Goal: Transaction & Acquisition: Purchase product/service

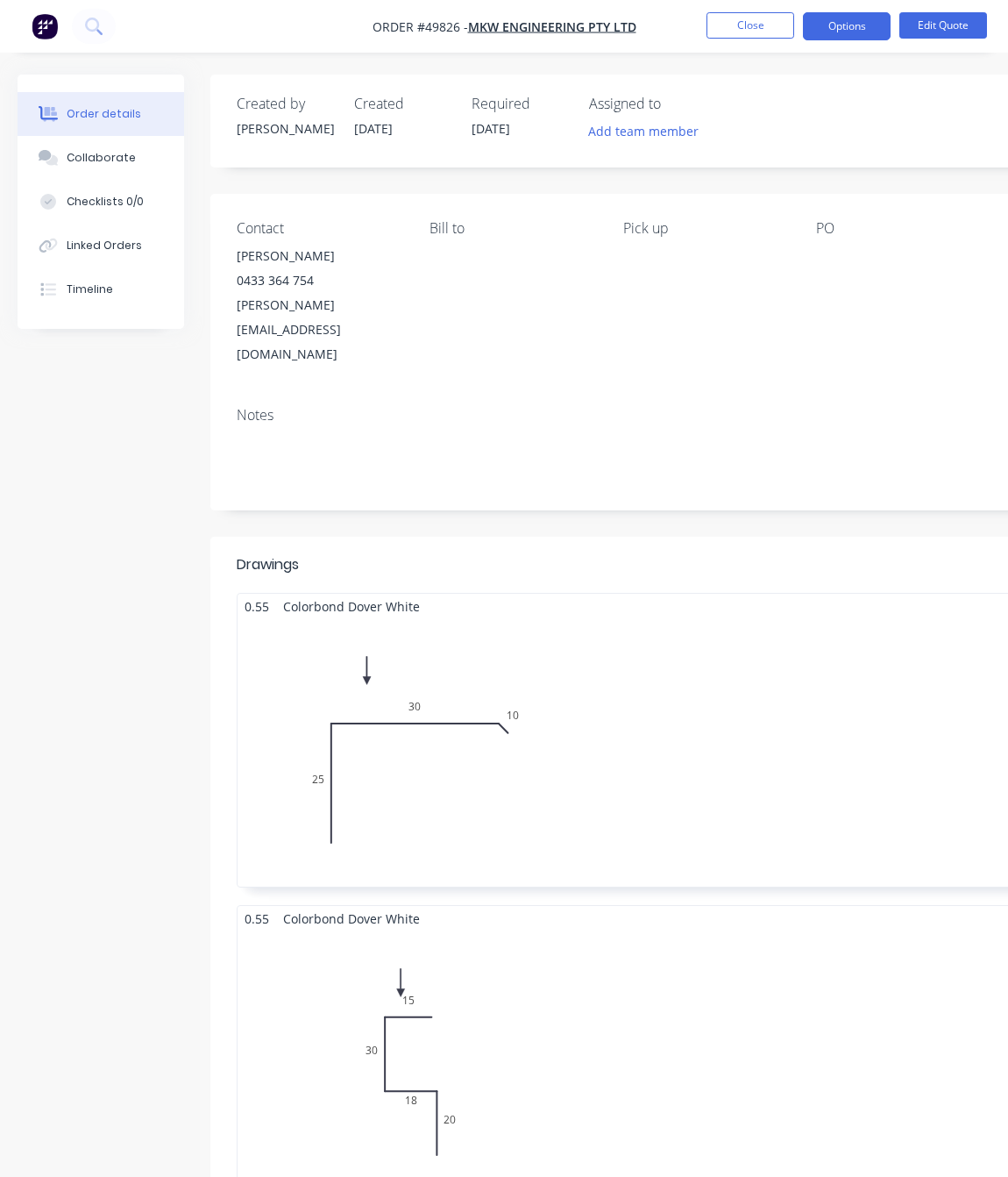
scroll to position [1053, 0]
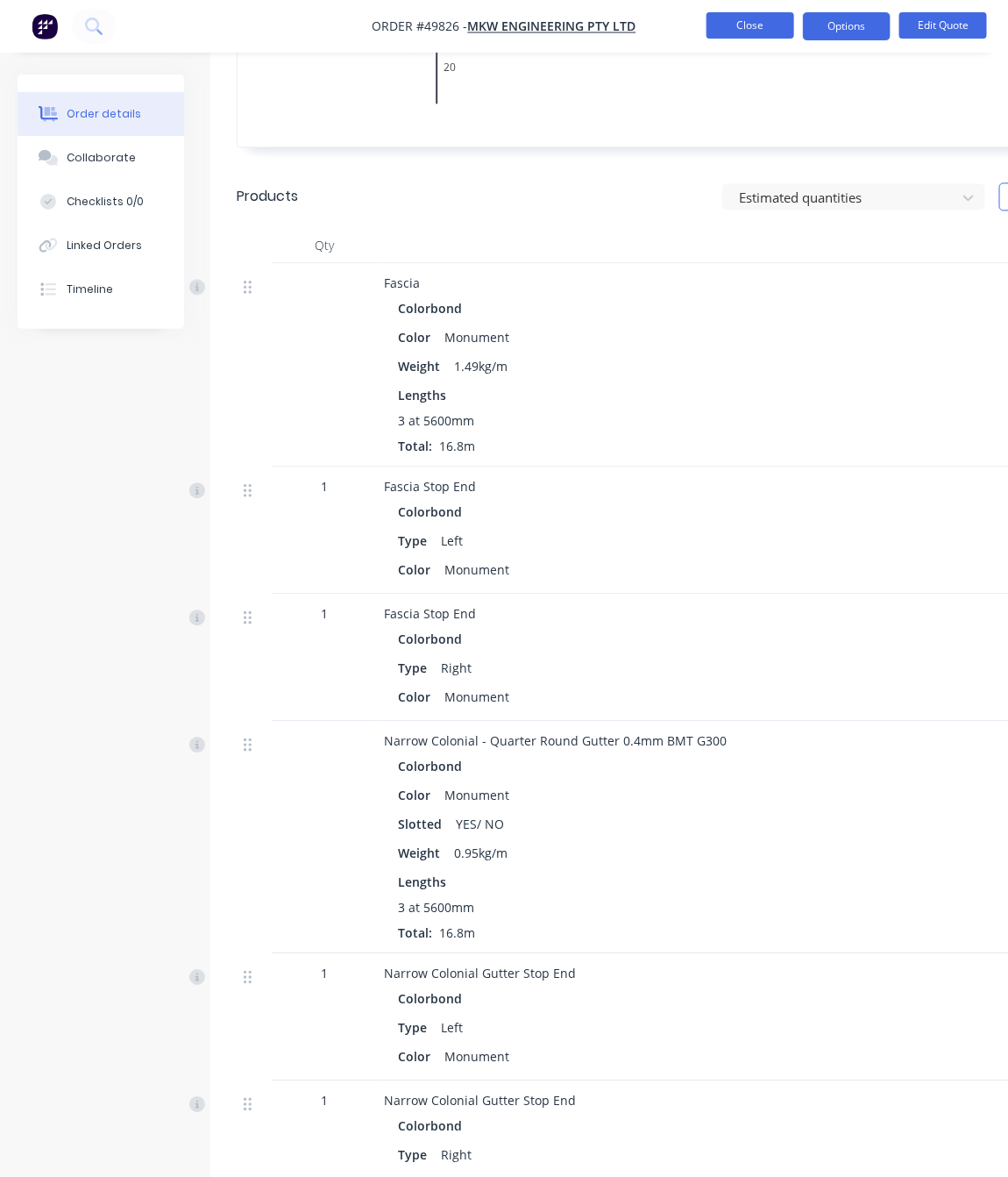
click at [761, 22] on button "Close" at bounding box center [750, 25] width 87 height 26
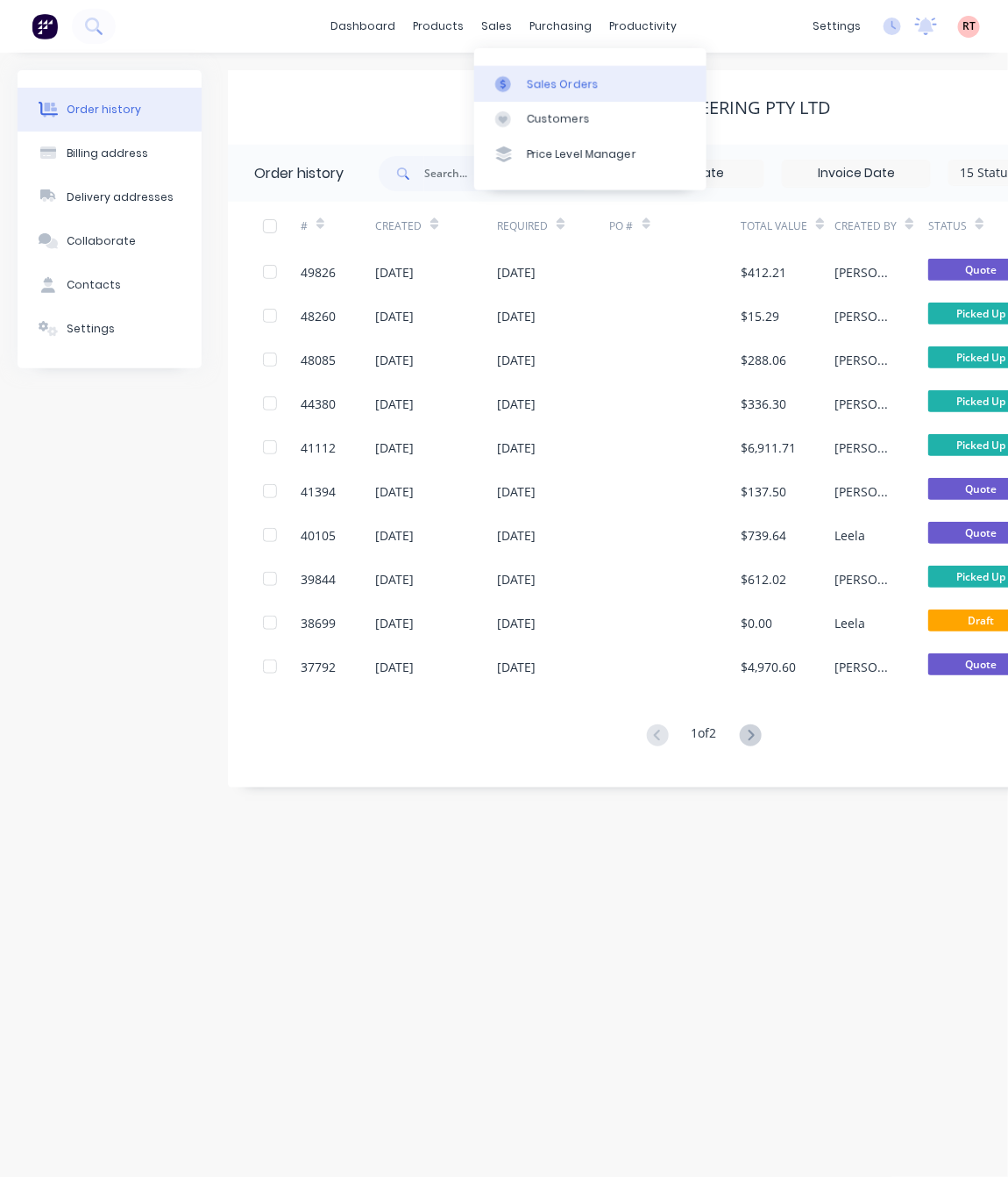
click at [553, 84] on div "Sales Orders" at bounding box center [563, 84] width 72 height 16
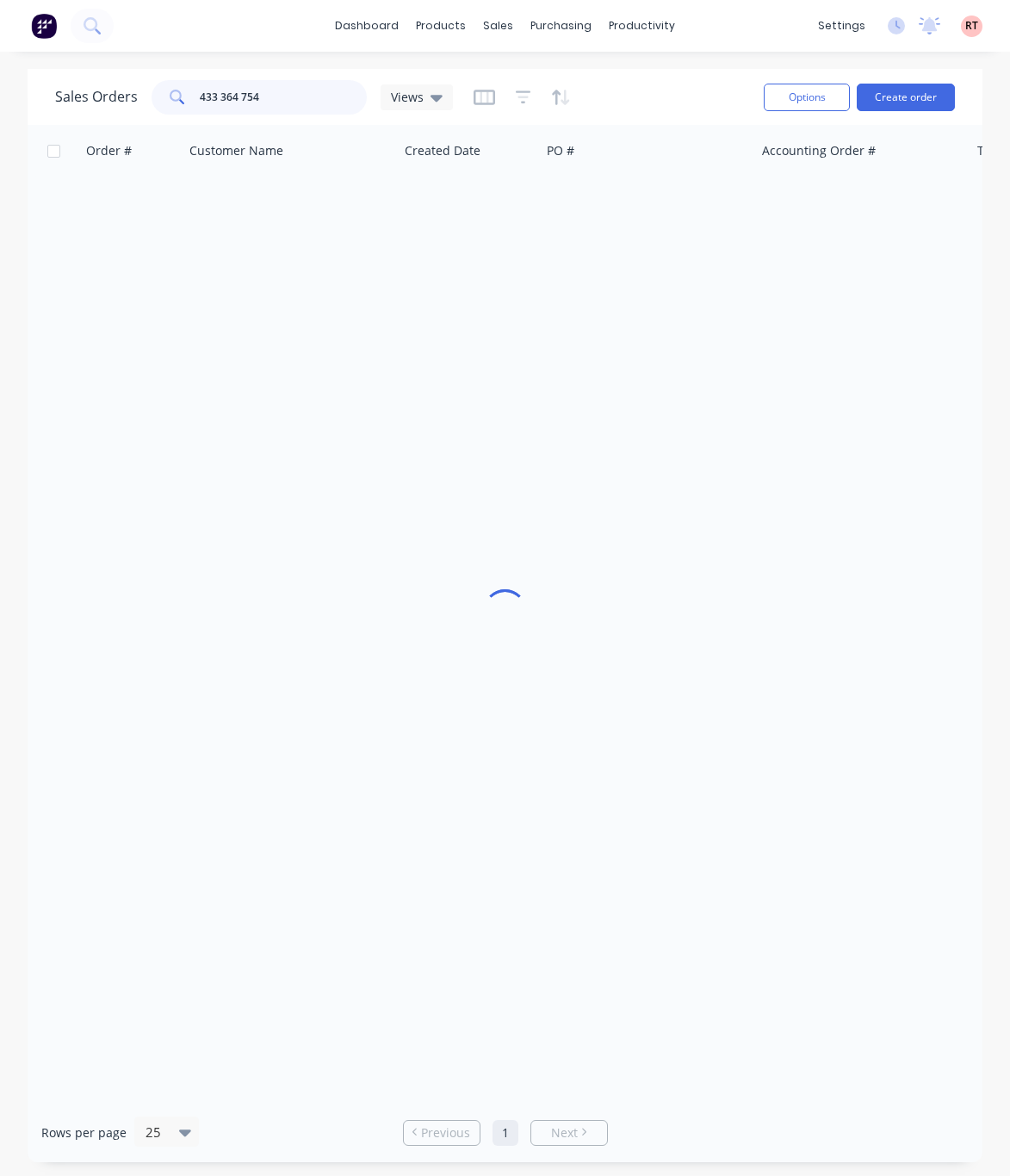
drag, startPoint x: 300, startPoint y: 94, endPoint x: 31, endPoint y: 122, distance: 270.5
click at [0, 138] on html "dashboard products sales purchasing productivity dashboard products Product Cat…" at bounding box center [505, 588] width 1010 height 1176
click at [531, 120] on div "Customers" at bounding box center [557, 117] width 62 height 15
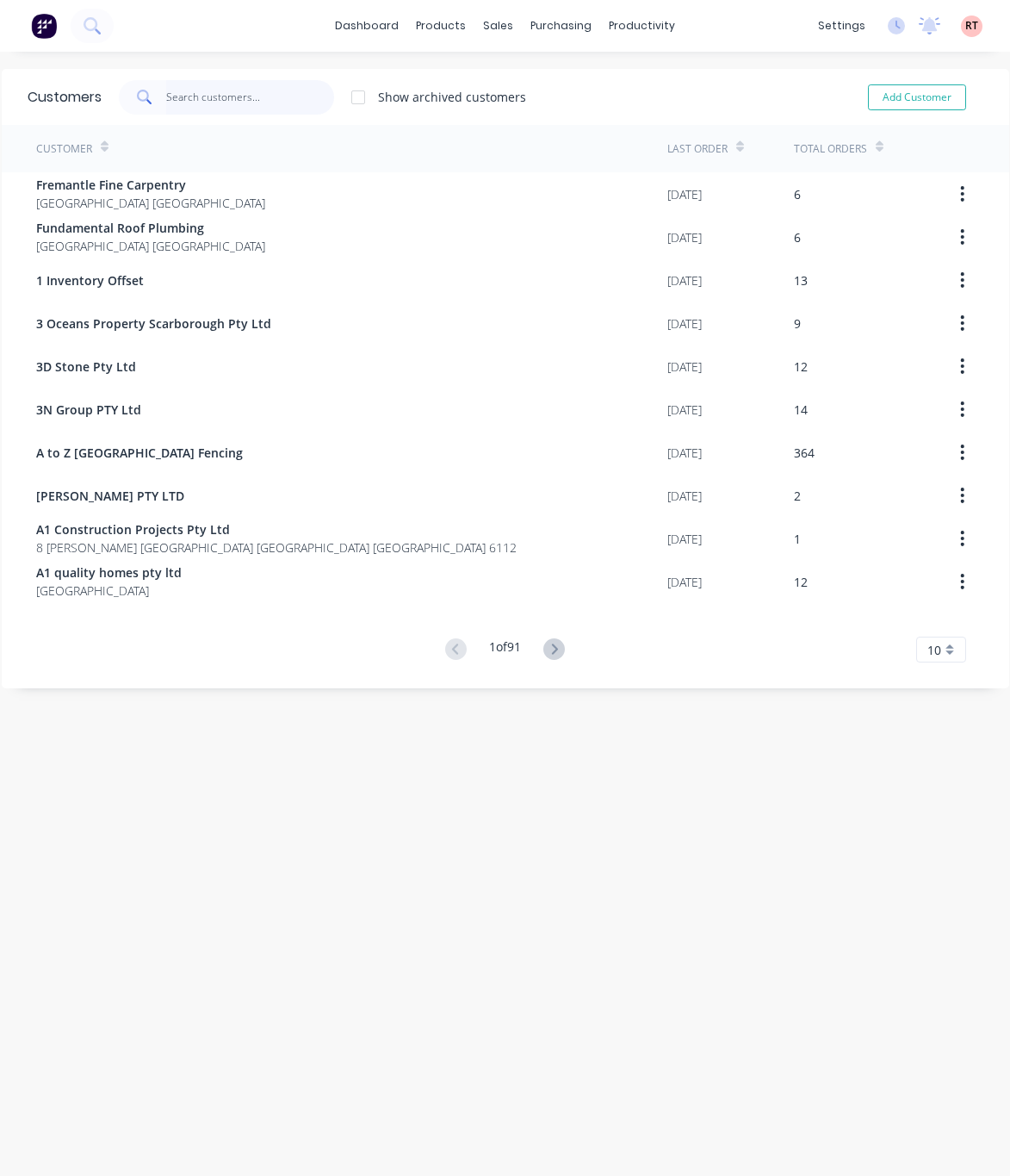
click at [290, 94] on input "text" at bounding box center [250, 97] width 168 height 34
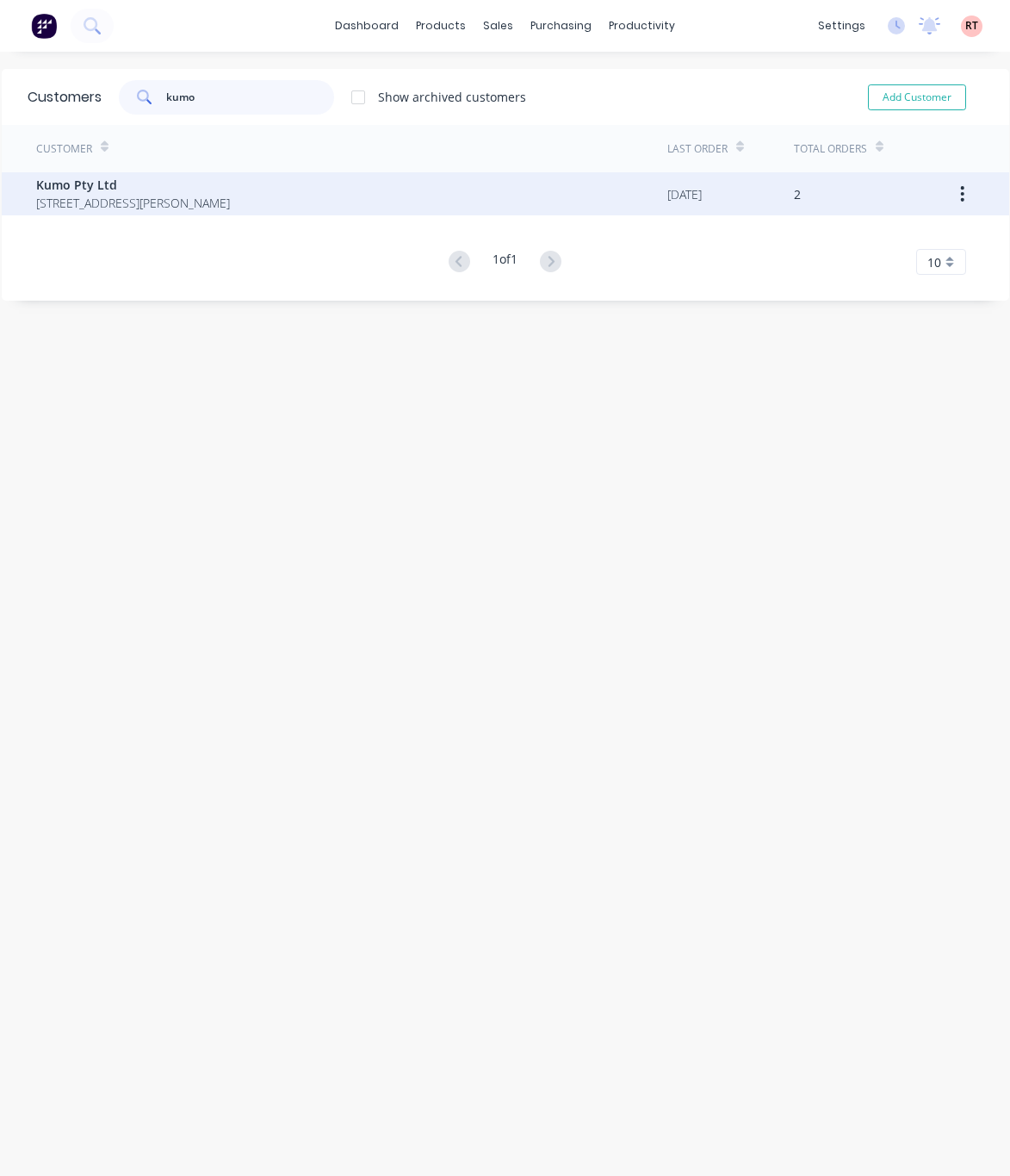
type input "kumo"
click at [230, 204] on span "Unit7/ 39 Simpson St Applecross Western Australia Australia 6153" at bounding box center [132, 202] width 193 height 18
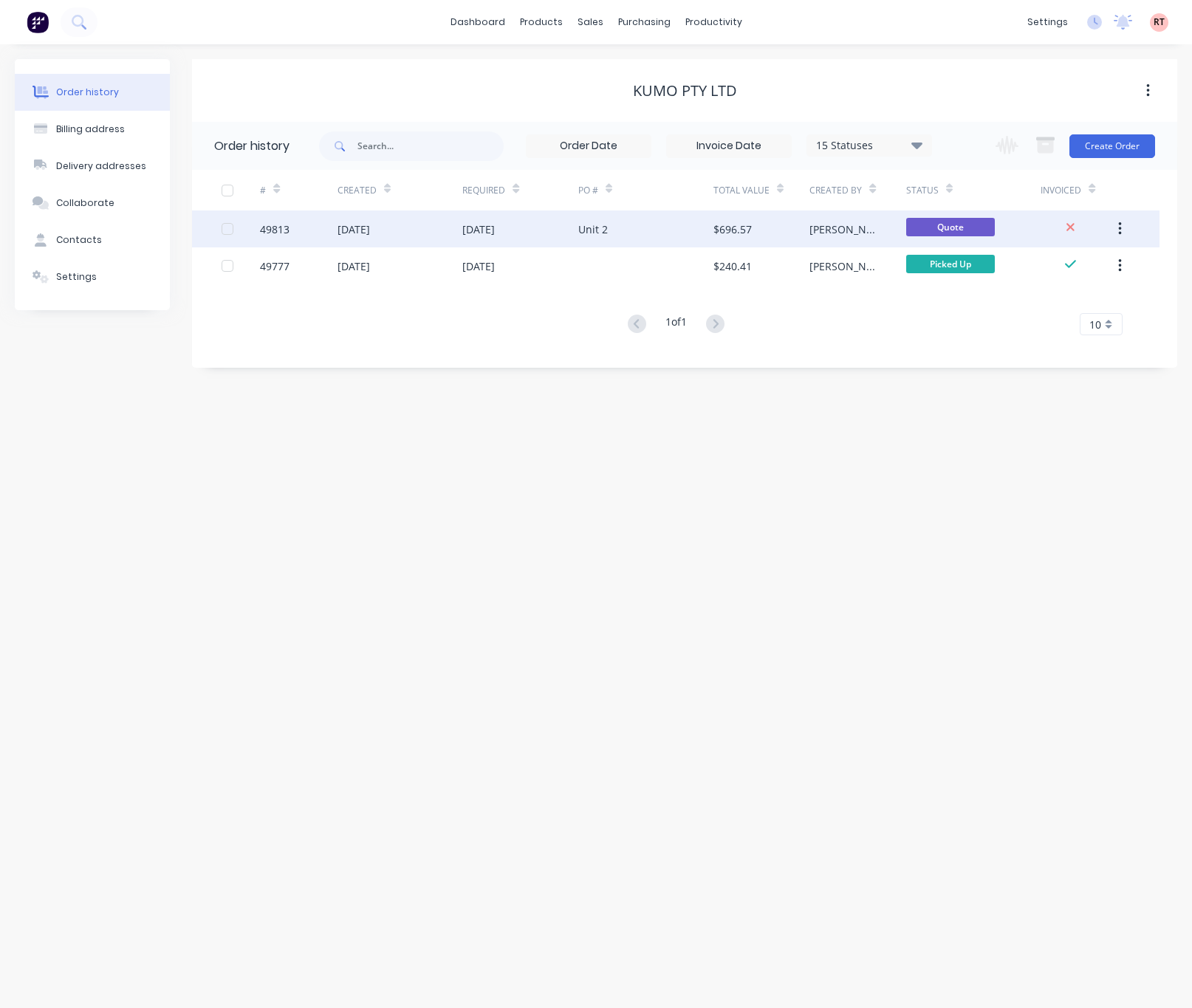
click at [426, 234] on div "[DATE]" at bounding box center [400, 229] width 126 height 37
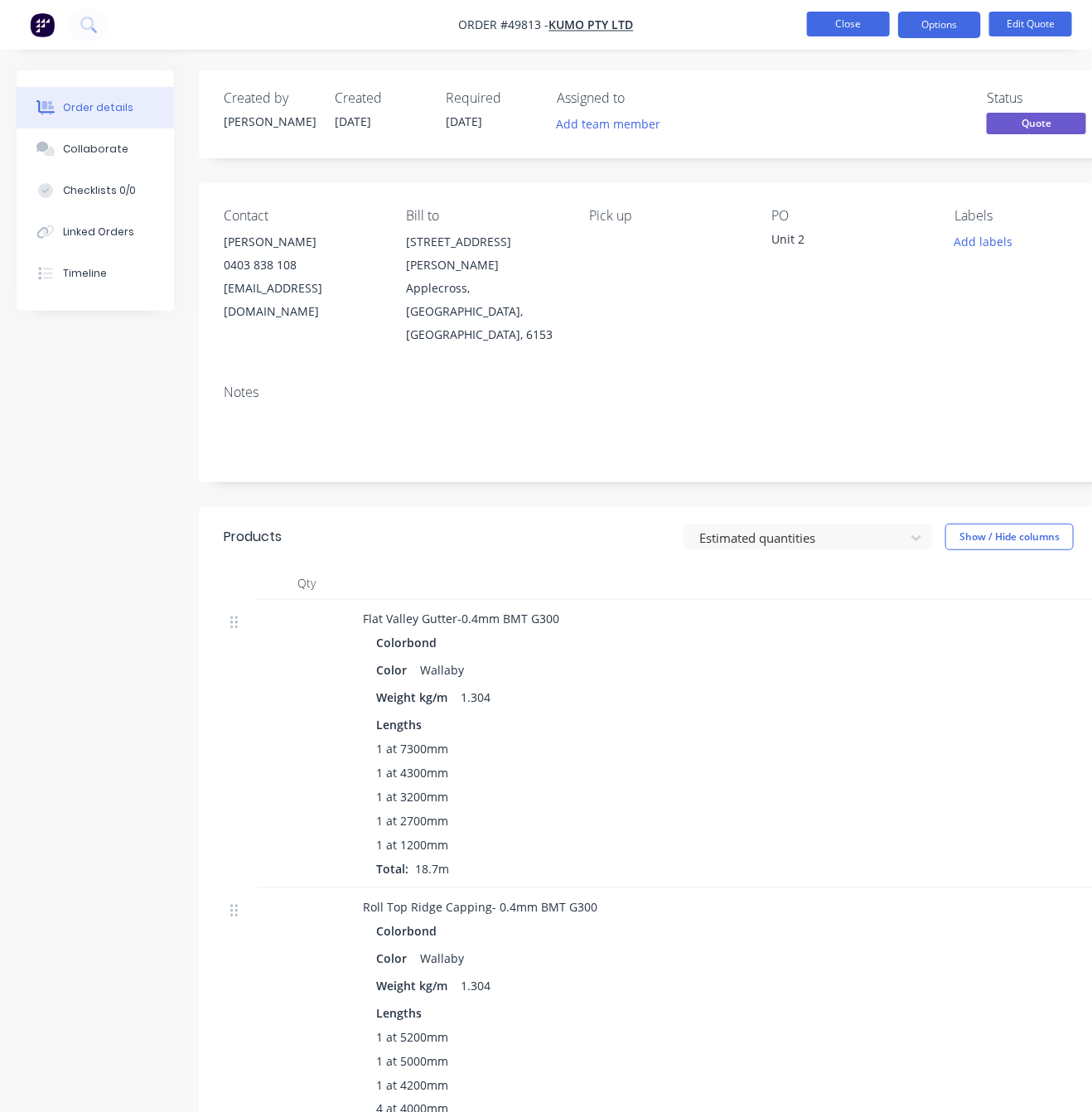
click at [829, 20] on button "Close" at bounding box center [848, 24] width 83 height 25
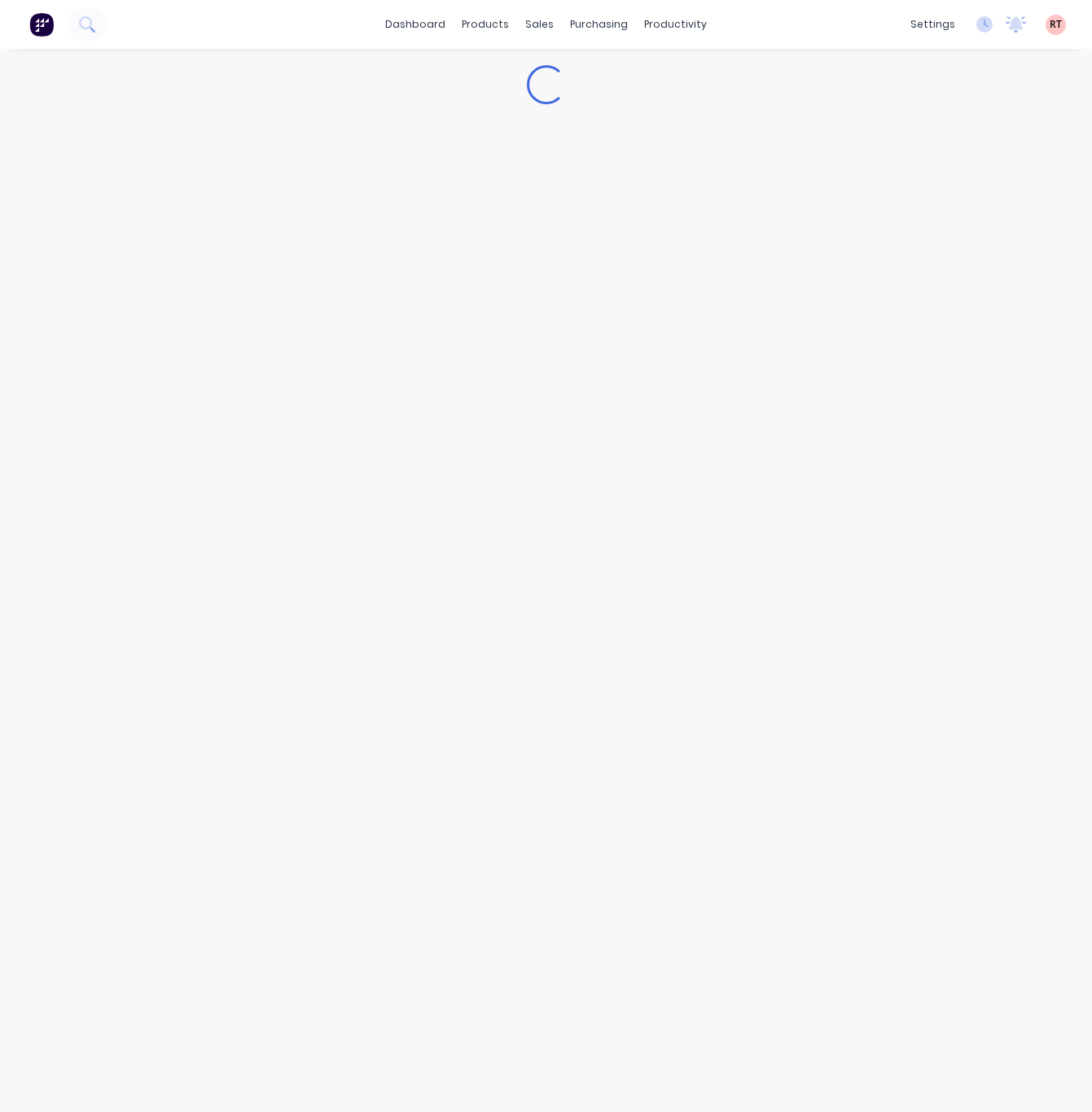
drag, startPoint x: 1, startPoint y: 315, endPoint x: -77, endPoint y: 340, distance: 81.9
click at [0, 340] on html "dashboard products sales purchasing productivity dashboard products Product Cat…" at bounding box center [546, 556] width 1092 height 1112
click at [0, 316] on div "Loading..." at bounding box center [546, 579] width 1092 height 1062
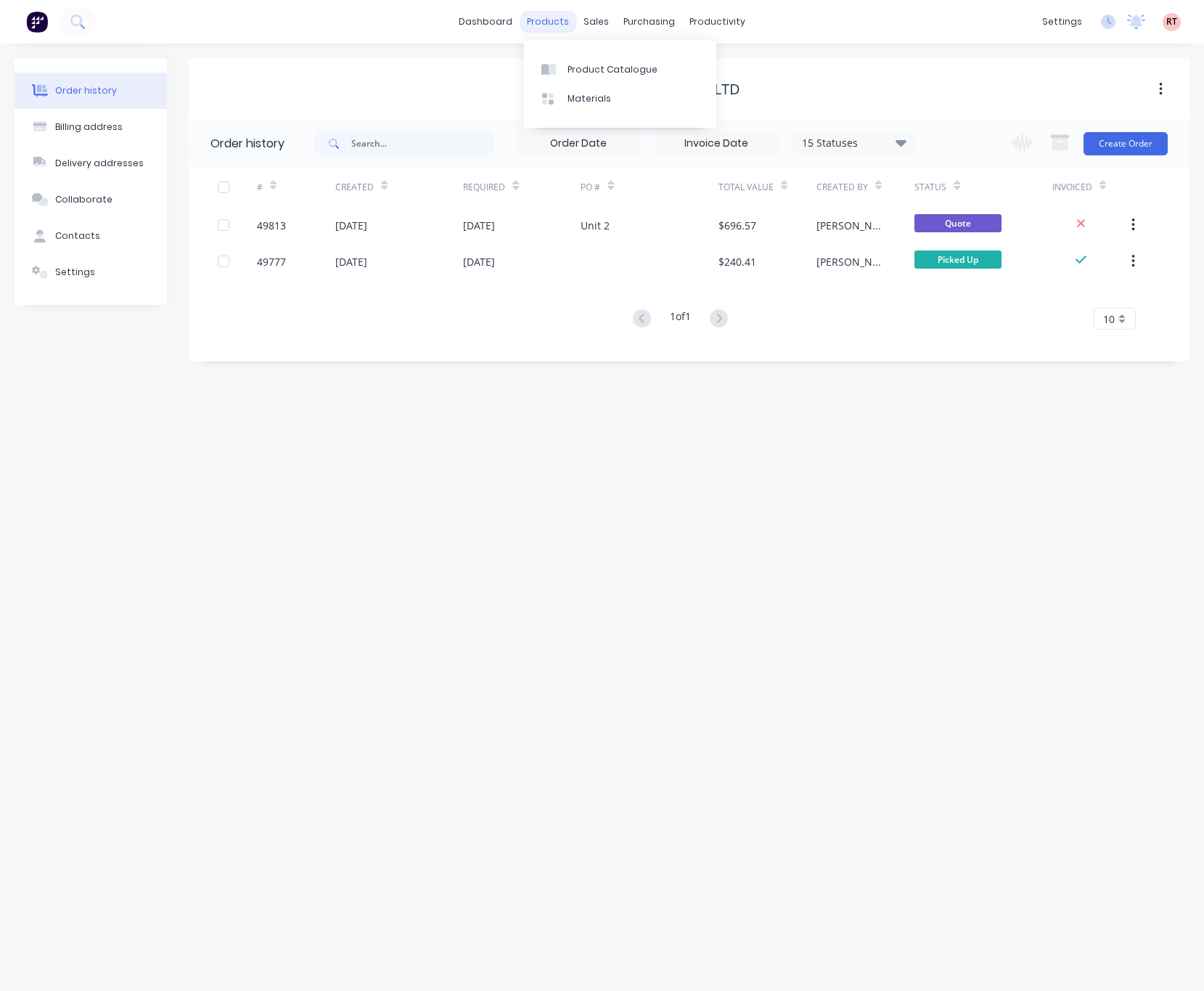
click at [552, 27] on div "products" at bounding box center [548, 22] width 56 height 22
click at [589, 59] on link "Product Catalogue" at bounding box center [620, 69] width 192 height 29
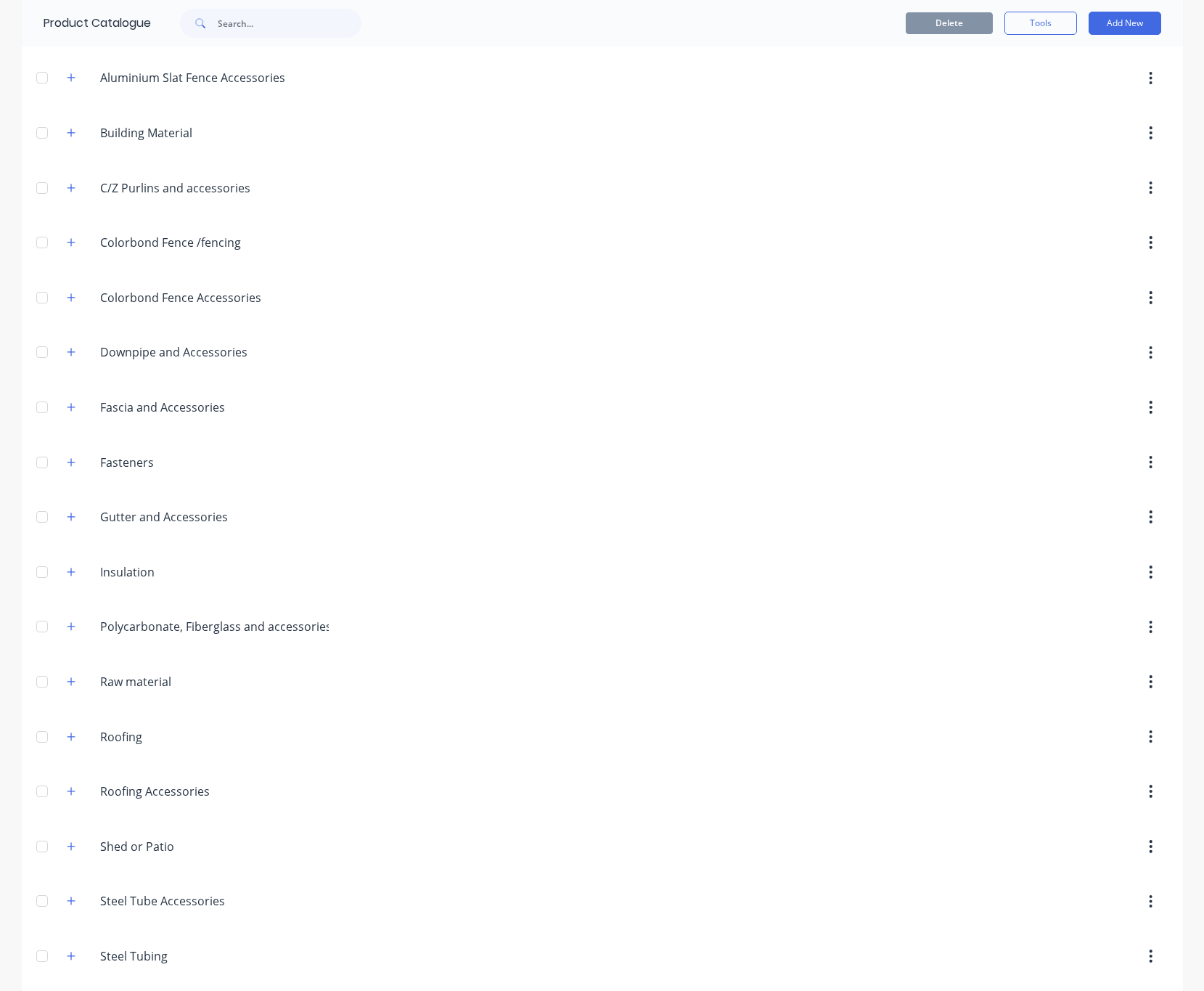
scroll to position [279, 0]
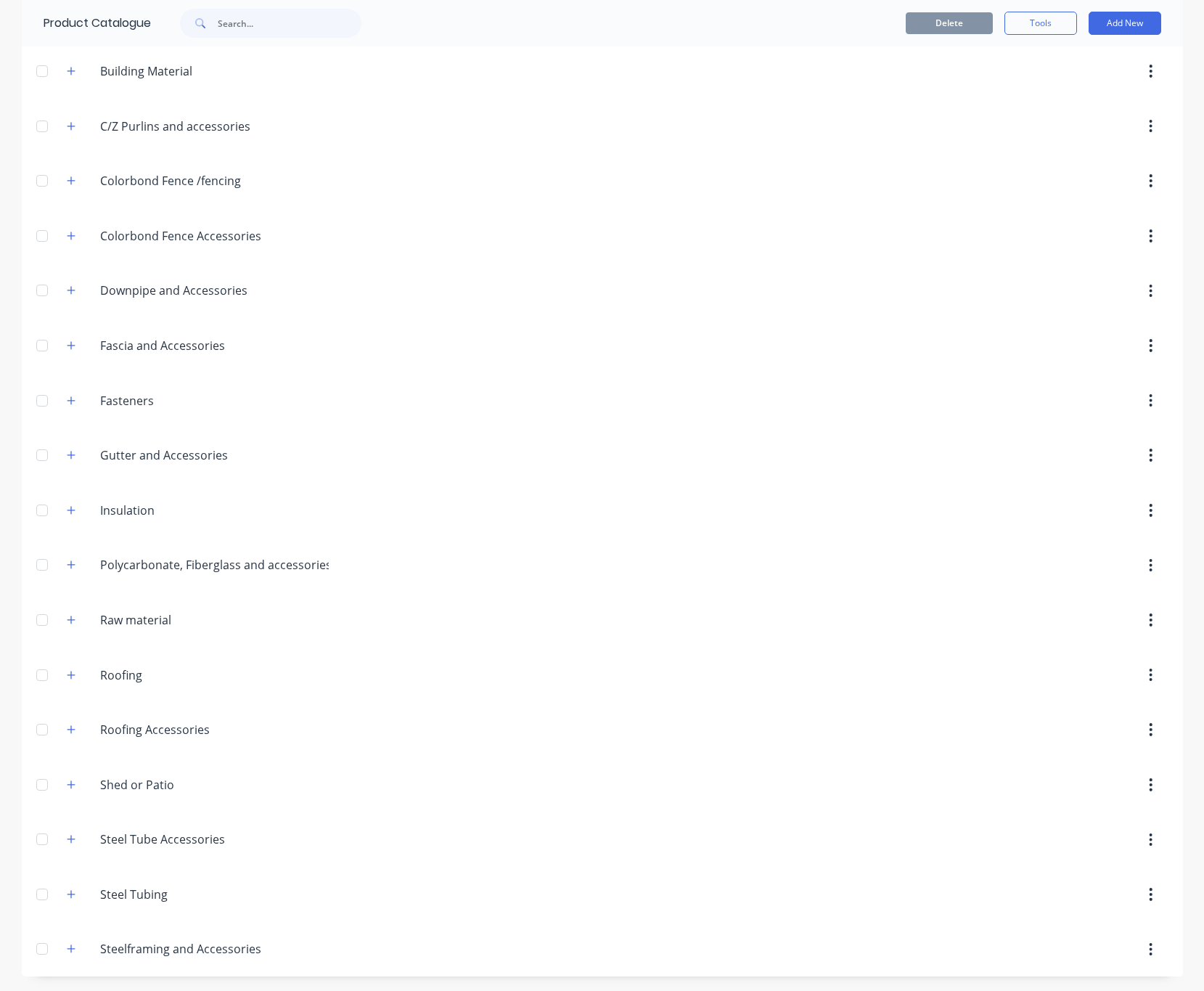
click at [68, 901] on span at bounding box center [71, 894] width 18 height 18
click at [68, 897] on button "button" at bounding box center [71, 894] width 18 height 18
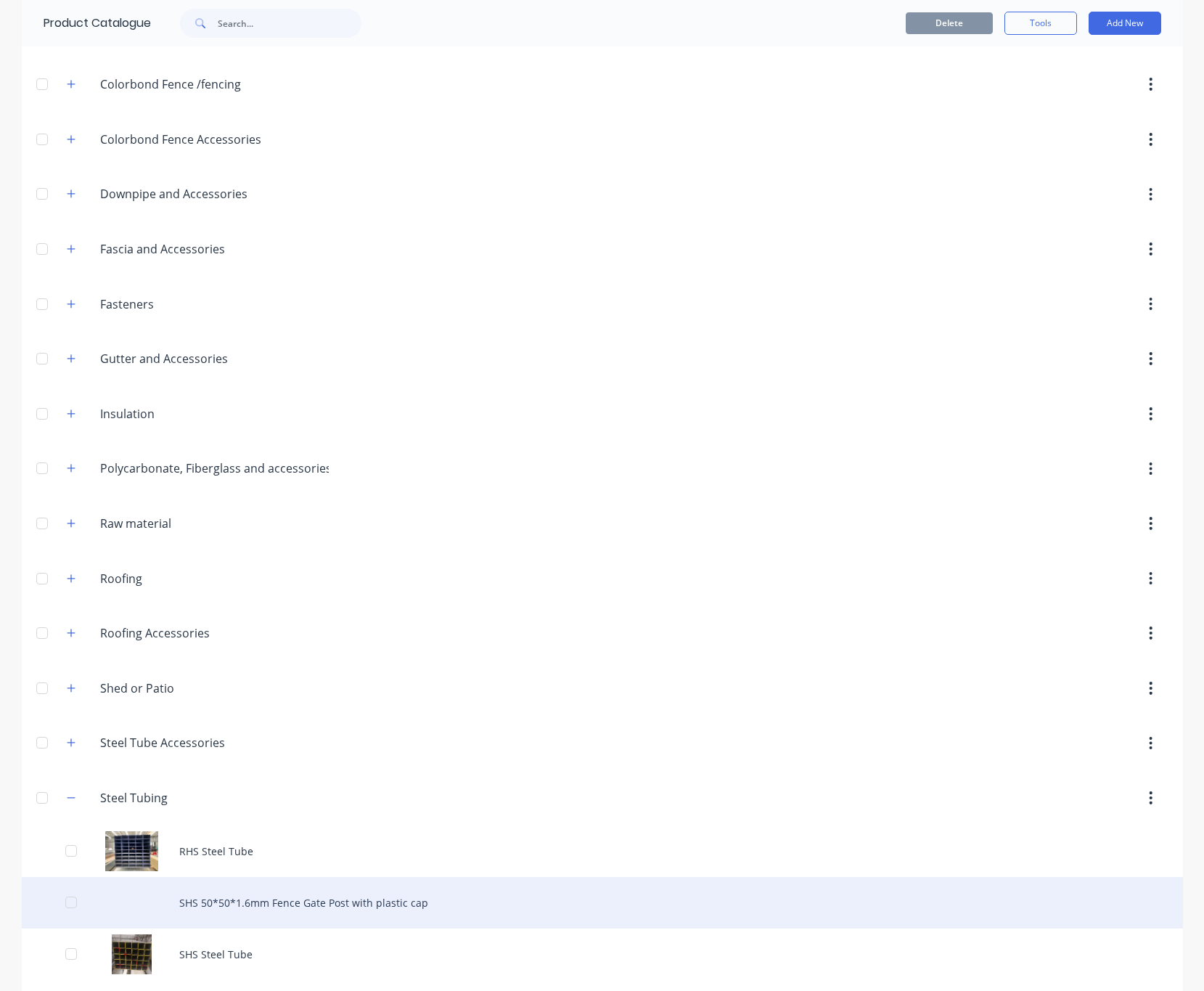
scroll to position [434, 0]
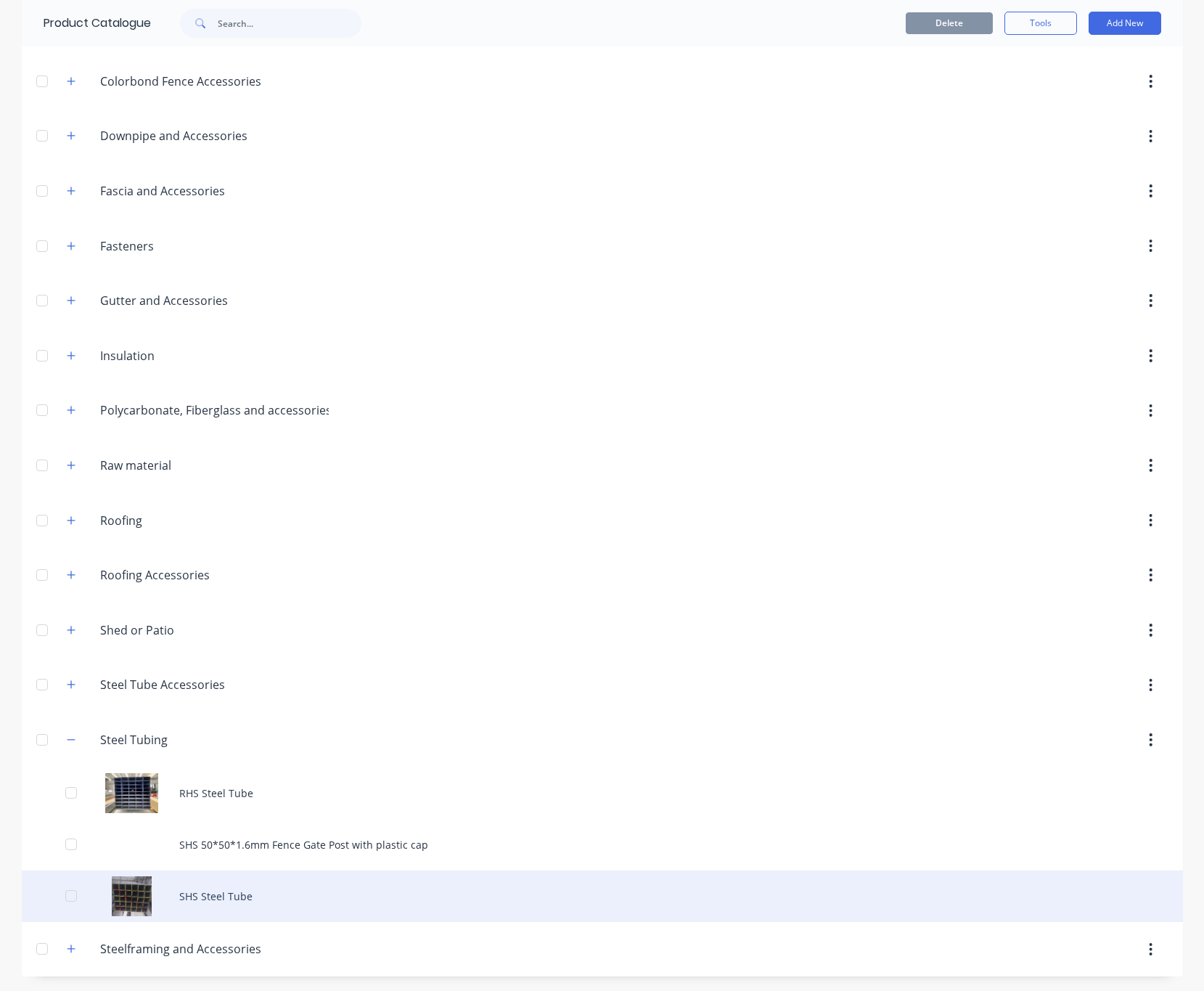
click at [245, 899] on div "SHS Steel Tube" at bounding box center [602, 896] width 1161 height 51
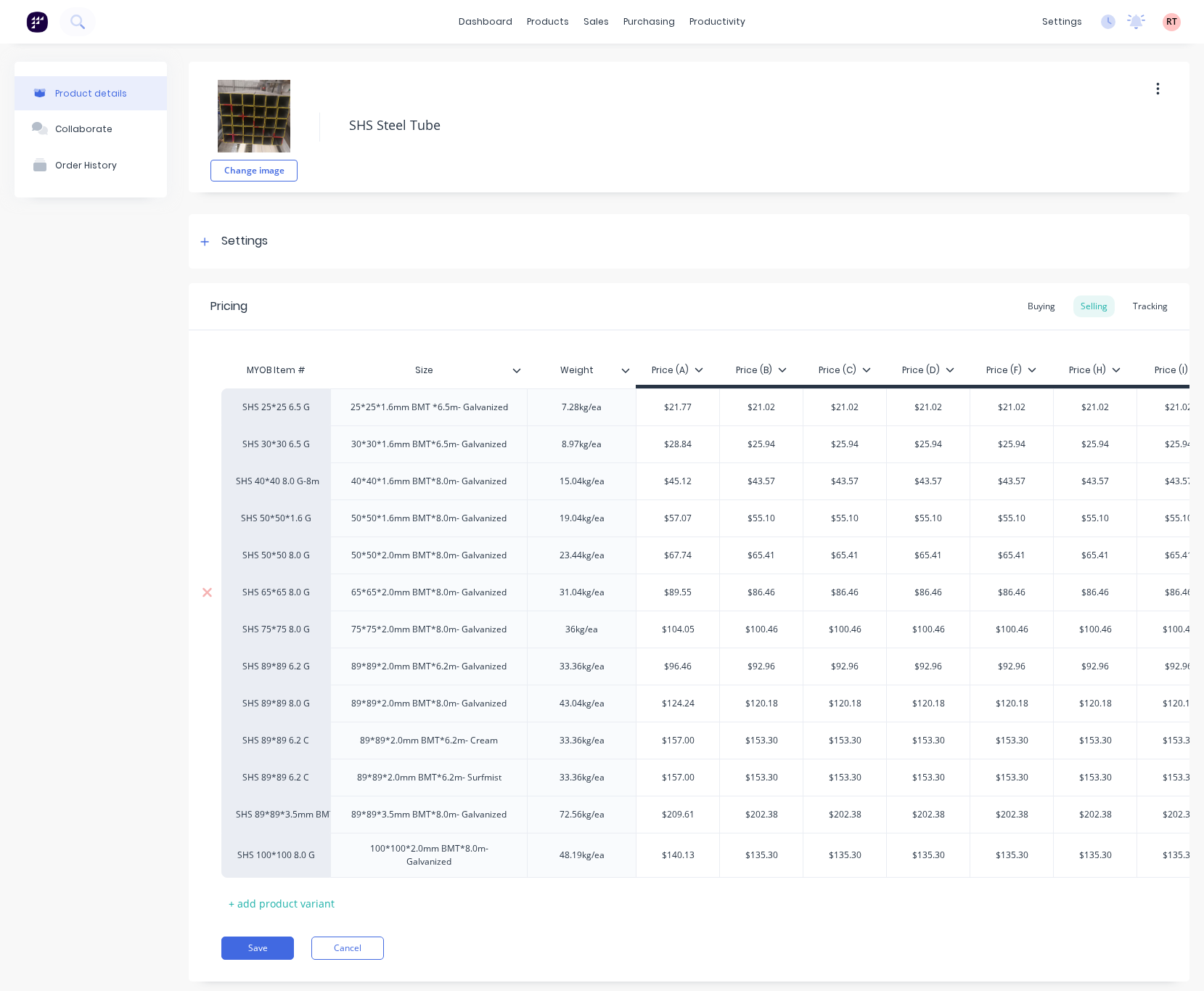
type textarea "x"
click at [619, 94] on div "Customers" at bounding box center [639, 99] width 52 height 13
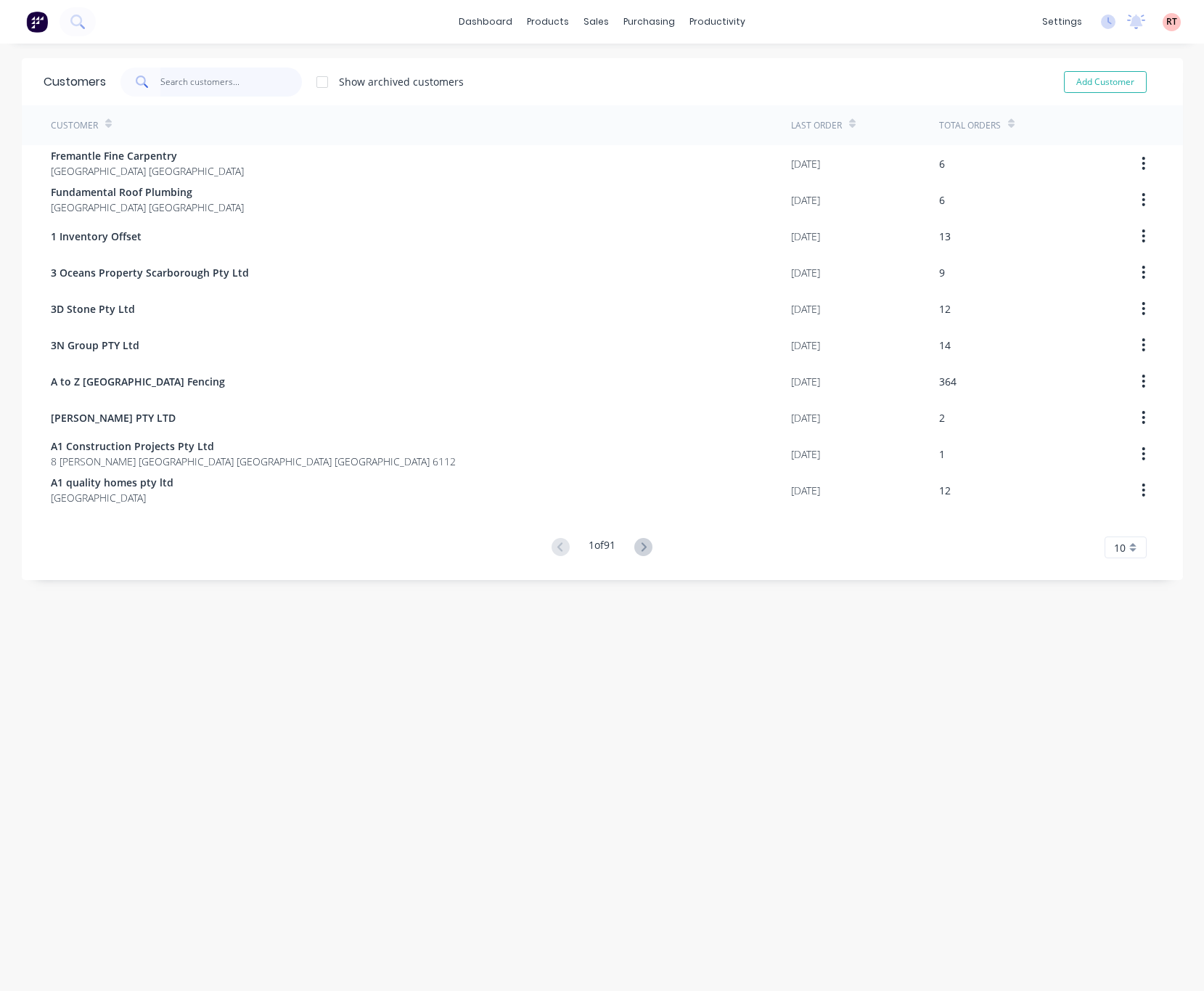
click at [229, 75] on input "text" at bounding box center [231, 82] width 141 height 29
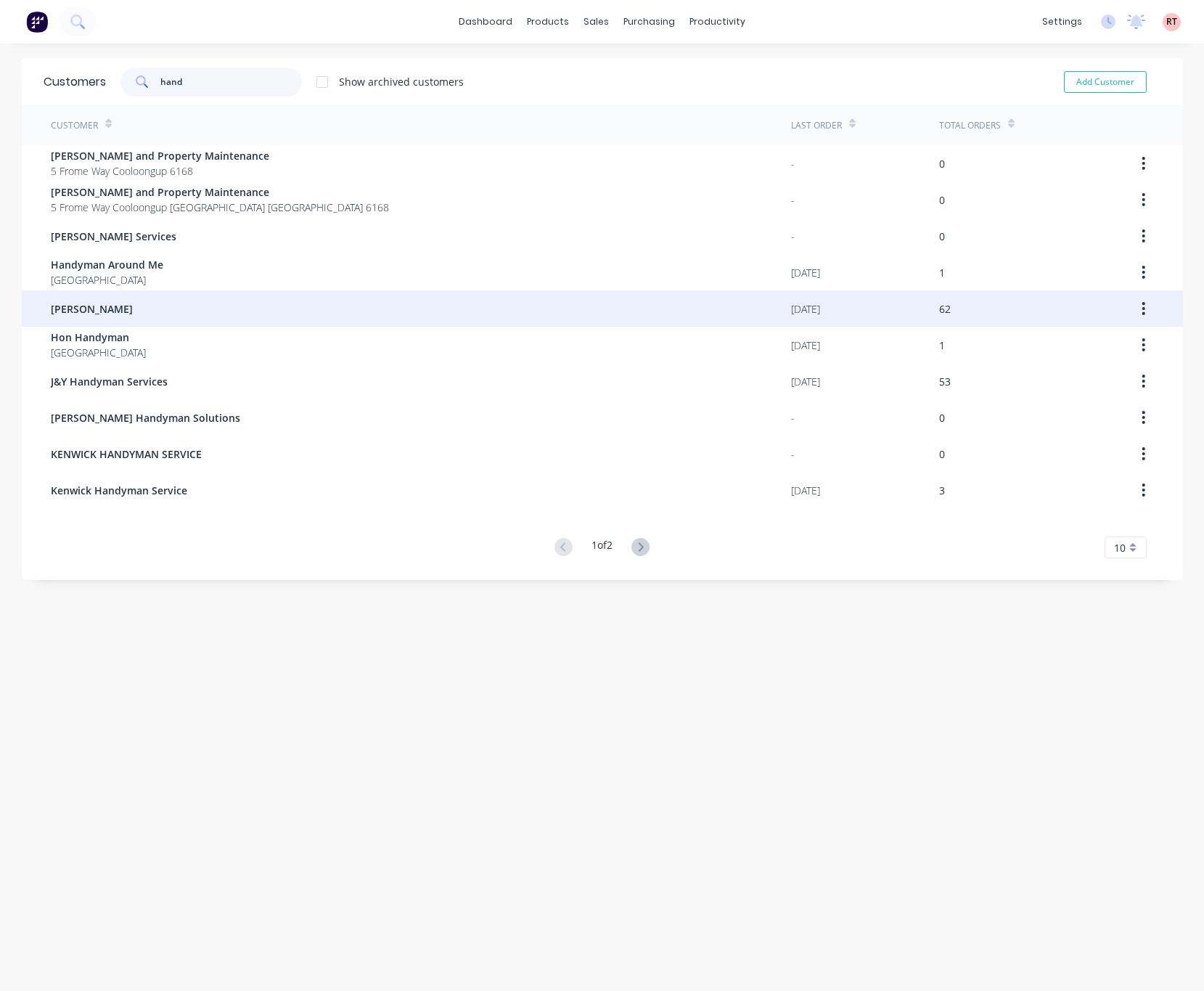
type input "hand"
click at [417, 312] on div "Handyman Zhou" at bounding box center [421, 308] width 741 height 36
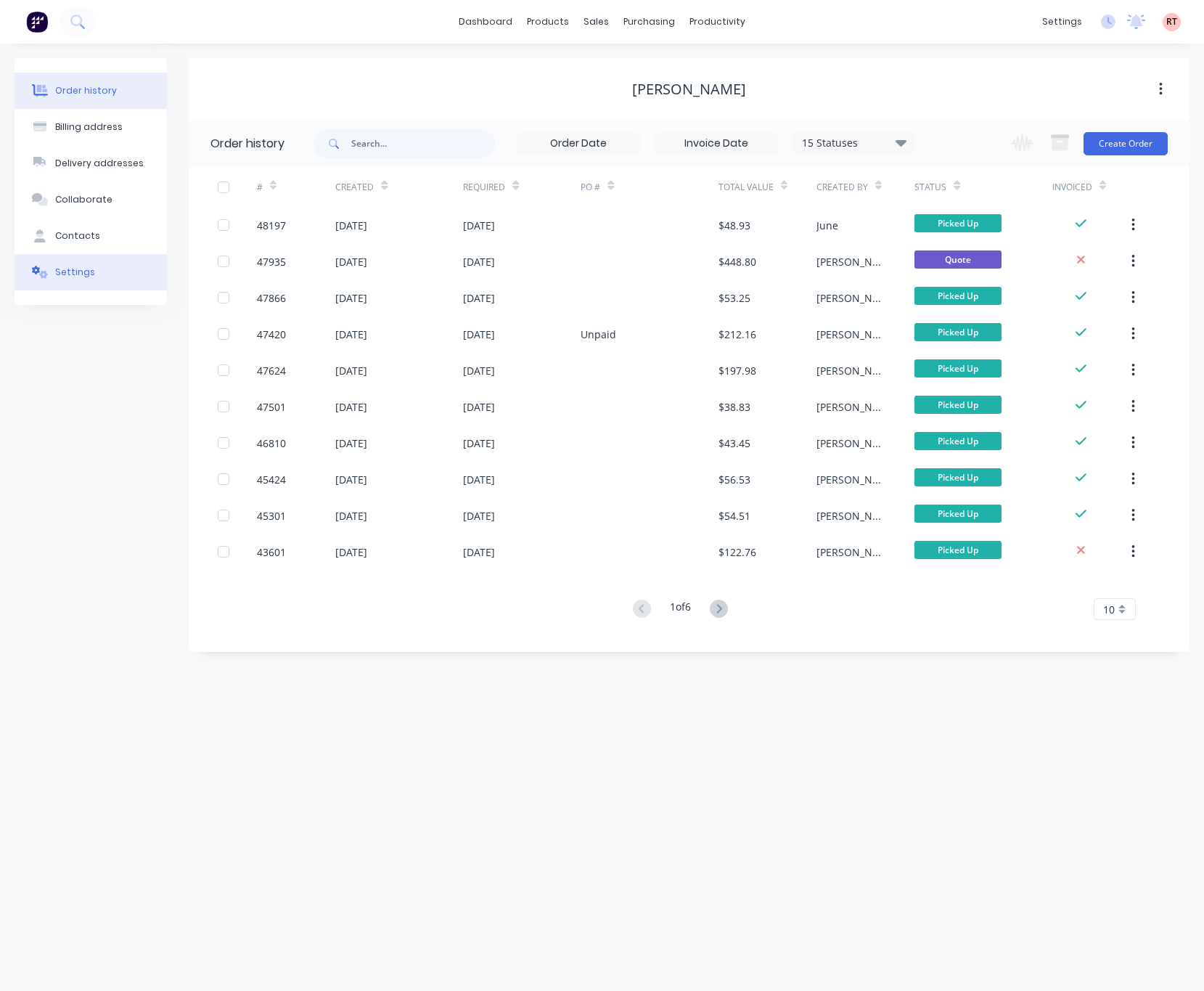
click at [133, 286] on button "Settings" at bounding box center [91, 271] width 153 height 36
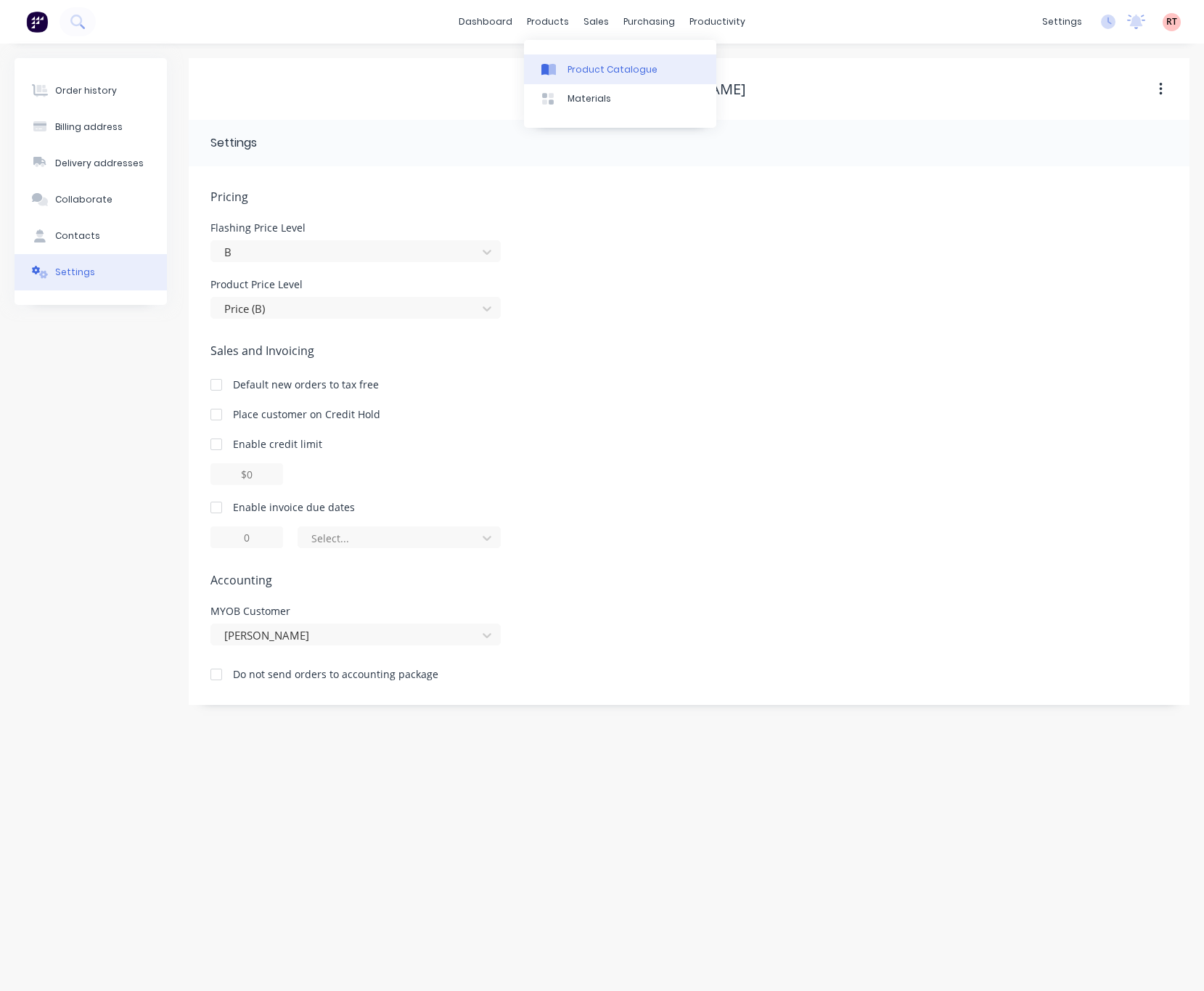
click at [608, 67] on div "Product Catalogue" at bounding box center [613, 70] width 90 height 13
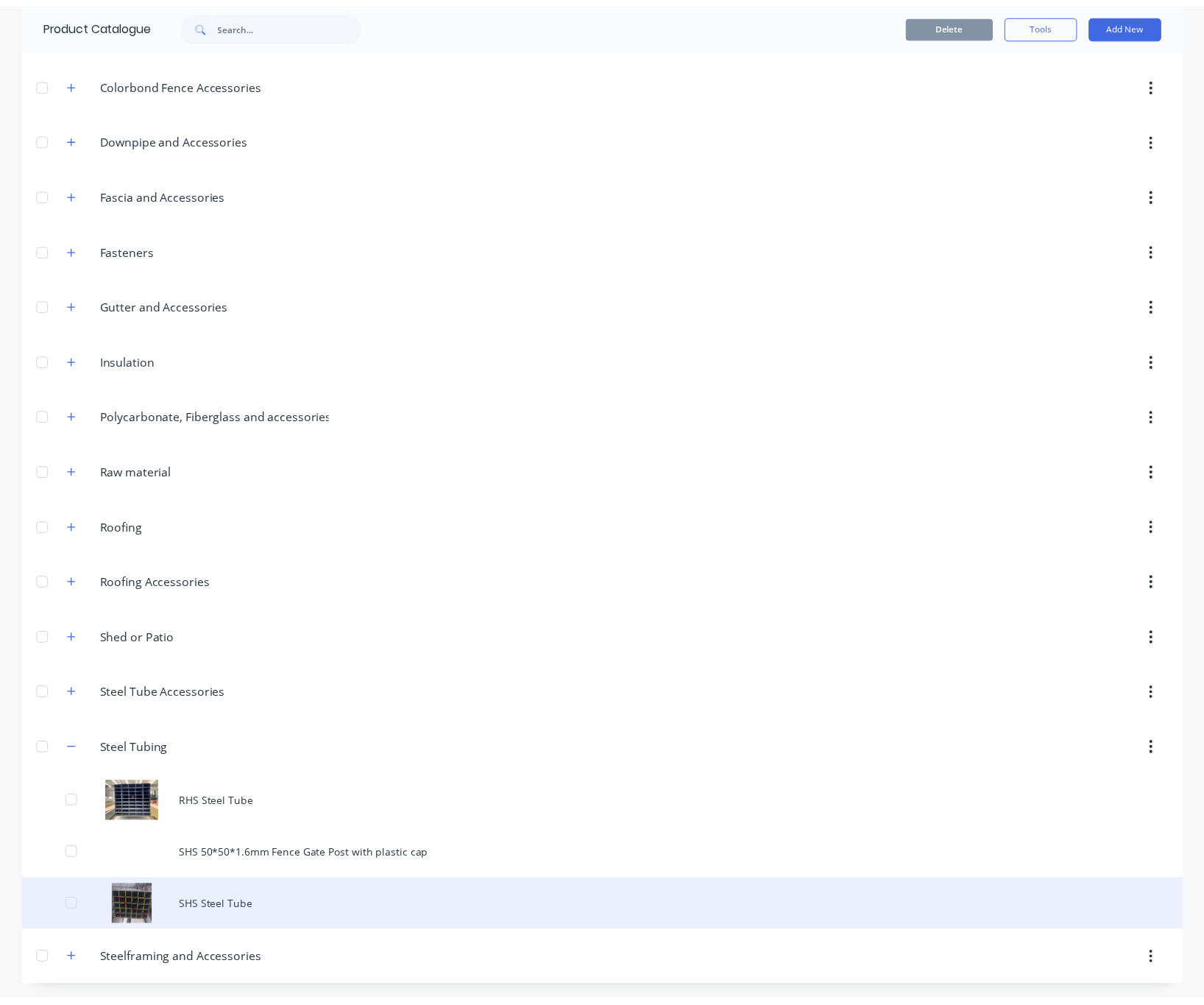
scroll to position [440, 0]
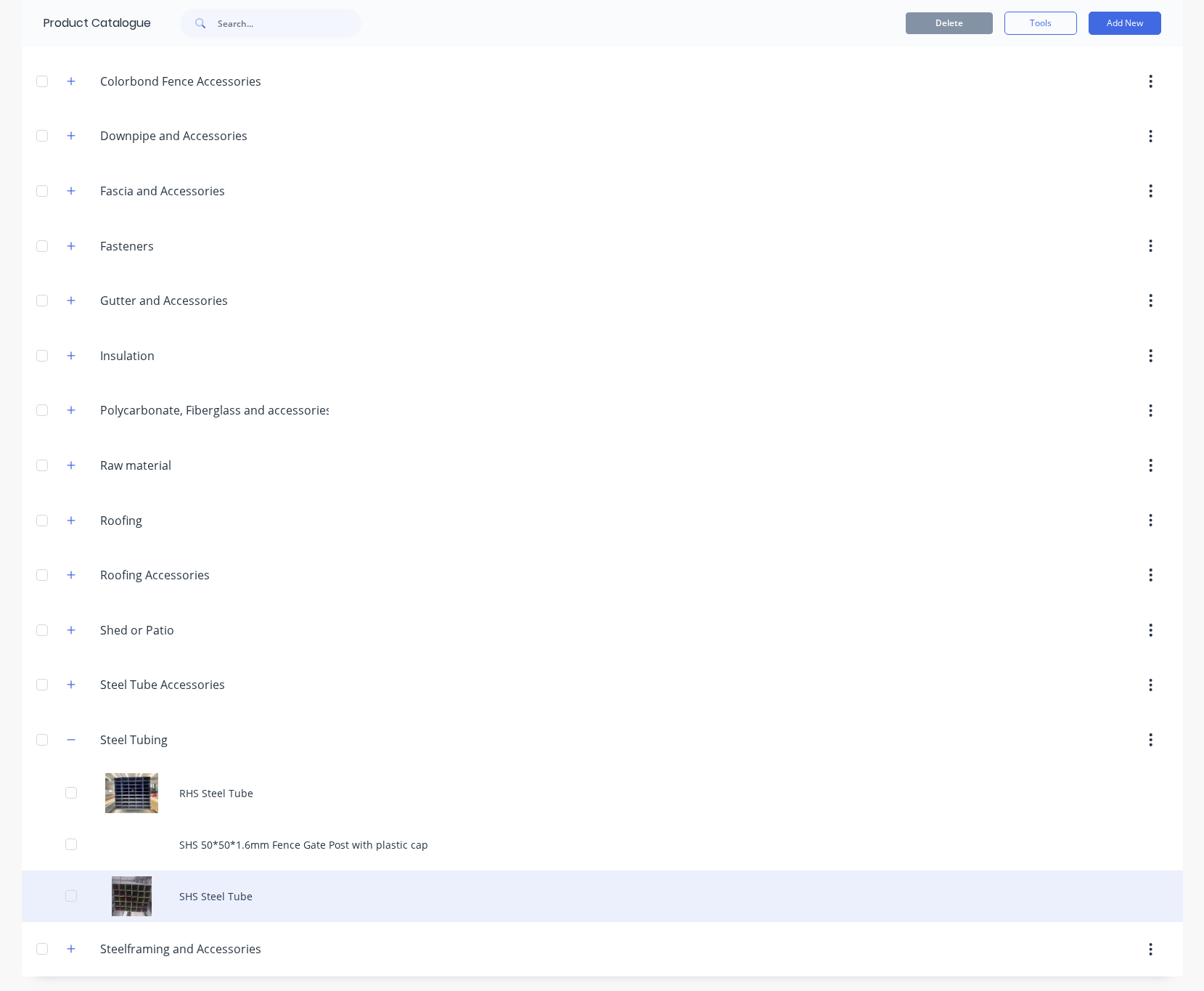
click at [145, 904] on div "SHS Steel Tube" at bounding box center [602, 896] width 1161 height 51
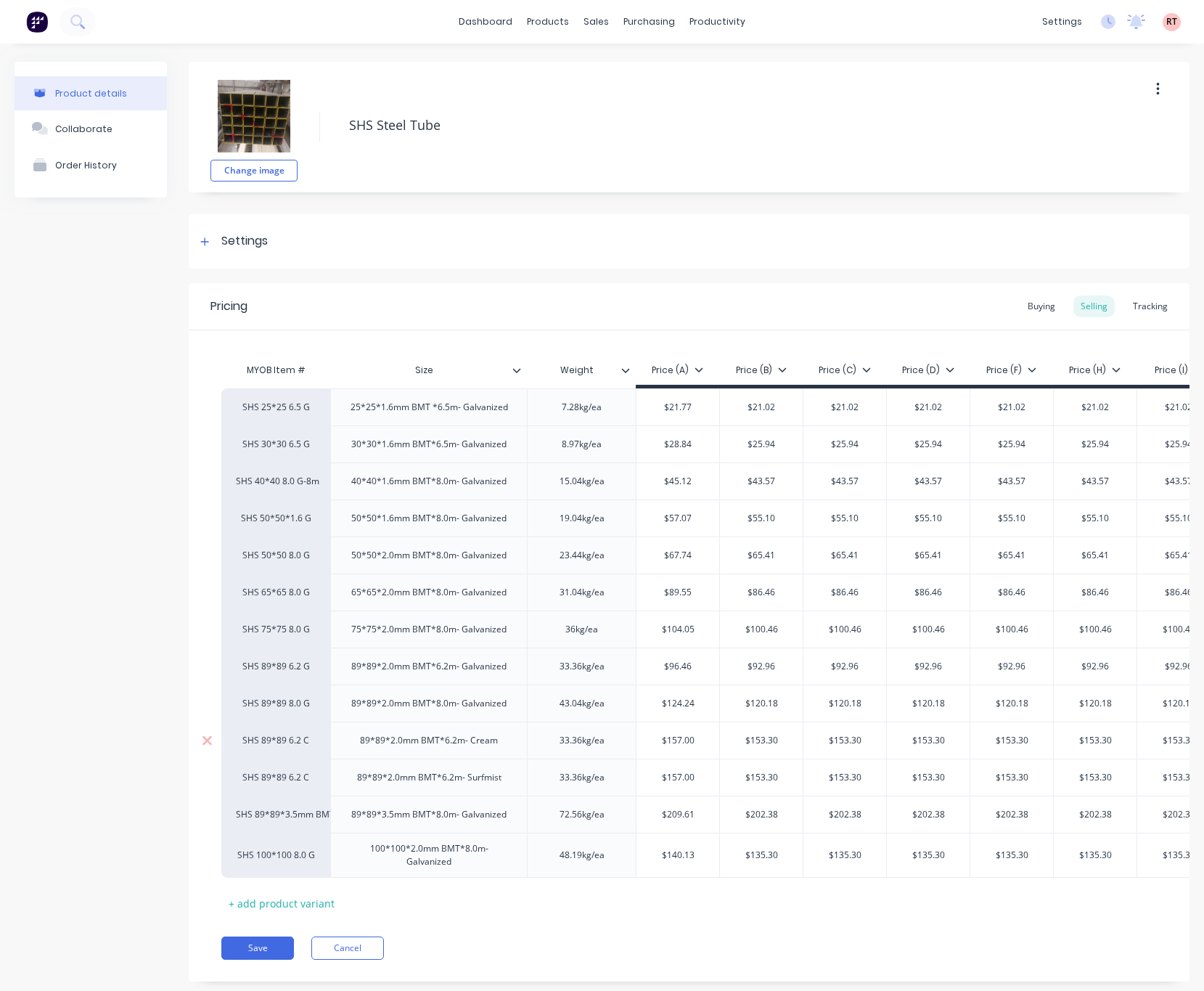
type textarea "x"
click at [834, 314] on div "Tracking" at bounding box center [1150, 306] width 49 height 22
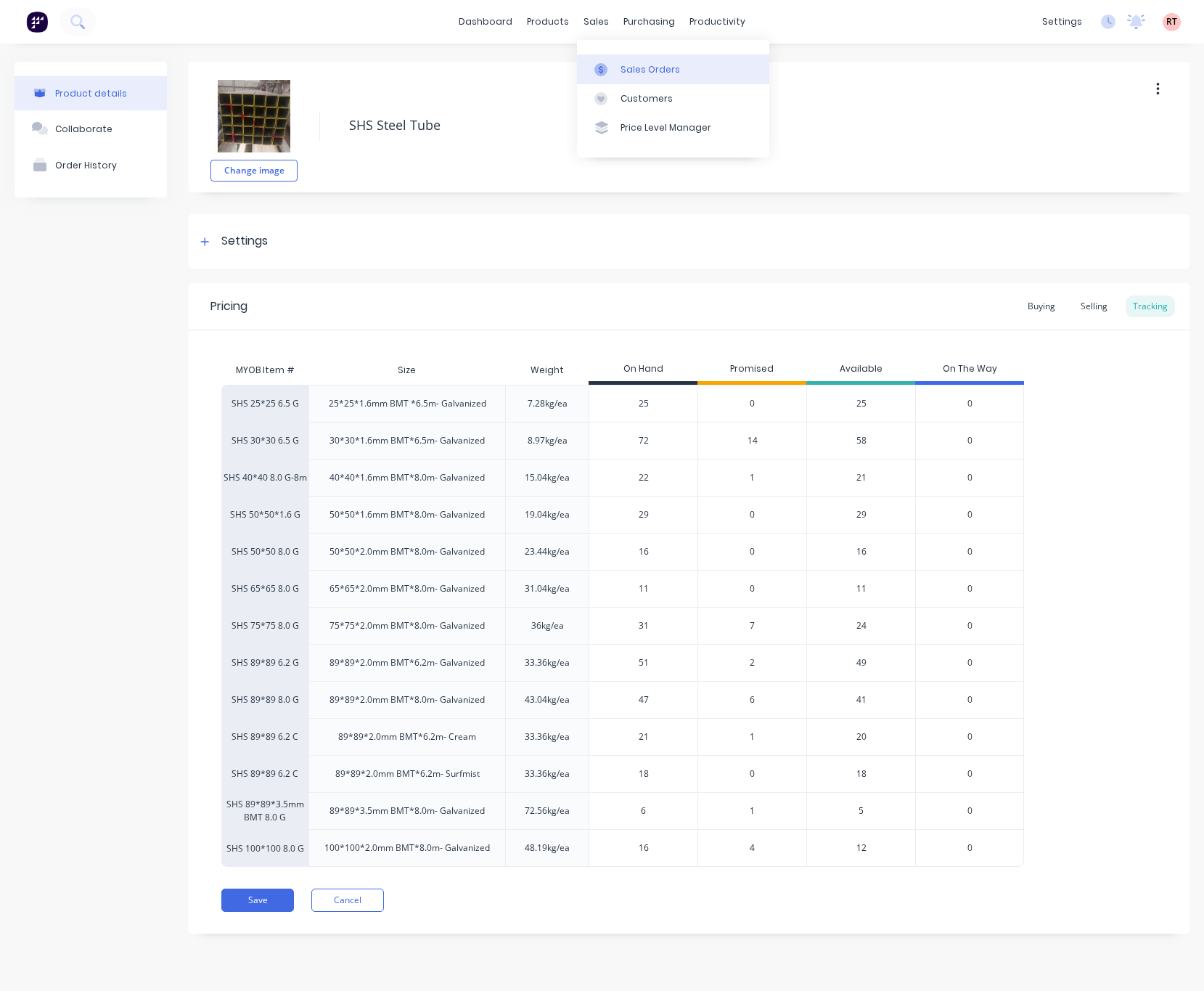
click at [626, 66] on div "Sales Orders" at bounding box center [651, 70] width 59 height 13
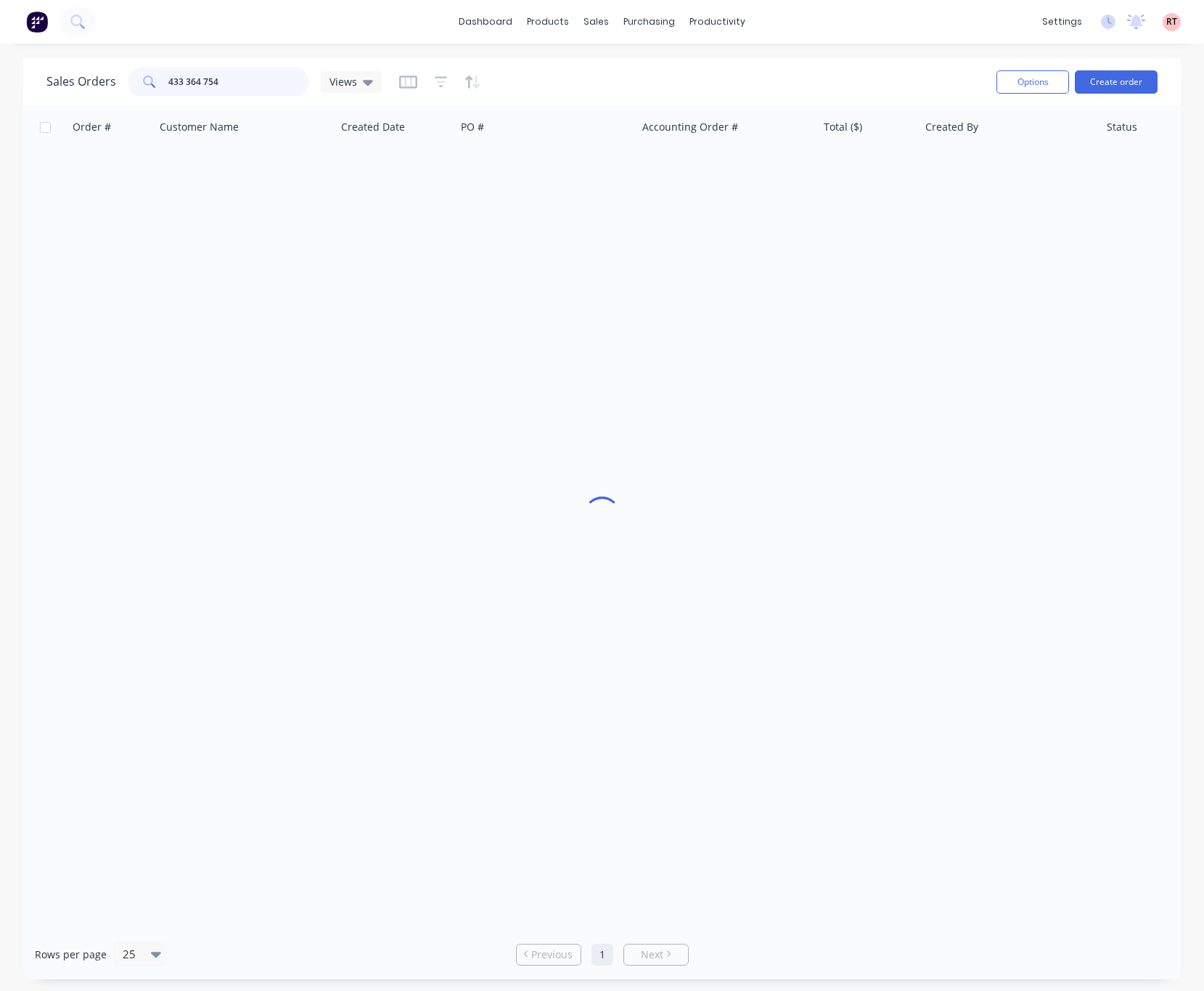
drag, startPoint x: 253, startPoint y: 80, endPoint x: 10, endPoint y: 96, distance: 243.5
click at [135, 96] on div "Sales Orders 433 364 754 Views" at bounding box center [516, 82] width 939 height 35
type input "49826"
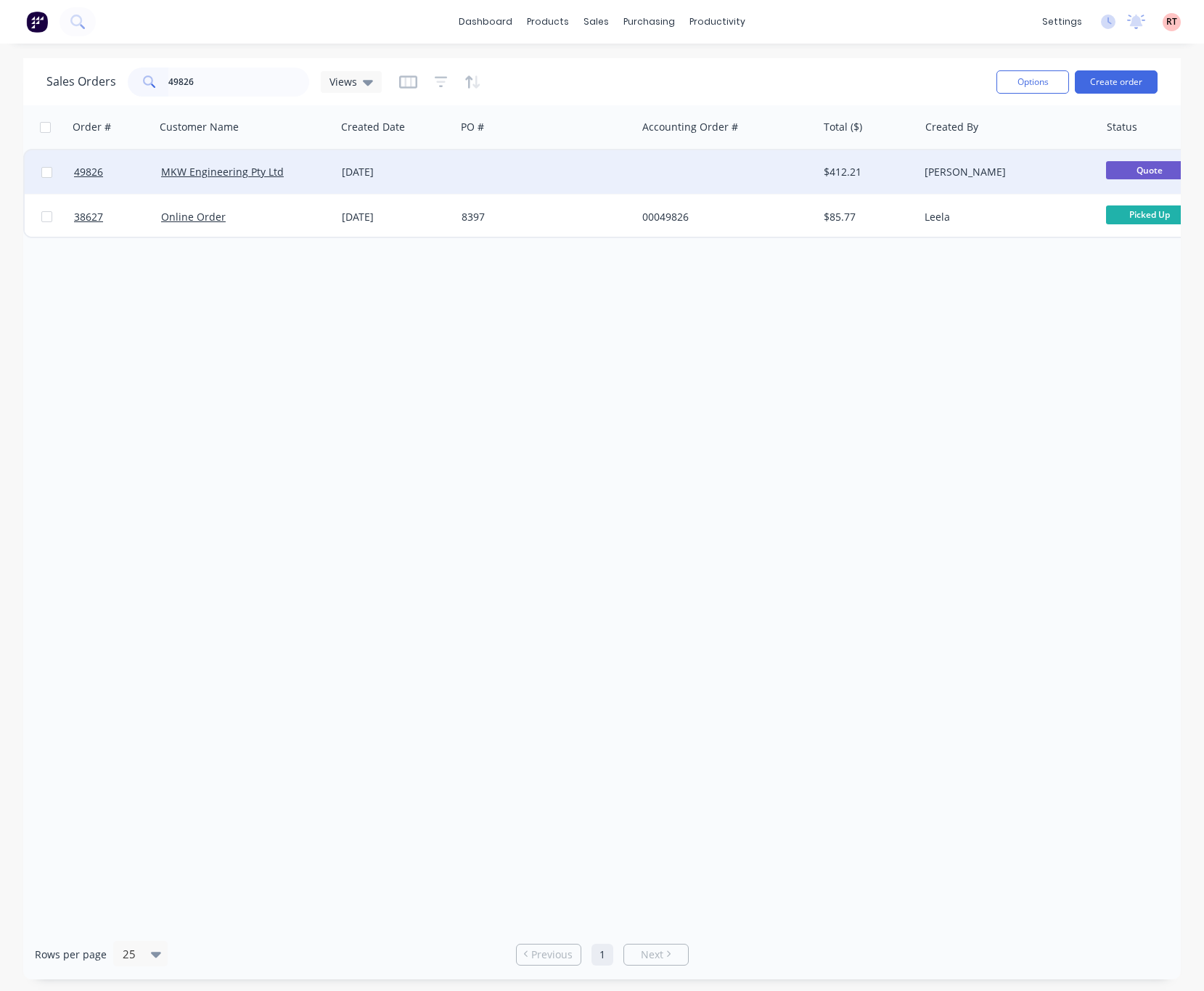
click at [651, 169] on div at bounding box center [727, 172] width 181 height 43
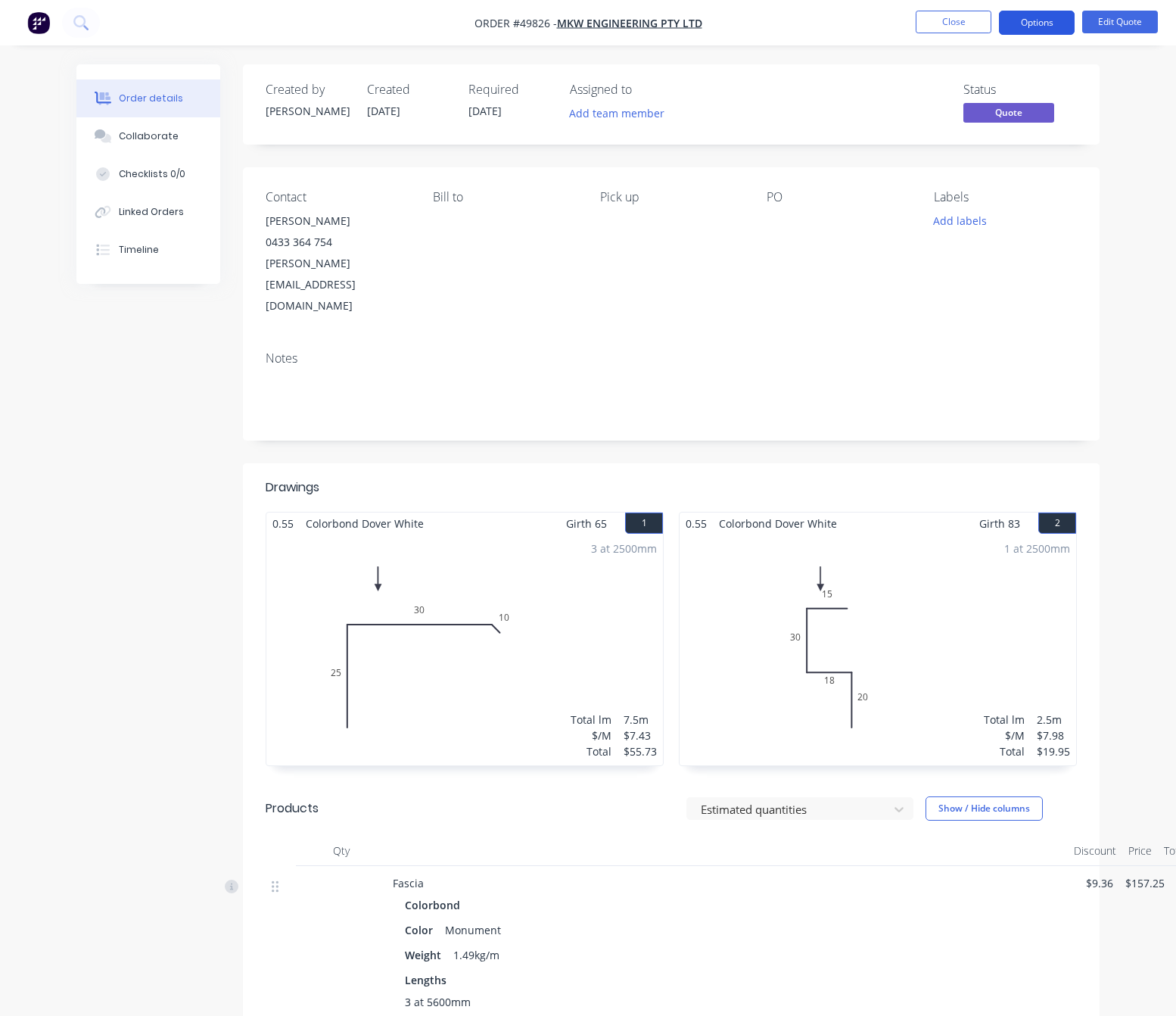
click at [869, 32] on button "Options" at bounding box center [1037, 23] width 75 height 24
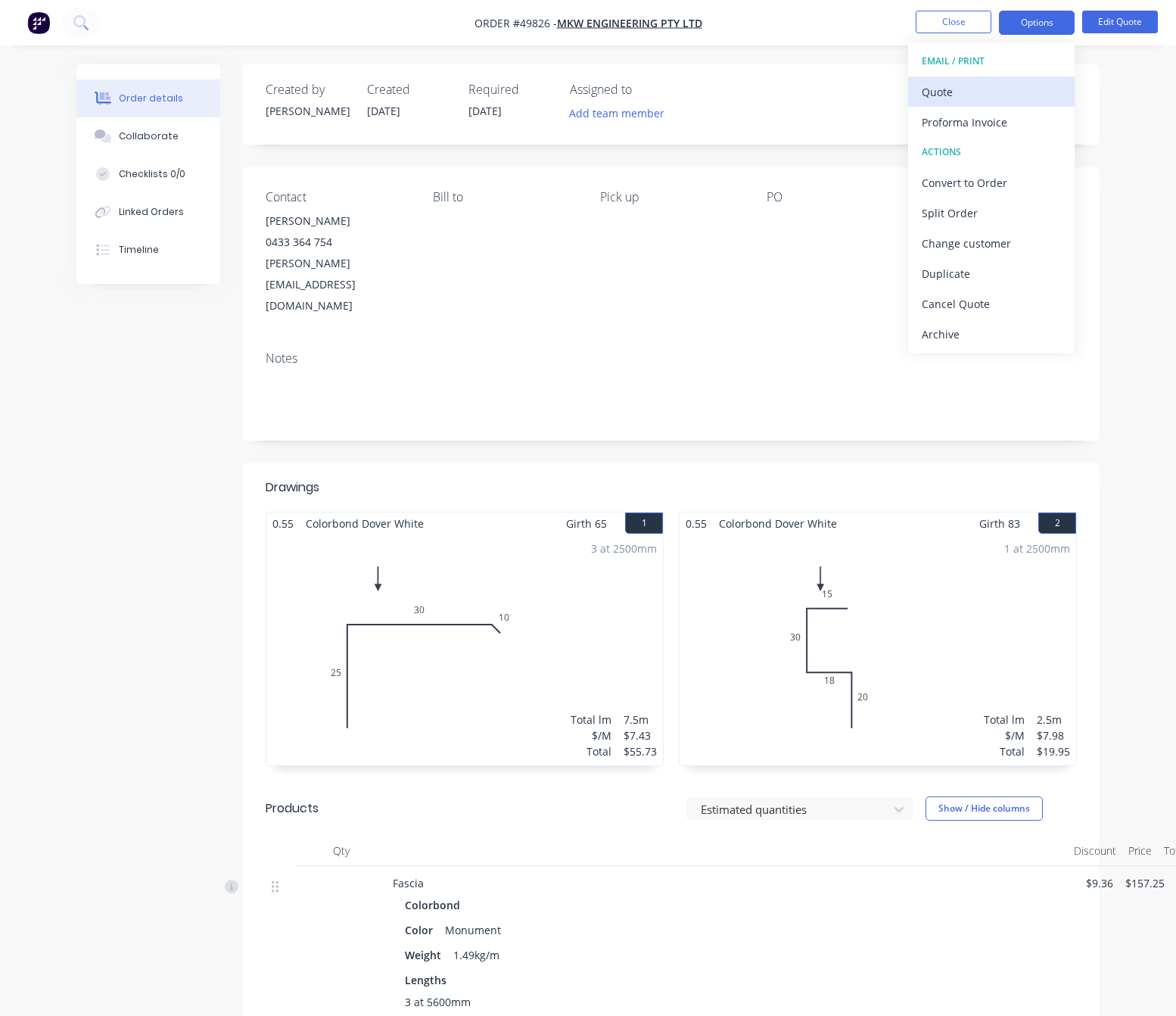
click at [869, 98] on div "Quote" at bounding box center [992, 92] width 139 height 22
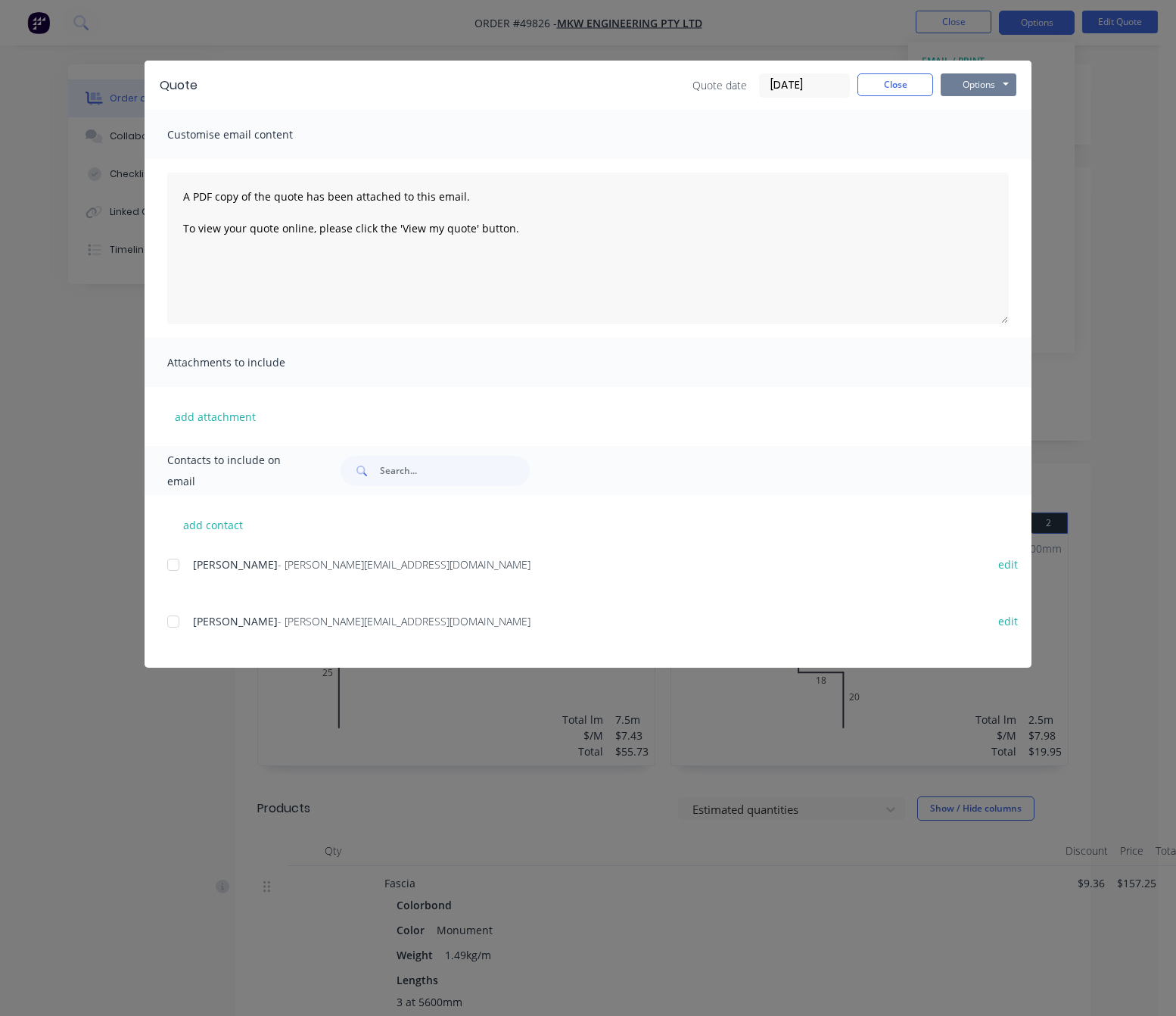
click at [869, 82] on button "Options" at bounding box center [978, 85] width 75 height 23
click at [869, 132] on button "Print" at bounding box center [989, 137] width 97 height 25
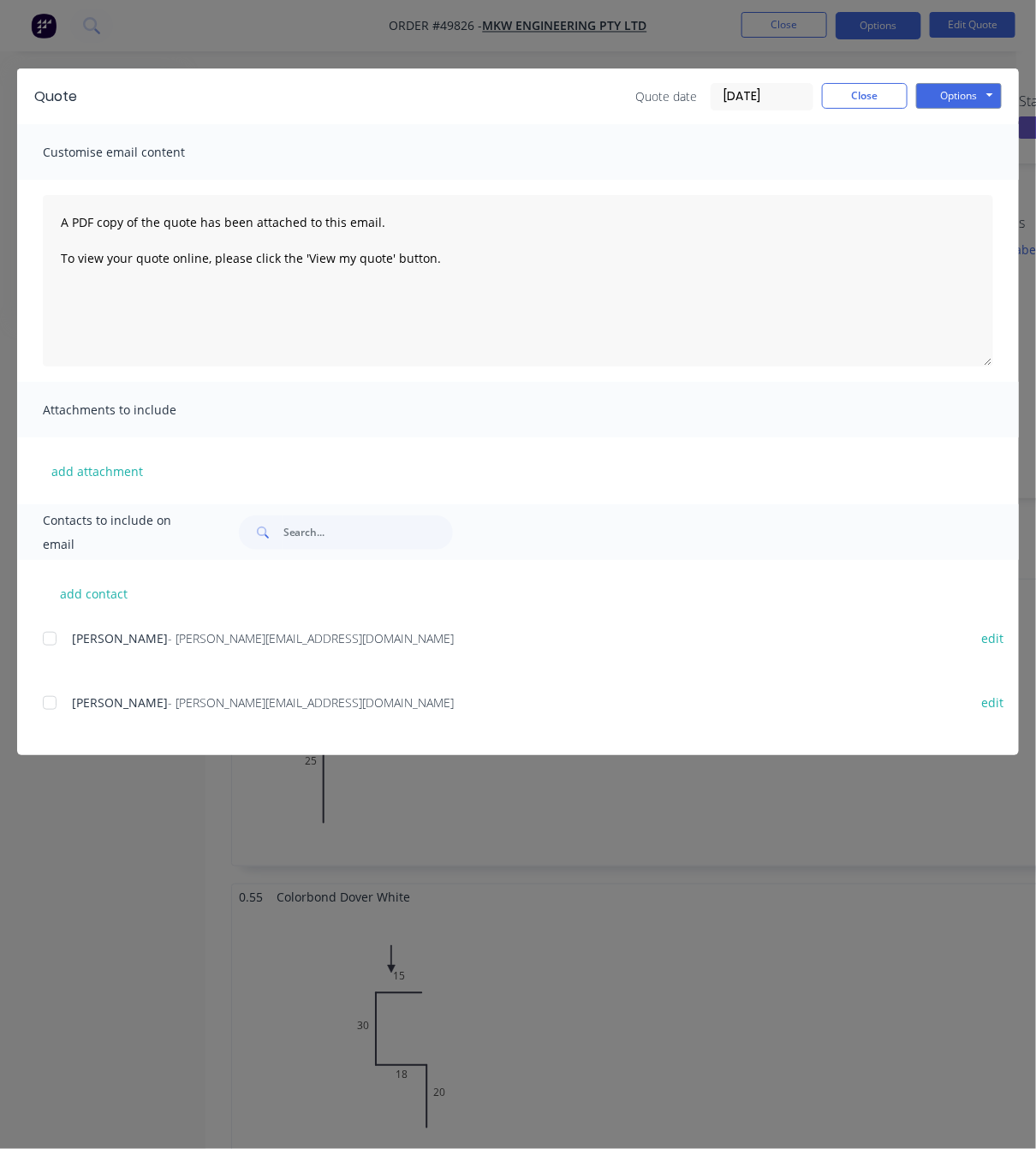
click at [327, 45] on div "Quote Quote date 30/09/25 Close Options Preview Print Email Customise email con…" at bounding box center [518, 574] width 1036 height 1149
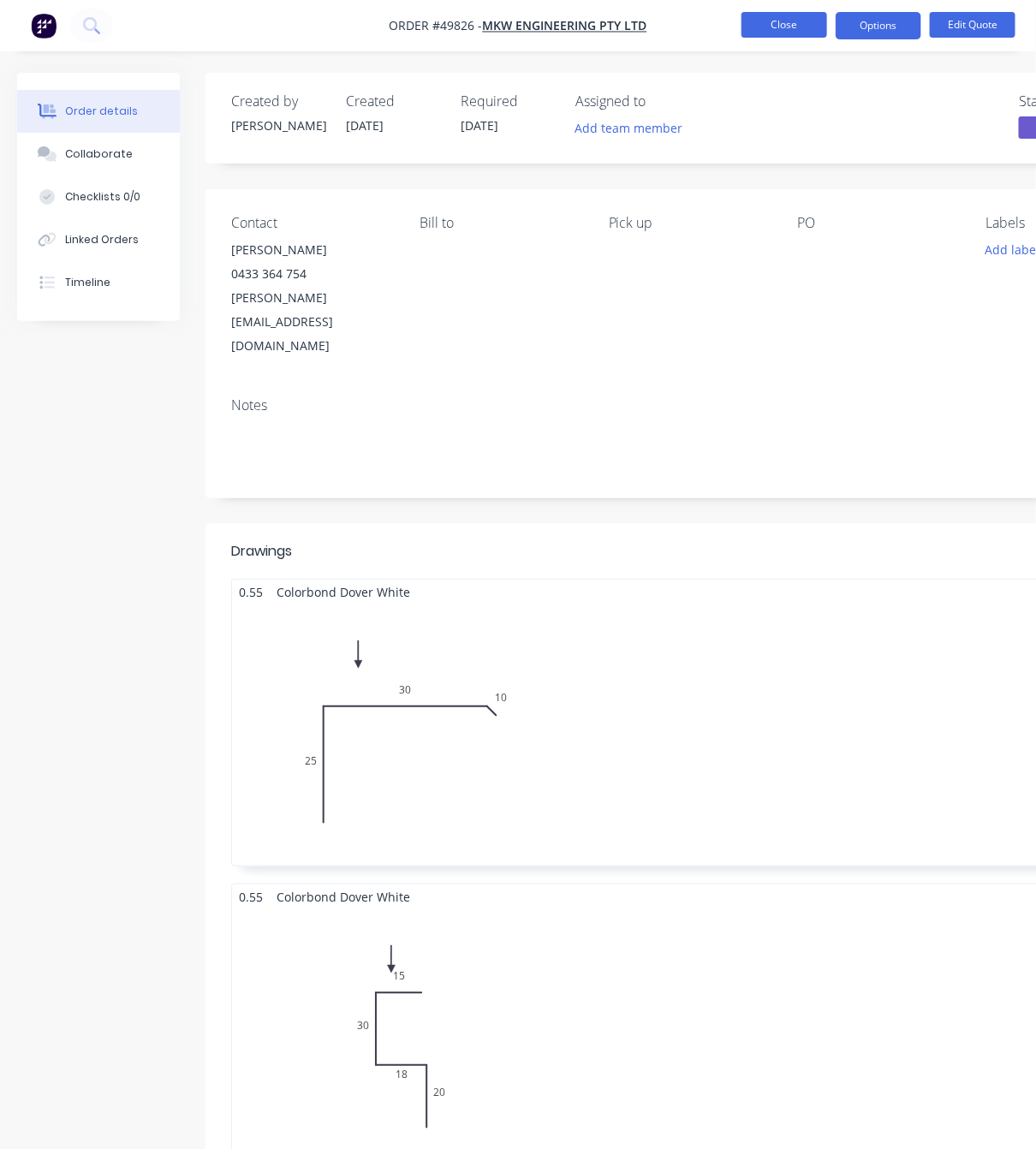
click at [776, 18] on button "Close" at bounding box center [784, 25] width 85 height 26
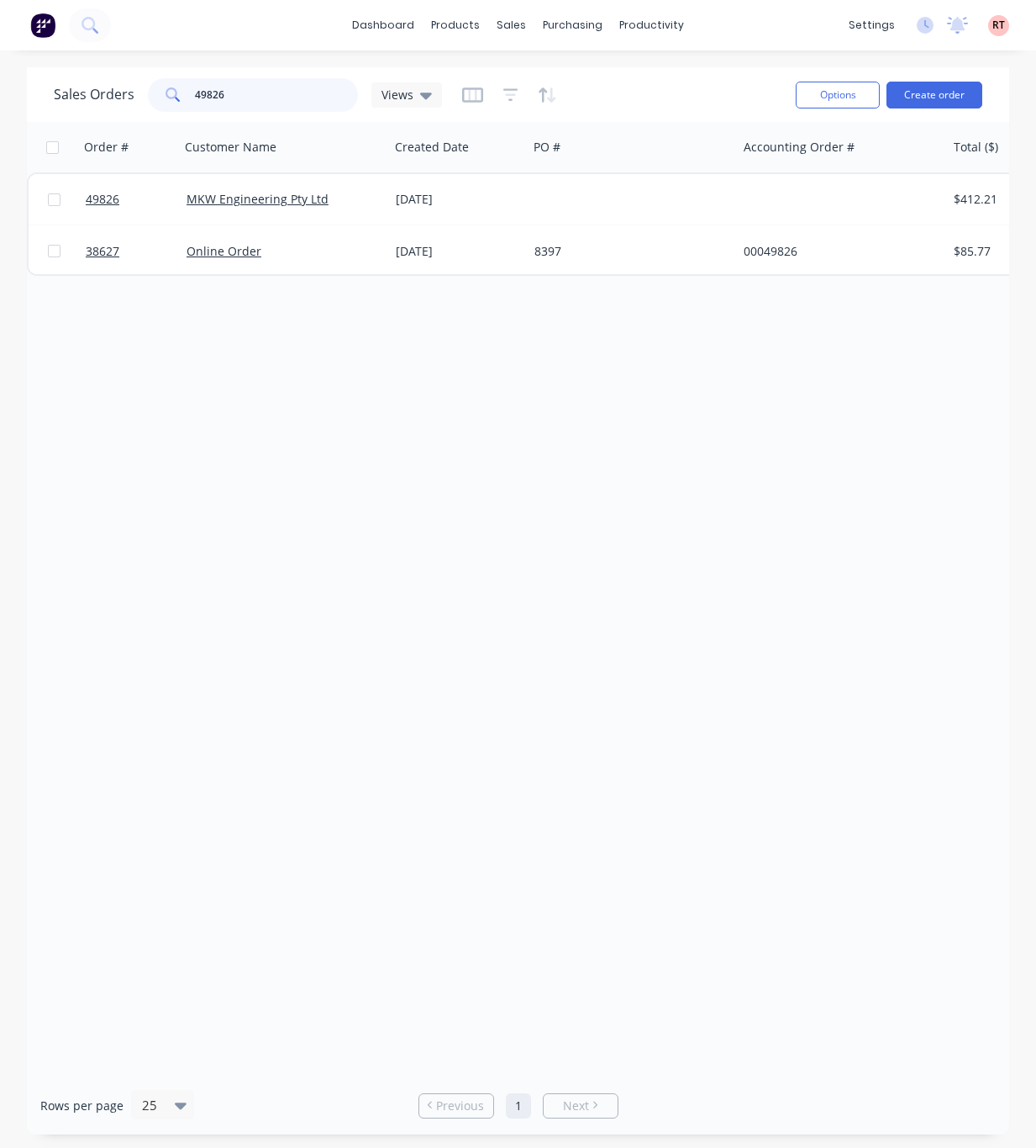
drag, startPoint x: 256, startPoint y: 91, endPoint x: 131, endPoint y: 100, distance: 125.3
click at [131, 100] on div "Sales Orders 49826 Views" at bounding box center [248, 95] width 389 height 33
type input "409911793"
click at [616, 361] on div "Order # Customer Name Created Date PO # Accounting Order # Total ($) Created By…" at bounding box center [518, 599] width 982 height 954
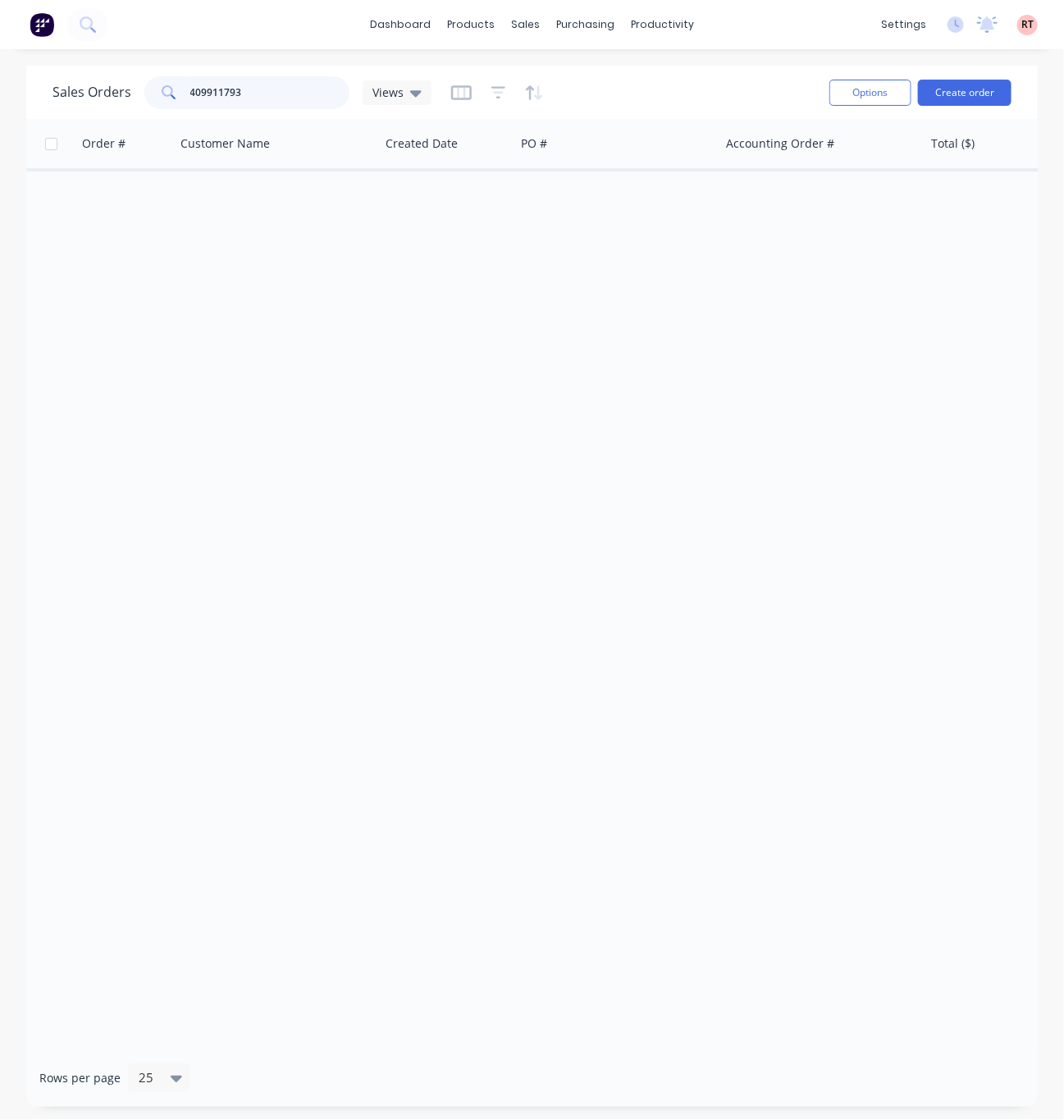
click at [263, 81] on input "409911793" at bounding box center [271, 93] width 160 height 33
click at [568, 115] on div "Customers" at bounding box center [582, 112] width 59 height 15
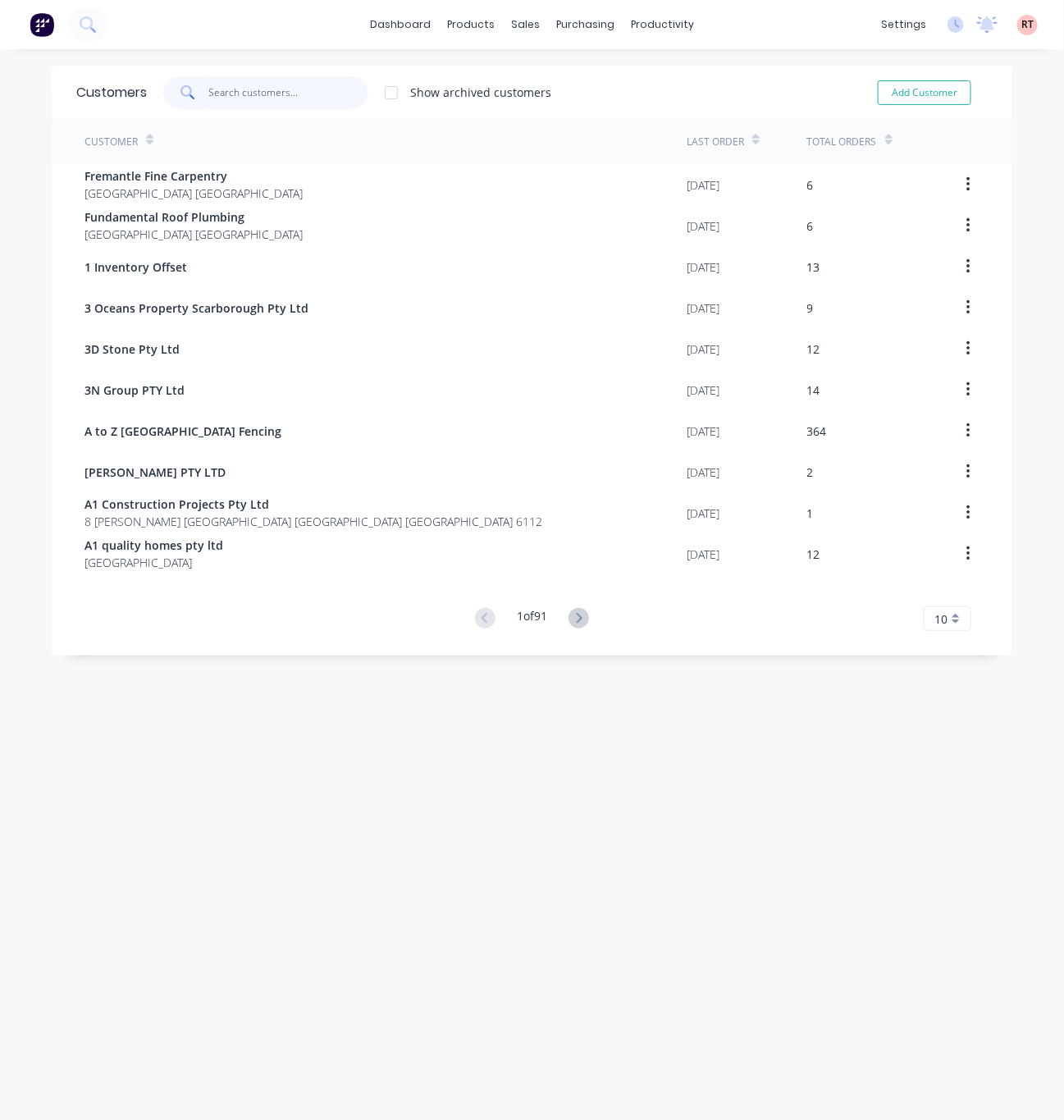
click at [234, 92] on input "text" at bounding box center [289, 93] width 160 height 33
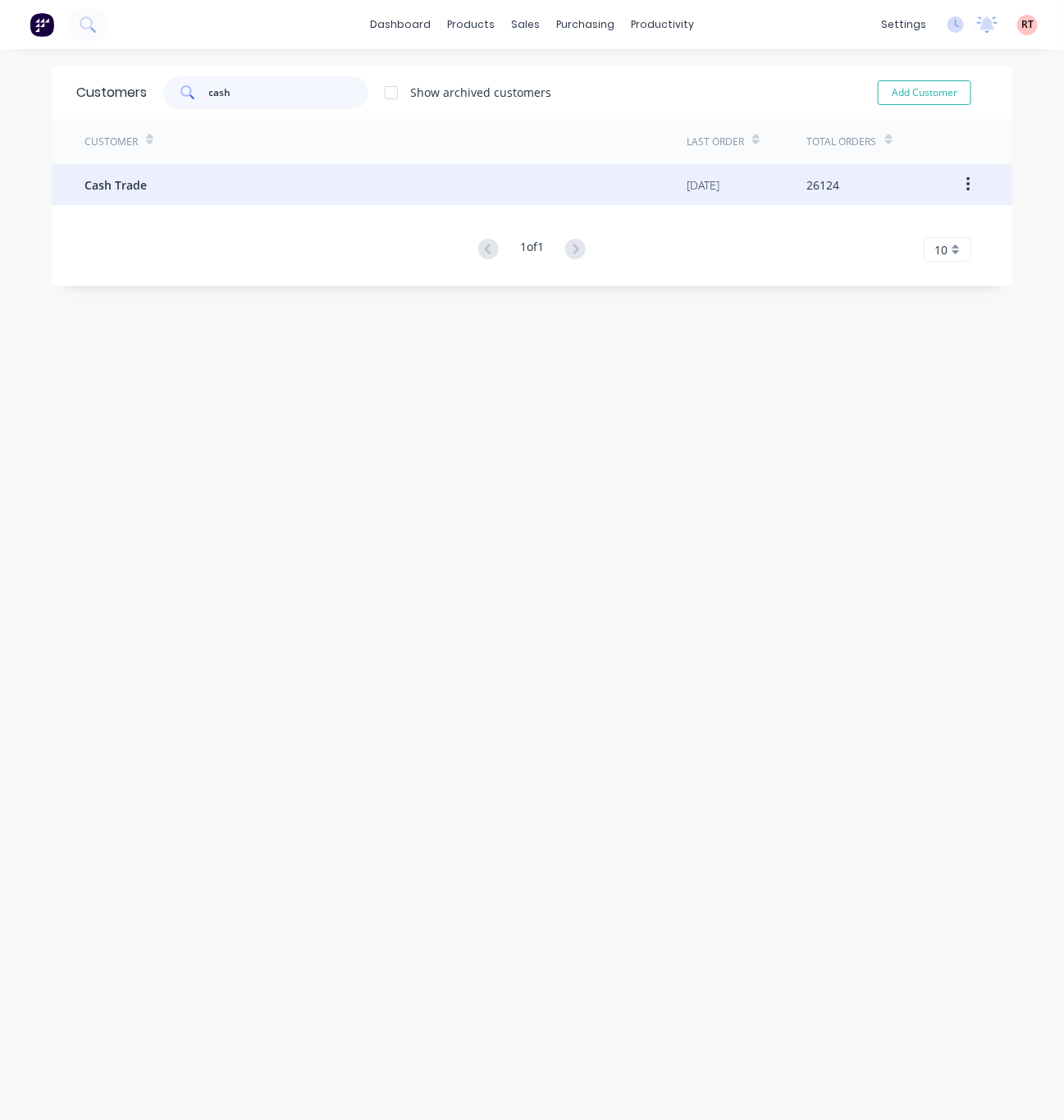
type input "cash"
click at [212, 175] on div "Cash Trade" at bounding box center [385, 184] width 602 height 41
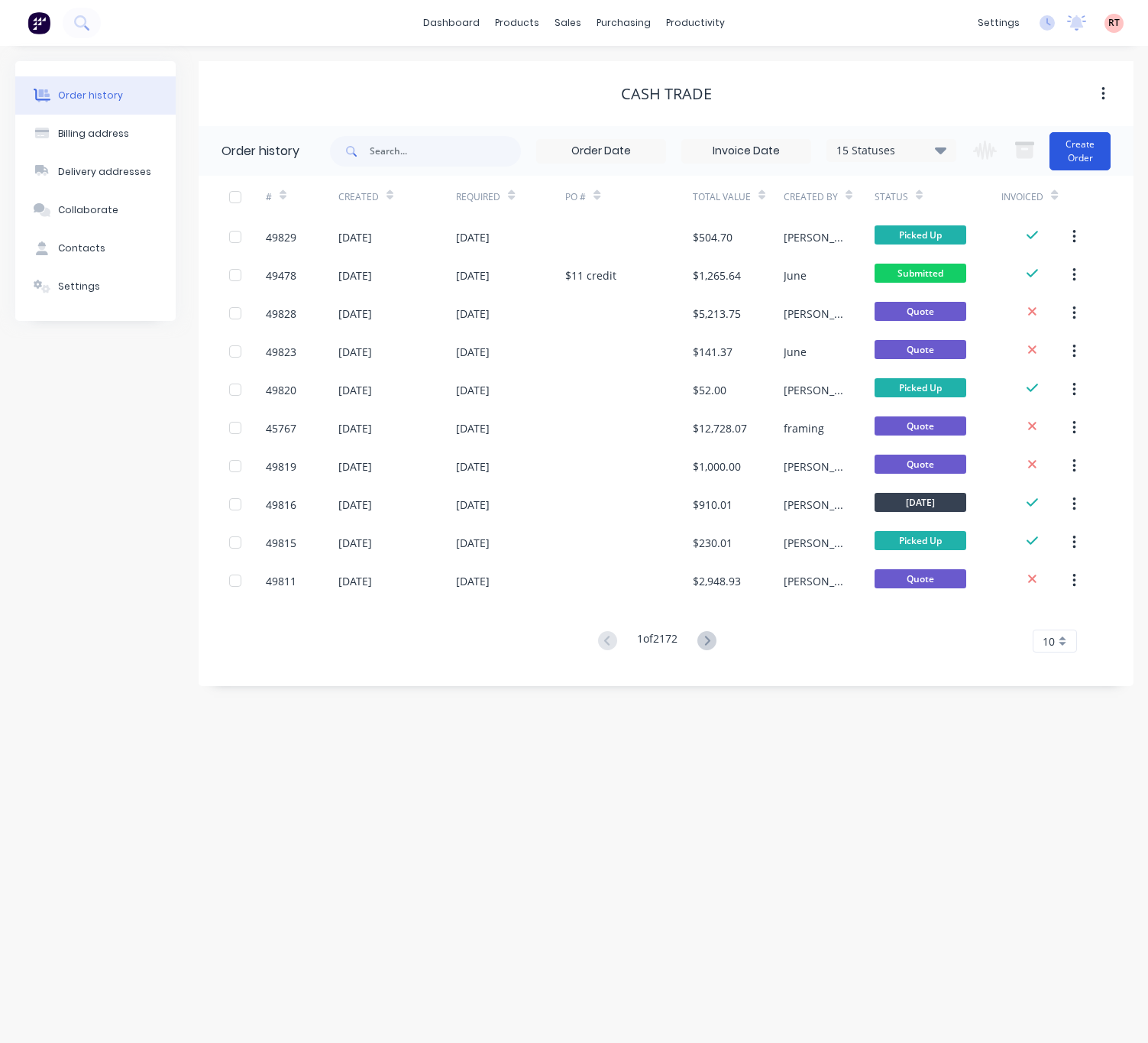
click at [877, 138] on button "Create Order" at bounding box center [1080, 150] width 61 height 38
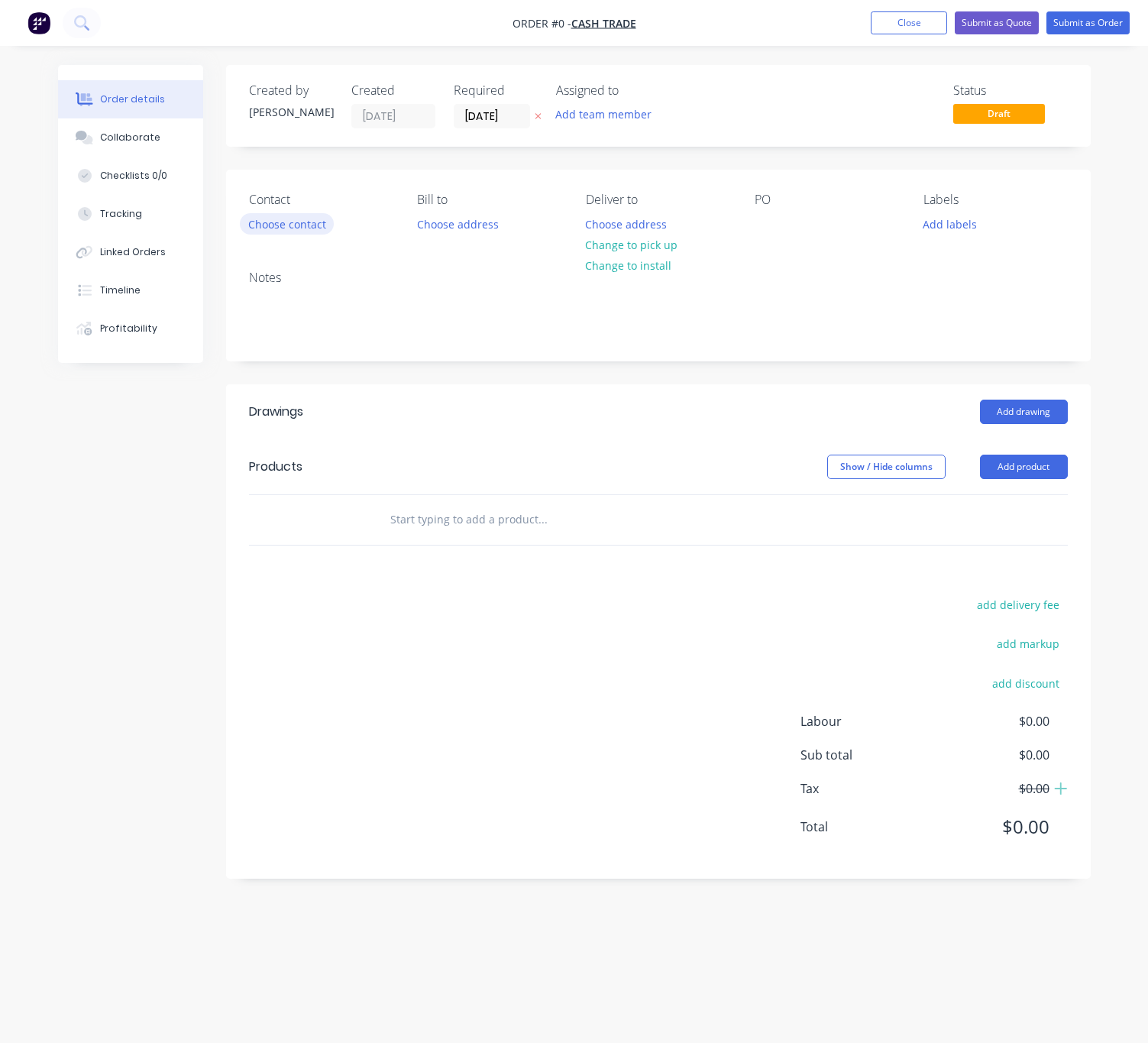
click at [296, 218] on button "Choose contact" at bounding box center [287, 223] width 94 height 20
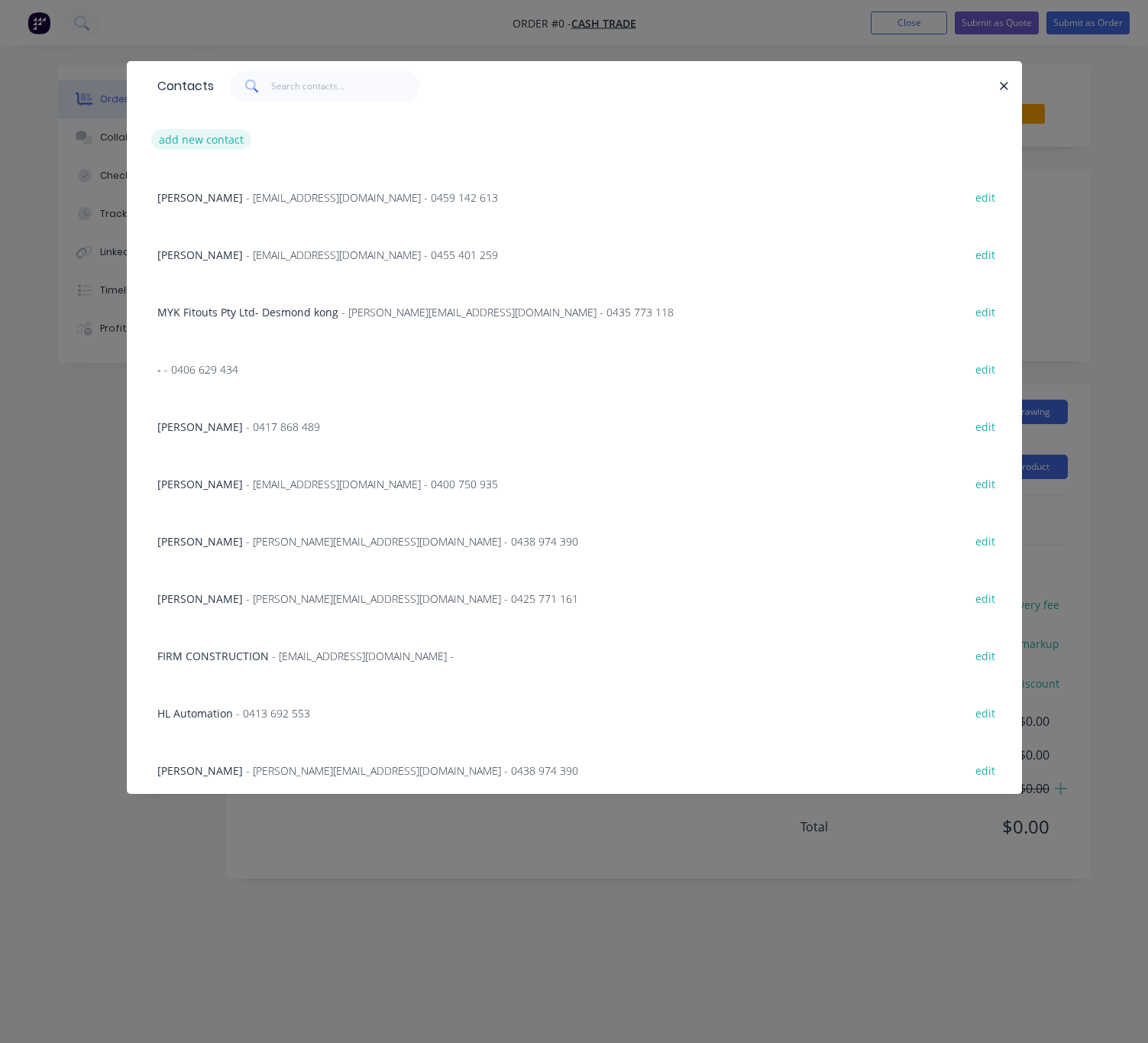
click at [194, 136] on button "add new contact" at bounding box center [201, 139] width 101 height 20
select select "AU"
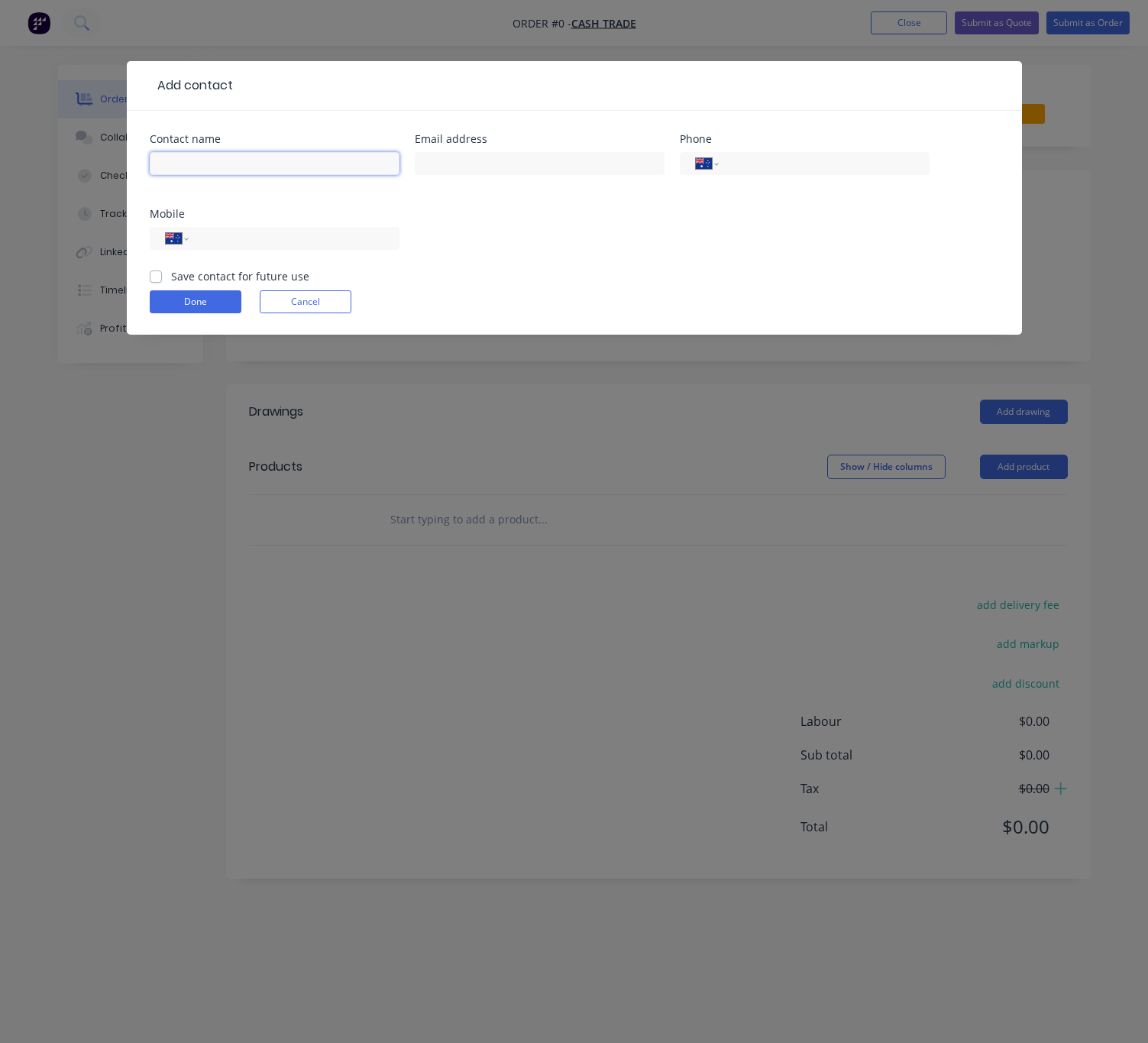
click at [211, 161] on input "text" at bounding box center [275, 163] width 250 height 23
type input "Mathew Dunn"
click at [450, 162] on input "text" at bounding box center [540, 163] width 250 height 23
click at [479, 177] on div at bounding box center [540, 170] width 250 height 45
click at [486, 159] on input "text" at bounding box center [540, 163] width 250 height 23
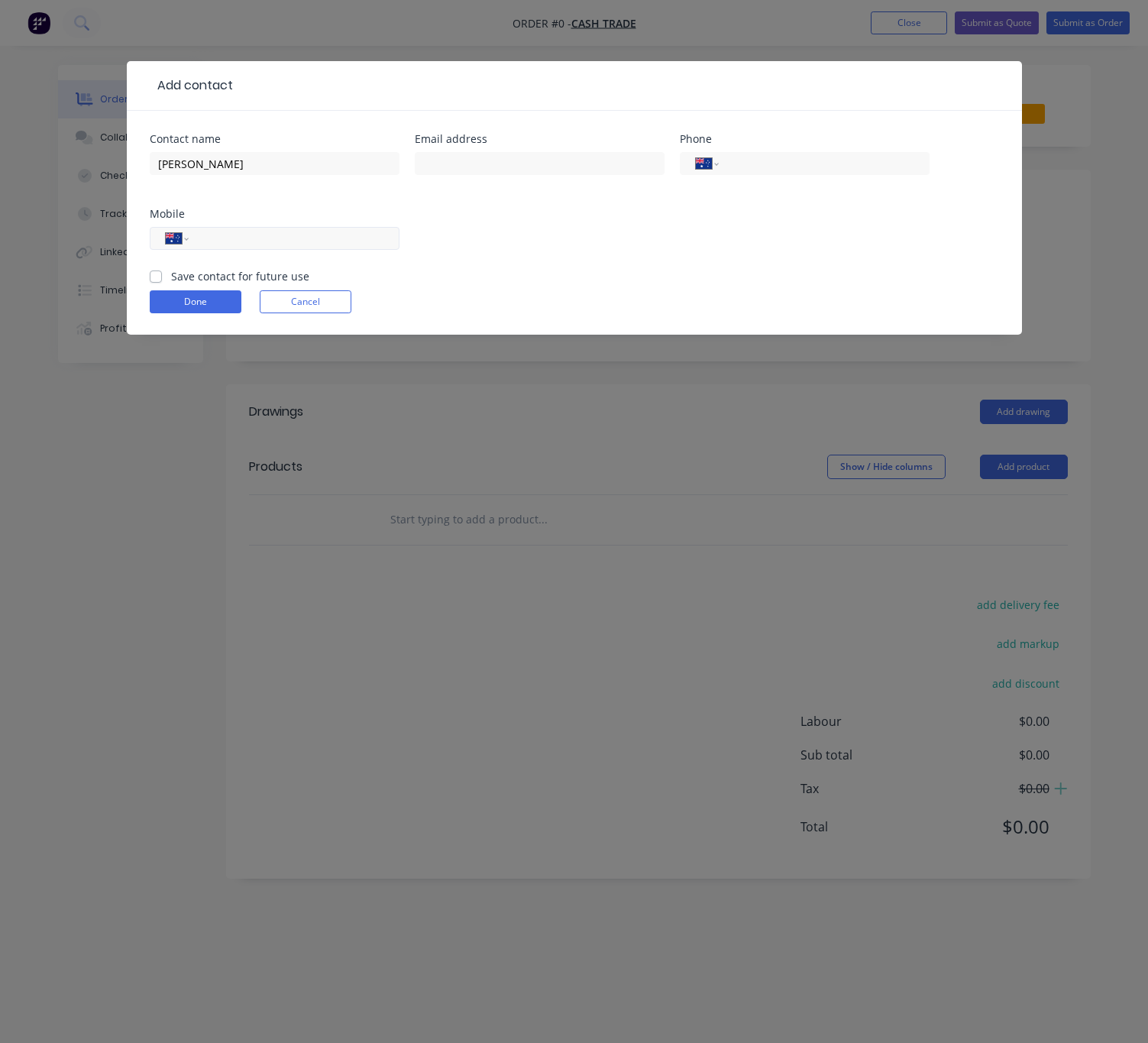
click at [266, 245] on input "tel" at bounding box center [291, 238] width 183 height 18
click at [571, 161] on input "text" at bounding box center [540, 163] width 250 height 23
paste input "kimattransport@live.com.au"
type input "kimattransport@live.com.au"
click at [239, 242] on input "tel" at bounding box center [291, 238] width 183 height 18
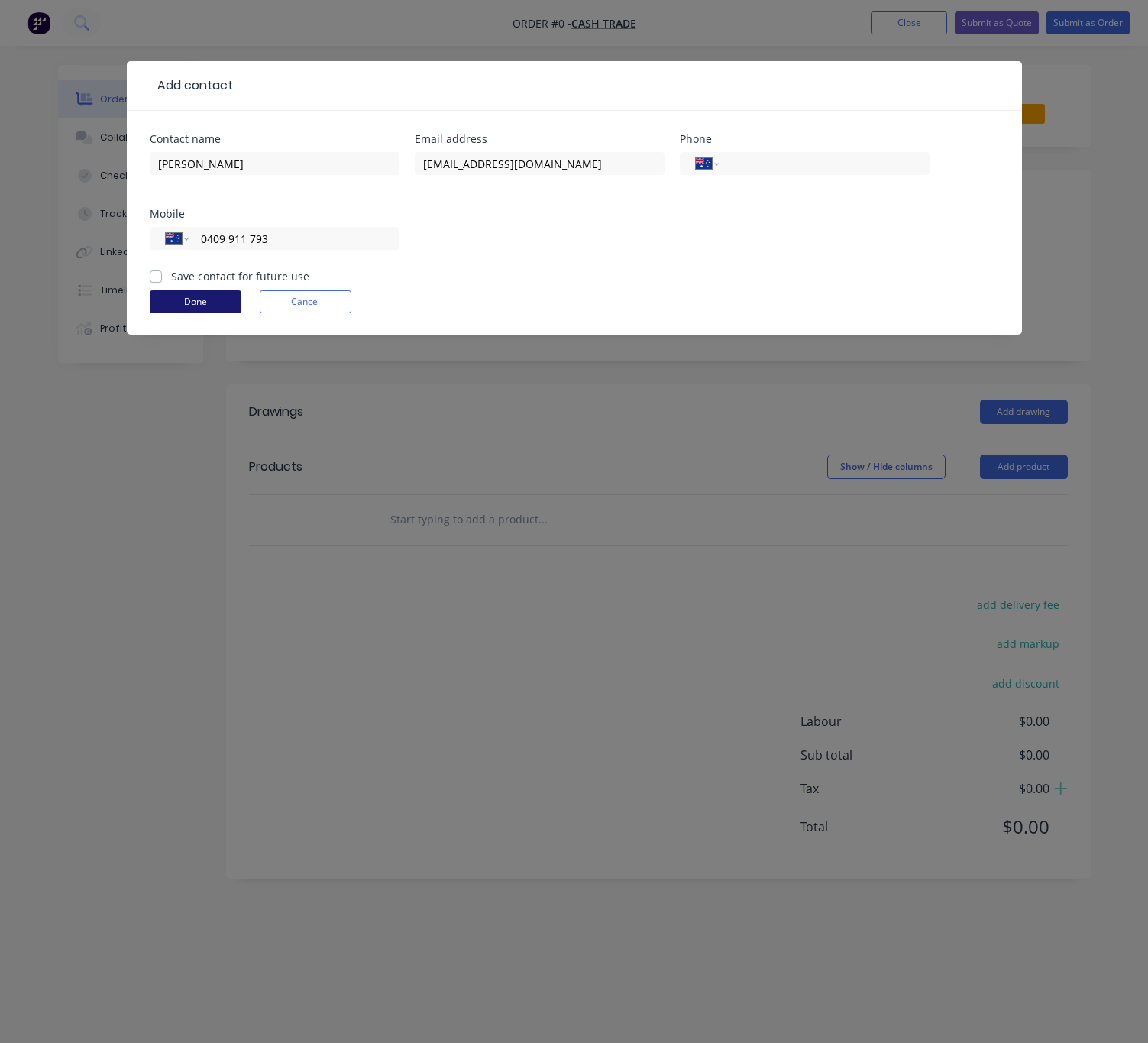
type input "0409 911 793"
click at [220, 300] on button "Done" at bounding box center [195, 301] width 91 height 23
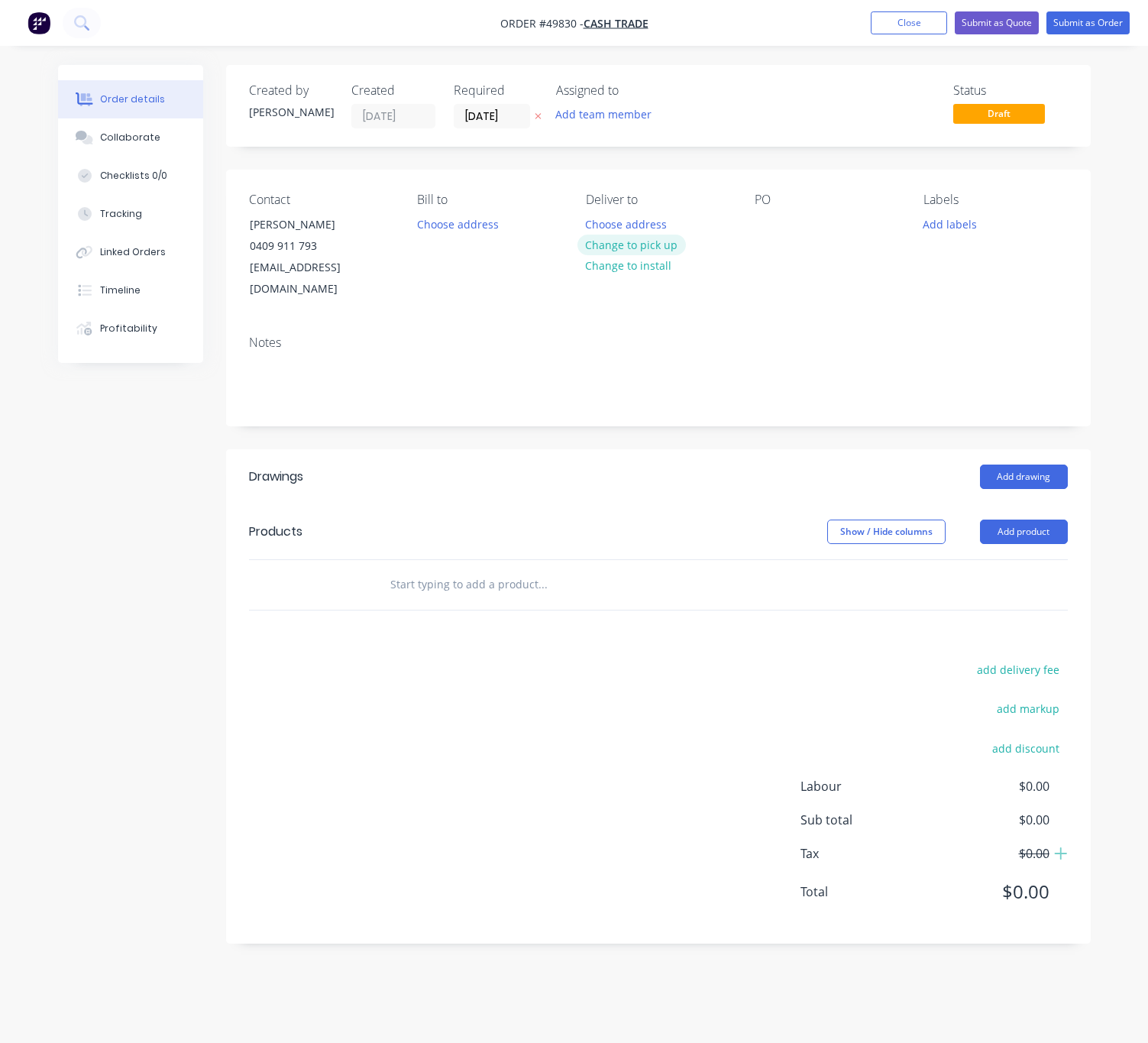
click at [644, 241] on button "Change to pick up" at bounding box center [631, 244] width 108 height 20
click at [877, 520] on button "Add product" at bounding box center [1025, 532] width 88 height 25
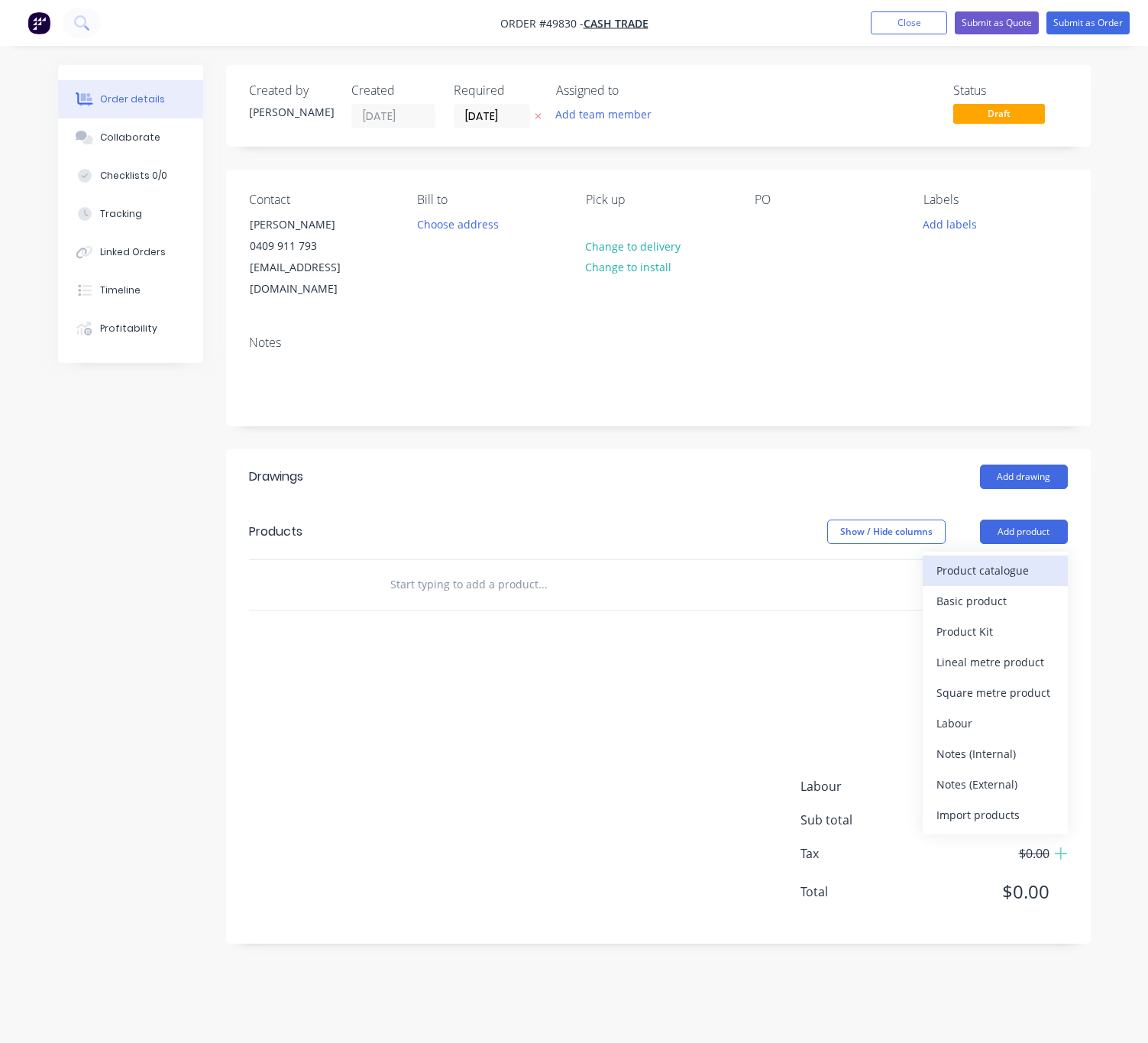
click at [877, 560] on div "Product catalogue" at bounding box center [995, 571] width 118 height 22
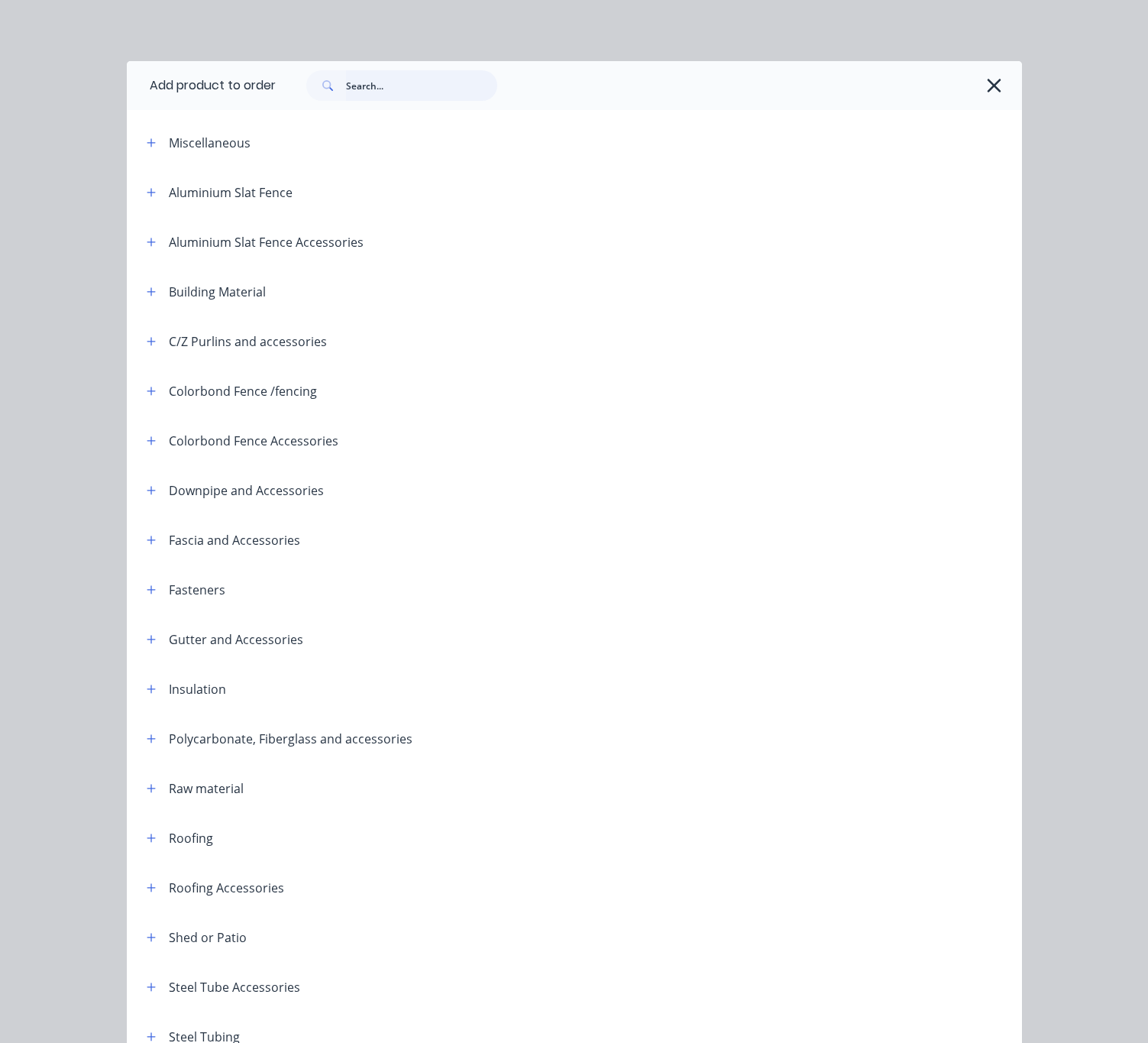
click at [408, 88] on input "text" at bounding box center [421, 85] width 151 height 30
type input "roof"
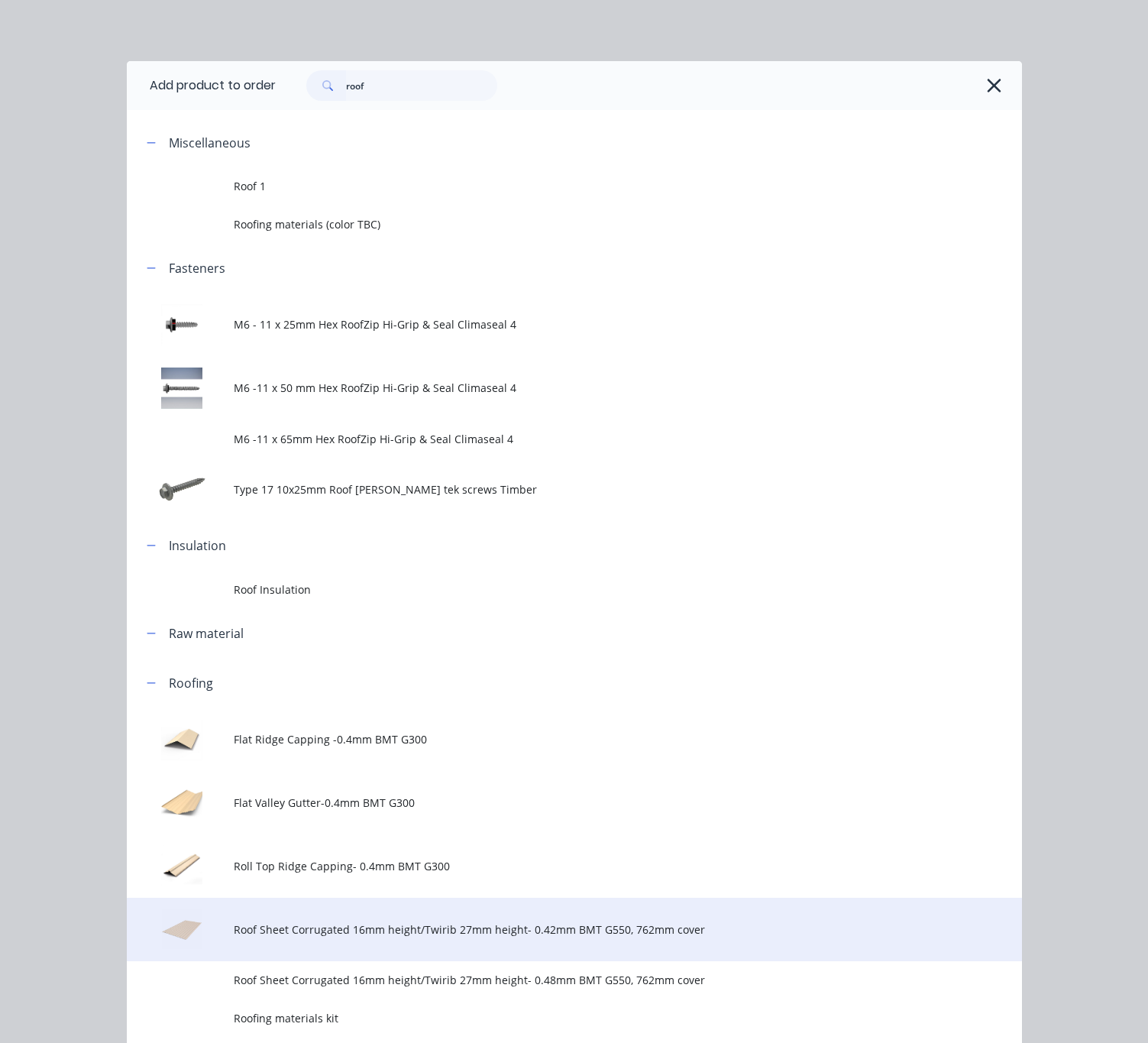
click at [537, 937] on td "Roof Sheet Corrugated 16mm height/Twirib 27mm height- 0.42mm BMT G550, 762mm co…" at bounding box center [628, 929] width 788 height 63
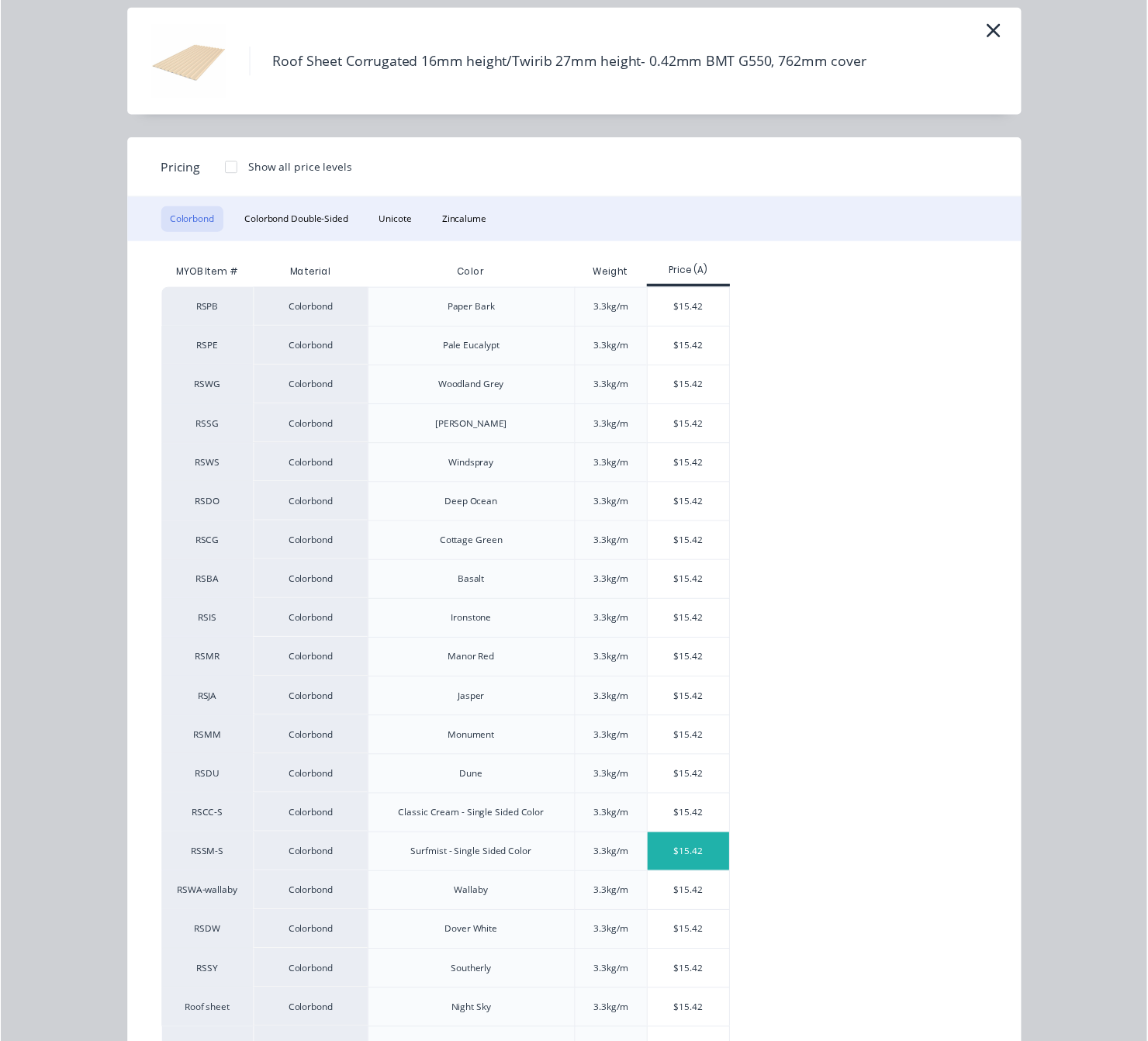
scroll to position [131, 0]
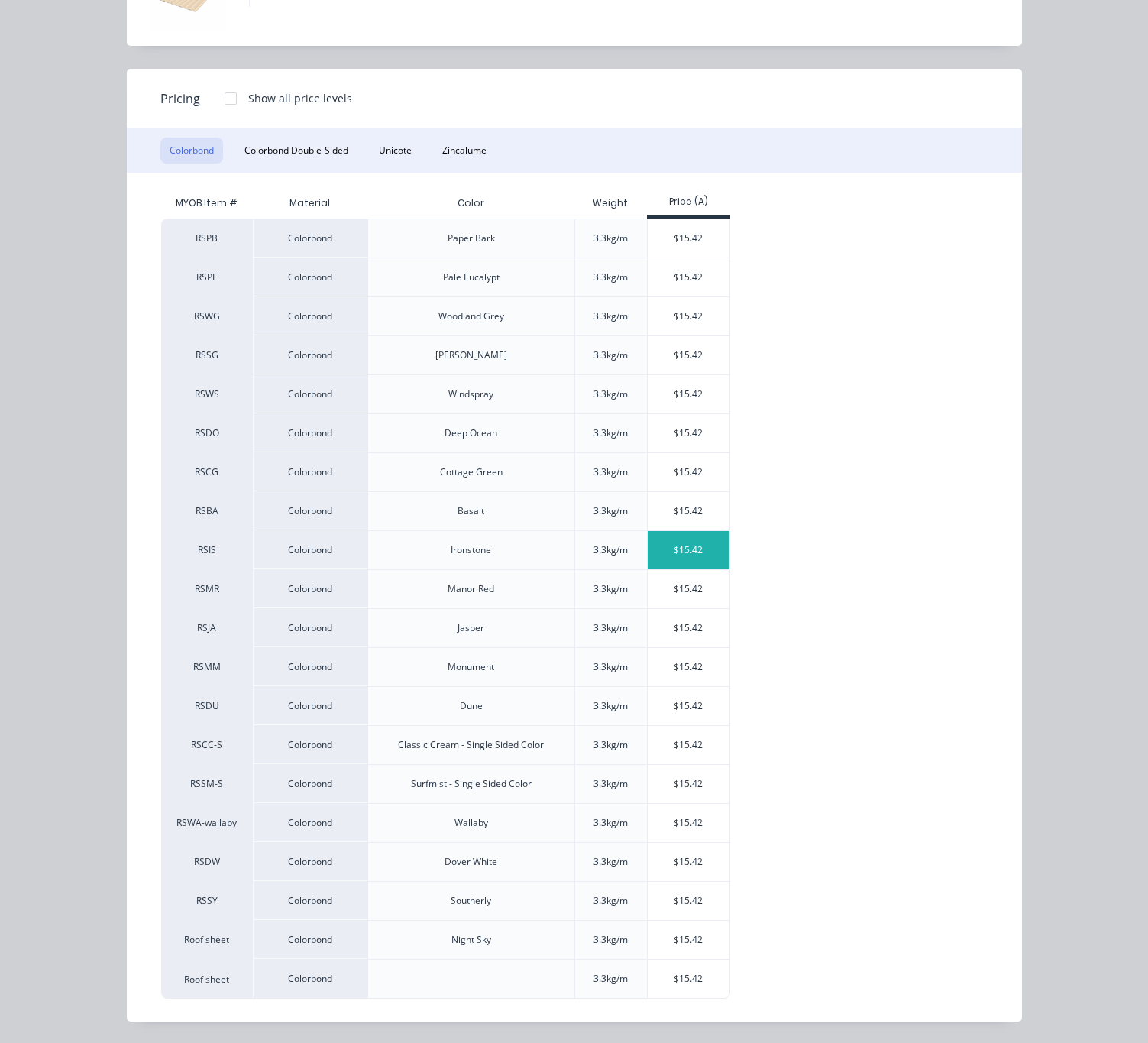
click at [648, 536] on div "$15.42" at bounding box center [688, 549] width 82 height 38
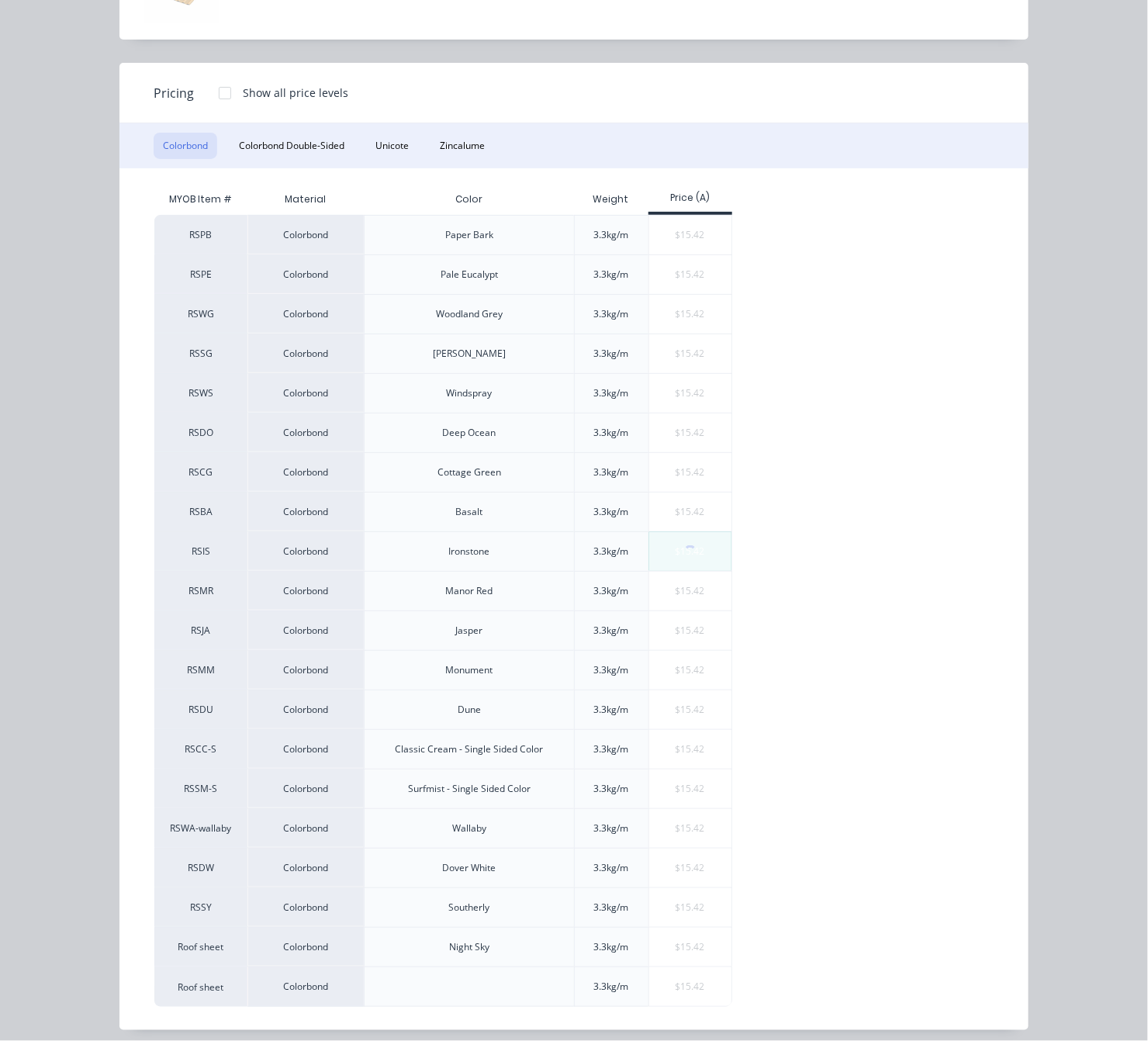
scroll to position [0, 0]
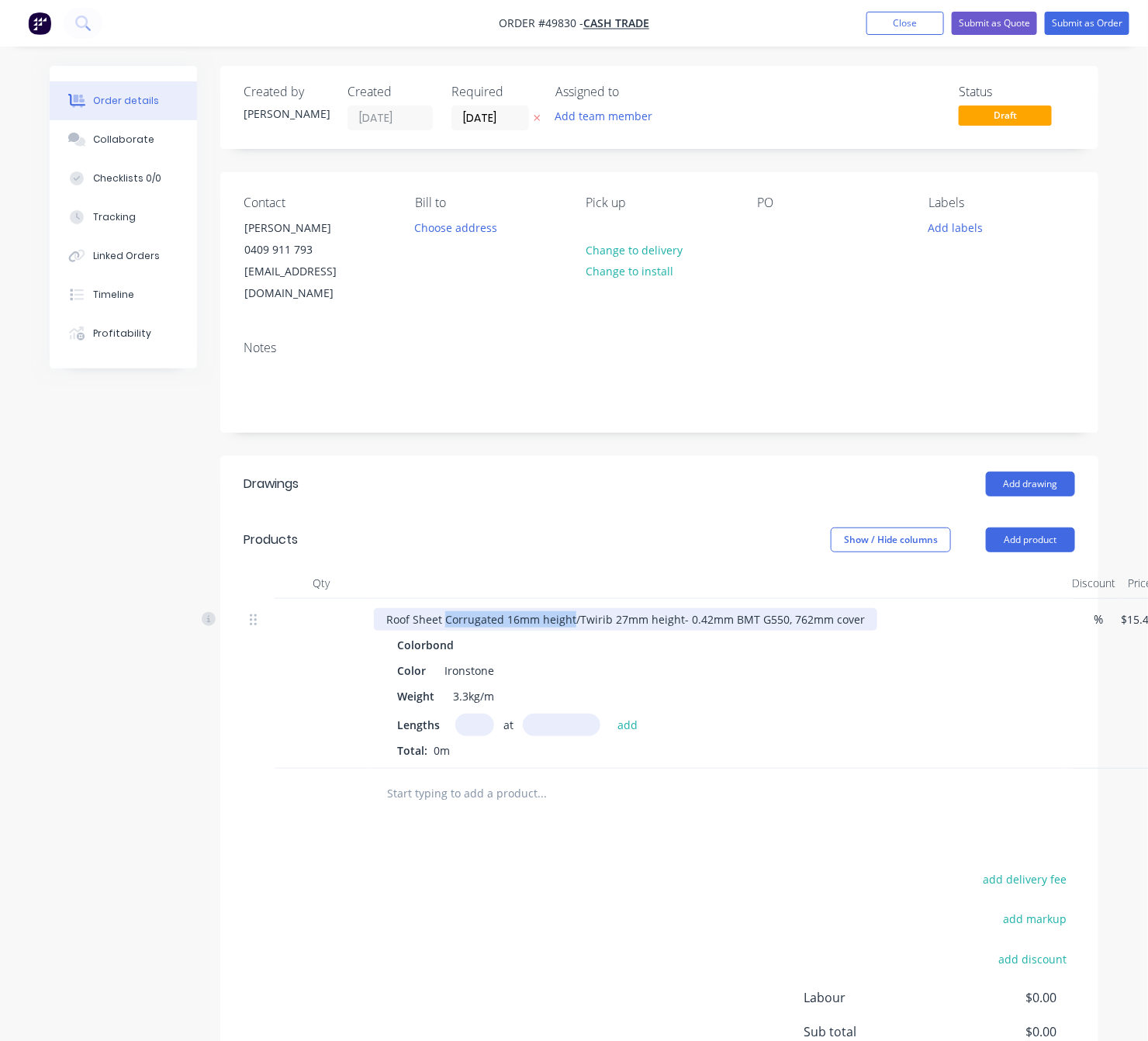
drag, startPoint x: 573, startPoint y: 596, endPoint x: 443, endPoint y: 608, distance: 130.6
click at [443, 608] on div "Roof Sheet Corrugated 16mm height/Twirib 27mm height- 0.42mm BMT G550, 762mm co…" at bounding box center [625, 620] width 504 height 22
click at [474, 713] on input "text" at bounding box center [474, 724] width 39 height 22
type input "8"
click at [542, 713] on input "text" at bounding box center [561, 724] width 77 height 22
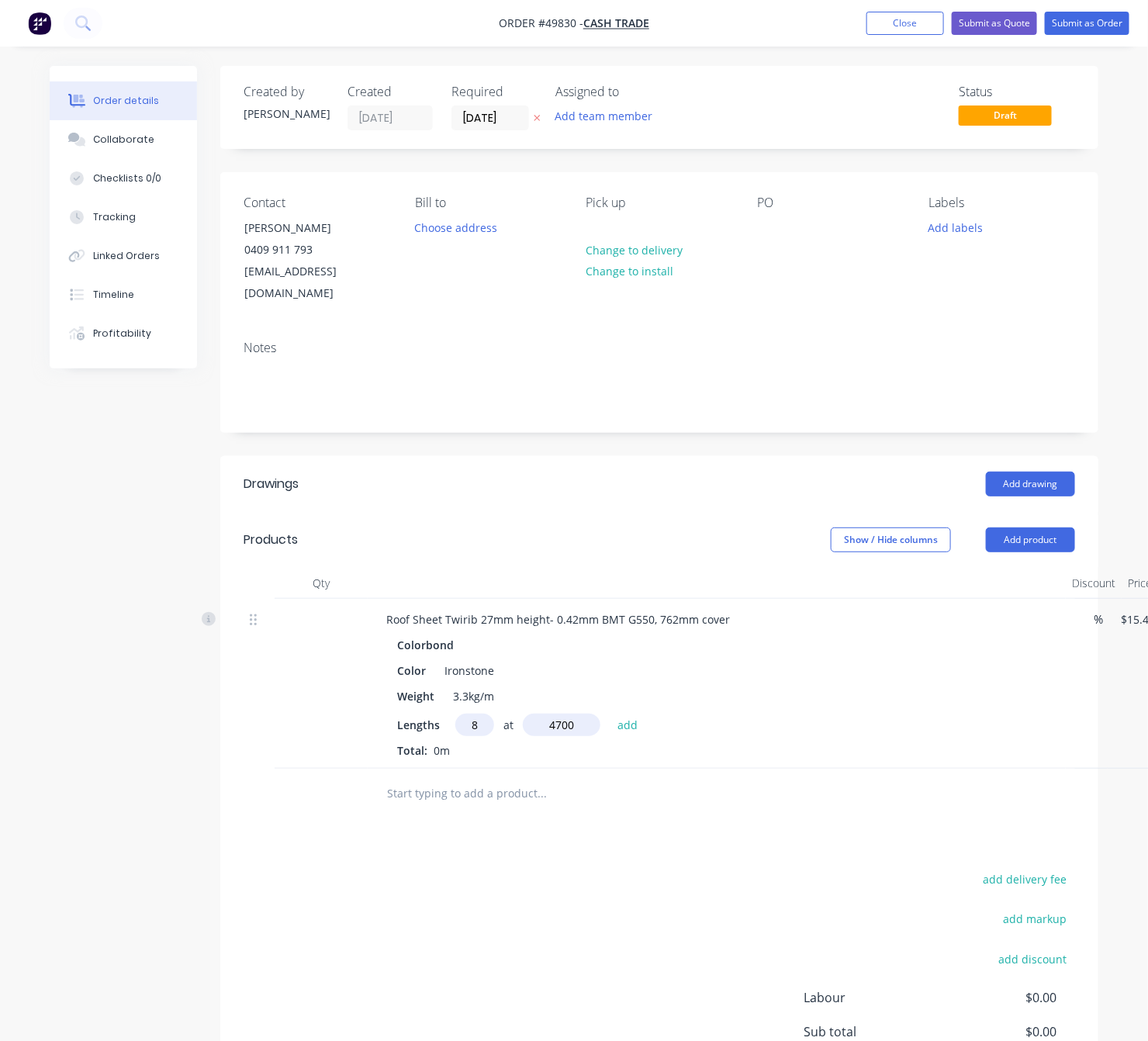
type input "4700"
click at [609, 713] on button "add" at bounding box center [627, 723] width 36 height 21
type input "$579.79"
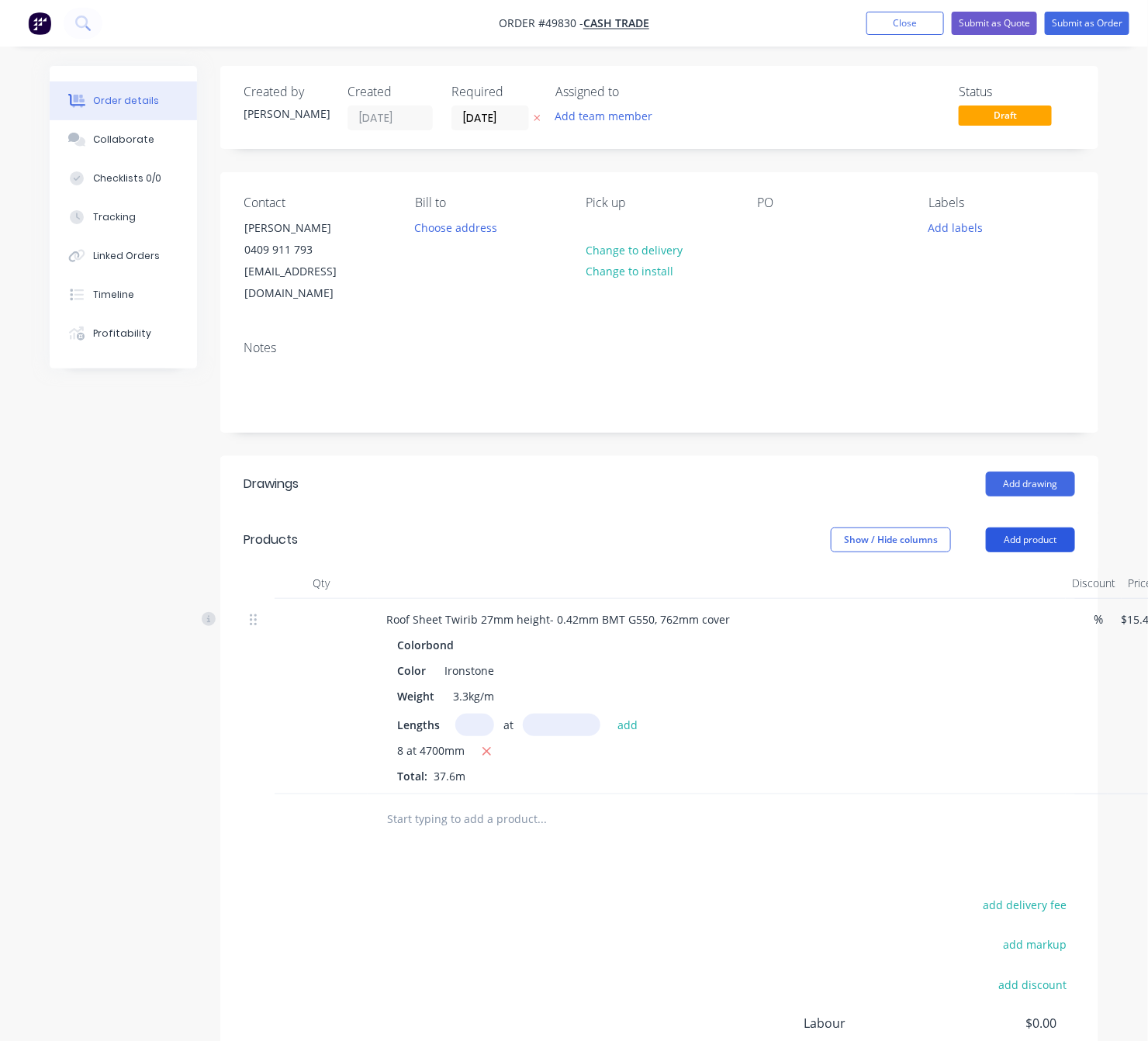
click at [891, 528] on button "Add product" at bounding box center [1030, 540] width 89 height 25
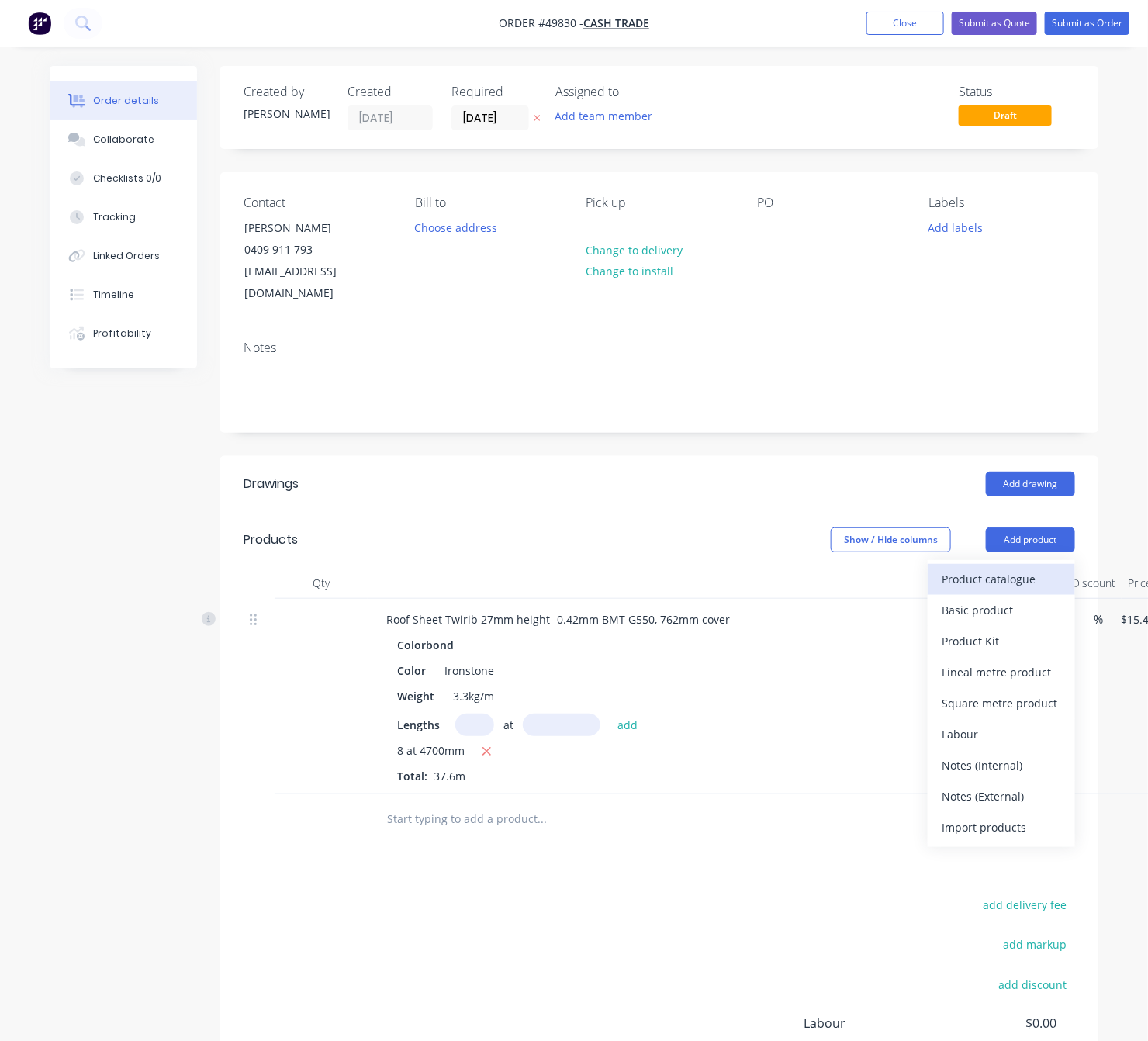
click at [891, 568] on div "Product catalogue" at bounding box center [1000, 579] width 119 height 22
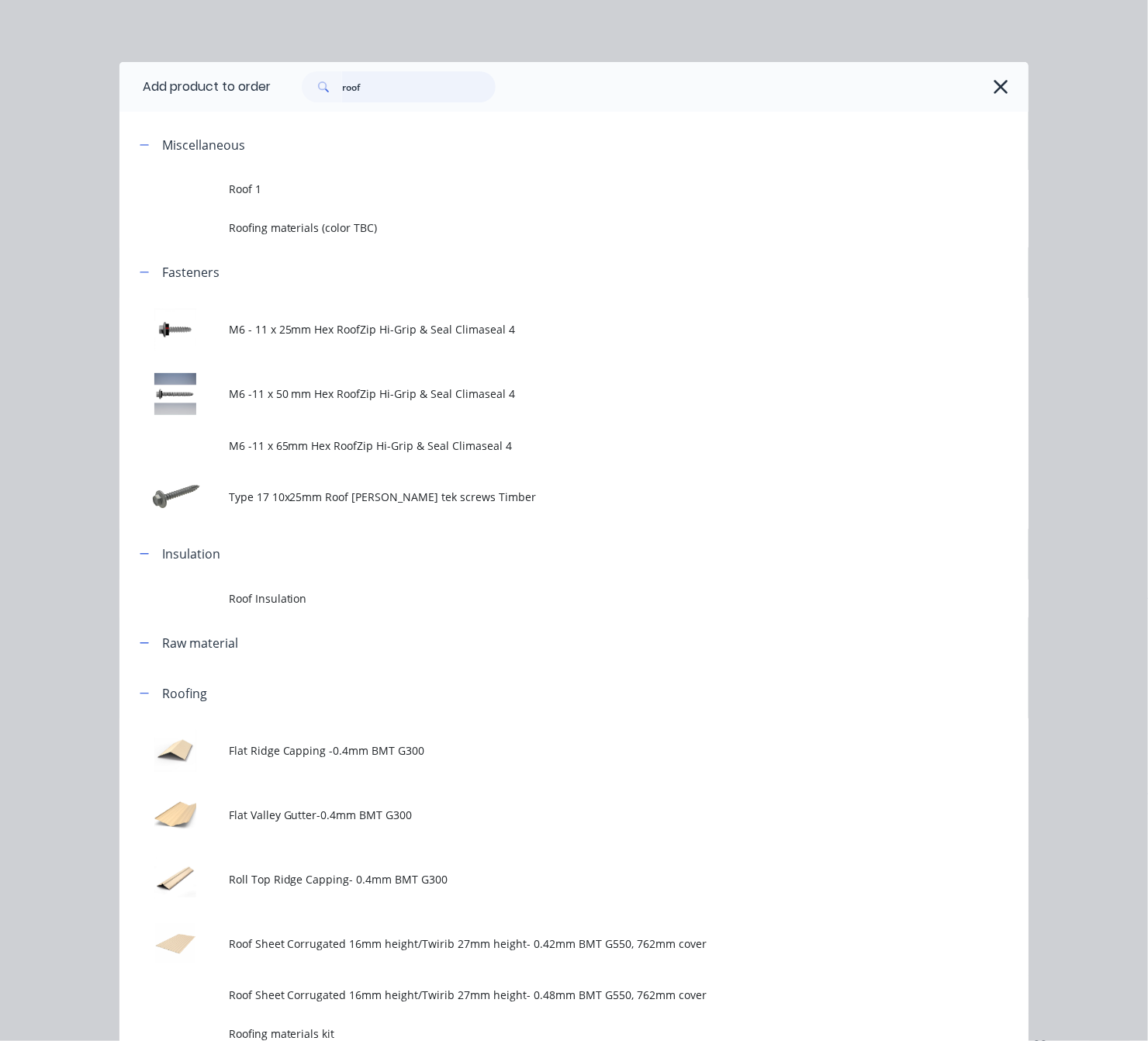
drag, startPoint x: 366, startPoint y: 85, endPoint x: 254, endPoint y: 103, distance: 113.4
click at [254, 103] on header "Add product to order roof" at bounding box center [573, 87] width 909 height 50
type input "50"
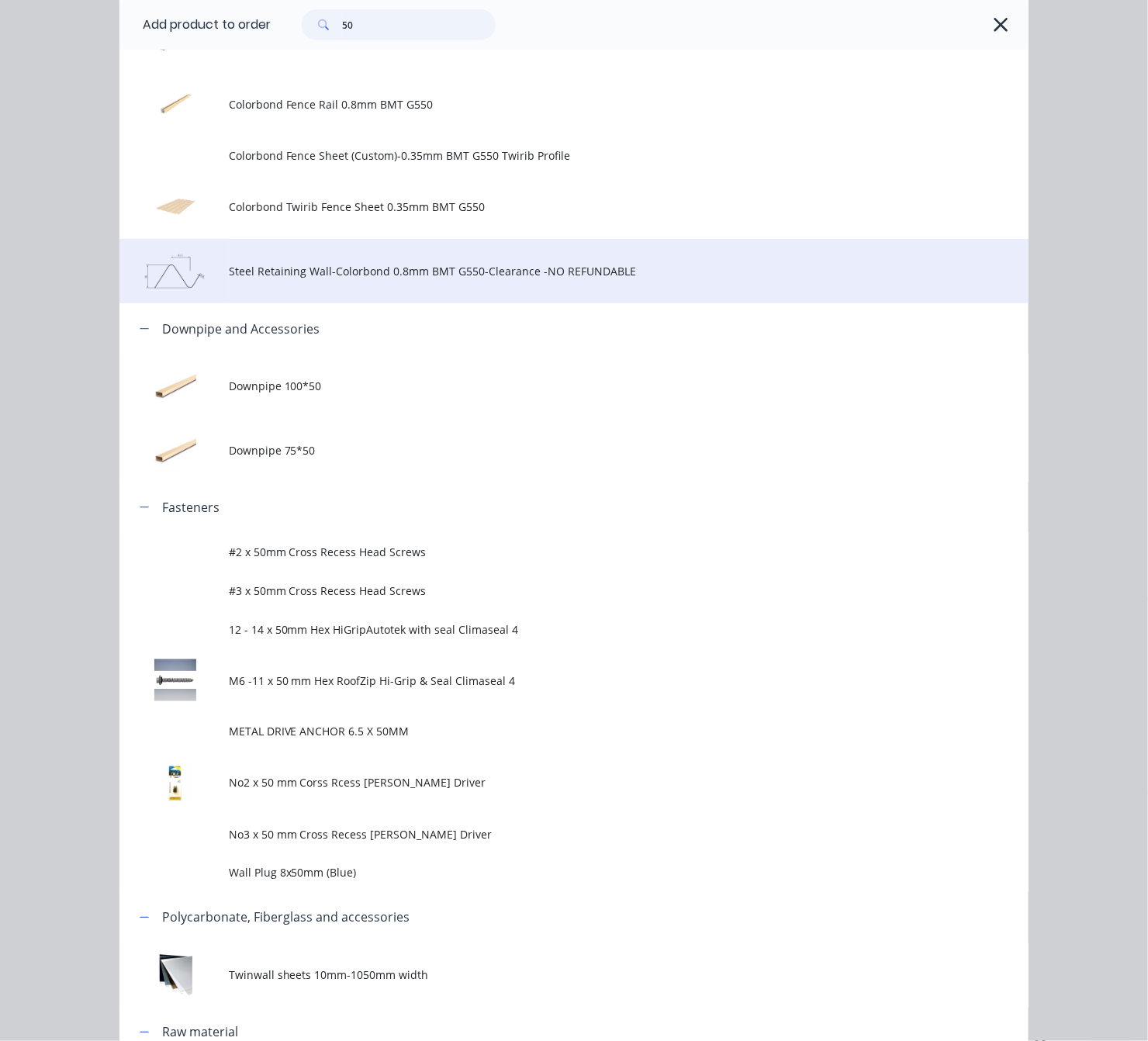
scroll to position [465, 0]
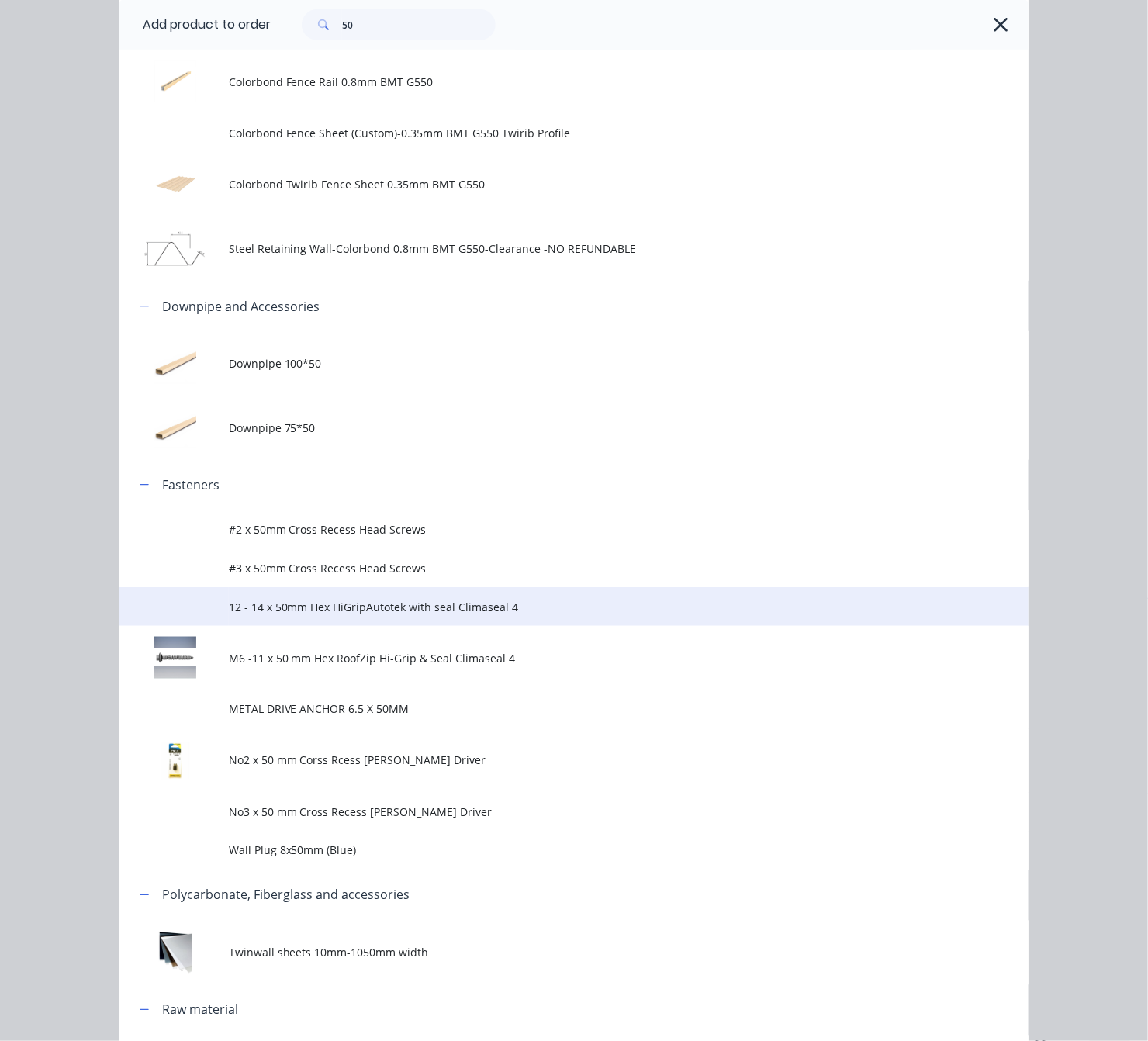
click at [527, 620] on td "12 - 14 x 50mm Hex HiGripAutotek with seal Climaseal 4" at bounding box center [629, 606] width 800 height 39
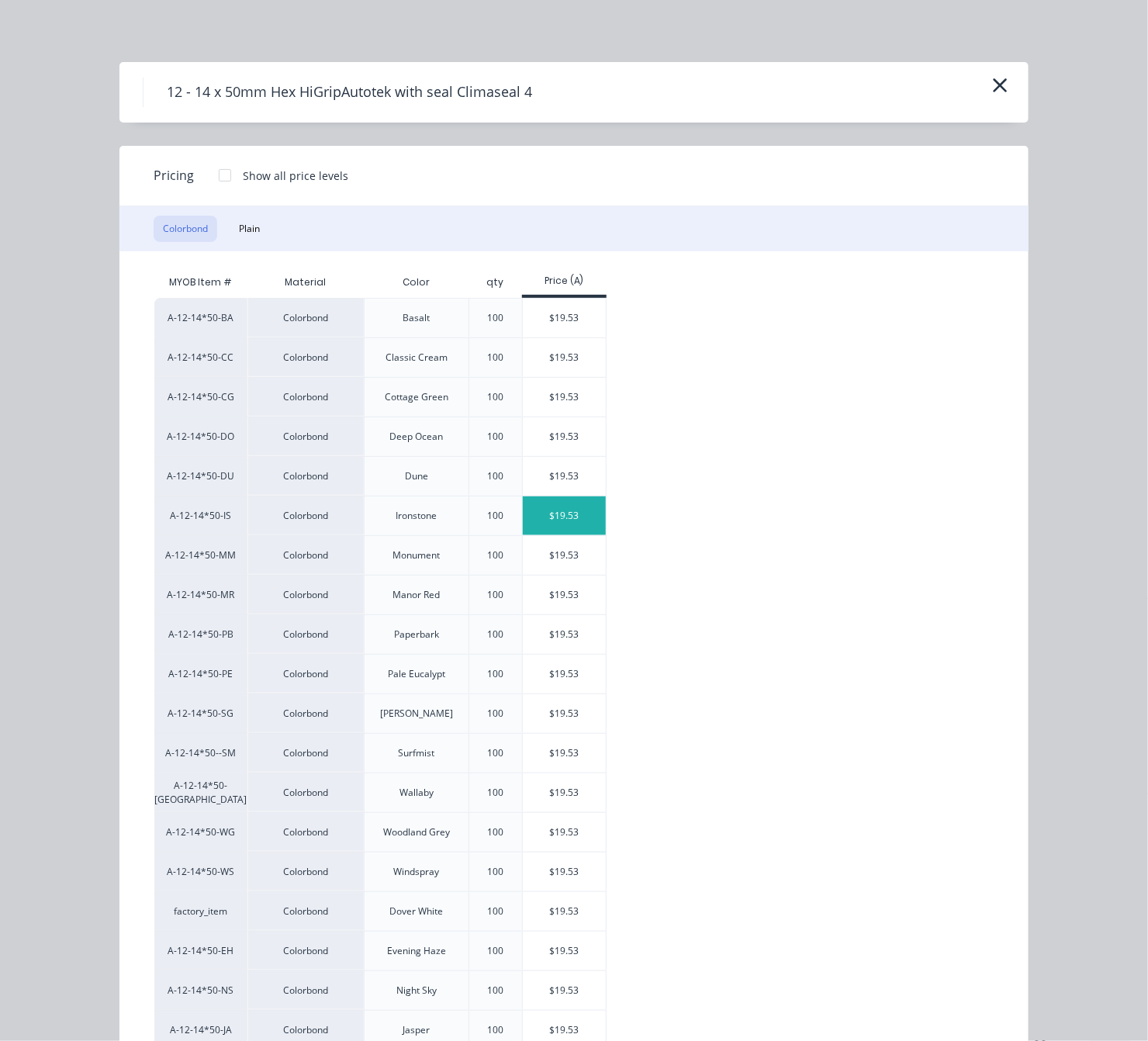
click at [559, 508] on div "$19.53" at bounding box center [564, 515] width 83 height 39
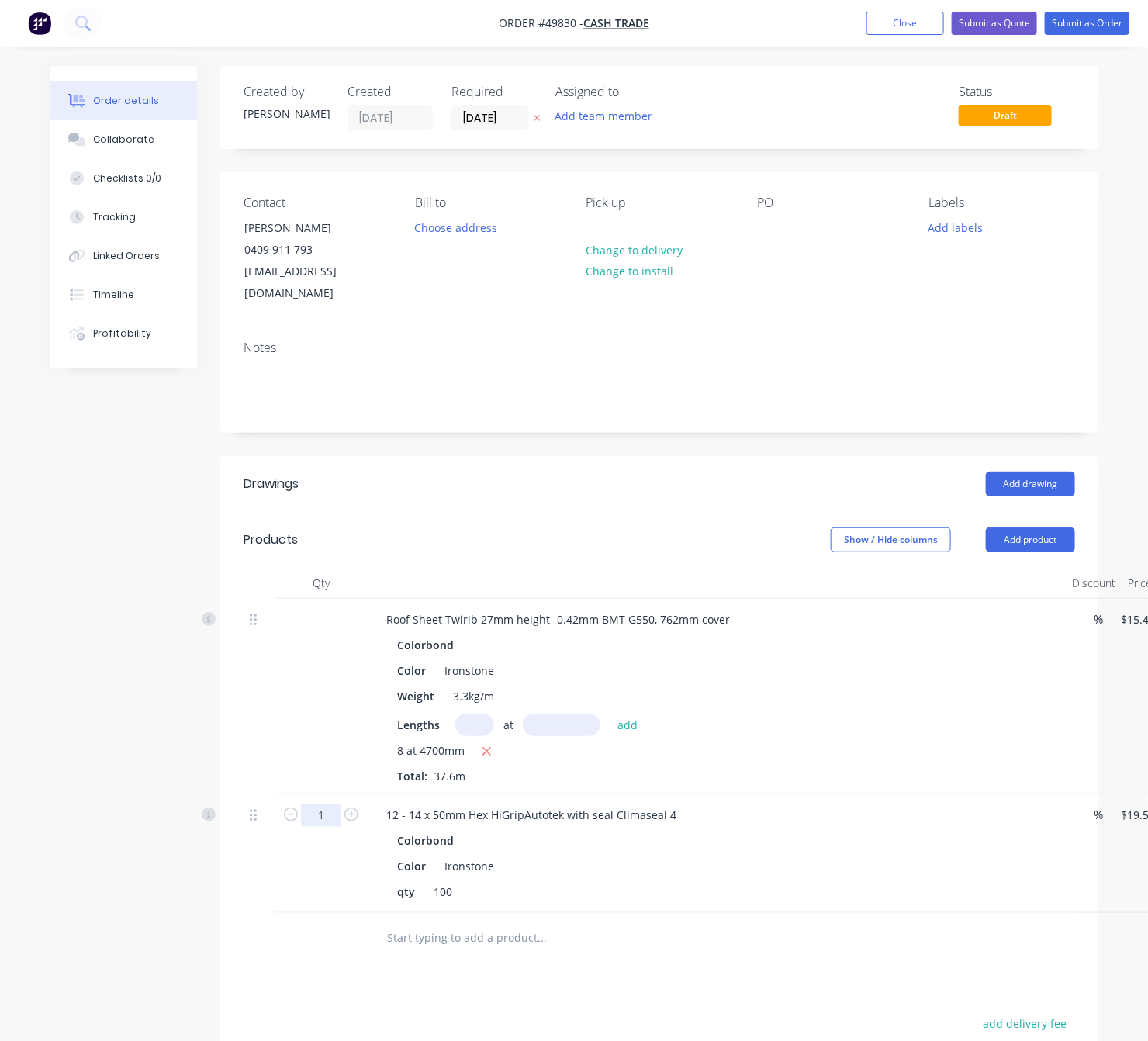
click at [317, 803] on input "1" at bounding box center [321, 814] width 40 height 23
type input "2.5"
type input "$48.83"
click at [801, 685] on div "Weight 3.3kg/m" at bounding box center [713, 696] width 645 height 22
click at [891, 528] on button "Add product" at bounding box center [1030, 540] width 89 height 25
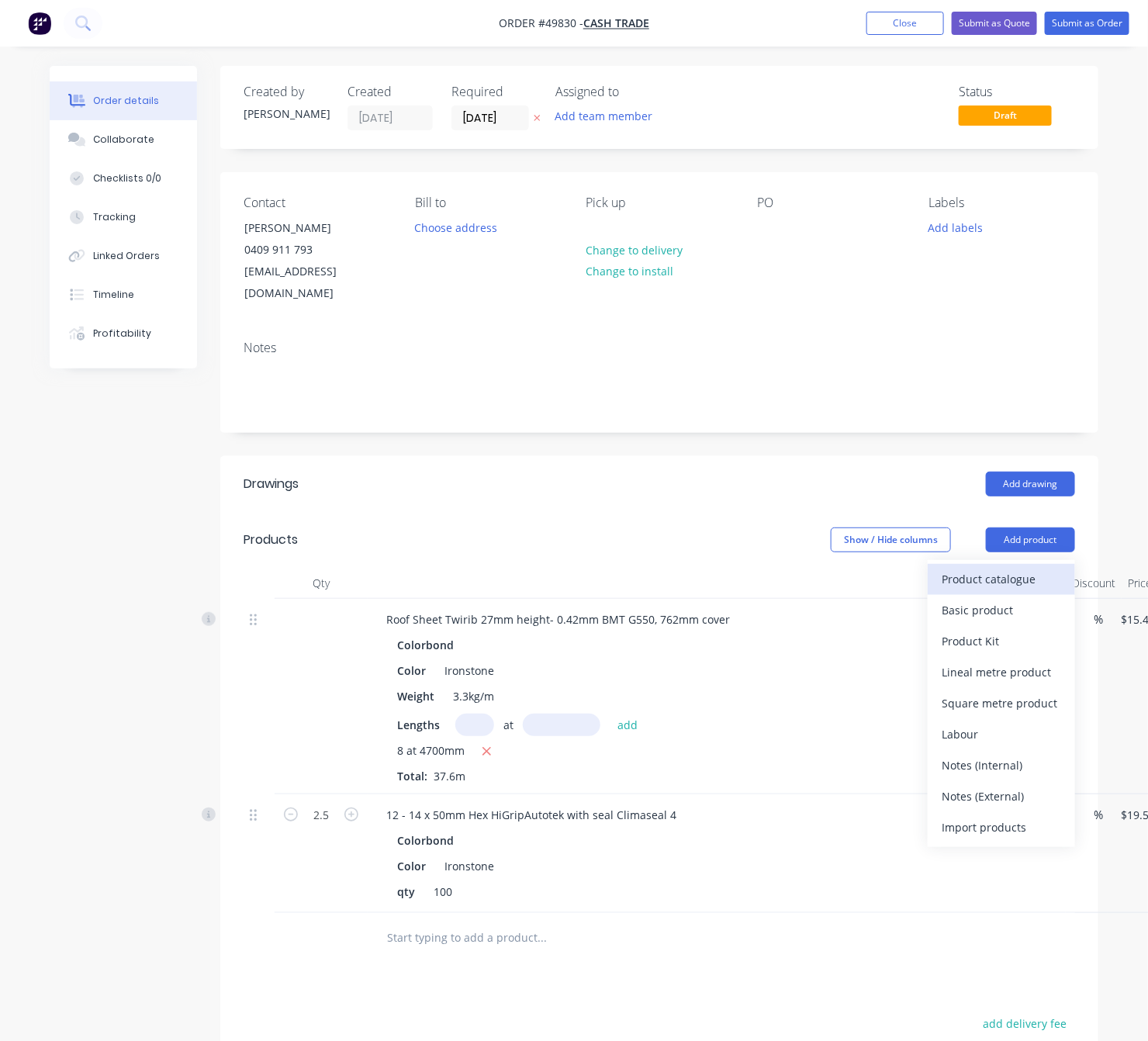
click at [891, 568] on div "Product catalogue" at bounding box center [1000, 579] width 119 height 22
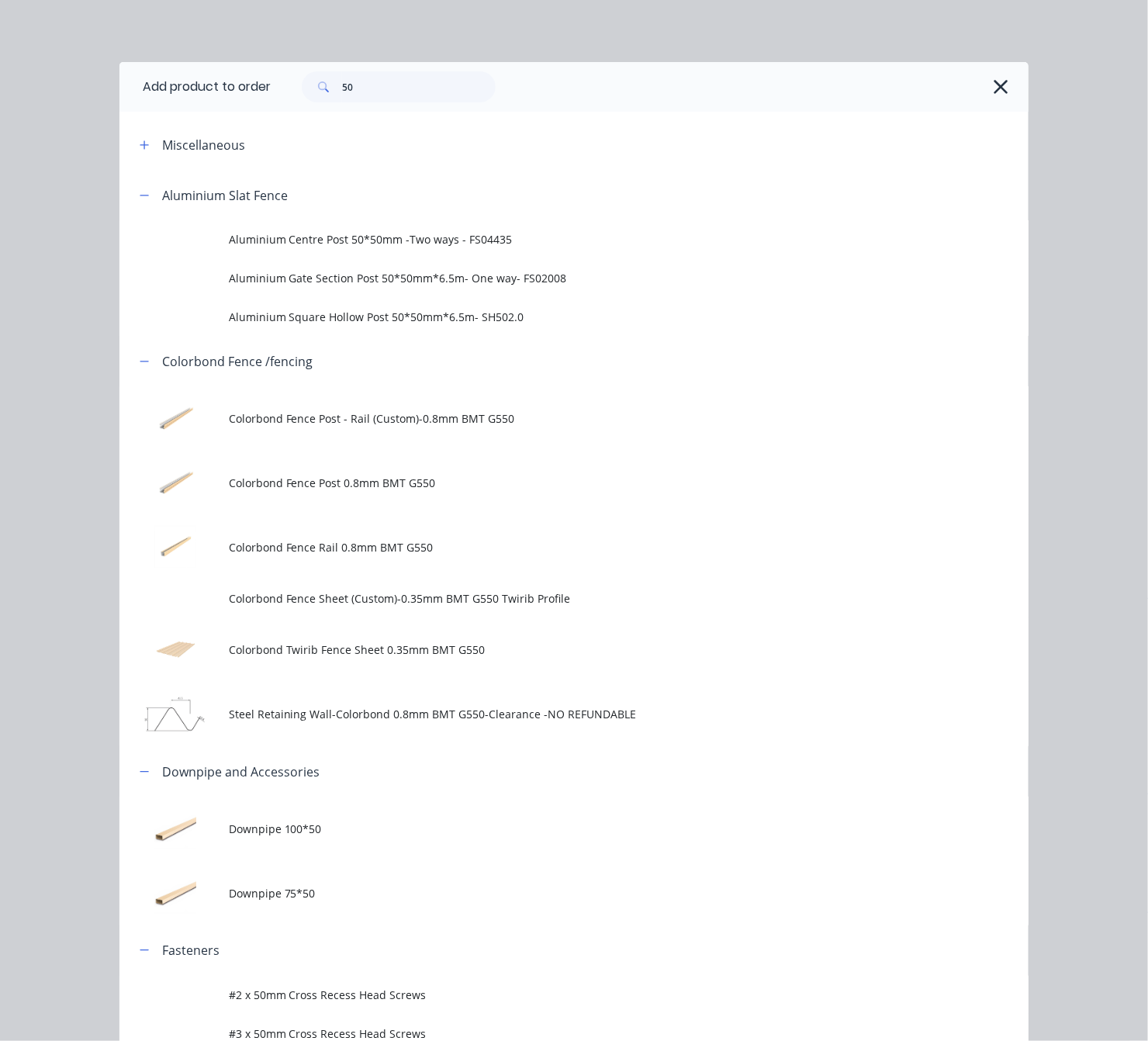
drag, startPoint x: 378, startPoint y: 68, endPoint x: 319, endPoint y: 89, distance: 62.6
click at [319, 89] on div "50" at bounding box center [649, 87] width 758 height 50
drag, startPoint x: 384, startPoint y: 82, endPoint x: 243, endPoint y: 96, distance: 141.7
click at [249, 98] on header "Add product to order 50" at bounding box center [573, 87] width 909 height 50
type input "25"
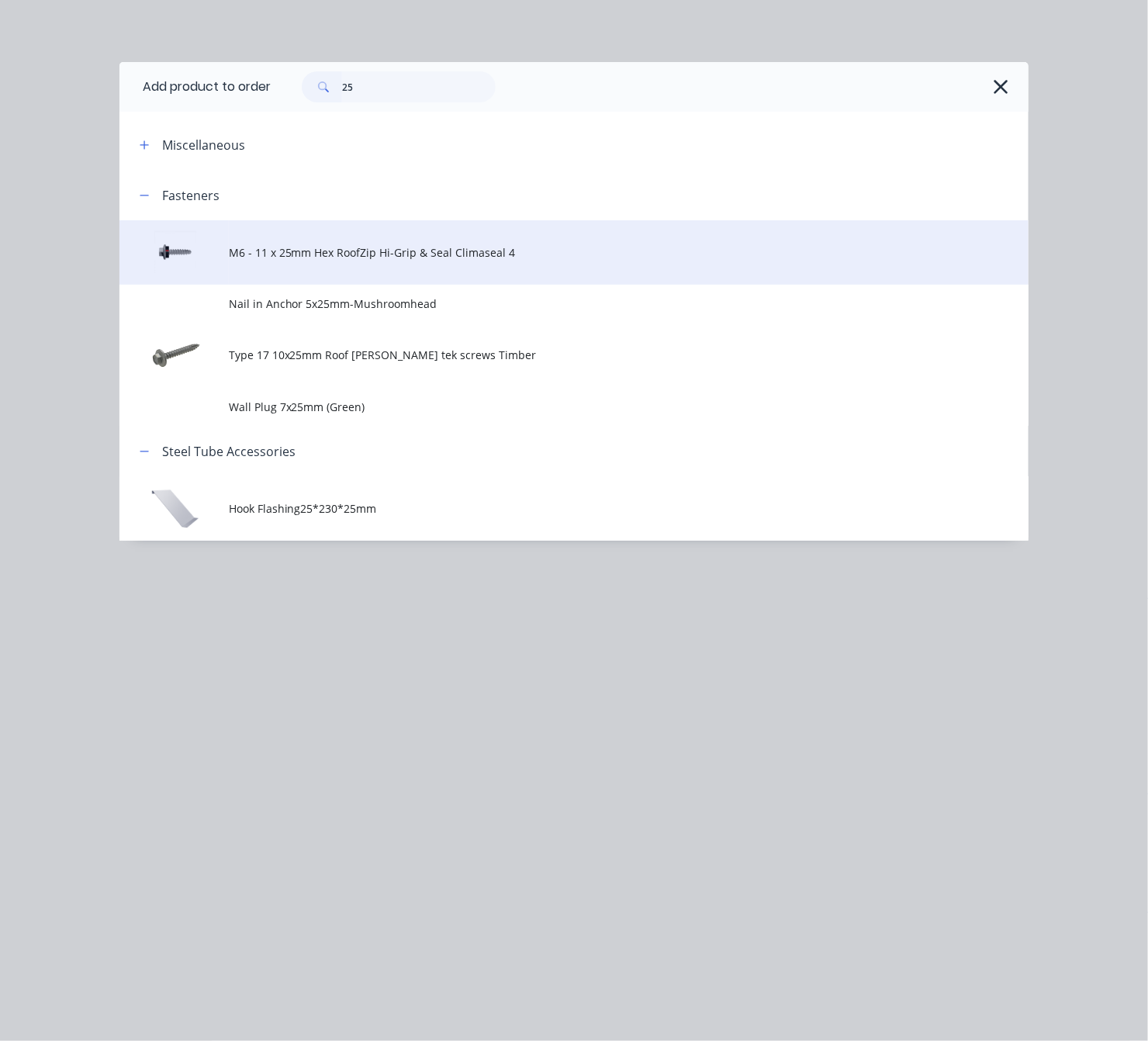
click at [444, 268] on td "M6 - 11 x 25mm Hex RoofZip Hi-Grip & Seal Climaseal 4" at bounding box center [629, 252] width 800 height 64
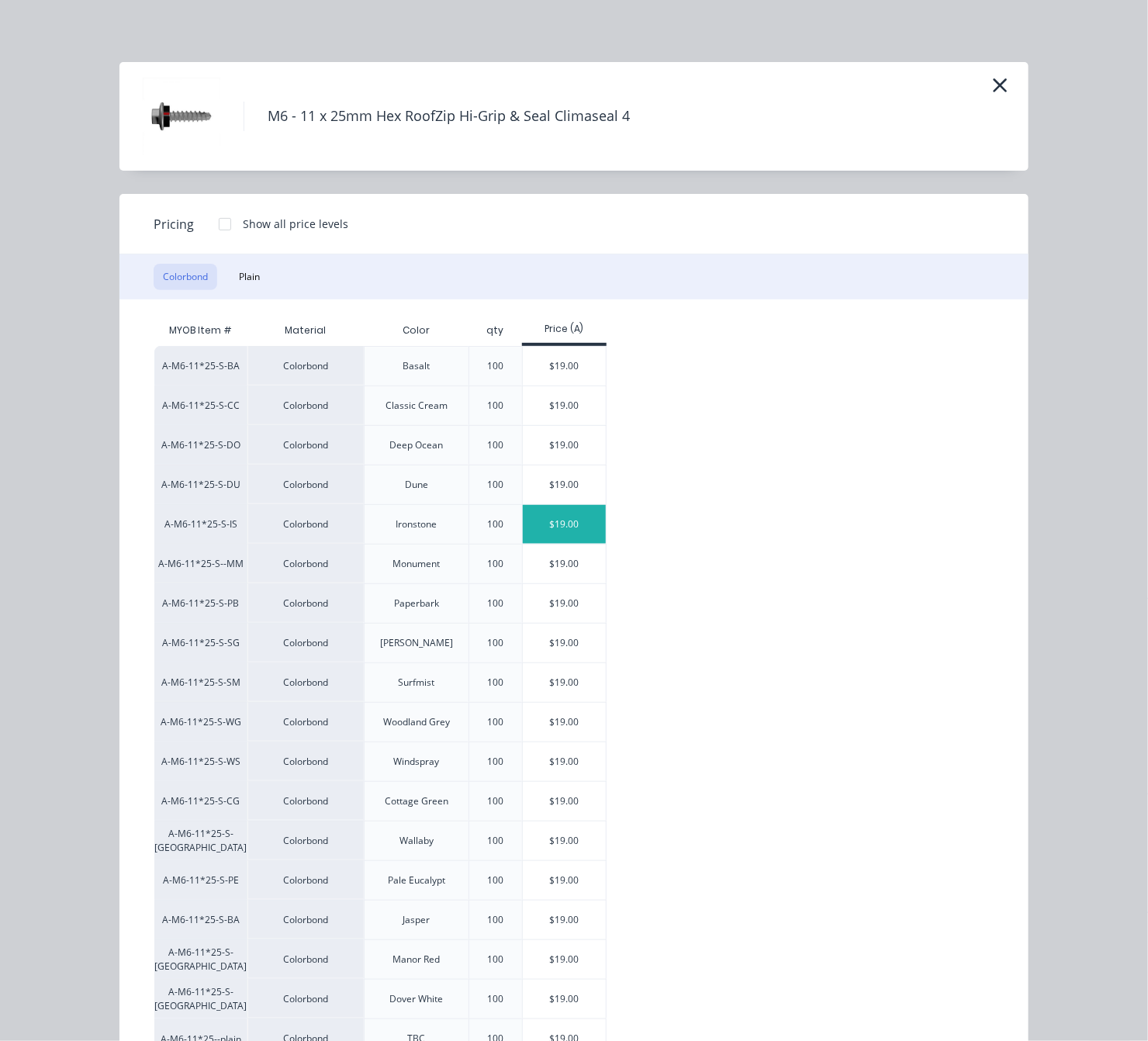
click at [573, 528] on div "$19.00" at bounding box center [564, 524] width 83 height 39
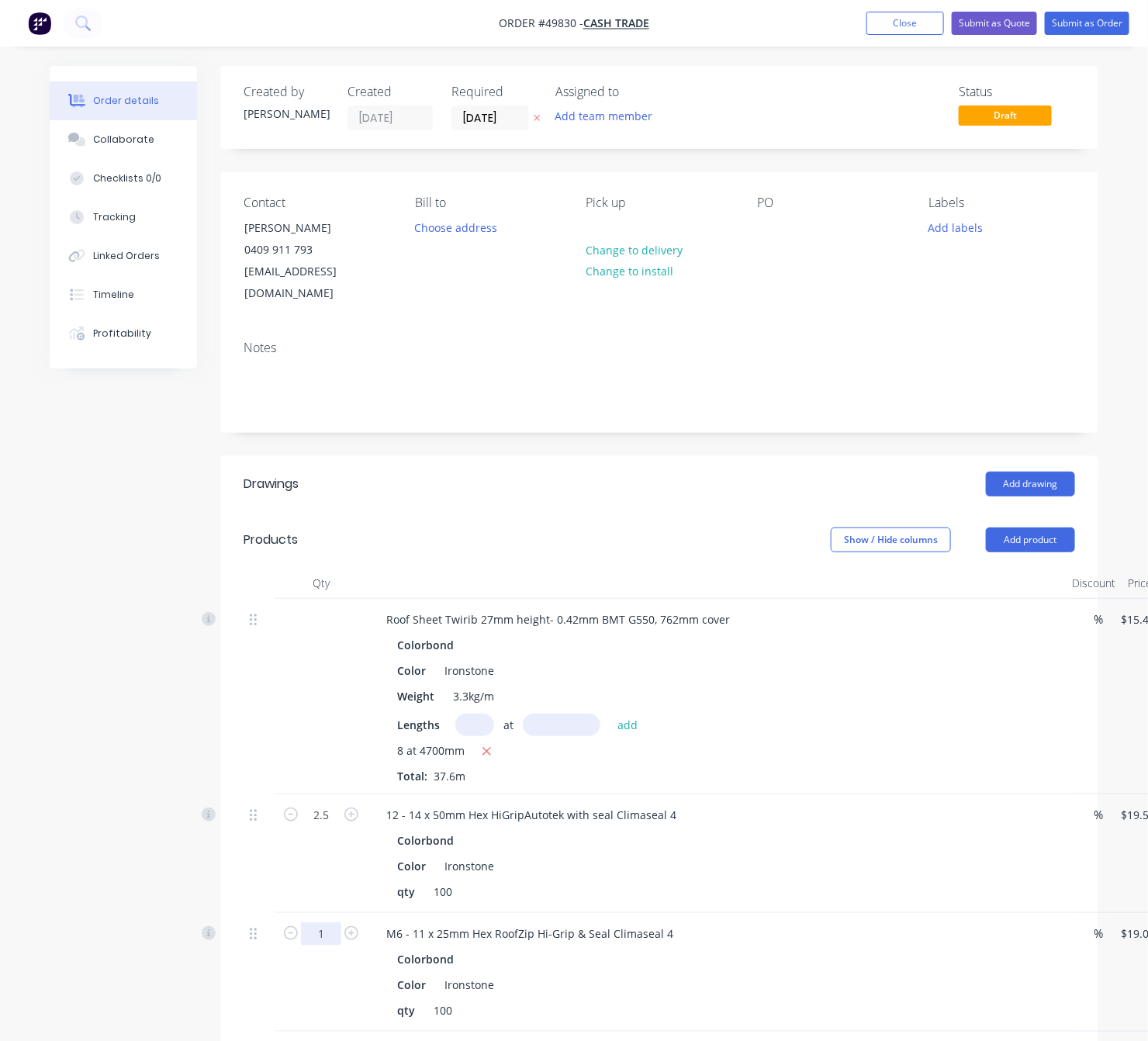
click at [323, 923] on input "1" at bounding box center [321, 934] width 40 height 23
type input "0.35"
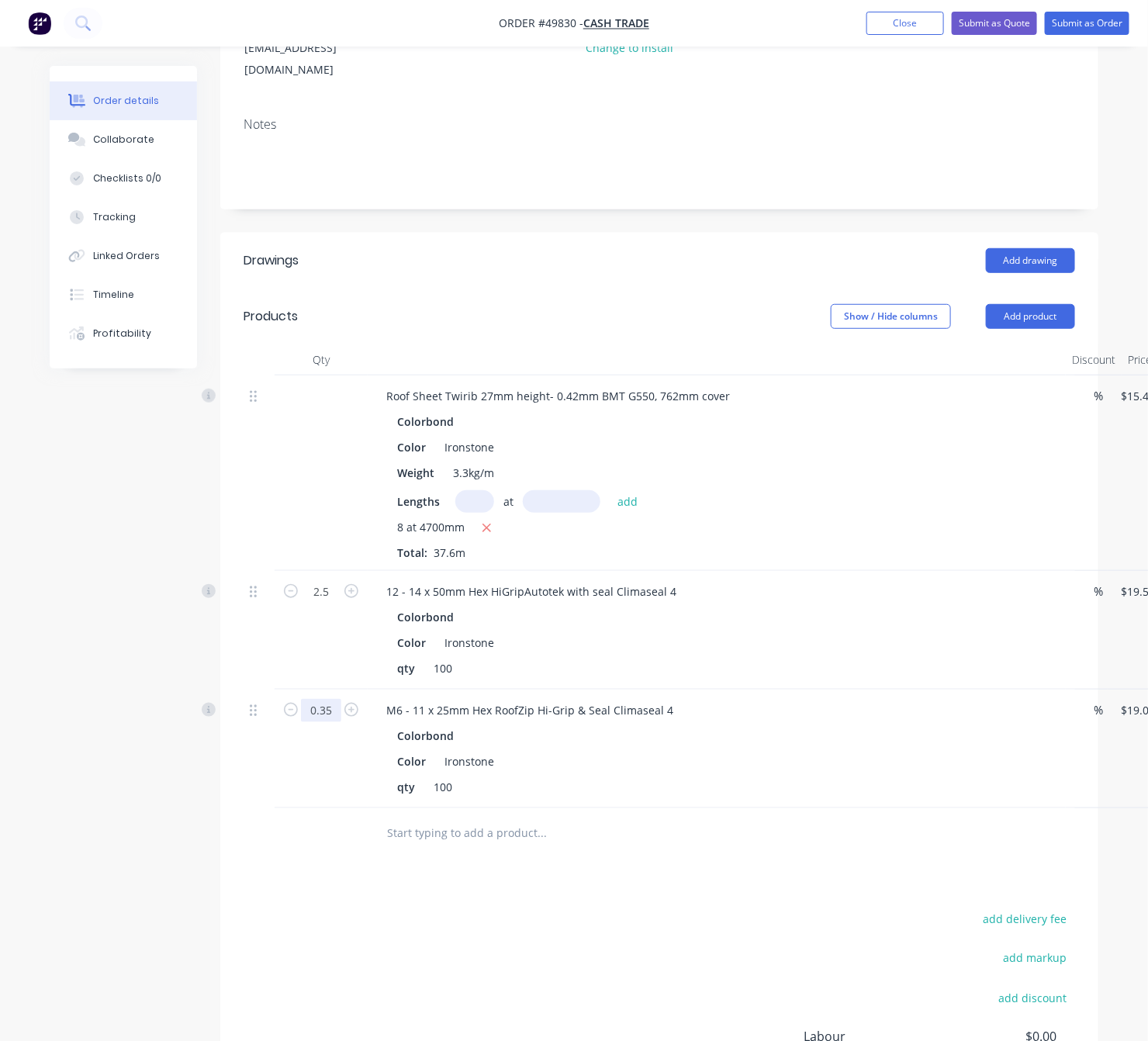
scroll to position [233, 0]
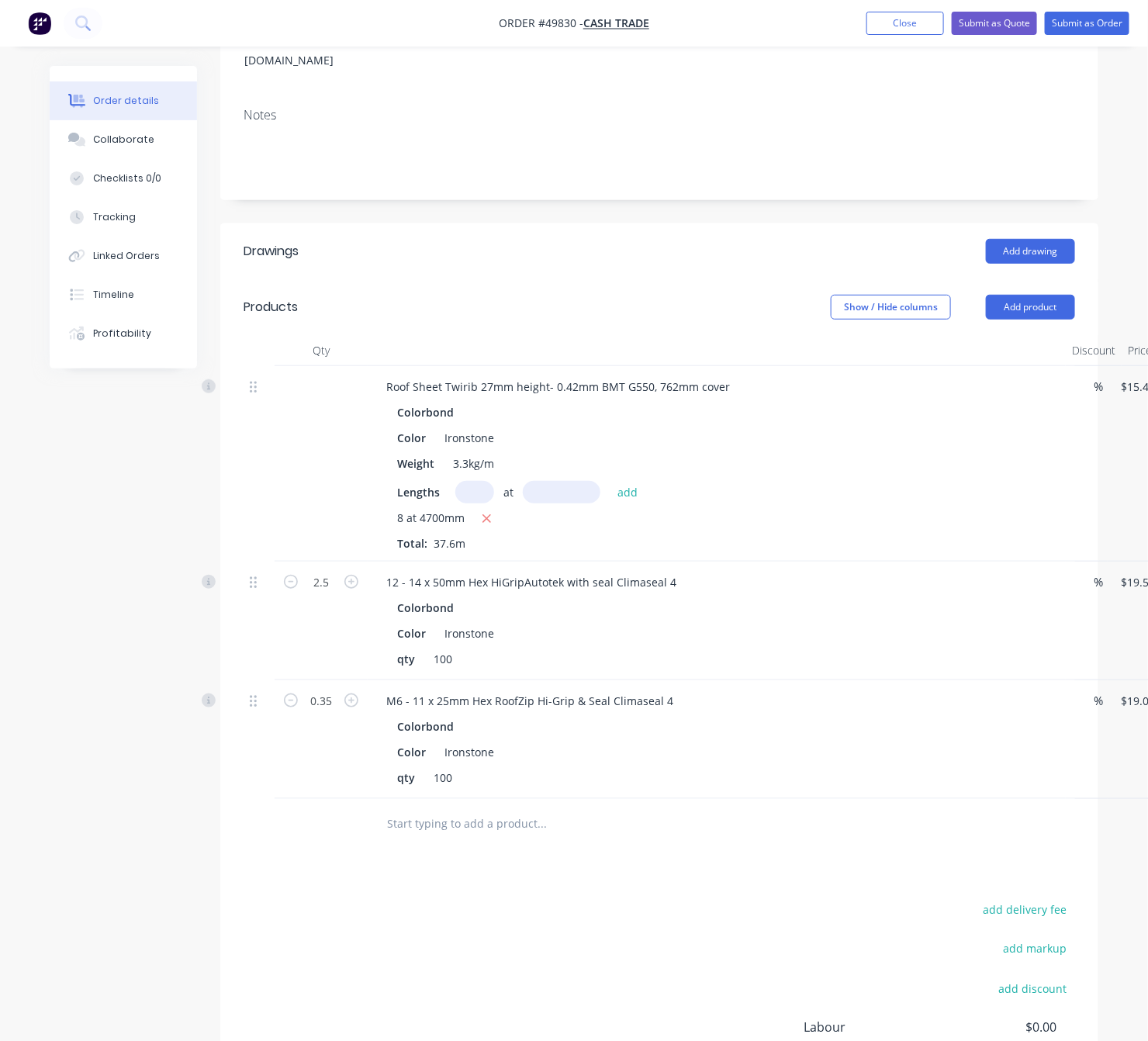
type input "$6.65"
click at [335, 869] on div "Drawings Add drawing Products Show / Hide columns Add product Qty Discount Pric…" at bounding box center [659, 705] width 878 height 964
click at [891, 294] on button "Add product" at bounding box center [1030, 306] width 89 height 25
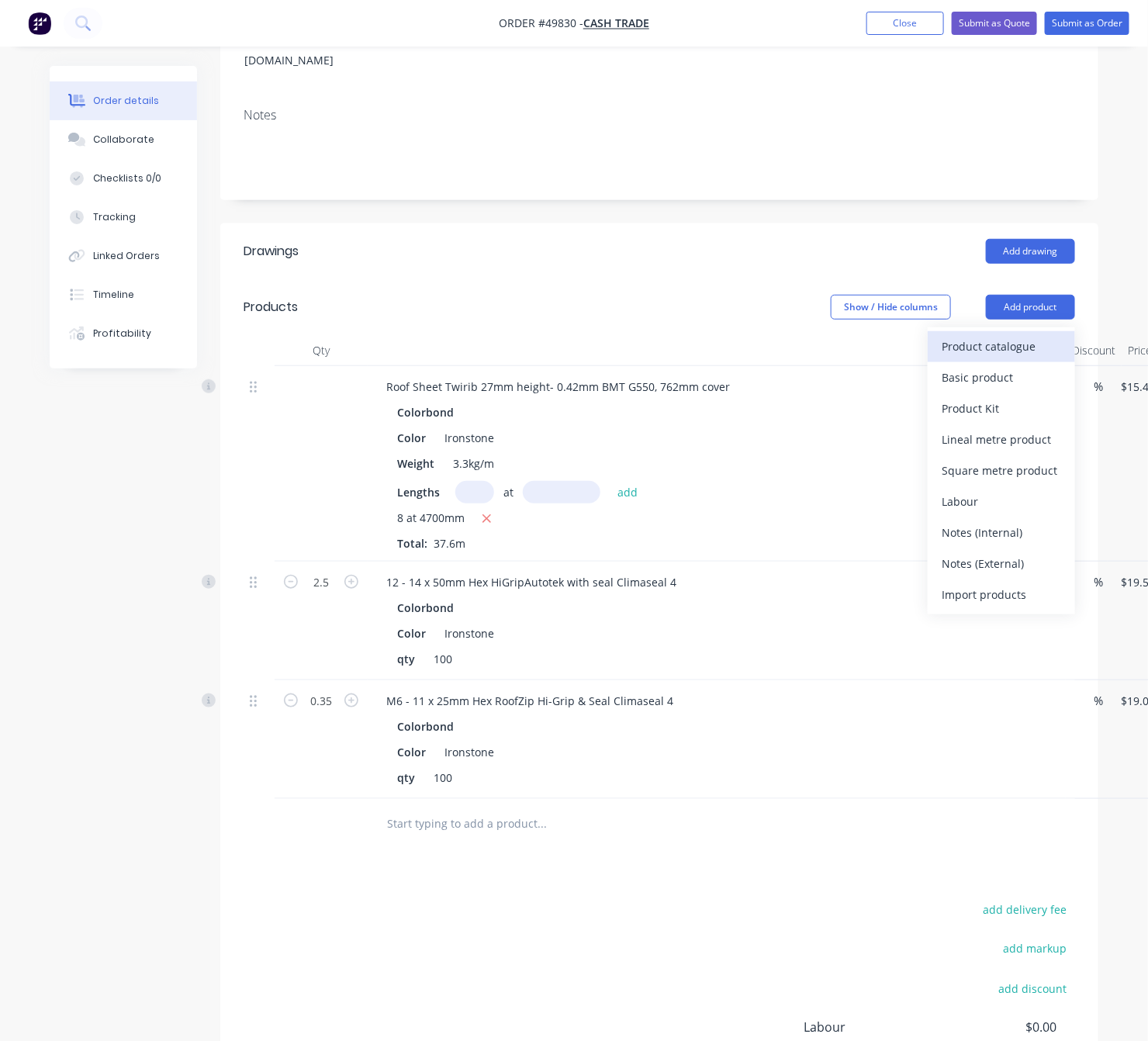
click at [891, 335] on div "Product catalogue" at bounding box center [1000, 346] width 119 height 22
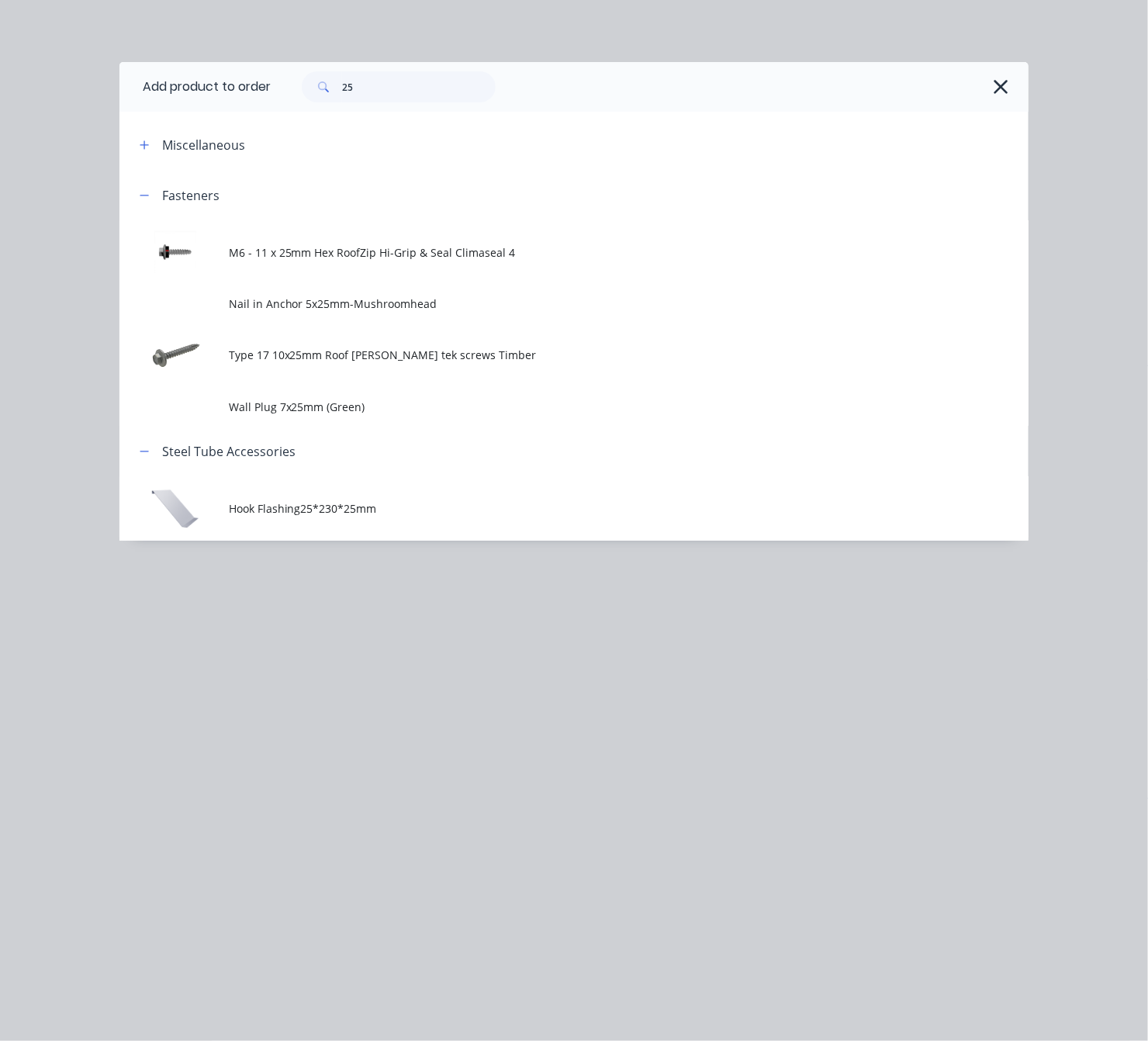
click at [740, 743] on div "Add product to order 25 Miscellaneous Fasteners M6 - 11 x 25mm Hex RoofZip Hi-G…" at bounding box center [574, 520] width 1148 height 1041
click at [891, 86] on icon "button" at bounding box center [1000, 87] width 16 height 21
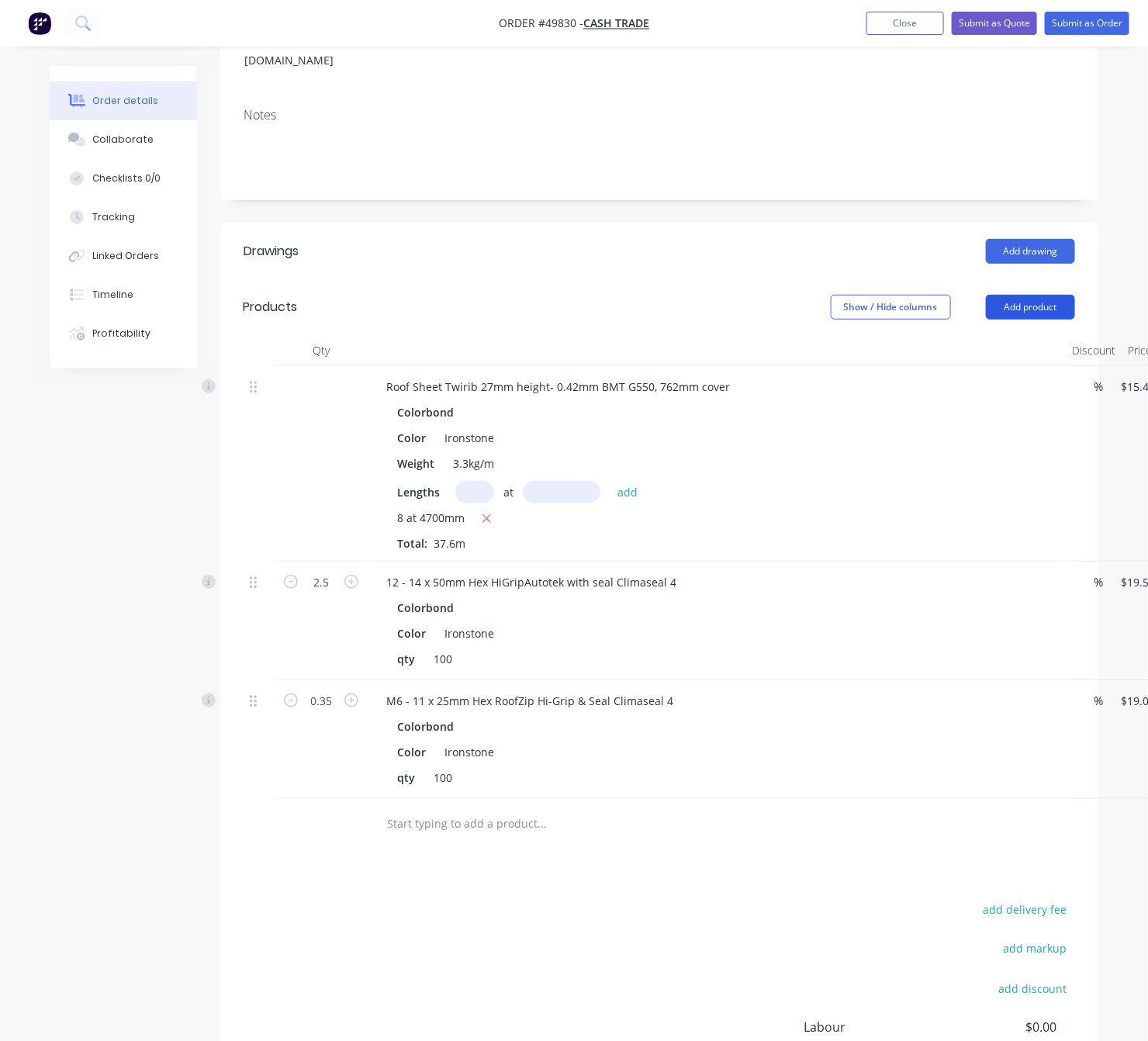
click at [891, 294] on button "Add product" at bounding box center [1030, 306] width 89 height 25
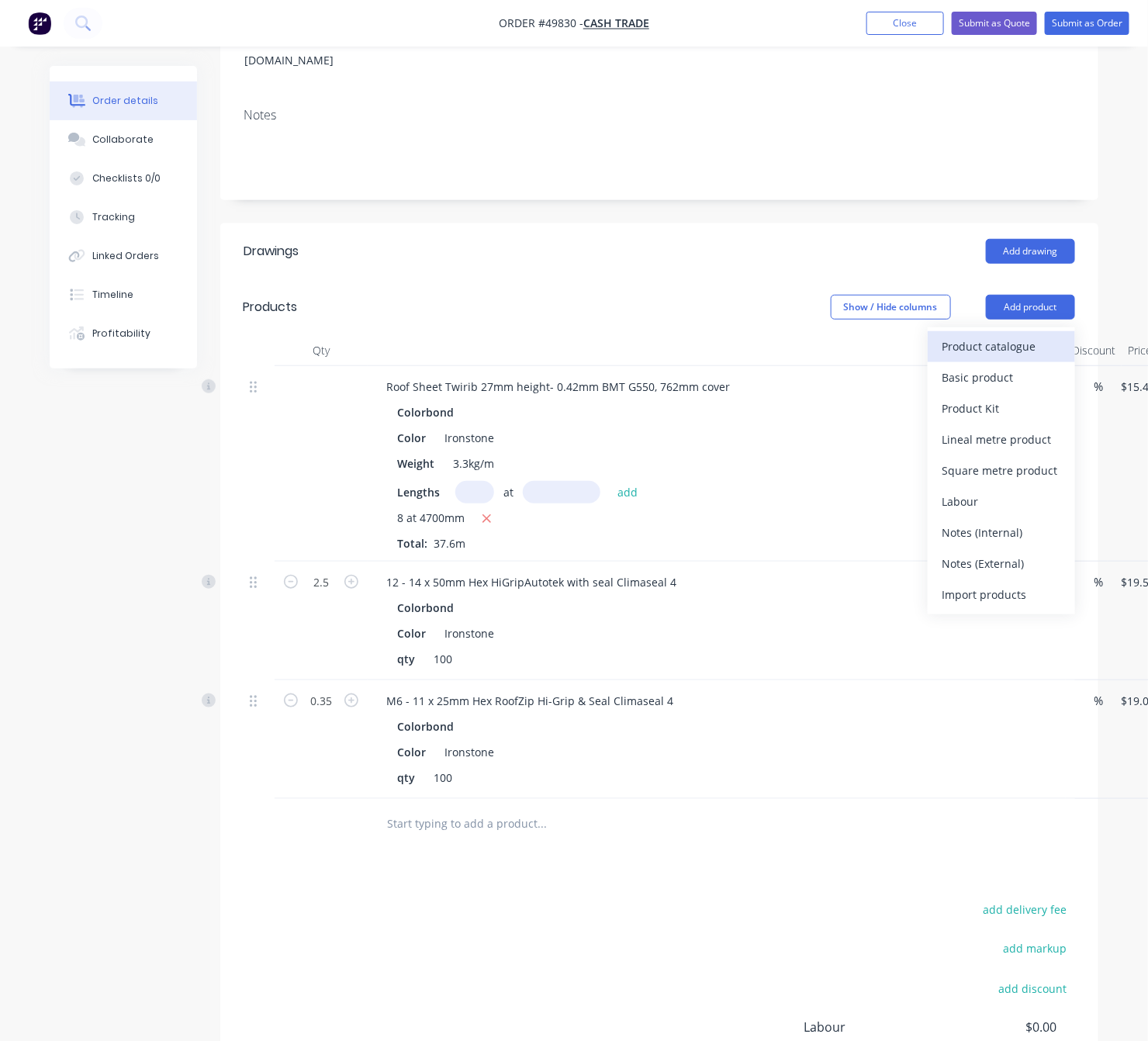
click at [891, 335] on div "Product catalogue" at bounding box center [1000, 346] width 119 height 22
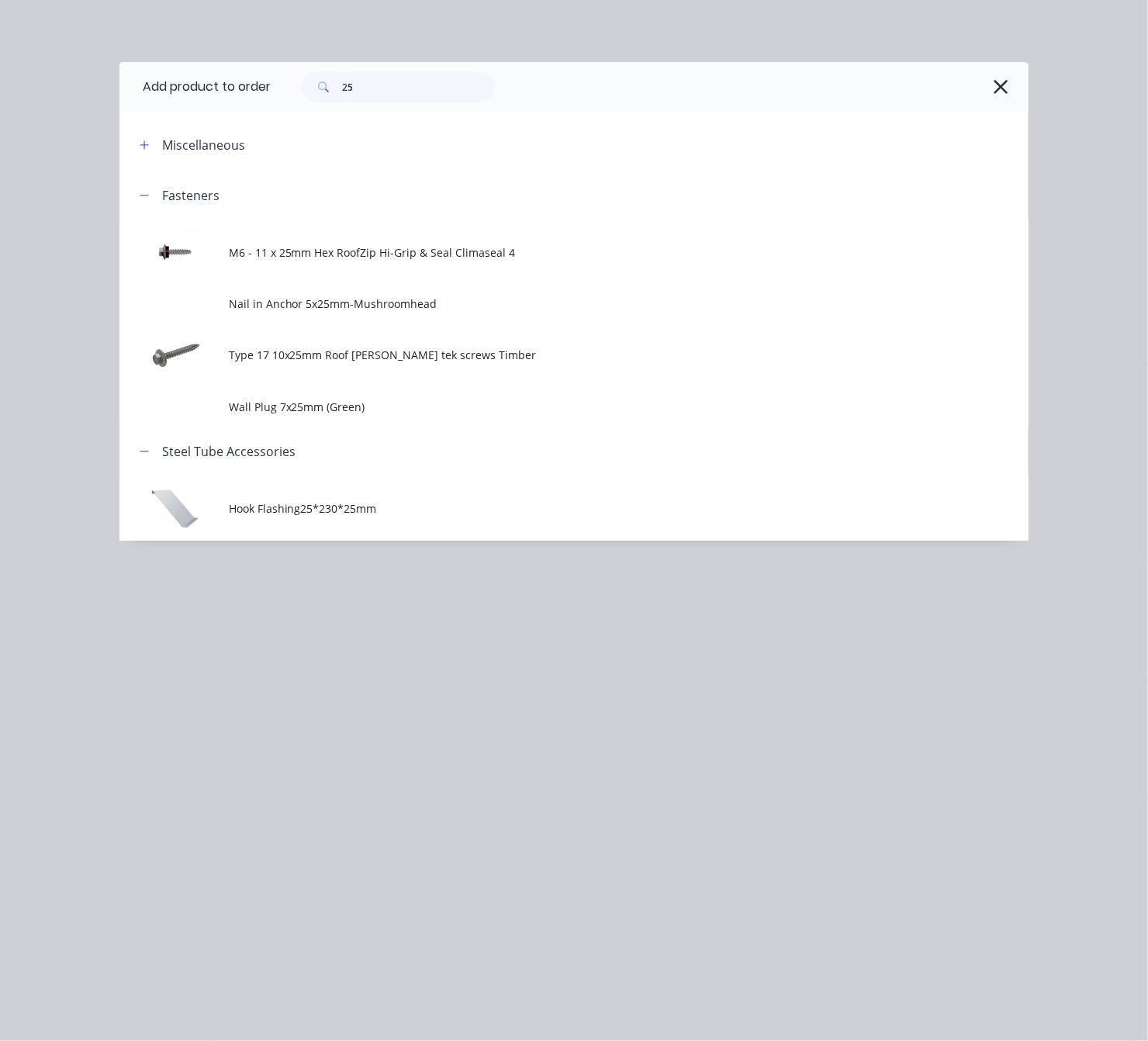
click at [891, 76] on div "25" at bounding box center [641, 87] width 742 height 31
click at [891, 82] on icon "button" at bounding box center [1000, 87] width 16 height 21
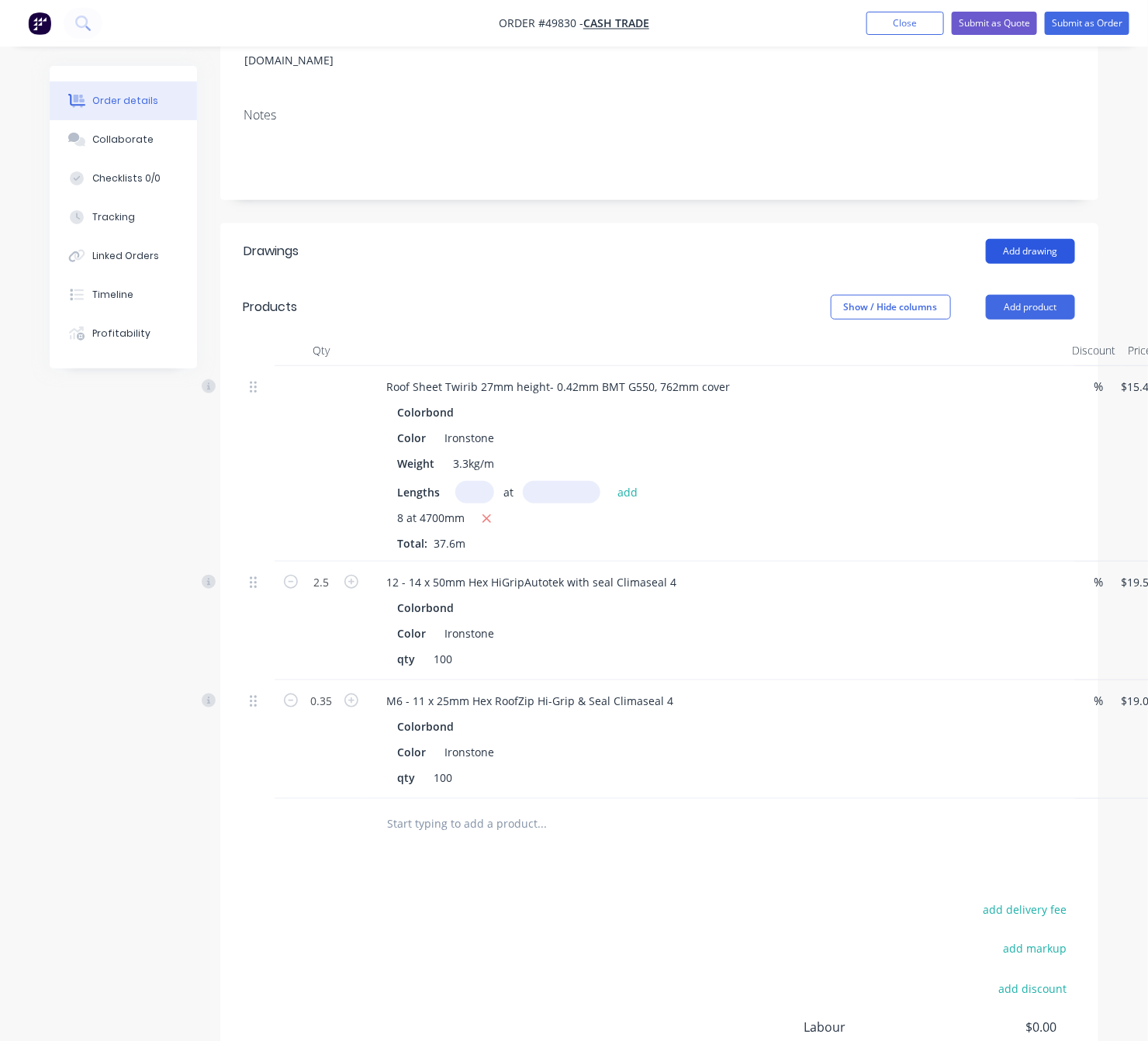
click at [891, 239] on button "Add drawing" at bounding box center [1030, 251] width 89 height 25
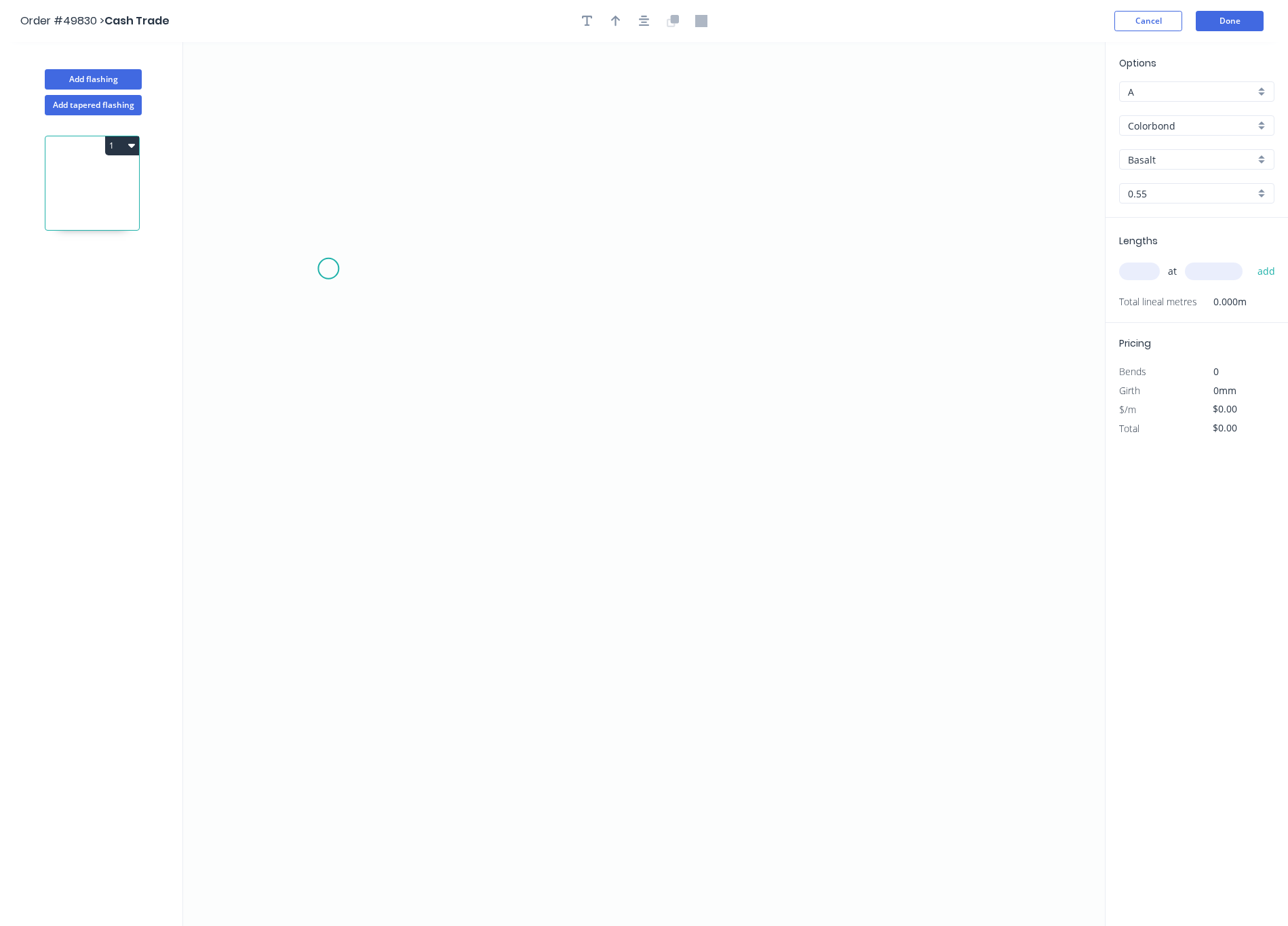
click at [328, 269] on icon "0" at bounding box center [644, 484] width 922 height 884
click at [332, 590] on icon "0" at bounding box center [644, 484] width 922 height 884
click at [299, 617] on icon "0 ?" at bounding box center [644, 484] width 922 height 884
click at [299, 617] on circle at bounding box center [299, 617] width 20 height 20
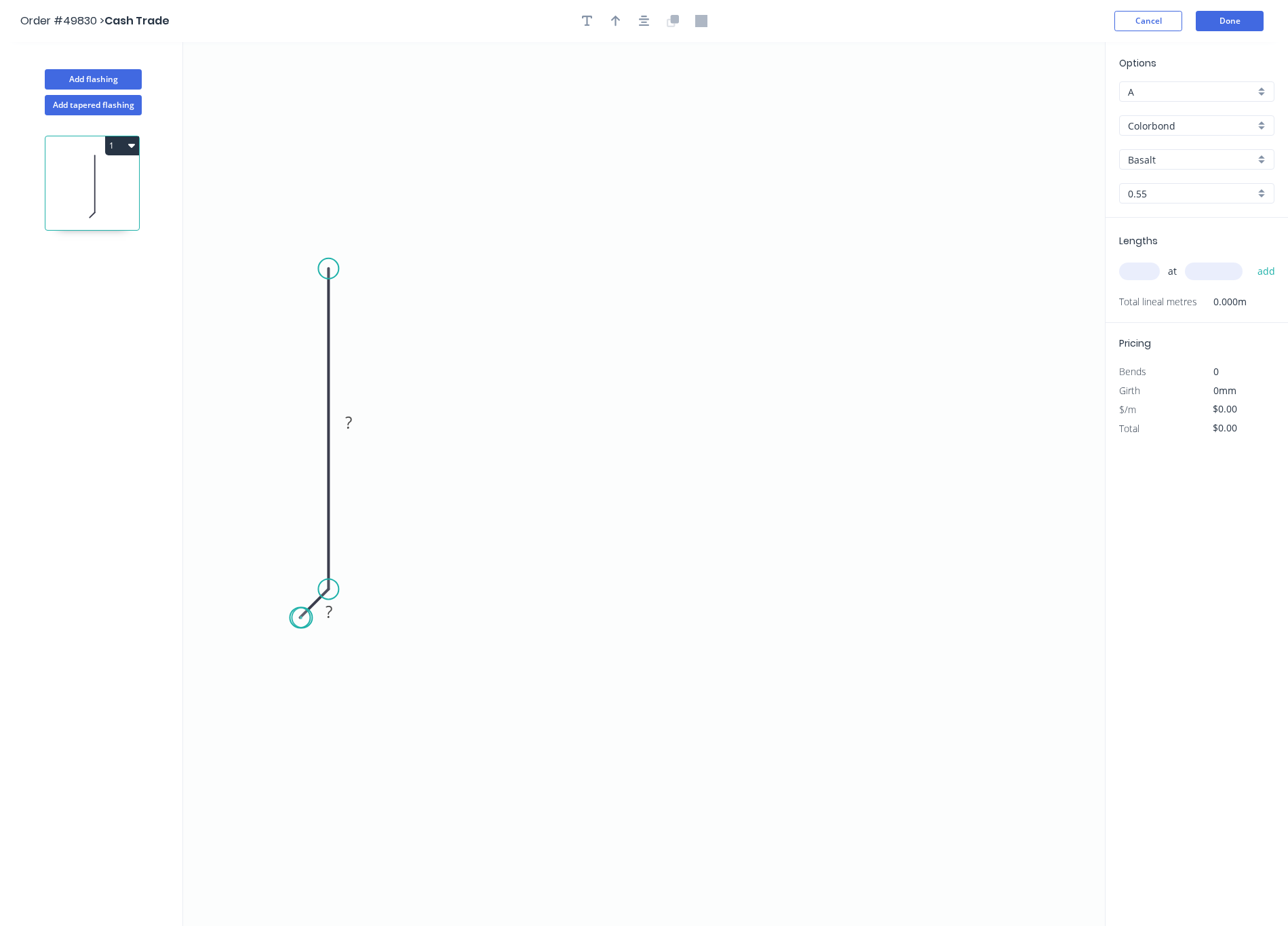
click at [303, 617] on circle at bounding box center [299, 617] width 20 height 20
click at [330, 272] on circle at bounding box center [328, 268] width 20 height 20
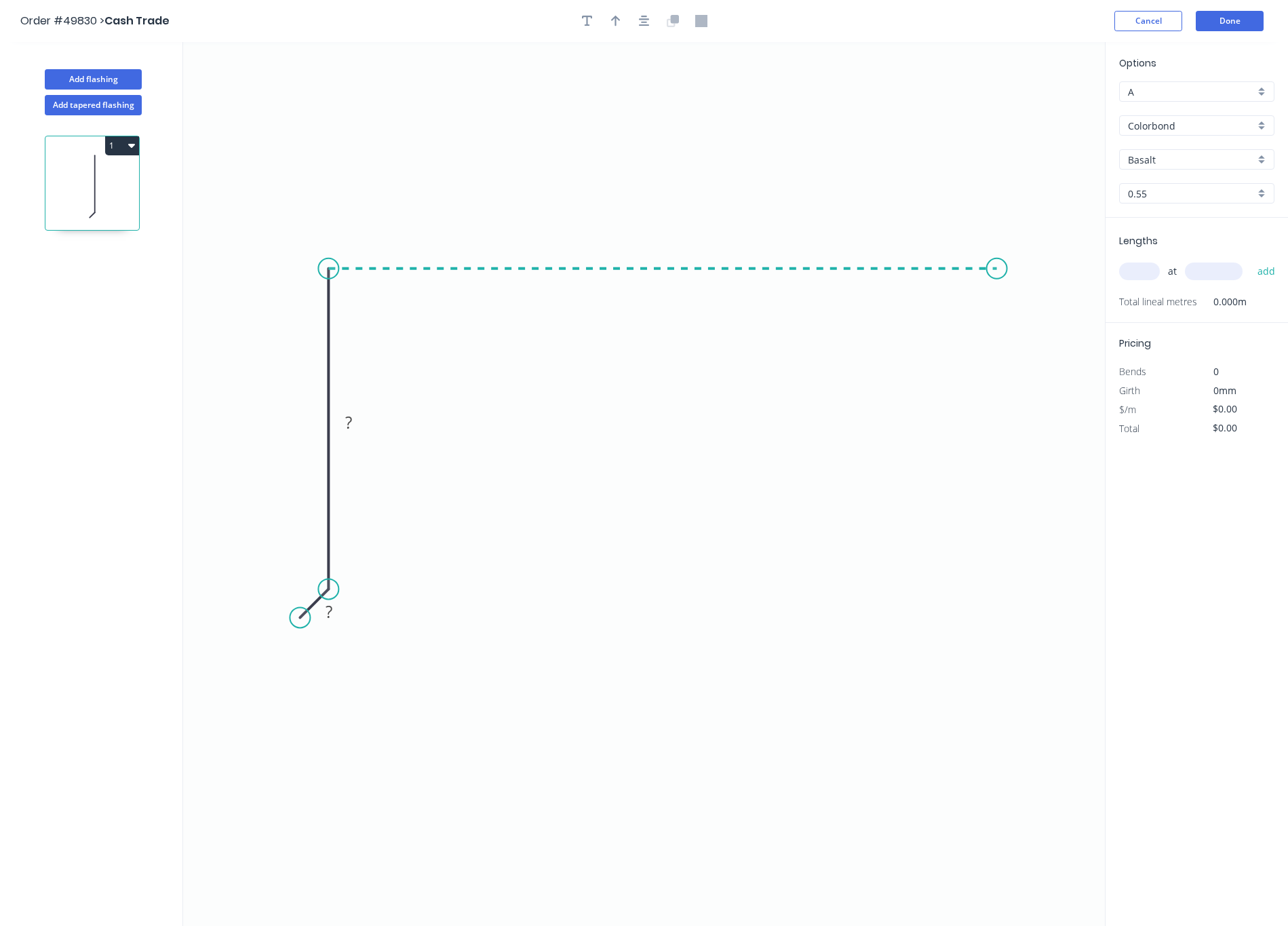
click at [779, 254] on icon "0 ? ?" at bounding box center [644, 484] width 922 height 884
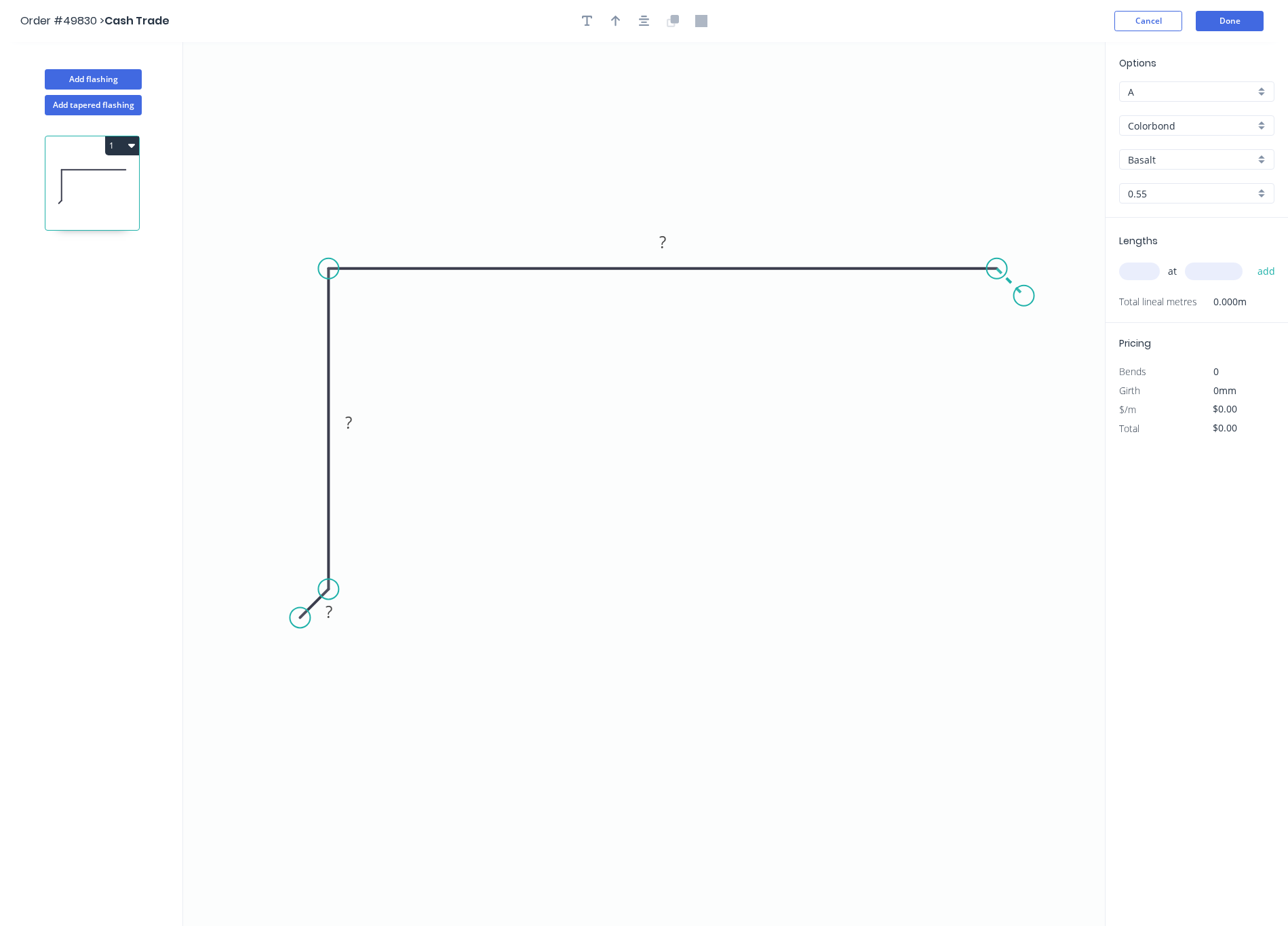
click at [779, 295] on icon "0 ? ? ?" at bounding box center [644, 484] width 922 height 884
click at [779, 295] on circle at bounding box center [1024, 295] width 20 height 20
click at [779, 299] on circle at bounding box center [1024, 295] width 20 height 20
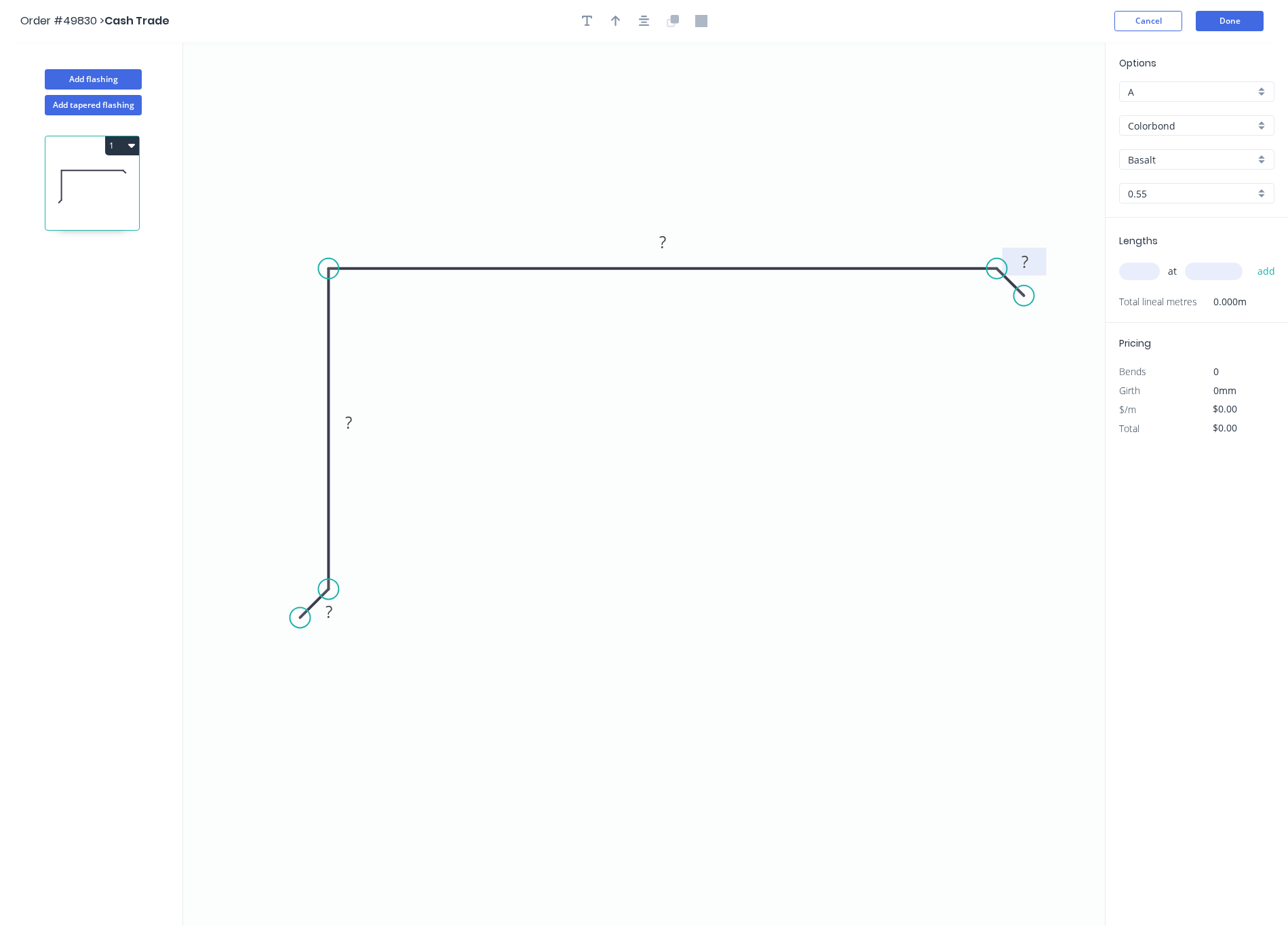
click at [779, 259] on tspan "?" at bounding box center [1025, 261] width 7 height 23
click at [670, 243] on rect at bounding box center [663, 242] width 27 height 19
click at [358, 428] on rect at bounding box center [348, 422] width 27 height 19
click at [338, 612] on rect at bounding box center [329, 612] width 27 height 19
click at [618, 18] on icon "button" at bounding box center [615, 21] width 10 height 11
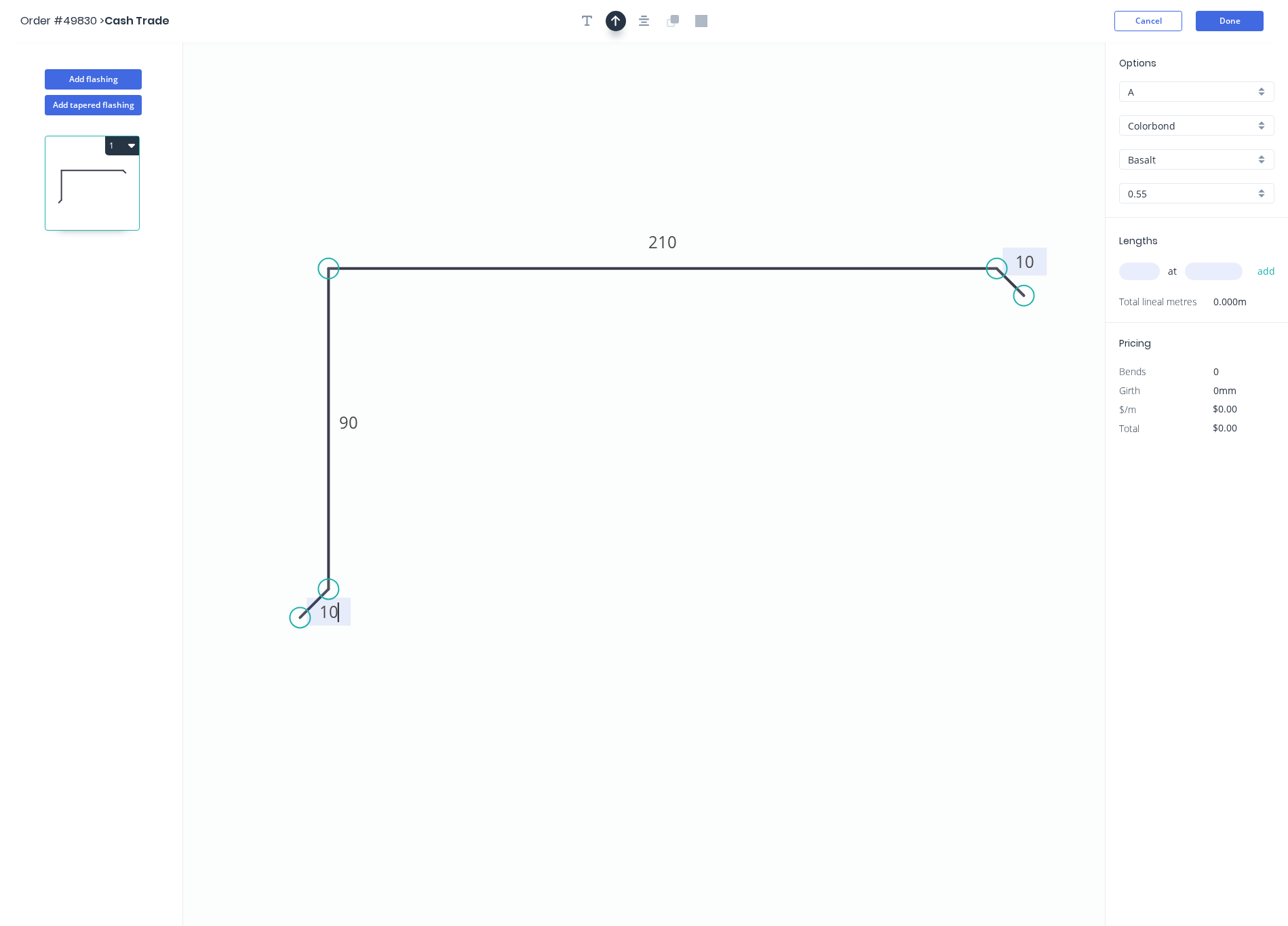
type input "$15.53"
drag, startPoint x: 1036, startPoint y: 109, endPoint x: 552, endPoint y: 158, distance: 486.5
click at [552, 158] on icon at bounding box center [552, 143] width 12 height 44
click at [779, 149] on div "Basalt" at bounding box center [1196, 159] width 155 height 20
click at [779, 151] on div at bounding box center [1196, 159] width 155 height 20
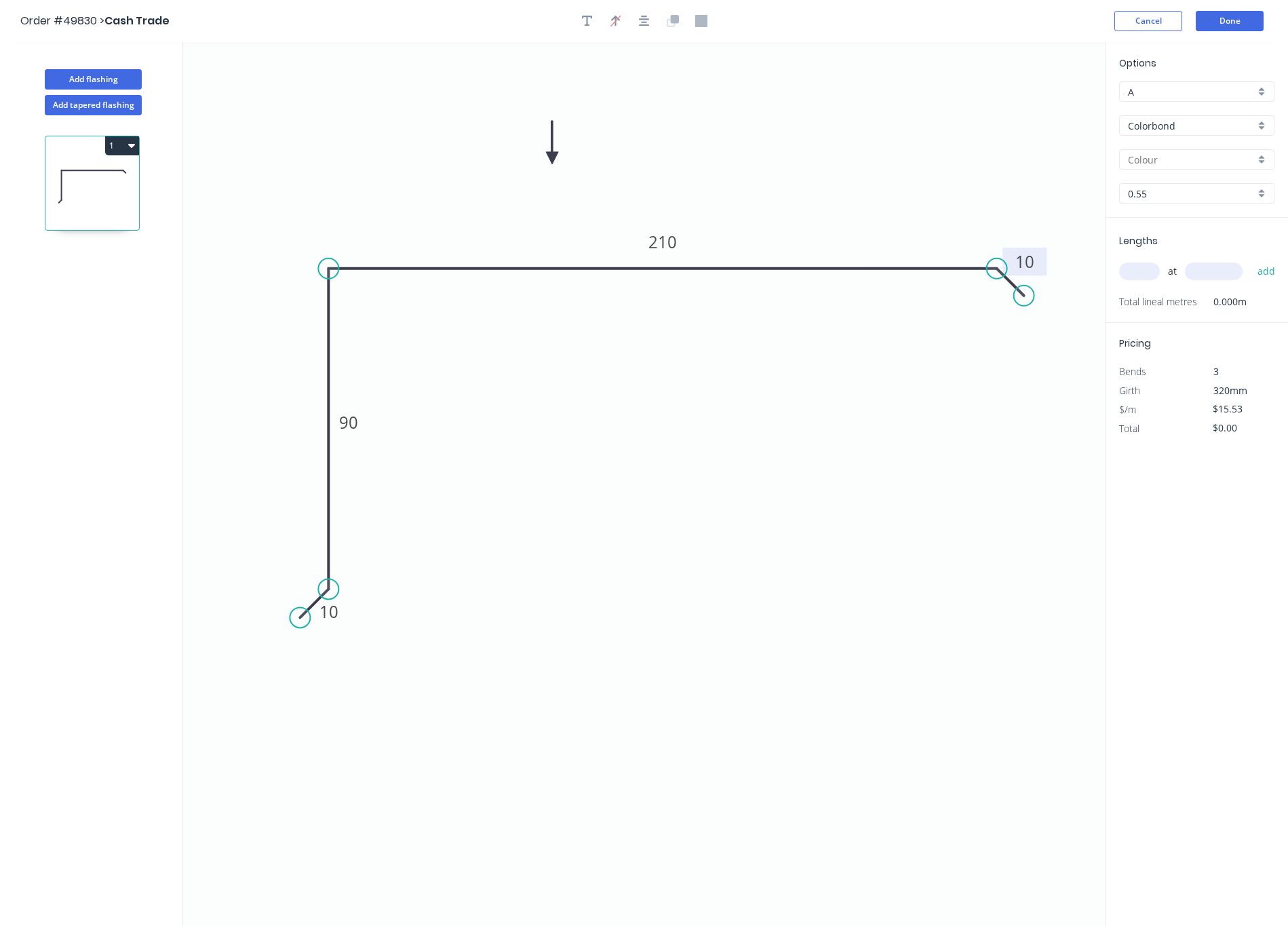
click at [779, 155] on input "text" at bounding box center [1191, 159] width 127 height 14
click at [779, 194] on div "Ironstone" at bounding box center [1196, 185] width 154 height 24
type input "Ironstone"
click at [779, 273] on input "text" at bounding box center [1139, 271] width 41 height 17
type input "2"
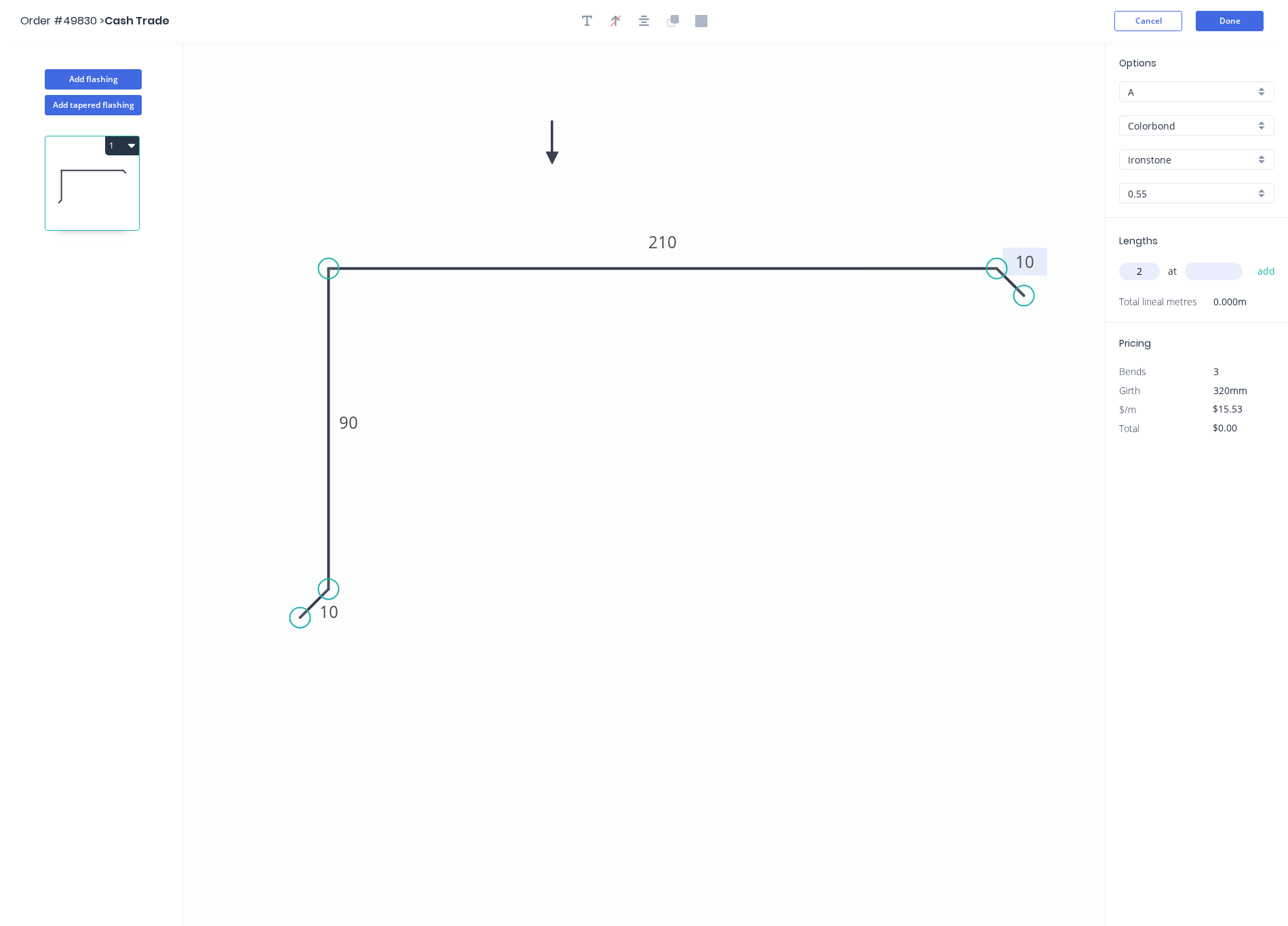
click at [779, 275] on input "text" at bounding box center [1214, 271] width 58 height 17
type input "4200"
click at [779, 260] on button "add" at bounding box center [1267, 271] width 32 height 23
type input "$130.45"
type input "1"
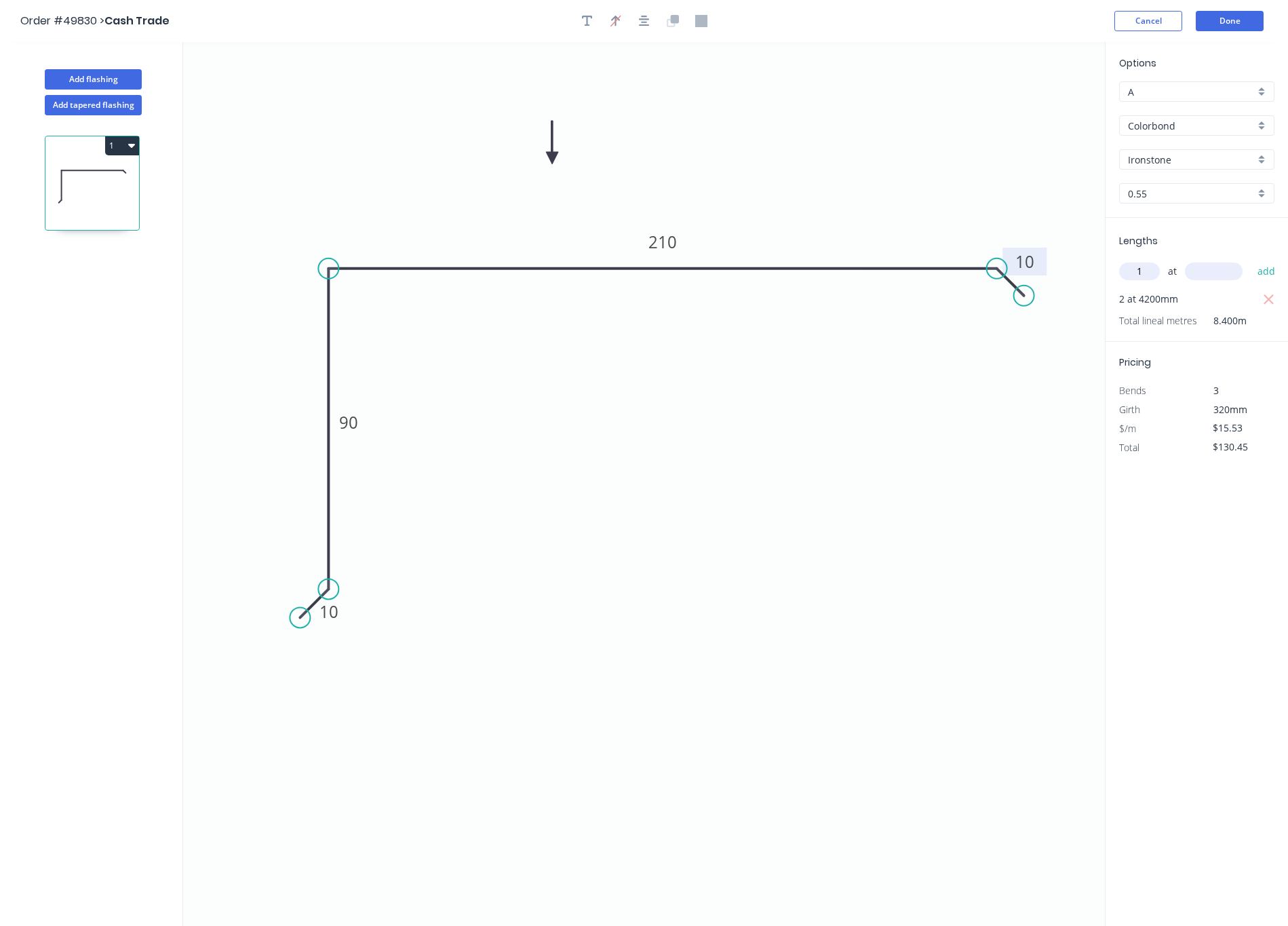
click at [779, 275] on input "text" at bounding box center [1214, 271] width 58 height 17
type input "2400"
click at [779, 260] on button "add" at bounding box center [1267, 271] width 32 height 23
type input "$167.72"
click at [779, 25] on button "Done" at bounding box center [1229, 20] width 68 height 20
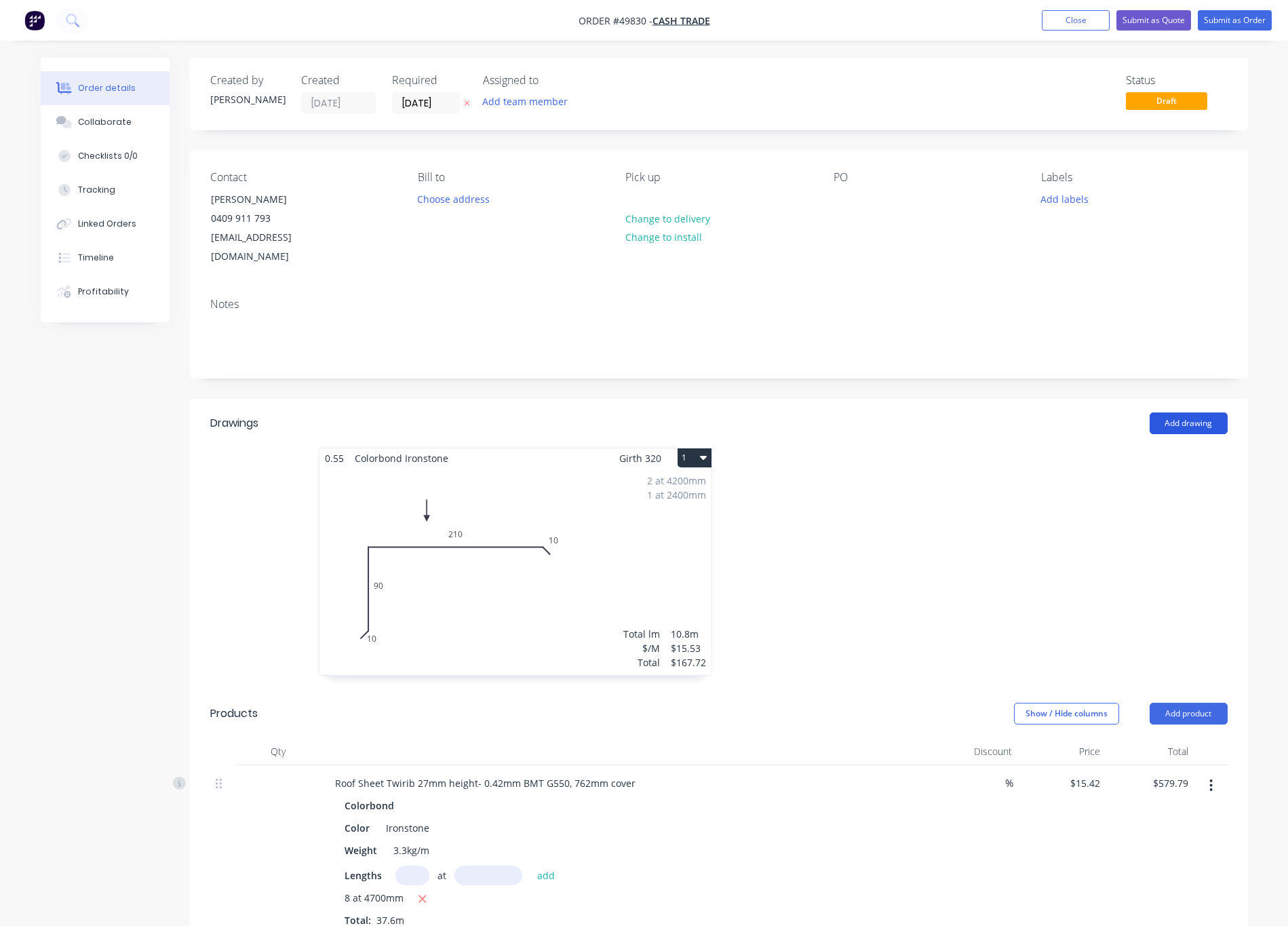
click at [779, 412] on button "Add drawing" at bounding box center [1189, 422] width 78 height 22
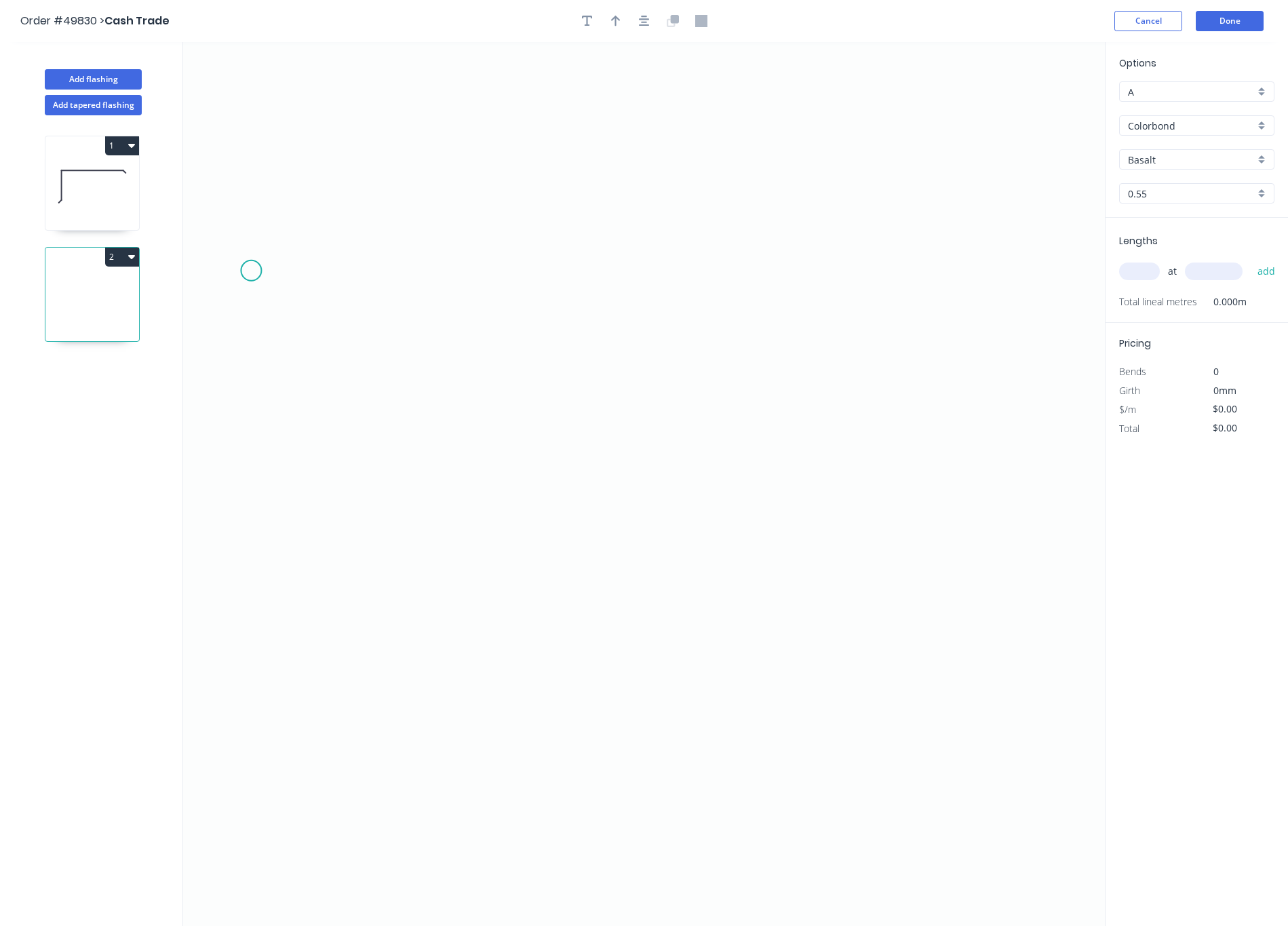
click at [251, 272] on icon "0" at bounding box center [644, 484] width 922 height 884
click at [298, 271] on icon at bounding box center [274, 271] width 47 height 0
click at [682, 536] on icon "0 ?" at bounding box center [644, 484] width 922 height 884
click at [779, 535] on icon "0 ? ? ? º" at bounding box center [644, 484] width 922 height 884
click at [779, 535] on circle at bounding box center [781, 535] width 20 height 20
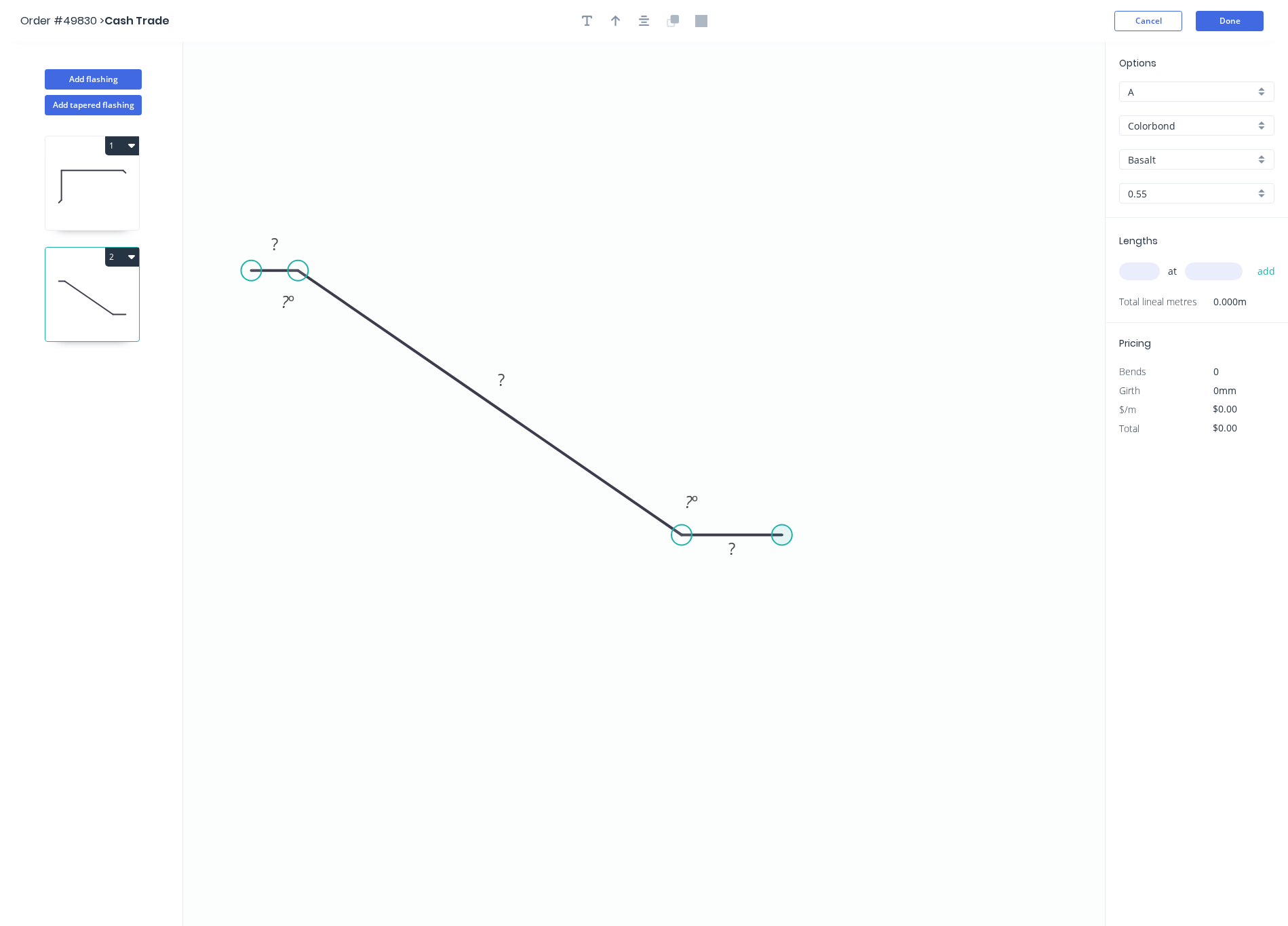
click at [779, 535] on circle at bounding box center [781, 535] width 20 height 20
click at [779, 536] on circle at bounding box center [781, 535] width 20 height 20
click at [735, 552] on tspan "?" at bounding box center [732, 549] width 7 height 23
click at [510, 374] on rect at bounding box center [501, 380] width 27 height 19
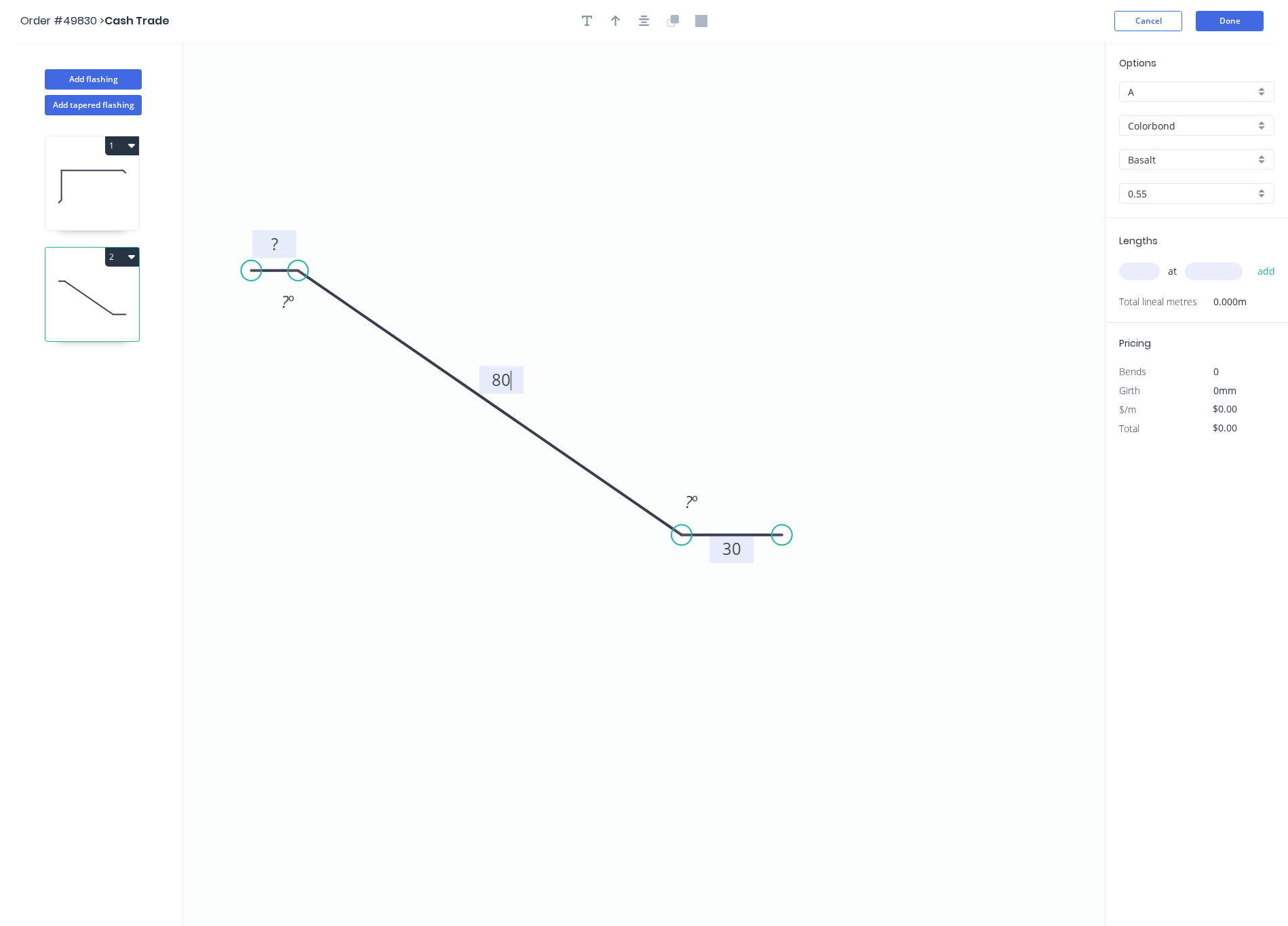
click at [277, 236] on tspan "?" at bounding box center [275, 244] width 7 height 23
type input "$8.74"
click at [693, 510] on tspan "º" at bounding box center [695, 501] width 6 height 23
click at [281, 302] on tspan "?" at bounding box center [285, 302] width 8 height 23
click at [290, 303] on tspan "º" at bounding box center [291, 302] width 6 height 23
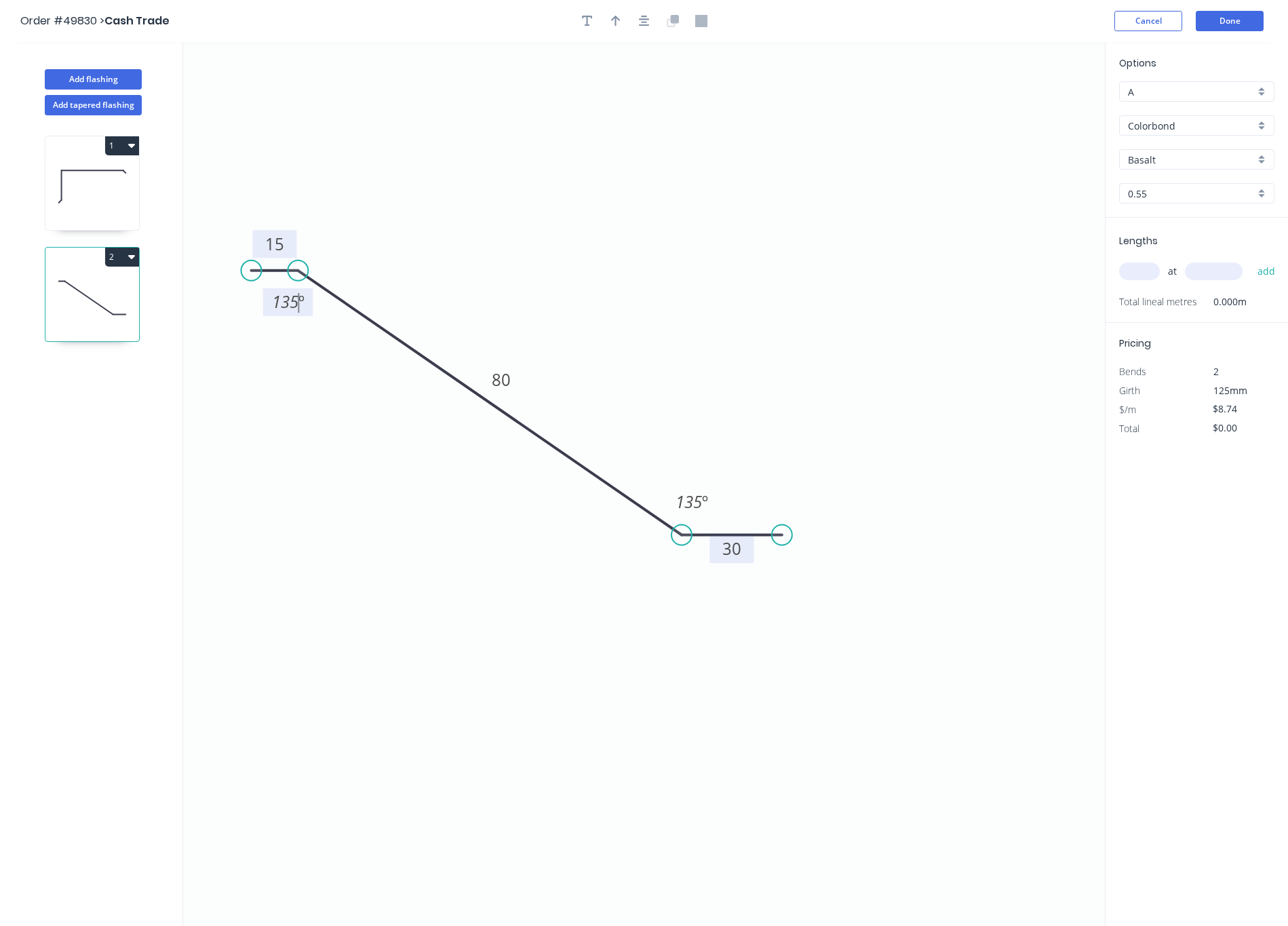
click at [779, 149] on div "Basalt" at bounding box center [1196, 159] width 155 height 20
click at [779, 149] on div at bounding box center [1196, 159] width 155 height 20
click at [779, 152] on input "text" at bounding box center [1191, 159] width 127 height 14
click at [779, 187] on div "Ironstone" at bounding box center [1196, 185] width 154 height 24
type input "Ironstone"
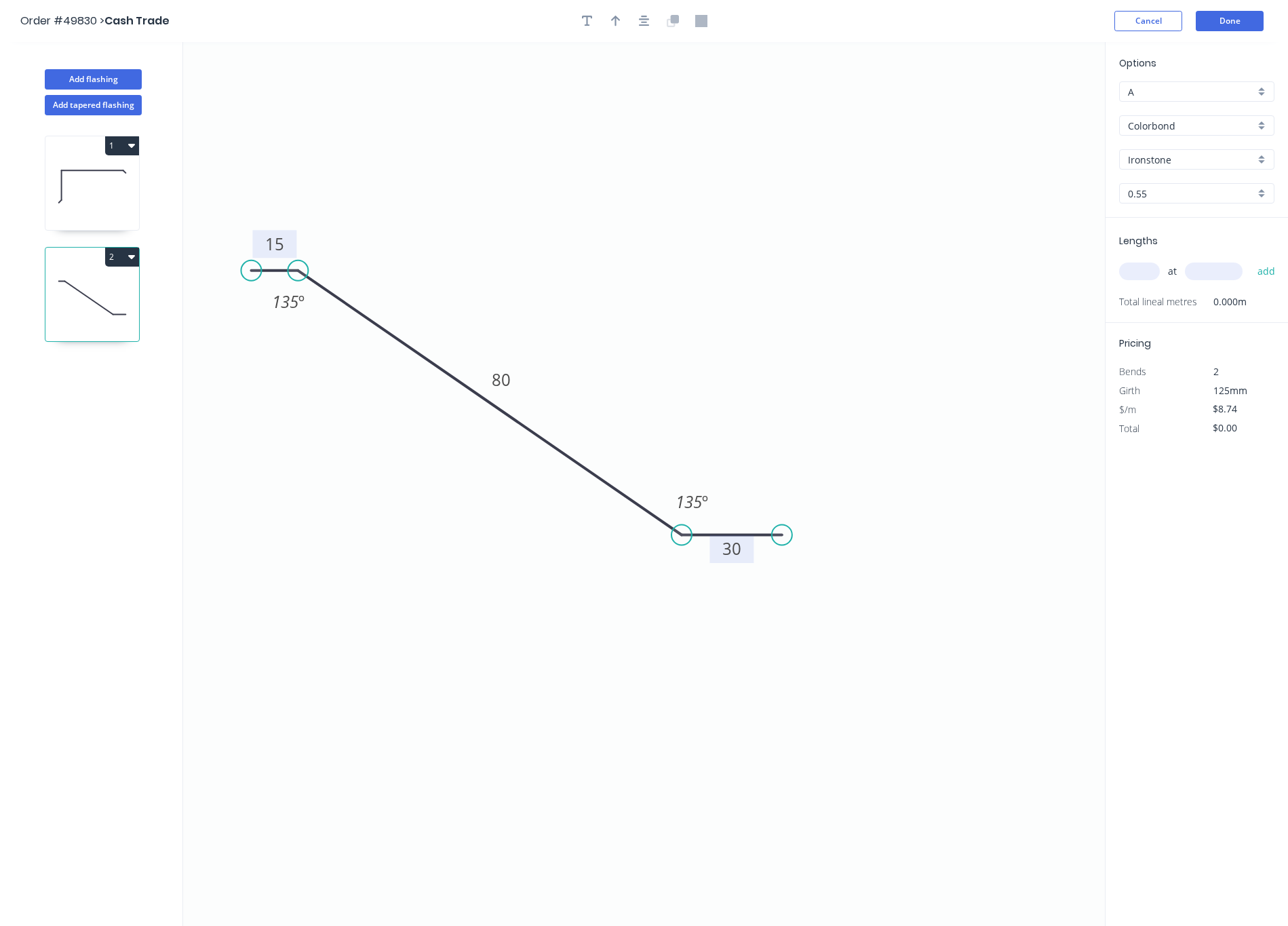
click at [779, 269] on input "text" at bounding box center [1139, 271] width 41 height 17
type input "1"
click at [779, 265] on input "text" at bounding box center [1214, 271] width 58 height 17
type input "4200"
click at [779, 260] on button "add" at bounding box center [1267, 271] width 32 height 23
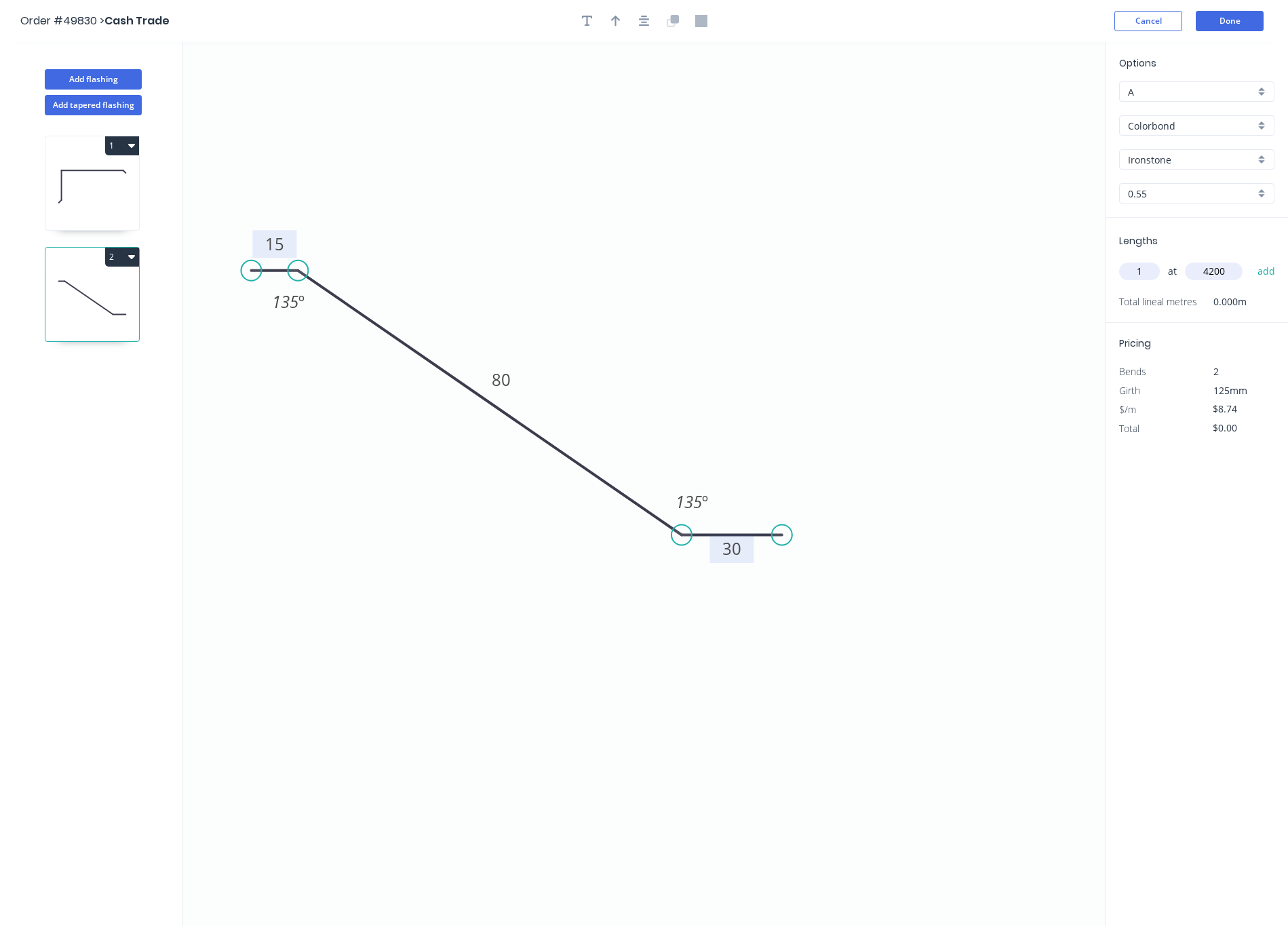
type input "$36.71"
click at [779, 14] on button "Done" at bounding box center [1229, 20] width 68 height 20
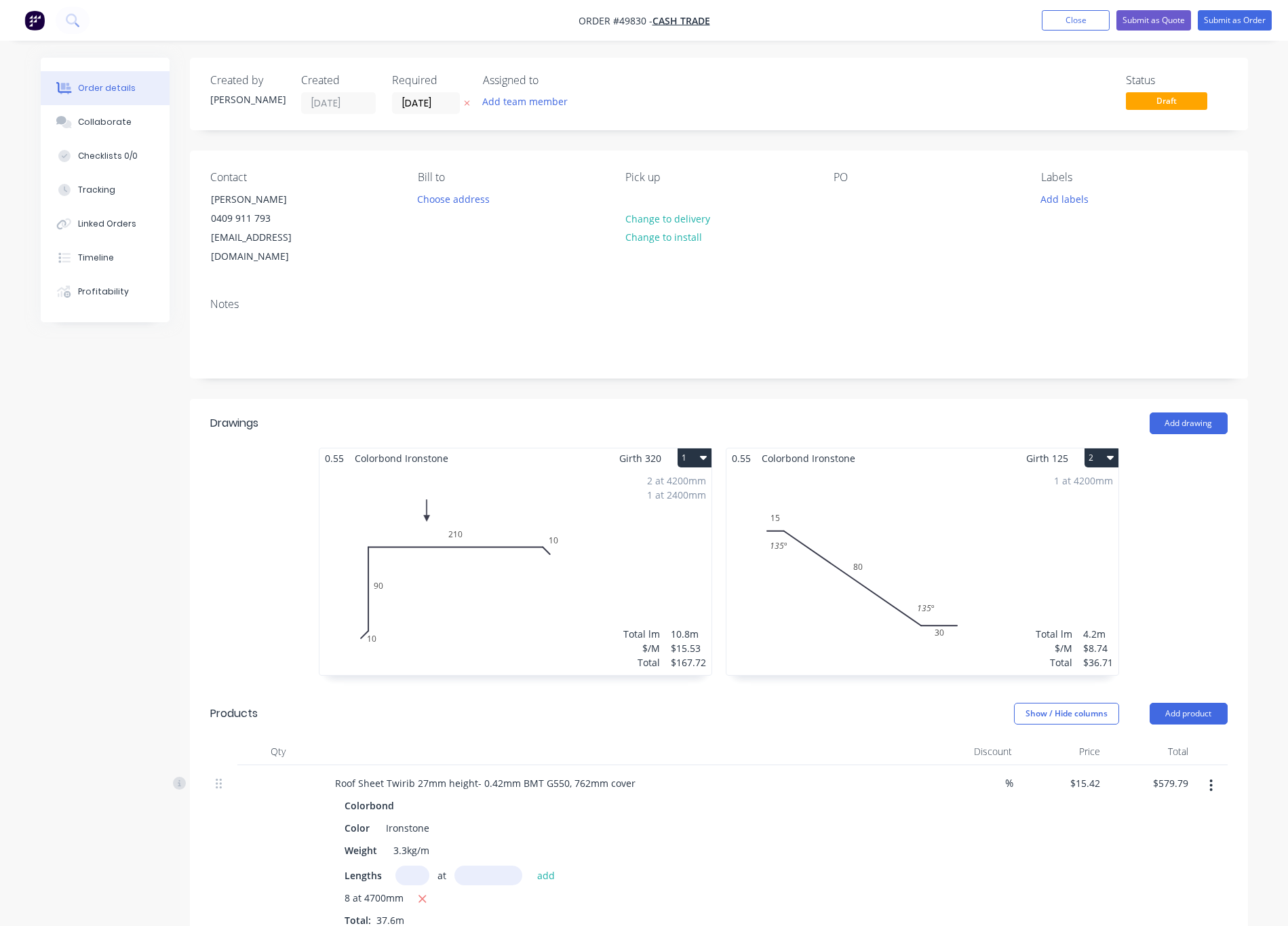
click at [779, 591] on div "1 at 4200mm Total lm $/M Total 4.2m $8.74 $36.71" at bounding box center [922, 572] width 392 height 207
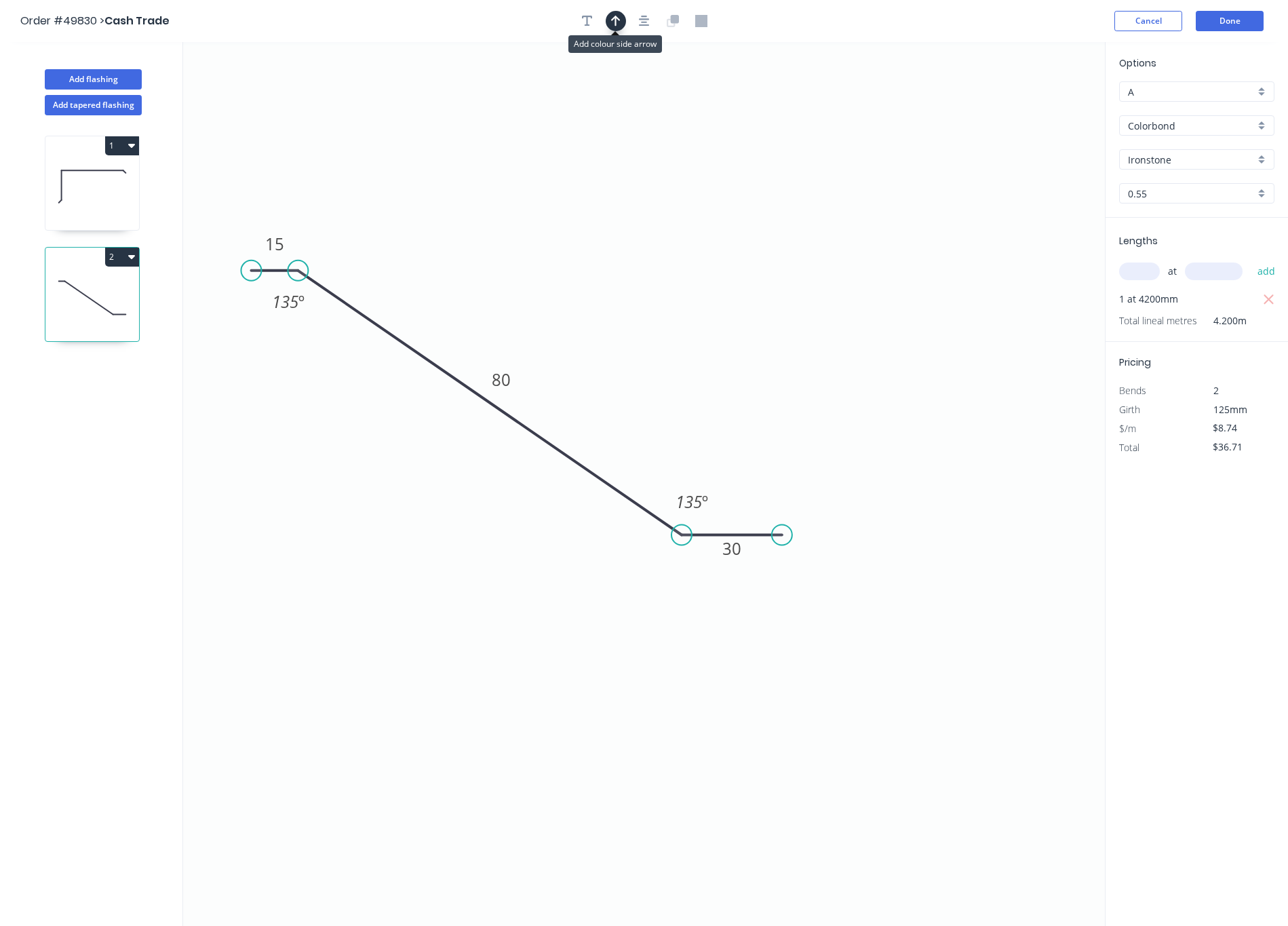
click at [618, 17] on icon "button" at bounding box center [615, 21] width 10 height 12
click at [779, 107] on icon at bounding box center [1037, 95] width 12 height 44
drag, startPoint x: 1038, startPoint y: 106, endPoint x: 604, endPoint y: 226, distance: 450.3
click at [584, 222] on icon at bounding box center [591, 224] width 39 height 39
click at [779, 19] on button "Done" at bounding box center [1229, 20] width 68 height 20
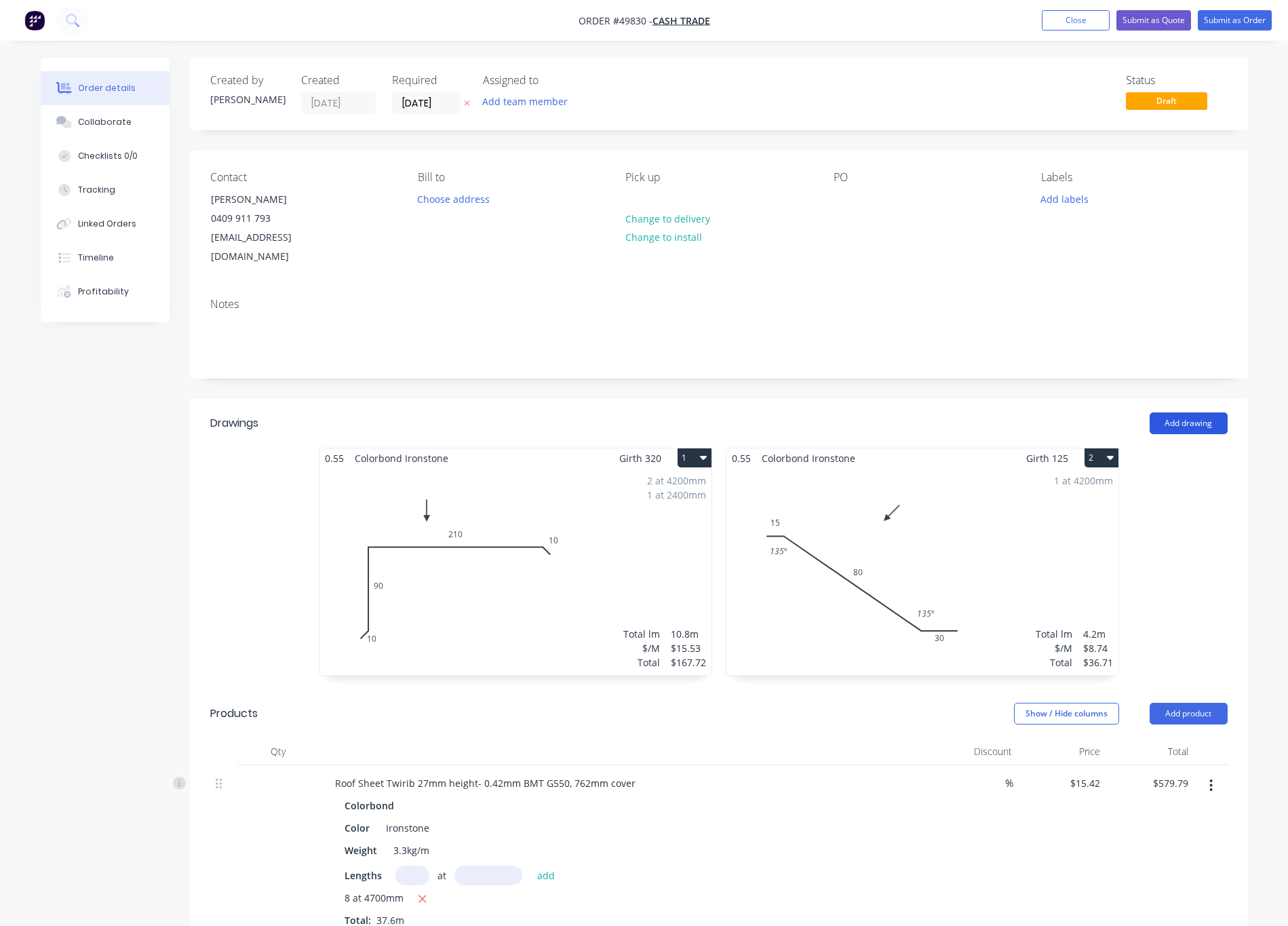
drag, startPoint x: 1171, startPoint y: 391, endPoint x: 1174, endPoint y: 405, distance: 14.3
click at [779, 398] on header "Drawings Add drawing" at bounding box center [719, 422] width 1058 height 49
click at [779, 412] on button "Add drawing" at bounding box center [1189, 422] width 78 height 22
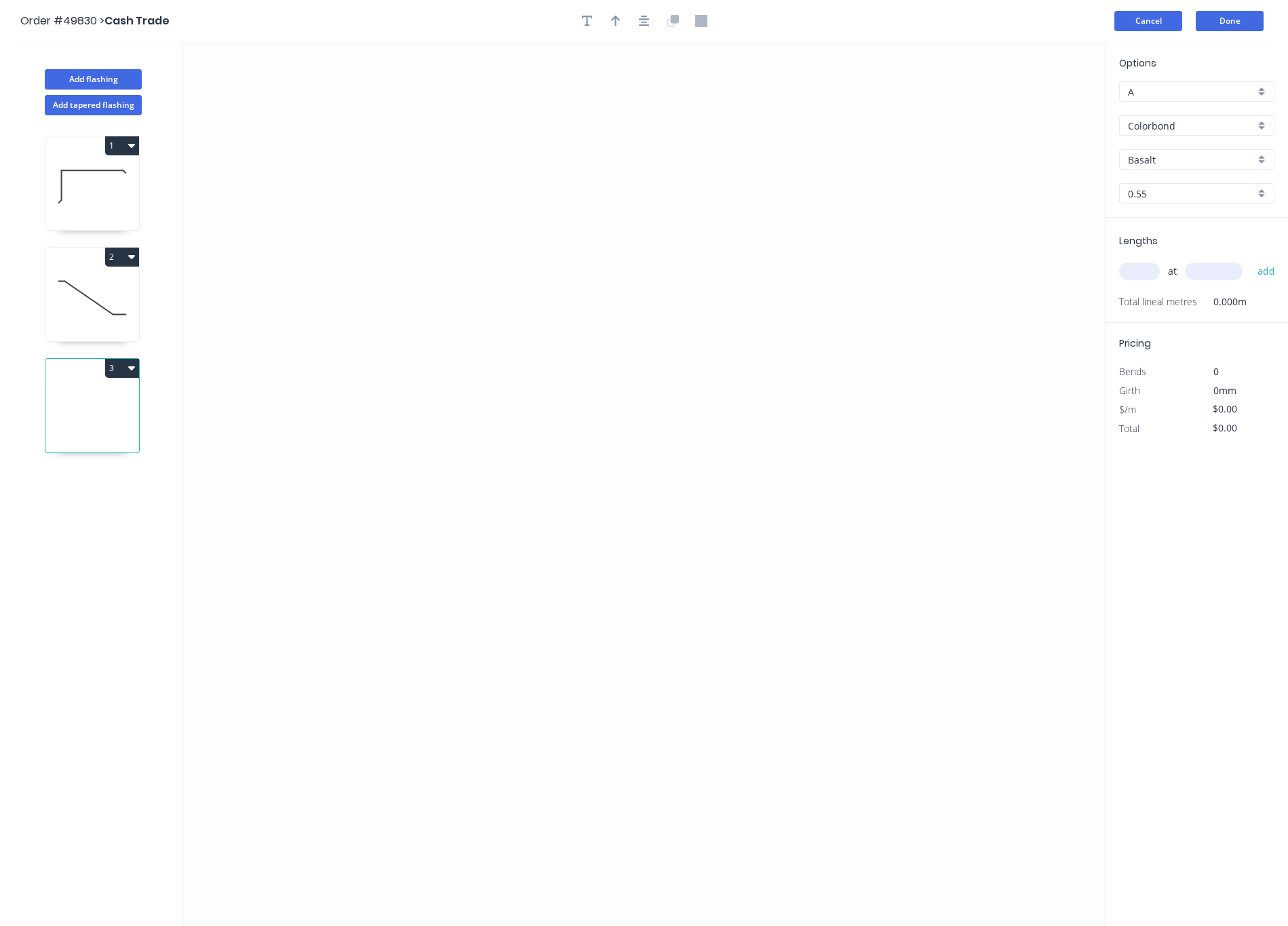
click at [779, 20] on button "Cancel" at bounding box center [1148, 20] width 68 height 20
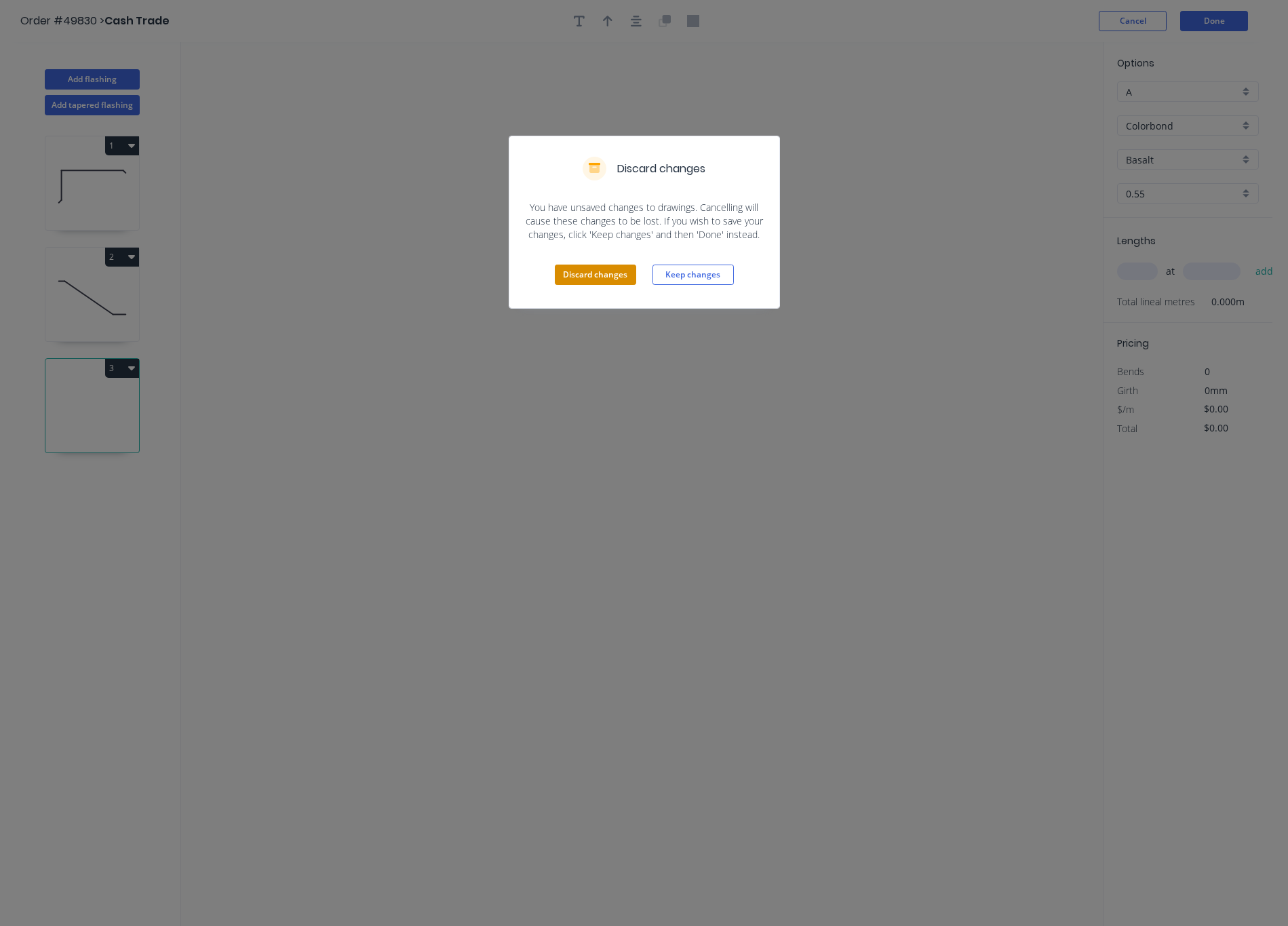
click at [601, 281] on button "Discard changes" at bounding box center [595, 274] width 81 height 20
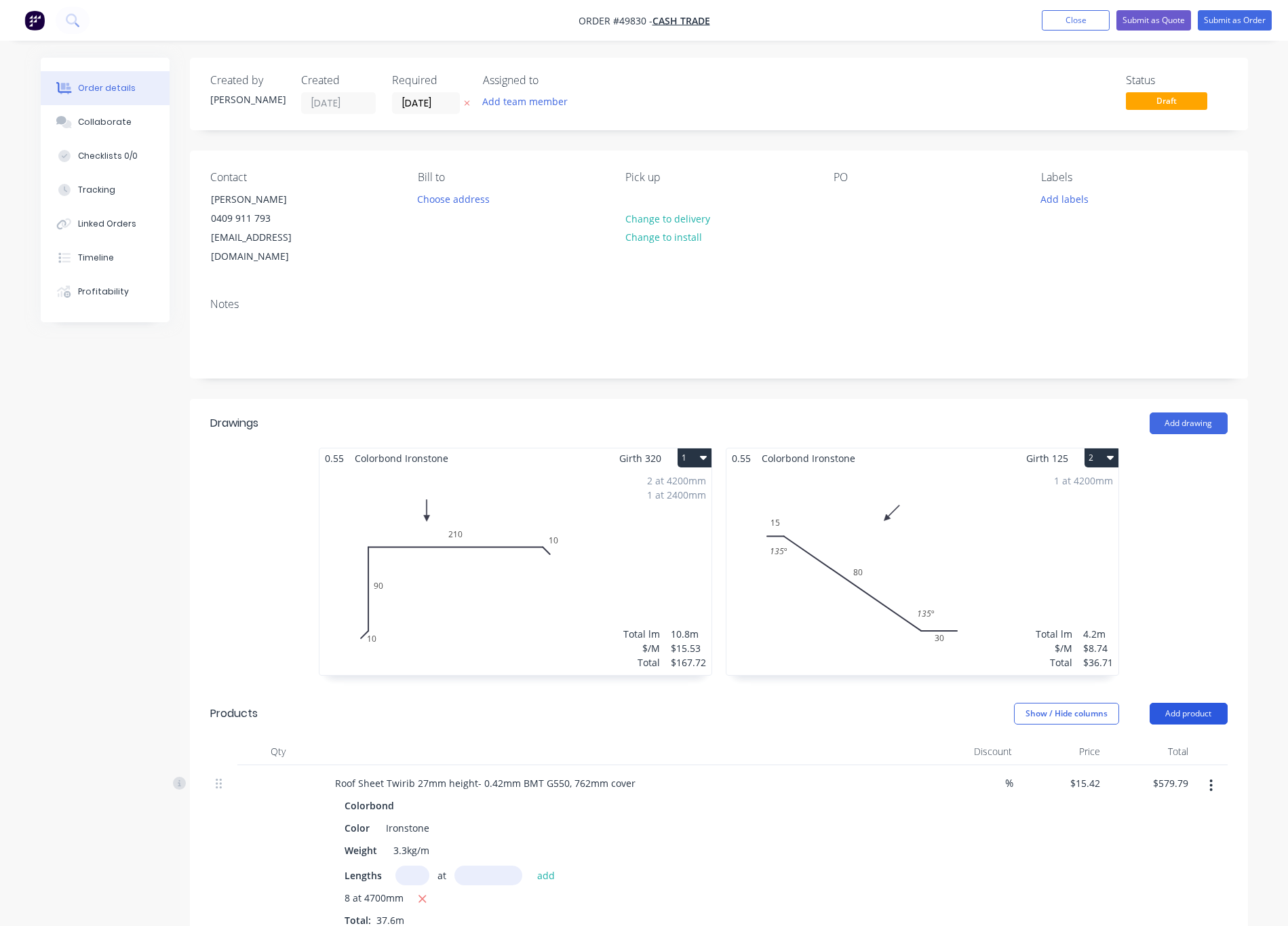
click at [779, 702] on button "Add product" at bounding box center [1189, 713] width 78 height 22
click at [779, 738] on div "Product catalogue" at bounding box center [1163, 747] width 104 height 20
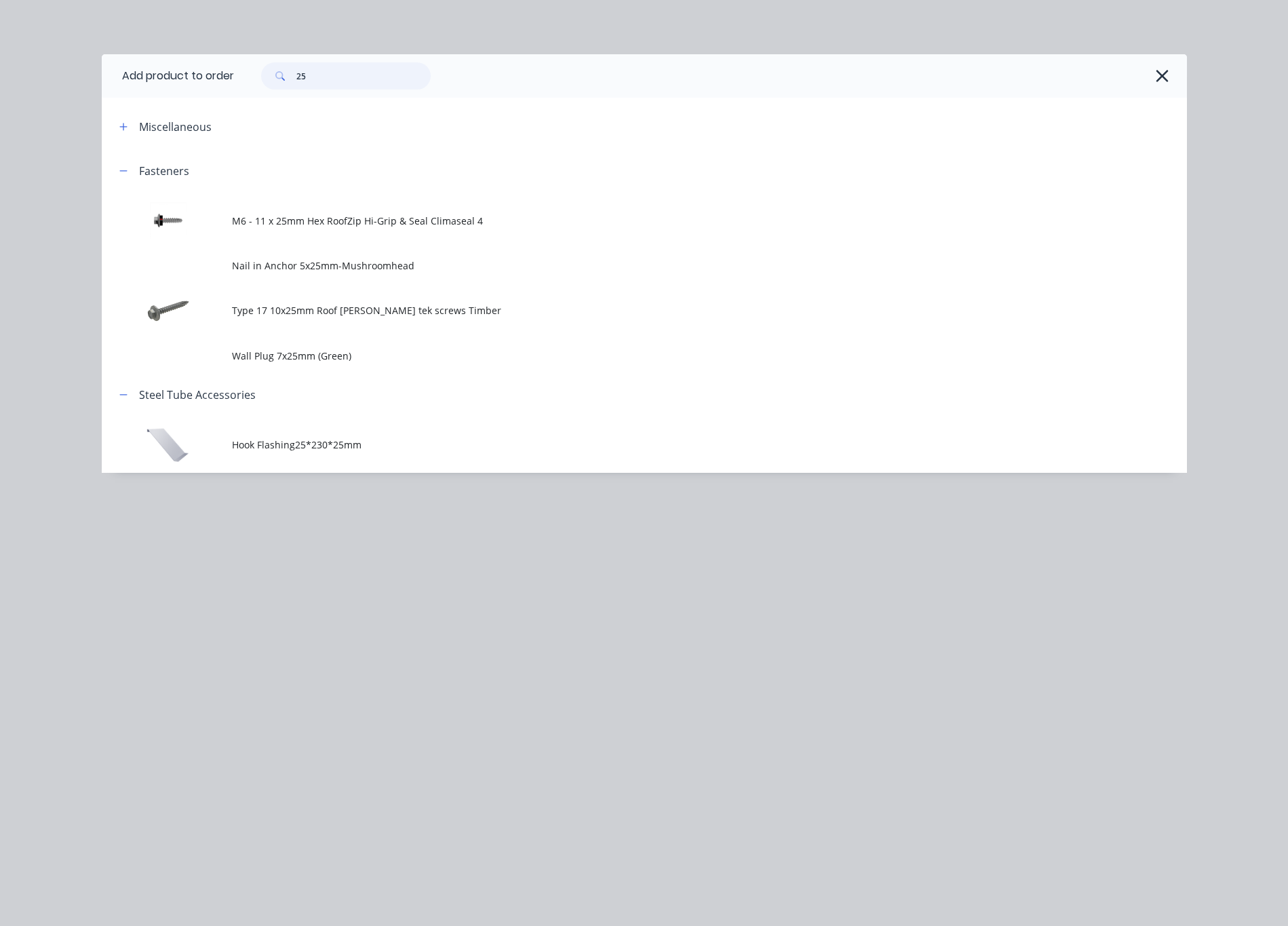
drag, startPoint x: 334, startPoint y: 76, endPoint x: 183, endPoint y: 90, distance: 151.6
click at [201, 86] on header "Add product to order 25" at bounding box center [645, 76] width 1085 height 44
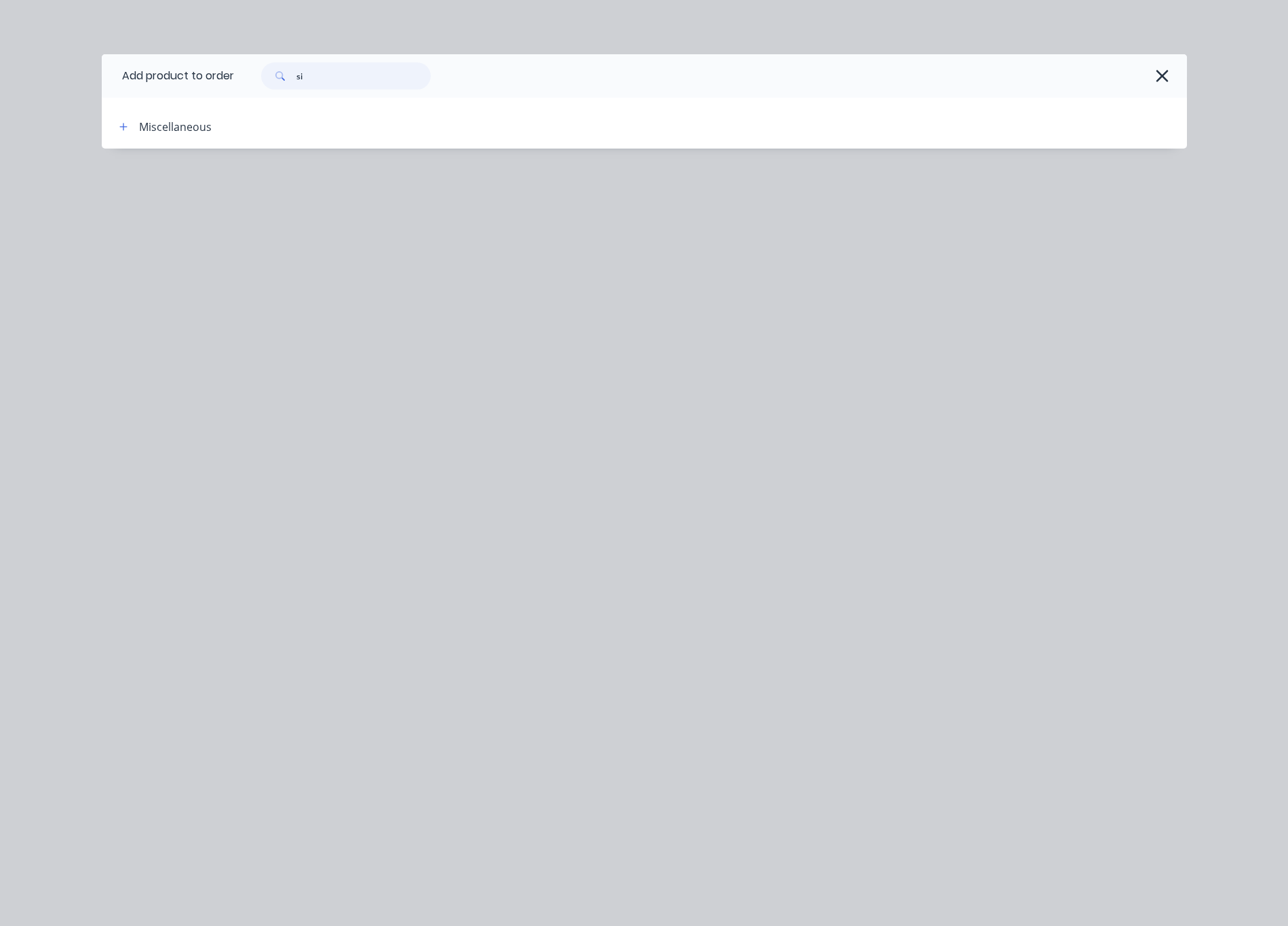
type input "s"
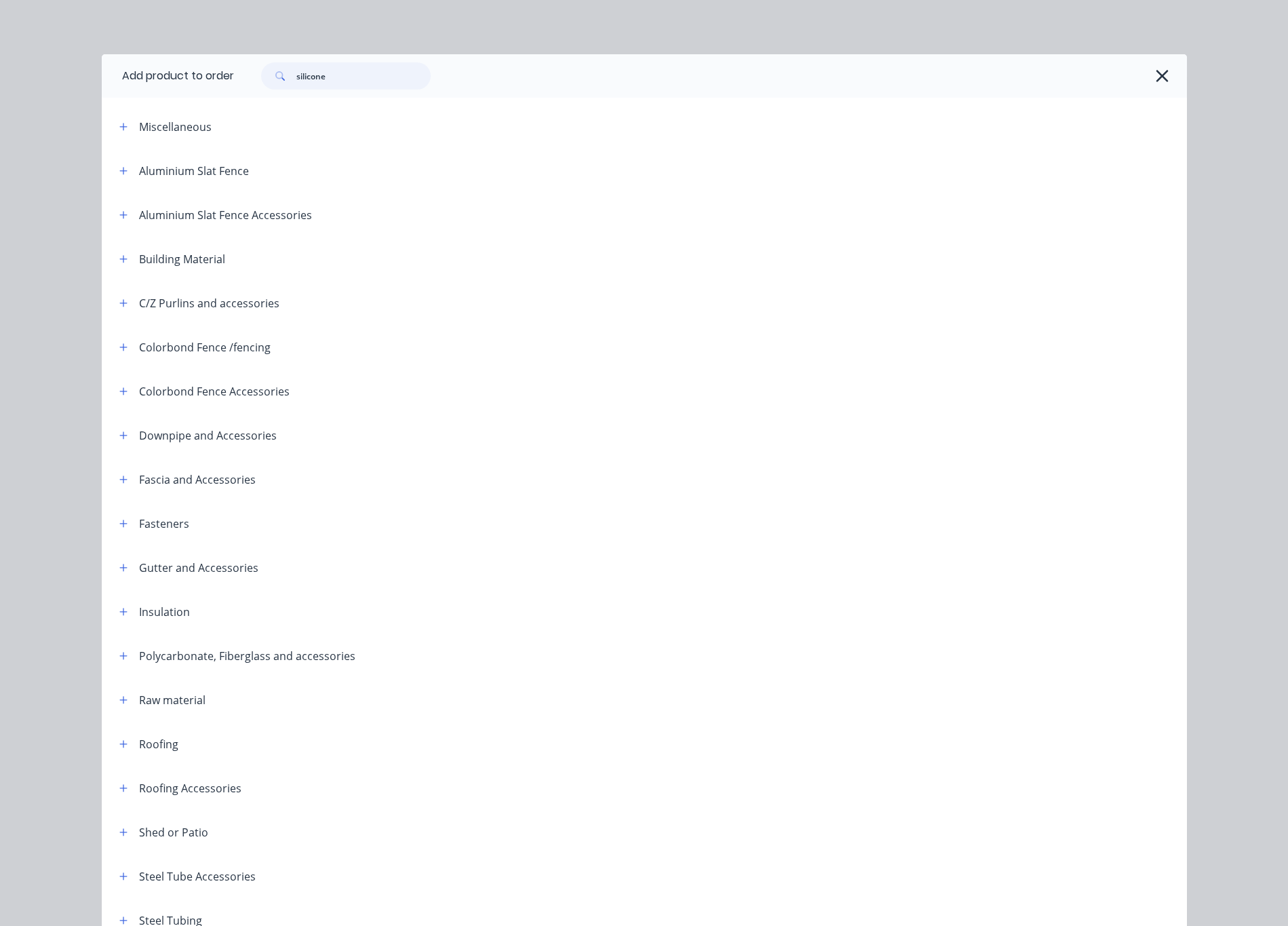
type input "silicone"
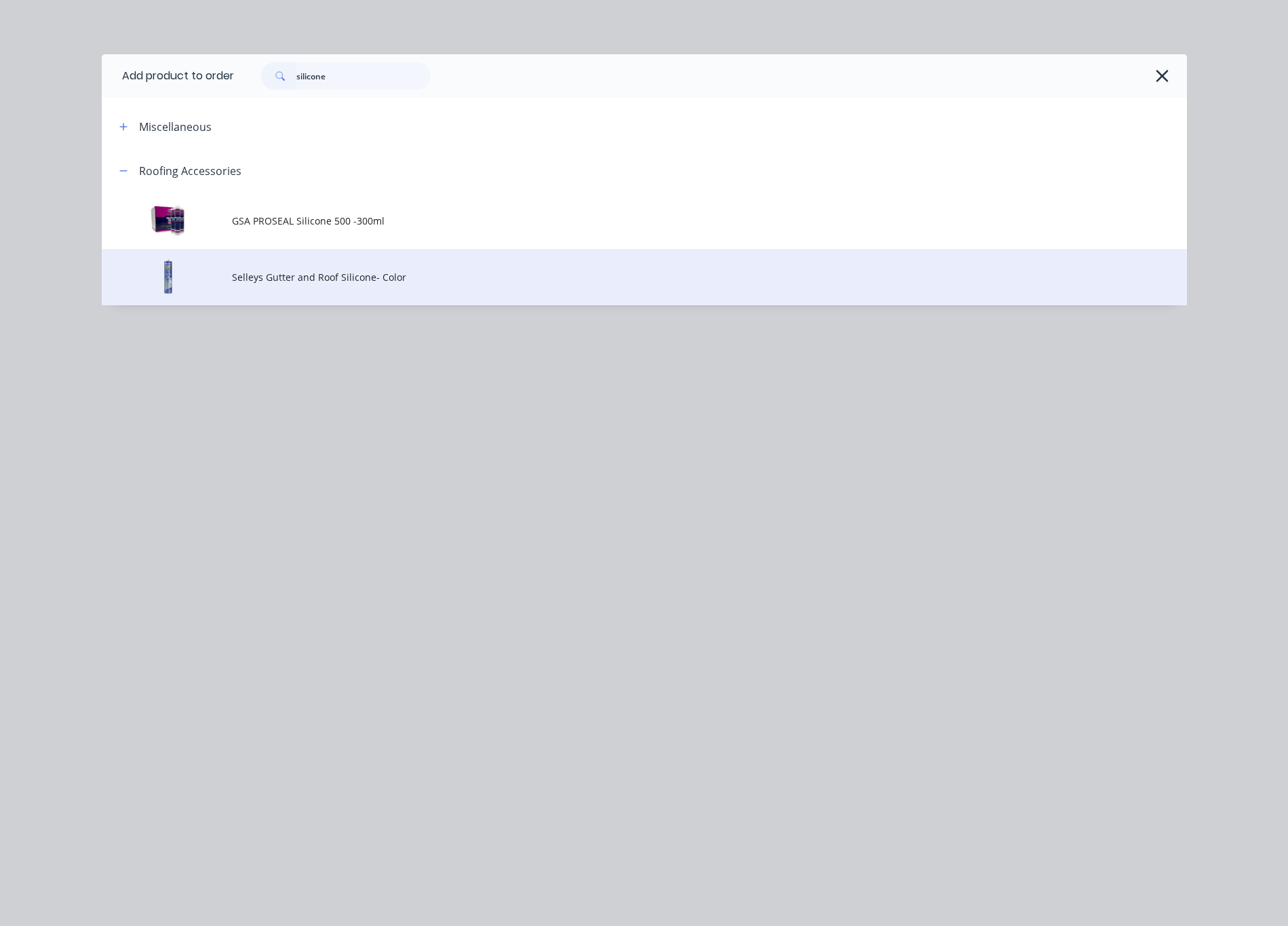
click at [485, 285] on td "Selleys Gutter and Roof Silicone- Color" at bounding box center [709, 277] width 955 height 56
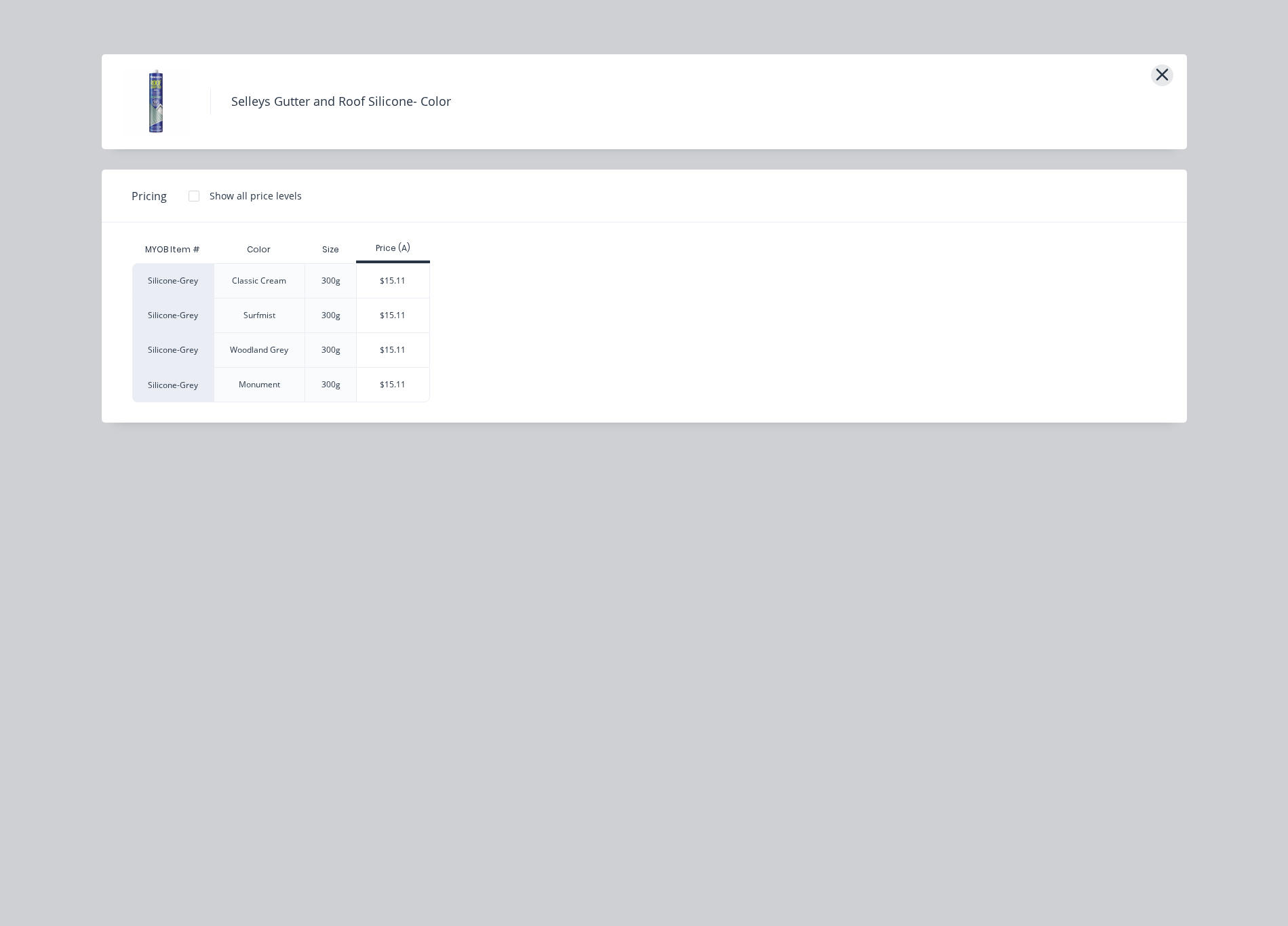
click at [779, 74] on icon "button" at bounding box center [1162, 74] width 12 height 12
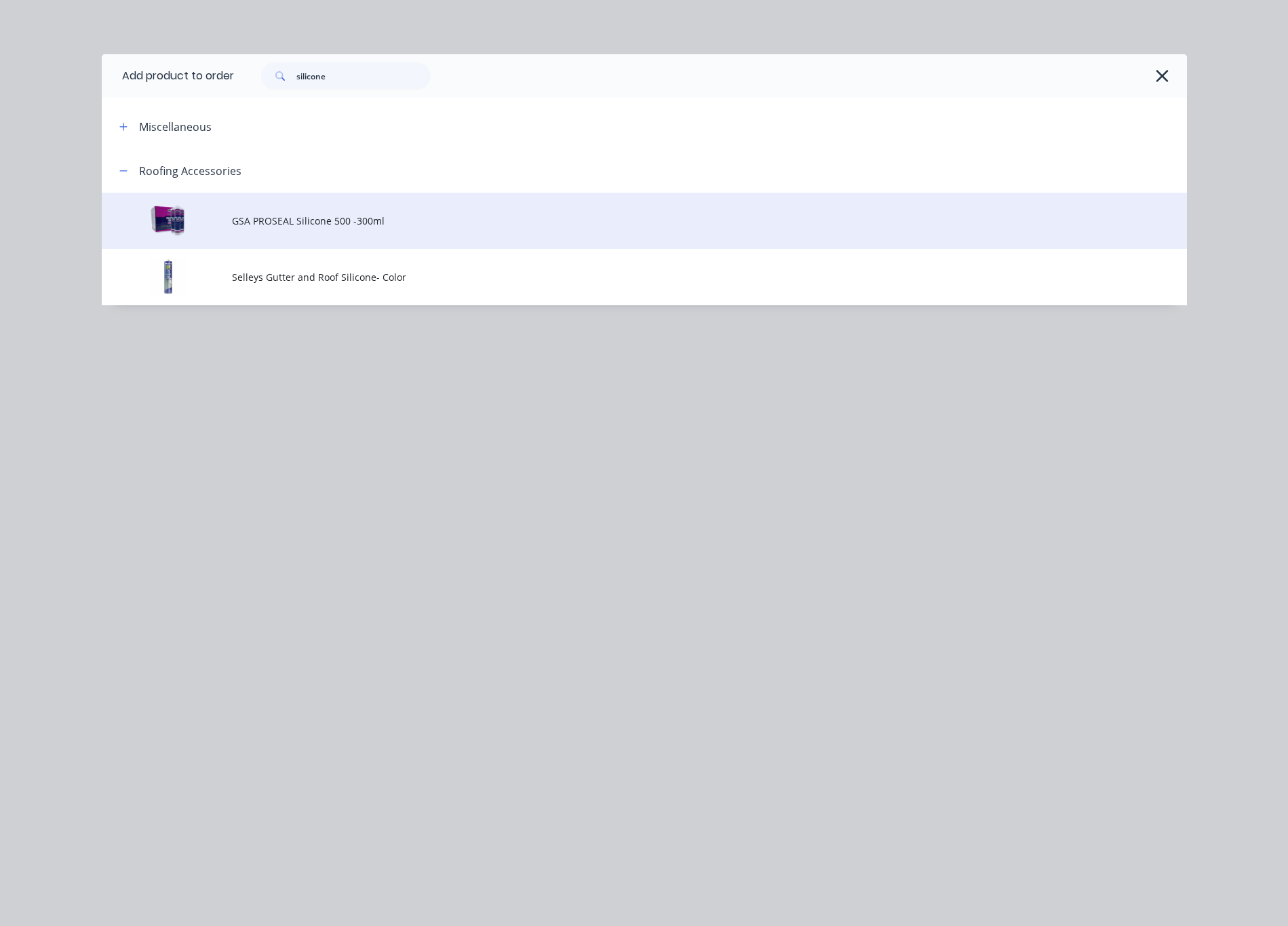
click at [468, 218] on span "GSA PROSEAL Silicone 500 -300ml" at bounding box center [614, 221] width 764 height 14
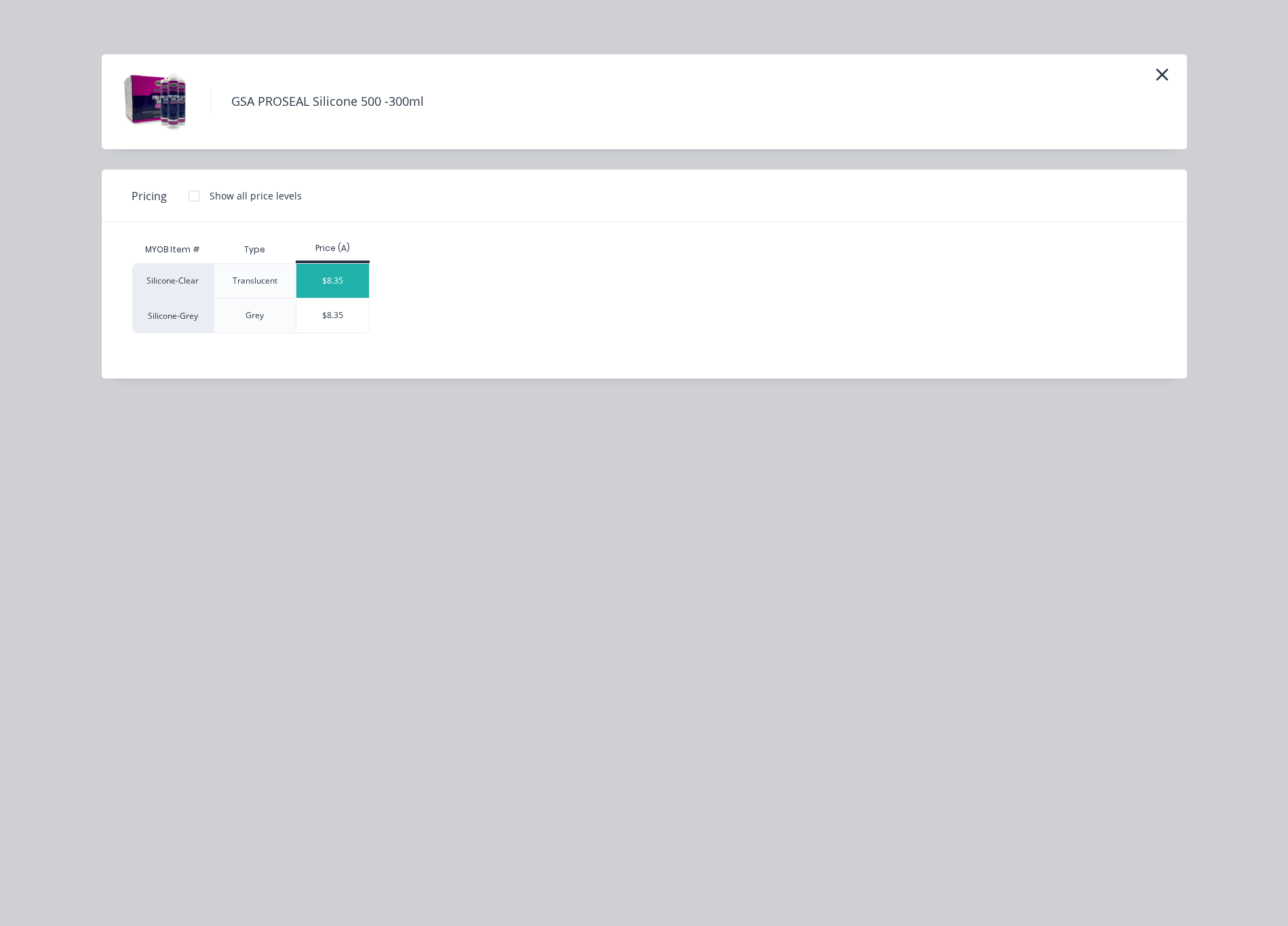
click at [342, 281] on div "$8.35" at bounding box center [333, 281] width 73 height 34
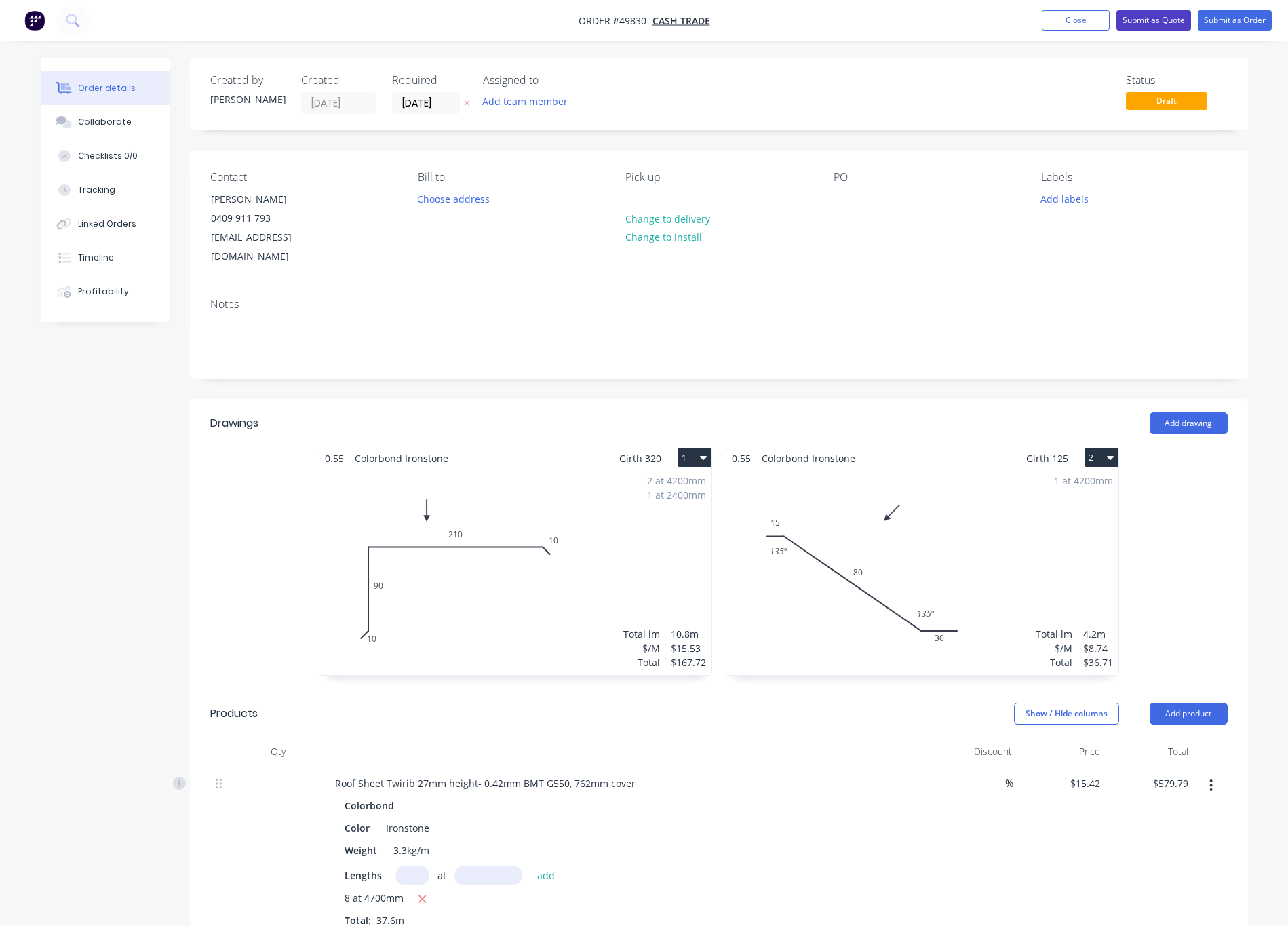
click at [779, 21] on button "Submit as Quote" at bounding box center [1154, 20] width 74 height 20
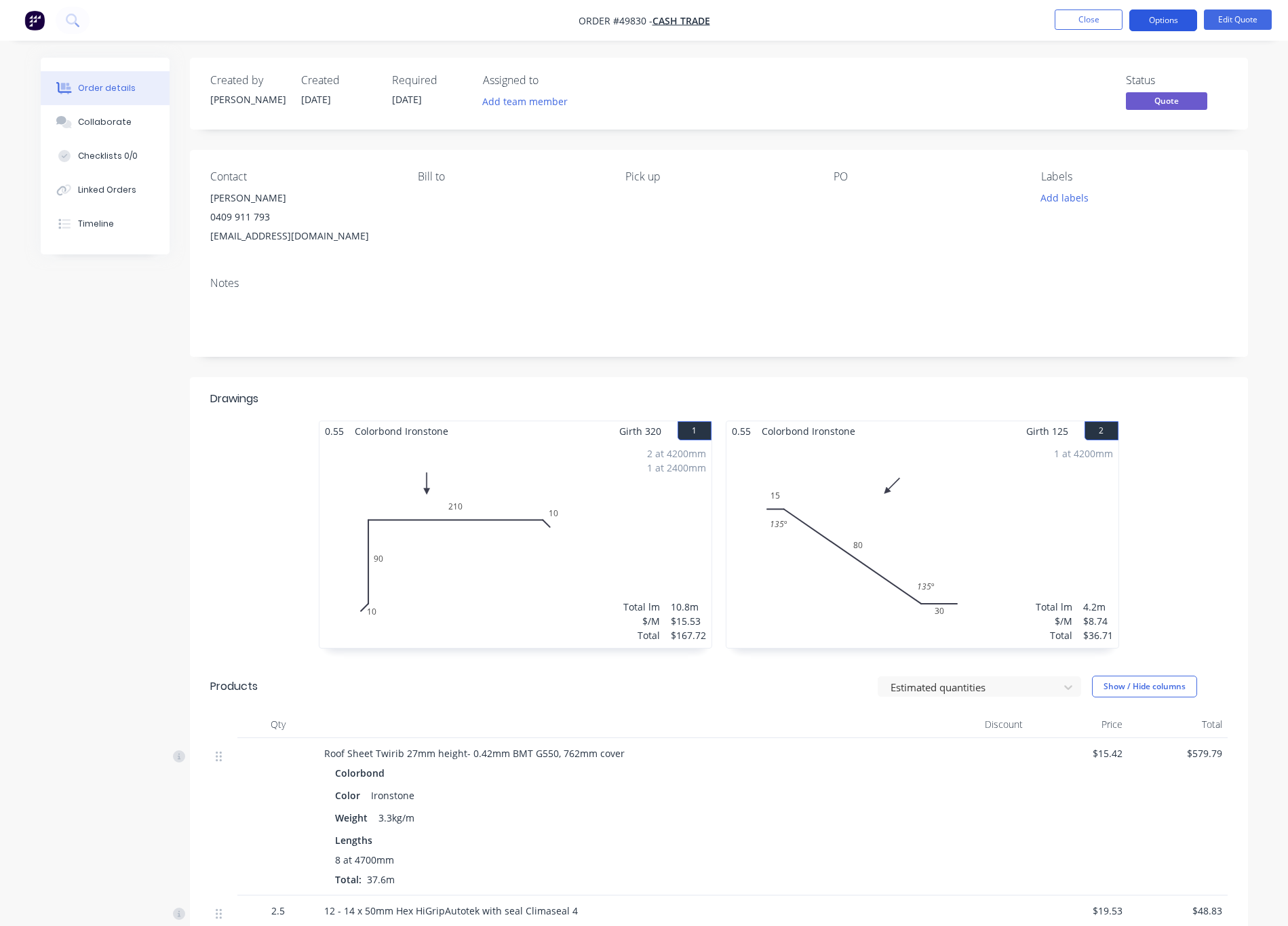
click at [779, 25] on button "Options" at bounding box center [1163, 20] width 68 height 22
click at [779, 82] on div "Quote" at bounding box center [1123, 83] width 125 height 20
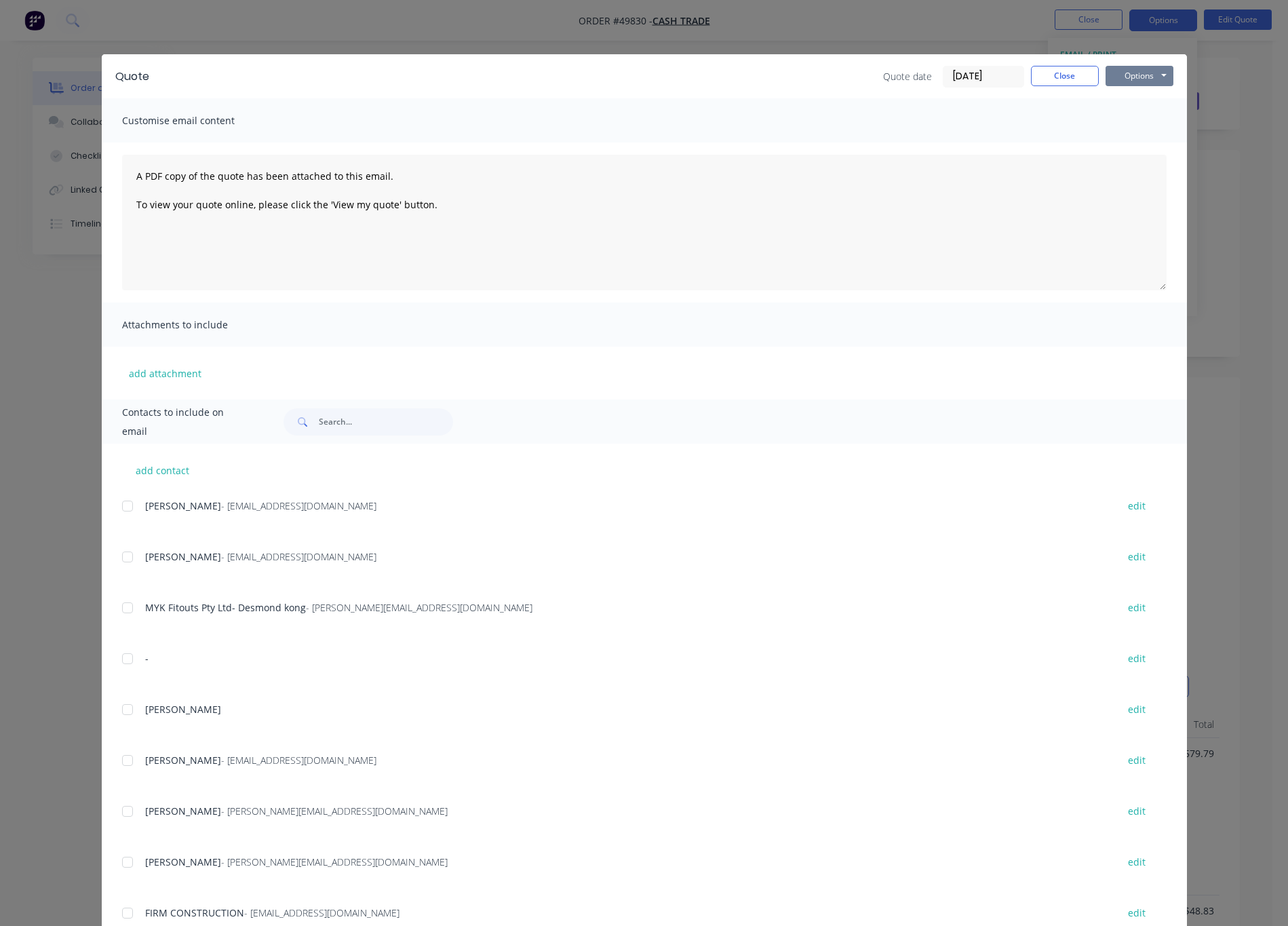
click at [779, 75] on button "Options" at bounding box center [1139, 76] width 68 height 20
click at [779, 125] on button "Print" at bounding box center [1149, 122] width 87 height 23
click at [420, 49] on div "Quote Quote date 30/09/25 Close Options Preview Print Email Customise email con…" at bounding box center [644, 463] width 1288 height 926
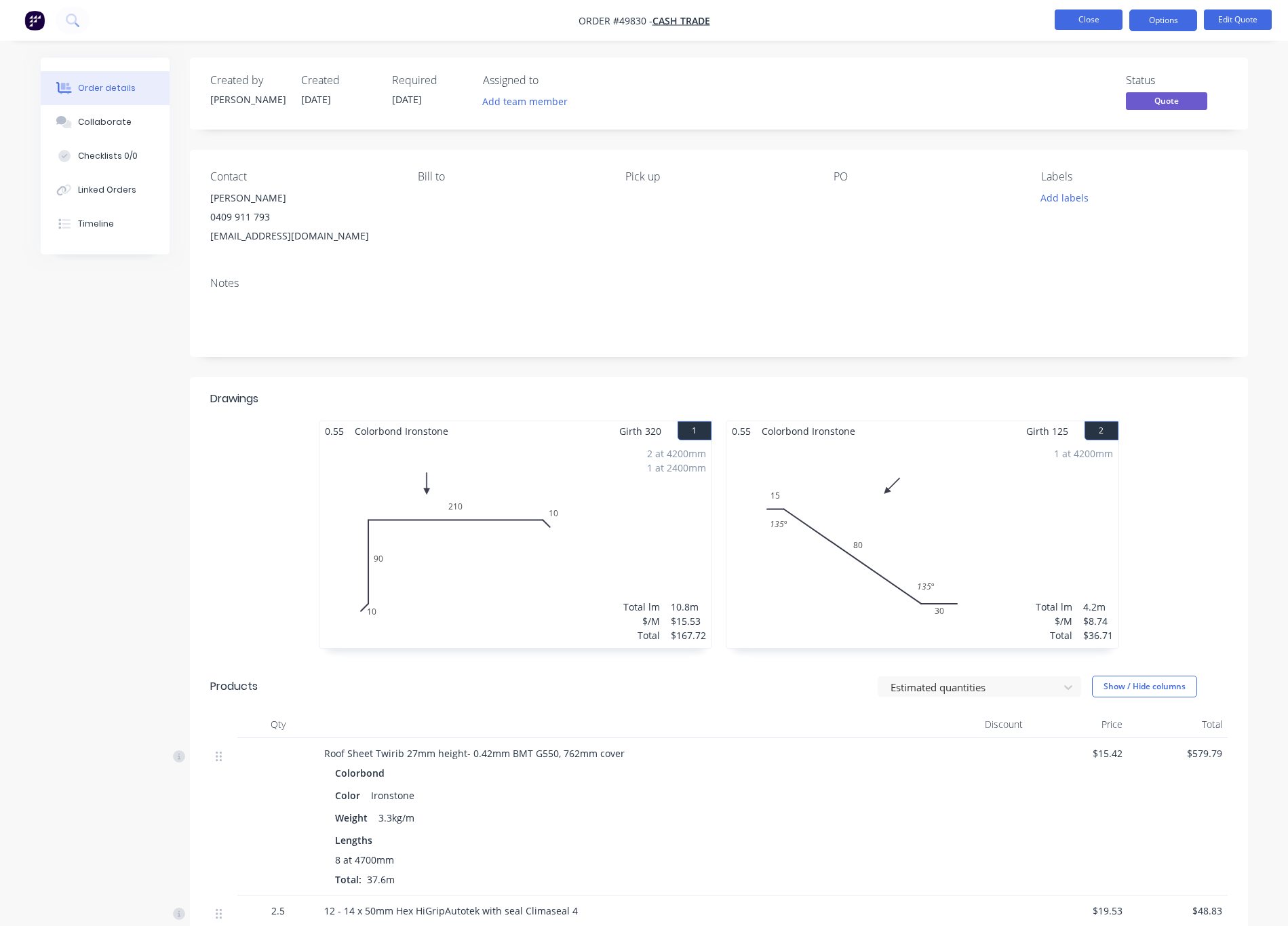
click at [779, 26] on button "Close" at bounding box center [1088, 20] width 68 height 20
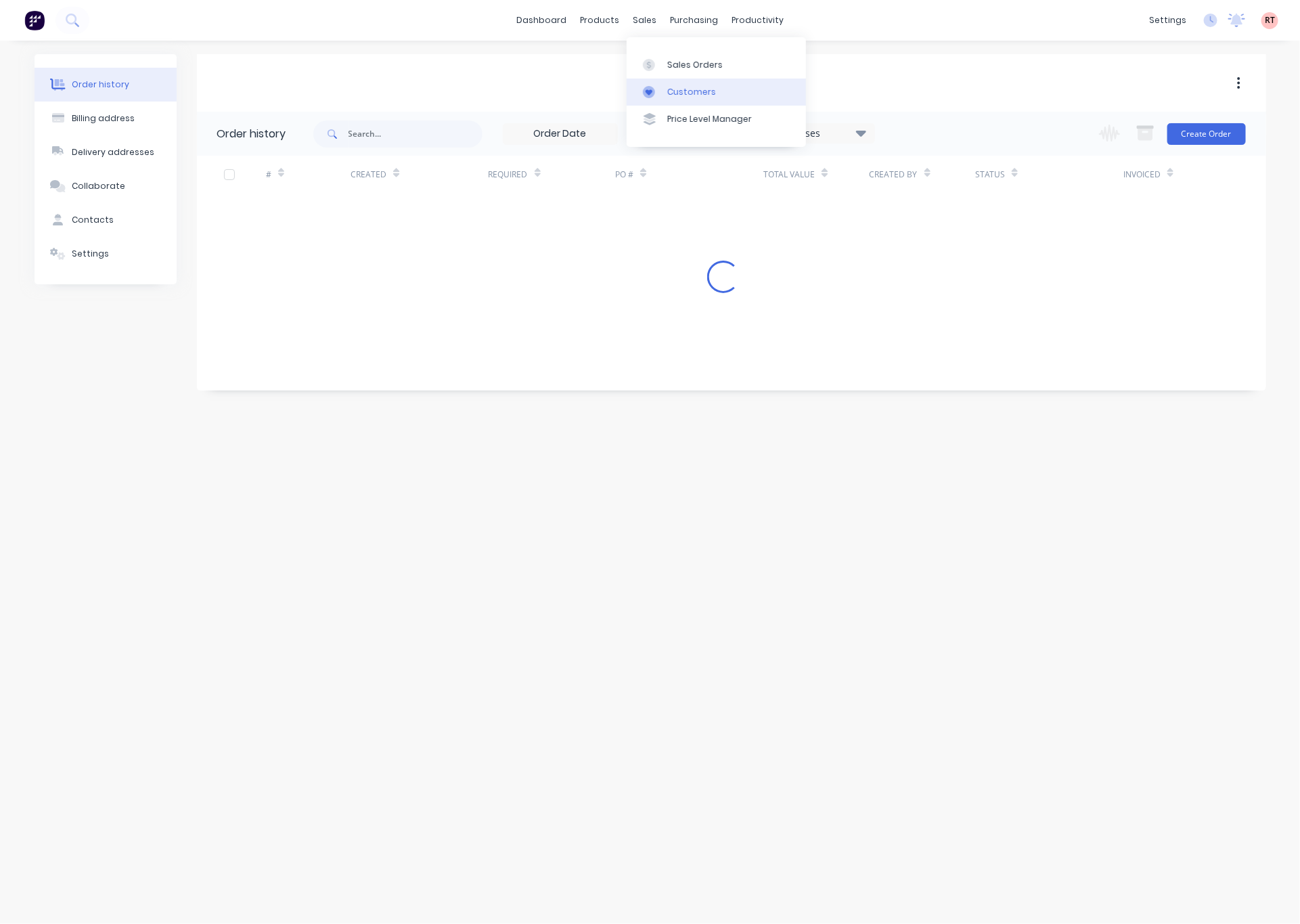
click at [690, 86] on link "Customers" at bounding box center [716, 92] width 179 height 27
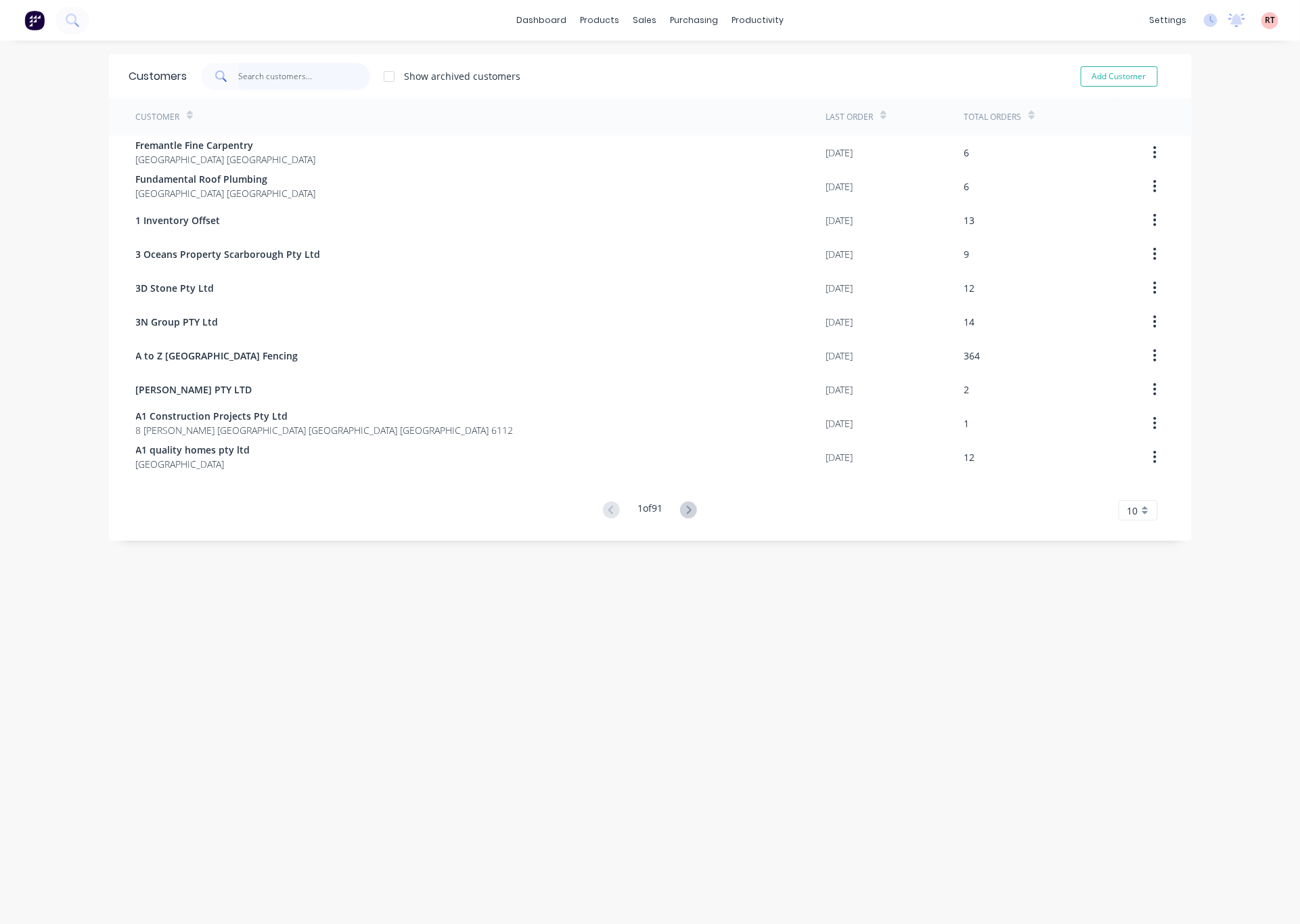
click at [300, 76] on input "text" at bounding box center [304, 76] width 132 height 27
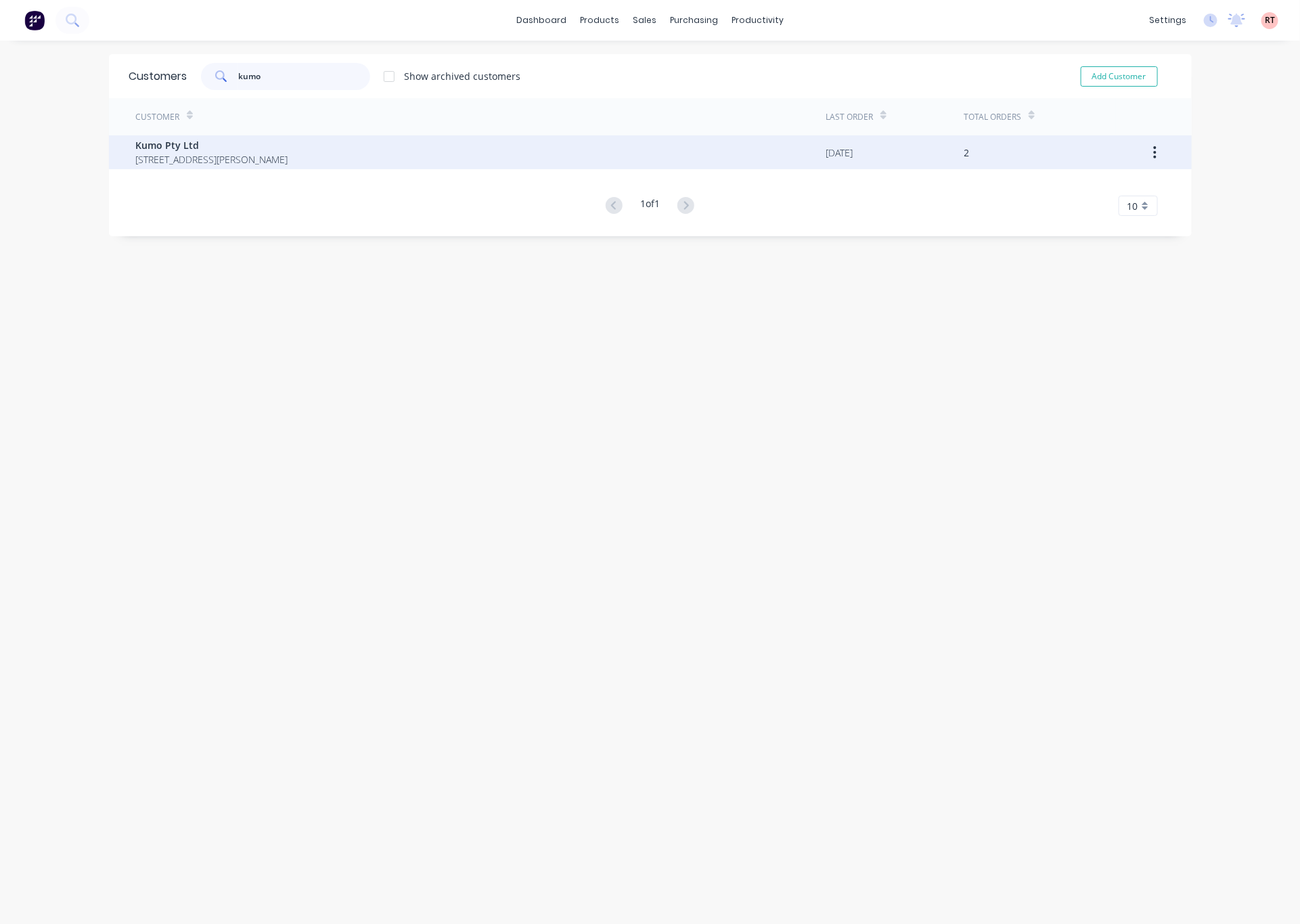
type input "kumo"
click at [288, 148] on span "Kumo Pty Ltd" at bounding box center [212, 145] width 152 height 14
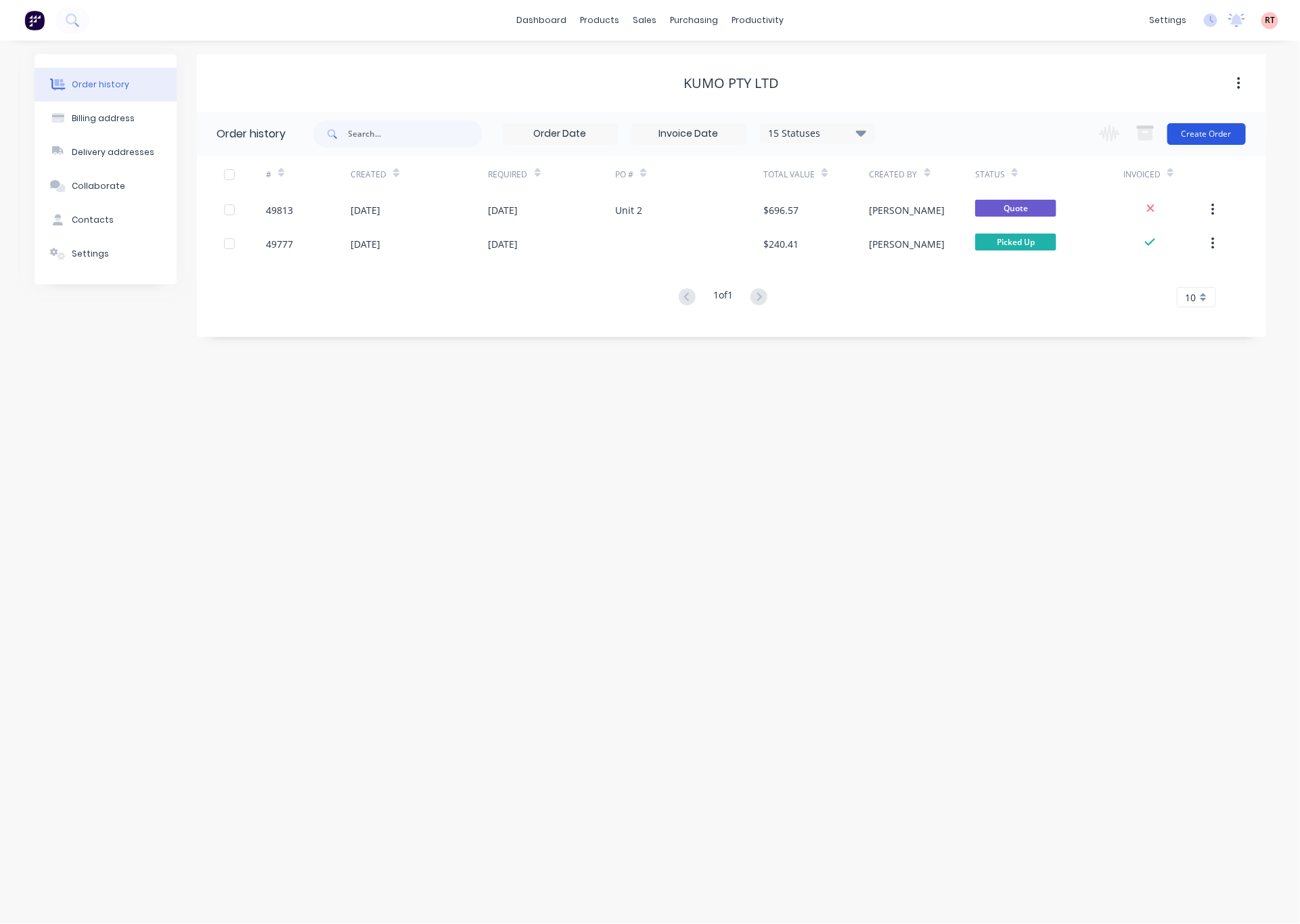
click at [777, 135] on button "Create Order" at bounding box center [1206, 133] width 79 height 22
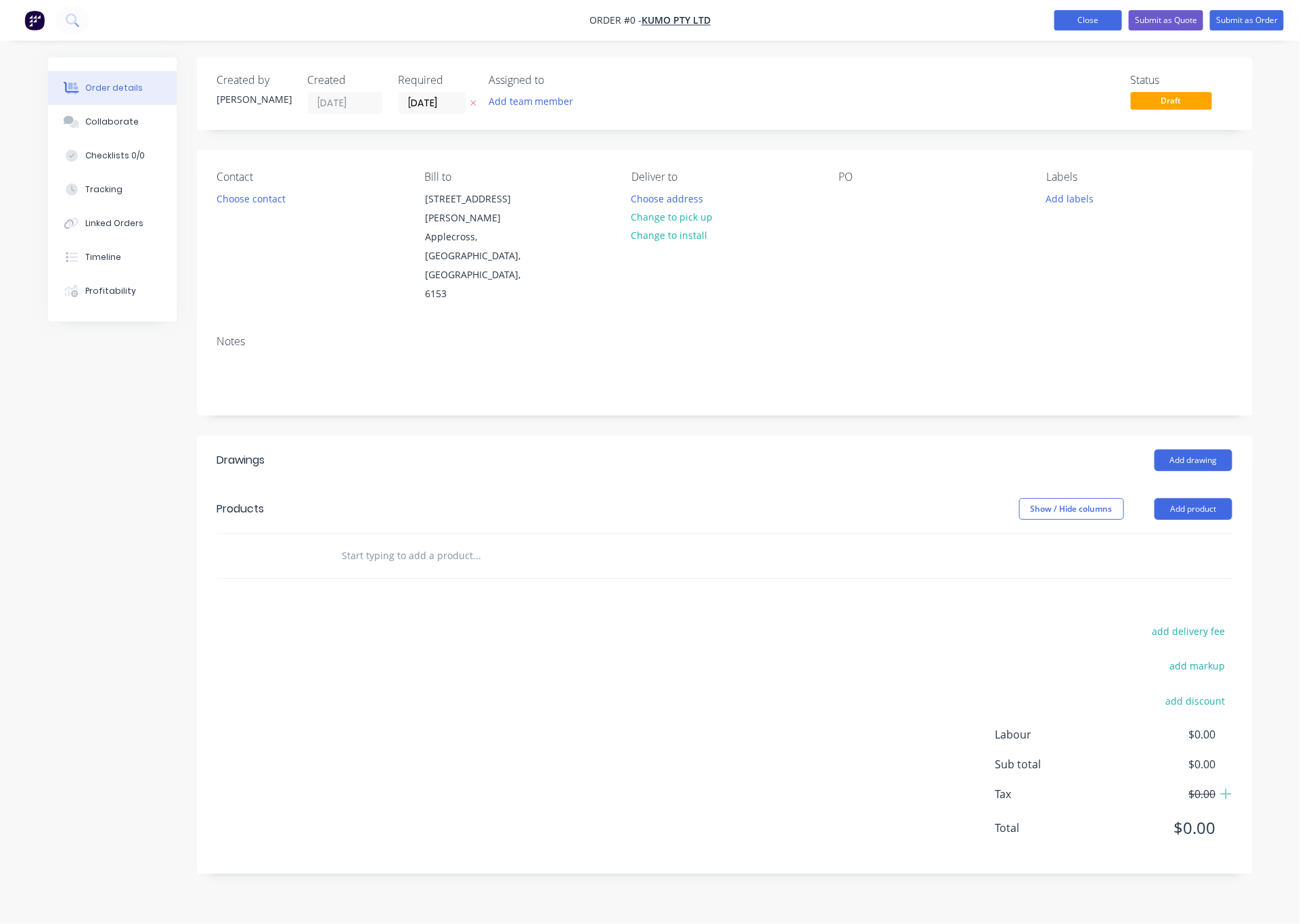
click at [777, 17] on button "Close" at bounding box center [1088, 20] width 67 height 20
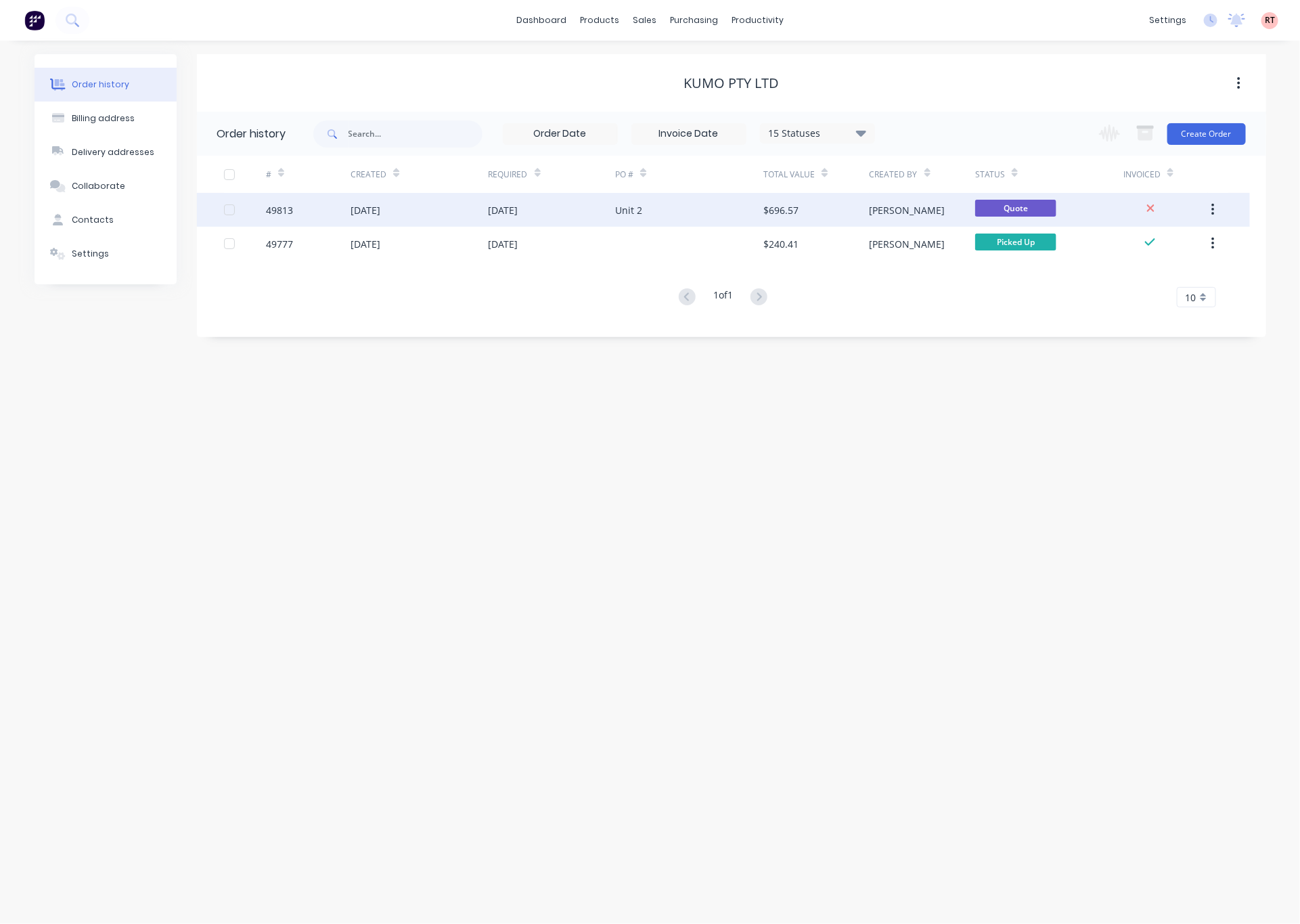
click at [777, 207] on icon "button" at bounding box center [1213, 210] width 4 height 15
click at [777, 269] on div "Duplicate" at bounding box center [1164, 273] width 104 height 19
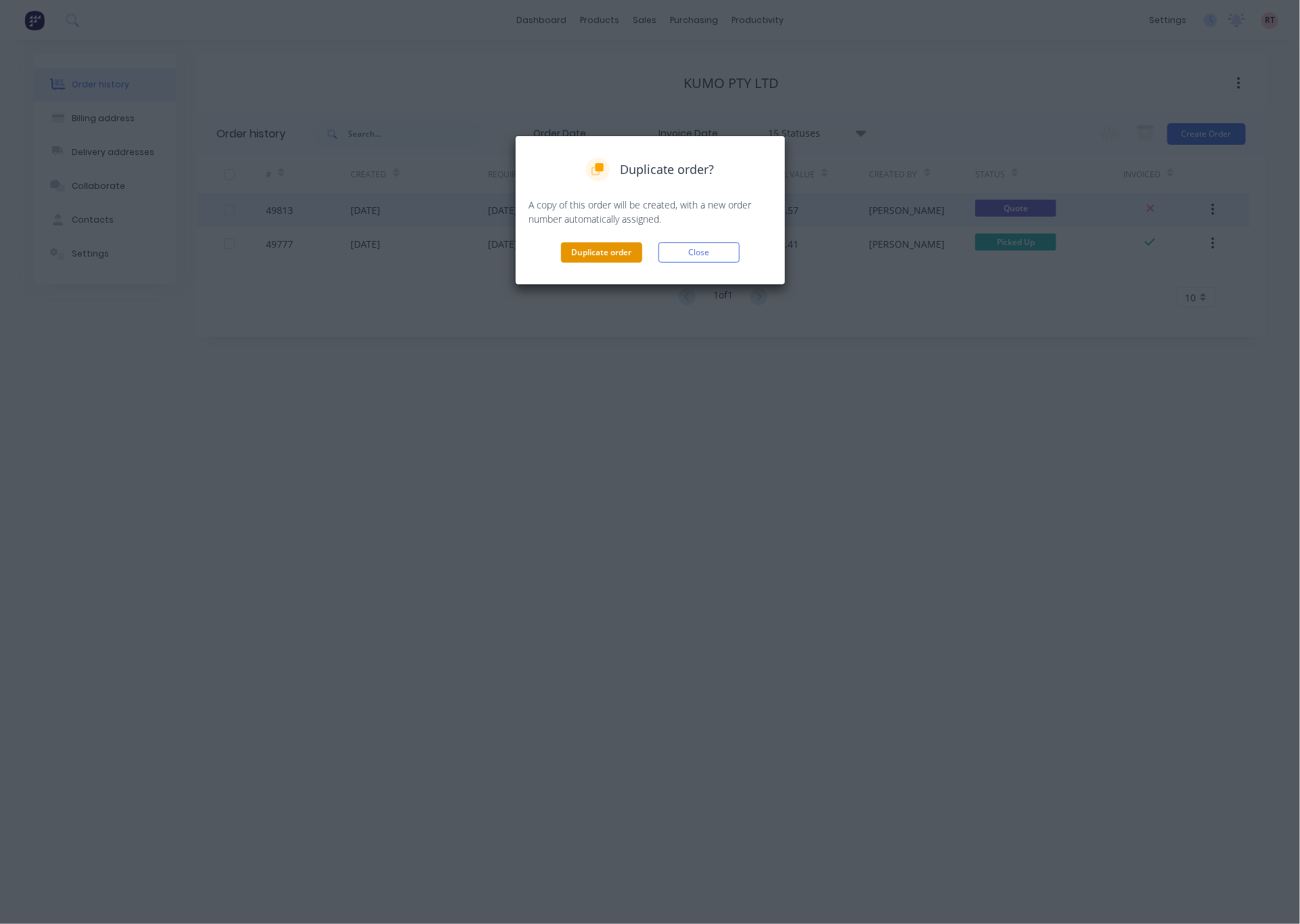
click at [618, 243] on button "Duplicate order" at bounding box center [601, 252] width 81 height 20
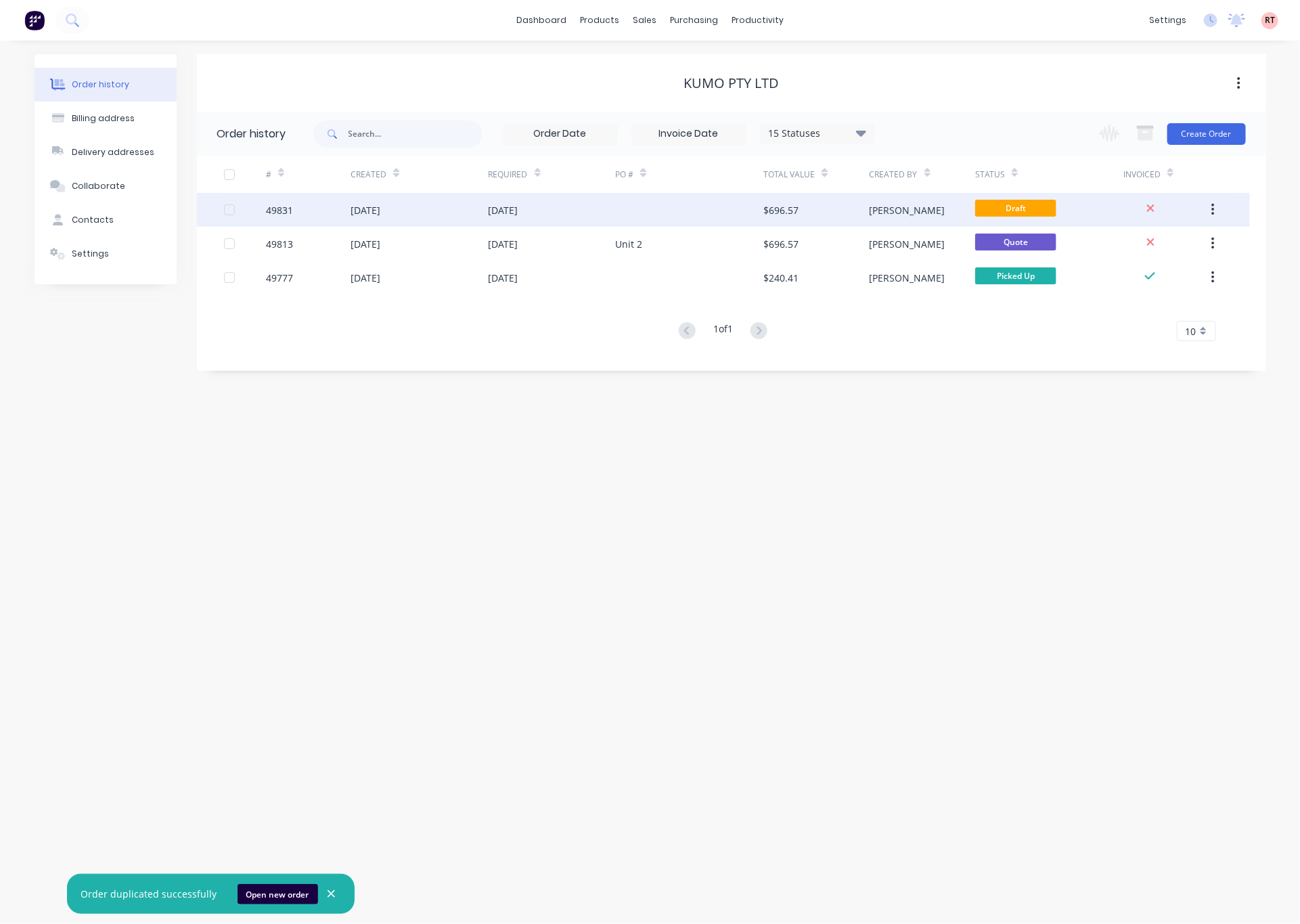
click at [696, 207] on div at bounding box center [690, 210] width 148 height 34
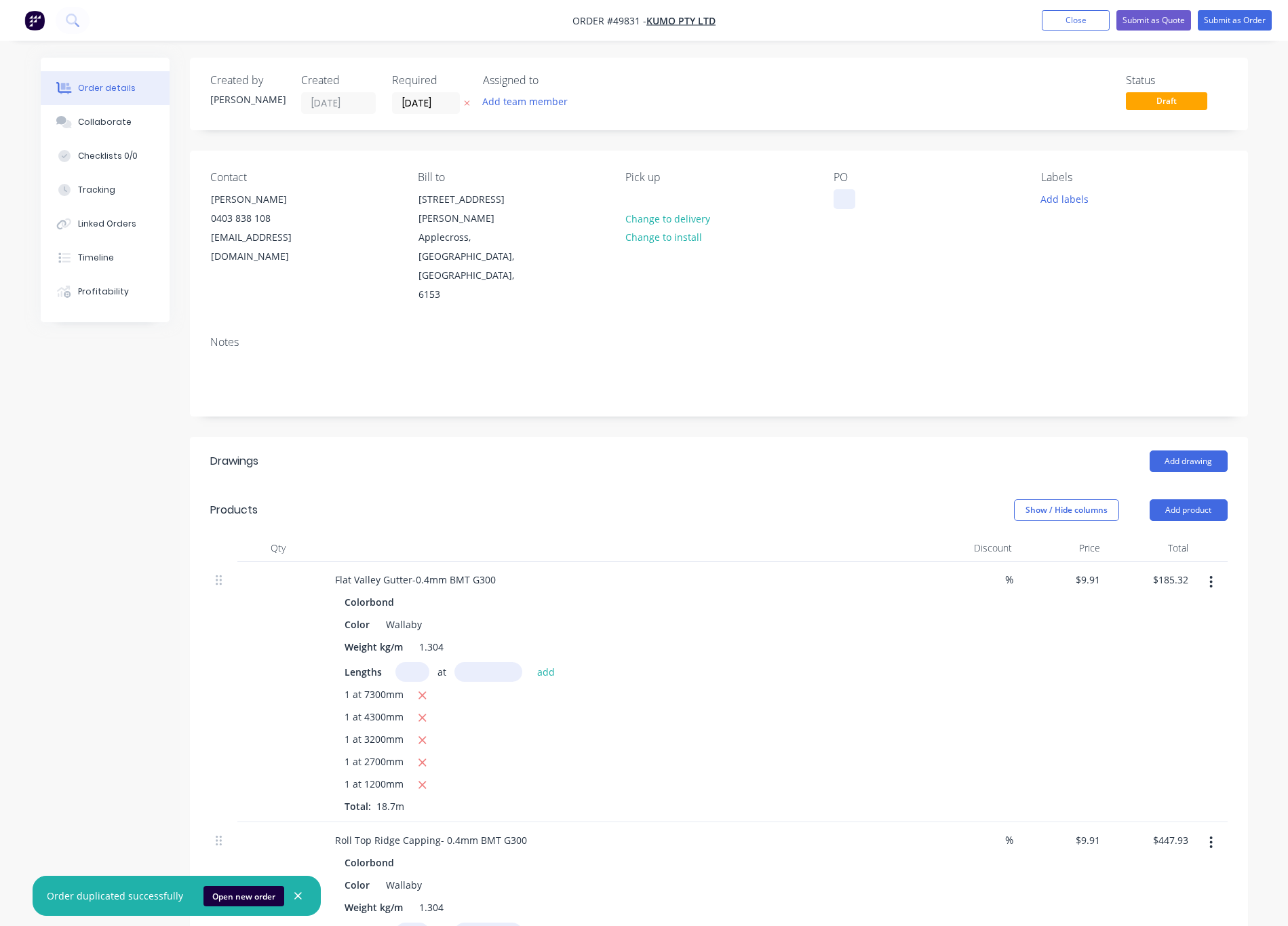
click at [779, 208] on div at bounding box center [844, 199] width 22 height 20
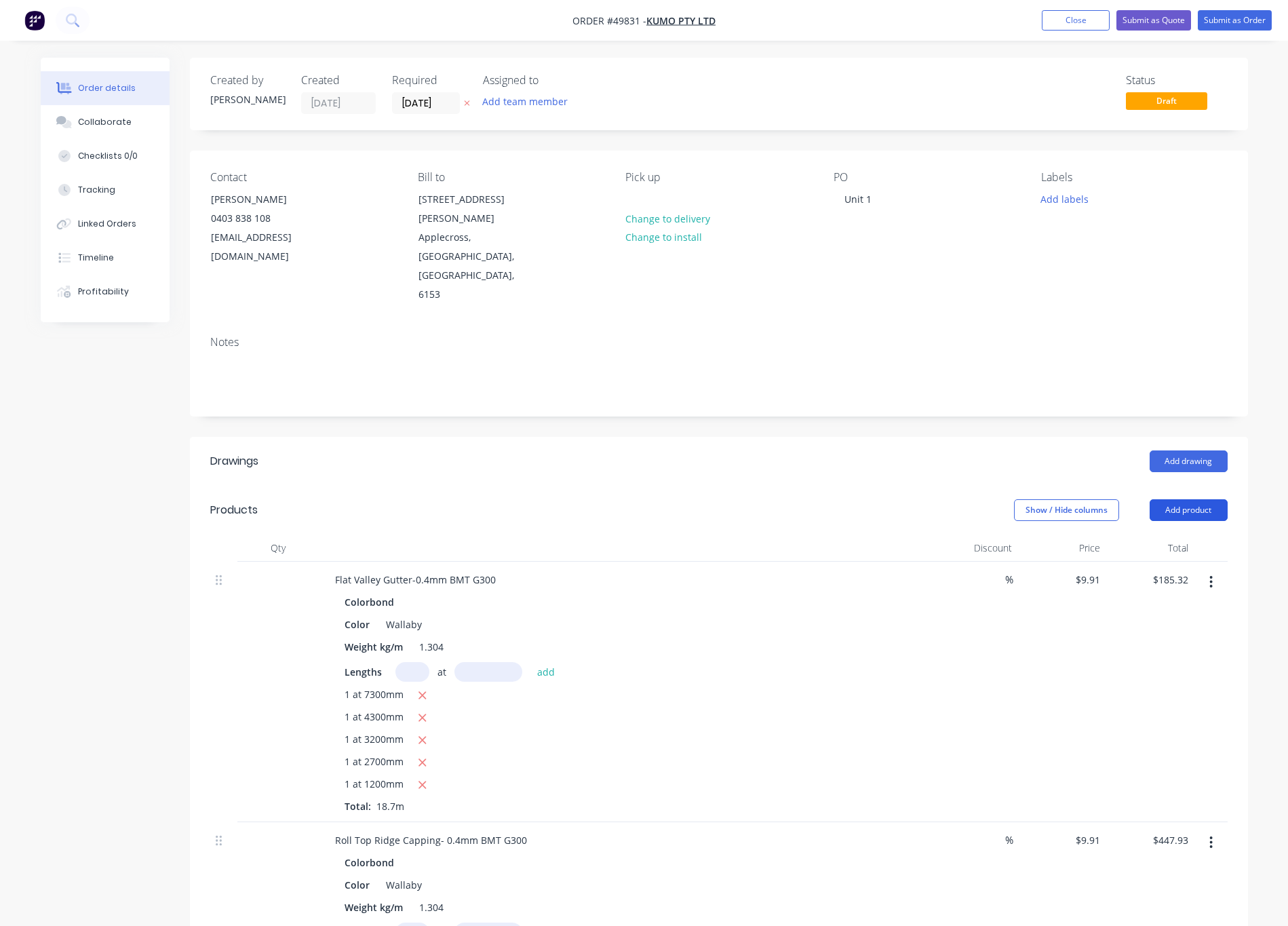
click at [779, 499] on button "Add product" at bounding box center [1189, 510] width 78 height 22
click at [779, 534] on div "Product catalogue" at bounding box center [1163, 544] width 104 height 20
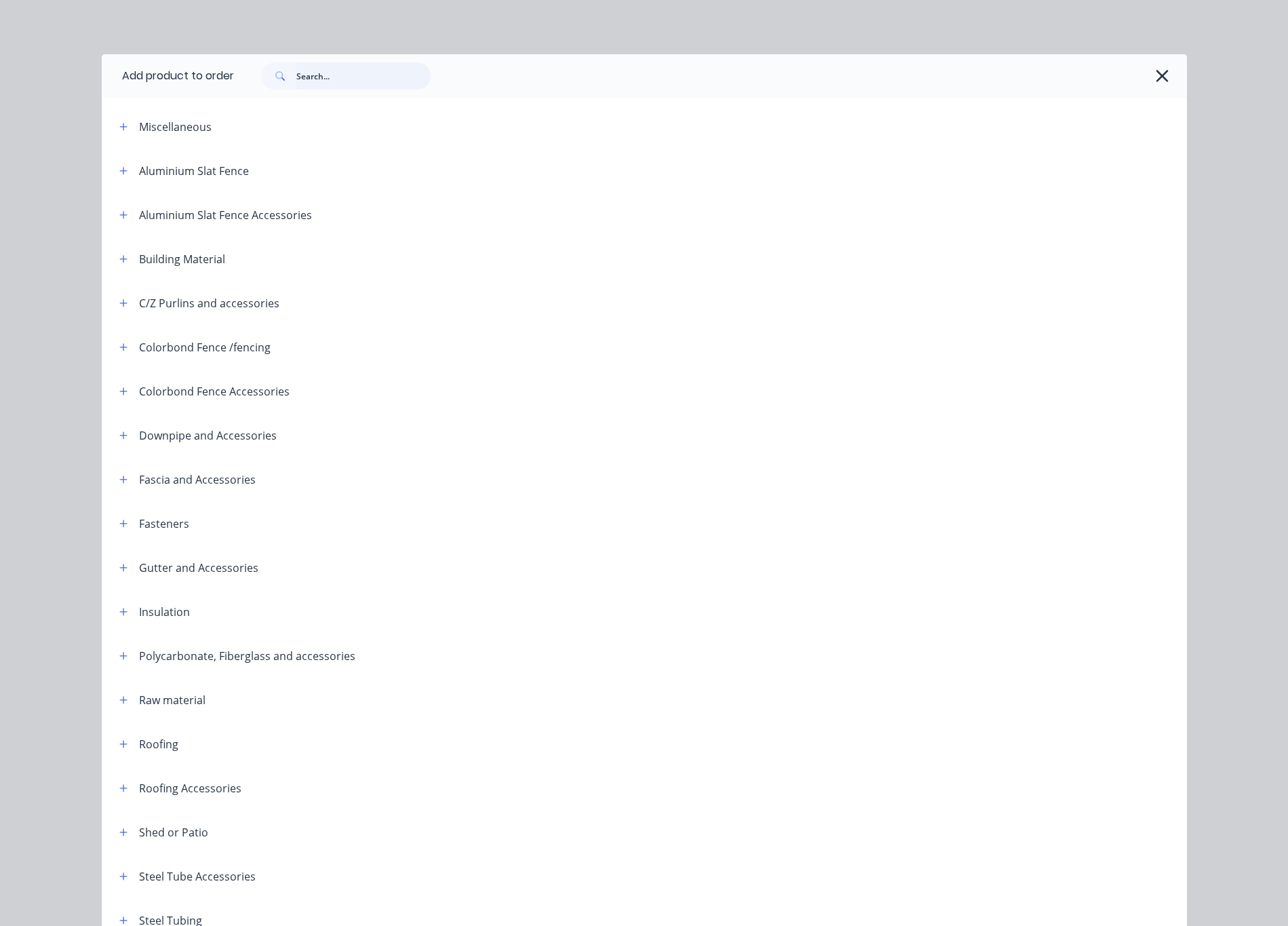
click at [324, 69] on input "text" at bounding box center [363, 76] width 134 height 27
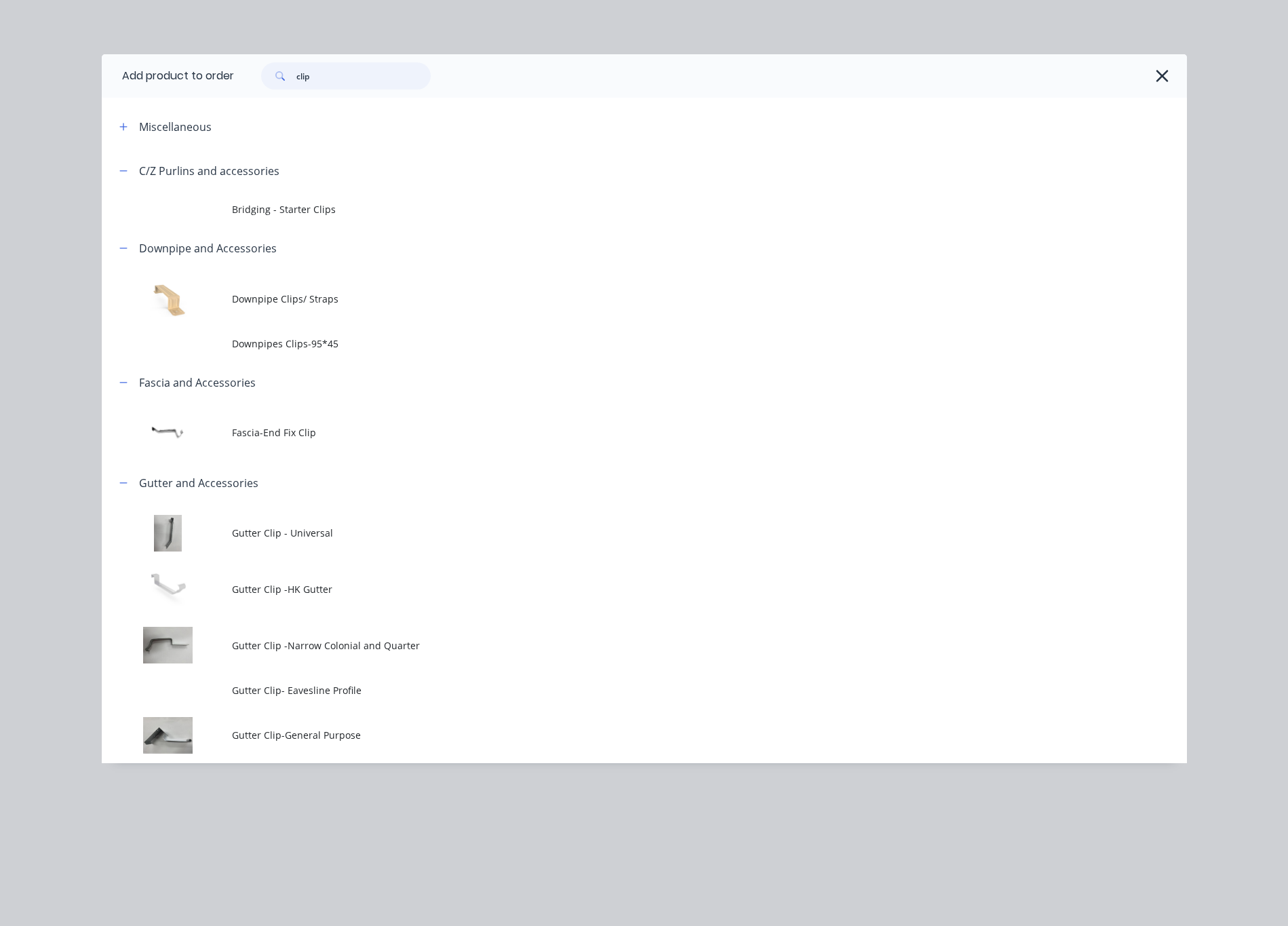
type input "clip"
click at [779, 63] on div "clip" at bounding box center [704, 76] width 940 height 27
click at [779, 70] on icon "button" at bounding box center [1162, 76] width 14 height 19
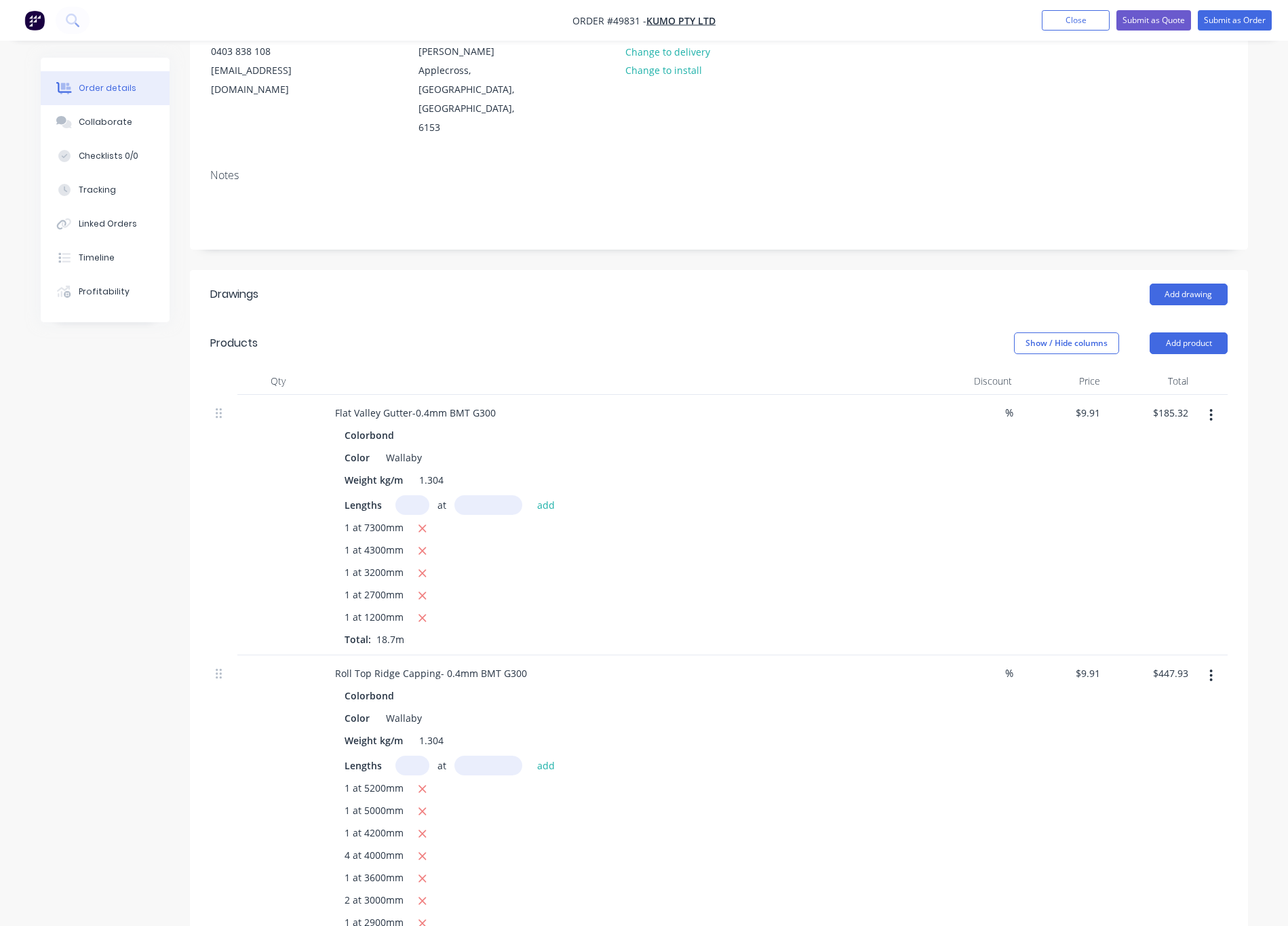
scroll to position [305, 0]
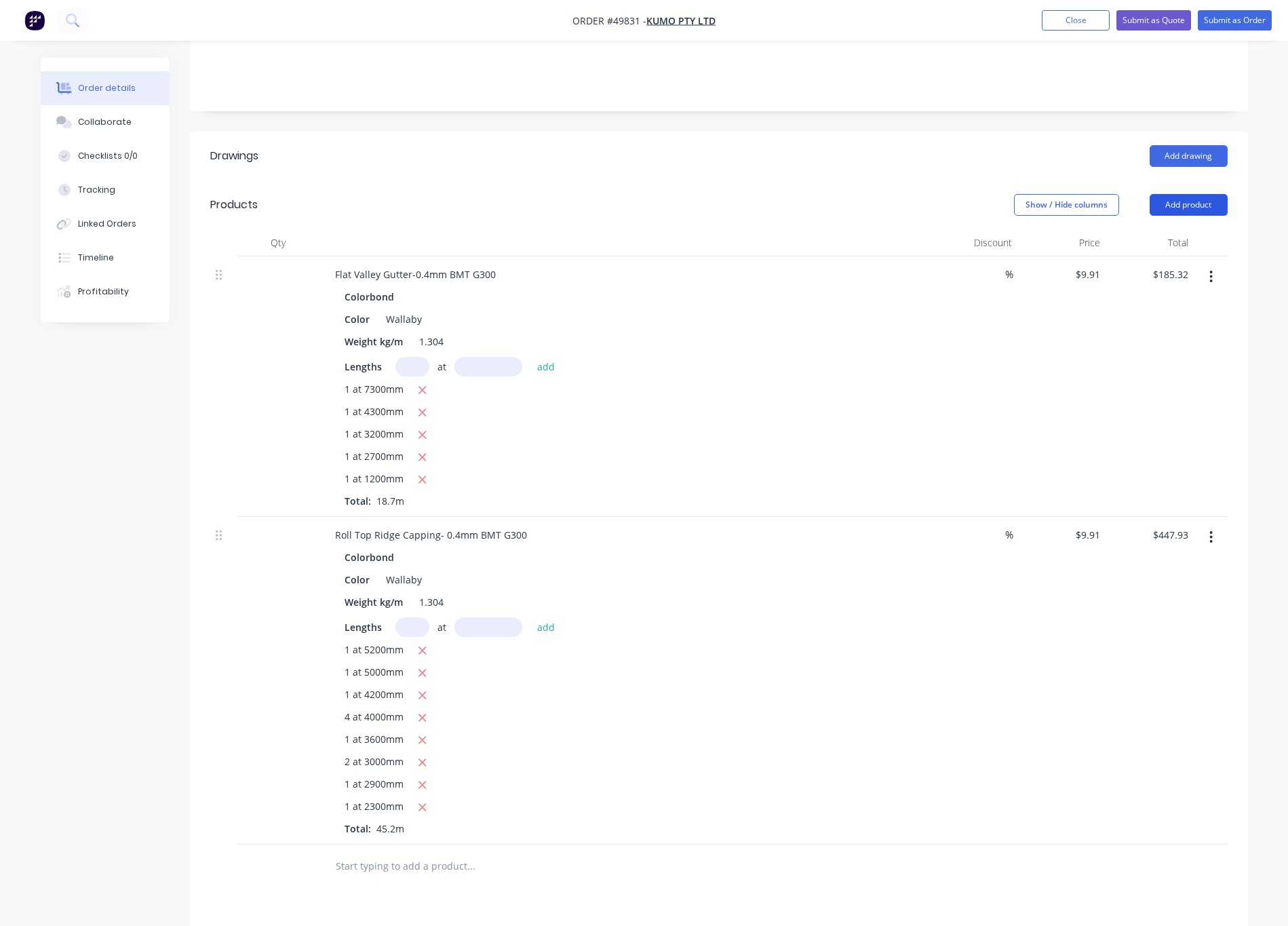
click at [779, 194] on button "Add product" at bounding box center [1189, 204] width 78 height 22
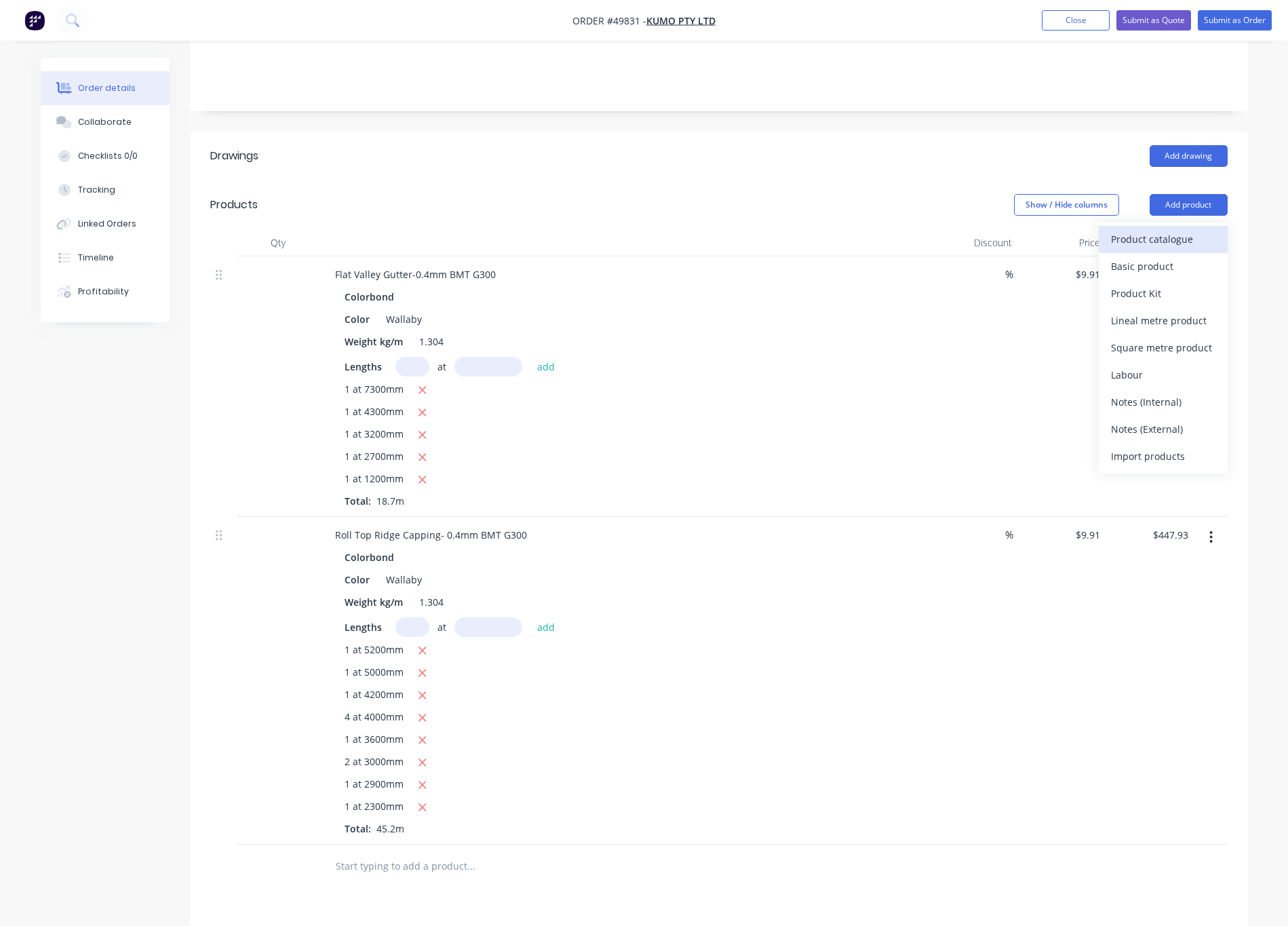
click at [779, 229] on div "Product catalogue" at bounding box center [1163, 239] width 104 height 20
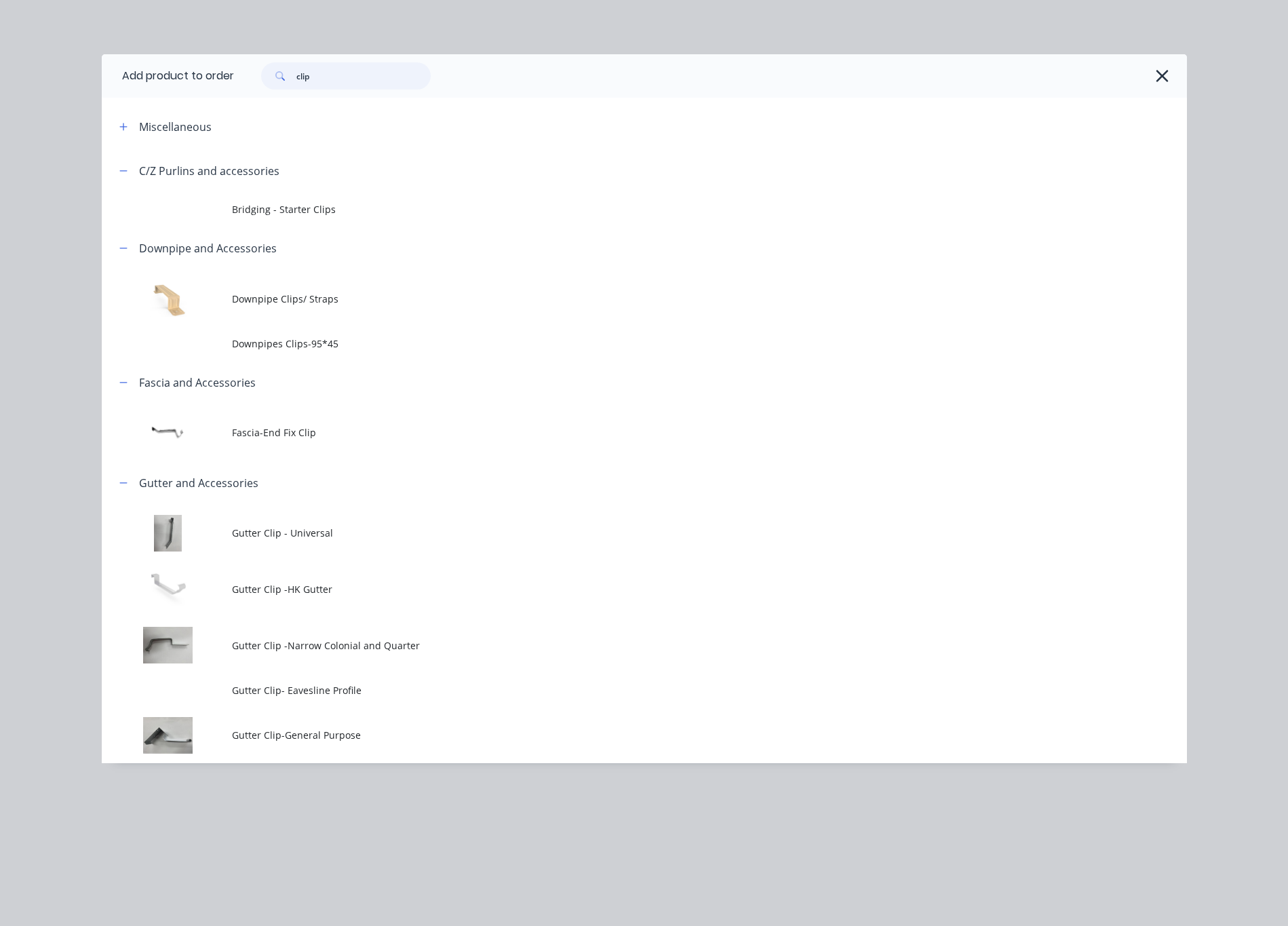
click at [338, 78] on input "clip" at bounding box center [363, 76] width 134 height 27
drag, startPoint x: 339, startPoint y: 76, endPoint x: 255, endPoint y: 95, distance: 86.1
click at [255, 95] on div "clip" at bounding box center [711, 76] width 953 height 44
type input "box gutter"
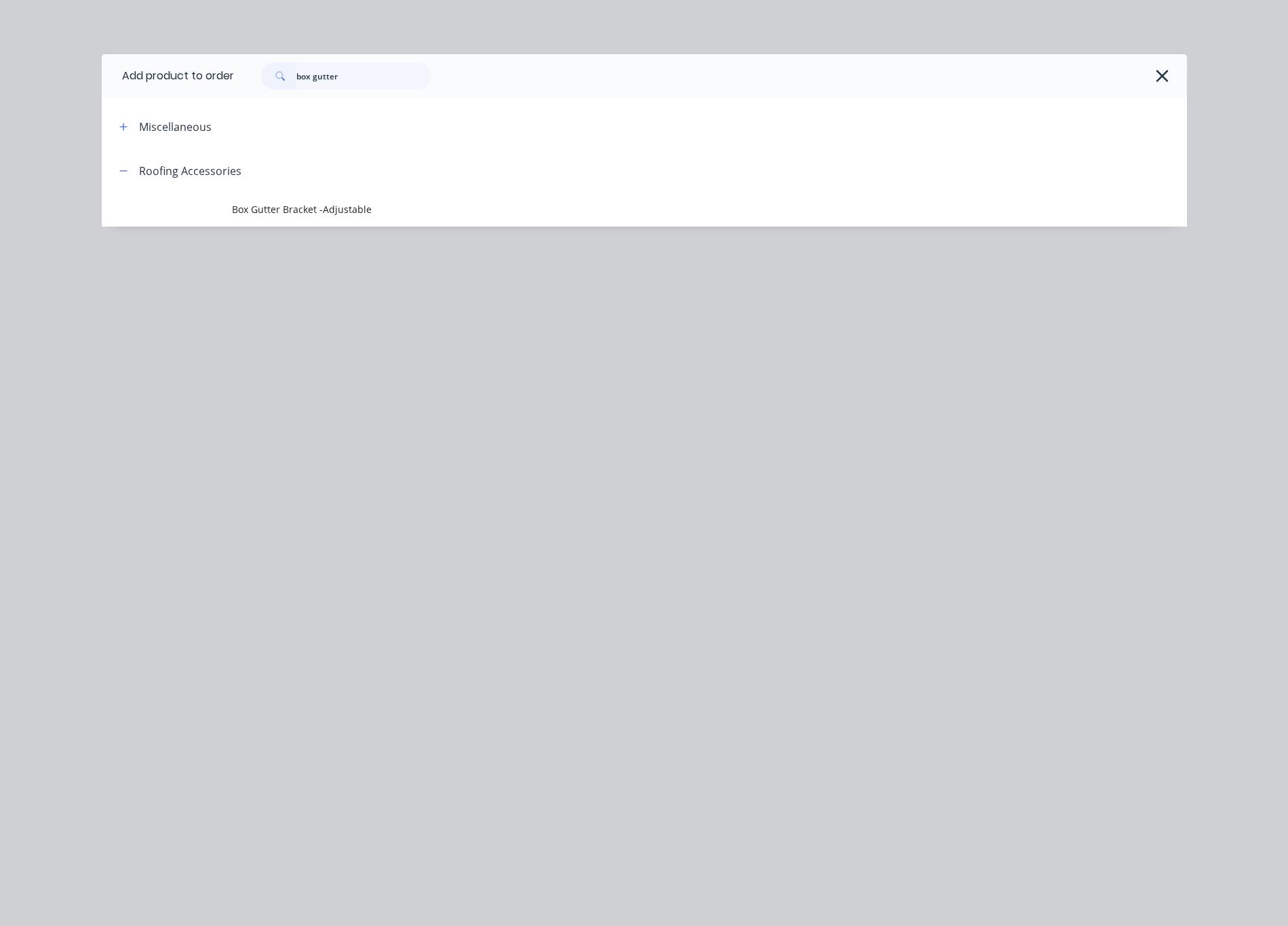
click at [779, 69] on div "box gutter" at bounding box center [711, 76] width 953 height 44
click at [779, 72] on div "box gutter" at bounding box center [711, 76] width 953 height 44
click at [779, 80] on icon "button" at bounding box center [1162, 76] width 14 height 19
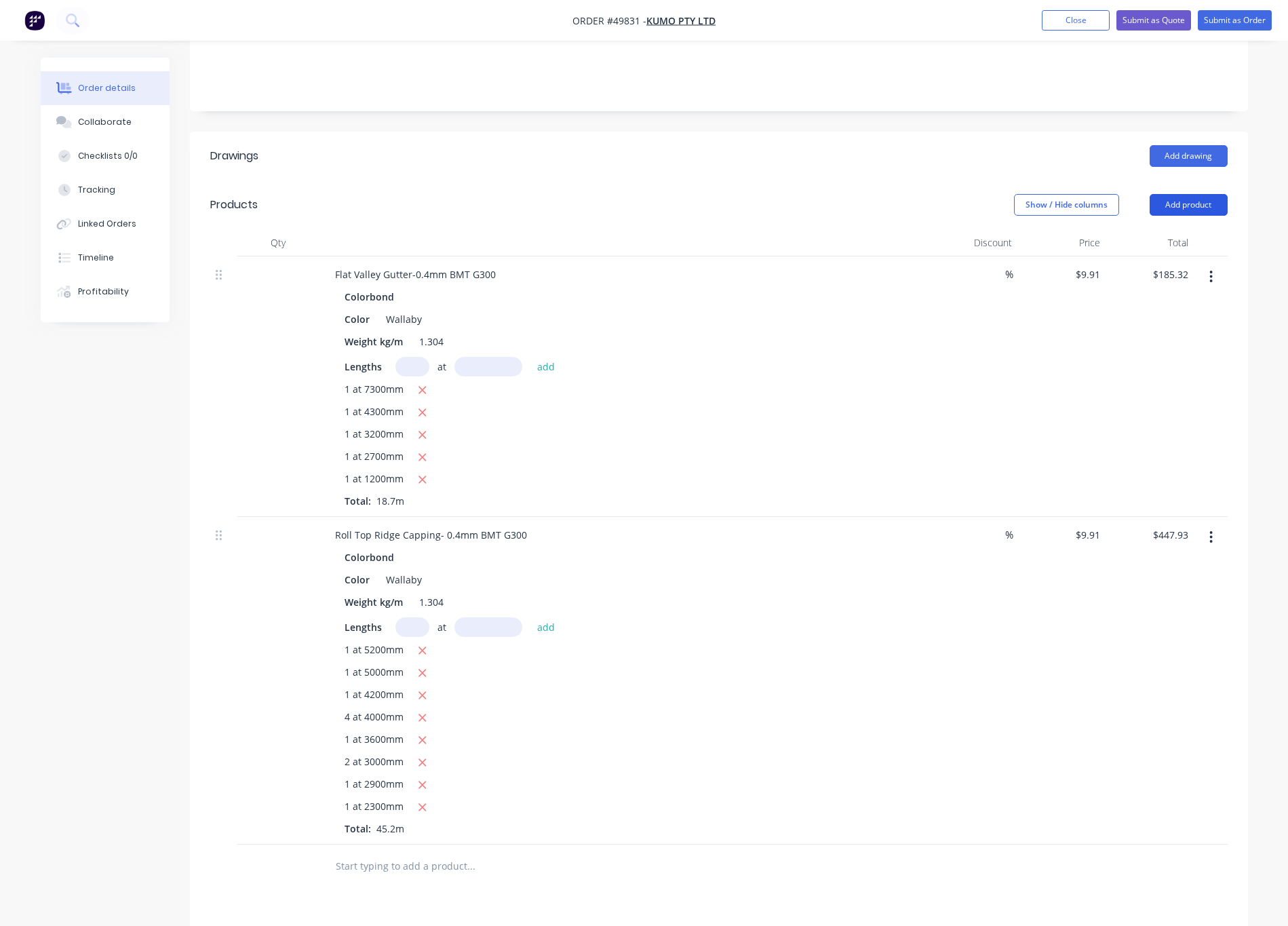
click at [779, 194] on button "Add product" at bounding box center [1189, 204] width 78 height 22
drag, startPoint x: 729, startPoint y: 340, endPoint x: 827, endPoint y: 284, distance: 112.9
click at [730, 382] on div "1 at 7300mm" at bounding box center [624, 390] width 559 height 17
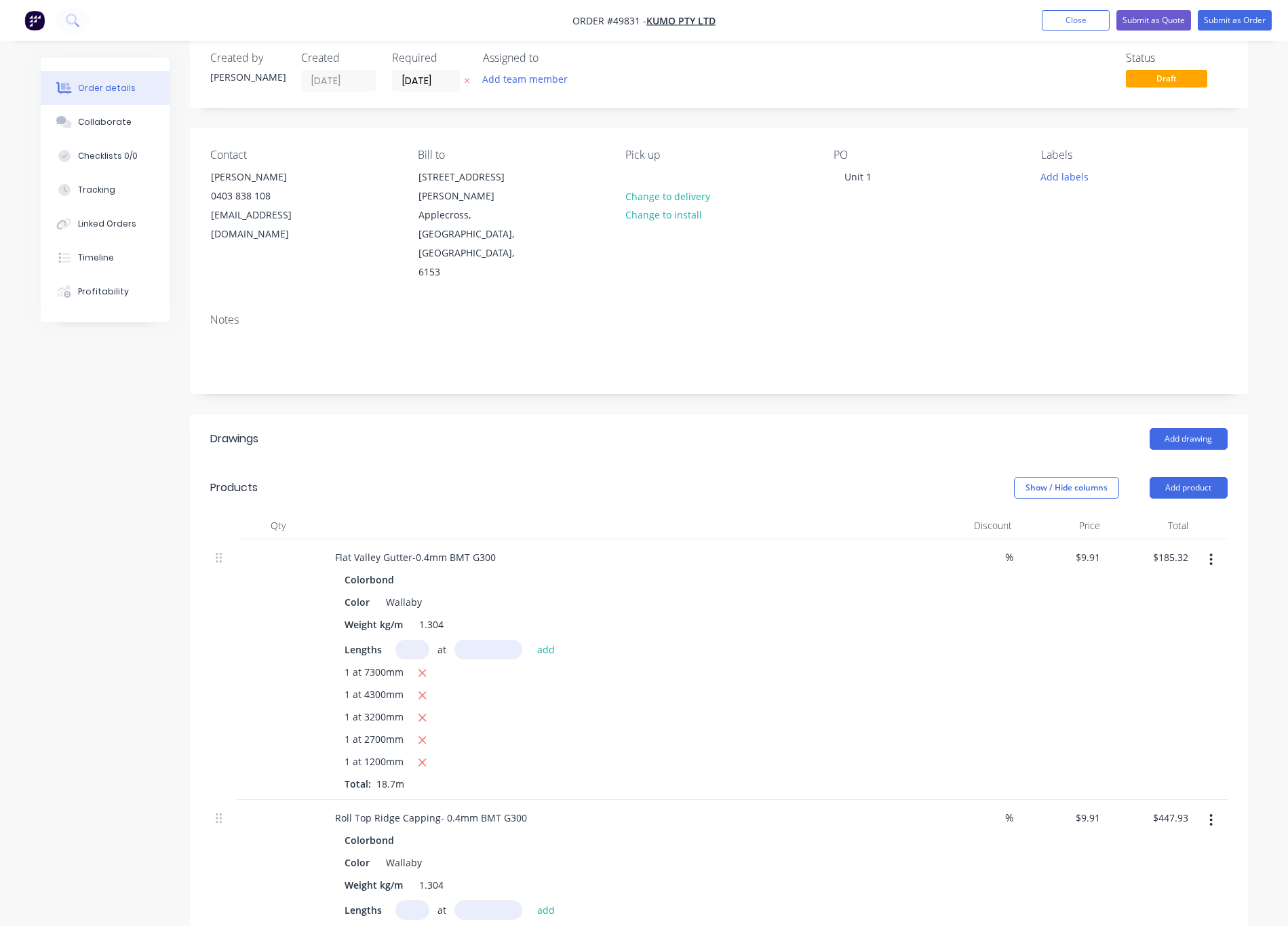
scroll to position [0, 0]
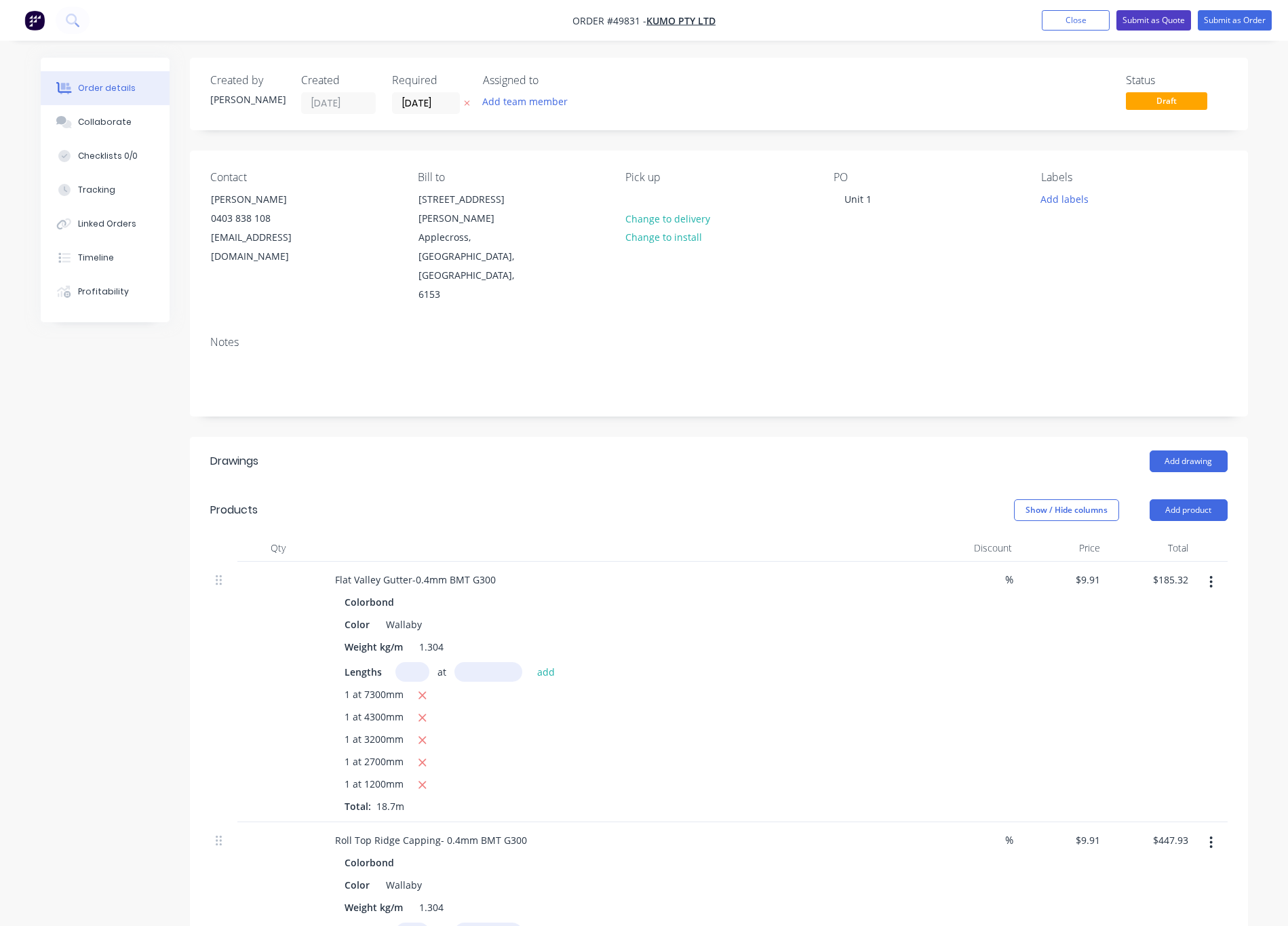
click at [779, 17] on button "Submit as Quote" at bounding box center [1154, 20] width 74 height 20
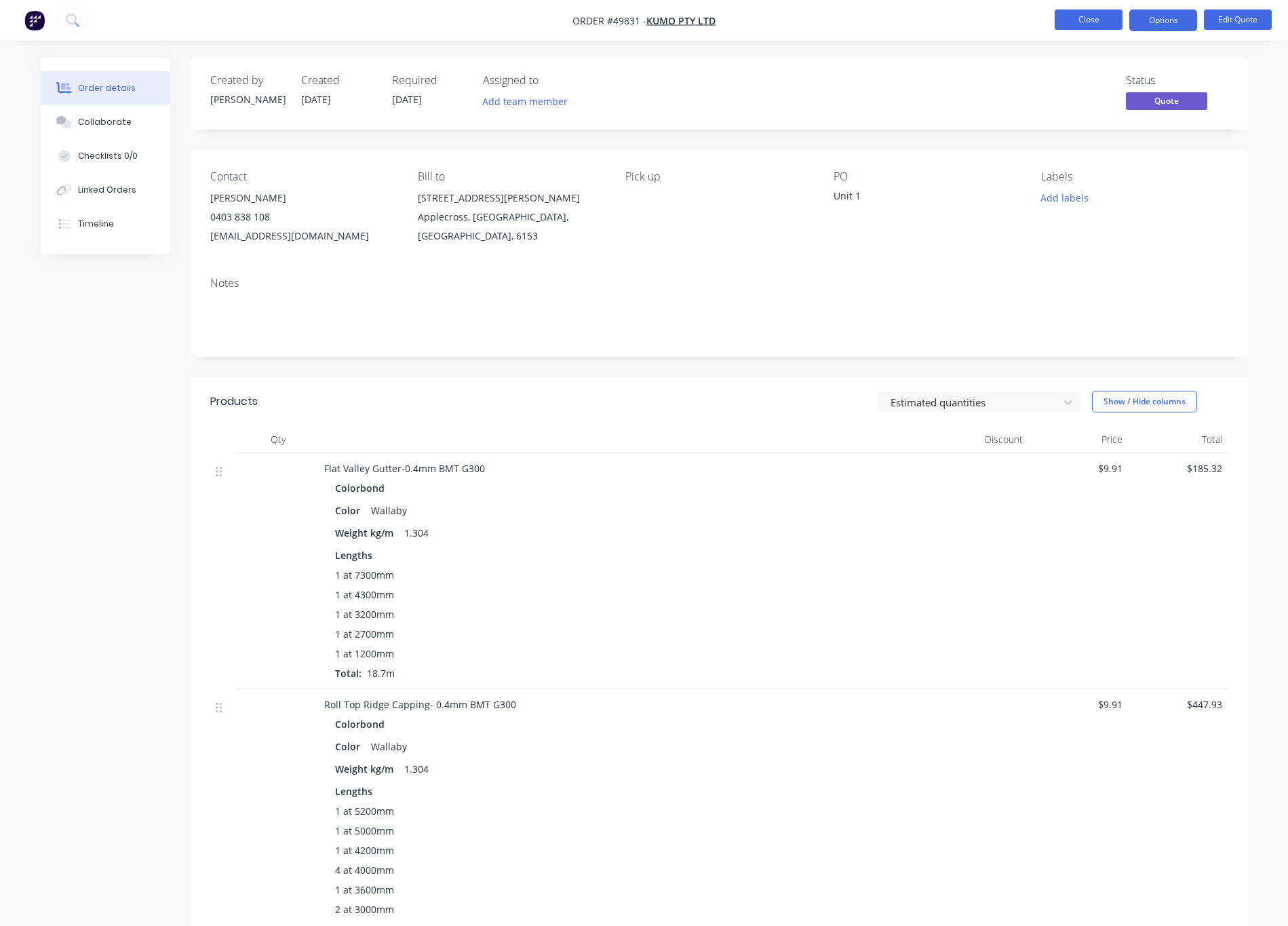
click at [779, 25] on button "Close" at bounding box center [1088, 20] width 68 height 20
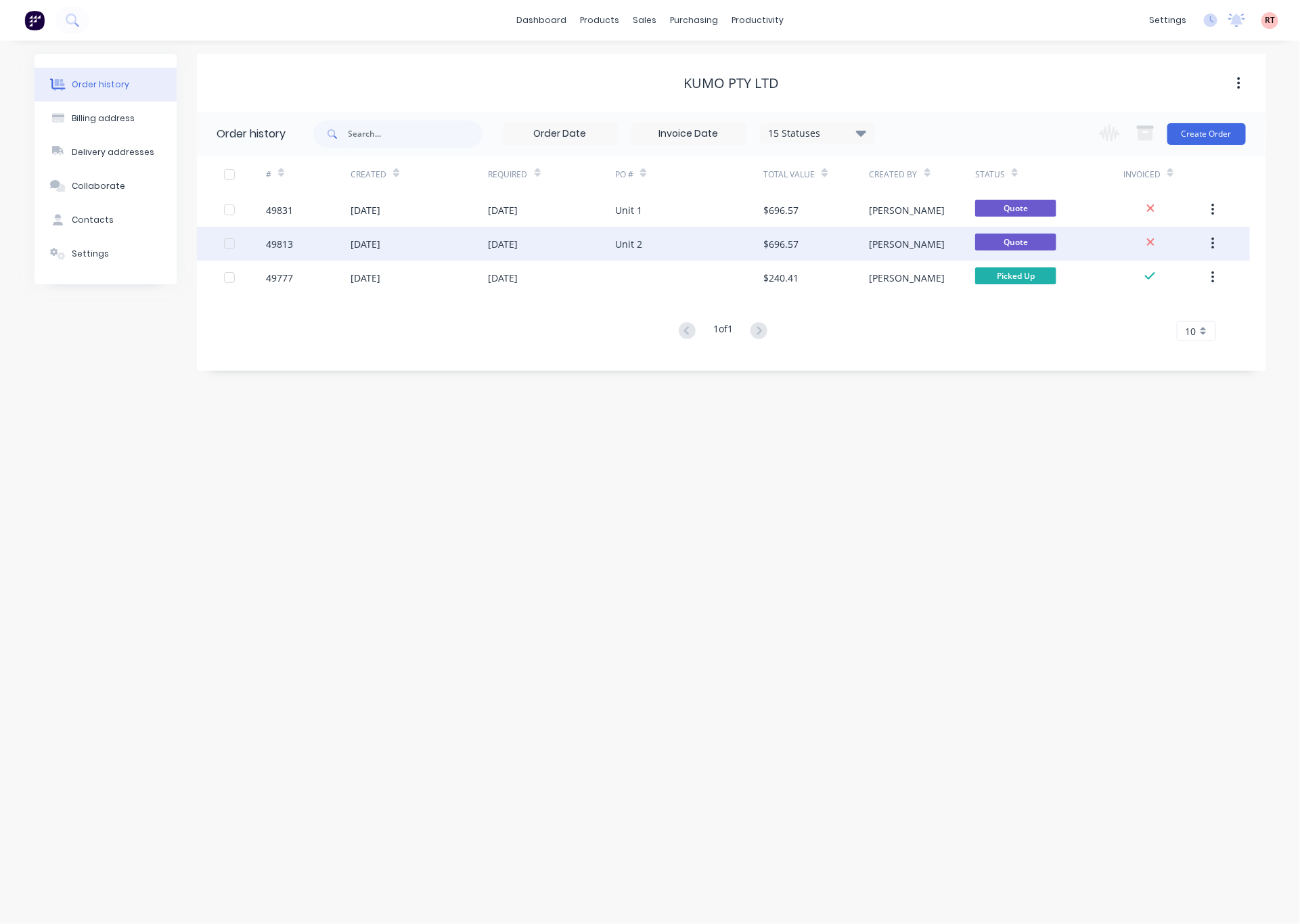
click at [691, 243] on div "Unit 2" at bounding box center [690, 243] width 148 height 34
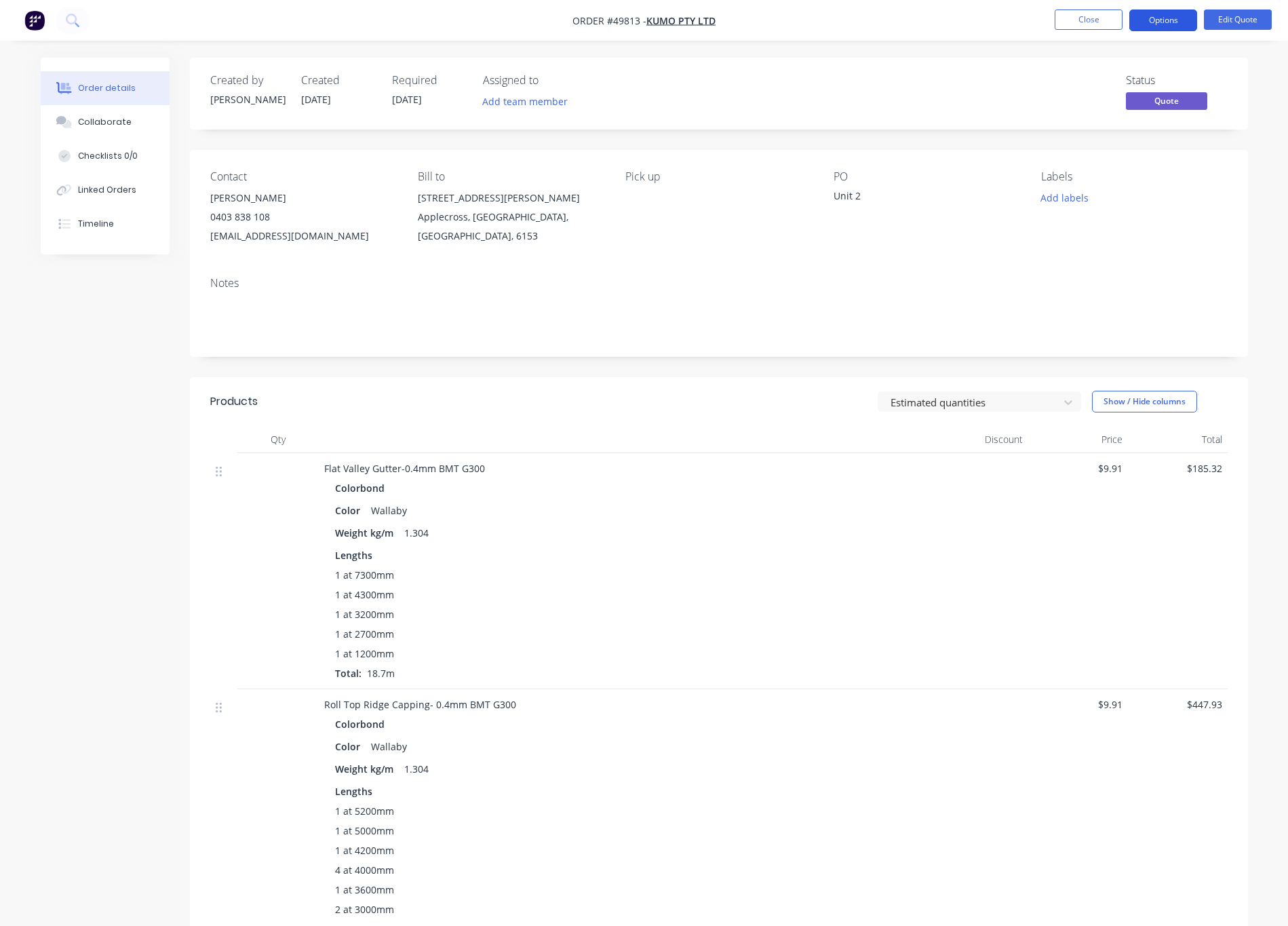
click at [779, 23] on button "Options" at bounding box center [1163, 20] width 68 height 22
click at [779, 80] on div "Quote" at bounding box center [1123, 83] width 125 height 20
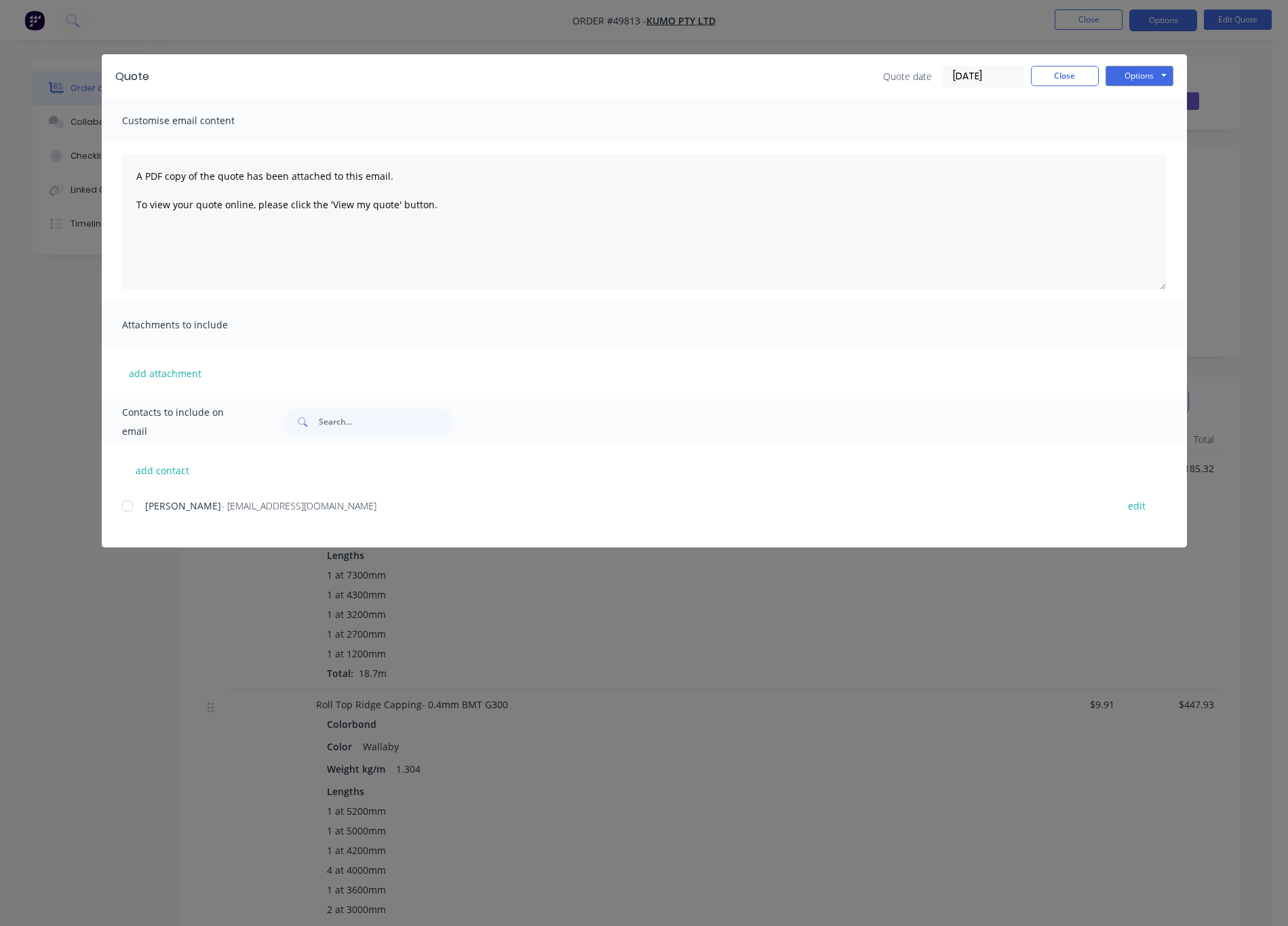
drag, startPoint x: 715, startPoint y: 41, endPoint x: 850, endPoint y: 49, distance: 135.2
click at [717, 41] on div "Quote Quote date 30/09/25 Close Options Preview Print Email Customise email con…" at bounding box center [644, 463] width 1288 height 926
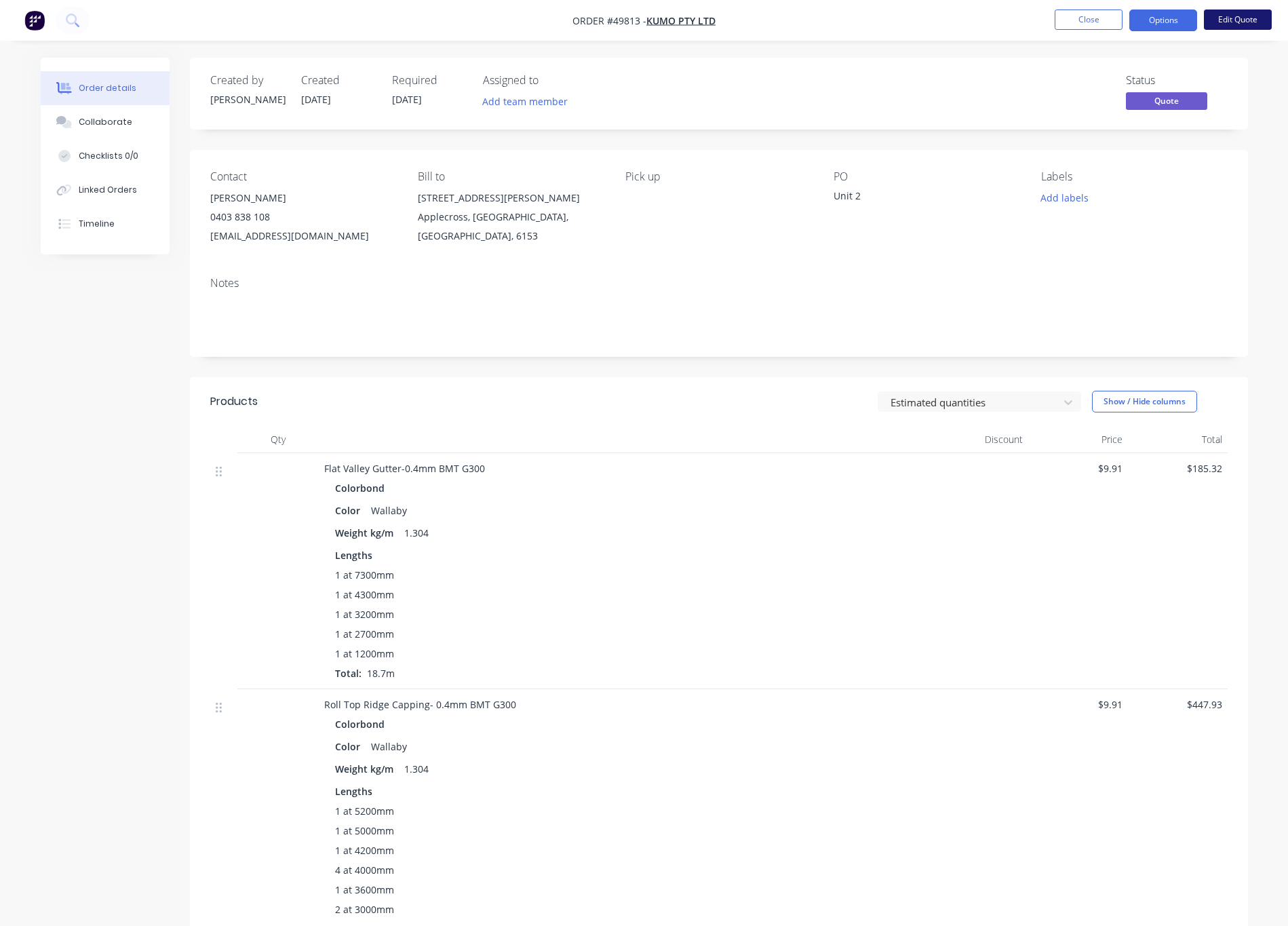
click at [779, 25] on button "Edit Quote" at bounding box center [1238, 20] width 68 height 20
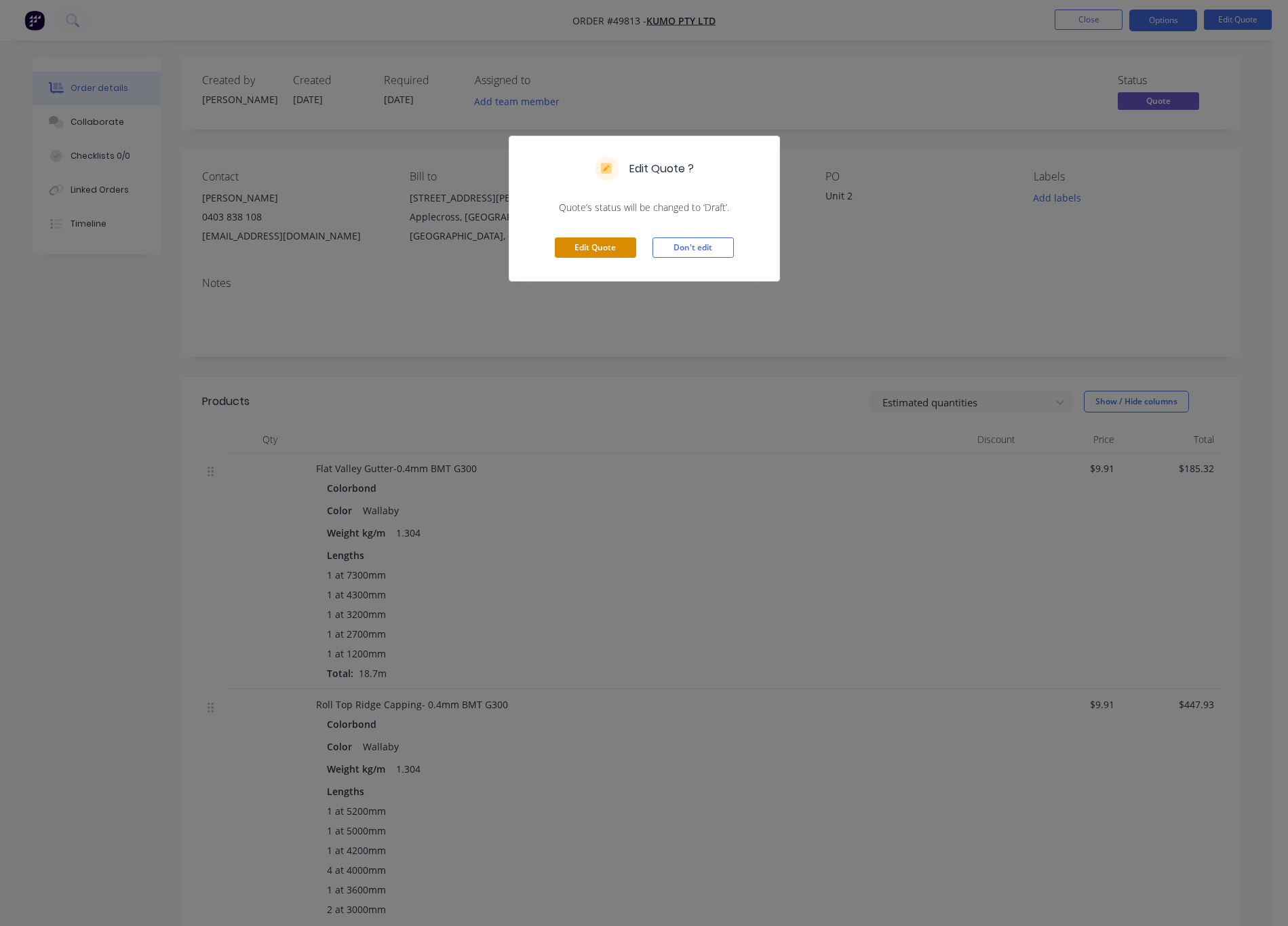
click at [610, 246] on button "Edit Quote" at bounding box center [595, 247] width 81 height 20
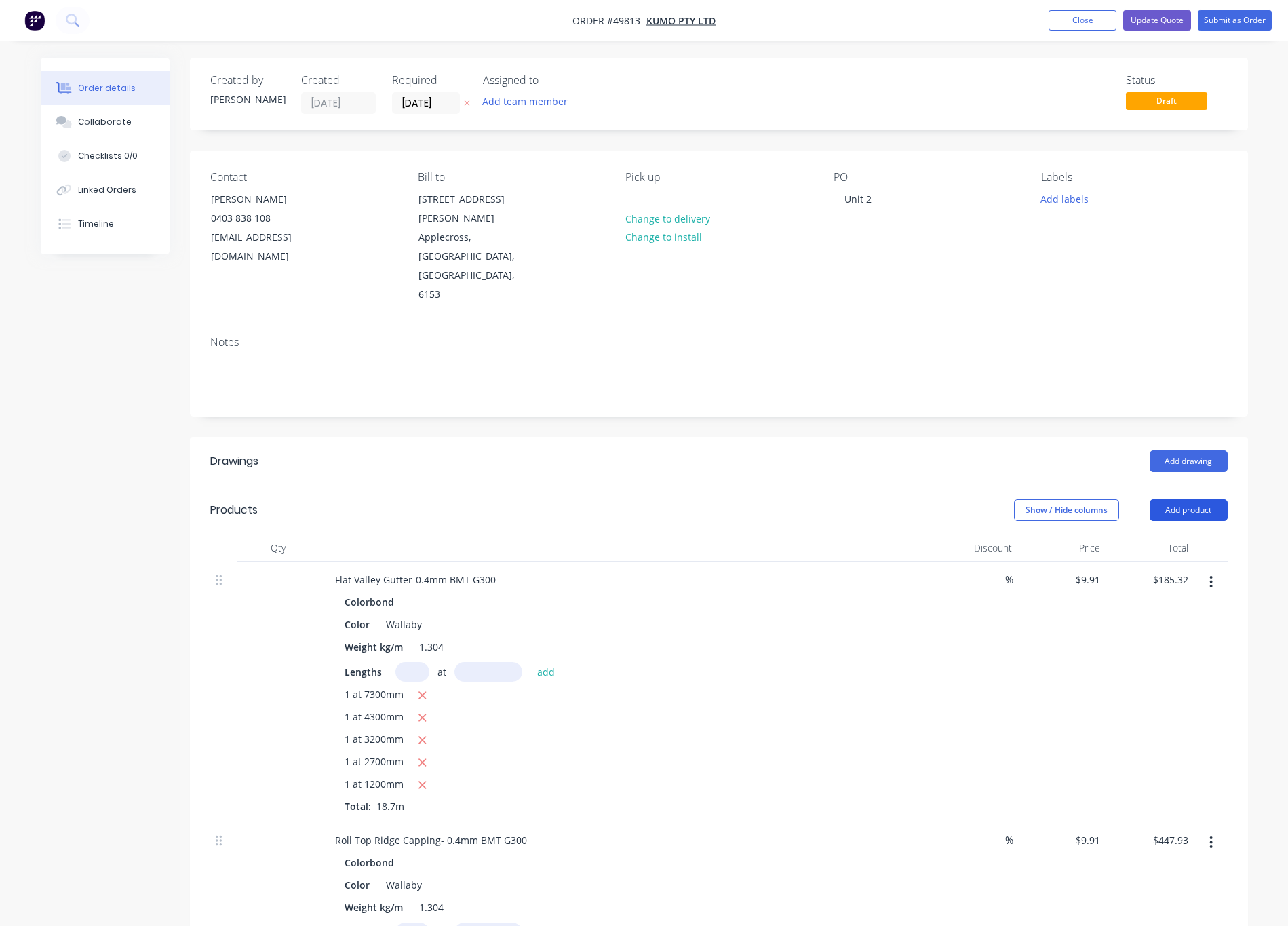
click at [779, 499] on button "Add product" at bounding box center [1189, 510] width 78 height 22
click at [779, 534] on div "Product catalogue" at bounding box center [1163, 544] width 104 height 20
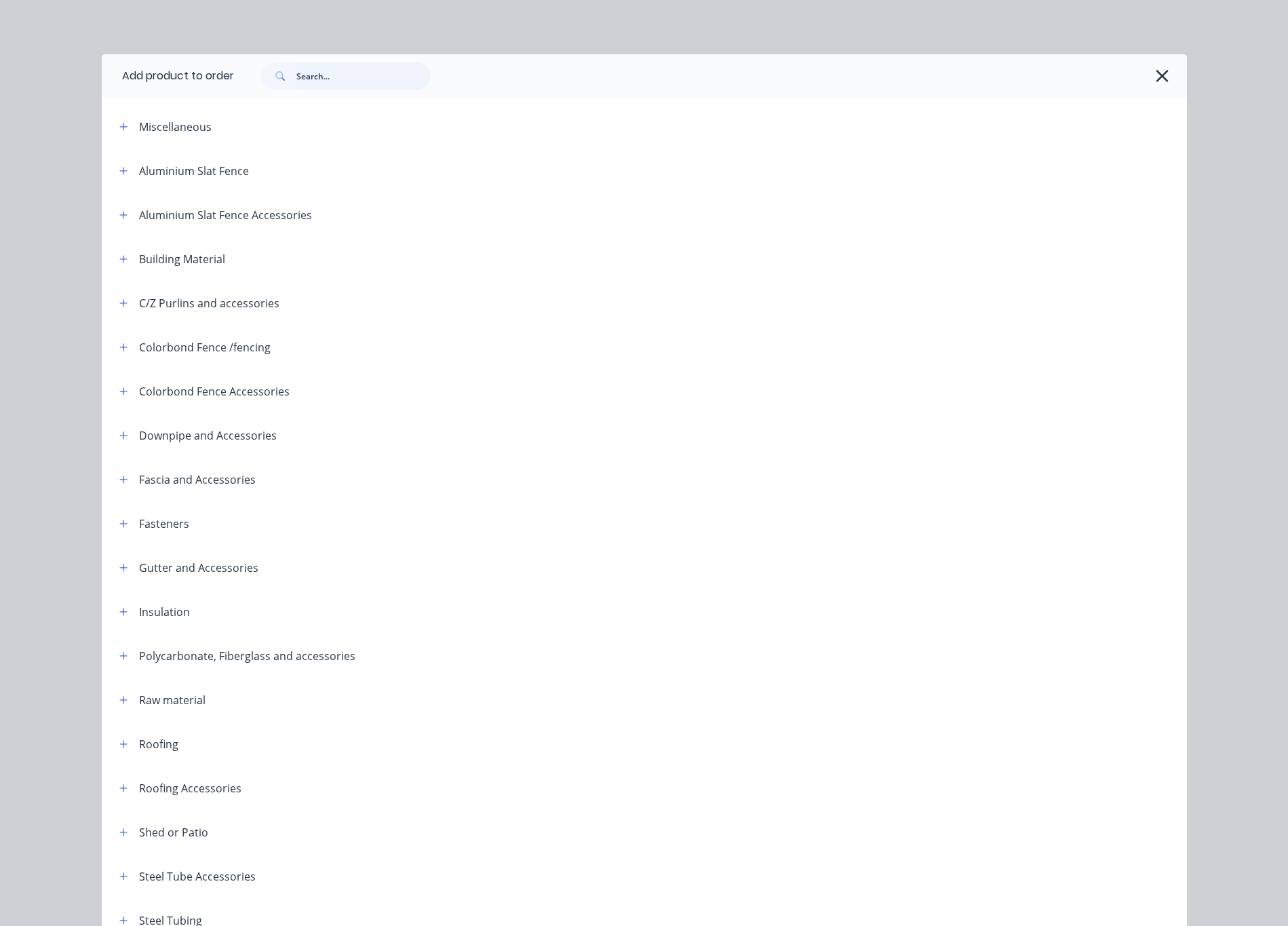
click at [312, 83] on input "text" at bounding box center [363, 76] width 134 height 27
type input "downpipe"
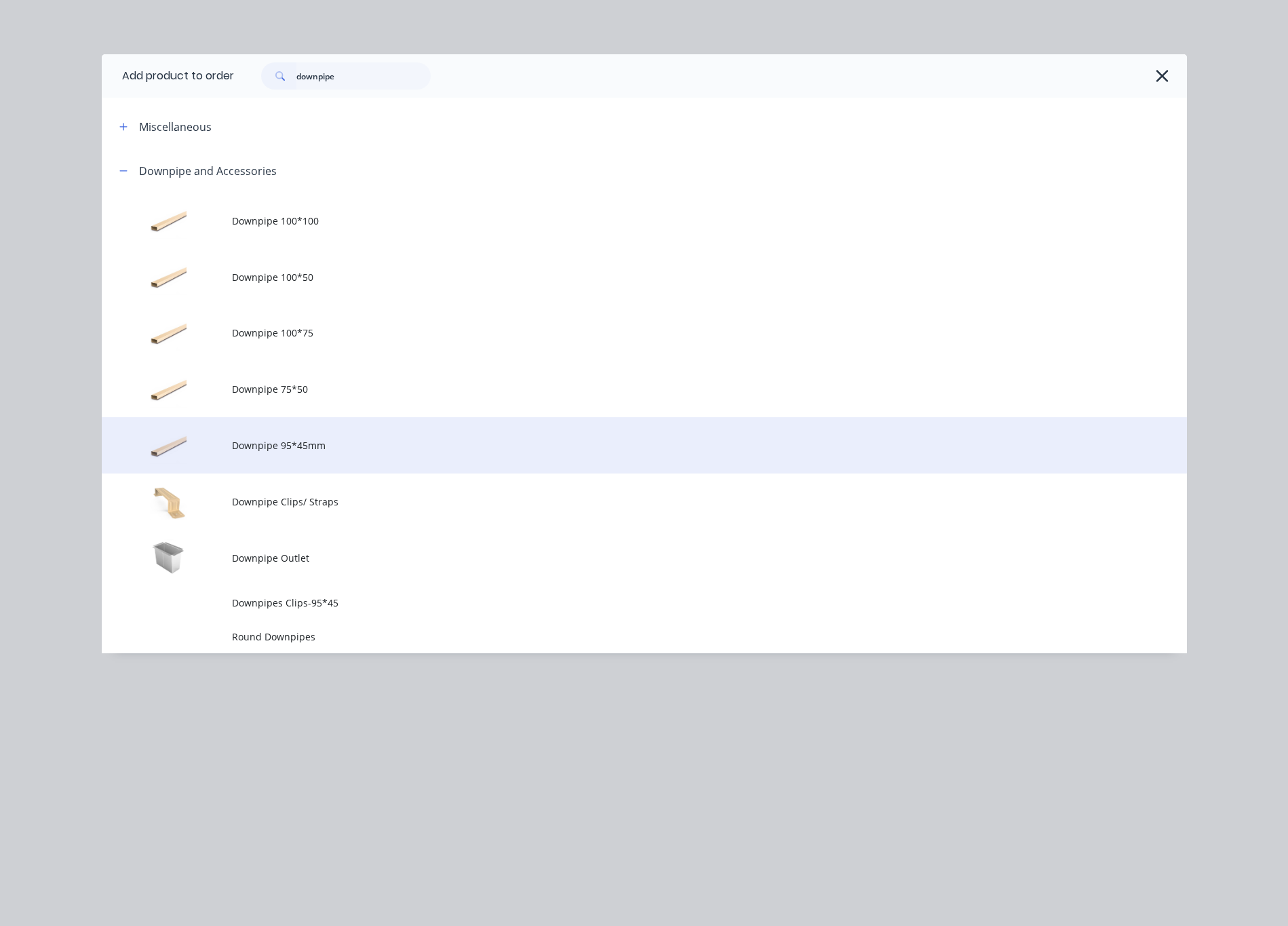
click at [395, 461] on td "Downpipe 95*45mm" at bounding box center [709, 445] width 955 height 56
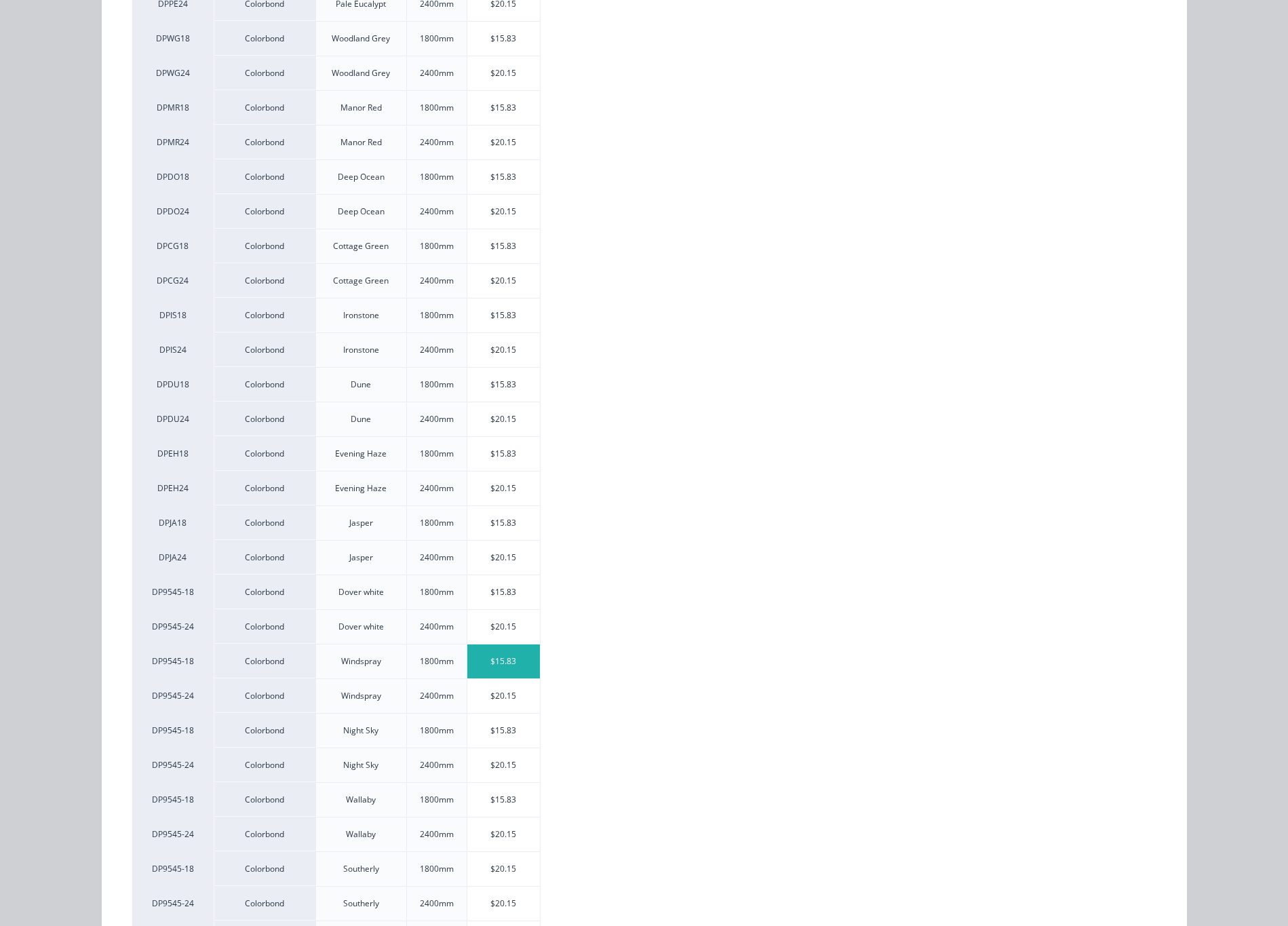
scroll to position [814, 0]
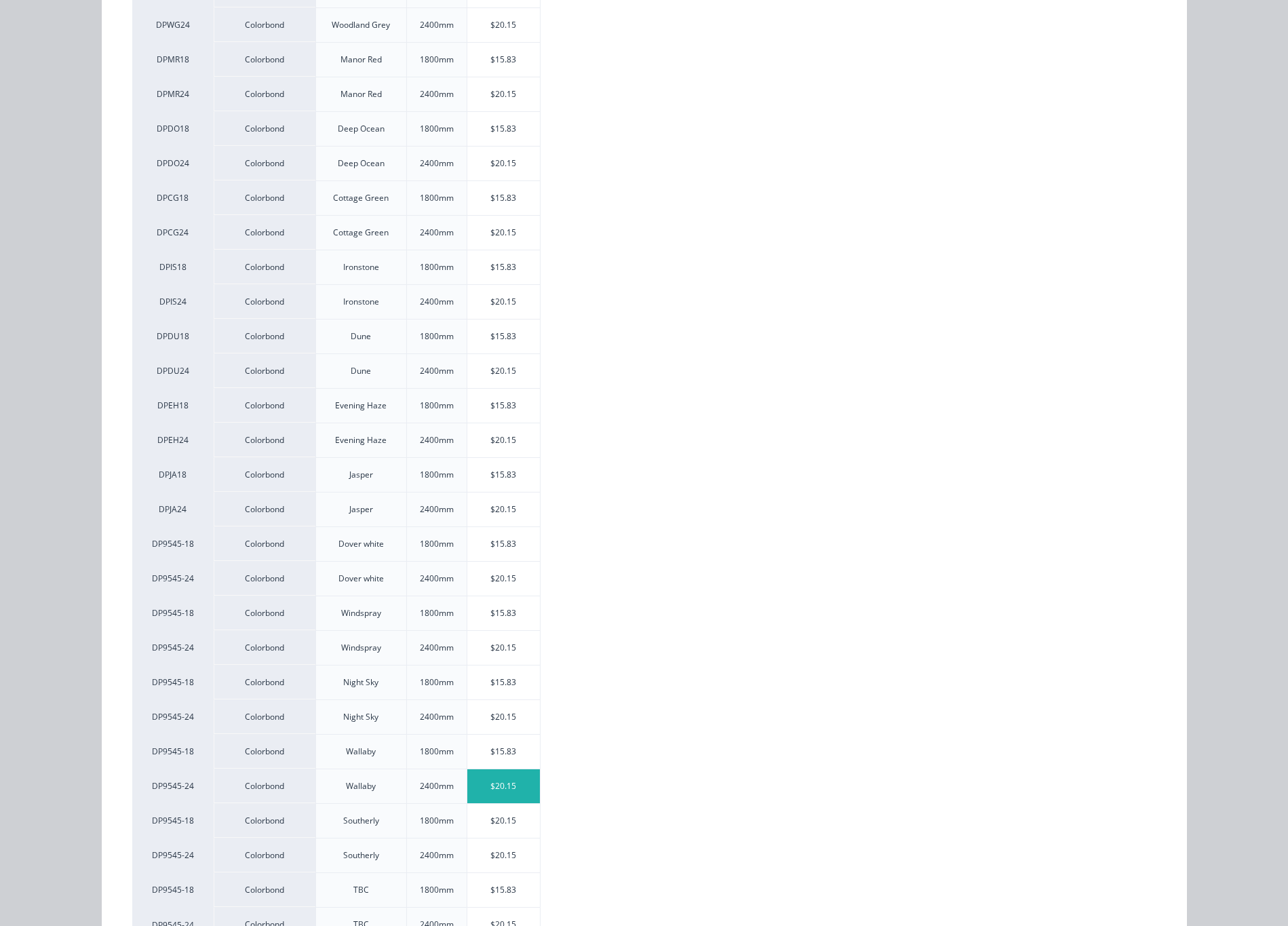
click at [515, 798] on div "$20.15" at bounding box center [504, 786] width 73 height 34
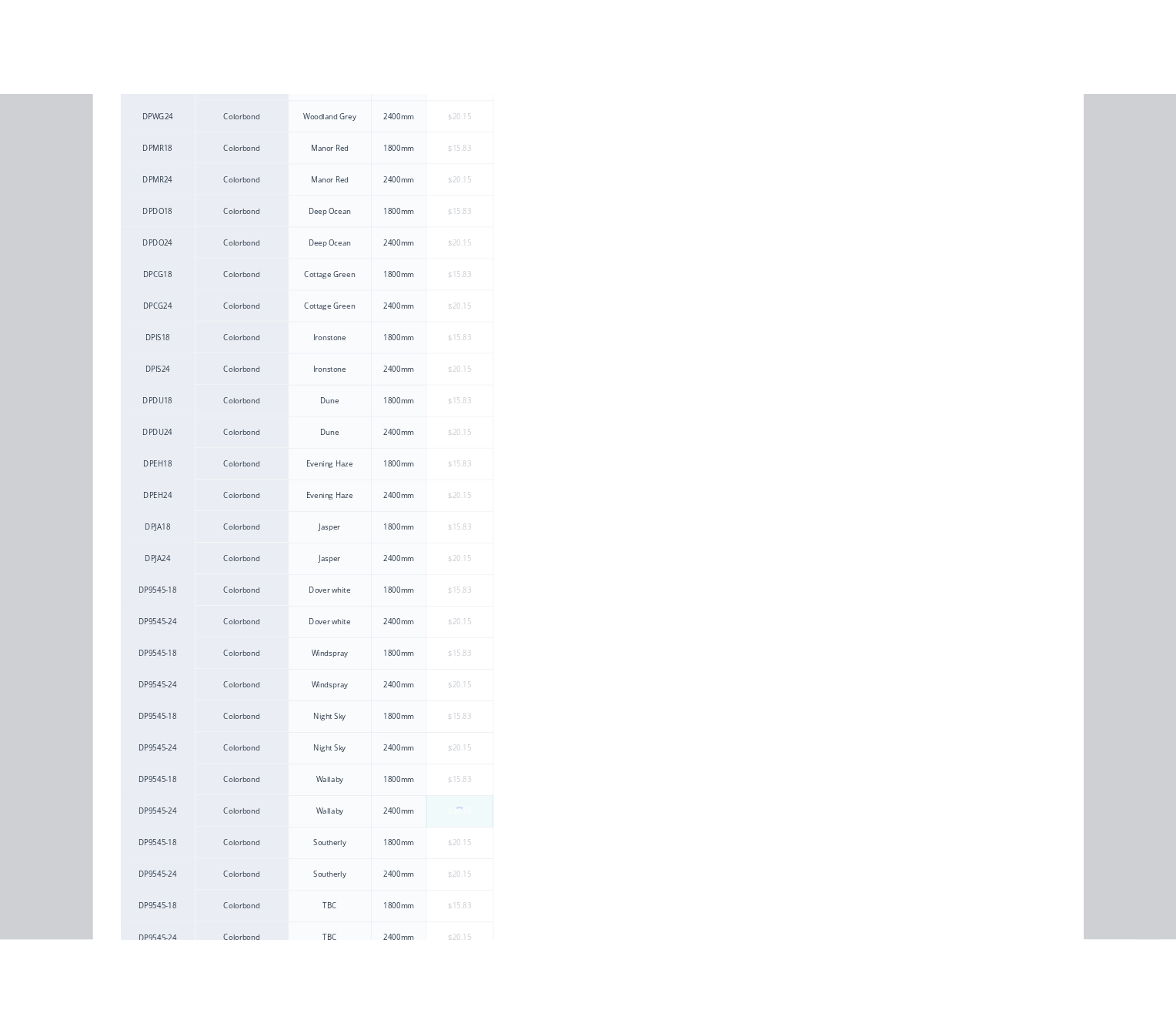
scroll to position [0, 0]
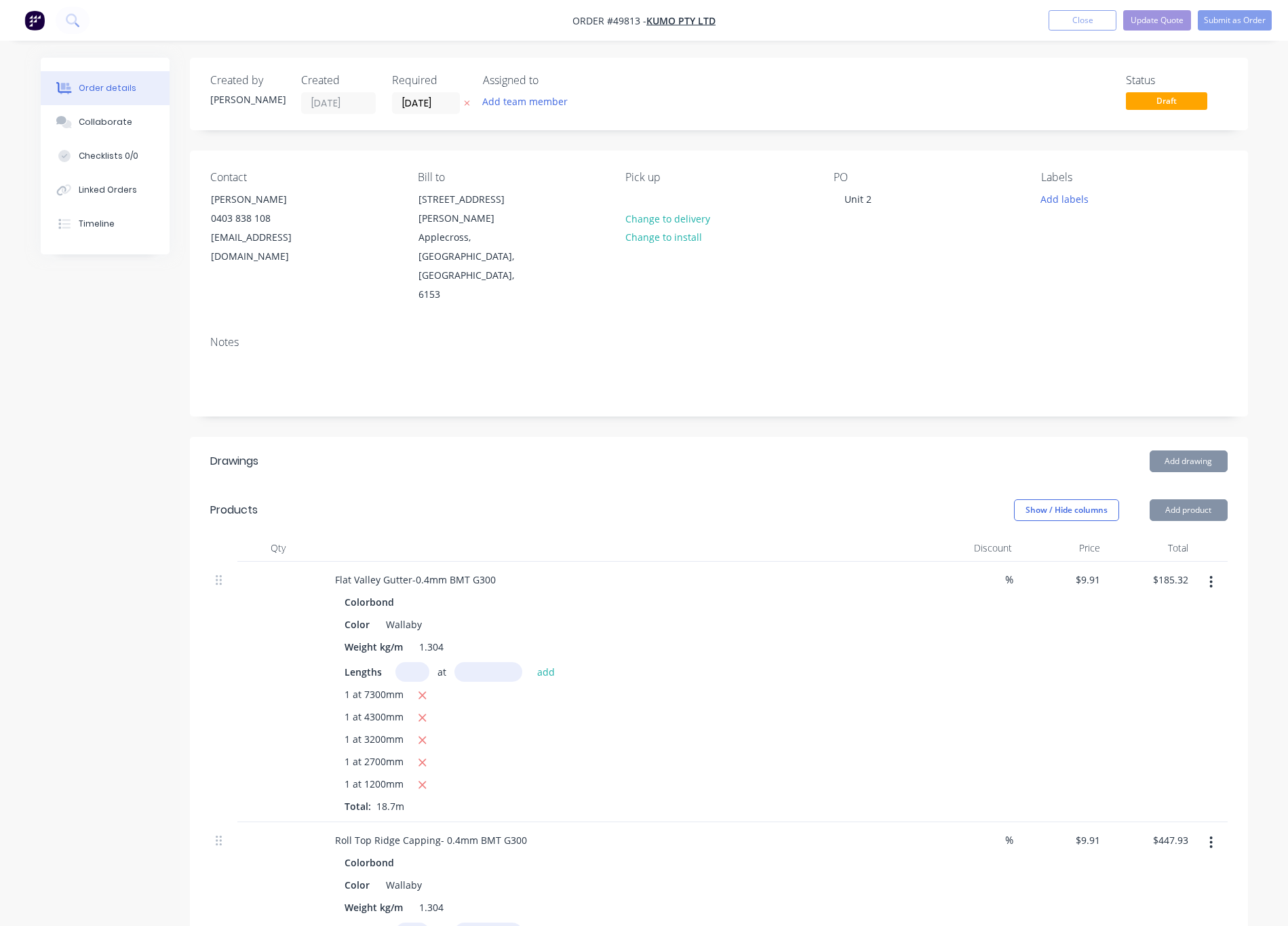
type input "$20.15"
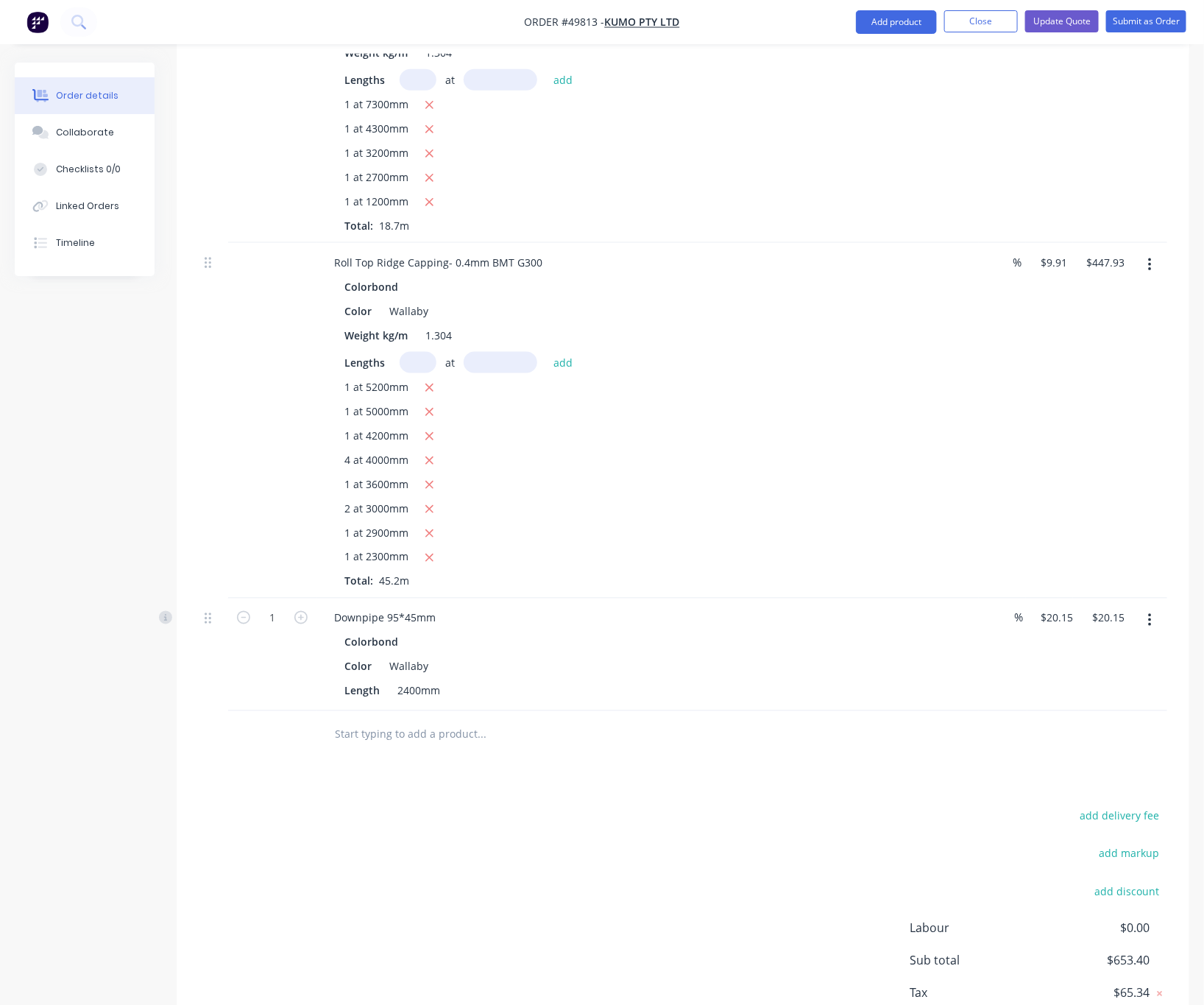
scroll to position [687, 0]
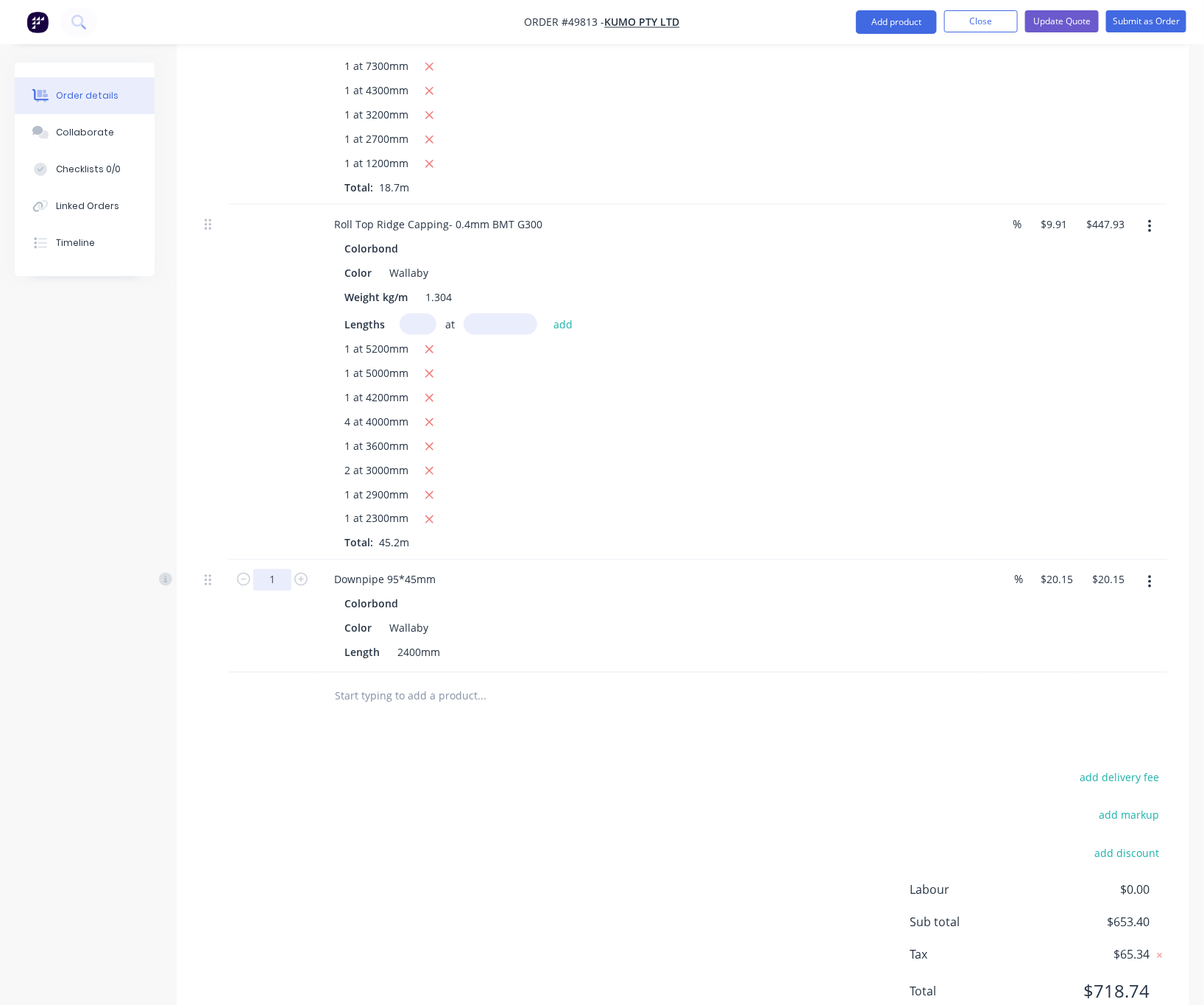
click at [282, 569] on input "1" at bounding box center [272, 580] width 38 height 22
type input "4"
type input "$80.60"
click at [574, 700] on div "Drawings Add drawing Products Show / Hide columns Add product Qty Discount Pric…" at bounding box center [683, 414] width 1013 height 1255
click at [845, 576] on icon "button" at bounding box center [1149, 582] width 3 height 13
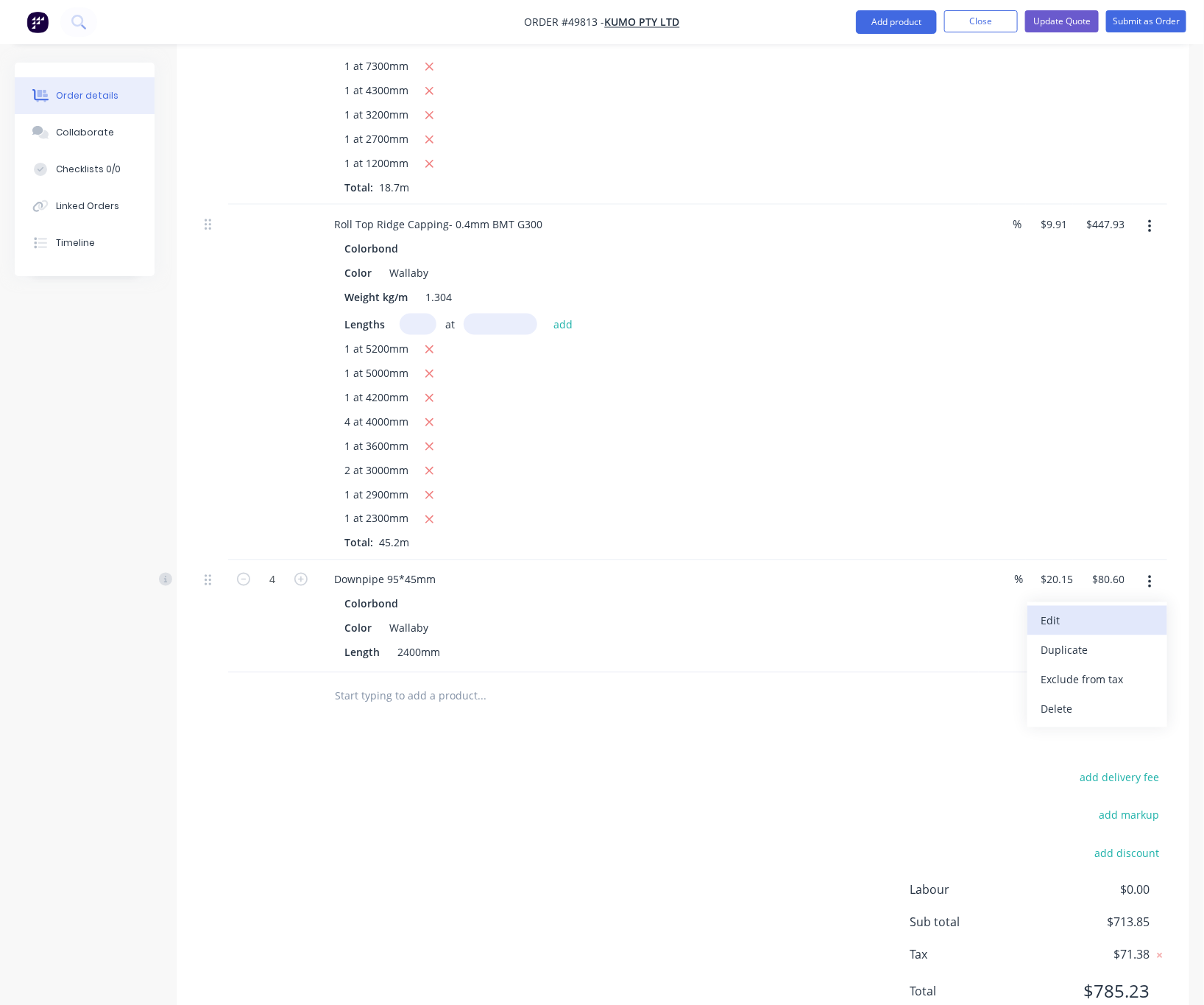
click at [845, 610] on div "Edit" at bounding box center [1097, 621] width 113 height 21
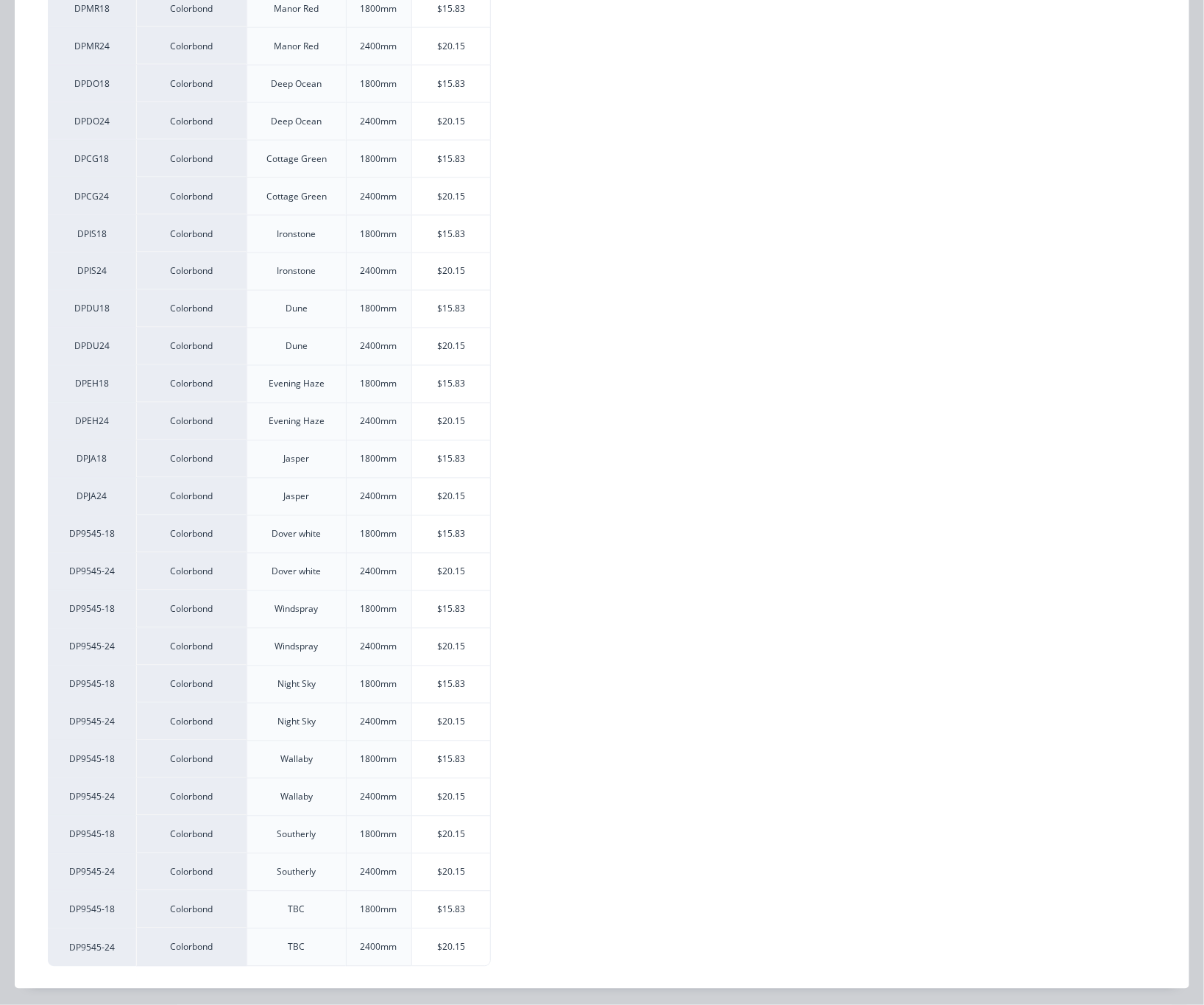
scroll to position [959, 0]
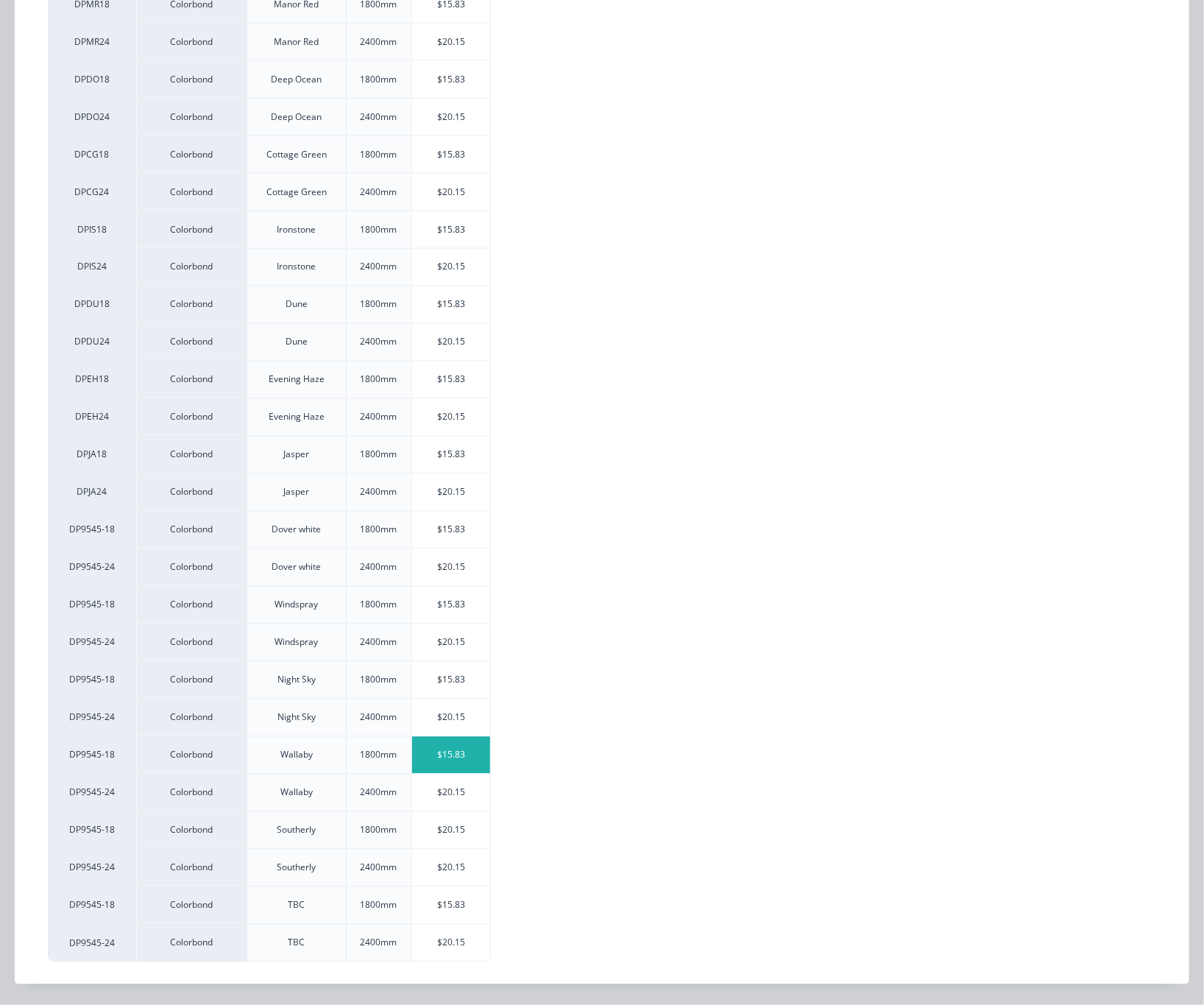
click at [460, 756] on div "$15.83" at bounding box center [451, 755] width 79 height 37
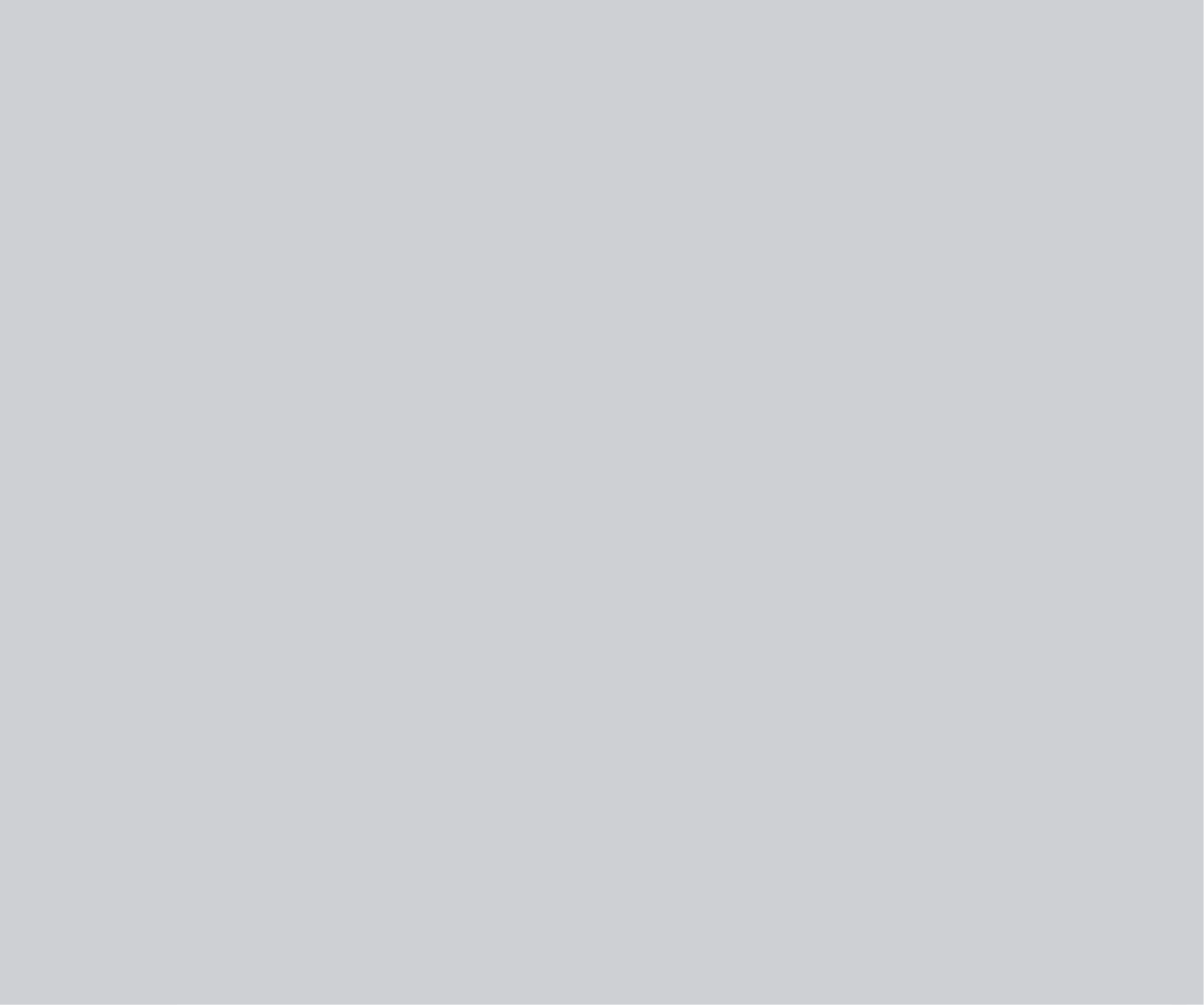
type input "$15.83"
type input "$63.32"
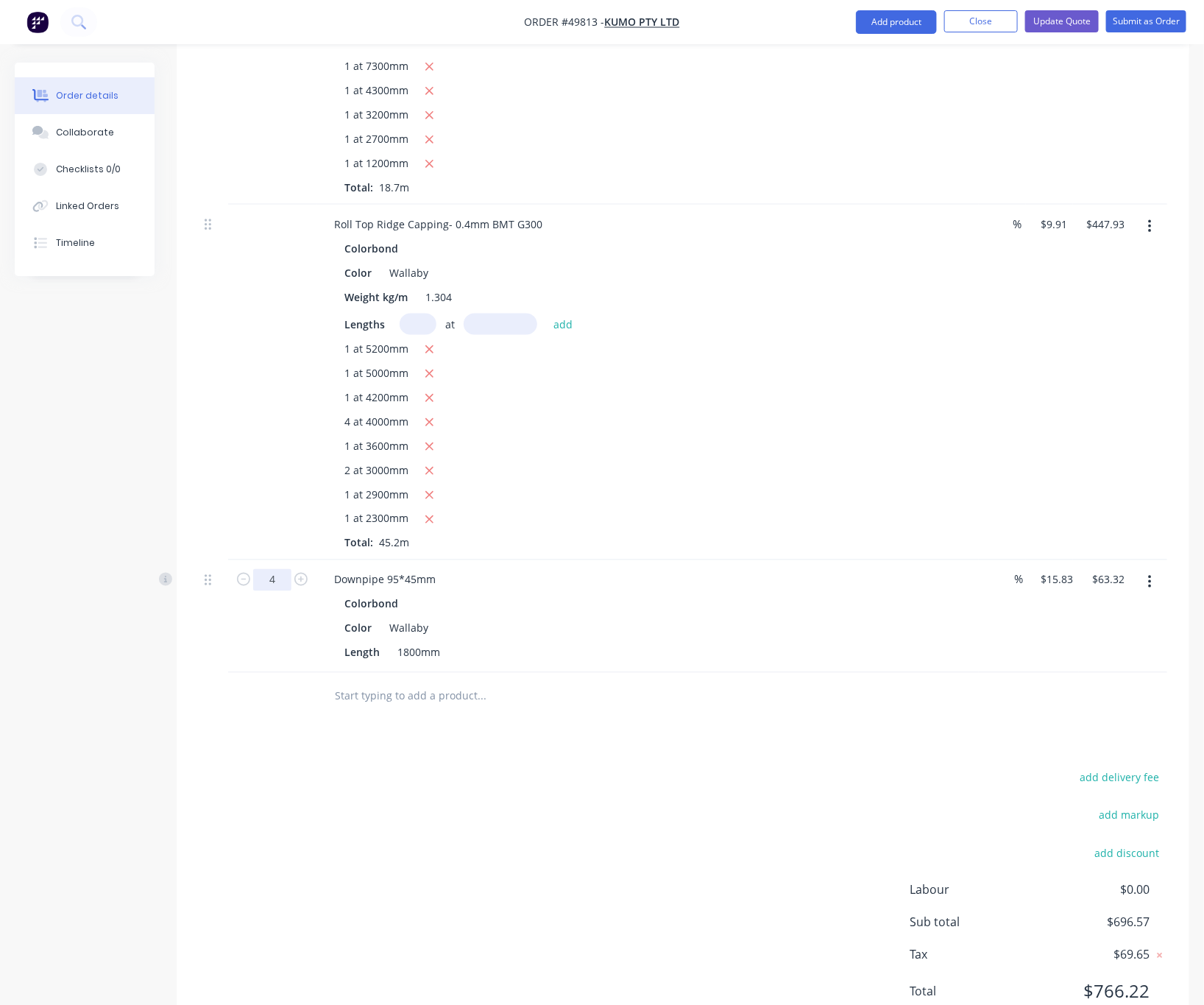
click at [281, 569] on input "4" at bounding box center [272, 580] width 38 height 22
type input "8"
type input "$126.64"
click at [767, 768] on div "add delivery fee add markup add discount Labour $0.00 Sub total $696.57 Tax $69…" at bounding box center [682, 893] width 968 height 252
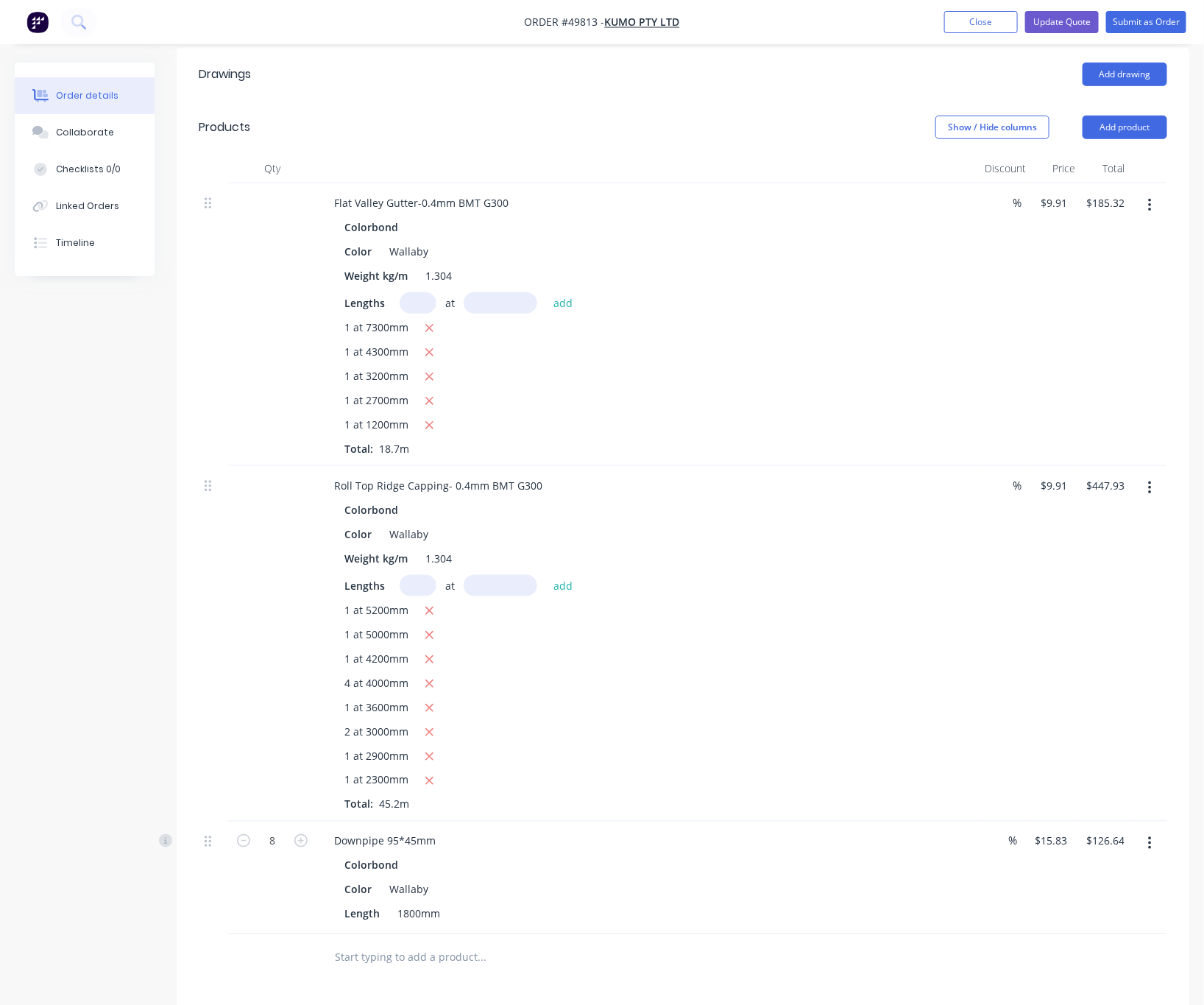
scroll to position [662, 0]
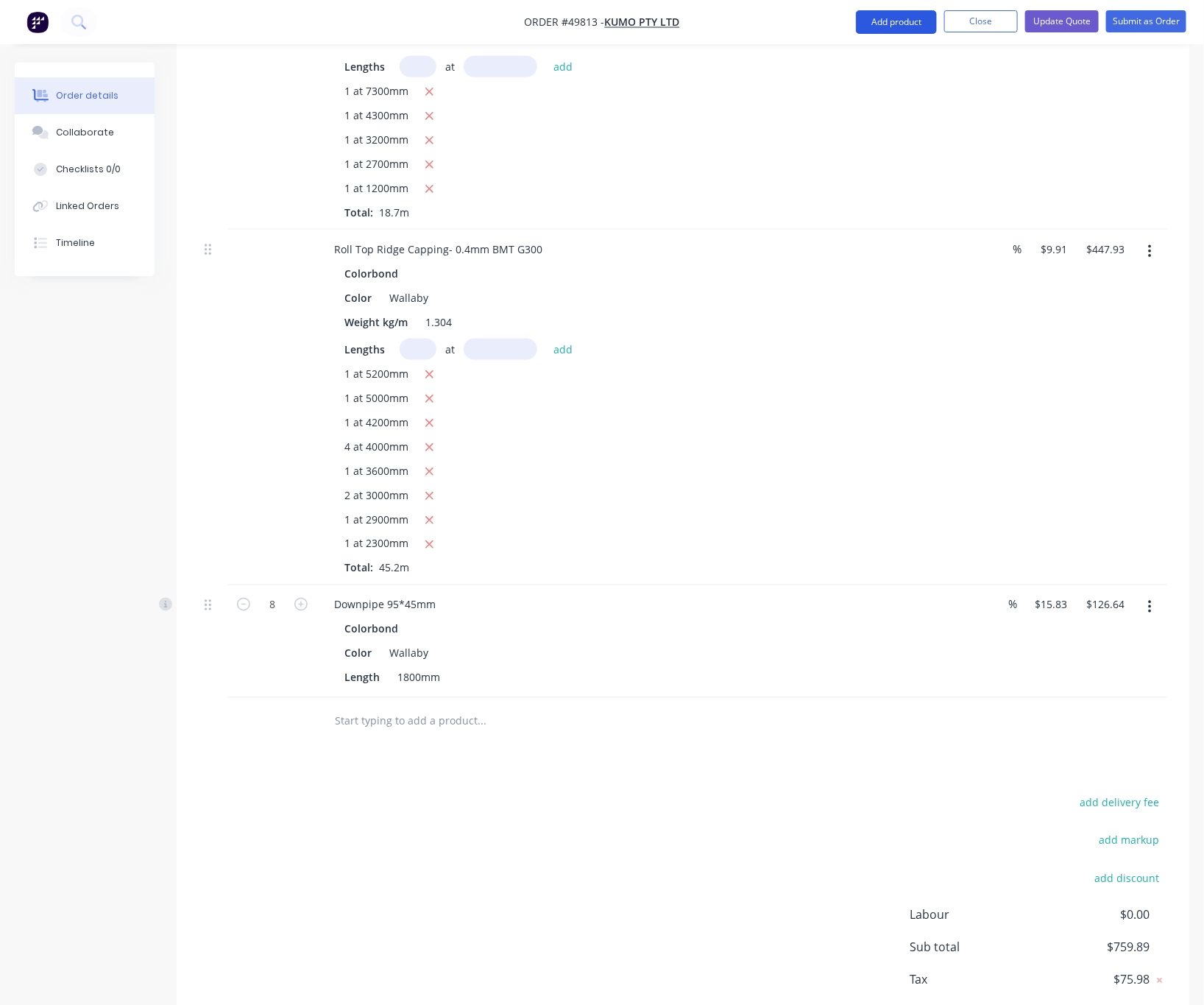
click at [845, 24] on button "Add product" at bounding box center [895, 22] width 81 height 24
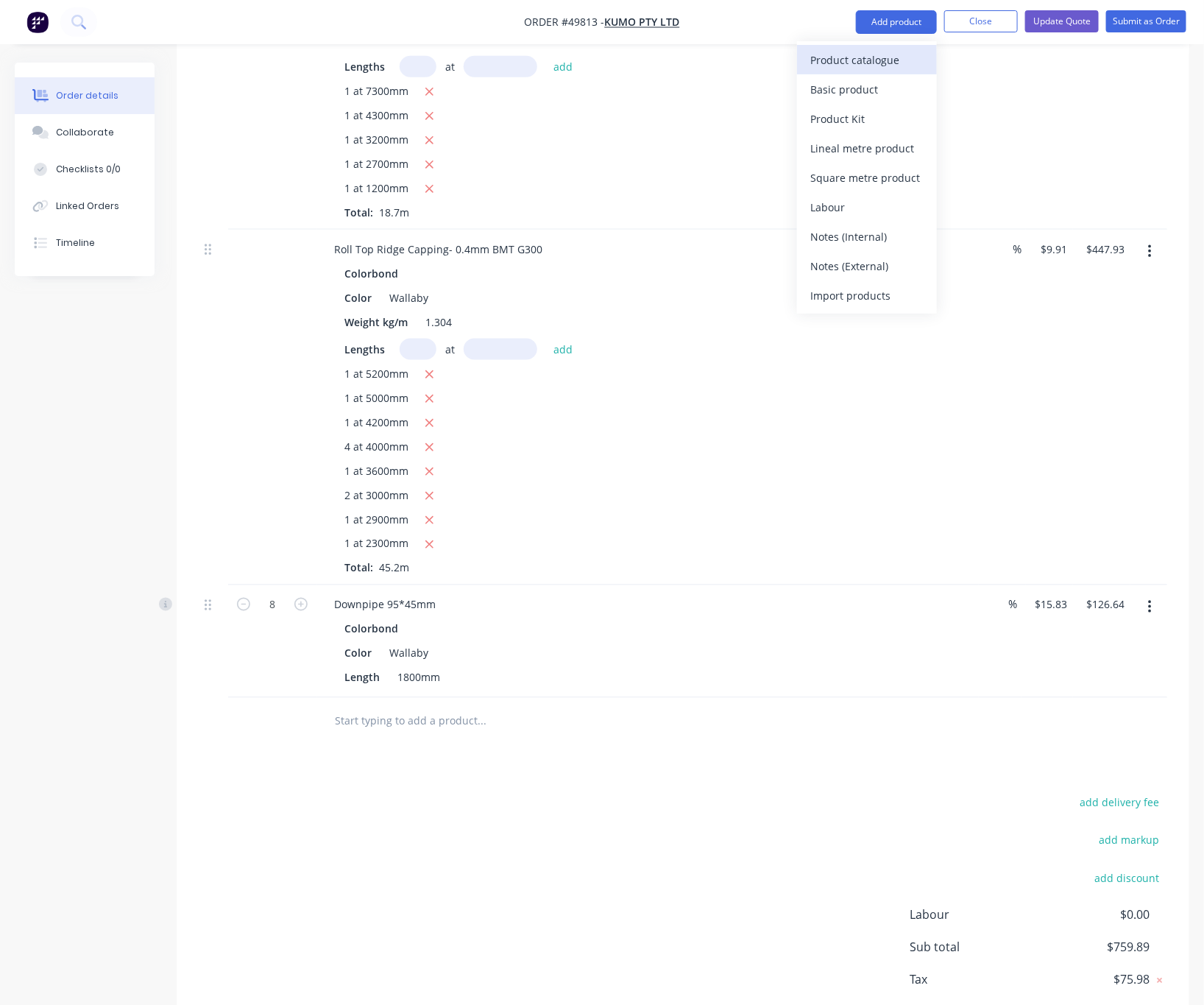
click at [845, 71] on button "Product catalogue" at bounding box center [867, 59] width 140 height 29
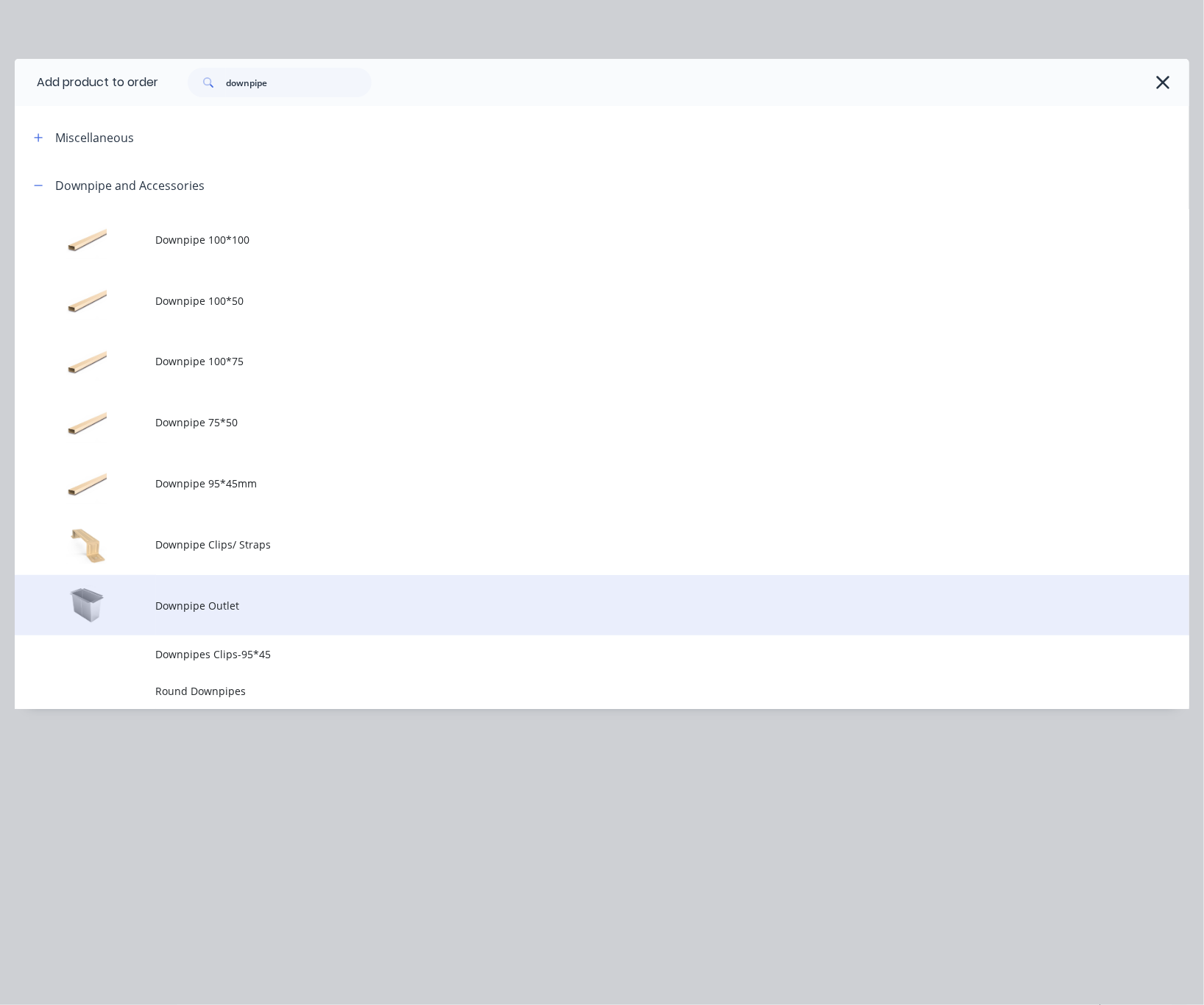
click at [272, 617] on td "Downpipe Outlet" at bounding box center [672, 605] width 1033 height 61
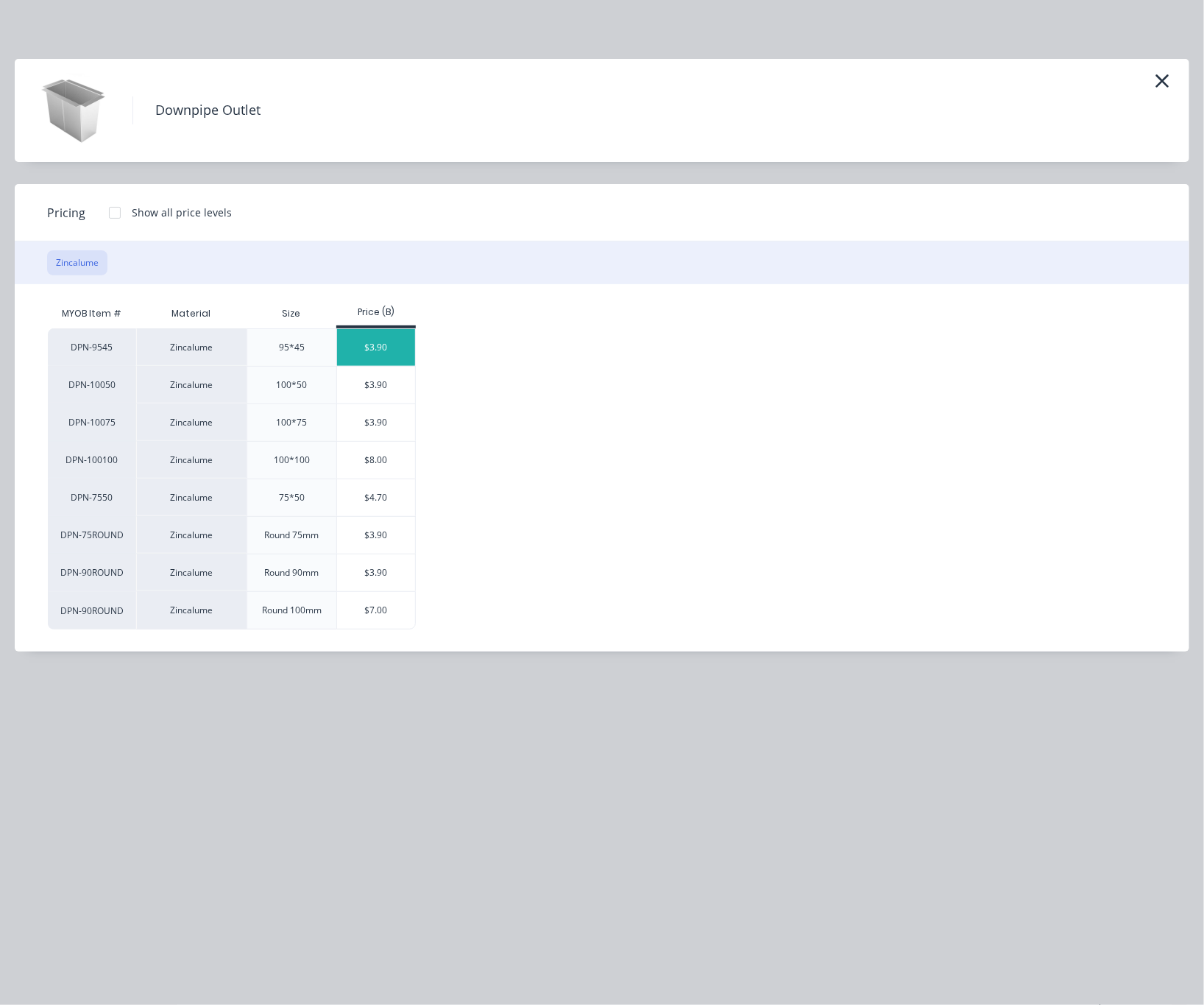
click at [387, 349] on div "$3.90" at bounding box center [376, 347] width 79 height 37
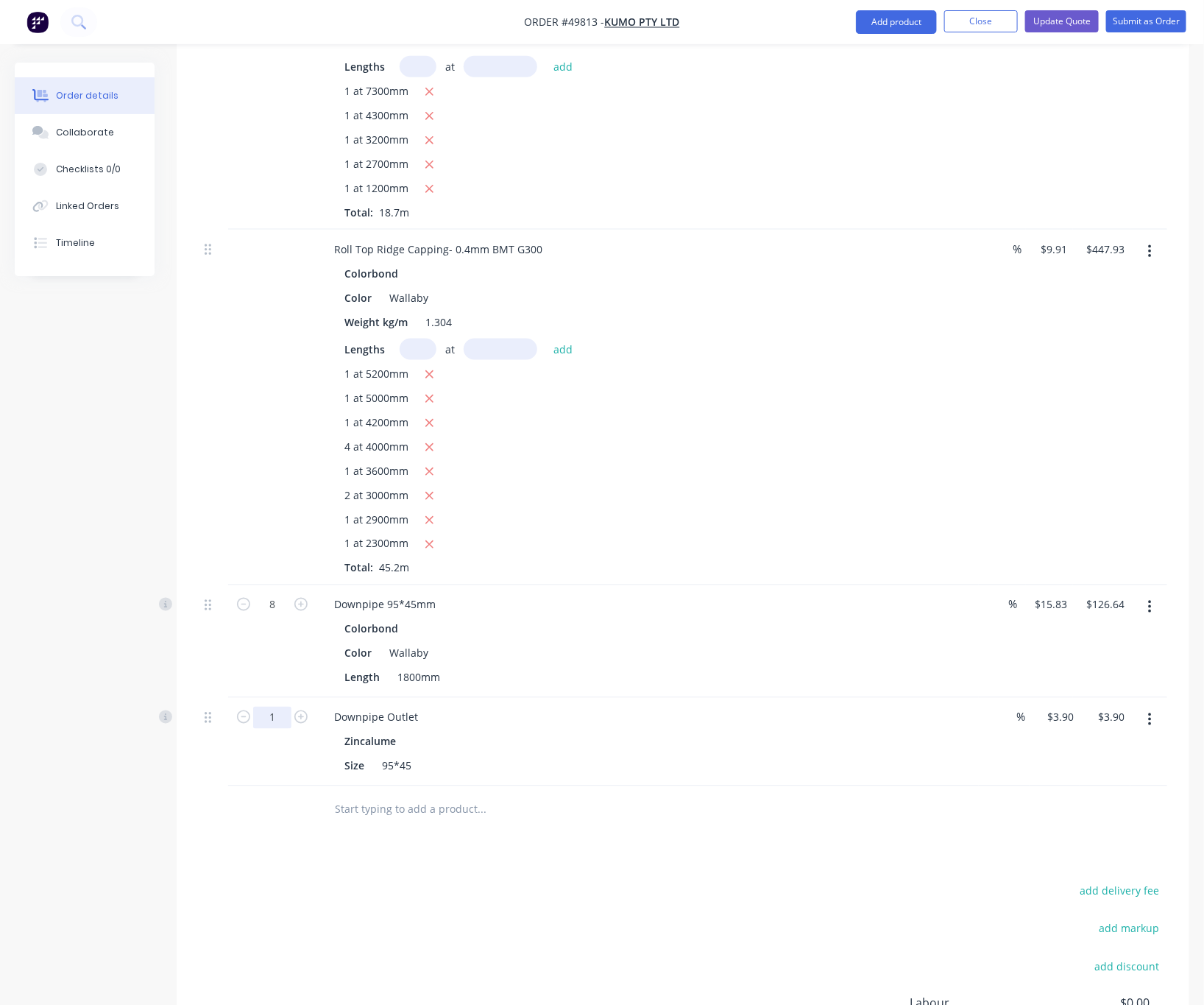
click at [285, 707] on input "1" at bounding box center [272, 718] width 38 height 22
type input "8"
type input "$31.20"
click at [717, 897] on div "add delivery fee add markup add discount Labour $0.00 Sub total $763.79 Tax $76…" at bounding box center [682, 1007] width 968 height 252
click at [845, 27] on button "Add product" at bounding box center [895, 22] width 81 height 24
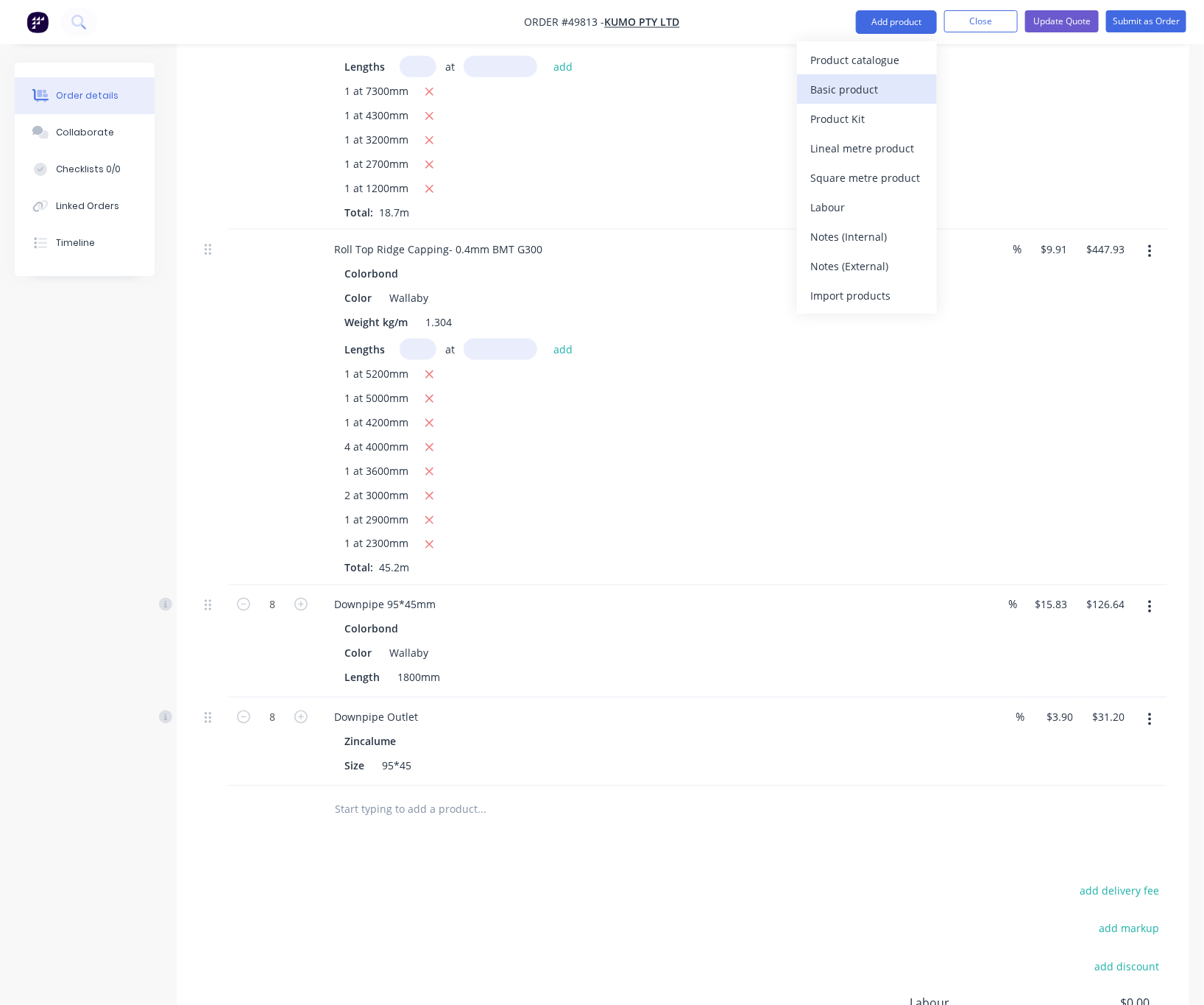
click at [845, 81] on div "Basic product" at bounding box center [866, 90] width 113 height 21
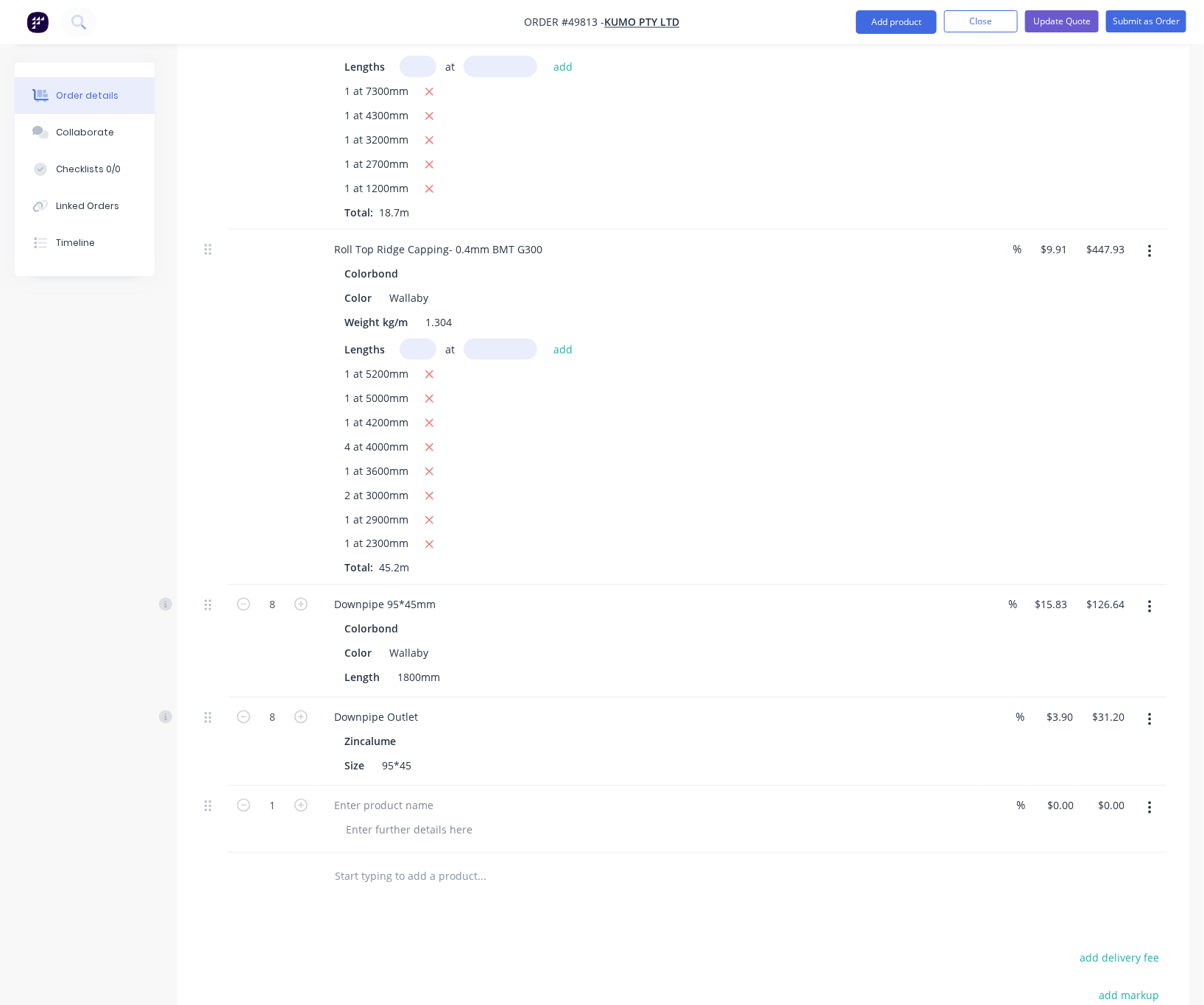
drag, startPoint x: 1149, startPoint y: 748, endPoint x: 1148, endPoint y: 767, distance: 19.0
click at [845, 801] on icon "button" at bounding box center [1149, 808] width 3 height 13
click at [845, 924] on div "Delete" at bounding box center [1097, 935] width 113 height 21
click at [845, 29] on button "Add product" at bounding box center [895, 22] width 81 height 24
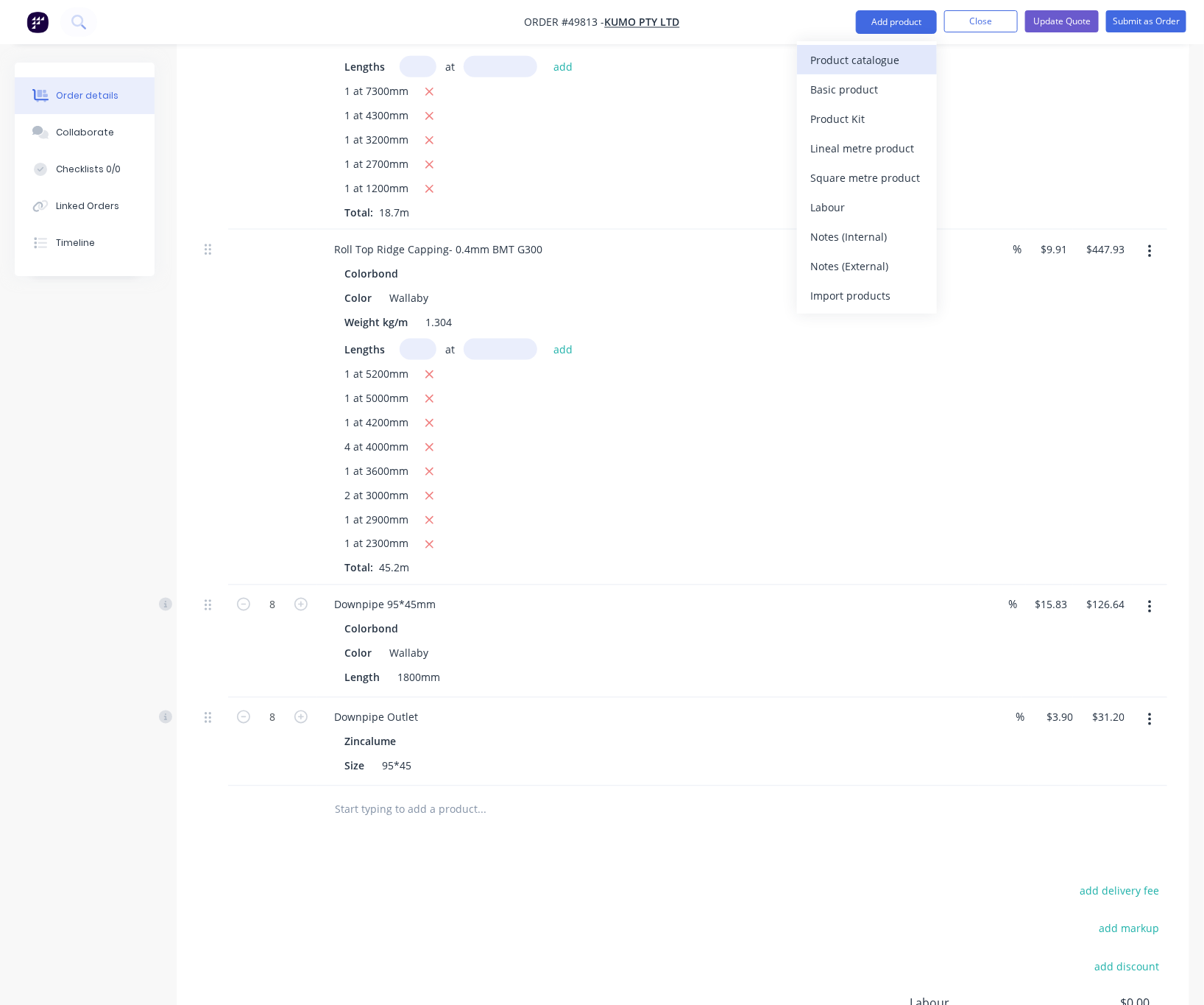
click at [845, 68] on div "Product catalogue" at bounding box center [866, 60] width 113 height 21
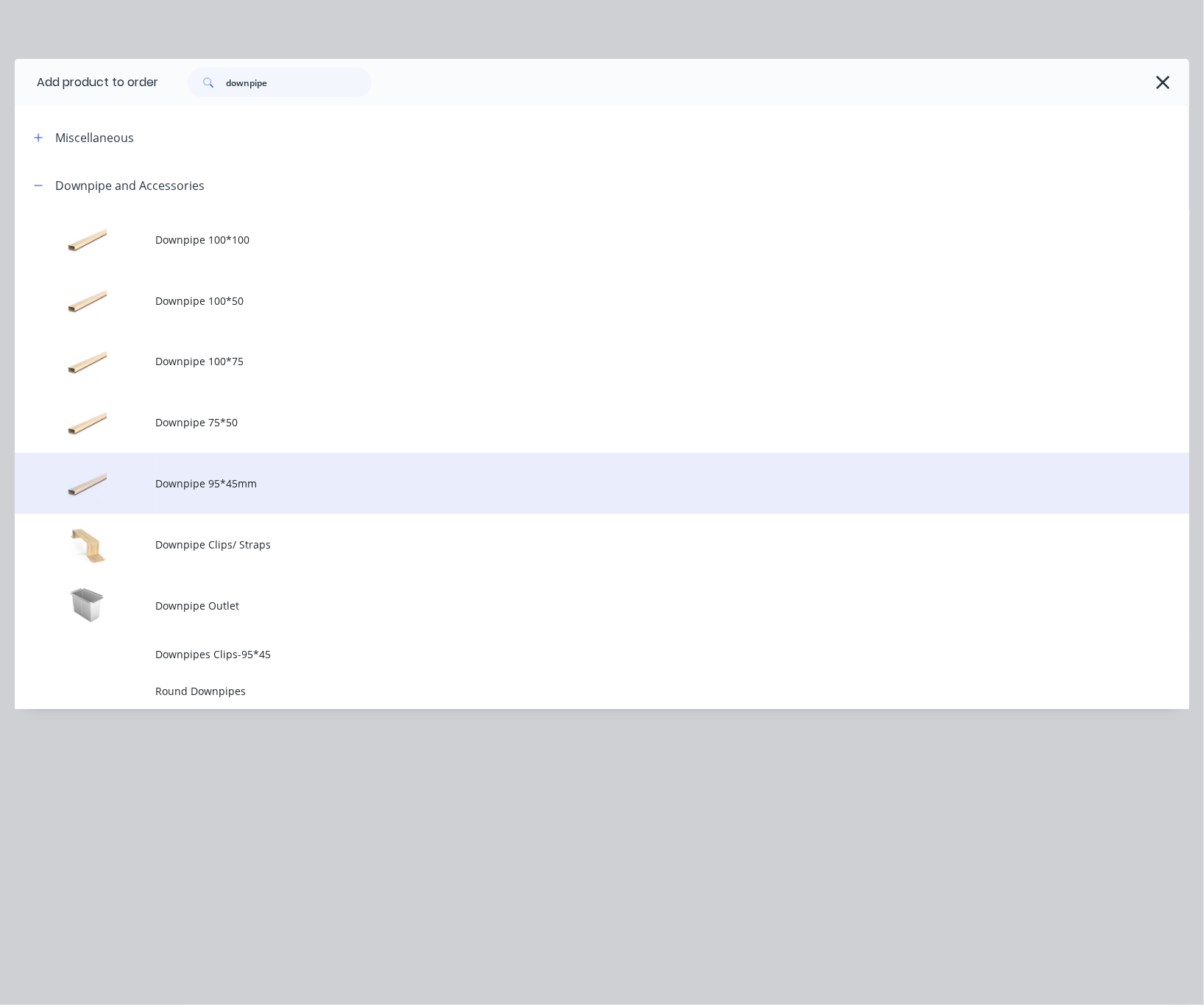
click at [301, 491] on td "Downpipe 95*45mm" at bounding box center [672, 483] width 1033 height 61
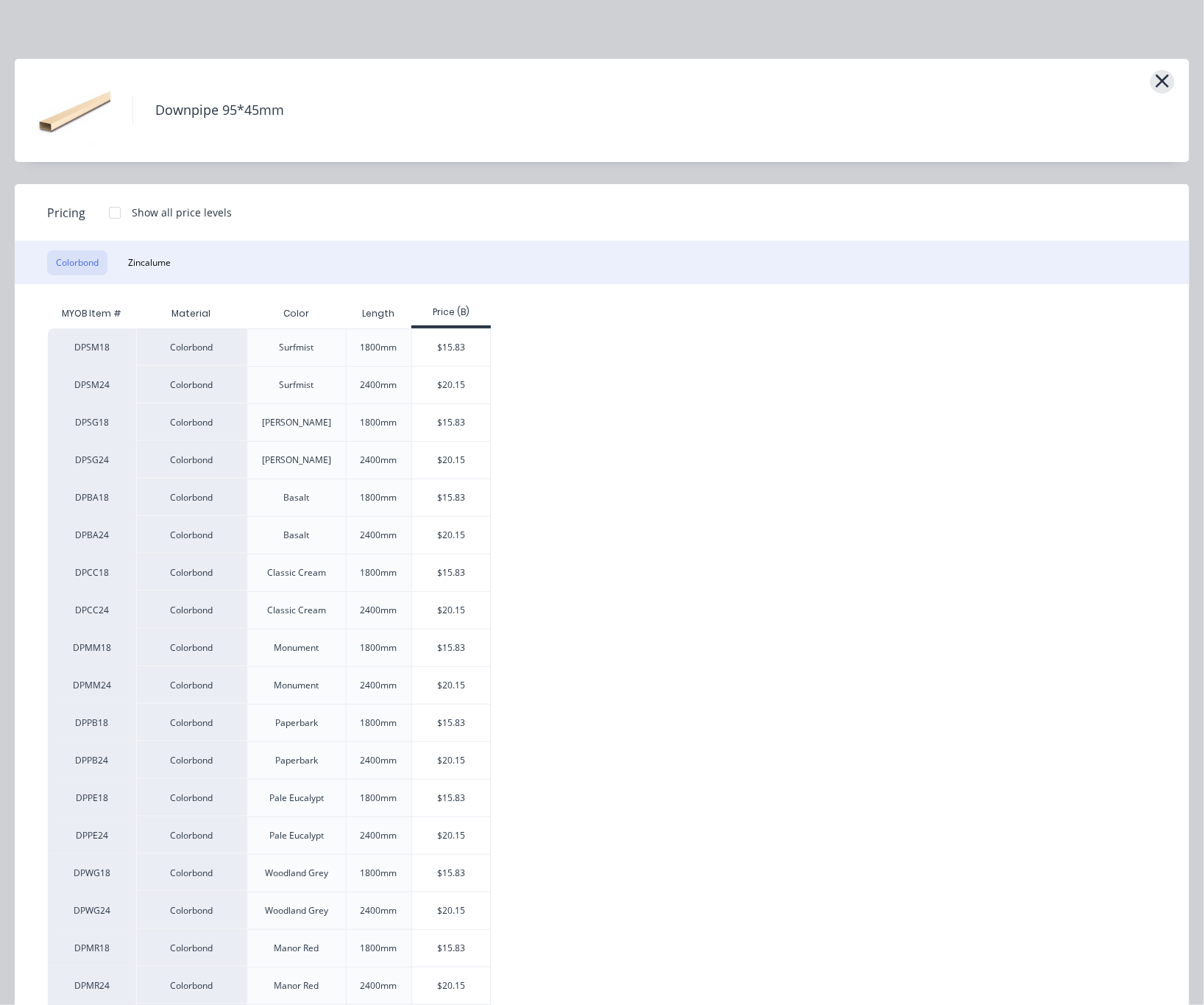
click at [845, 75] on icon "button" at bounding box center [1162, 81] width 15 height 20
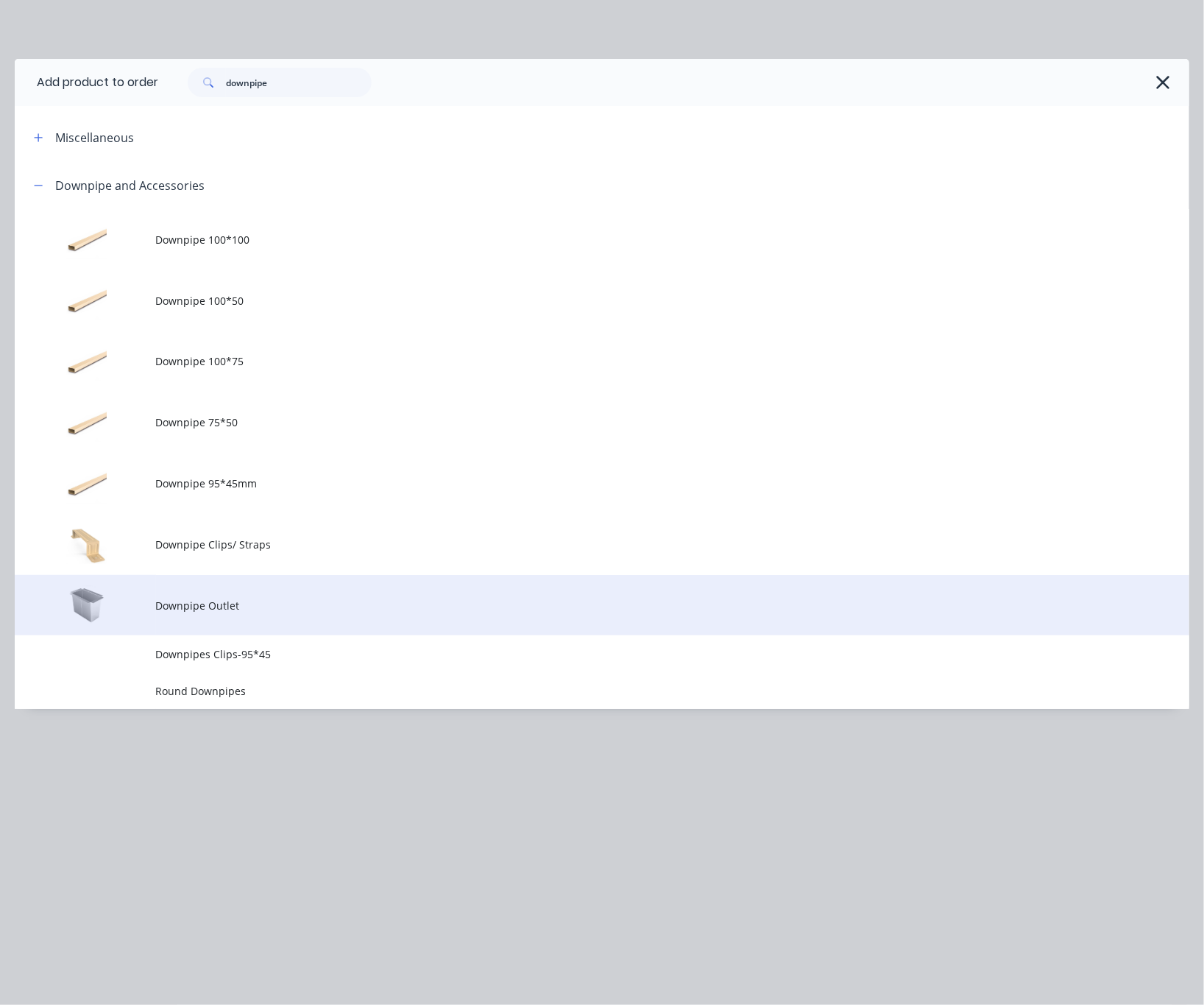
click at [382, 617] on td "Downpipe Outlet" at bounding box center [672, 605] width 1033 height 61
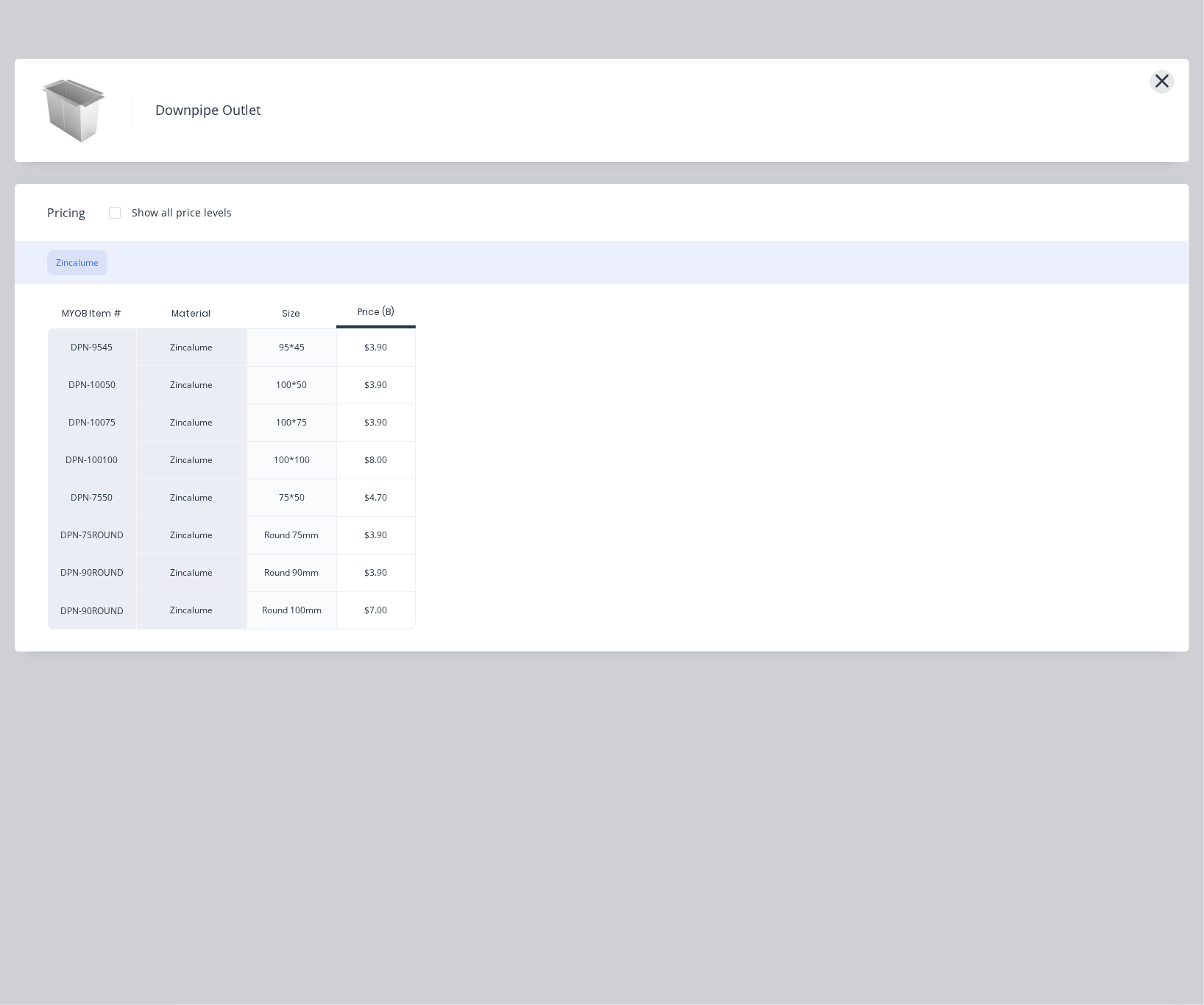
click at [845, 81] on icon "button" at bounding box center [1162, 81] width 15 height 20
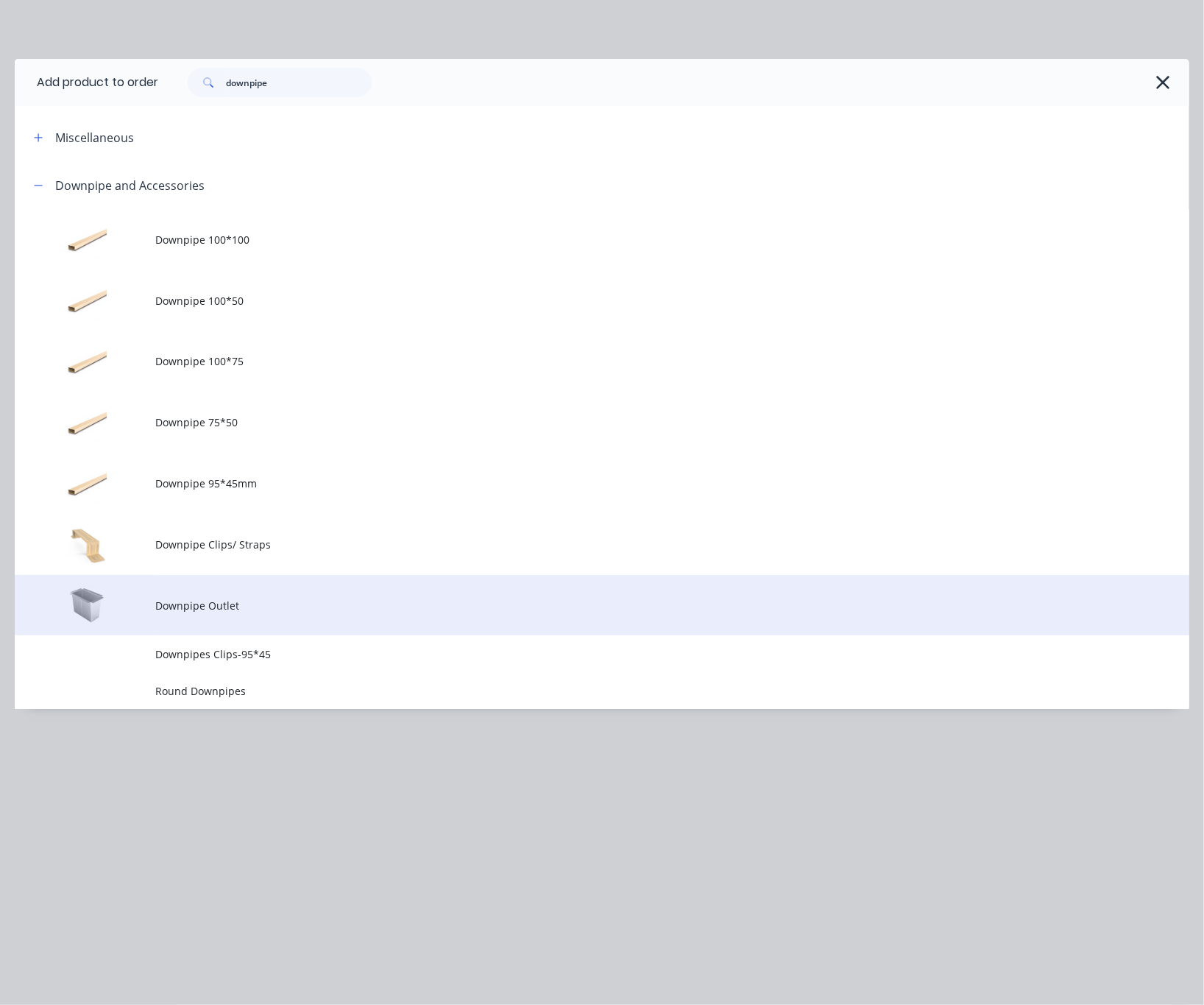
click at [332, 618] on td "Downpipe Outlet" at bounding box center [672, 605] width 1033 height 61
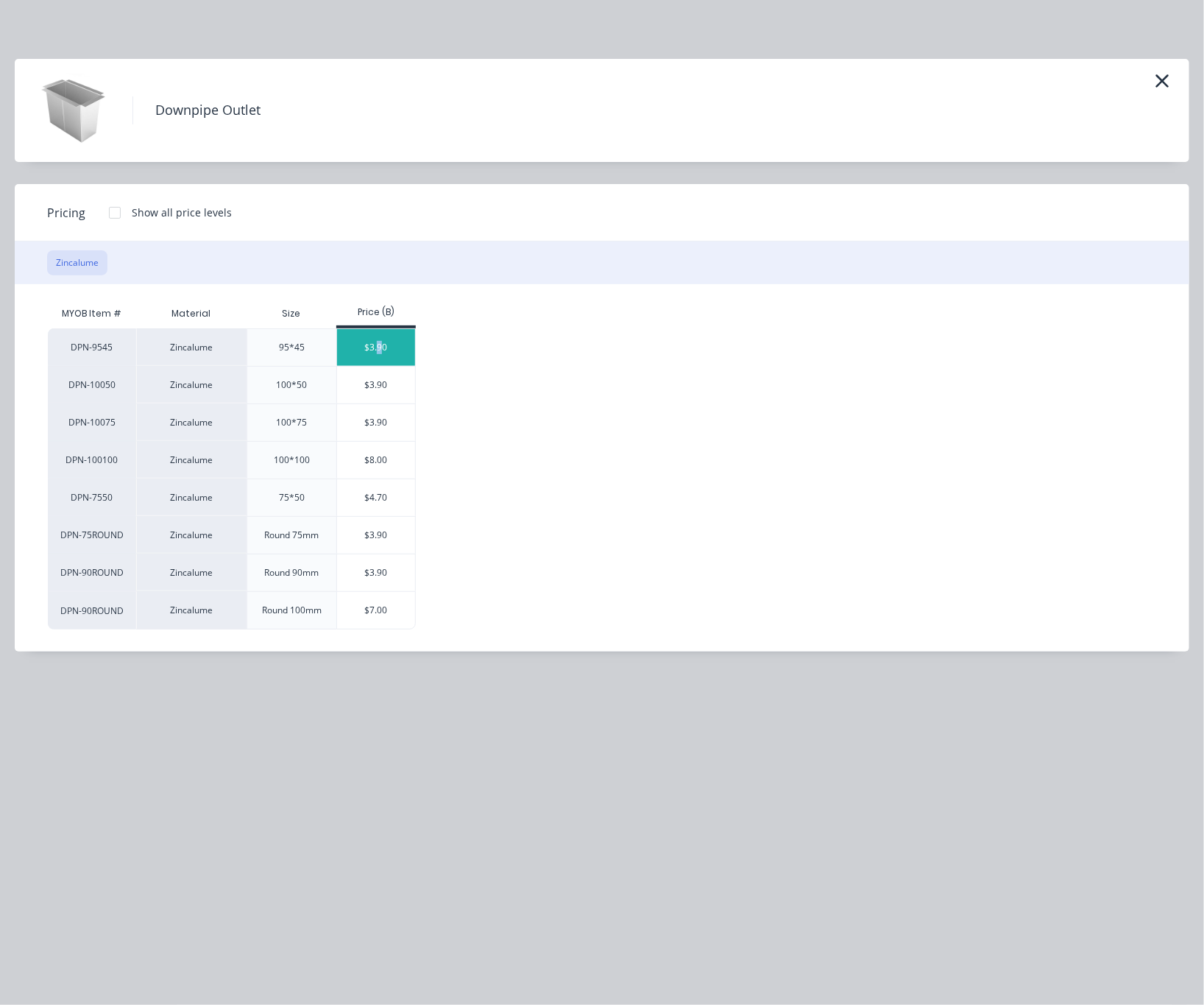
click at [379, 358] on div "$3.90" at bounding box center [376, 347] width 79 height 37
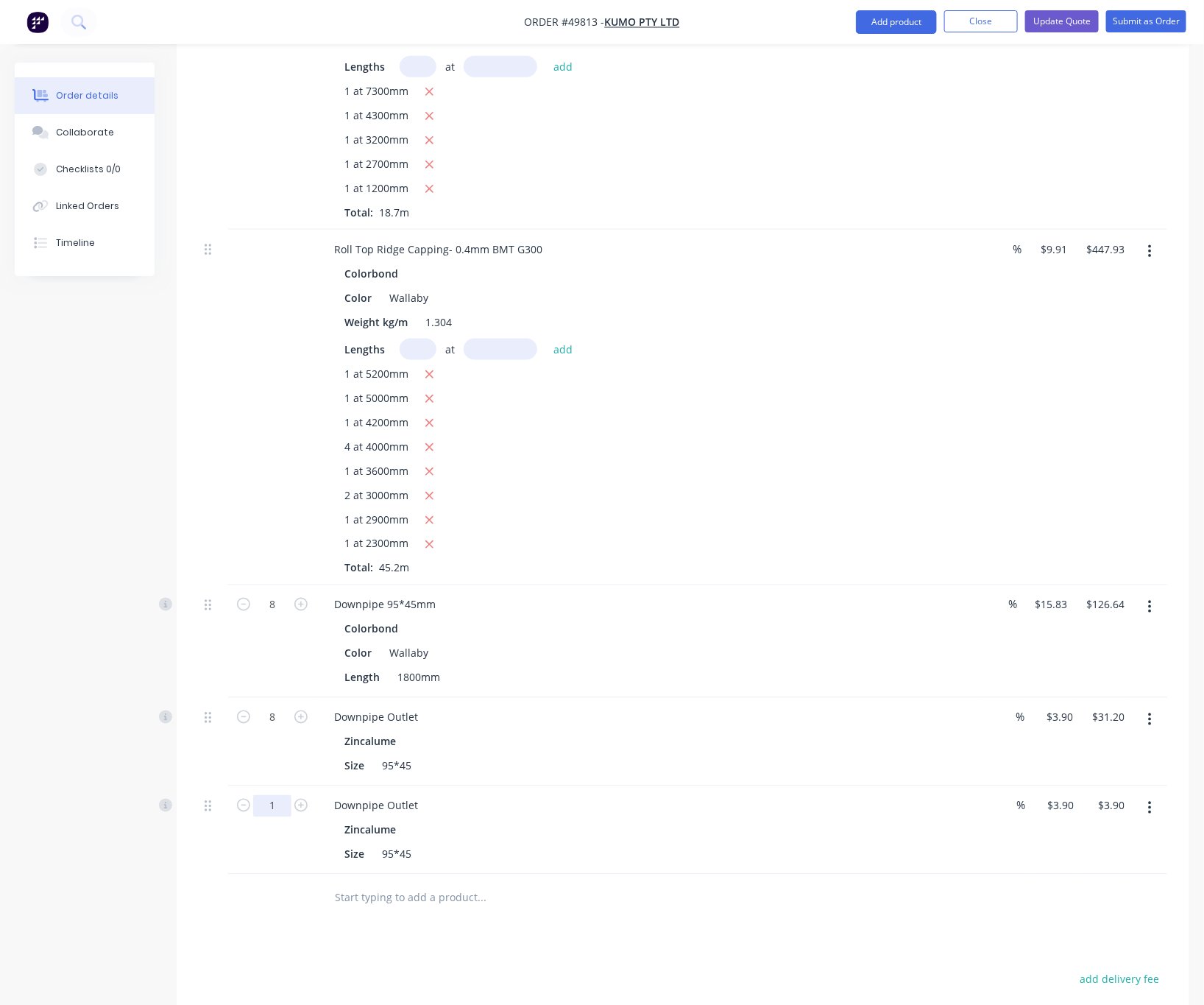
click at [278, 795] on input "1" at bounding box center [272, 805] width 38 height 22
type input "8"
type input "$31.20"
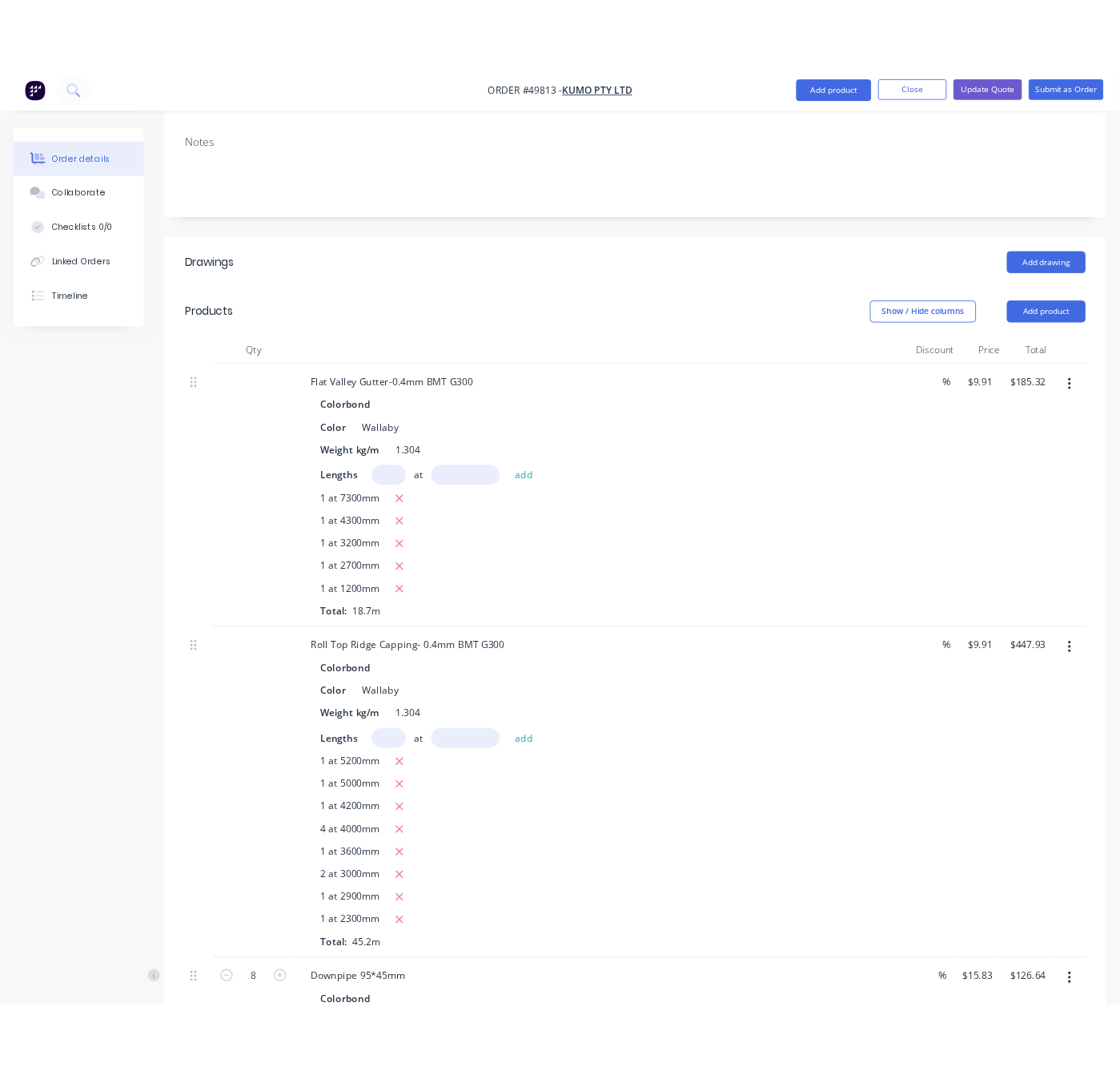
scroll to position [0, 0]
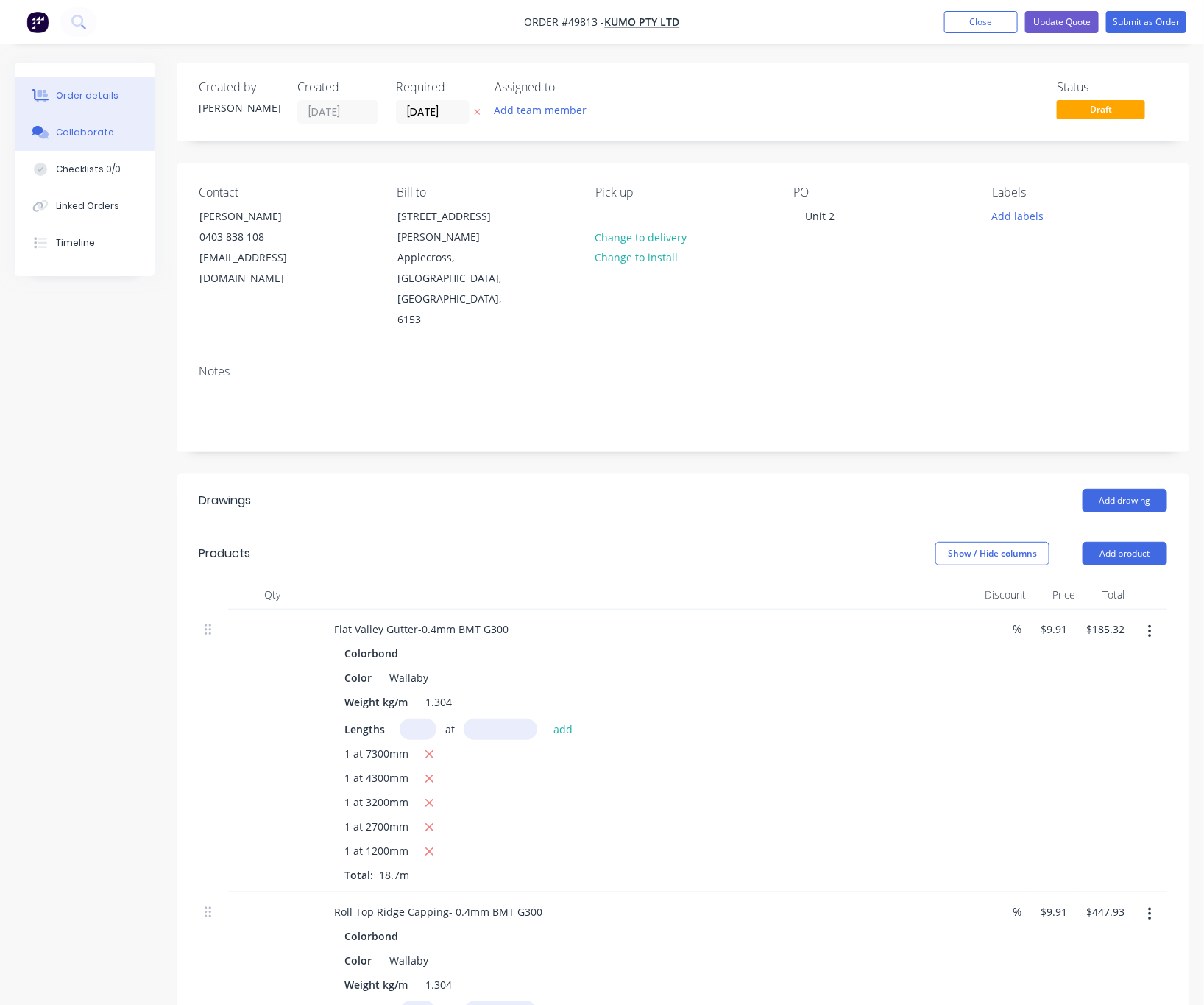
click at [90, 131] on div "Collaborate" at bounding box center [85, 133] width 58 height 13
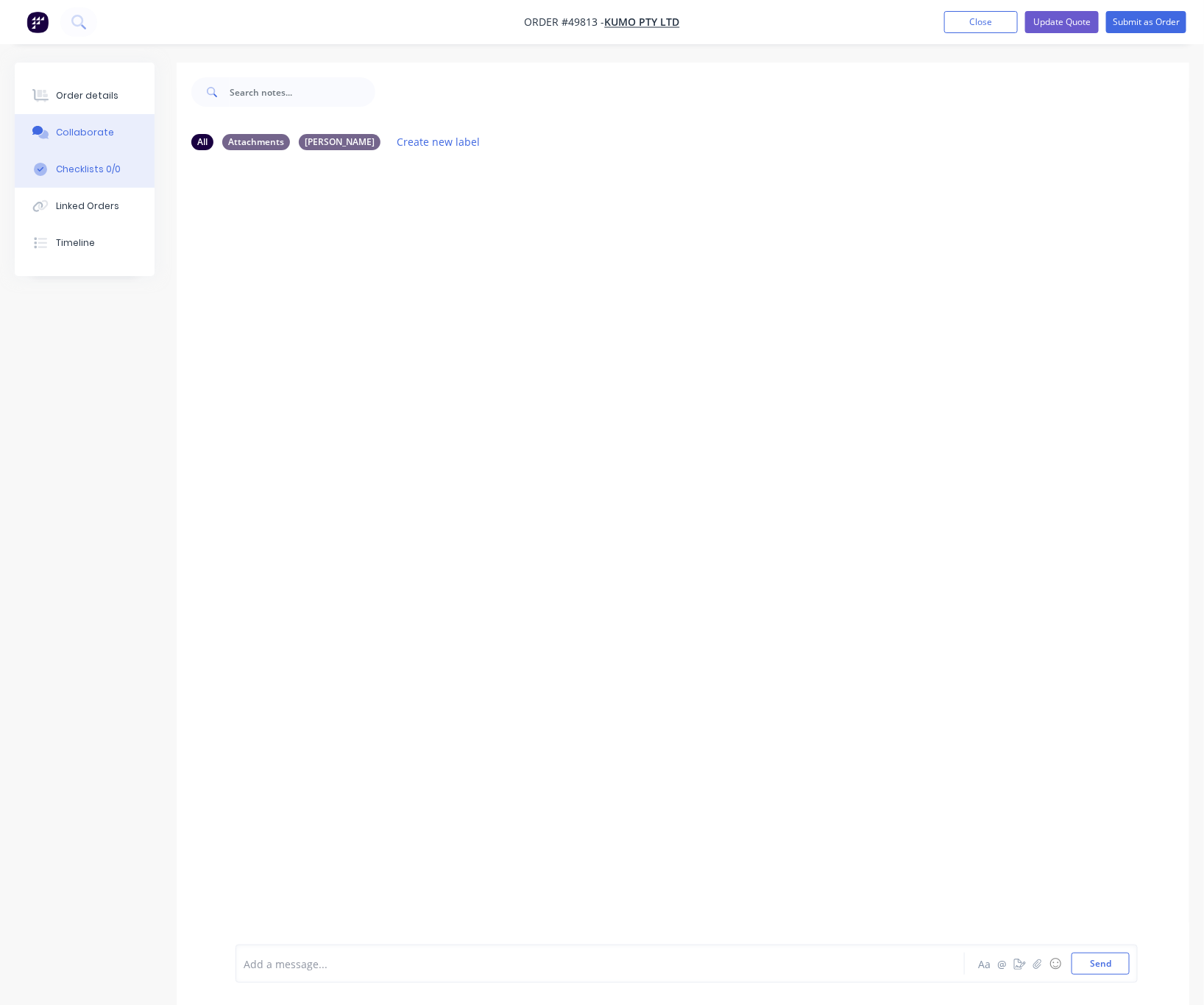
click at [94, 175] on div "Checklists 0/0" at bounding box center [89, 169] width 65 height 13
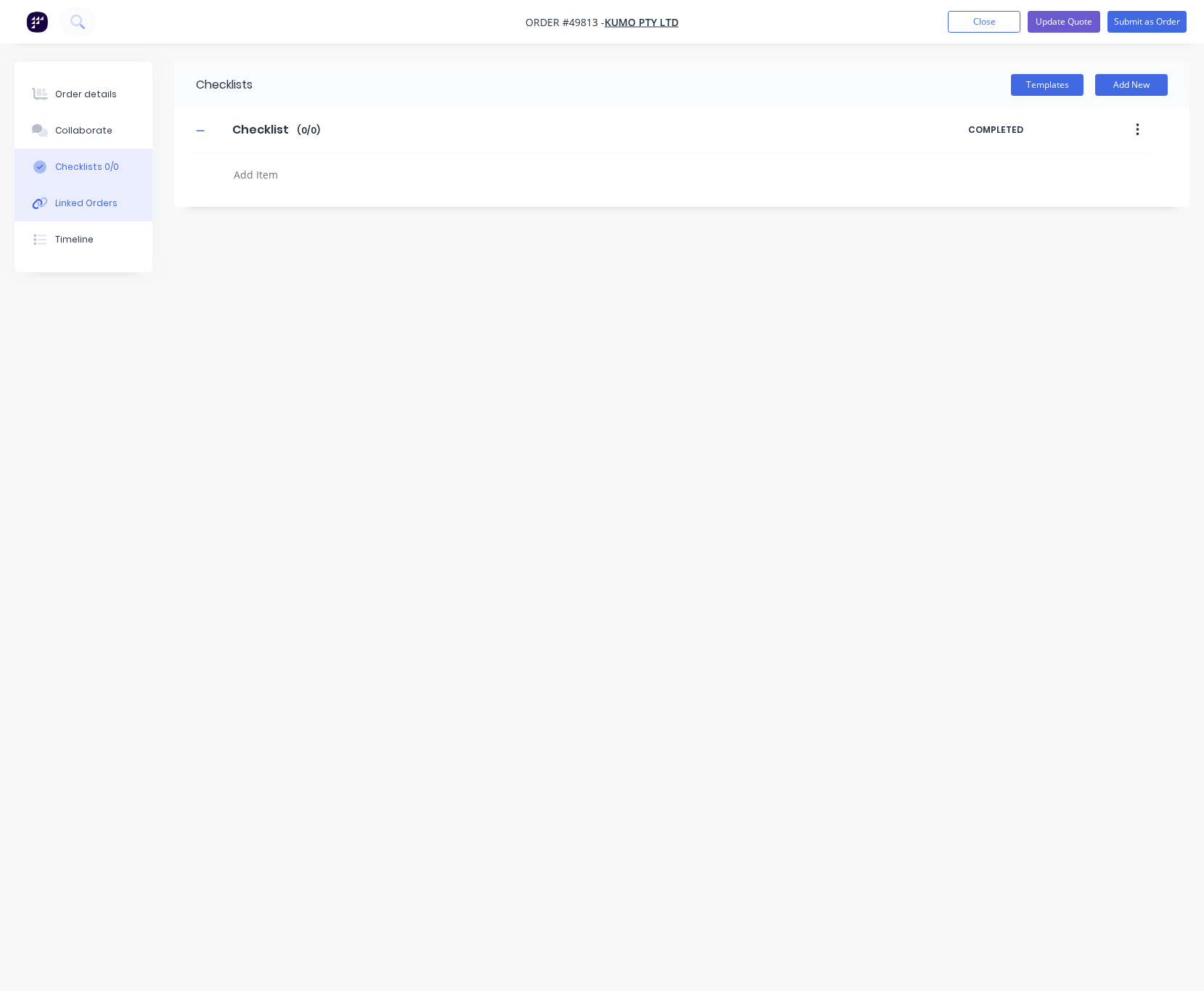
click at [96, 202] on div "Linked Orders" at bounding box center [87, 203] width 63 height 13
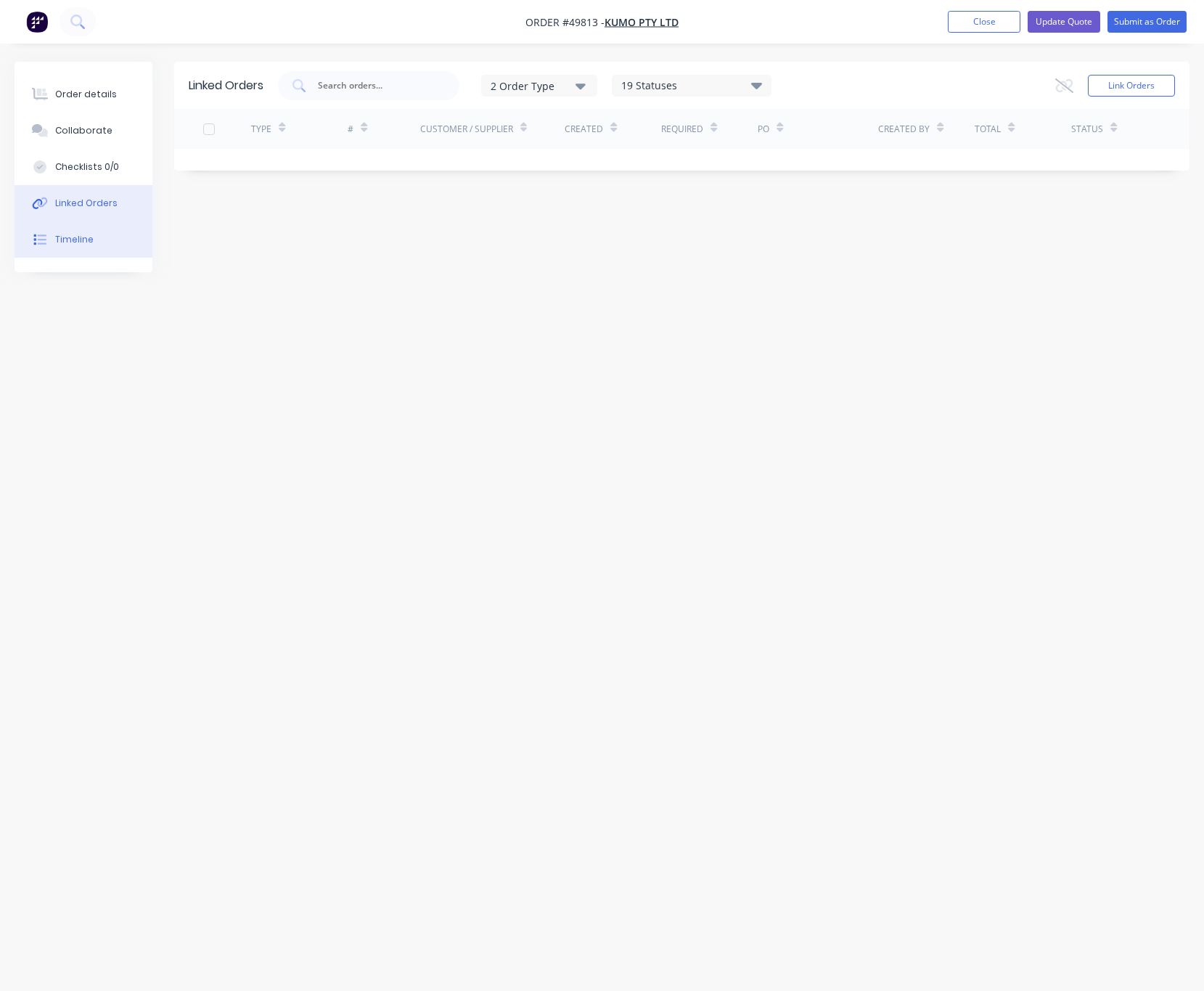
click at [100, 242] on button "Timeline" at bounding box center [84, 239] width 138 height 36
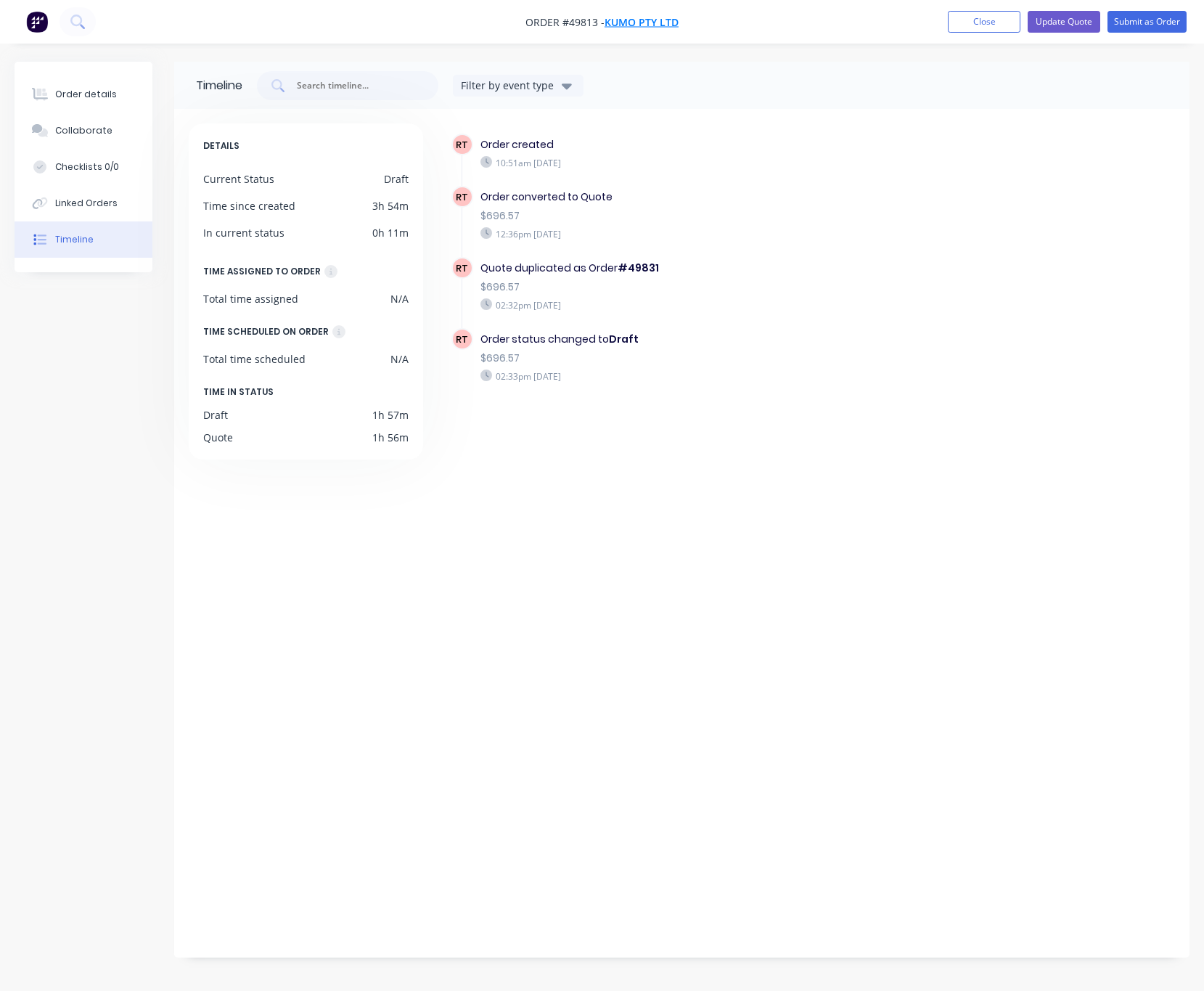
click at [635, 20] on span "Kumo Pty Ltd" at bounding box center [642, 22] width 74 height 14
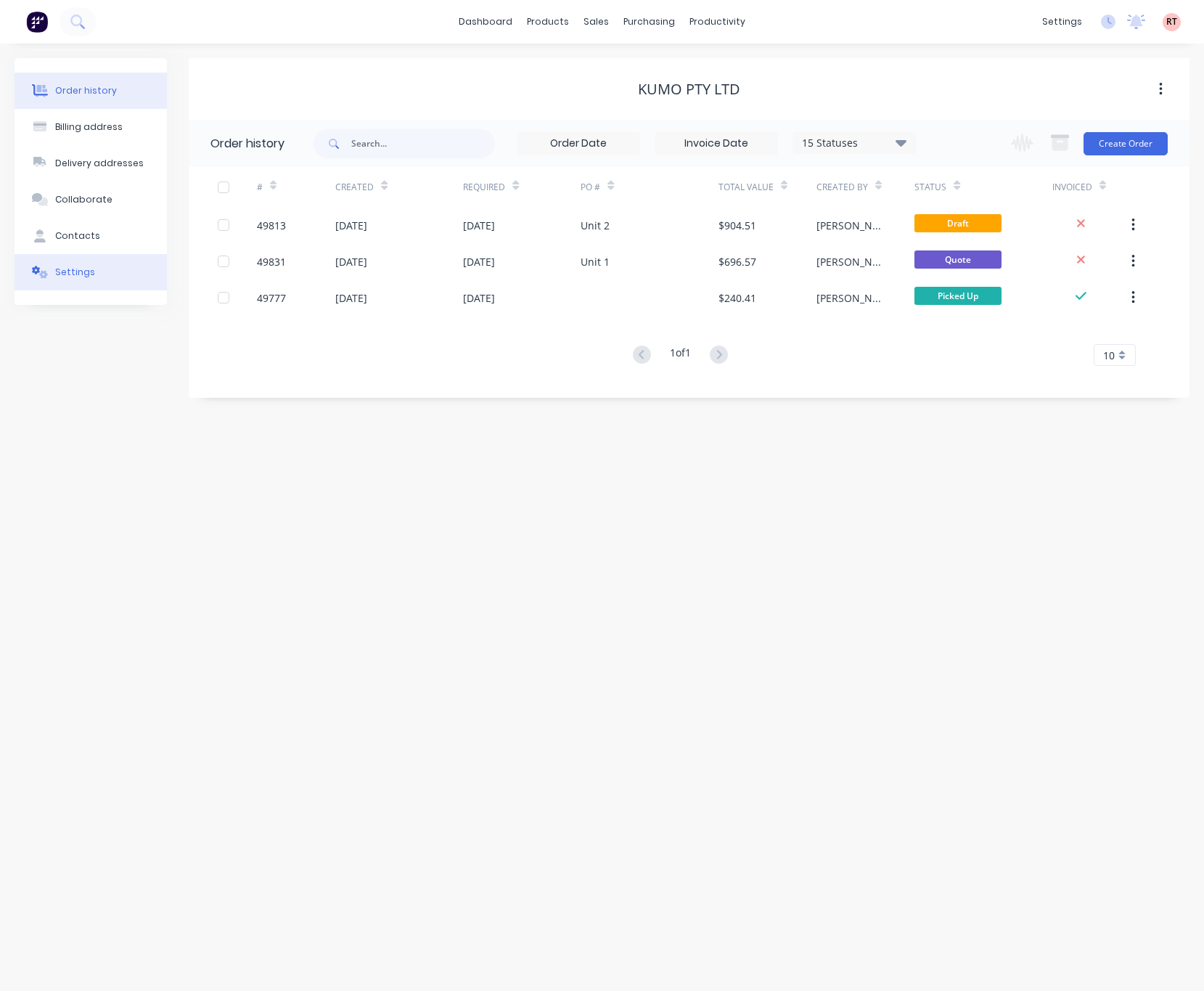
click at [92, 275] on button "Settings" at bounding box center [91, 271] width 153 height 36
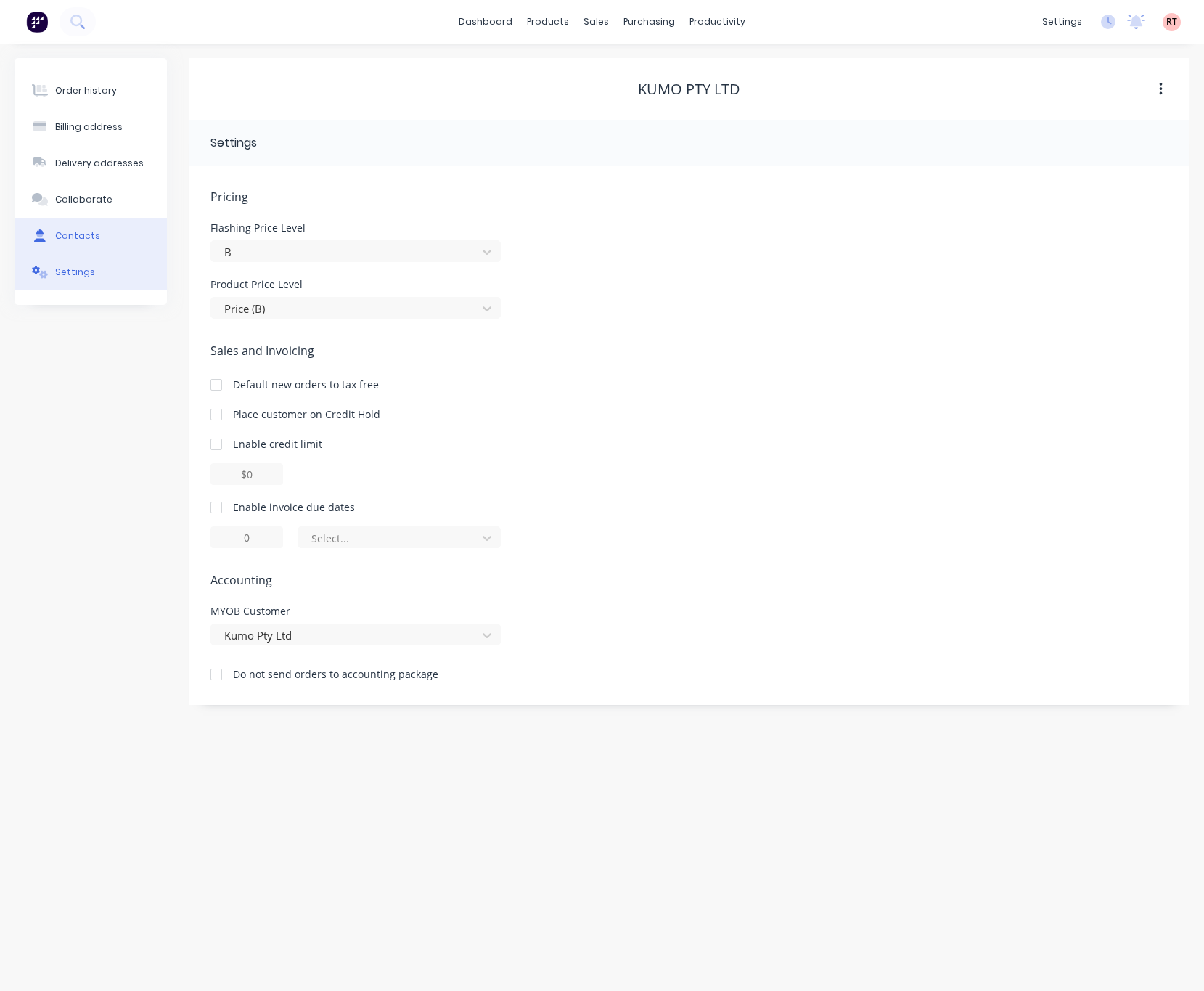
click at [104, 225] on button "Contacts" at bounding box center [91, 235] width 153 height 36
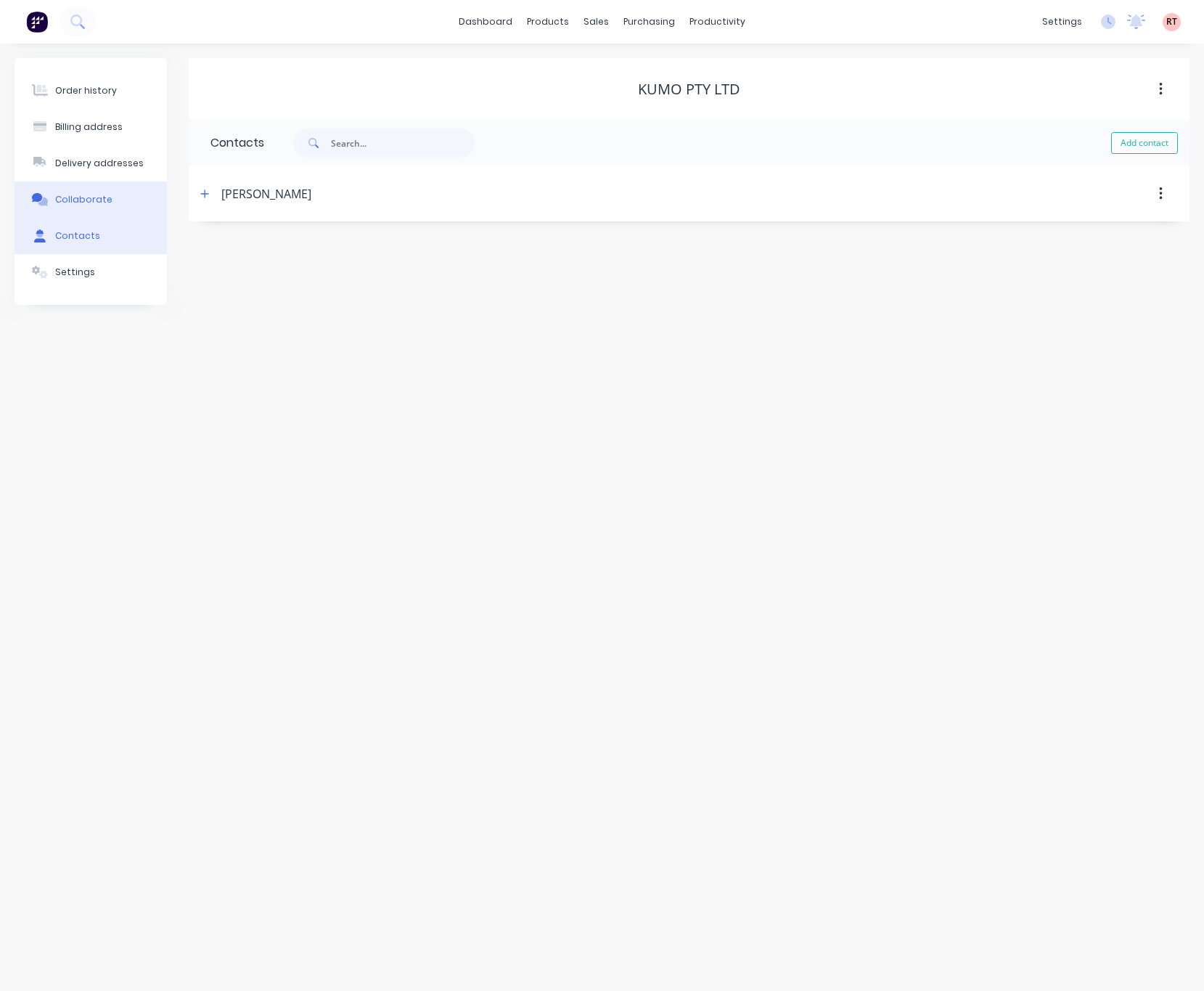
click at [129, 207] on button "Collaborate" at bounding box center [91, 199] width 153 height 36
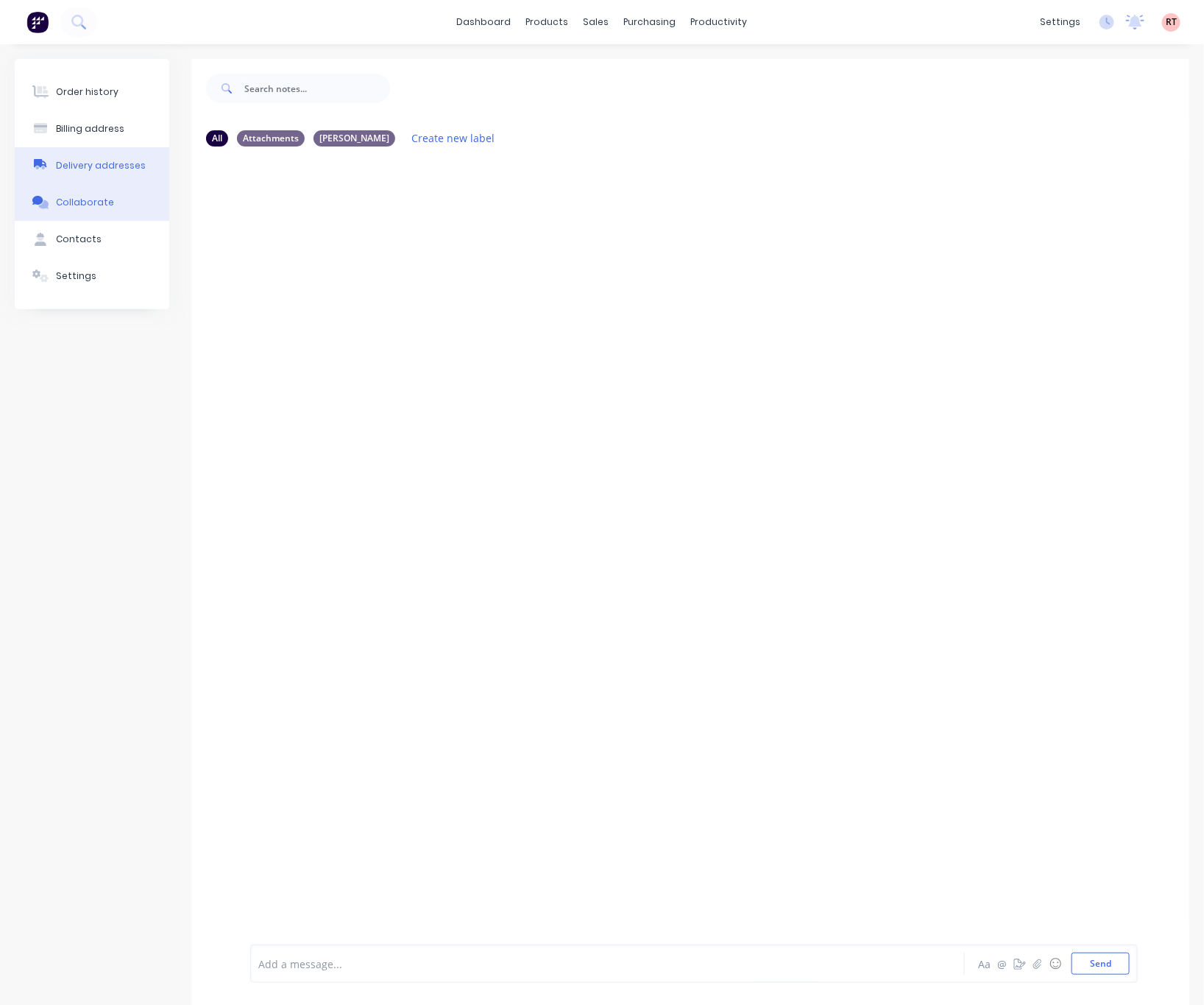
click at [113, 168] on div "Delivery addresses" at bounding box center [101, 165] width 90 height 13
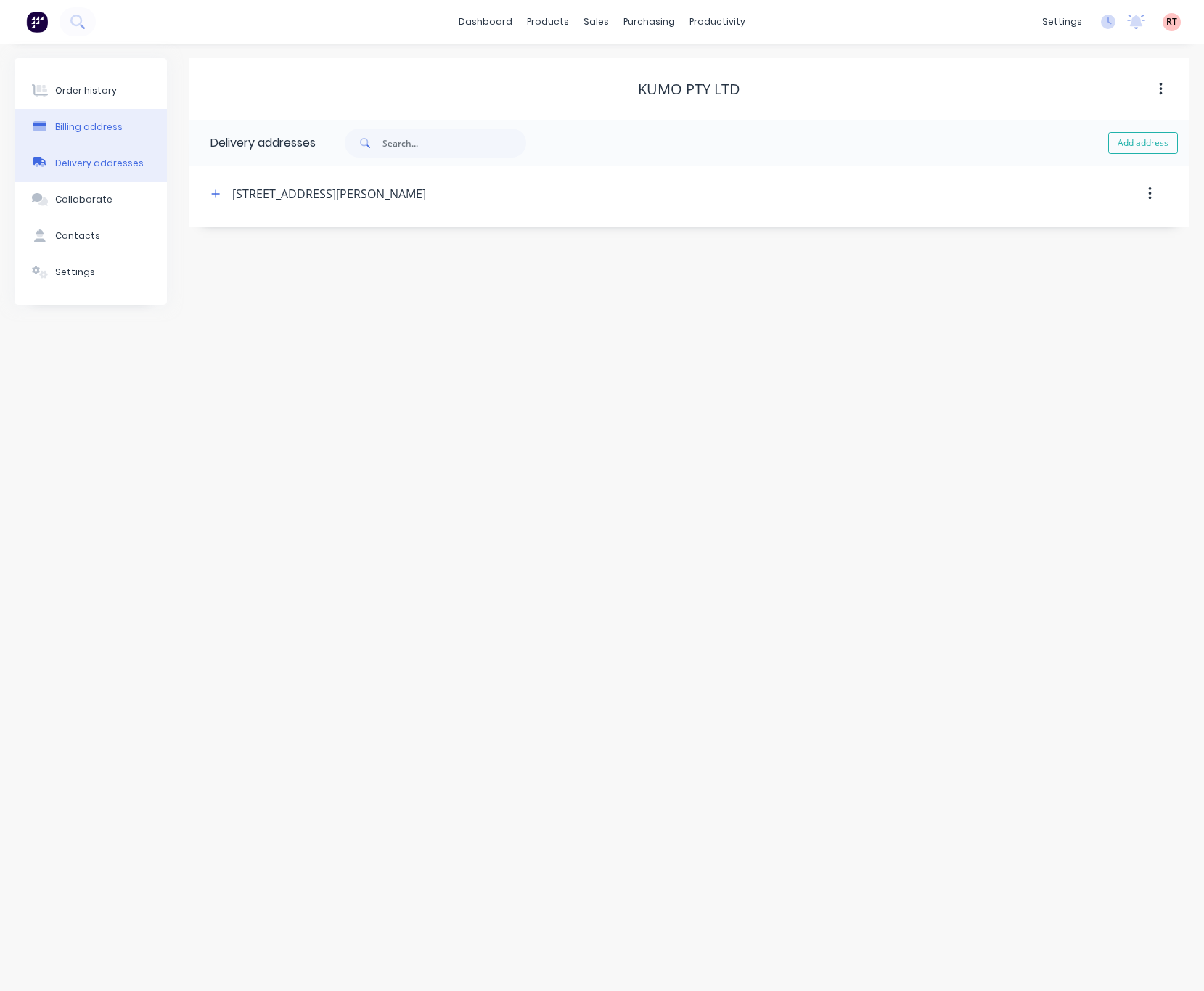
click at [113, 133] on button "Billing address" at bounding box center [91, 127] width 153 height 36
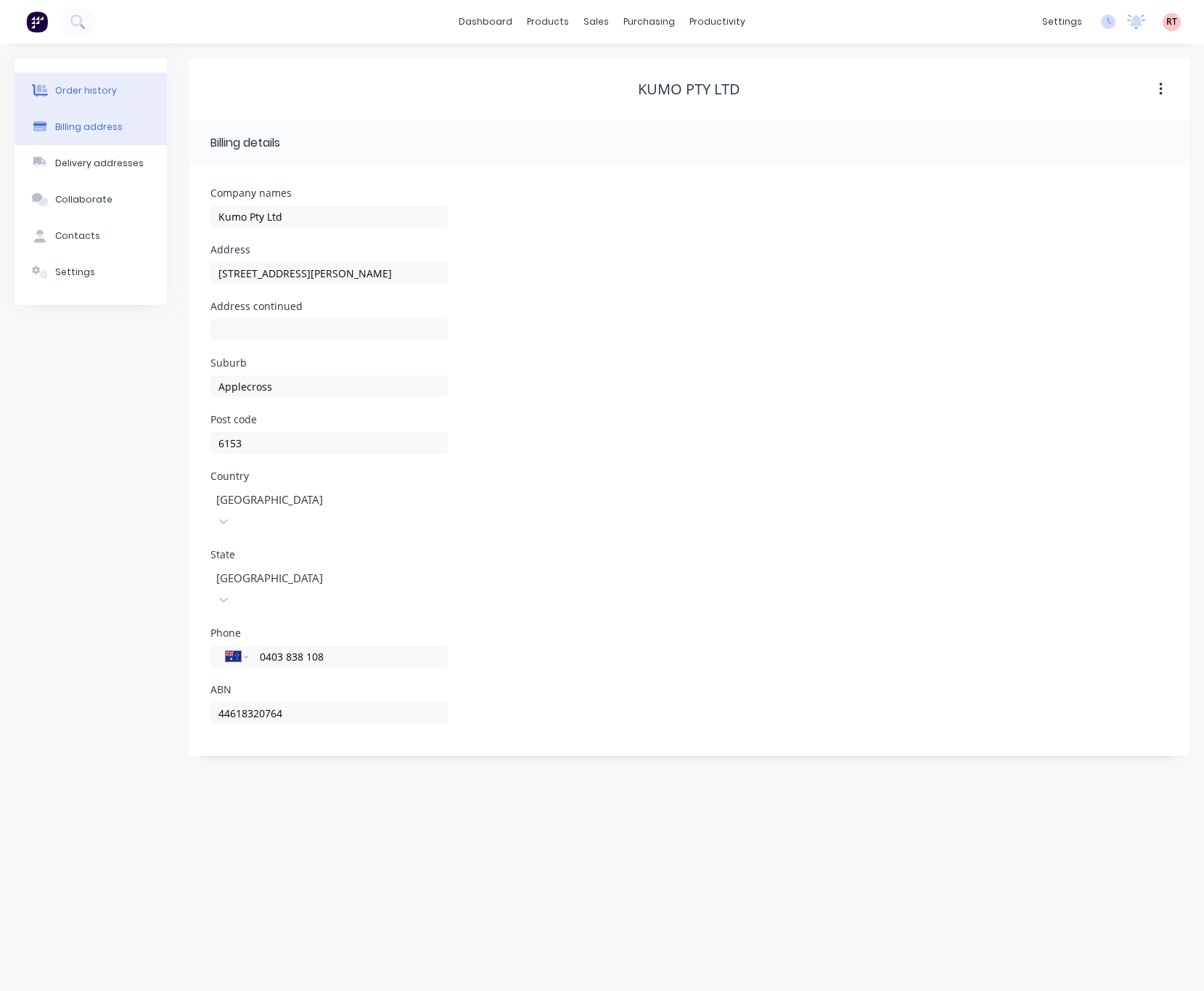
click at [116, 92] on button "Order history" at bounding box center [91, 90] width 153 height 36
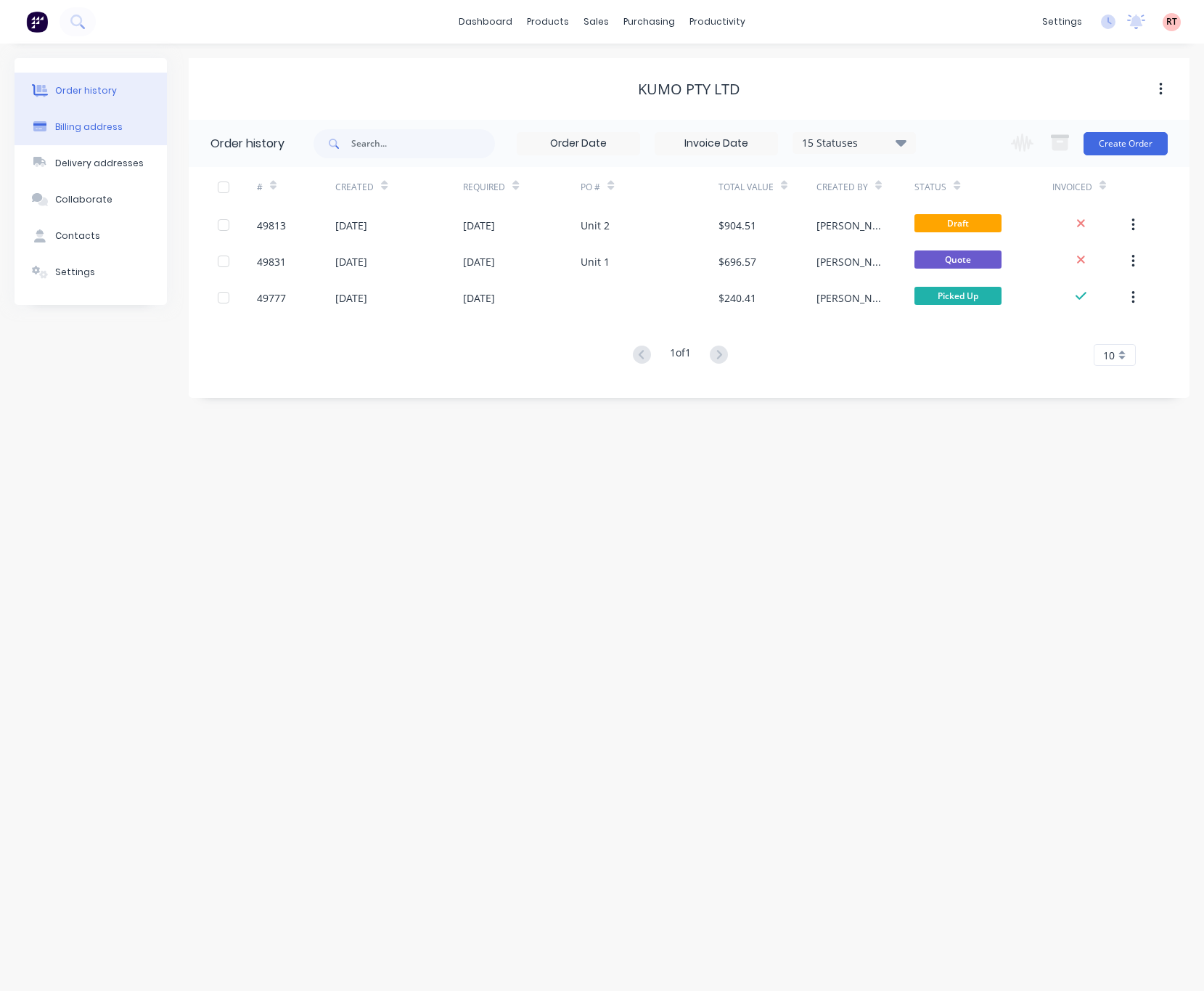
click at [124, 137] on button "Billing address" at bounding box center [91, 127] width 153 height 36
select select "AU"
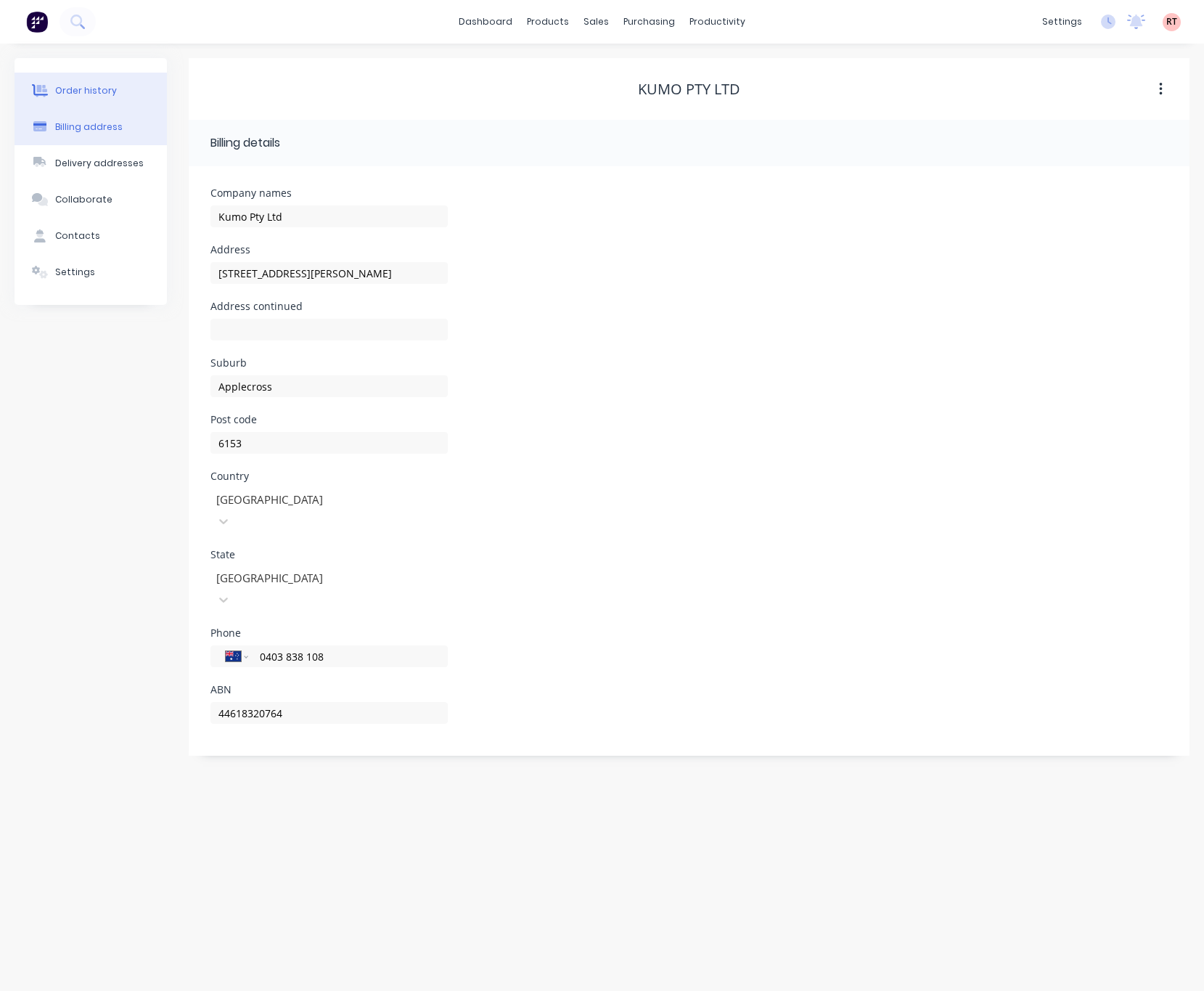
click at [129, 92] on button "Order history" at bounding box center [91, 90] width 153 height 36
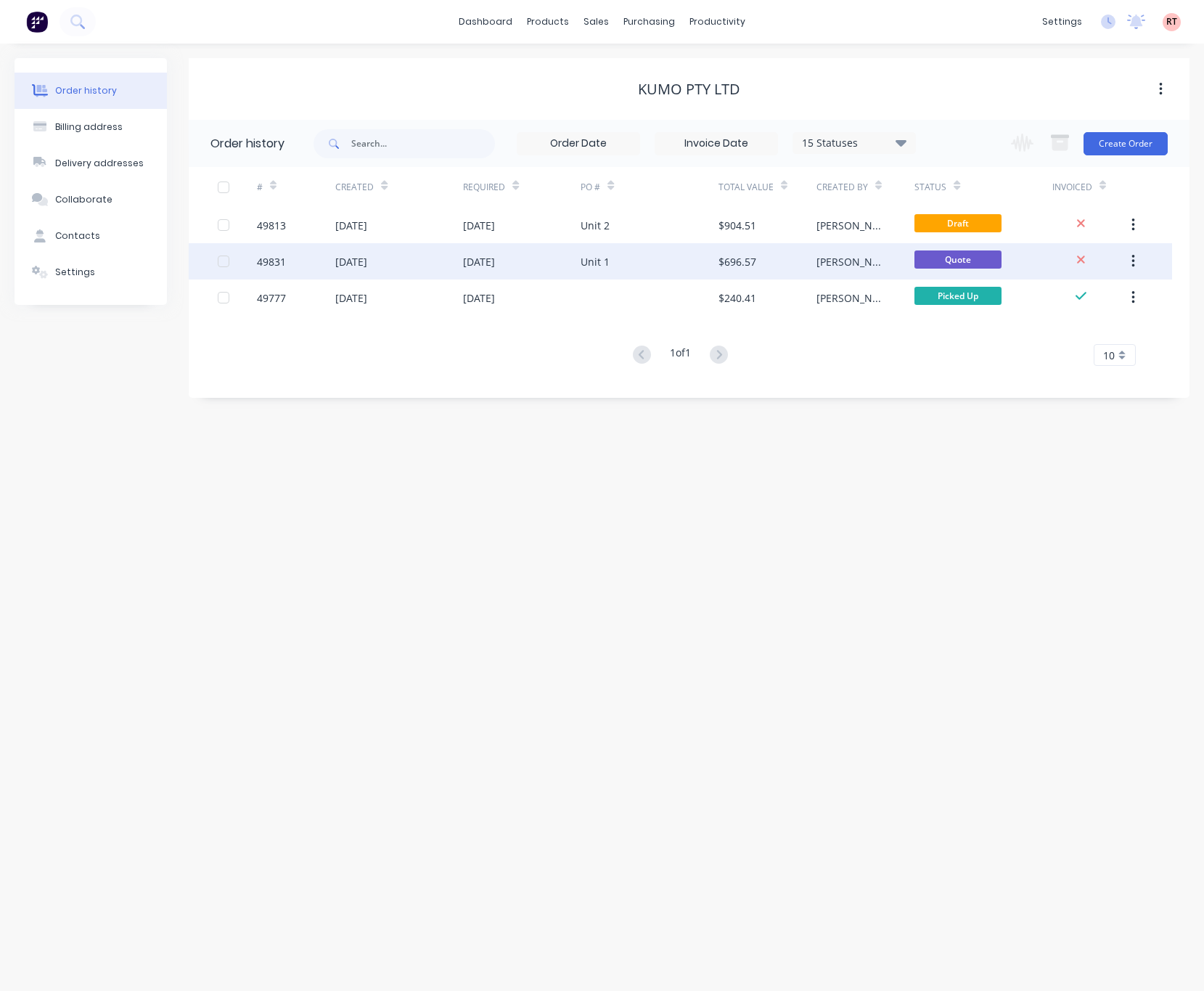
click at [638, 264] on div "Unit 1" at bounding box center [649, 261] width 137 height 36
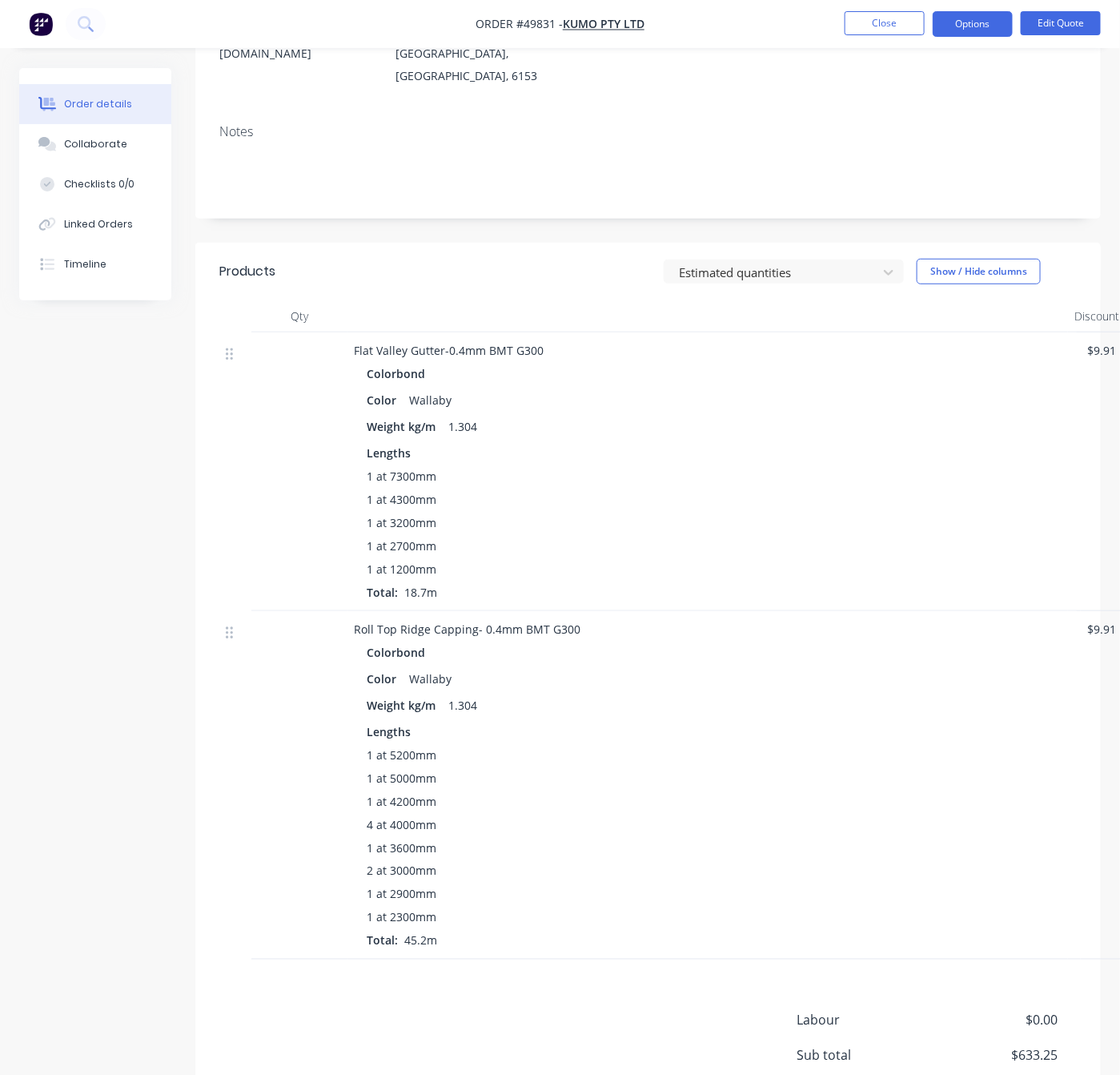
scroll to position [337, 0]
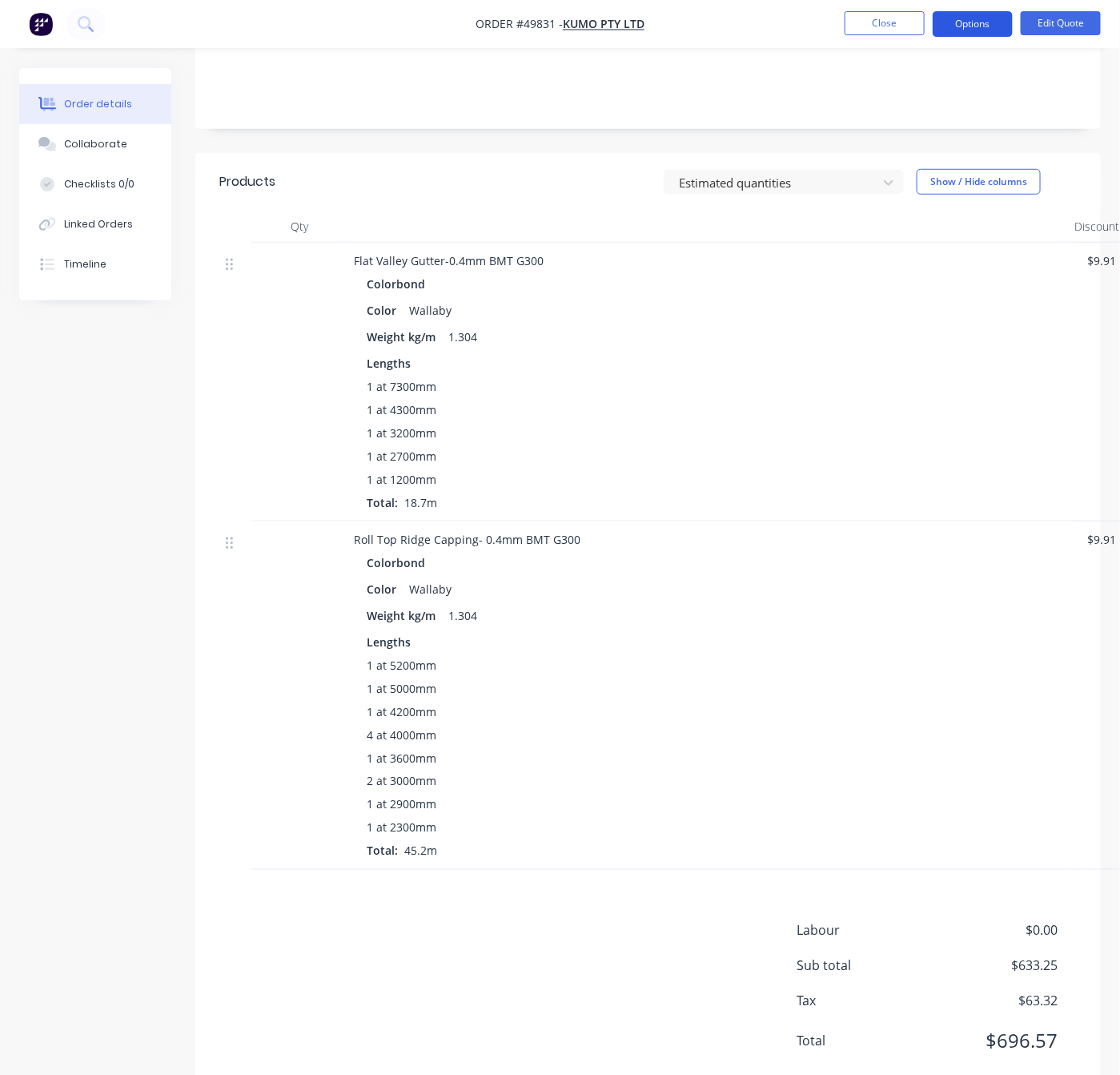
click at [920, 22] on button "Options" at bounding box center [973, 24] width 80 height 26
click at [920, 14] on button "Edit Quote" at bounding box center [1061, 23] width 80 height 24
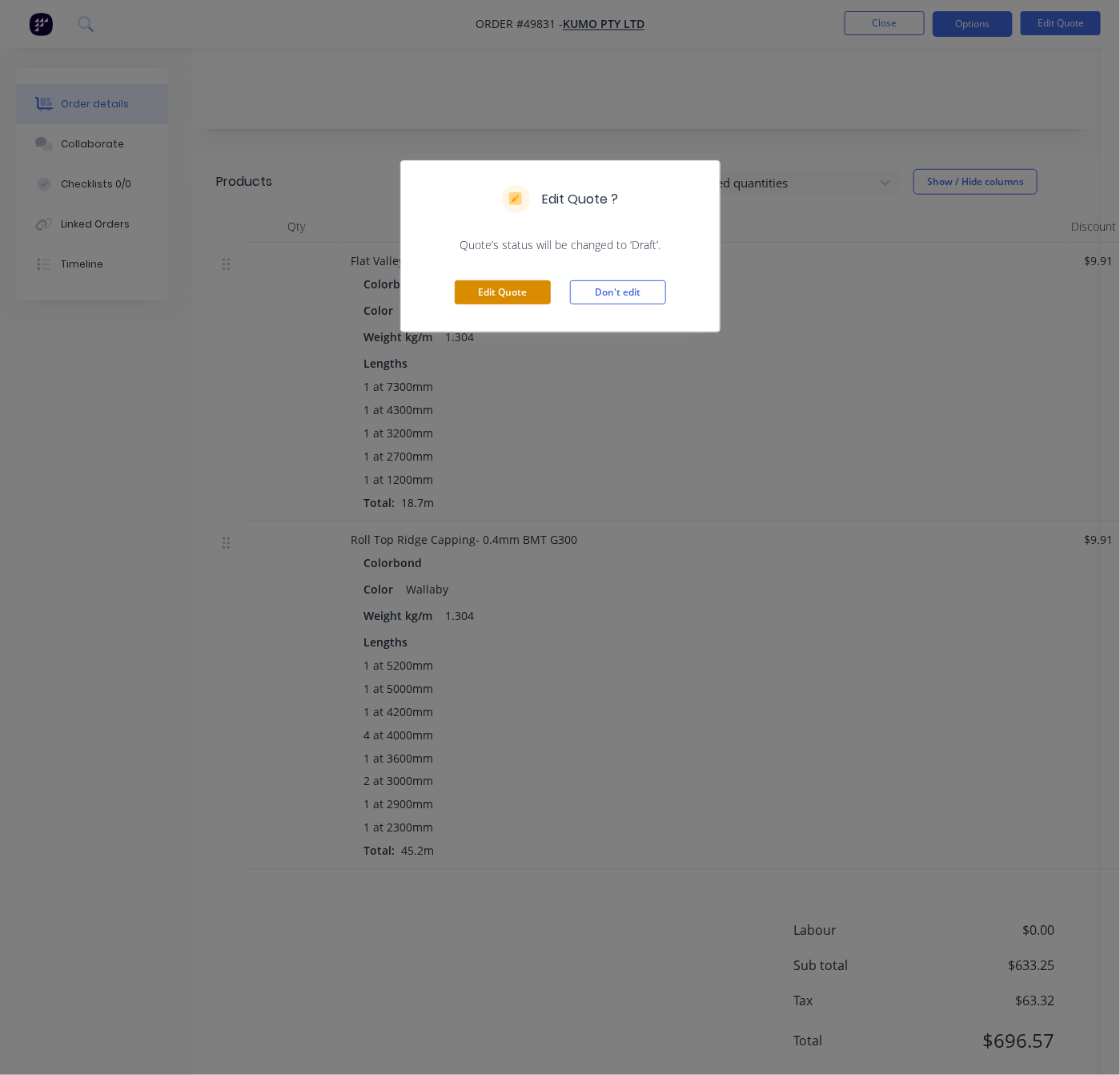
click at [519, 299] on button "Edit Quote" at bounding box center [502, 292] width 96 height 24
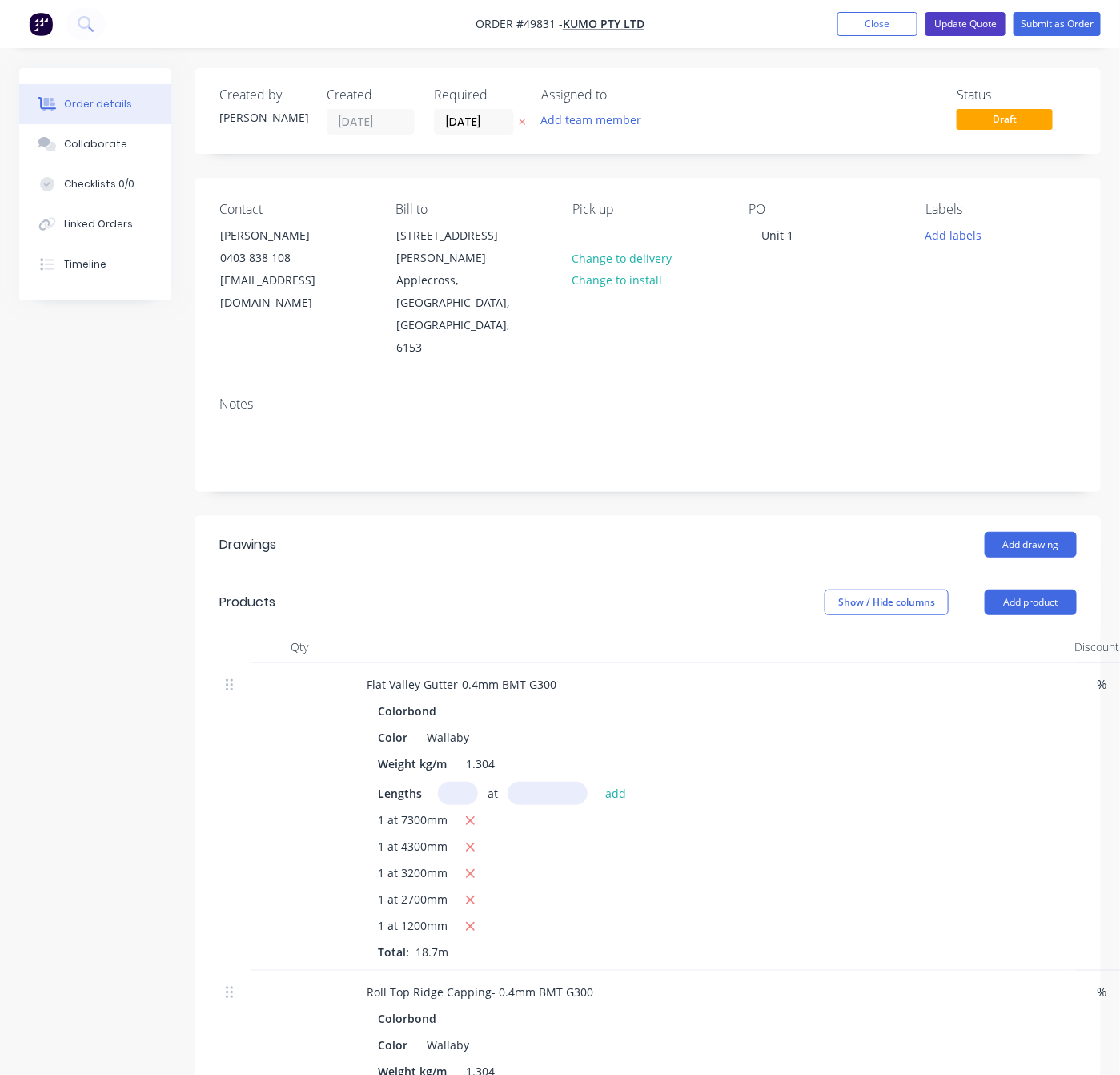
click at [920, 22] on button "Update Quote" at bounding box center [966, 24] width 80 height 24
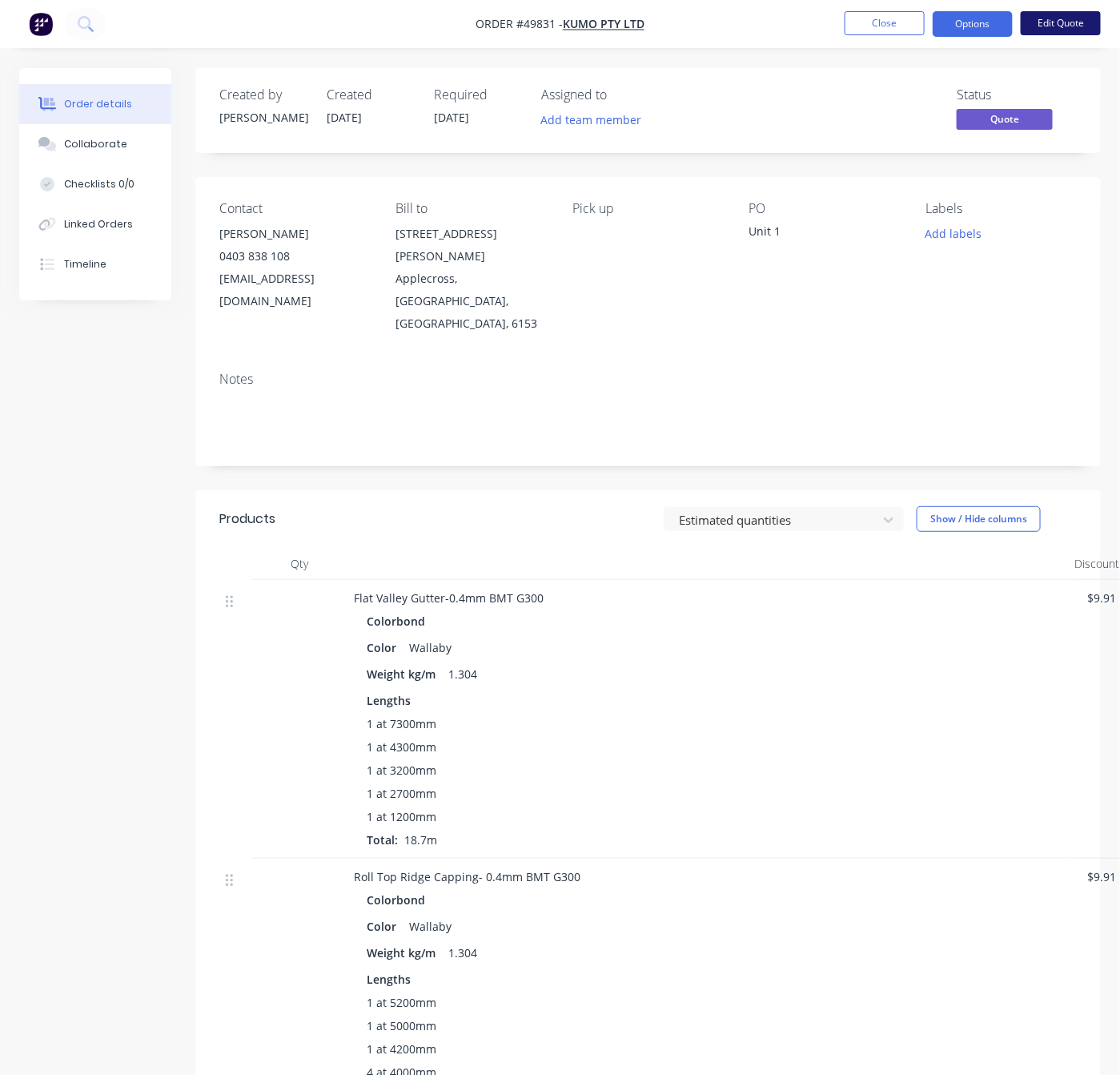
click at [920, 14] on button "Edit Quote" at bounding box center [1061, 23] width 80 height 24
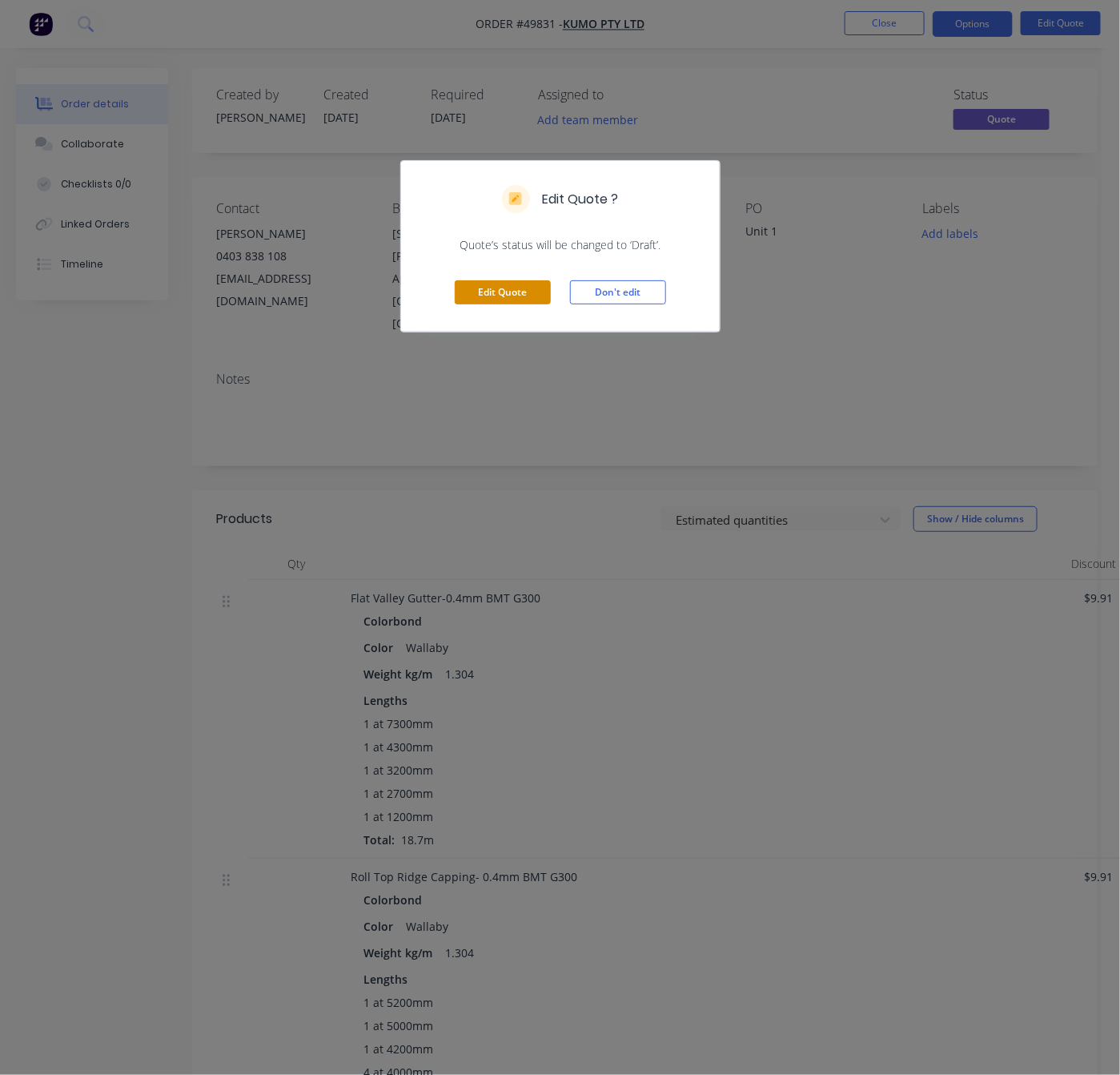
click at [508, 284] on button "Edit Quote" at bounding box center [502, 292] width 96 height 24
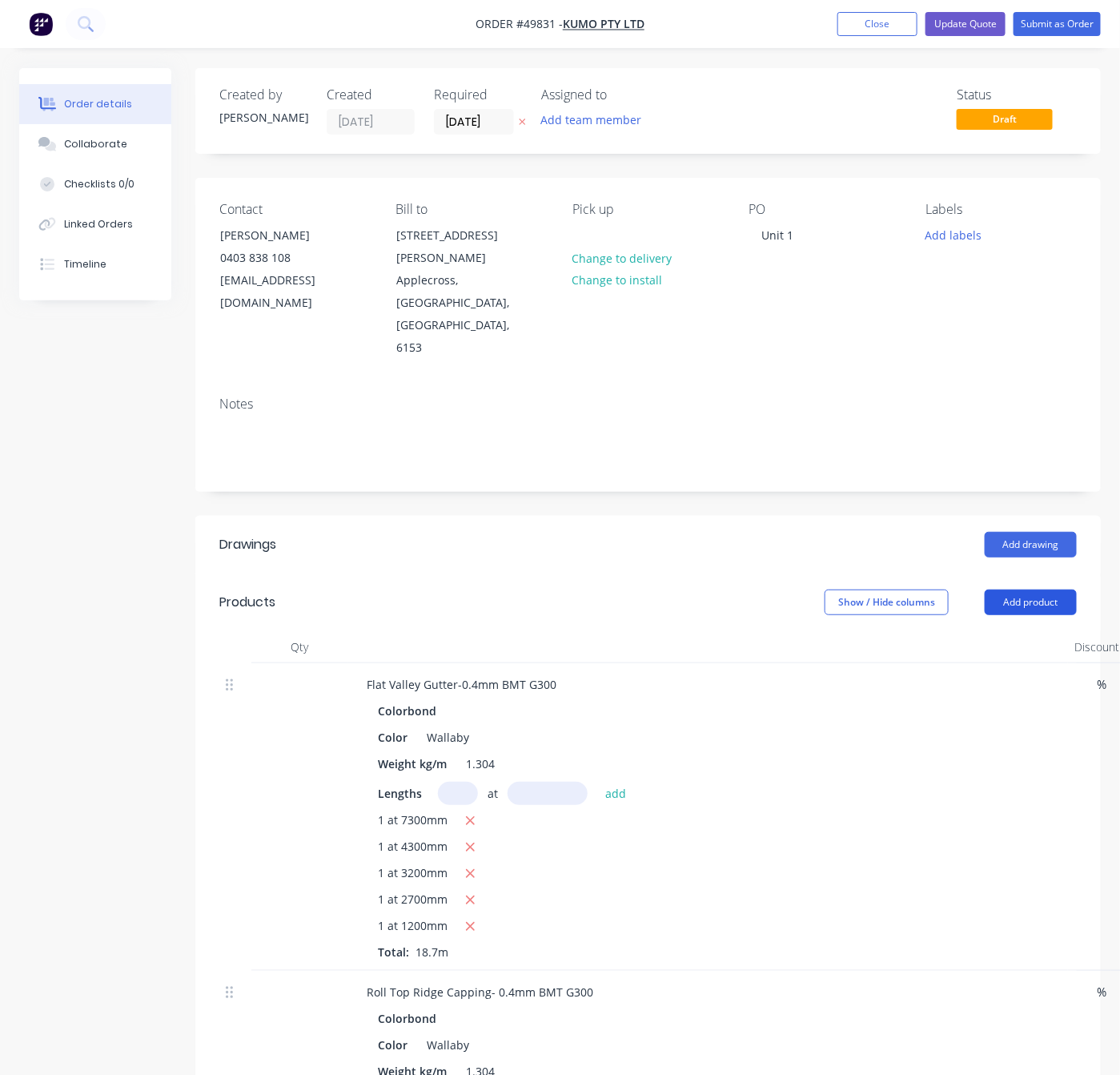
click at [920, 589] on button "Add product" at bounding box center [1031, 602] width 92 height 26
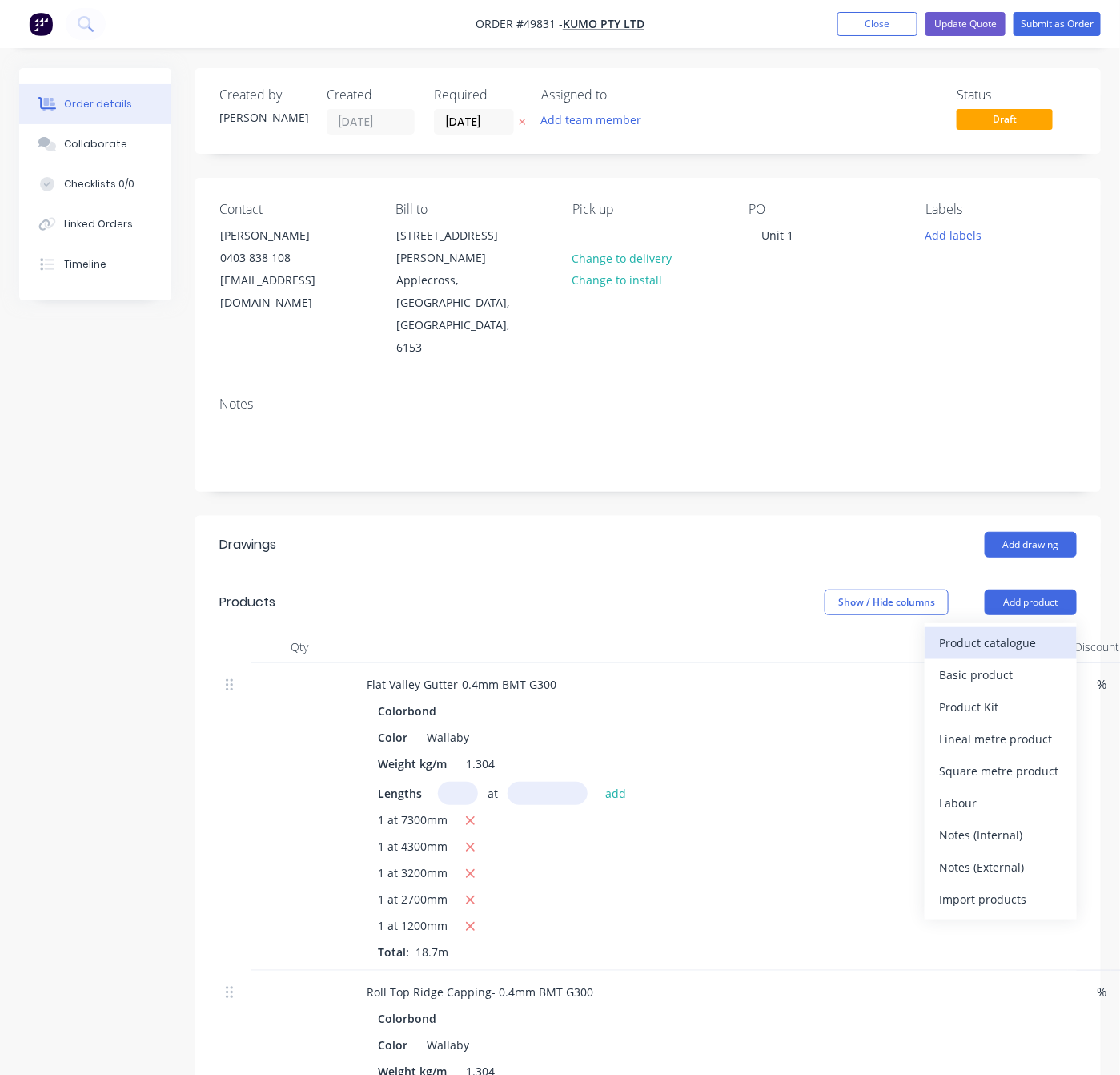
click at [920, 631] on div "Product catalogue" at bounding box center [1000, 643] width 123 height 23
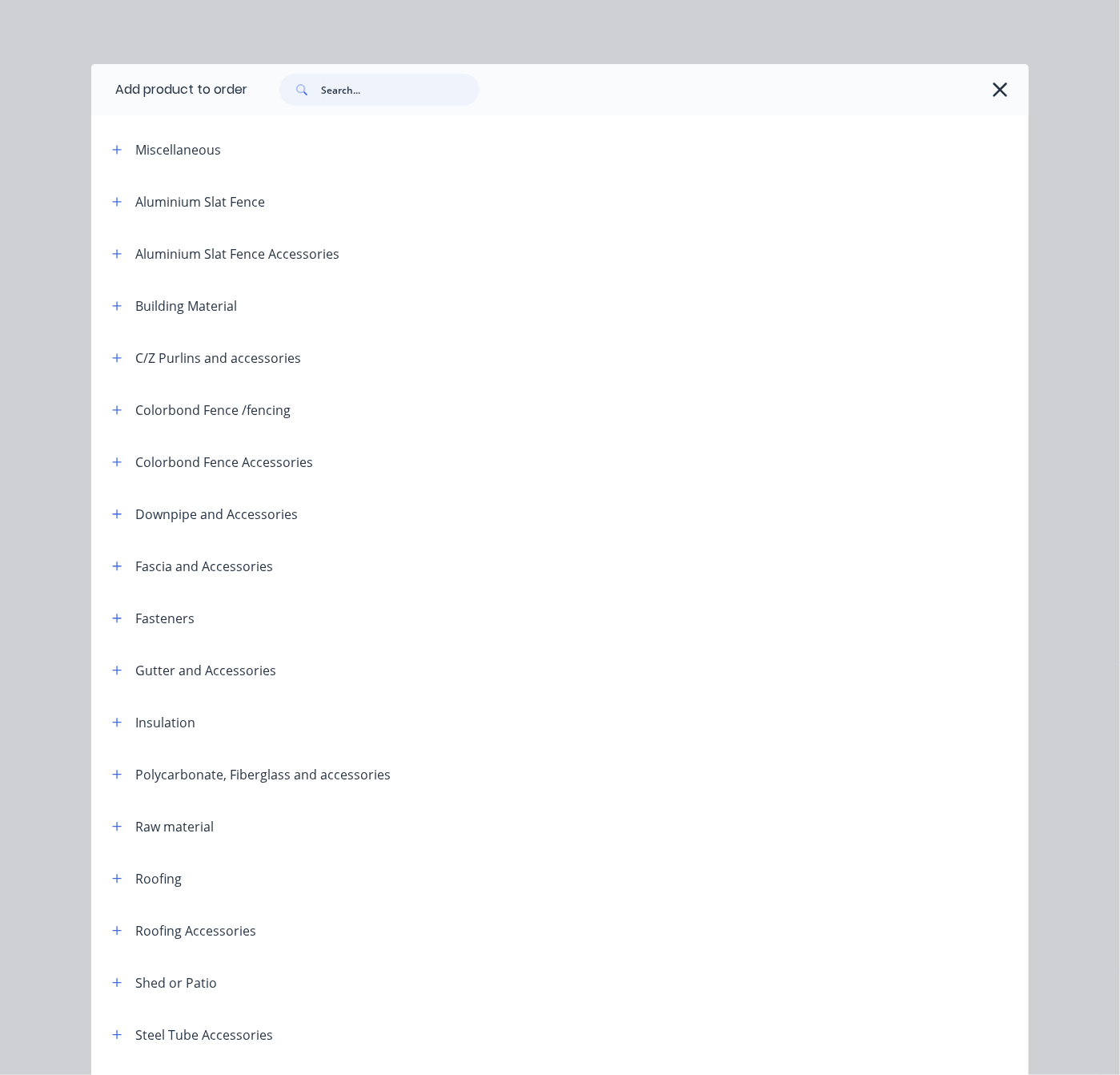
click at [397, 94] on input "text" at bounding box center [400, 90] width 159 height 32
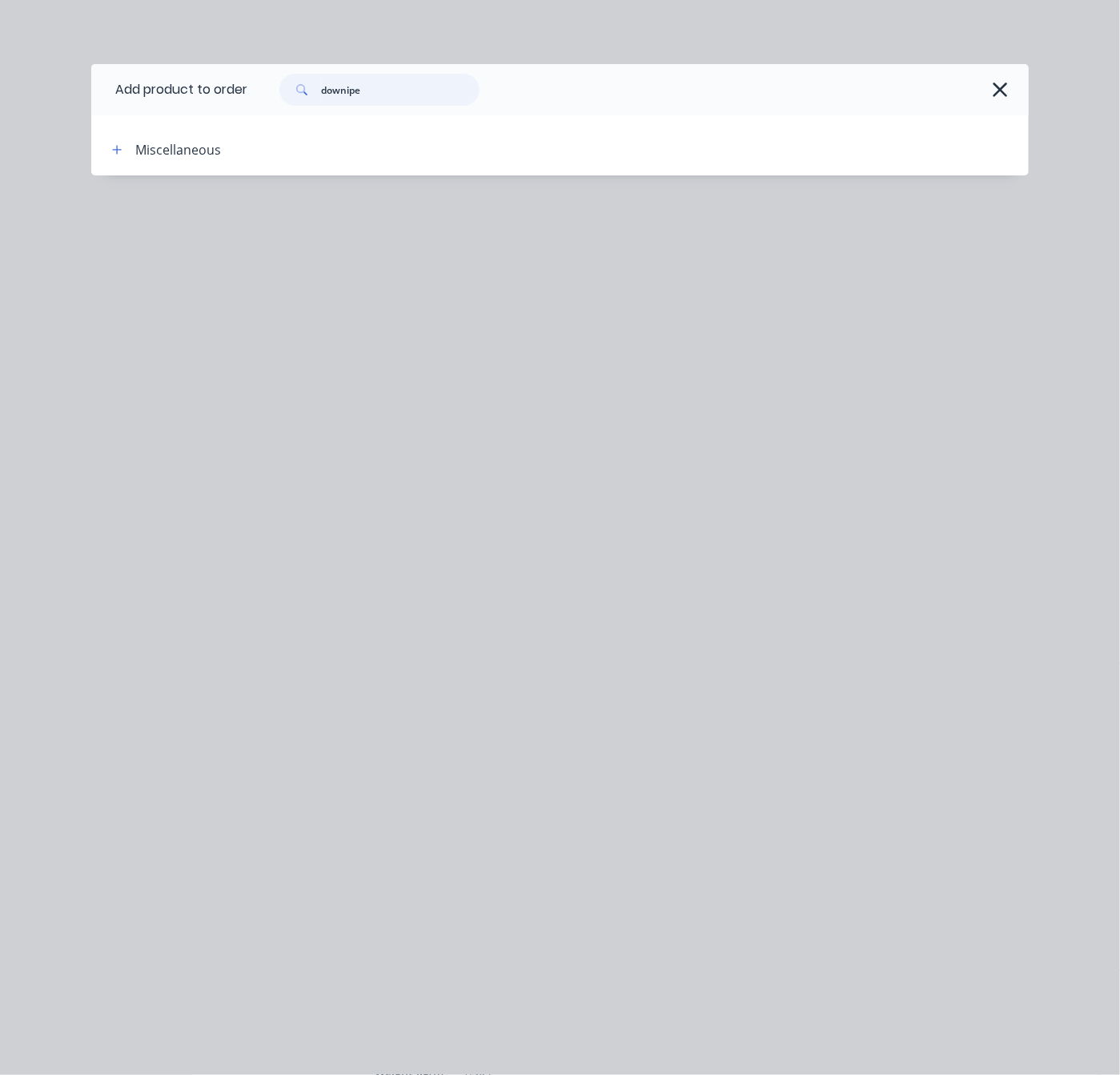
click at [414, 85] on input "downipe" at bounding box center [400, 90] width 159 height 32
type input "downpipe"
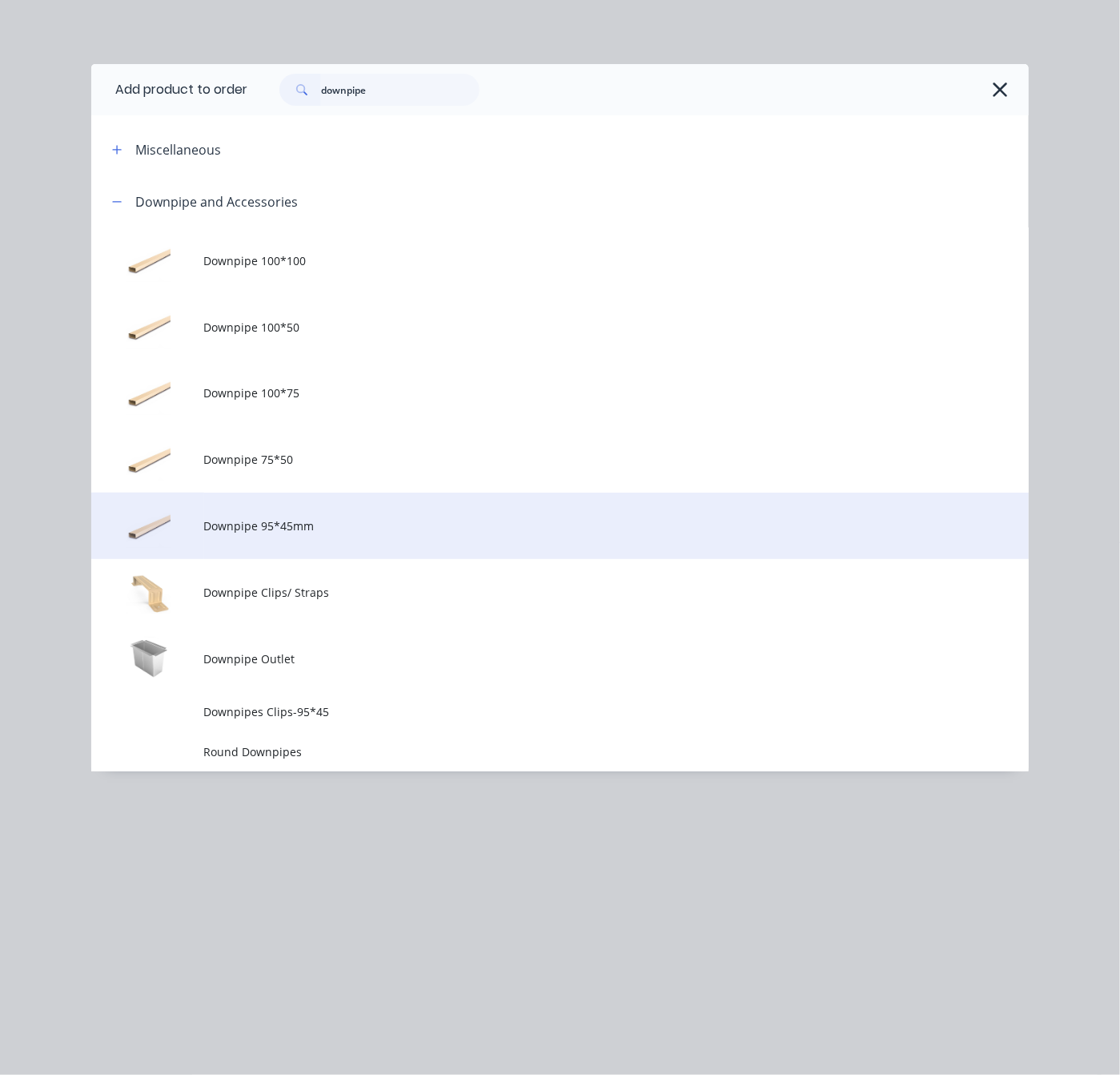
click at [394, 525] on span "Downpipe 95*45mm" at bounding box center [533, 526] width 660 height 17
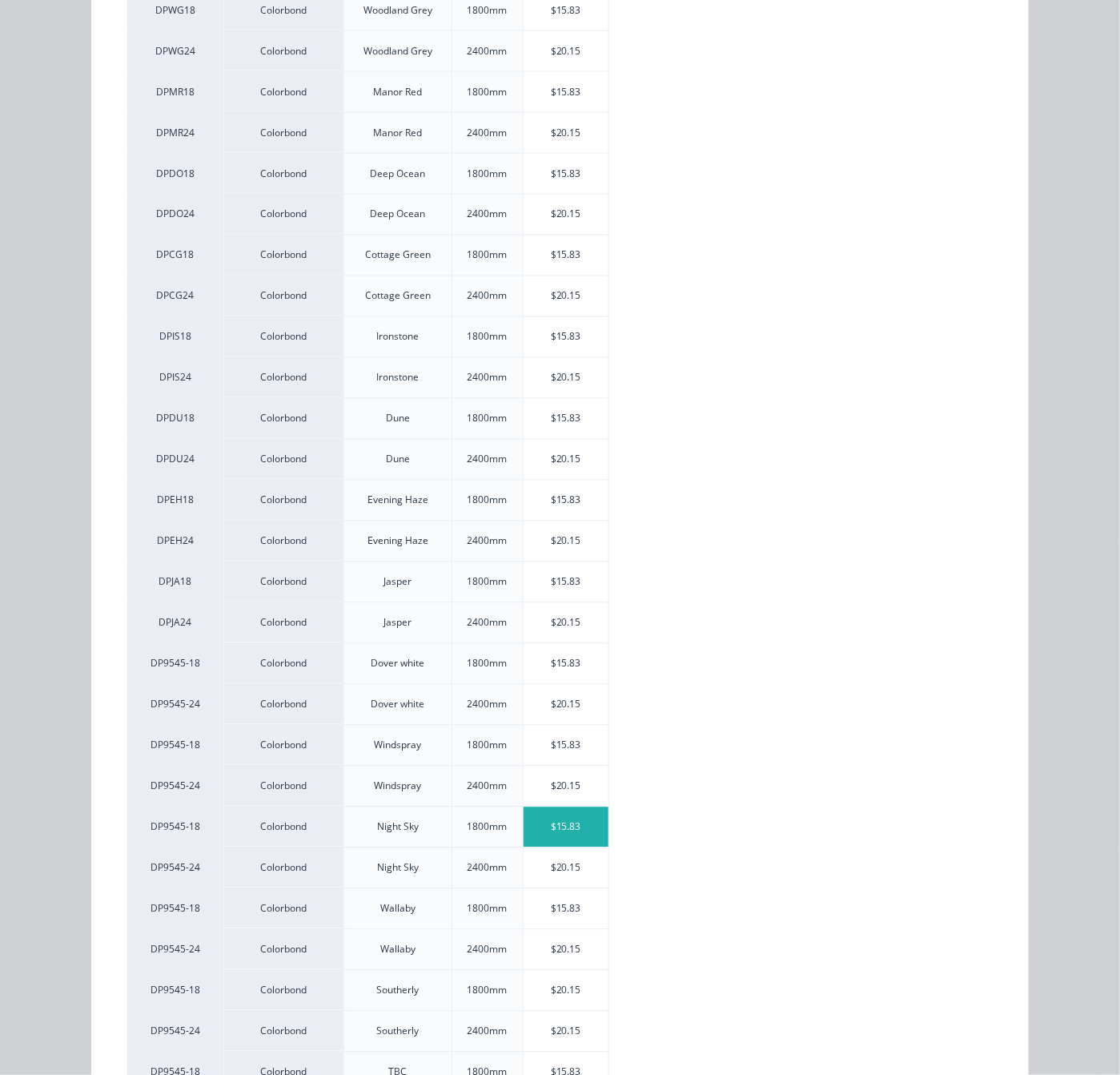
scroll to position [1061, 0]
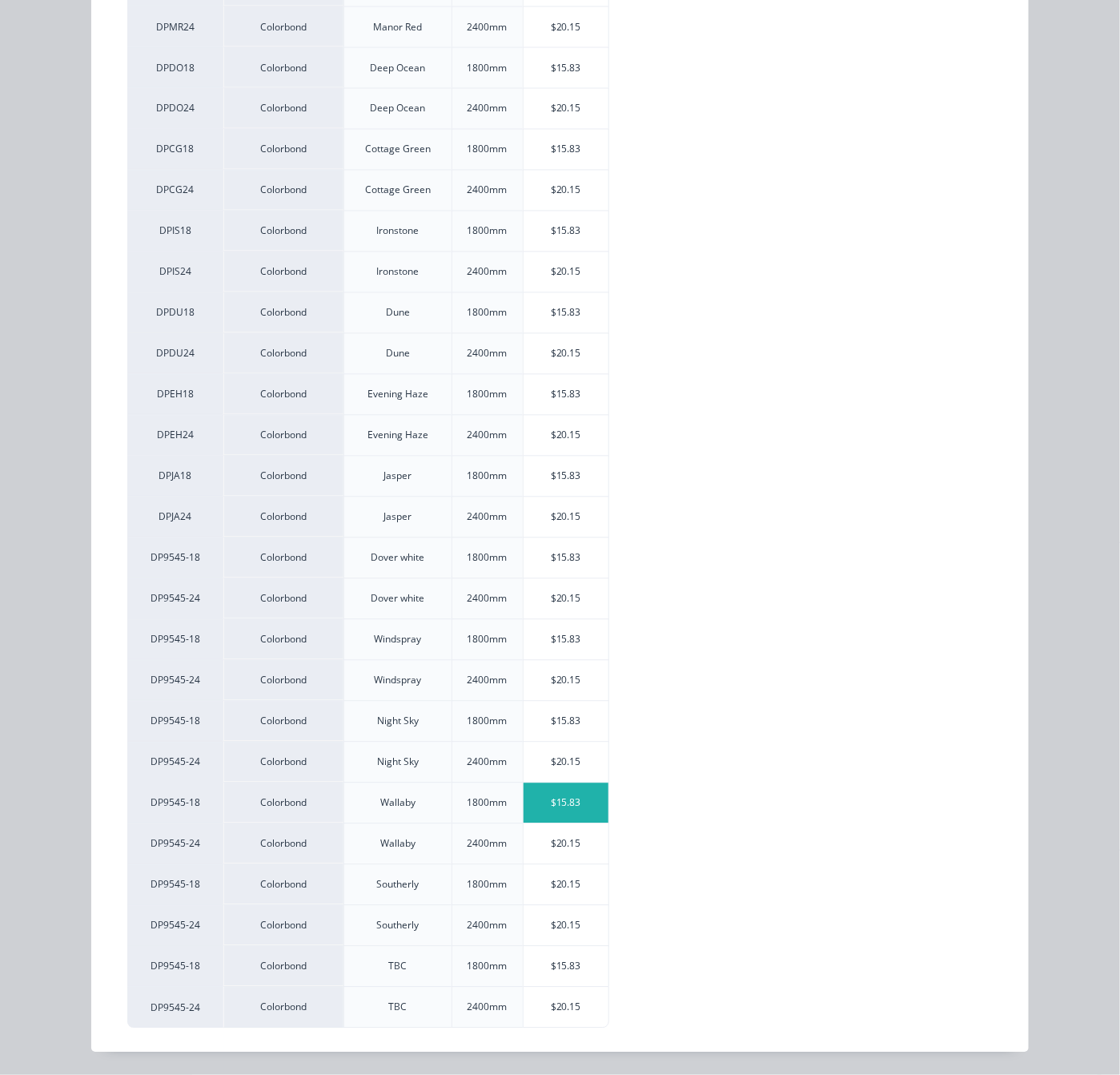
click at [570, 810] on div "$15.83" at bounding box center [566, 803] width 86 height 40
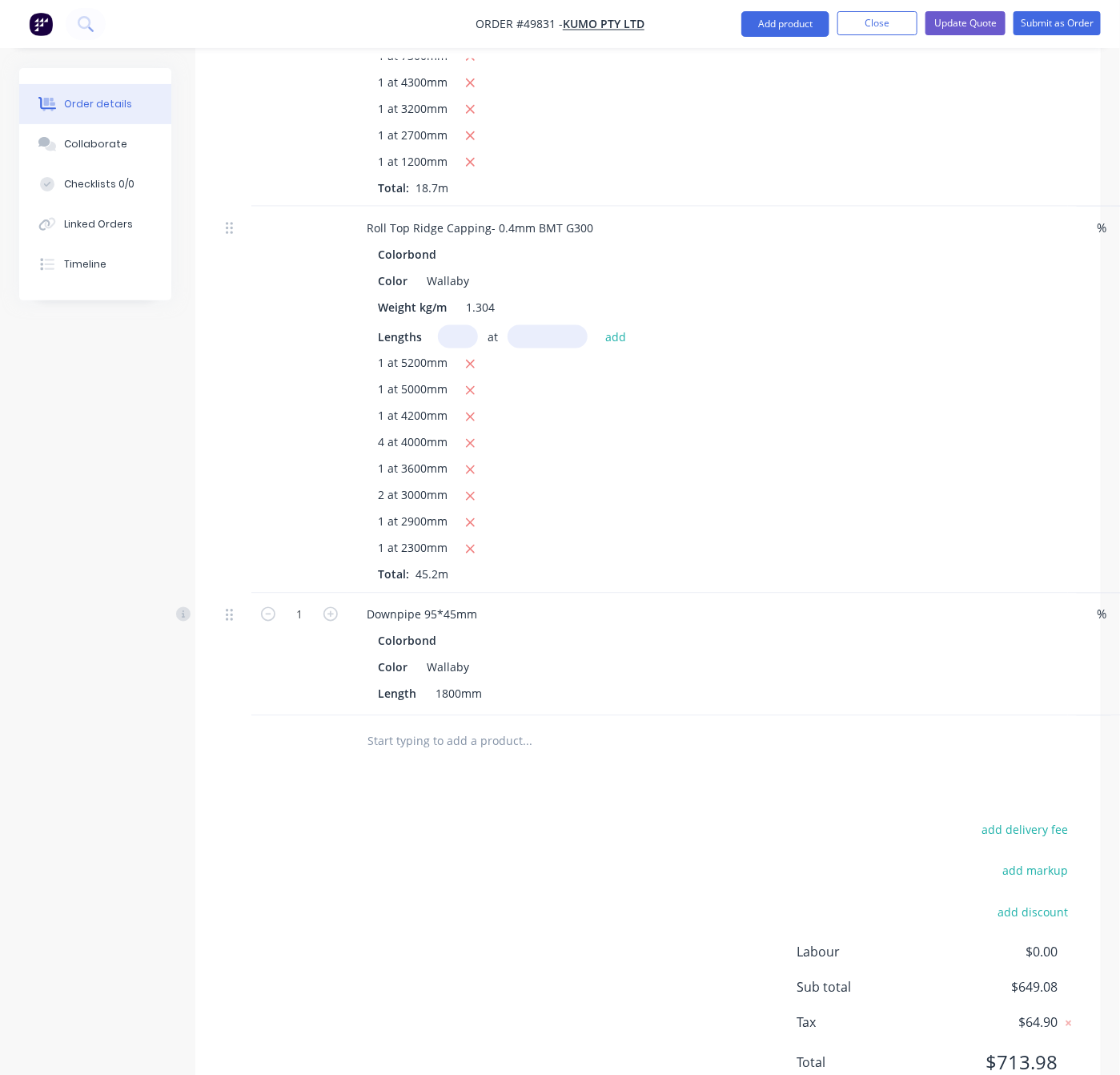
scroll to position [767, 0]
click at [313, 601] on input "1" at bounding box center [299, 612] width 42 height 24
type input "14"
type input "$221.62"
click at [548, 914] on div "add delivery fee add markup add discount Labour $0.00 Sub total $854.87 Tax $85…" at bounding box center [649, 954] width 858 height 274
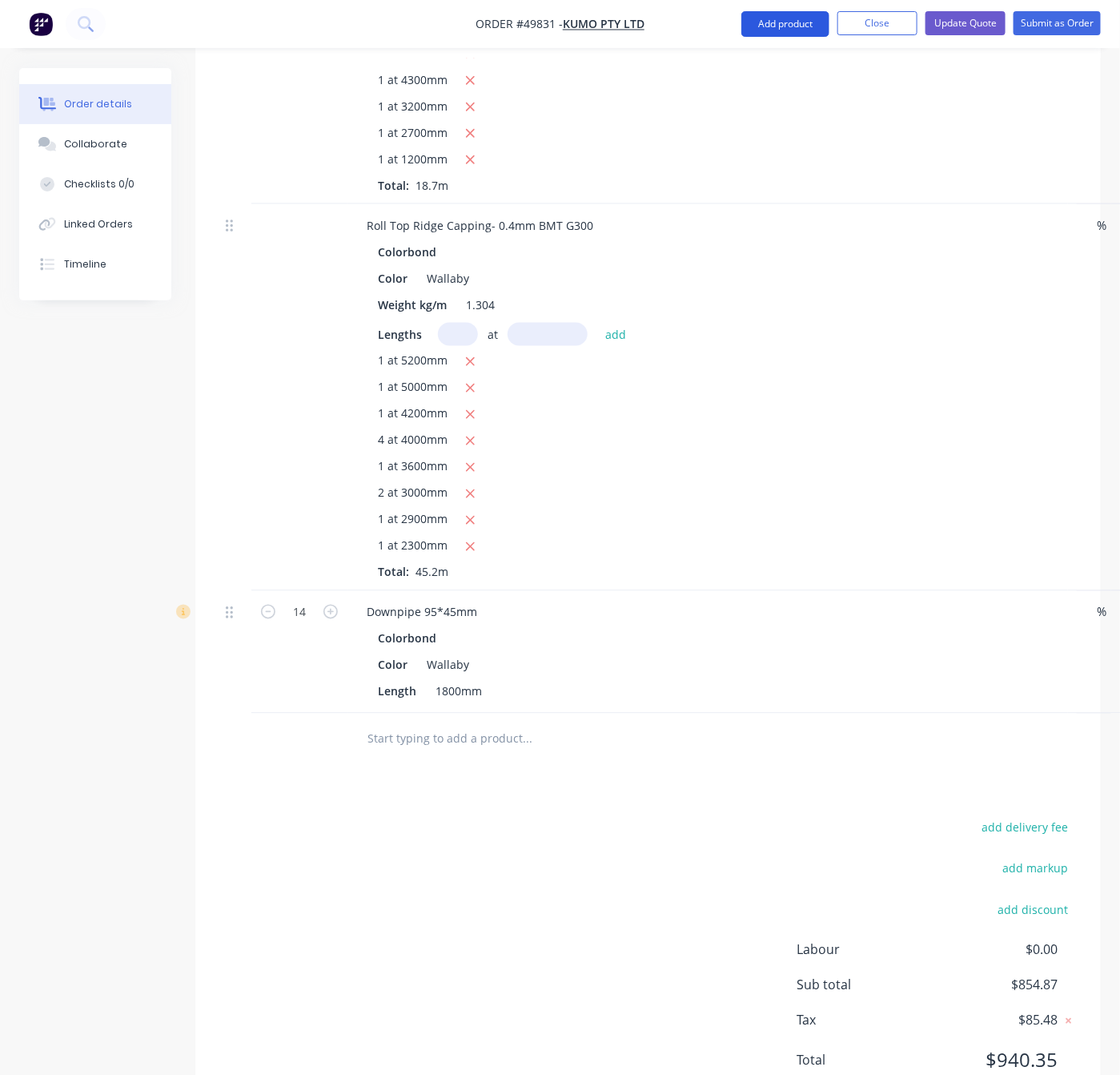
click at [777, 25] on button "Add product" at bounding box center [785, 24] width 88 height 26
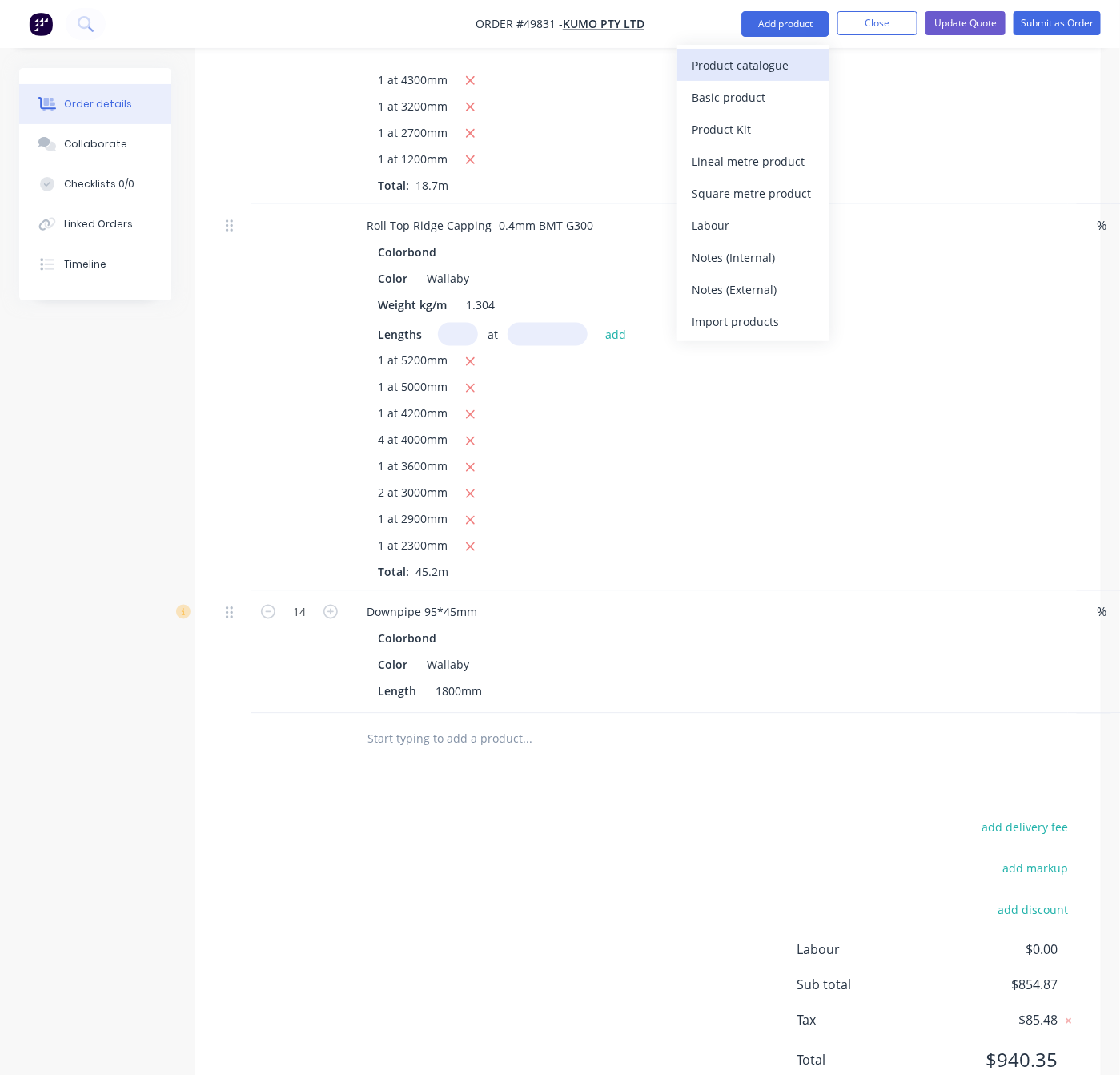
click at [772, 60] on div "Product catalogue" at bounding box center [753, 66] width 123 height 23
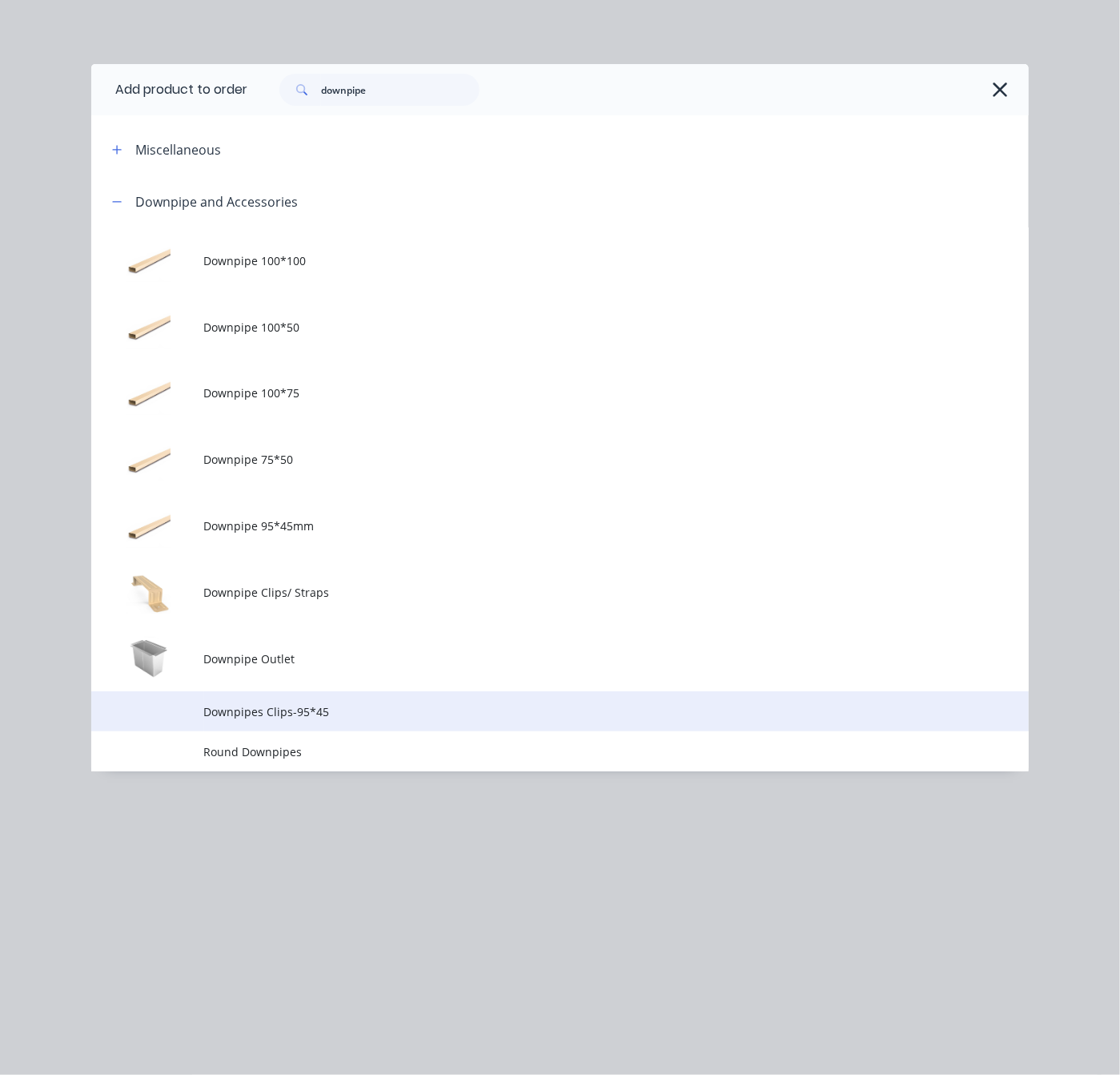
click at [345, 706] on span "Downpipes Clips-95*45" at bounding box center [533, 711] width 660 height 17
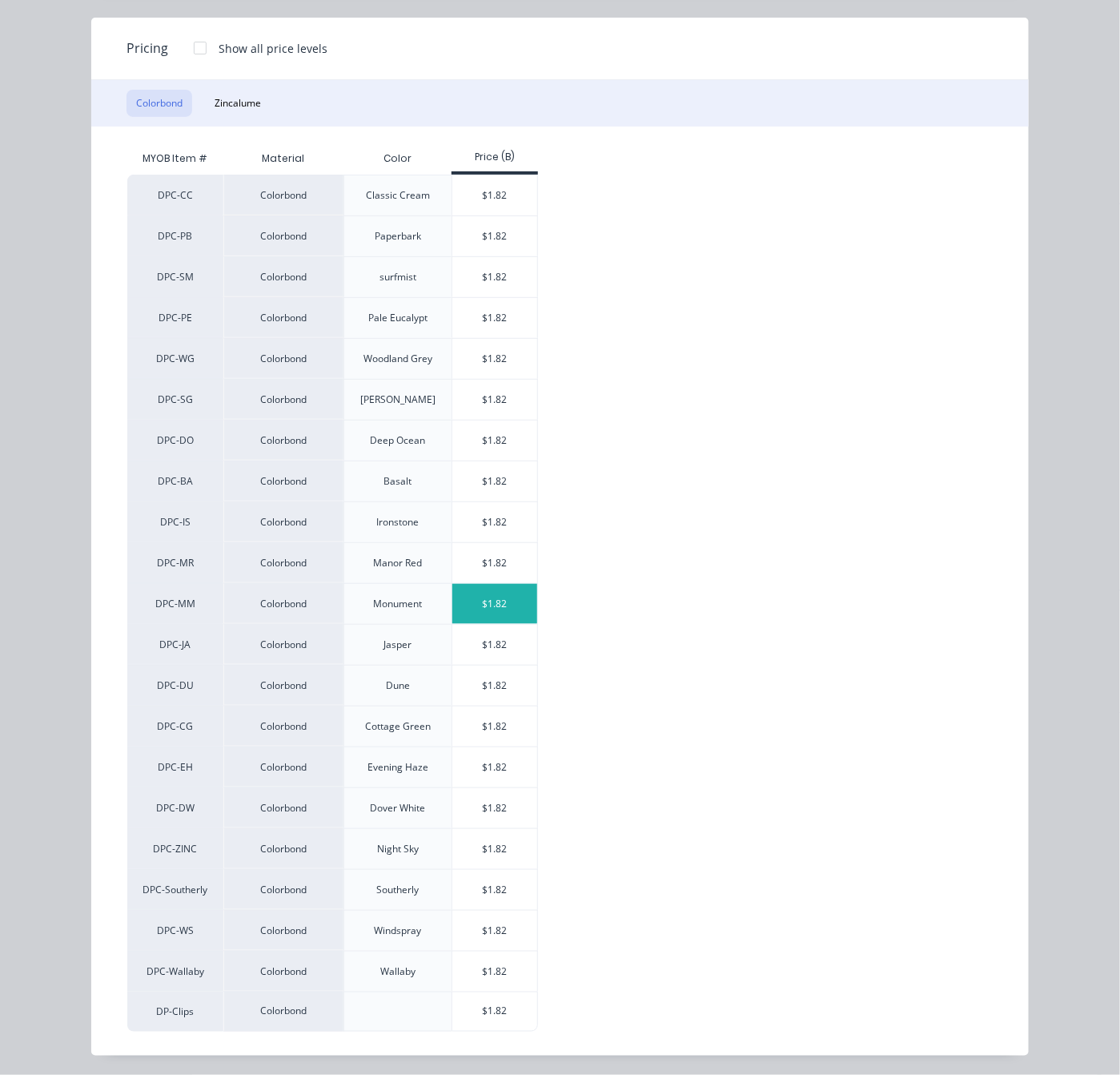
scroll to position [143, 0]
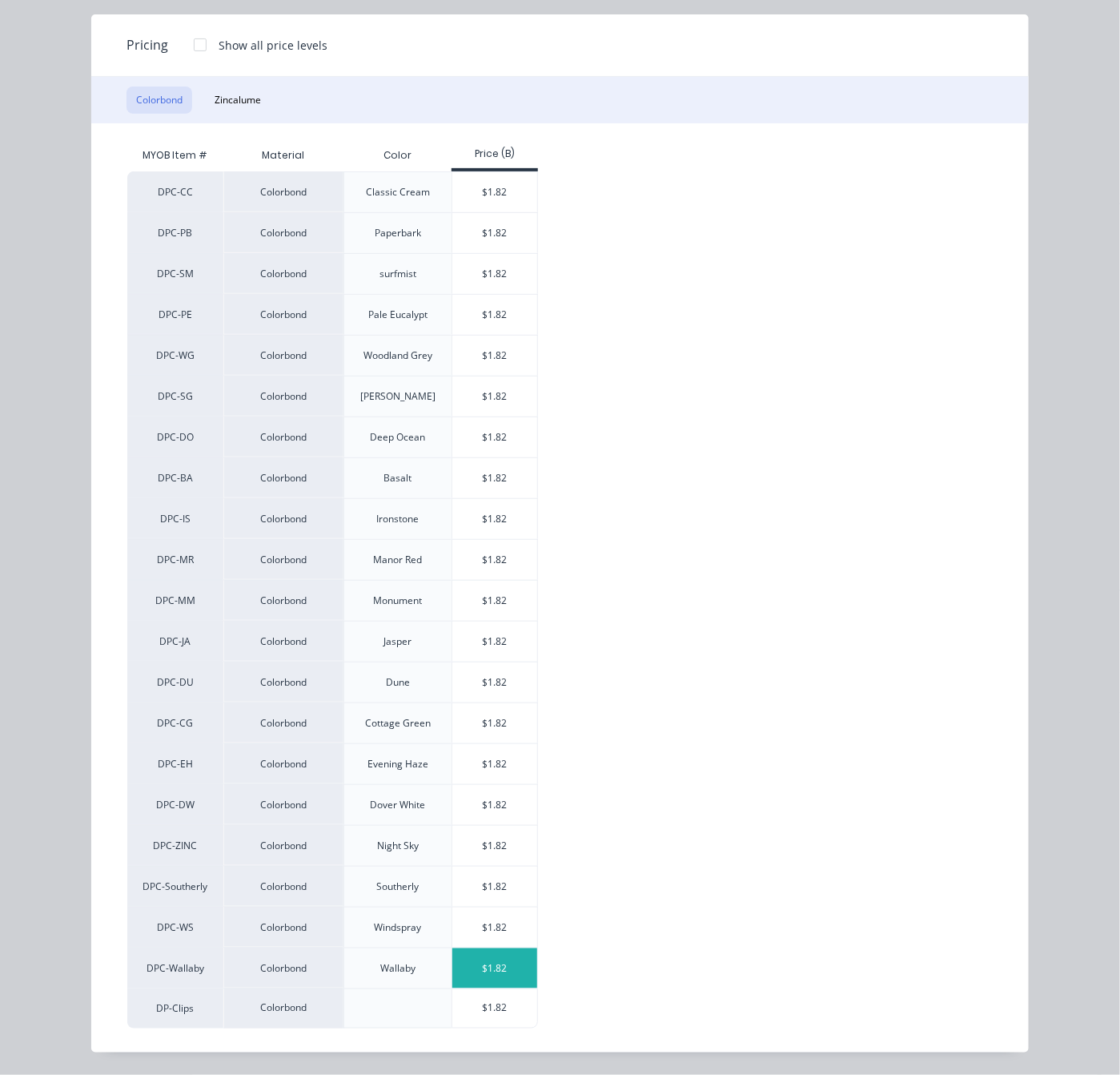
click at [473, 962] on div "$1.82" at bounding box center [495, 968] width 86 height 40
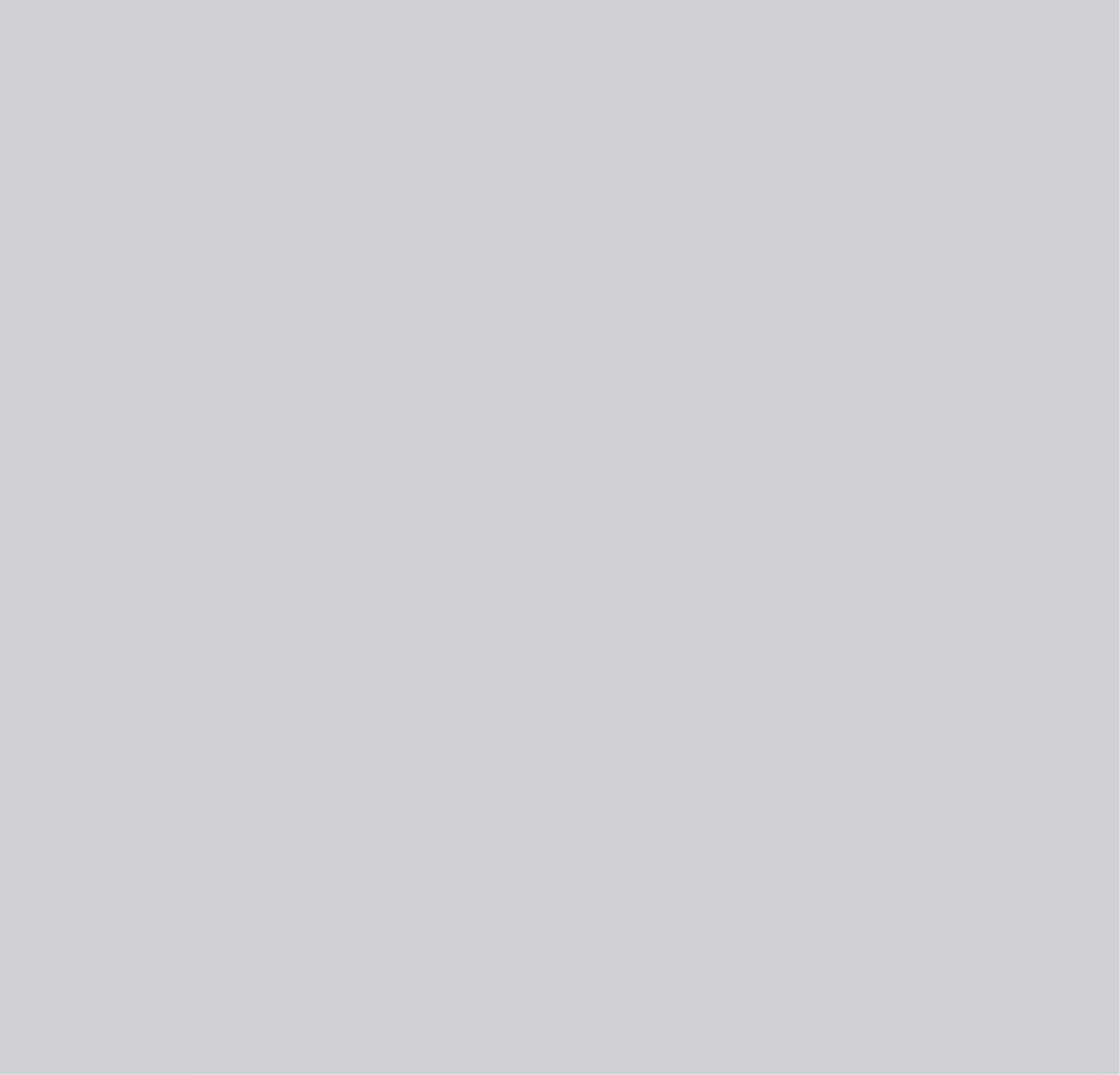
scroll to position [0, 0]
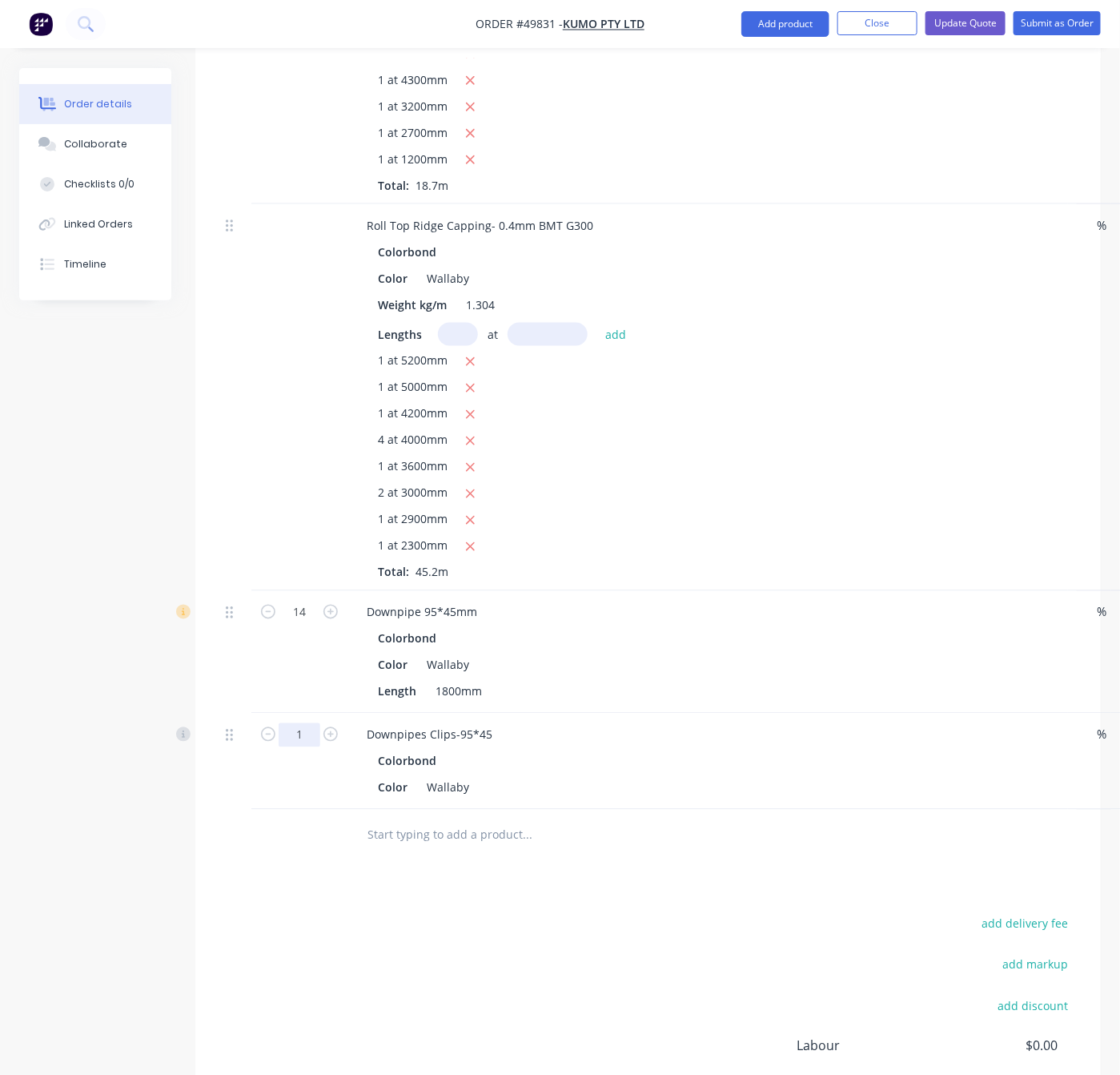
click at [311, 723] on input "1" at bounding box center [299, 735] width 42 height 24
type input "1"
type input "7"
type input "$12.74"
drag, startPoint x: 693, startPoint y: 903, endPoint x: 687, endPoint y: 885, distance: 19.0
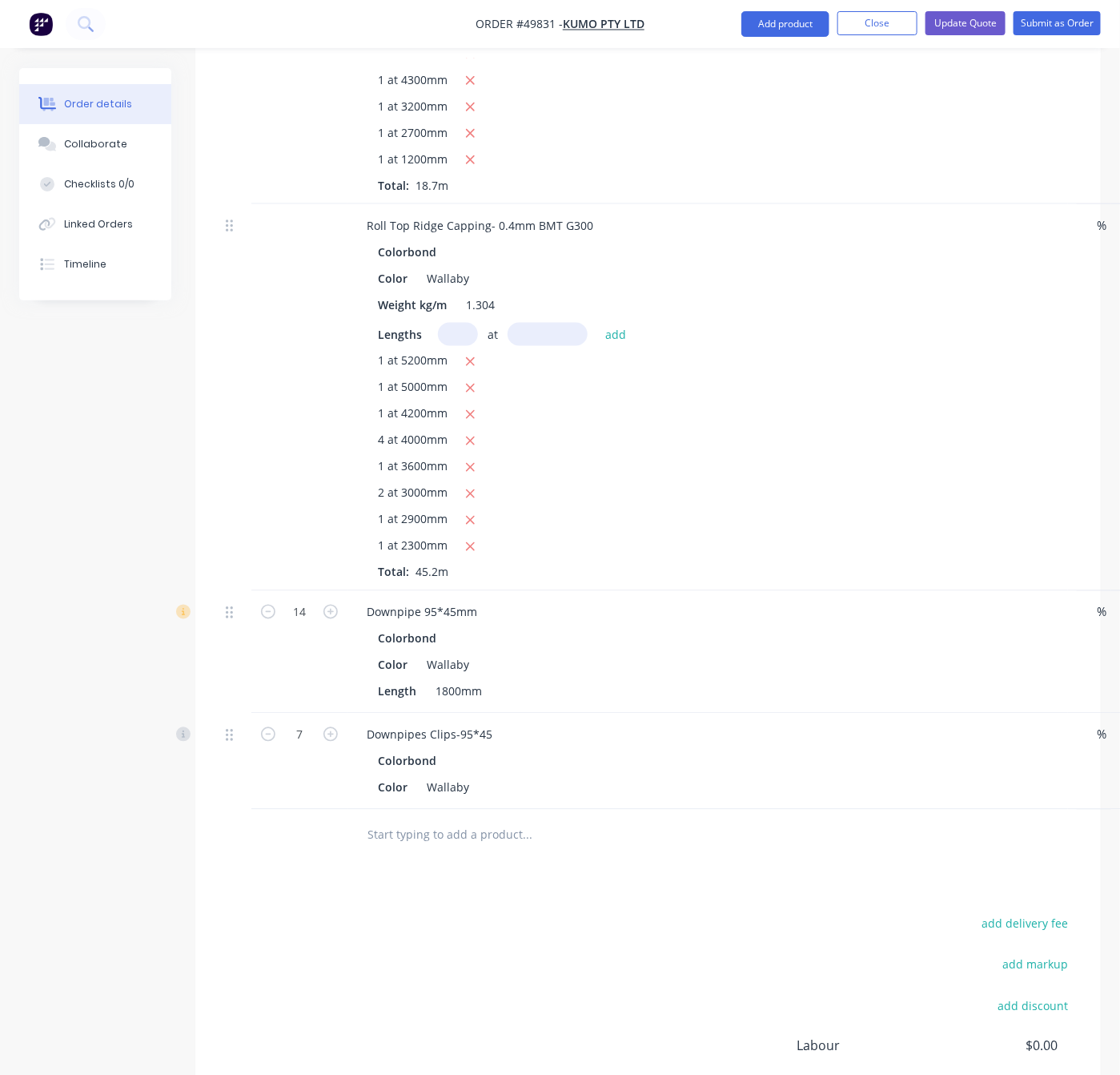
click at [693, 913] on div "add delivery fee add markup add discount Labour $0.00 Sub total $856.69 Tax $85…" at bounding box center [649, 1049] width 858 height 274
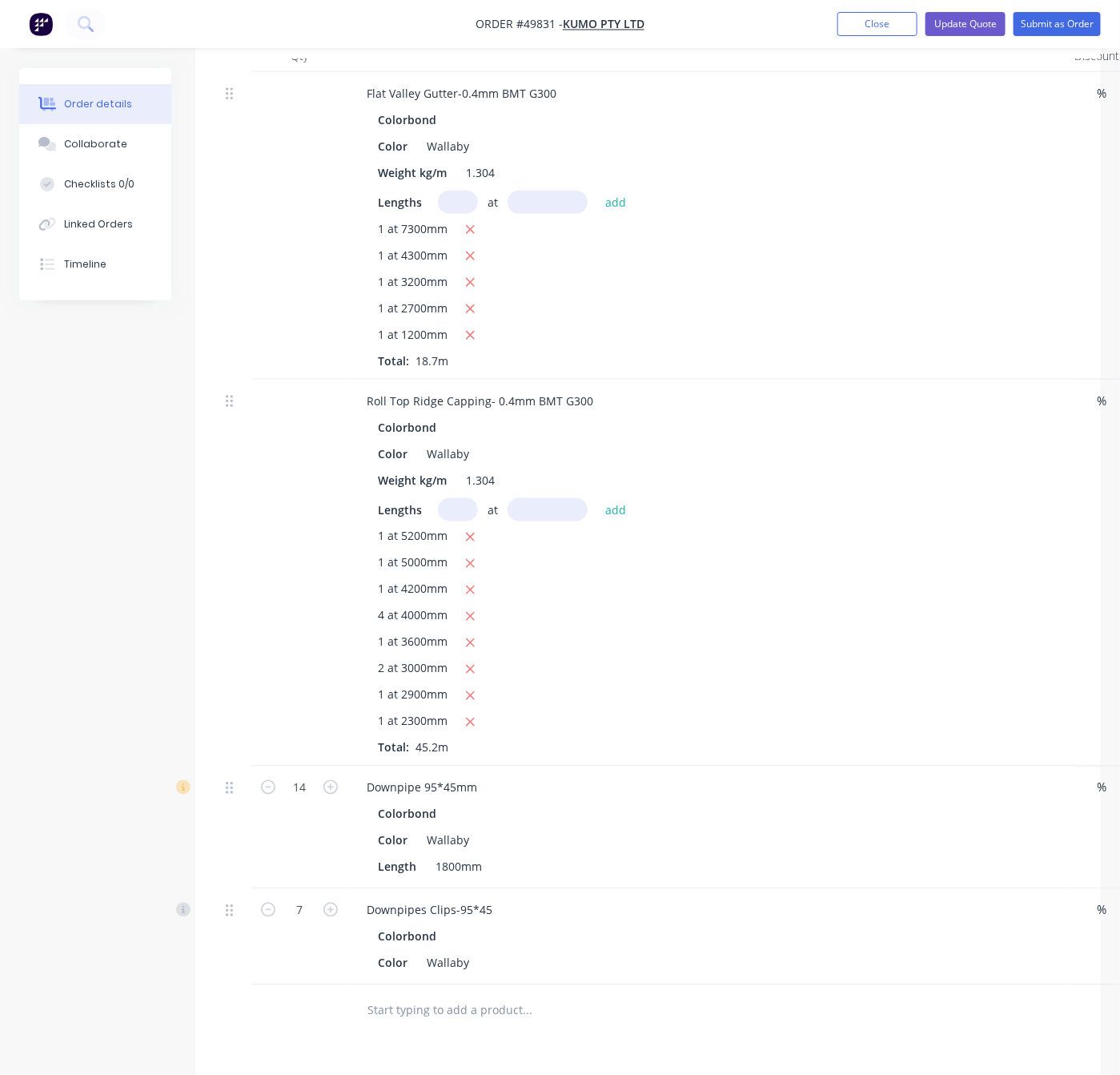
scroll to position [862, 0]
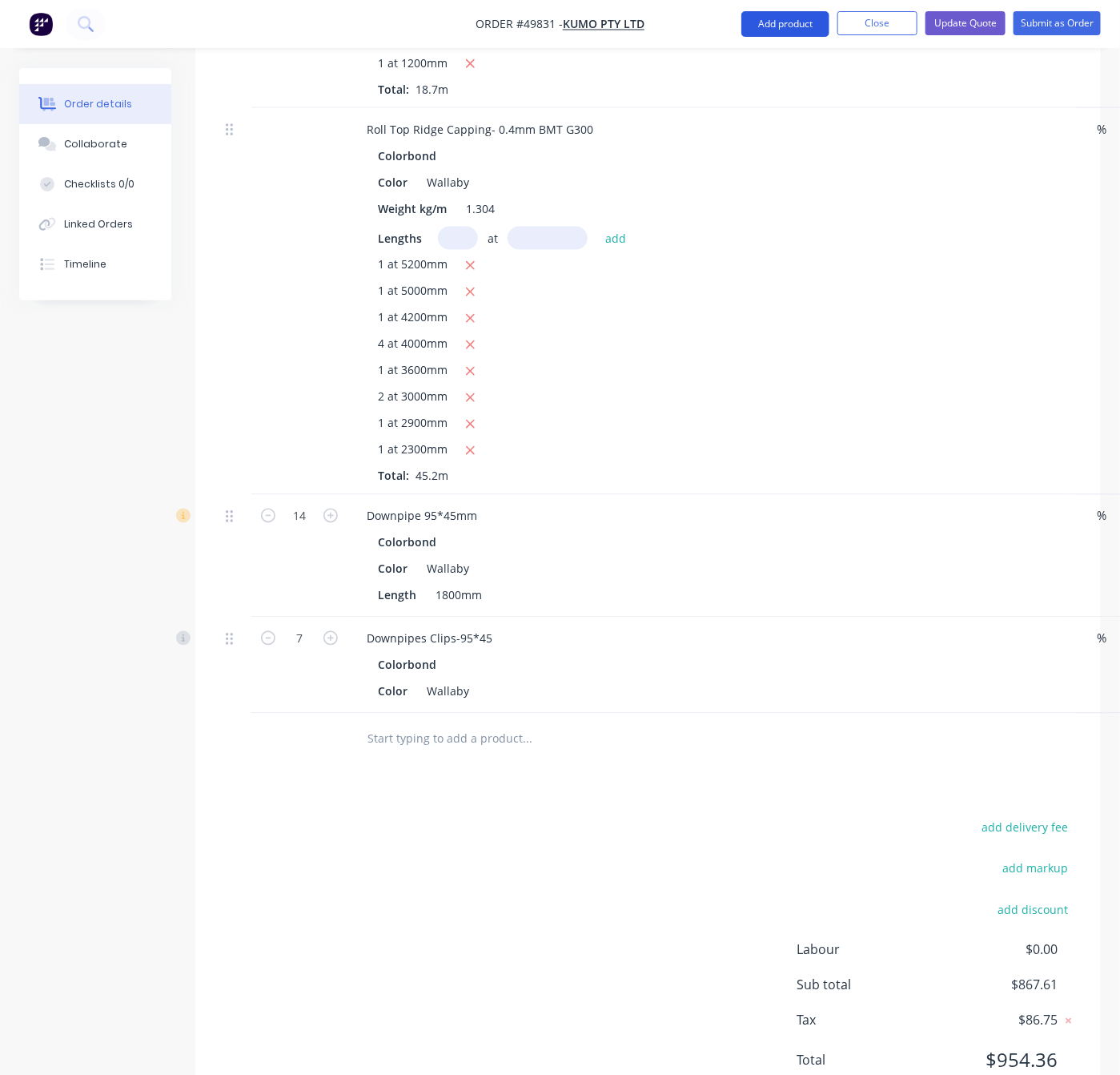
click at [774, 36] on button "Add product" at bounding box center [785, 24] width 88 height 26
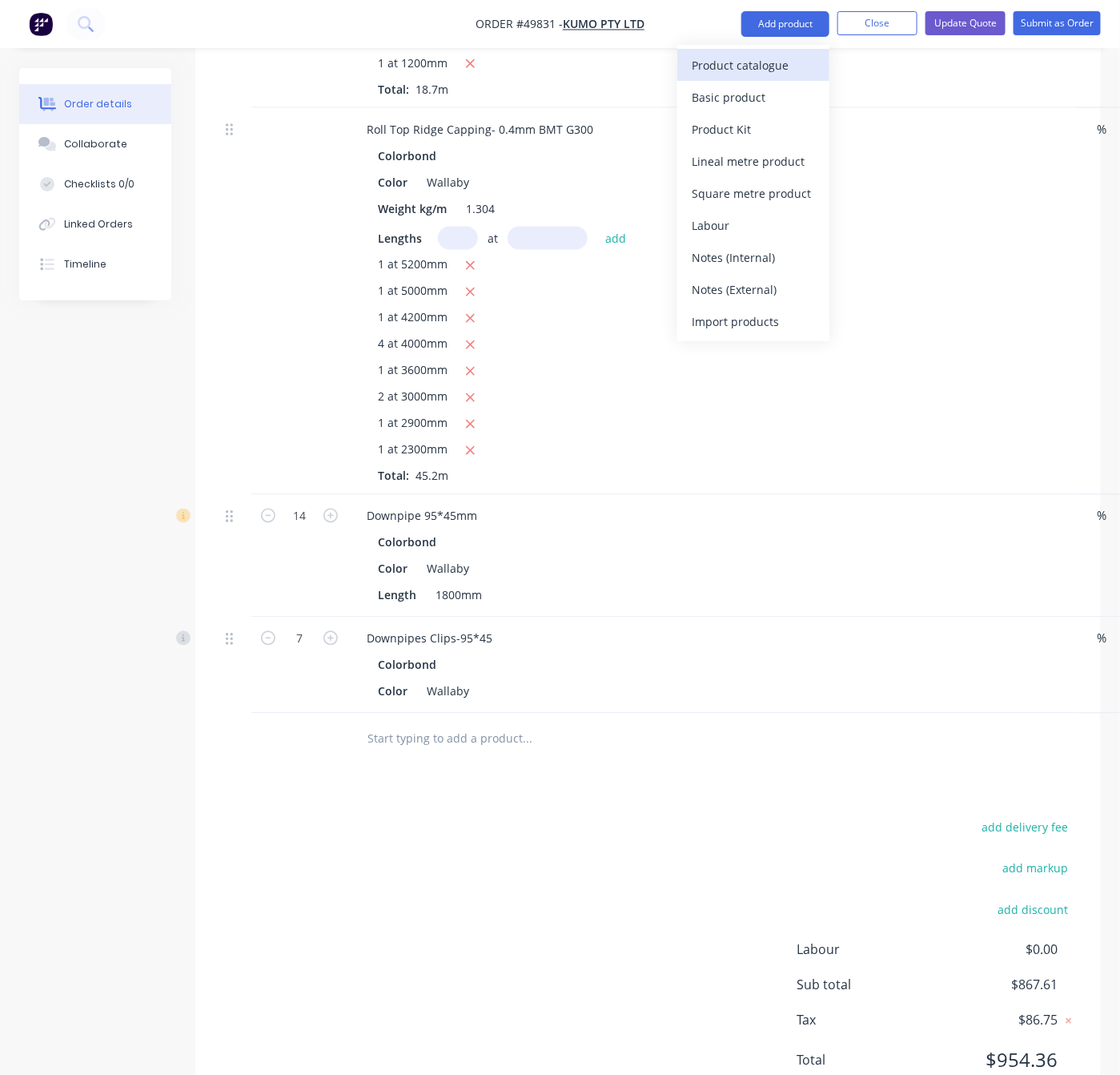
click at [779, 65] on div "Product catalogue" at bounding box center [753, 66] width 123 height 23
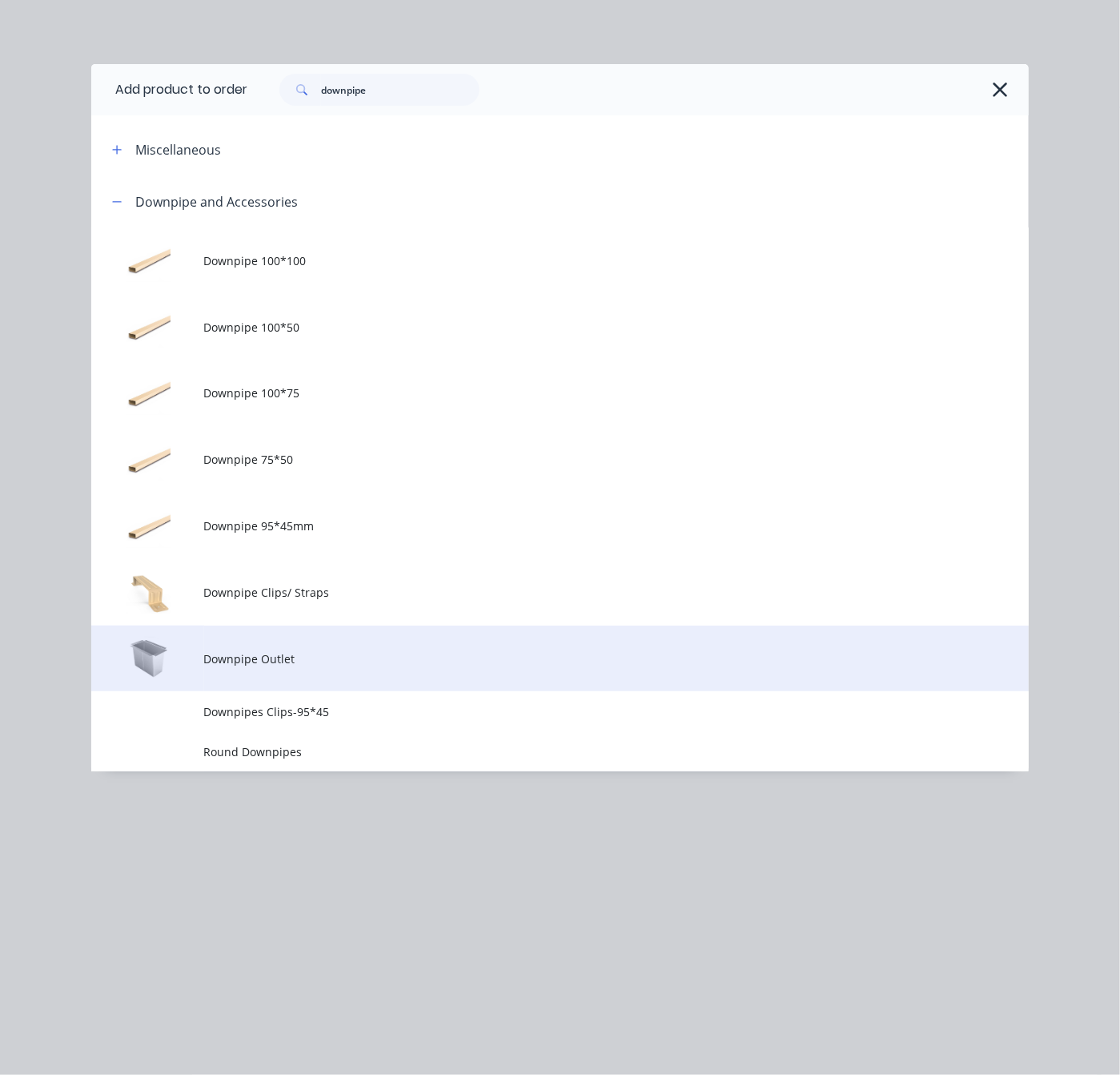
click at [352, 642] on td "Downpipe Outlet" at bounding box center [616, 658] width 825 height 66
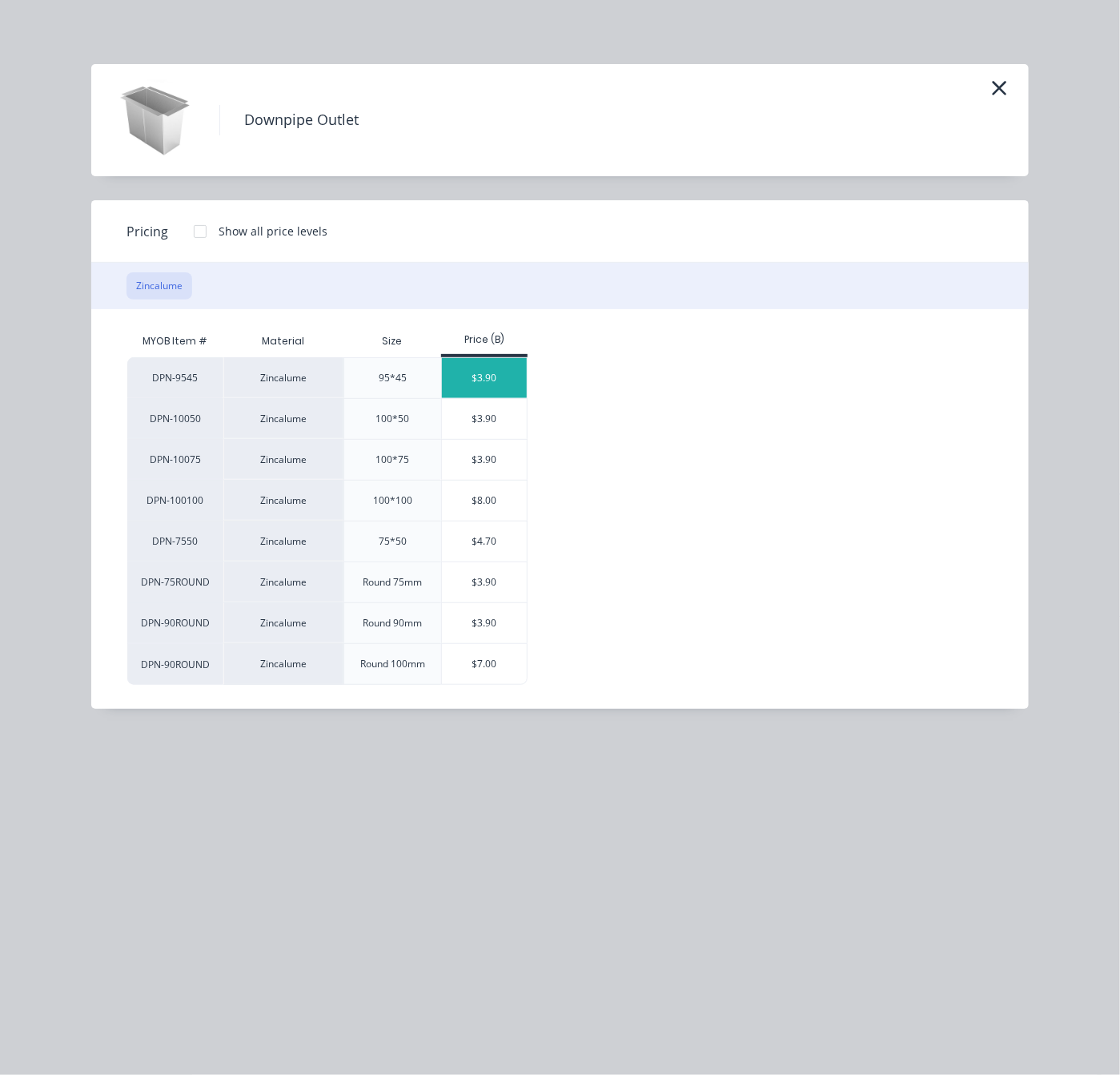
click at [478, 376] on div "$3.90" at bounding box center [485, 378] width 86 height 40
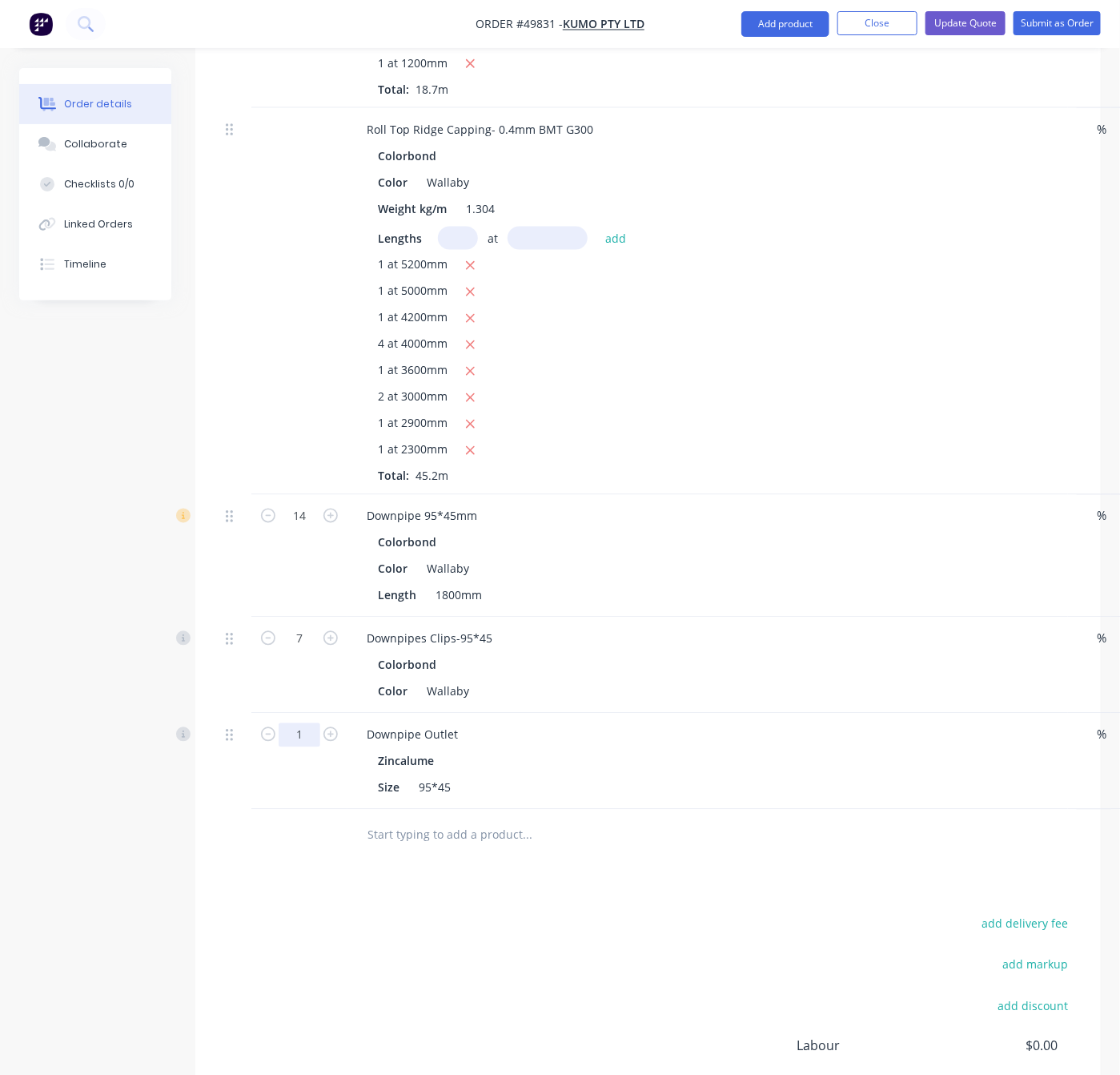
click at [306, 723] on input "1" at bounding box center [299, 735] width 42 height 24
type input "7"
type input "$27.30"
click at [630, 913] on div "add delivery fee add markup add discount Labour $0.00 Sub total $871.51 Tax $87…" at bounding box center [649, 1049] width 858 height 274
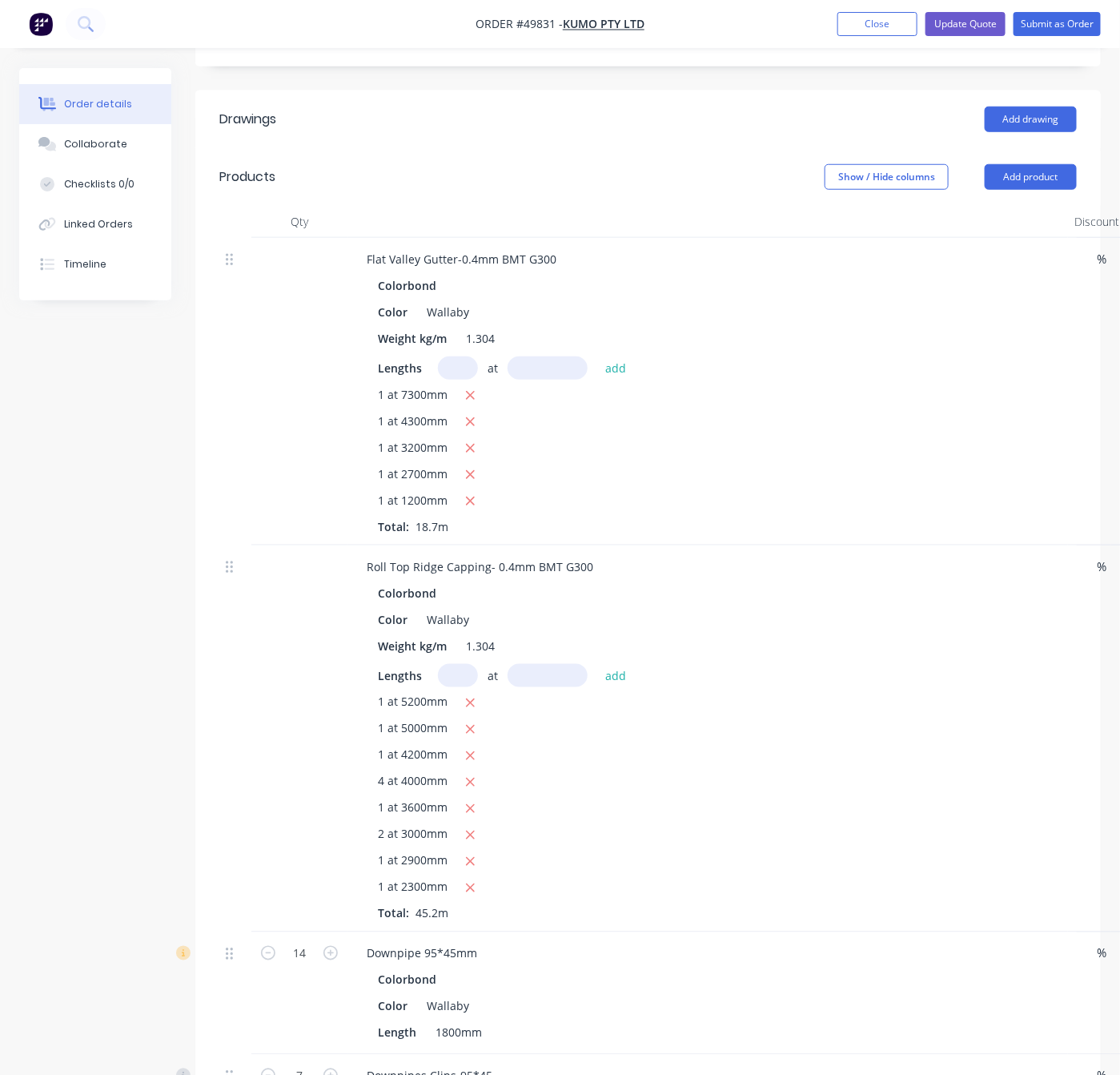
scroll to position [382, 0]
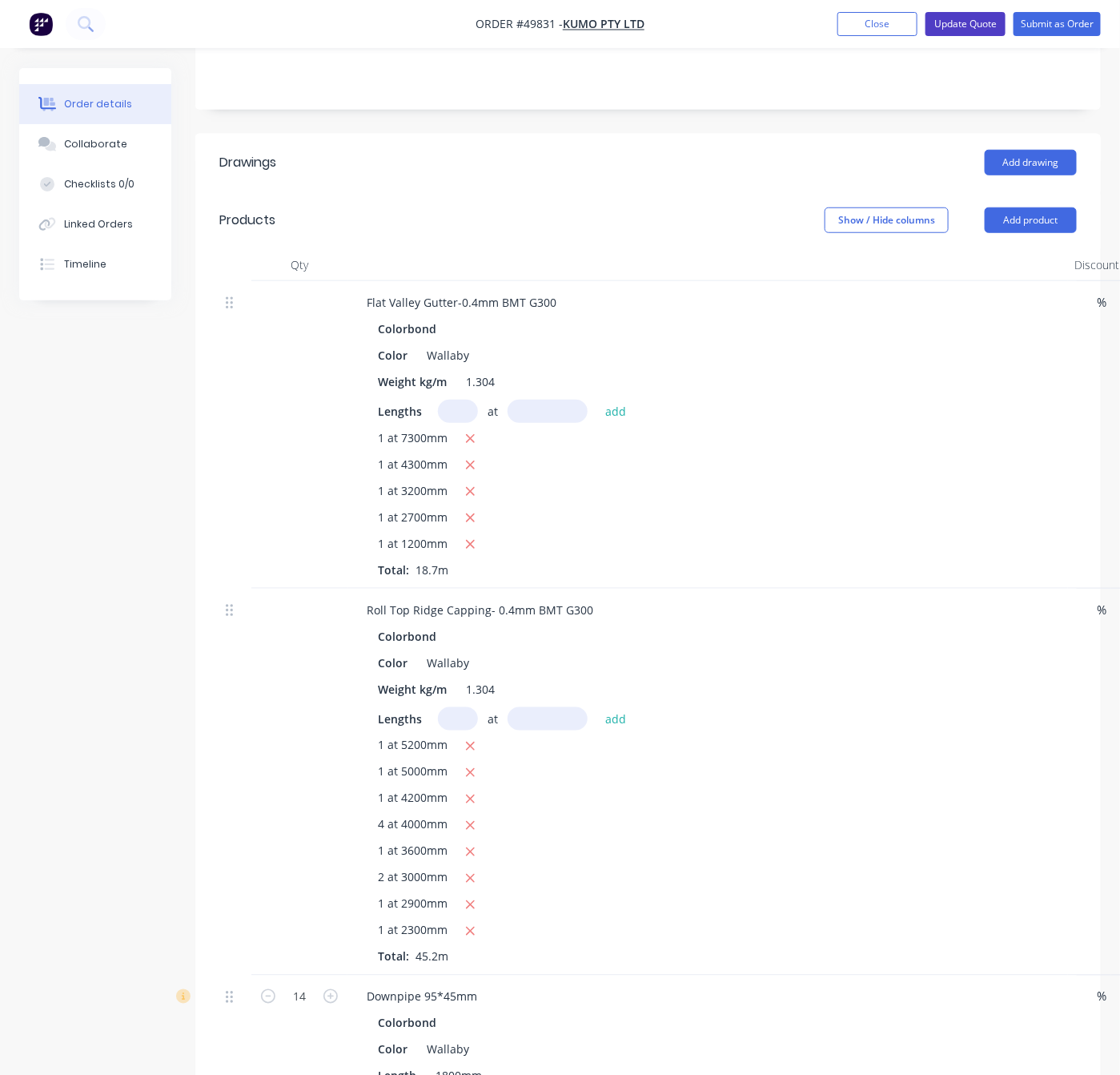
click at [920, 27] on button "Update Quote" at bounding box center [966, 24] width 80 height 24
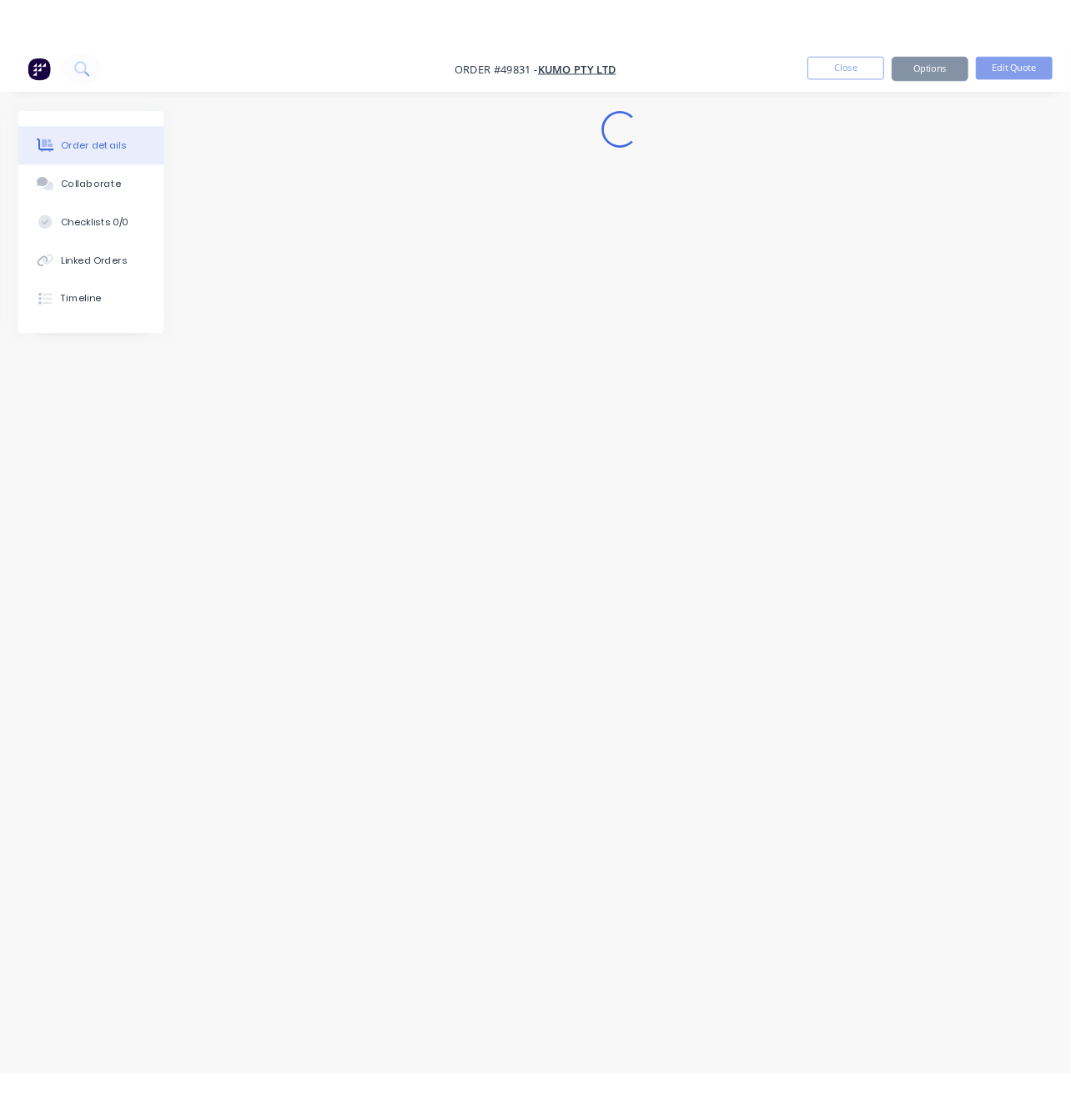
scroll to position [0, 0]
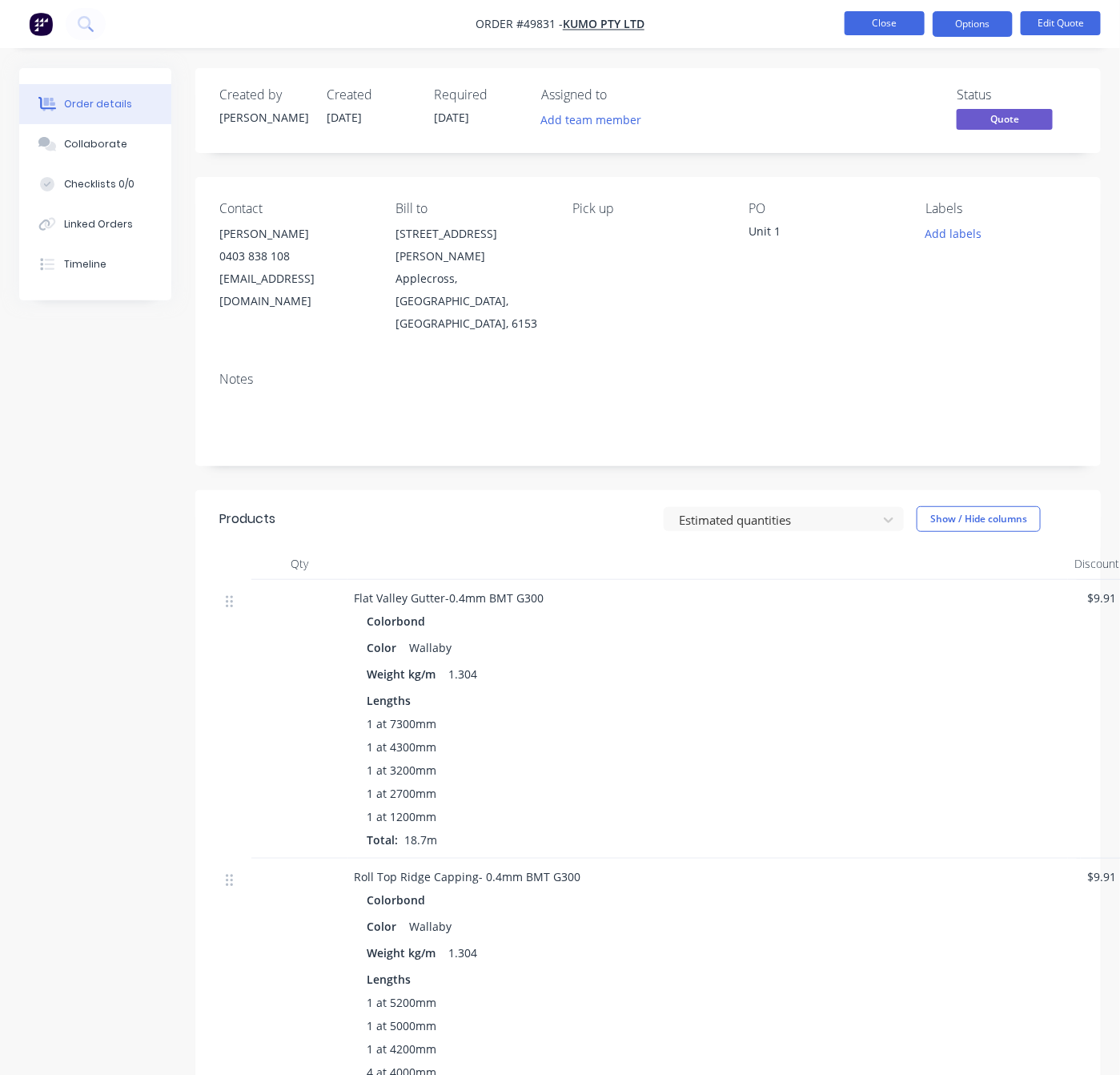
click at [908, 21] on button "Close" at bounding box center [884, 23] width 80 height 24
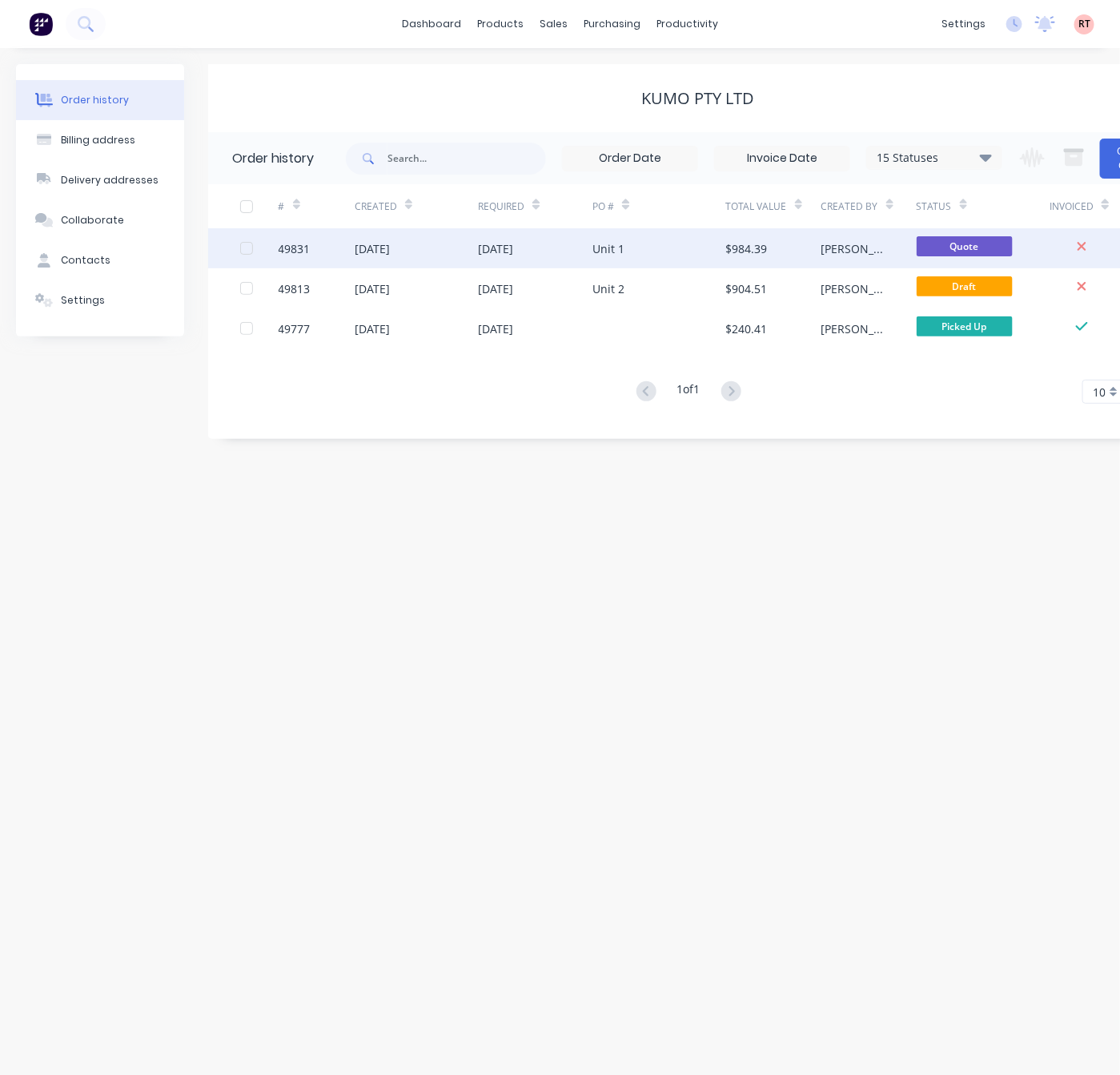
click at [682, 238] on div "Unit 1" at bounding box center [659, 248] width 134 height 40
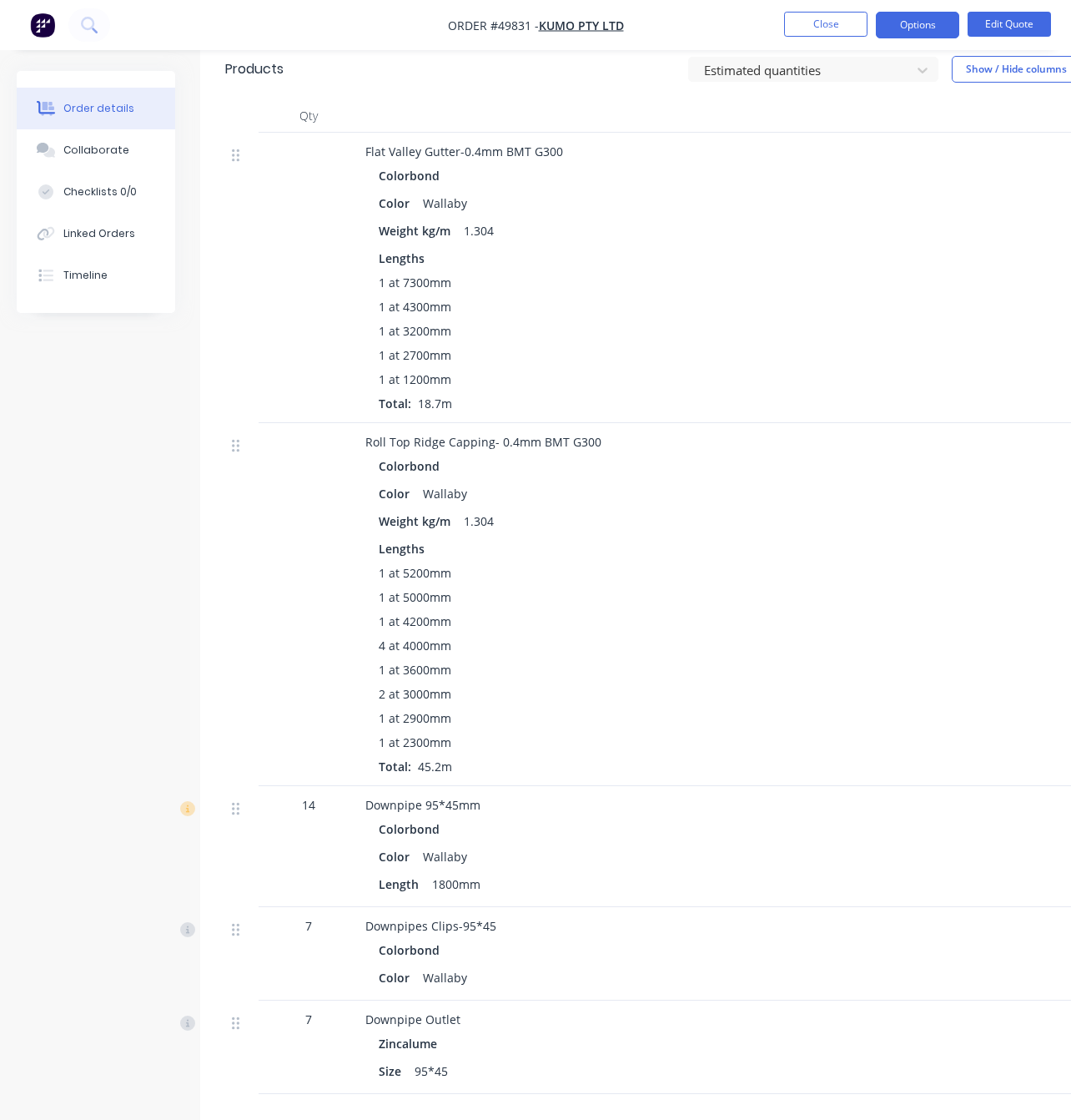
scroll to position [659, 0]
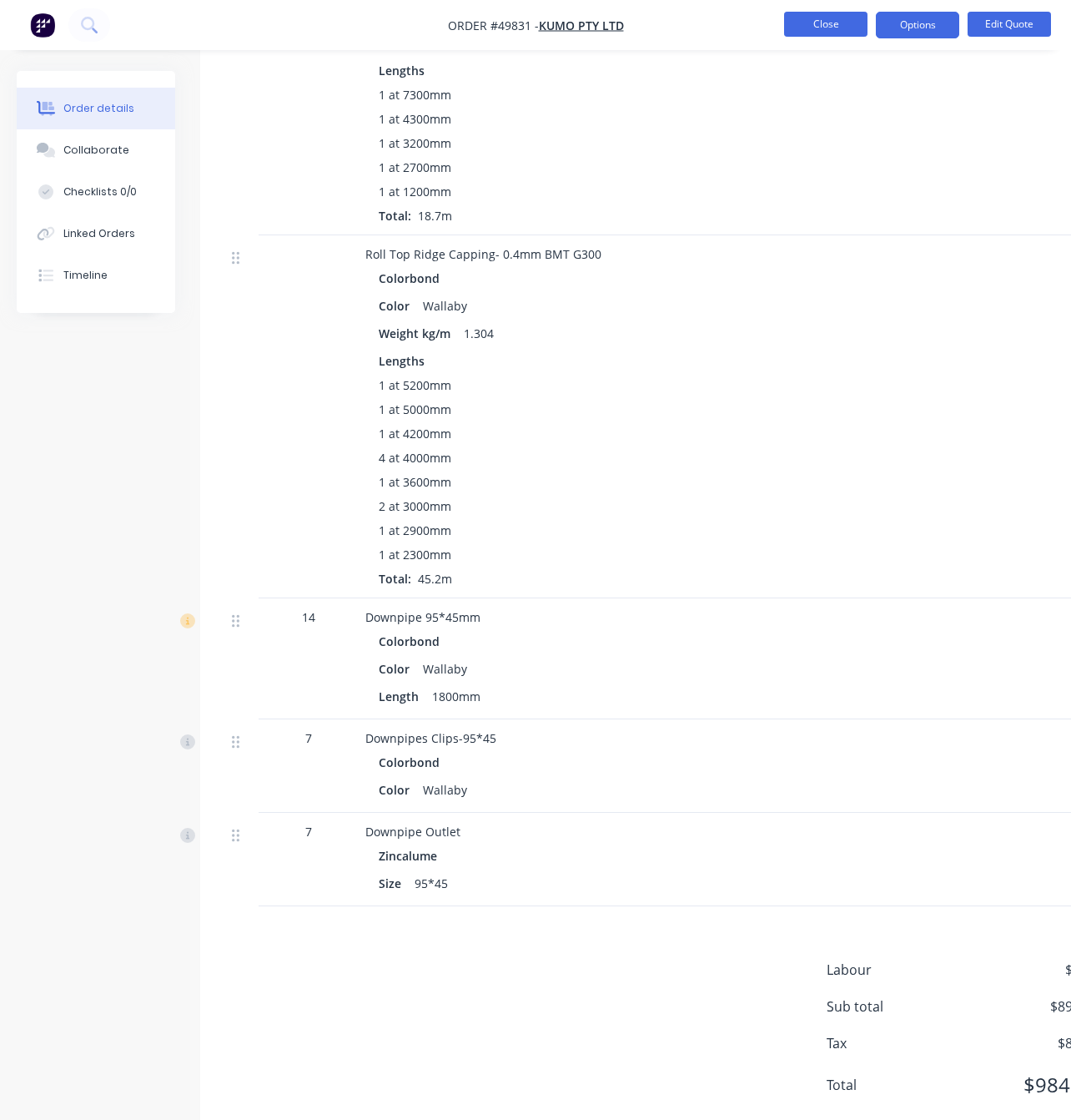
click at [819, 26] on button "Close" at bounding box center [826, 24] width 83 height 25
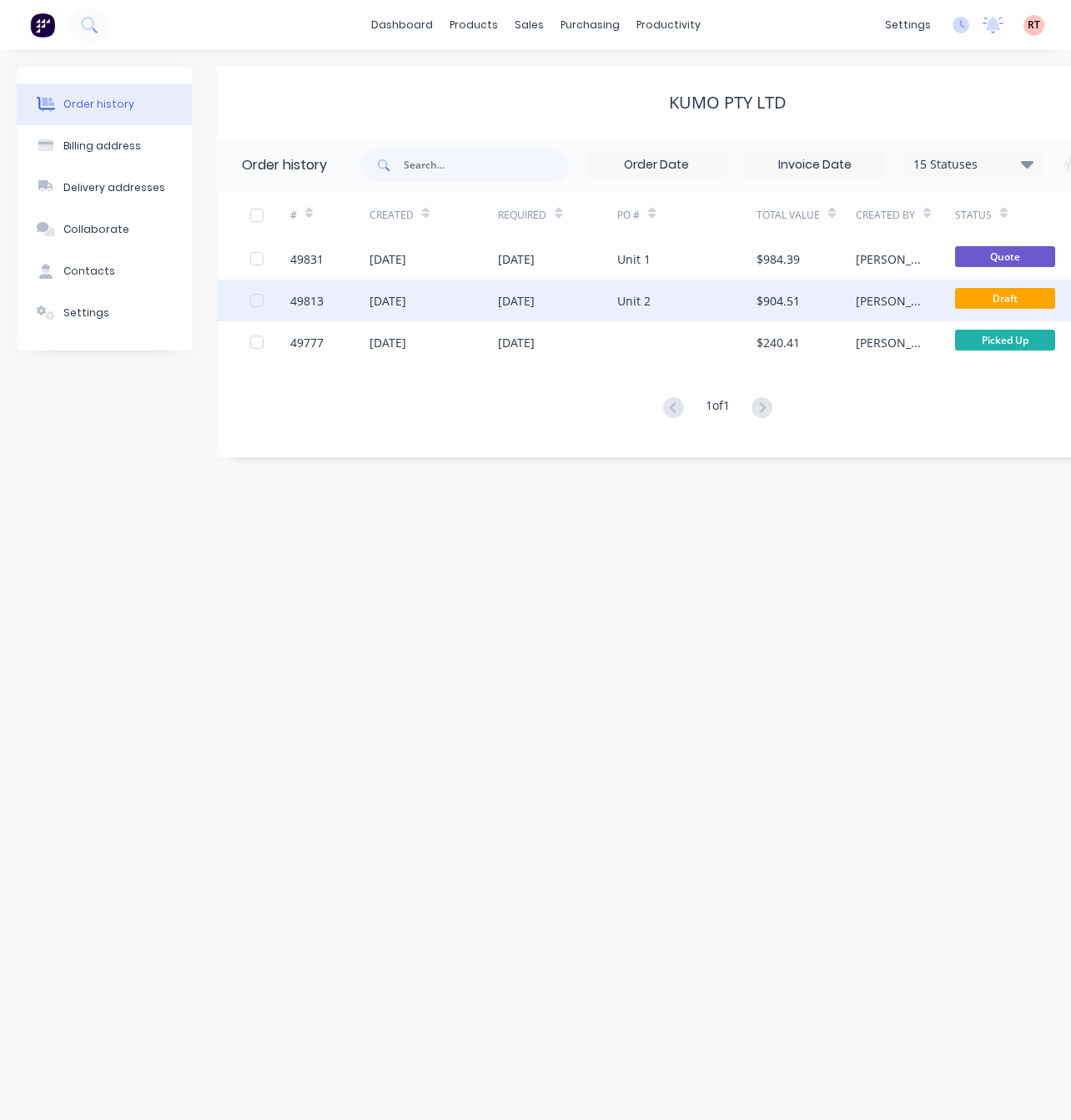
click at [535, 303] on div "30 Sep 2025" at bounding box center [517, 300] width 37 height 18
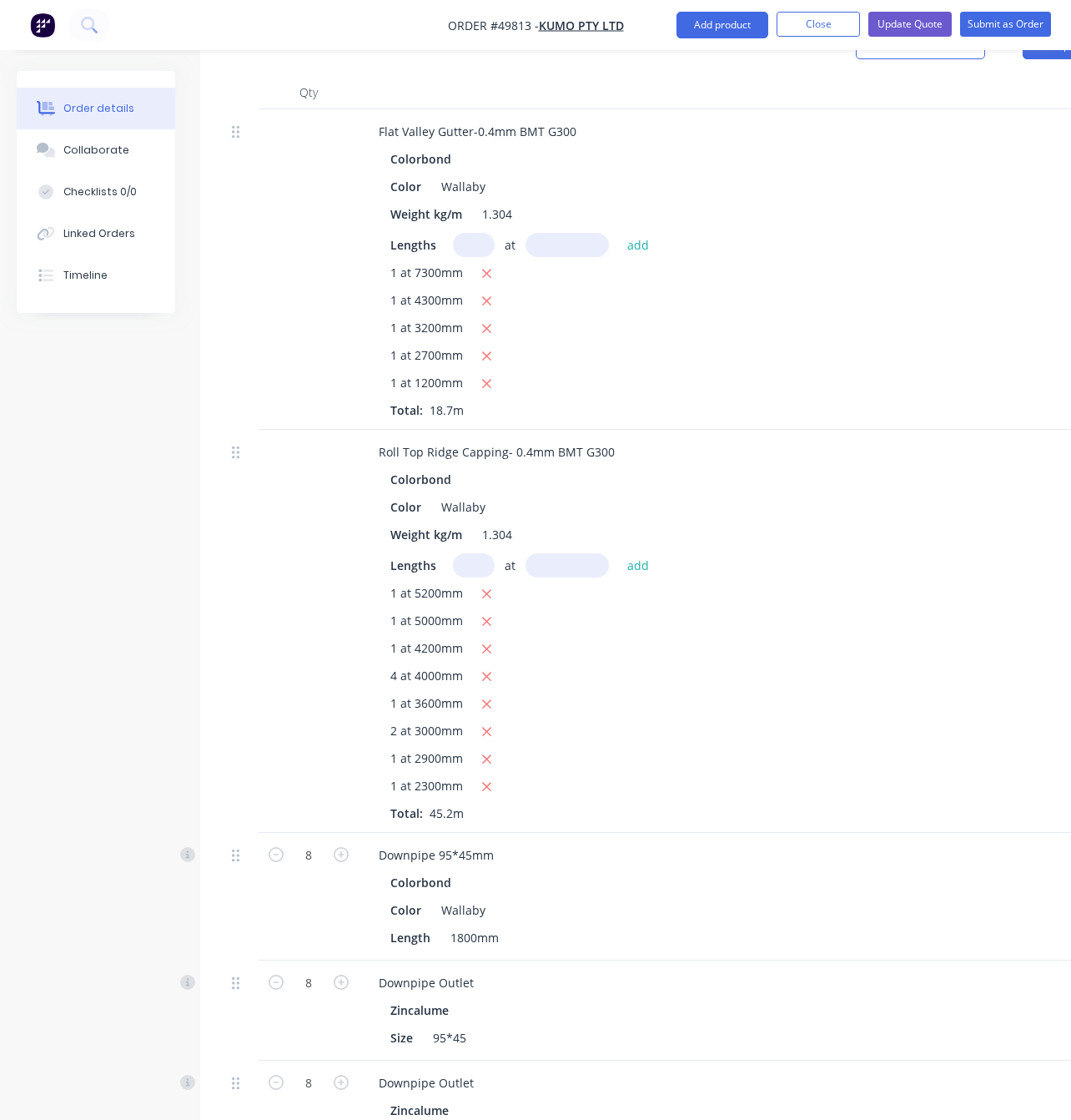
scroll to position [626, 0]
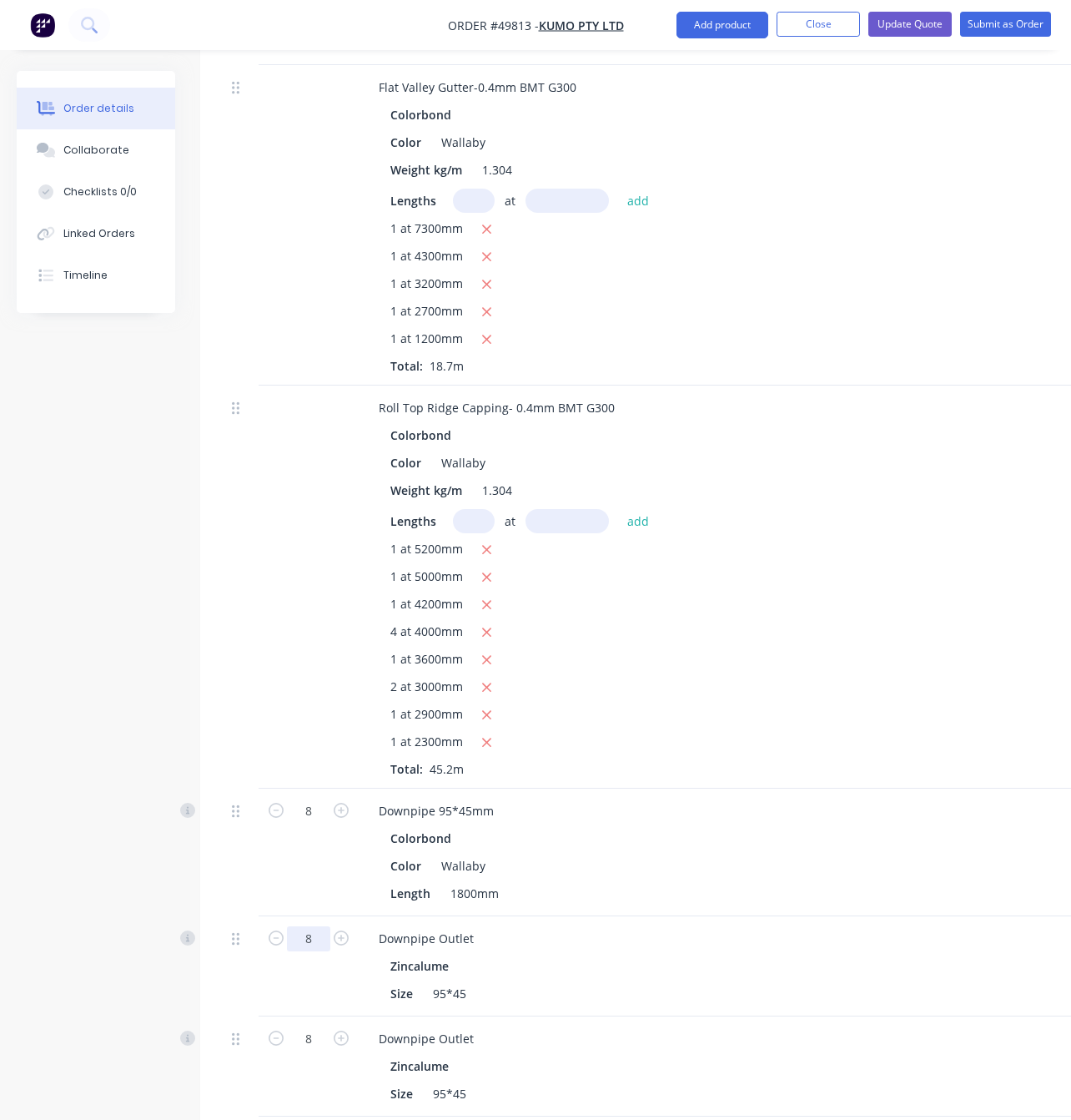
click at [313, 926] on input "8" at bounding box center [308, 938] width 43 height 25
type input "4"
type input "$15.60"
click at [231, 927] on div at bounding box center [242, 966] width 33 height 100
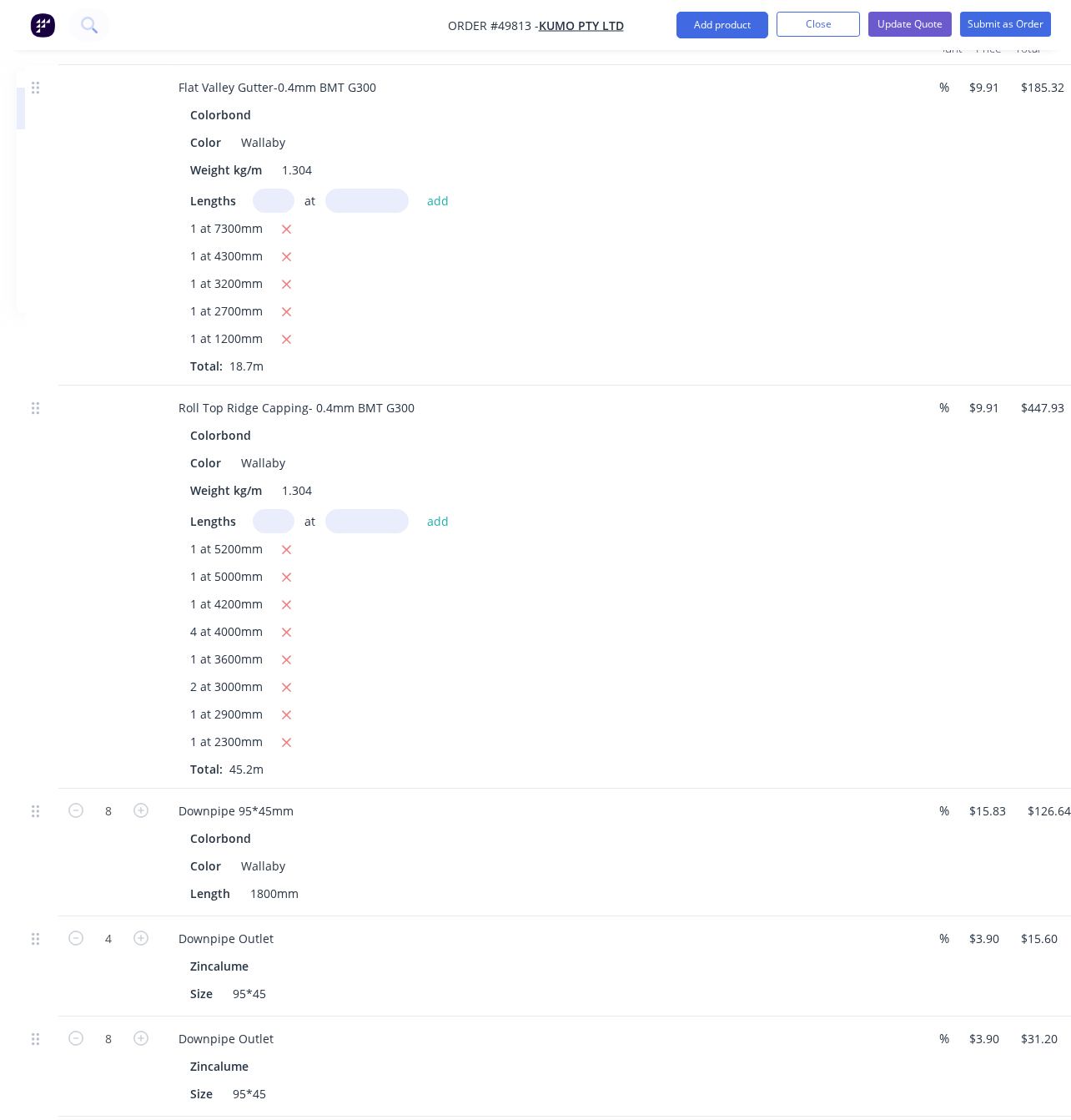
scroll to position [626, 248]
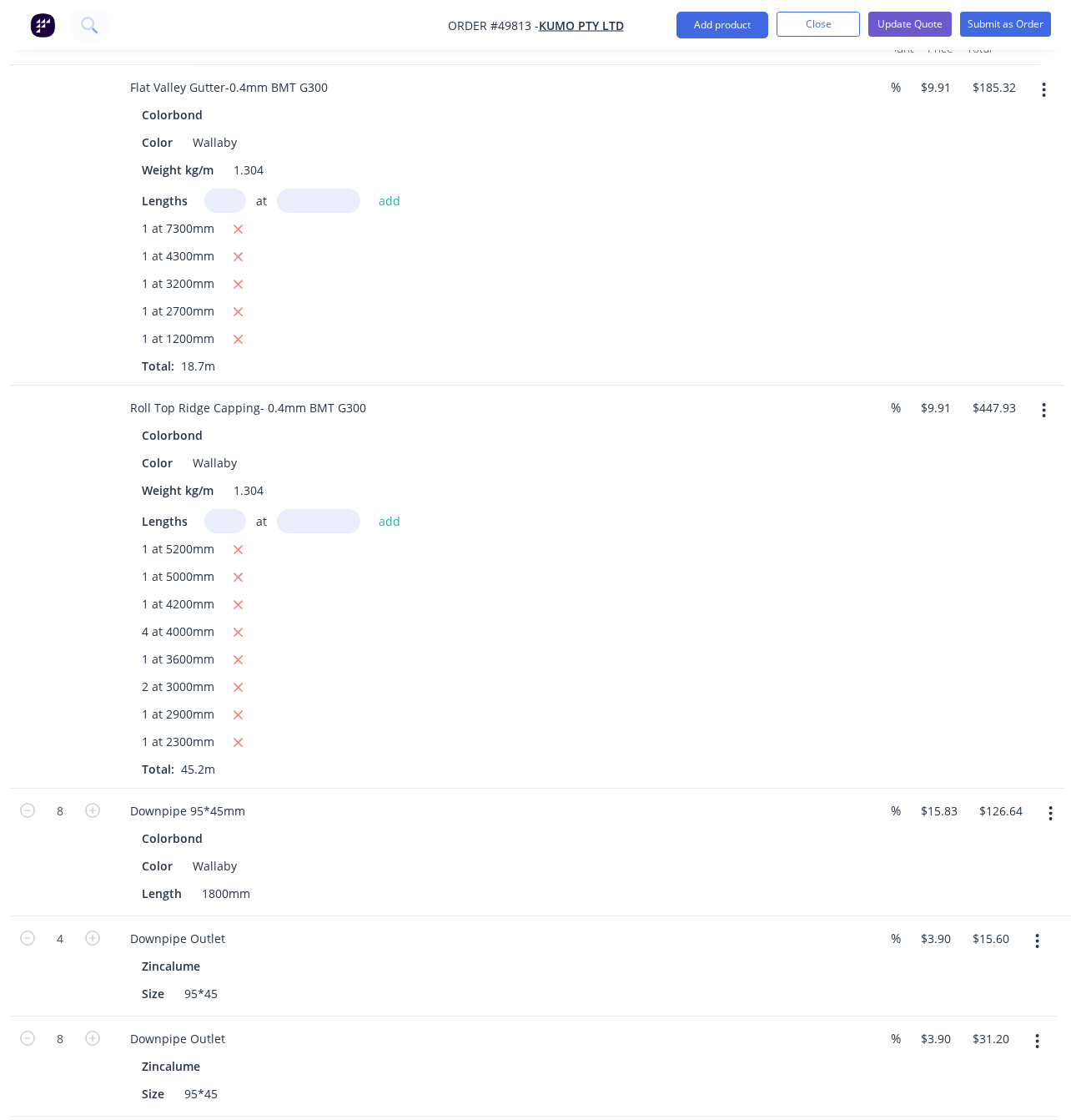
click at [958, 1032] on icon "button" at bounding box center [1038, 1042] width 5 height 18
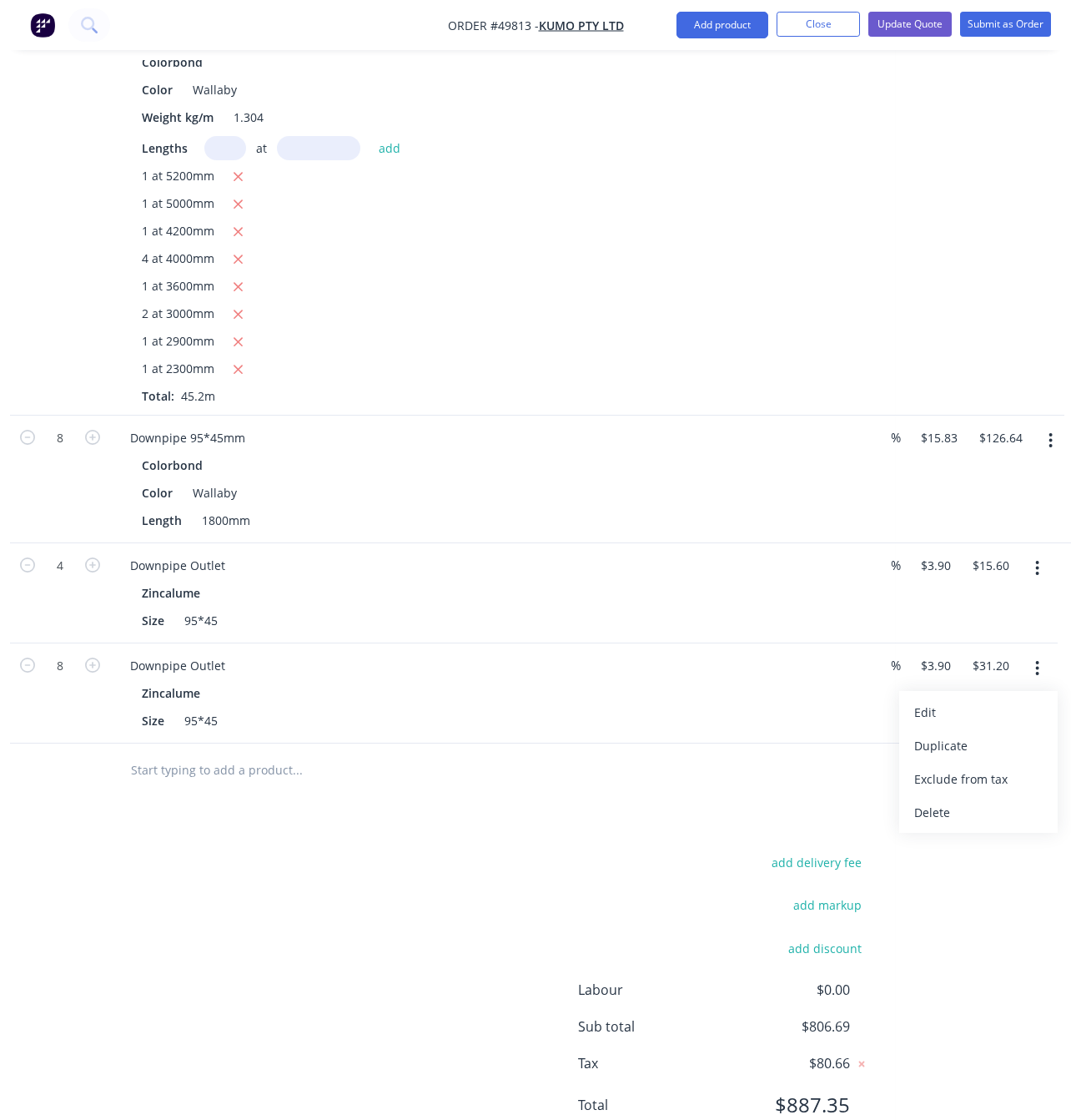
click at [958, 801] on div "Delete" at bounding box center [979, 813] width 128 height 24
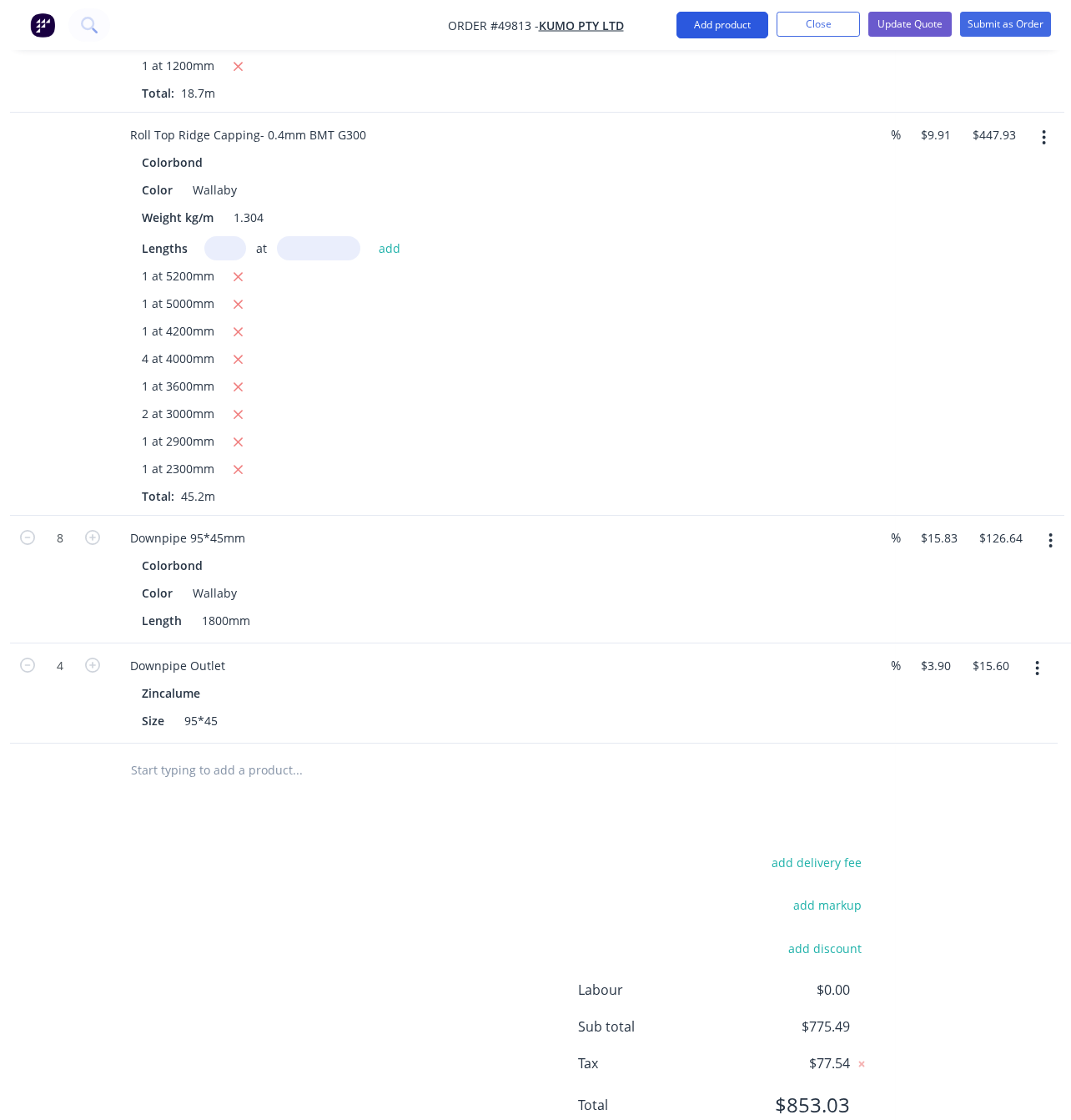
click at [691, 29] on button "Add product" at bounding box center [722, 25] width 91 height 27
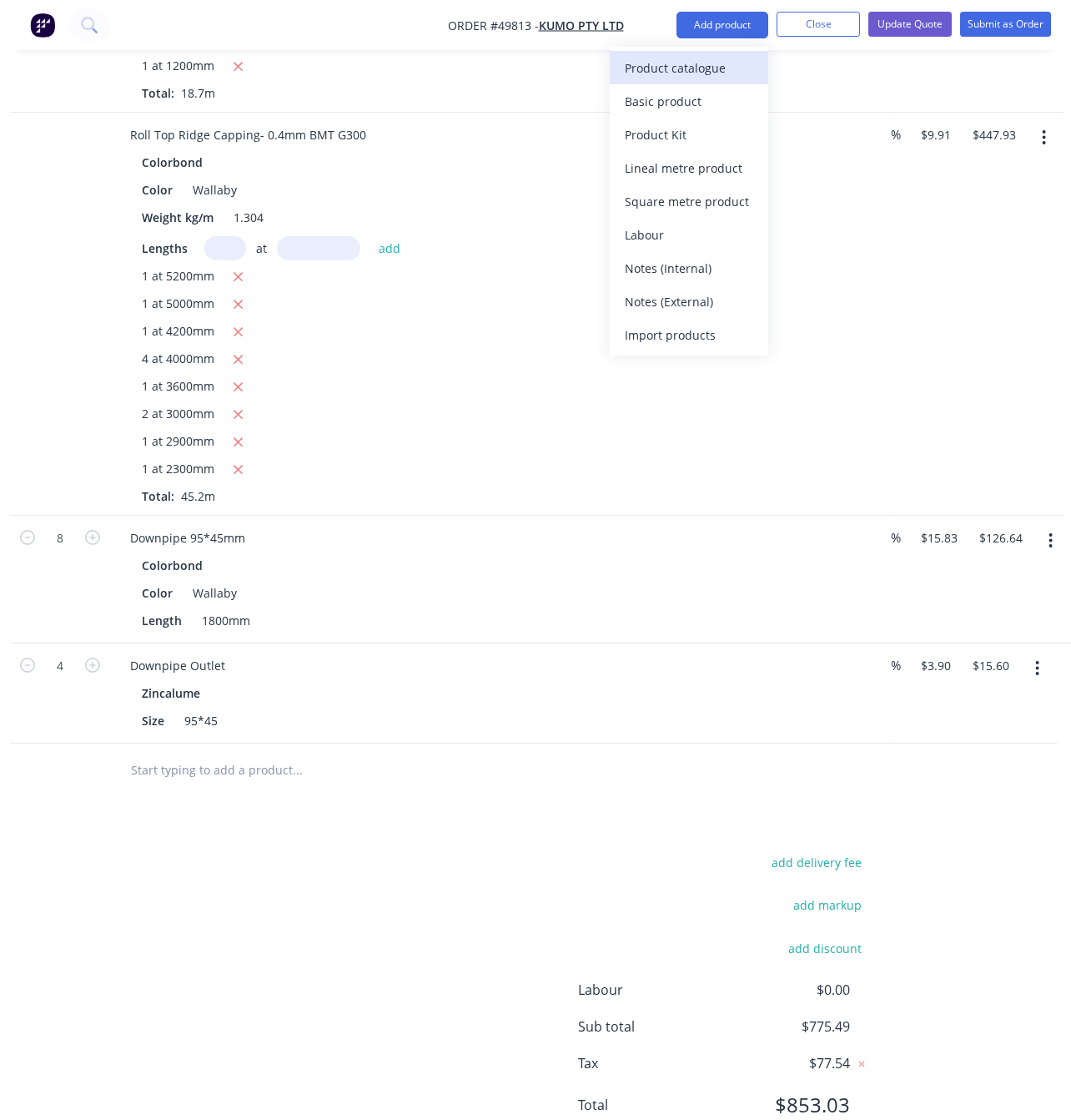
click at [718, 65] on div "Product catalogue" at bounding box center [689, 68] width 128 height 24
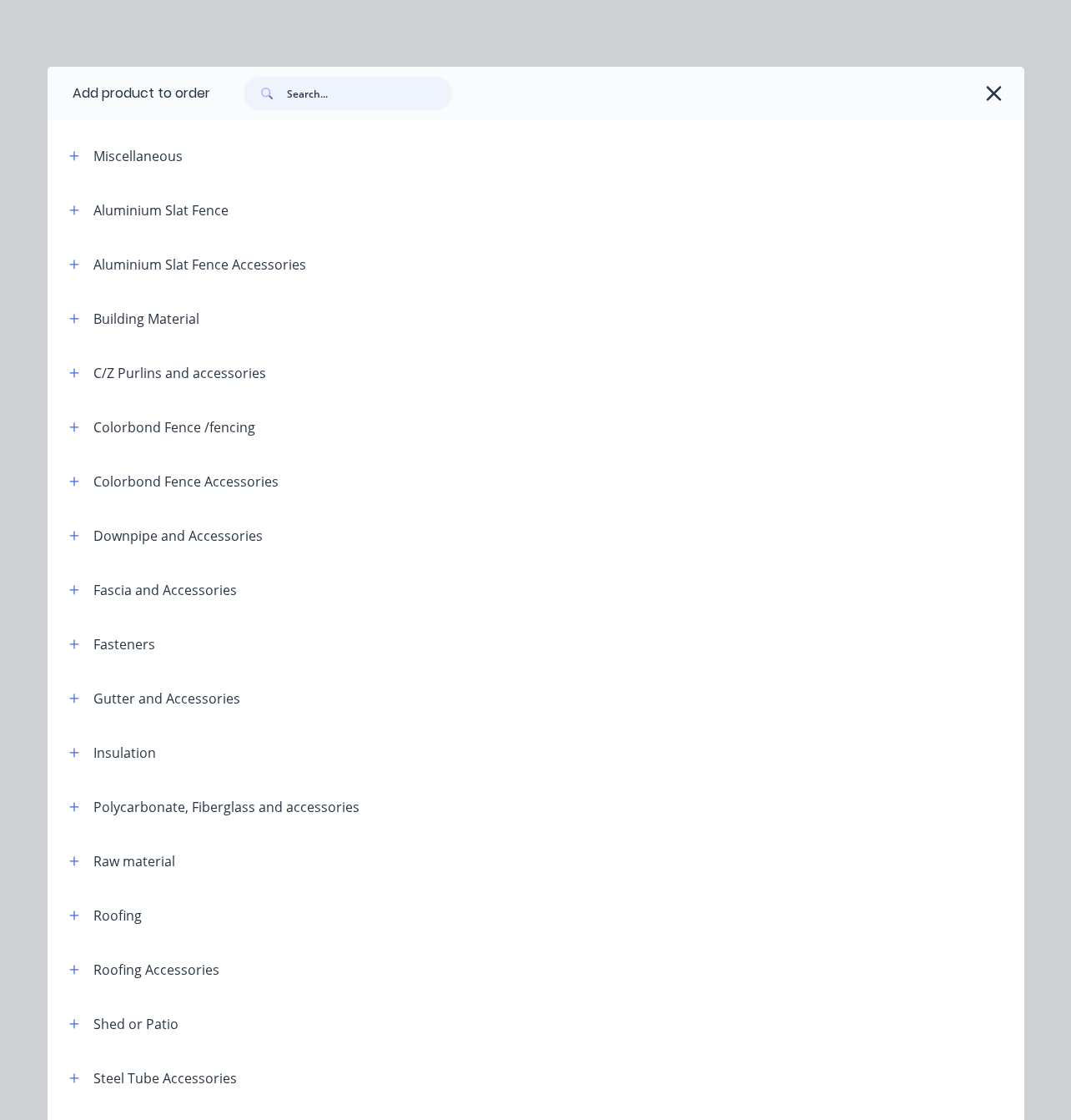
click at [328, 85] on input "text" at bounding box center [369, 93] width 165 height 33
type input "clip"
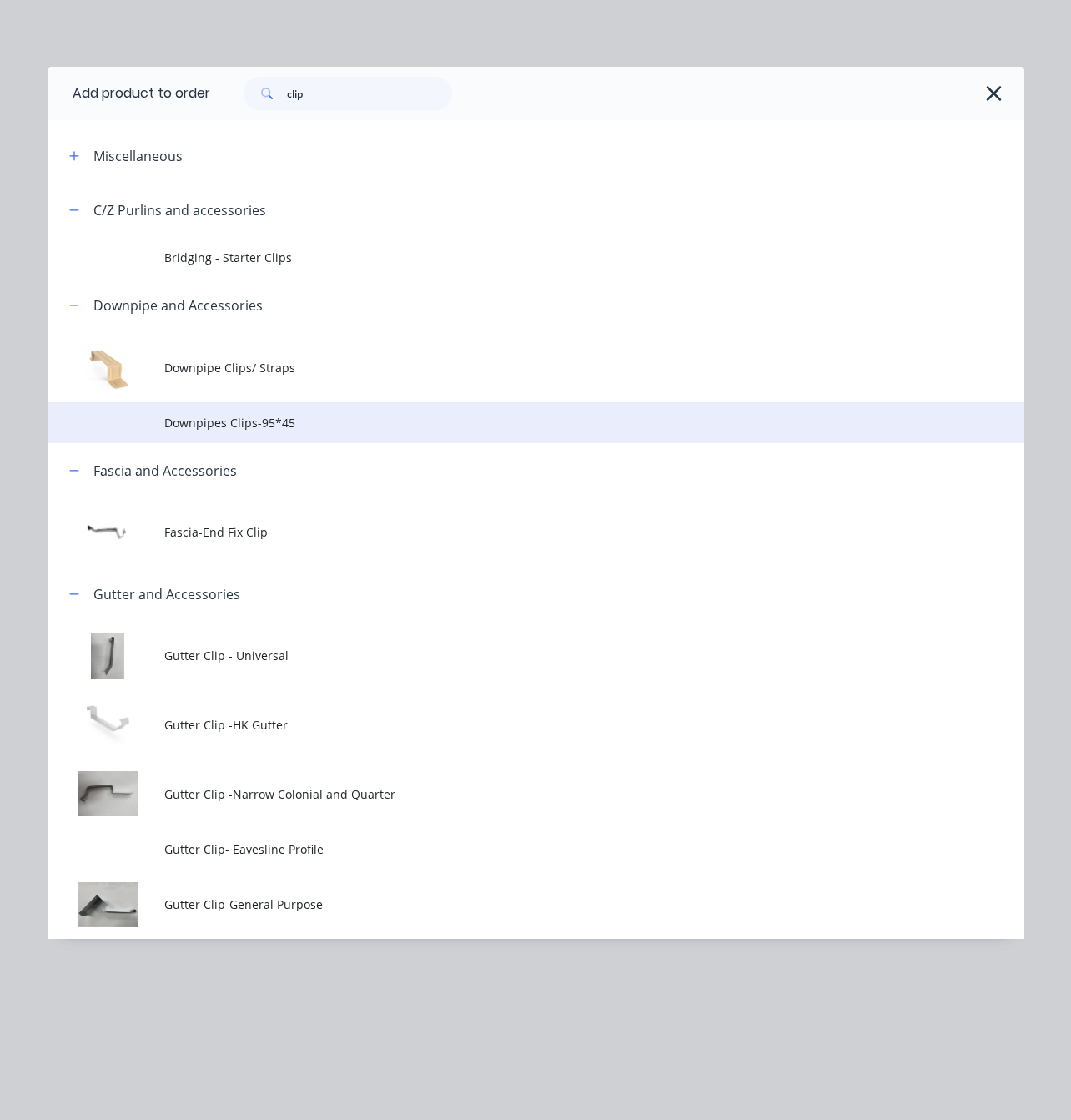
click at [420, 421] on span "Downpipes Clips-95*45" at bounding box center [508, 422] width 688 height 18
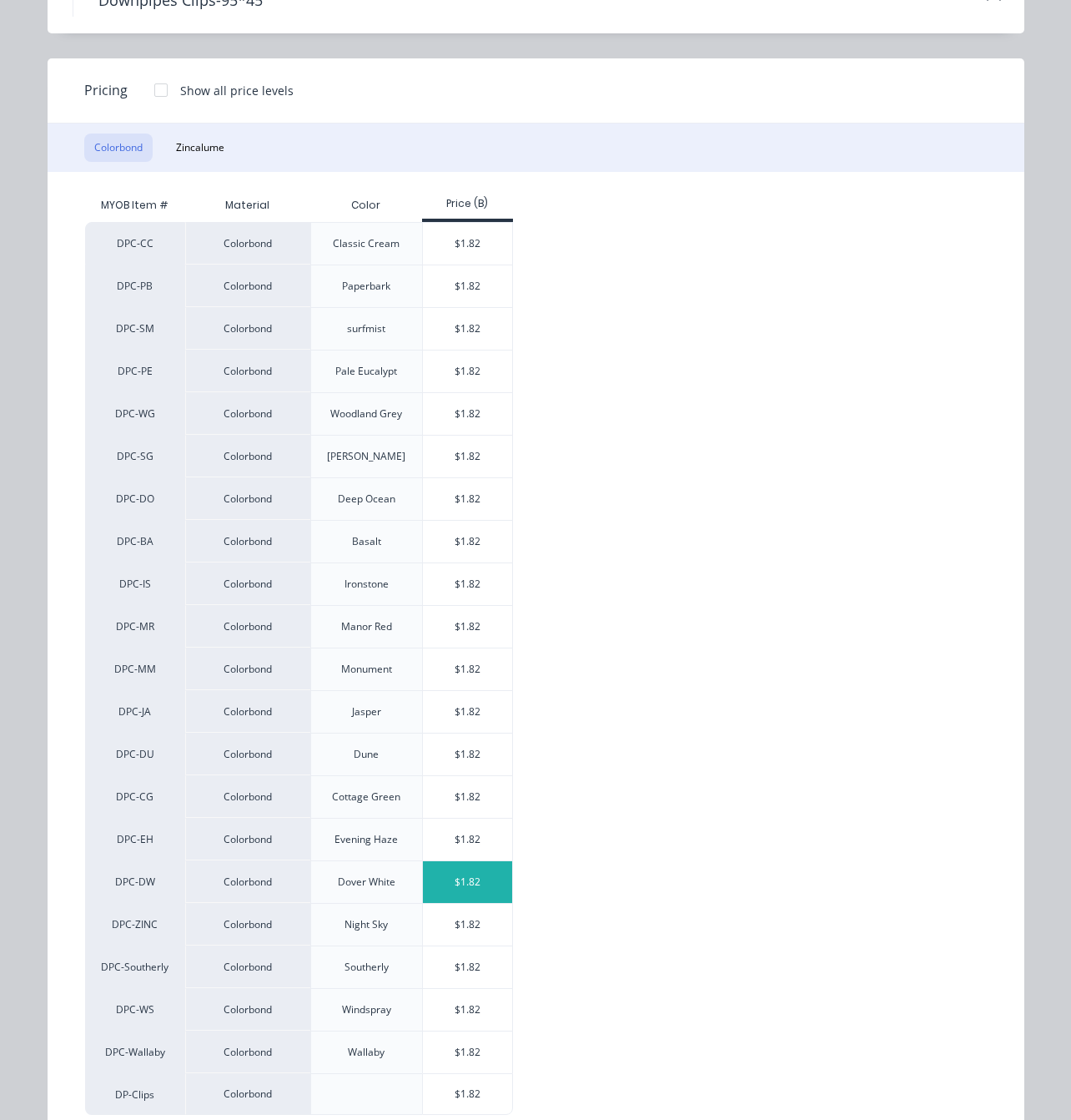
scroll to position [149, 0]
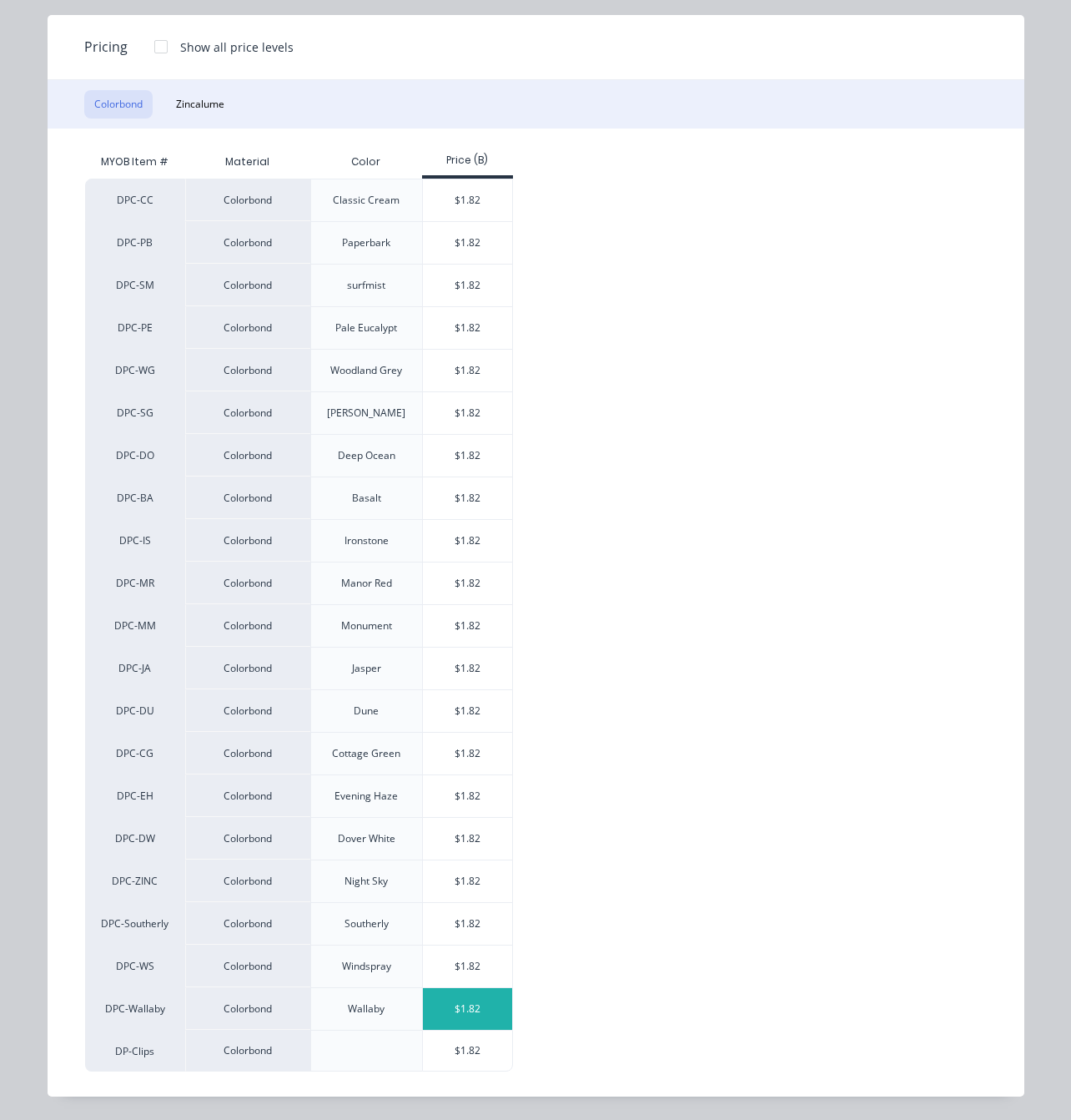
click at [463, 1010] on div "$1.82" at bounding box center [467, 1008] width 90 height 42
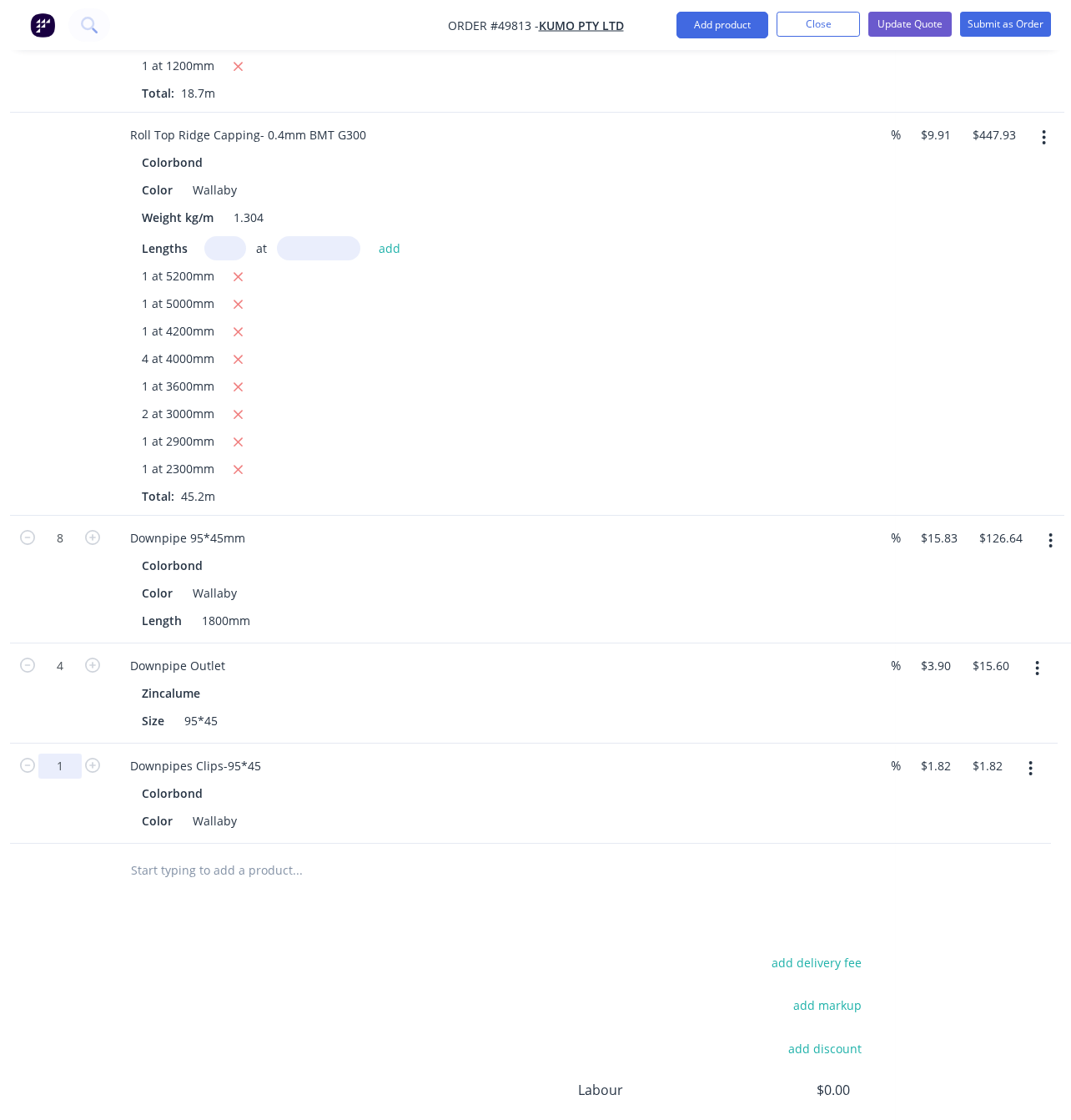
click at [67, 753] on input "1" at bounding box center [60, 765] width 43 height 25
type input "4"
type input "$7.28"
click at [364, 854] on input "text" at bounding box center [297, 871] width 334 height 33
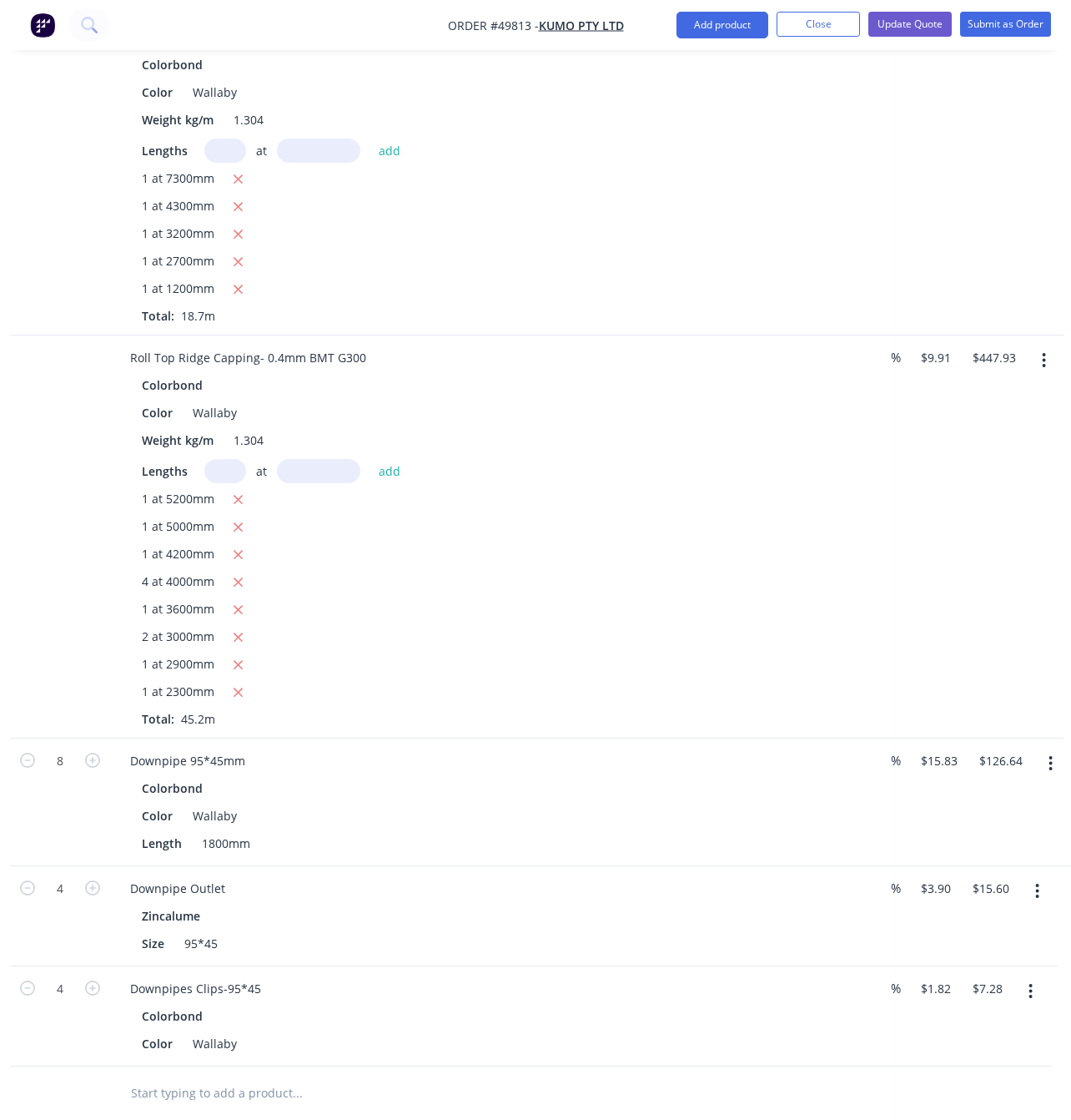
scroll to position [0, 248]
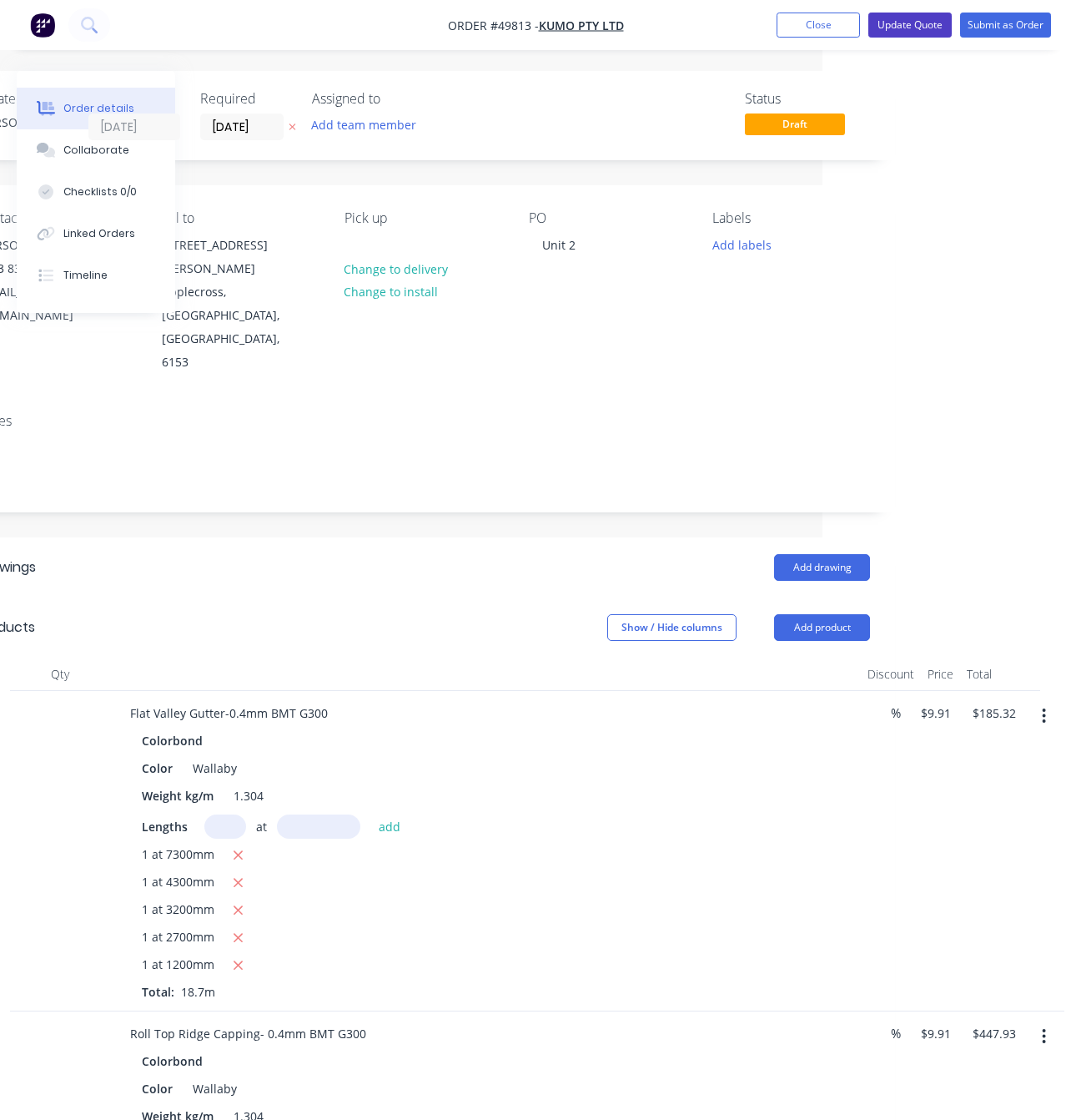
click at [902, 32] on button "Update Quote" at bounding box center [910, 25] width 83 height 25
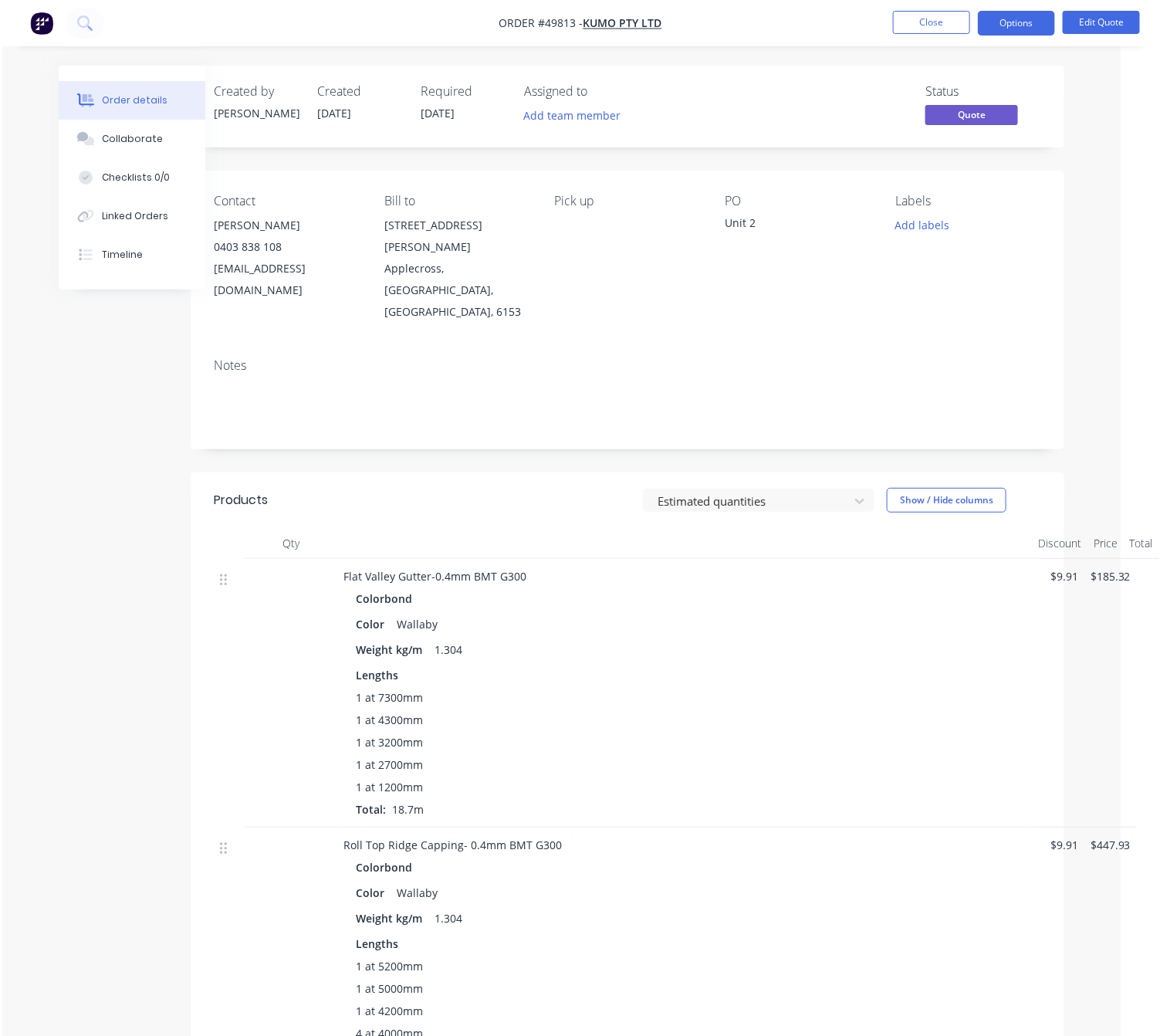
scroll to position [0, 36]
click at [887, 14] on button "Close" at bounding box center [933, 22] width 77 height 23
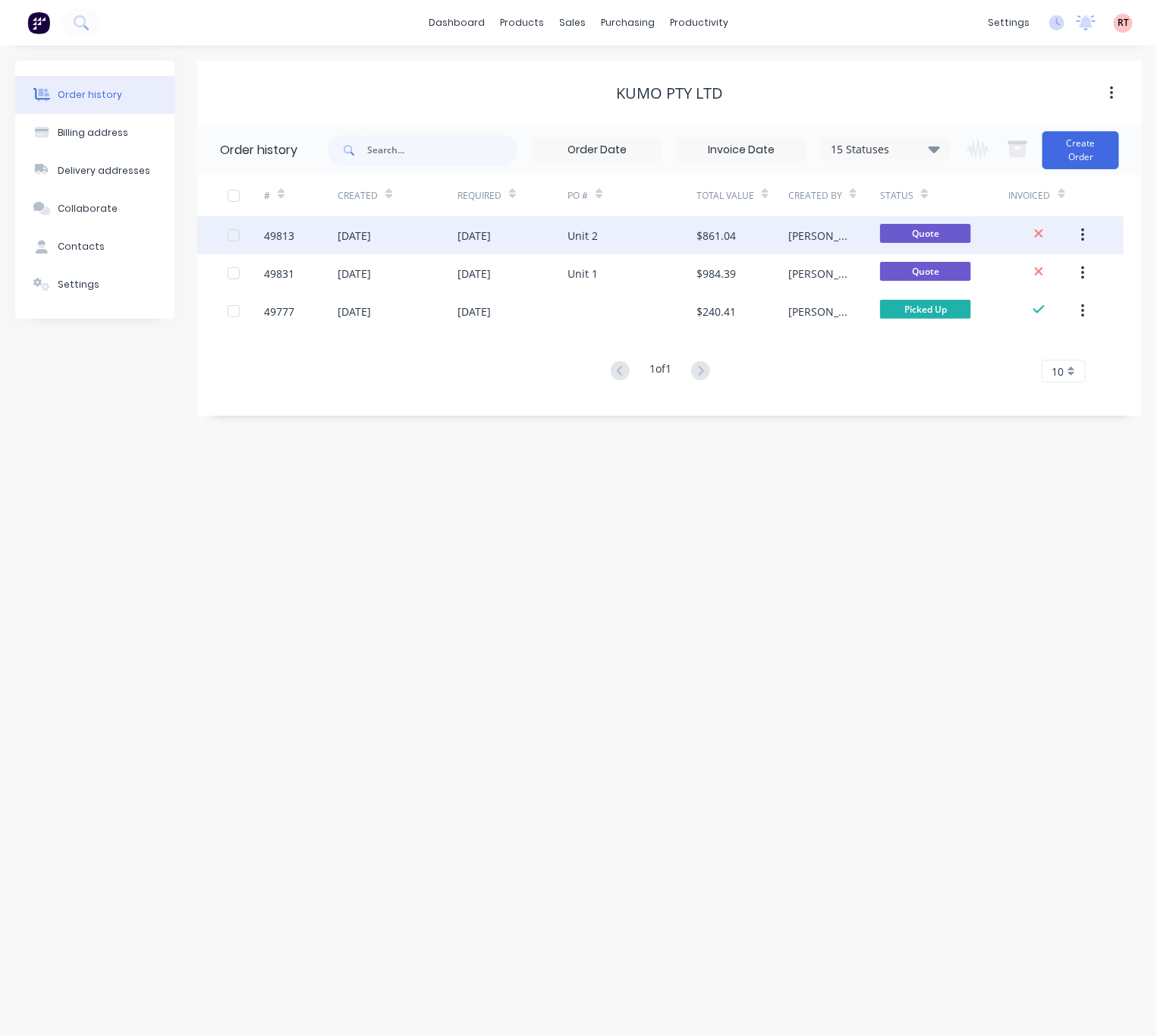
click at [629, 246] on div "Unit 2" at bounding box center [632, 235] width 129 height 38
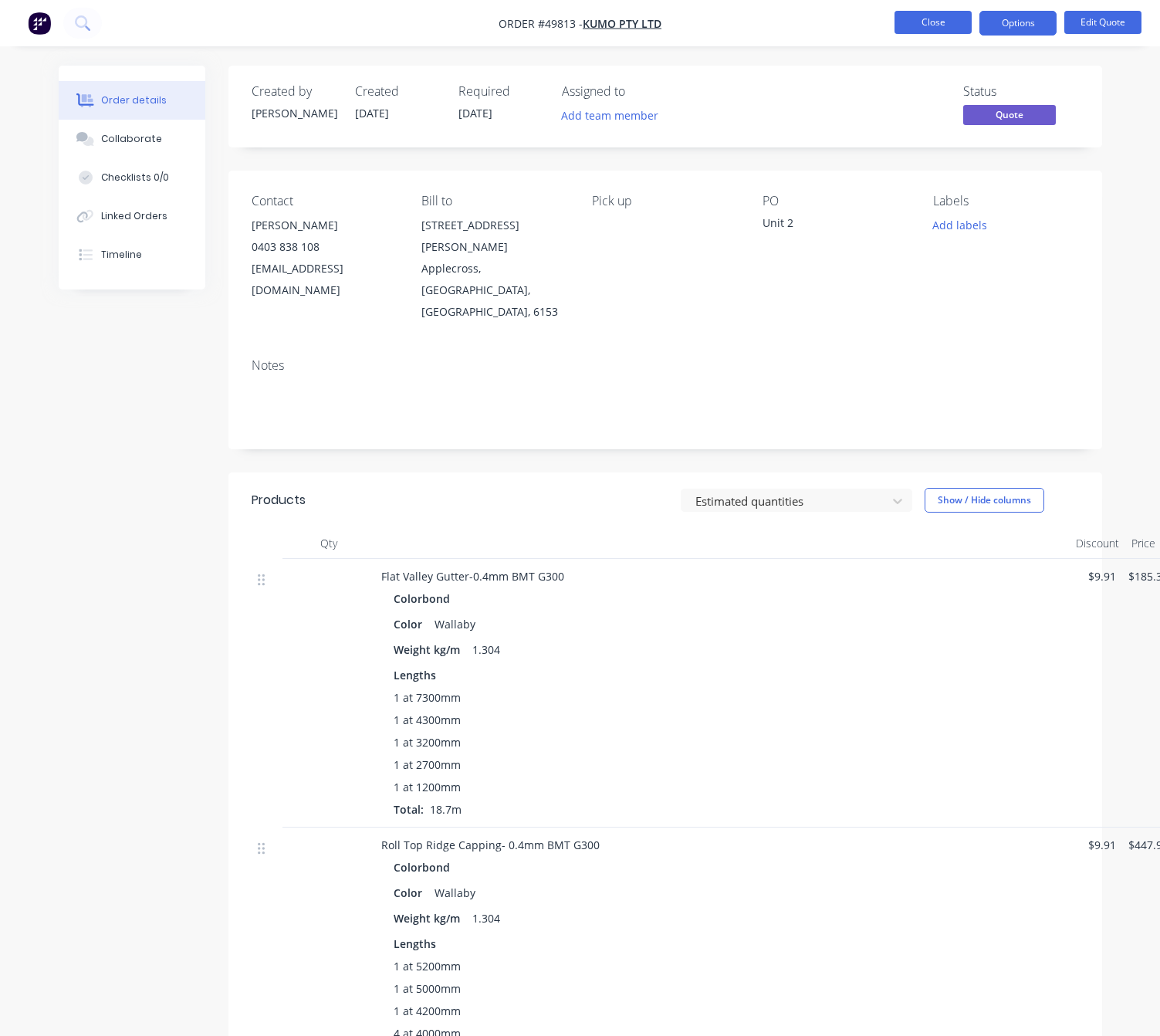
click at [887, 20] on button "Close" at bounding box center [933, 22] width 77 height 23
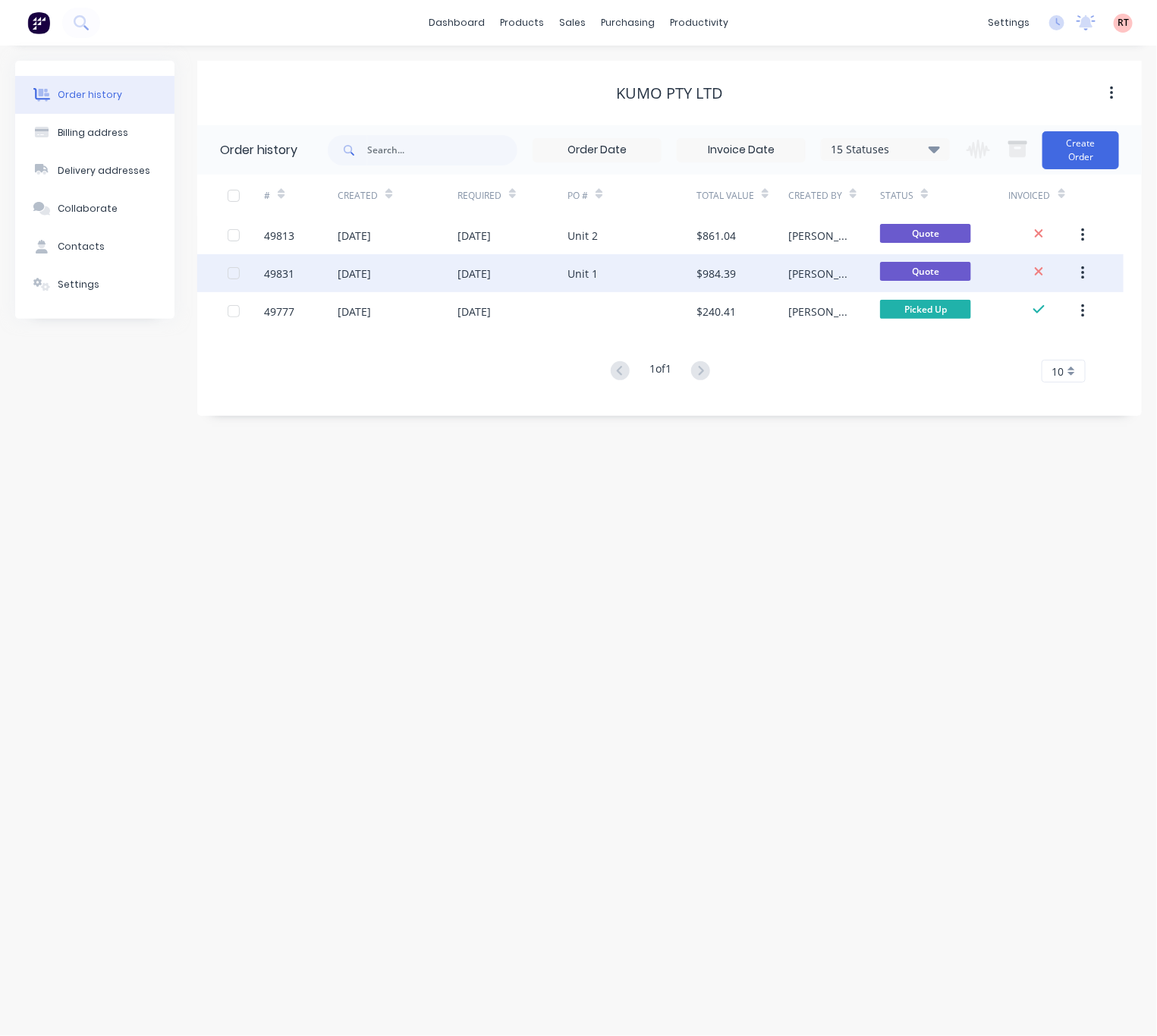
click at [628, 278] on div "Unit 1" at bounding box center [632, 273] width 129 height 38
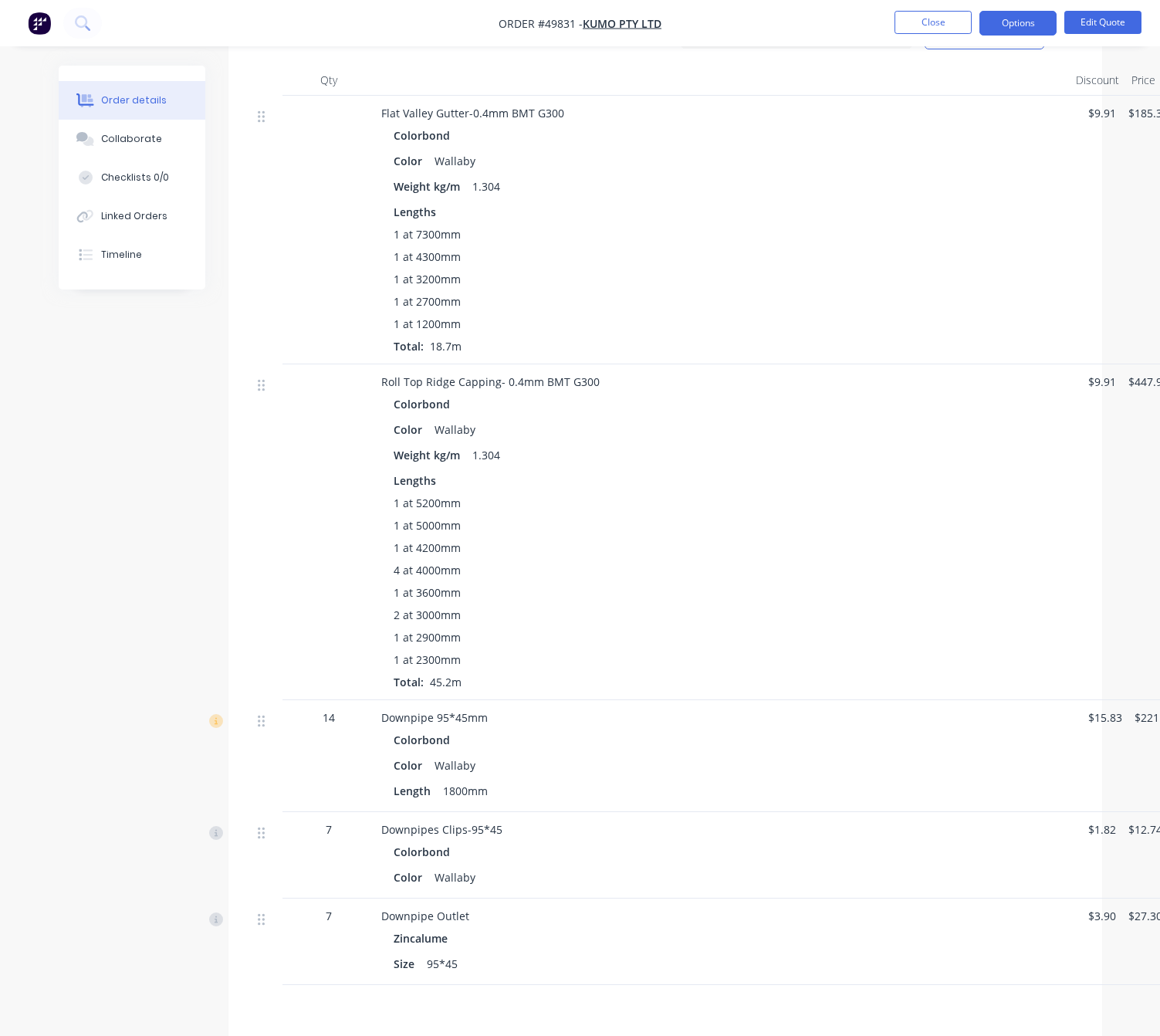
scroll to position [463, 36]
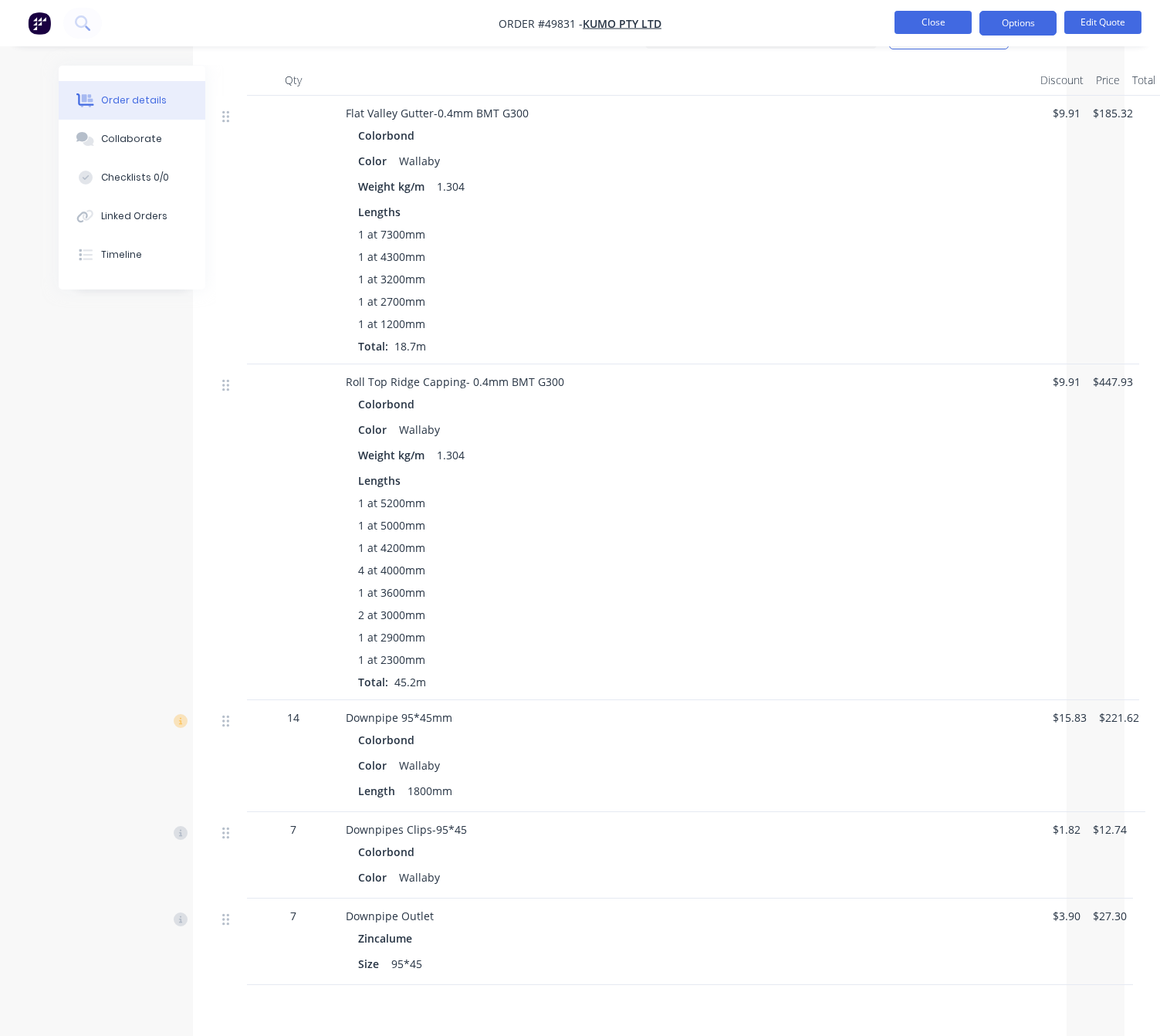
click at [887, 20] on button "Close" at bounding box center [933, 22] width 77 height 23
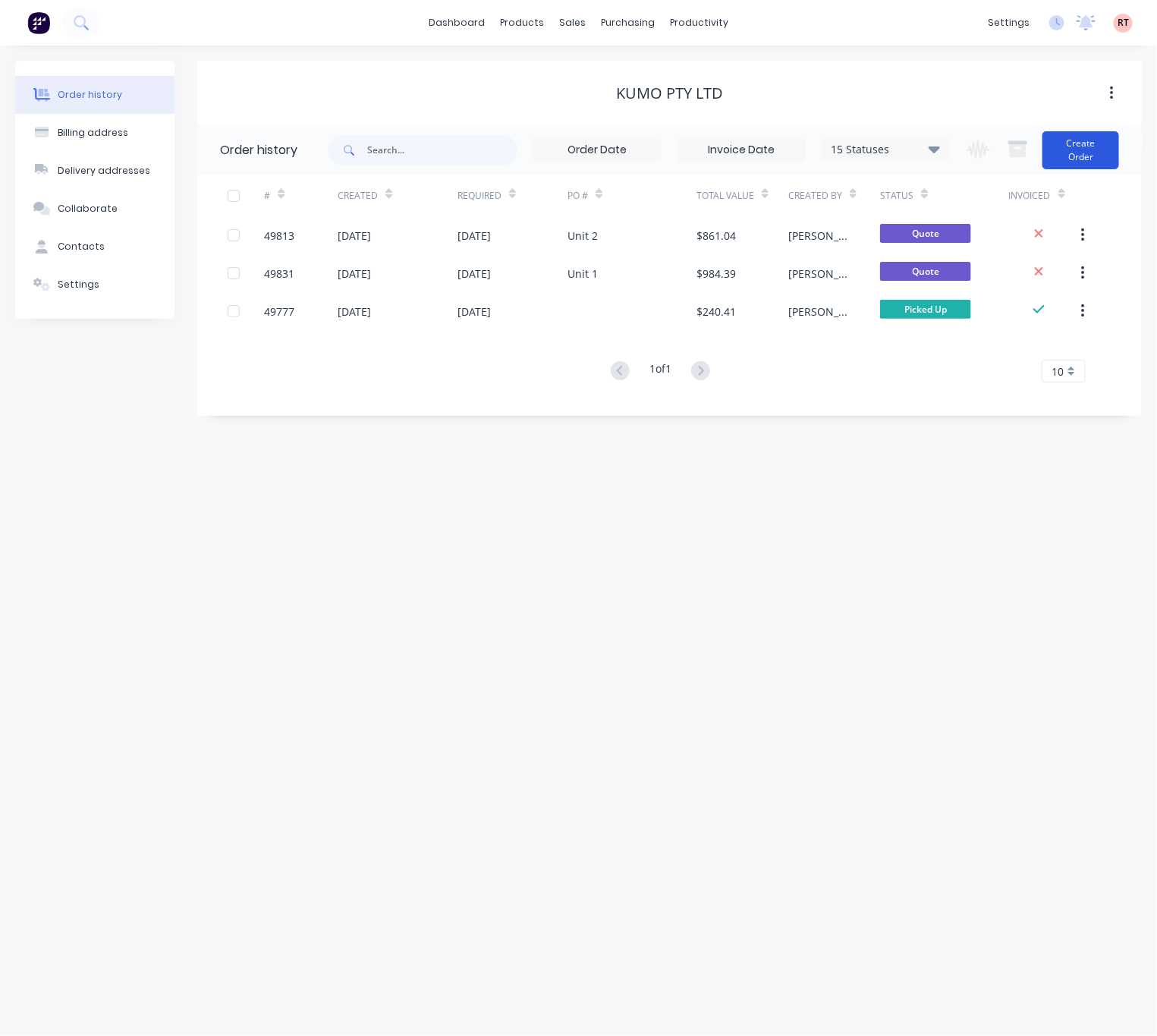
click at [872, 146] on button "Create Order" at bounding box center [1081, 149] width 76 height 38
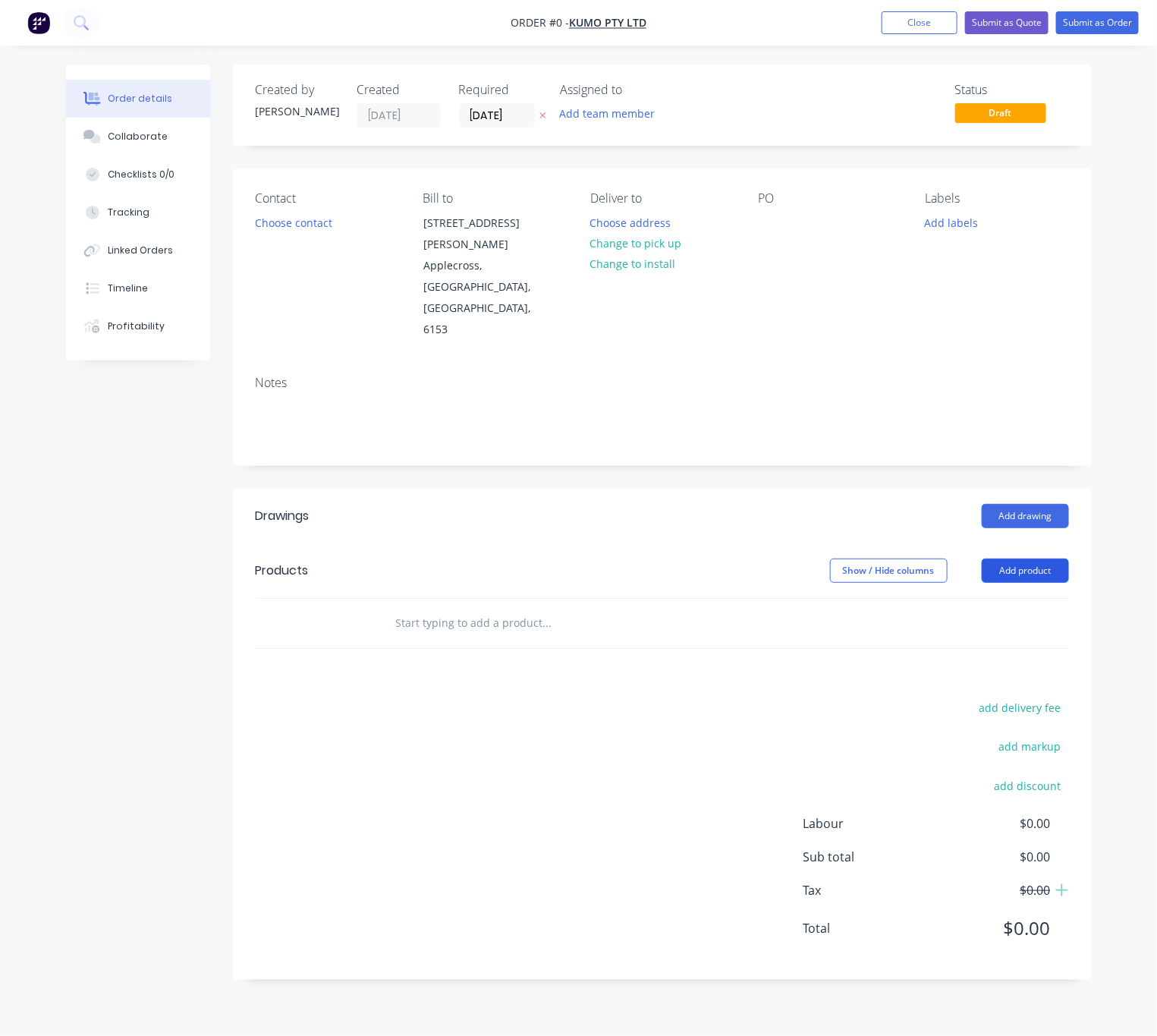
click at [872, 558] on button "Add product" at bounding box center [1025, 570] width 87 height 24
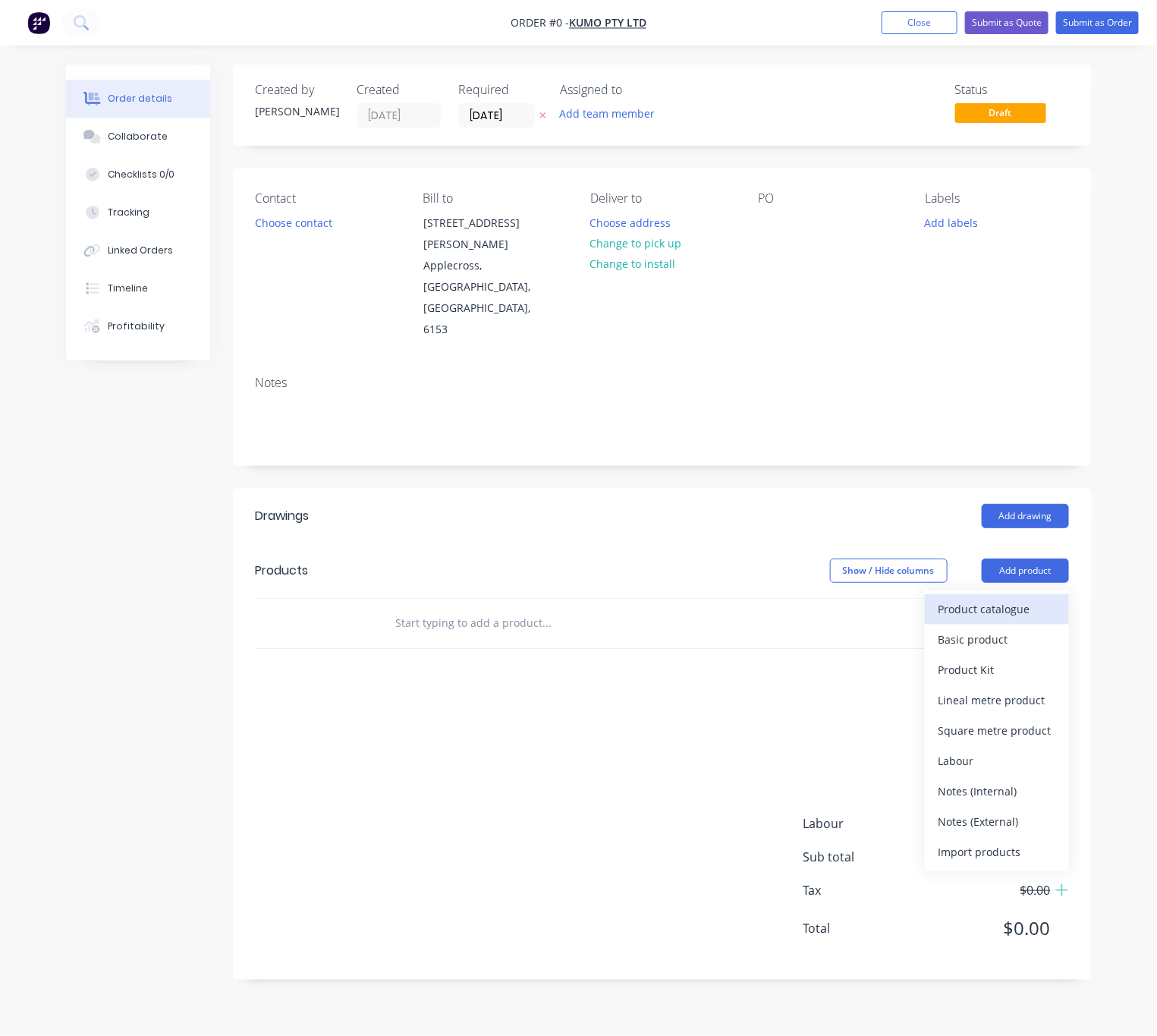
click at [872, 598] on div "Product catalogue" at bounding box center [997, 609] width 117 height 22
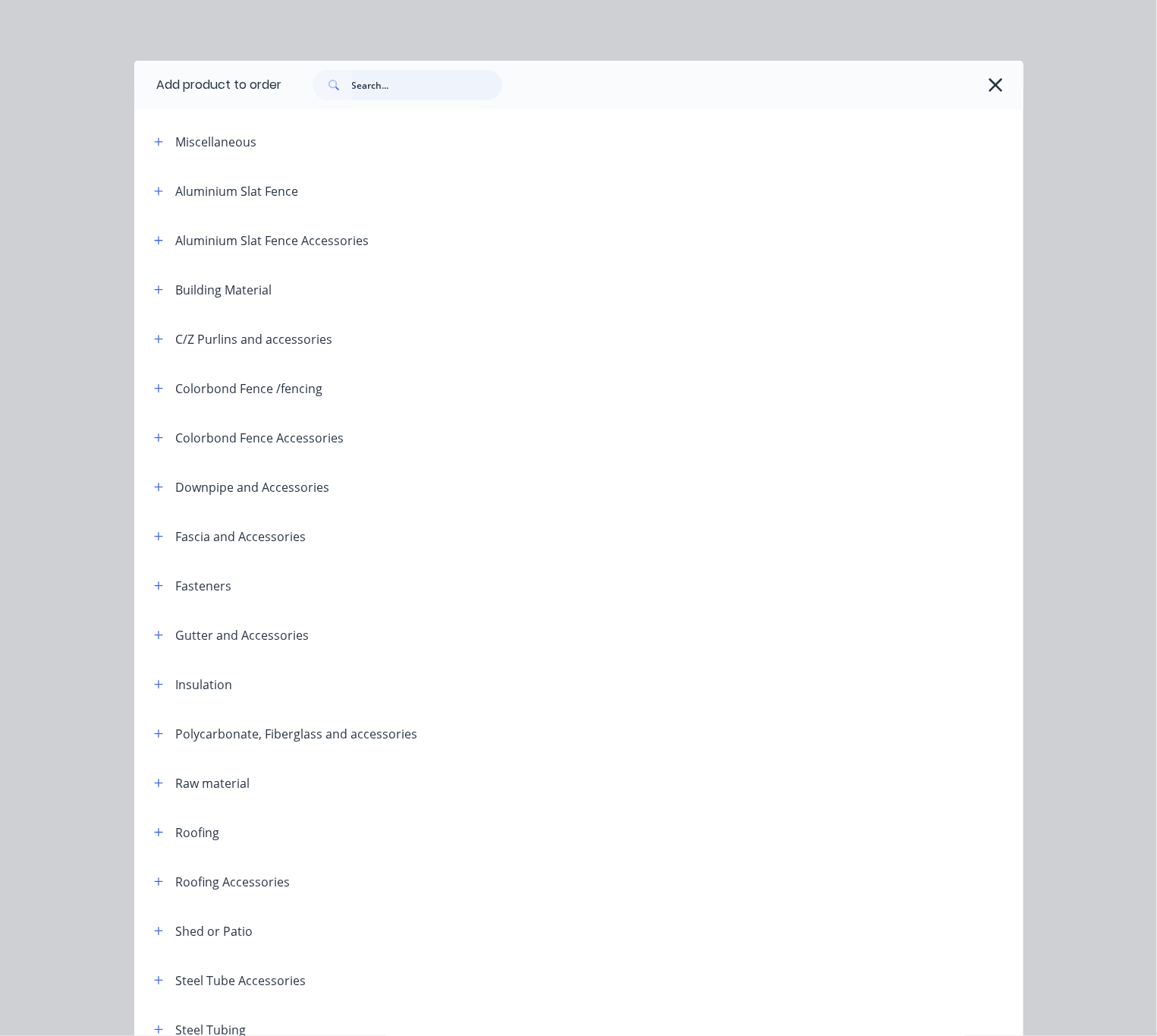
click at [380, 93] on input "text" at bounding box center [427, 85] width 150 height 30
type input "top hat"
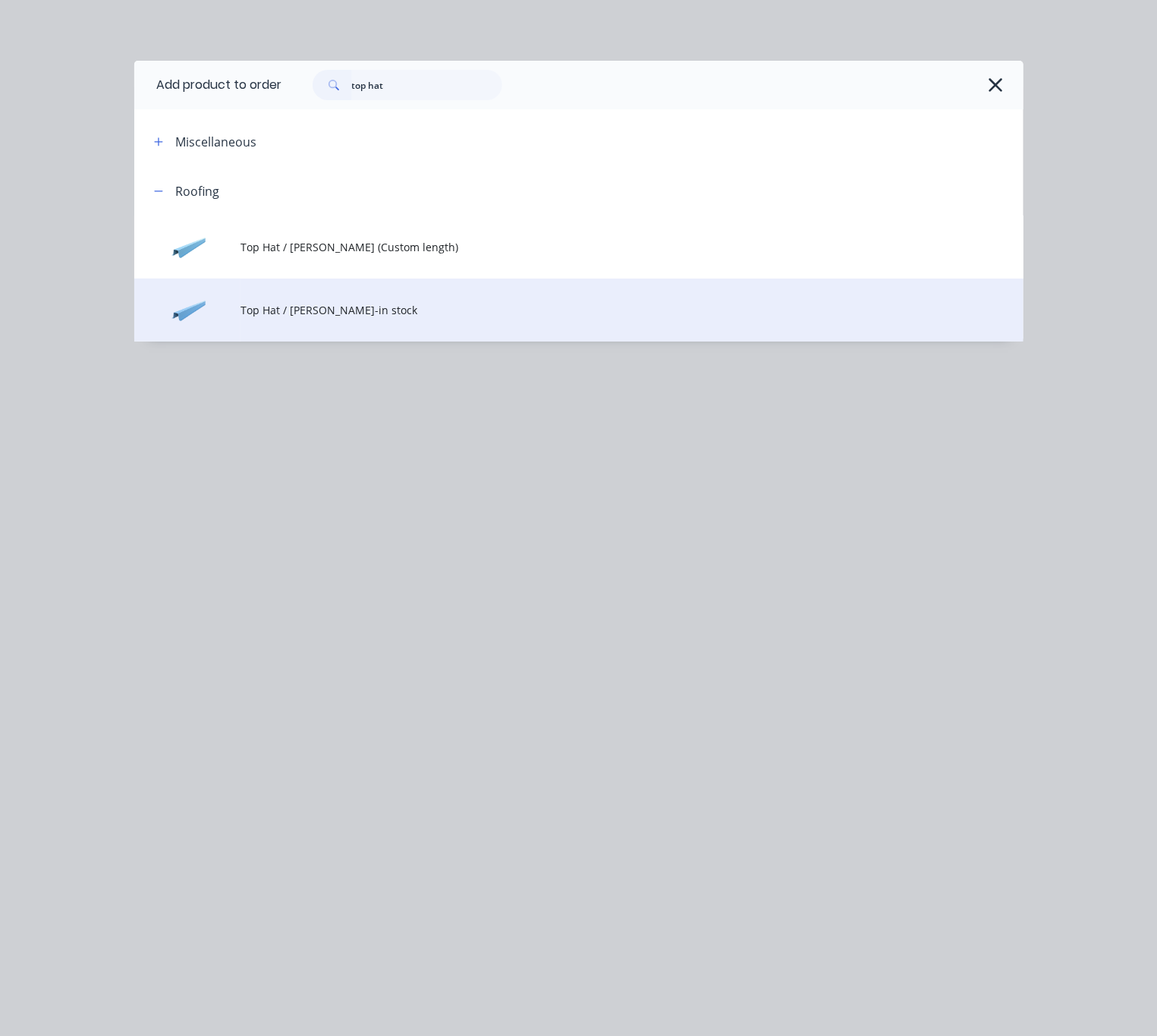
click at [560, 308] on span "Top Hat / Batten-in stock" at bounding box center [553, 310] width 626 height 16
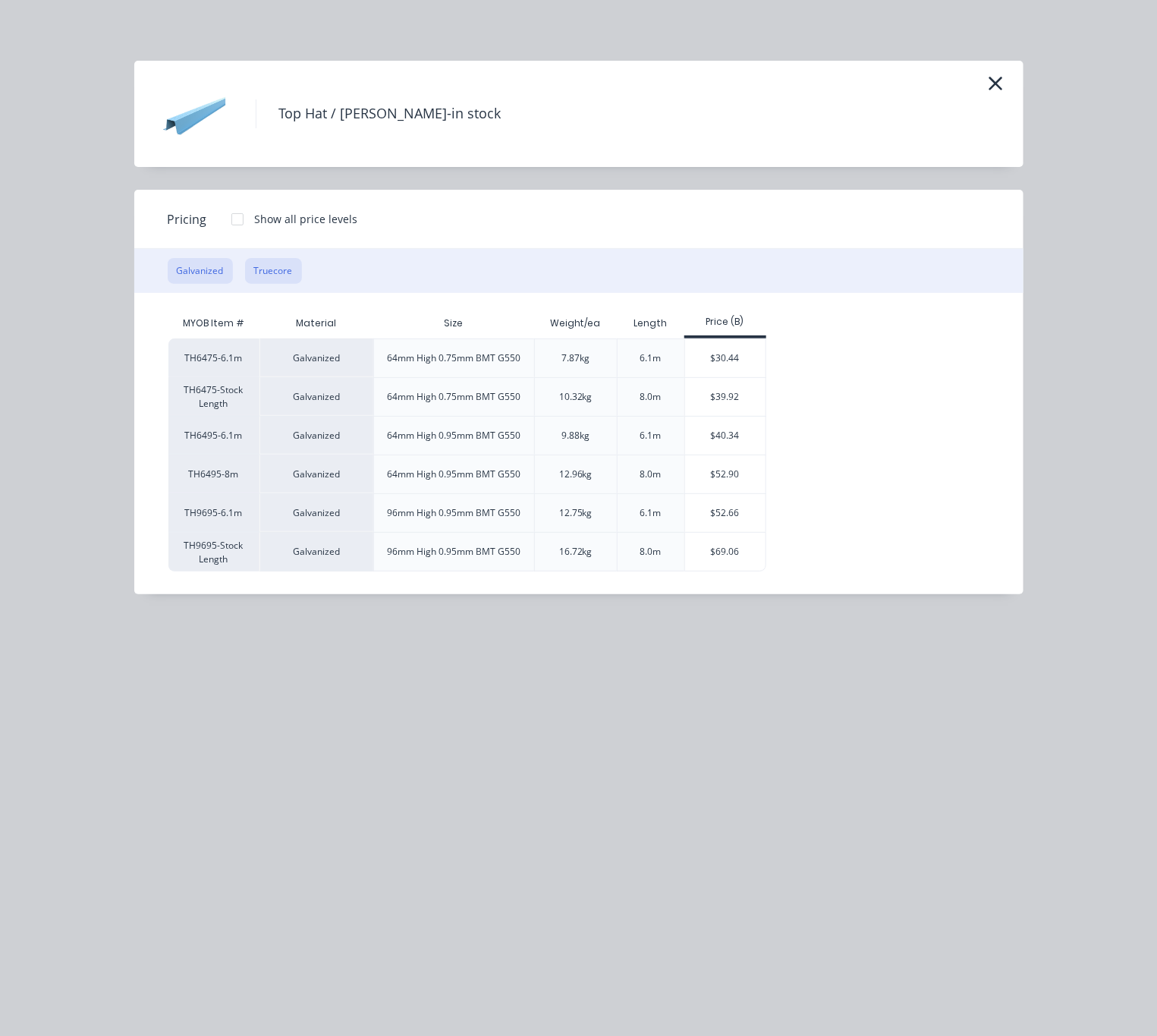
click at [290, 266] on button "Truecore" at bounding box center [274, 270] width 57 height 26
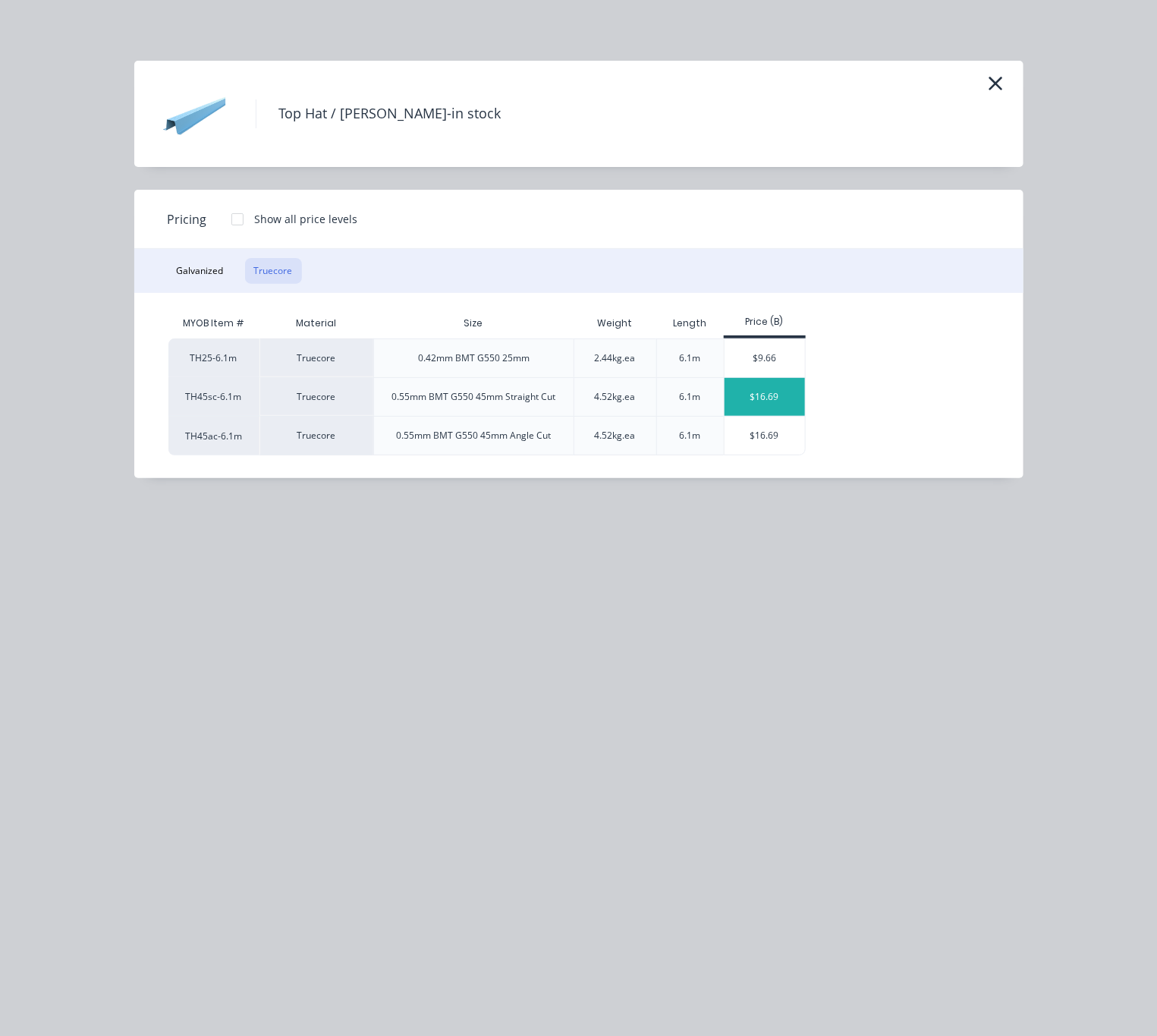
click at [793, 395] on div "$16.69" at bounding box center [765, 396] width 81 height 38
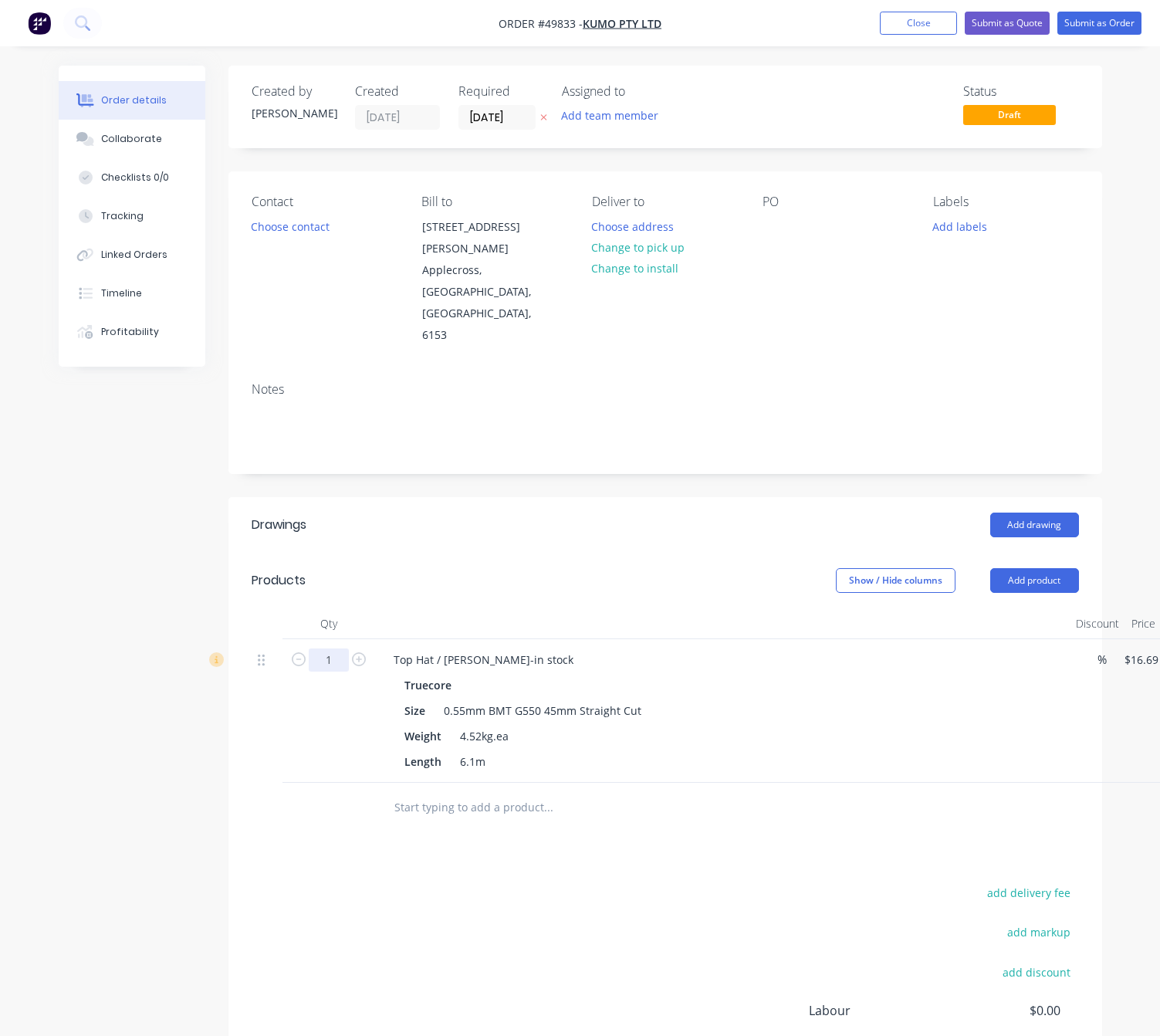
click at [326, 648] on input "1" at bounding box center [329, 659] width 40 height 23
type input "20"
type input "$333.80"
click at [447, 886] on div "add delivery fee add markup add discount Labour $0.00 Sub total $16.69 Tax $1.6…" at bounding box center [665, 1014] width 828 height 264
click at [309, 229] on button "Choose contact" at bounding box center [290, 225] width 95 height 20
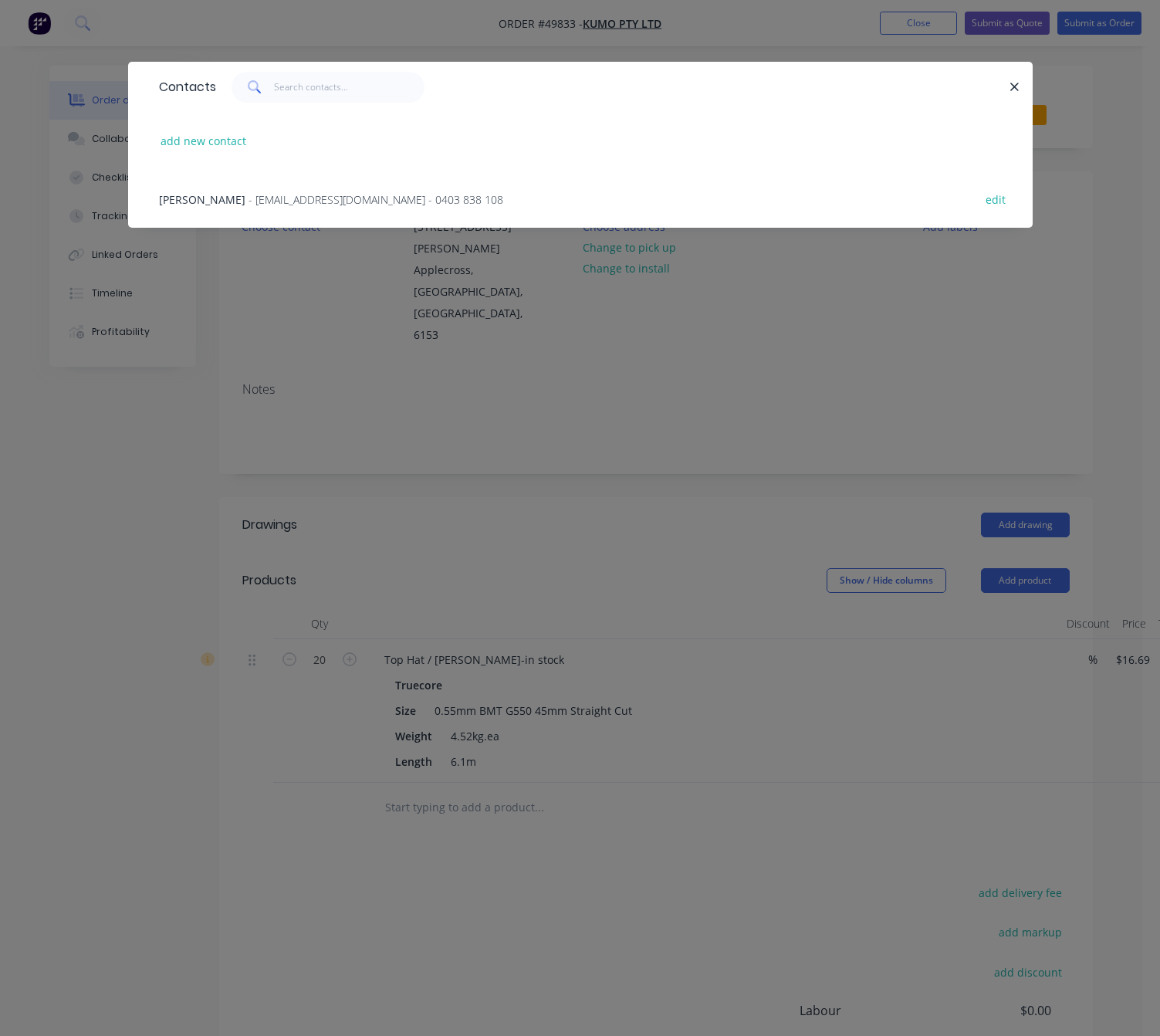
click at [343, 202] on span "- hello@kumo.au - 0403 838 108" at bounding box center [376, 199] width 255 height 15
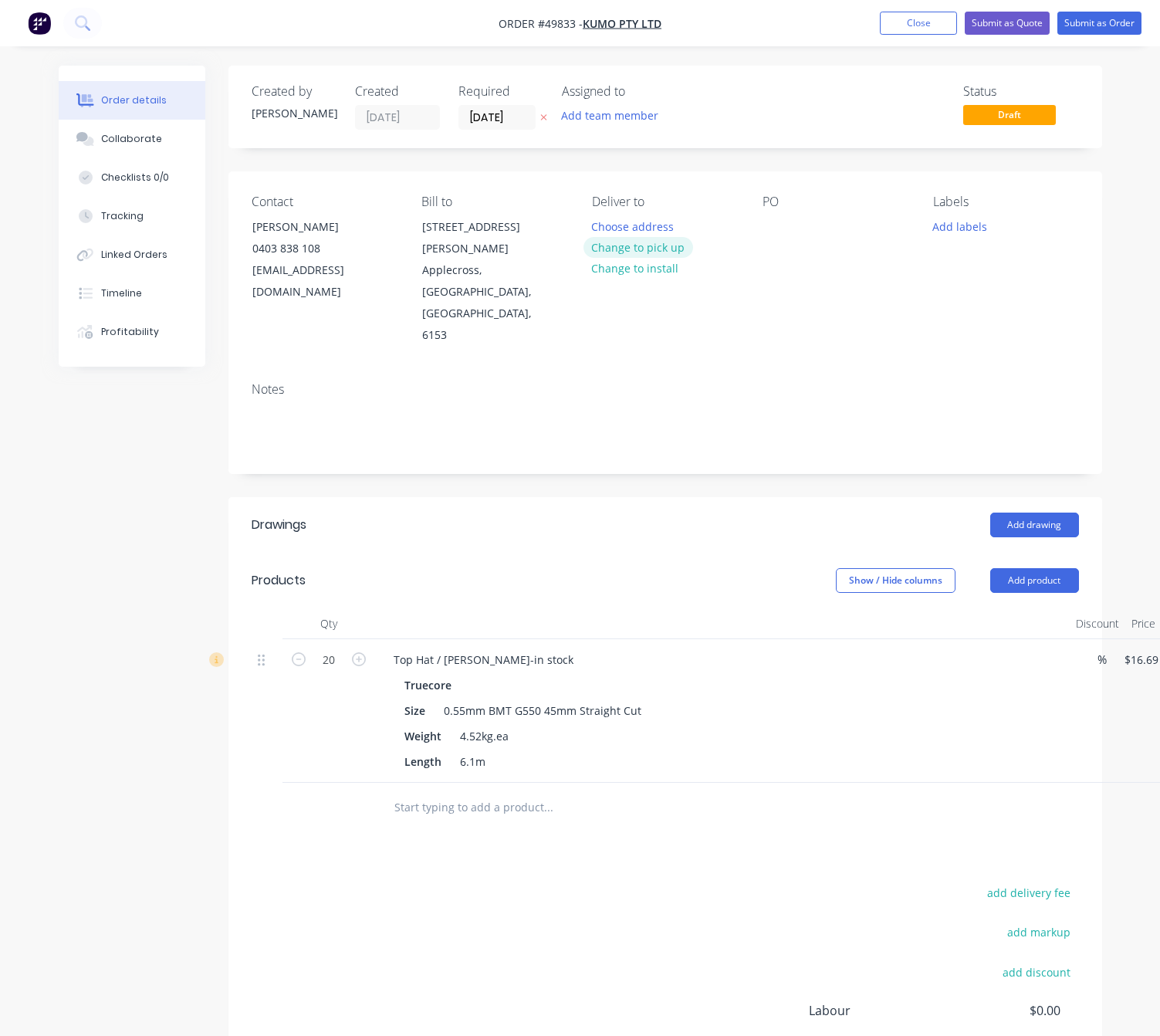
click at [652, 250] on button "Change to pick up" at bounding box center [638, 247] width 109 height 20
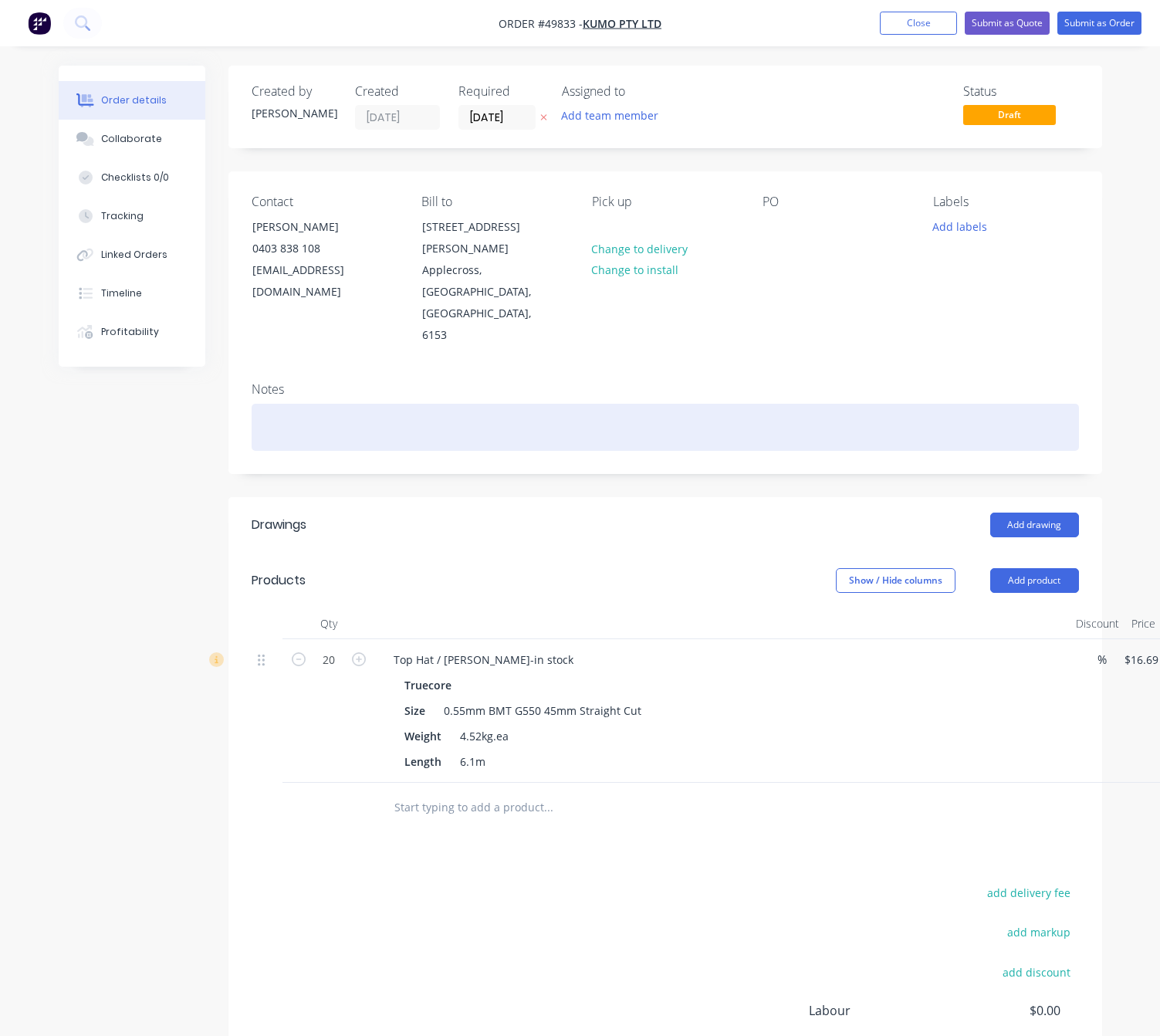
click at [733, 404] on div at bounding box center [665, 427] width 828 height 47
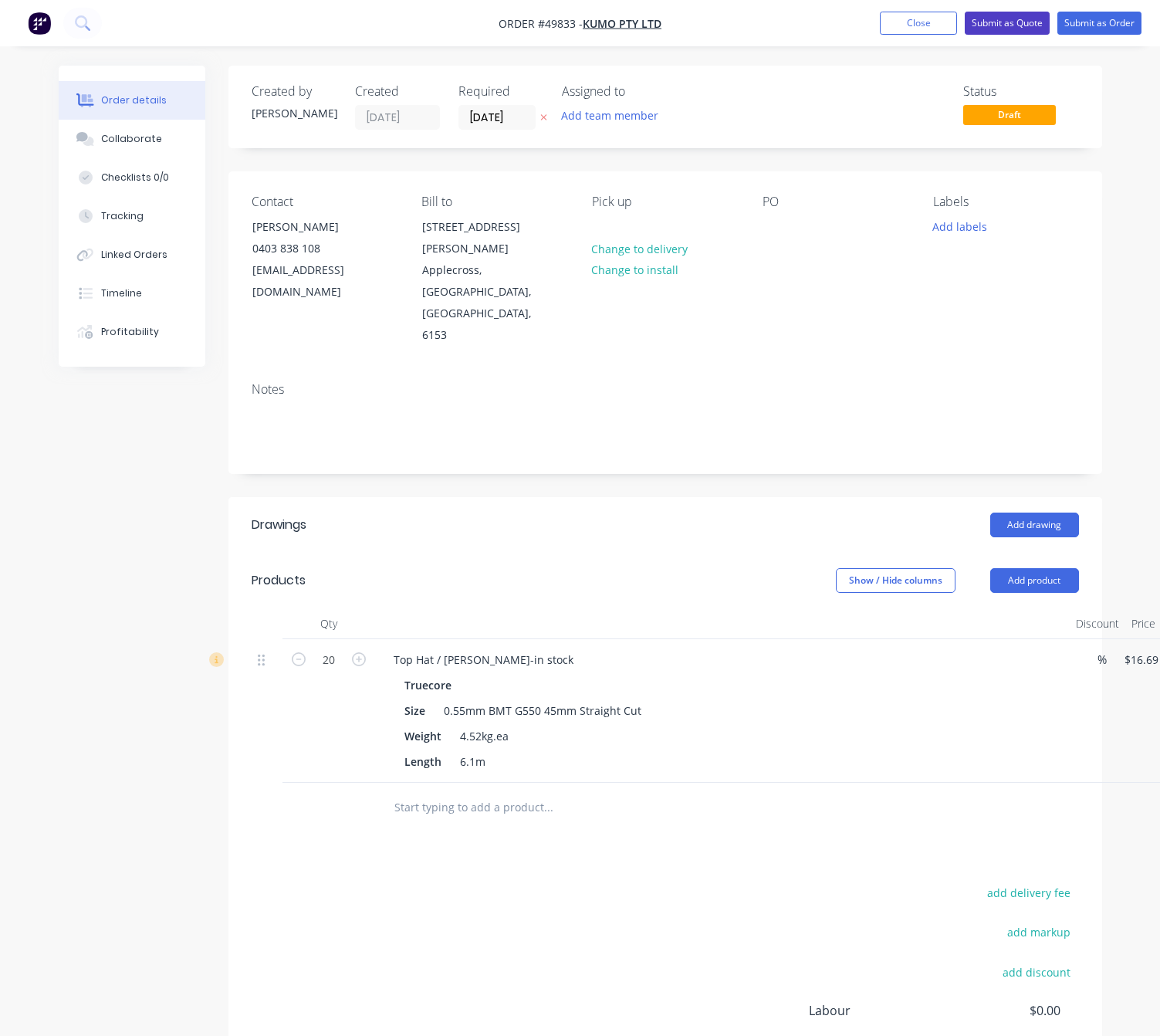
click at [887, 21] on button "Submit as Quote" at bounding box center [1007, 23] width 85 height 23
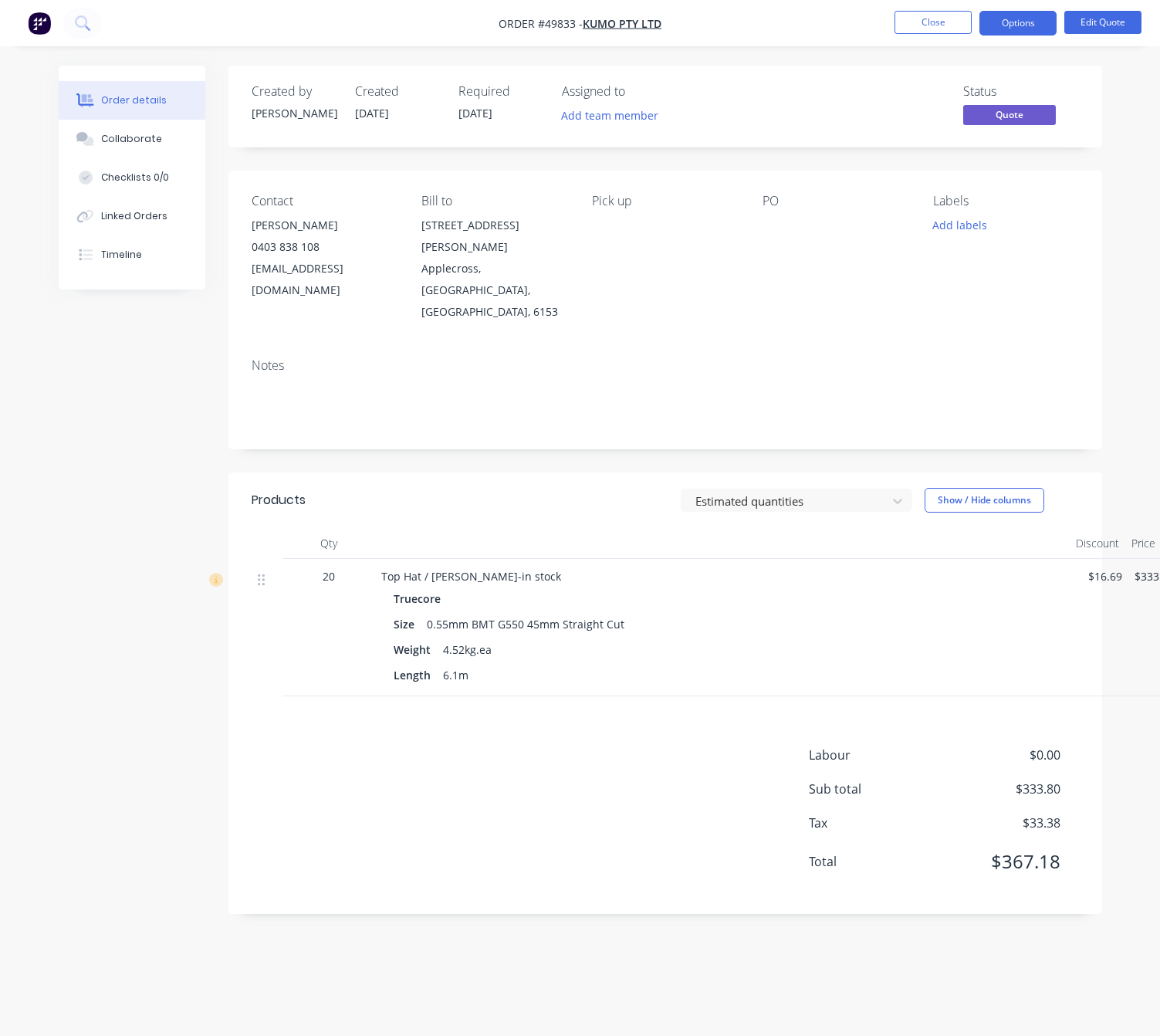
click at [887, 32] on ul "Close Options Edit Quote" at bounding box center [1018, 23] width 284 height 25
click at [887, 14] on button "Close" at bounding box center [933, 22] width 77 height 23
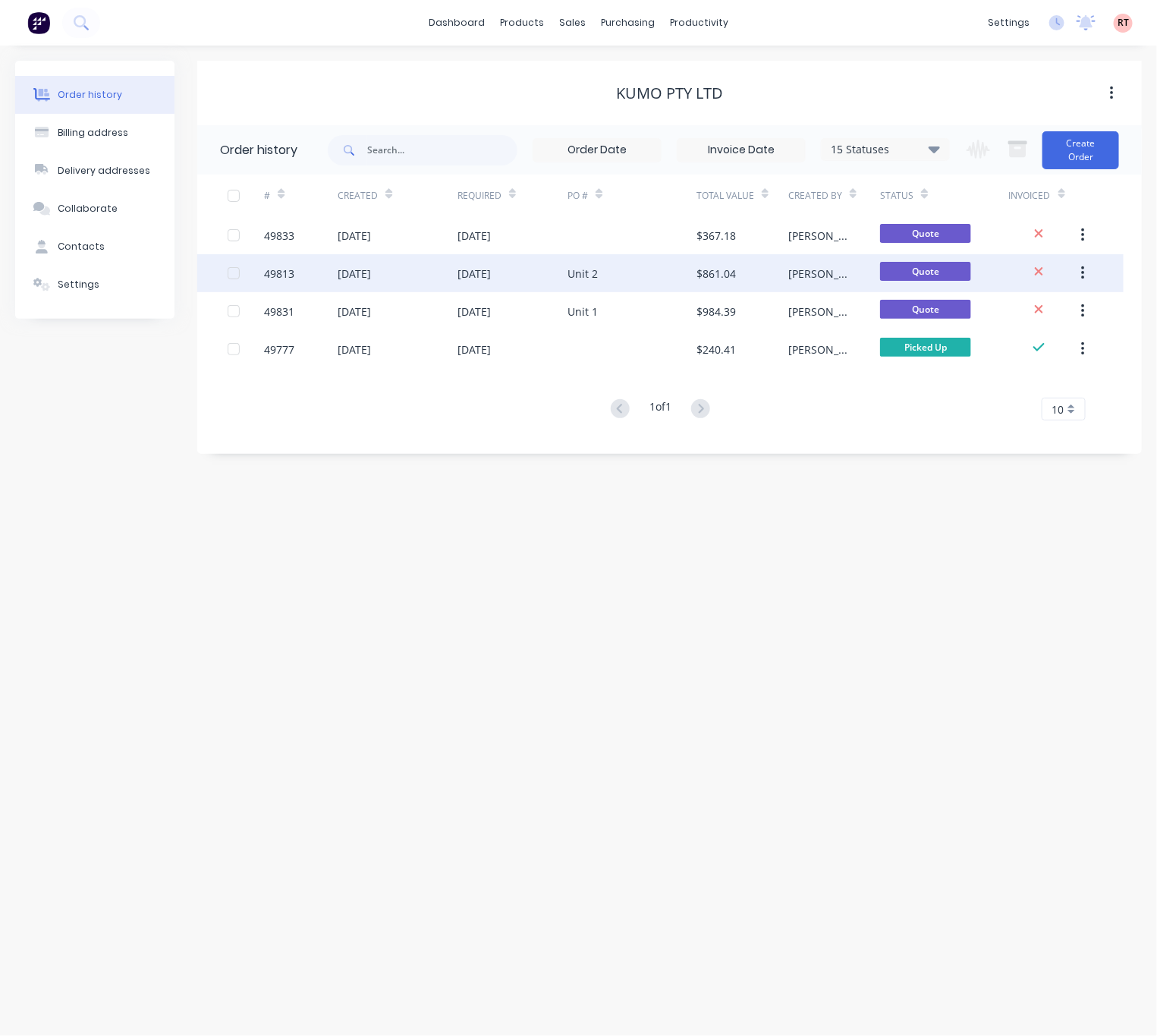
click at [609, 264] on div "Unit 2" at bounding box center [632, 273] width 129 height 38
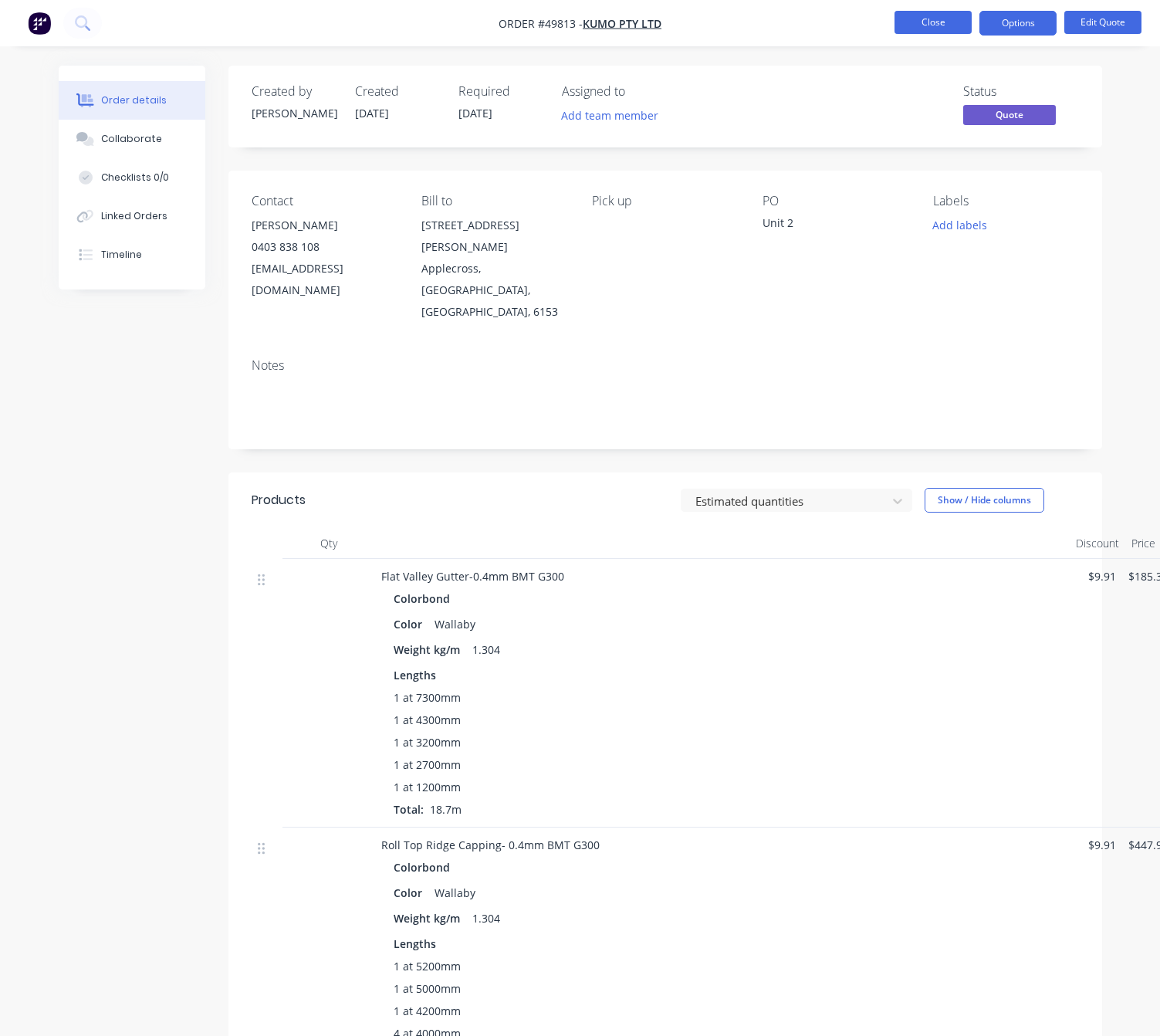
click at [887, 28] on button "Close" at bounding box center [933, 22] width 77 height 23
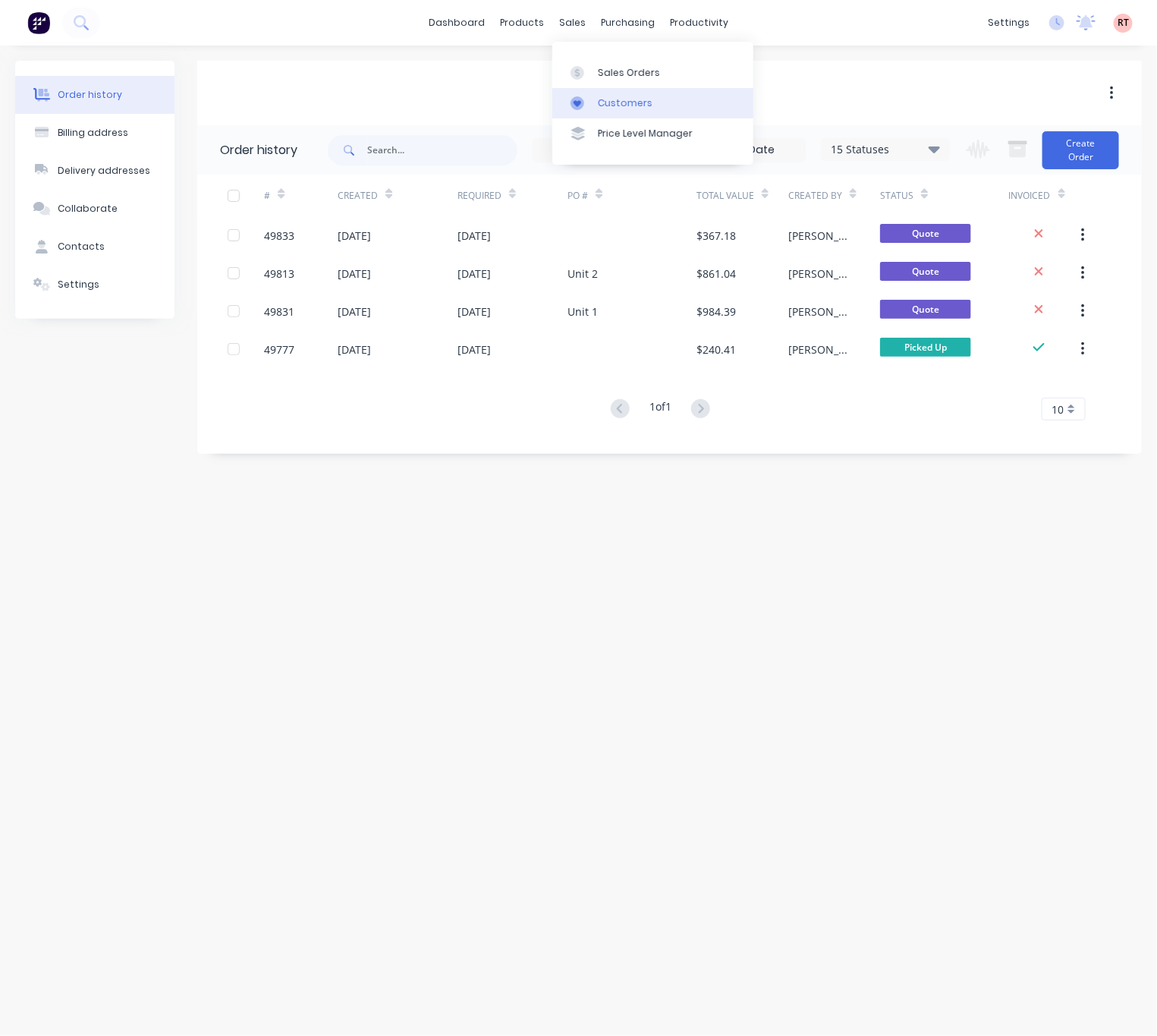
click at [595, 103] on link "Customers" at bounding box center [652, 103] width 201 height 30
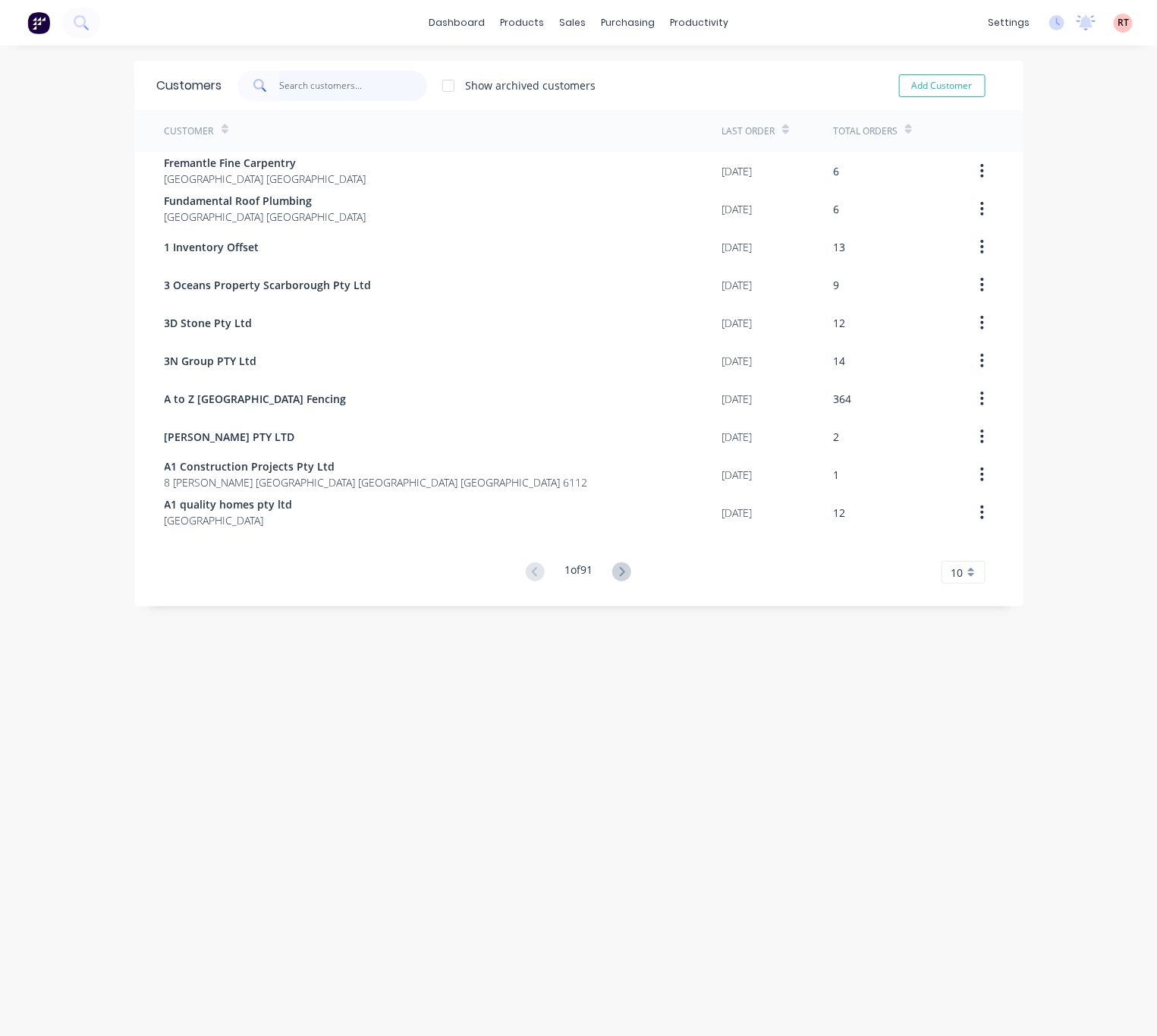
click at [321, 89] on input "text" at bounding box center [353, 86] width 148 height 30
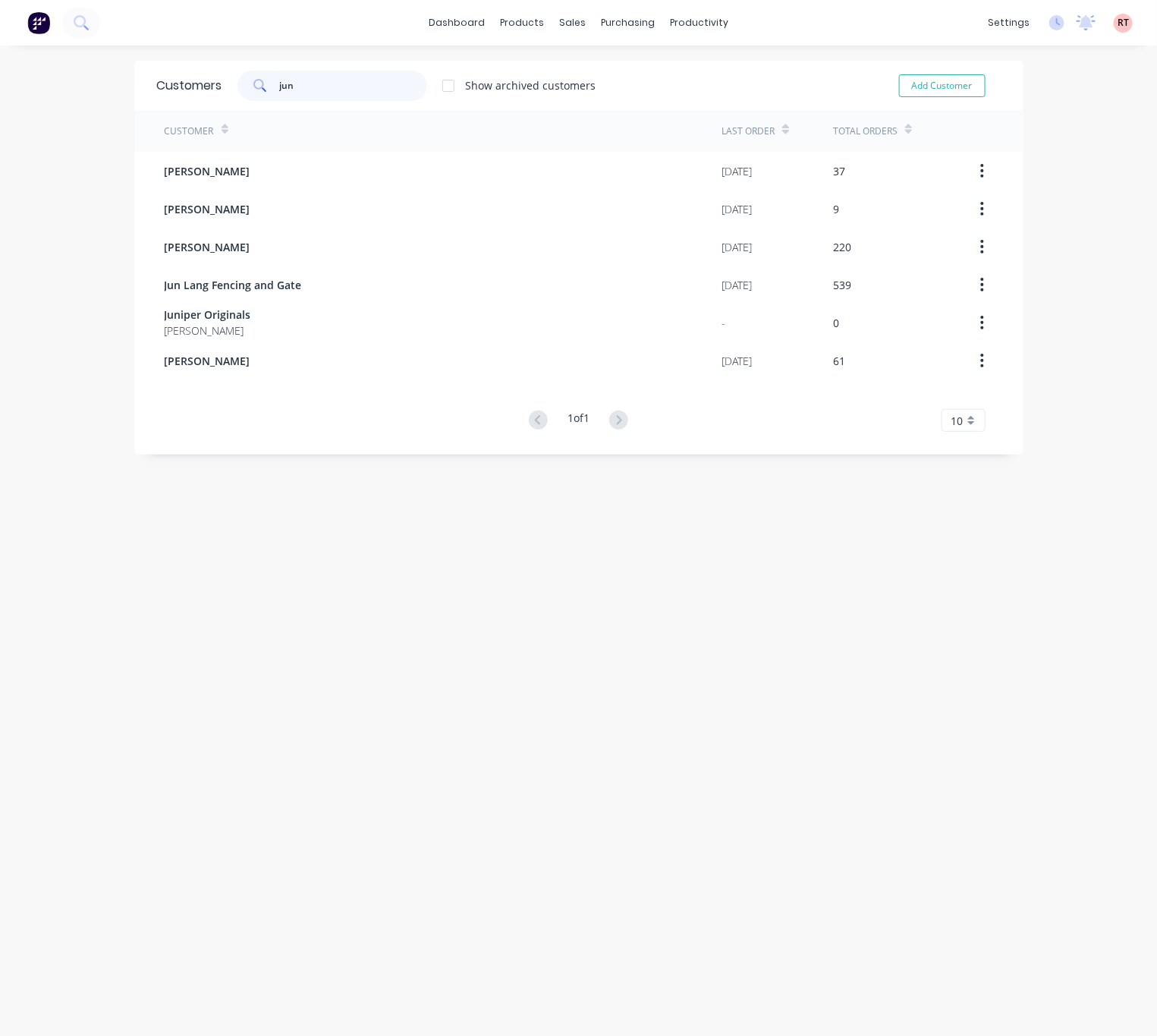
type input "jun"
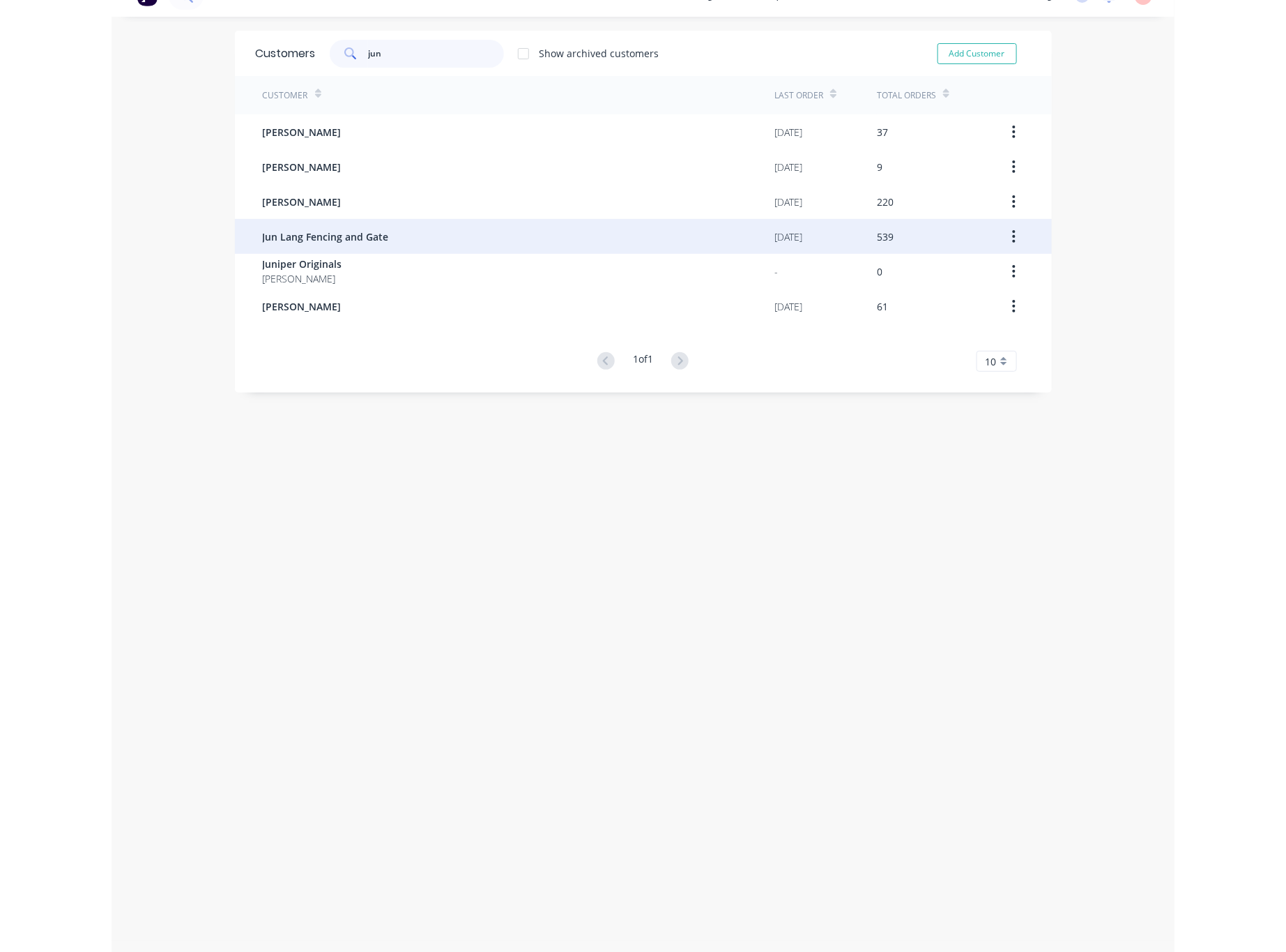
scroll to position [28, 0]
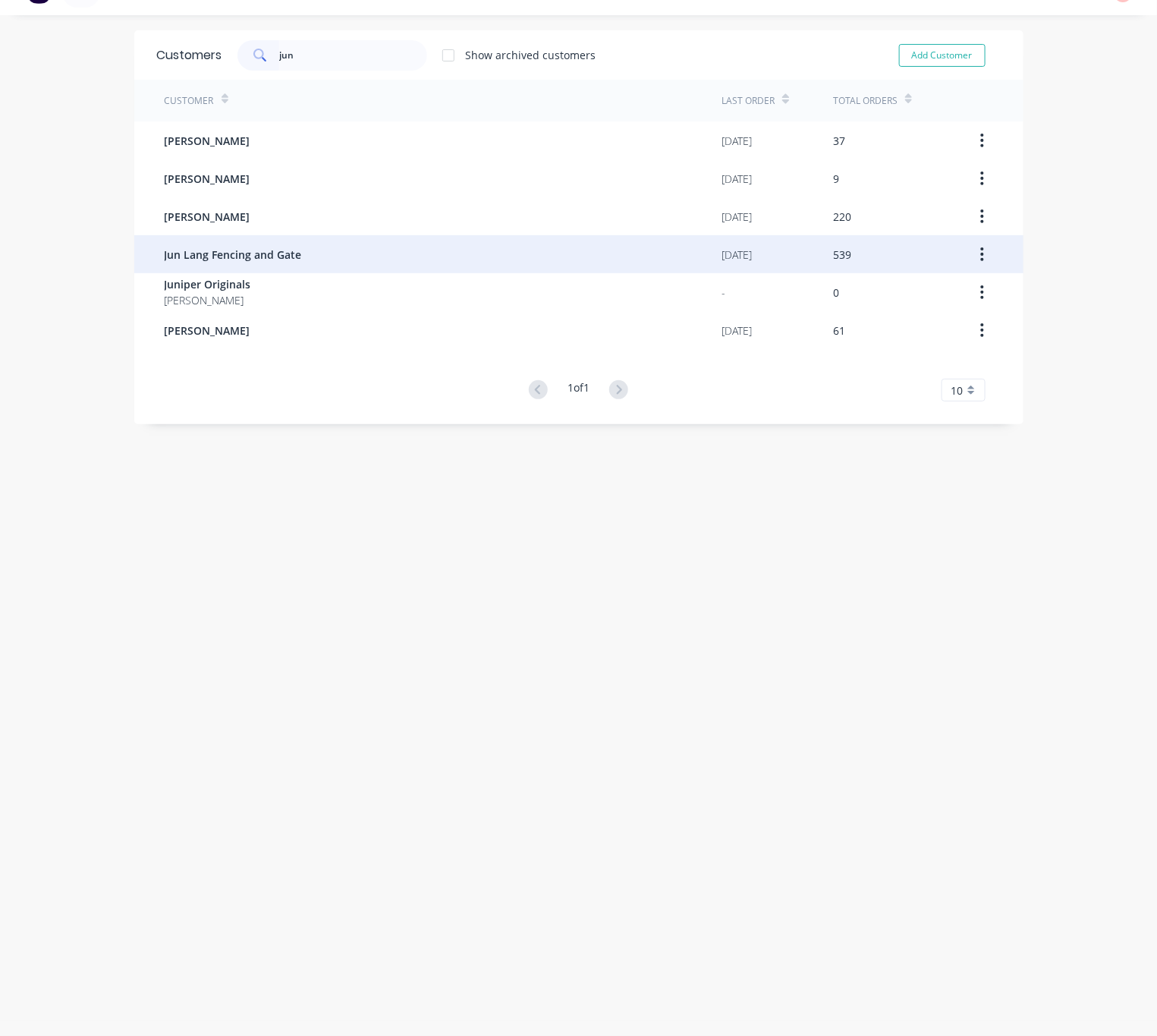
click at [347, 258] on div "Jun Lang Fencing and Gate" at bounding box center [443, 254] width 558 height 38
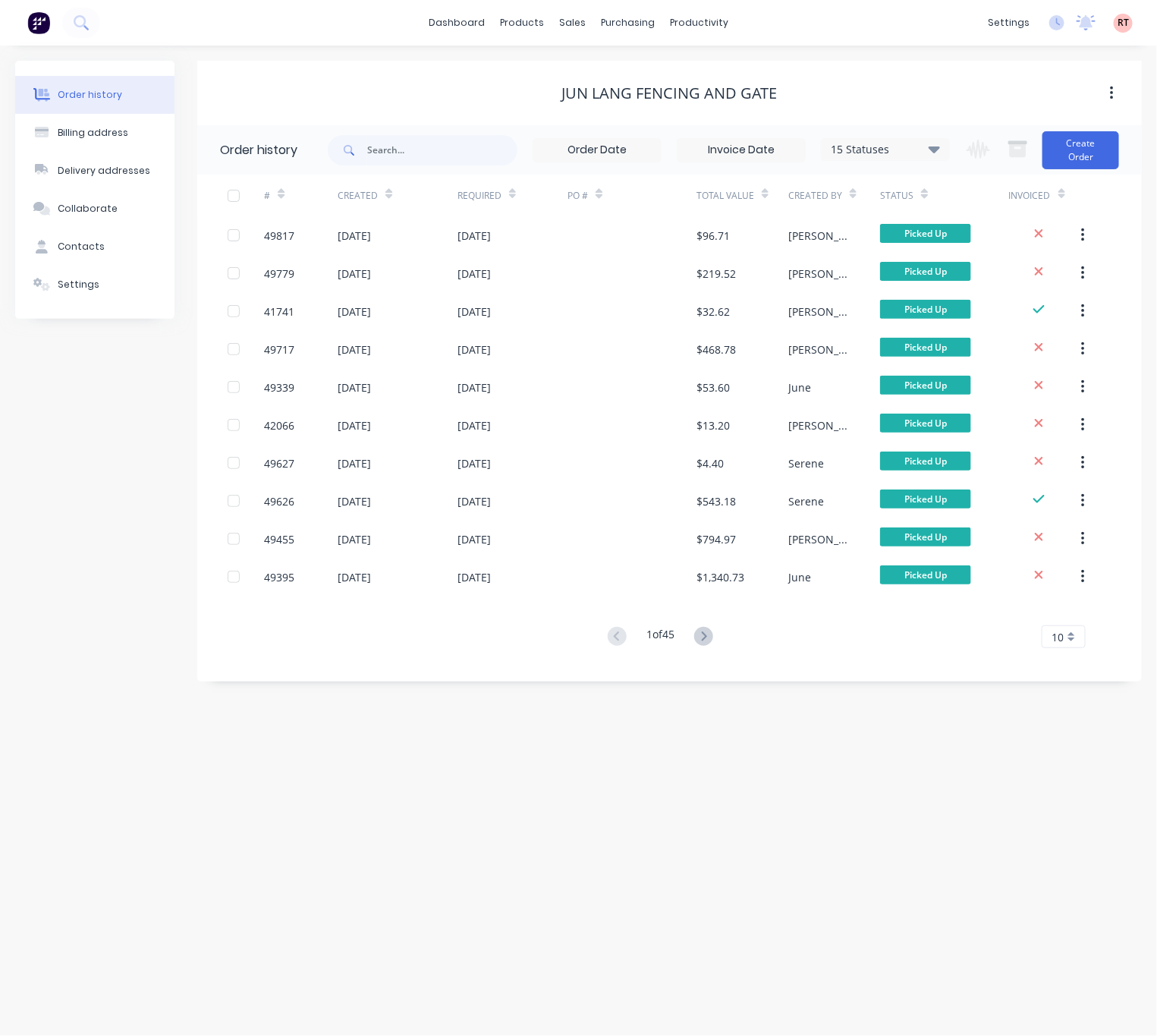
click at [327, 779] on div "Order history Billing address Delivery addresses Collaborate Contacts Settings …" at bounding box center [578, 540] width 1157 height 990
click at [625, 66] on div "Sales Orders" at bounding box center [629, 73] width 62 height 13
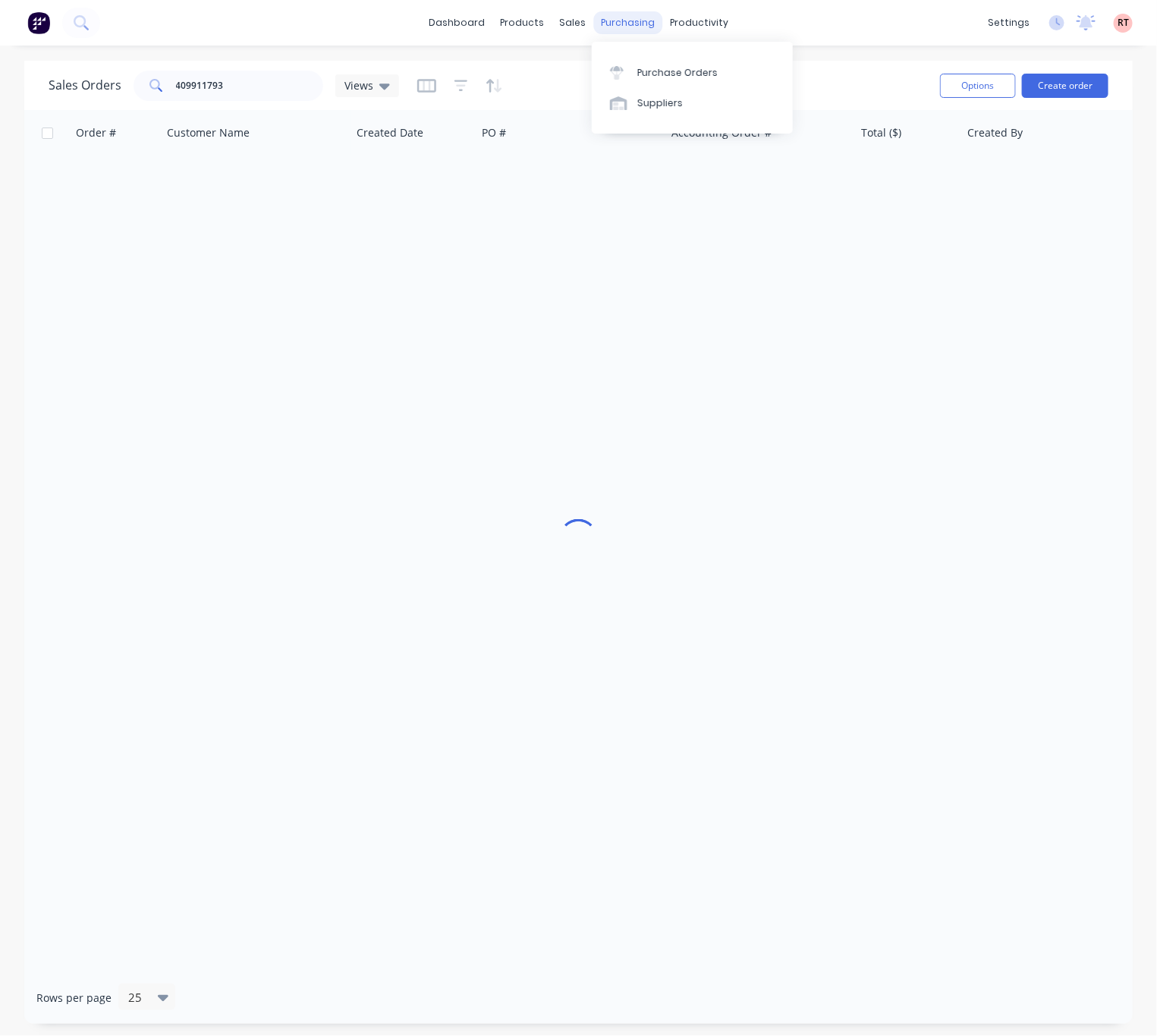
click at [624, 20] on div "purchasing" at bounding box center [628, 23] width 69 height 23
click at [672, 64] on link "Purchase Orders" at bounding box center [692, 72] width 201 height 30
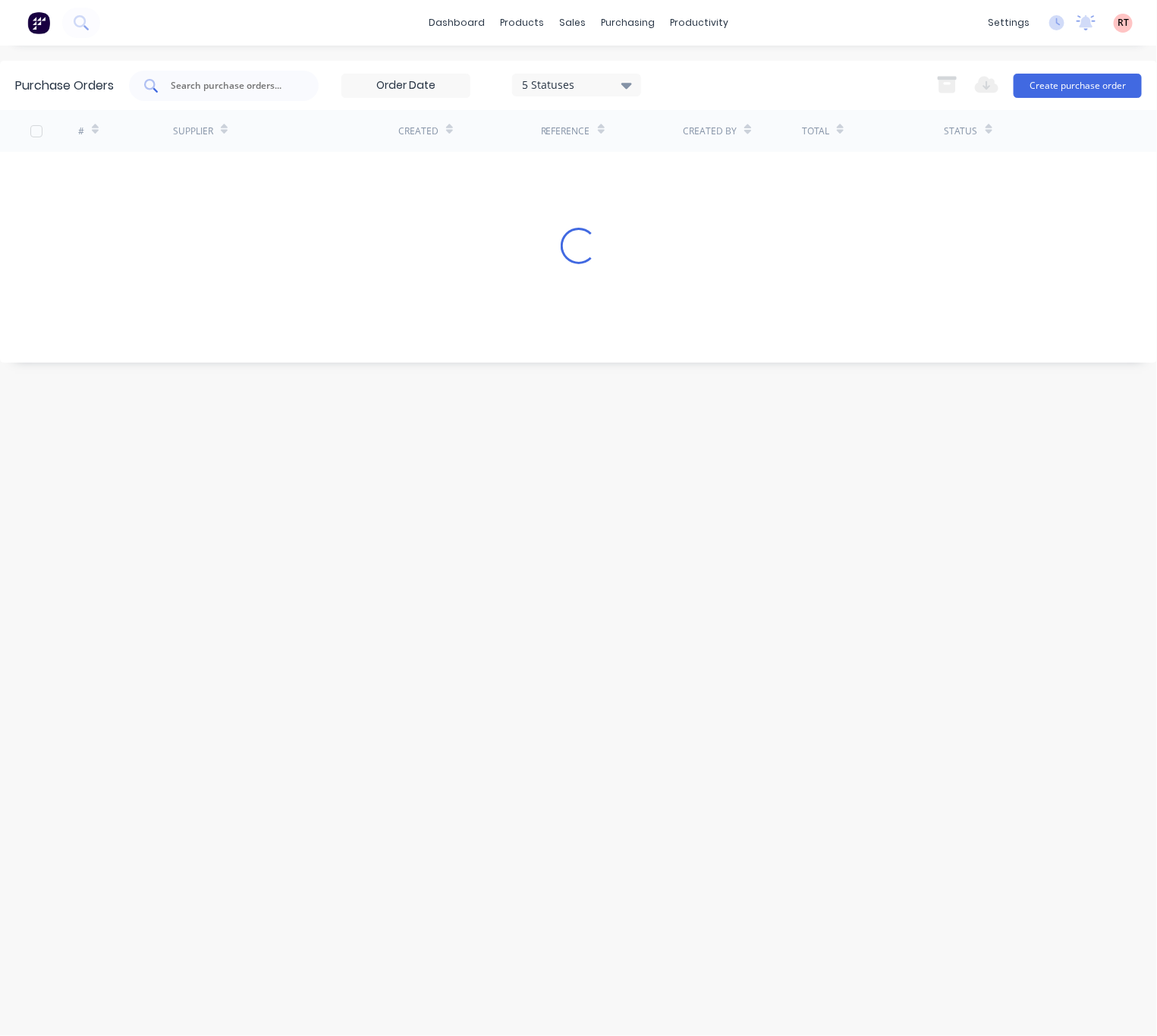
click at [212, 92] on input "text" at bounding box center [233, 86] width 126 height 15
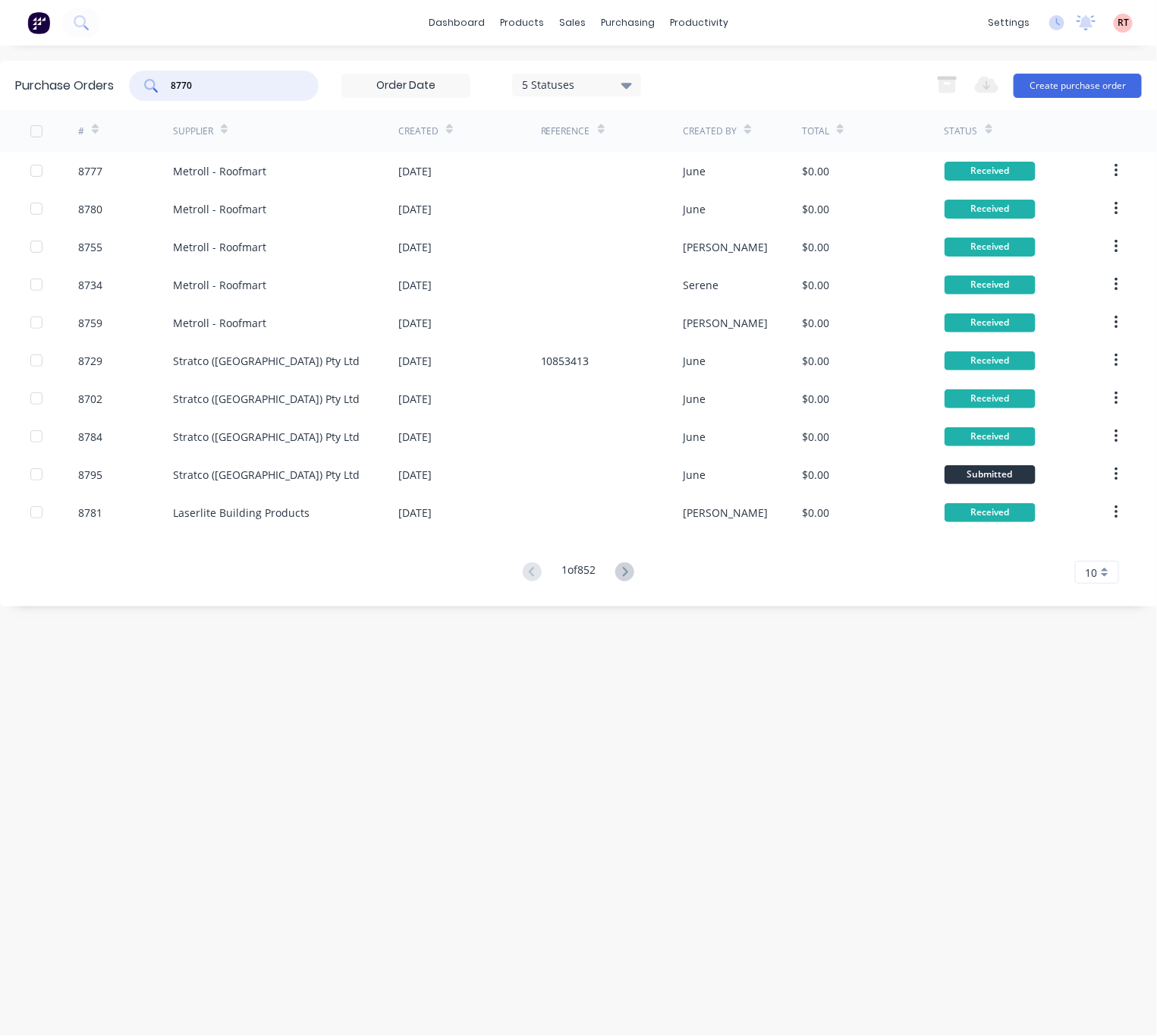
type input "8770"
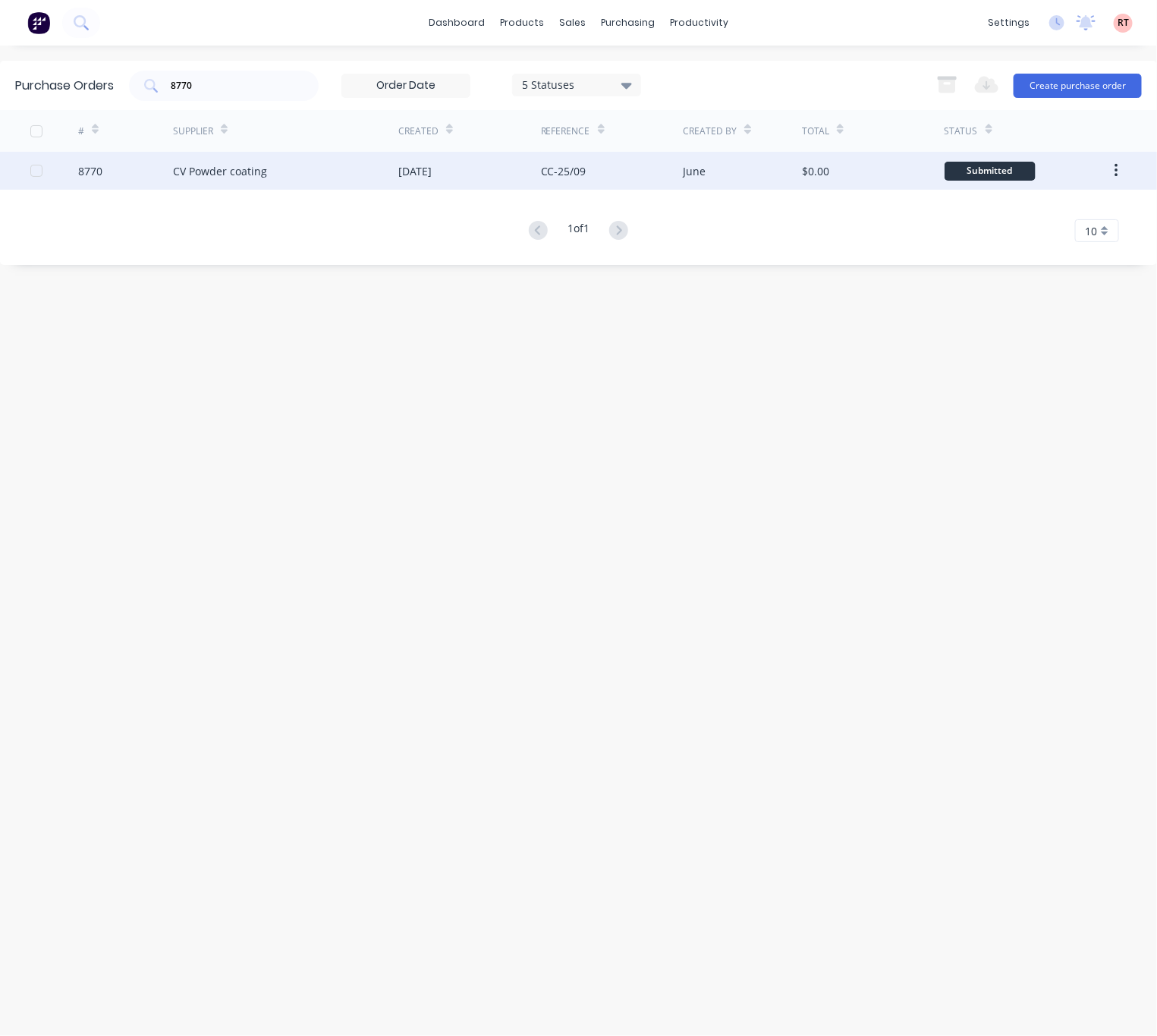
click at [472, 174] on div "25 Sep 2025" at bounding box center [469, 170] width 143 height 38
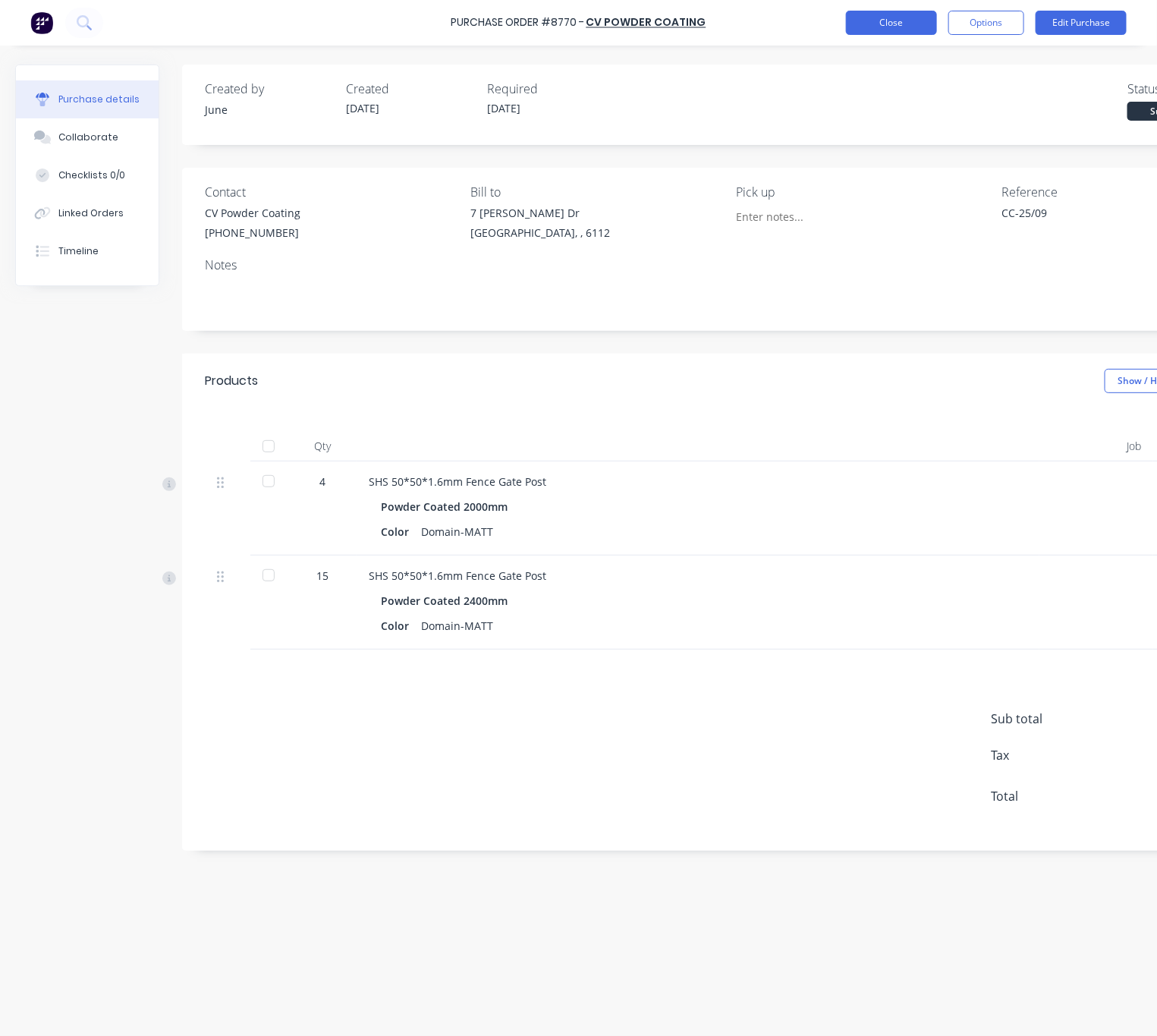
click at [872, 23] on button "Close" at bounding box center [892, 23] width 91 height 24
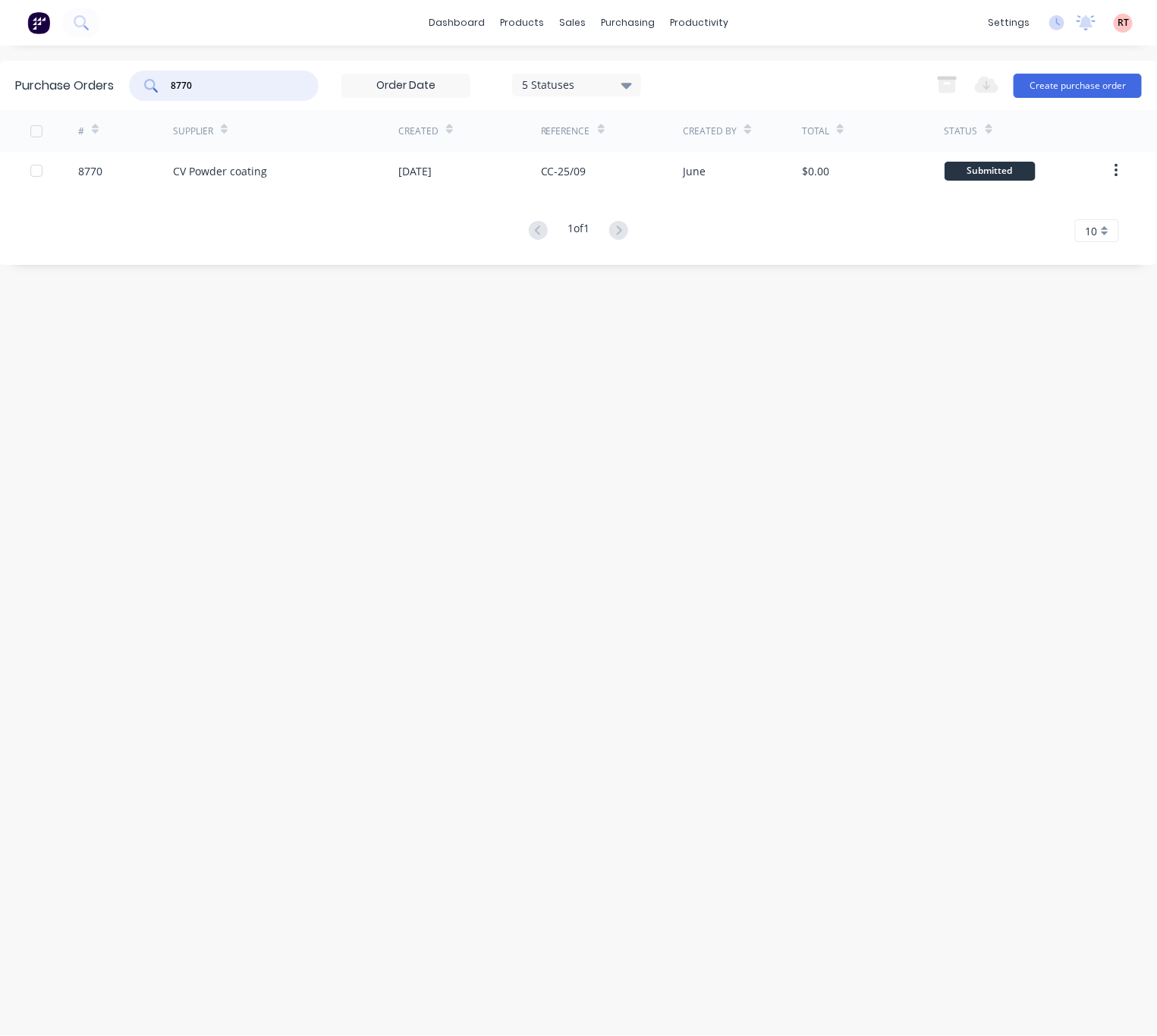
drag, startPoint x: 266, startPoint y: 82, endPoint x: -20, endPoint y: 98, distance: 286.4
click at [0, 98] on html "dashboard products sales purchasing productivity dashboard products Product Cat…" at bounding box center [578, 518] width 1157 height 1036
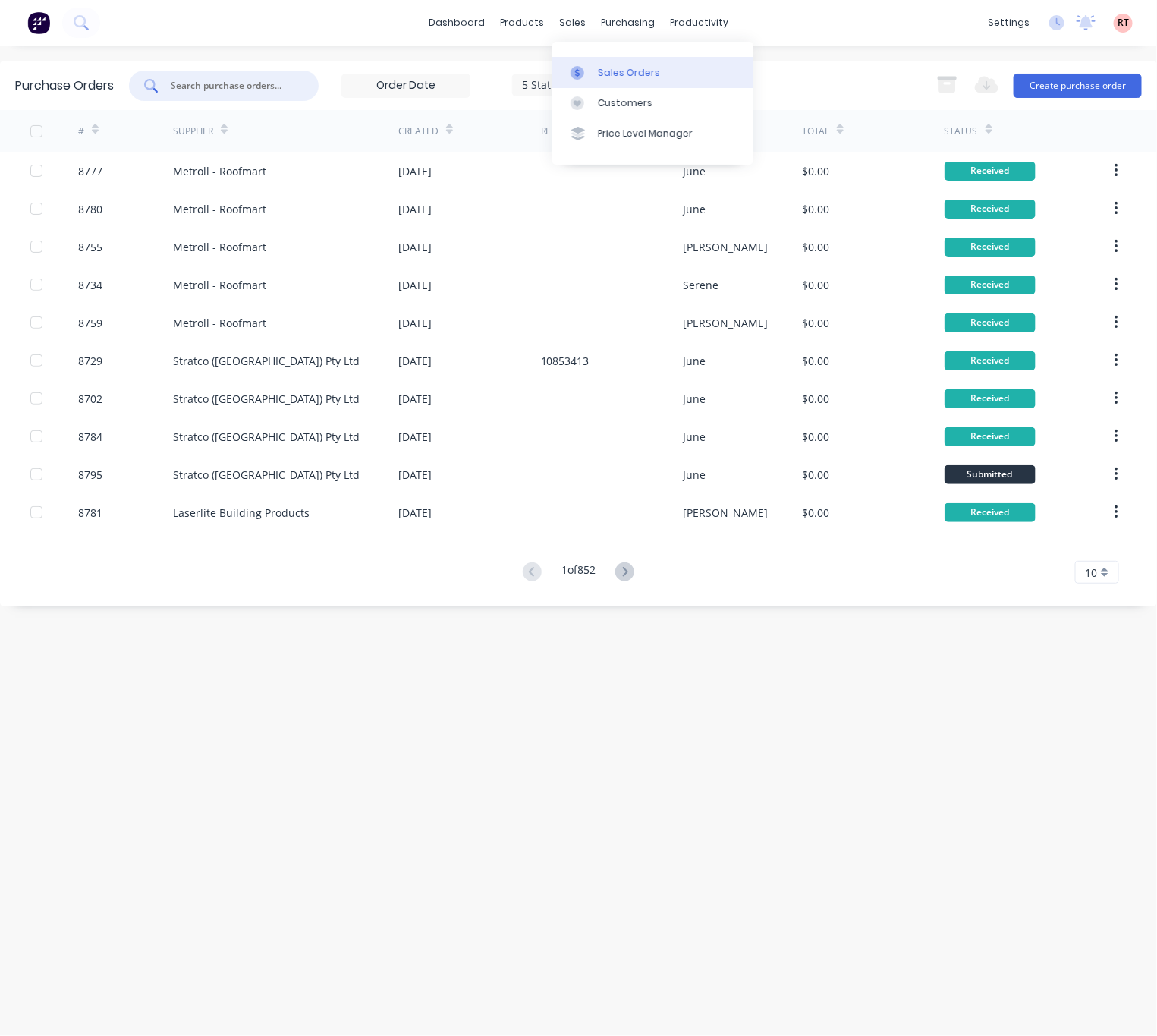
click at [593, 78] on div at bounding box center [582, 73] width 23 height 13
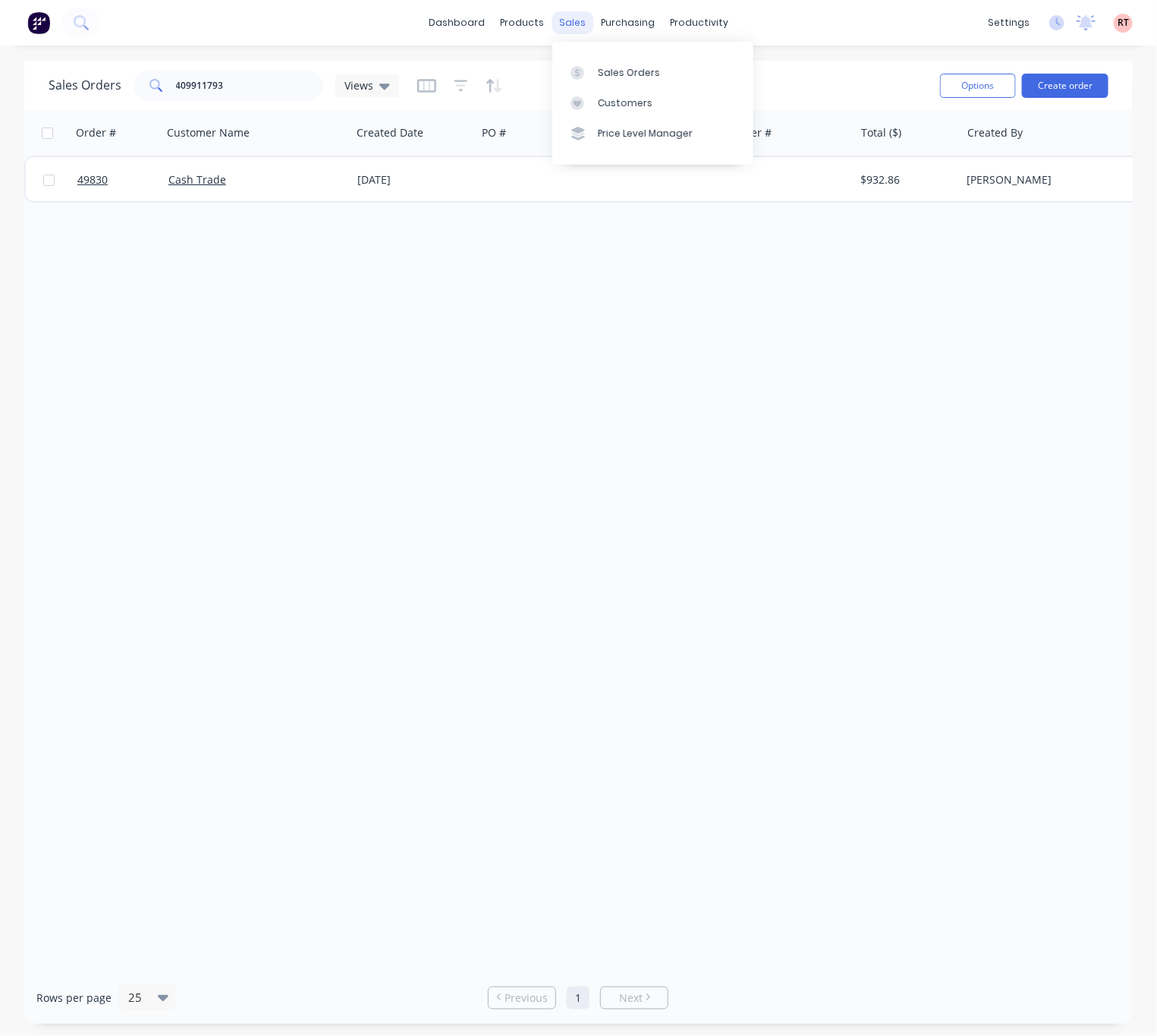
click at [568, 19] on div "sales" at bounding box center [573, 23] width 42 height 23
click at [626, 102] on div "Customers" at bounding box center [625, 103] width 55 height 13
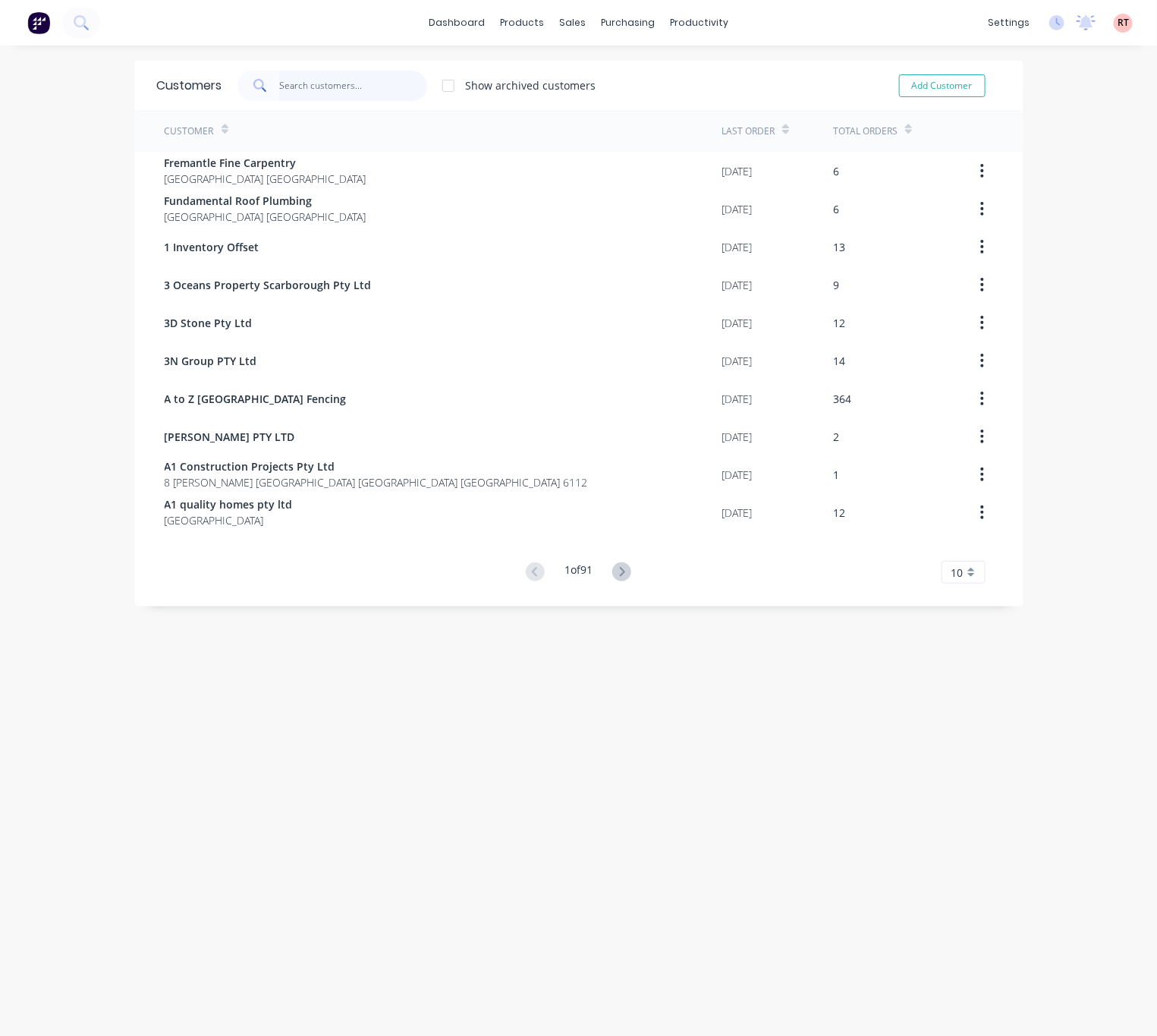
click at [328, 80] on input "text" at bounding box center [353, 86] width 148 height 30
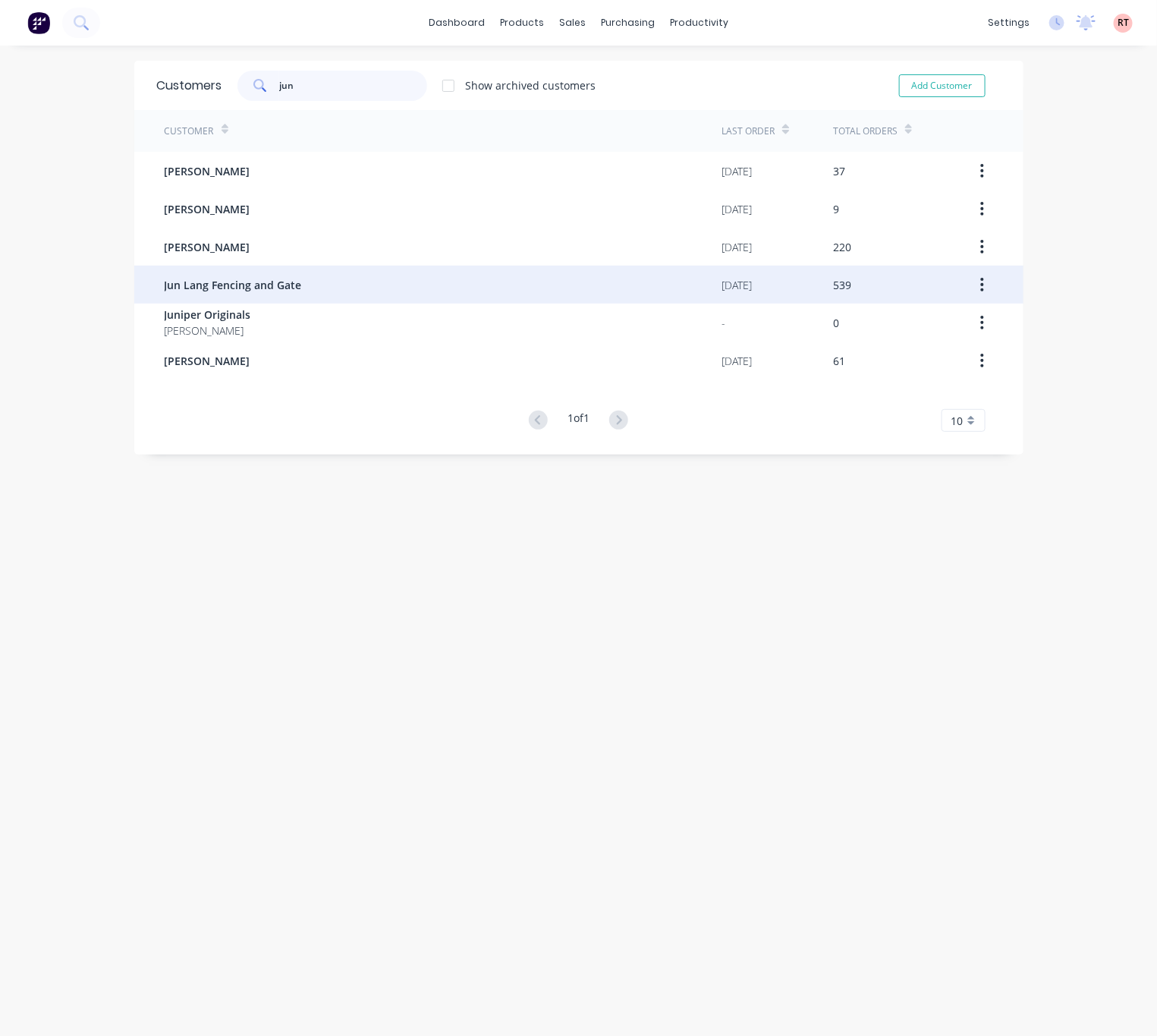
type input "jun"
click at [299, 280] on div "Jun Lang Fencing and Gate" at bounding box center [443, 284] width 558 height 38
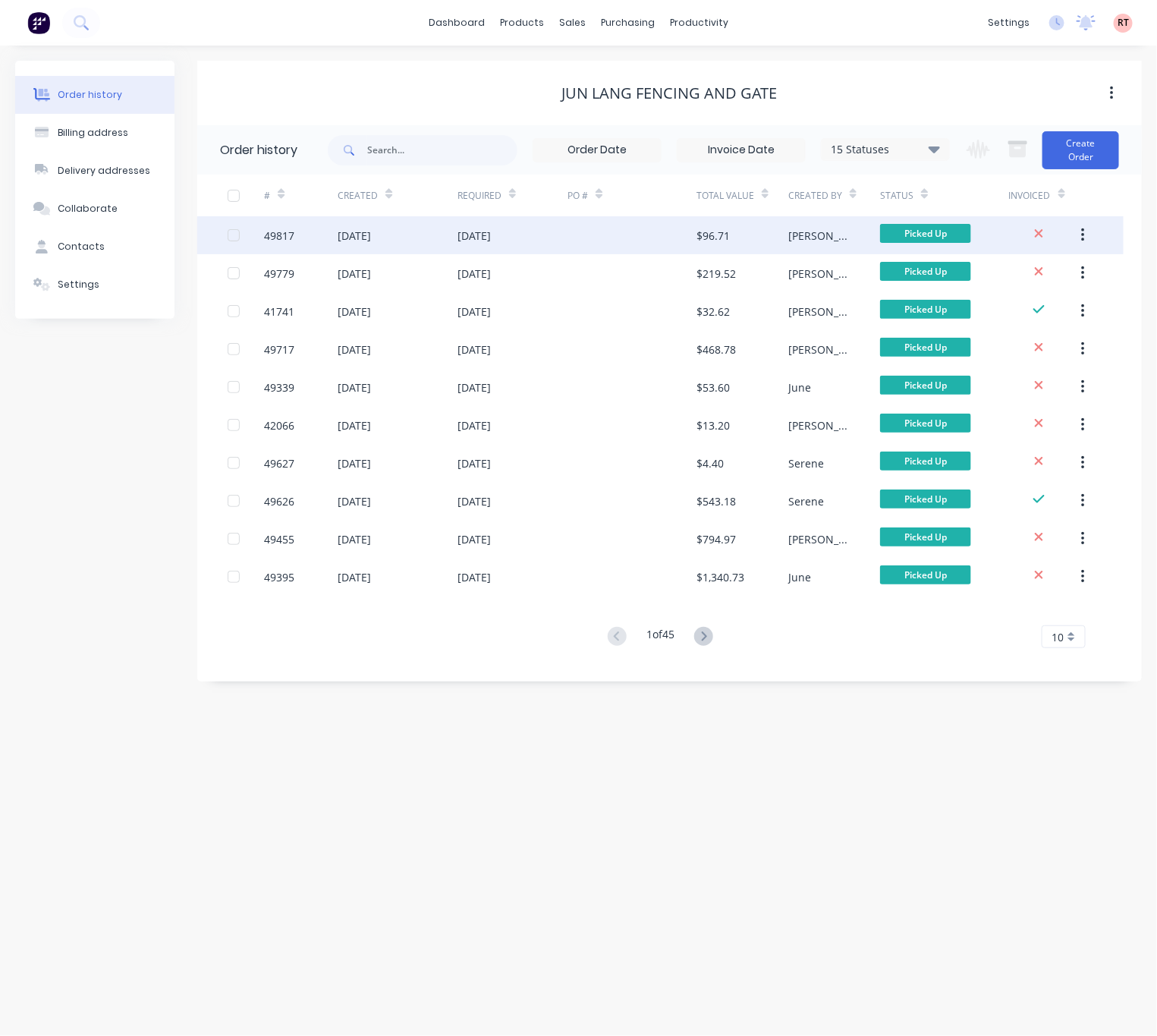
click at [605, 234] on div at bounding box center [632, 235] width 129 height 38
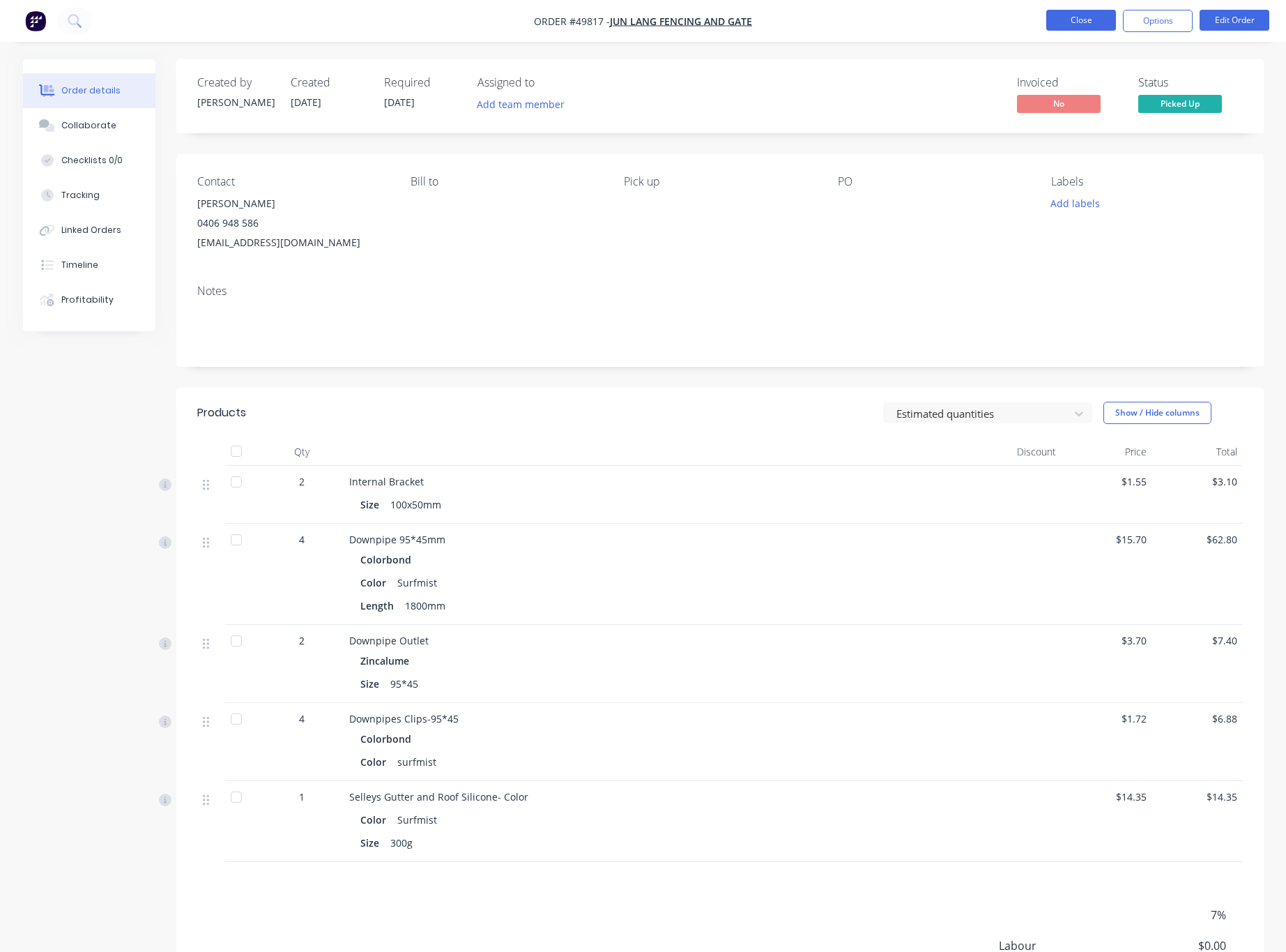
click at [801, 17] on button "Close" at bounding box center [1082, 20] width 69 height 21
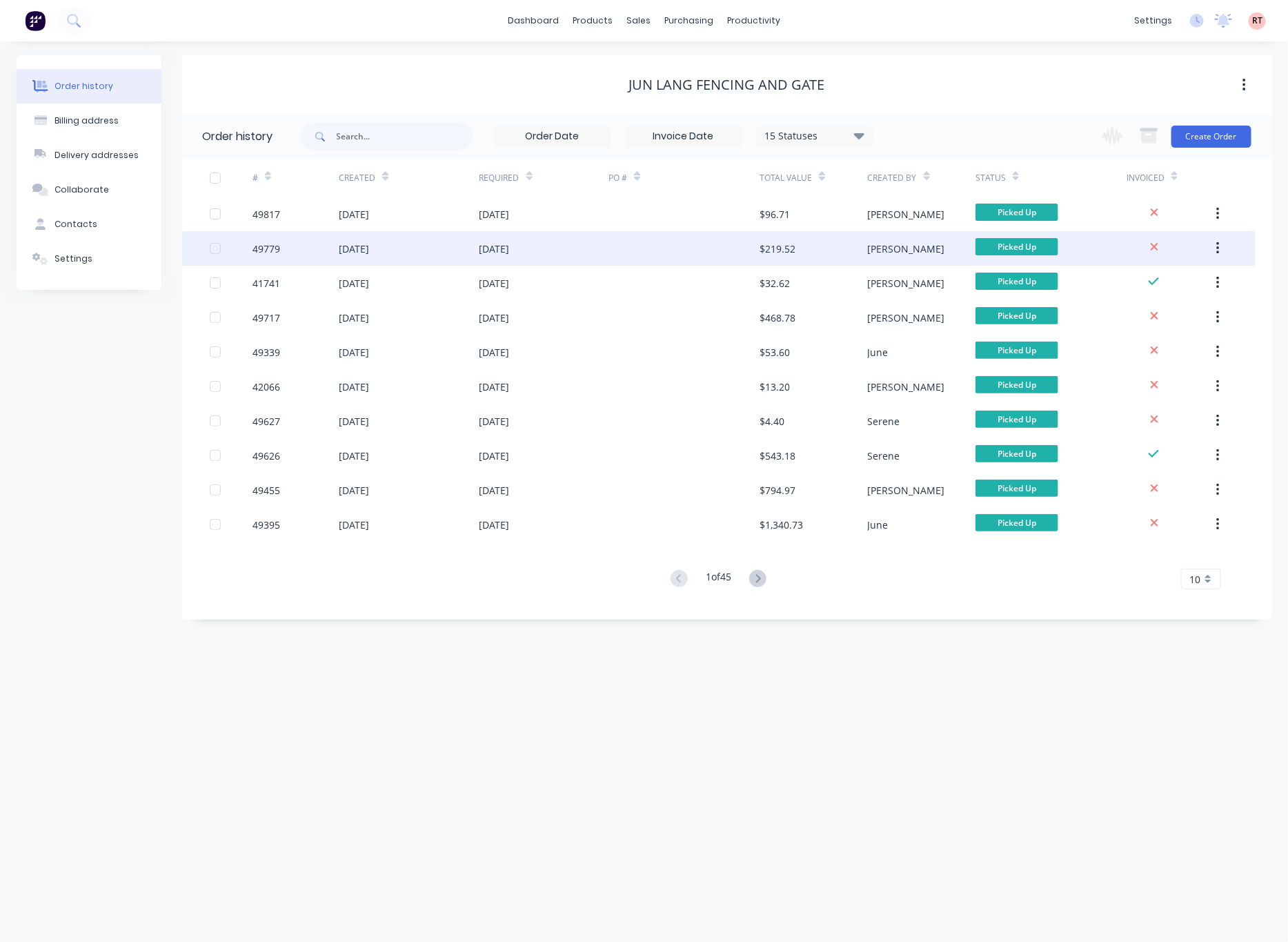
click at [667, 248] on div at bounding box center [684, 248] width 151 height 34
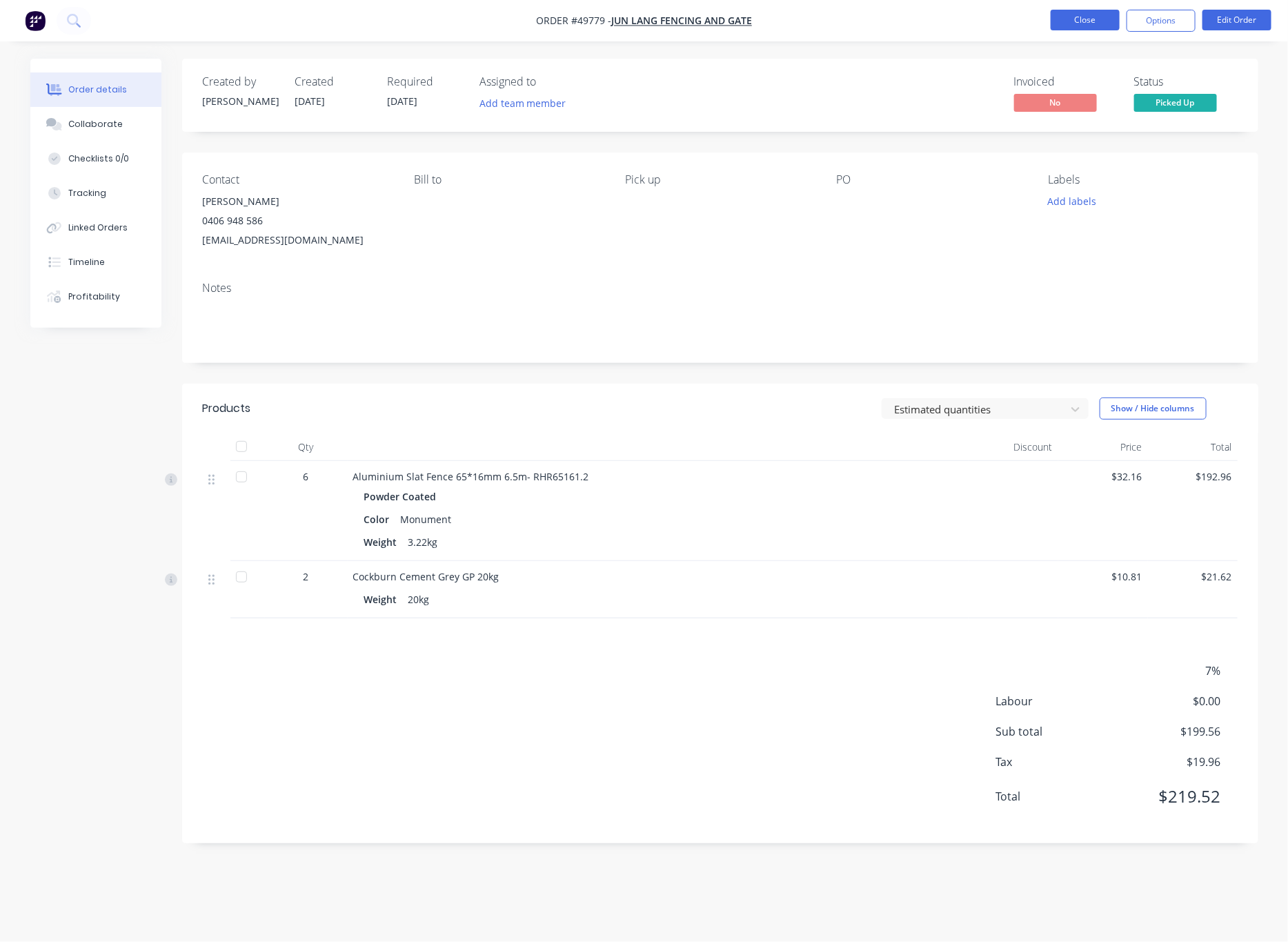
click at [792, 21] on button "Close" at bounding box center [1085, 20] width 69 height 21
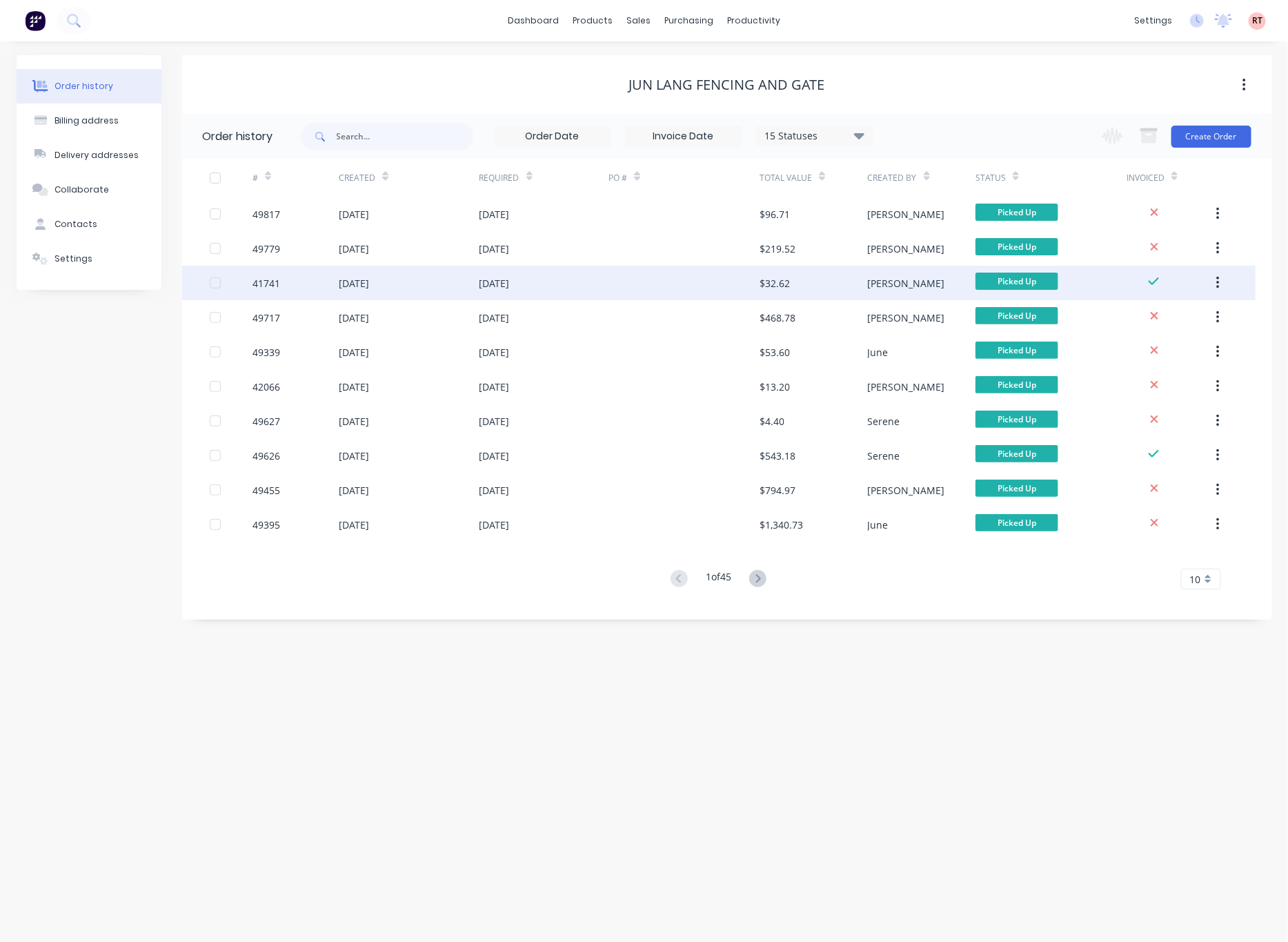
click at [618, 284] on div at bounding box center [684, 282] width 151 height 34
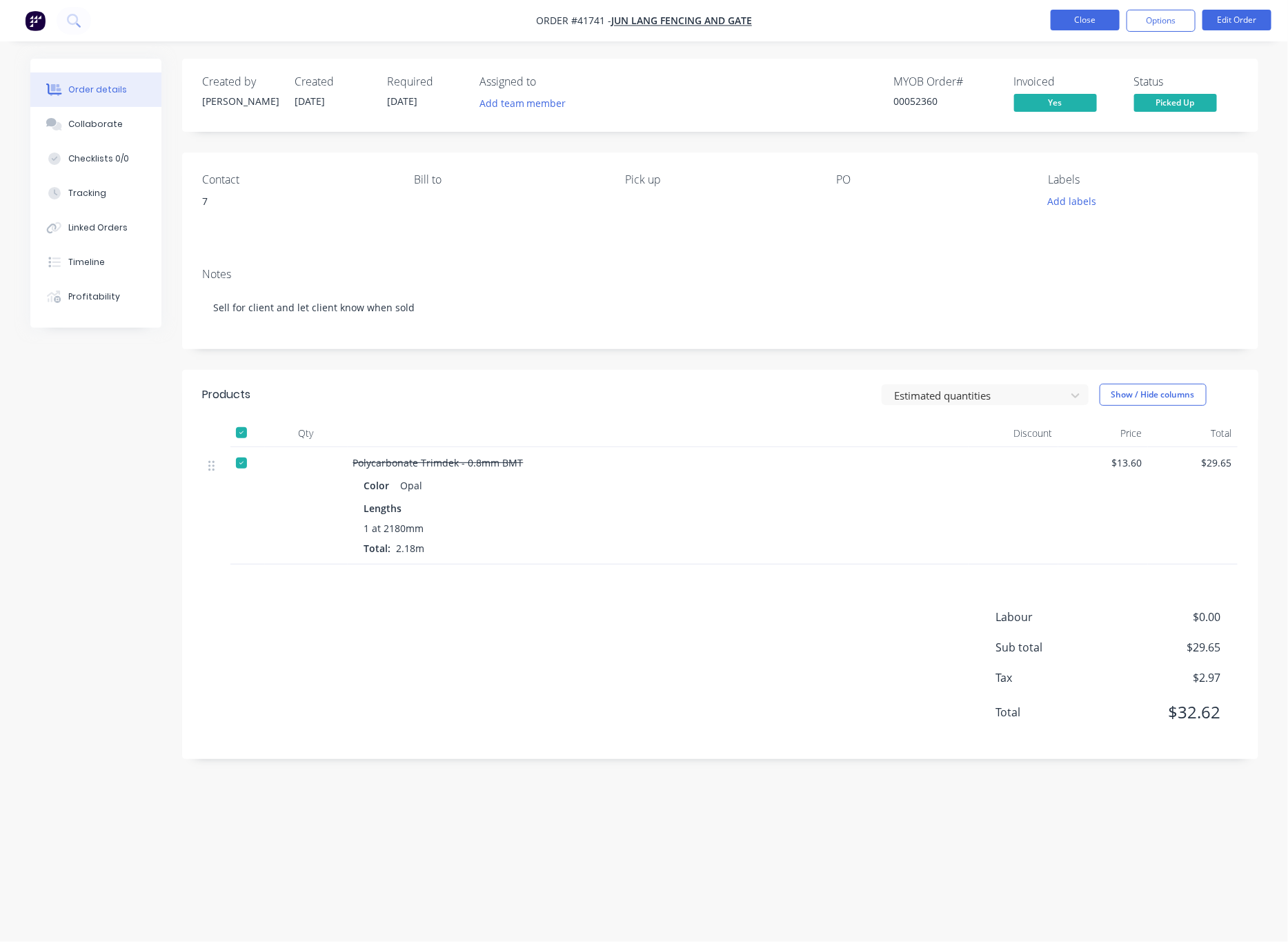
click at [792, 21] on button "Close" at bounding box center [1085, 20] width 69 height 21
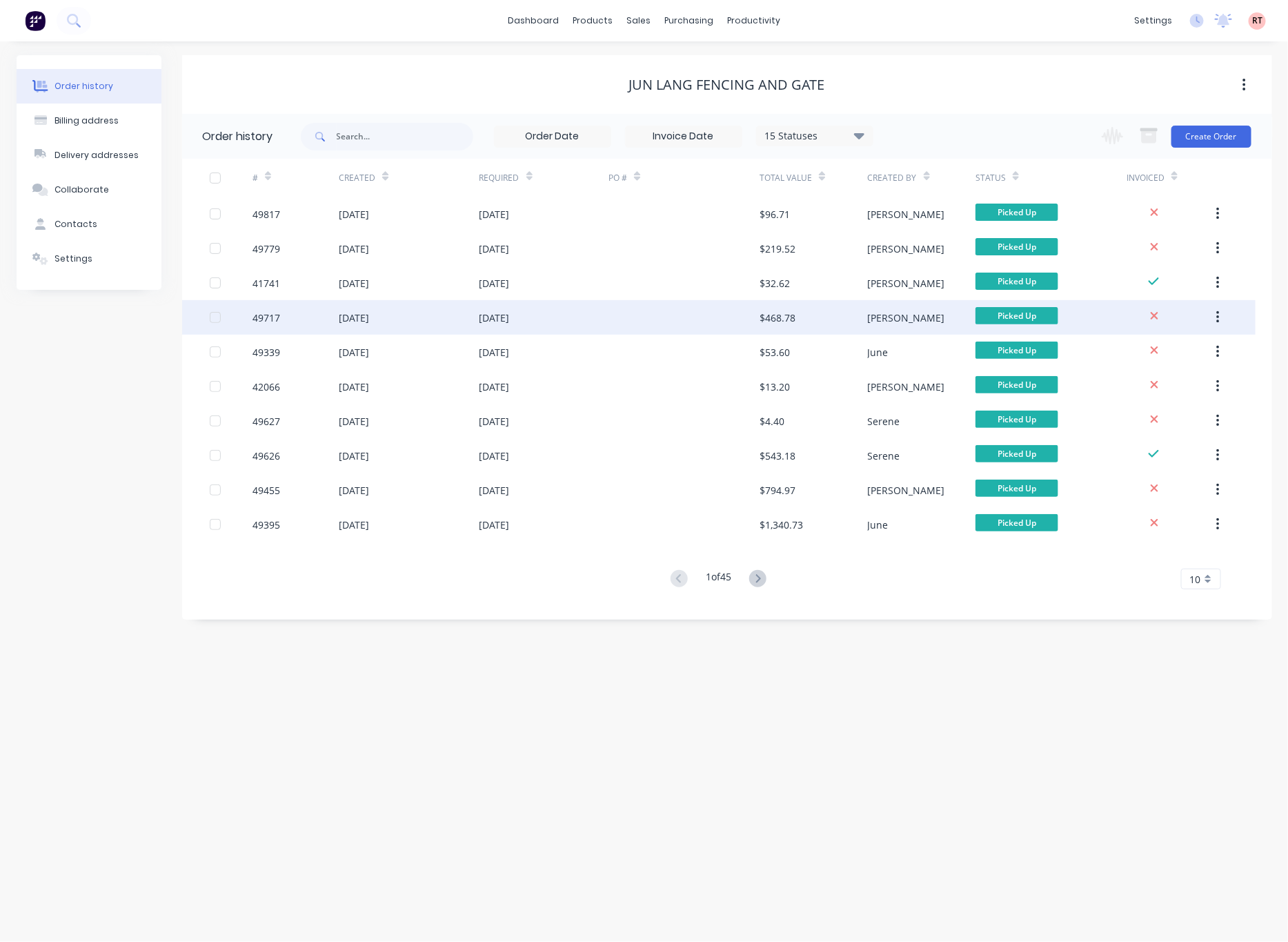
click at [650, 311] on div at bounding box center [684, 317] width 151 height 34
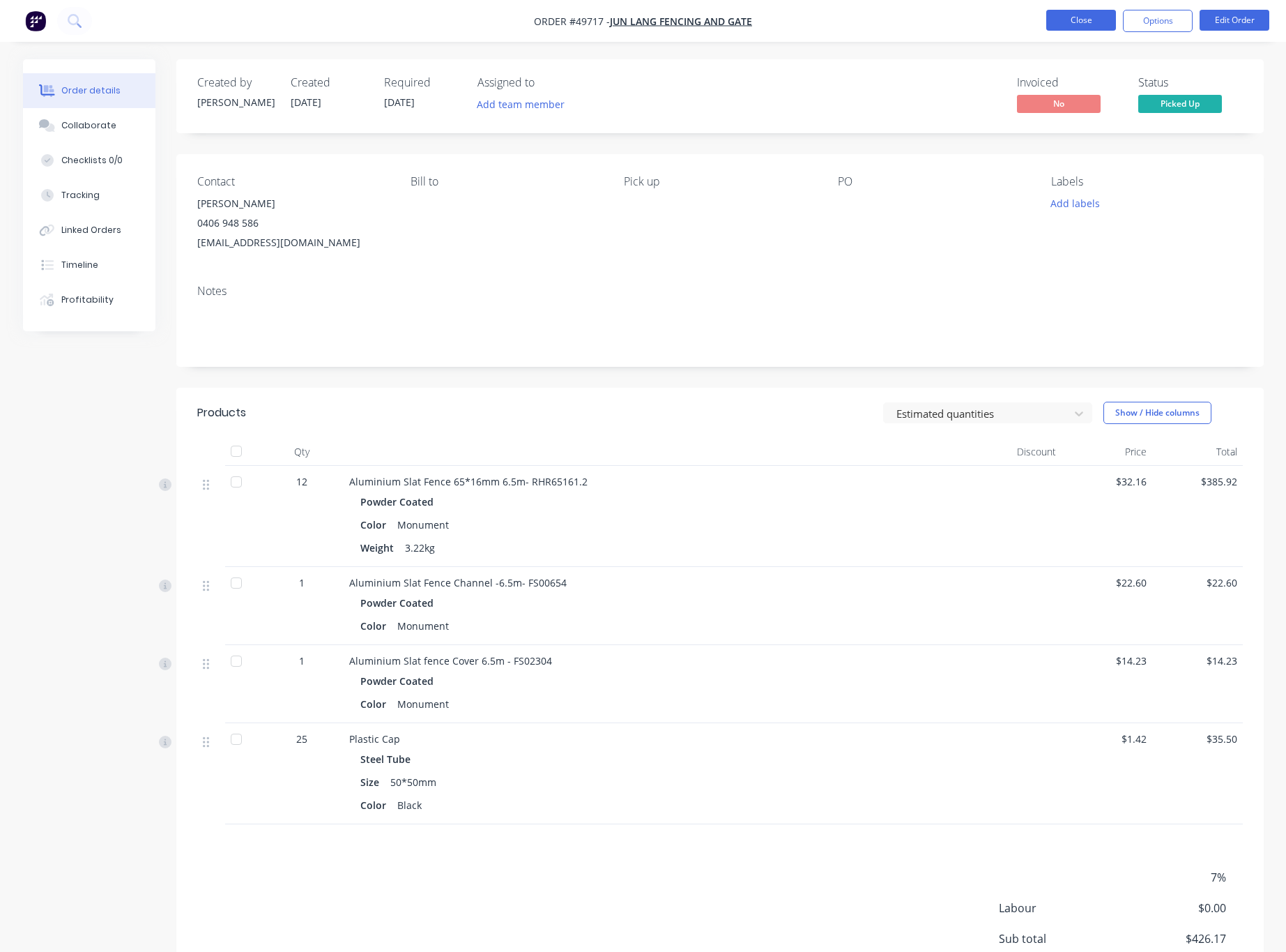
click at [801, 24] on button "Close" at bounding box center [1082, 20] width 69 height 21
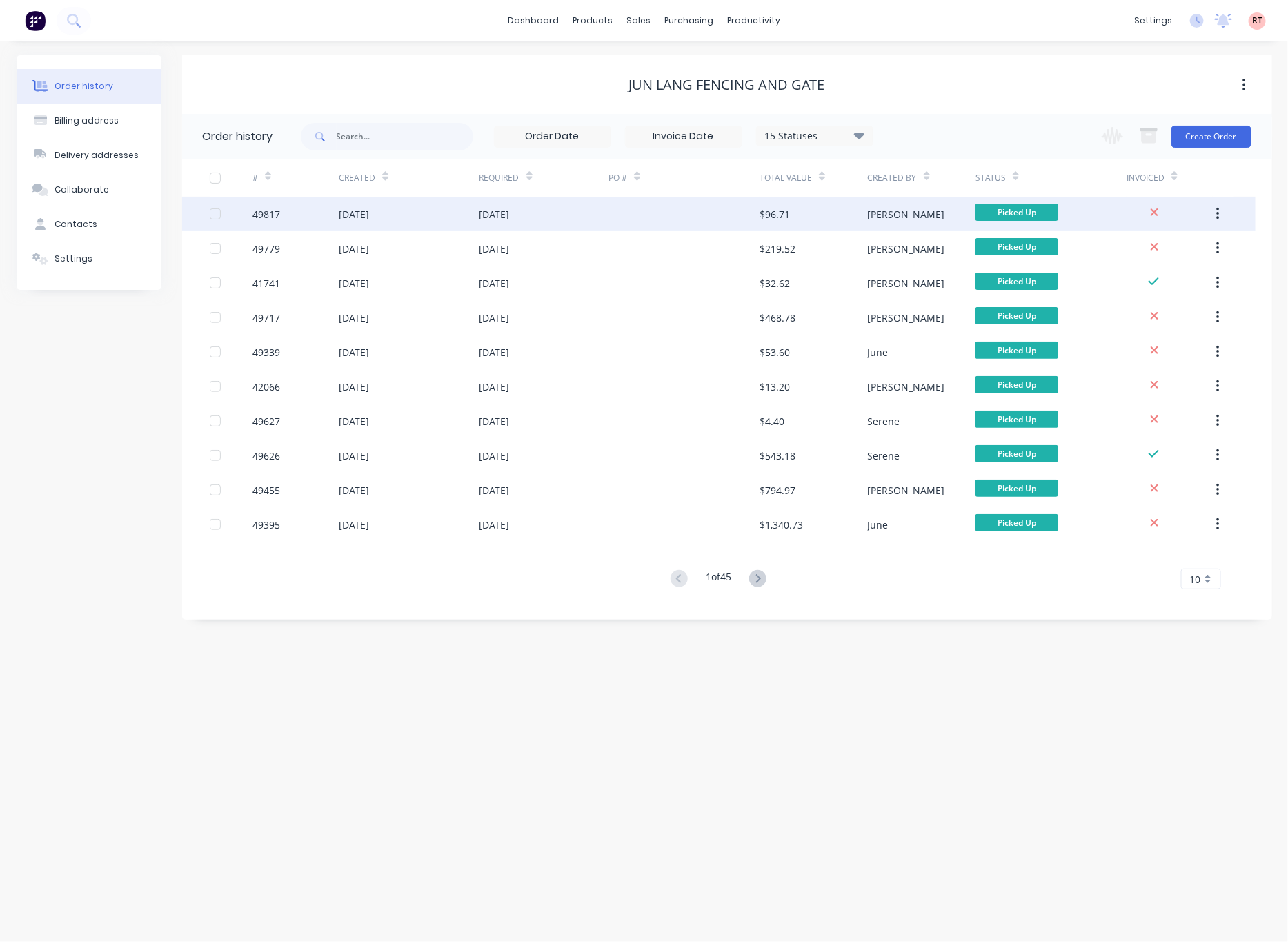
click at [441, 211] on div "30 Sep 2025" at bounding box center [408, 214] width 140 height 34
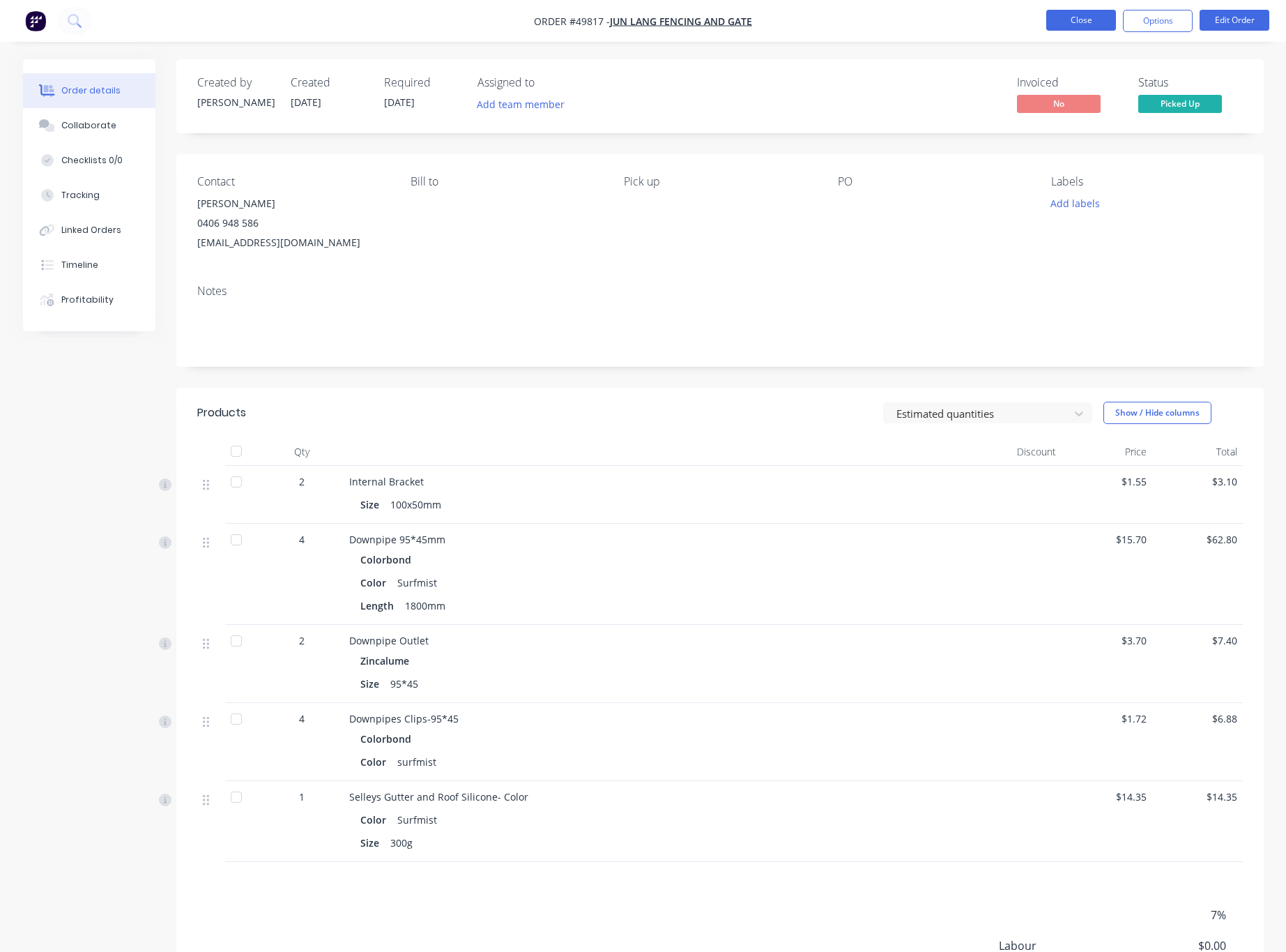
click at [801, 23] on button "Close" at bounding box center [1082, 20] width 69 height 21
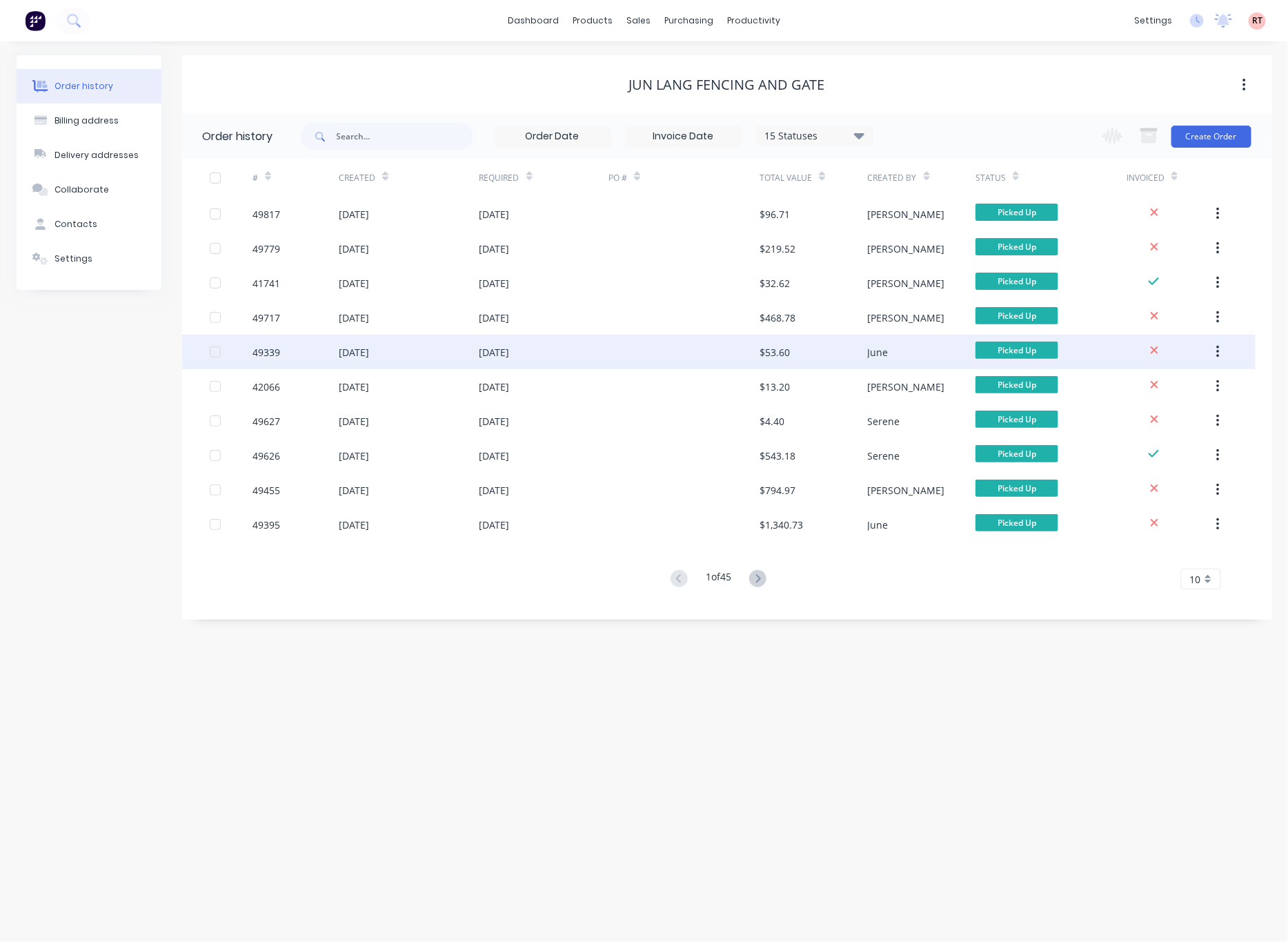
click at [550, 363] on div "[DATE]" at bounding box center [544, 351] width 130 height 34
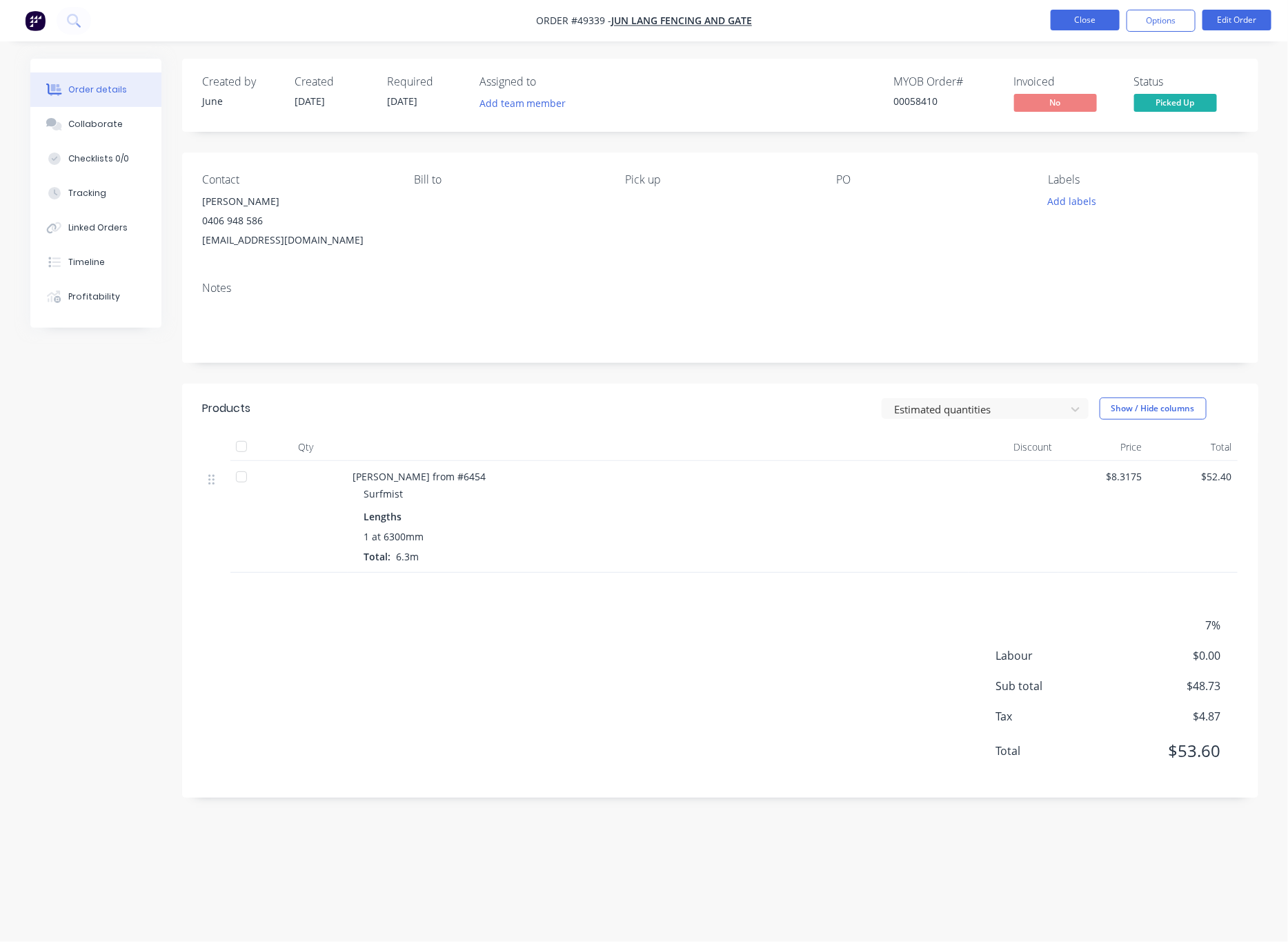
click at [792, 19] on button "Close" at bounding box center [1085, 20] width 69 height 21
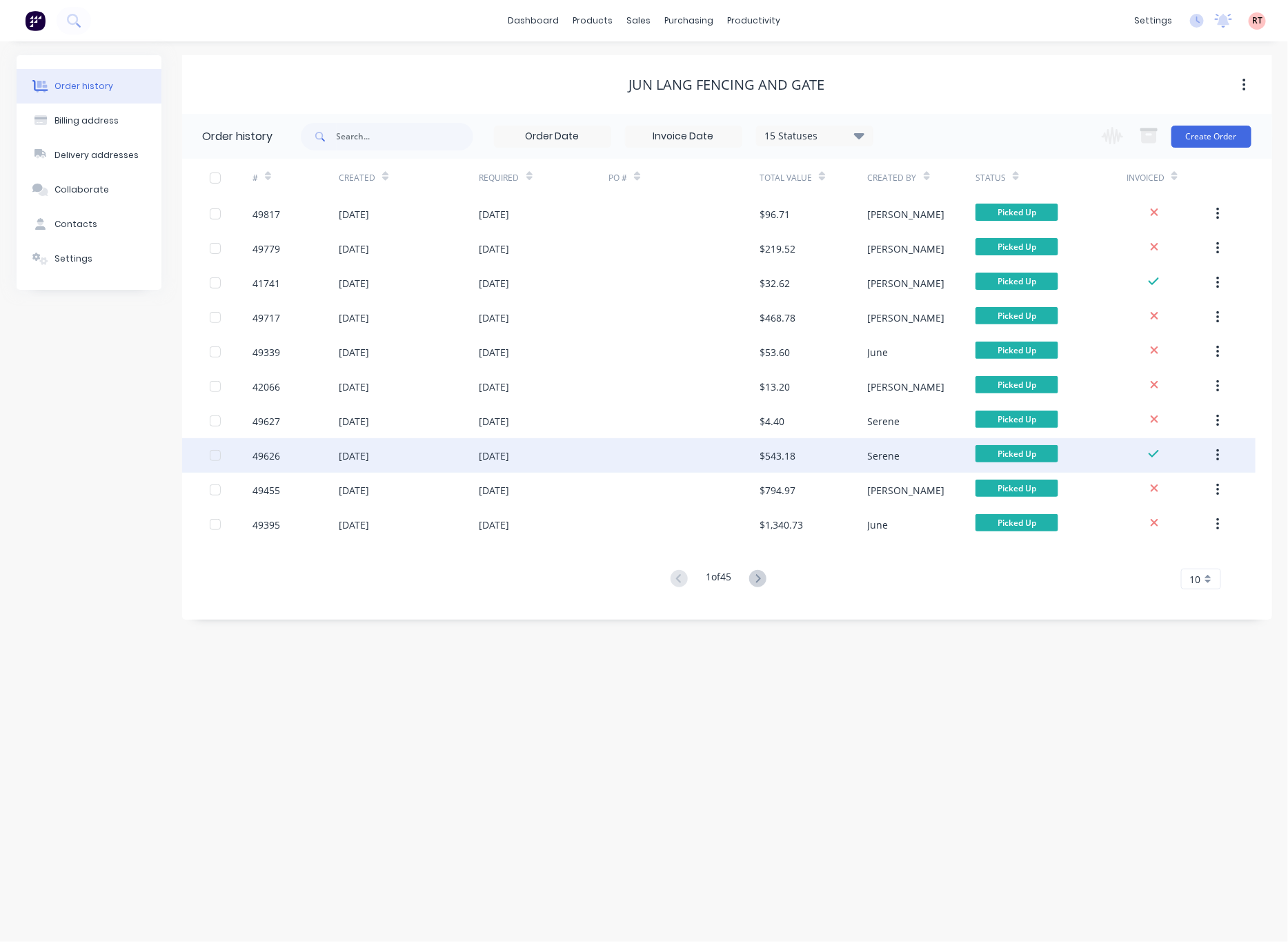
click at [612, 454] on div at bounding box center [684, 455] width 151 height 34
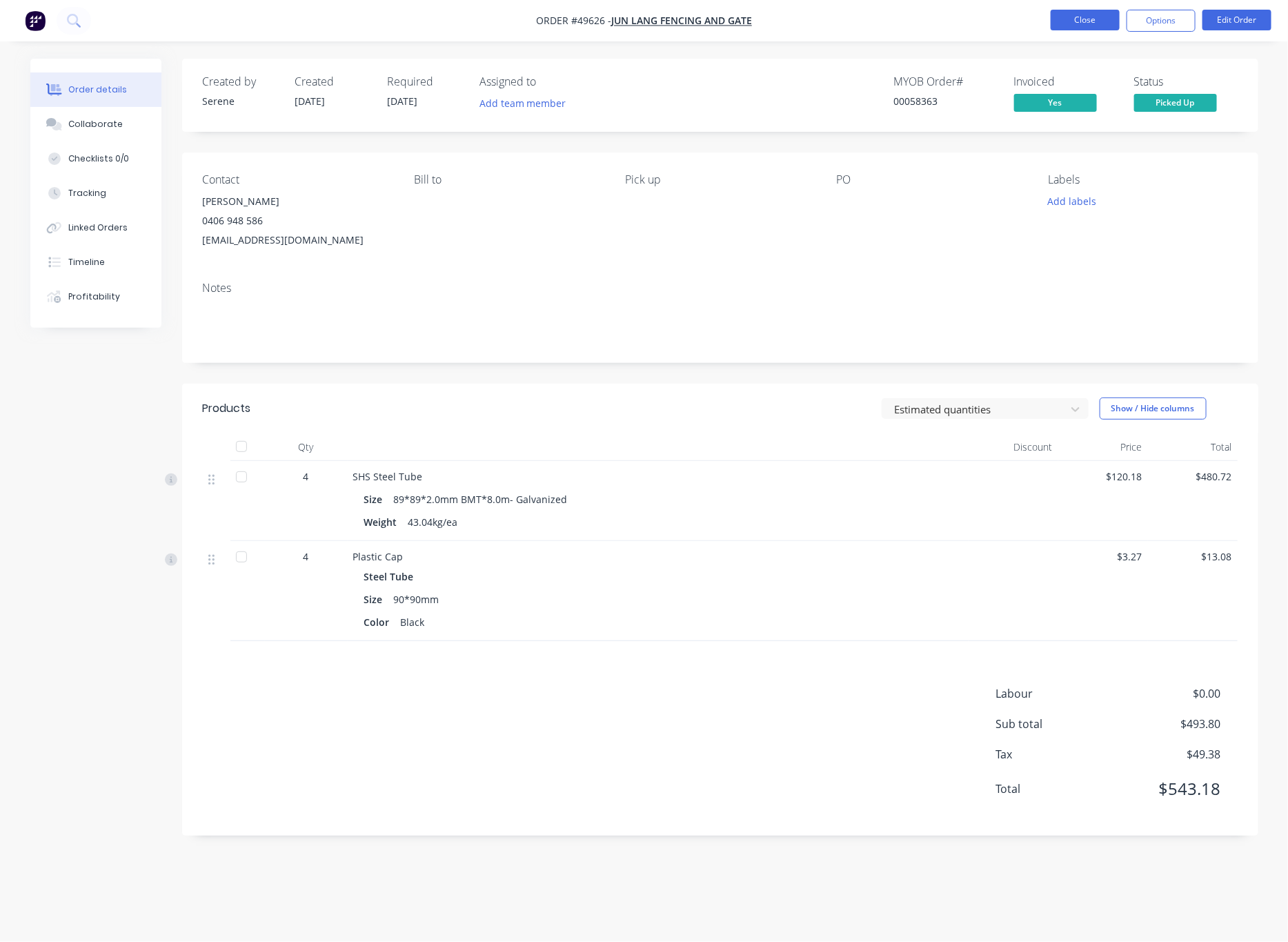
click at [792, 25] on button "Close" at bounding box center [1085, 20] width 69 height 21
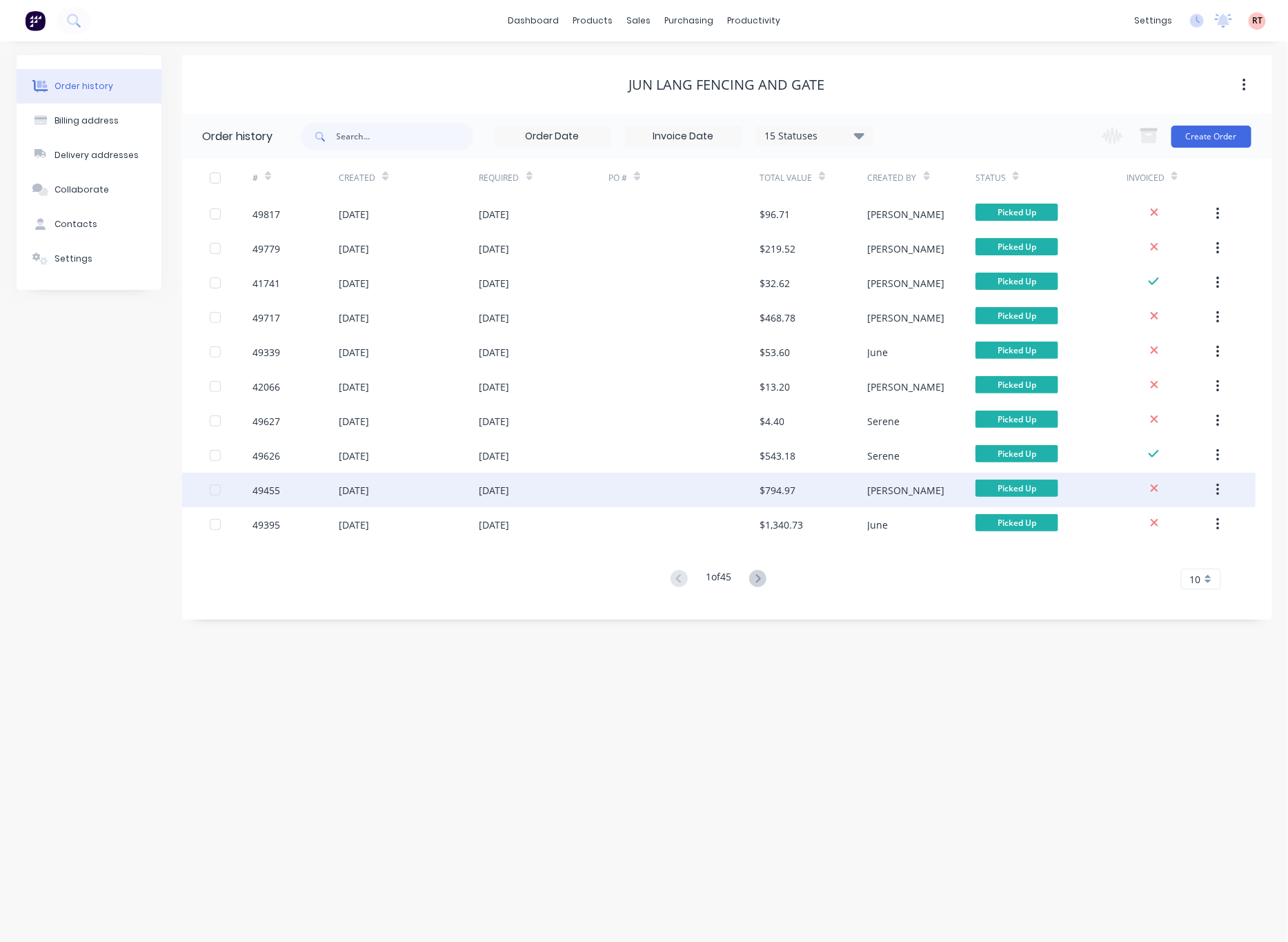
click at [673, 493] on div at bounding box center [684, 489] width 151 height 34
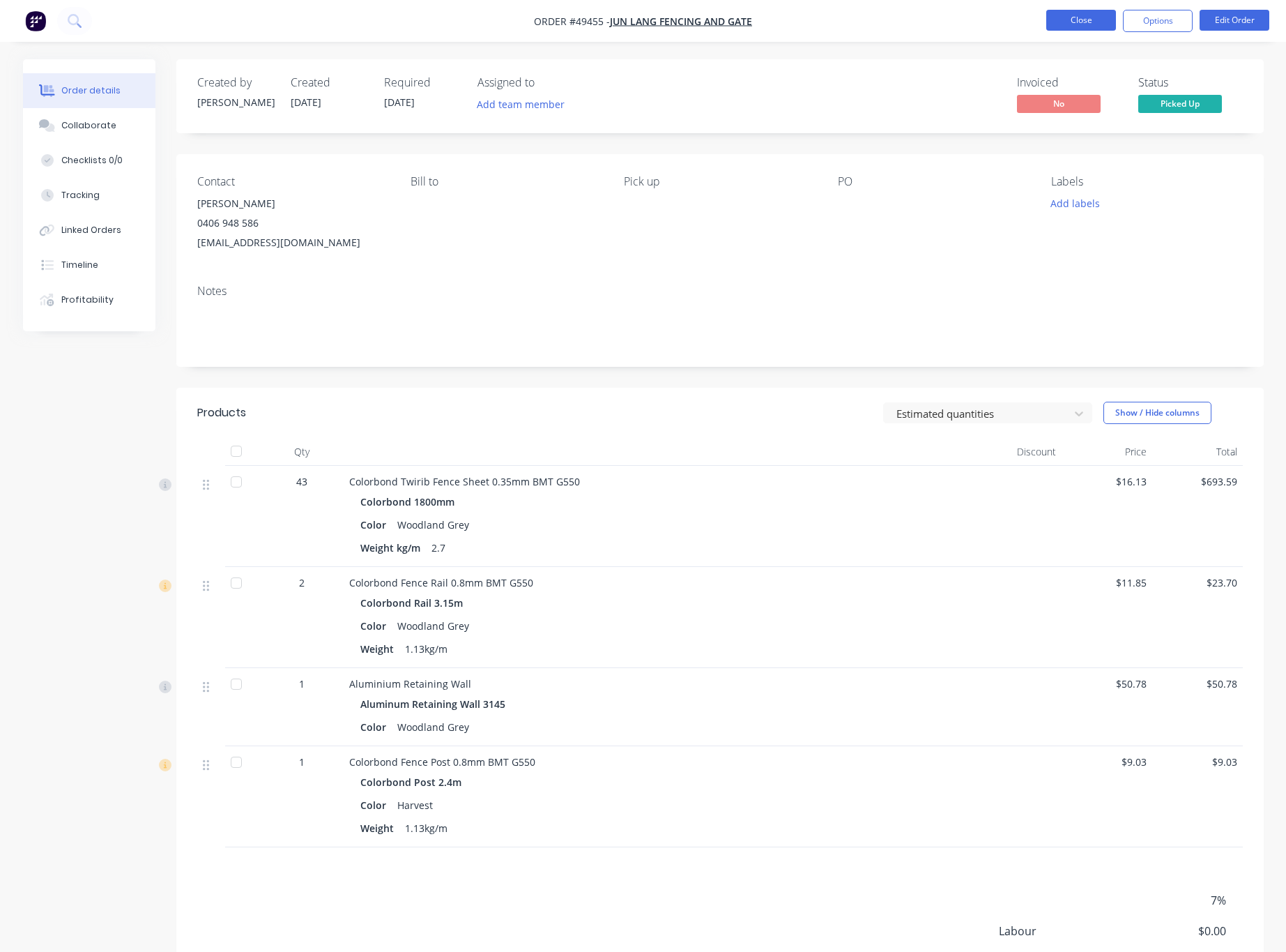
click at [801, 28] on button "Close" at bounding box center [1082, 20] width 69 height 21
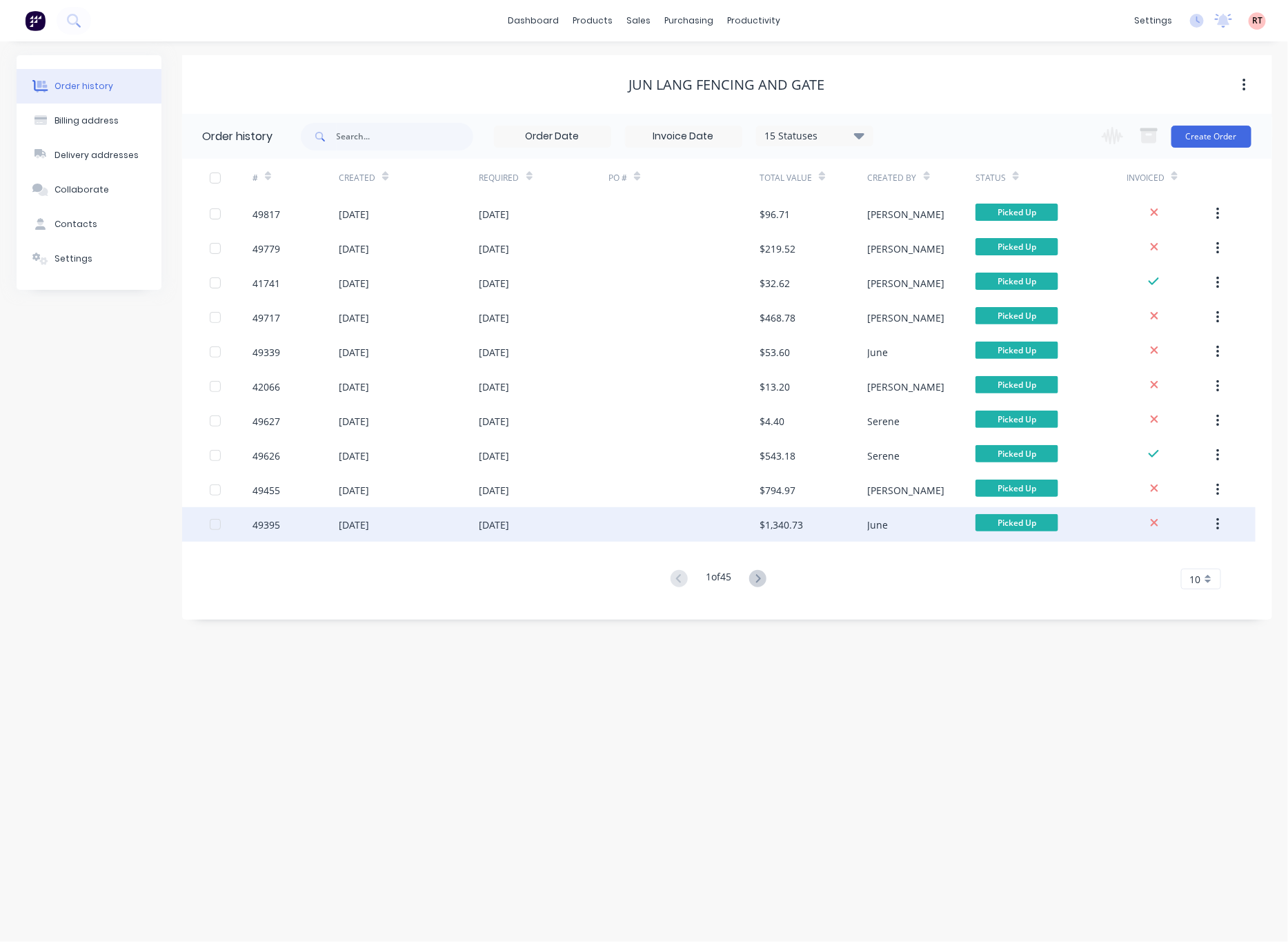
click at [542, 527] on div "[DATE]" at bounding box center [544, 524] width 130 height 34
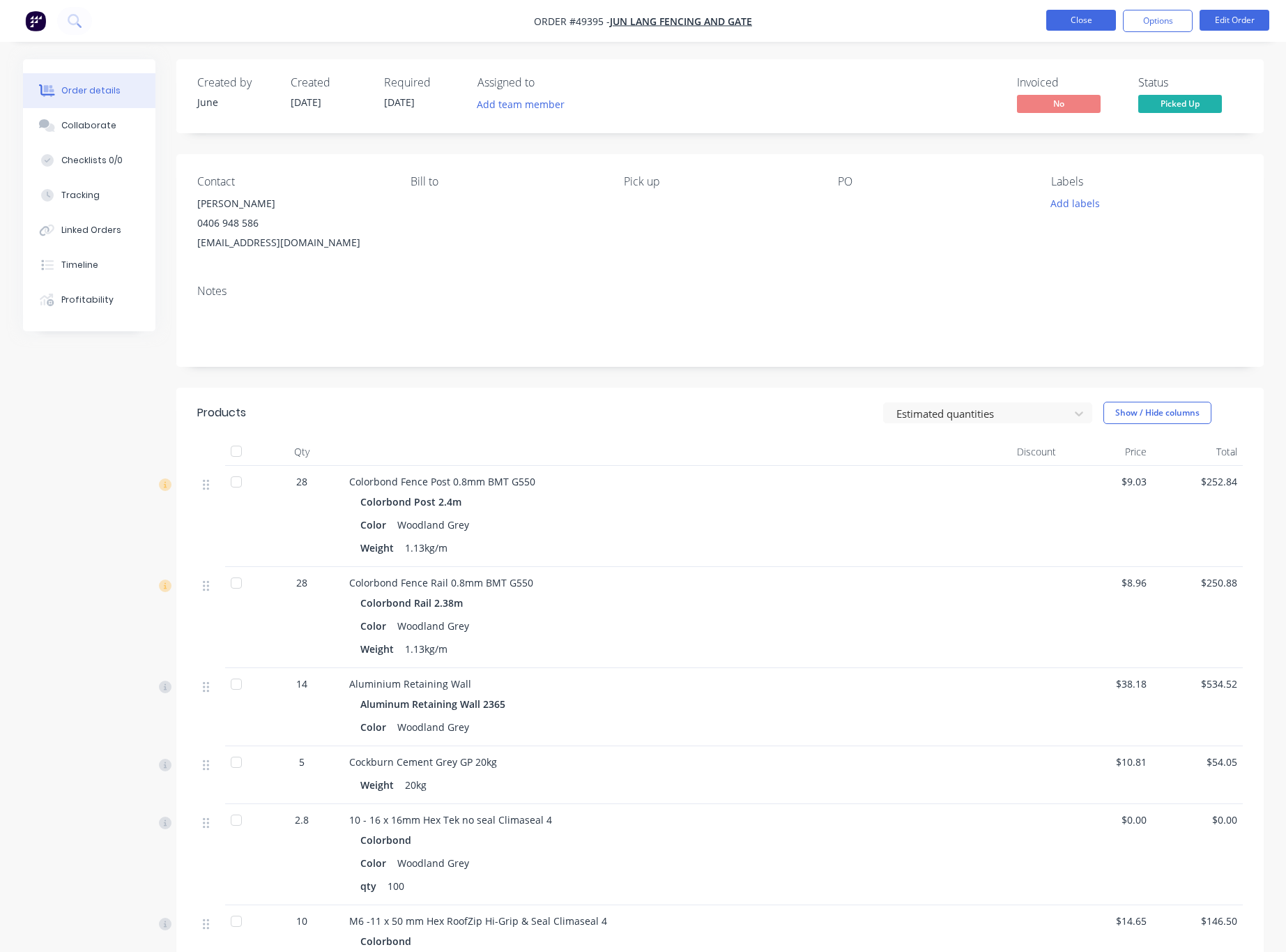
click at [801, 30] on button "Close" at bounding box center [1082, 20] width 69 height 21
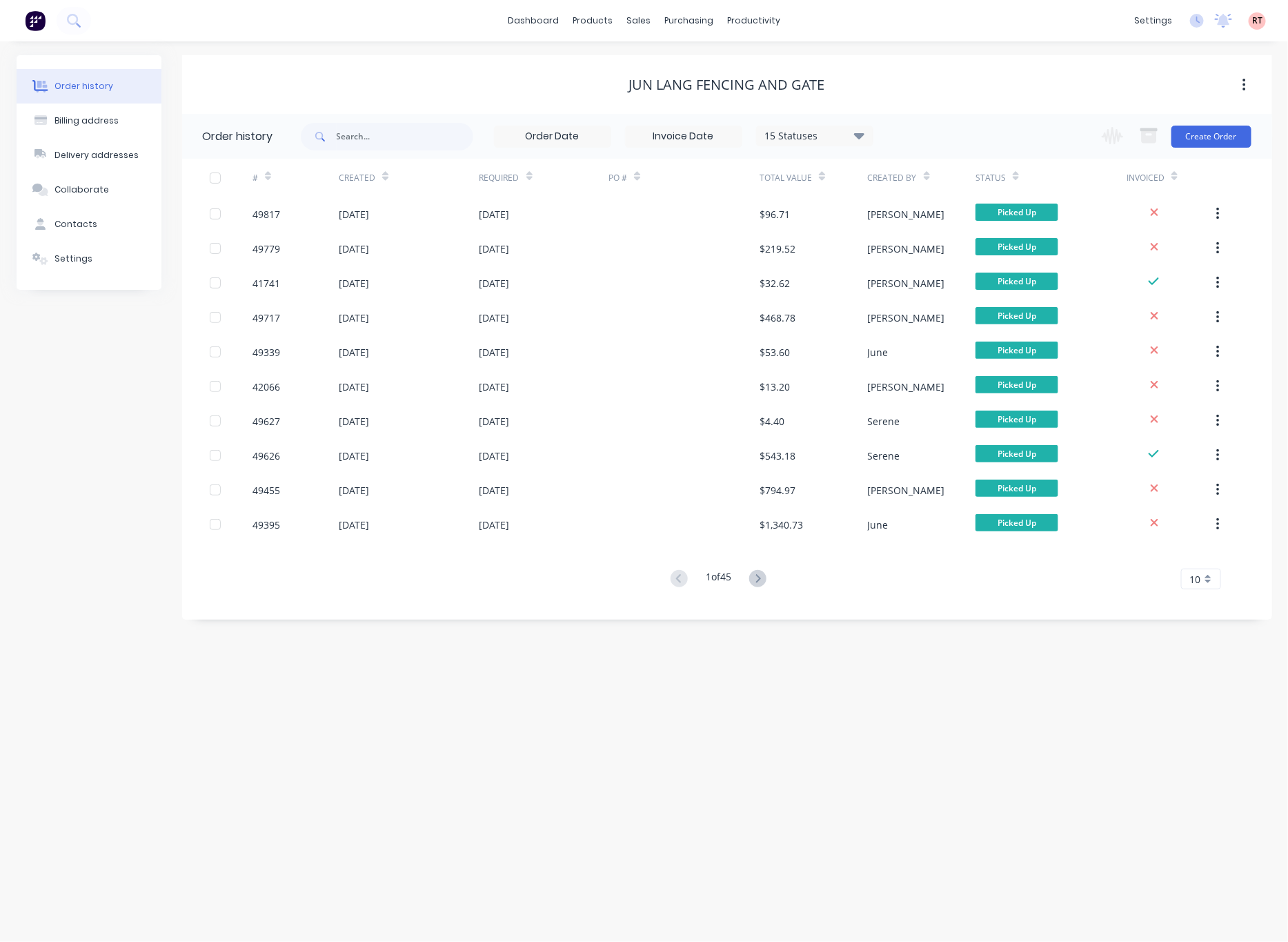
click at [768, 573] on button at bounding box center [757, 579] width 25 height 20
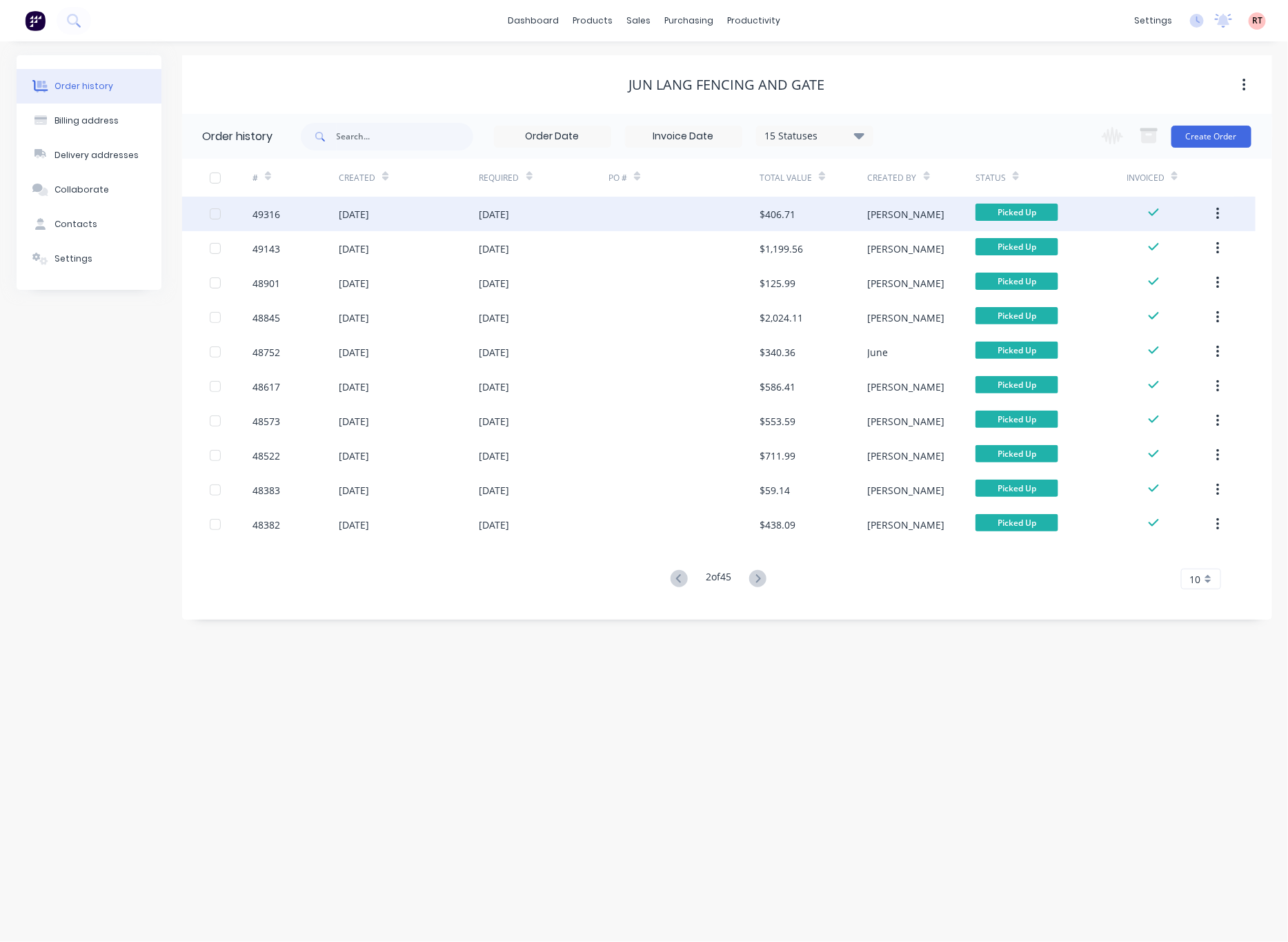
click at [572, 213] on div "[DATE]" at bounding box center [544, 214] width 130 height 34
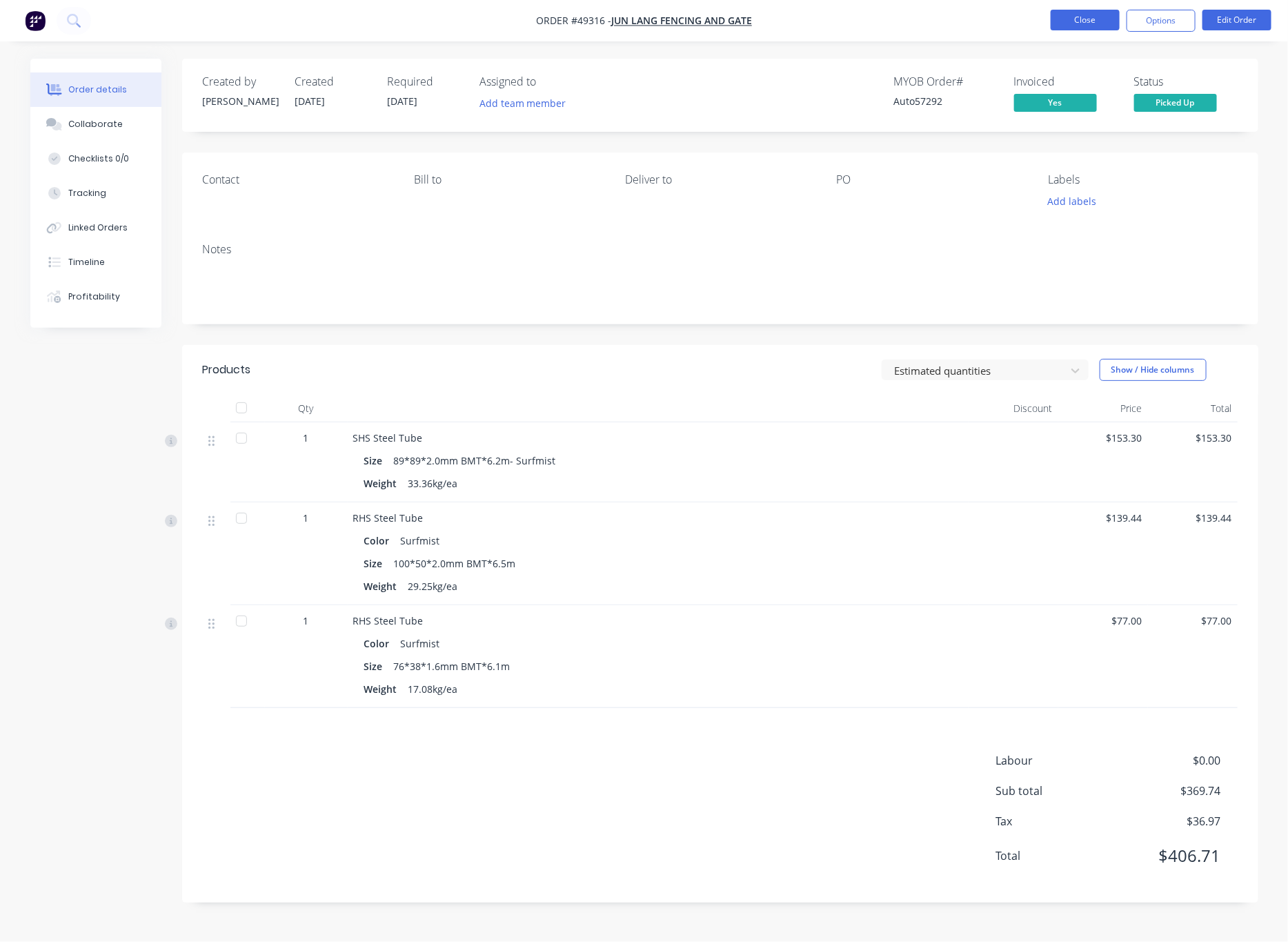
click at [792, 24] on button "Close" at bounding box center [1085, 20] width 69 height 21
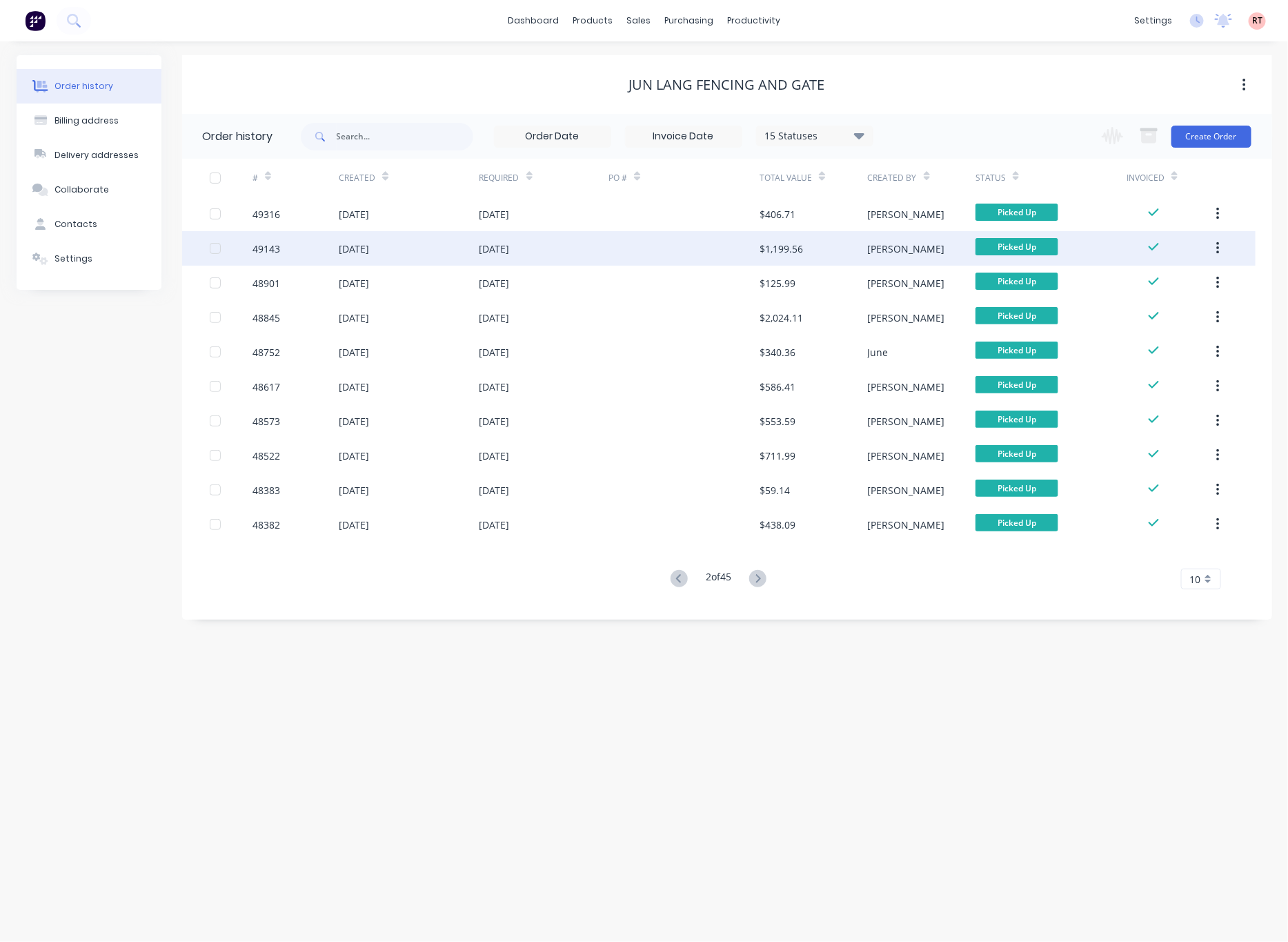
click at [655, 254] on div at bounding box center [684, 248] width 151 height 34
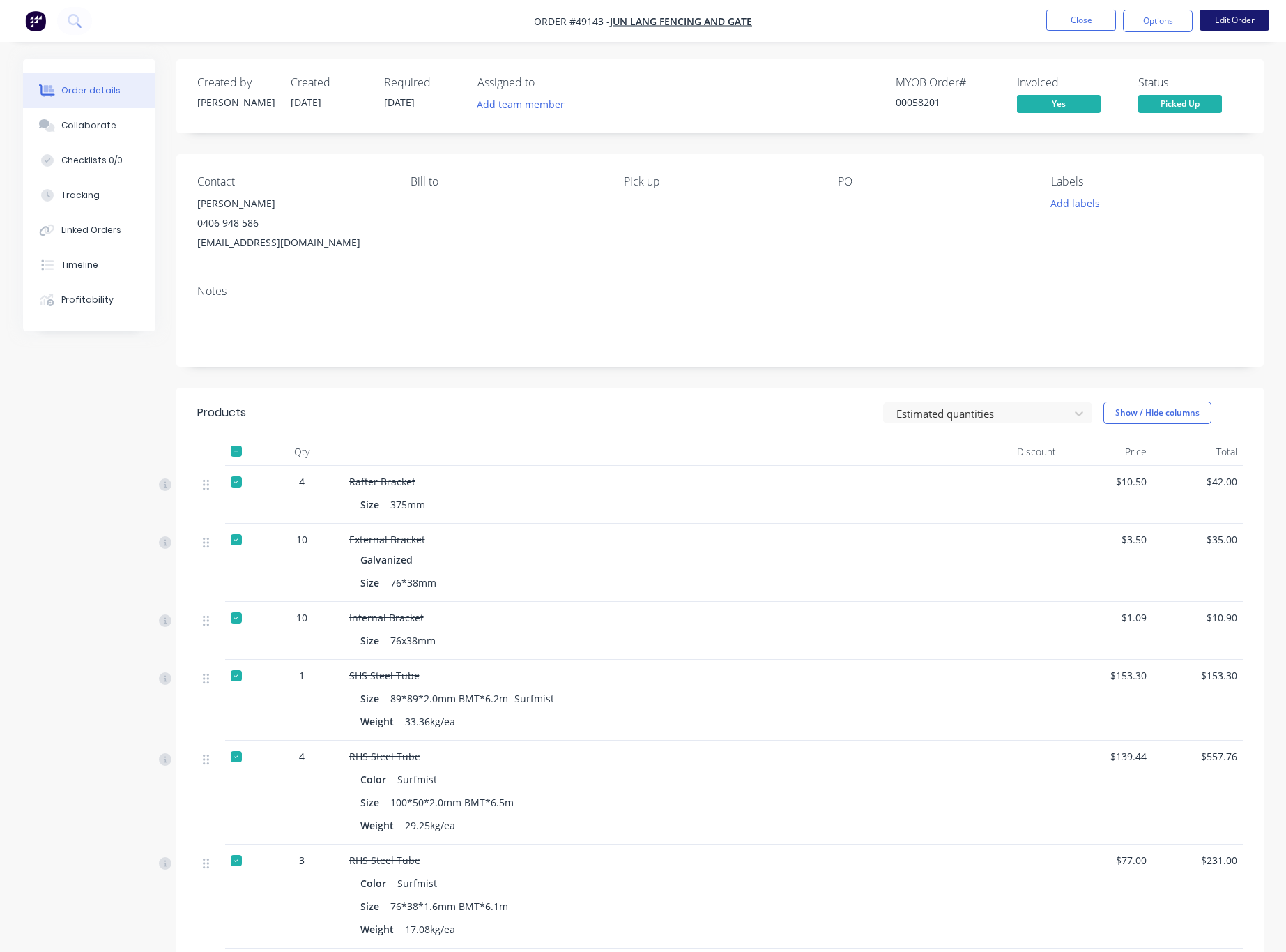
click at [801, 19] on button "Edit Order" at bounding box center [1234, 20] width 69 height 21
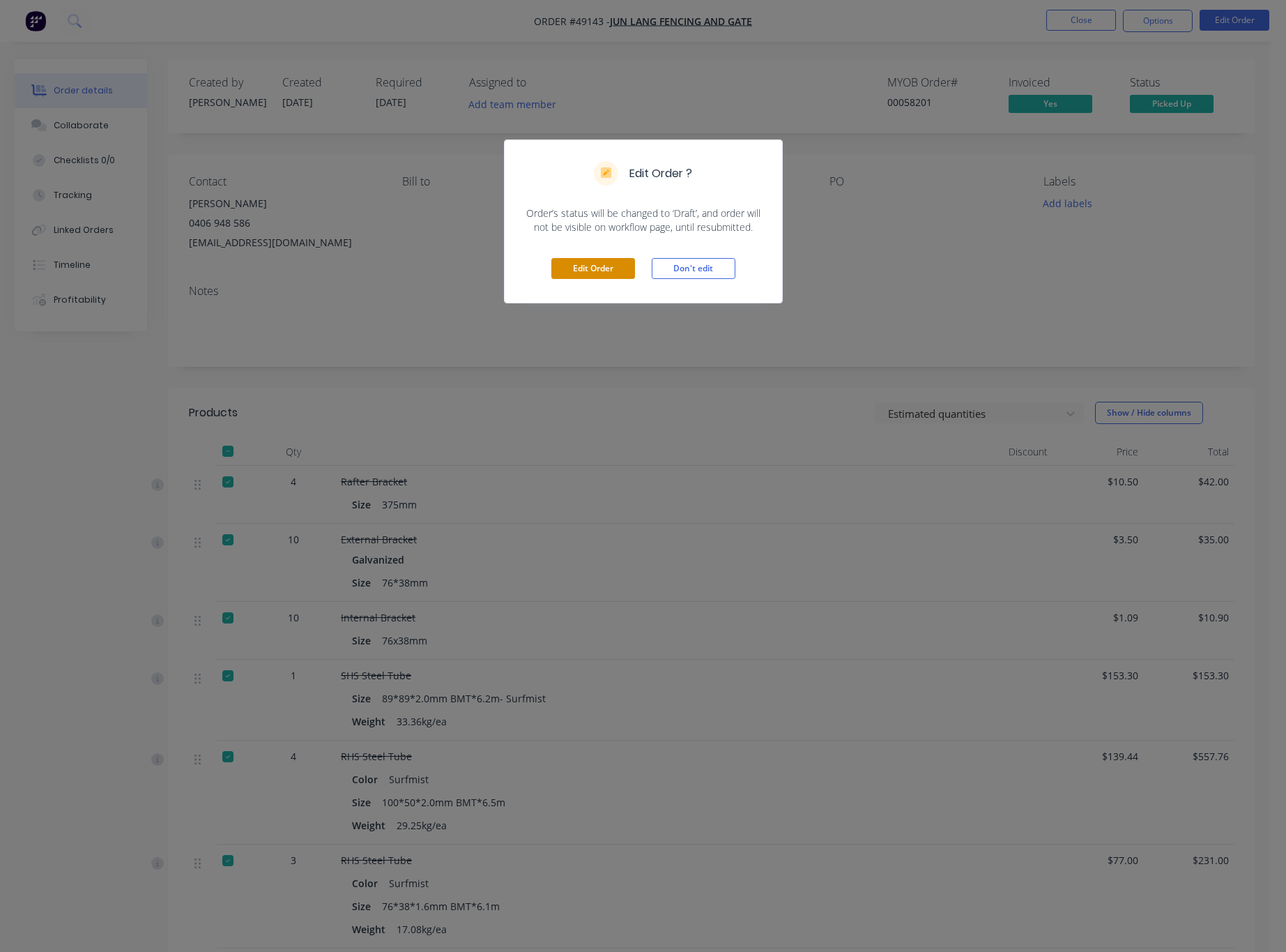
click at [594, 268] on button "Edit Order" at bounding box center [593, 268] width 83 height 21
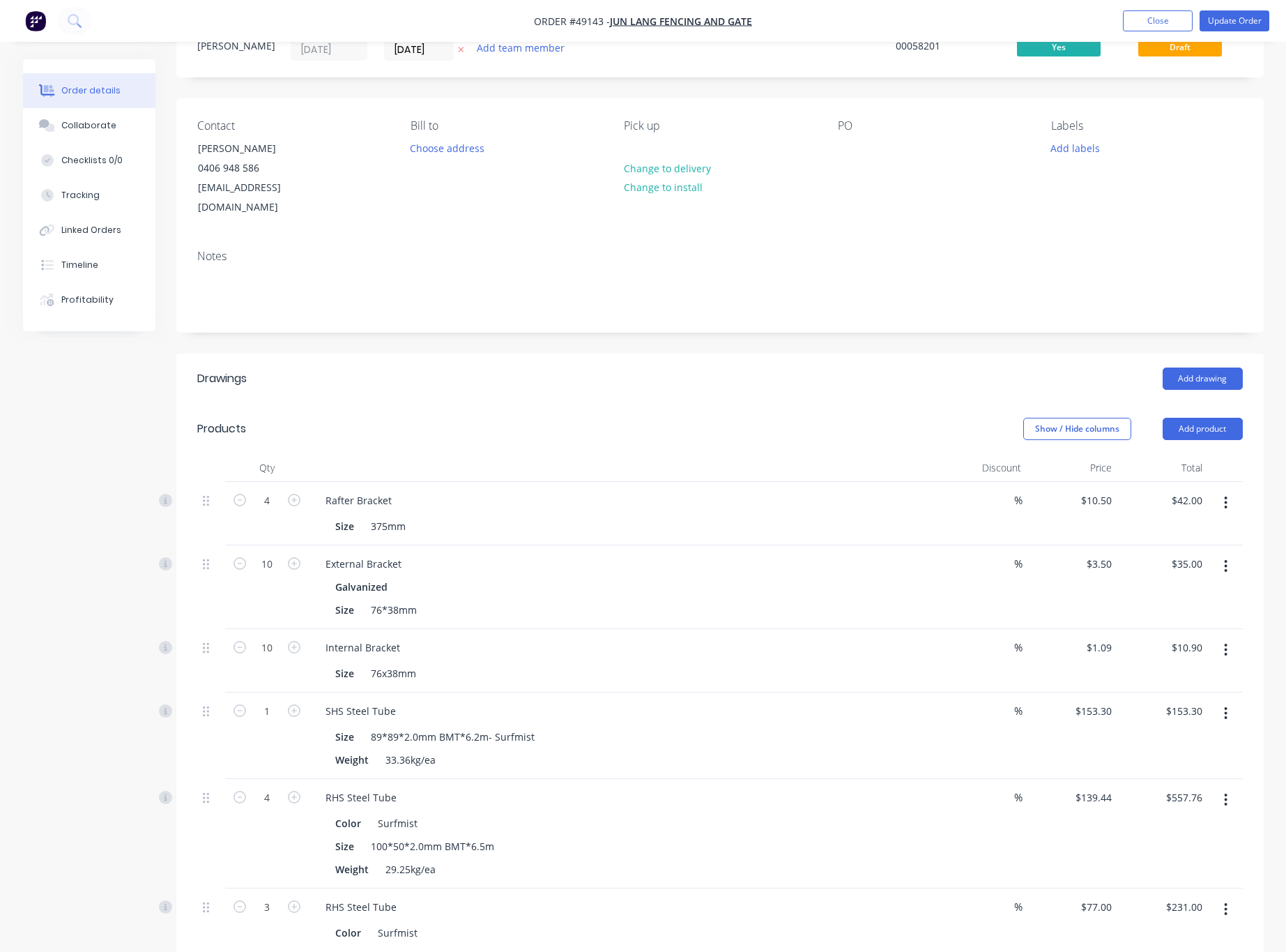
scroll to position [209, 0]
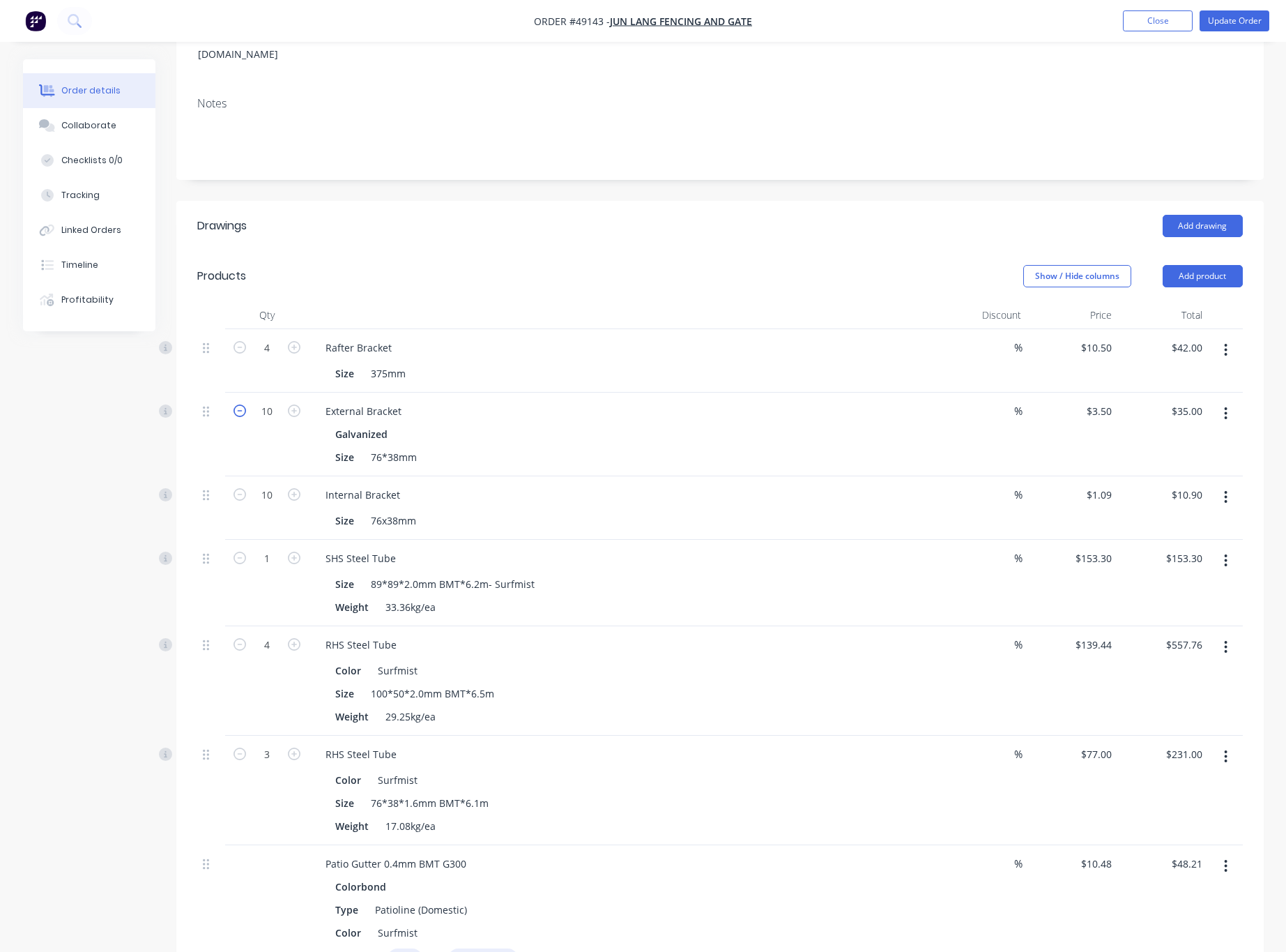
click at [239, 404] on icon "button" at bounding box center [240, 410] width 12 height 12
type input "9"
type input "$31.50"
click at [241, 404] on icon "button" at bounding box center [240, 410] width 12 height 12
type input "8"
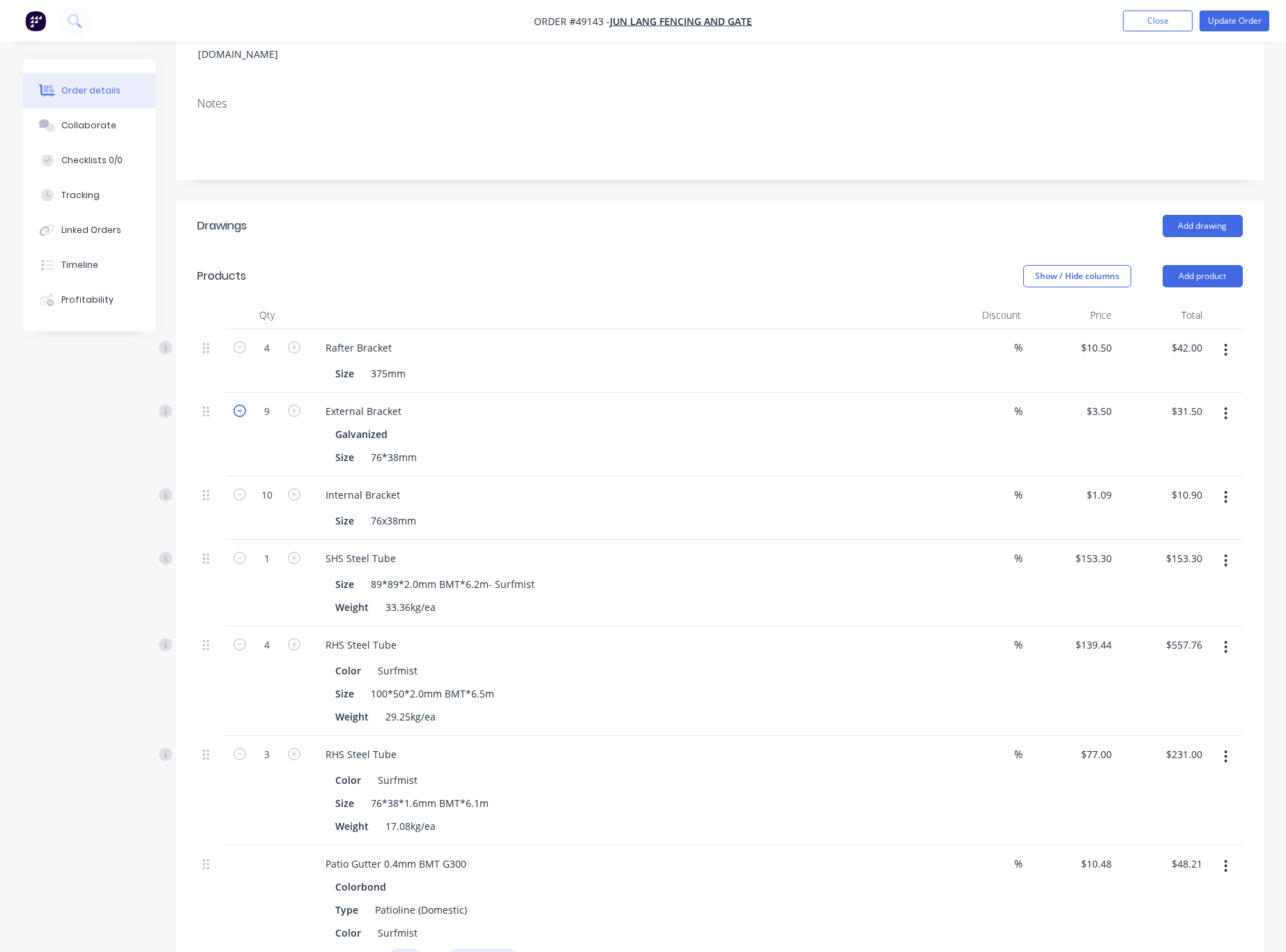
type input "$28.00"
click at [241, 404] on icon "button" at bounding box center [240, 410] width 12 height 12
type input "7"
type input "$24.50"
click at [241, 404] on icon "button" at bounding box center [240, 410] width 12 height 12
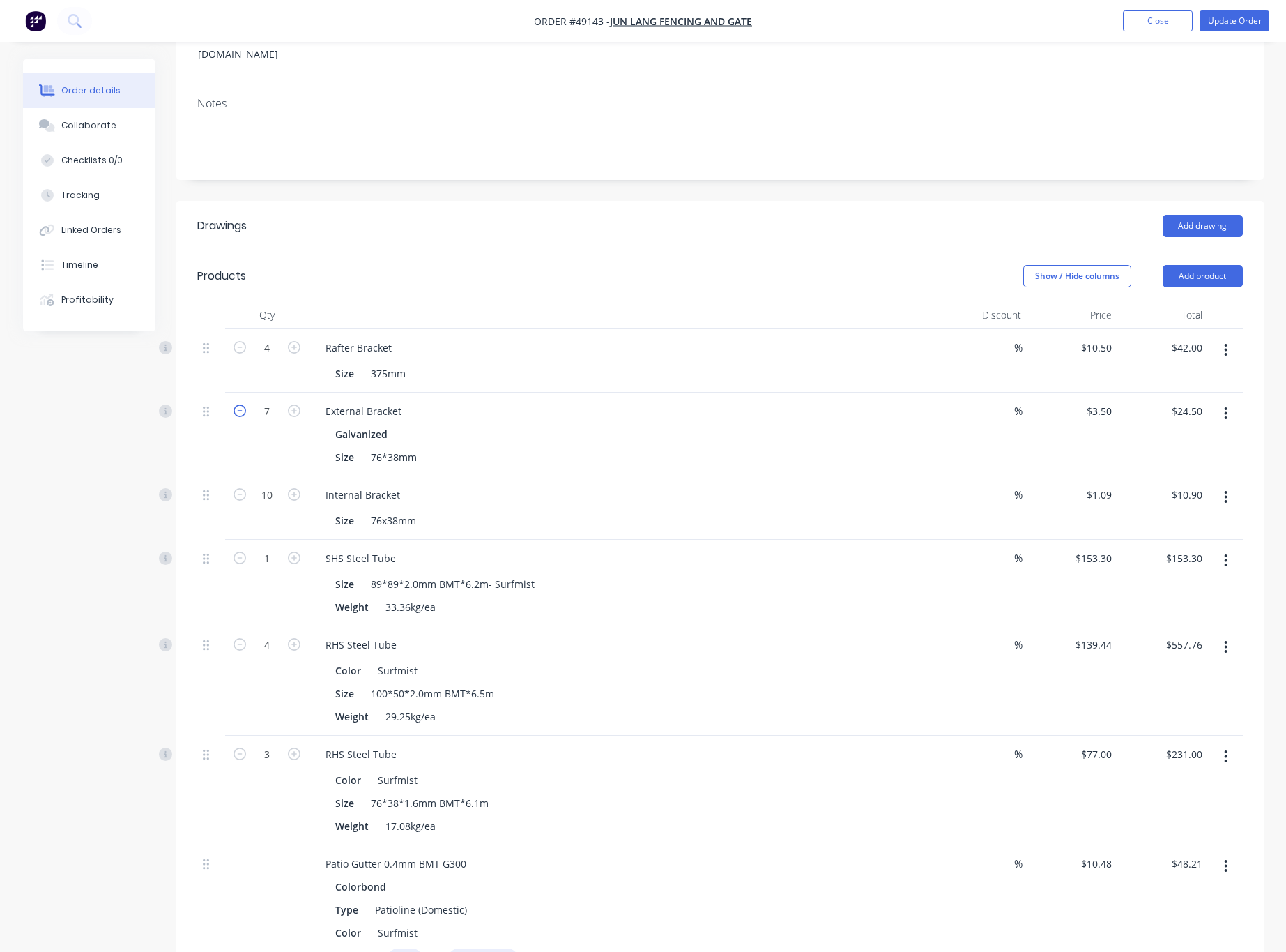
type input "6"
type input "$21.00"
click at [241, 404] on icon "button" at bounding box center [240, 410] width 12 height 12
type input "5"
type input "$17.50"
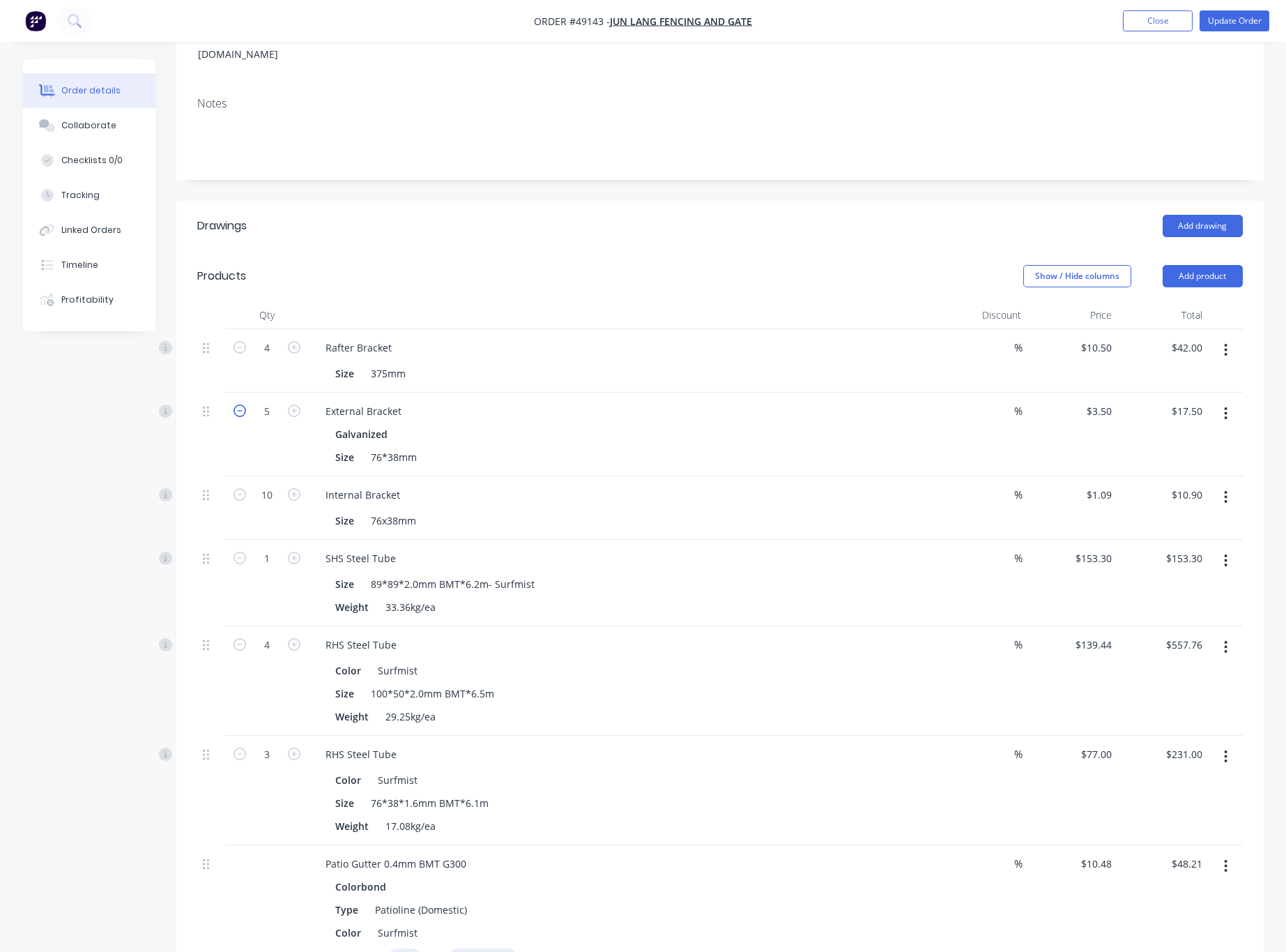
click at [241, 404] on icon "button" at bounding box center [240, 410] width 12 height 12
type input "4"
type input "$14.00"
click at [241, 404] on icon "button" at bounding box center [240, 410] width 12 height 12
type input "3"
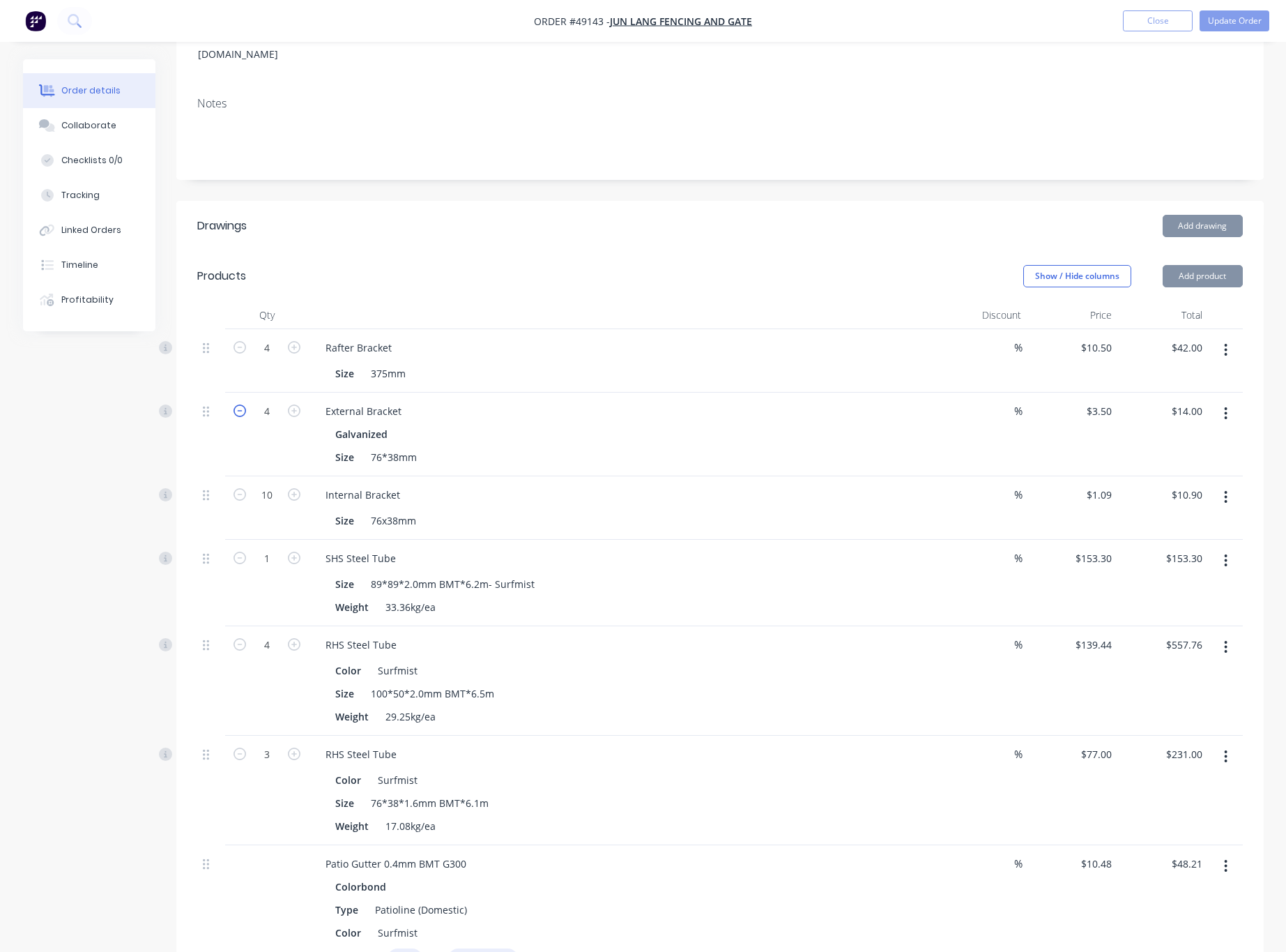
type input "$10.50"
click at [241, 404] on icon "button" at bounding box center [240, 410] width 12 height 12
type input "2"
type input "$7.00"
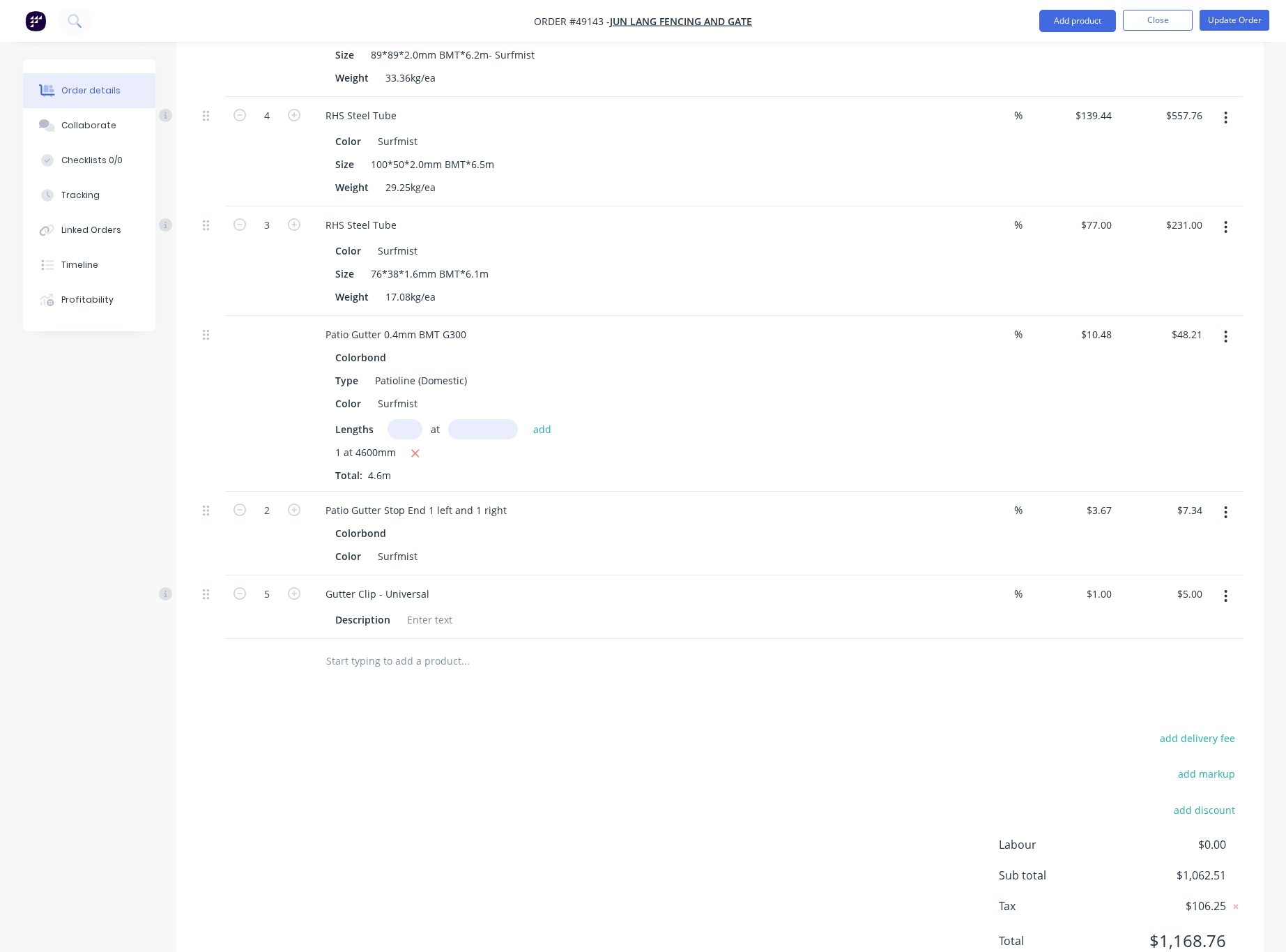
scroll to position [780, 0]
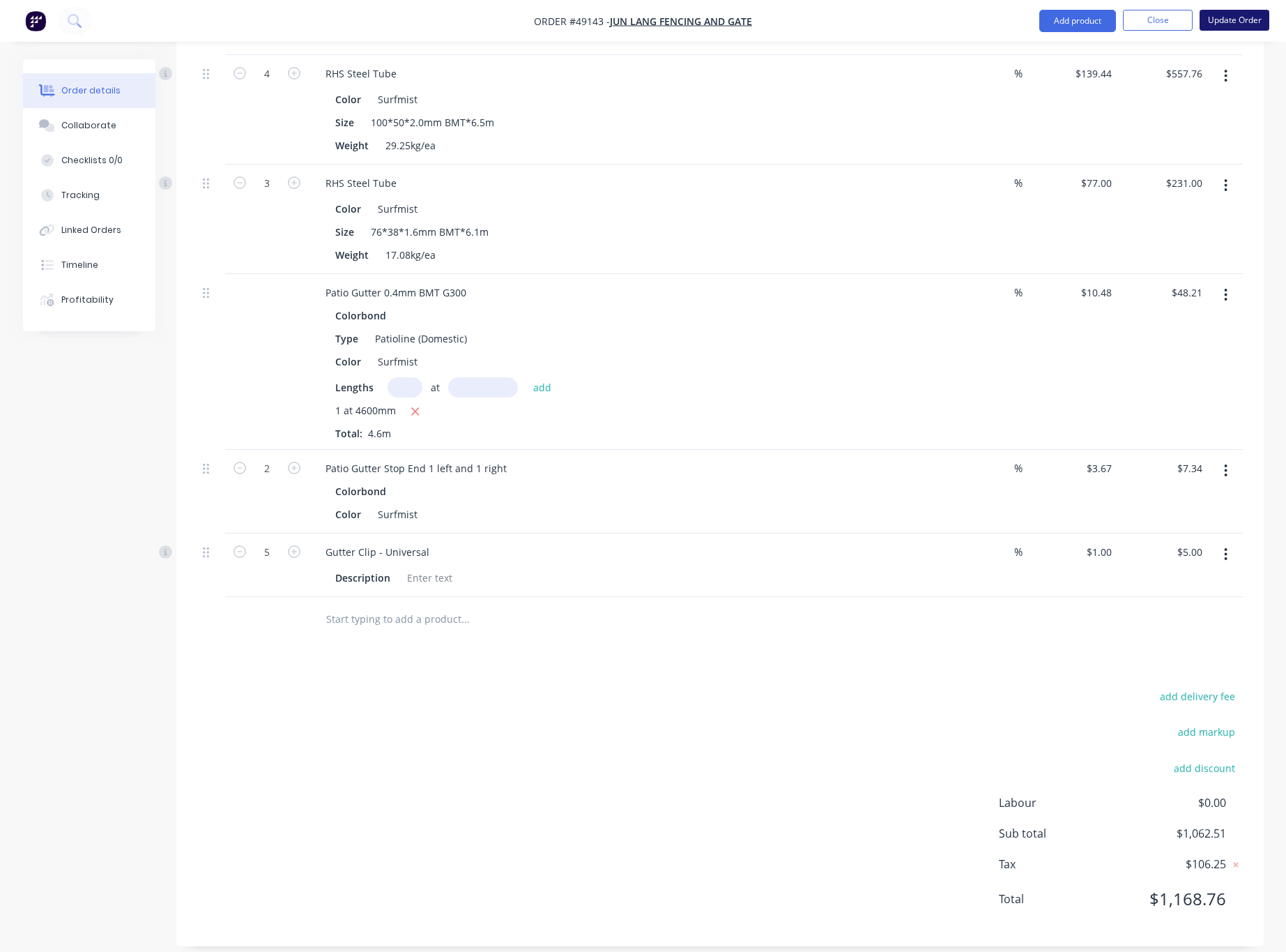
click at [801, 15] on button "Update Order" at bounding box center [1234, 20] width 69 height 21
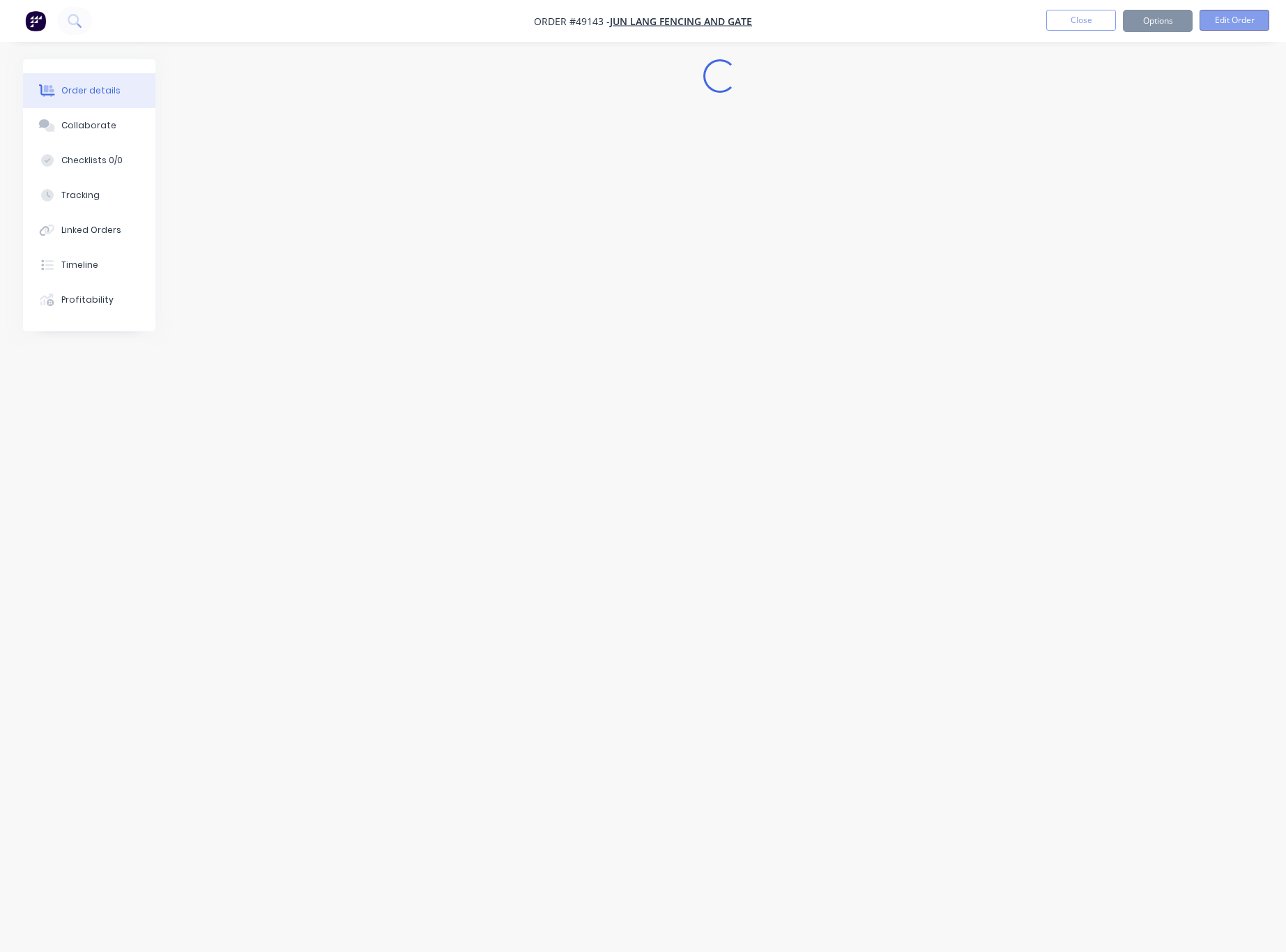
scroll to position [0, 0]
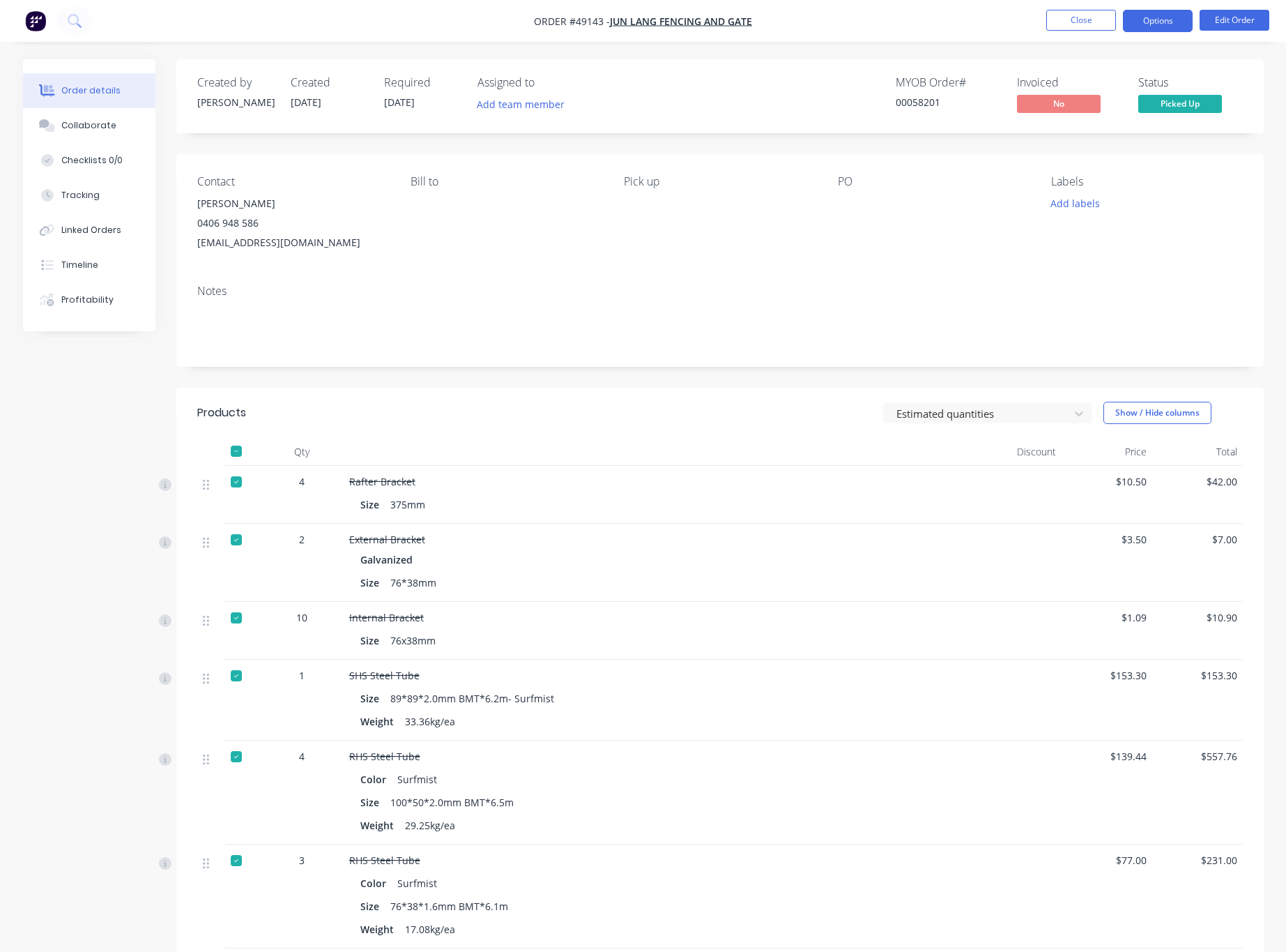
click at [801, 23] on button "Options" at bounding box center [1158, 21] width 69 height 22
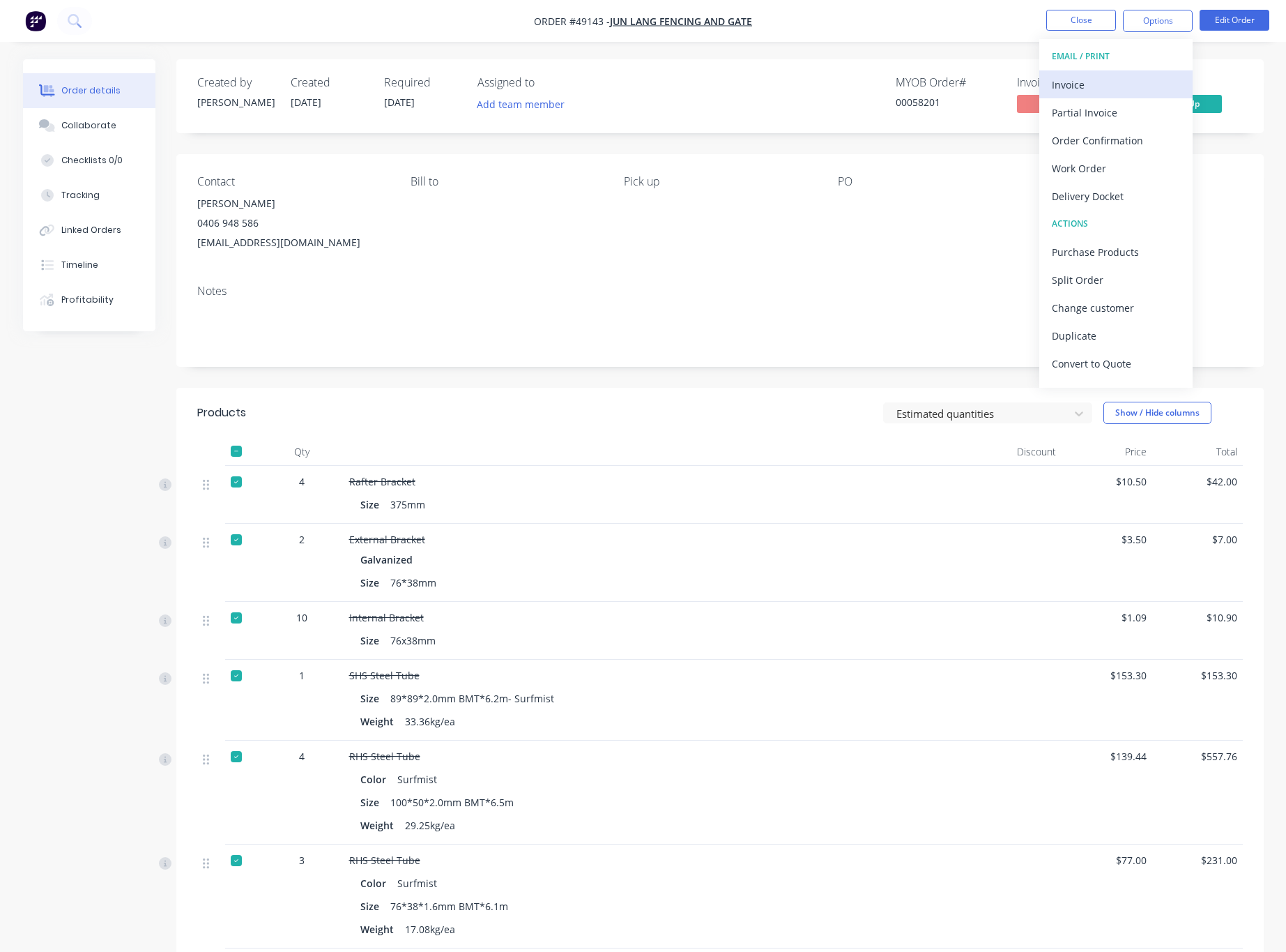
click at [801, 78] on div "Invoice" at bounding box center [1116, 85] width 128 height 20
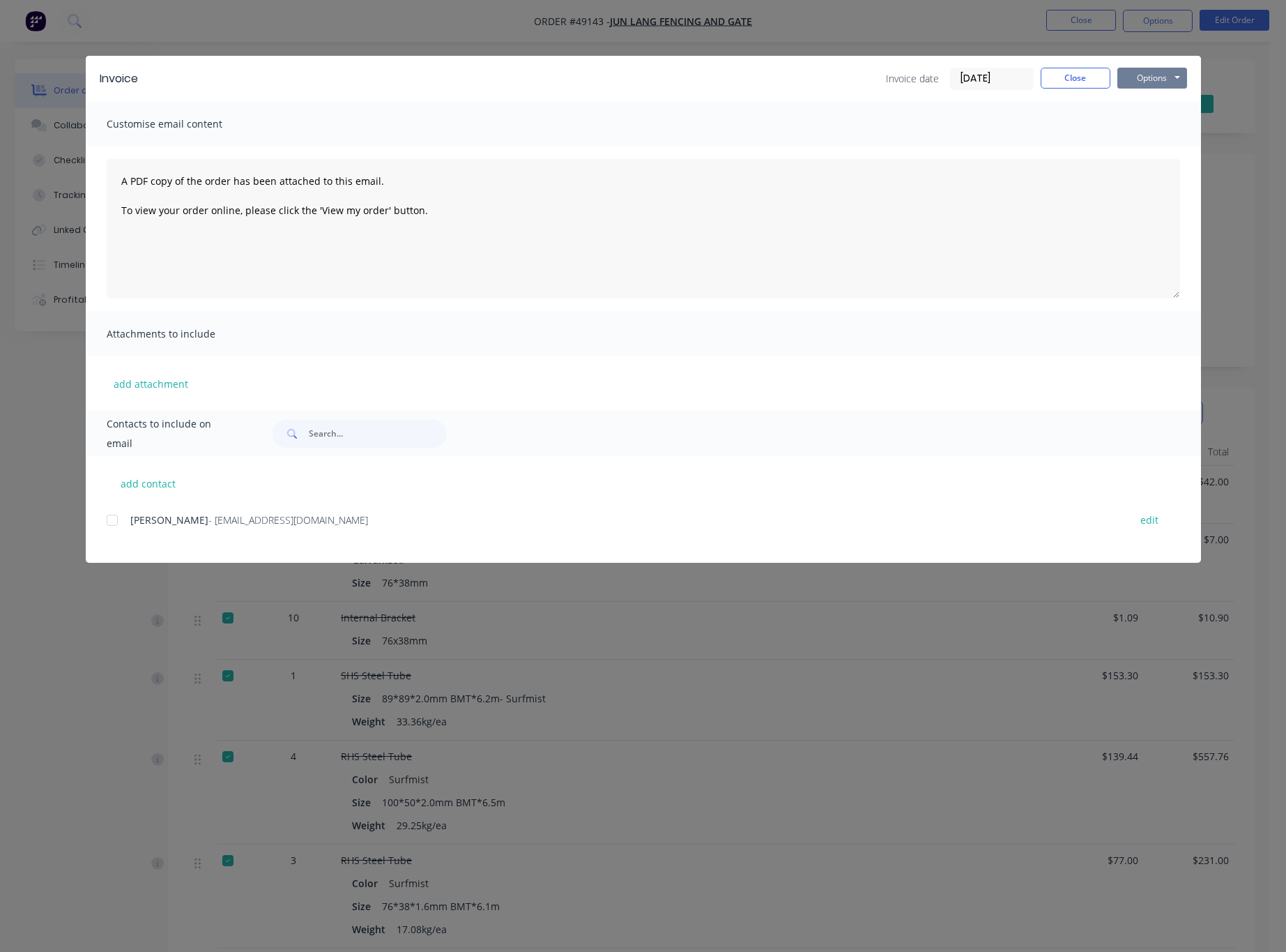
click at [801, 78] on button "Options" at bounding box center [1153, 78] width 69 height 21
click at [801, 123] on button "Print" at bounding box center [1163, 126] width 89 height 23
click at [327, 25] on div "Invoice Invoice date 30/09/25 Close Options Preview Print Email Customise email…" at bounding box center [643, 476] width 1286 height 952
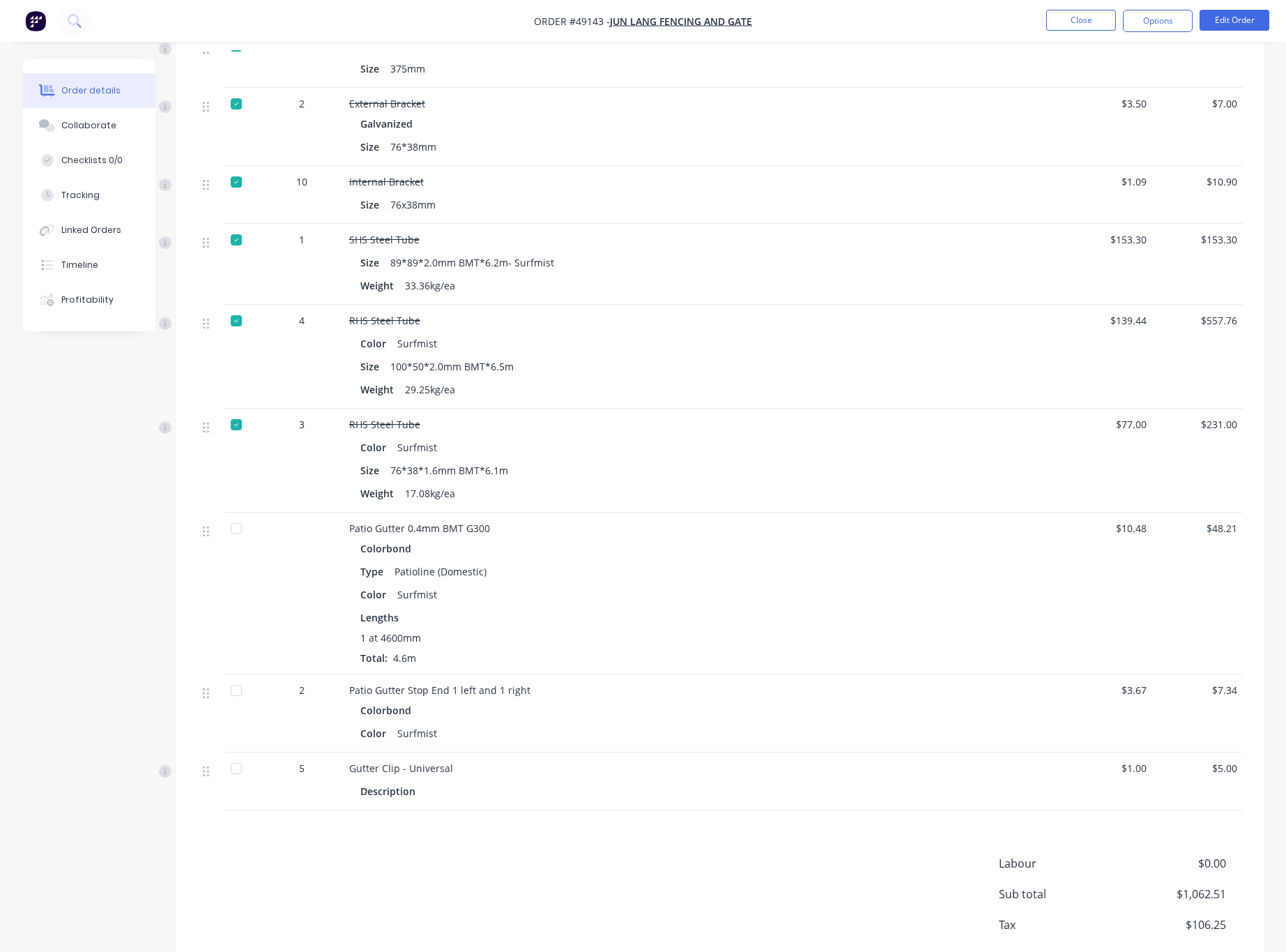
scroll to position [515, 0]
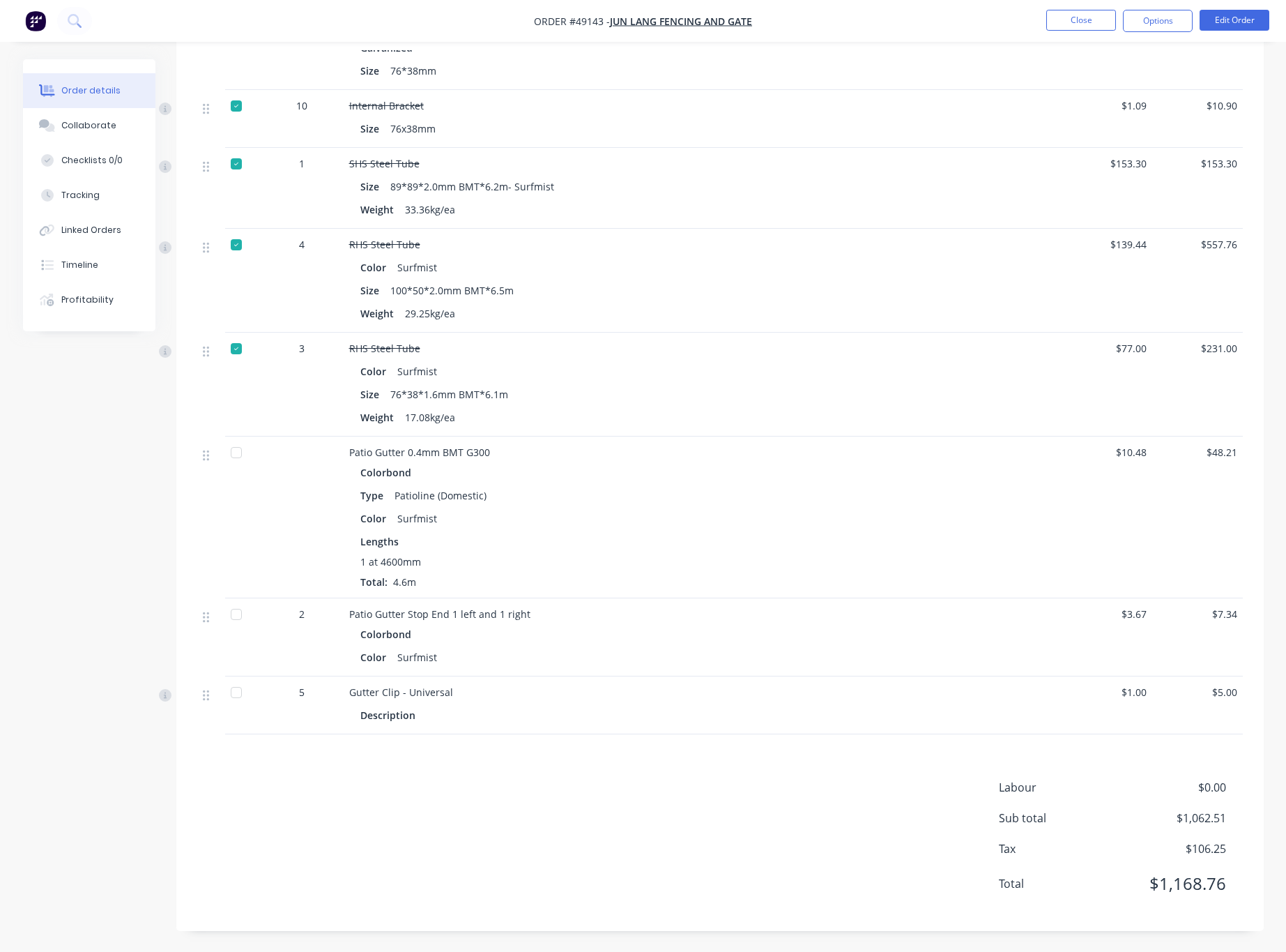
click at [745, 420] on div "Weight 17.08kg/ea" at bounding box center [657, 417] width 594 height 20
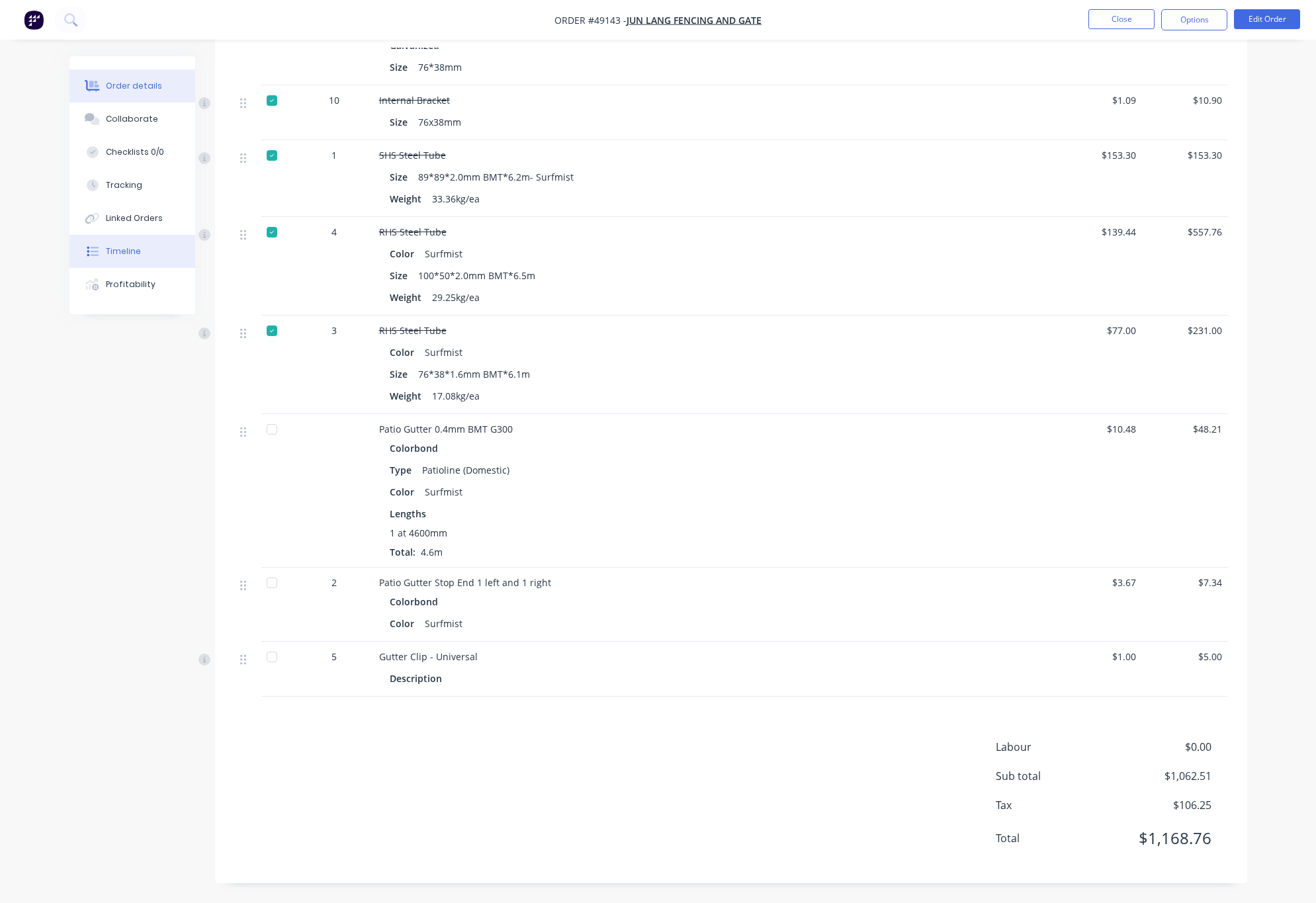
click at [140, 250] on button "Timeline" at bounding box center [132, 251] width 126 height 33
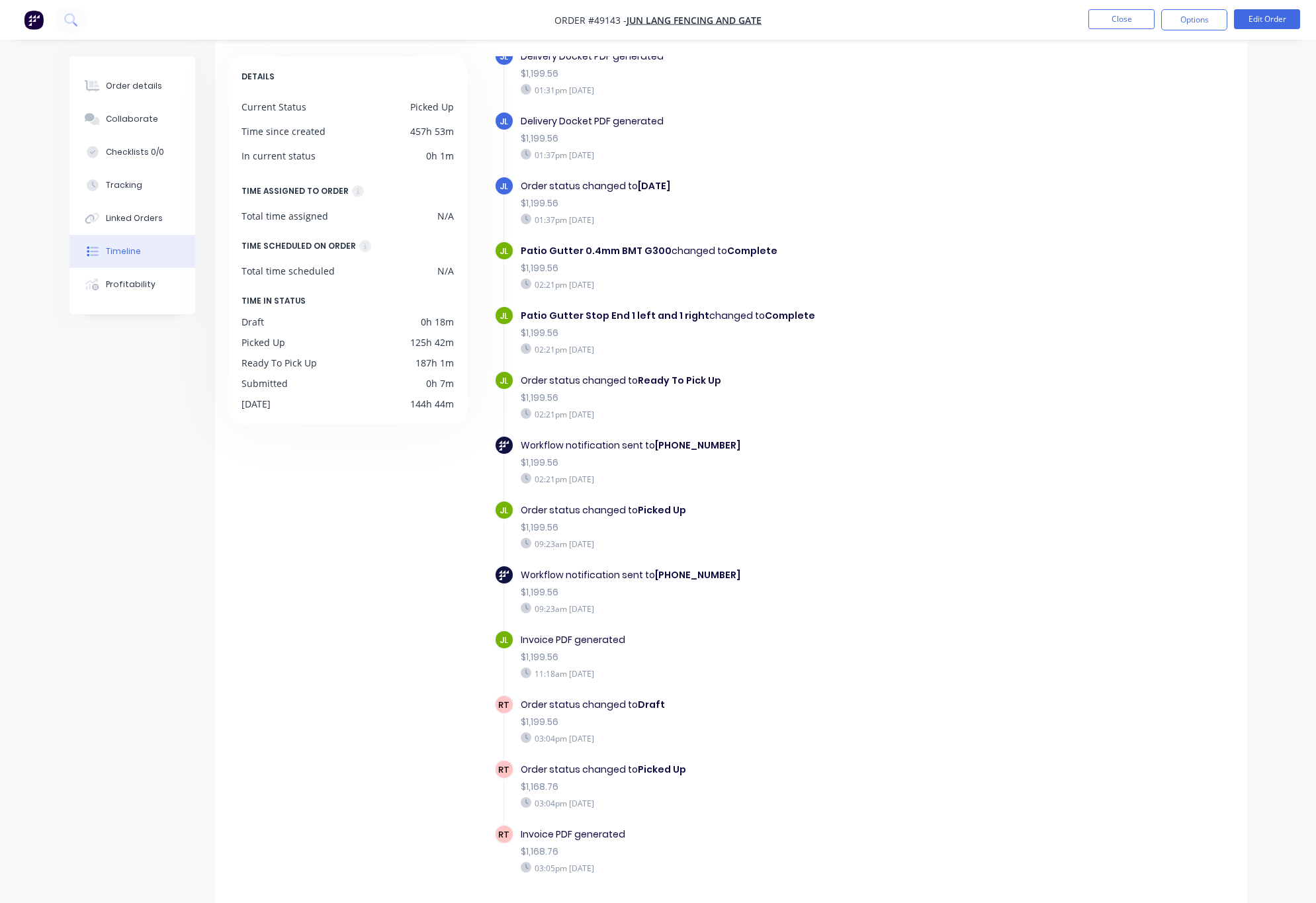
scroll to position [87, 0]
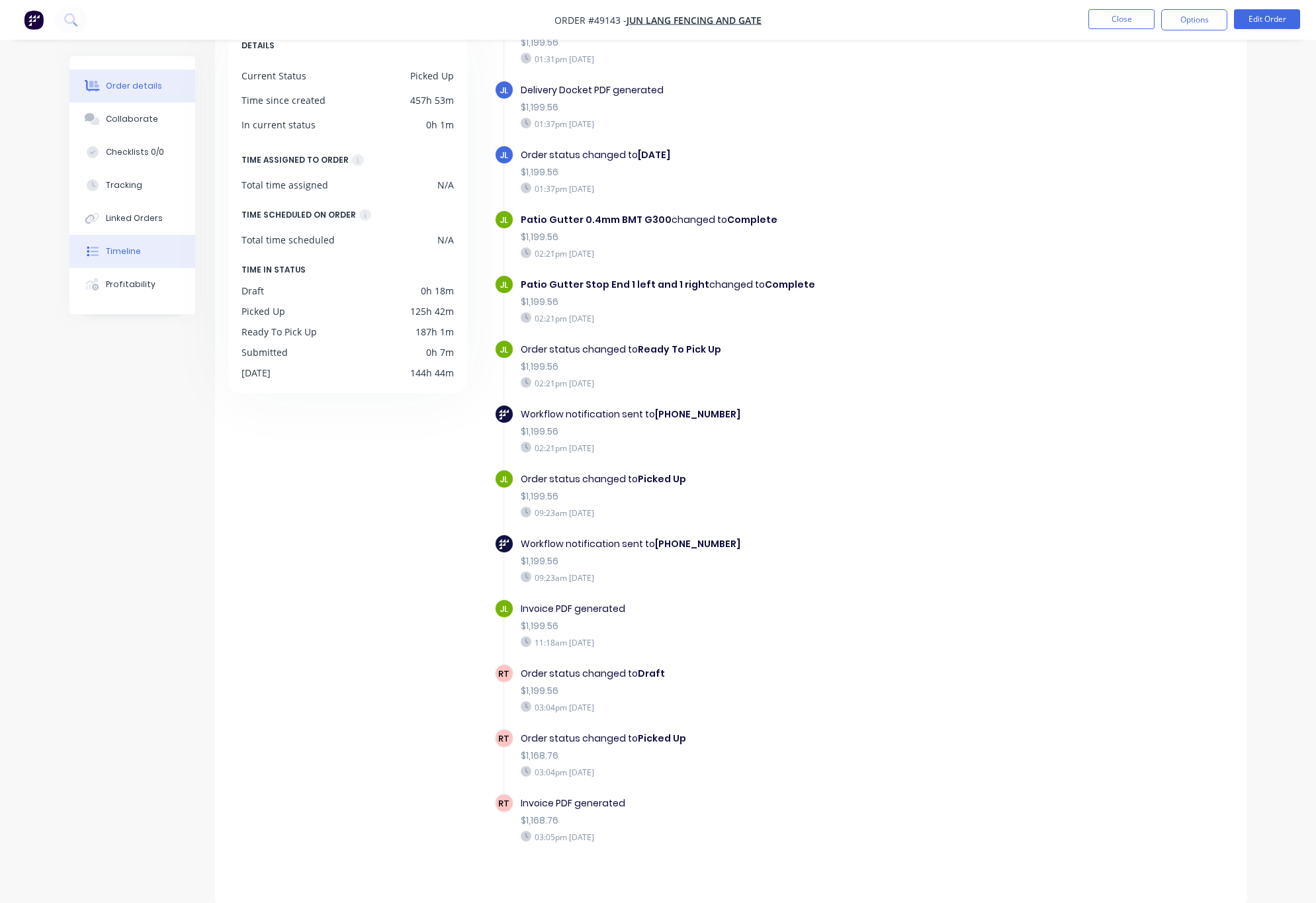
click at [115, 82] on div "Order details" at bounding box center [134, 86] width 56 height 12
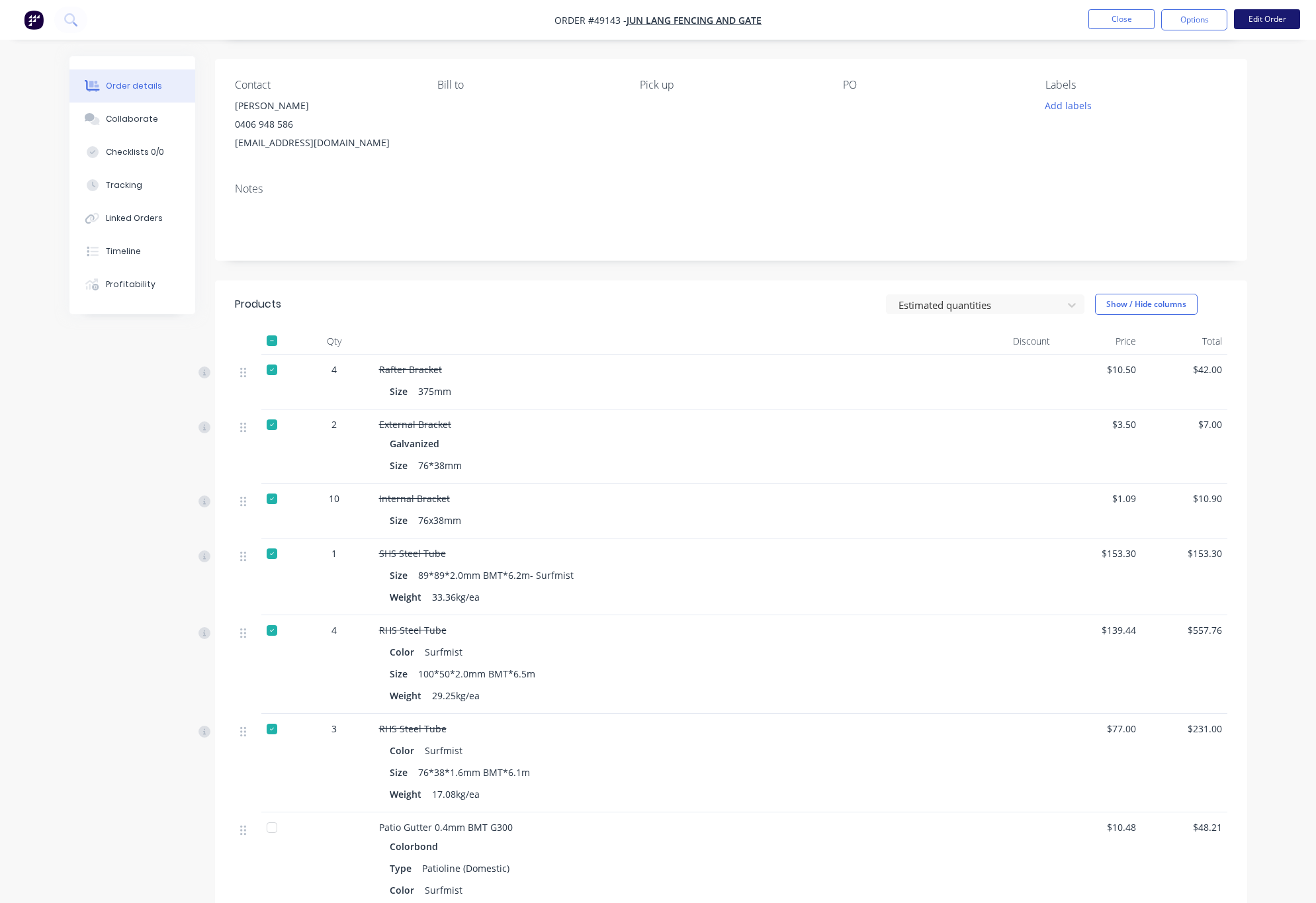
click at [760, 18] on button "Edit Order" at bounding box center [1266, 19] width 66 height 20
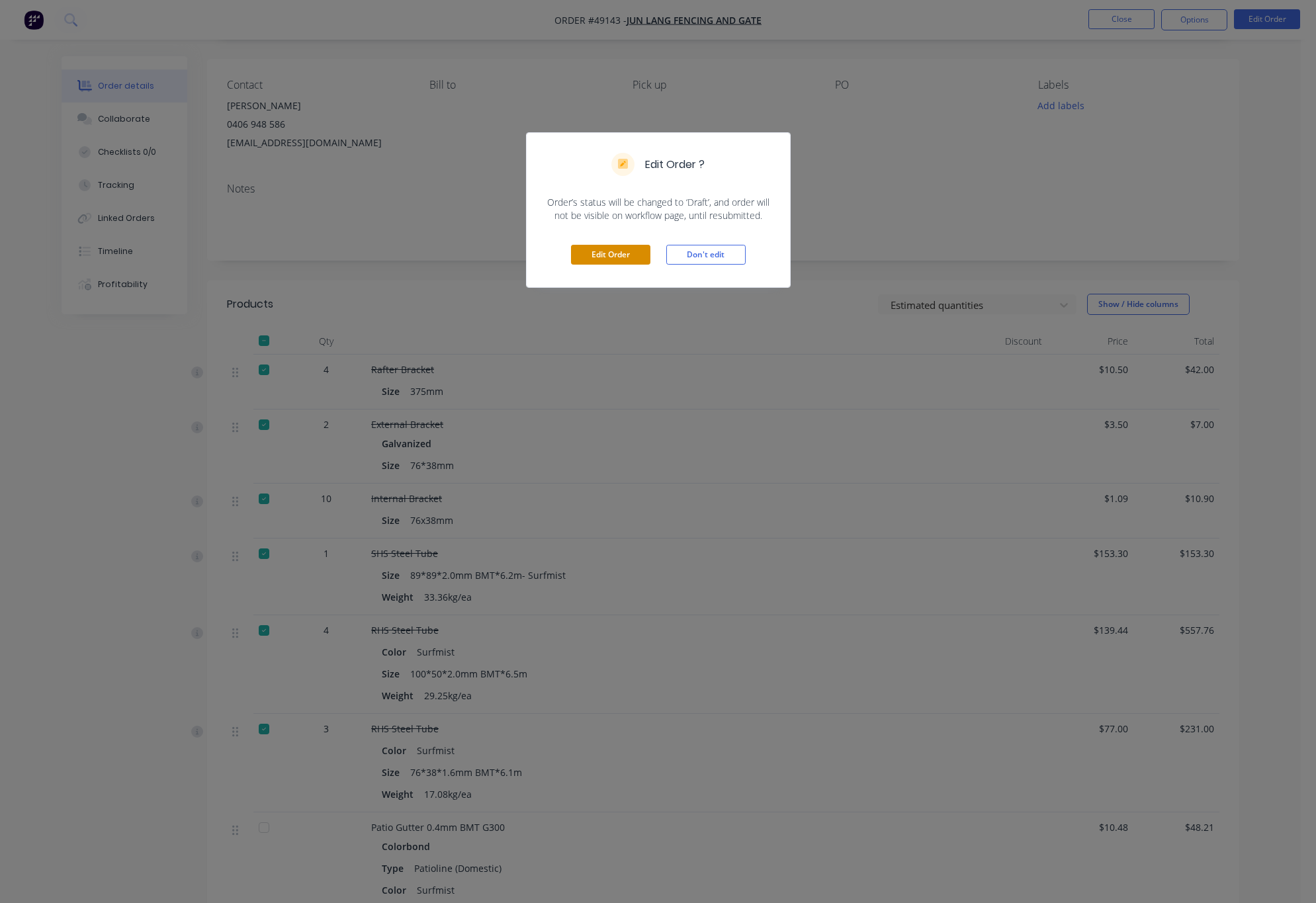
click at [632, 252] on button "Edit Order" at bounding box center [610, 254] width 79 height 20
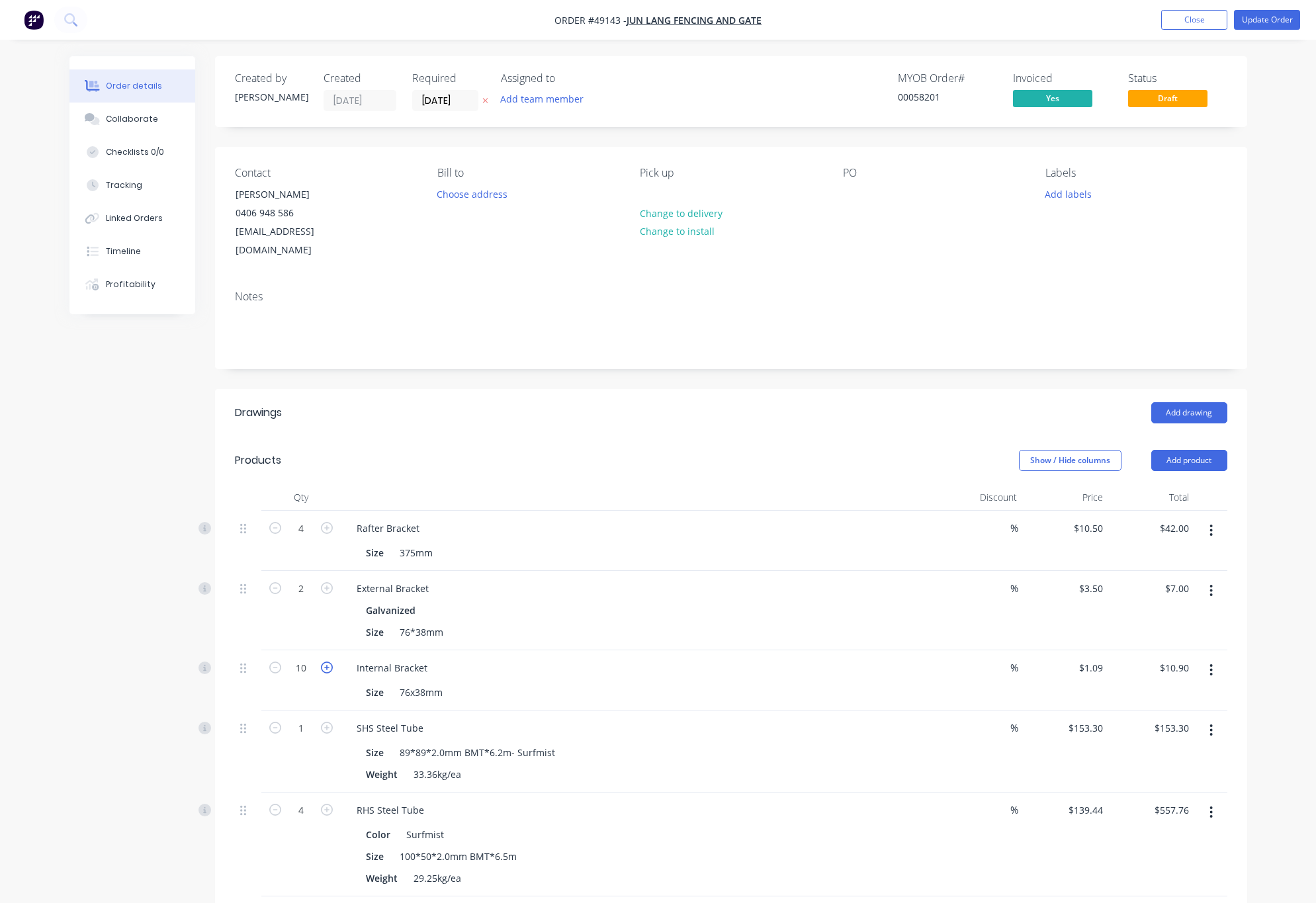
click at [327, 662] on icon "button" at bounding box center [326, 667] width 12 height 12
type input "11"
type input "$11.99"
click at [327, 662] on icon "button" at bounding box center [326, 667] width 12 height 12
type input "12"
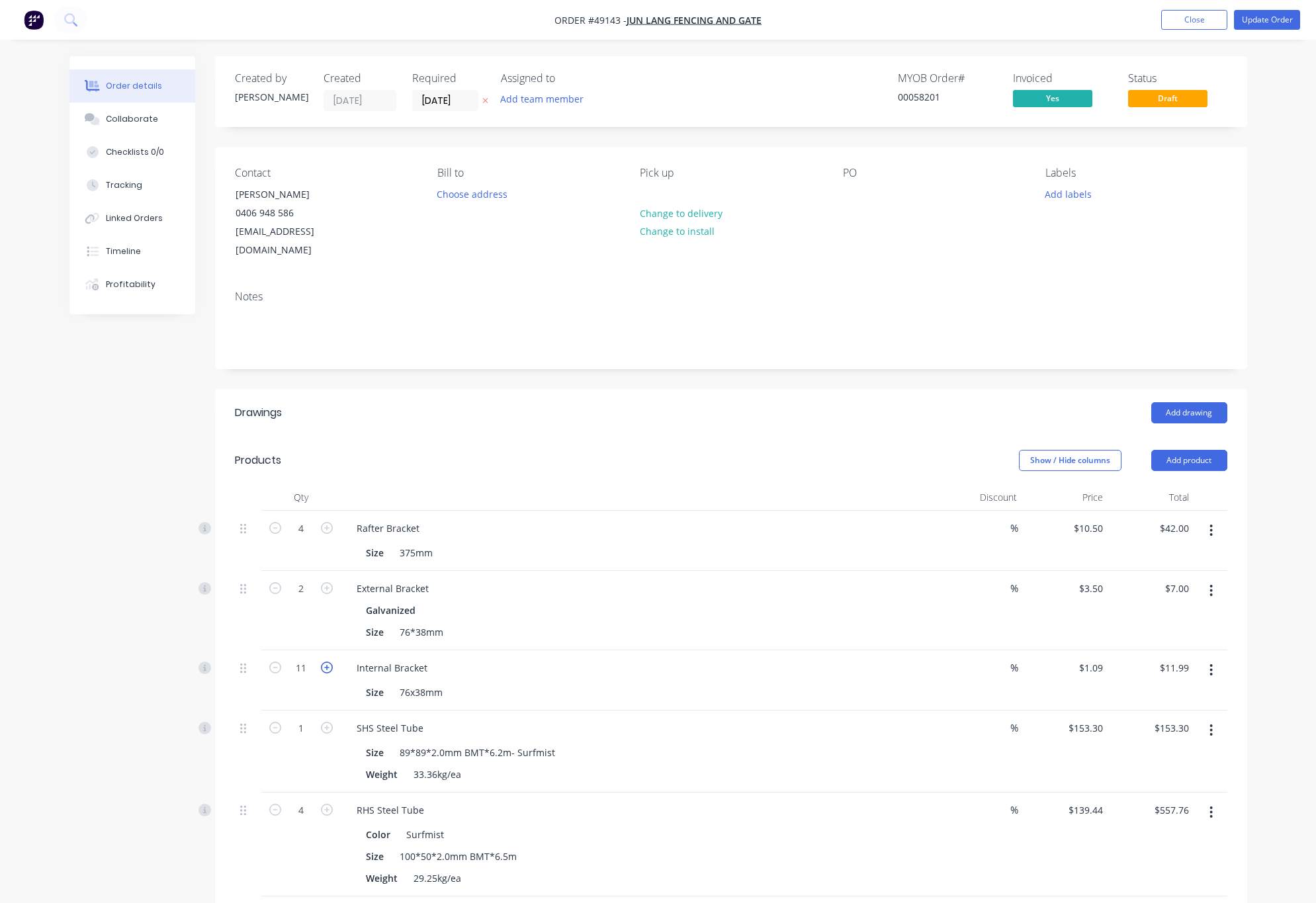
type input "$13.08"
click at [327, 662] on icon "button" at bounding box center [326, 667] width 12 height 12
type input "13"
type input "$14.17"
click at [327, 662] on icon "button" at bounding box center [326, 667] width 12 height 12
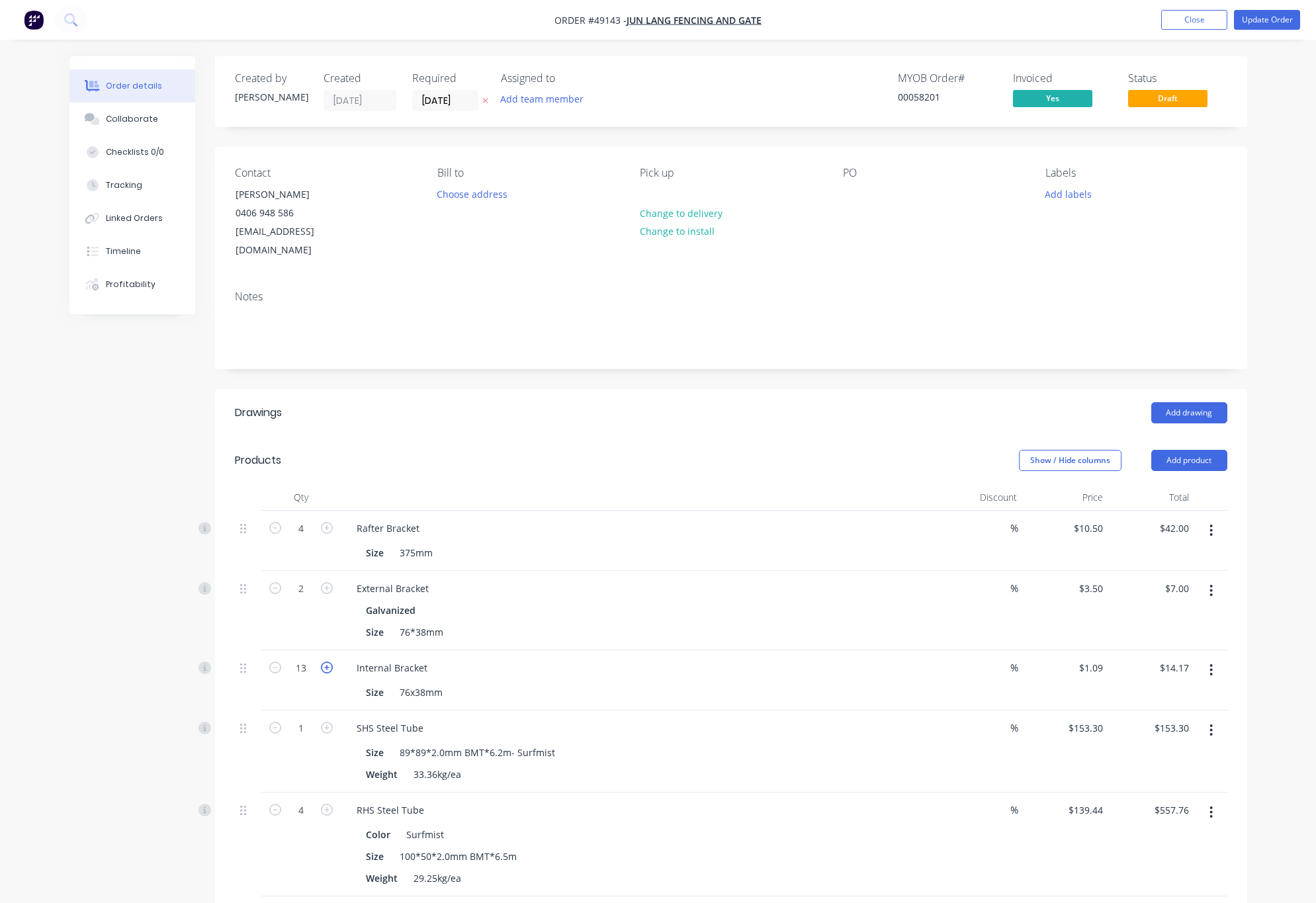
type input "14"
type input "$15.26"
click at [327, 662] on icon "button" at bounding box center [326, 667] width 12 height 12
type input "15"
type input "$16.35"
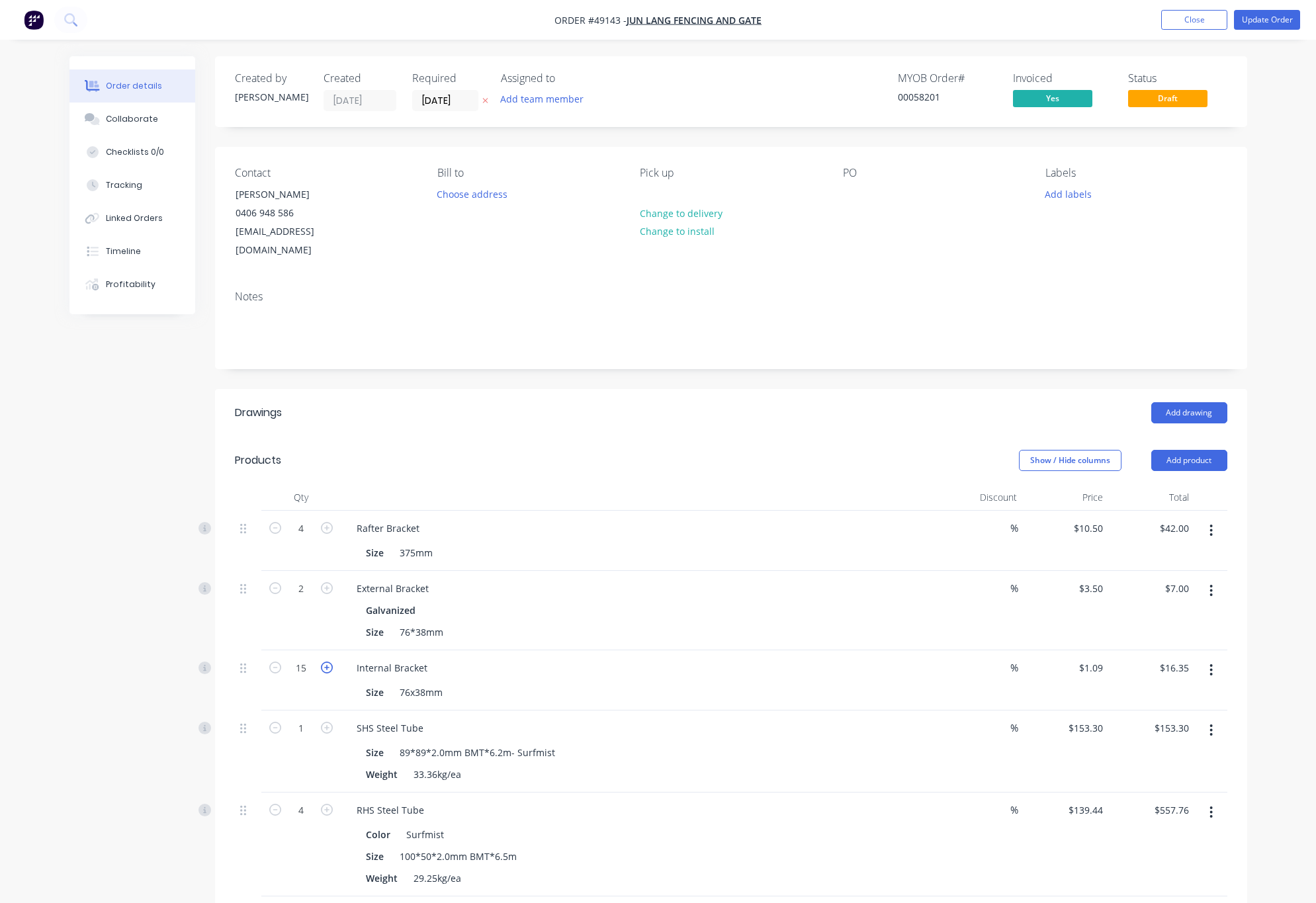
click at [327, 662] on icon "button" at bounding box center [326, 667] width 12 height 12
type input "16"
type input "$17.44"
click at [327, 662] on icon "button" at bounding box center [326, 667] width 12 height 12
type input "17"
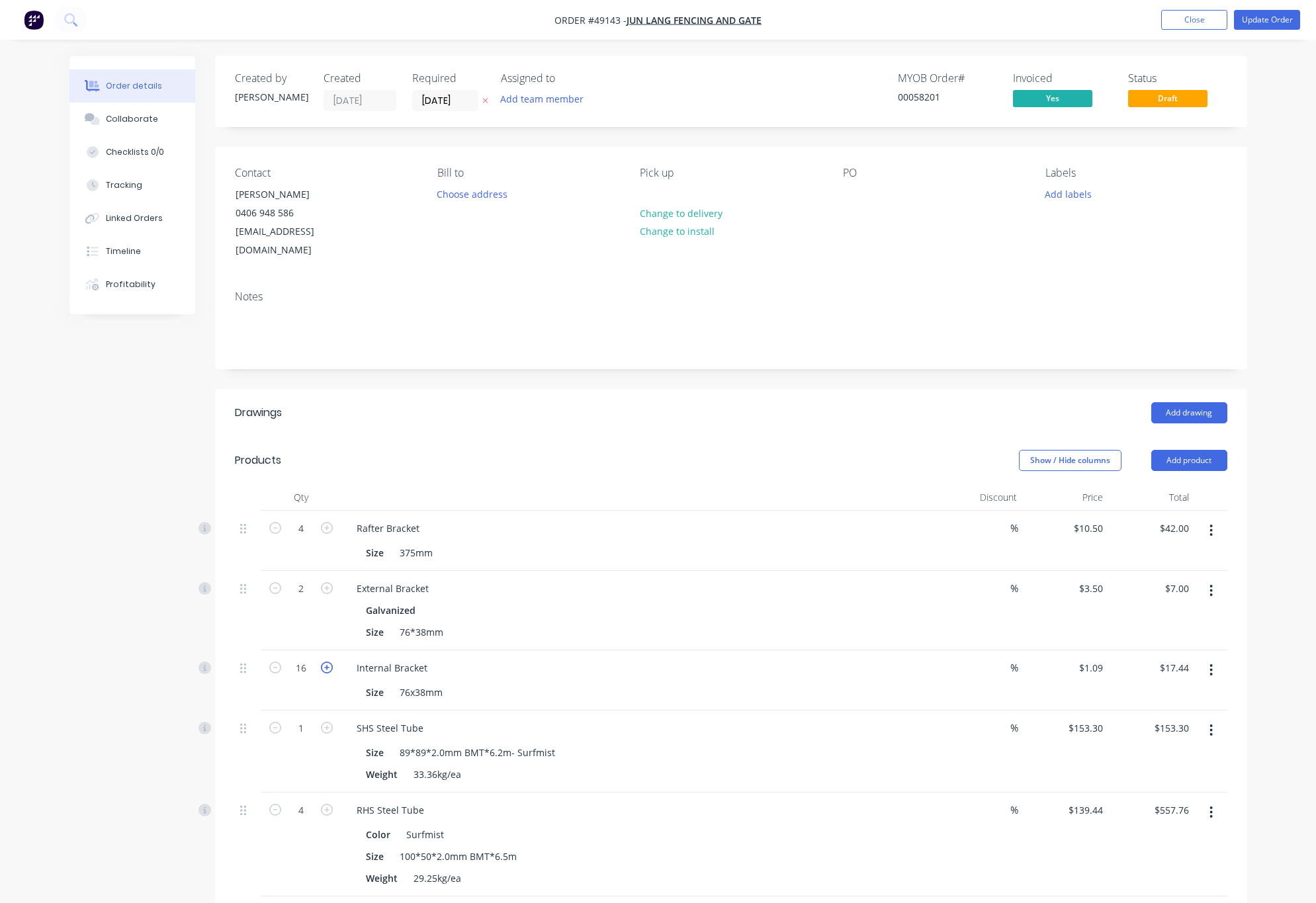
type input "$18.53"
click at [327, 662] on icon "button" at bounding box center [326, 667] width 12 height 12
type input "18"
type input "$19.62"
click at [327, 662] on icon "button" at bounding box center [326, 667] width 12 height 12
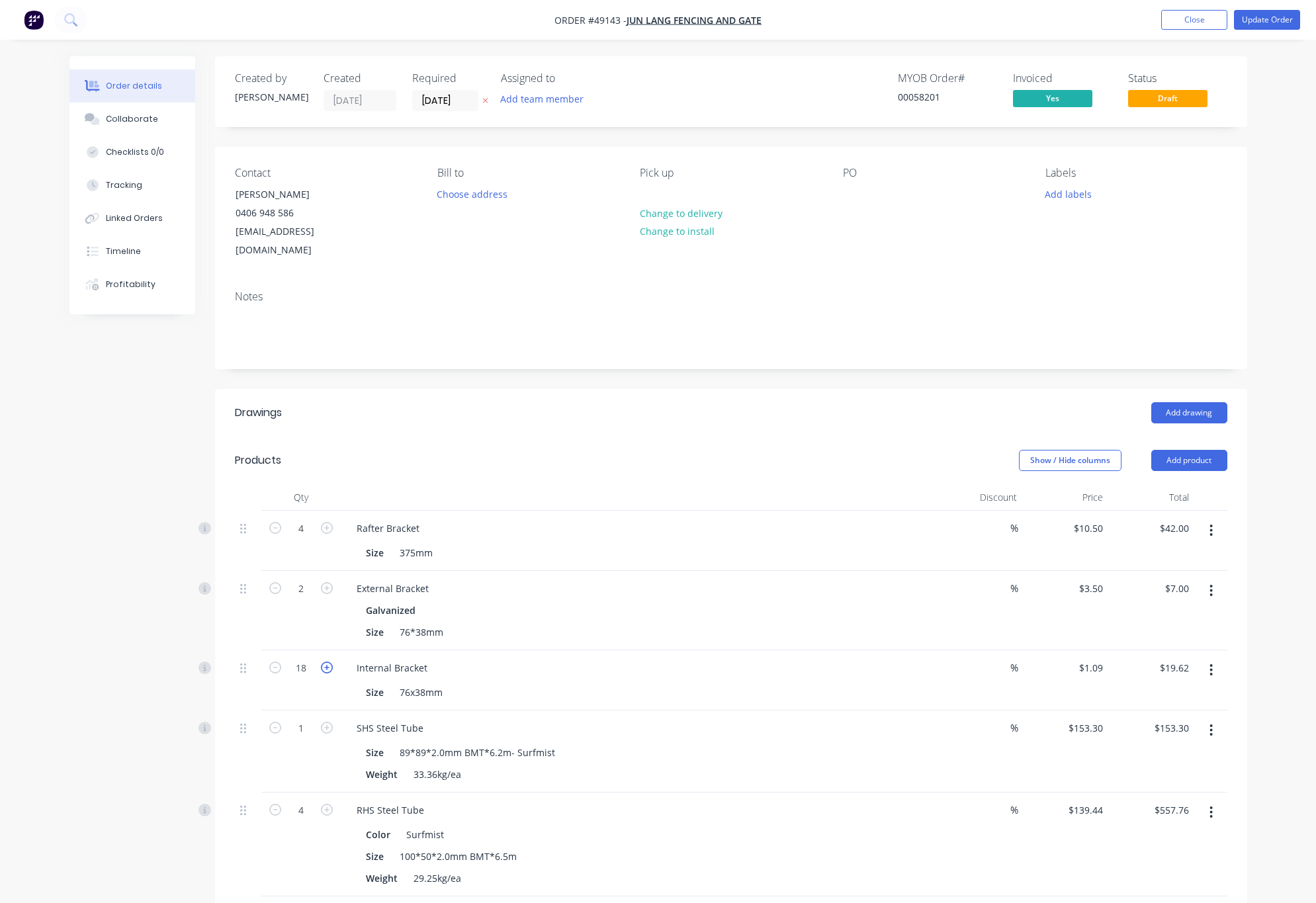
type input "19"
type input "$20.71"
click at [327, 662] on icon "button" at bounding box center [326, 667] width 12 height 12
type input "20"
type input "$21.80"
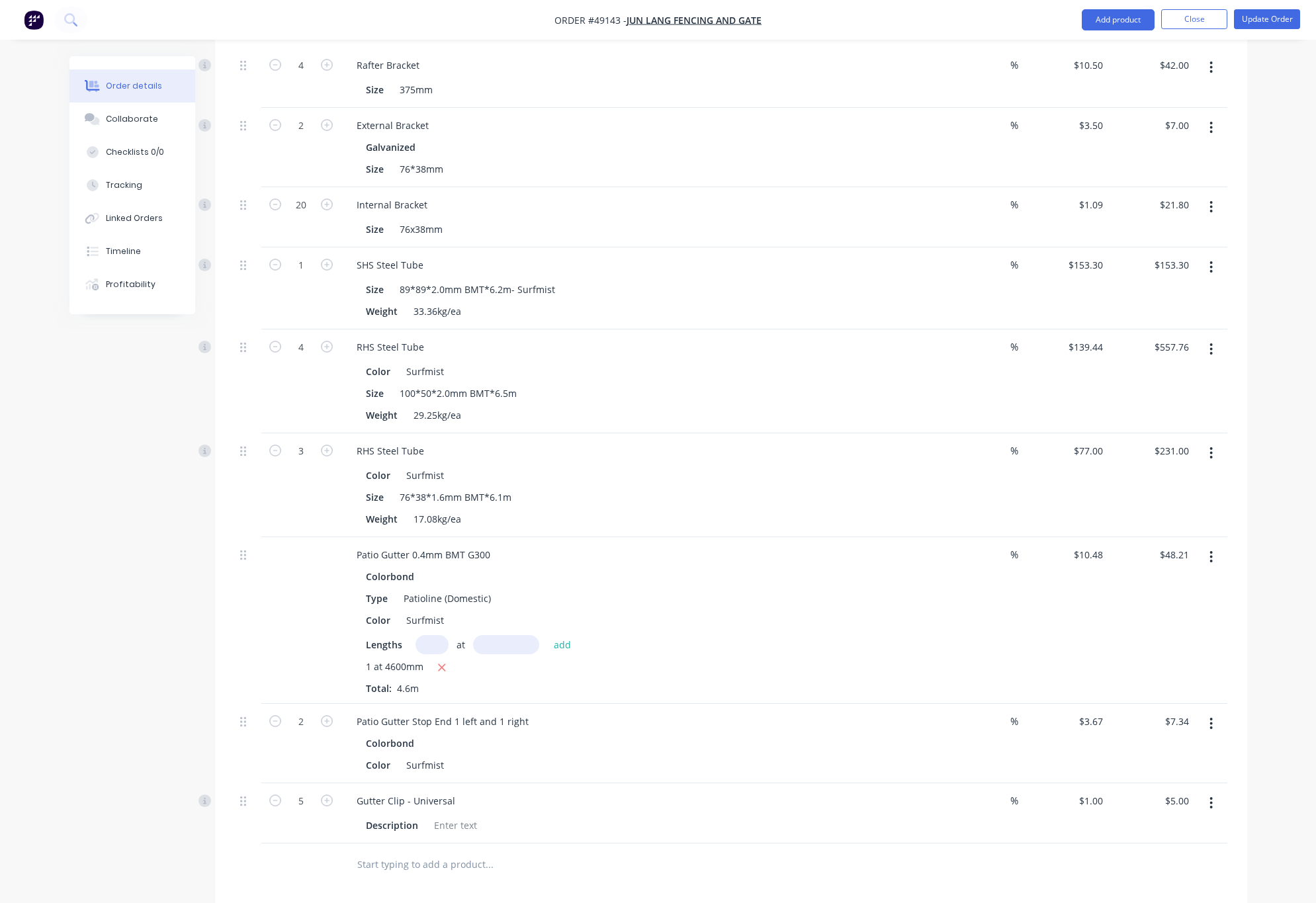
scroll to position [443, 0]
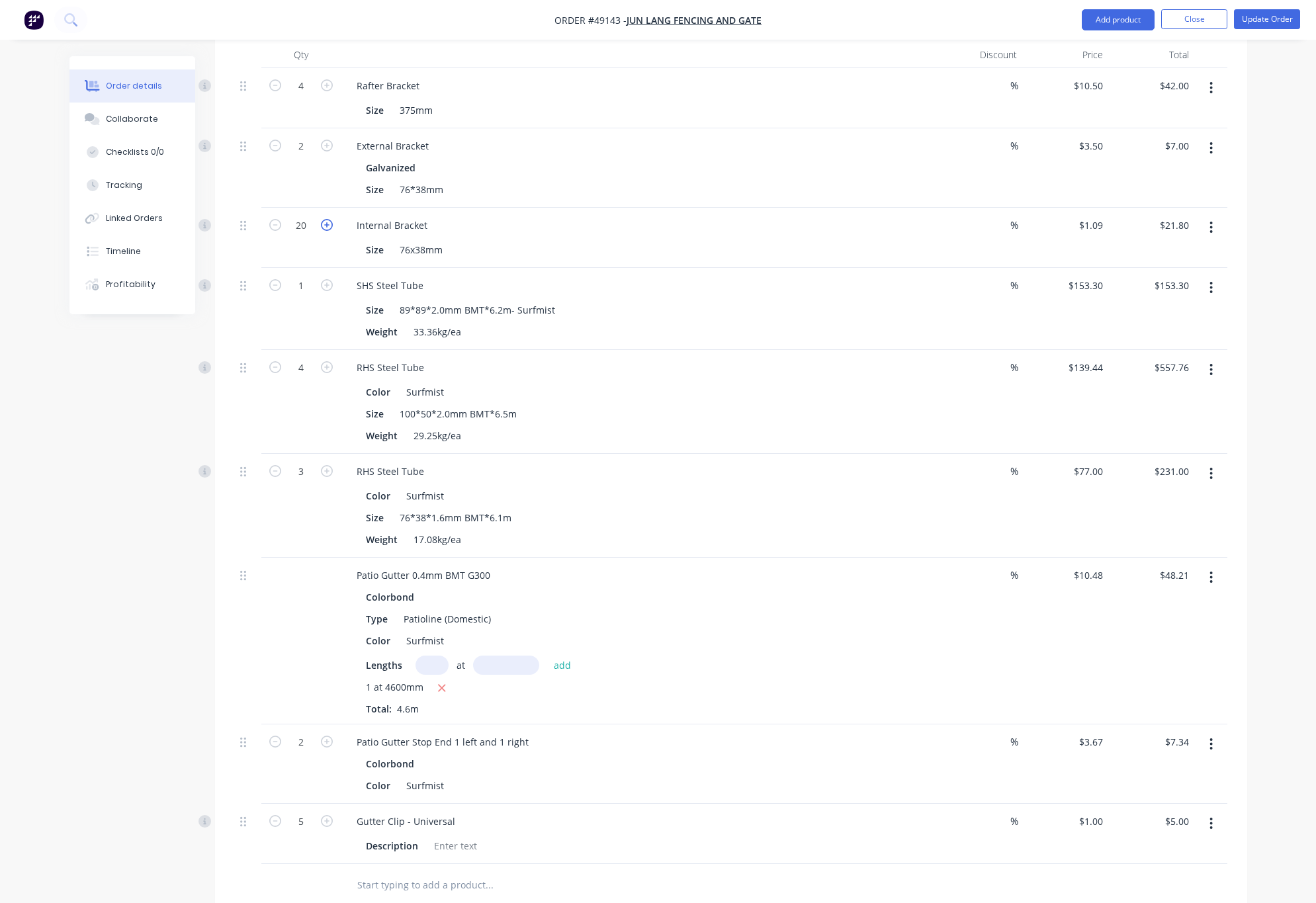
click at [326, 219] on icon "button" at bounding box center [326, 225] width 12 height 12
type input "21"
type input "$22.89"
click at [326, 219] on icon "button" at bounding box center [326, 225] width 12 height 12
type input "22"
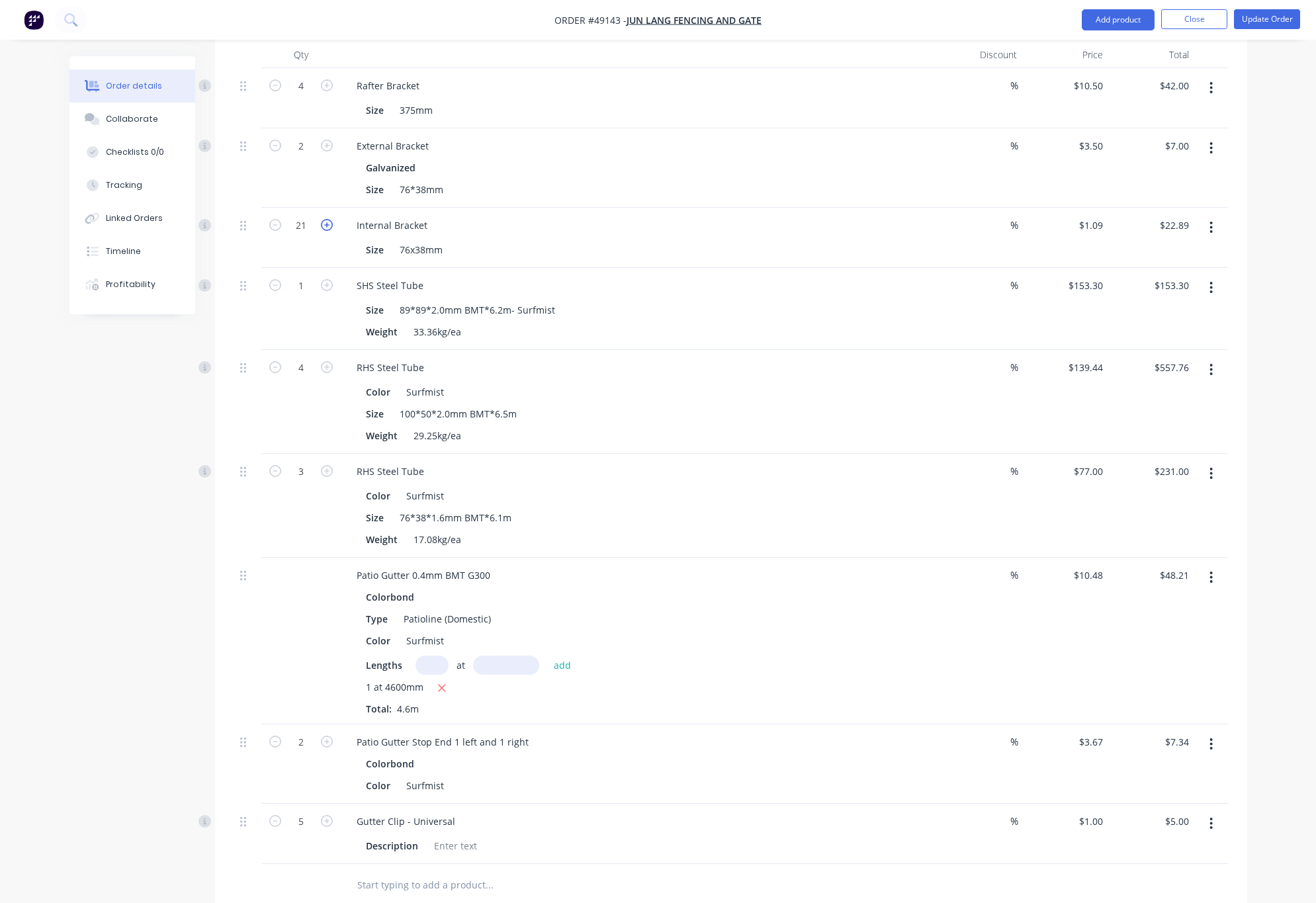
type input "$23.98"
click at [326, 219] on icon "button" at bounding box center [326, 225] width 12 height 12
type input "23"
type input "$25.07"
click at [326, 219] on icon "button" at bounding box center [326, 225] width 12 height 12
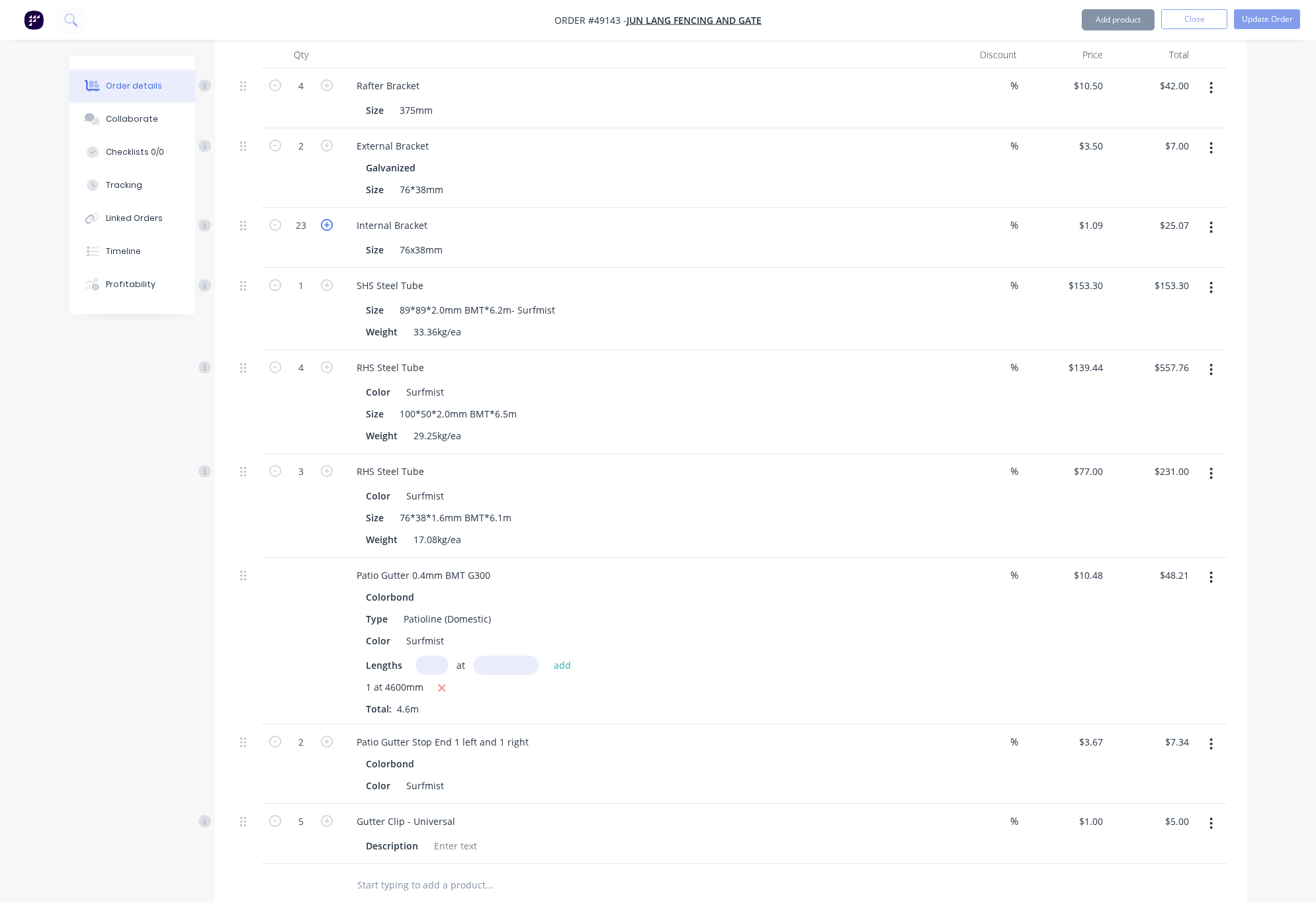
type input "24"
type input "$26.16"
click at [326, 219] on icon "button" at bounding box center [326, 225] width 12 height 12
type input "25"
type input "$27.25"
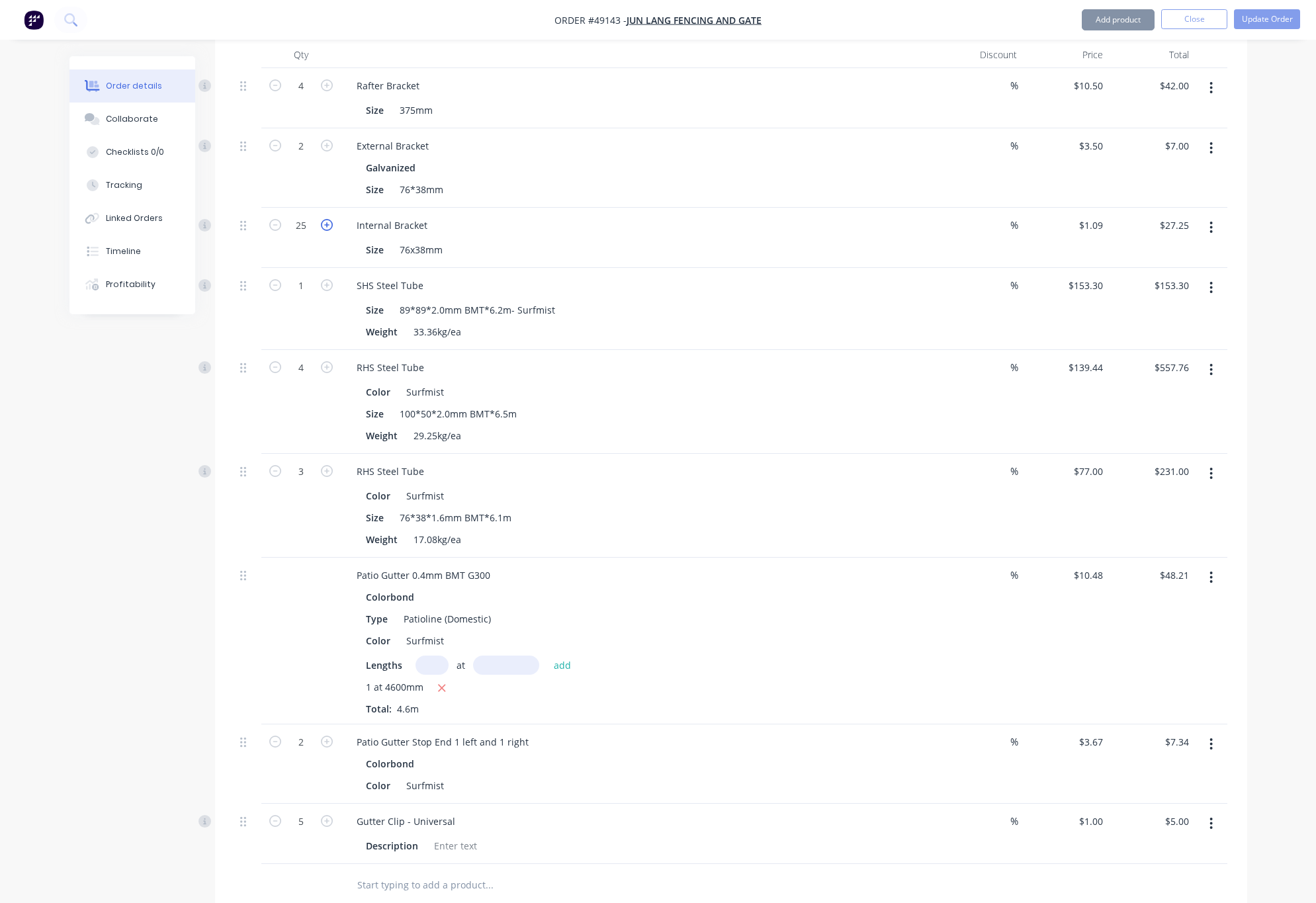
click at [326, 219] on icon "button" at bounding box center [326, 225] width 12 height 12
type input "26"
type input "$28.34"
click at [326, 219] on icon "button" at bounding box center [326, 225] width 12 height 12
type input "27"
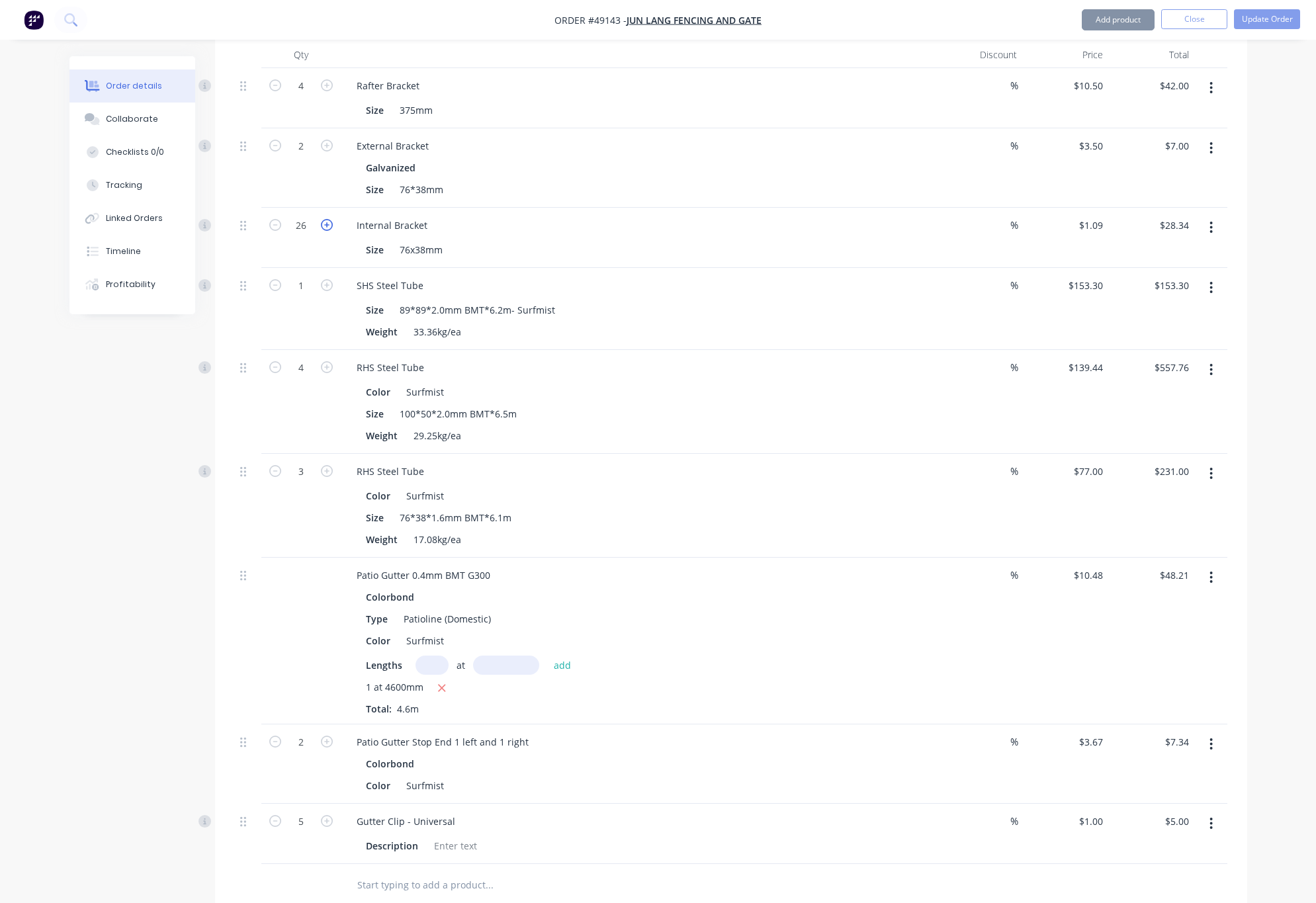
type input "$29.43"
click at [324, 219] on icon "button" at bounding box center [326, 225] width 12 height 12
type input "28"
type input "$30.52"
click at [324, 219] on icon "button" at bounding box center [326, 225] width 12 height 12
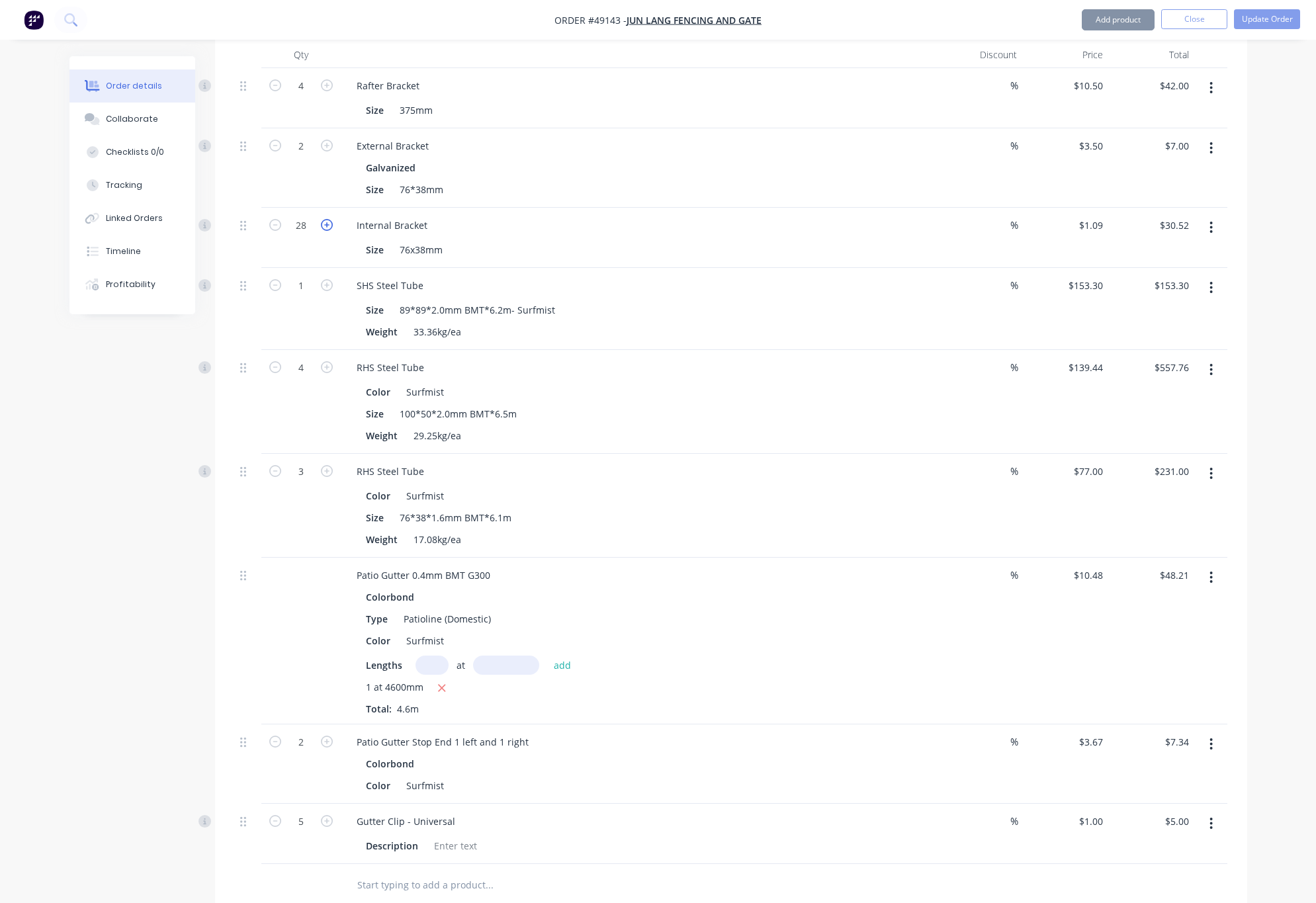
type input "29"
type input "$31.61"
click at [324, 219] on icon "button" at bounding box center [326, 225] width 12 height 12
type input "30"
type input "$32.70"
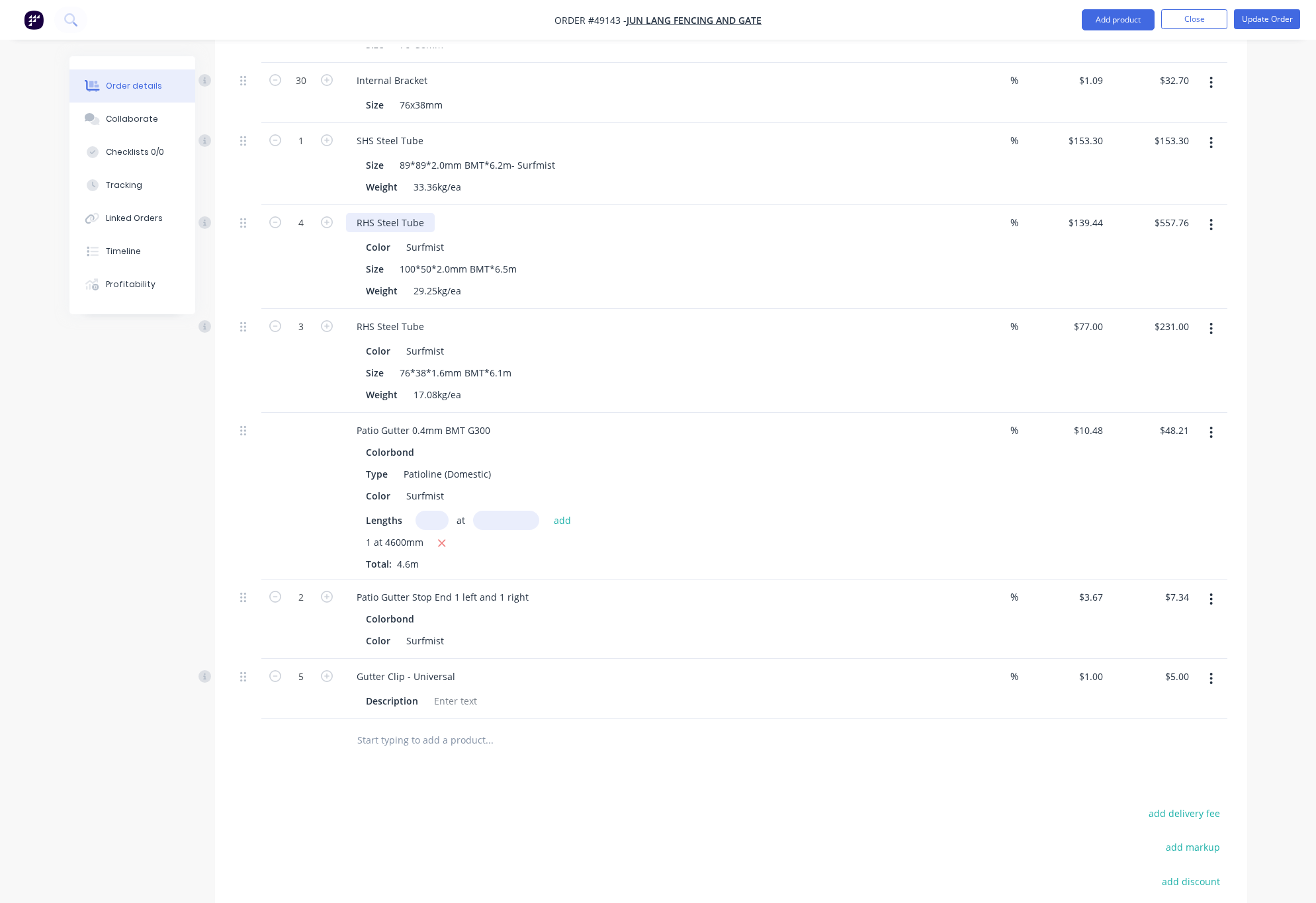
scroll to position [343, 0]
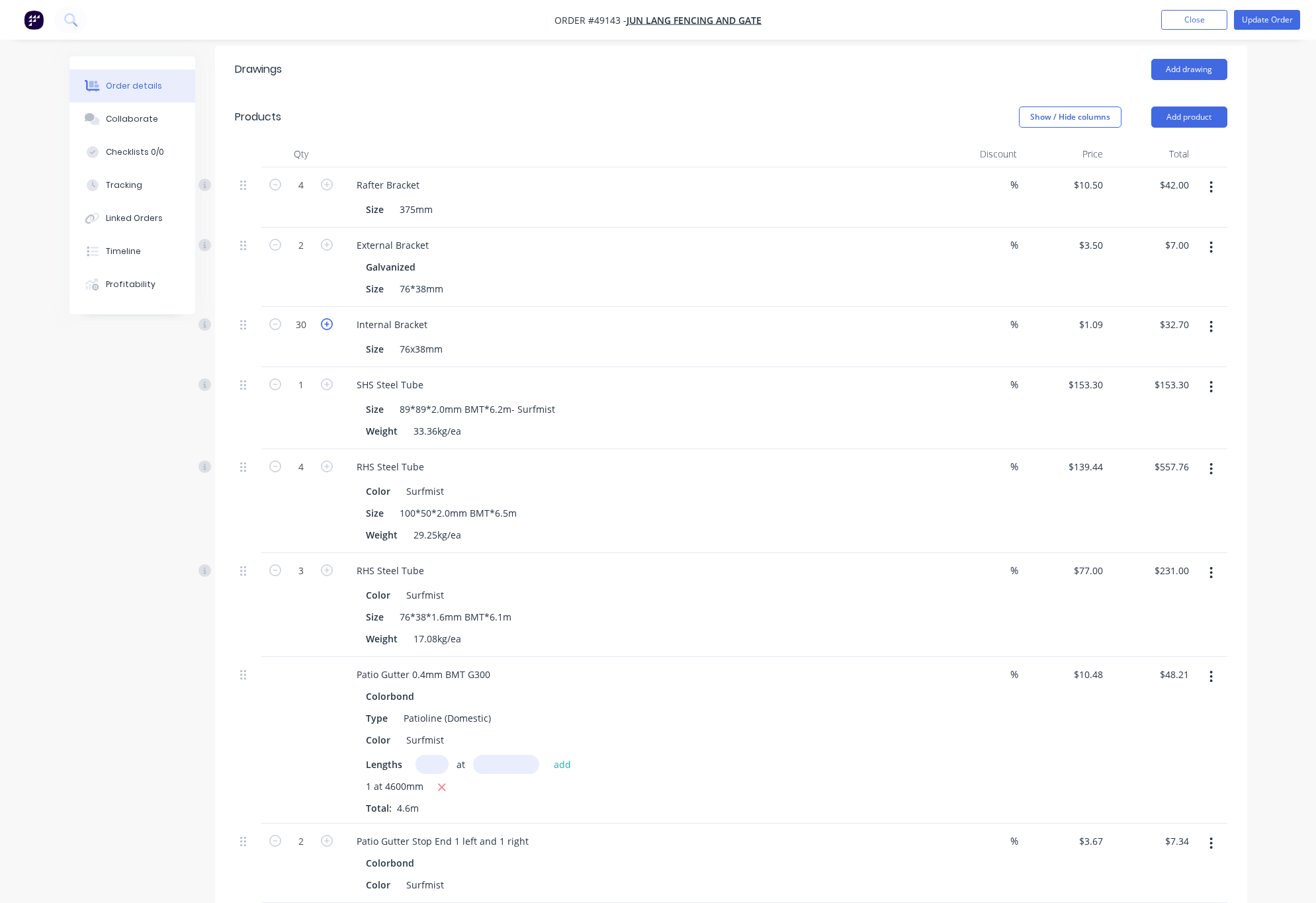
click at [326, 318] on icon "button" at bounding box center [326, 324] width 12 height 12
type input "31"
type input "$33.79"
click at [326, 318] on icon "button" at bounding box center [326, 324] width 12 height 12
type input "32"
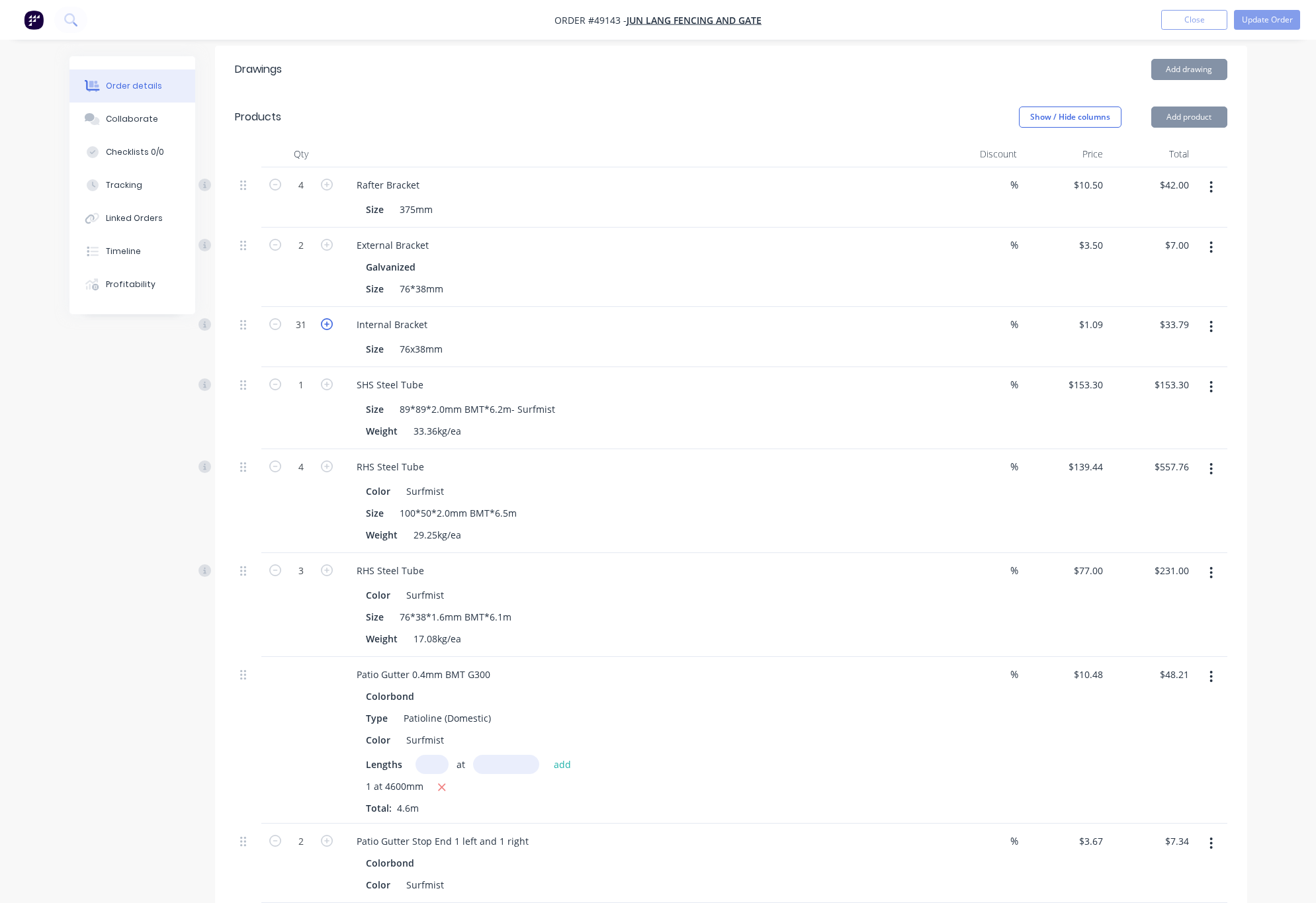
type input "$34.88"
click at [326, 318] on icon "button" at bounding box center [326, 324] width 12 height 12
type input "33"
type input "$35.97"
click at [326, 318] on icon "button" at bounding box center [326, 324] width 12 height 12
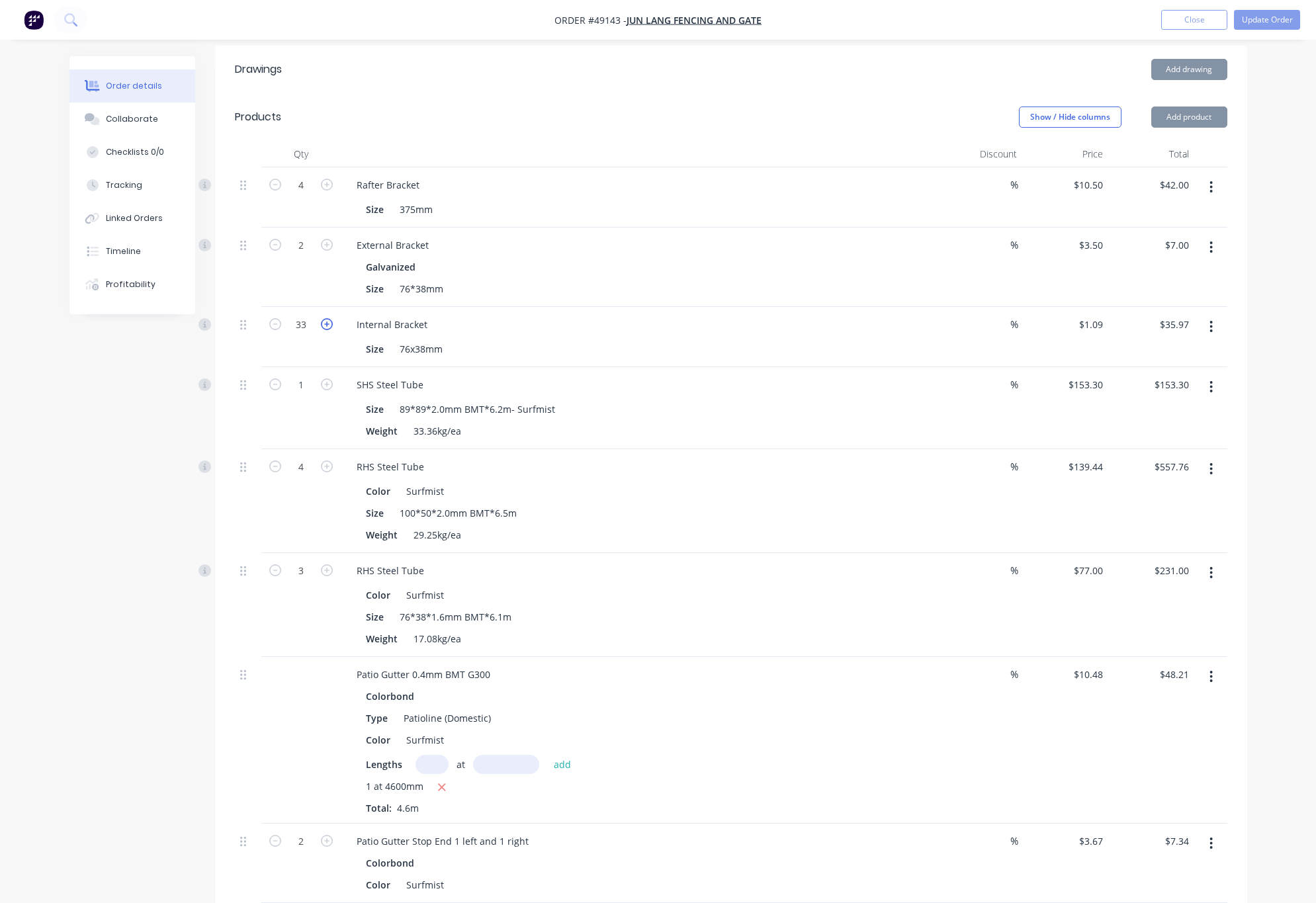
type input "34"
type input "$37.06"
click at [326, 318] on icon "button" at bounding box center [326, 324] width 12 height 12
type input "35"
type input "$38.15"
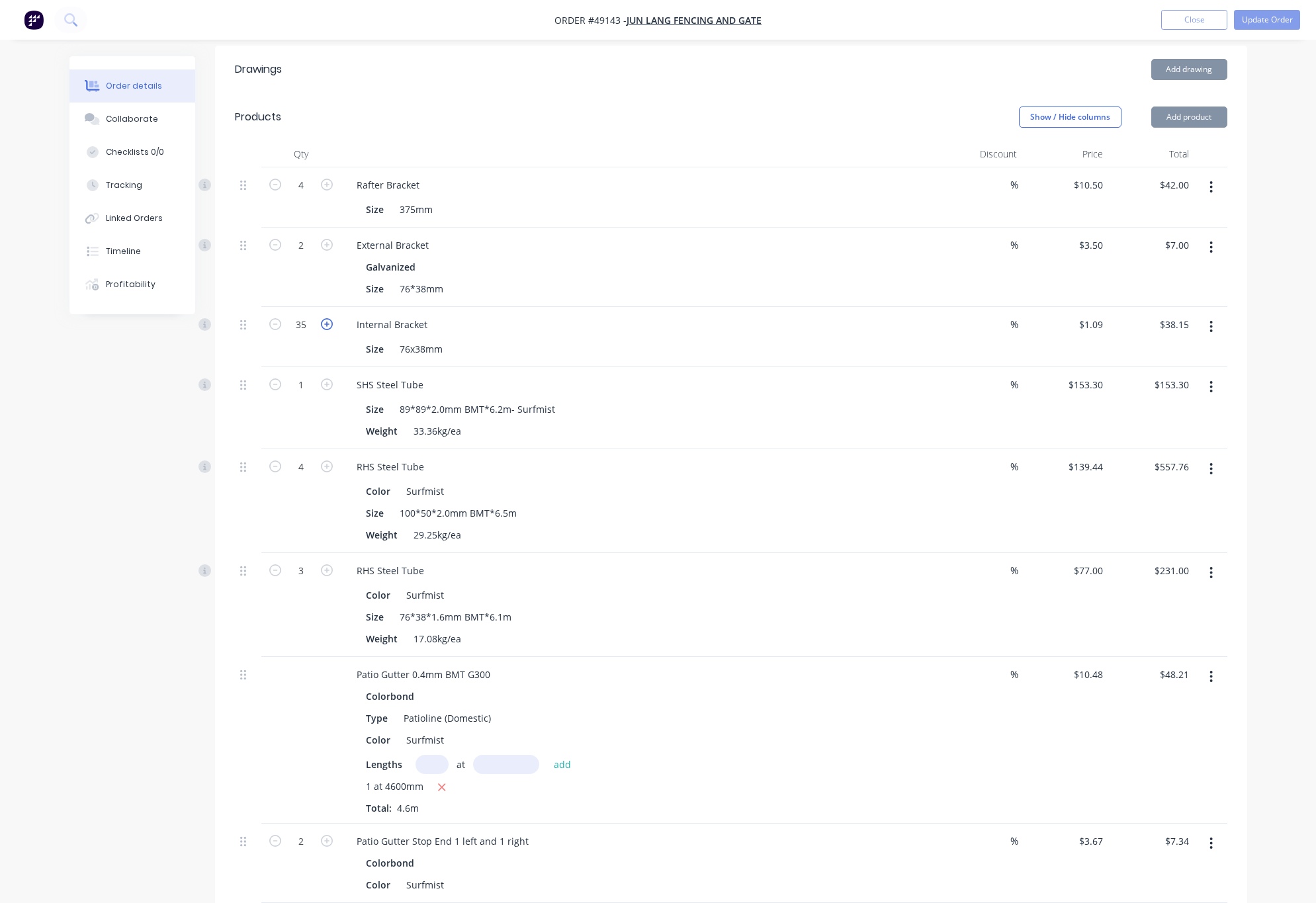
click at [326, 318] on icon "button" at bounding box center [326, 324] width 12 height 12
type input "36"
type input "$39.24"
click at [276, 318] on icon "button" at bounding box center [275, 324] width 12 height 12
type input "35"
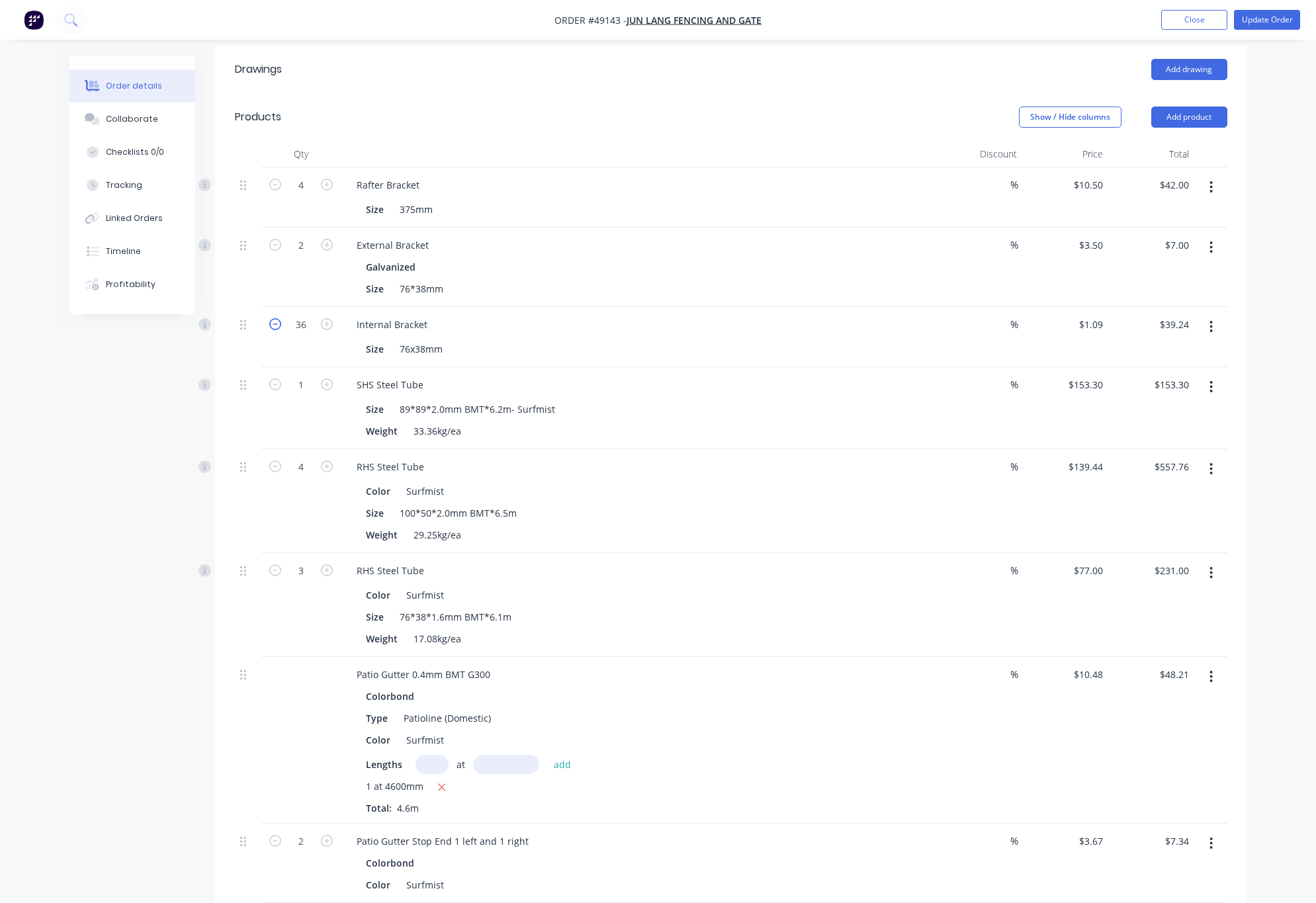
type input "$38.15"
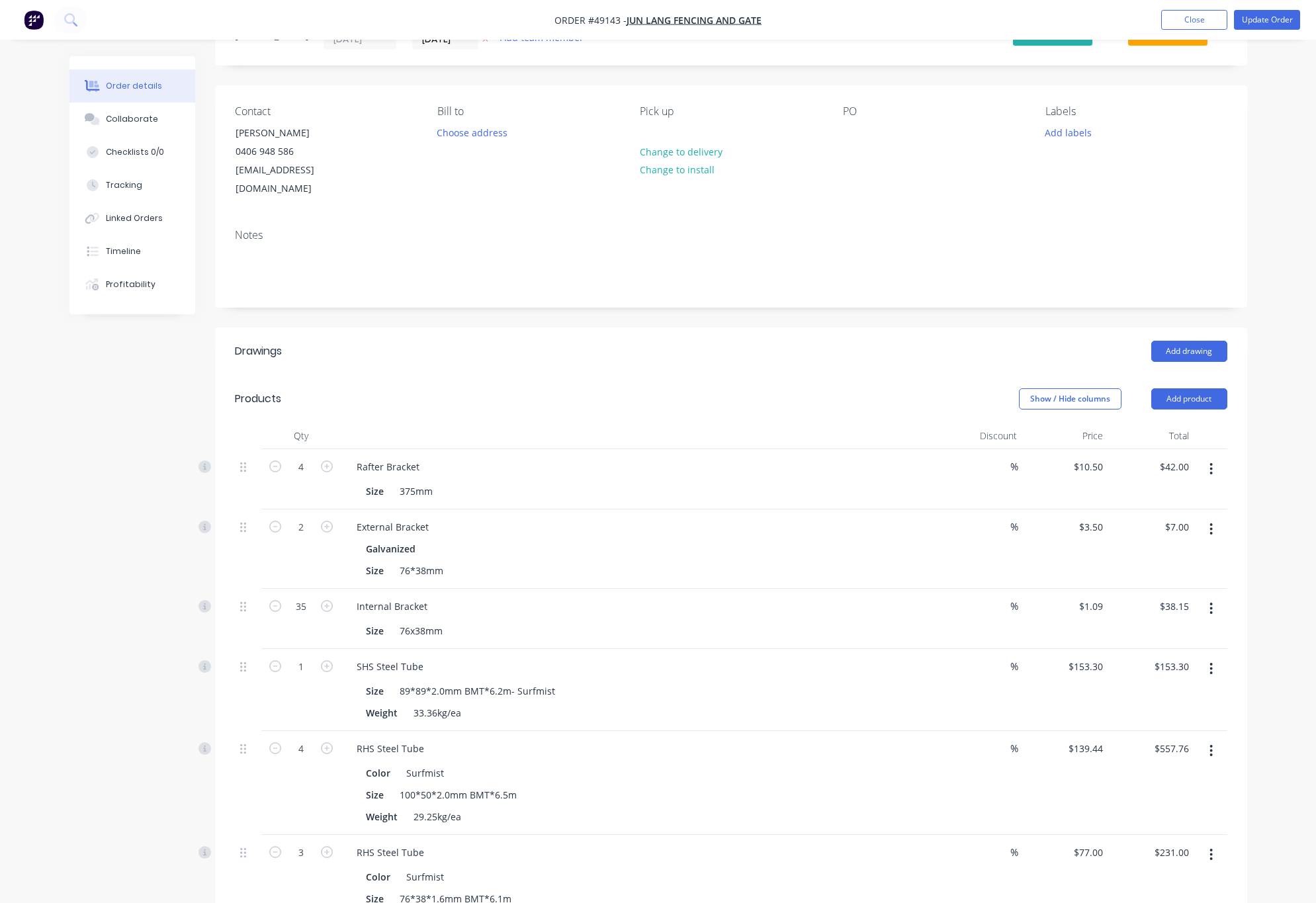
scroll to position [0, 0]
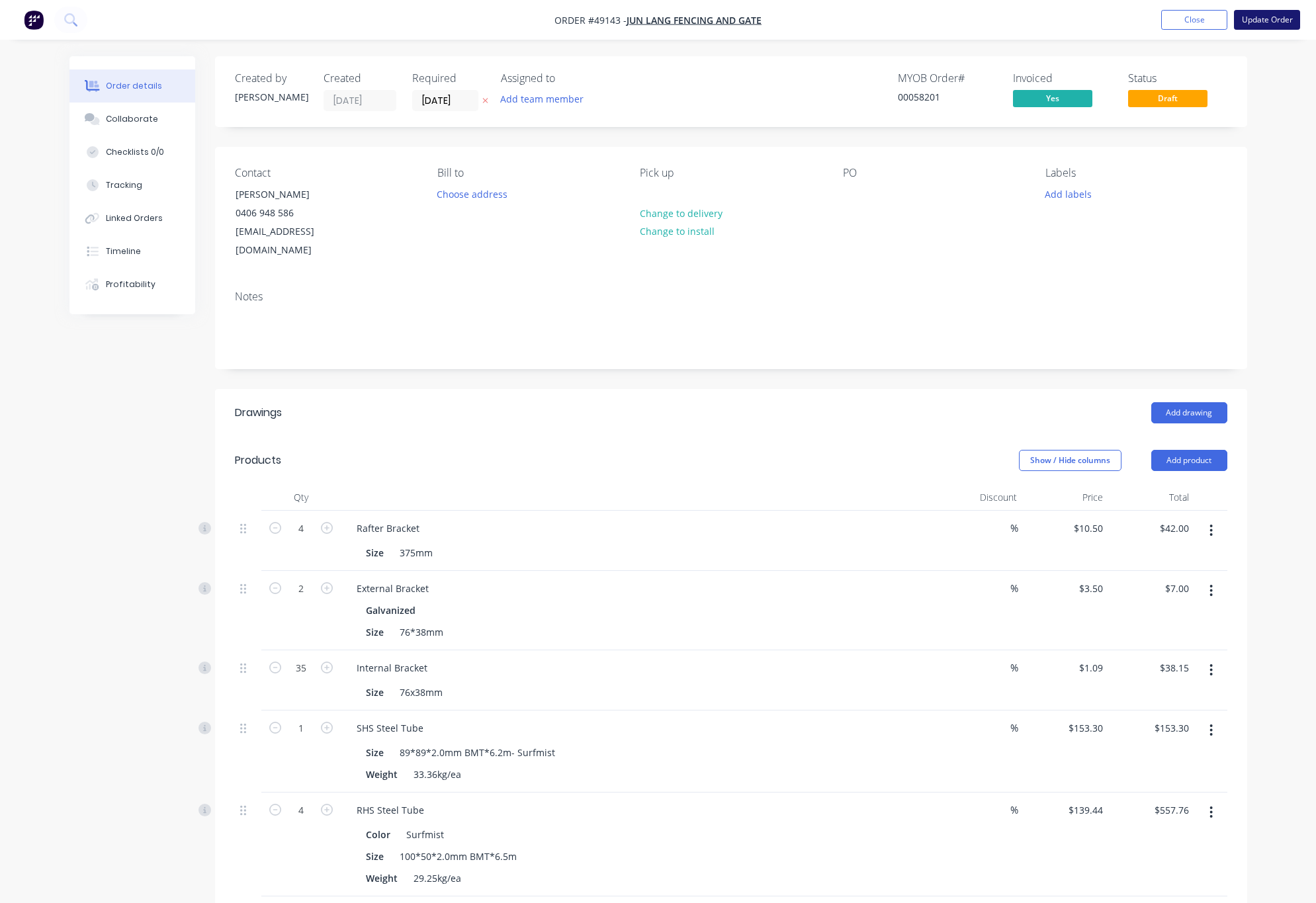
click at [760, 18] on button "Update Order" at bounding box center [1266, 20] width 66 height 20
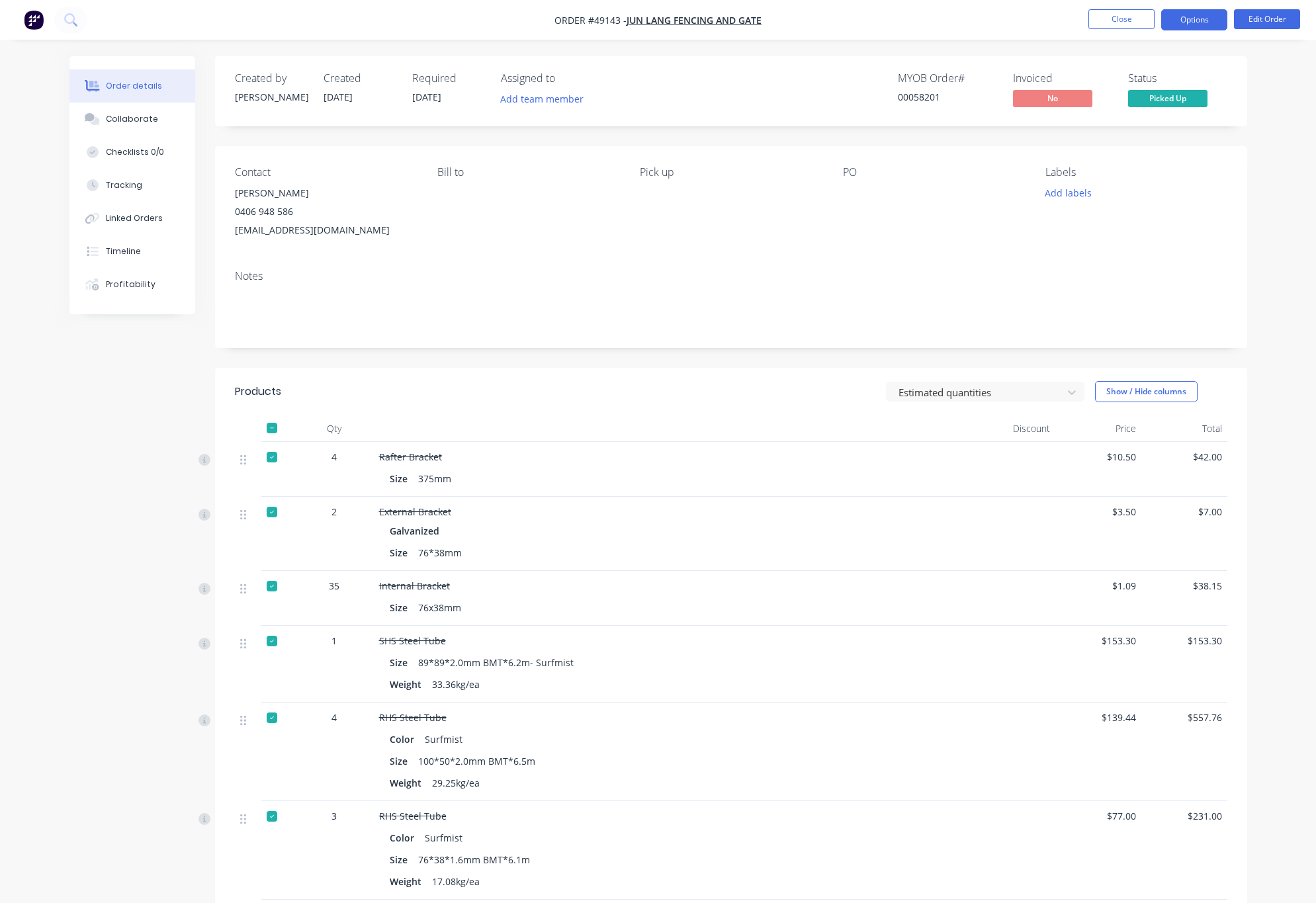
click at [760, 15] on button "Options" at bounding box center [1194, 20] width 66 height 21
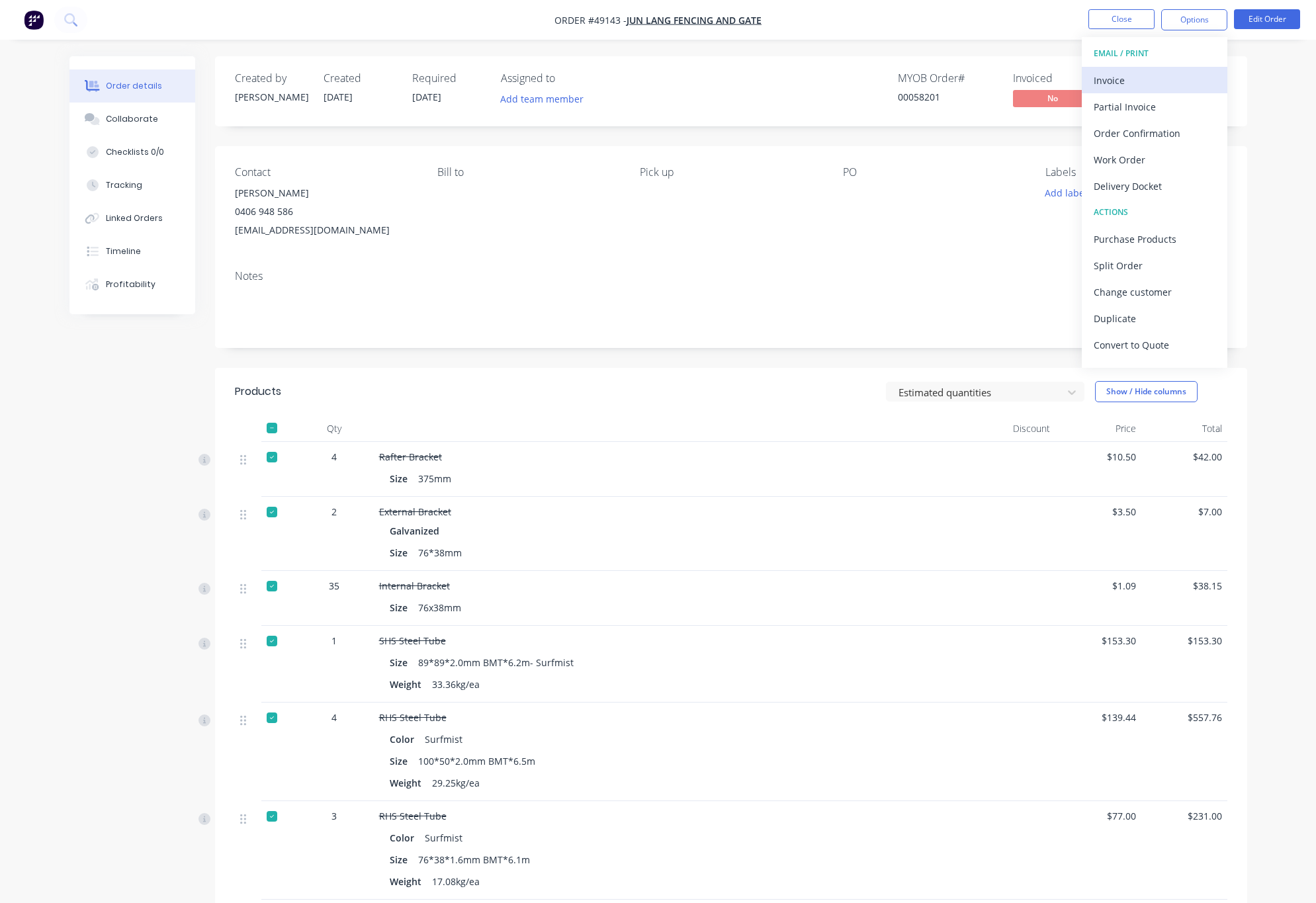
click at [760, 73] on div "Invoice" at bounding box center [1154, 80] width 121 height 19
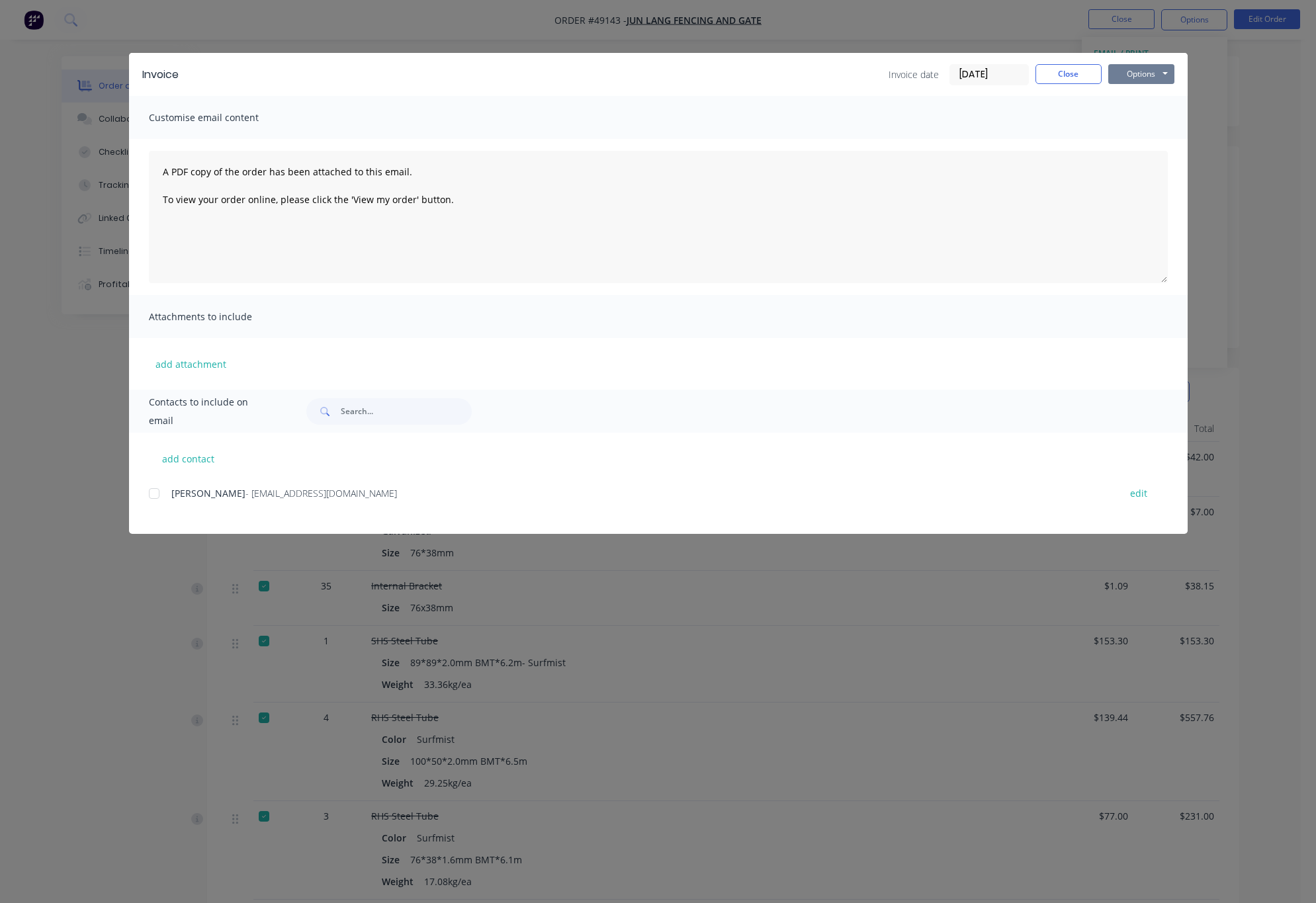
click at [760, 68] on button "Options" at bounding box center [1141, 74] width 66 height 20
click at [760, 118] on button "Print" at bounding box center [1151, 119] width 85 height 22
click at [455, 29] on div "Invoice Invoice date 30/09/25 Close Options Preview Print Email Customise email…" at bounding box center [658, 452] width 1316 height 903
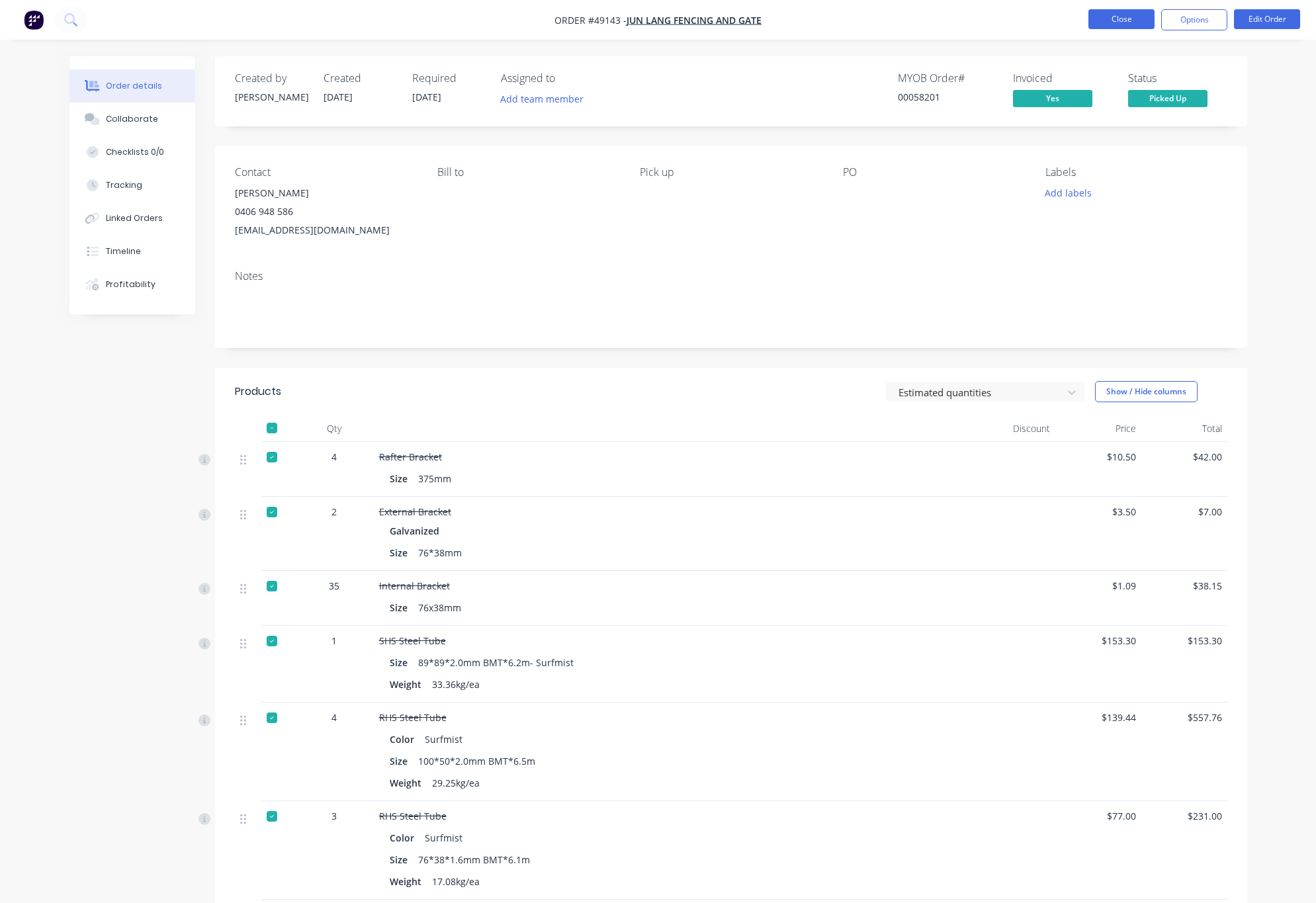
click at [760, 28] on button "Close" at bounding box center [1121, 19] width 66 height 20
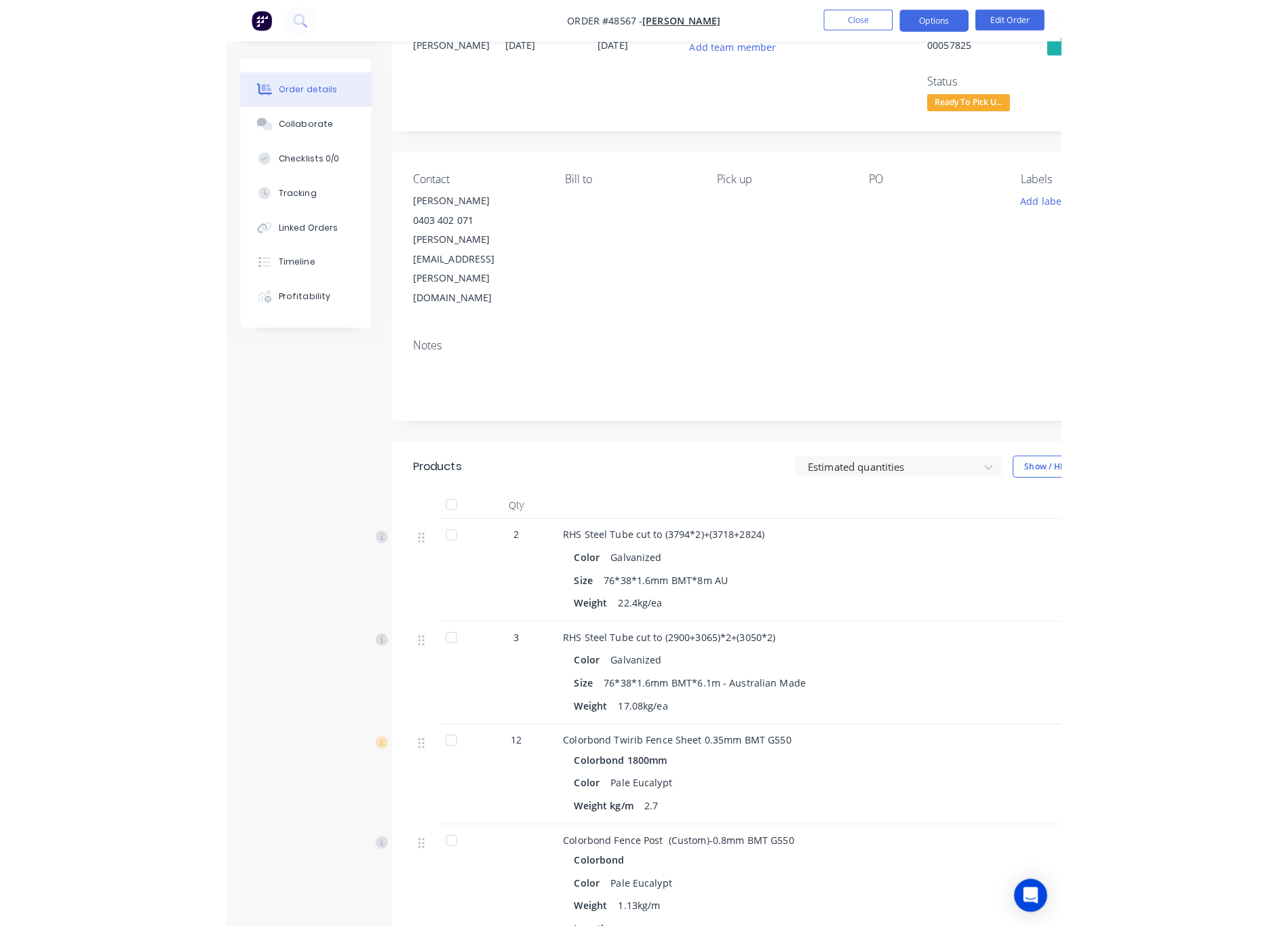
scroll to position [102, 0]
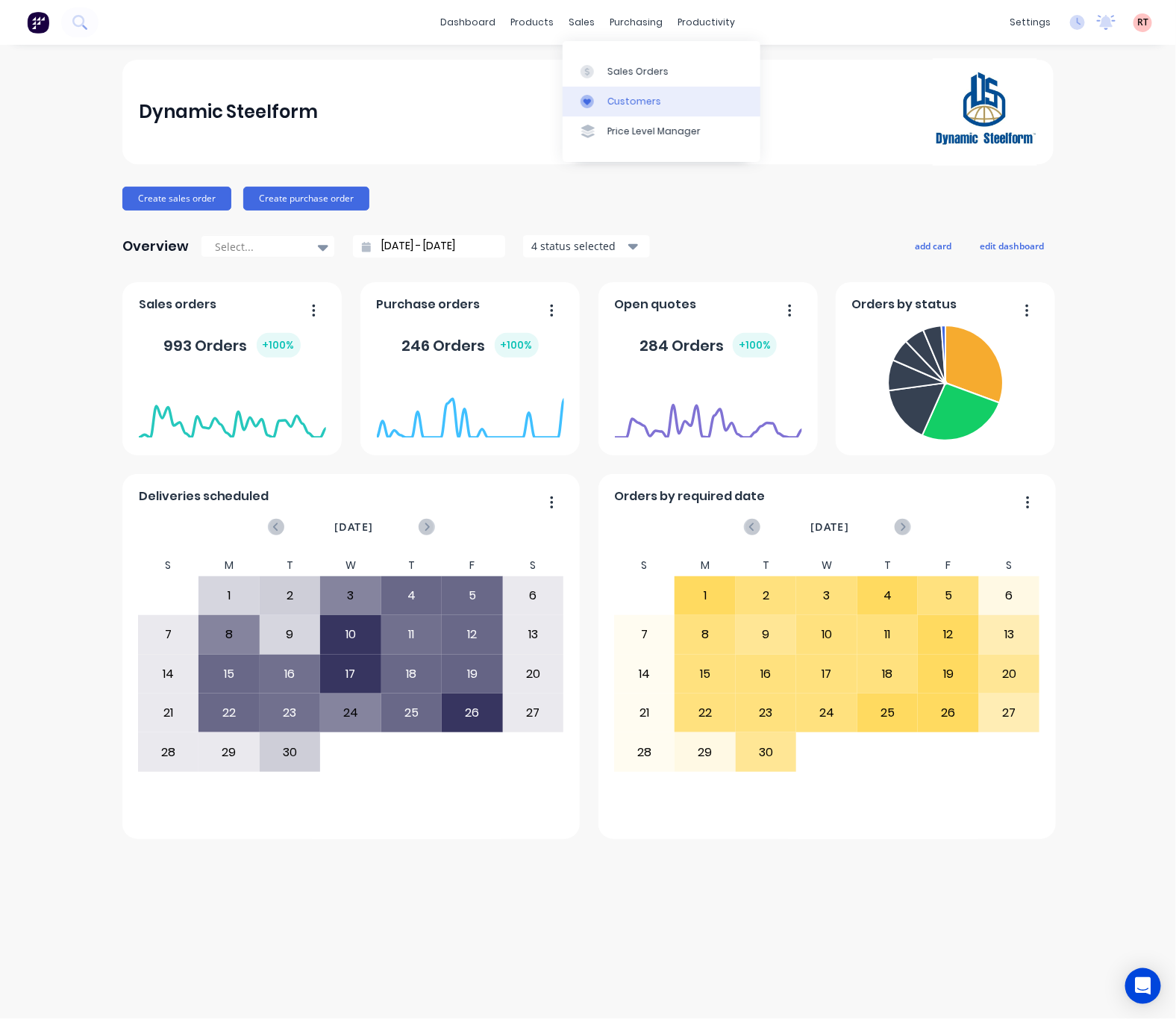
click at [633, 106] on div "Customers" at bounding box center [634, 102] width 54 height 13
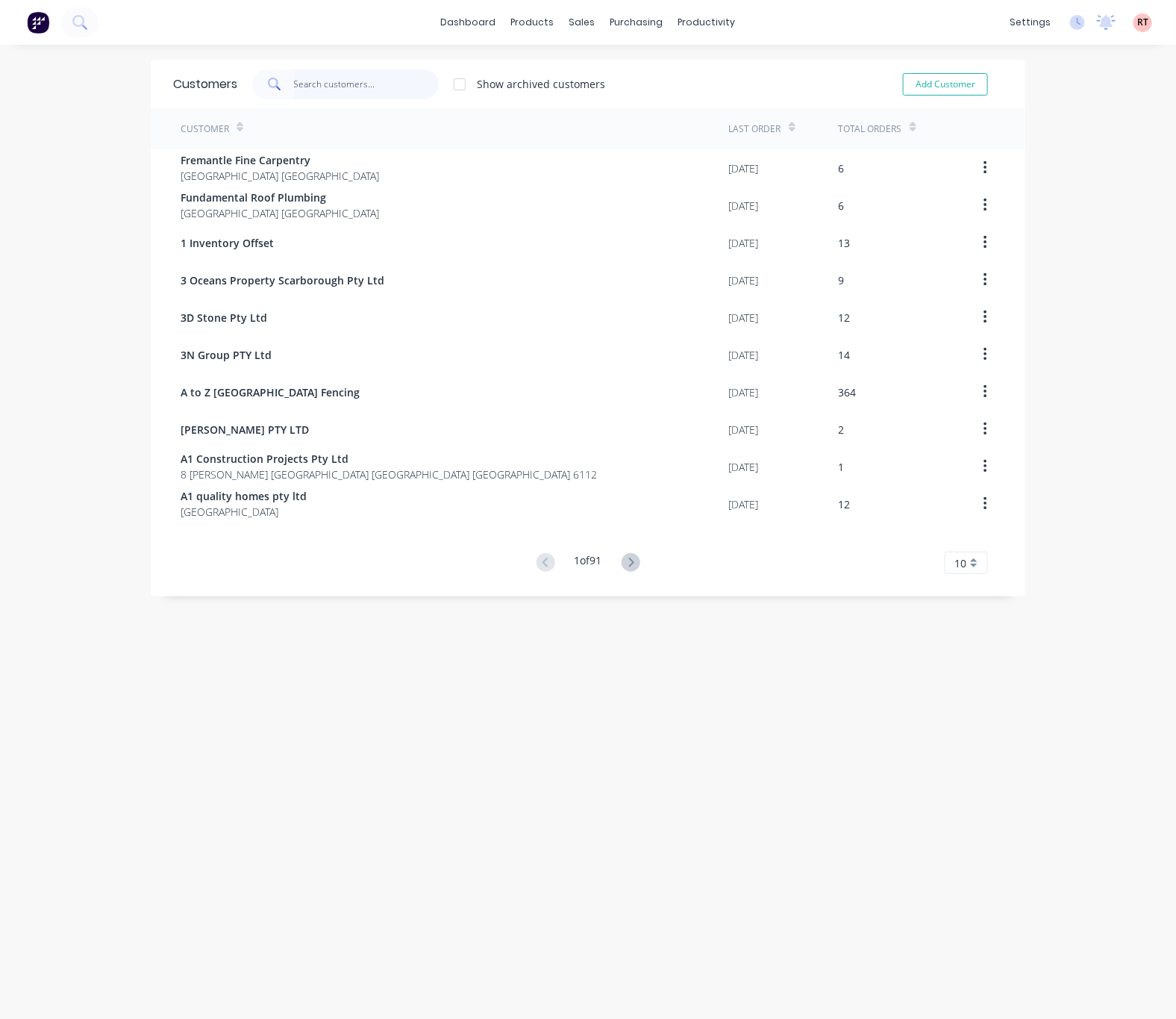
click at [345, 83] on input "text" at bounding box center [367, 84] width 145 height 30
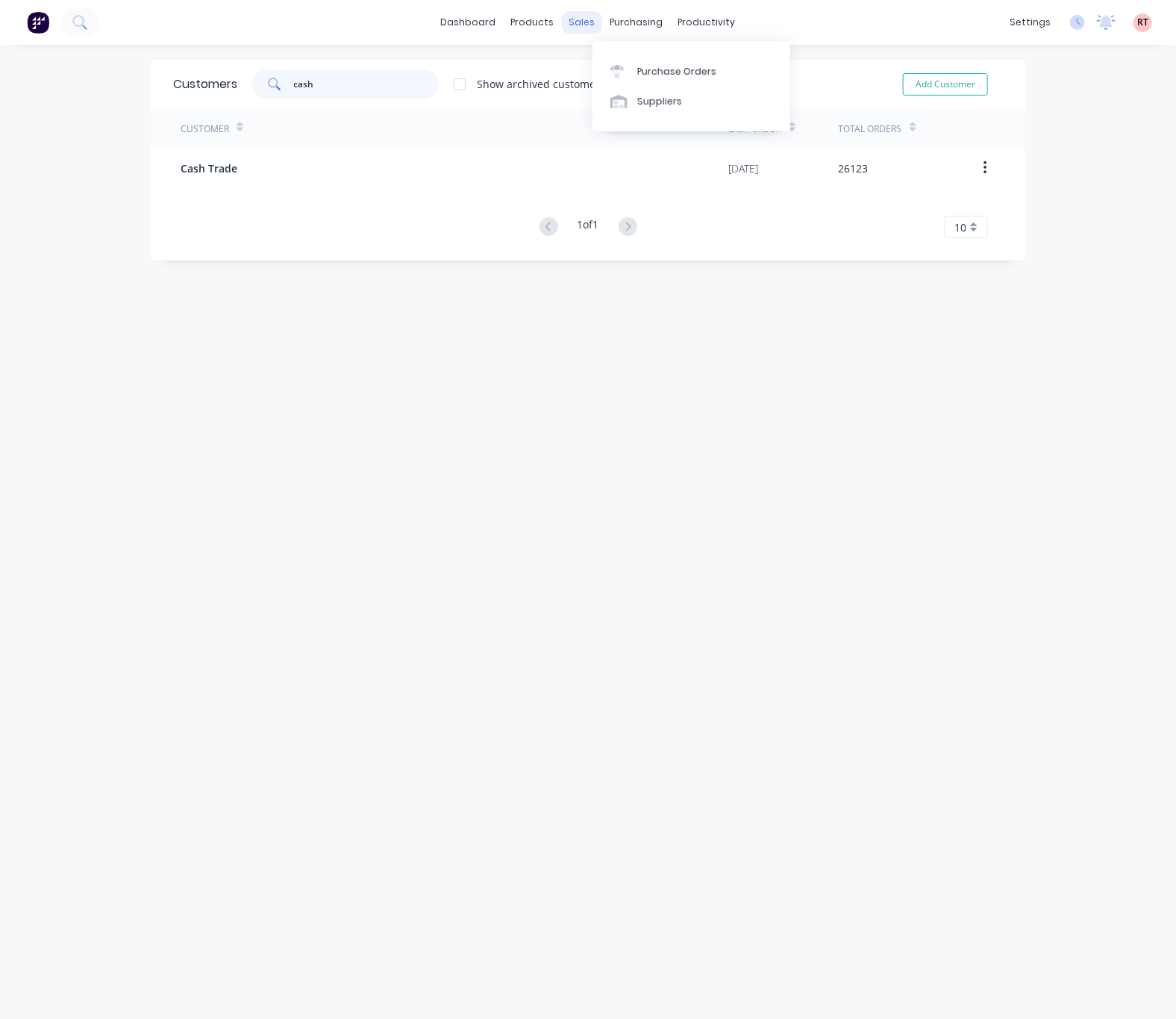
type input "cash"
click at [578, 14] on div "sales" at bounding box center [583, 22] width 41 height 22
click at [632, 94] on link "Customers" at bounding box center [652, 102] width 197 height 30
click at [628, 99] on div "Customers" at bounding box center [626, 102] width 54 height 13
drag, startPoint x: 357, startPoint y: 82, endPoint x: 222, endPoint y: 89, distance: 135.2
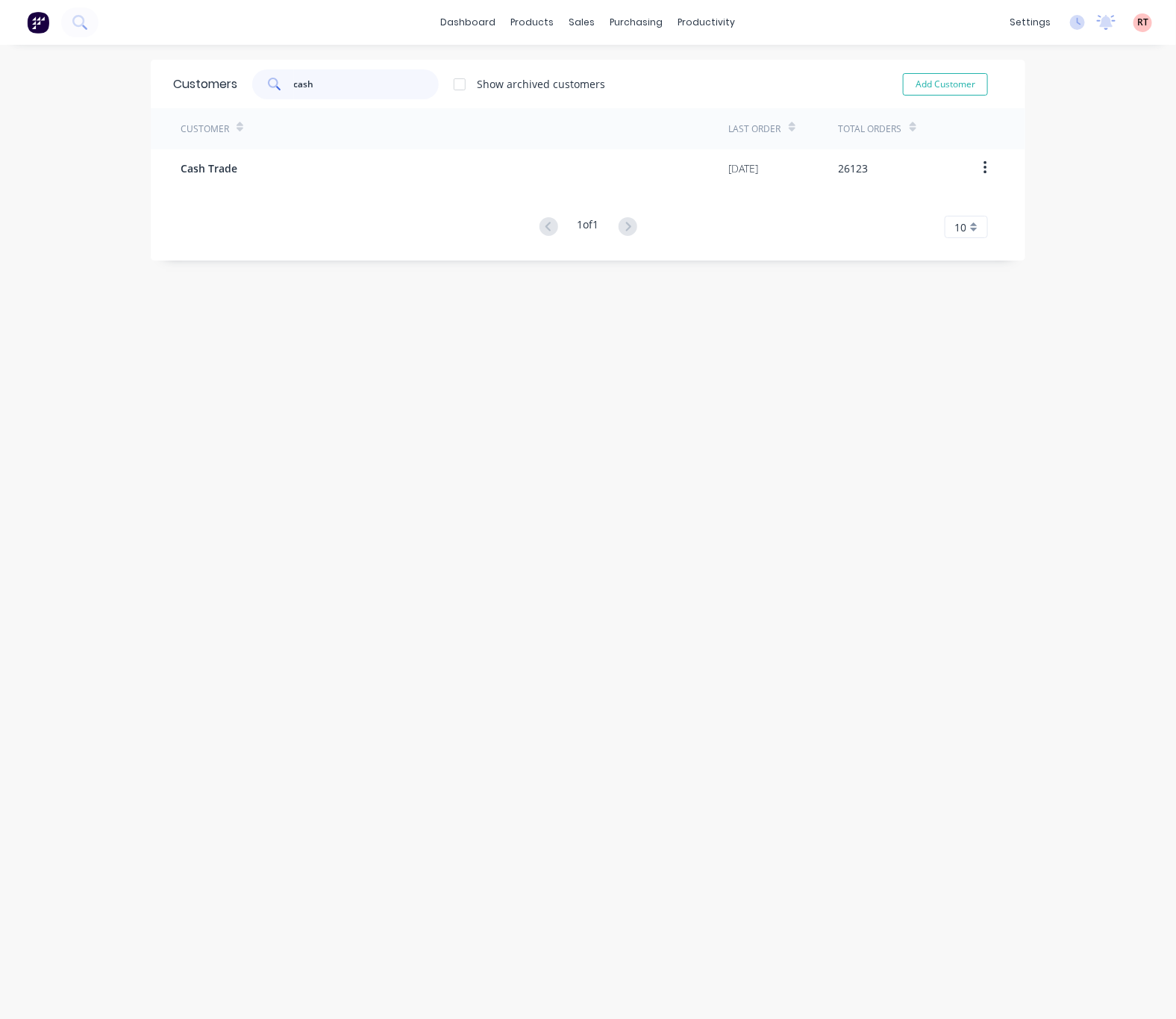
click at [274, 89] on div "cash" at bounding box center [345, 84] width 187 height 30
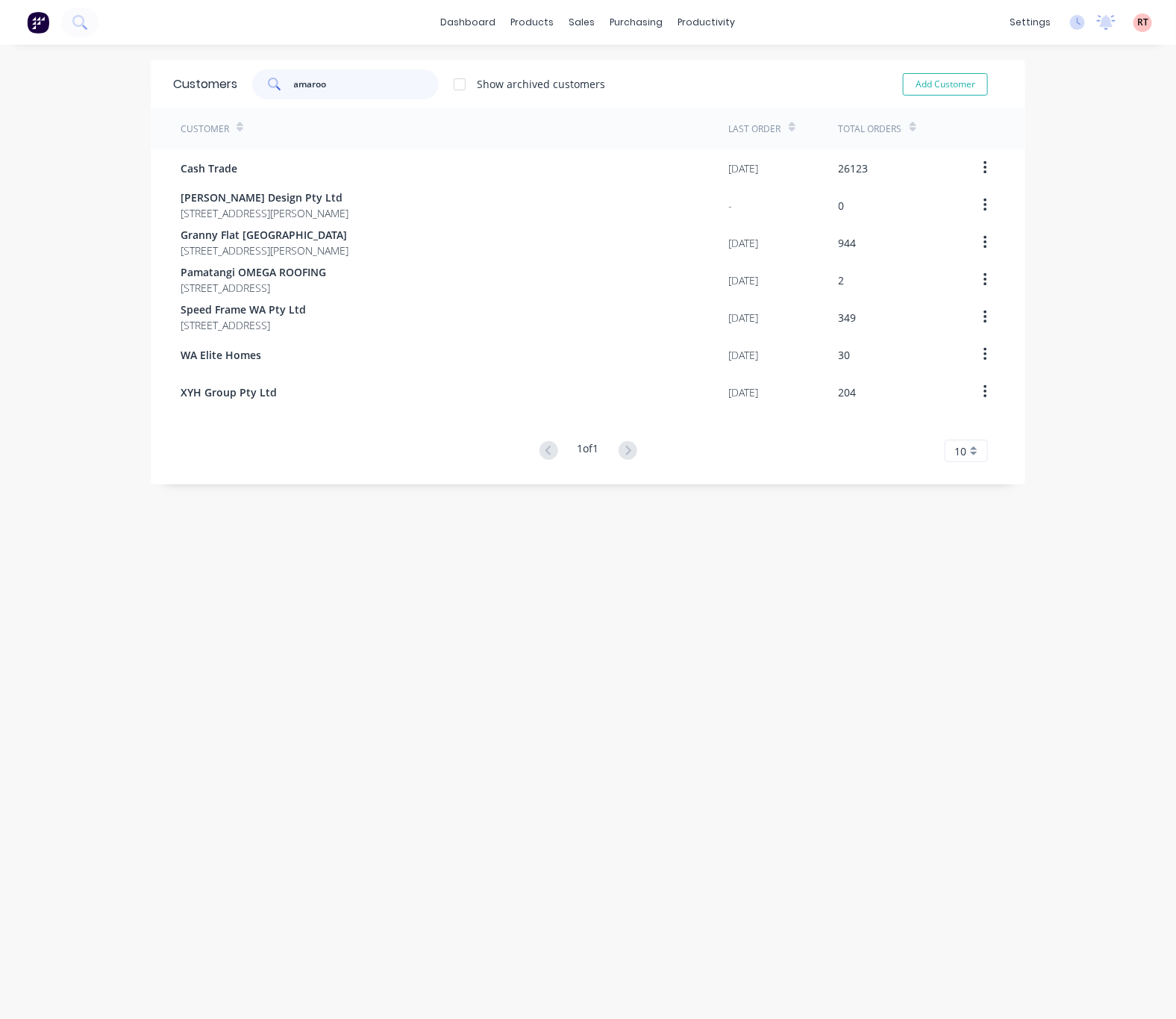
drag, startPoint x: 357, startPoint y: 85, endPoint x: 293, endPoint y: 82, distance: 64.1
click at [294, 82] on input "amaroo" at bounding box center [367, 84] width 145 height 30
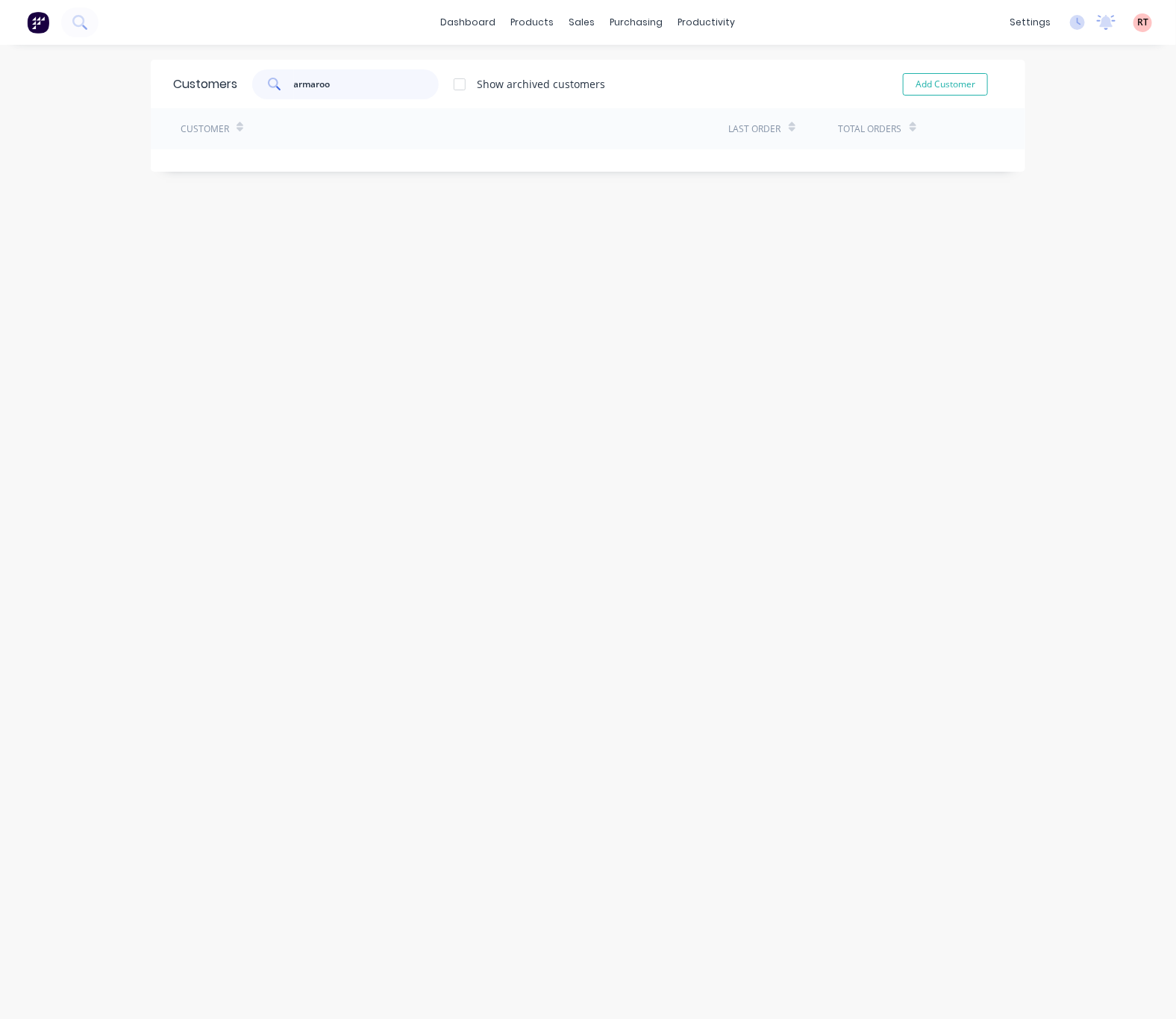
click at [353, 81] on input "armaroo" at bounding box center [367, 84] width 145 height 30
type input "a"
click at [395, 500] on div "Customers village Show archived customers Add Customer Customer Last Order Tota…" at bounding box center [588, 546] width 1176 height 974
click at [334, 83] on input "village" at bounding box center [367, 84] width 145 height 30
drag, startPoint x: 363, startPoint y: 81, endPoint x: 239, endPoint y: 83, distance: 124.0
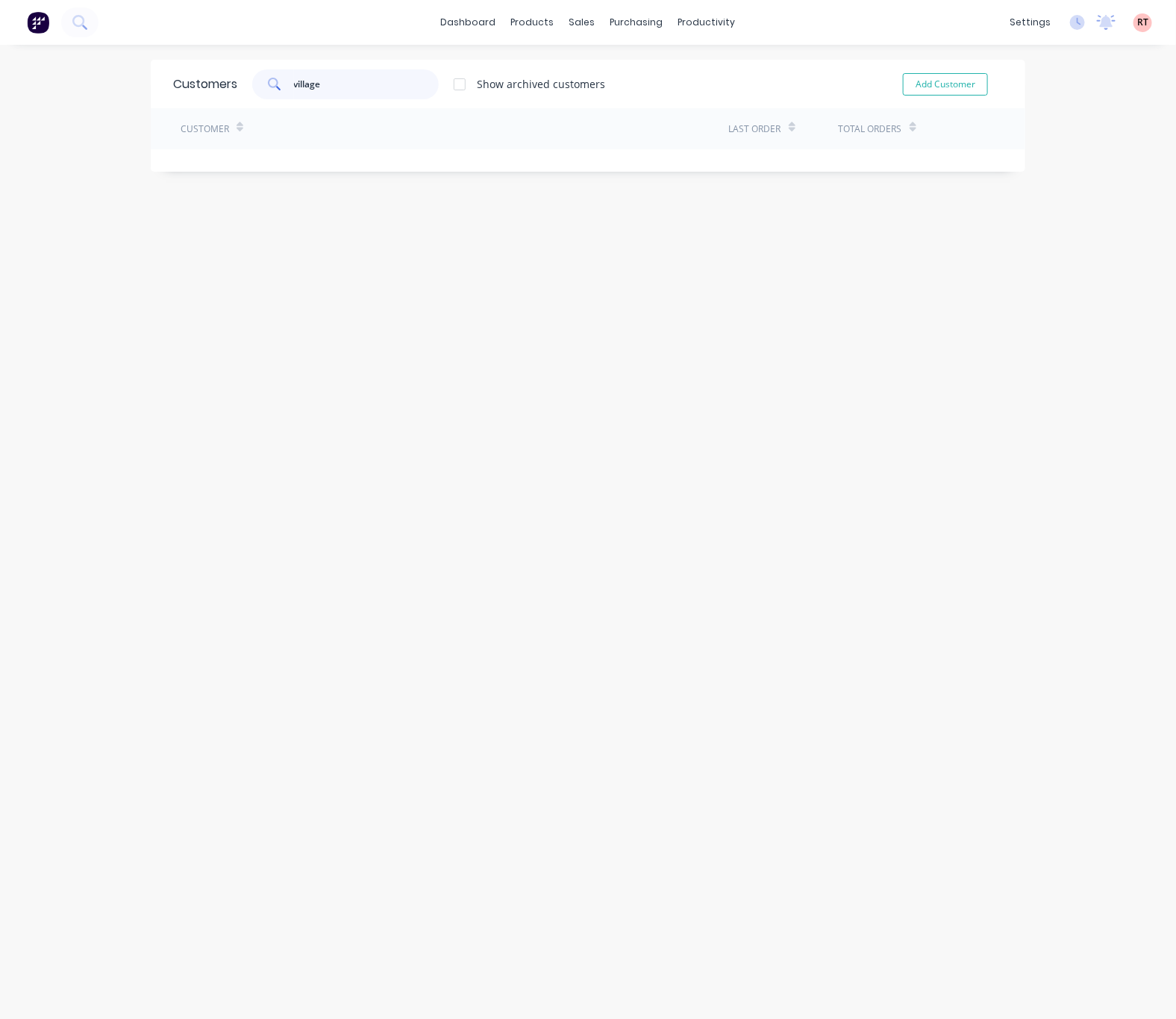
click at [239, 83] on div "village Show archived customers" at bounding box center [421, 84] width 368 height 30
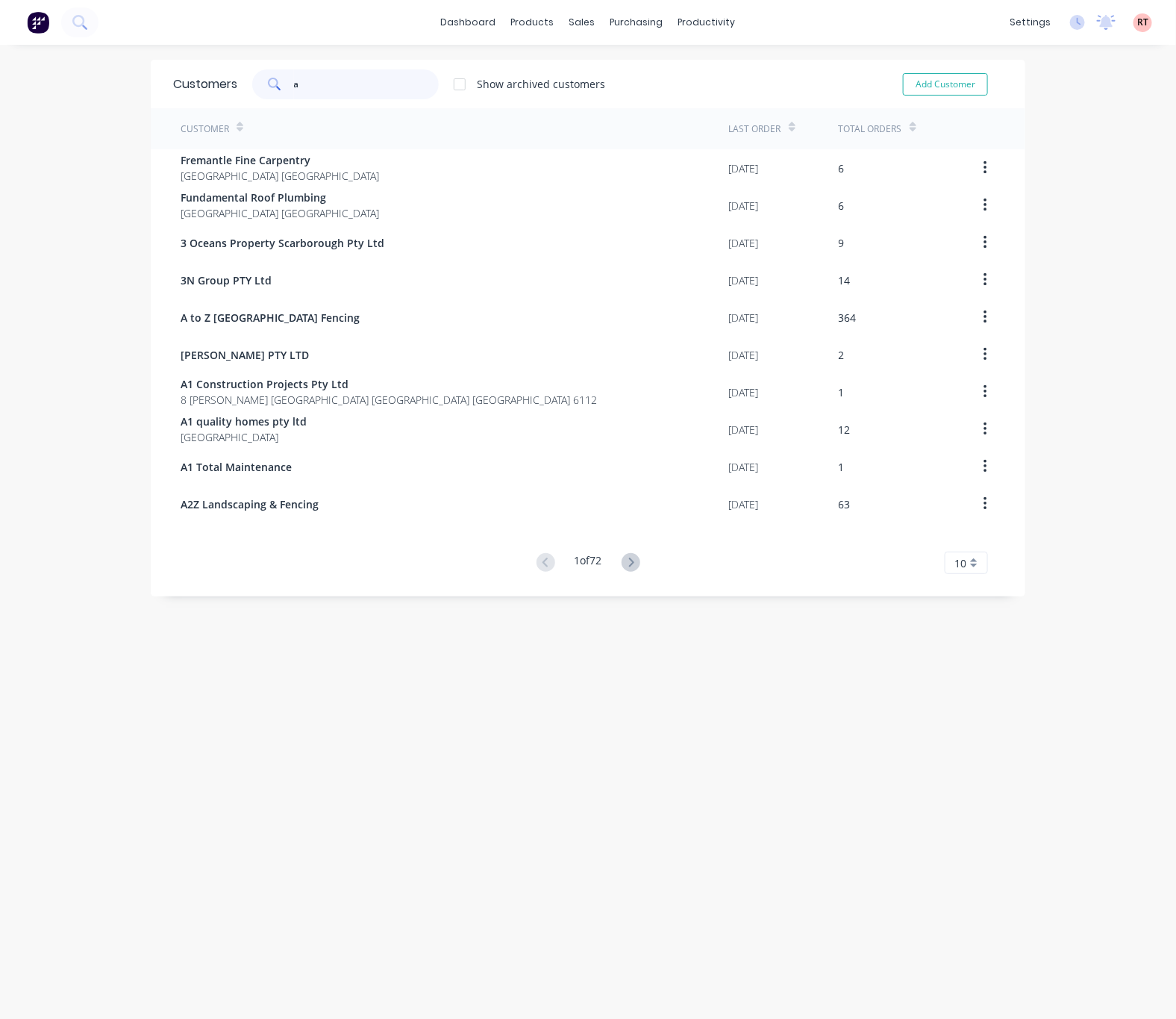
type input "a"
click at [619, 565] on button at bounding box center [630, 563] width 27 height 21
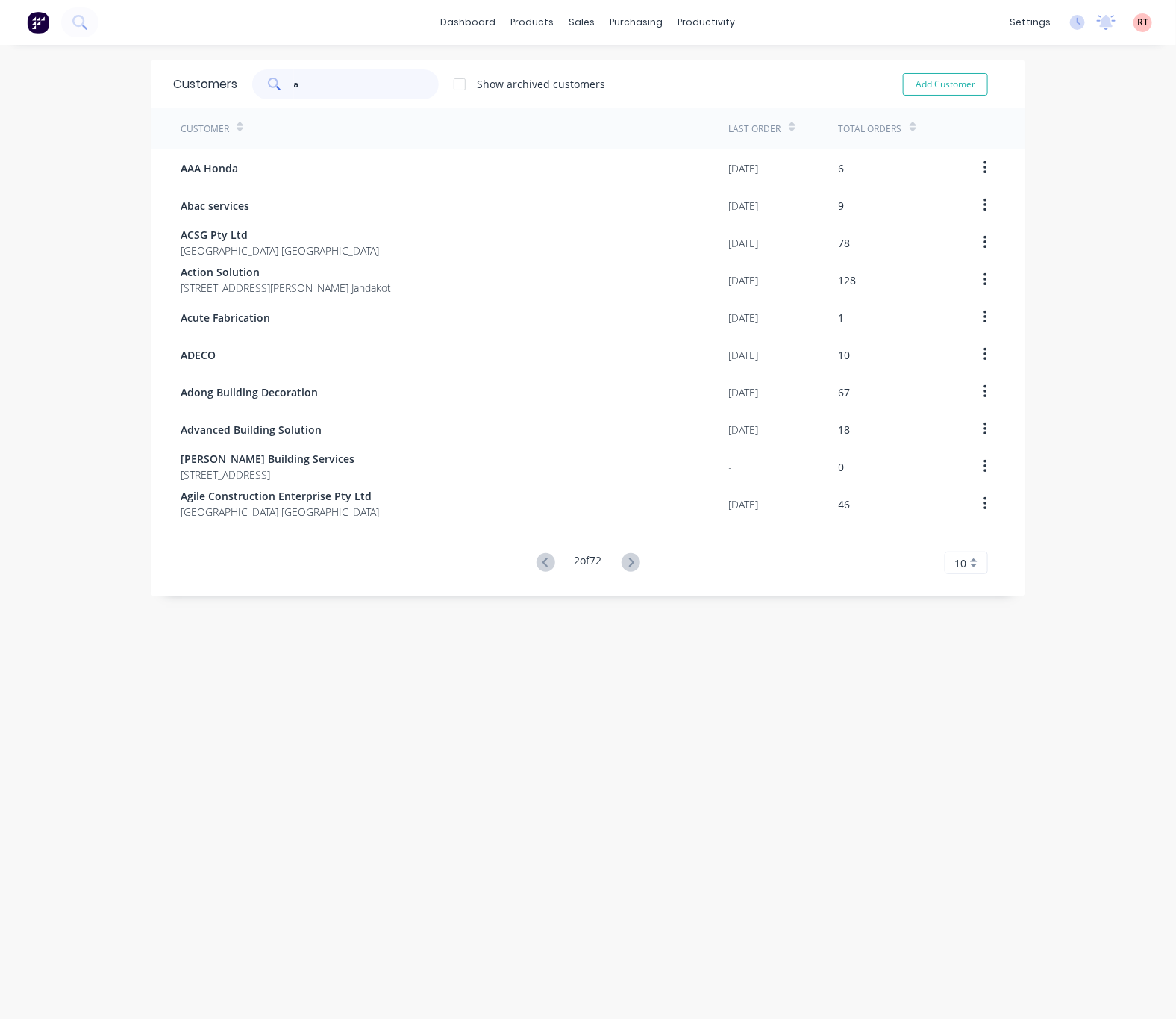
click at [330, 77] on input "a" at bounding box center [367, 84] width 145 height 30
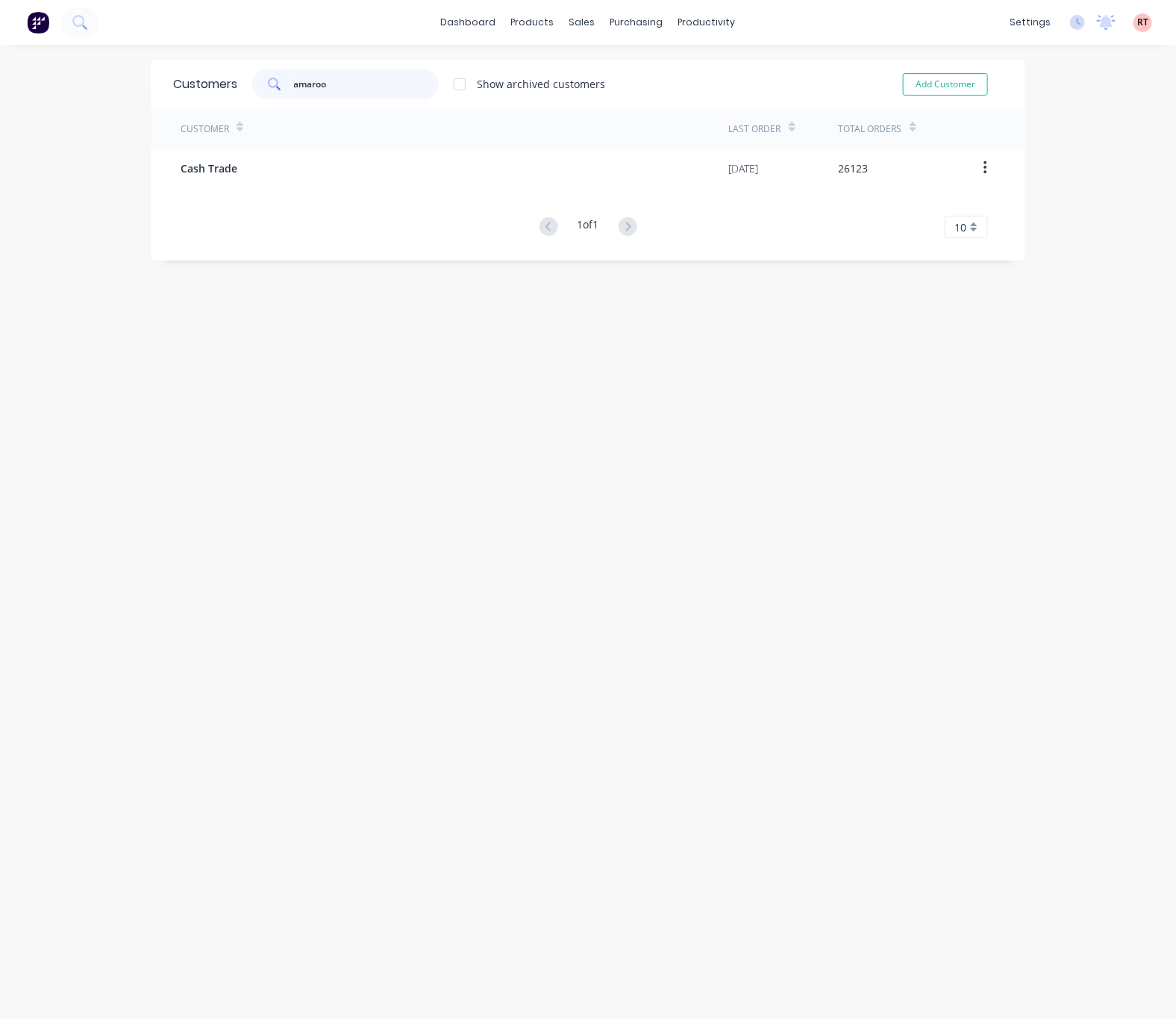
click at [337, 83] on input "amaroo" at bounding box center [367, 84] width 145 height 30
drag, startPoint x: 341, startPoint y: 81, endPoint x: 291, endPoint y: 77, distance: 50.2
click at [294, 77] on input "amaroo" at bounding box center [367, 84] width 145 height 30
click at [375, 83] on input "amaroo" at bounding box center [367, 84] width 145 height 30
drag, startPoint x: 369, startPoint y: 83, endPoint x: 217, endPoint y: 89, distance: 152.1
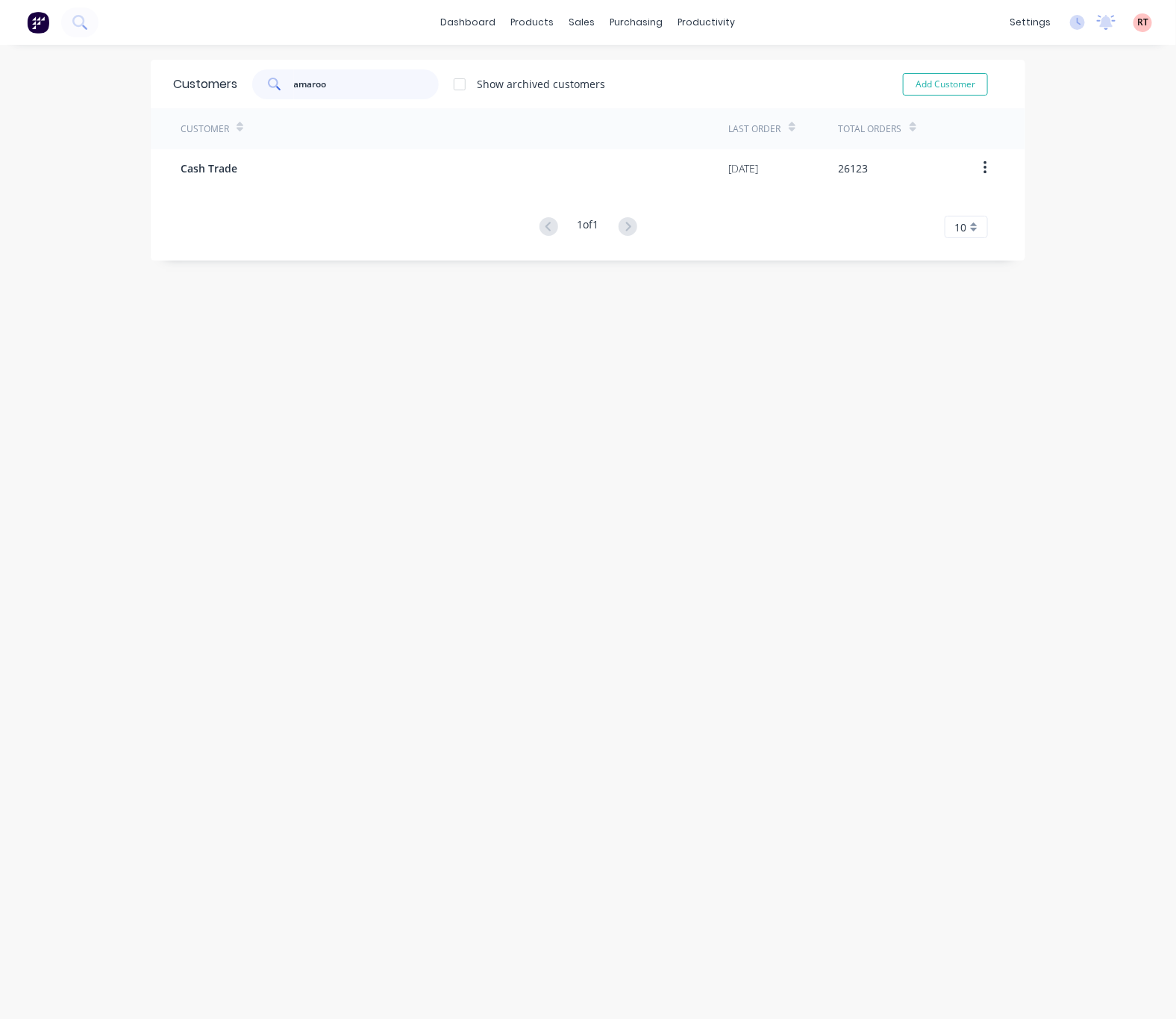
click at [218, 89] on div "Customers amaroo Show archived customers Add Customer" at bounding box center [588, 83] width 875 height 49
type input "a"
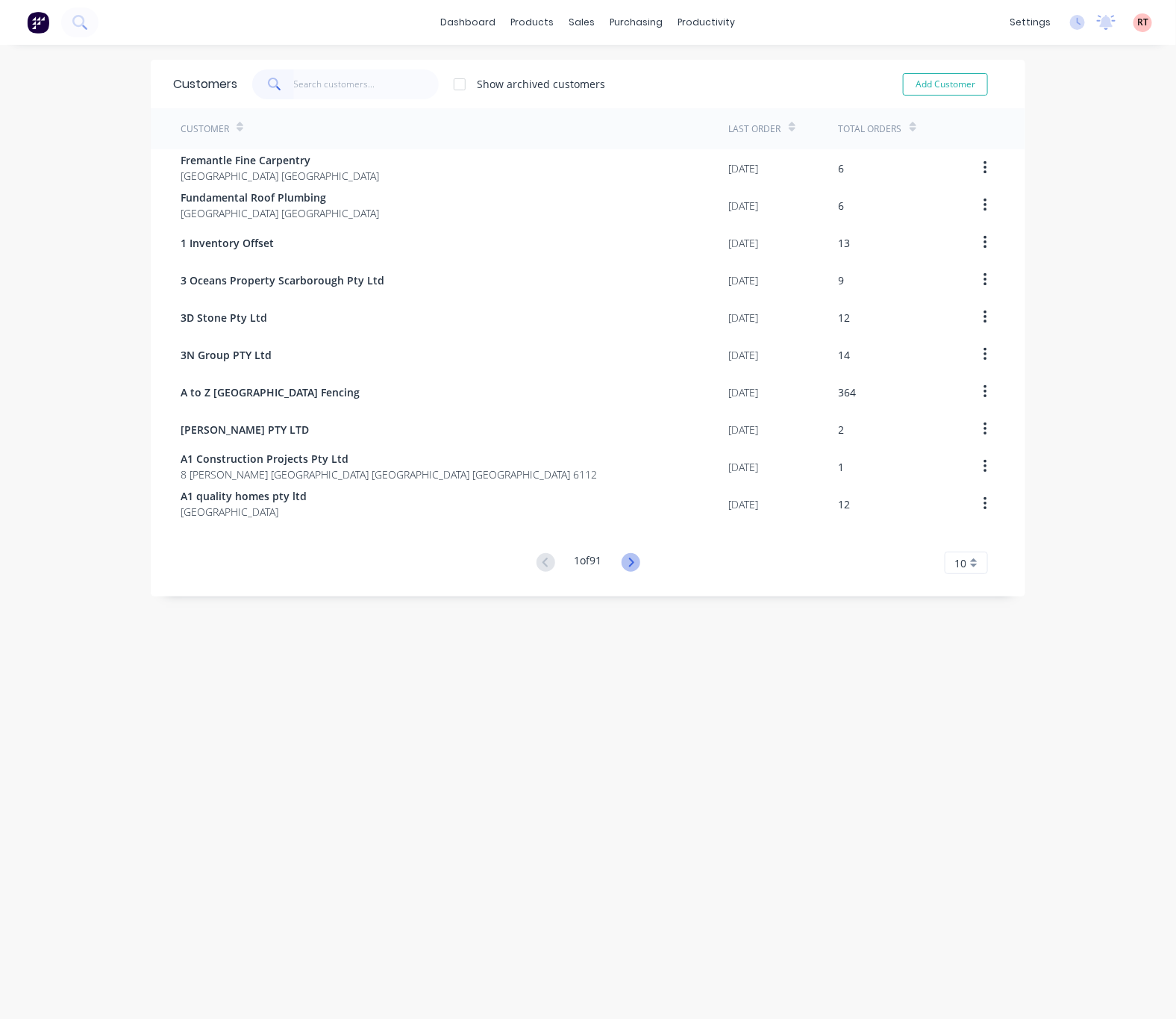
click at [628, 558] on icon at bounding box center [631, 562] width 5 height 9
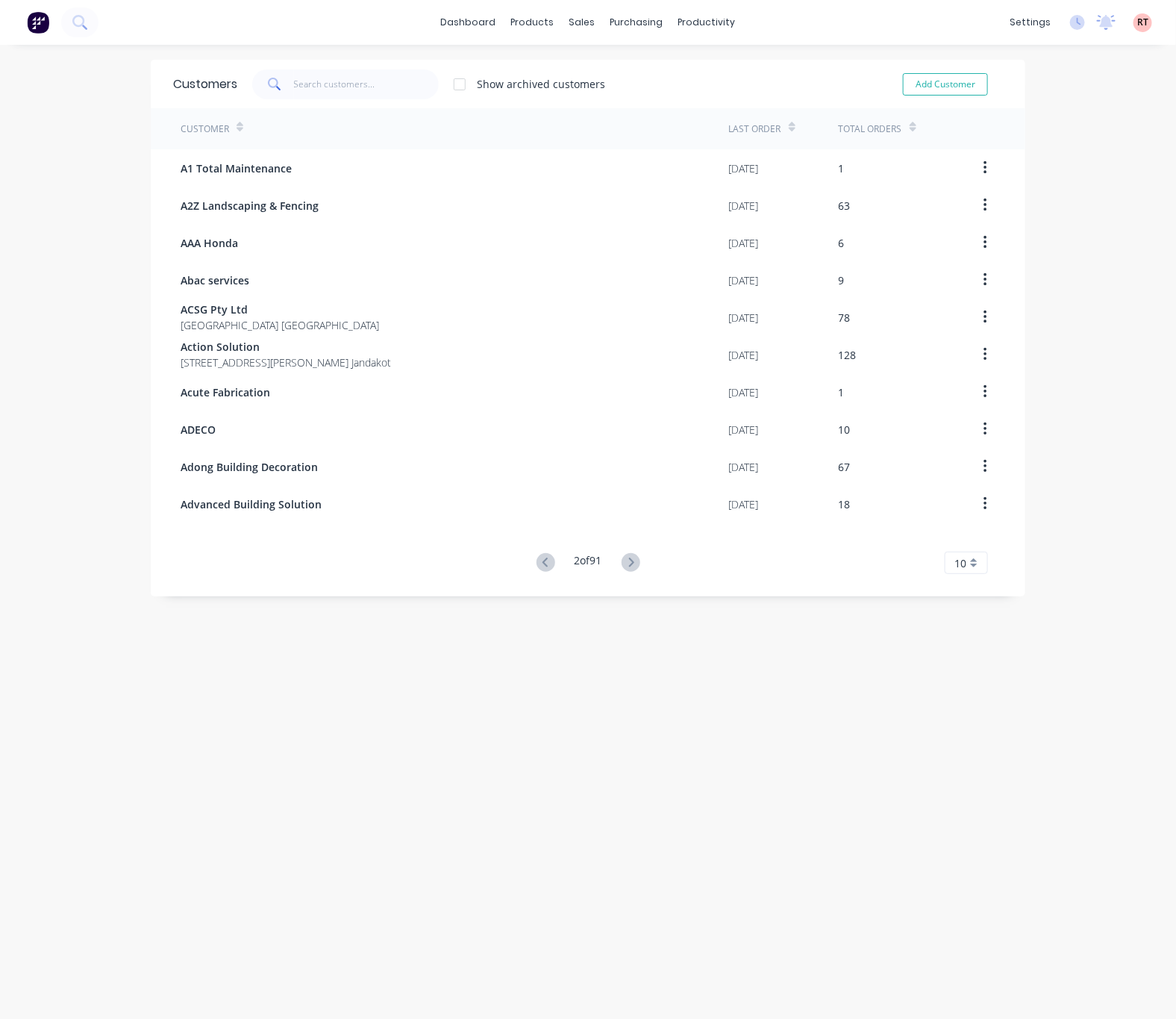
click at [628, 558] on icon at bounding box center [631, 562] width 5 height 9
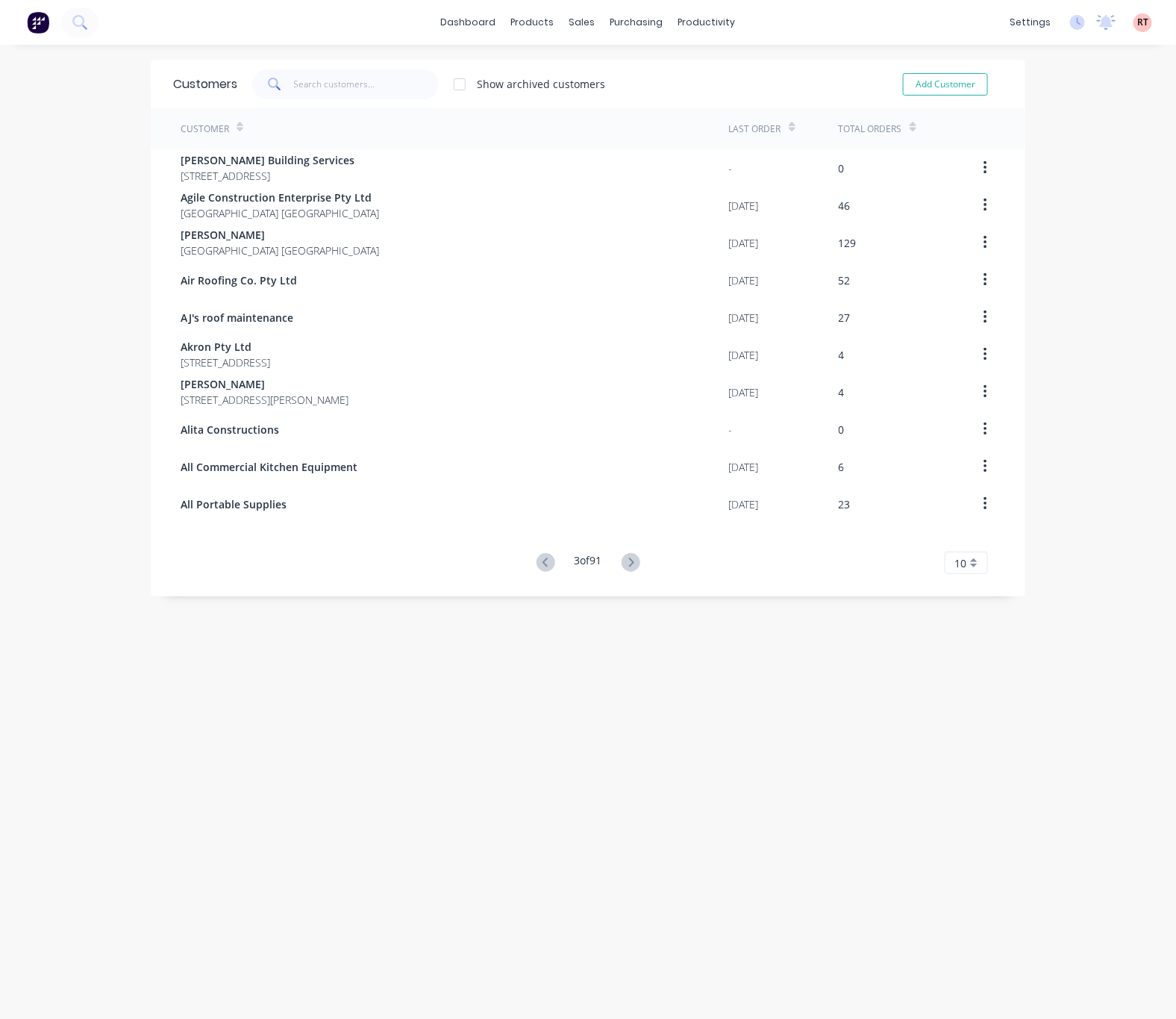
click at [628, 558] on icon at bounding box center [631, 562] width 5 height 9
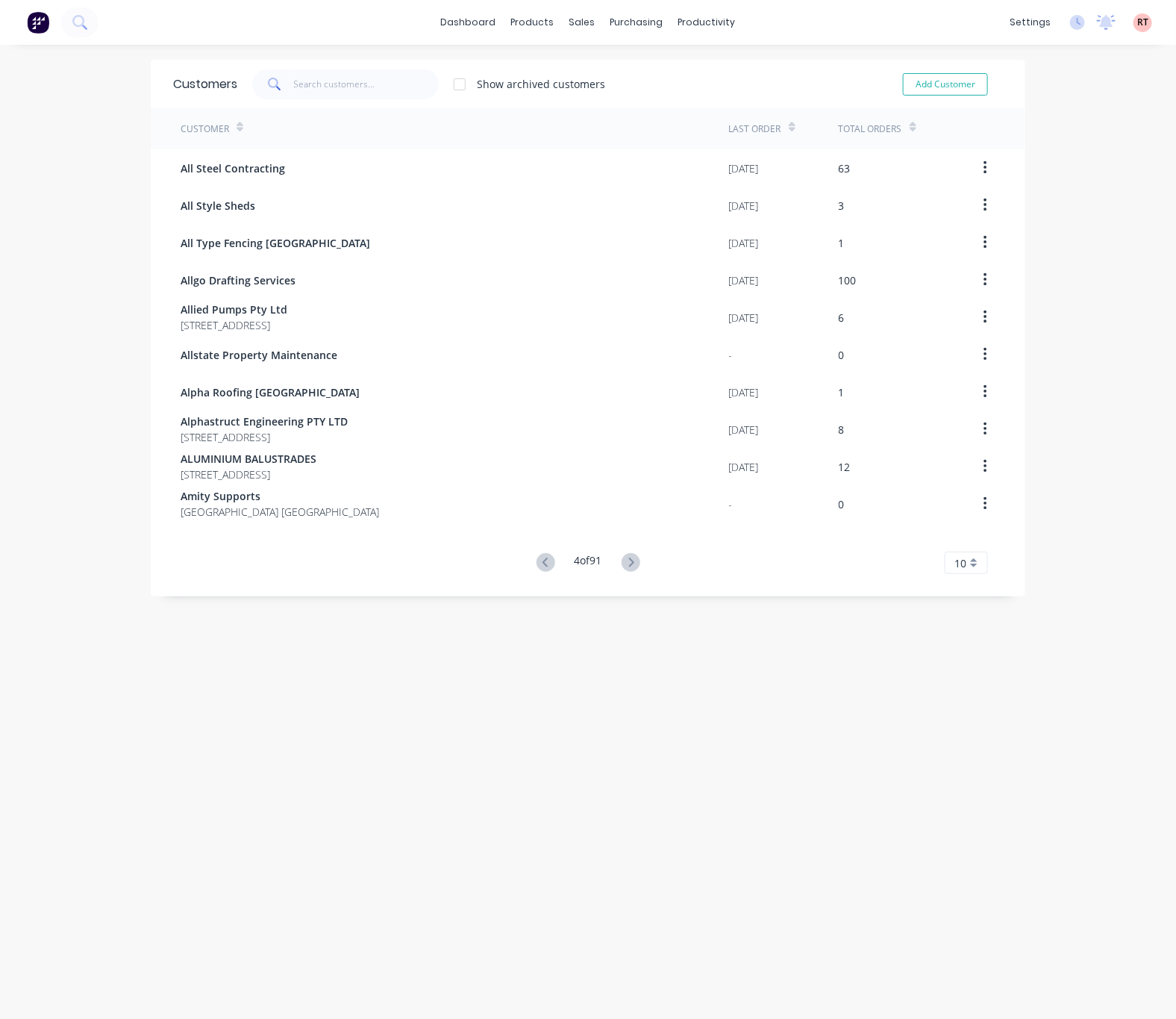
click at [628, 558] on icon at bounding box center [631, 562] width 5 height 9
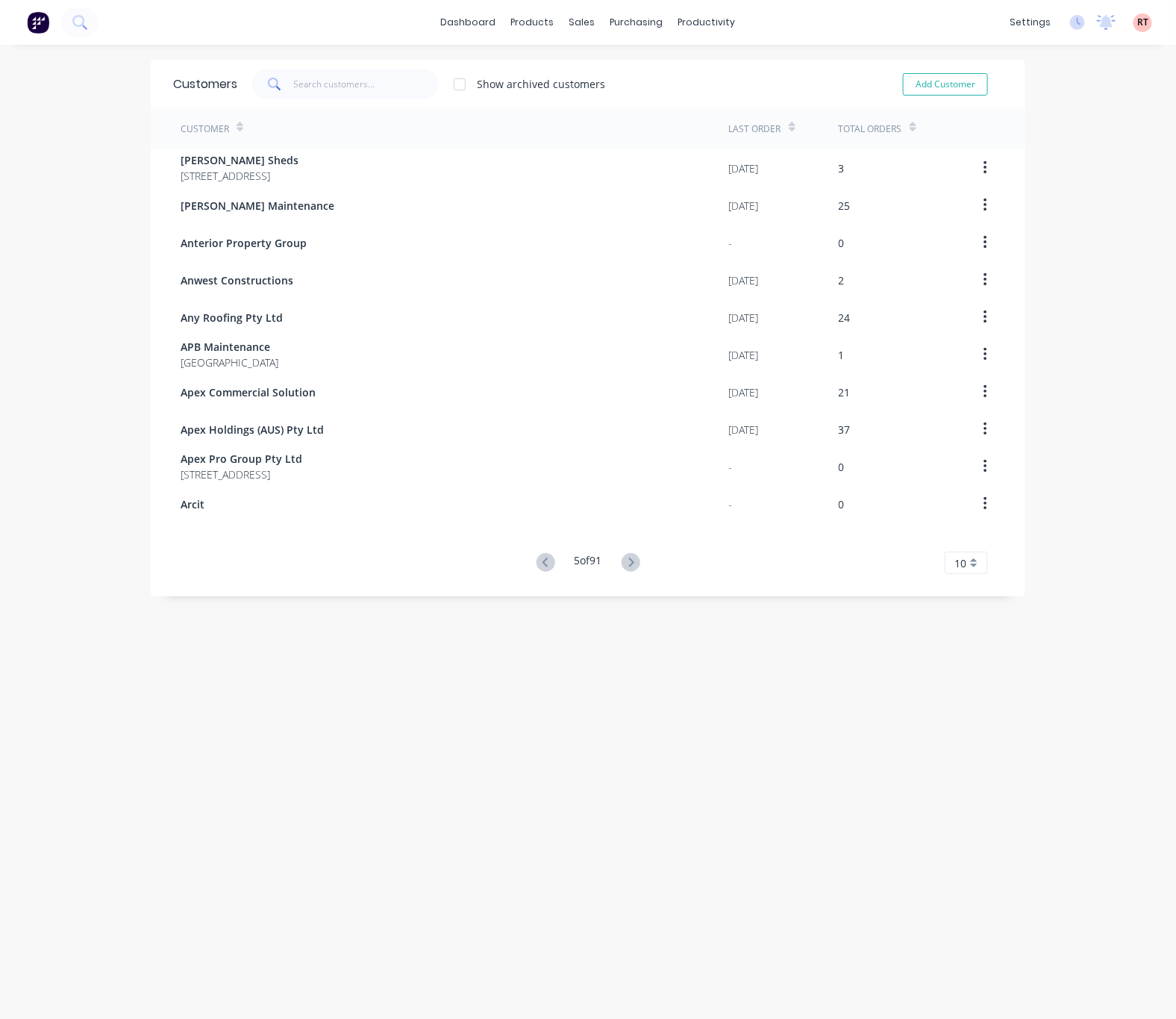
click at [628, 558] on icon at bounding box center [631, 562] width 5 height 9
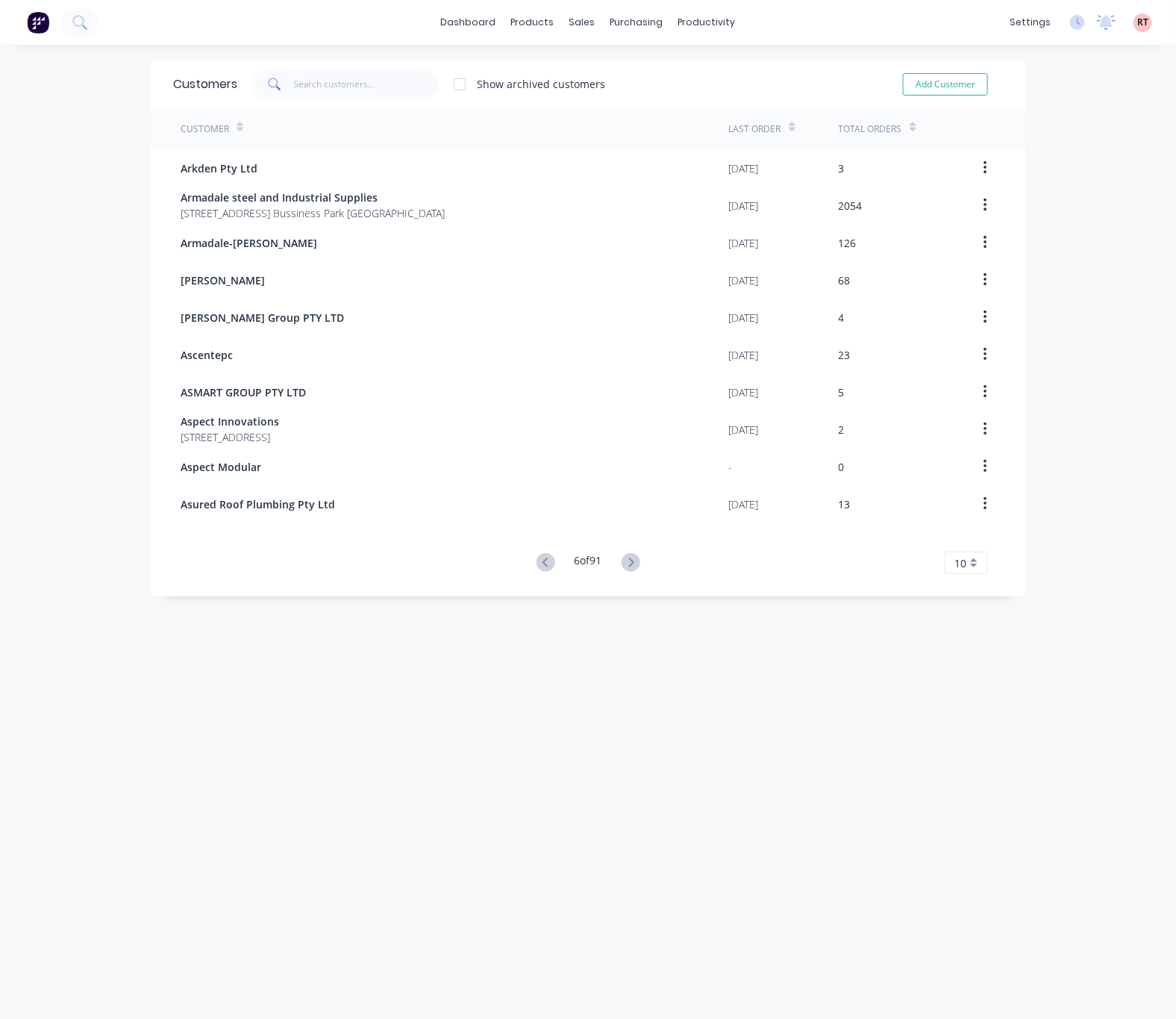
click at [628, 558] on icon at bounding box center [631, 562] width 5 height 9
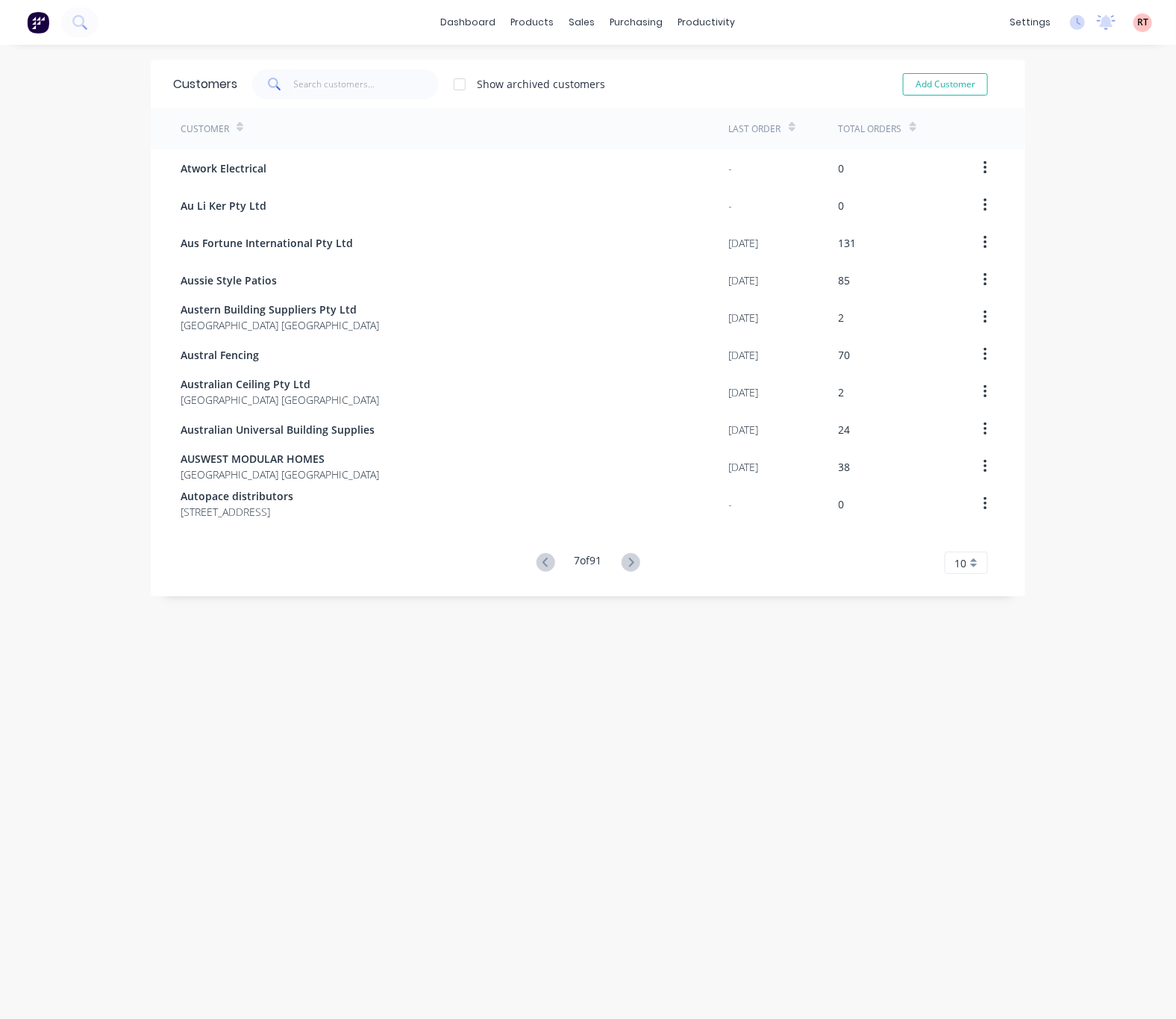
click at [628, 558] on icon at bounding box center [631, 562] width 5 height 9
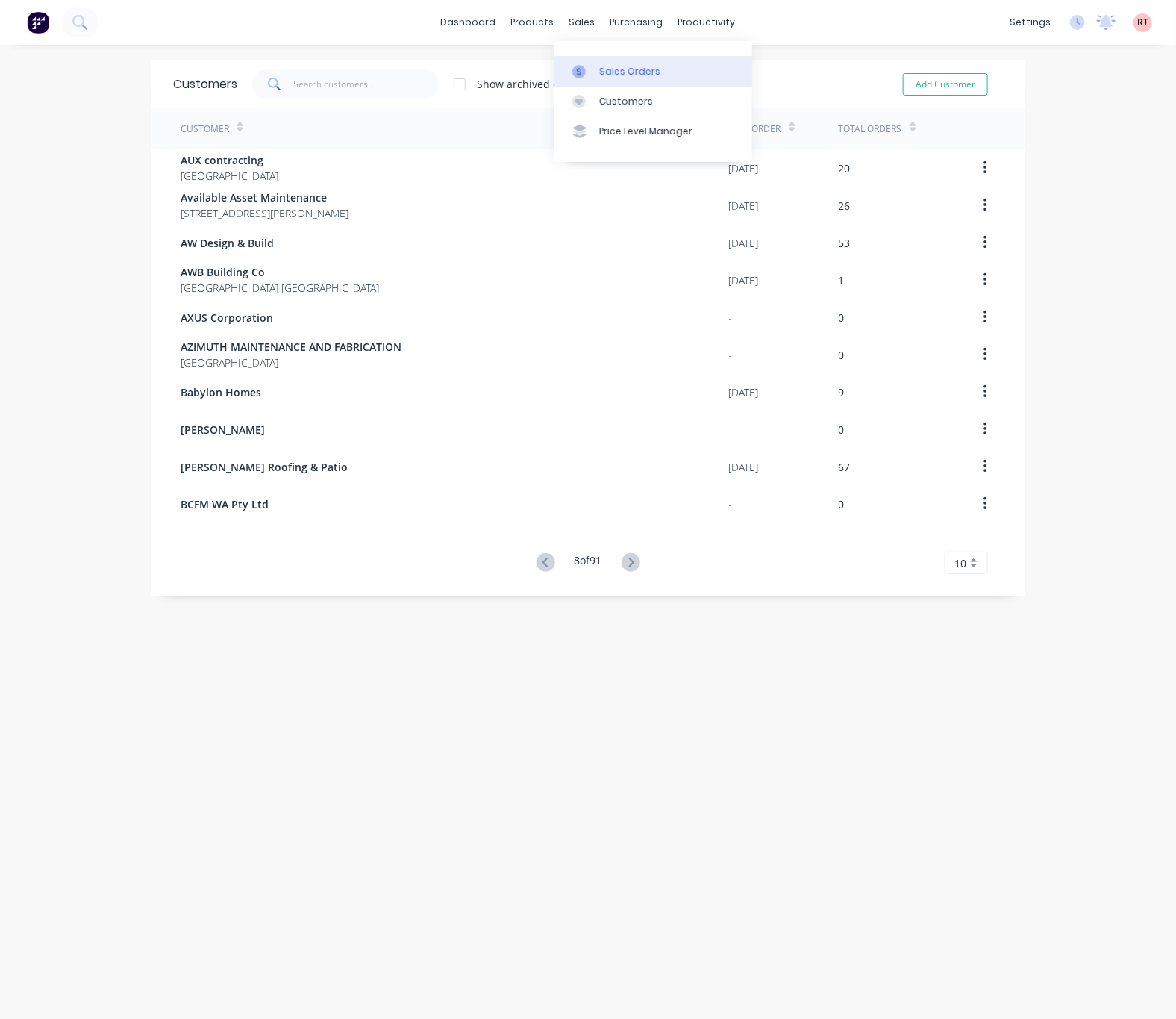
click at [600, 77] on div "Sales Orders" at bounding box center [630, 72] width 61 height 13
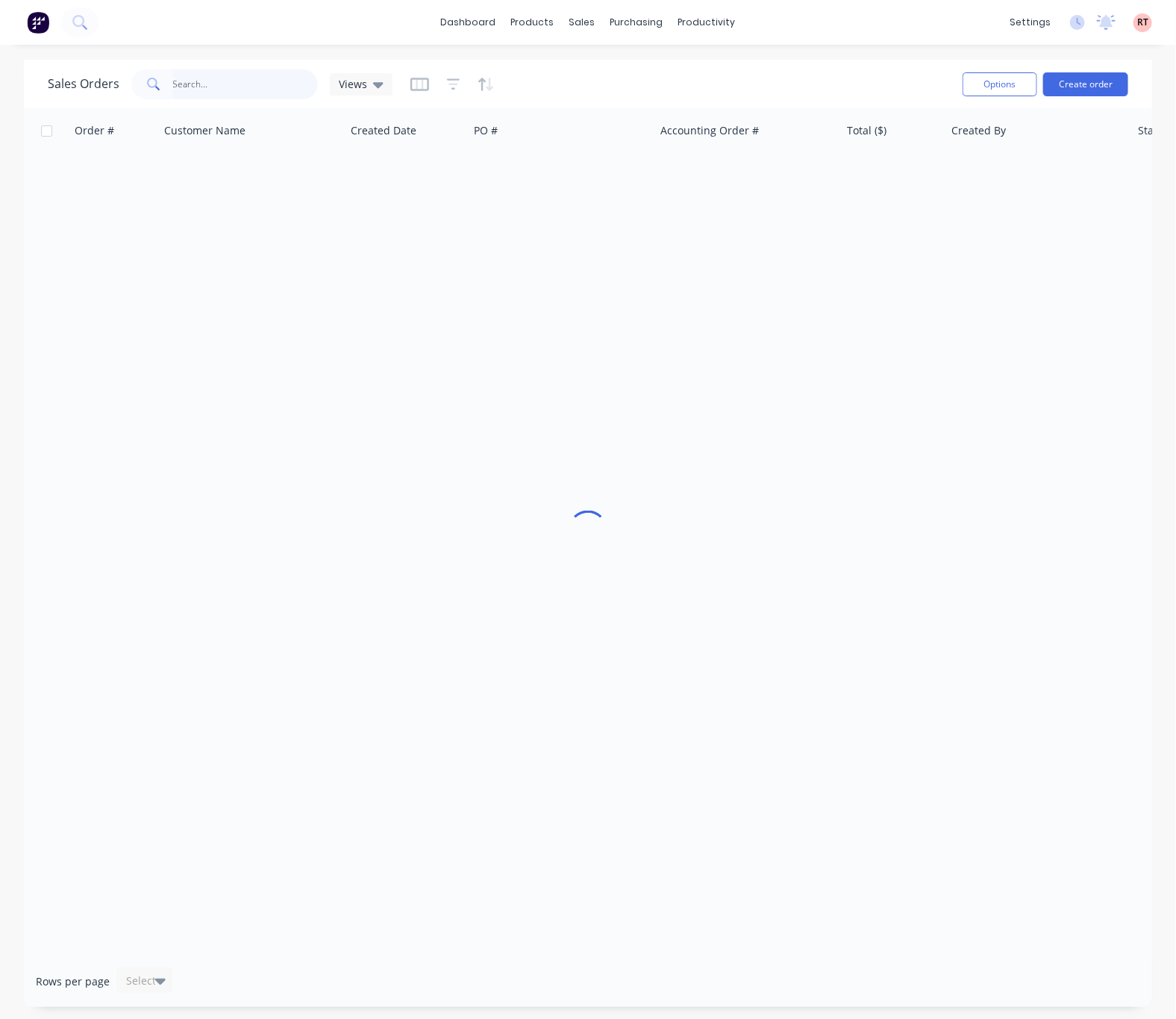
click at [216, 79] on input "text" at bounding box center [246, 84] width 145 height 30
type input "415145363"
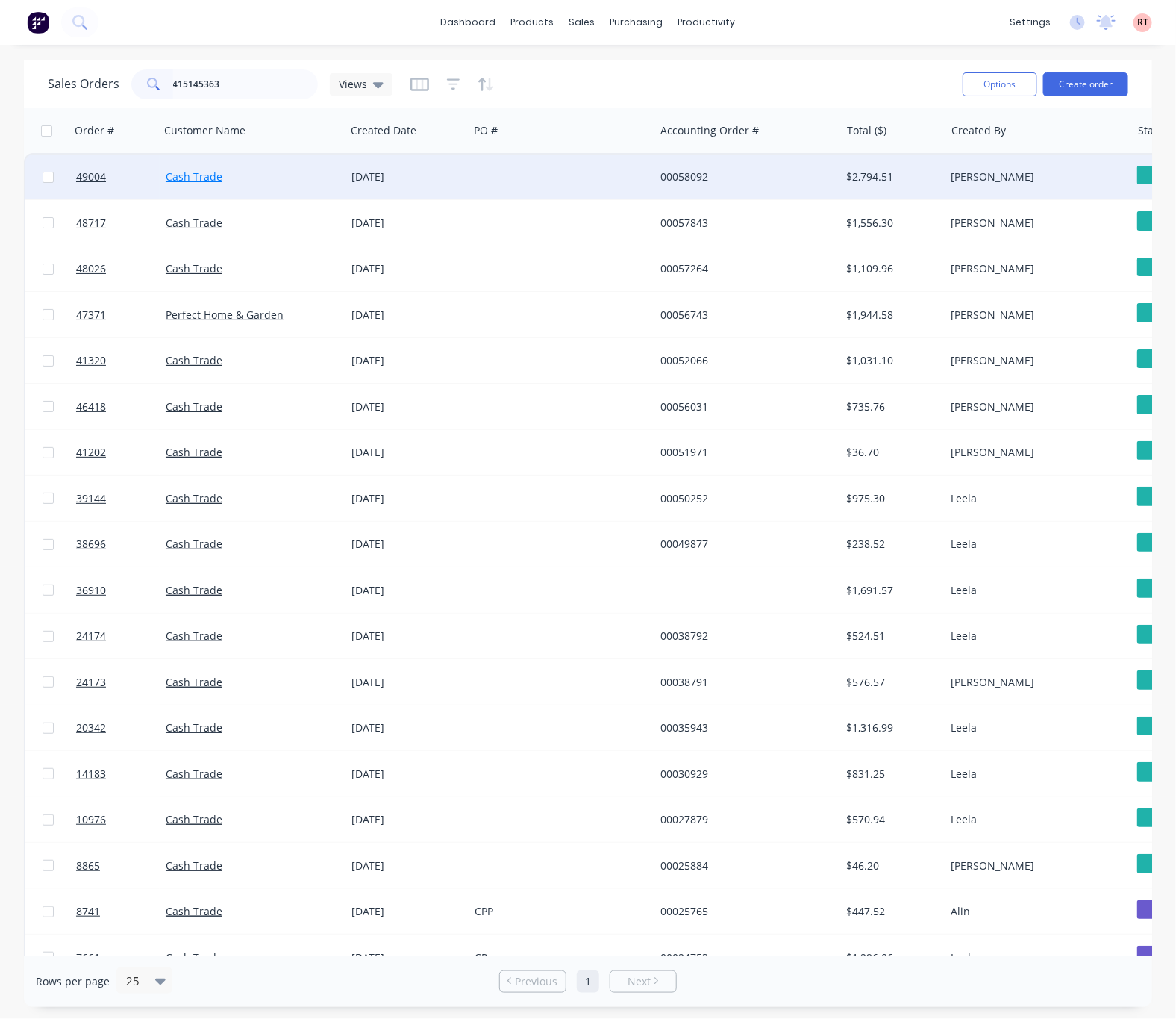
click at [200, 180] on link "Cash Trade" at bounding box center [194, 176] width 57 height 14
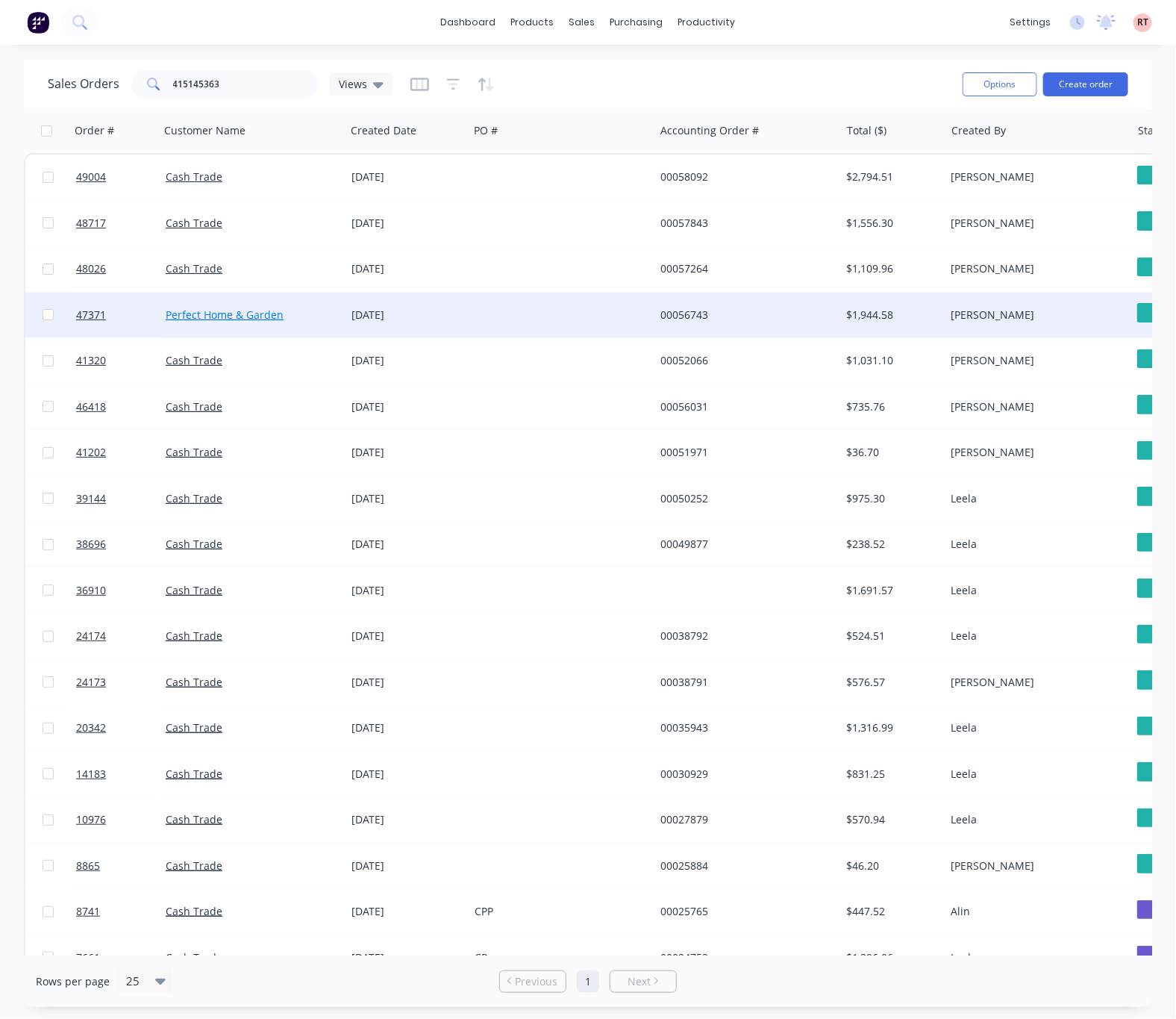
click at [249, 315] on link "Perfect Home & Garden" at bounding box center [225, 314] width 118 height 14
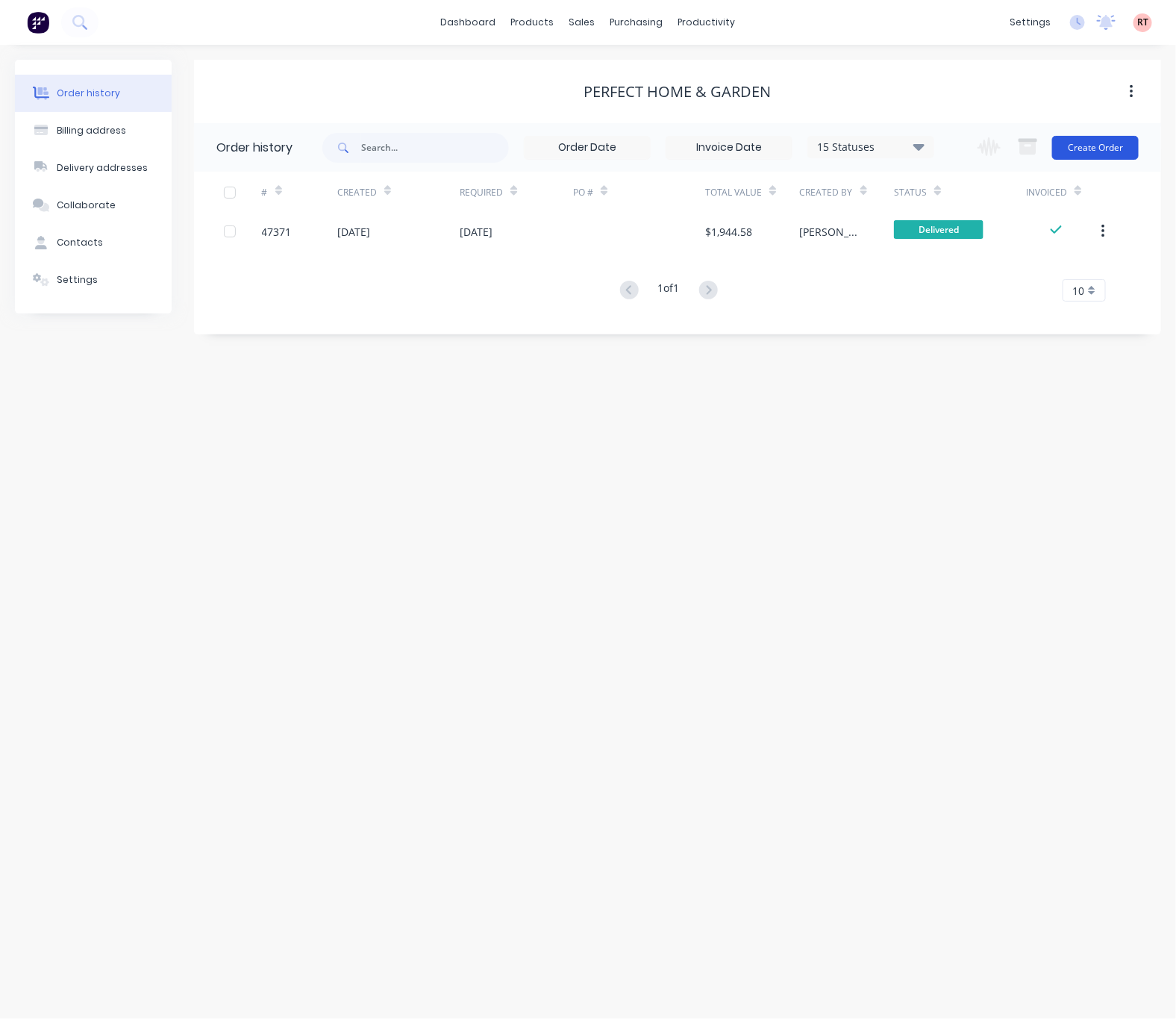
click at [1108, 139] on button "Create Order" at bounding box center [1095, 147] width 87 height 24
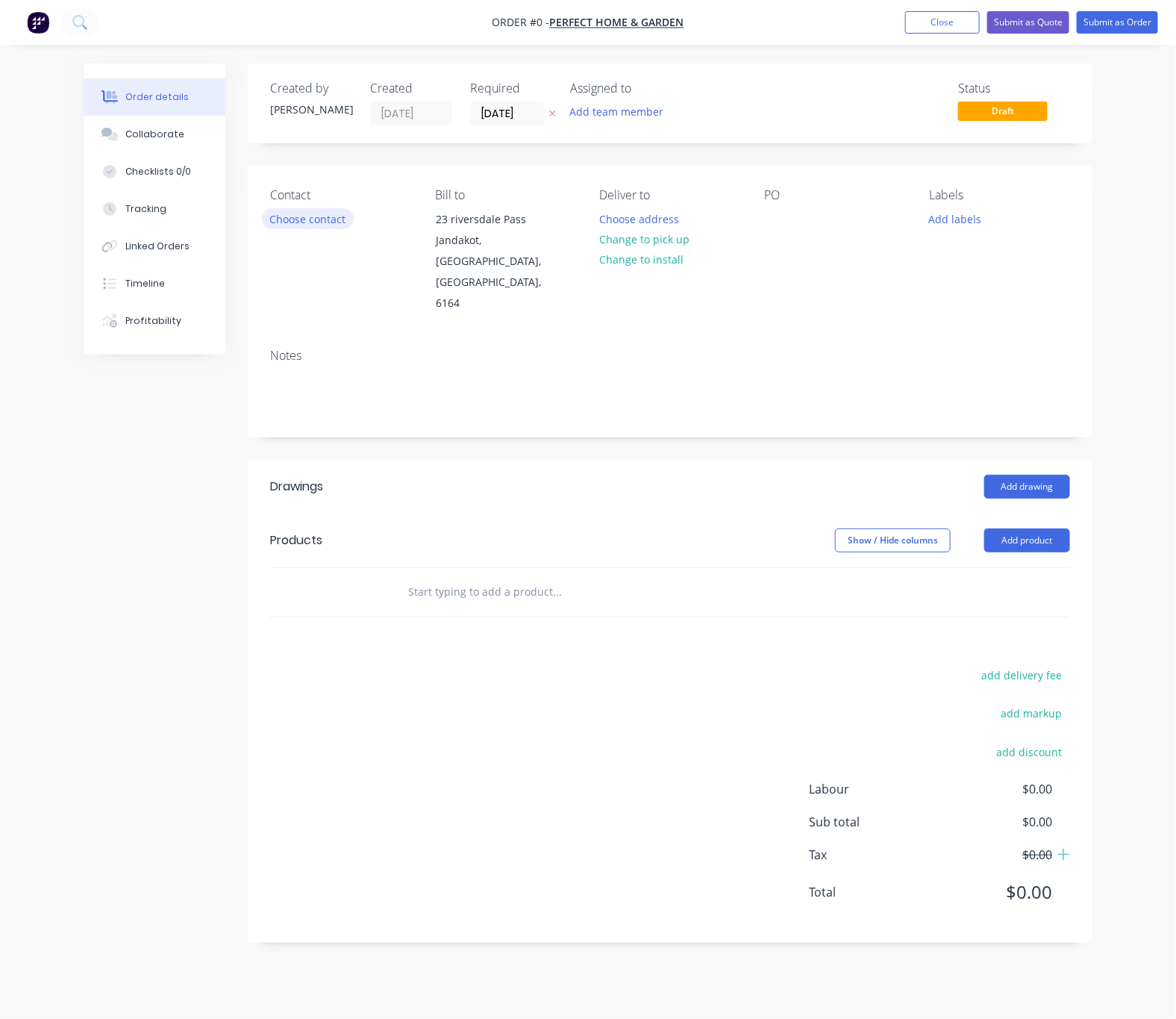
click at [296, 217] on button "Choose contact" at bounding box center [307, 218] width 92 height 20
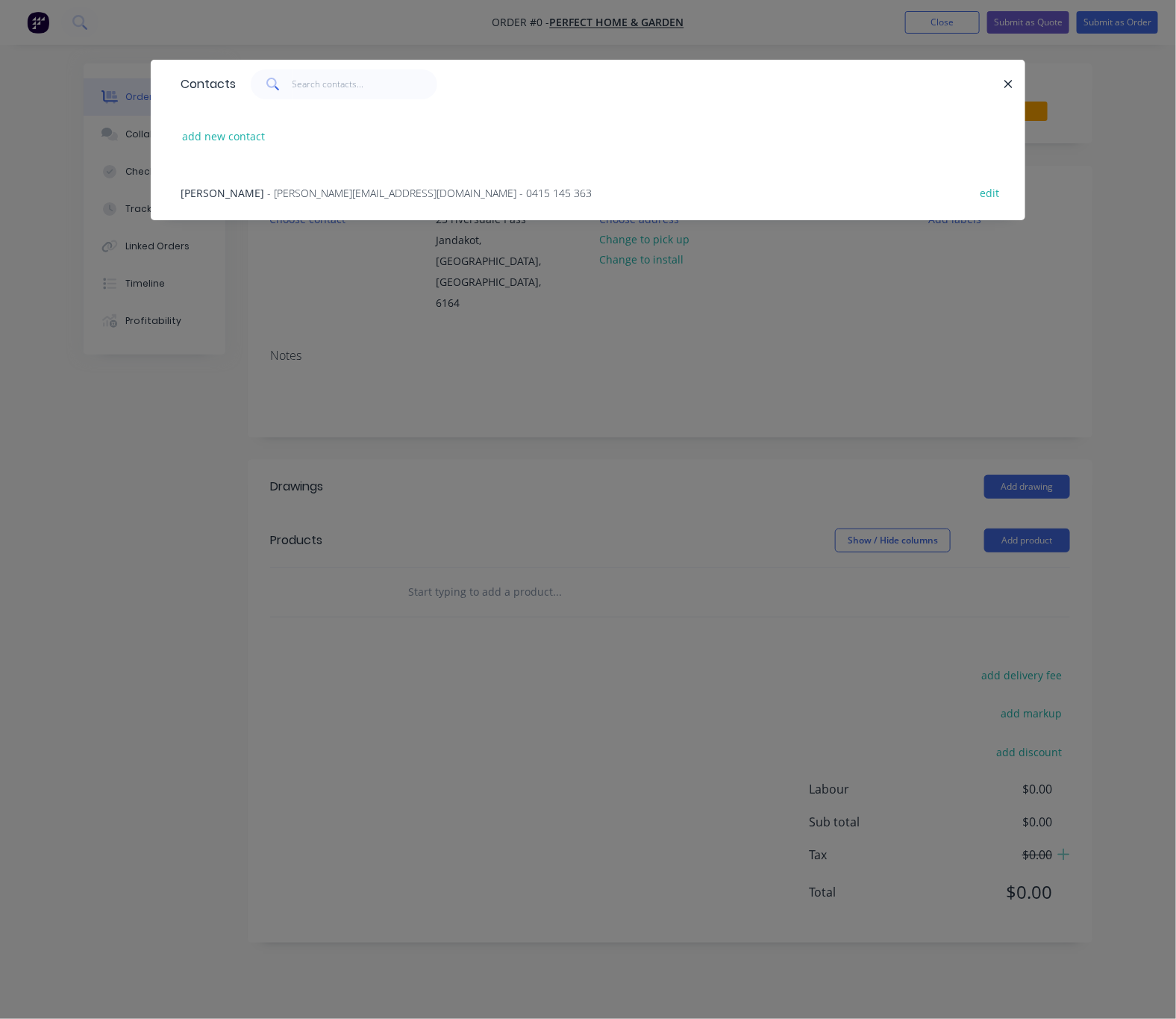
click at [186, 448] on div "Contacts add new contact Richard - dawn.nod@gmail.com - 0415 145 363 edit" at bounding box center [588, 510] width 1176 height 1019
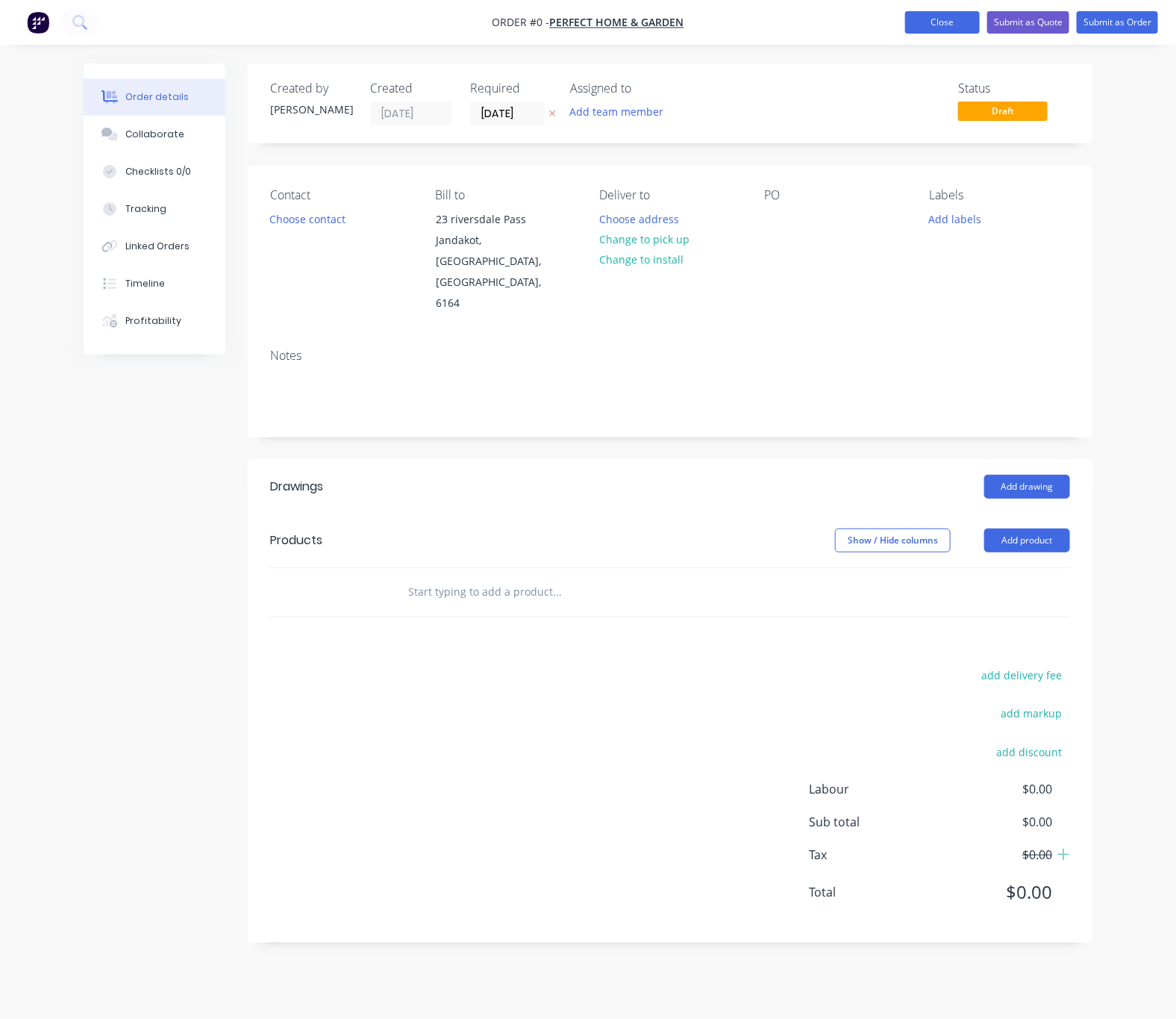
click at [926, 18] on button "Close" at bounding box center [942, 22] width 74 height 22
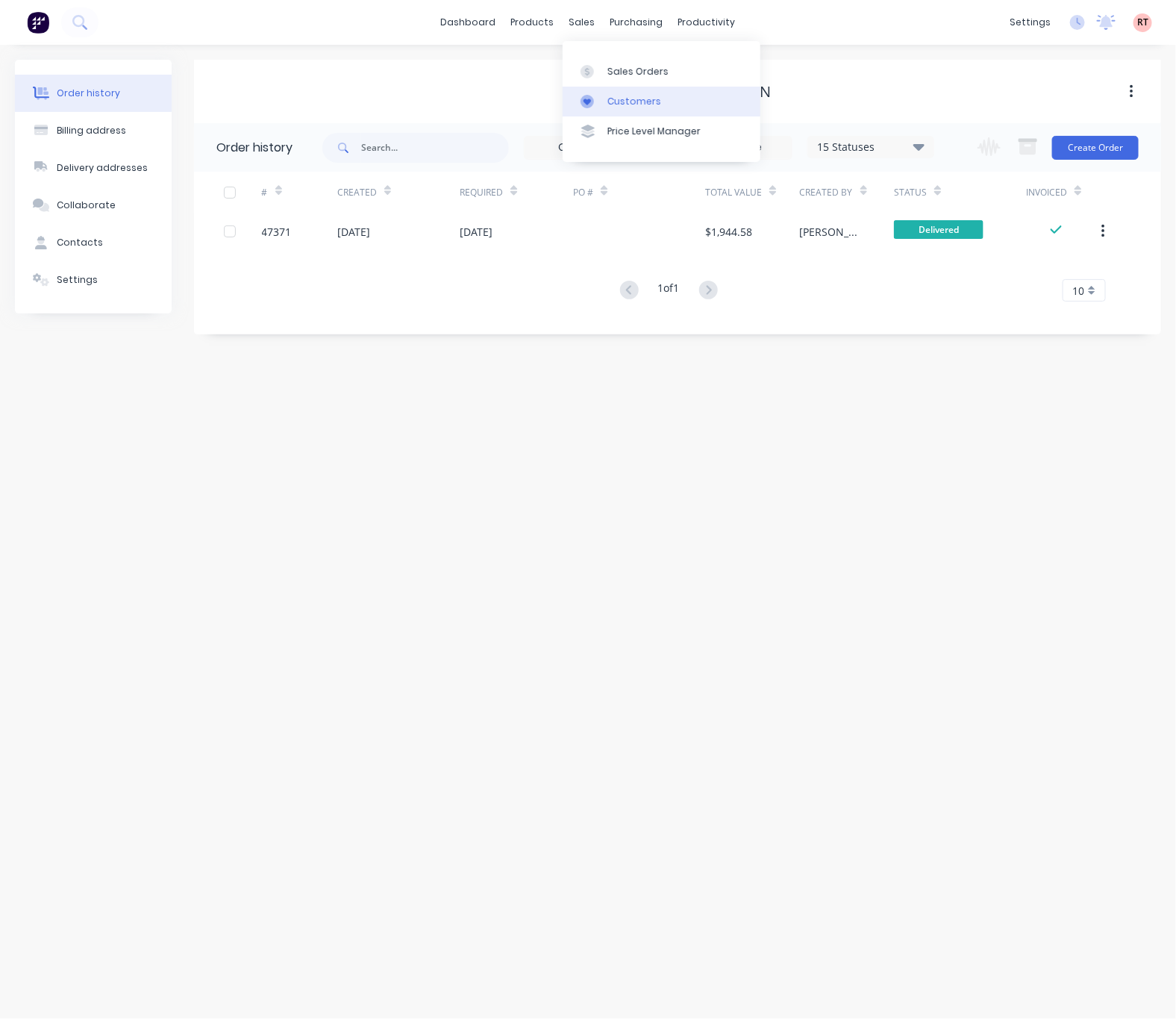
click at [608, 111] on link "Customers" at bounding box center [661, 102] width 197 height 30
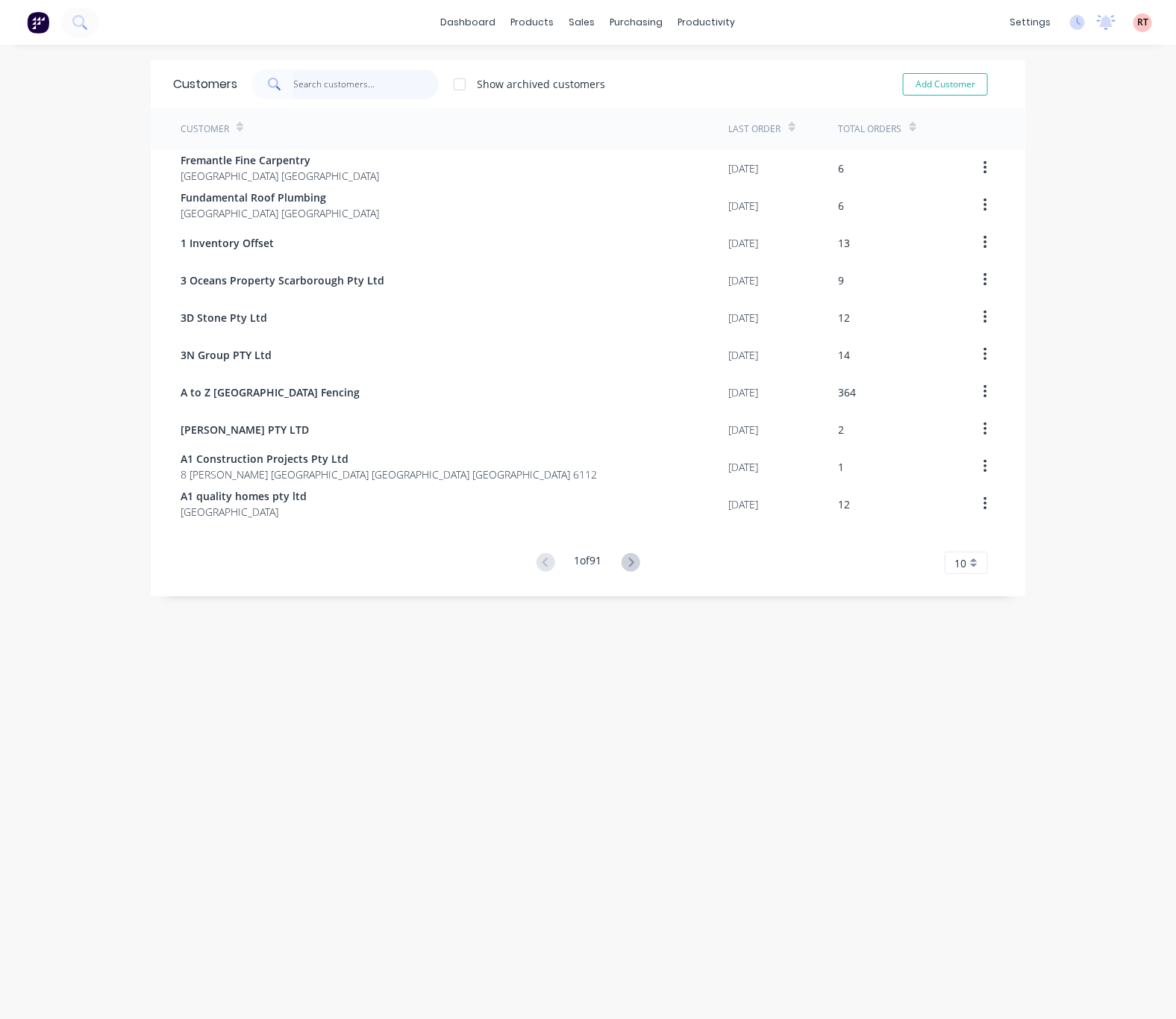
click at [377, 79] on input "text" at bounding box center [367, 84] width 145 height 30
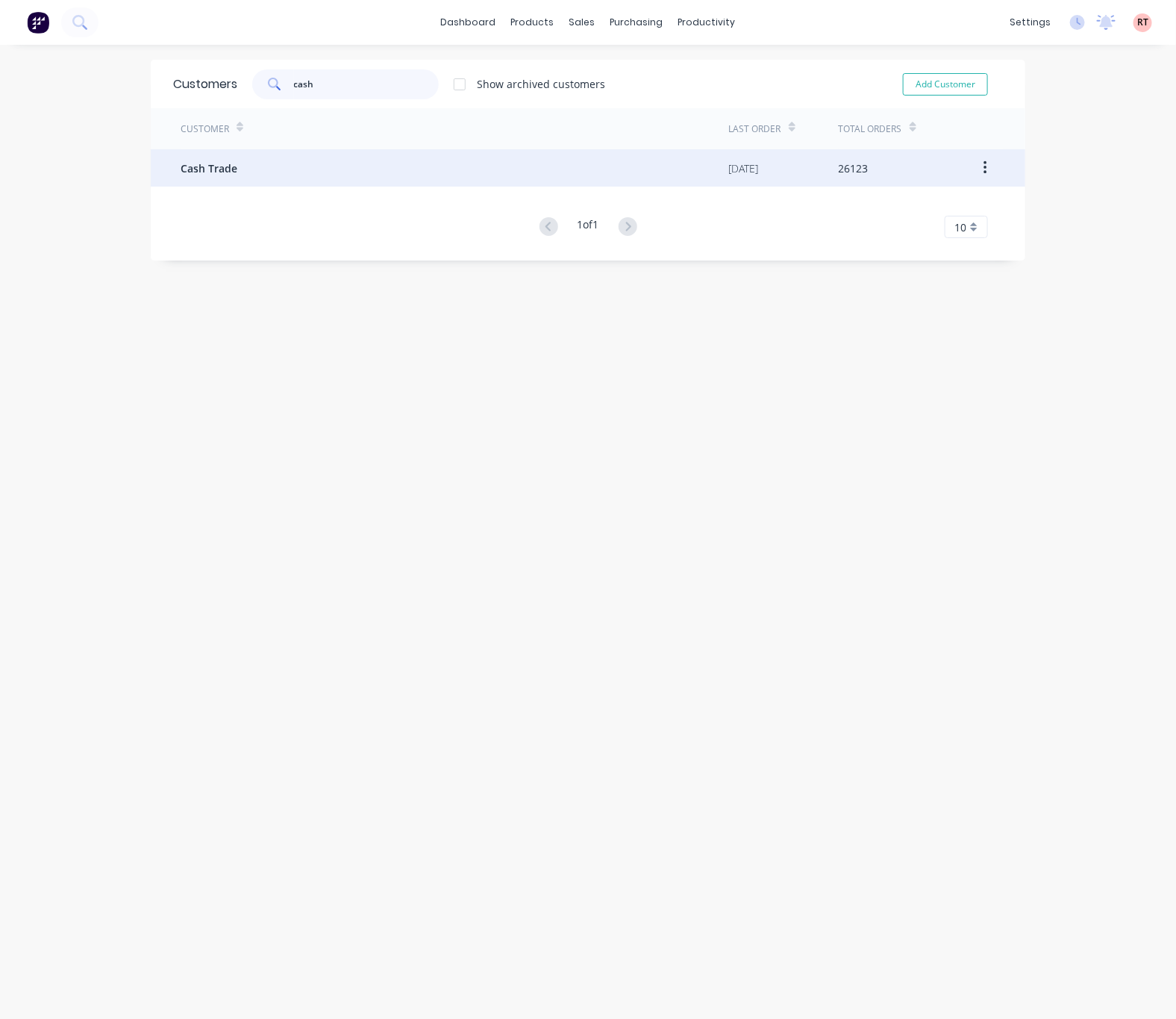
type input "cash"
click at [370, 171] on div "Cash Trade" at bounding box center [455, 168] width 548 height 37
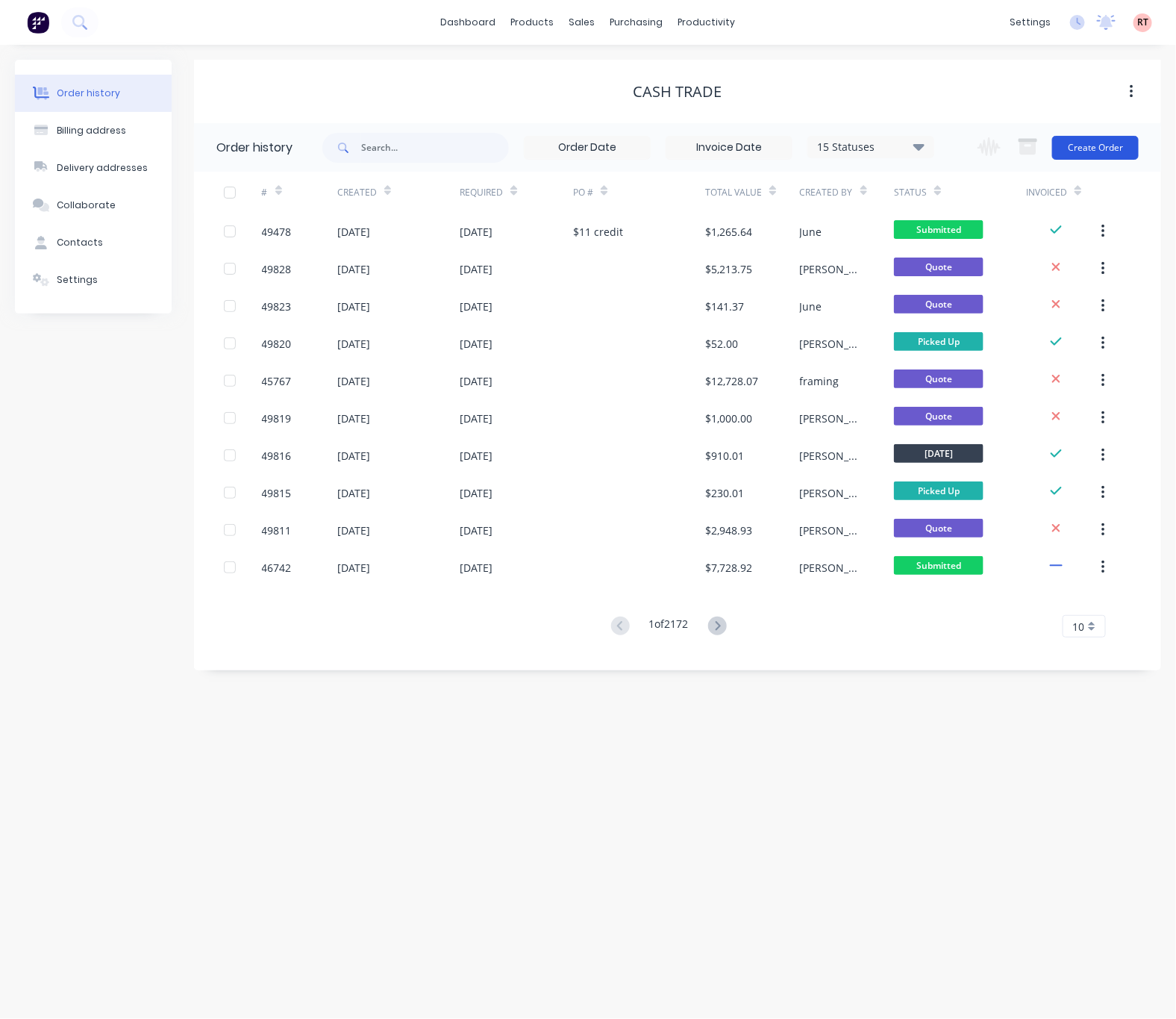
click at [1082, 144] on button "Create Order" at bounding box center [1095, 147] width 87 height 24
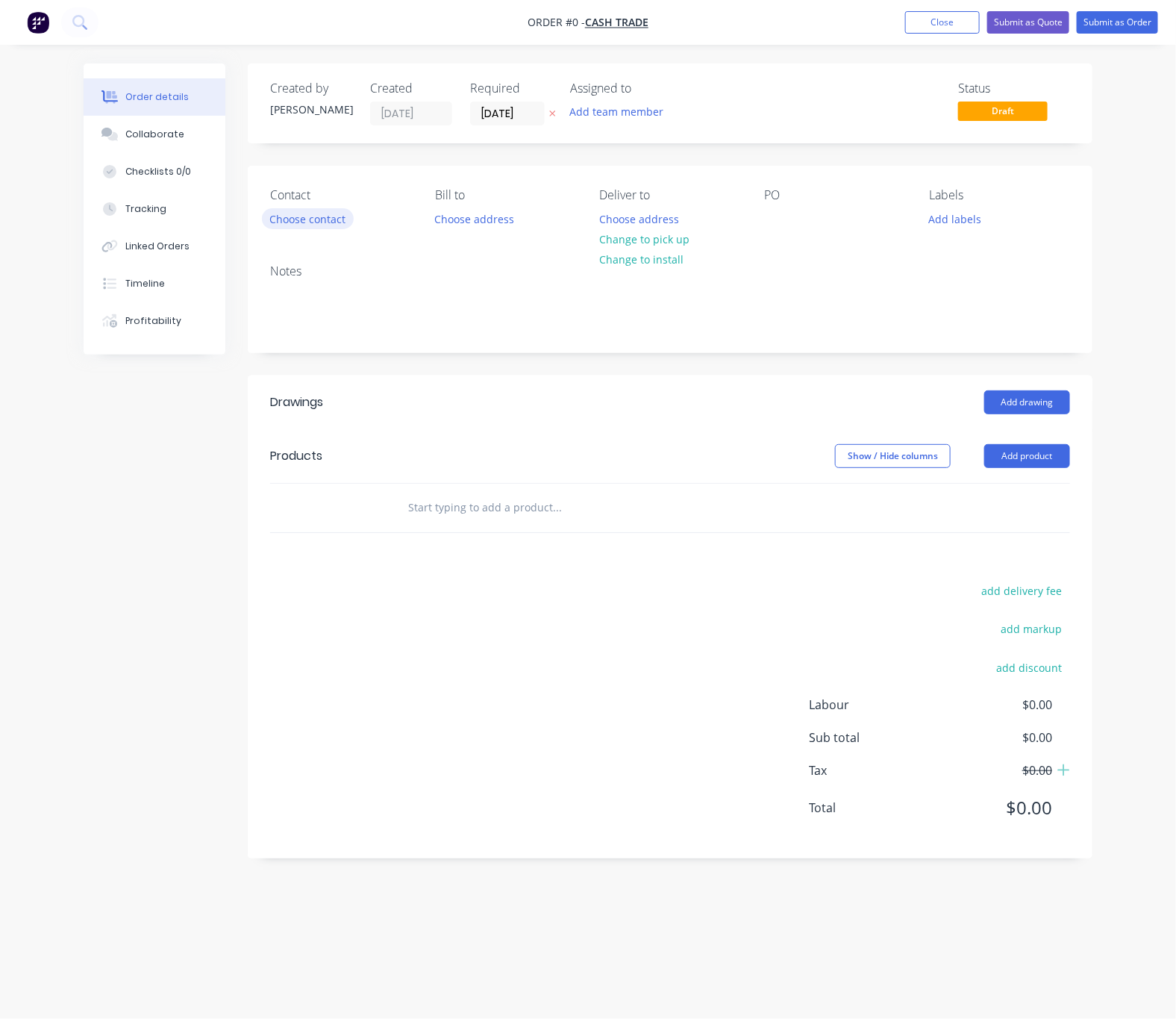
click at [293, 218] on button "Choose contact" at bounding box center [307, 218] width 92 height 20
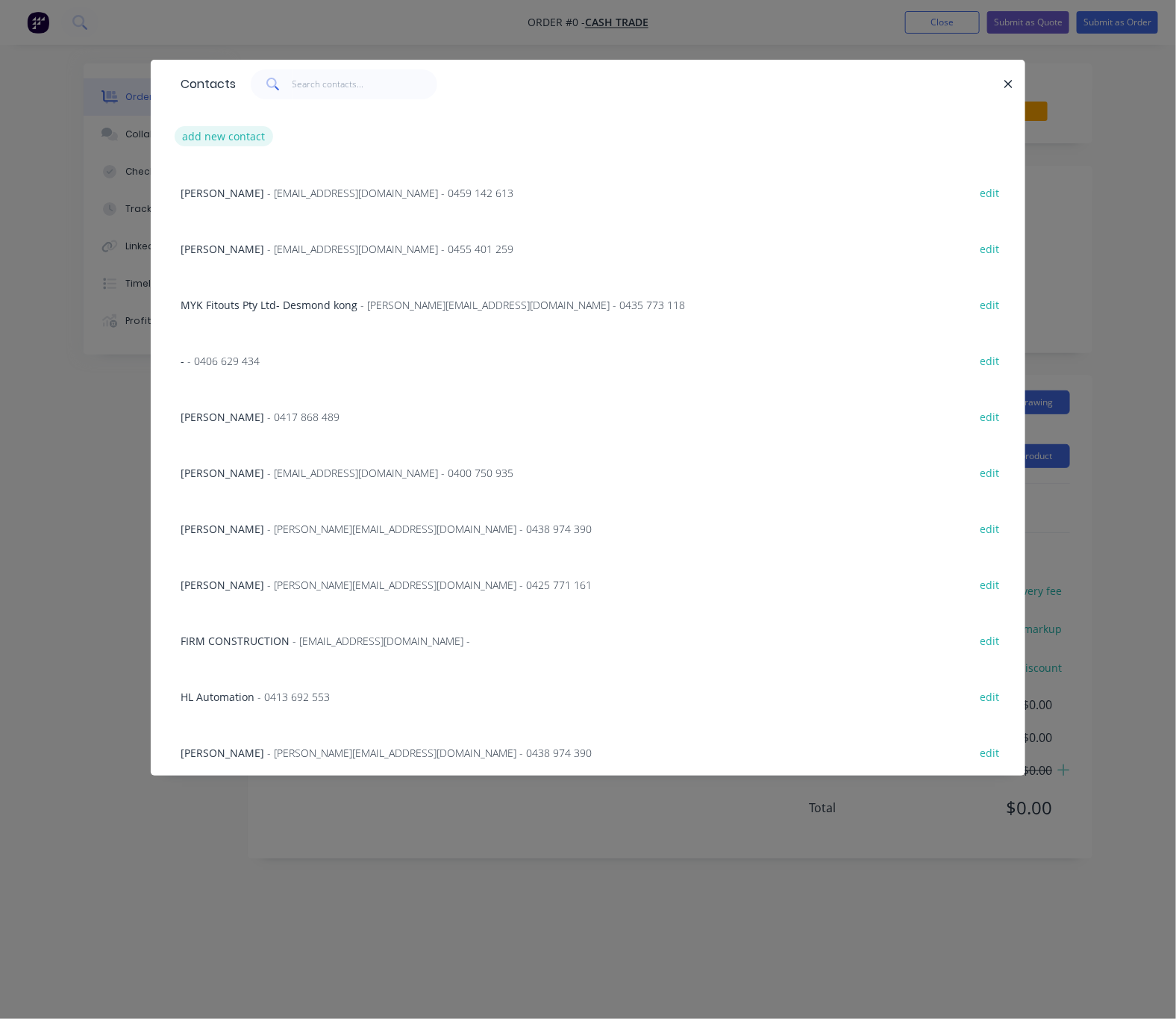
click at [229, 135] on button "add new contact" at bounding box center [223, 136] width 98 height 20
select select "AU"
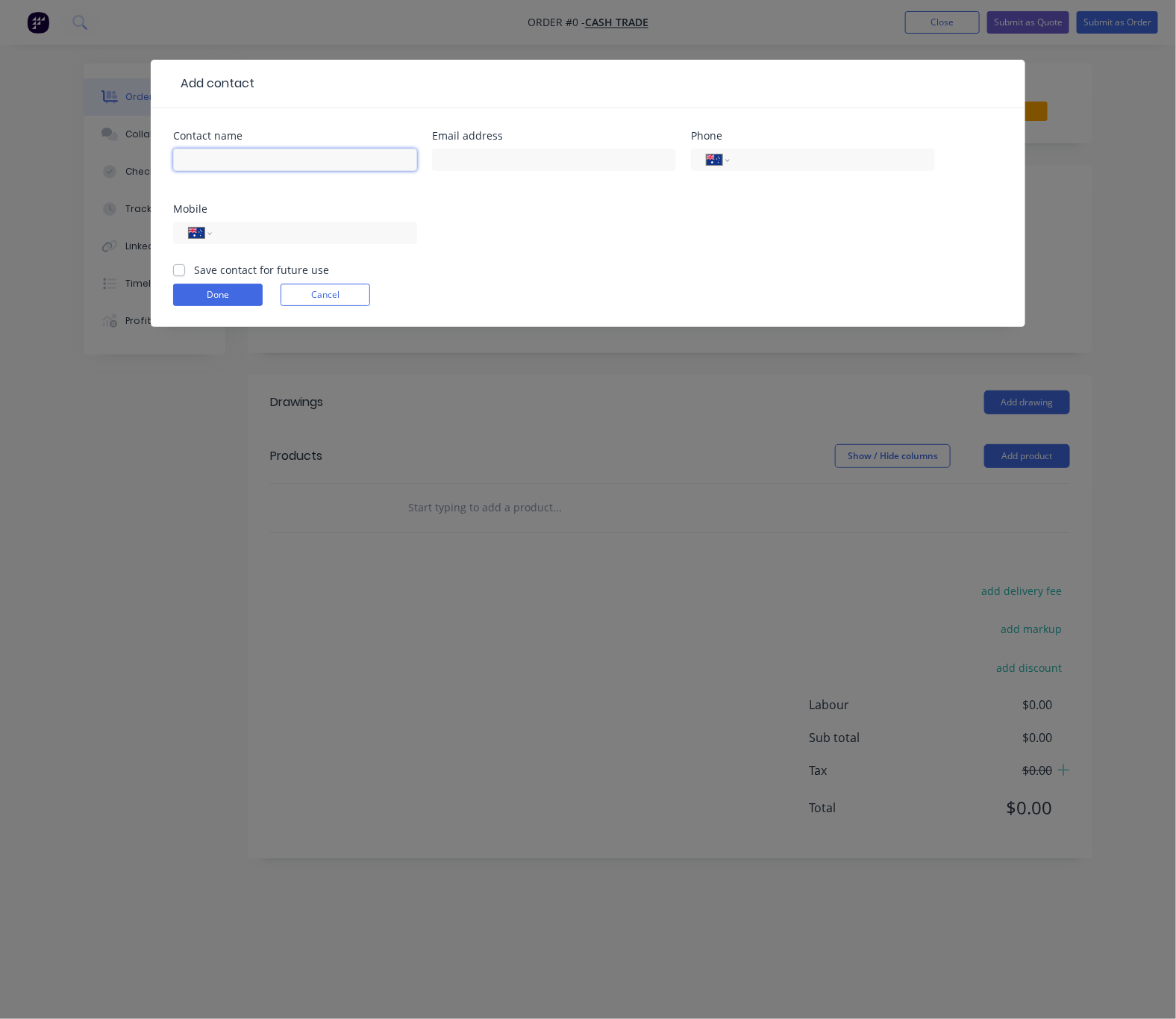
click at [305, 168] on input "text" at bounding box center [296, 159] width 244 height 22
paste input "Richard"
type input "Richard"
click at [325, 236] on input "tel" at bounding box center [311, 233] width 179 height 17
paste input "0415 145 363"
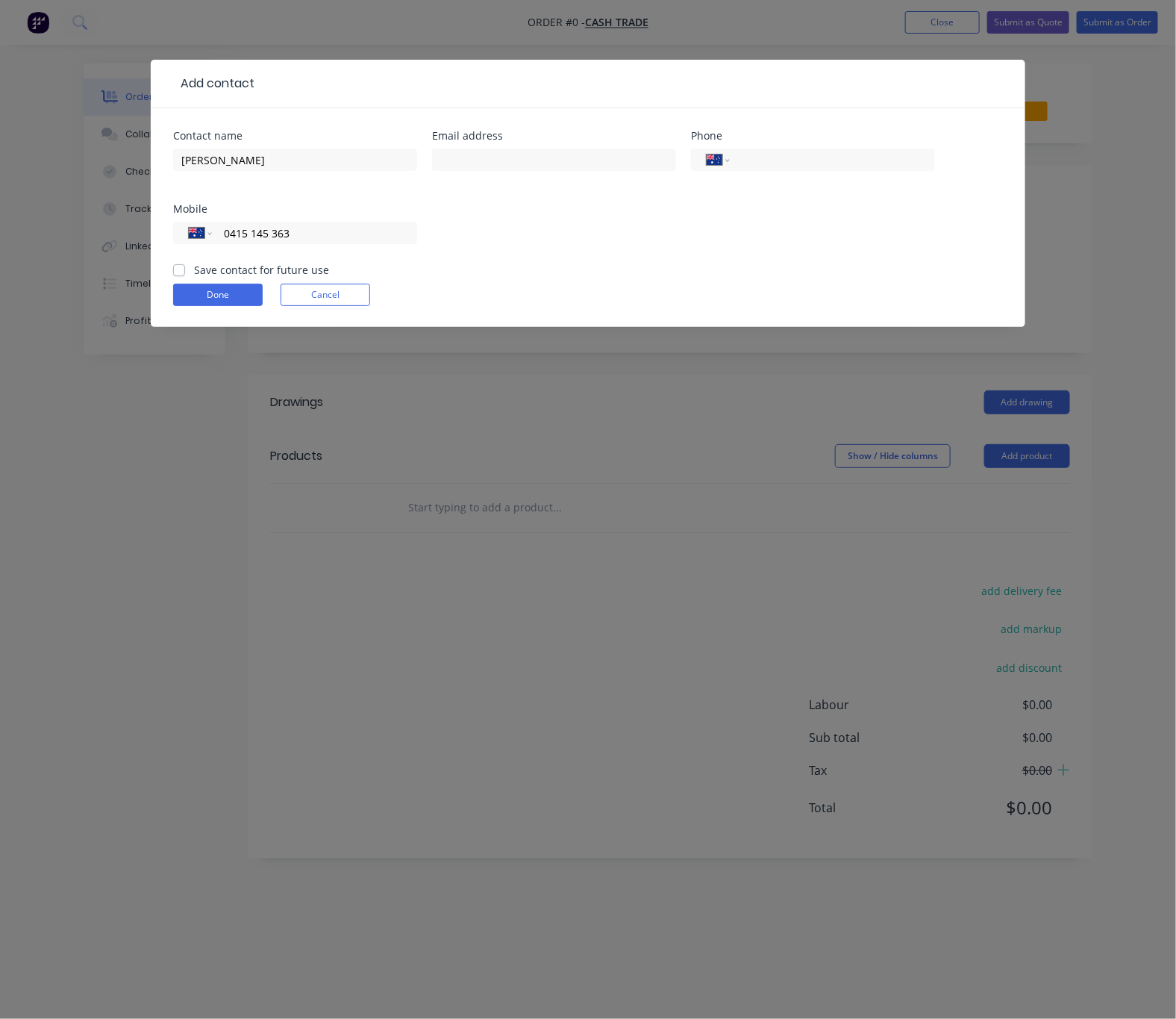
type input "0415 145 363"
click at [482, 161] on input "text" at bounding box center [554, 159] width 244 height 22
paste input "dawn.nod@gmail.com"
type input "dawn.nod@gmail.com"
click at [237, 300] on button "Done" at bounding box center [218, 294] width 89 height 22
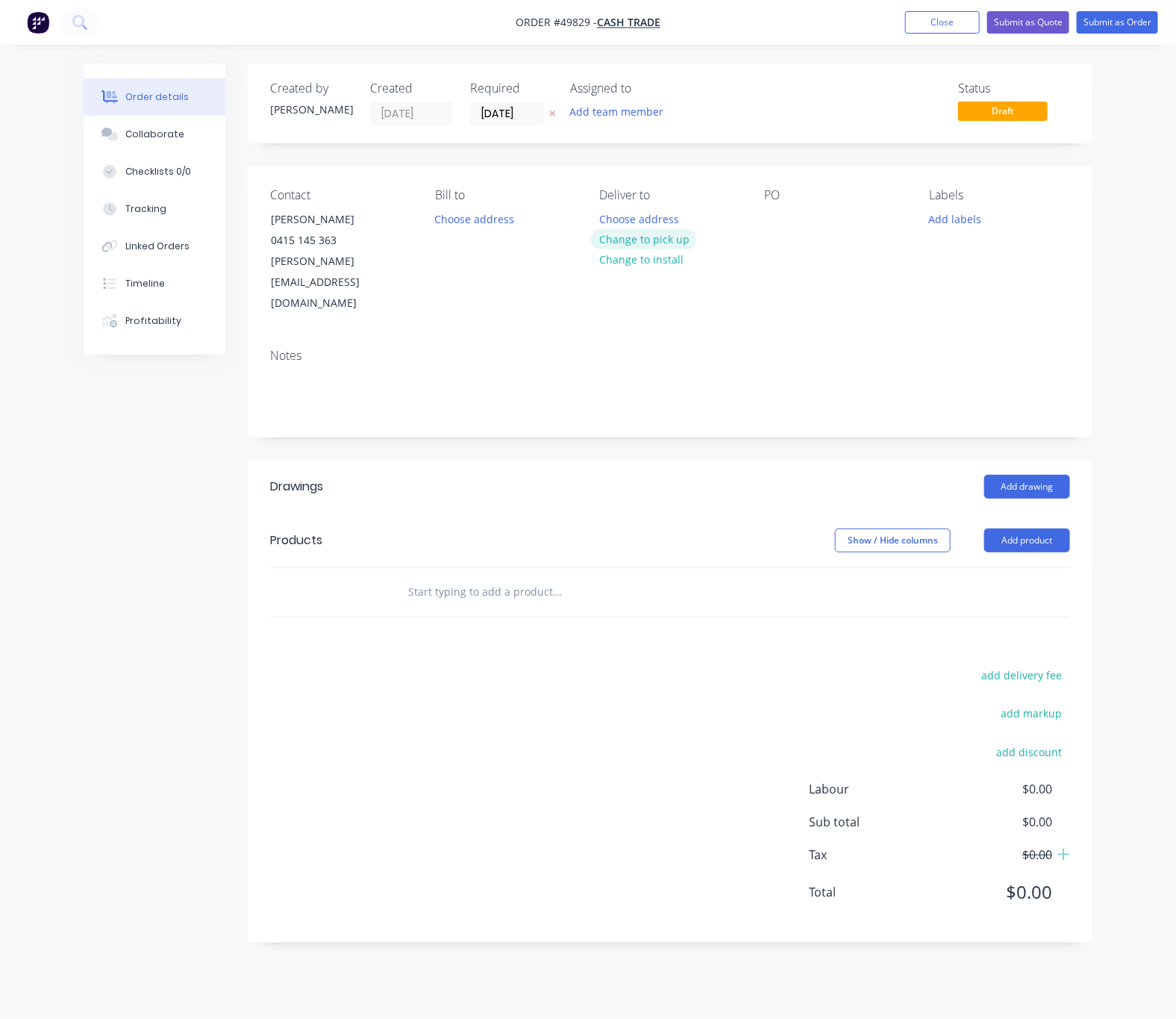
click at [654, 237] on button "Change to pick up" at bounding box center [644, 239] width 106 height 20
click at [998, 528] on button "Add product" at bounding box center [1027, 540] width 86 height 24
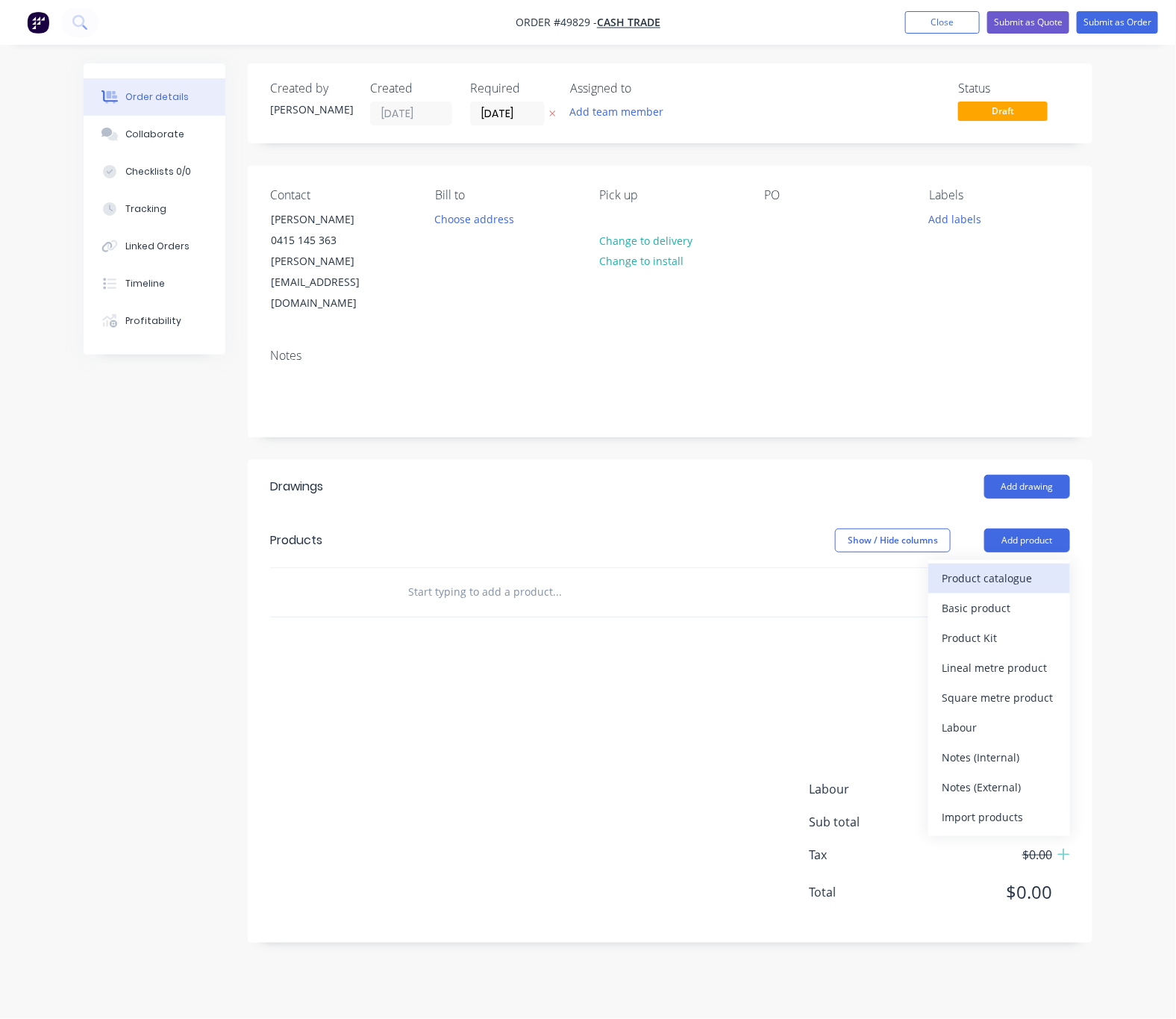
click at [937, 563] on button "Product catalogue" at bounding box center [999, 578] width 142 height 30
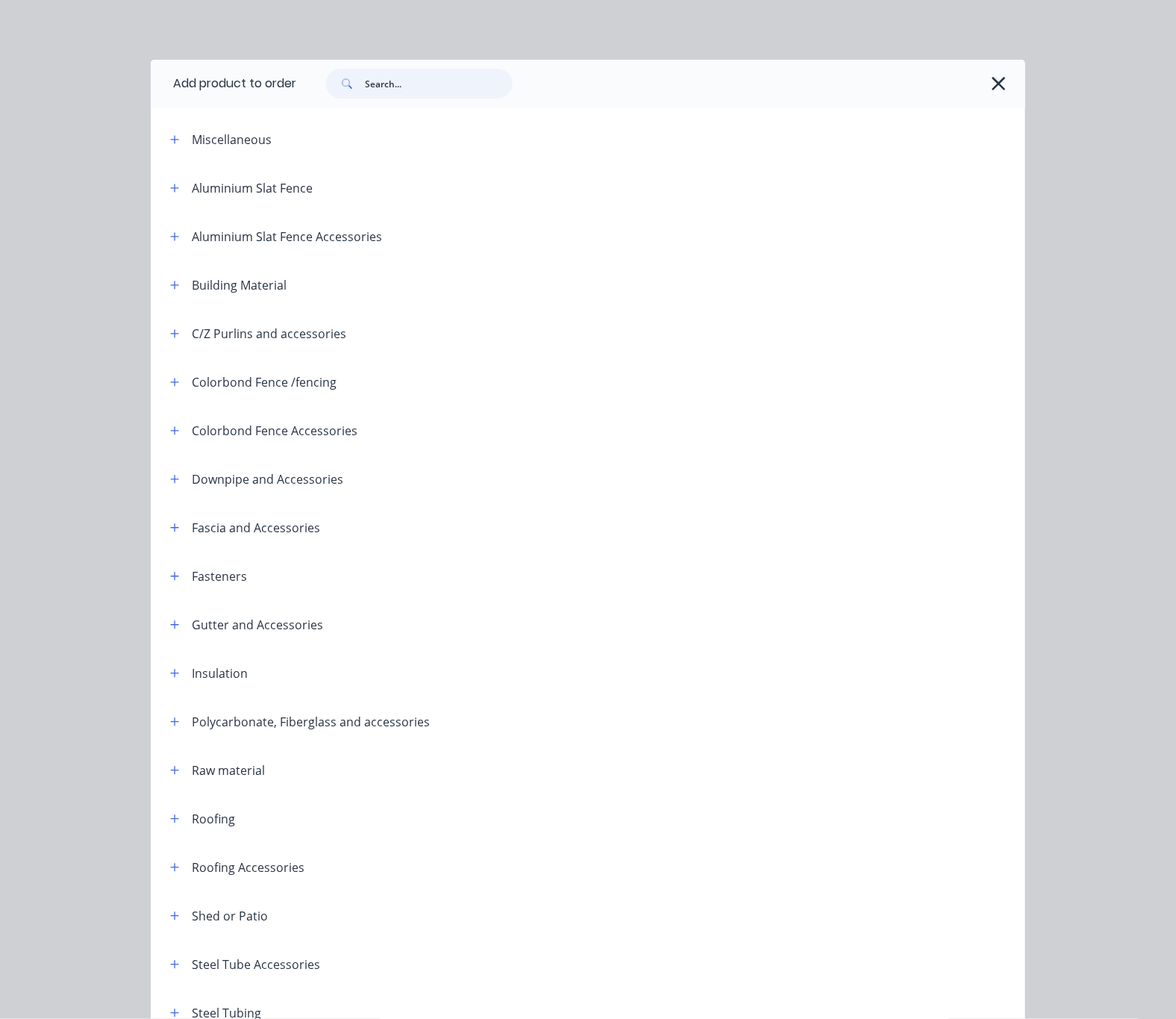
click at [383, 85] on input "text" at bounding box center [439, 83] width 148 height 30
type input "tube"
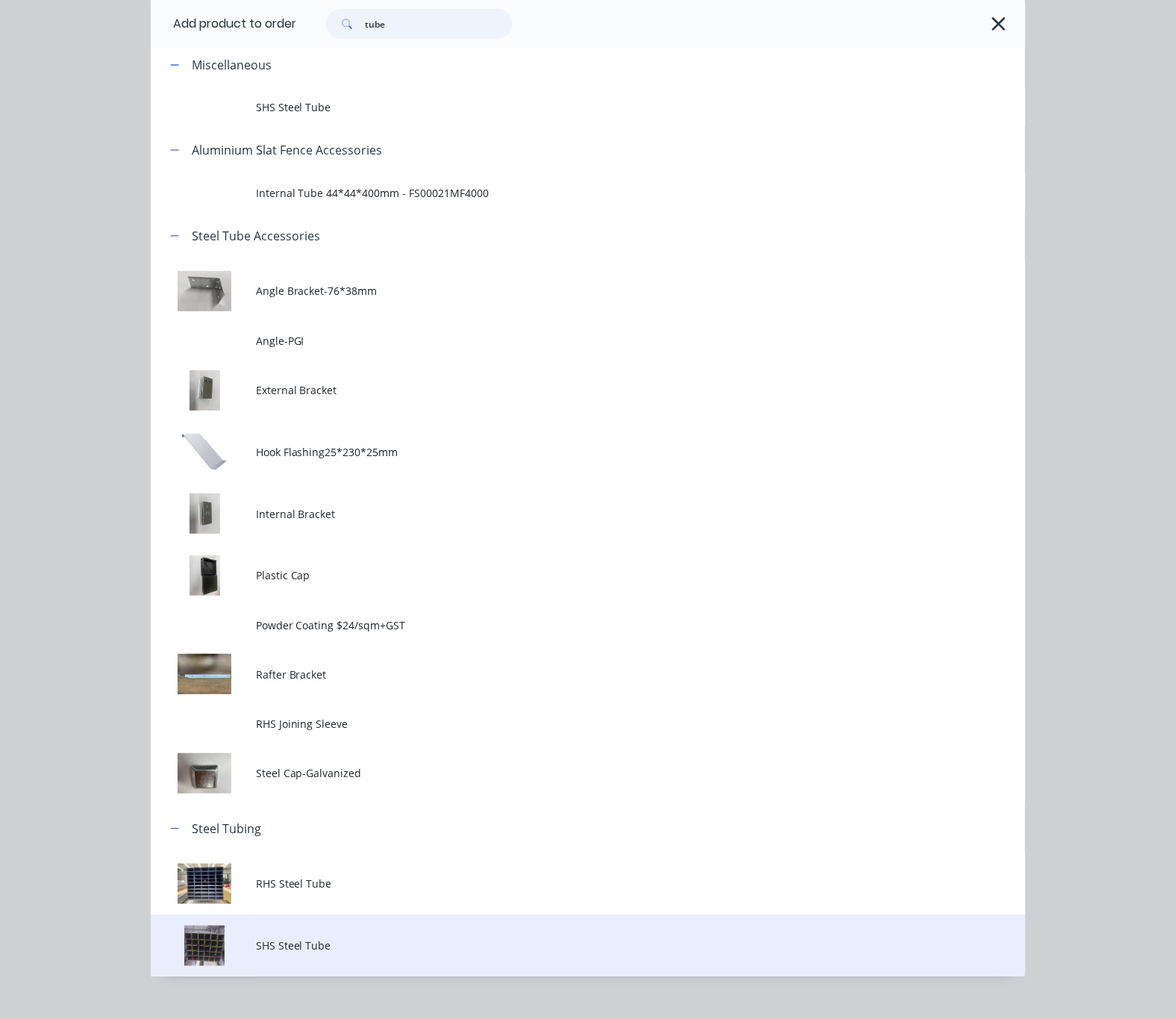
scroll to position [97, 0]
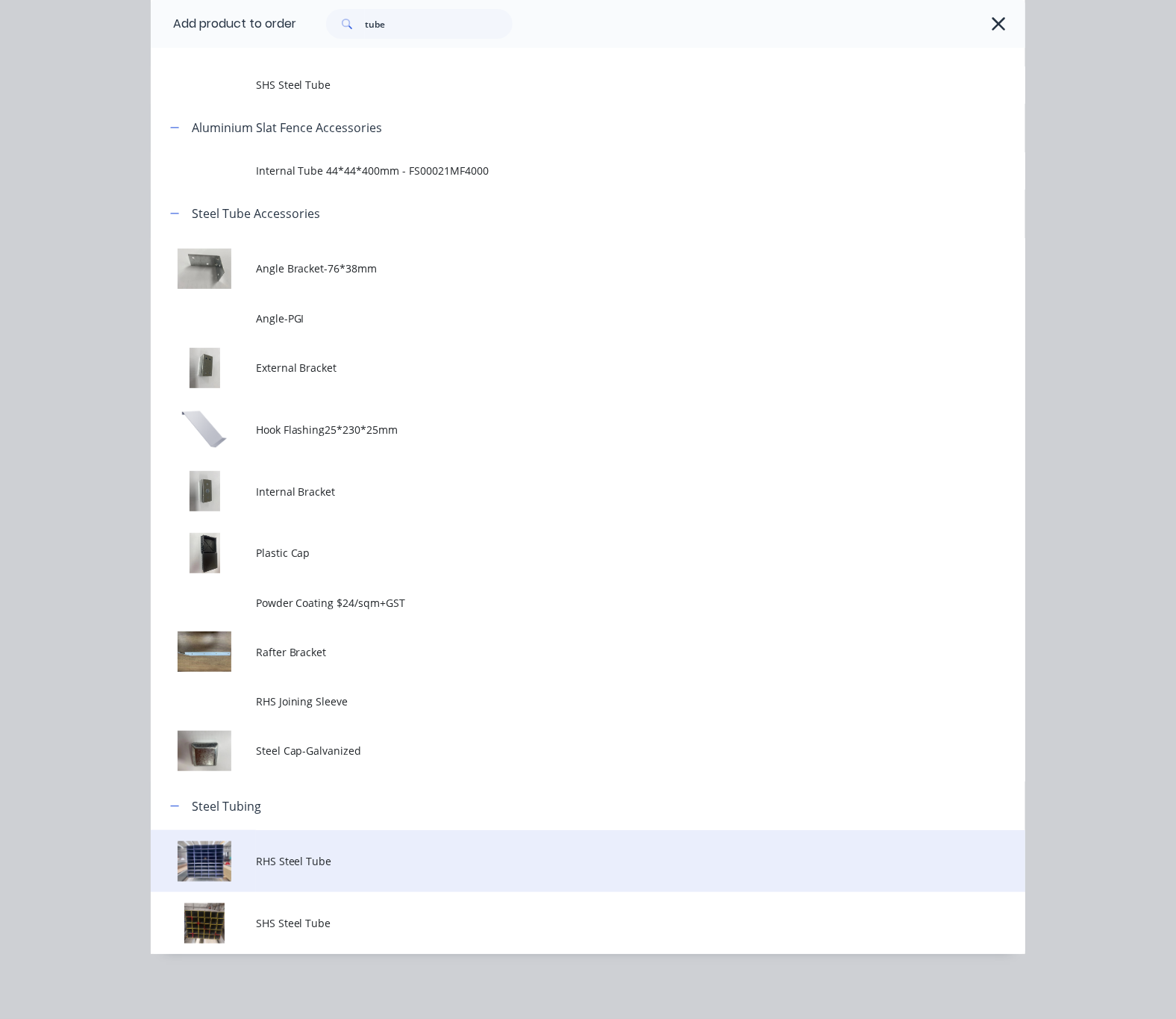
click at [309, 871] on td "RHS Steel Tube" at bounding box center [641, 860] width 770 height 62
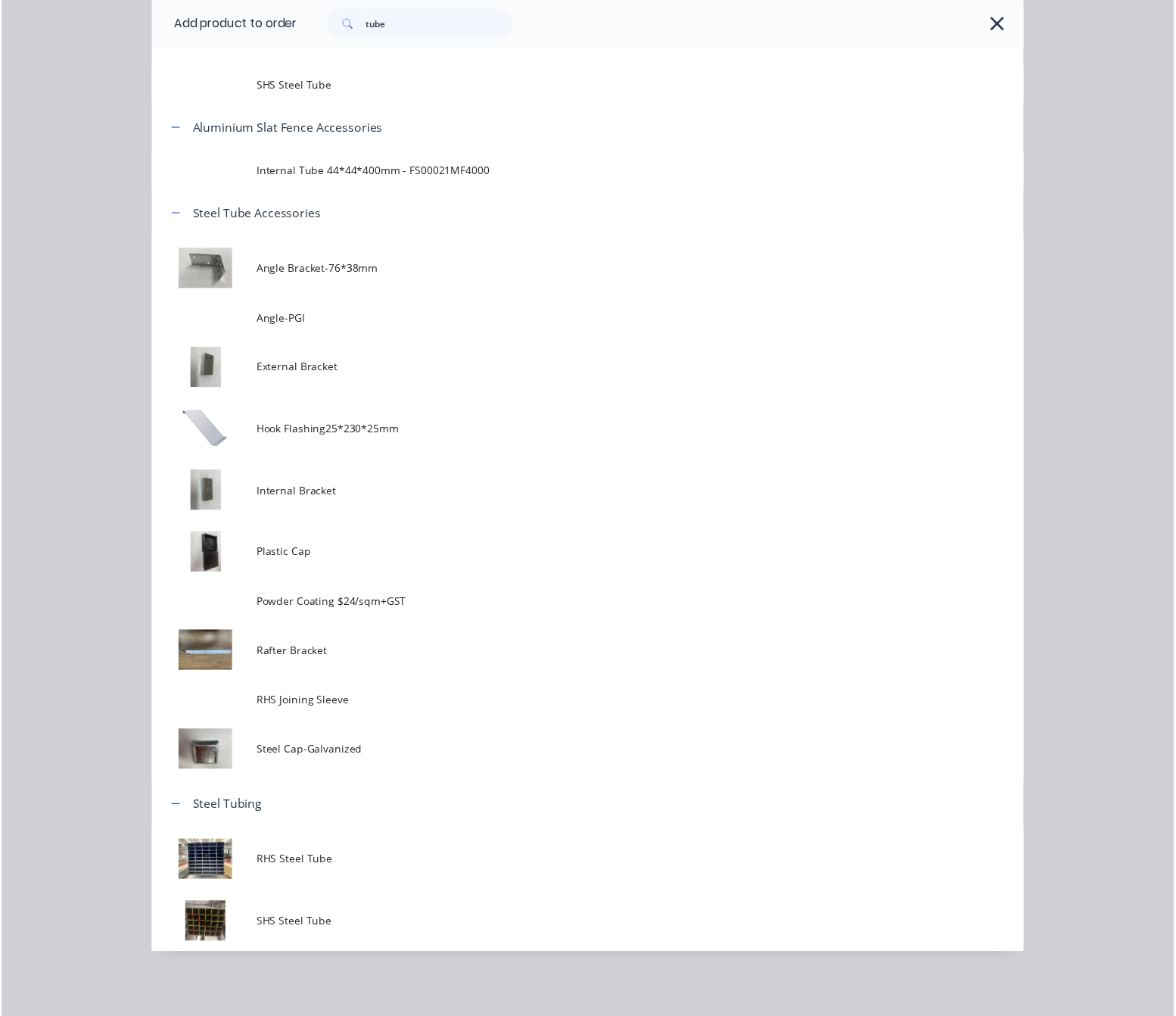
scroll to position [0, 0]
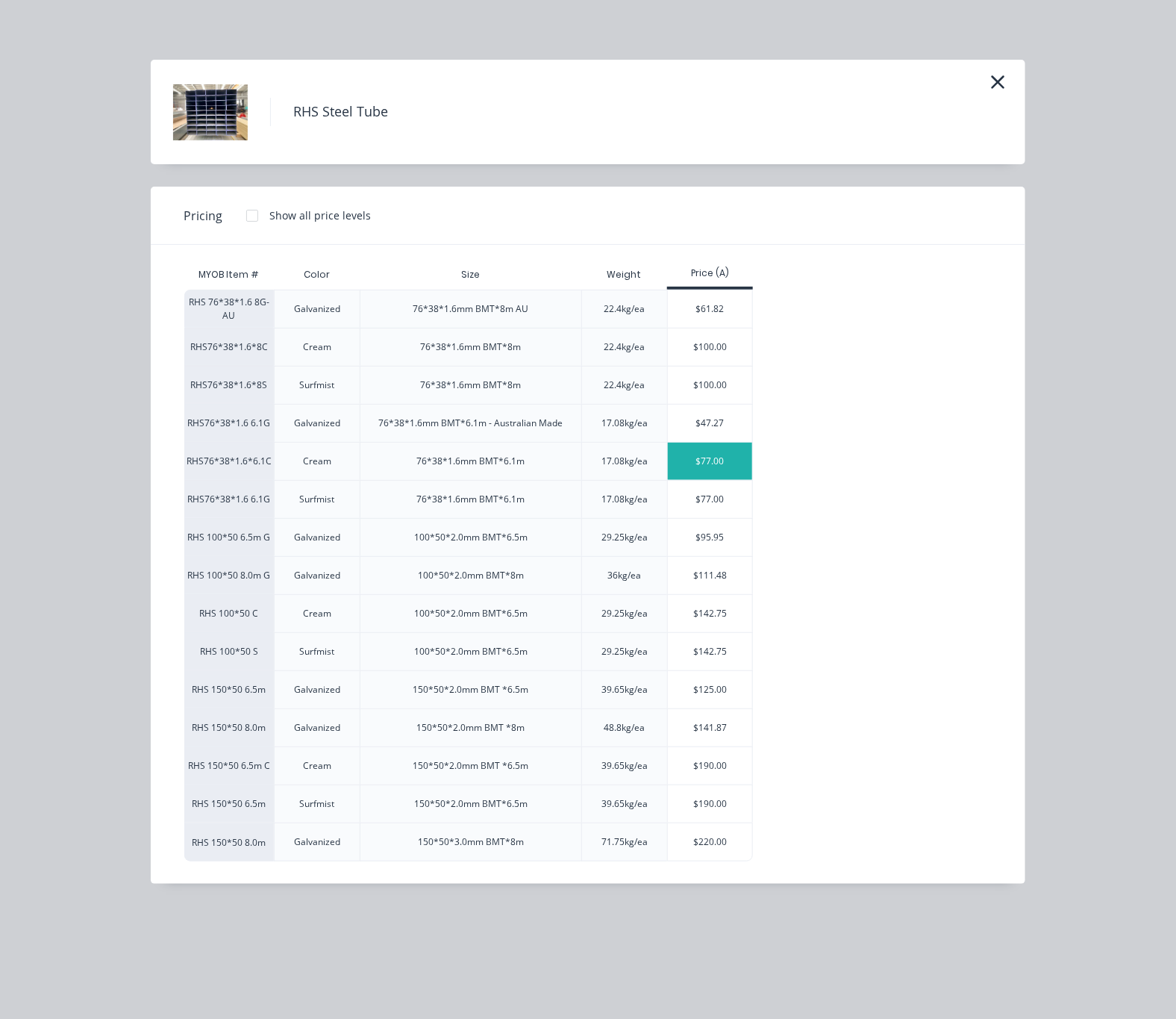
click at [731, 462] on div "$77.00" at bounding box center [710, 461] width 84 height 37
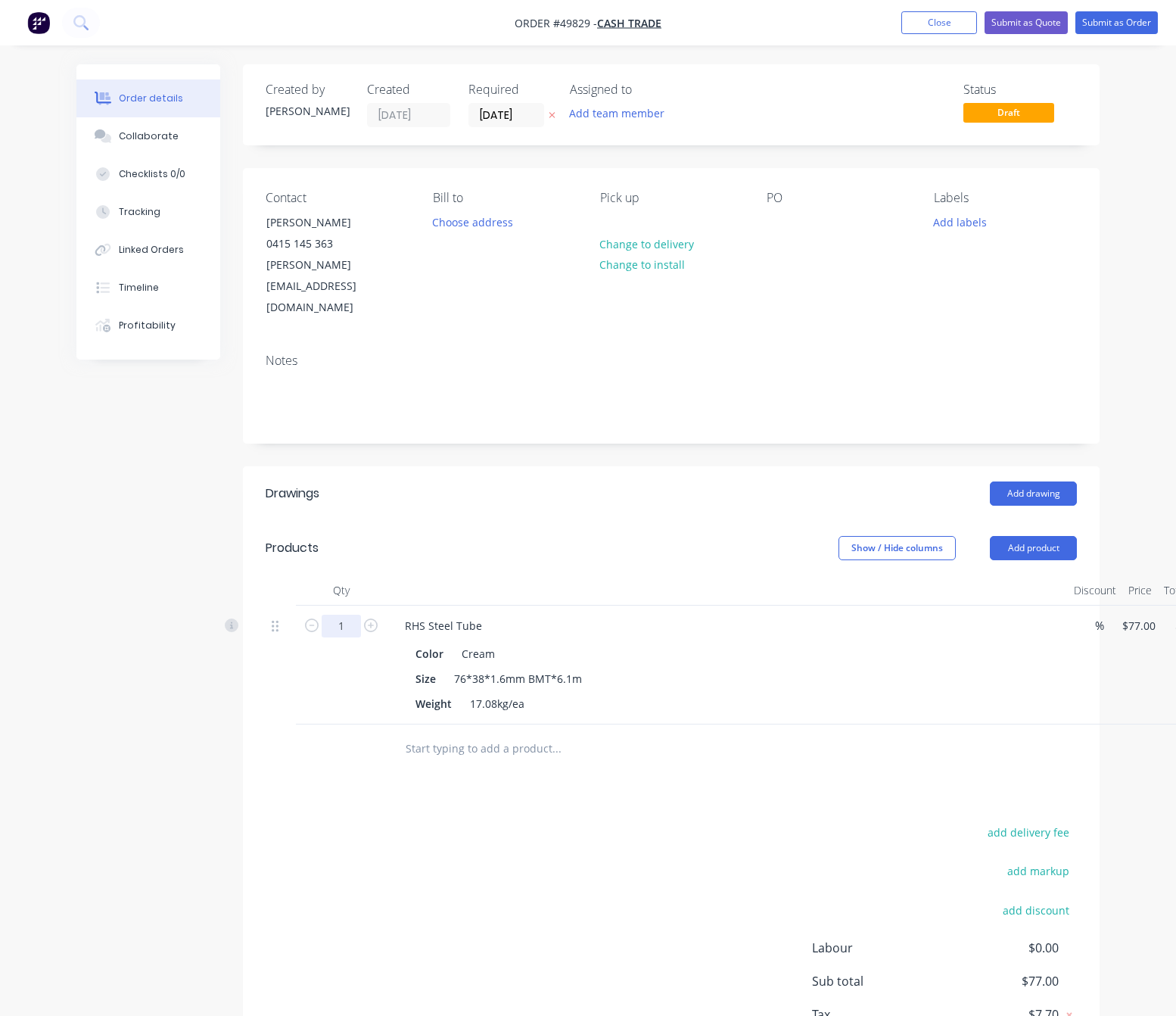
click at [348, 615] on input "1" at bounding box center [341, 626] width 39 height 23
type input "5"
type input "$385.00"
click at [689, 841] on div "add delivery fee add markup add discount Labour $0.00 Sub total $77.00 Tax $7.7…" at bounding box center [671, 951] width 812 height 259
click at [396, 771] on div "Drawings Add drawing Products Show / Hide columns Add product Qty Discount Pric…" at bounding box center [671, 785] width 857 height 637
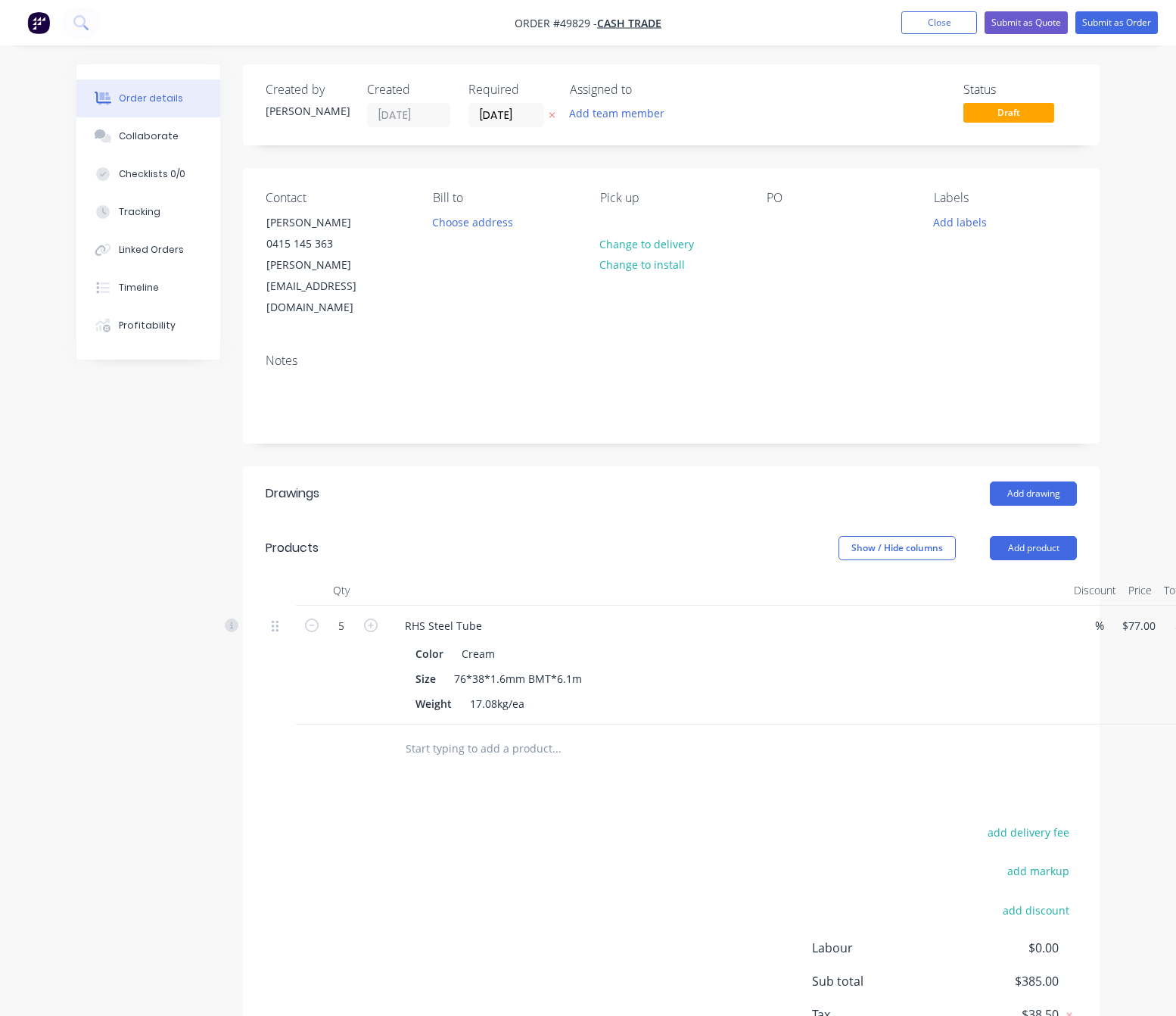
scroll to position [70, 0]
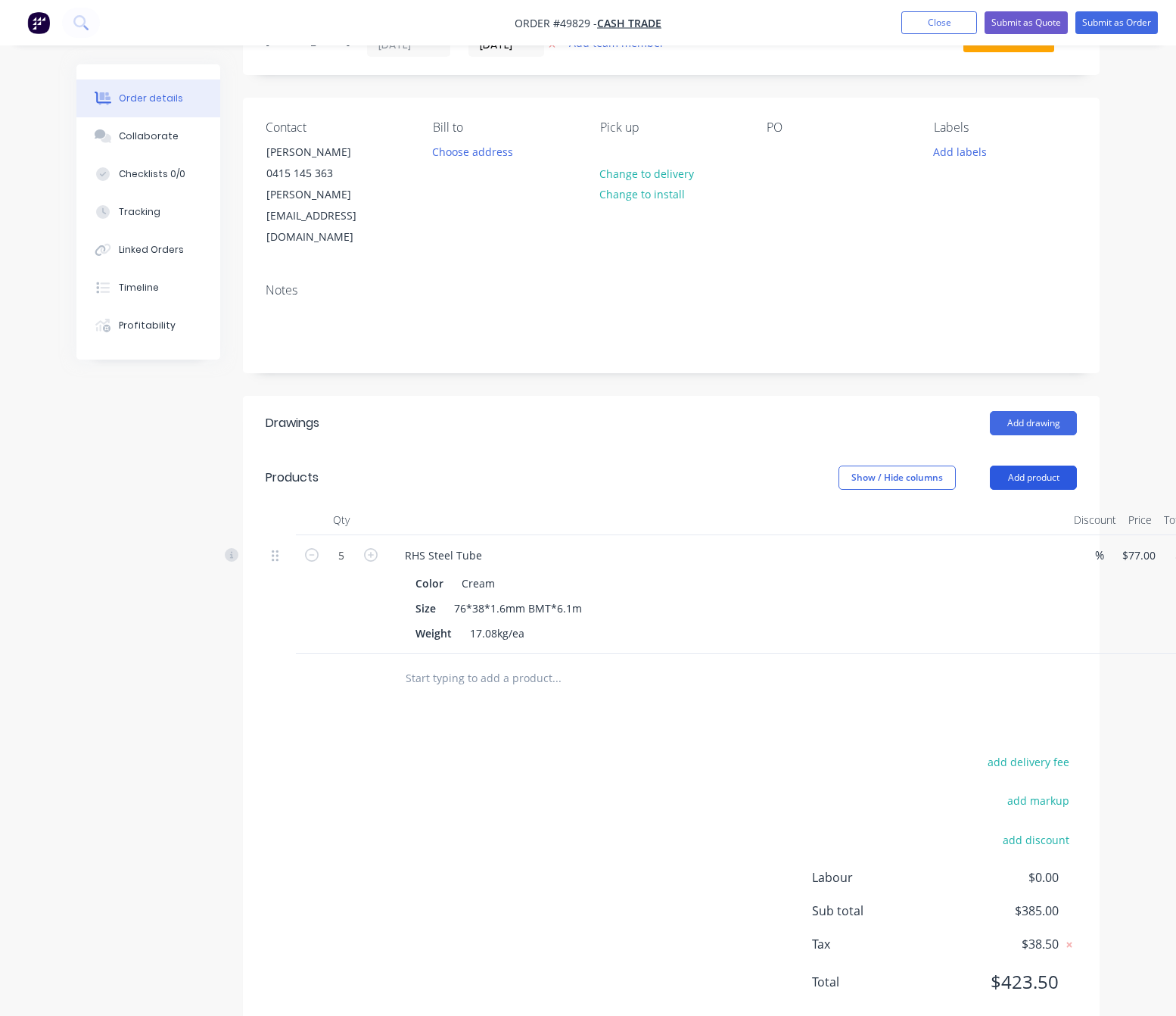
click at [1039, 466] on button "Add product" at bounding box center [1034, 477] width 87 height 24
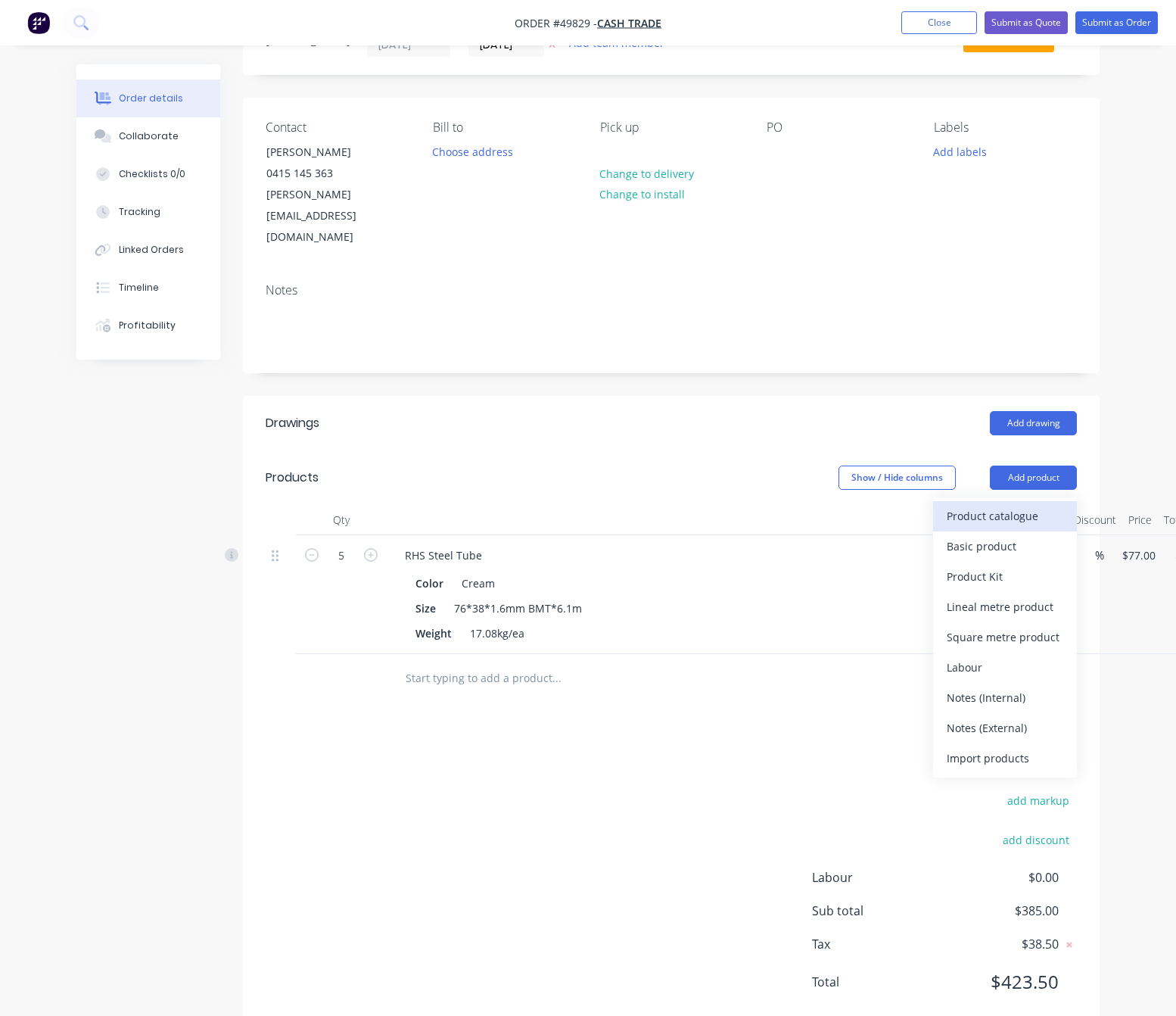
click at [1029, 505] on div "Product catalogue" at bounding box center [1005, 516] width 116 height 22
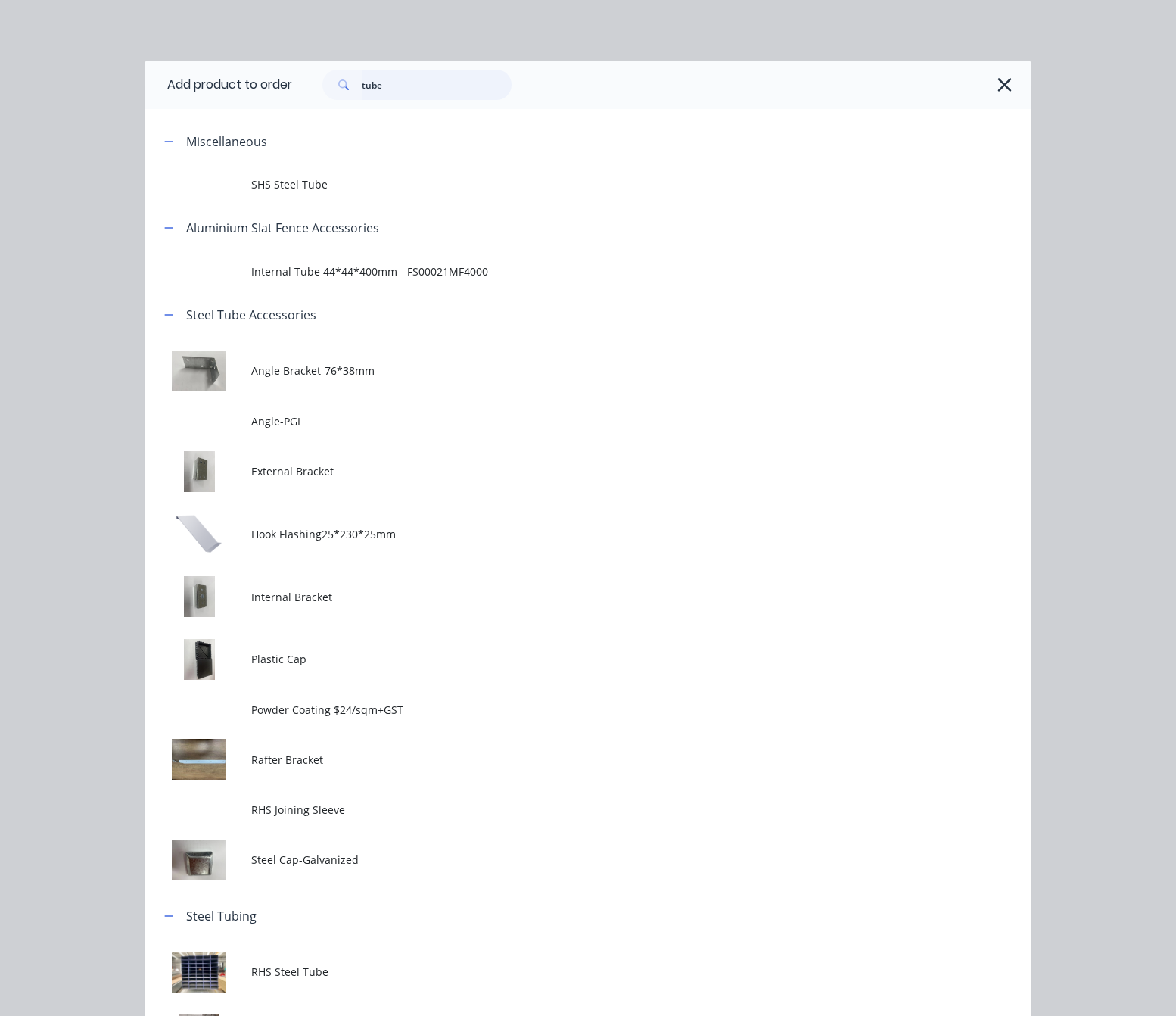
drag, startPoint x: 419, startPoint y: 90, endPoint x: 220, endPoint y: 112, distance: 200.2
click at [220, 112] on div "Add product to order tube Miscellaneous SHS Steel Tube Aluminium Slat Fence Acc…" at bounding box center [588, 563] width 887 height 1005
type input "intern"
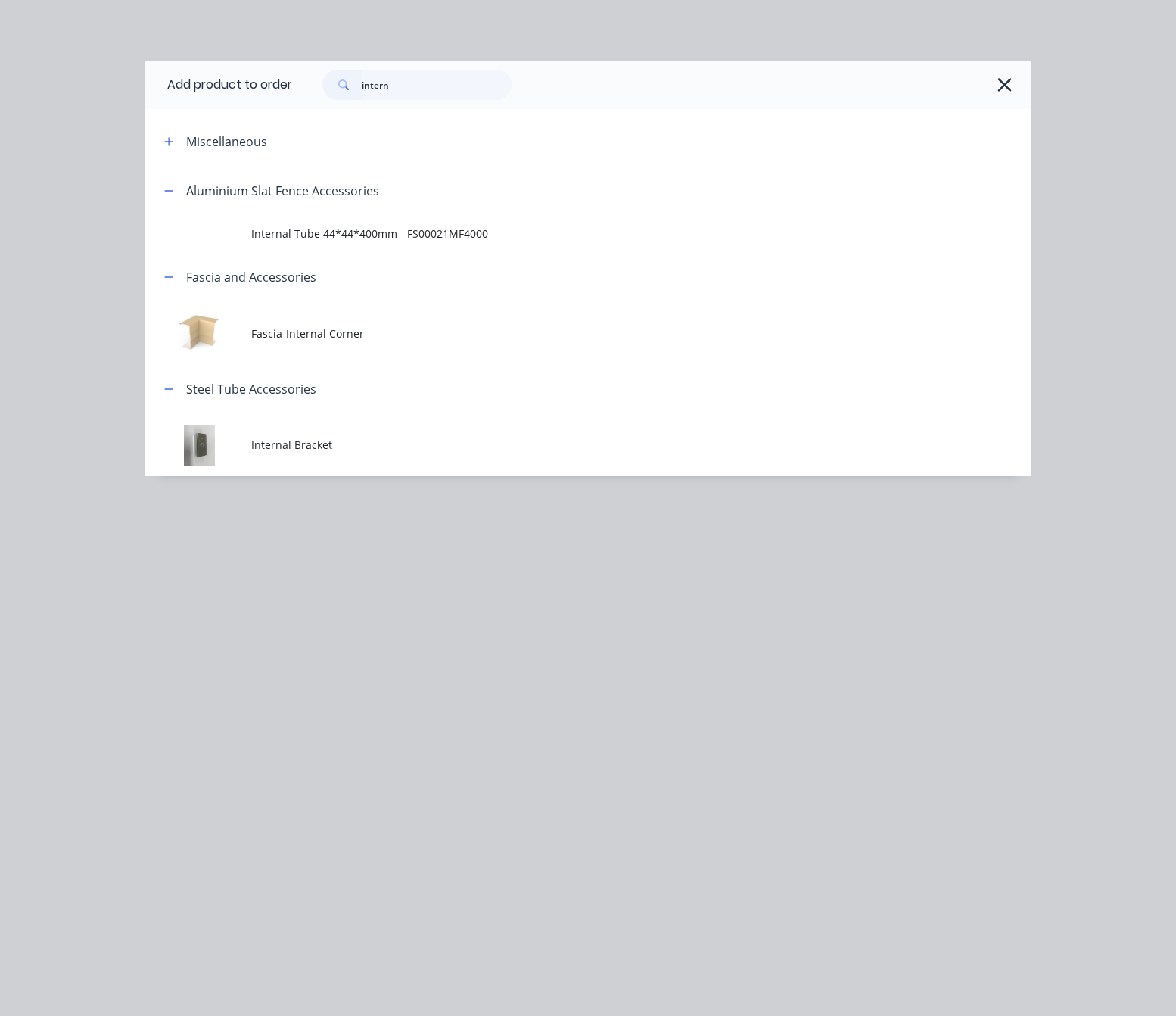
click at [480, 450] on span "Internal Bracket" at bounding box center [564, 444] width 625 height 16
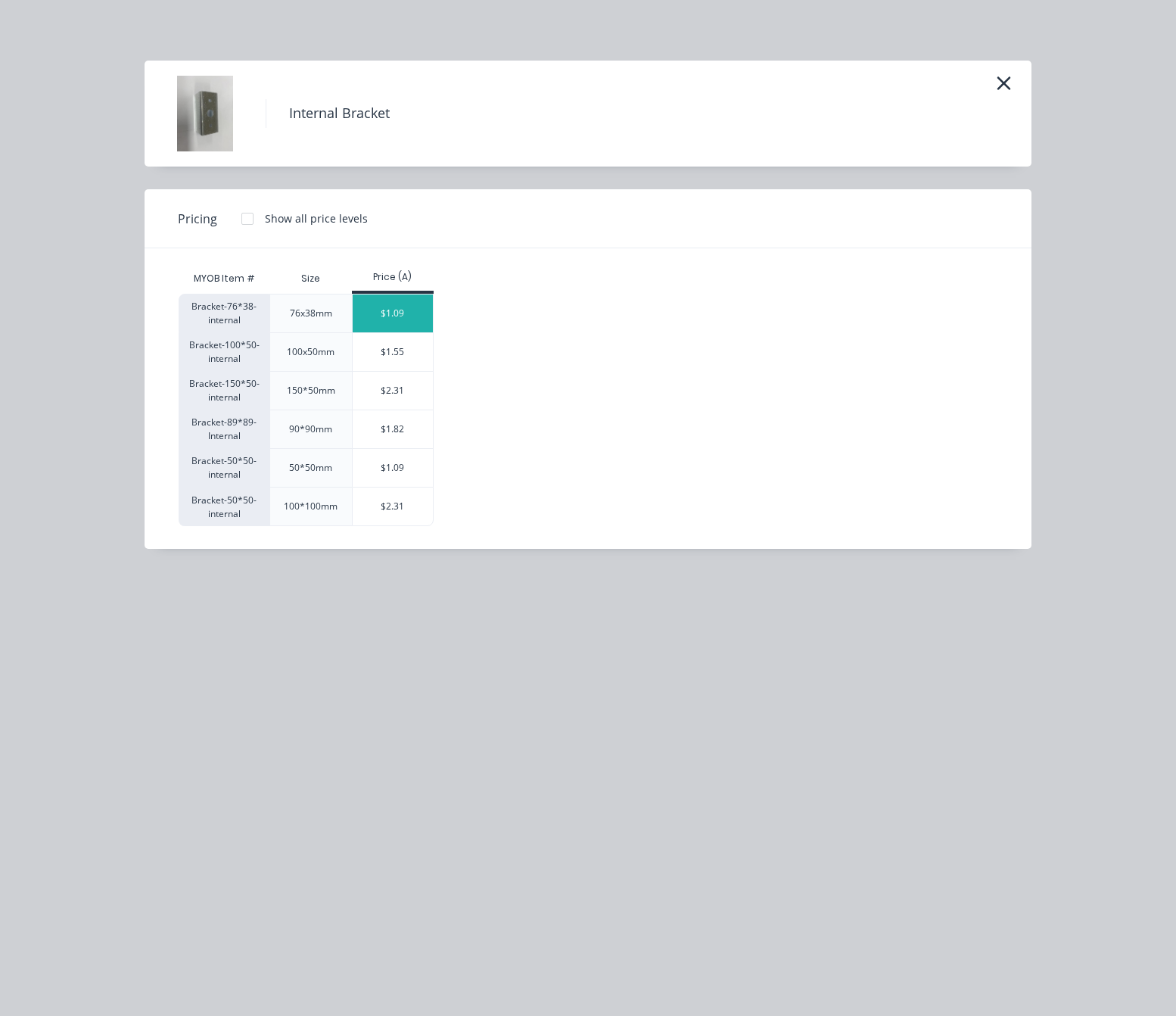
click at [395, 326] on div "$1.09" at bounding box center [393, 313] width 81 height 38
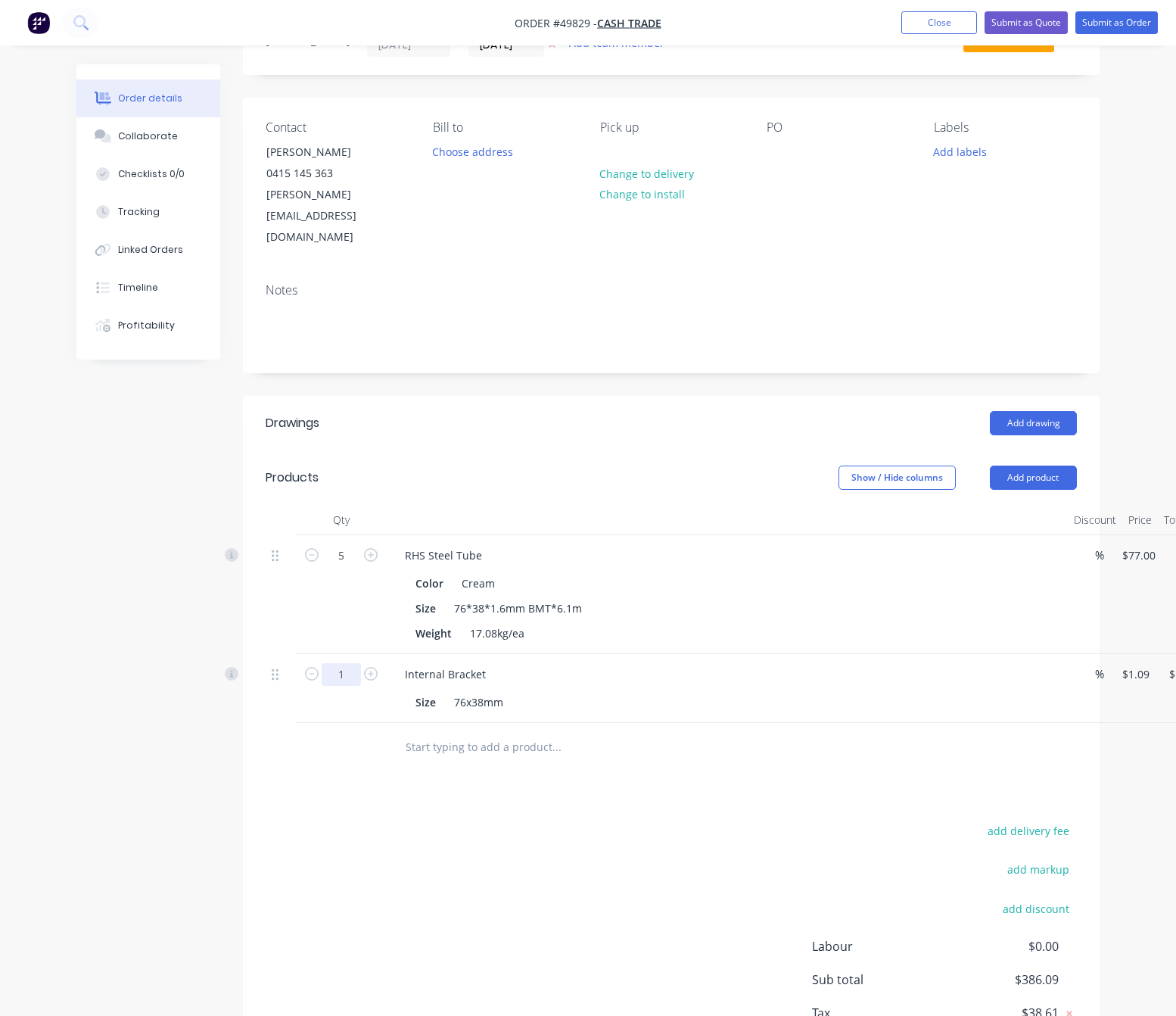
click at [336, 663] on input "1" at bounding box center [341, 674] width 39 height 23
type input "18"
type input "$19.62"
click at [698, 874] on div "add delivery fee add markup add discount Labour $0.00 Sub total $386.09 Tax $38…" at bounding box center [671, 950] width 812 height 259
click at [1031, 466] on button "Add product" at bounding box center [1034, 477] width 87 height 24
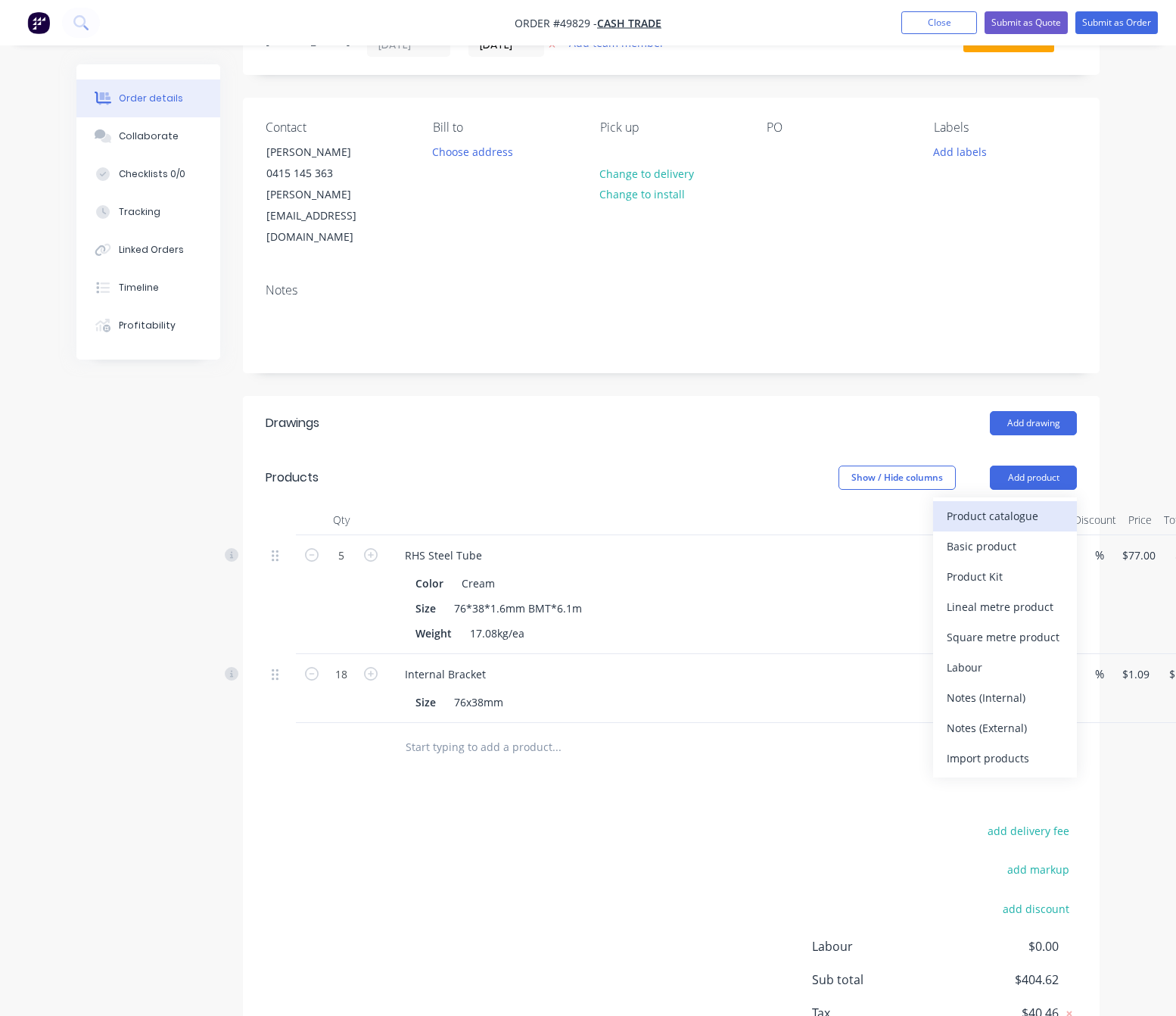
click at [1032, 505] on div "Product catalogue" at bounding box center [1005, 516] width 116 height 22
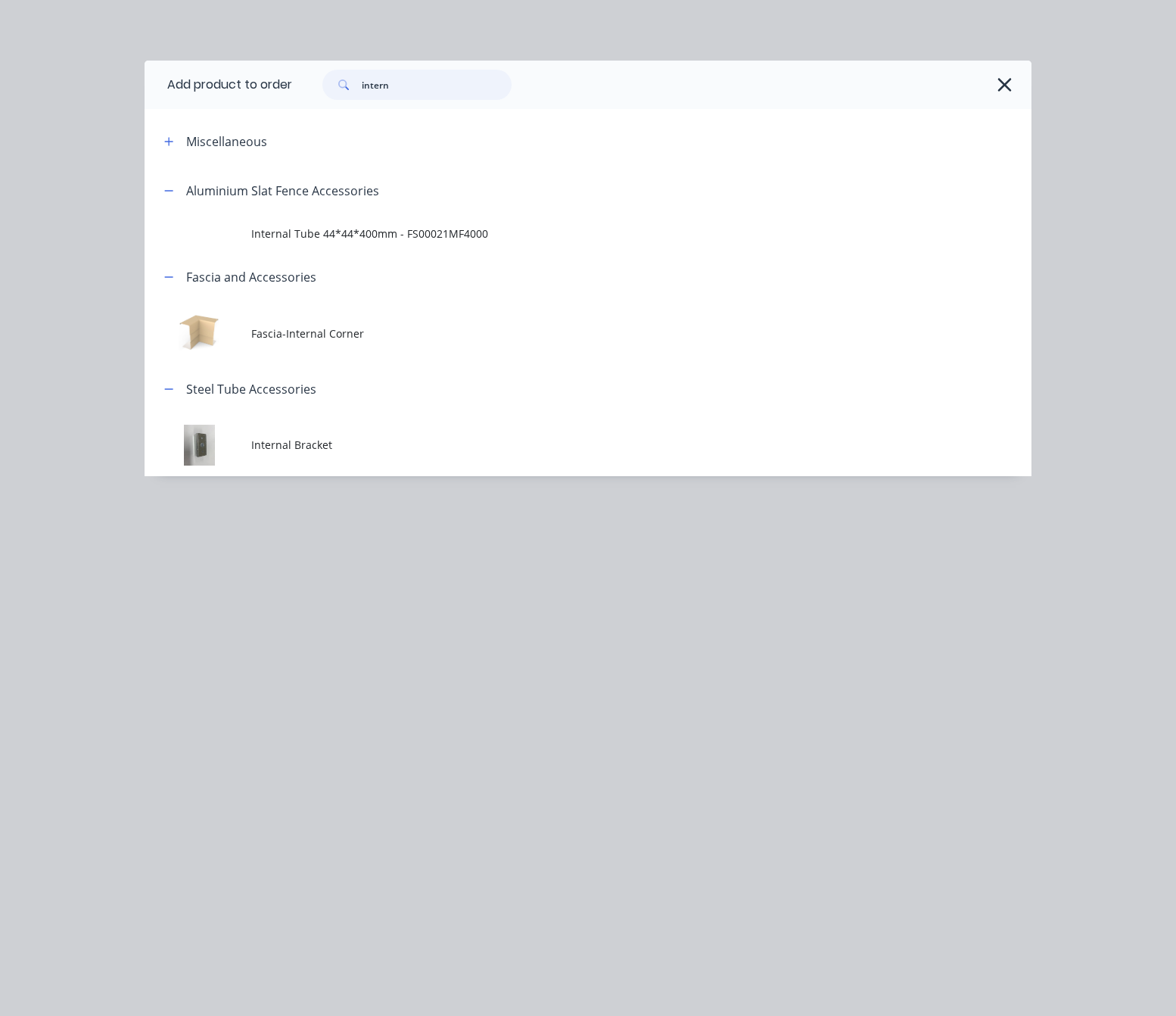
drag, startPoint x: 427, startPoint y: 85, endPoint x: 240, endPoint y: 93, distance: 187.2
click at [266, 98] on header "Add product to order intern" at bounding box center [588, 85] width 887 height 49
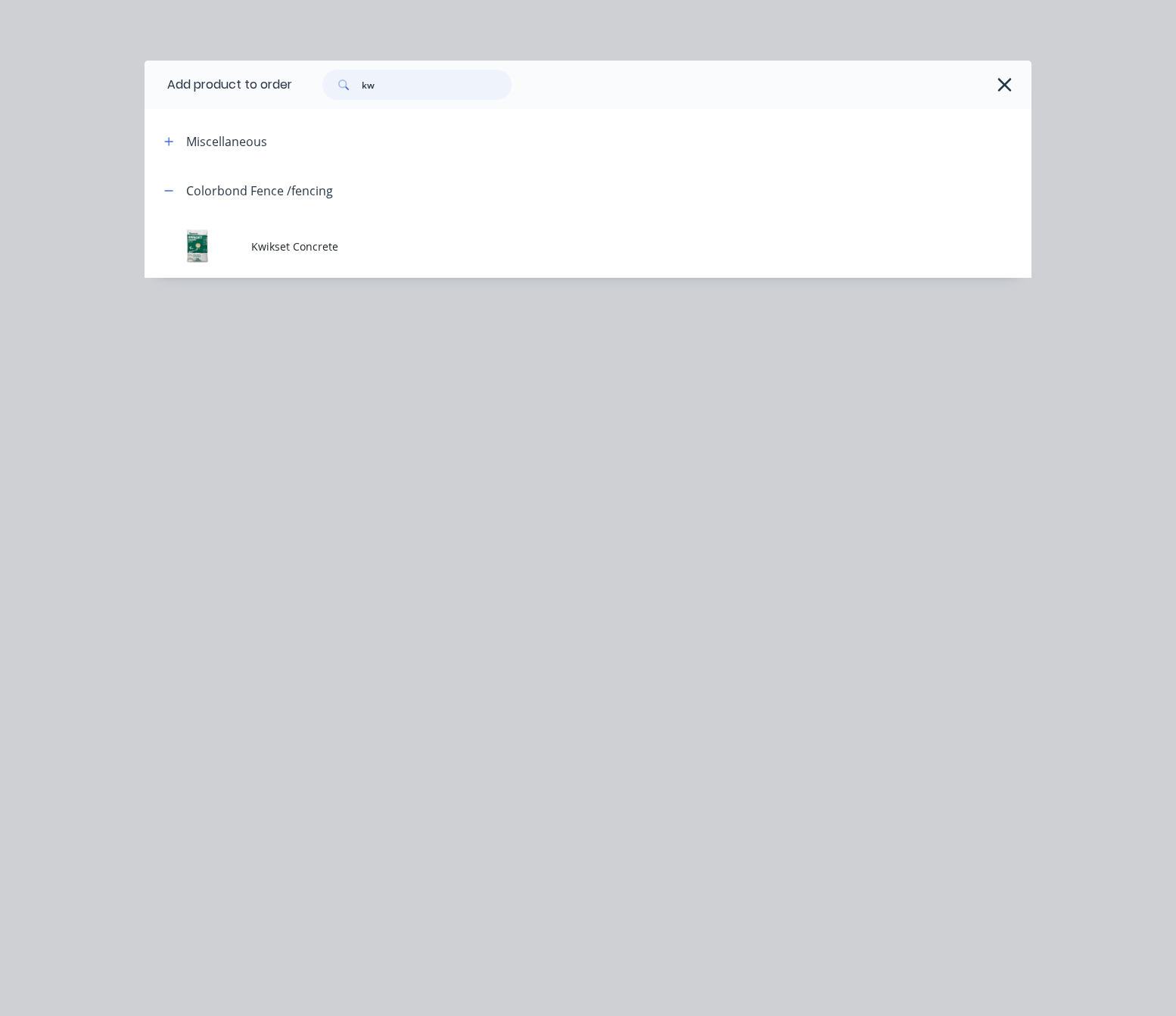
type input "k"
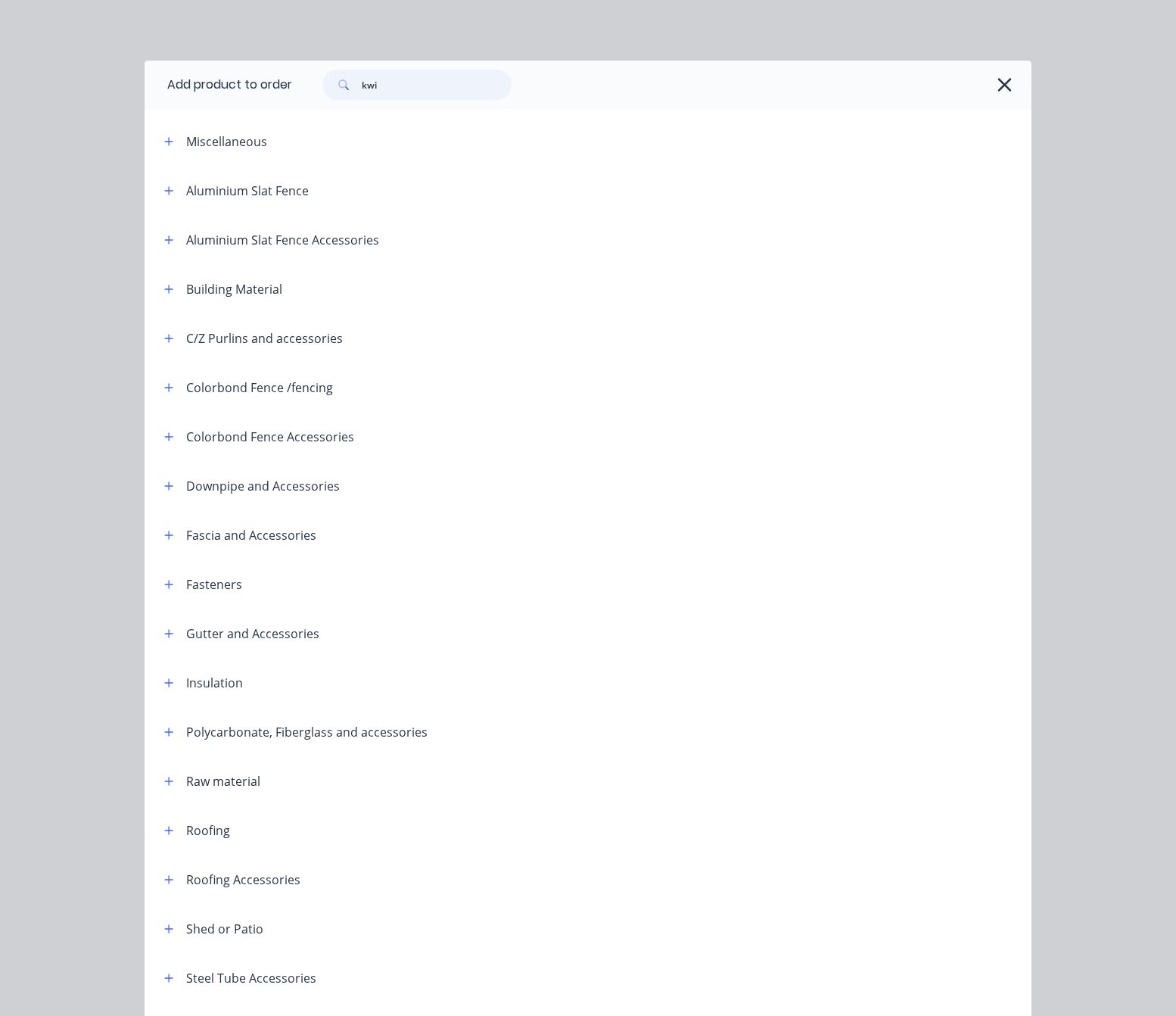
type input "kwi"
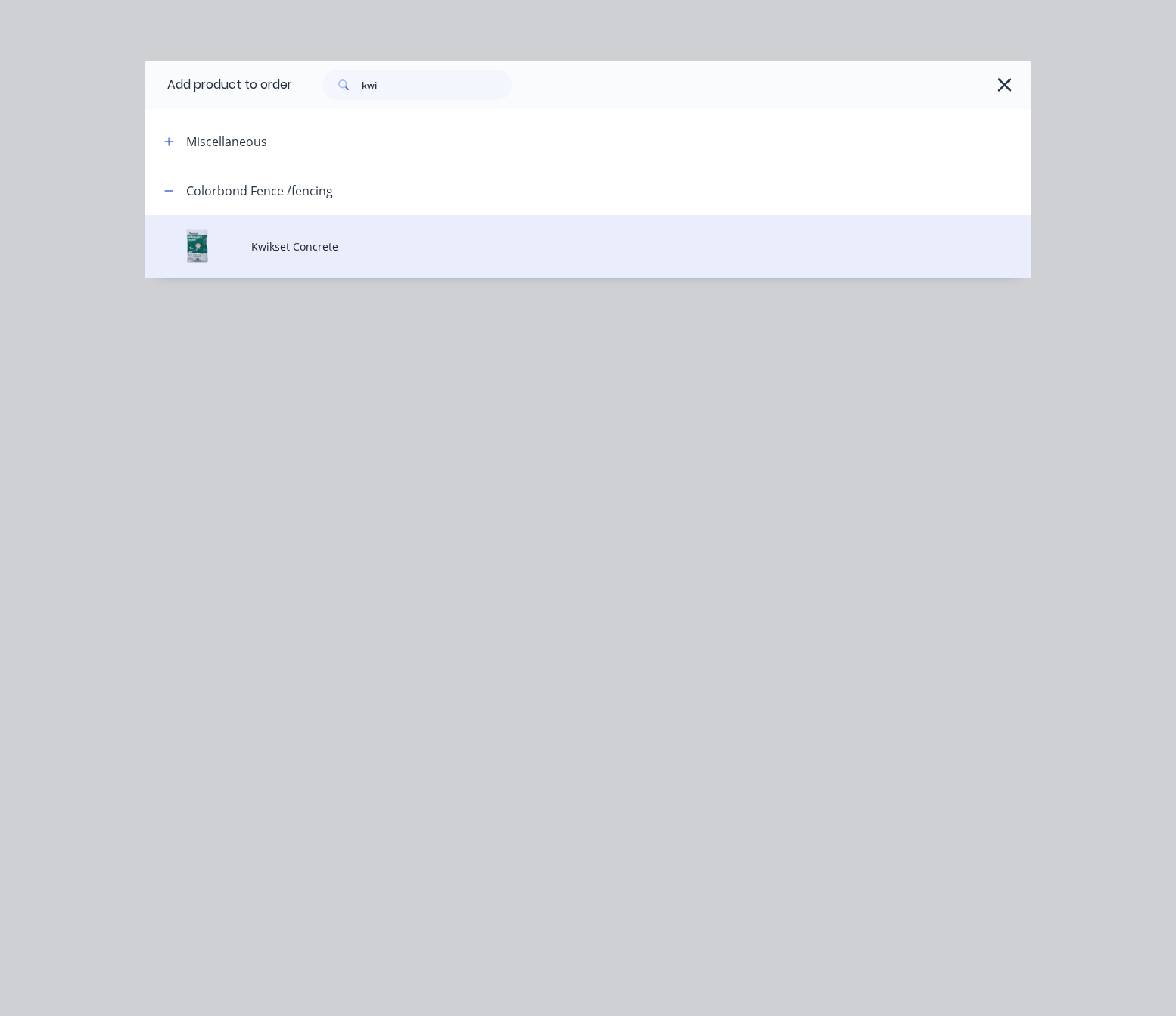
click at [475, 234] on td "Kwikset Concrete" at bounding box center [642, 246] width 781 height 63
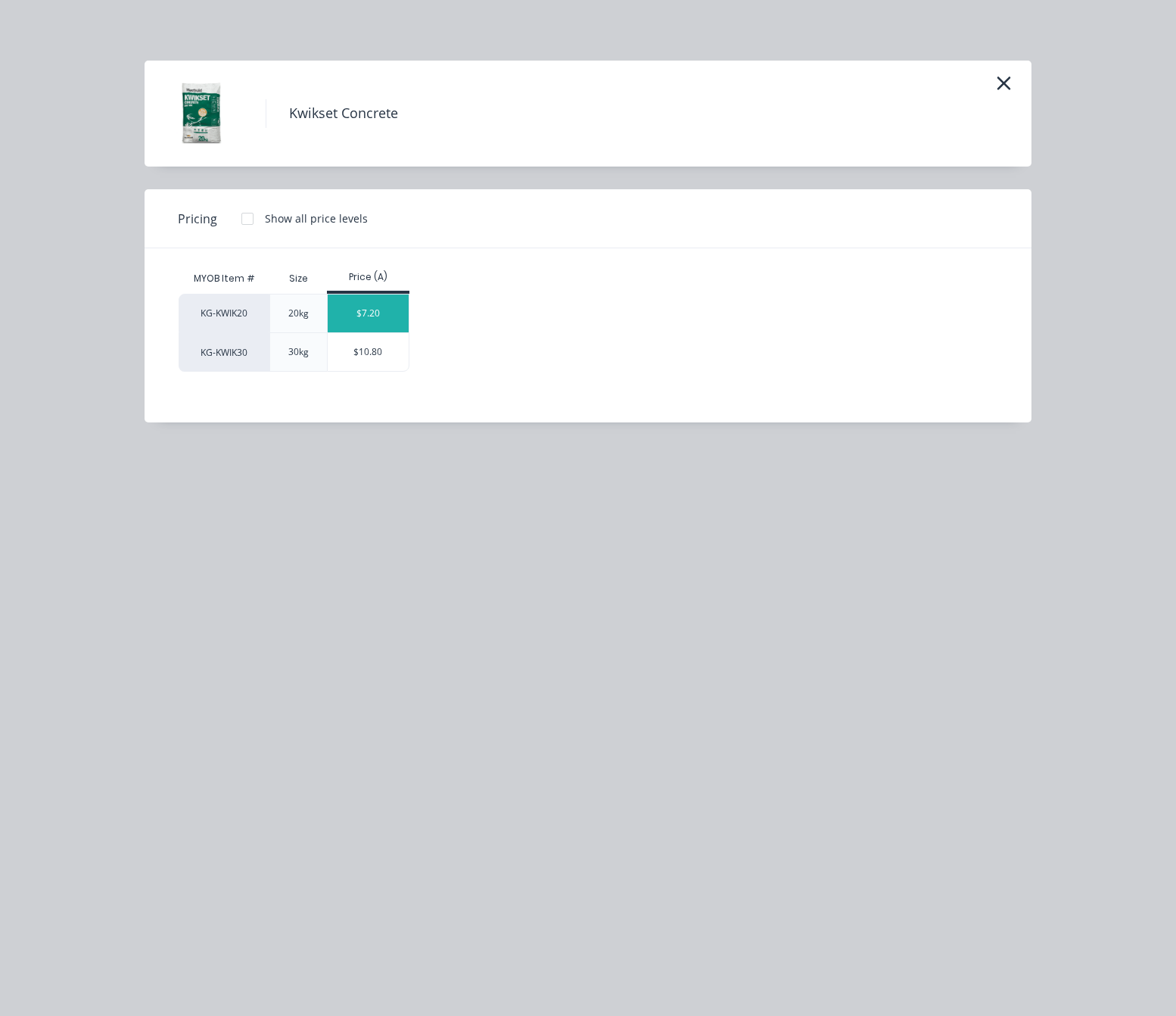
click at [378, 313] on div "$7.20" at bounding box center [368, 313] width 81 height 38
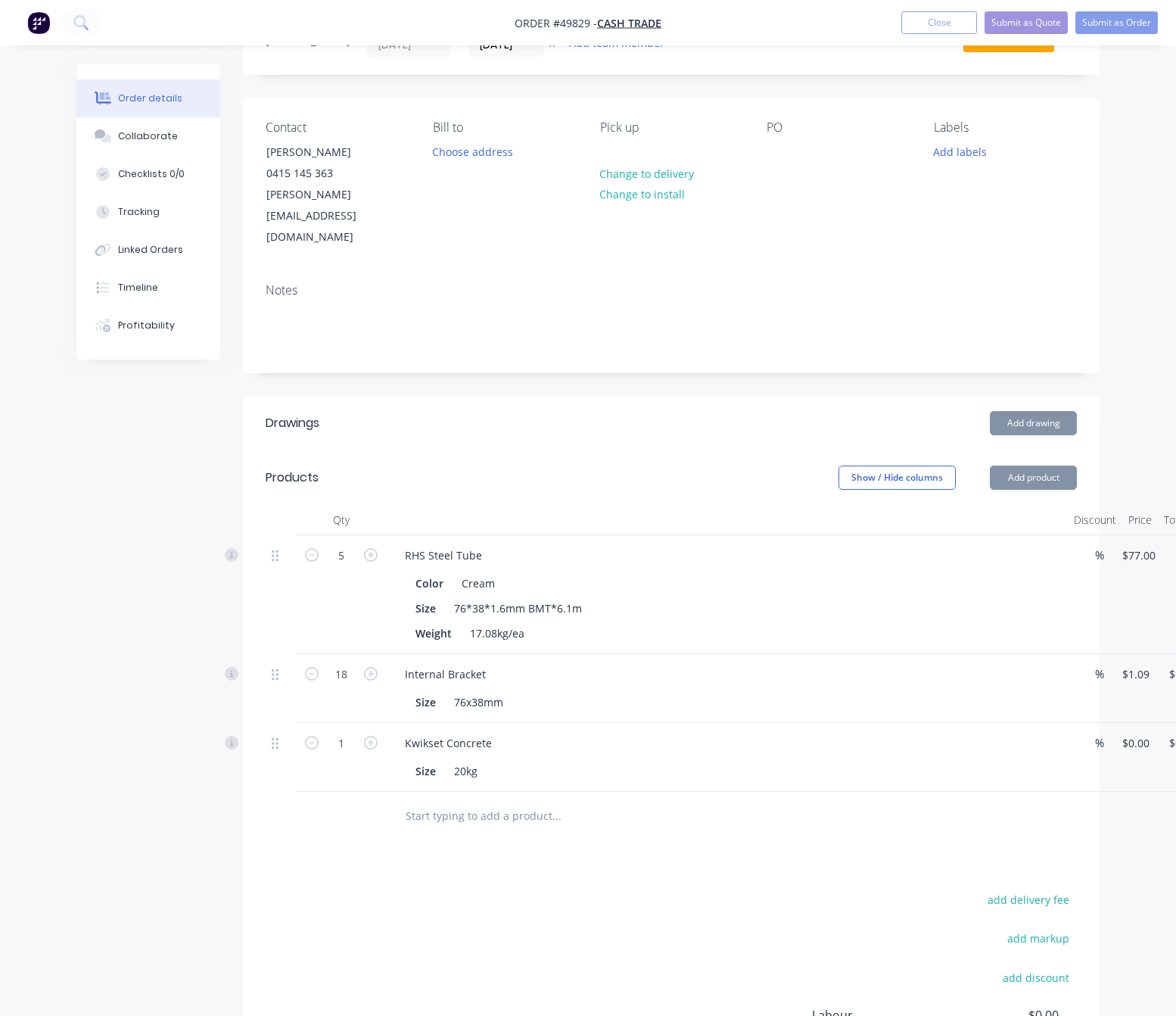
type input "$7.20"
click at [339, 732] on input "1" at bounding box center [341, 743] width 39 height 23
type input "6"
type input "$43.20"
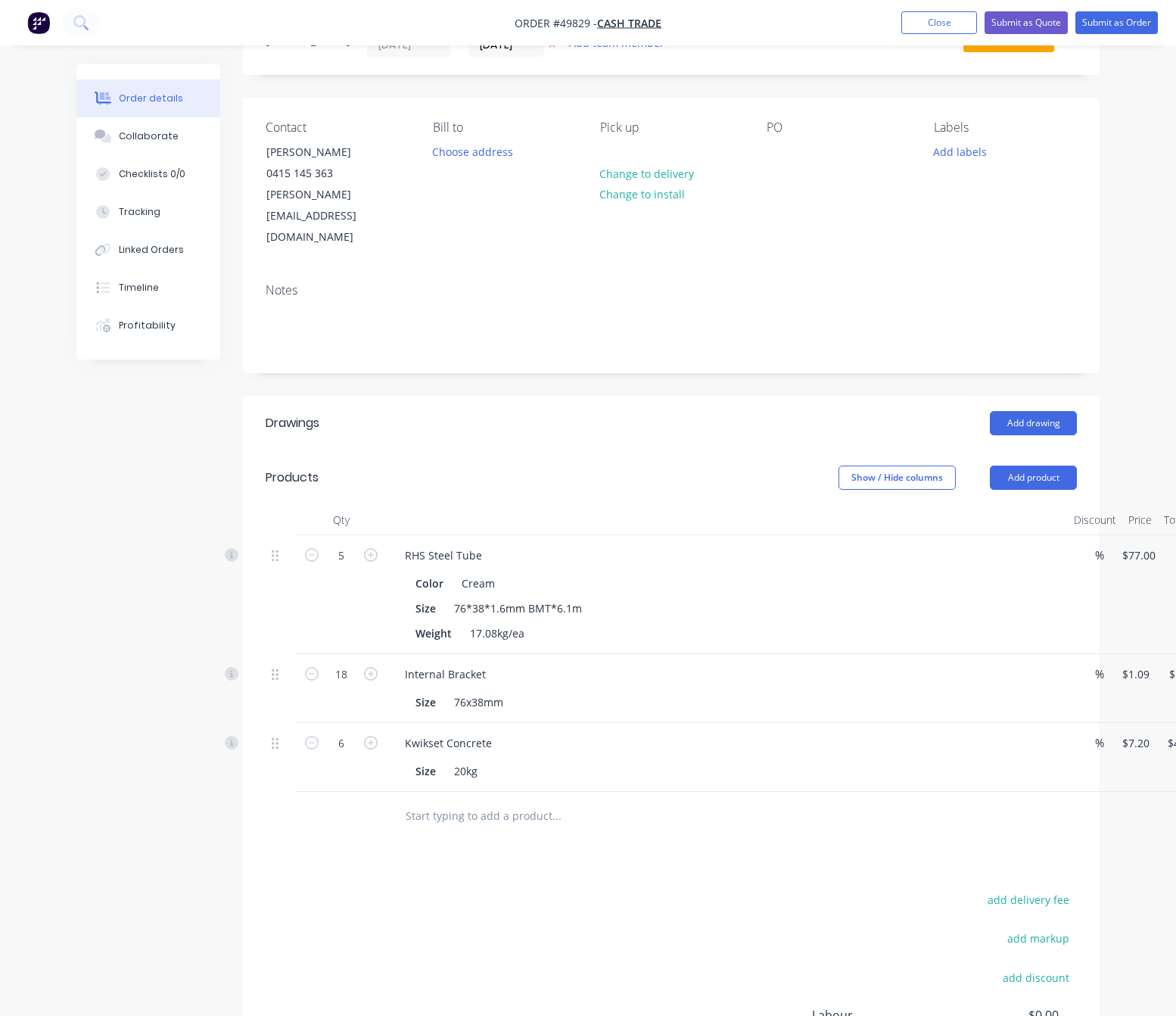
click at [625, 890] on div "add delivery fee add markup add discount Labour $0.00 Sub total $411.82 Tax $41…" at bounding box center [671, 1019] width 812 height 259
click at [1036, 466] on button "Add product" at bounding box center [1034, 477] width 87 height 24
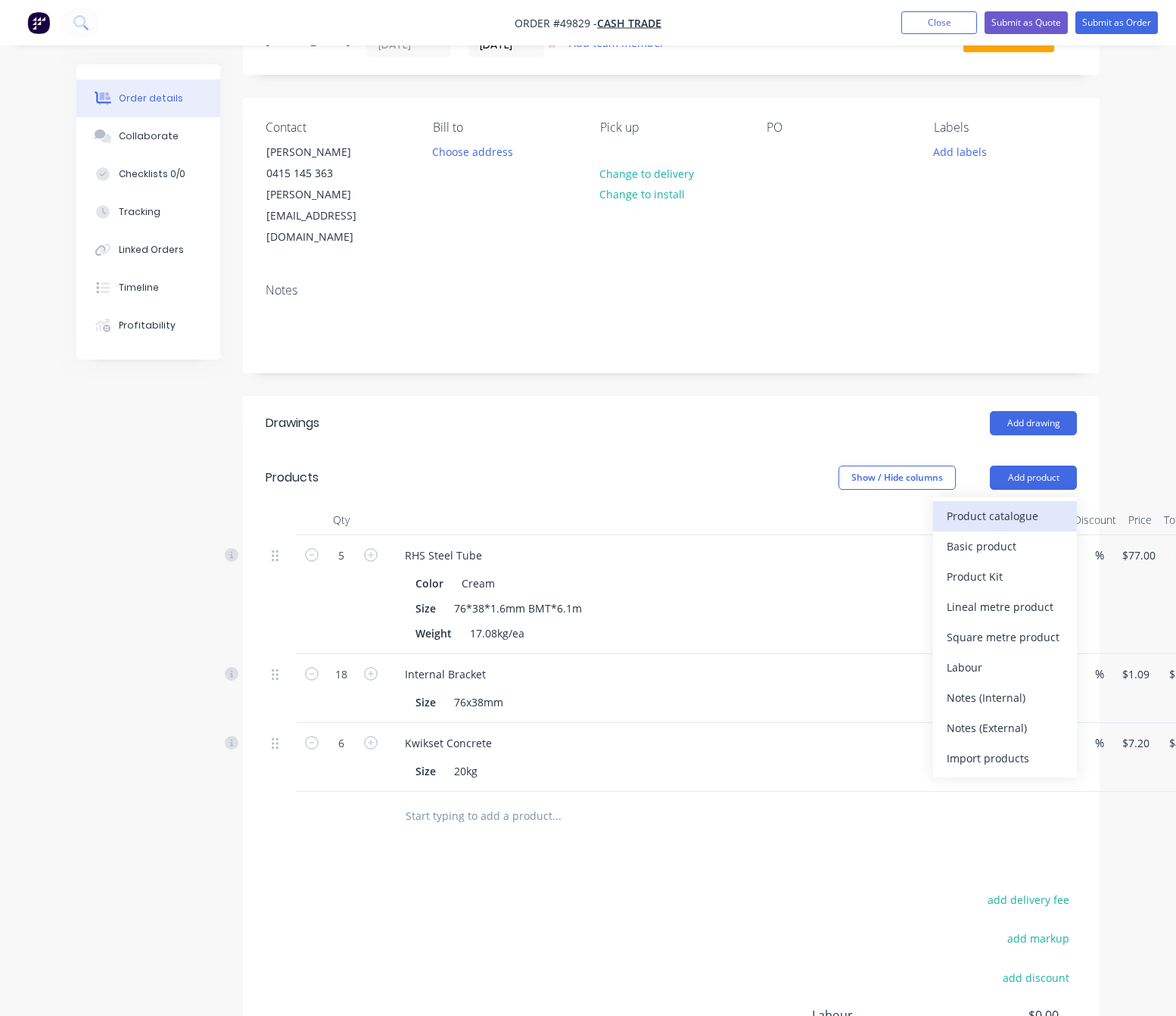
click at [1047, 505] on div "Product catalogue" at bounding box center [1005, 516] width 116 height 22
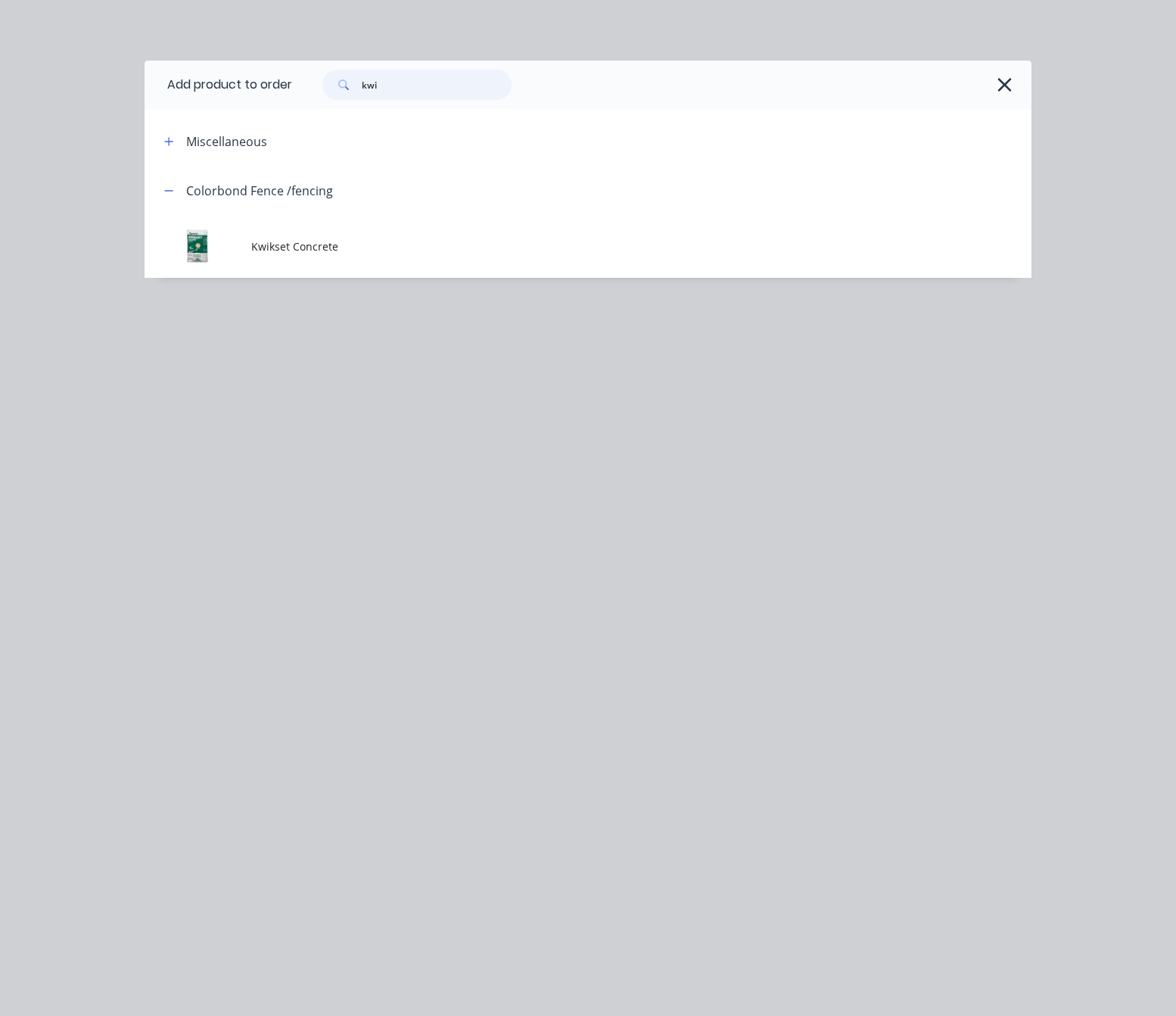
drag, startPoint x: 418, startPoint y: 78, endPoint x: 169, endPoint y: 86, distance: 249.1
click at [271, 80] on header "Add product to order kwi" at bounding box center [588, 85] width 887 height 49
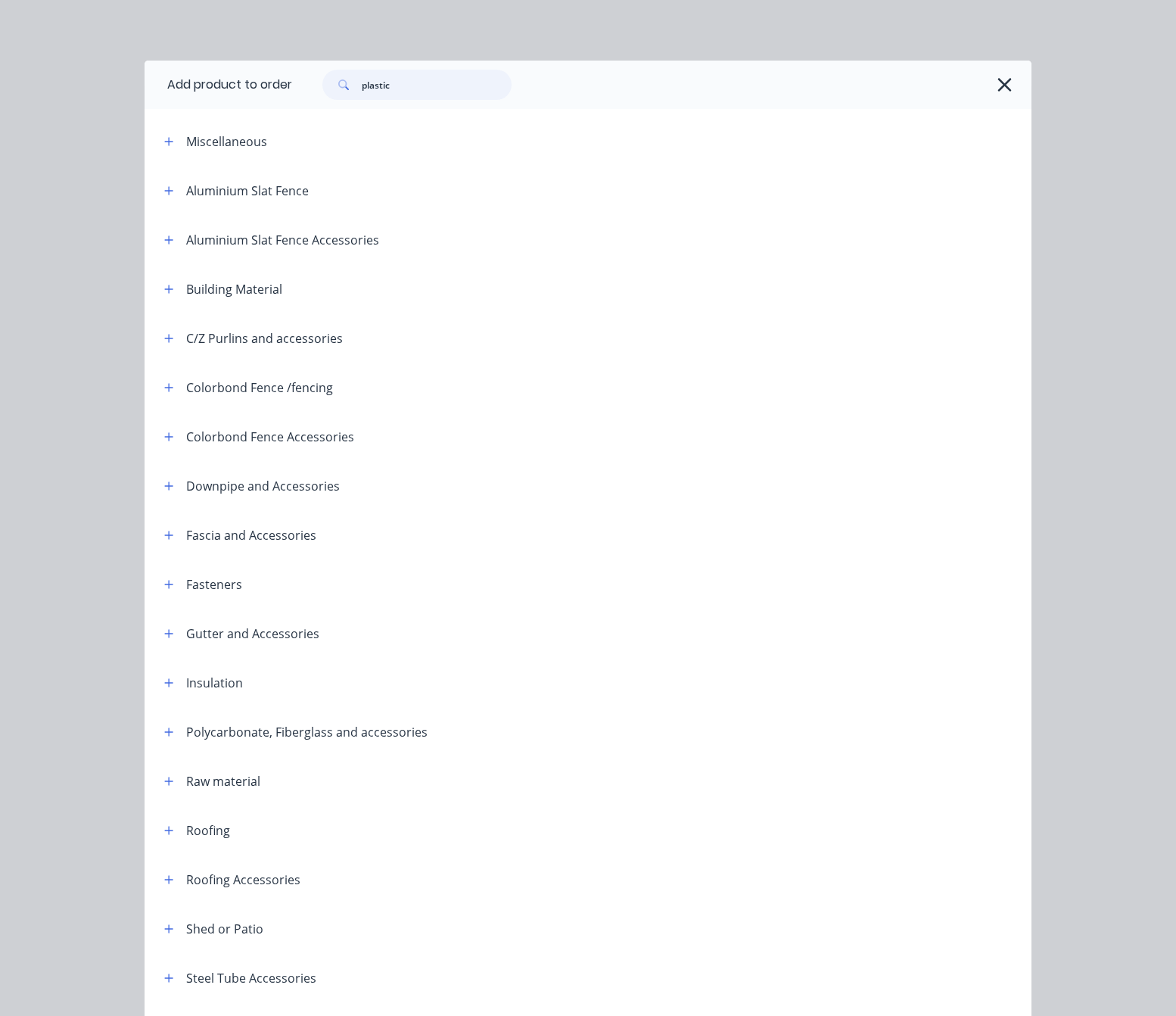
type input "plastic"
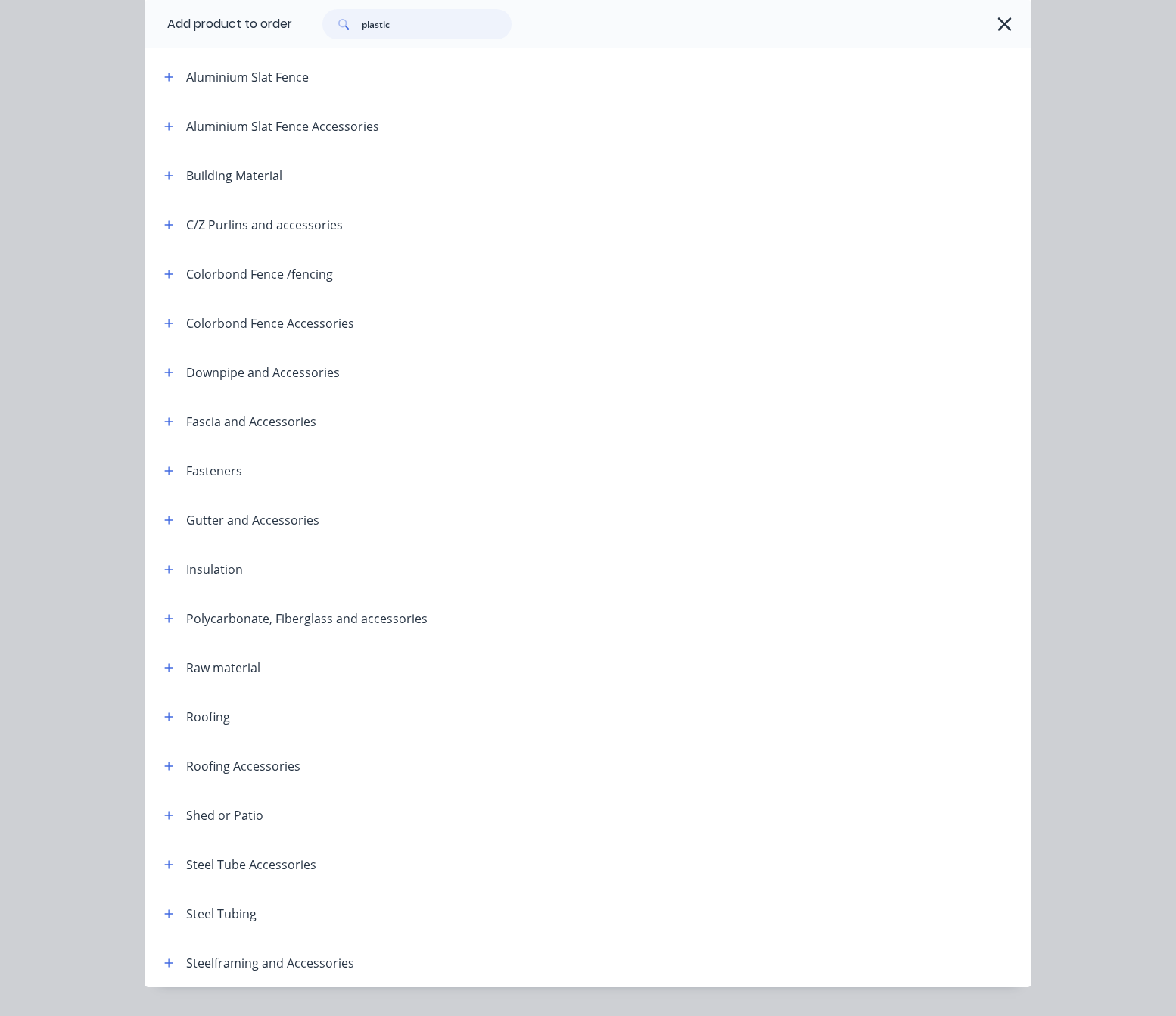
scroll to position [0, 0]
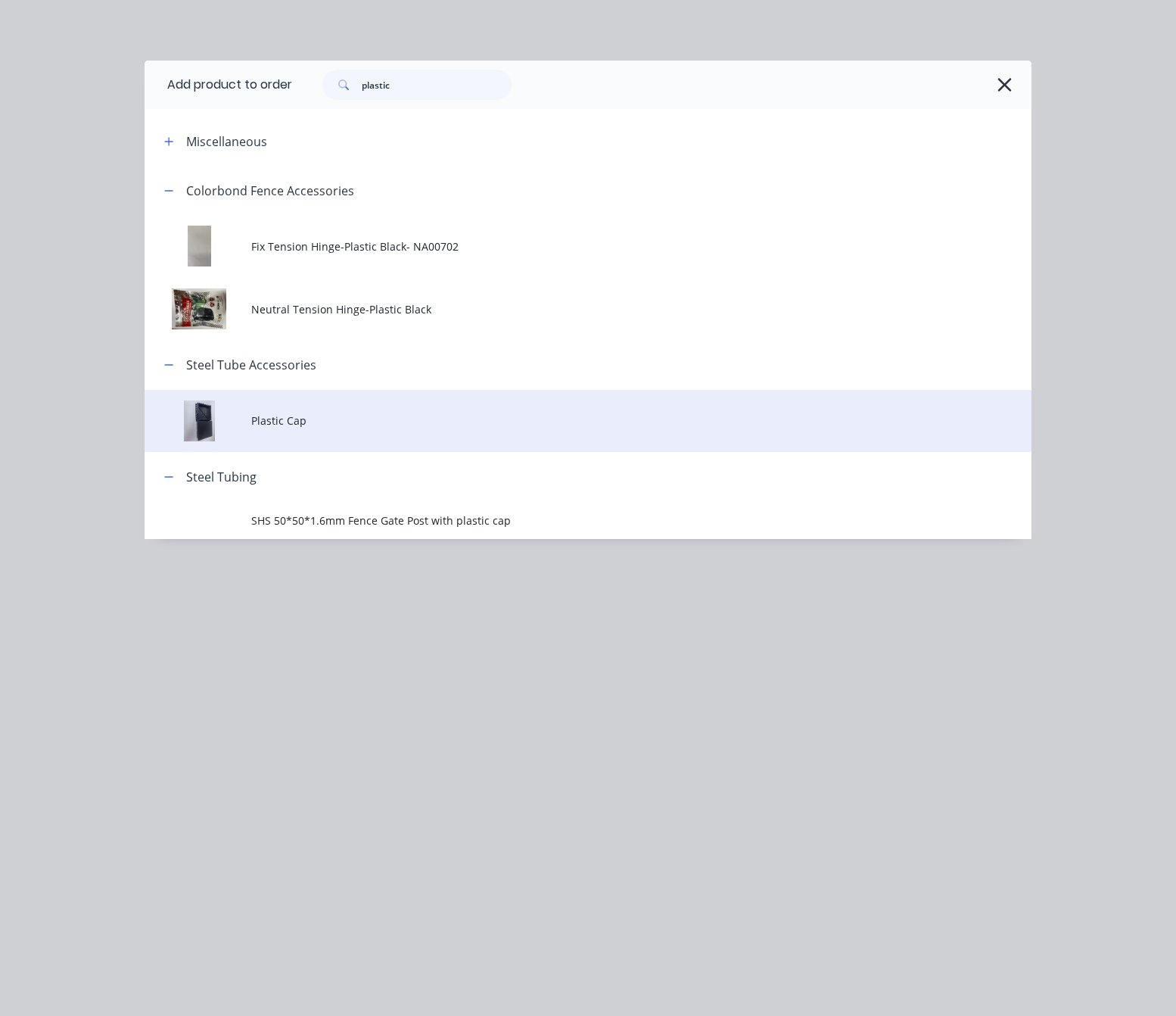
click at [446, 431] on td "Plastic Cap" at bounding box center [642, 420] width 781 height 63
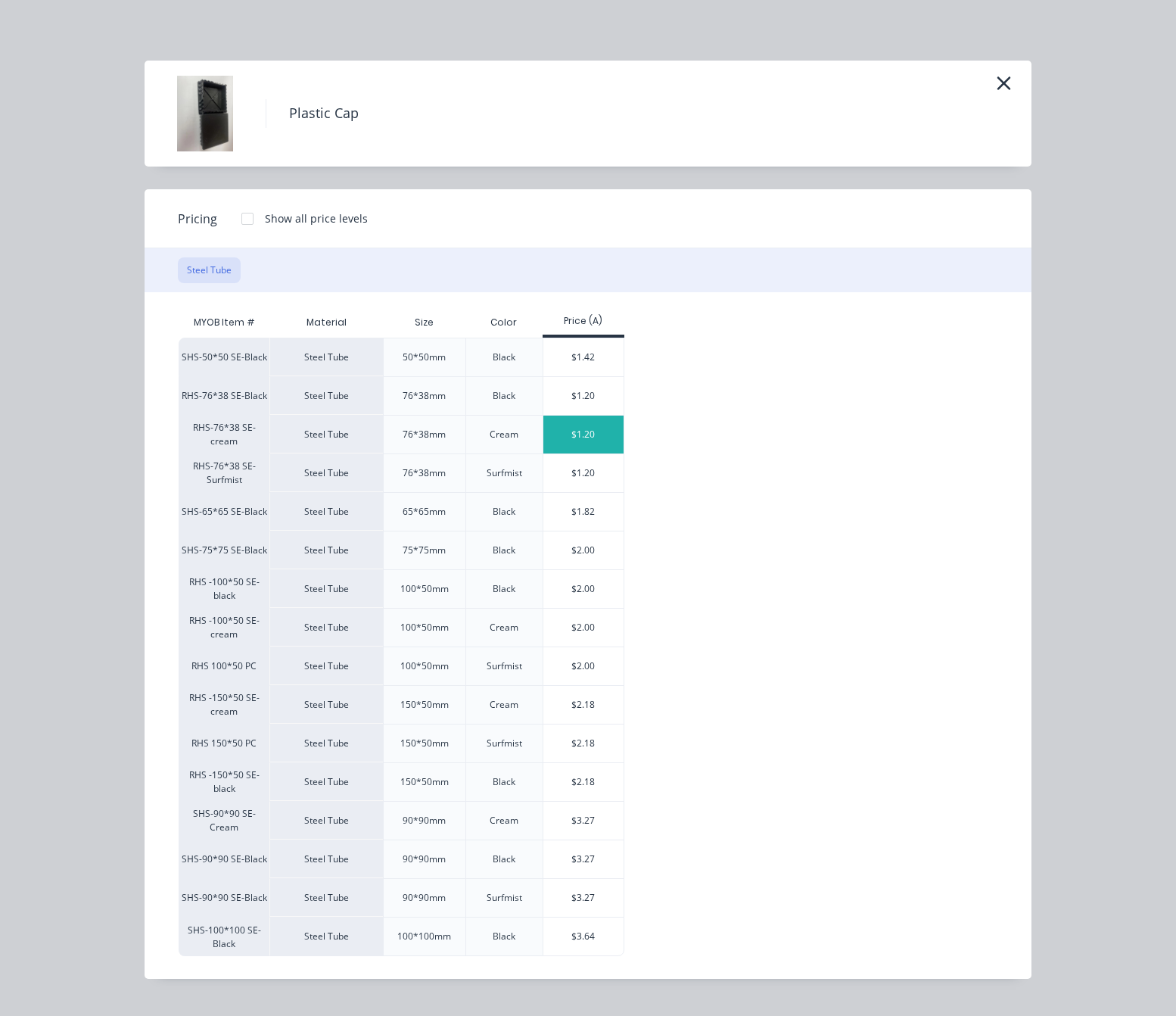
click at [591, 436] on div "$1.20" at bounding box center [584, 434] width 81 height 38
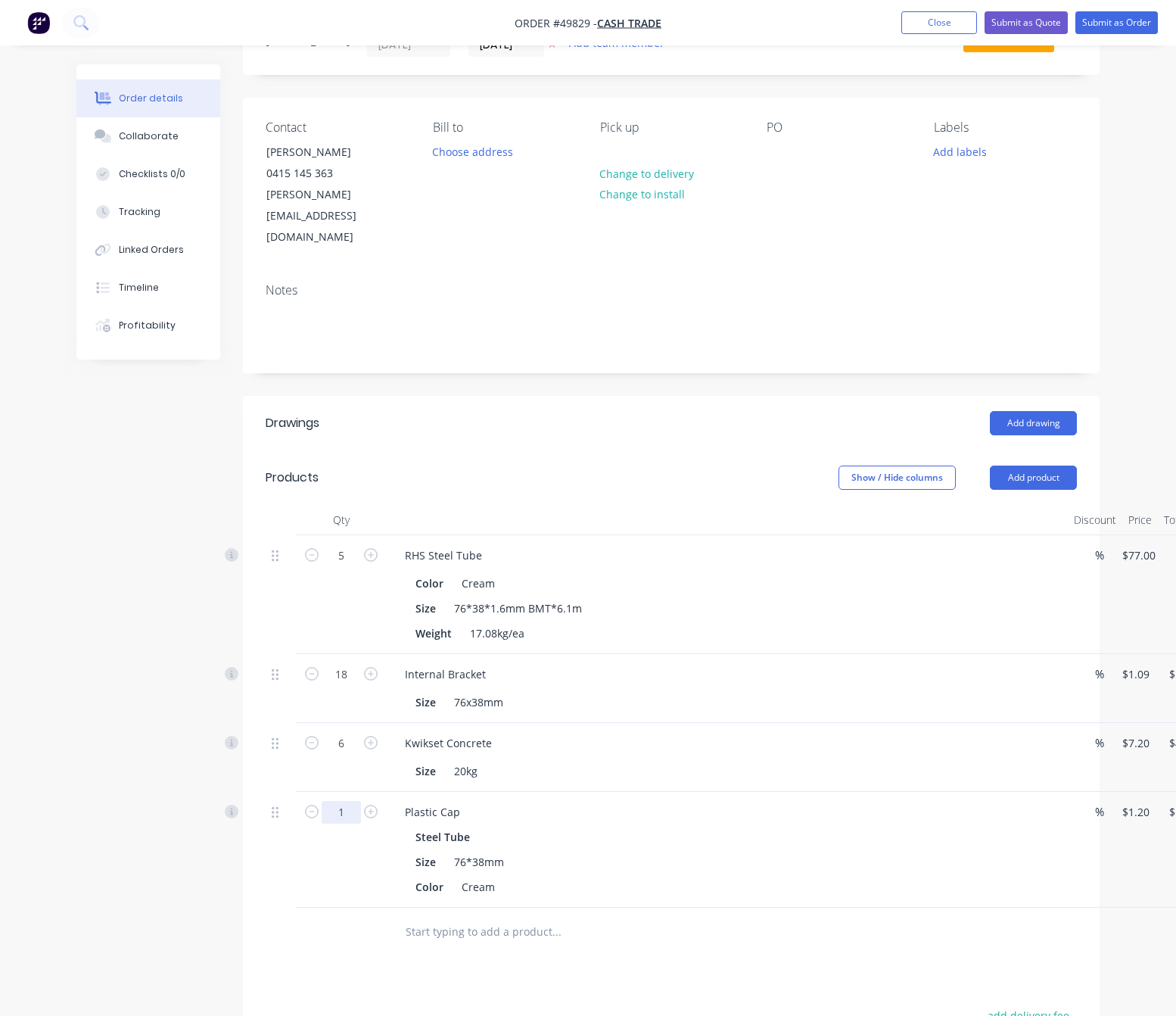
click at [346, 801] on input "1" at bounding box center [341, 812] width 39 height 23
type input "5"
type input "$6.00"
click at [336, 815] on div "5" at bounding box center [341, 849] width 90 height 116
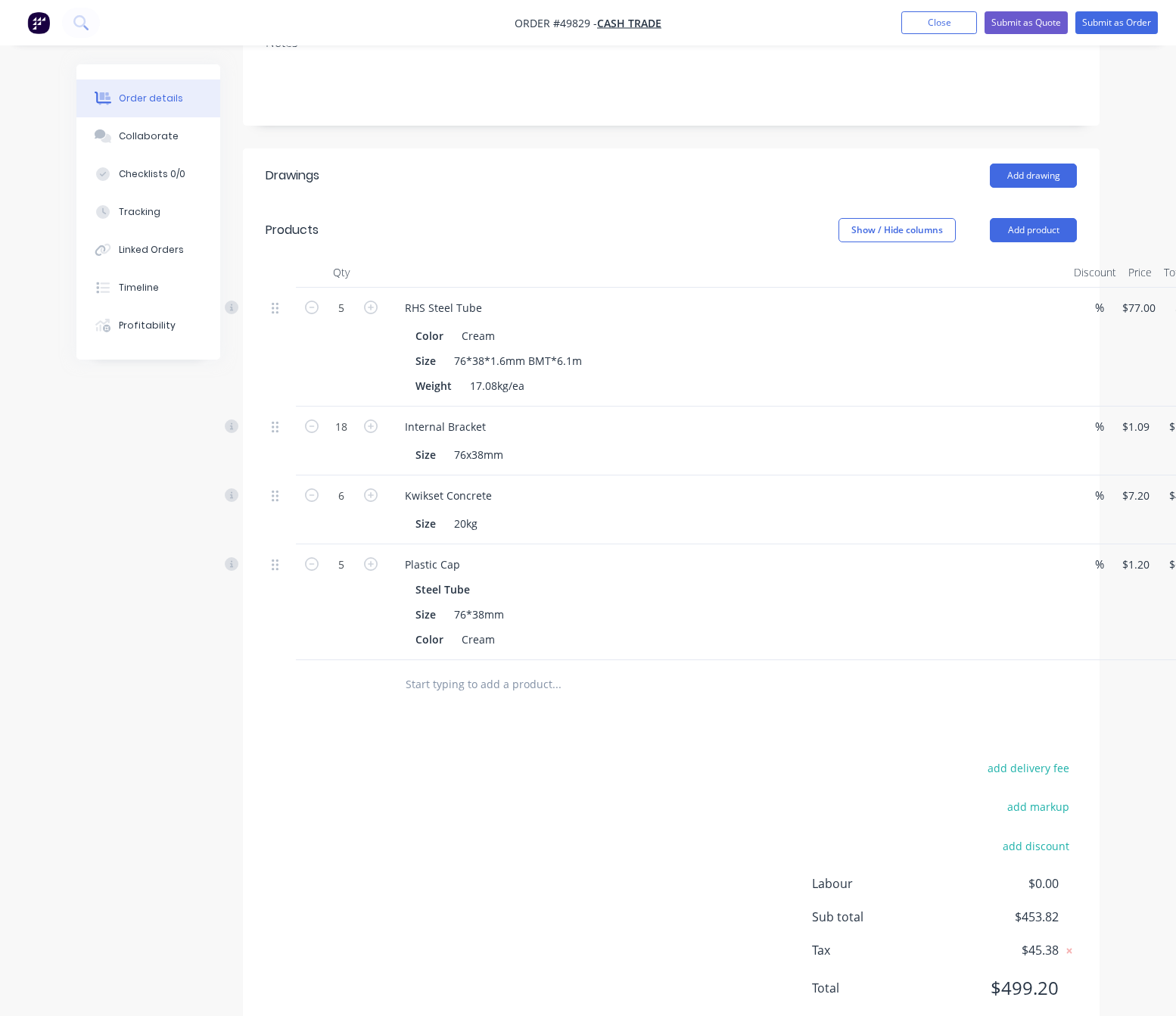
scroll to position [325, 0]
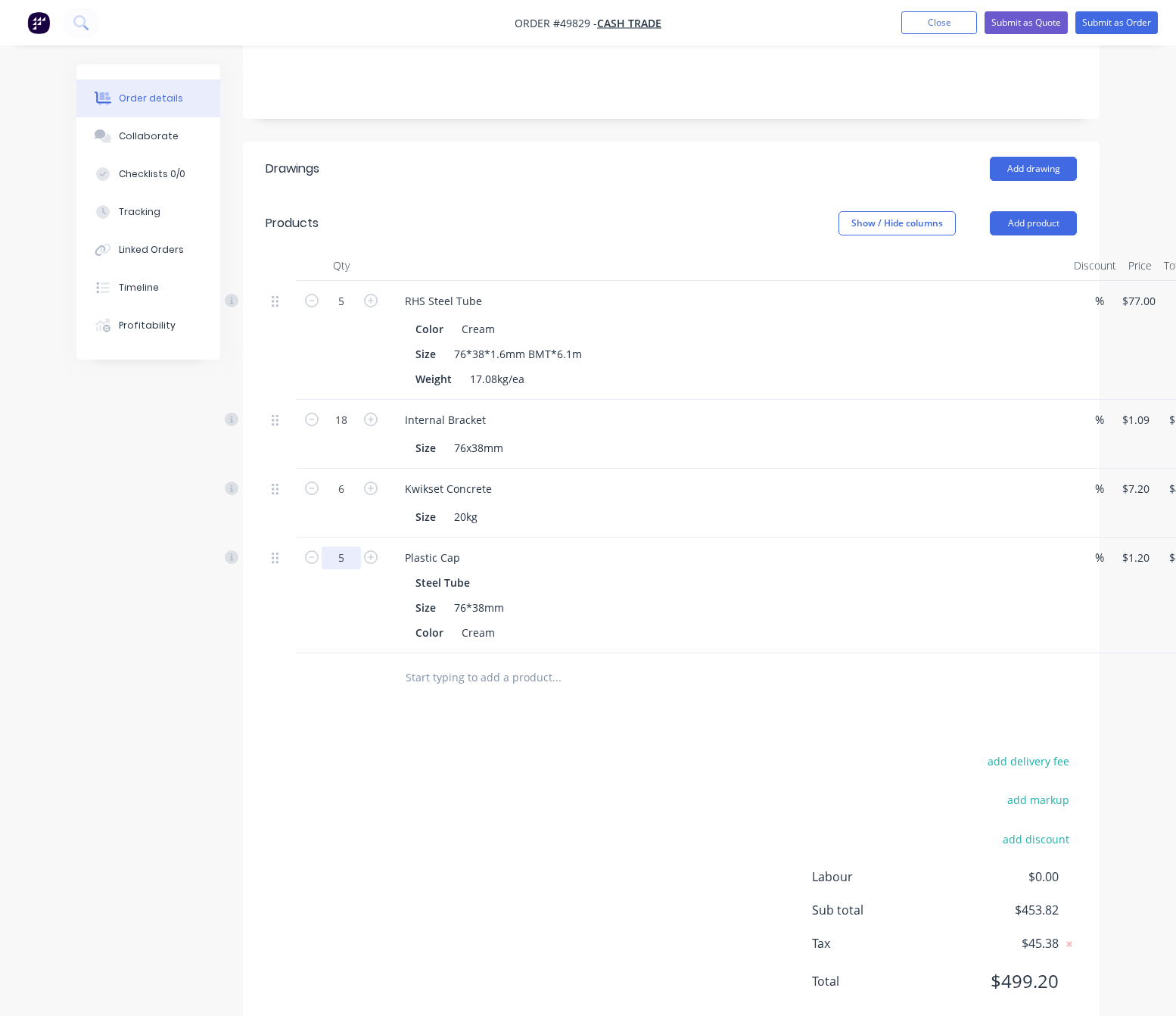
click at [343, 547] on input "5" at bounding box center [341, 558] width 39 height 23
click at [262, 650] on div "Qty Discount Price Total 5 RHS Steel Tube Color Cream Size 76*38*1.6mm BMT*6.1m…" at bounding box center [671, 477] width 857 height 452
click at [350, 477] on input "6" at bounding box center [341, 488] width 39 height 23
click at [673, 663] on input "text" at bounding box center [557, 678] width 303 height 30
click at [483, 290] on div "RHS Steel Tube" at bounding box center [443, 301] width 101 height 22
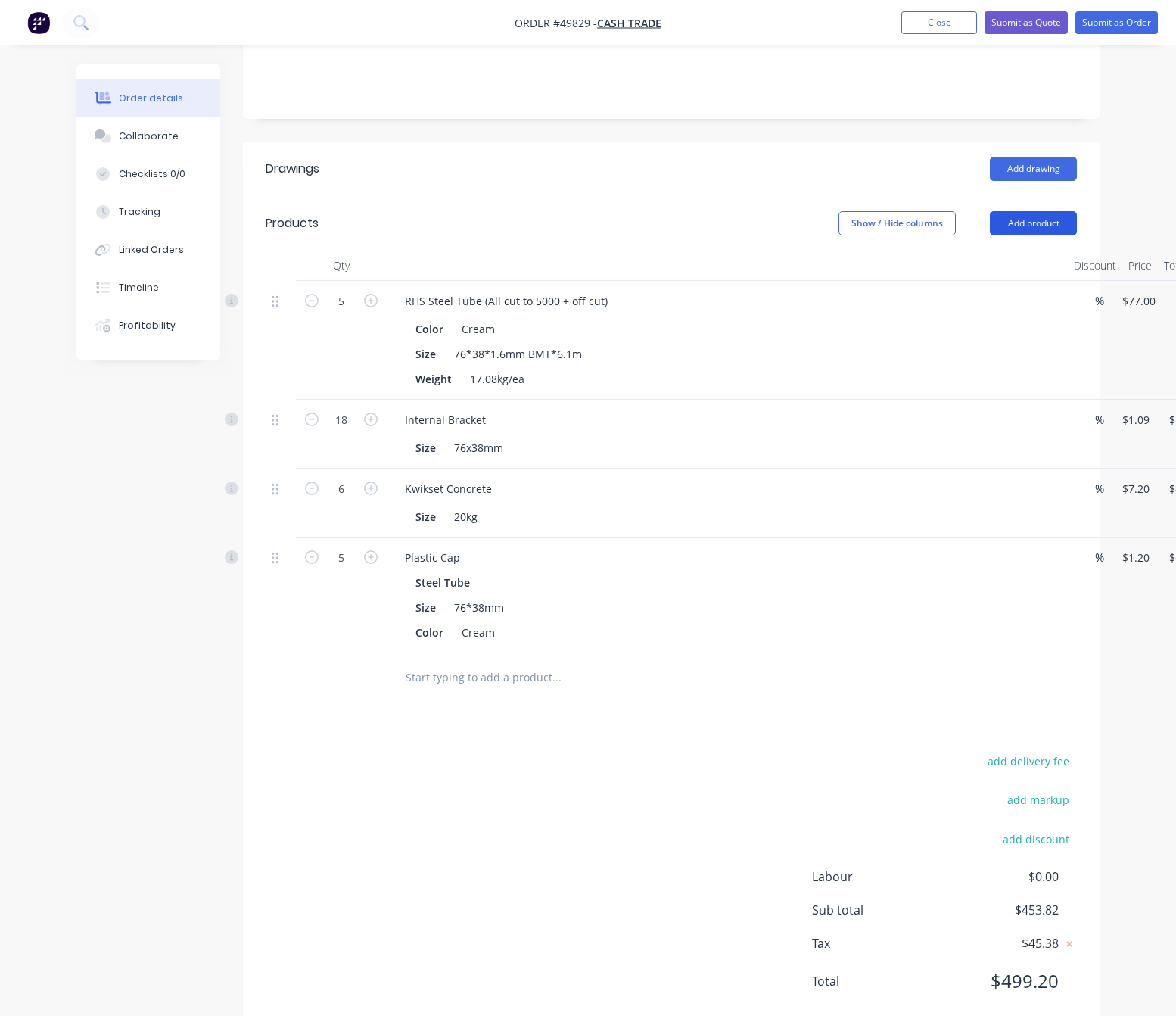
click at [1002, 211] on button "Add product" at bounding box center [1034, 223] width 87 height 24
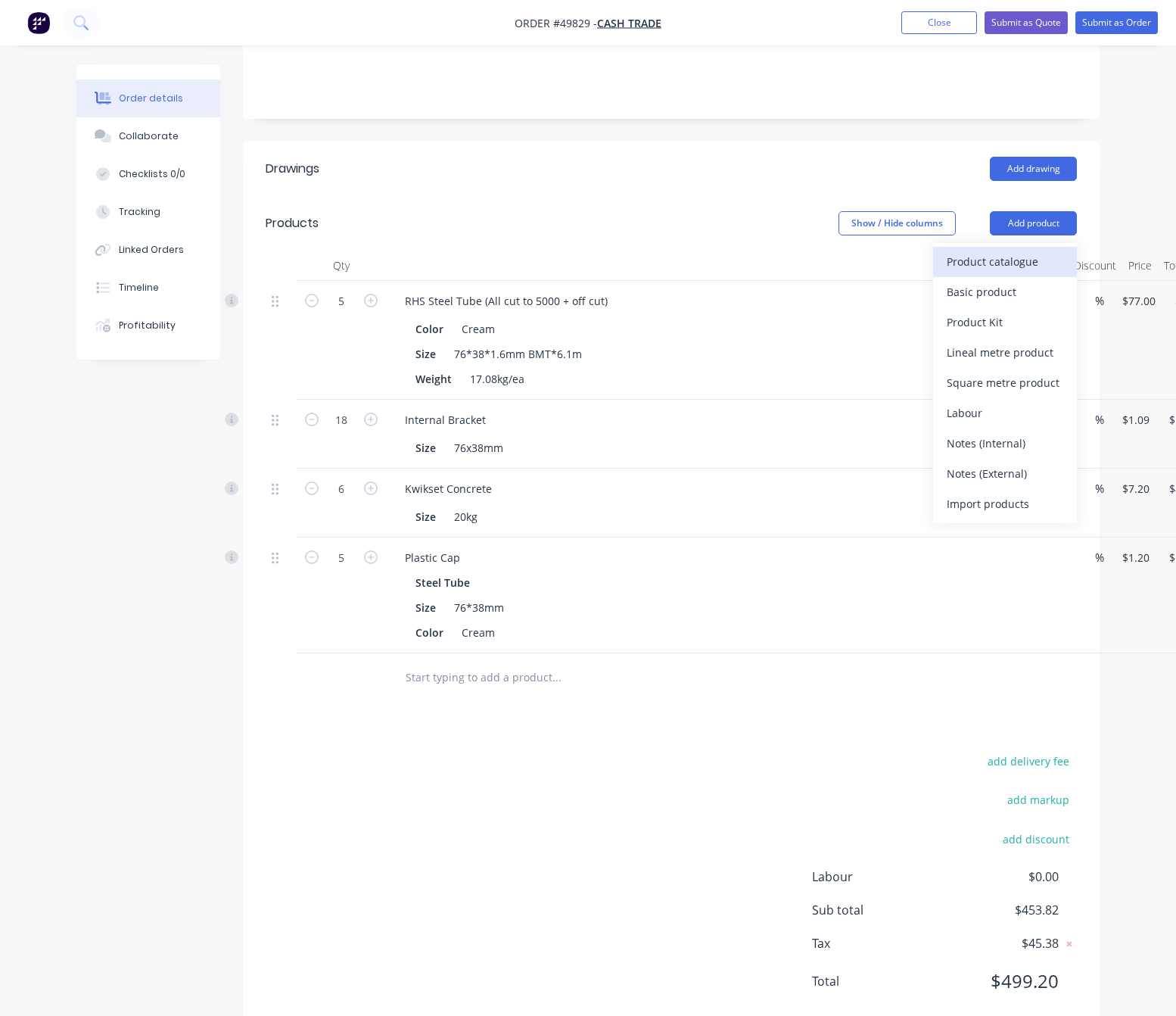
click at [1034, 250] on div "Product catalogue" at bounding box center [1005, 261] width 116 height 22
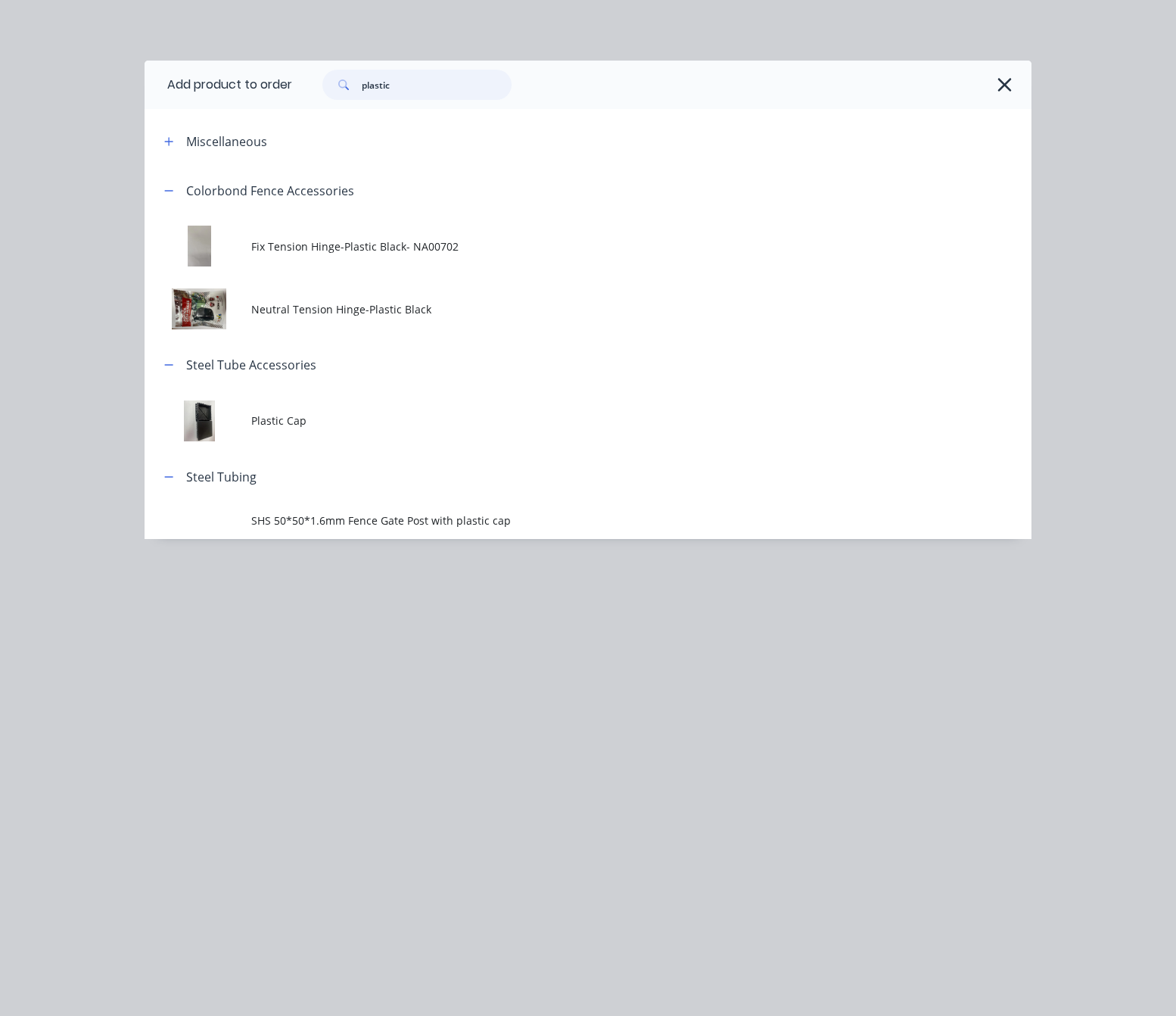
drag, startPoint x: 425, startPoint y: 75, endPoint x: 295, endPoint y: 114, distance: 135.7
click at [295, 114] on div "Add product to order plastic Miscellaneous Colorbond Fence Accessories Fix Tens…" at bounding box center [588, 299] width 887 height 478
type input "cuttin"
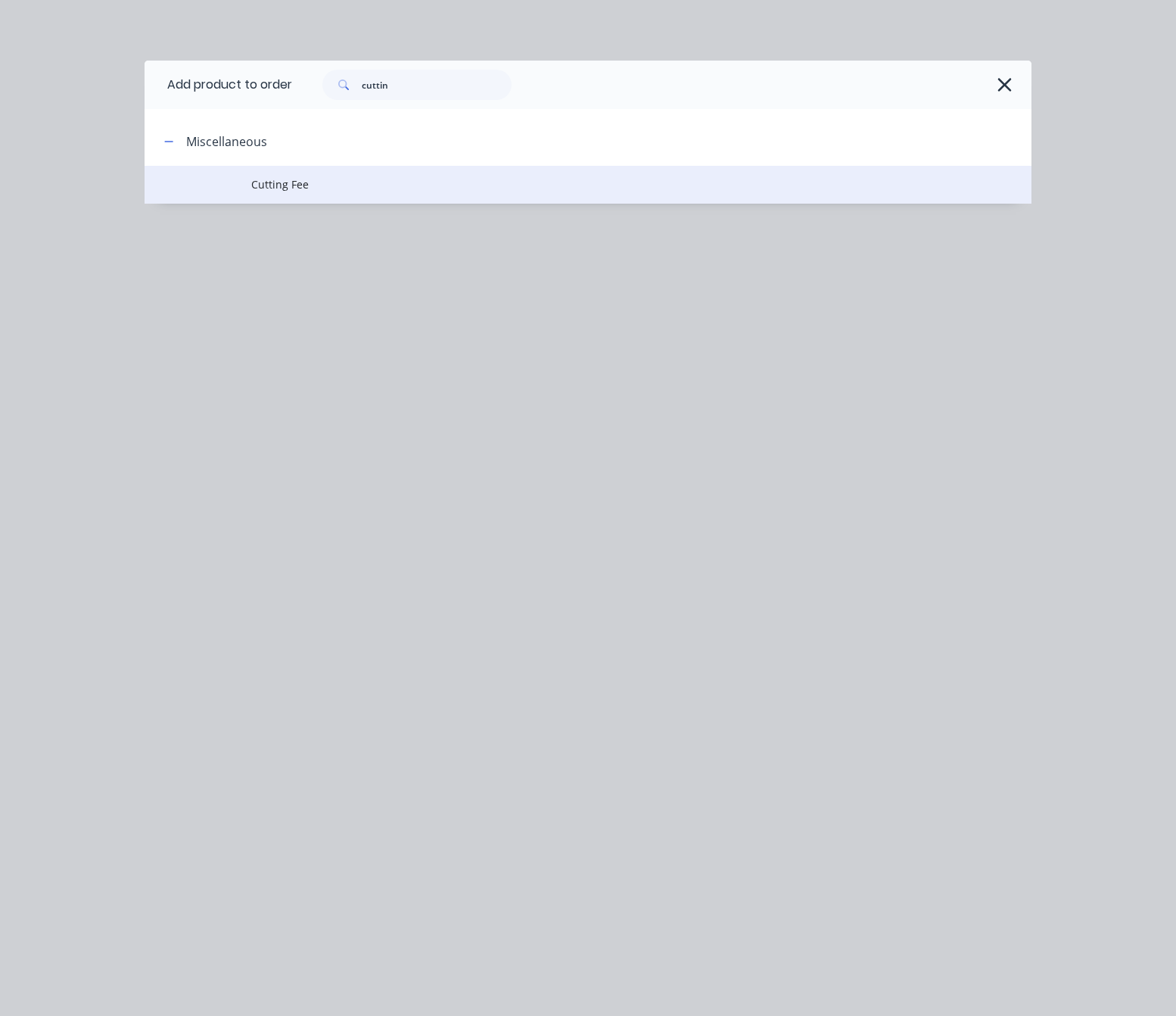
click at [243, 173] on td at bounding box center [198, 184] width 106 height 38
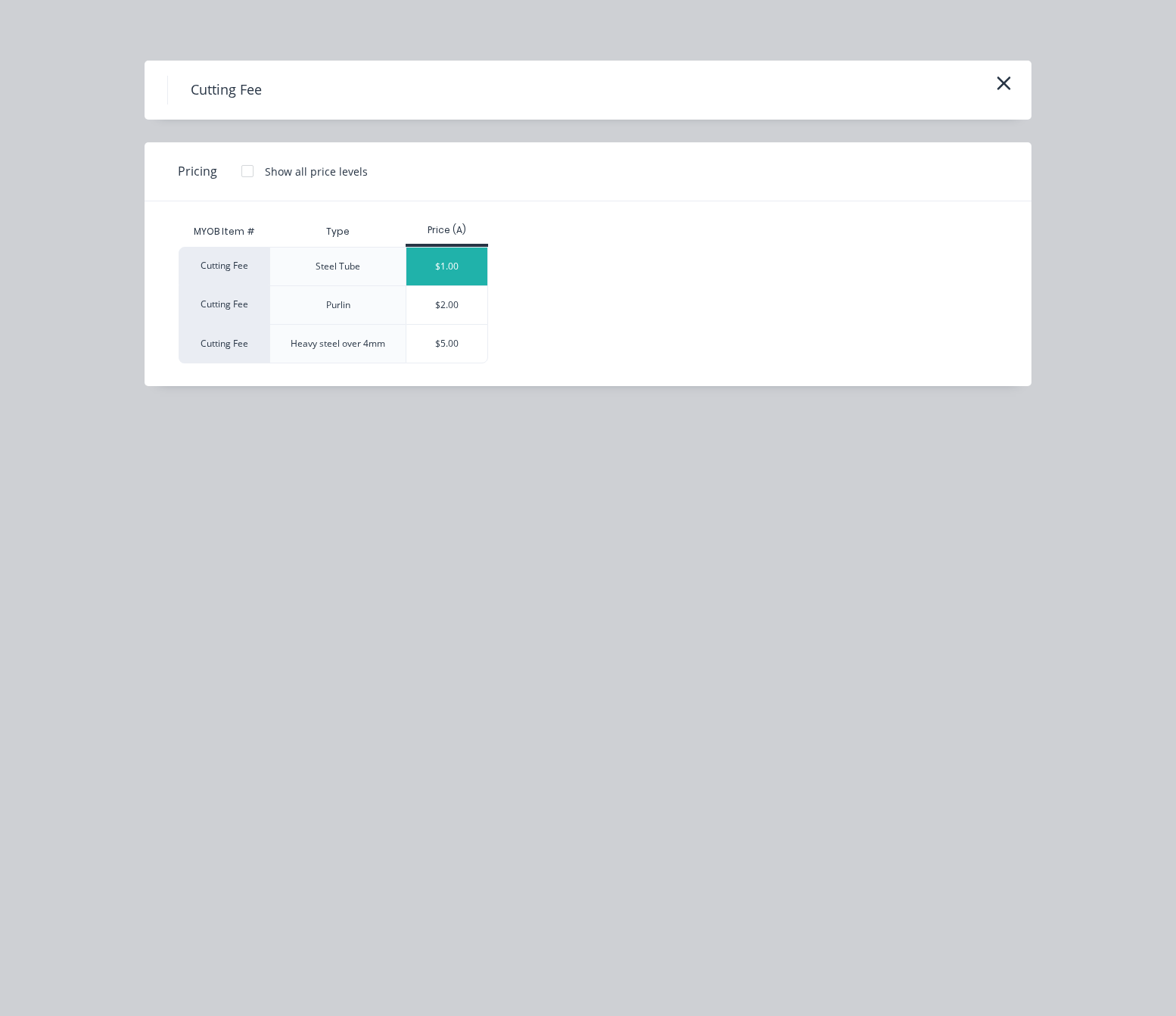
click at [468, 266] on div "$1.00" at bounding box center [446, 266] width 81 height 38
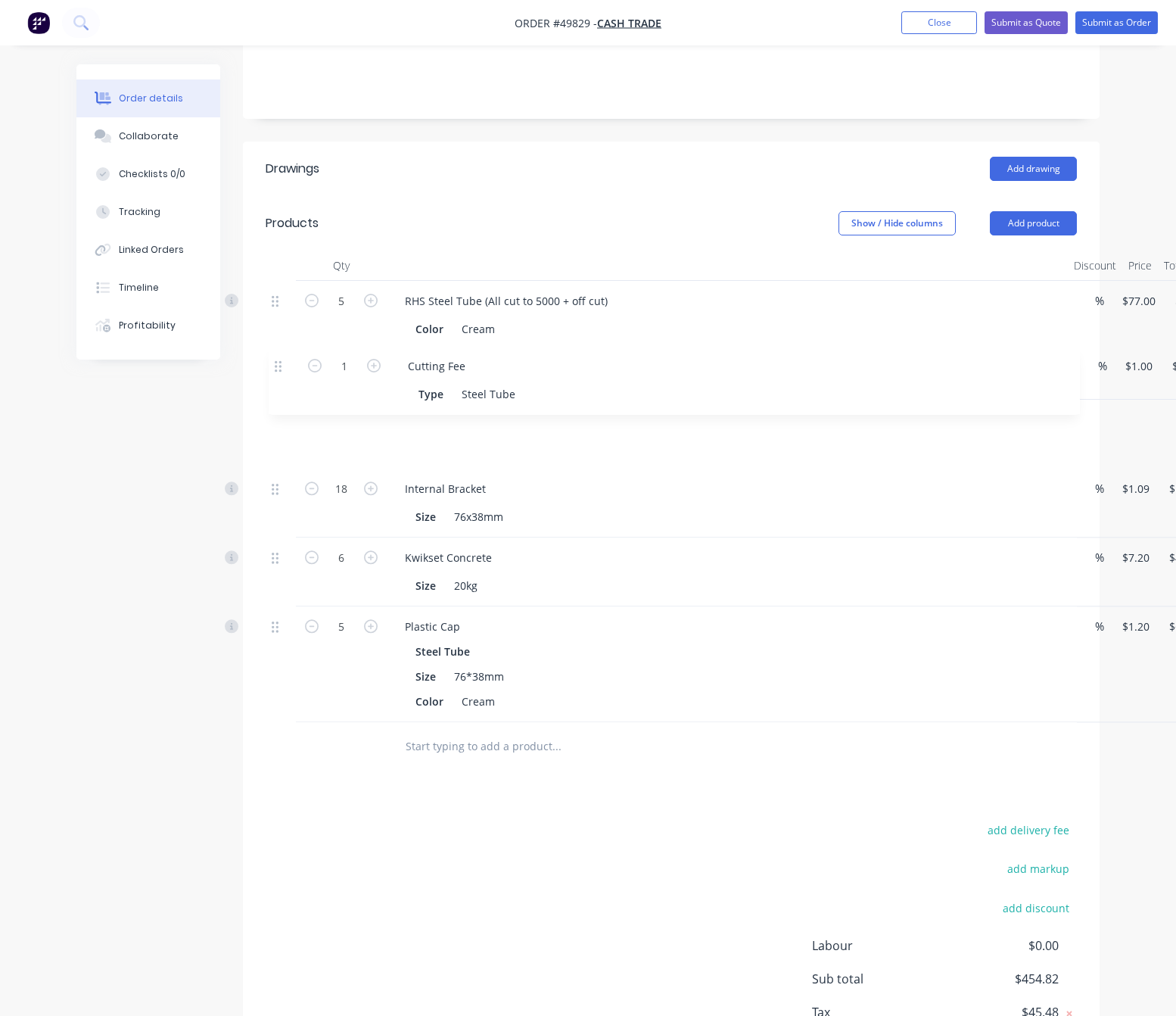
drag, startPoint x: 276, startPoint y: 636, endPoint x: 287, endPoint y: 361, distance: 275.2
click at [279, 353] on div "5 RHS Steel Tube (All cut to 5000 + off cut) Color Cream Size 76*38*1.6mm BMT*6…" at bounding box center [671, 501] width 812 height 441
click at [357, 409] on input "1" at bounding box center [341, 420] width 39 height 23
type input "5"
type input "$5.00"
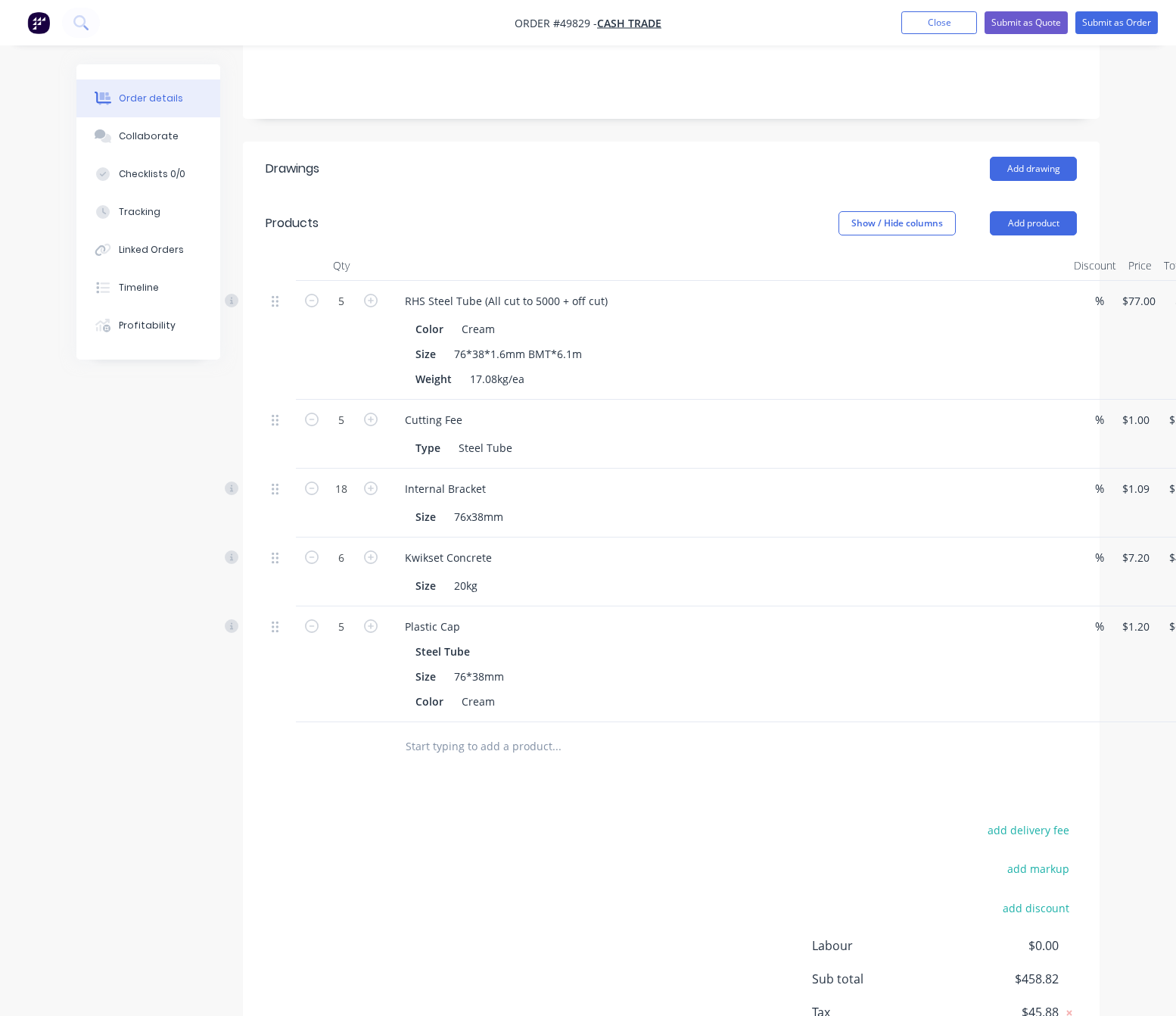
click at [438, 820] on div "add delivery fee add markup add discount Labour $0.00 Sub total $458.82 Tax $45…" at bounding box center [671, 949] width 812 height 259
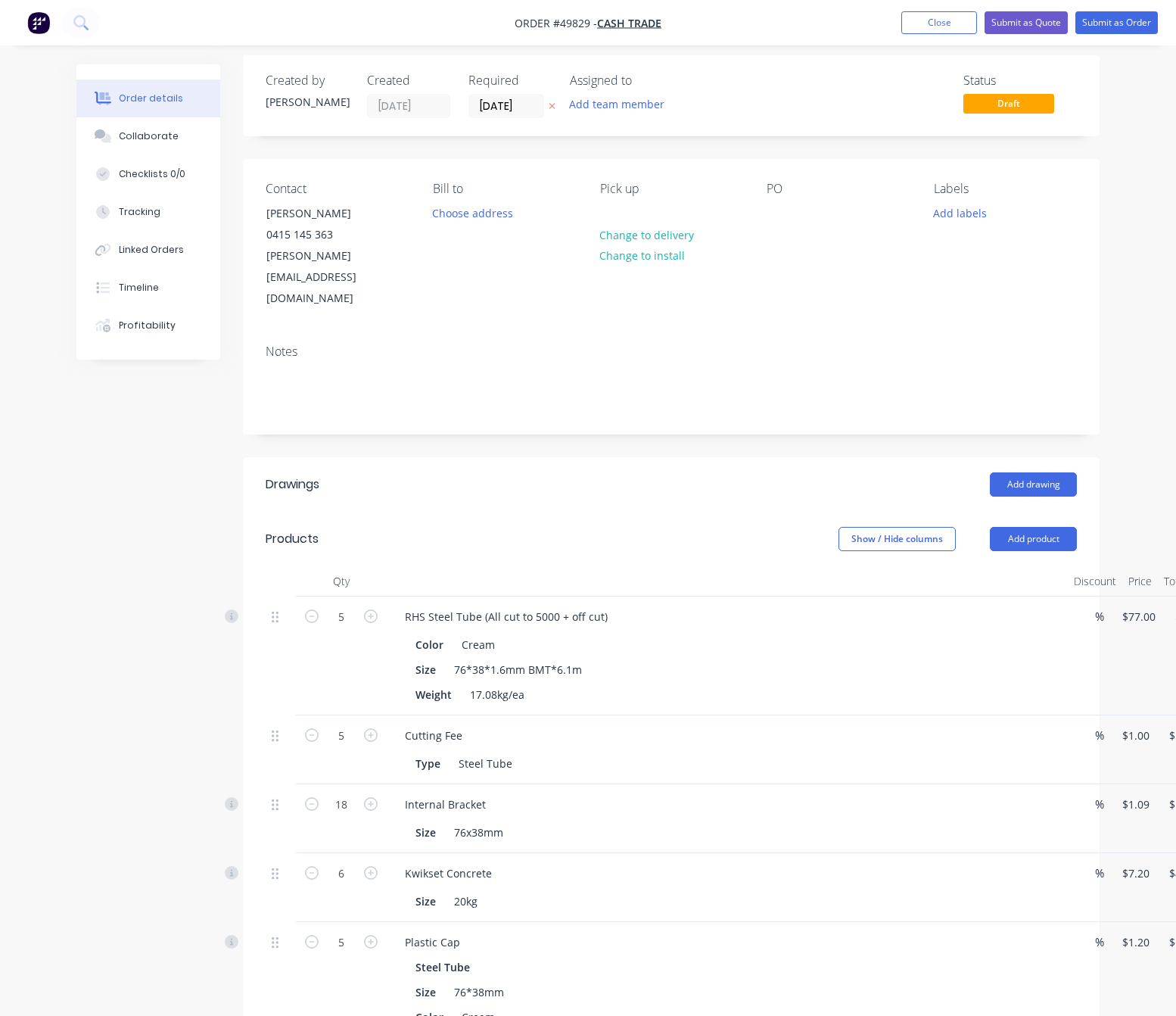
scroll to position [0, 0]
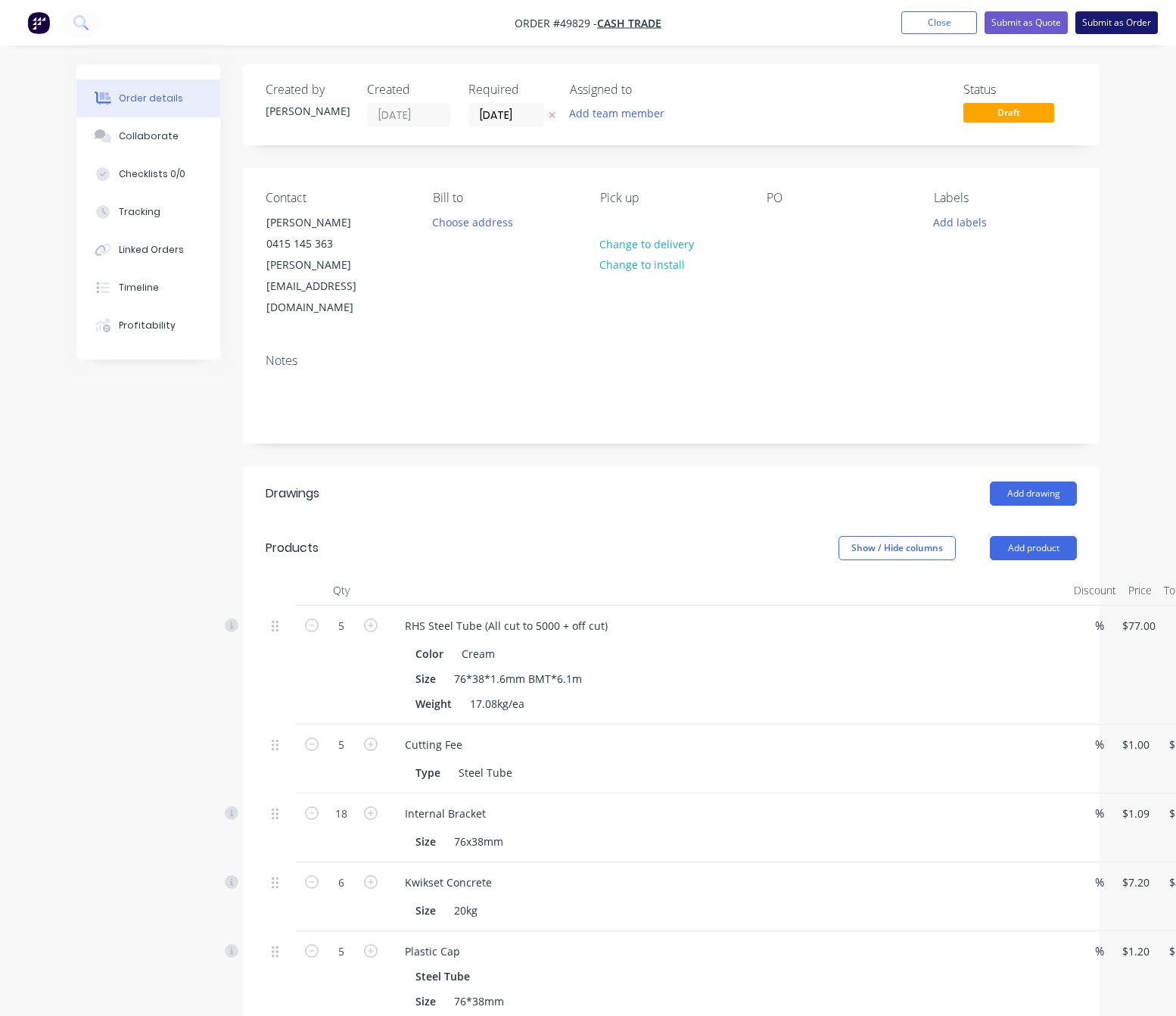
click at [1109, 21] on button "Submit as Order" at bounding box center [1117, 23] width 83 height 23
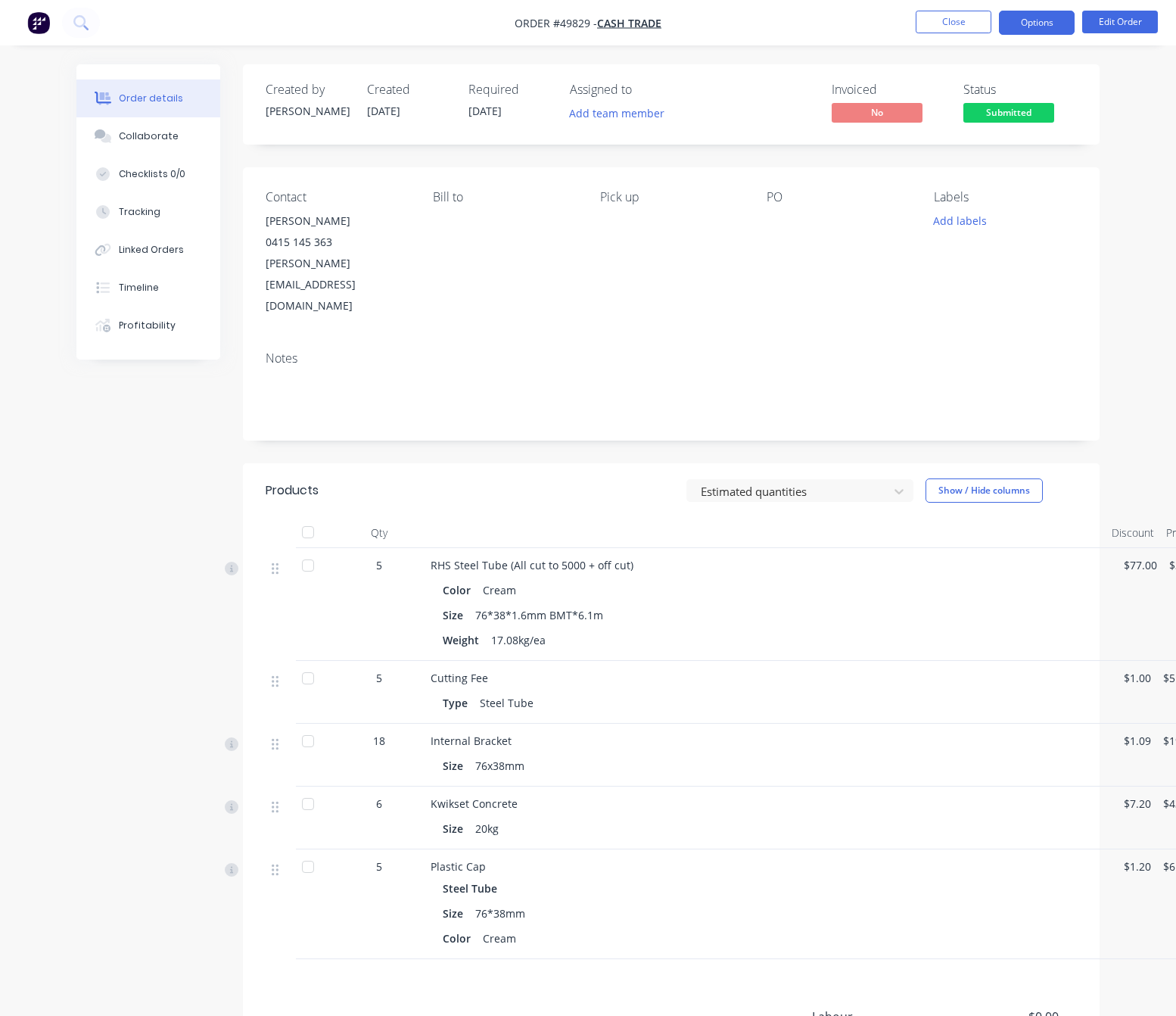
click at [1042, 23] on button "Options" at bounding box center [1037, 23] width 75 height 24
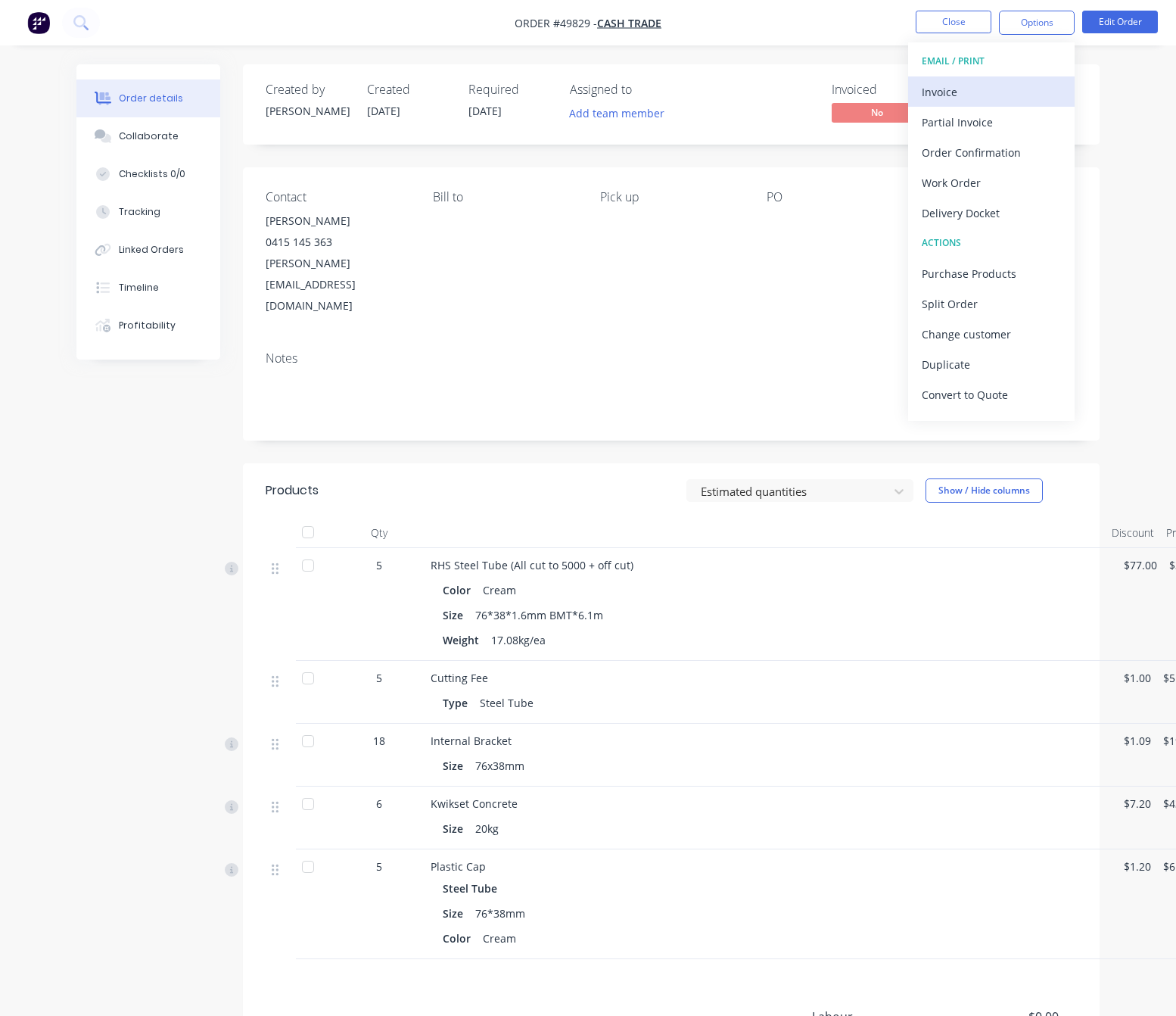
click at [993, 91] on div "Invoice" at bounding box center [992, 92] width 139 height 22
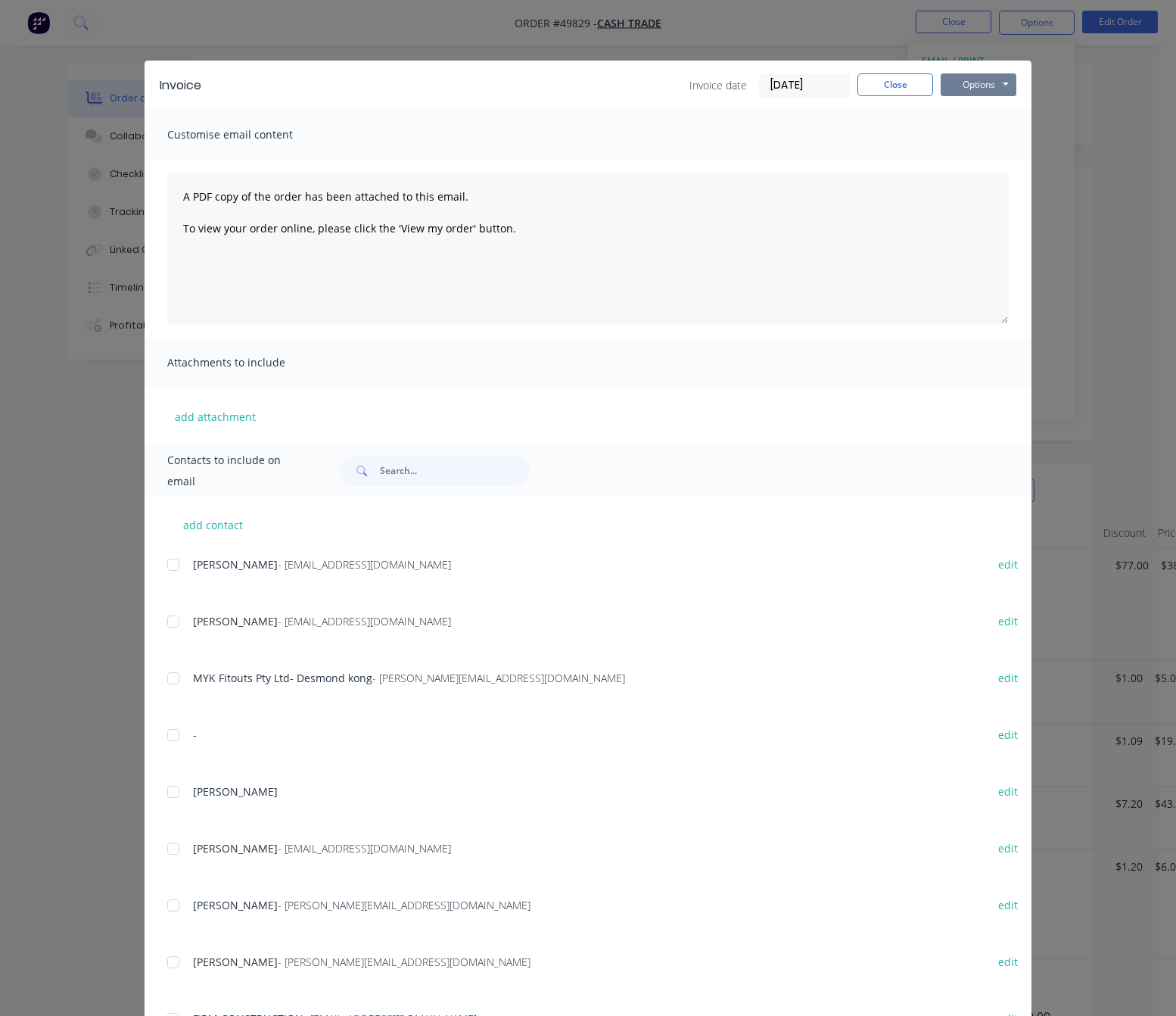
click at [979, 87] on button "Options" at bounding box center [978, 85] width 75 height 23
click at [1002, 137] on button "Print" at bounding box center [989, 137] width 97 height 25
click at [1095, 111] on div "Invoice Invoice date 30/09/25 Close Options Preview Print Email Customise email…" at bounding box center [588, 508] width 1176 height 1016
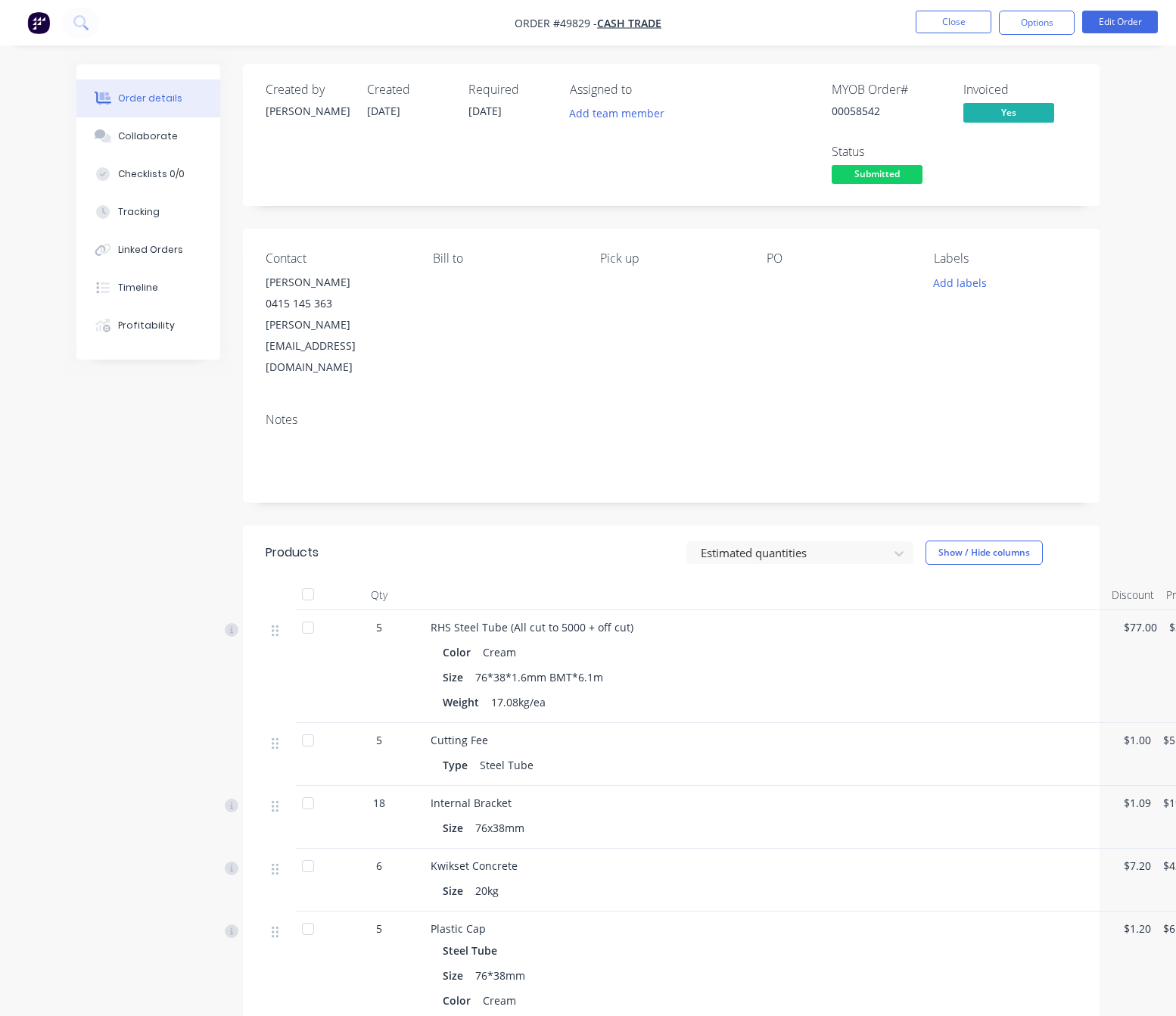
click at [1055, 39] on nav "Order #49829 - Cash Trade Close Options Edit Order" at bounding box center [588, 23] width 1176 height 45
click at [1043, 25] on button "Options" at bounding box center [1037, 23] width 75 height 24
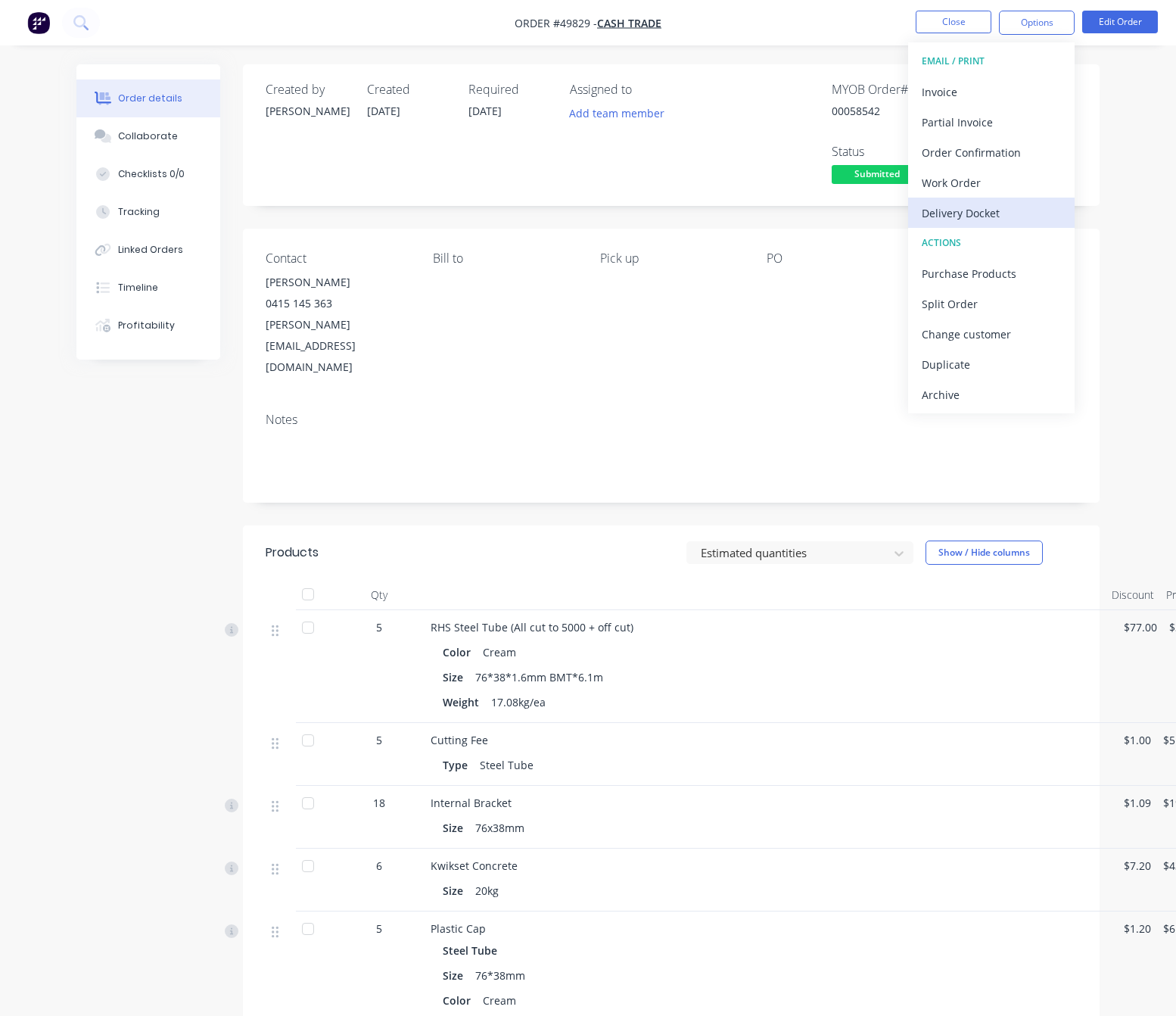
click at [1034, 214] on div "Delivery Docket" at bounding box center [992, 213] width 139 height 22
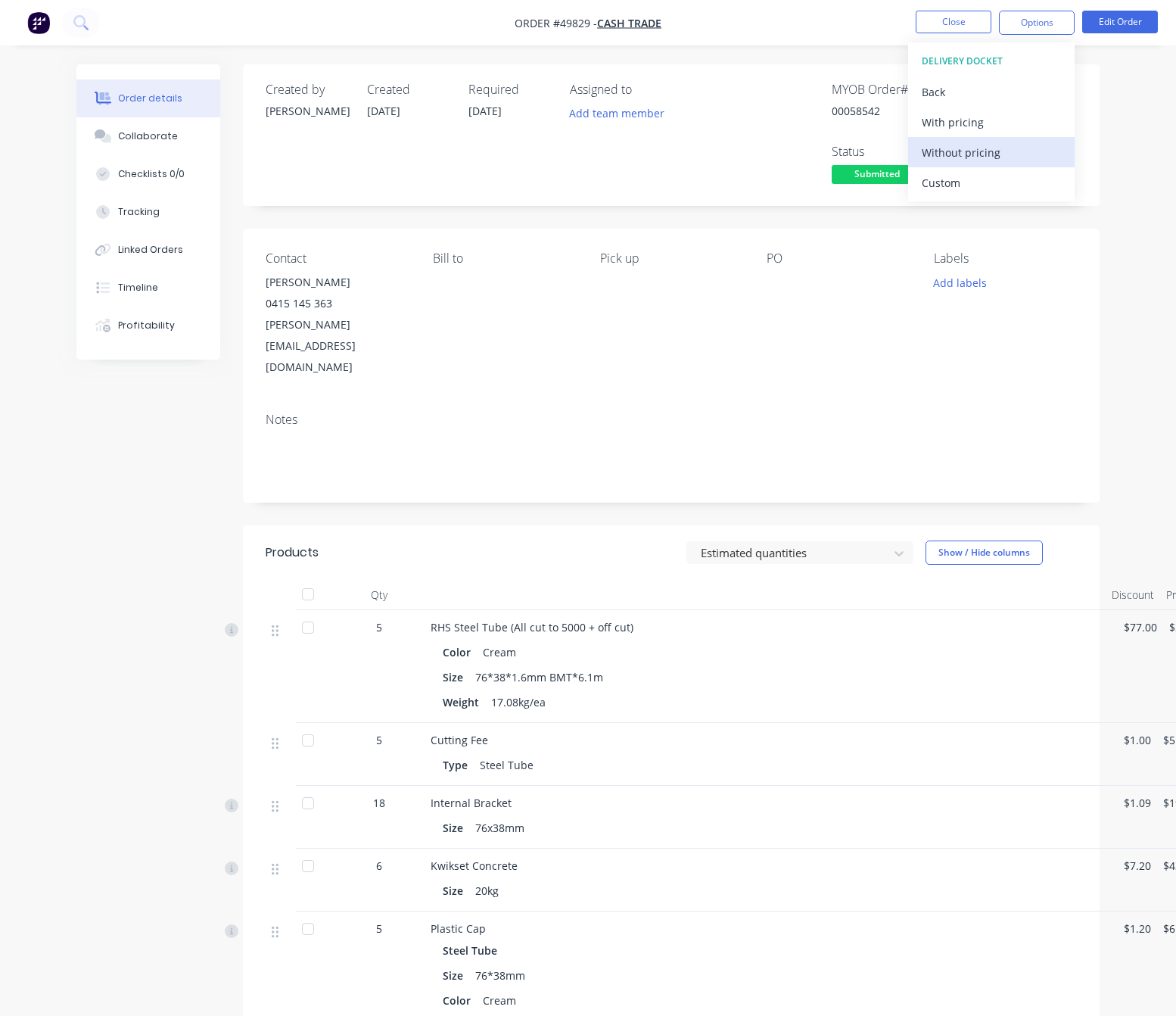
click at [1011, 154] on div "Without pricing" at bounding box center [992, 152] width 139 height 22
click at [796, 166] on div "MYOB Order # 00058542 Invoiced Yes Status Submitted" at bounding box center [899, 136] width 356 height 106
click at [870, 171] on span "Submitted" at bounding box center [877, 174] width 90 height 19
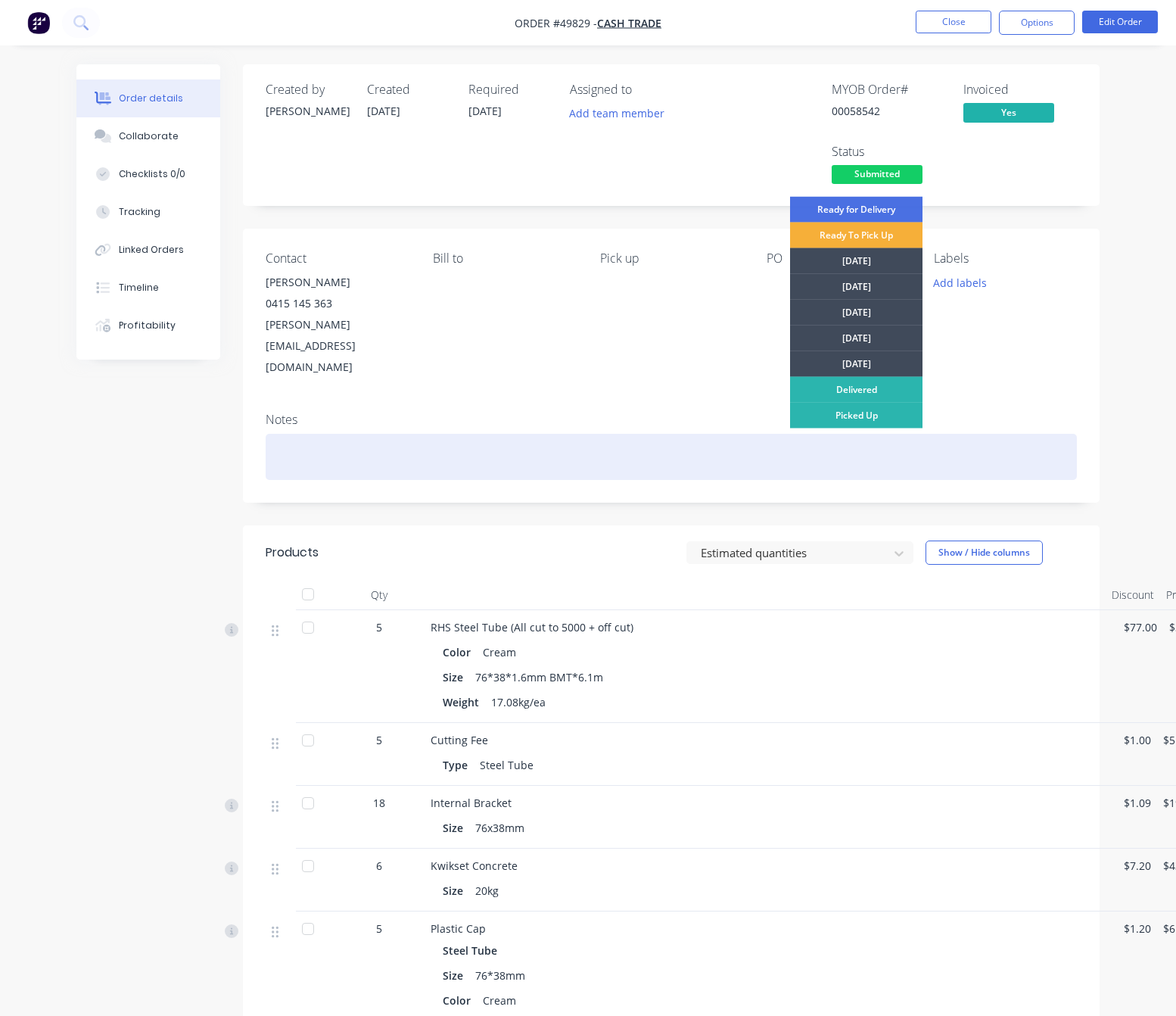
click at [893, 423] on div "Picked Up" at bounding box center [857, 415] width 132 height 26
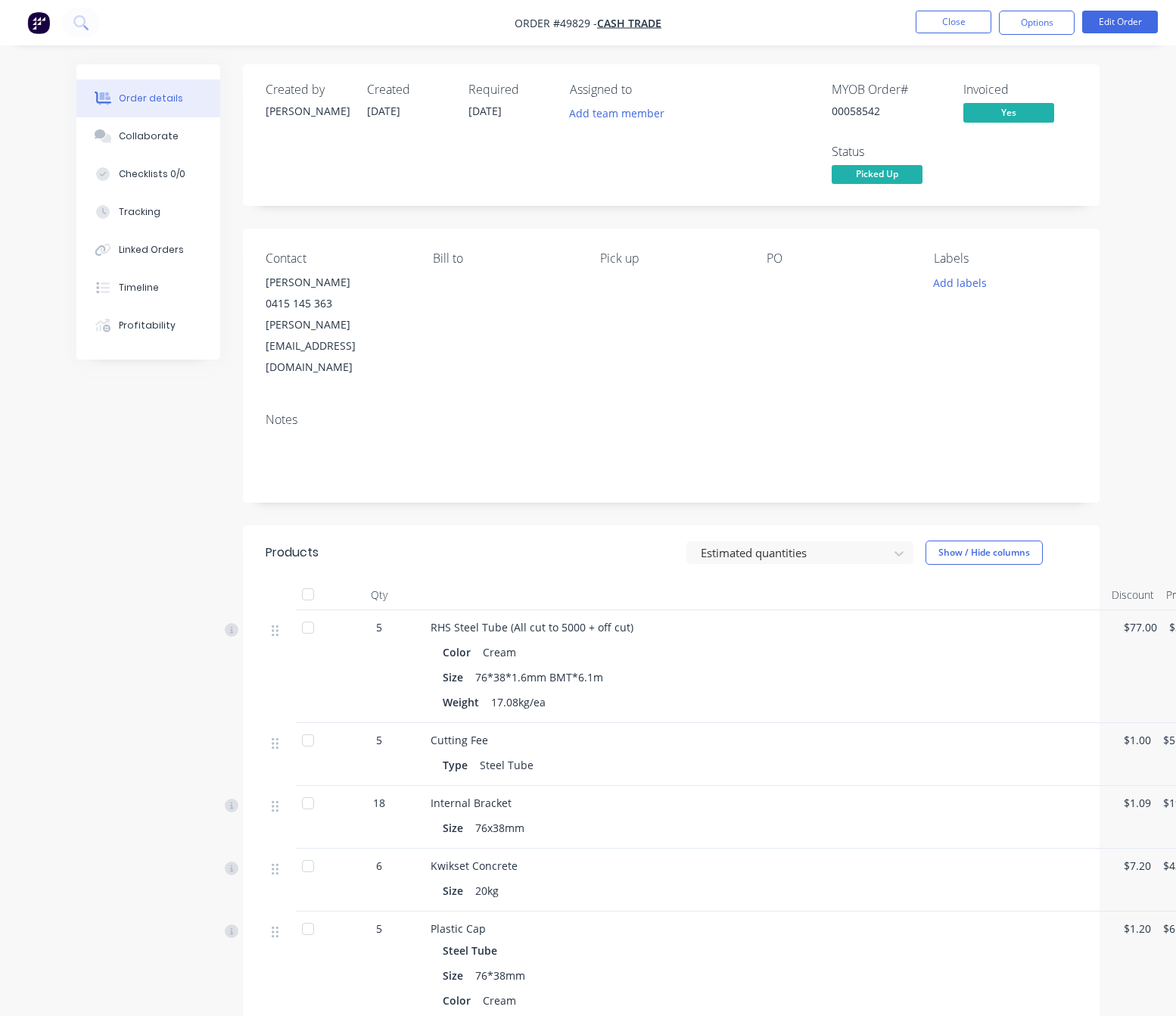
click at [925, 8] on nav "Order #49829 - Cash Trade Close Options Edit Order" at bounding box center [588, 23] width 1176 height 45
click at [930, 28] on button "Close" at bounding box center [954, 22] width 75 height 23
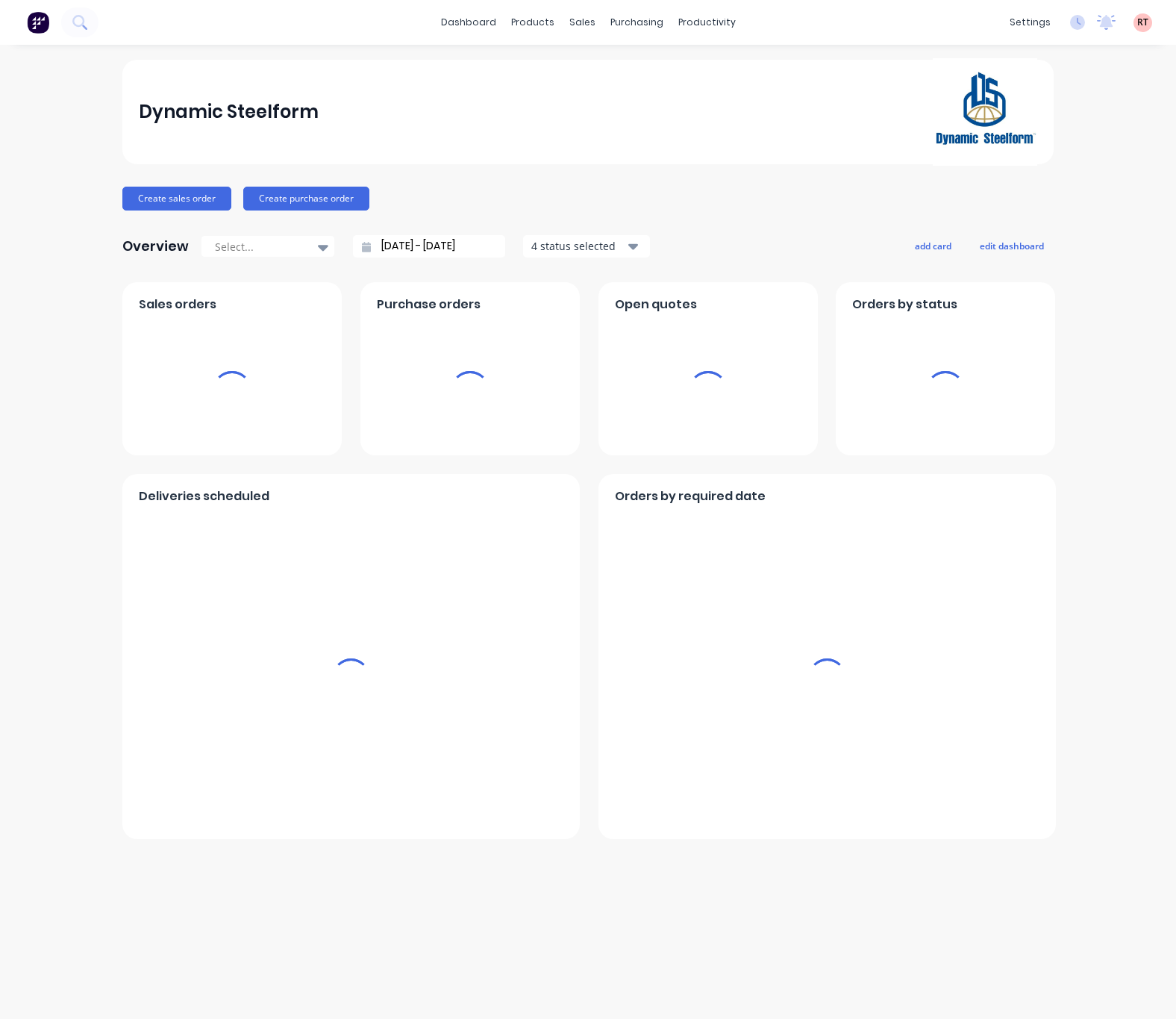
click at [585, 17] on div "sales" at bounding box center [583, 22] width 41 height 22
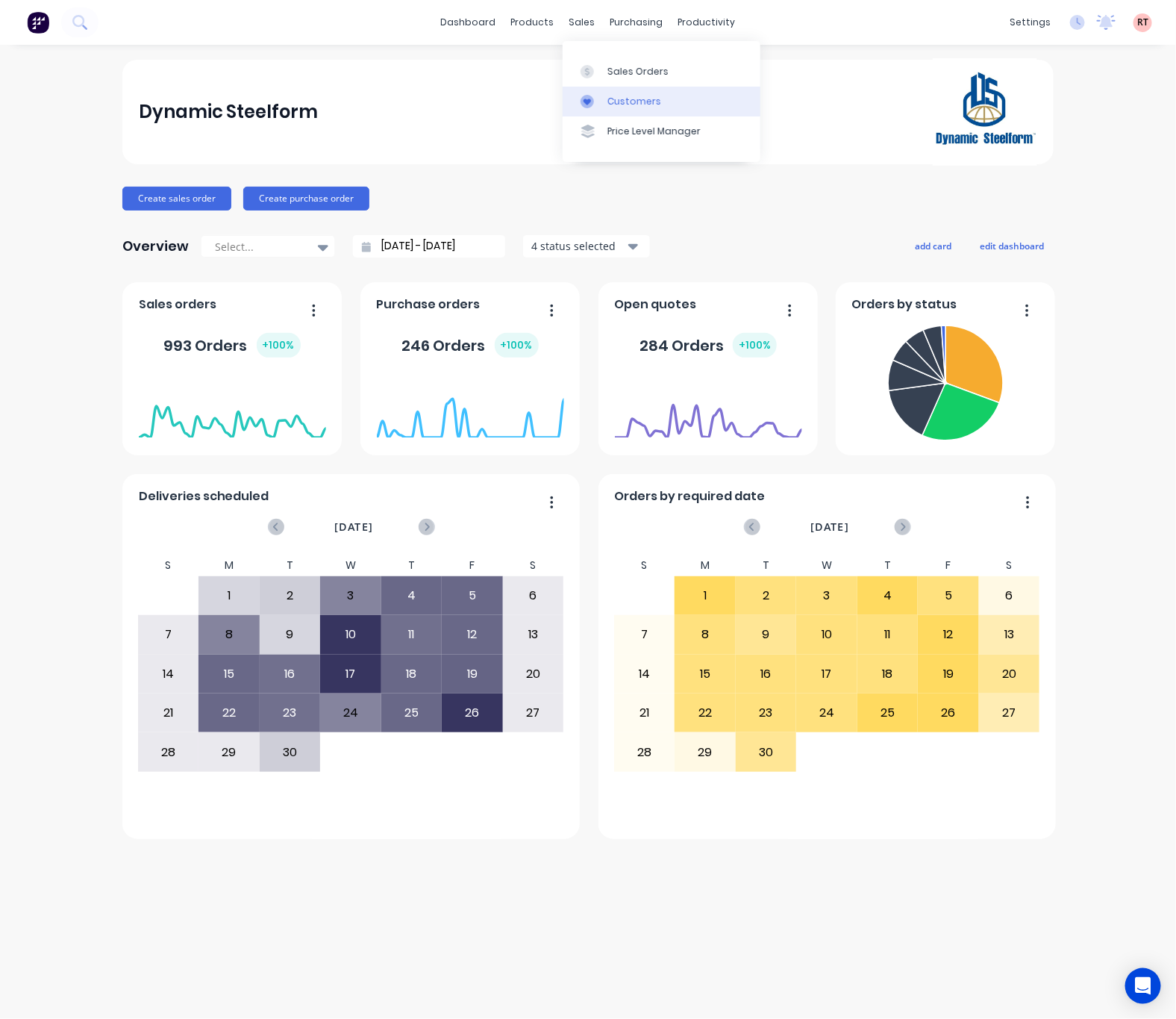
click at [625, 102] on div "Customers" at bounding box center [634, 102] width 54 height 13
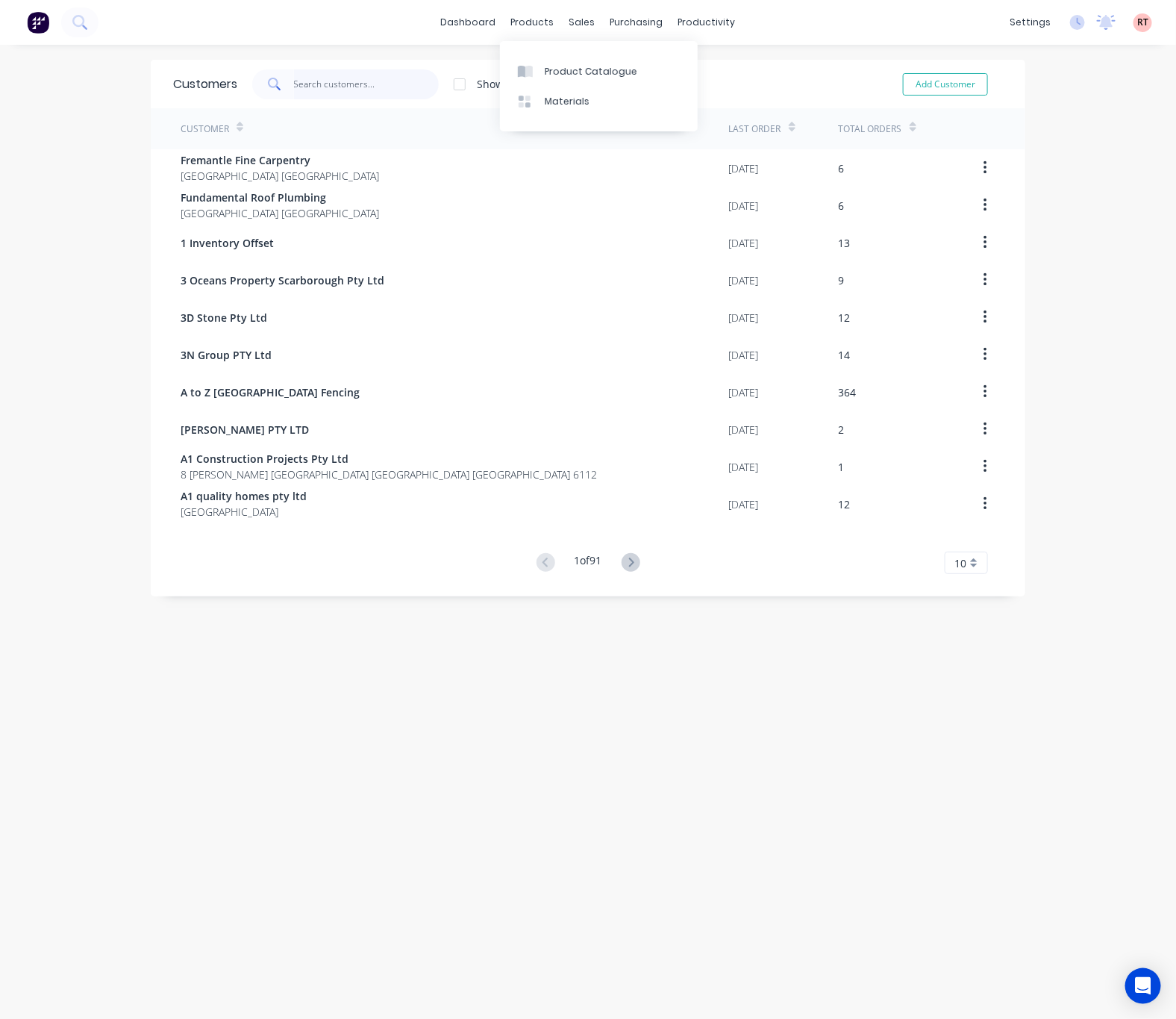
click at [337, 74] on input "text" at bounding box center [367, 84] width 145 height 30
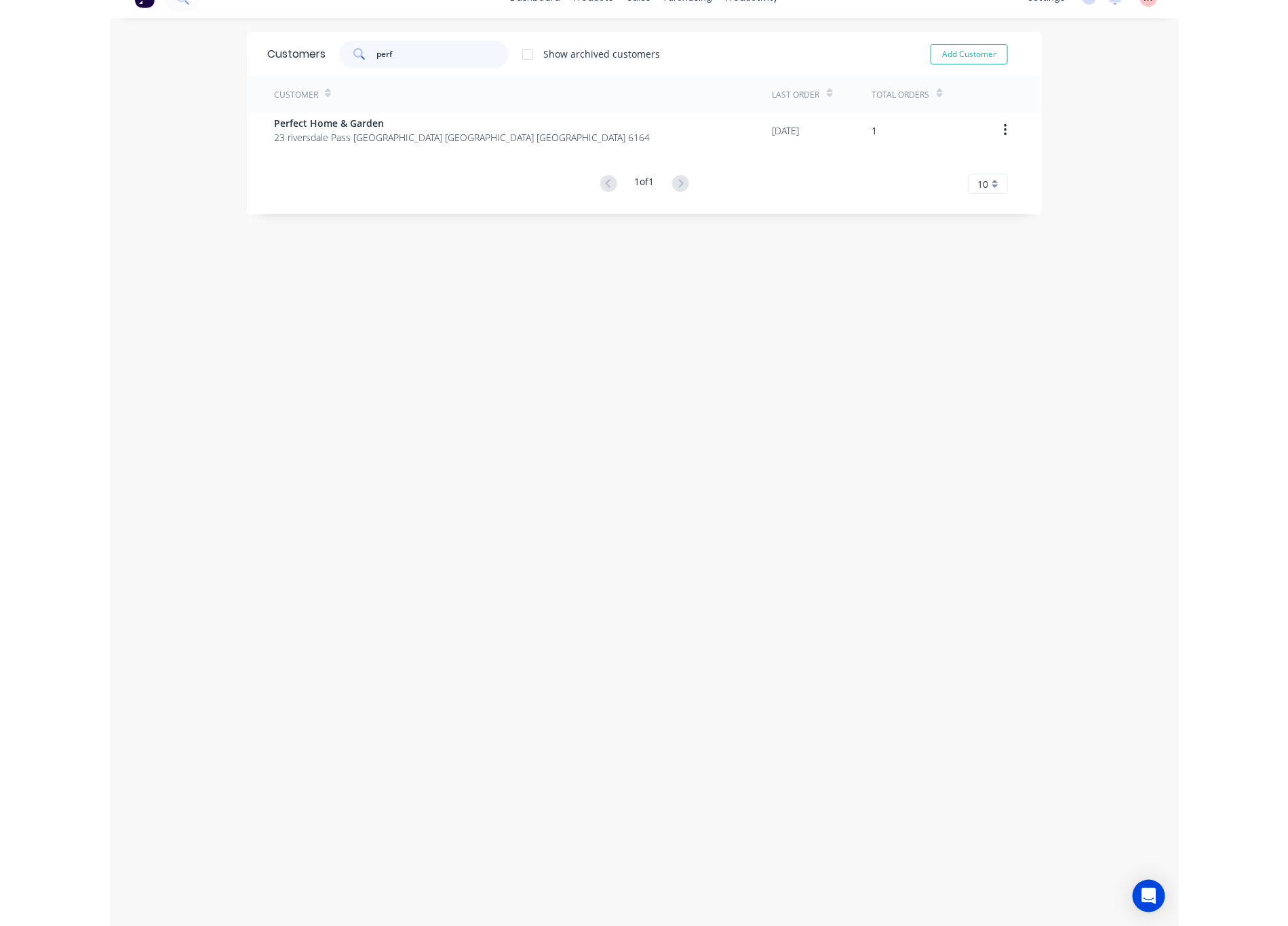
scroll to position [27, 0]
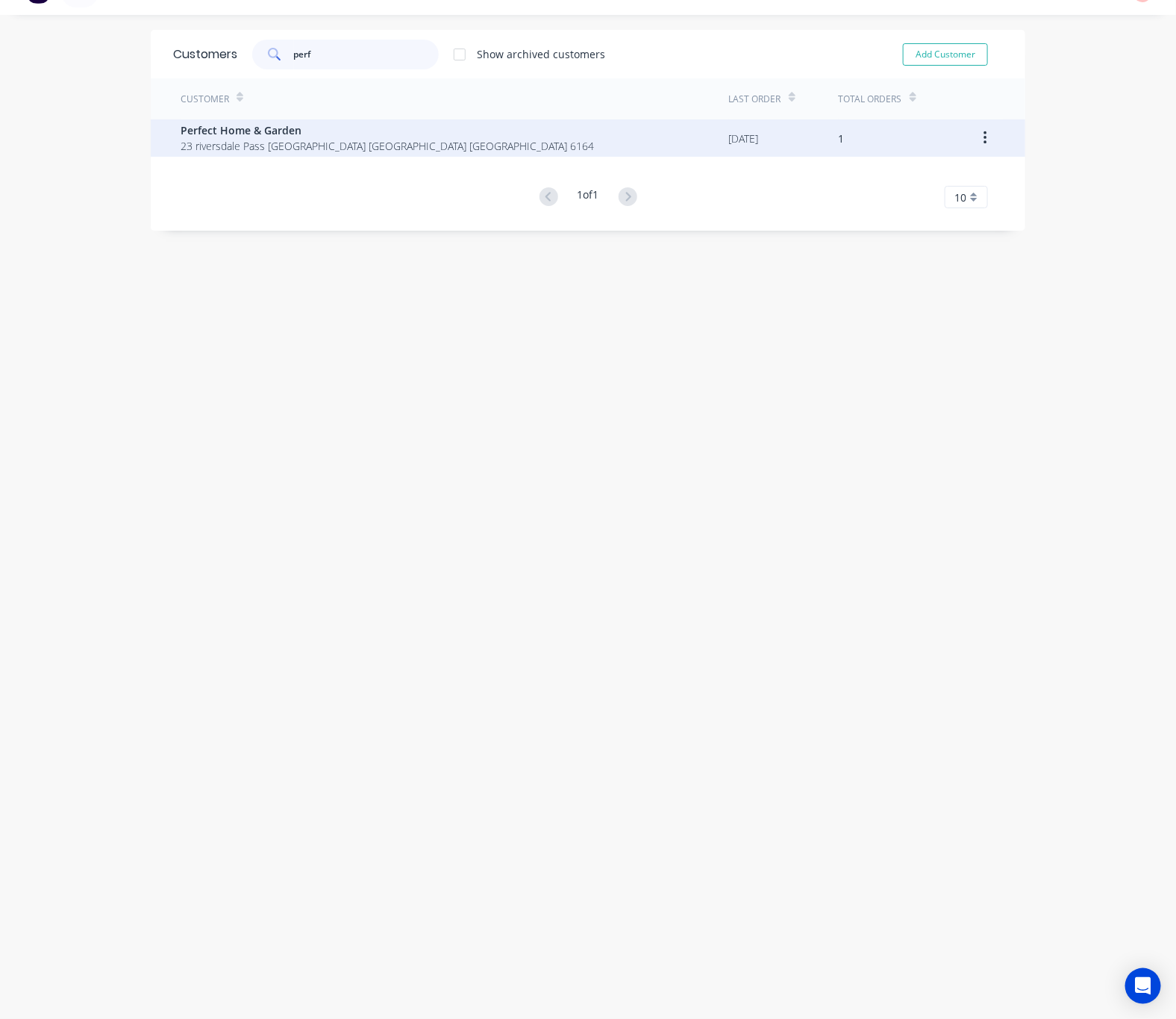
type input "perf"
click at [455, 153] on div "Perfect Home & Garden 23 riversdale Pass Jandakot Western Australia Australia 6…" at bounding box center [455, 138] width 548 height 37
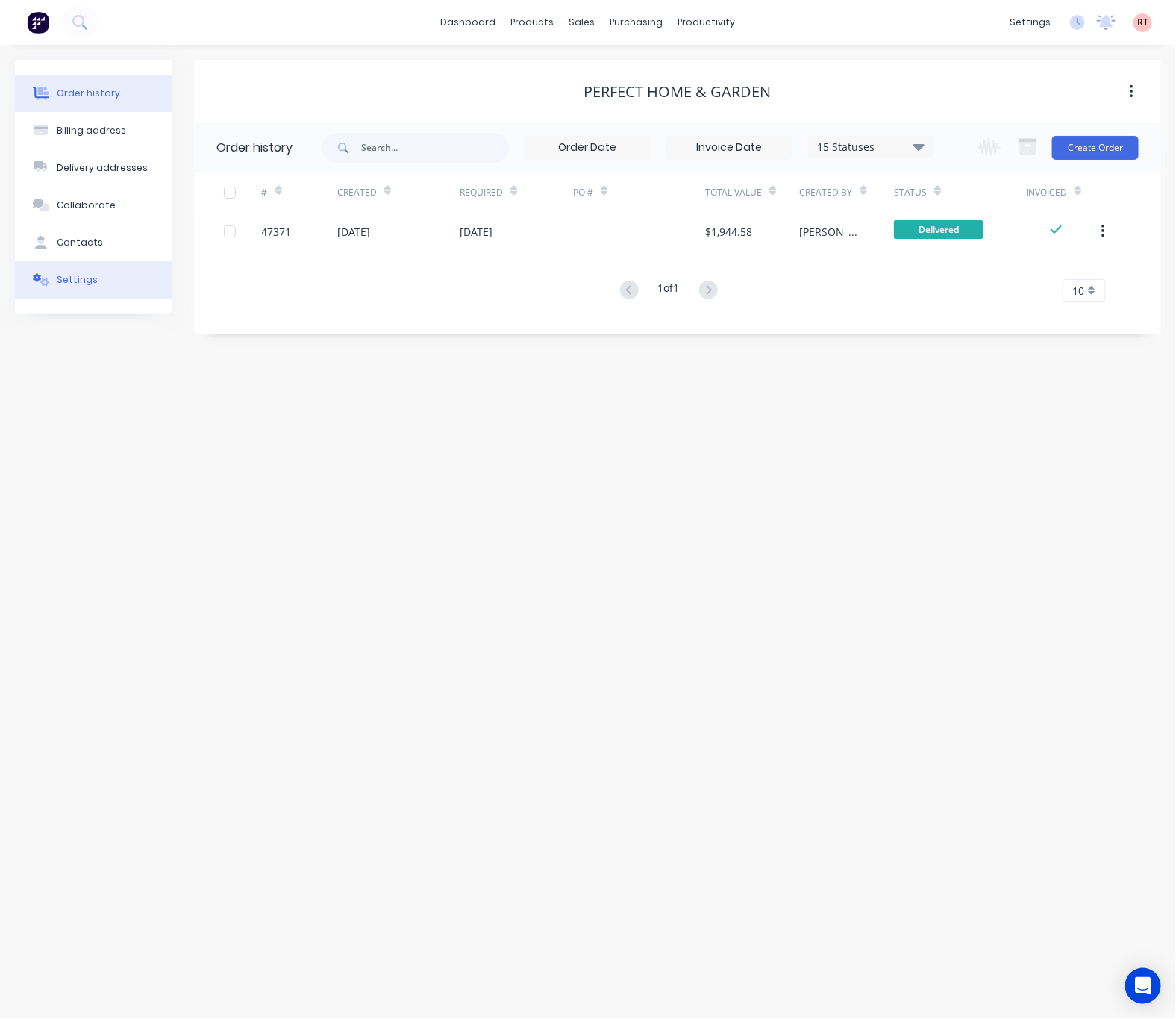
click at [112, 296] on button "Settings" at bounding box center [93, 279] width 157 height 37
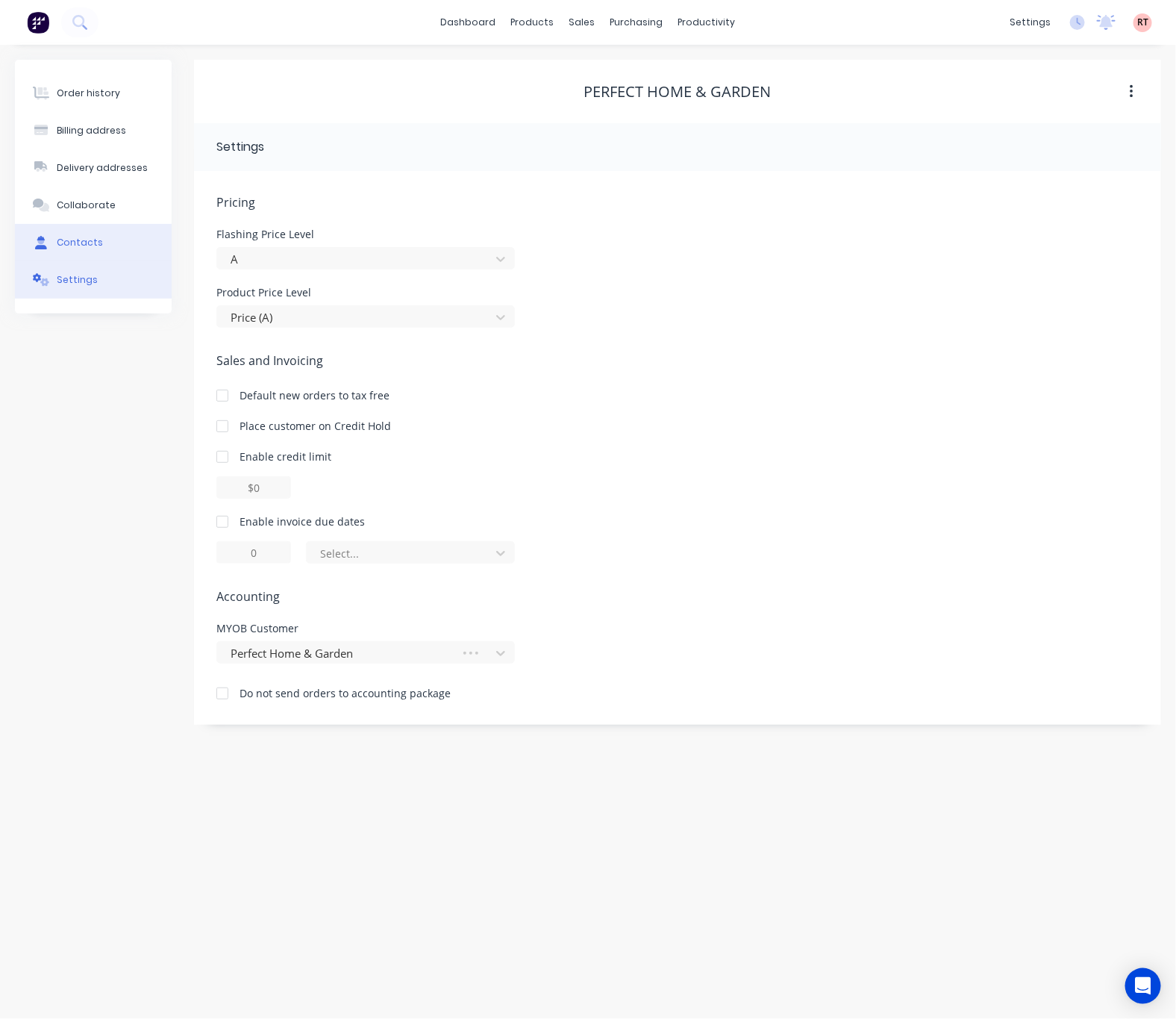
click at [114, 251] on button "Contacts" at bounding box center [93, 242] width 157 height 37
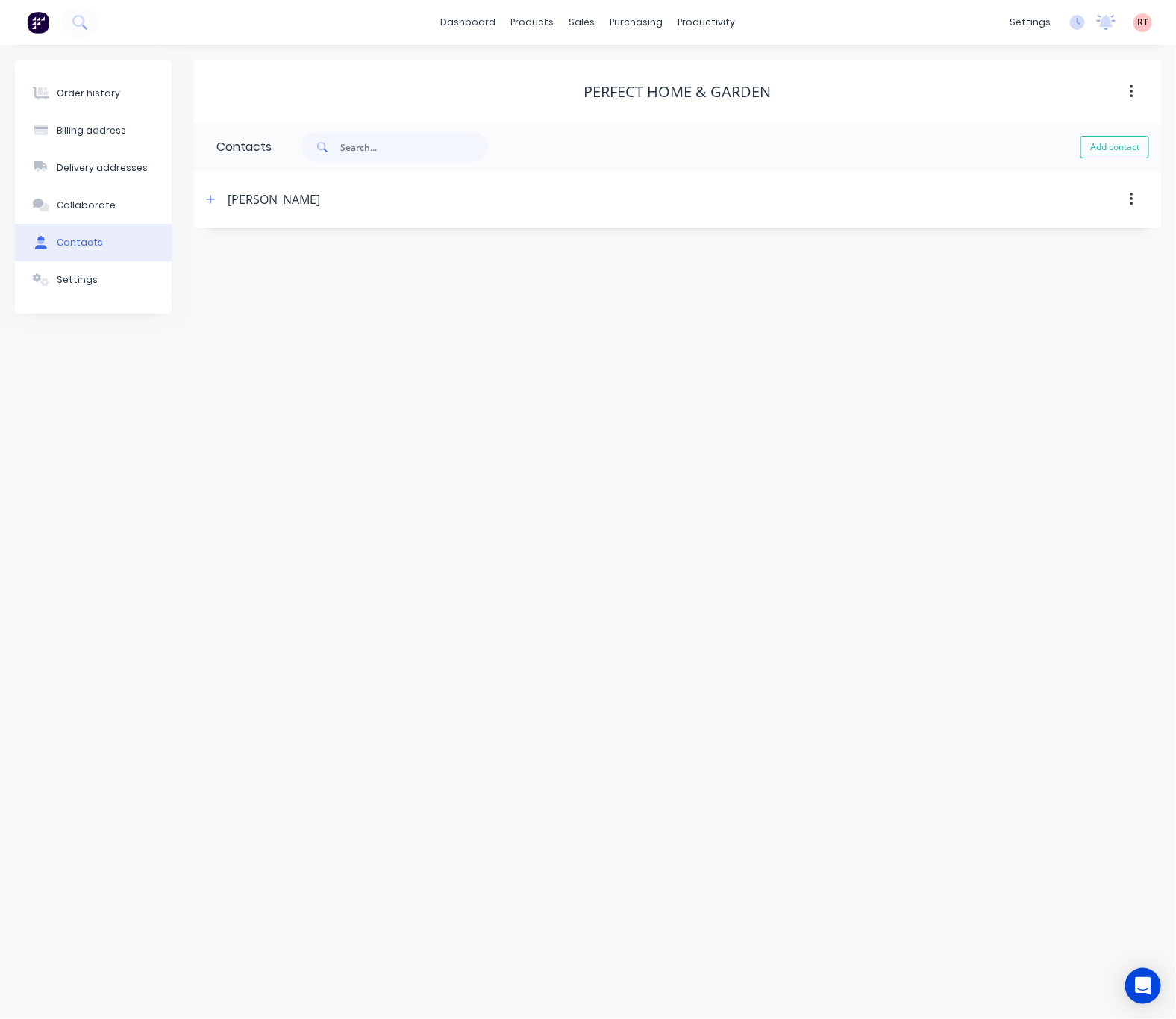
click at [302, 193] on div "Richard" at bounding box center [562, 199] width 720 height 27
click at [265, 197] on div "Richard" at bounding box center [274, 199] width 92 height 18
click at [1131, 197] on icon "button" at bounding box center [1131, 199] width 4 height 17
drag, startPoint x: 989, startPoint y: 320, endPoint x: 605, endPoint y: 247, distance: 390.9
click at [981, 320] on div "Order history Billing address Delivery addresses Collaborate Contacts Settings …" at bounding box center [588, 531] width 1176 height 974
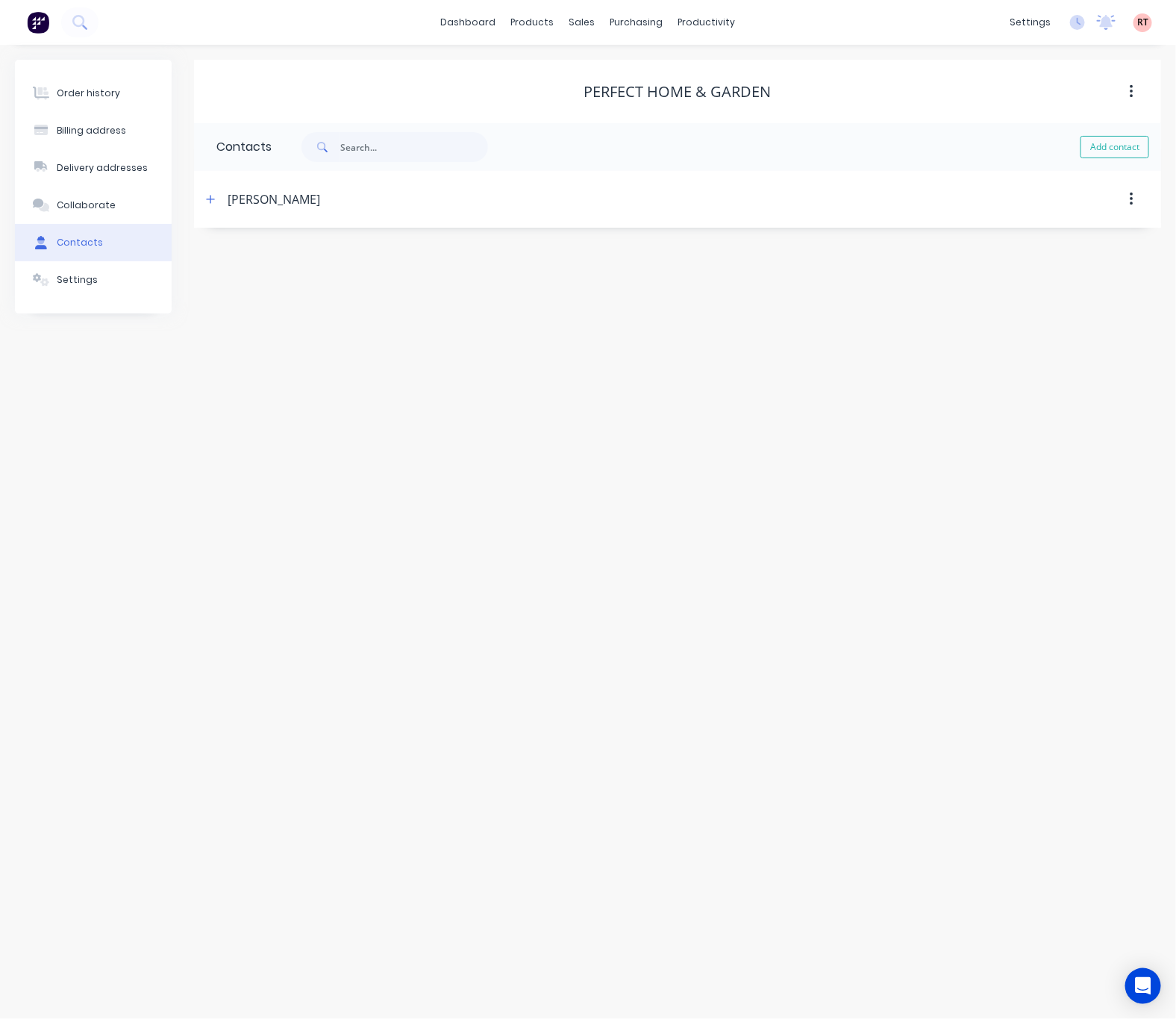
click at [260, 202] on div "Richard" at bounding box center [274, 199] width 92 height 18
click at [110, 249] on button "Contacts" at bounding box center [93, 242] width 157 height 37
click at [105, 97] on div "Order history" at bounding box center [88, 93] width 64 height 13
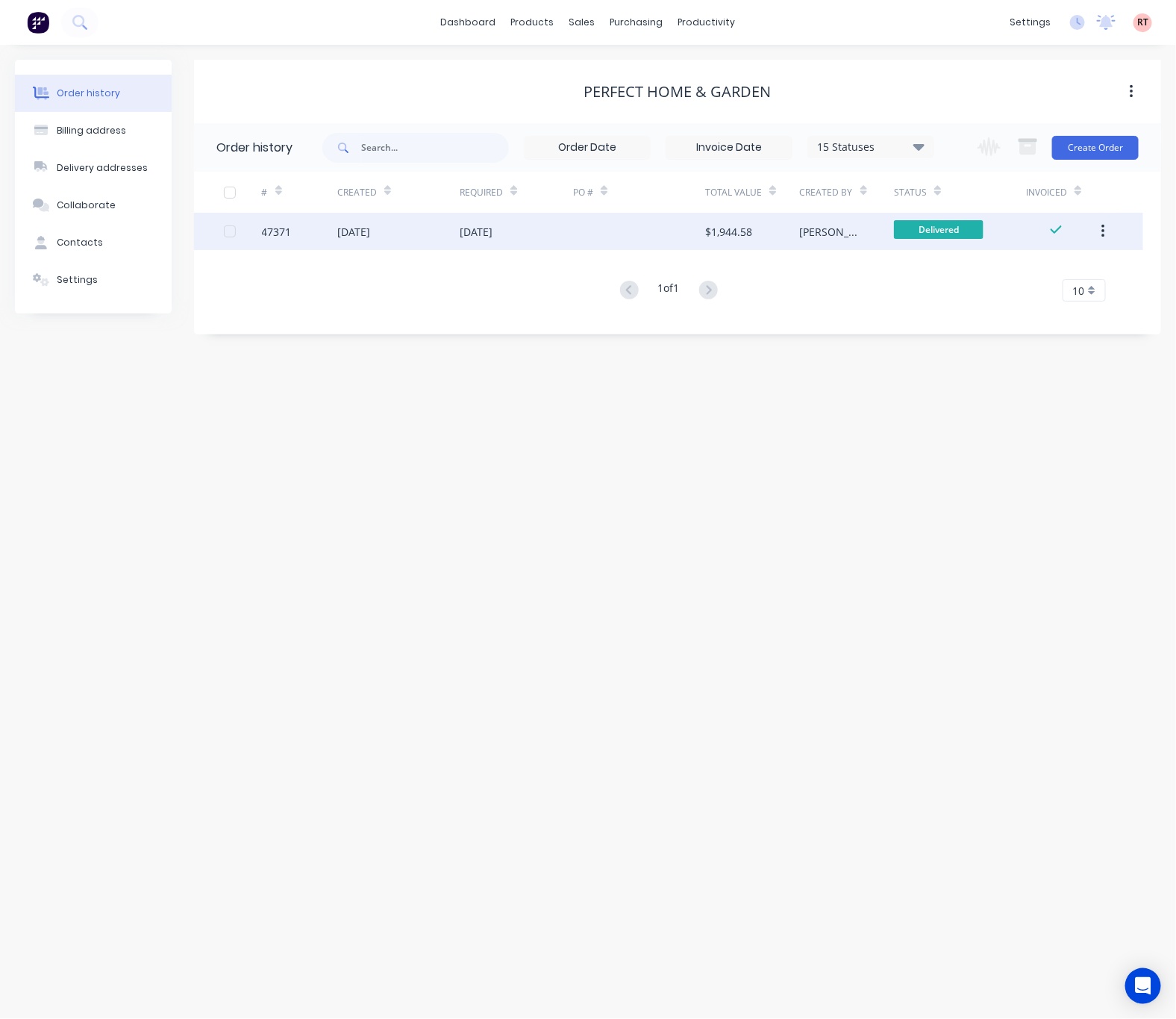
click at [358, 234] on div "28 Jul 2025" at bounding box center [353, 231] width 33 height 16
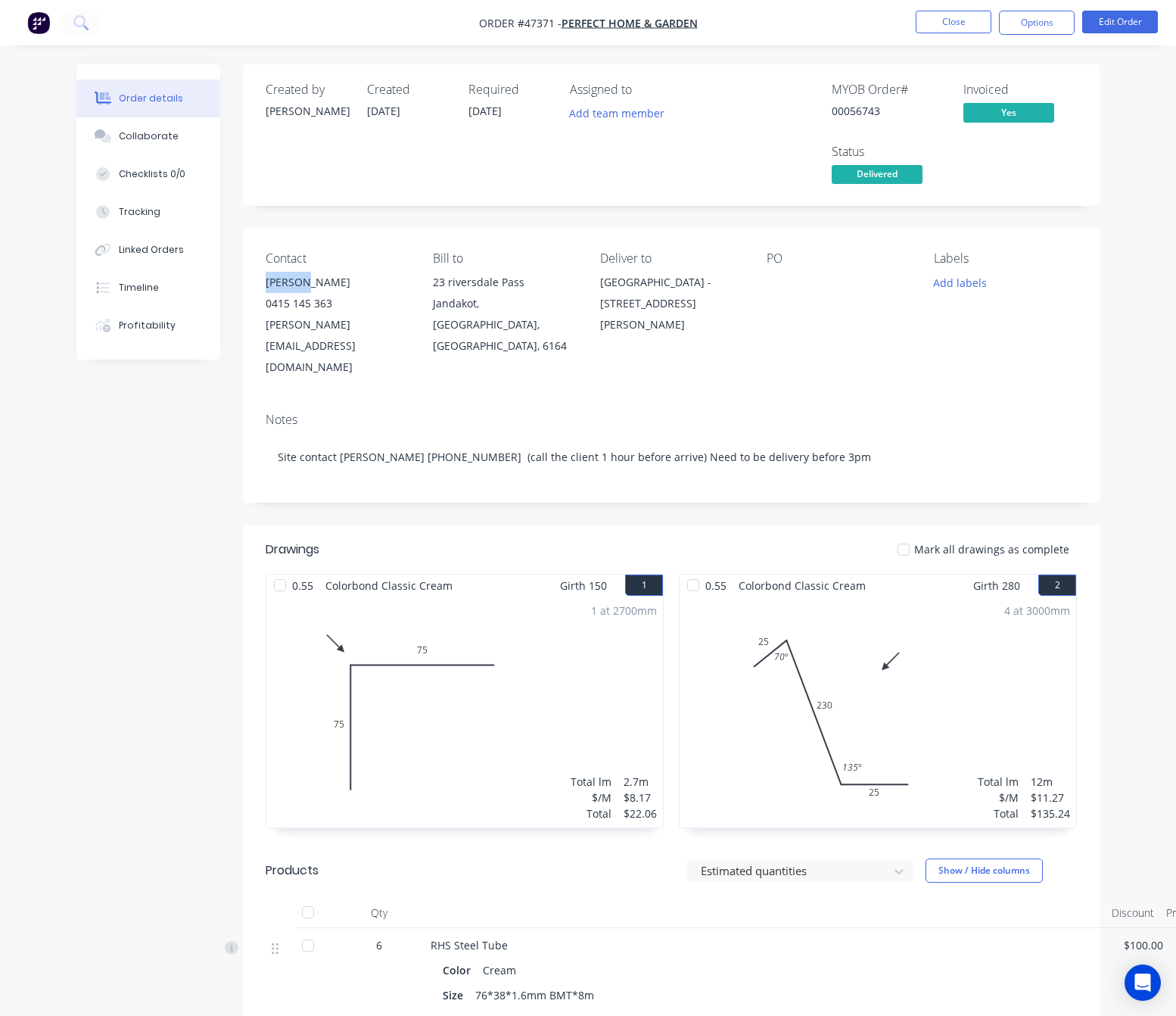
drag, startPoint x: 261, startPoint y: 281, endPoint x: 336, endPoint y: 285, distance: 75.1
click at [336, 285] on div "Contact Richard 0415 145 363 dawn.nod@gmail.com Bill to 23 riversdale Pass Jand…" at bounding box center [671, 314] width 857 height 172
copy div "Richard"
drag, startPoint x: 354, startPoint y: 301, endPoint x: 255, endPoint y: 307, distance: 99.2
click at [255, 307] on div "Contact Richard 0415 145 363 dawn.nod@gmail.com Bill to 23 riversdale Pass Jand…" at bounding box center [671, 314] width 857 height 172
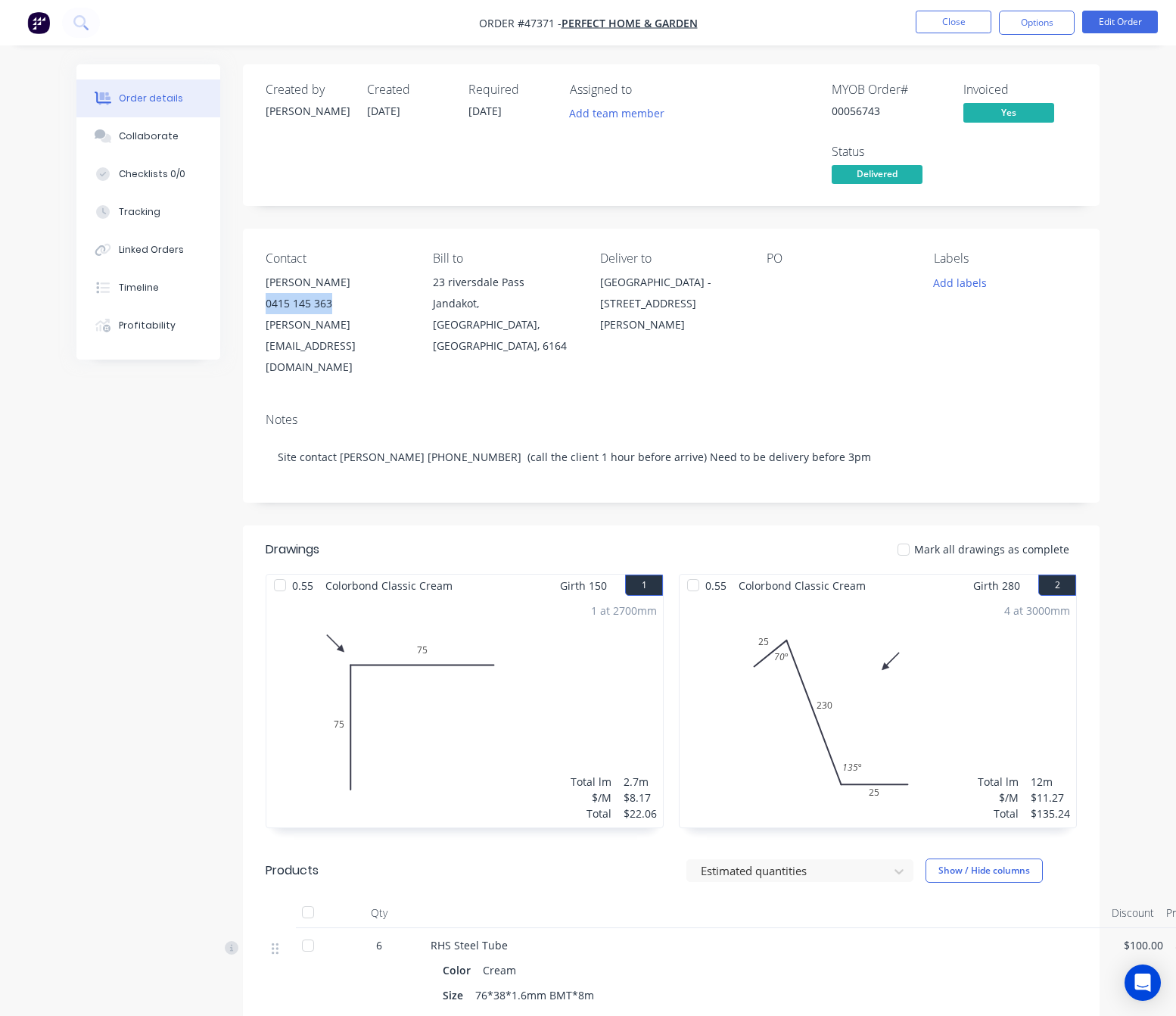
copy div "0415 145 363"
drag, startPoint x: 375, startPoint y: 329, endPoint x: 246, endPoint y: 337, distance: 129.2
click at [246, 337] on div "Contact Richard 0415 145 363 dawn.nod@gmail.com Bill to 23 riversdale Pass Jand…" at bounding box center [671, 314] width 857 height 172
copy div "[PERSON_NAME][EMAIL_ADDRESS][DOMAIN_NAME]"
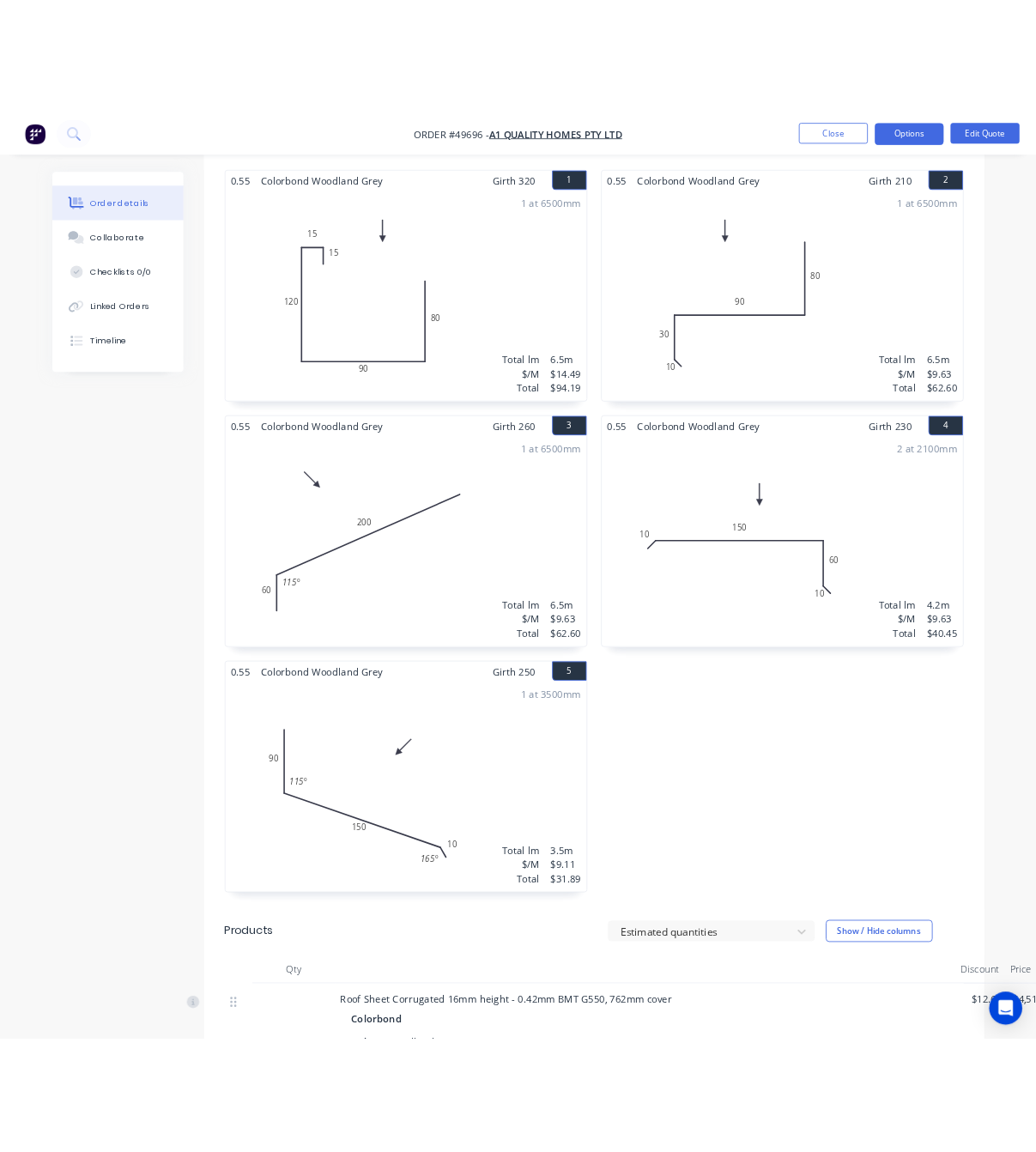
scroll to position [387, 0]
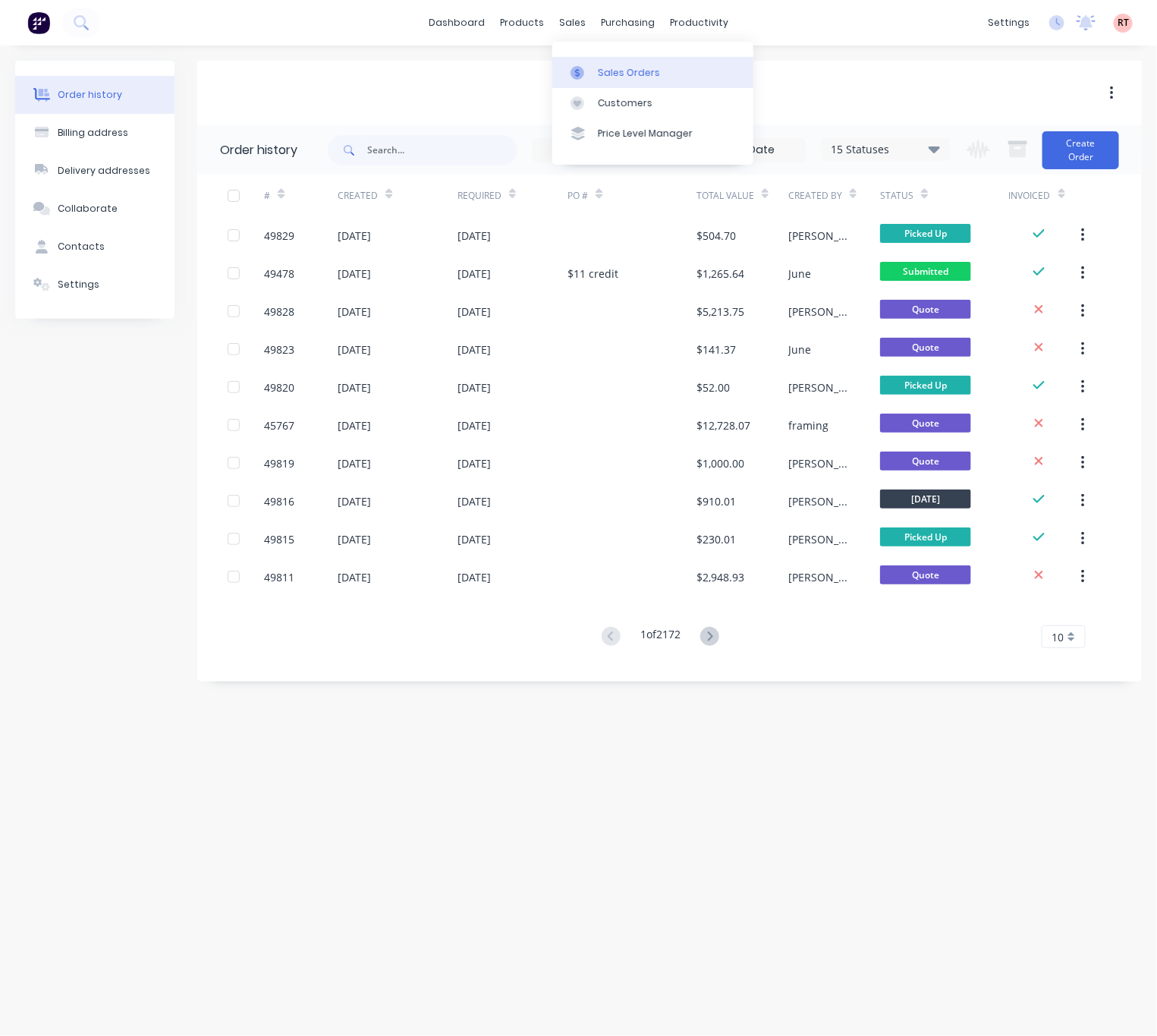
click at [599, 73] on div "Sales Orders" at bounding box center [629, 73] width 62 height 13
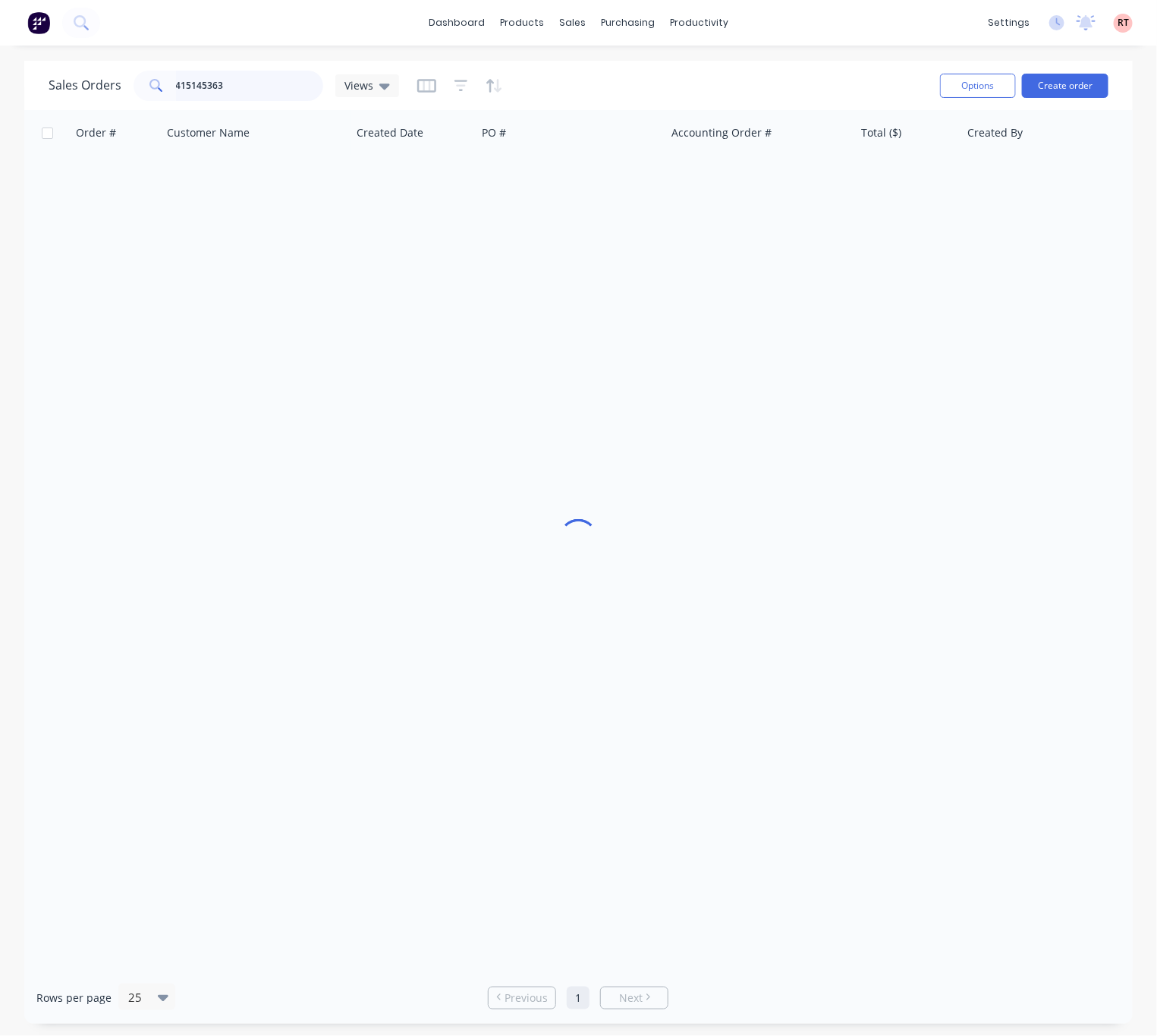
click at [304, 89] on input "415145363" at bounding box center [250, 86] width 148 height 30
click at [301, 89] on input "415145363" at bounding box center [250, 86] width 148 height 30
click at [299, 89] on input "415145363" at bounding box center [250, 86] width 148 height 30
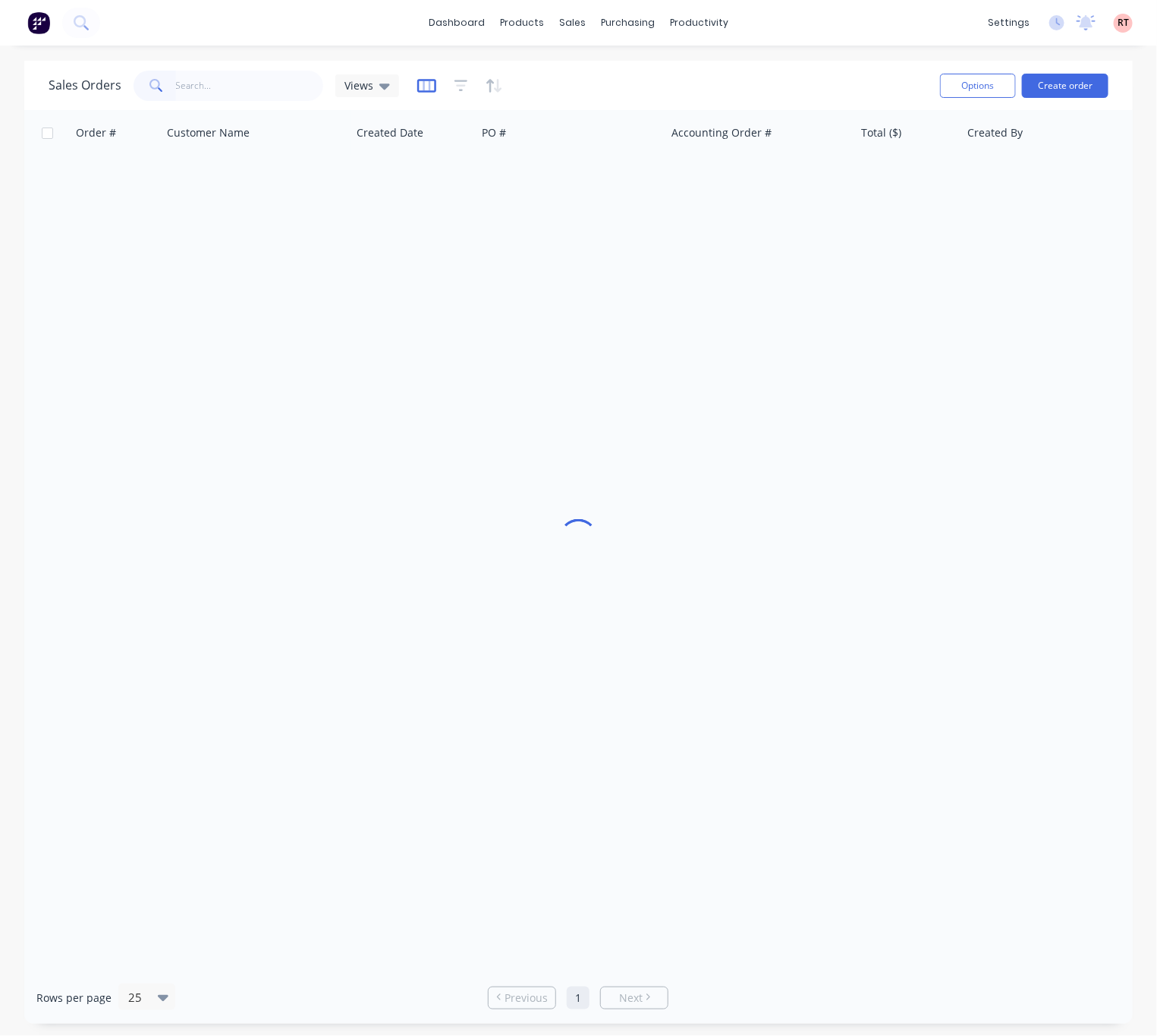
click at [417, 78] on icon "button" at bounding box center [427, 86] width 19 height 15
click at [454, 89] on icon "button" at bounding box center [461, 86] width 13 height 15
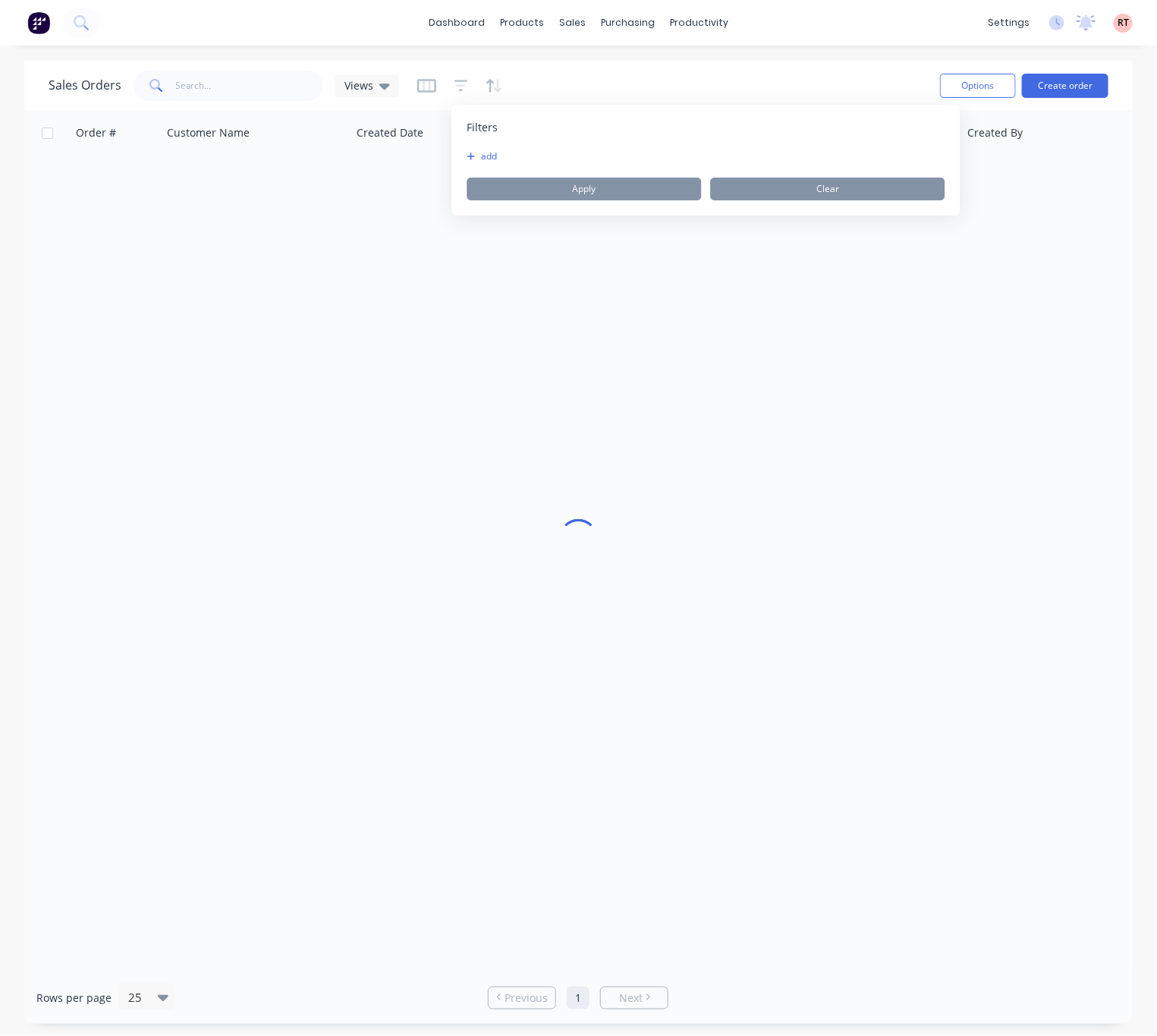
click at [500, 151] on button "add" at bounding box center [486, 156] width 38 height 12
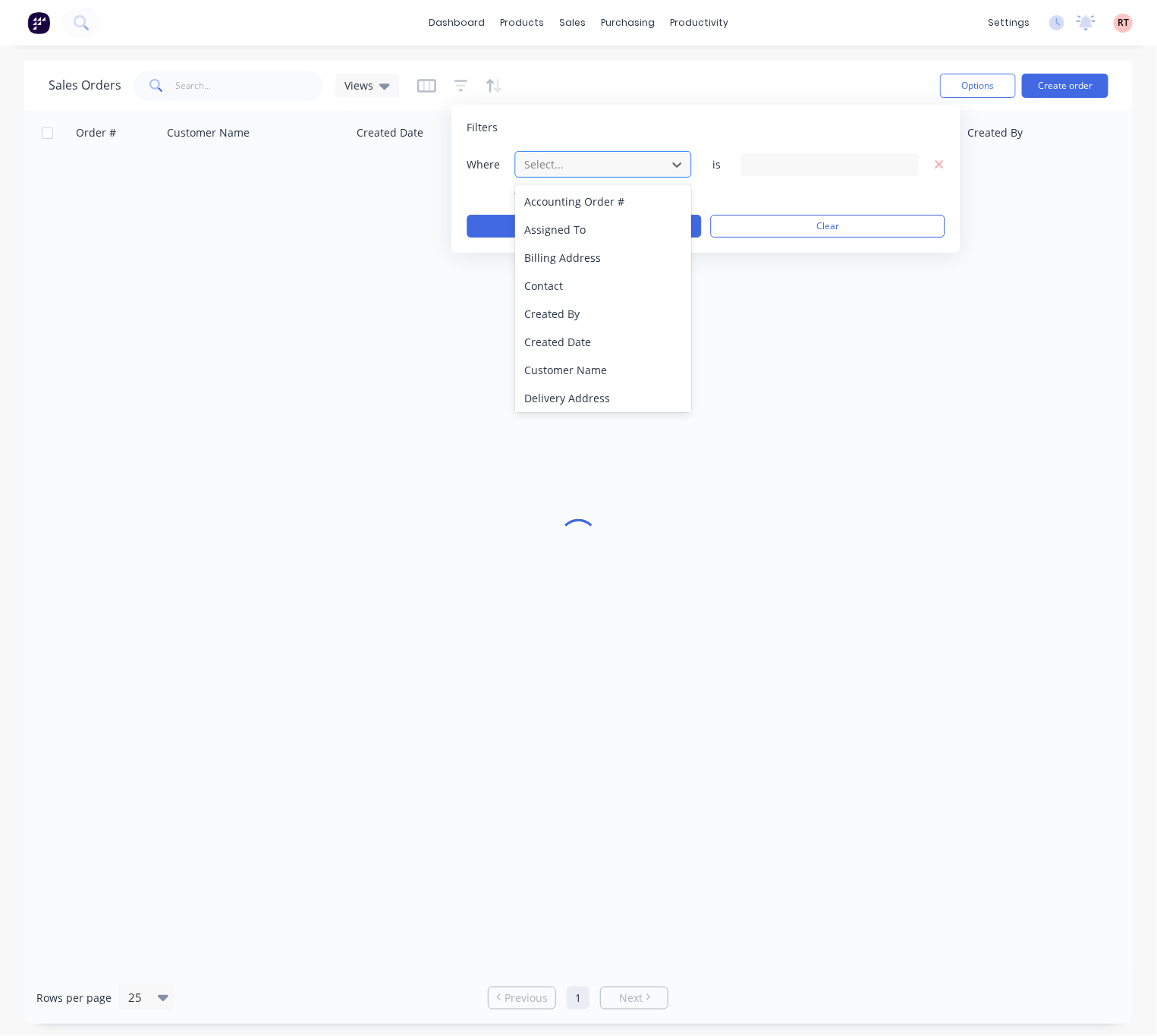
click at [603, 169] on div at bounding box center [592, 164] width 136 height 19
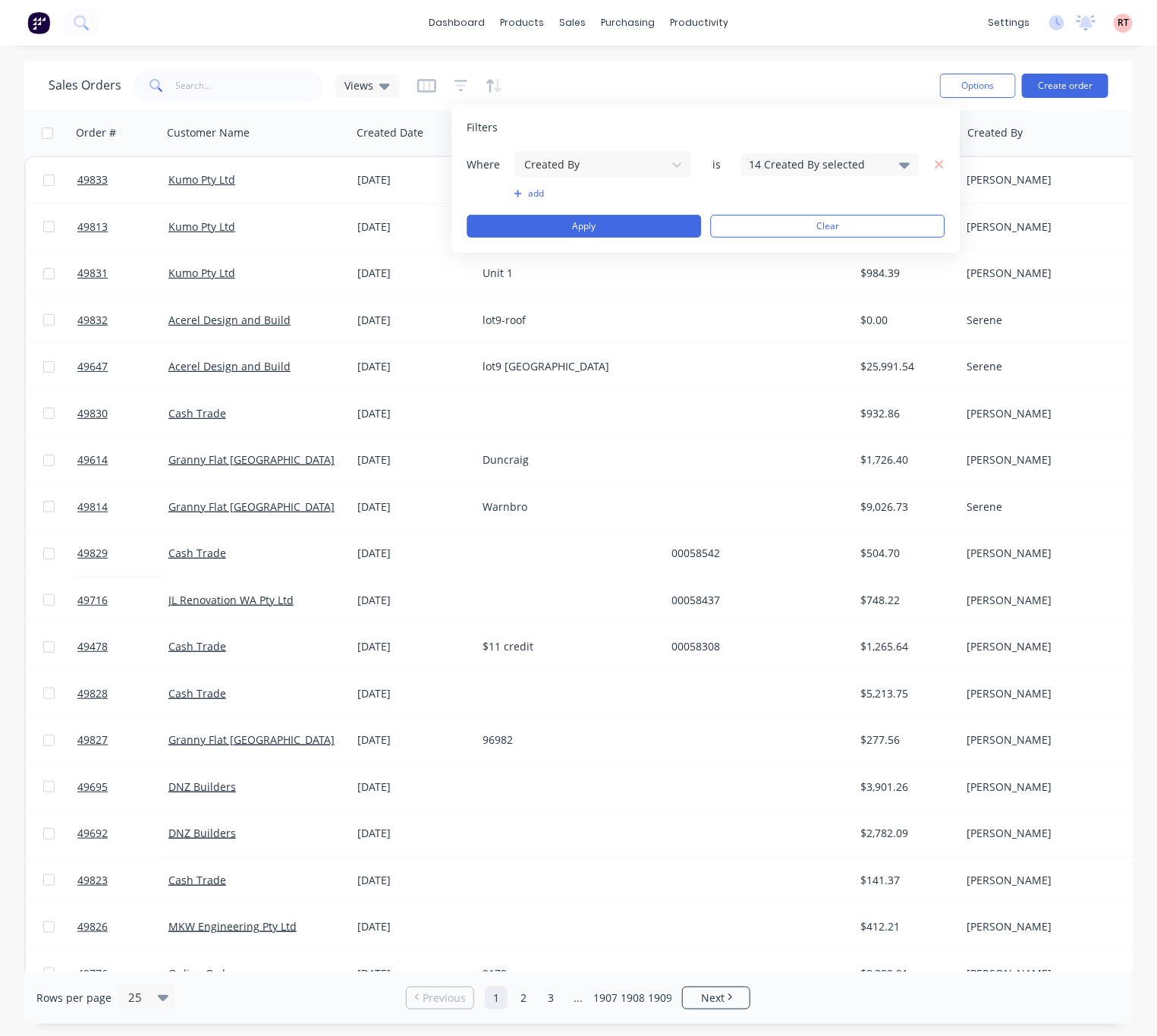
click at [822, 161] on div "14 Created By selected" at bounding box center [819, 164] width 138 height 16
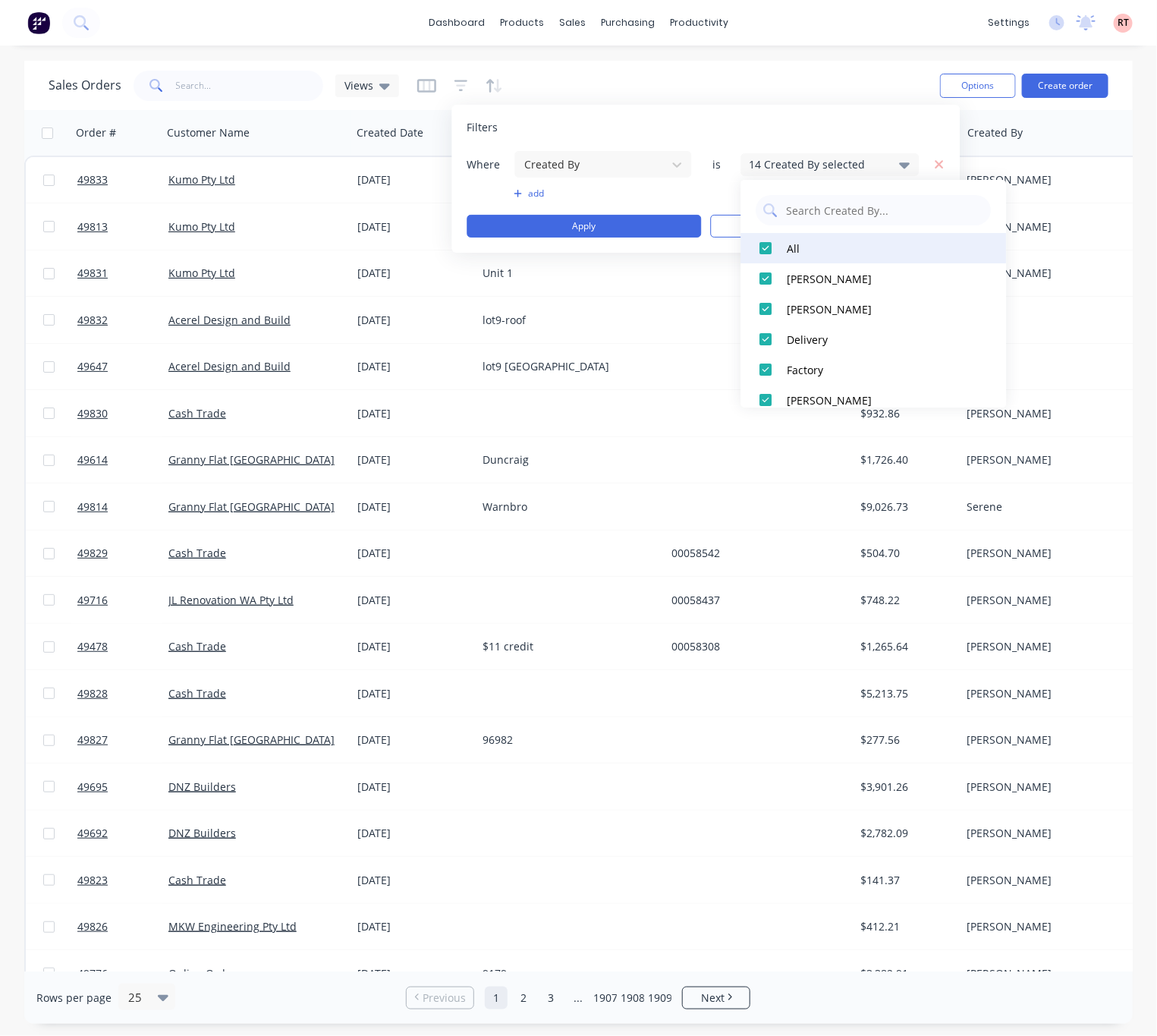
click at [768, 246] on div at bounding box center [767, 248] width 30 height 30
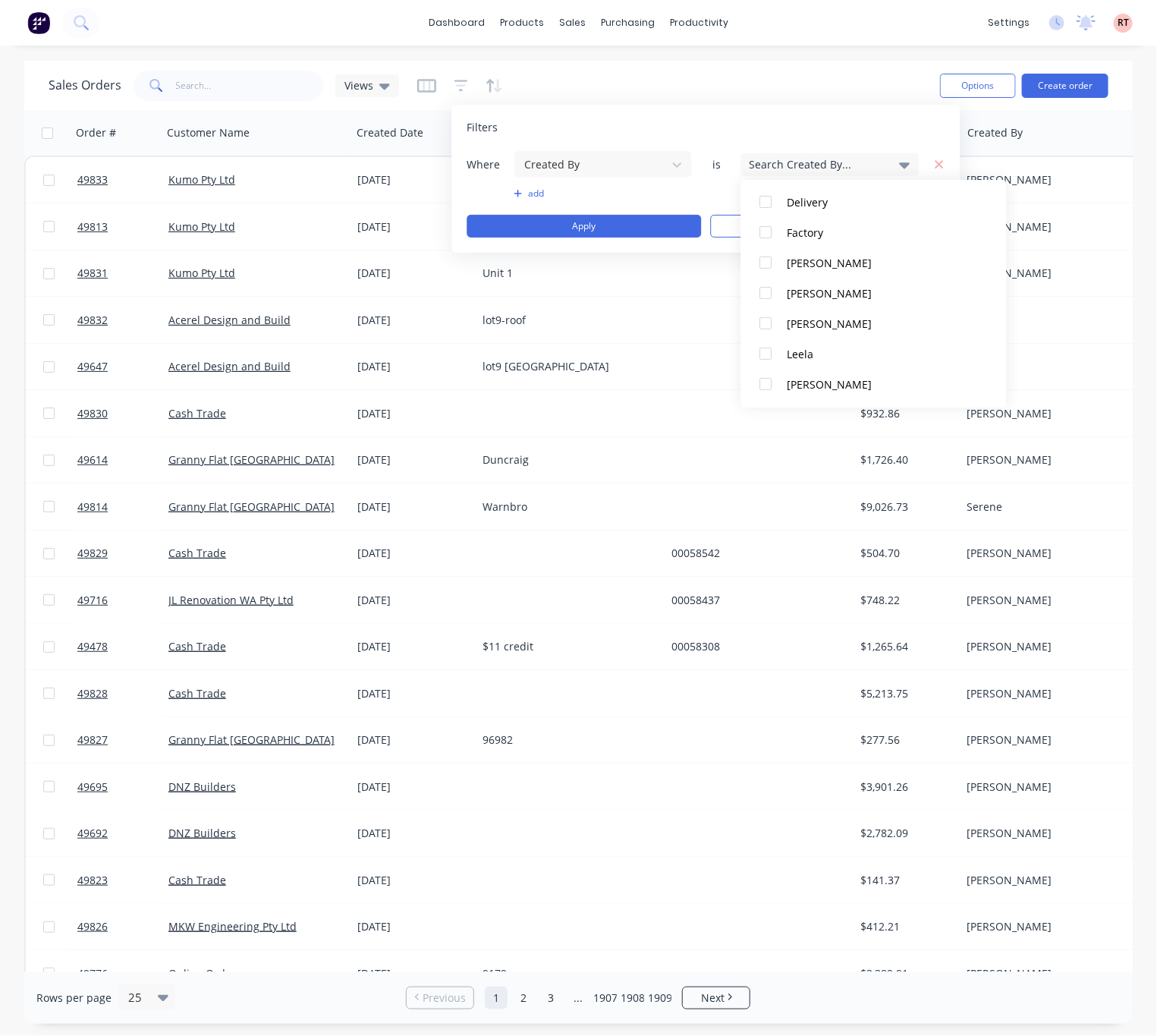
scroll to position [288, 0]
click at [770, 292] on div at bounding box center [767, 295] width 30 height 30
click at [770, 290] on div at bounding box center [767, 295] width 30 height 30
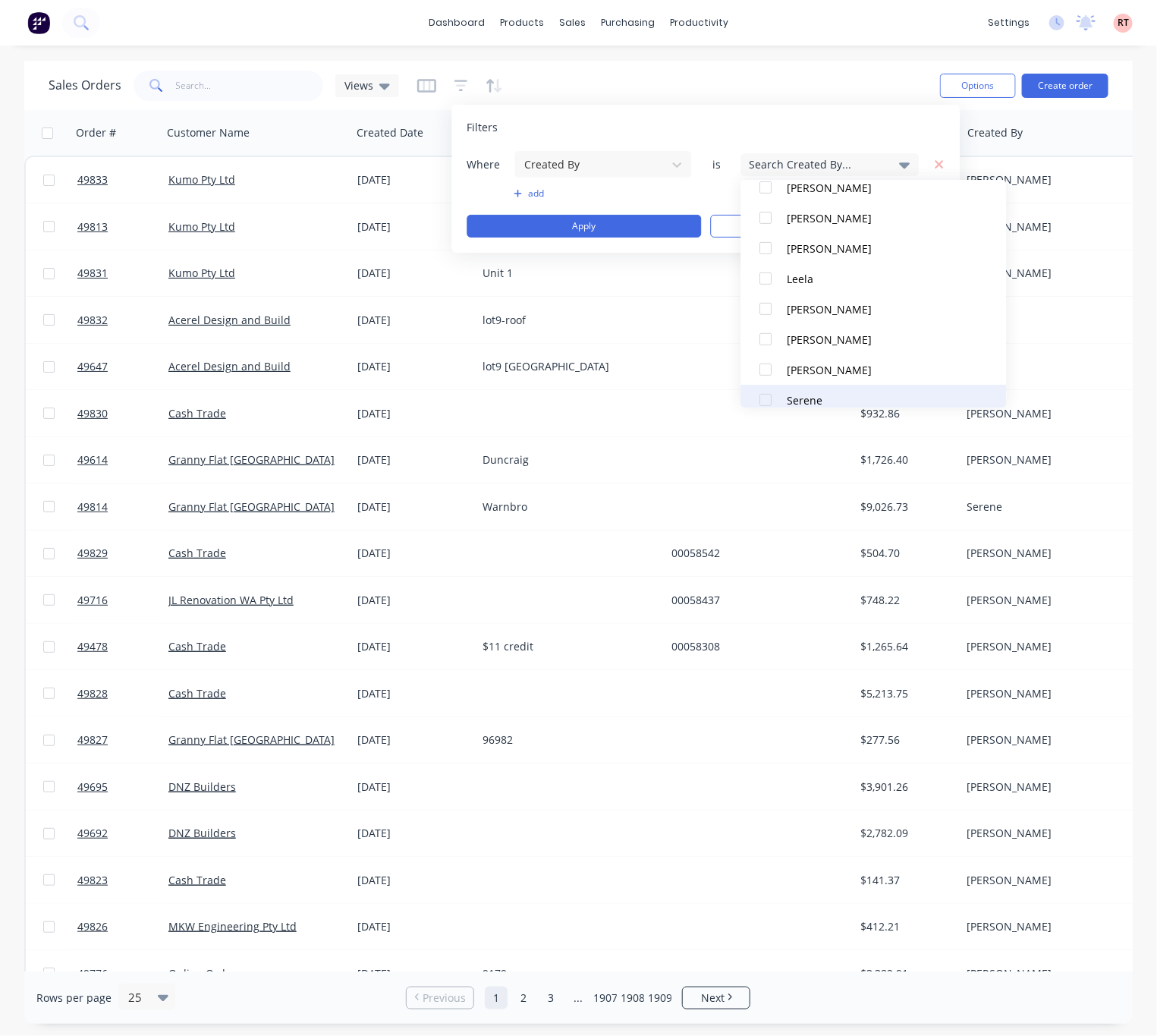
scroll to position [174, 0]
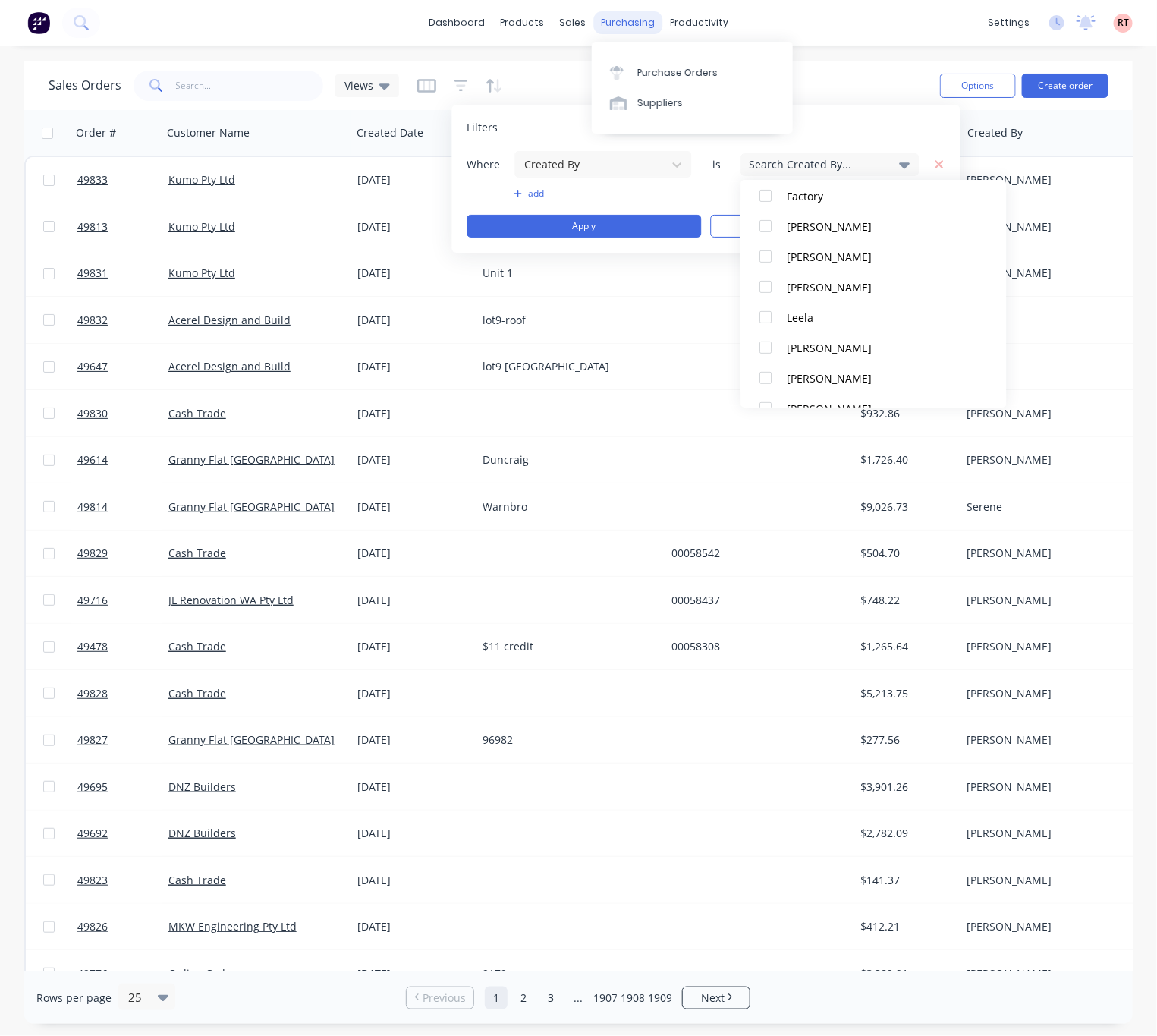
click at [618, 18] on div "purchasing" at bounding box center [628, 23] width 69 height 23
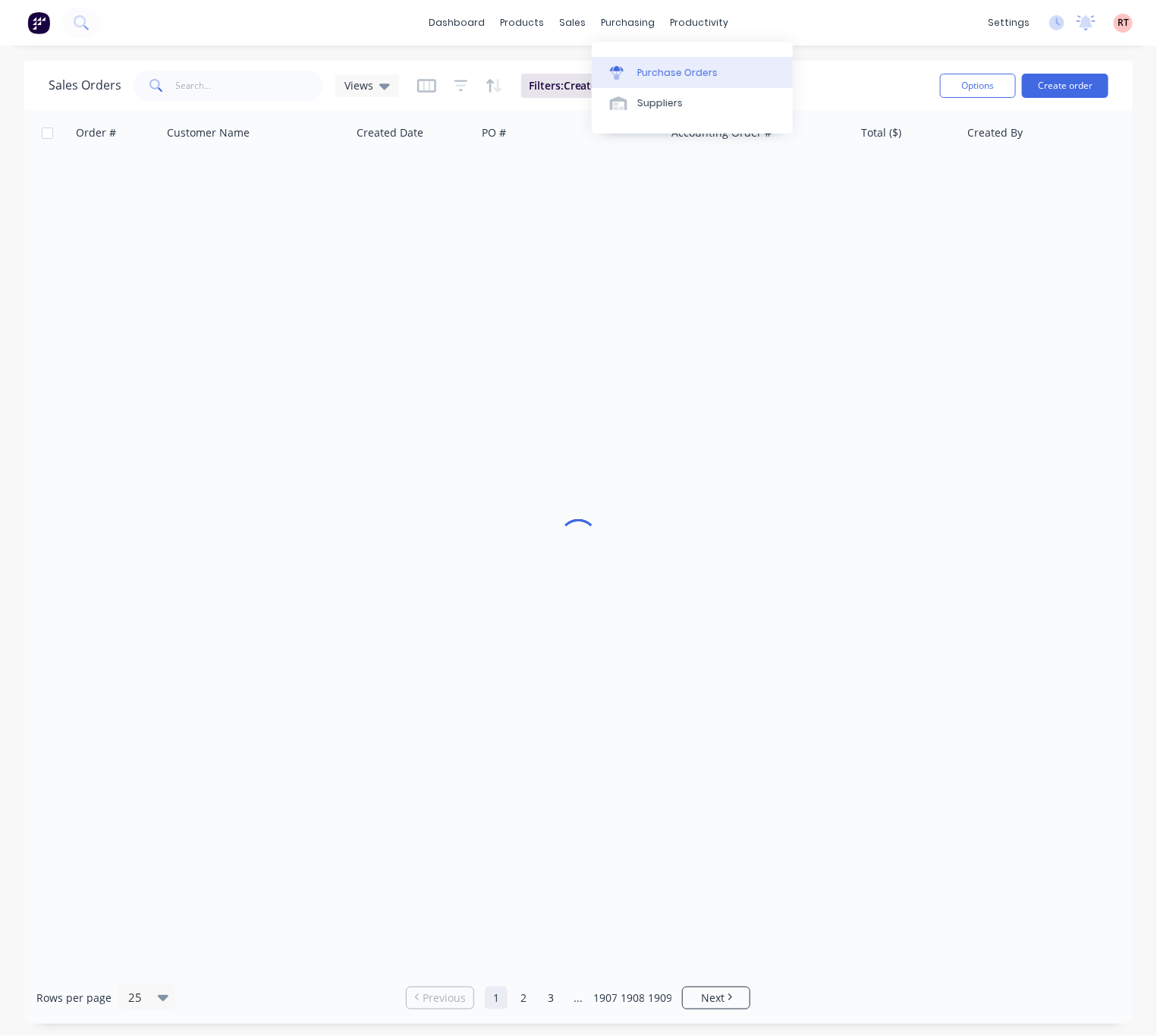
click at [683, 76] on div "Purchase Orders" at bounding box center [678, 73] width 81 height 13
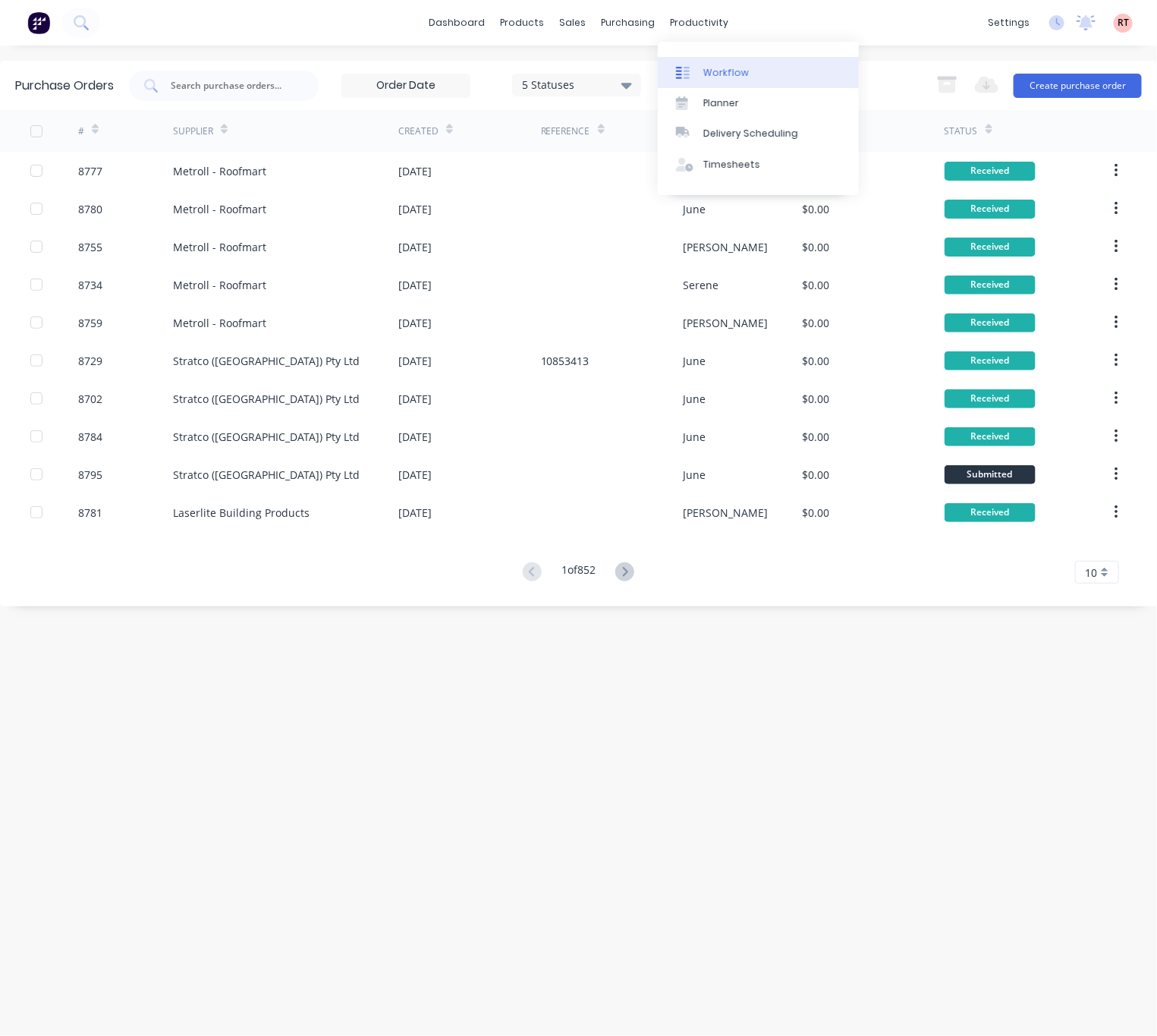
click at [750, 71] on link "Workflow" at bounding box center [758, 72] width 201 height 30
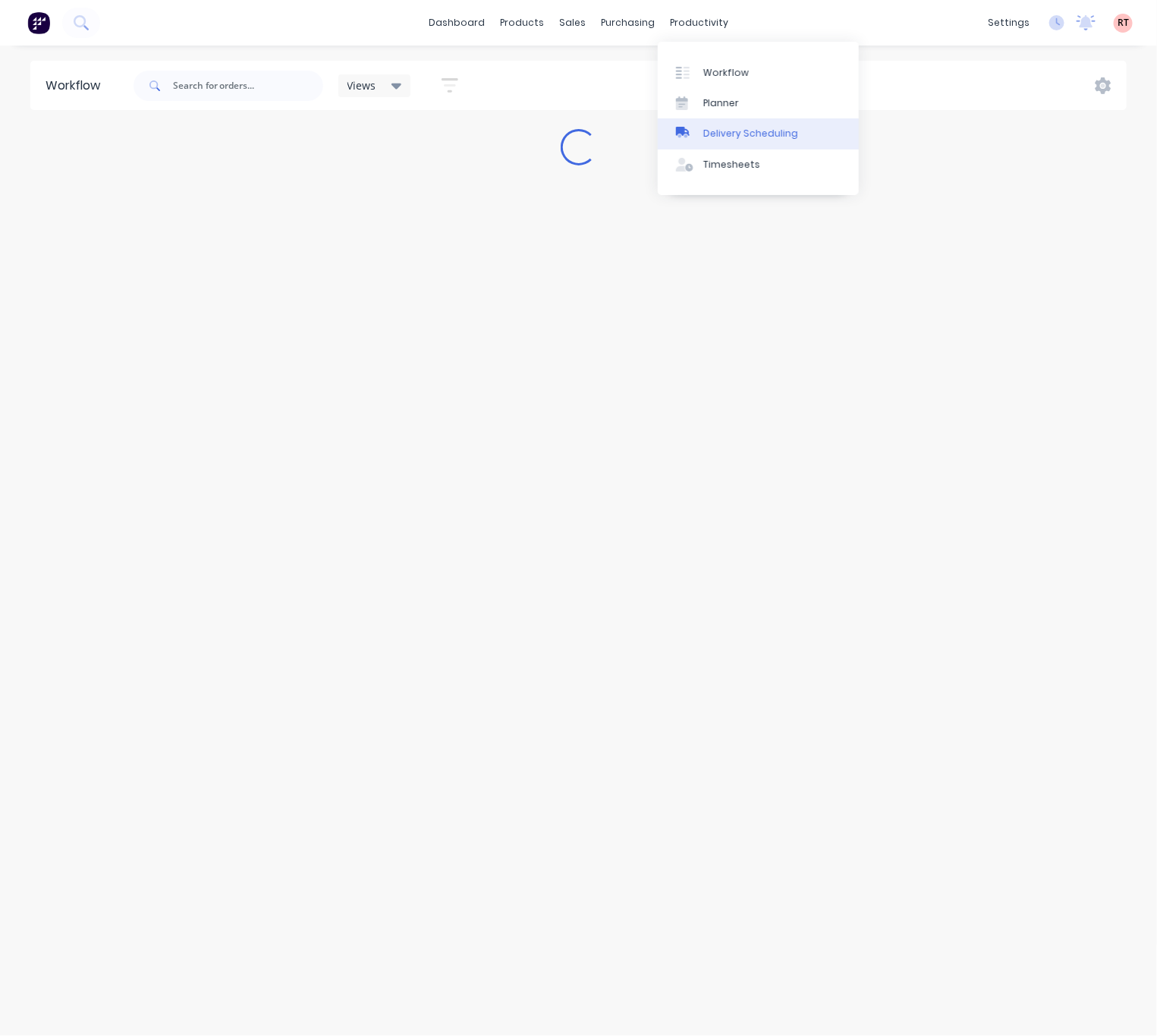
click at [740, 128] on div "Delivery Scheduling" at bounding box center [751, 133] width 95 height 13
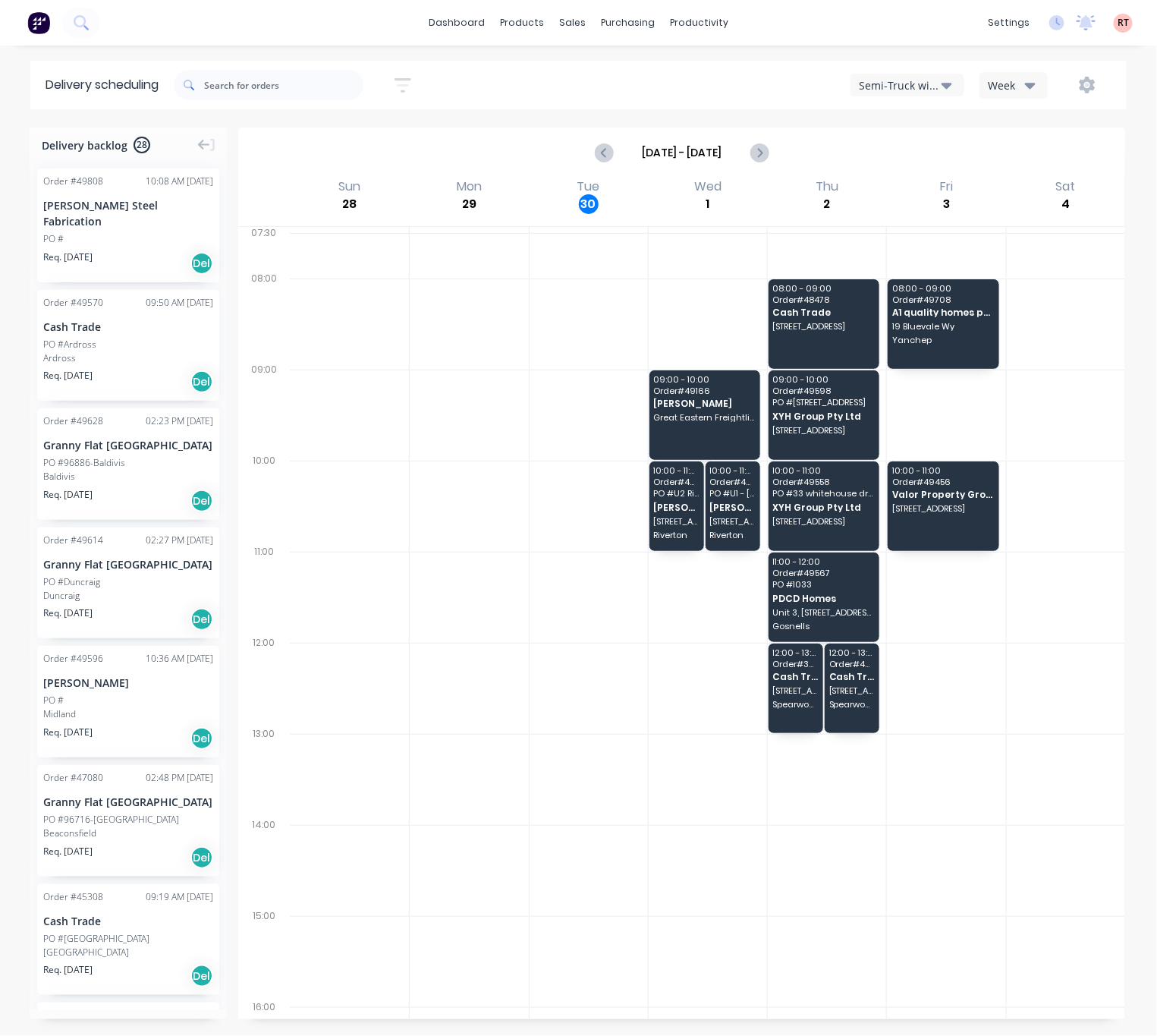
click at [916, 85] on div "Semi-Truck with Hiab" at bounding box center [900, 85] width 83 height 16
click at [908, 186] on div "Utes Delivery" at bounding box center [926, 185] width 150 height 30
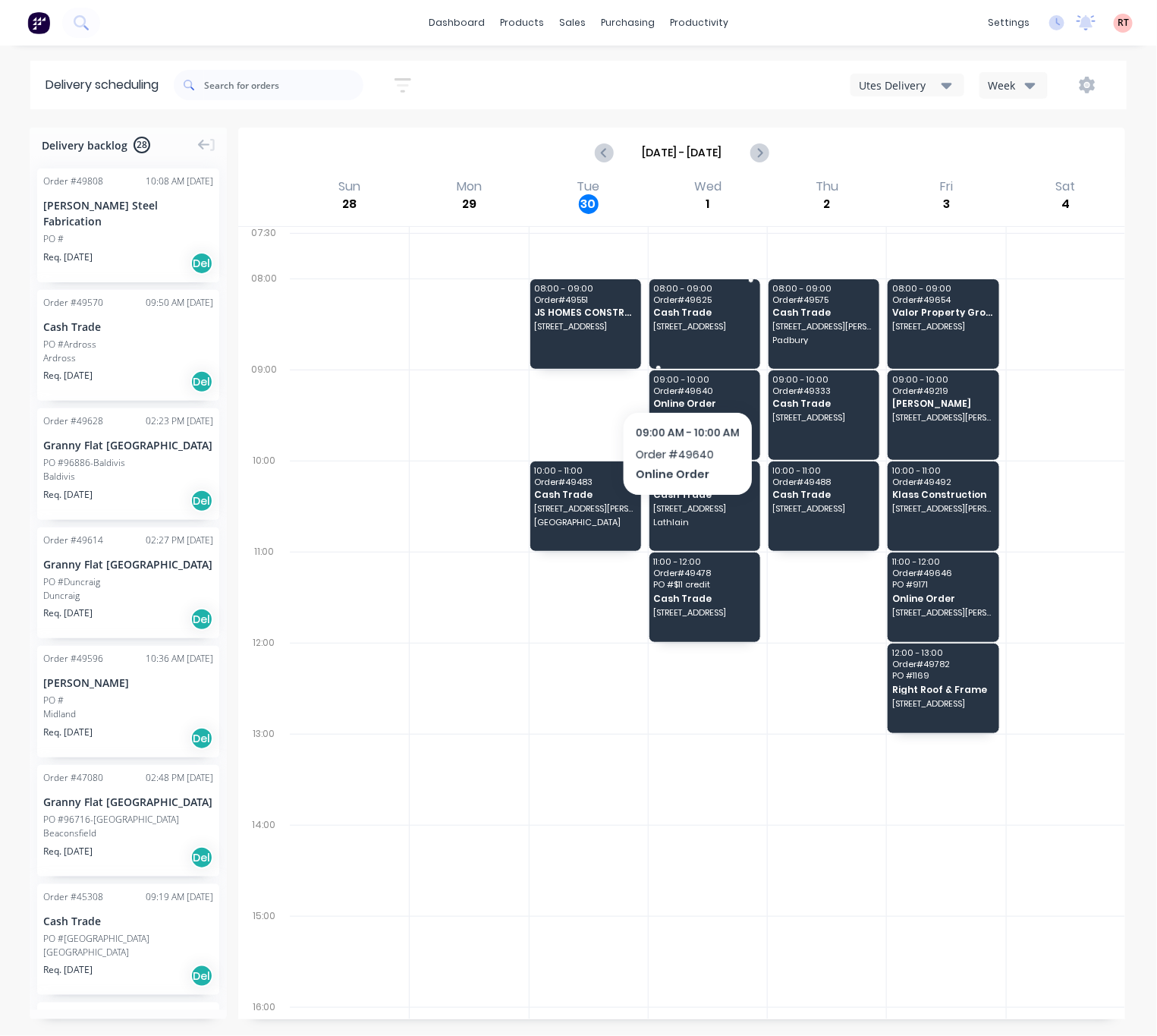
click at [692, 331] on span "[STREET_ADDRESS]" at bounding box center [704, 326] width 102 height 9
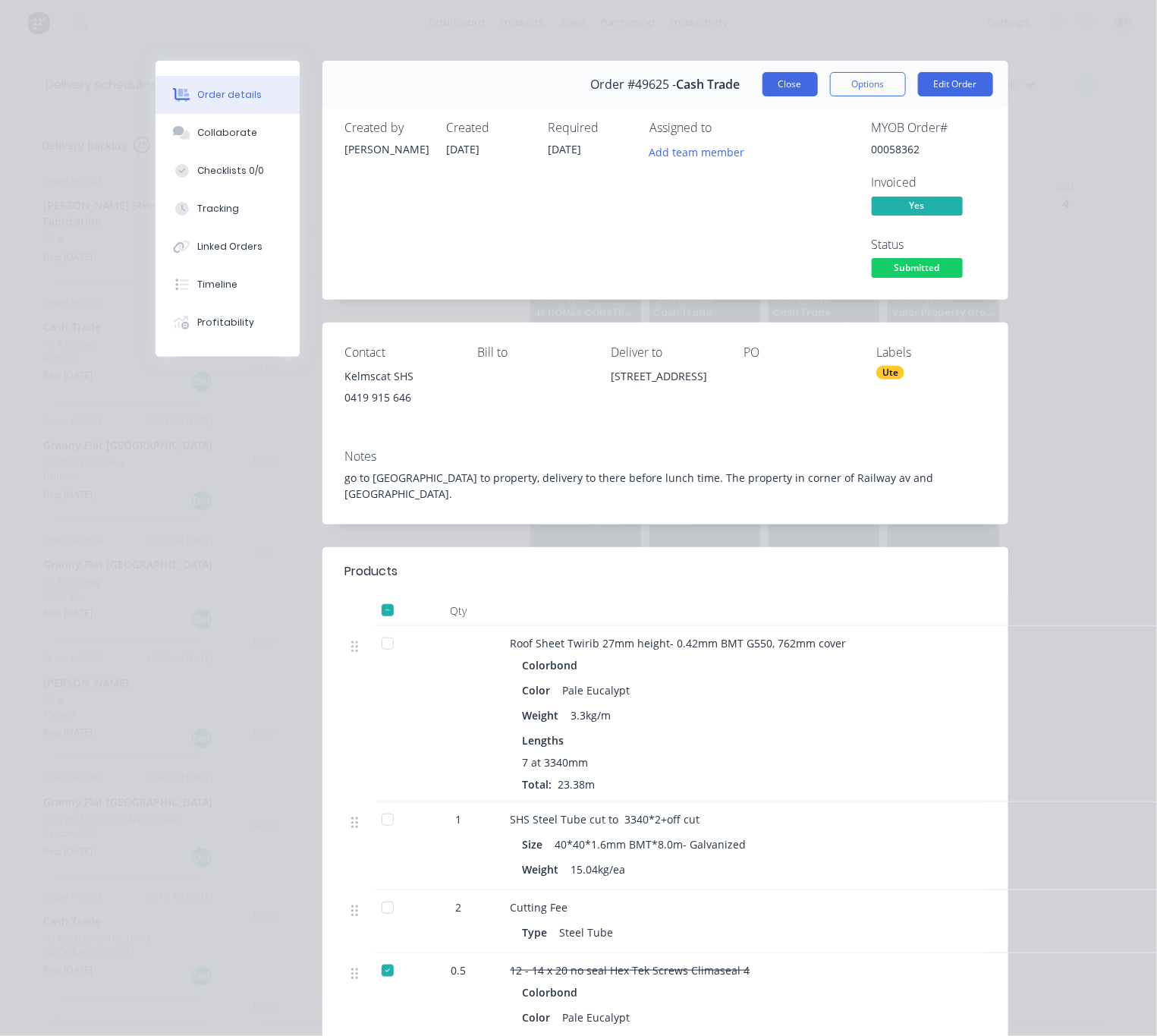
click at [772, 78] on button "Close" at bounding box center [790, 84] width 55 height 24
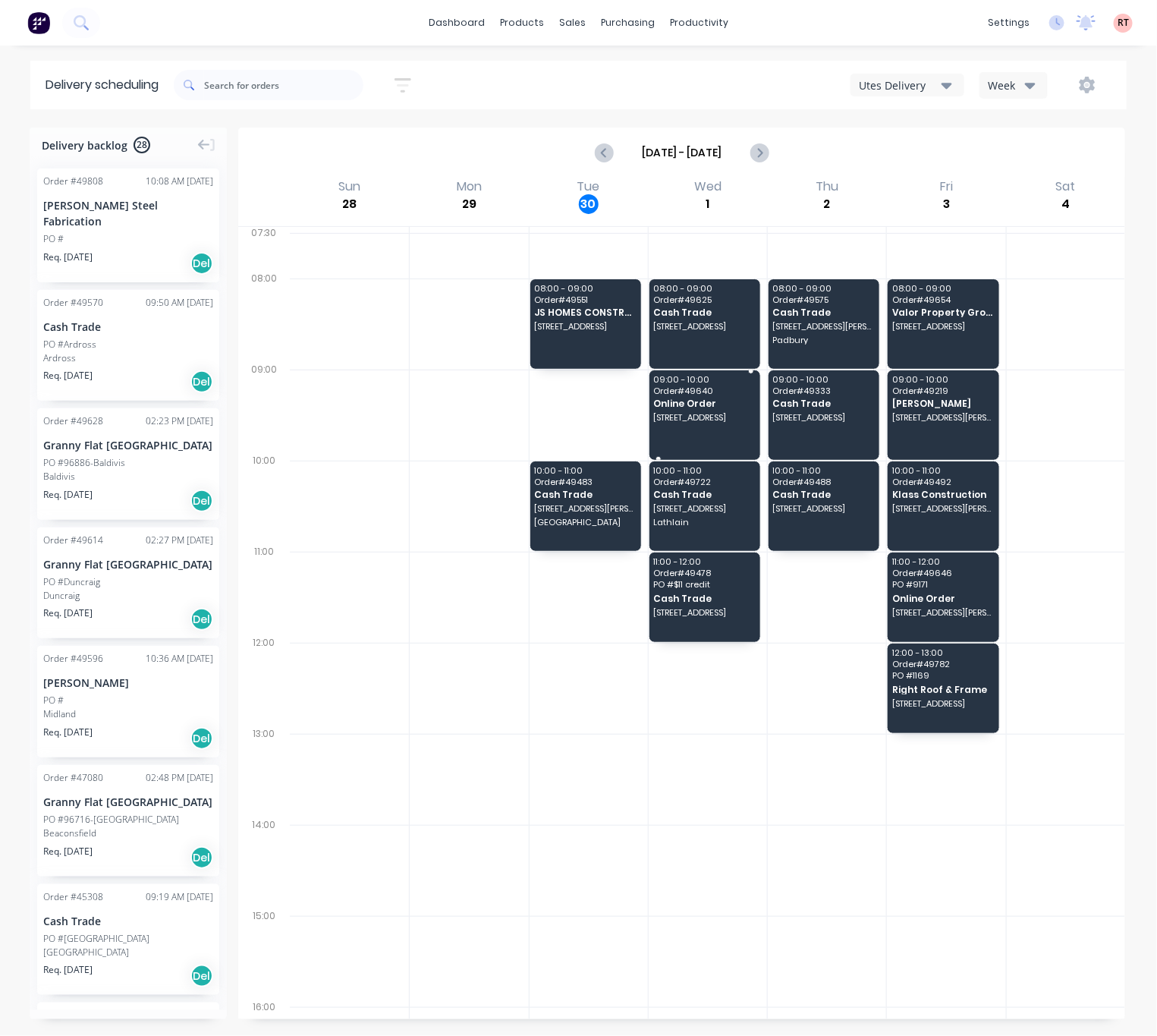
click at [699, 397] on div "09:00 - 10:00 Order # 49640 Online Order [GEOGRAPHIC_DATA]" at bounding box center [705, 415] width 111 height 90
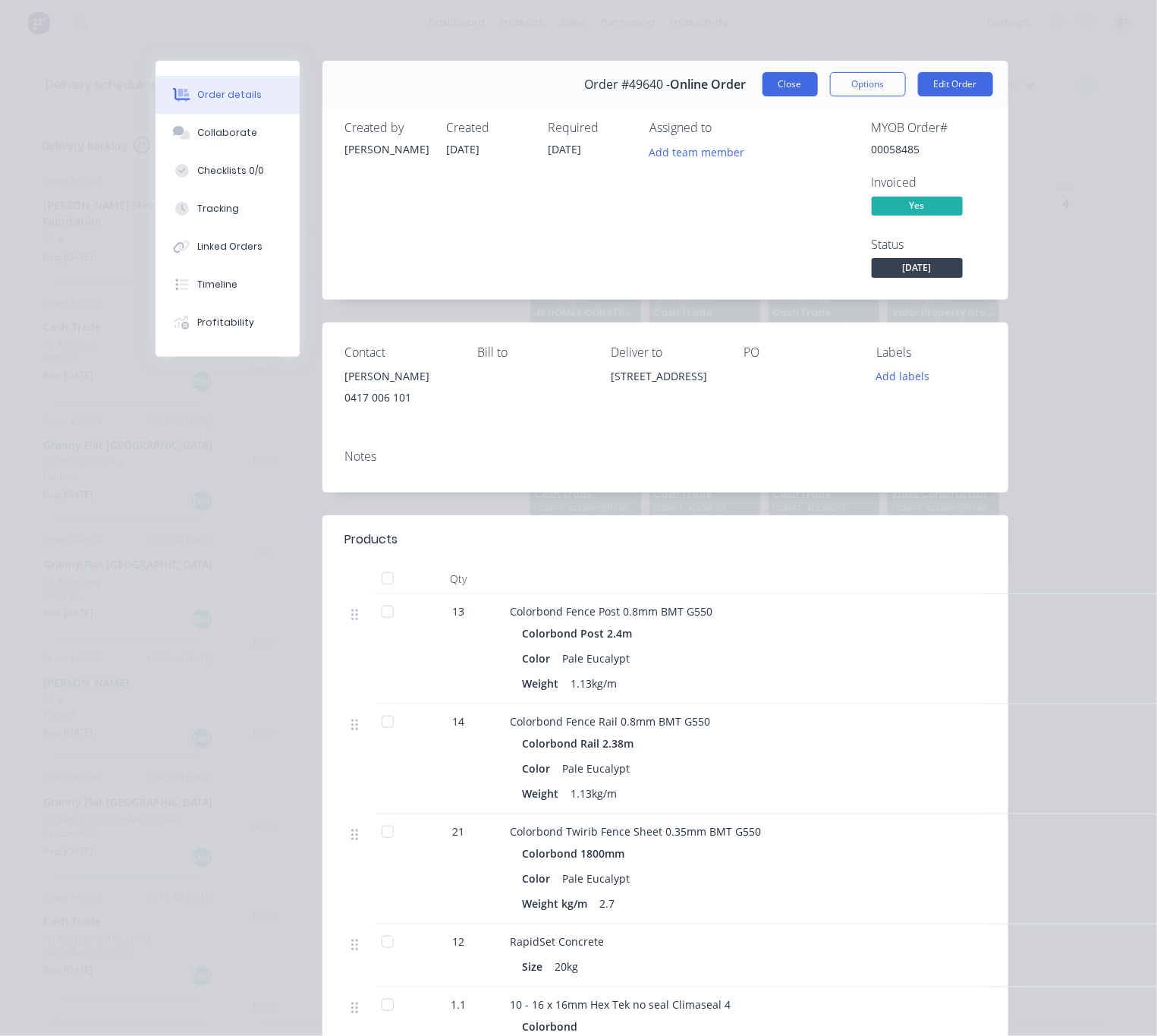
click at [775, 89] on button "Close" at bounding box center [790, 84] width 55 height 24
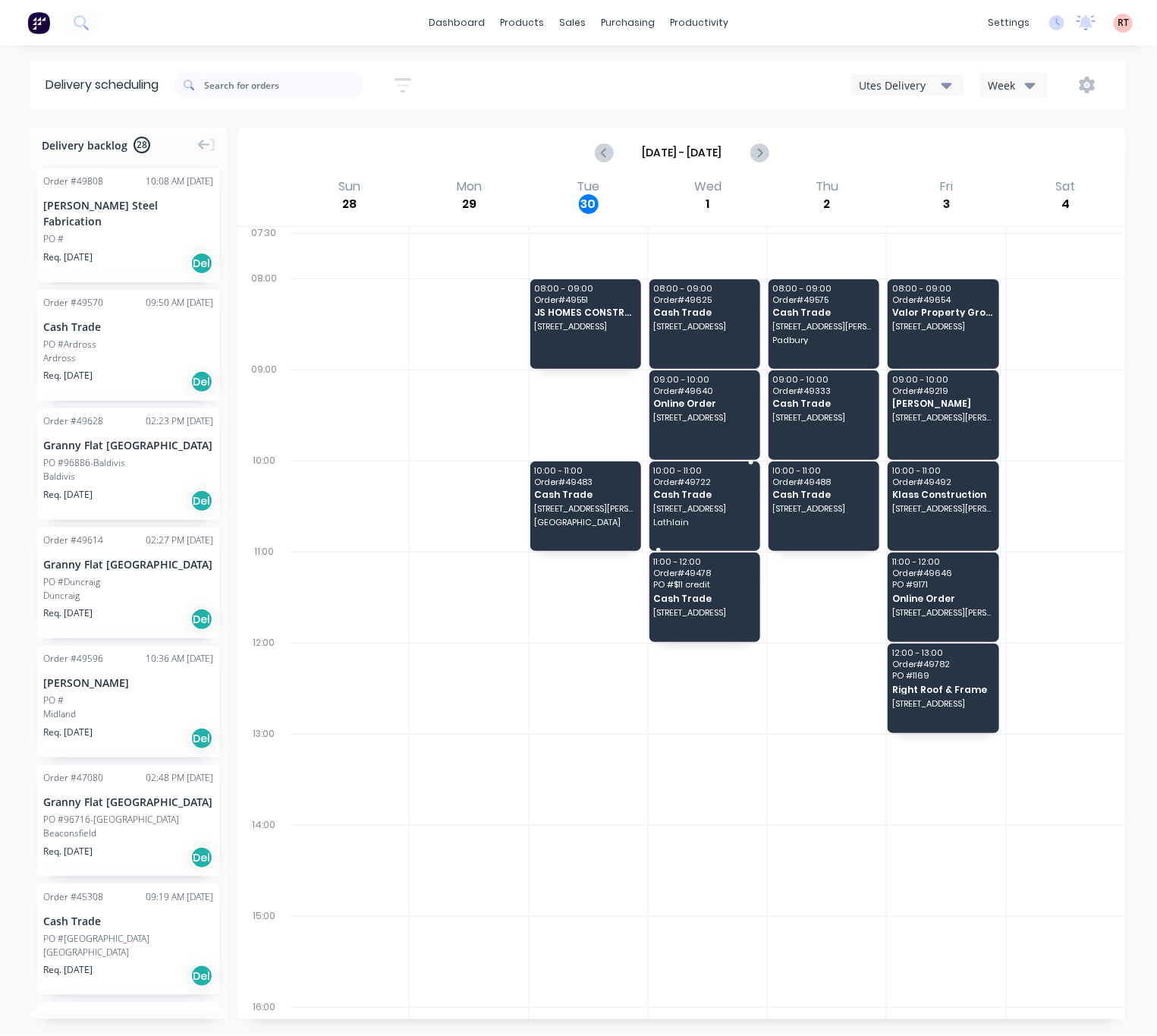
click at [669, 515] on div "10:00 - 11:00 Order # 49722 Cash Trade [STREET_ADDRESS]" at bounding box center [705, 505] width 111 height 90
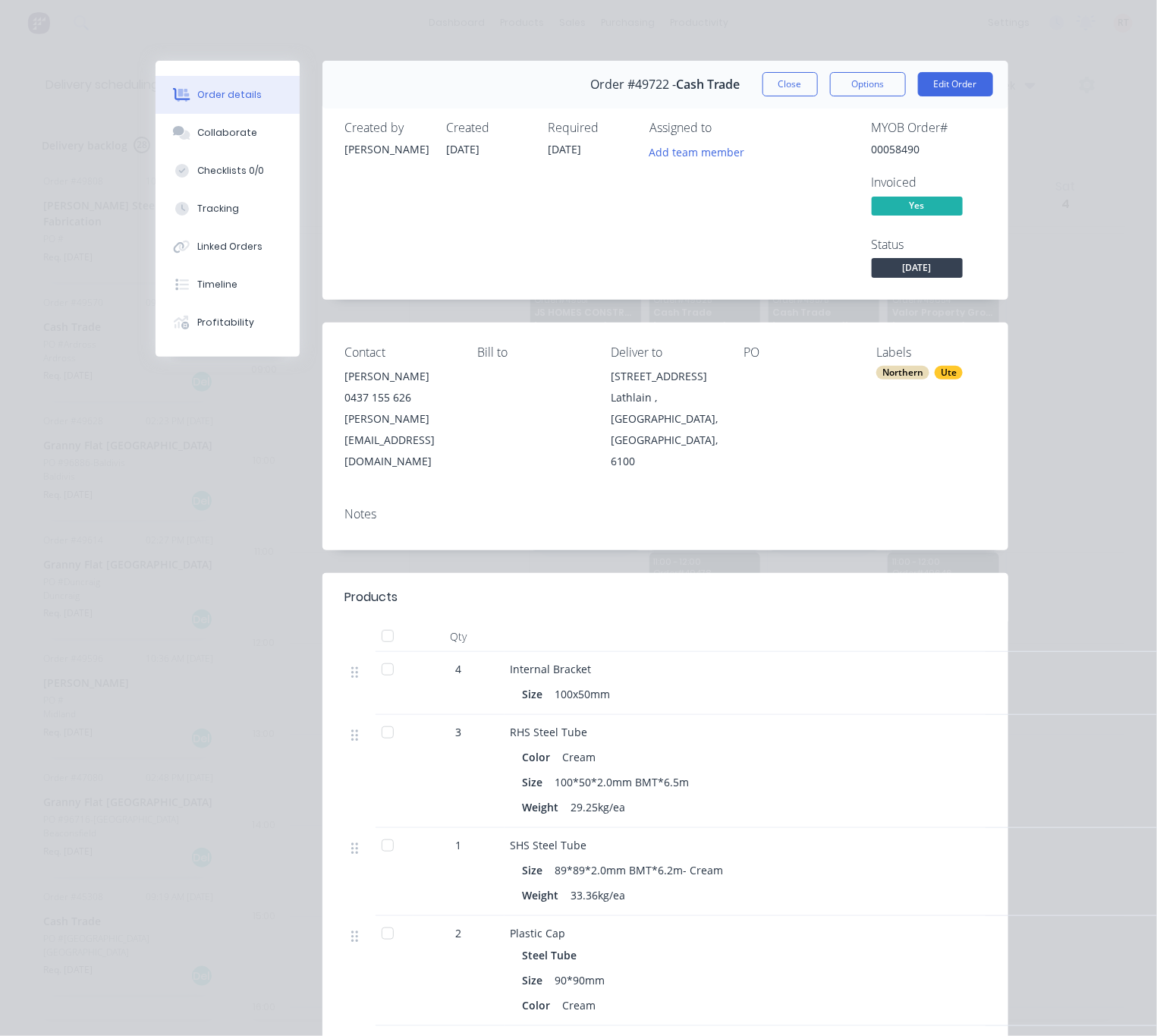
click at [774, 33] on div "Order details Collaborate Checklists 0/0 Tracking Linked Orders Timeline Profit…" at bounding box center [578, 518] width 1157 height 1036
click at [784, 86] on button "Close" at bounding box center [790, 84] width 55 height 24
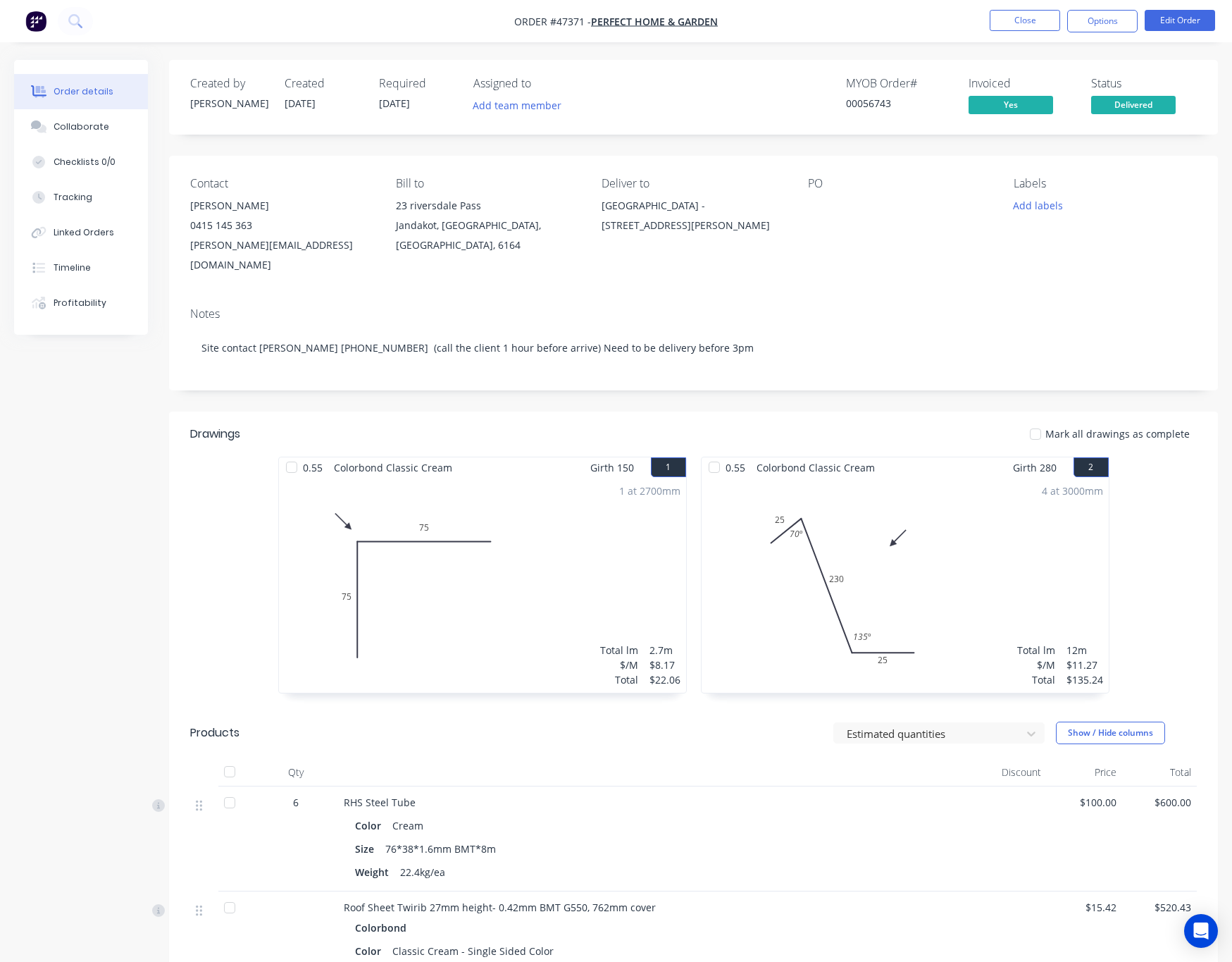
click at [827, 27] on nav "Order #47371 - Perfect Home & Garden Close Options Edit Order" at bounding box center [616, 21] width 1232 height 42
click at [1012, 23] on button "Close" at bounding box center [1025, 20] width 70 height 21
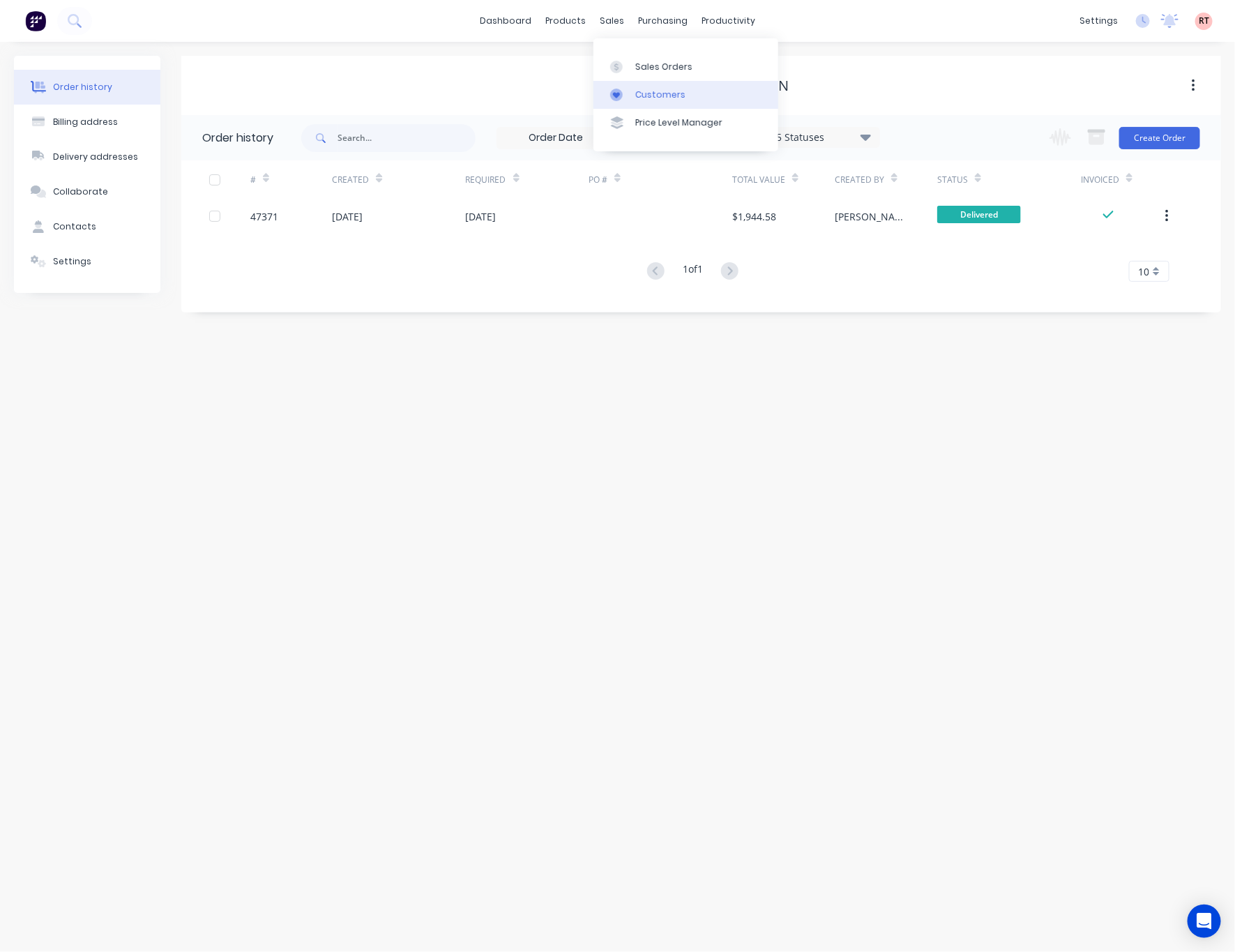
click at [650, 100] on div "Customers" at bounding box center [660, 95] width 50 height 12
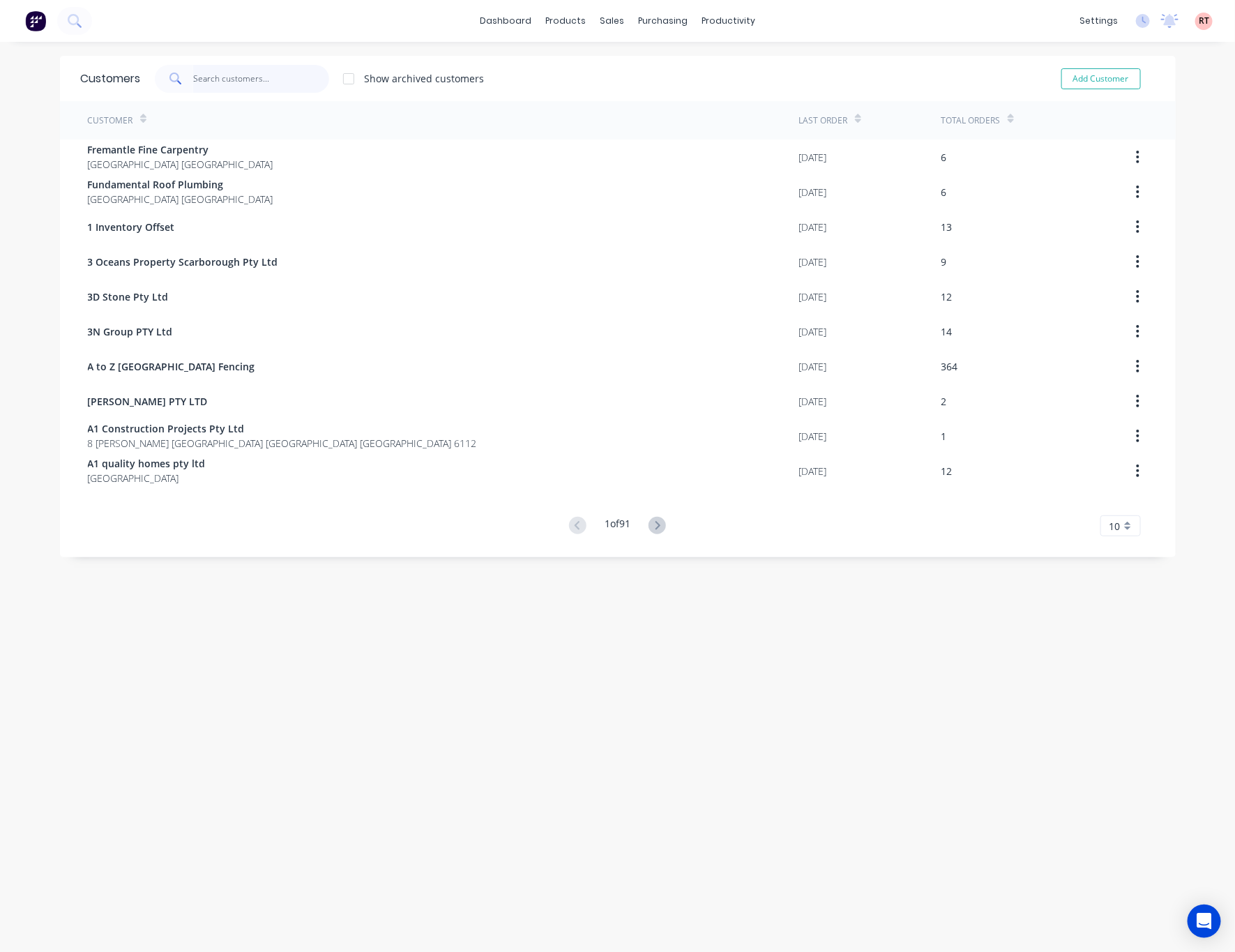
click at [265, 78] on input "text" at bounding box center [261, 79] width 136 height 28
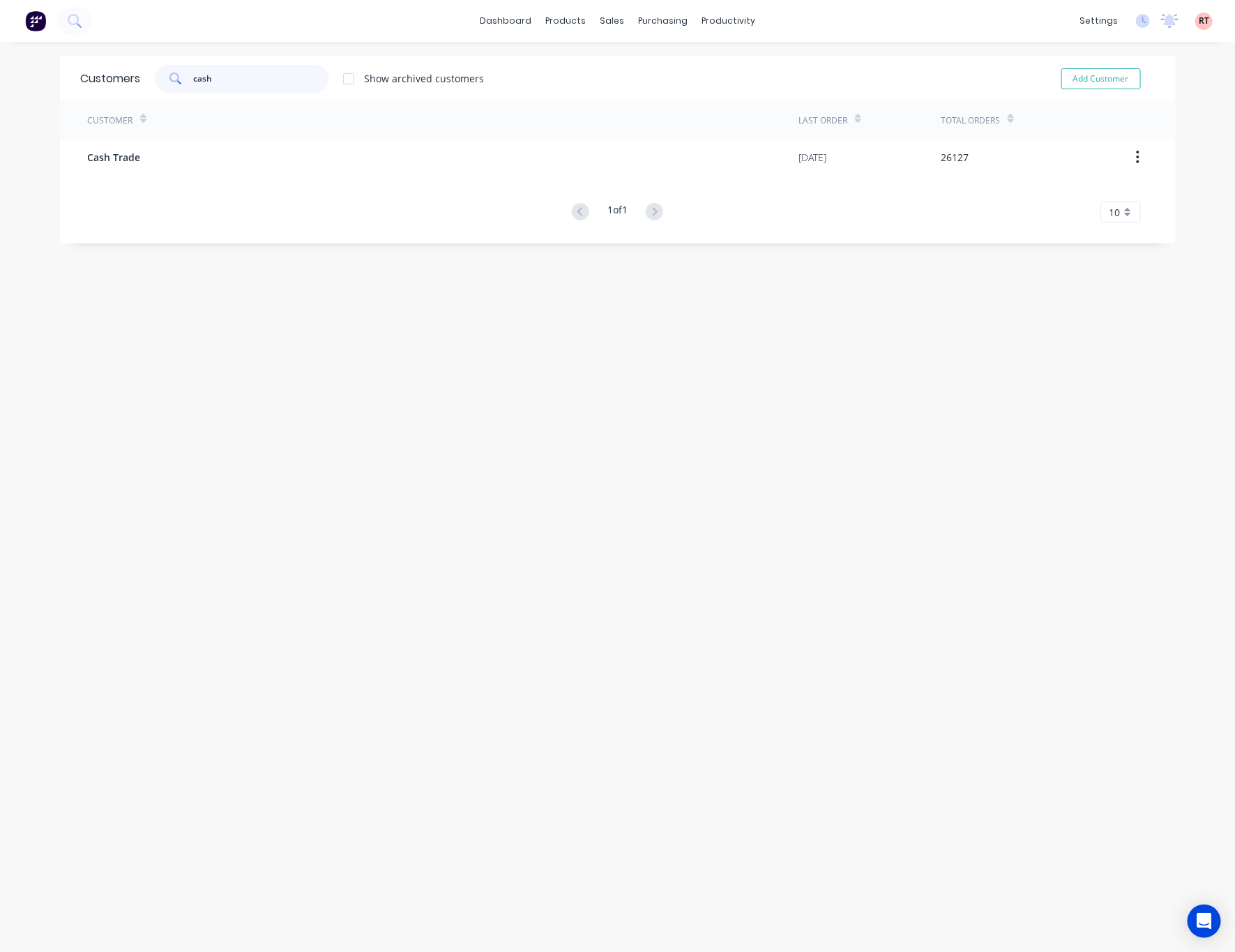
type input "cash"
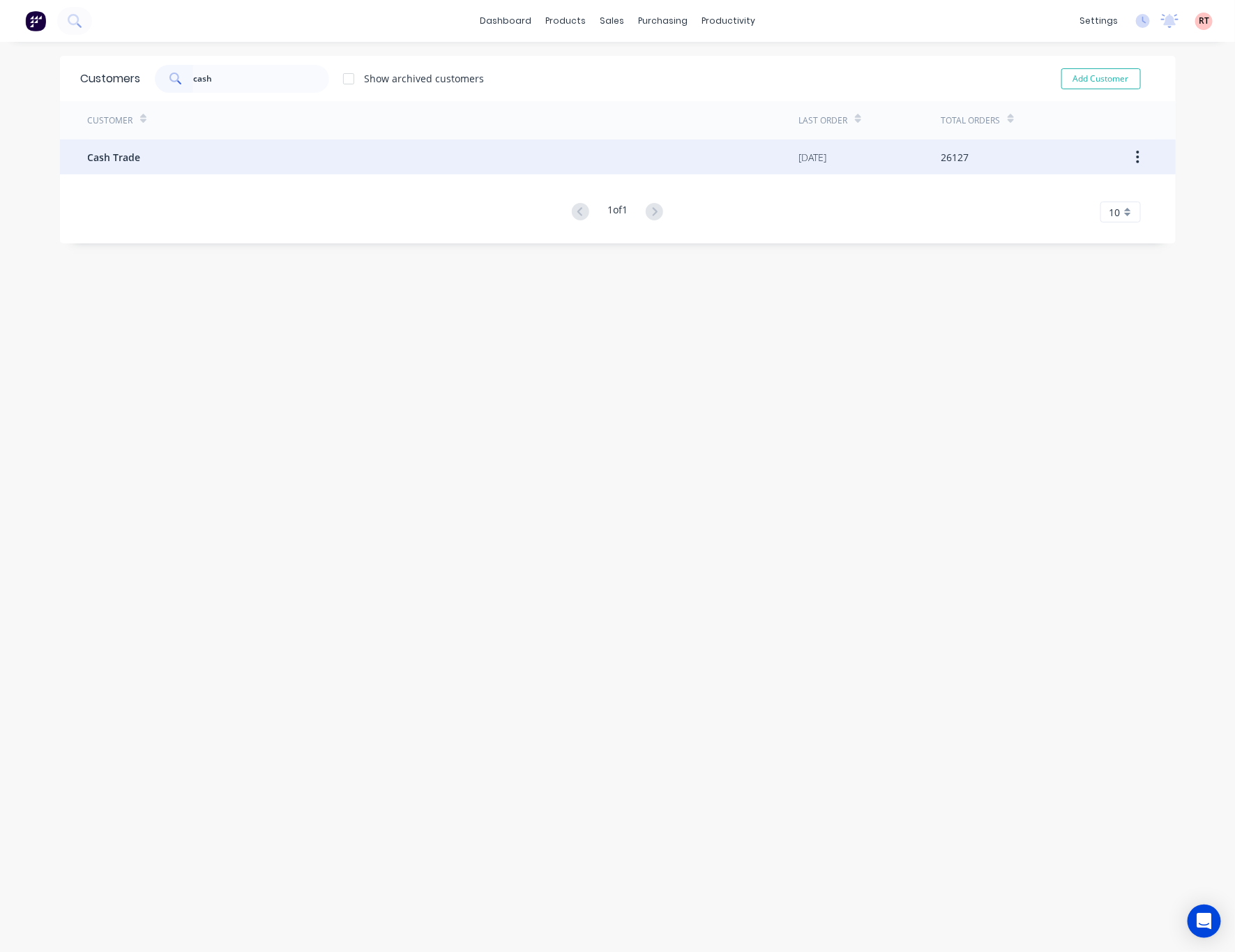
drag, startPoint x: 177, startPoint y: 151, endPoint x: 177, endPoint y: 142, distance: 9.0
click at [177, 142] on div "Cash Trade" at bounding box center [444, 157] width 711 height 35
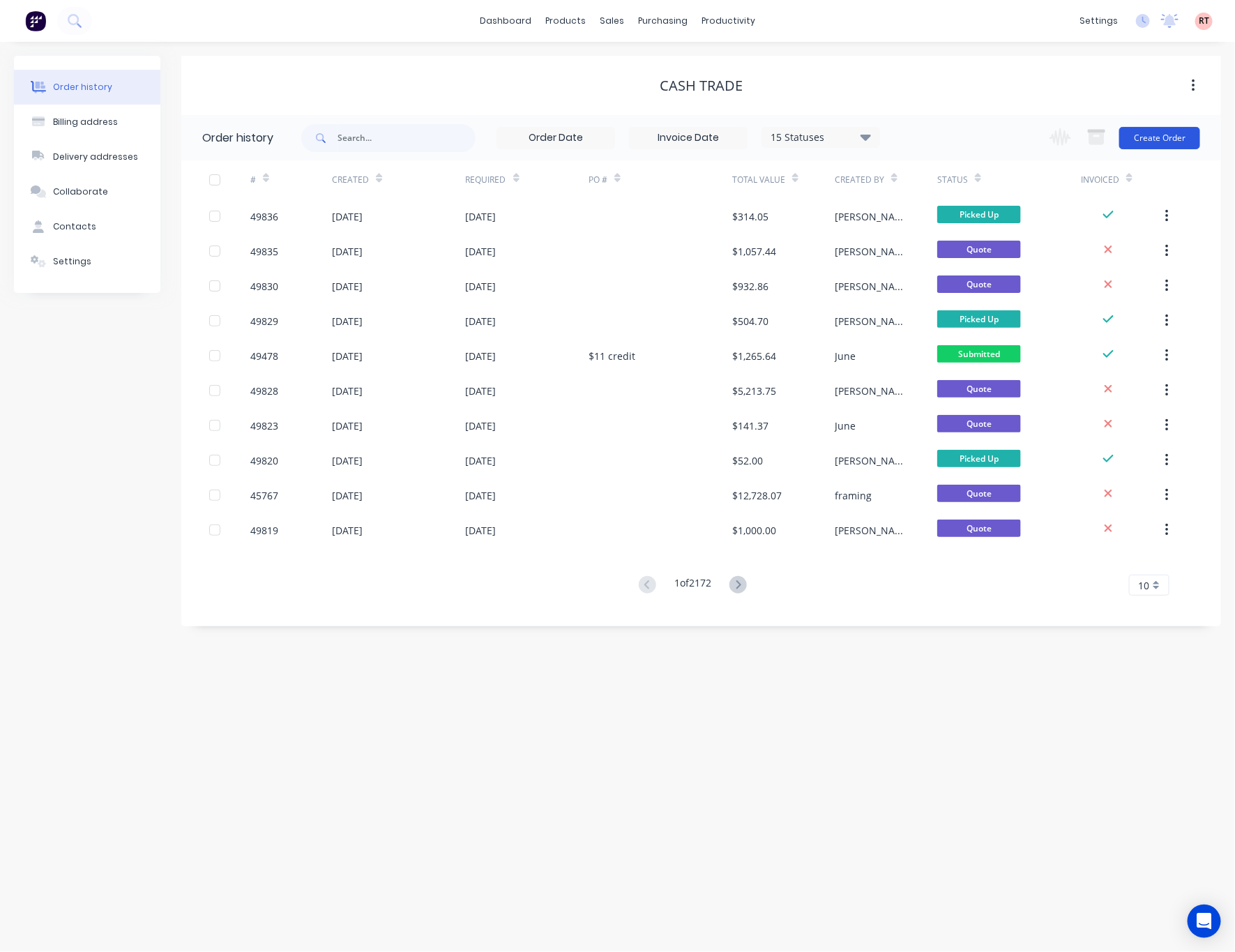
click at [1162, 141] on button "Create Order" at bounding box center [1159, 137] width 81 height 22
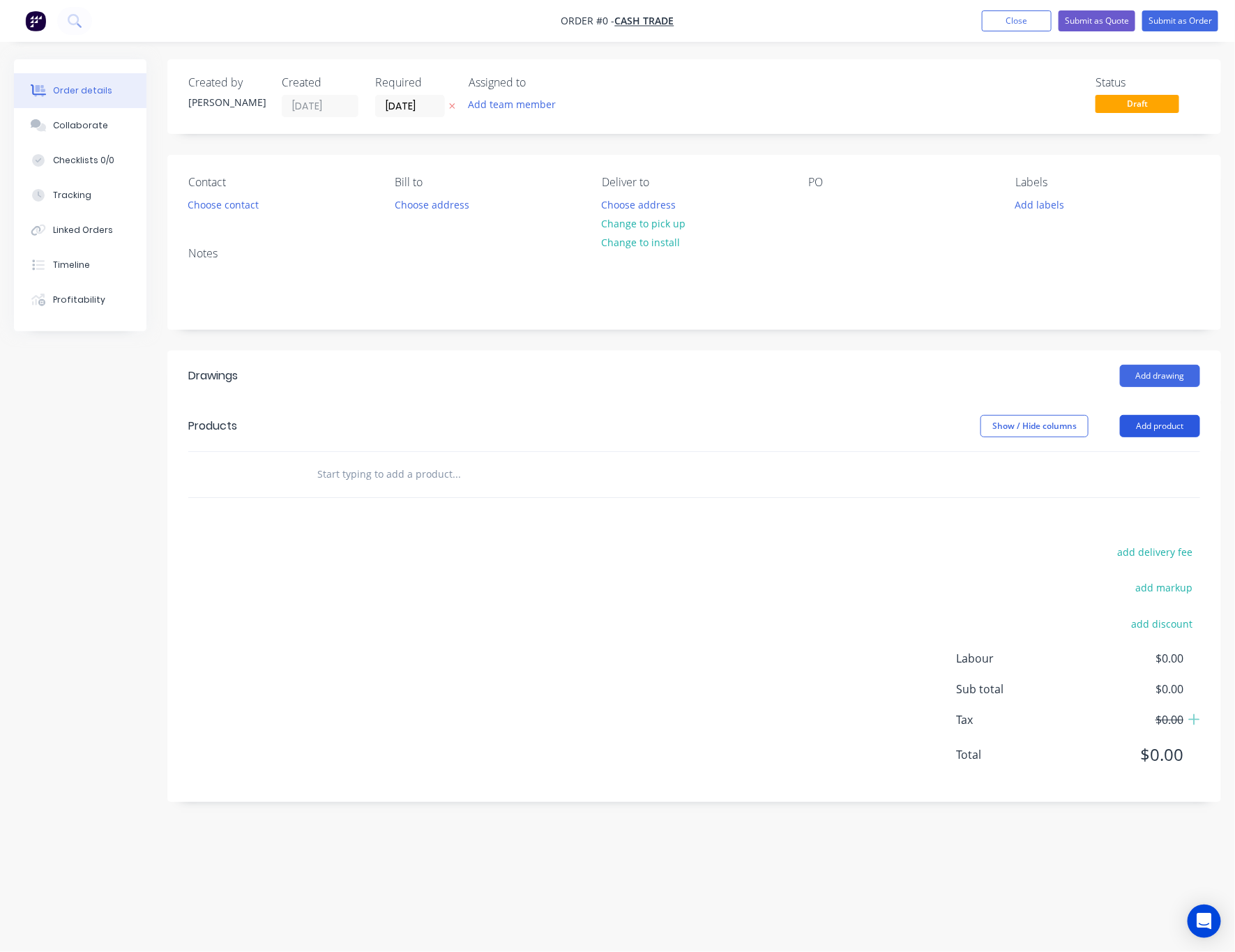
click at [1172, 431] on button "Add product" at bounding box center [1159, 426] width 80 height 22
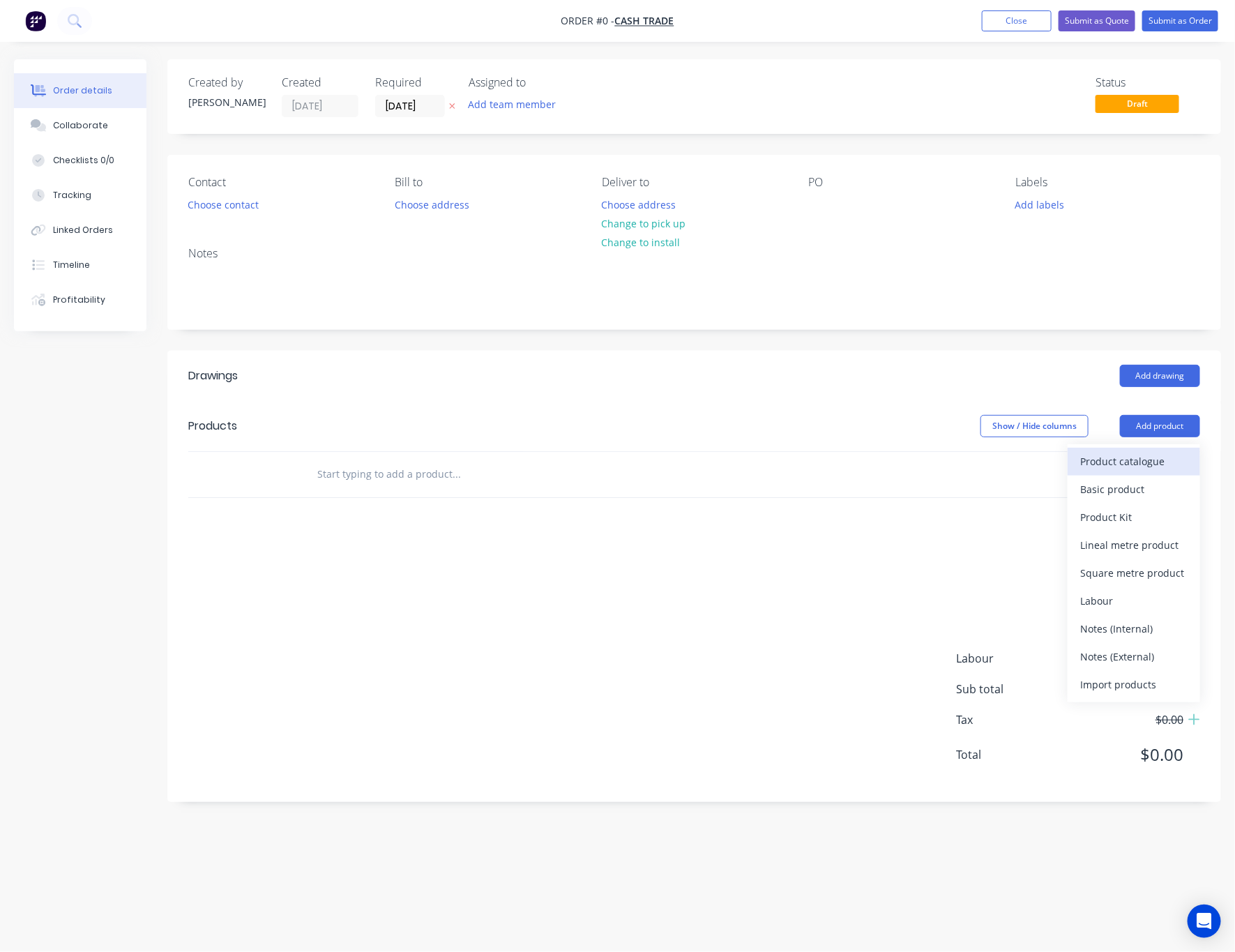
click at [1130, 454] on div "Product catalogue" at bounding box center [1133, 461] width 107 height 20
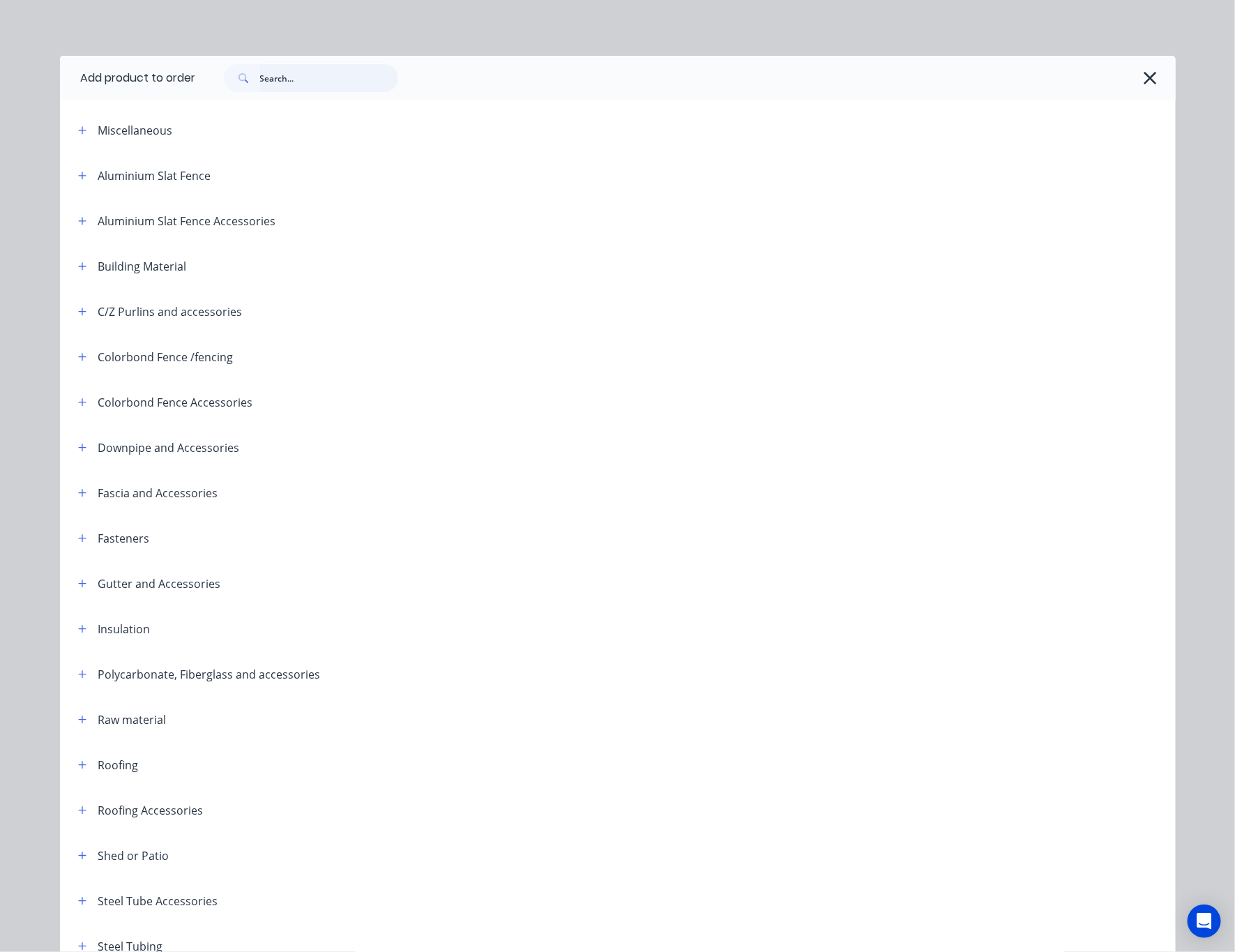
click at [310, 80] on input "text" at bounding box center [329, 78] width 138 height 28
type input "tube"
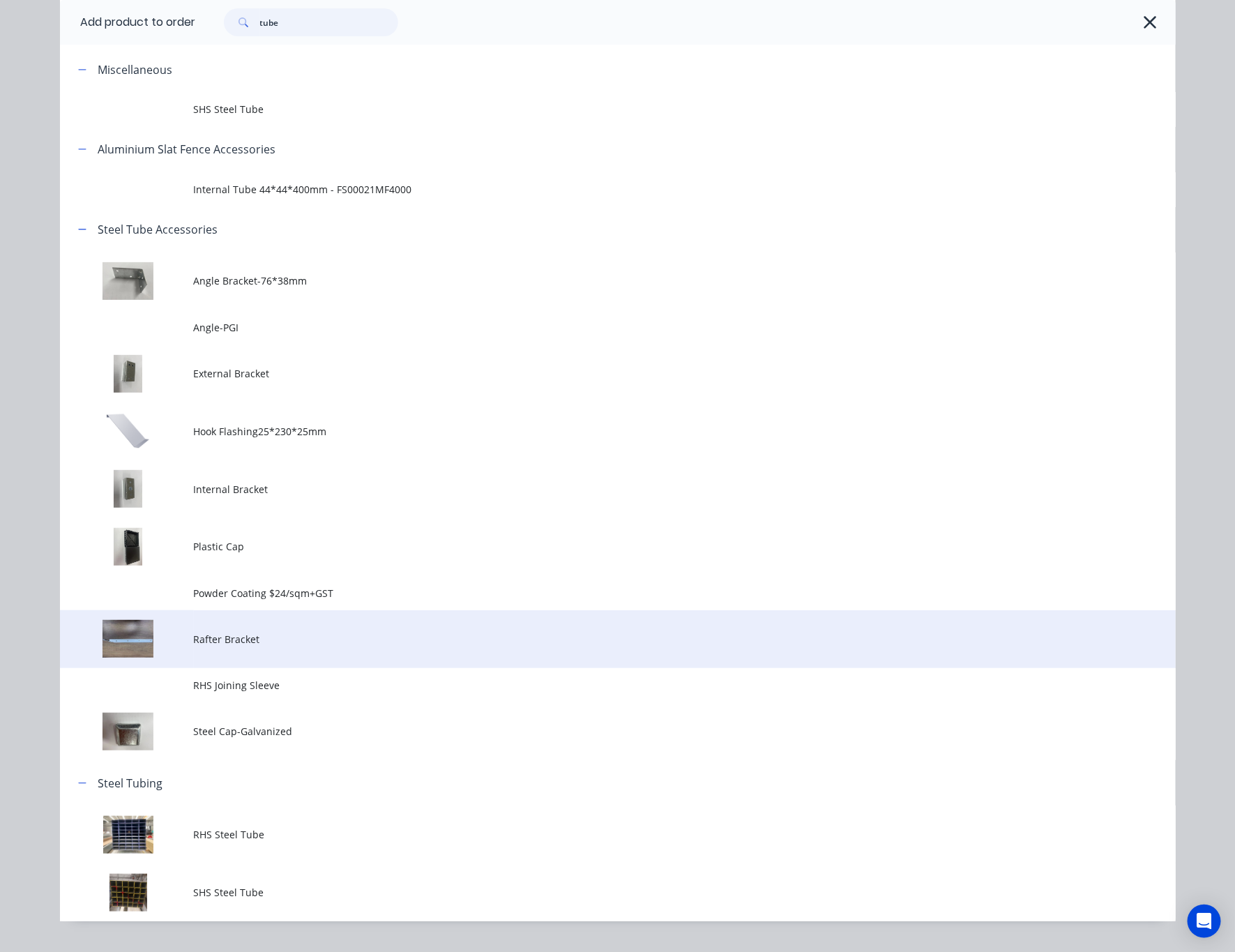
scroll to position [90, 0]
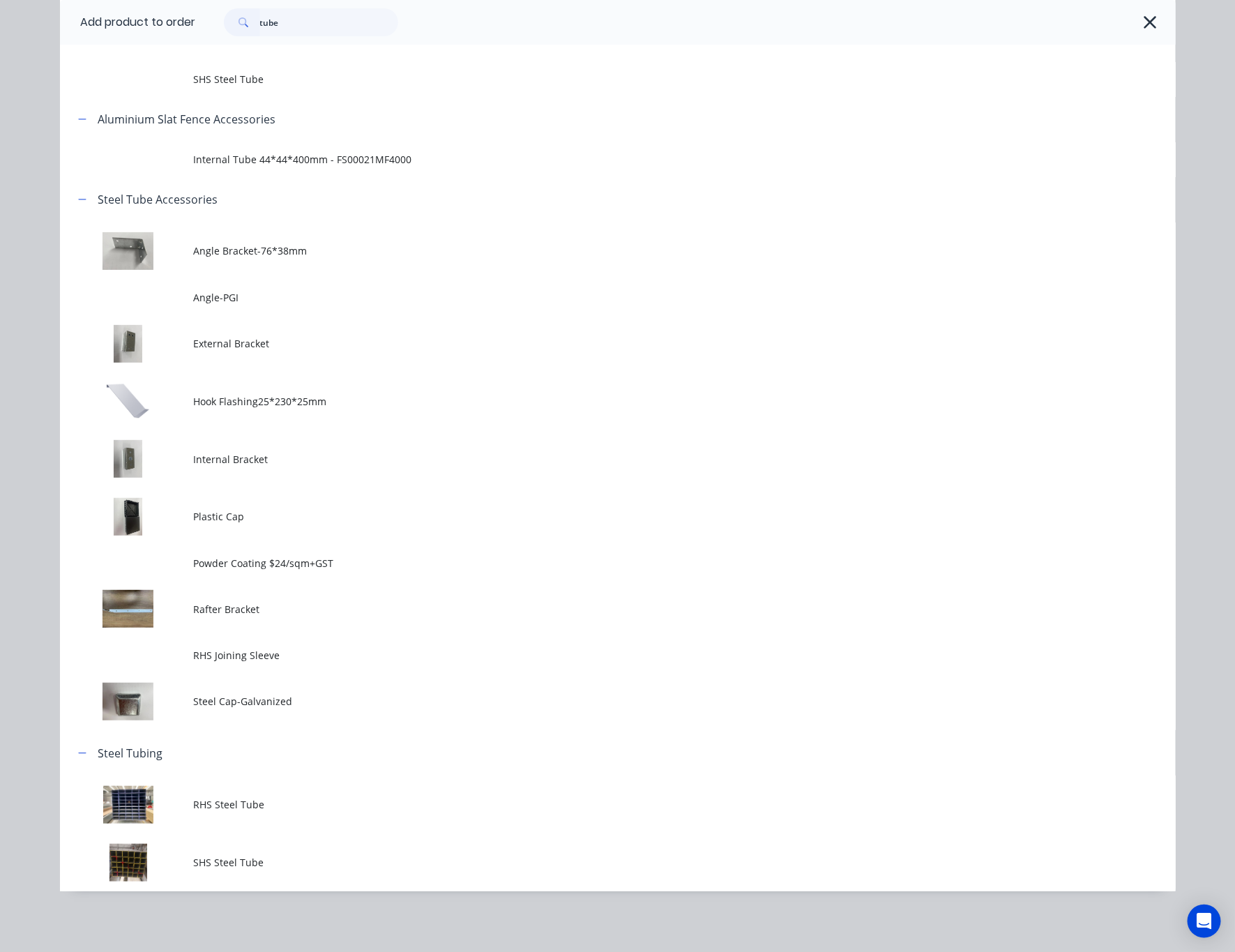
click at [362, 801] on span "RHS Steel Tube" at bounding box center [586, 804] width 785 height 15
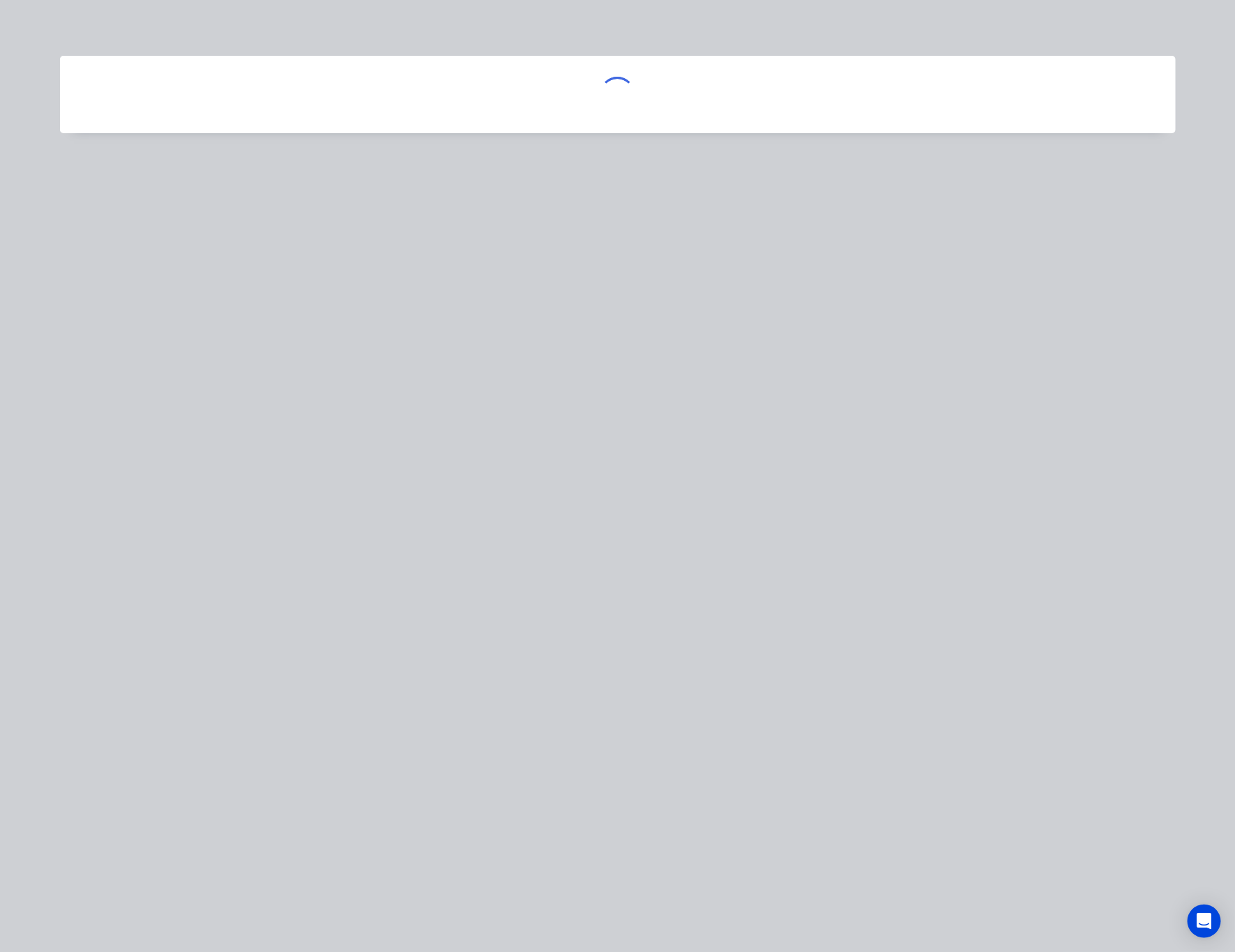
scroll to position [0, 0]
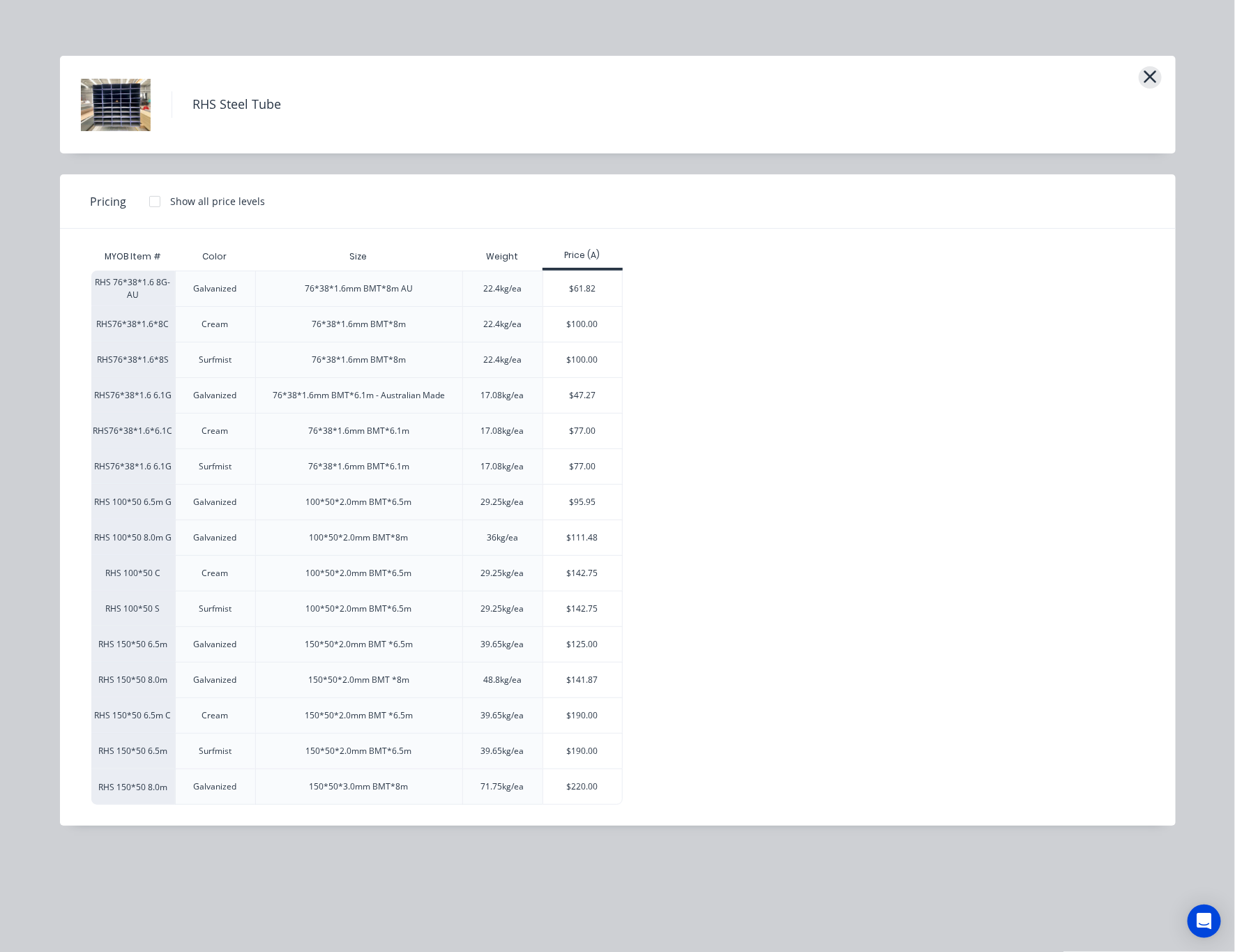
click at [1151, 74] on icon "button" at bounding box center [1149, 76] width 12 height 12
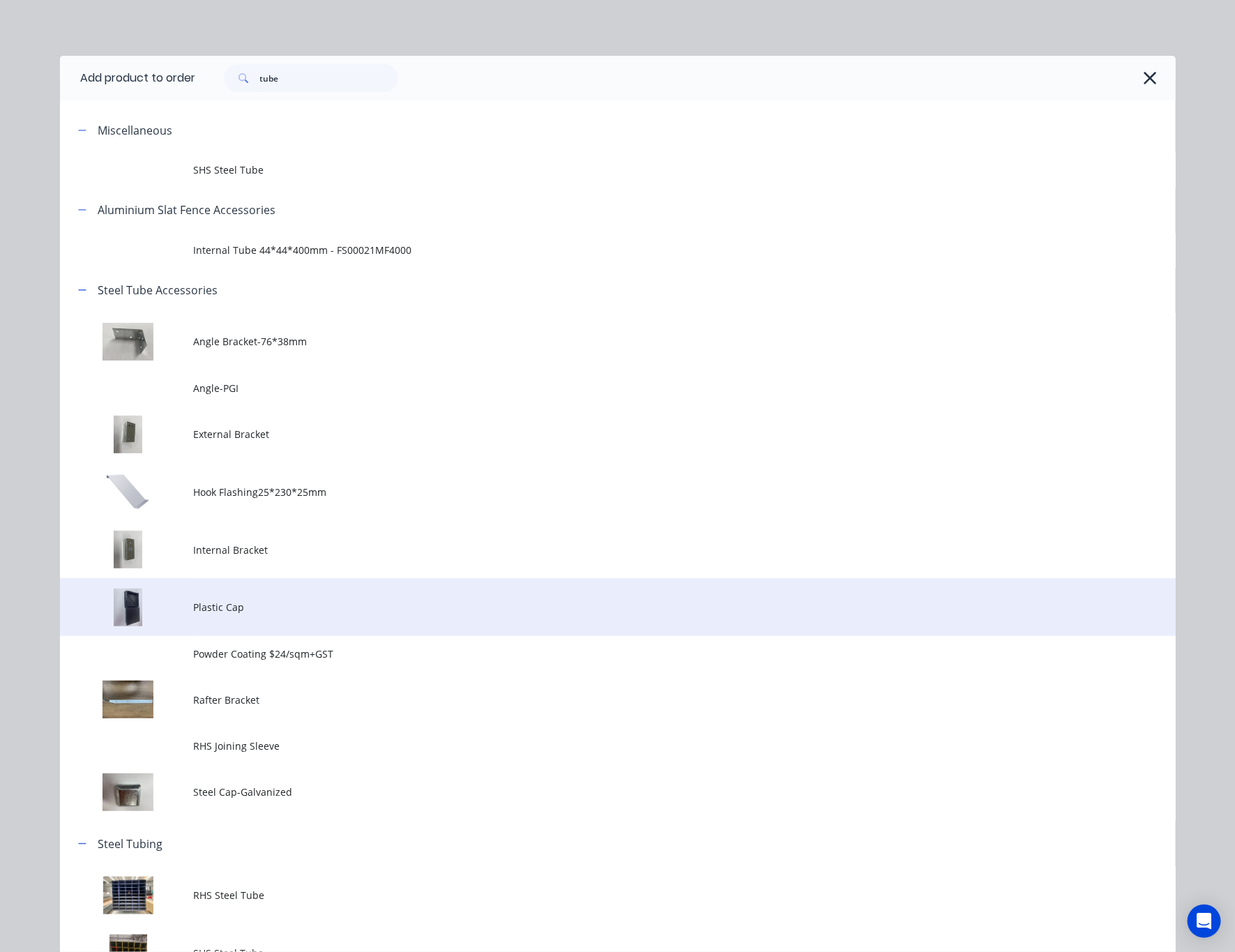
scroll to position [90, 0]
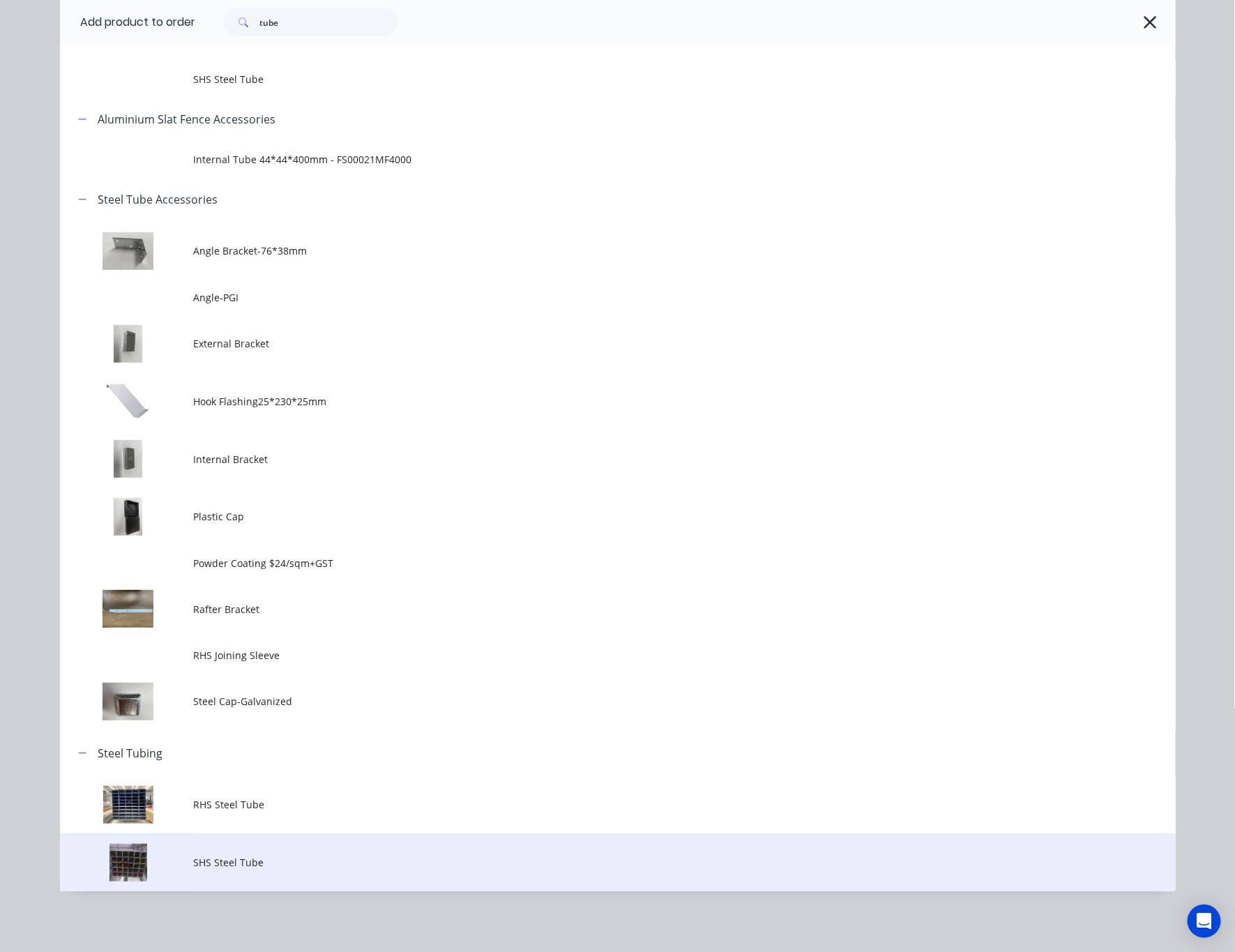
click at [214, 866] on span "SHS Steel Tube" at bounding box center [586, 862] width 785 height 15
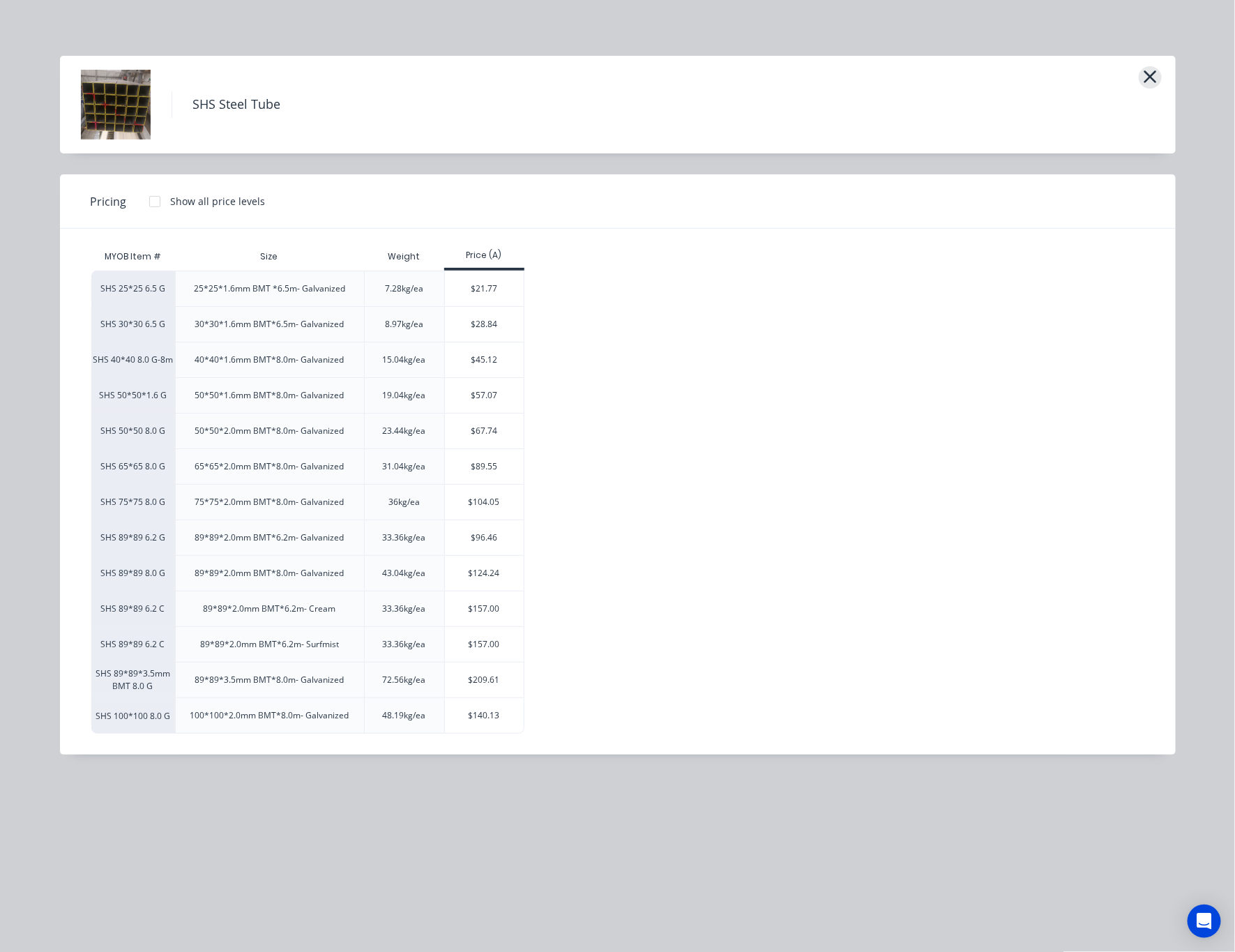
click at [1150, 72] on icon "button" at bounding box center [1149, 76] width 15 height 19
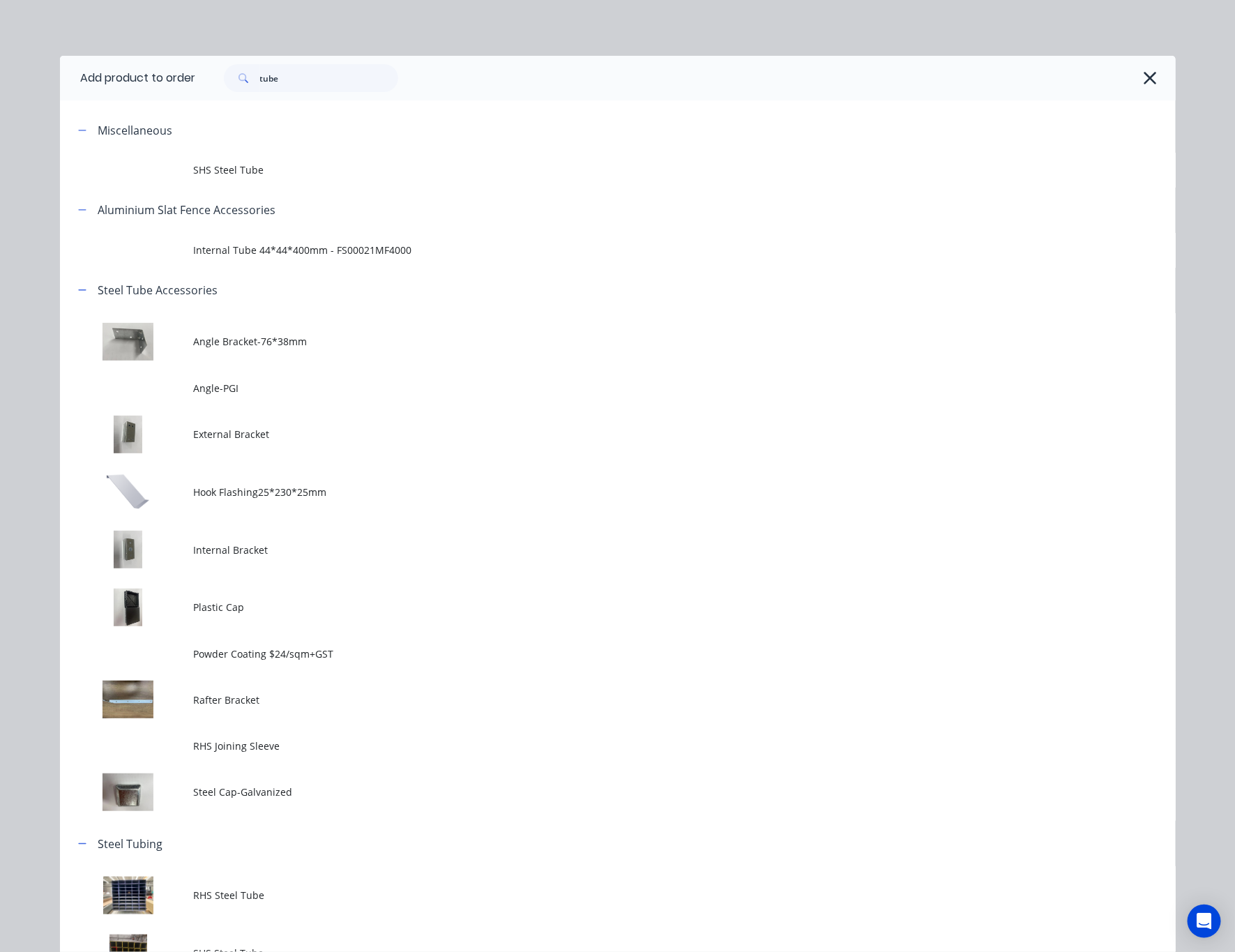
click at [1142, 90] on div "tube" at bounding box center [679, 78] width 966 height 28
click at [1146, 78] on icon "button" at bounding box center [1149, 78] width 15 height 19
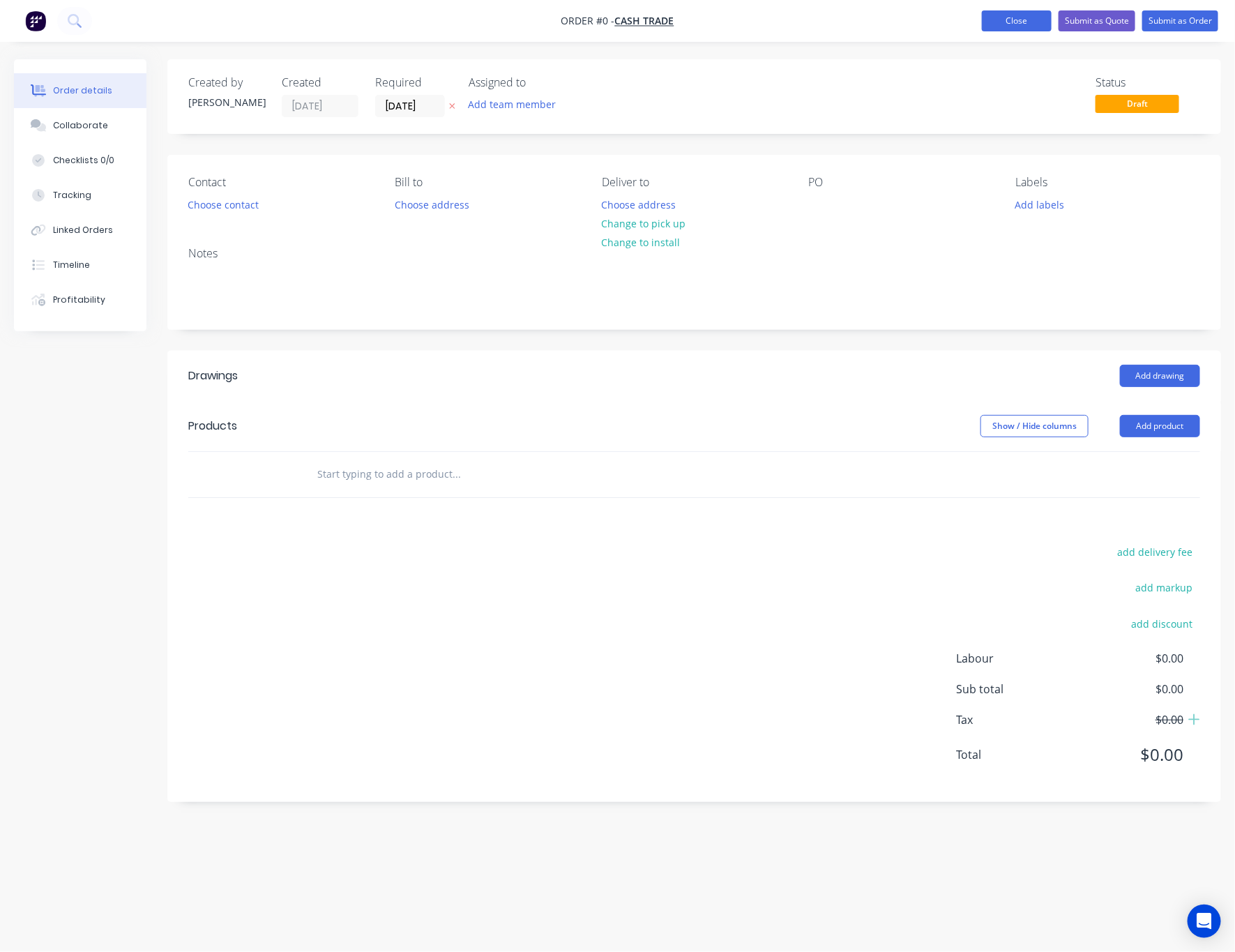
click at [996, 19] on button "Close" at bounding box center [1016, 21] width 69 height 21
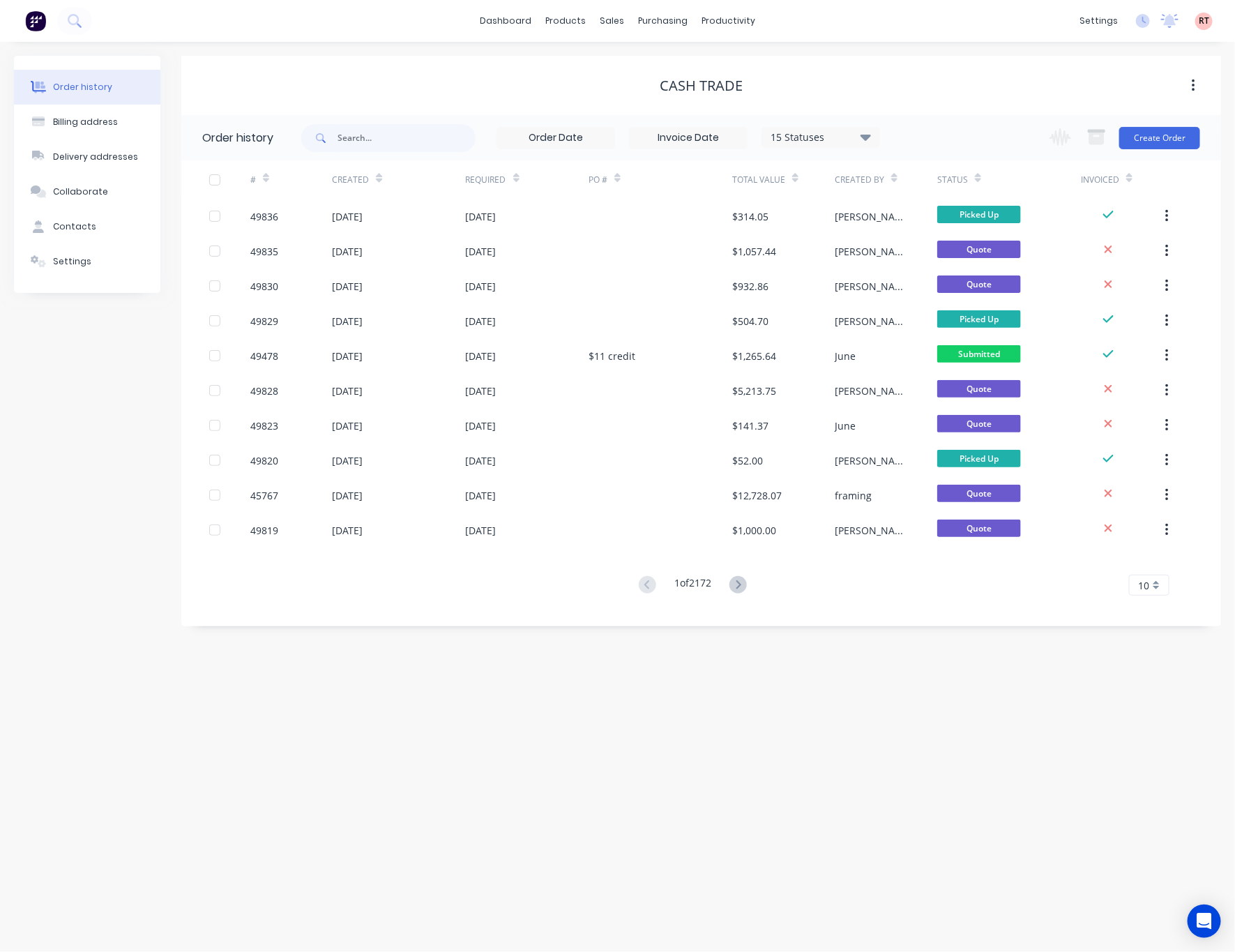
click at [858, 79] on div "Cash Trade" at bounding box center [700, 86] width 1039 height 17
click at [615, 19] on div "sales" at bounding box center [612, 21] width 39 height 21
click at [651, 68] on div "Sales Orders" at bounding box center [663, 67] width 57 height 12
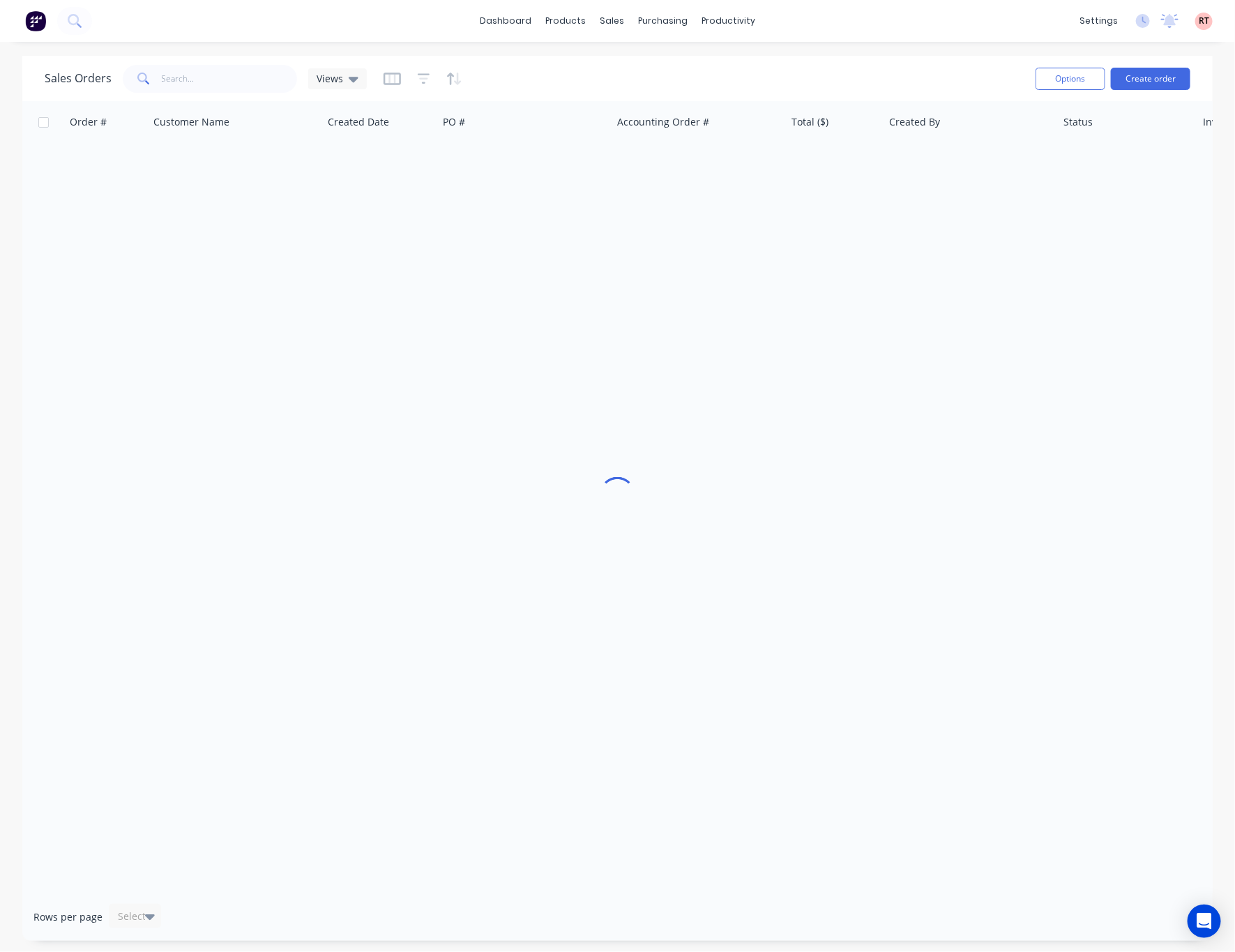
click at [218, 65] on div "Sales Orders Views" at bounding box center [535, 79] width 980 height 34
click at [218, 72] on input "text" at bounding box center [230, 79] width 136 height 28
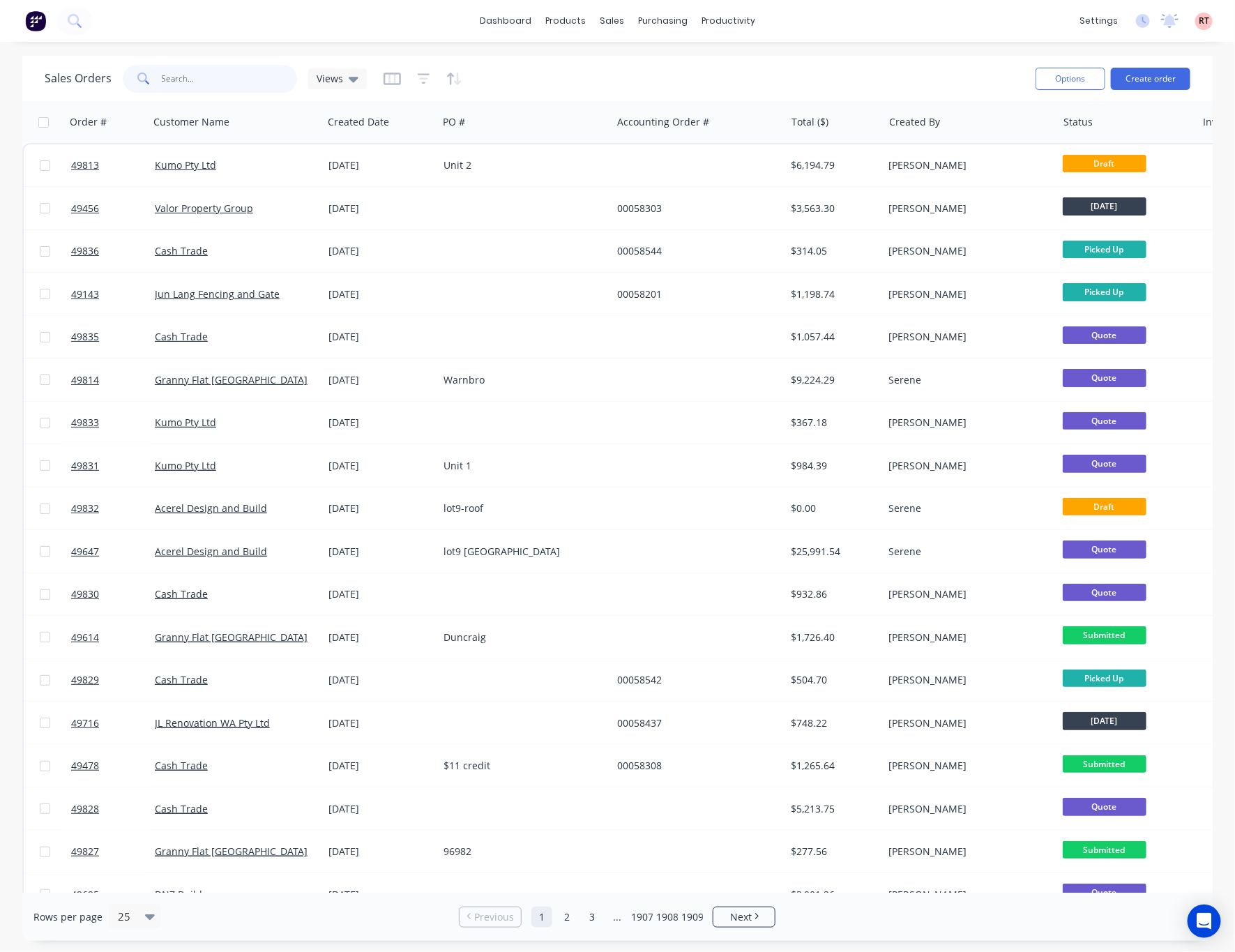
click at [209, 72] on input "text" at bounding box center [230, 79] width 136 height 28
click at [192, 77] on input "text" at bounding box center [230, 79] width 136 height 28
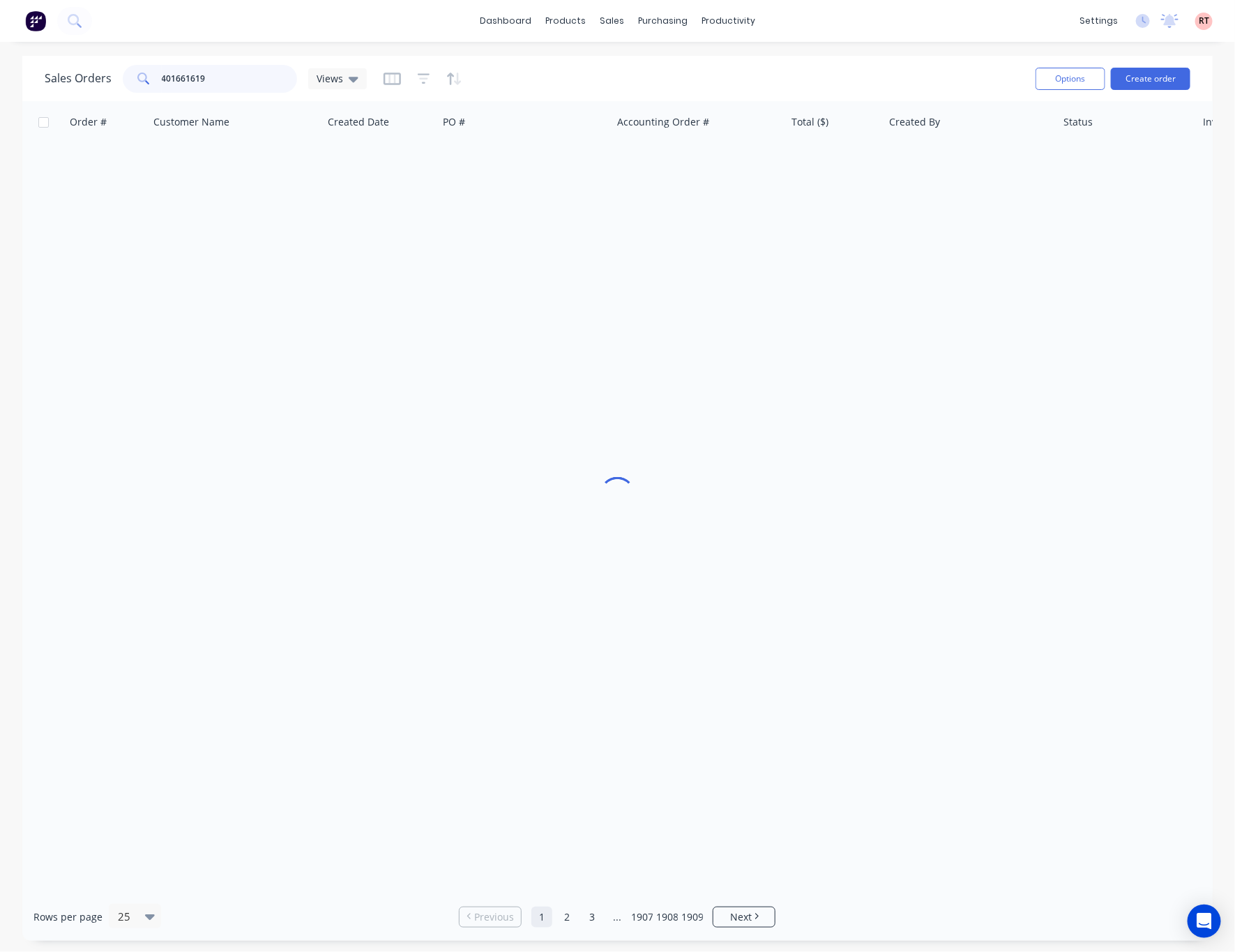
type input "401661619"
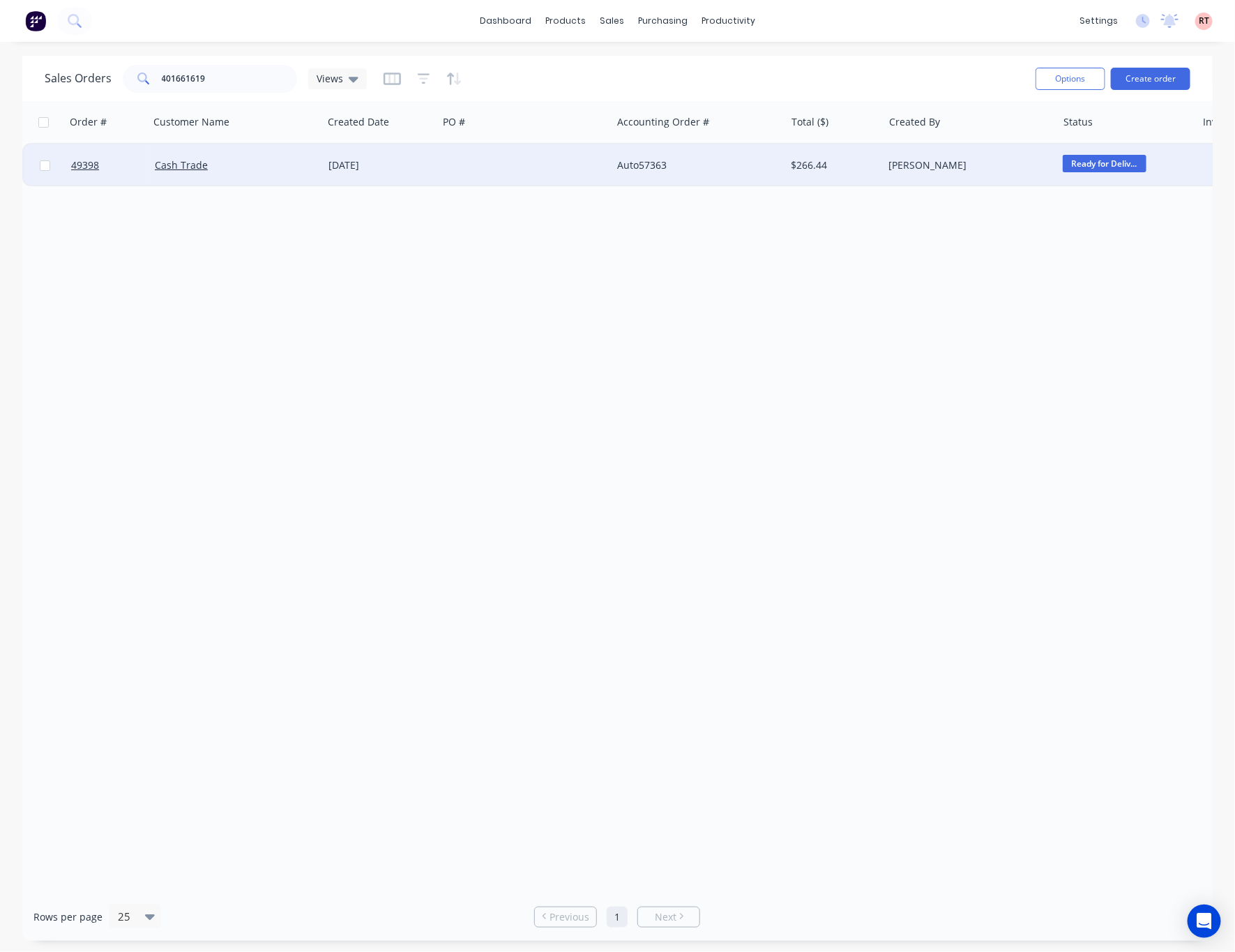
click at [507, 163] on div at bounding box center [525, 165] width 174 height 42
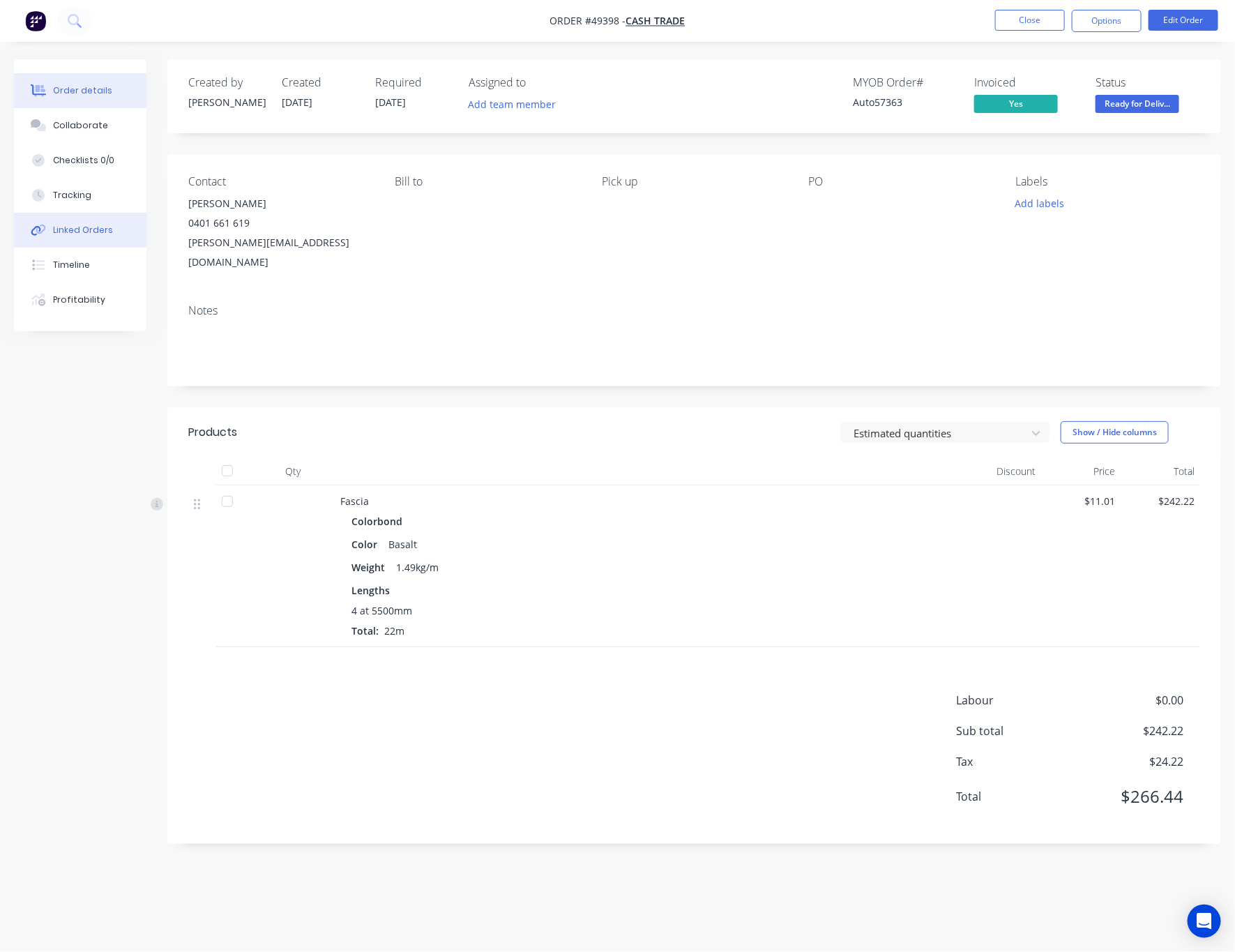
click at [105, 243] on button "Linked Orders" at bounding box center [80, 230] width 133 height 35
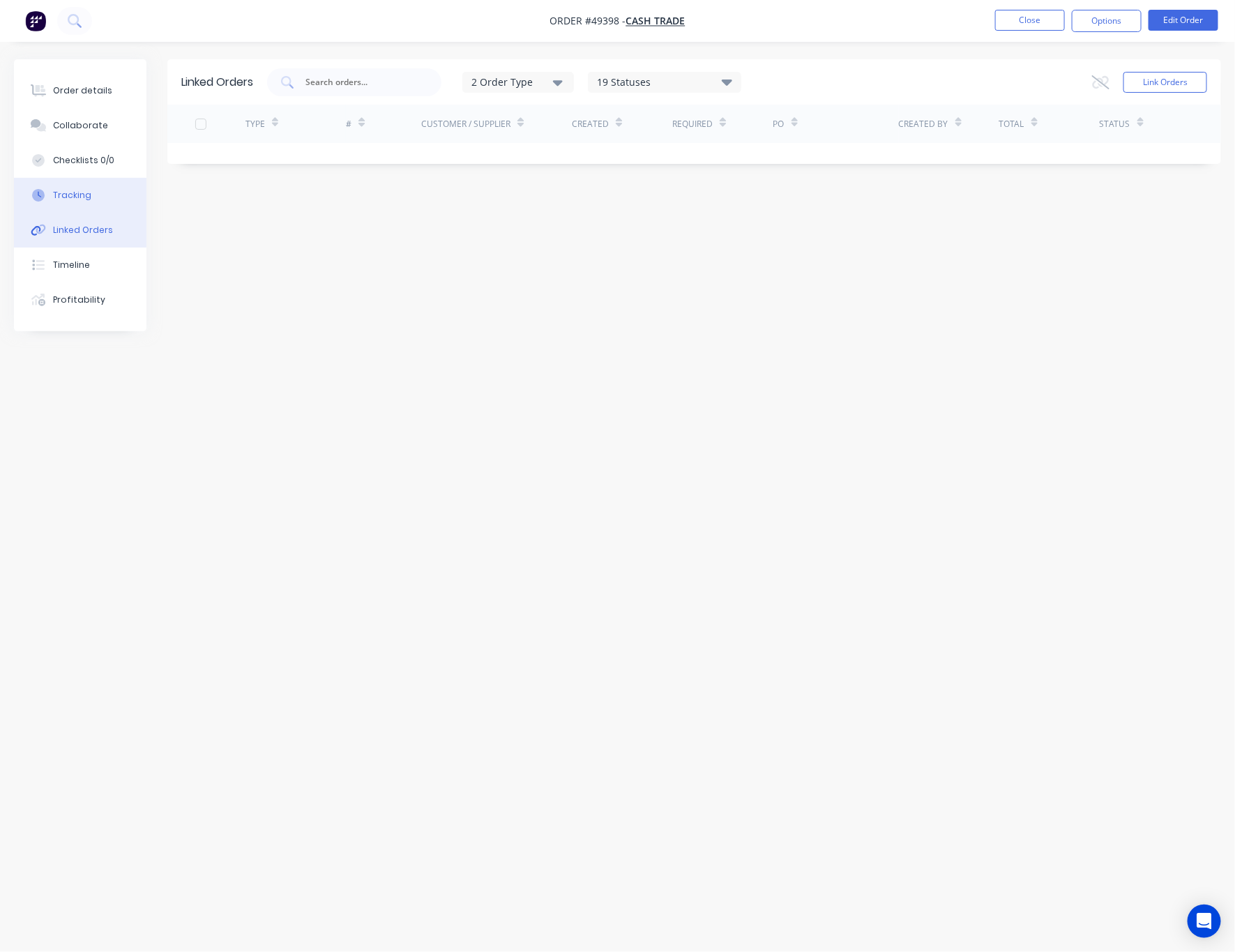
click at [109, 191] on button "Tracking" at bounding box center [80, 194] width 133 height 35
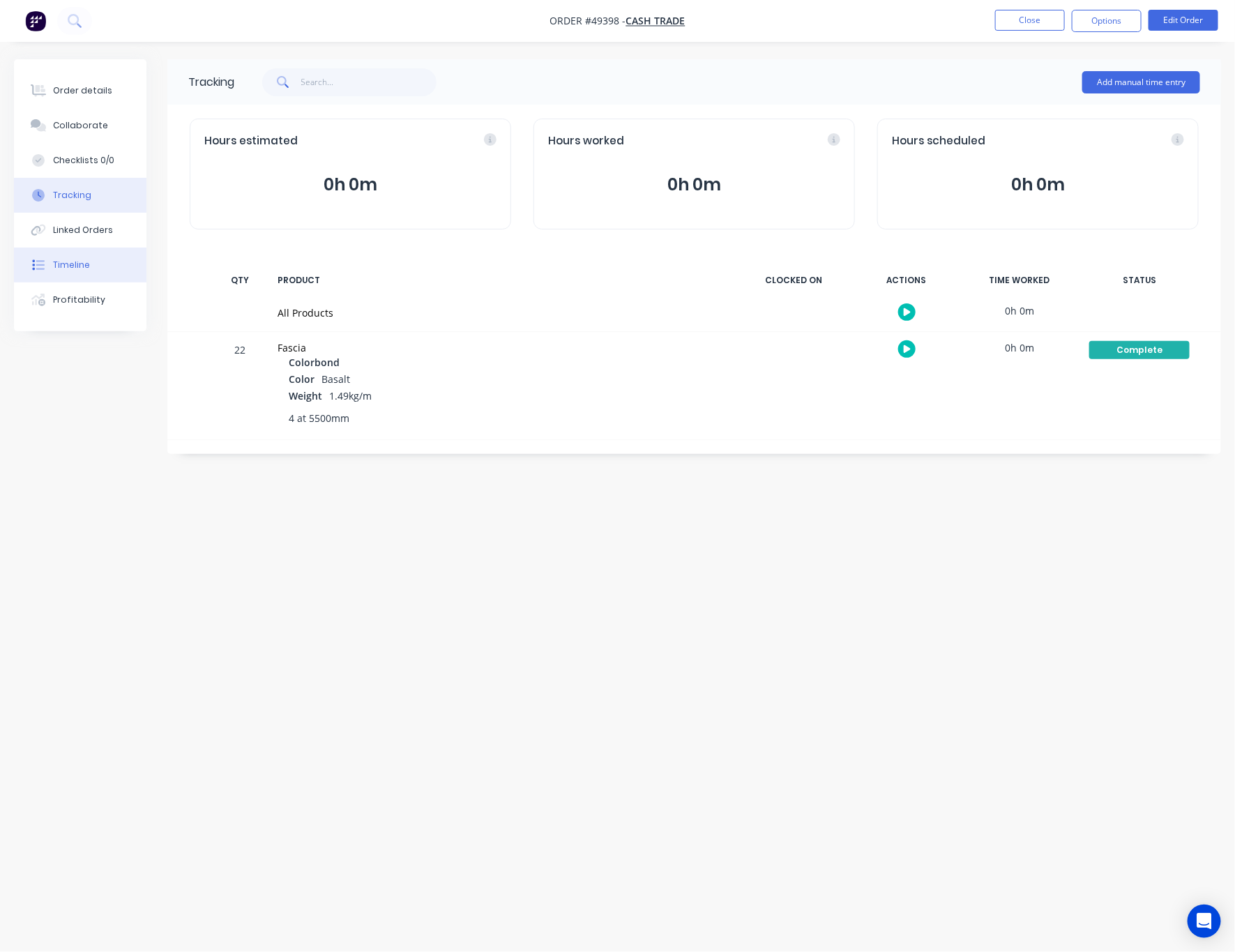
click at [82, 268] on div "Timeline" at bounding box center [72, 265] width 37 height 12
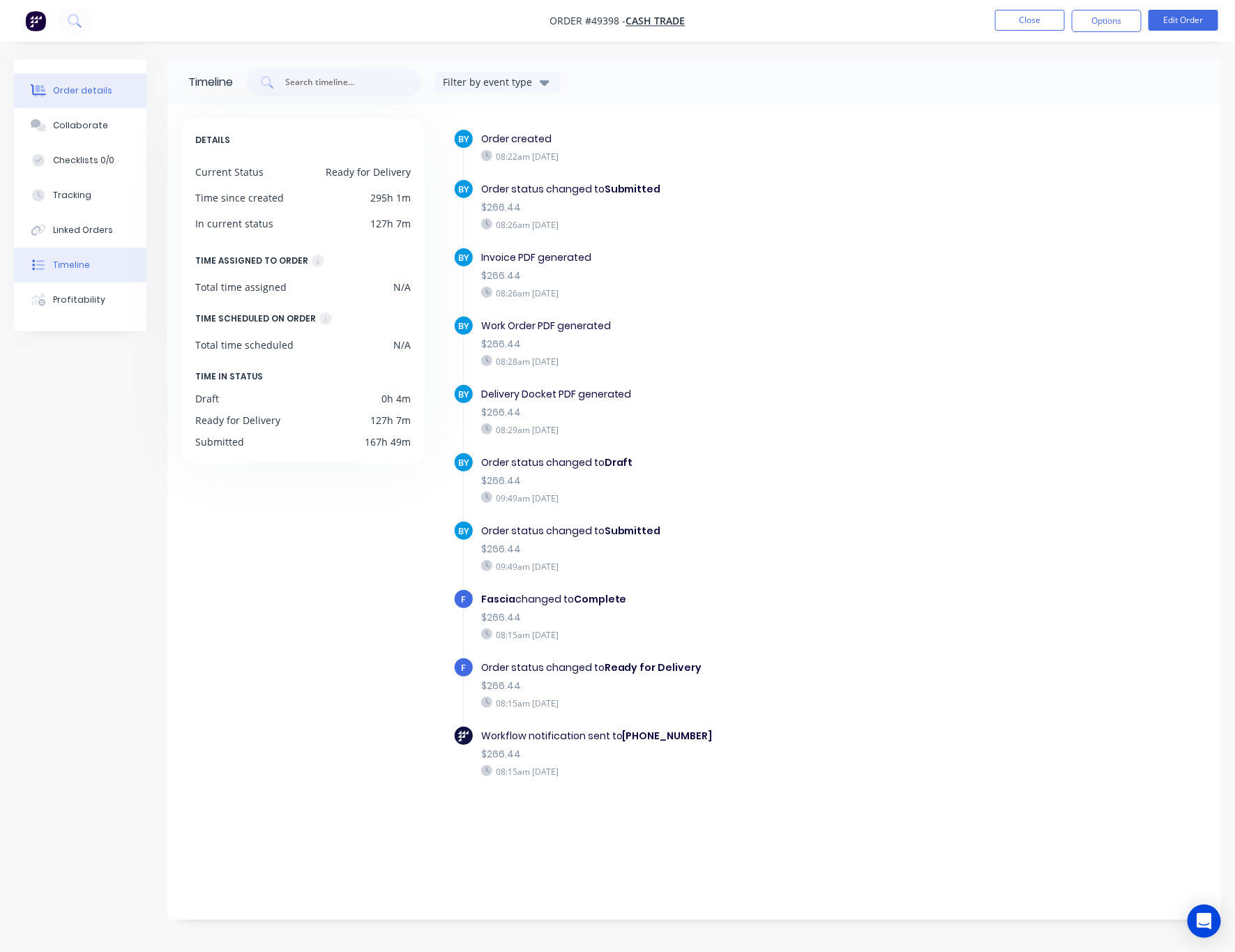
click at [76, 84] on div "Order details" at bounding box center [83, 90] width 59 height 12
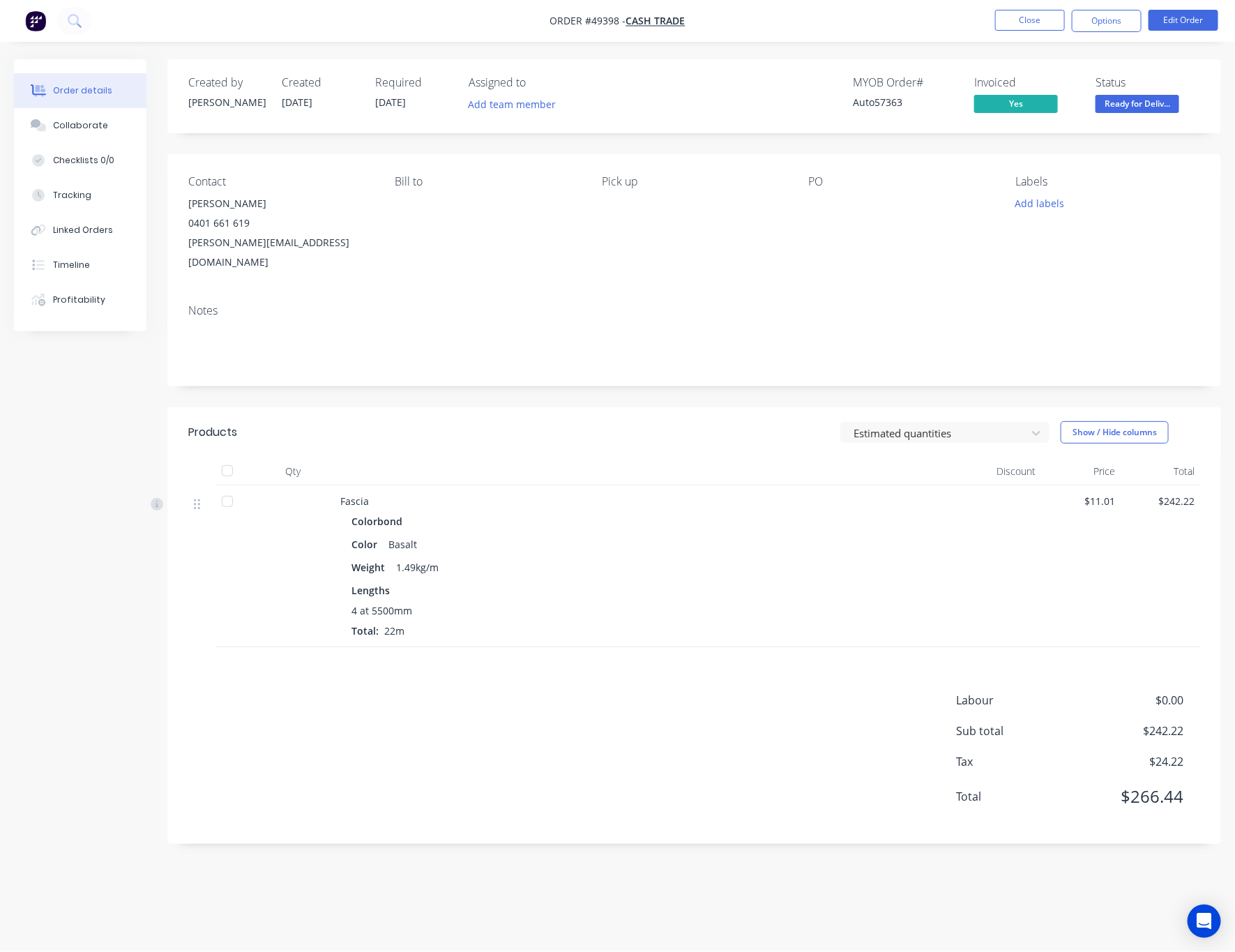
click at [1117, 107] on span "Ready for Deliv..." at bounding box center [1137, 103] width 83 height 18
click at [105, 270] on button "Timeline" at bounding box center [80, 265] width 133 height 35
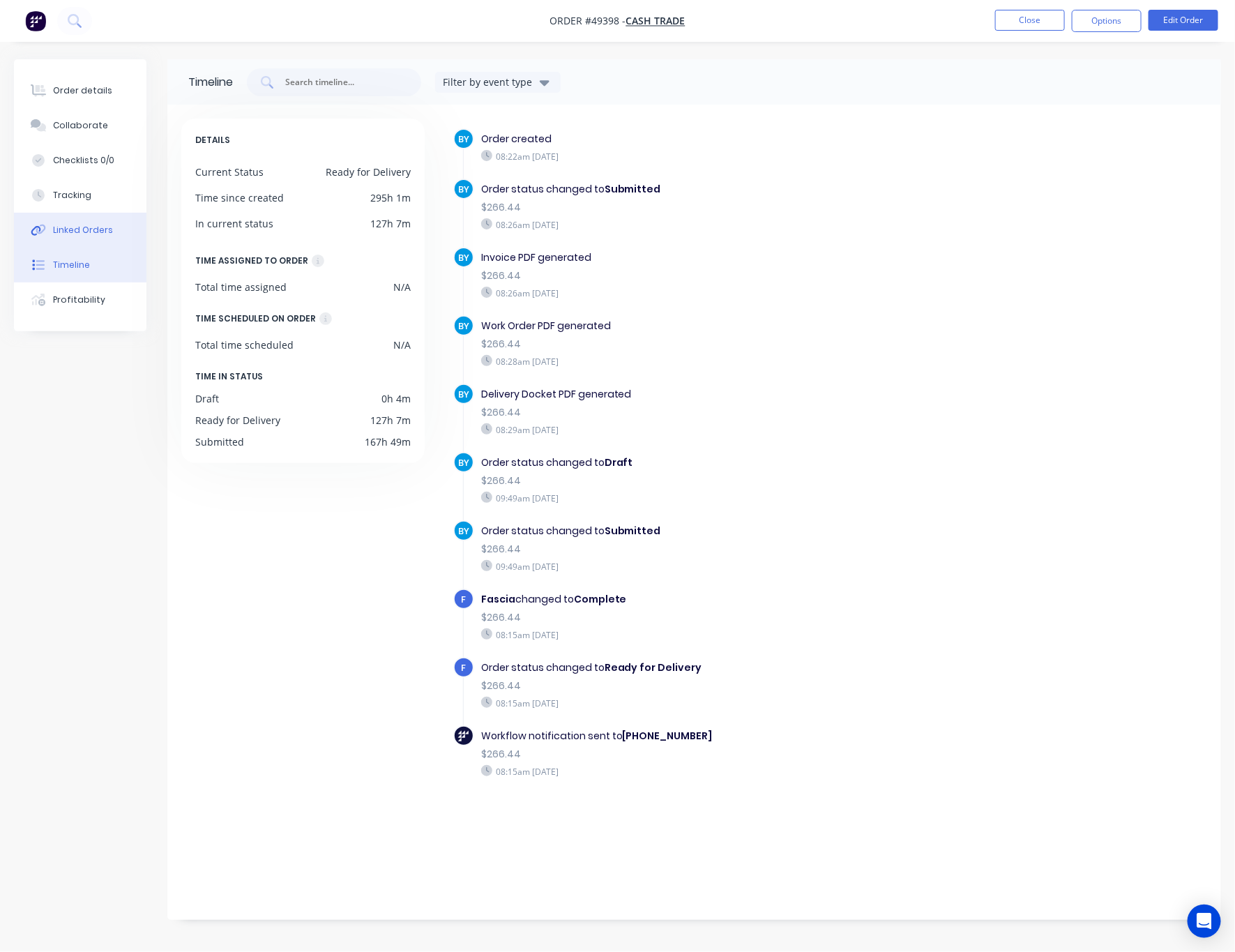
click at [107, 230] on div "Linked Orders" at bounding box center [83, 230] width 60 height 12
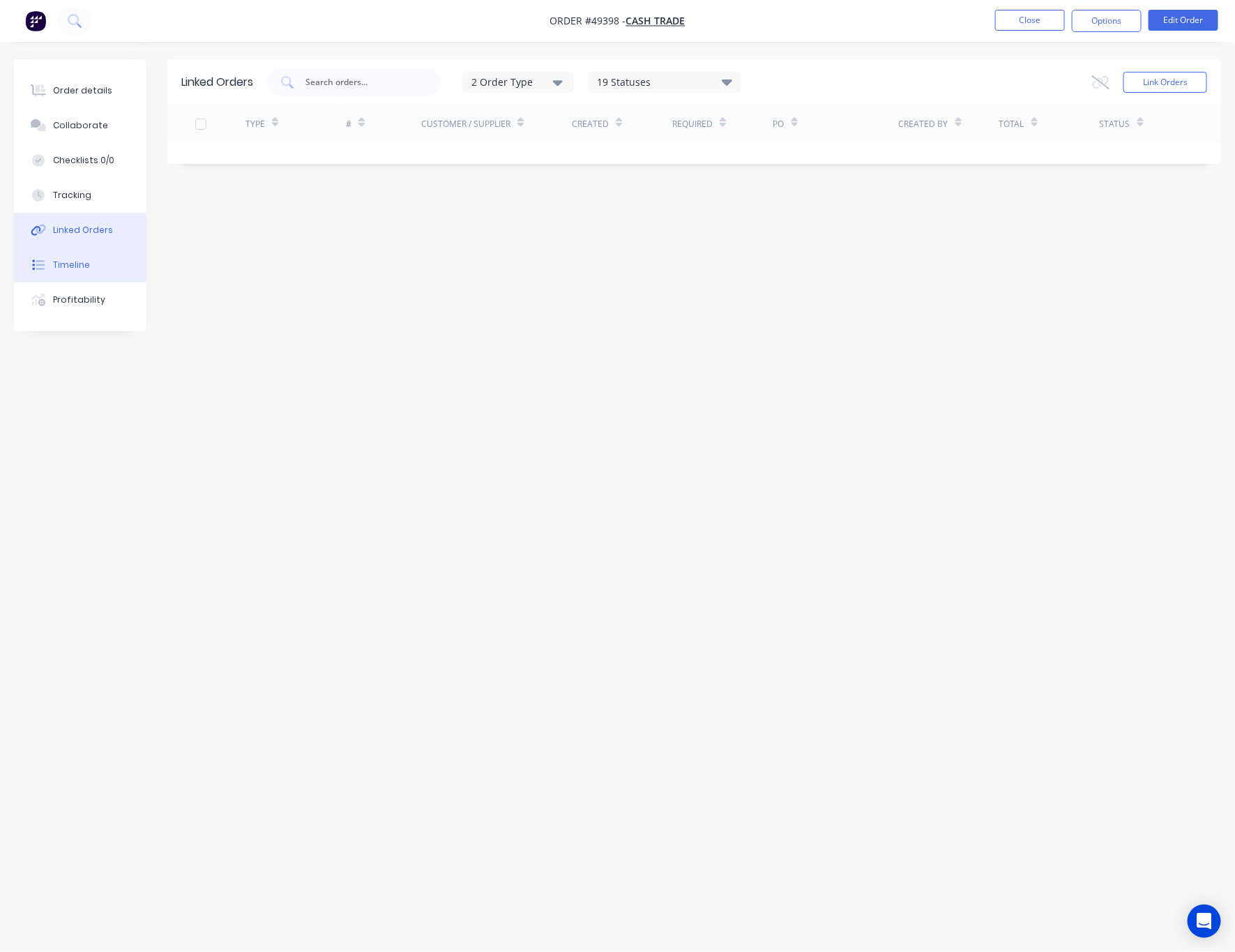
click at [113, 262] on button "Timeline" at bounding box center [80, 265] width 133 height 35
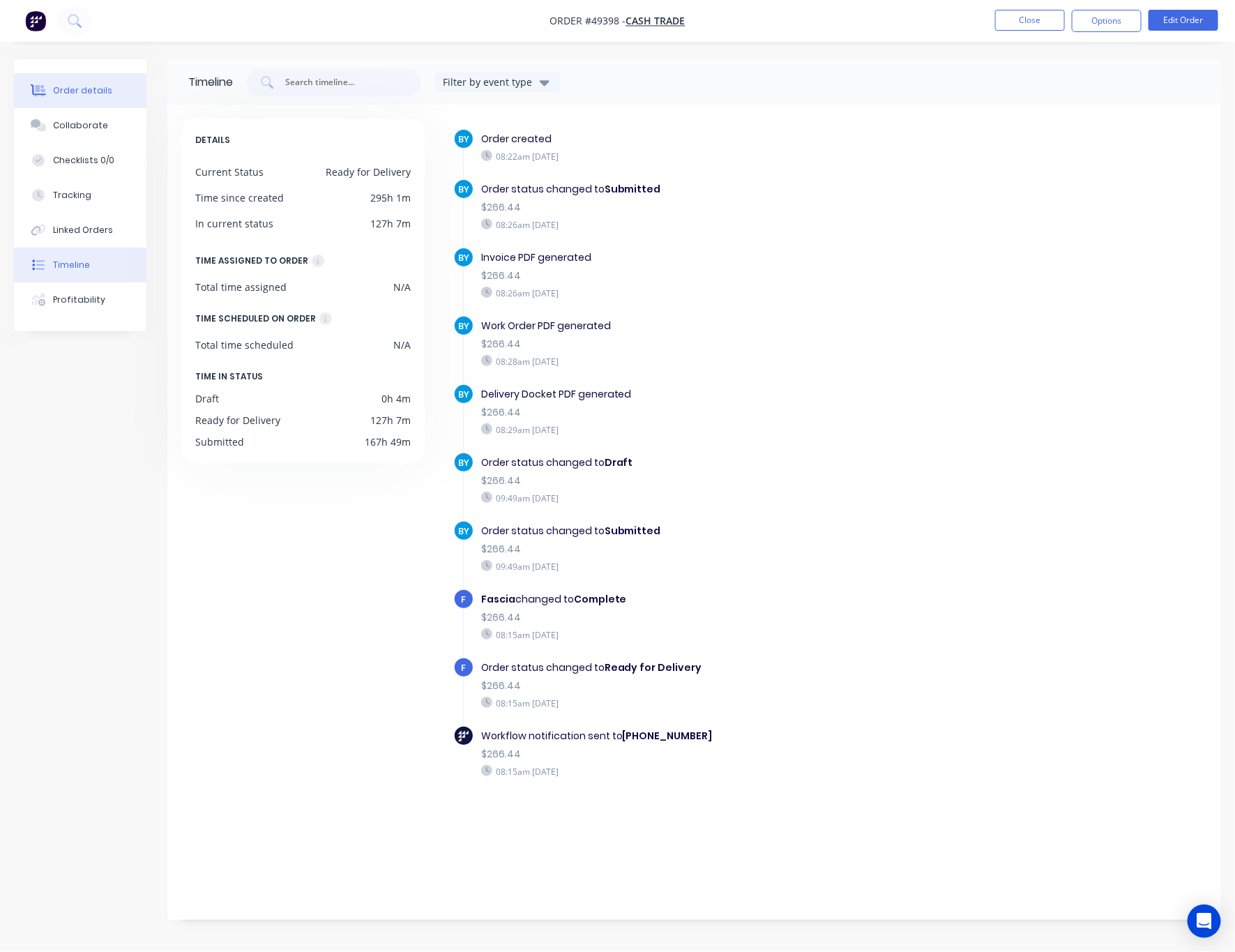
click at [94, 105] on button "Order details" at bounding box center [80, 90] width 133 height 35
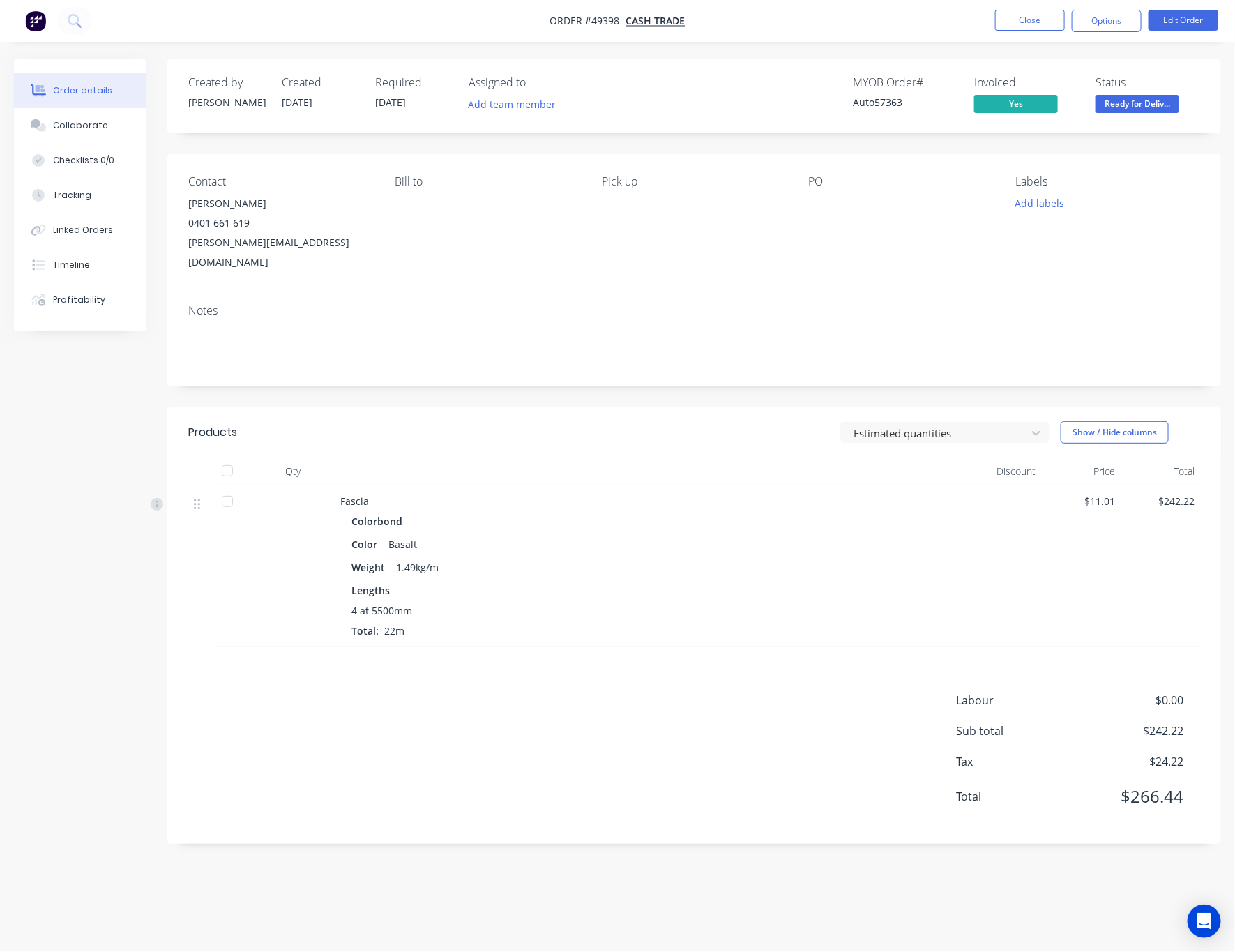
click at [1123, 105] on span "Ready for Deliv..." at bounding box center [1137, 103] width 83 height 18
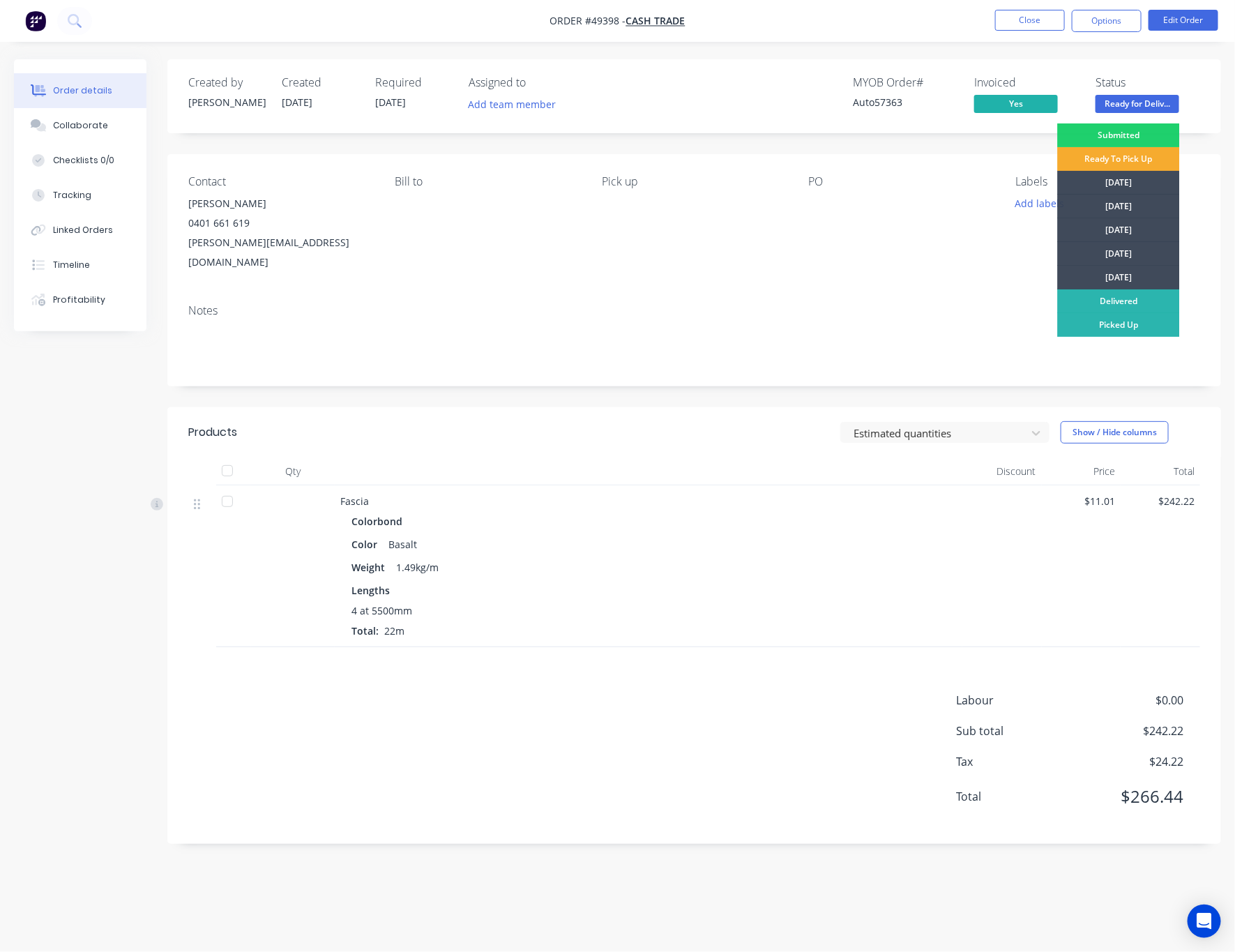
click at [1130, 156] on div "Ready To Pick Up" at bounding box center [1119, 159] width 122 height 24
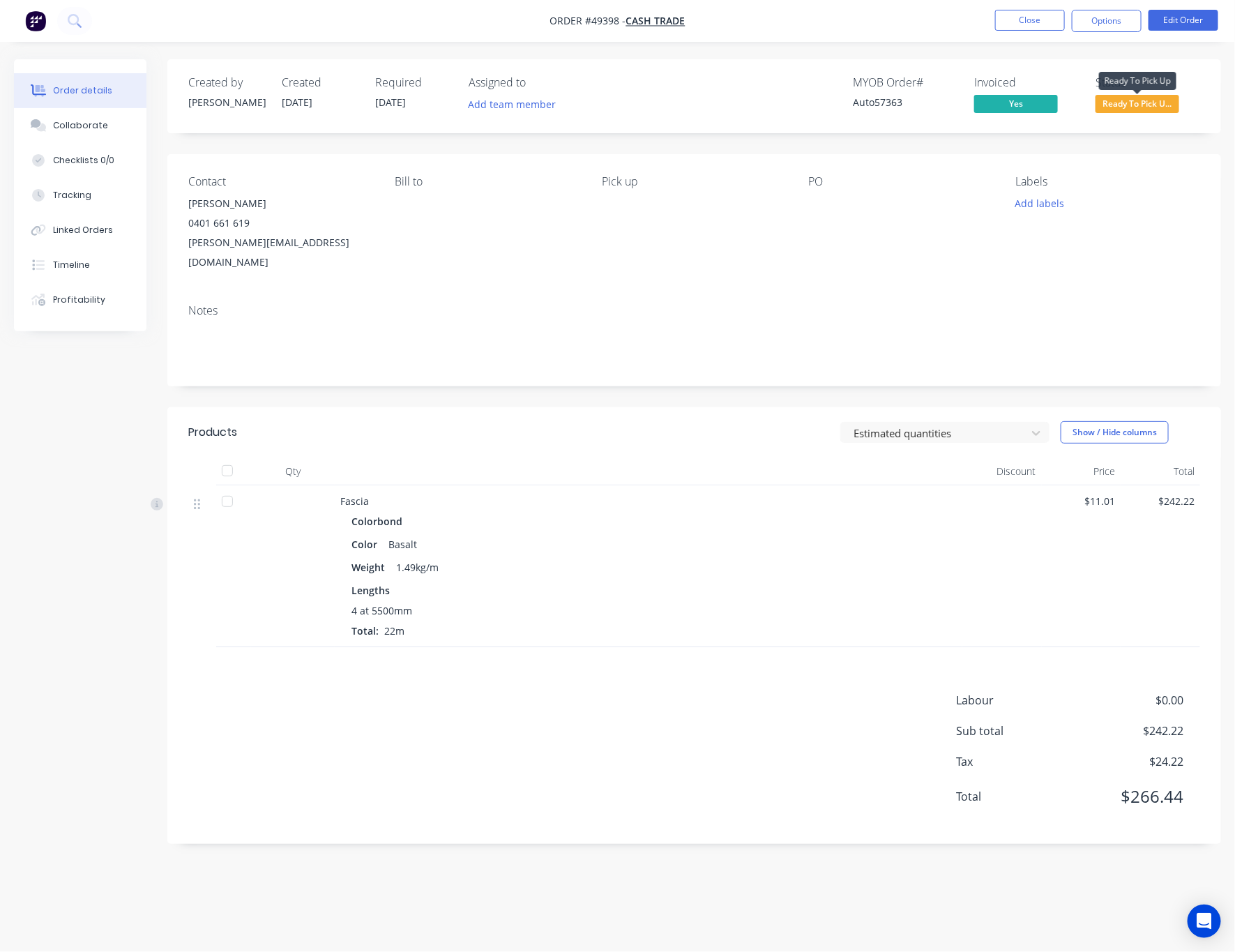
click at [1136, 105] on span "Ready To Pick U..." at bounding box center [1137, 103] width 83 height 18
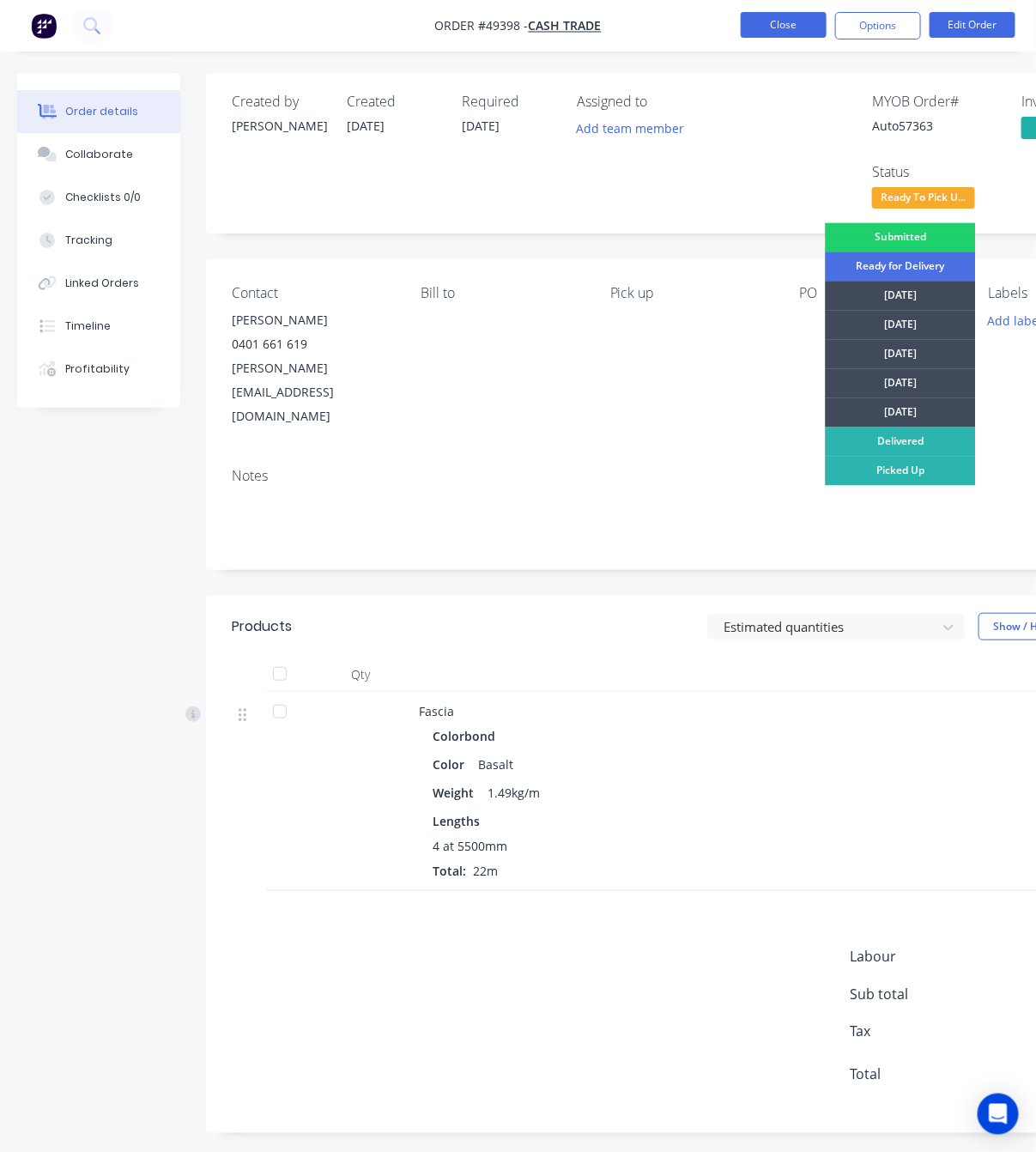
click at [765, 21] on button "Close" at bounding box center [783, 25] width 85 height 26
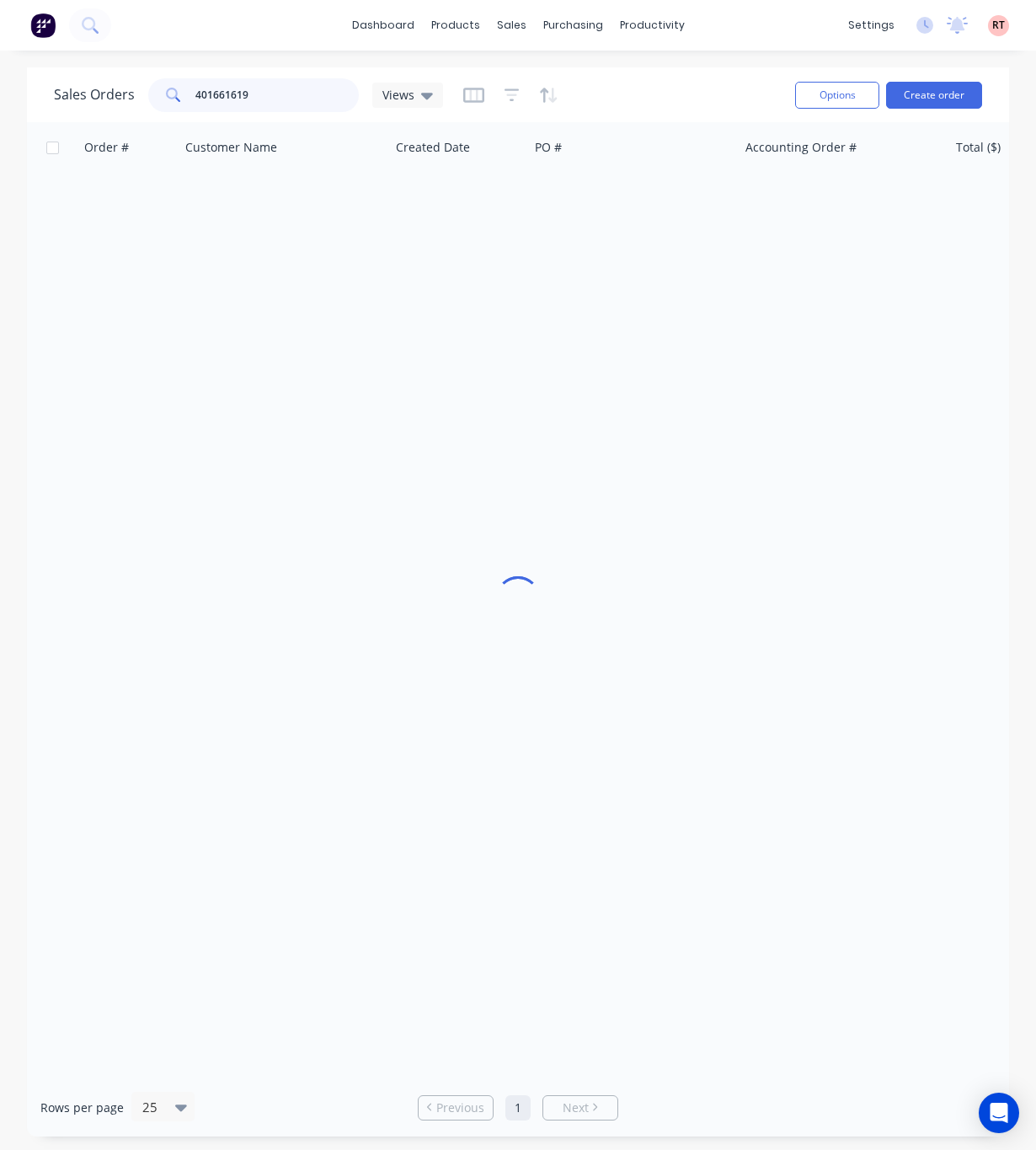
drag, startPoint x: 285, startPoint y: 84, endPoint x: 68, endPoint y: 109, distance: 218.4
click at [68, 109] on div "Sales Orders 401661619 Views" at bounding box center [249, 95] width 389 height 34
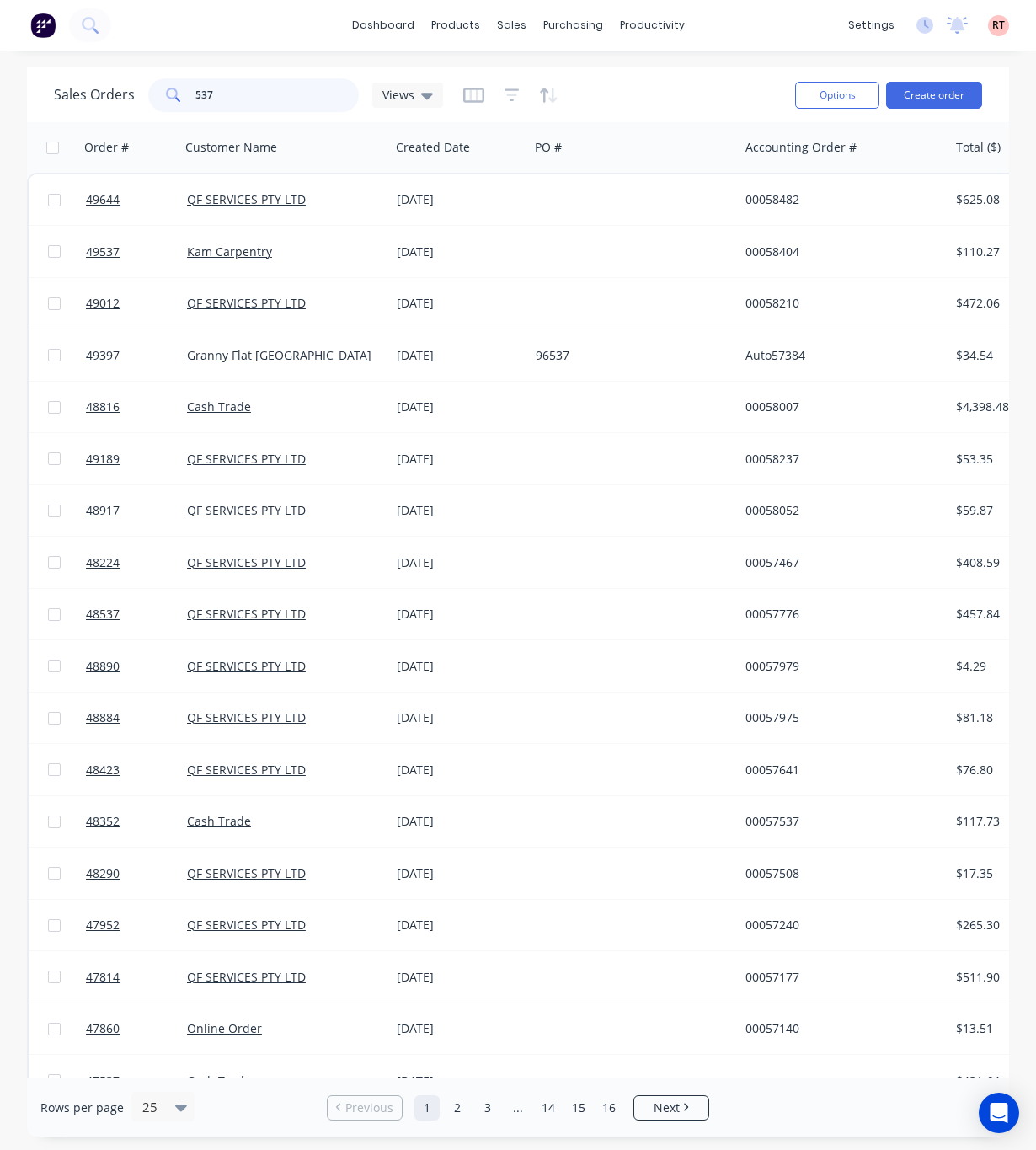
drag, startPoint x: 235, startPoint y: 97, endPoint x: 127, endPoint y: 104, distance: 108.2
click at [127, 104] on div "Sales Orders 537 Views" at bounding box center [249, 95] width 389 height 34
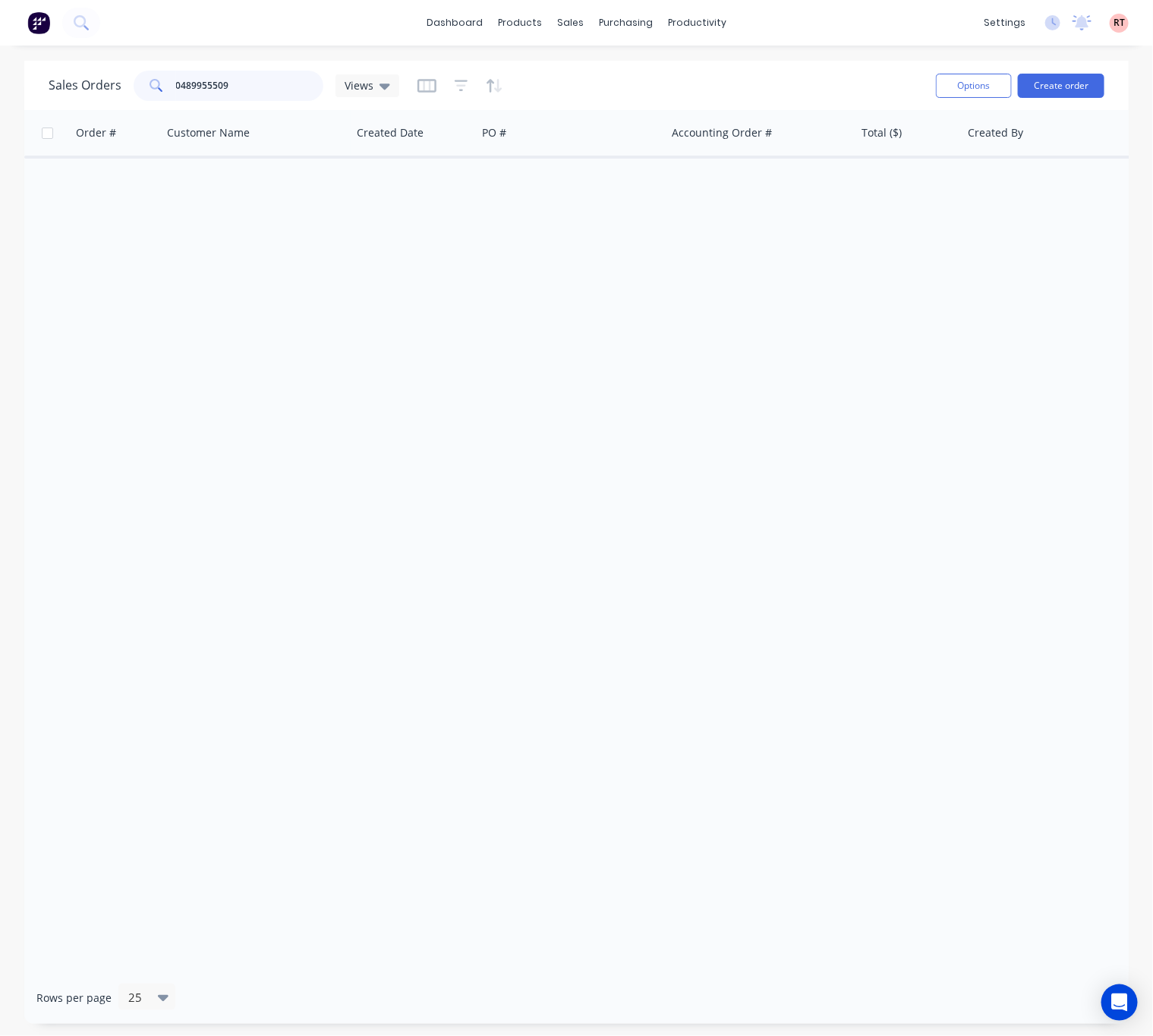
click at [176, 83] on input "0489955509" at bounding box center [250, 86] width 148 height 30
click at [183, 83] on input "0489955509" at bounding box center [250, 86] width 148 height 30
click at [183, 91] on input "0489955509" at bounding box center [250, 86] width 148 height 30
click at [177, 90] on input "0489955509" at bounding box center [250, 86] width 148 height 30
type input "489955509"
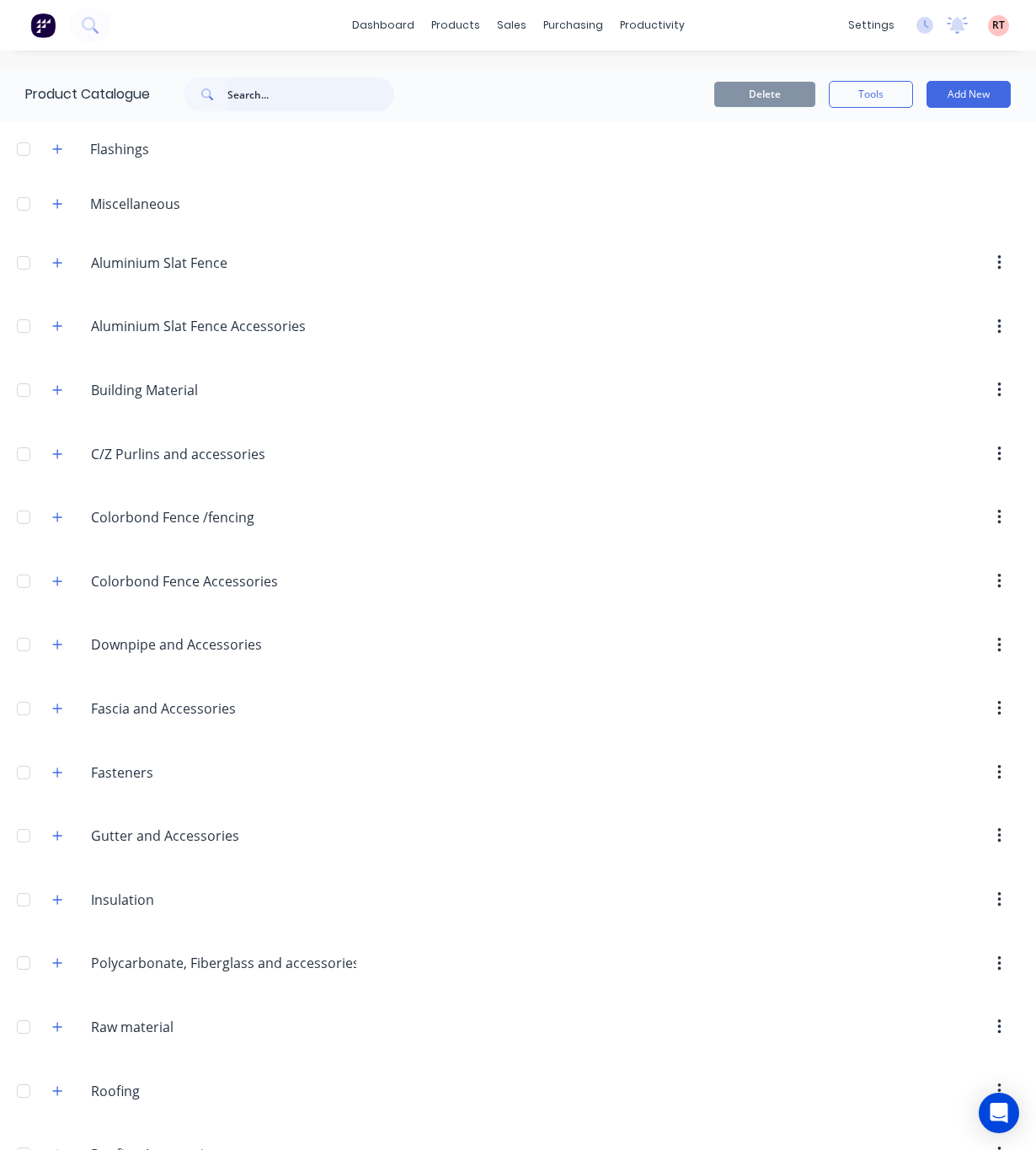
click at [286, 103] on input "text" at bounding box center [310, 94] width 167 height 34
type input "downpipe"
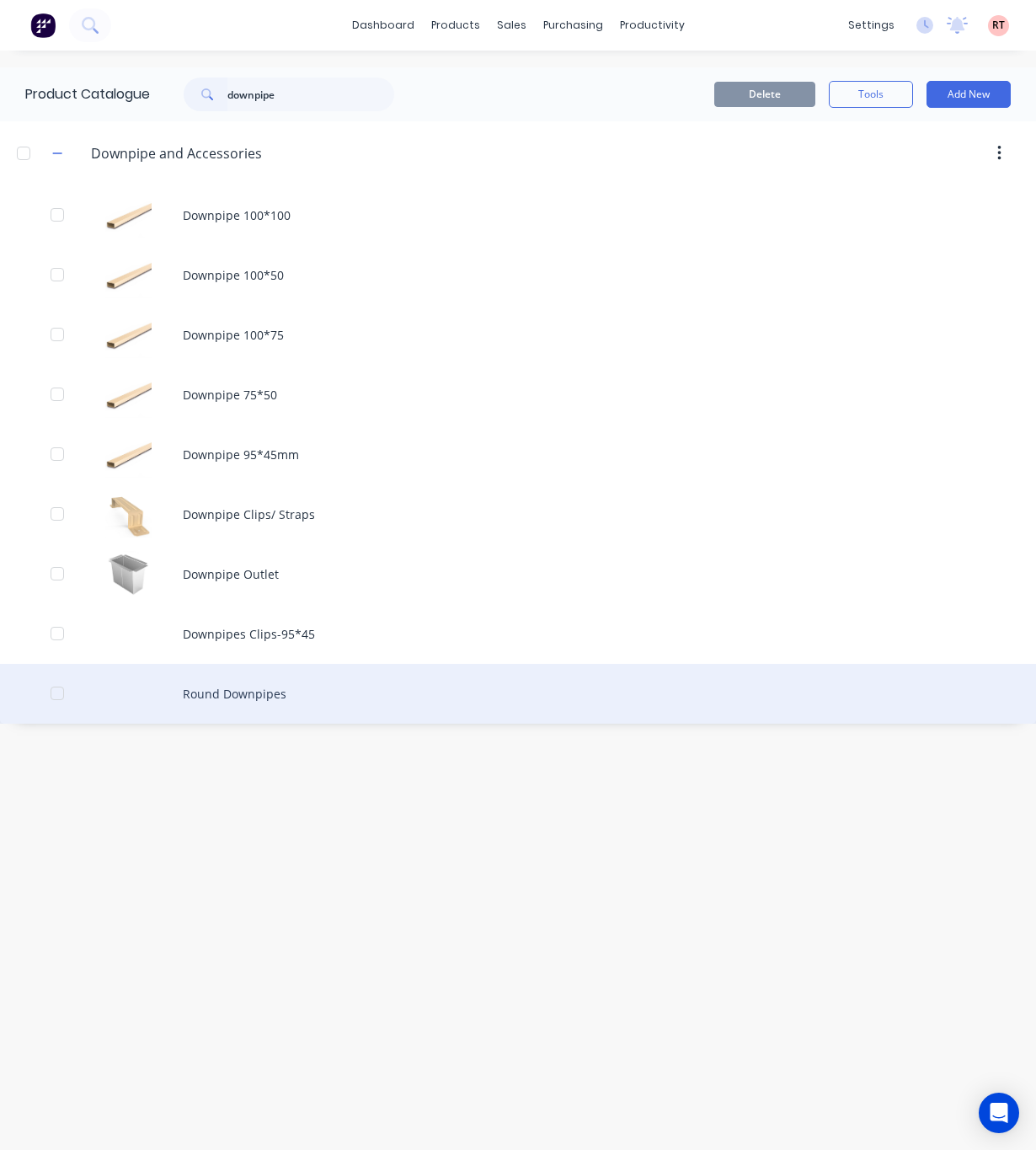
click at [313, 697] on div "Round Downpipes" at bounding box center [518, 693] width 1036 height 60
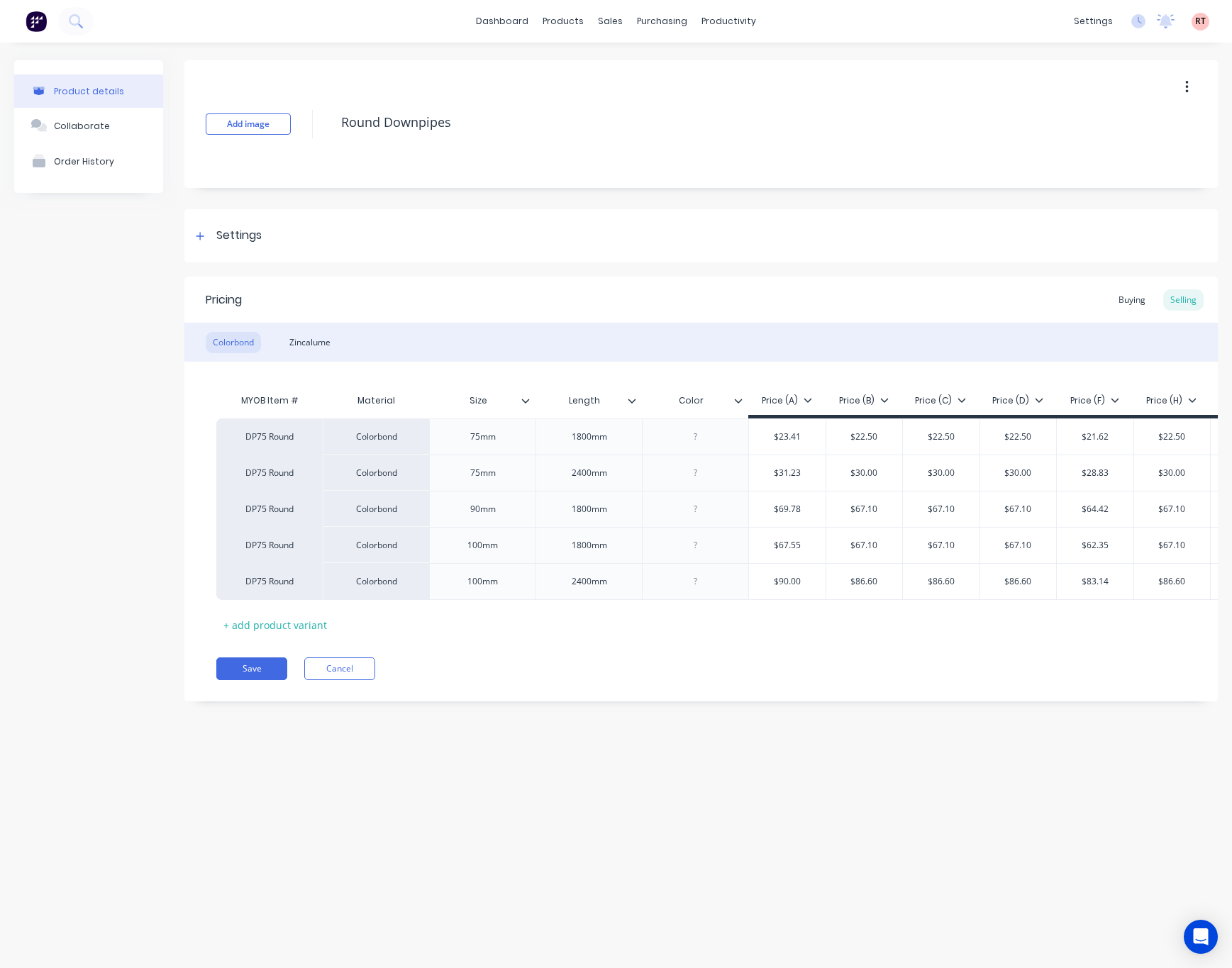
type textarea "x"
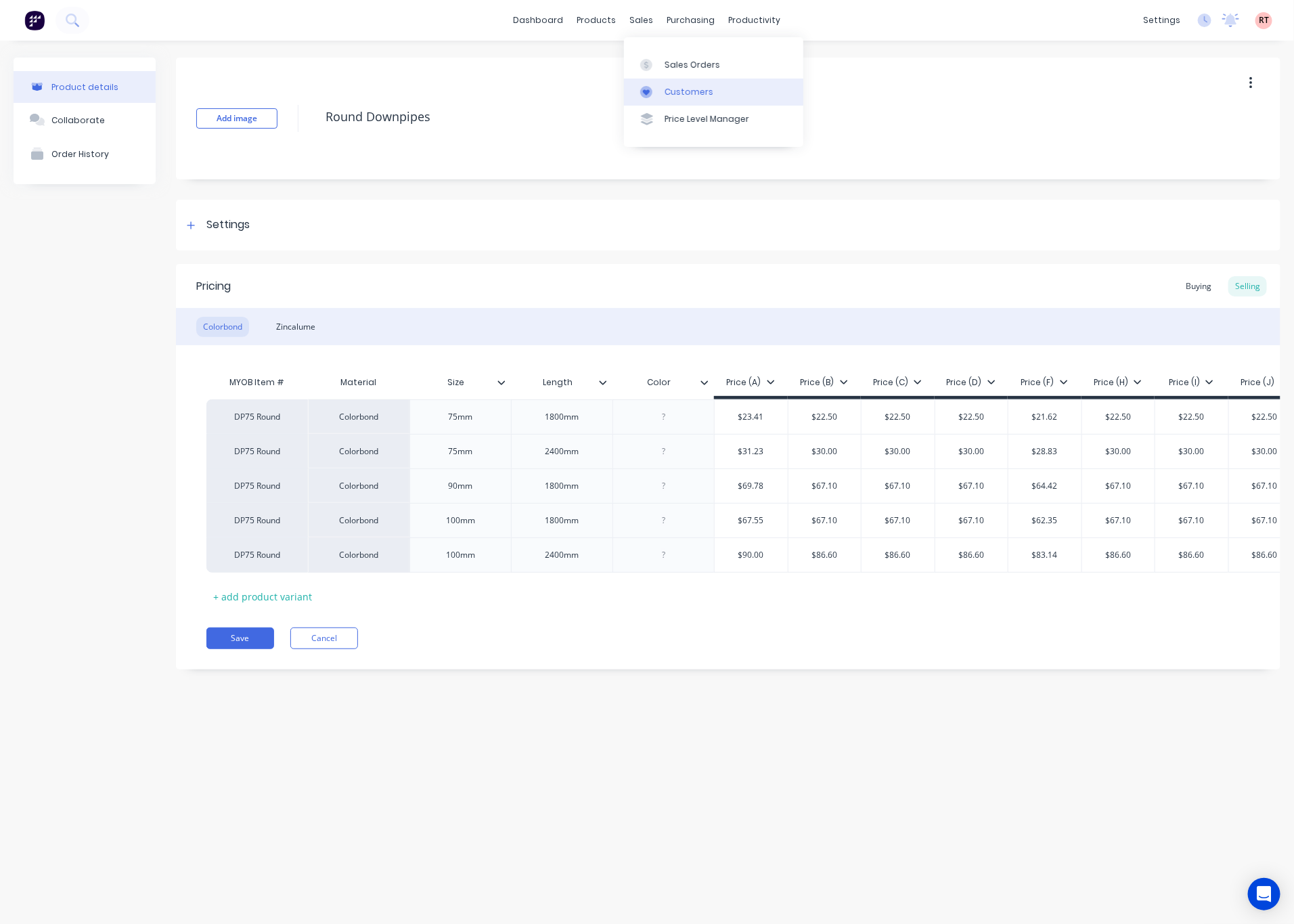
click at [685, 79] on link "Customers" at bounding box center [713, 92] width 179 height 27
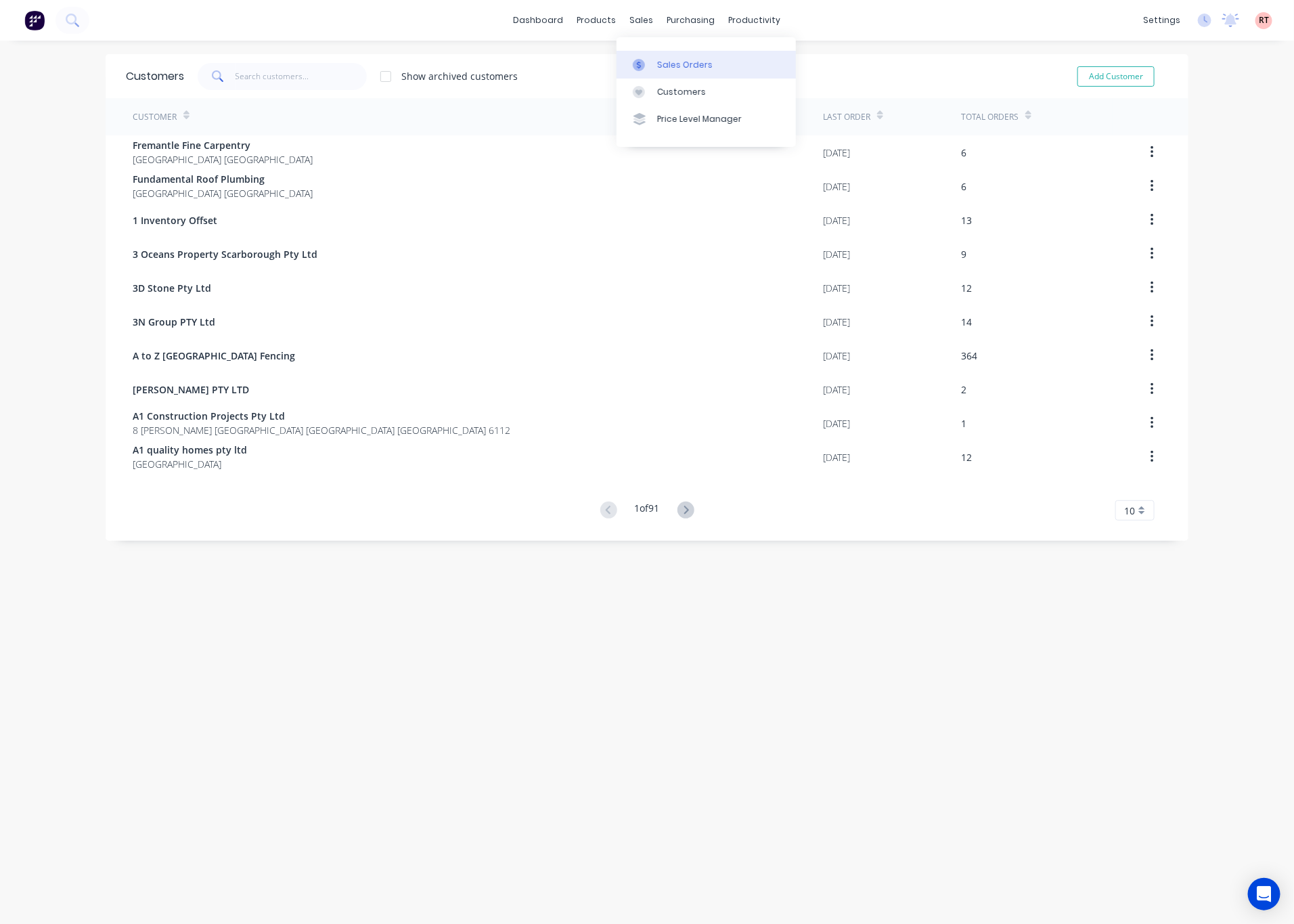
click at [681, 64] on div "Sales Orders" at bounding box center [685, 65] width 55 height 12
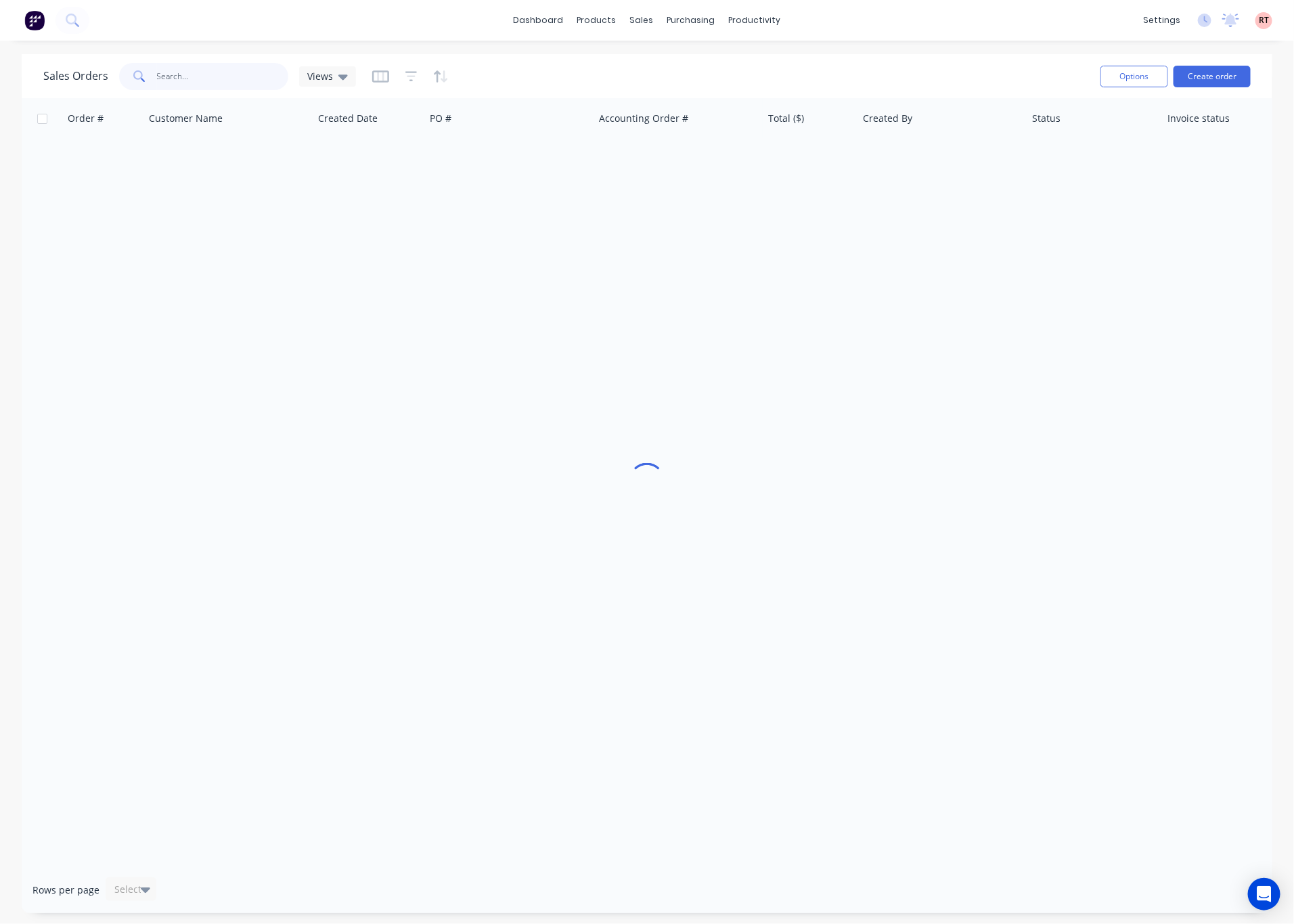
click at [185, 83] on input "text" at bounding box center [223, 76] width 132 height 27
type input "487093355"
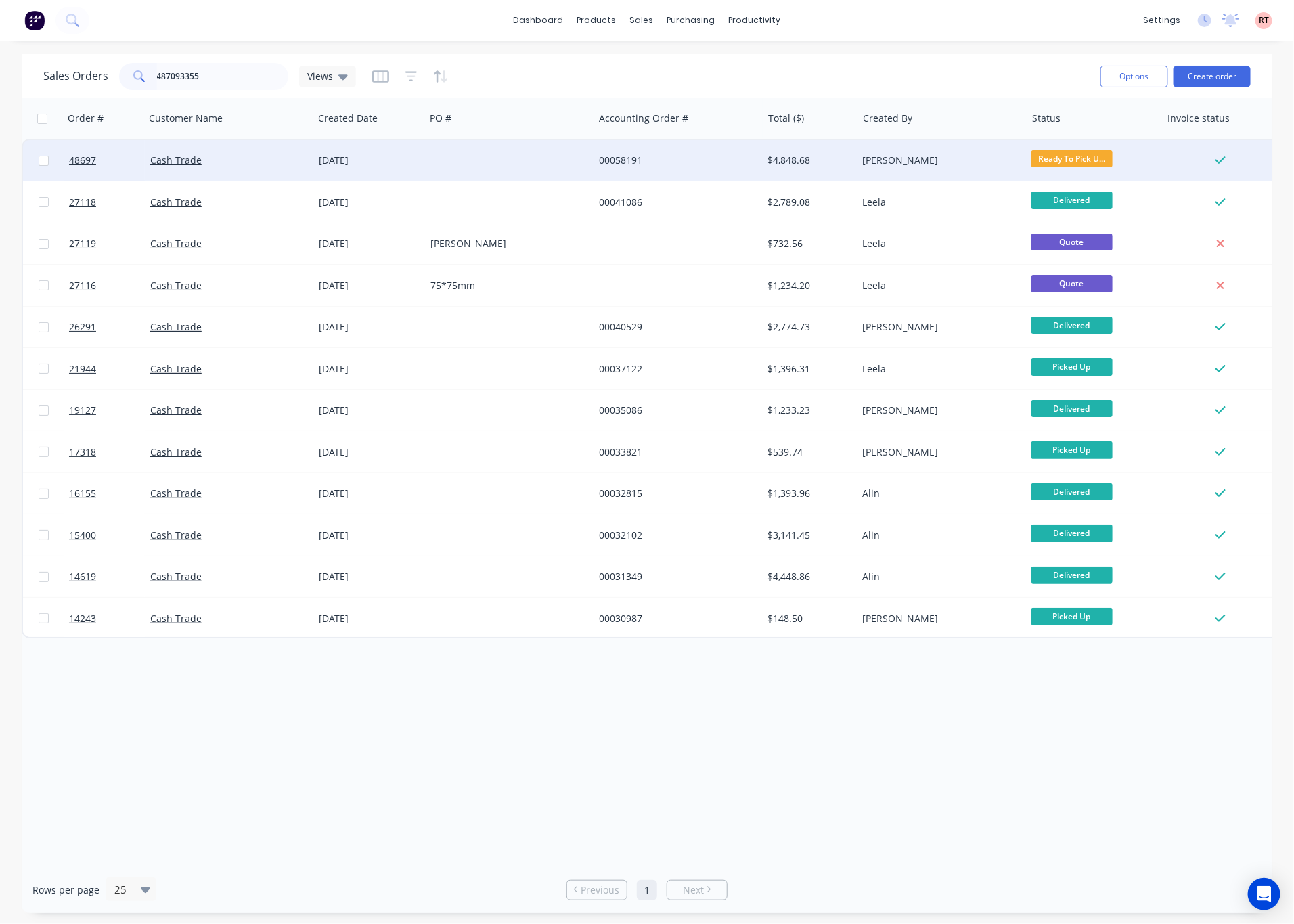
click at [467, 169] on div at bounding box center [509, 160] width 168 height 40
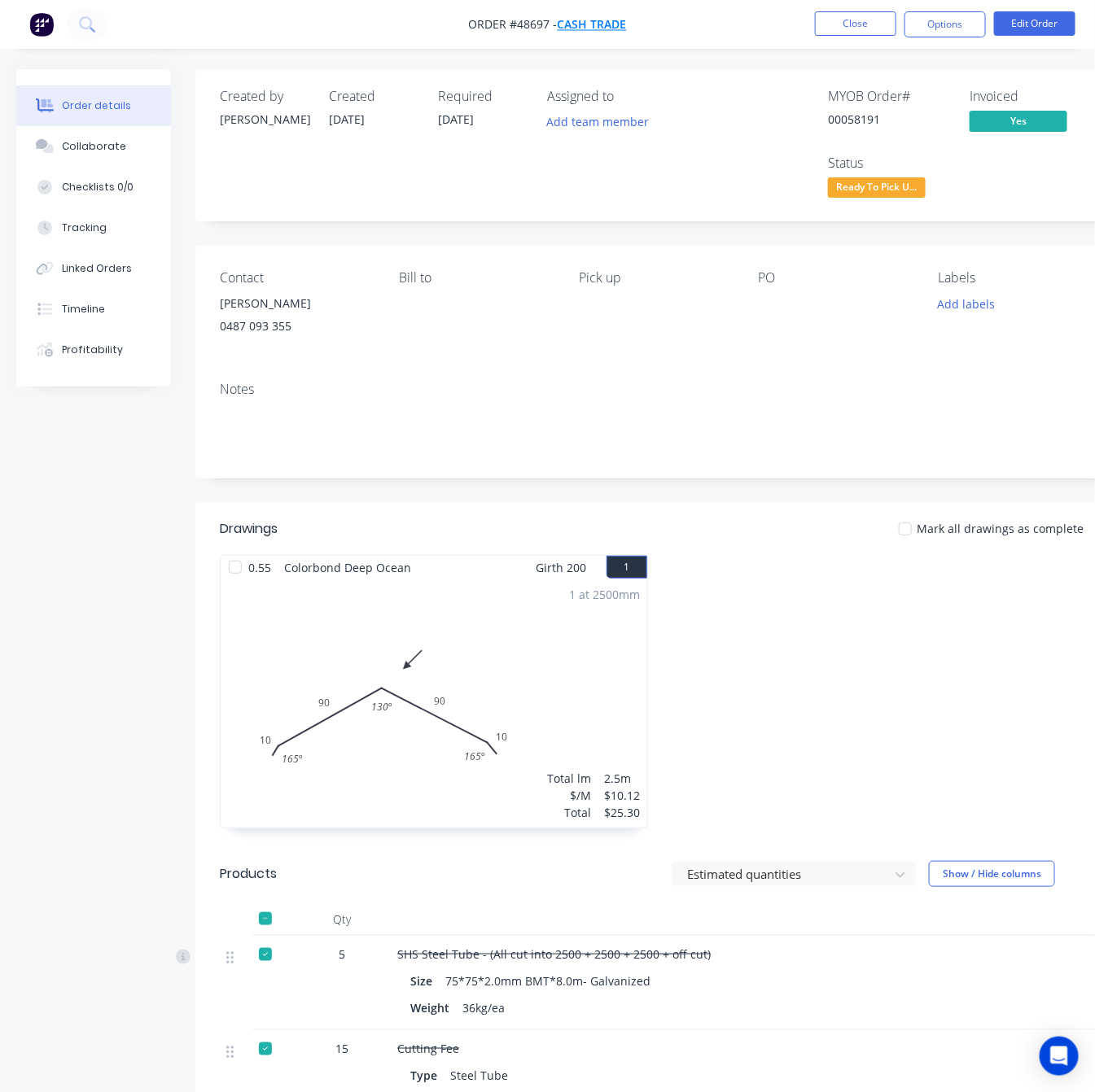
click at [579, 23] on span "Cash Trade" at bounding box center [592, 24] width 69 height 15
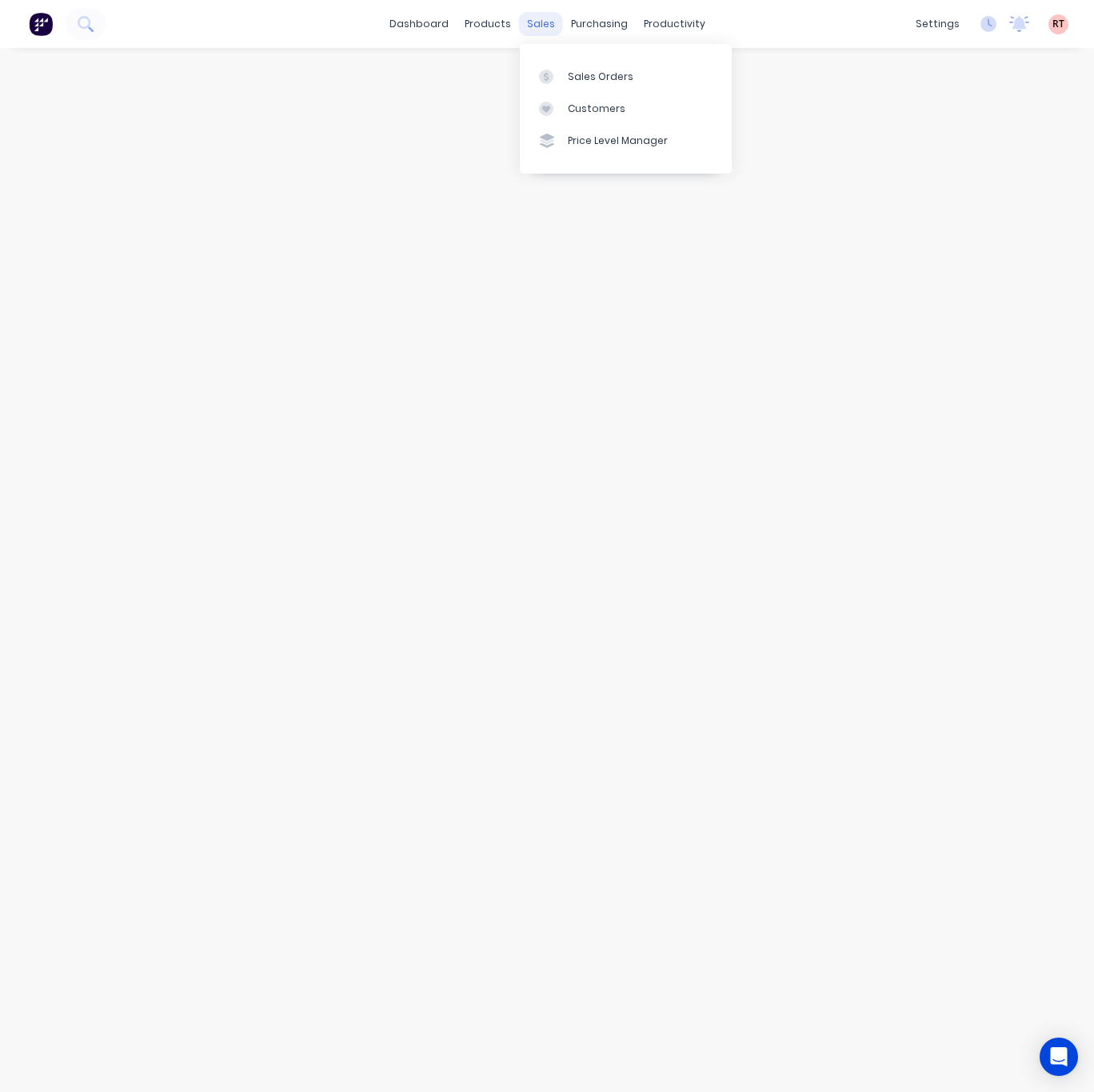
click at [528, 14] on div "sales" at bounding box center [542, 24] width 44 height 24
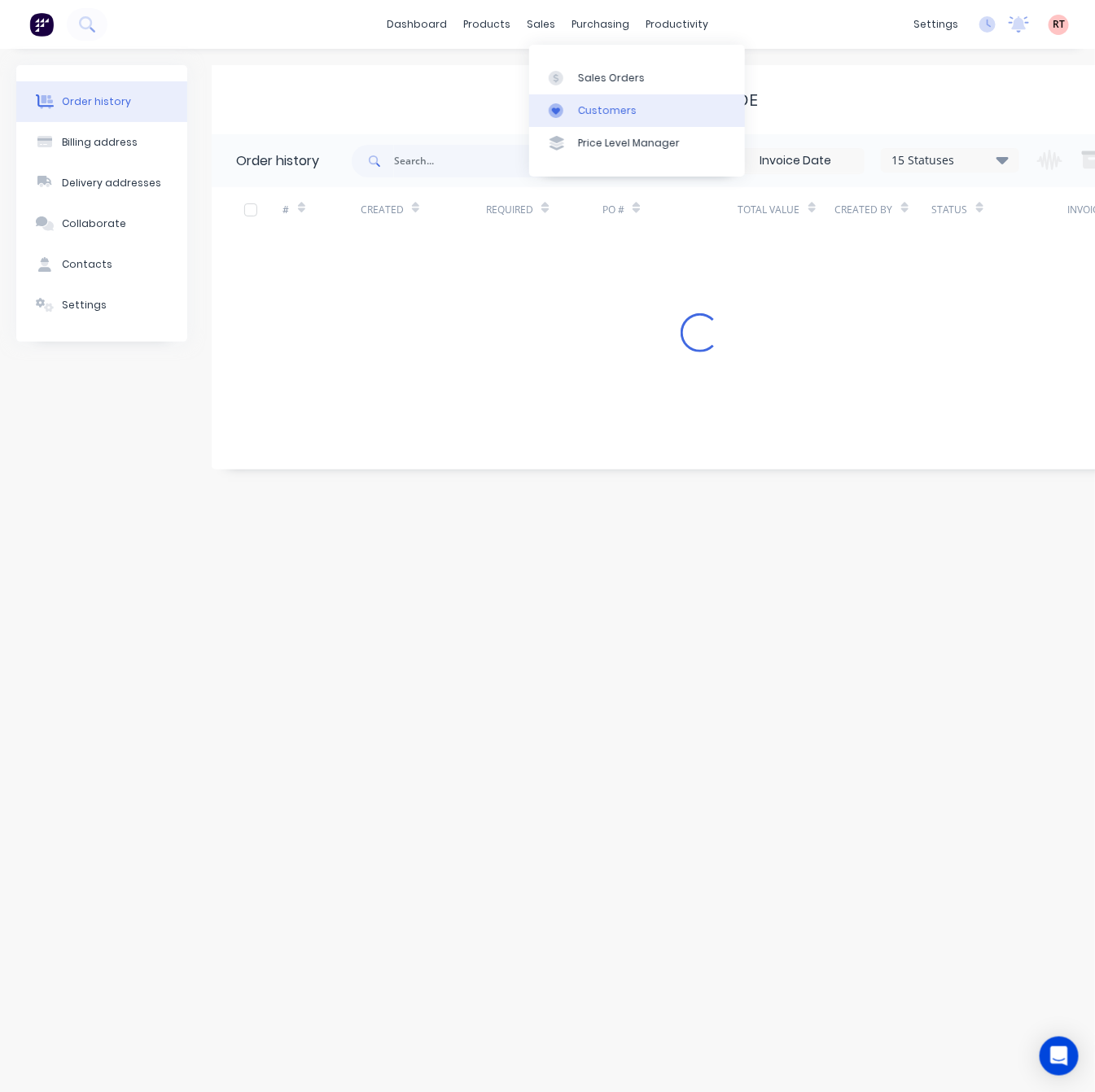
click at [570, 101] on link "Customers" at bounding box center [636, 111] width 215 height 32
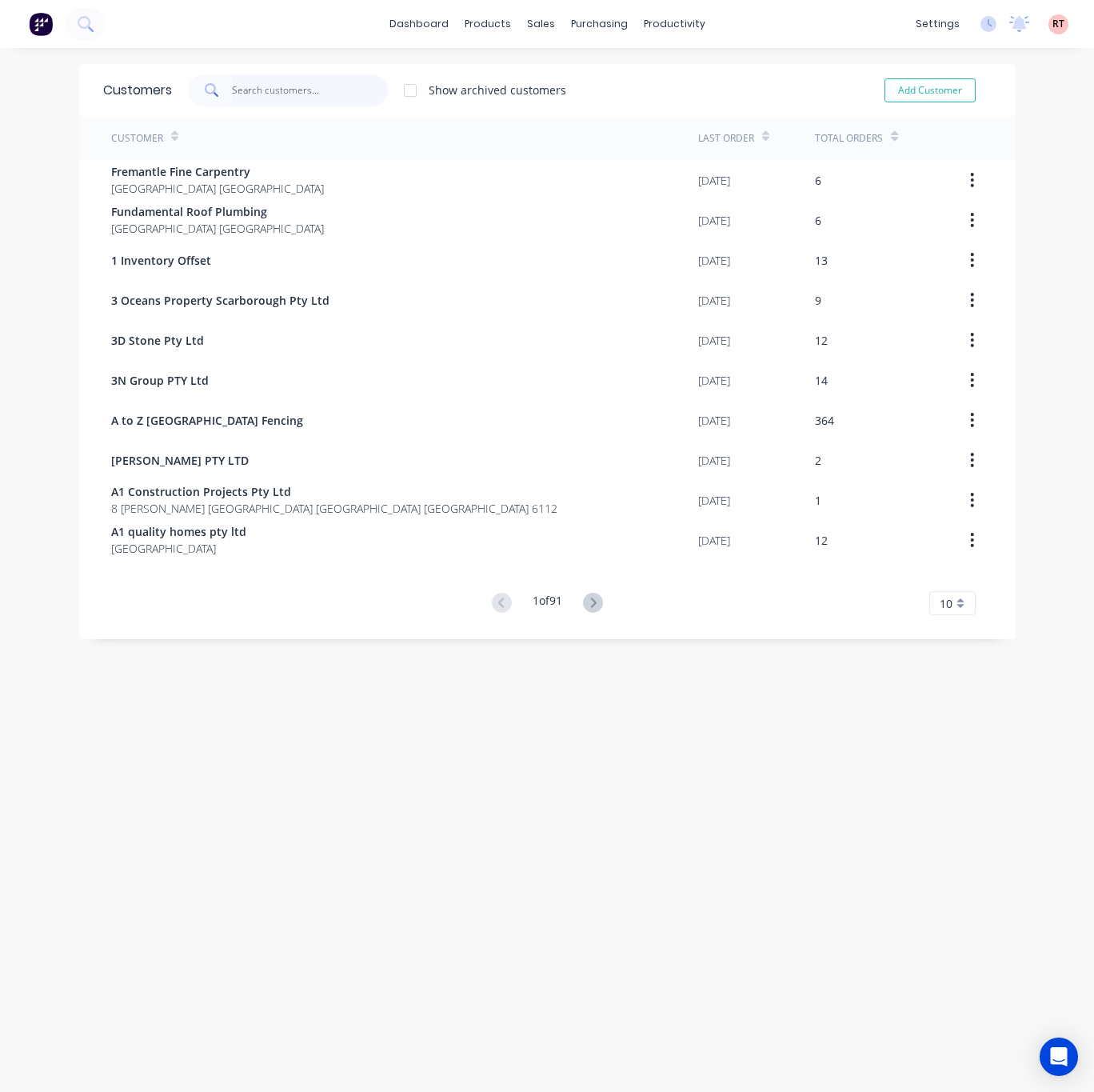
click at [358, 88] on input "text" at bounding box center [310, 90] width 156 height 32
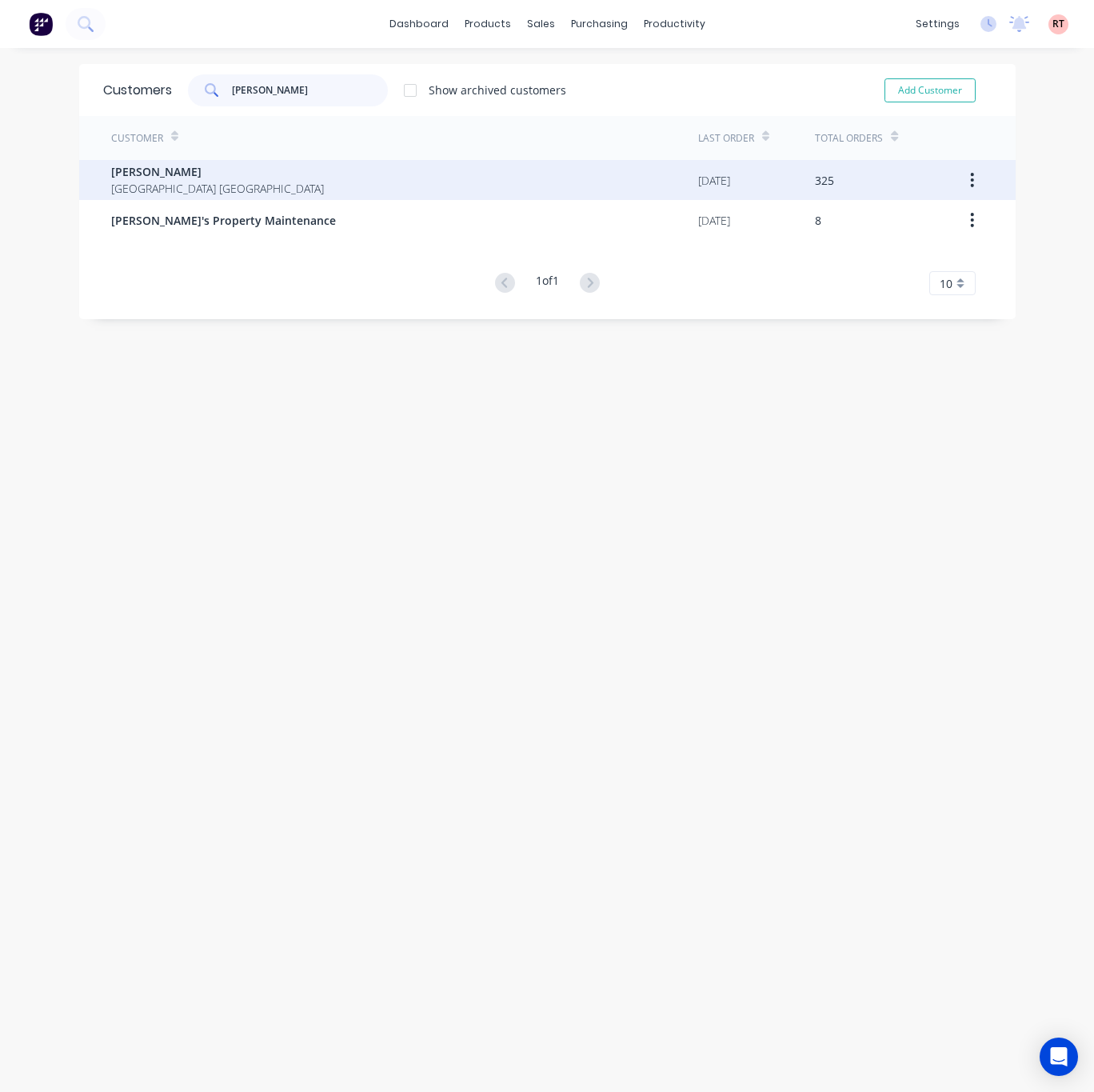
type input "[PERSON_NAME]"
click at [336, 176] on div "[PERSON_NAME] [GEOGRAPHIC_DATA] [GEOGRAPHIC_DATA]" at bounding box center [404, 180] width 587 height 40
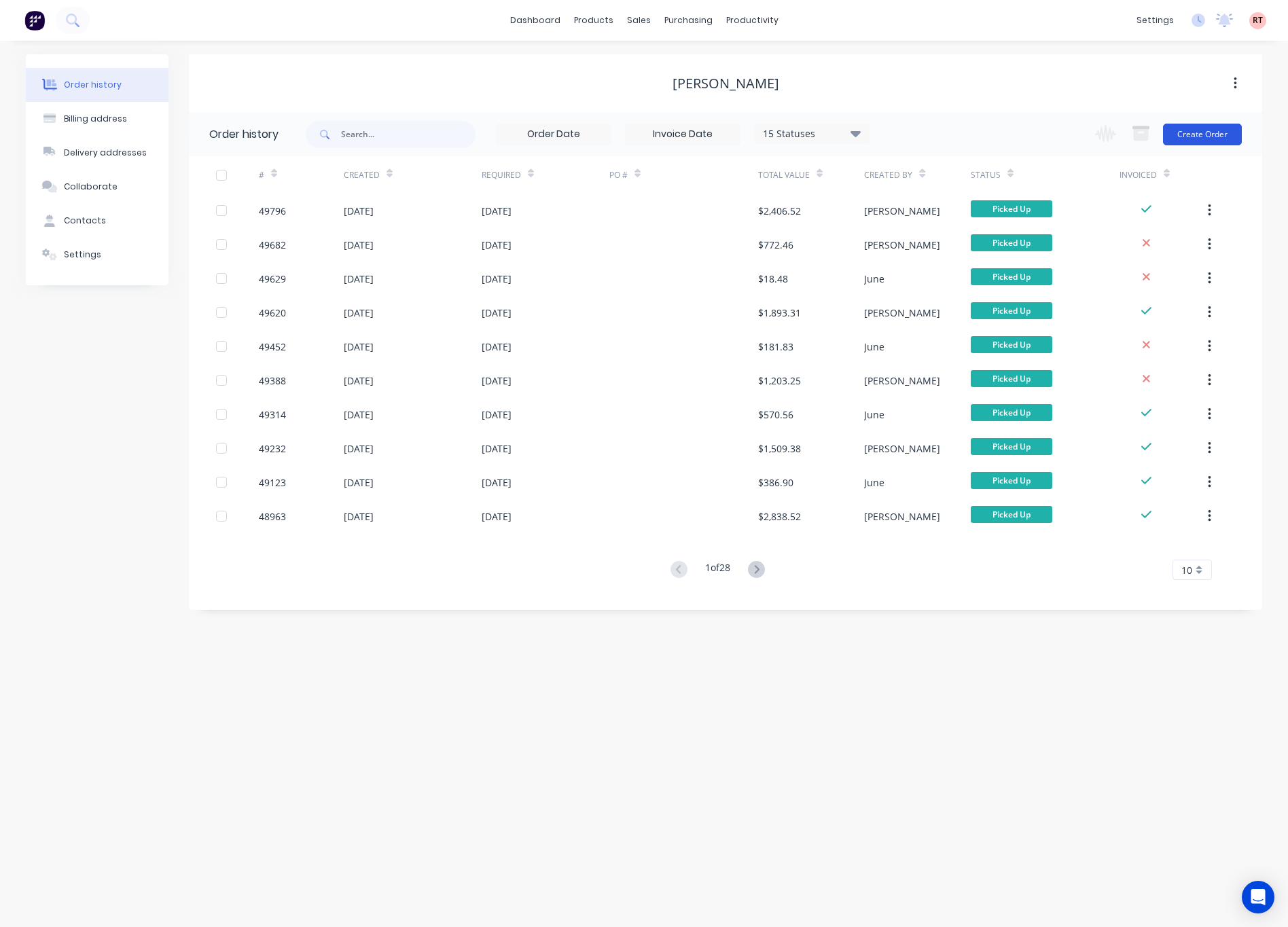
click at [835, 132] on button "Create Order" at bounding box center [1202, 134] width 79 height 22
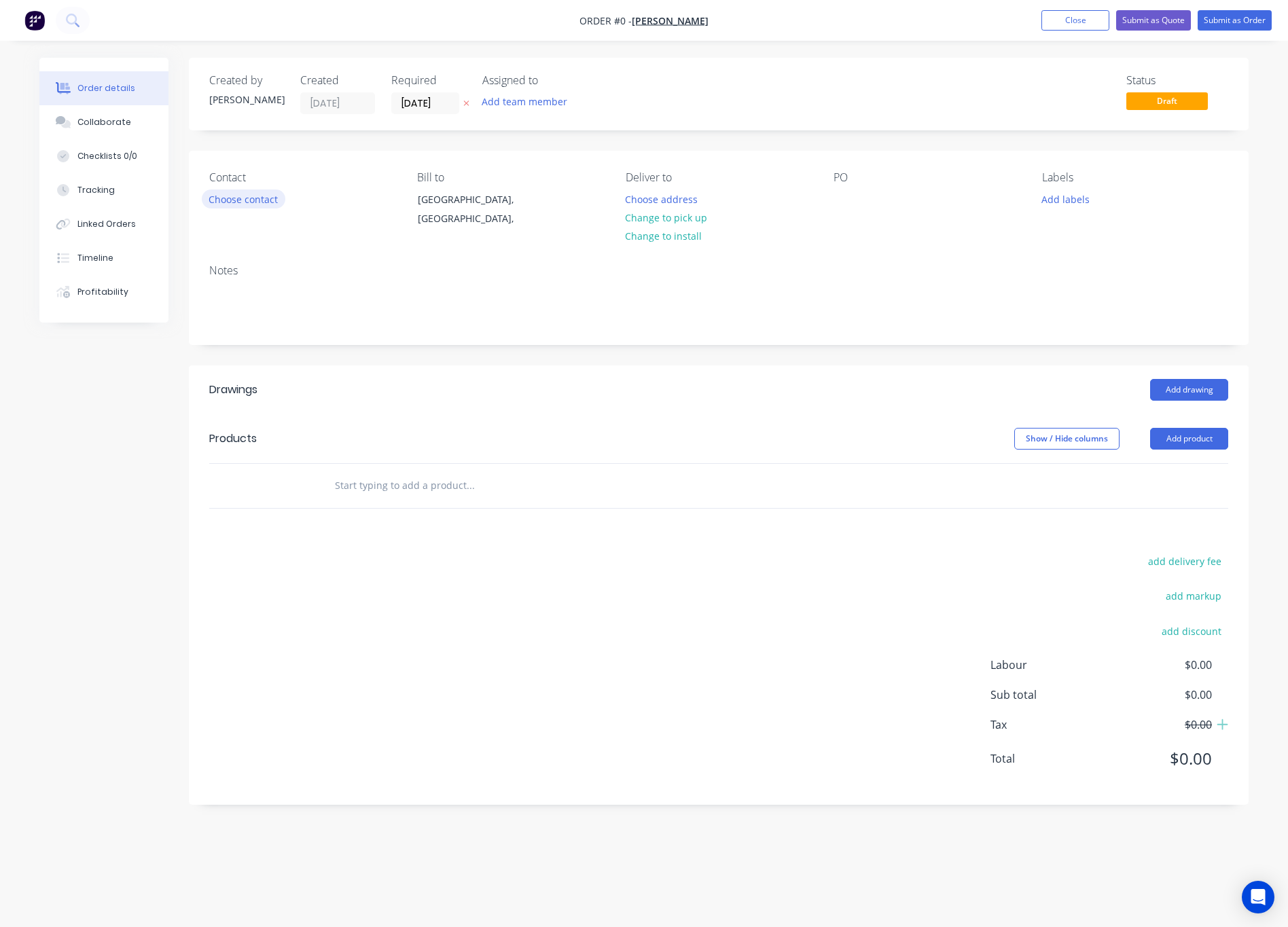
click at [262, 192] on button "Choose contact" at bounding box center [243, 198] width 83 height 18
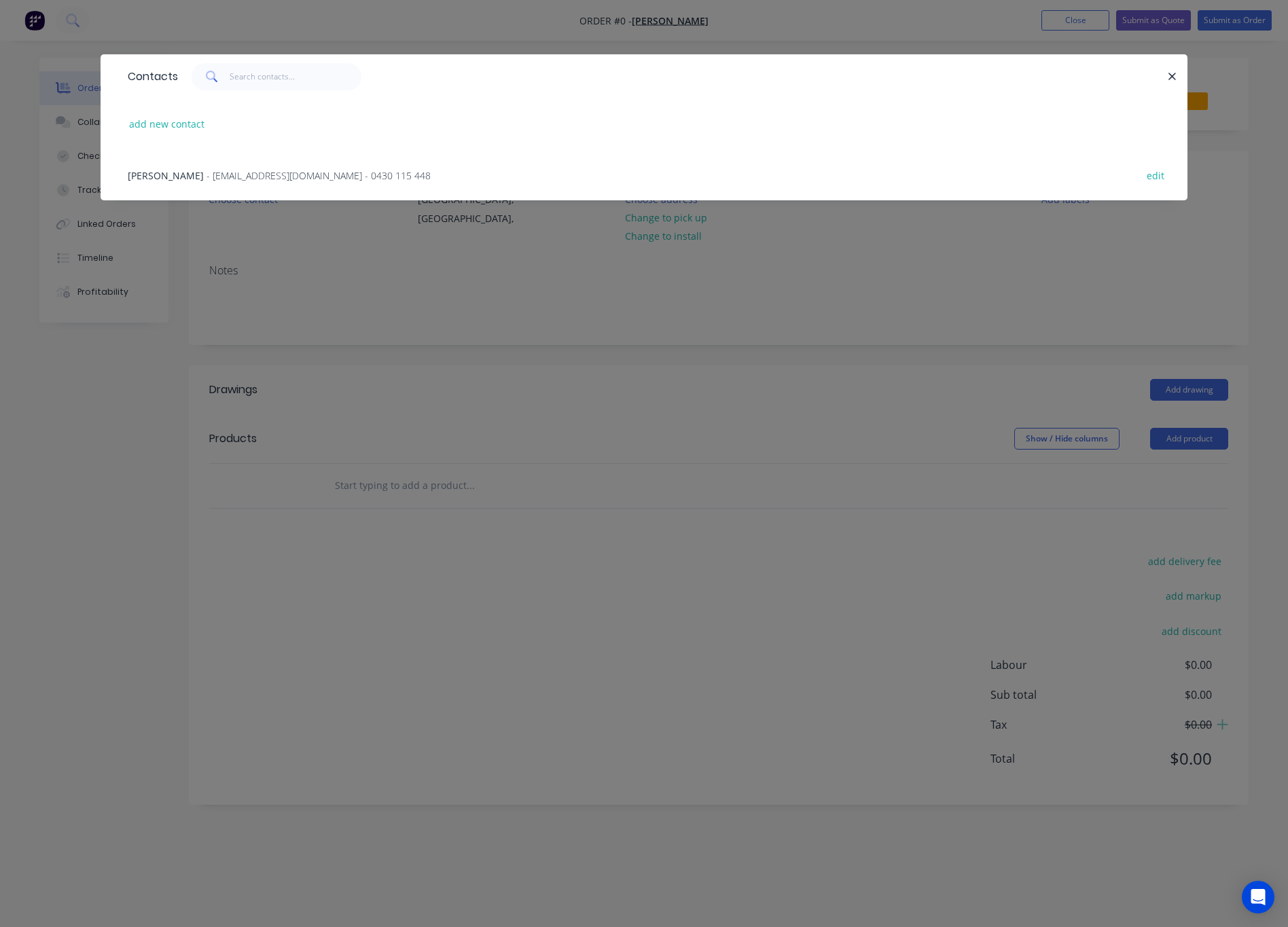
click at [202, 186] on div "[PERSON_NAME] - [EMAIL_ADDRESS][DOMAIN_NAME] - 0430 115 448 edit" at bounding box center [644, 175] width 1046 height 51
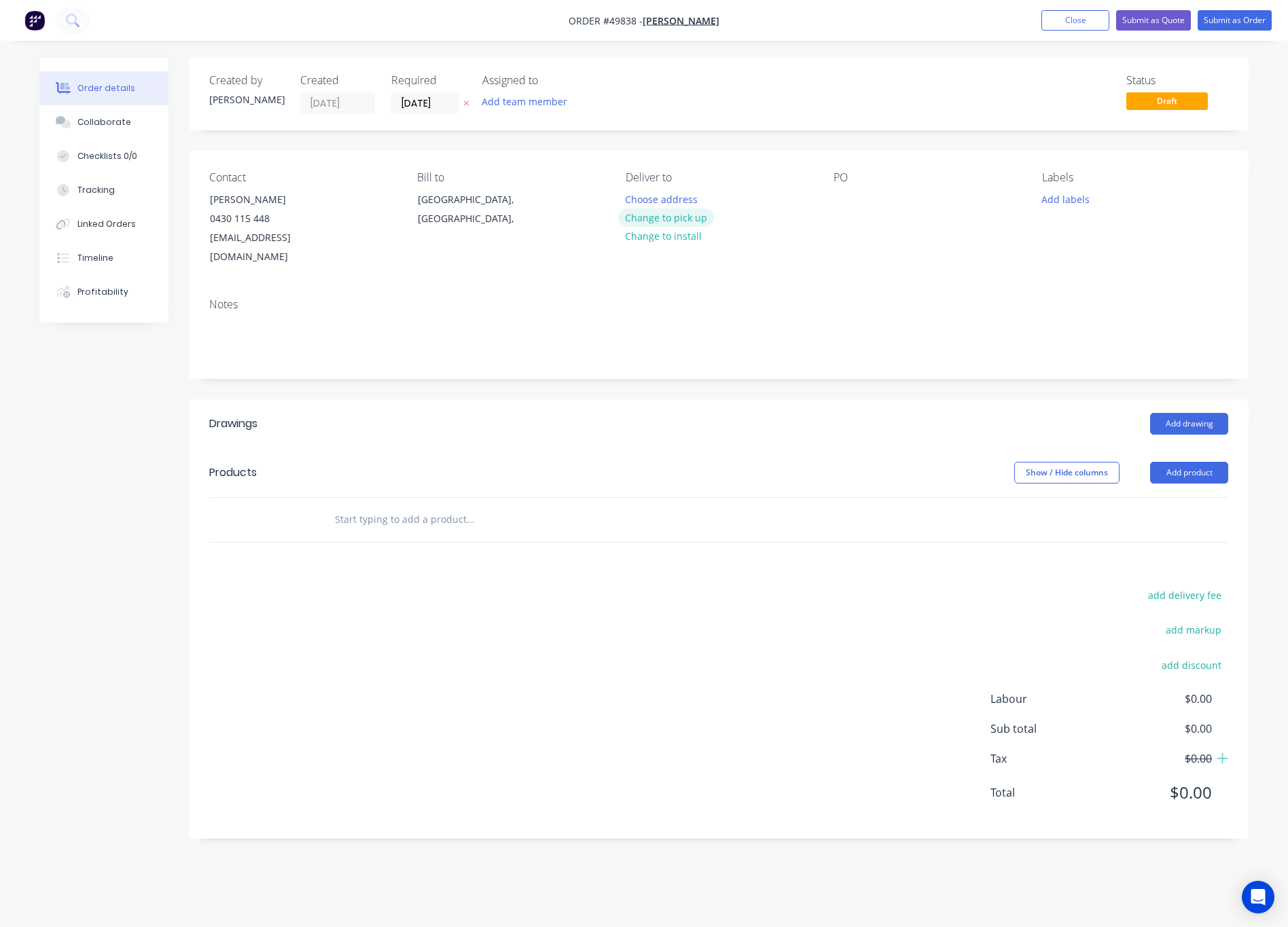
click at [665, 218] on button "Change to pick up" at bounding box center [666, 217] width 96 height 18
drag, startPoint x: 1182, startPoint y: 455, endPoint x: 1187, endPoint y: 464, distance: 10.3
click at [835, 462] on button "Add product" at bounding box center [1189, 473] width 78 height 22
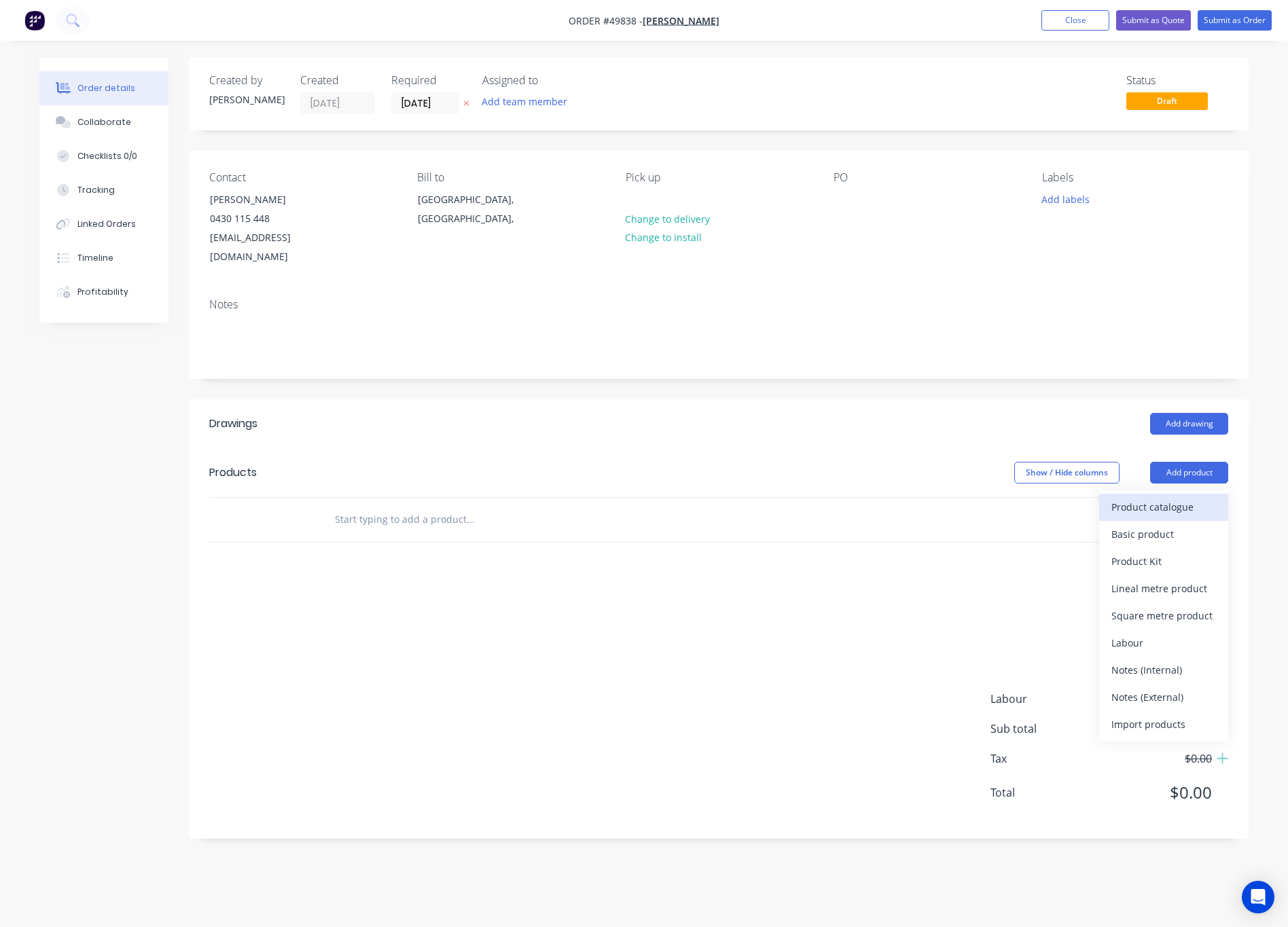
click at [835, 497] on div "Product catalogue" at bounding box center [1163, 507] width 104 height 20
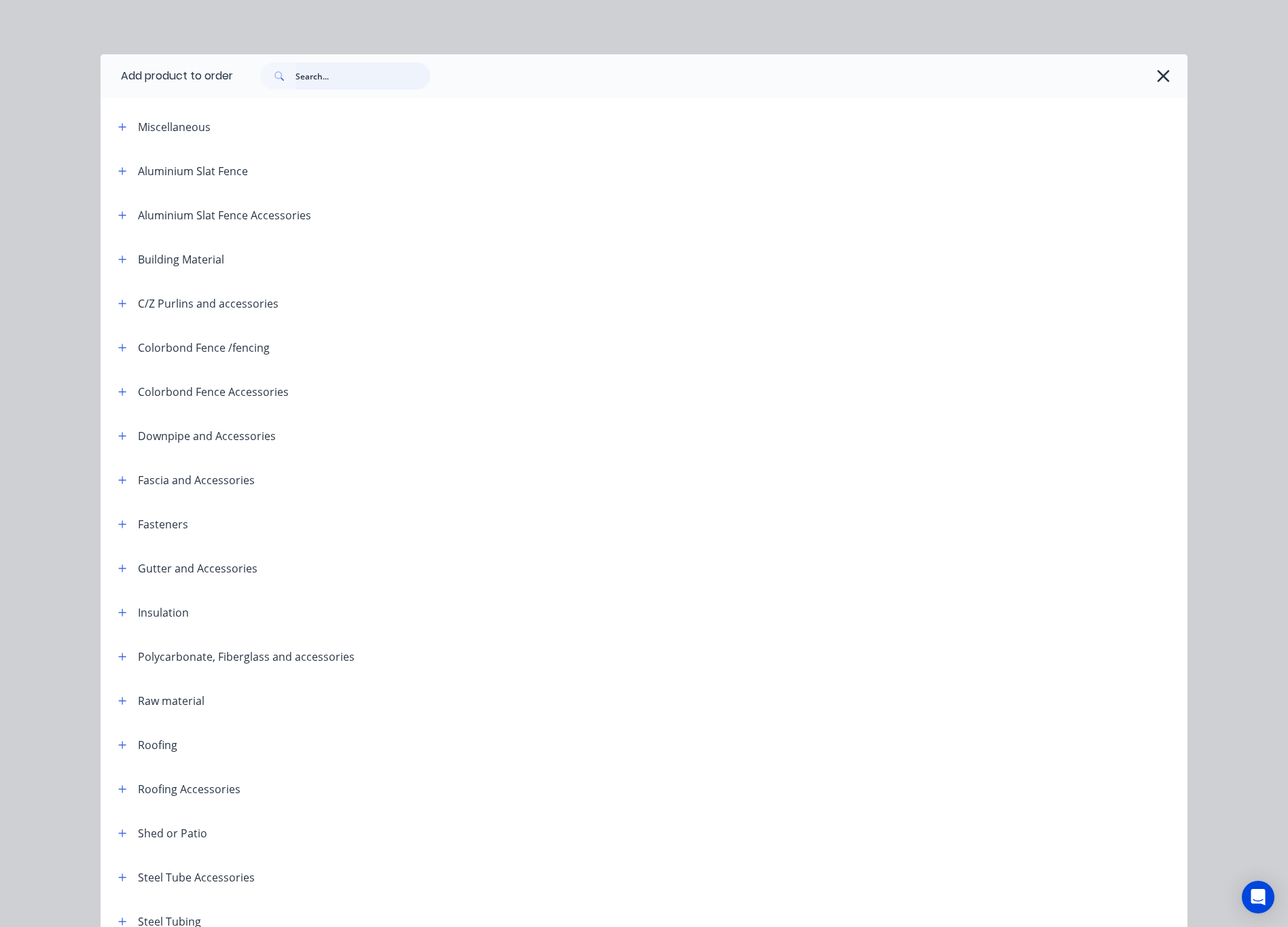
click at [312, 77] on input "text" at bounding box center [362, 76] width 135 height 27
type input "fence"
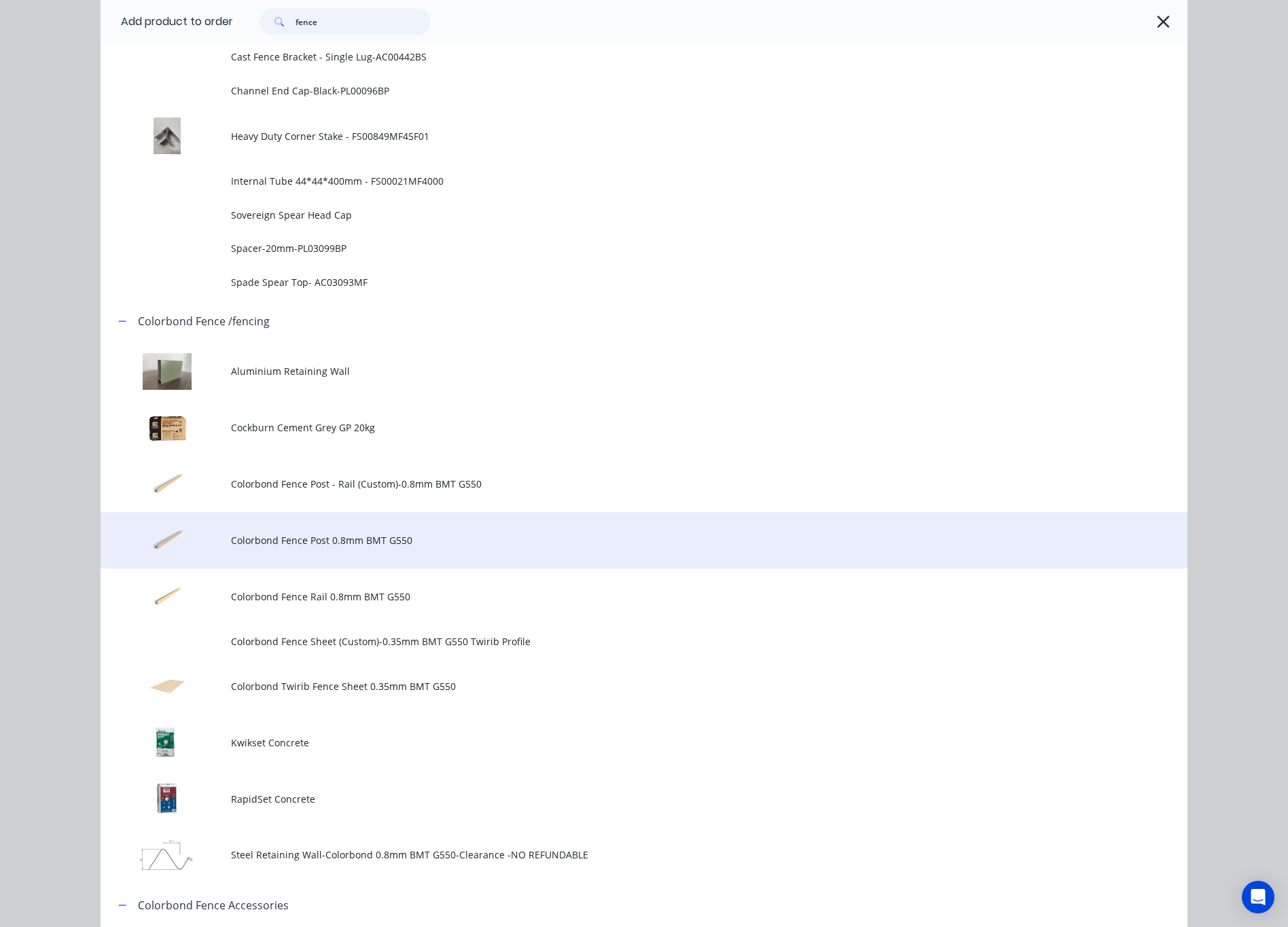
scroll to position [916, 0]
click at [462, 547] on span "Colorbond Fence Post 0.8mm BMT G550" at bounding box center [613, 540] width 765 height 14
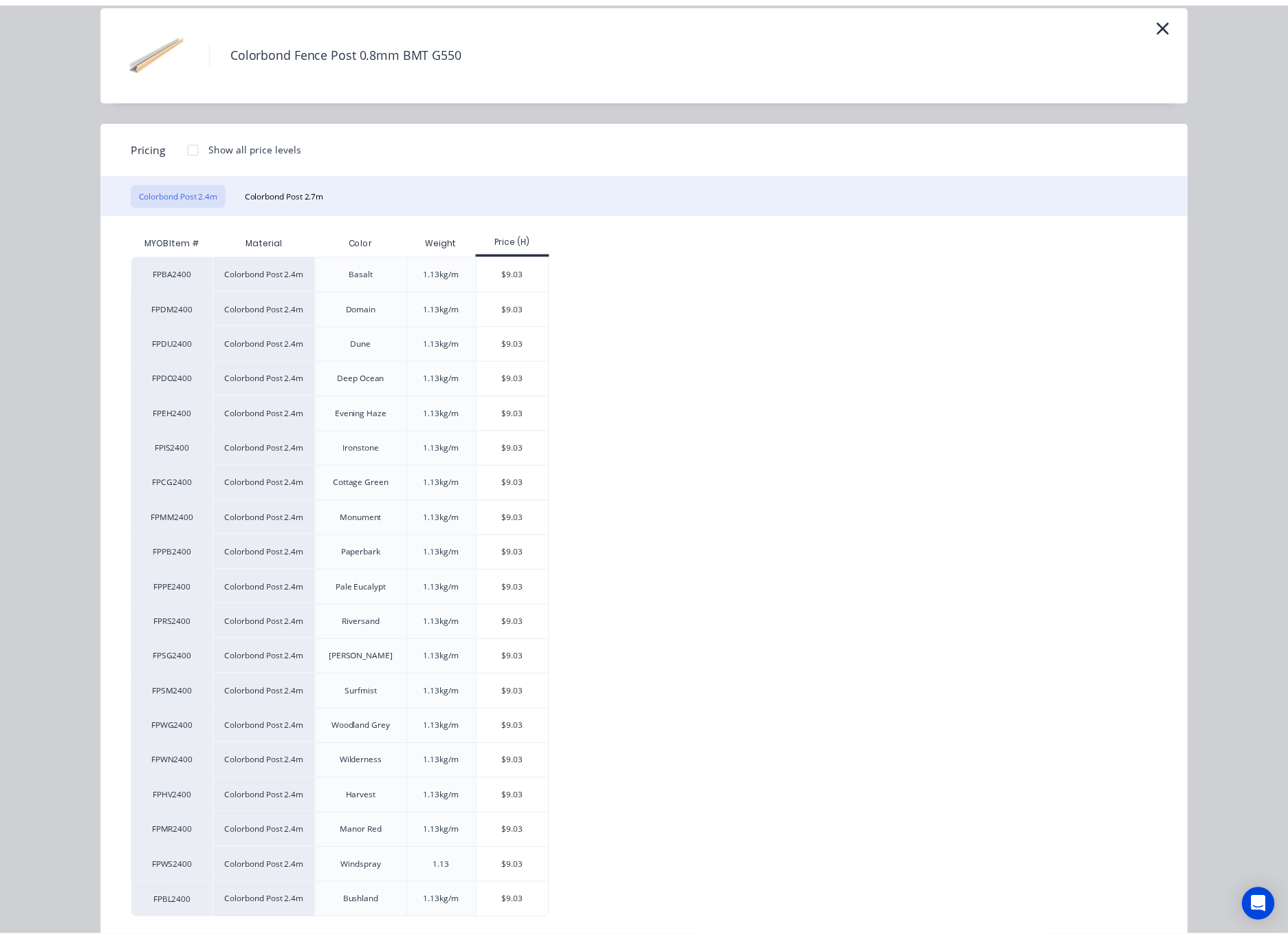
scroll to position [81, 0]
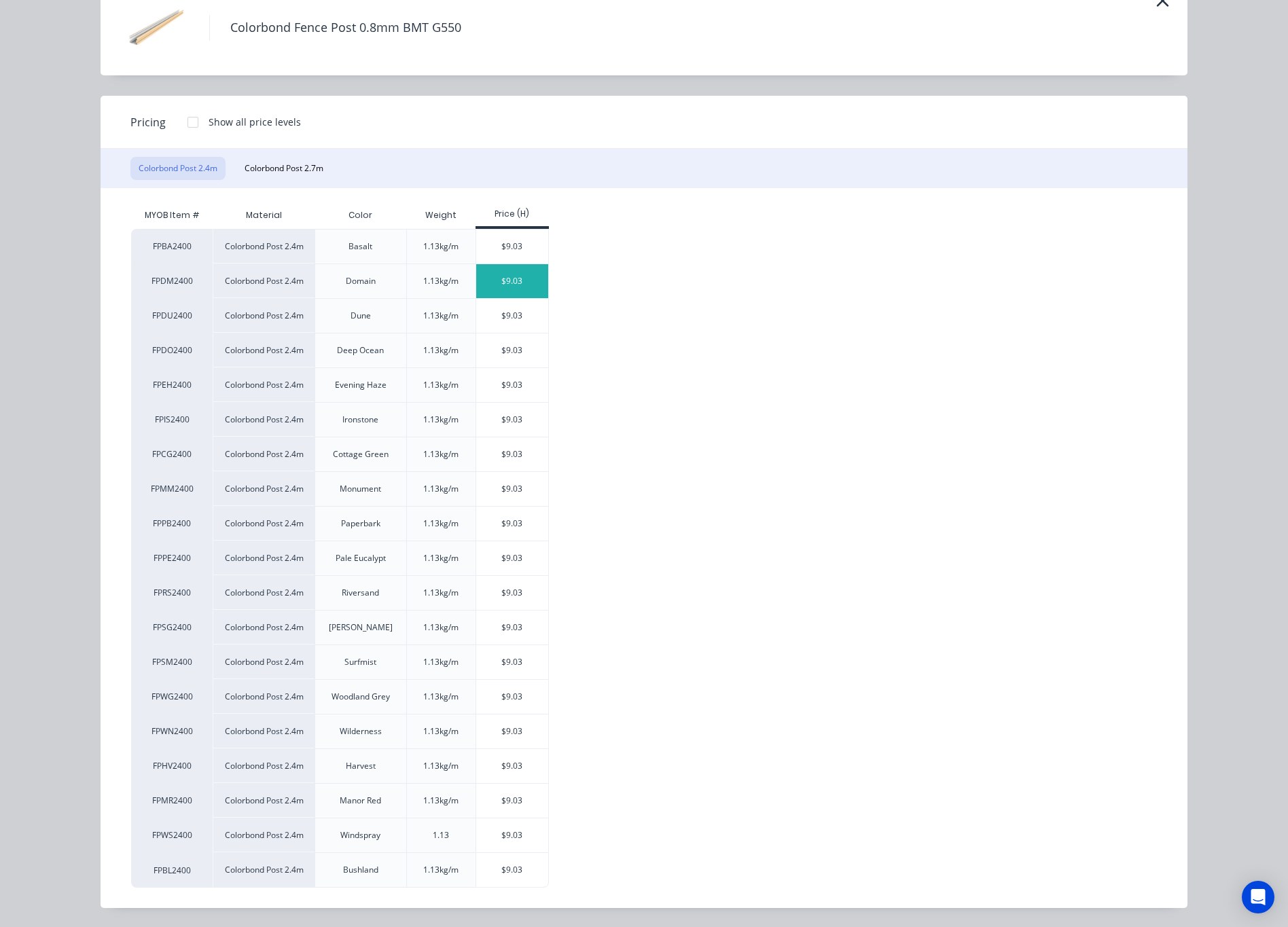
click at [500, 278] on div "$9.03" at bounding box center [512, 281] width 73 height 34
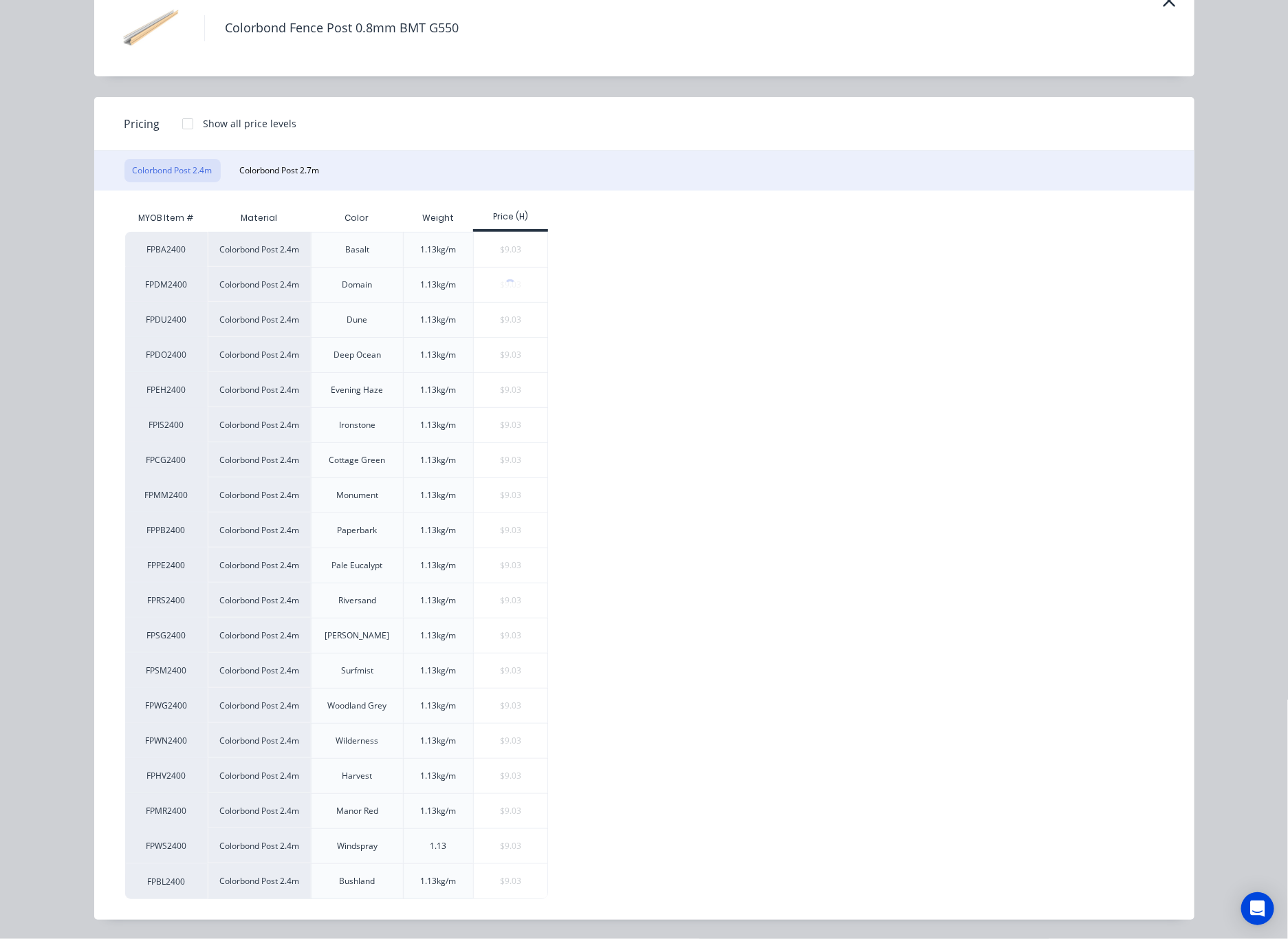
scroll to position [0, 0]
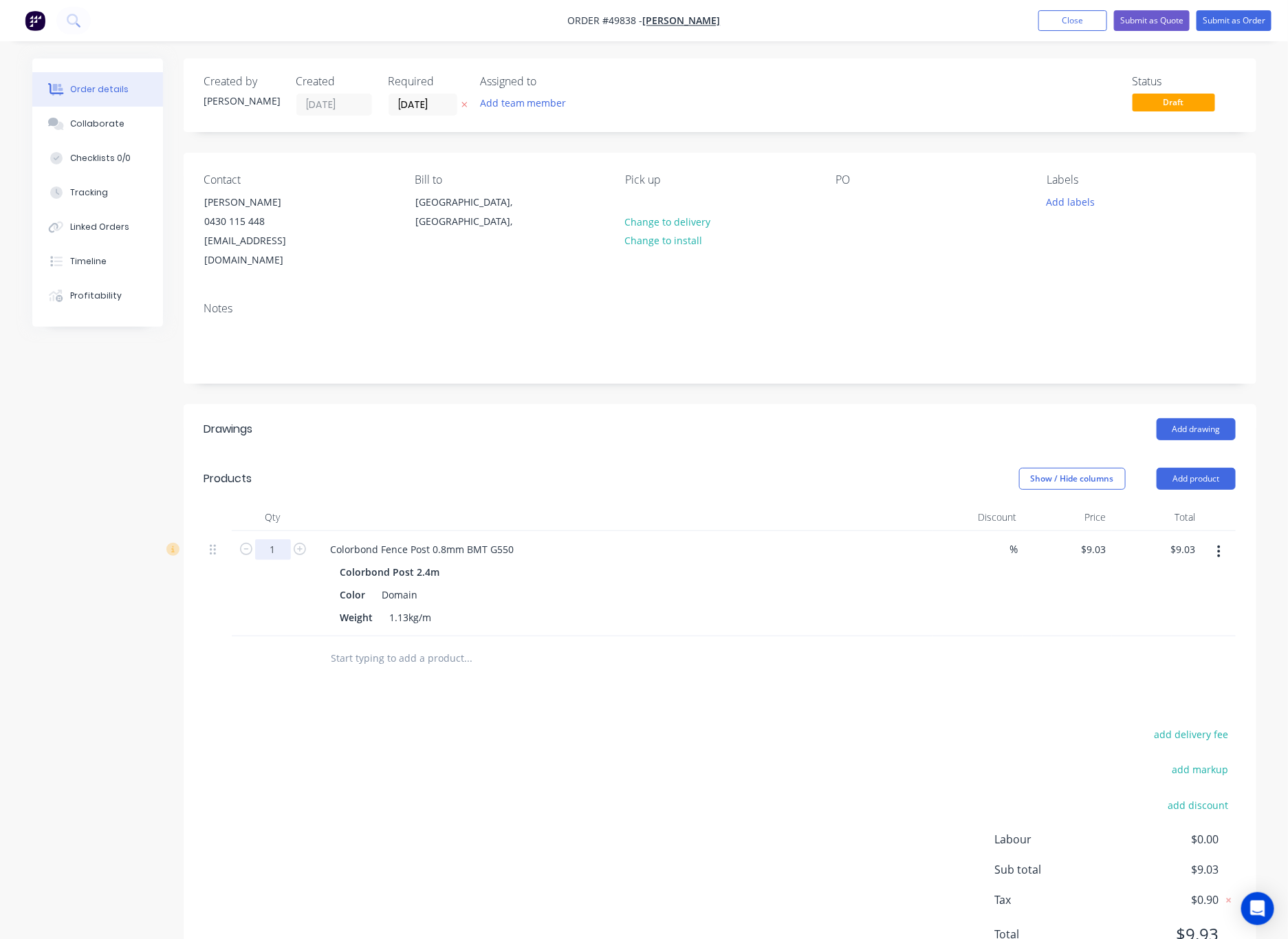
type input "4"
type input "24"
type input "$216.72"
click at [429, 483] on header "Products Show / Hide columns Add product" at bounding box center [720, 478] width 1073 height 49
click at [845, 468] on button "Add product" at bounding box center [1196, 479] width 79 height 22
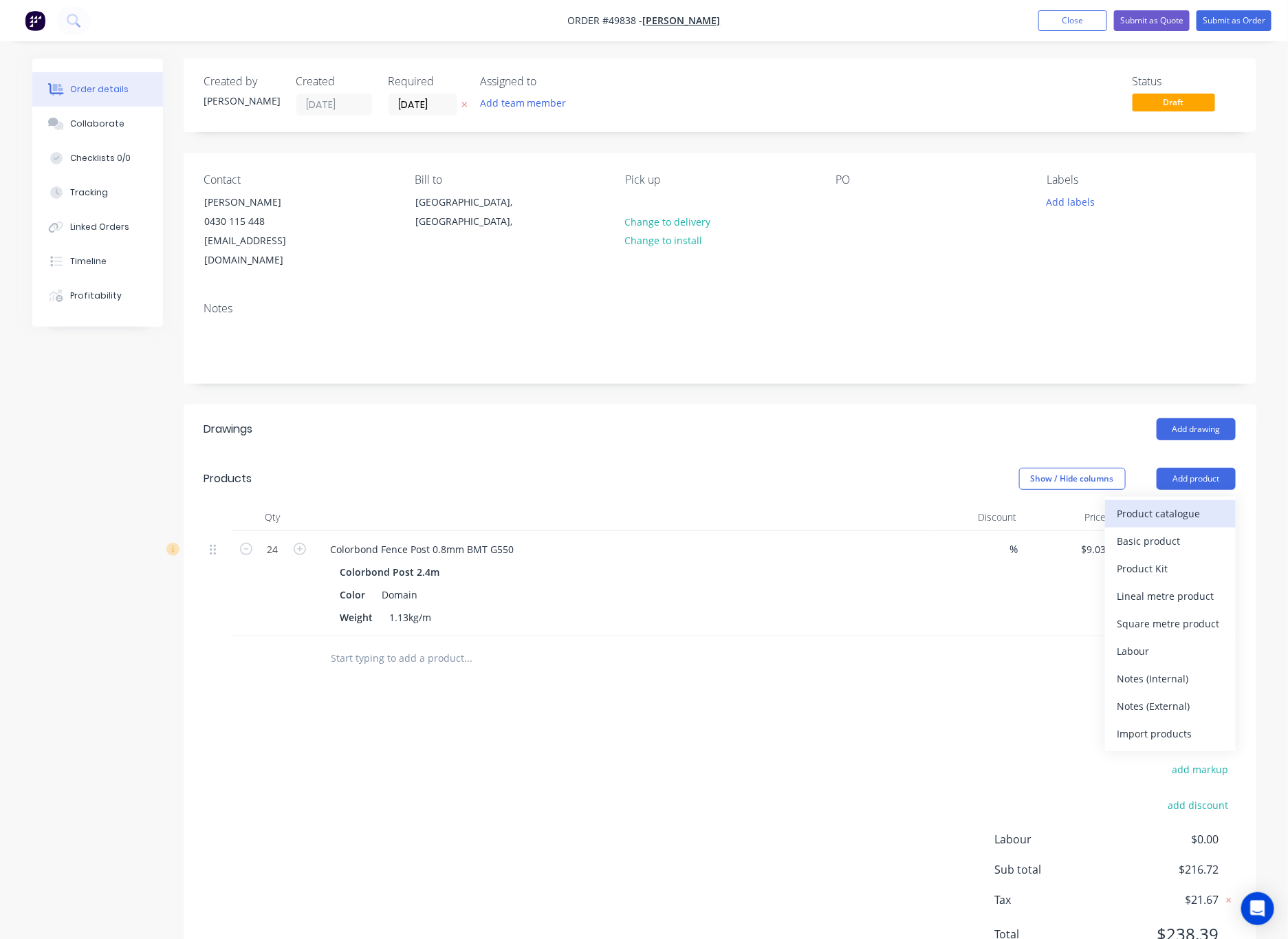
click at [845, 504] on div "Product catalogue" at bounding box center [1170, 514] width 106 height 20
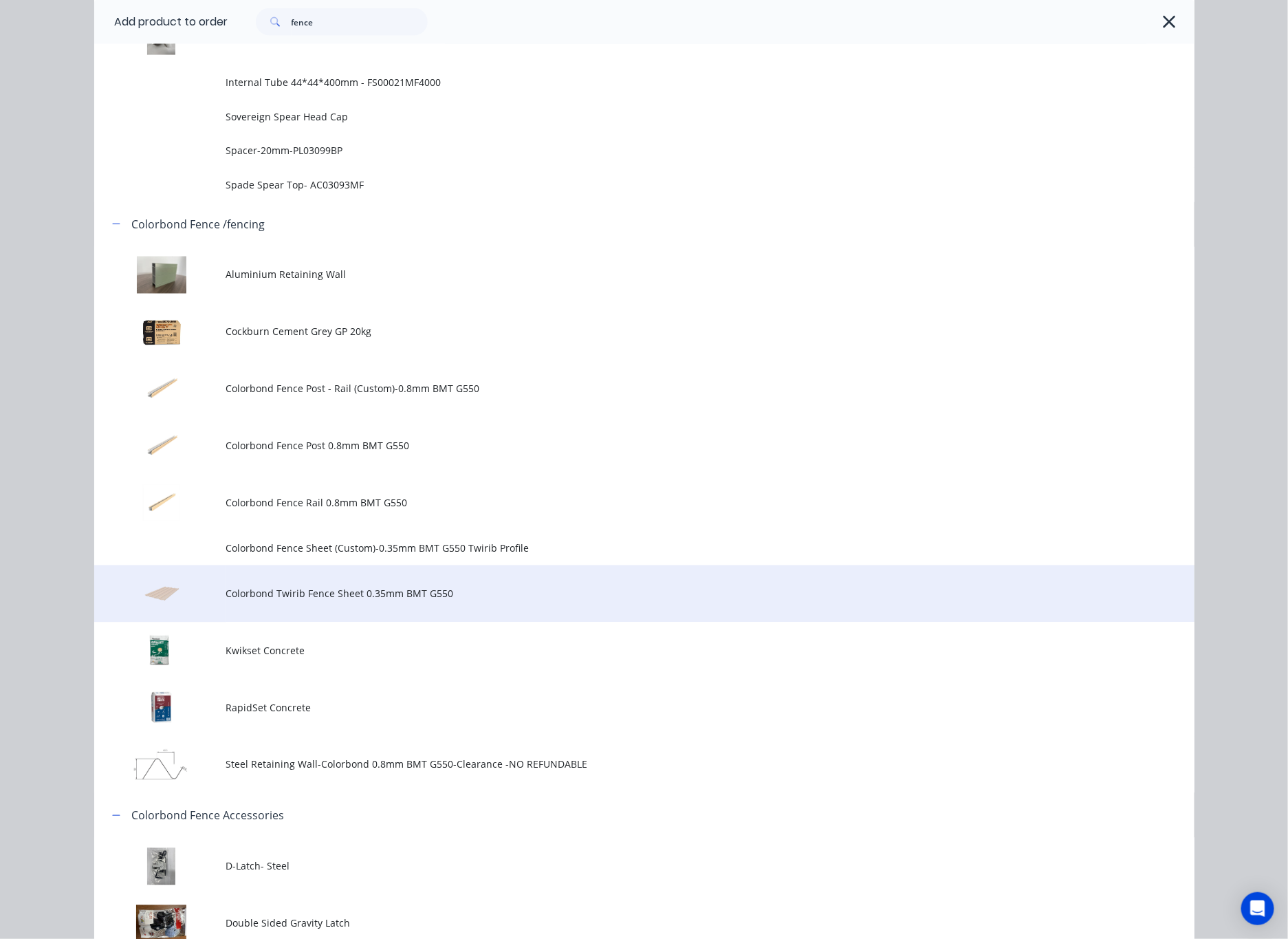
scroll to position [1032, 0]
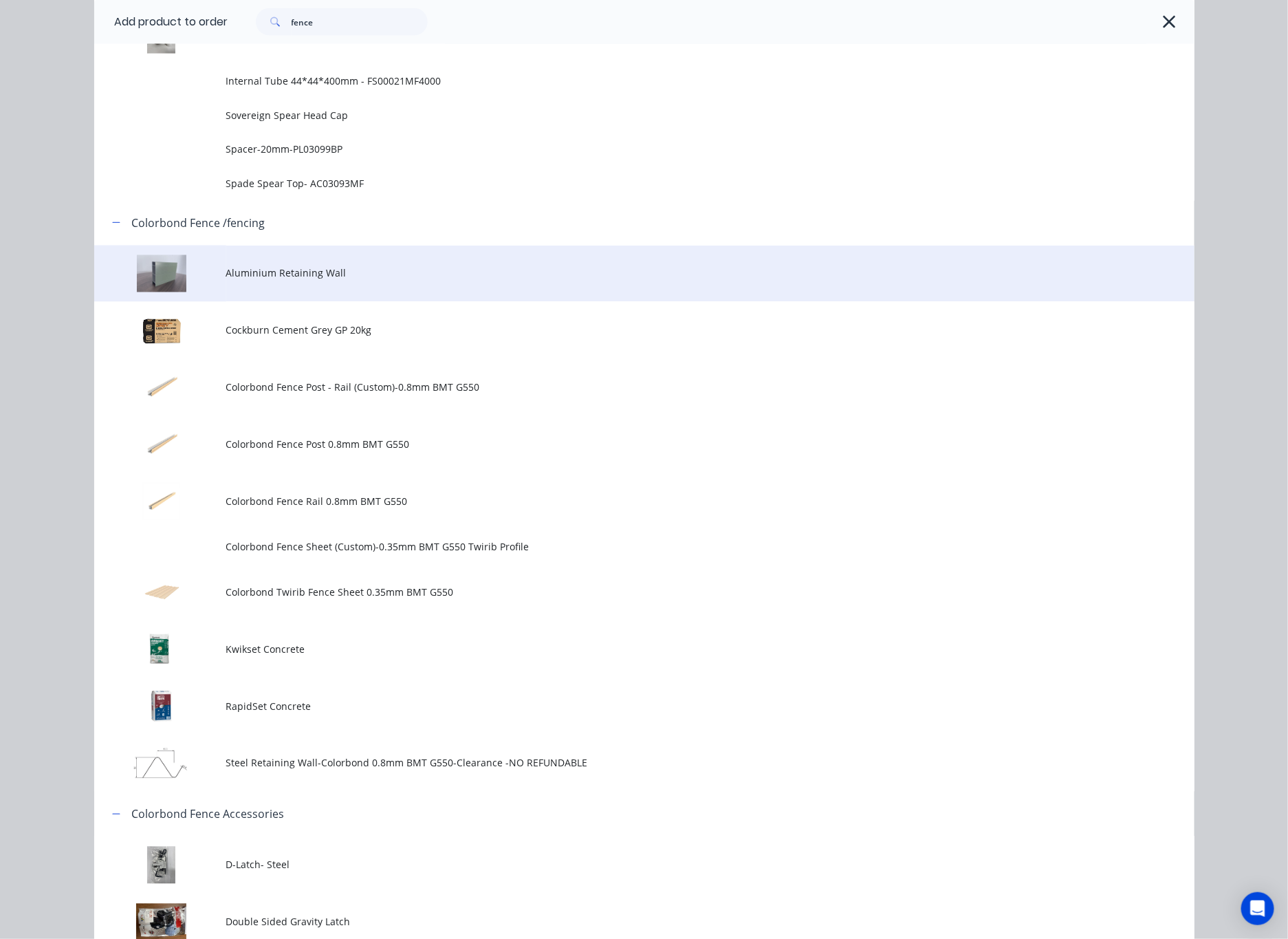
click at [433, 266] on span "Aluminium Retaining Wall" at bounding box center [613, 273] width 774 height 14
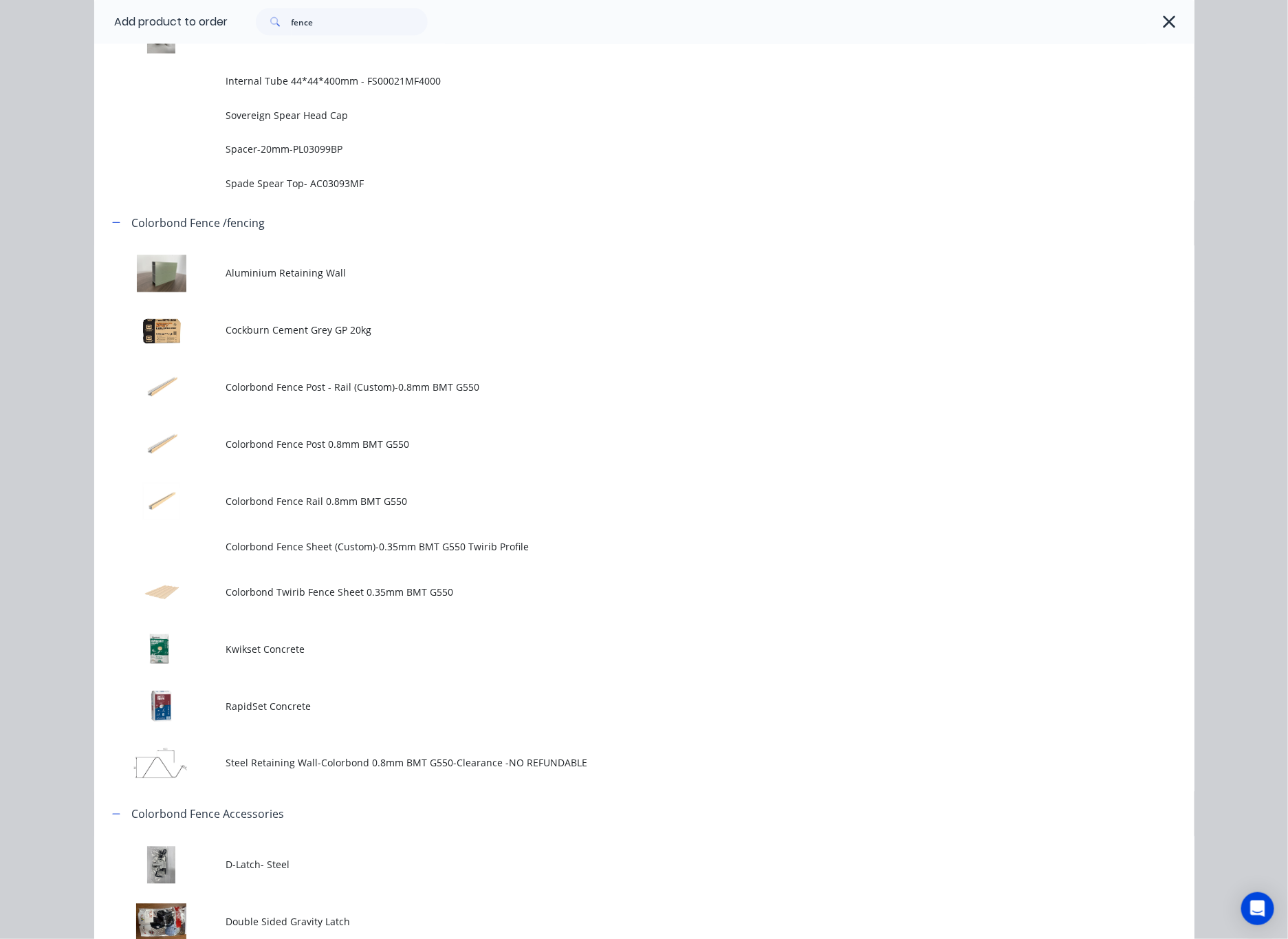
scroll to position [0, 0]
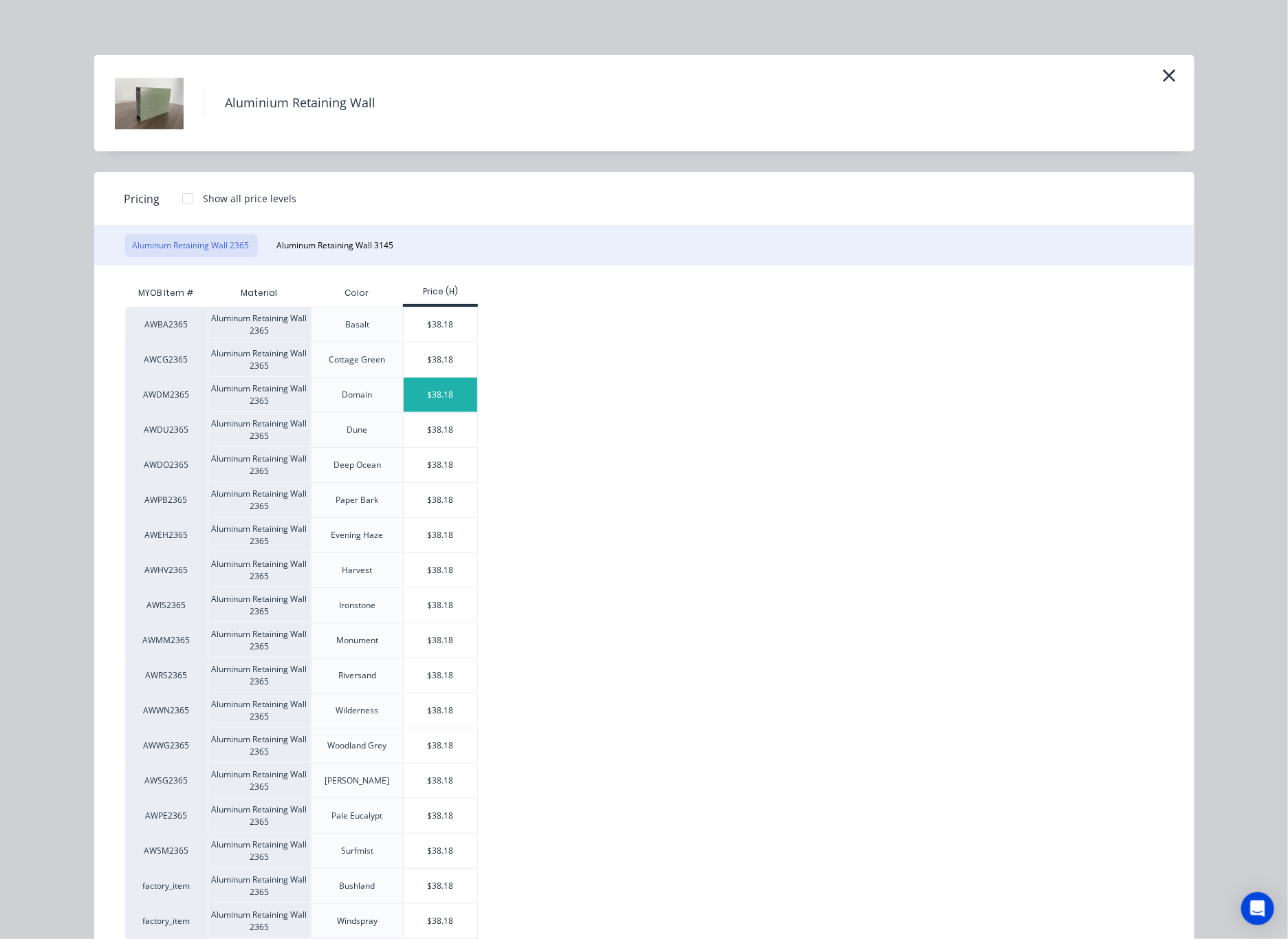
click at [453, 395] on div "$38.18" at bounding box center [440, 394] width 74 height 34
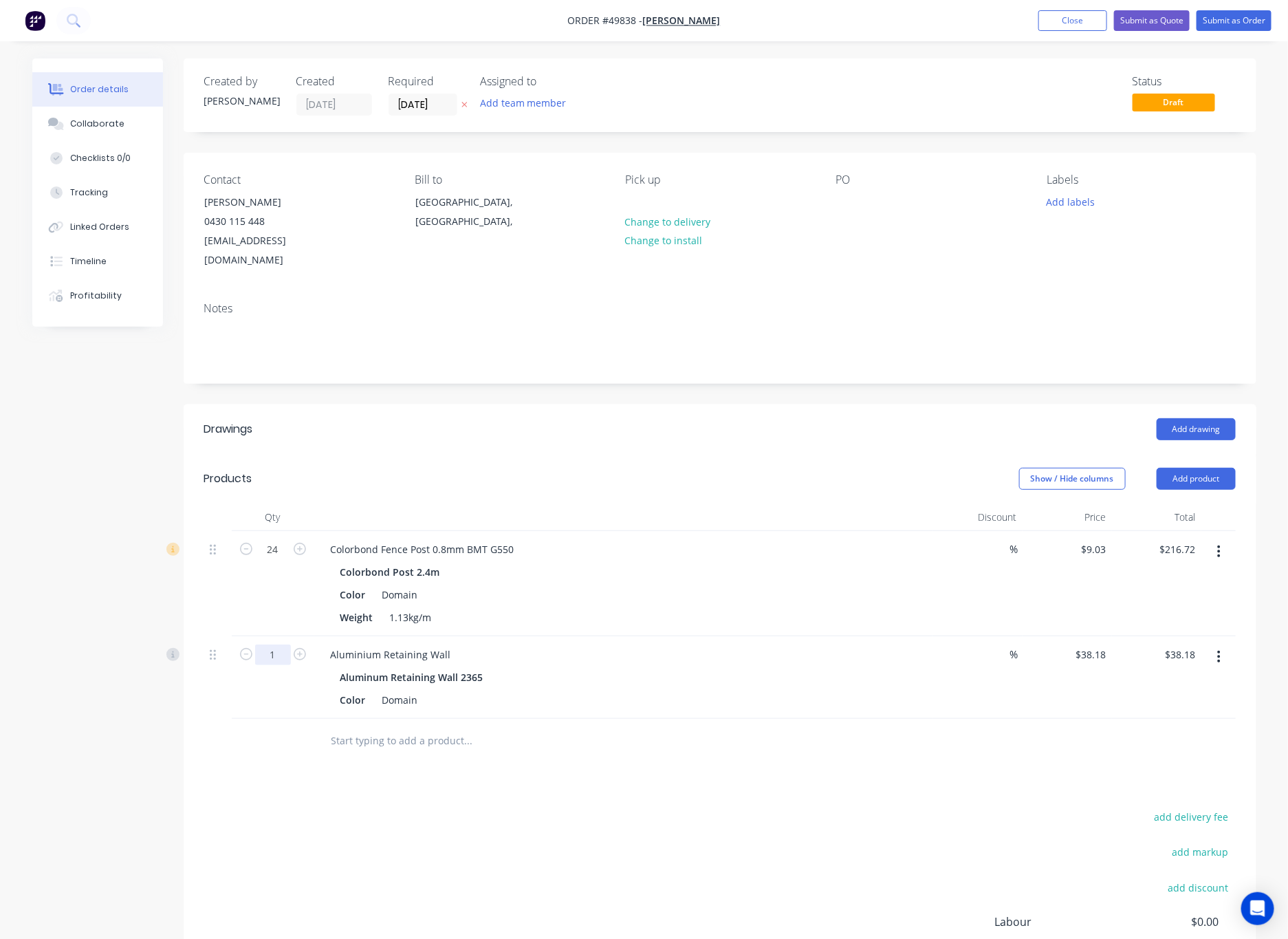
click at [275, 645] on input "1" at bounding box center [272, 654] width 36 height 21
type input "12"
type input "$458.16"
click at [600, 810] on div "add delivery fee add markup add discount Labour $0.00 Sub total $254.90 Tax $25…" at bounding box center [720, 925] width 1032 height 235
click at [845, 468] on button "Add product" at bounding box center [1196, 479] width 79 height 22
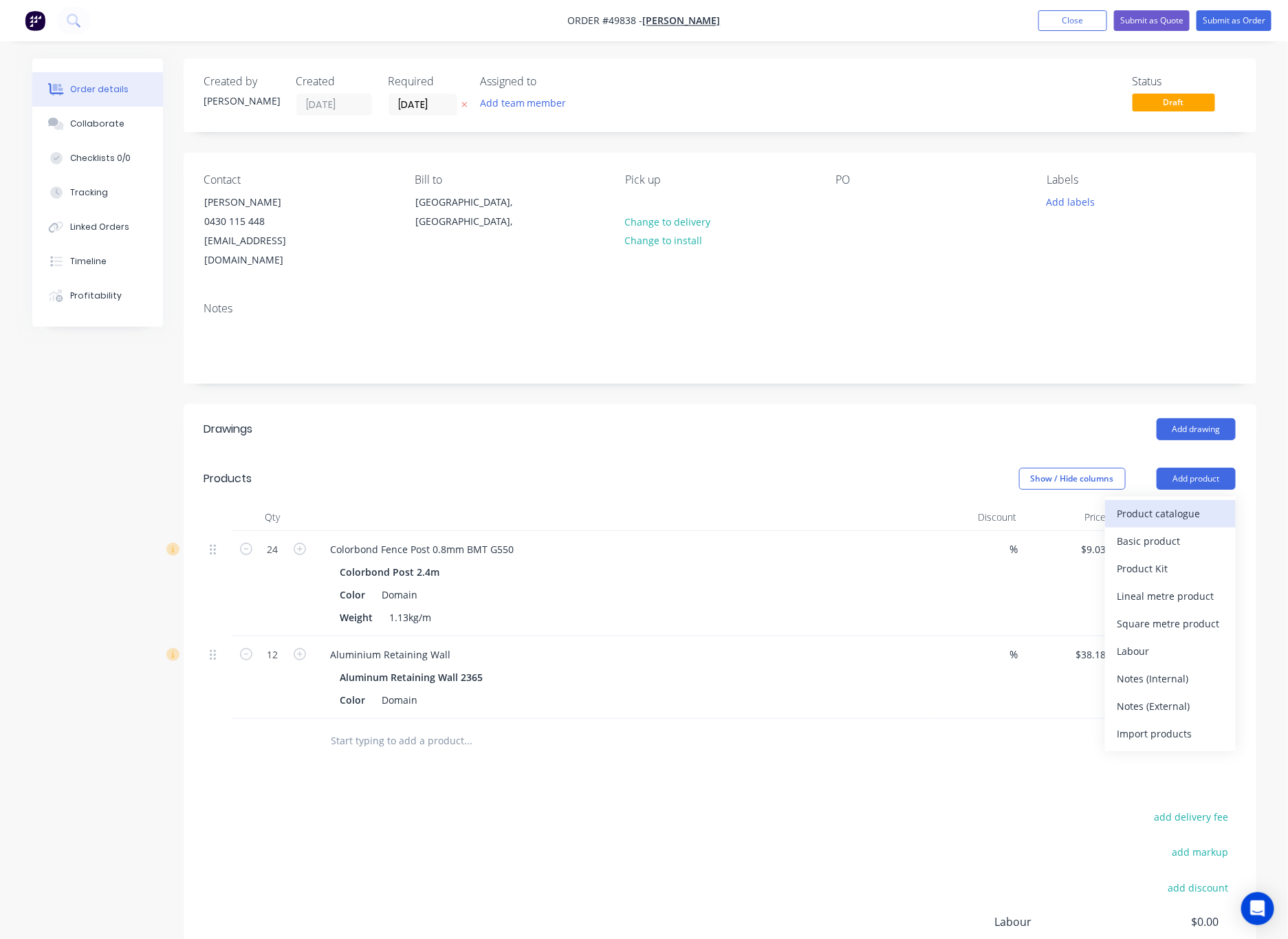
click at [845, 506] on div "Product catalogue" at bounding box center [1170, 514] width 106 height 20
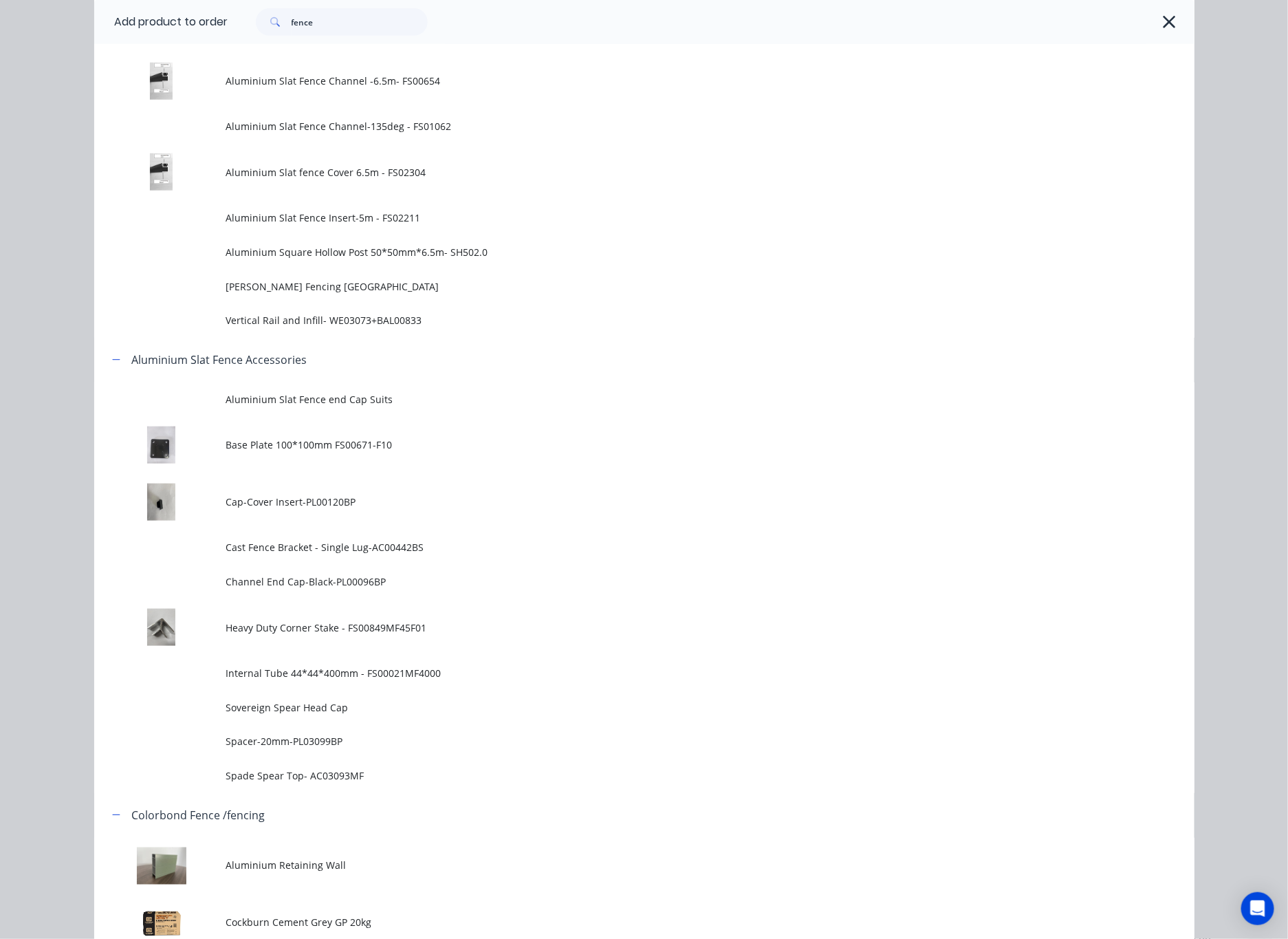
scroll to position [722, 0]
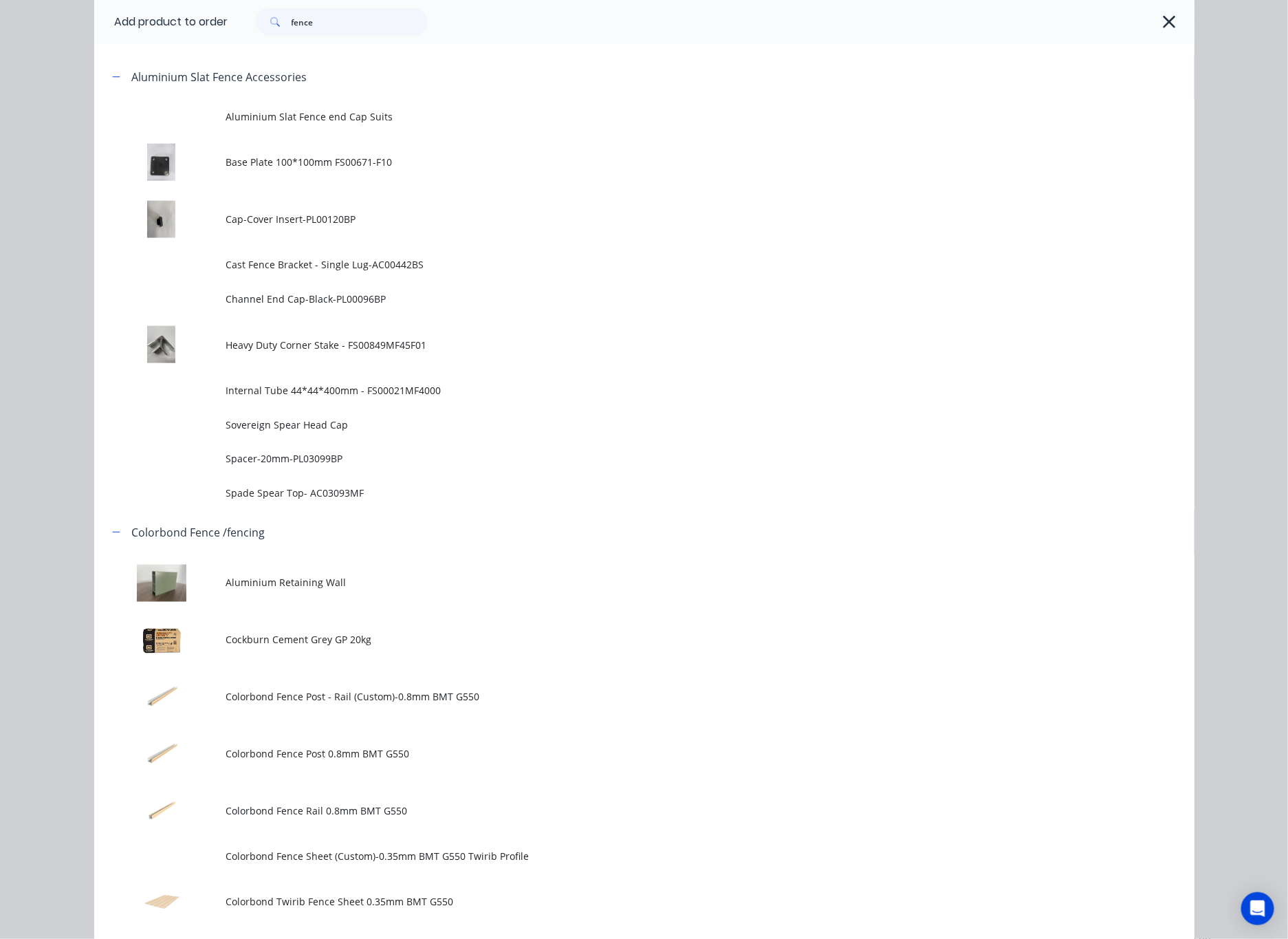
click at [226, 882] on td "Colorbond Twirib Fence Sheet 0.35mm BMT G550" at bounding box center [710, 902] width 968 height 57
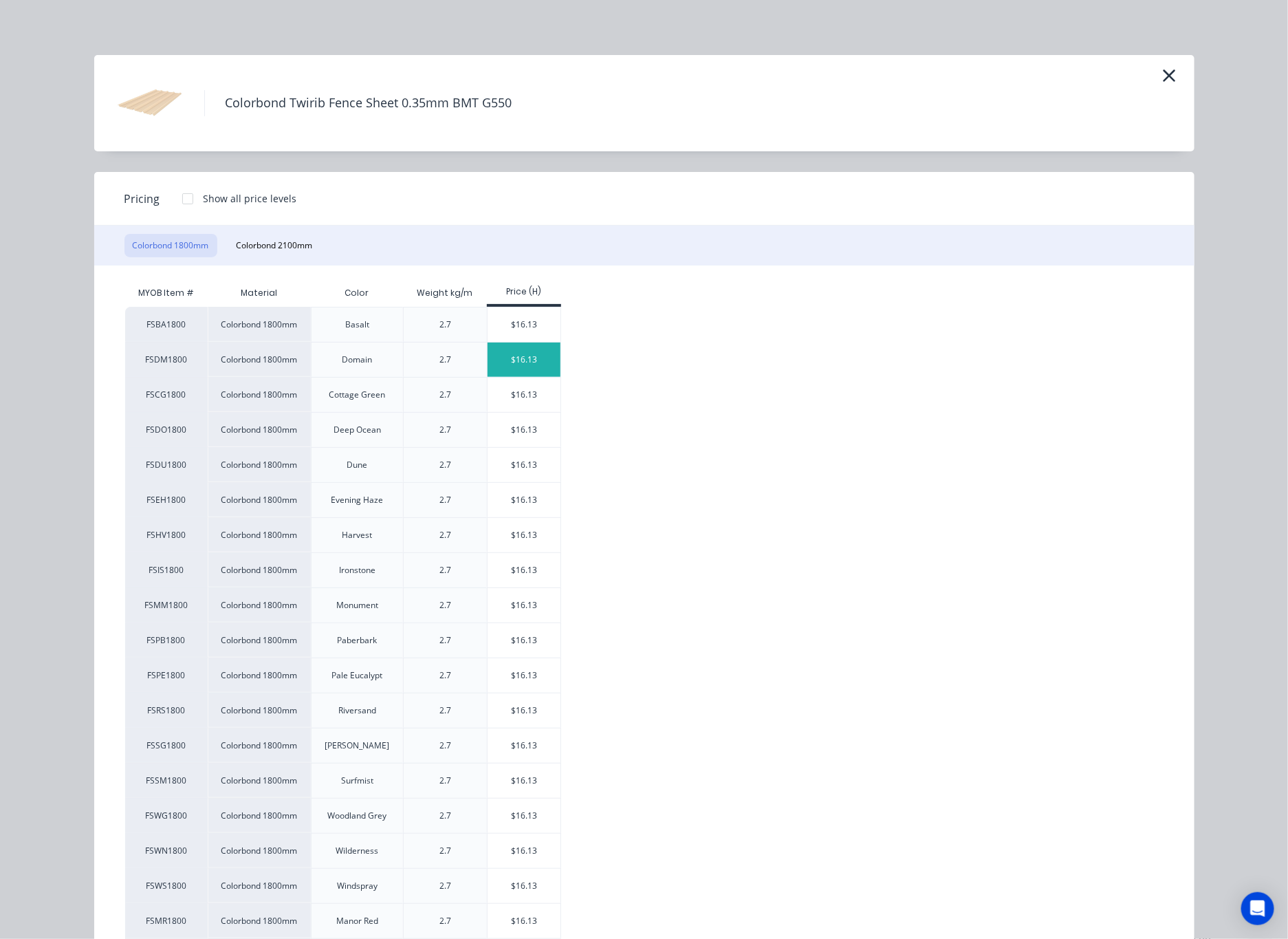
click at [508, 353] on div "$16.13" at bounding box center [524, 359] width 74 height 34
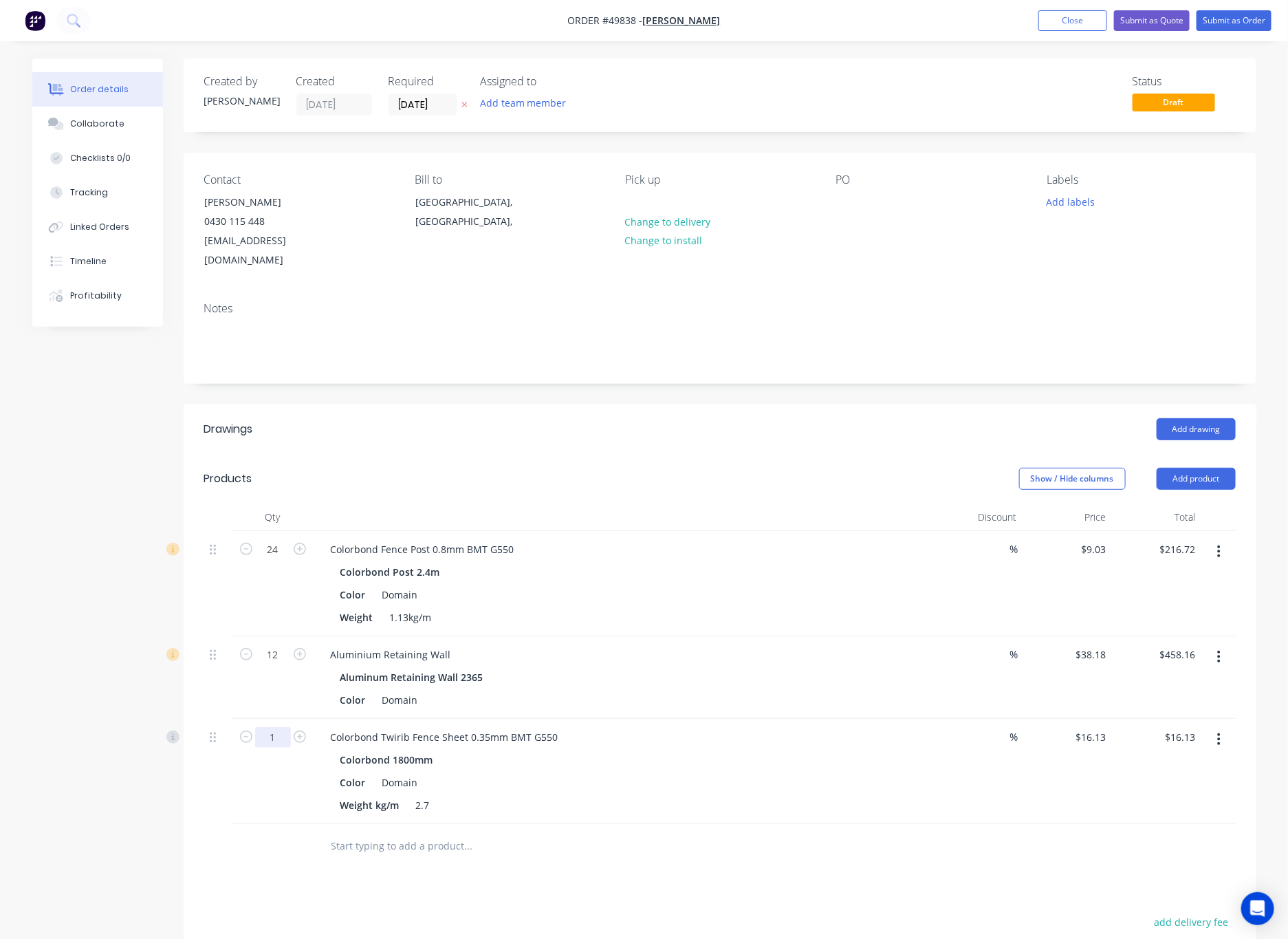
click at [269, 727] on input "1" at bounding box center [272, 737] width 36 height 21
type input "32"
type input "$516.16"
click at [291, 880] on div "Drawings Add drawing Products Show / Hide columns Add product Qty Discount Pric…" at bounding box center [720, 786] width 1073 height 764
click at [845, 468] on button "Add product" at bounding box center [1196, 479] width 79 height 22
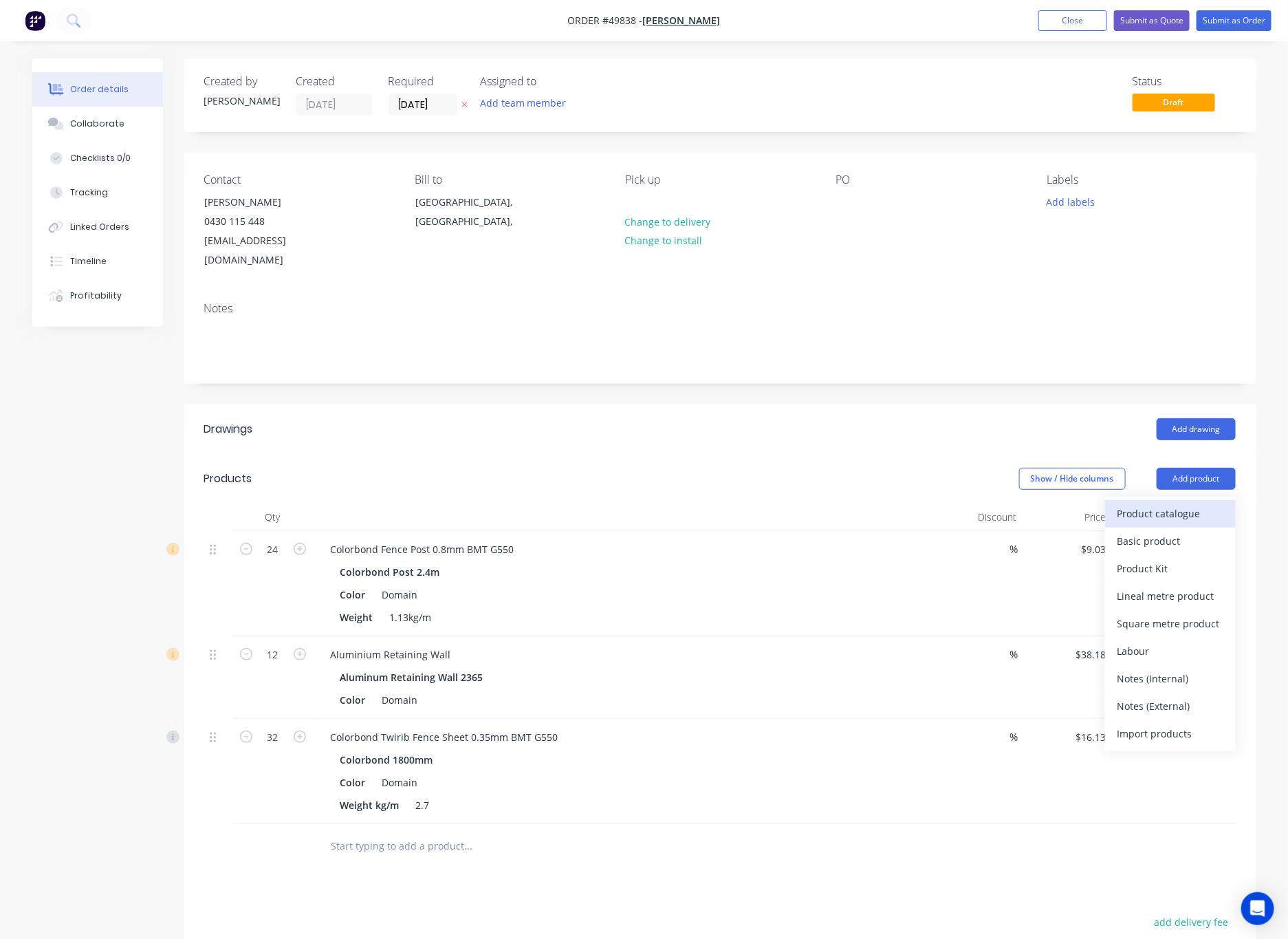
click at [845, 504] on div "Product catalogue" at bounding box center [1170, 514] width 106 height 20
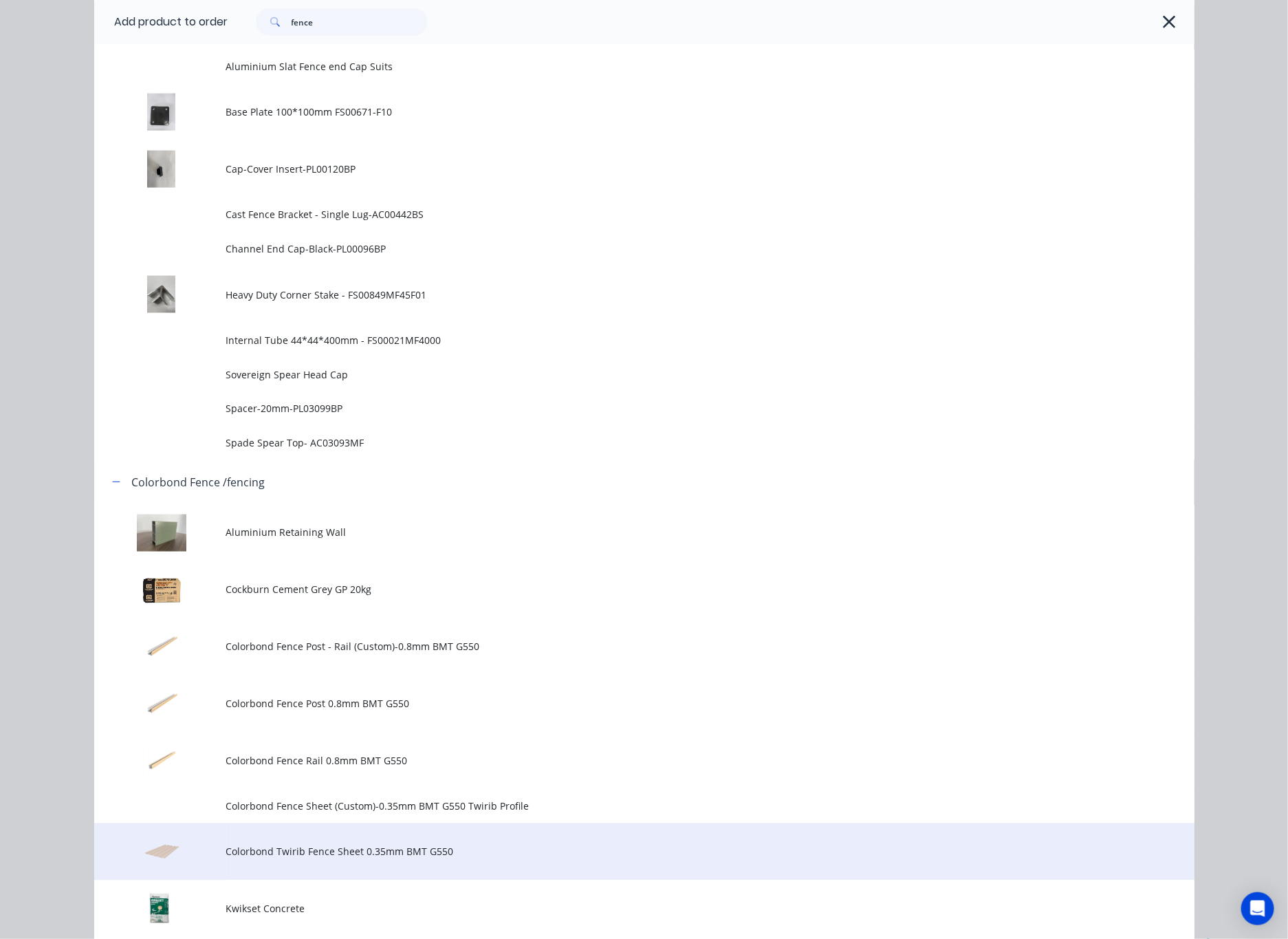
scroll to position [928, 0]
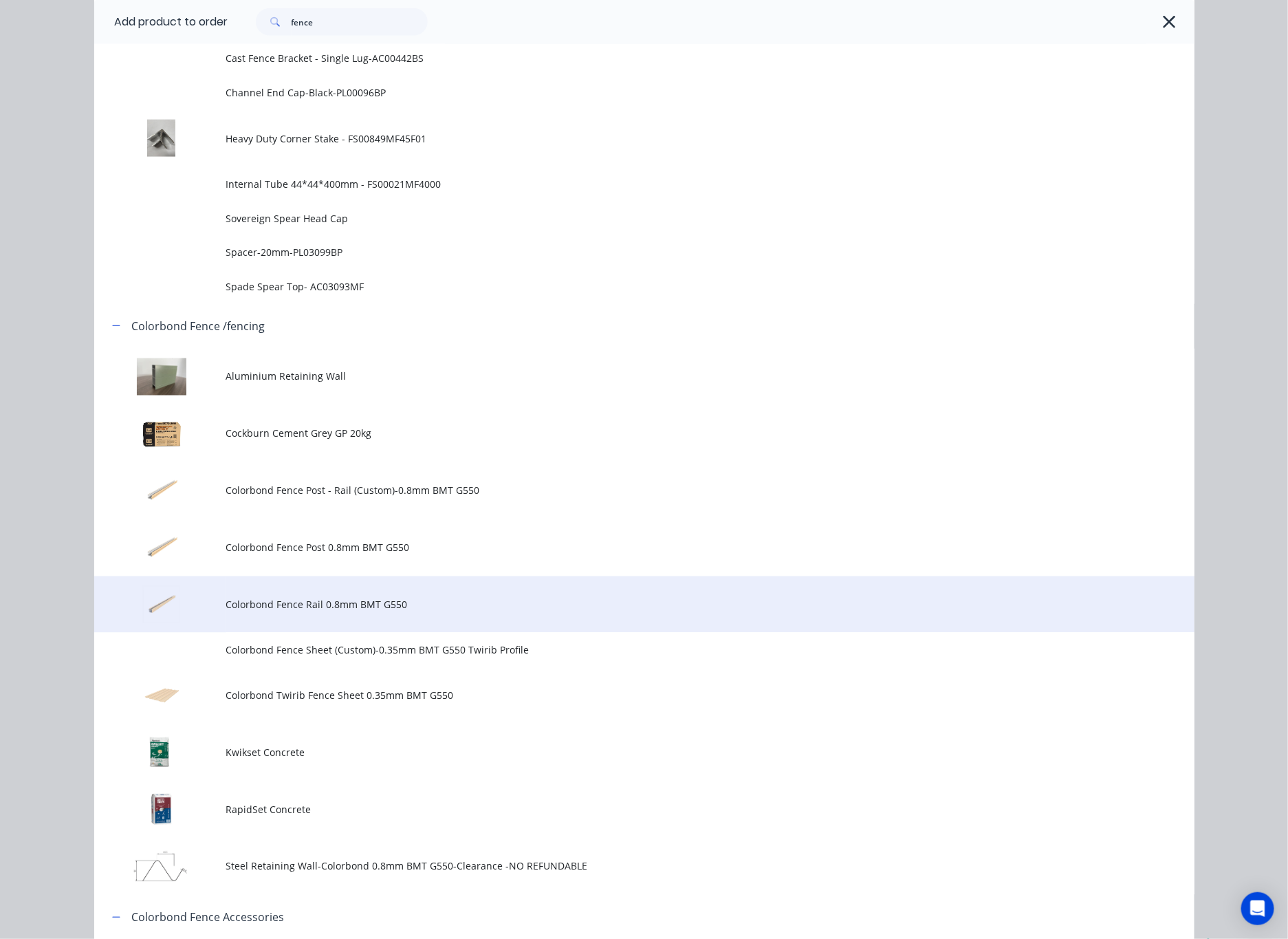
click at [458, 604] on span "Colorbond Fence Rail 0.8mm BMT G550" at bounding box center [613, 604] width 774 height 14
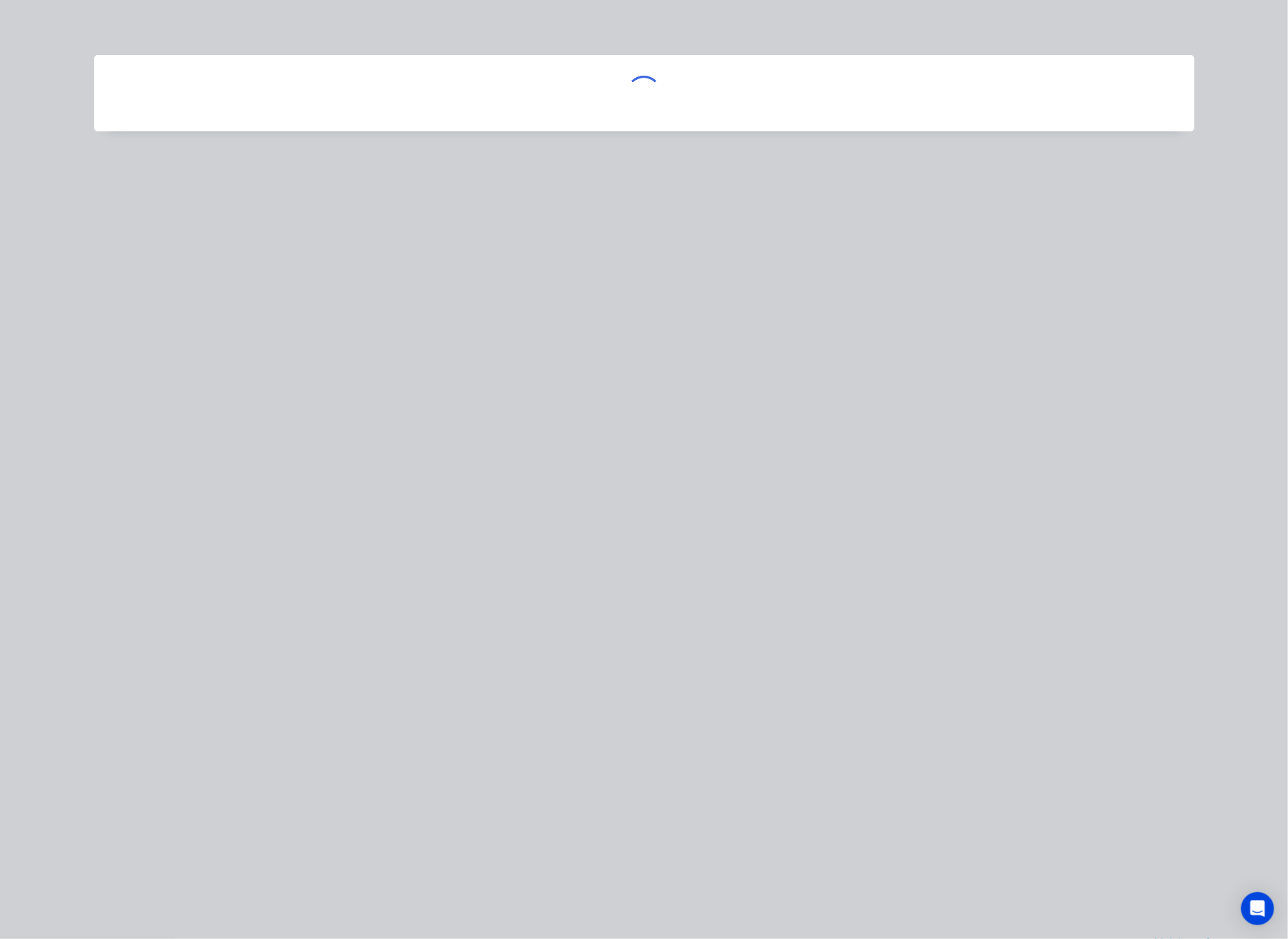
scroll to position [0, 0]
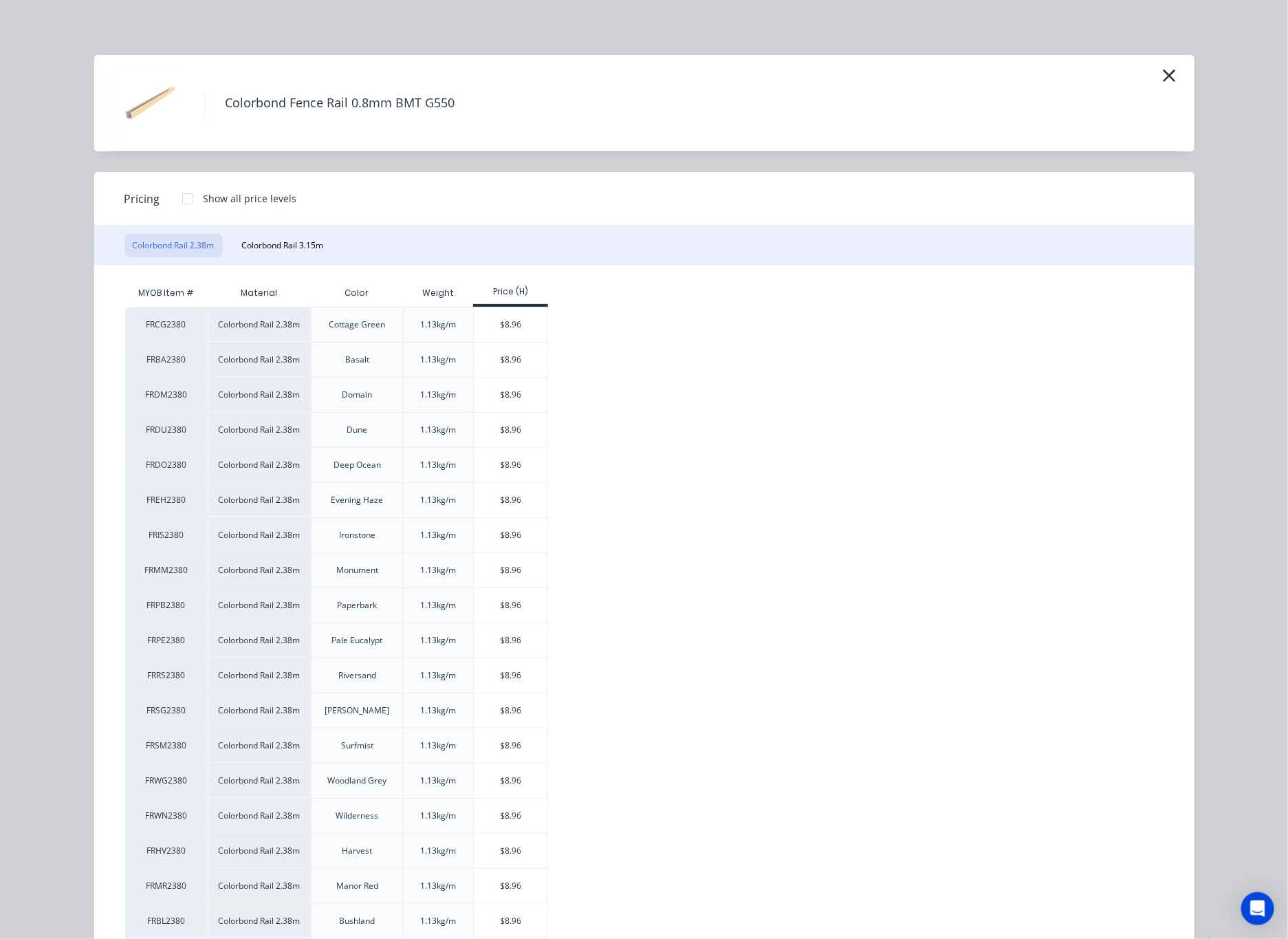
click at [320, 232] on div "Colorbond Rail 2.38m Colorbond Rail 3.15m" at bounding box center [644, 245] width 1100 height 40
click at [310, 232] on div "Colorbond Rail 2.38m Colorbond Rail 3.15m" at bounding box center [644, 245] width 1100 height 40
click at [294, 250] on button "Colorbond Rail 3.15m" at bounding box center [282, 245] width 98 height 24
click at [512, 326] on div "$11.85" at bounding box center [510, 324] width 74 height 34
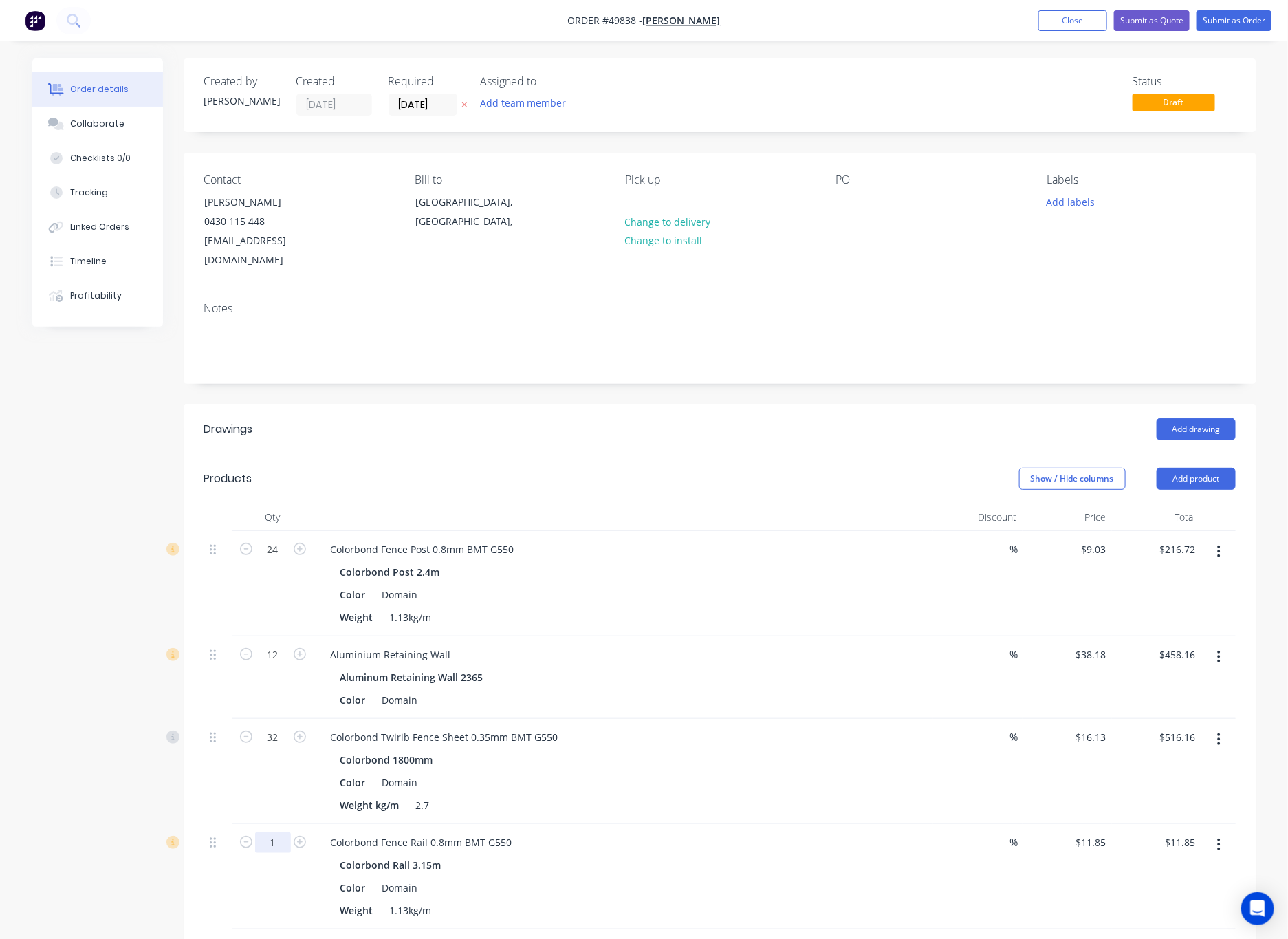
click at [278, 832] on input "1" at bounding box center [272, 842] width 36 height 21
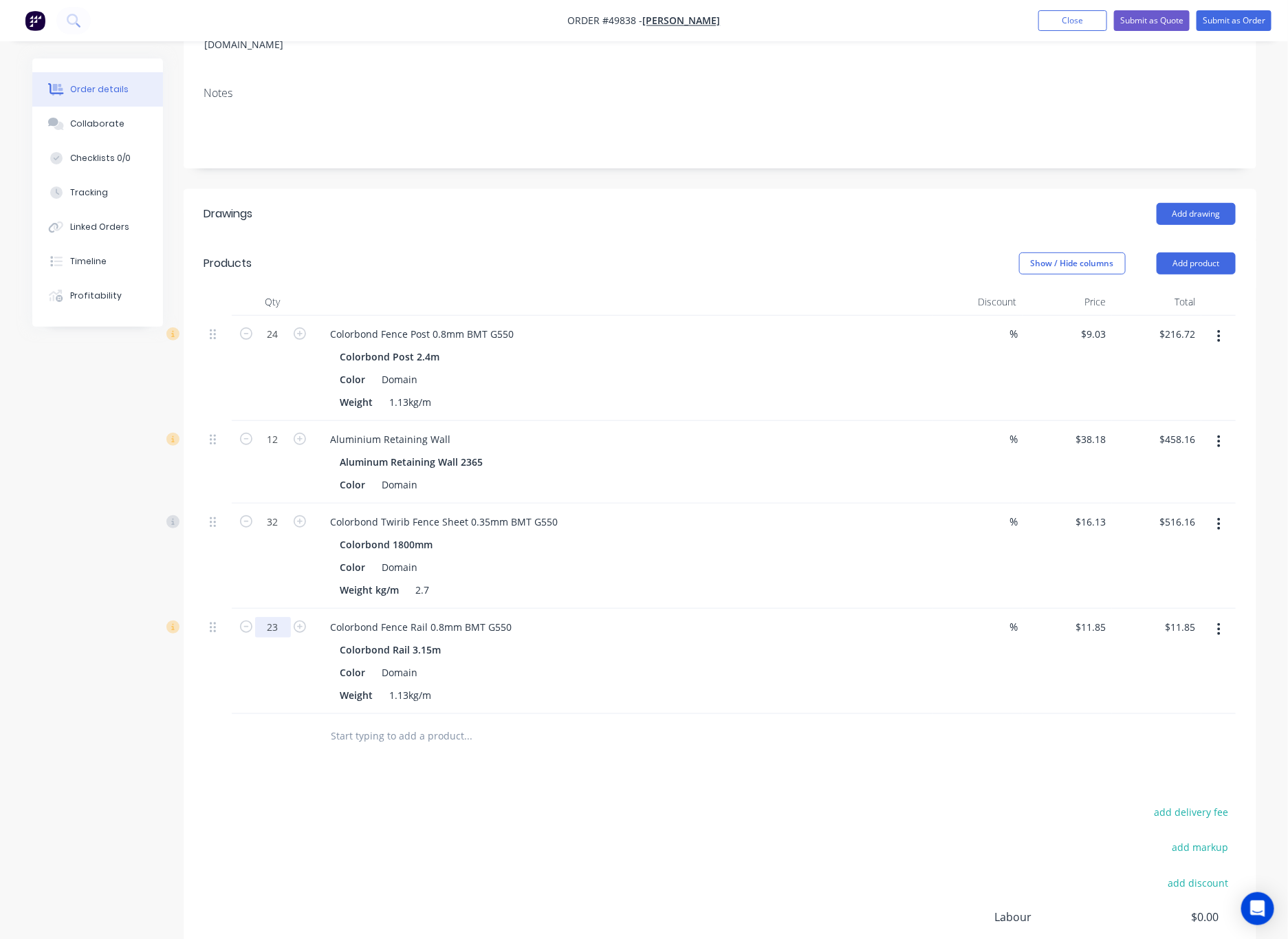
scroll to position [339, 0]
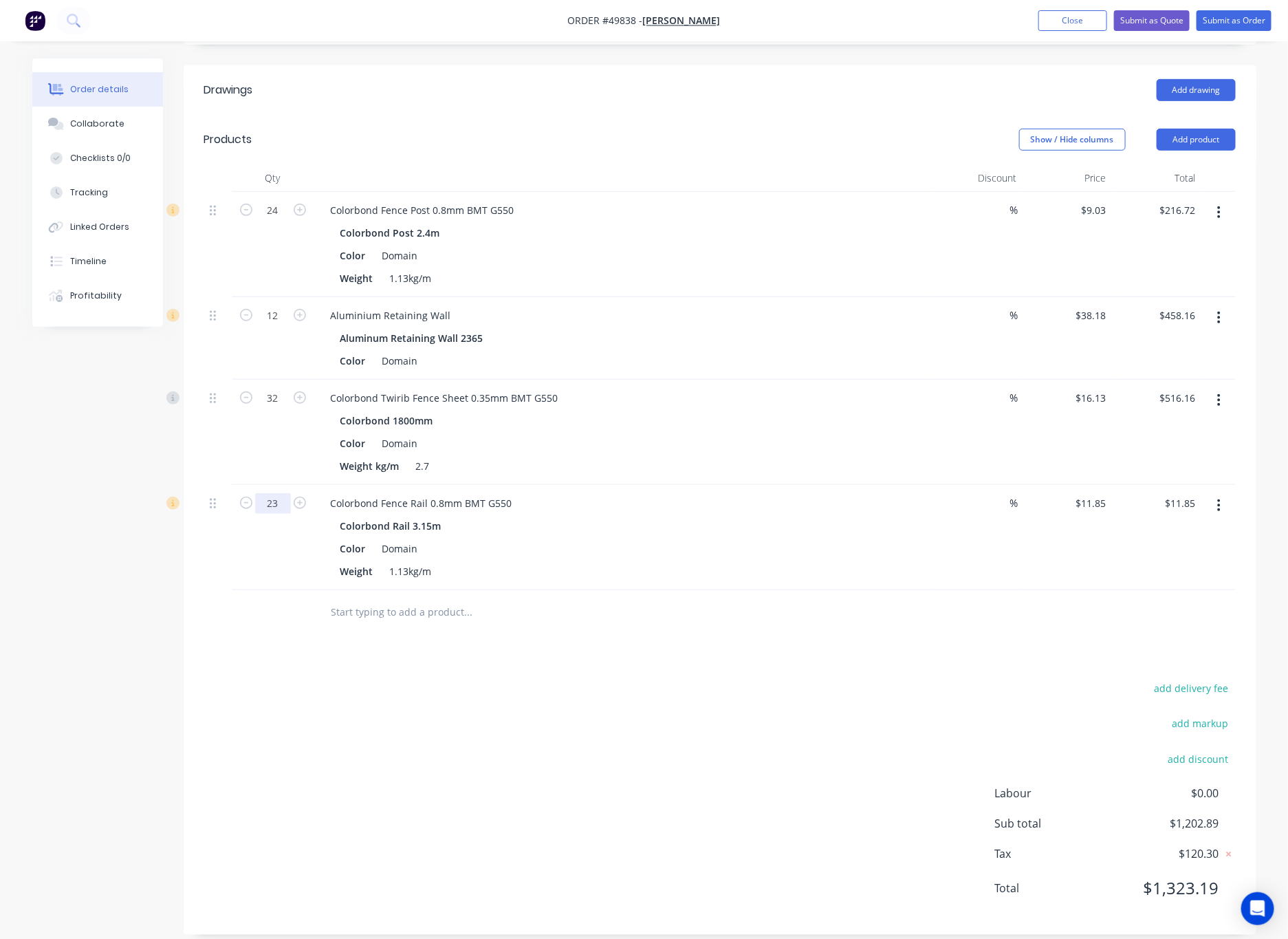
type input "2"
type input "23"
type input "$272.55"
click at [395, 687] on div "add delivery fee add markup add discount Labour $0.00 Sub total $1,463.59 Tax $…" at bounding box center [720, 796] width 1032 height 235
click at [845, 129] on button "Add product" at bounding box center [1196, 139] width 79 height 22
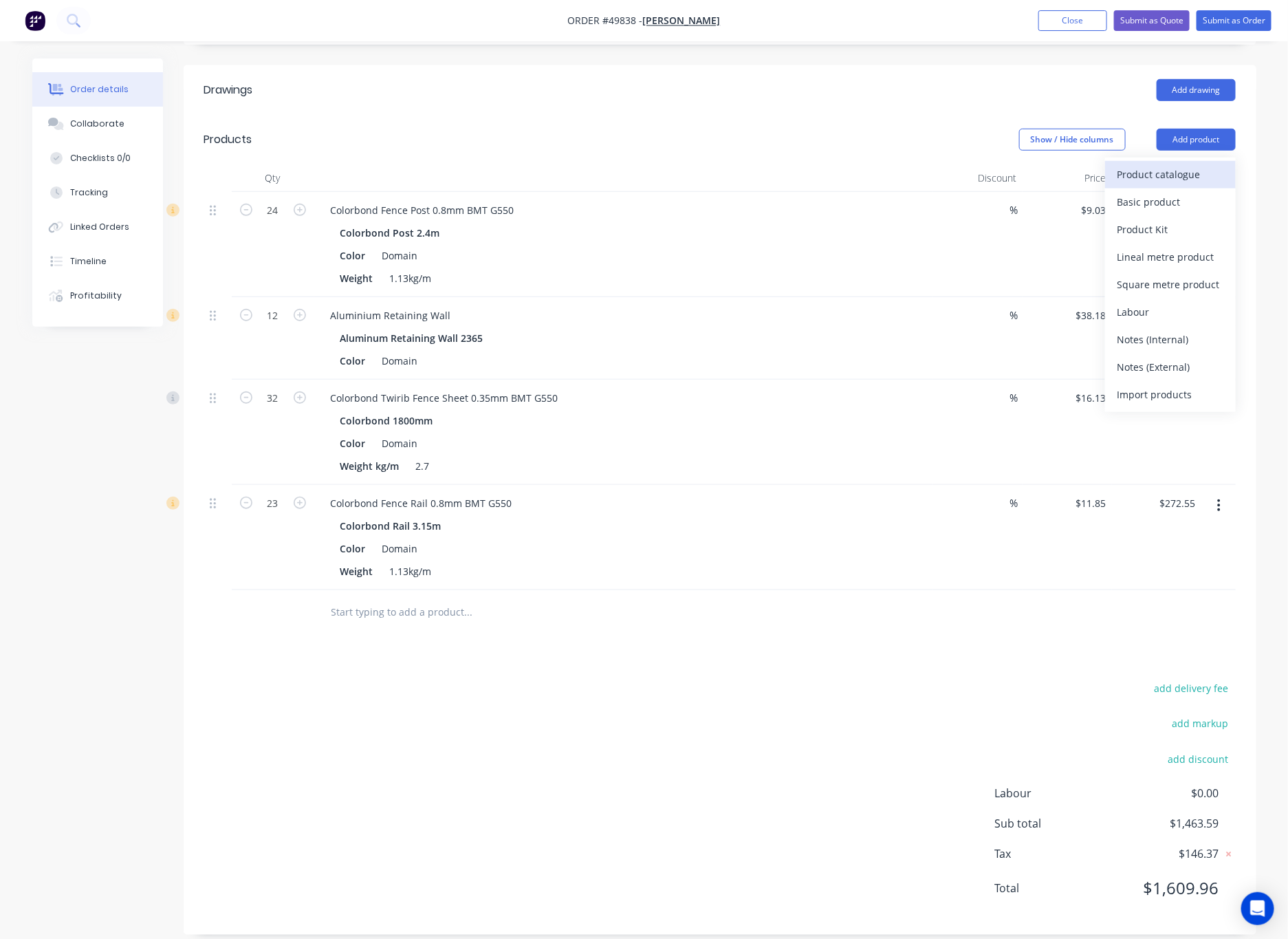
click at [845, 167] on div "Product catalogue" at bounding box center [1170, 174] width 106 height 20
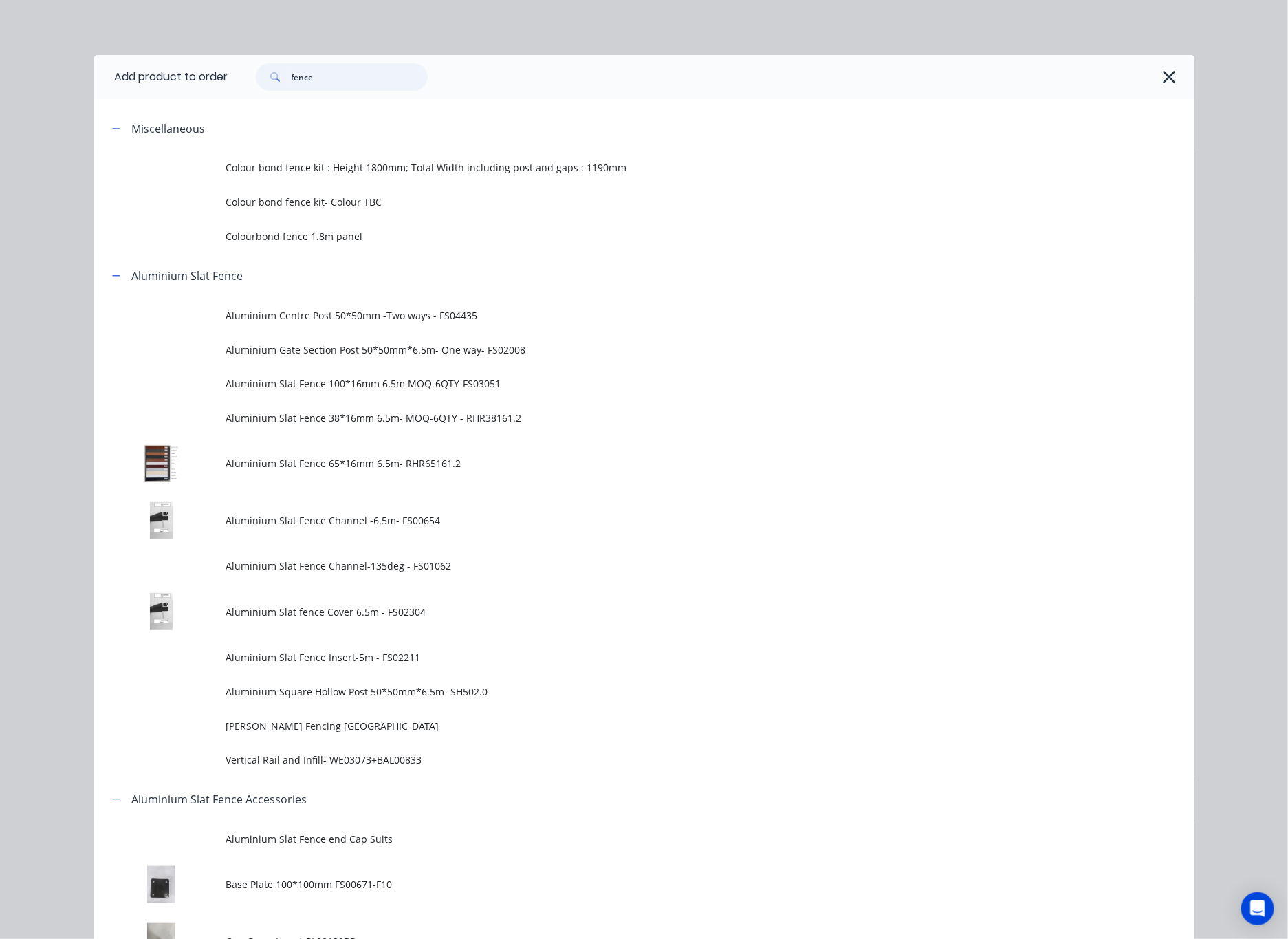
drag, startPoint x: 347, startPoint y: 79, endPoint x: 126, endPoint y: 103, distance: 222.3
type input "kwi"
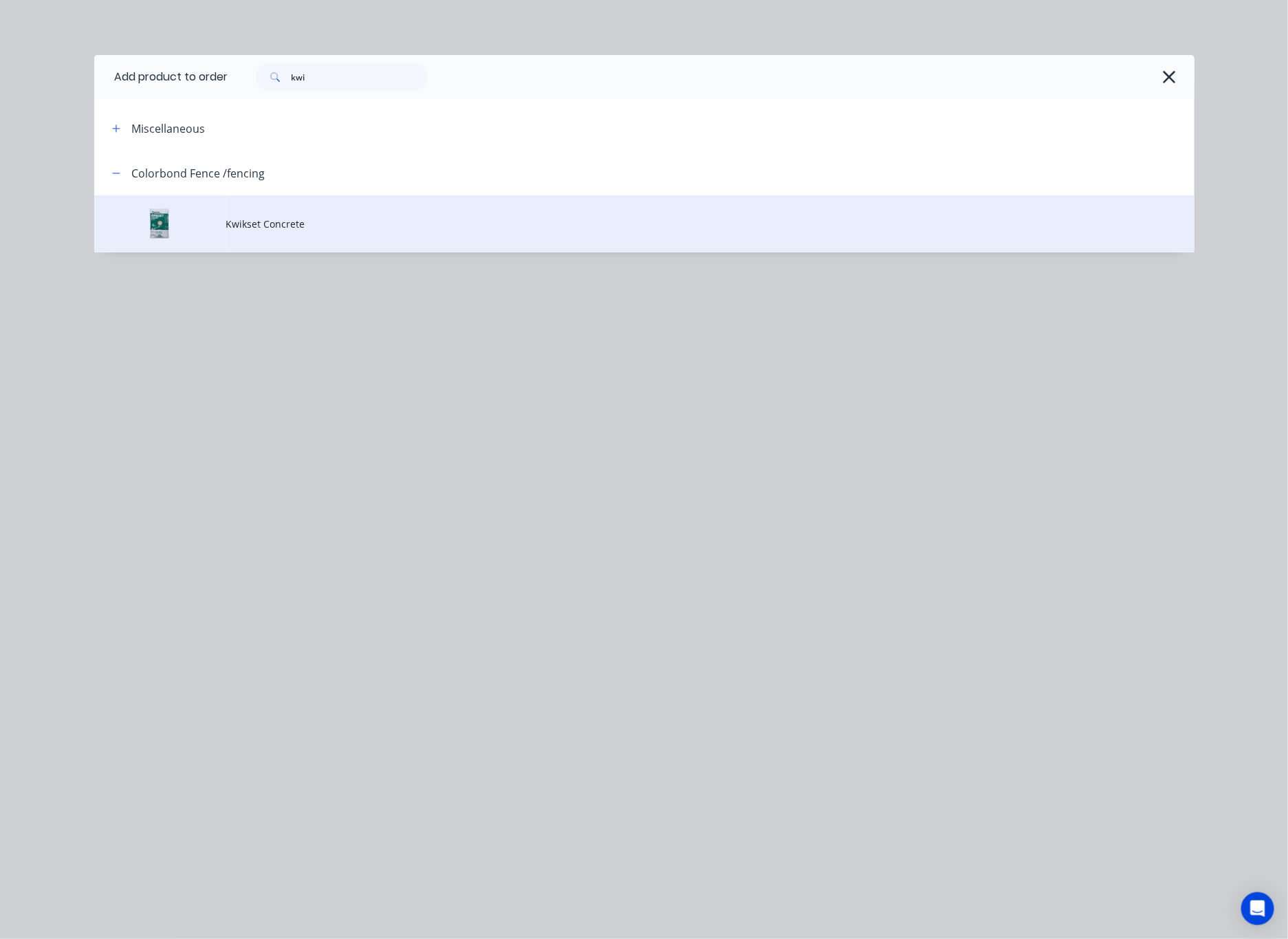
click at [371, 237] on td "Kwikset Concrete" at bounding box center [710, 224] width 968 height 57
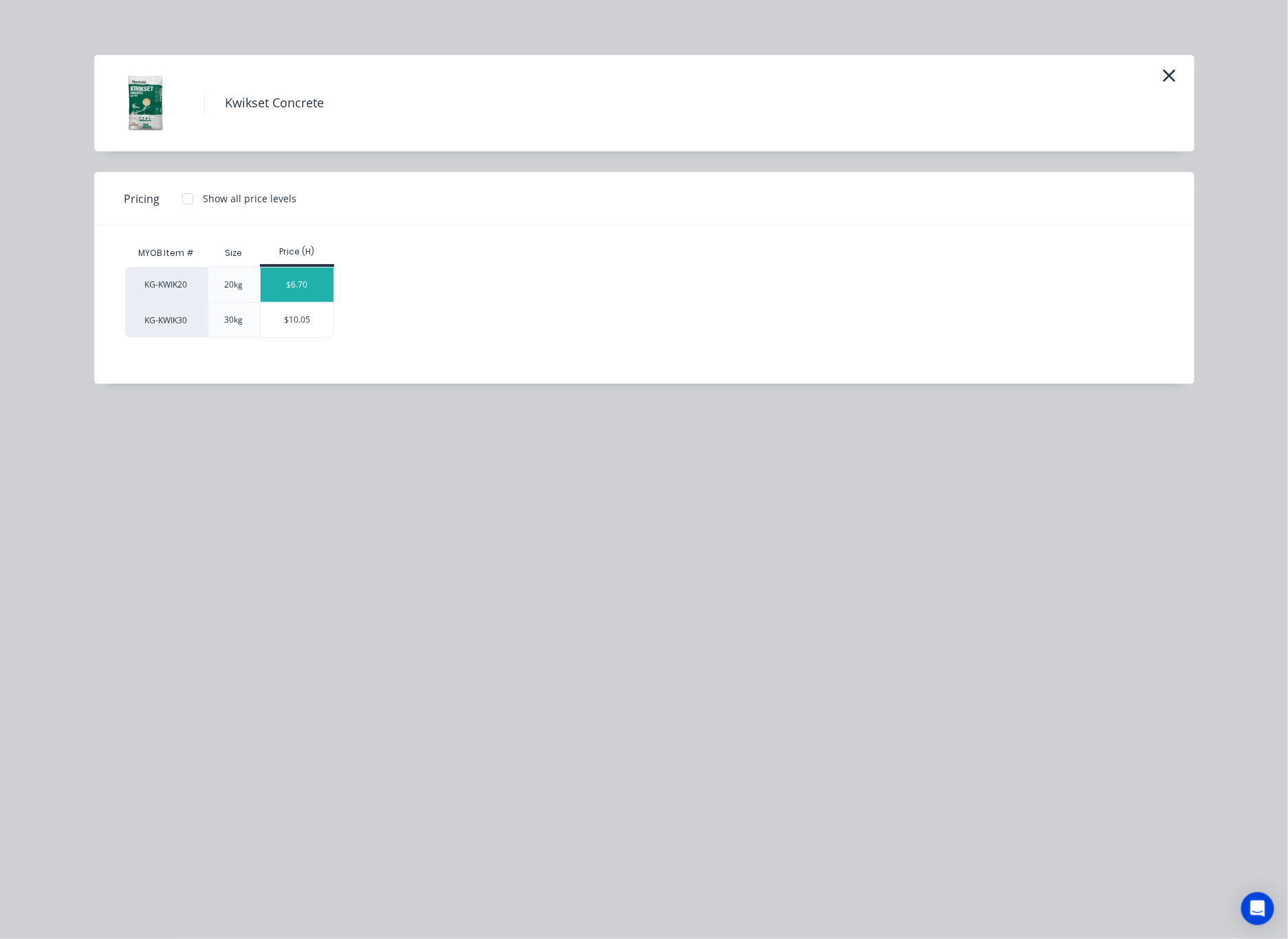
click at [295, 283] on div "$6.70" at bounding box center [297, 285] width 74 height 34
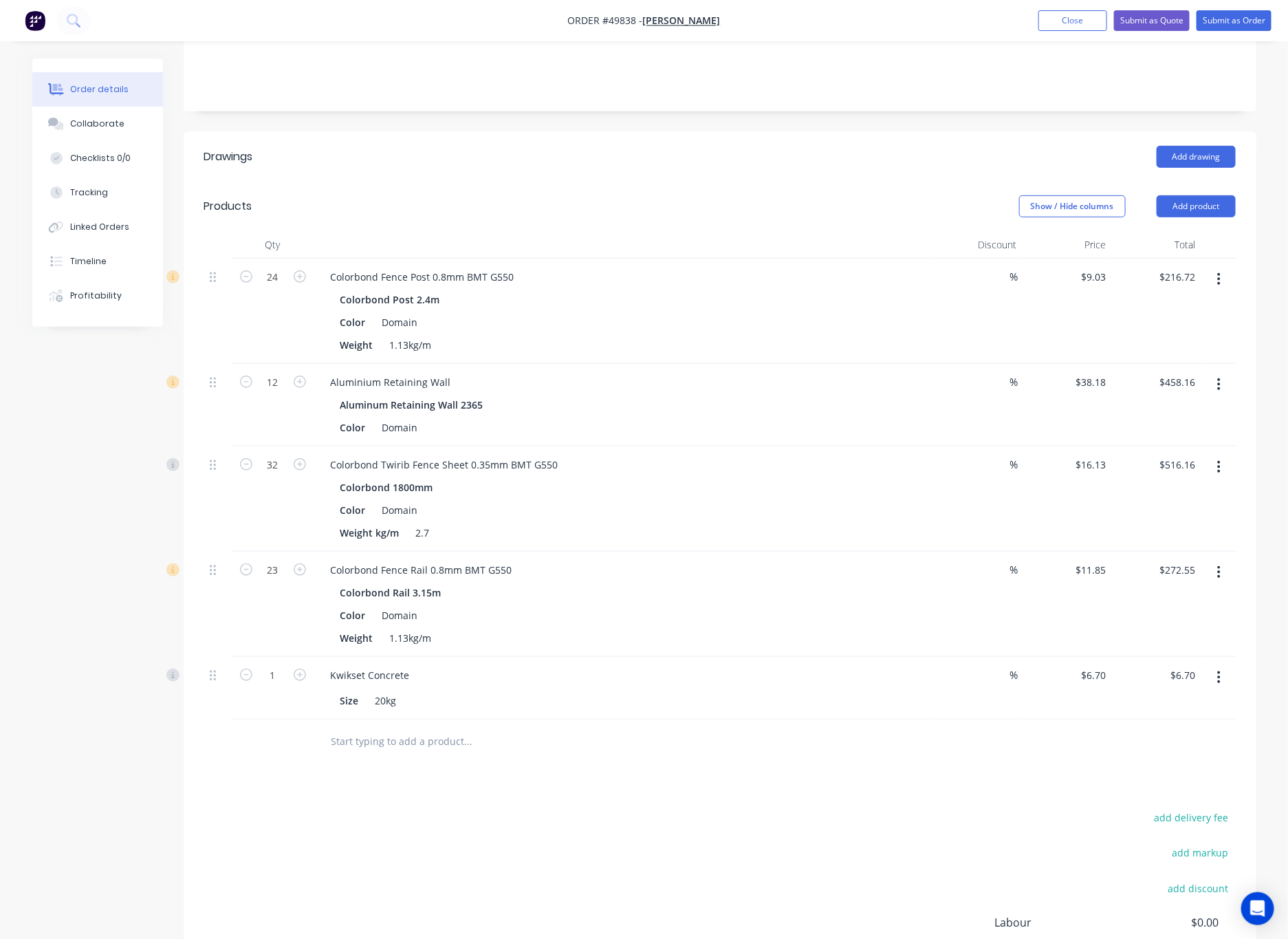
scroll to position [236, 0]
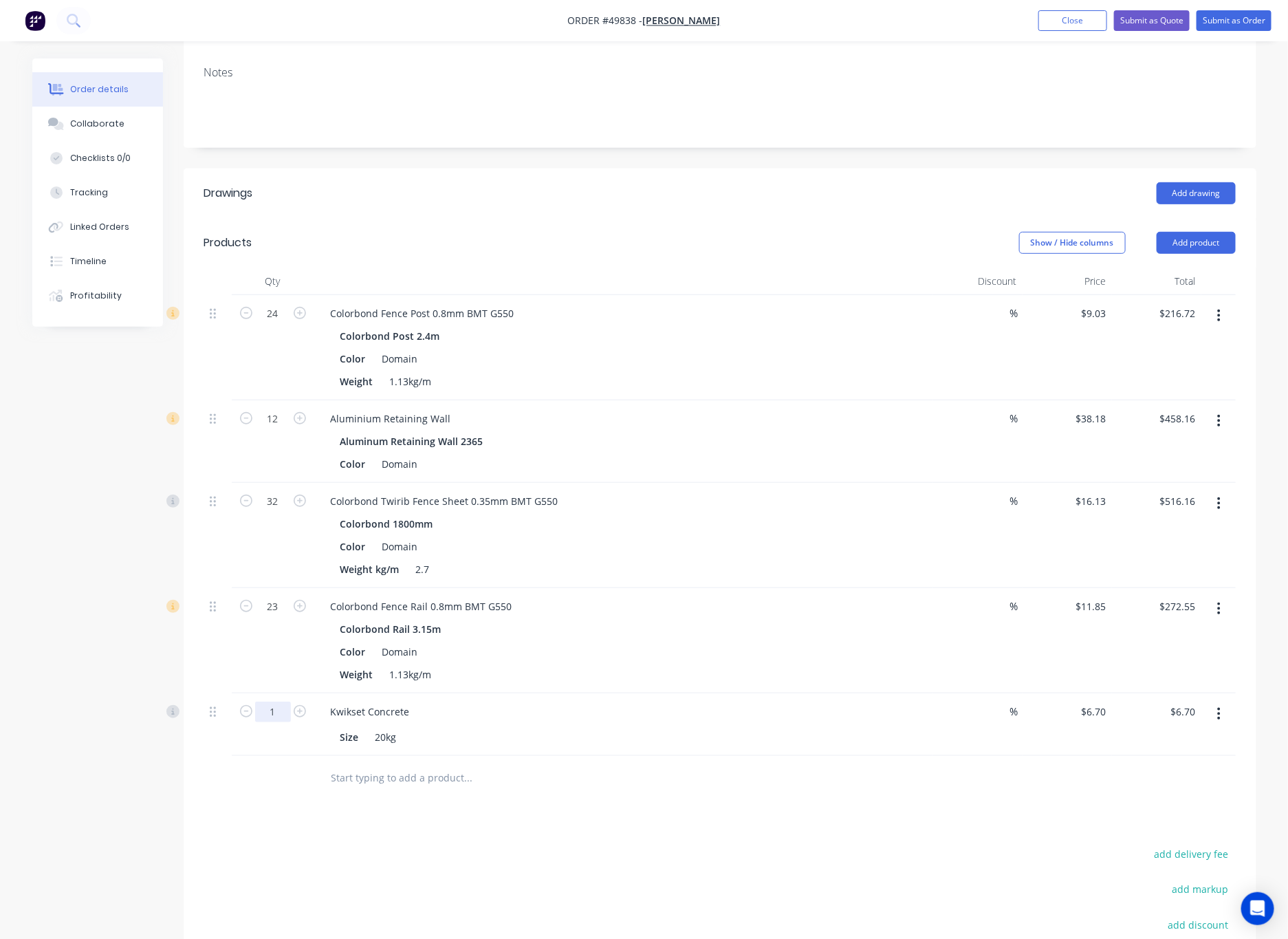
click at [275, 702] on input "1" at bounding box center [272, 711] width 36 height 21
type input "19"
type input "$127.30"
click at [584, 809] on div "Drawings Add drawing Products Show / Hide columns Add product Qty Discount Pric…" at bounding box center [720, 634] width 1073 height 932
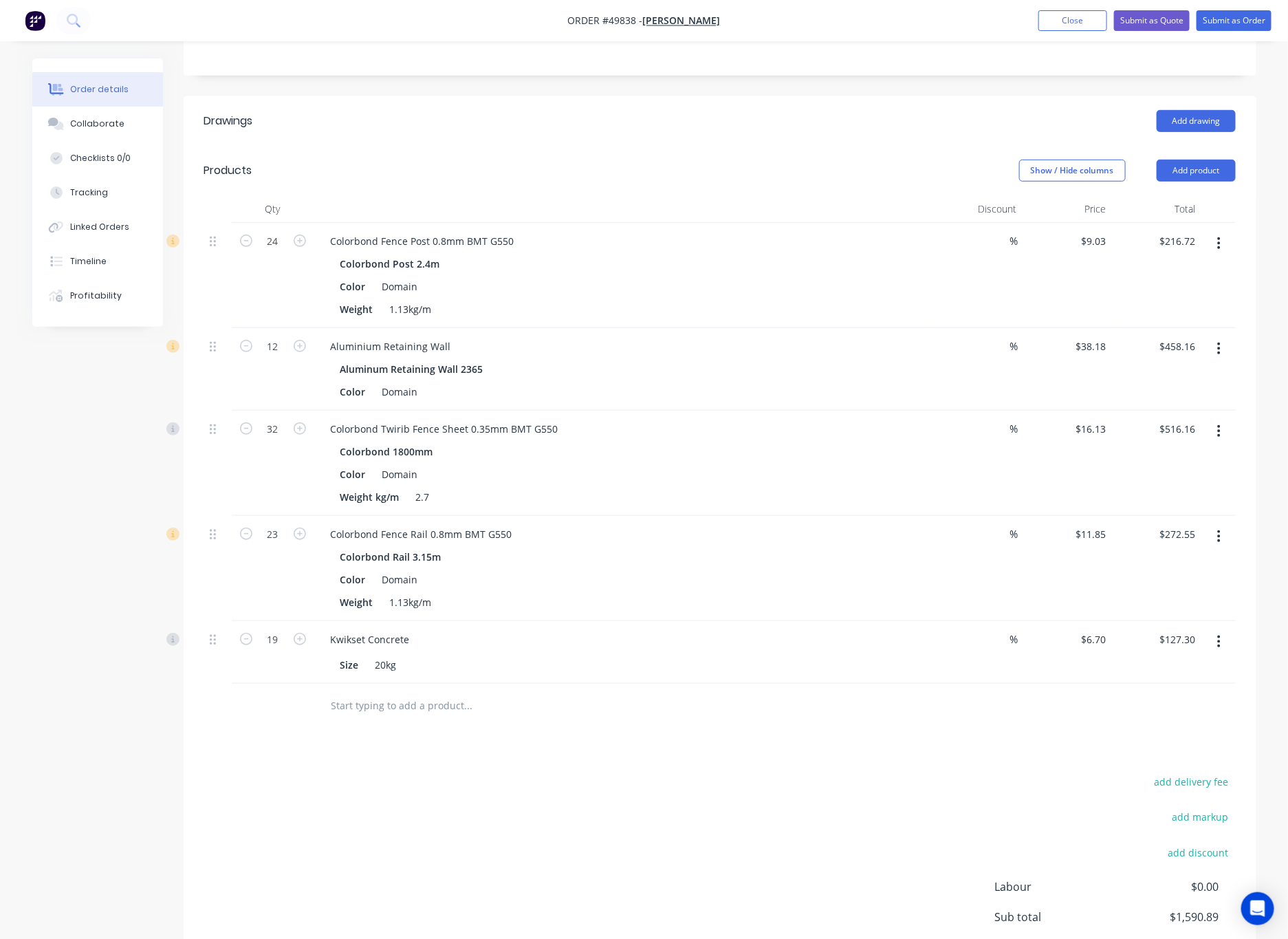
scroll to position [310, 0]
click at [282, 629] on input "19" at bounding box center [272, 638] width 36 height 21
click at [593, 754] on div "Drawings Add drawing Products Show / Hide columns Add product Qty Discount Pric…" at bounding box center [720, 561] width 1073 height 932
click at [845, 158] on button "Add product" at bounding box center [1196, 169] width 79 height 22
click at [845, 194] on div "Product catalogue" at bounding box center [1170, 204] width 106 height 20
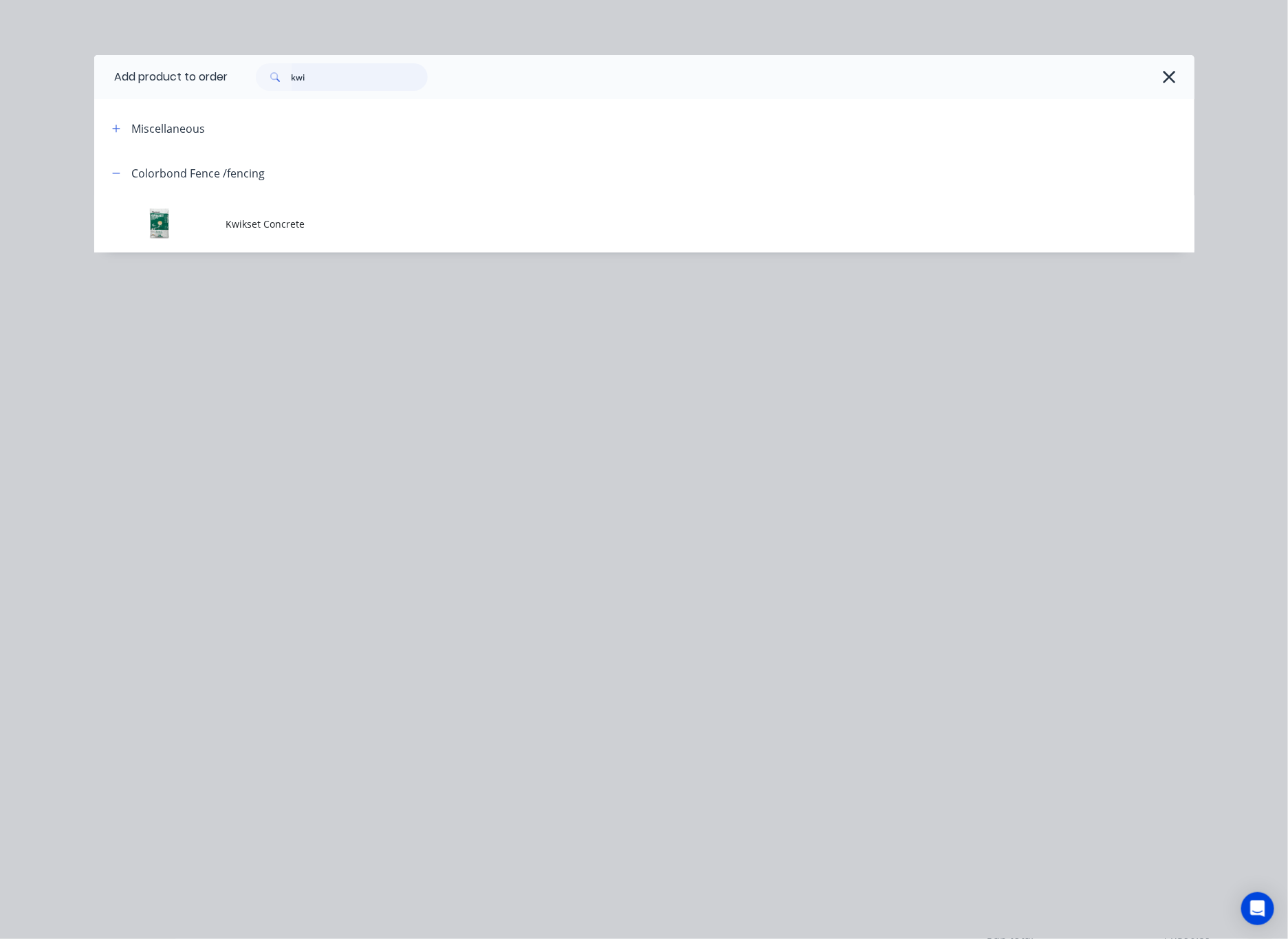
drag, startPoint x: 329, startPoint y: 81, endPoint x: 137, endPoint y: 132, distance: 198.7
click at [241, 95] on div "kwi" at bounding box center [711, 77] width 966 height 44
type input "16"
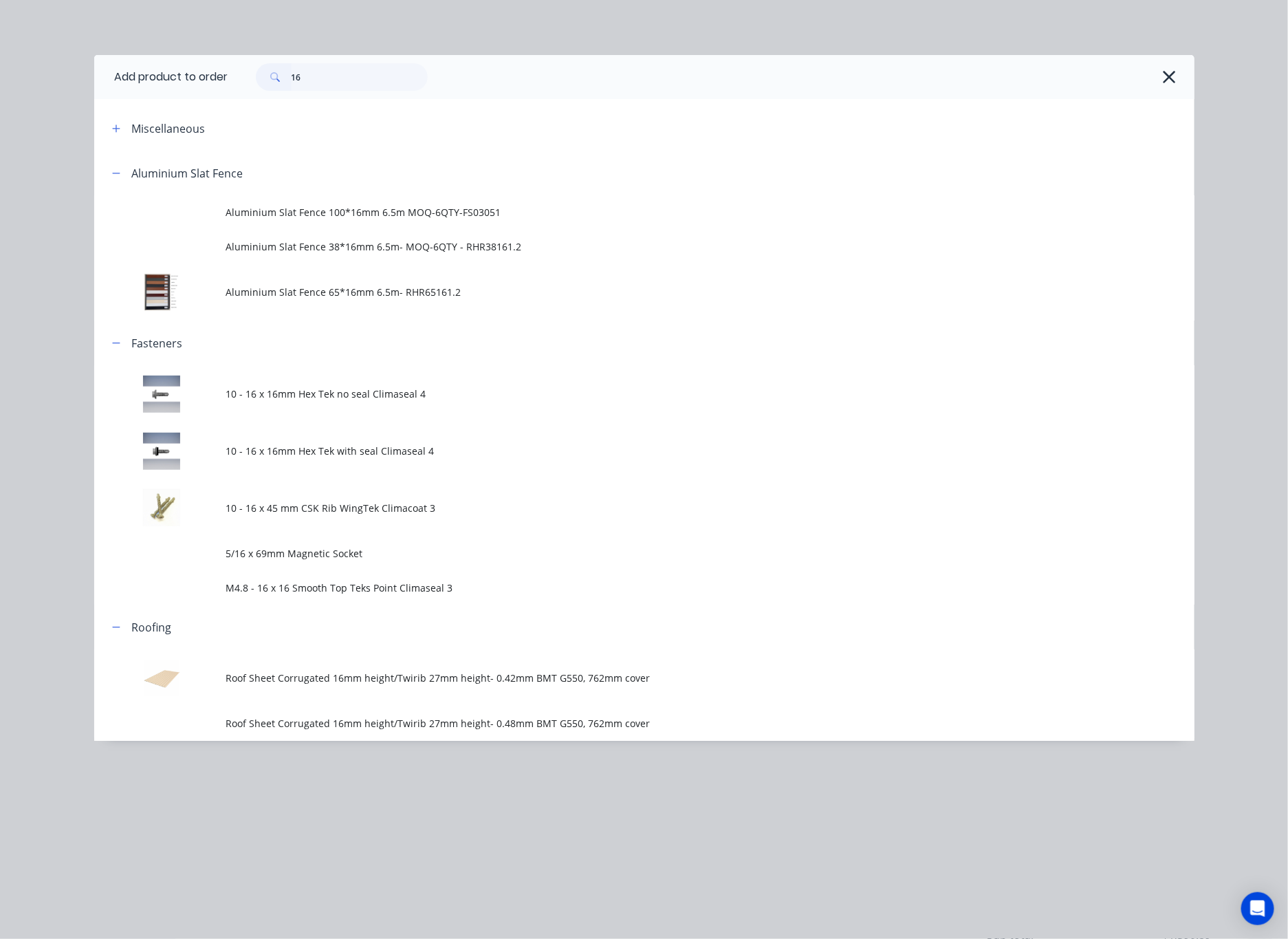
drag, startPoint x: 254, startPoint y: 405, endPoint x: 268, endPoint y: 407, distance: 14.1
click at [256, 405] on td "10 - 16 x 16mm Hex Tek no seal Climaseal 4" at bounding box center [710, 393] width 968 height 57
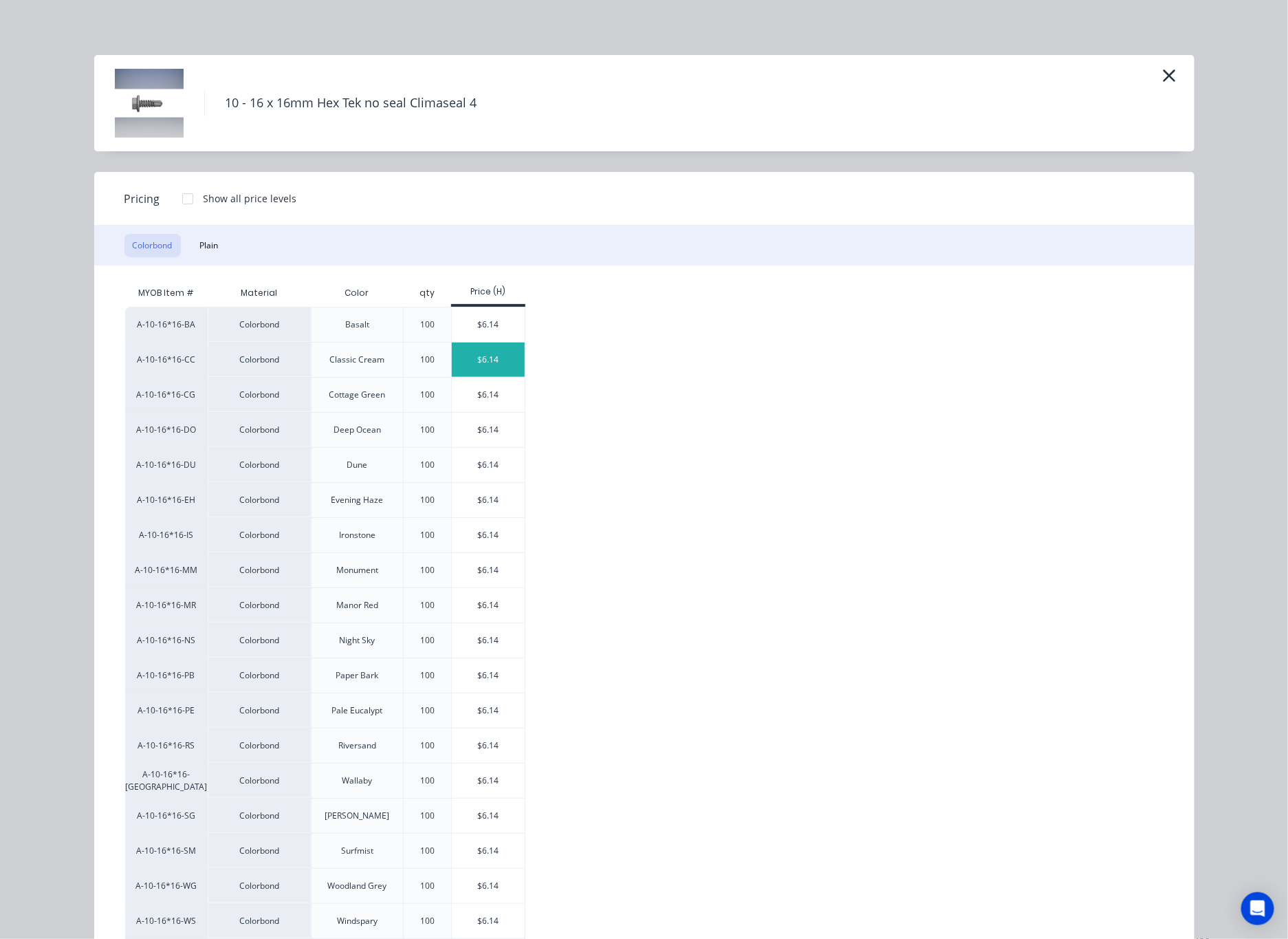
click at [496, 361] on div "$6.14" at bounding box center [488, 359] width 74 height 34
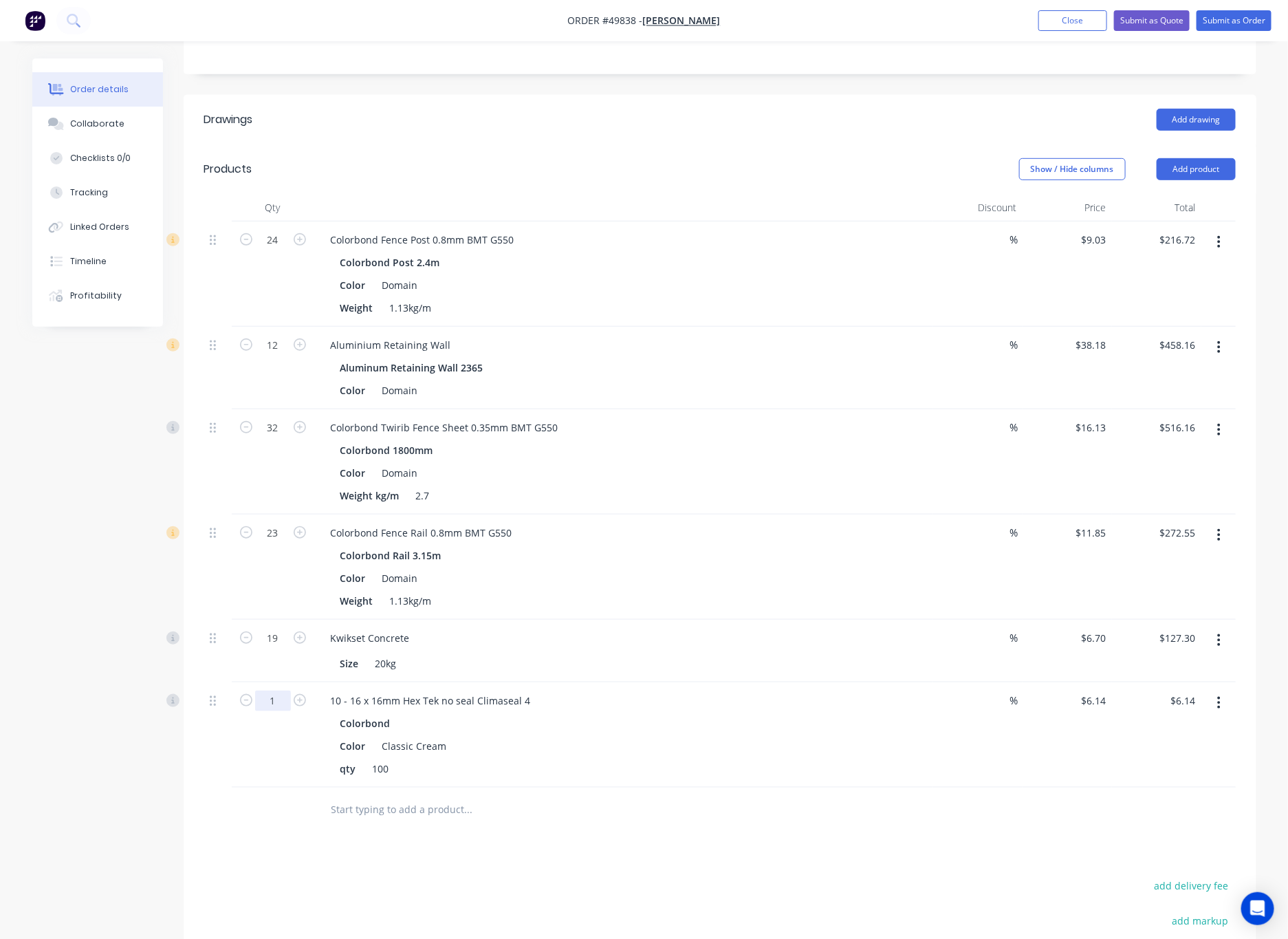
click at [266, 690] on input "1" at bounding box center [272, 700] width 36 height 21
type input "2.36"
type input "6.14"
type input "$14.49"
click at [845, 690] on input "6.14" at bounding box center [1099, 700] width 26 height 20
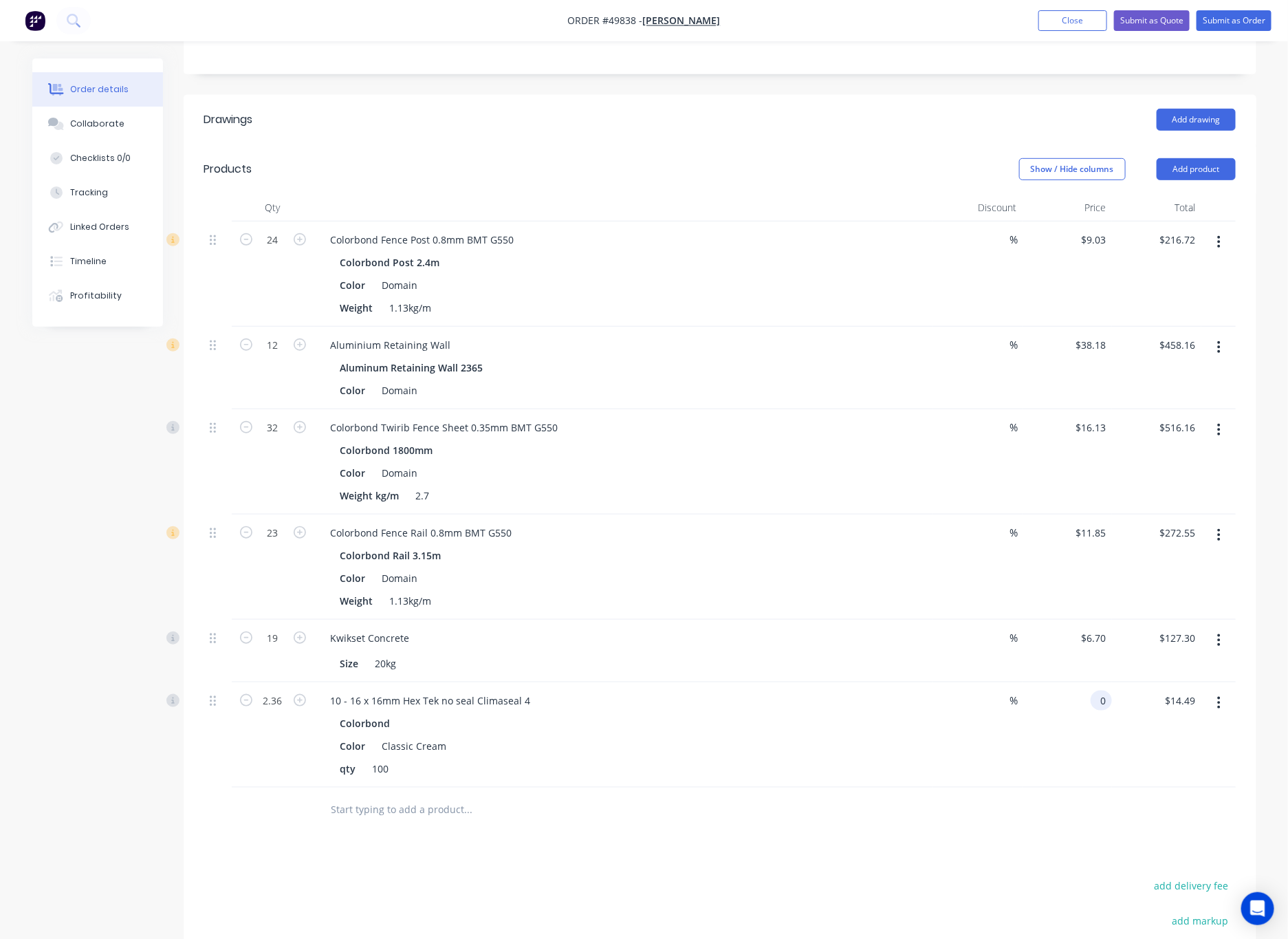
type input "$0.00"
click at [845, 821] on div "Drawings Add drawing Products Show / Hide columns Add product Qty Discount Pric…" at bounding box center [720, 613] width 1073 height 1037
click at [845, 527] on icon "button" at bounding box center [1219, 535] width 4 height 15
click at [845, 561] on div "Edit" at bounding box center [1170, 571] width 106 height 20
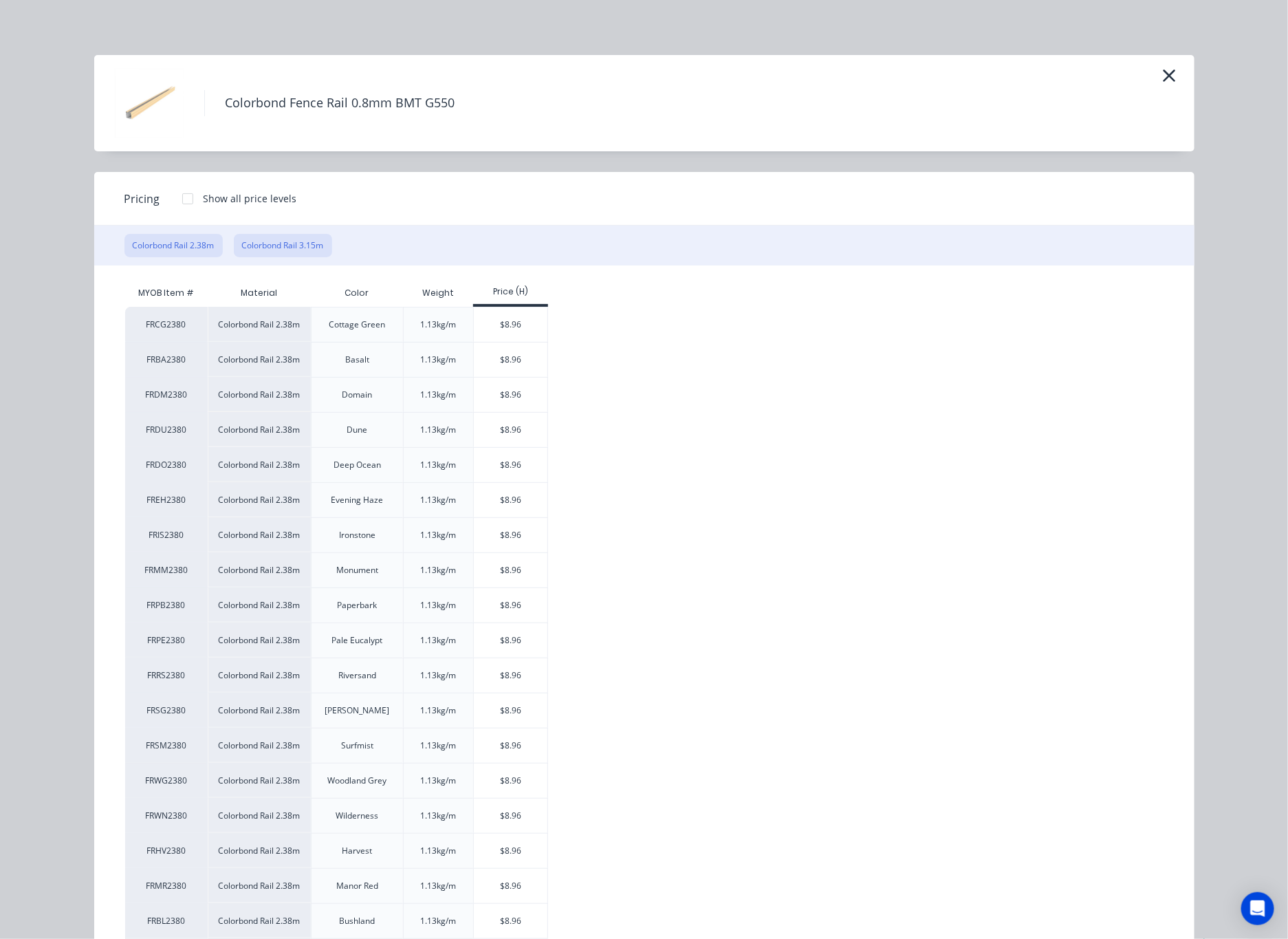
click at [275, 247] on button "Colorbond Rail 3.15m" at bounding box center [282, 245] width 98 height 24
click at [512, 326] on div "$11.85" at bounding box center [510, 324] width 74 height 34
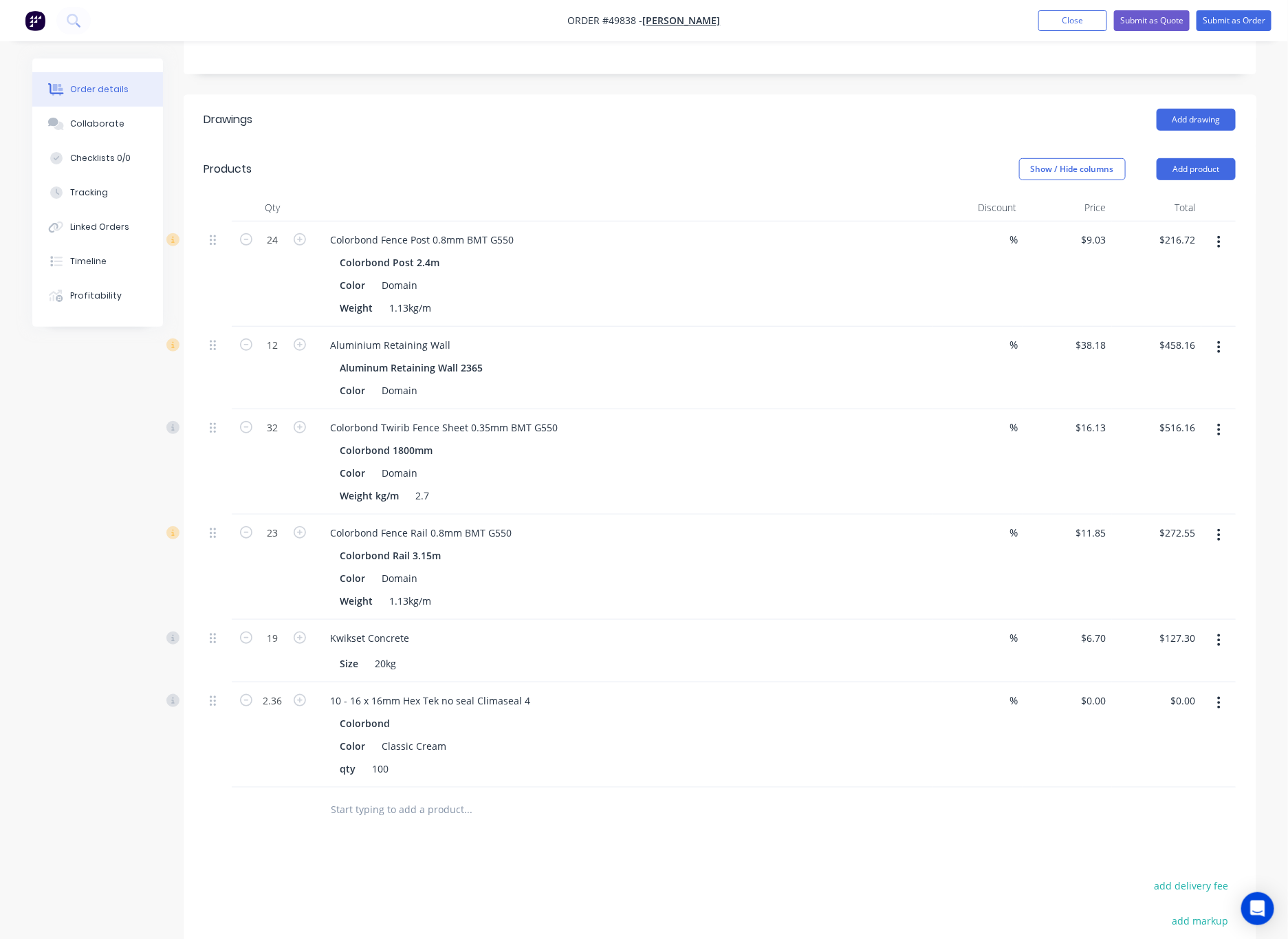
click at [845, 527] on icon "button" at bounding box center [1219, 535] width 4 height 15
click at [845, 561] on div "Edit" at bounding box center [1170, 571] width 106 height 20
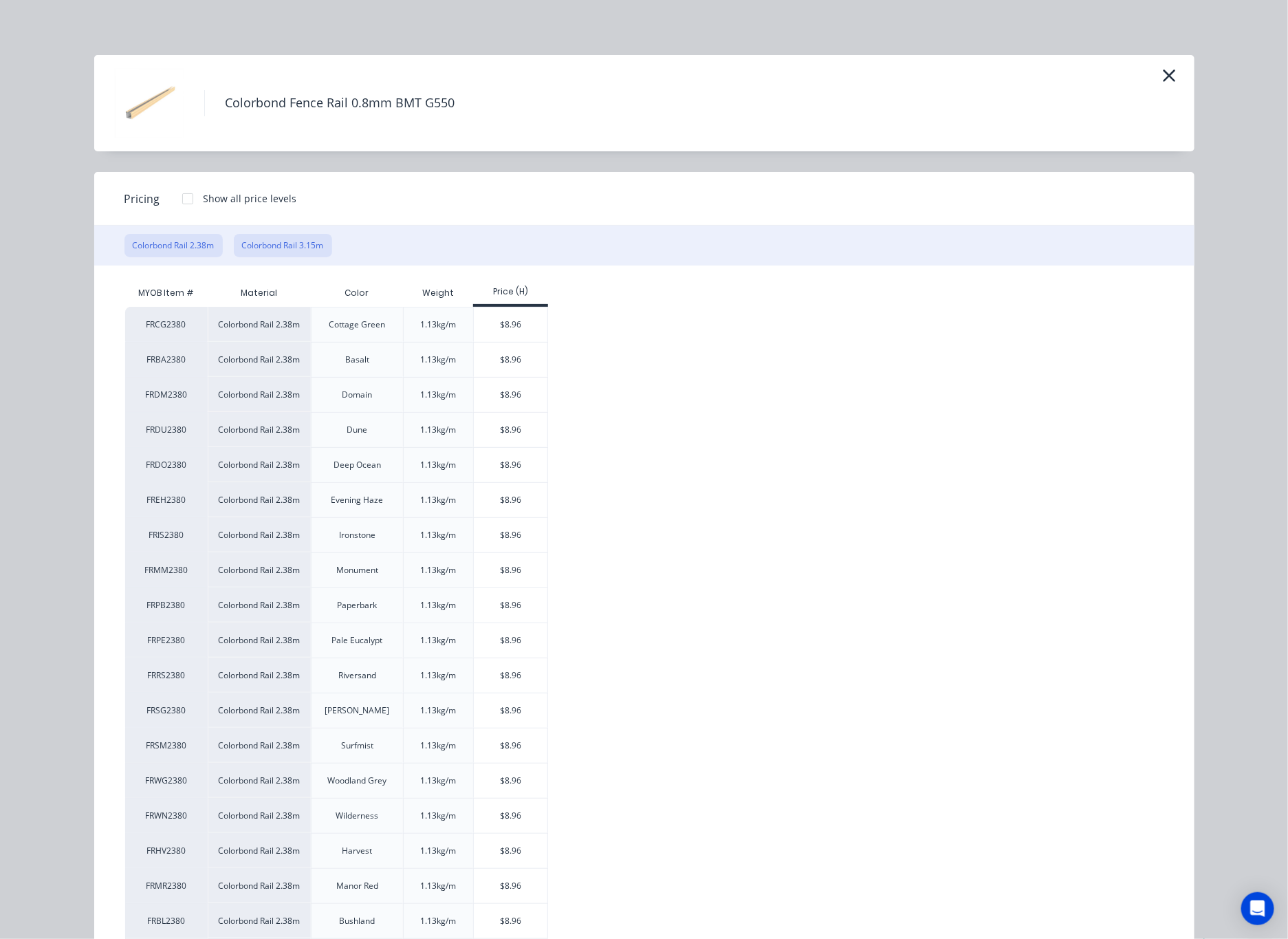
click at [297, 247] on button "Colorbond Rail 3.15m" at bounding box center [282, 245] width 98 height 24
click at [183, 199] on div at bounding box center [188, 199] width 27 height 27
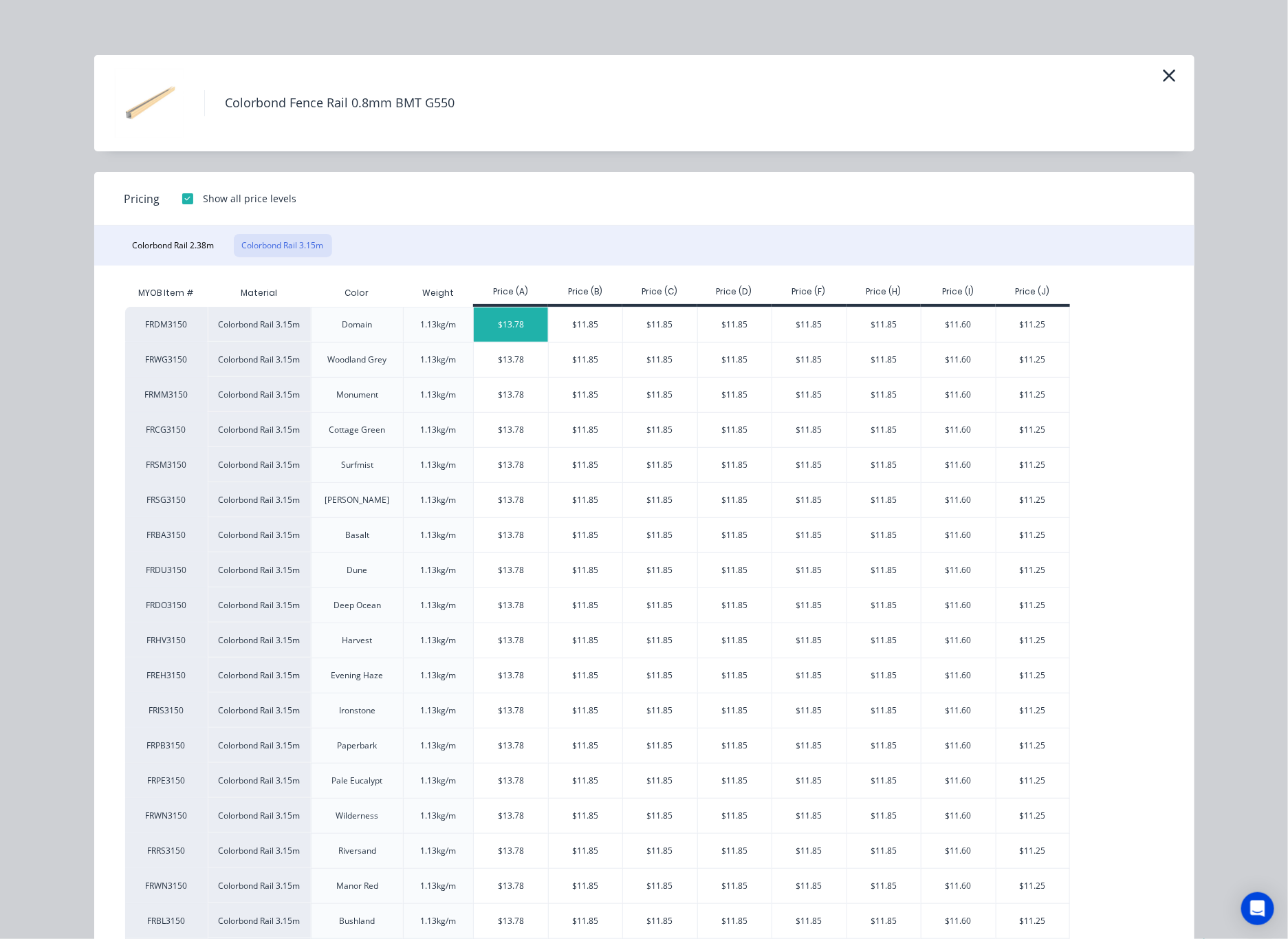
click at [499, 322] on div "$13.78" at bounding box center [511, 324] width 75 height 34
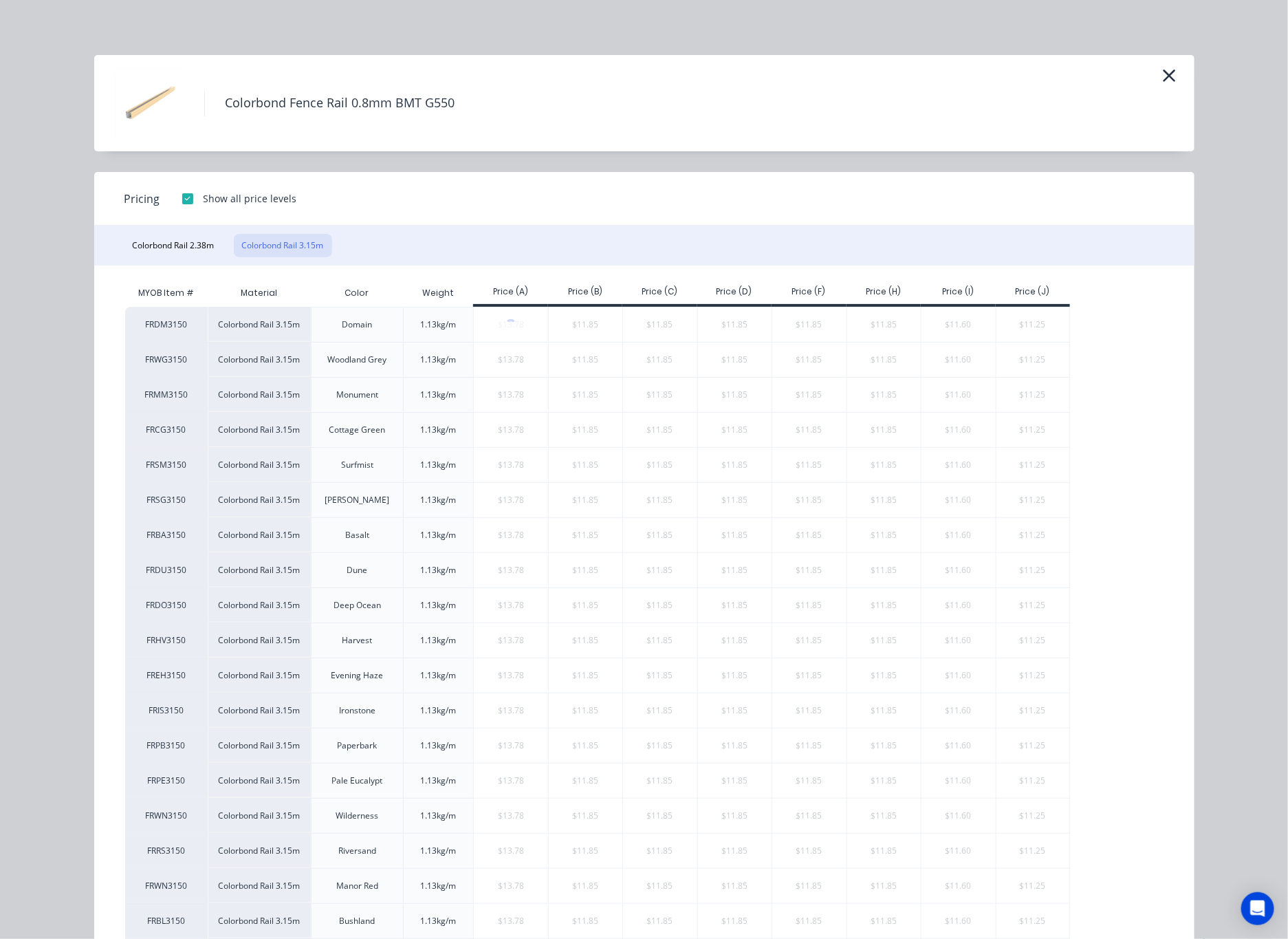
type input "$13.78"
type input "$316.94"
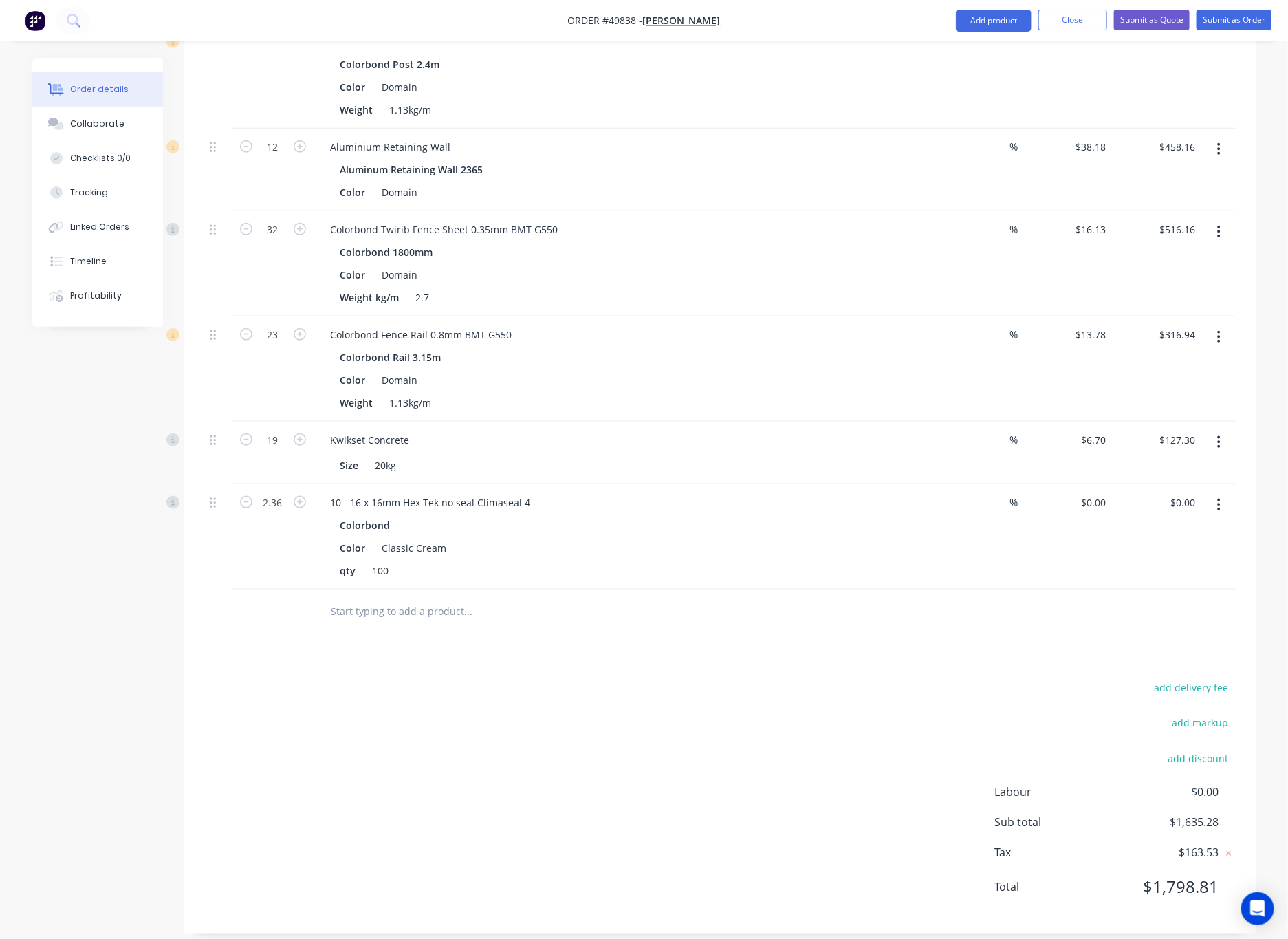
click at [817, 743] on div "add delivery fee add markup add discount Labour $0.00 Sub total $1,635.28 Tax $…" at bounding box center [720, 795] width 1032 height 235
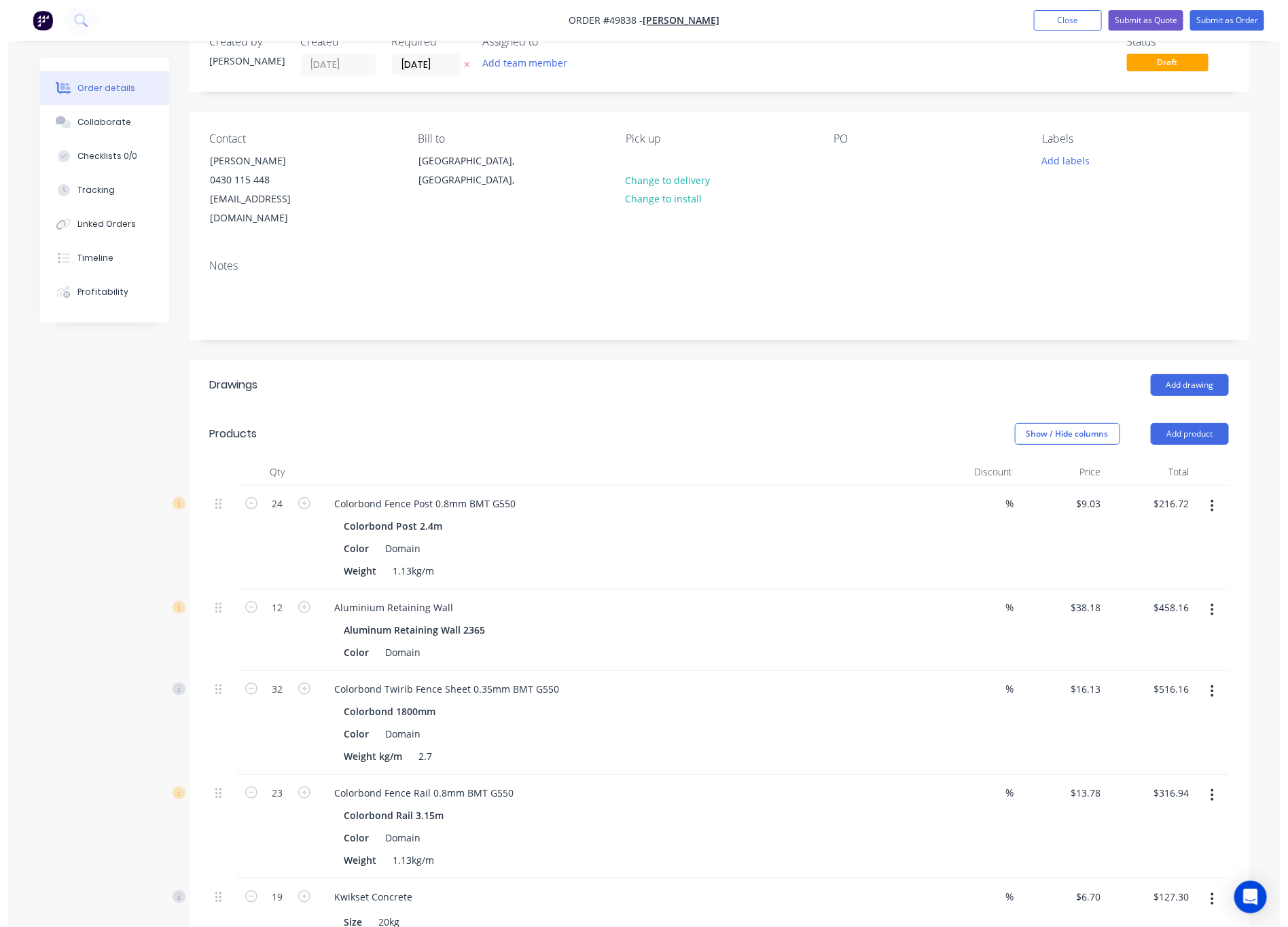
scroll to position [0, 0]
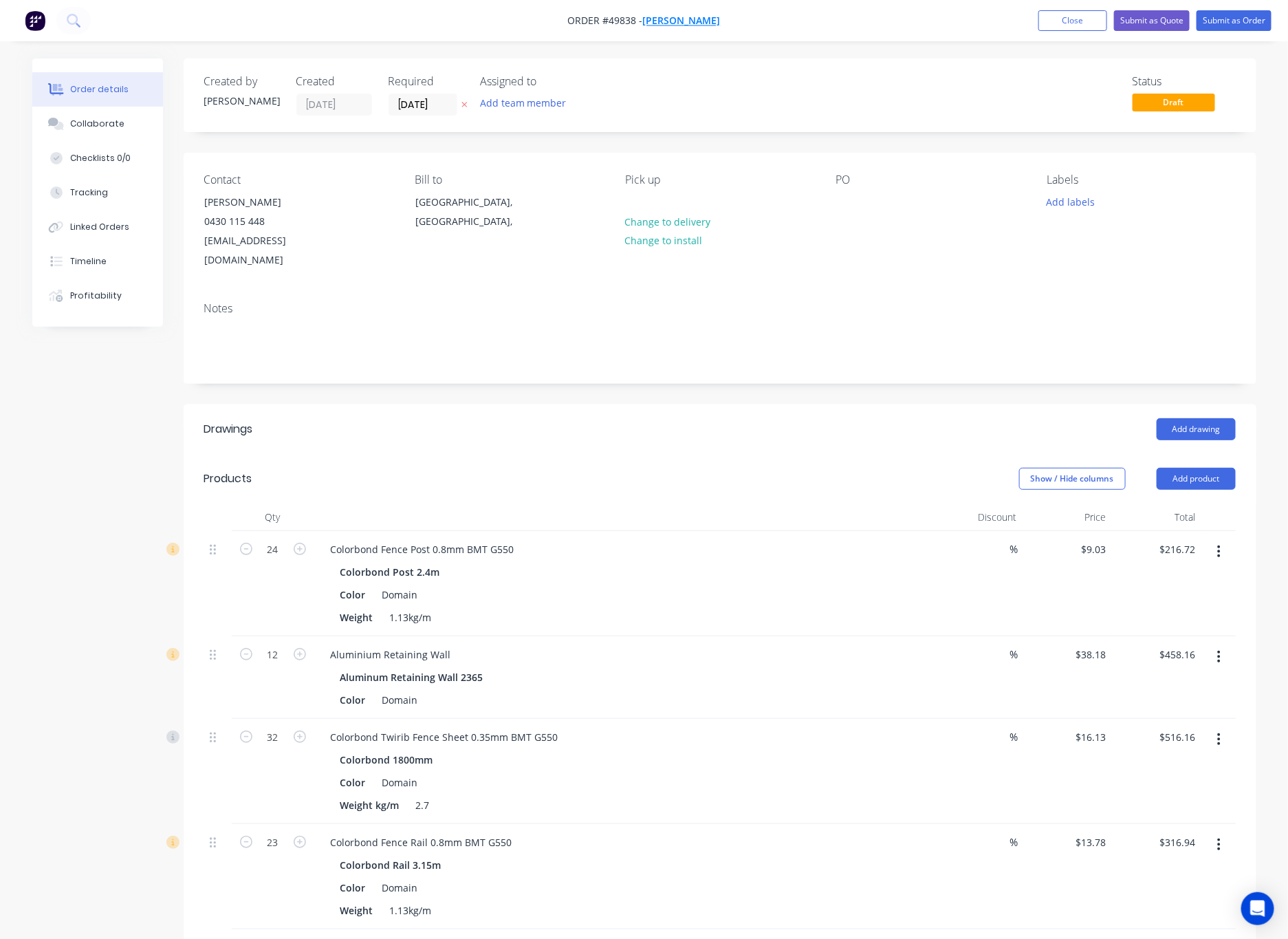
click at [673, 18] on span "[PERSON_NAME]" at bounding box center [682, 21] width 78 height 13
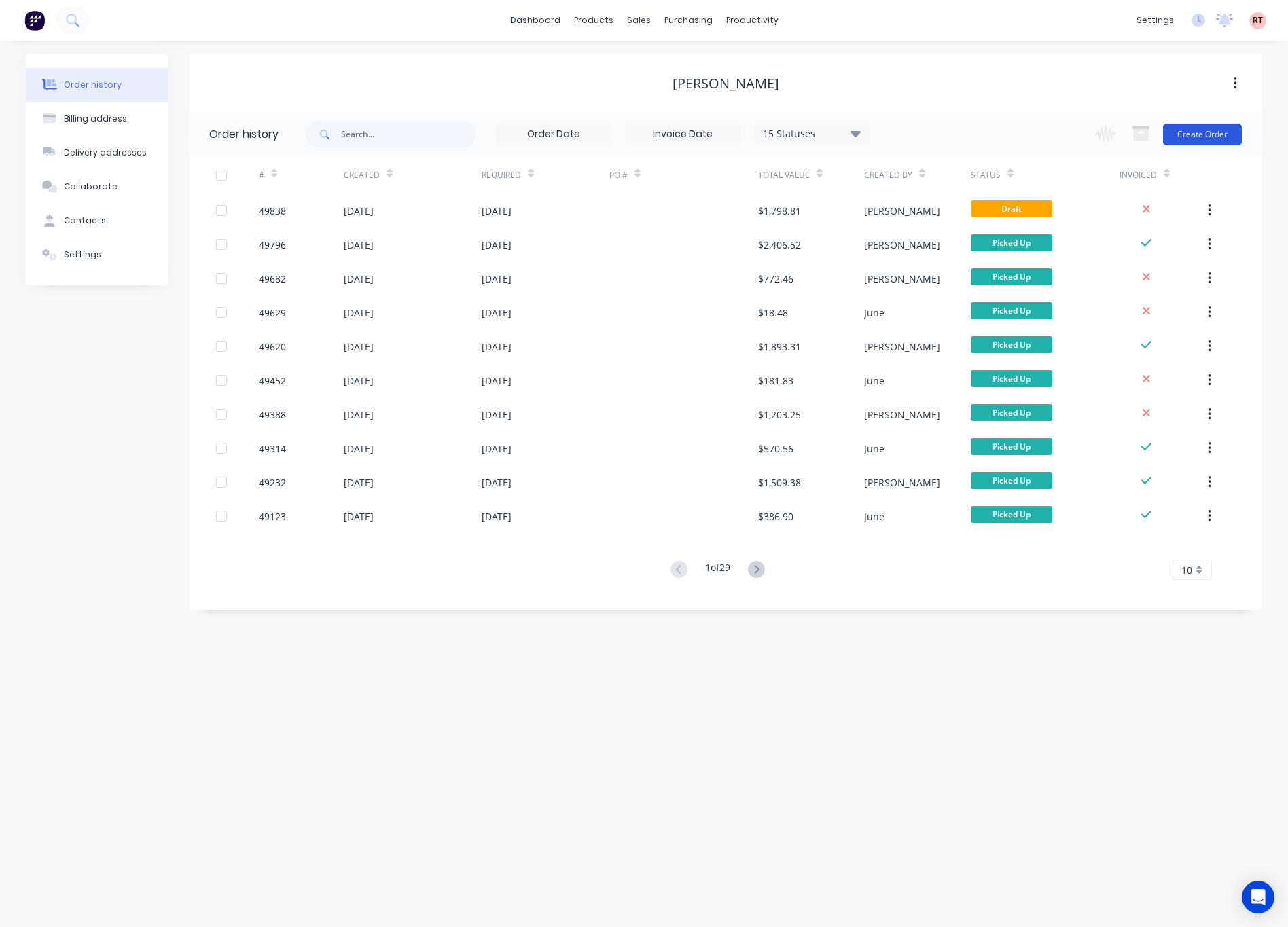
click at [835, 134] on button "Create Order" at bounding box center [1202, 134] width 79 height 22
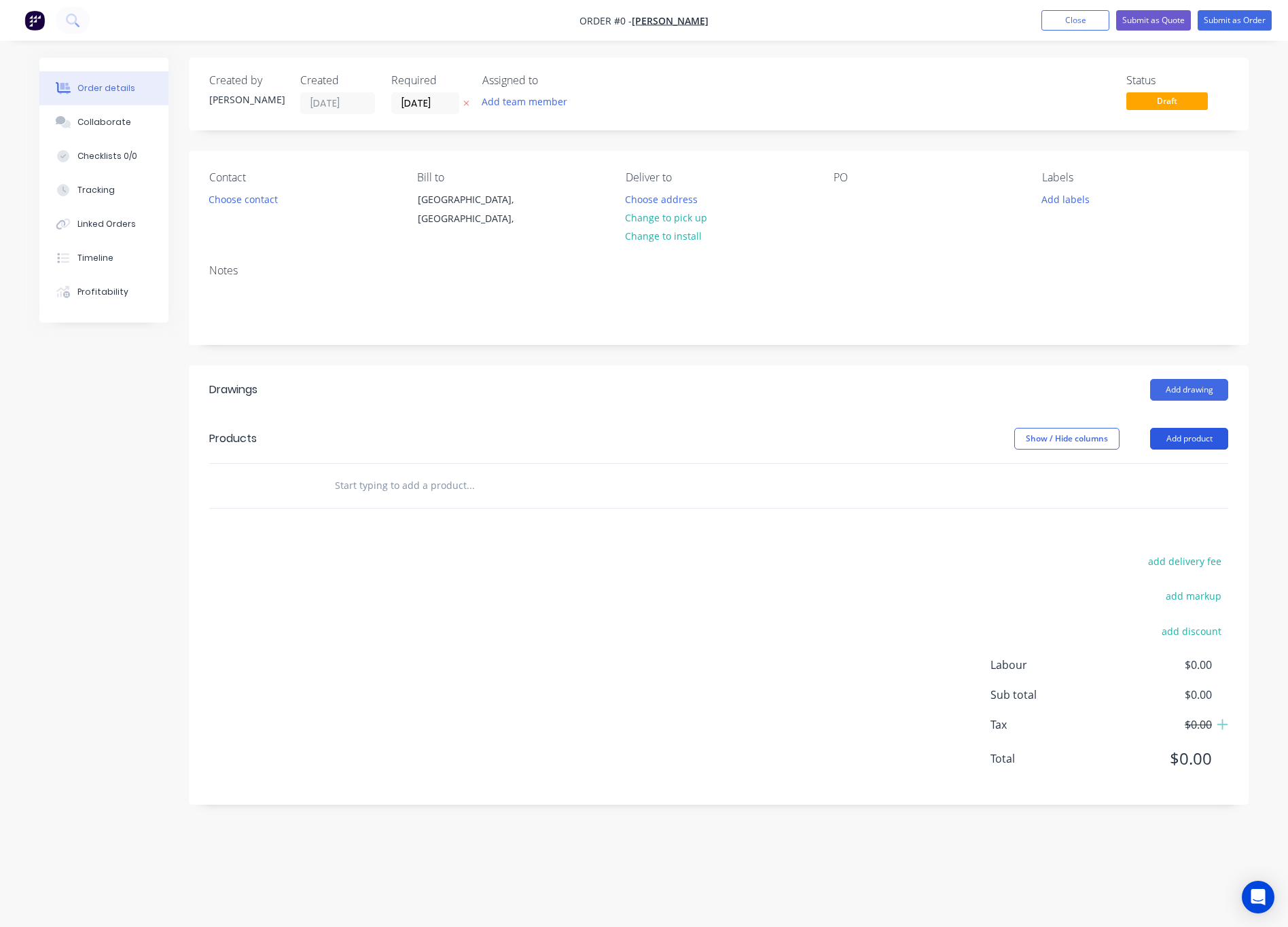
click at [835, 433] on button "Add product" at bounding box center [1189, 438] width 78 height 22
click at [835, 475] on div "Product catalogue" at bounding box center [1163, 473] width 104 height 20
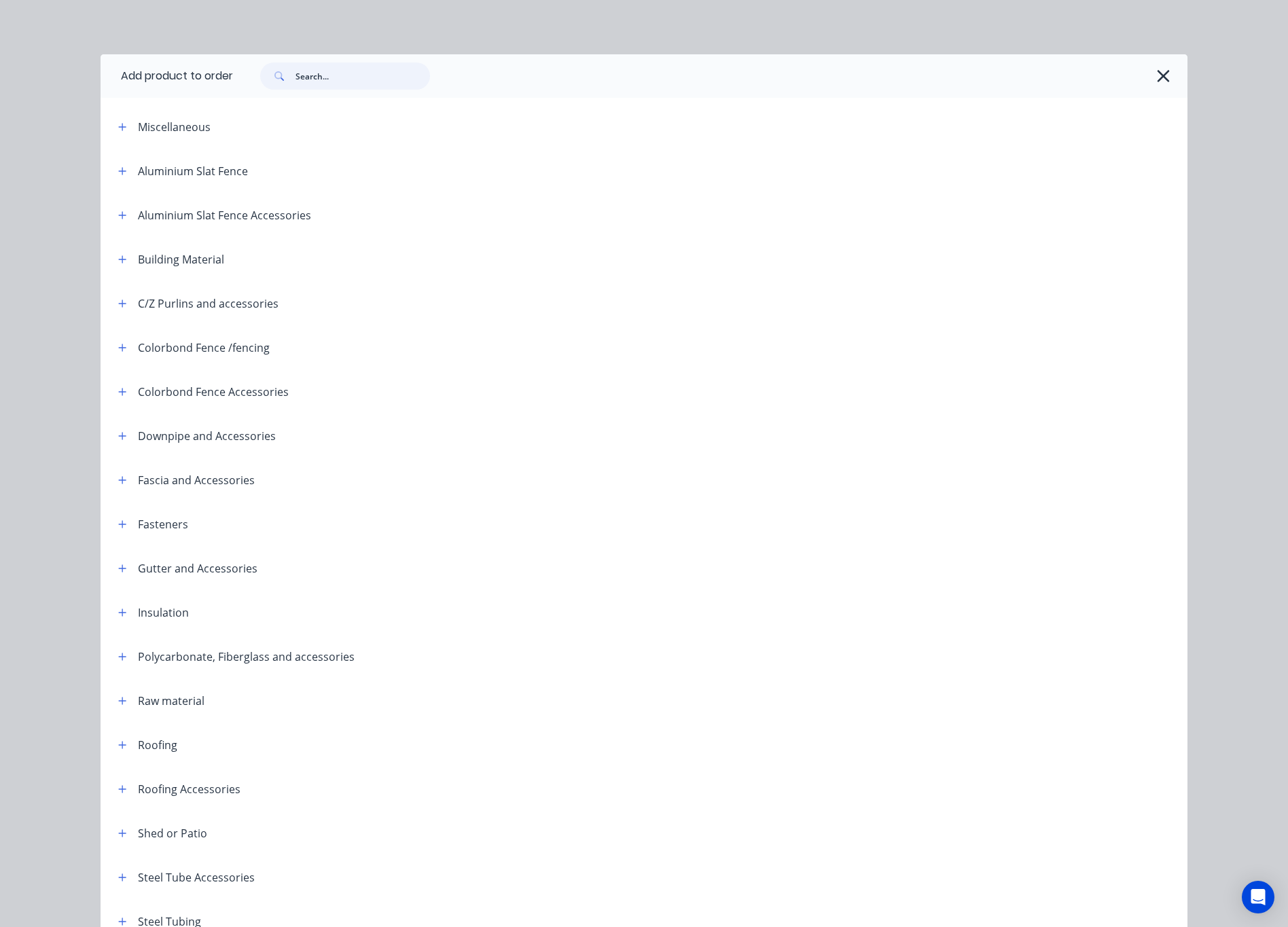
click at [349, 80] on input "text" at bounding box center [362, 76] width 135 height 27
type input "fence"
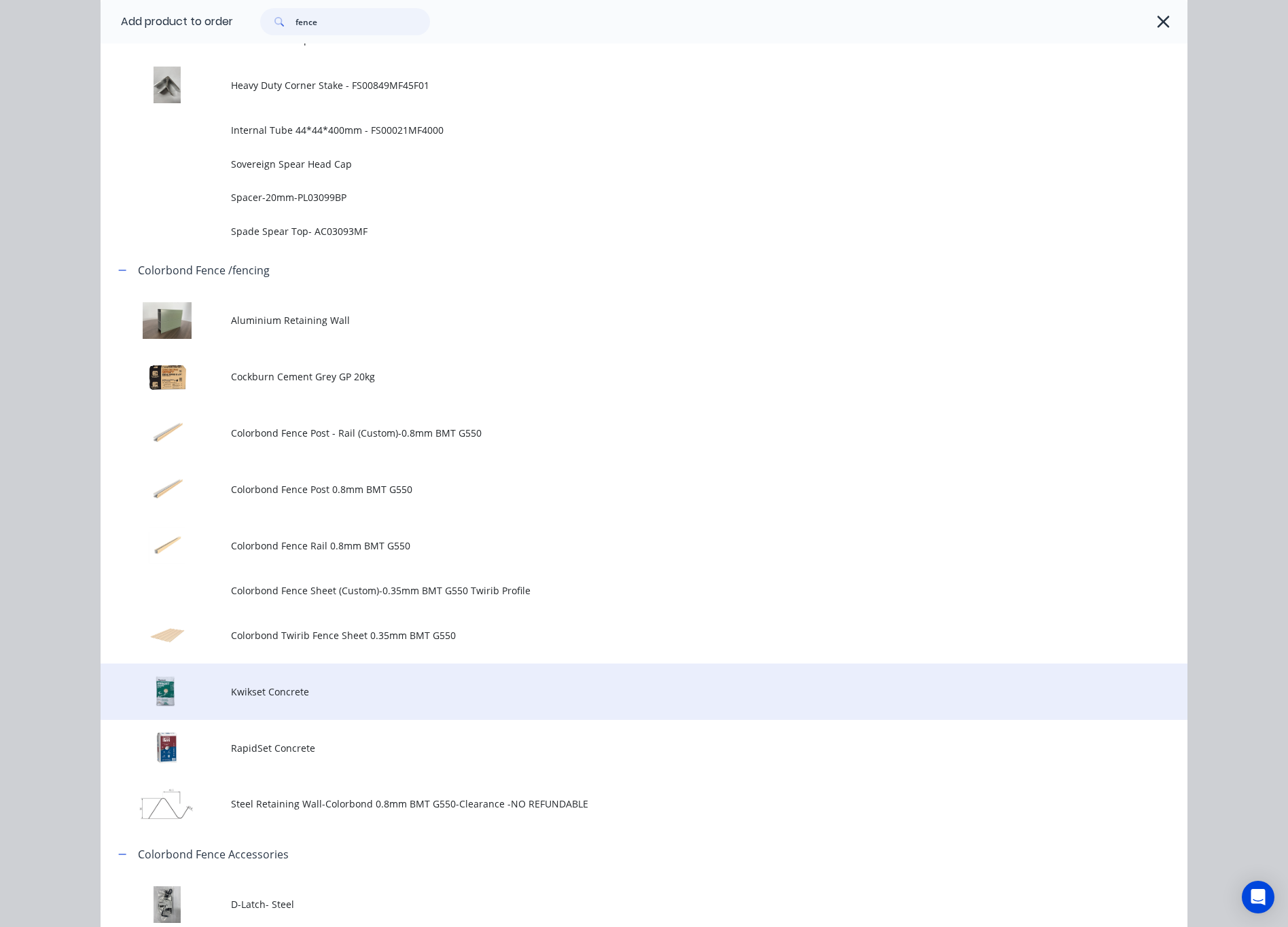
scroll to position [1019, 0]
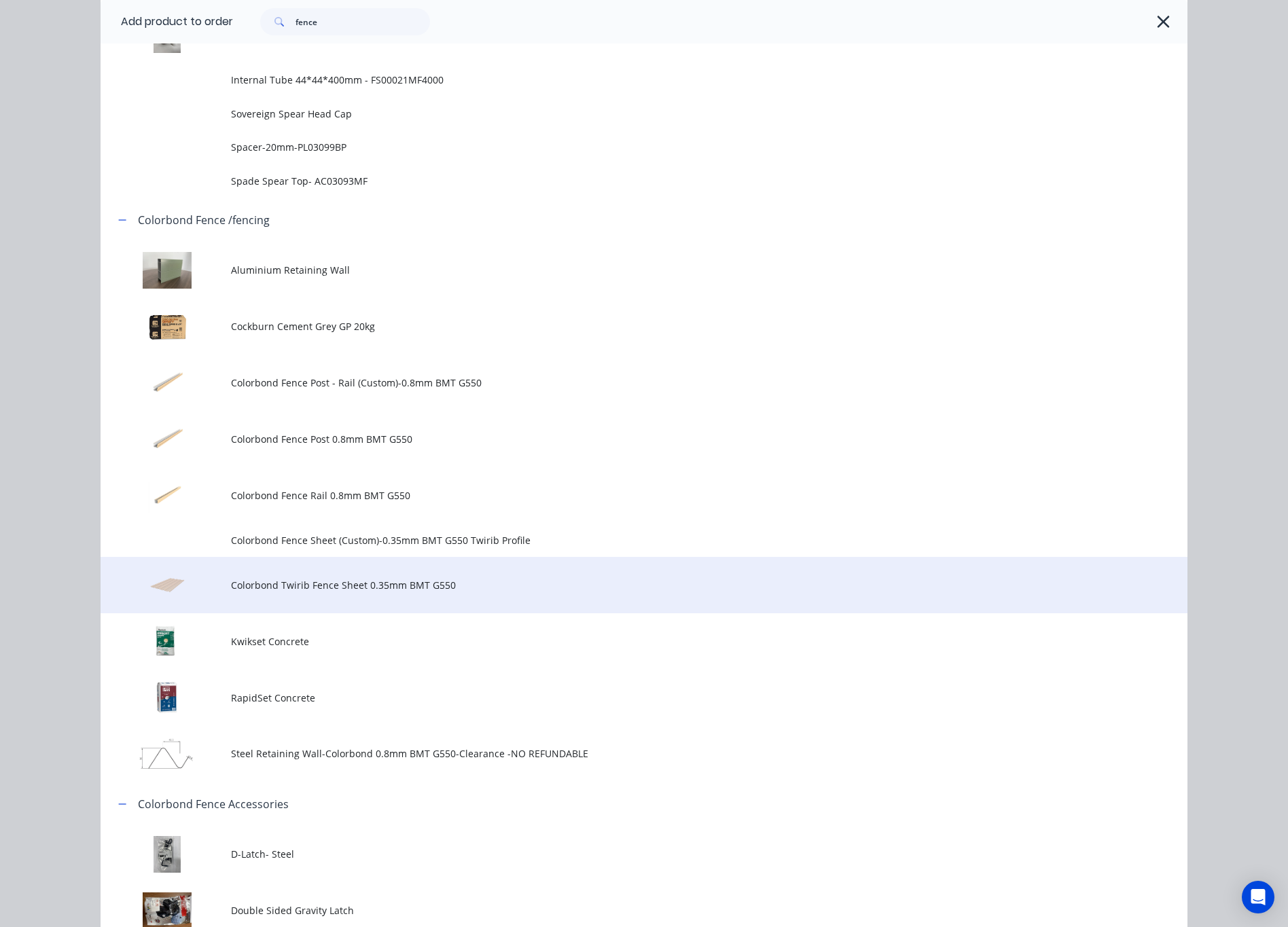
click at [451, 593] on td "Colorbond Twirib Fence Sheet 0.35mm BMT G550" at bounding box center [709, 584] width 956 height 56
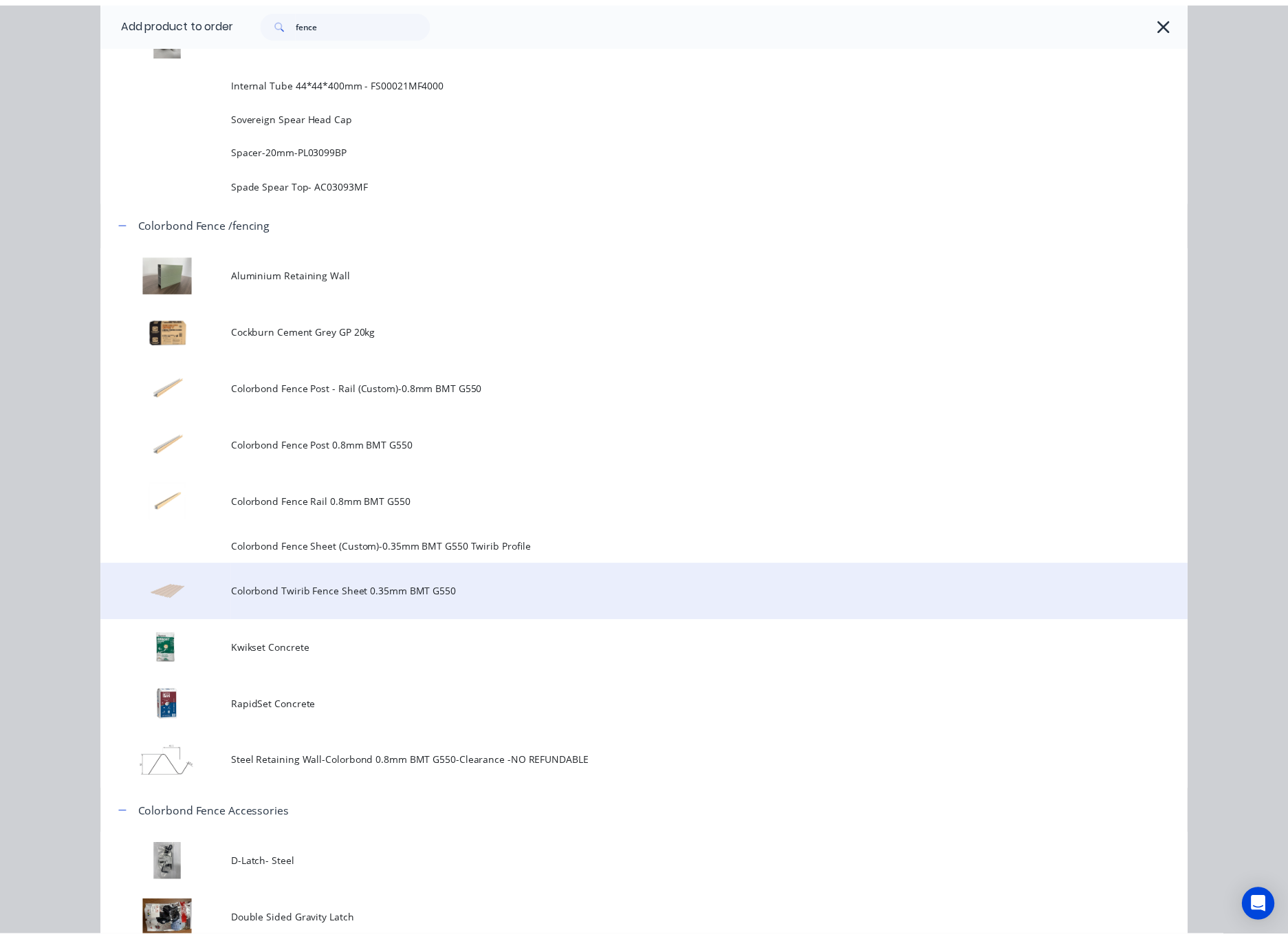
scroll to position [0, 0]
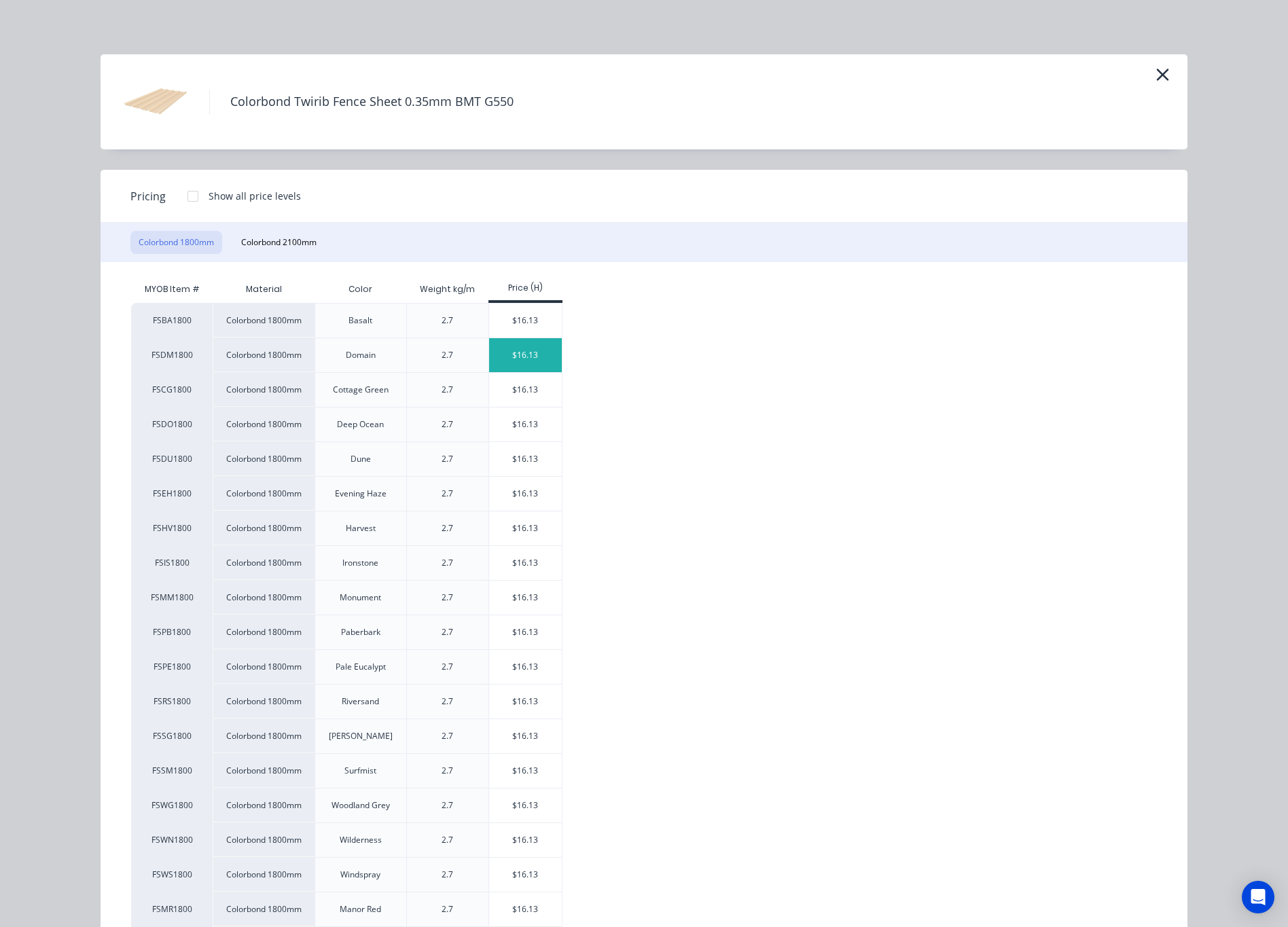
click at [526, 349] on div "$16.13" at bounding box center [525, 355] width 73 height 34
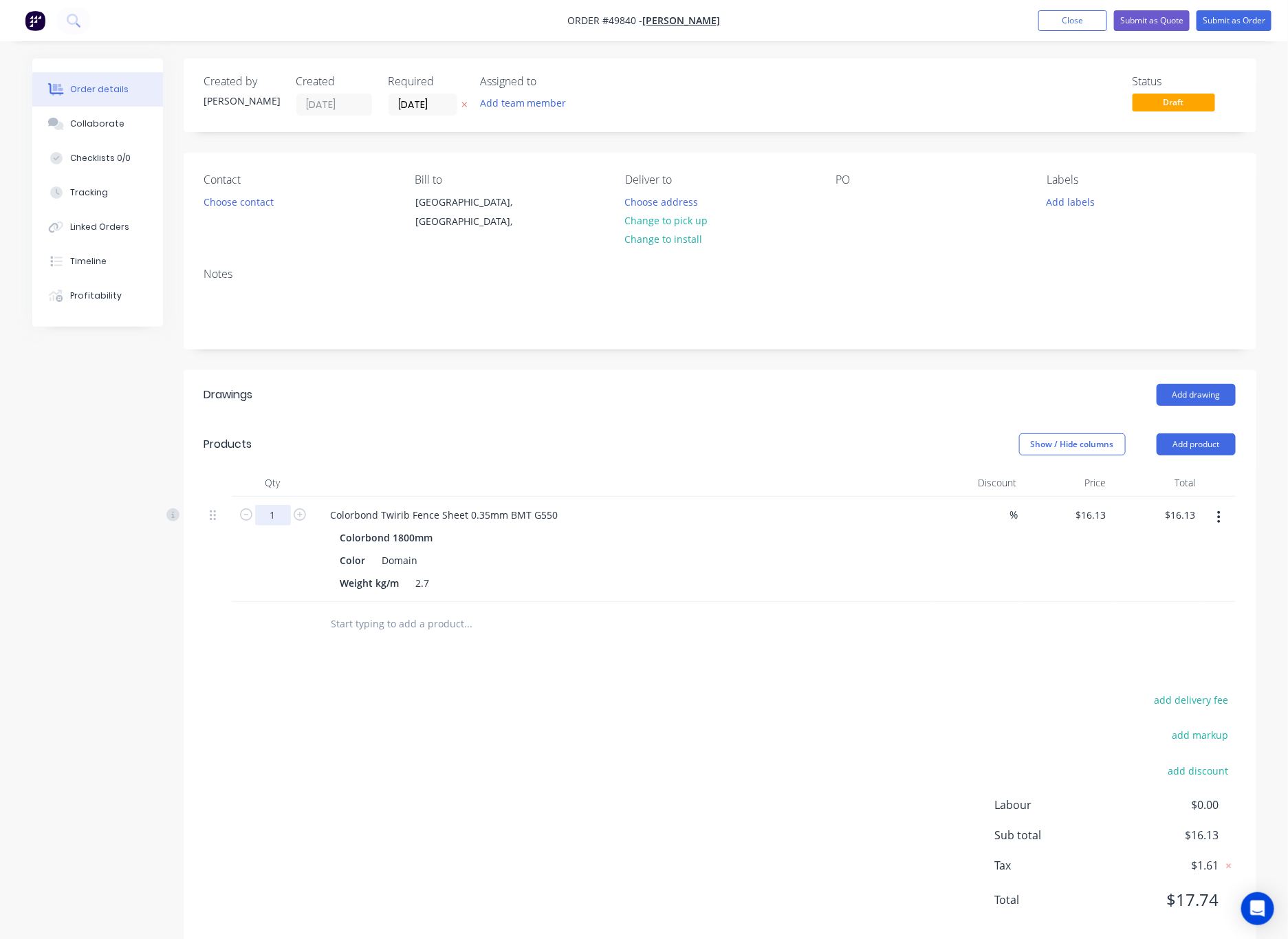
click at [279, 520] on input "1" at bounding box center [272, 514] width 36 height 21
type input "10"
type input "$161.30"
drag, startPoint x: 663, startPoint y: 705, endPoint x: 666, endPoint y: 718, distance: 13.3
click at [666, 704] on div "add delivery fee add markup add discount Labour $0.00 Sub total $16.13 Tax $1.6…" at bounding box center [720, 807] width 1032 height 235
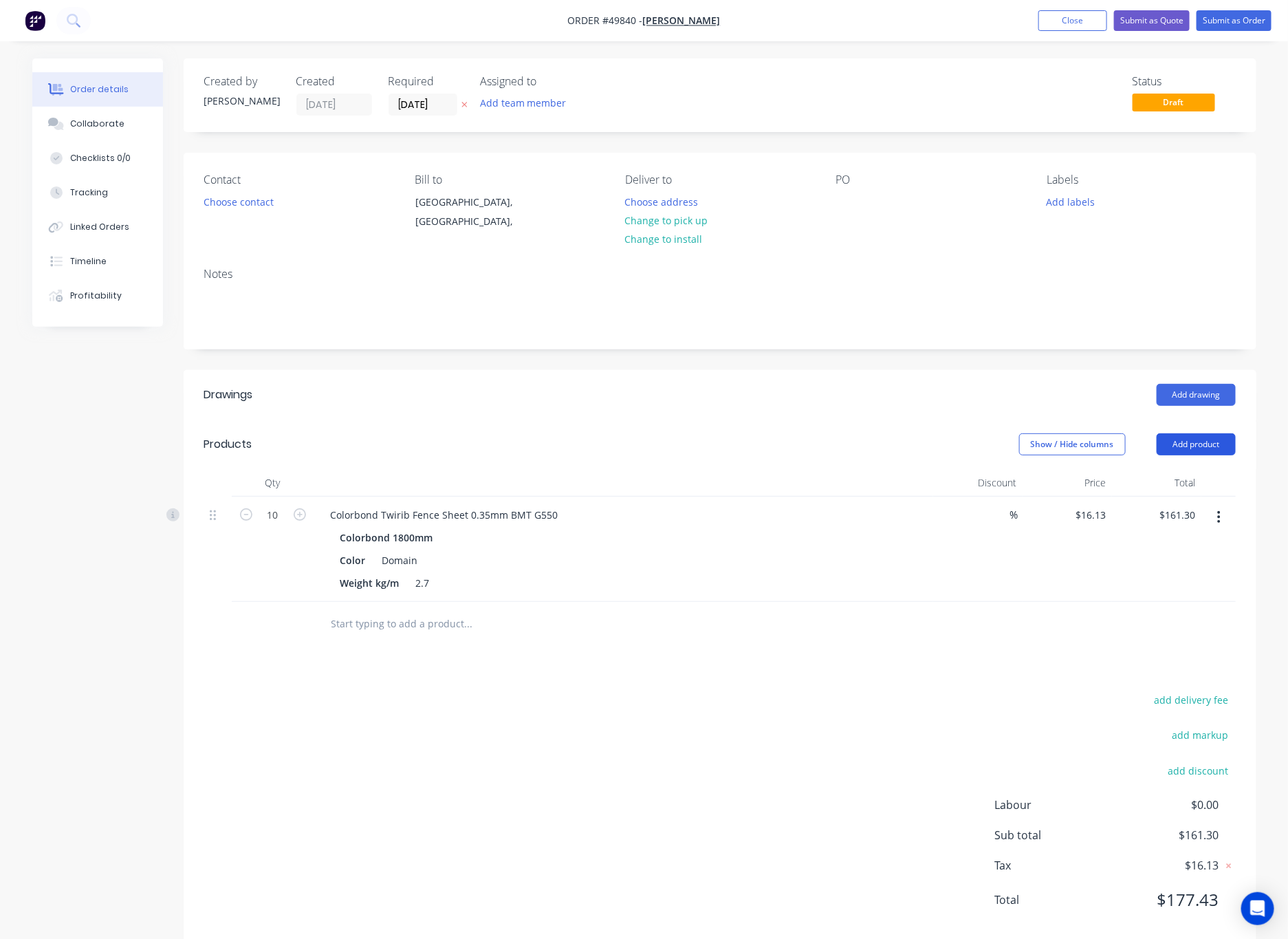
click at [845, 447] on button "Add product" at bounding box center [1196, 444] width 79 height 22
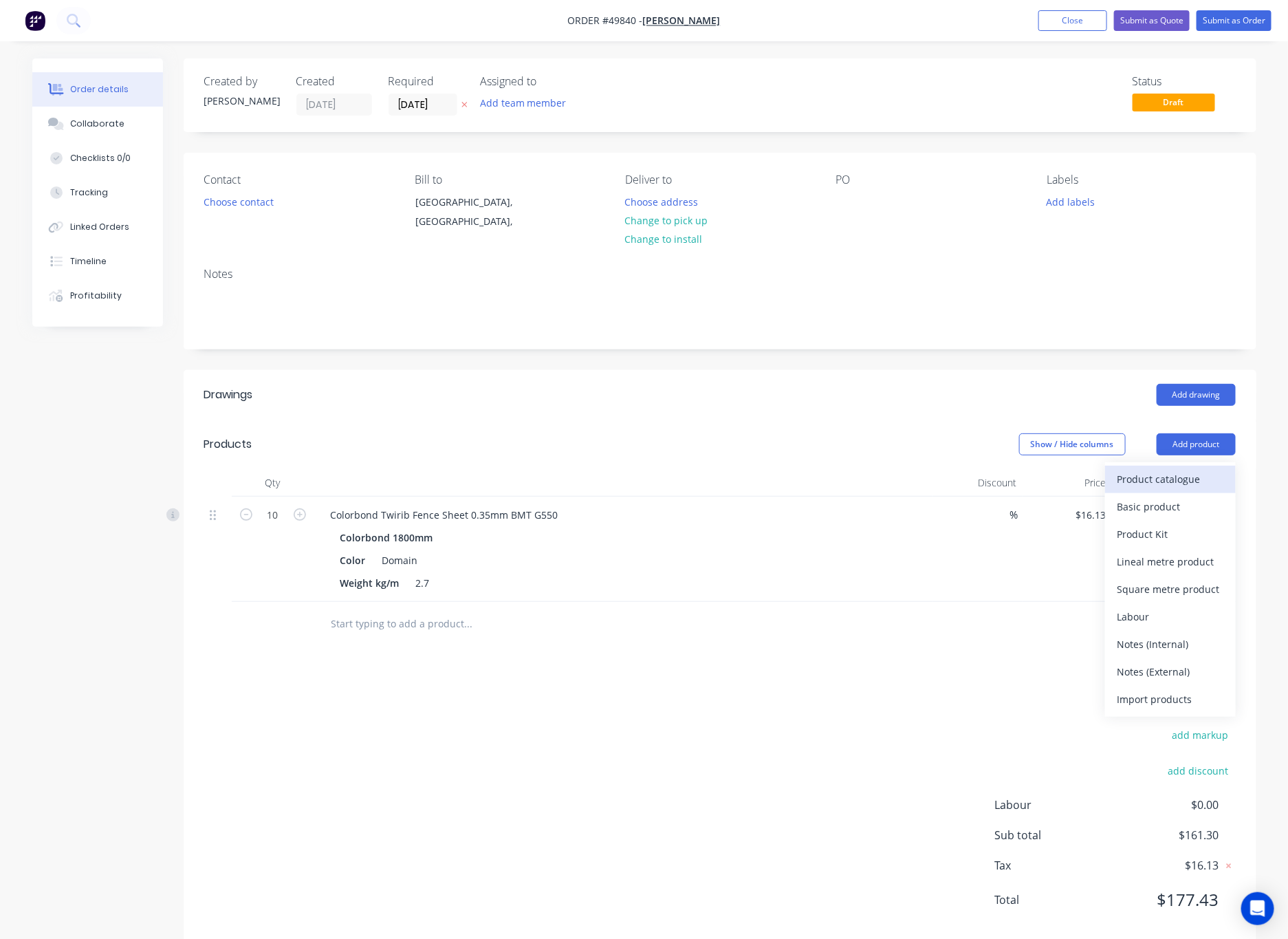
click at [845, 481] on div "Product catalogue" at bounding box center [1170, 479] width 106 height 20
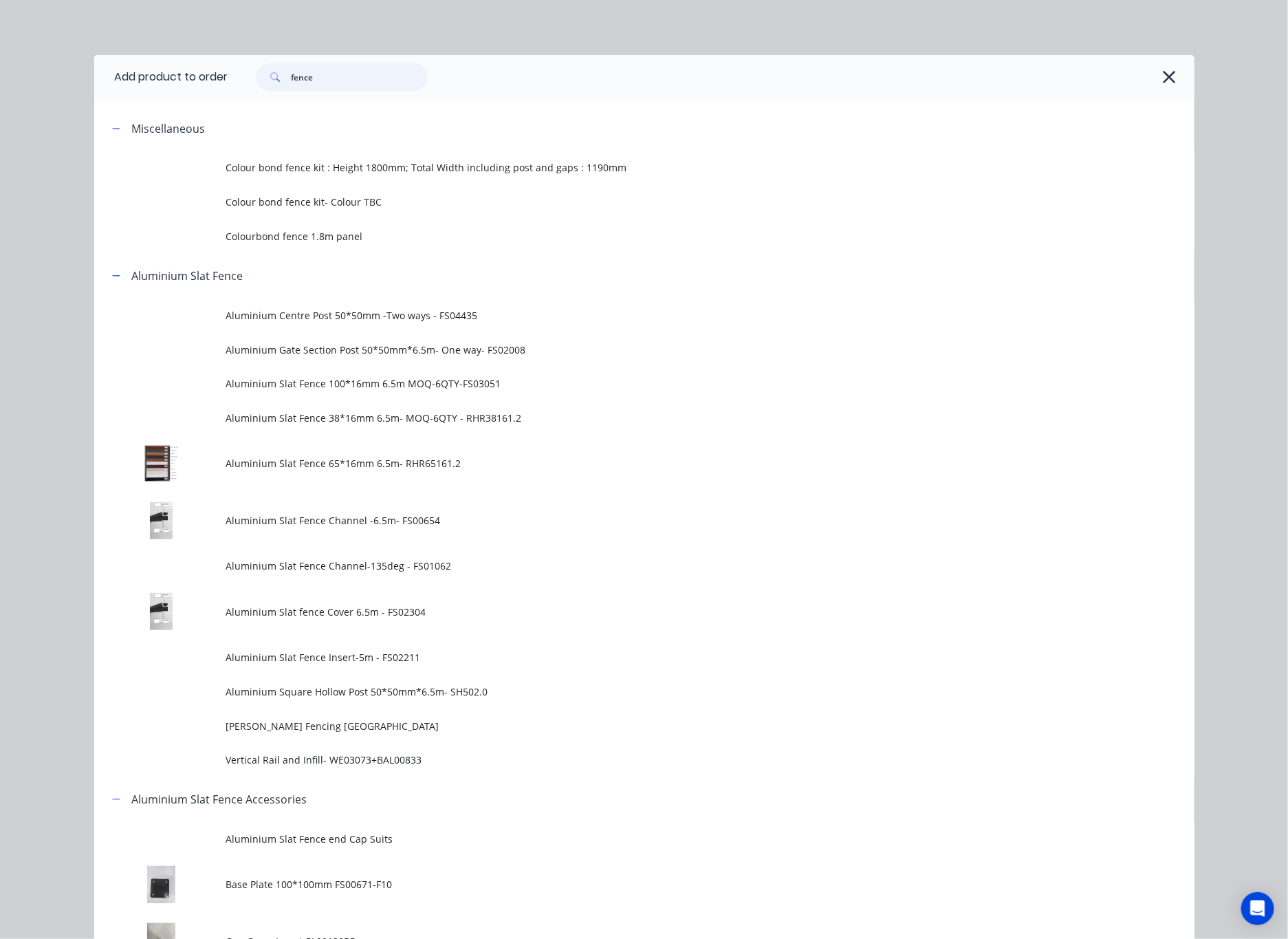
drag, startPoint x: 322, startPoint y: 76, endPoint x: 246, endPoint y: 89, distance: 77.1
click at [256, 88] on div "fence" at bounding box center [342, 77] width 172 height 27
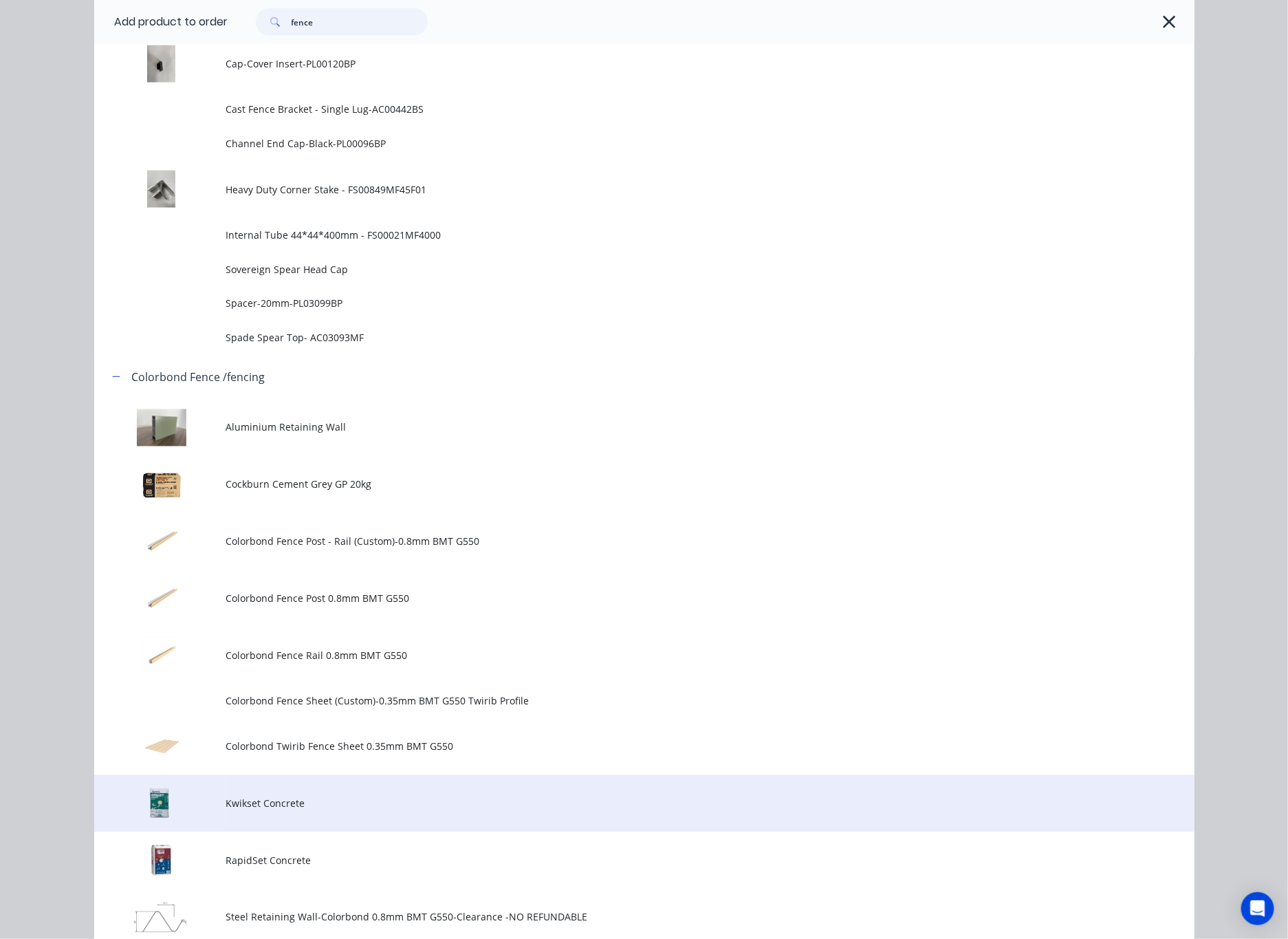
scroll to position [928, 0]
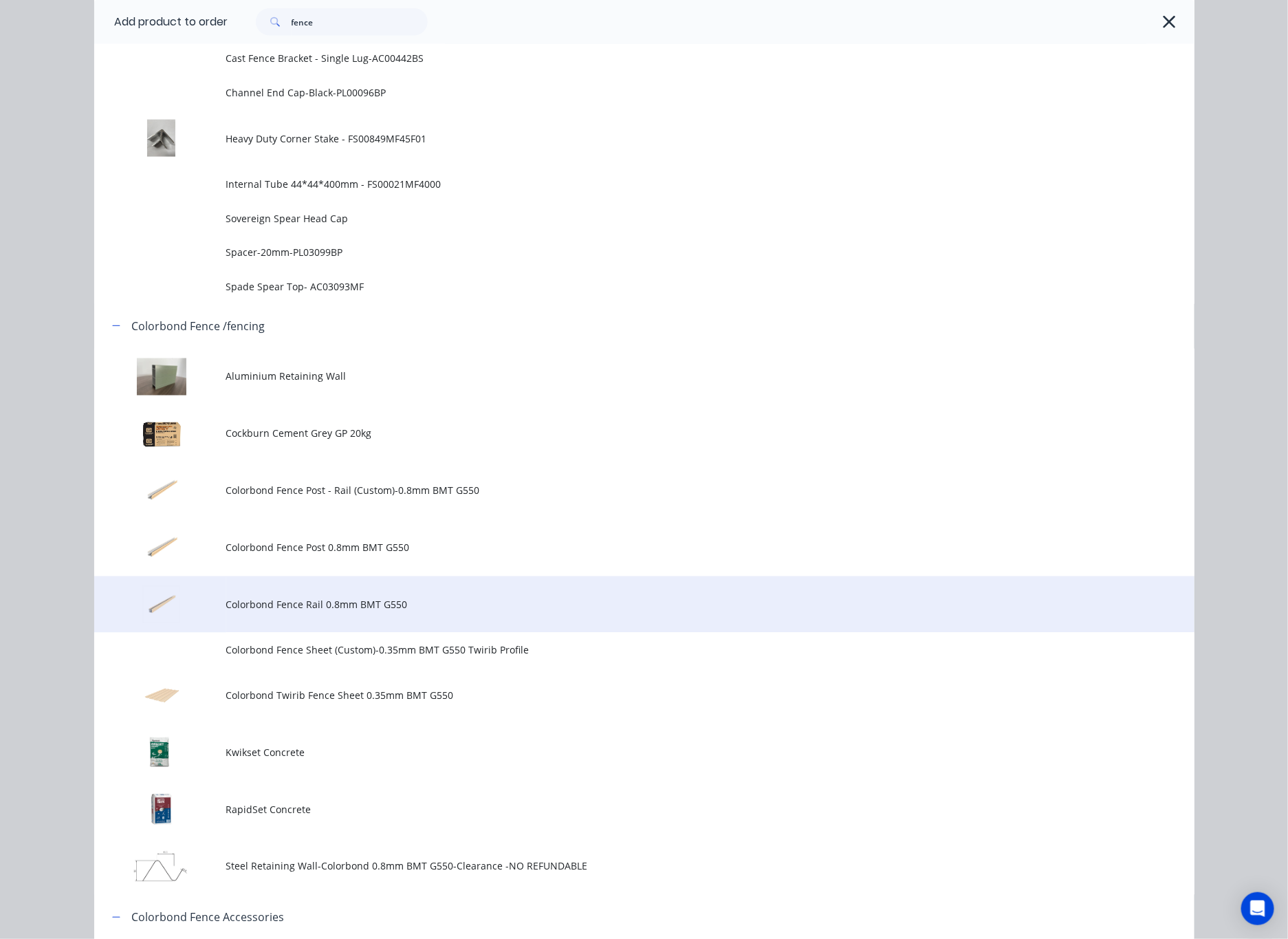
click at [507, 598] on span "Colorbond Fence Rail 0.8mm BMT G550" at bounding box center [613, 604] width 774 height 14
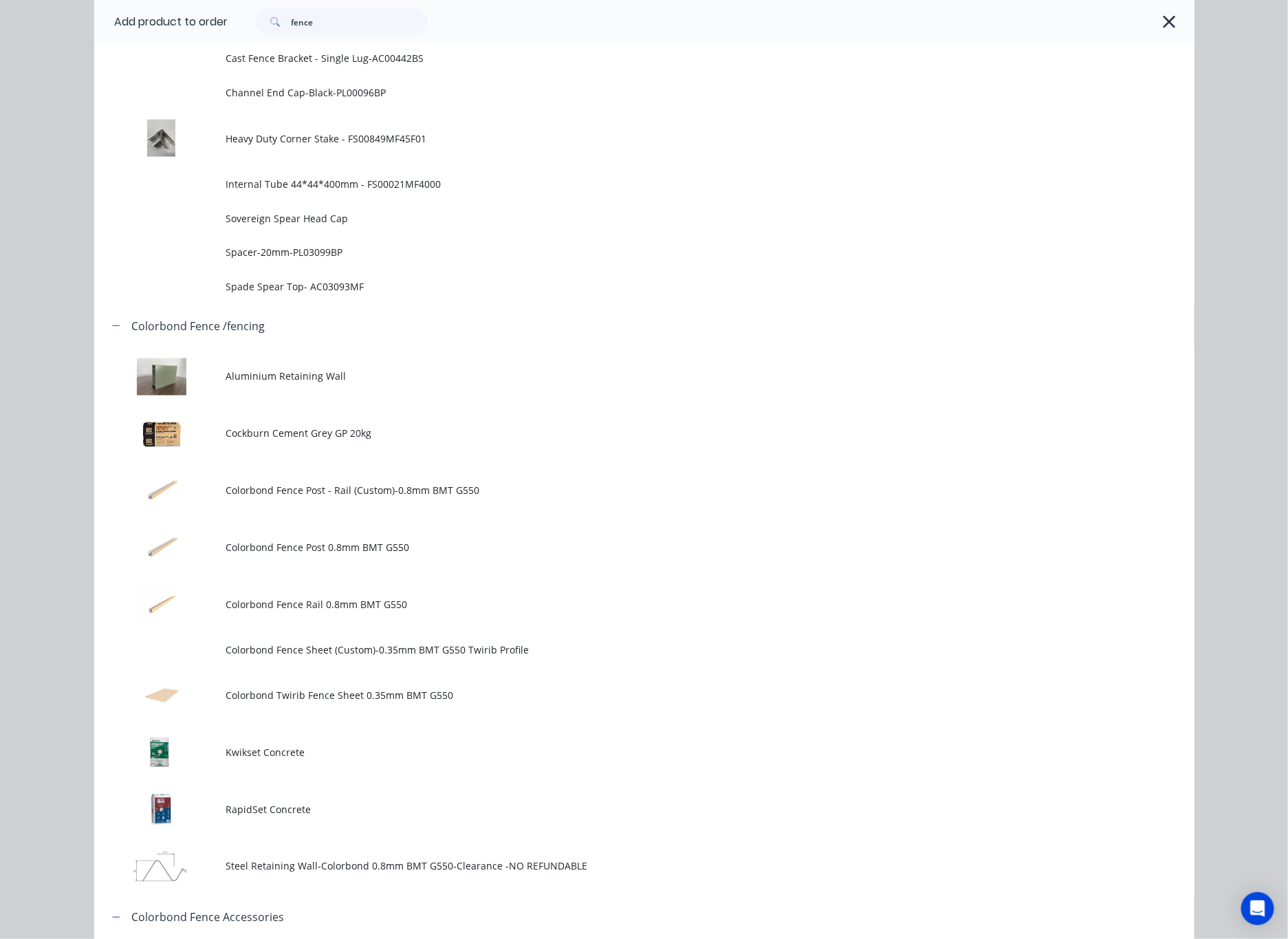
scroll to position [0, 0]
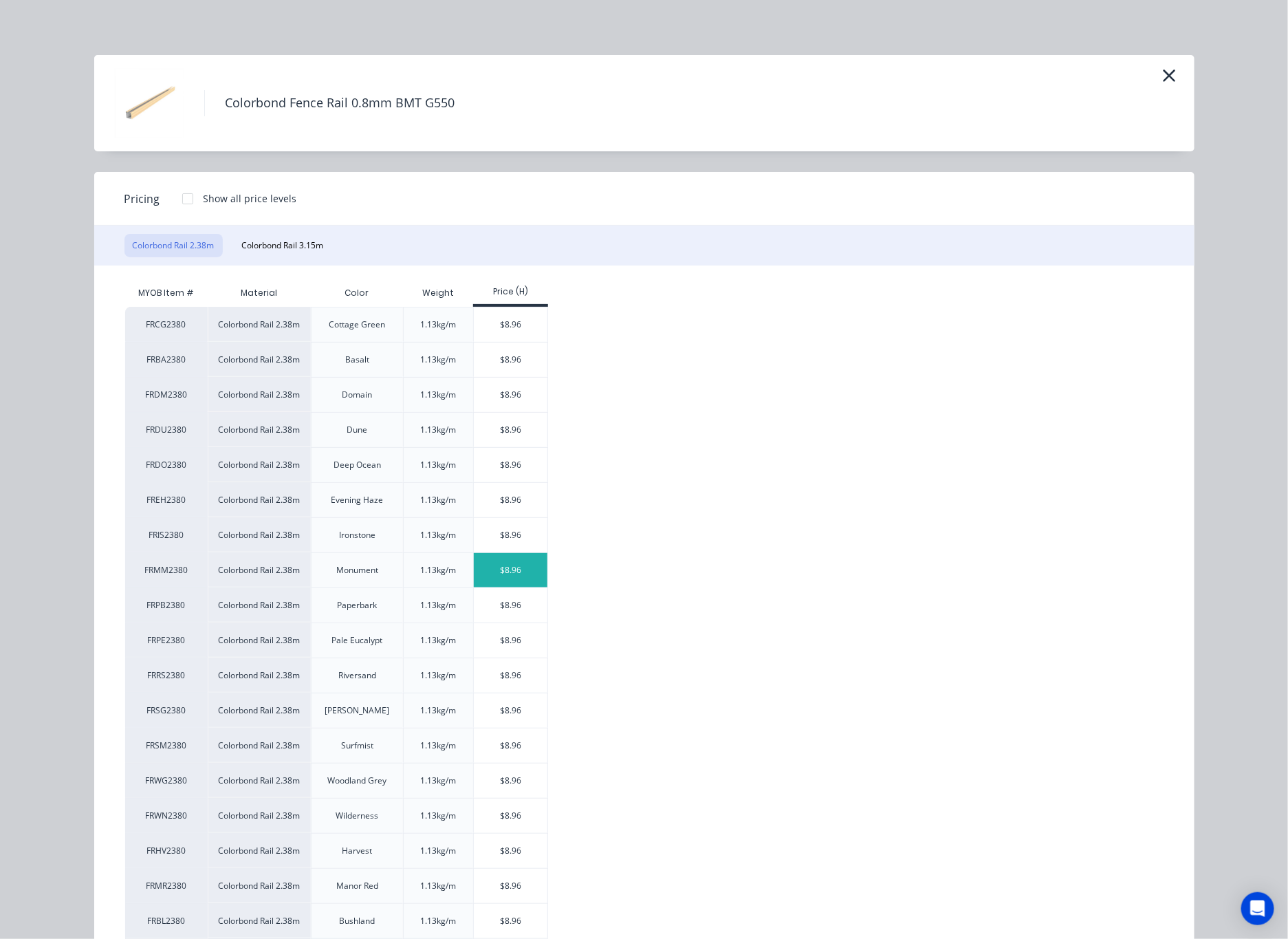
click at [516, 574] on div "$8.96" at bounding box center [510, 570] width 74 height 34
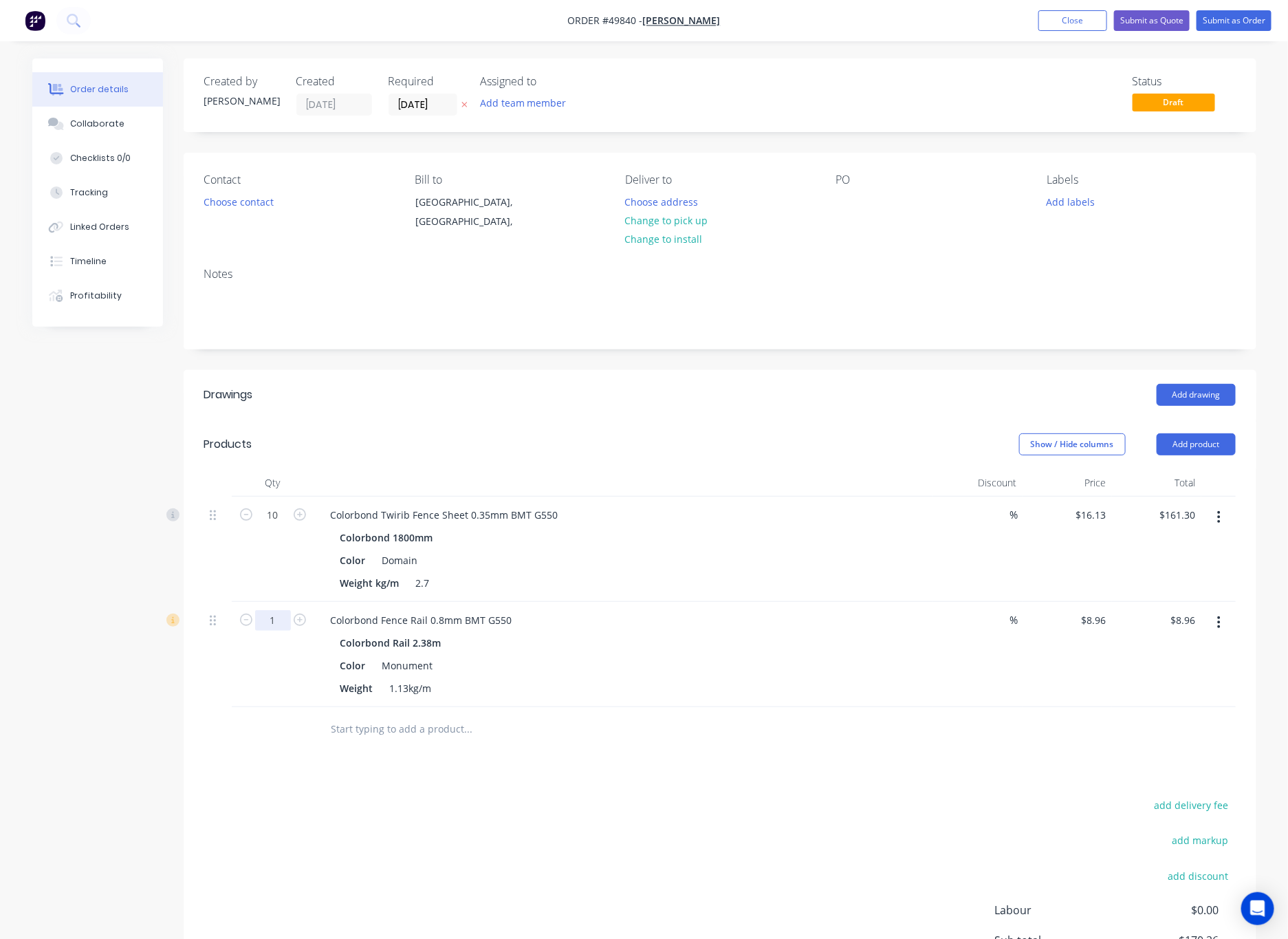
click at [281, 631] on input "1" at bounding box center [272, 620] width 36 height 21
type input "4"
type input "$35.84"
click at [530, 813] on div "add delivery fee add markup add discount Labour $0.00 Sub total $170.26 Tax $17…" at bounding box center [720, 913] width 1032 height 235
click at [845, 450] on button "Add product" at bounding box center [1196, 444] width 79 height 22
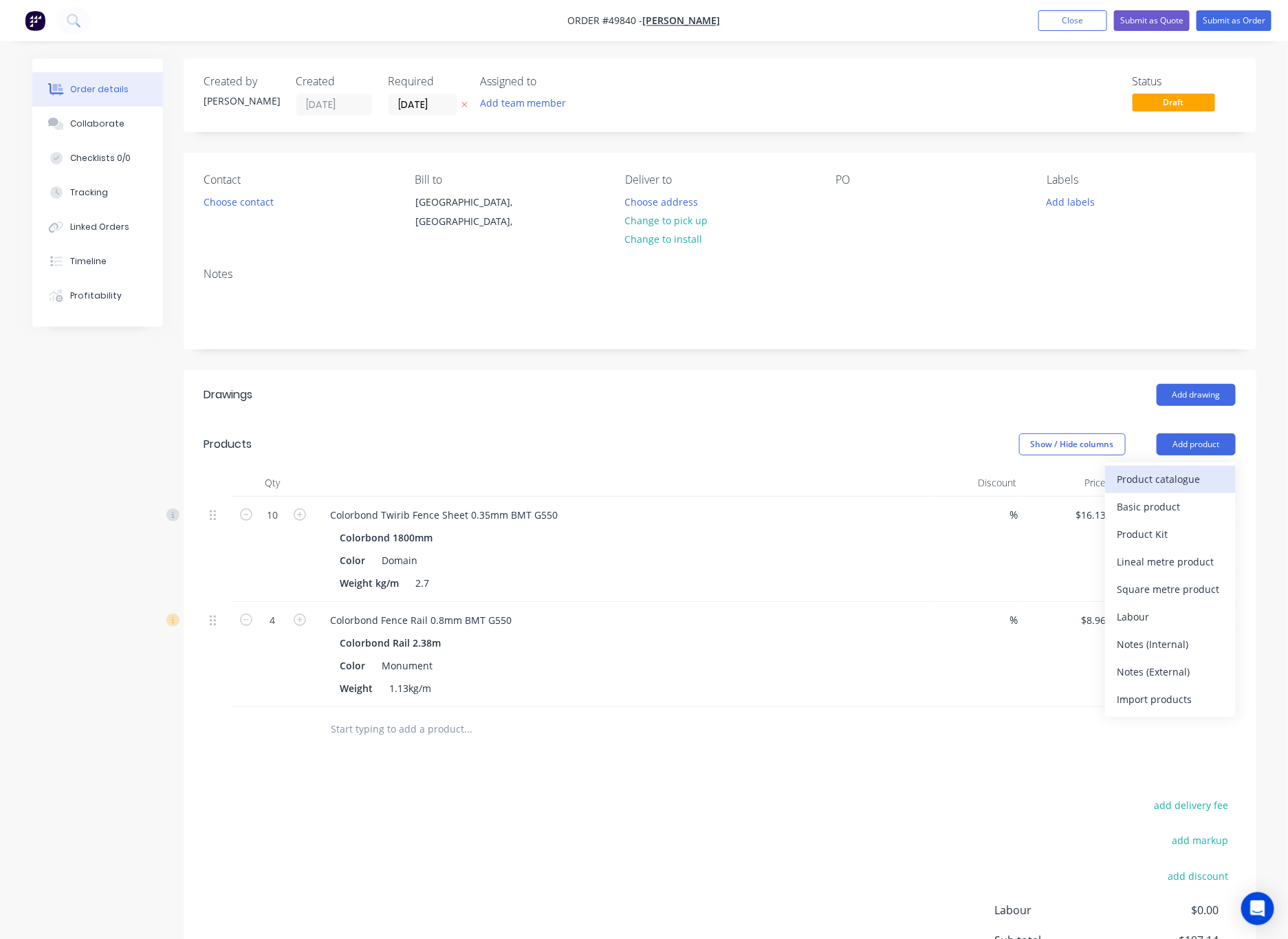
click at [845, 489] on div "Product catalogue" at bounding box center [1170, 479] width 106 height 20
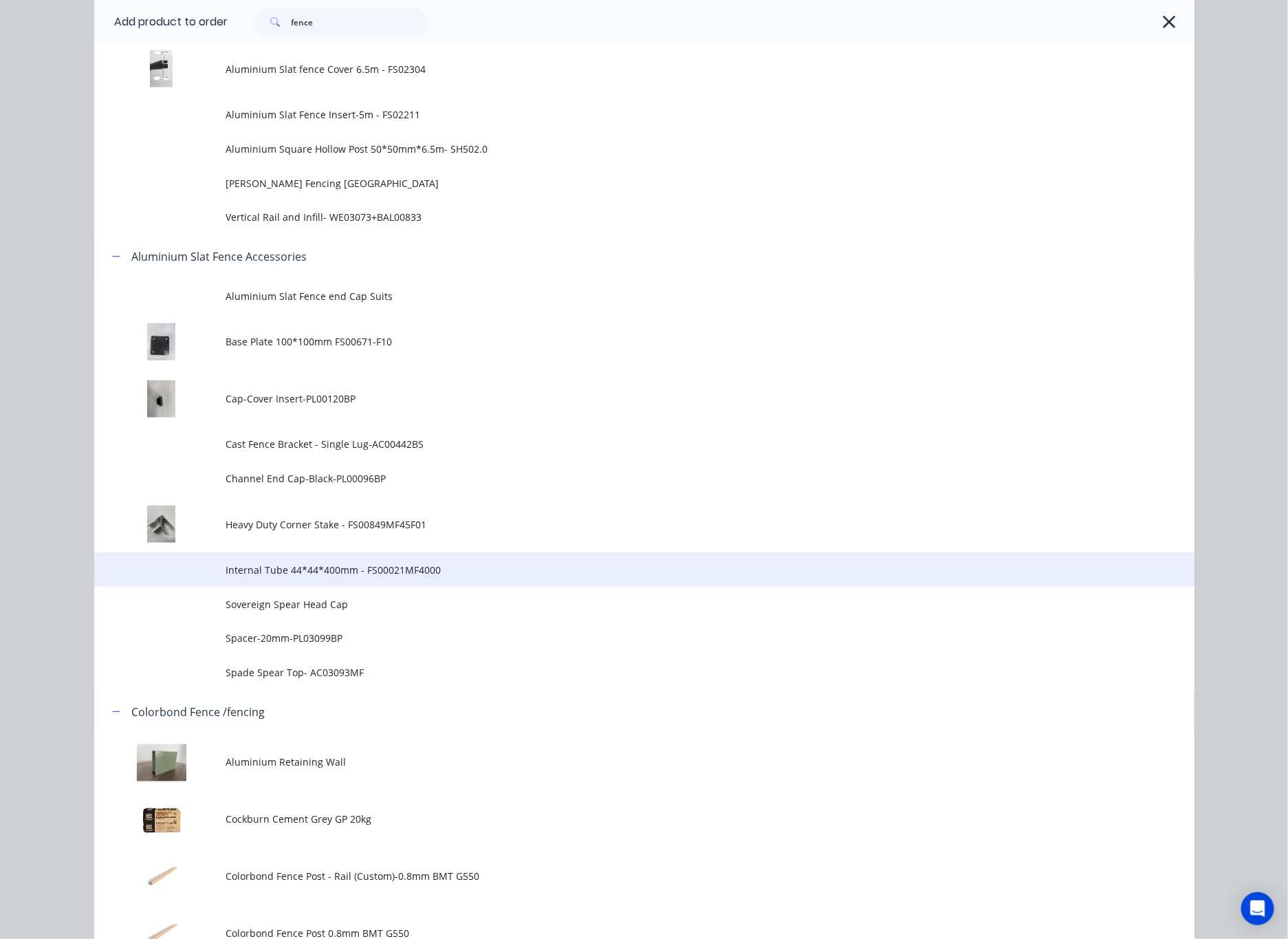
scroll to position [722, 0]
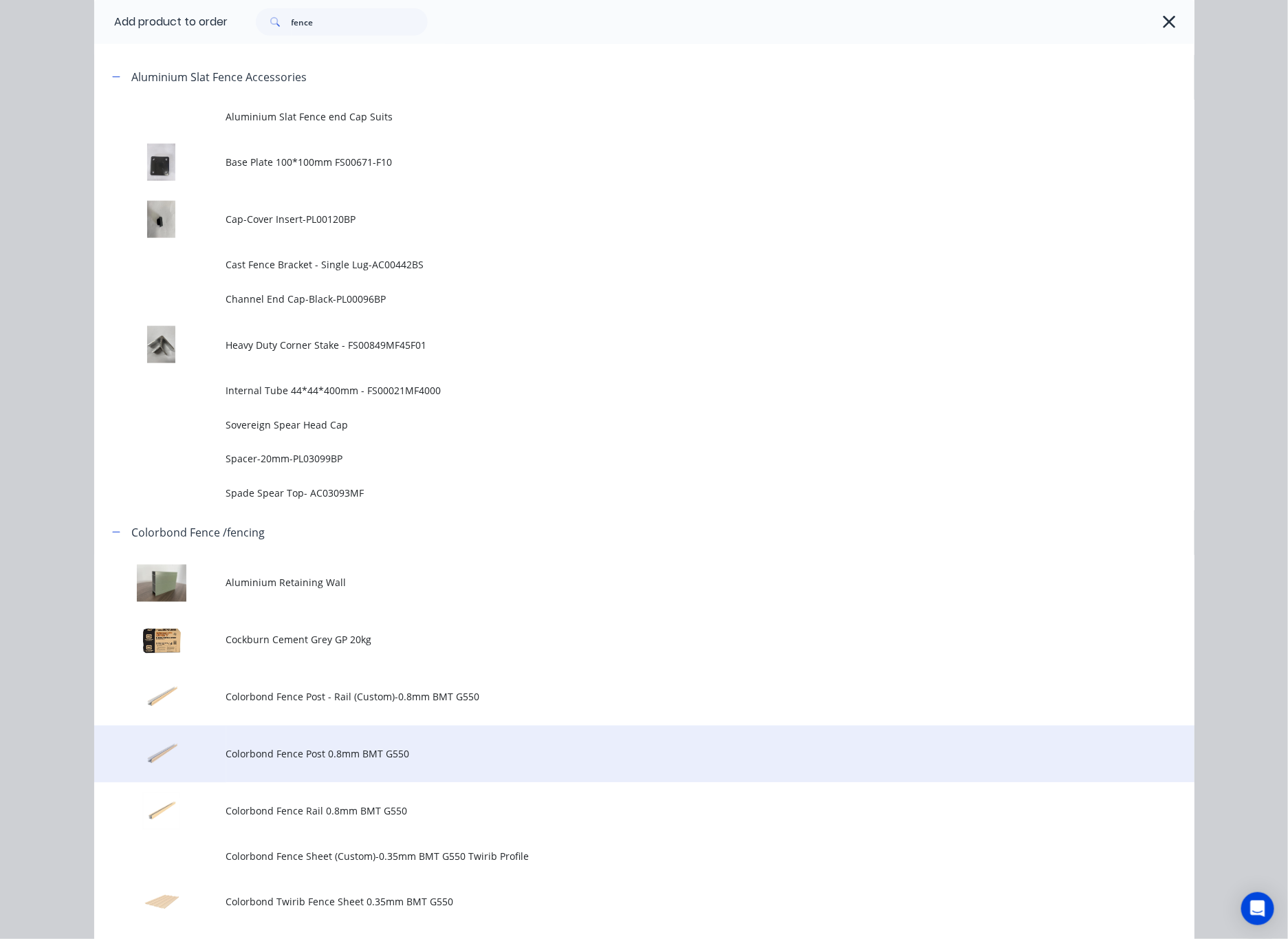
click at [552, 749] on span "Colorbond Fence Post 0.8mm BMT G550" at bounding box center [613, 753] width 774 height 14
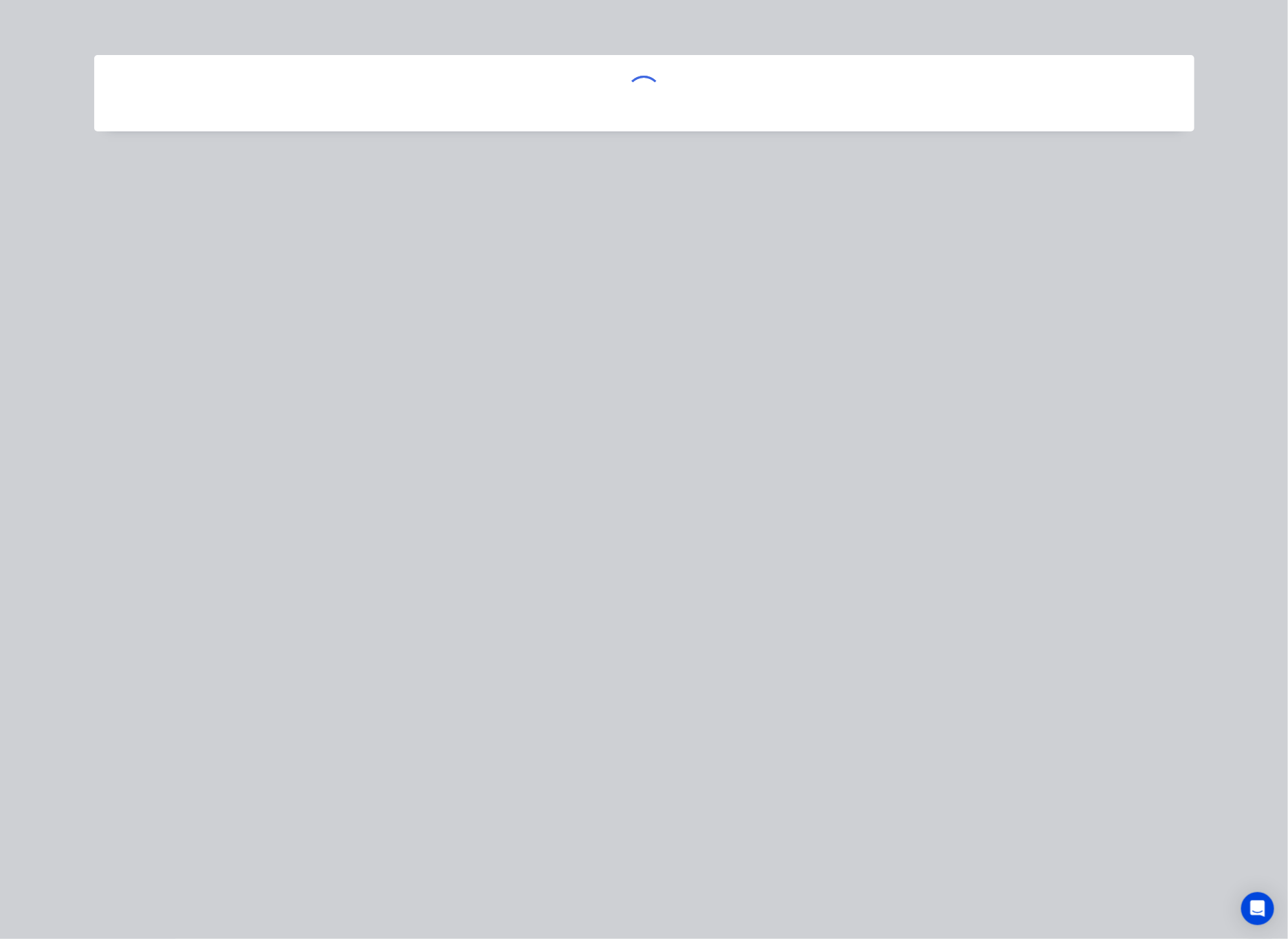
scroll to position [0, 0]
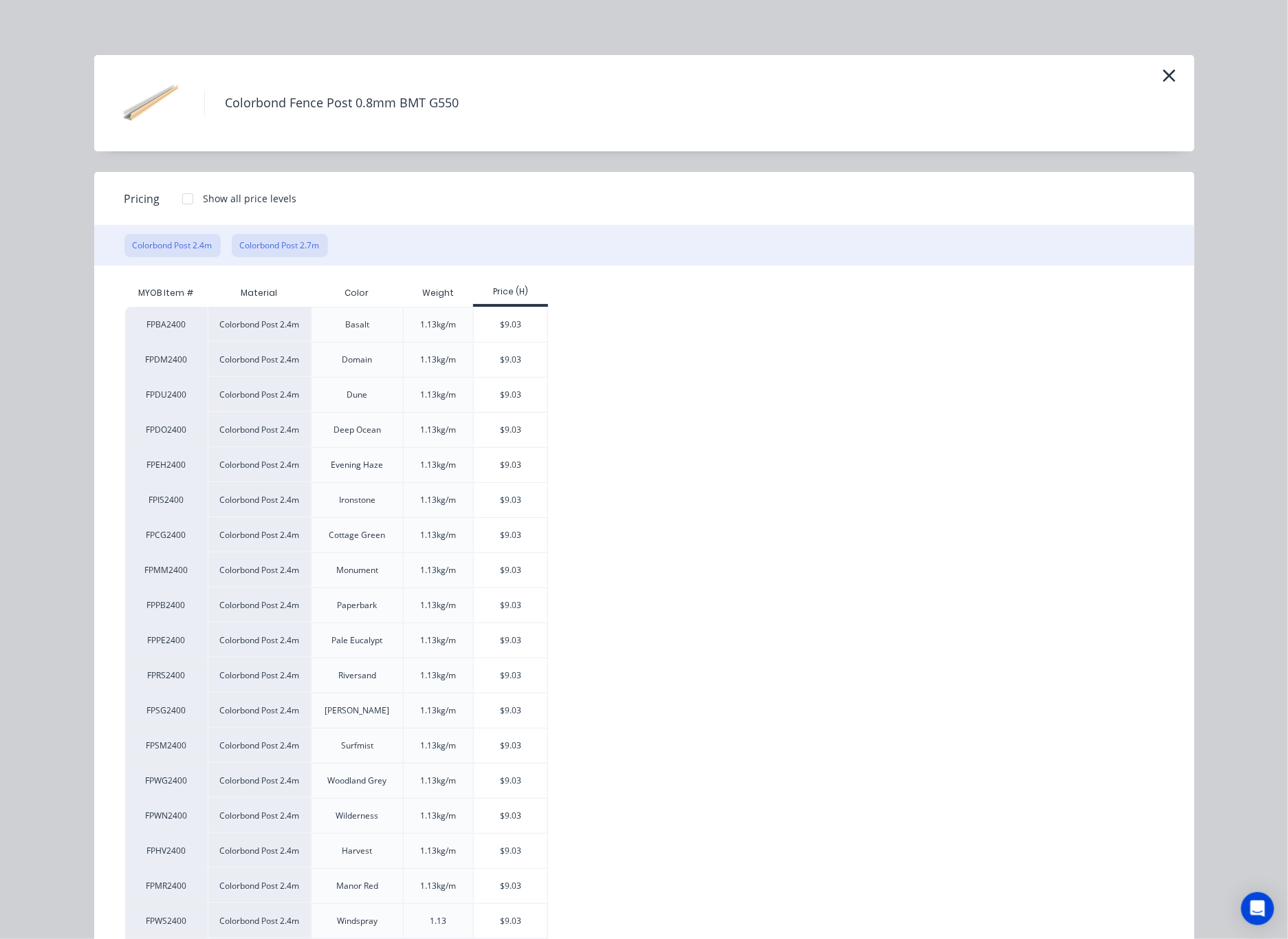
click at [260, 238] on button "Colorbond Post 2.7m" at bounding box center [280, 245] width 97 height 24
click at [506, 605] on div "$10.16" at bounding box center [510, 605] width 74 height 34
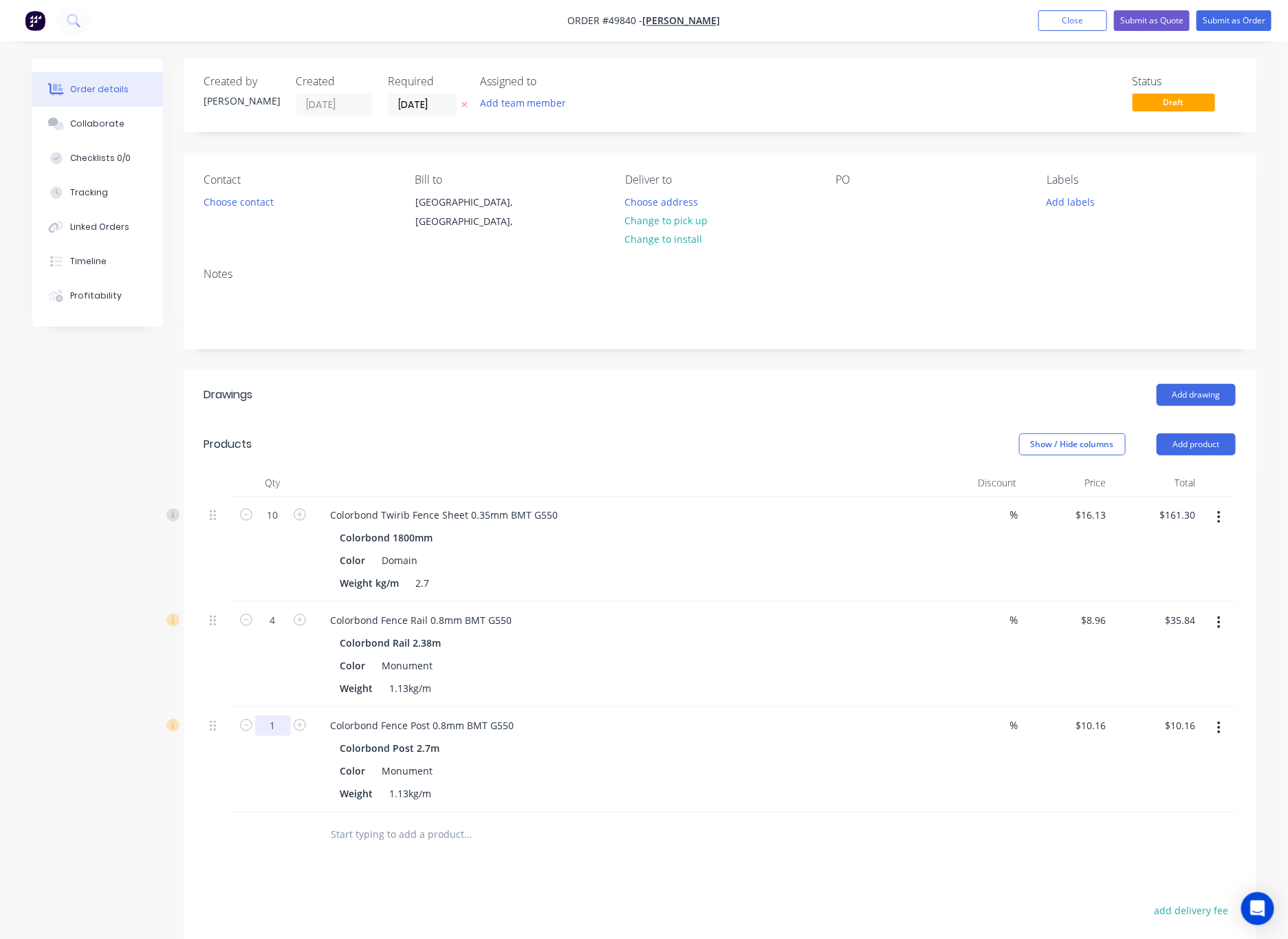
click at [283, 728] on input "1" at bounding box center [272, 725] width 36 height 21
type input "6"
type input "$60.96"
click at [275, 846] on div at bounding box center [273, 834] width 82 height 45
click at [845, 444] on button "Add product" at bounding box center [1196, 444] width 79 height 22
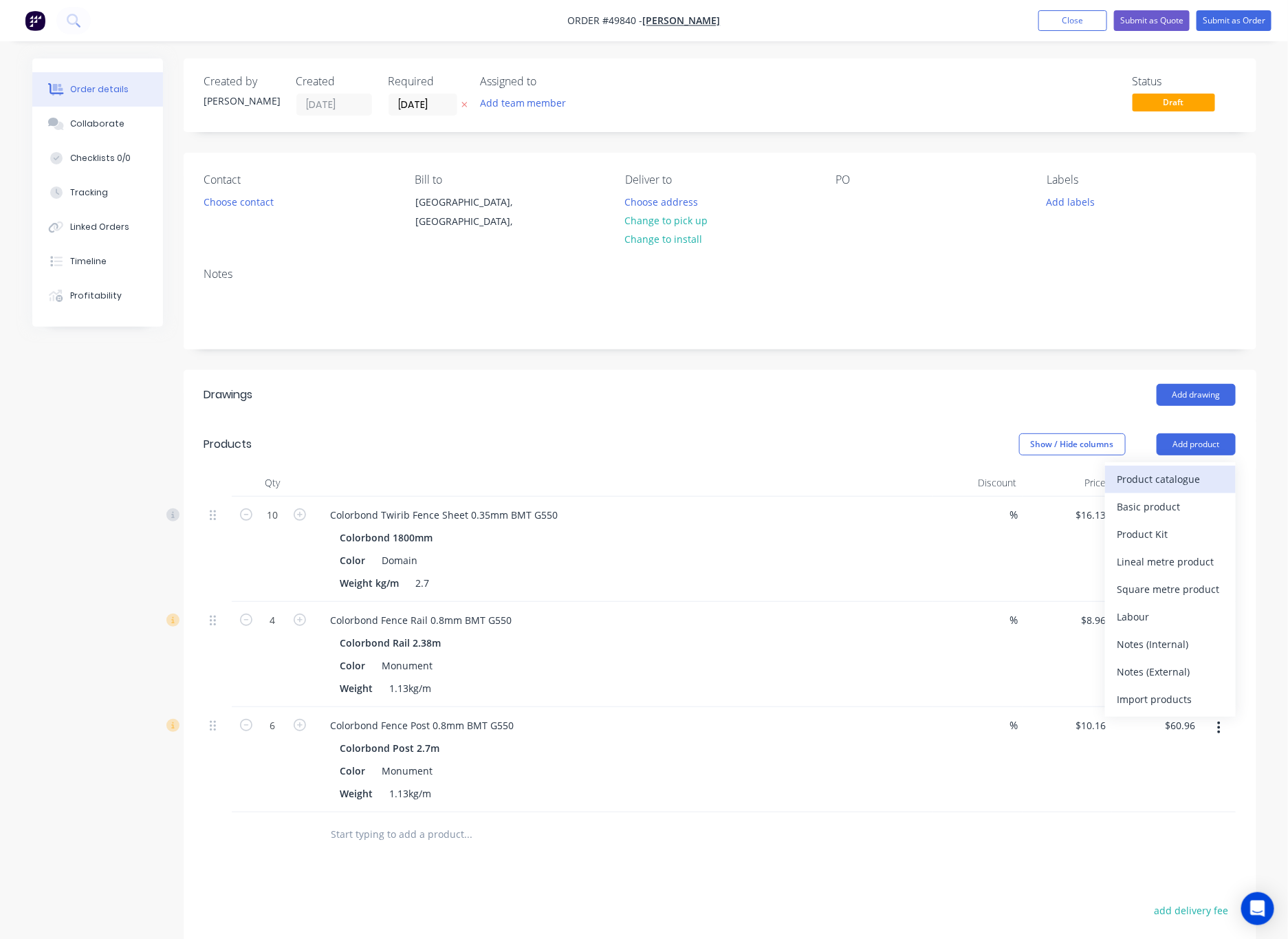
click at [845, 477] on div "Product catalogue" at bounding box center [1170, 479] width 106 height 20
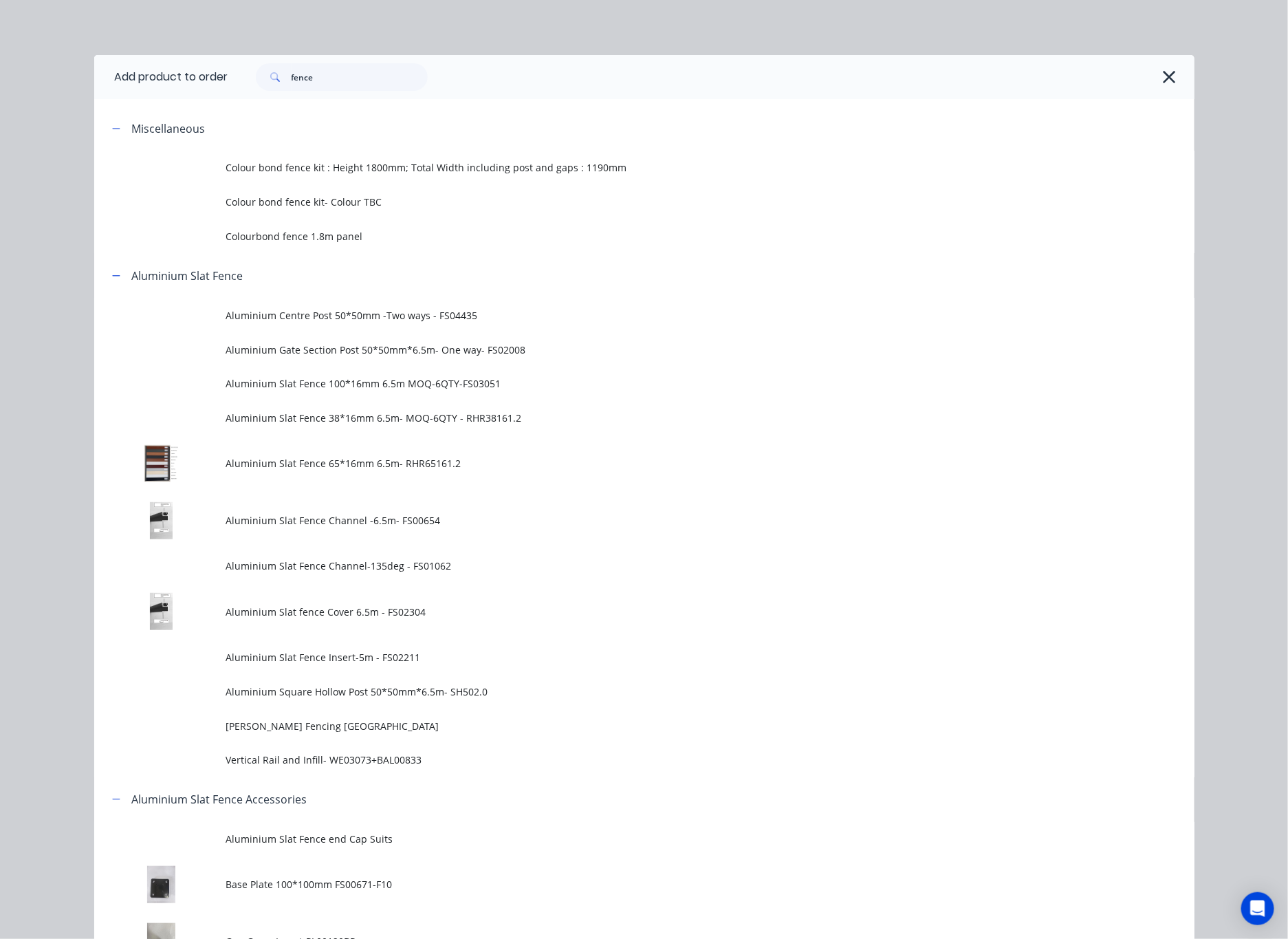
scroll to position [826, 0]
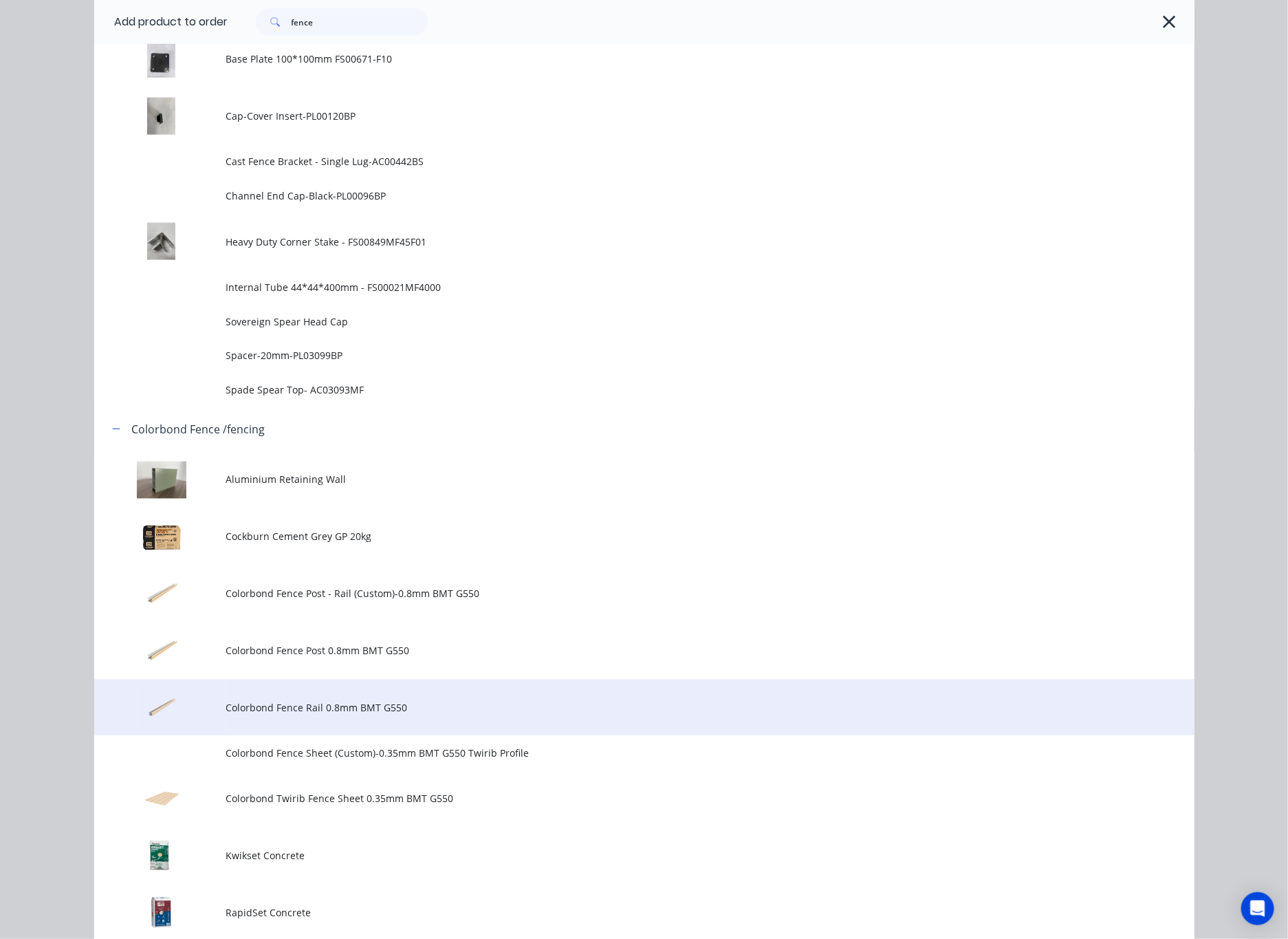
click at [460, 706] on span "Colorbond Fence Rail 0.8mm BMT G550" at bounding box center [613, 708] width 774 height 14
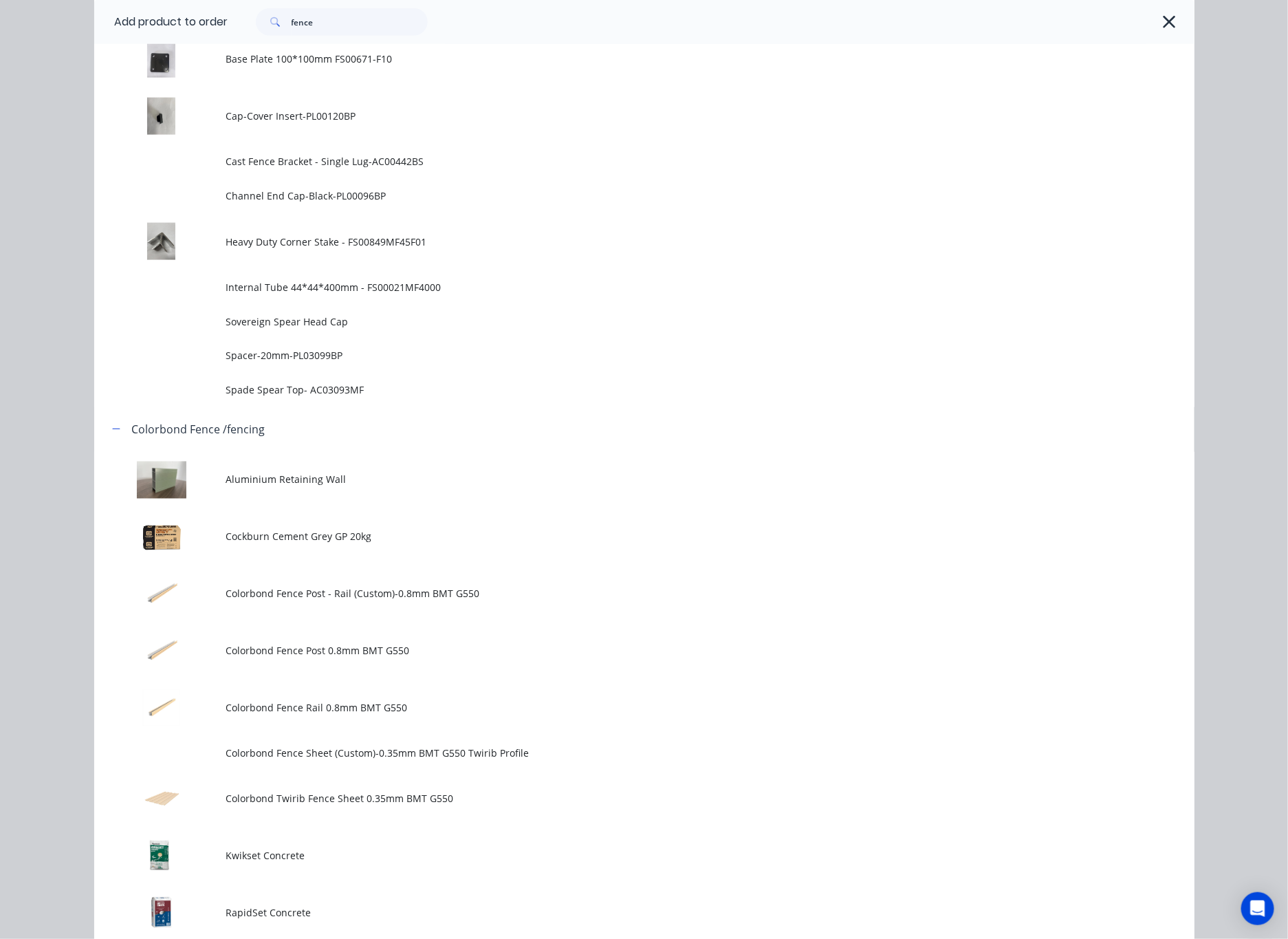
scroll to position [0, 0]
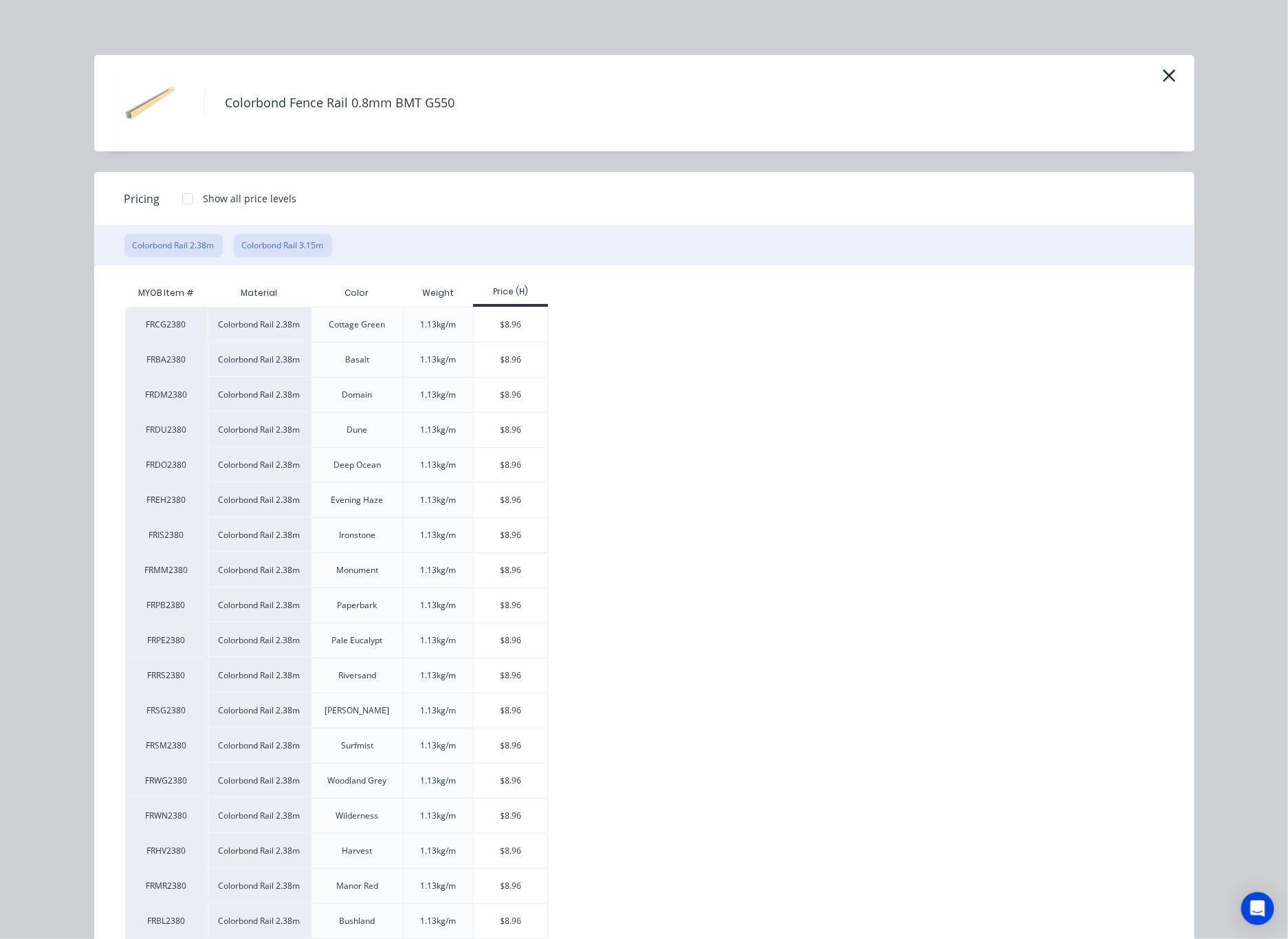
click at [259, 238] on button "Colorbond Rail 3.15m" at bounding box center [282, 245] width 98 height 24
click at [512, 389] on div "$11.85" at bounding box center [510, 394] width 74 height 34
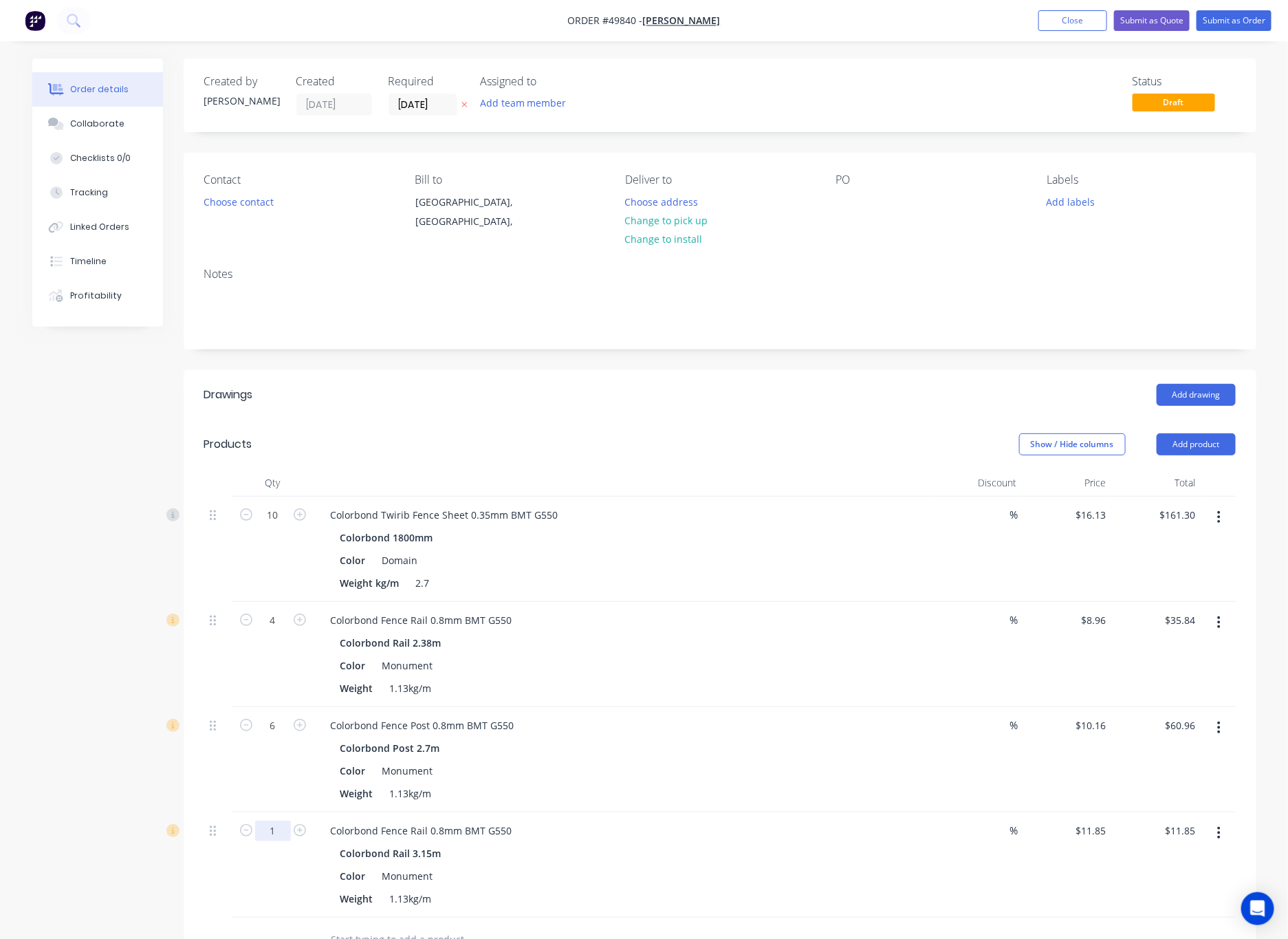
click at [276, 833] on input "1" at bounding box center [272, 830] width 36 height 21
type input "2"
type input "$23.70"
click at [711, 846] on div "Colorbond Rail 3.15m" at bounding box center [623, 853] width 567 height 20
click at [845, 425] on header "Products Show / Hide columns Add product" at bounding box center [720, 444] width 1073 height 49
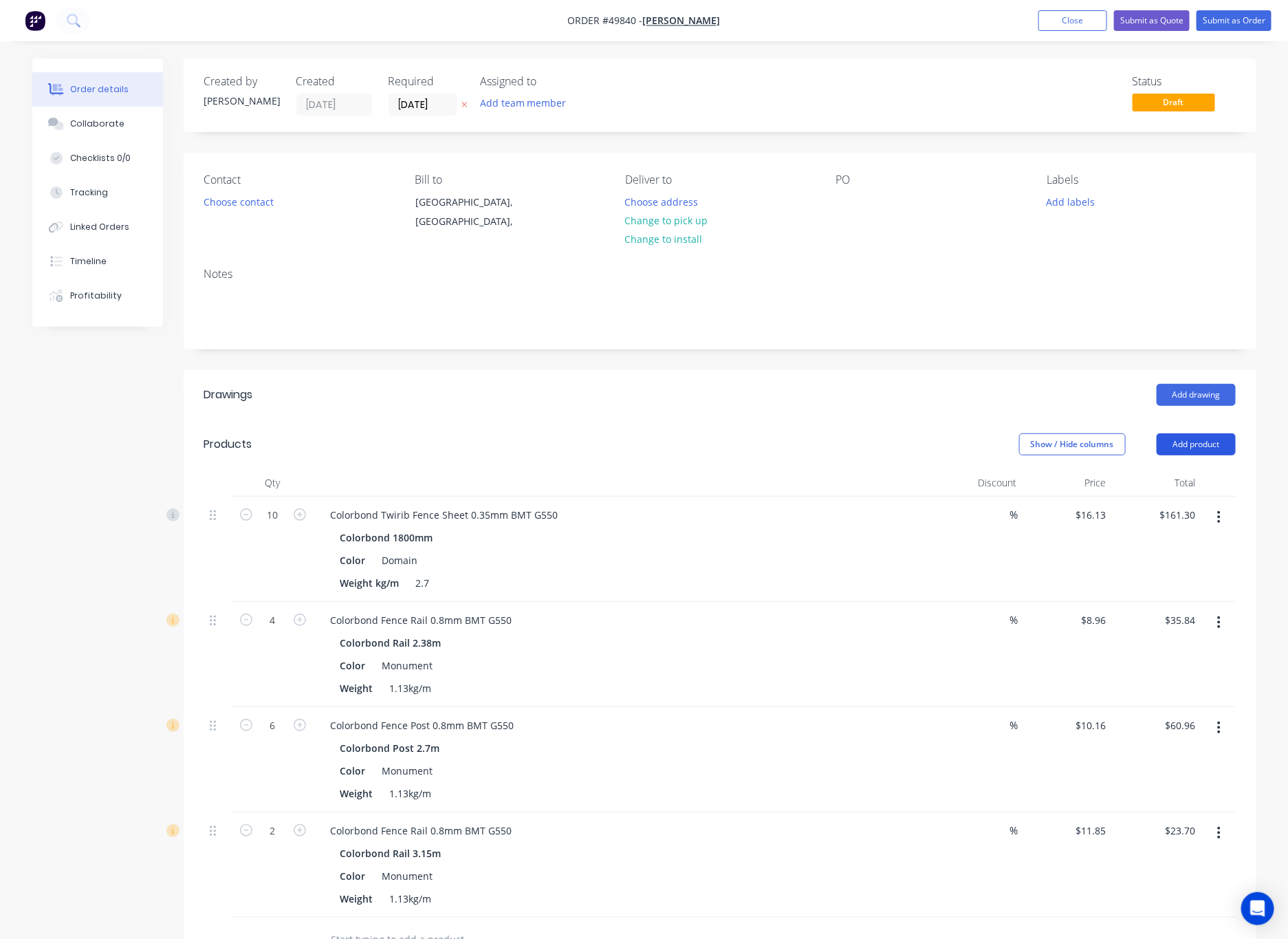
click at [845, 444] on button "Add product" at bounding box center [1196, 444] width 79 height 22
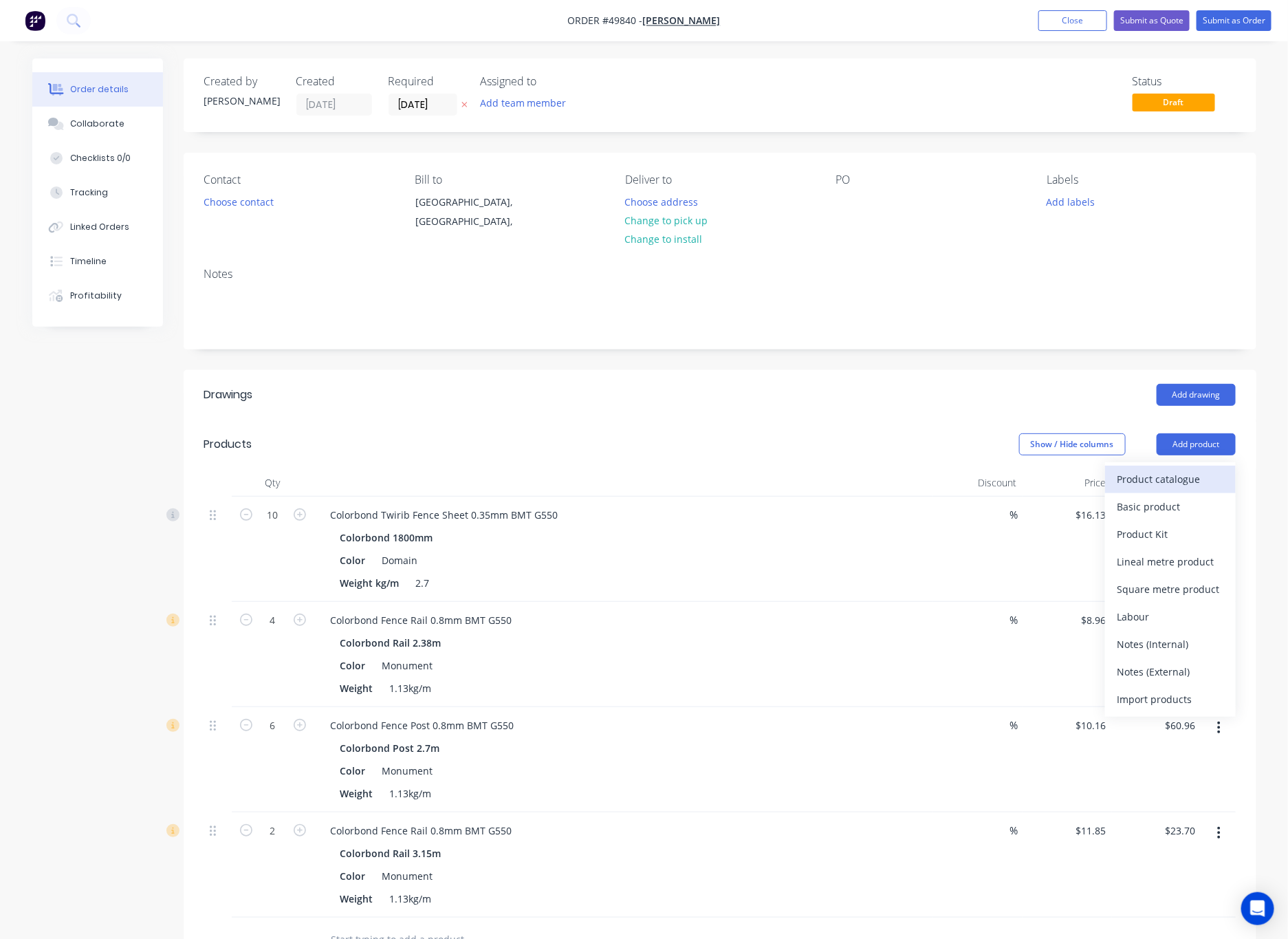
click at [845, 483] on div "Product catalogue" at bounding box center [1170, 479] width 106 height 20
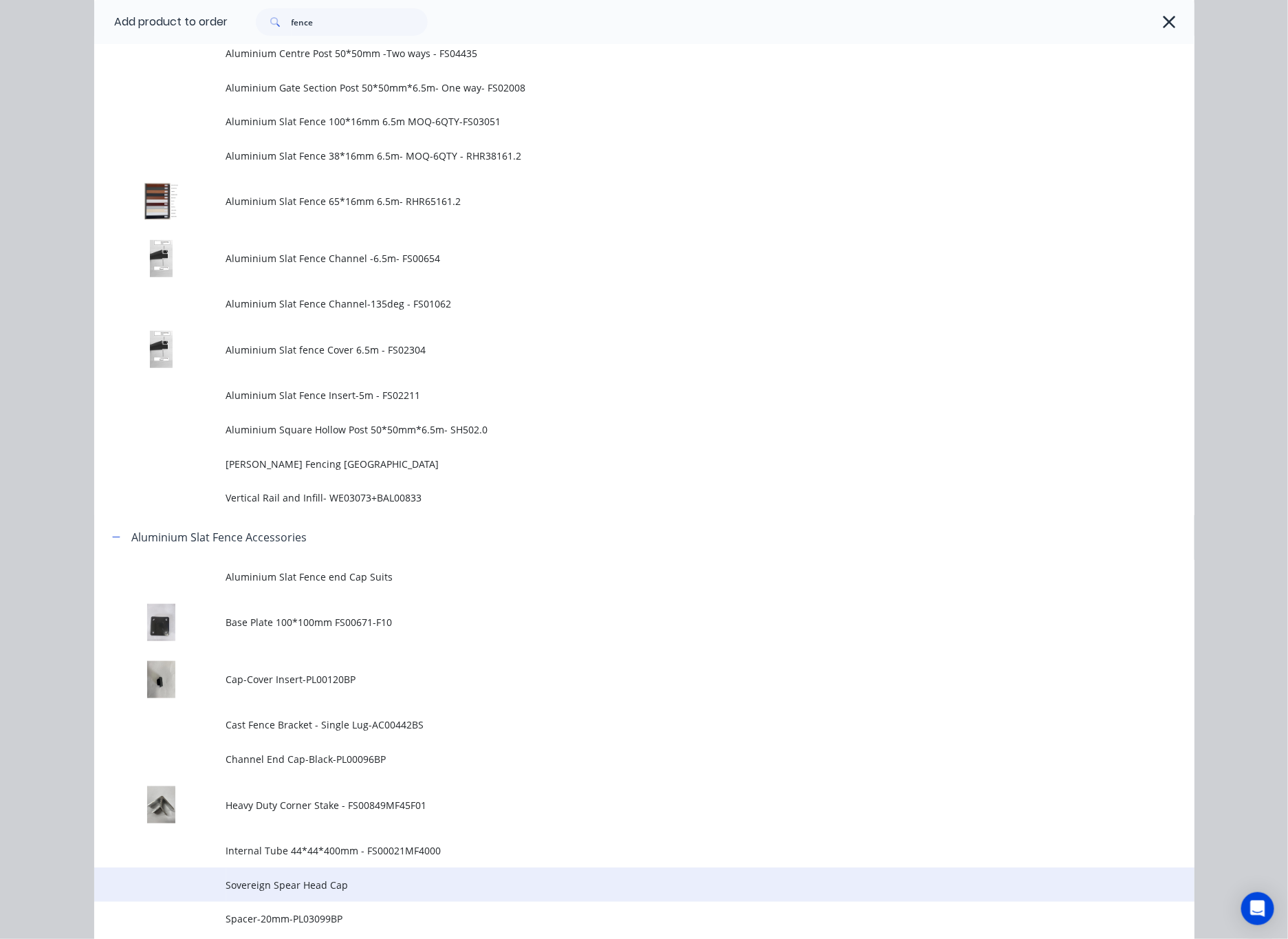
scroll to position [619, 0]
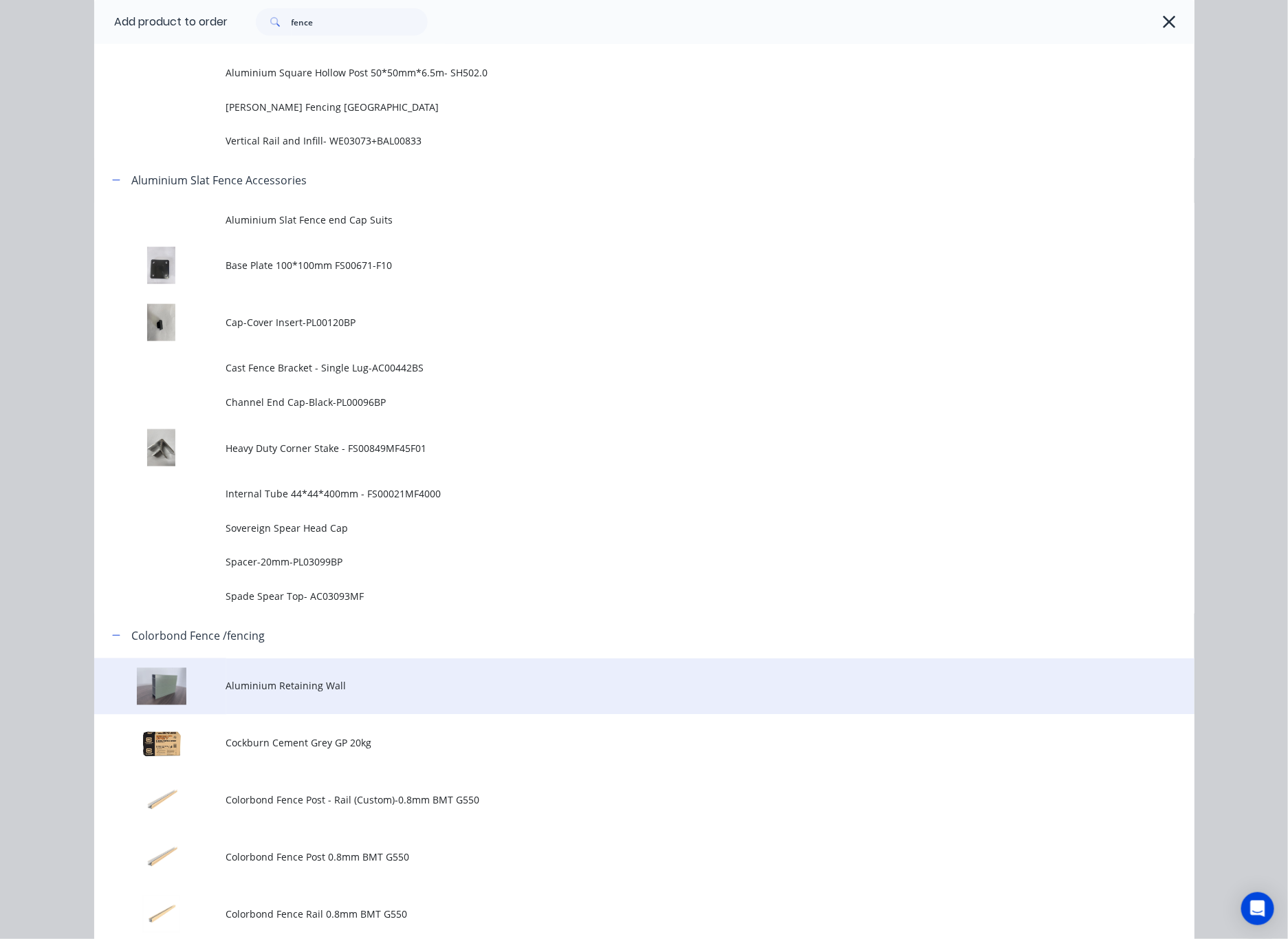
click at [341, 689] on span "Aluminium Retaining Wall" at bounding box center [613, 686] width 774 height 14
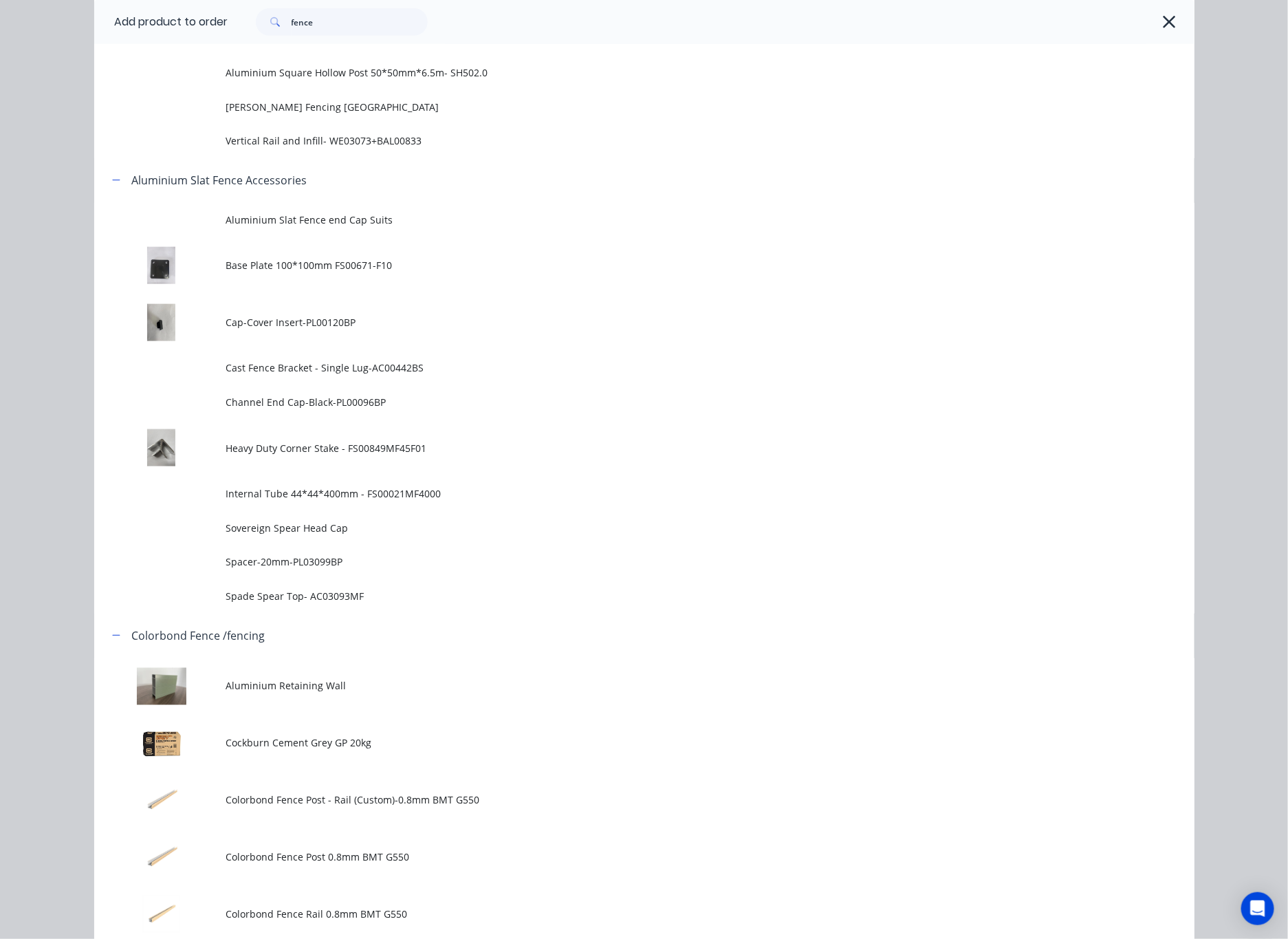
scroll to position [0, 0]
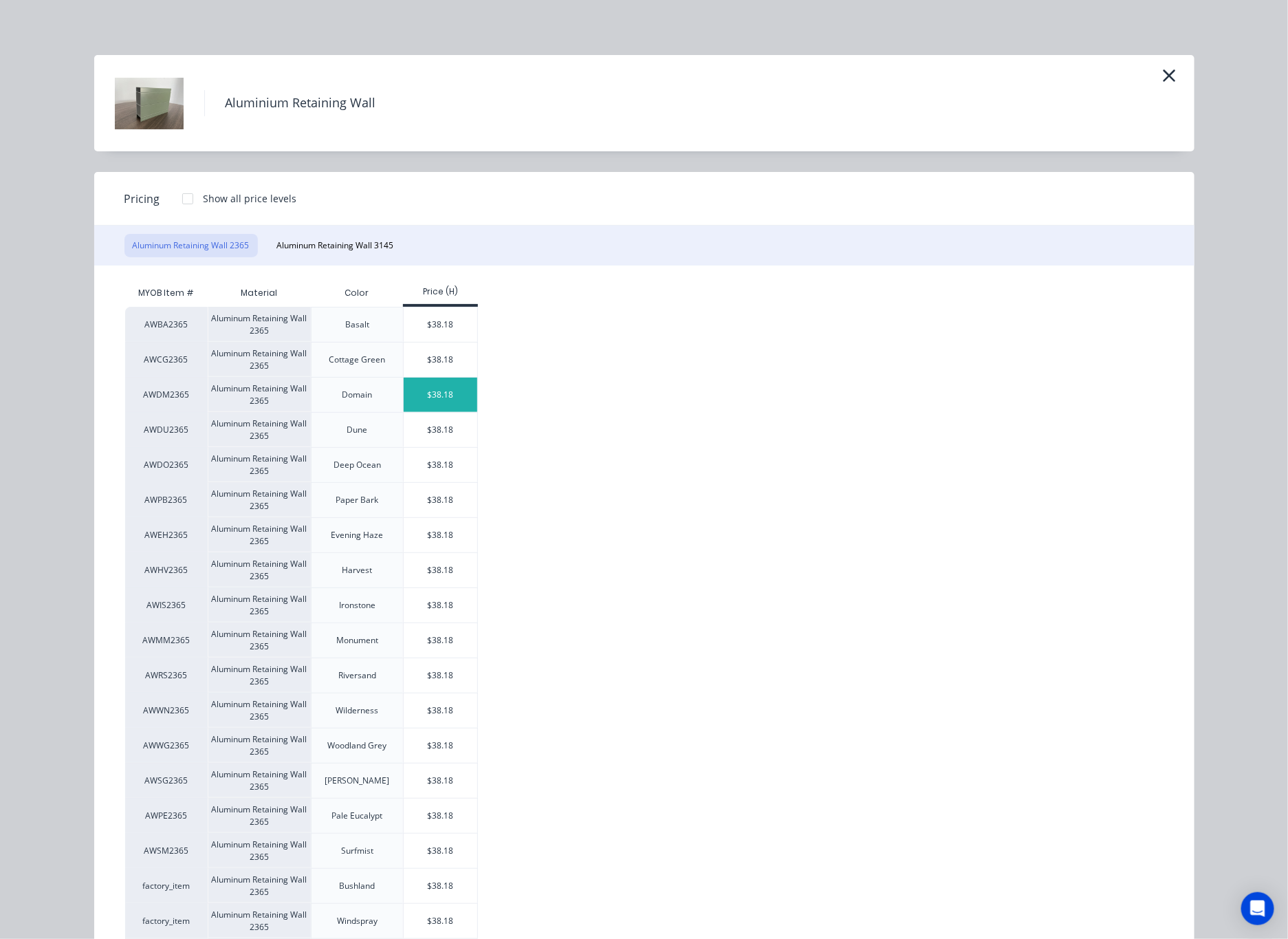
click at [432, 394] on div "$38.18" at bounding box center [440, 394] width 74 height 34
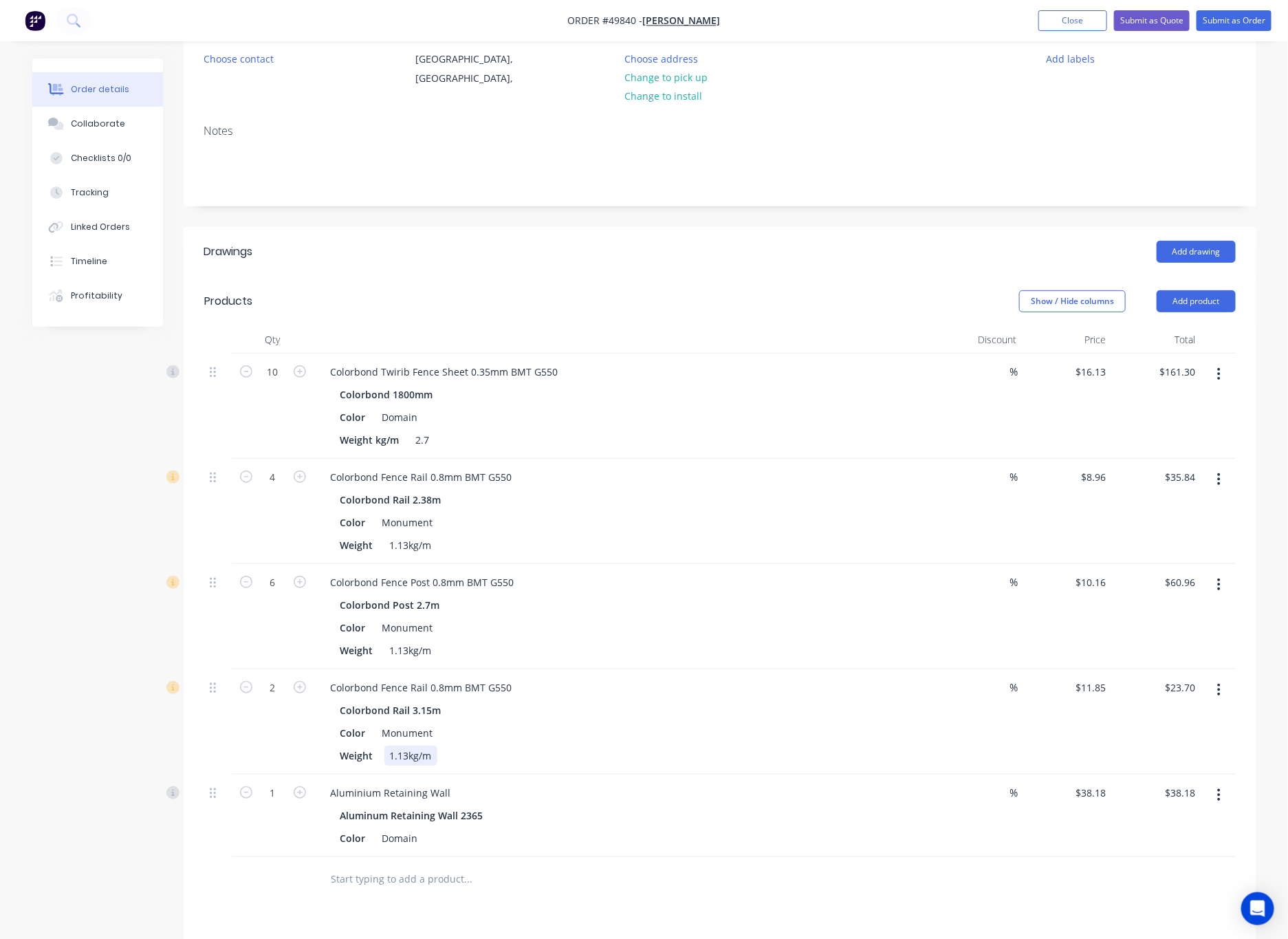
scroll to position [310, 0]
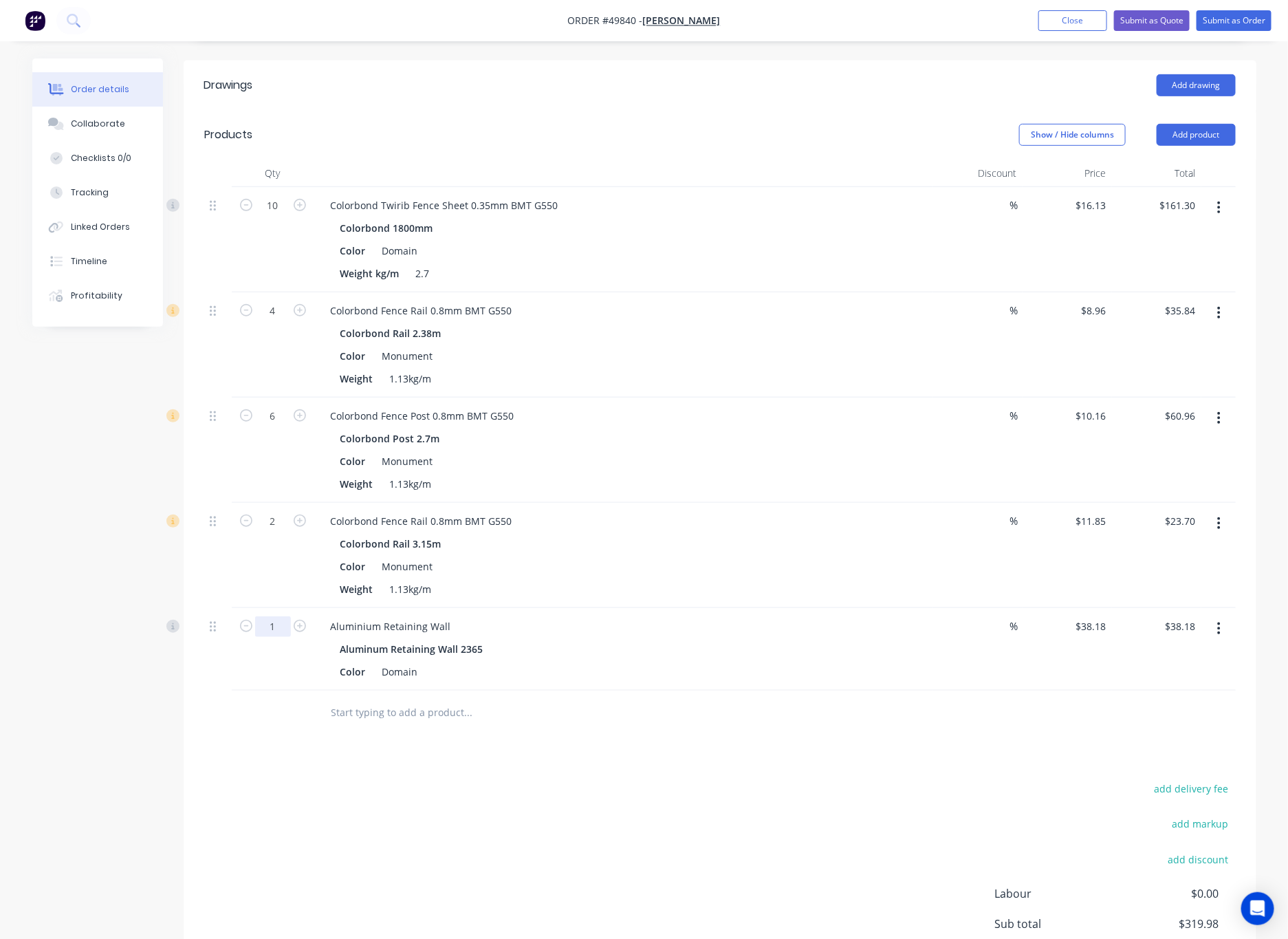
click at [273, 627] on input "1" at bounding box center [272, 626] width 36 height 21
type input "4"
type input "$152.72"
click at [528, 797] on div "add delivery fee add markup add discount Labour $0.00 Sub total $434.52 Tax $43…" at bounding box center [720, 896] width 1032 height 235
drag, startPoint x: 1207, startPoint y: 134, endPoint x: 1209, endPoint y: 142, distance: 8.2
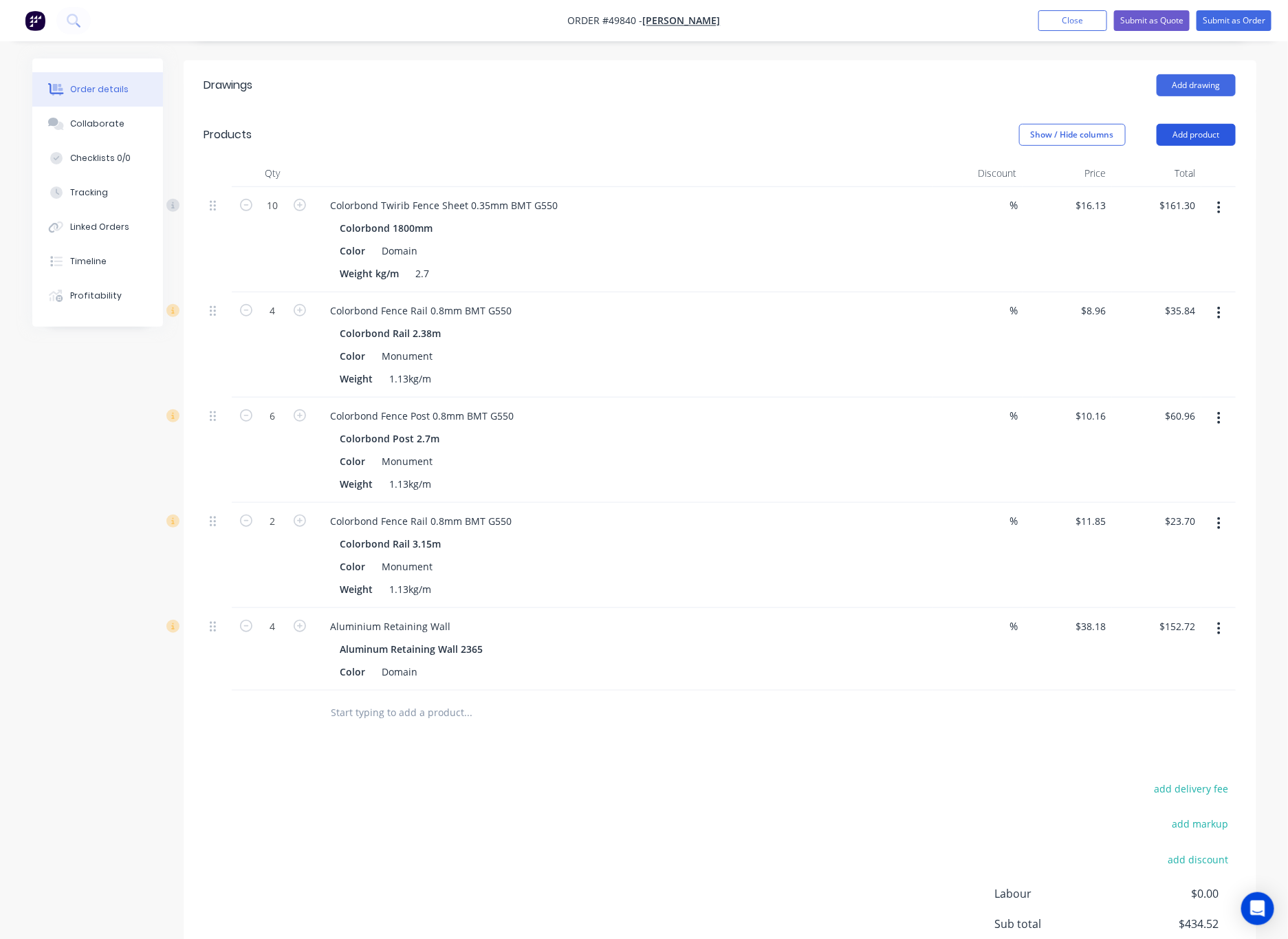
click at [845, 136] on button "Add product" at bounding box center [1196, 135] width 79 height 22
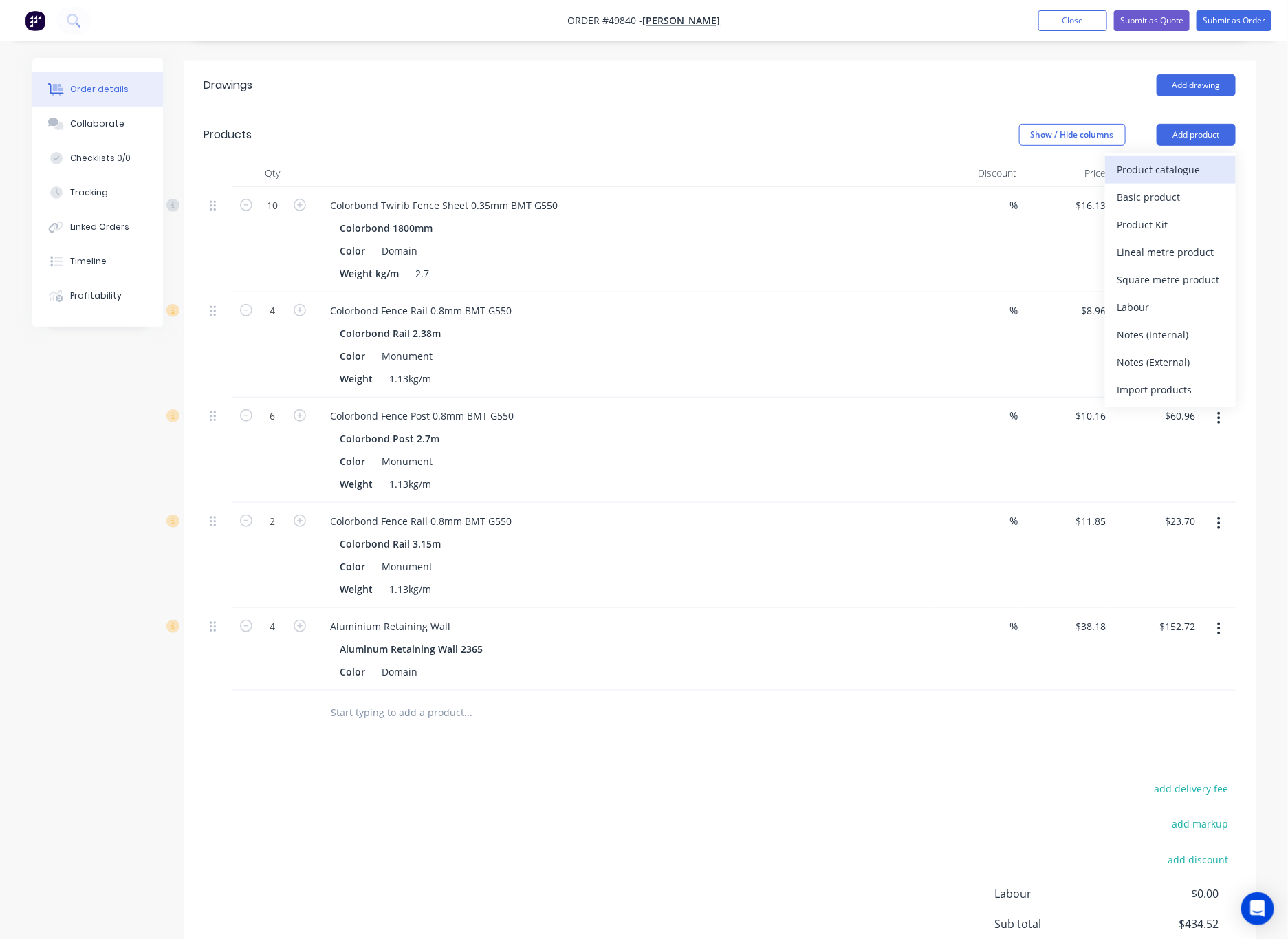
click at [845, 173] on div "Product catalogue" at bounding box center [1170, 170] width 106 height 20
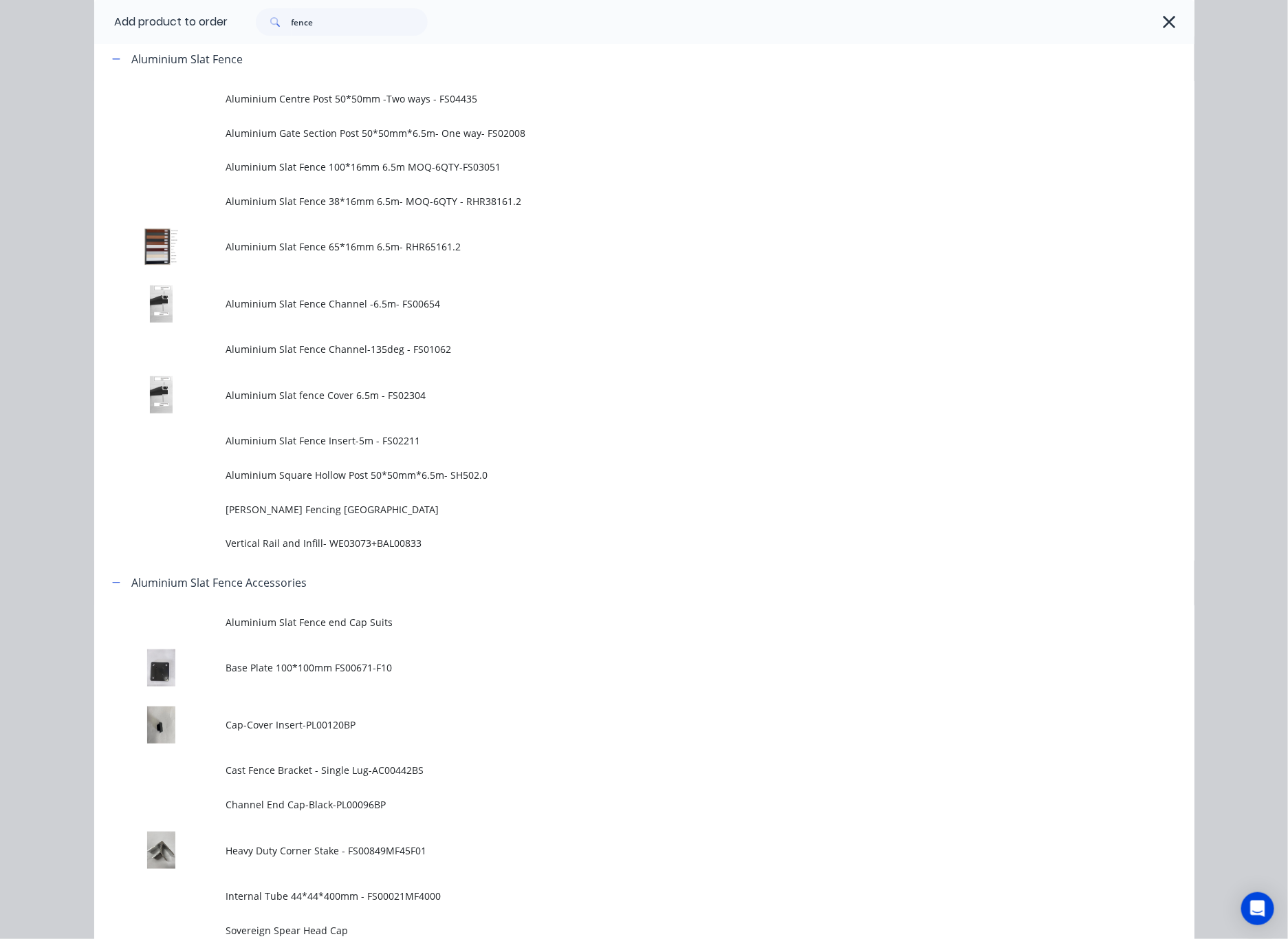
scroll to position [619, 0]
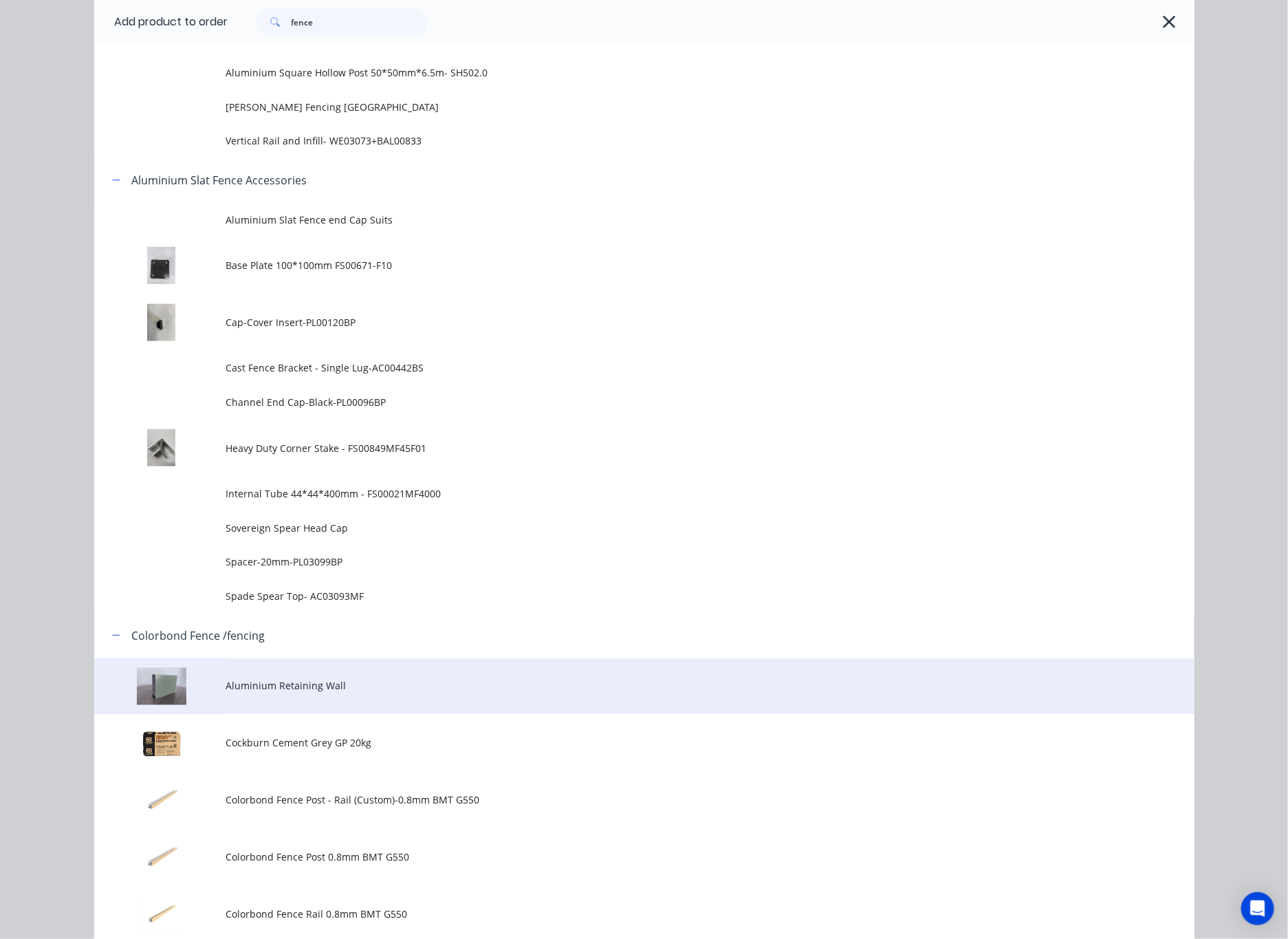
click at [383, 673] on td "Aluminium Retaining Wall" at bounding box center [710, 686] width 968 height 57
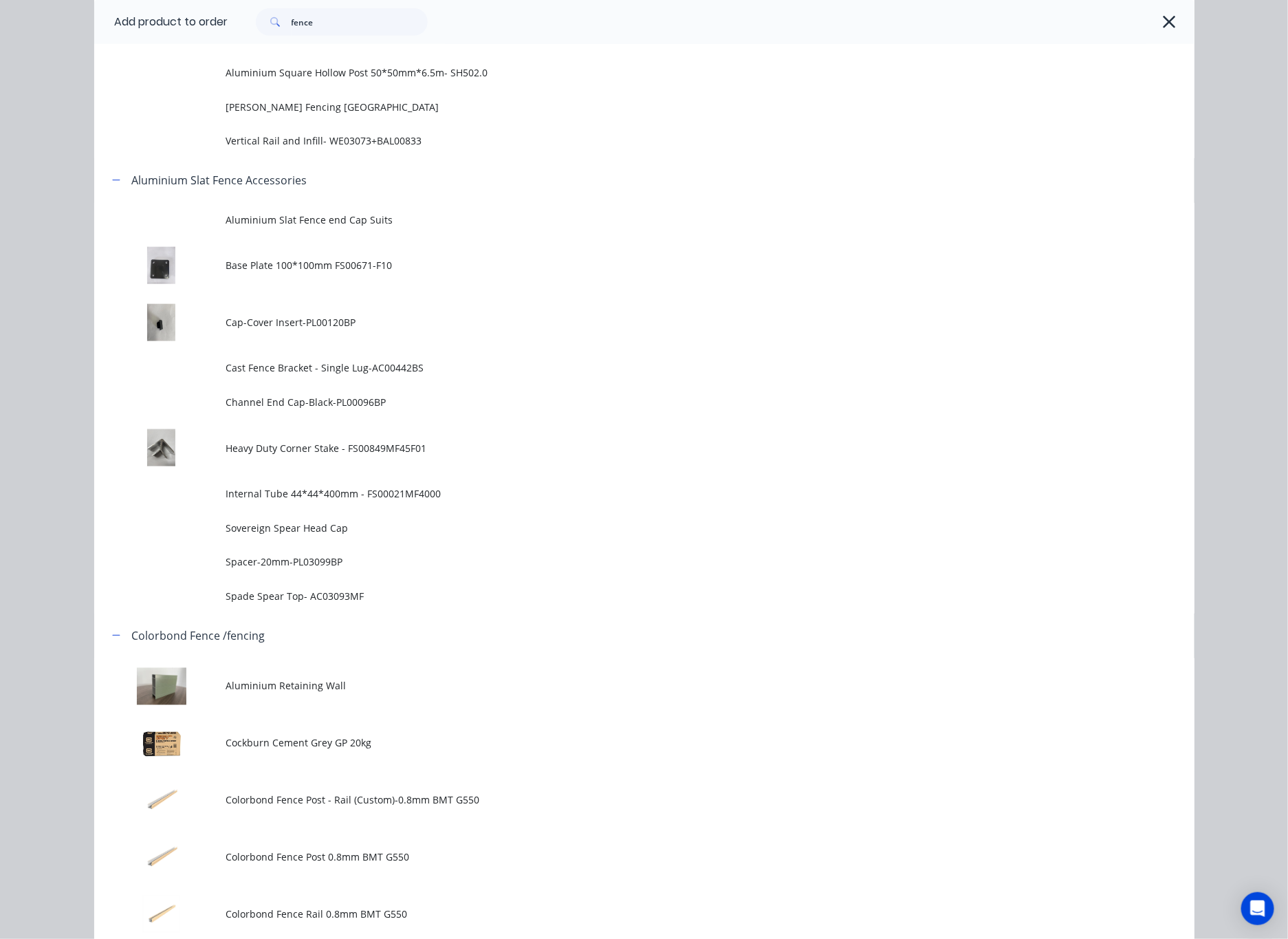
scroll to position [0, 0]
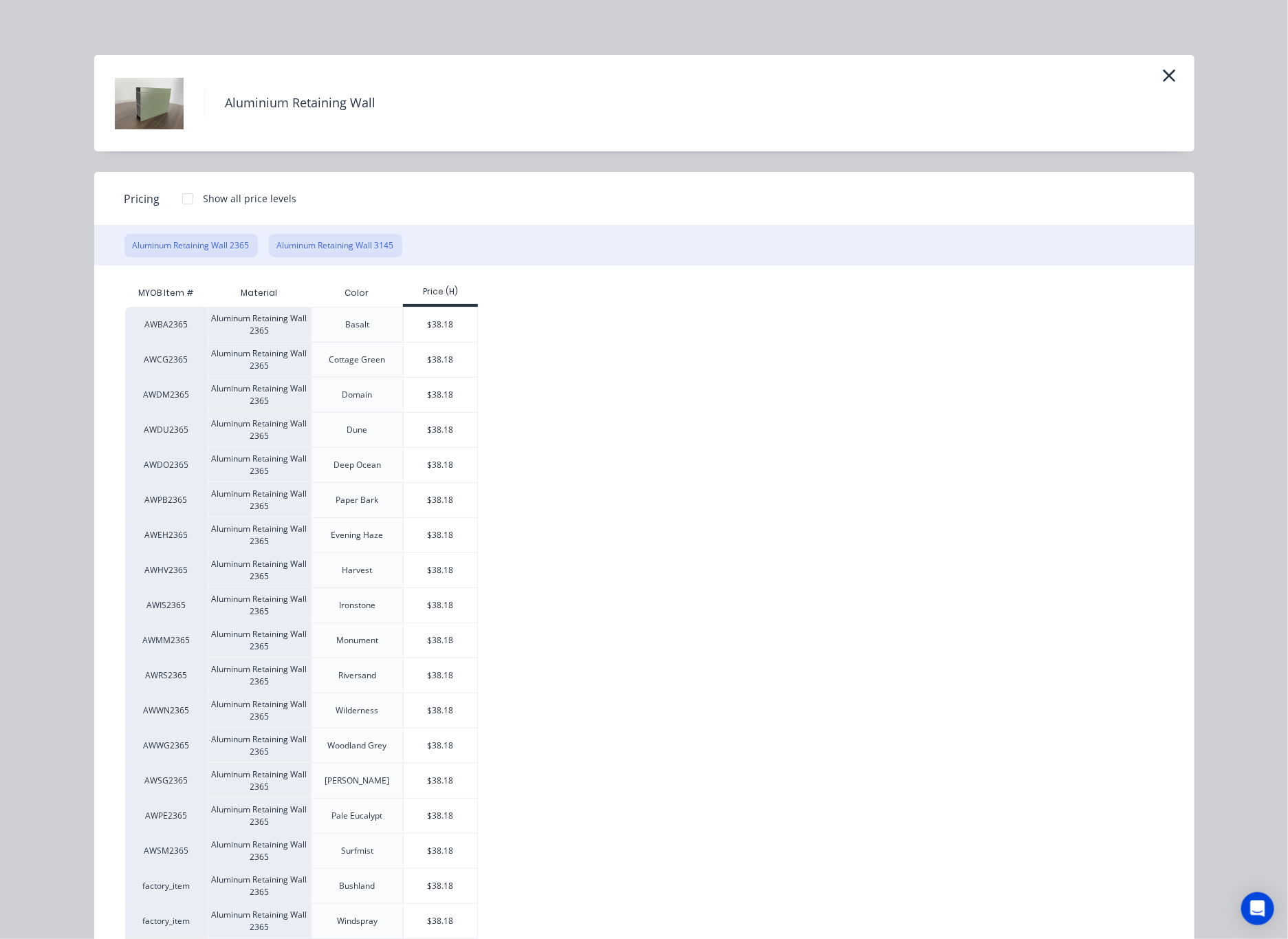
click at [380, 246] on button "Aluminum Retaining Wall 3145" at bounding box center [335, 245] width 133 height 24
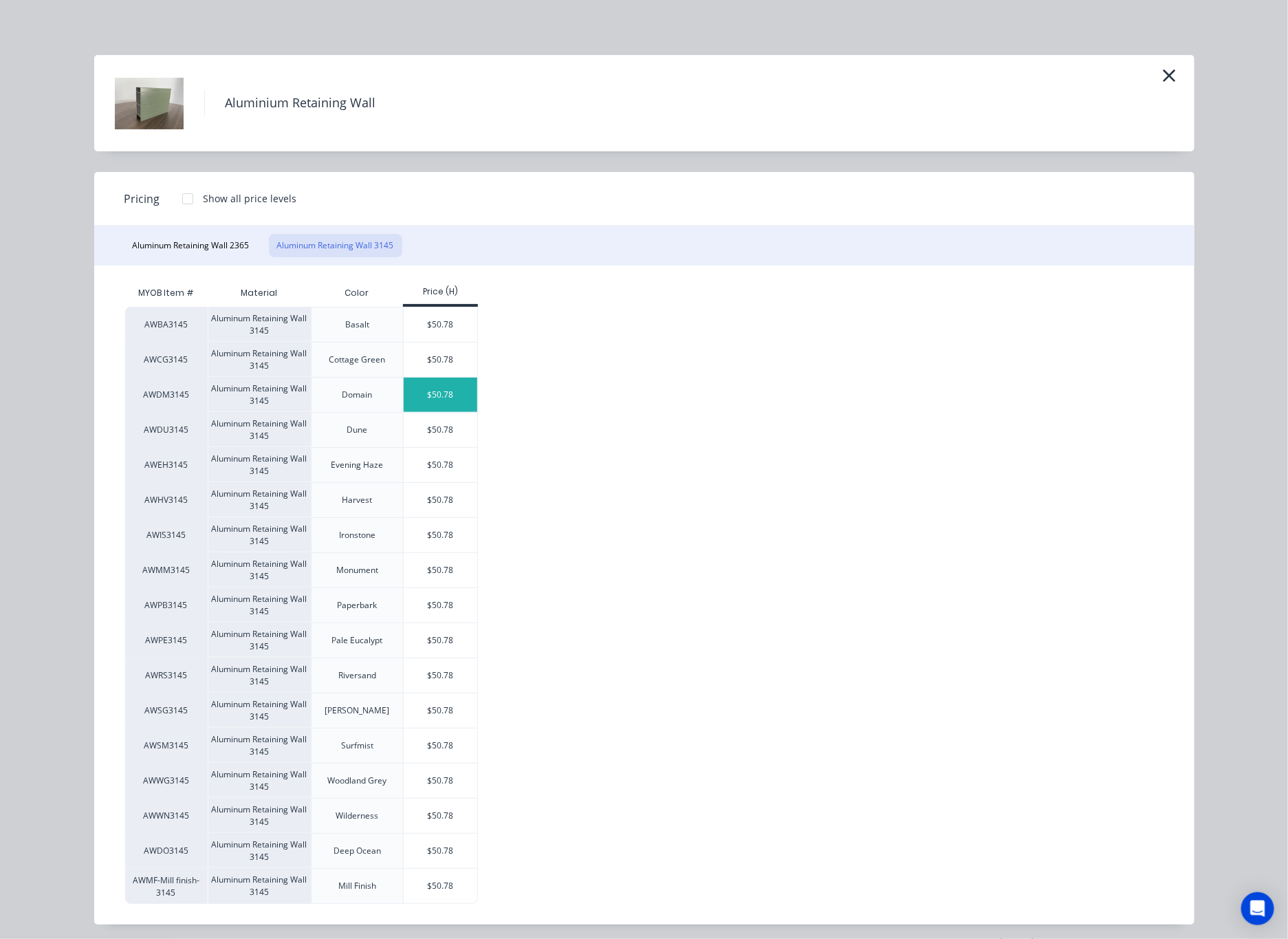
click at [444, 404] on div "$50.78" at bounding box center [440, 394] width 74 height 34
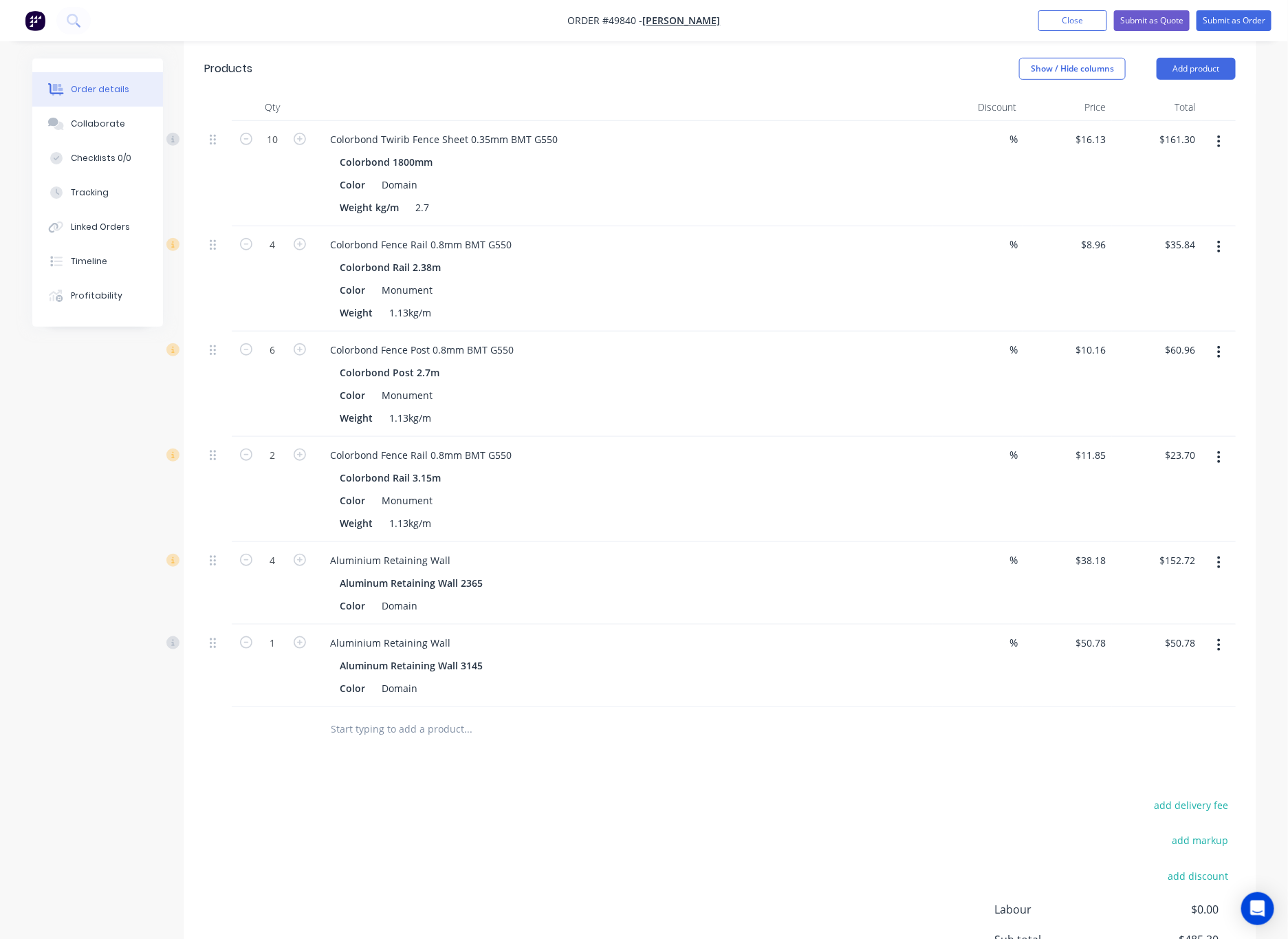
scroll to position [412, 0]
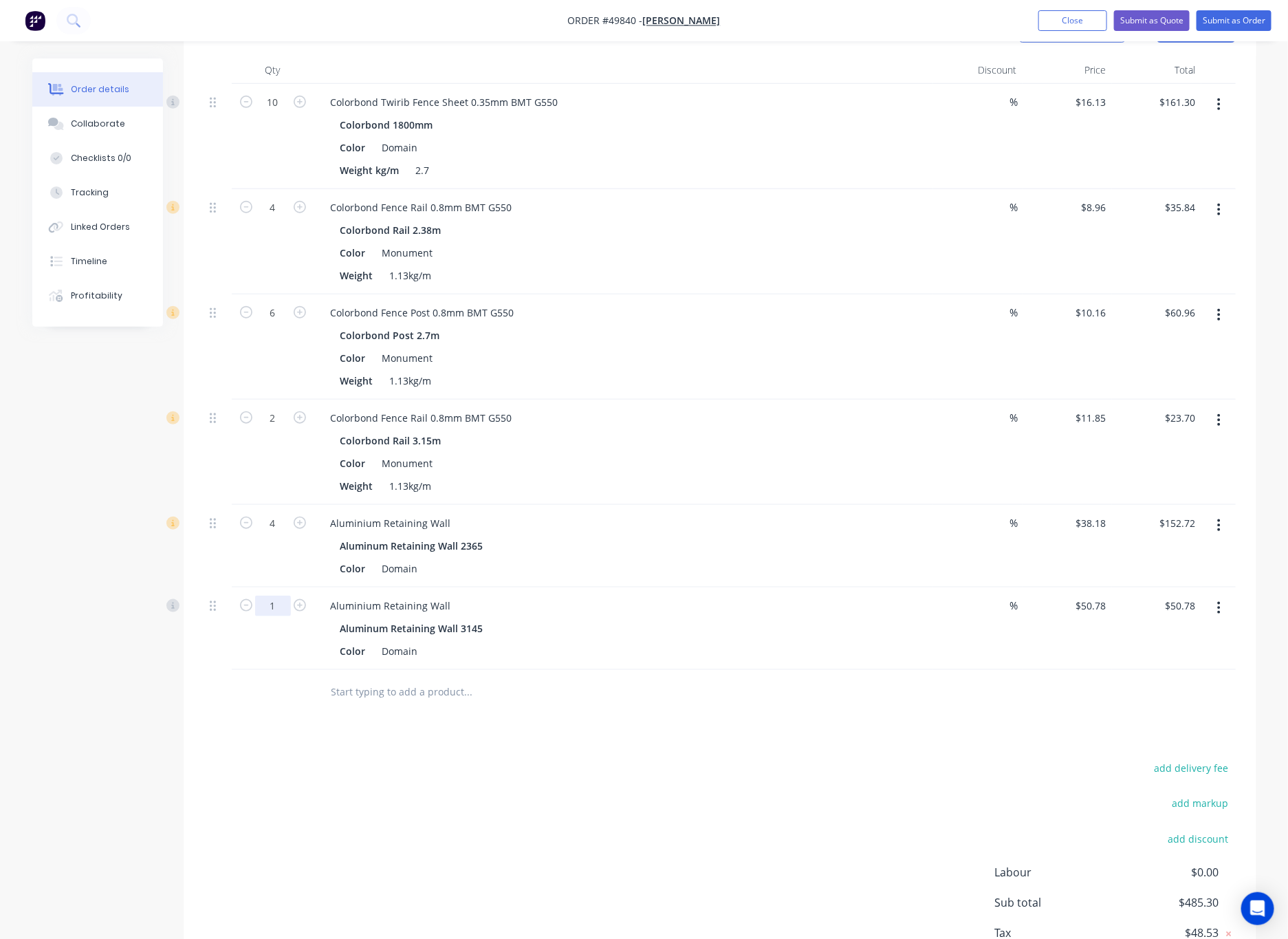
click at [272, 610] on input "1" at bounding box center [272, 606] width 36 height 21
type input "2"
type input "$101.56"
click at [489, 757] on div "Drawings Add drawing Products Show / Hide columns Add product Qty Discount Pric…" at bounding box center [720, 485] width 1073 height 1057
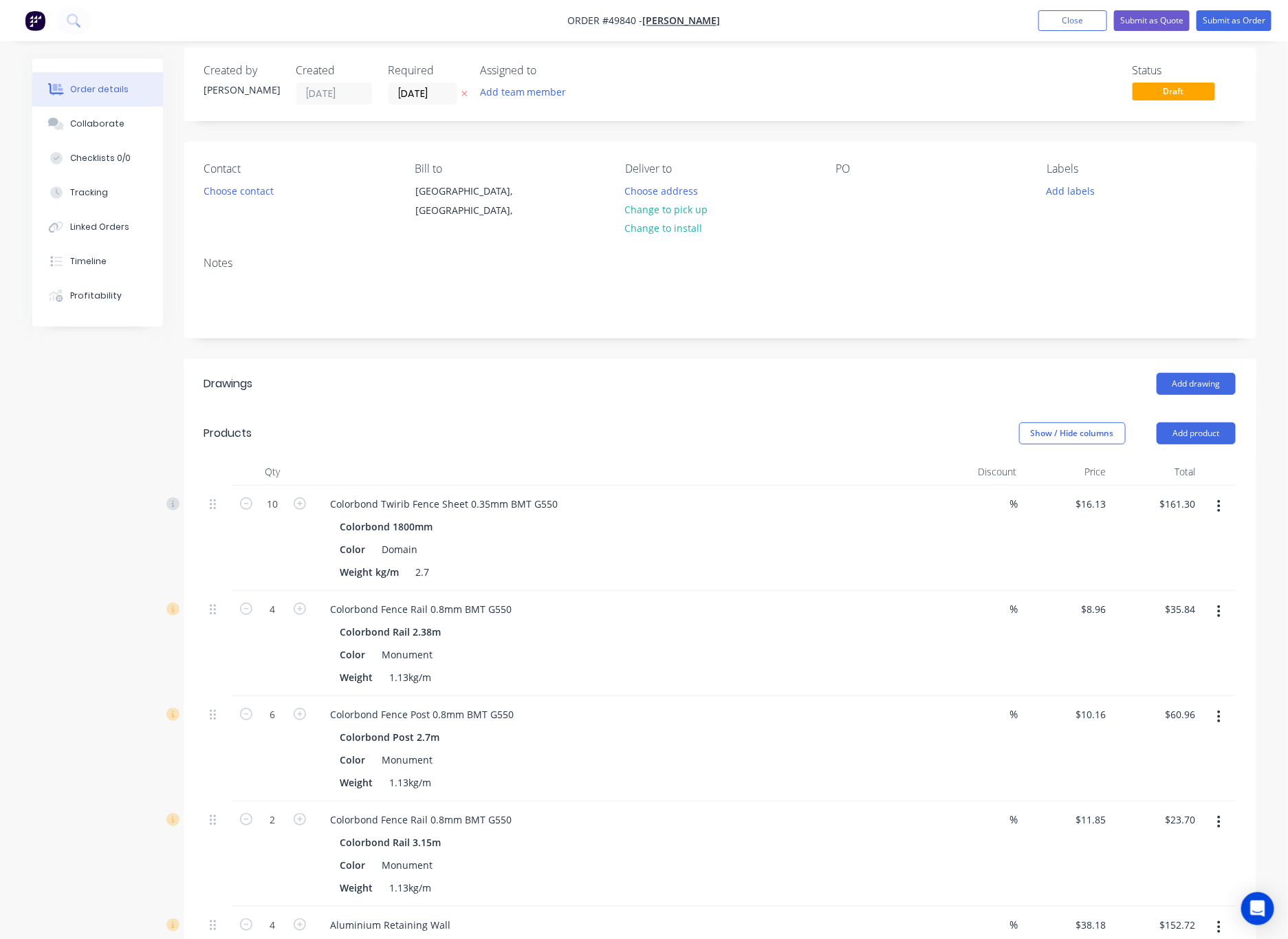
scroll to position [0, 0]
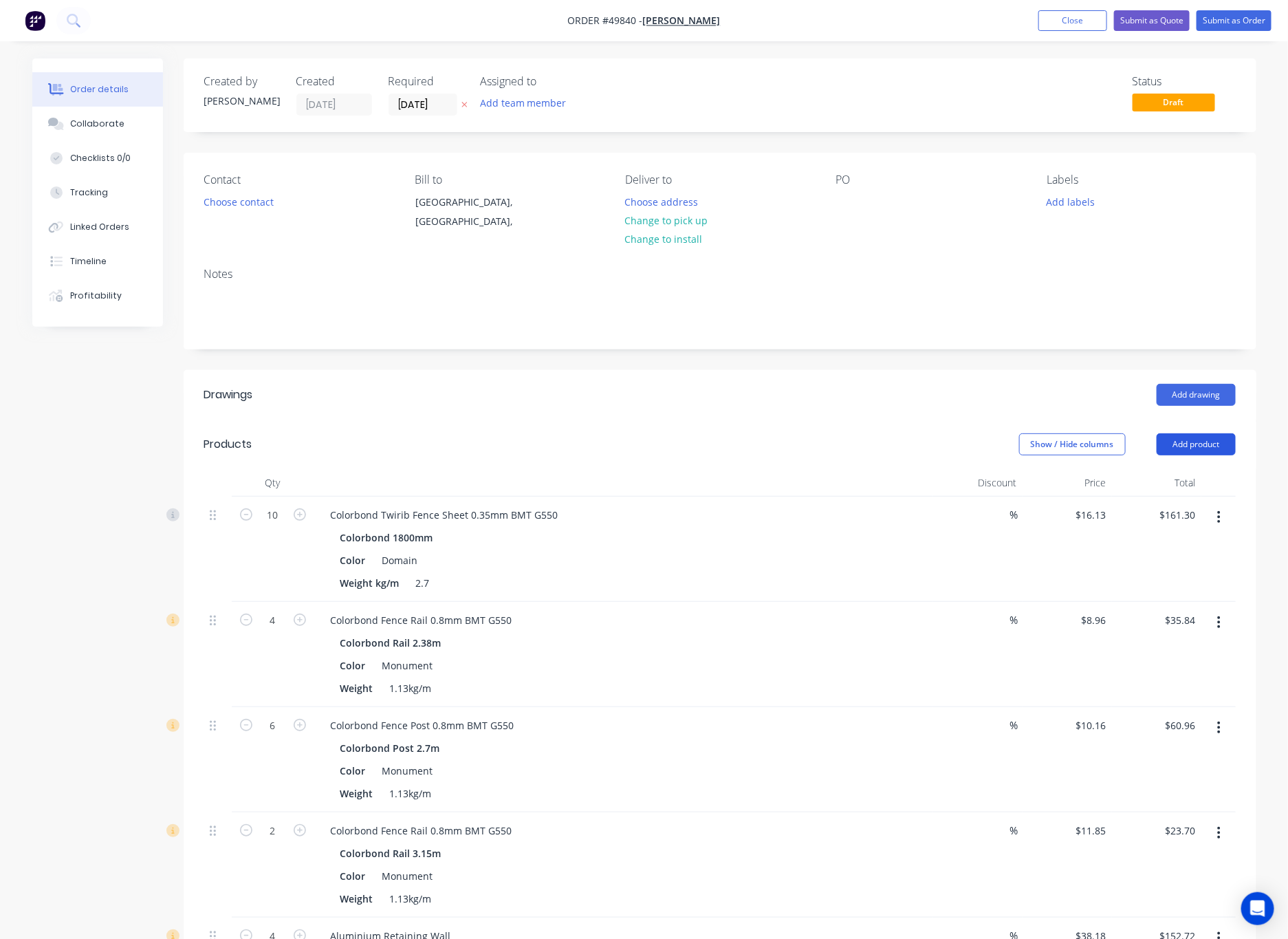
click at [845, 450] on button "Add product" at bounding box center [1196, 444] width 79 height 22
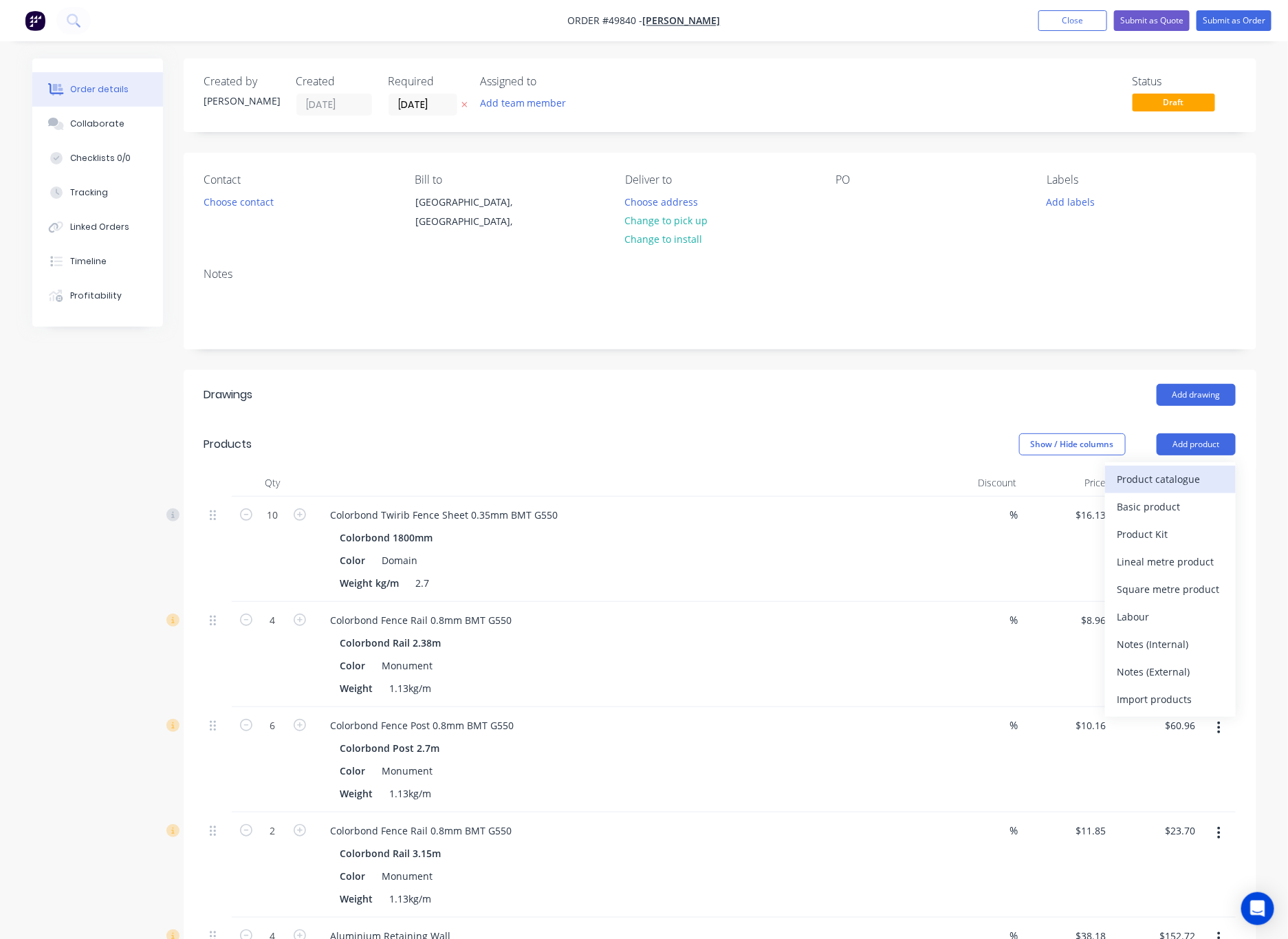
click at [845, 471] on div "Product catalogue" at bounding box center [1170, 479] width 106 height 20
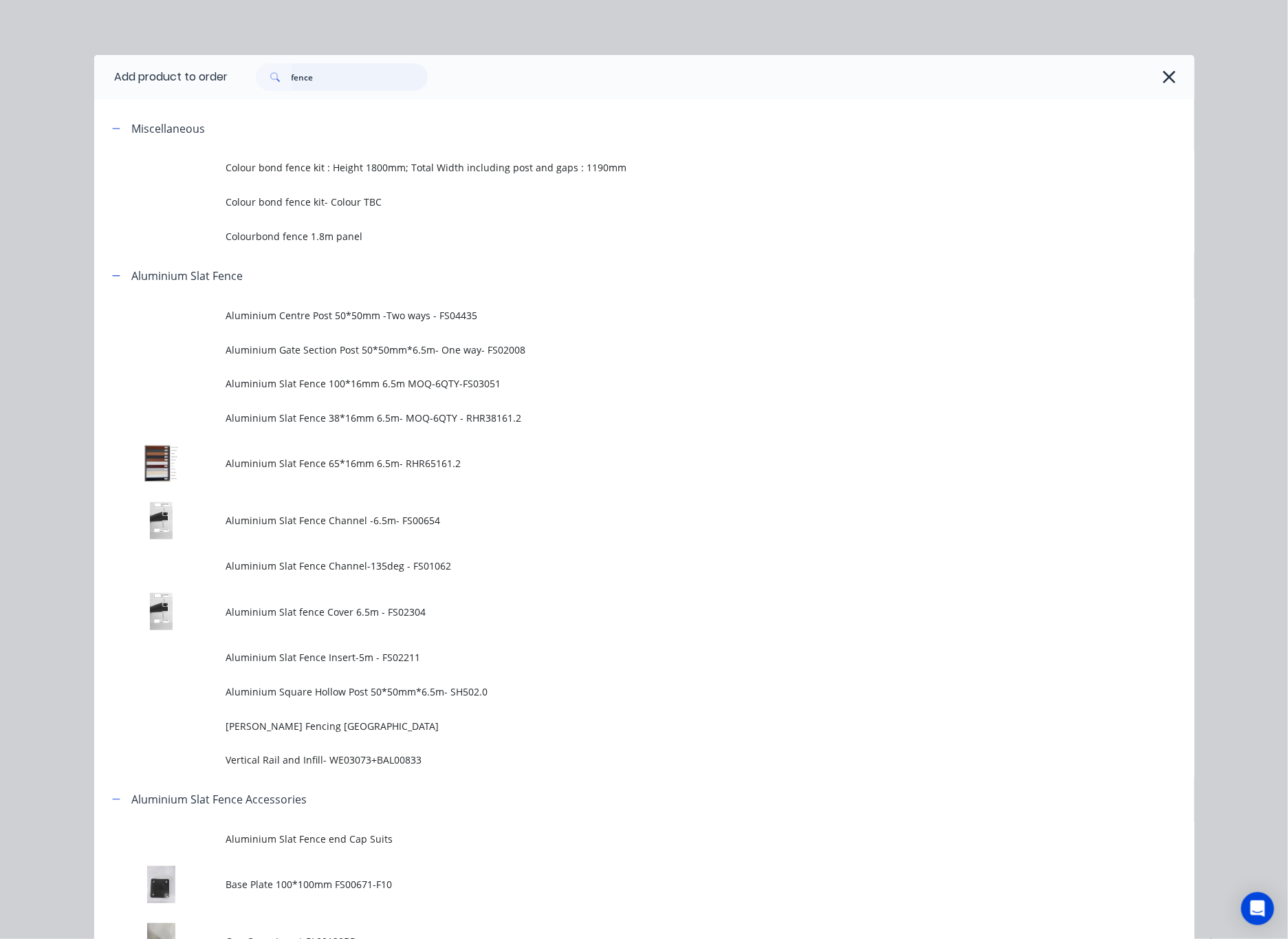
click at [337, 82] on input "fence" at bounding box center [359, 77] width 136 height 27
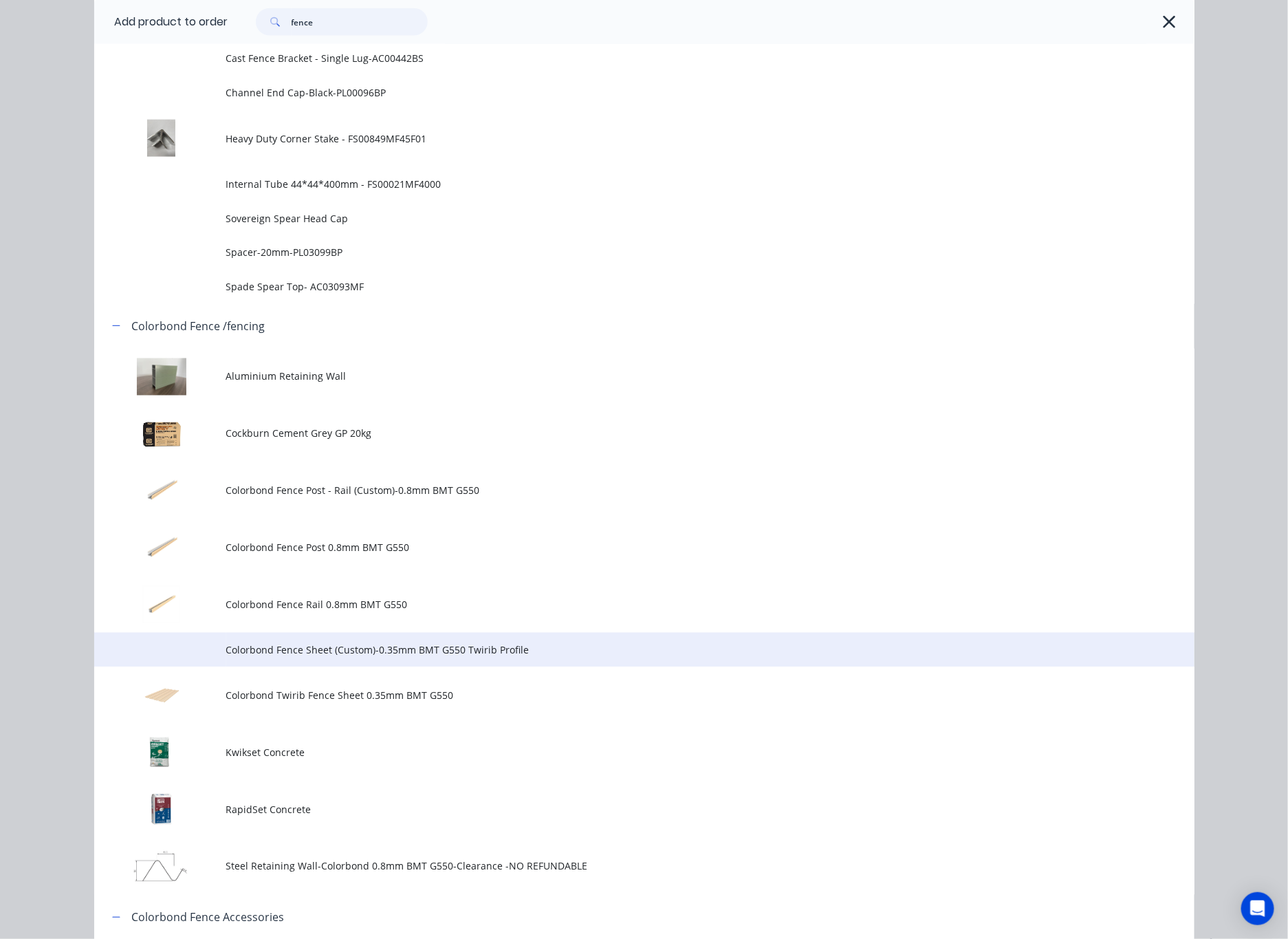
scroll to position [826, 0]
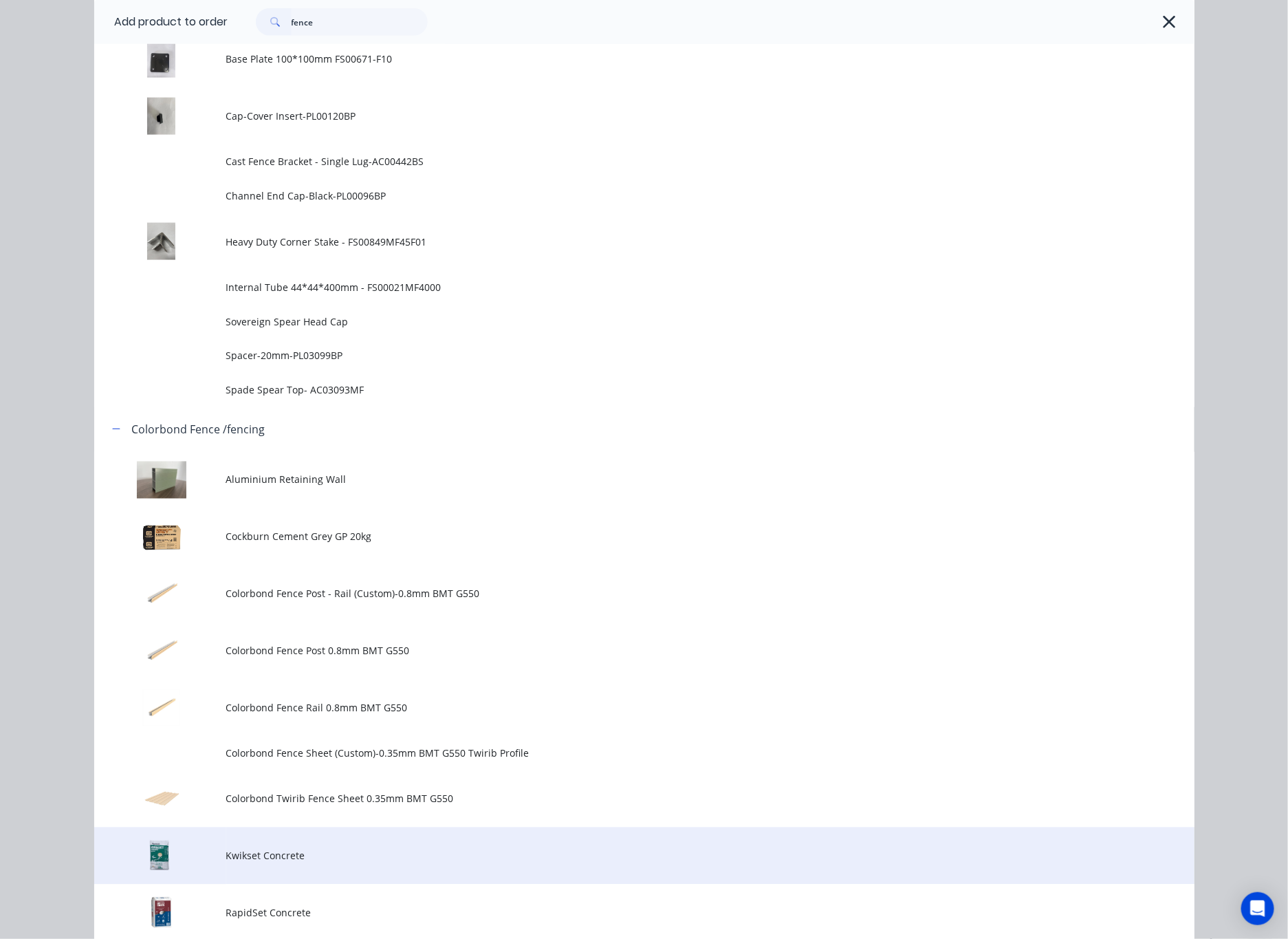
click at [386, 853] on span "Kwikset Concrete" at bounding box center [613, 855] width 774 height 14
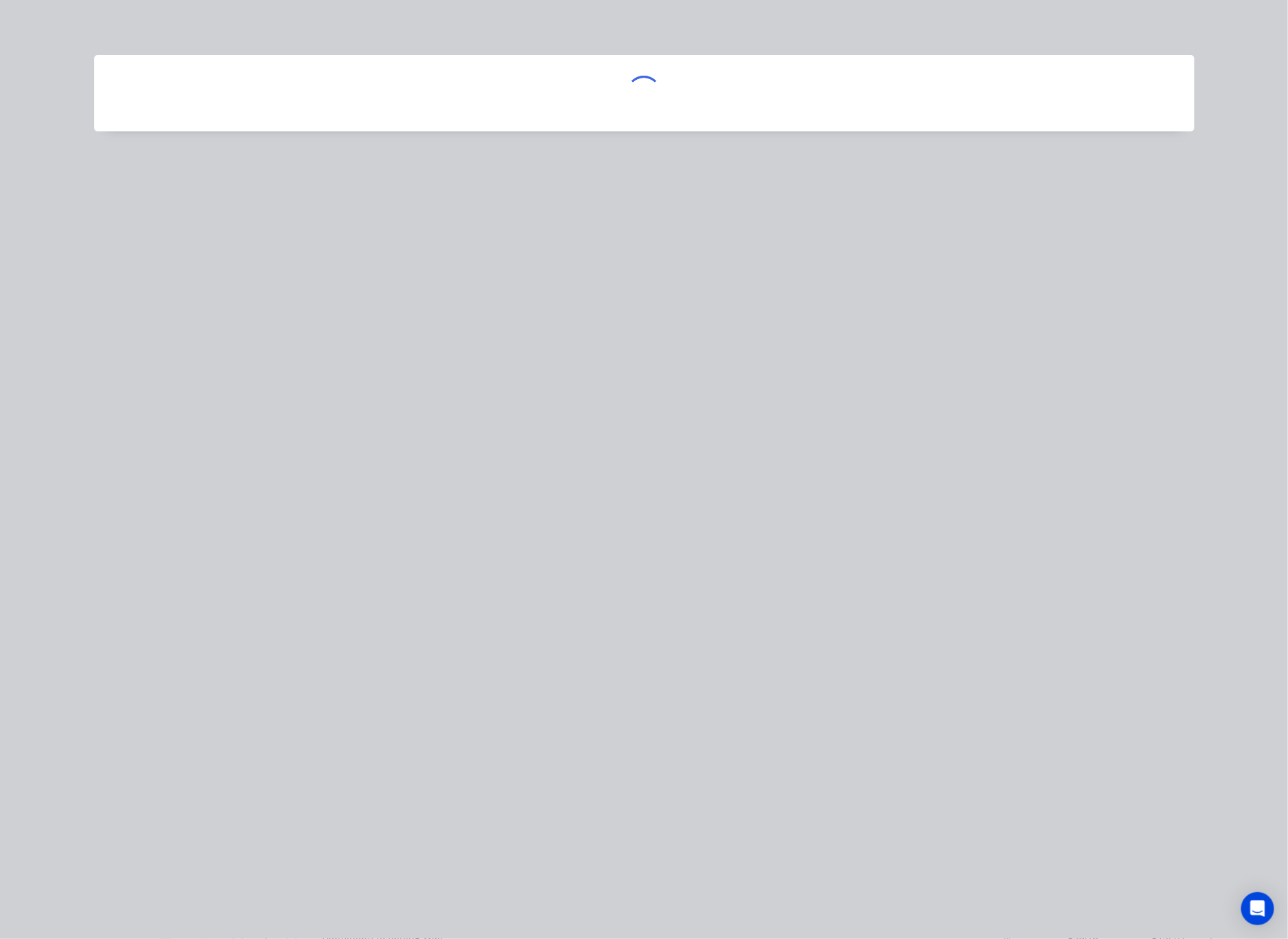
scroll to position [0, 0]
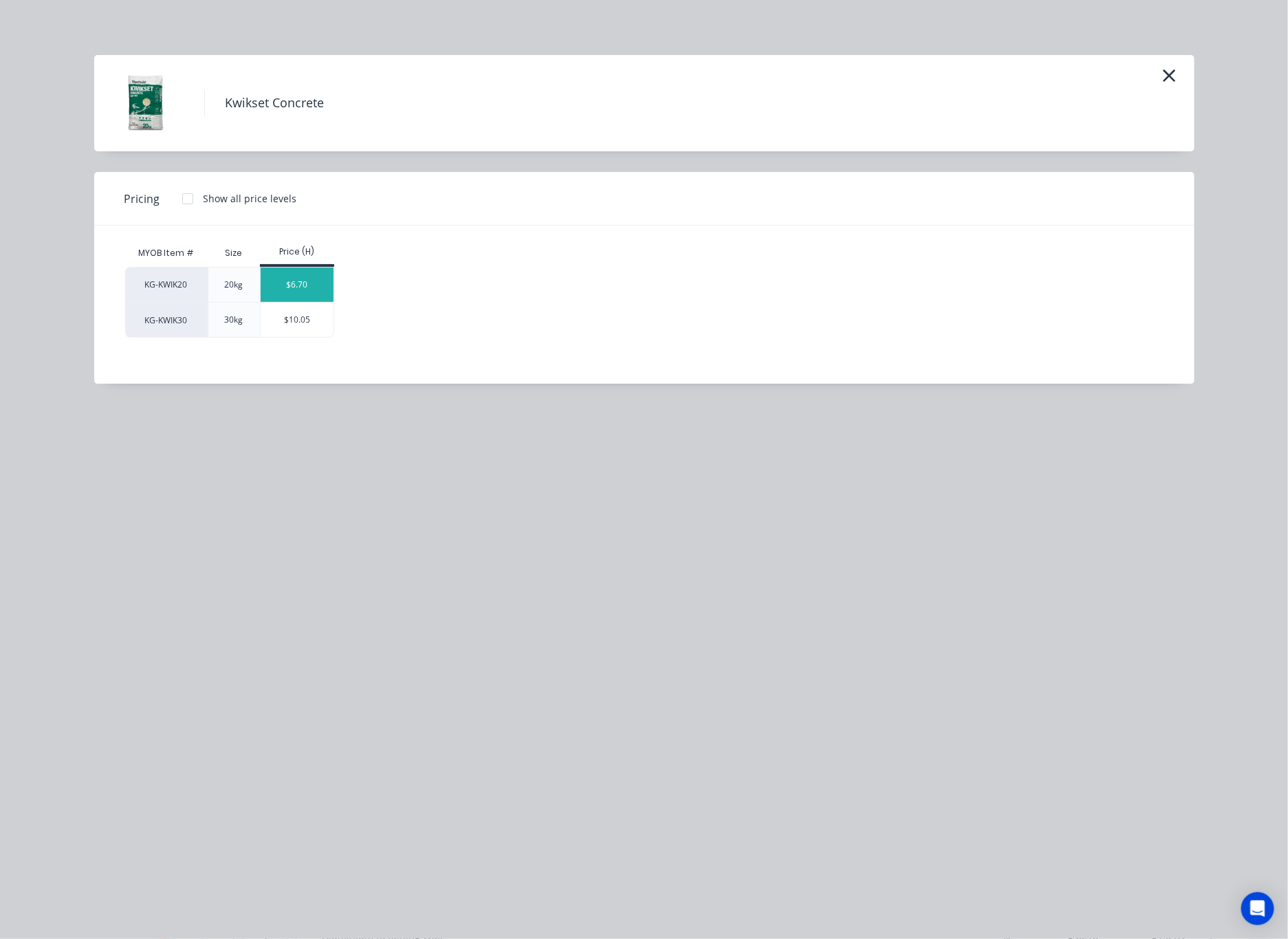
click at [326, 279] on div "$6.70" at bounding box center [297, 285] width 74 height 34
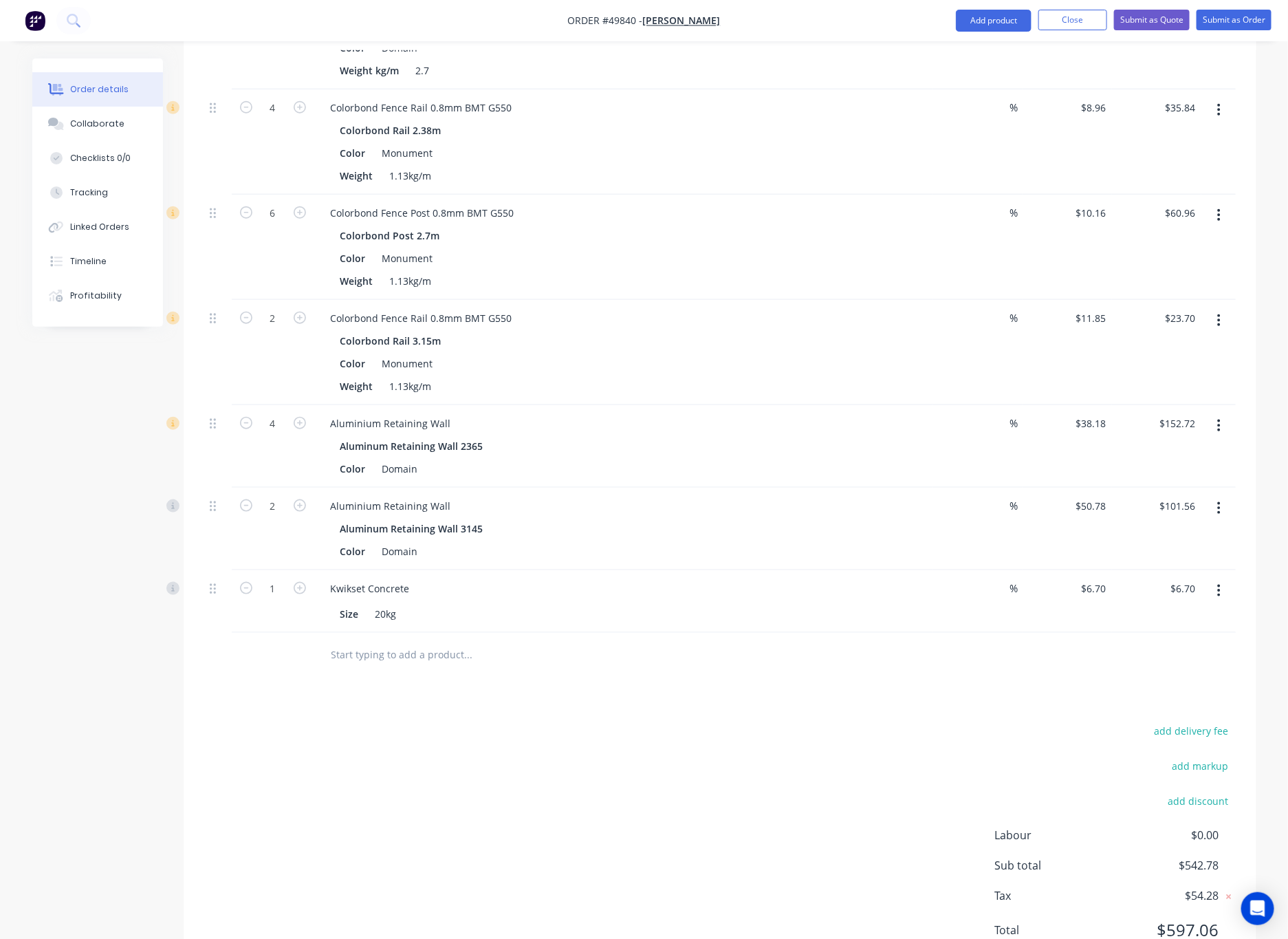
scroll to position [575, 0]
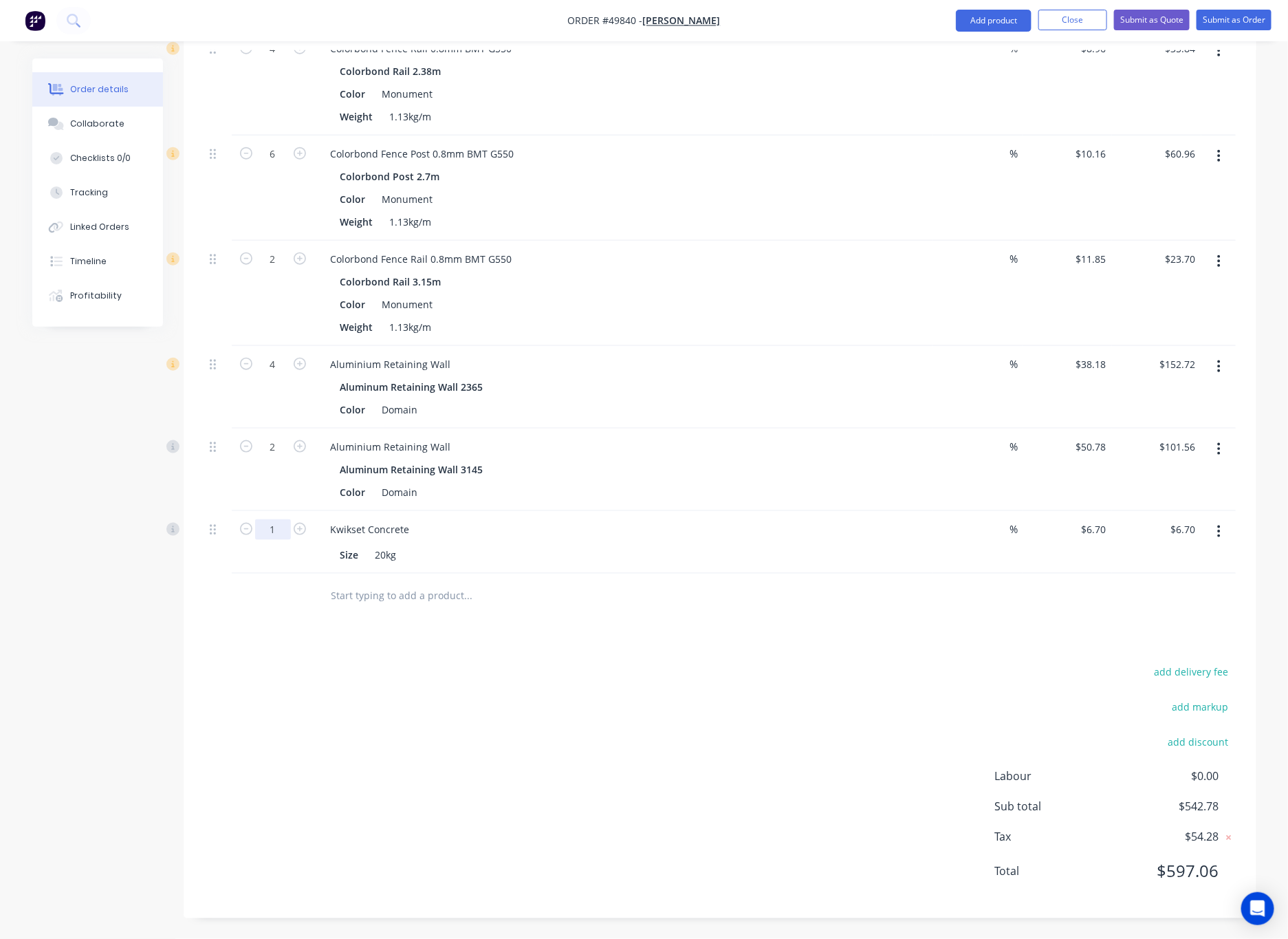
click at [278, 530] on input "1" at bounding box center [272, 529] width 36 height 21
type input "4"
type input "$26.80"
click at [652, 782] on div "add delivery fee add markup add discount Labour $0.00 Sub total $562.88 Tax $56…" at bounding box center [720, 779] width 1032 height 235
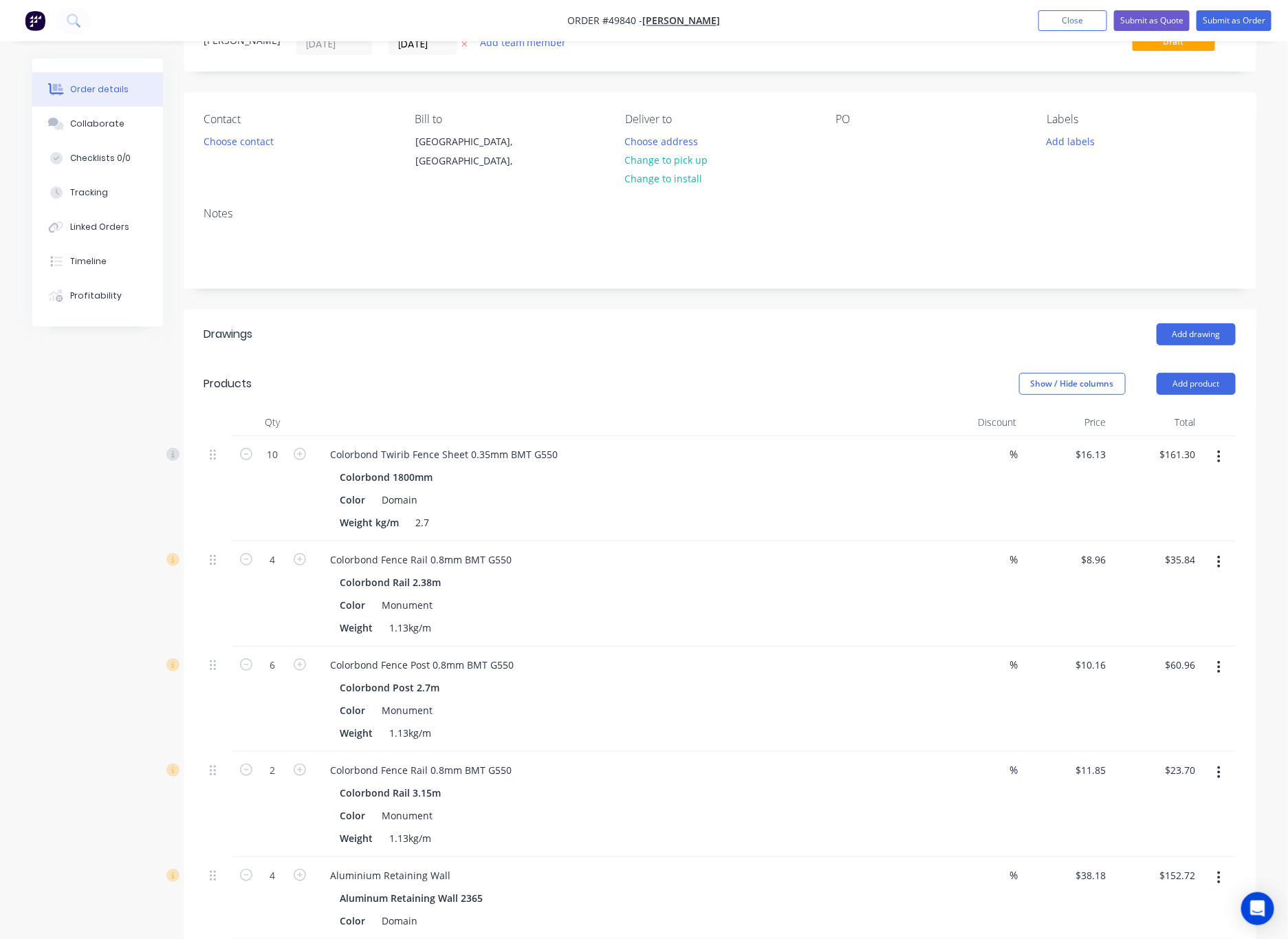
scroll to position [0, 0]
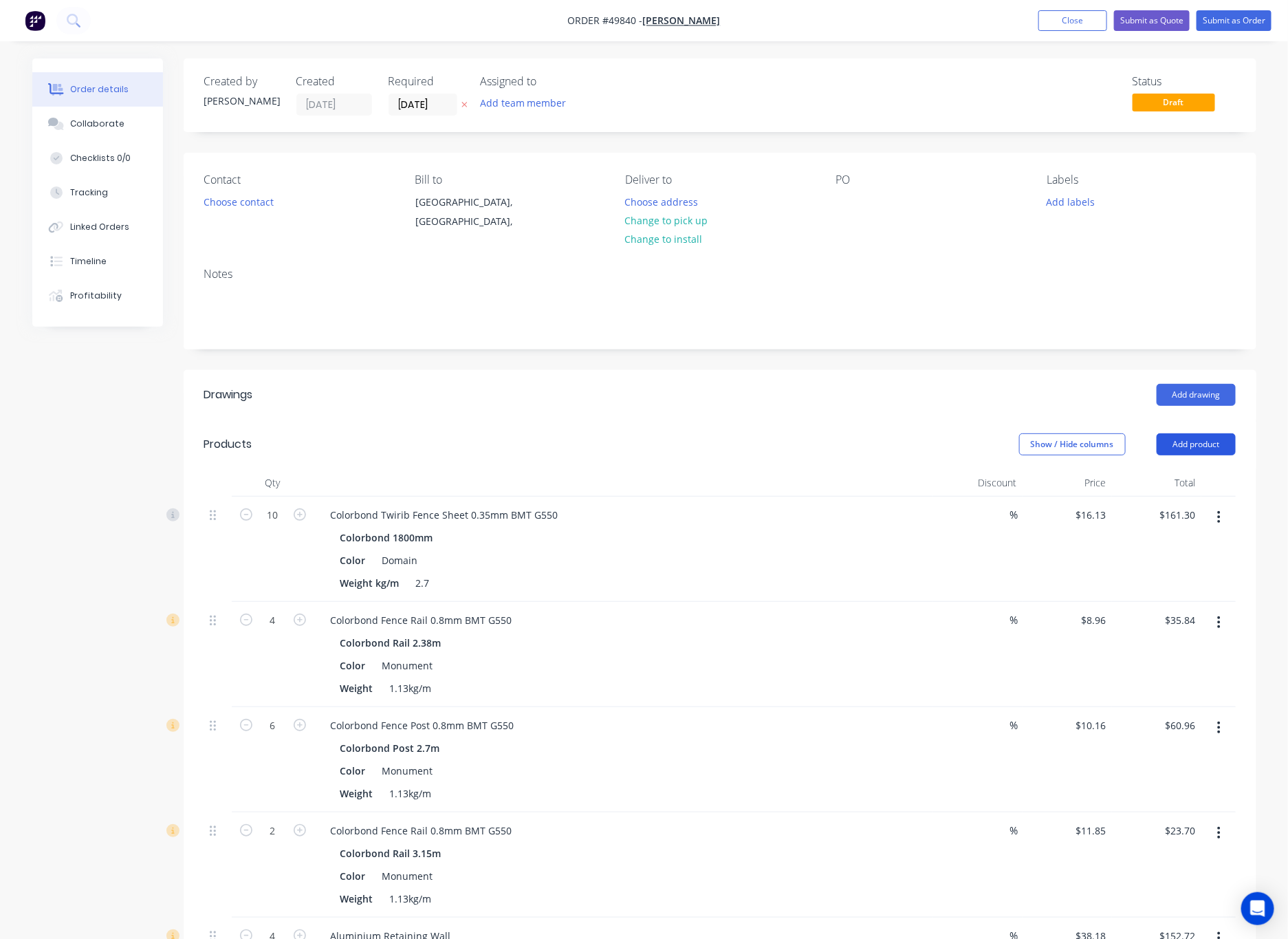
click at [845, 447] on button "Add product" at bounding box center [1196, 444] width 79 height 22
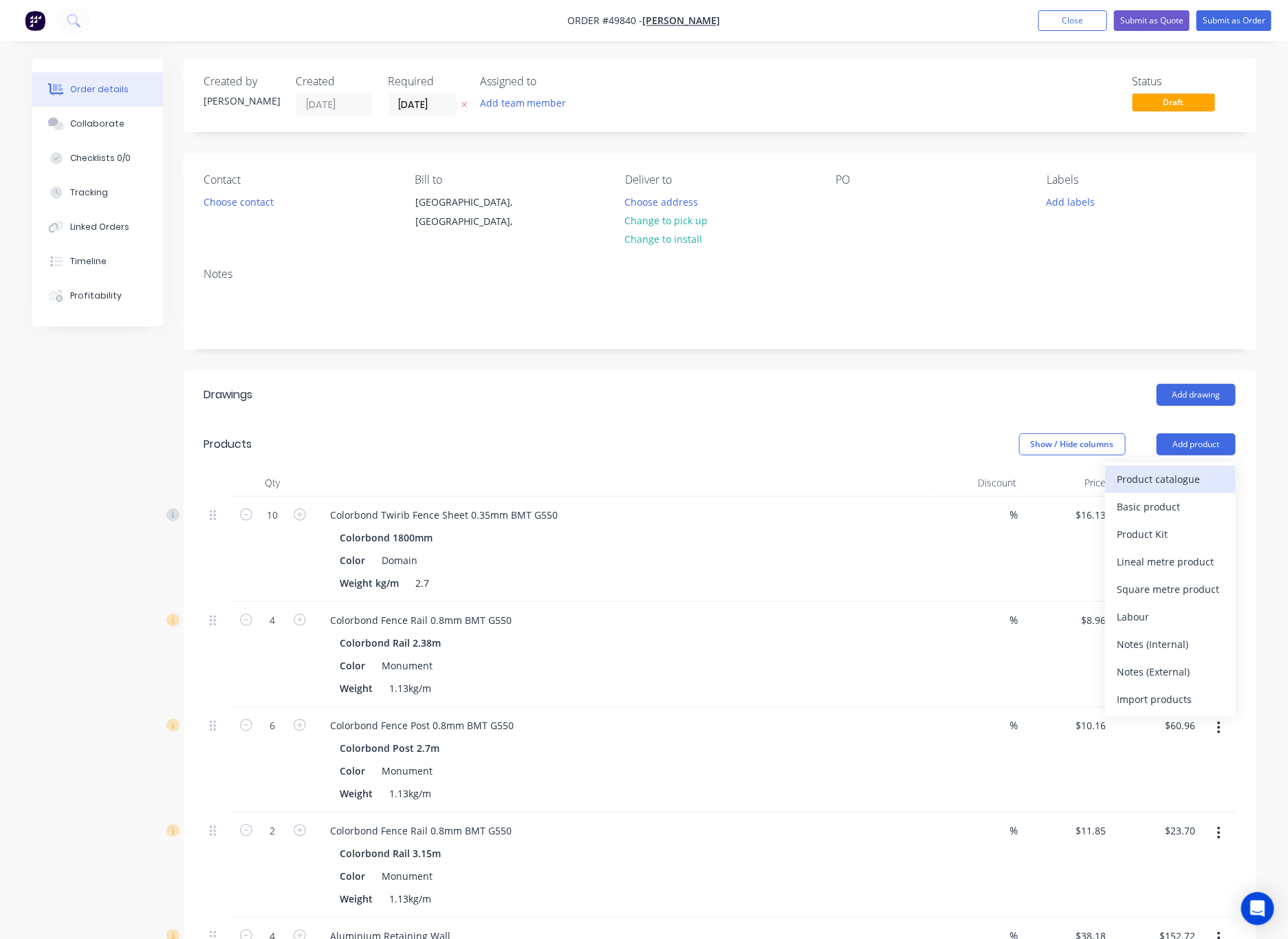
click at [845, 487] on div "Product catalogue" at bounding box center [1170, 479] width 106 height 20
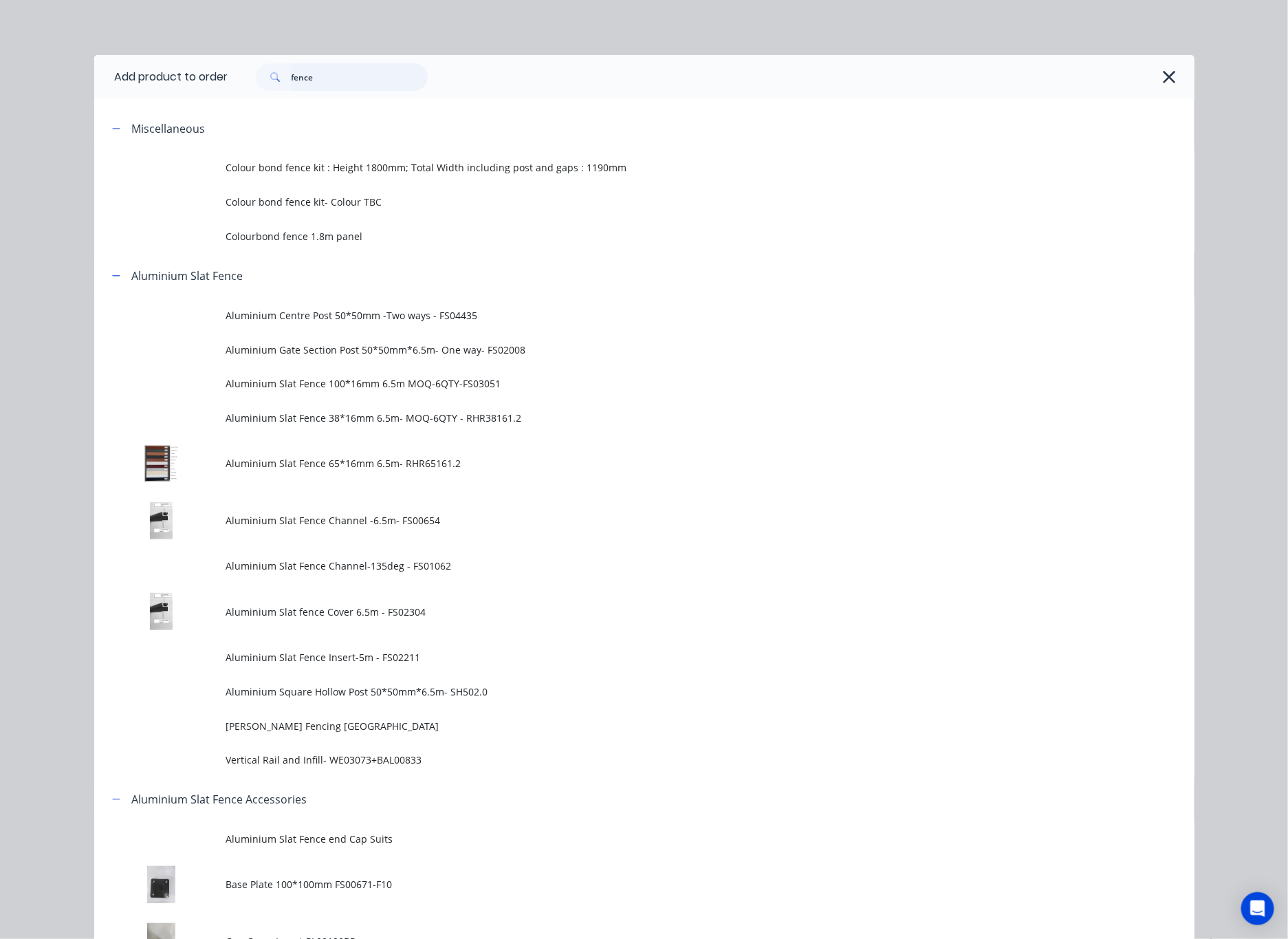
drag, startPoint x: 313, startPoint y: 85, endPoint x: 205, endPoint y: 85, distance: 108.0
click at [217, 87] on header "Add product to order fence" at bounding box center [644, 77] width 1100 height 44
type input "16"
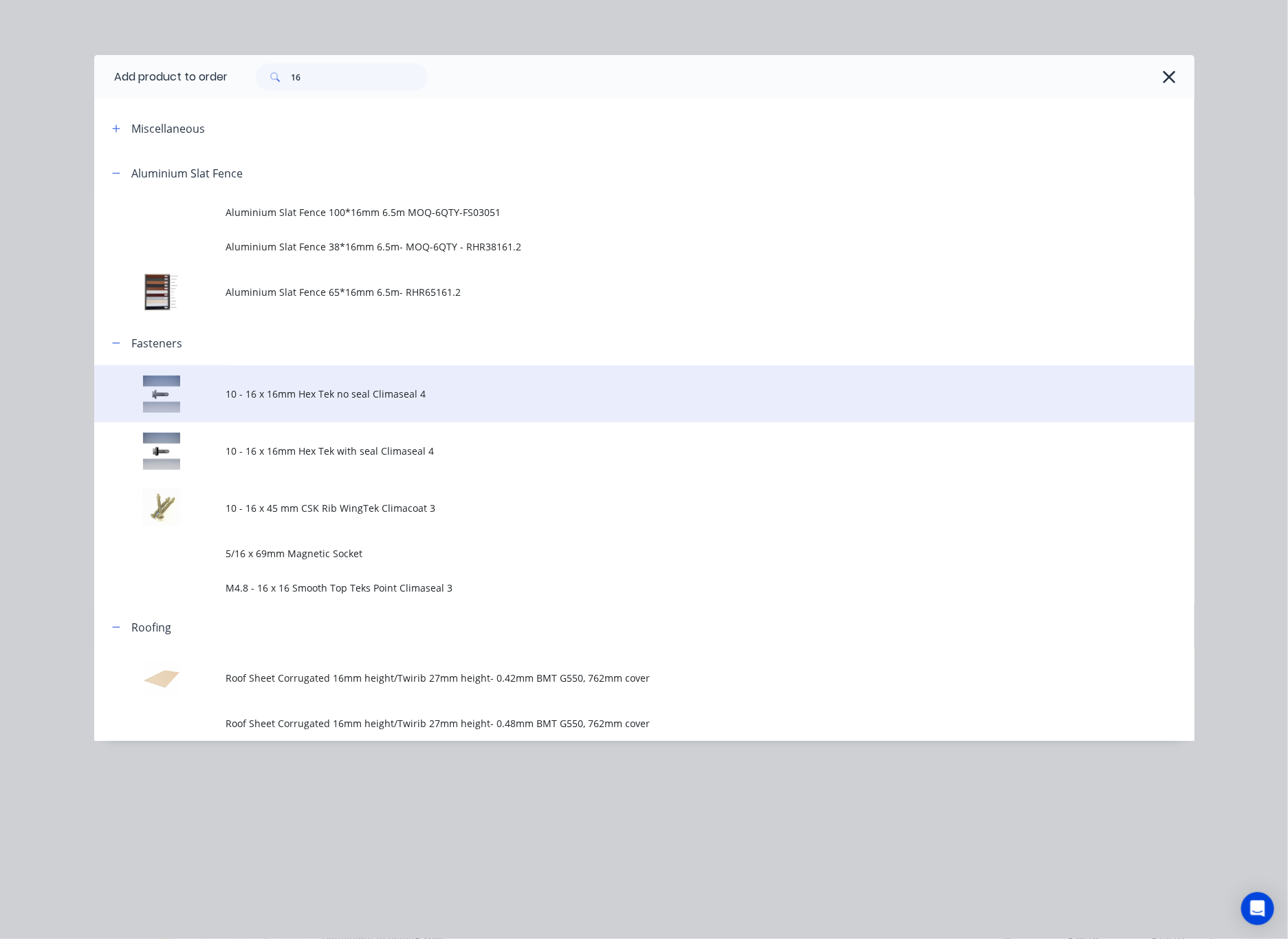
click at [537, 390] on span "10 - 16 x 16mm Hex Tek no seal Climaseal 4" at bounding box center [613, 393] width 774 height 14
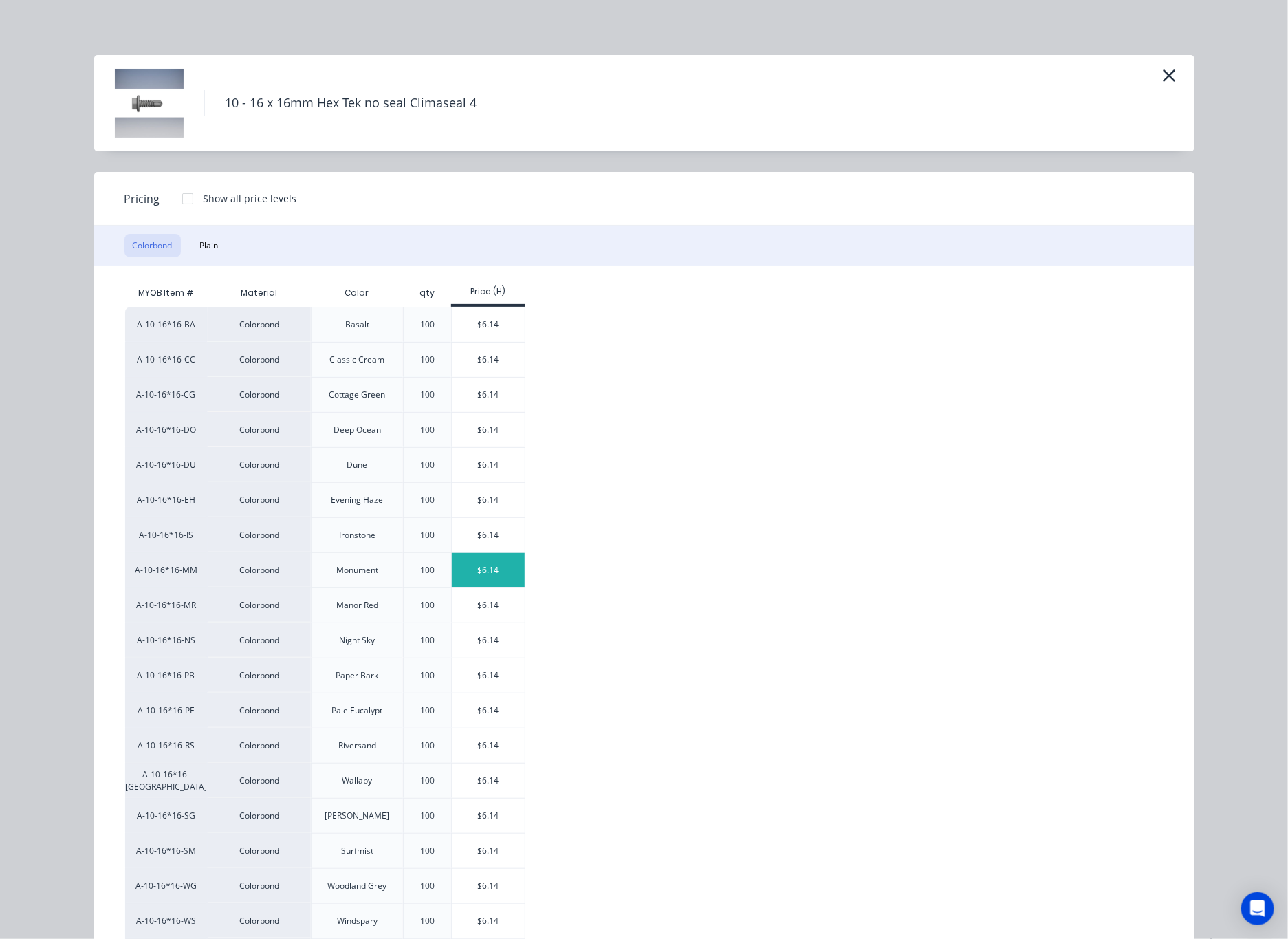
click at [479, 575] on div "$6.14" at bounding box center [488, 570] width 74 height 34
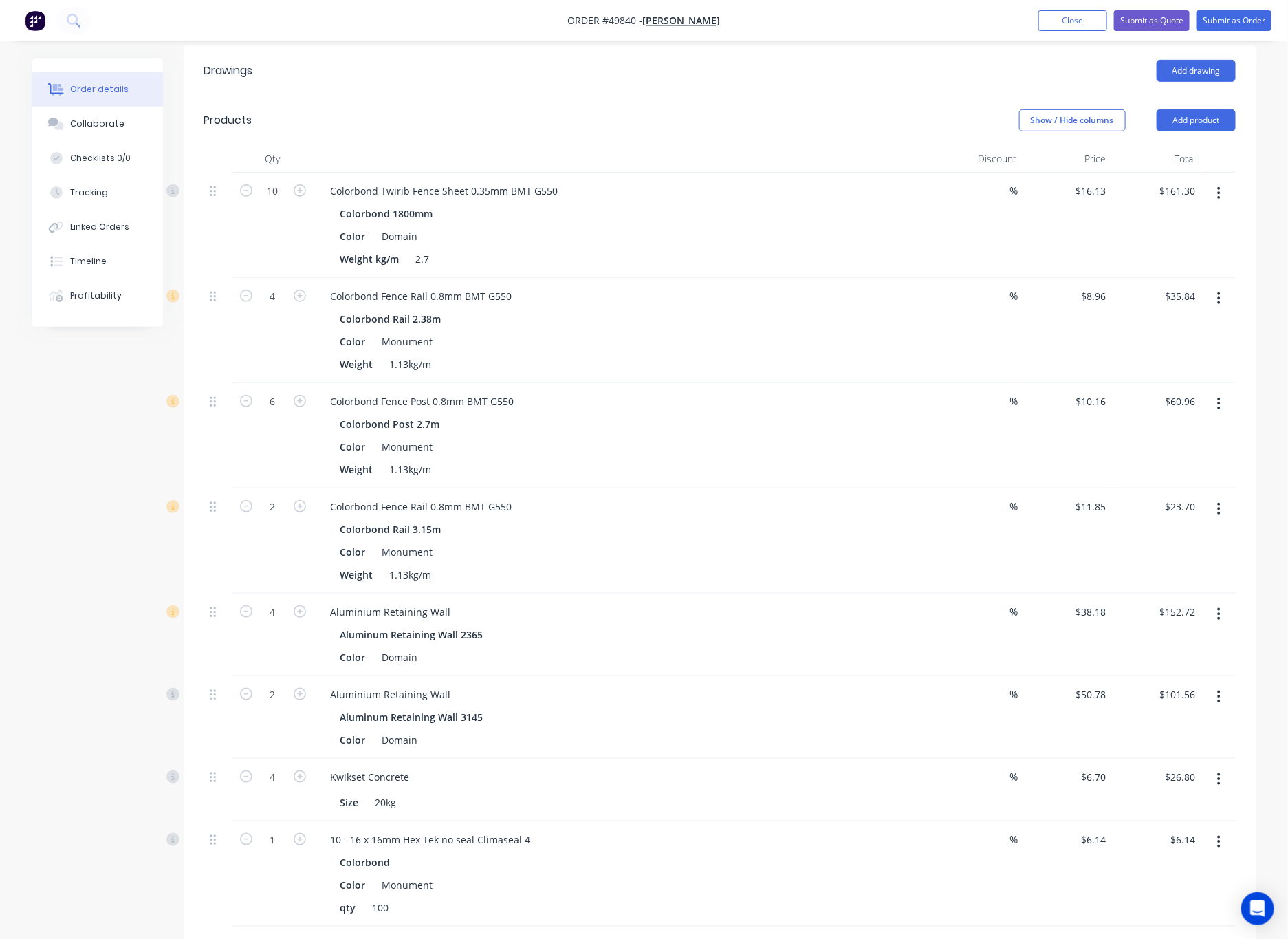
scroll to position [412, 0]
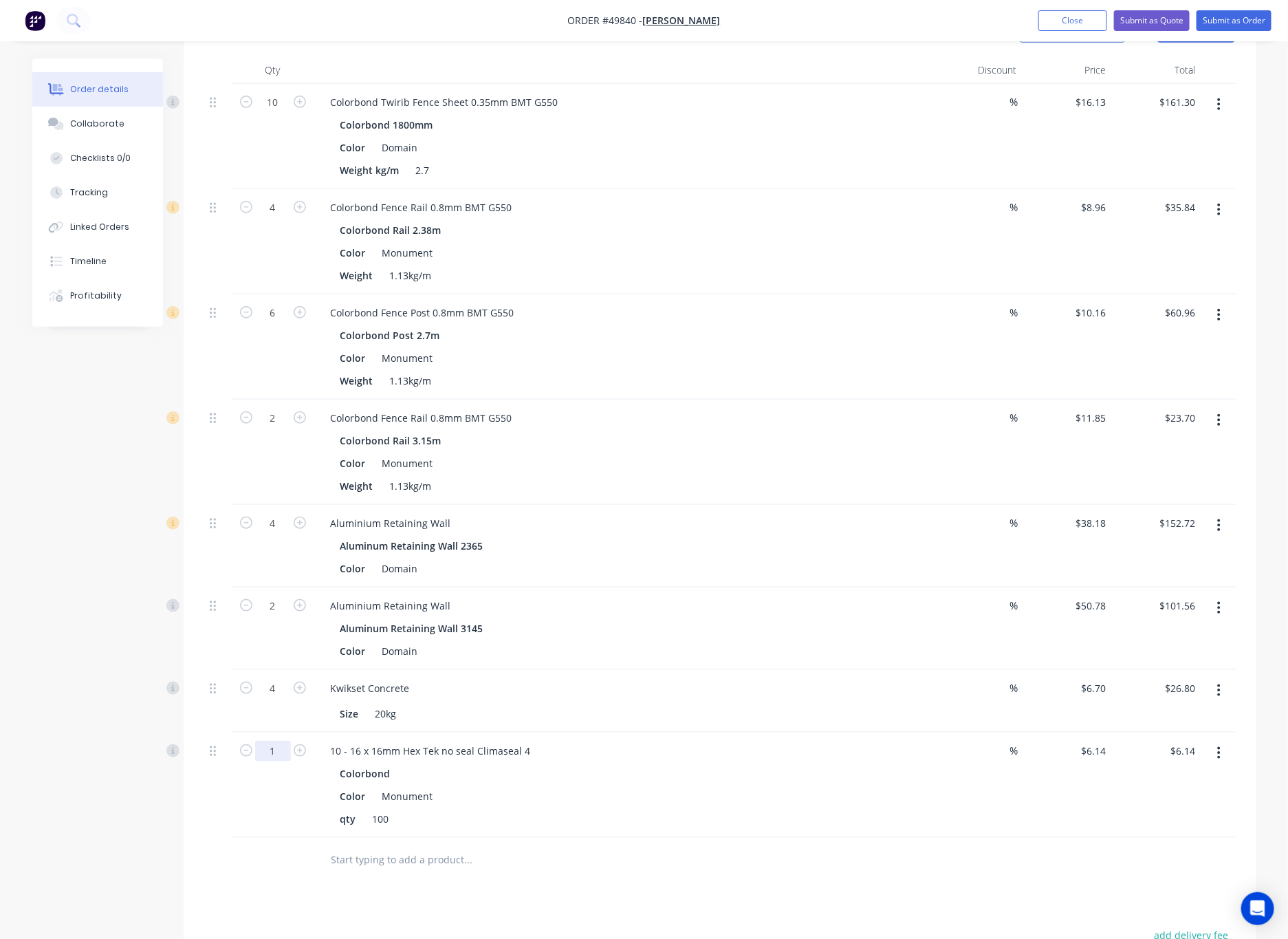
click at [283, 760] on input "1" at bounding box center [272, 750] width 36 height 21
type input "7.2"
type input "$44.21"
click at [712, 867] on div at bounding box center [526, 860] width 412 height 27
click at [845, 689] on button "button" at bounding box center [1219, 690] width 32 height 25
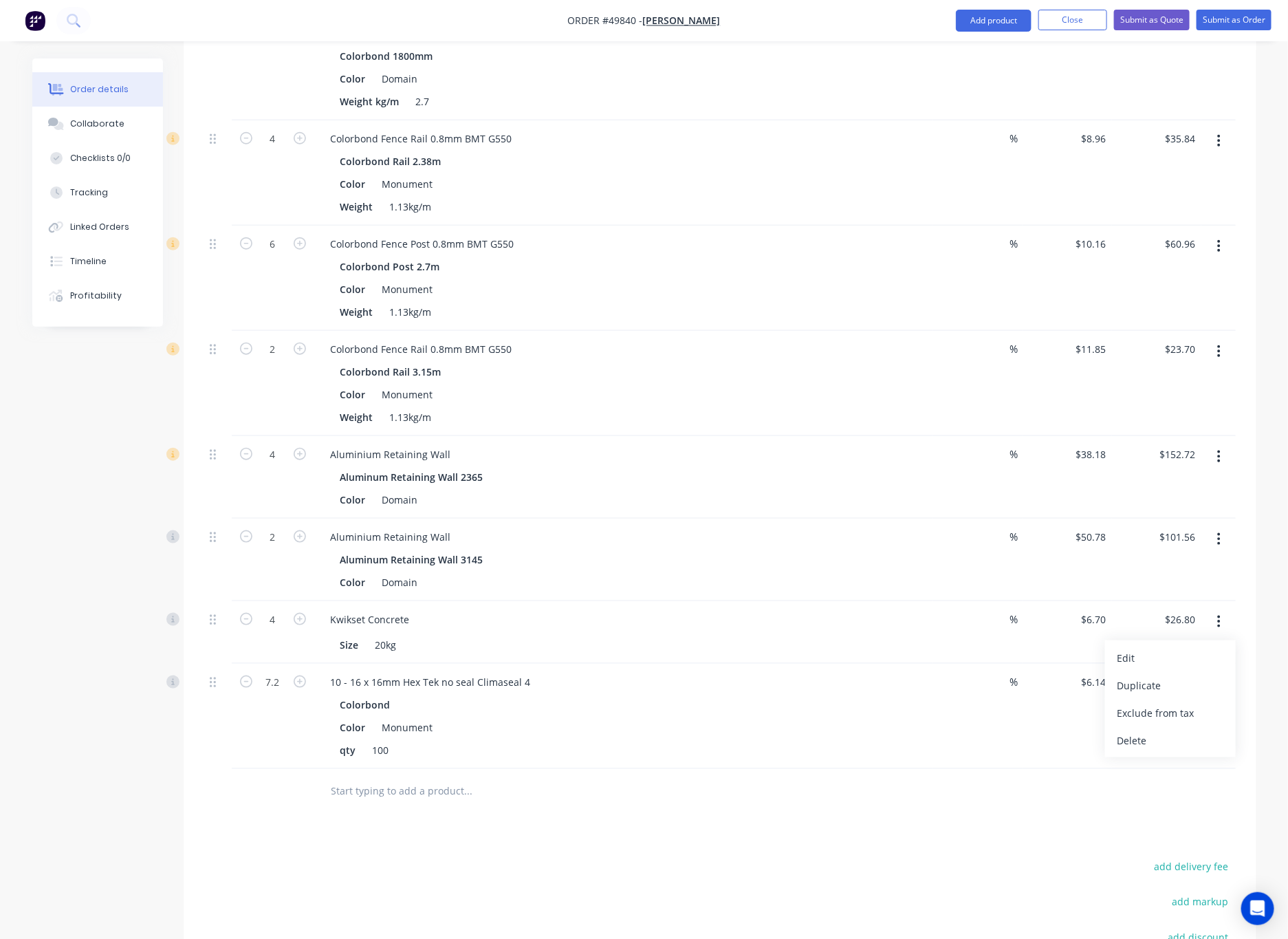
scroll to position [680, 0]
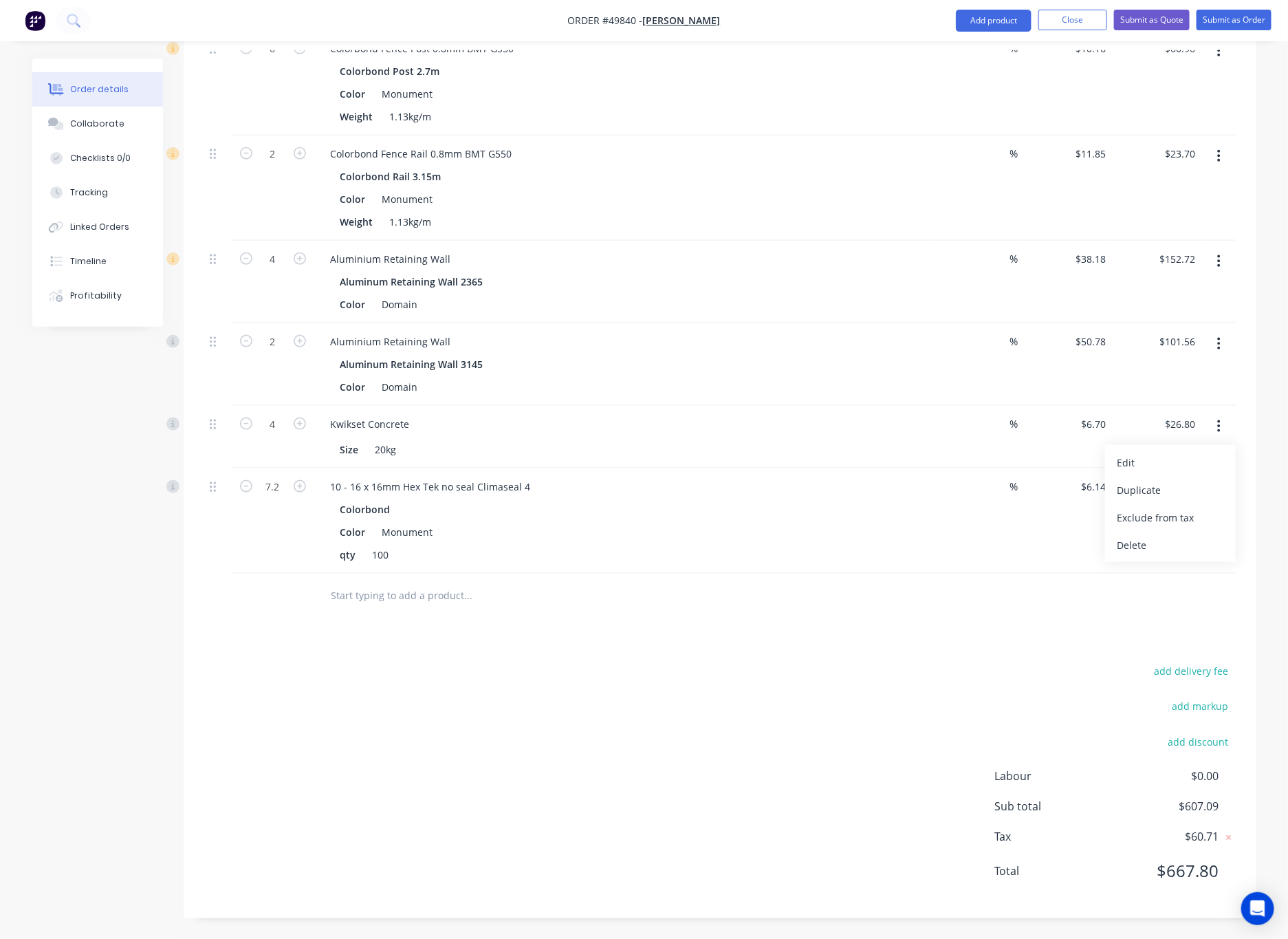
click at [845, 654] on div "Drawings Add drawing Products Show / Hide columns Add product Qty Discount Pric…" at bounding box center [720, 306] width 1073 height 1225
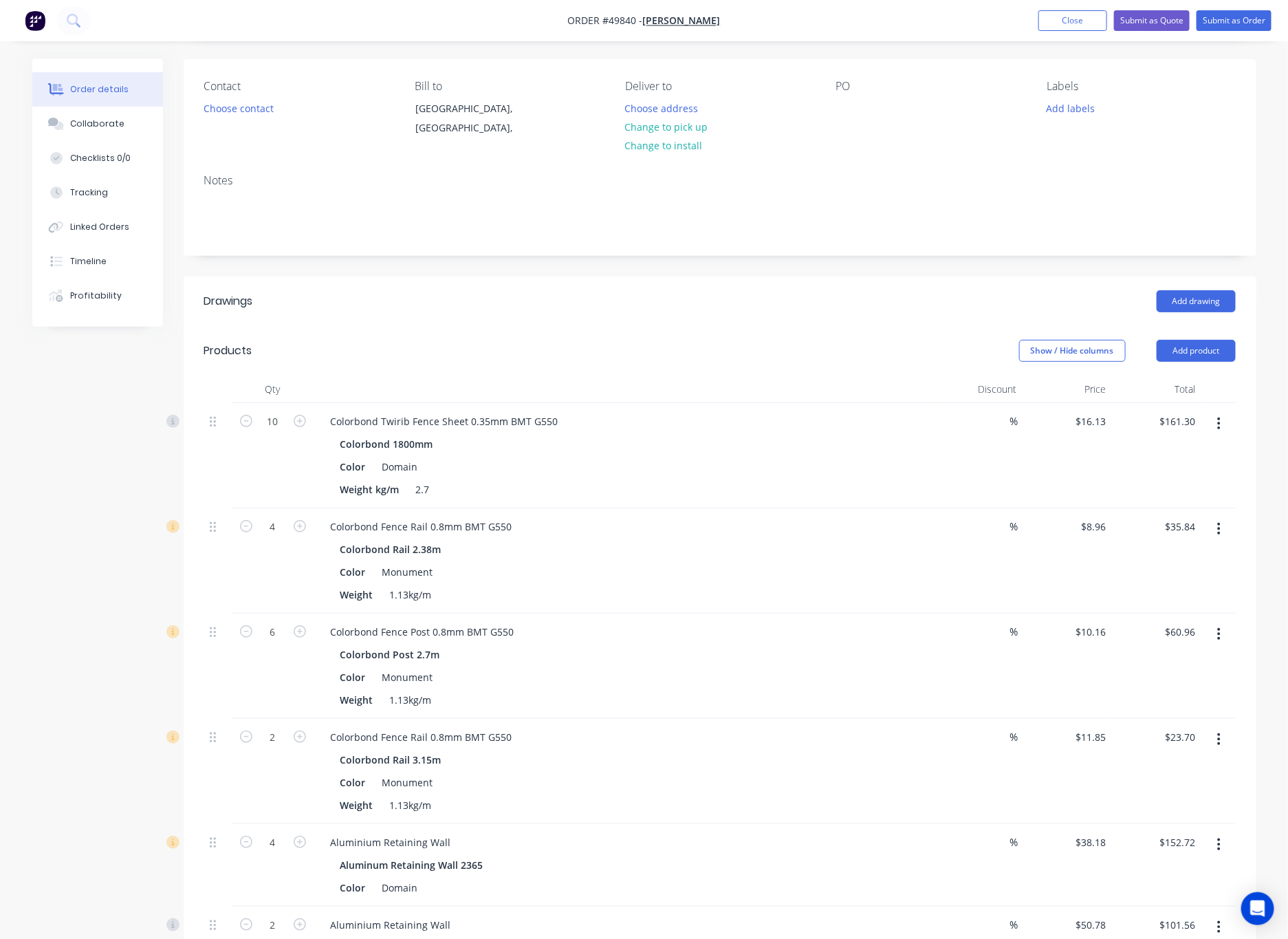
scroll to position [0, 0]
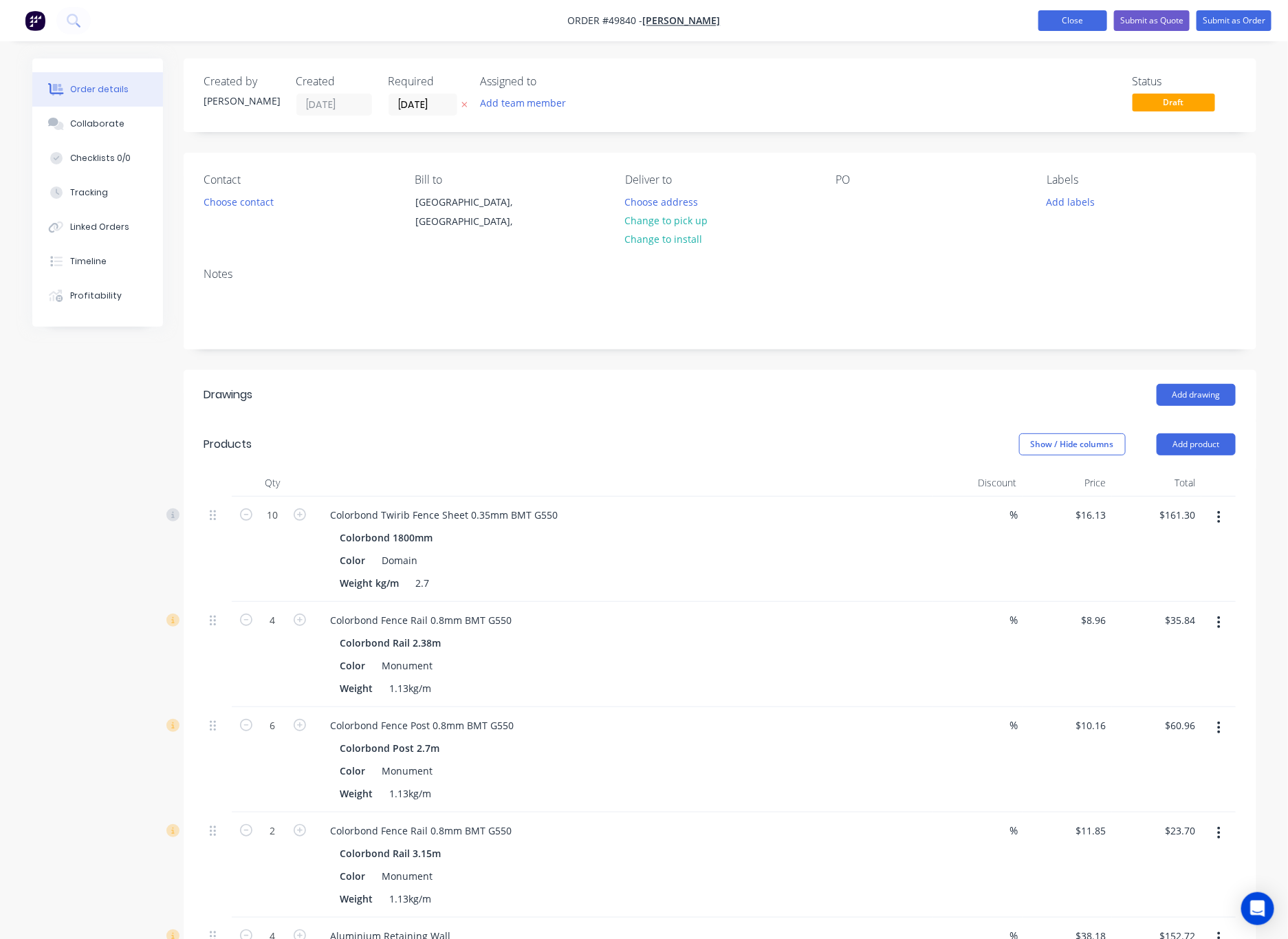
click at [845, 18] on button "Close" at bounding box center [1073, 21] width 68 height 21
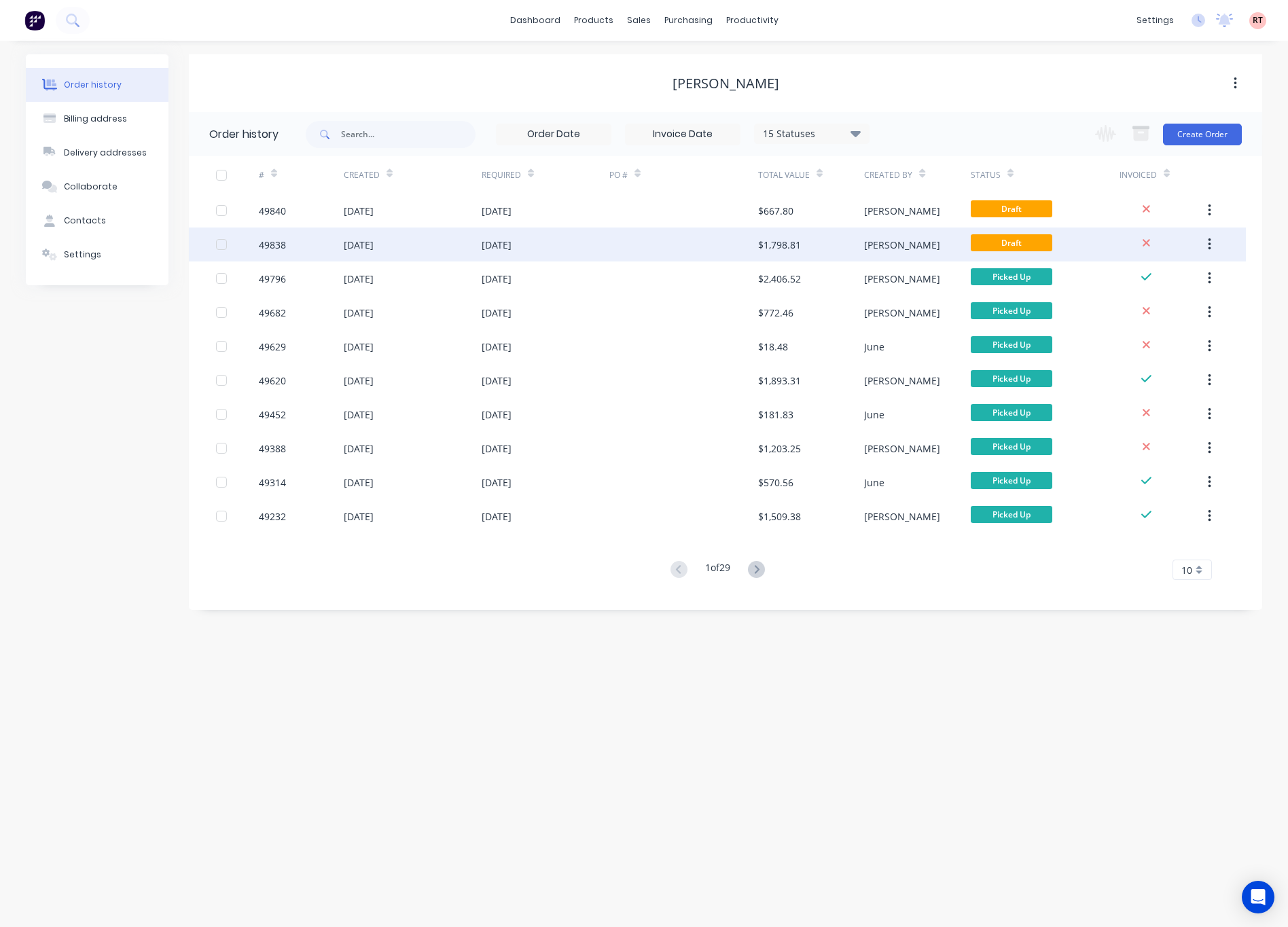
click at [640, 234] on div at bounding box center [684, 244] width 149 height 34
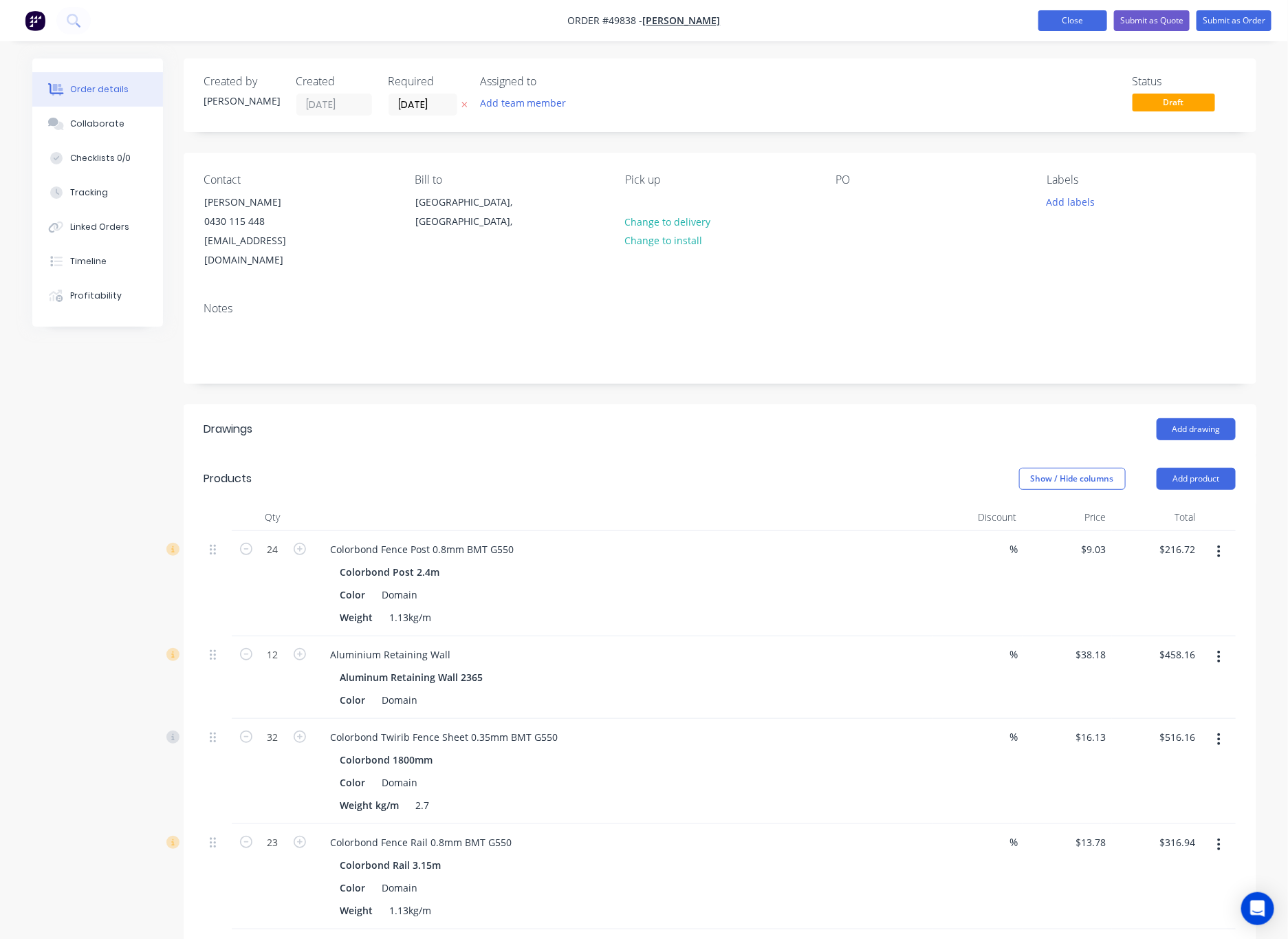
click at [845, 17] on button "Close" at bounding box center [1073, 21] width 68 height 21
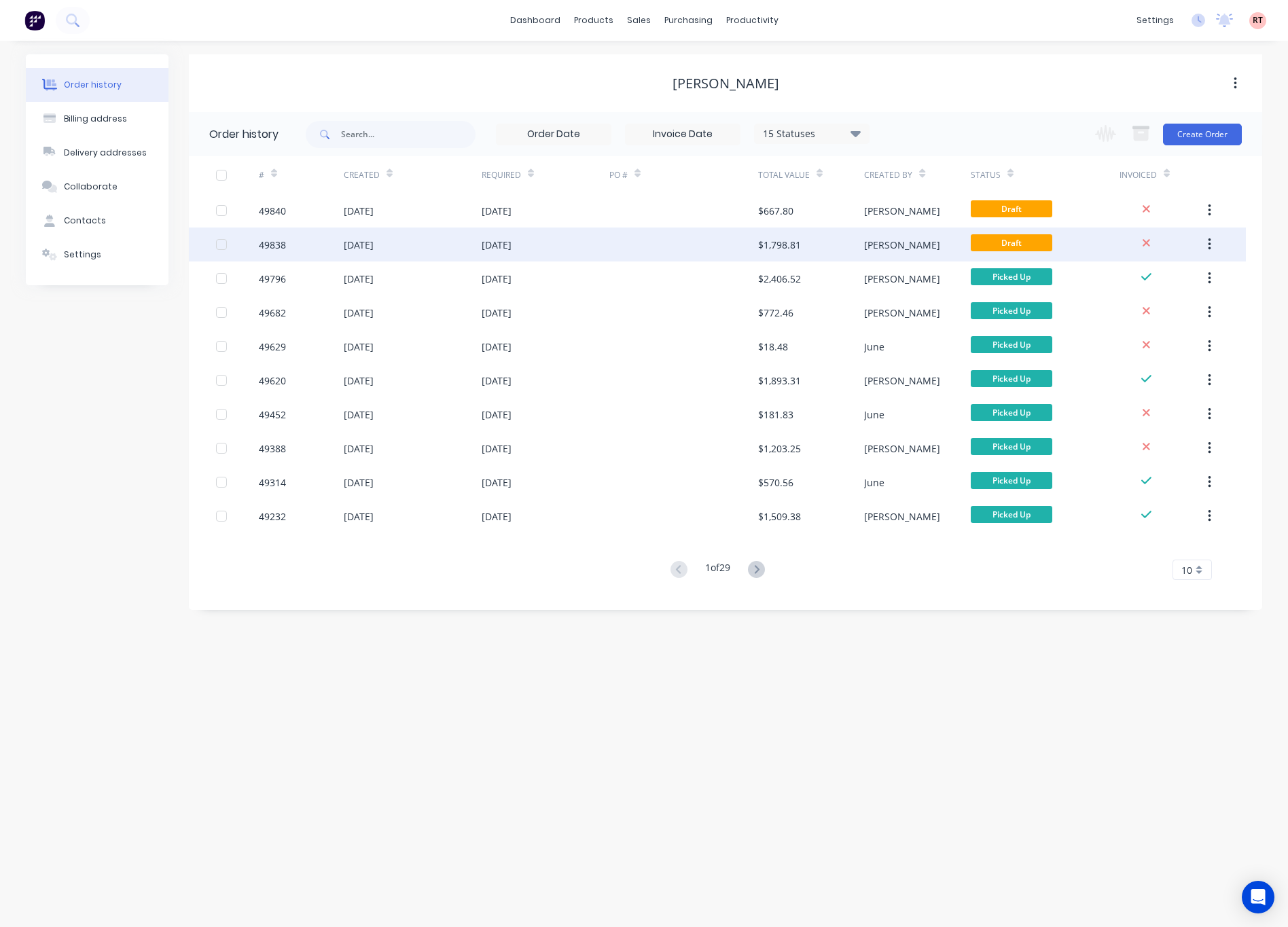
click at [664, 241] on div at bounding box center [684, 244] width 149 height 34
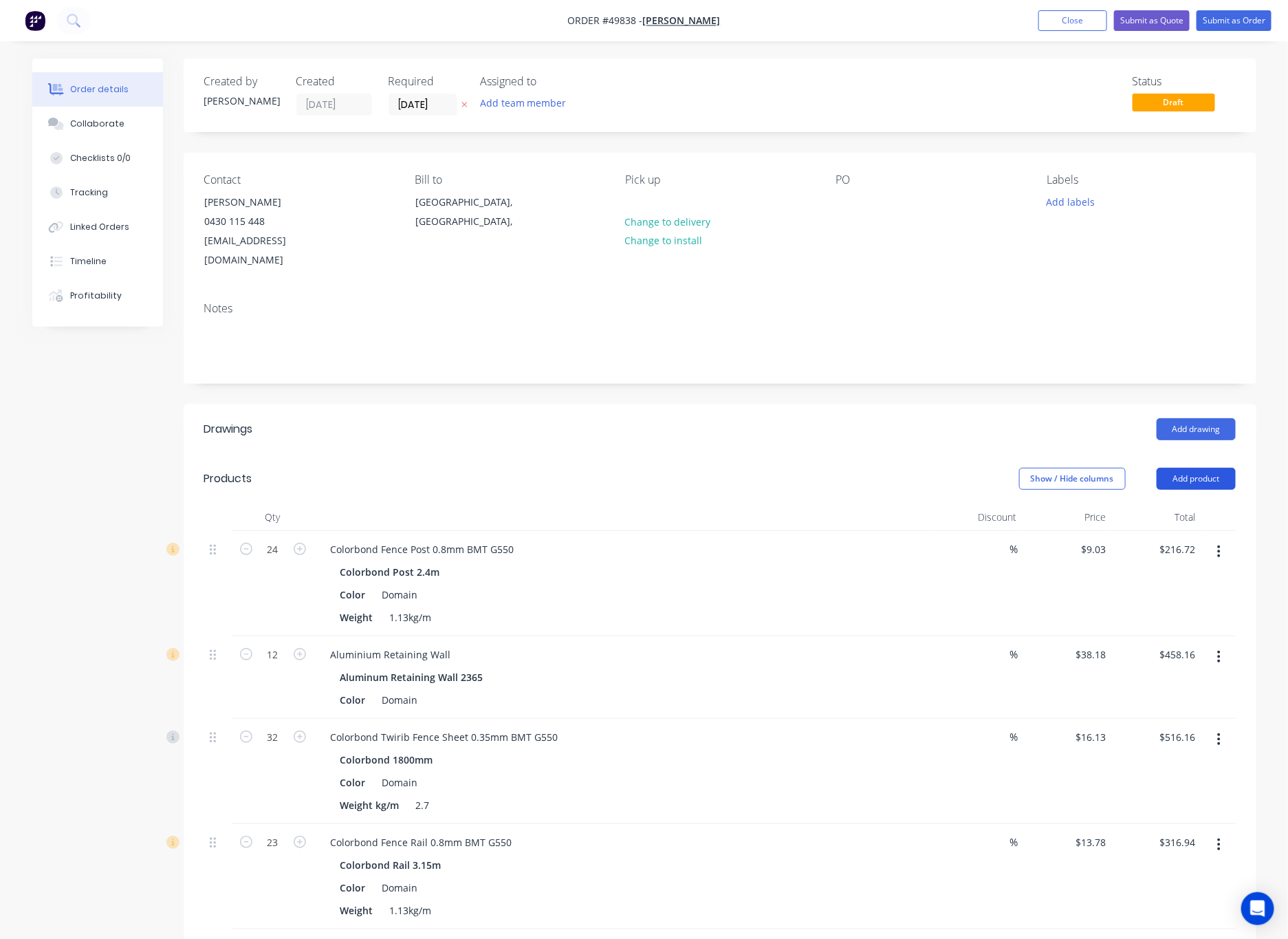
click at [845, 468] on button "Add product" at bounding box center [1196, 479] width 79 height 22
click at [845, 504] on div "Product catalogue" at bounding box center [1170, 514] width 106 height 20
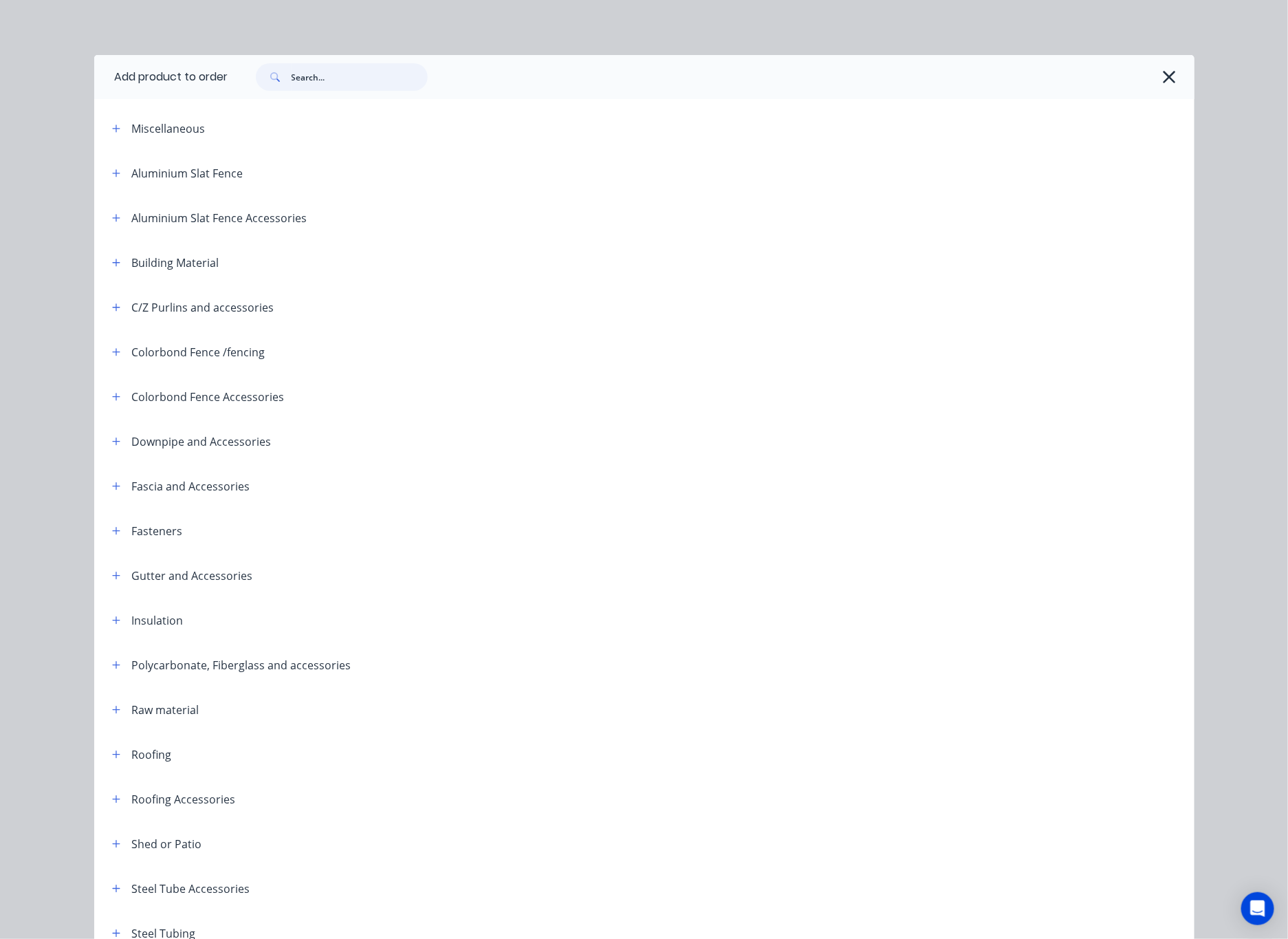
click at [291, 73] on input "text" at bounding box center [359, 77] width 136 height 27
type input "fence"
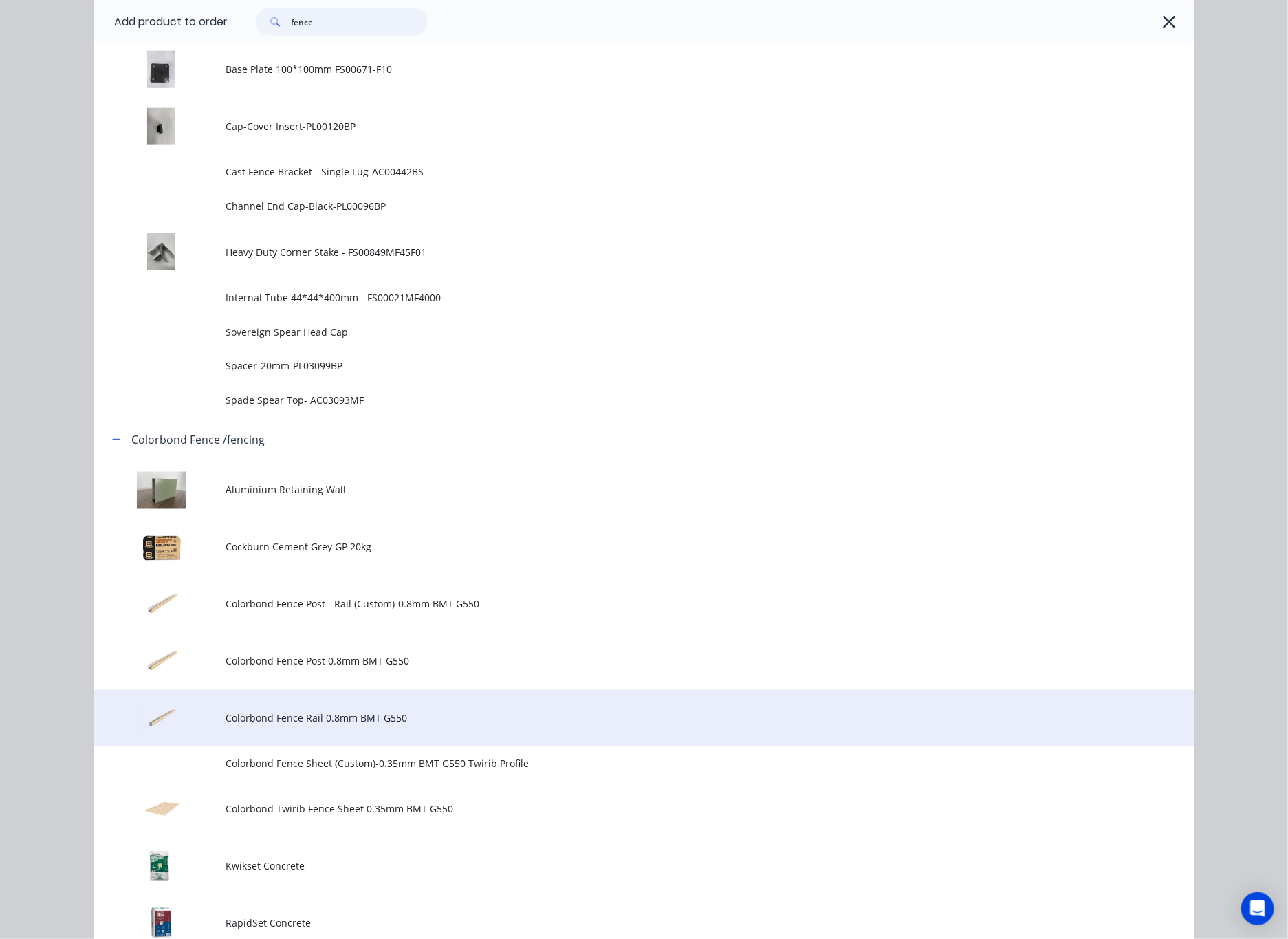
scroll to position [826, 0]
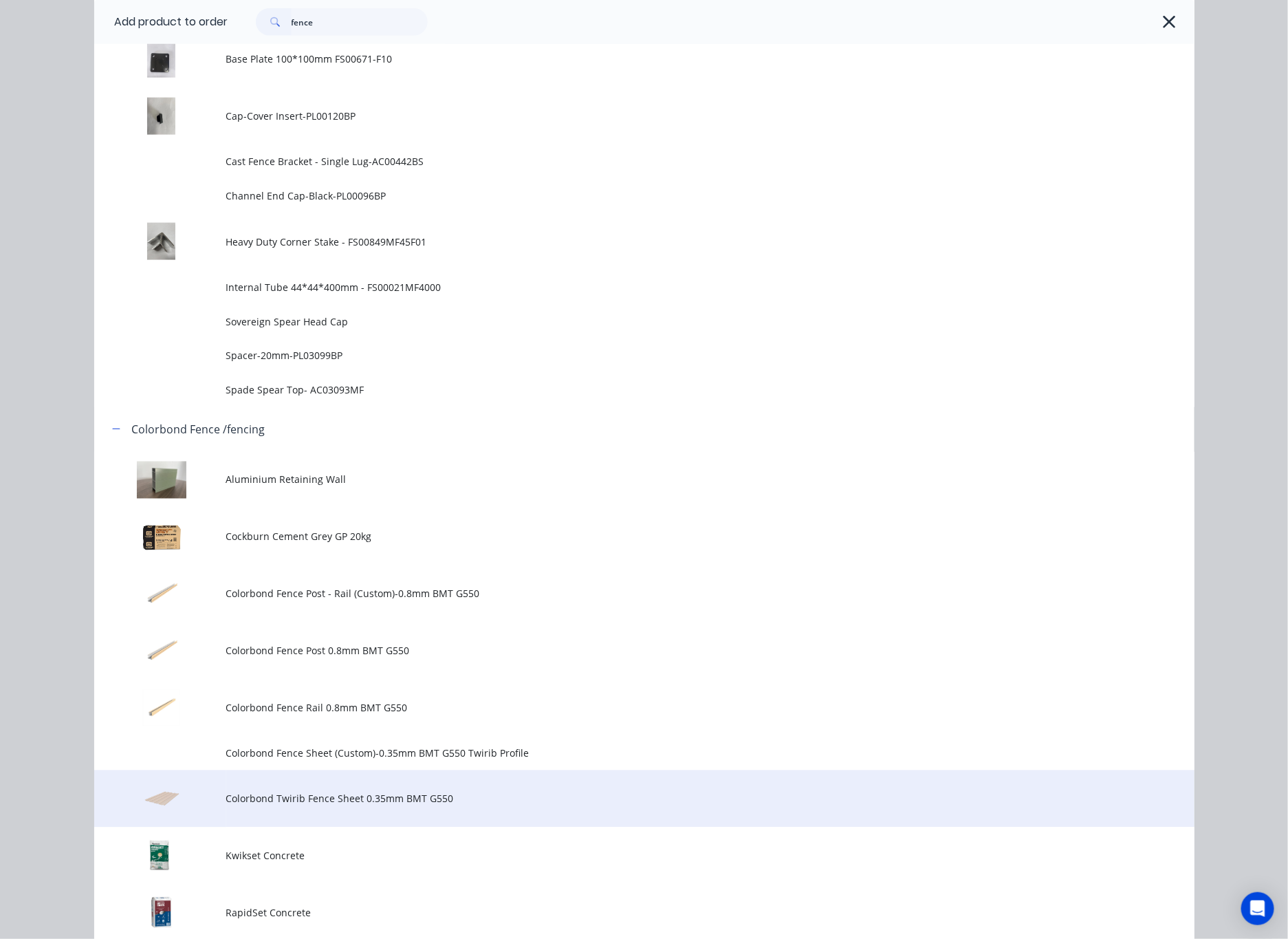
click at [390, 794] on span "Colorbond Twirib Fence Sheet 0.35mm BMT G550" at bounding box center [613, 798] width 774 height 14
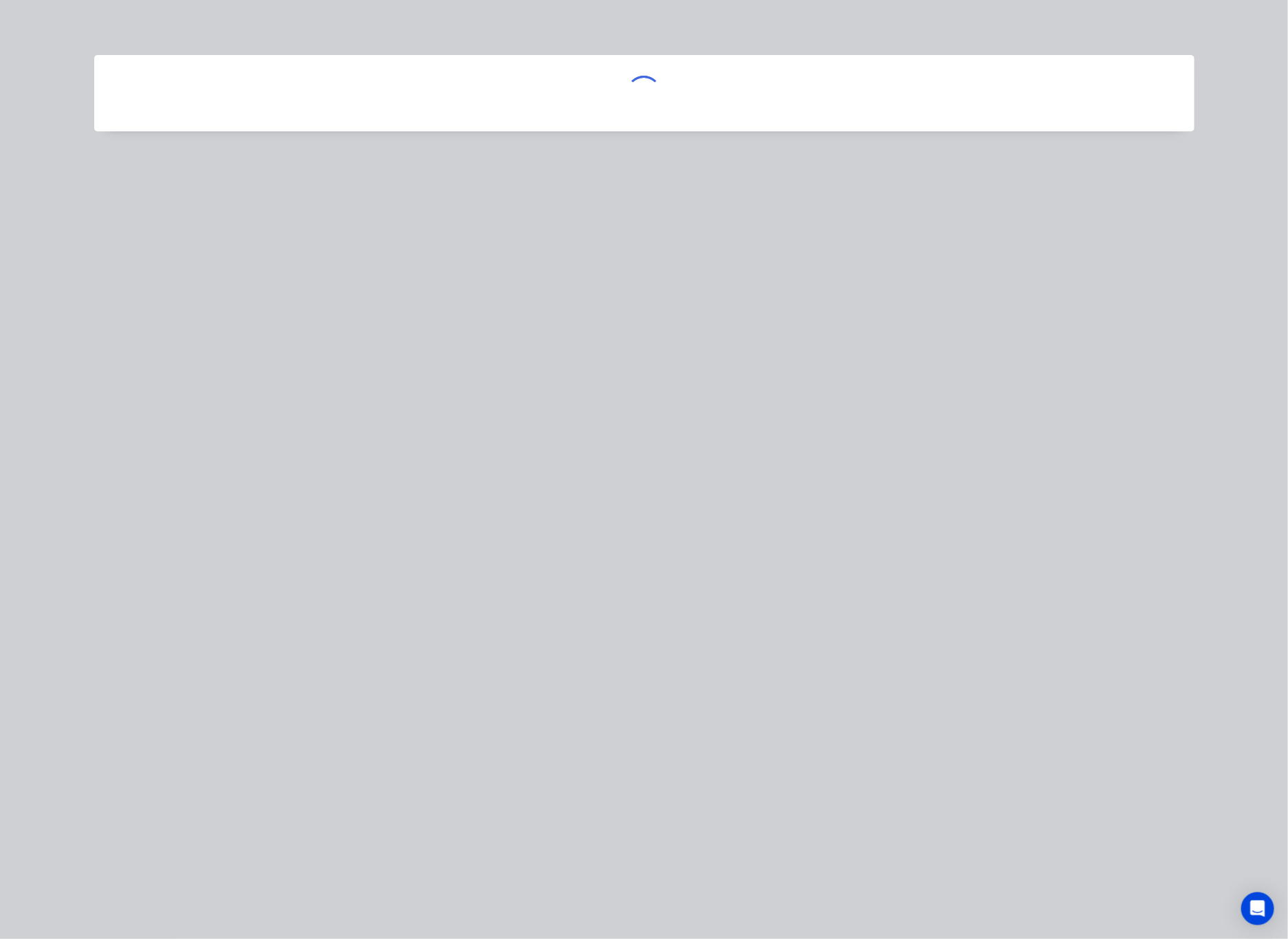
scroll to position [0, 0]
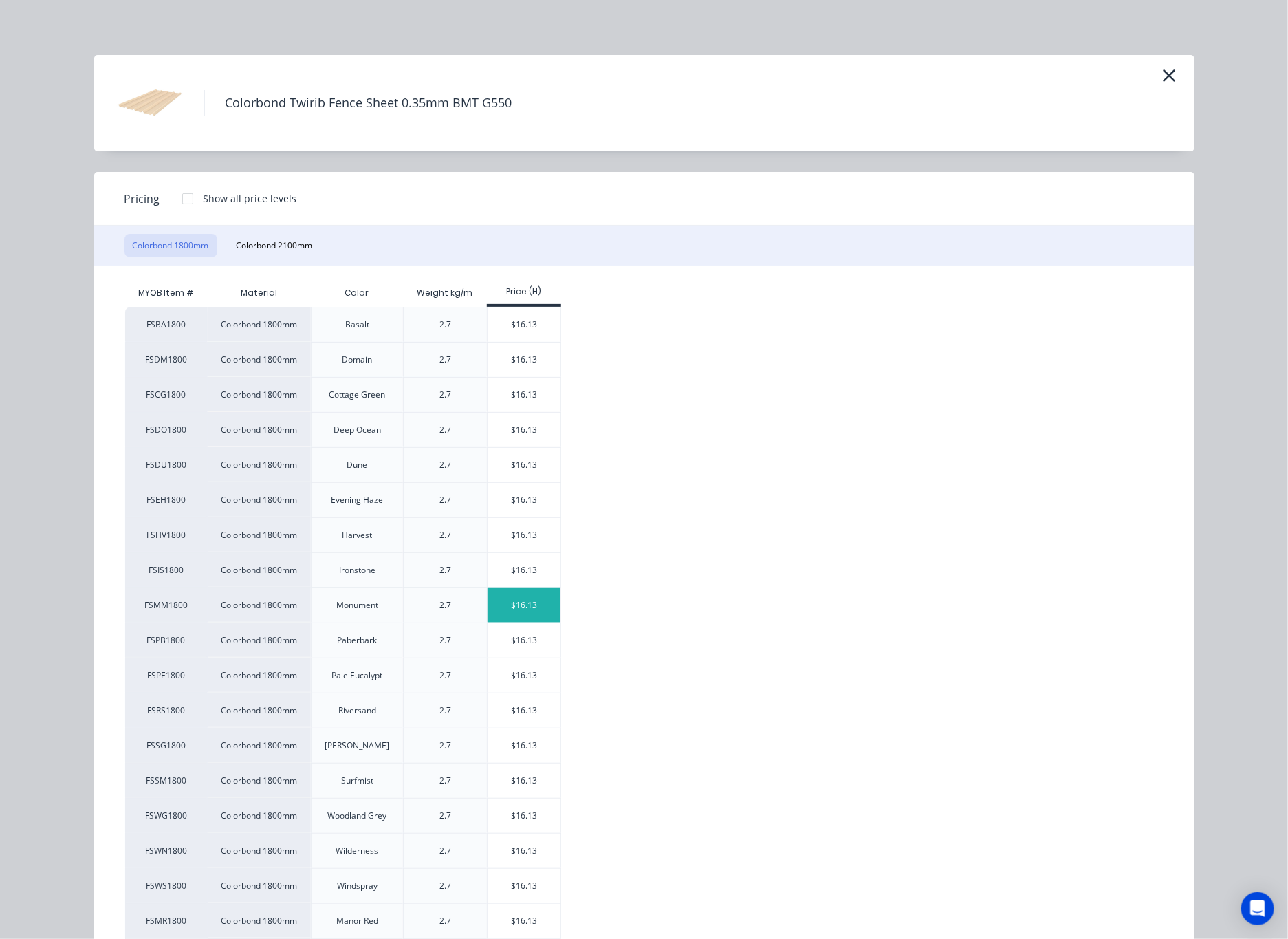
click at [510, 613] on div "$16.13" at bounding box center [524, 605] width 74 height 34
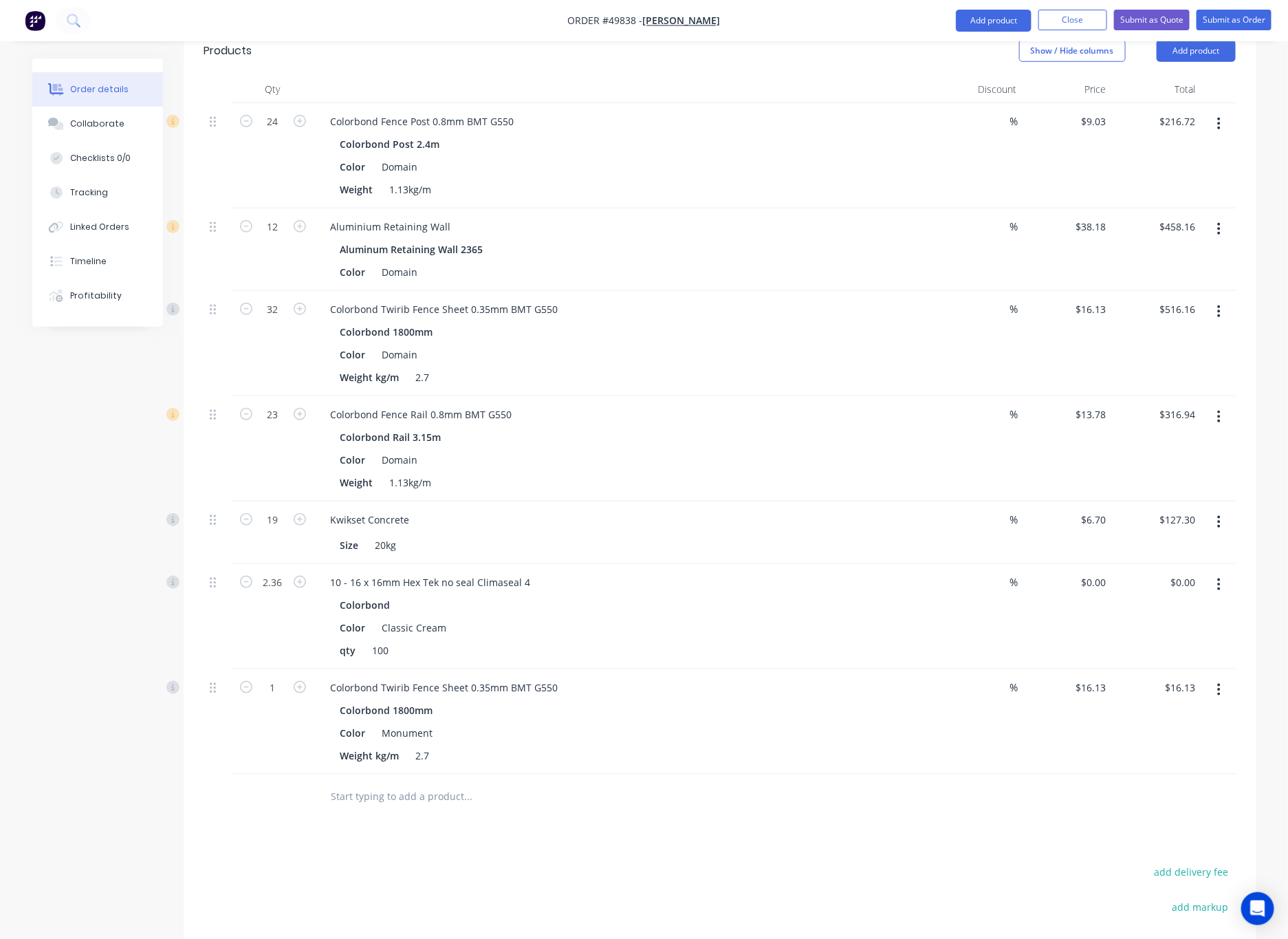
scroll to position [613, 0]
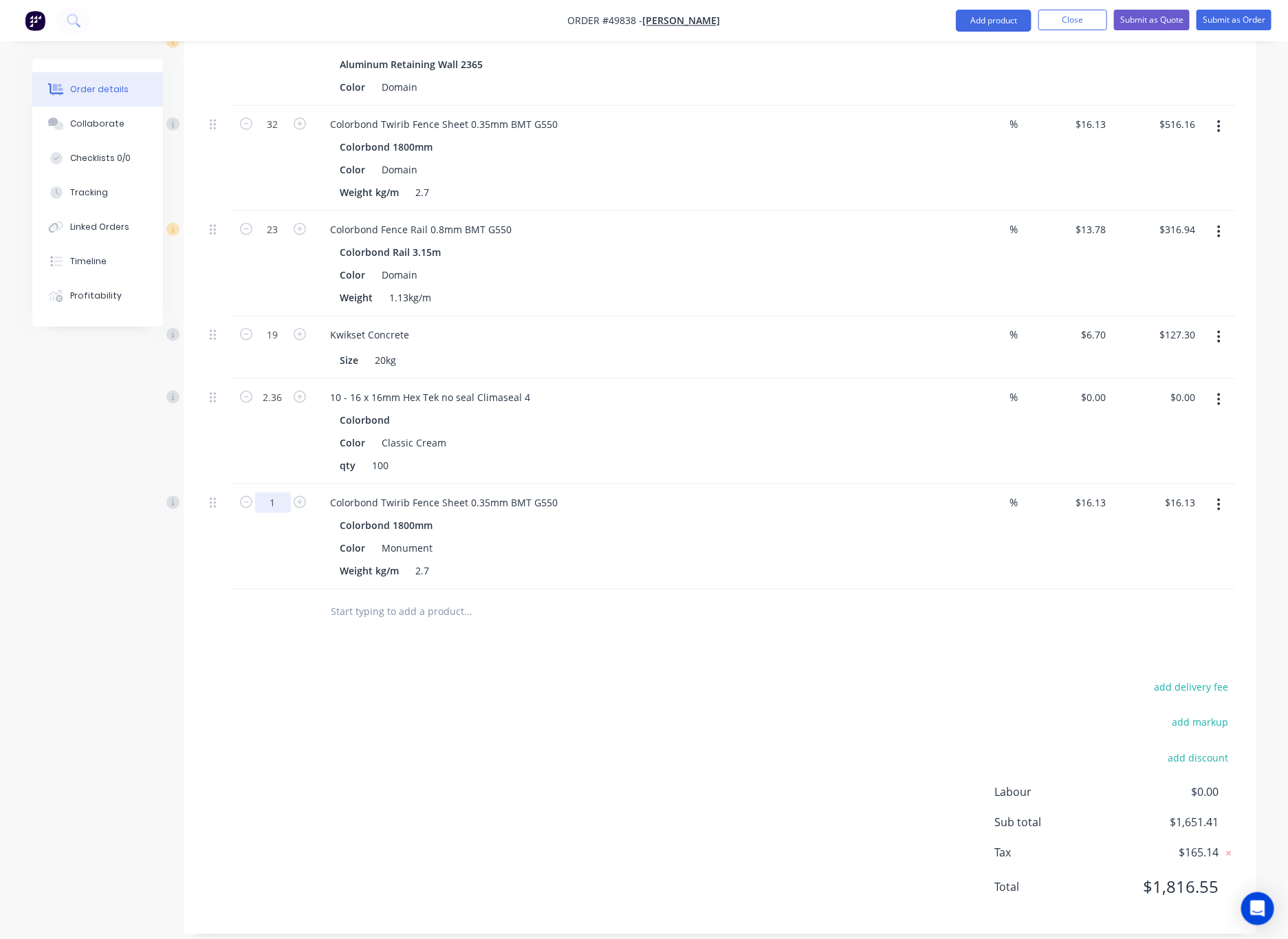
click at [271, 495] on input "1" at bounding box center [272, 502] width 36 height 21
type input "10"
type input "$161.30"
click at [628, 757] on div "add delivery fee add markup add discount Labour $0.00 Sub total $1,796.58 Tax $…" at bounding box center [720, 795] width 1032 height 235
click at [845, 18] on button "Add product" at bounding box center [993, 21] width 75 height 22
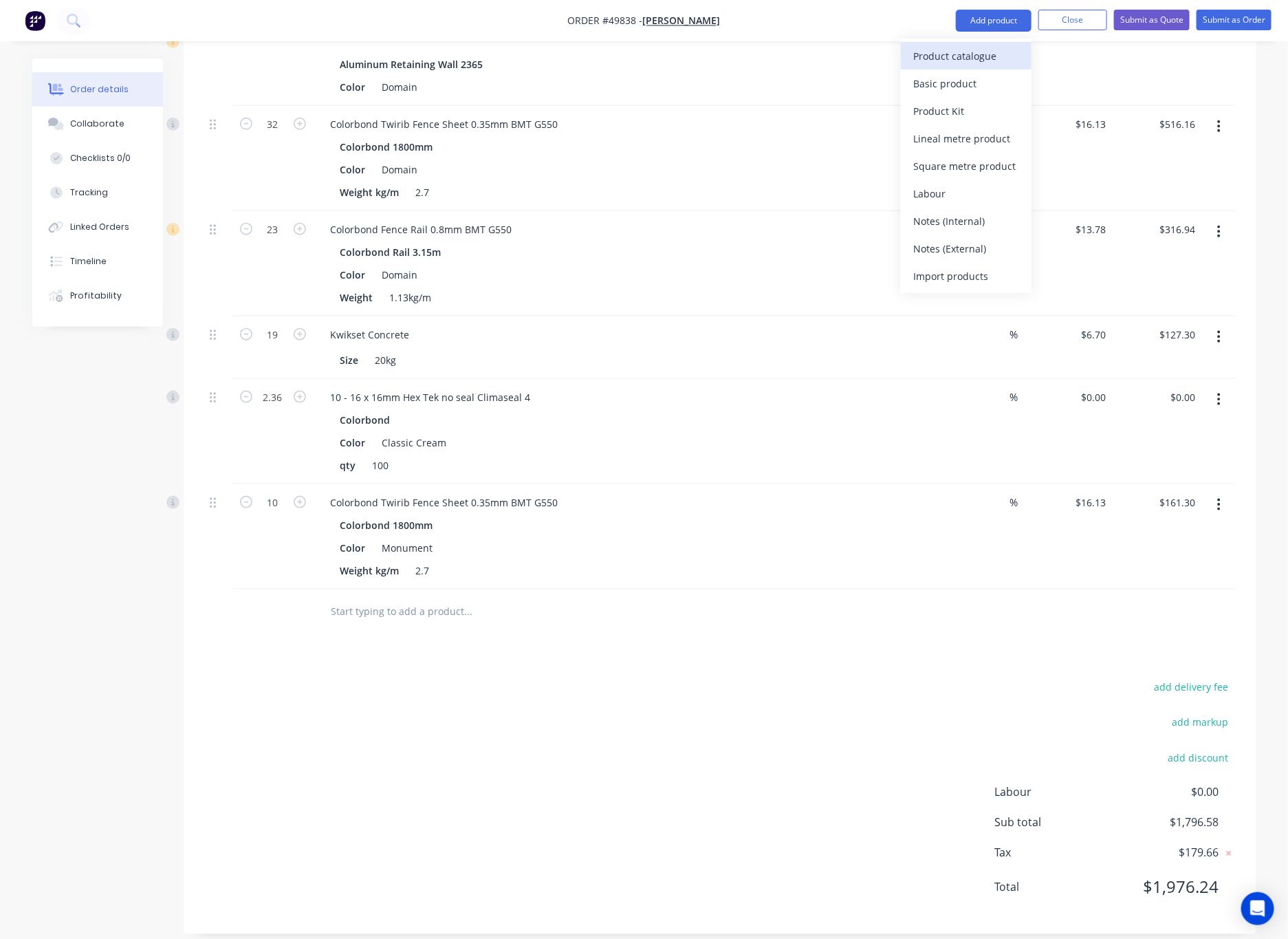
click at [845, 58] on div "Product catalogue" at bounding box center [965, 56] width 106 height 20
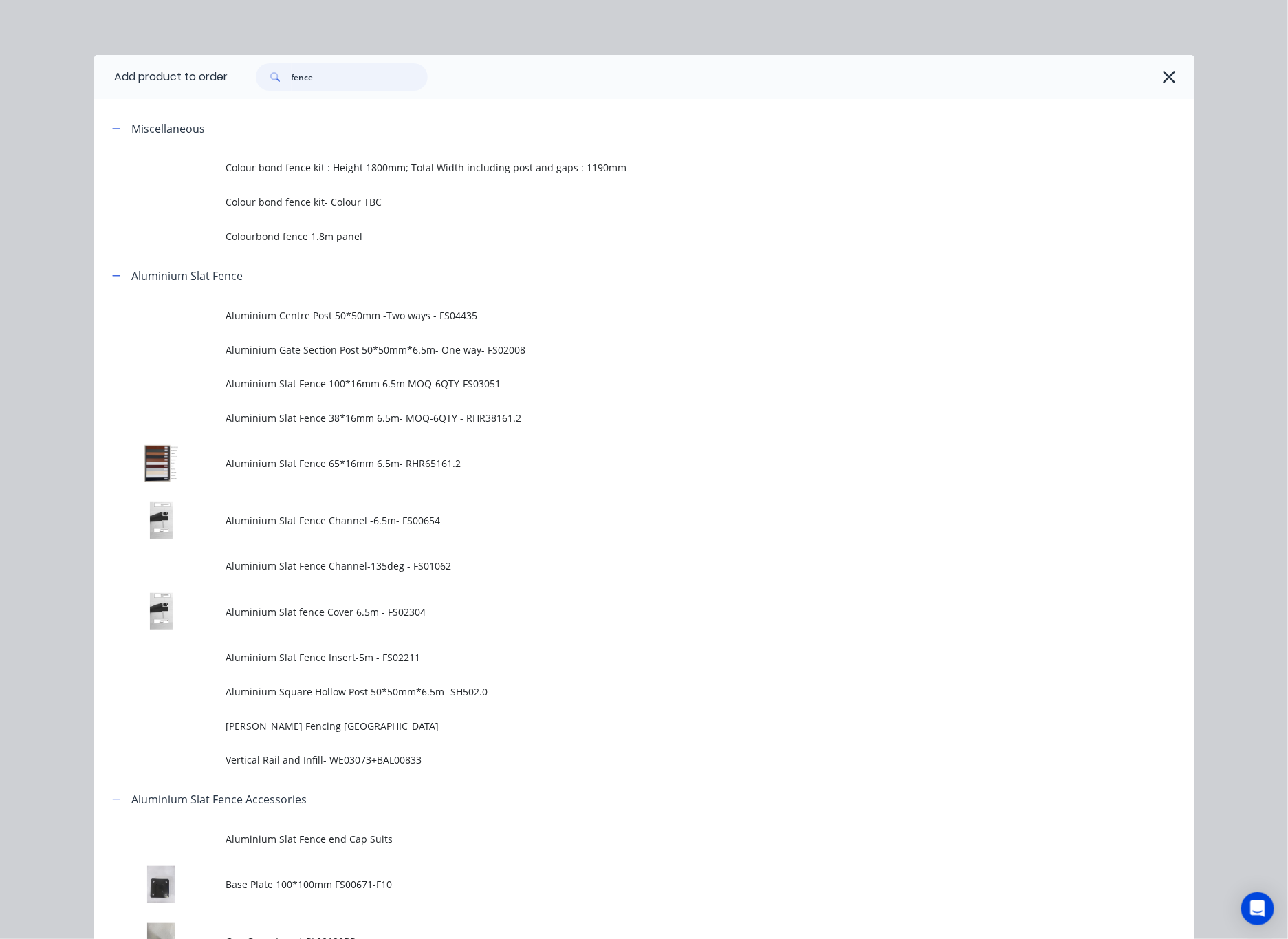
click at [326, 75] on input "fence" at bounding box center [359, 77] width 136 height 27
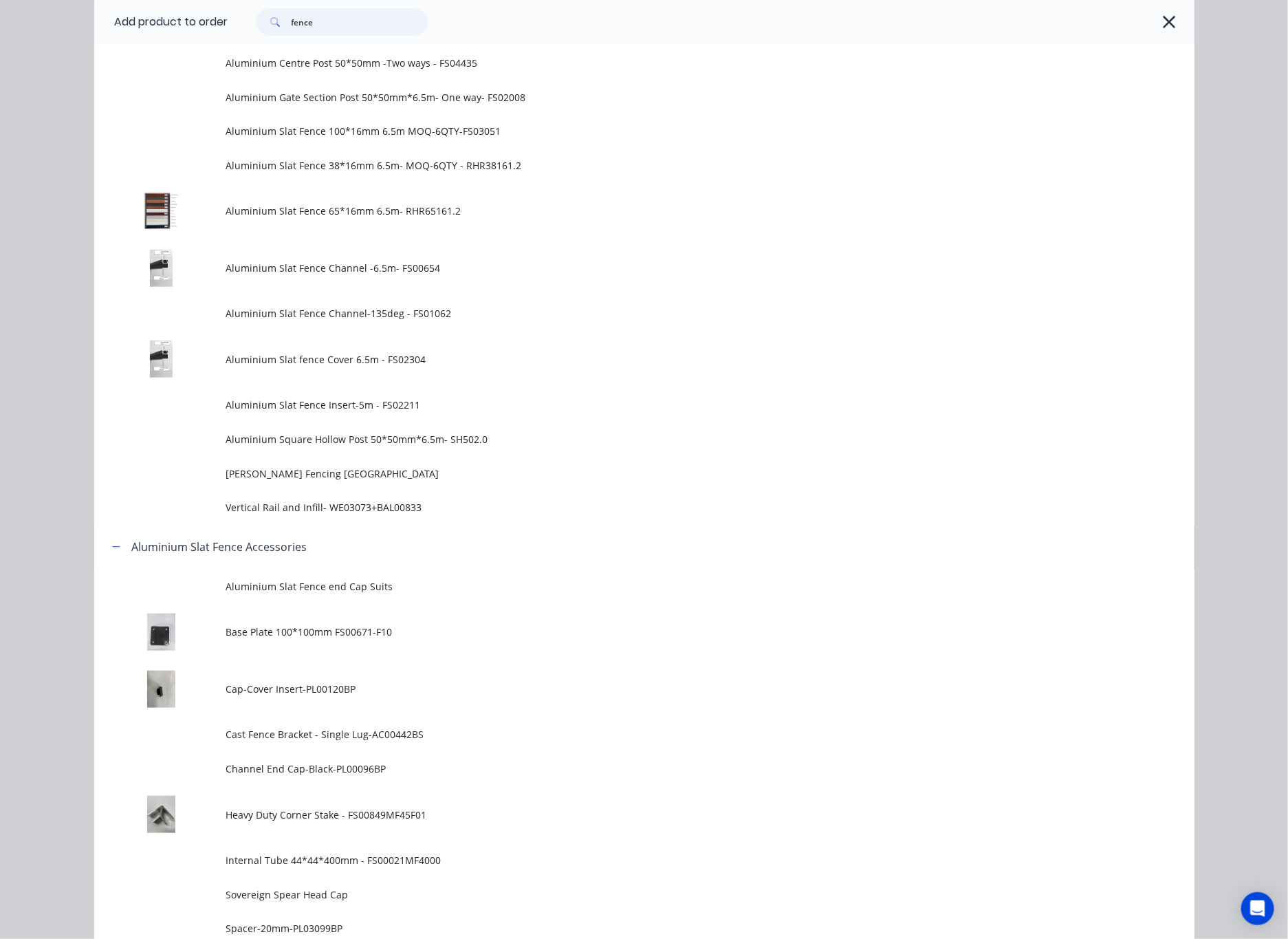
scroll to position [826, 0]
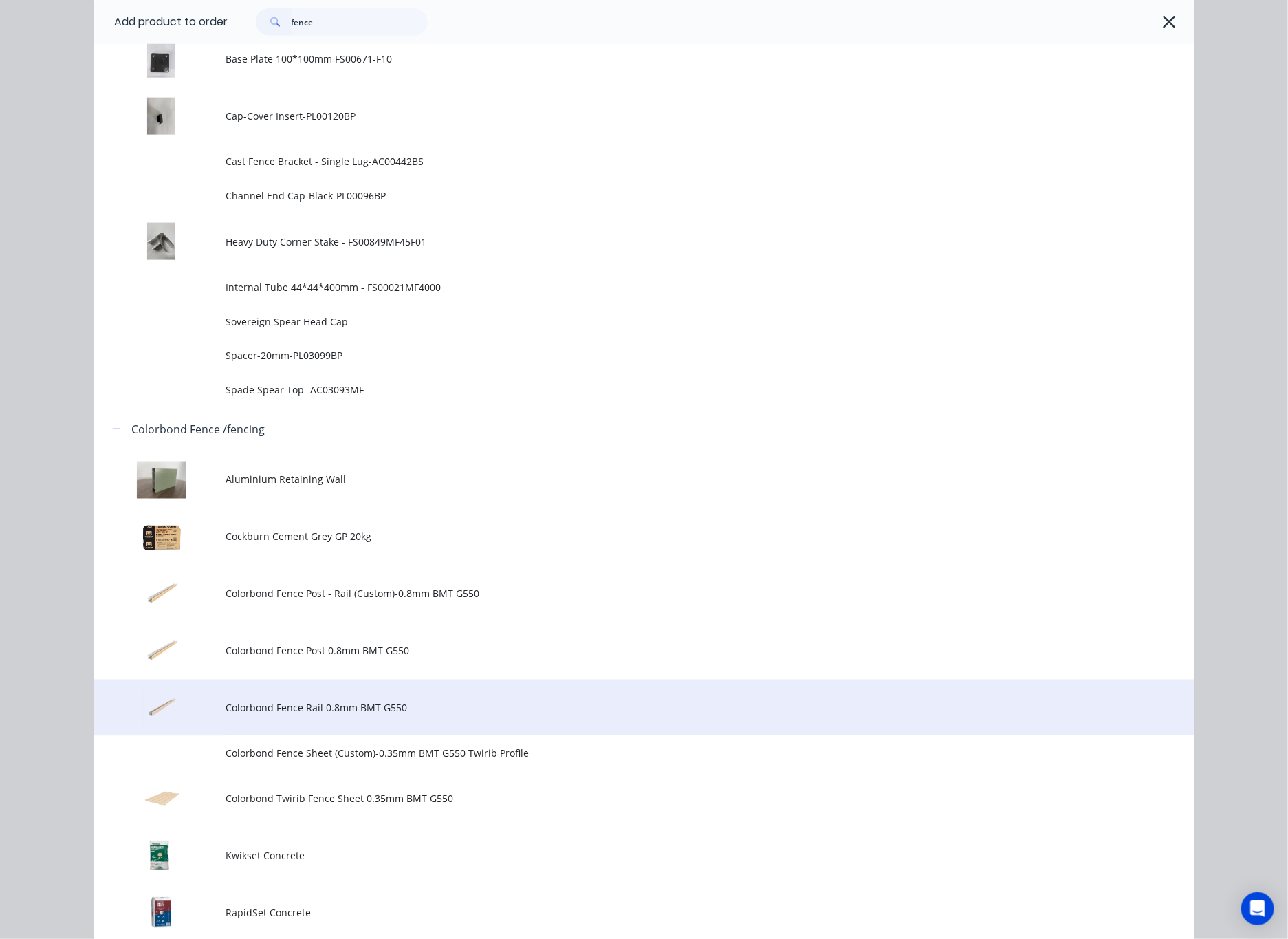
click at [370, 702] on span "Colorbond Fence Rail 0.8mm BMT G550" at bounding box center [613, 708] width 774 height 14
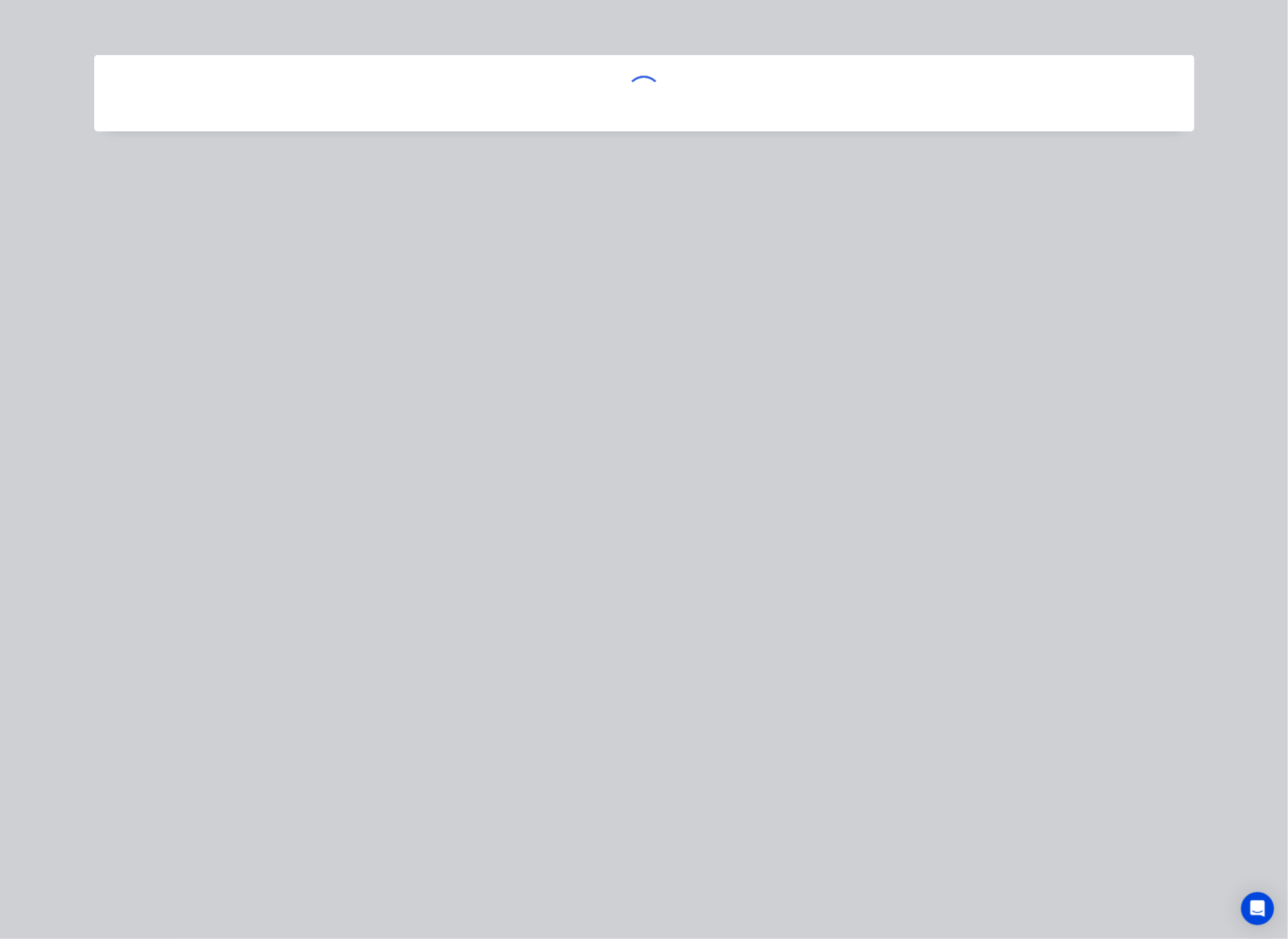
scroll to position [0, 0]
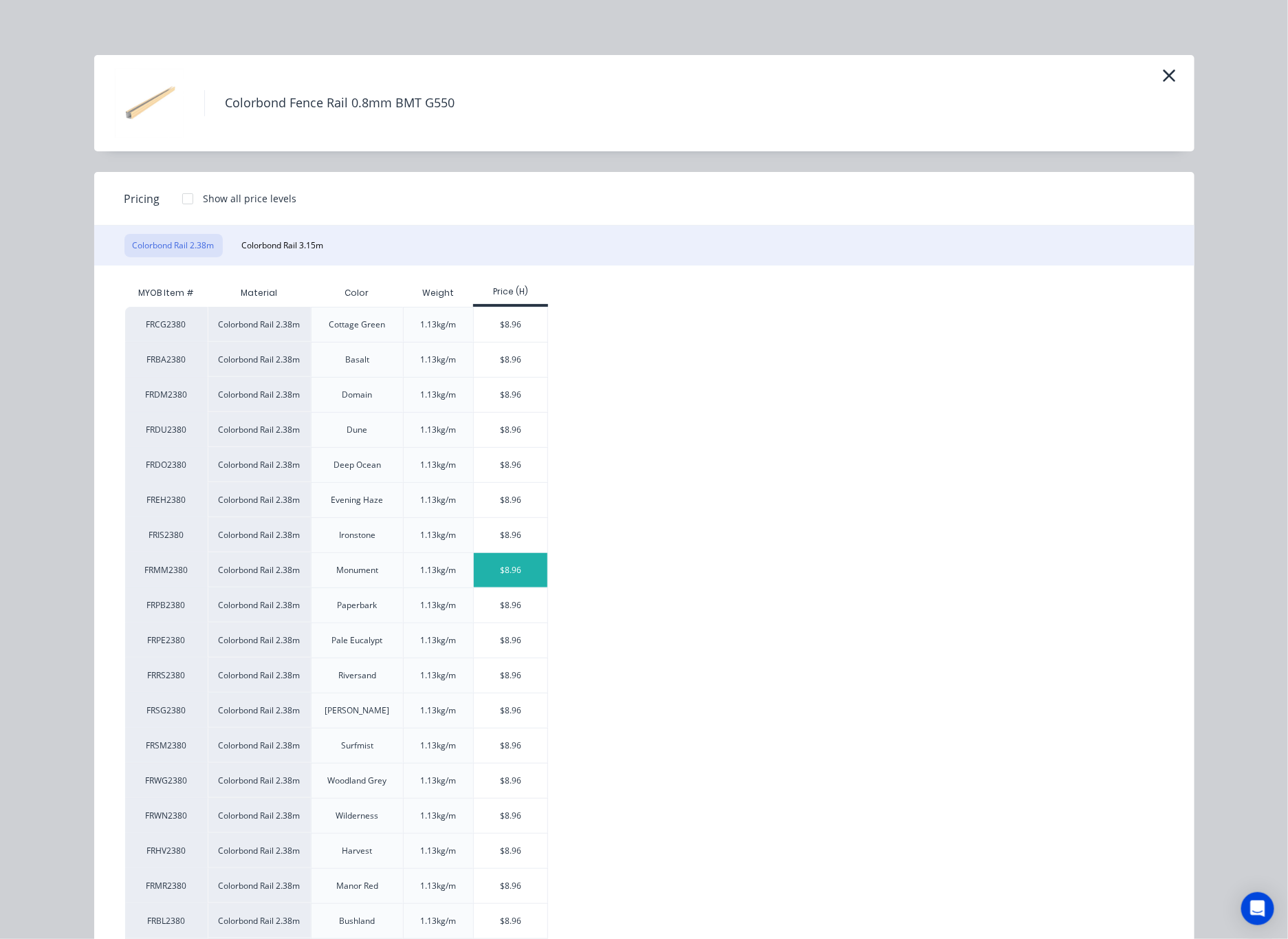
click at [491, 575] on div "$8.96" at bounding box center [510, 570] width 74 height 34
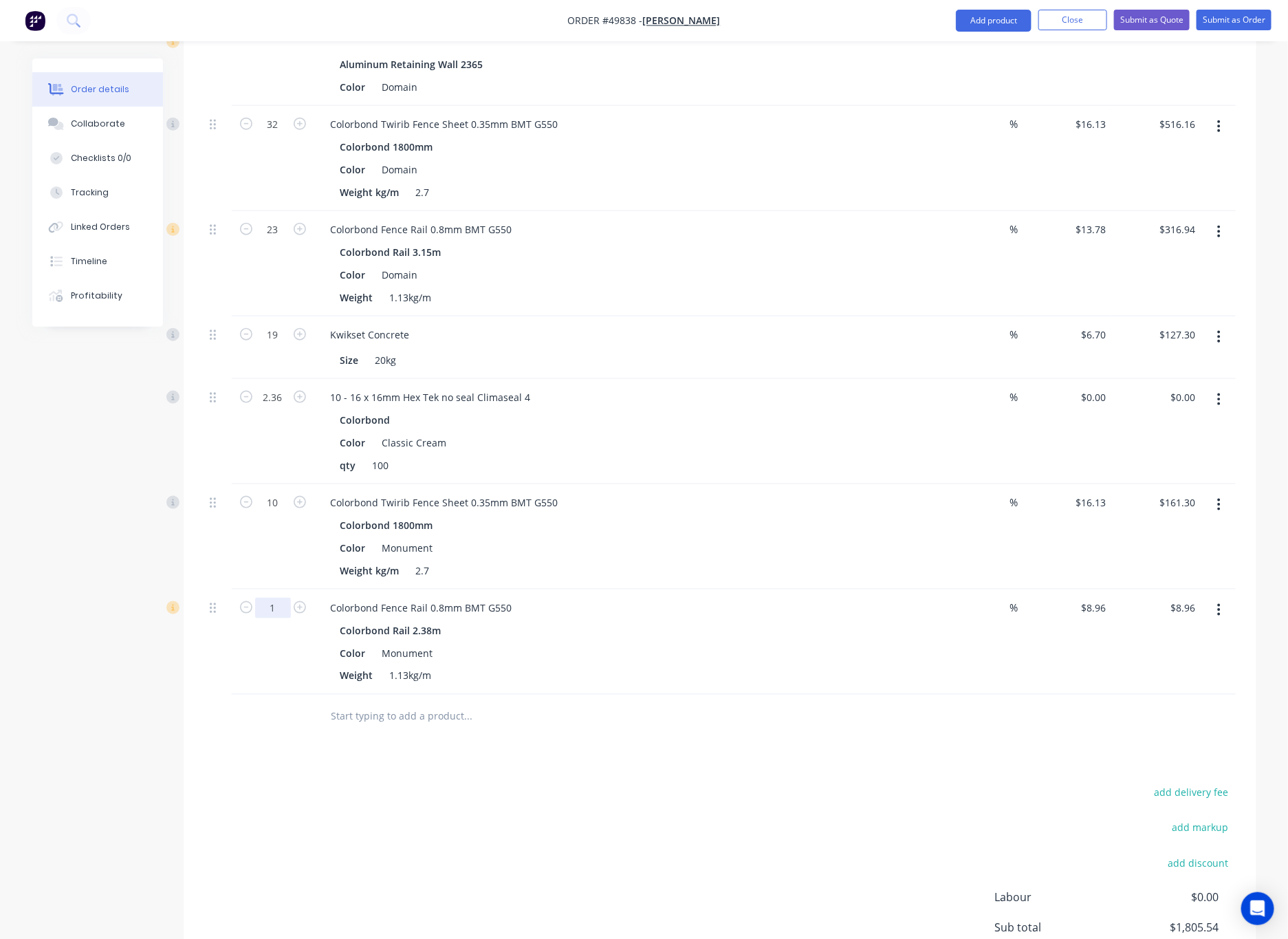
click at [279, 597] on input "1" at bounding box center [272, 607] width 36 height 21
type input "4"
type input "$35.84"
click at [576, 850] on div "add delivery fee add markup add discount Labour $0.00 Sub total $1,805.54 Tax $…" at bounding box center [720, 900] width 1032 height 235
drag, startPoint x: 958, startPoint y: 21, endPoint x: 975, endPoint y: 27, distance: 18.0
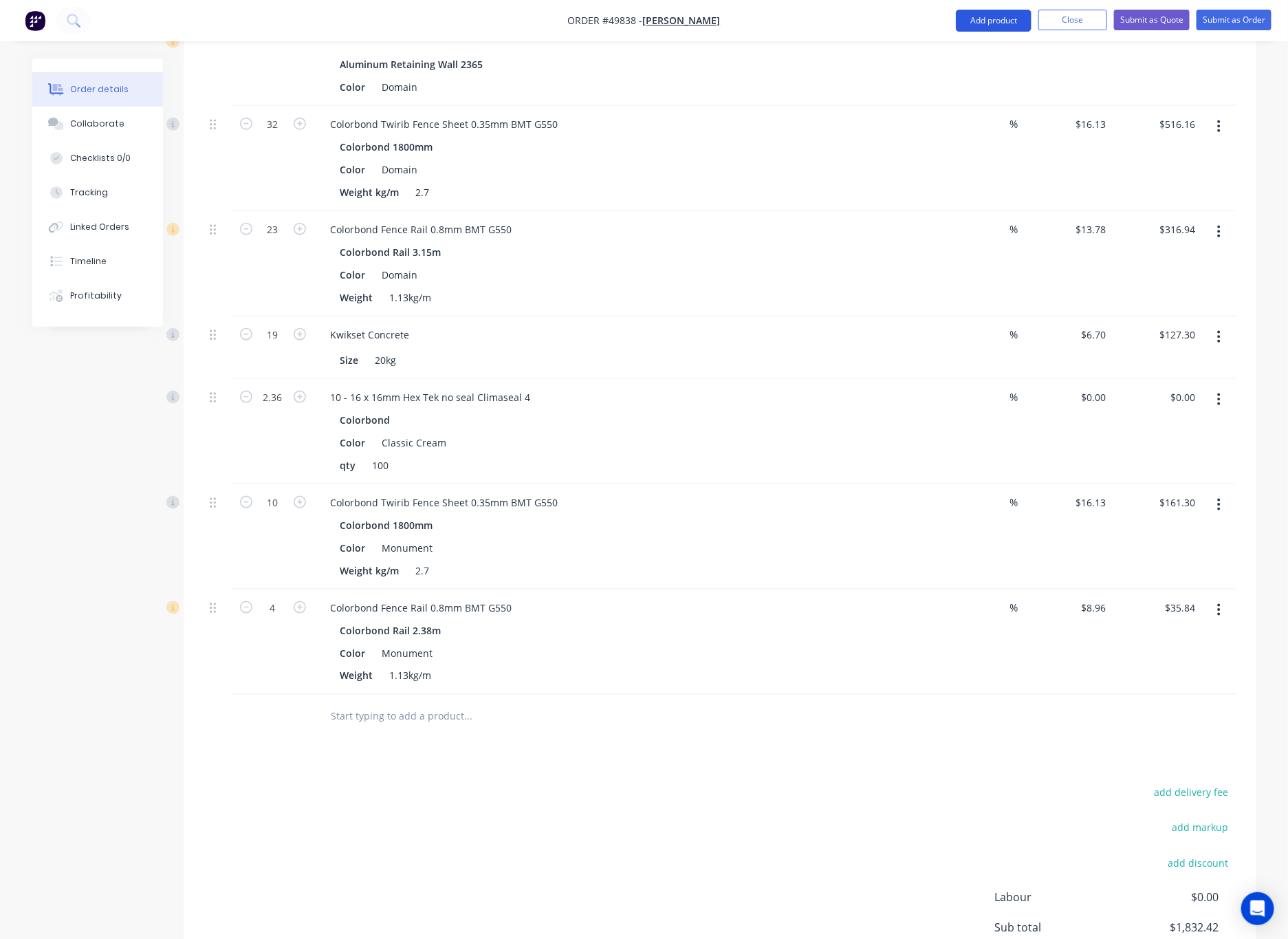
click at [845, 21] on button "Add product" at bounding box center [993, 21] width 75 height 22
click at [845, 56] on div "Product catalogue" at bounding box center [965, 56] width 106 height 20
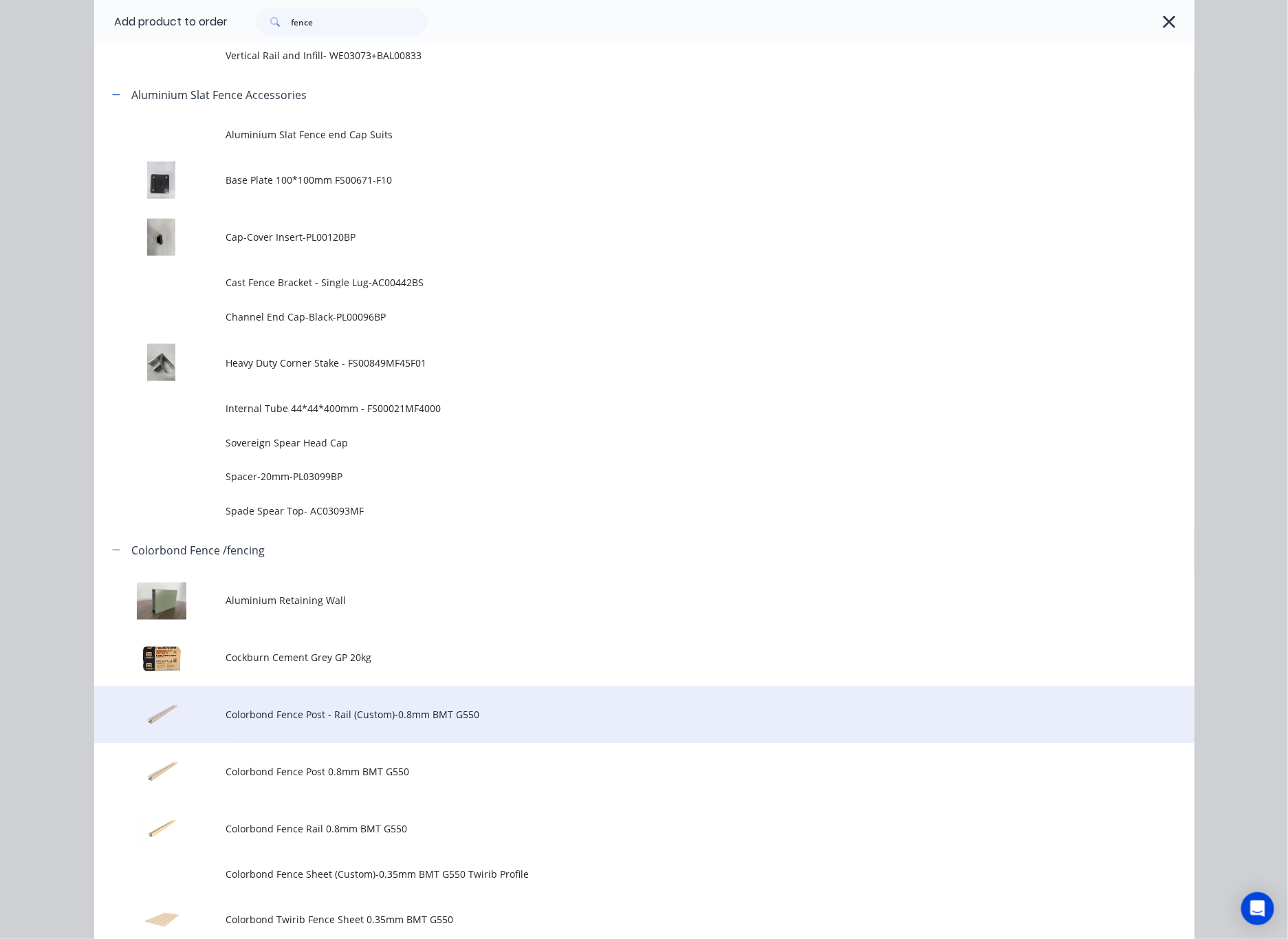
scroll to position [722, 0]
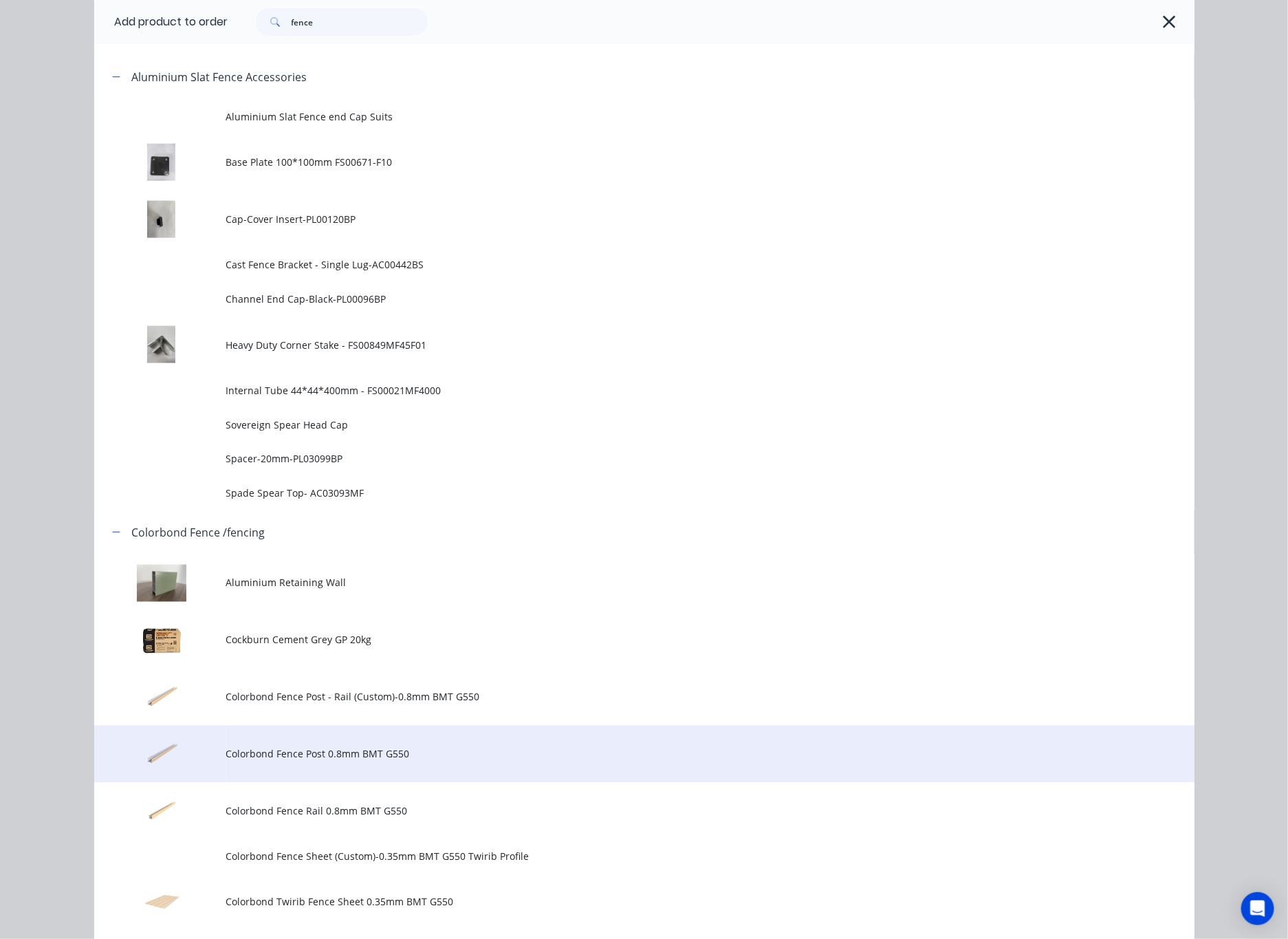
click at [493, 752] on span "Colorbond Fence Post 0.8mm BMT G550" at bounding box center [613, 753] width 774 height 14
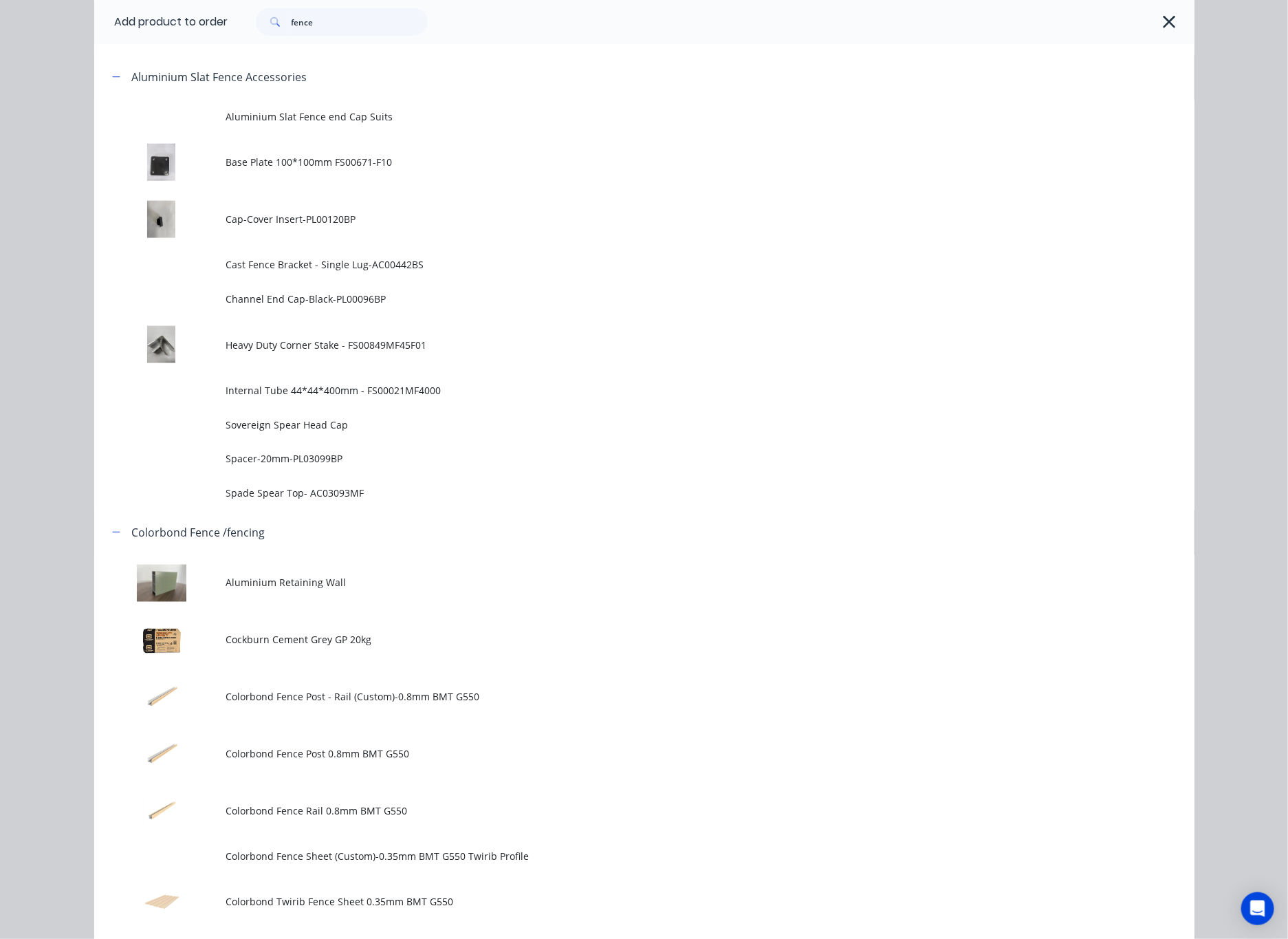
scroll to position [0, 0]
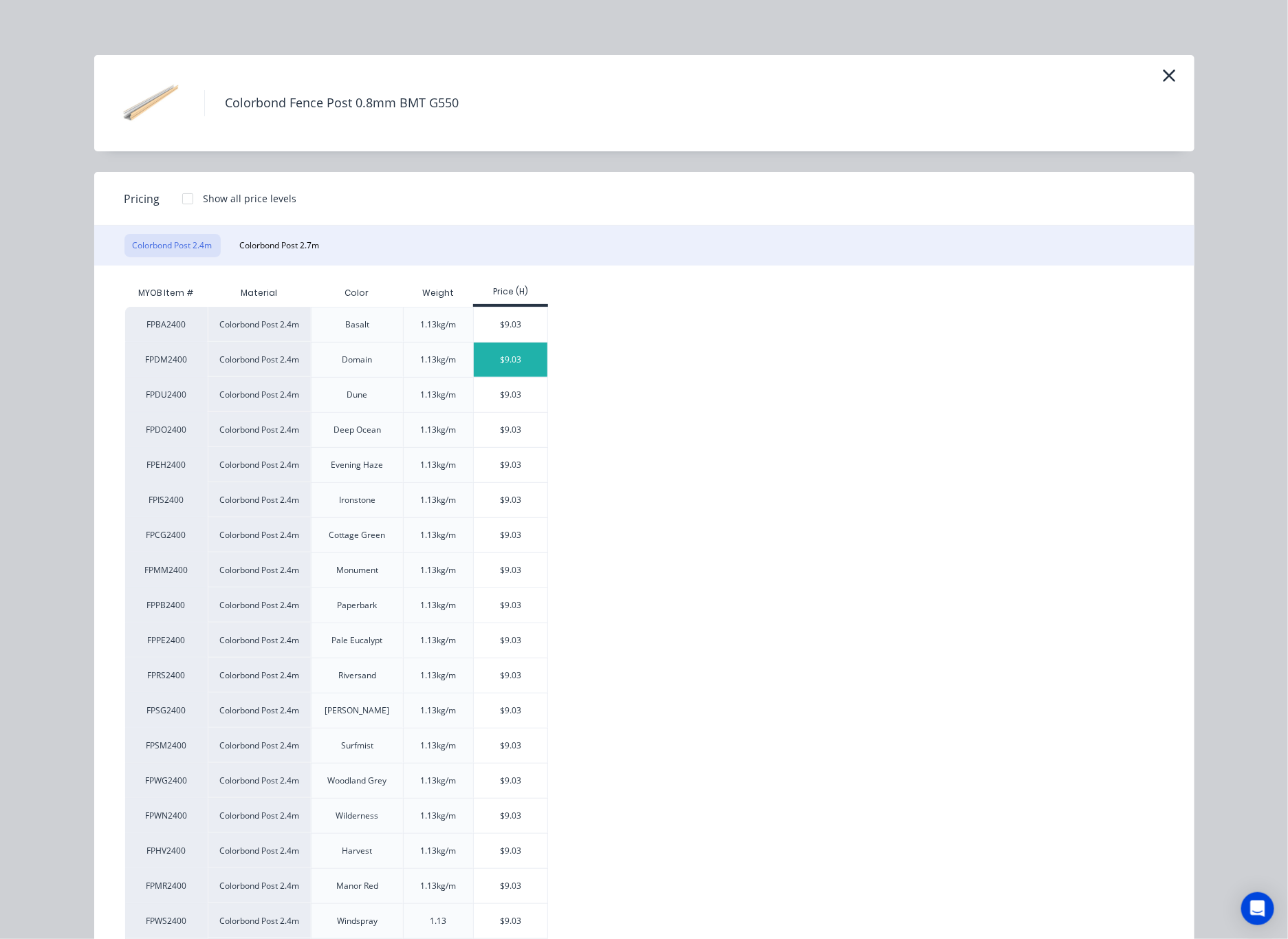
click at [510, 363] on div "$9.03" at bounding box center [510, 359] width 74 height 34
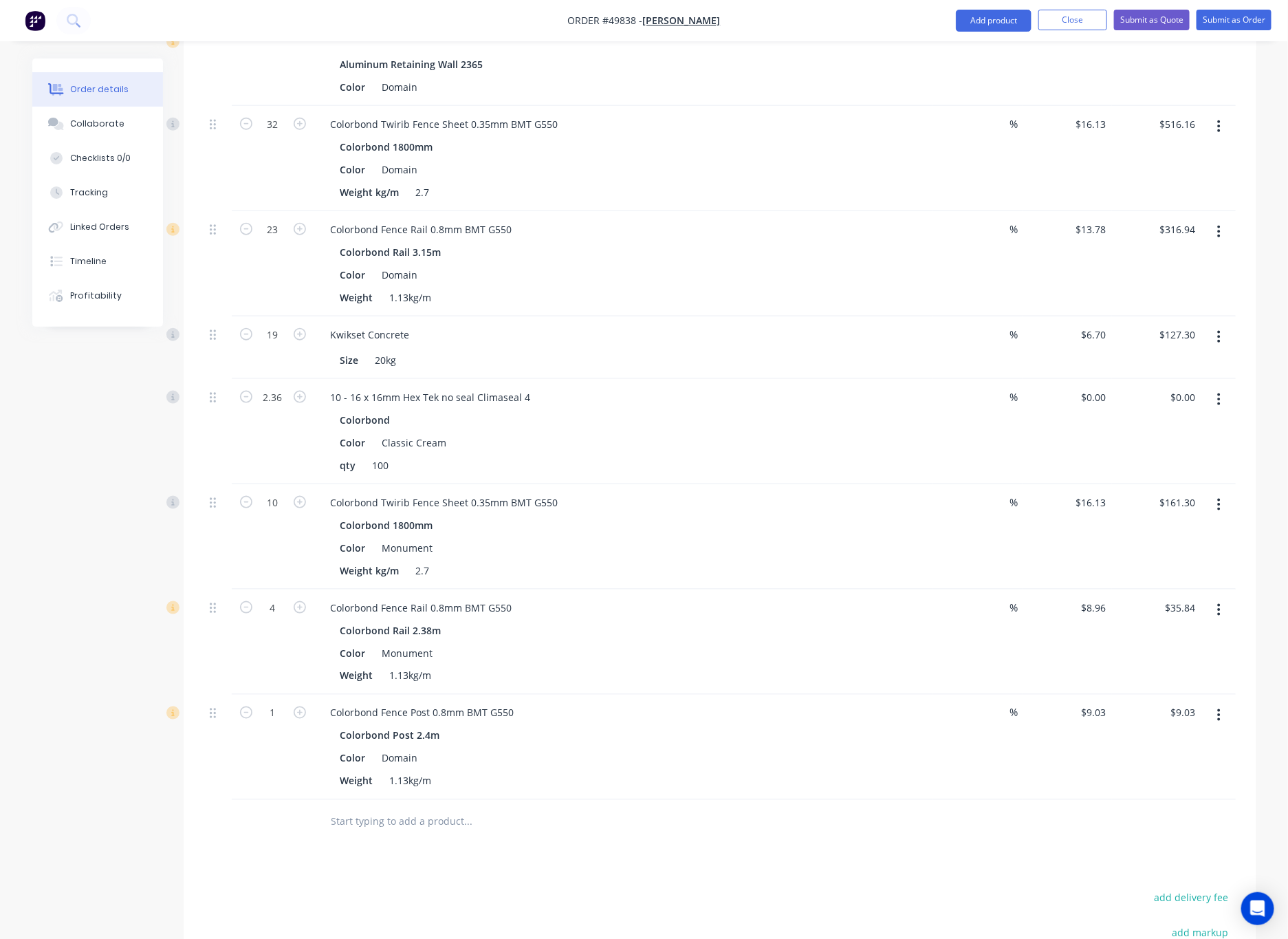
click at [845, 708] on icon "button" at bounding box center [1219, 715] width 4 height 15
click at [845, 743] on div "Edit" at bounding box center [1170, 751] width 106 height 20
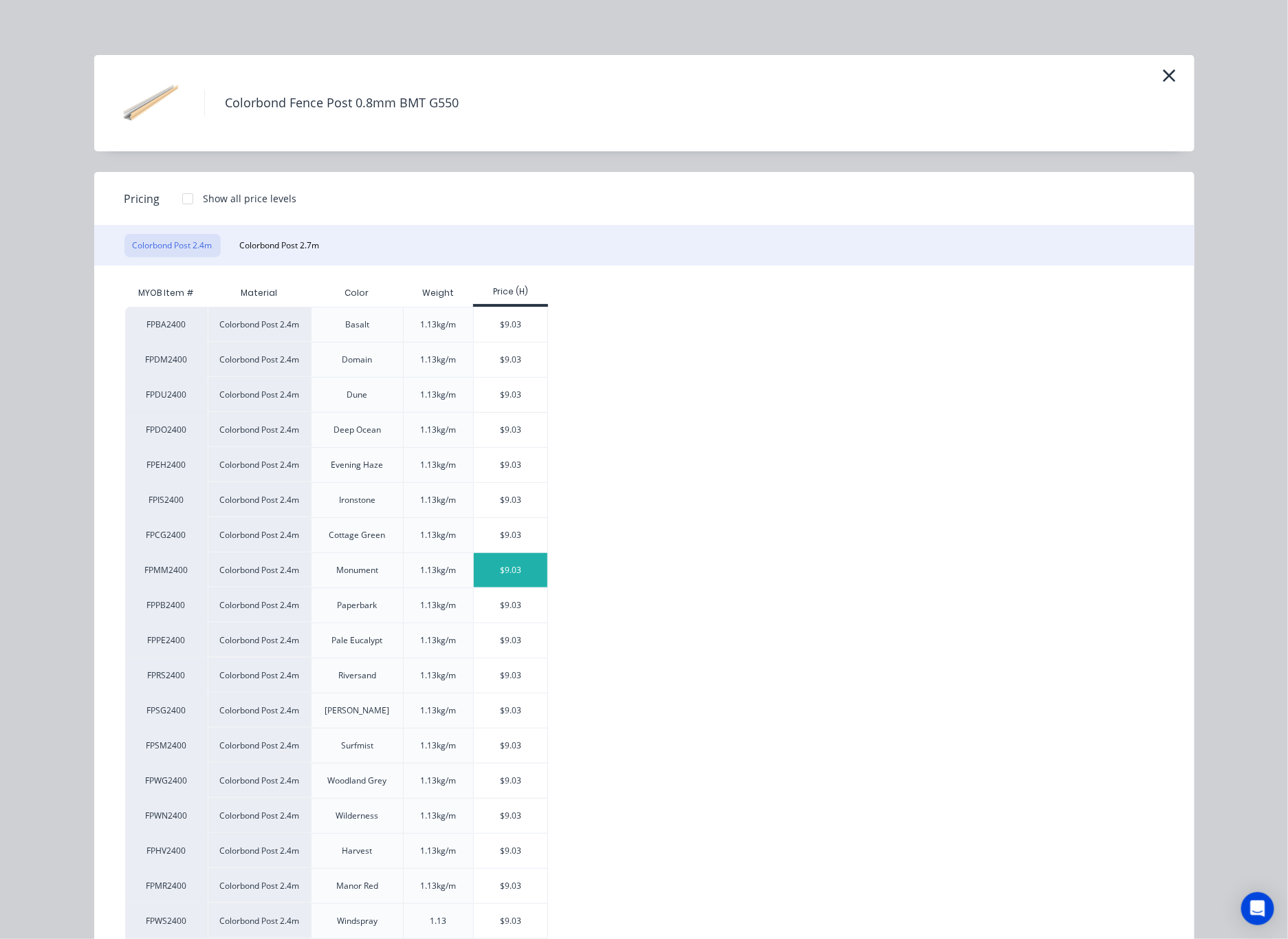
click at [483, 575] on div "$9.03" at bounding box center [510, 570] width 74 height 34
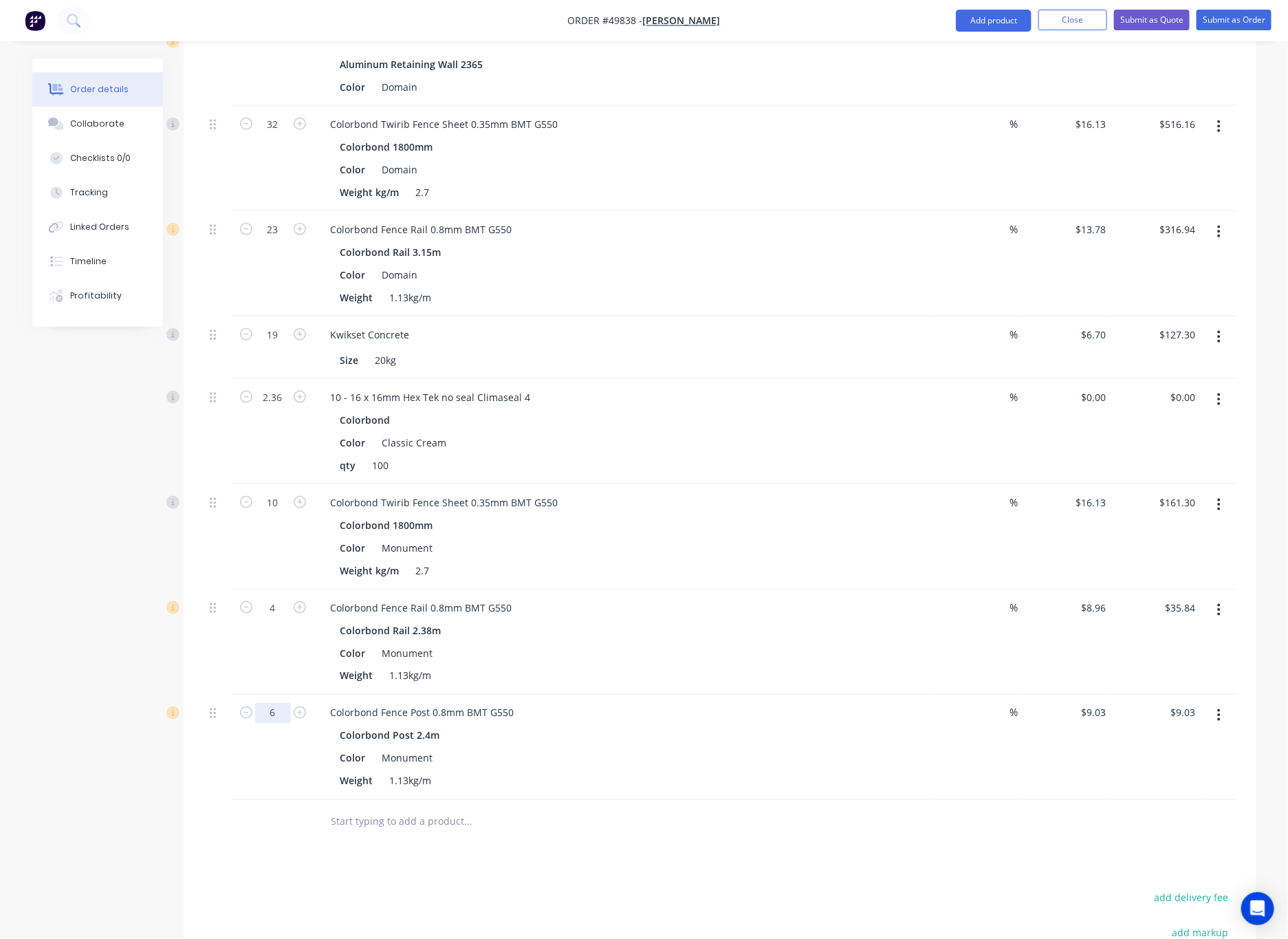
type input "6"
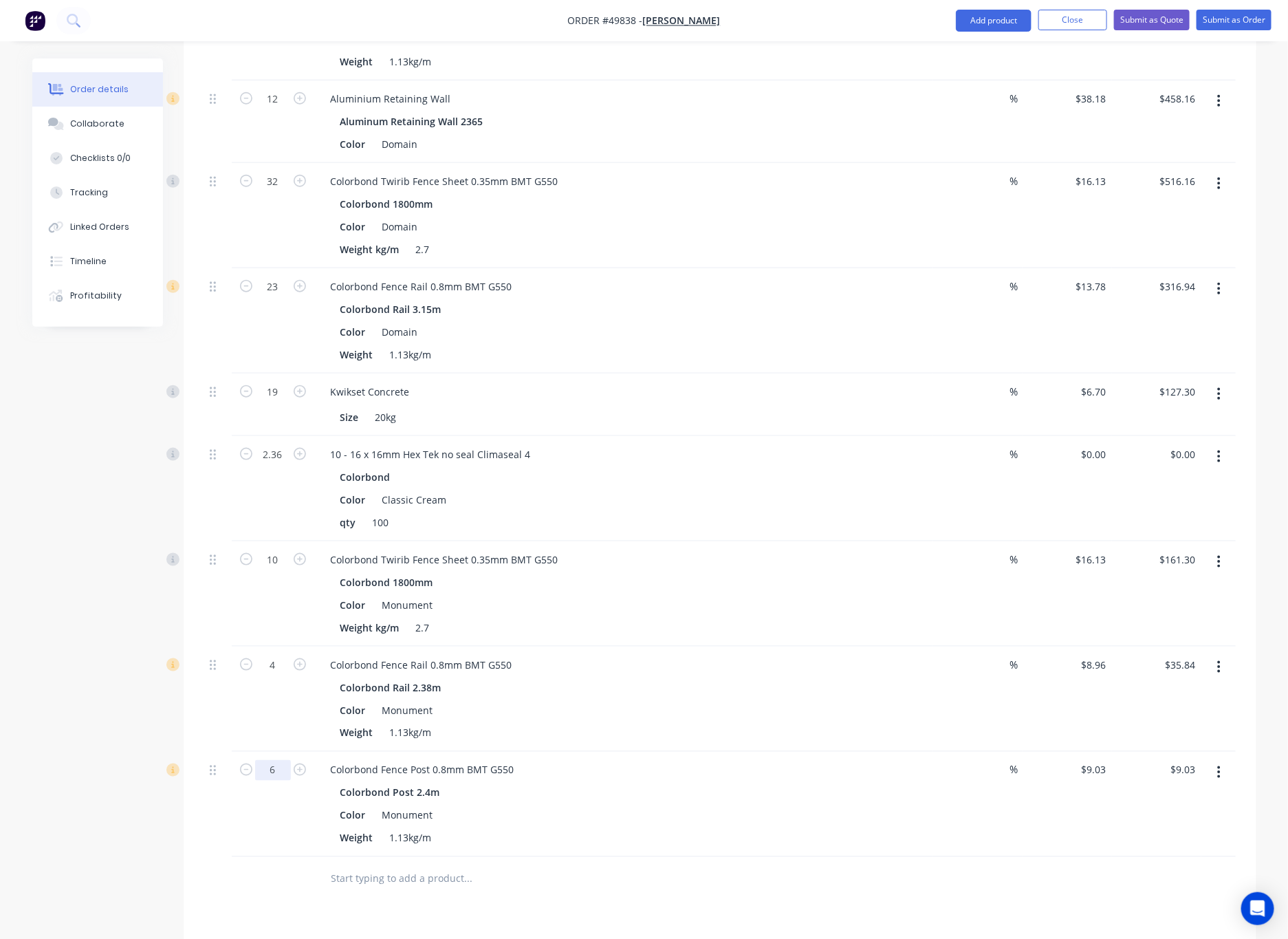
scroll to position [510, 0]
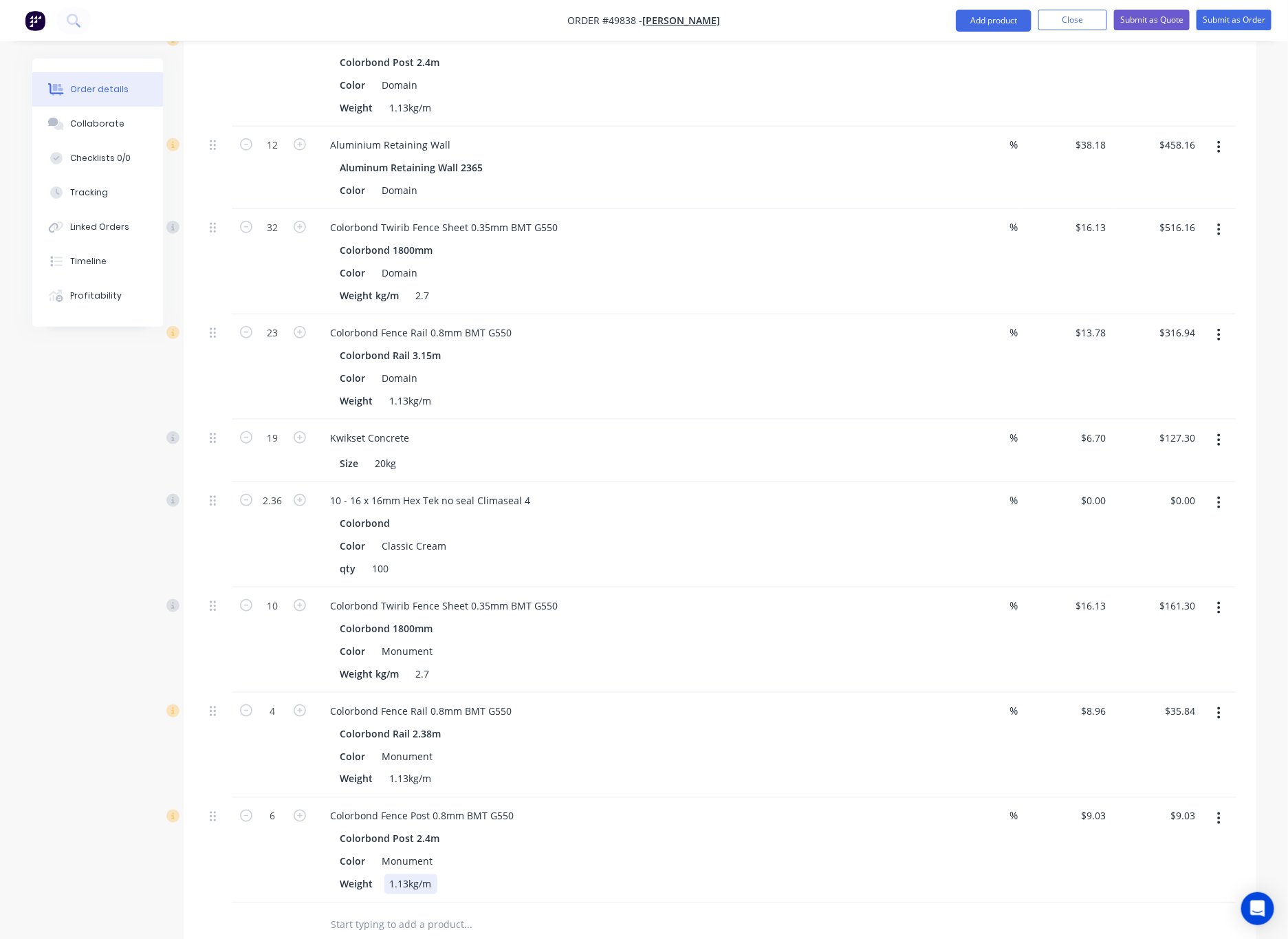
type input "$54.18"
click at [566, 885] on div "Colorbond Fence Post 0.8mm BMT G550 Colorbond Post 2.4m Color Monument Weight 1…" at bounding box center [623, 850] width 619 height 105
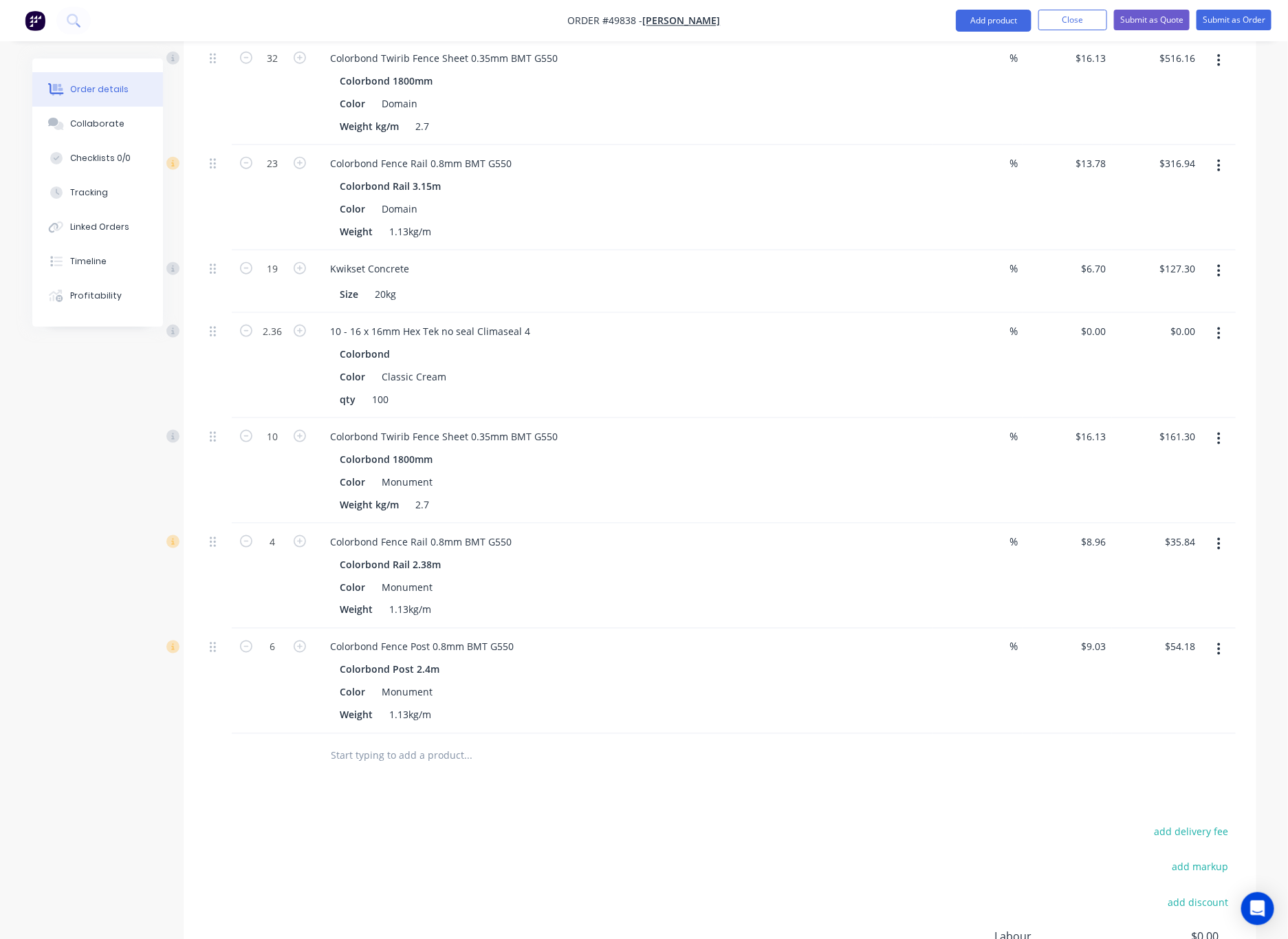
scroll to position [716, 0]
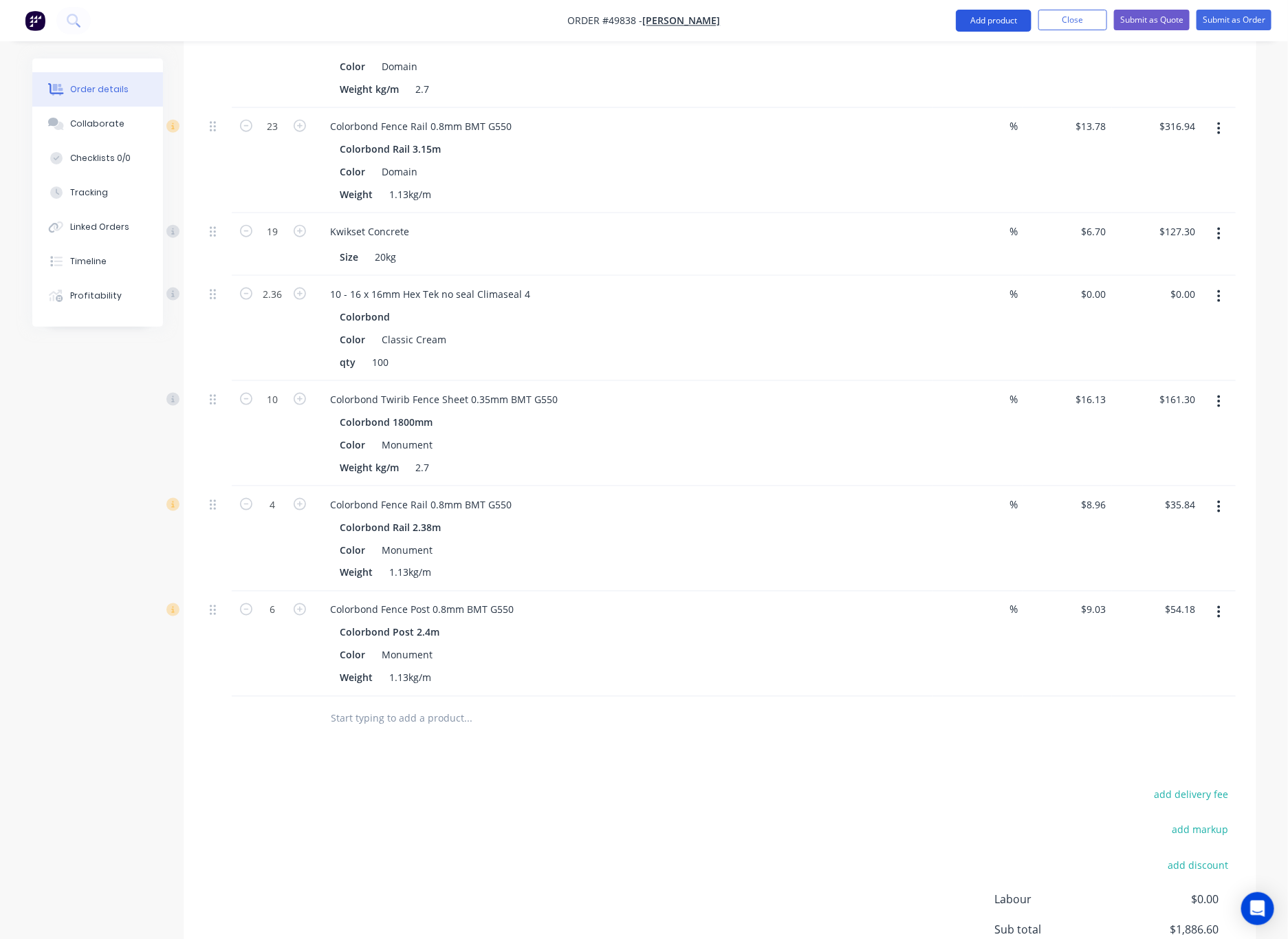
click at [845, 10] on button "Add product" at bounding box center [993, 21] width 75 height 22
click at [845, 47] on div "Product catalogue" at bounding box center [965, 56] width 106 height 20
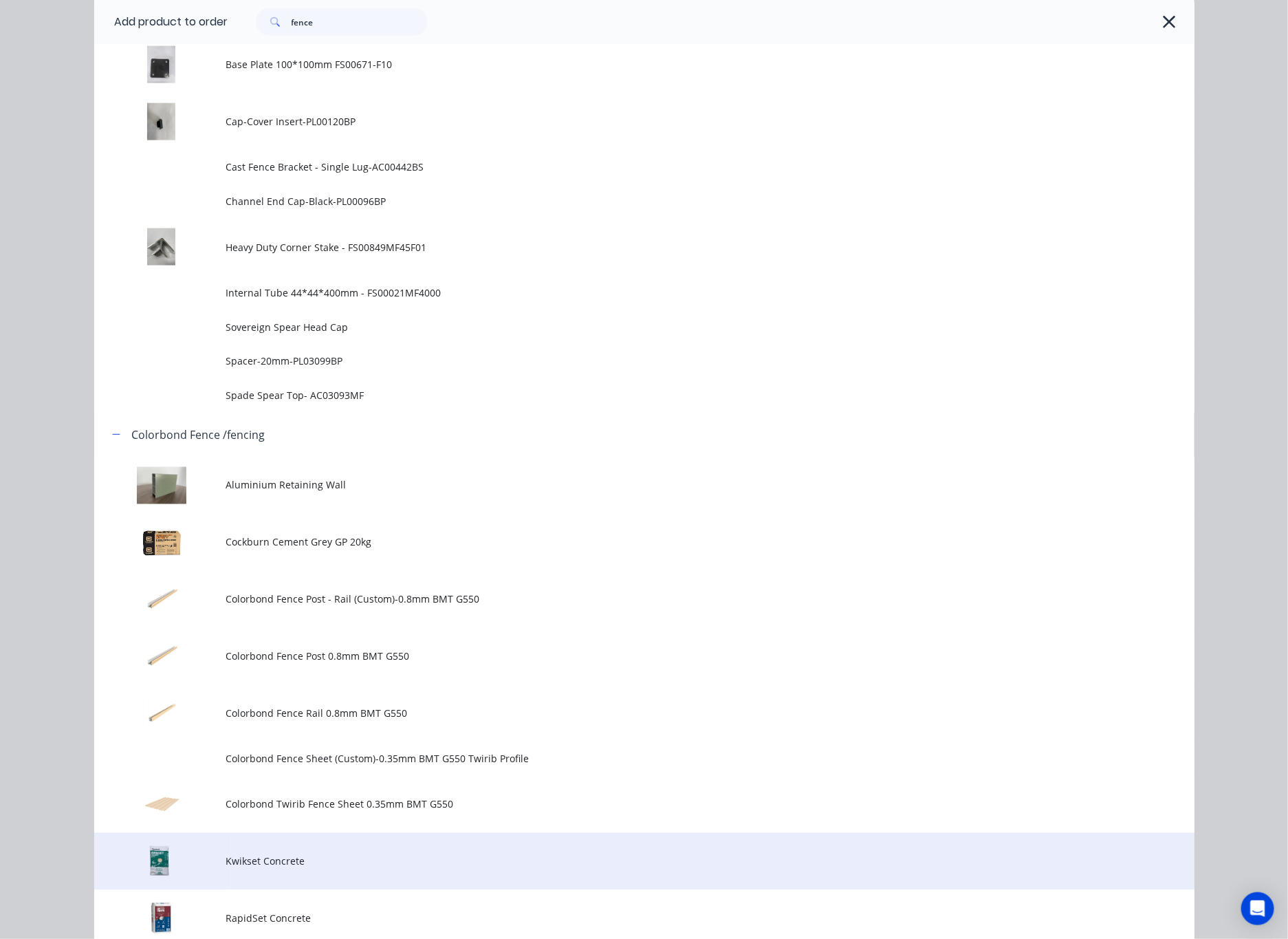
scroll to position [826, 0]
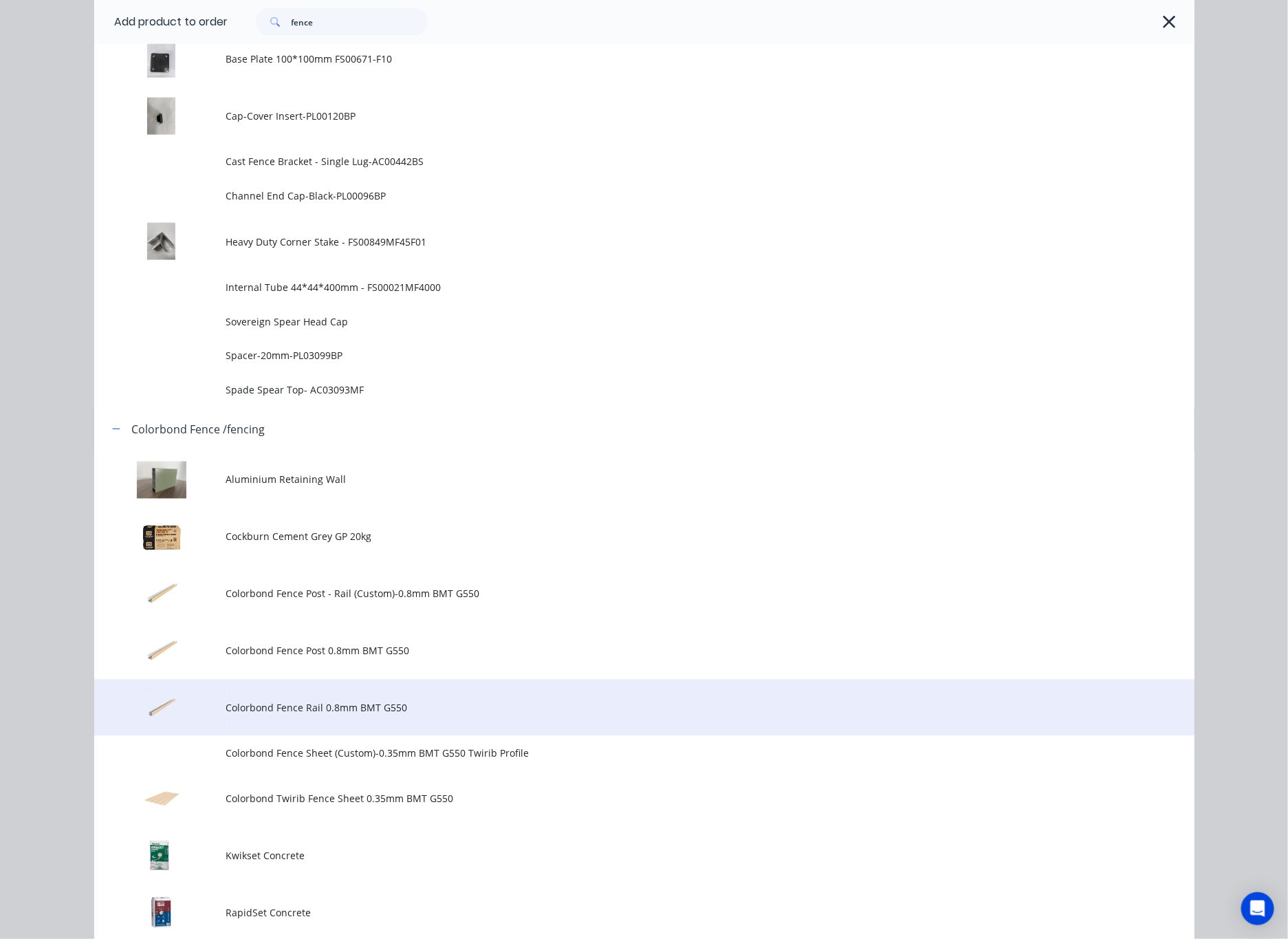
click at [417, 711] on span "Colorbond Fence Rail 0.8mm BMT G550" at bounding box center [613, 708] width 774 height 14
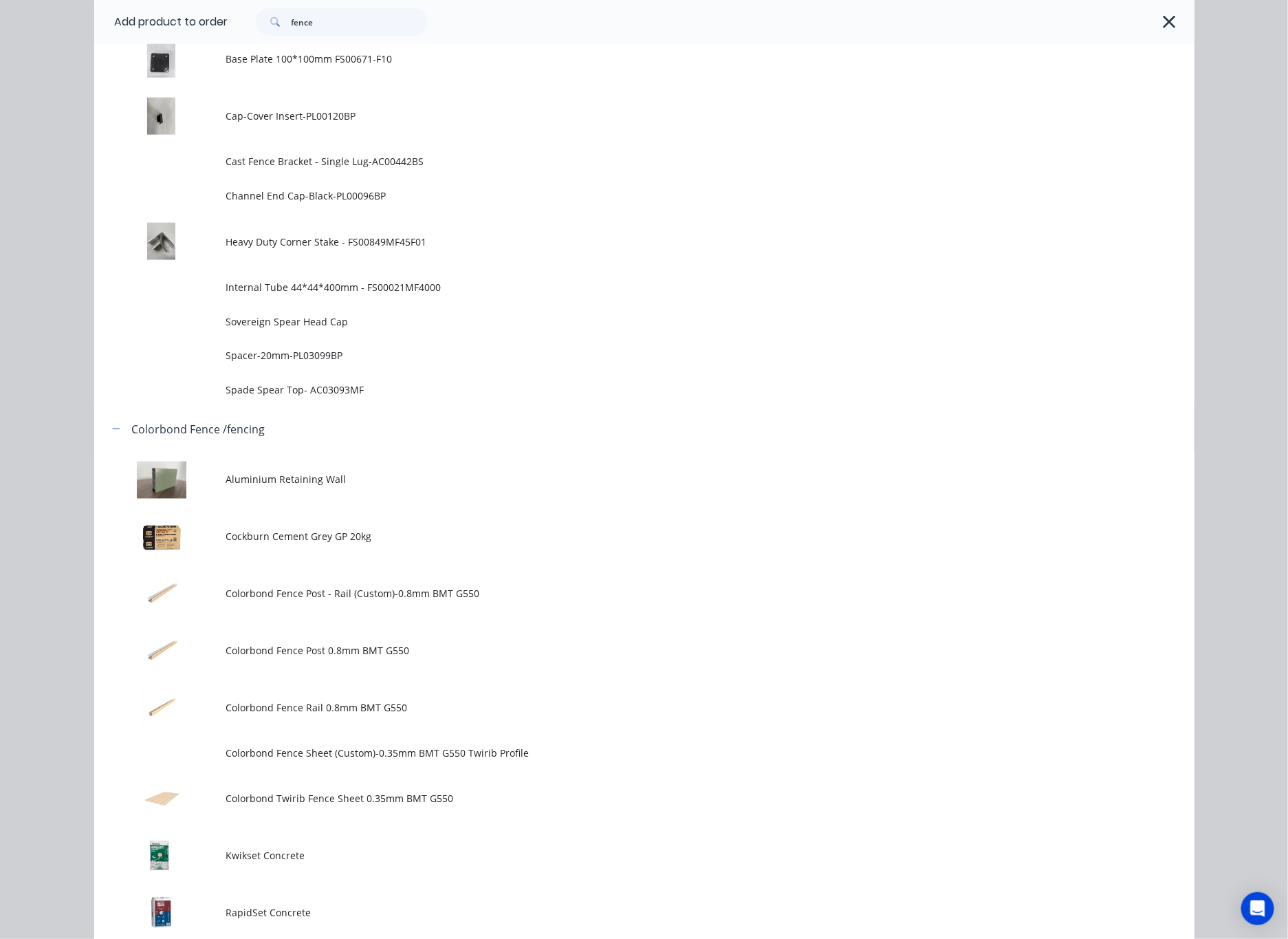
scroll to position [0, 0]
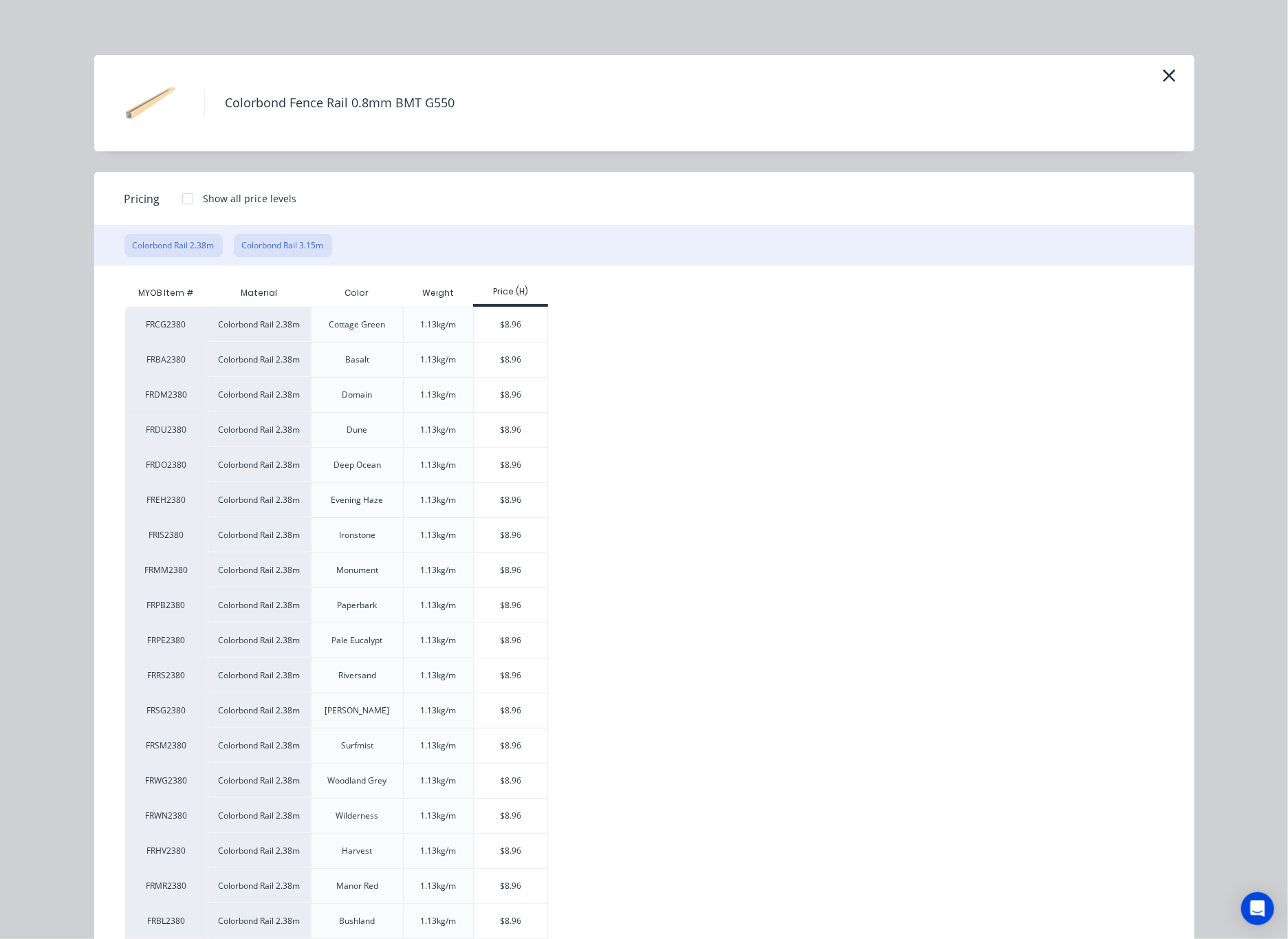
click at [289, 253] on button "Colorbond Rail 3.15m" at bounding box center [282, 245] width 98 height 24
click at [507, 390] on div "$11.85" at bounding box center [510, 394] width 74 height 34
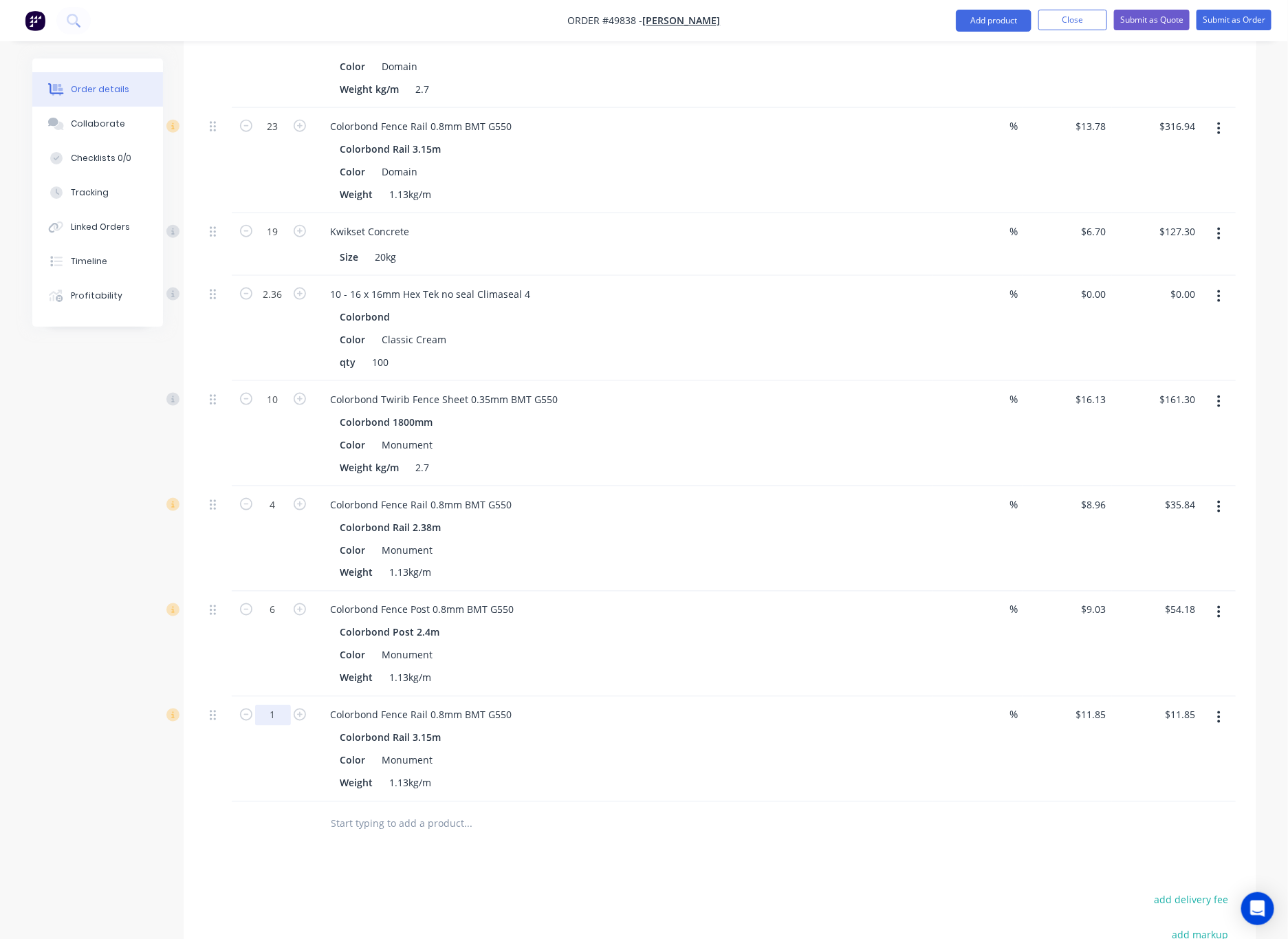
click at [275, 705] on input "1" at bounding box center [272, 715] width 36 height 21
type input "2"
type input "$23.70"
click at [316, 813] on div at bounding box center [561, 824] width 495 height 45
click at [845, 19] on button "Add product" at bounding box center [993, 21] width 75 height 22
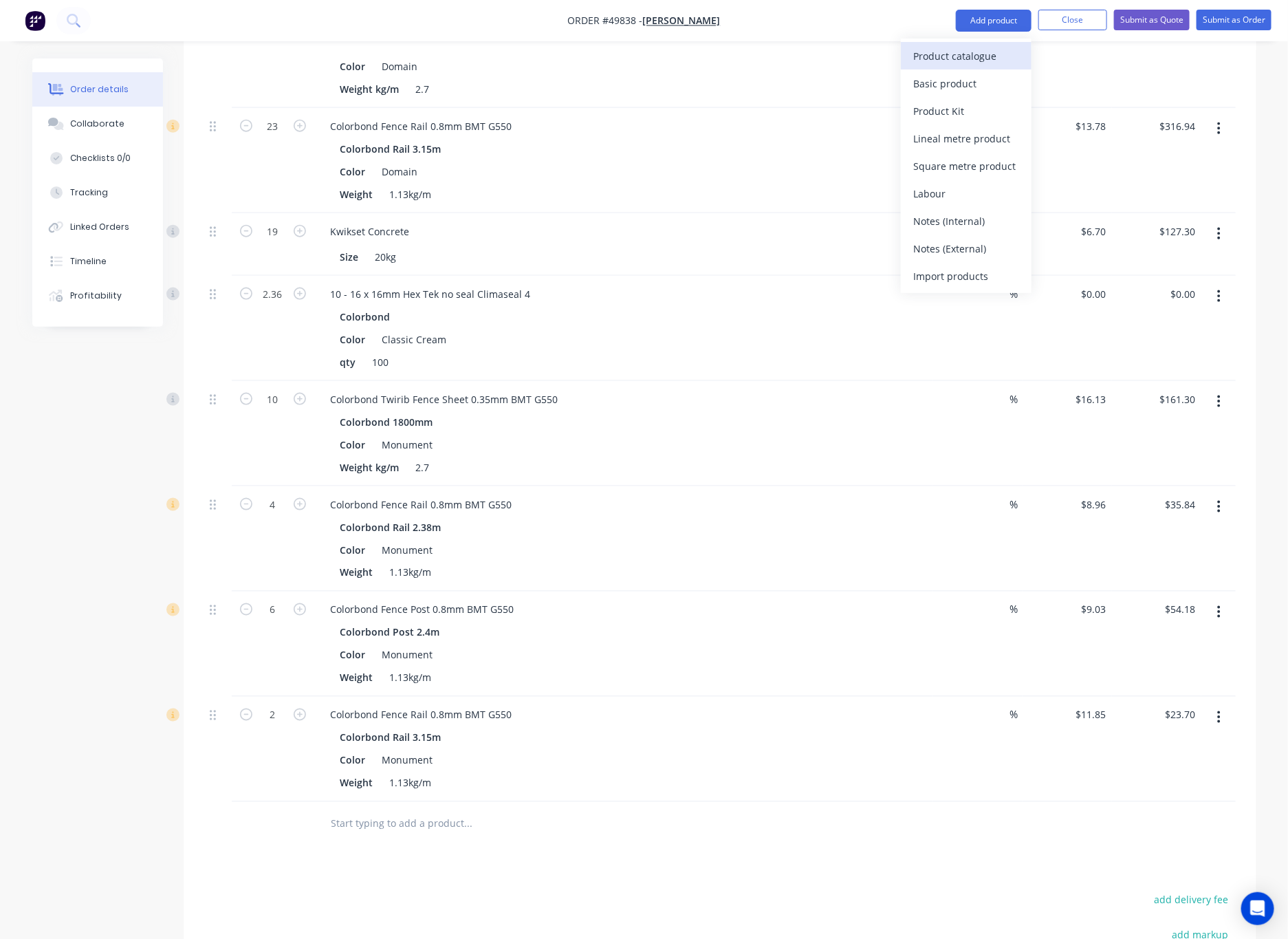
click at [845, 56] on div "Product catalogue" at bounding box center [965, 56] width 106 height 20
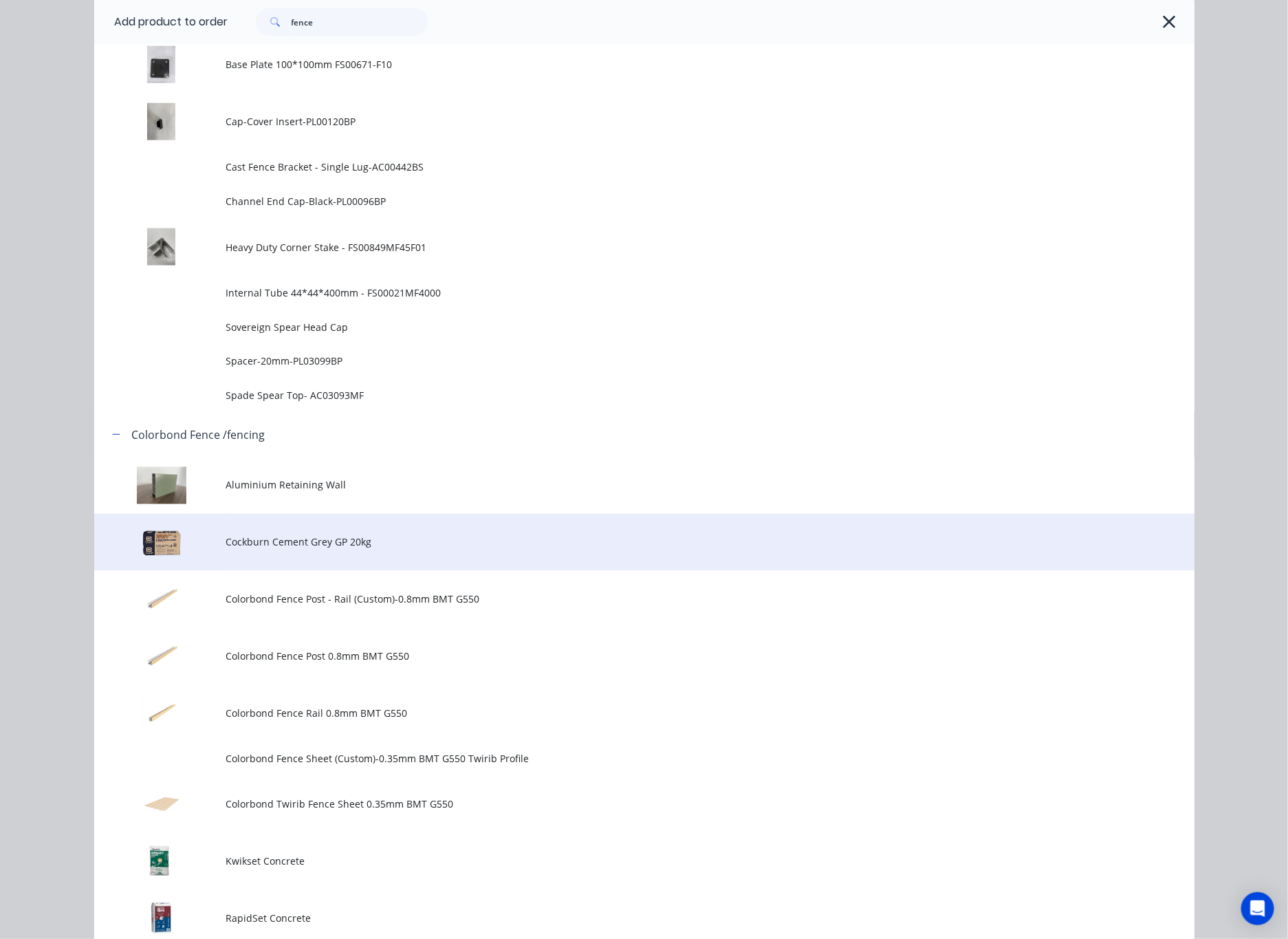
scroll to position [826, 0]
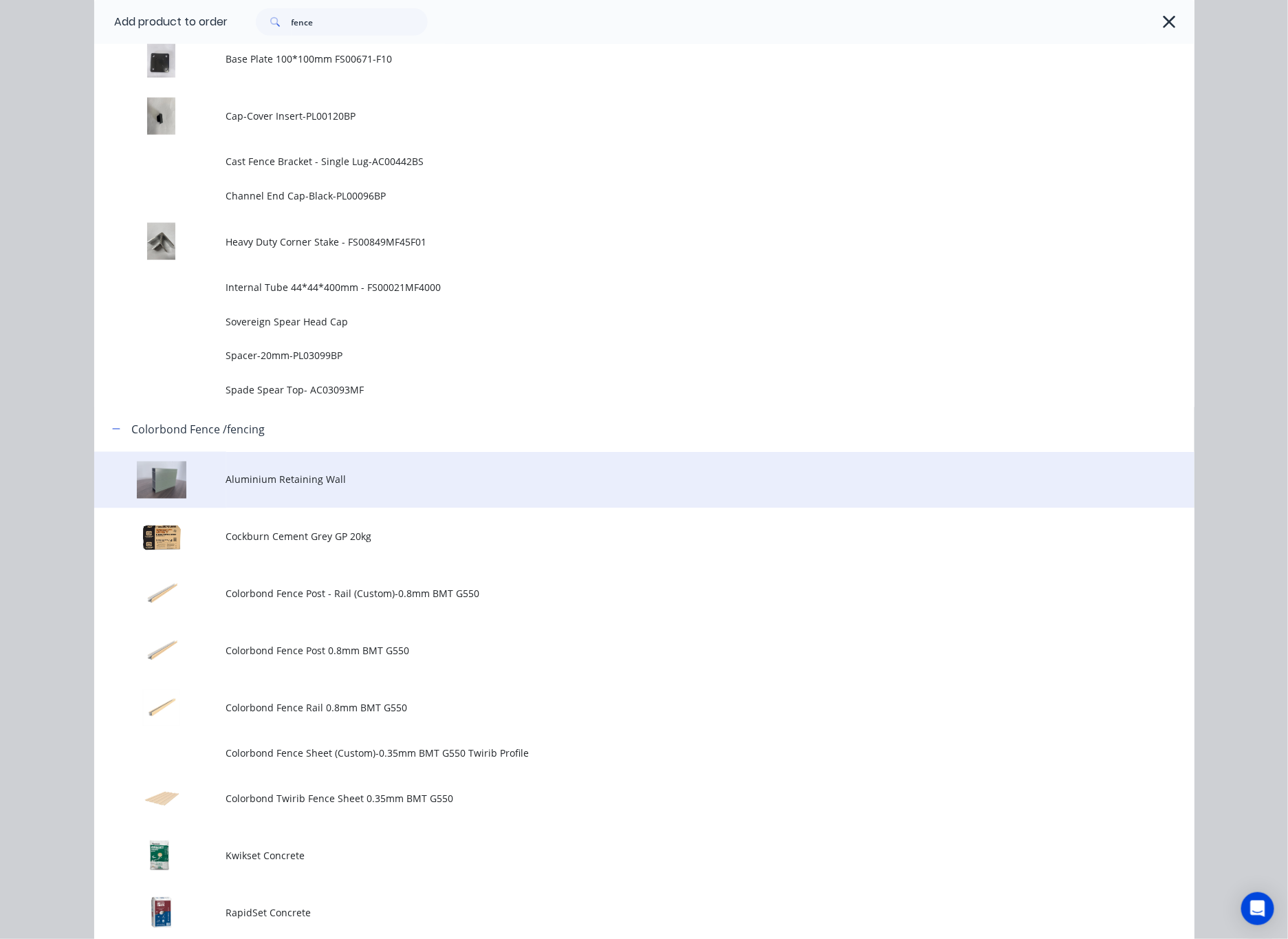
click at [345, 473] on span "Aluminium Retaining Wall" at bounding box center [613, 479] width 774 height 14
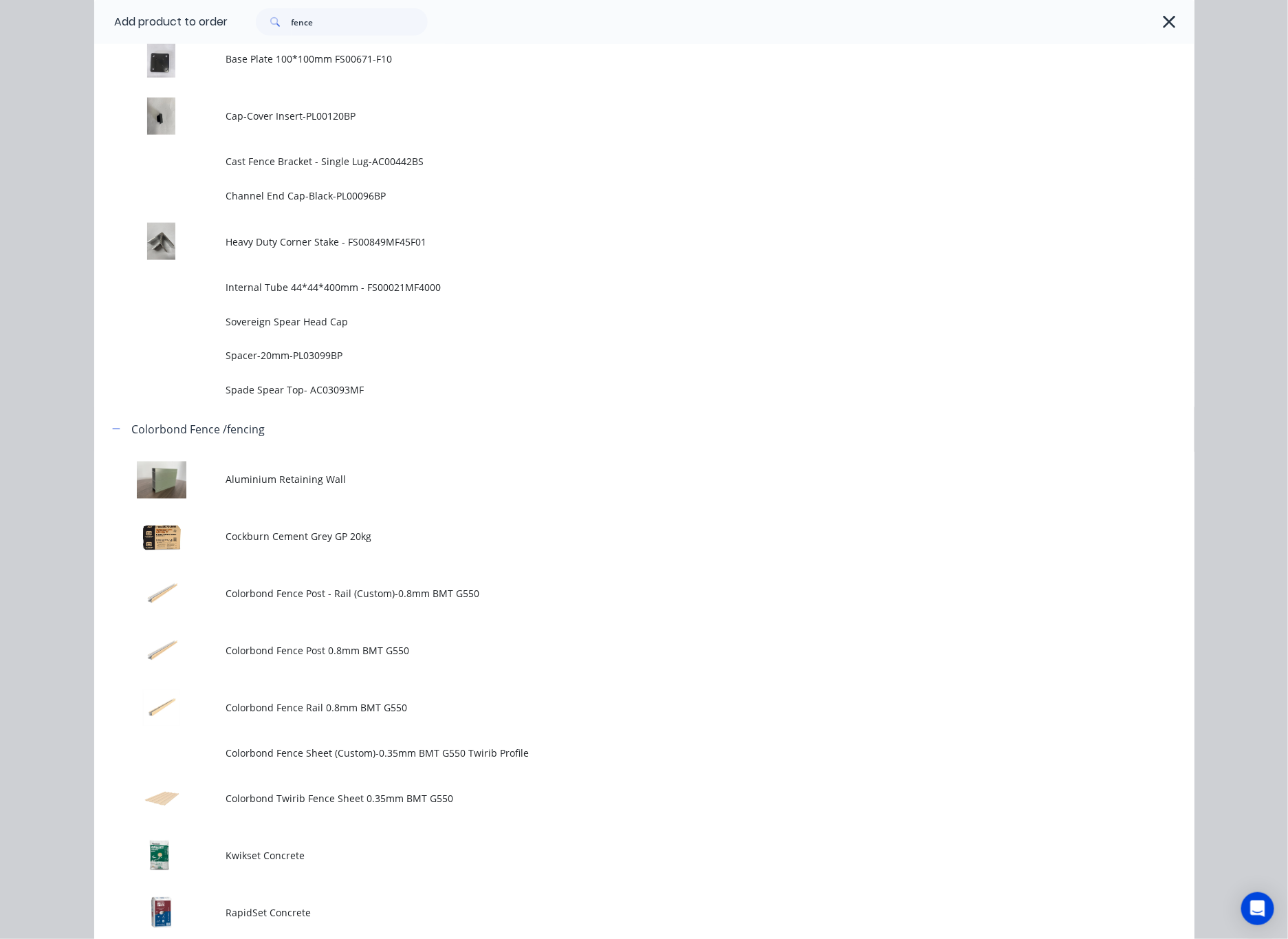
scroll to position [0, 0]
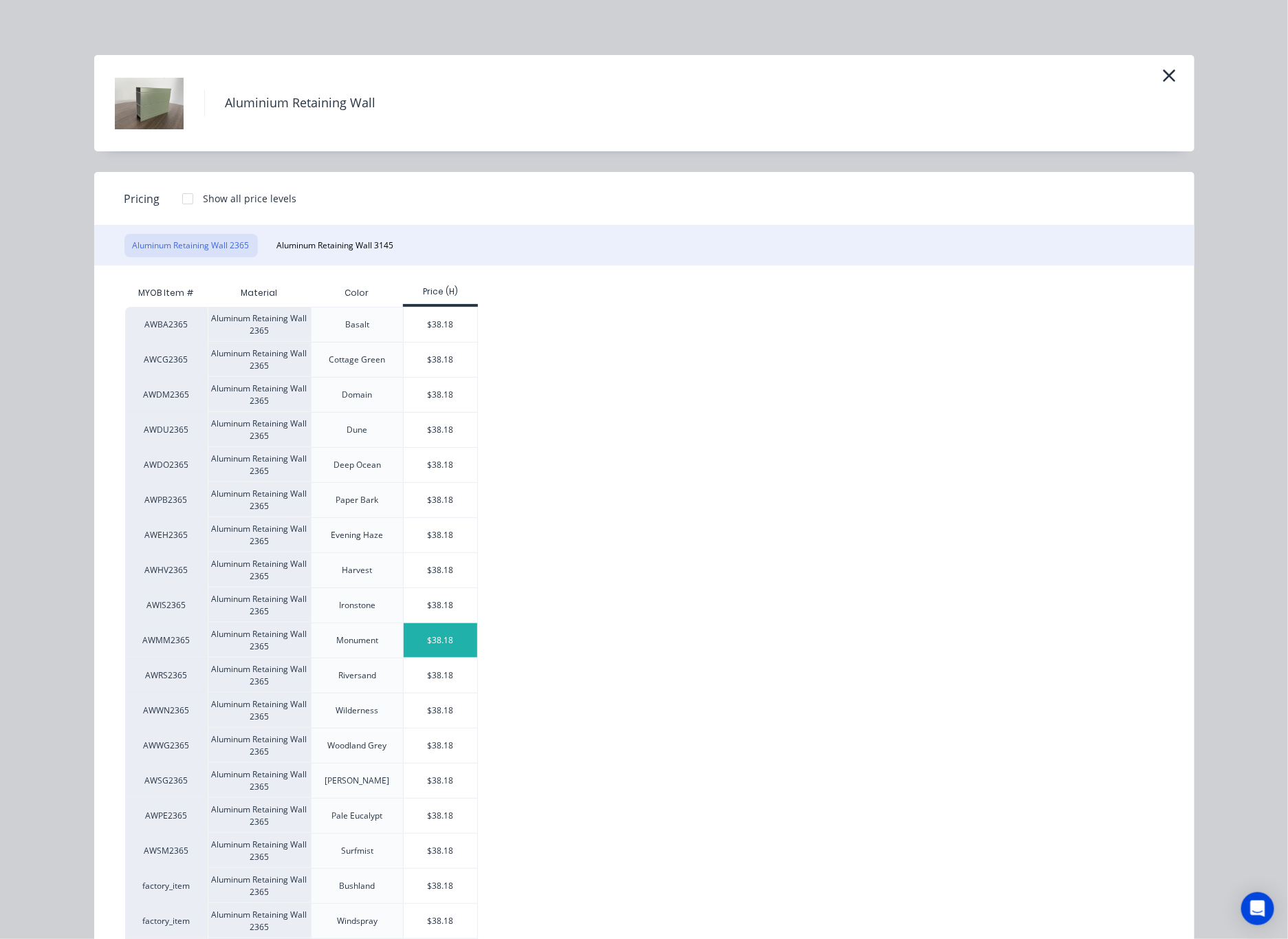
click at [440, 647] on div "$38.18" at bounding box center [440, 640] width 74 height 34
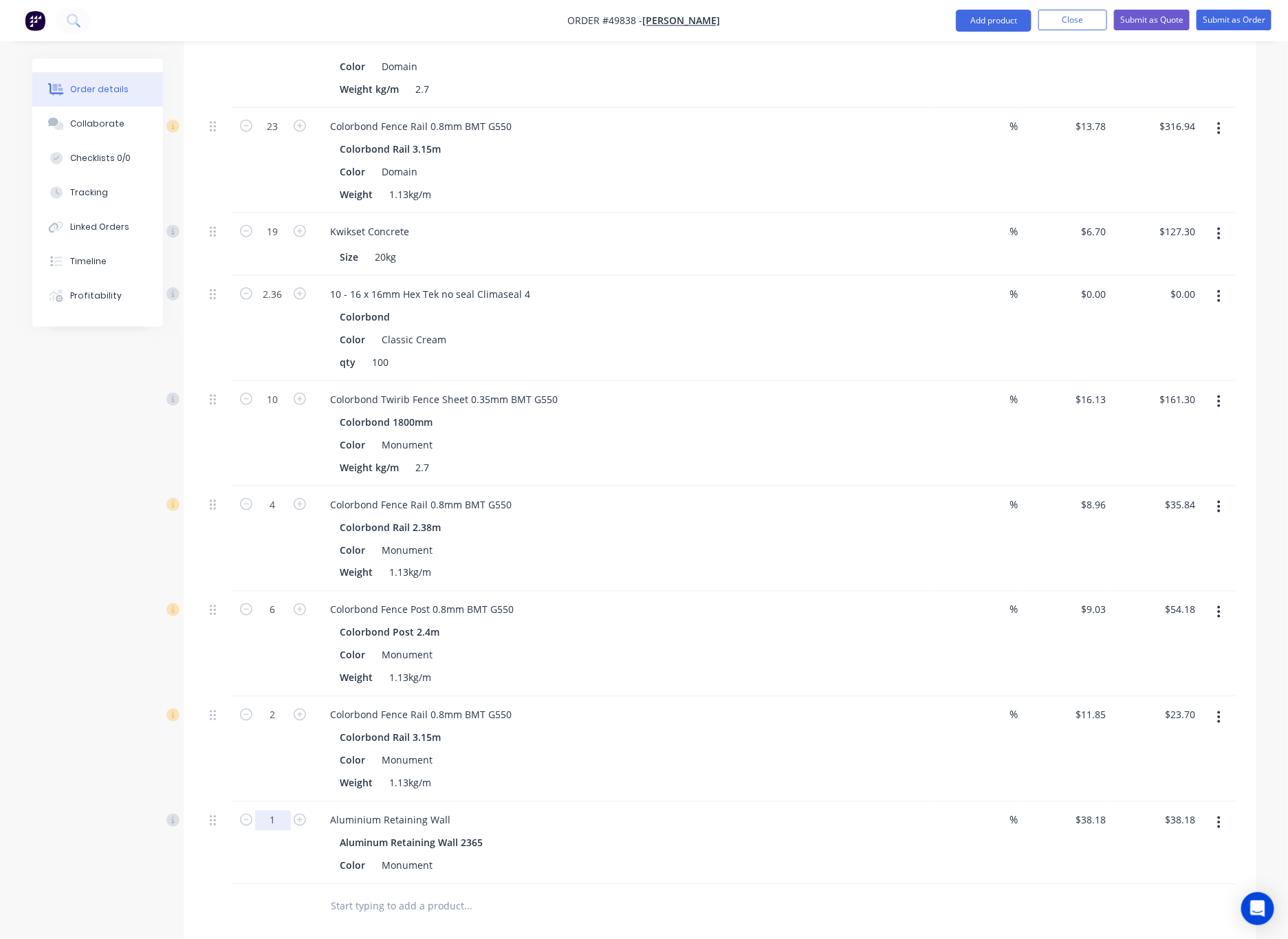
click at [272, 813] on input "1" at bounding box center [272, 820] width 36 height 21
type input "4"
type input "$152.72"
click at [266, 867] on div "4" at bounding box center [273, 843] width 82 height 82
click at [845, 15] on button "Add product" at bounding box center [993, 21] width 75 height 22
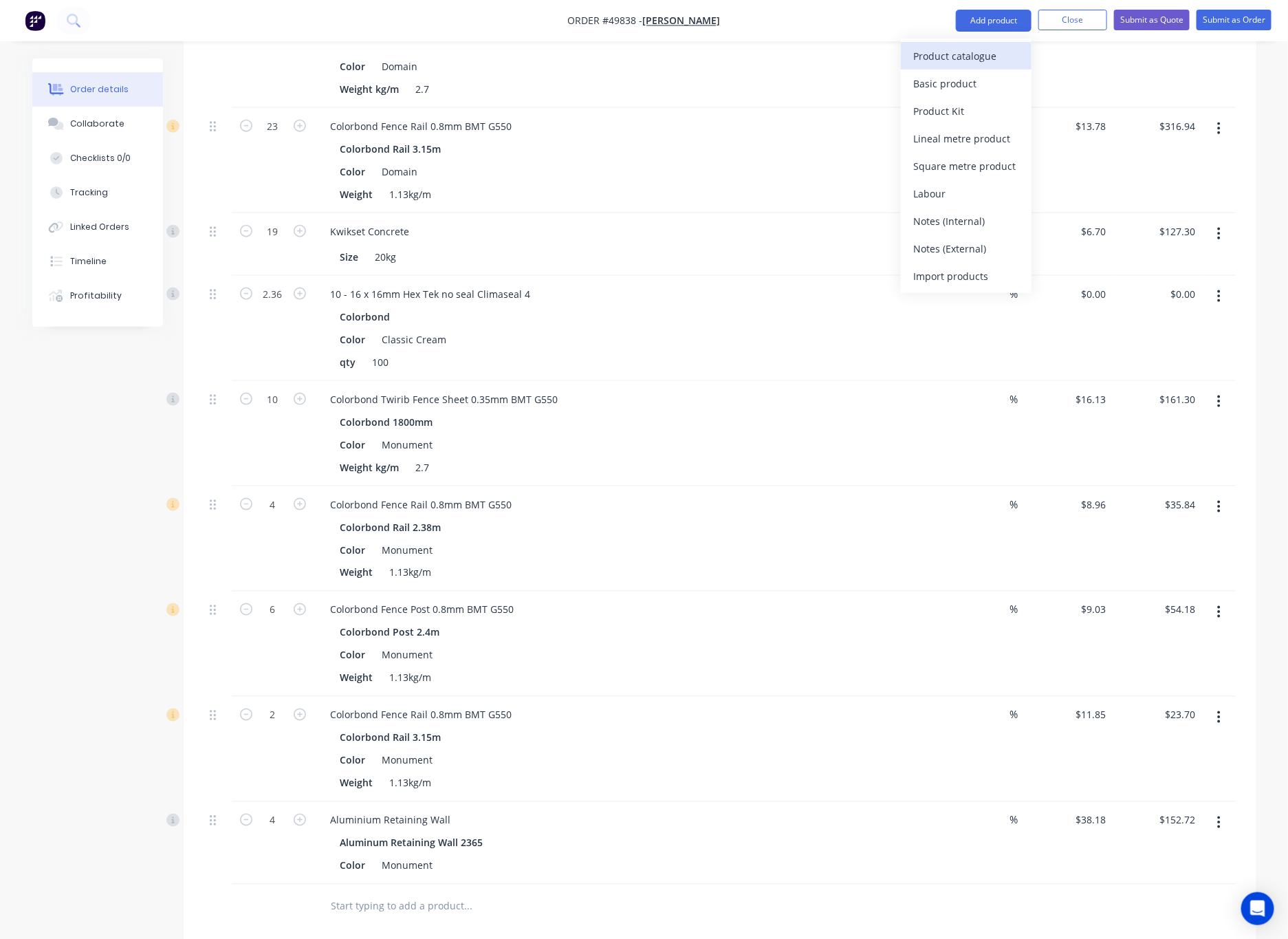
click at [845, 58] on div "Product catalogue" at bounding box center [965, 56] width 106 height 20
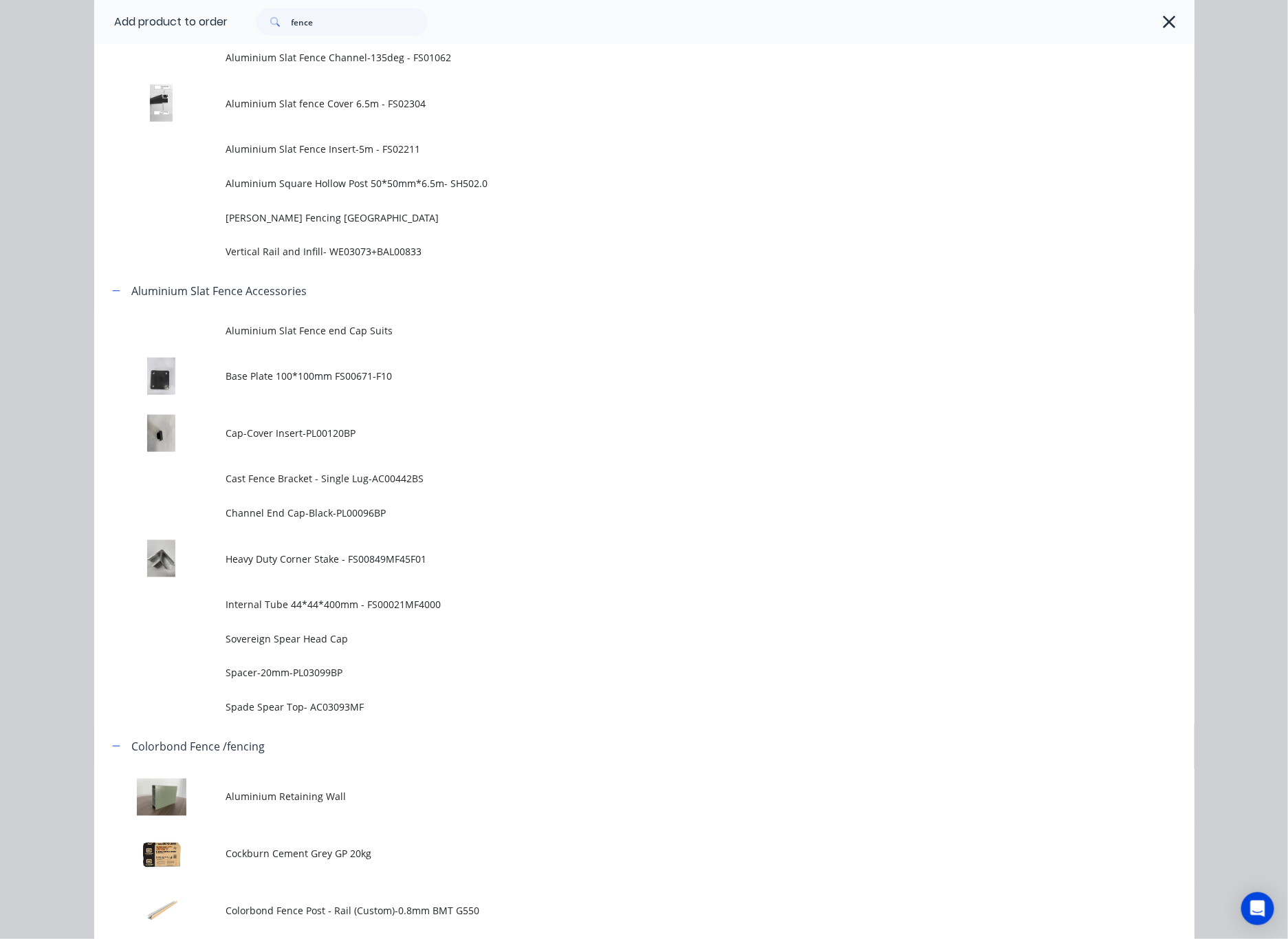
scroll to position [516, 0]
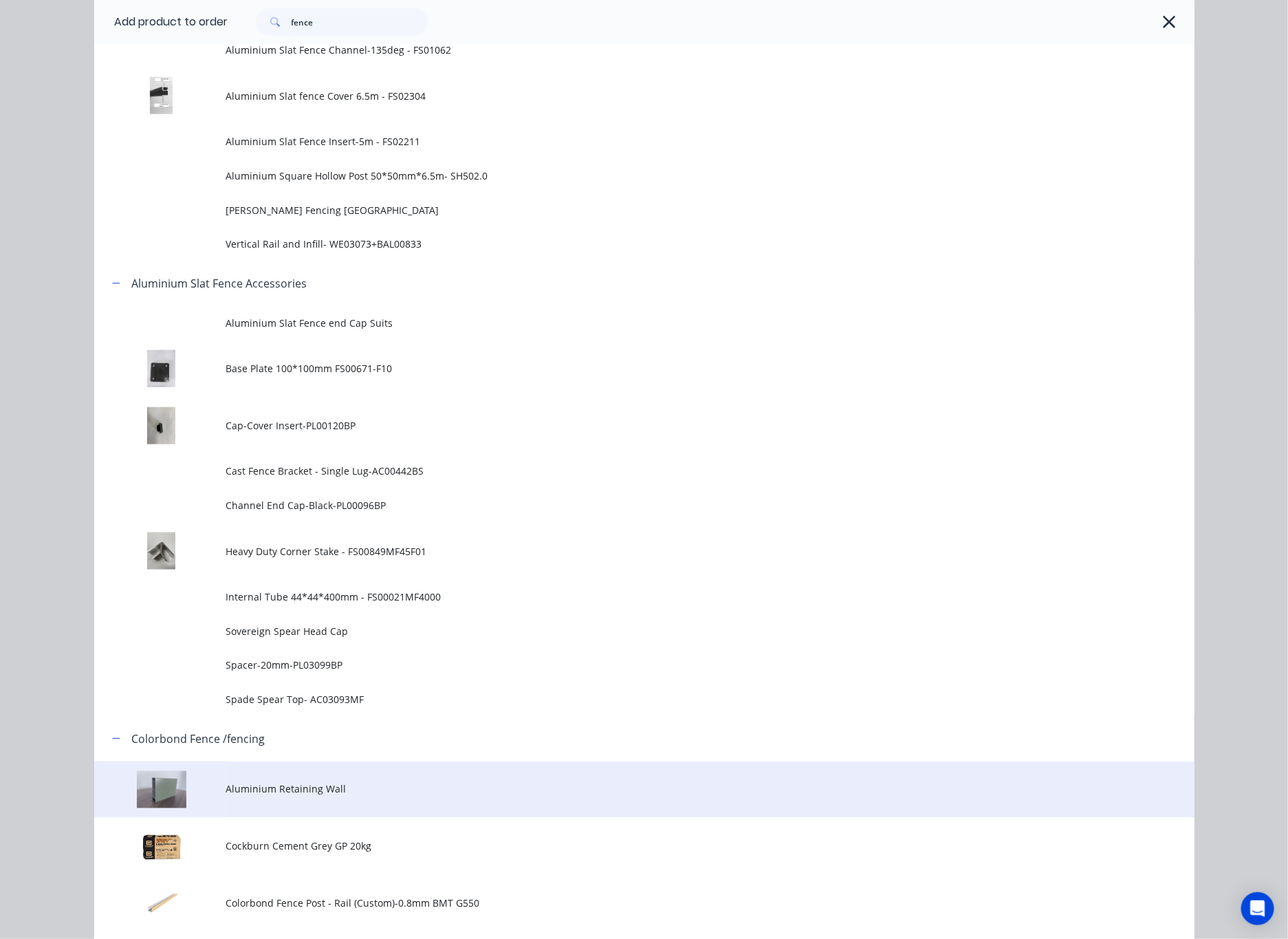
click at [289, 791] on span "Aluminium Retaining Wall" at bounding box center [613, 789] width 774 height 14
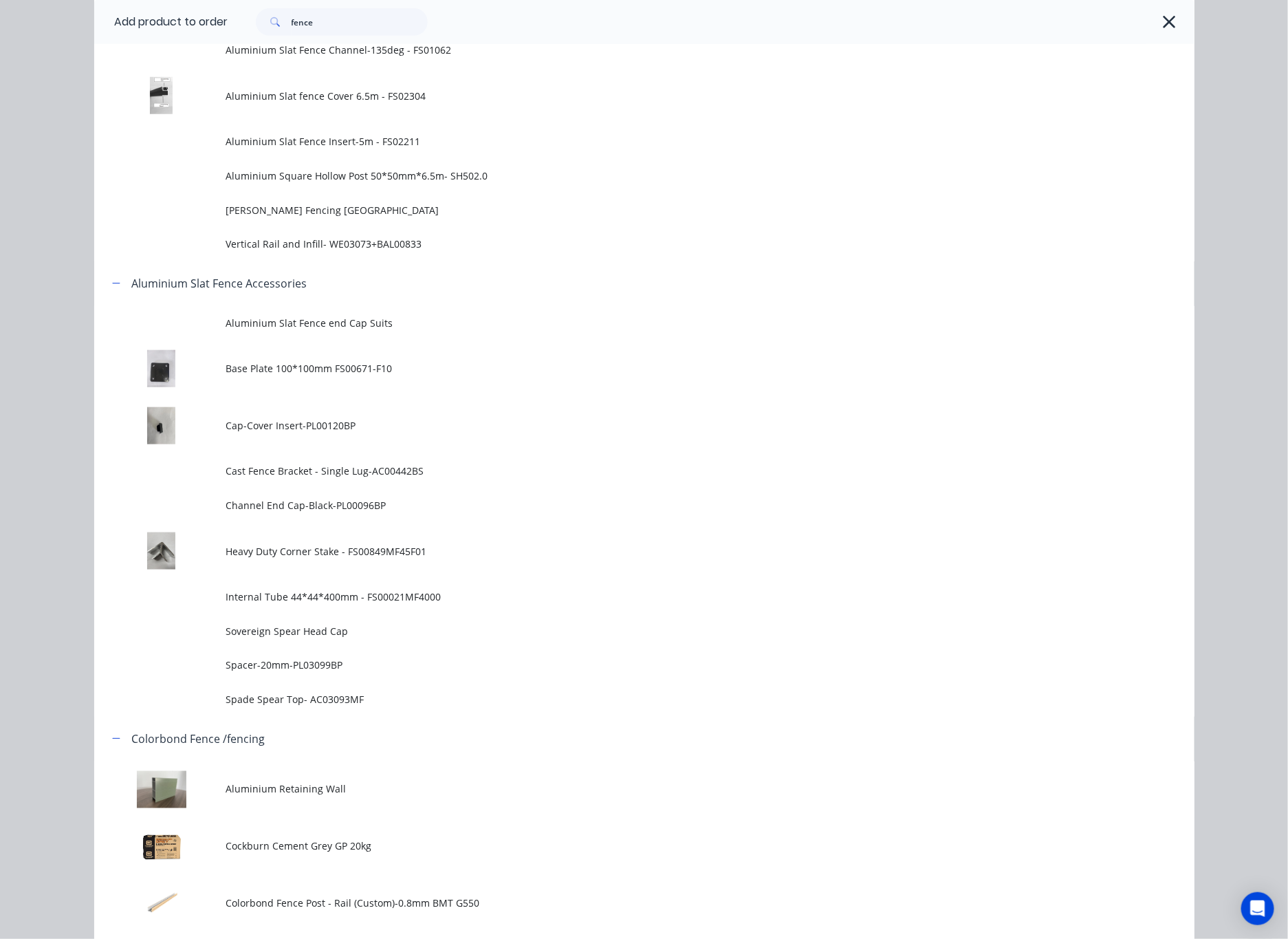
scroll to position [0, 0]
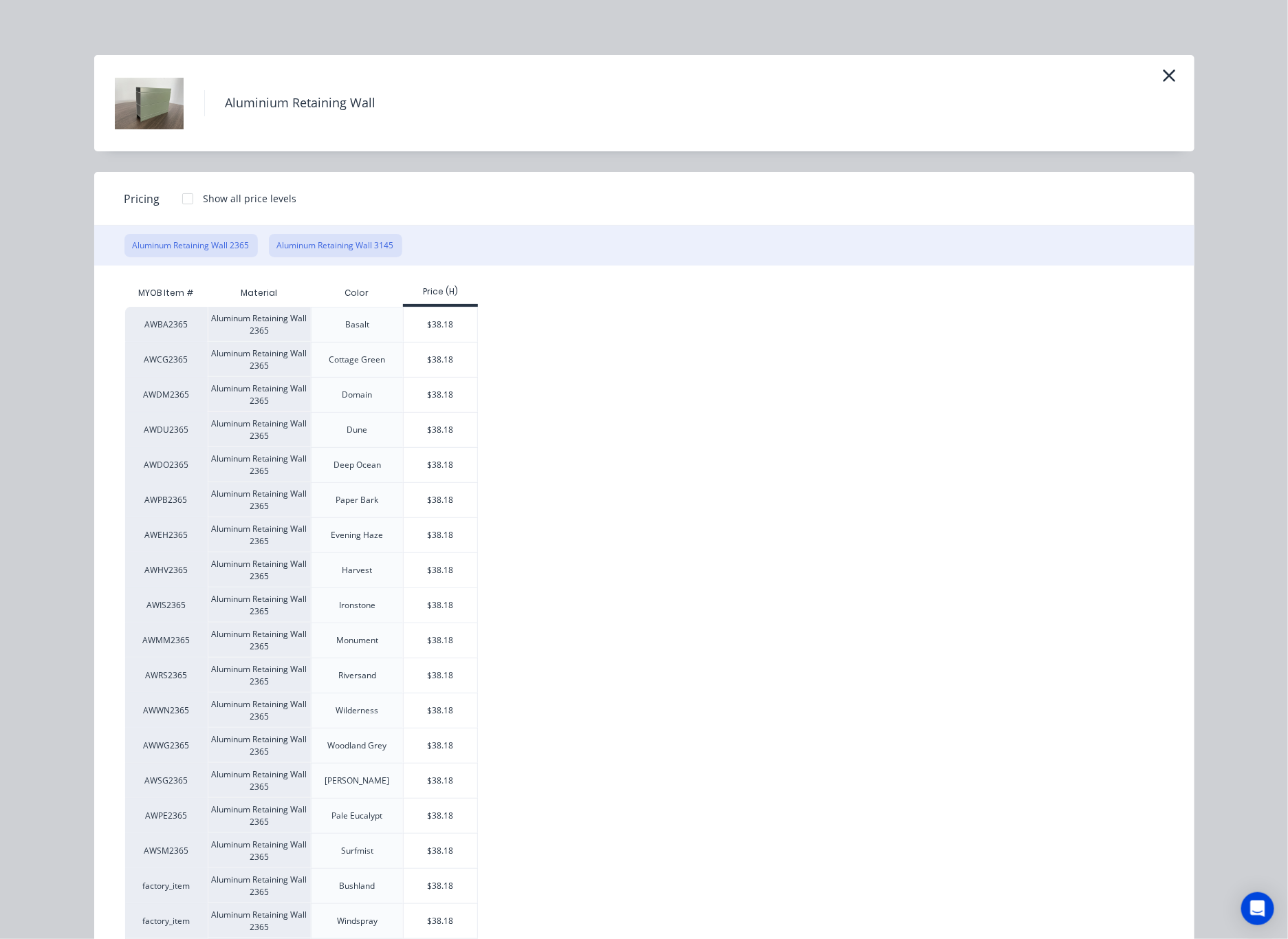
click at [316, 246] on button "Aluminum Retaining Wall 3145" at bounding box center [335, 245] width 133 height 24
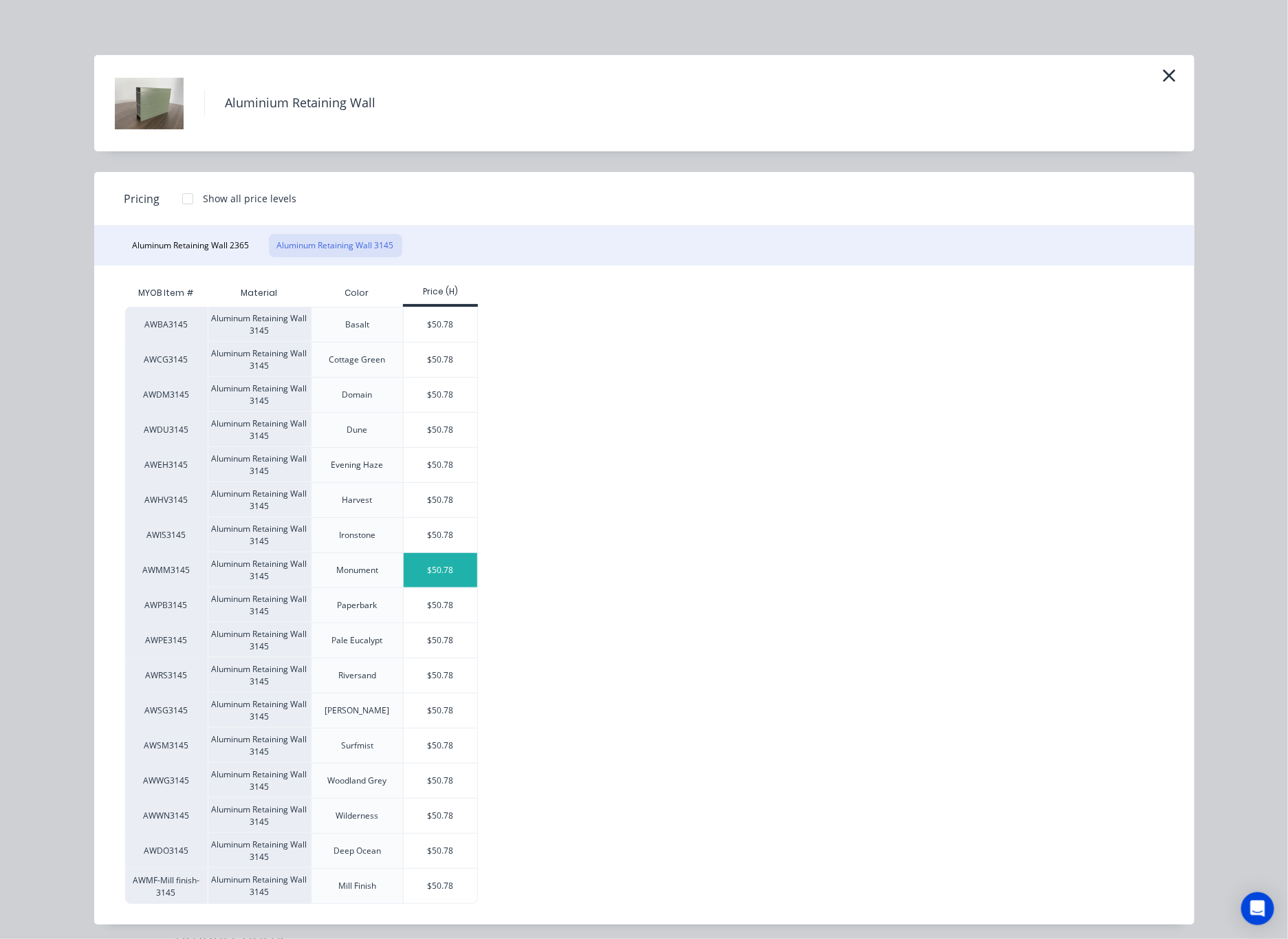
click at [450, 569] on div "$50.78" at bounding box center [440, 570] width 74 height 34
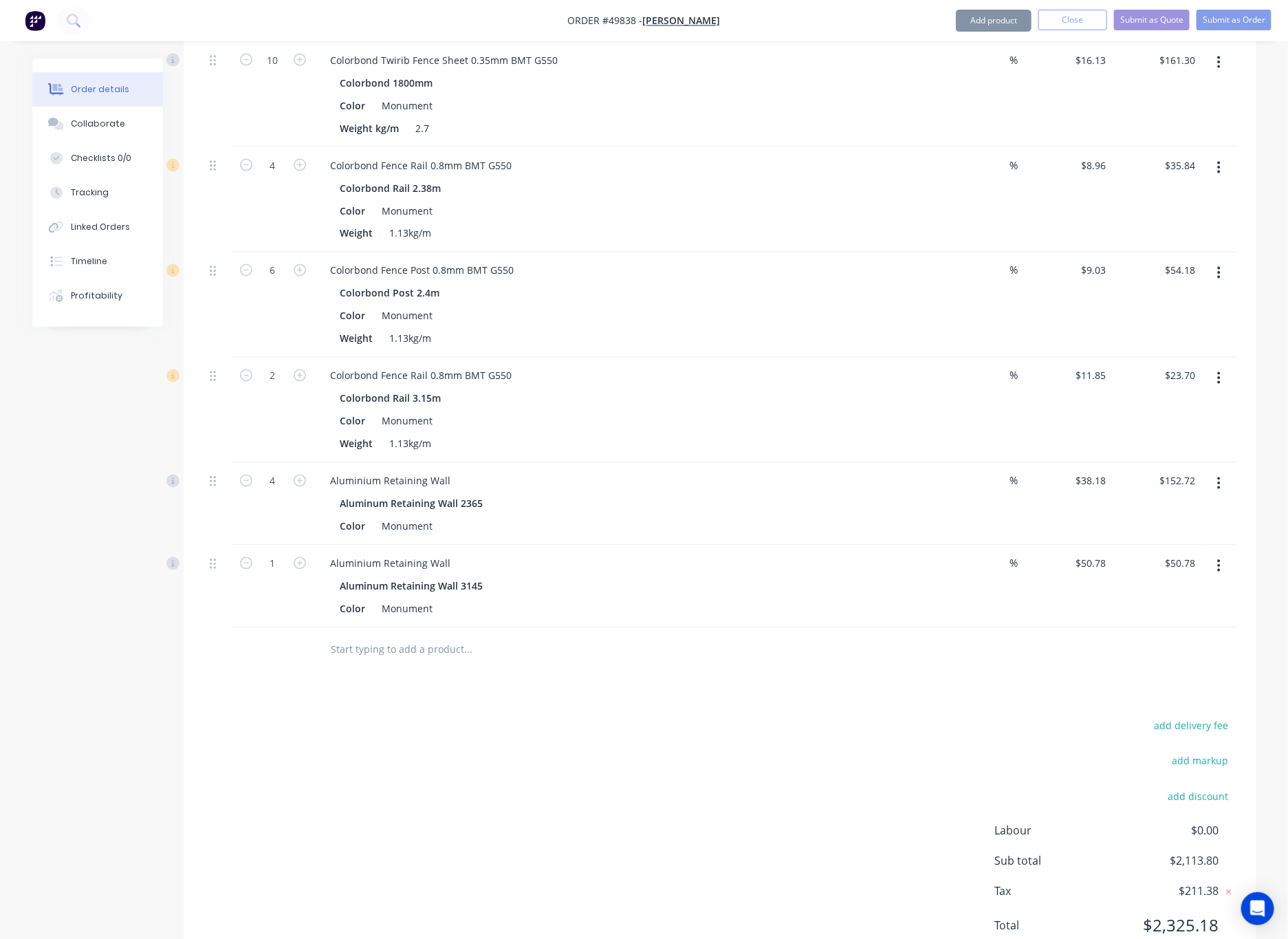
scroll to position [1094, 0]
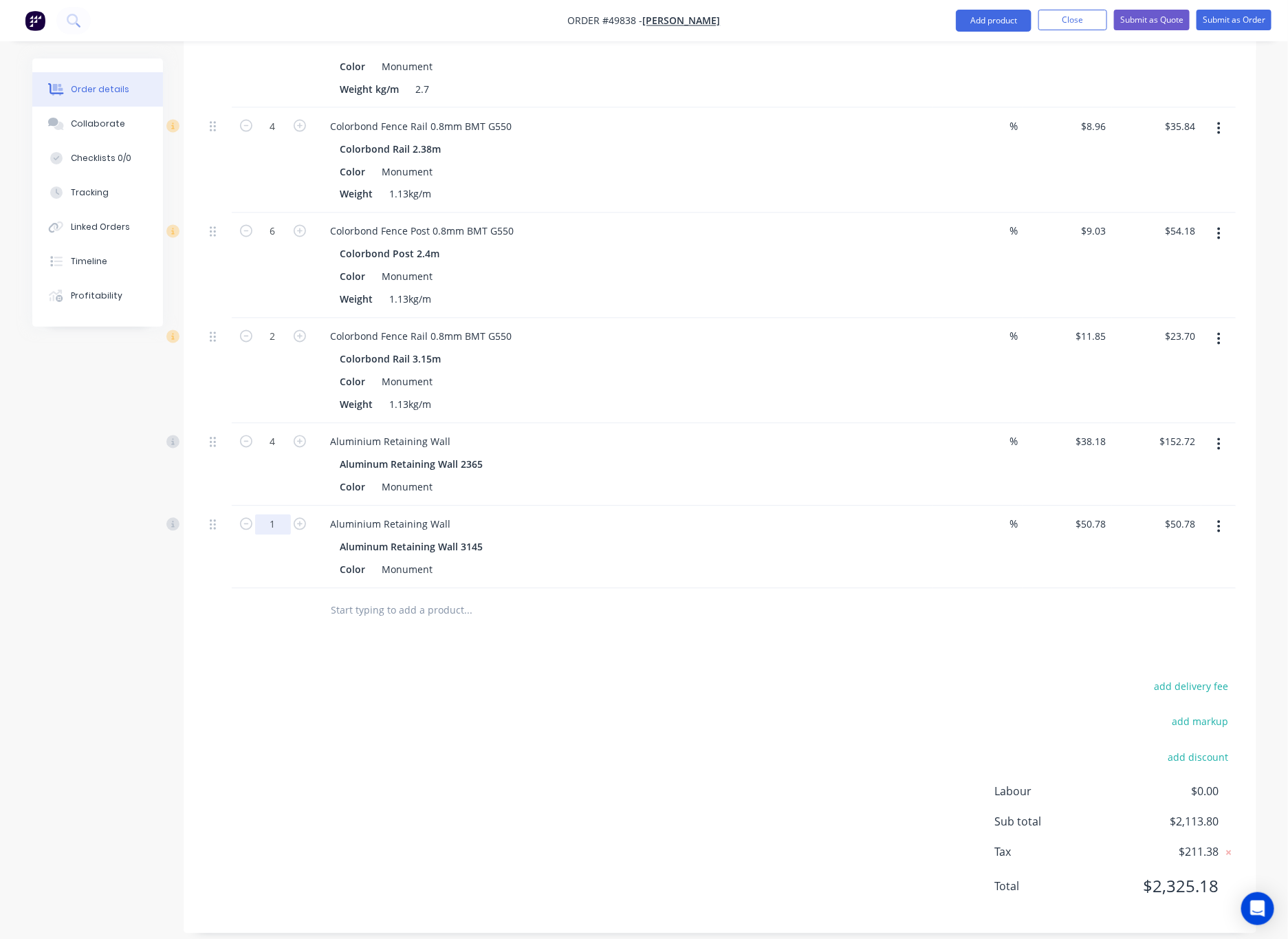
click at [271, 516] on input "1" at bounding box center [272, 524] width 36 height 21
type input "2"
type input "$101.56"
click at [477, 712] on div "add delivery fee add markup add discount Labour $0.00 Sub total $2,113.80 Tax $…" at bounding box center [720, 794] width 1032 height 235
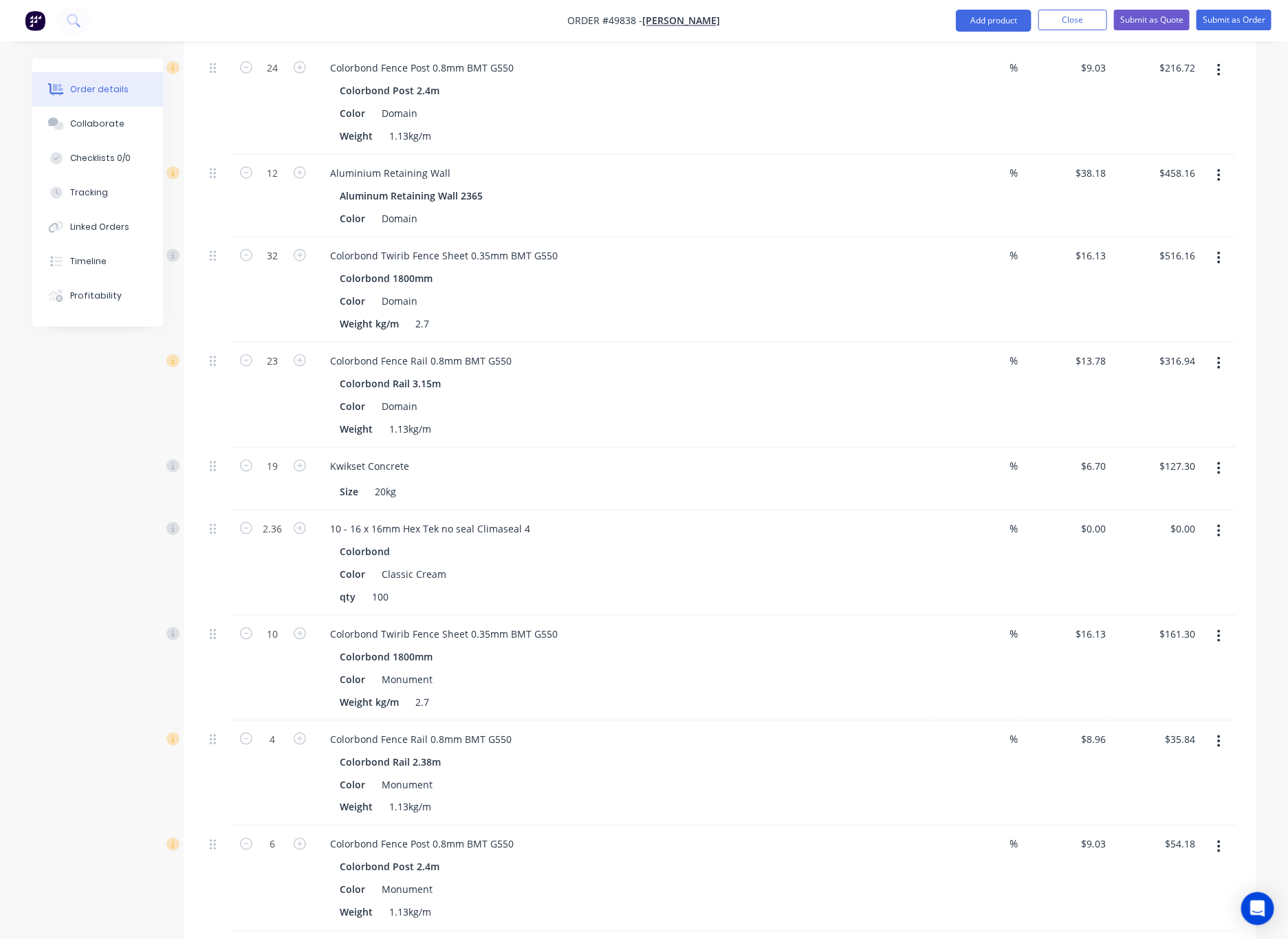
scroll to position [475, 0]
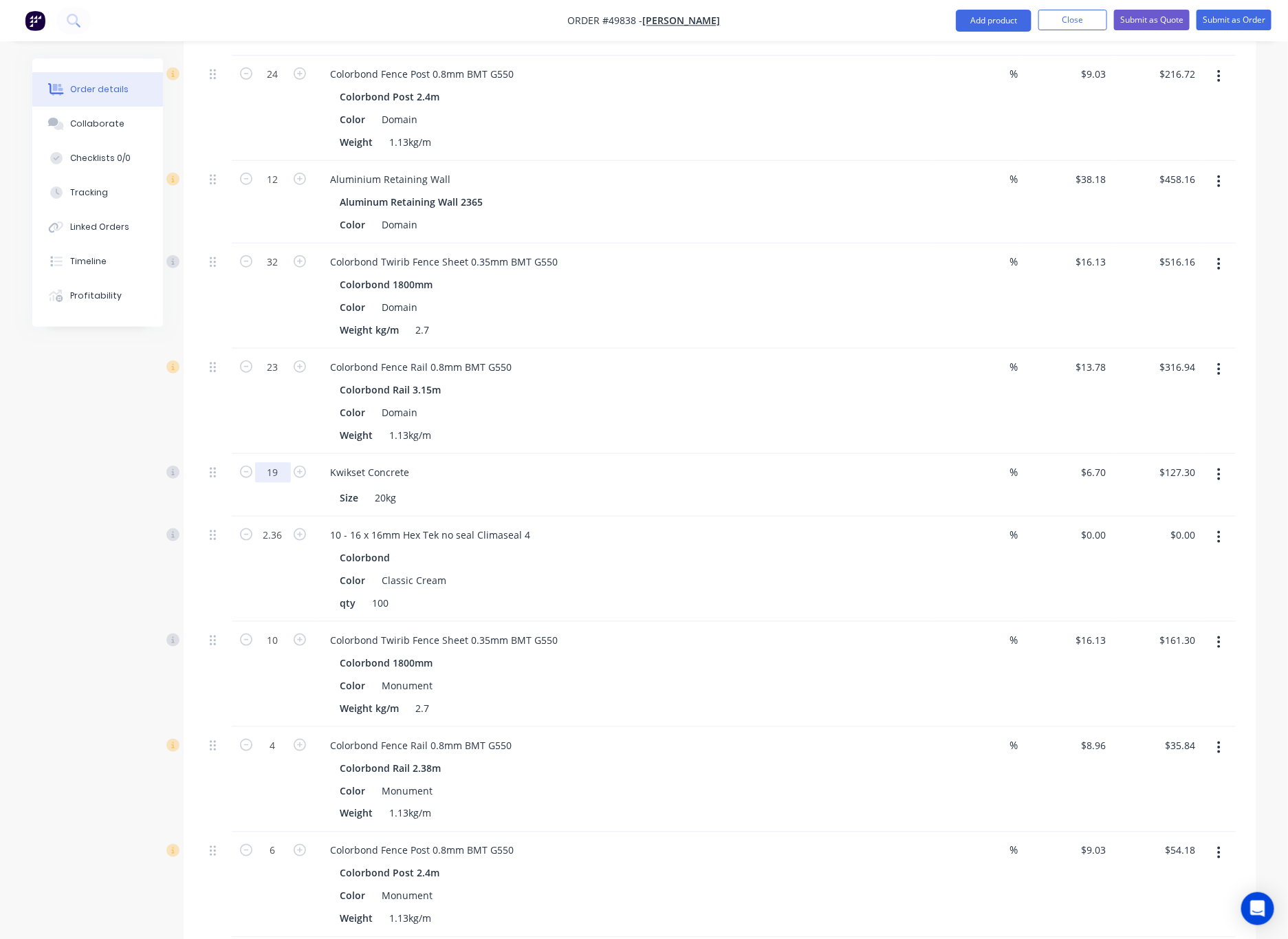
click at [275, 462] on input "19" at bounding box center [272, 472] width 36 height 21
type input "23"
type input "$154.10"
click at [238, 547] on div "2.36" at bounding box center [273, 569] width 82 height 105
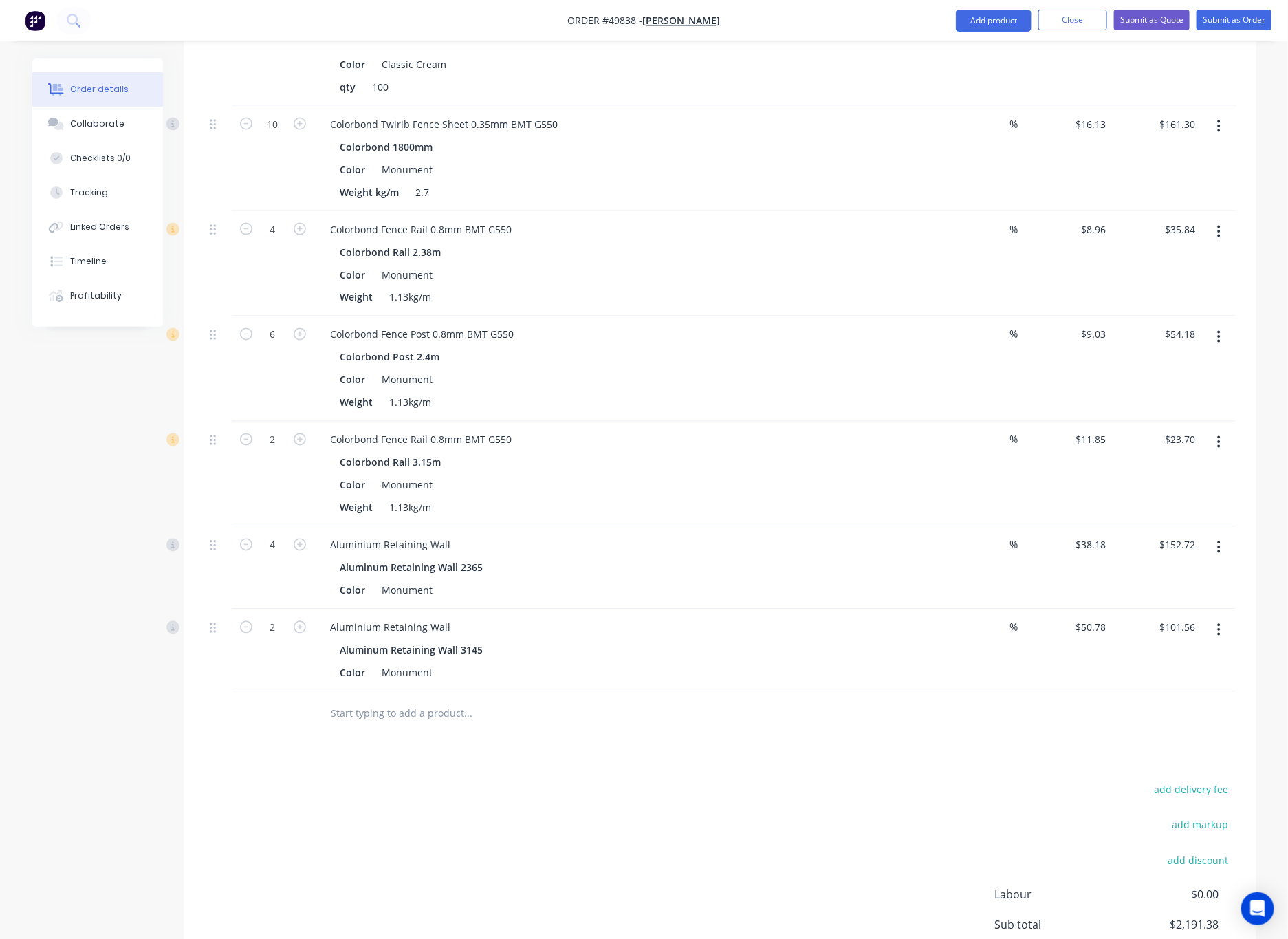
scroll to position [888, 0]
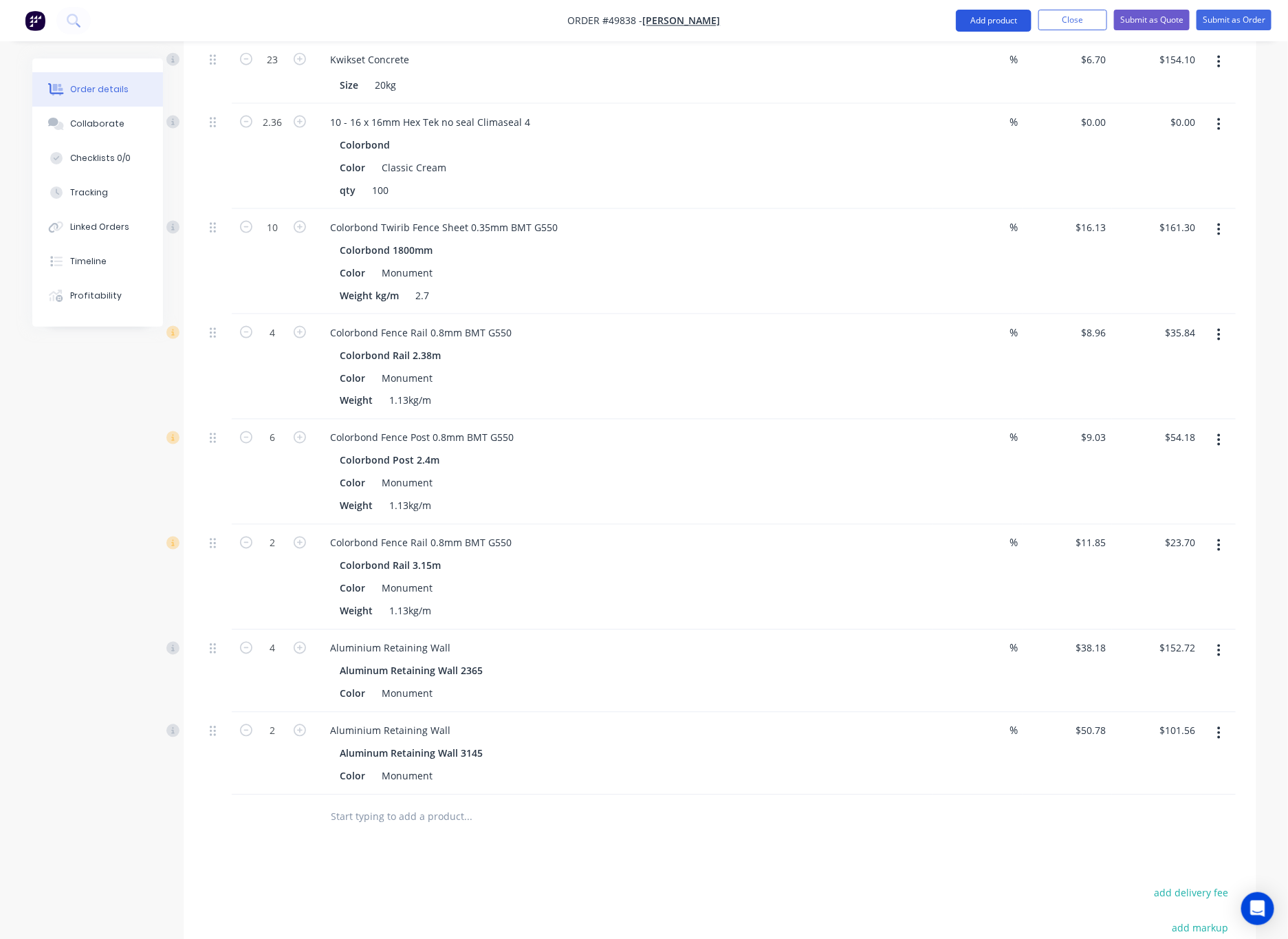
click at [845, 18] on button "Add product" at bounding box center [993, 21] width 75 height 22
click at [845, 47] on div "Product catalogue" at bounding box center [965, 56] width 106 height 20
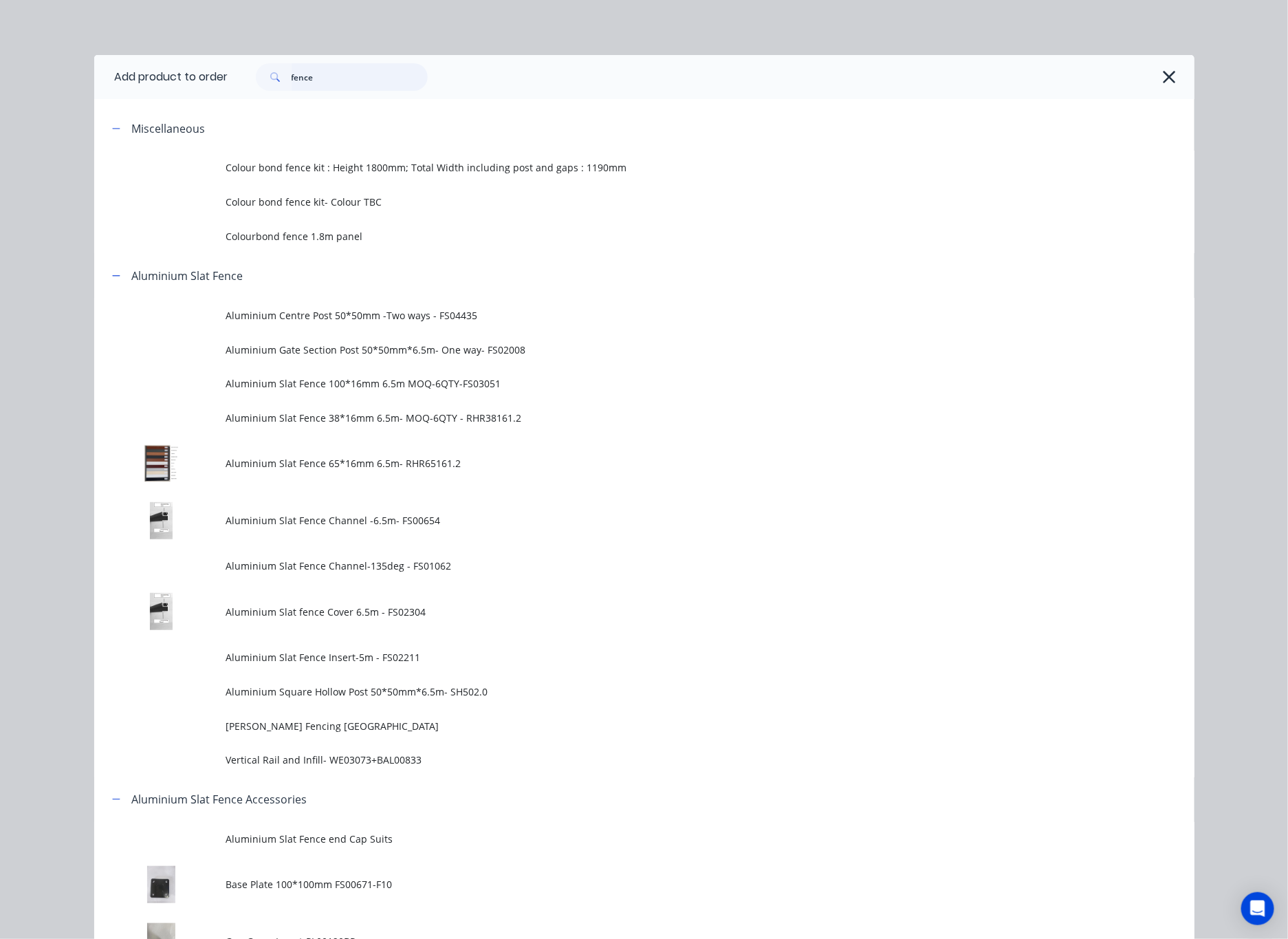
drag, startPoint x: 371, startPoint y: 81, endPoint x: 208, endPoint y: 89, distance: 163.2
click at [215, 89] on header "Add product to order fence" at bounding box center [644, 77] width 1100 height 44
type input "16"
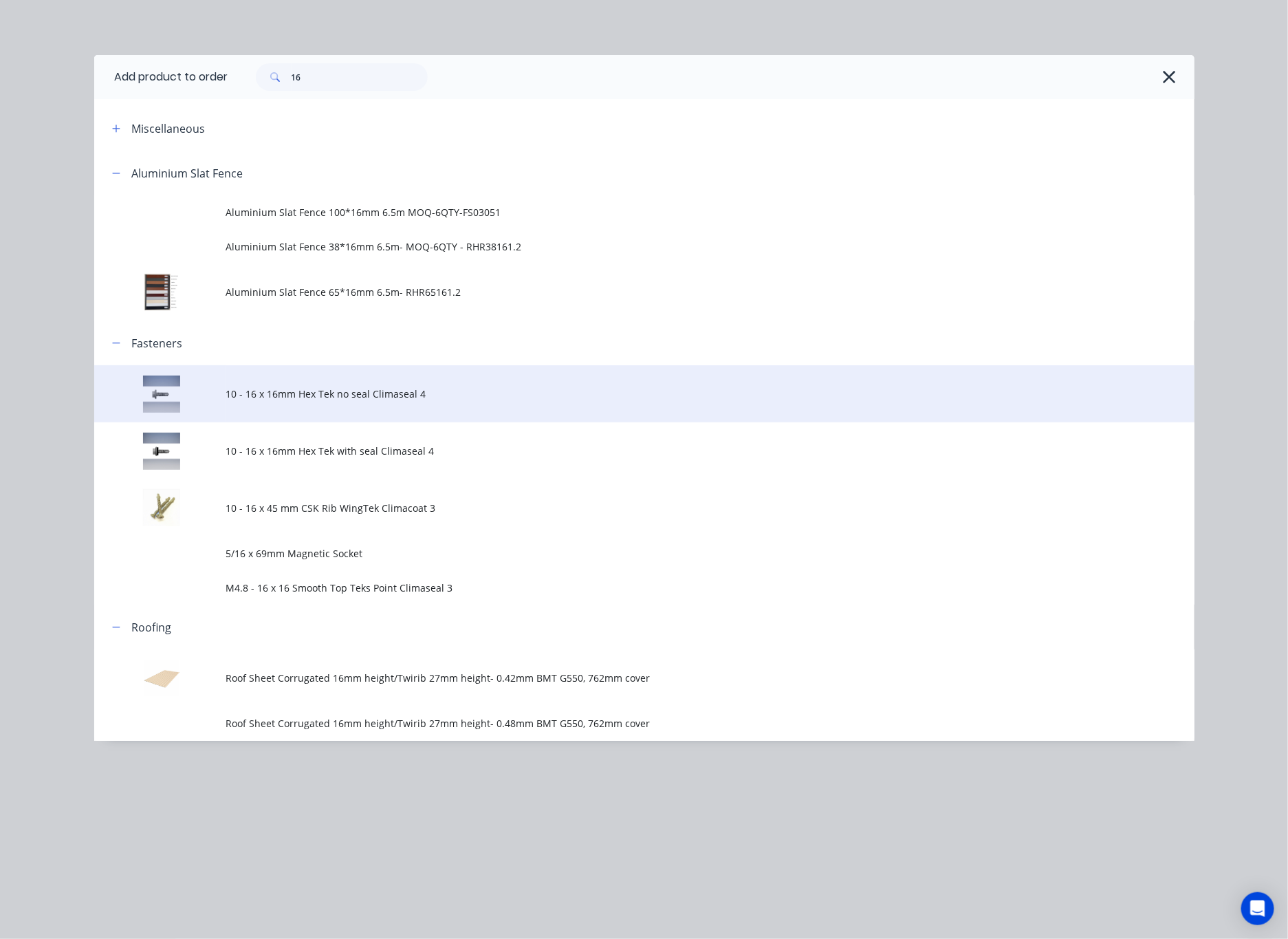
click at [403, 405] on td "10 - 16 x 16mm Hex Tek no seal Climaseal 4" at bounding box center [710, 393] width 968 height 57
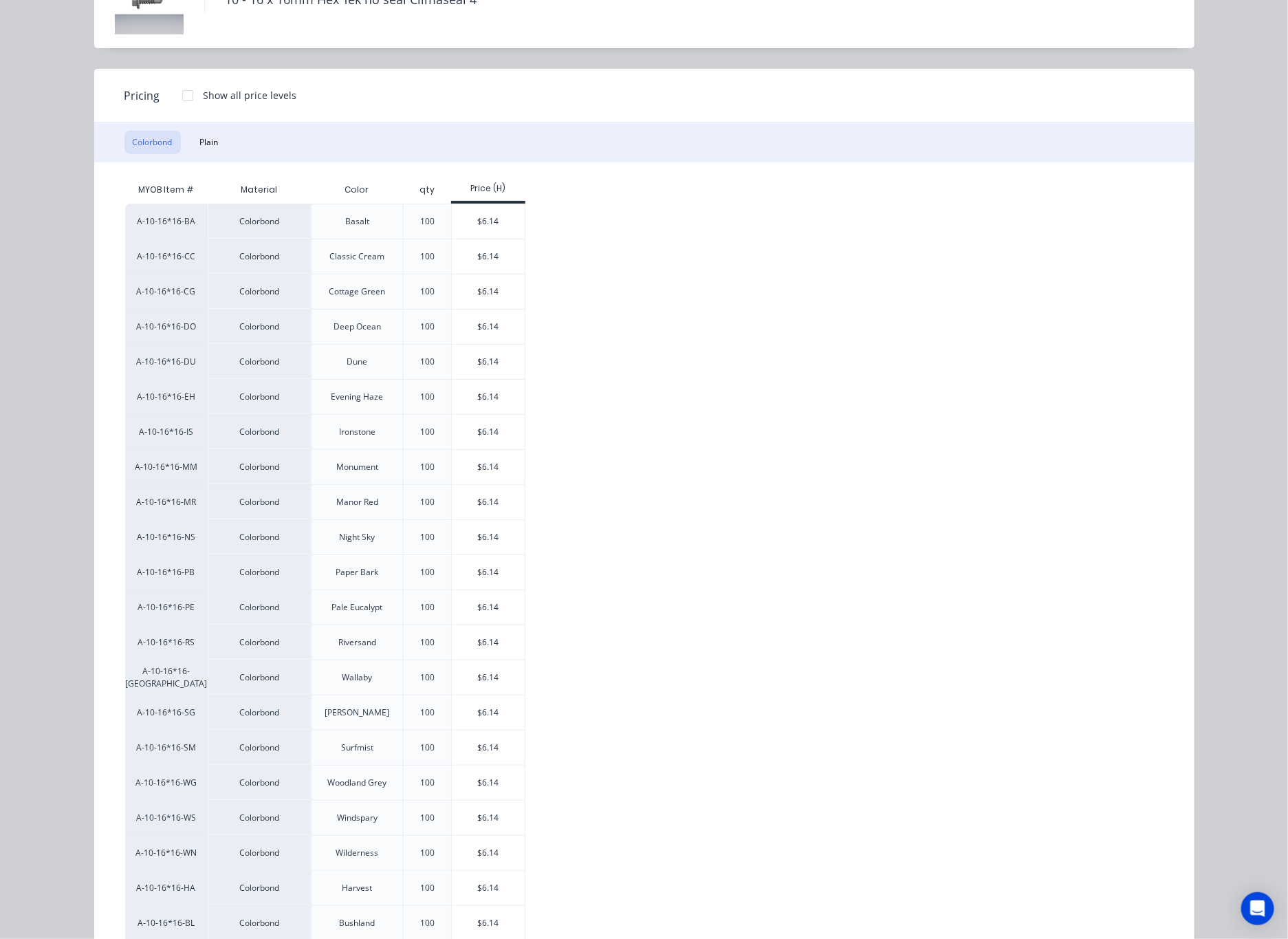
scroll to position [235, 0]
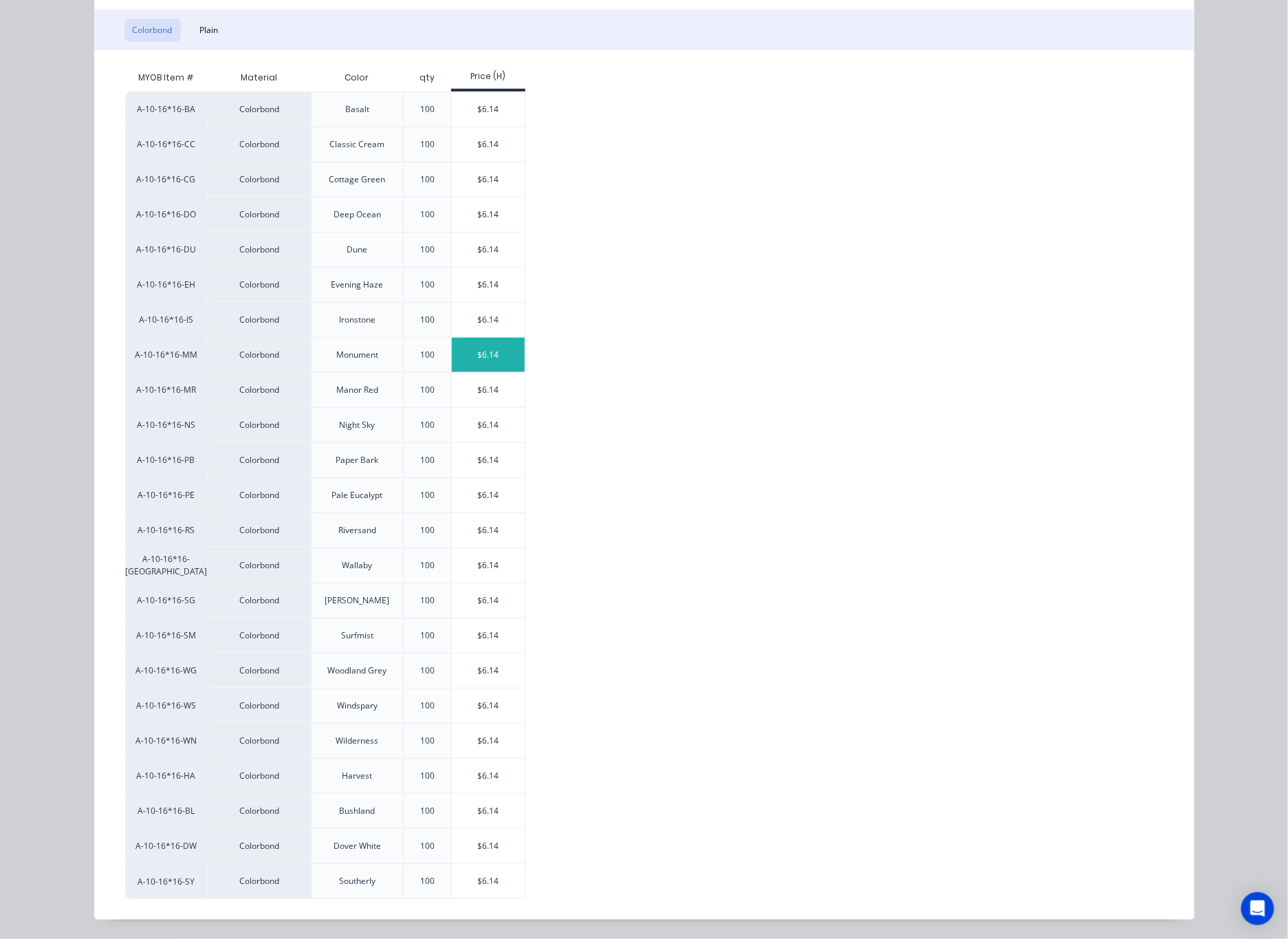
click at [493, 342] on div "$6.14" at bounding box center [488, 355] width 74 height 34
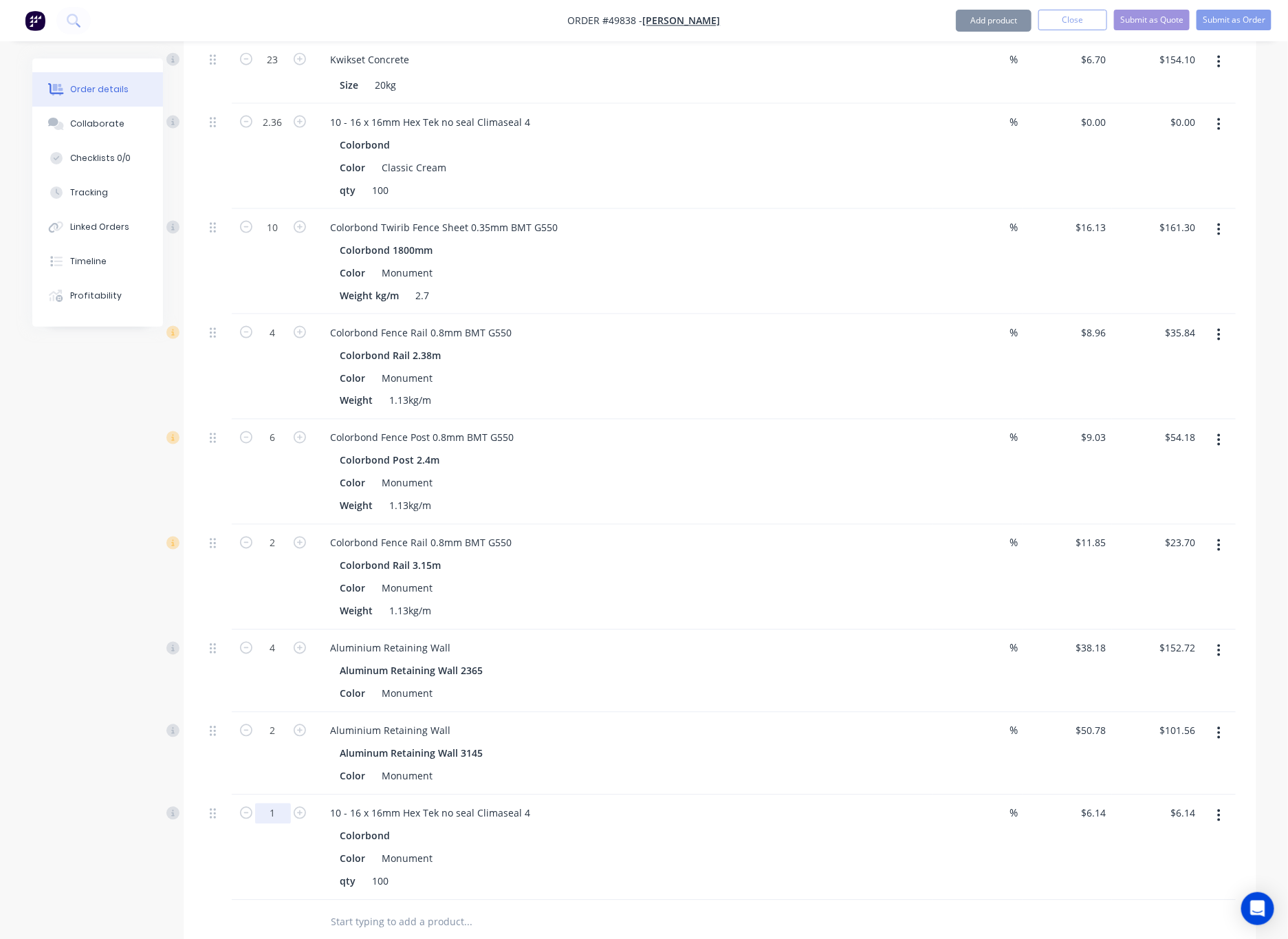
click at [275, 804] on input "1" at bounding box center [272, 813] width 36 height 21
type input "0.72"
type input "$4.42"
click at [268, 839] on div "0.72" at bounding box center [273, 848] width 82 height 105
click at [845, 804] on input "6.14" at bounding box center [1096, 813] width 32 height 20
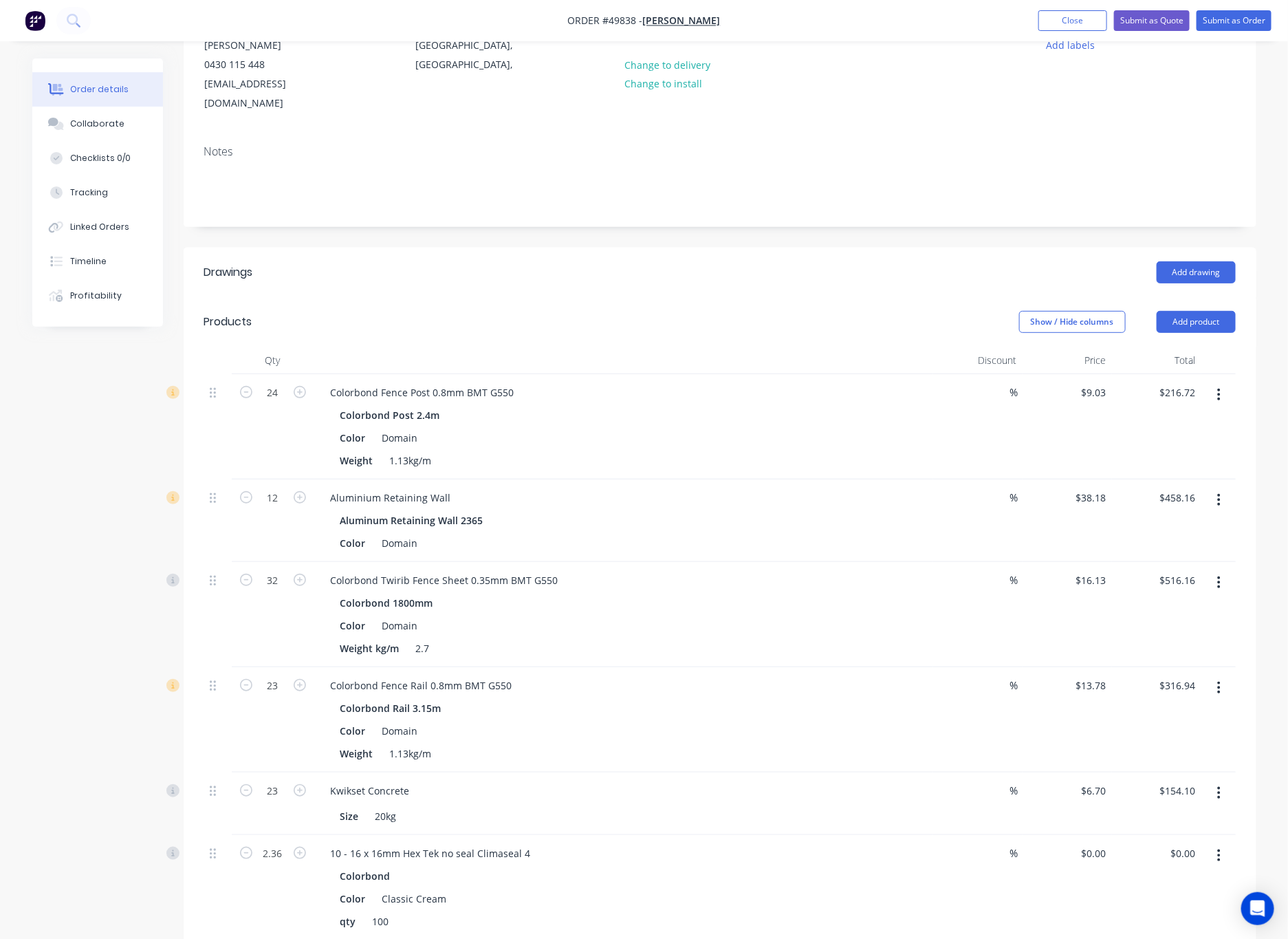
scroll to position [0, 0]
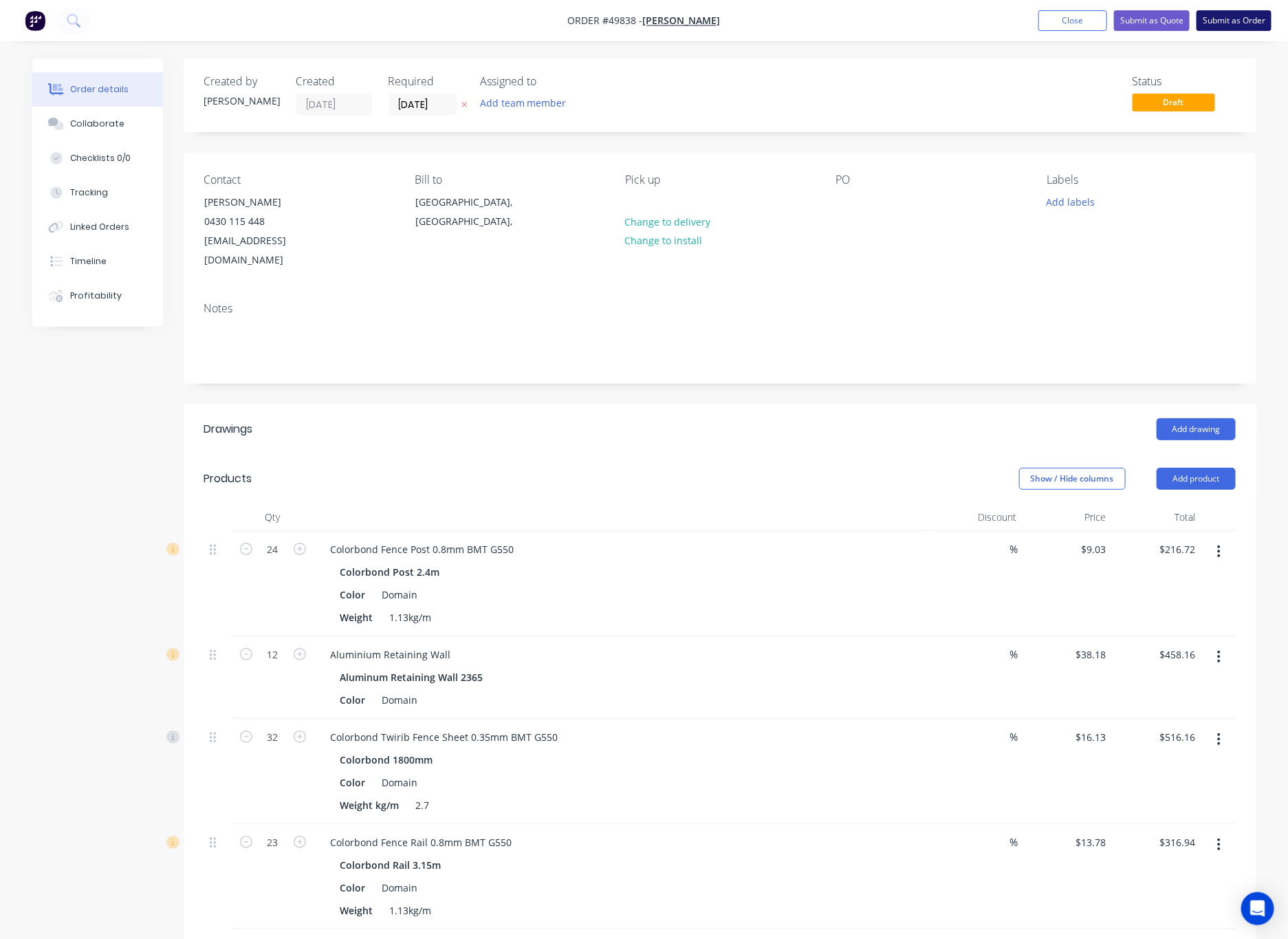
type input "$0.00"
click at [845, 18] on button "Submit as Order" at bounding box center [1234, 21] width 75 height 21
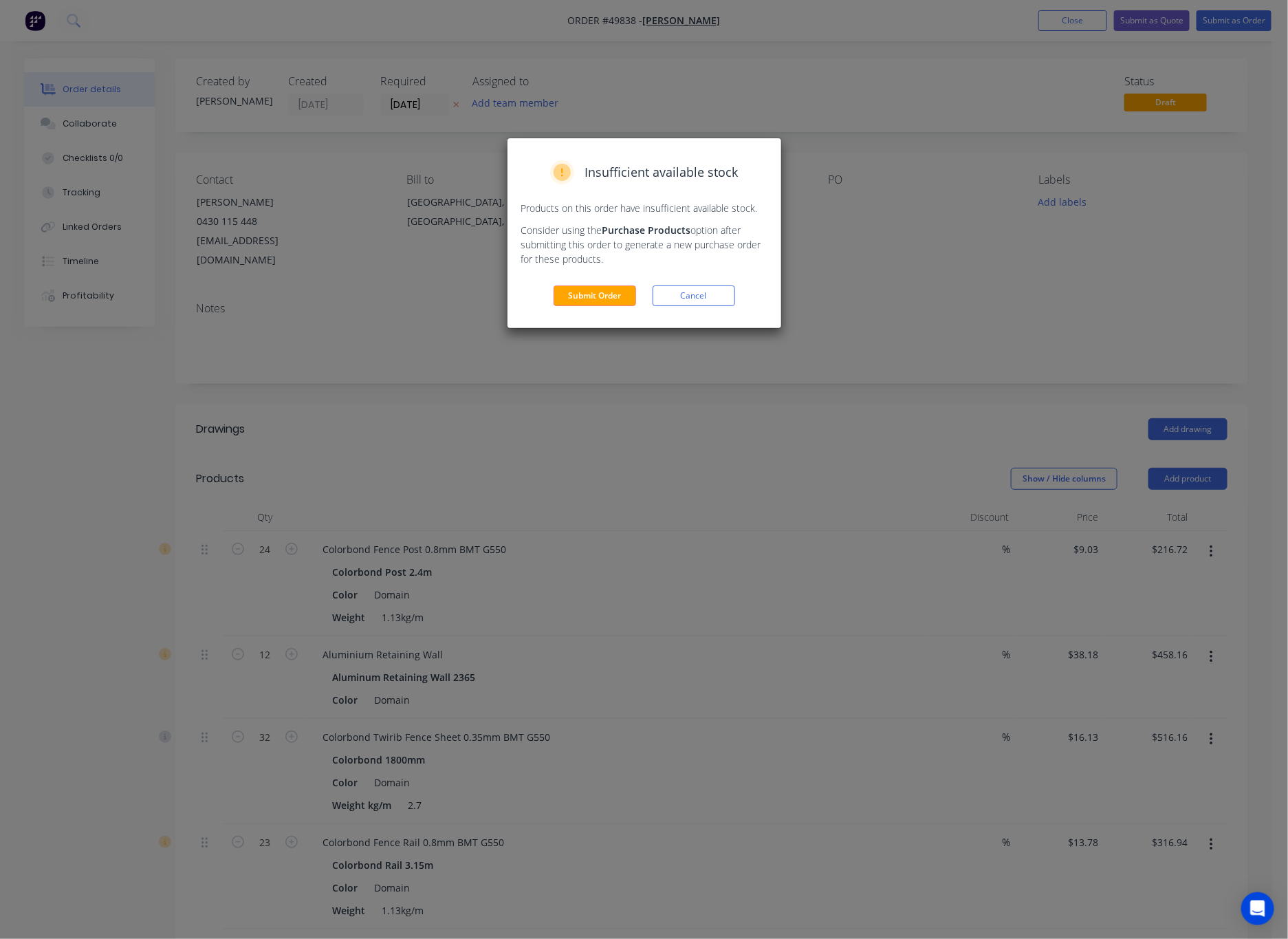
click at [712, 288] on button "Cancel" at bounding box center [694, 295] width 82 height 21
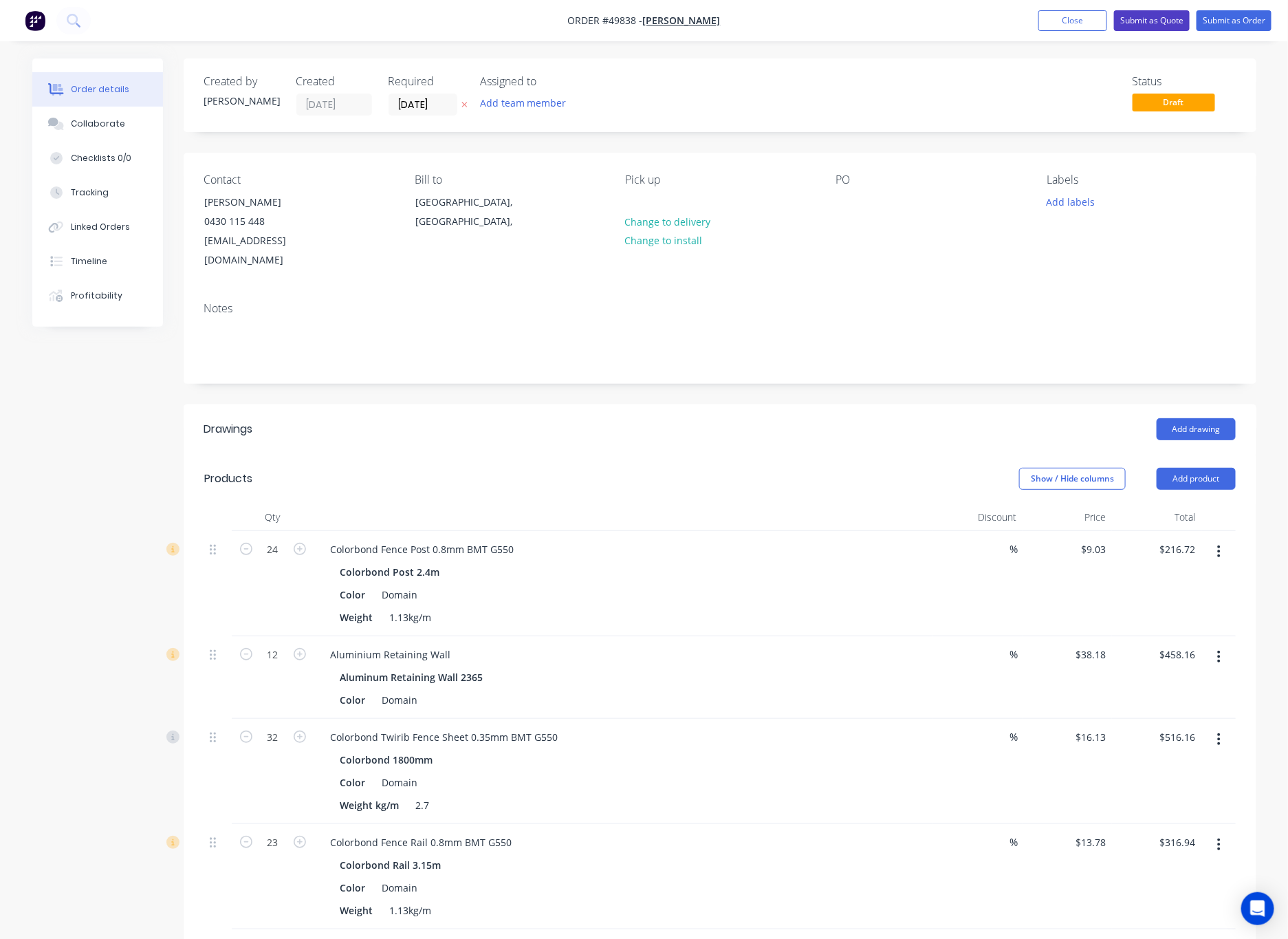
click at [845, 19] on button "Submit as Quote" at bounding box center [1151, 21] width 75 height 21
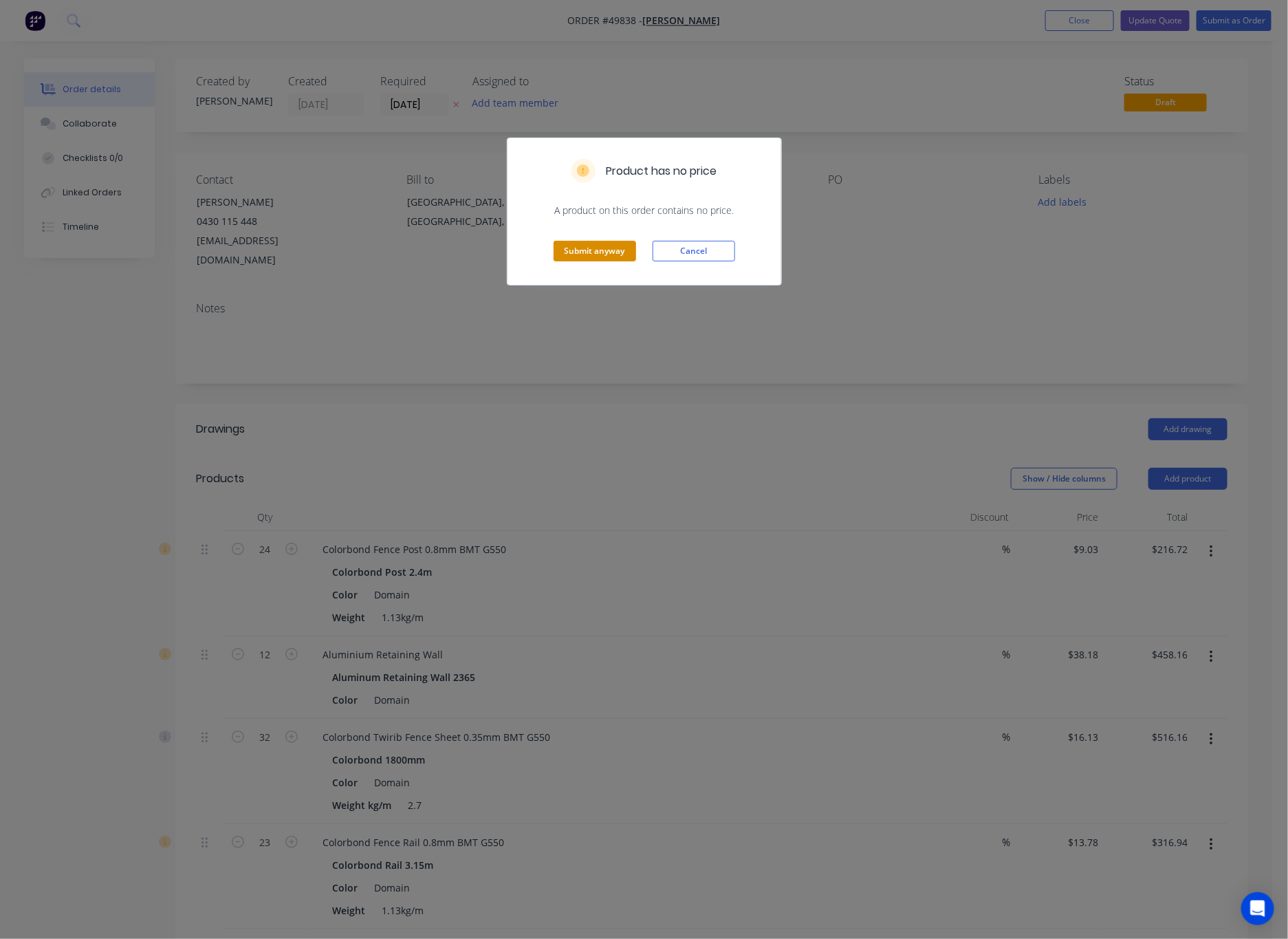
drag, startPoint x: 593, startPoint y: 247, endPoint x: 621, endPoint y: 244, distance: 28.2
click at [595, 248] on button "Submit anyway" at bounding box center [595, 250] width 82 height 21
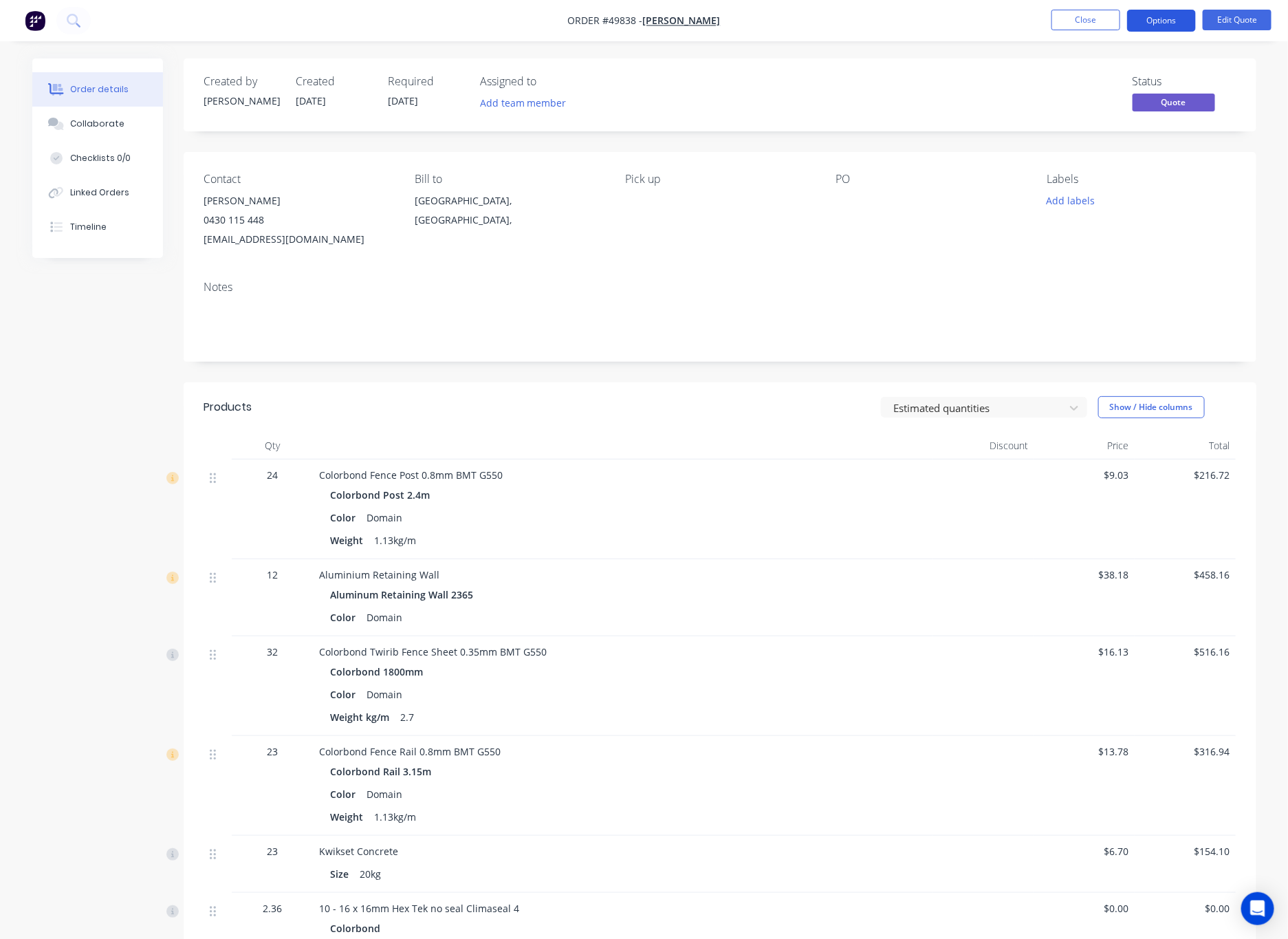
click at [845, 29] on button "Options" at bounding box center [1161, 21] width 68 height 22
click at [845, 91] on div "Quote" at bounding box center [1120, 84] width 126 height 20
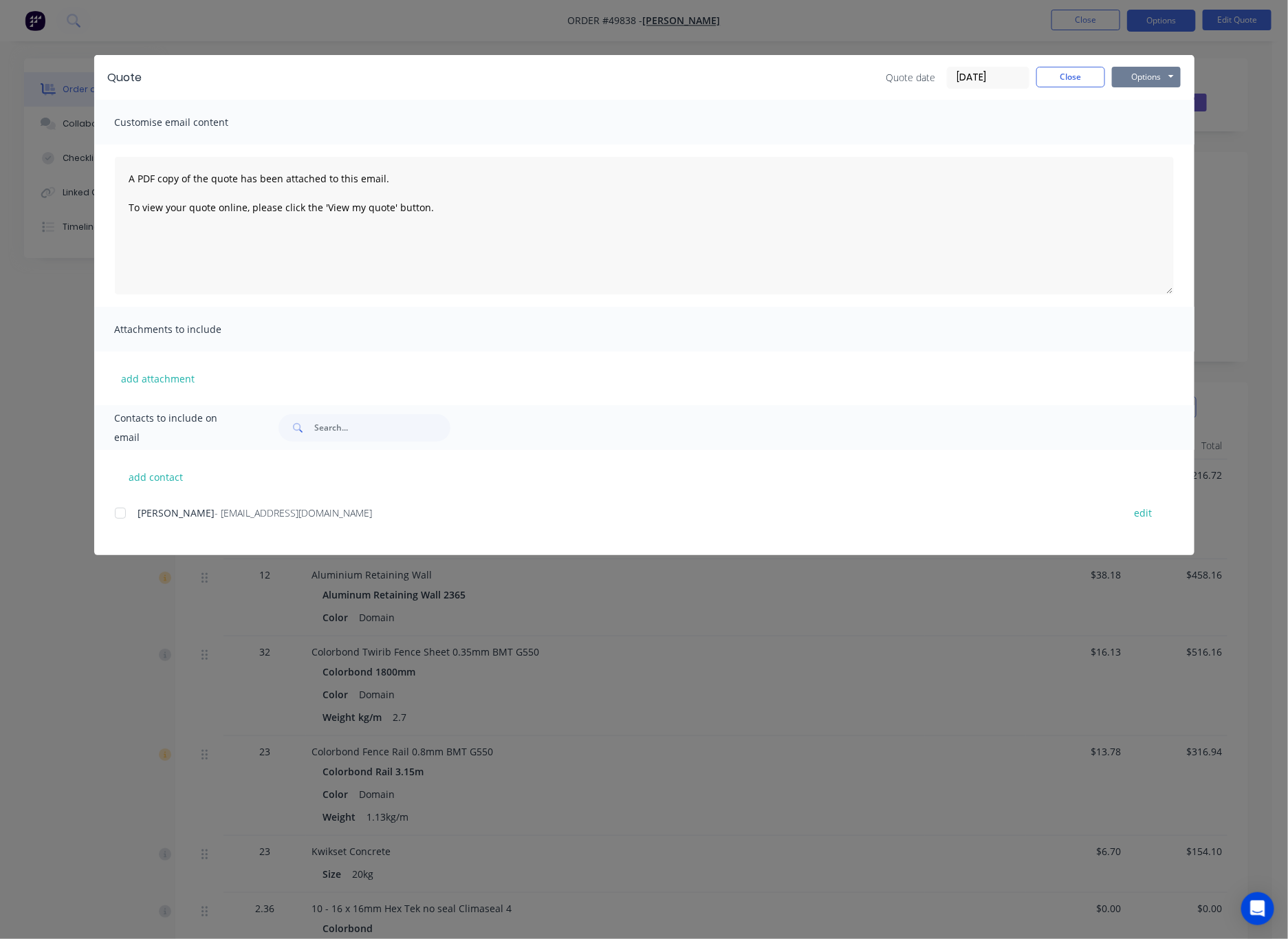
click at [845, 77] on button "Options" at bounding box center [1146, 77] width 68 height 21
click at [845, 118] on button "Print" at bounding box center [1156, 124] width 88 height 23
click at [771, 18] on div "Quote Quote date [DATE] Close Options Preview Print Email Customise email conte…" at bounding box center [644, 470] width 1288 height 939
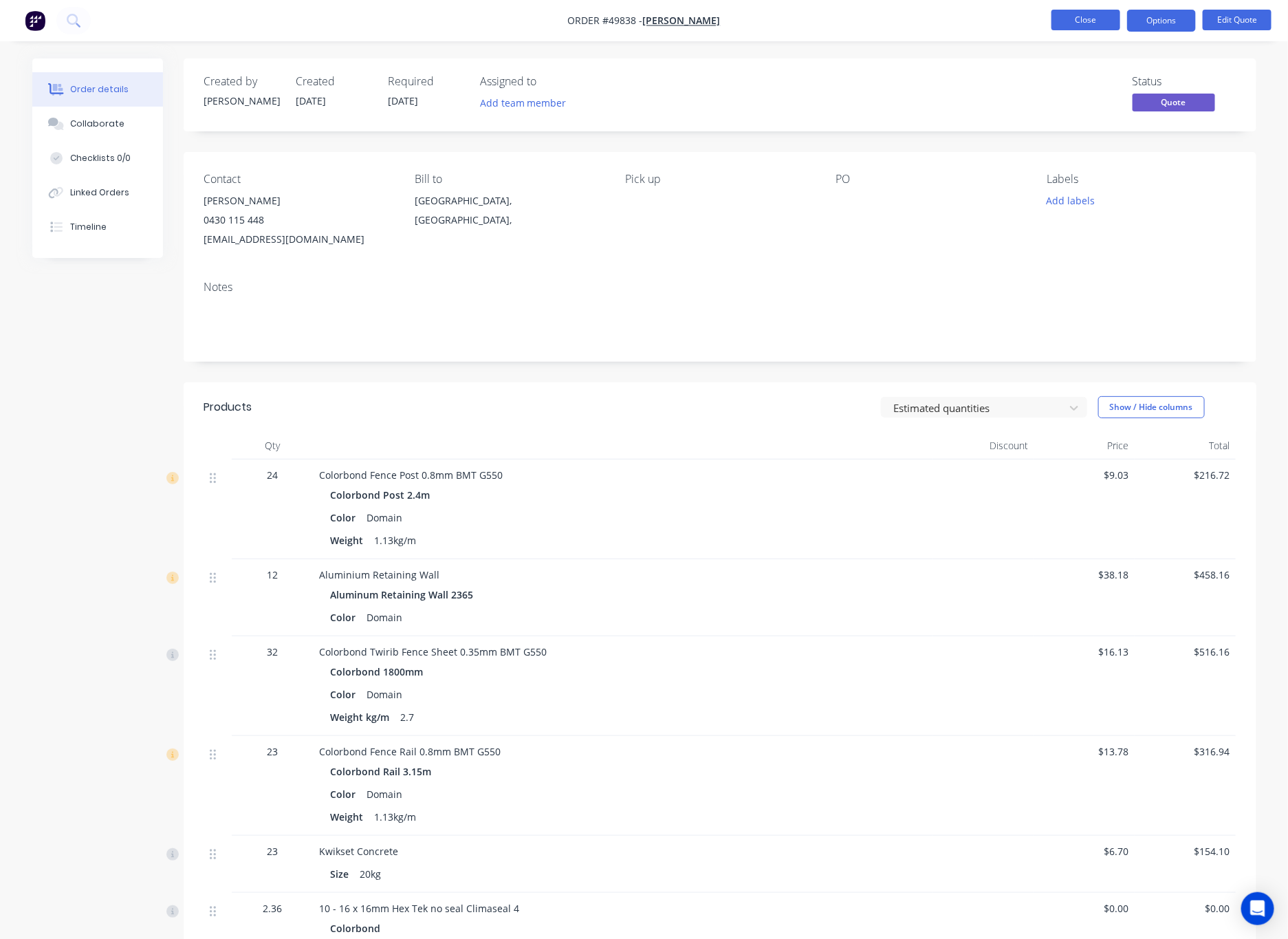
click at [845, 23] on button "Close" at bounding box center [1086, 20] width 68 height 21
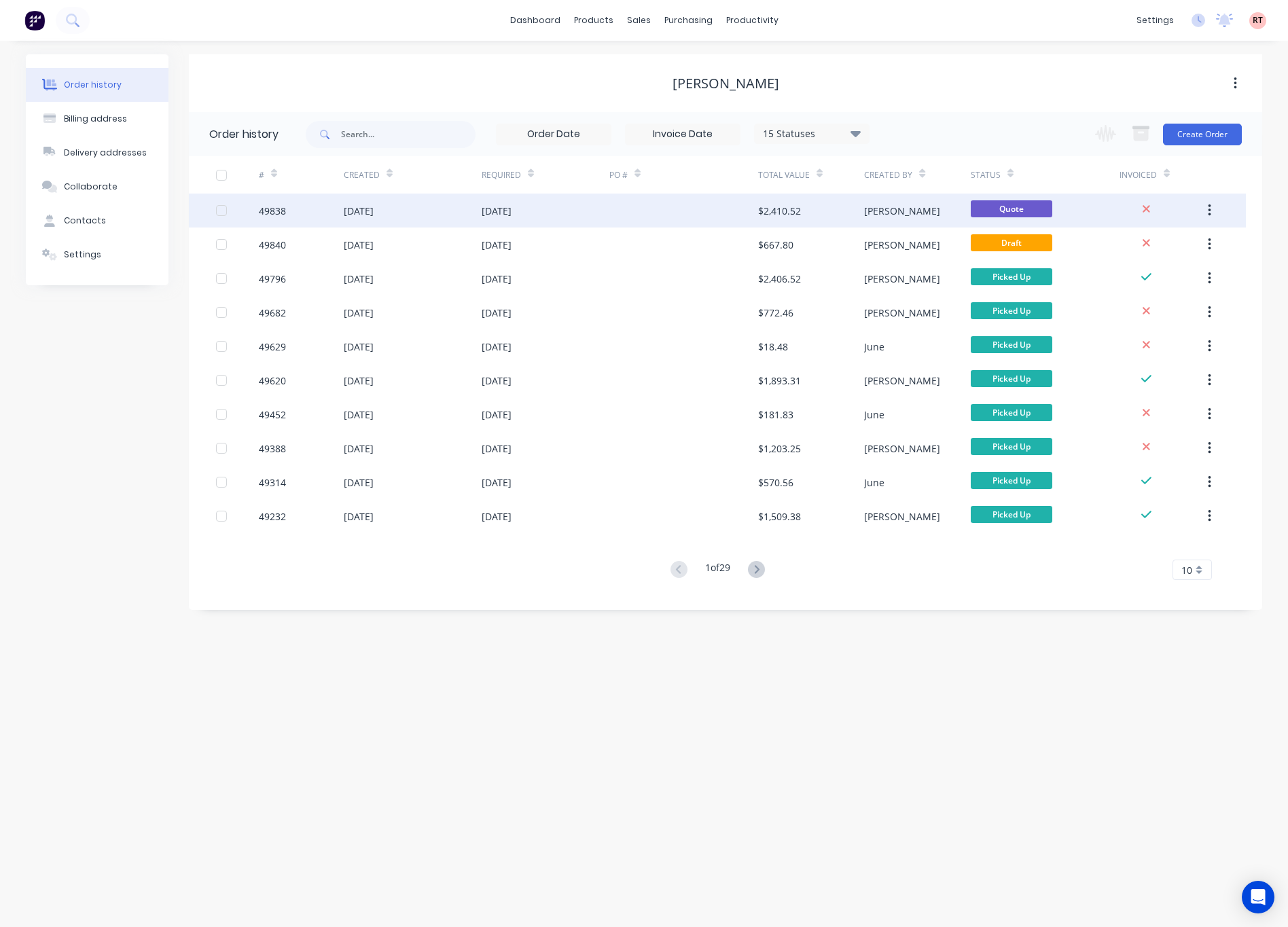
click at [752, 212] on div at bounding box center [684, 210] width 149 height 34
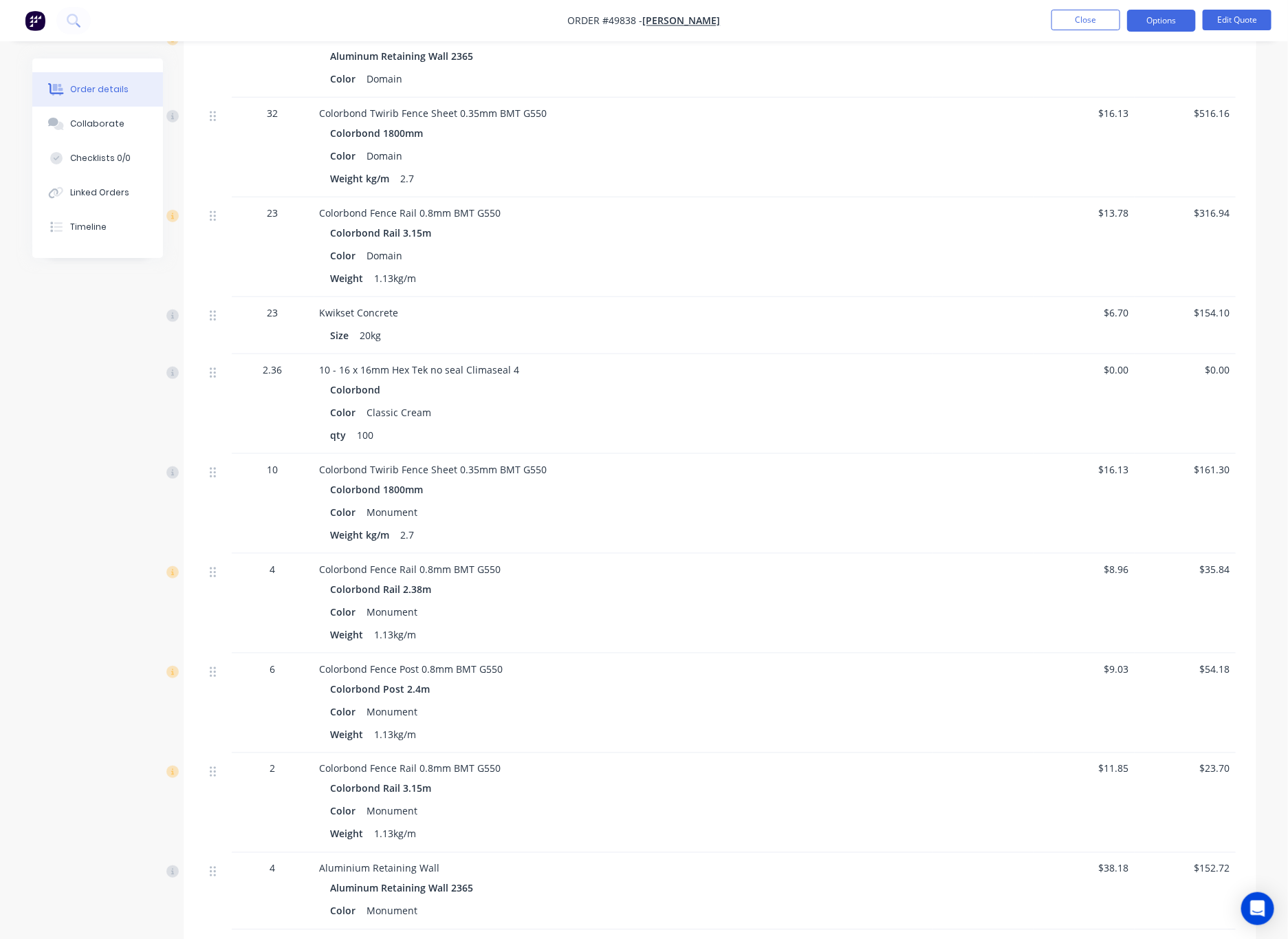
scroll to position [925, 0]
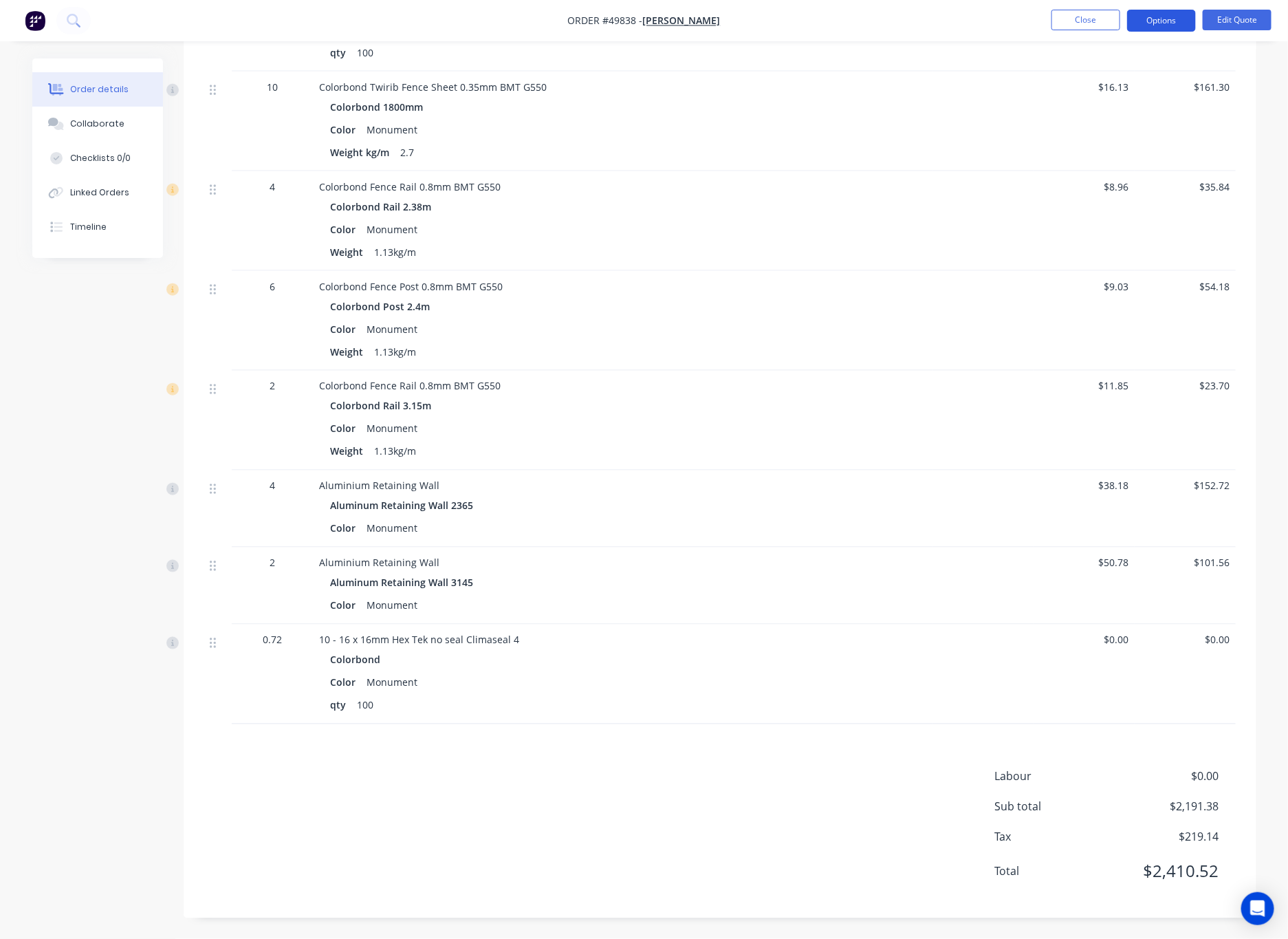
click at [845, 23] on button "Options" at bounding box center [1161, 21] width 68 height 22
click at [845, 13] on button "Edit Quote" at bounding box center [1237, 20] width 68 height 21
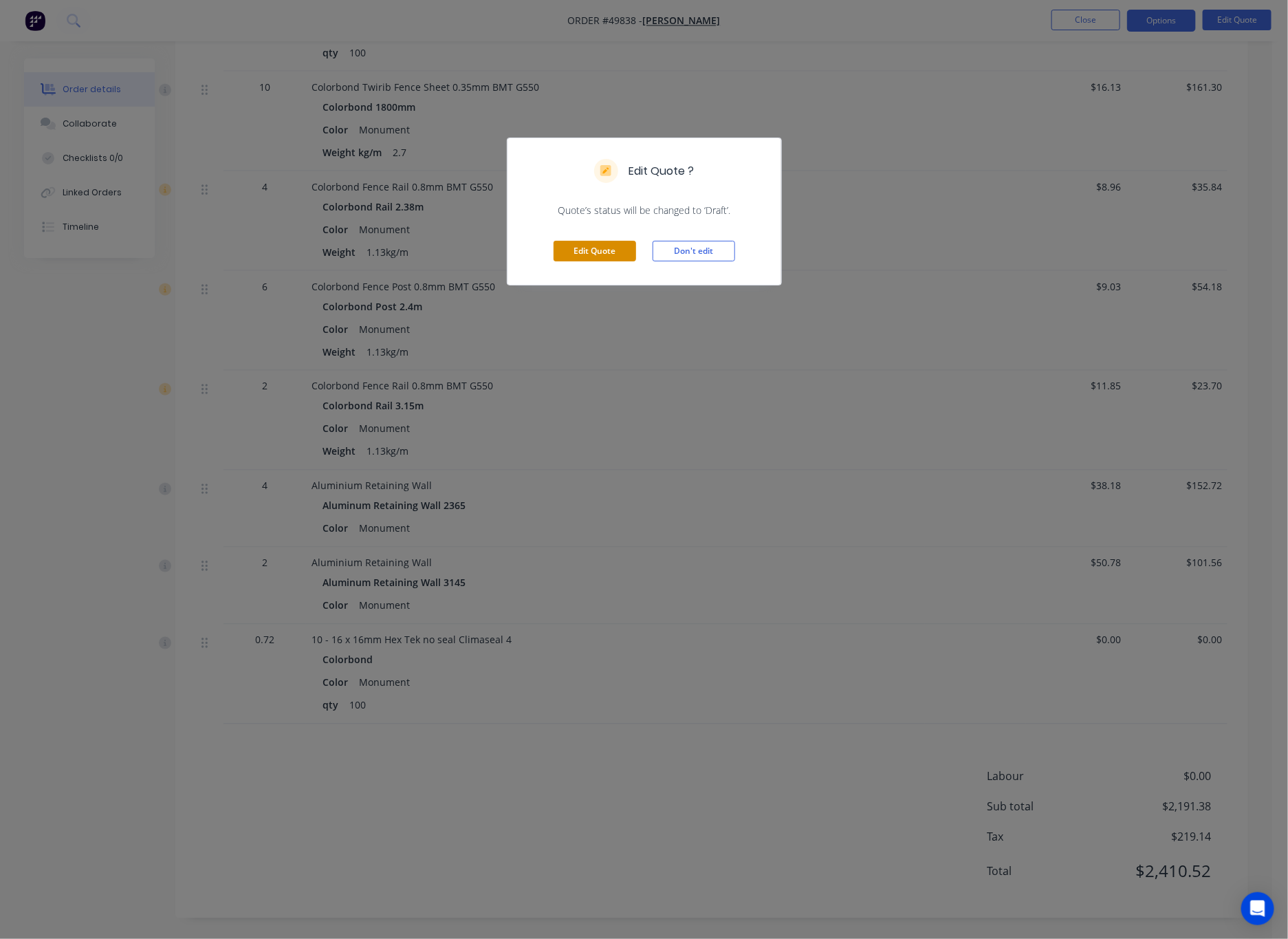
click at [603, 253] on button "Edit Quote" at bounding box center [595, 250] width 82 height 21
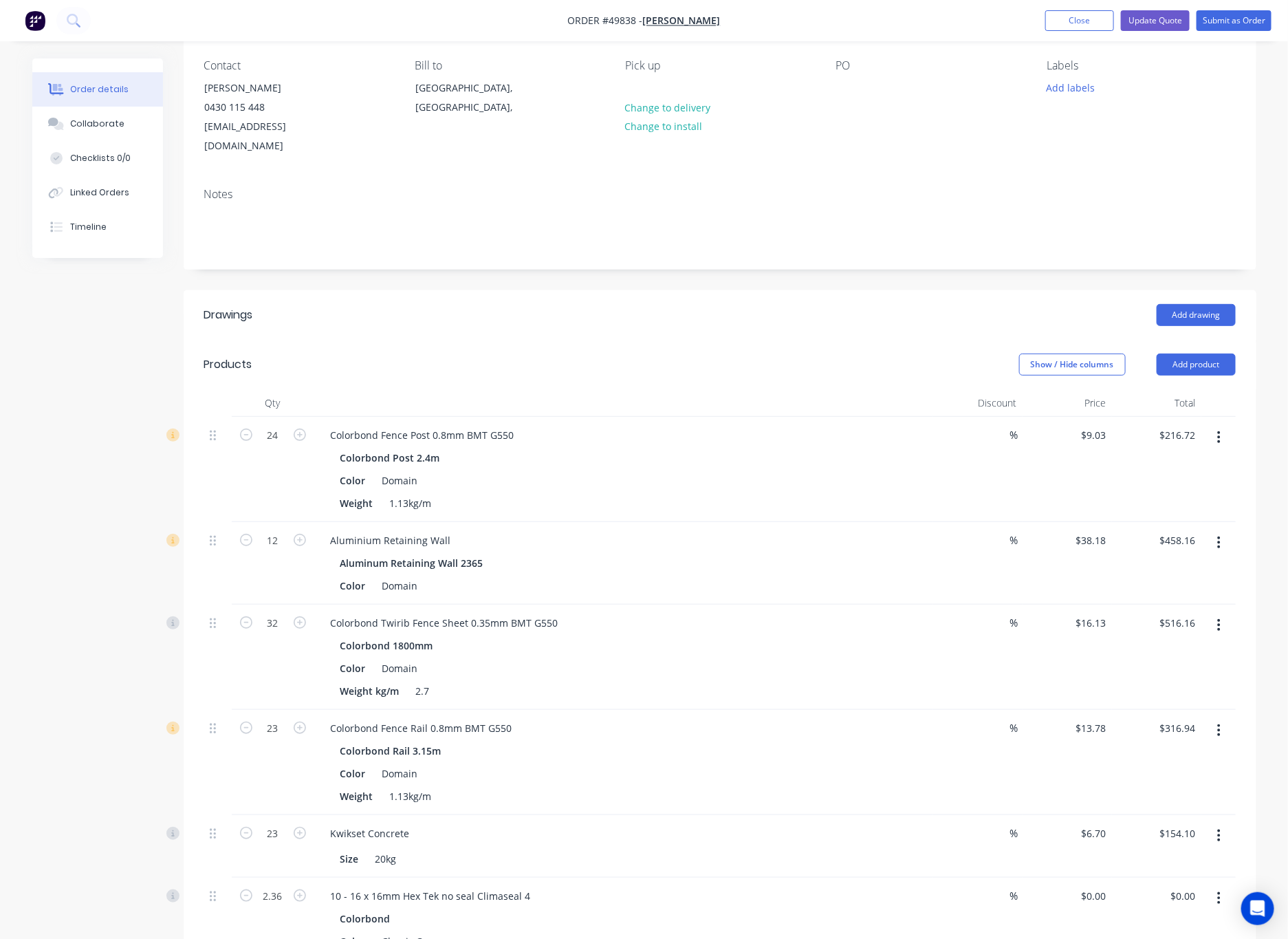
scroll to position [412, 0]
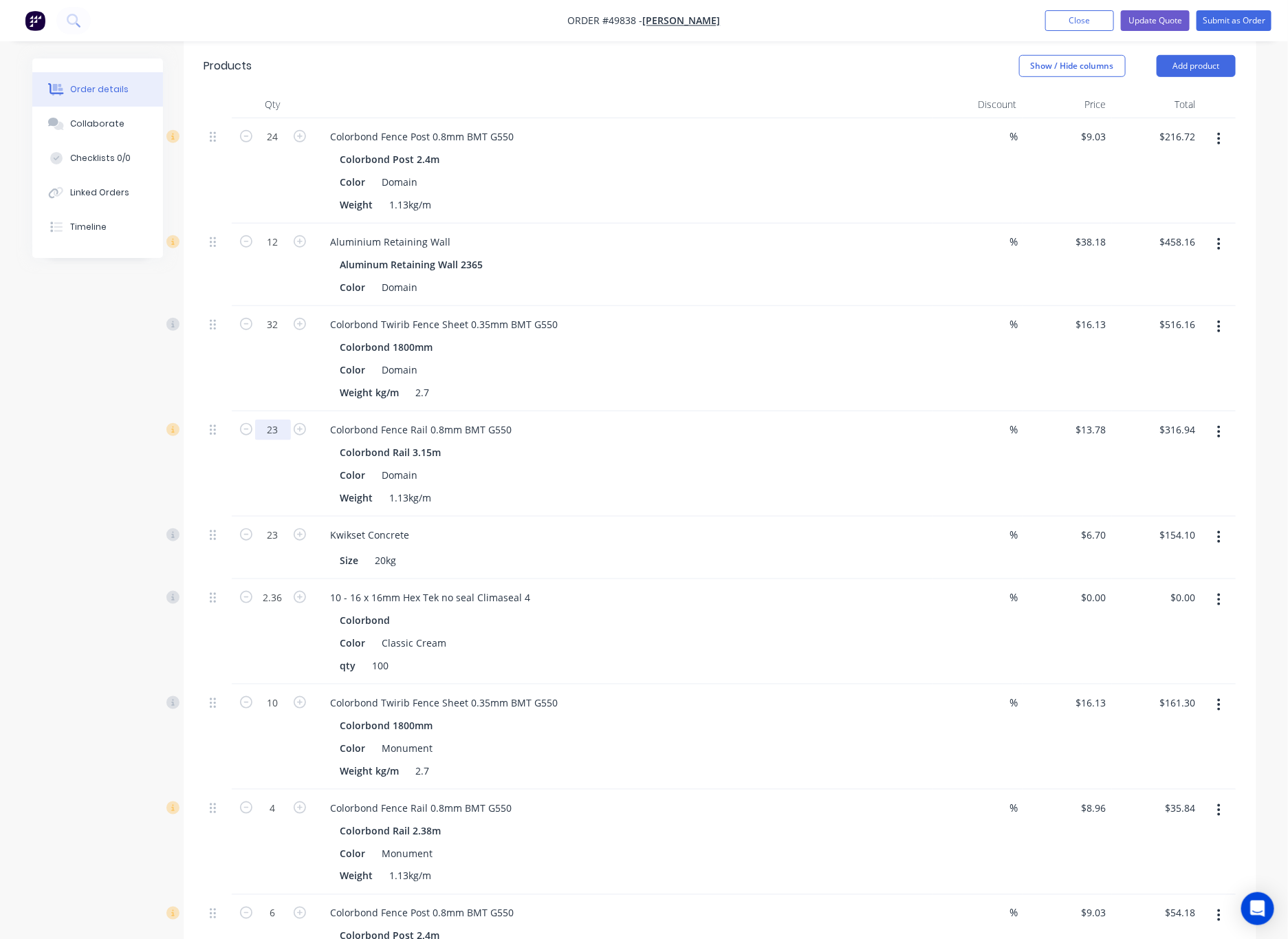
click at [278, 419] on input "23" at bounding box center [272, 429] width 36 height 21
type input "13"
type input "$179.14"
click at [654, 364] on div "Colorbond 1800mm Color Domain Weight kg/m 2.7" at bounding box center [623, 370] width 608 height 65
click at [845, 18] on button "Submit as Order" at bounding box center [1234, 21] width 75 height 21
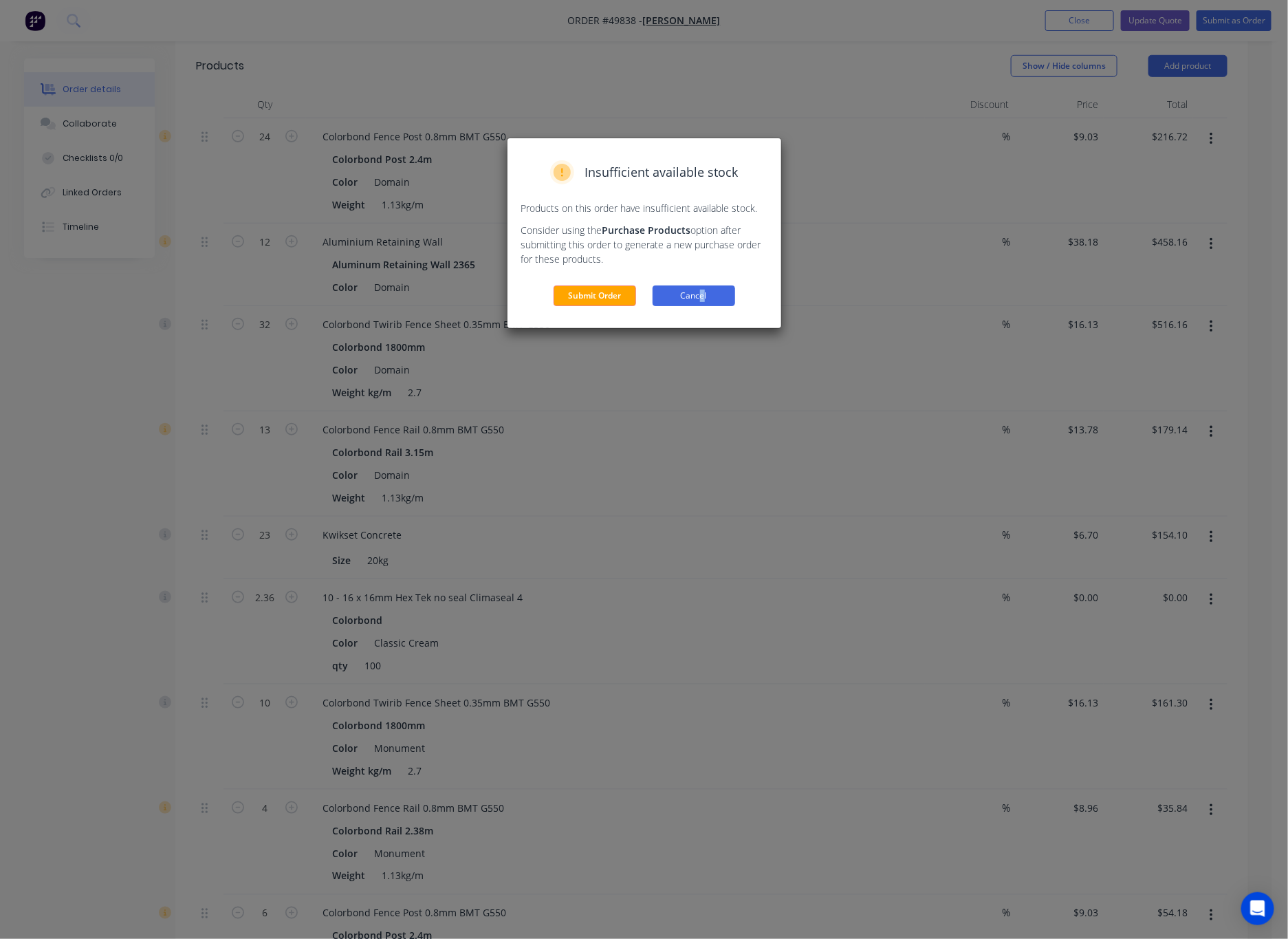
drag, startPoint x: 701, startPoint y: 285, endPoint x: 704, endPoint y: 293, distance: 8.5
click at [704, 293] on div "Insufficient available stock Products on this order have insufficient available…" at bounding box center [644, 233] width 274 height 189
click at [705, 300] on button "Cancel" at bounding box center [694, 295] width 82 height 21
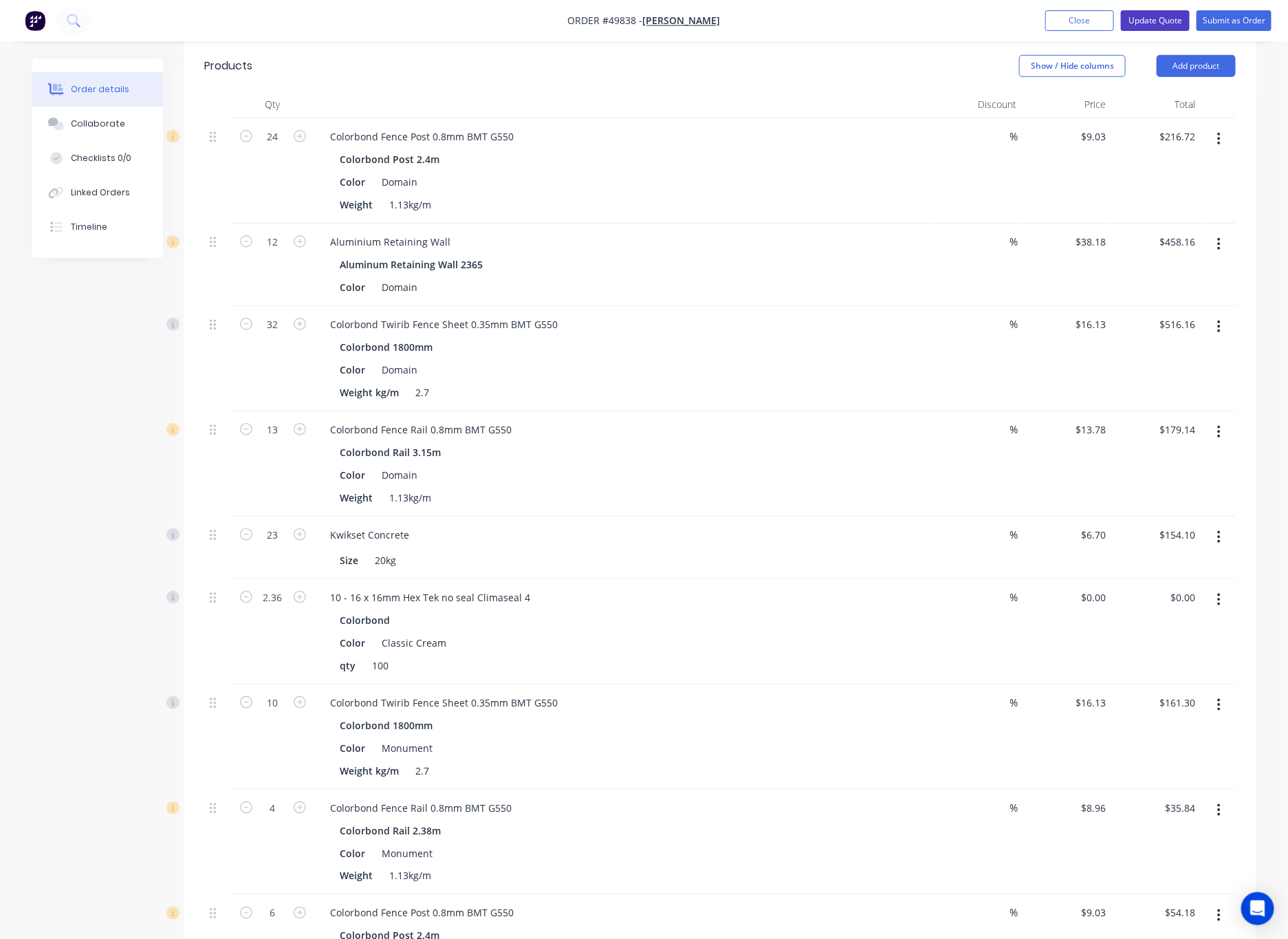
click at [845, 15] on button "Update Quote" at bounding box center [1155, 21] width 68 height 21
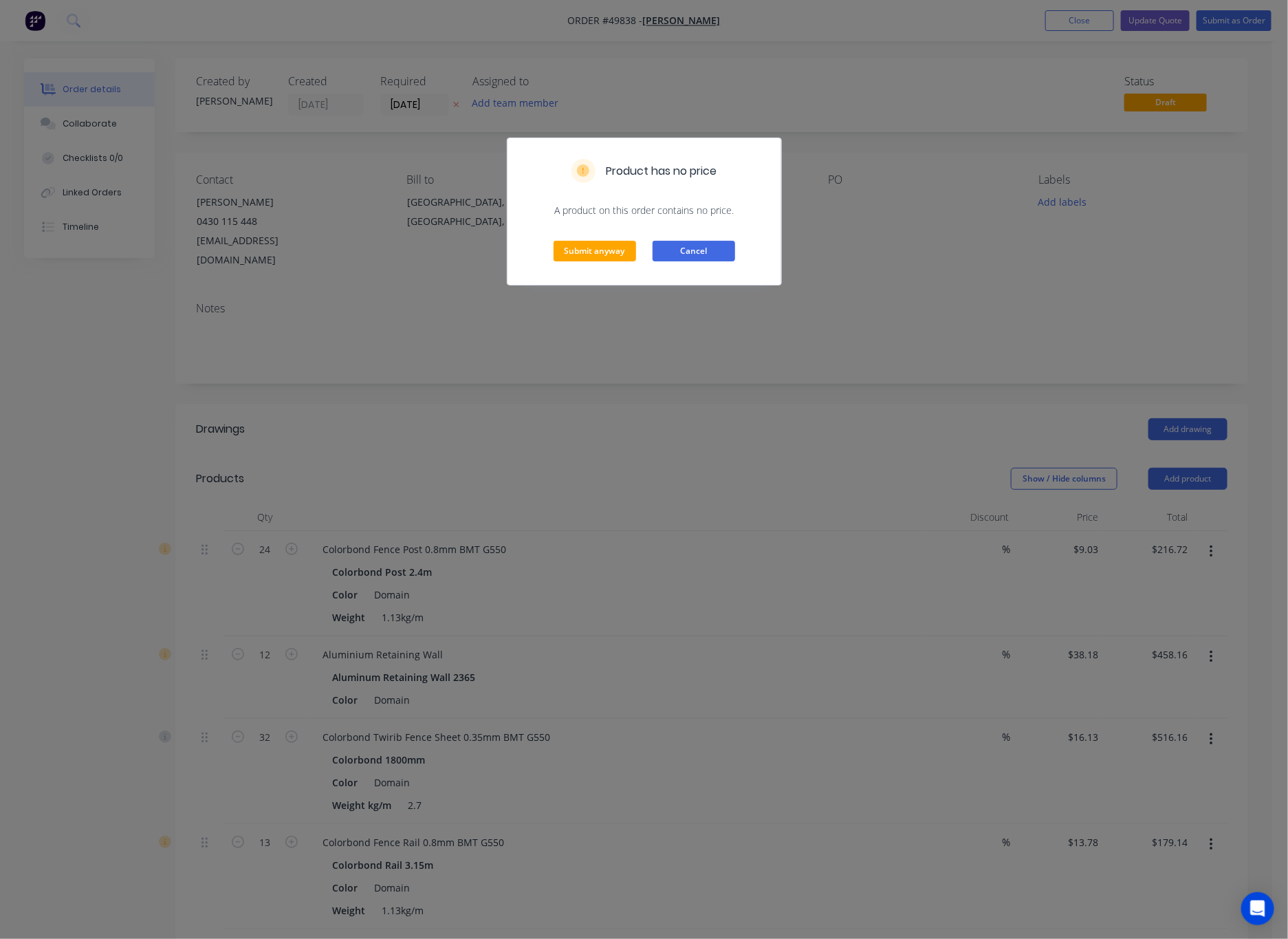
click at [688, 253] on button "Cancel" at bounding box center [694, 250] width 82 height 21
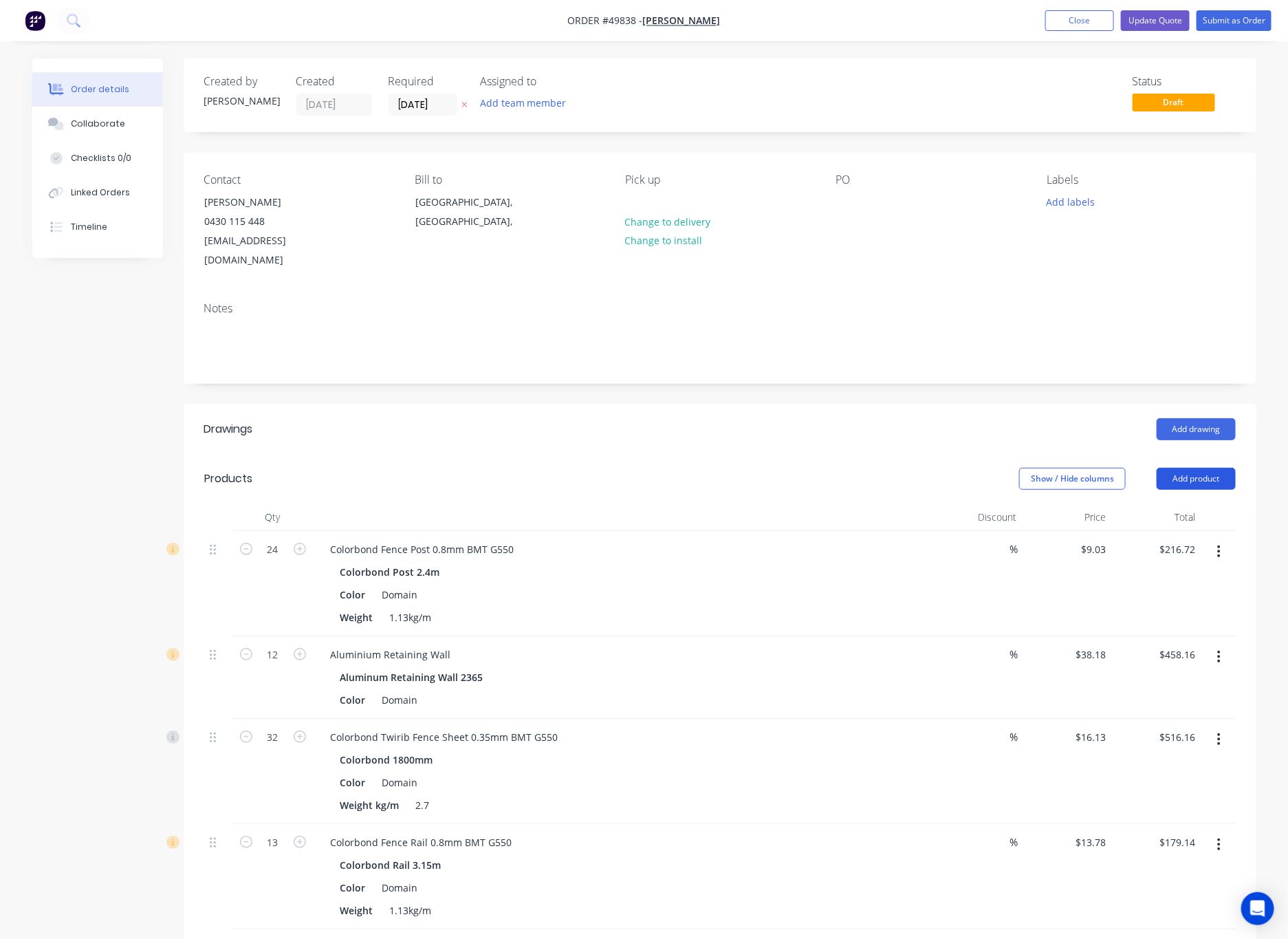
click at [845, 468] on button "Add product" at bounding box center [1196, 479] width 79 height 22
click at [845, 504] on div "Product catalogue" at bounding box center [1170, 514] width 106 height 20
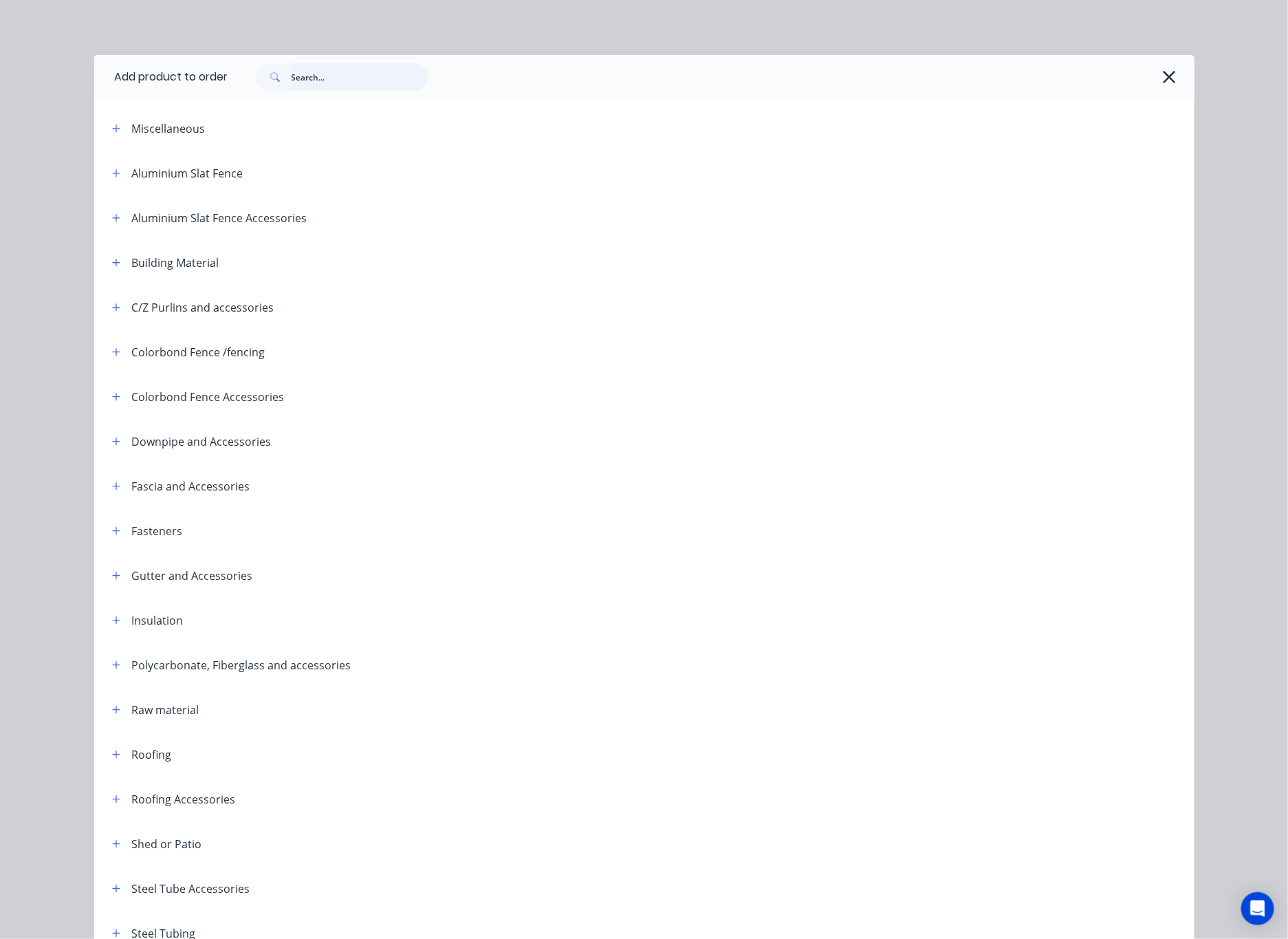
click at [316, 75] on input "text" at bounding box center [359, 77] width 136 height 27
type input "rail"
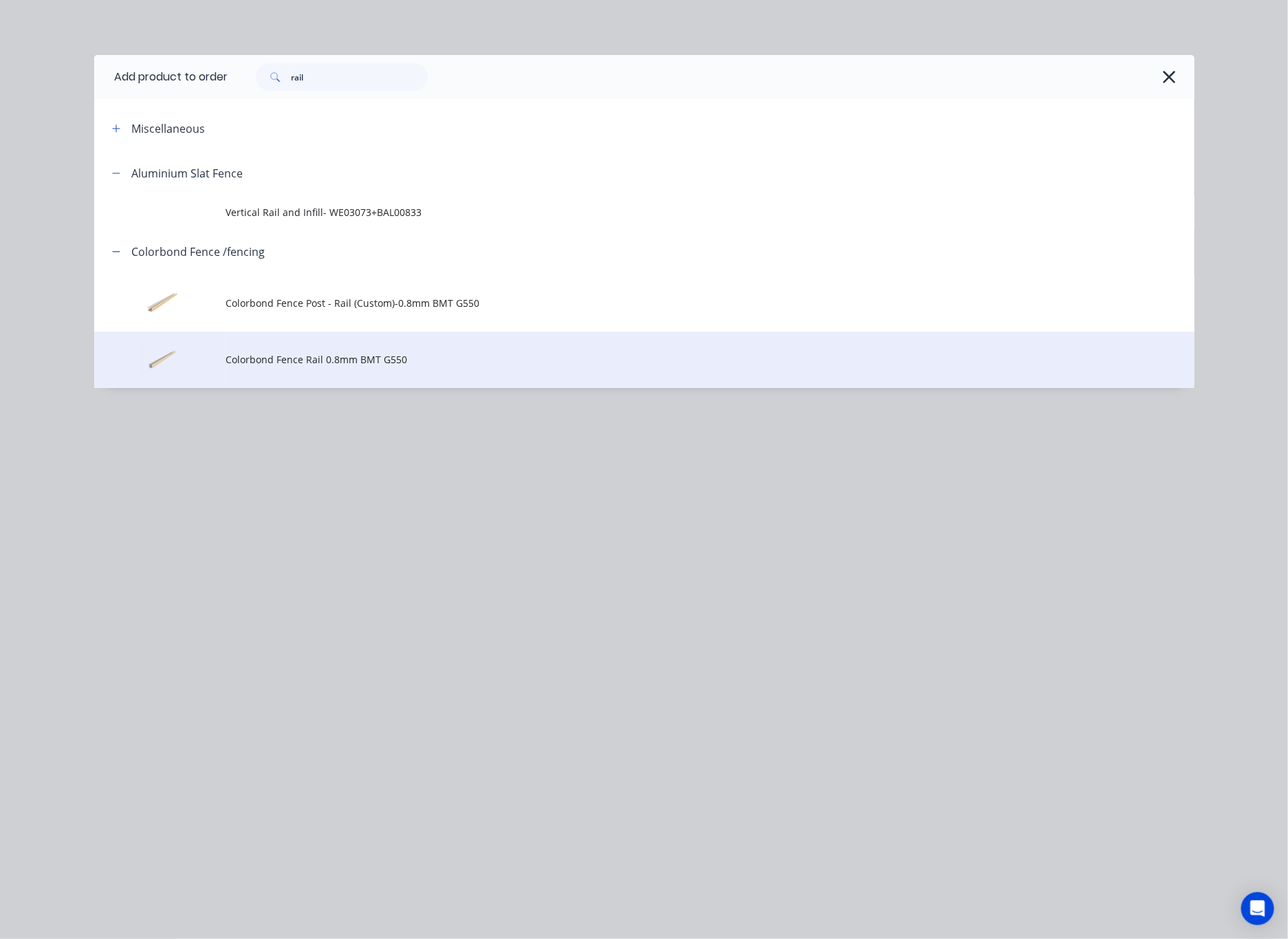
click at [450, 352] on span "Colorbond Fence Rail 0.8mm BMT G550" at bounding box center [613, 359] width 774 height 14
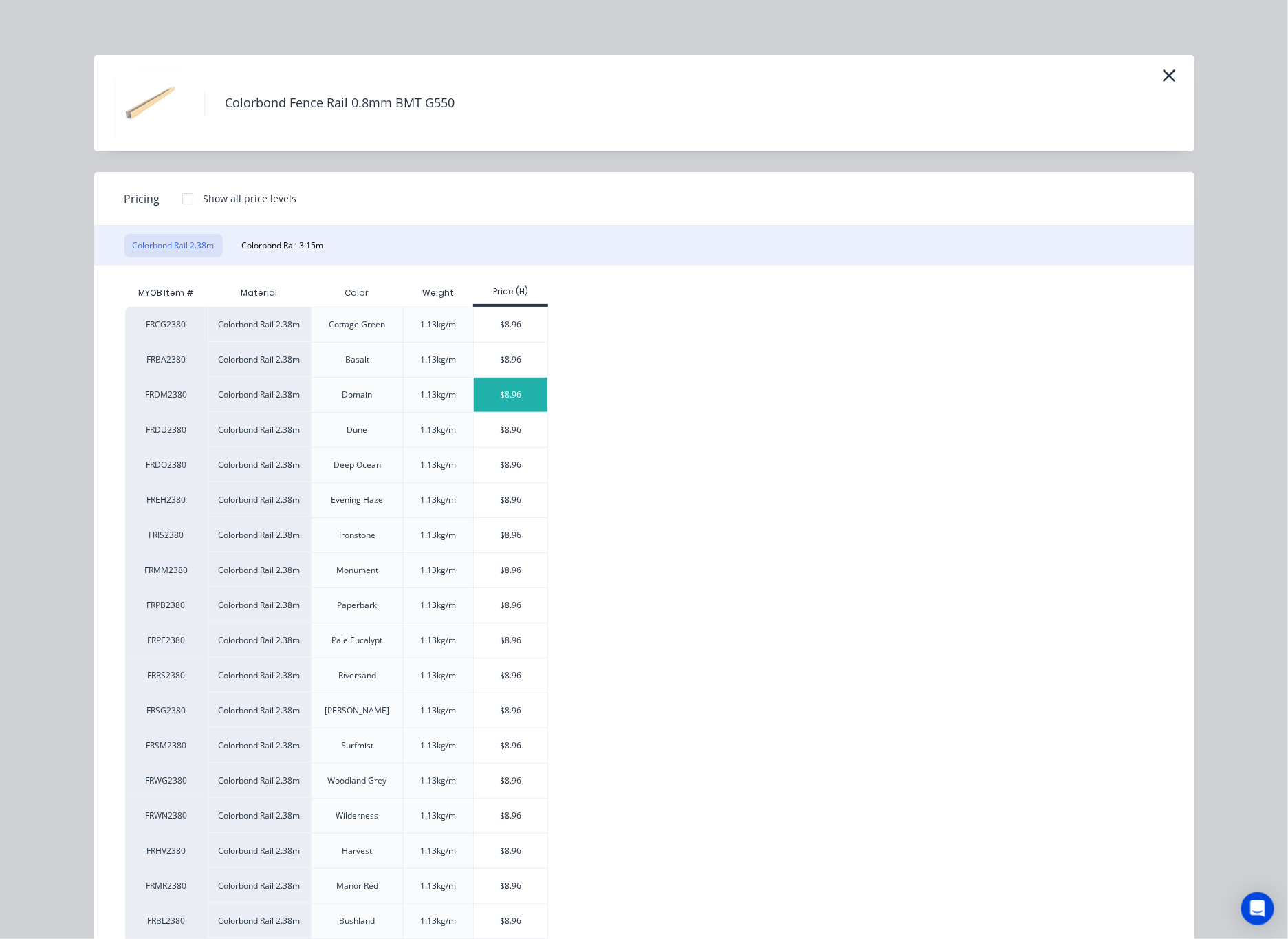
click at [510, 390] on div "$8.96" at bounding box center [510, 394] width 74 height 34
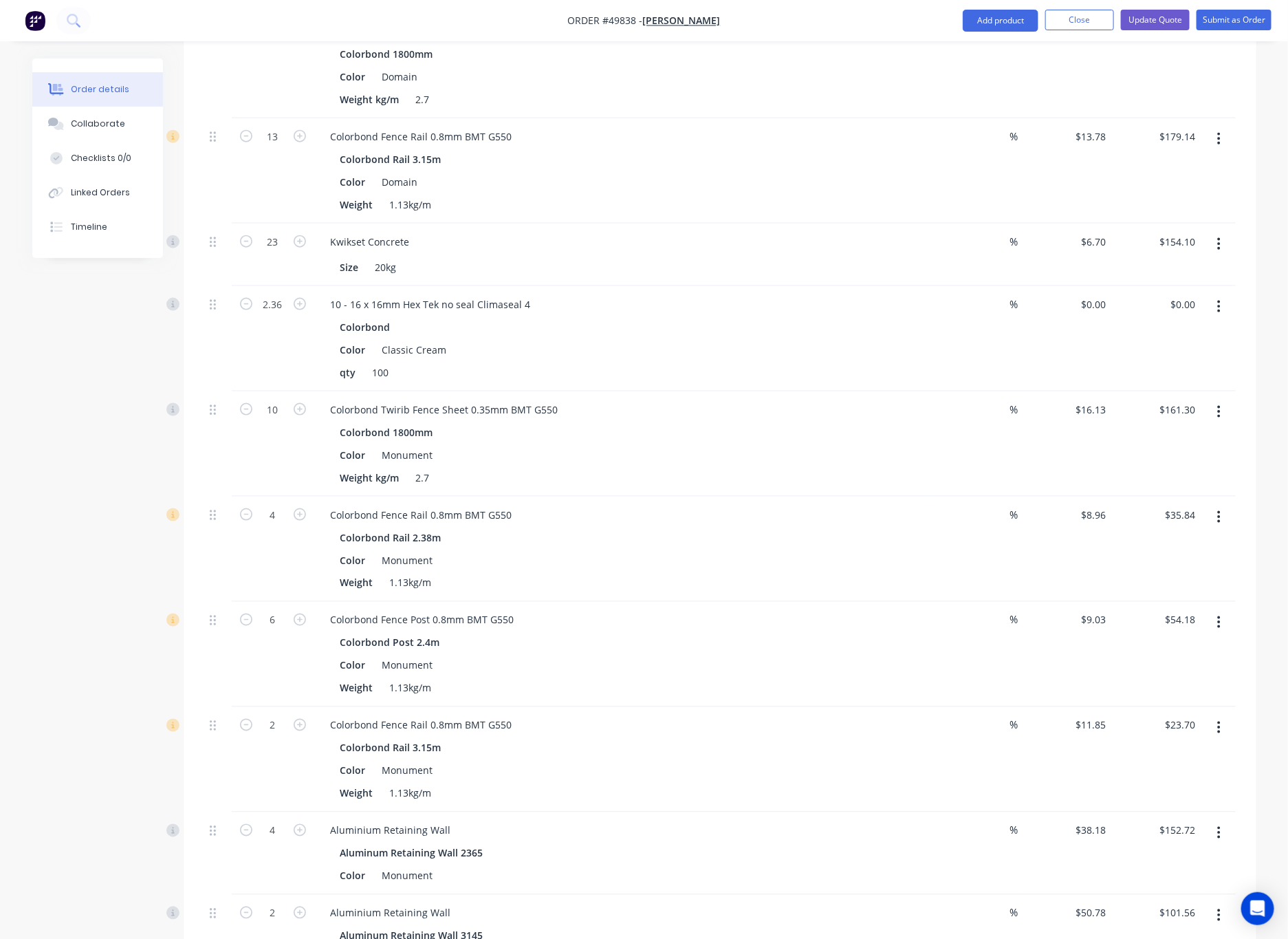
scroll to position [1135, 0]
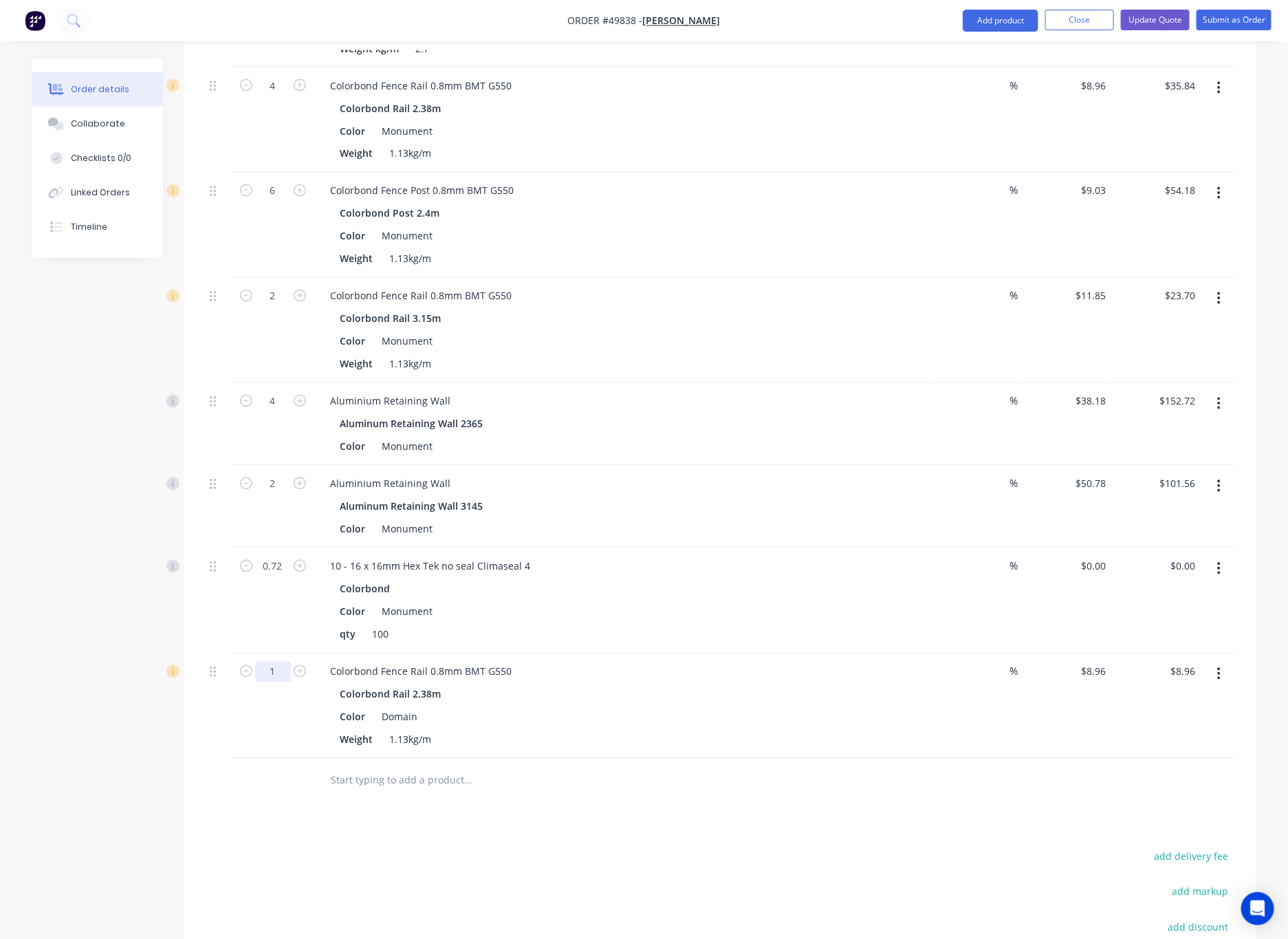
click at [272, 661] on input "1" at bounding box center [272, 671] width 36 height 21
type input "10"
type input "$89.60"
drag, startPoint x: 692, startPoint y: 883, endPoint x: 685, endPoint y: 863, distance: 21.2
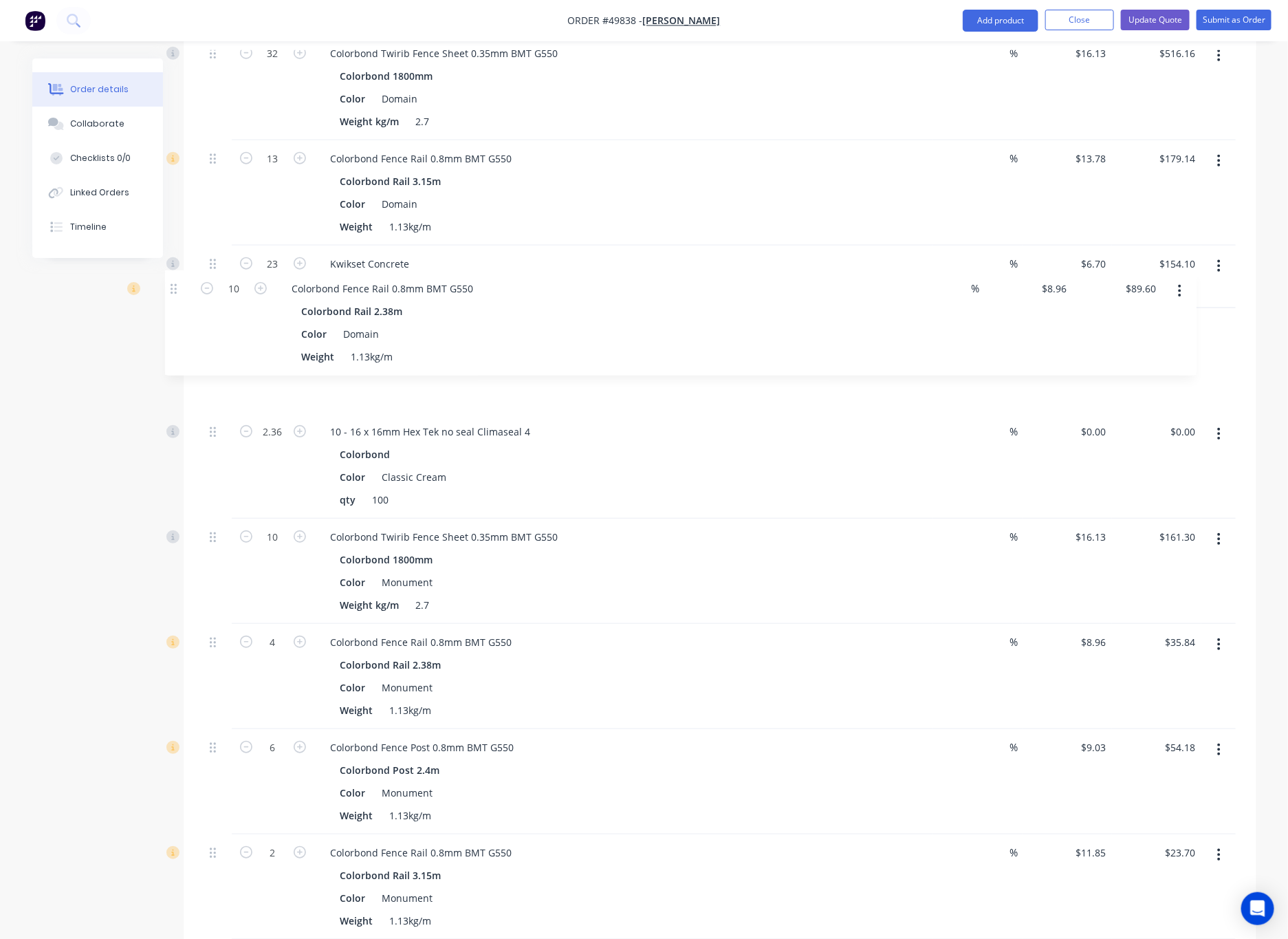
scroll to position [677, 0]
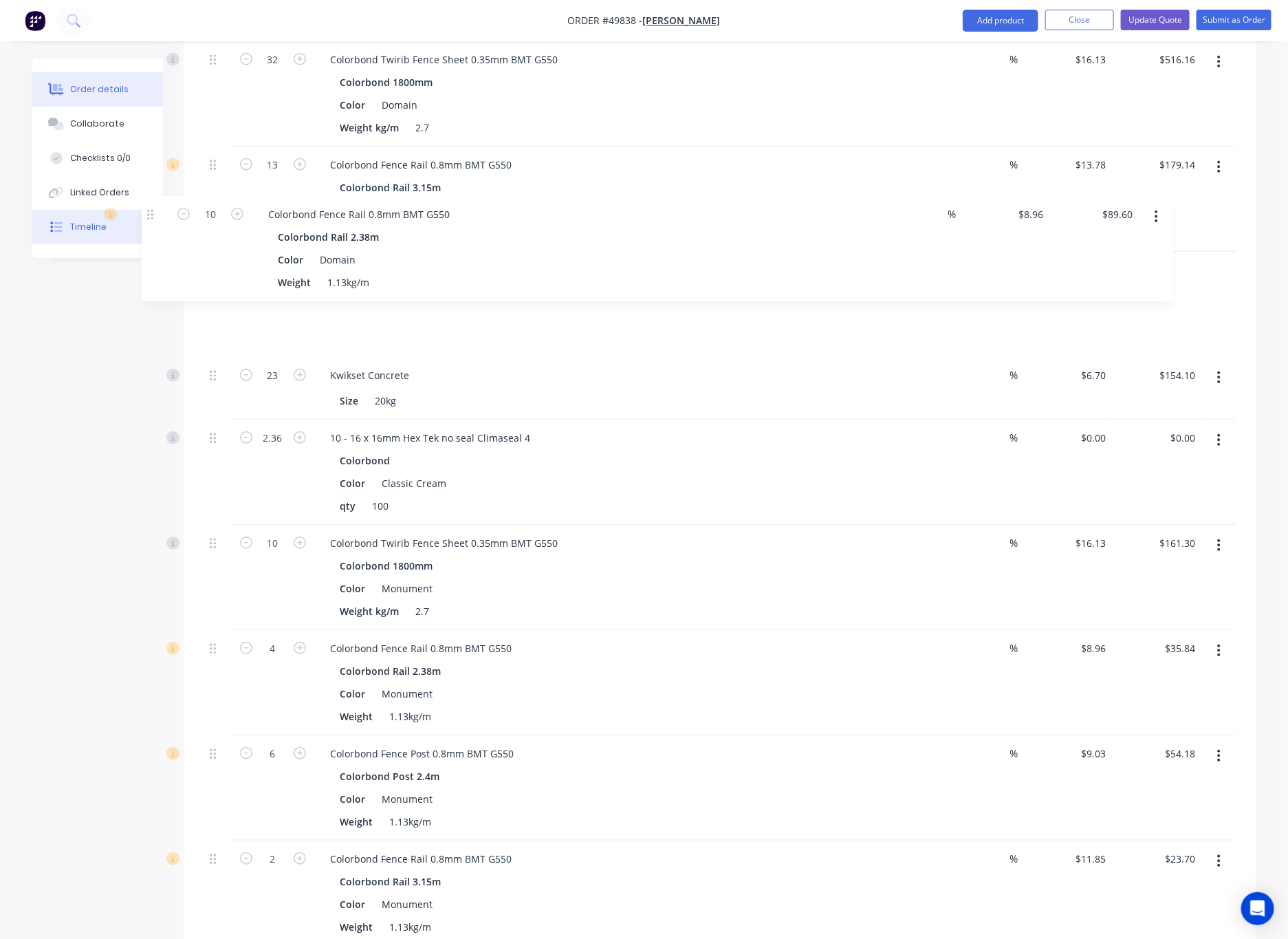
drag, startPoint x: 211, startPoint y: 660, endPoint x: 143, endPoint y: 219, distance: 446.2
click at [143, 219] on div "Order details Collaborate Checklists 0/0 Linked Orders Timeline Order details C…" at bounding box center [644, 481] width 1251 height 2200
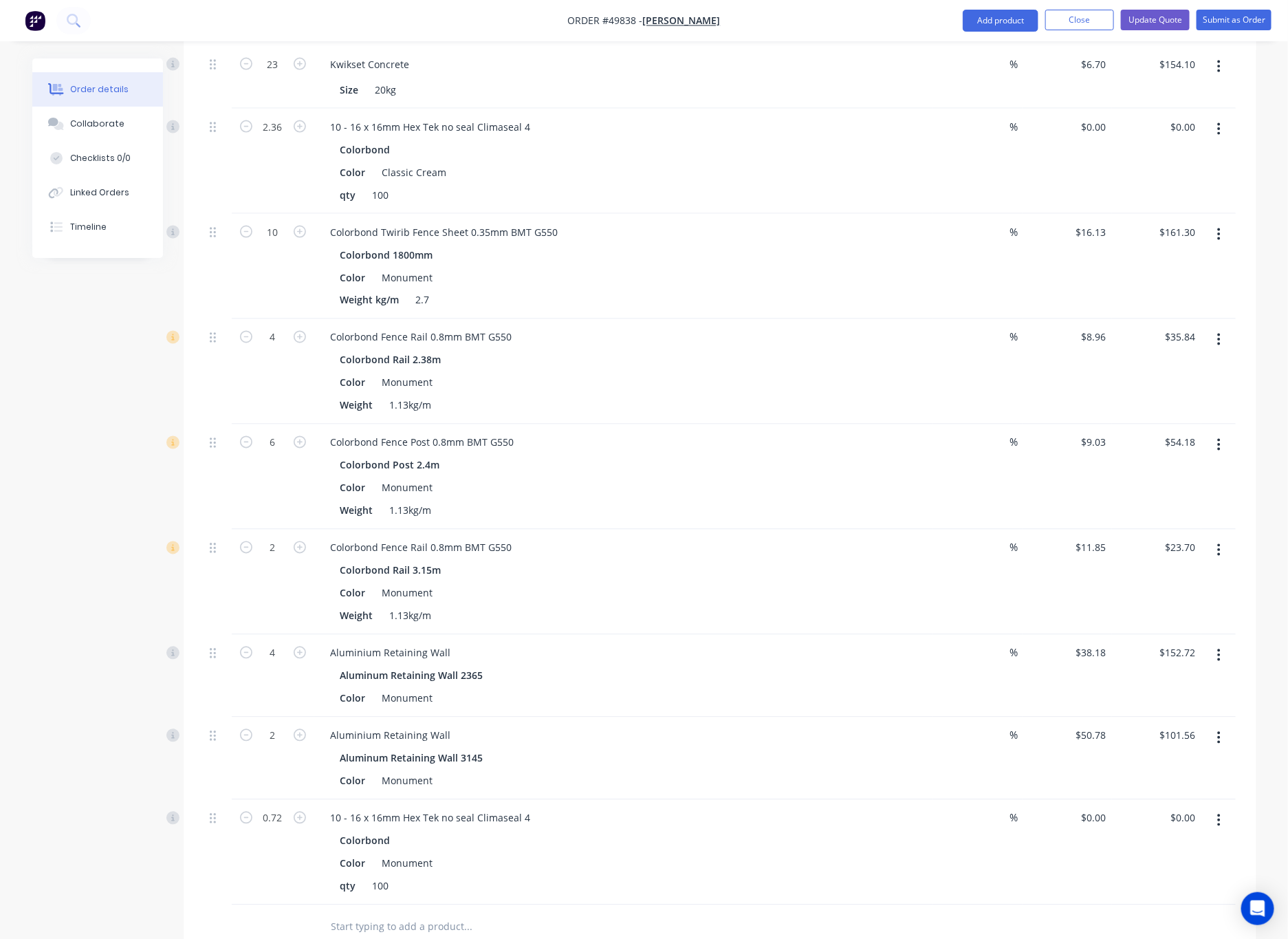
scroll to position [1306, 0]
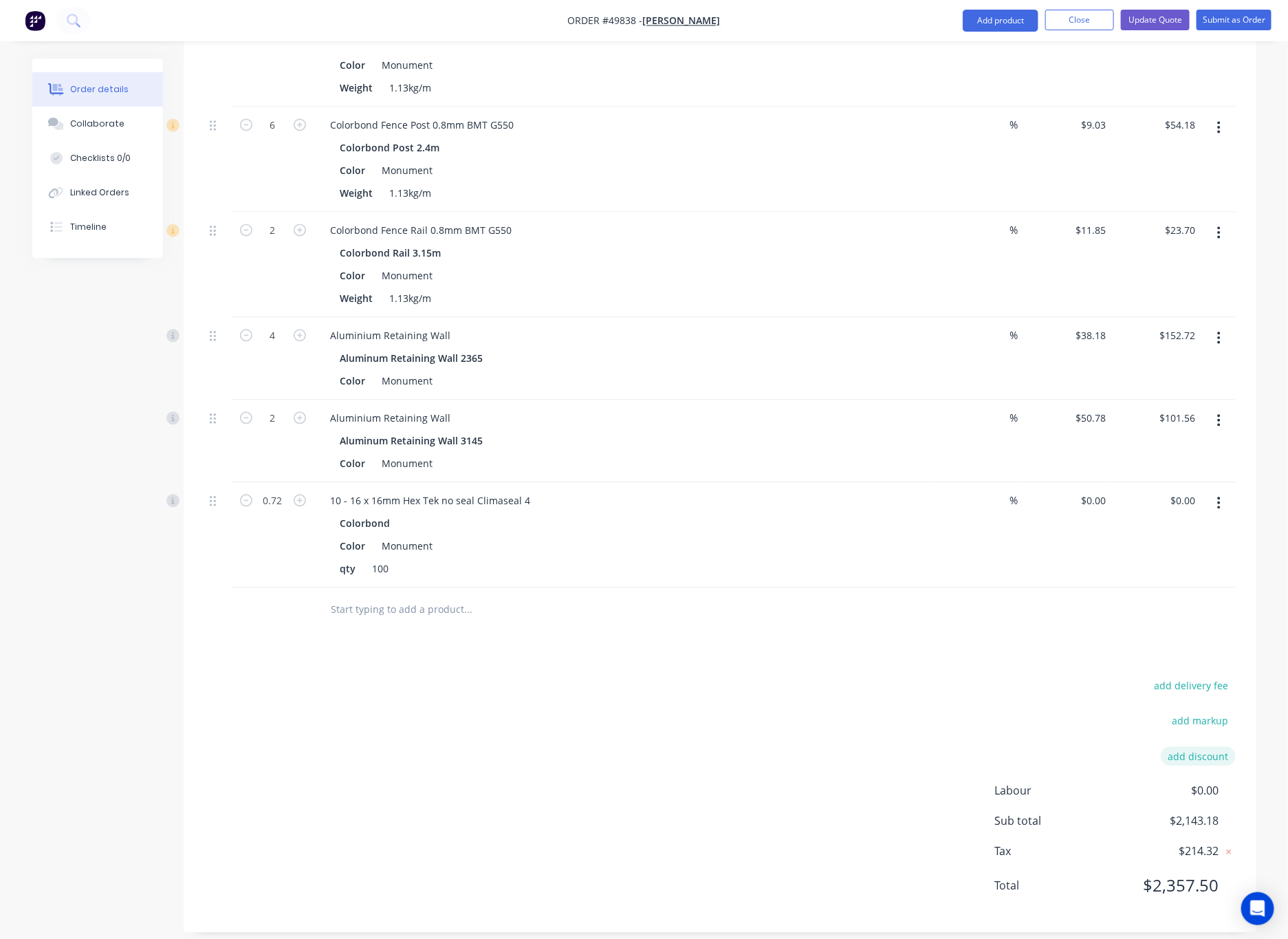
click at [845, 746] on button "add discount" at bounding box center [1198, 756] width 75 height 18
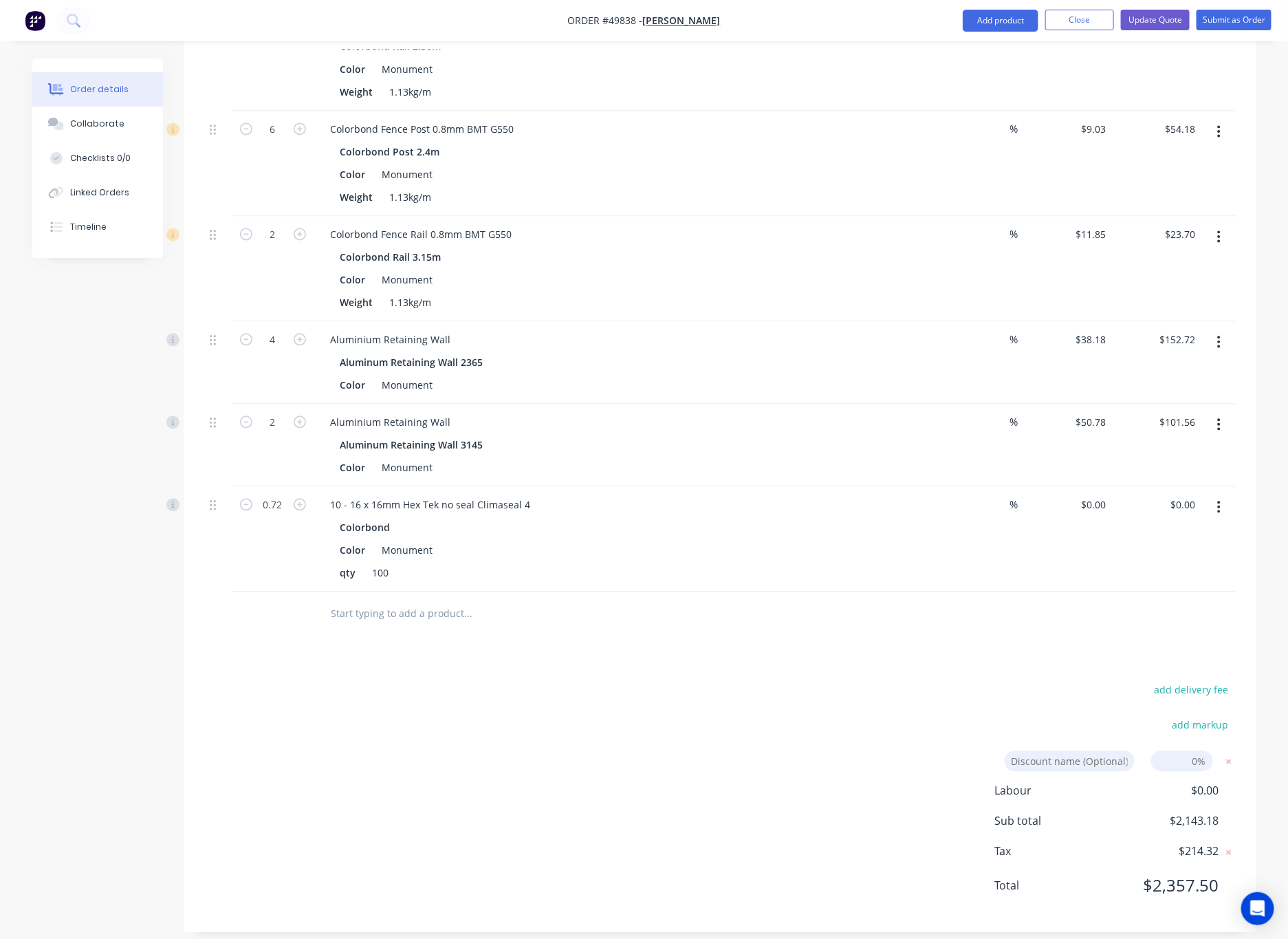
click at [845, 752] on input at bounding box center [1181, 760] width 62 height 21
click at [845, 750] on input "7" at bounding box center [1181, 760] width 62 height 21
type input "7%"
click input "submit" at bounding box center [0, 0] width 0 height 0
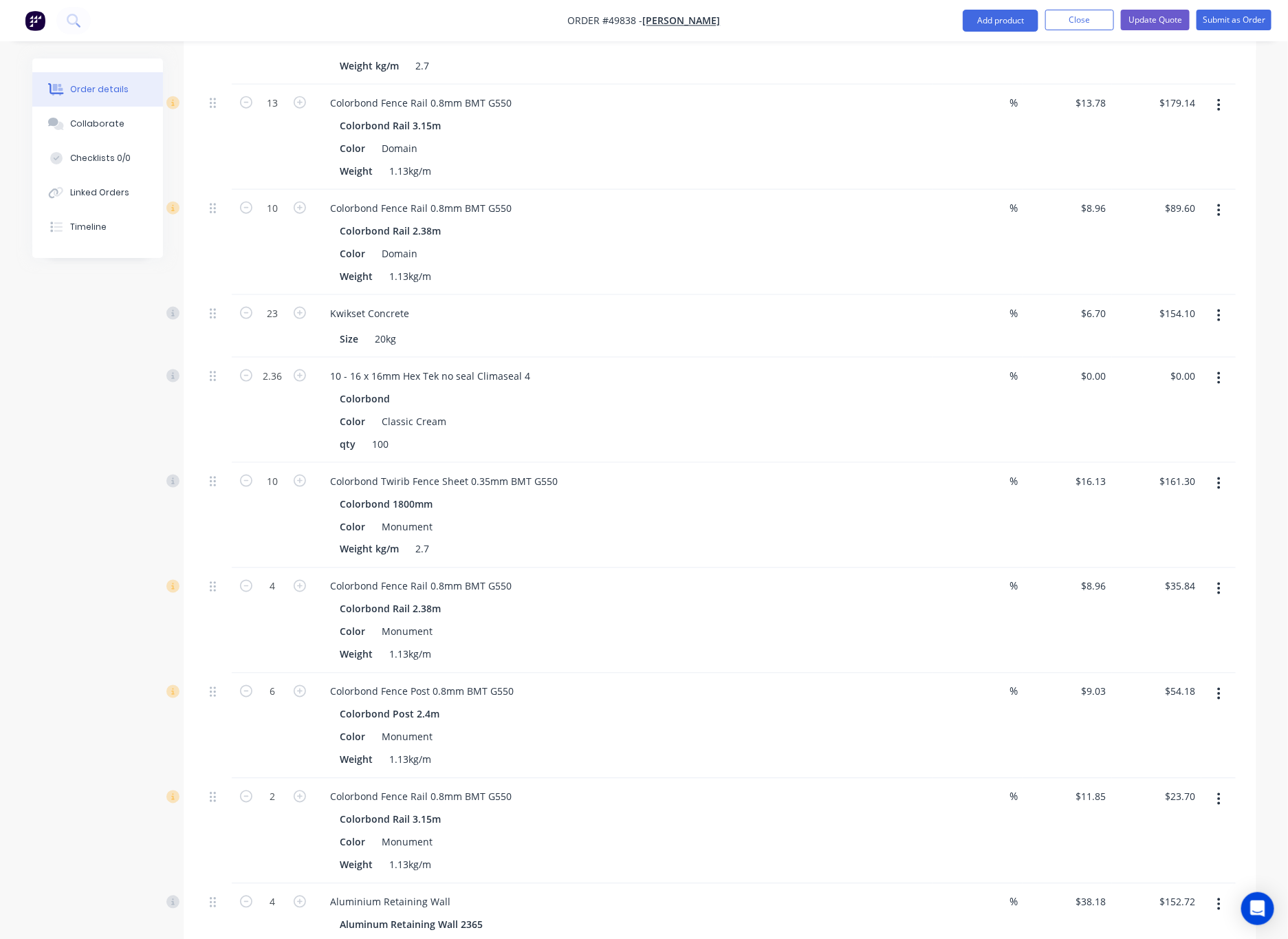
scroll to position [1337, 0]
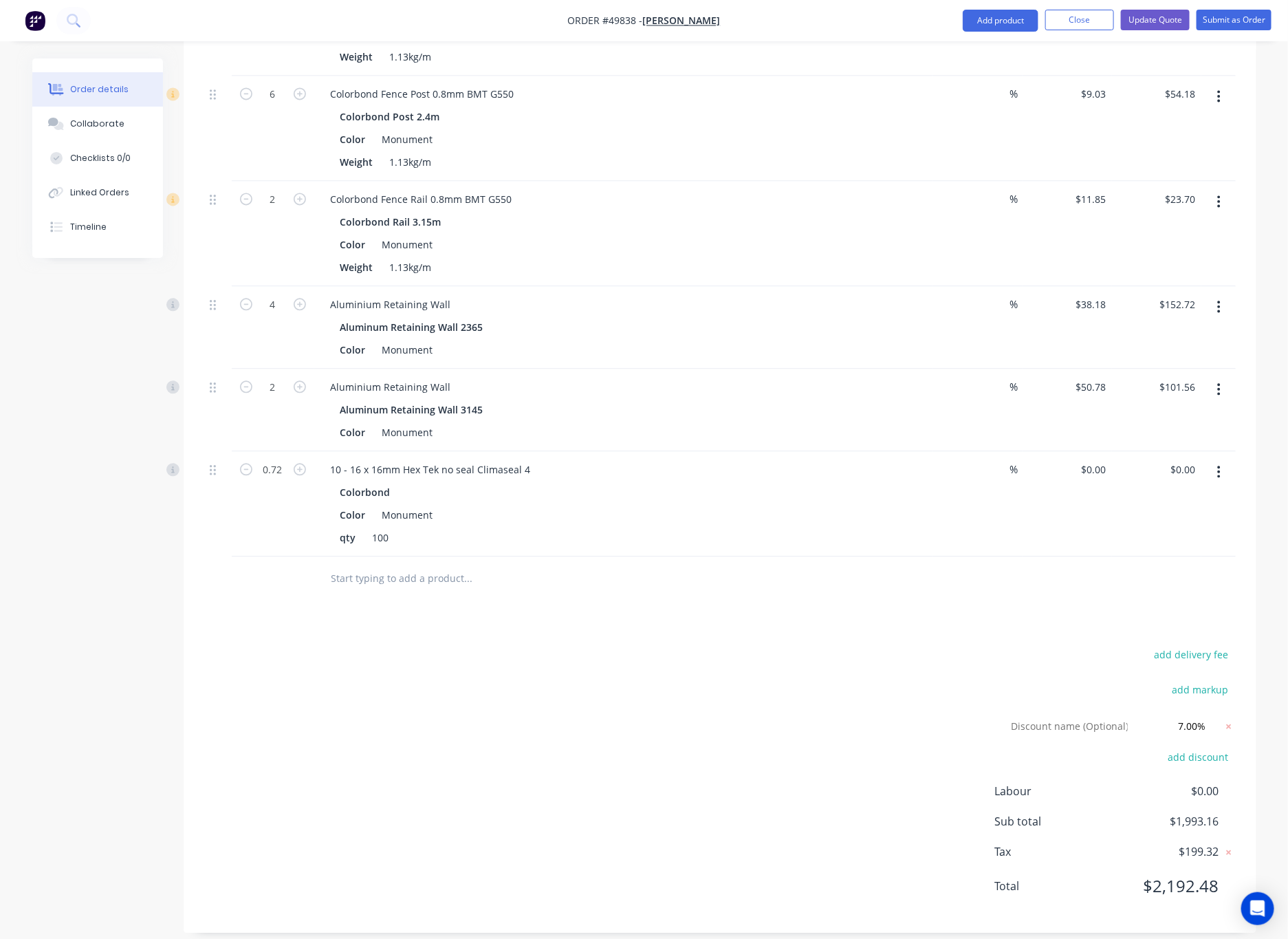
click at [800, 689] on div "add delivery fee add markup Discount name (Optional) 7.00% 7.00% 0% add discoun…" at bounding box center [720, 778] width 1032 height 267
click at [845, 715] on input "7.00%" at bounding box center [1181, 725] width 62 height 21
click input "submit" at bounding box center [0, 0] width 0 height 0
click at [822, 665] on div "add delivery fee add markup Discount name (Optional) 7.00% 7.00% 0% add discoun…" at bounding box center [720, 778] width 1032 height 267
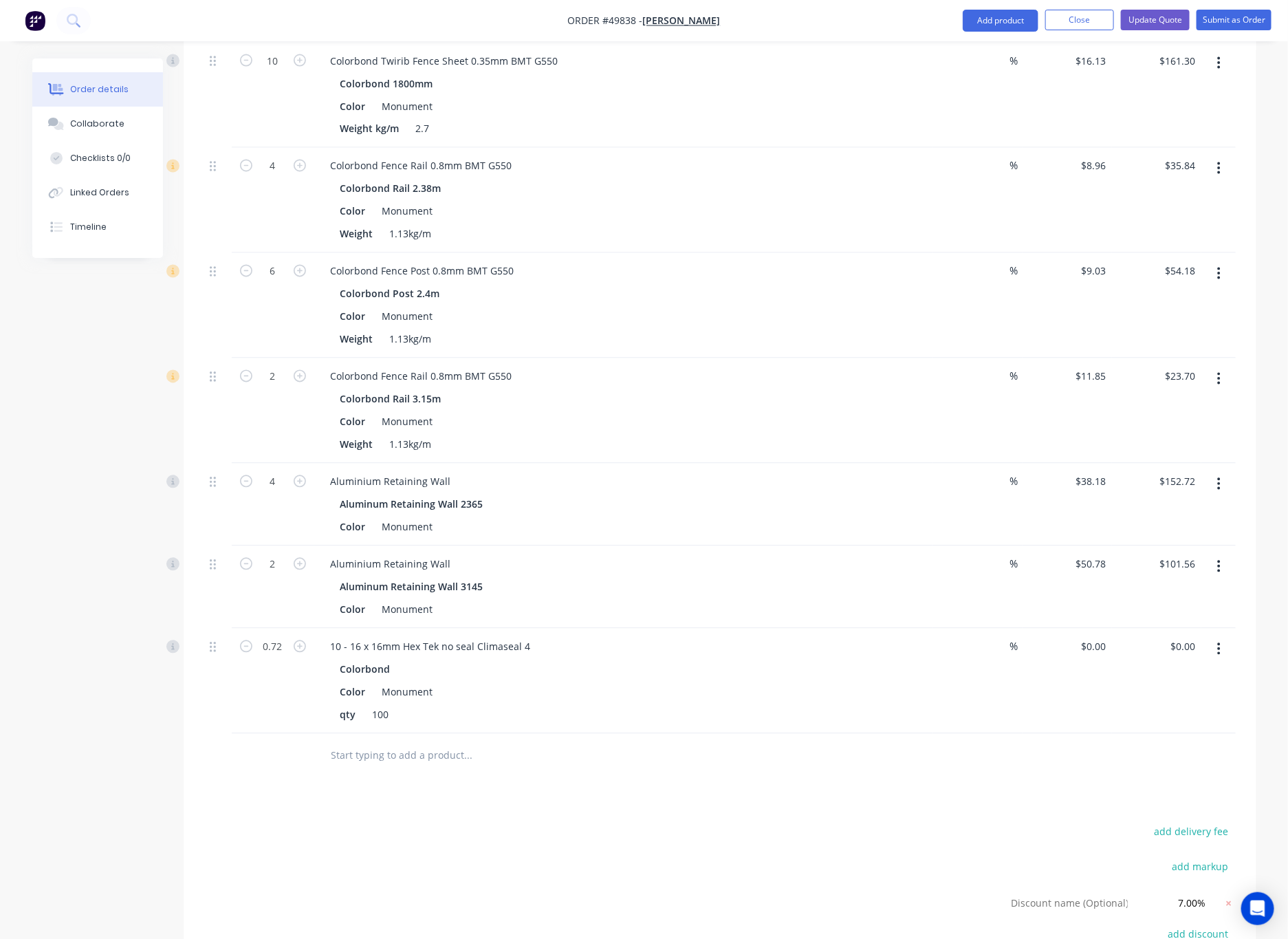
scroll to position [1131, 0]
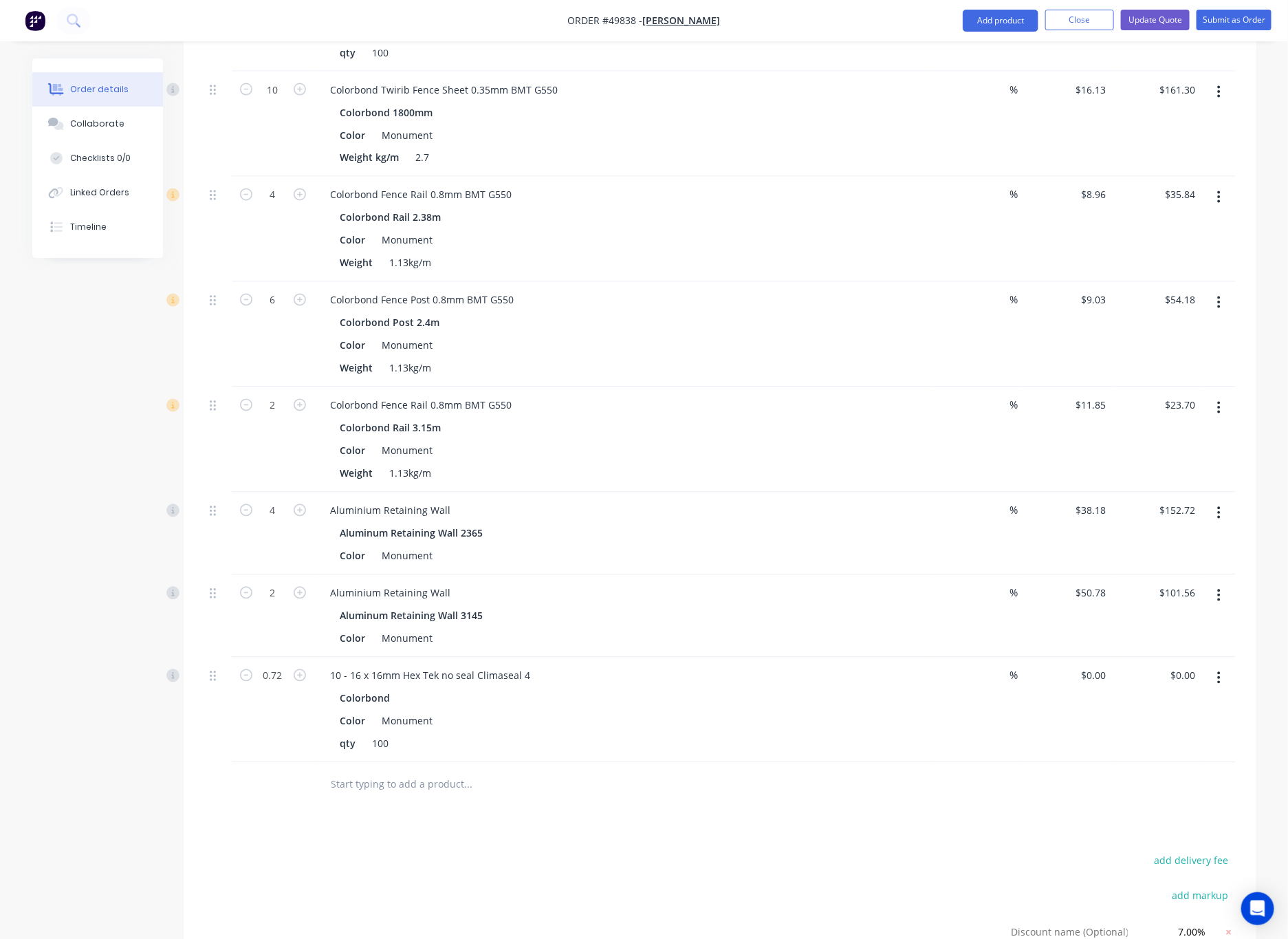
click at [845, 297] on icon "button" at bounding box center [1220, 303] width 3 height 12
click at [845, 329] on div "Edit" at bounding box center [1170, 339] width 106 height 20
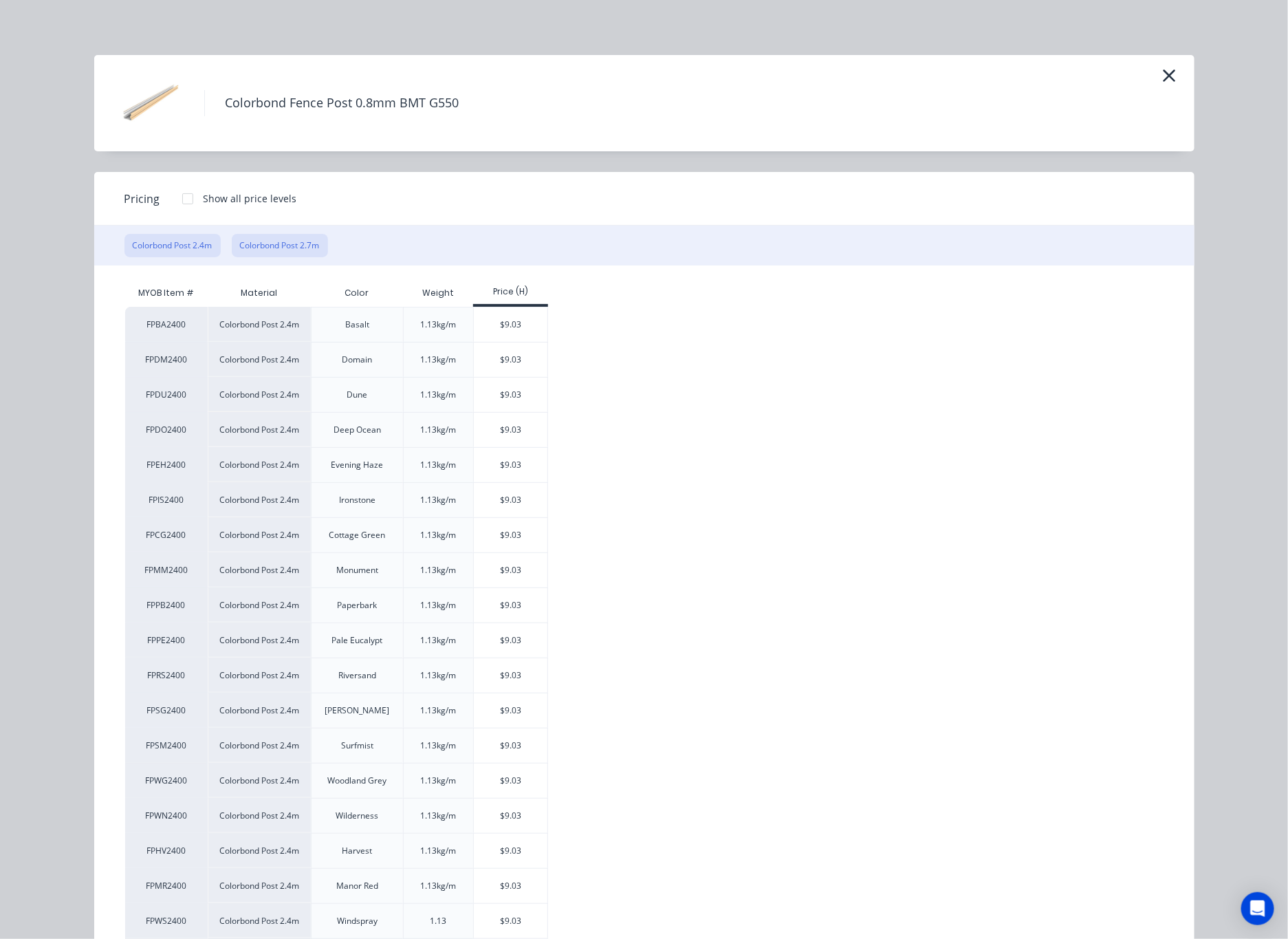
click at [271, 246] on button "Colorbond Post 2.7m" at bounding box center [280, 245] width 97 height 24
click at [510, 396] on div "$10.16" at bounding box center [510, 394] width 74 height 34
type input "$10.16"
type input "$60.96"
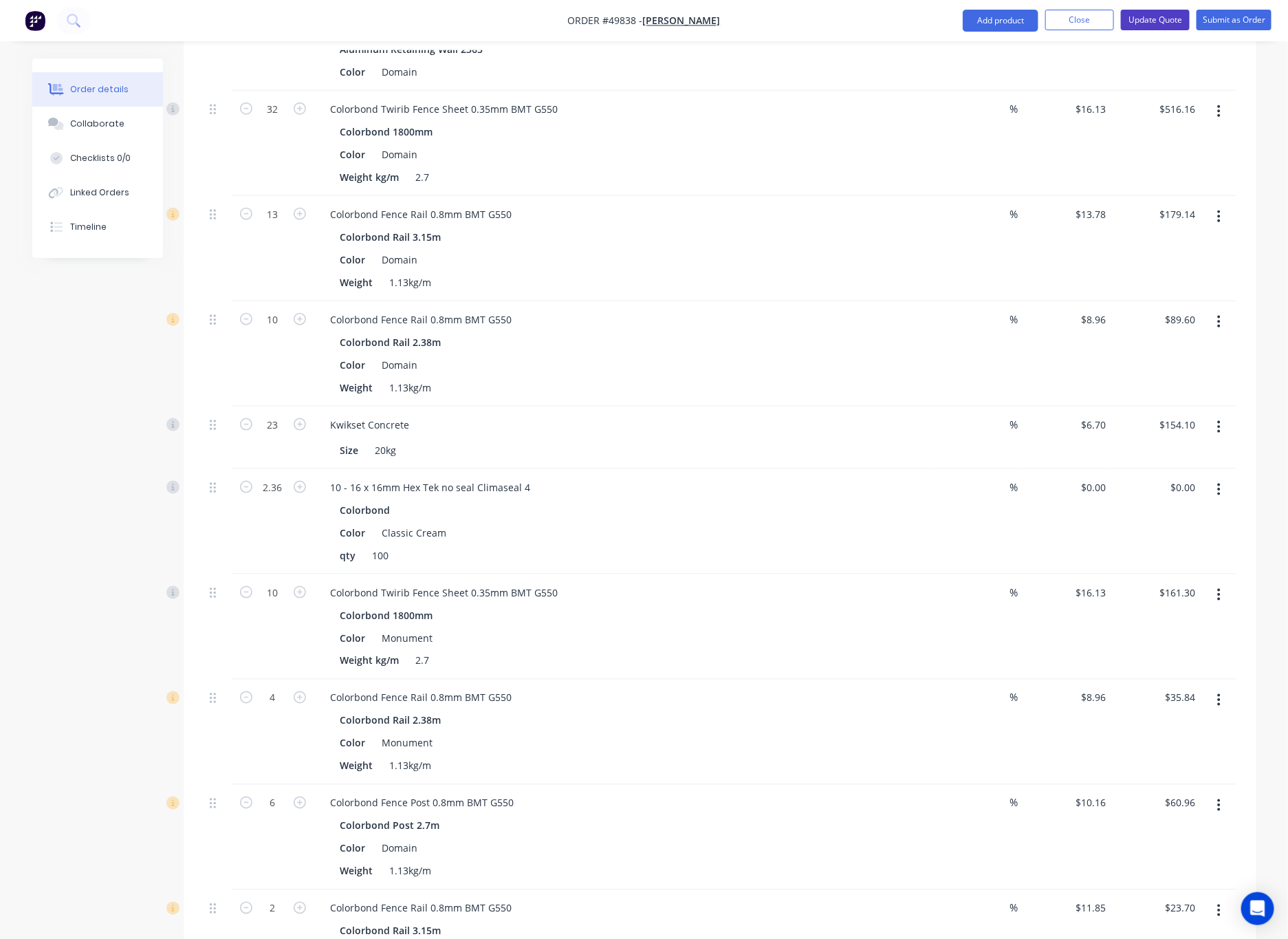
scroll to position [615, 0]
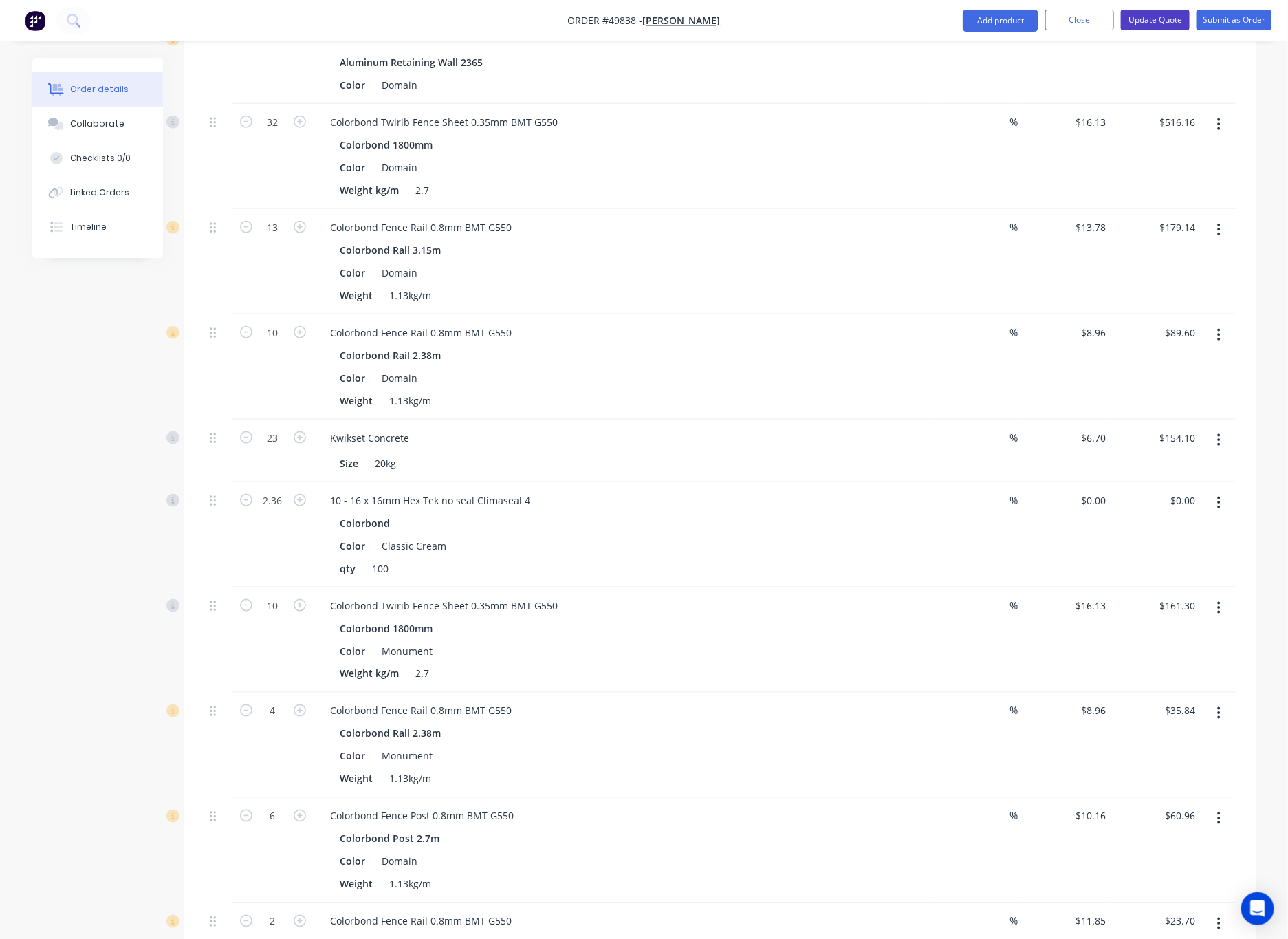
click at [845, 12] on button "Update Quote" at bounding box center [1155, 20] width 68 height 21
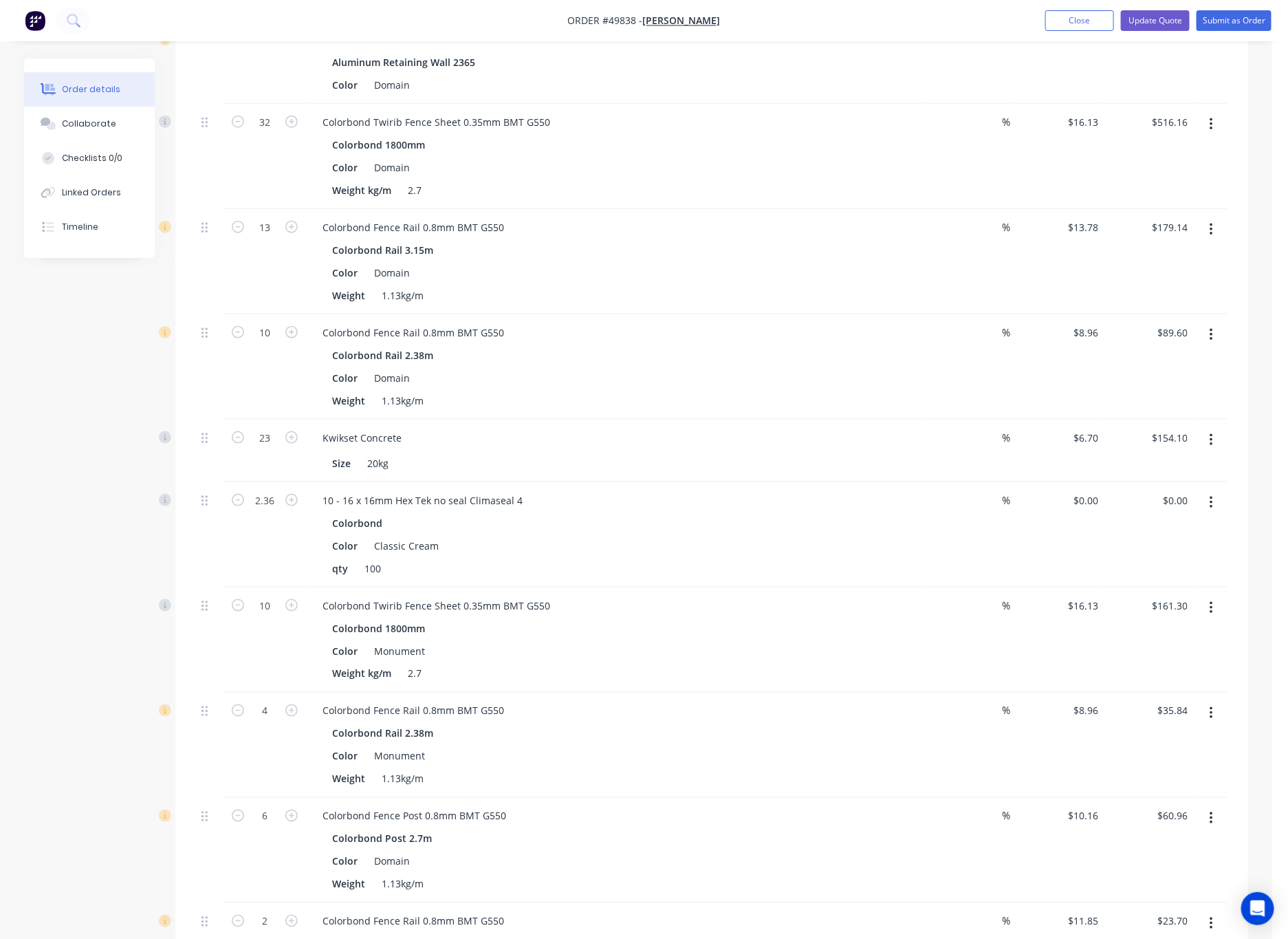
scroll to position [0, 0]
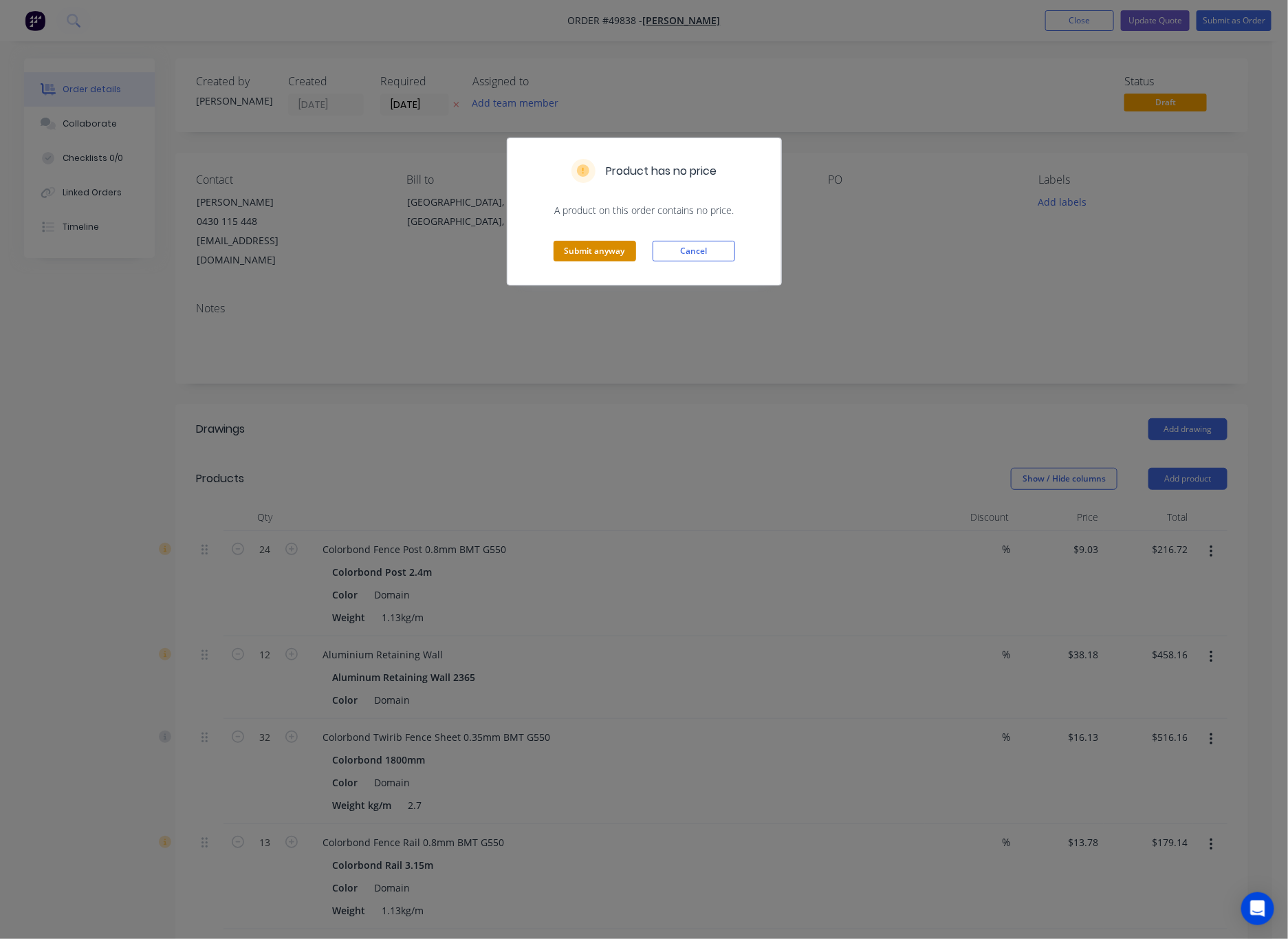
click at [587, 253] on button "Submit anyway" at bounding box center [595, 250] width 82 height 21
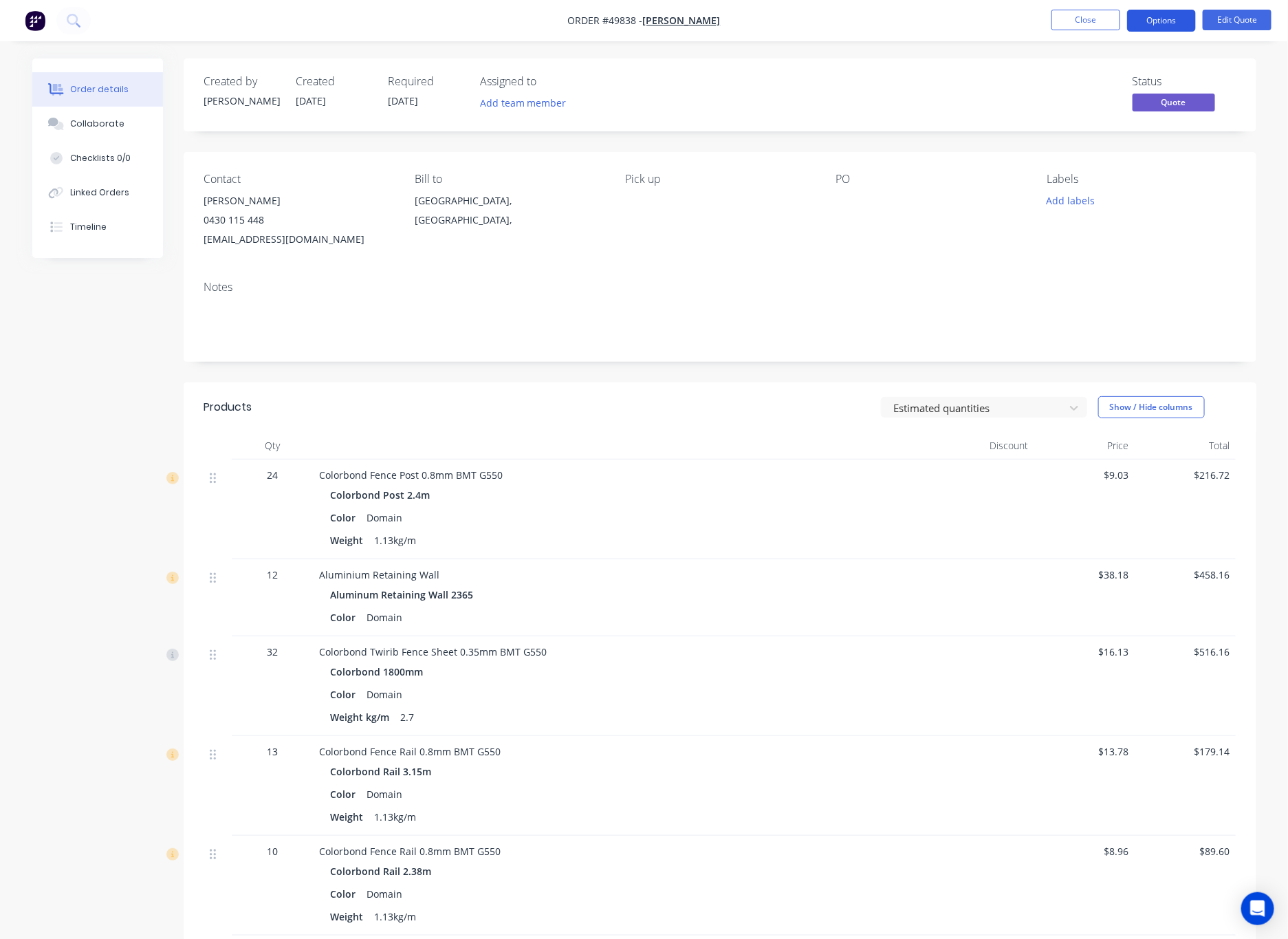
click at [845, 24] on button "Options" at bounding box center [1161, 21] width 68 height 22
click at [845, 83] on div "Quote" at bounding box center [1120, 84] width 126 height 20
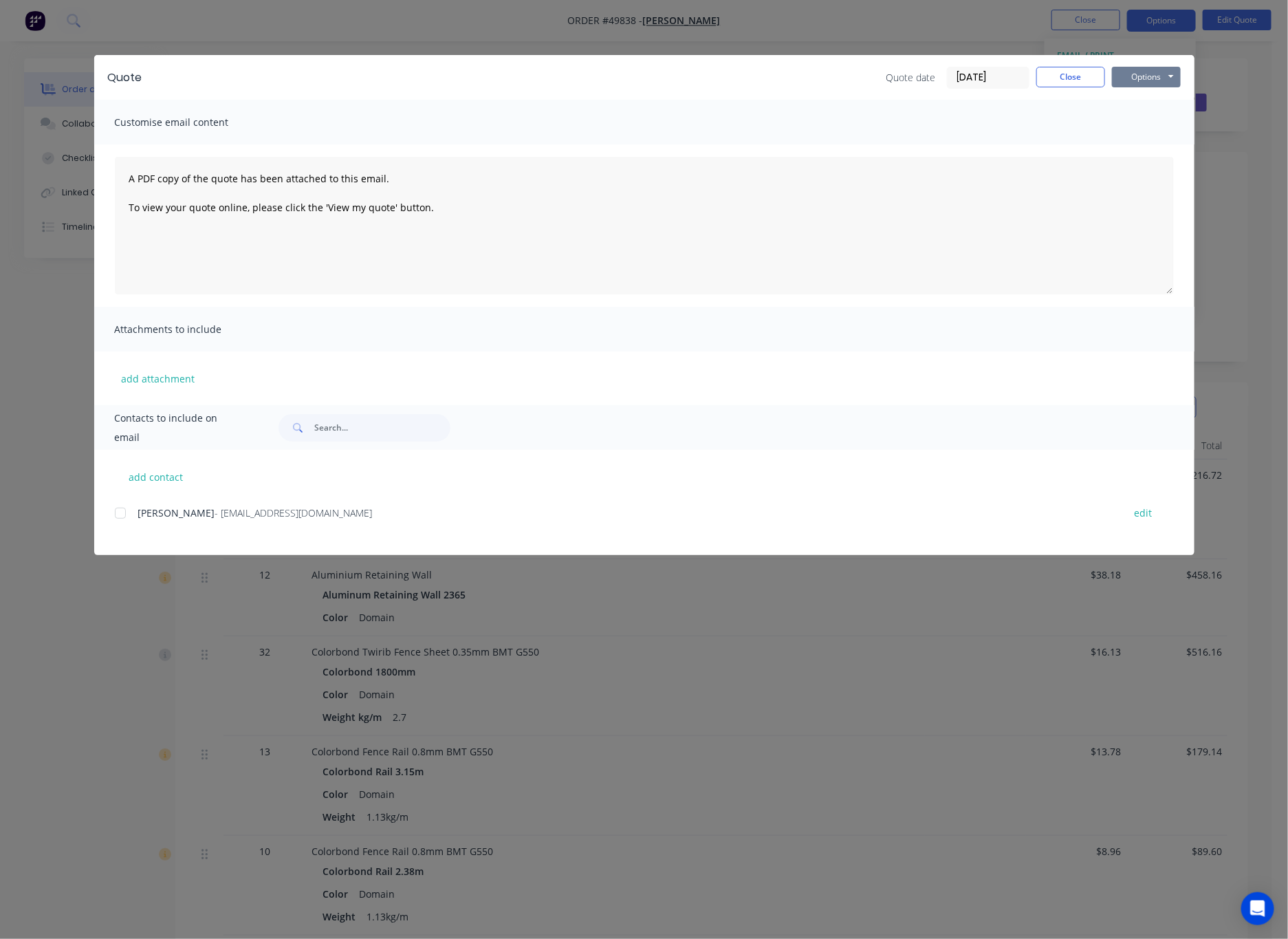
click at [845, 73] on button "Options" at bounding box center [1146, 77] width 68 height 21
click at [845, 120] on button "Print" at bounding box center [1156, 124] width 88 height 23
click at [824, 18] on div "Quote Quote date 30/09/25 Close Options Preview Print Email Customise email con…" at bounding box center [644, 470] width 1288 height 939
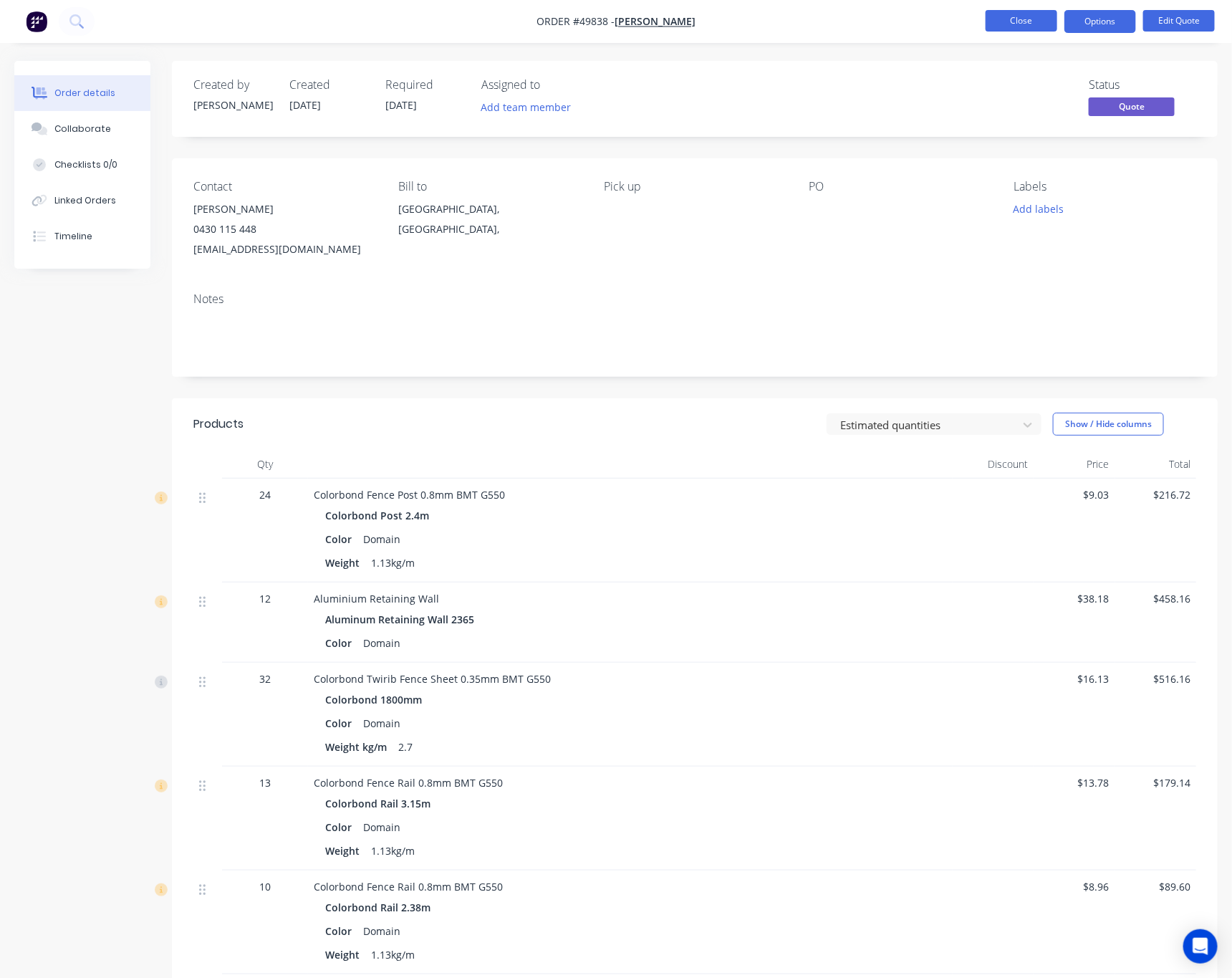
click at [881, 17] on button "Close" at bounding box center [1022, 21] width 71 height 21
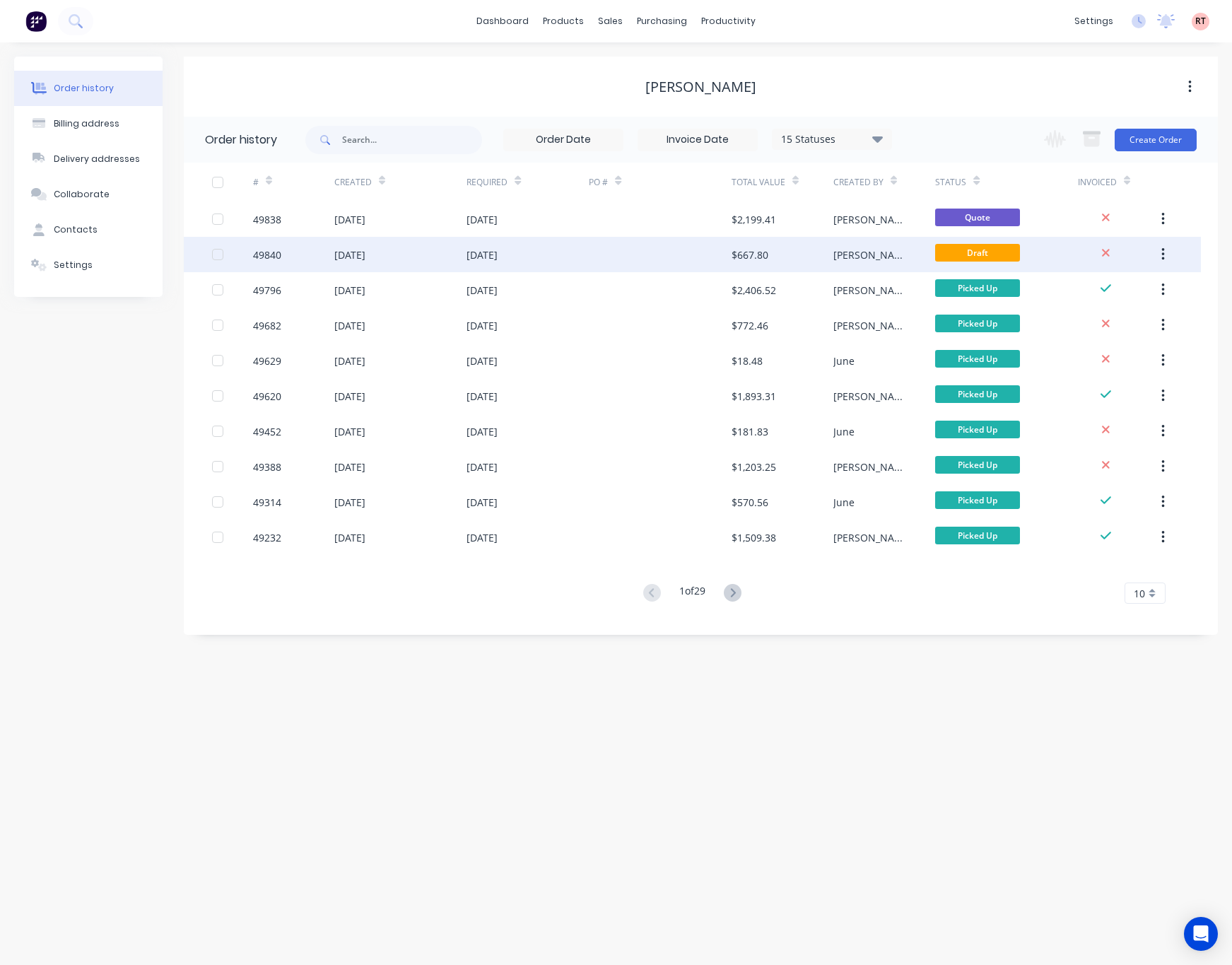
click at [869, 246] on button "button" at bounding box center [1163, 254] width 33 height 26
click at [869, 286] on div "Archive" at bounding box center [1112, 292] width 109 height 20
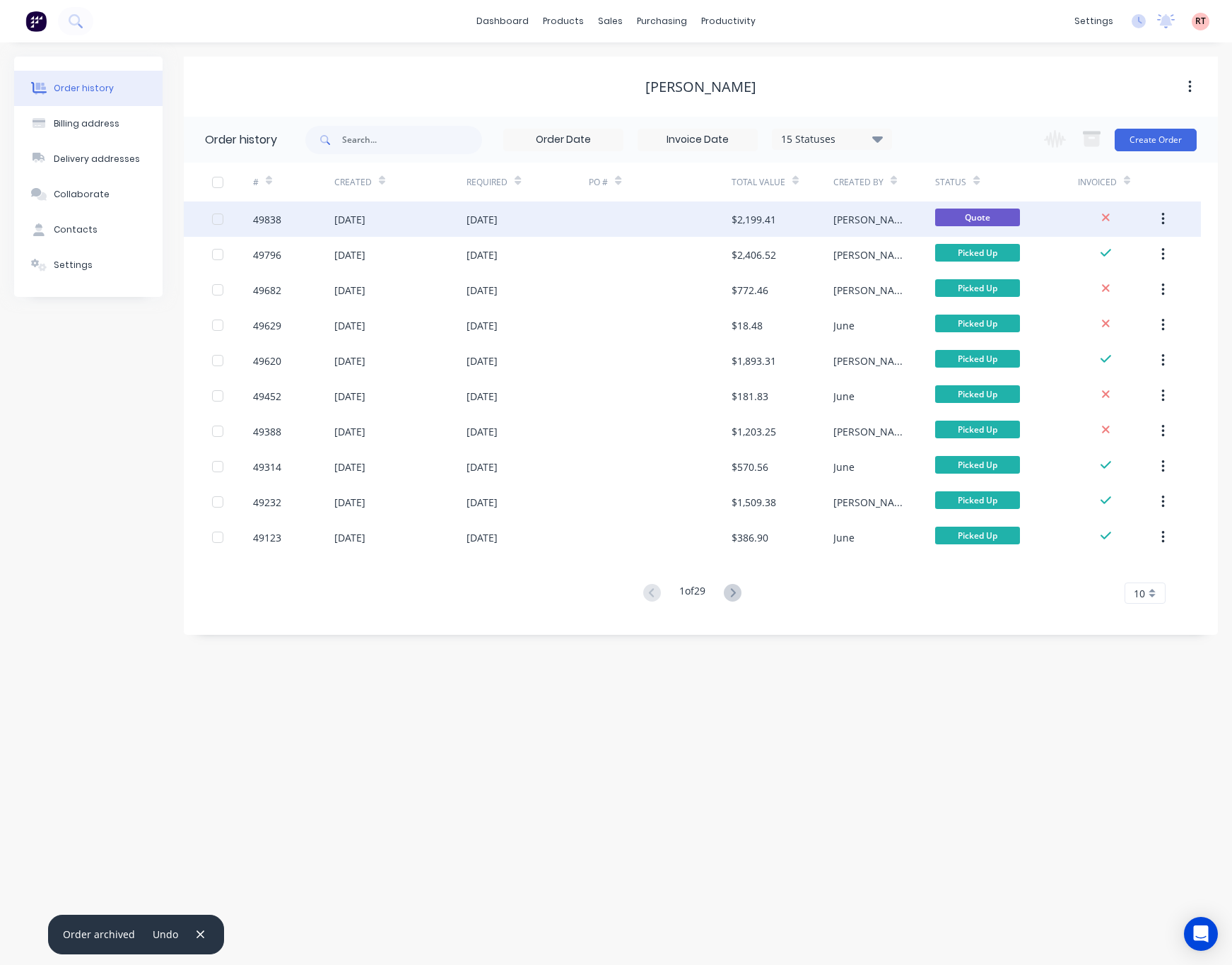
click at [670, 217] on div at bounding box center [660, 219] width 143 height 35
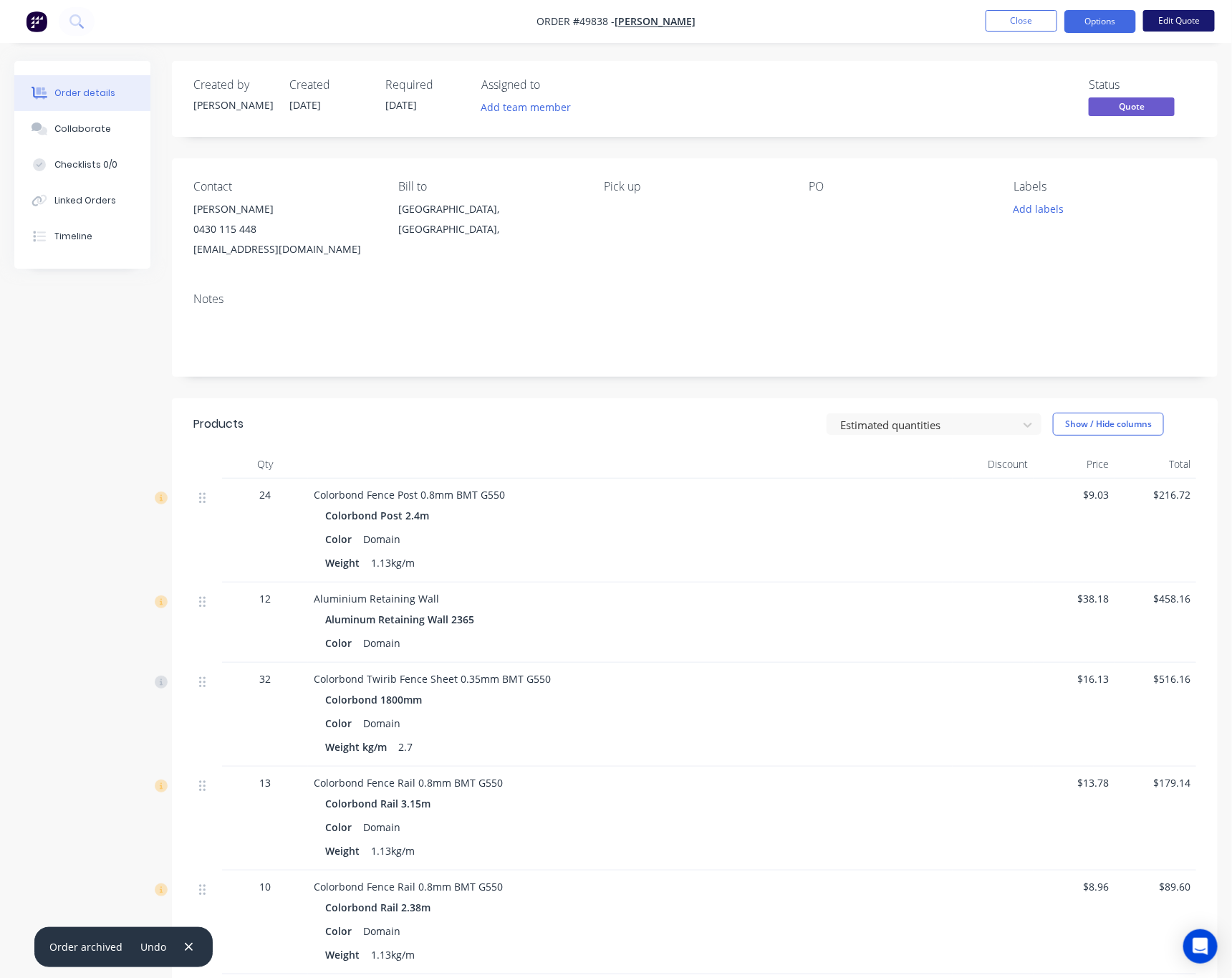
click at [881, 20] on button "Edit Quote" at bounding box center [1179, 21] width 71 height 21
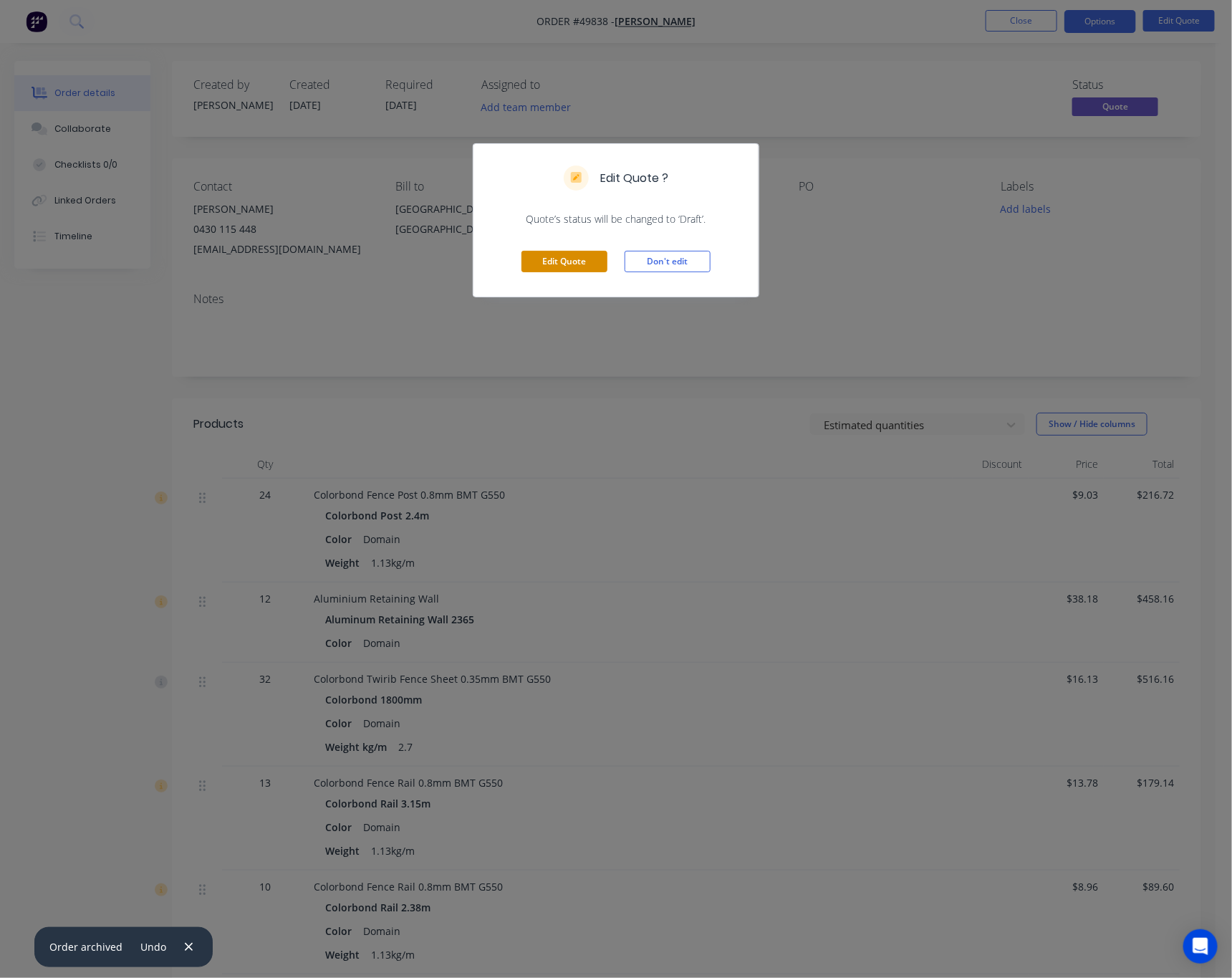
click at [576, 262] on button "Edit Quote" at bounding box center [564, 261] width 86 height 21
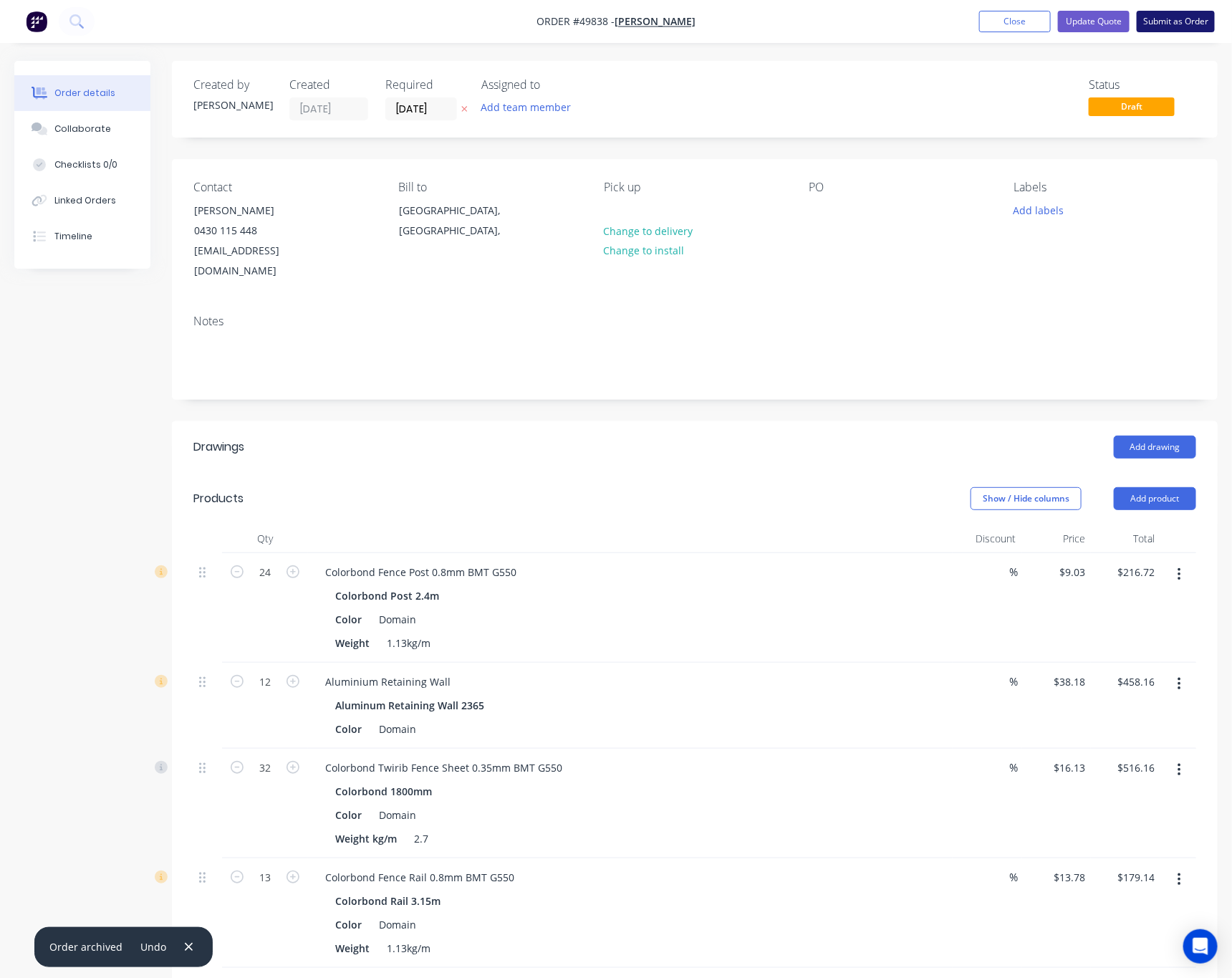
click at [881, 18] on button "Submit as Order" at bounding box center [1176, 21] width 78 height 21
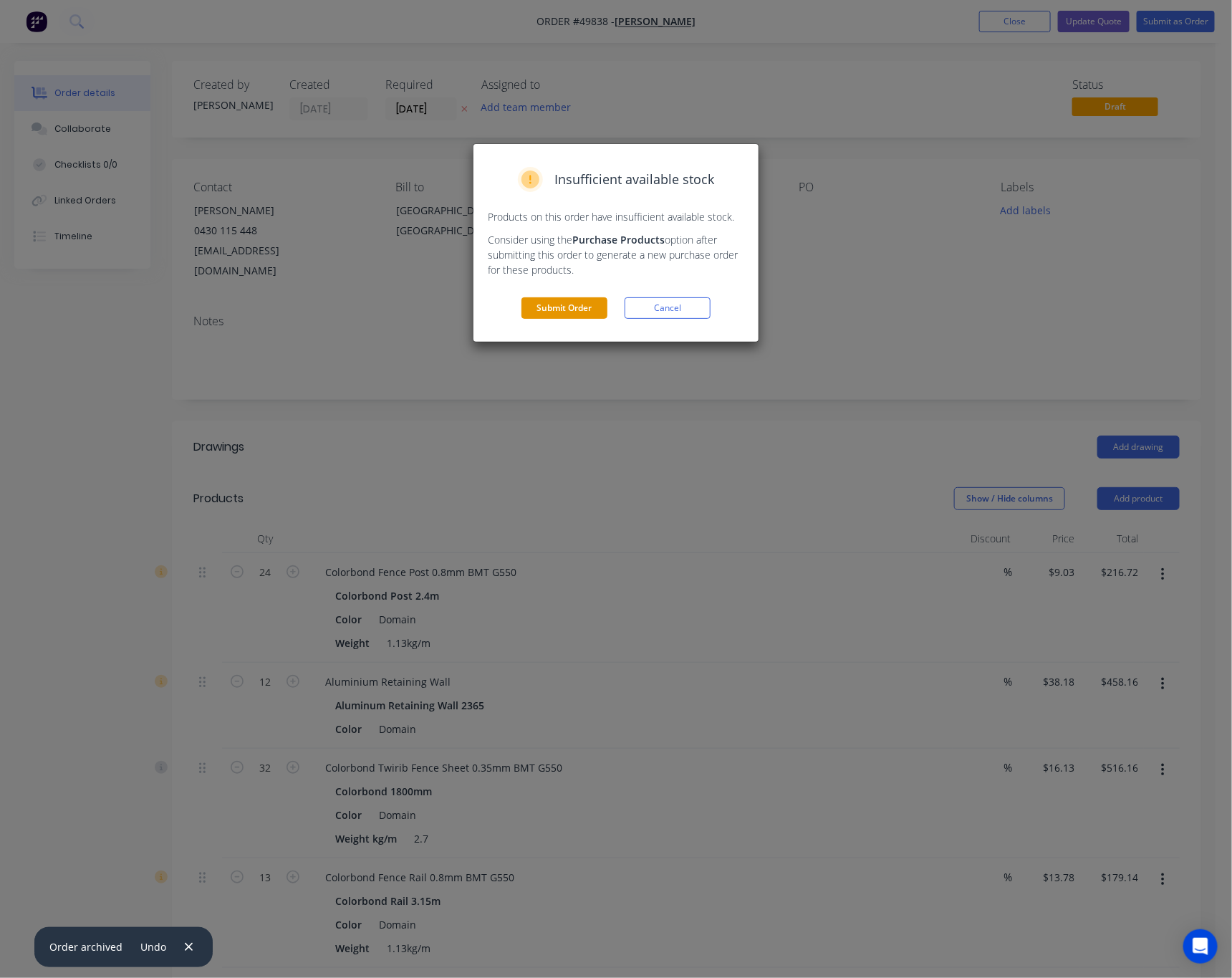
click at [576, 308] on button "Submit Order" at bounding box center [564, 308] width 86 height 21
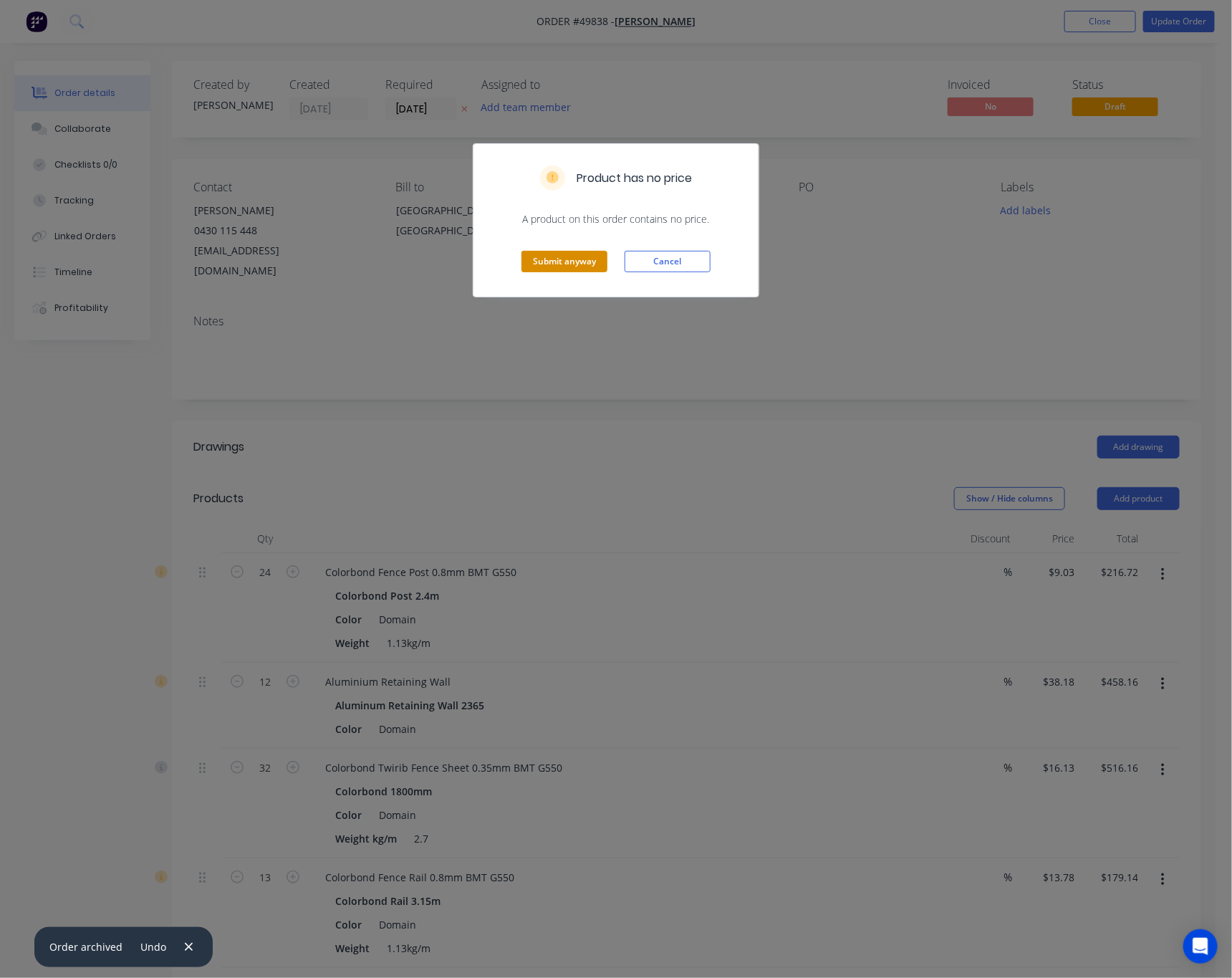
click at [576, 267] on button "Submit anyway" at bounding box center [564, 261] width 86 height 21
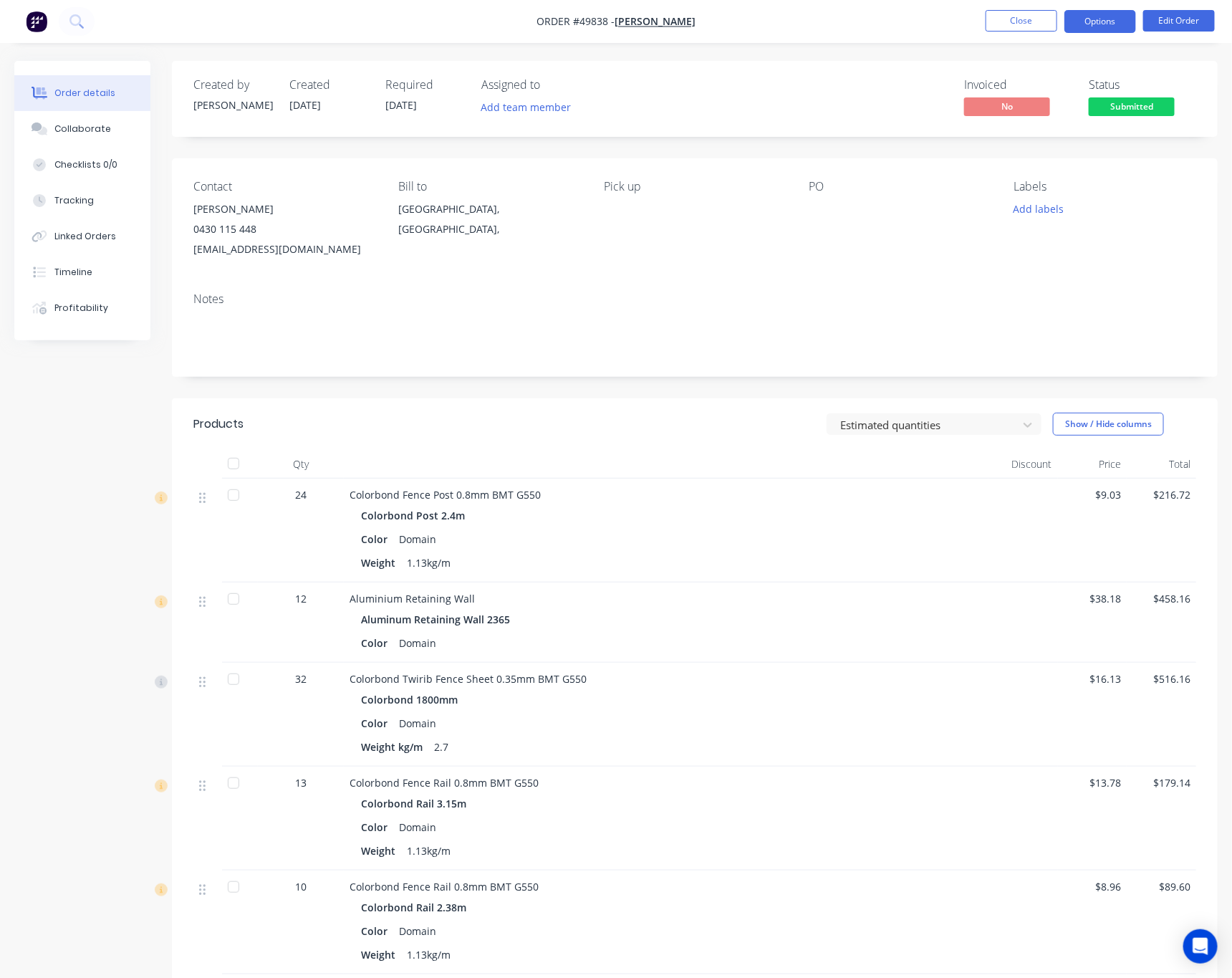
click at [881, 22] on button "Options" at bounding box center [1100, 21] width 71 height 23
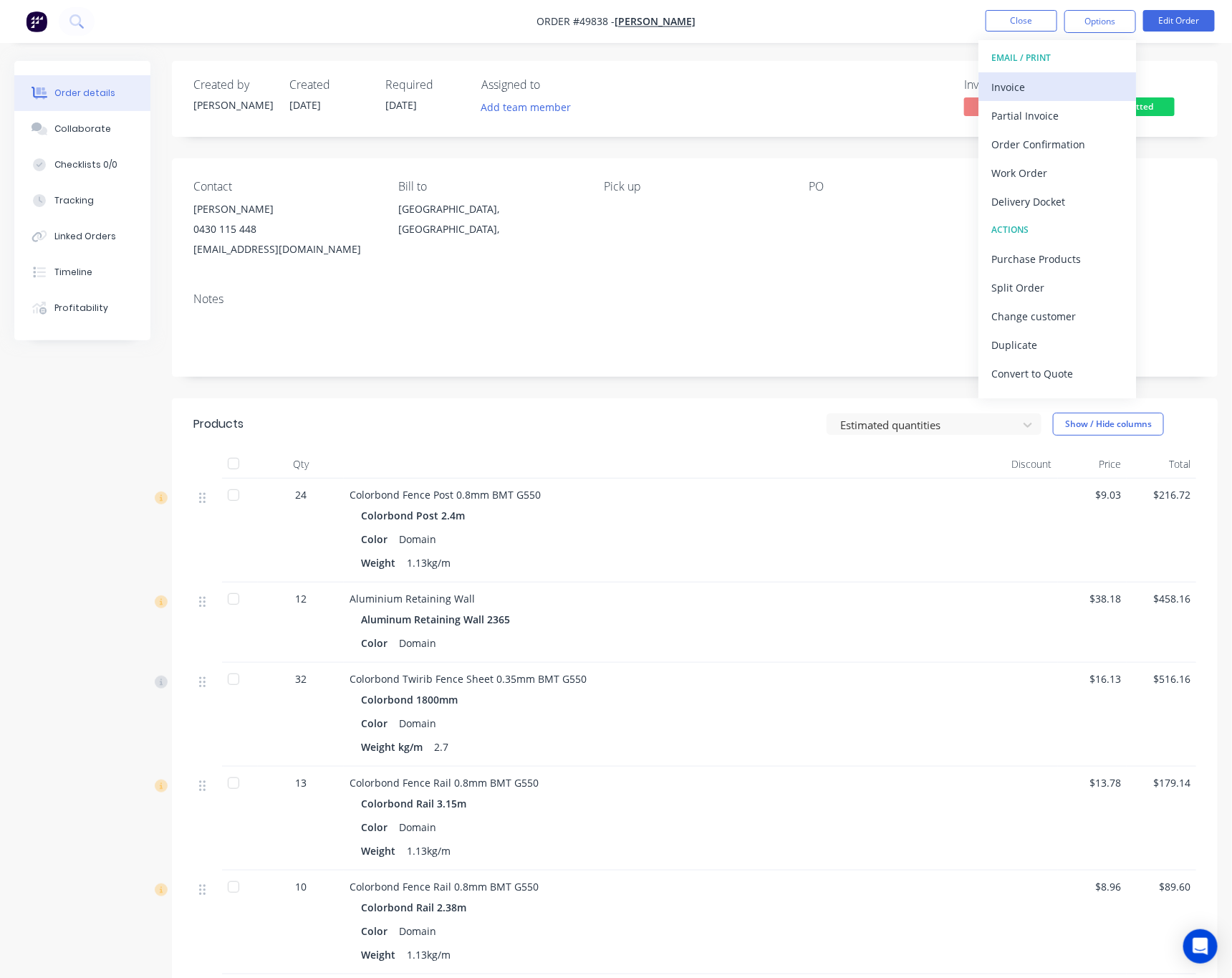
click at [881, 85] on div "Invoice" at bounding box center [1058, 87] width 132 height 21
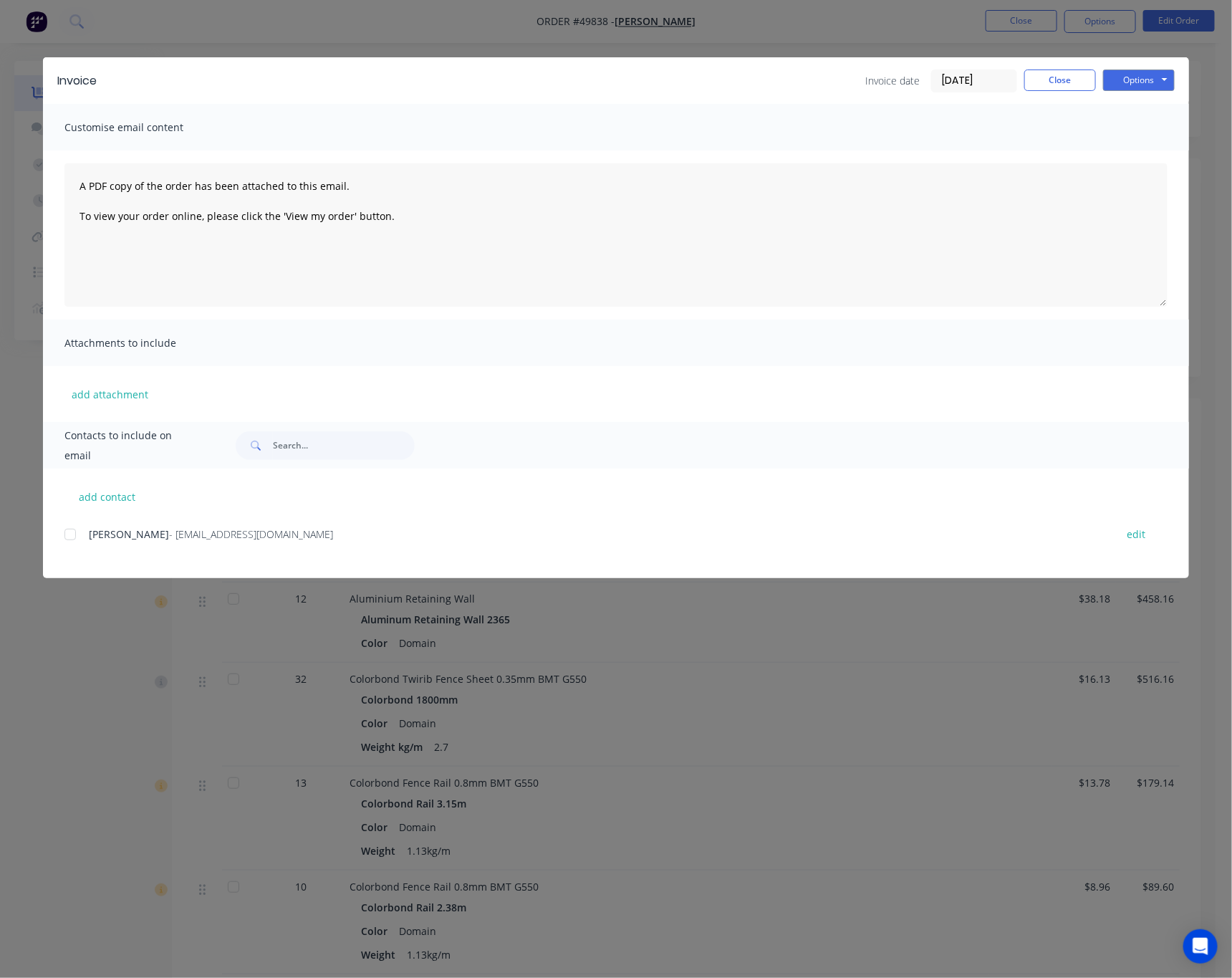
click at [774, 18] on div "Invoice Invoice date 30/09/25 Close Options Preview Print Email Customise email…" at bounding box center [616, 489] width 1232 height 978
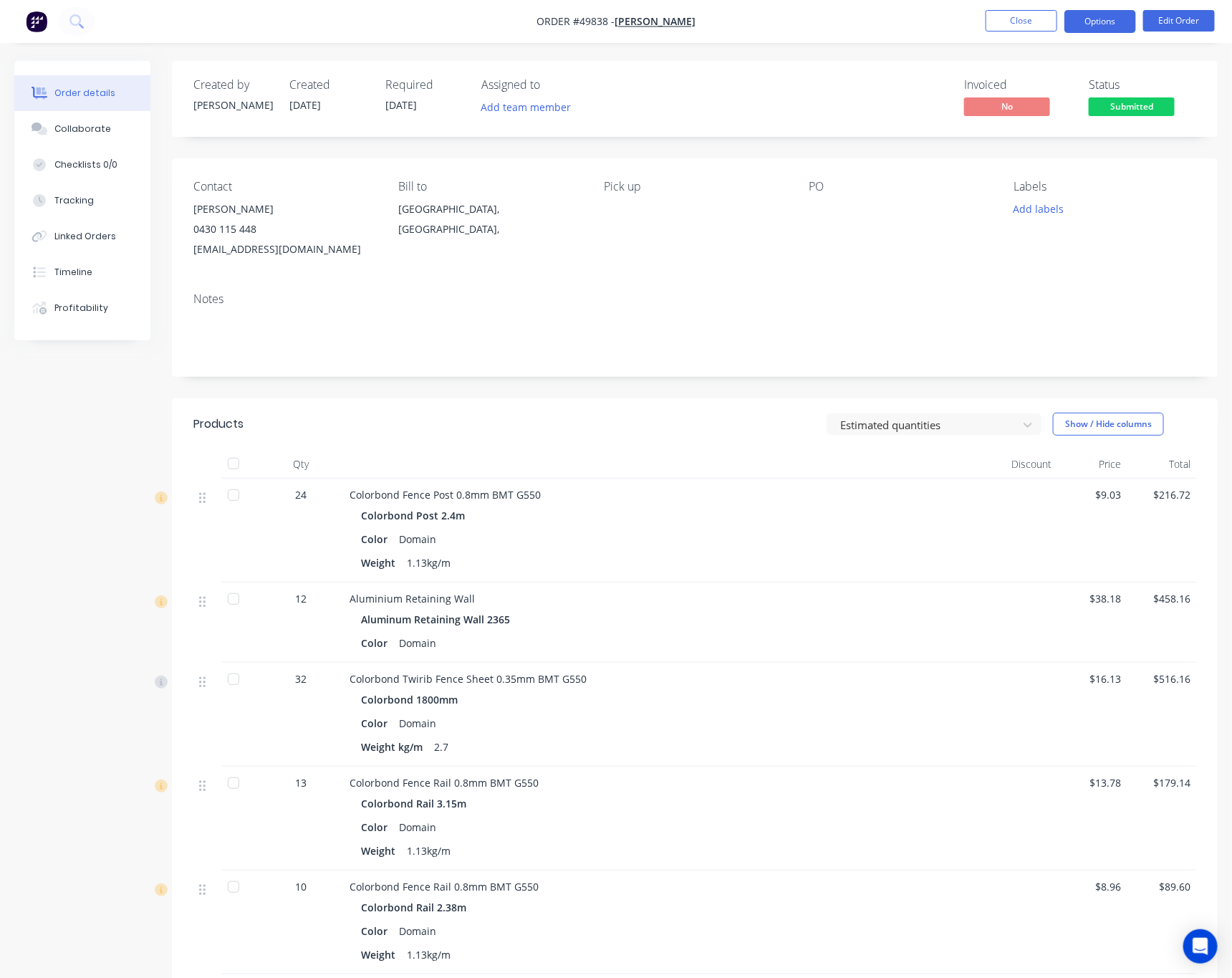
click at [881, 24] on button "Options" at bounding box center [1100, 21] width 71 height 23
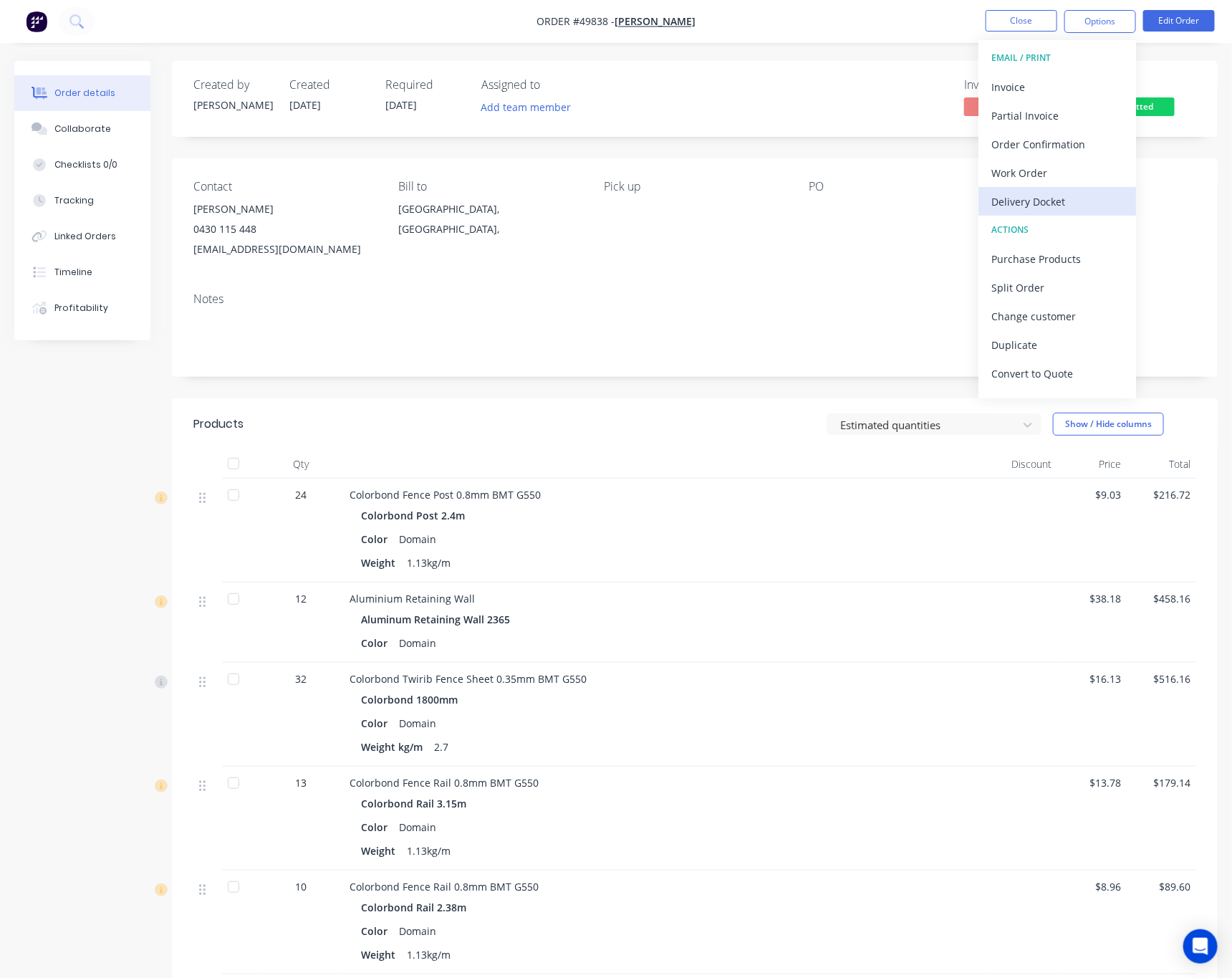
click at [881, 197] on div "Delivery Docket" at bounding box center [1058, 201] width 132 height 21
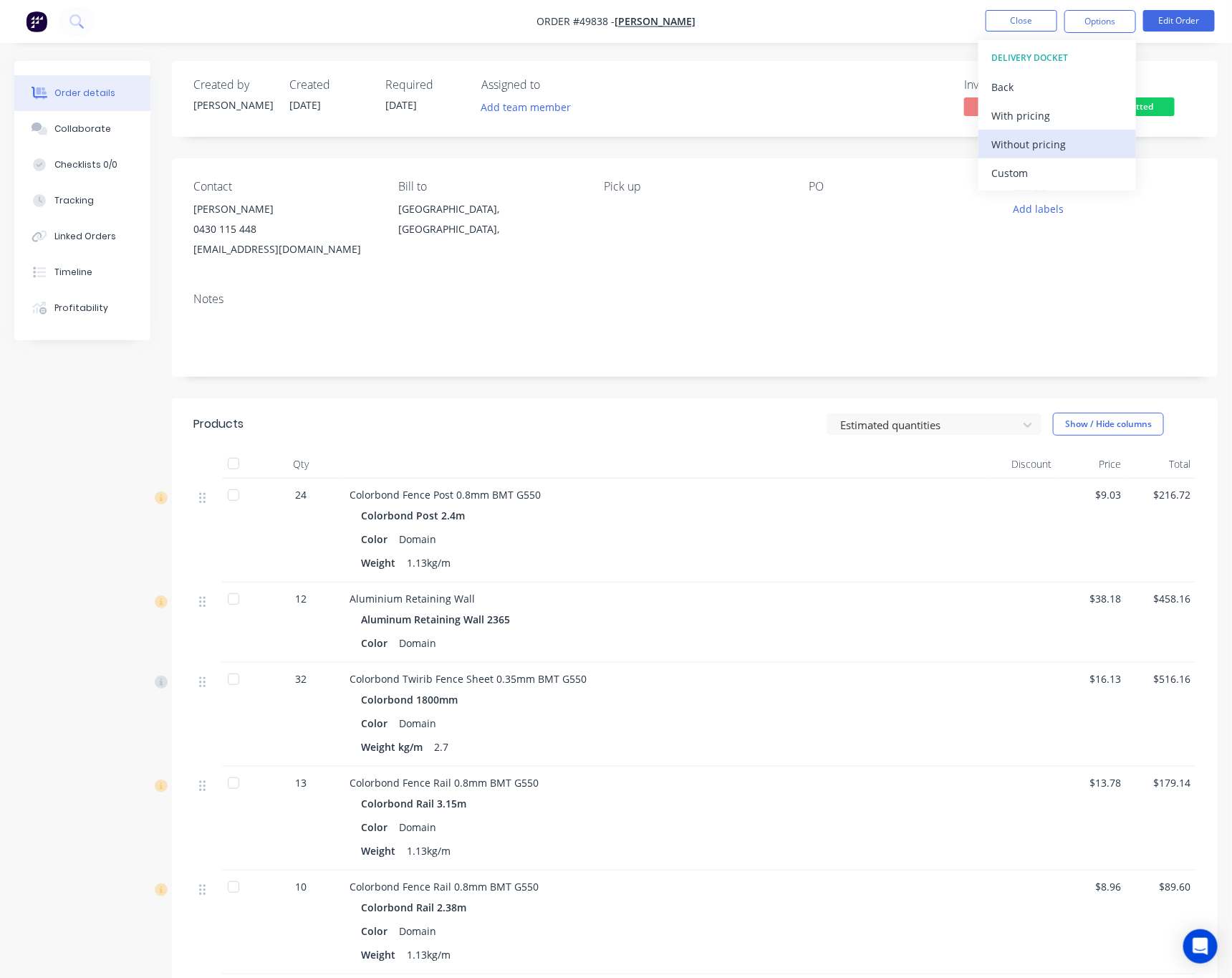
click at [881, 143] on div "Without pricing" at bounding box center [1058, 144] width 132 height 21
click at [881, 97] on span "Submitted" at bounding box center [1132, 106] width 86 height 18
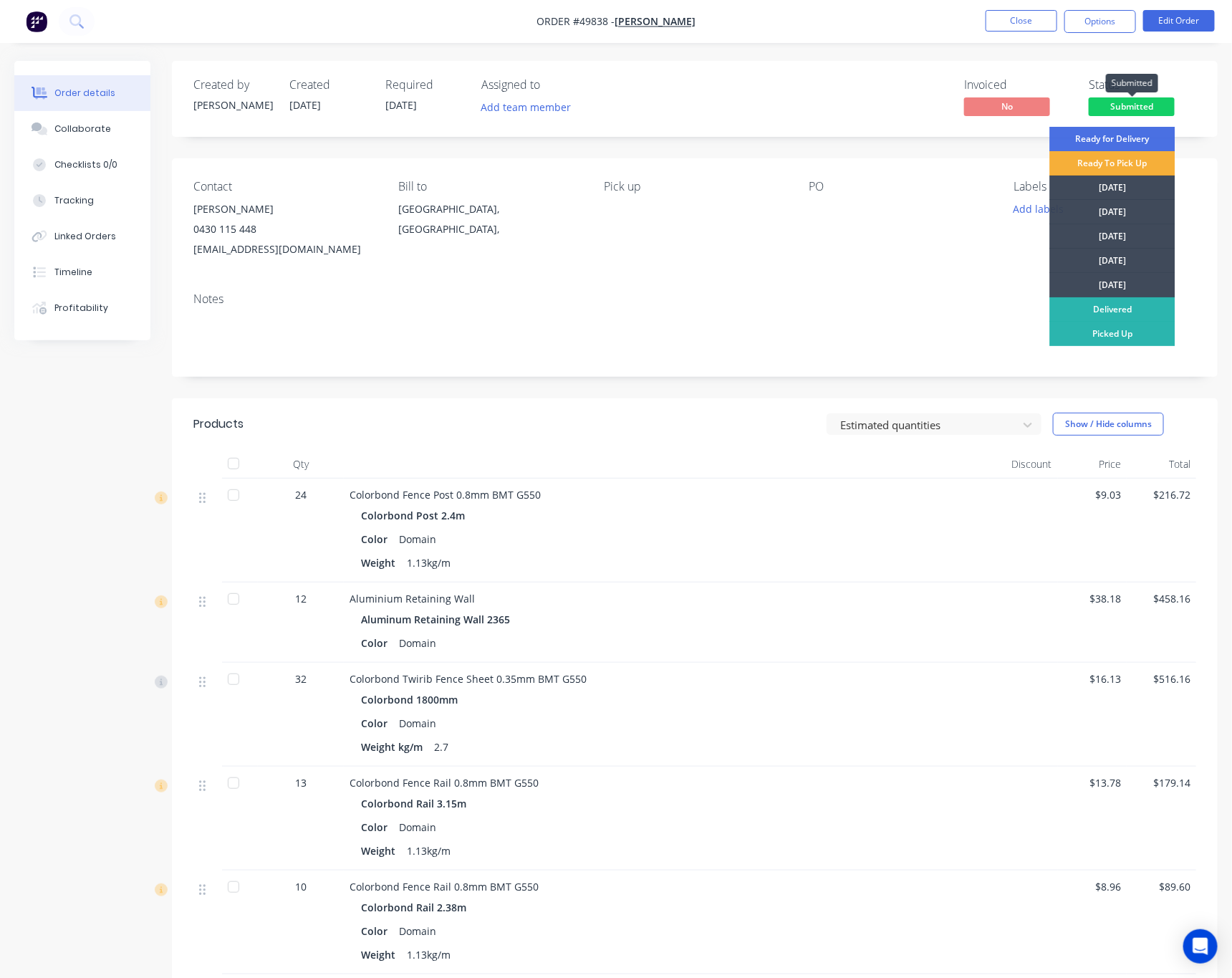
click at [881, 108] on span "Submitted" at bounding box center [1132, 106] width 86 height 18
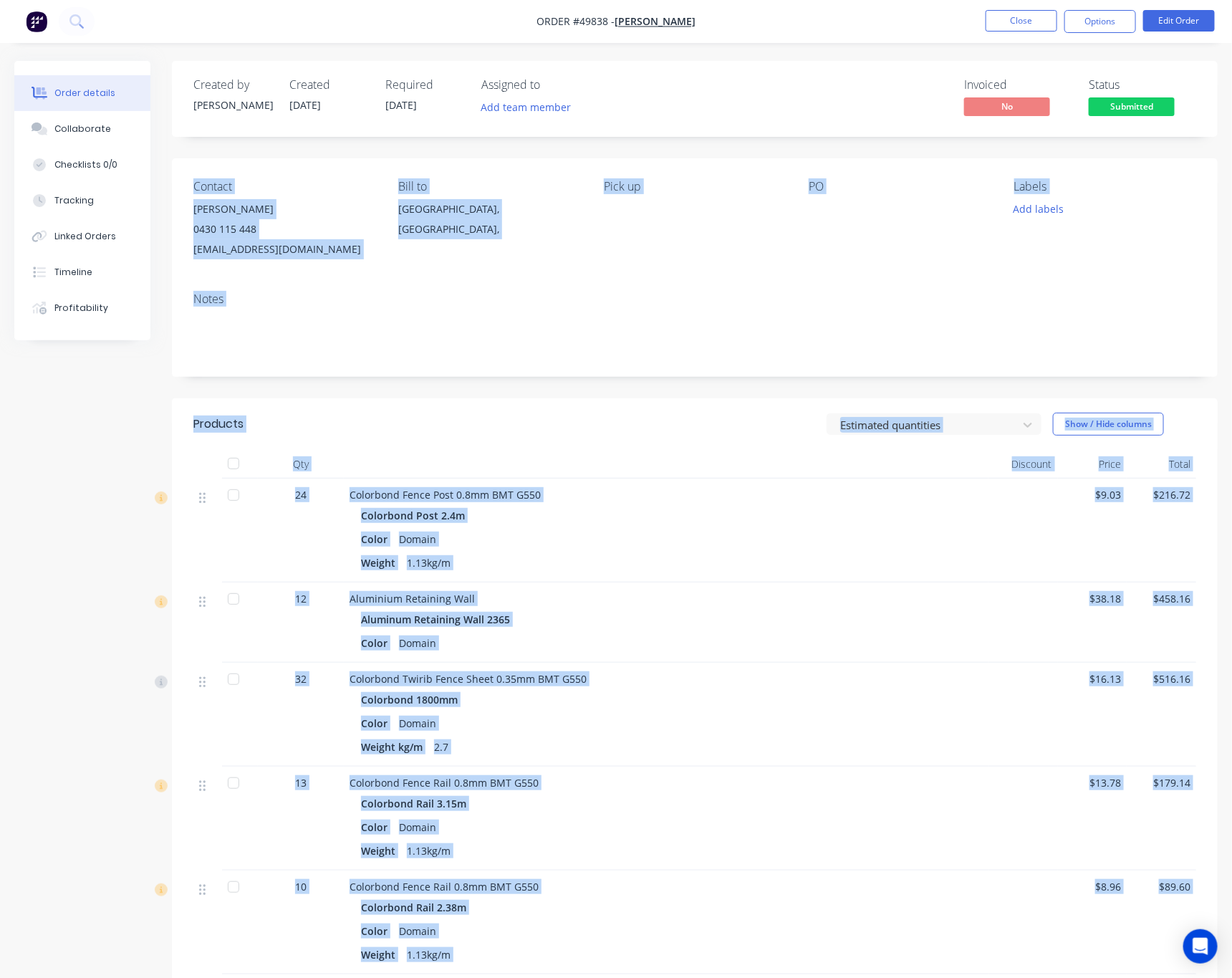
click at [881, 112] on span "Submitted" at bounding box center [1132, 106] width 86 height 18
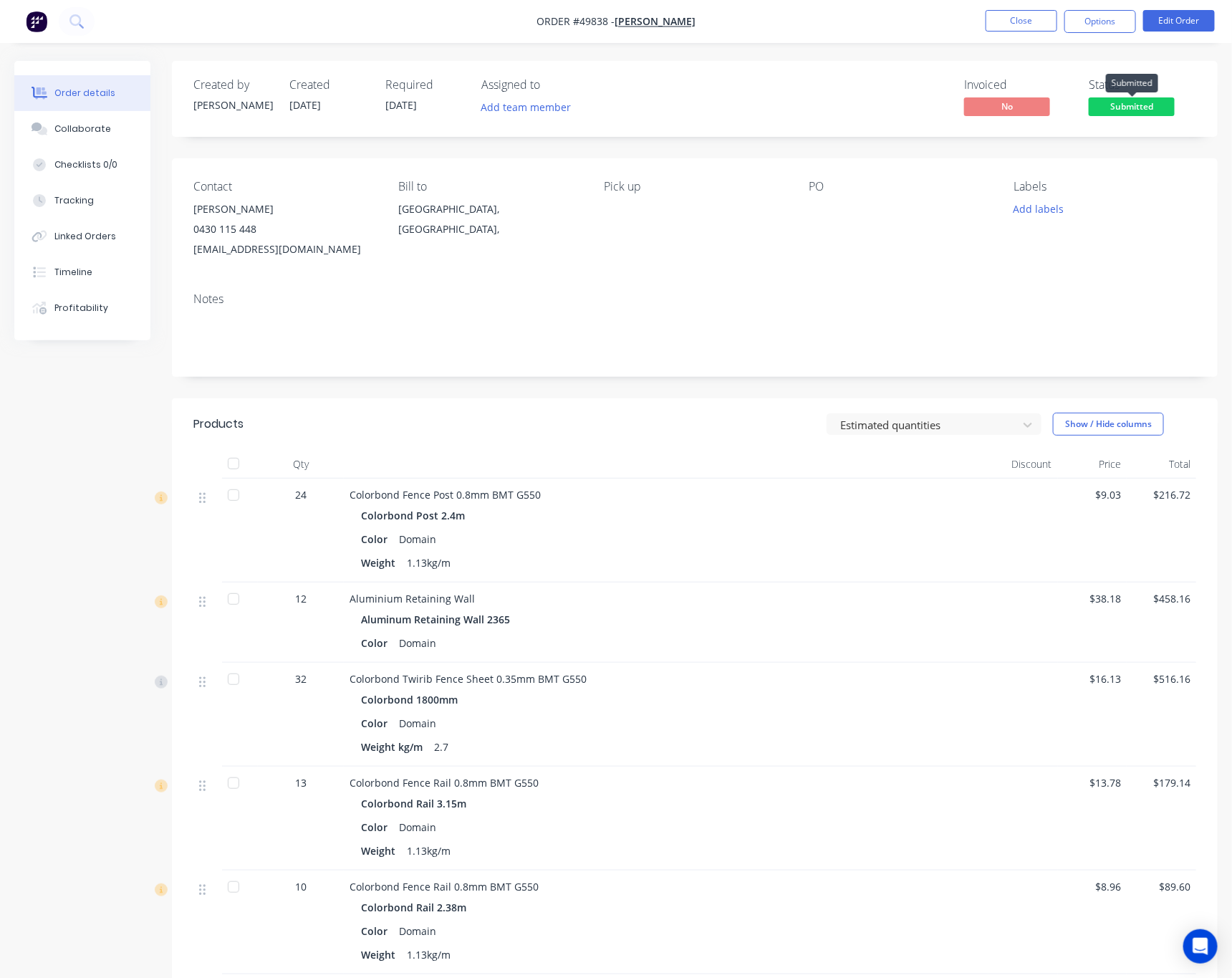
click at [881, 112] on span "Submitted" at bounding box center [1132, 106] width 86 height 18
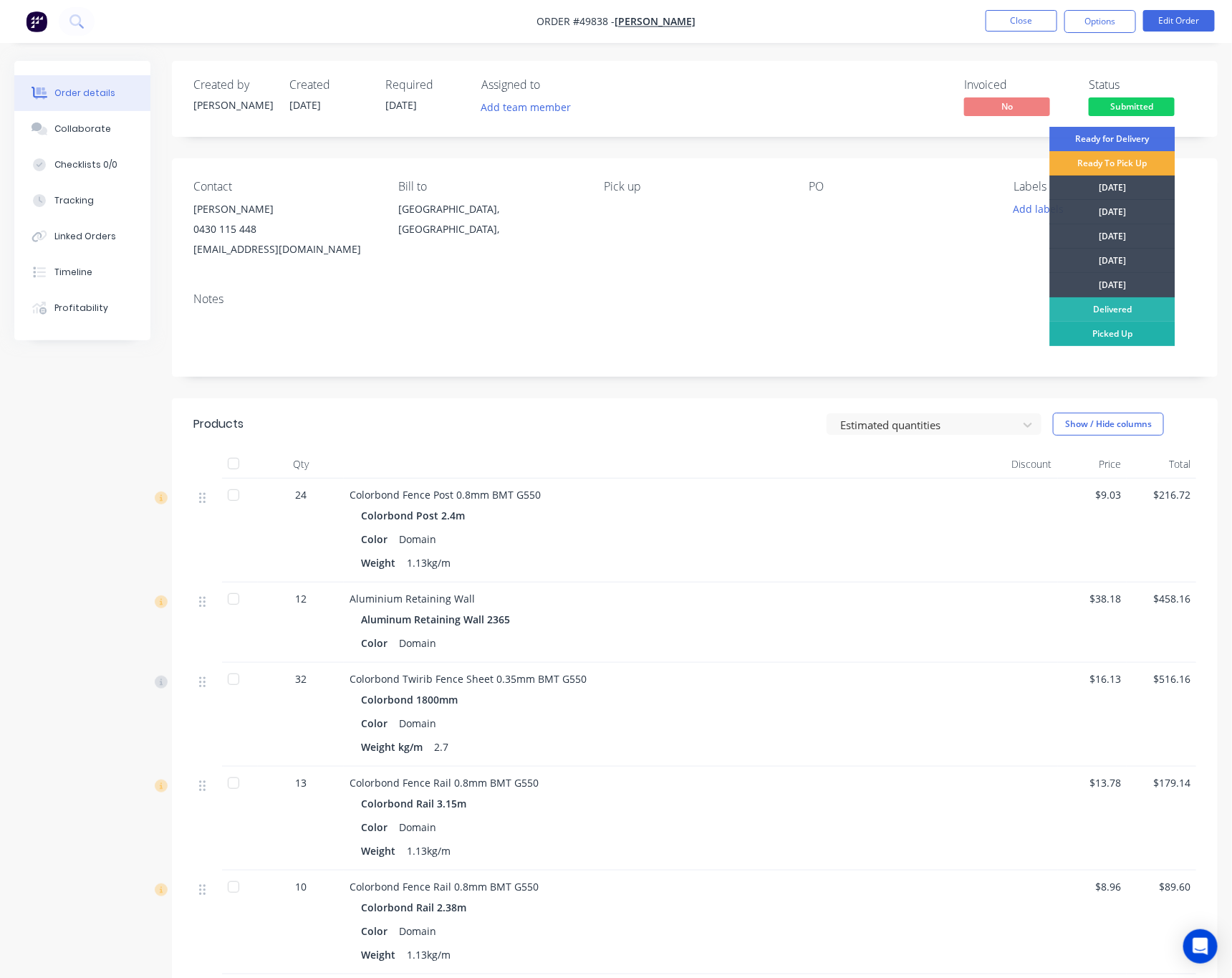
click at [881, 339] on div "Picked Up" at bounding box center [1113, 334] width 125 height 25
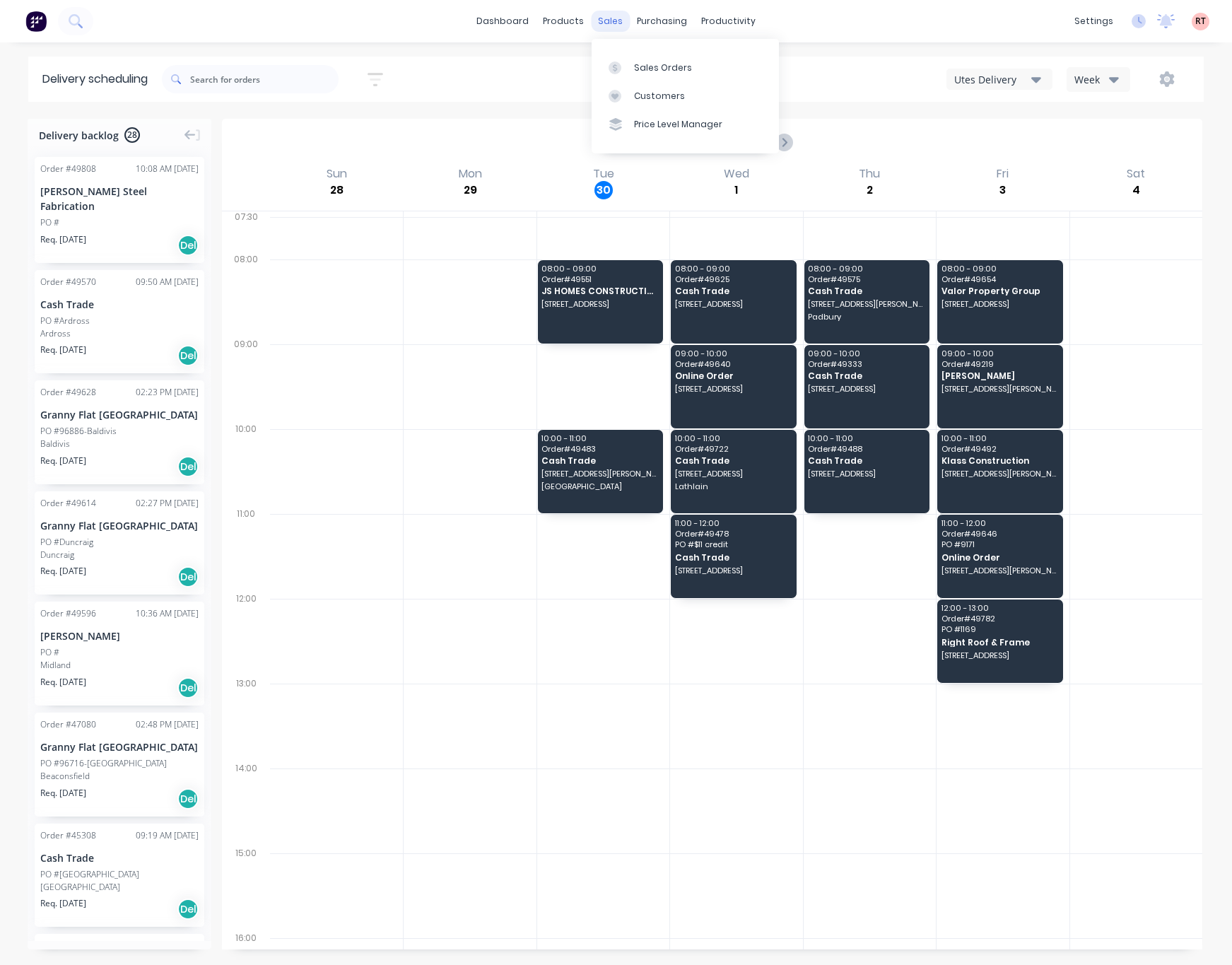
click at [605, 22] on div "sales" at bounding box center [611, 21] width 39 height 21
click at [643, 88] on link "Customers" at bounding box center [684, 96] width 187 height 28
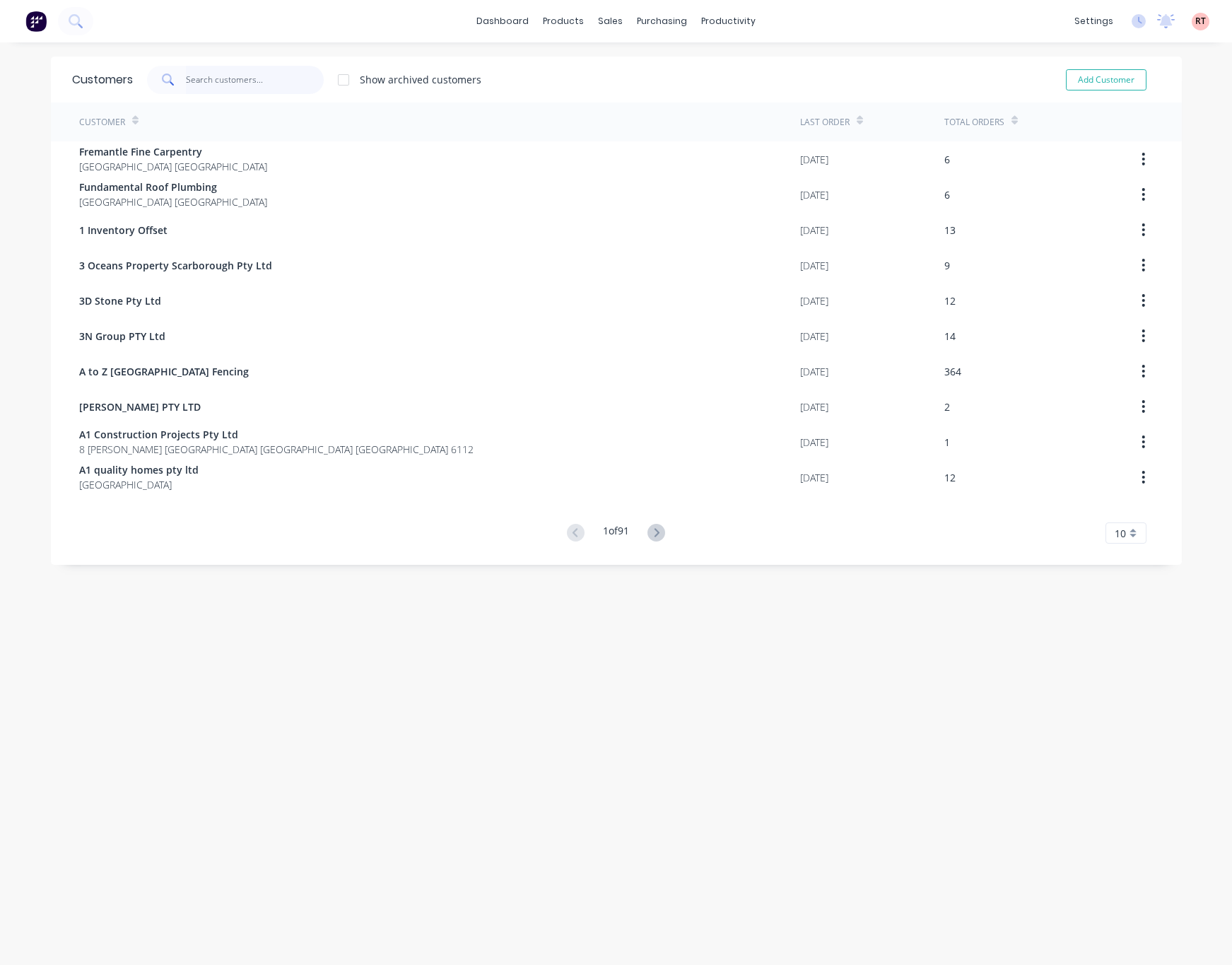
click at [242, 81] on input "text" at bounding box center [255, 80] width 138 height 28
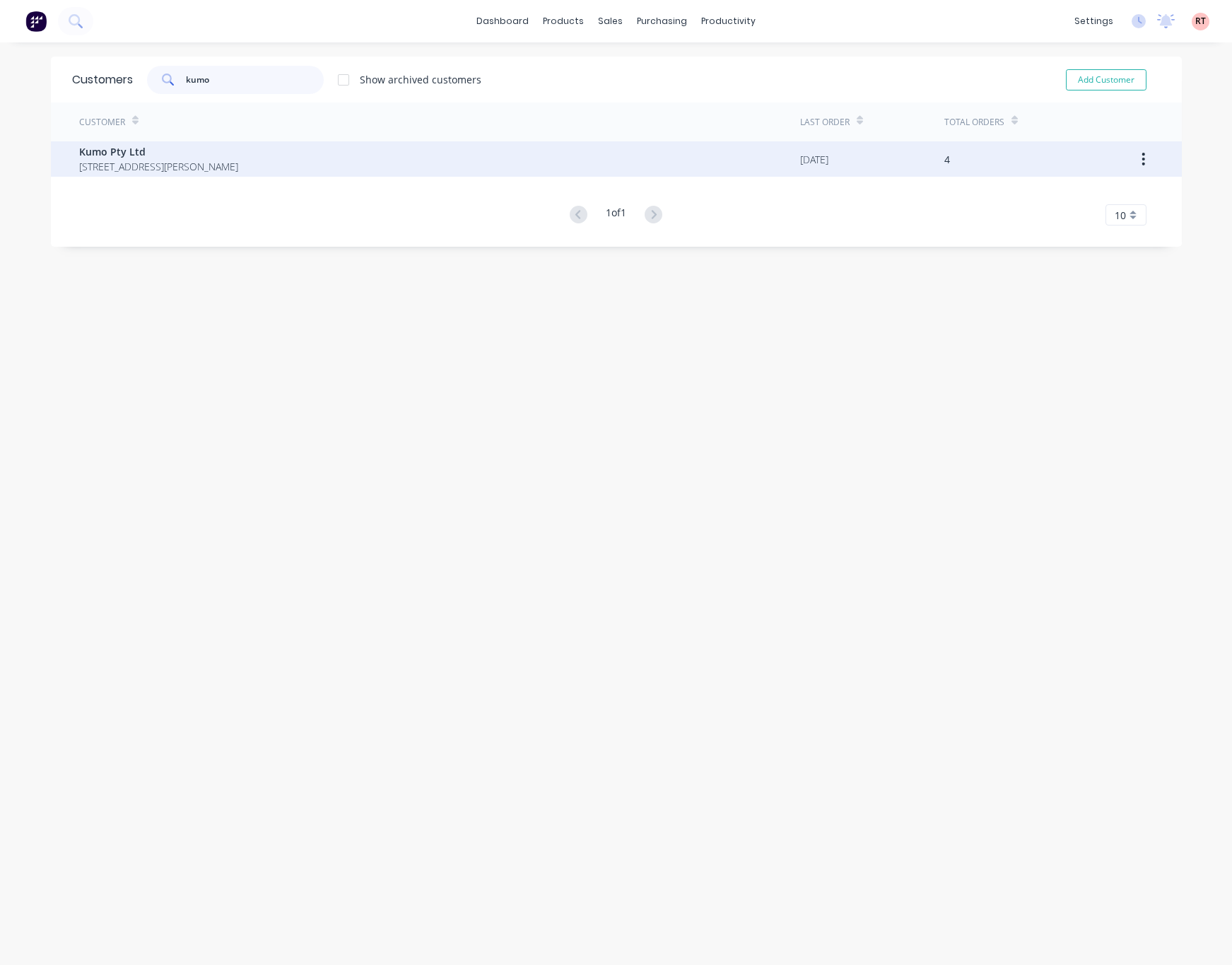
type input "kumo"
click at [249, 174] on div "Kumo Pty Ltd [STREET_ADDRESS][PERSON_NAME]" at bounding box center [440, 159] width 721 height 35
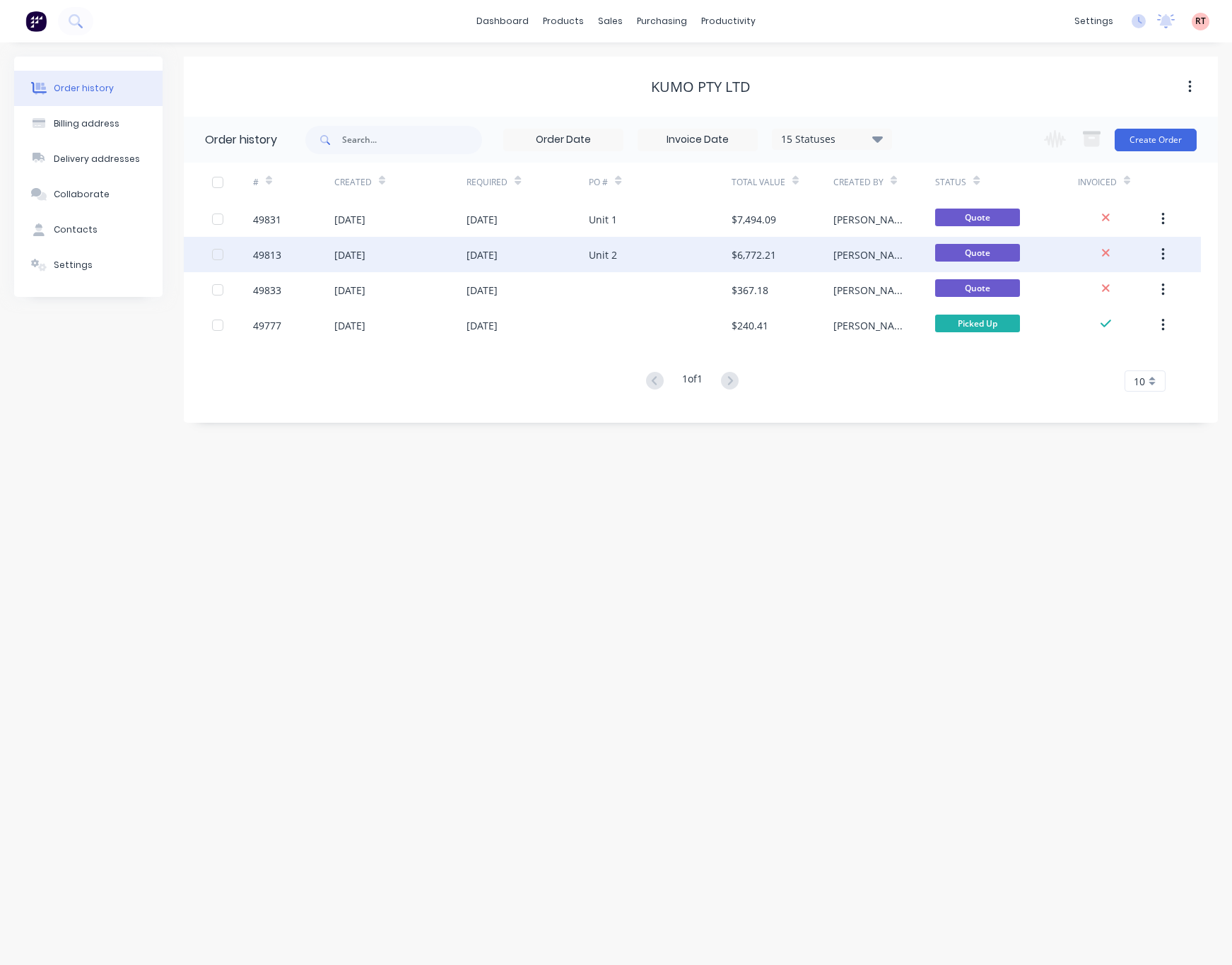
click at [656, 249] on div "Unit 2" at bounding box center [660, 254] width 143 height 35
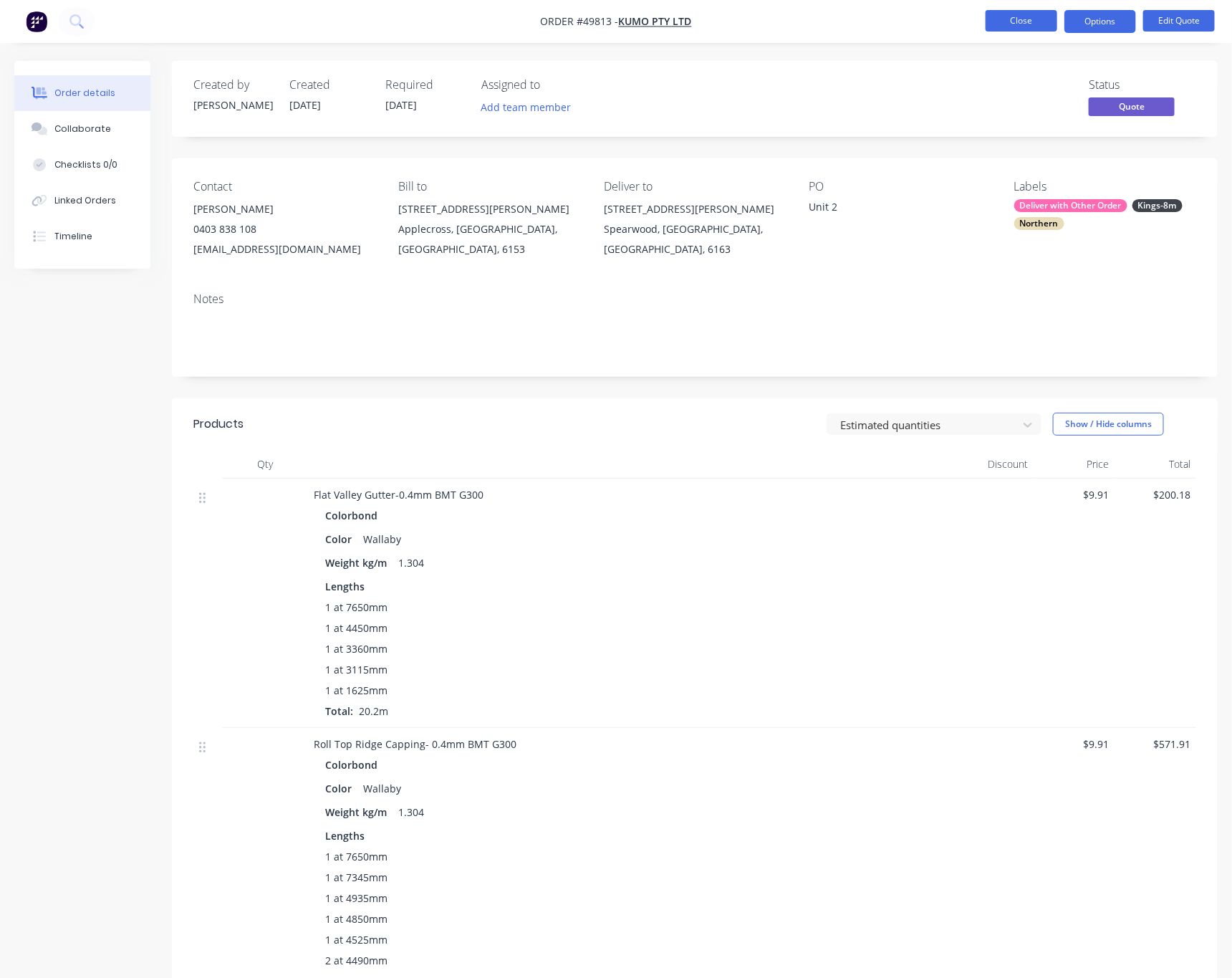
click at [1022, 20] on button "Close" at bounding box center [1022, 21] width 71 height 21
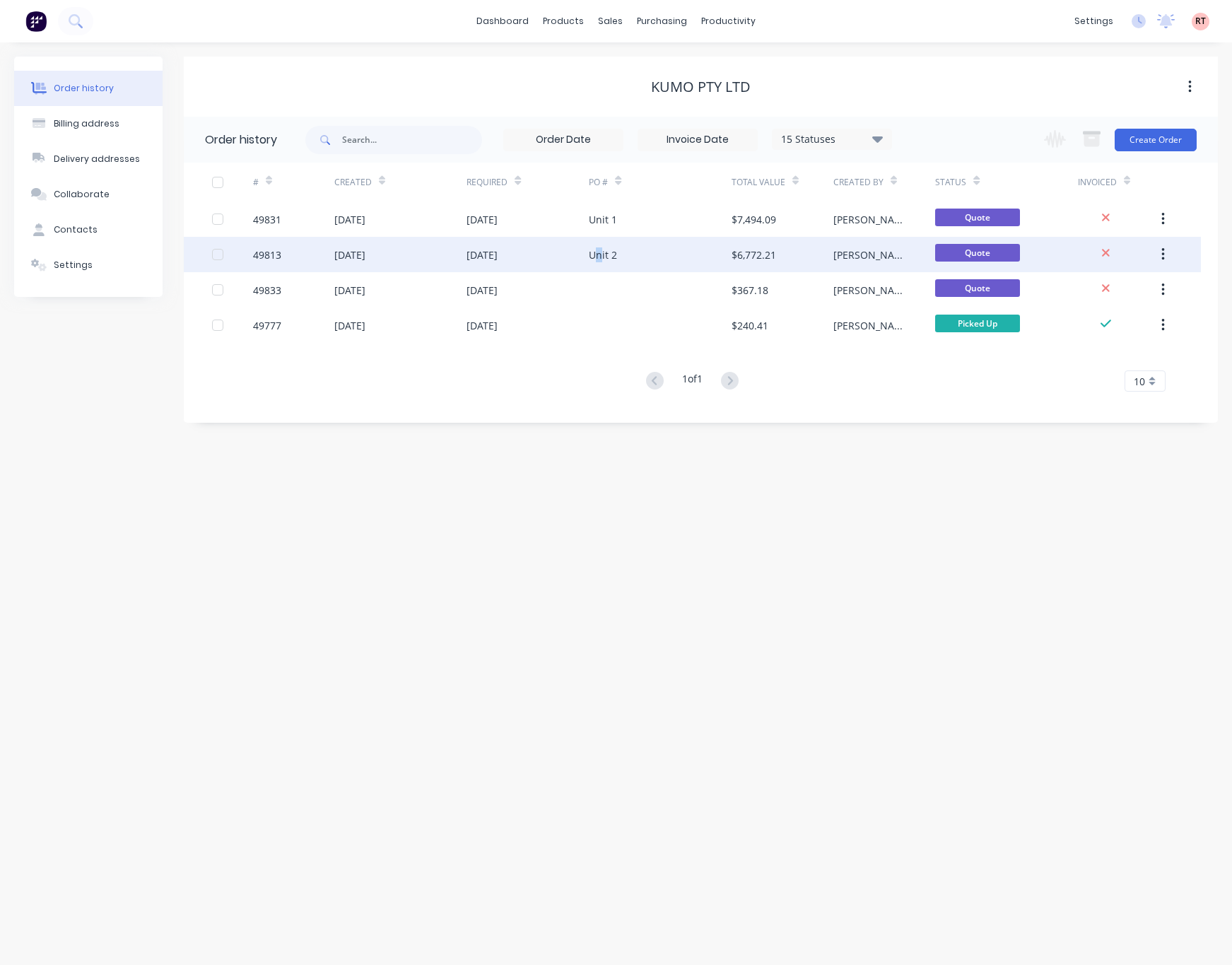
click at [601, 248] on div "Unit 2" at bounding box center [603, 254] width 28 height 15
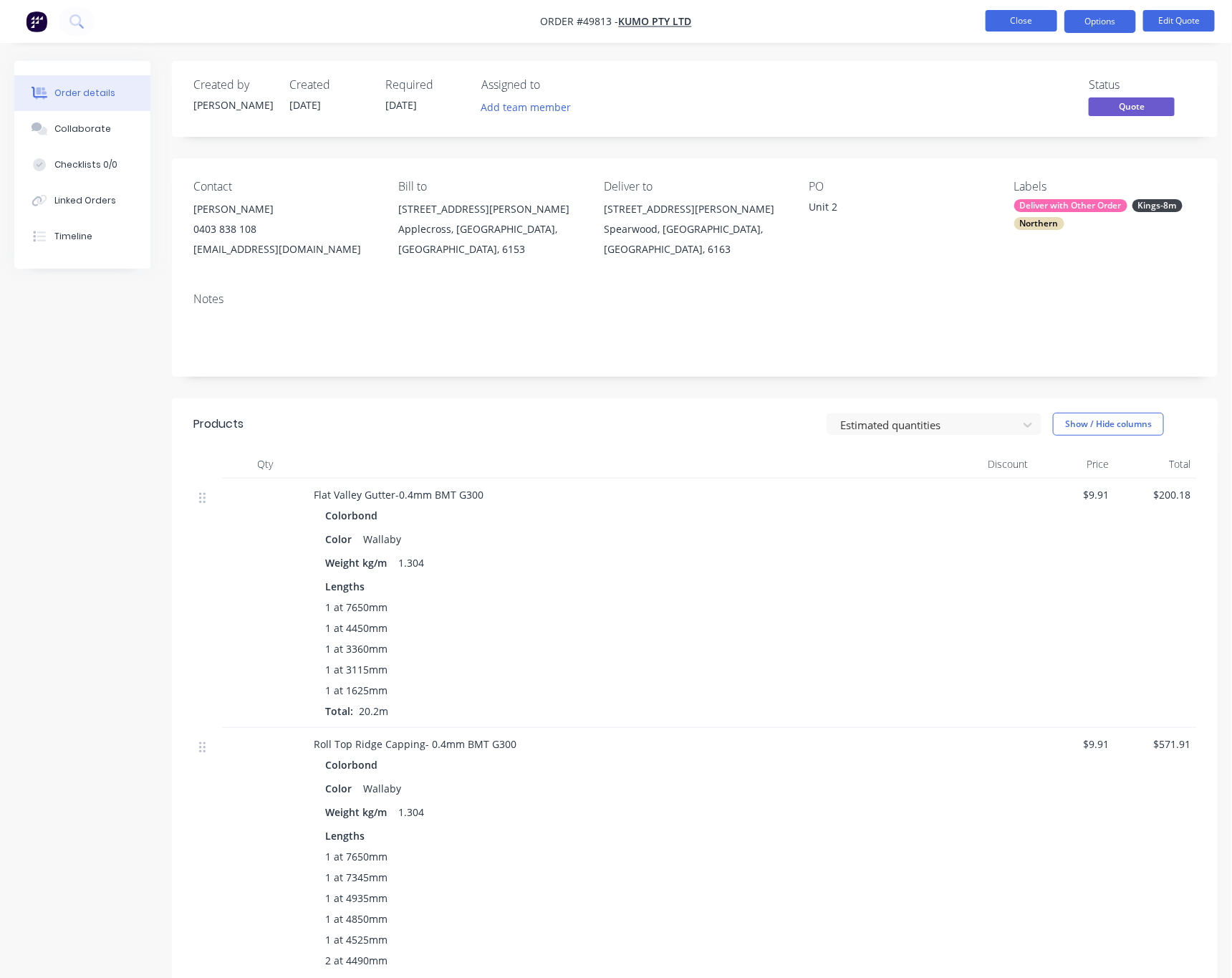
click at [1019, 24] on button "Close" at bounding box center [1022, 21] width 71 height 21
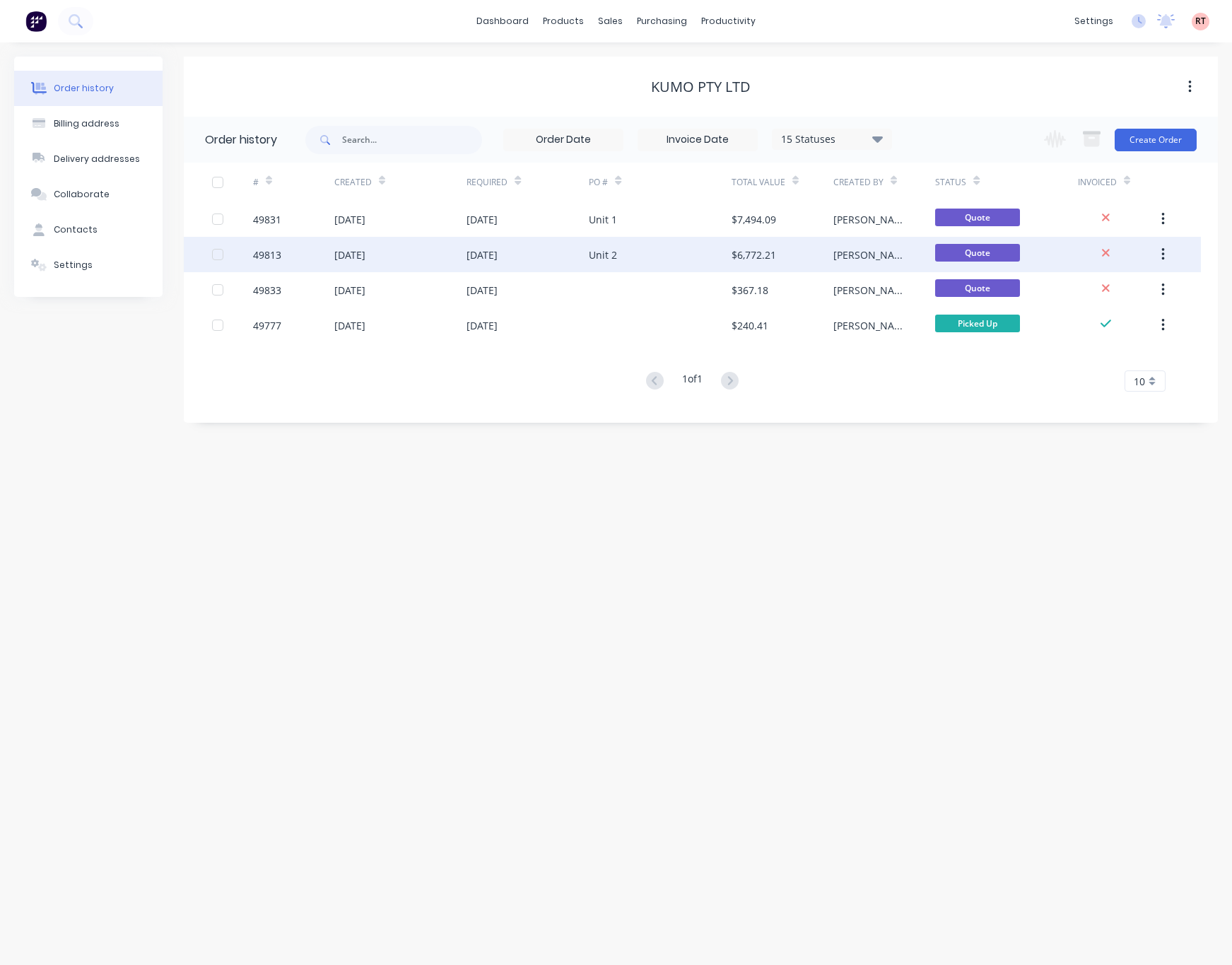
click at [472, 248] on div "[DATE]" at bounding box center [482, 254] width 31 height 15
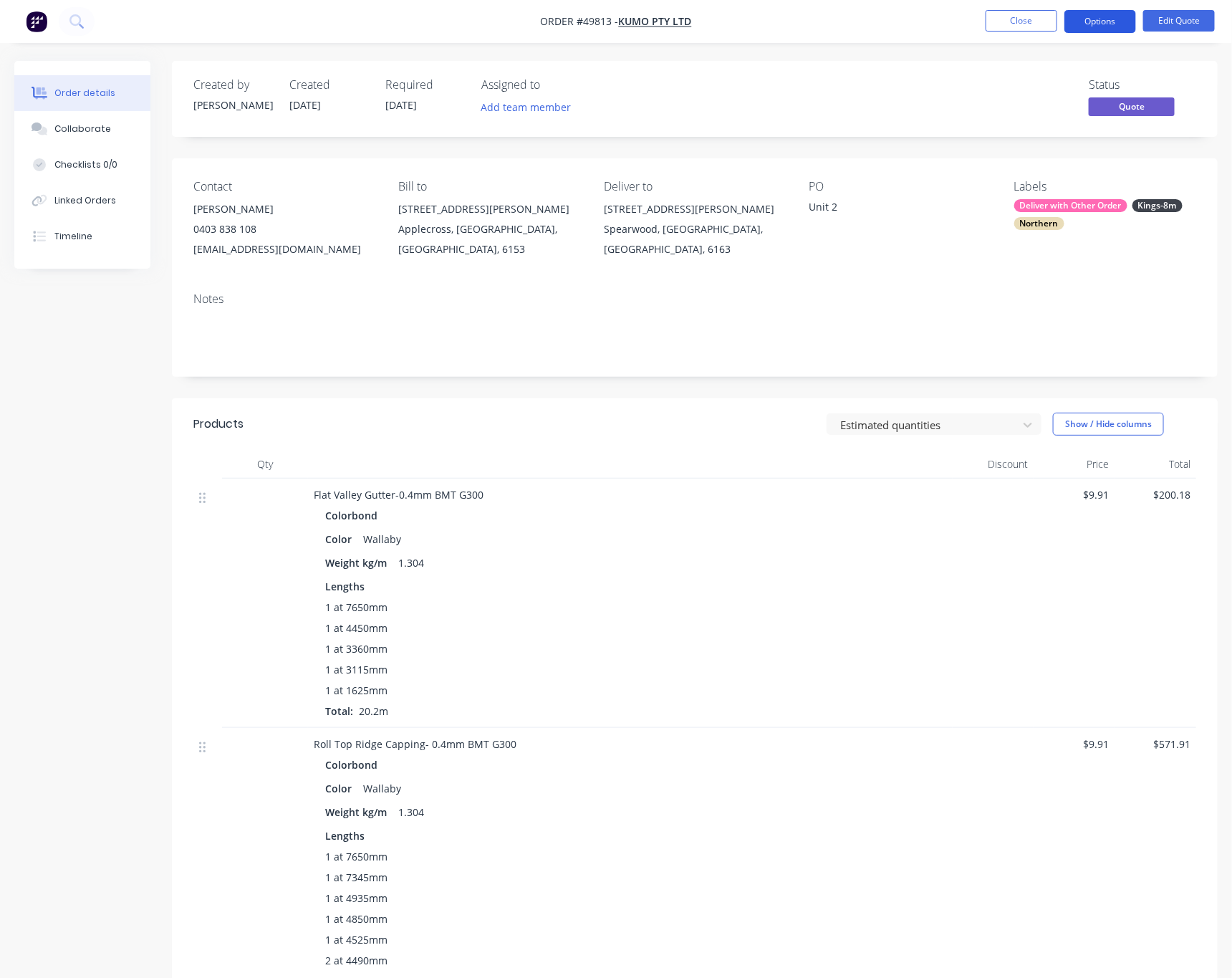
click at [1110, 31] on button "Options" at bounding box center [1100, 21] width 71 height 23
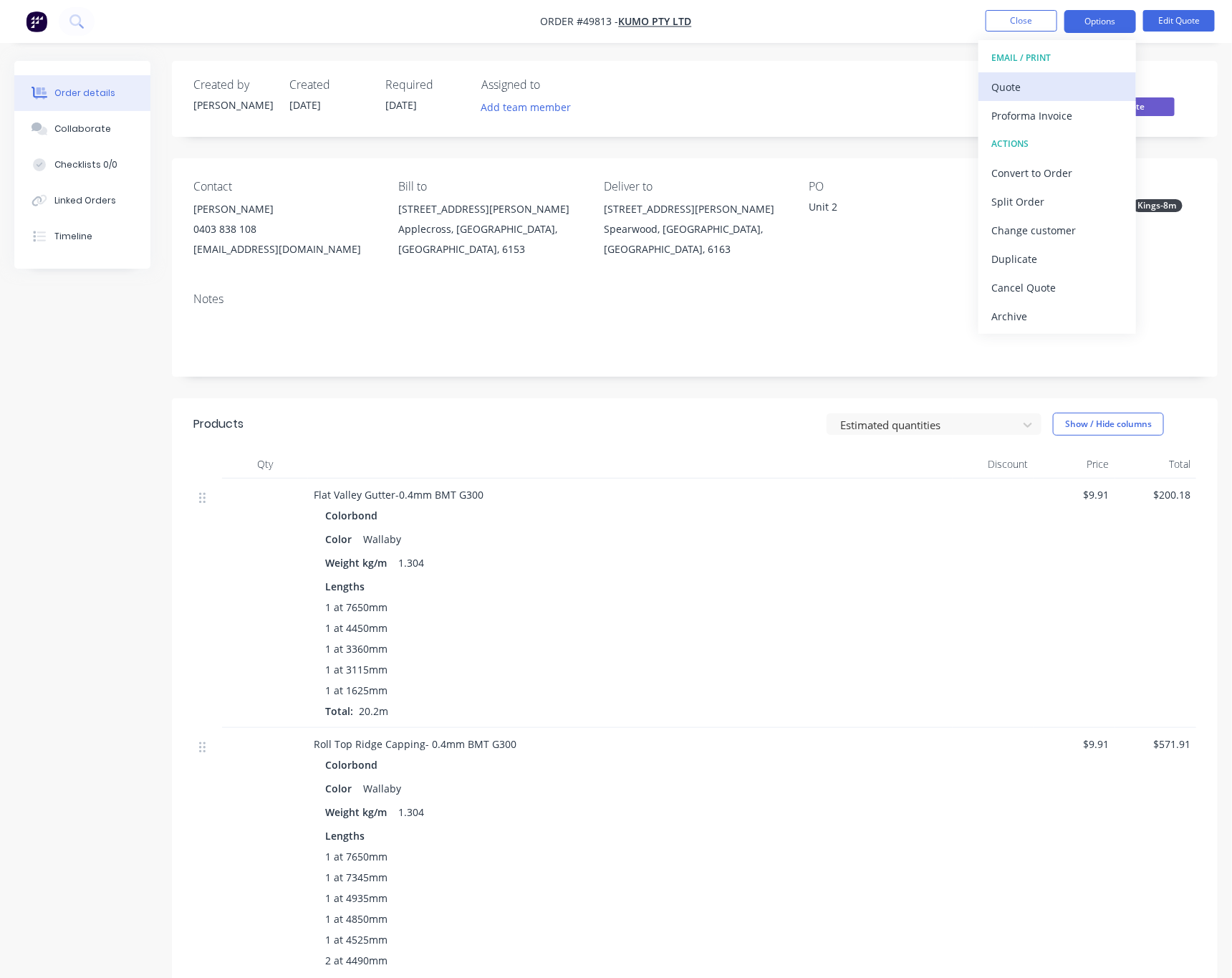
click at [1077, 86] on div "Quote" at bounding box center [1058, 87] width 132 height 21
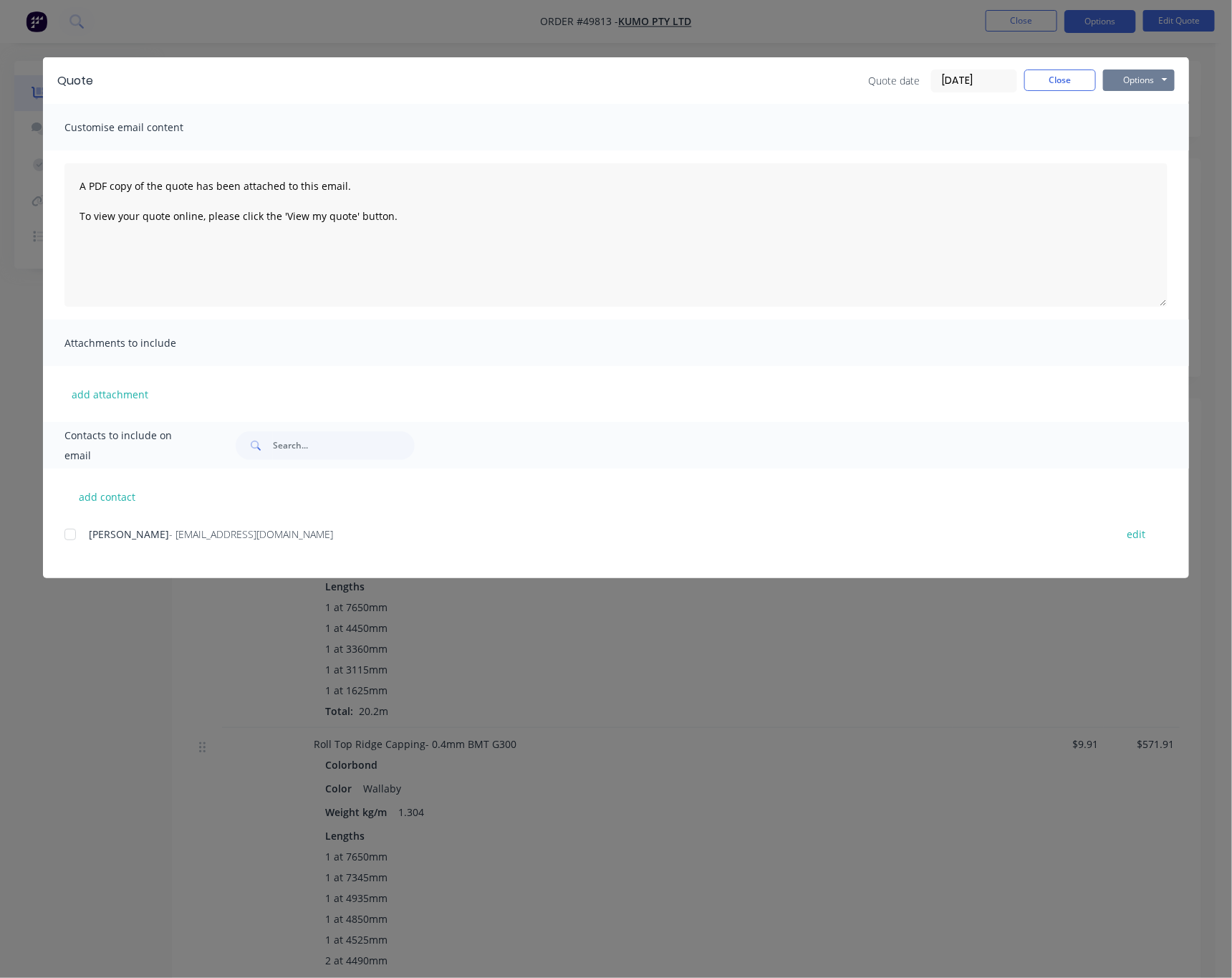
click at [1157, 73] on button "Options" at bounding box center [1139, 80] width 71 height 21
click at [1148, 123] on button "Print" at bounding box center [1150, 129] width 92 height 24
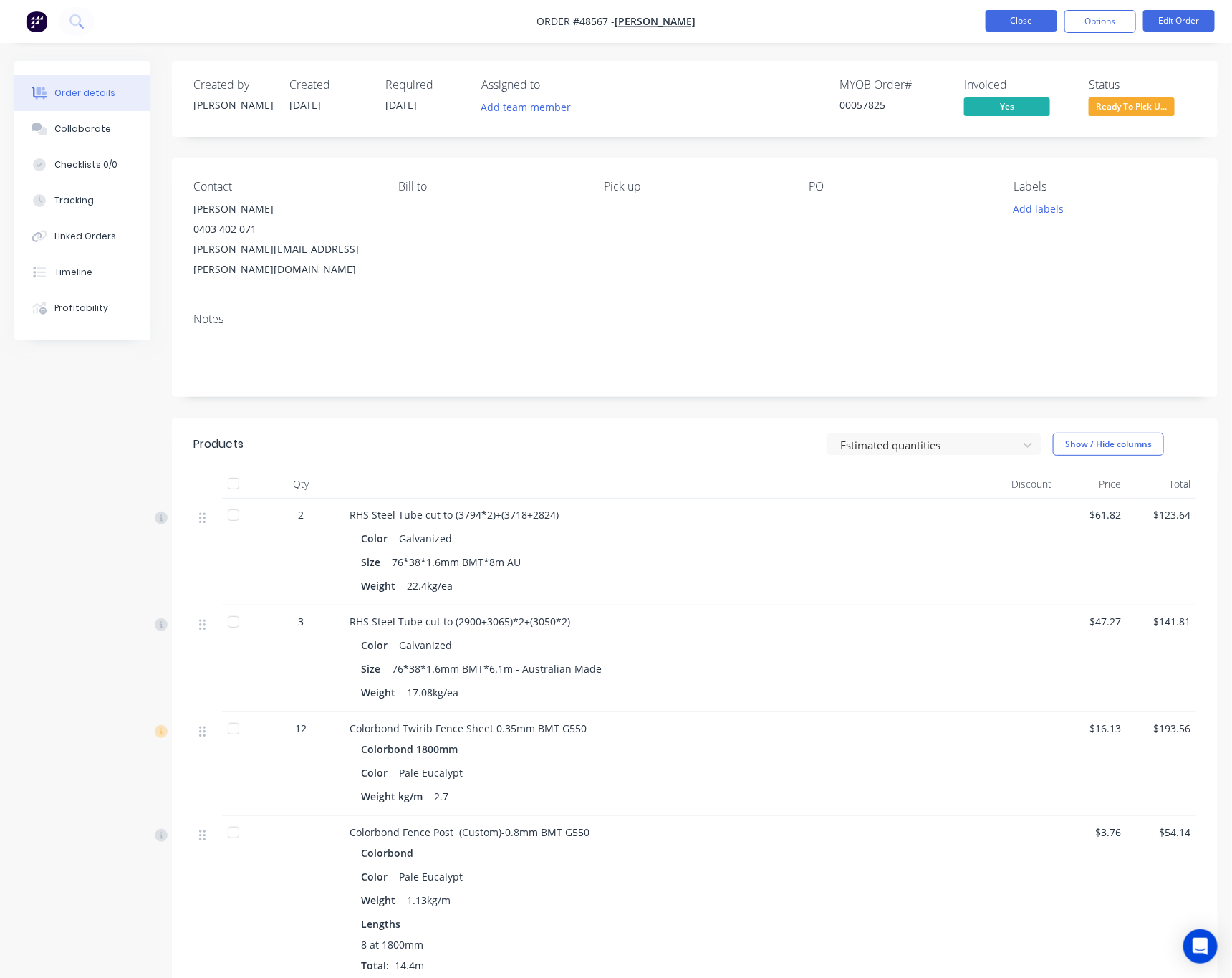
click at [1030, 21] on button "Close" at bounding box center [1022, 21] width 71 height 21
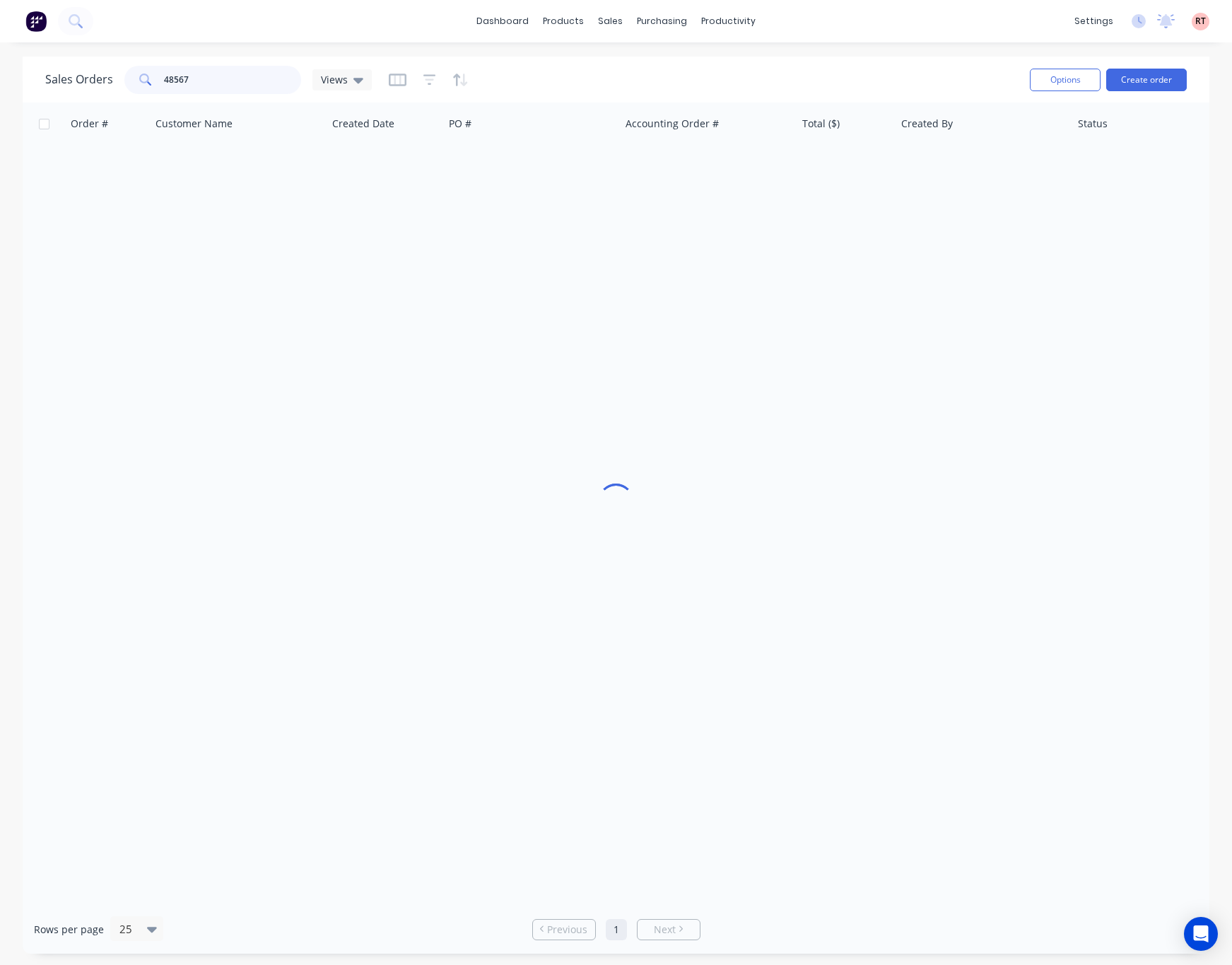
click at [236, 84] on input "48567" at bounding box center [233, 80] width 138 height 28
drag, startPoint x: 236, startPoint y: 84, endPoint x: 158, endPoint y: 84, distance: 78.0
click at [146, 84] on div "48567" at bounding box center [213, 80] width 177 height 28
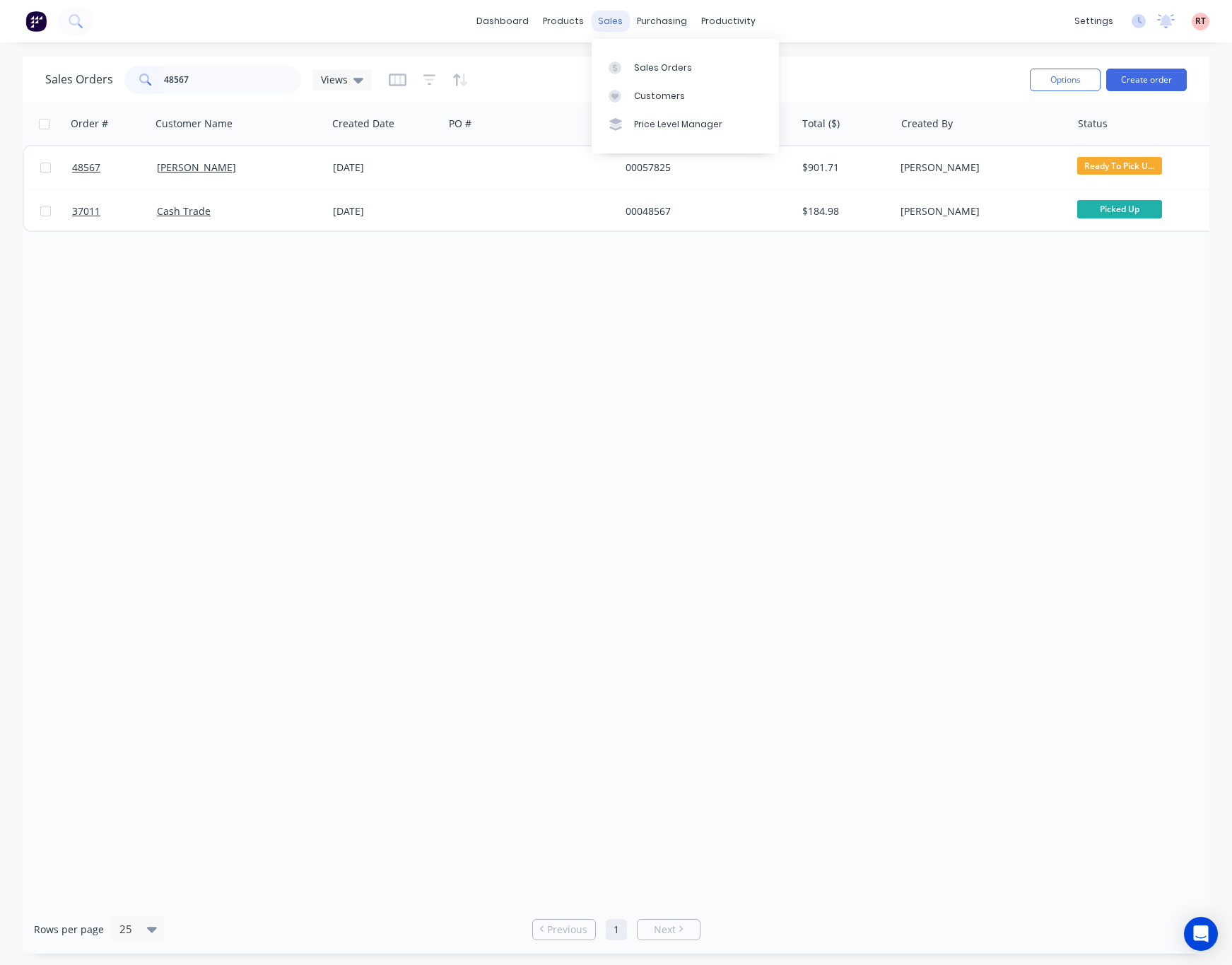
click at [605, 21] on div "sales" at bounding box center [611, 21] width 39 height 21
click at [649, 96] on div "Customers" at bounding box center [659, 96] width 51 height 13
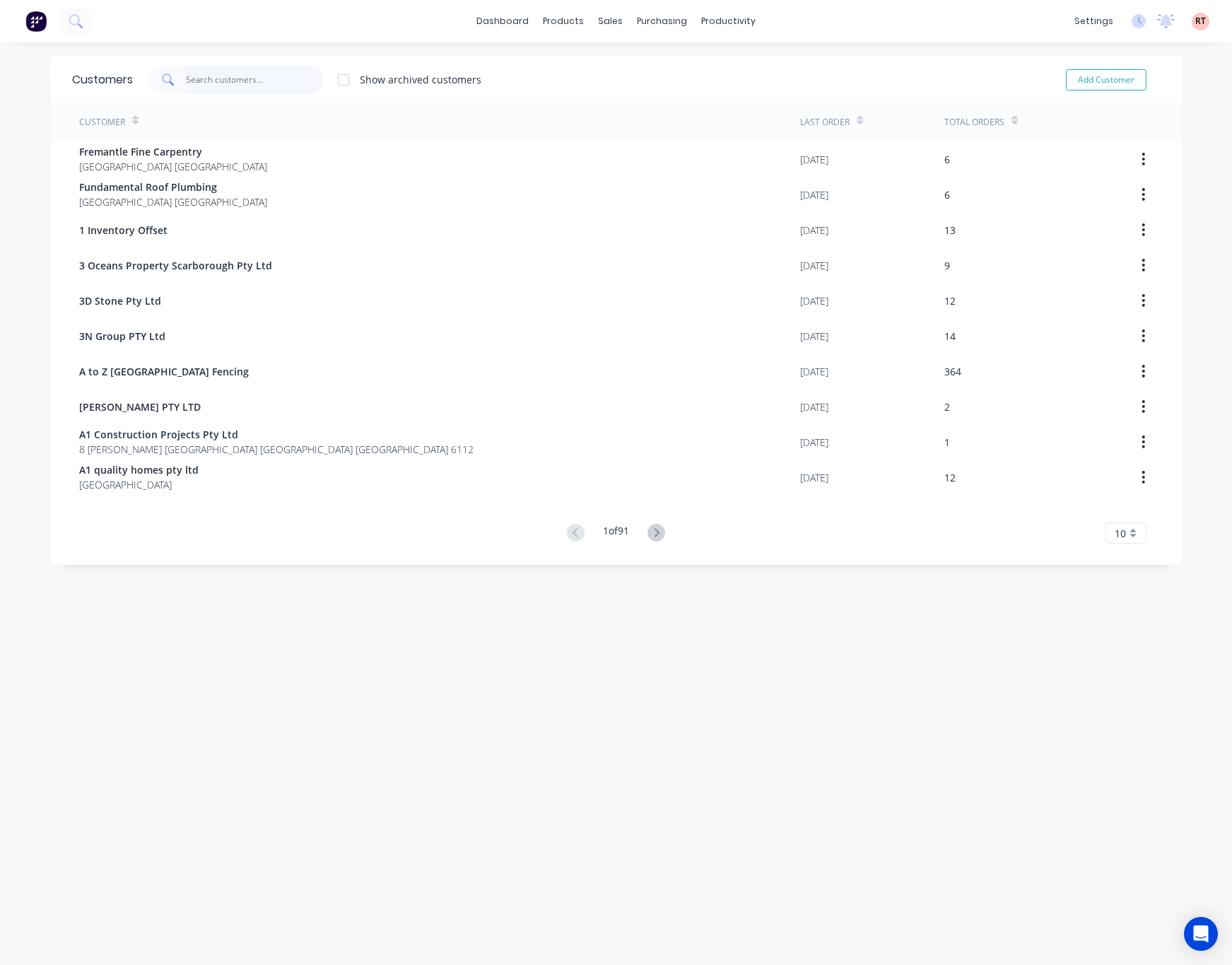
click at [234, 70] on input "text" at bounding box center [255, 80] width 138 height 28
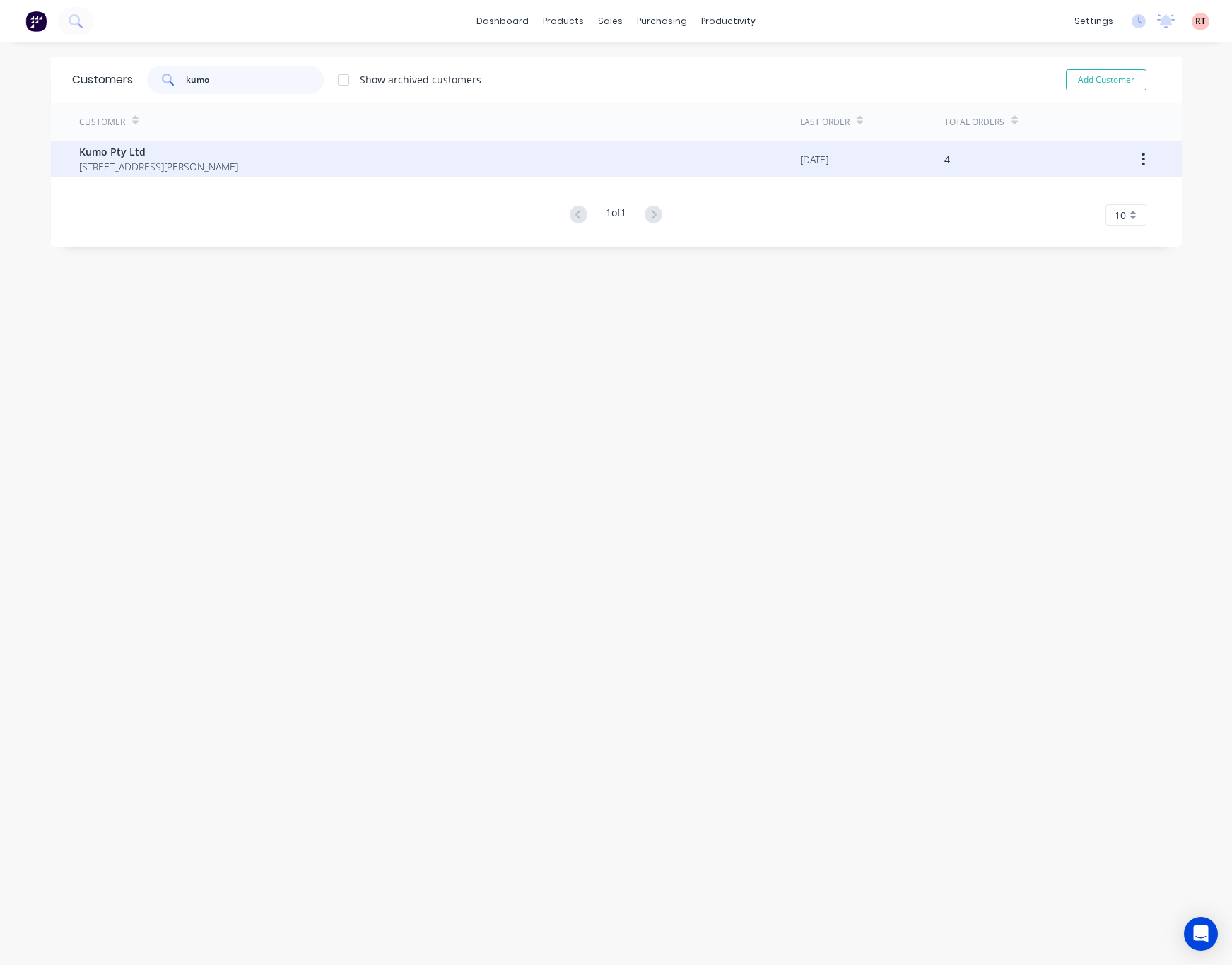
type input "kumo"
click at [239, 163] on span "[STREET_ADDRESS][PERSON_NAME]" at bounding box center [158, 166] width 159 height 15
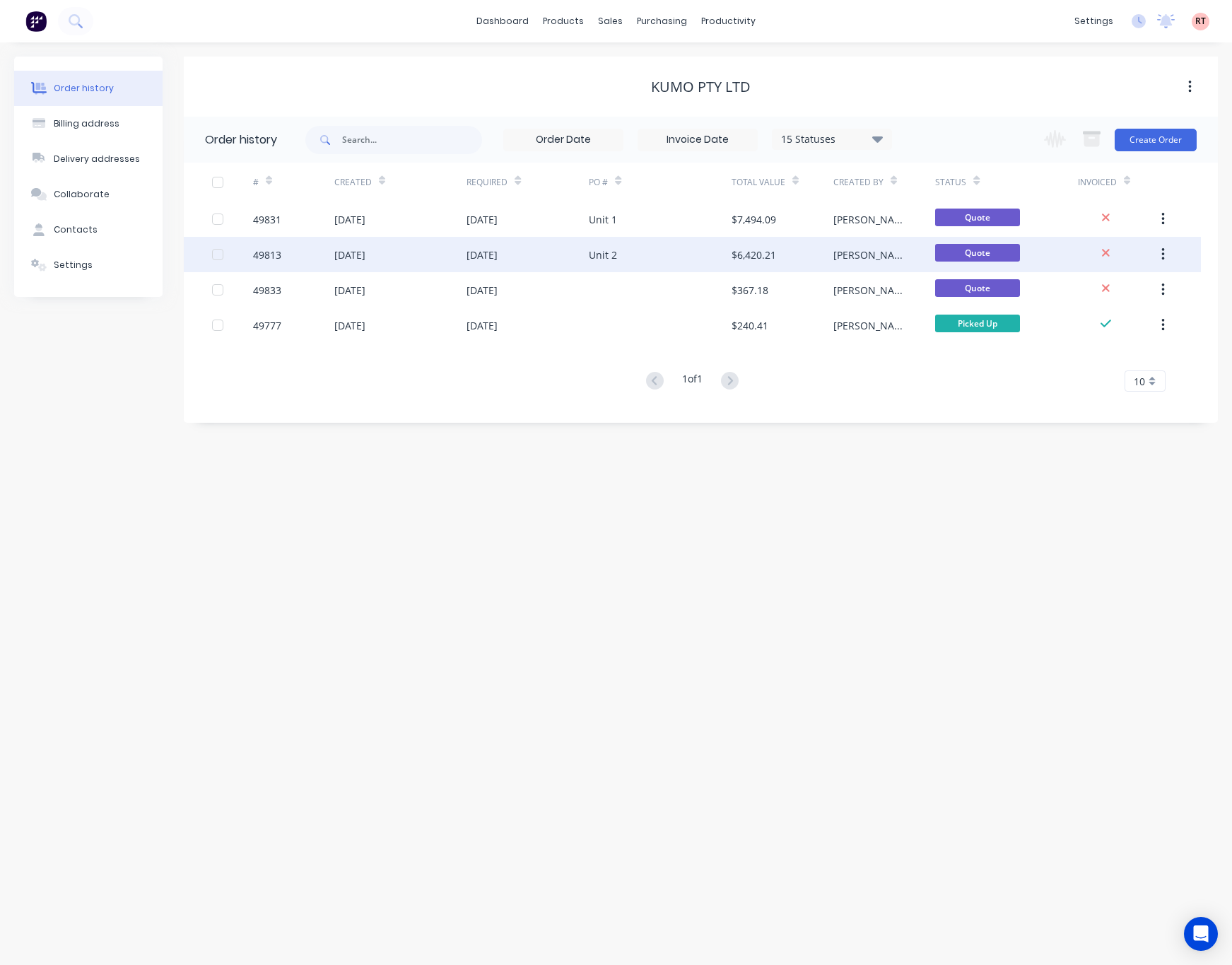
click at [615, 255] on div "Unit 2" at bounding box center [603, 254] width 28 height 15
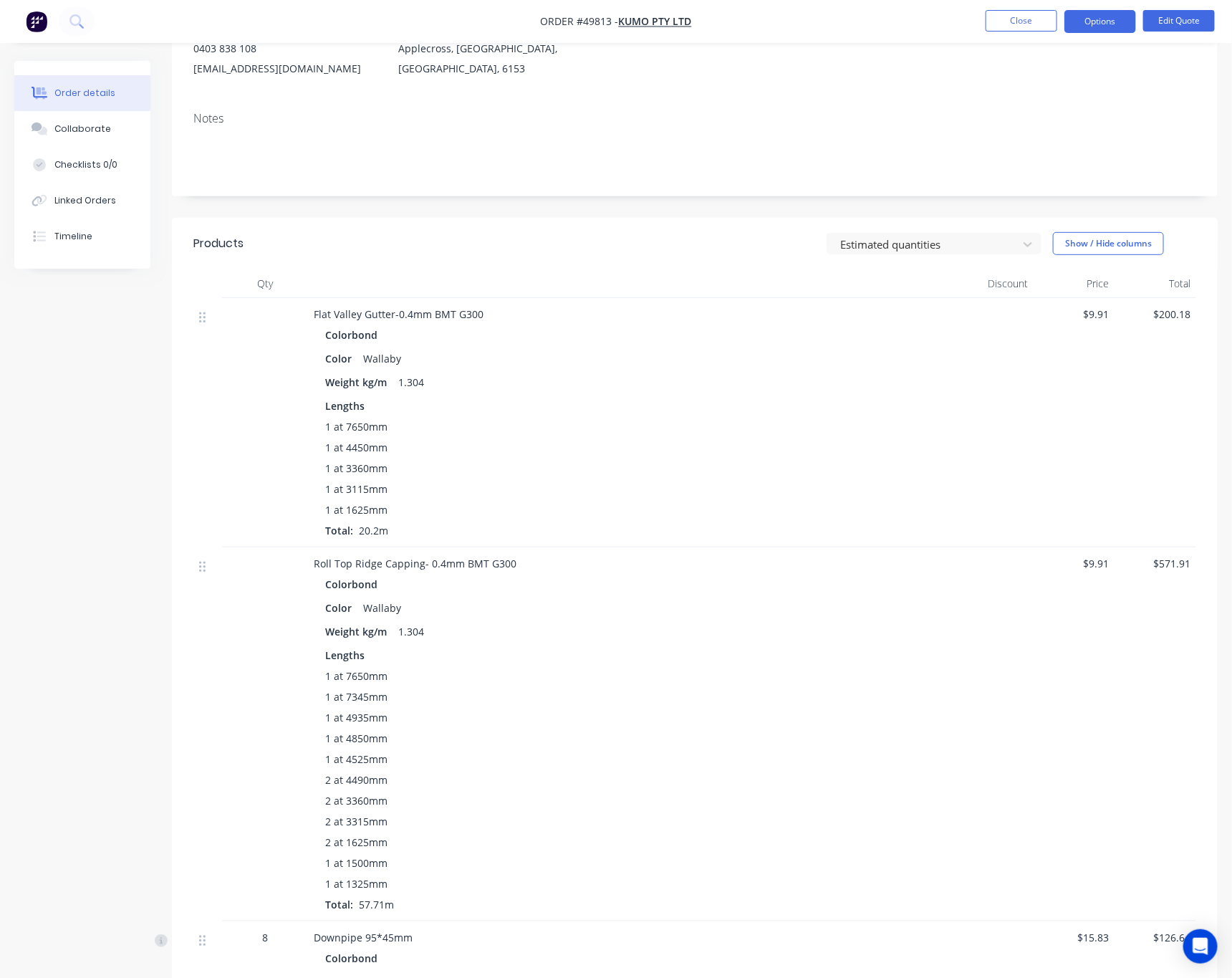
scroll to position [78, 0]
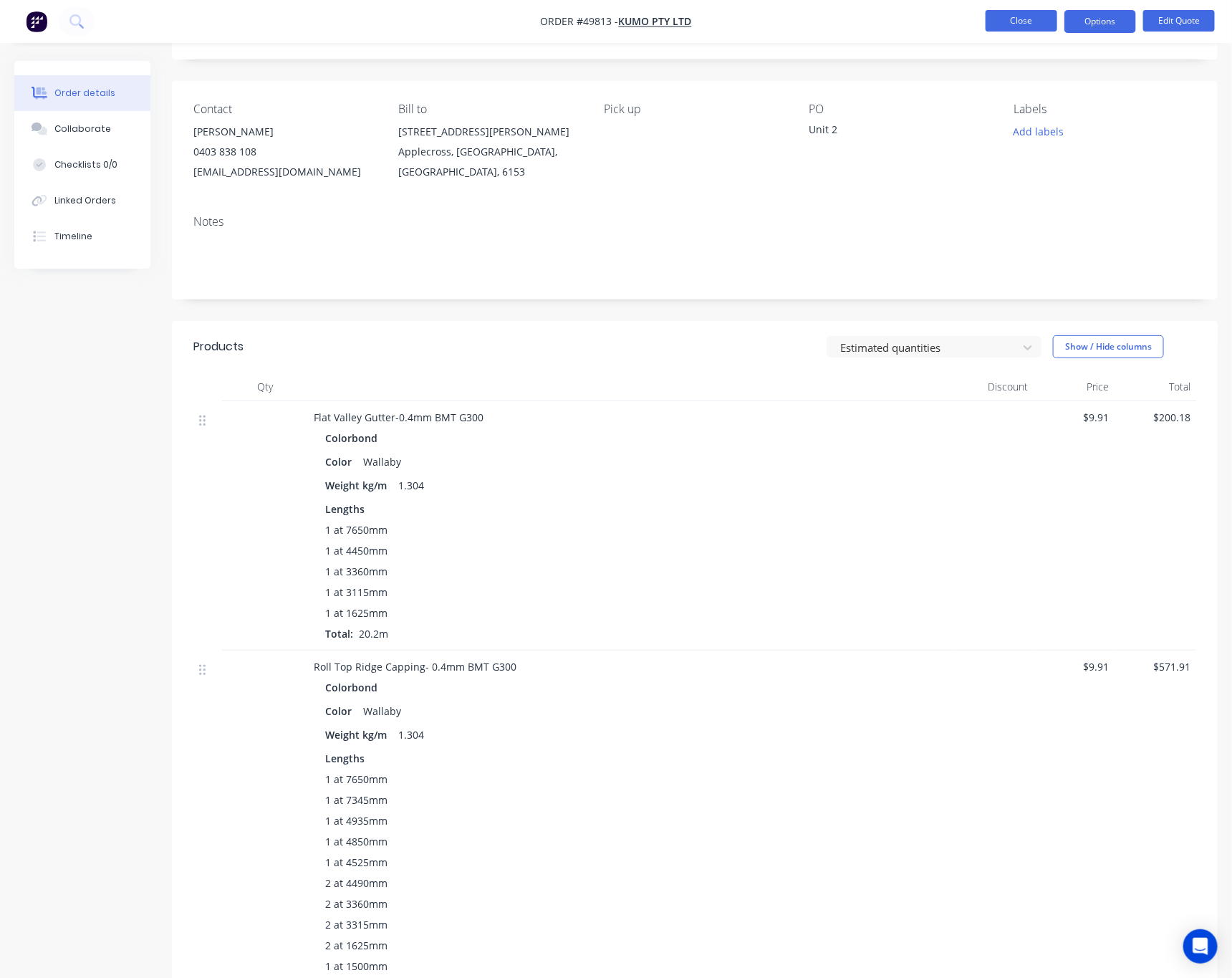
click at [1026, 31] on button "Close" at bounding box center [1022, 21] width 71 height 21
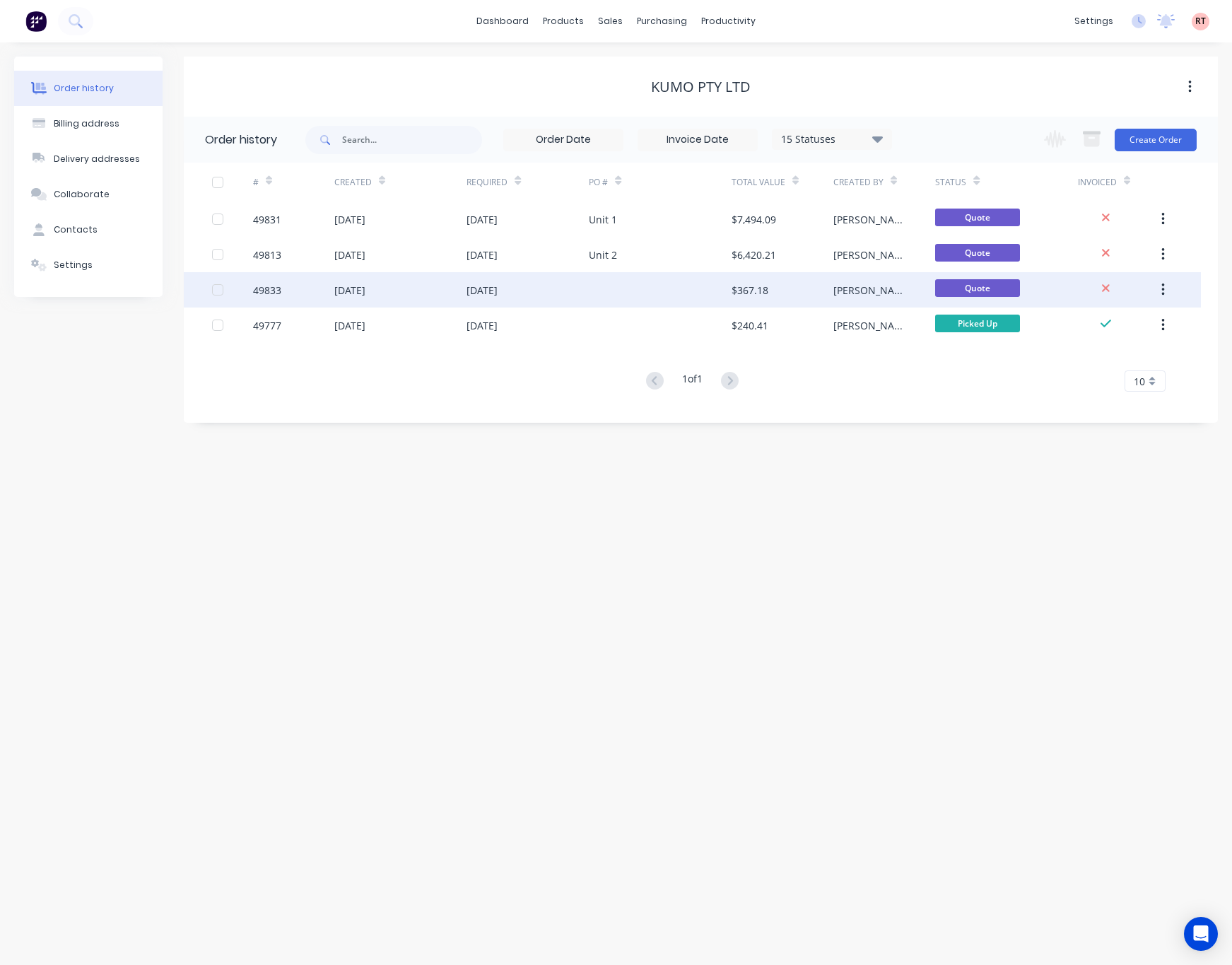
click at [634, 290] on div at bounding box center [660, 289] width 143 height 35
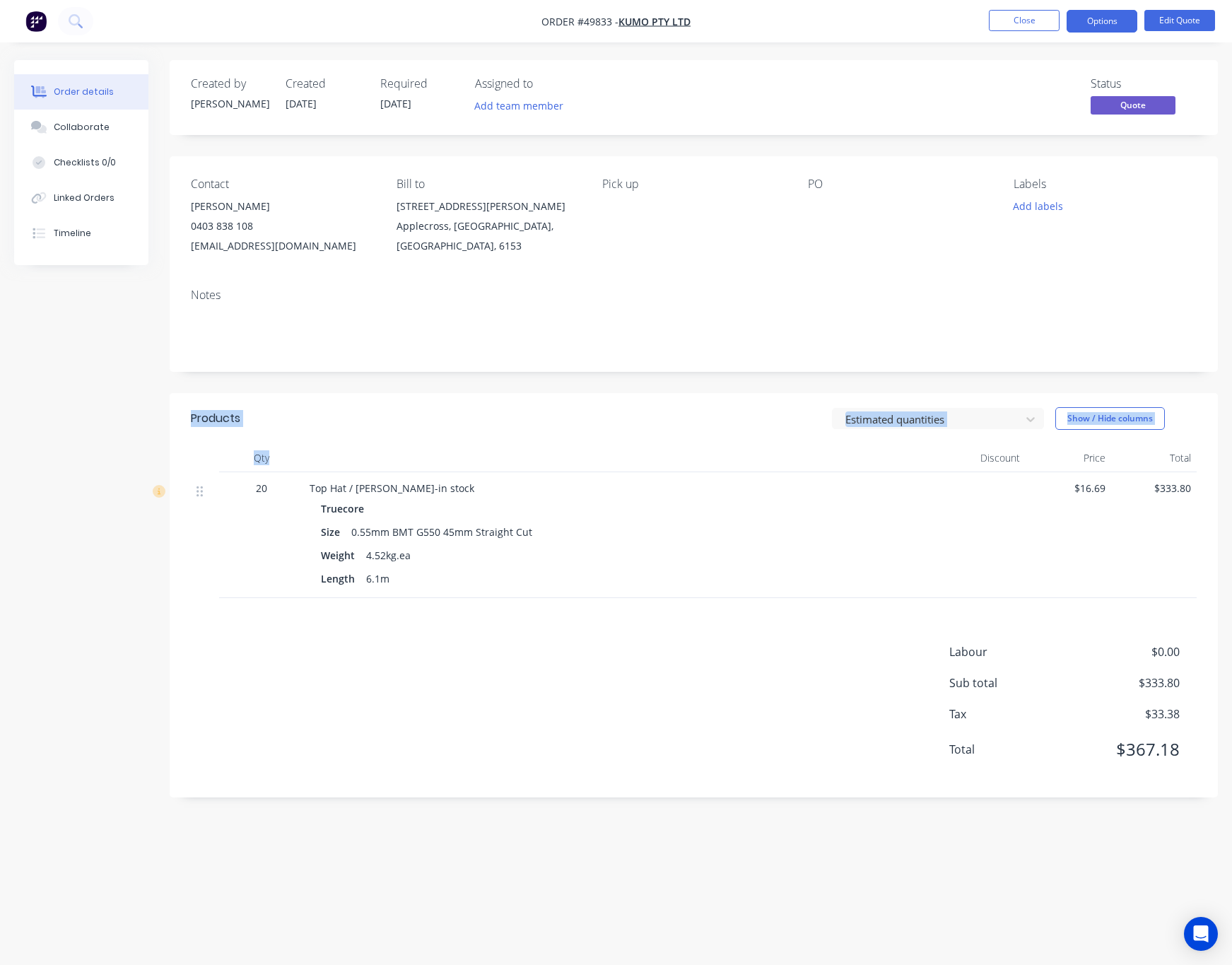
drag, startPoint x: 163, startPoint y: 385, endPoint x: 643, endPoint y: 463, distance: 486.3
click at [639, 463] on div "Created by Rachel Created 30/09/25 Required 30/09/25 Assigned to Add team membe…" at bounding box center [616, 455] width 1204 height 791
click at [659, 522] on div "Size 0.55mm BMT G550 45mm Straight Cut" at bounding box center [622, 532] width 602 height 20
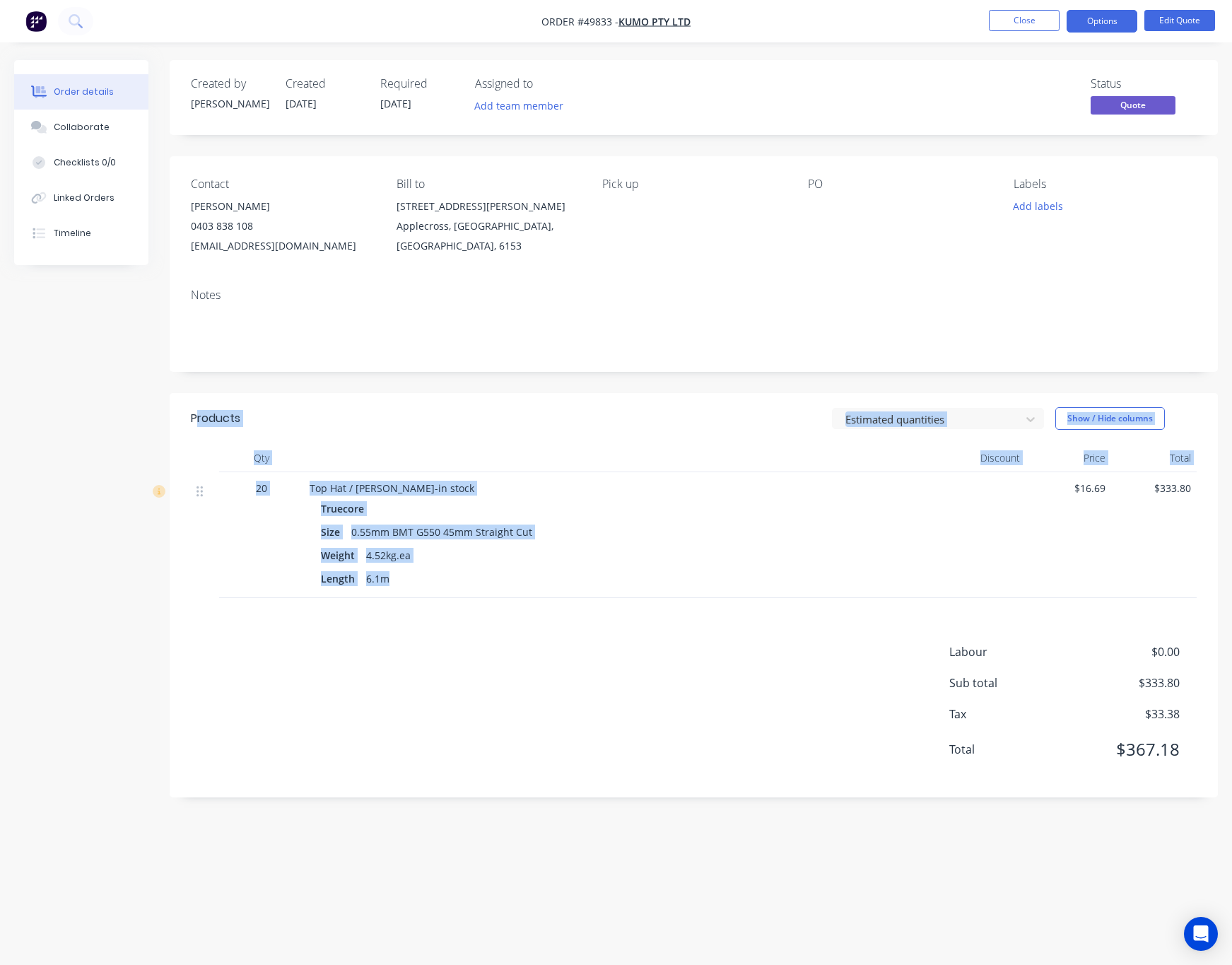
drag, startPoint x: 458, startPoint y: 583, endPoint x: 199, endPoint y: 429, distance: 301.3
click at [199, 429] on div "Products Estimated quantities Show / Hide columns Qty Discount Price Total 20 T…" at bounding box center [694, 495] width 1048 height 205
click at [195, 432] on header "Products Estimated quantities Show / Hide columns" at bounding box center [694, 418] width 1048 height 51
drag, startPoint x: 187, startPoint y: 401, endPoint x: 747, endPoint y: 622, distance: 602.0
click at [747, 622] on div "Products Estimated quantities Show / Hide columns Qty Discount Price Total 20 T…" at bounding box center [694, 594] width 1048 height 404
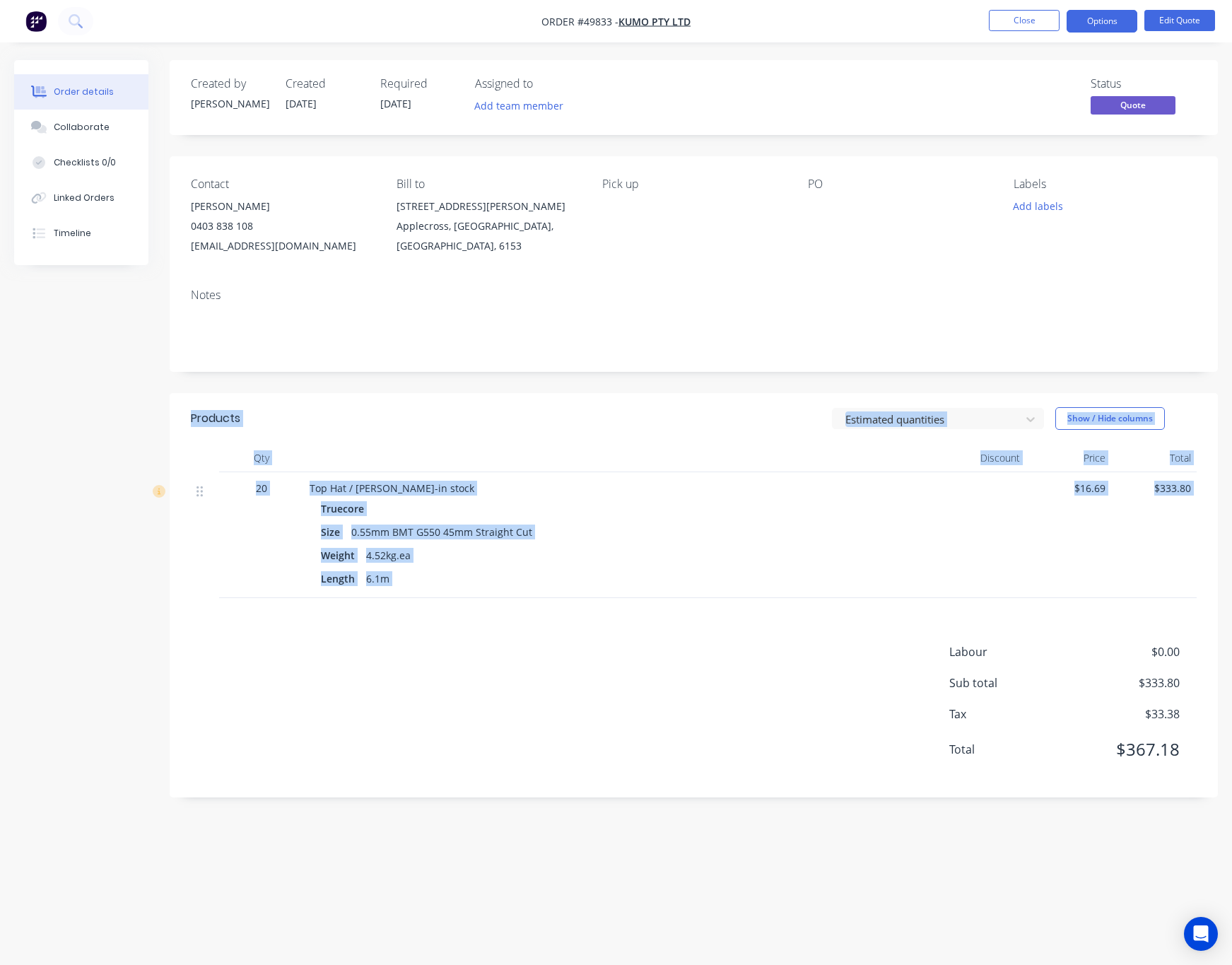
click at [713, 662] on div "Labour $0.00 Sub total $333.80 Tax $33.38 Total $367.18" at bounding box center [694, 709] width 1006 height 133
drag, startPoint x: 302, startPoint y: 477, endPoint x: 457, endPoint y: 588, distance: 190.6
click at [457, 588] on div "20 Top Hat / Batten-in stock Truecore Size 0.55mm BMT G550 45mm Straight Cut We…" at bounding box center [694, 535] width 1006 height 126
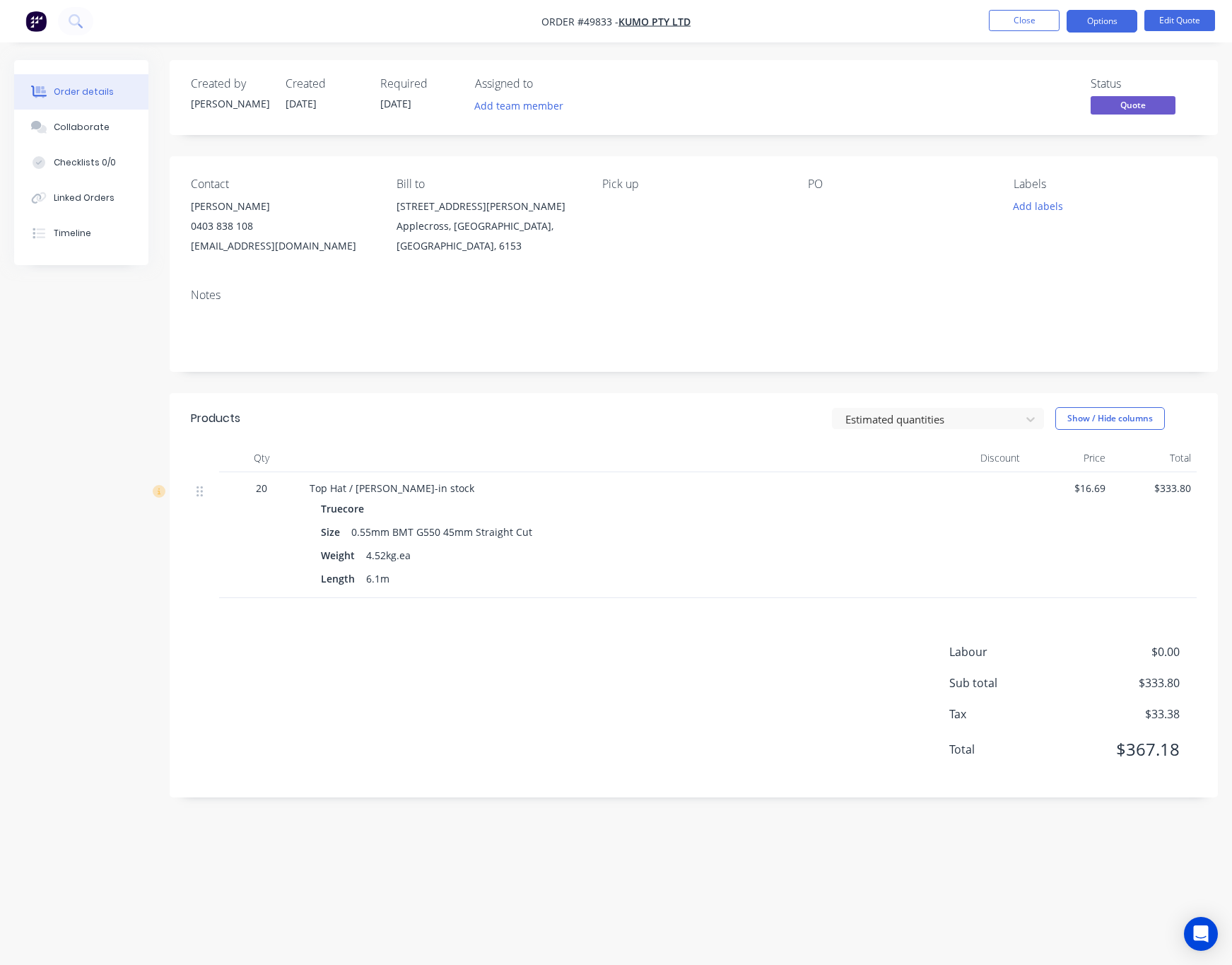
click at [480, 651] on div "Labour $0.00 Sub total $333.80 Tax $33.38 Total $367.18" at bounding box center [694, 709] width 1006 height 133
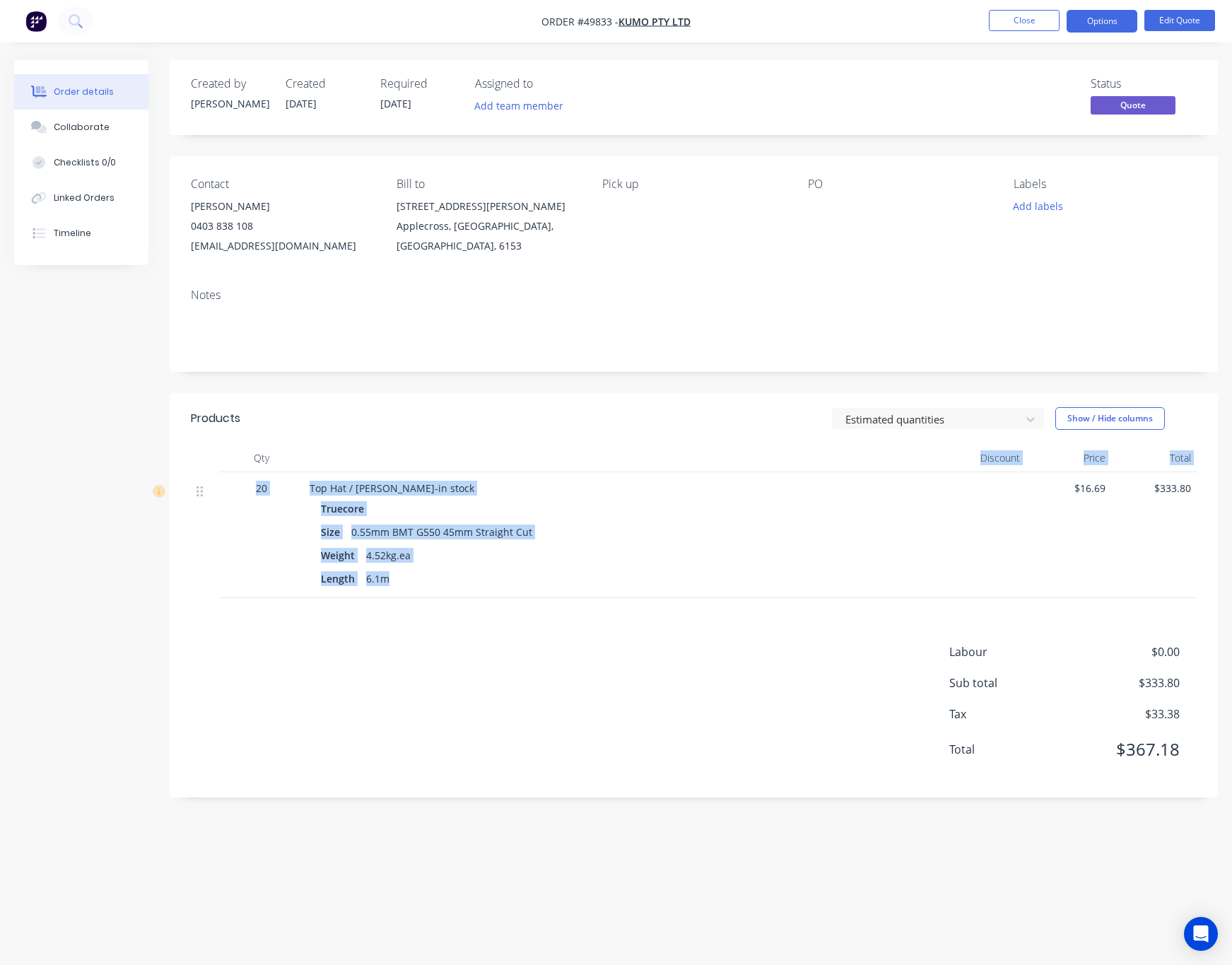
drag, startPoint x: 400, startPoint y: 579, endPoint x: 293, endPoint y: 467, distance: 154.9
click at [293, 467] on div "Qty Discount Price Total 20 Top Hat / Batten-in stock Truecore Size 0.55mm BMT …" at bounding box center [694, 521] width 1006 height 154
click at [296, 520] on div "20" at bounding box center [261, 535] width 84 height 126
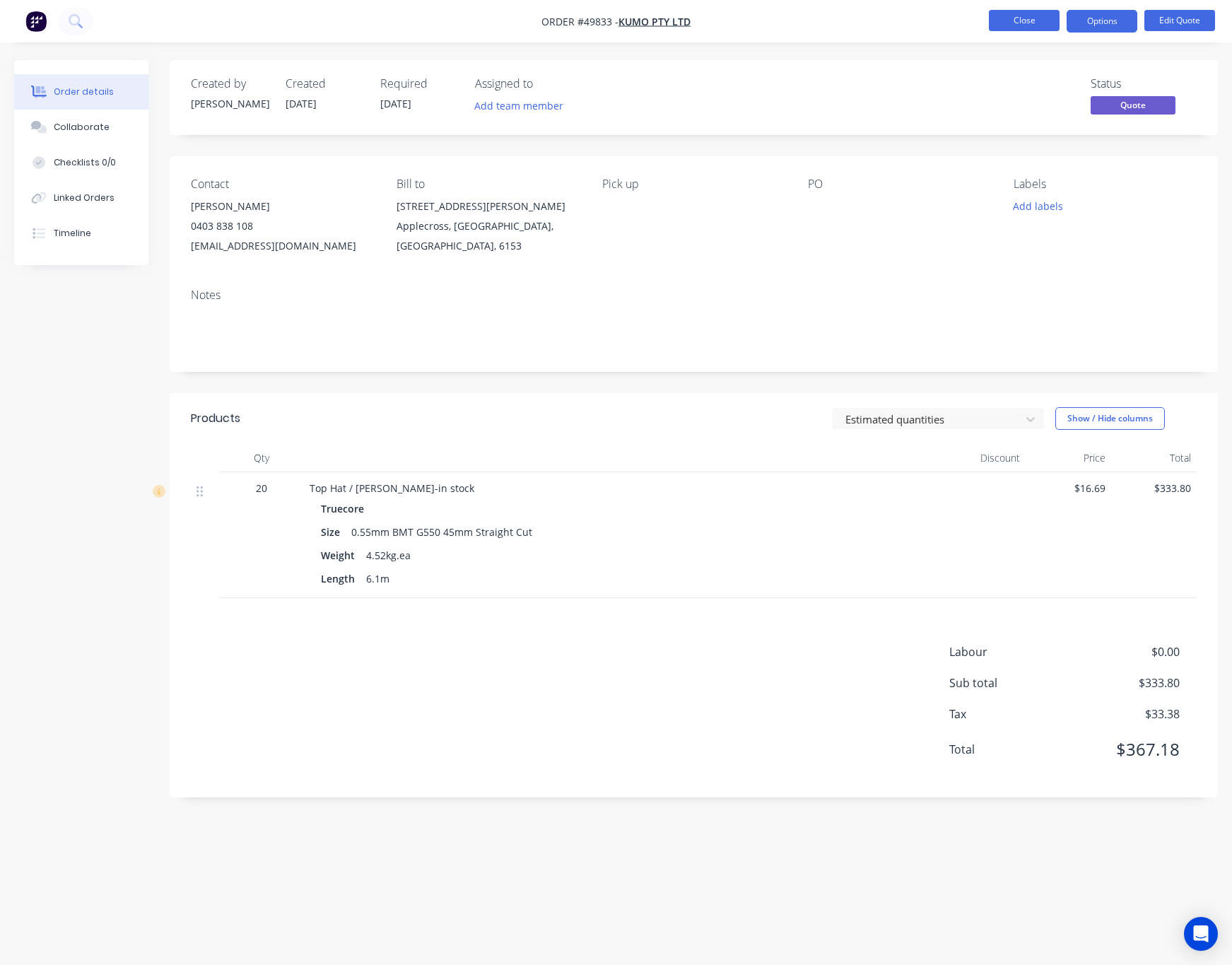
click at [993, 26] on button "Close" at bounding box center [1024, 20] width 70 height 21
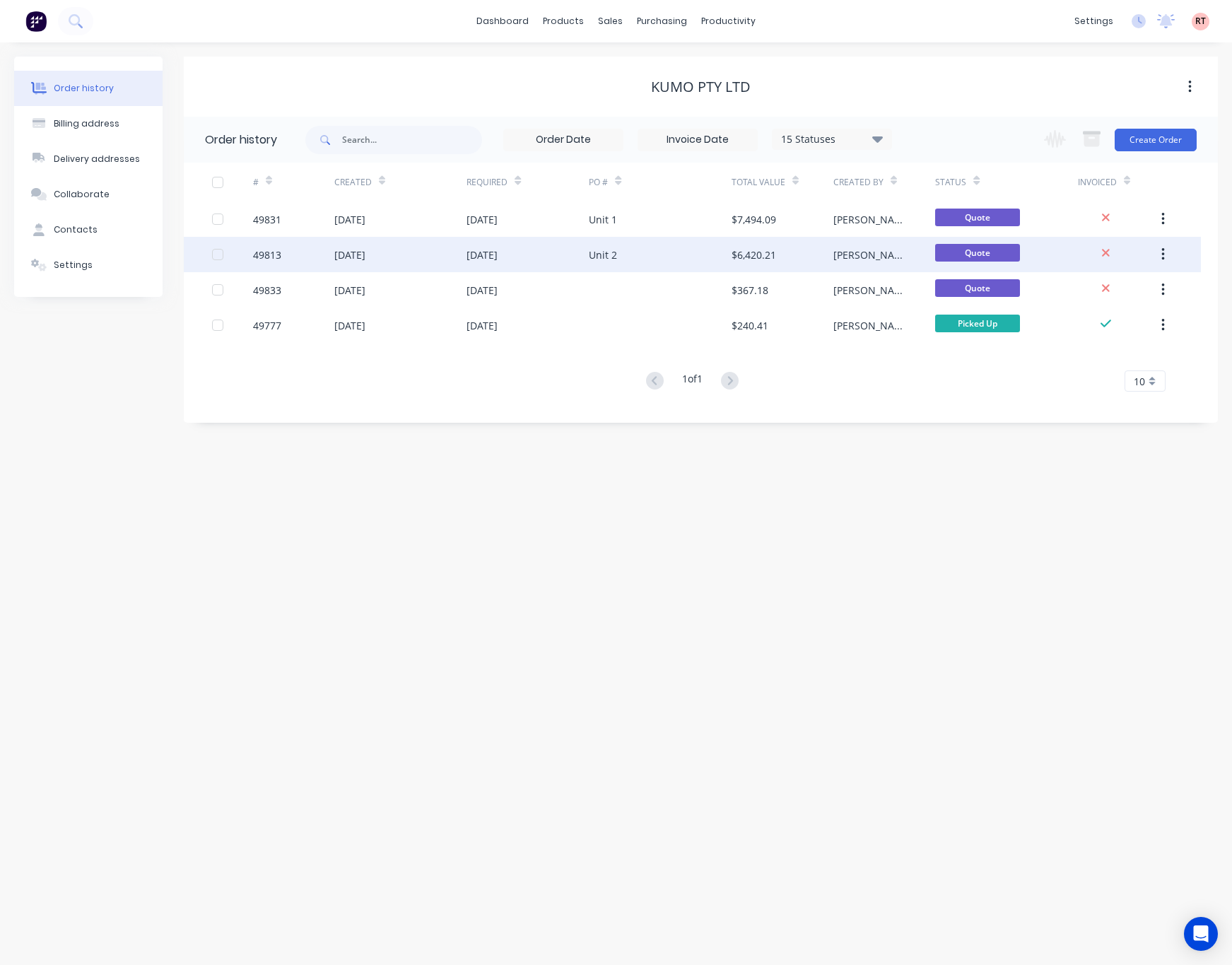
click at [673, 248] on div "Unit 2" at bounding box center [660, 254] width 143 height 35
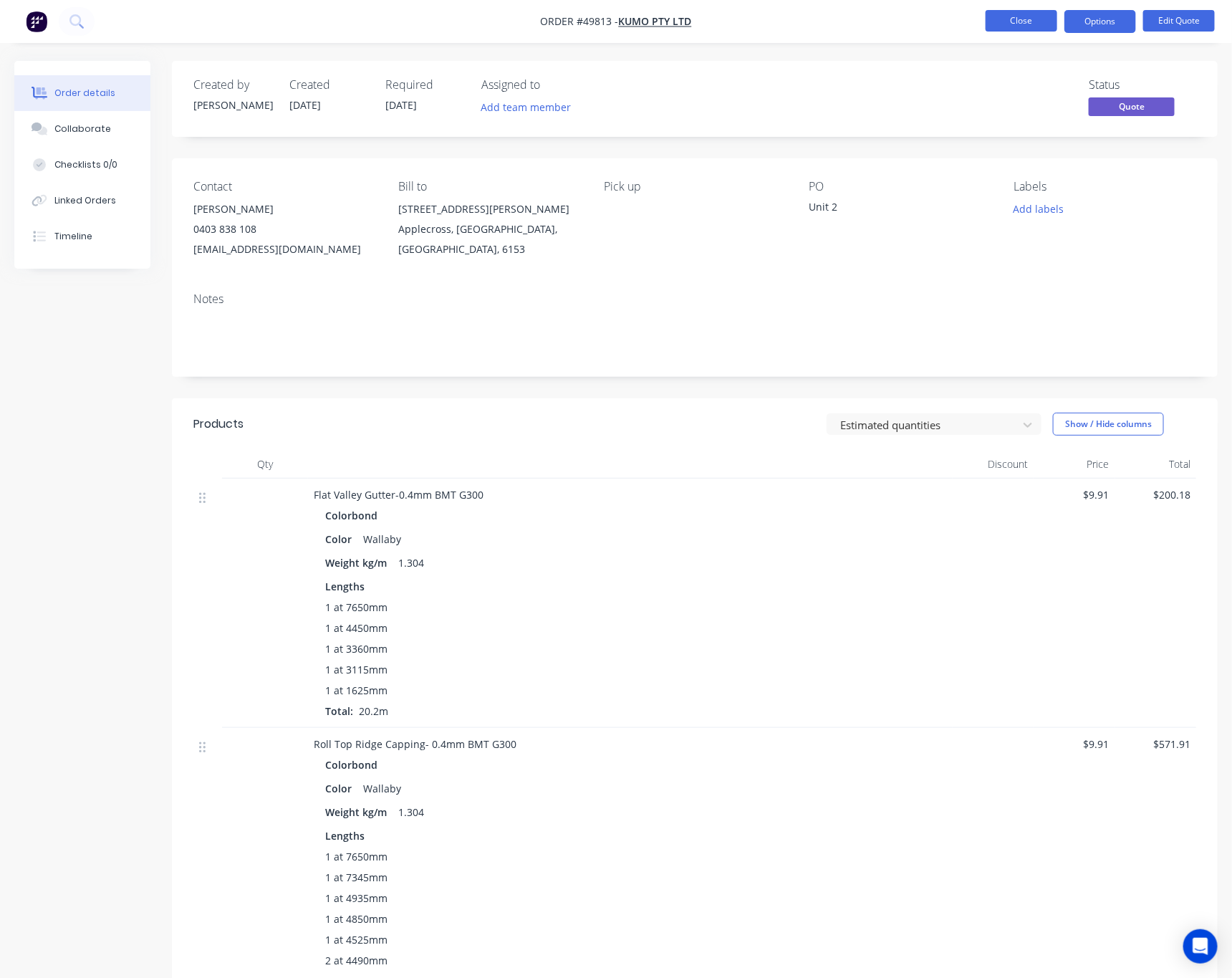
click at [1006, 21] on button "Close" at bounding box center [1022, 21] width 71 height 21
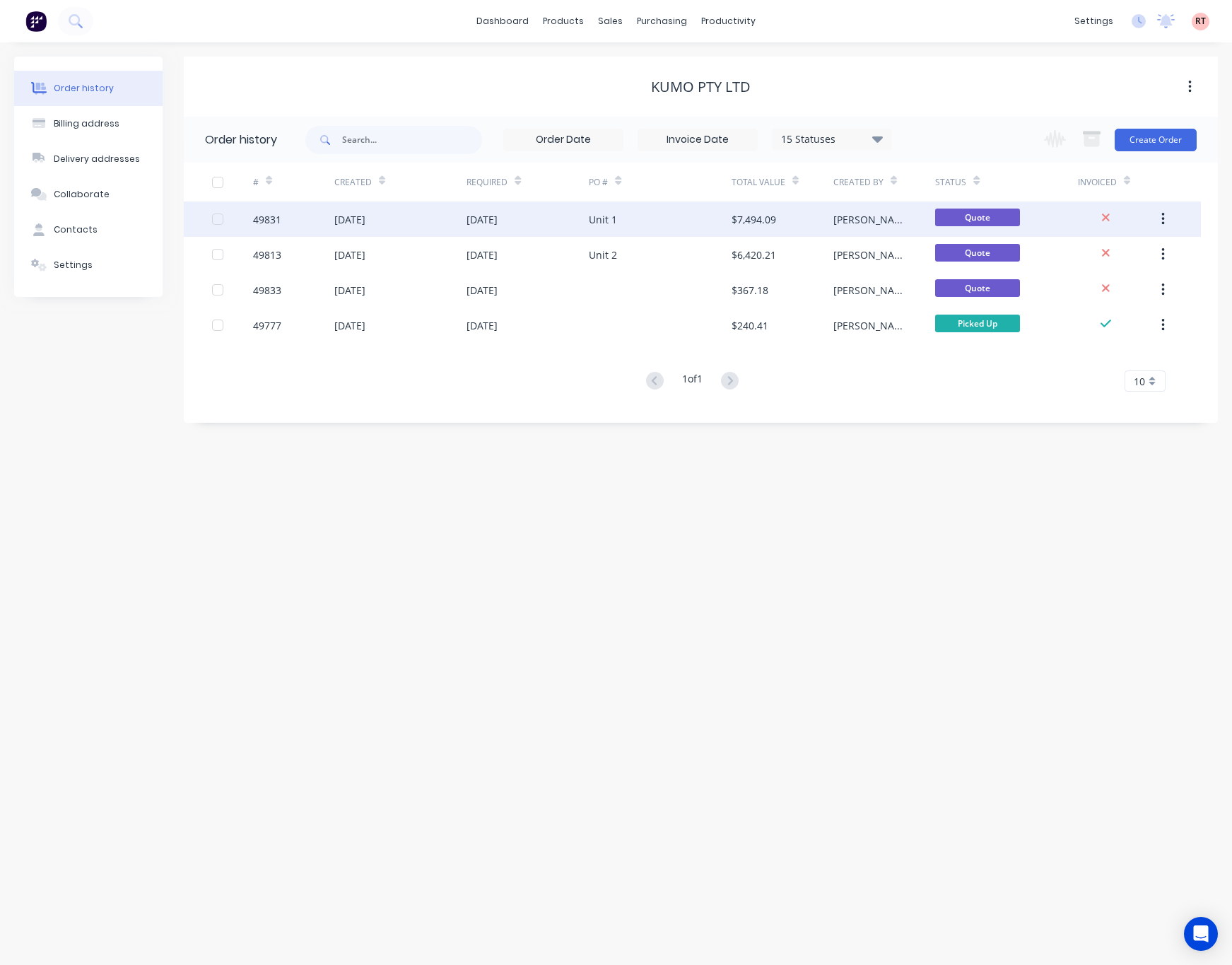
click at [636, 225] on div "Unit 1" at bounding box center [660, 219] width 143 height 35
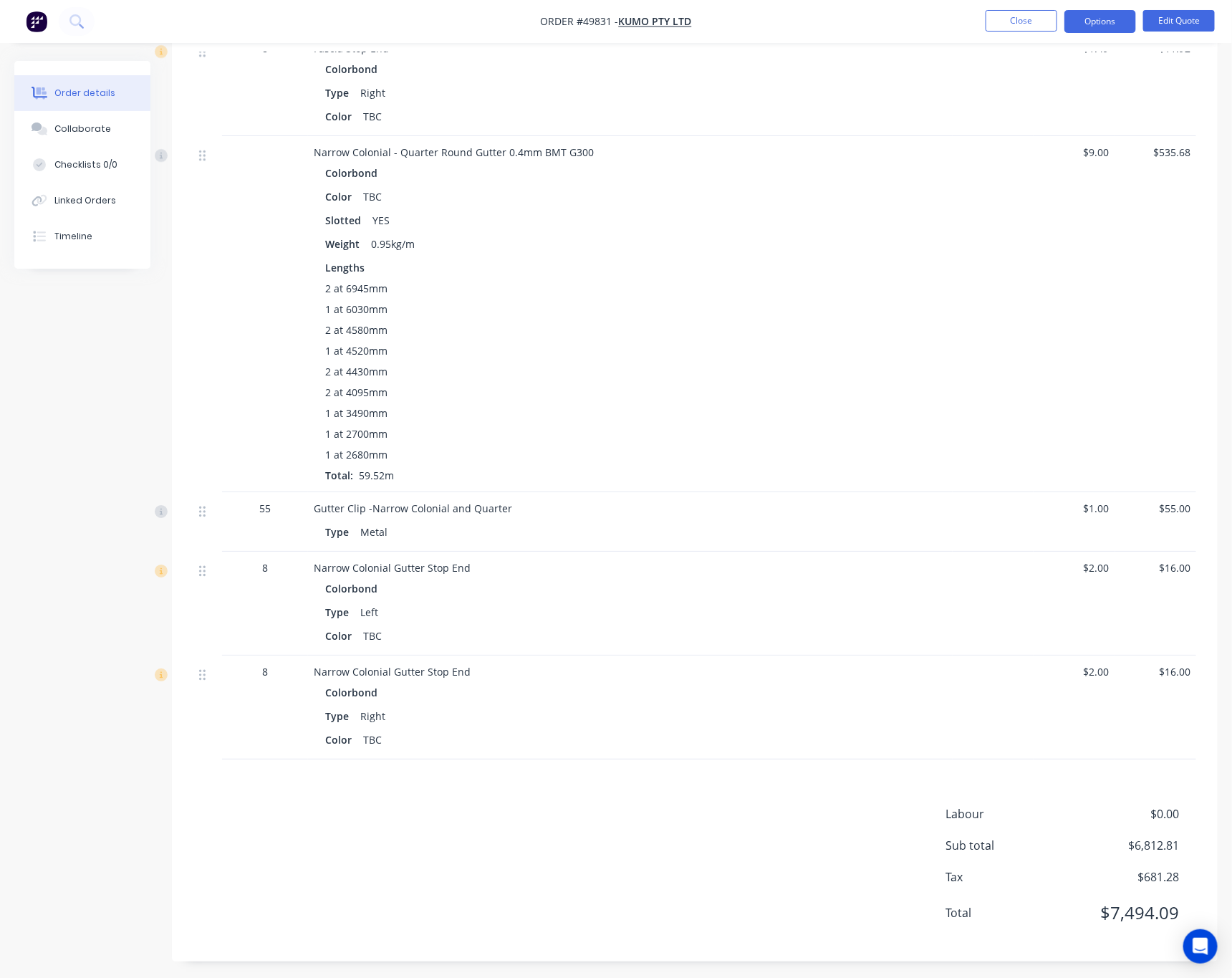
scroll to position [2140, 0]
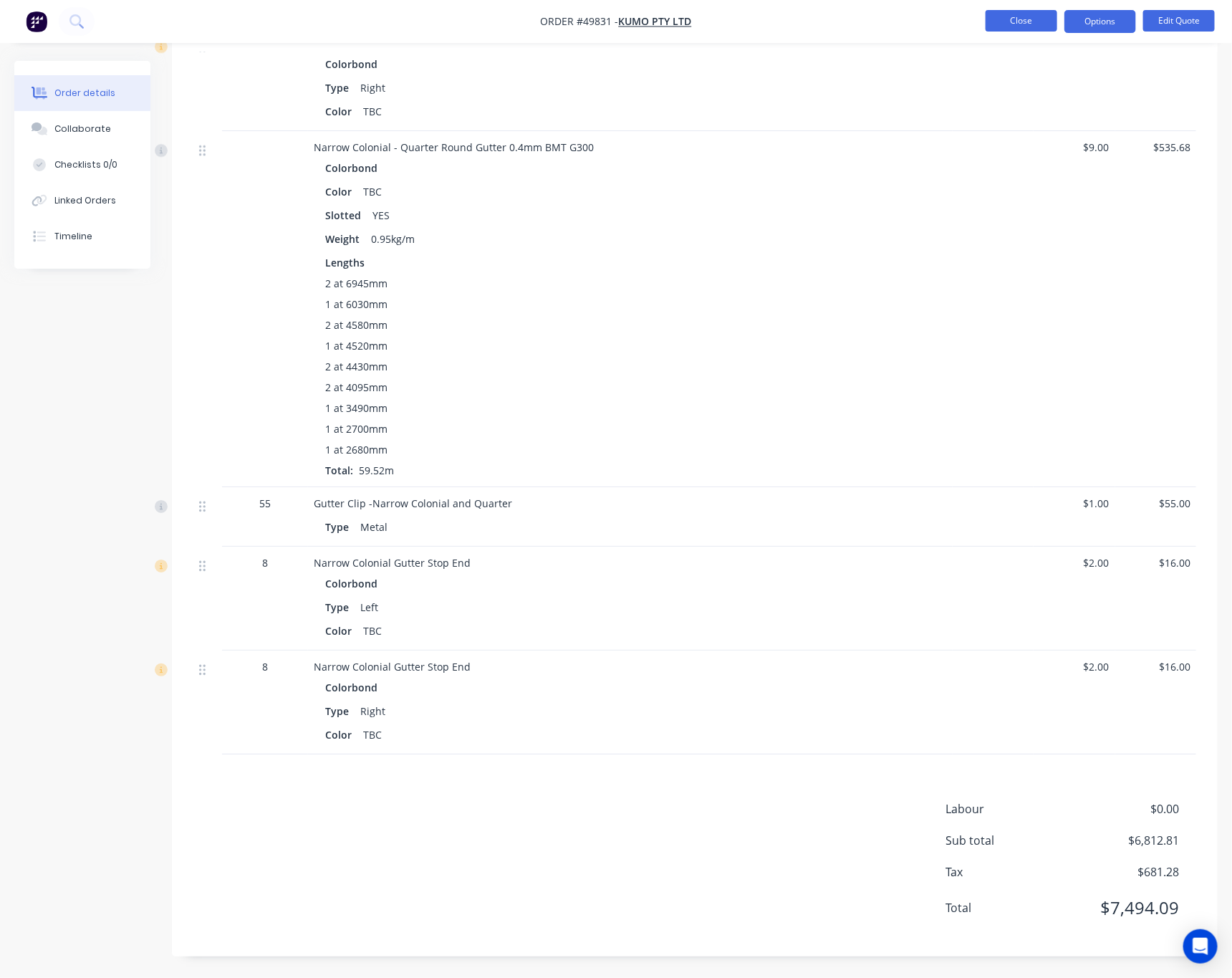
click at [1023, 25] on button "Close" at bounding box center [1022, 21] width 71 height 21
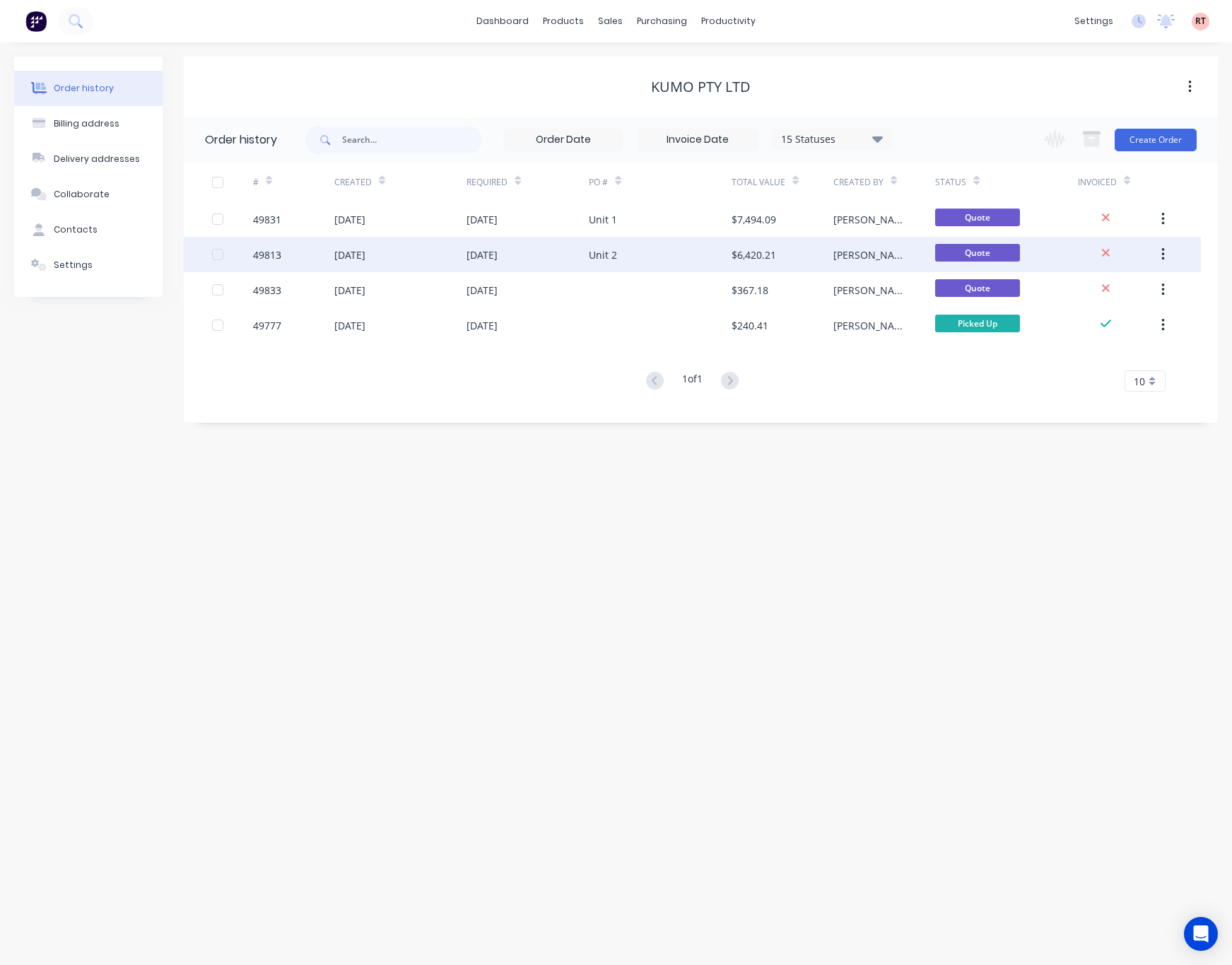
click at [663, 260] on div "Unit 2" at bounding box center [660, 254] width 143 height 35
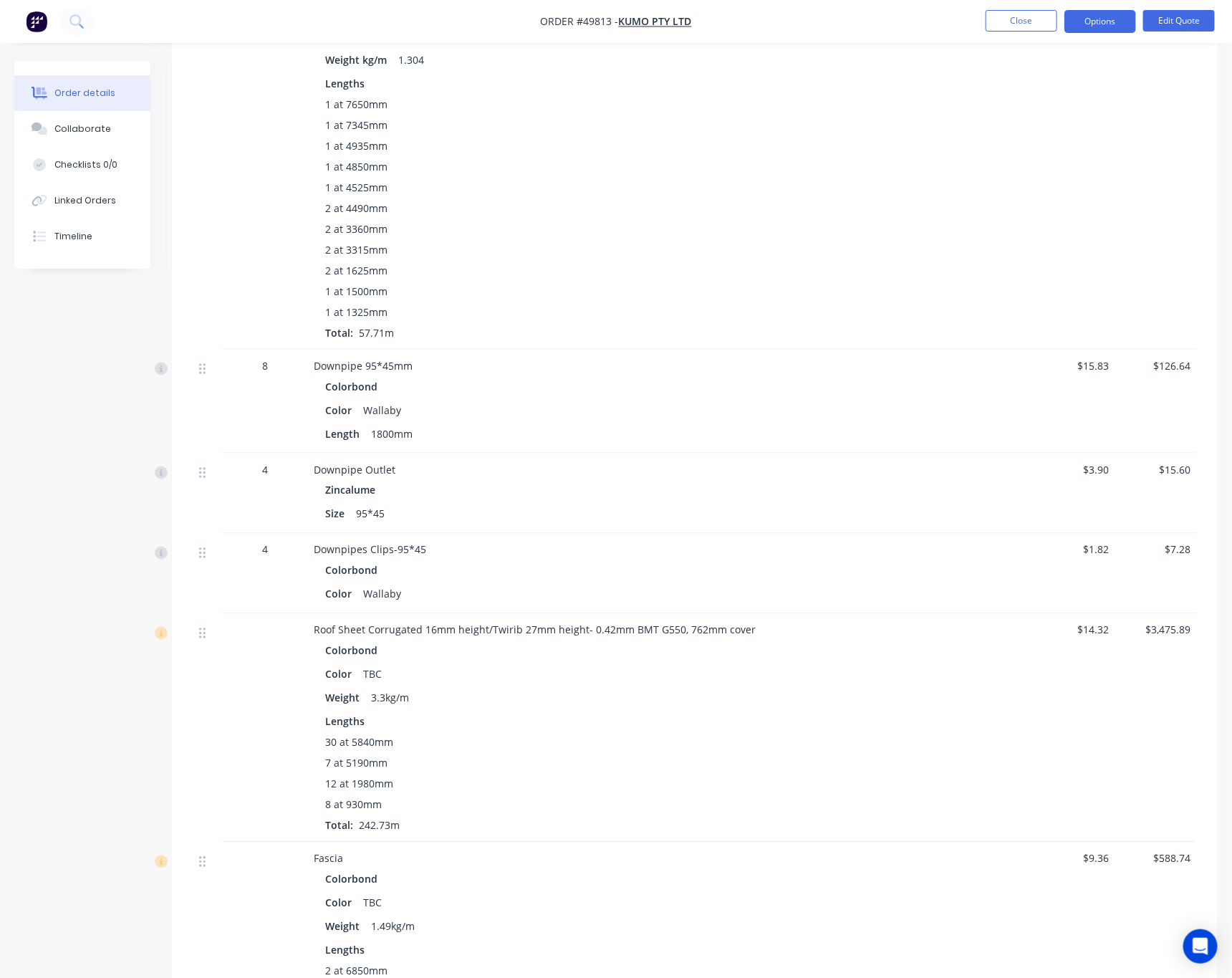
scroll to position [323, 0]
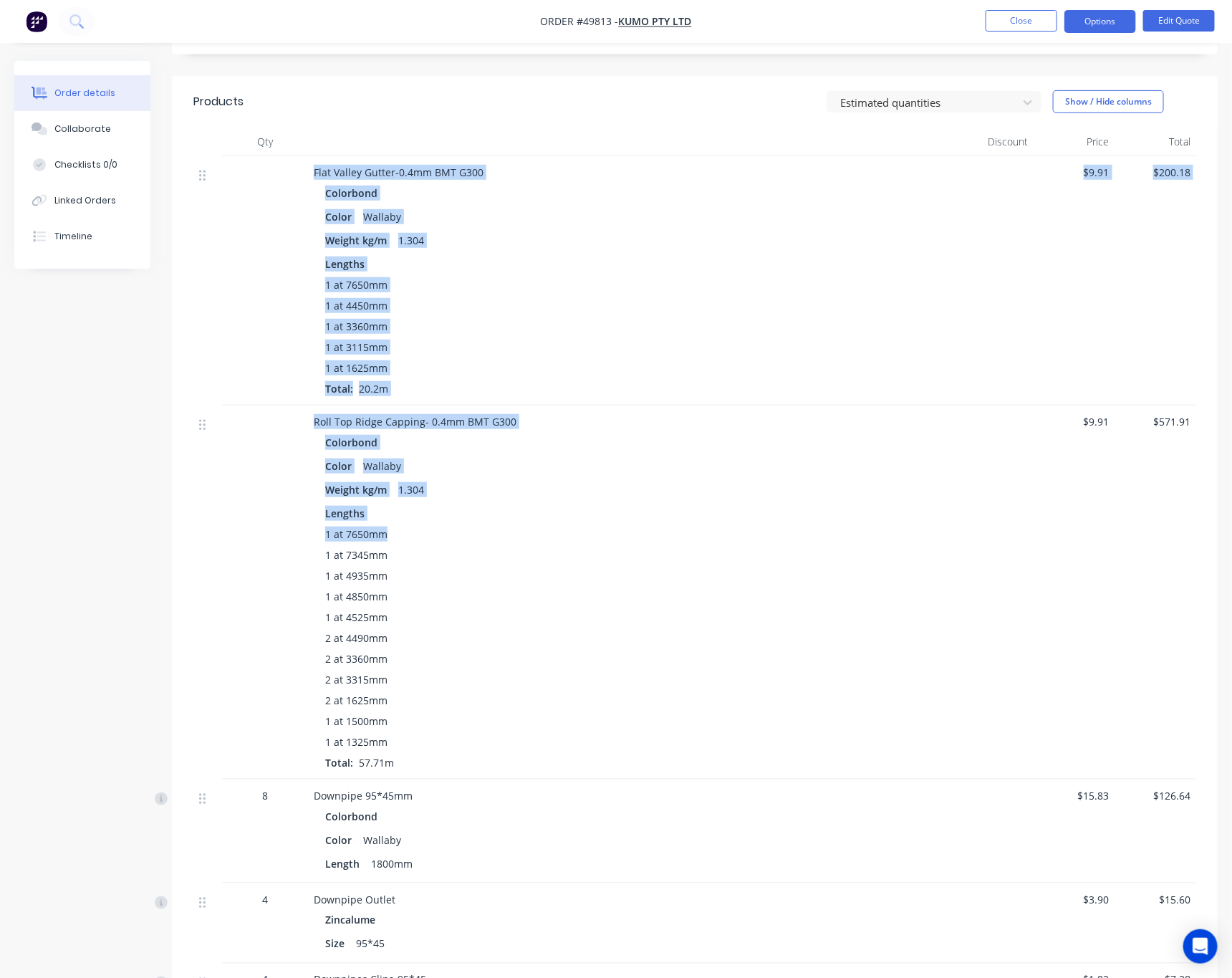
drag, startPoint x: 287, startPoint y: 170, endPoint x: 490, endPoint y: 555, distance: 435.2
click at [547, 563] on div "1 at 7650mm 1 at 7345mm 1 at 4935mm 1 at 4850mm 1 at 4525mm 2 at 4490mm 2 at 33…" at bounding box center [630, 648] width 610 height 243
drag, startPoint x: 406, startPoint y: 762, endPoint x: 316, endPoint y: 162, distance: 606.7
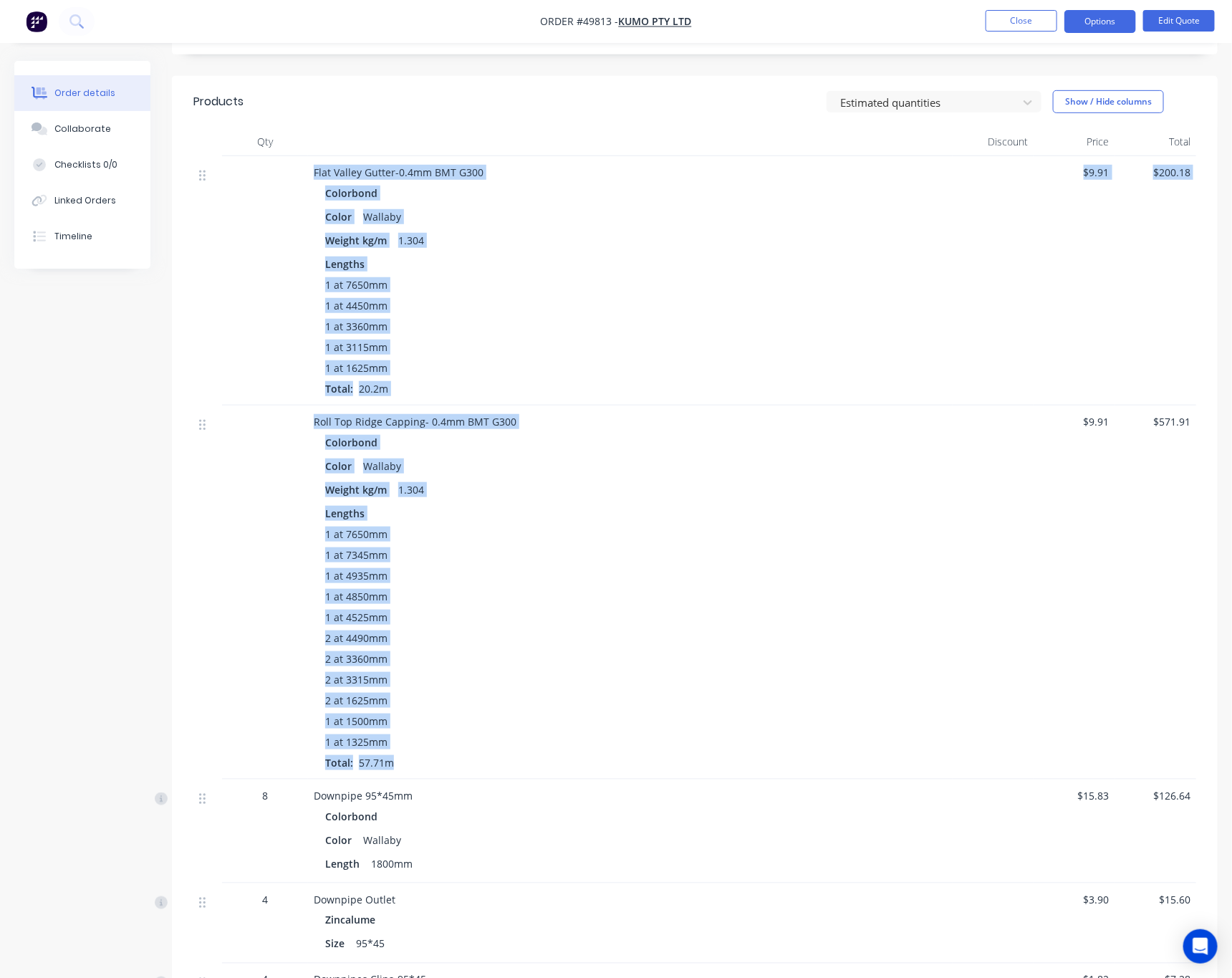
click at [593, 295] on div "1 at 7650mm 1 at 4450mm 1 at 3360mm 1 at 3115mm 1 at 1625mm Total: 20.2m" at bounding box center [630, 337] width 610 height 119
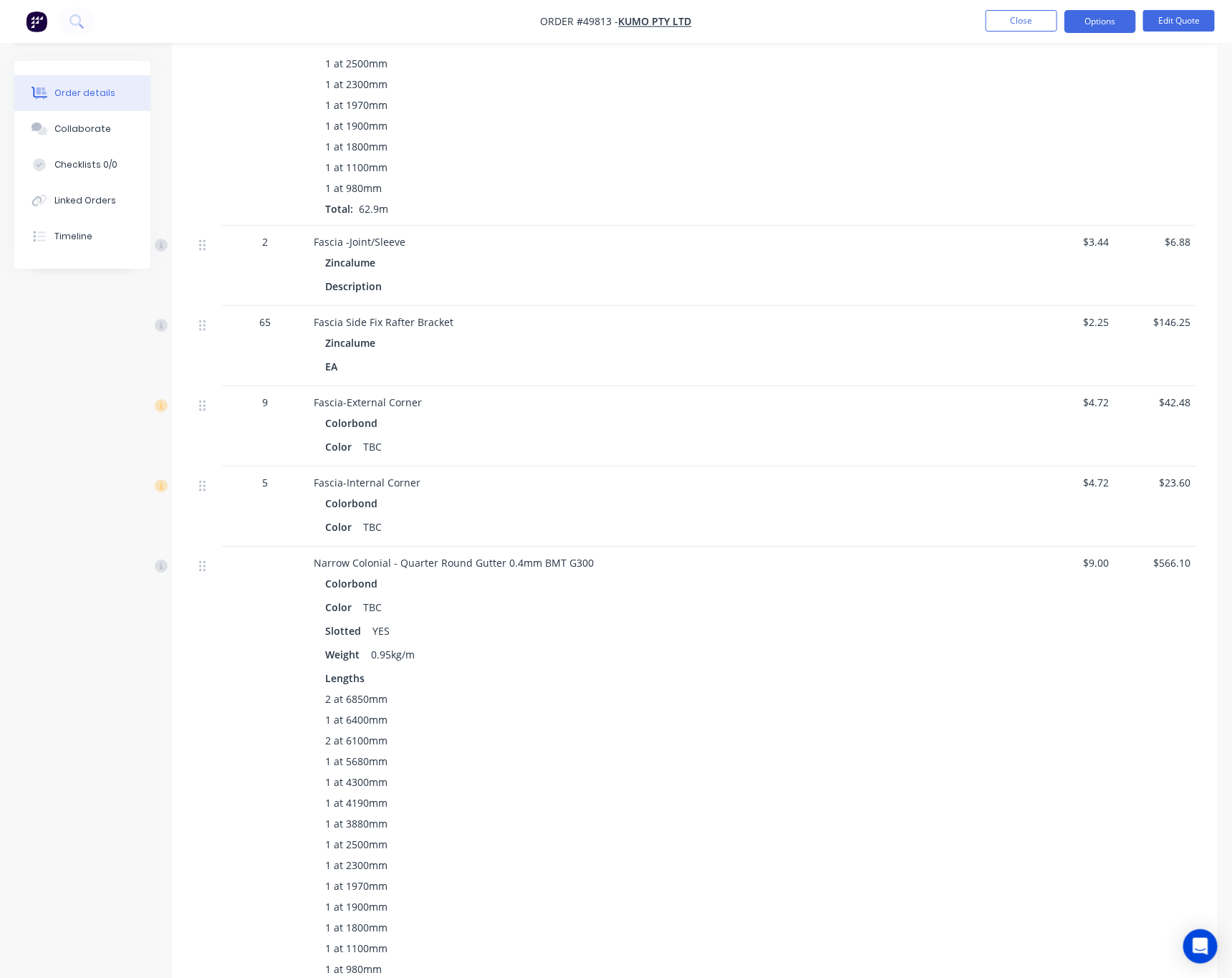
scroll to position [1797, 0]
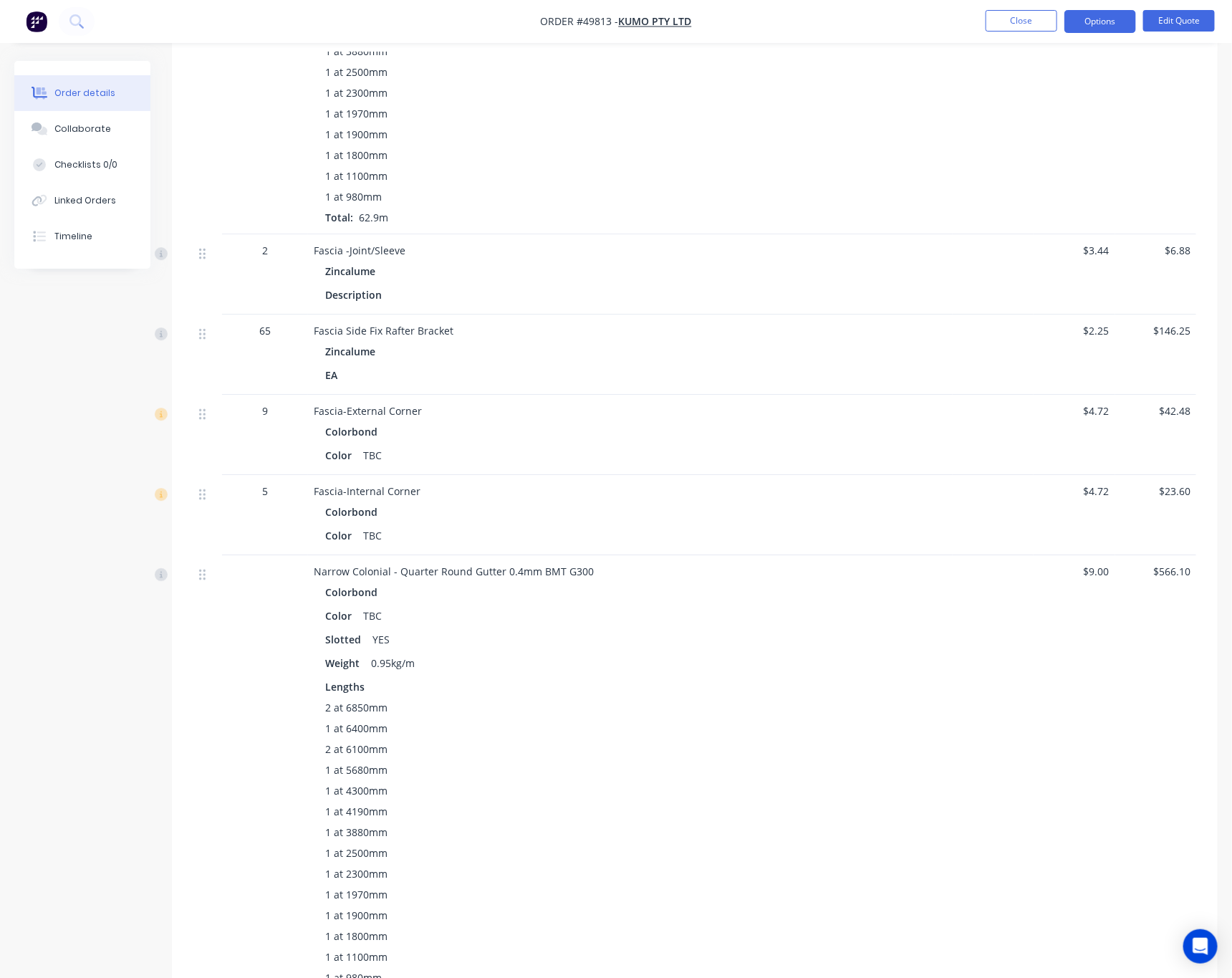
click at [368, 613] on div "TBC" at bounding box center [373, 616] width 30 height 21
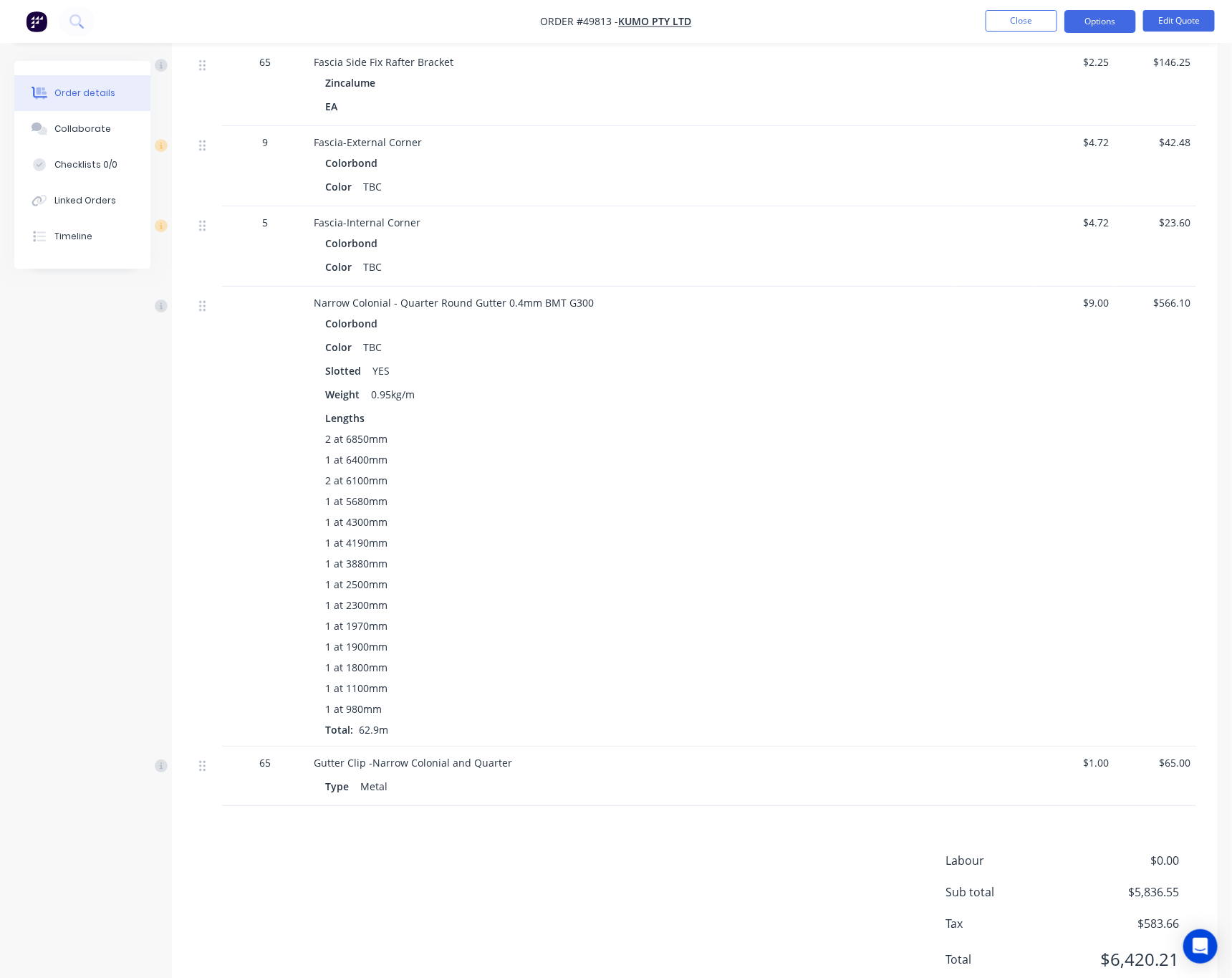
scroll to position [2118, 0]
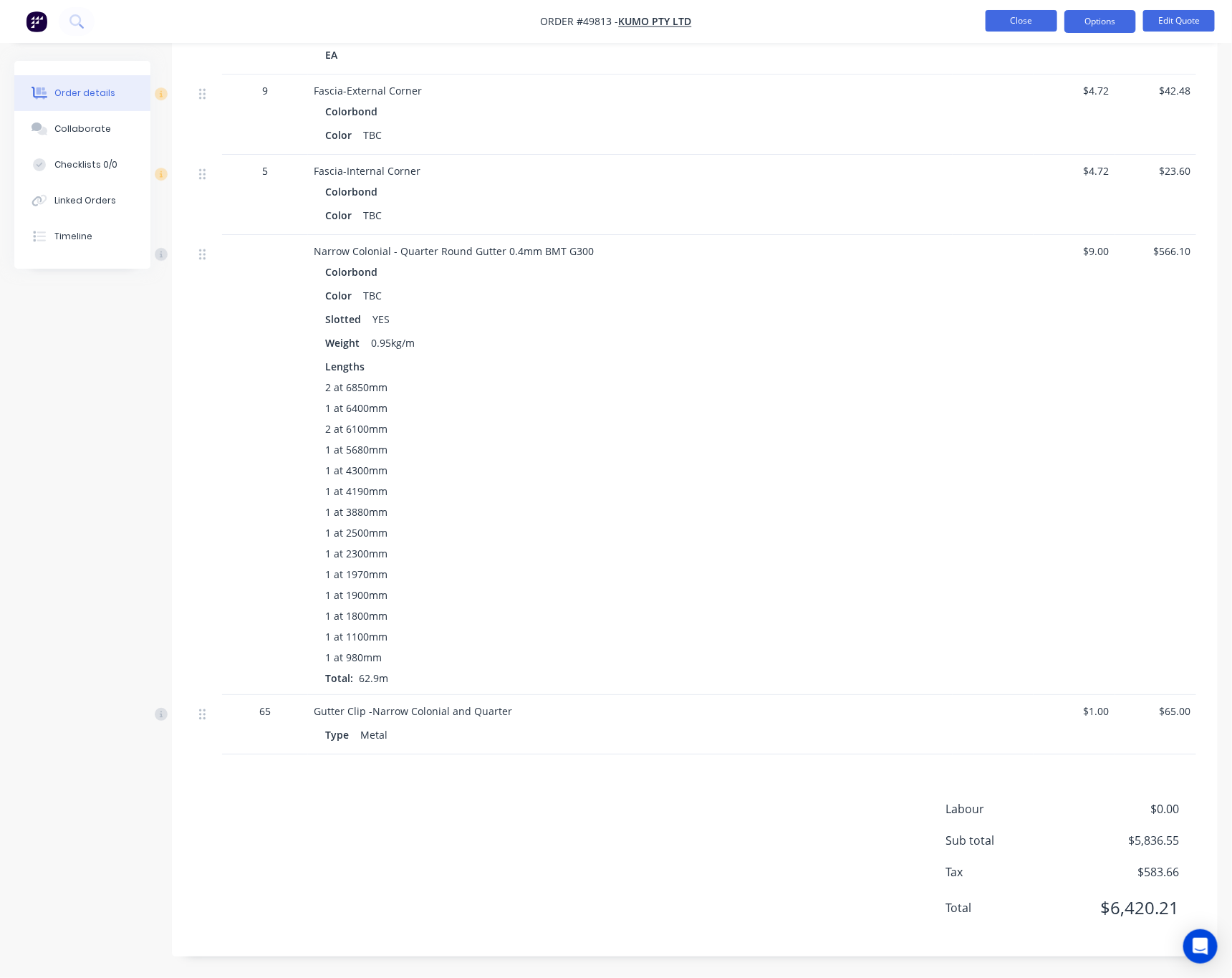
click at [1019, 20] on button "Close" at bounding box center [1022, 21] width 71 height 21
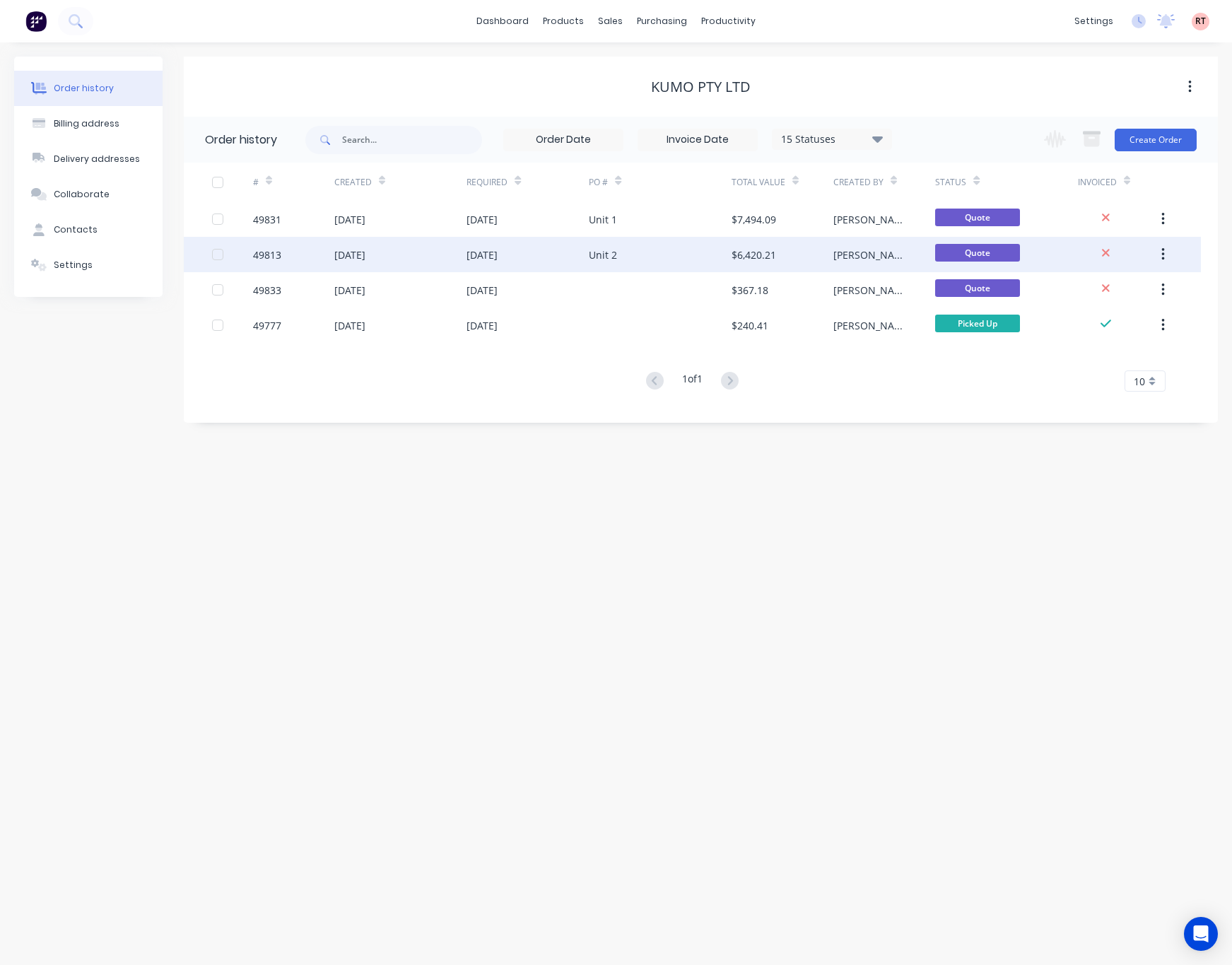
click at [662, 253] on div "Unit 2" at bounding box center [660, 254] width 143 height 35
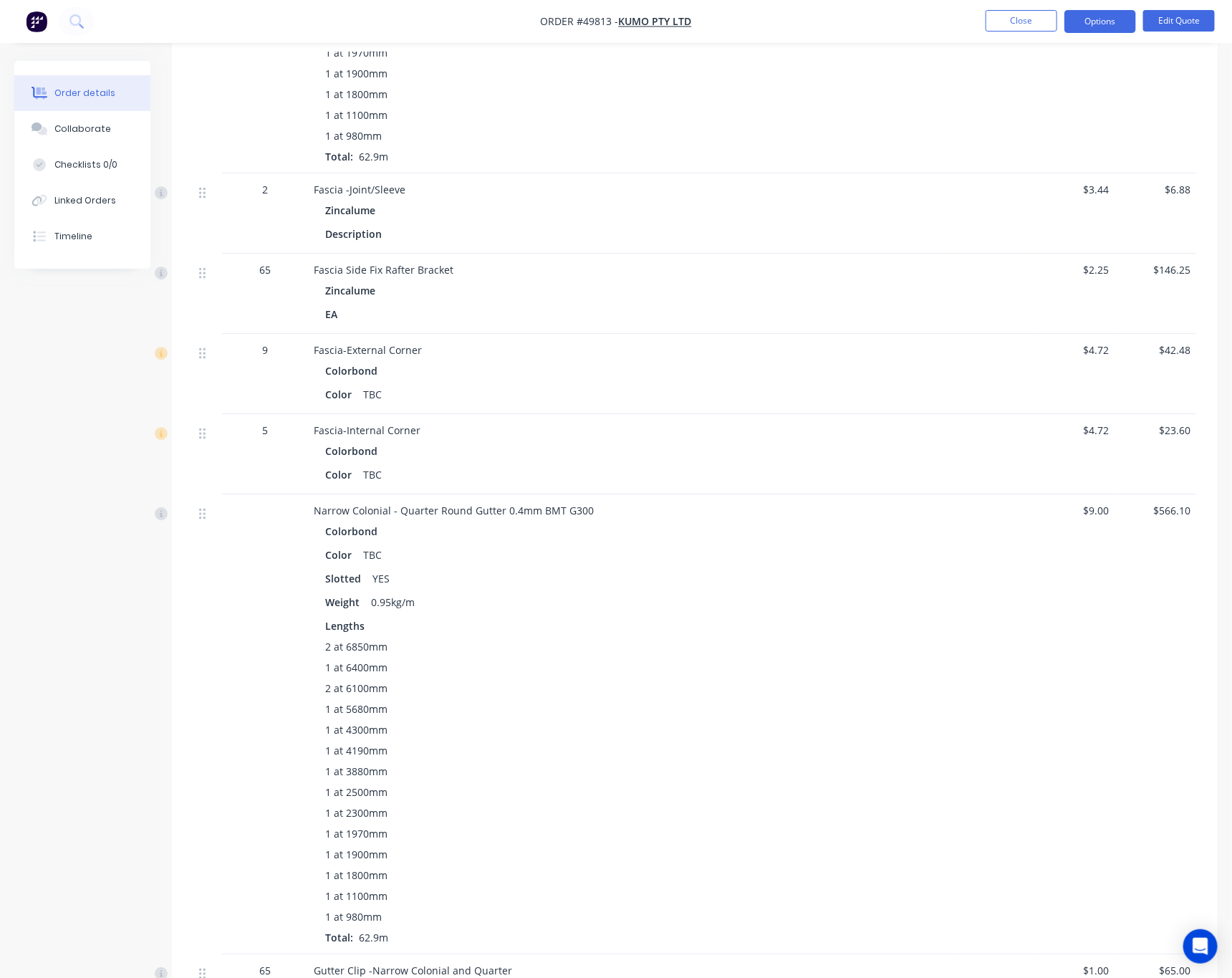
scroll to position [1797, 0]
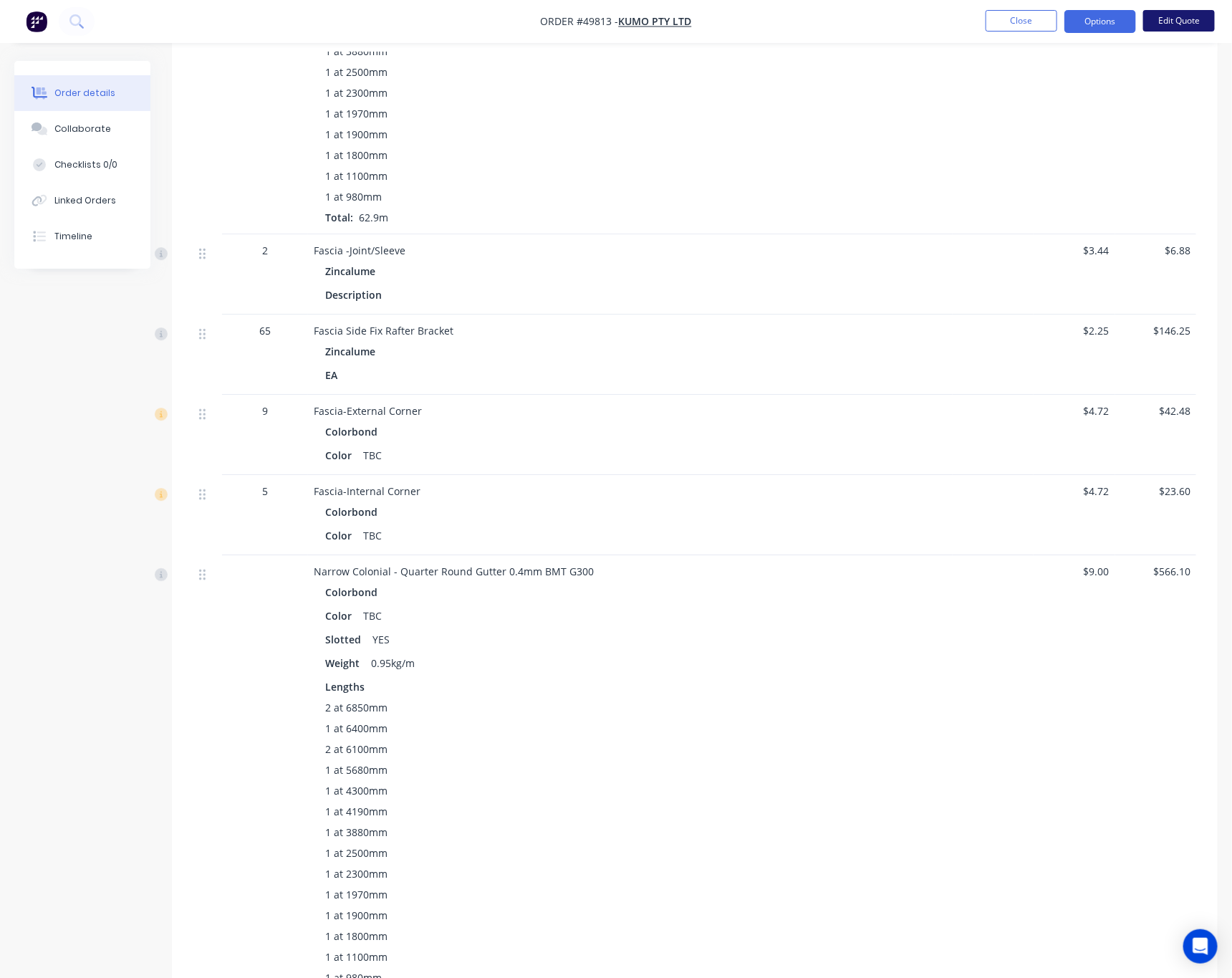
click at [1173, 29] on button "Edit Quote" at bounding box center [1179, 21] width 71 height 21
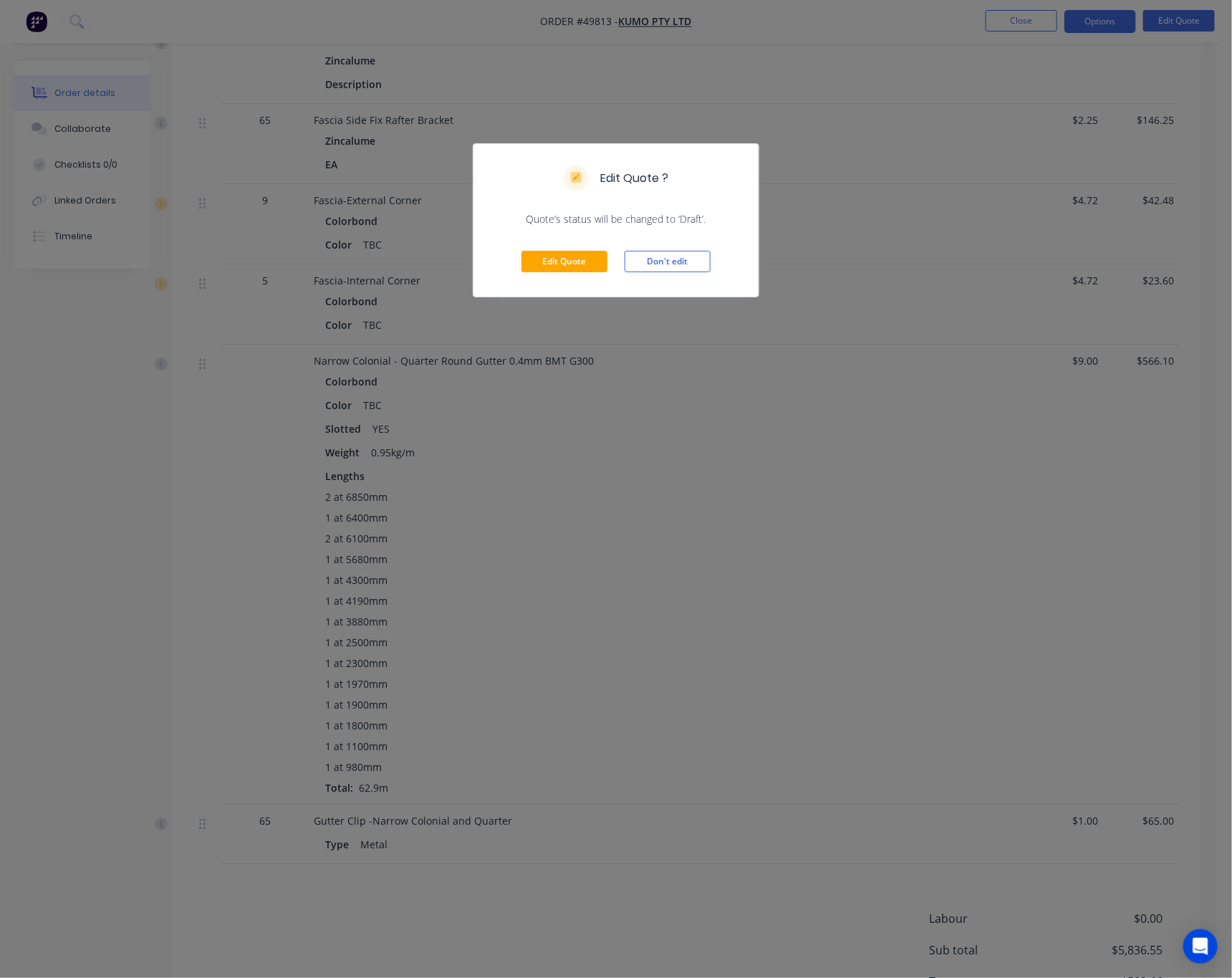
scroll to position [2118, 0]
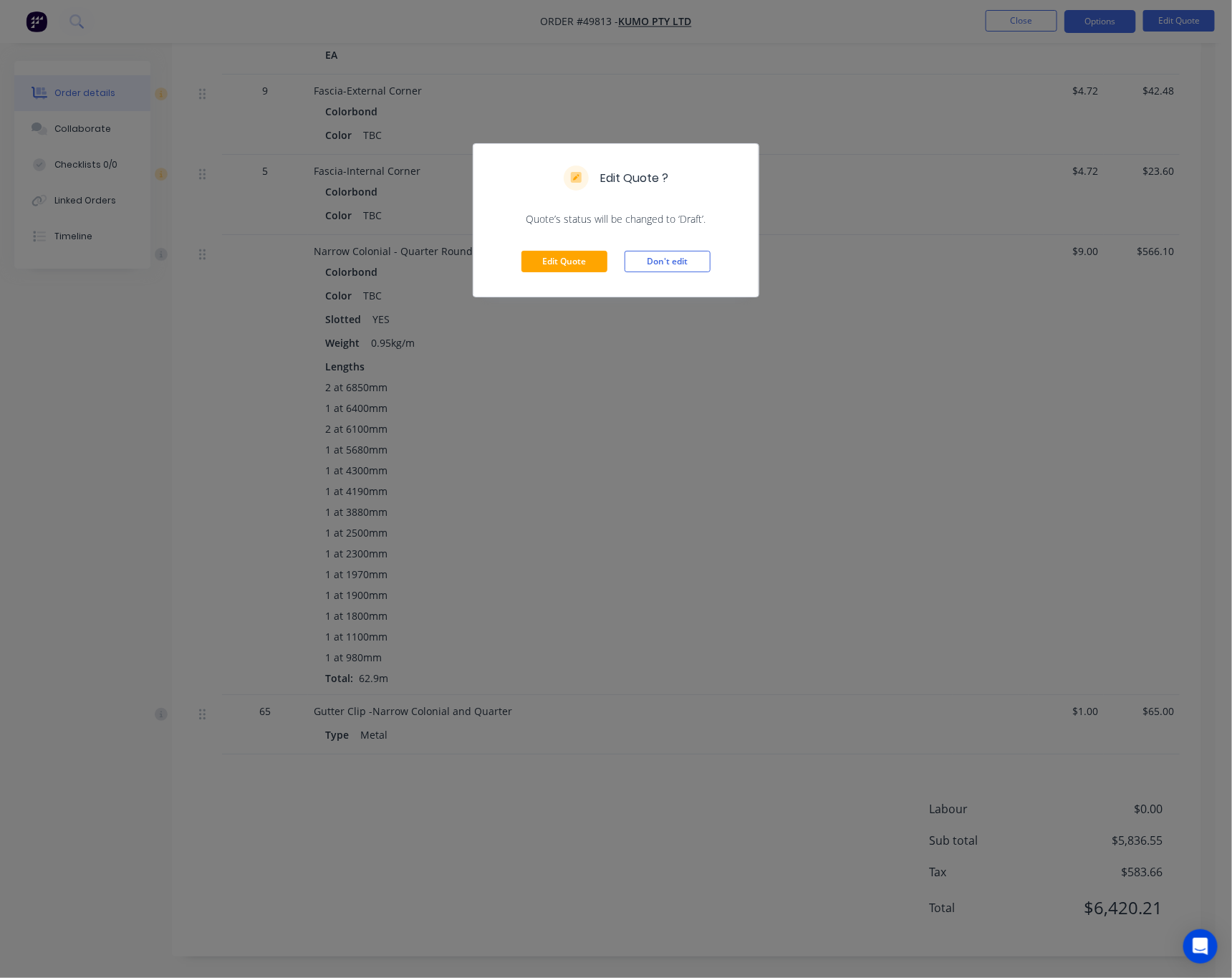
click at [705, 568] on div "Edit Quote ? Quote’s status will be changed to ‘Draft’. Edit Quote Don't edit" at bounding box center [616, 489] width 1232 height 978
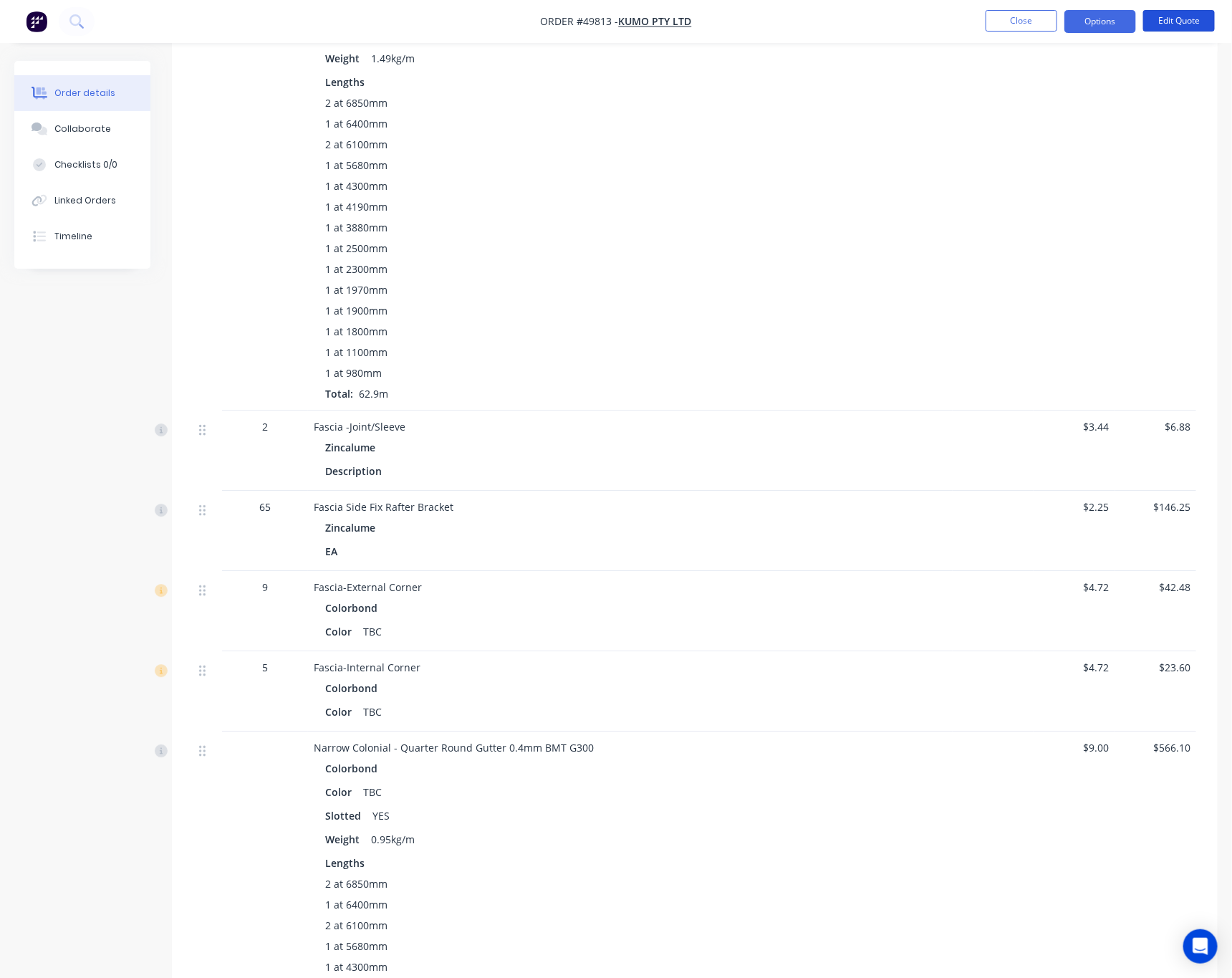
scroll to position [1581, 0]
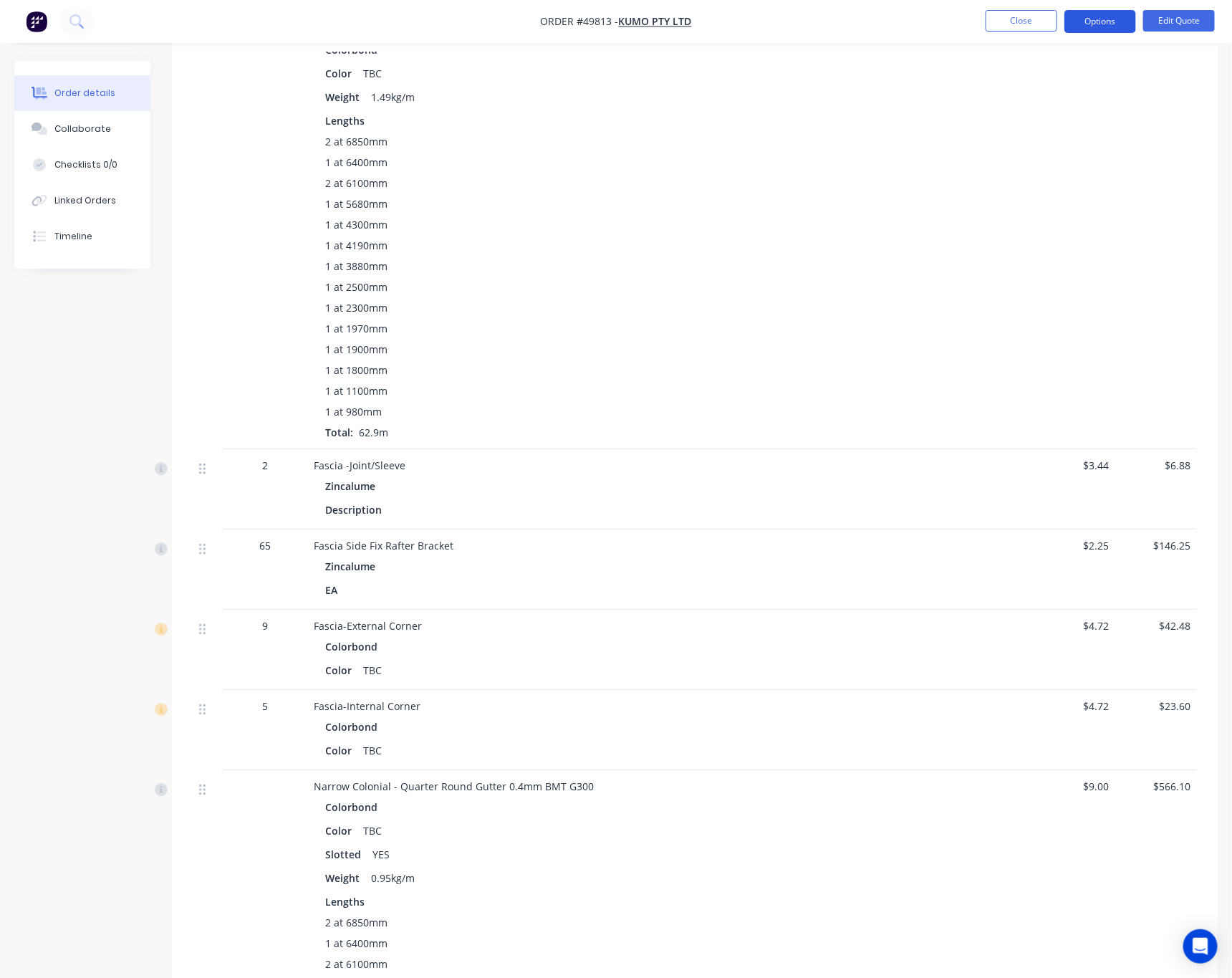
click at [1109, 19] on button "Options" at bounding box center [1100, 21] width 71 height 23
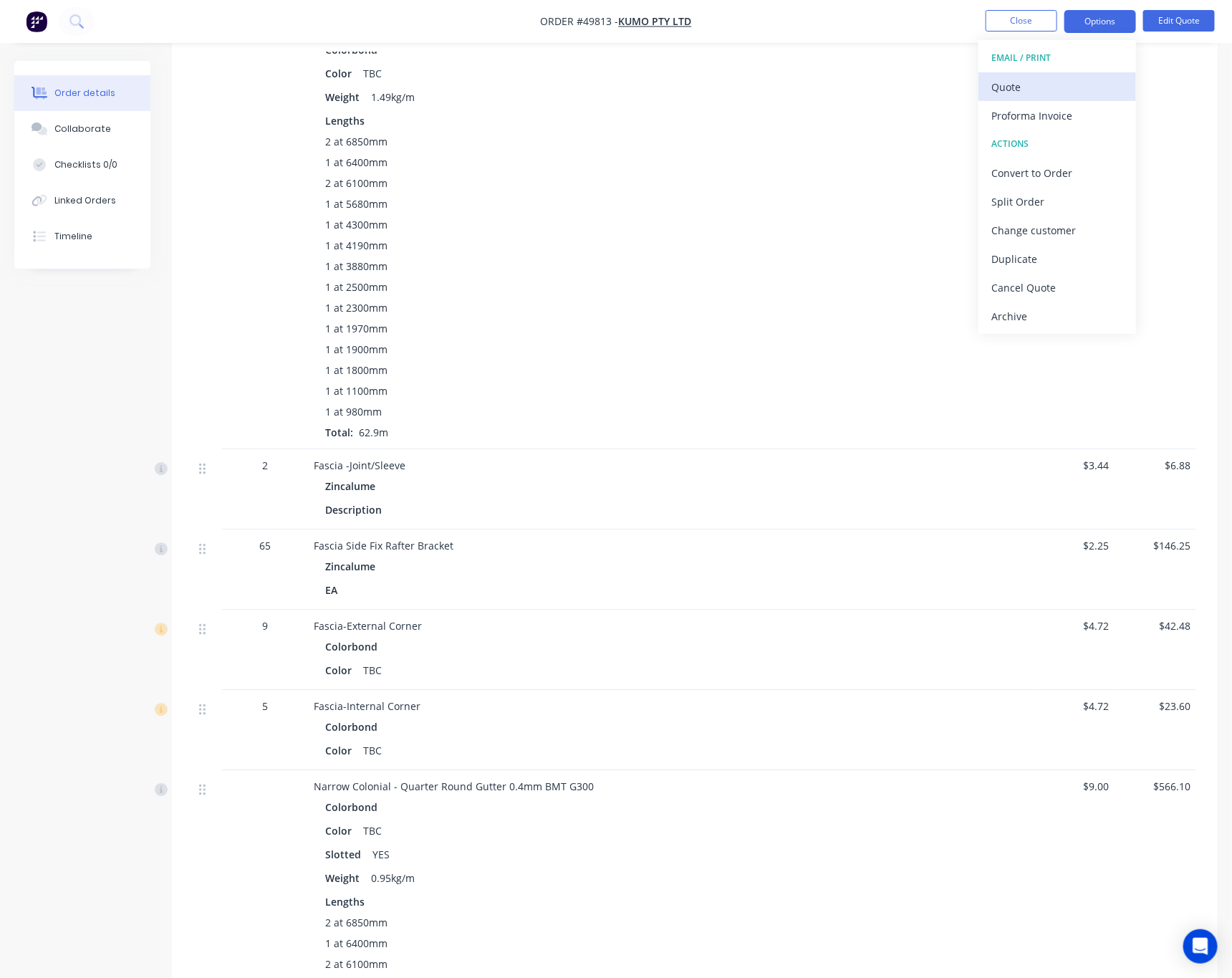
click at [1032, 90] on div "Quote" at bounding box center [1058, 87] width 132 height 21
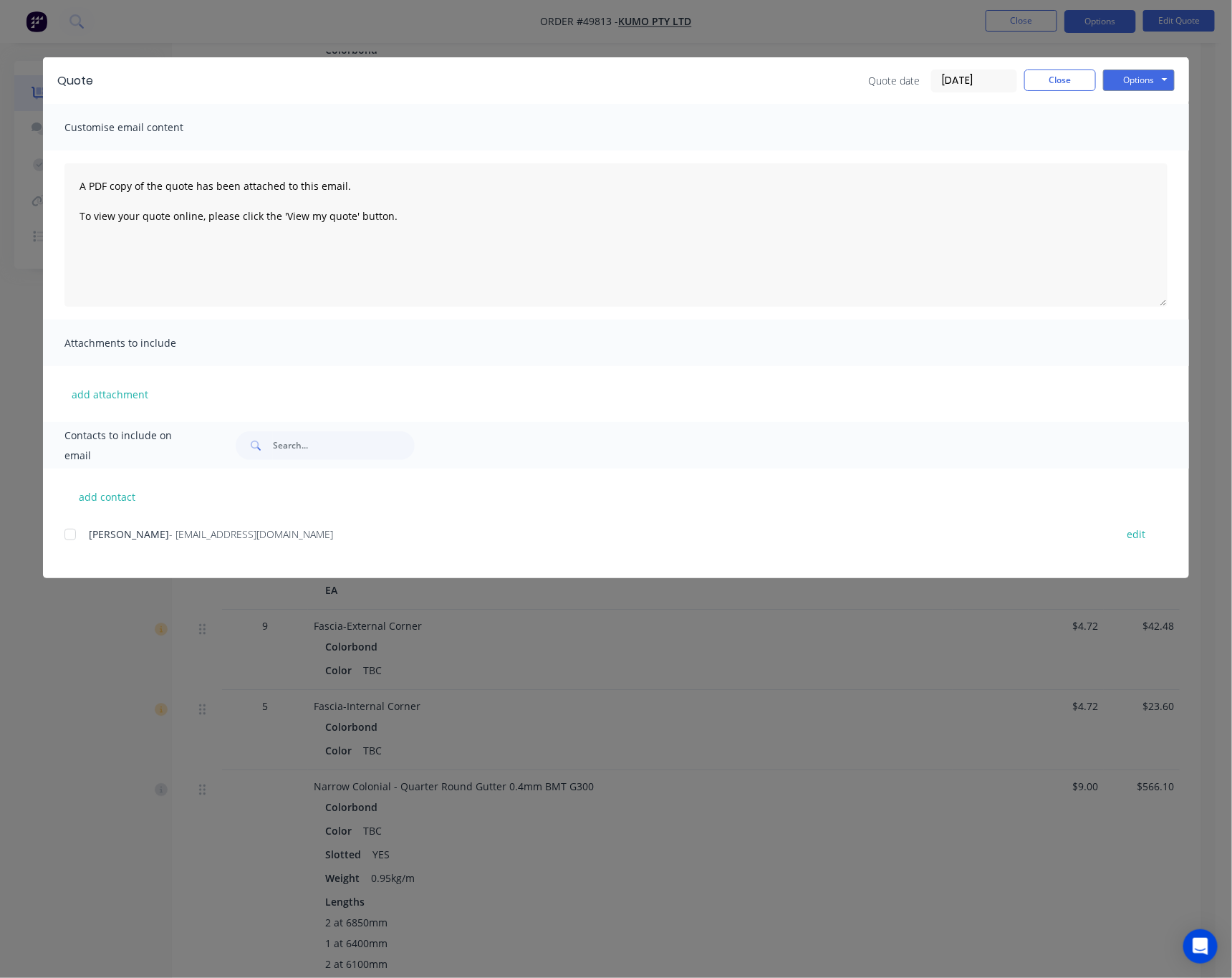
click at [1202, 163] on div "Quote Quote date [DATE] Close Options Preview Print Email Customise email conte…" at bounding box center [616, 489] width 1232 height 978
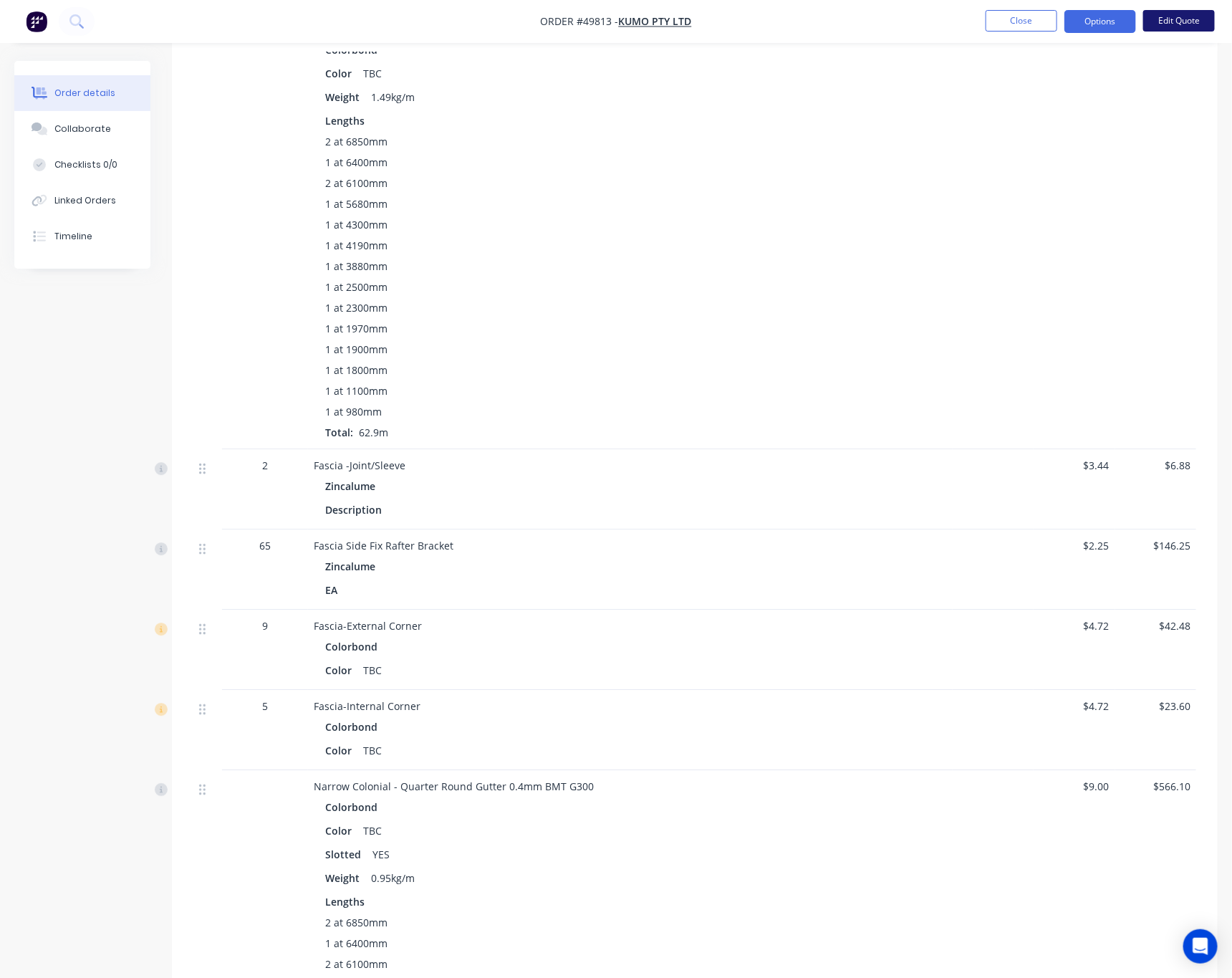
click at [1176, 21] on button "Edit Quote" at bounding box center [1179, 21] width 71 height 21
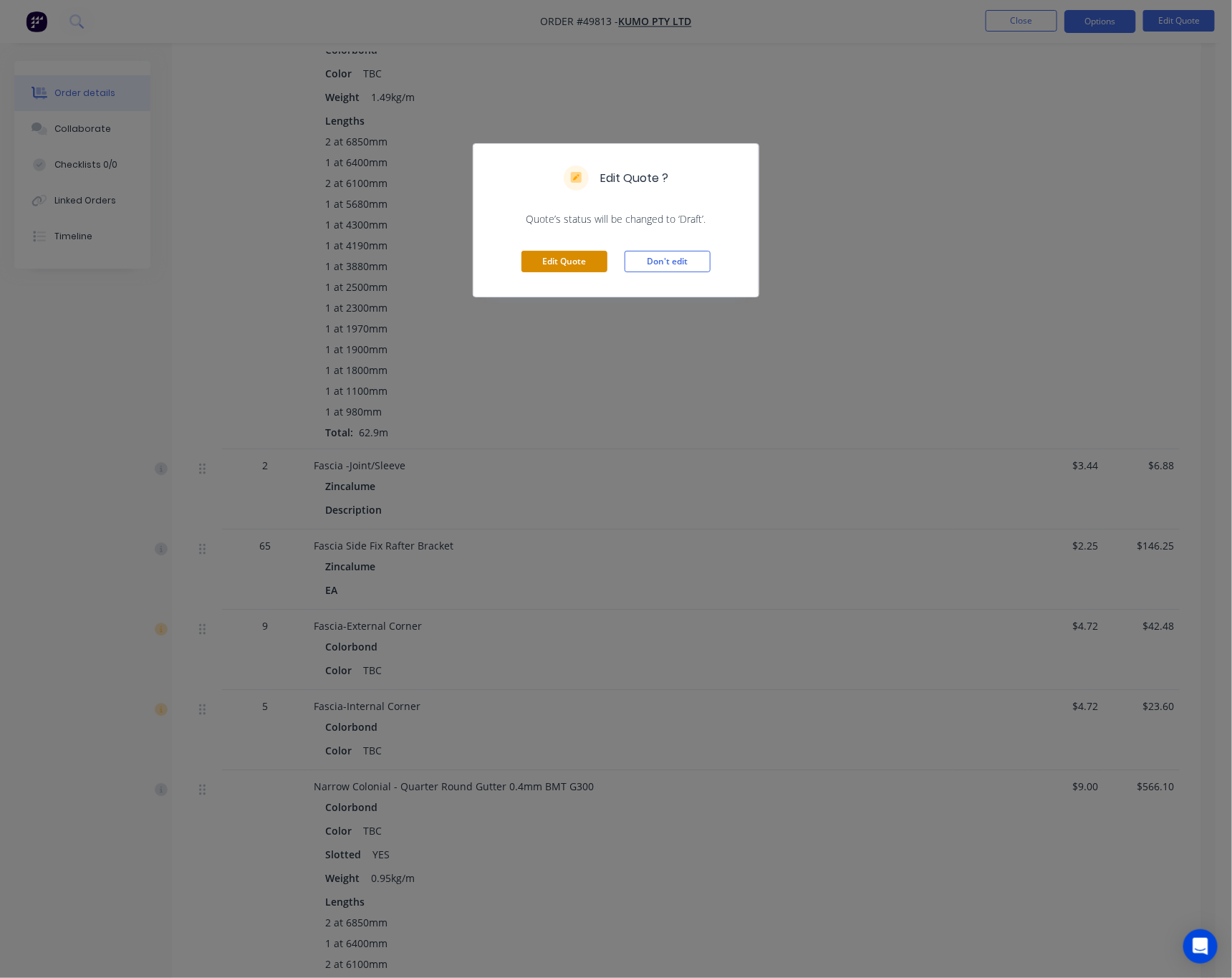
click at [540, 257] on button "Edit Quote" at bounding box center [564, 261] width 86 height 21
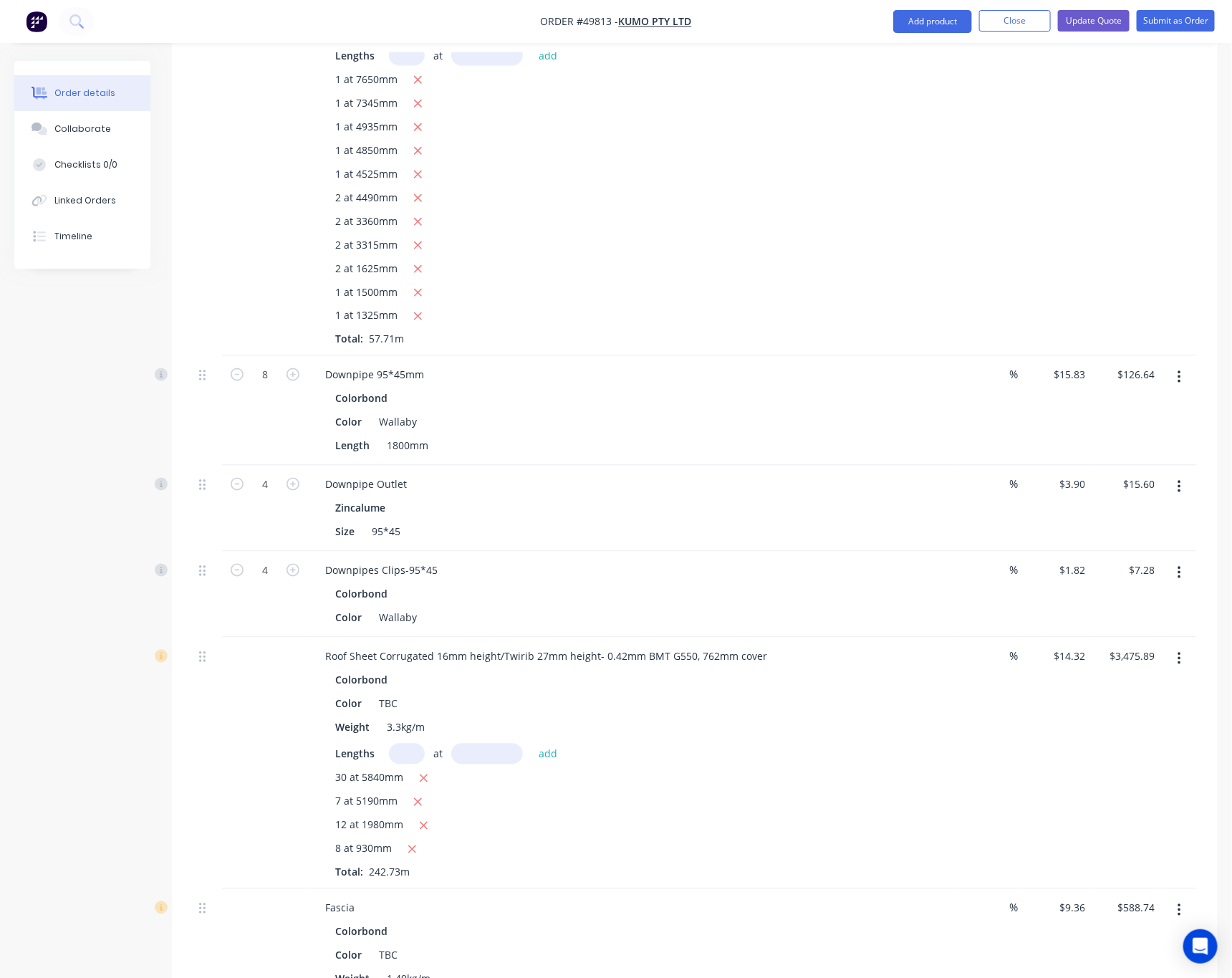
scroll to position [1075, 0]
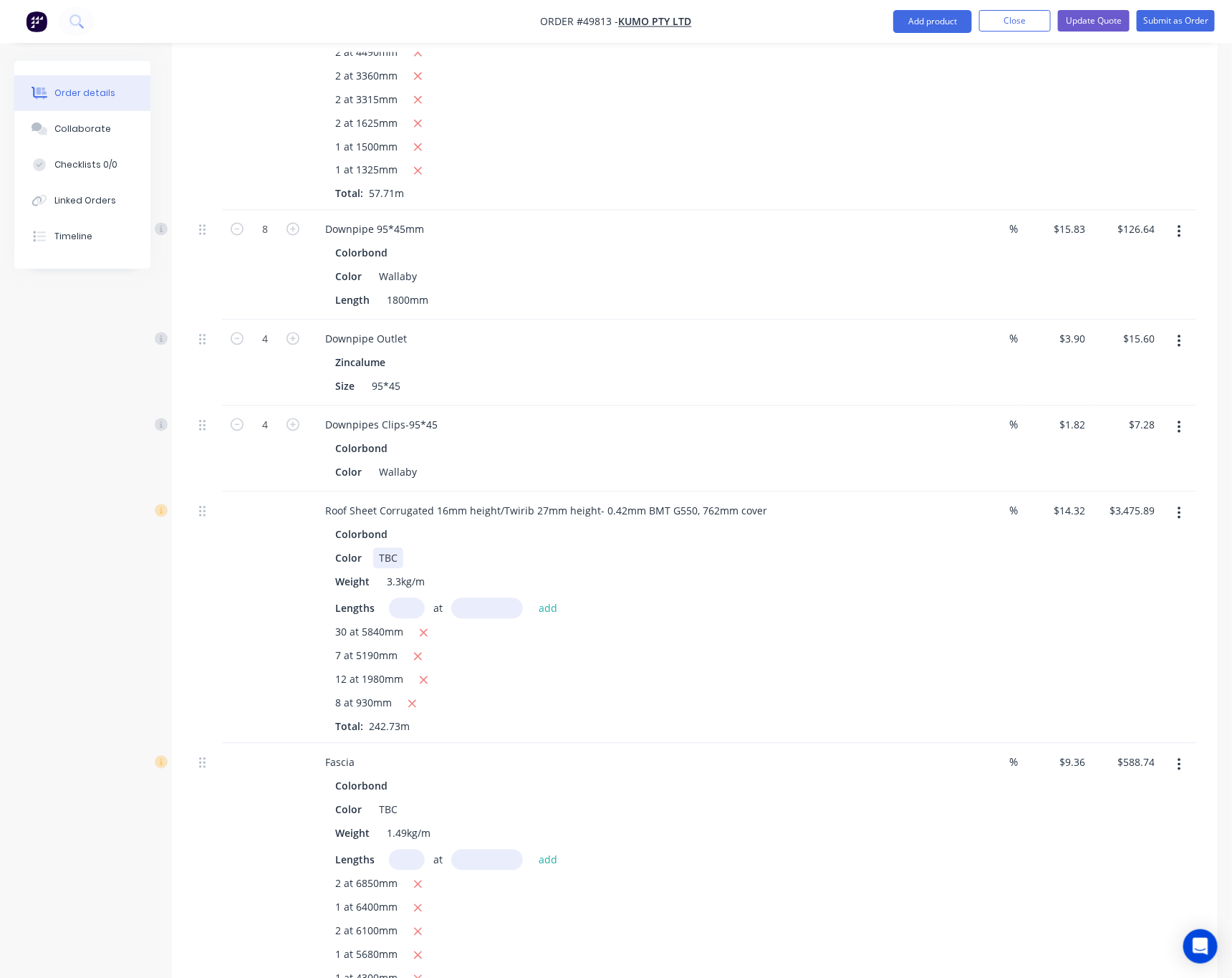
click at [396, 548] on div "TBC" at bounding box center [388, 558] width 30 height 21
click at [1179, 507] on icon "button" at bounding box center [1180, 514] width 3 height 13
click at [1091, 541] on div "Edit" at bounding box center [1128, 551] width 110 height 21
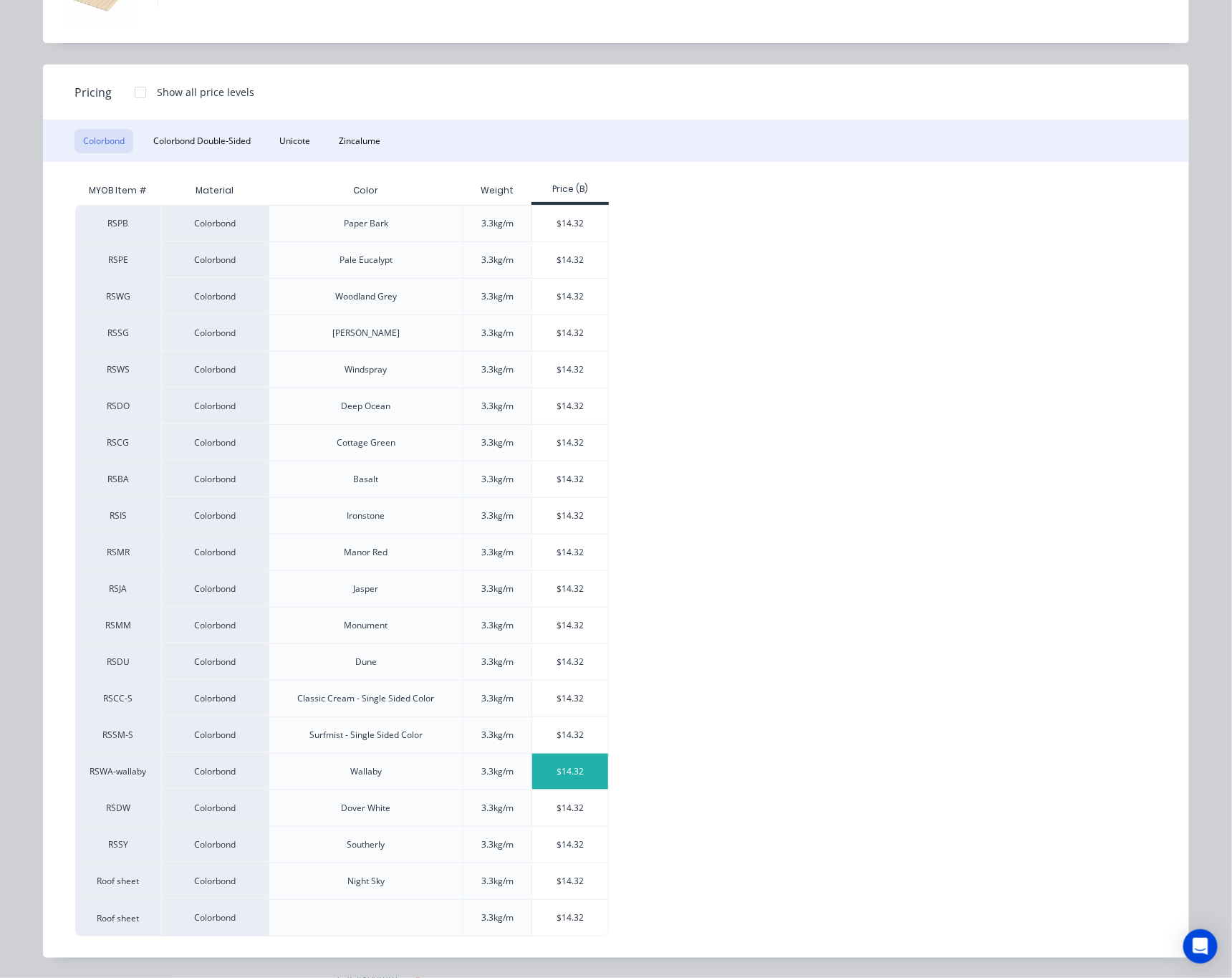
scroll to position [121, 0]
click at [551, 767] on div "$14.32" at bounding box center [570, 771] width 77 height 36
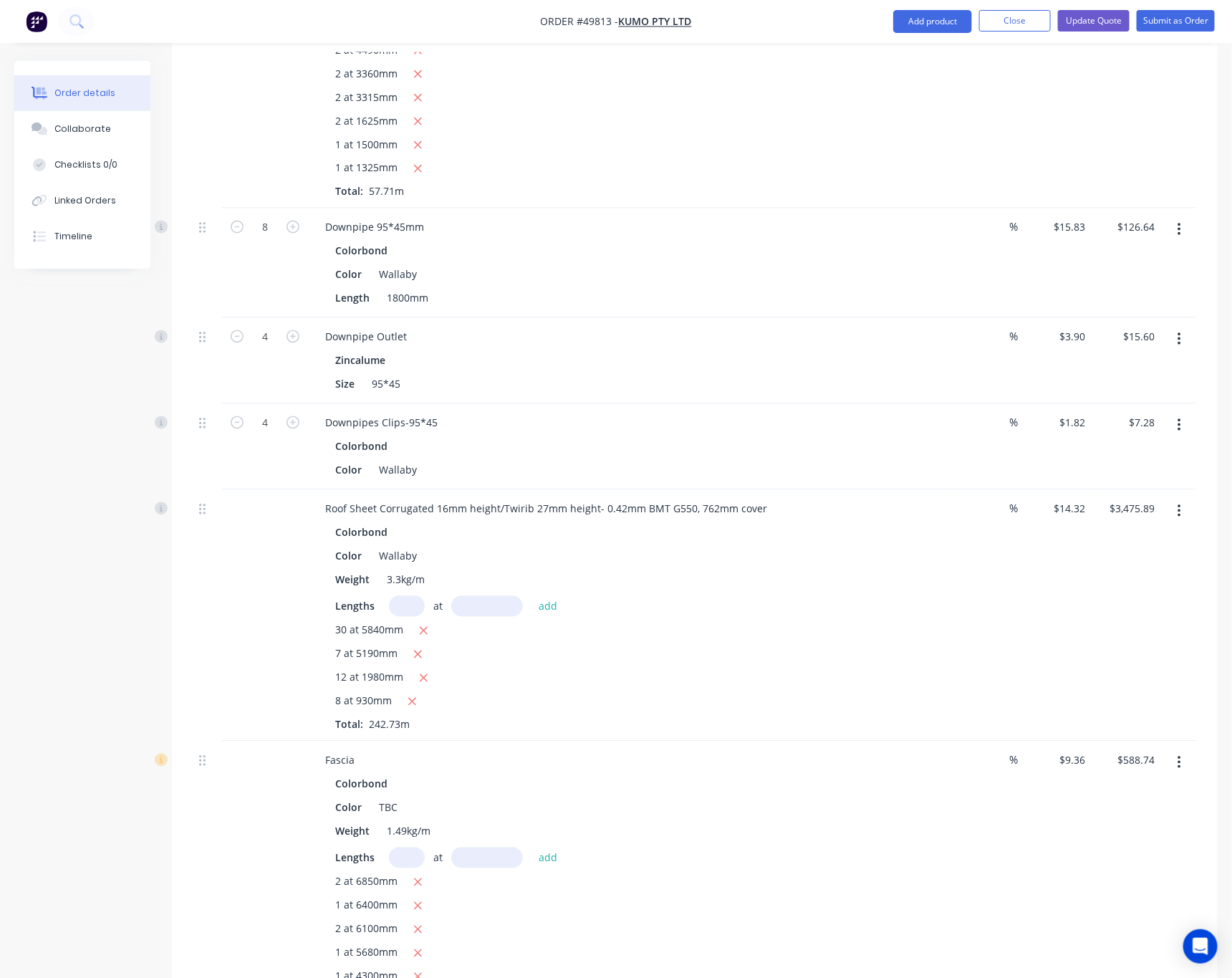
scroll to position [1068, 0]
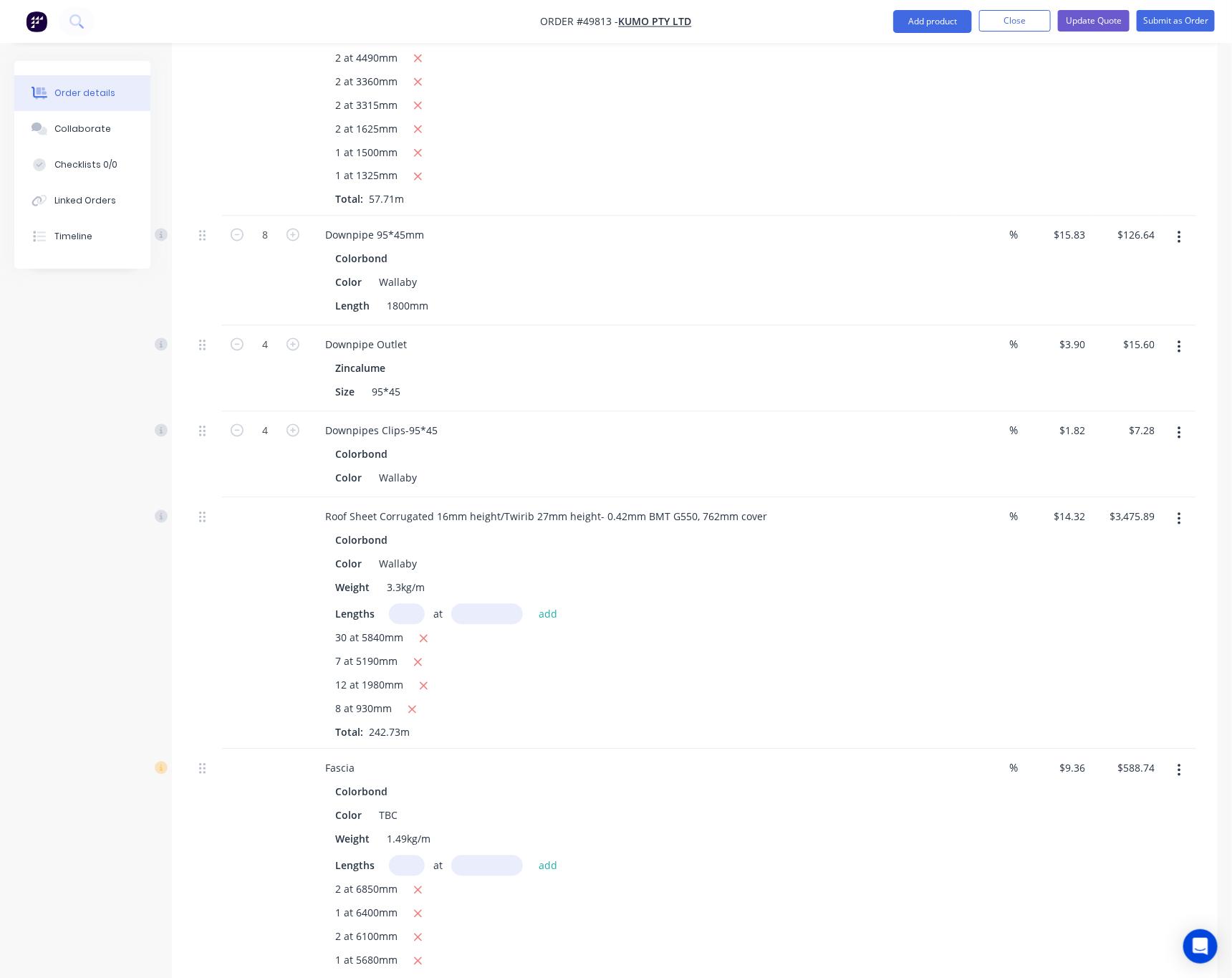
click at [1176, 758] on button "button" at bounding box center [1180, 770] width 33 height 26
click at [1134, 798] on div "Edit" at bounding box center [1128, 808] width 110 height 21
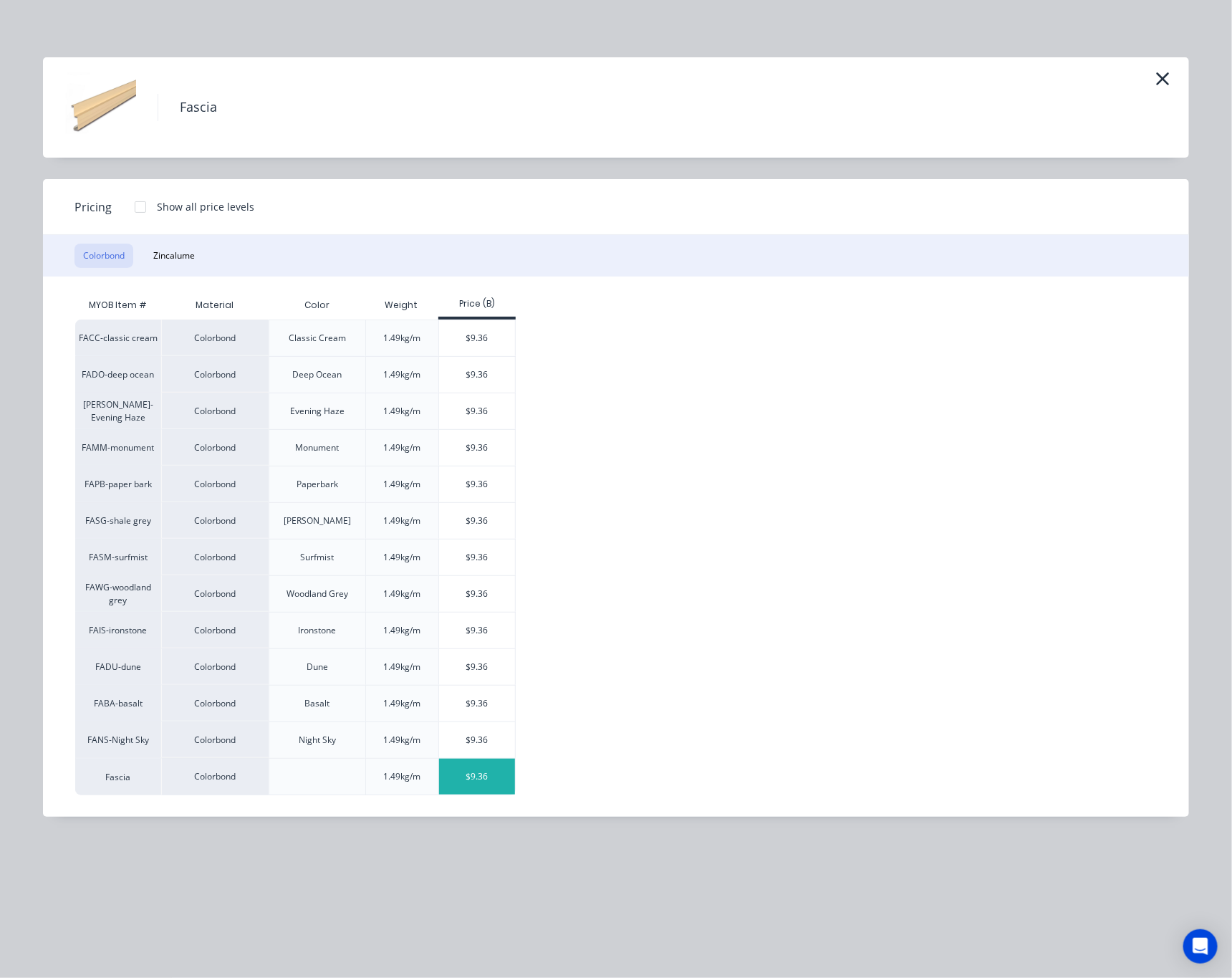
click at [492, 771] on div "$9.36" at bounding box center [477, 776] width 77 height 36
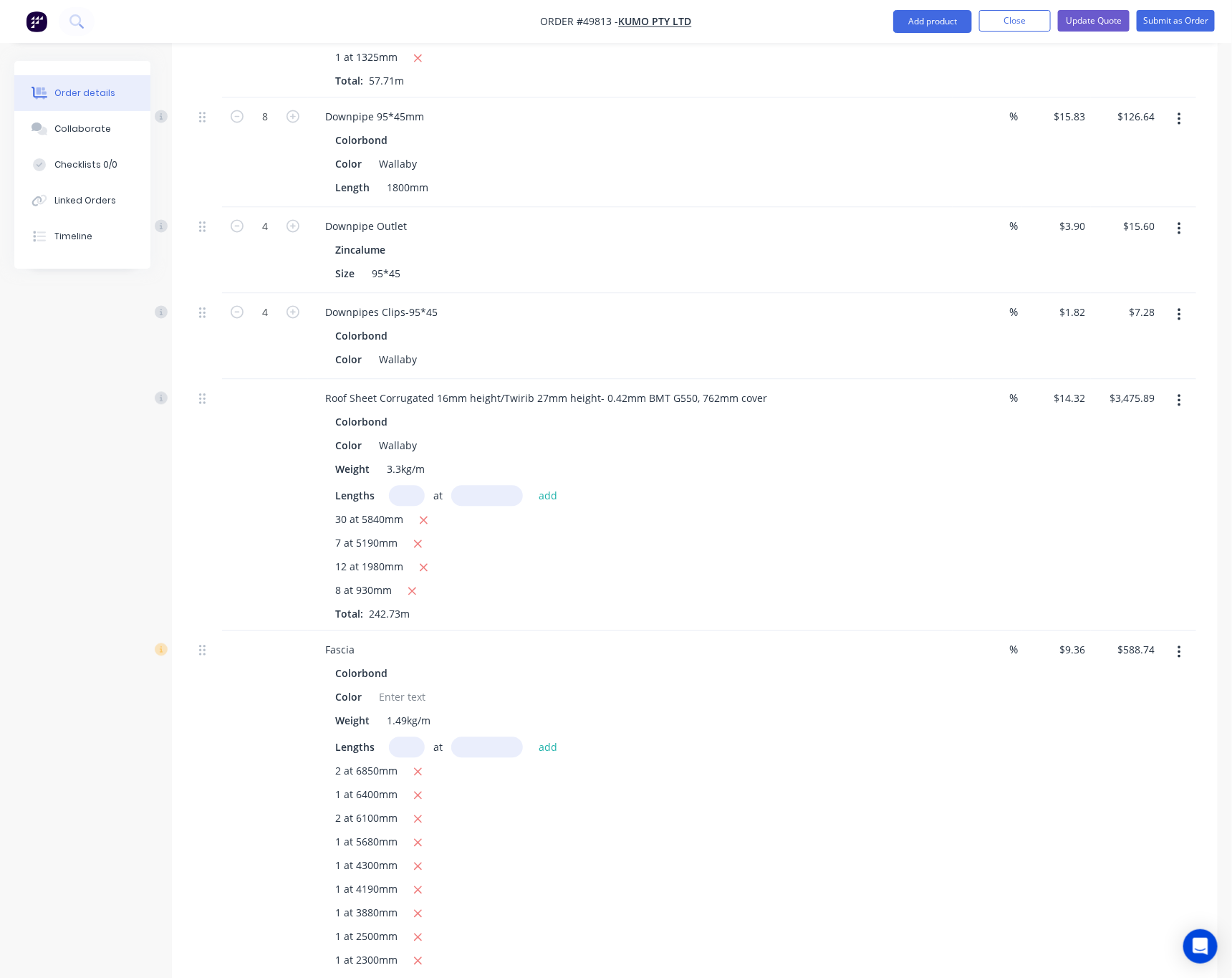
scroll to position [1284, 0]
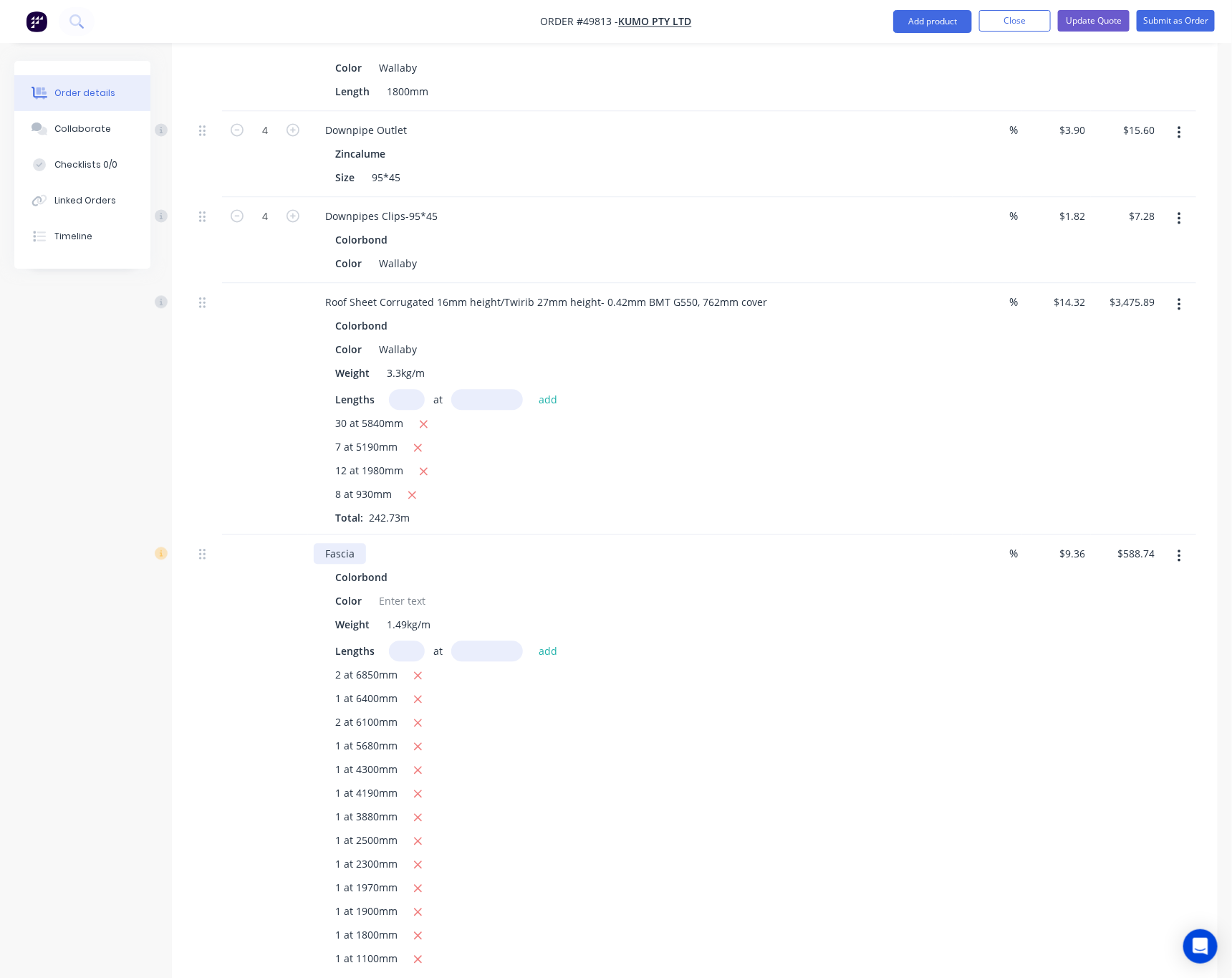
click at [361, 543] on div "Fascia" at bounding box center [340, 553] width 52 height 21
click at [403, 590] on div at bounding box center [402, 601] width 58 height 21
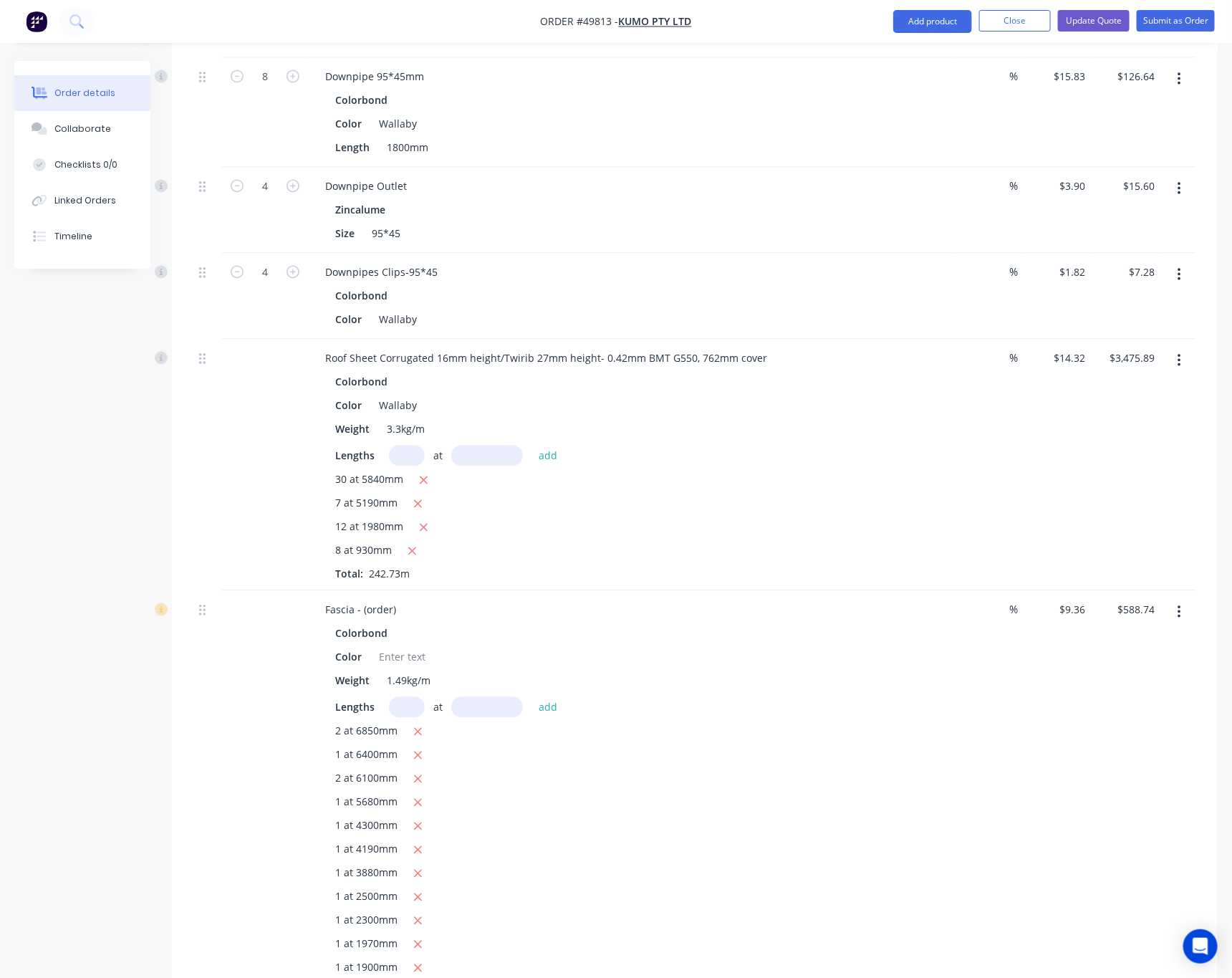
scroll to position [1176, 0]
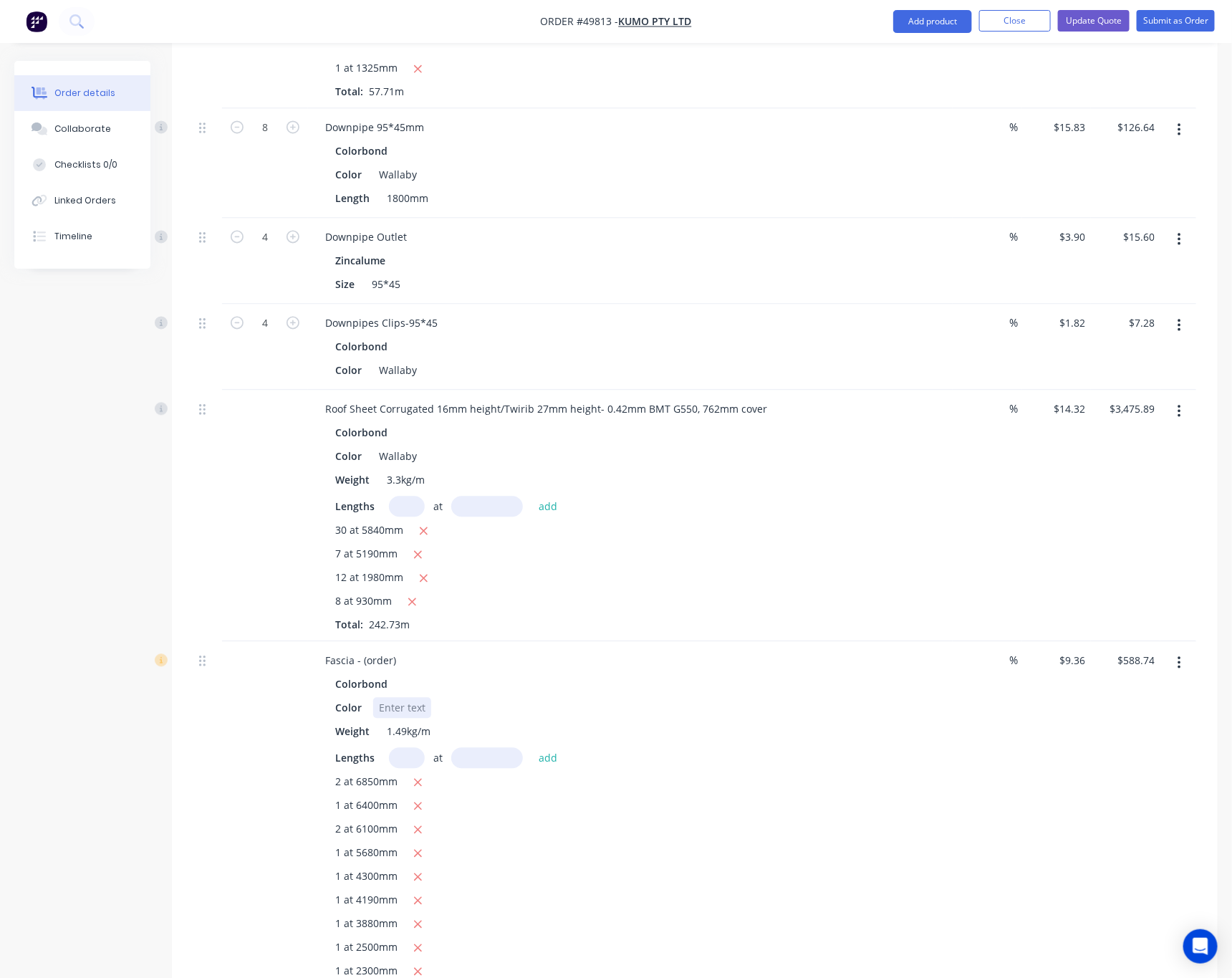
click at [417, 697] on div at bounding box center [402, 708] width 58 height 21
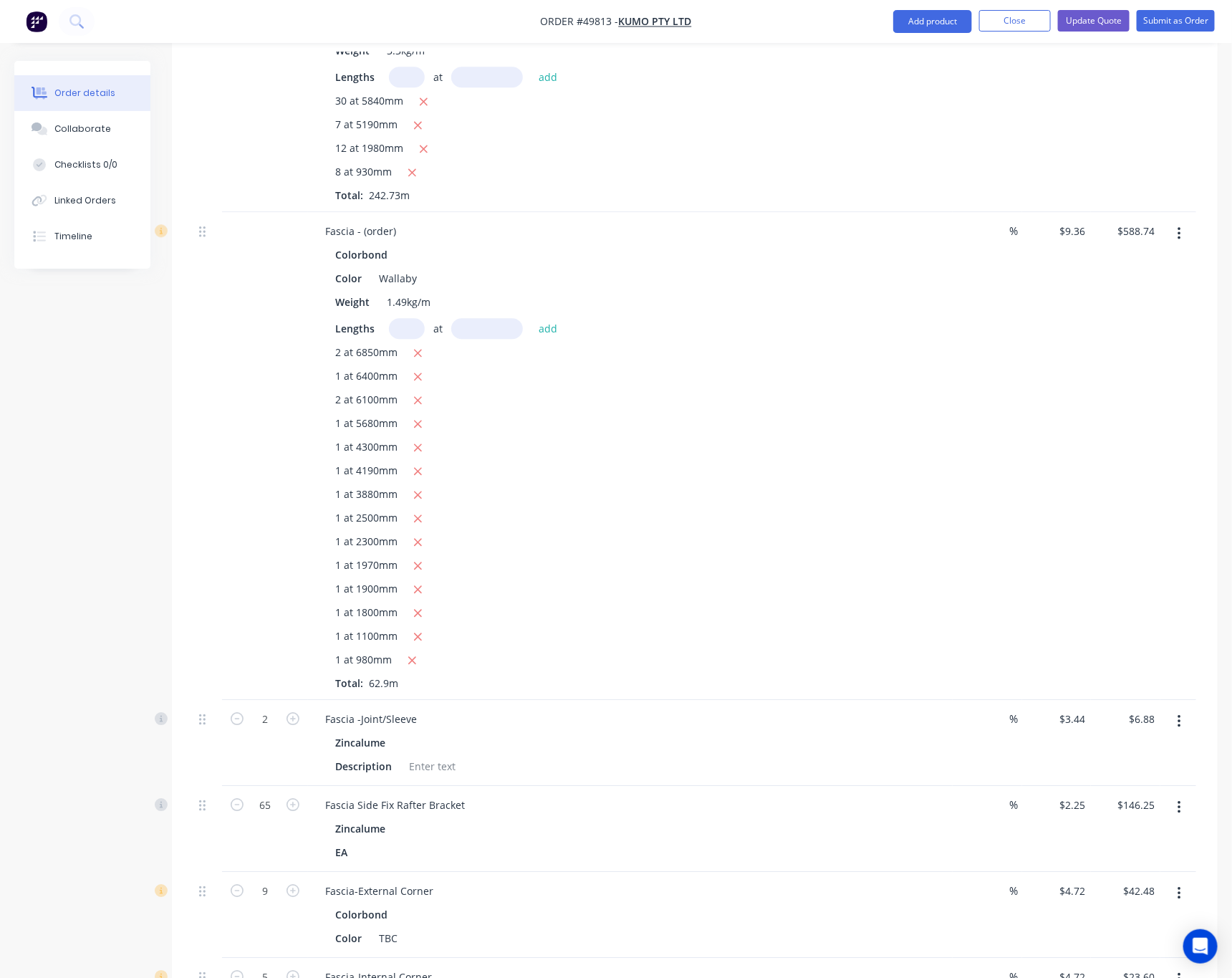
click at [517, 709] on div "Fascia -Joint/Sleeve" at bounding box center [630, 719] width 633 height 21
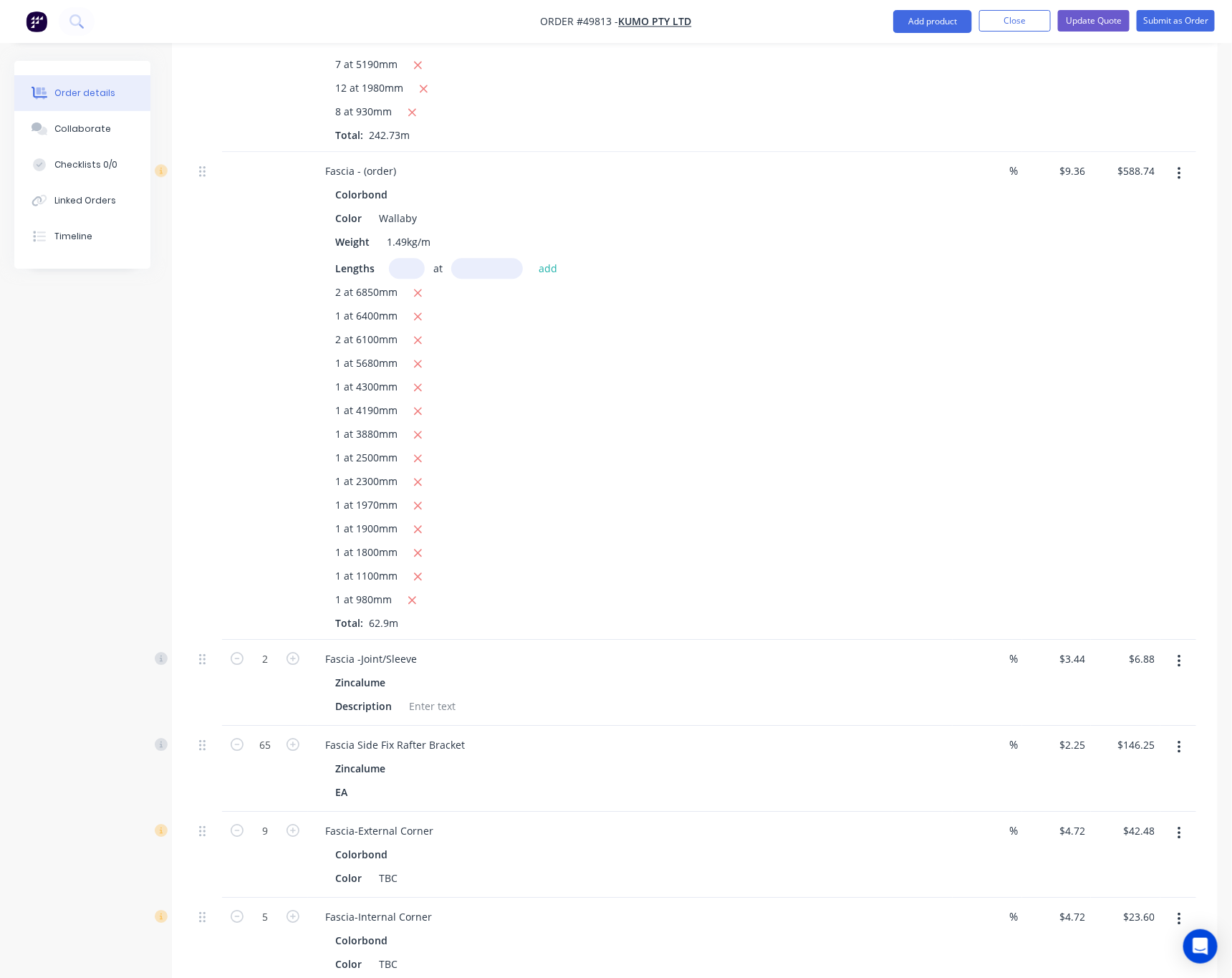
scroll to position [1713, 0]
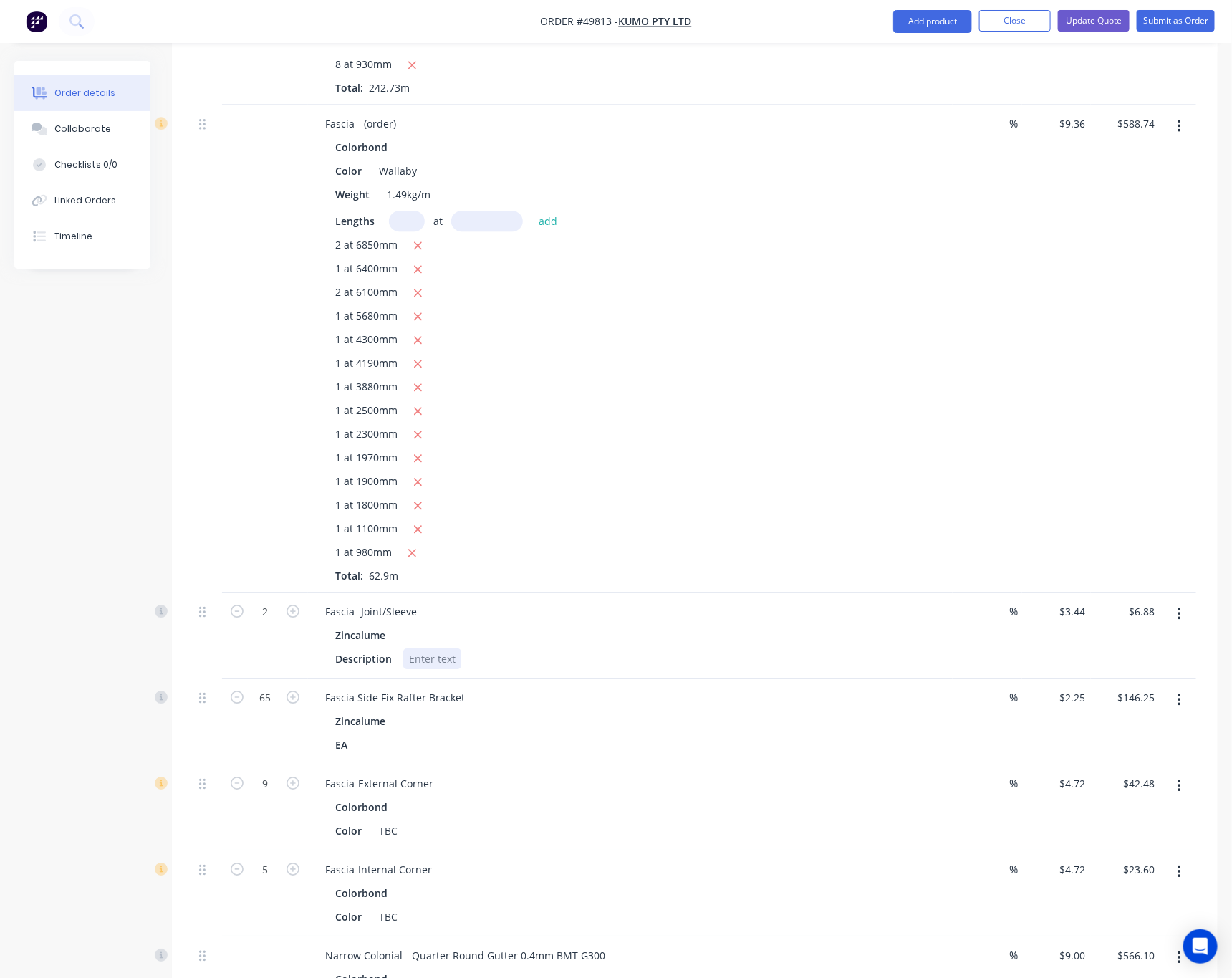
click at [434, 648] on div at bounding box center [432, 659] width 58 height 21
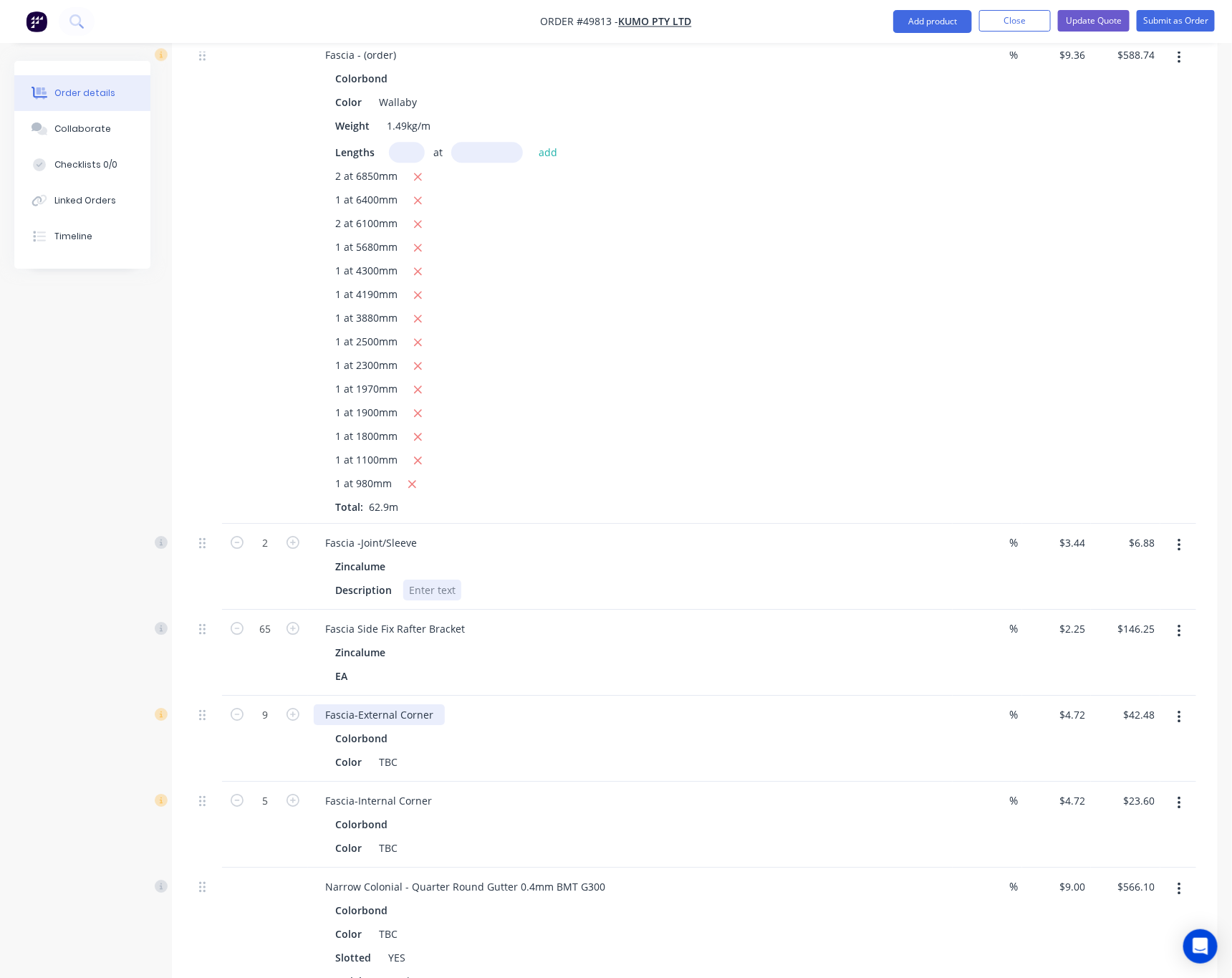
scroll to position [1820, 0]
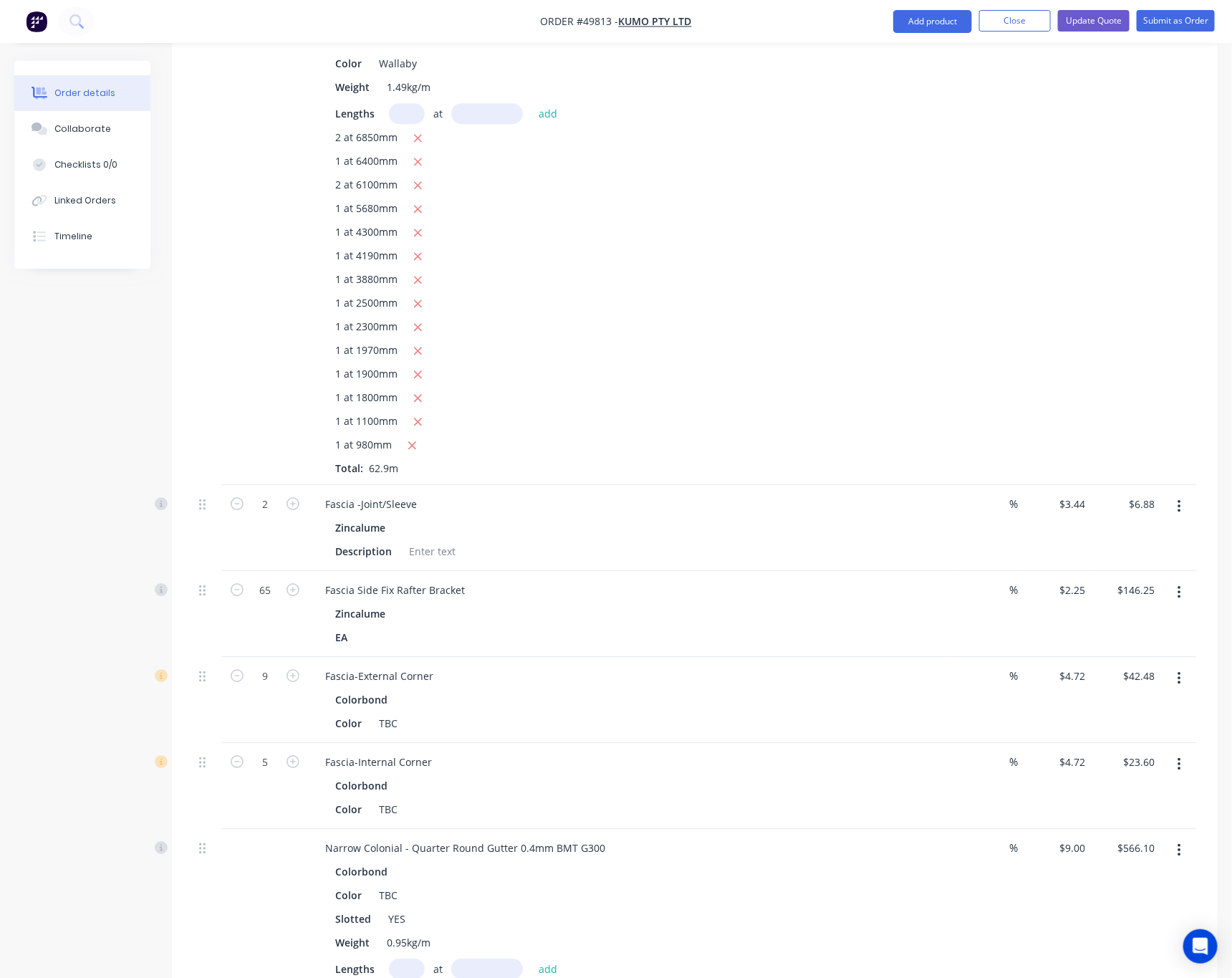
drag, startPoint x: 1173, startPoint y: 623, endPoint x: 1173, endPoint y: 638, distance: 15.0
click at [1173, 666] on button "button" at bounding box center [1180, 678] width 33 height 26
click at [1118, 705] on div "Edit" at bounding box center [1128, 716] width 110 height 21
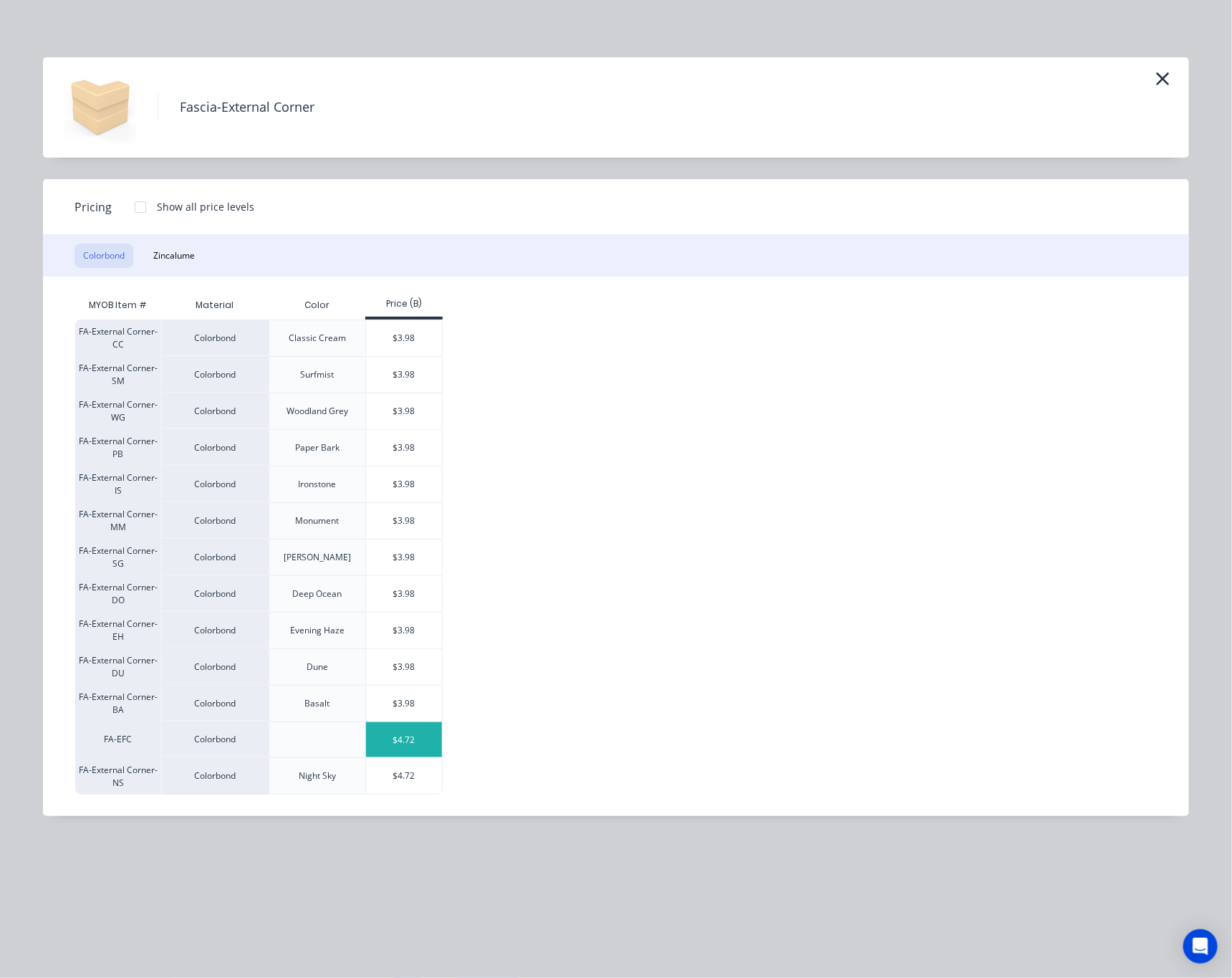
click at [421, 746] on div "$4.72" at bounding box center [404, 739] width 77 height 35
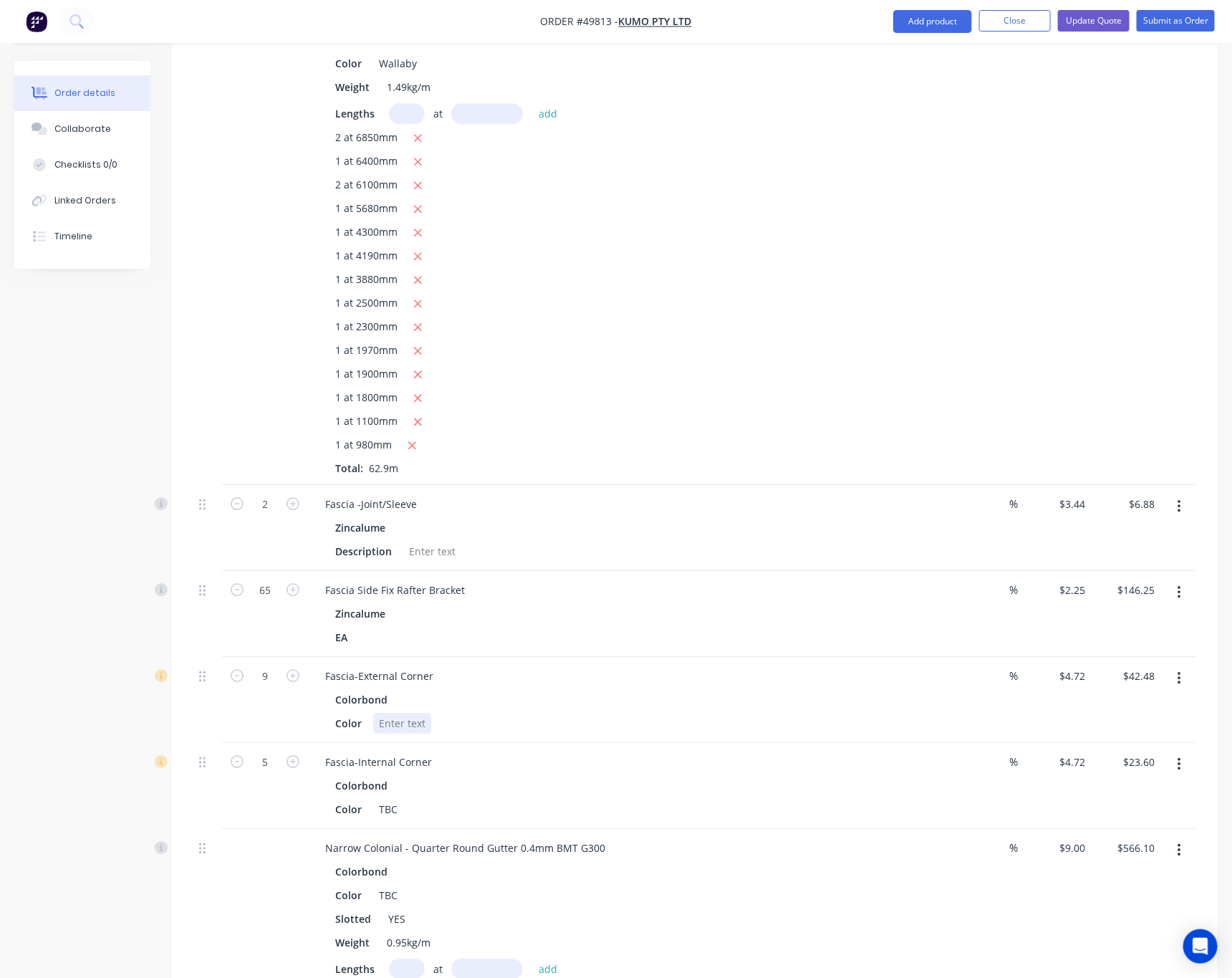
click at [402, 712] on div at bounding box center [402, 723] width 58 height 21
click at [437, 666] on div "Fascia-External Corner" at bounding box center [379, 676] width 131 height 21
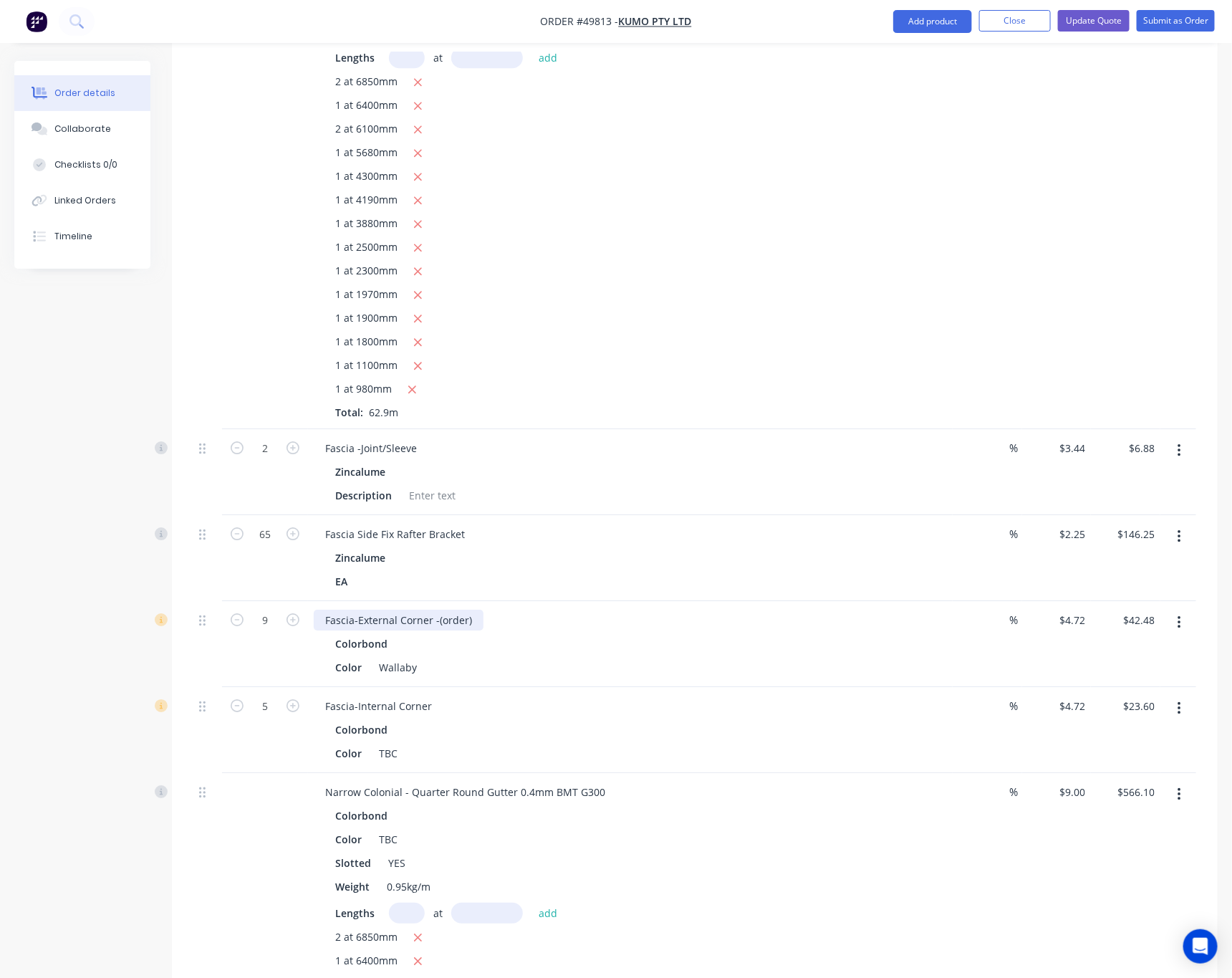
scroll to position [1928, 0]
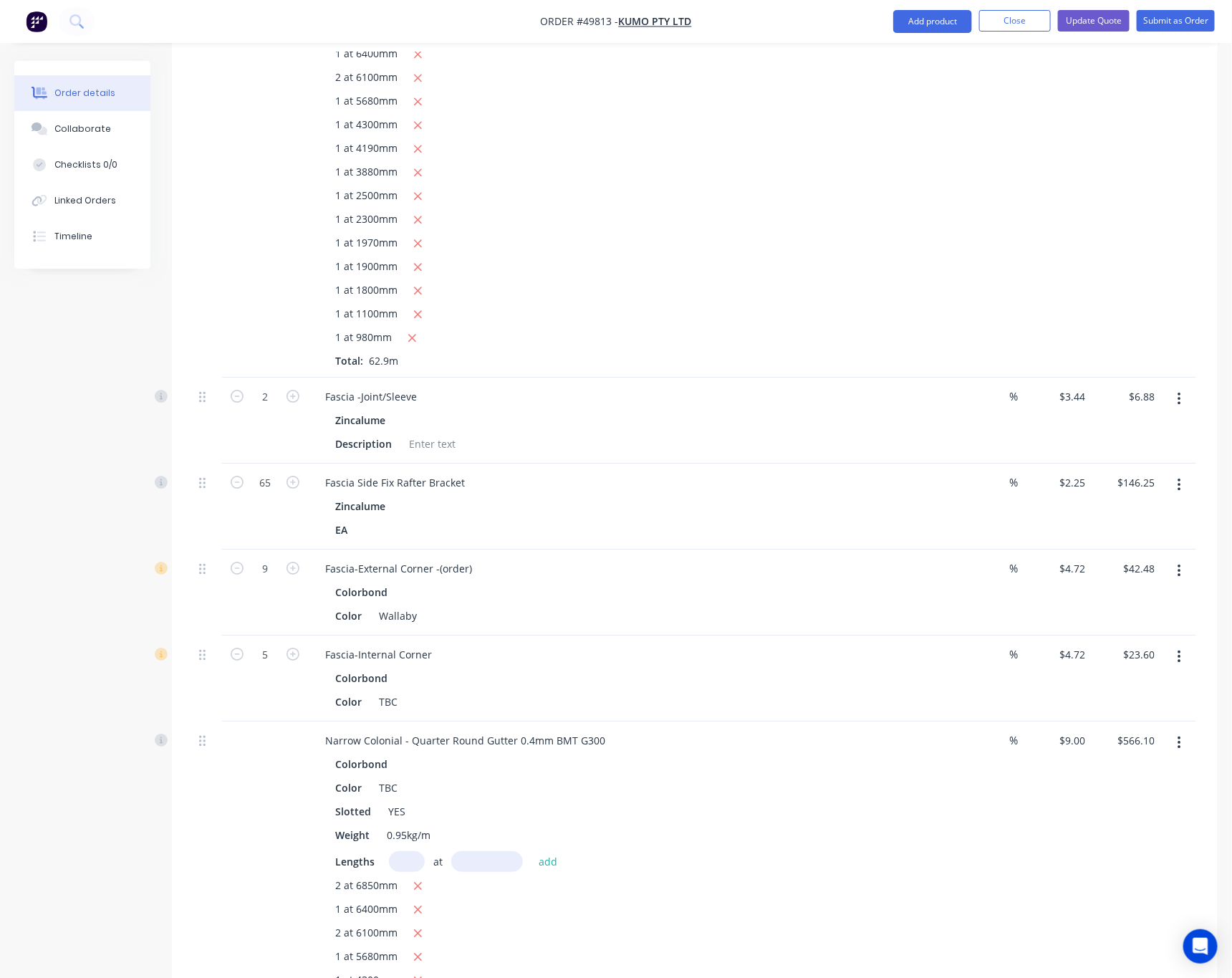
click at [1180, 651] on icon "button" at bounding box center [1180, 657] width 3 height 13
click at [1153, 684] on div "Edit" at bounding box center [1128, 694] width 110 height 21
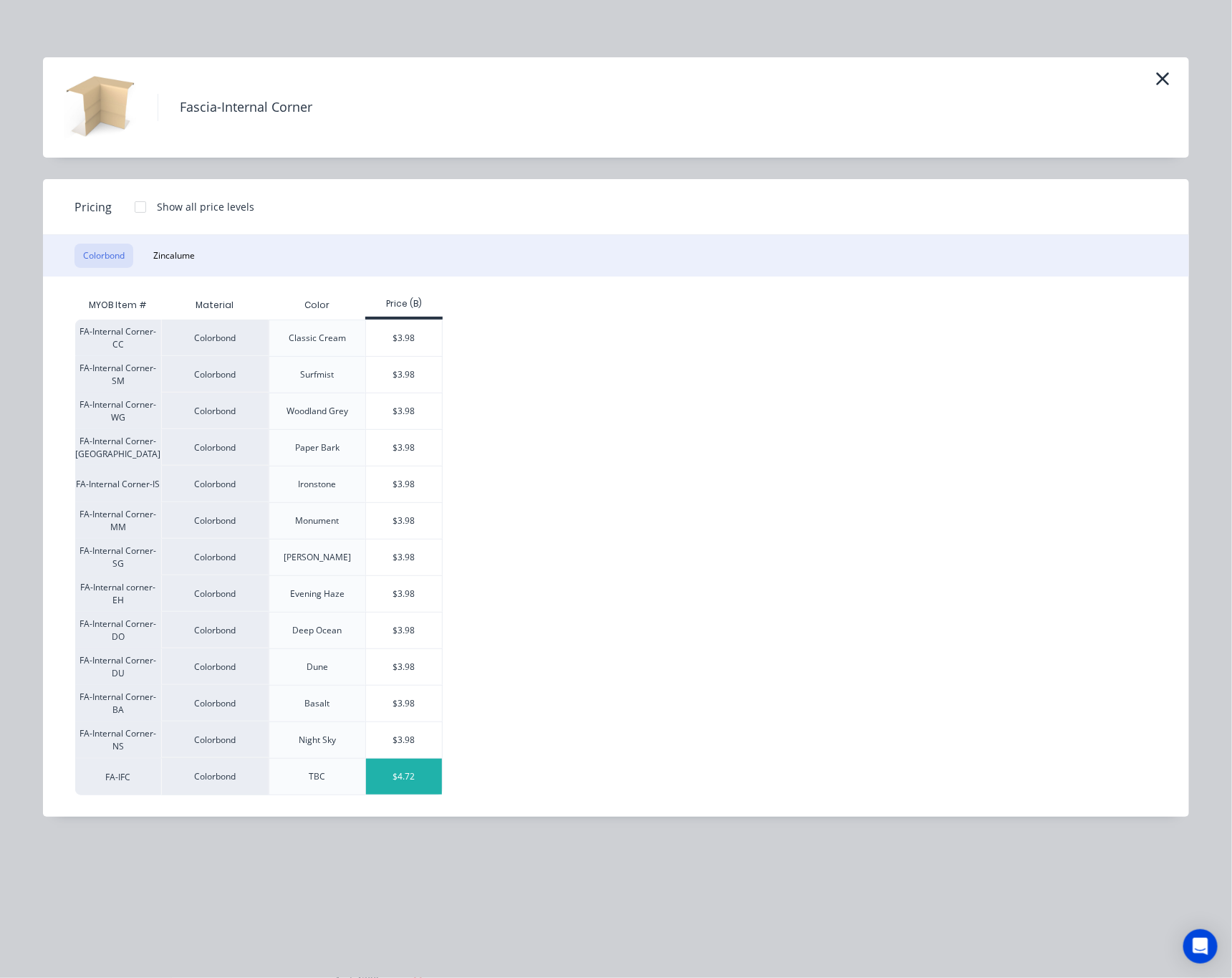
click at [420, 774] on div "$4.72" at bounding box center [404, 776] width 77 height 36
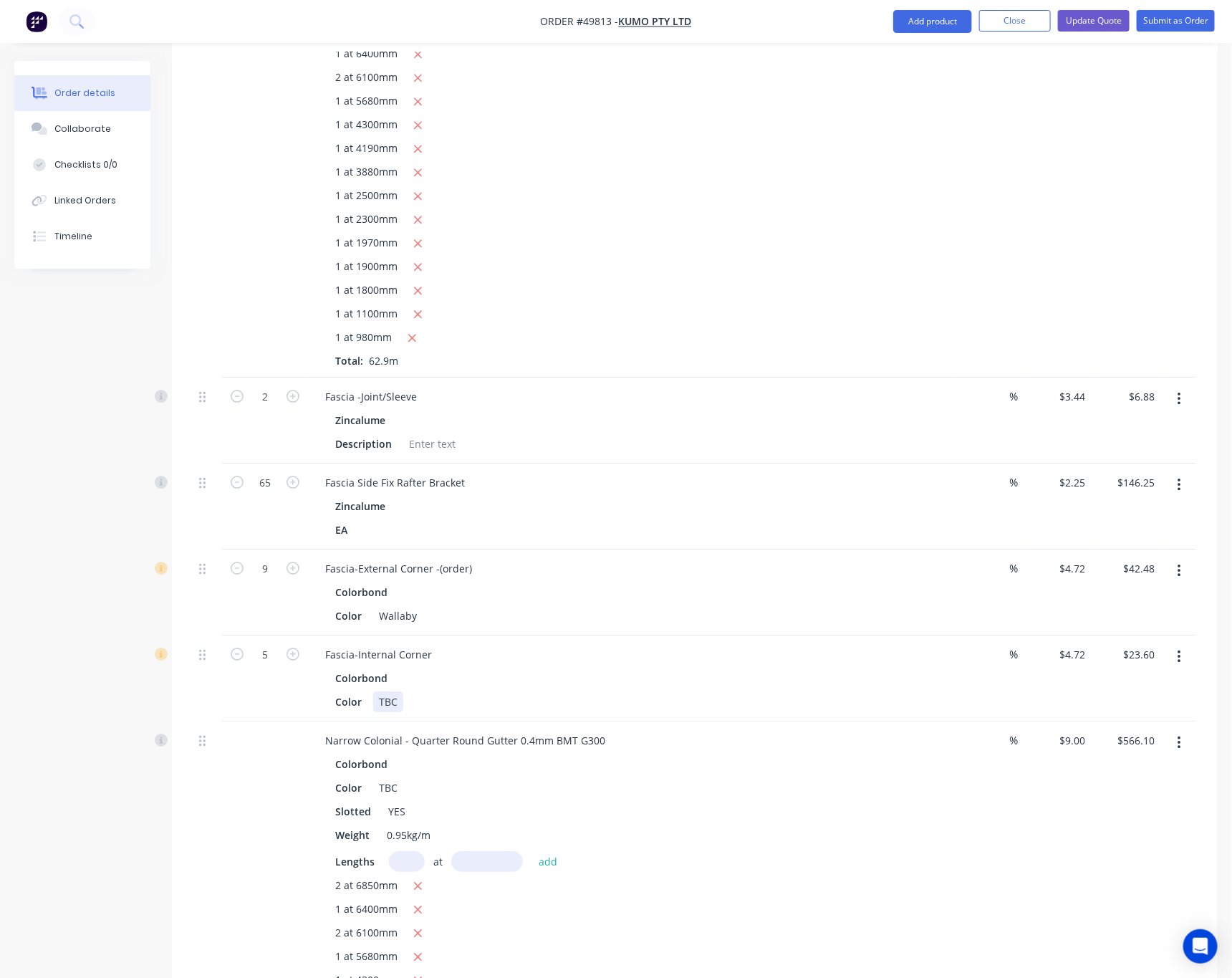
click at [400, 691] on div "TBC" at bounding box center [388, 701] width 30 height 21
click at [433, 644] on div "Fascia-Internal Corner" at bounding box center [379, 654] width 130 height 21
click at [473, 667] on div "Colorbond" at bounding box center [630, 678] width 591 height 21
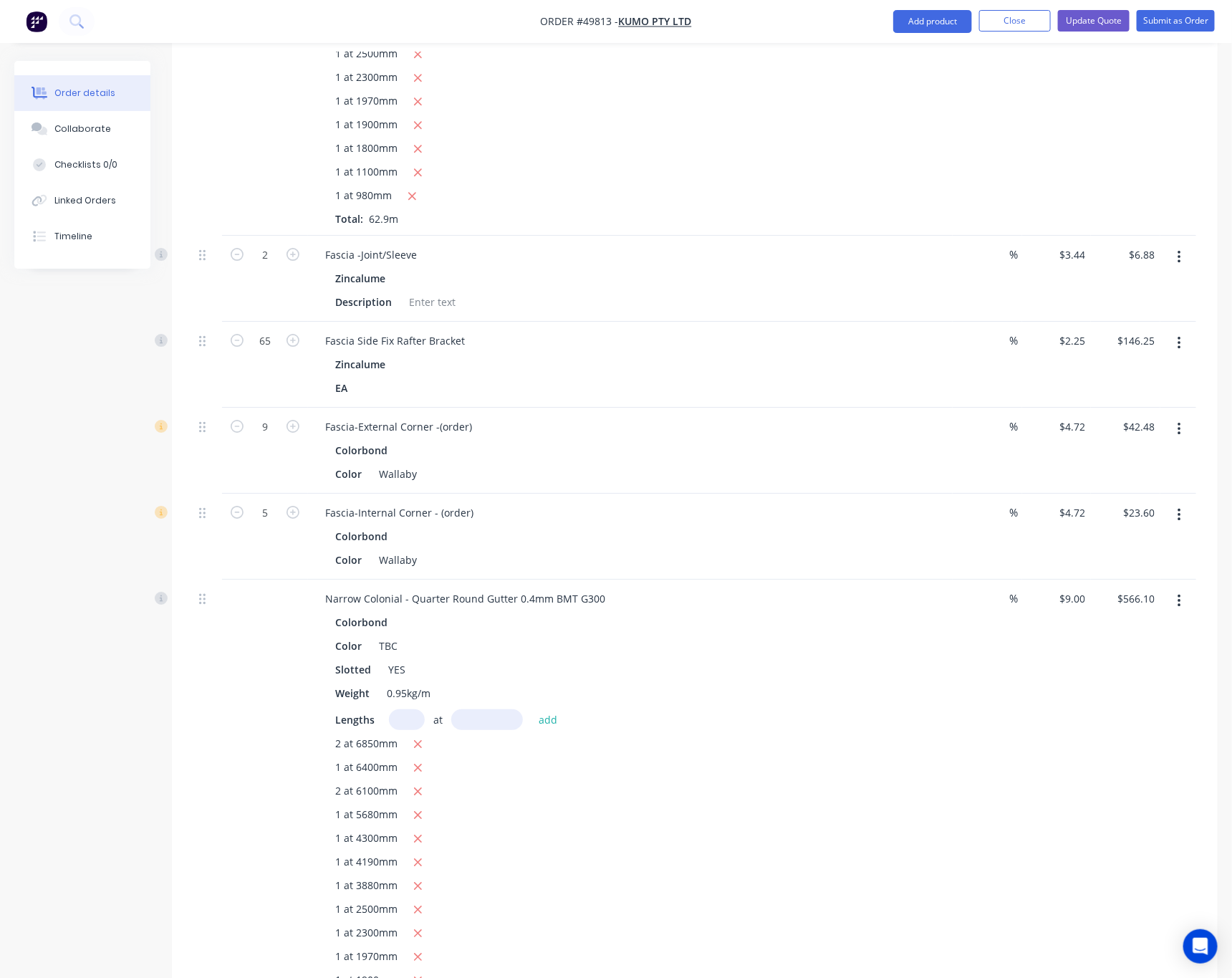
scroll to position [2143, 0]
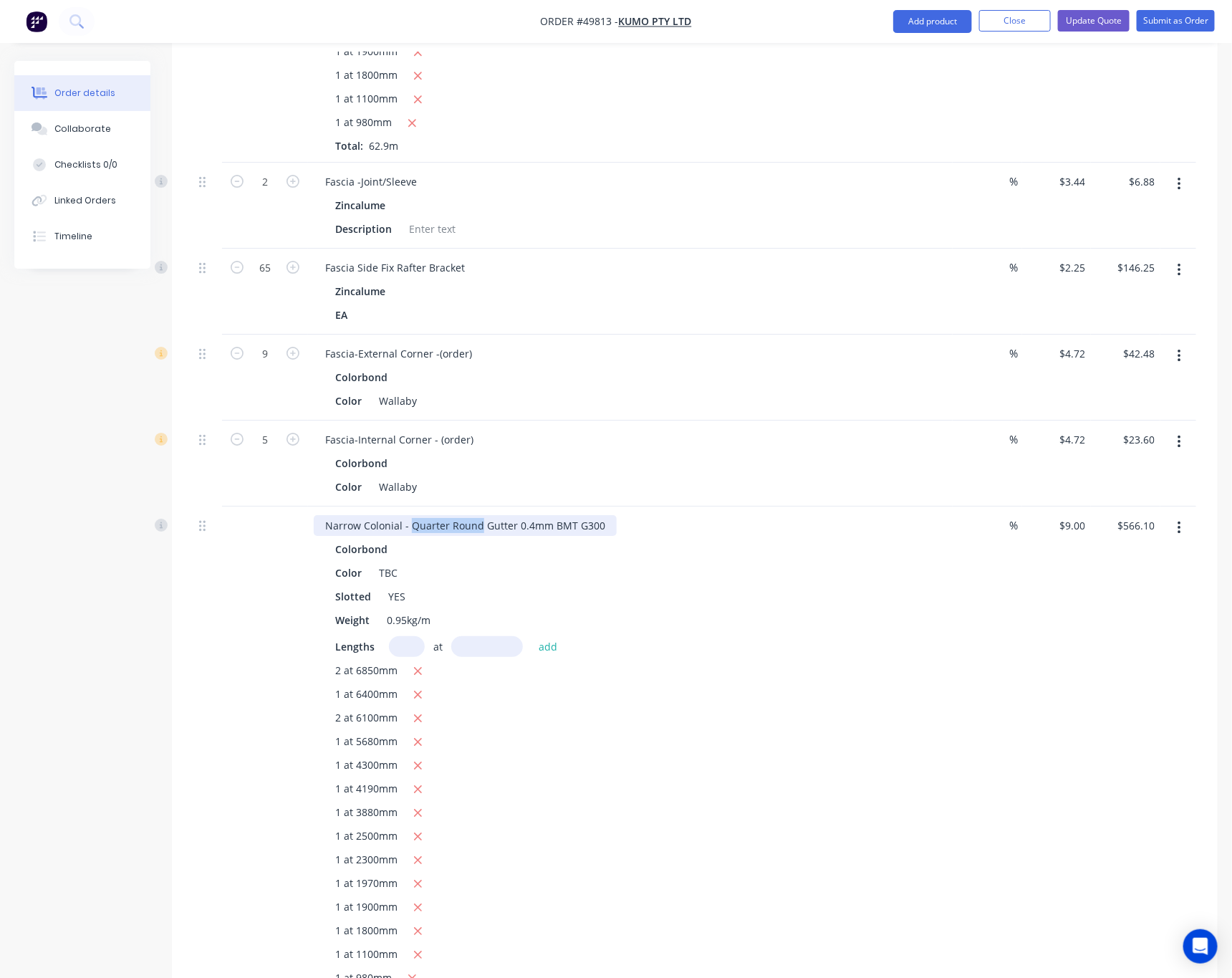
drag, startPoint x: 411, startPoint y: 467, endPoint x: 477, endPoint y: 471, distance: 66.1
click at [477, 515] on div "Narrow Colonial - Quarter Round Gutter 0.4mm BMT G300" at bounding box center [465, 525] width 303 height 21
click at [1180, 520] on icon "button" at bounding box center [1180, 528] width 4 height 16
click at [1118, 555] on div "Edit" at bounding box center [1128, 565] width 110 height 21
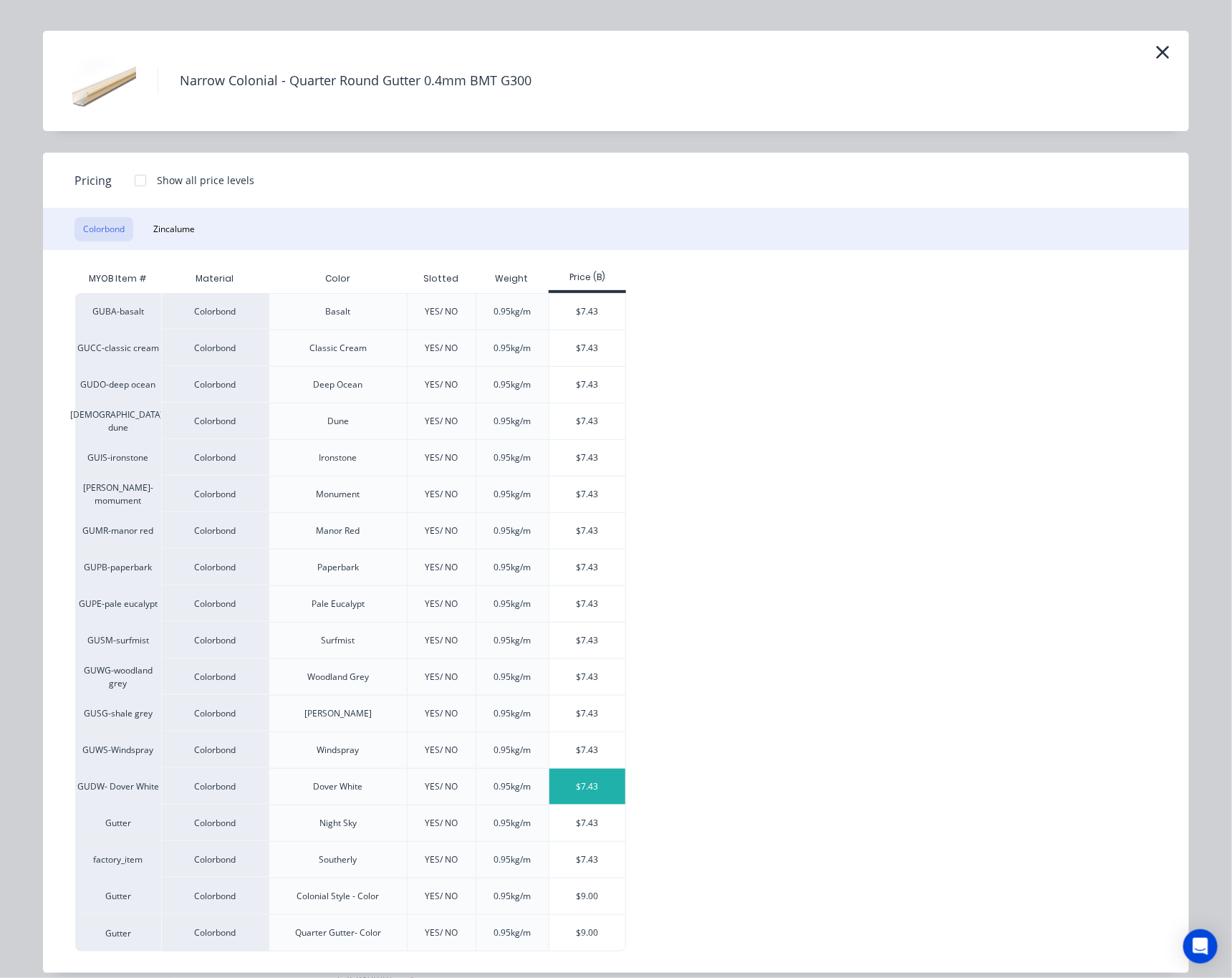
scroll to position [48, 0]
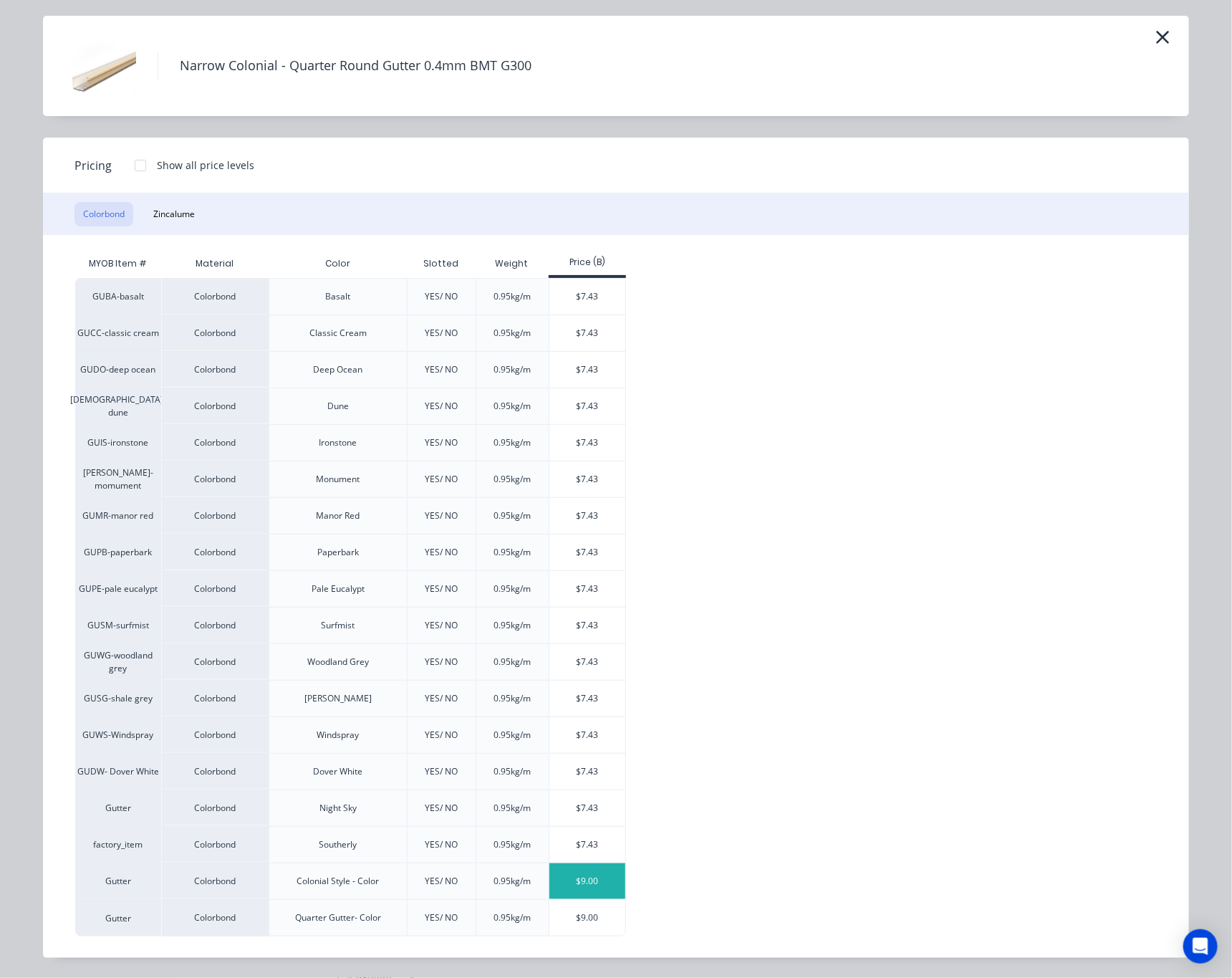
click at [583, 882] on div "$9.00" at bounding box center [587, 881] width 77 height 36
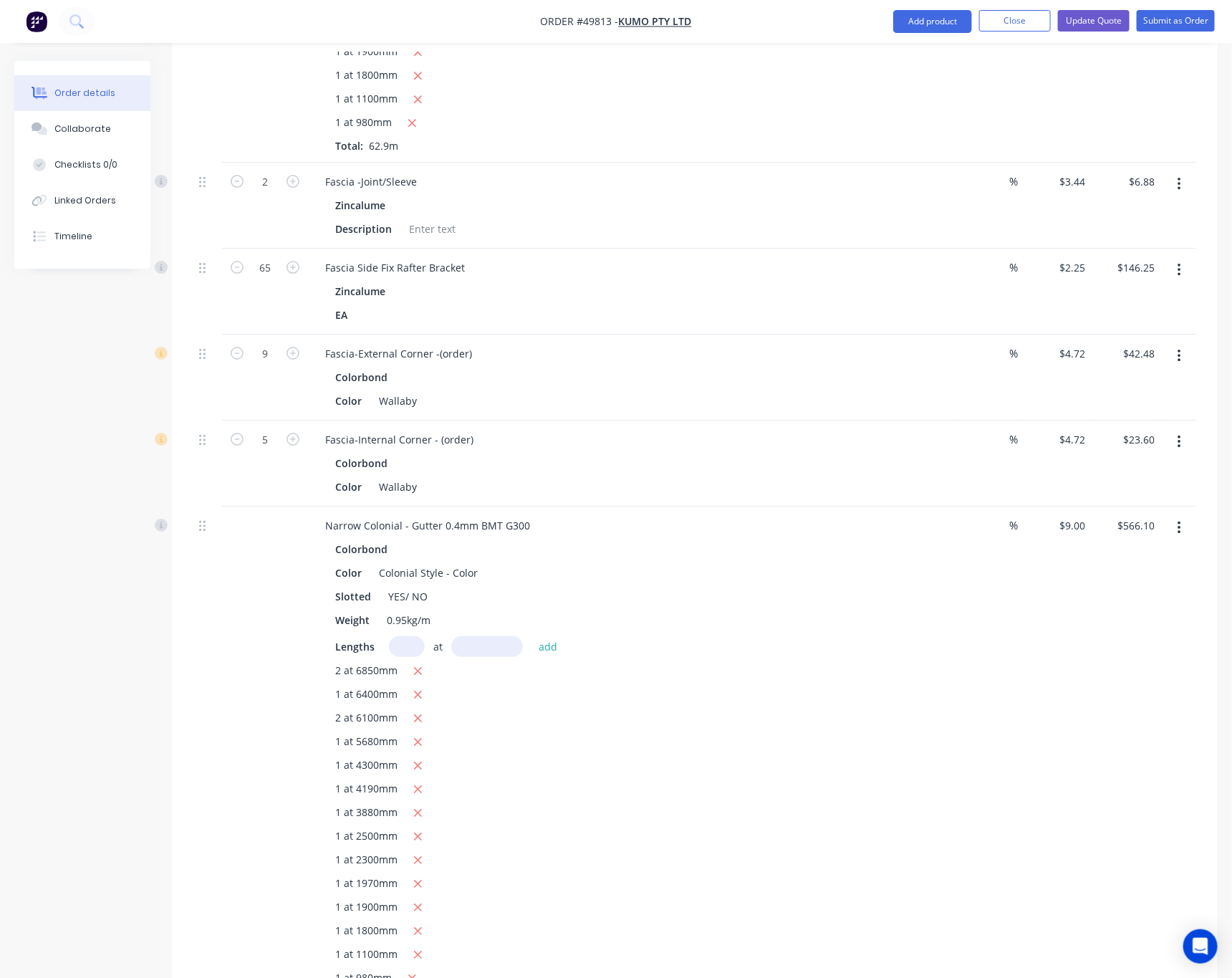
click at [400, 539] on div "Colorbond" at bounding box center [630, 549] width 591 height 21
click at [407, 539] on div "Colorbond" at bounding box center [630, 549] width 591 height 21
click at [471, 562] on div "Colonial Style - Color" at bounding box center [428, 572] width 110 height 21
drag, startPoint x: 481, startPoint y: 516, endPoint x: 373, endPoint y: 521, distance: 108.1
click at [373, 562] on div "Color Colonial Style - Color" at bounding box center [628, 572] width 596 height 21
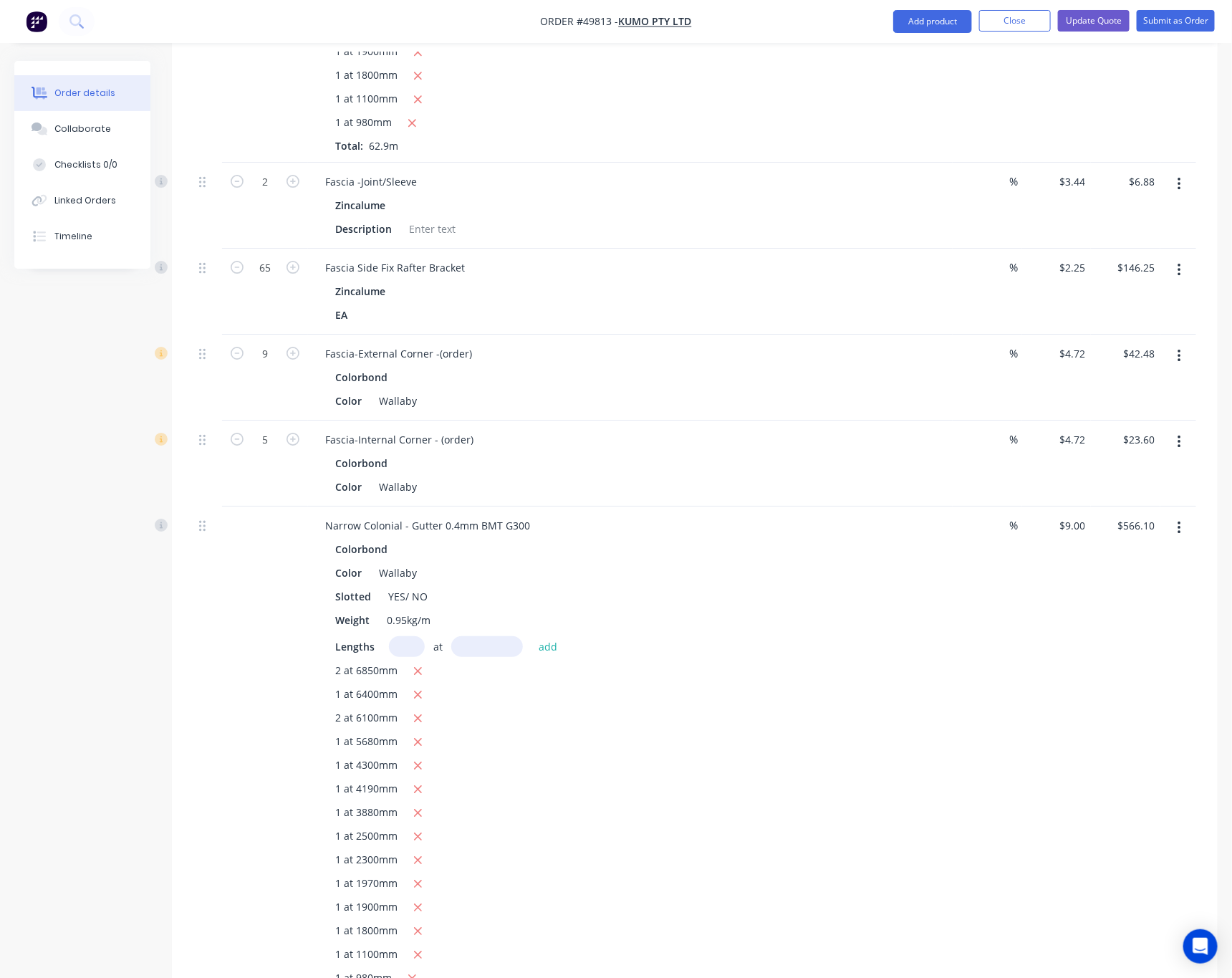
click at [600, 562] on div "Color Wallaby" at bounding box center [628, 572] width 596 height 21
drag, startPoint x: 403, startPoint y: 538, endPoint x: 450, endPoint y: 540, distance: 47.0
click at [450, 586] on div "Slotted YES/ NO" at bounding box center [628, 596] width 596 height 21
click at [503, 586] on div "Slotted YES" at bounding box center [628, 596] width 596 height 21
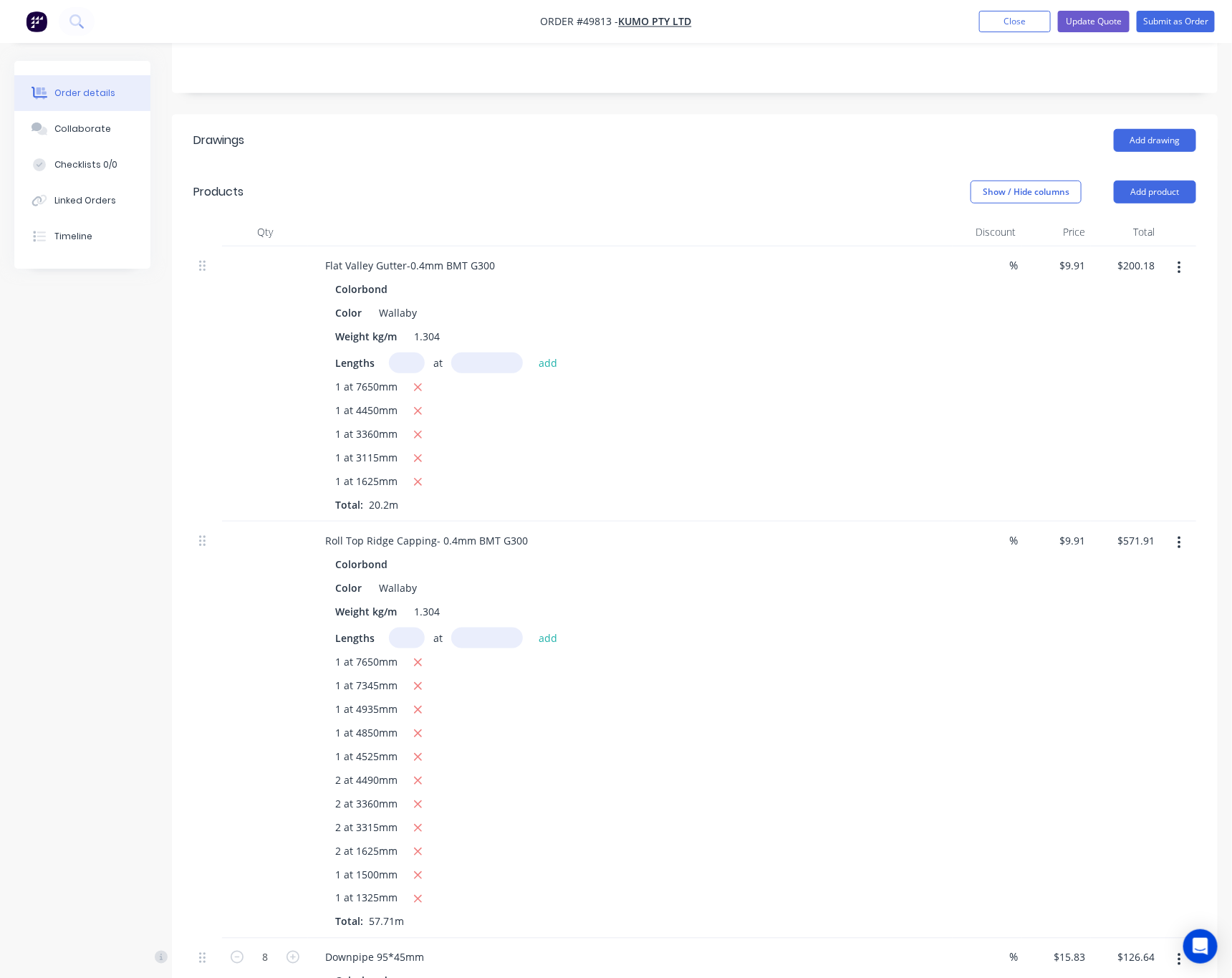
scroll to position [101, 0]
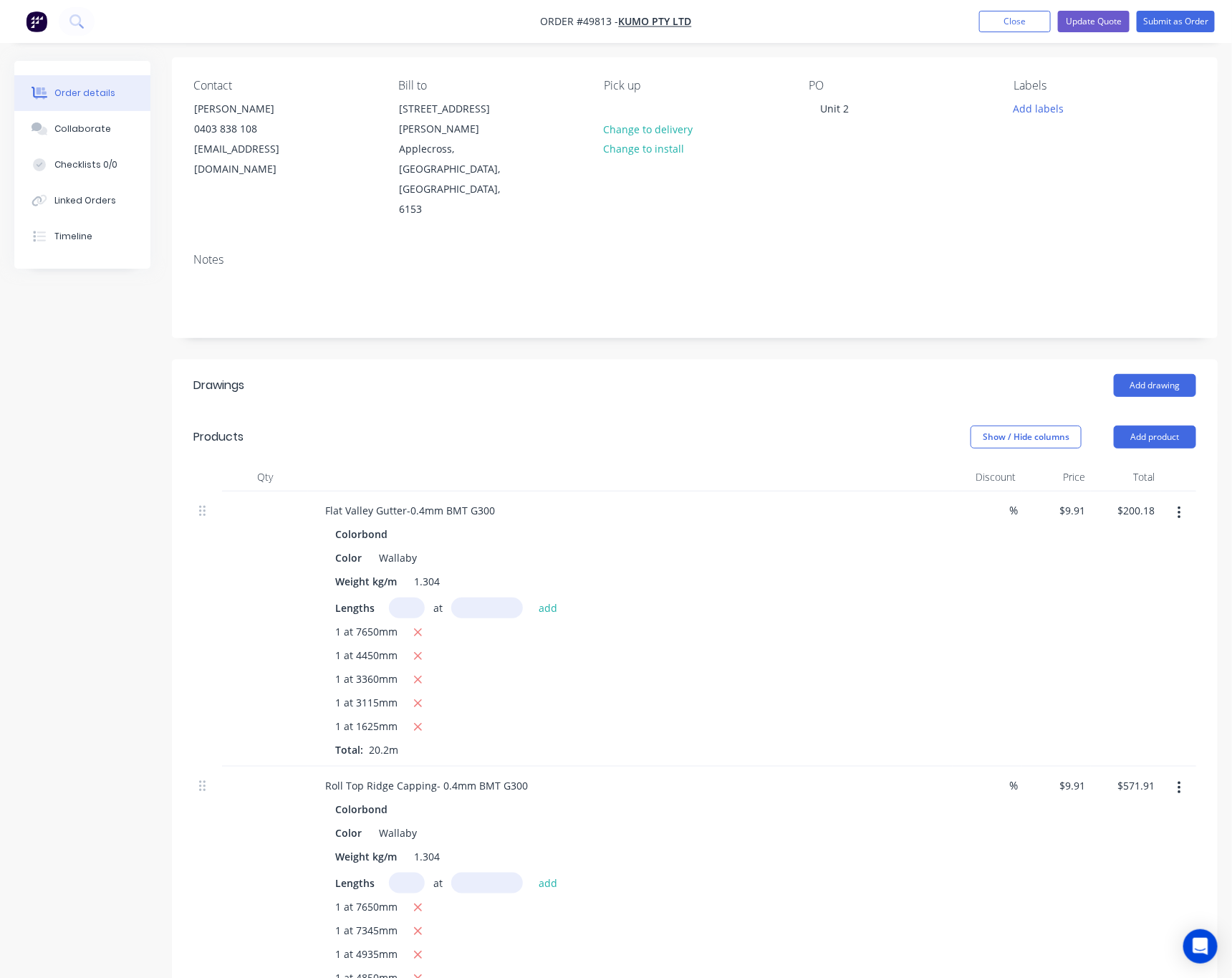
click at [689, 411] on header "Products Show / Hide columns Add product" at bounding box center [694, 437] width 1046 height 52
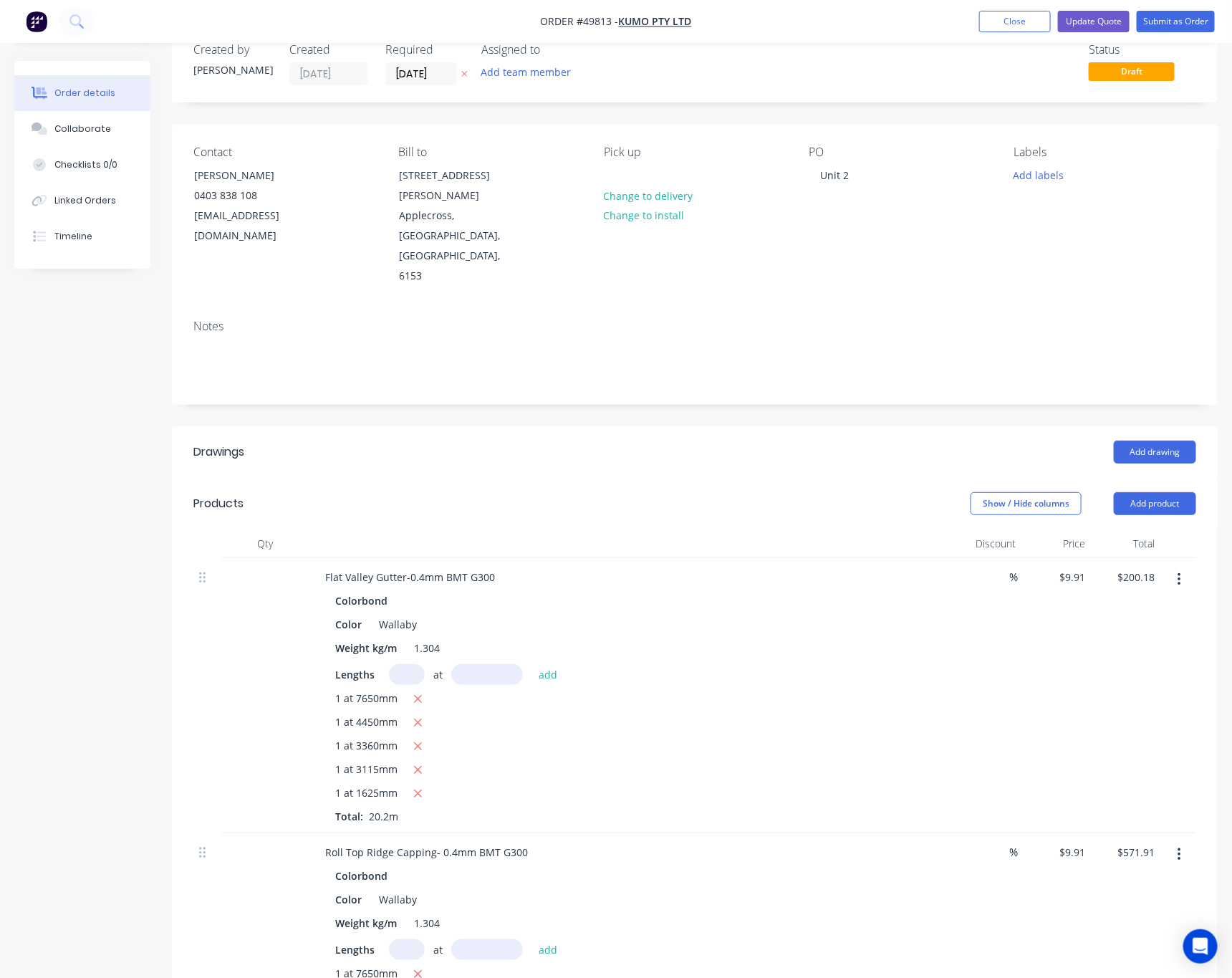
scroll to position [0, 0]
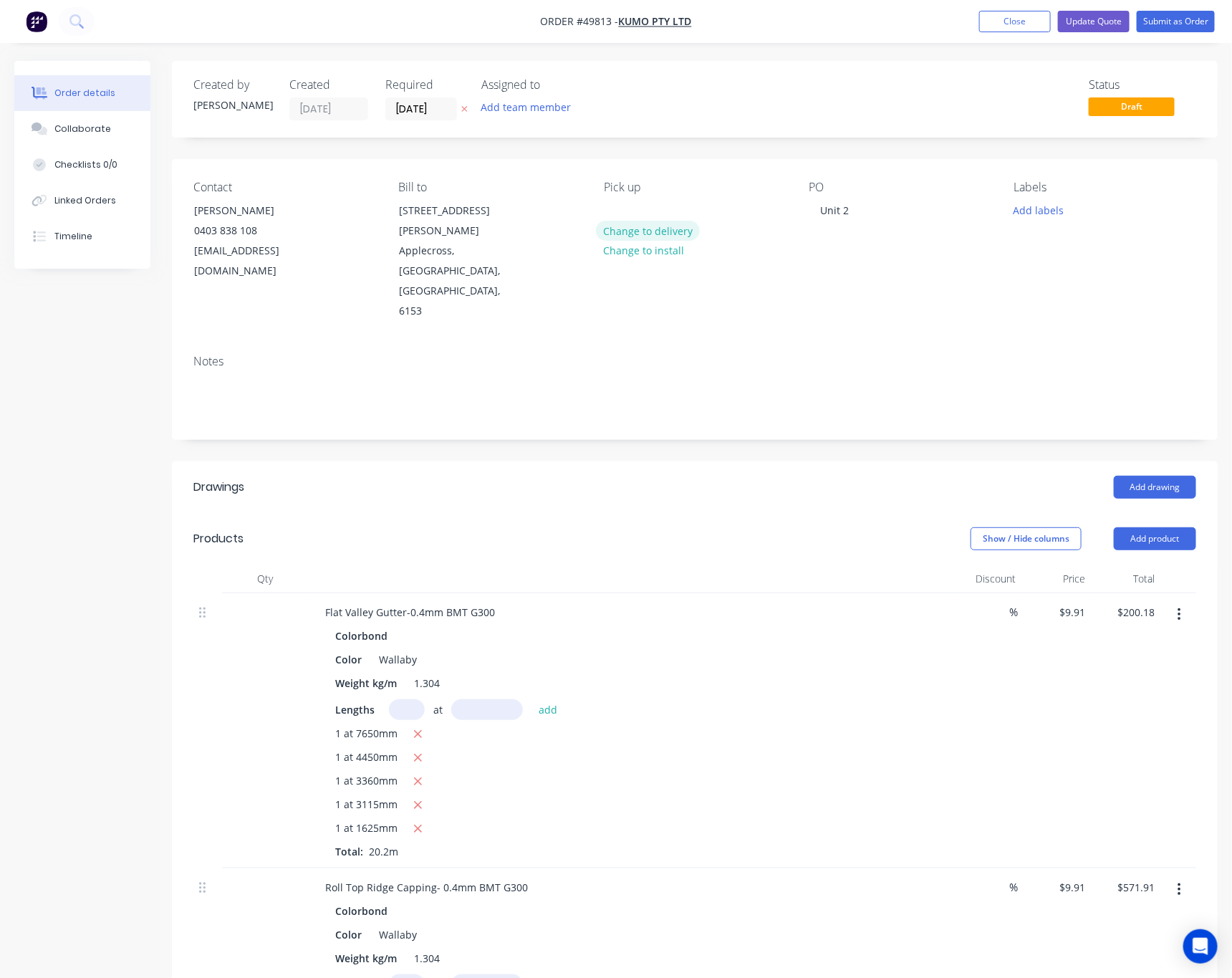
click at [679, 228] on button "Change to delivery" at bounding box center [649, 230] width 105 height 19
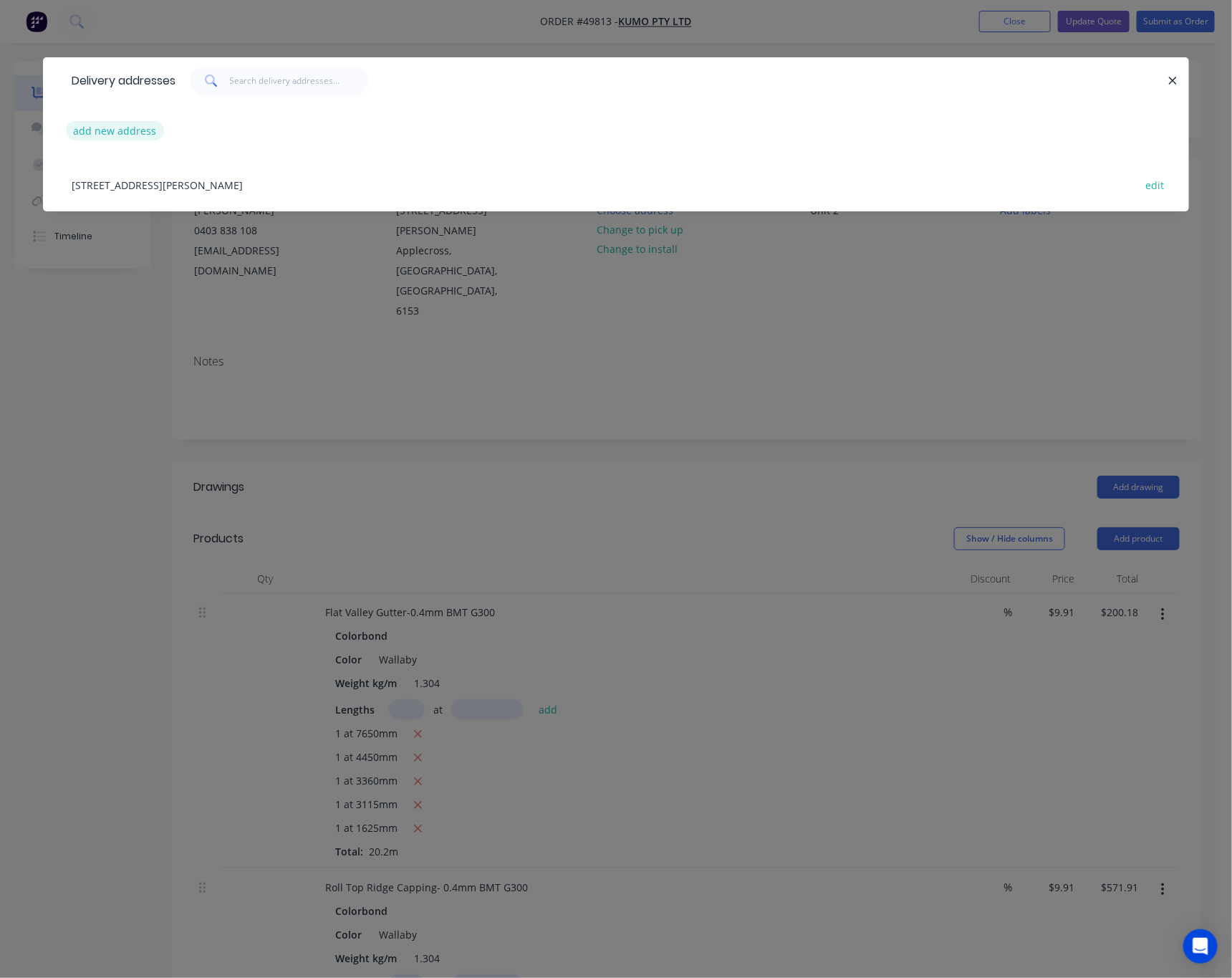
click at [101, 134] on button "add new address" at bounding box center [115, 131] width 98 height 19
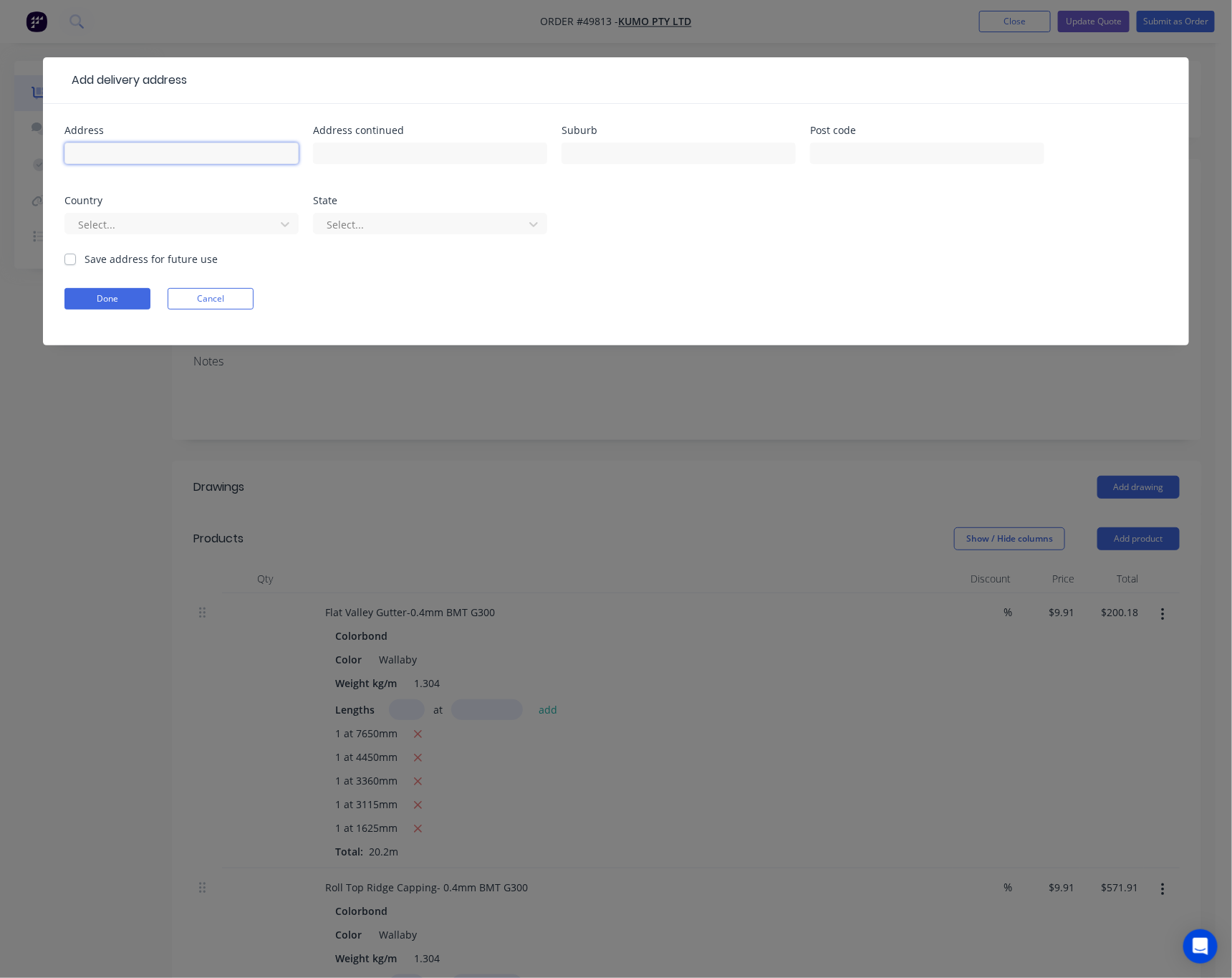
click at [136, 157] on input "text" at bounding box center [182, 153] width 235 height 21
type input "102"
drag, startPoint x: 151, startPoint y: 155, endPoint x: 65, endPoint y: 157, distance: 86.0
click at [65, 157] on input "102" at bounding box center [182, 153] width 235 height 21
paste input "102 Hamilton Road, Spearwood"
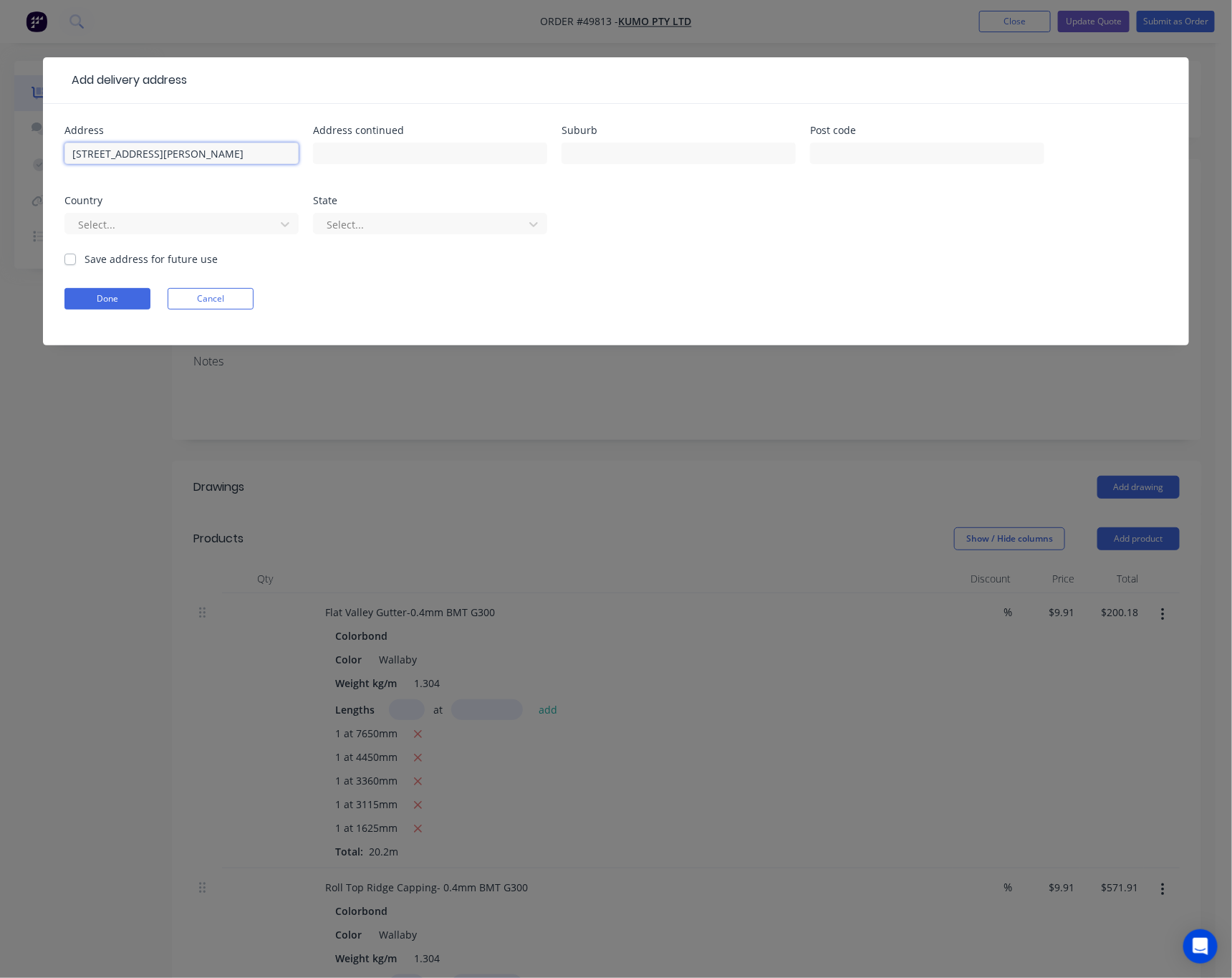
click at [71, 151] on input "102 Hamilton Road, Spearwood" at bounding box center [182, 153] width 235 height 21
click at [172, 179] on div "Unit1/102 Hamilton Road, Spearwood" at bounding box center [182, 159] width 235 height 42
drag, startPoint x: 256, startPoint y: 162, endPoint x: 103, endPoint y: 161, distance: 153.0
click at [103, 161] on input "Unit1/102 Hamilton Road, Spearwood" at bounding box center [182, 153] width 235 height 21
click at [610, 157] on input "text" at bounding box center [679, 153] width 235 height 21
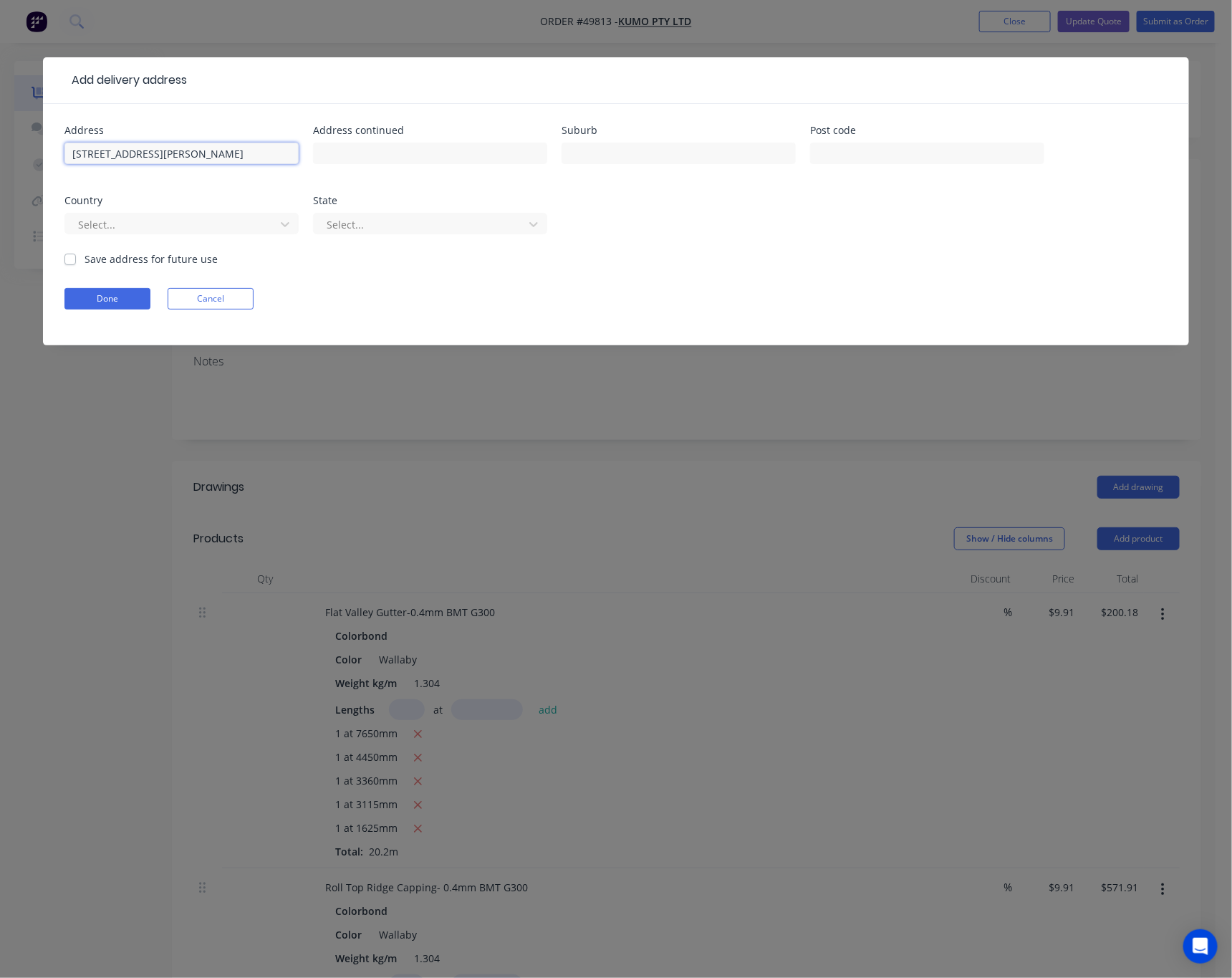
drag, startPoint x: 197, startPoint y: 153, endPoint x: 262, endPoint y: 157, distance: 65.1
click at [262, 157] on input "Unit1/102 Hamilton Road, Spearwood" at bounding box center [182, 153] width 235 height 21
type input "Unit1/102 Hamilton Road"
click at [599, 159] on input "text" at bounding box center [679, 153] width 235 height 21
paste input "Spearwood"
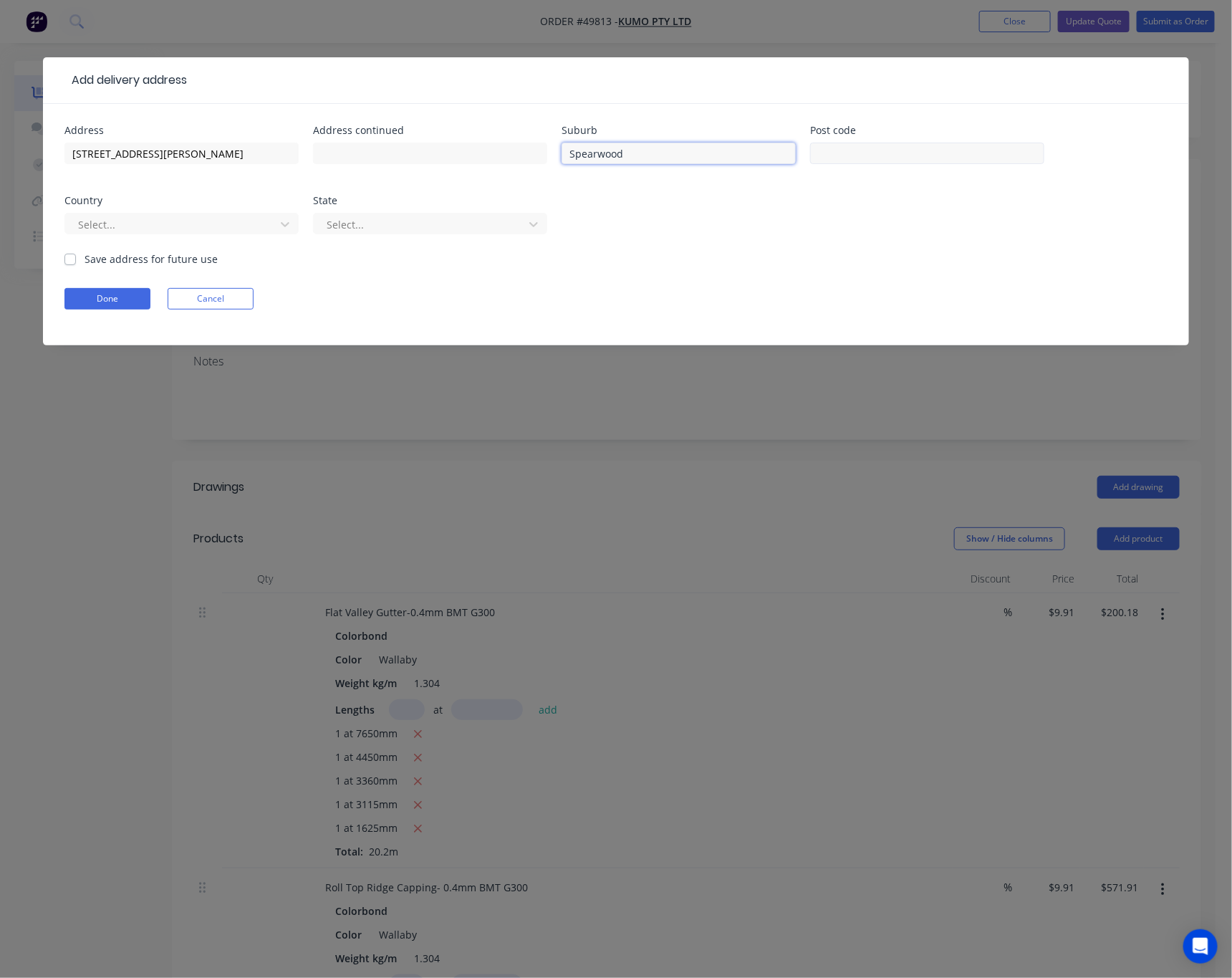
type input "Spearwood"
click at [882, 152] on input "text" at bounding box center [928, 153] width 235 height 21
type input "6163"
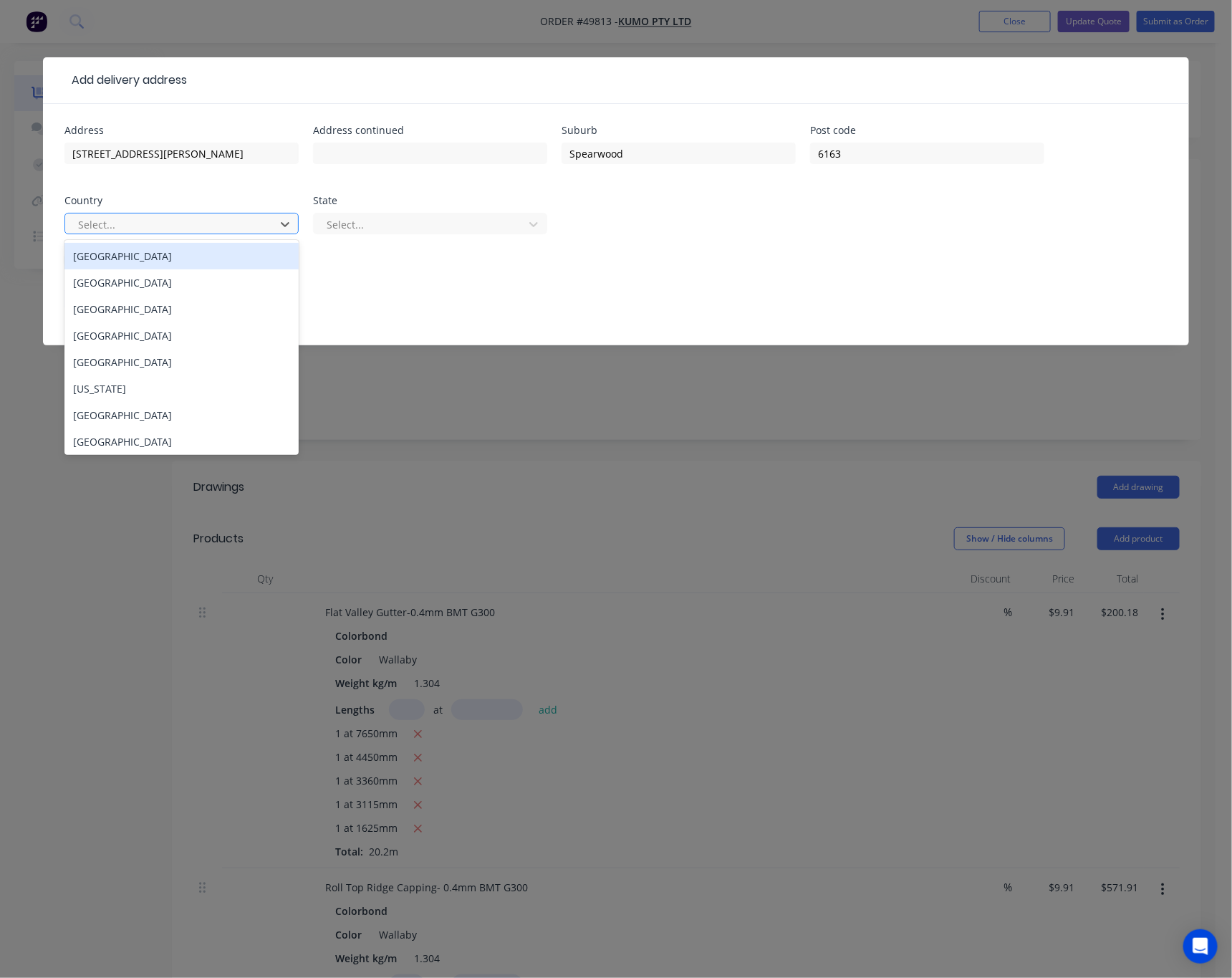
click at [147, 228] on div at bounding box center [172, 224] width 191 height 18
click at [197, 258] on div "Australia" at bounding box center [182, 255] width 235 height 26
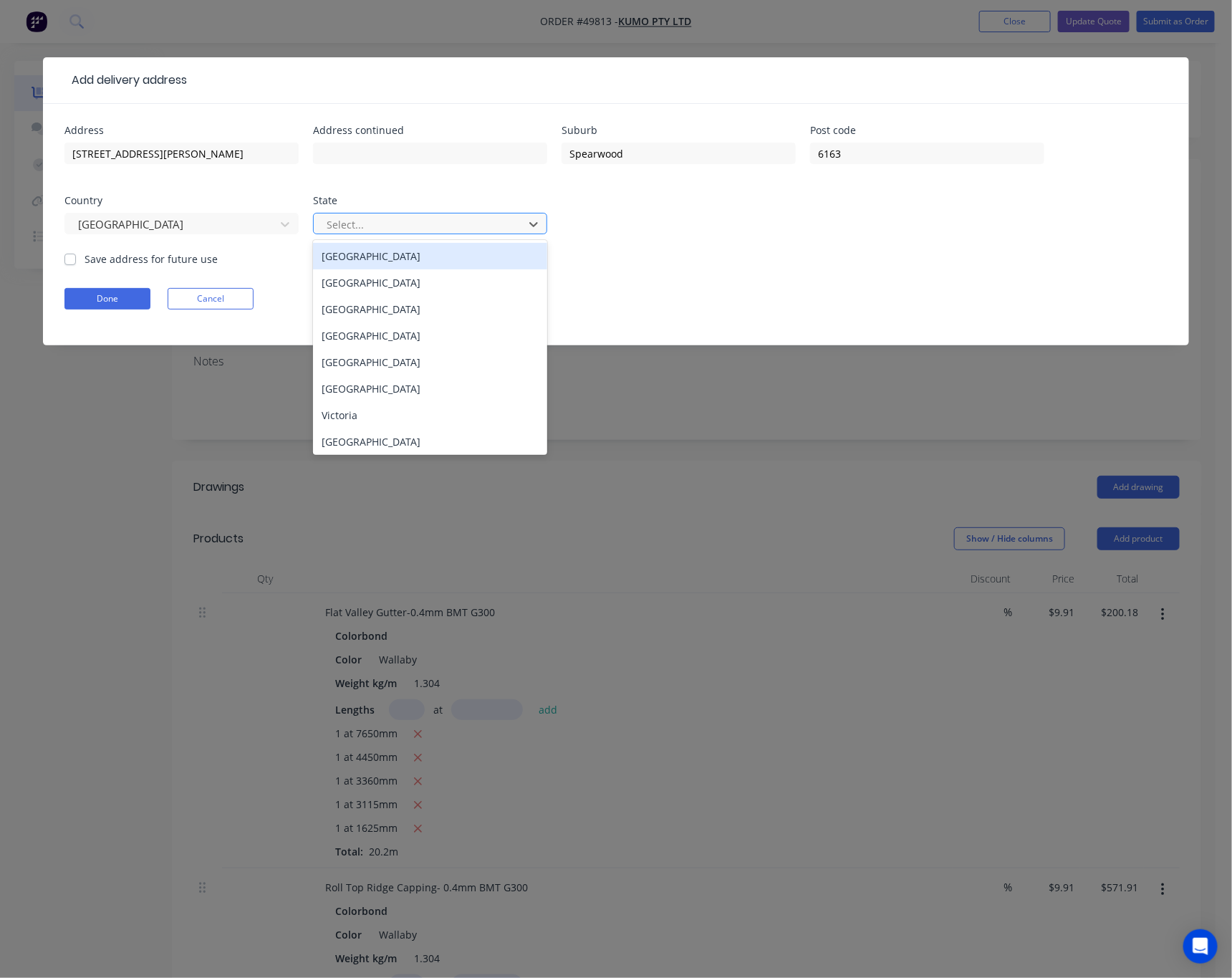
click at [411, 231] on div at bounding box center [420, 224] width 191 height 18
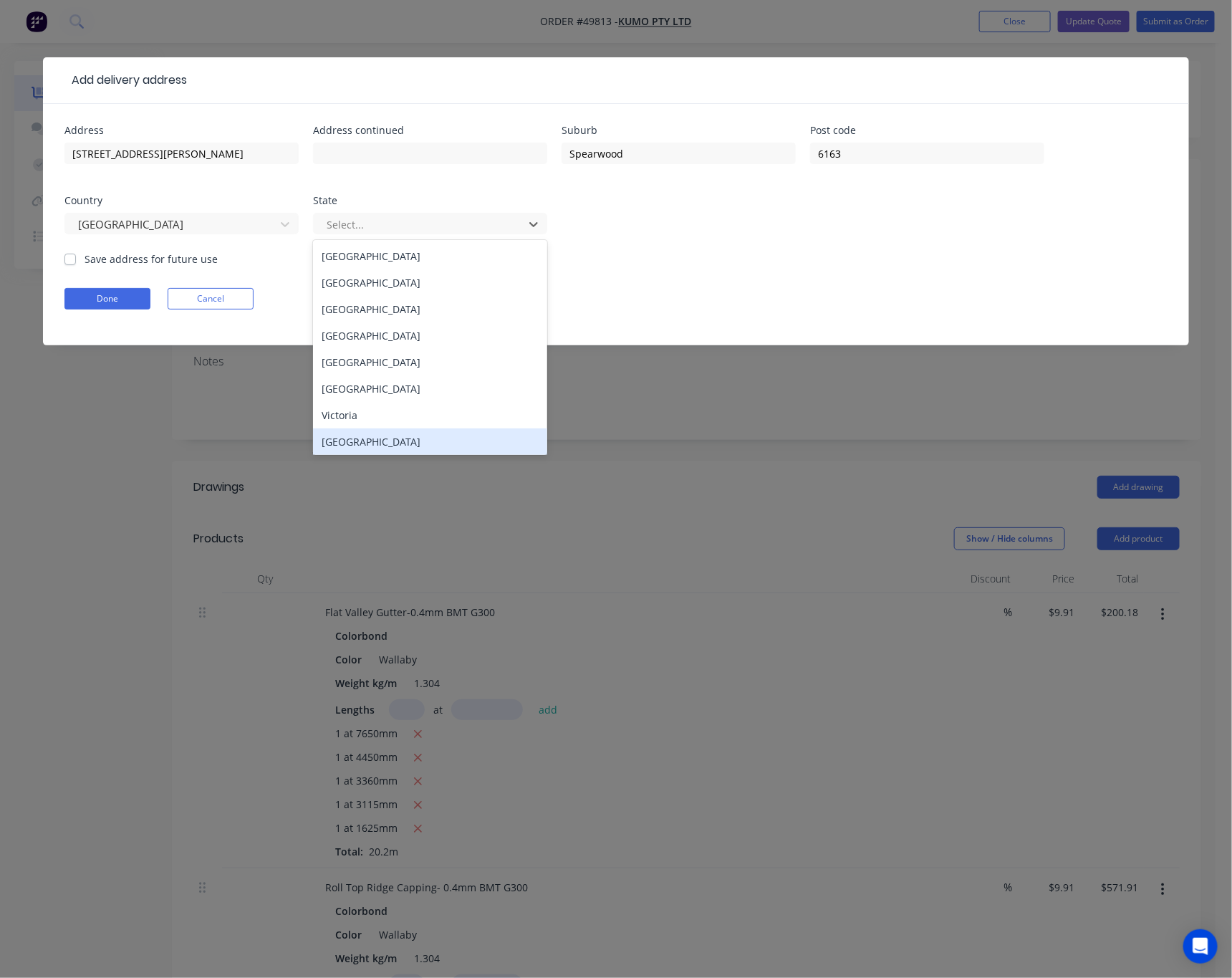
click at [428, 445] on div "Western Australia" at bounding box center [430, 441] width 235 height 26
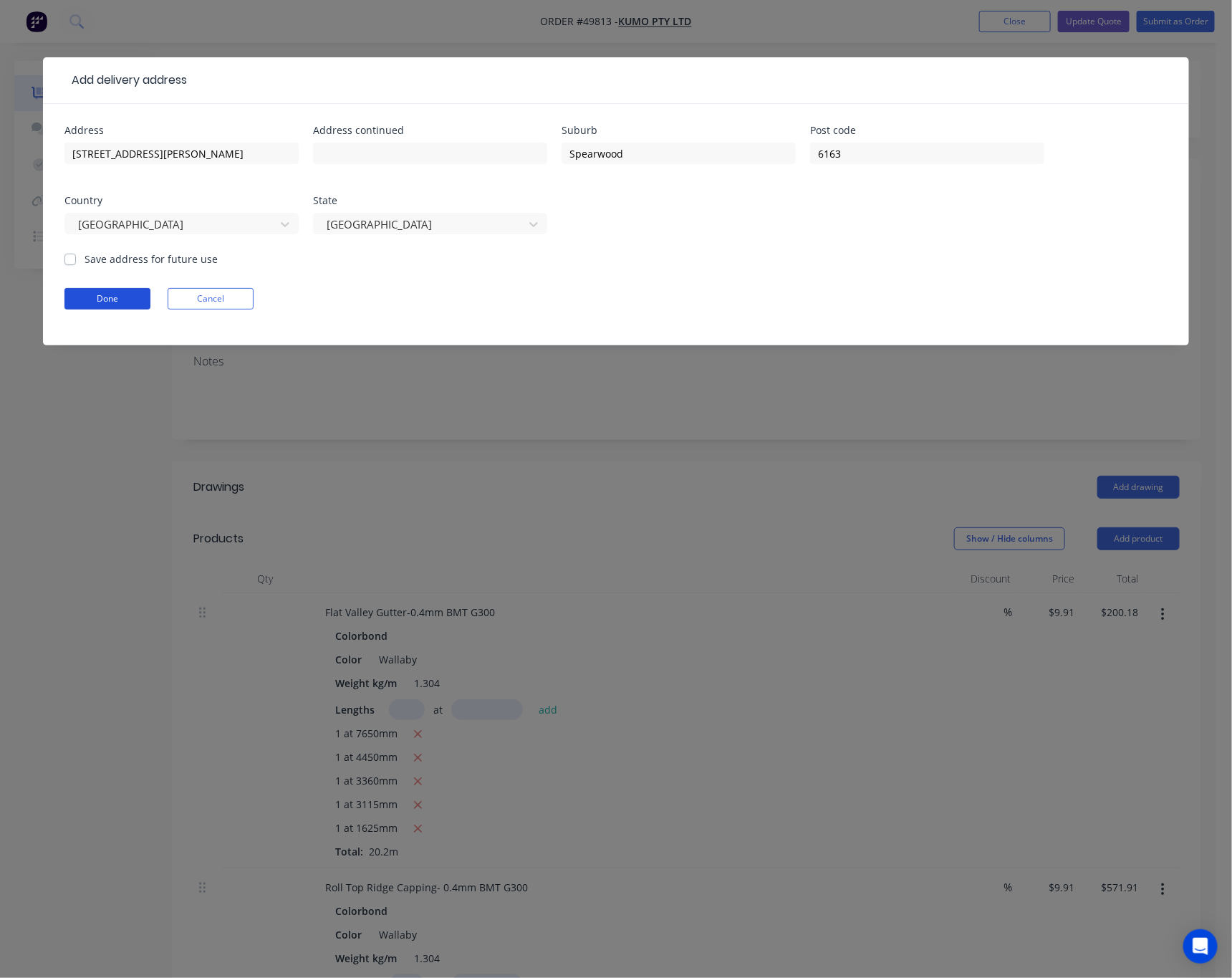
click at [88, 303] on button "Done" at bounding box center [107, 298] width 86 height 21
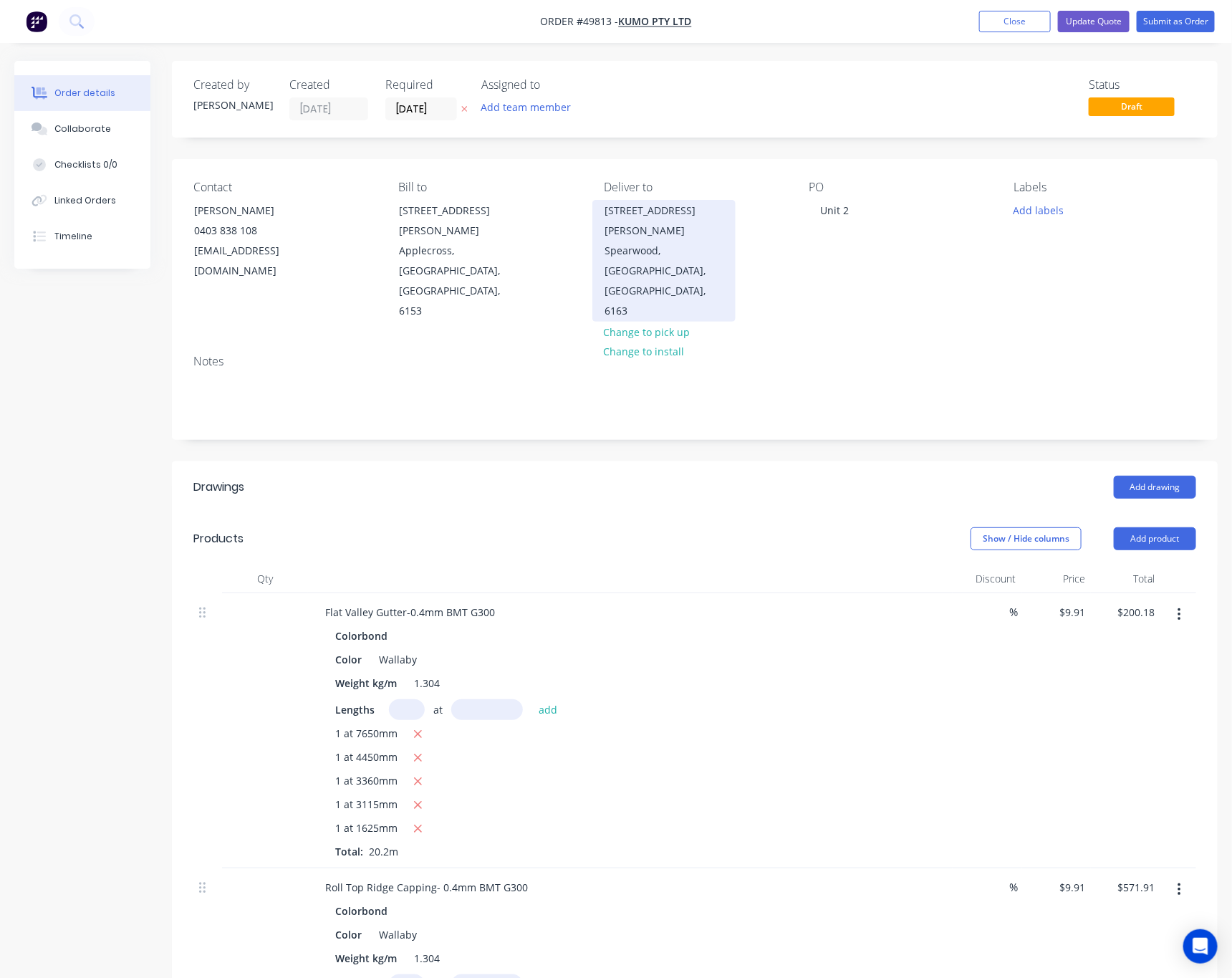
click at [641, 242] on div "Spearwood, Western Australia, Australia, 6163" at bounding box center [664, 281] width 119 height 80
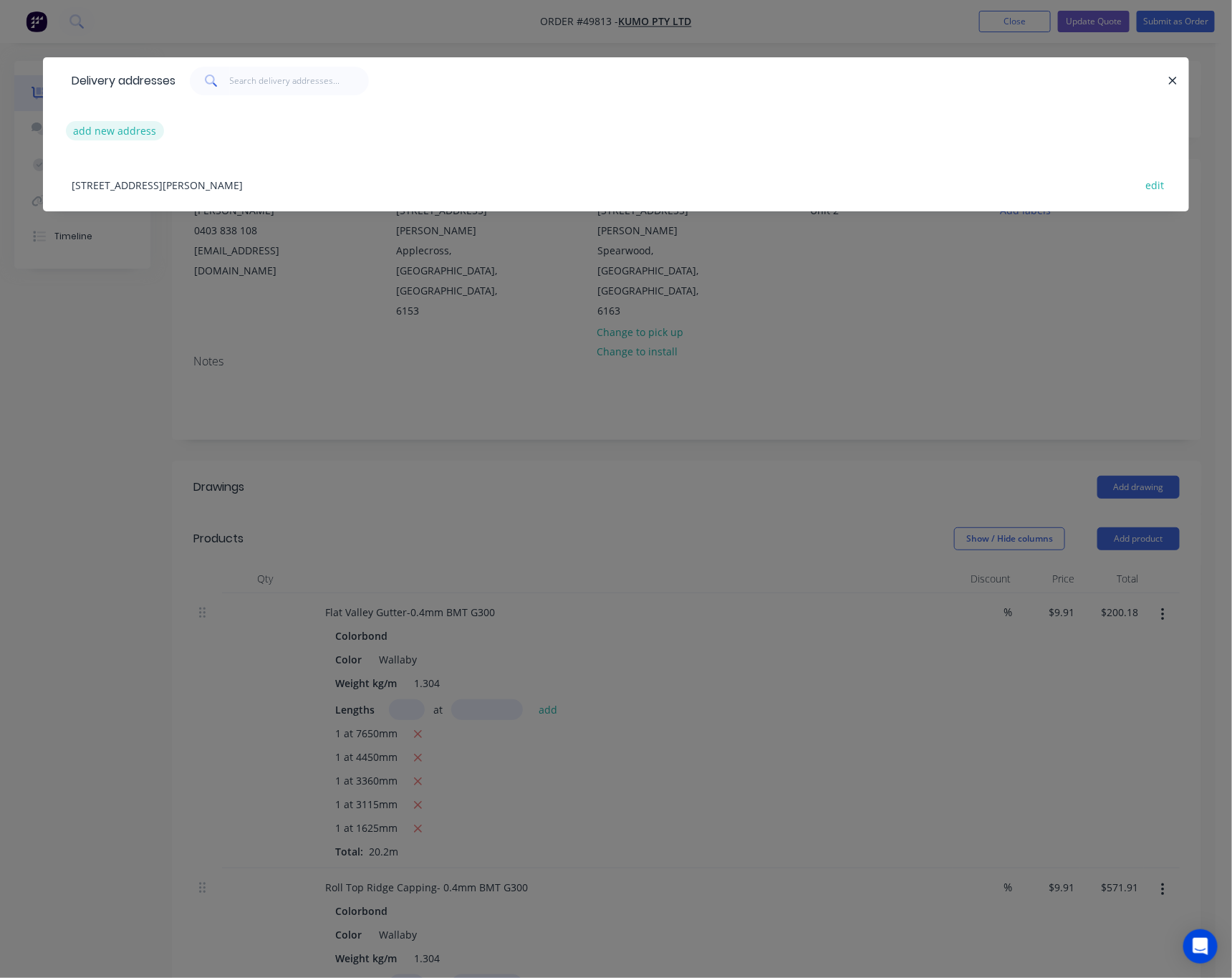
click at [118, 128] on button "add new address" at bounding box center [115, 131] width 98 height 19
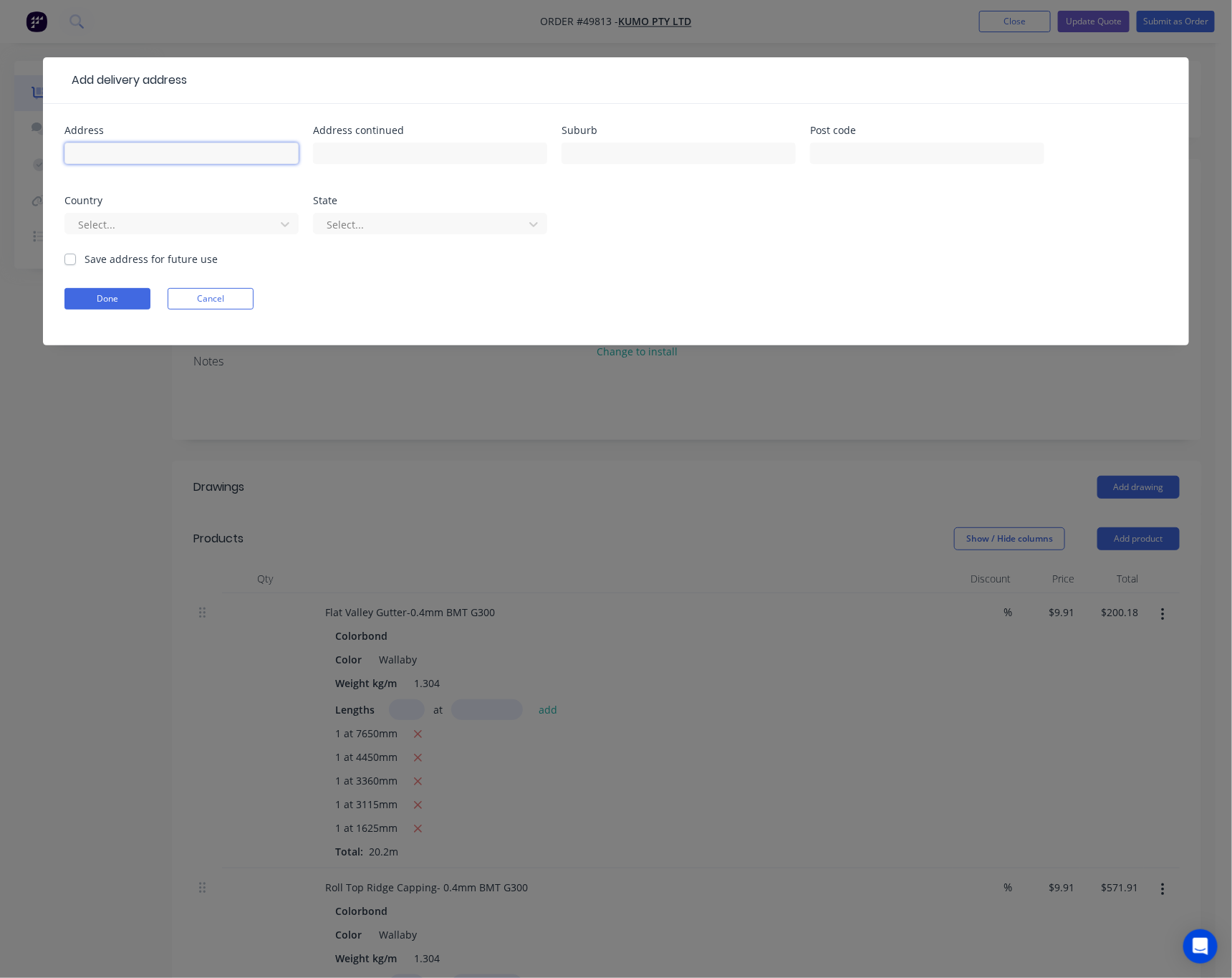
click at [182, 160] on input "text" at bounding box center [182, 153] width 235 height 21
paste input "102 Hamilton Rd"
click at [67, 153] on input "102 Hamilton Rd" at bounding box center [182, 153] width 235 height 21
type input "Unit2/102 Hamilton Rd"
click at [602, 152] on input "text" at bounding box center [679, 153] width 235 height 21
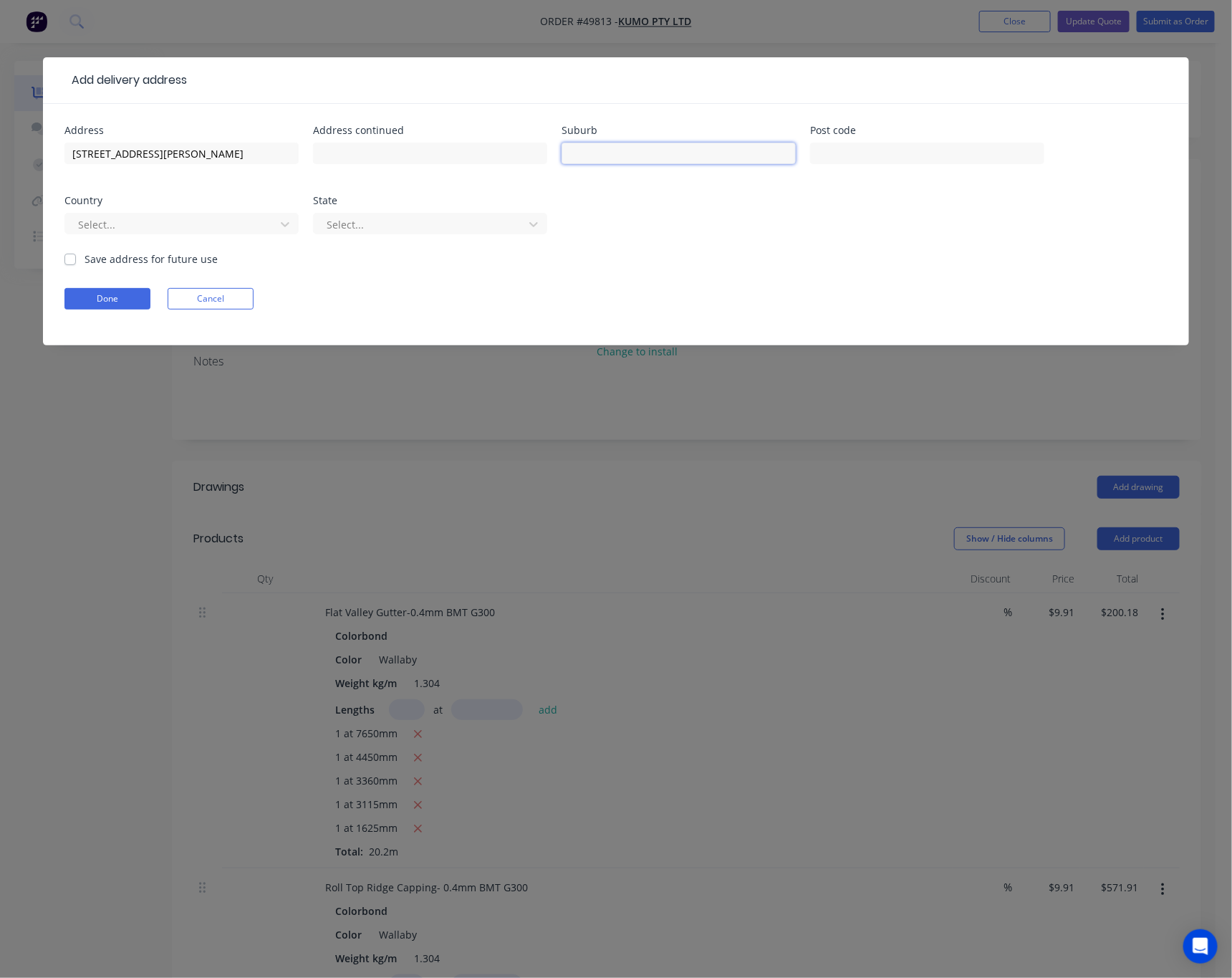
type input "Spearwood"
click at [882, 153] on input "text" at bounding box center [928, 153] width 235 height 21
type input "6163"
click at [116, 216] on div at bounding box center [172, 224] width 191 height 18
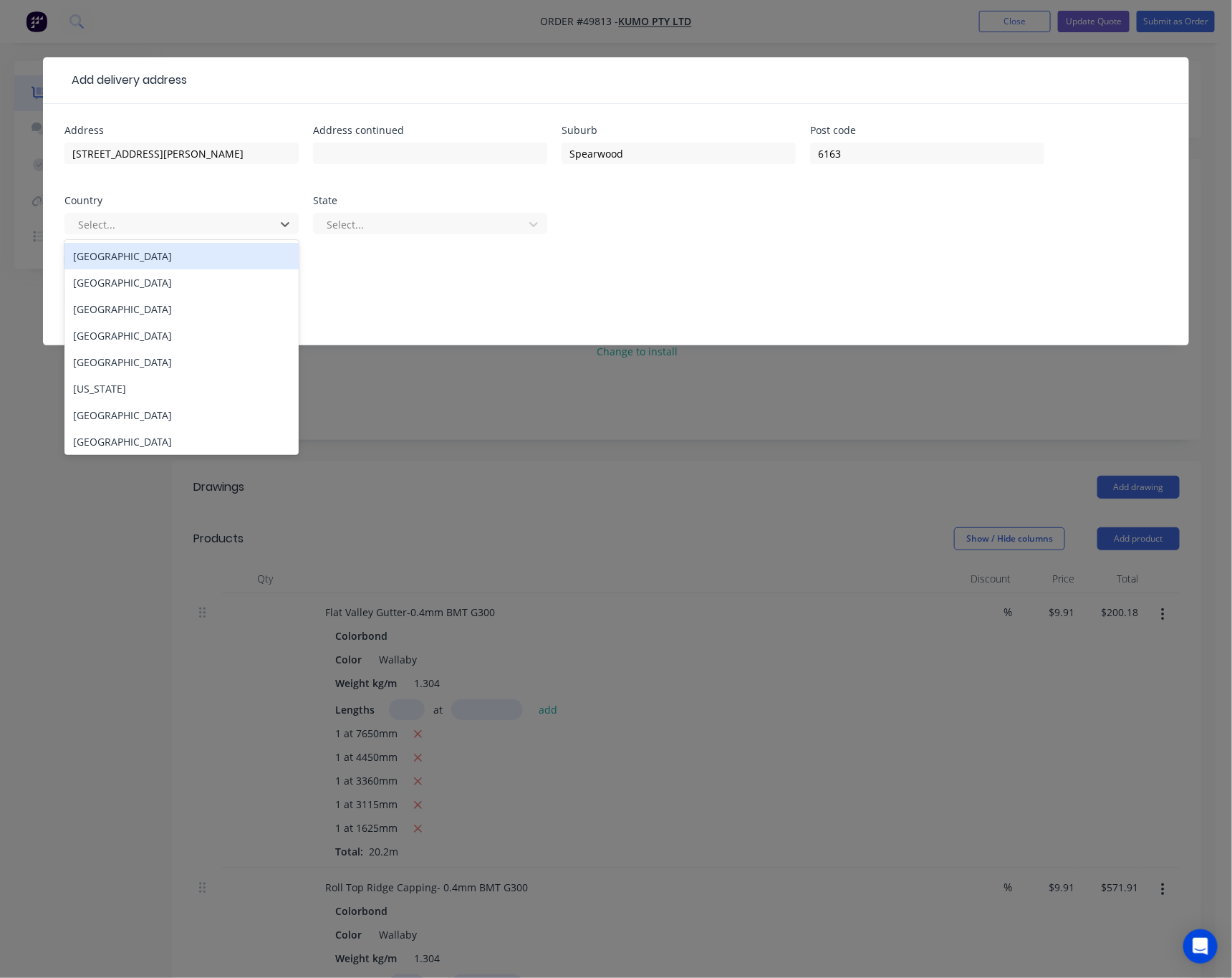
click at [115, 252] on div "Australia" at bounding box center [182, 255] width 235 height 26
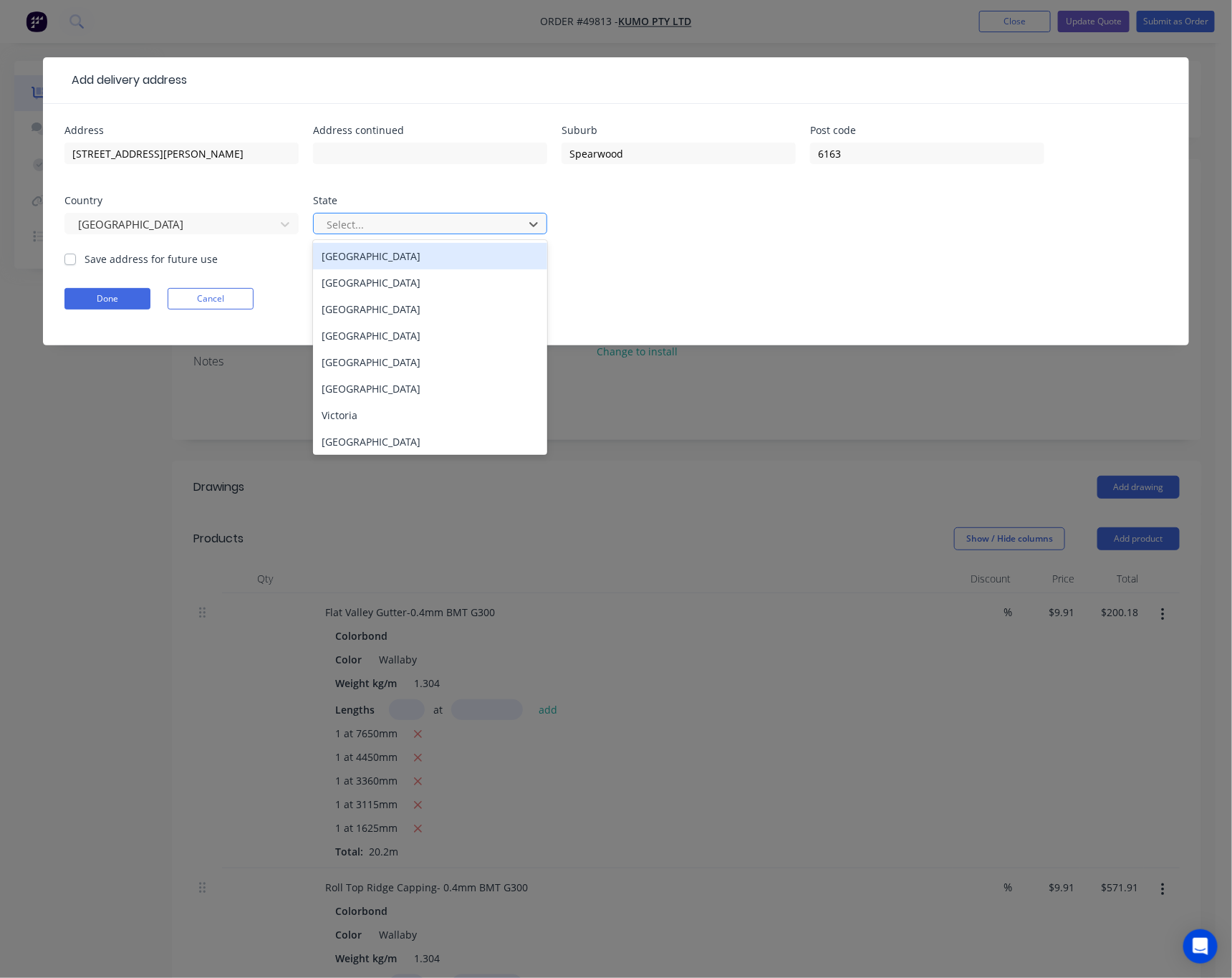
click at [378, 216] on div at bounding box center [420, 224] width 191 height 18
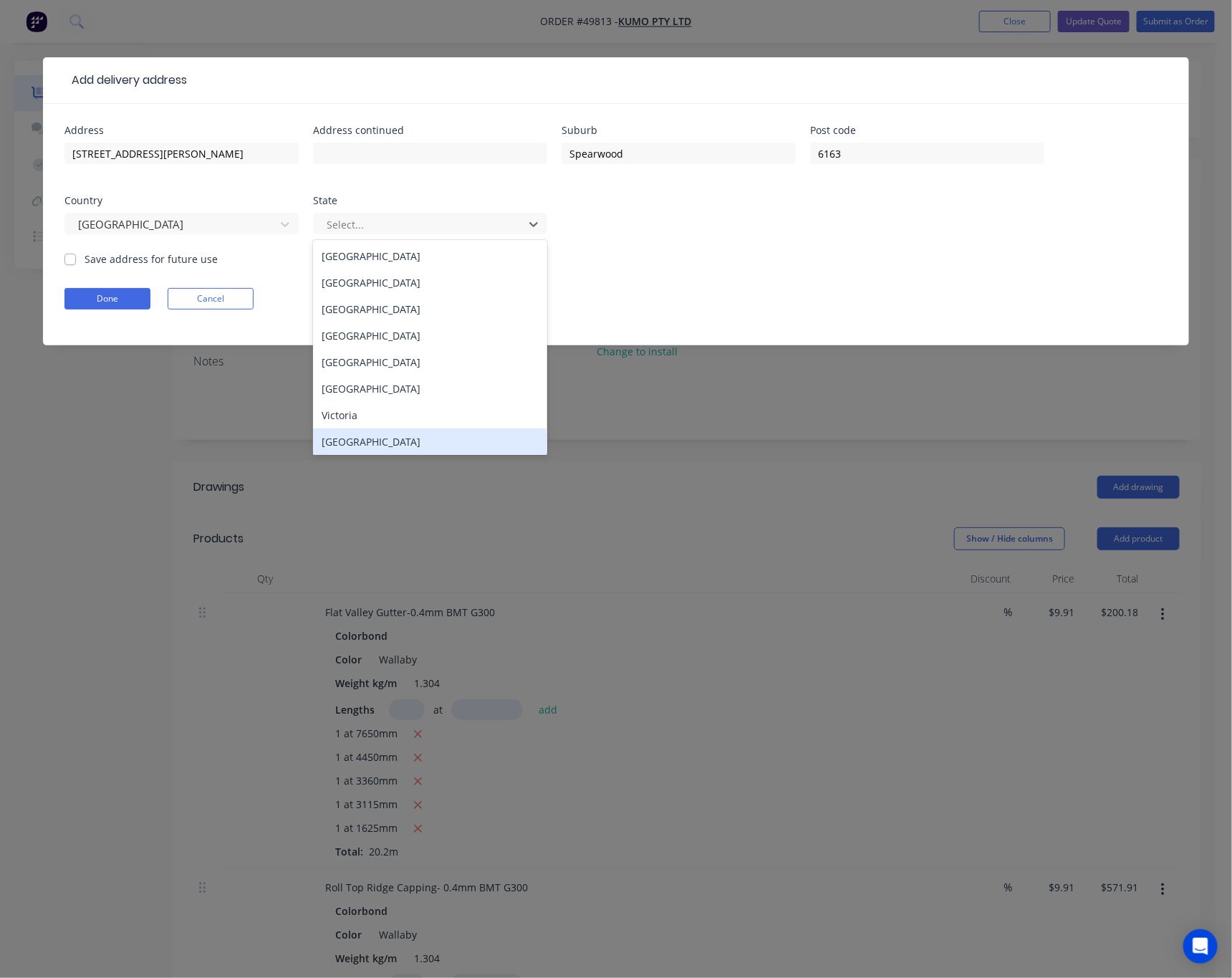
click at [433, 448] on div "Western Australia" at bounding box center [430, 441] width 235 height 26
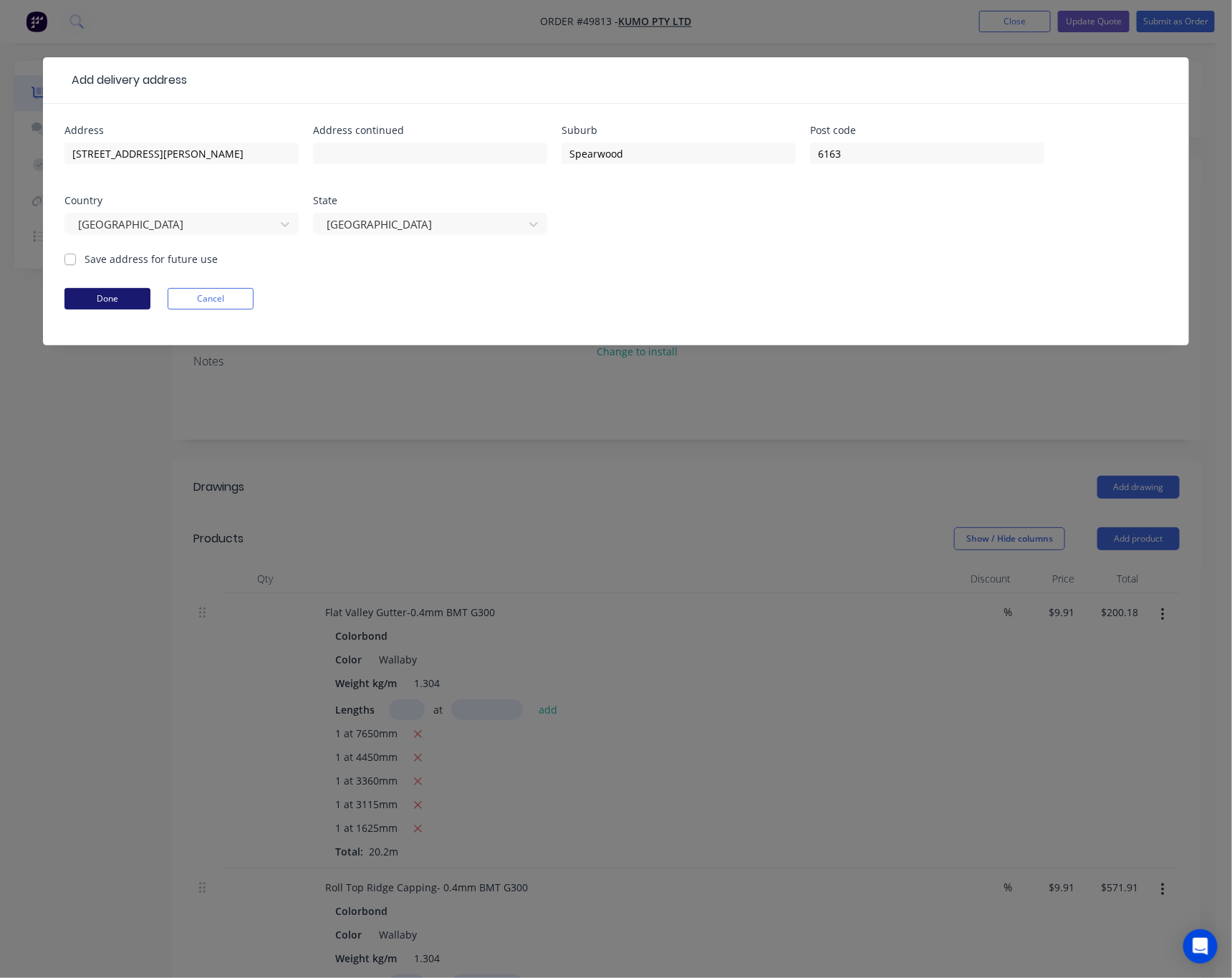
click at [86, 301] on button "Done" at bounding box center [107, 298] width 86 height 21
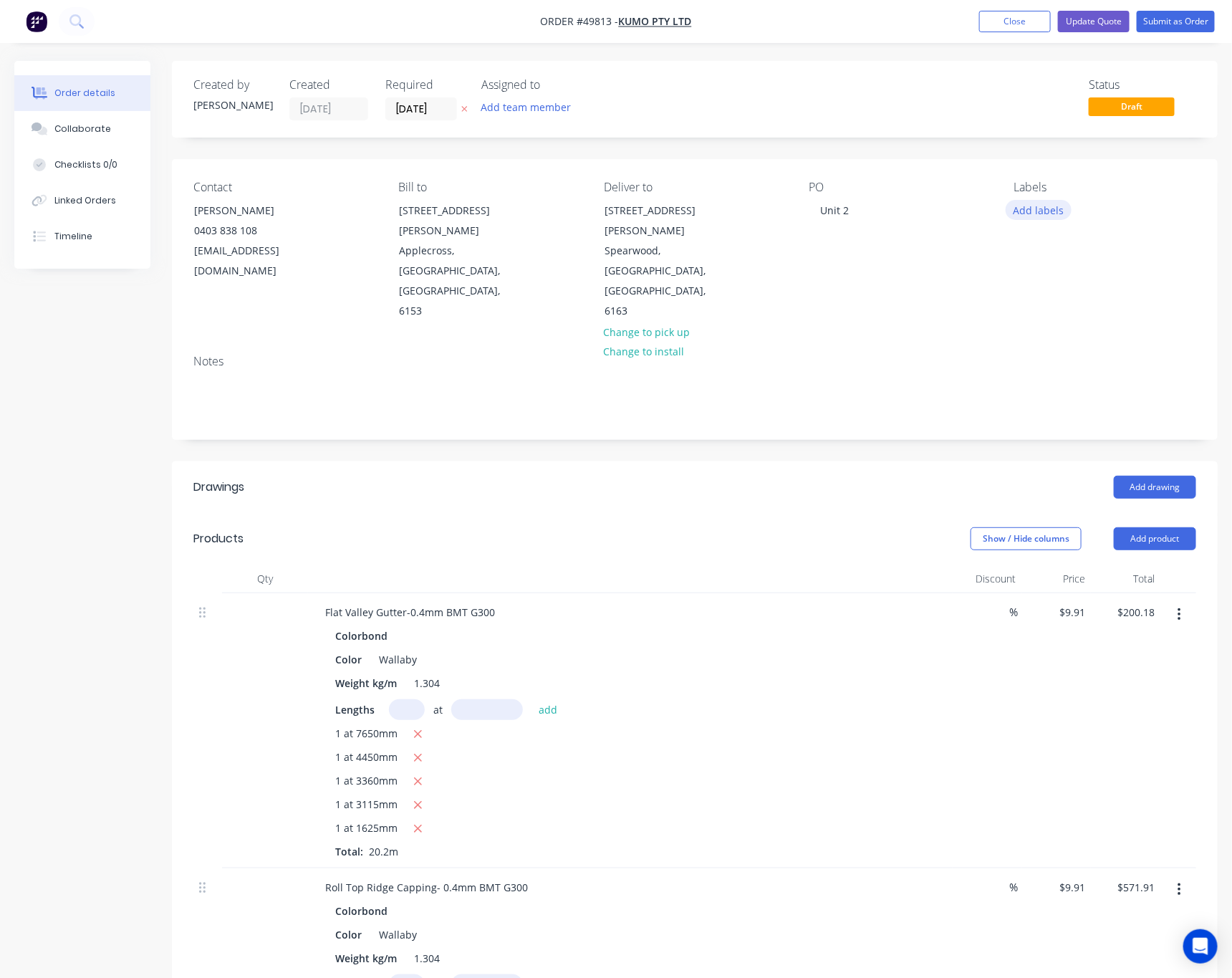
click at [1036, 209] on button "Add labels" at bounding box center [1039, 209] width 66 height 19
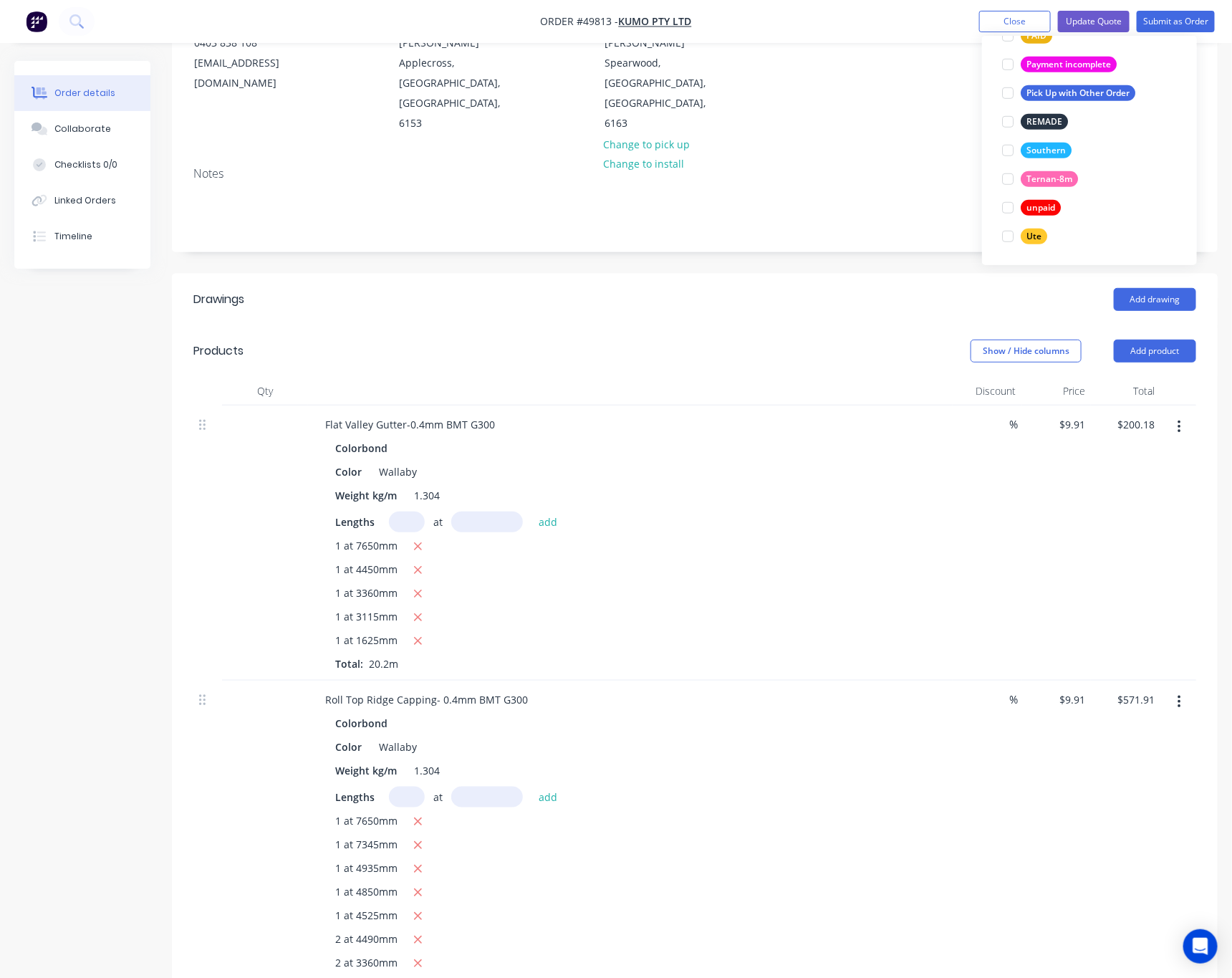
scroll to position [215, 0]
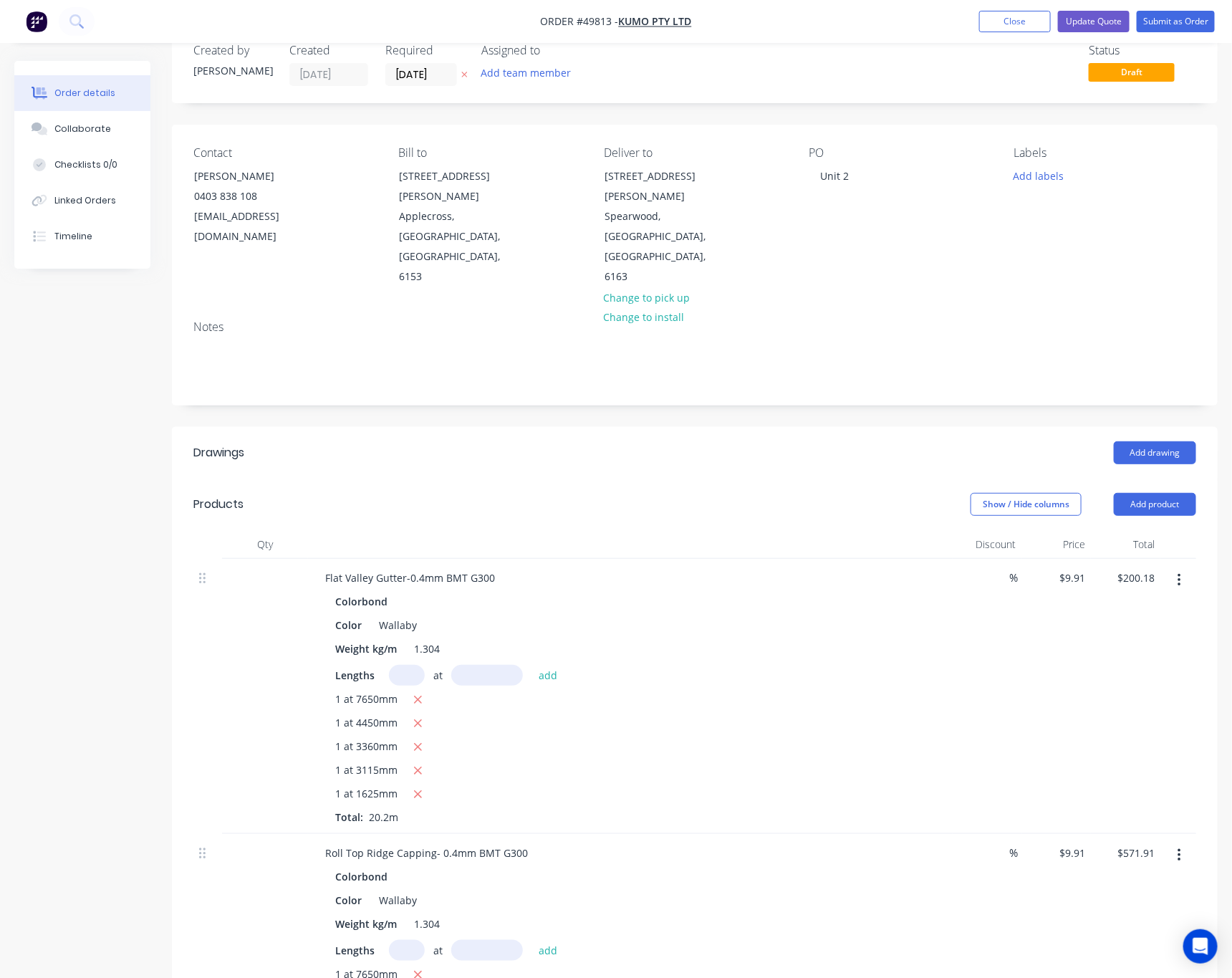
scroll to position [0, 0]
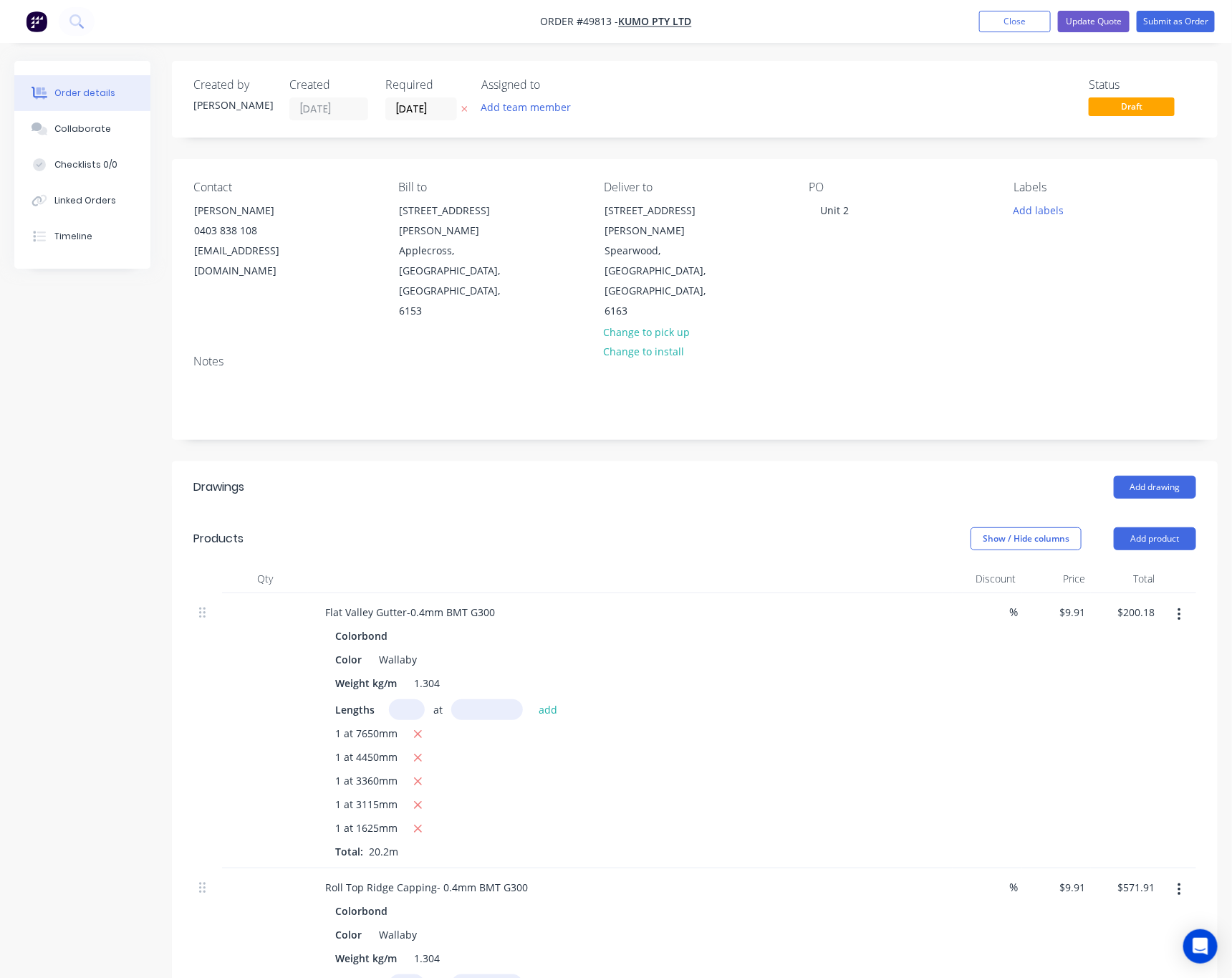
click at [669, 11] on nav "Order #49813 - Kumo Pty Ltd Add product Close Update Quote Submit as Order" at bounding box center [616, 21] width 1232 height 43
click at [666, 21] on span "Kumo Pty Ltd" at bounding box center [656, 21] width 73 height 13
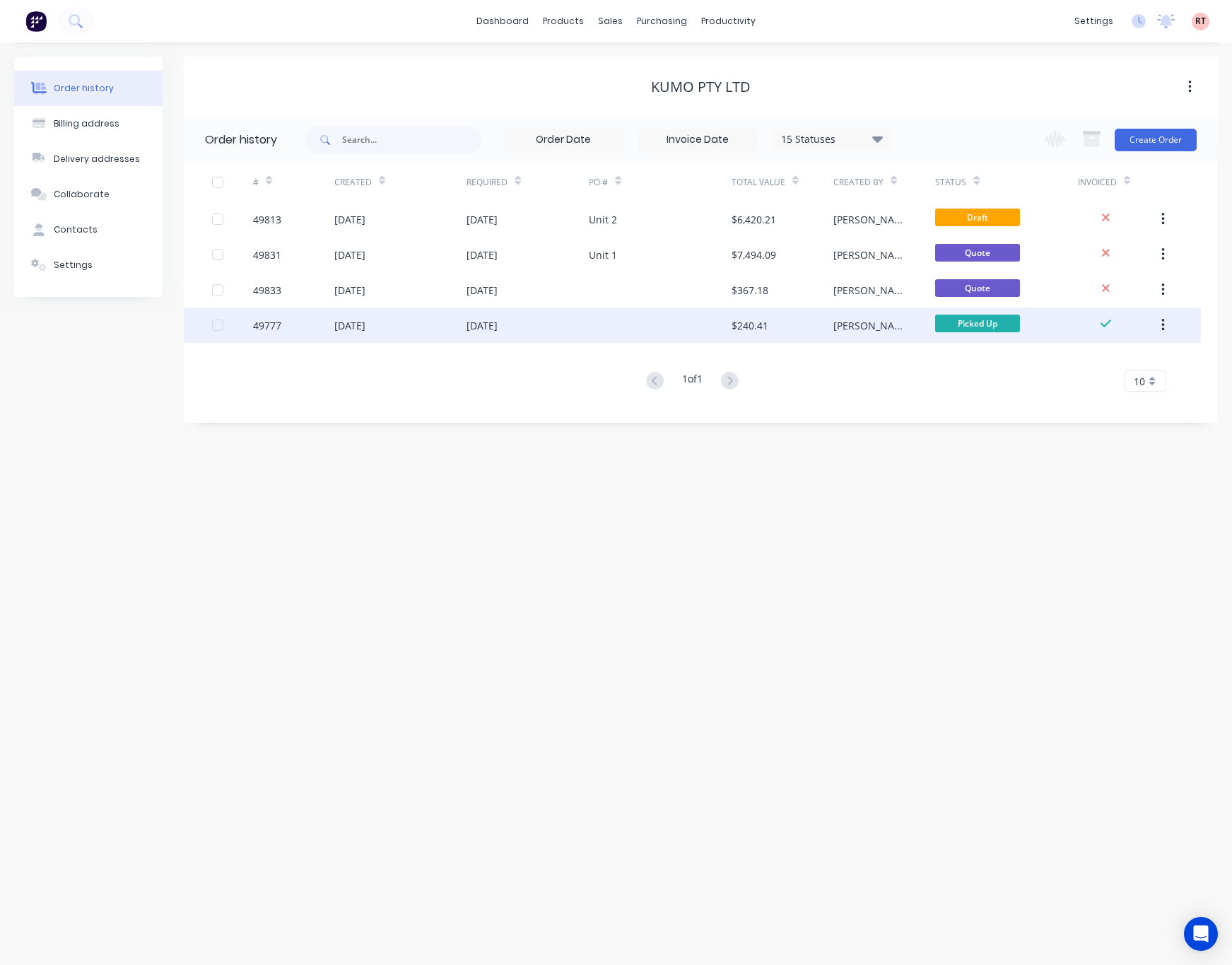
click at [677, 331] on div at bounding box center [660, 325] width 143 height 35
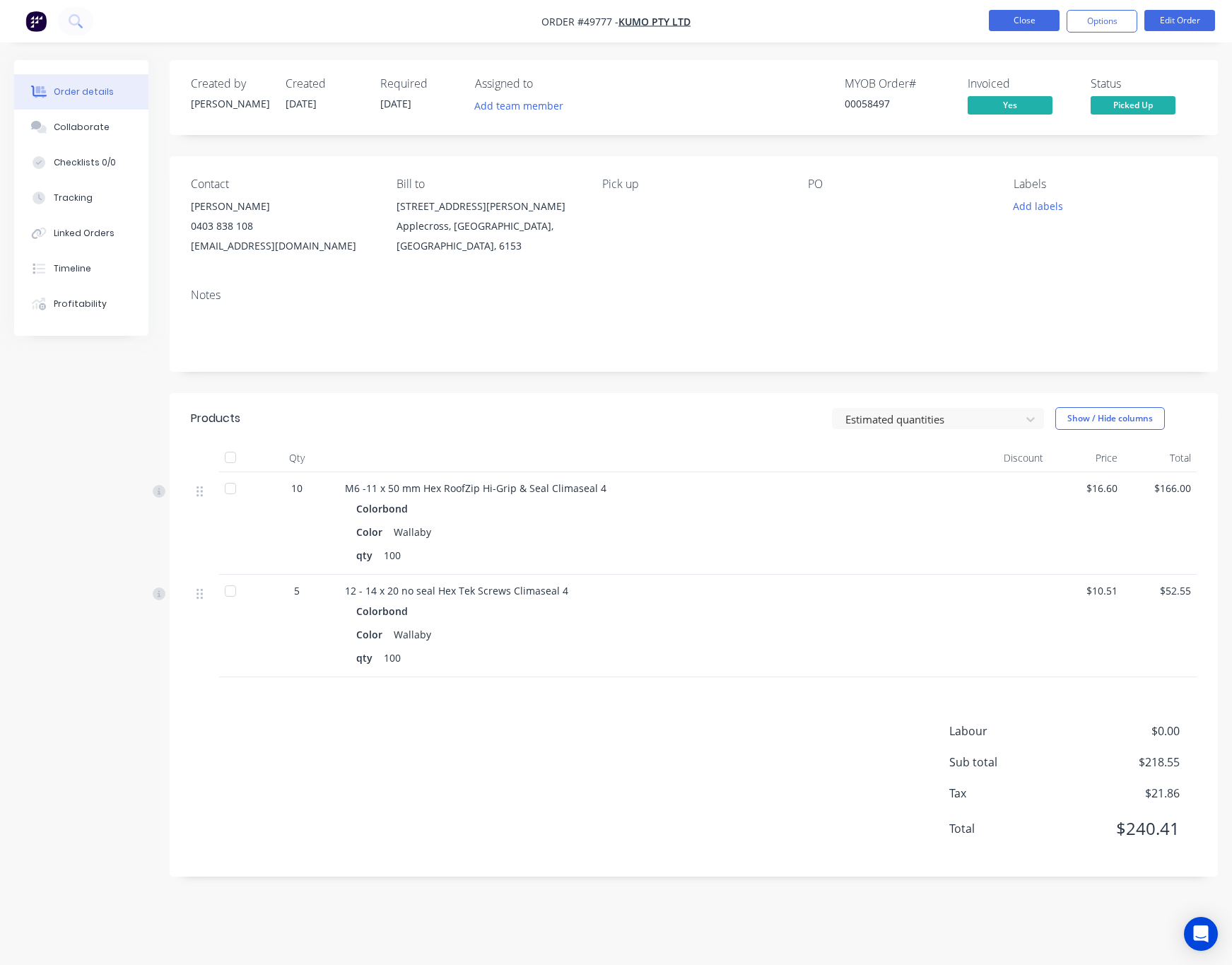
click at [1010, 27] on button "Close" at bounding box center [1024, 20] width 70 height 21
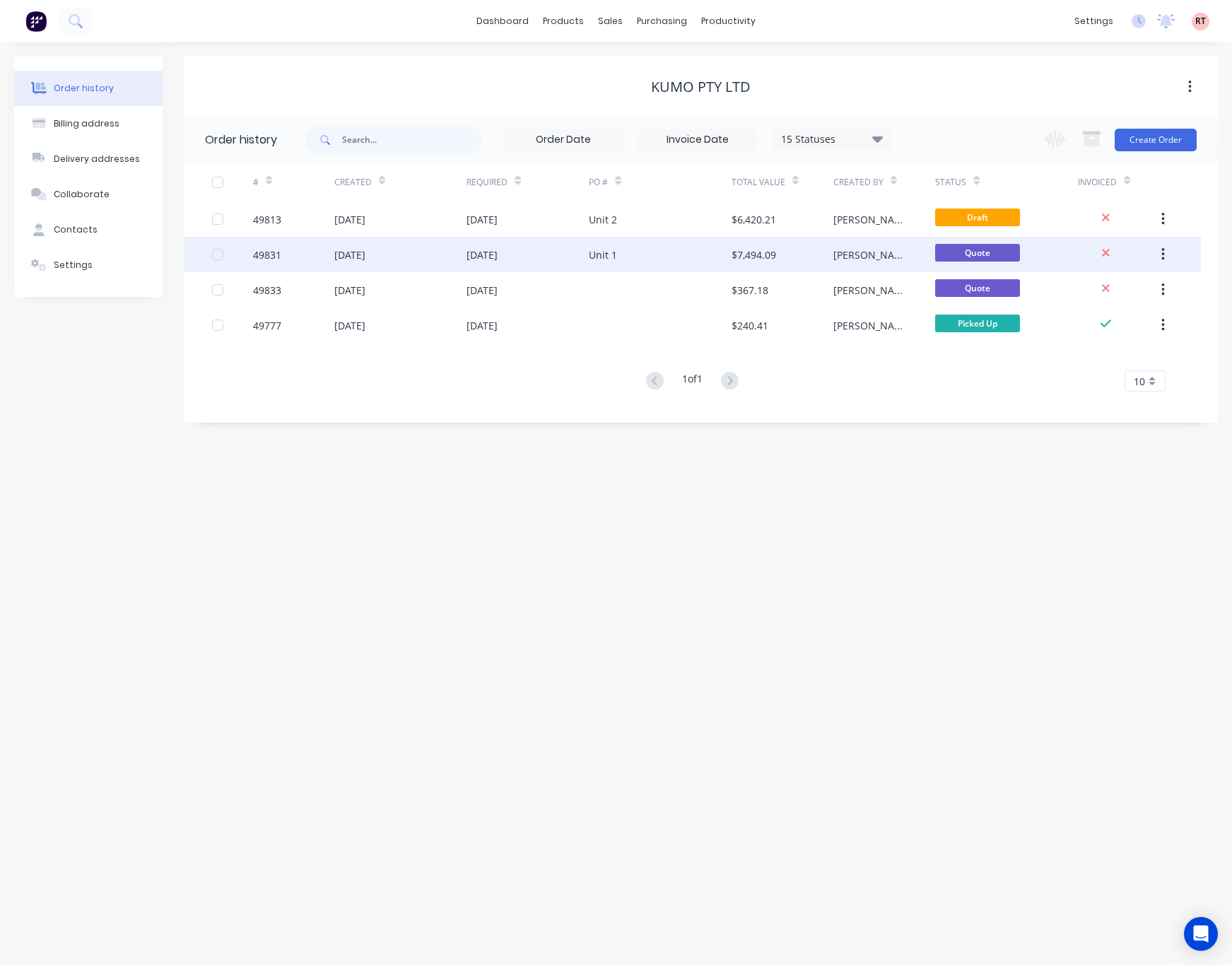
click at [592, 260] on div "Unit 1" at bounding box center [603, 254] width 28 height 15
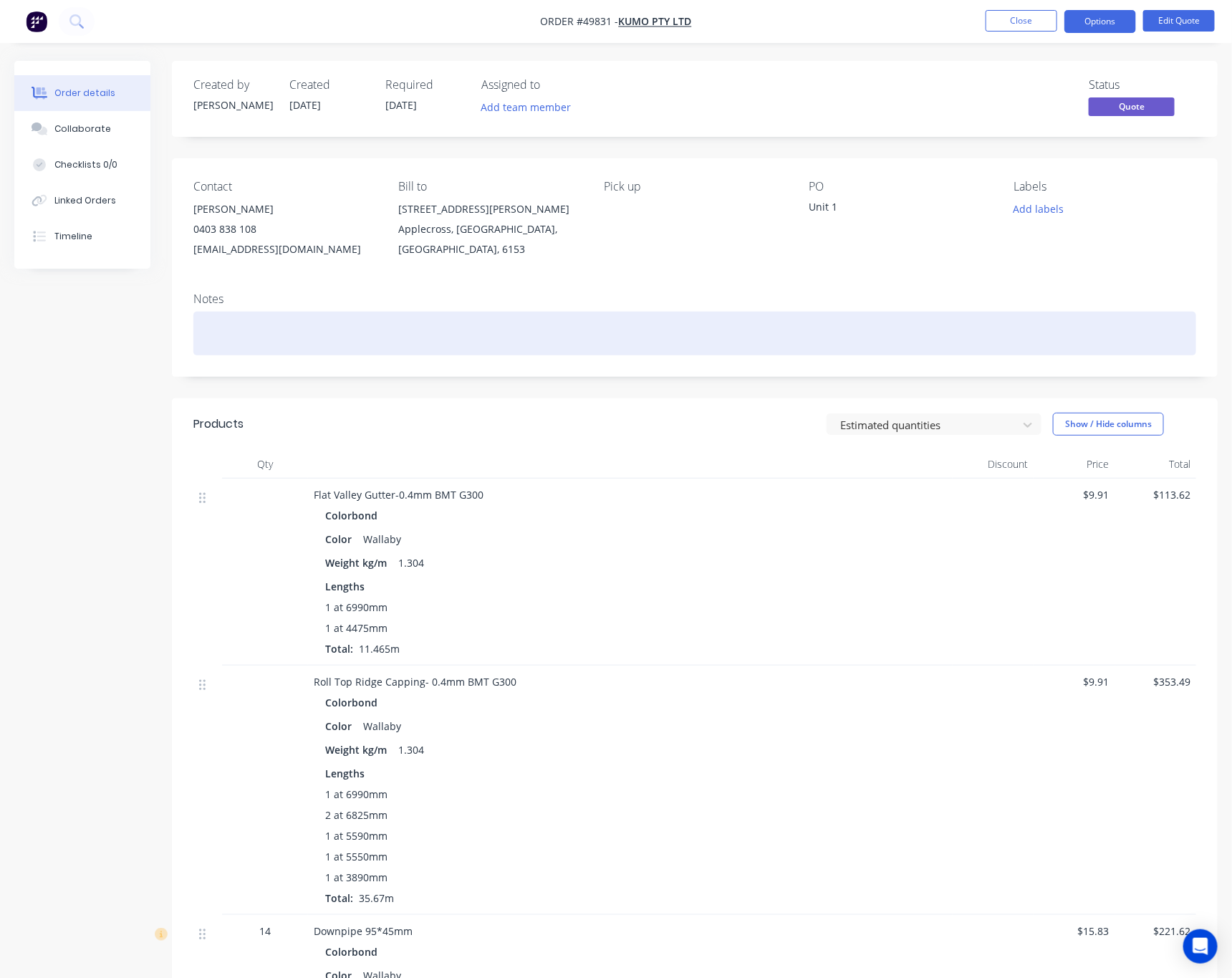
click at [907, 325] on div "Notes" at bounding box center [694, 328] width 1046 height 96
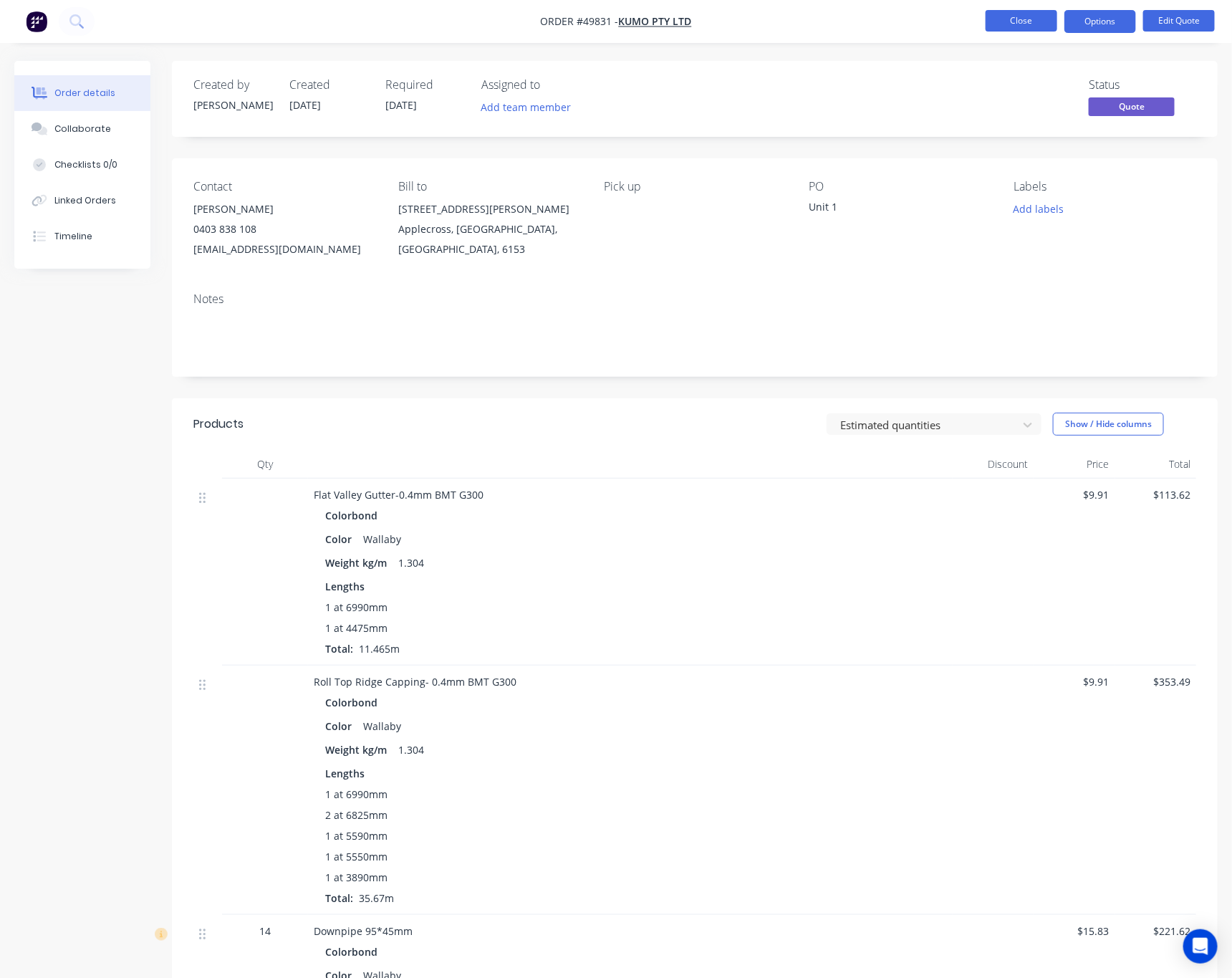
click at [1001, 17] on button "Close" at bounding box center [1022, 21] width 71 height 21
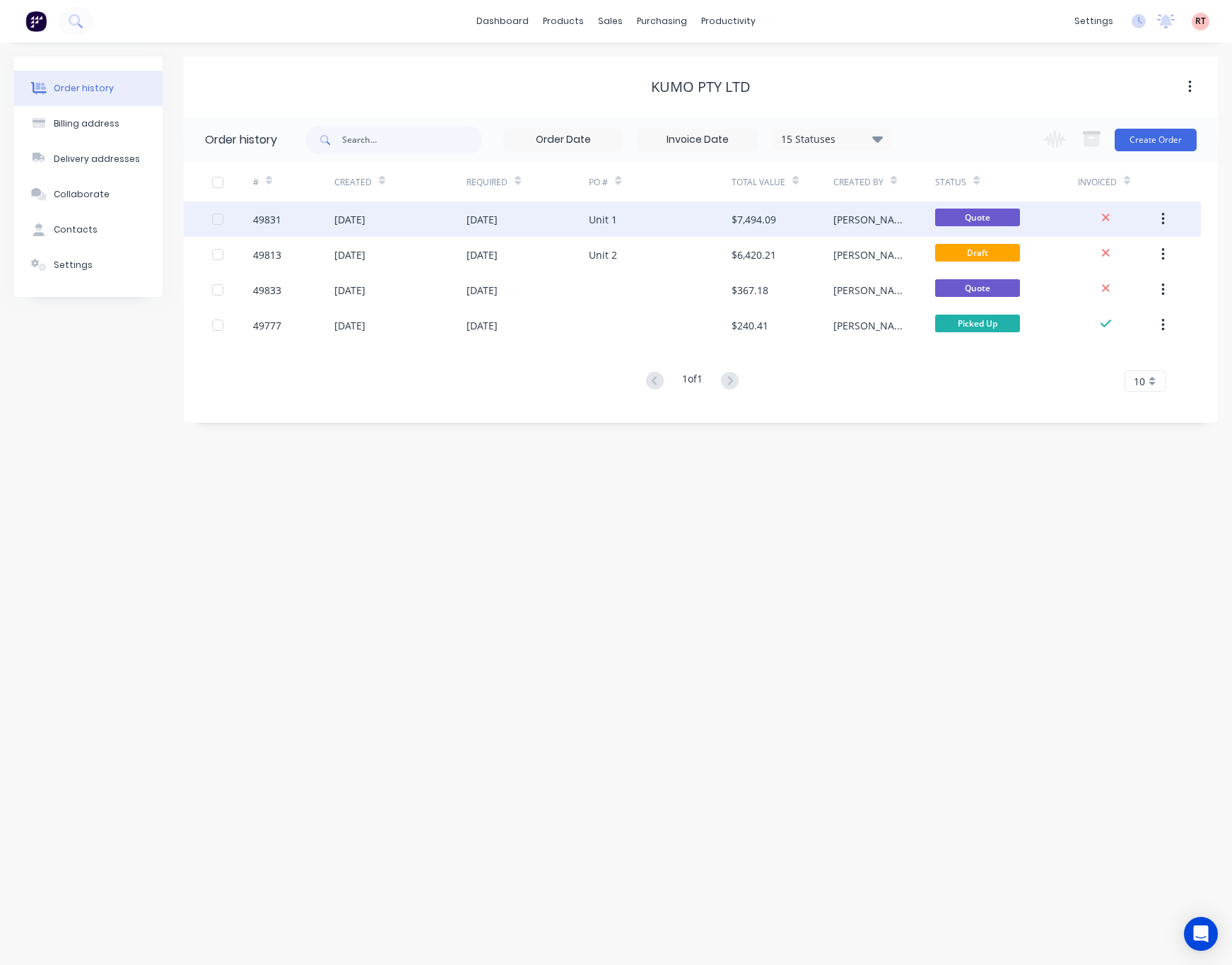
click at [695, 213] on div "Unit 1" at bounding box center [660, 219] width 143 height 35
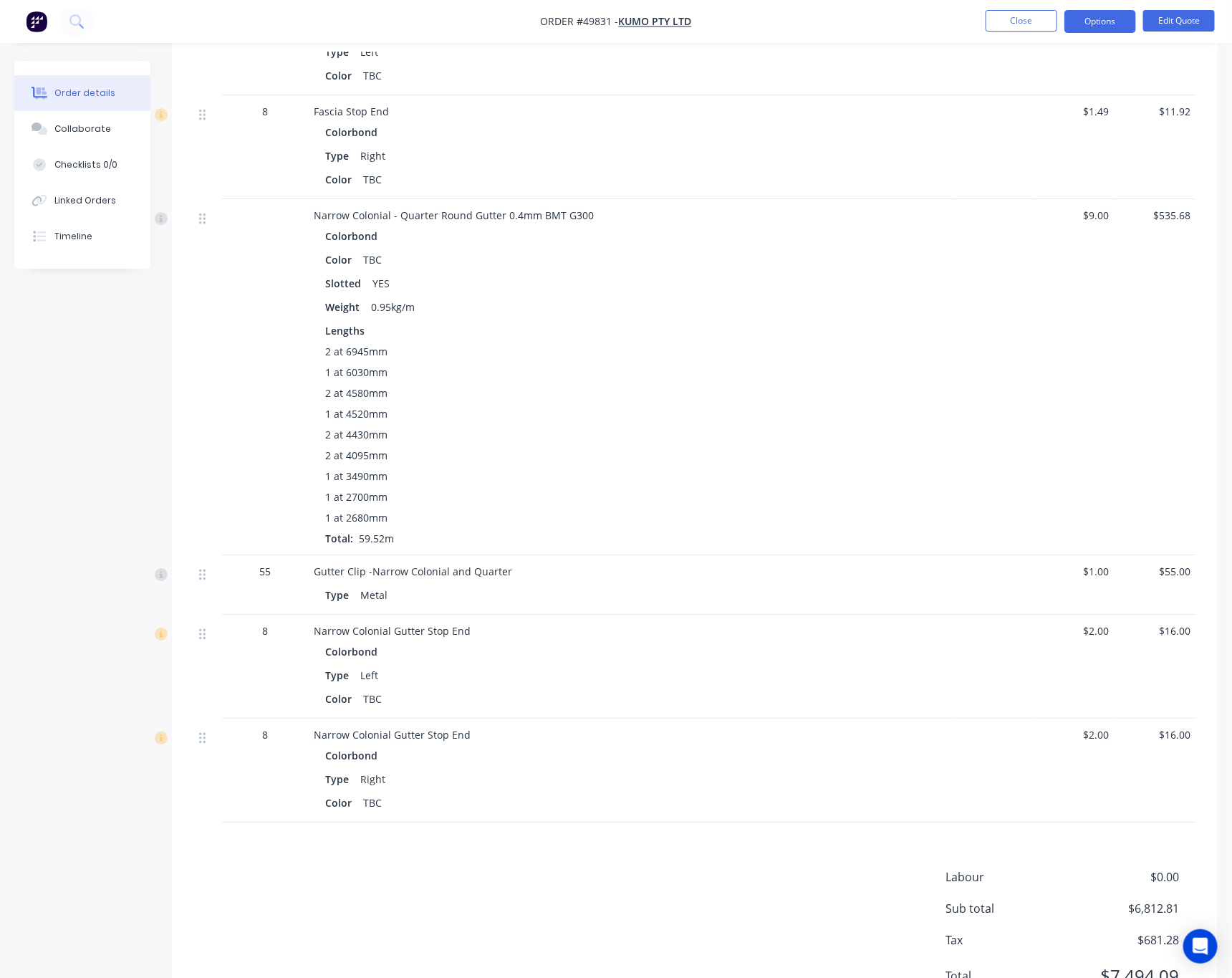
click at [1165, 812] on div "$16.00" at bounding box center [1156, 770] width 81 height 104
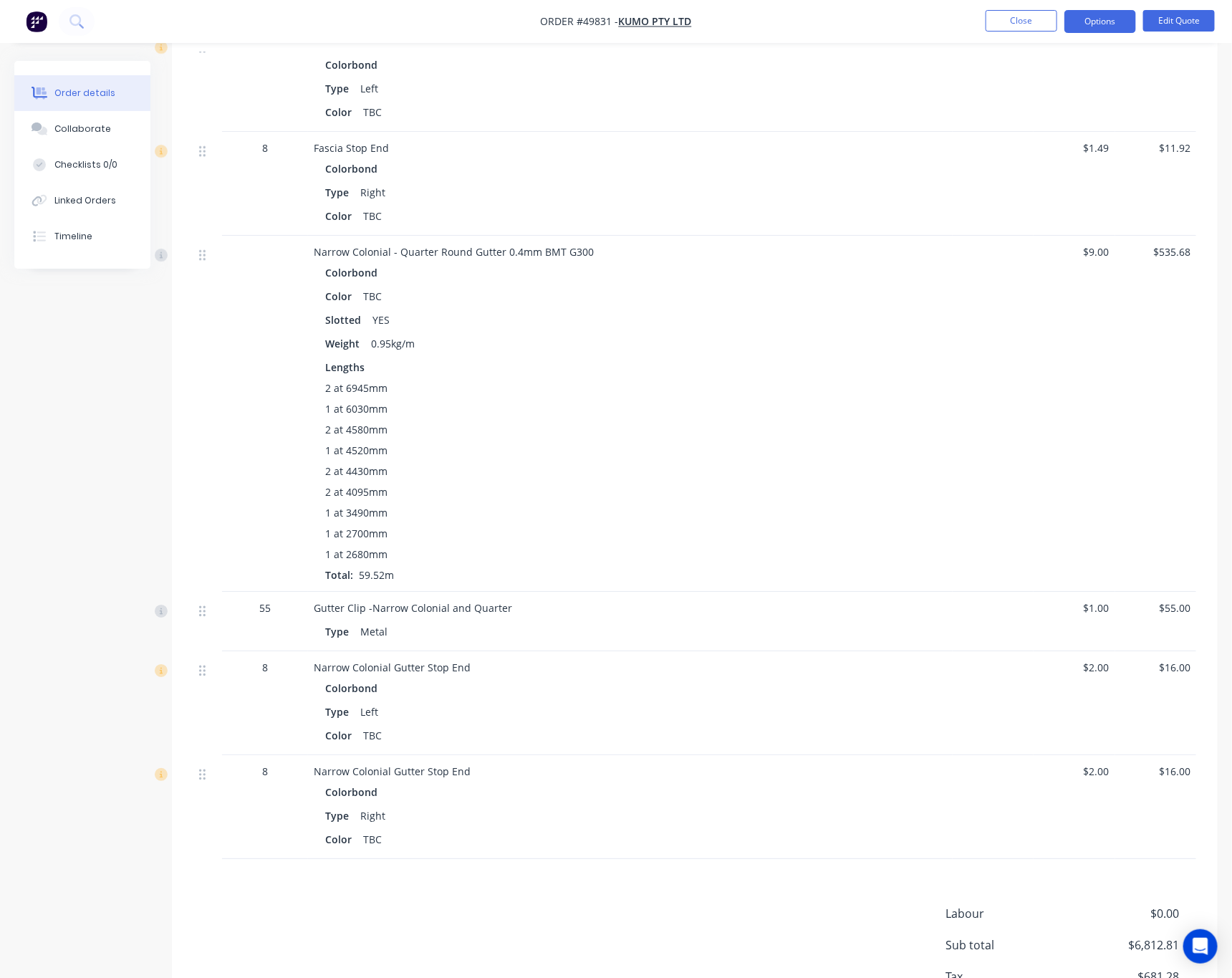
drag, startPoint x: 1169, startPoint y: 899, endPoint x: 1163, endPoint y: 904, distance: 7.8
click at [1165, 914] on span "$0.00" at bounding box center [1127, 913] width 106 height 17
click at [1174, 25] on button "Edit Quote" at bounding box center [1179, 21] width 71 height 21
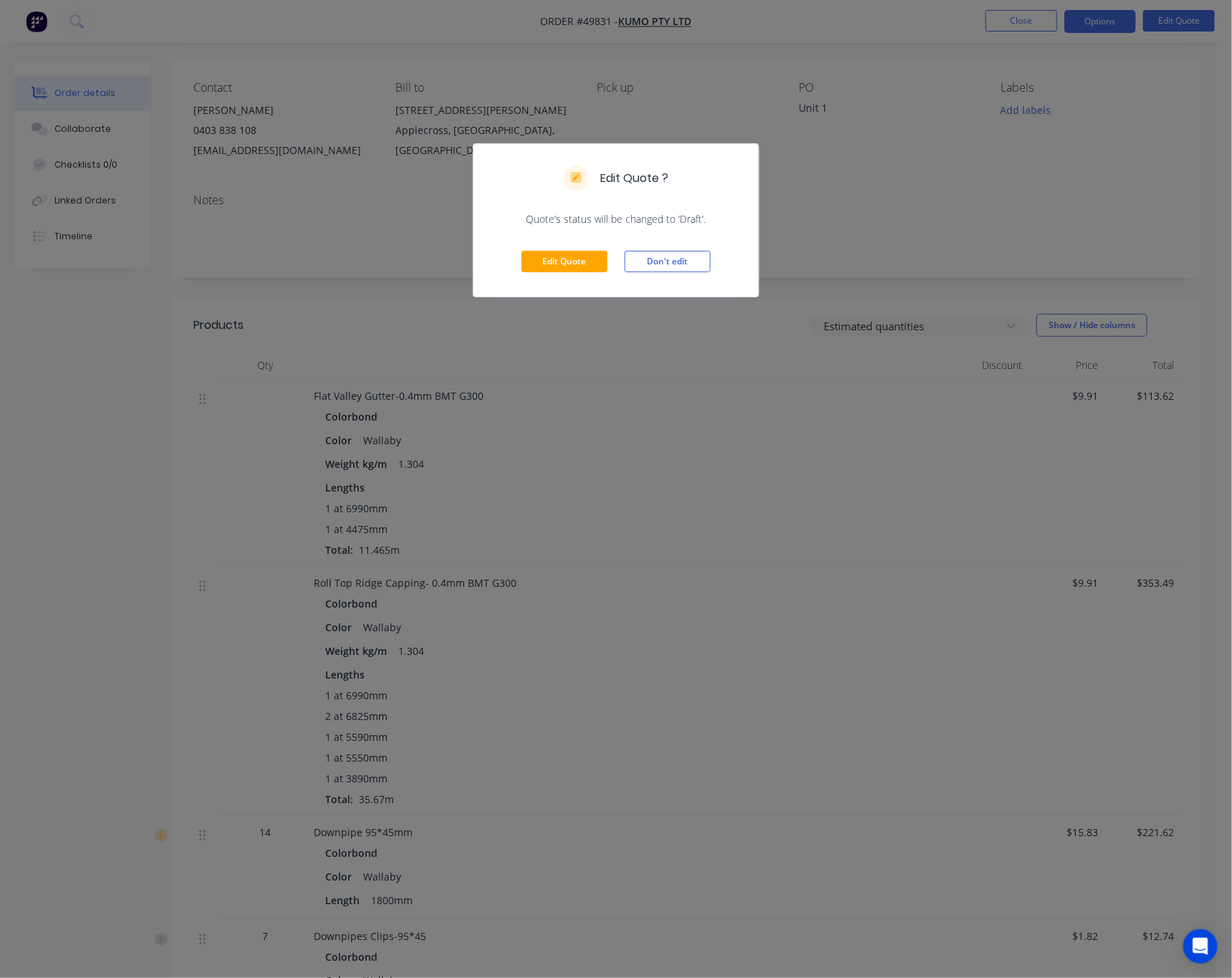
scroll to position [0, 0]
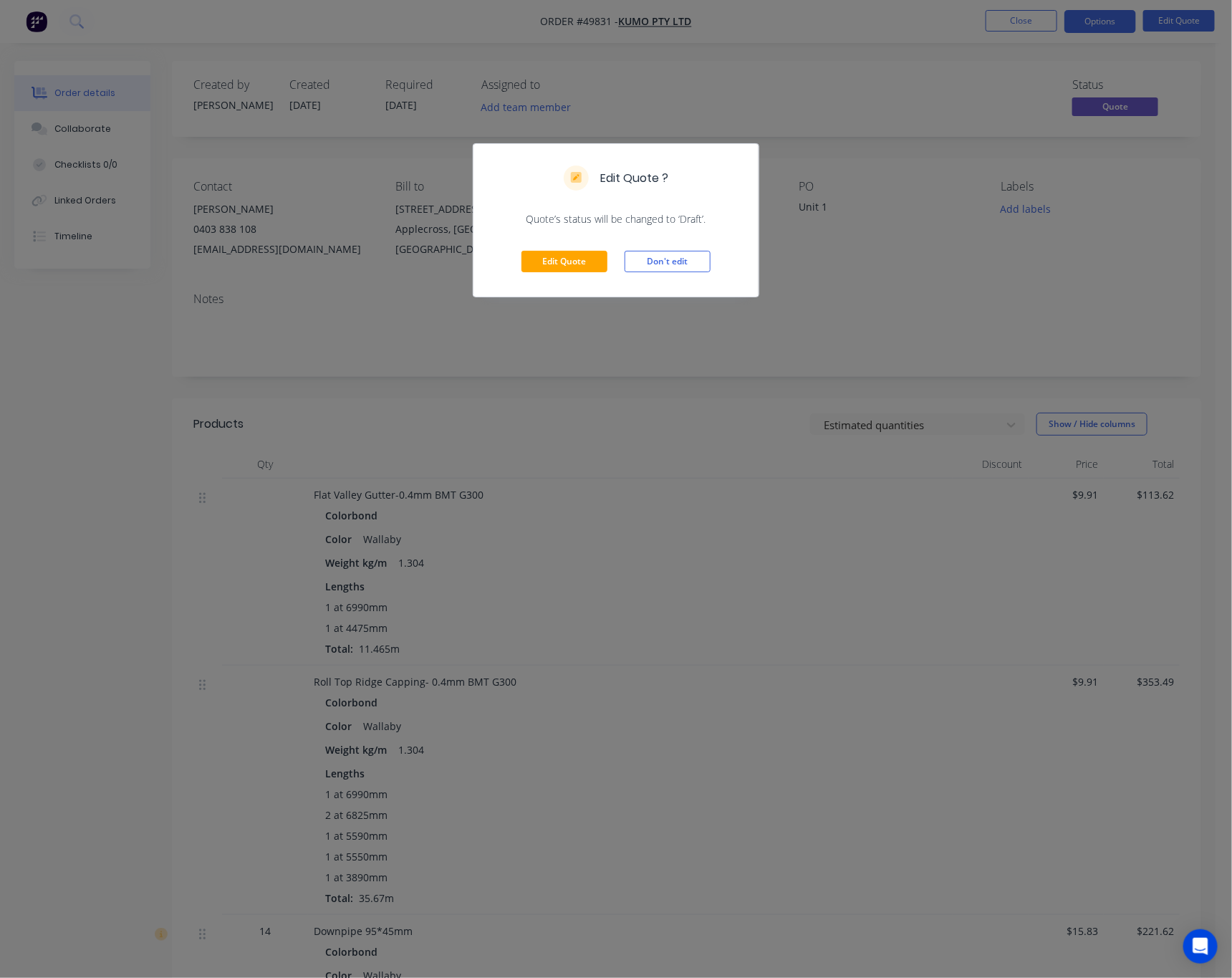
click at [725, 324] on div "Edit Quote ? Quote’s status will be changed to ‘Draft’. Edit Quote Don't edit" at bounding box center [616, 489] width 1232 height 978
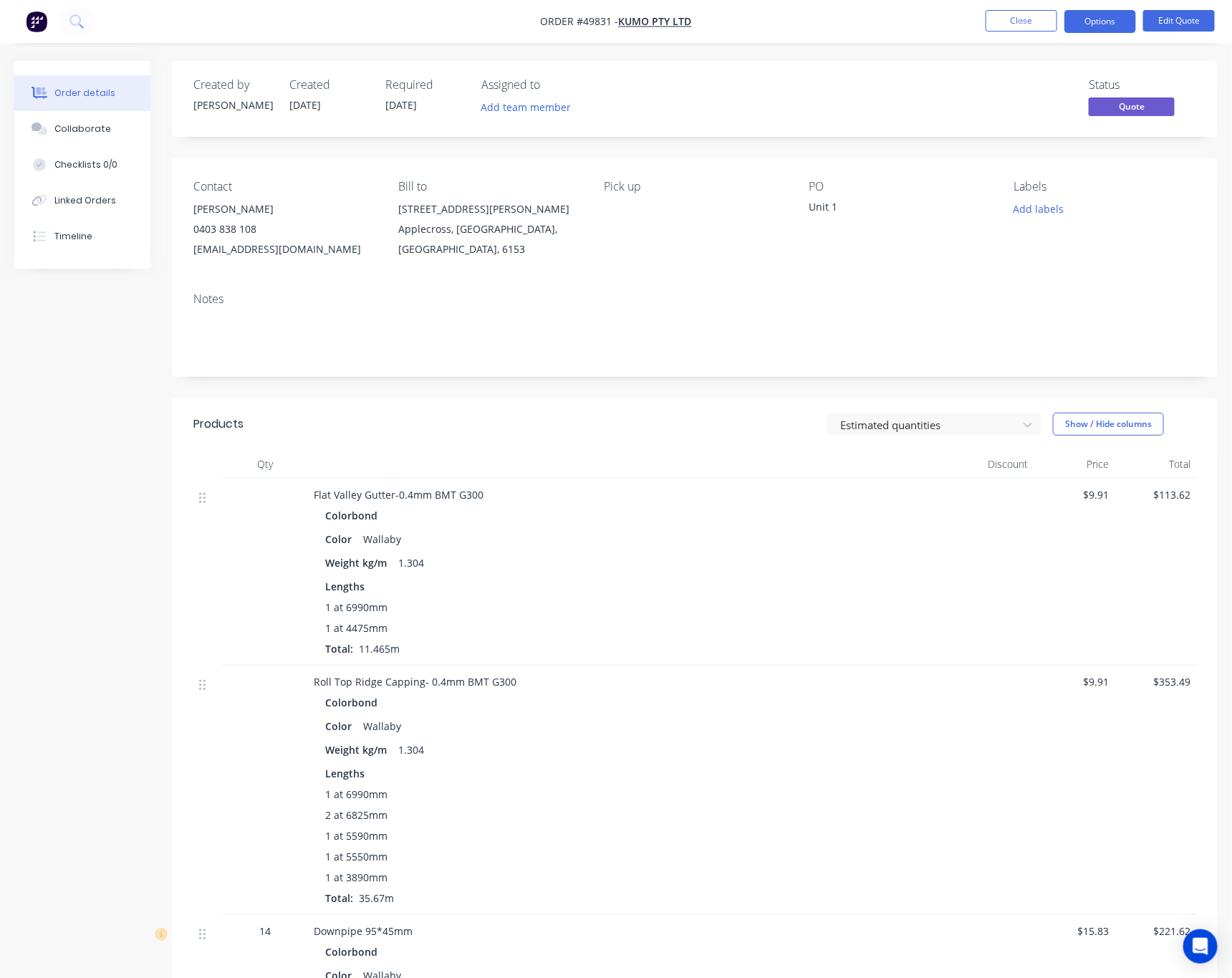
click at [995, 9] on nav "Order #49831 - Kumo Pty Ltd Close Options Edit Quote" at bounding box center [616, 21] width 1232 height 43
click at [1017, 36] on nav "Order #49831 - Kumo Pty Ltd Close Options Edit Quote" at bounding box center [616, 21] width 1232 height 43
click at [1015, 13] on button "Close" at bounding box center [1022, 21] width 71 height 21
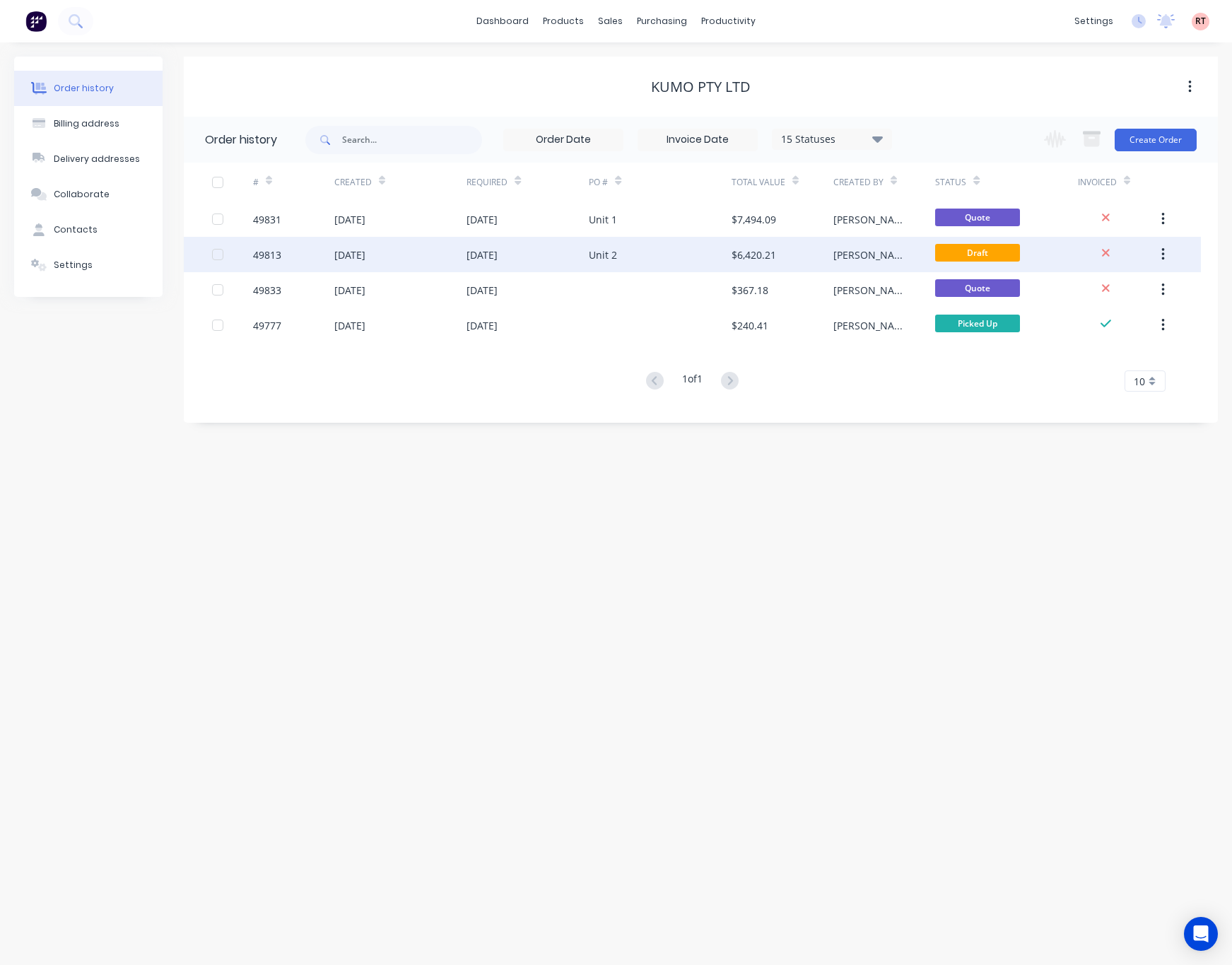
click at [742, 254] on div "$6,420.21" at bounding box center [753, 254] width 45 height 15
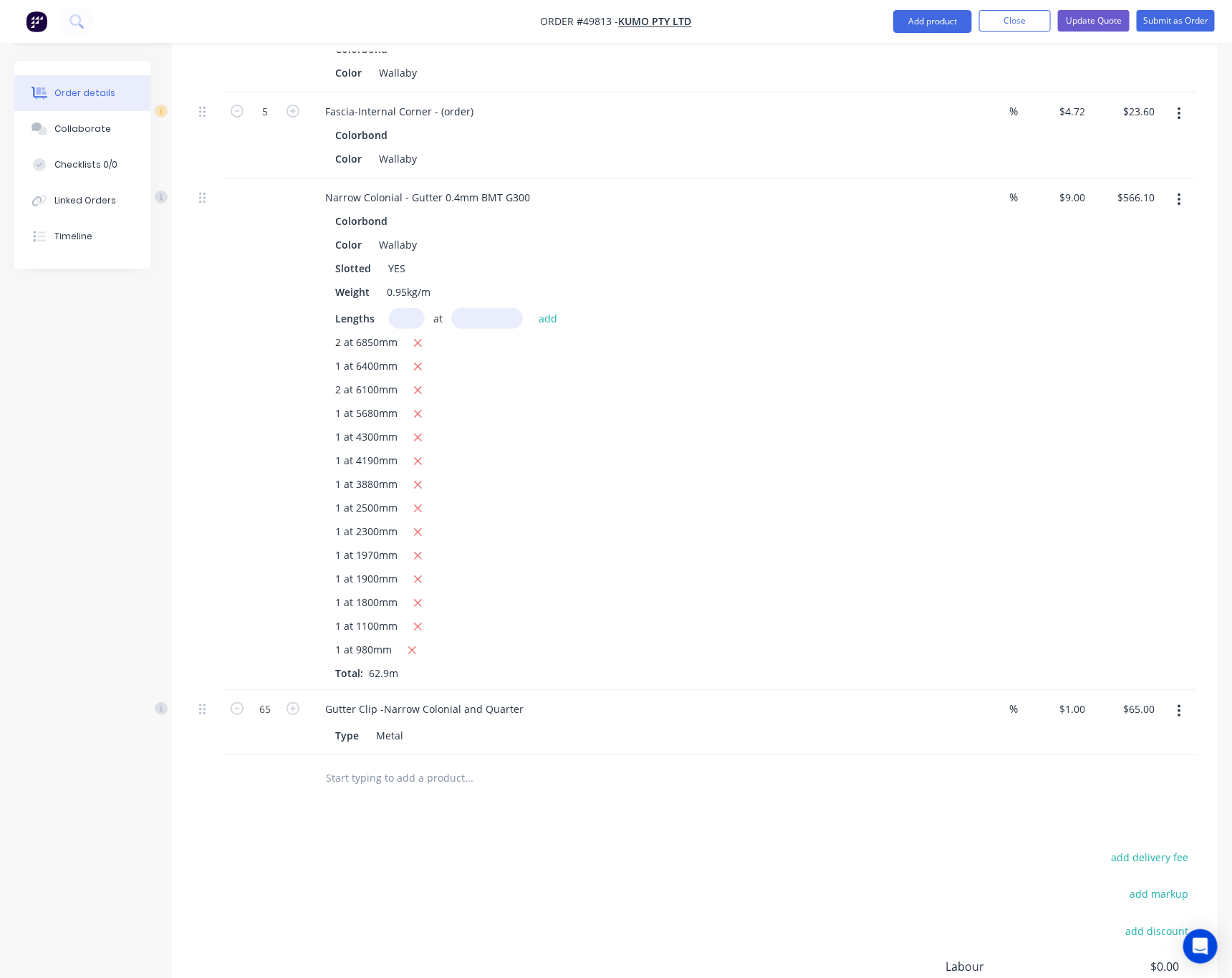
scroll to position [2573, 0]
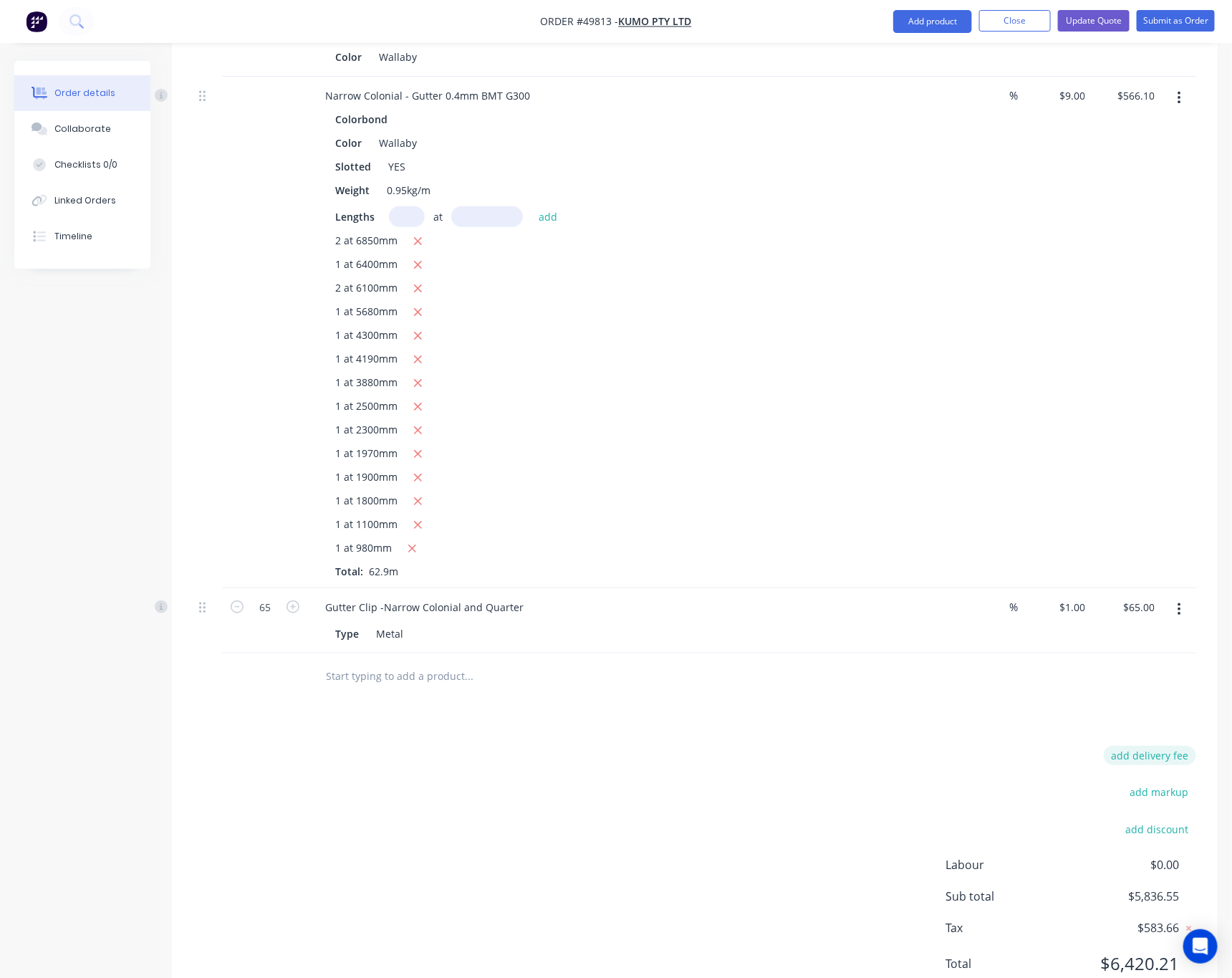
click at [1165, 746] on button "add delivery fee" at bounding box center [1150, 755] width 93 height 19
type input "320"
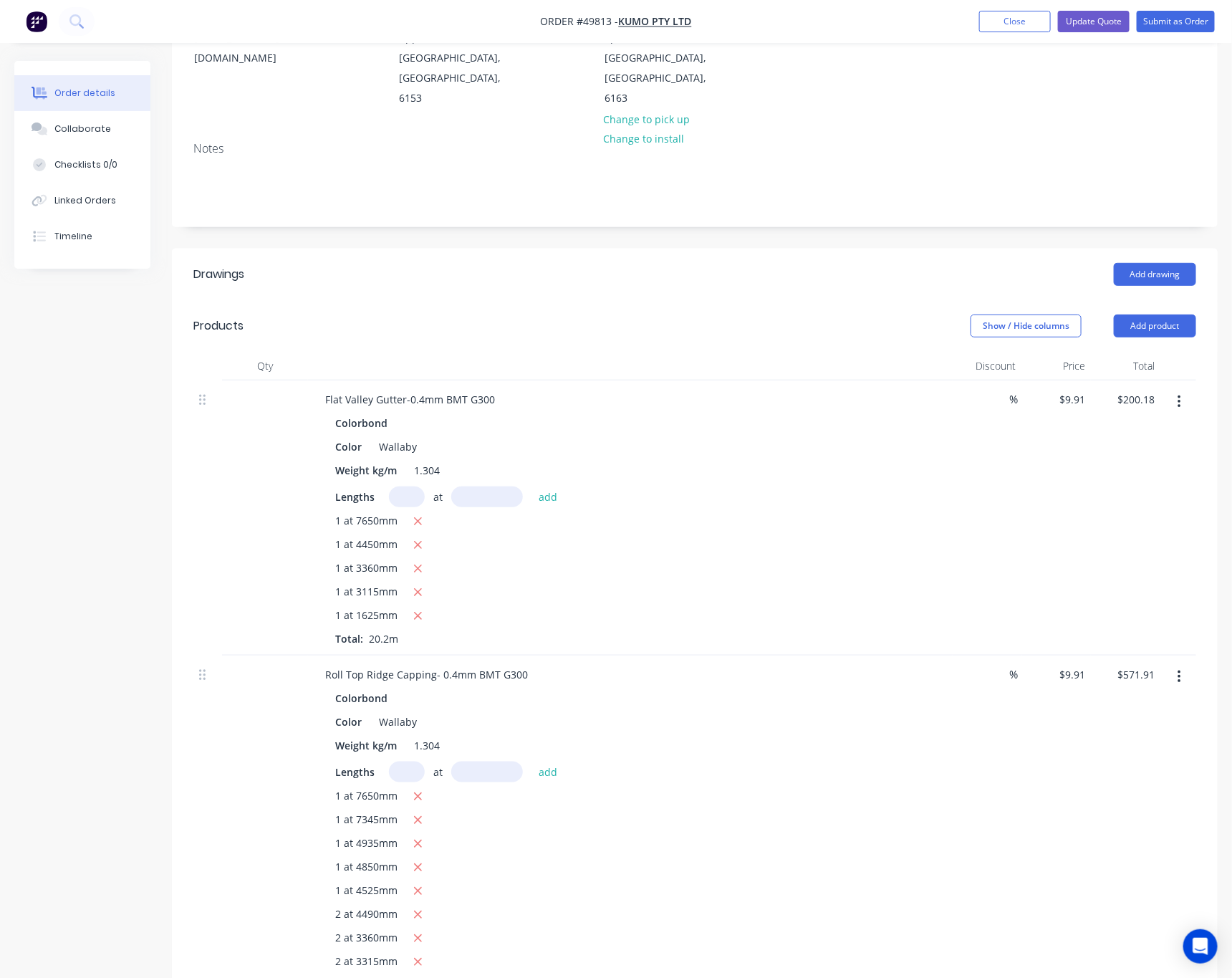
scroll to position [0, 0]
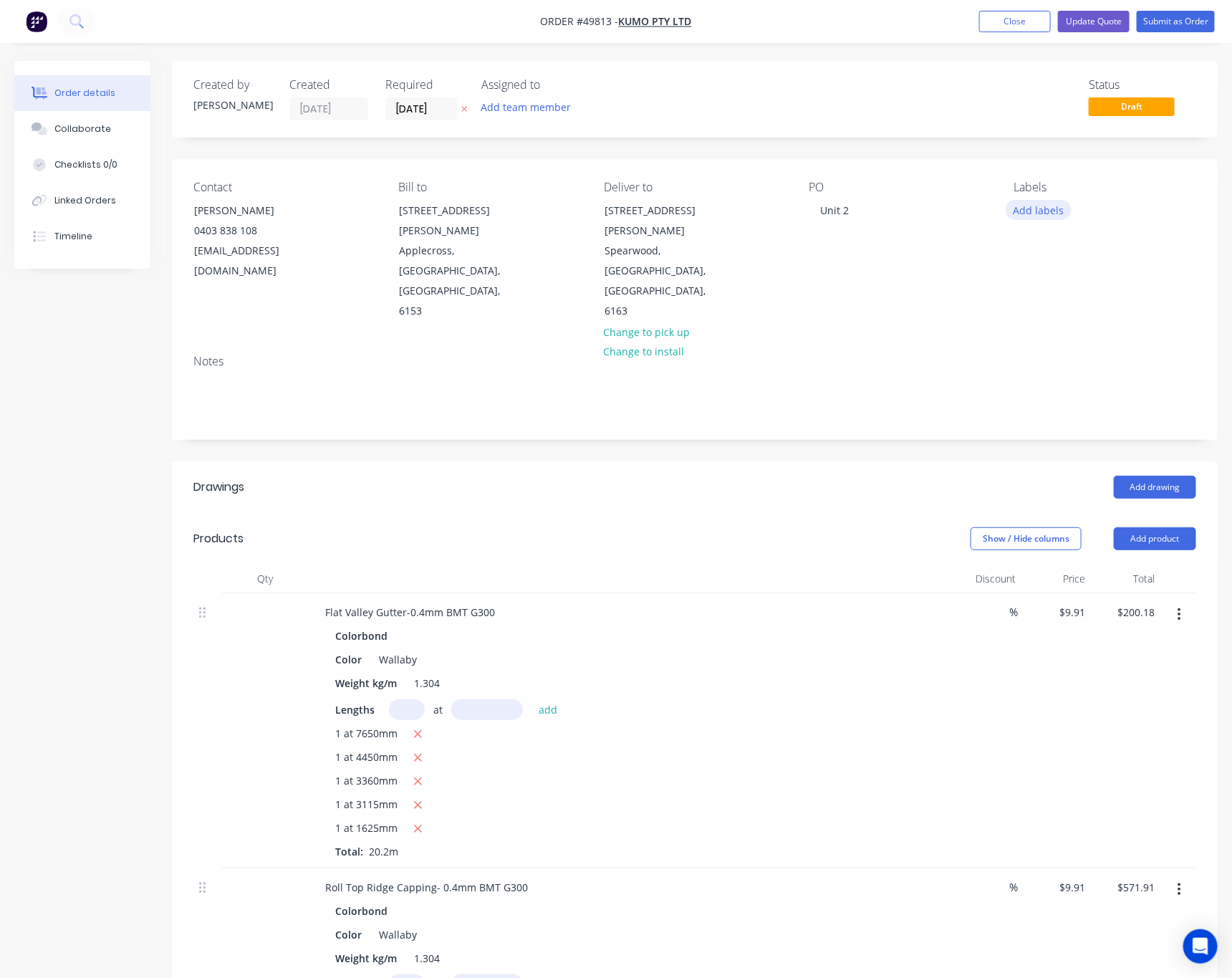
click at [1046, 213] on button "Add labels" at bounding box center [1039, 209] width 66 height 19
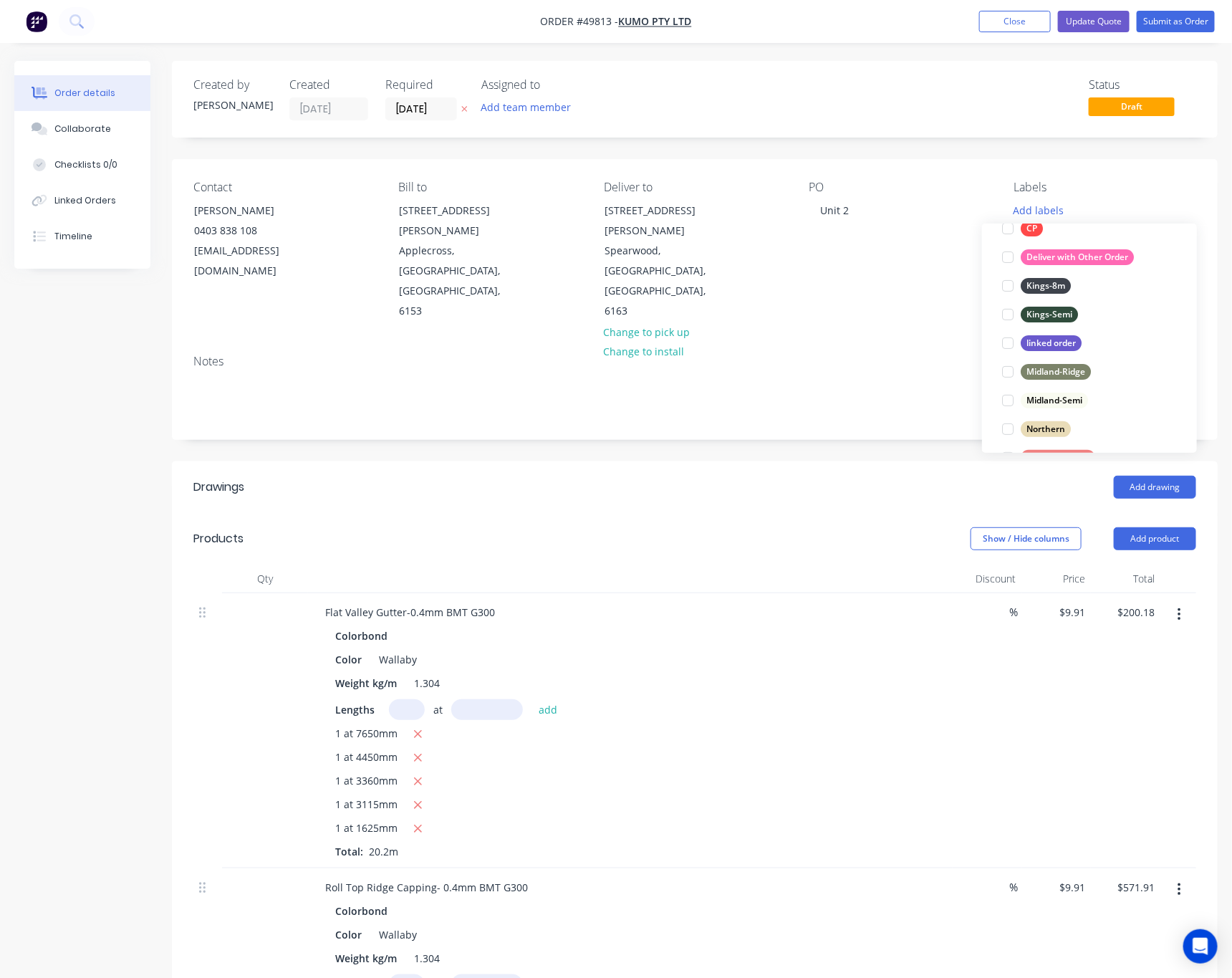
scroll to position [187, 0]
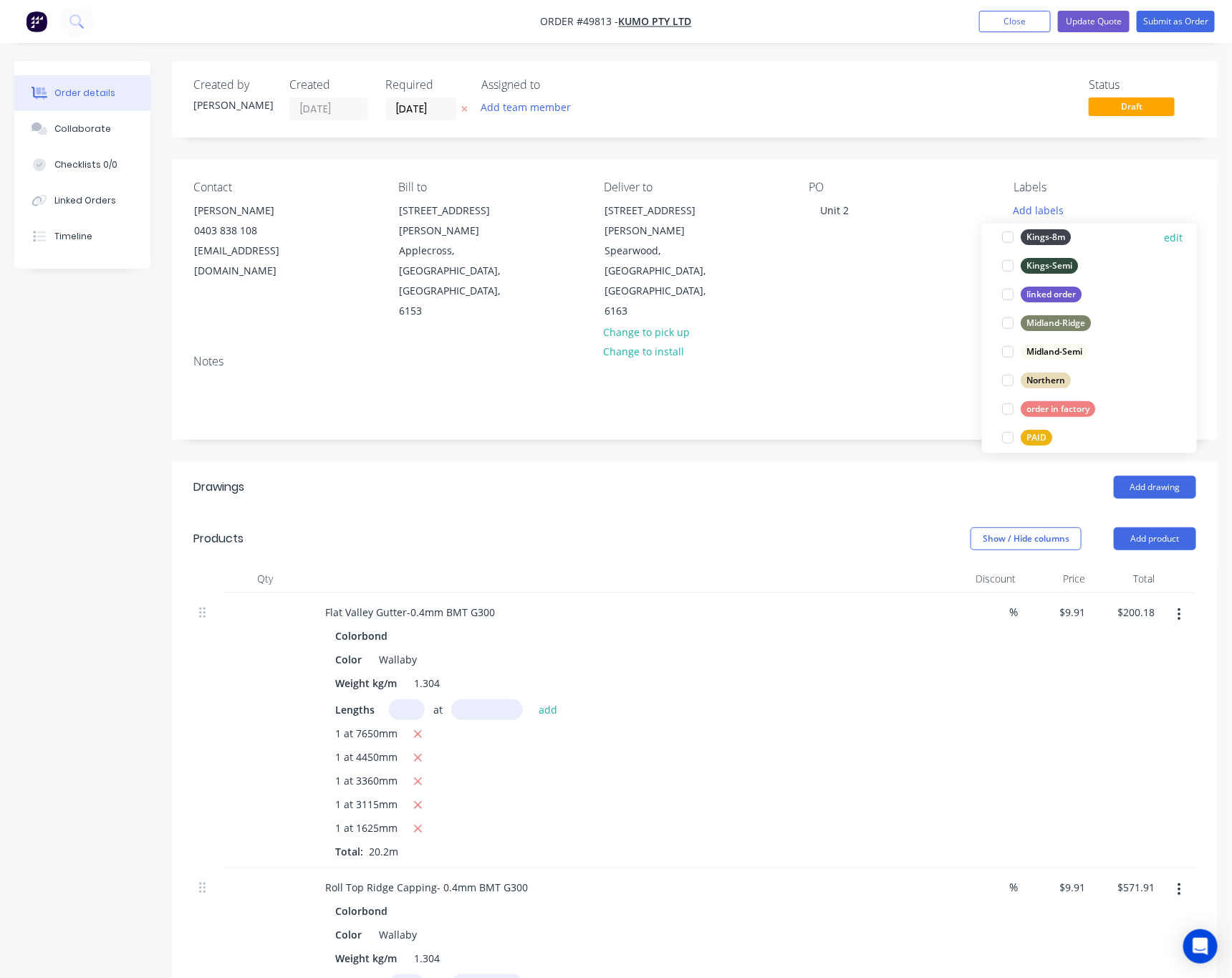
click at [1012, 236] on div at bounding box center [1008, 237] width 29 height 29
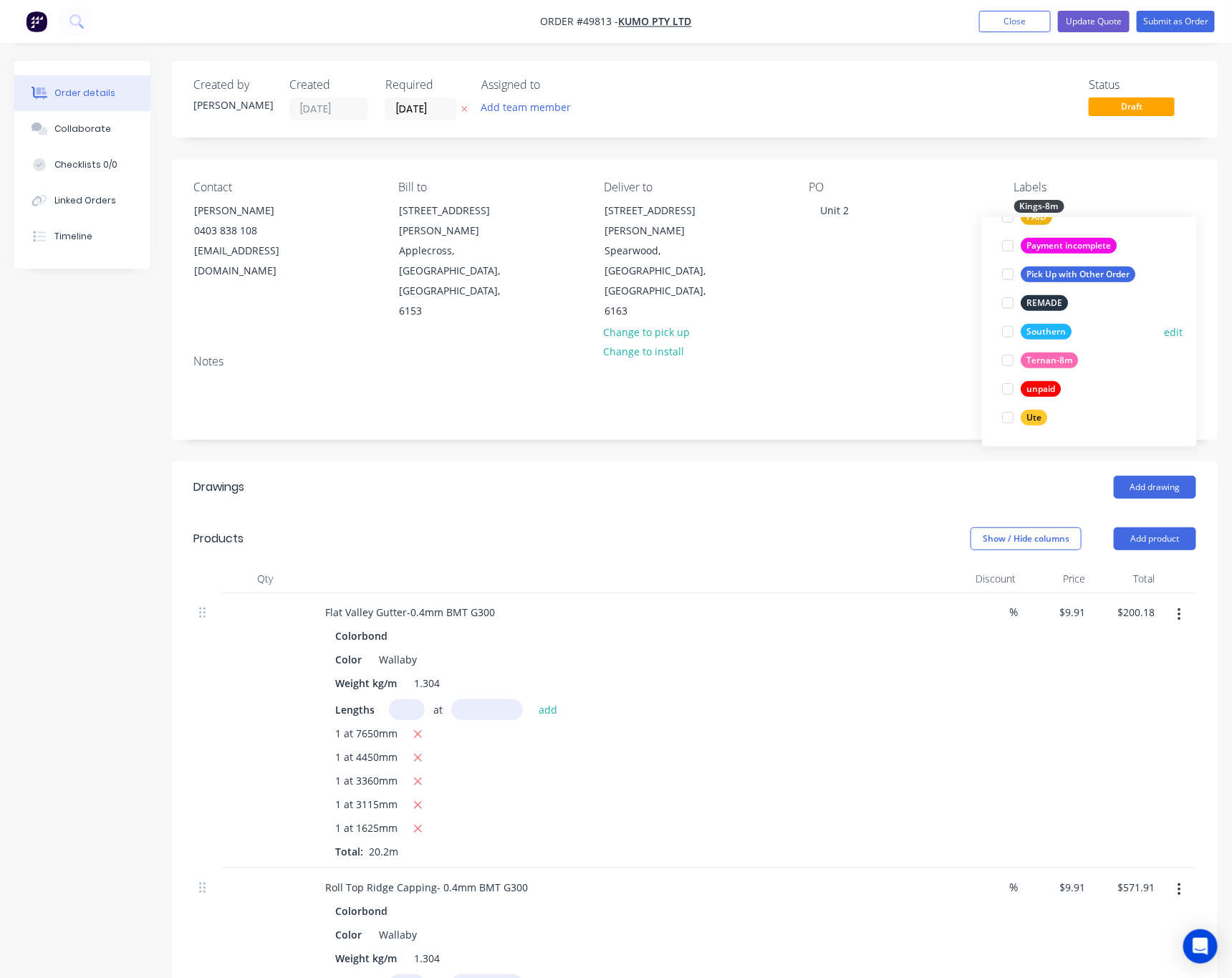
scroll to position [294, 0]
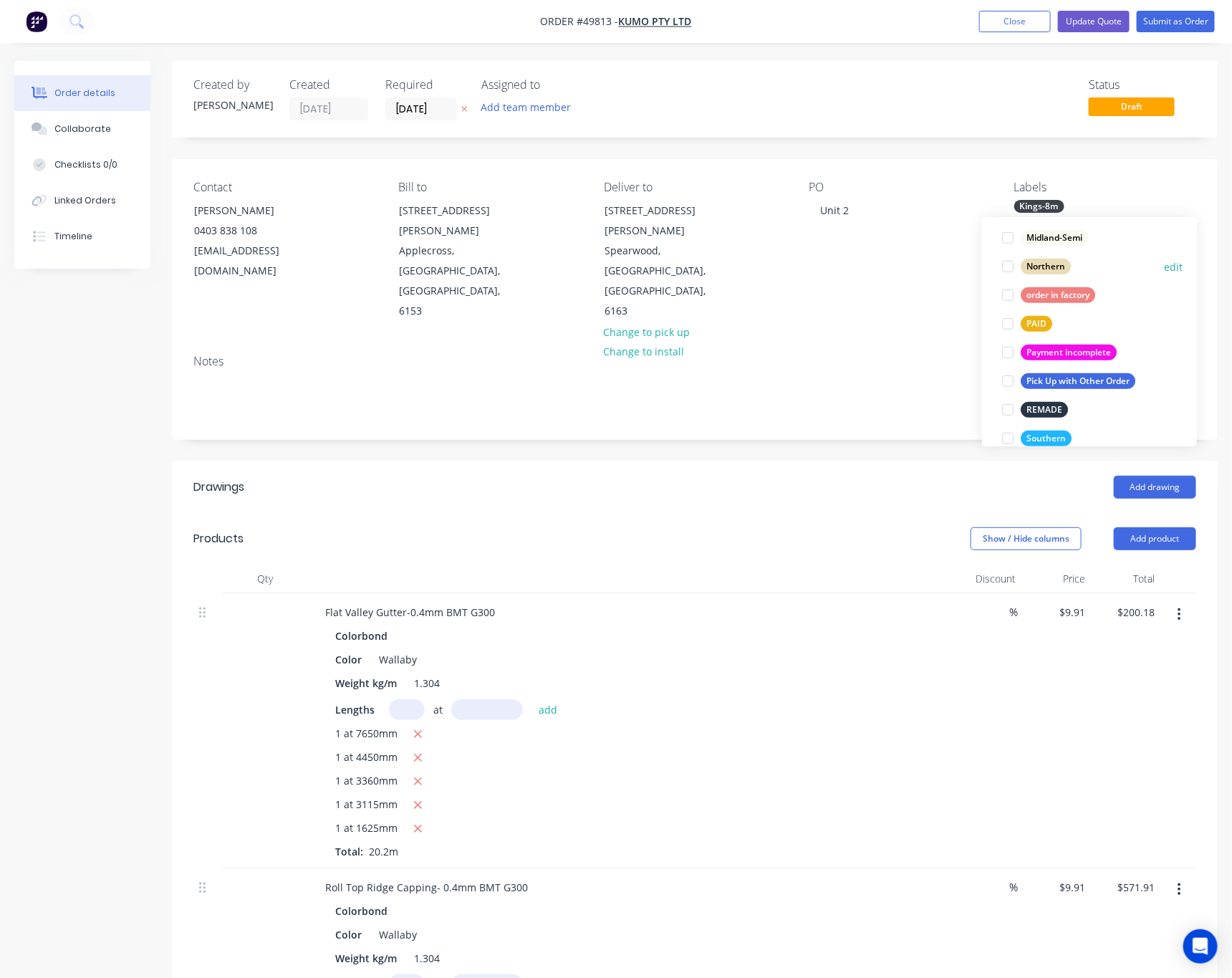
click at [1010, 269] on div at bounding box center [1008, 266] width 29 height 29
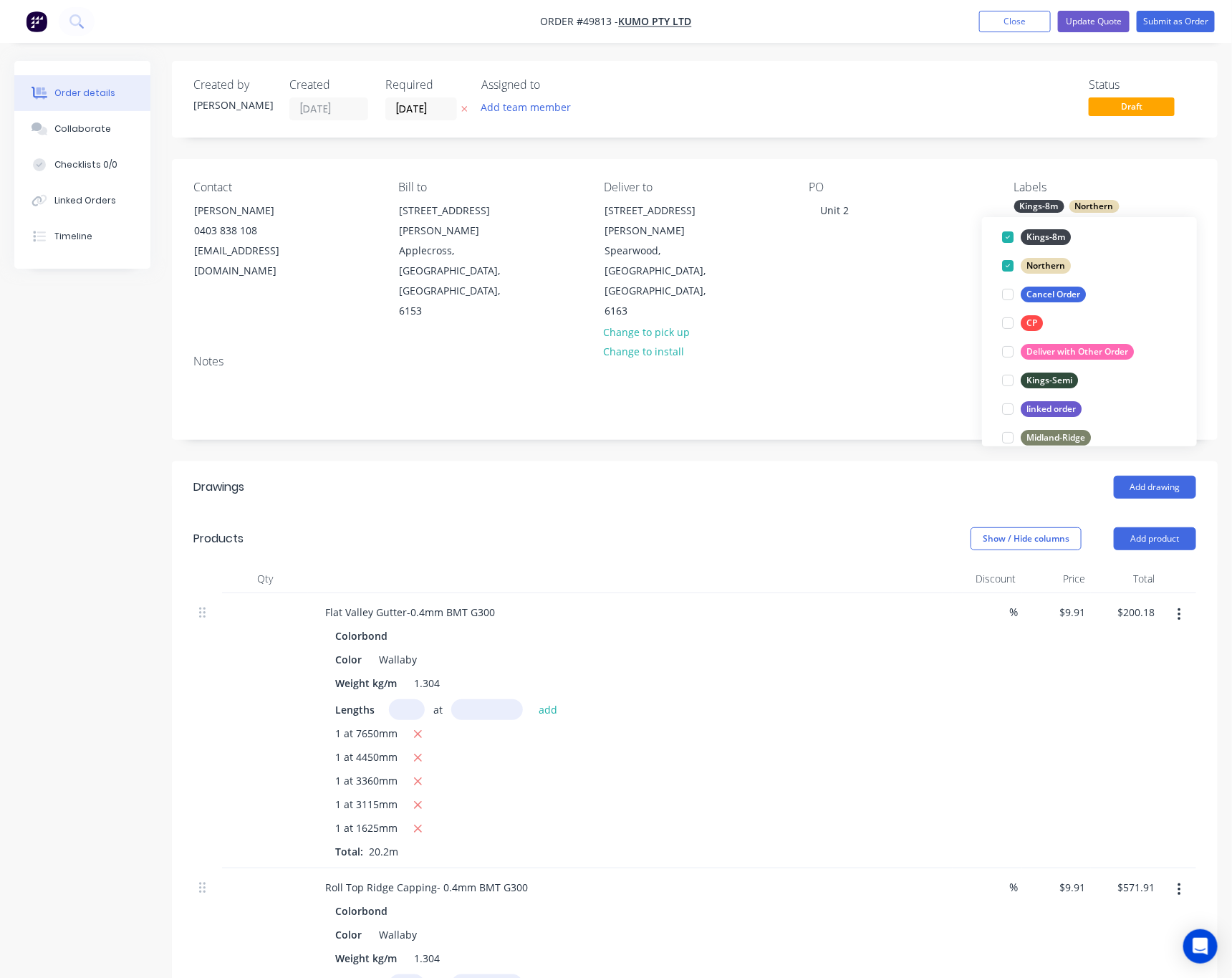
click at [944, 354] on div "Notes" at bounding box center [694, 361] width 1003 height 13
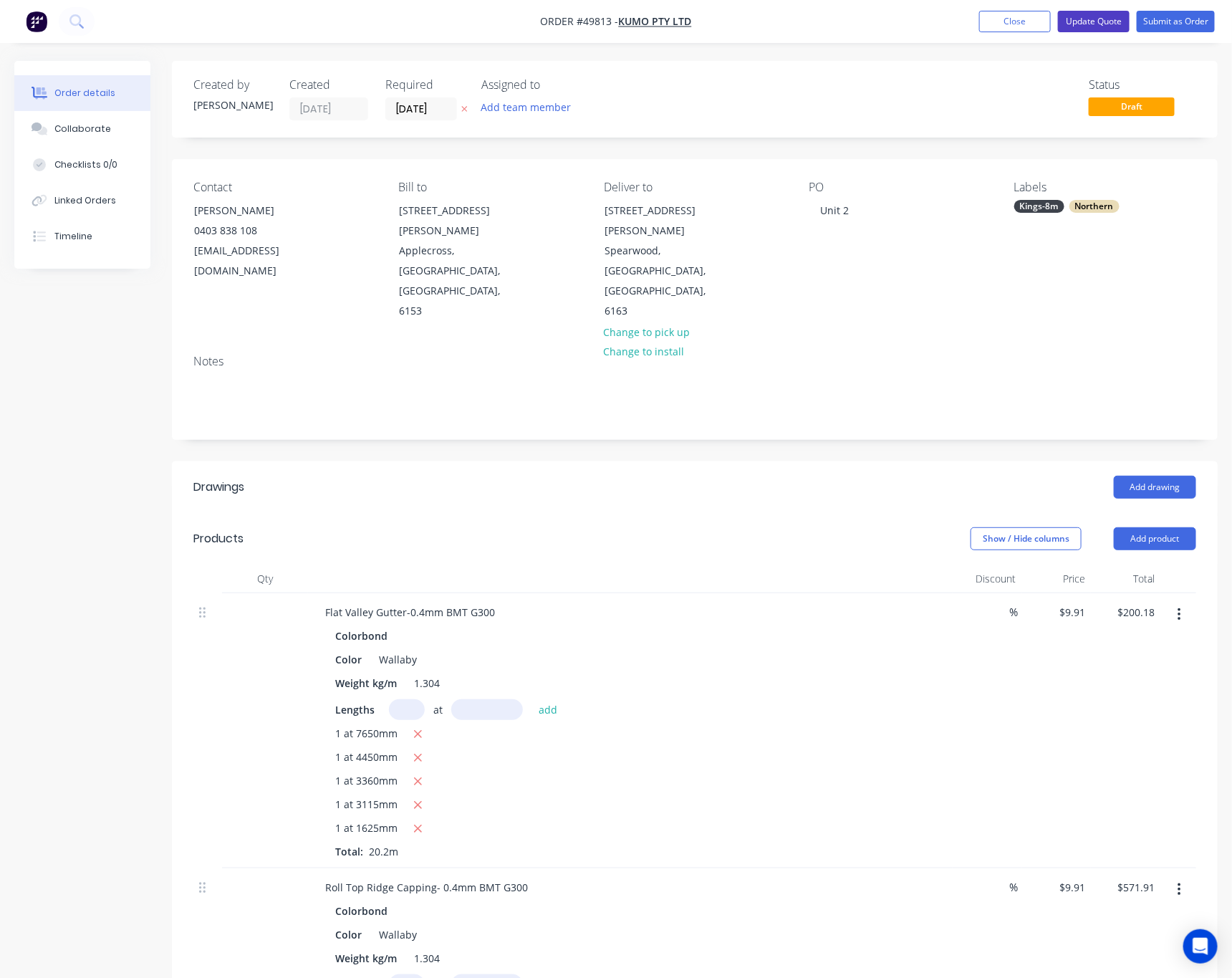
click at [1090, 16] on button "Update Quote" at bounding box center [1094, 21] width 71 height 21
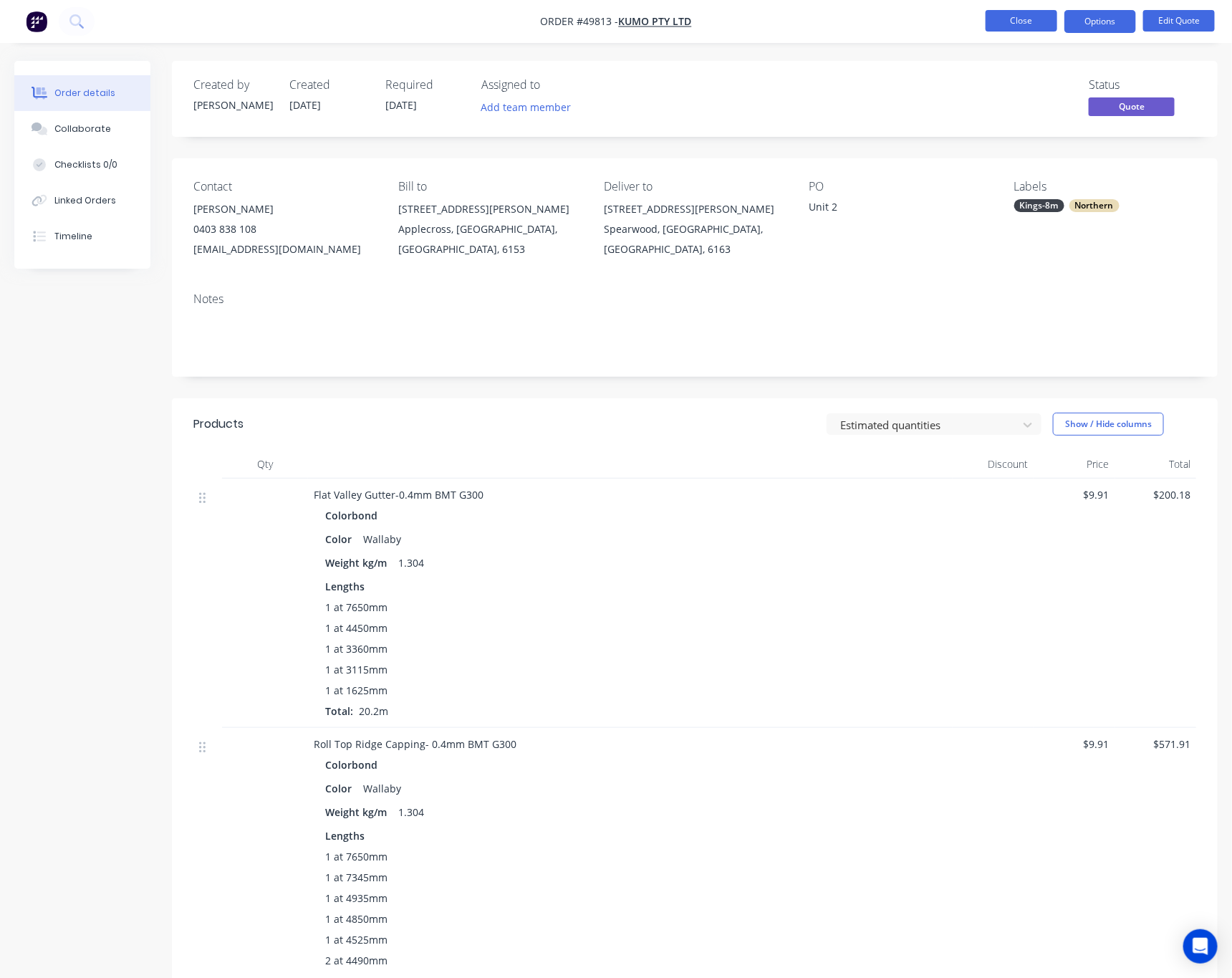
click at [1013, 21] on button "Close" at bounding box center [1022, 21] width 71 height 21
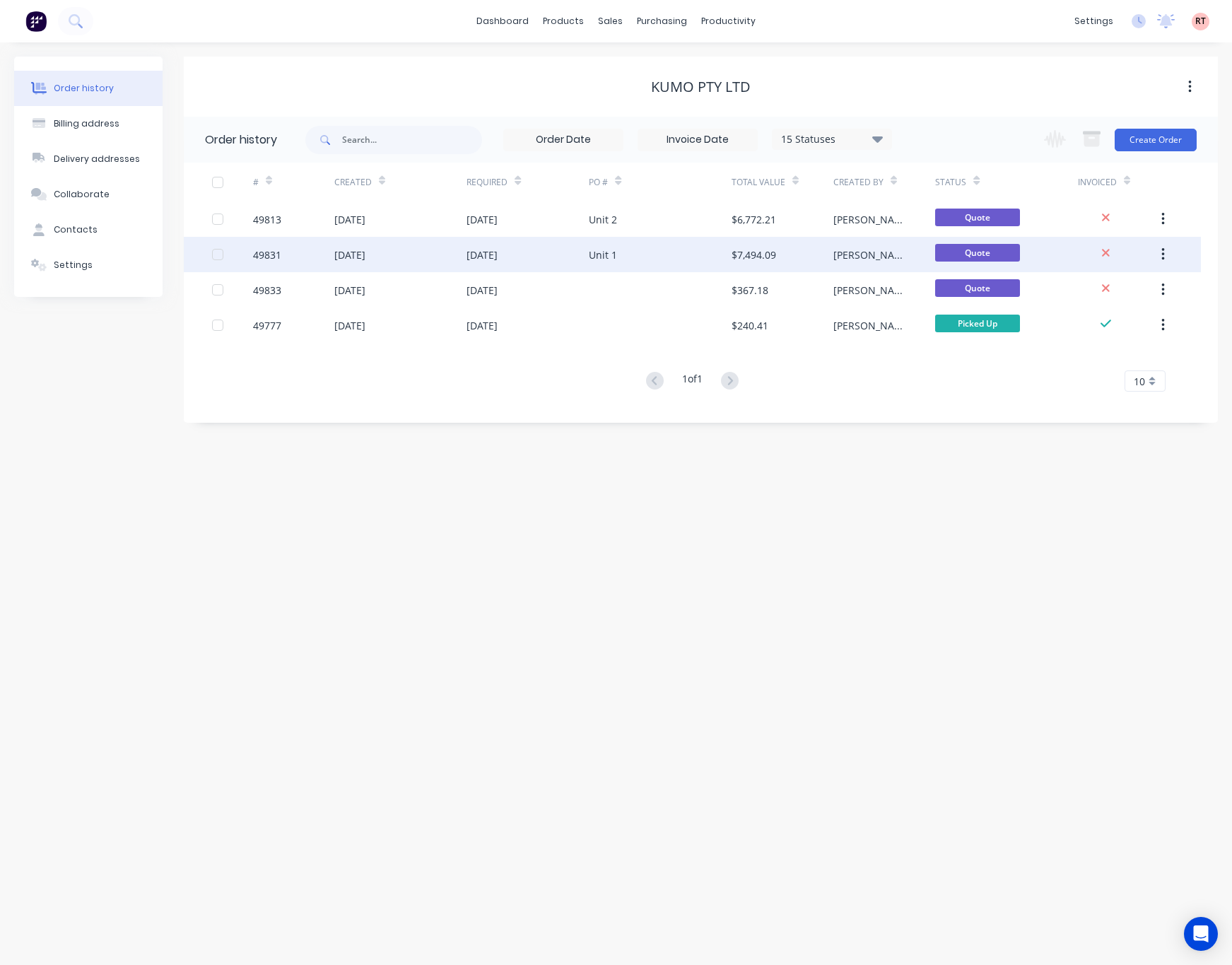
click at [688, 253] on div "Unit 1" at bounding box center [660, 254] width 143 height 35
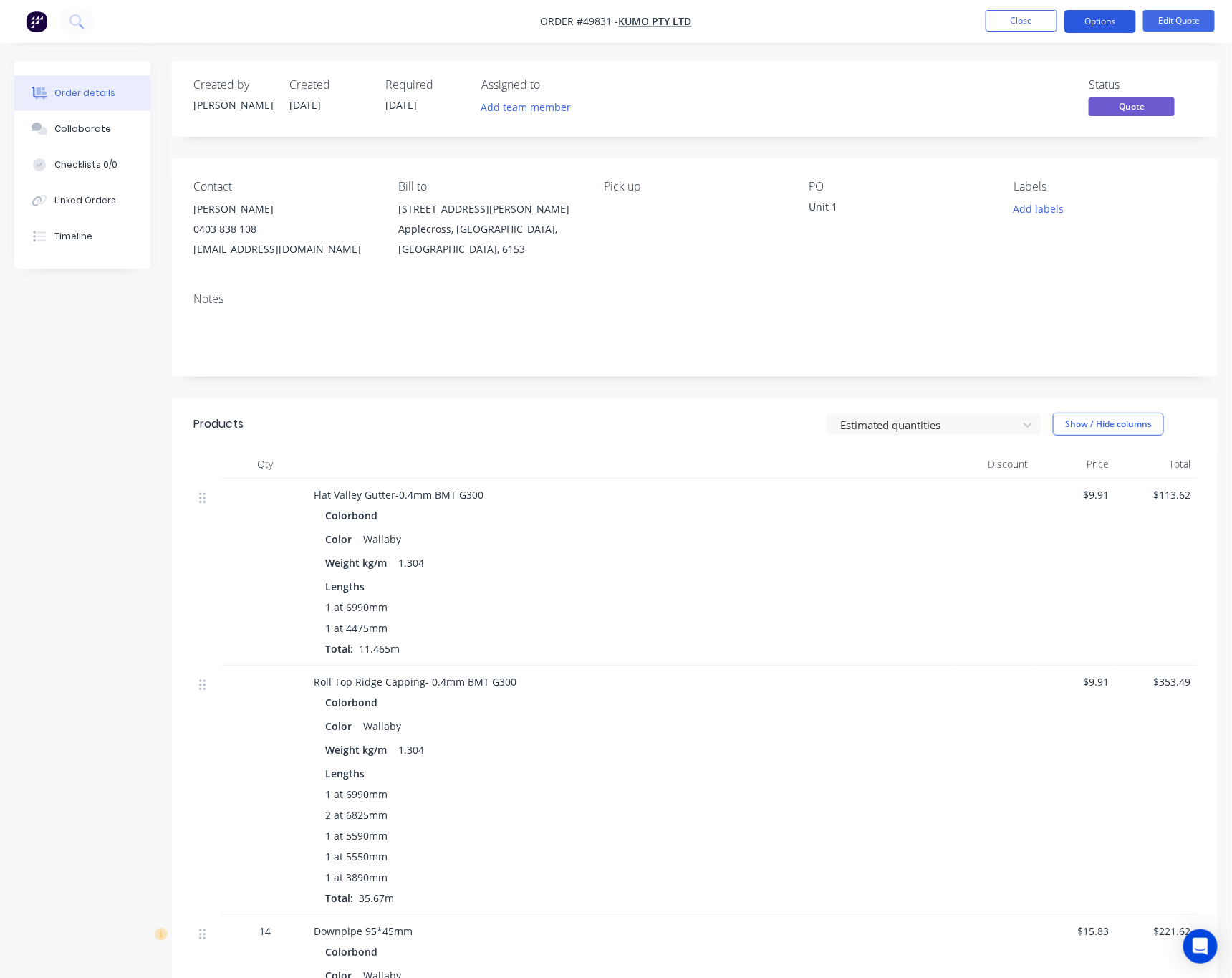
click at [1092, 26] on button "Options" at bounding box center [1100, 21] width 71 height 23
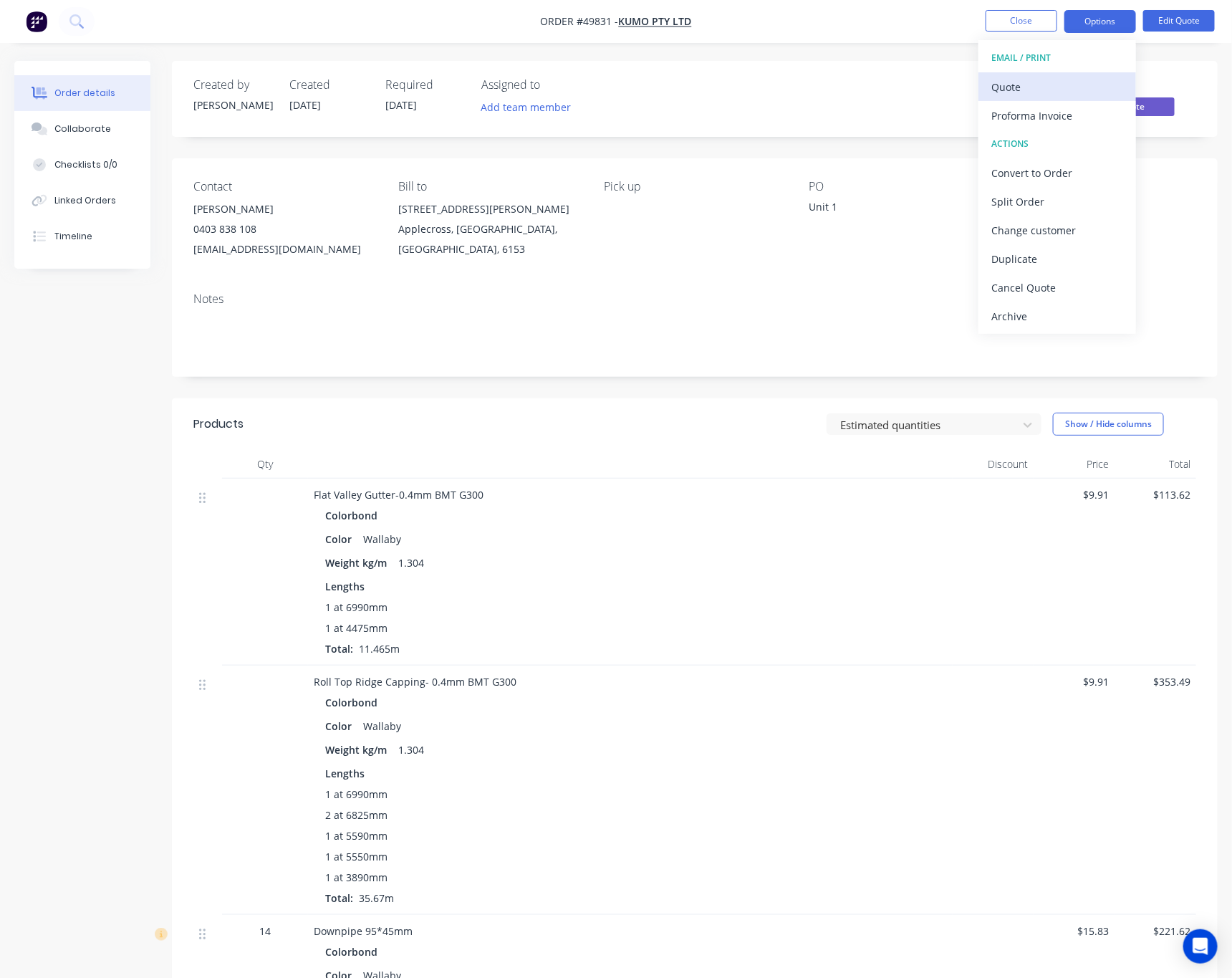
click at [1055, 82] on div "Quote" at bounding box center [1058, 87] width 132 height 21
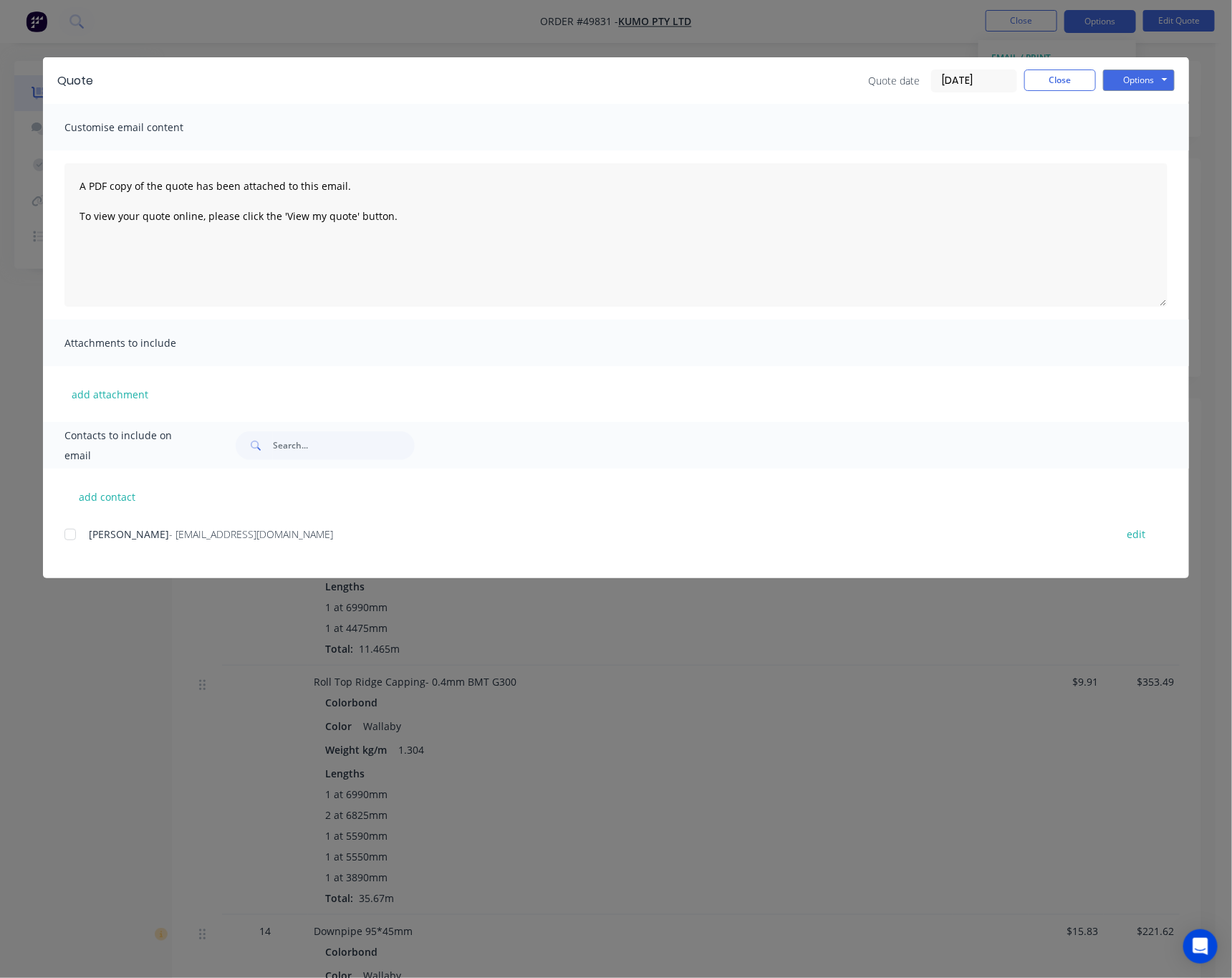
click at [671, 630] on div "Quote Quote date 30/09/25 Close Options Preview Print Email Customise email con…" at bounding box center [616, 489] width 1232 height 978
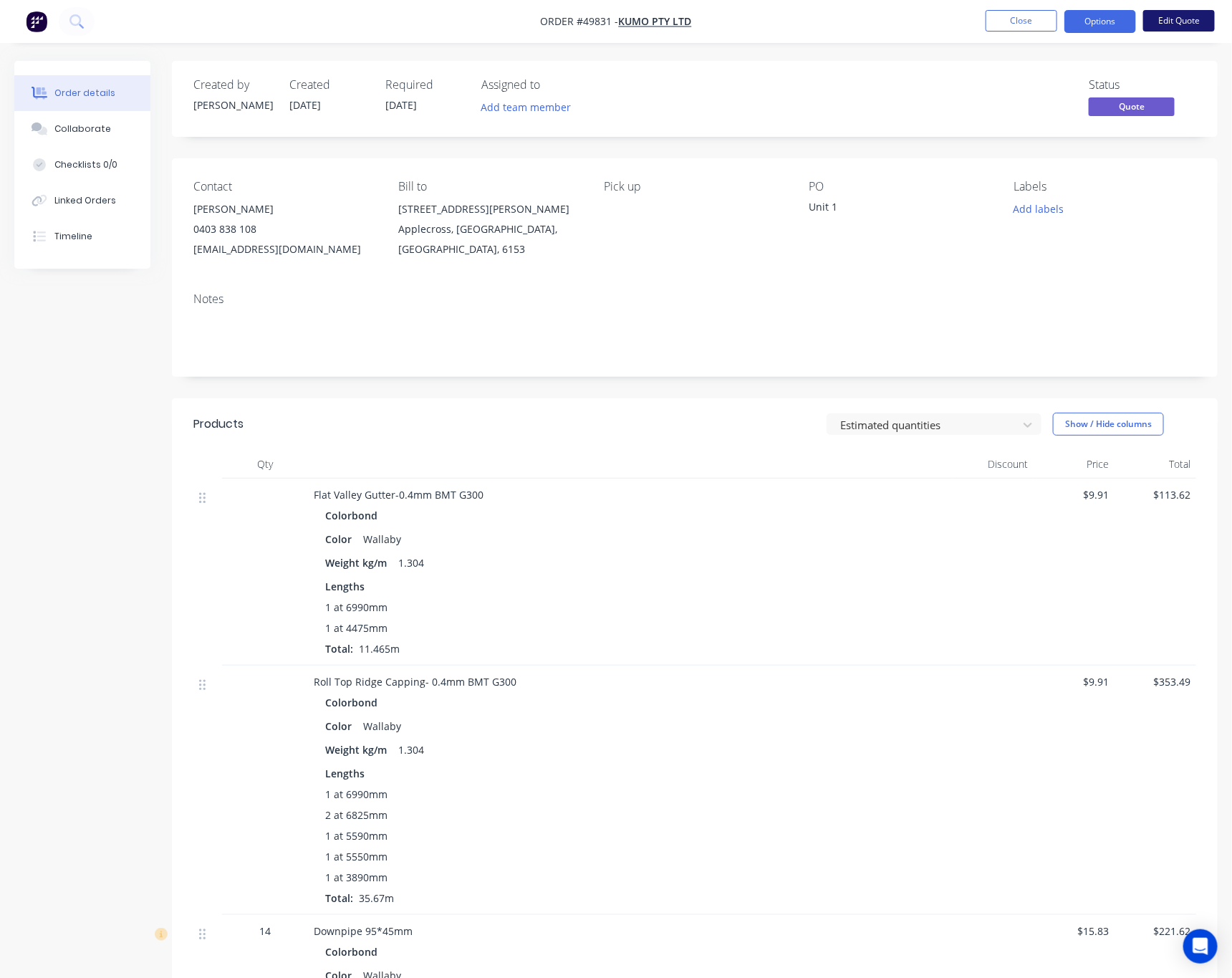
click at [1184, 18] on button "Edit Quote" at bounding box center [1179, 21] width 71 height 21
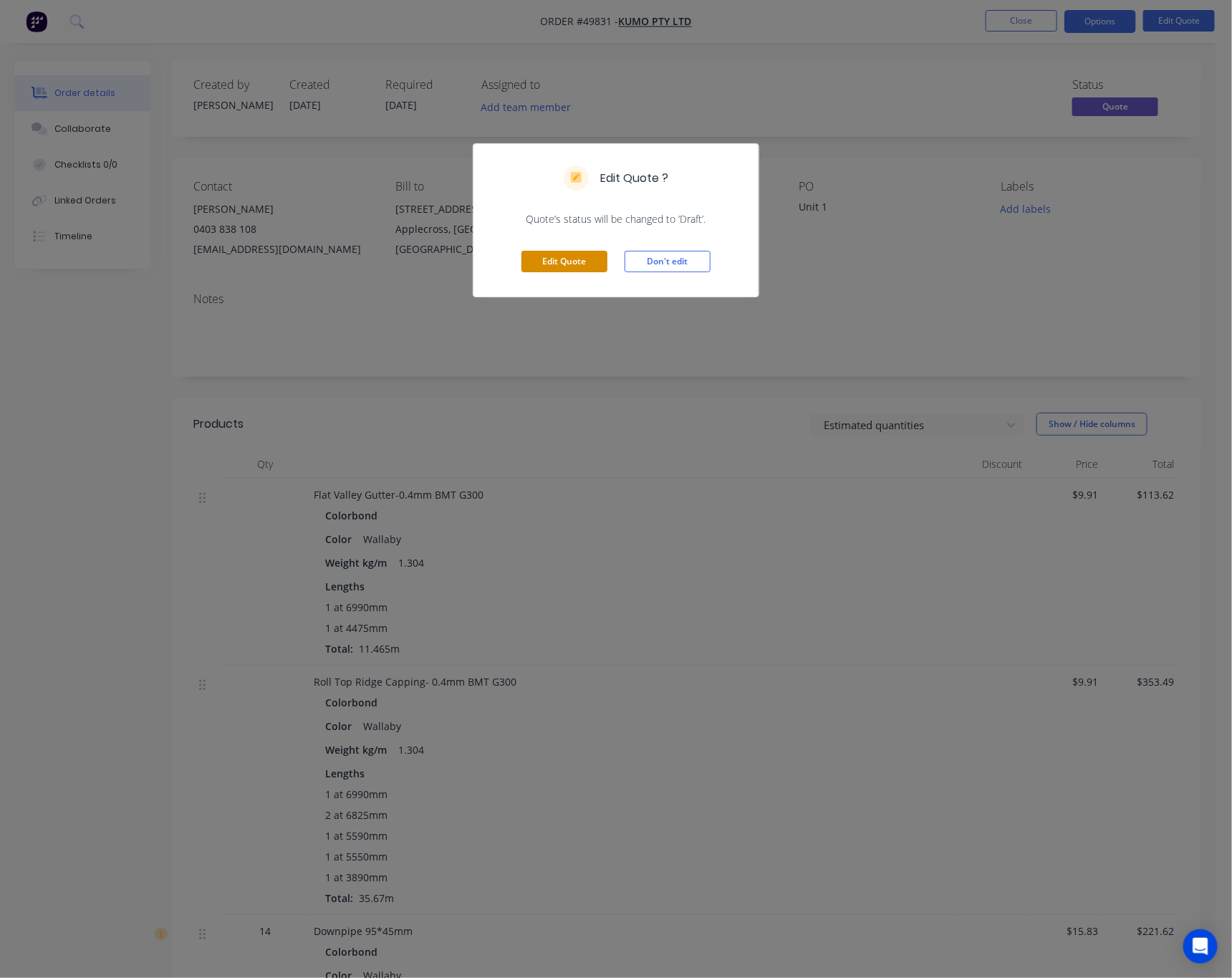
click at [536, 273] on div "Edit Quote Don't edit" at bounding box center [616, 262] width 285 height 71
click at [575, 264] on button "Edit Quote" at bounding box center [564, 261] width 86 height 21
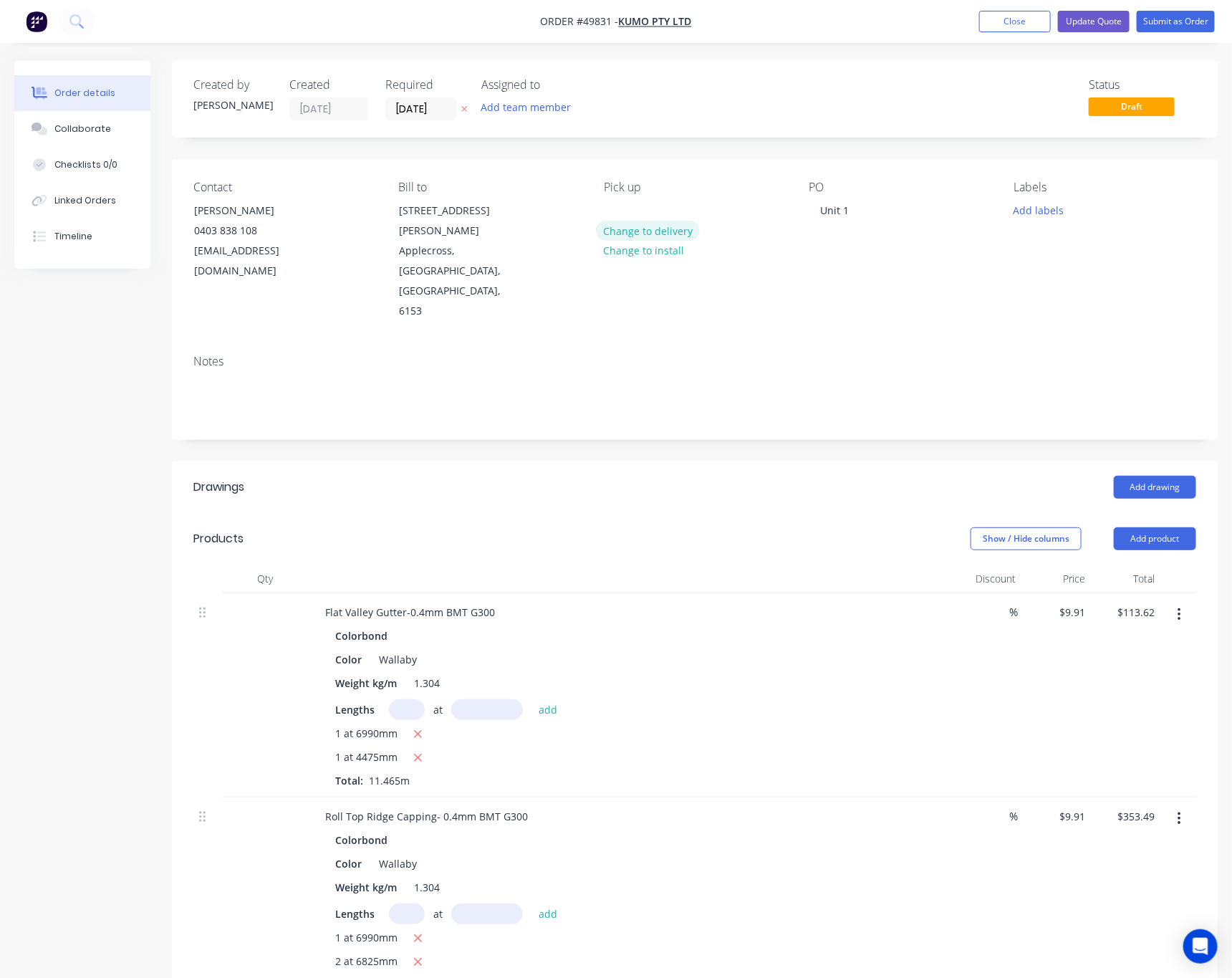
click at [637, 231] on button "Change to delivery" at bounding box center [649, 230] width 105 height 19
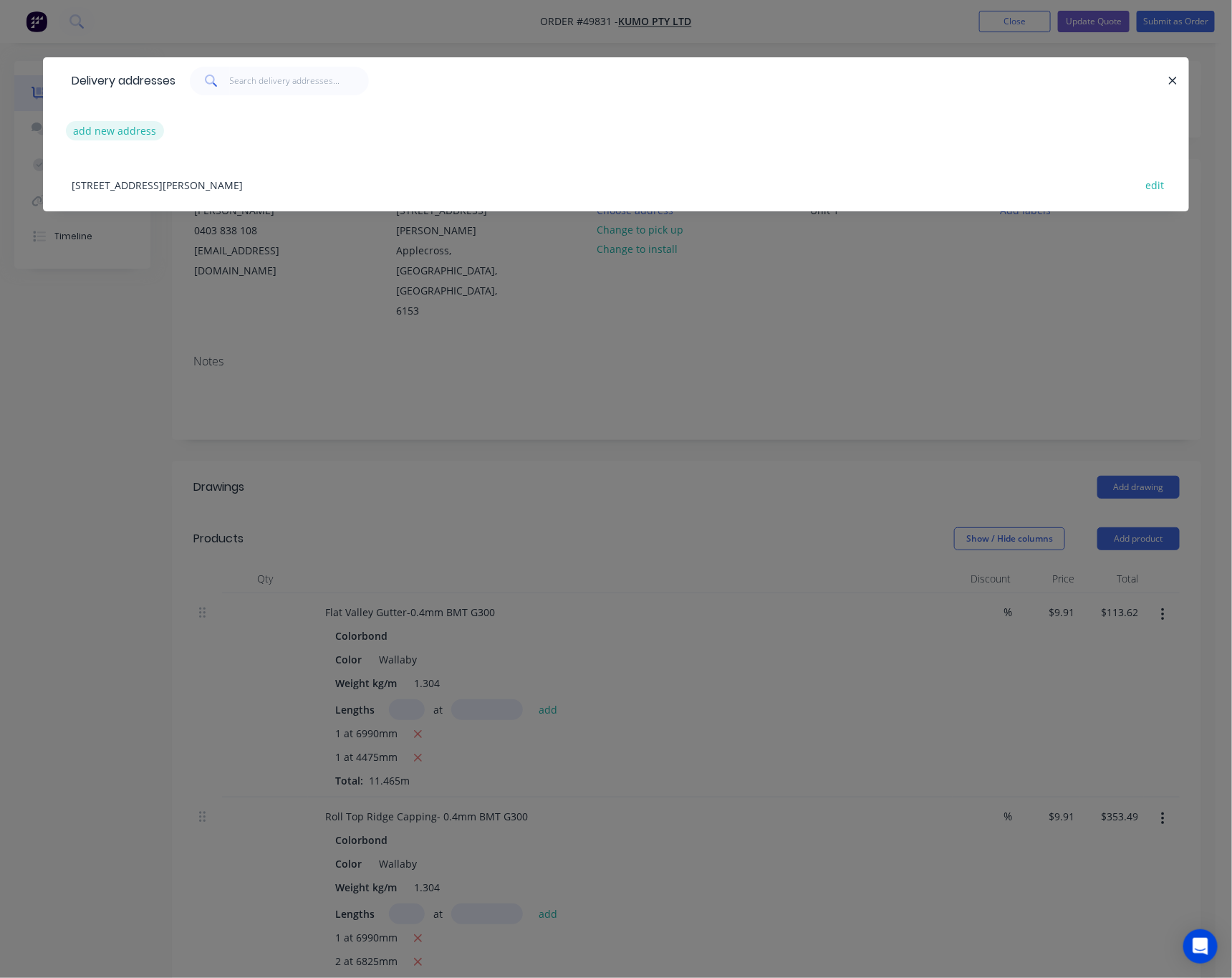
click at [142, 132] on button "add new address" at bounding box center [115, 131] width 98 height 19
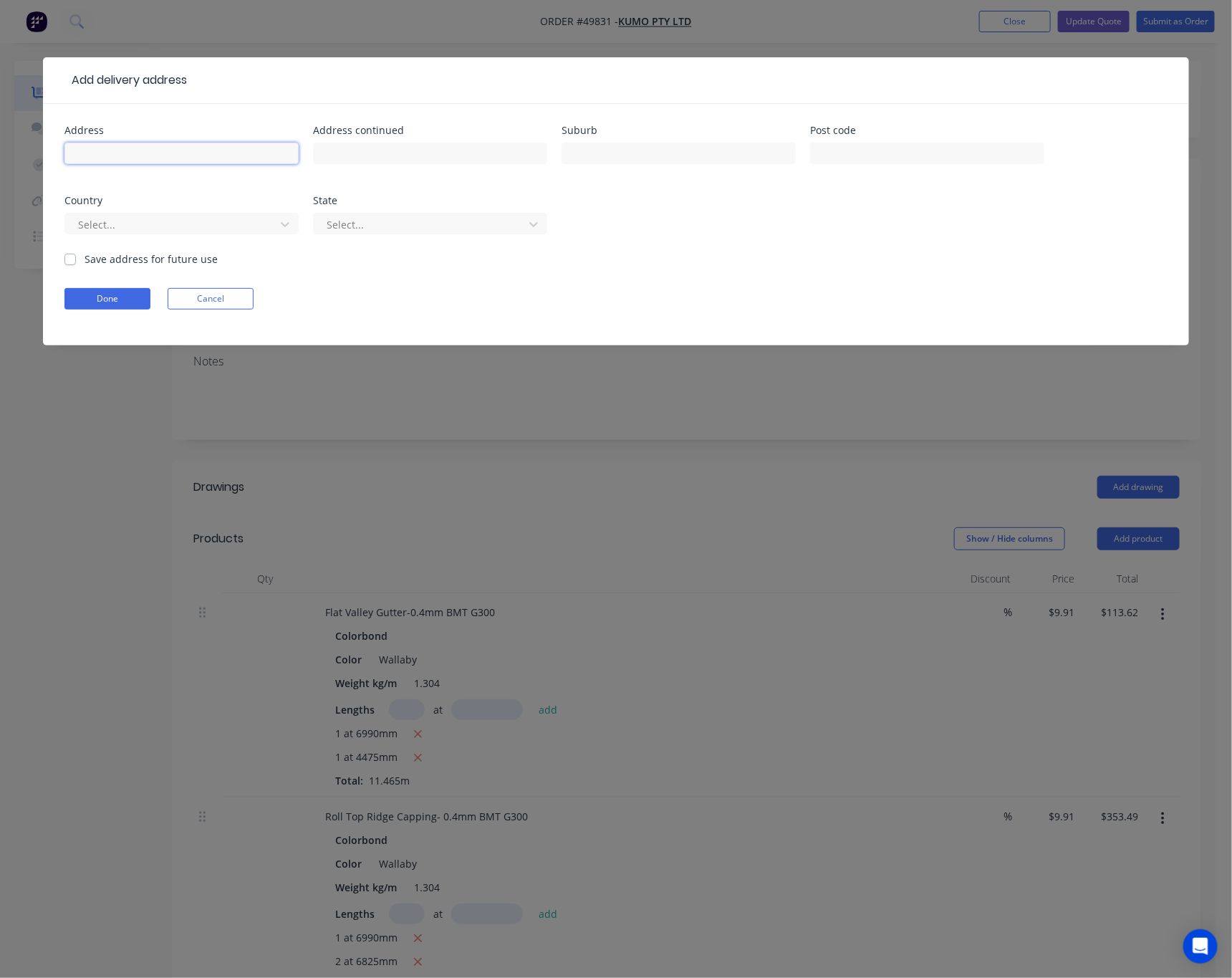
click at [161, 161] on input "text" at bounding box center [182, 153] width 235 height 21
type input "Unit2/102 Hamilton Rd"
click at [855, 28] on div "Add delivery address Address Unit2/102 Hamilton Rd Address continued Suburb Pos…" at bounding box center [616, 489] width 1232 height 978
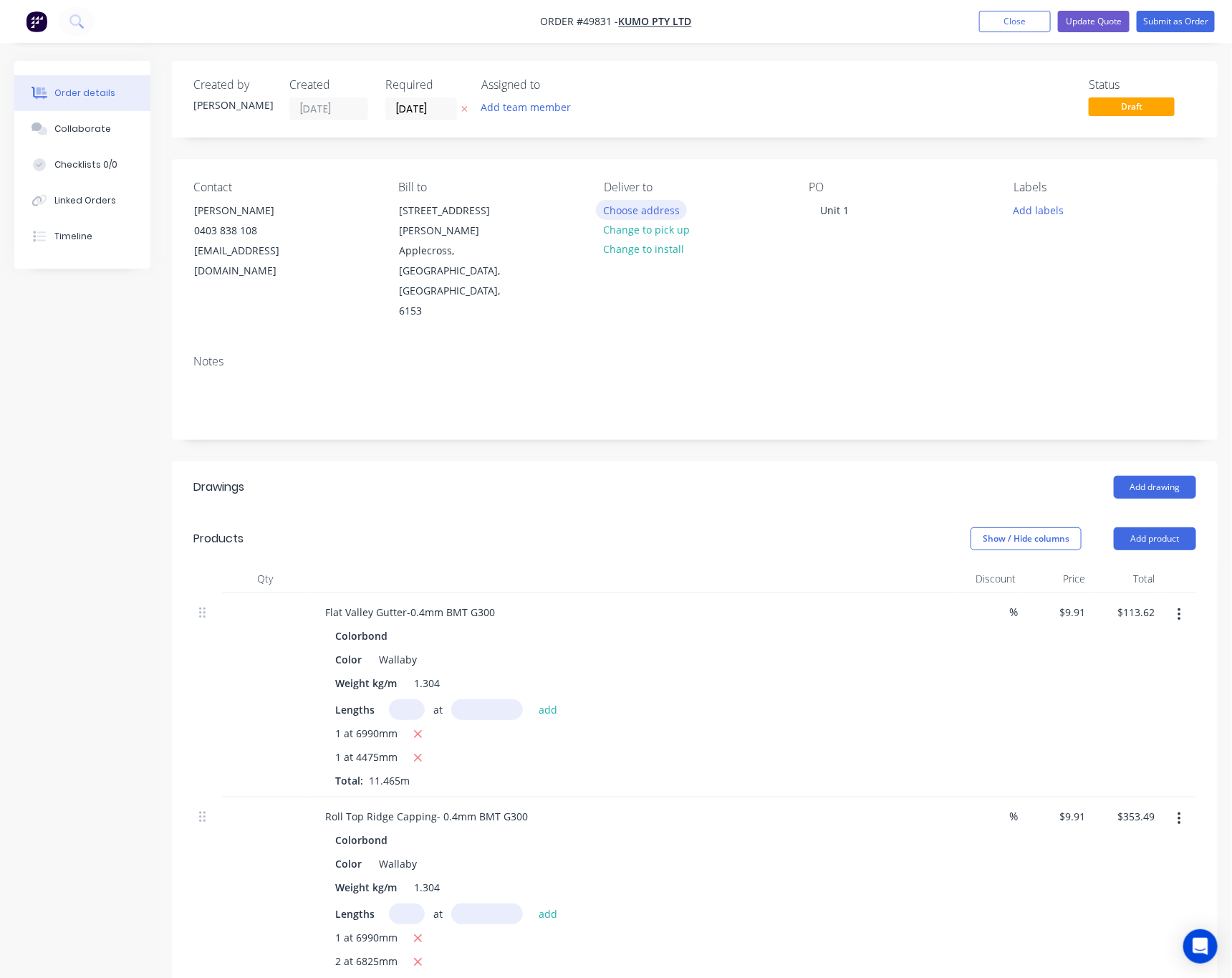
click at [664, 208] on button "Choose address" at bounding box center [642, 209] width 92 height 19
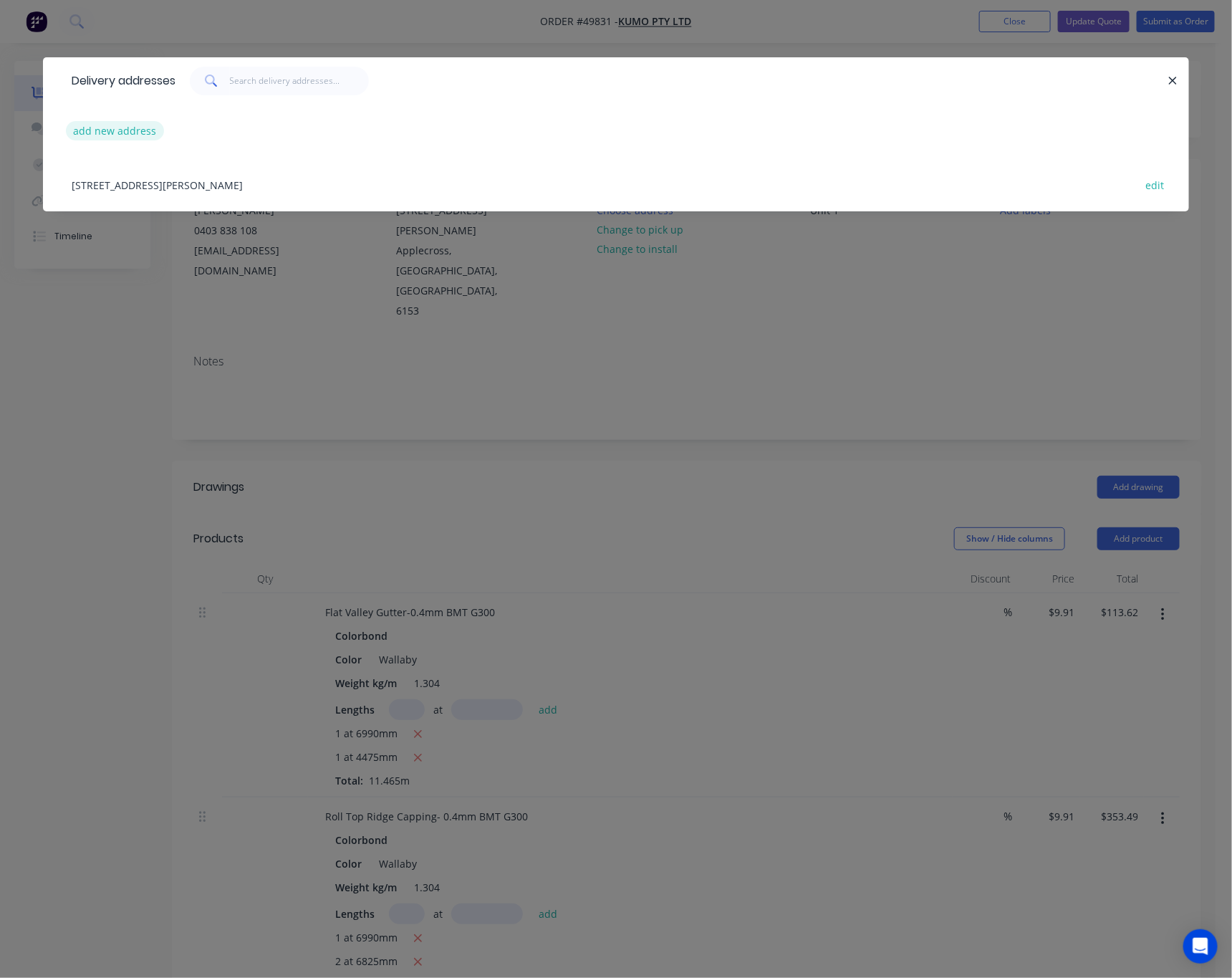
click at [152, 139] on button "add new address" at bounding box center [115, 131] width 98 height 19
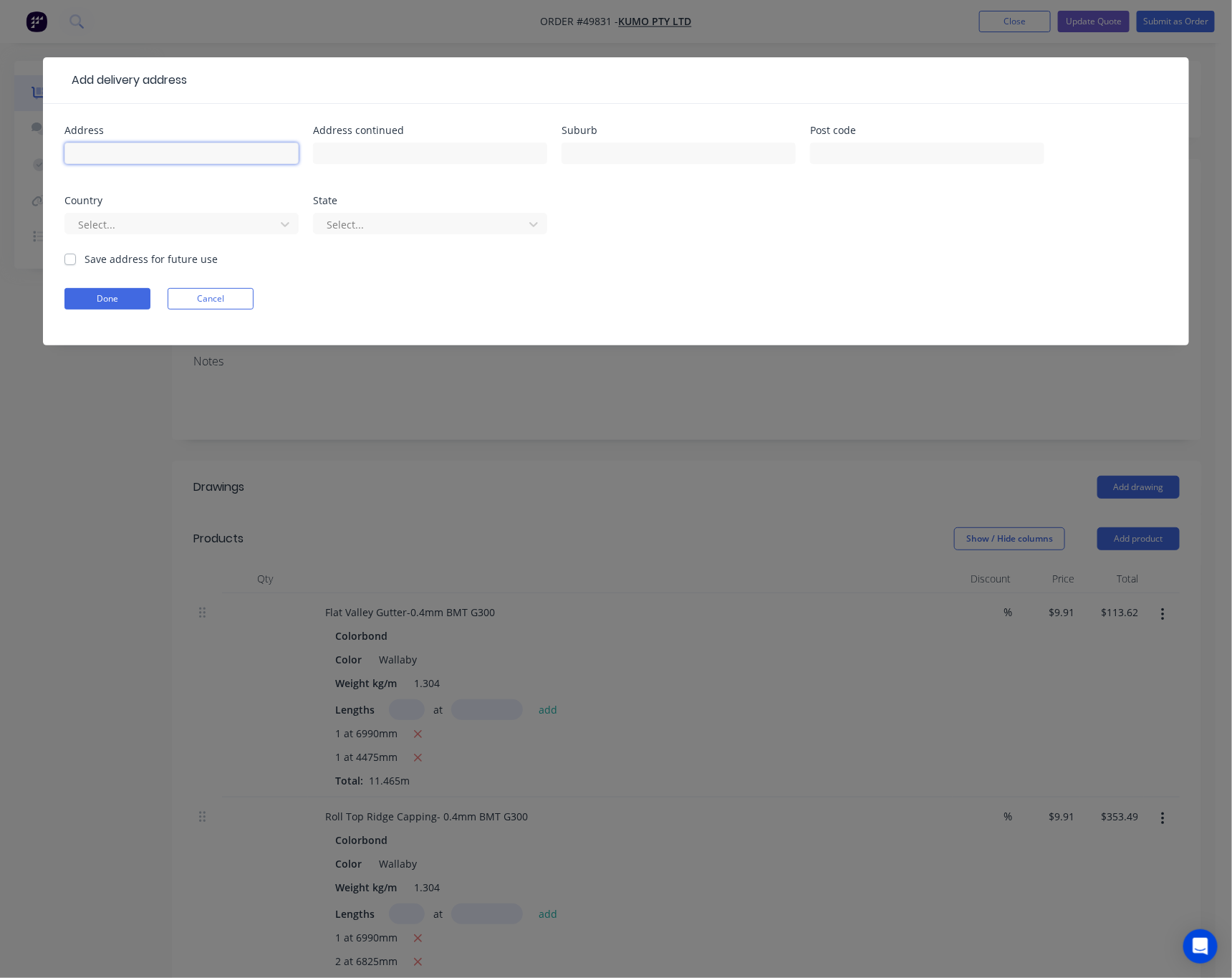
click at [110, 155] on input "text" at bounding box center [182, 153] width 235 height 21
type input "Unit1/102 Hamilton Road"
click at [619, 146] on input "text" at bounding box center [679, 153] width 235 height 21
type input "Spearwood"
click at [859, 146] on input "text" at bounding box center [928, 153] width 235 height 21
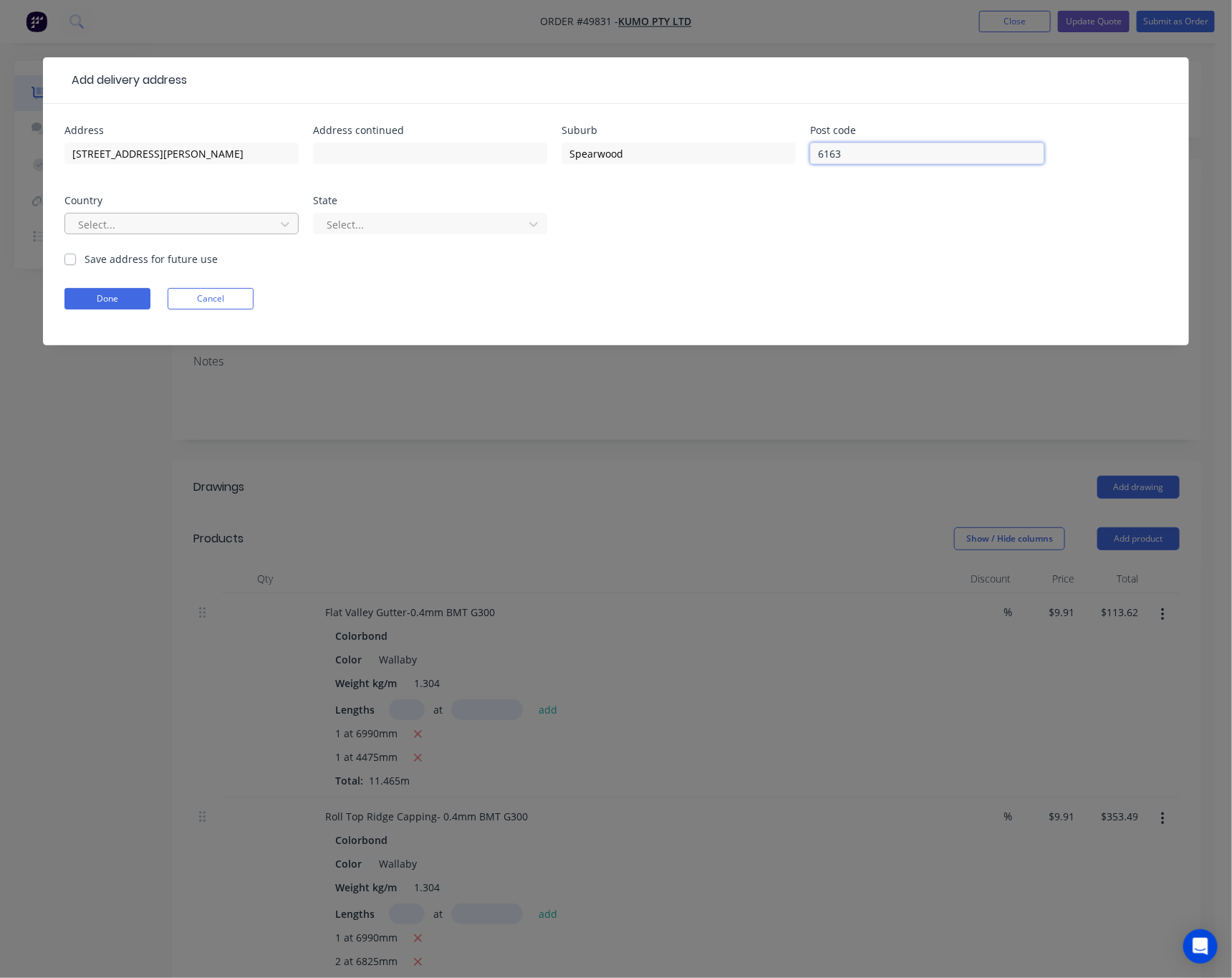
type input "6163"
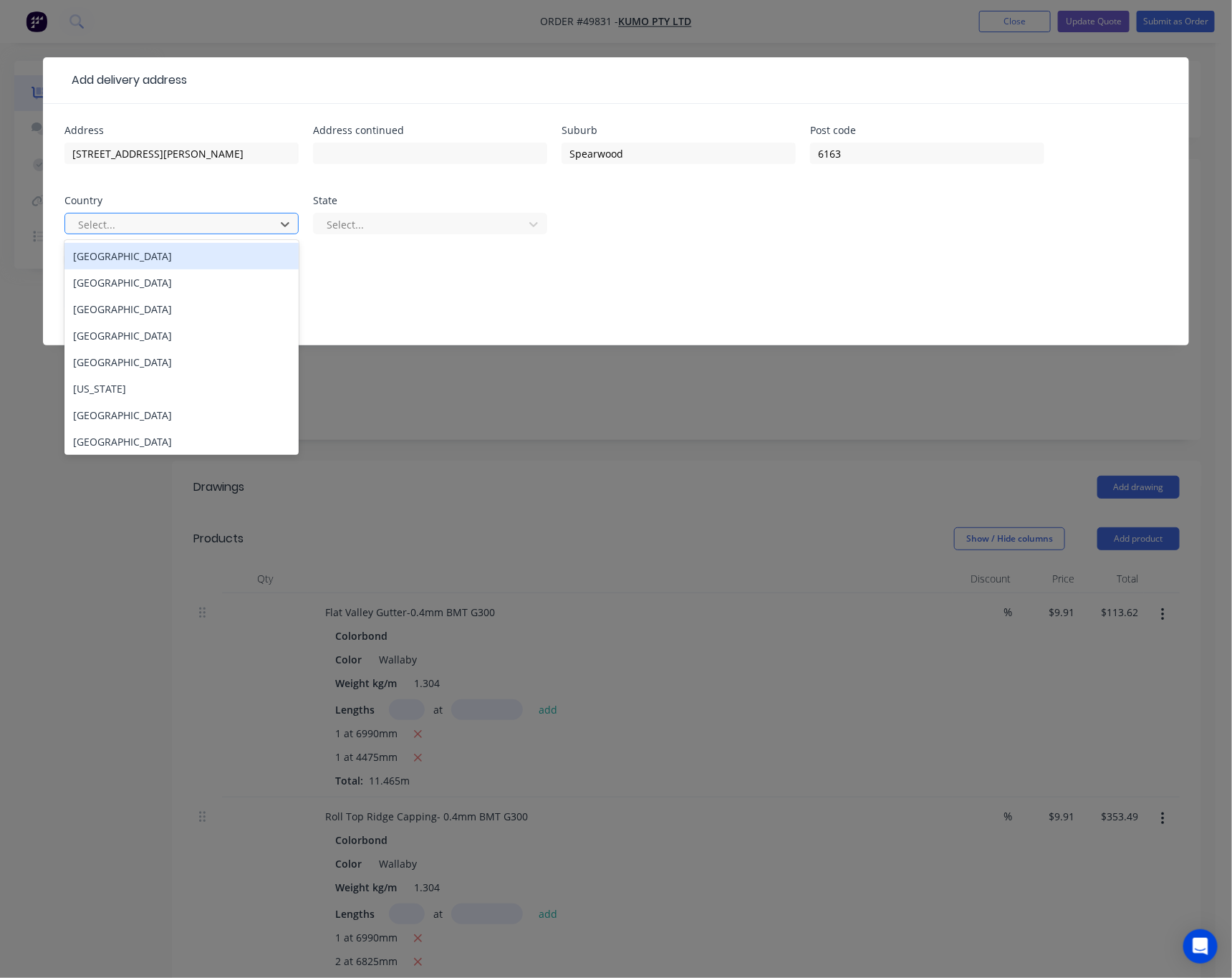
click at [181, 228] on div at bounding box center [172, 224] width 191 height 18
click at [194, 258] on div "Australia" at bounding box center [182, 255] width 235 height 26
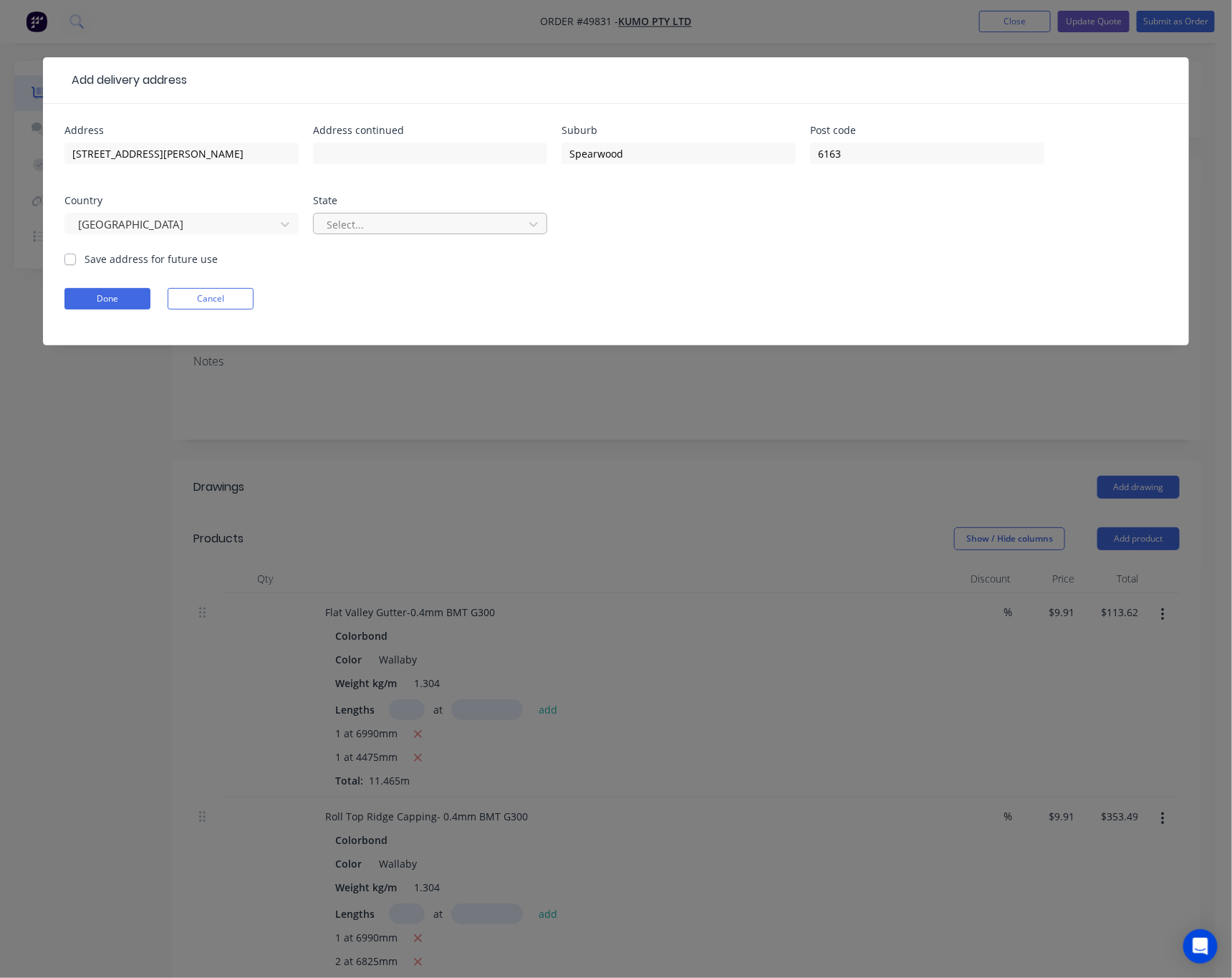
drag, startPoint x: 404, startPoint y: 222, endPoint x: 407, endPoint y: 235, distance: 13.3
click at [405, 223] on div at bounding box center [420, 224] width 191 height 18
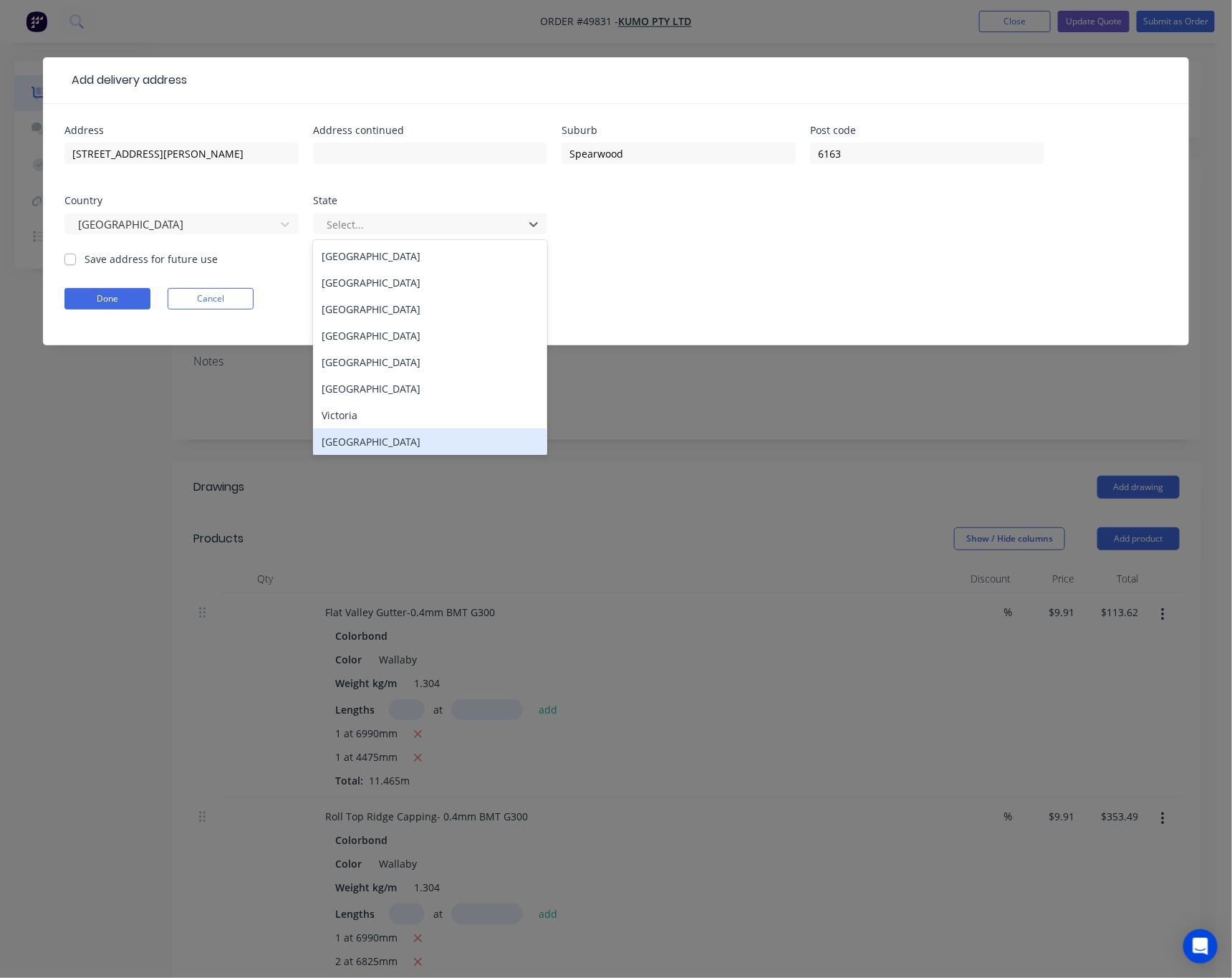
click at [408, 445] on div "Western Australia" at bounding box center [430, 441] width 235 height 26
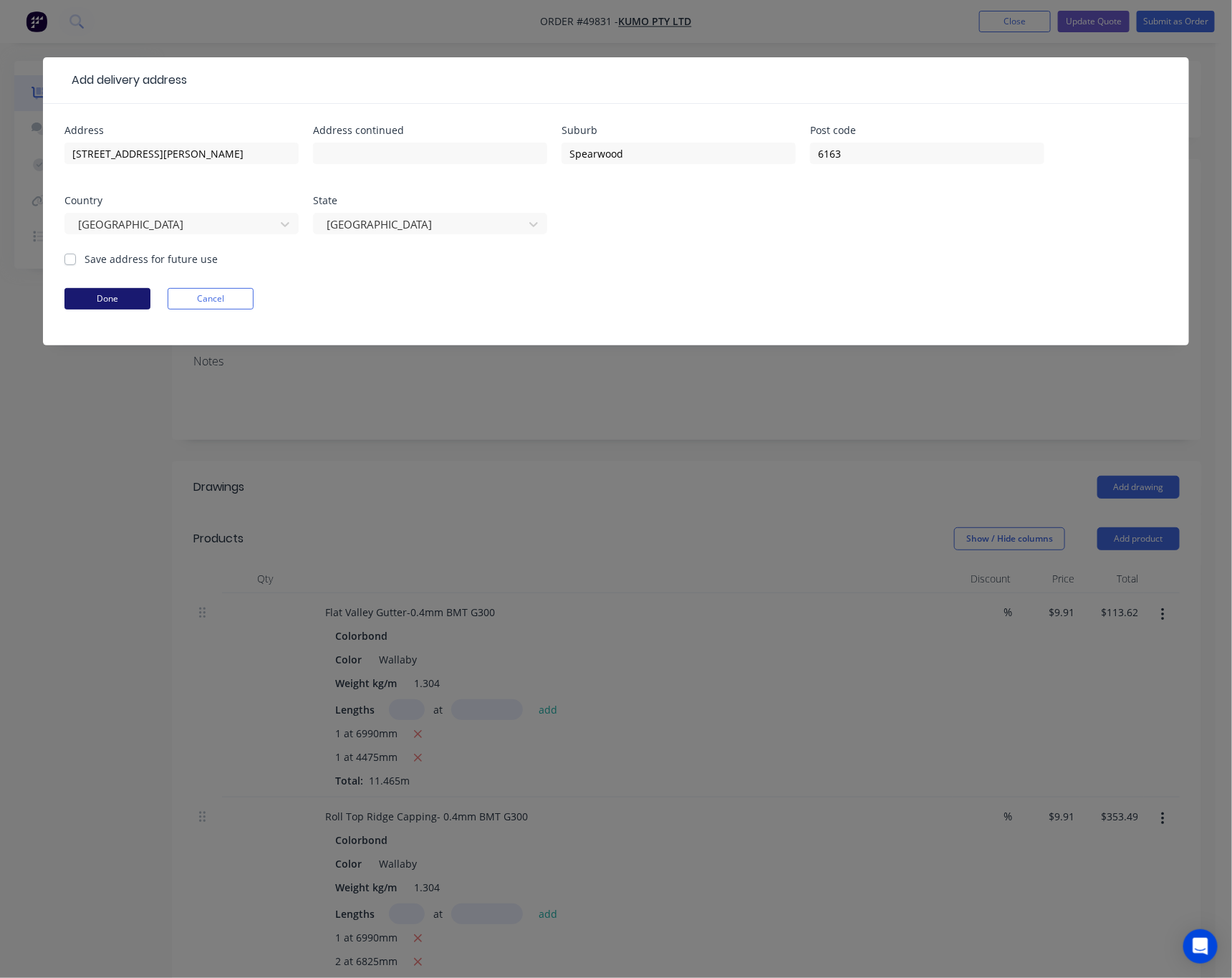
click at [101, 299] on button "Done" at bounding box center [107, 298] width 86 height 21
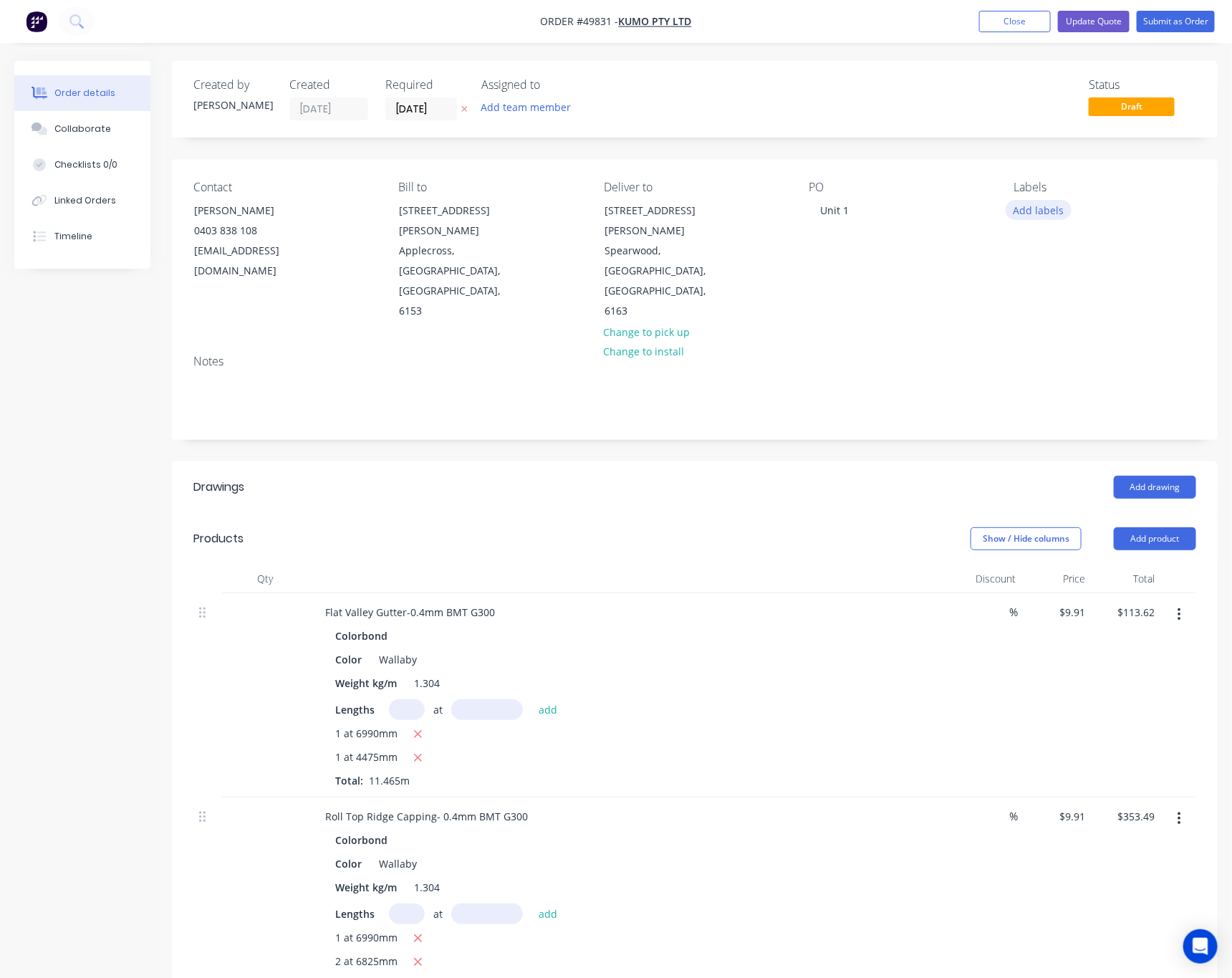
click at [1041, 207] on button "Add labels" at bounding box center [1039, 209] width 66 height 19
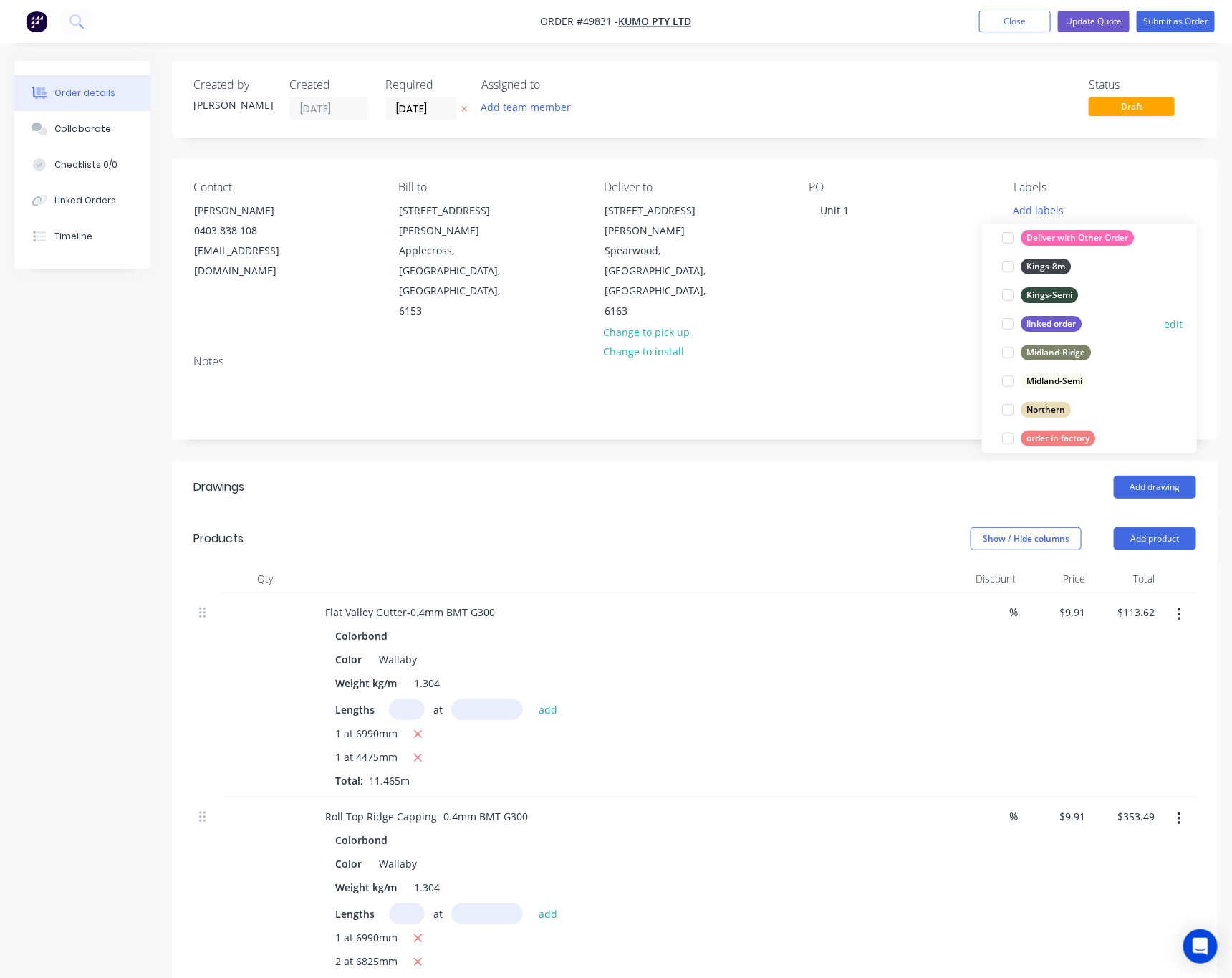
scroll to position [108, 0]
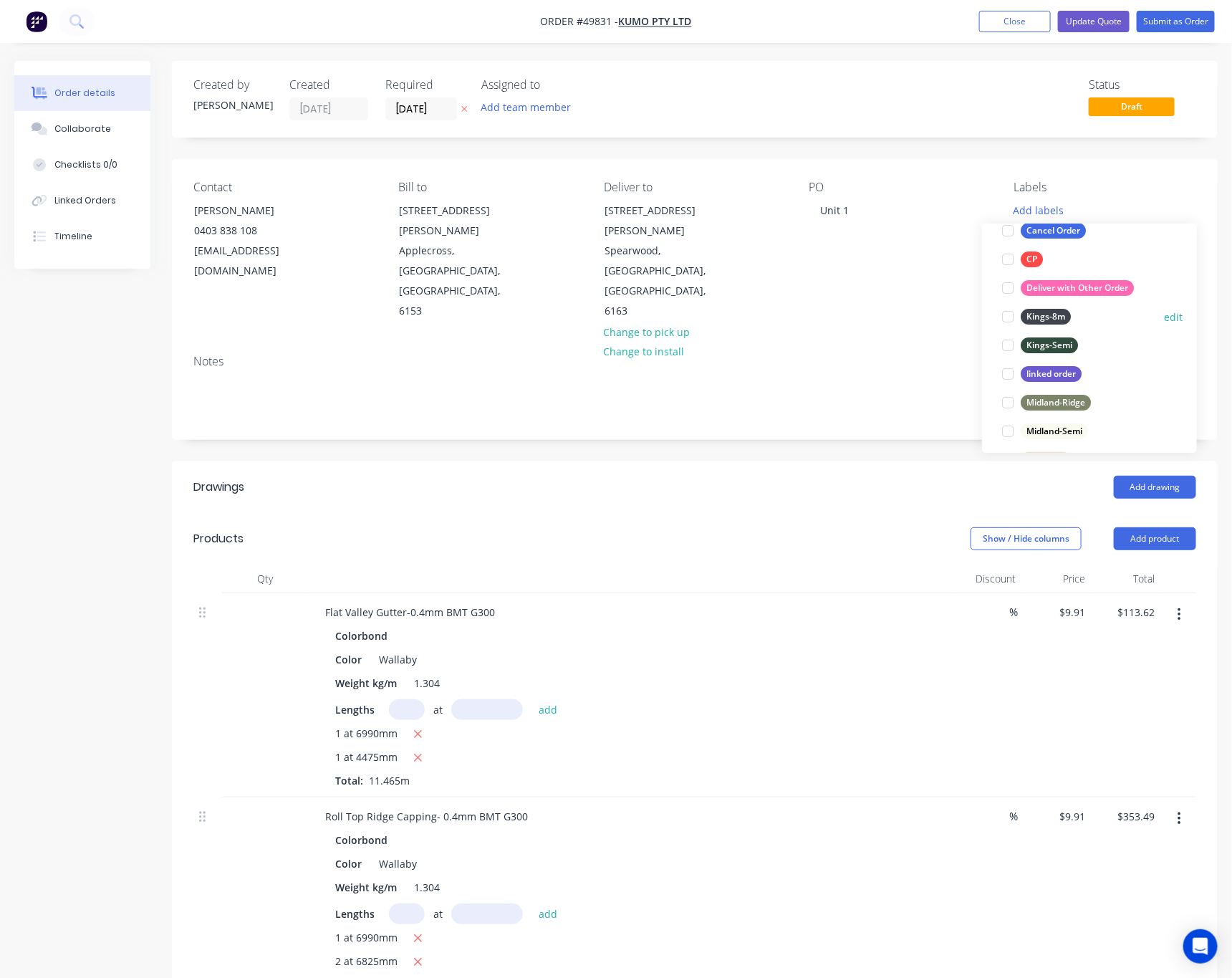
click at [1007, 314] on div at bounding box center [1008, 316] width 29 height 29
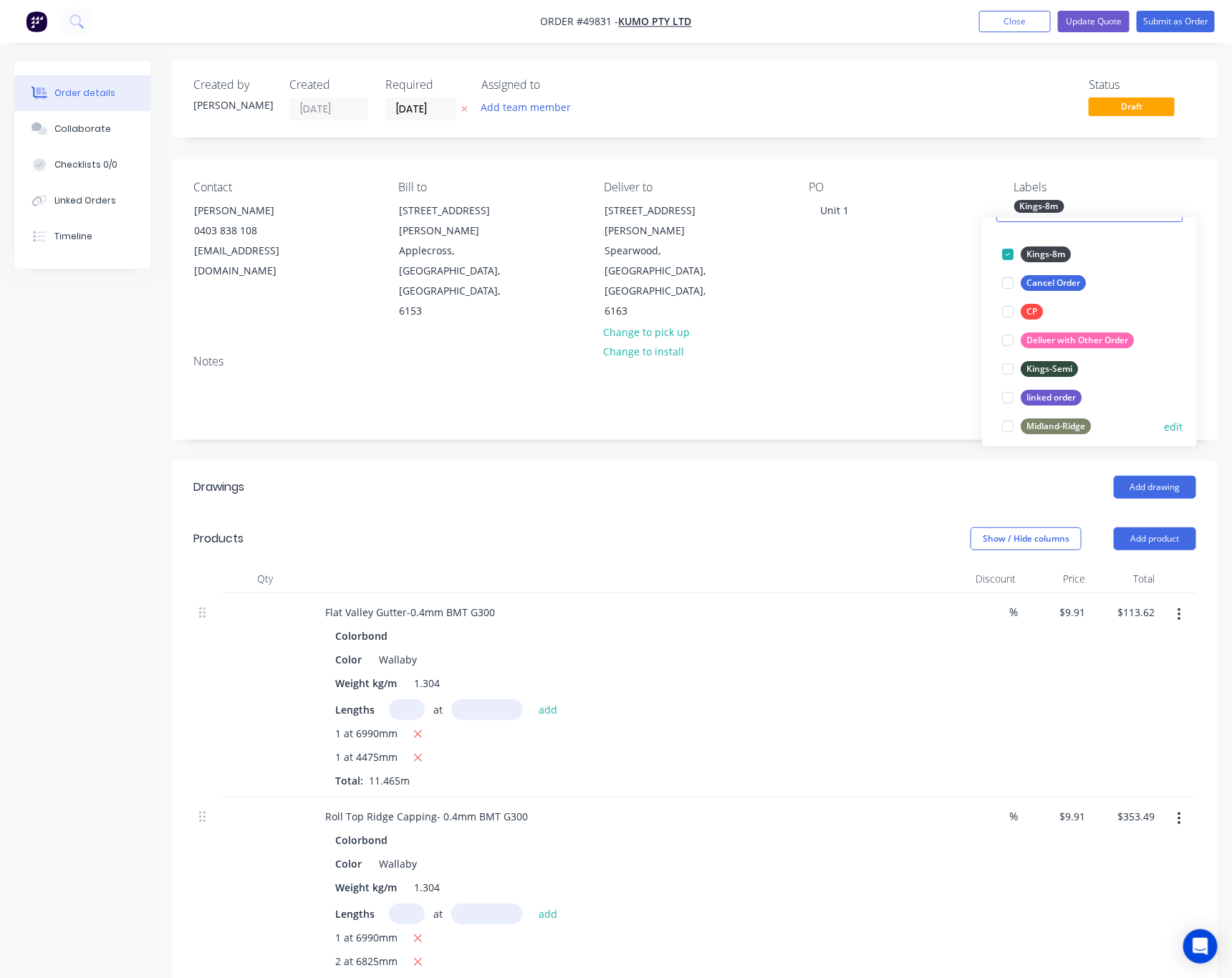
scroll to position [129, 0]
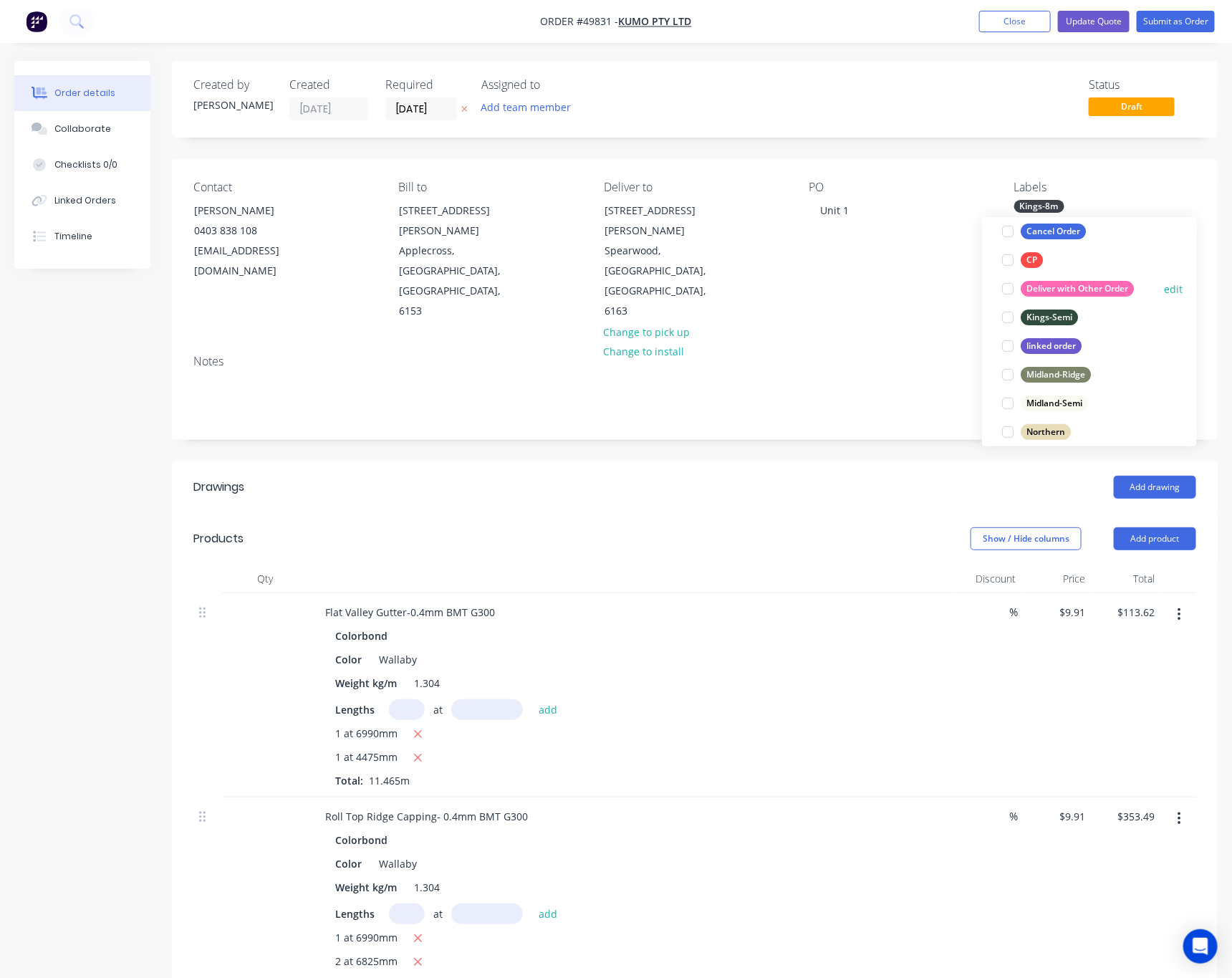
click at [1006, 288] on div at bounding box center [1008, 288] width 29 height 29
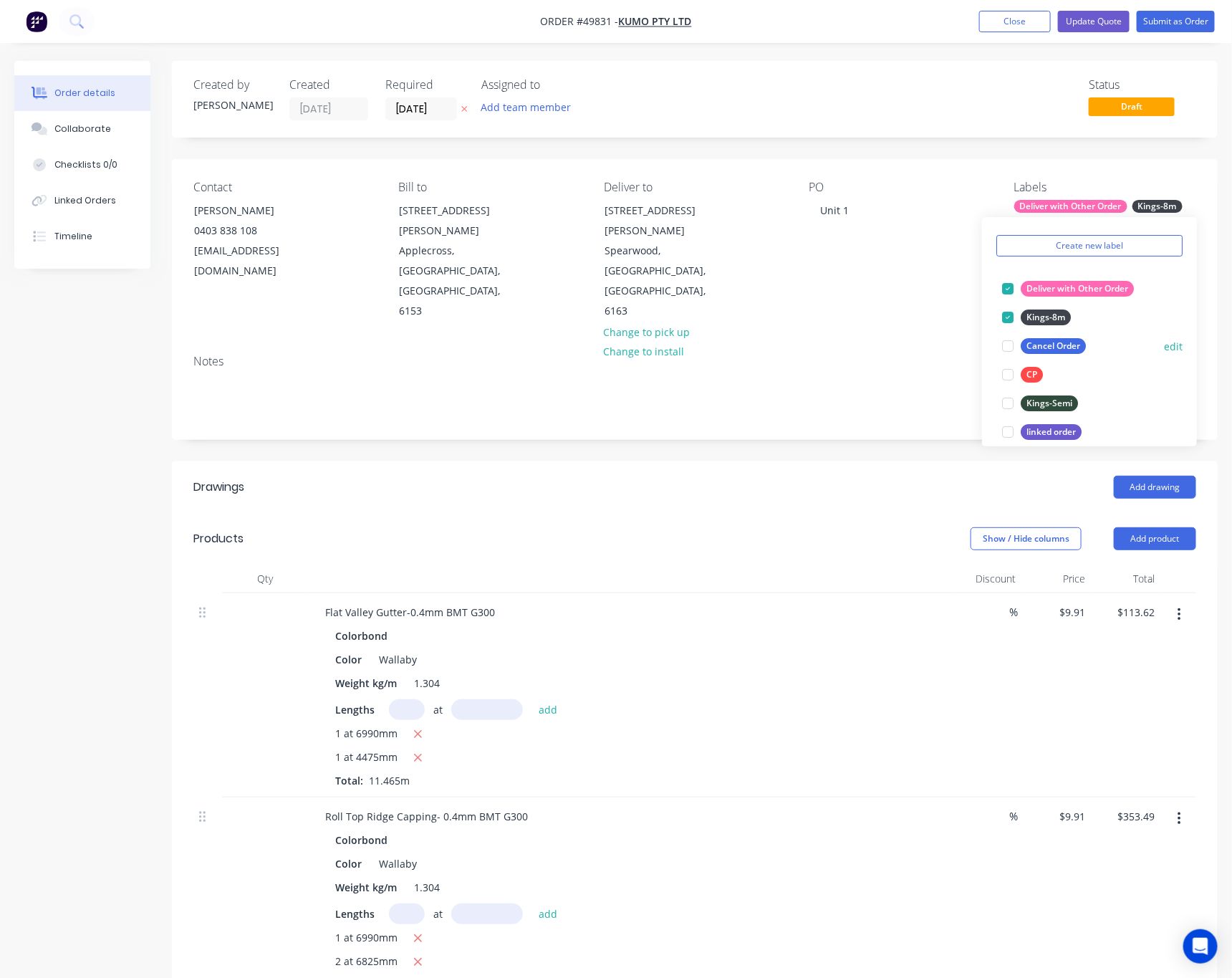
scroll to position [151, 0]
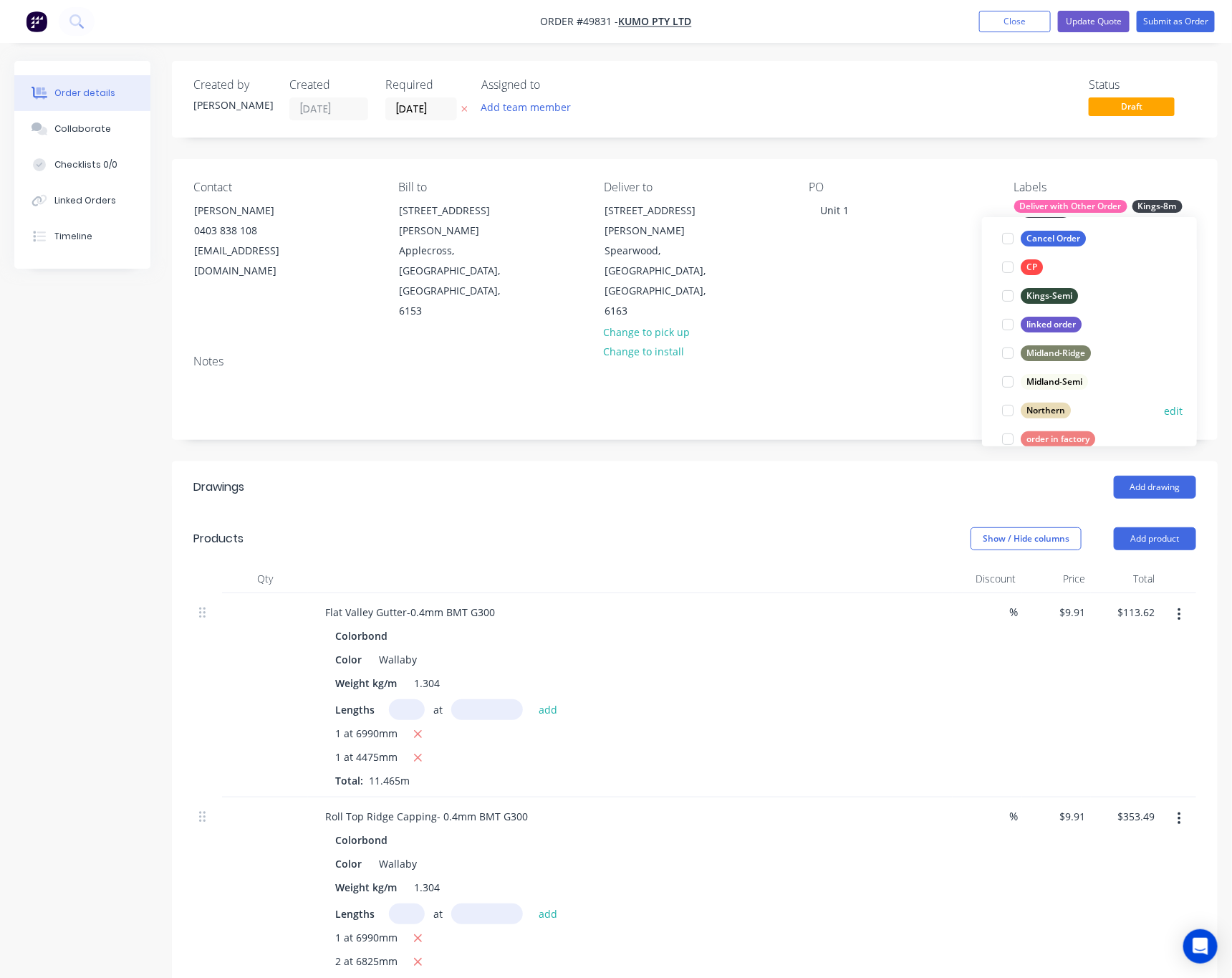
click at [1012, 409] on div at bounding box center [1008, 411] width 29 height 29
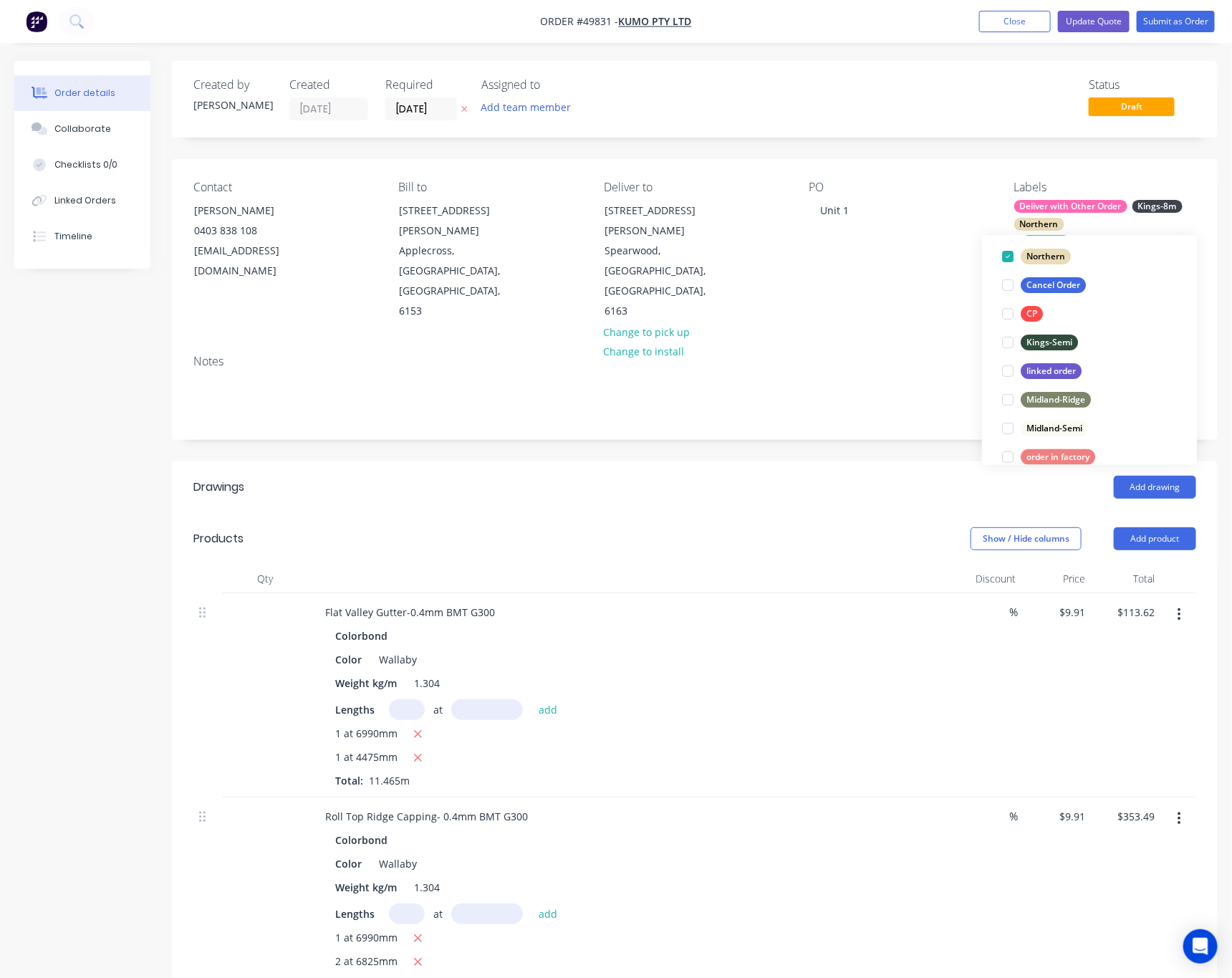
click at [847, 354] on div "Notes" at bounding box center [694, 361] width 1003 height 13
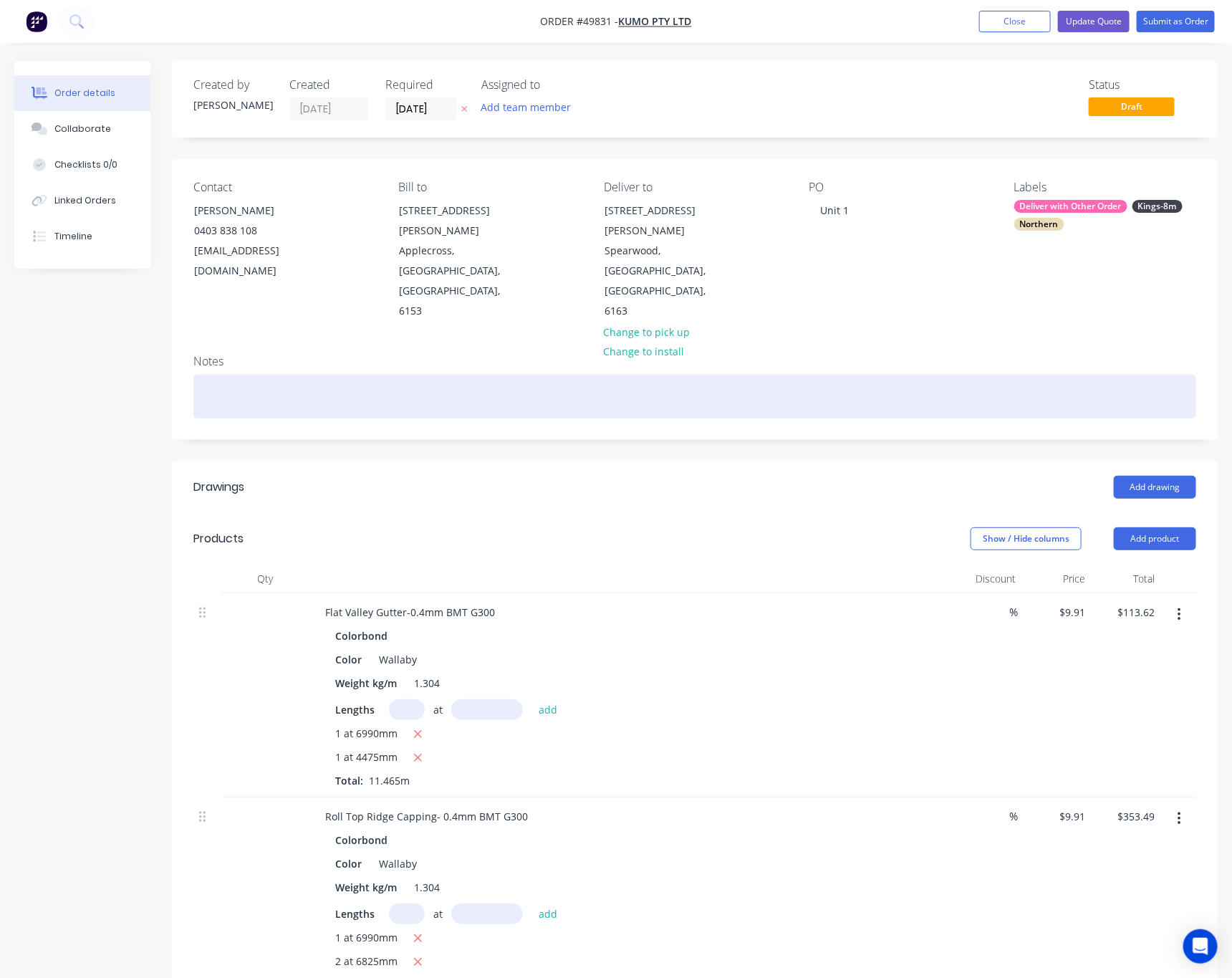
click at [443, 375] on div at bounding box center [694, 396] width 1003 height 44
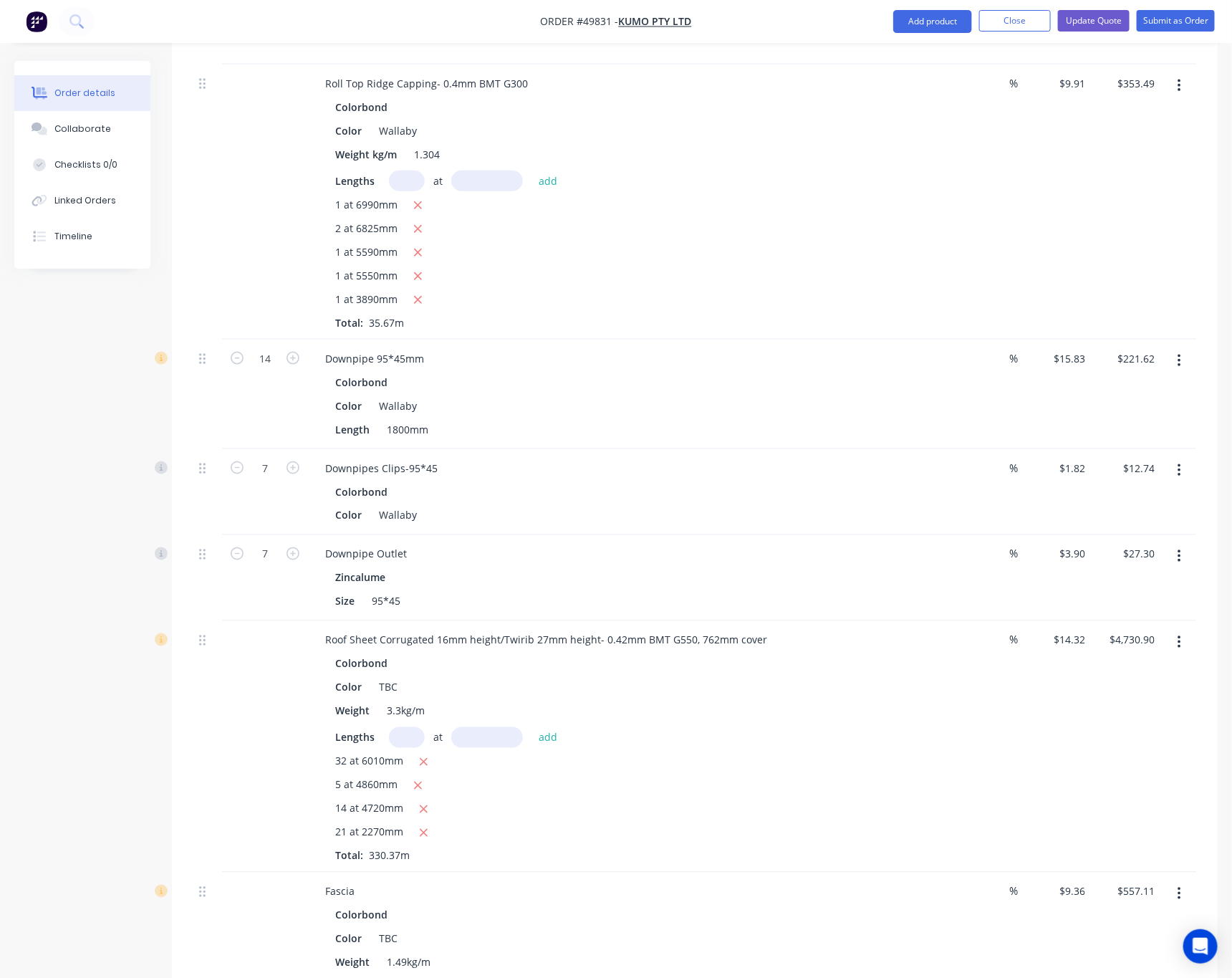
scroll to position [860, 0]
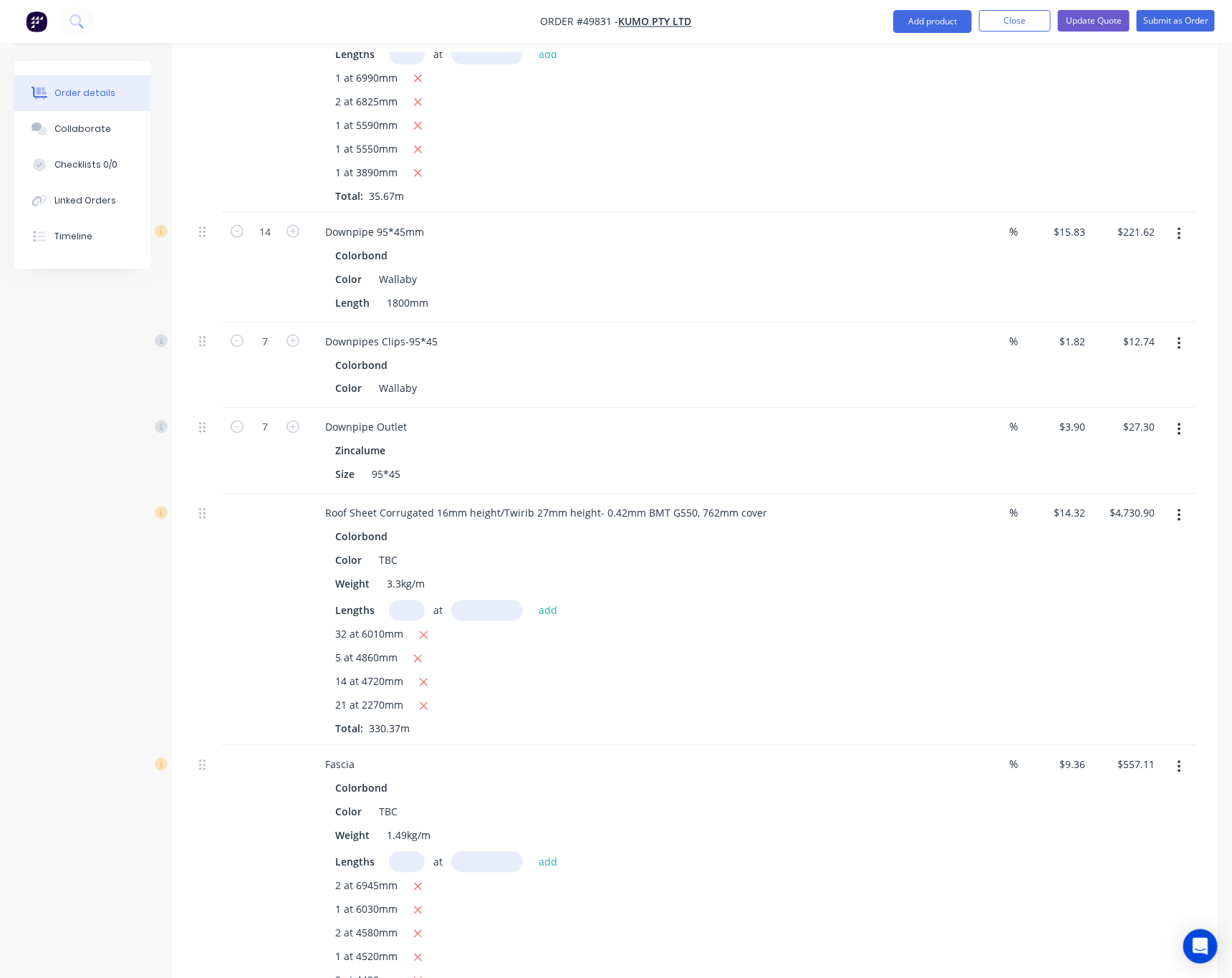
click at [1180, 508] on icon "button" at bounding box center [1180, 516] width 4 height 16
click at [1142, 543] on div "Edit" at bounding box center [1128, 553] width 110 height 21
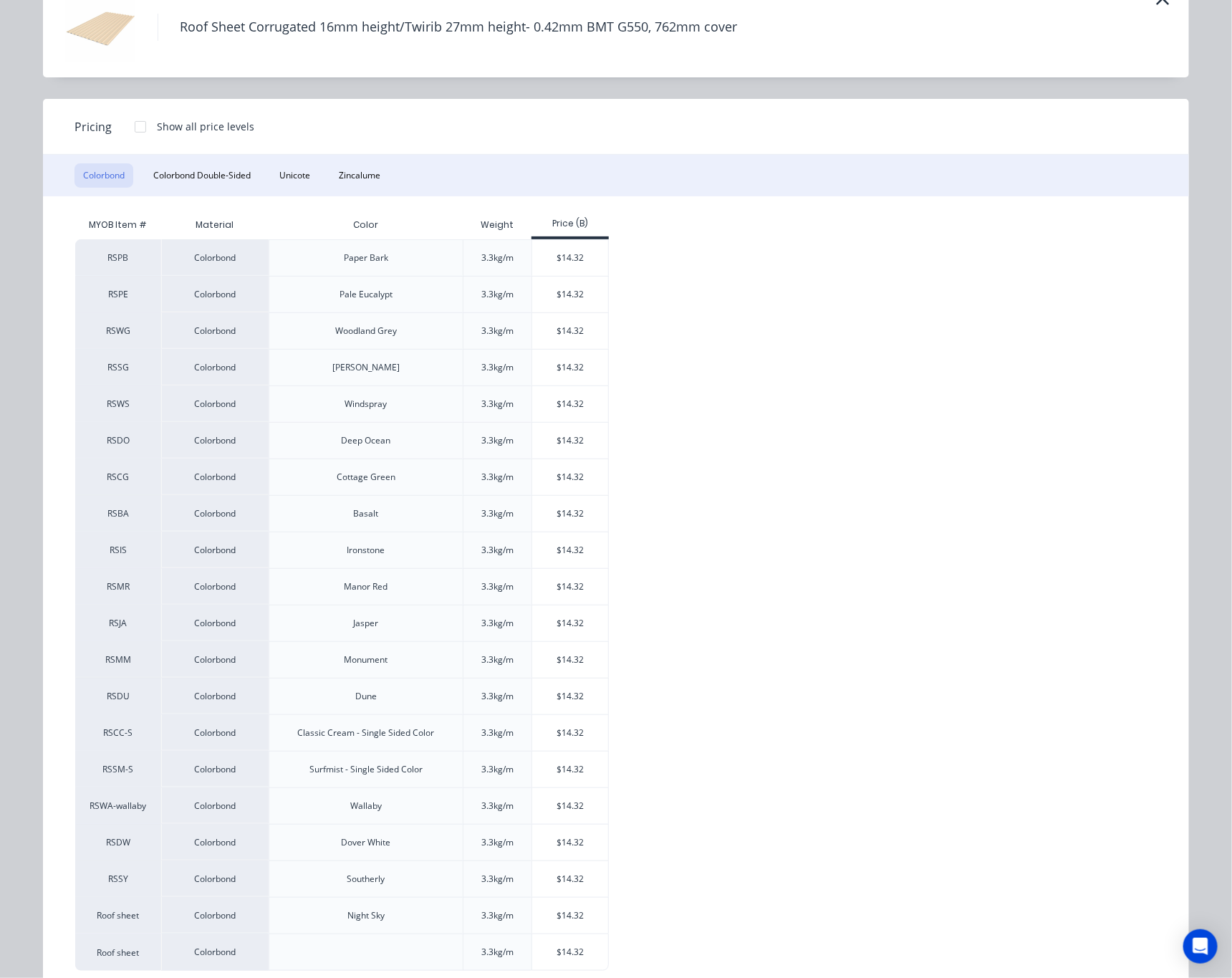
scroll to position [121, 0]
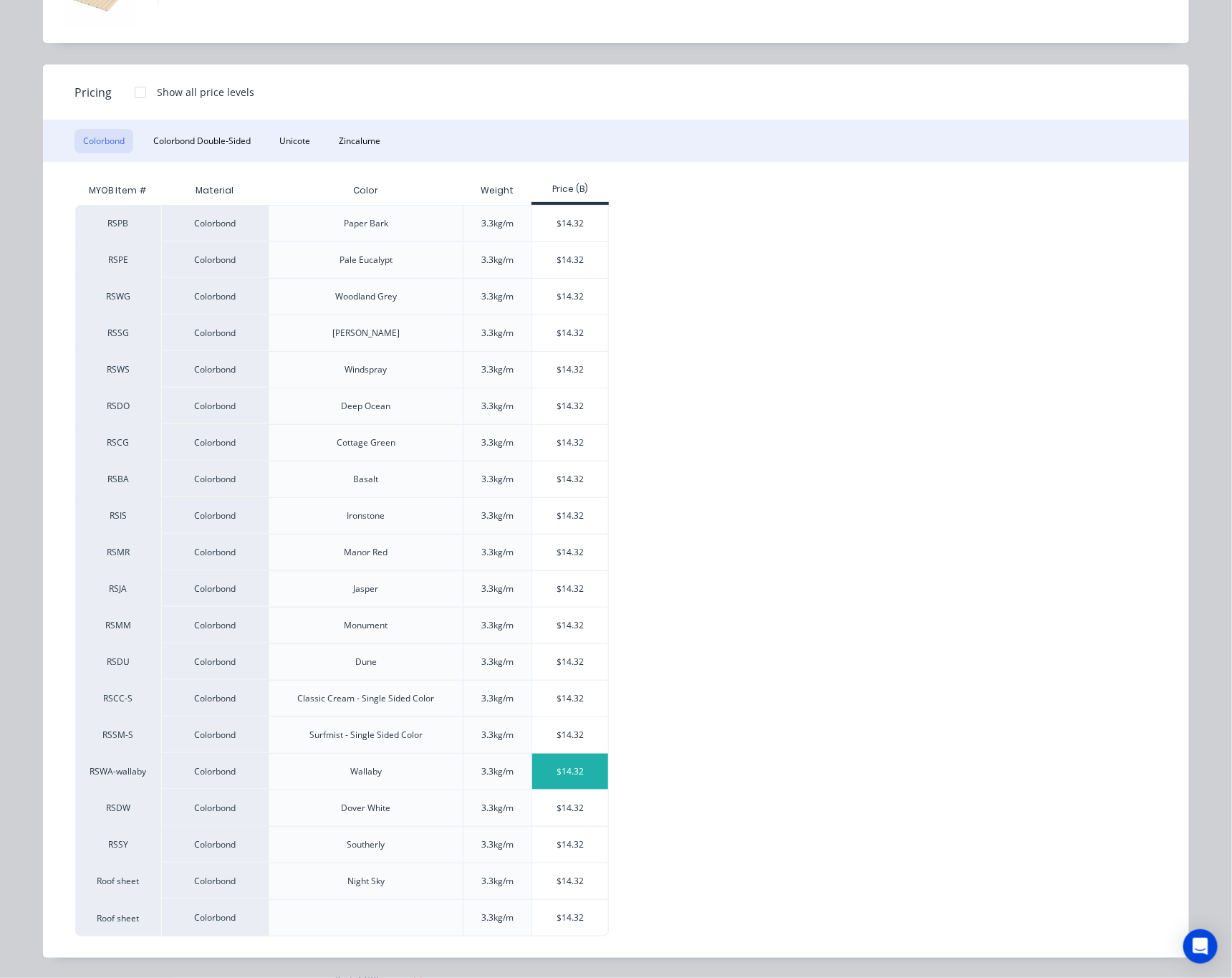
click at [572, 774] on div "$14.32" at bounding box center [570, 771] width 77 height 36
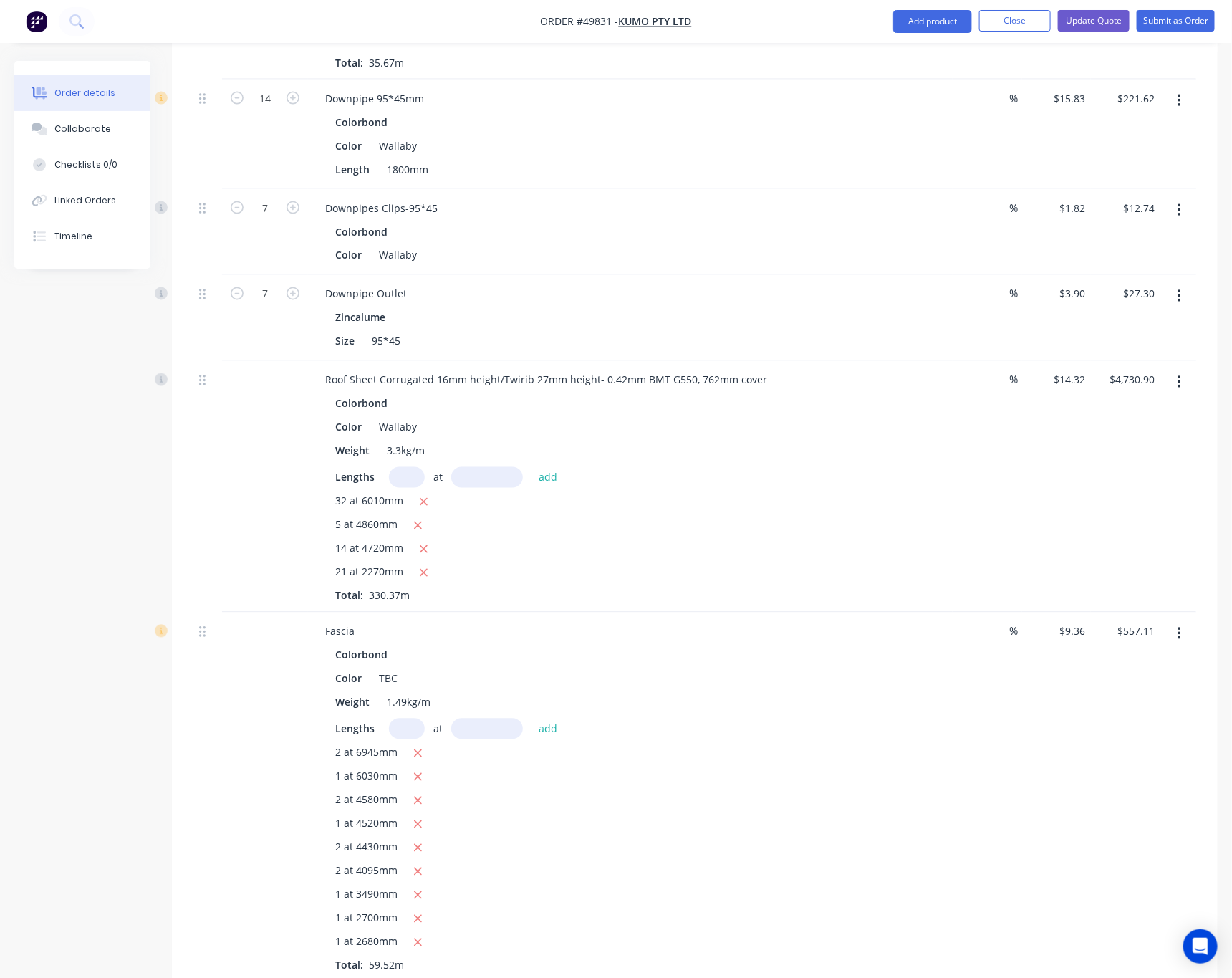
scroll to position [1075, 0]
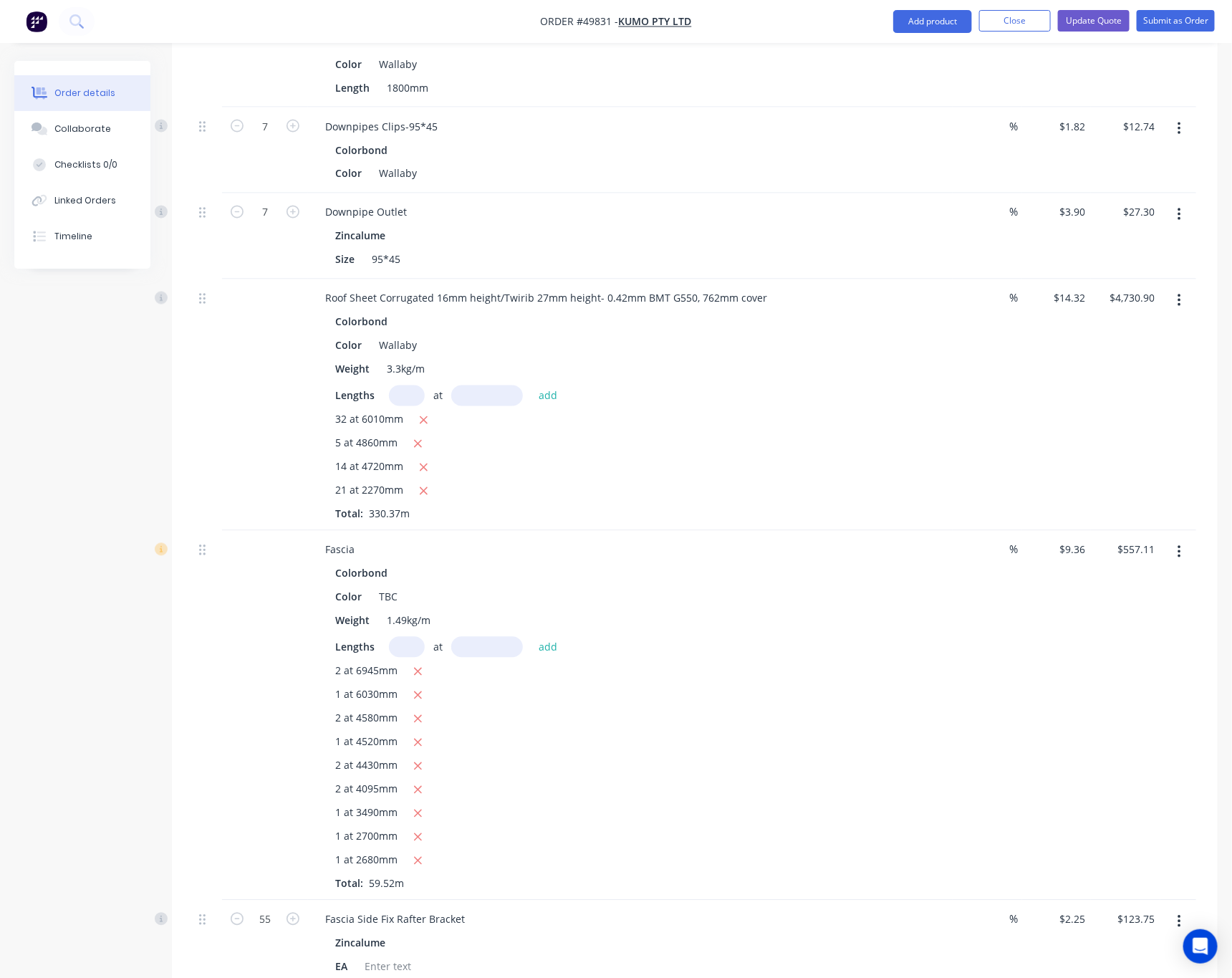
click at [1178, 544] on icon "button" at bounding box center [1180, 552] width 4 height 16
click at [1172, 579] on div "Edit" at bounding box center [1128, 590] width 110 height 21
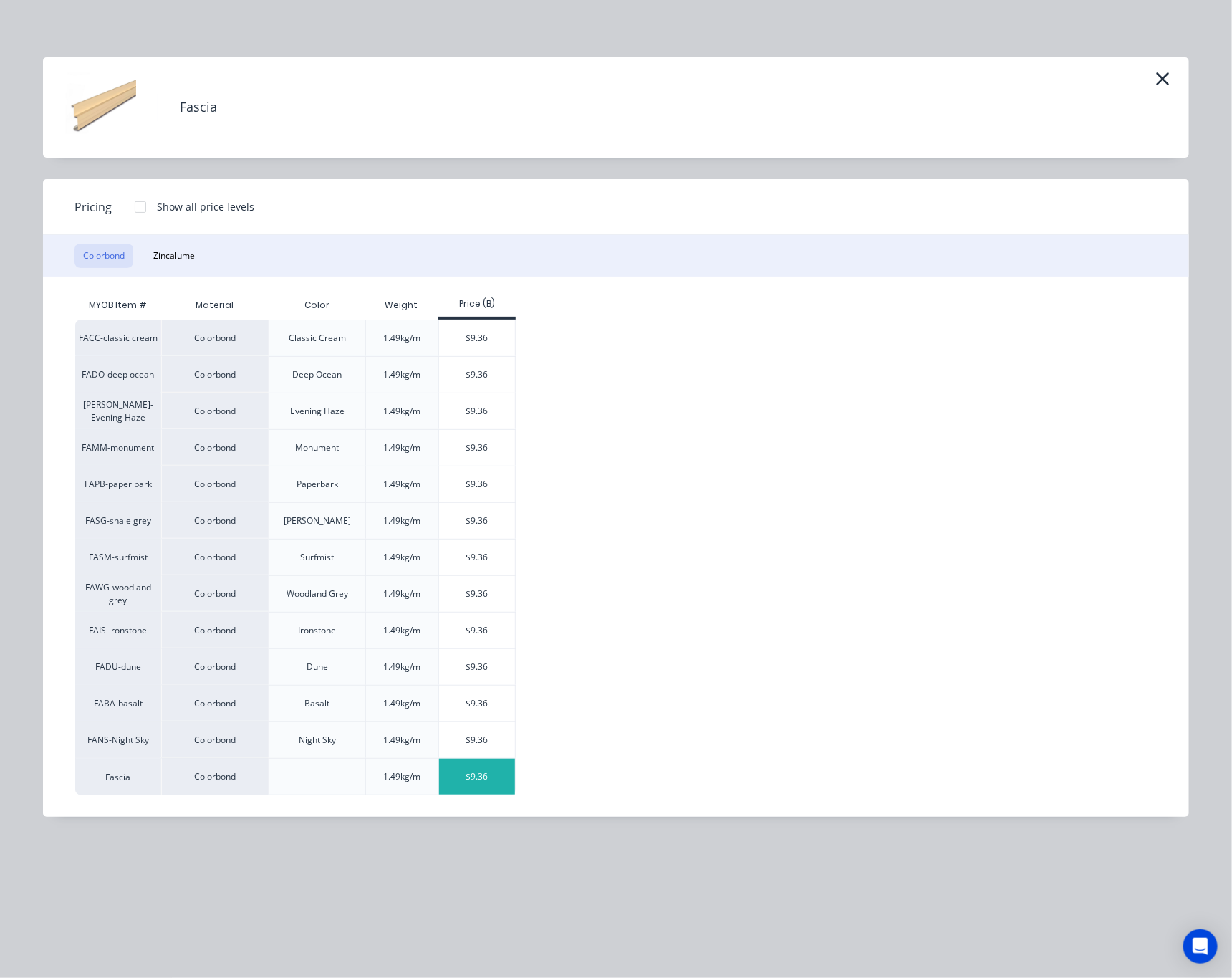
click at [476, 778] on div "$9.36" at bounding box center [477, 776] width 77 height 36
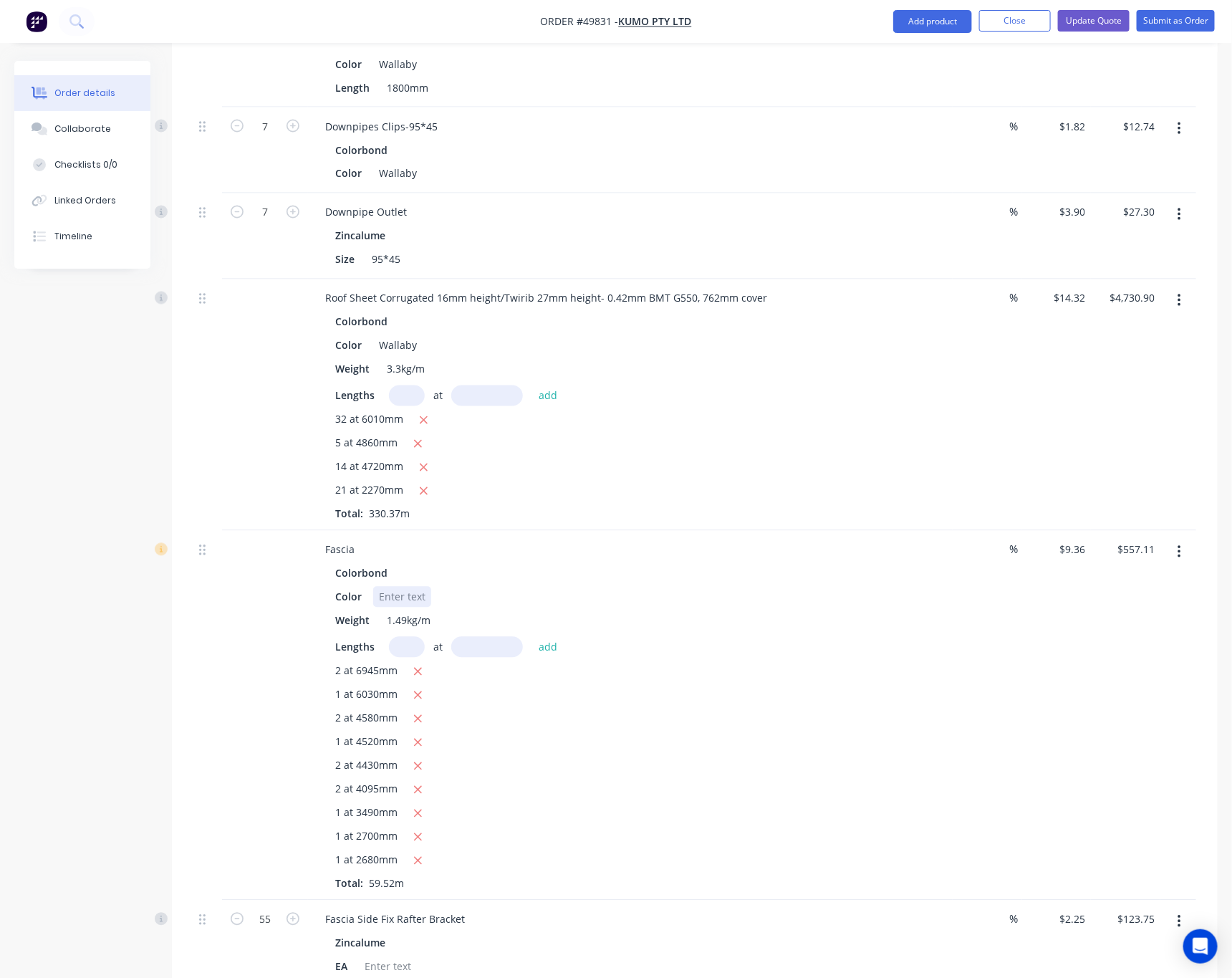
click at [409, 586] on div at bounding box center [402, 597] width 58 height 21
click at [462, 586] on div "Color Wallaby" at bounding box center [628, 597] width 596 height 21
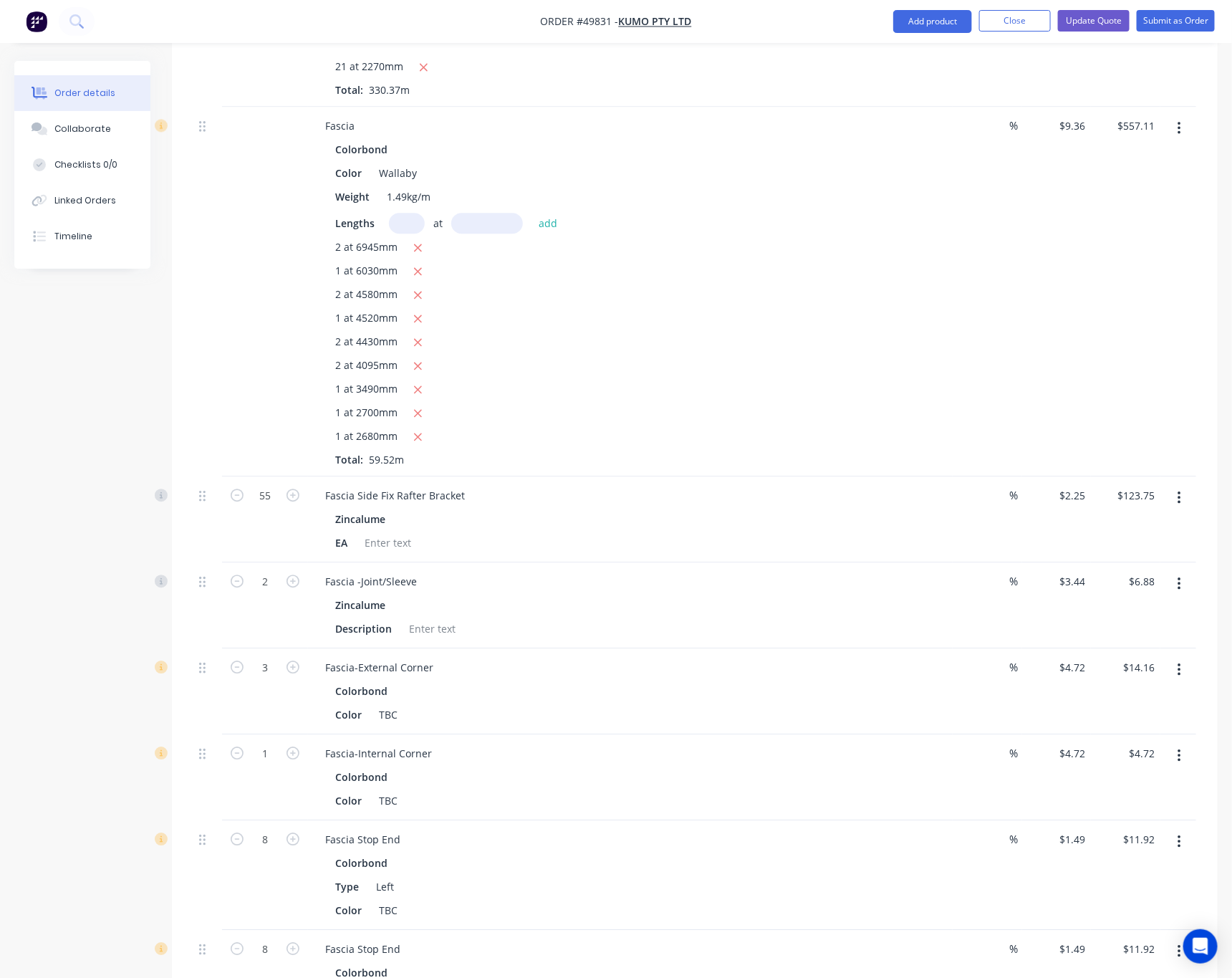
scroll to position [1611, 0]
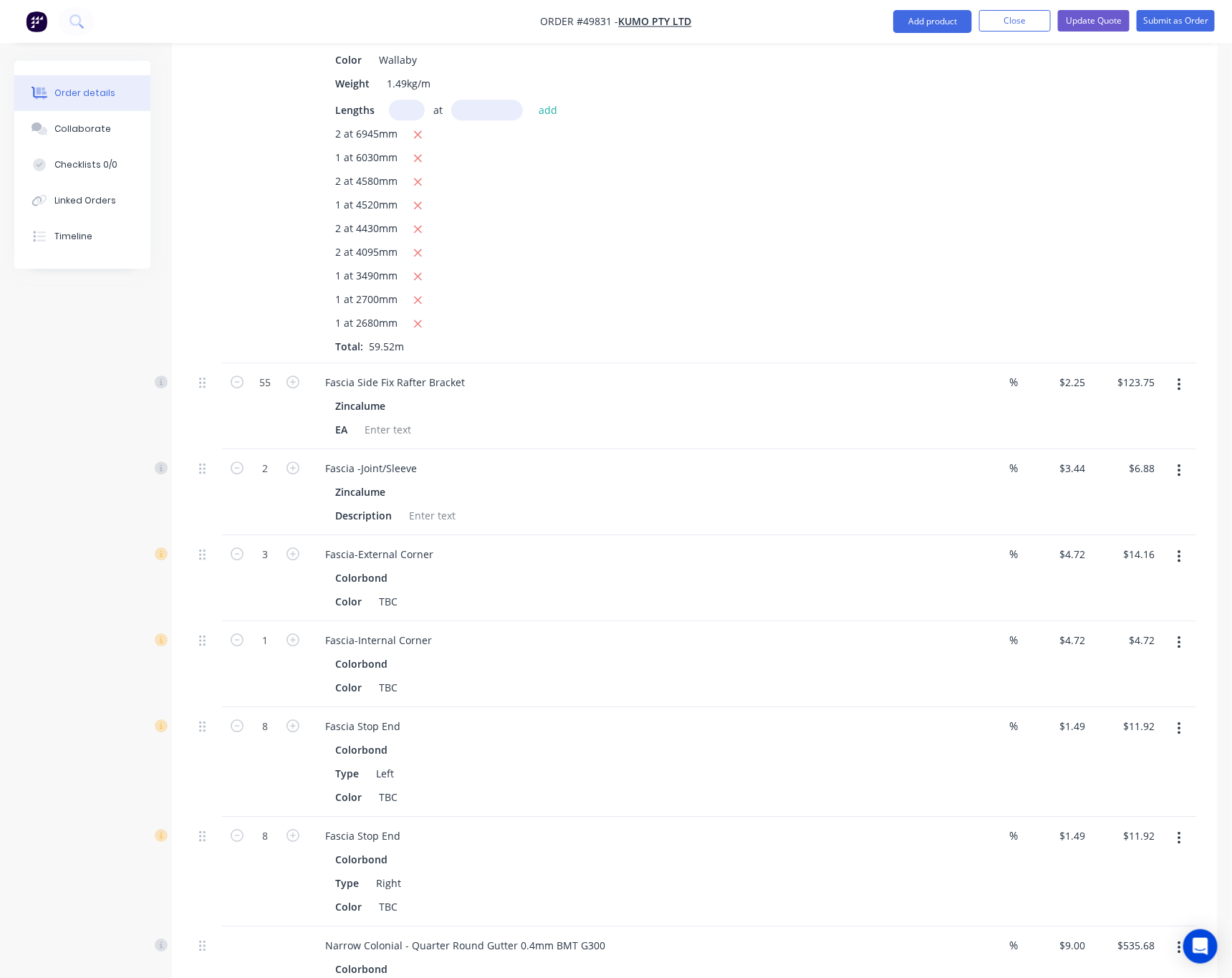
click at [1182, 544] on button "button" at bounding box center [1180, 556] width 33 height 26
click at [1127, 584] on div "Edit" at bounding box center [1128, 594] width 110 height 21
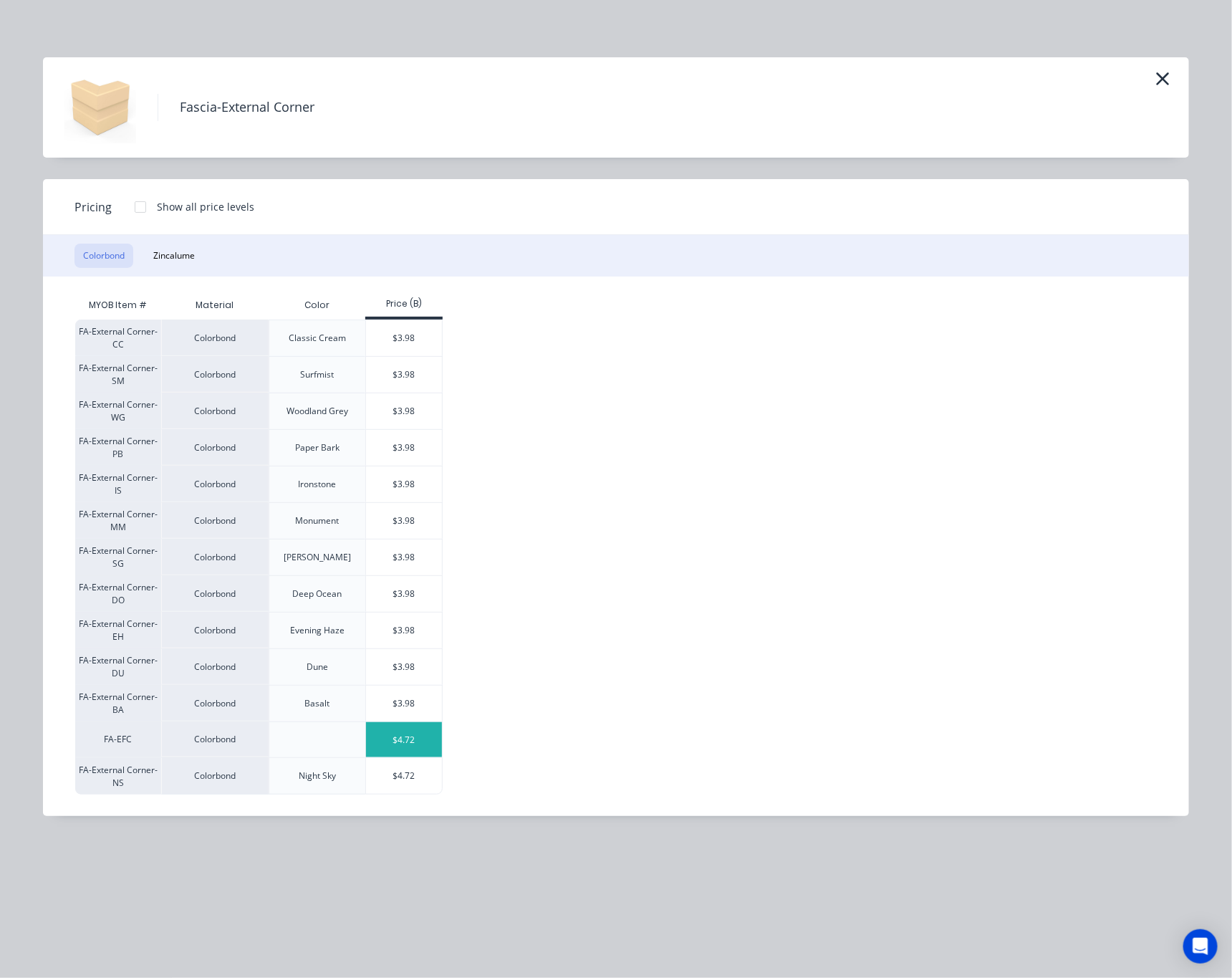
click at [409, 743] on div "$4.72" at bounding box center [404, 739] width 77 height 35
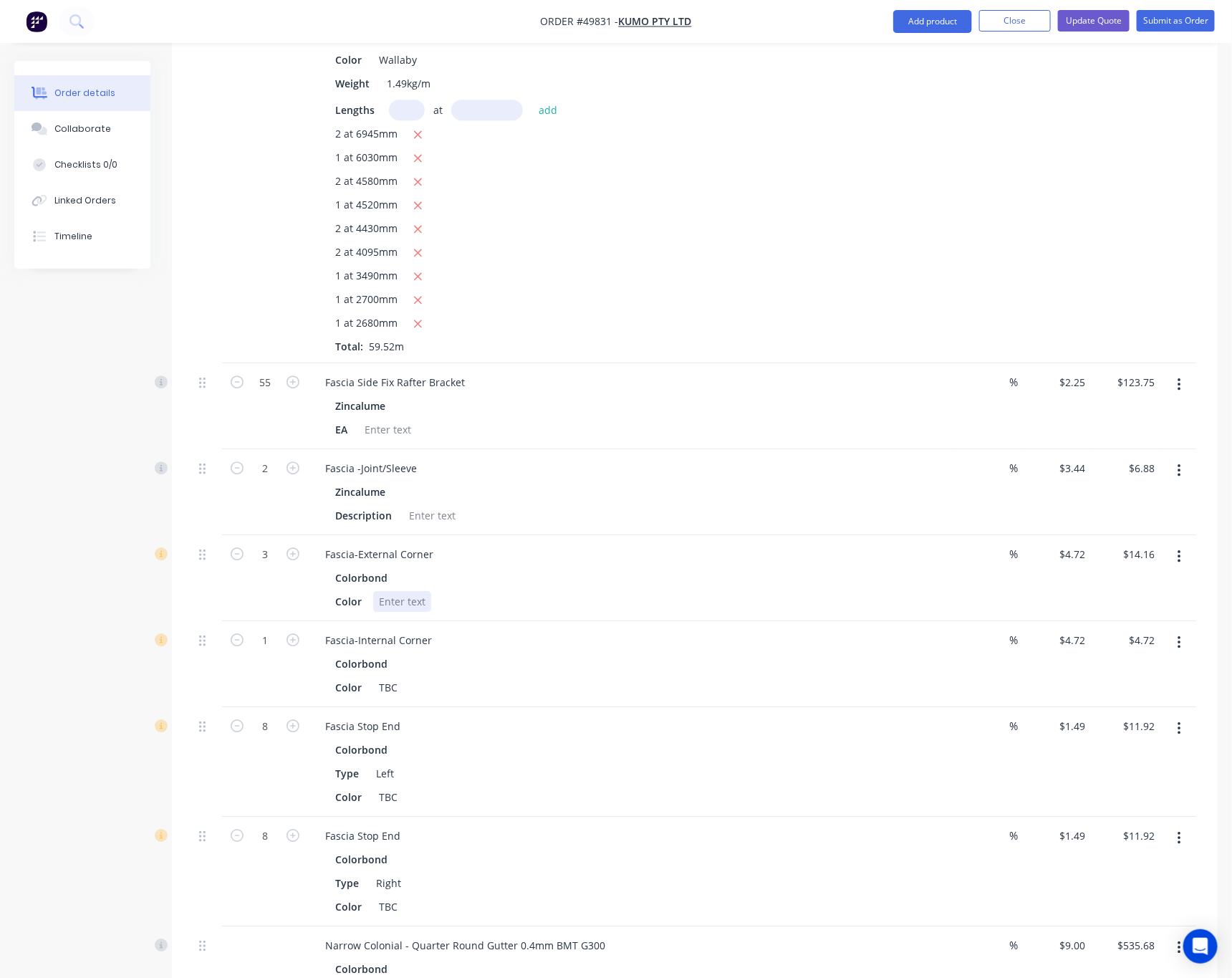
click at [398, 591] on div at bounding box center [402, 602] width 58 height 21
click at [499, 567] on div "Colorbond" at bounding box center [630, 578] width 591 height 21
drag, startPoint x: 419, startPoint y: 567, endPoint x: 376, endPoint y: 575, distance: 43.7
click at [376, 591] on div "Color Wallaby" at bounding box center [628, 602] width 596 height 21
copy div "Wallaby"
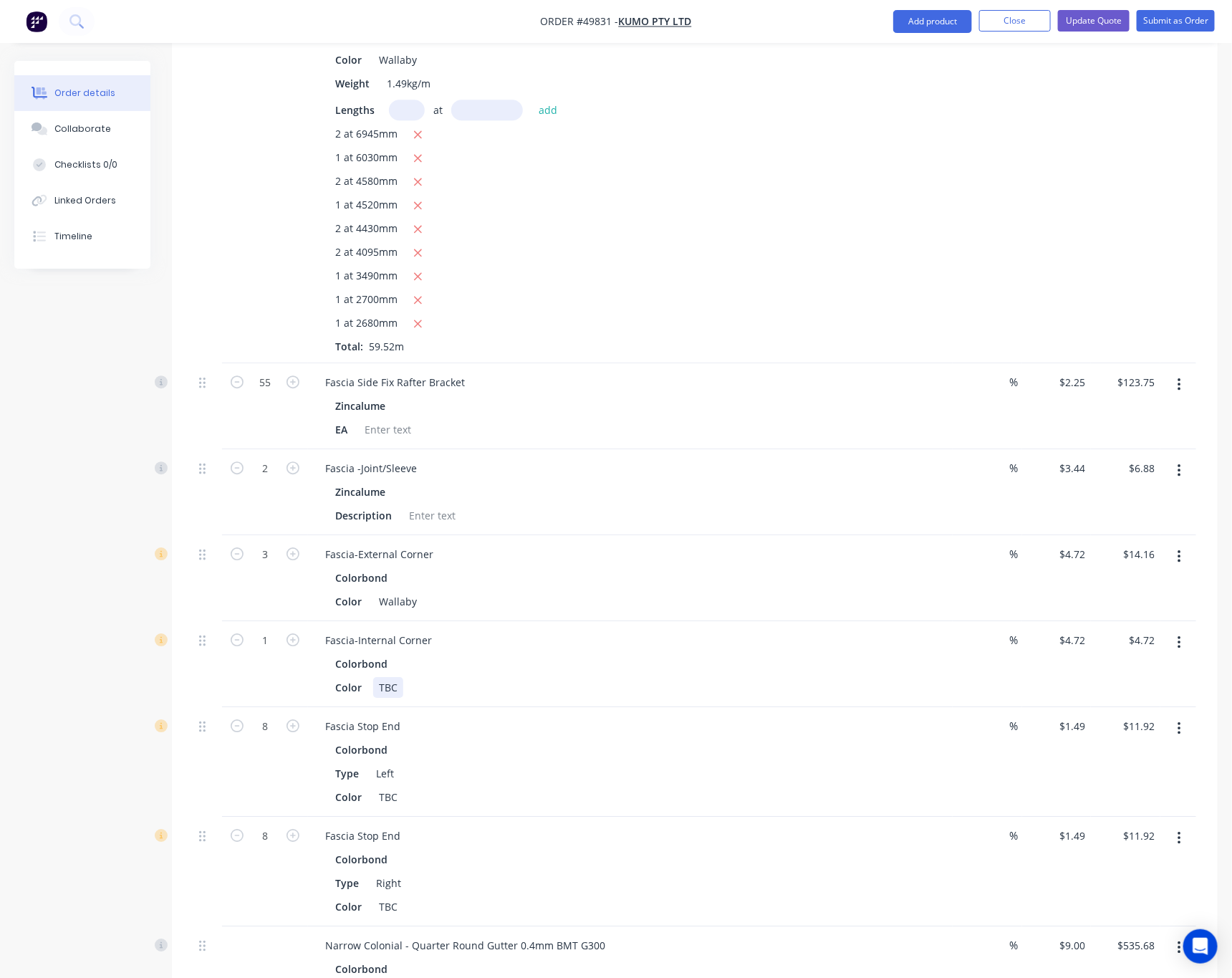
click at [394, 677] on div "TBC" at bounding box center [388, 687] width 30 height 21
paste div
drag, startPoint x: 394, startPoint y: 650, endPoint x: 369, endPoint y: 653, distance: 25.2
click at [369, 677] on div "Color TBCWallaby" at bounding box center [628, 687] width 596 height 21
click at [517, 629] on div "Fascia-Internal Corner" at bounding box center [630, 640] width 633 height 21
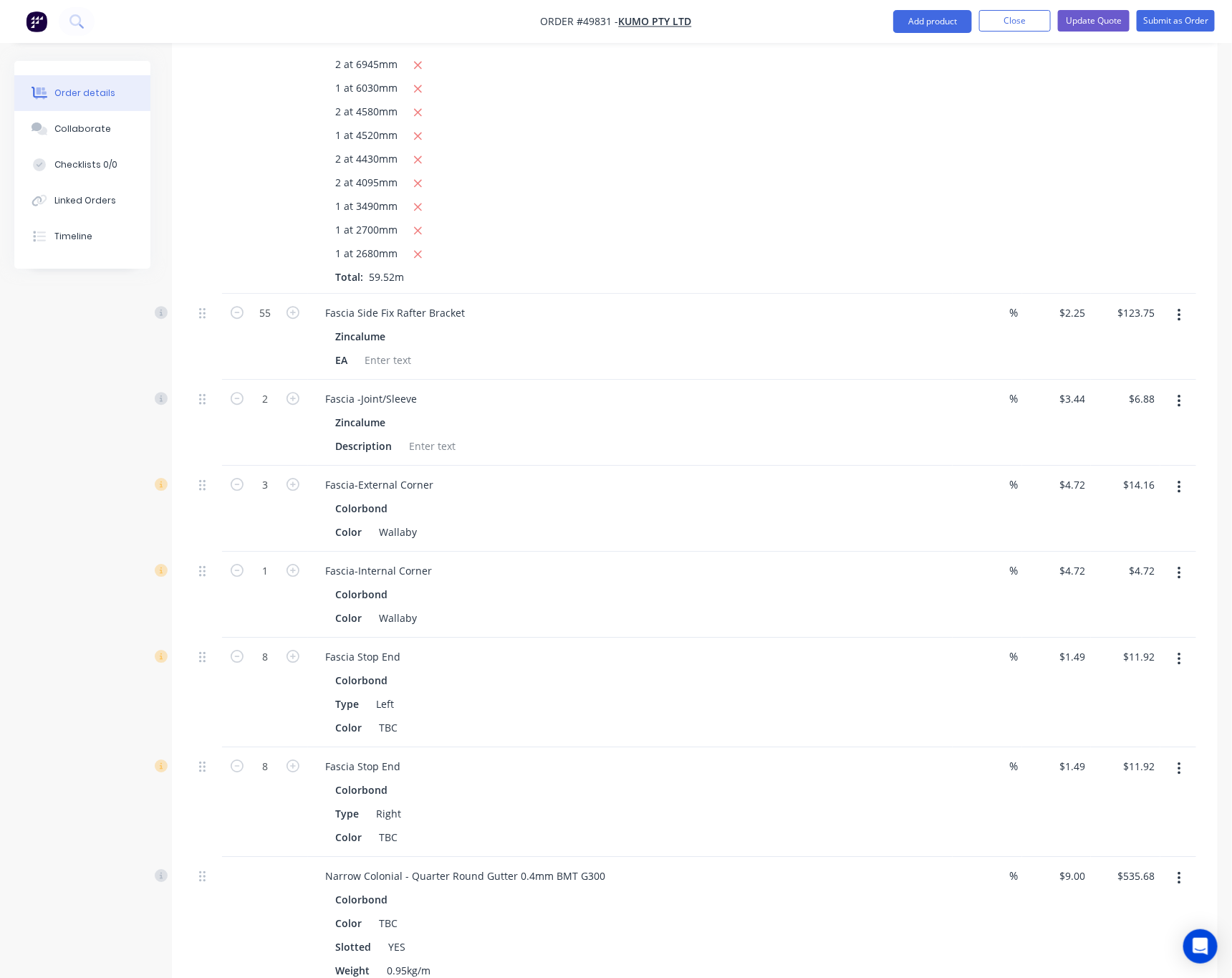
scroll to position [1719, 0]
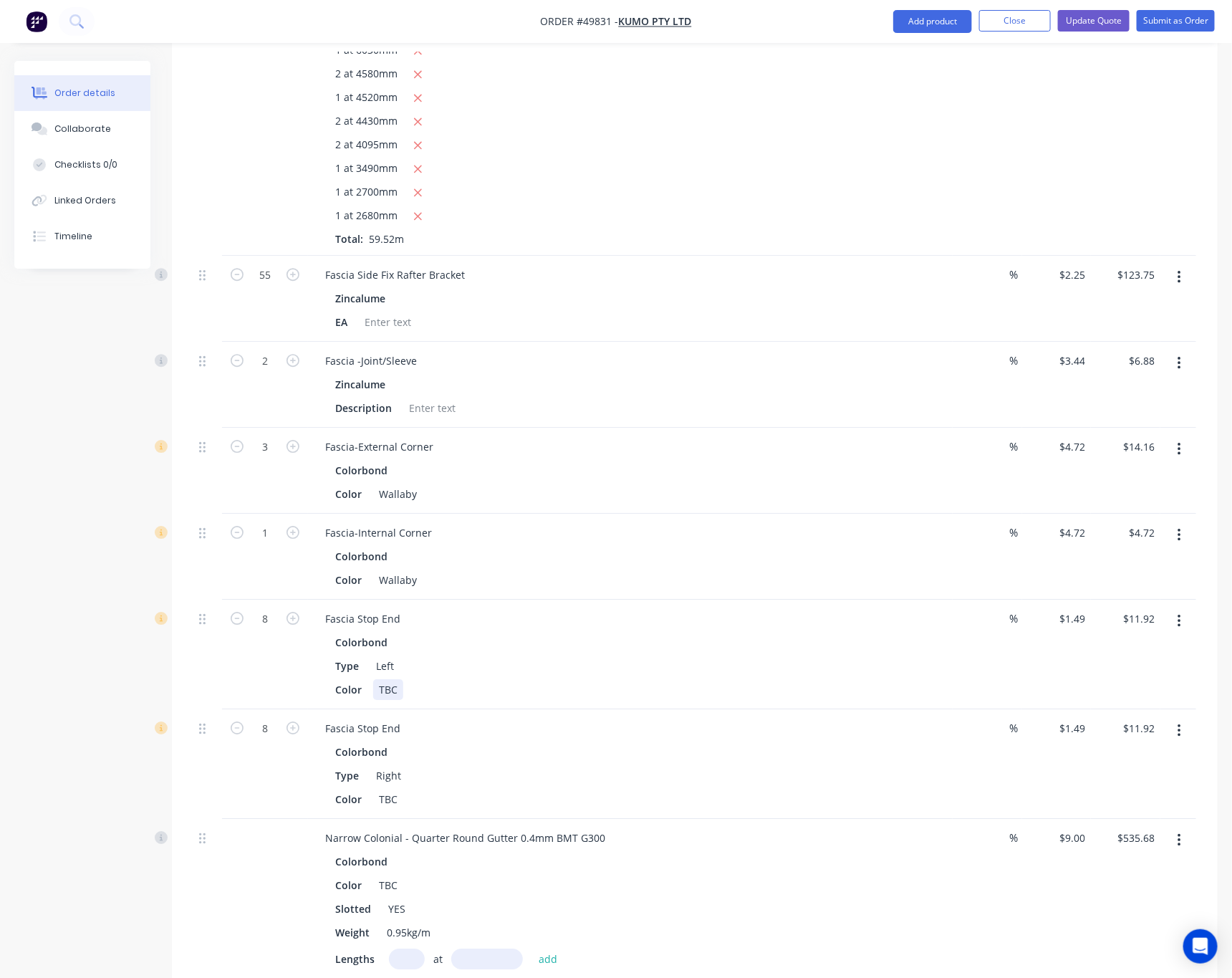
click at [393, 679] on div "TBC" at bounding box center [388, 690] width 30 height 21
drag, startPoint x: 394, startPoint y: 654, endPoint x: 351, endPoint y: 659, distance: 43.3
click at [351, 679] on div "Color TBC" at bounding box center [628, 690] width 596 height 21
paste div
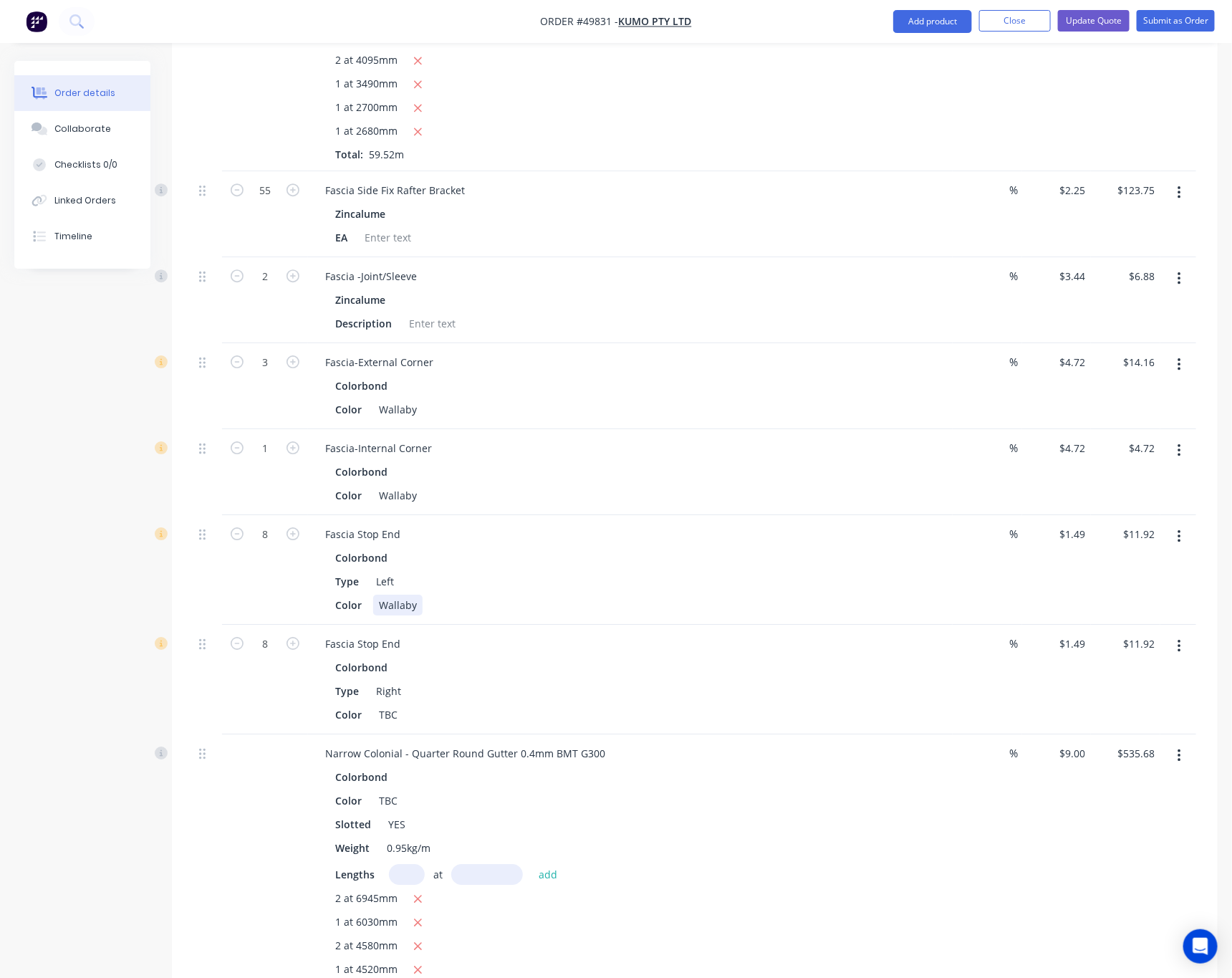
scroll to position [1934, 0]
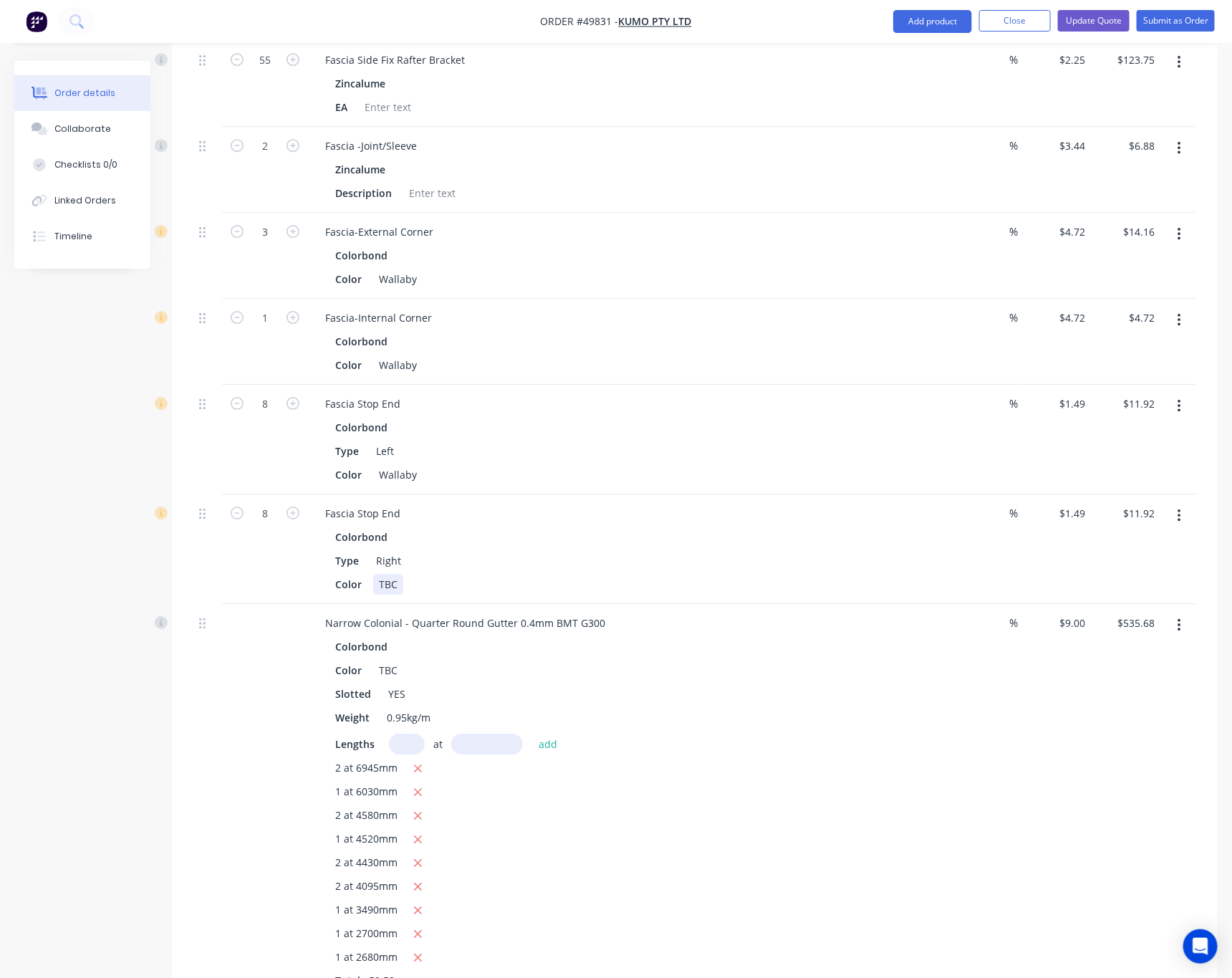
click at [390, 574] on div "TBC" at bounding box center [388, 584] width 30 height 21
drag, startPoint x: 392, startPoint y: 544, endPoint x: 351, endPoint y: 553, distance: 42.0
click at [351, 574] on div "Color TBC" at bounding box center [628, 584] width 596 height 21
paste div
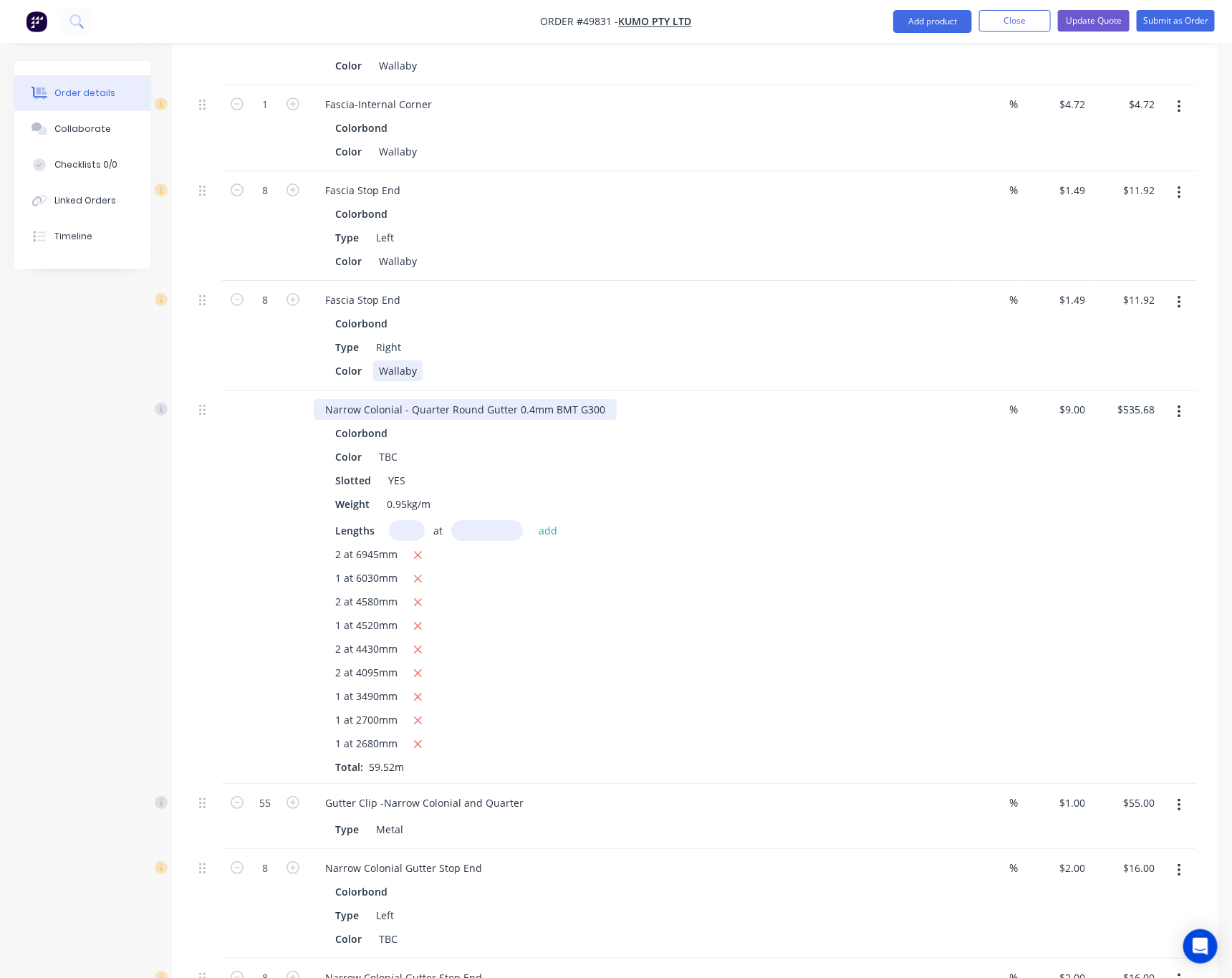
scroll to position [2149, 0]
drag, startPoint x: 408, startPoint y: 374, endPoint x: 478, endPoint y: 365, distance: 70.6
click at [478, 398] on div "Narrow Colonial - Quarter Round Gutter 0.4mm BMT G300" at bounding box center [465, 408] width 303 height 21
click at [384, 445] on div "TBC" at bounding box center [388, 455] width 30 height 21
drag, startPoint x: 392, startPoint y: 415, endPoint x: 360, endPoint y: 423, distance: 33.0
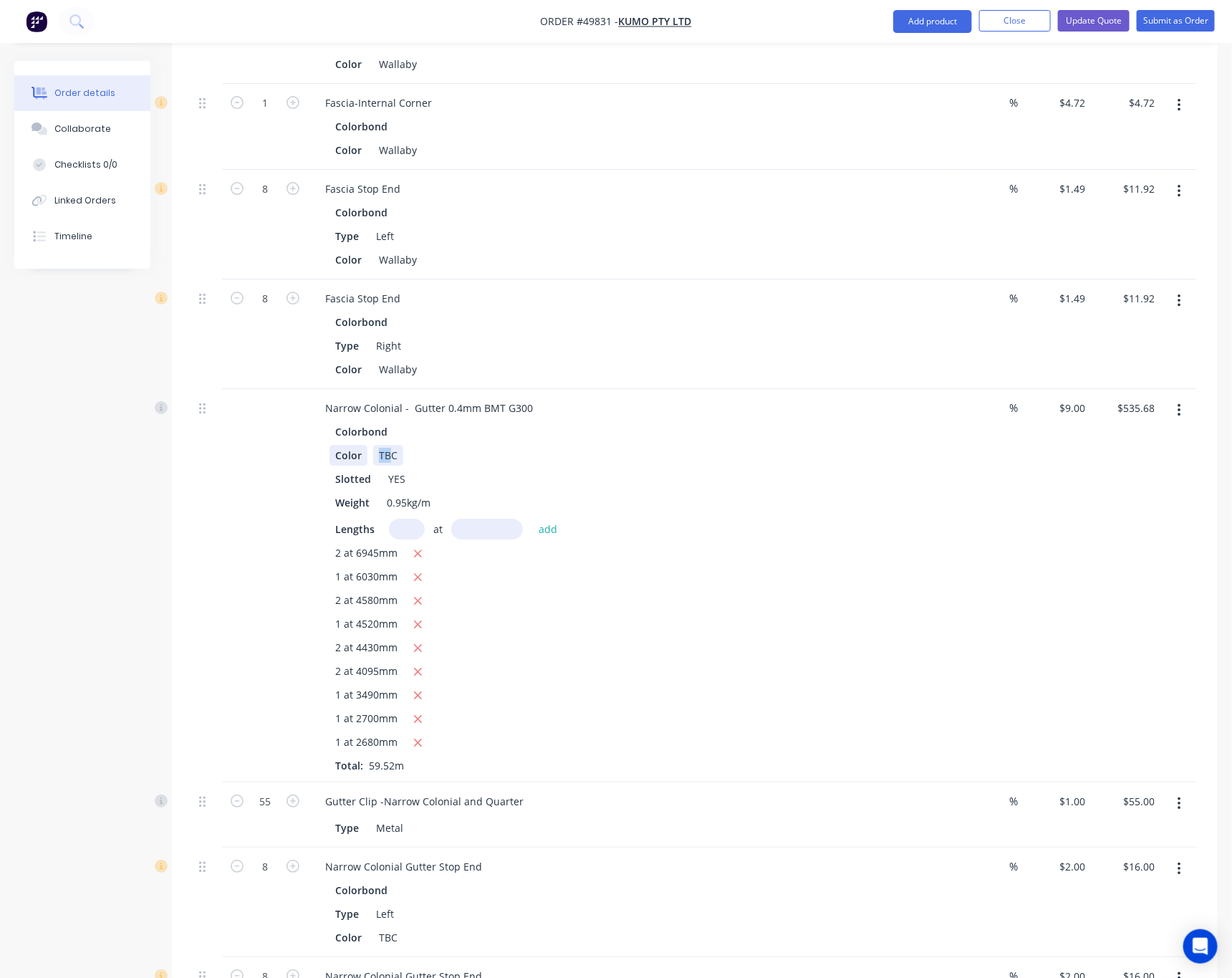
click at [360, 445] on div "Color TBC" at bounding box center [628, 455] width 596 height 21
drag, startPoint x: 400, startPoint y: 422, endPoint x: 369, endPoint y: 426, distance: 31.3
click at [369, 445] on div "Color TBC" at bounding box center [628, 455] width 596 height 21
paste div
click at [710, 592] on div "2 at 4580mm" at bounding box center [630, 601] width 591 height 18
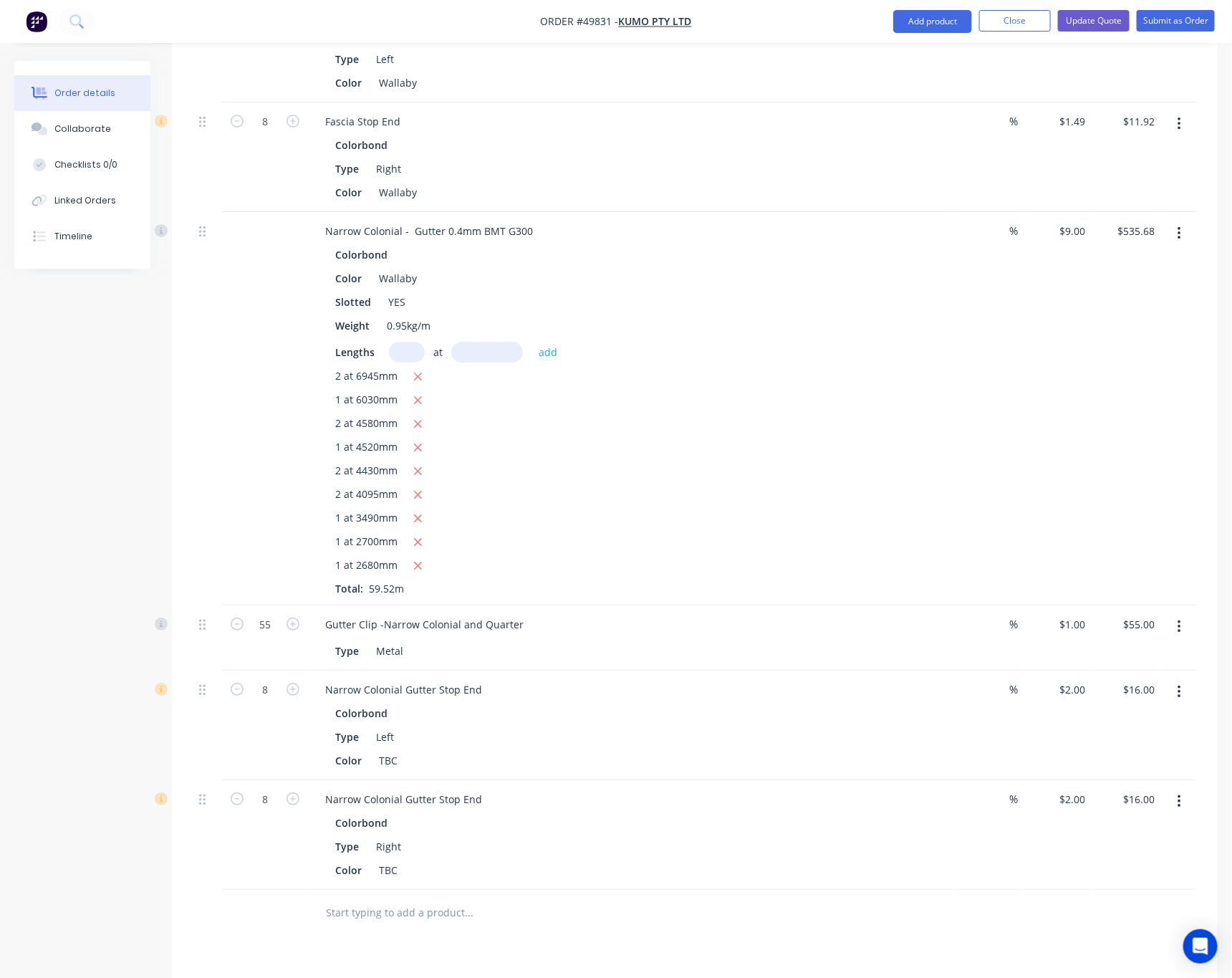
scroll to position [2363, 0]
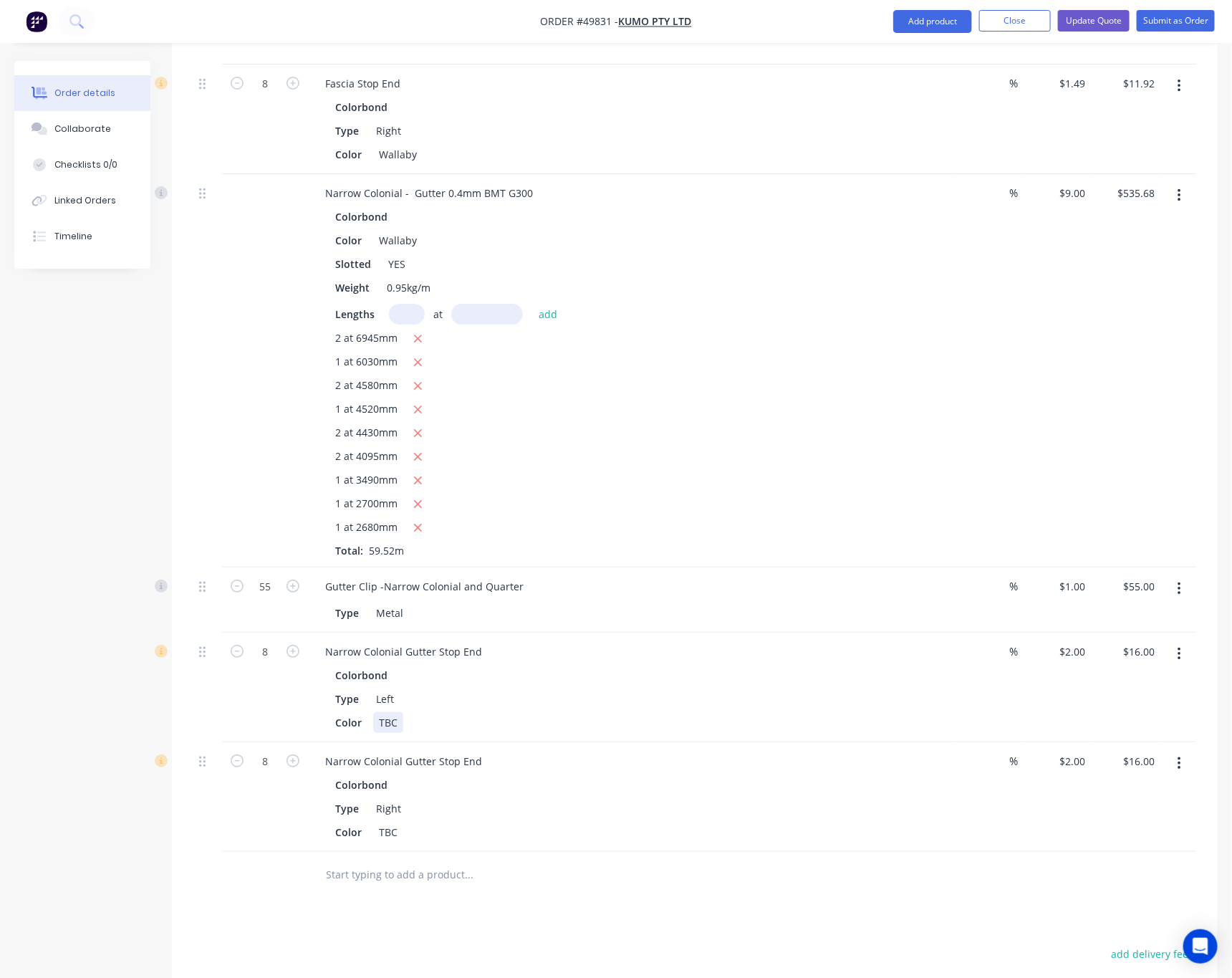
click at [405, 712] on div "Color TBC" at bounding box center [628, 722] width 596 height 21
drag, startPoint x: 398, startPoint y: 686, endPoint x: 354, endPoint y: 688, distance: 44.0
click at [354, 712] on div "Color TBC" at bounding box center [628, 722] width 596 height 21
paste div
click at [393, 822] on div "TBC" at bounding box center [388, 832] width 30 height 21
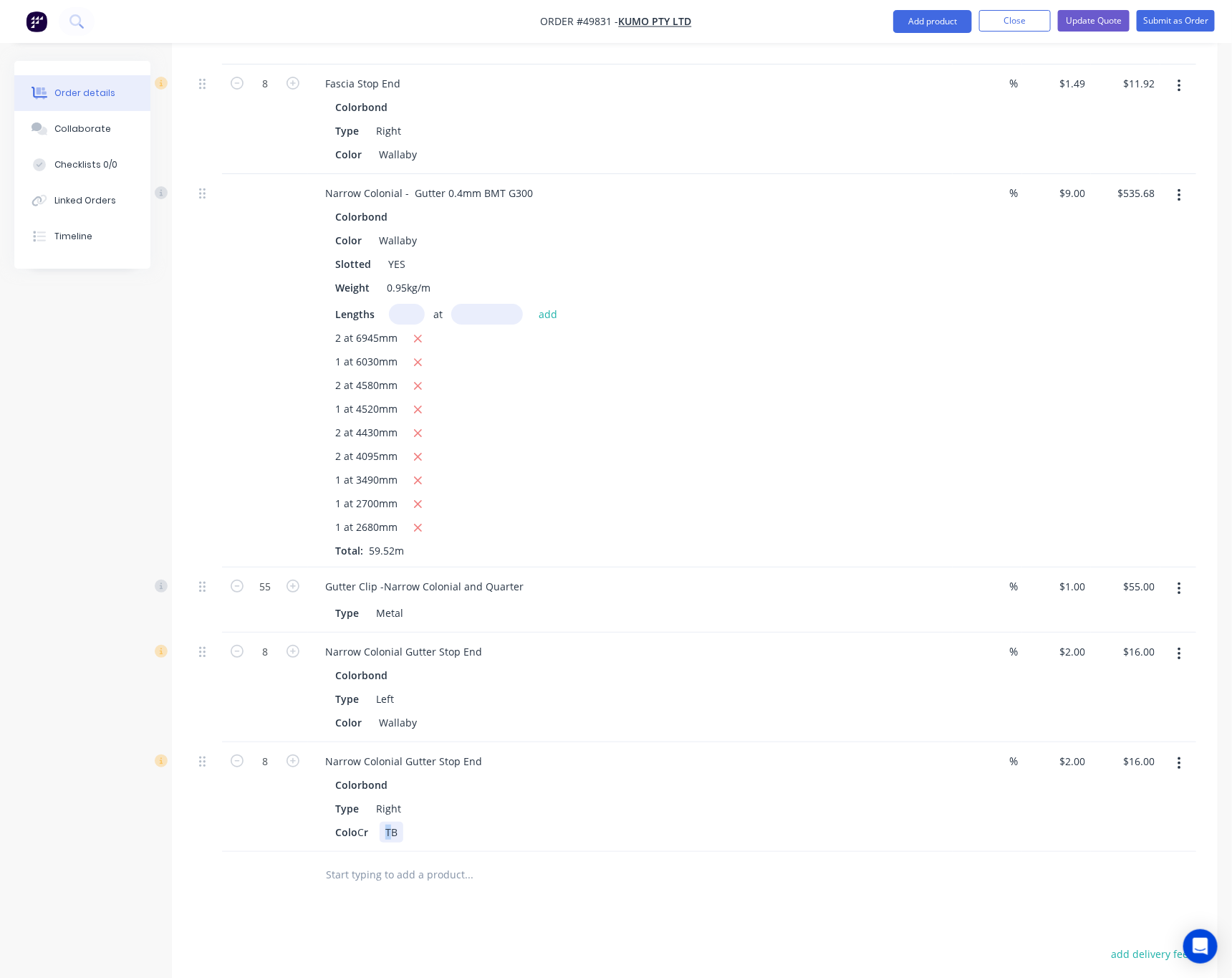
click at [391, 822] on div "TB" at bounding box center [392, 832] width 24 height 21
click at [398, 822] on div "TB" at bounding box center [392, 832] width 24 height 21
click at [360, 822] on div "ColoCr" at bounding box center [352, 832] width 44 height 21
click at [405, 822] on div "Color TB" at bounding box center [628, 832] width 596 height 21
click at [502, 798] on div "Type Right" at bounding box center [628, 808] width 596 height 21
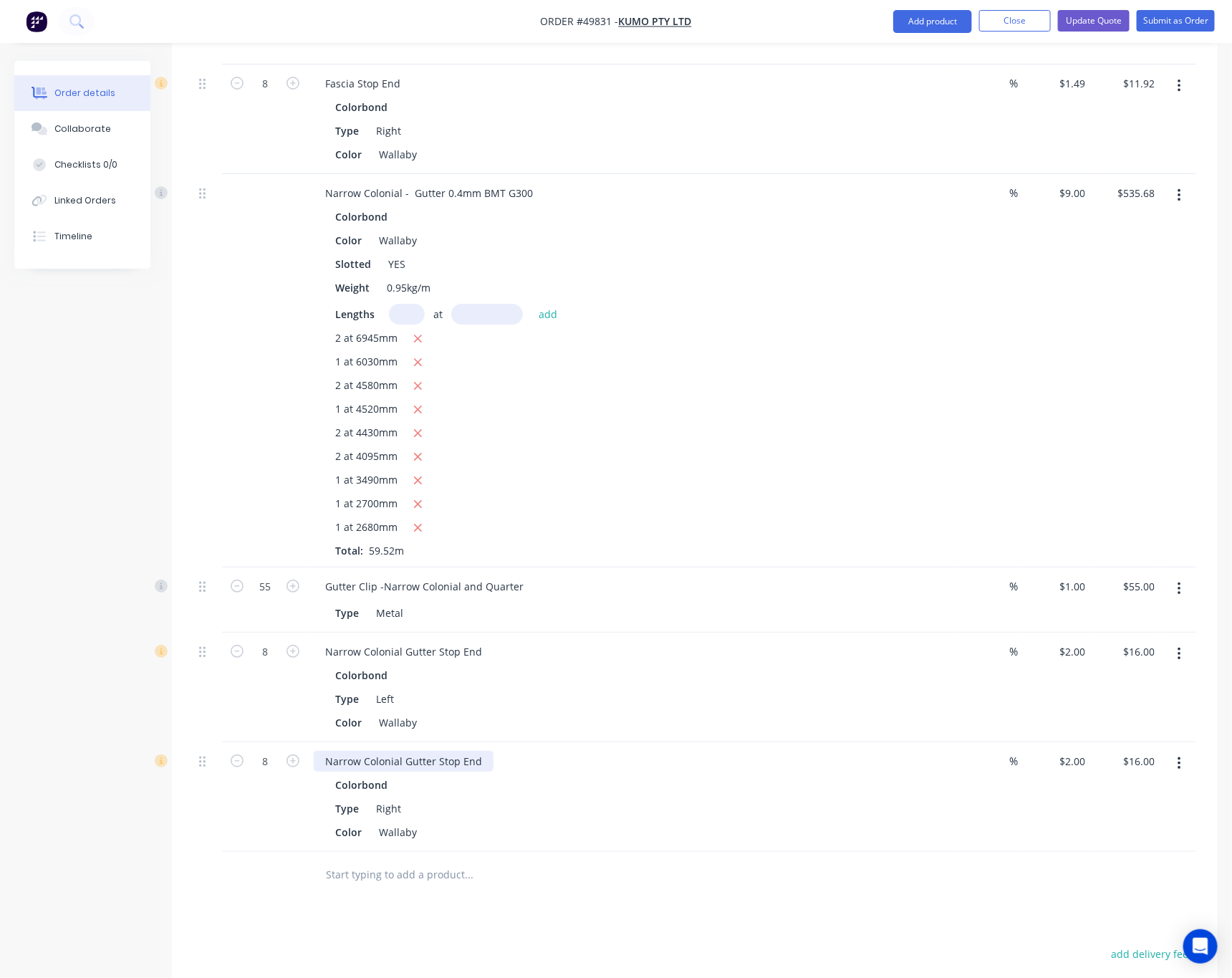
click at [481, 751] on div "Narrow Colonial Gutter Stop End" at bounding box center [404, 761] width 180 height 21
click at [480, 641] on div "Narrow Colonial Gutter Stop End" at bounding box center [404, 651] width 180 height 21
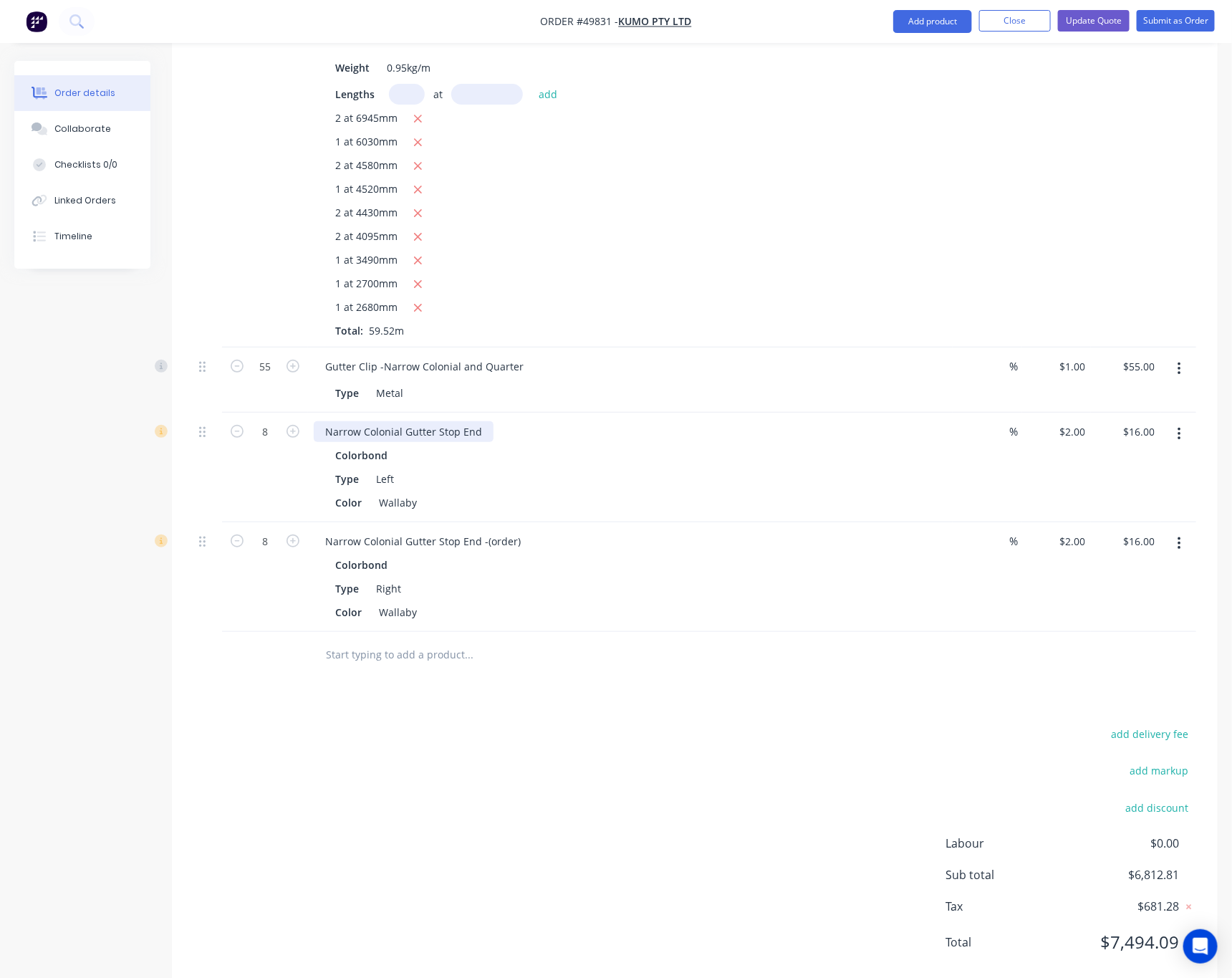
click at [484, 421] on div "Narrow Colonial Gutter Stop End" at bounding box center [404, 431] width 180 height 21
click at [487, 421] on div "Narrow Colonial Gutter Stop End -9order)" at bounding box center [424, 431] width 221 height 21
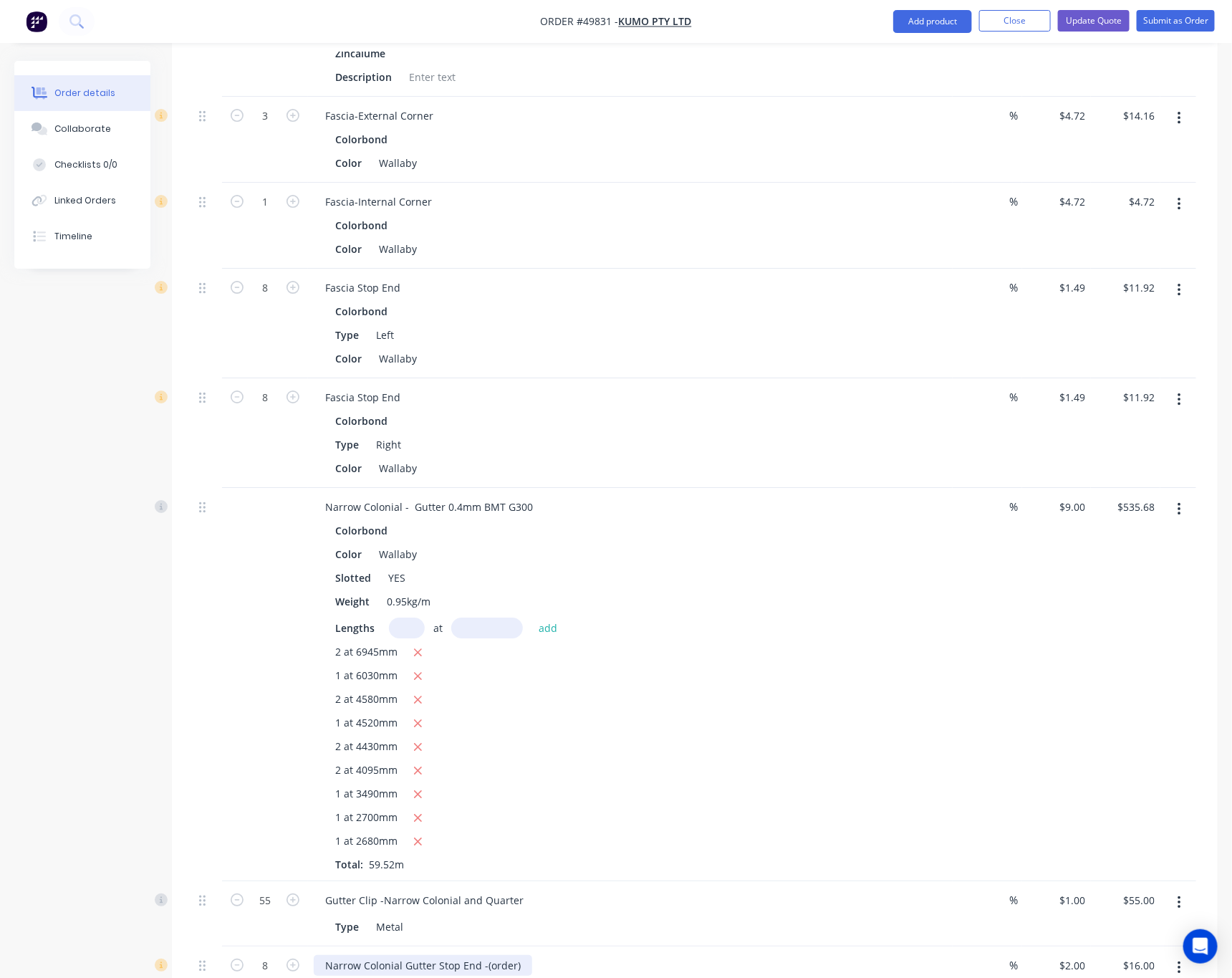
scroll to position [2046, 0]
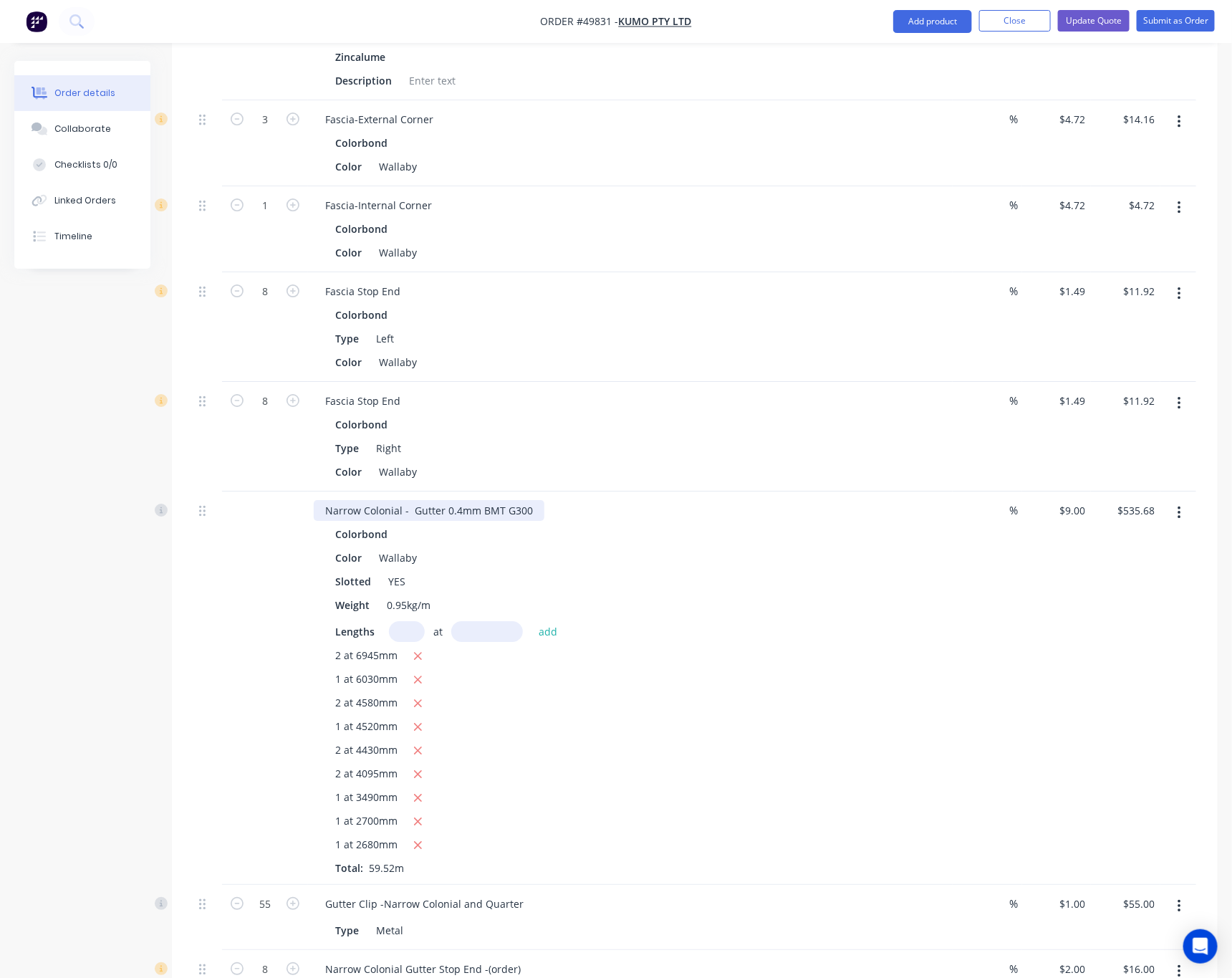
click at [532, 500] on div "Narrow Colonial - Gutter 0.4mm BMT G300" at bounding box center [429, 510] width 231 height 21
click at [527, 500] on div "Narrow Colonial - Gutter 0.4mm BMT G300" at bounding box center [429, 510] width 231 height 21
drag, startPoint x: 1174, startPoint y: 479, endPoint x: 1188, endPoint y: 480, distance: 14.0
click at [1176, 500] on button "button" at bounding box center [1180, 513] width 33 height 26
click at [1112, 540] on div "Edit" at bounding box center [1128, 550] width 110 height 21
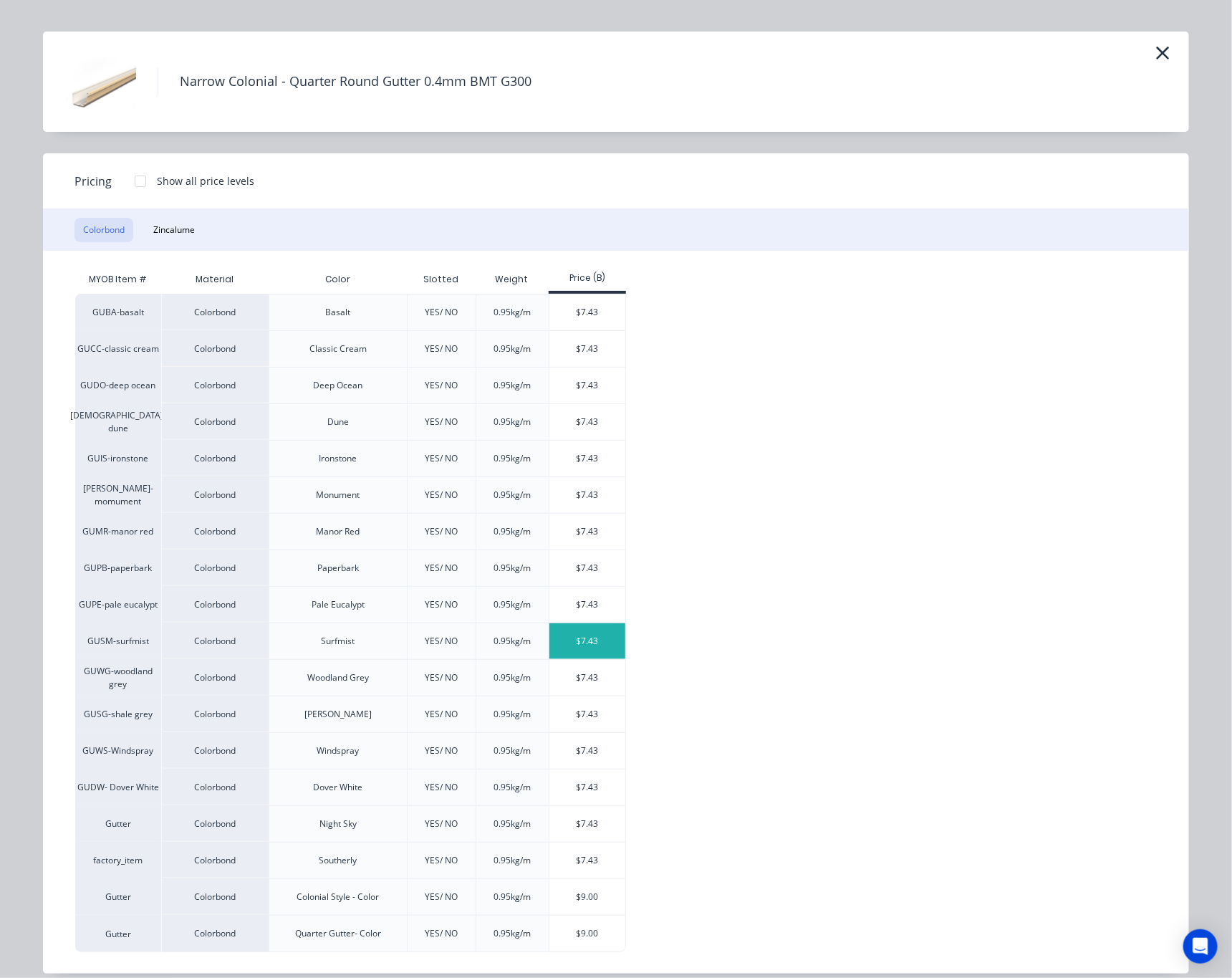
scroll to position [48, 0]
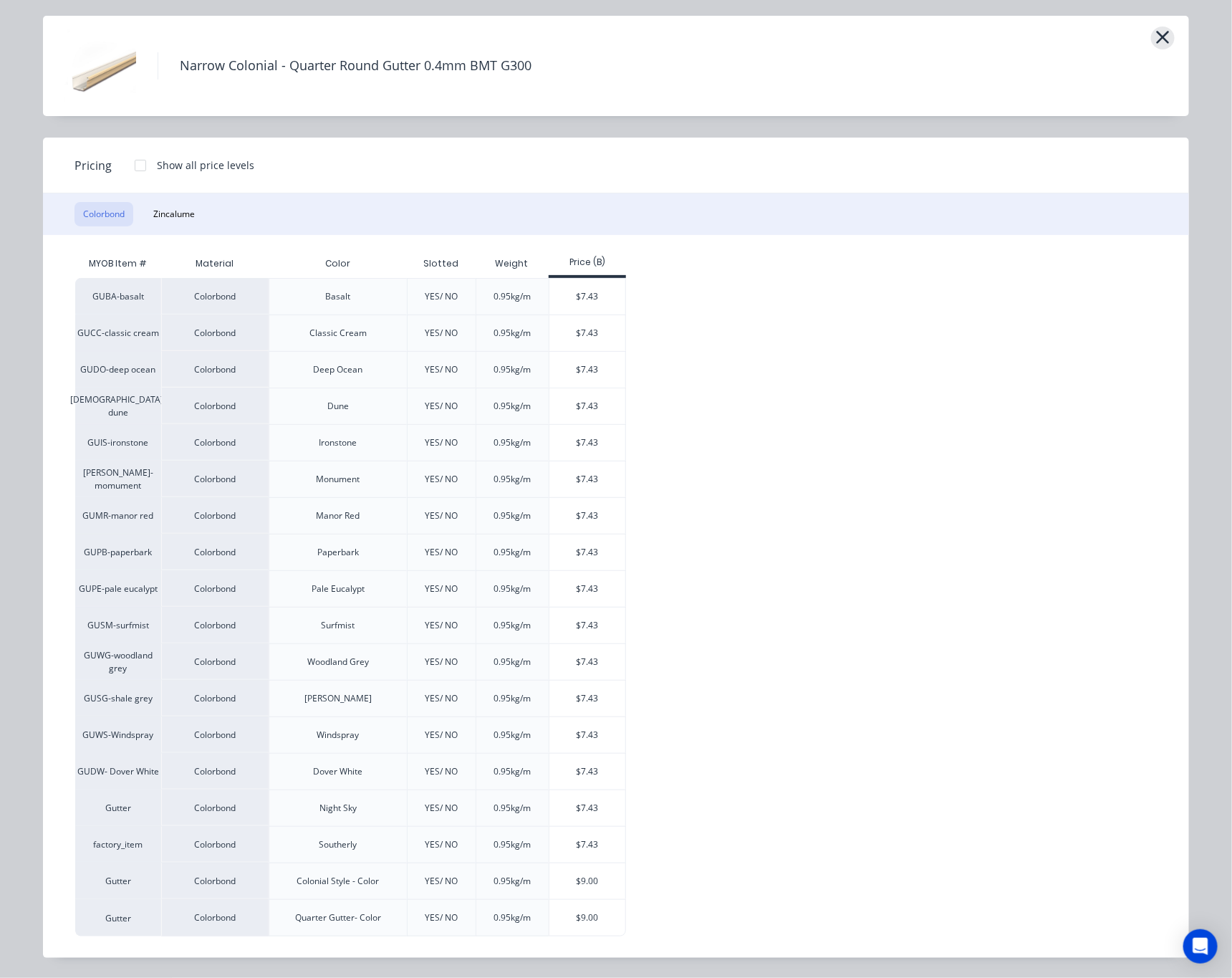
click at [1156, 40] on icon "button" at bounding box center [1163, 36] width 15 height 20
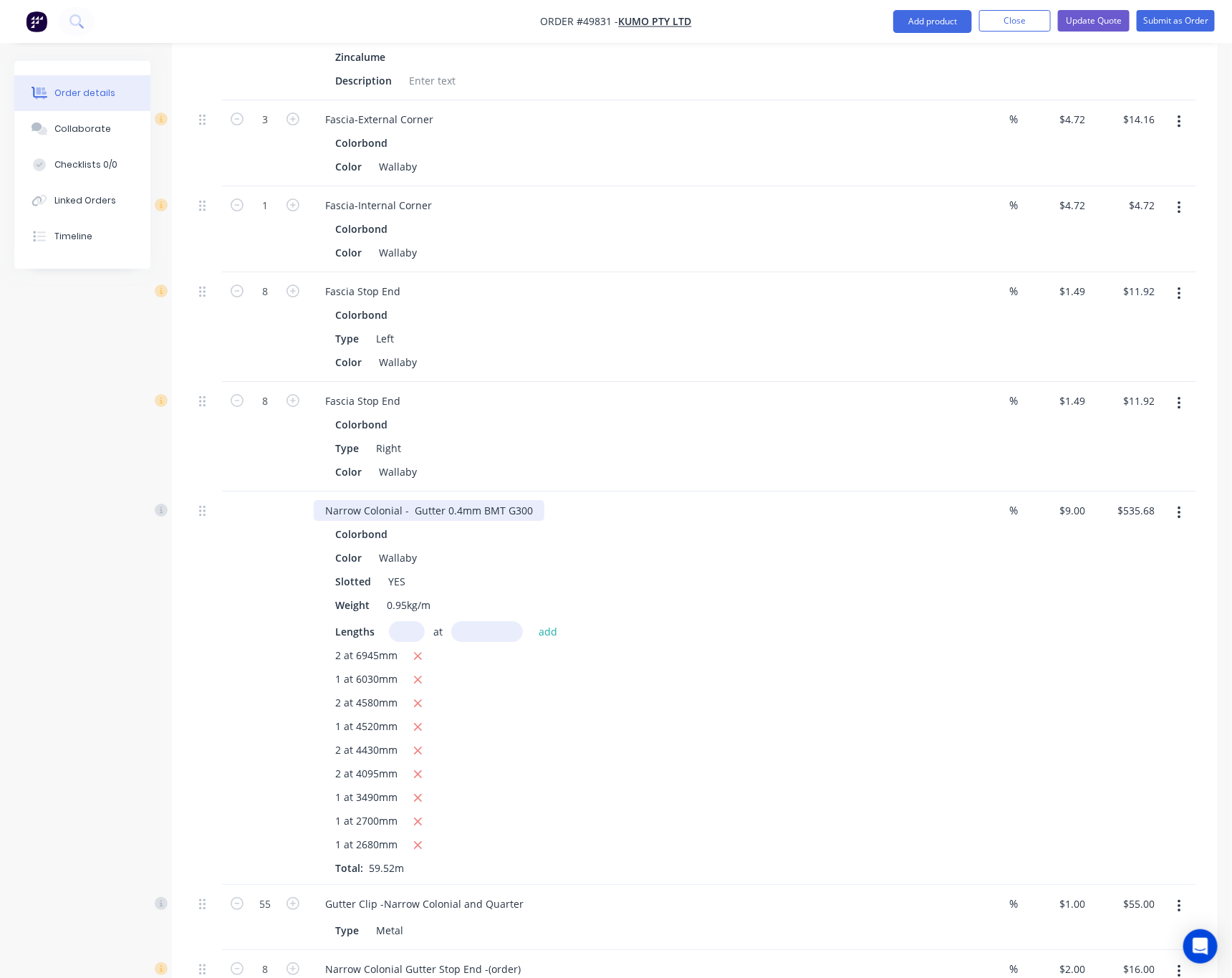
click at [529, 500] on div "Narrow Colonial - Gutter 0.4mm BMT G300" at bounding box center [429, 510] width 231 height 21
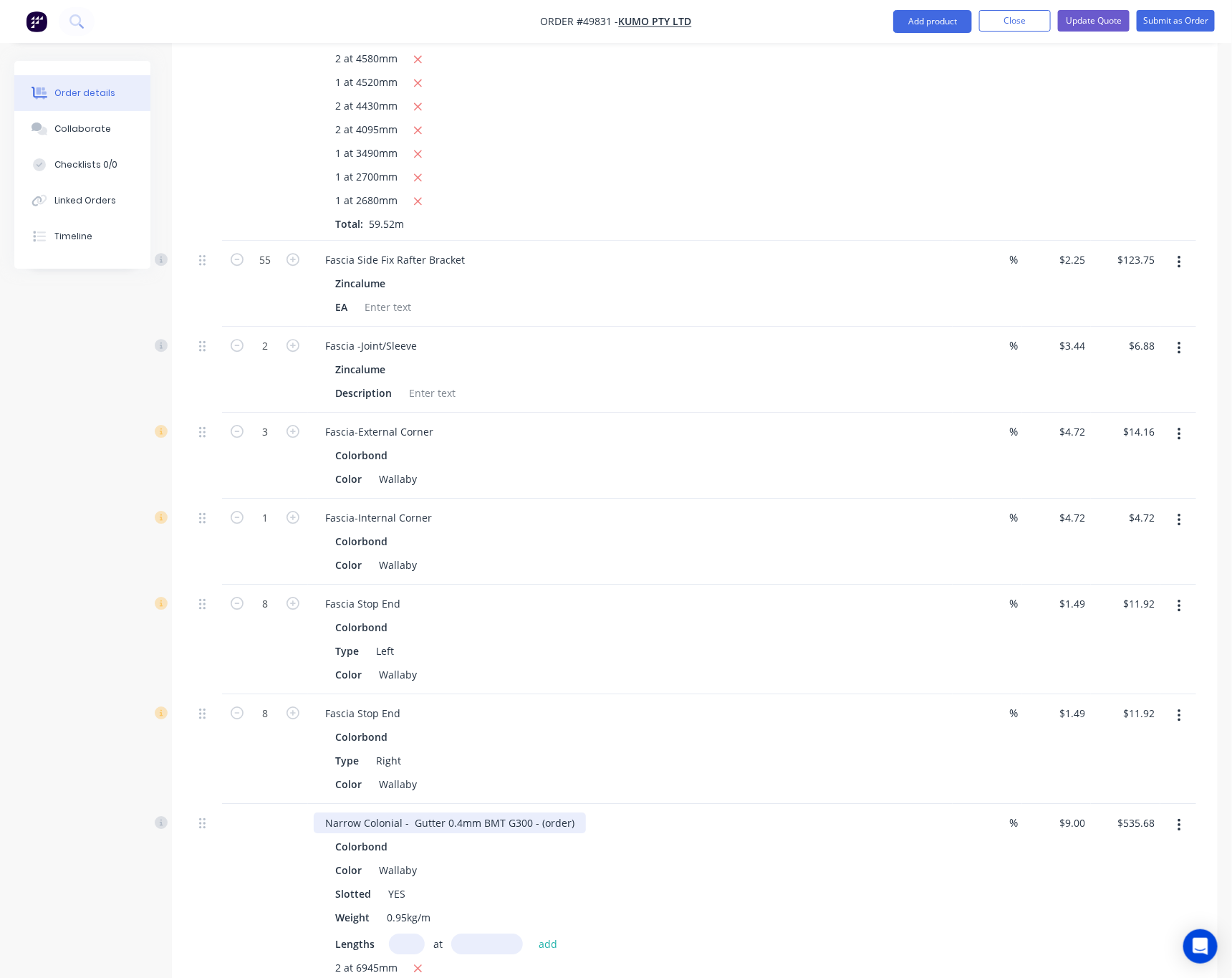
scroll to position [1724, 0]
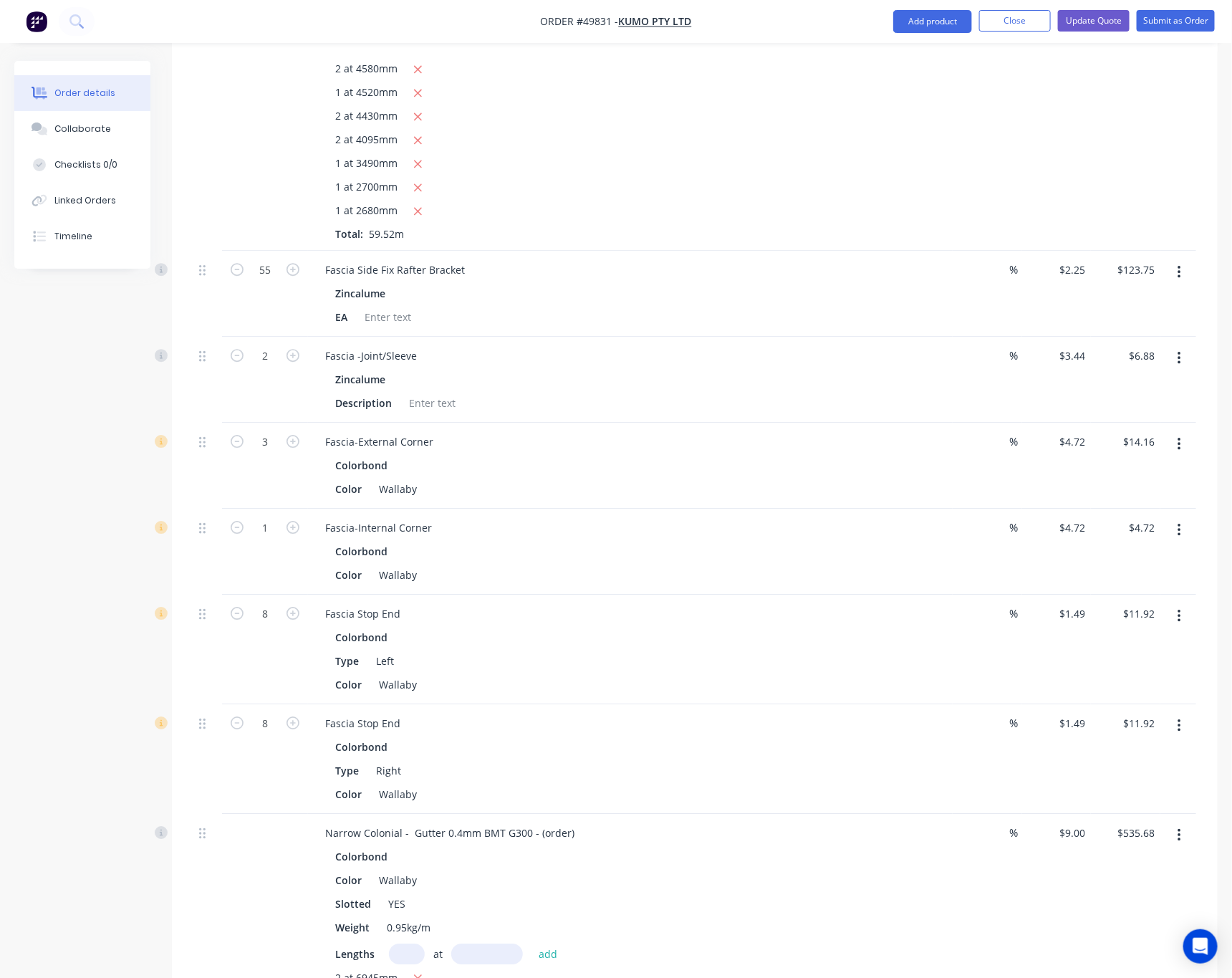
click at [1183, 712] on button "button" at bounding box center [1180, 725] width 33 height 26
click at [1128, 748] on button "Edit" at bounding box center [1129, 762] width 136 height 29
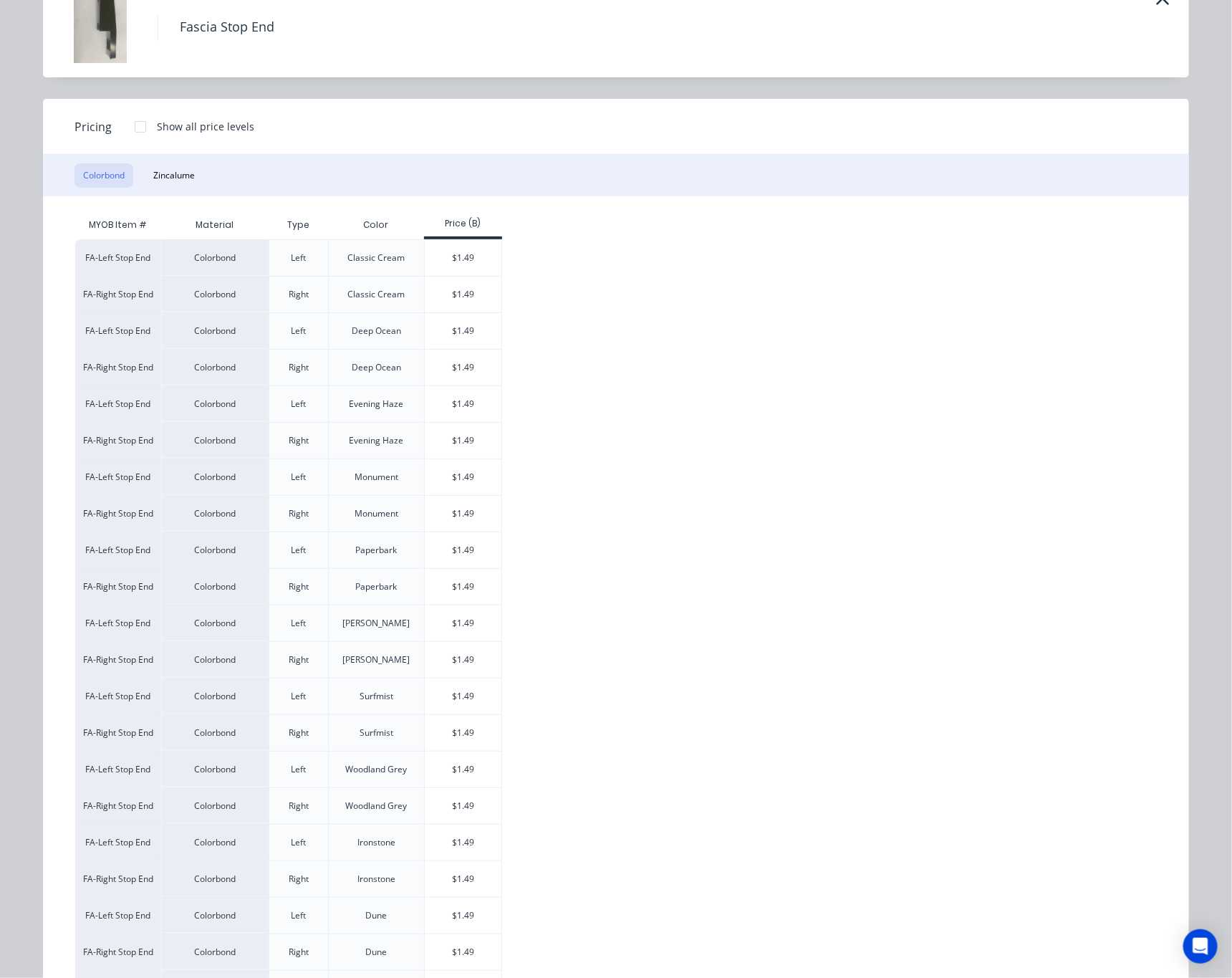
scroll to position [0, 0]
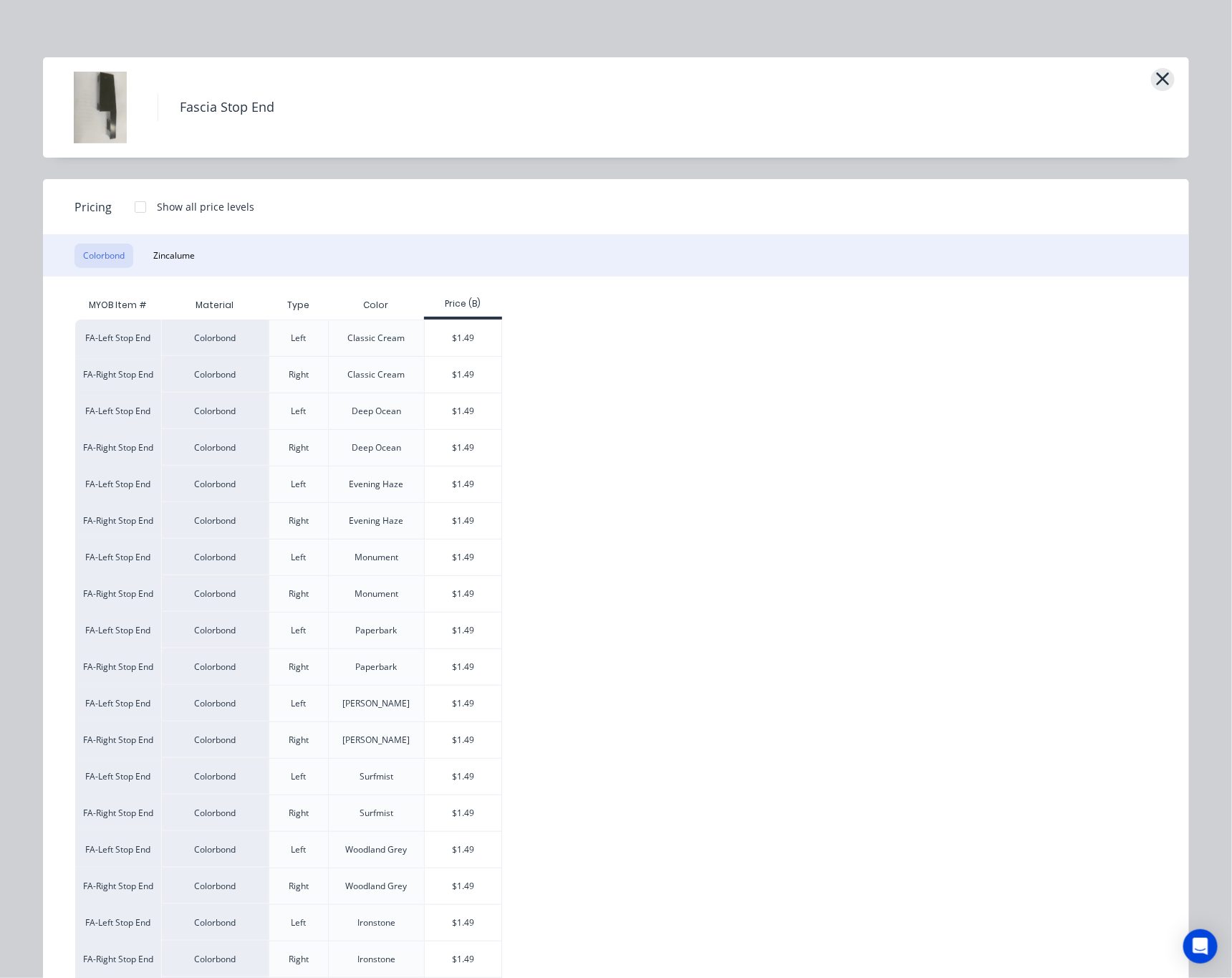
click at [1156, 73] on icon "button" at bounding box center [1163, 78] width 15 height 20
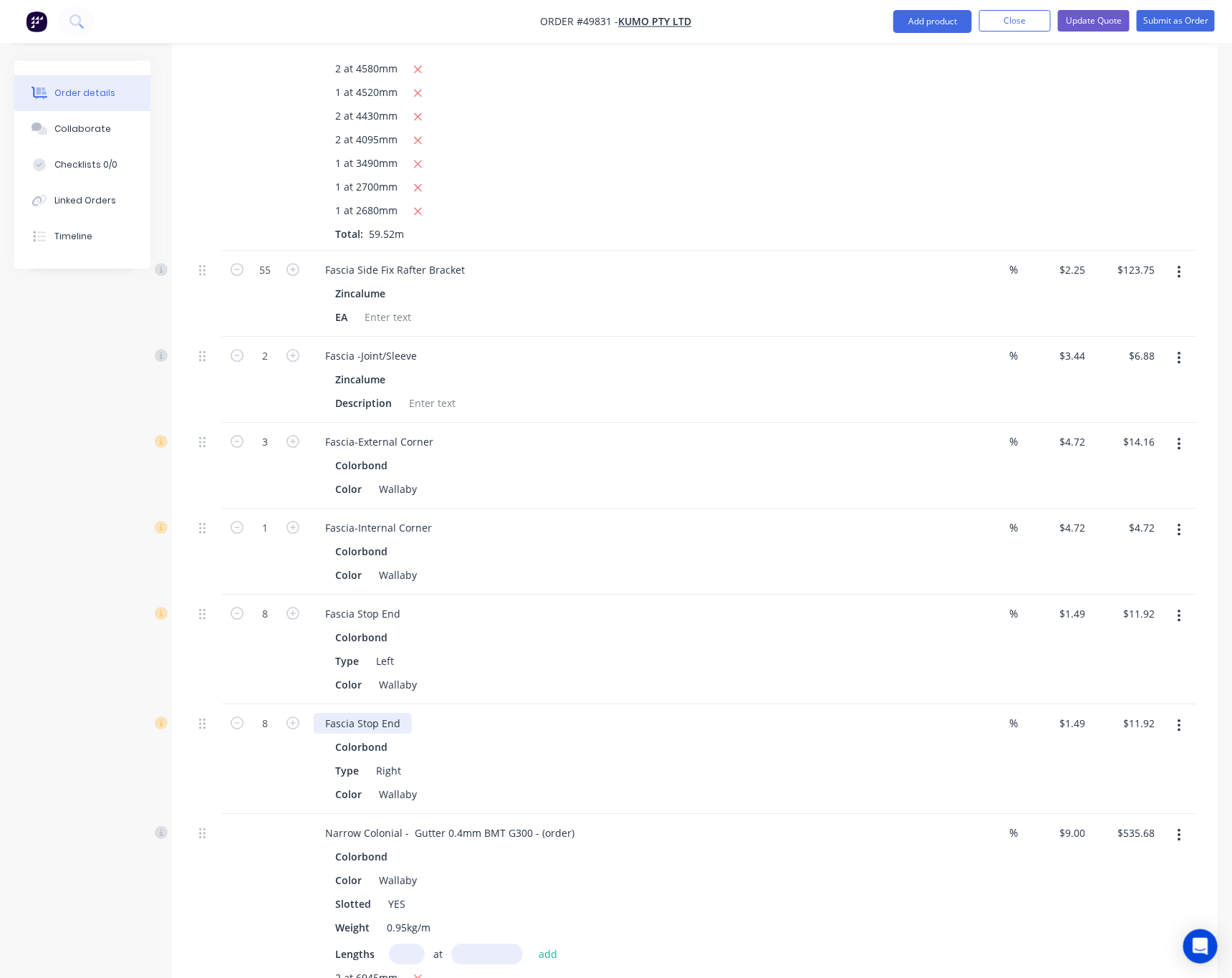
click at [406, 712] on div "Fascia Stop End" at bounding box center [363, 723] width 98 height 21
click at [408, 603] on div "Fascia Stop End" at bounding box center [363, 613] width 98 height 21
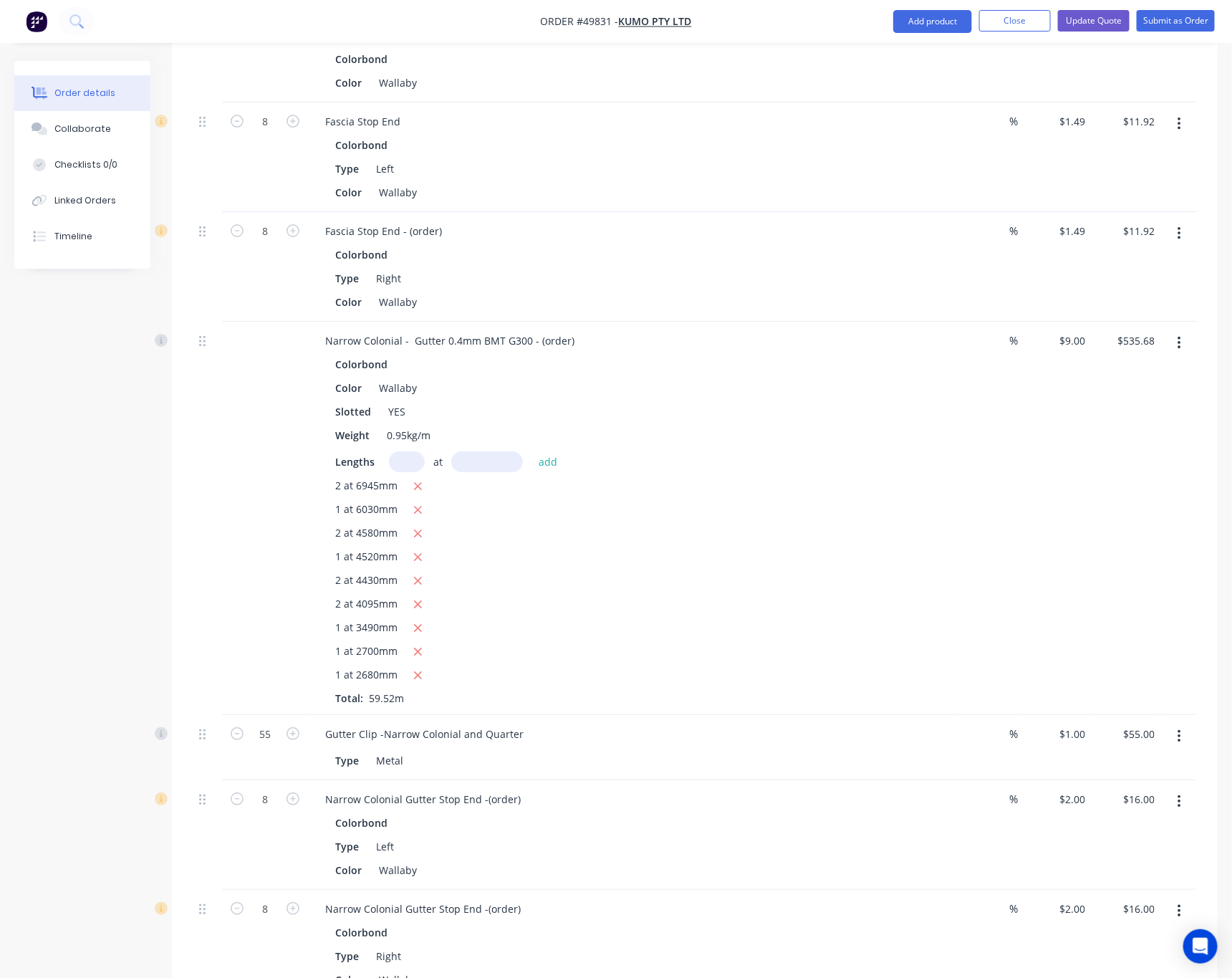
scroll to position [1827, 0]
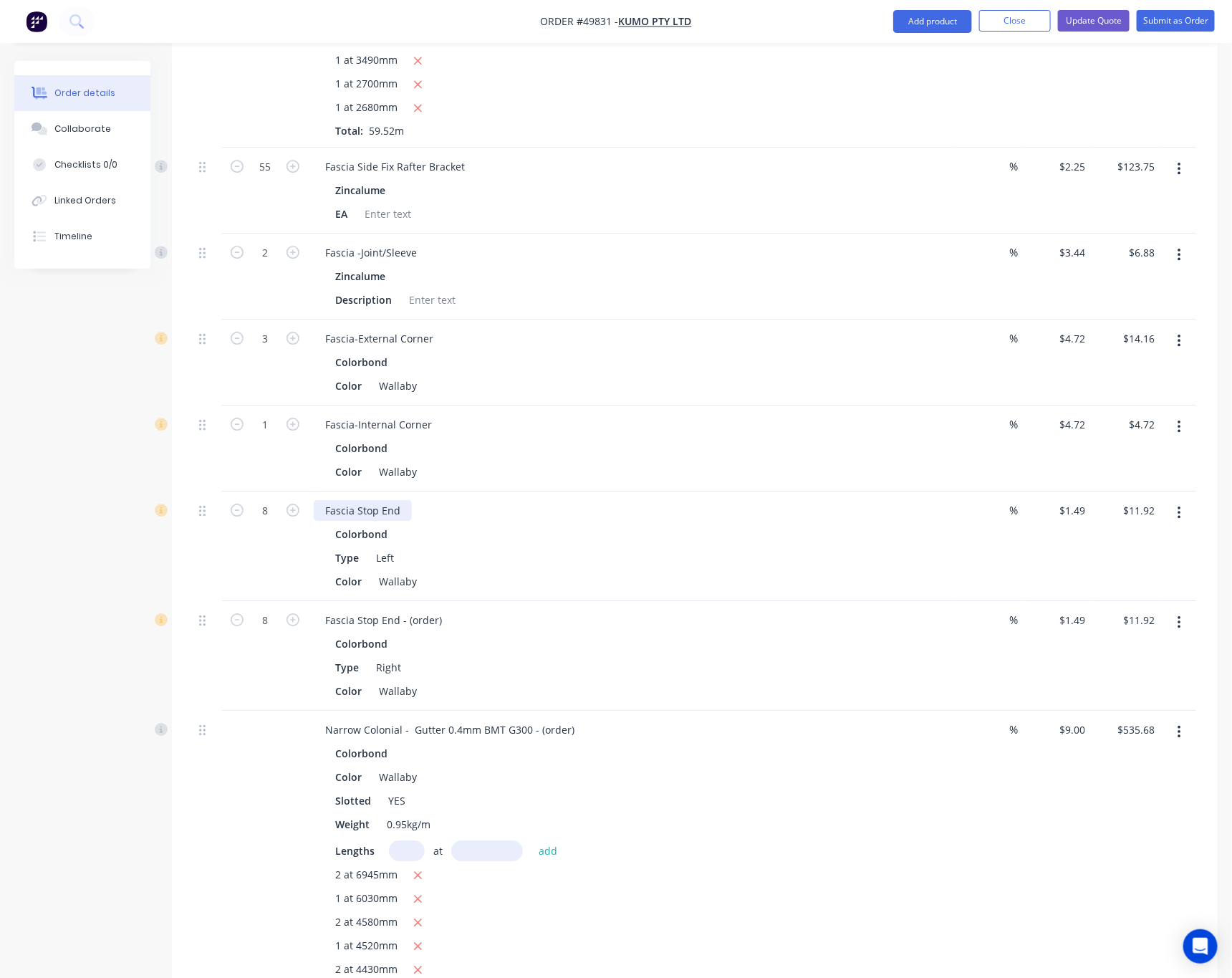
click at [406, 500] on div "Fascia Stop End" at bounding box center [363, 510] width 98 height 21
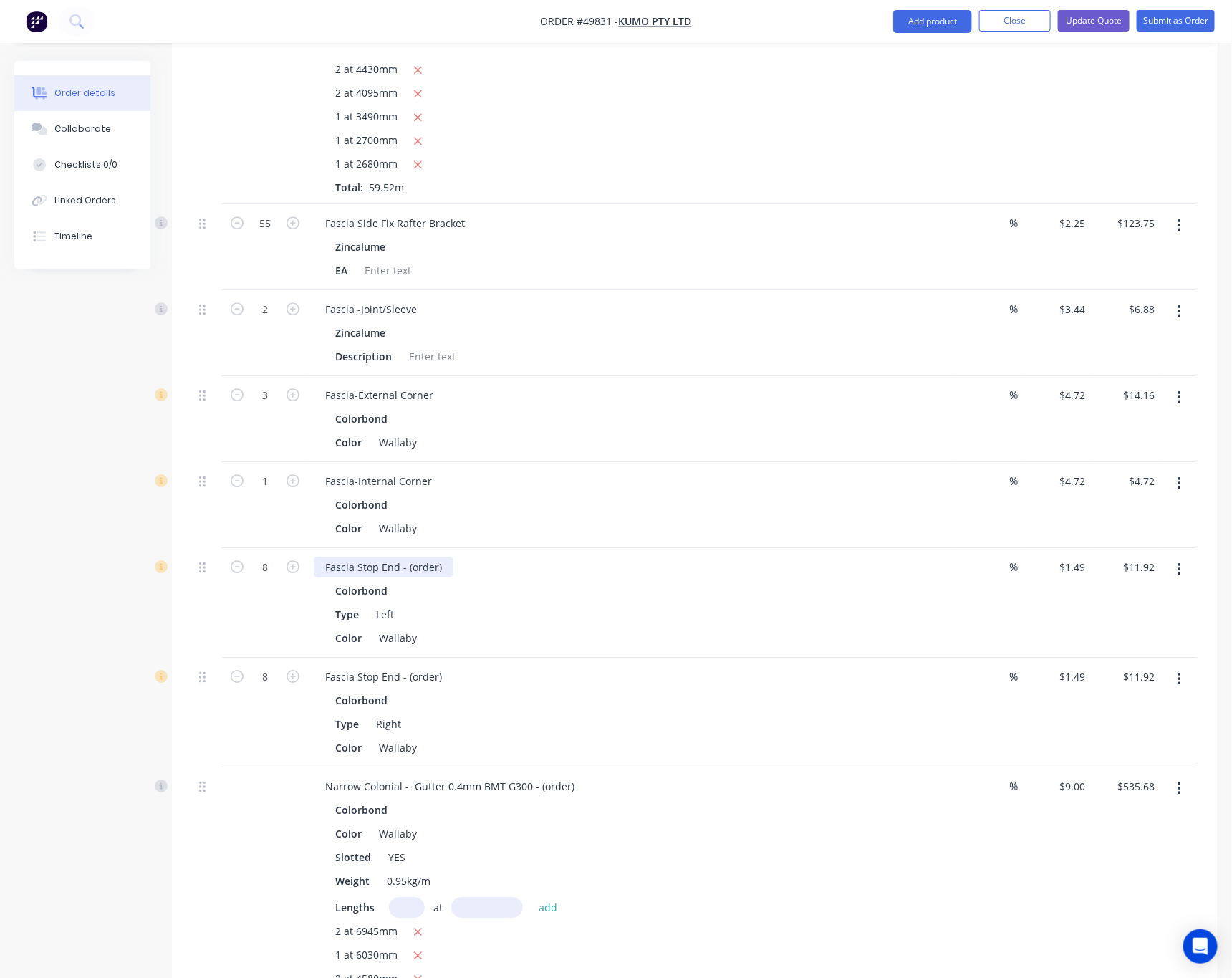
scroll to position [1720, 0]
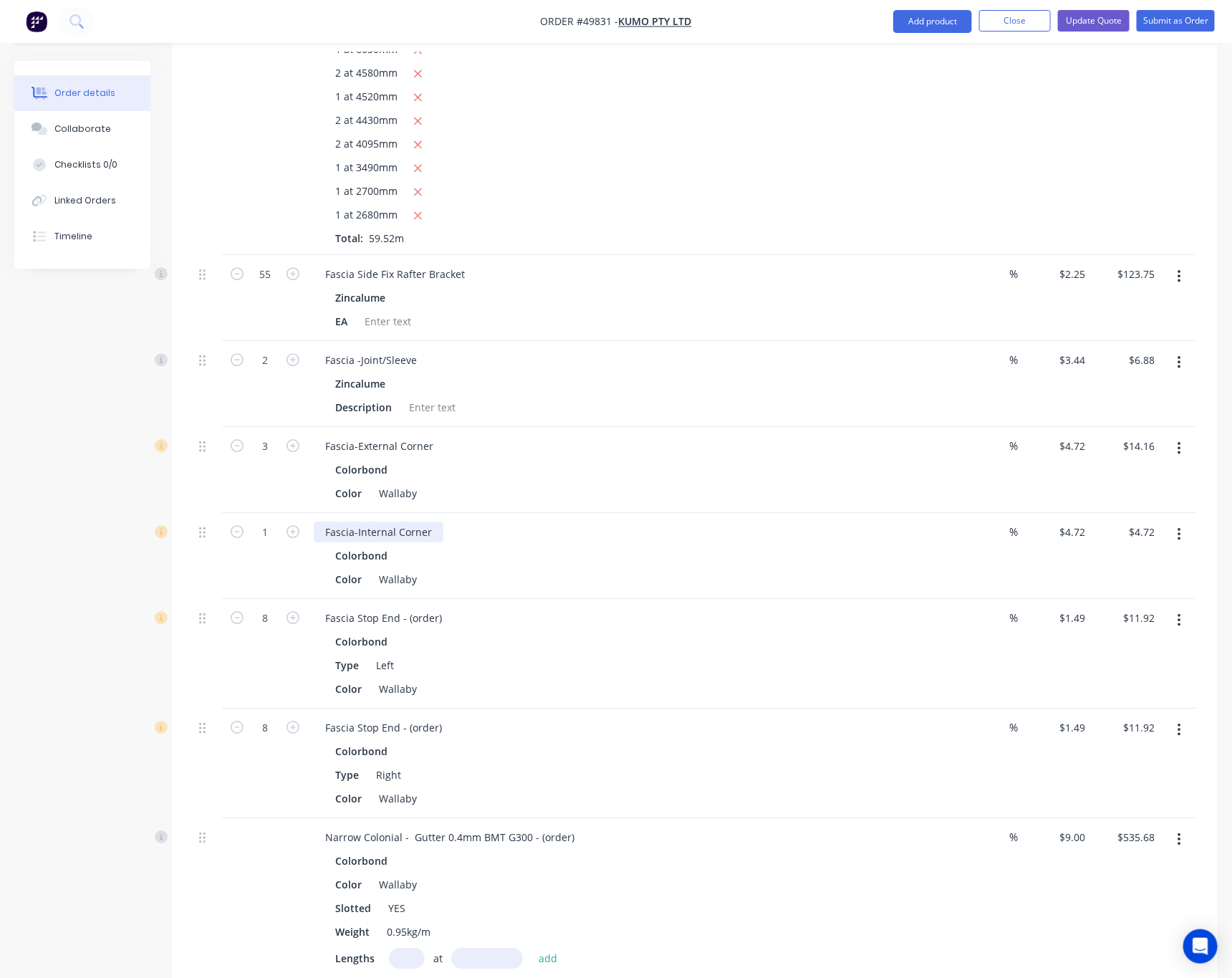
click at [434, 521] on div "Fascia-Internal Corner" at bounding box center [379, 532] width 130 height 21
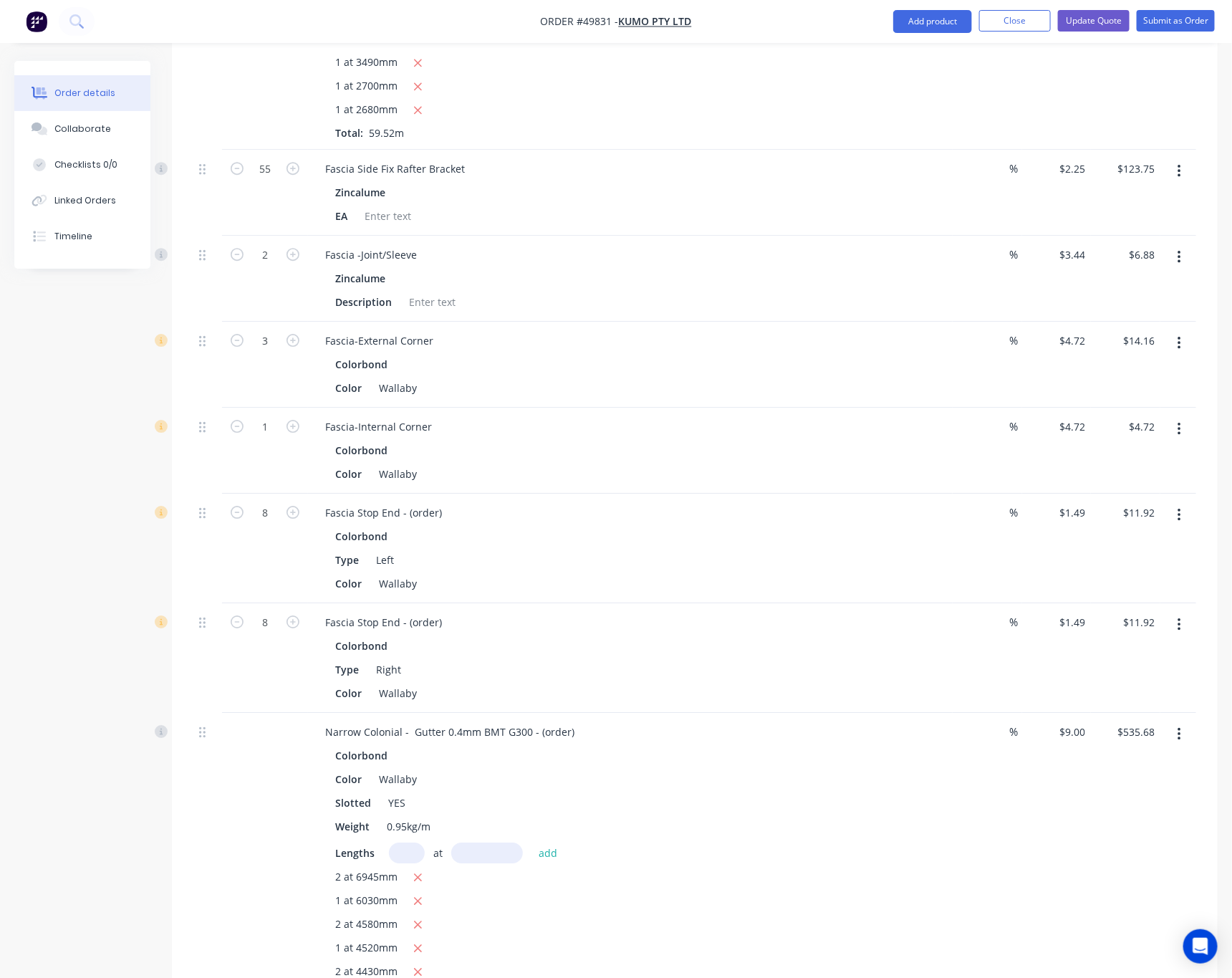
scroll to position [1823, 0]
click at [434, 418] on div "Fascia-Internal Corner" at bounding box center [379, 429] width 130 height 21
drag, startPoint x: 477, startPoint y: 394, endPoint x: 436, endPoint y: 403, distance: 42.0
click at [436, 410] on div "Fascia-Internal Corner - (order) Colorbond Color Wallaby" at bounding box center [630, 453] width 645 height 86
copy div "(order)"
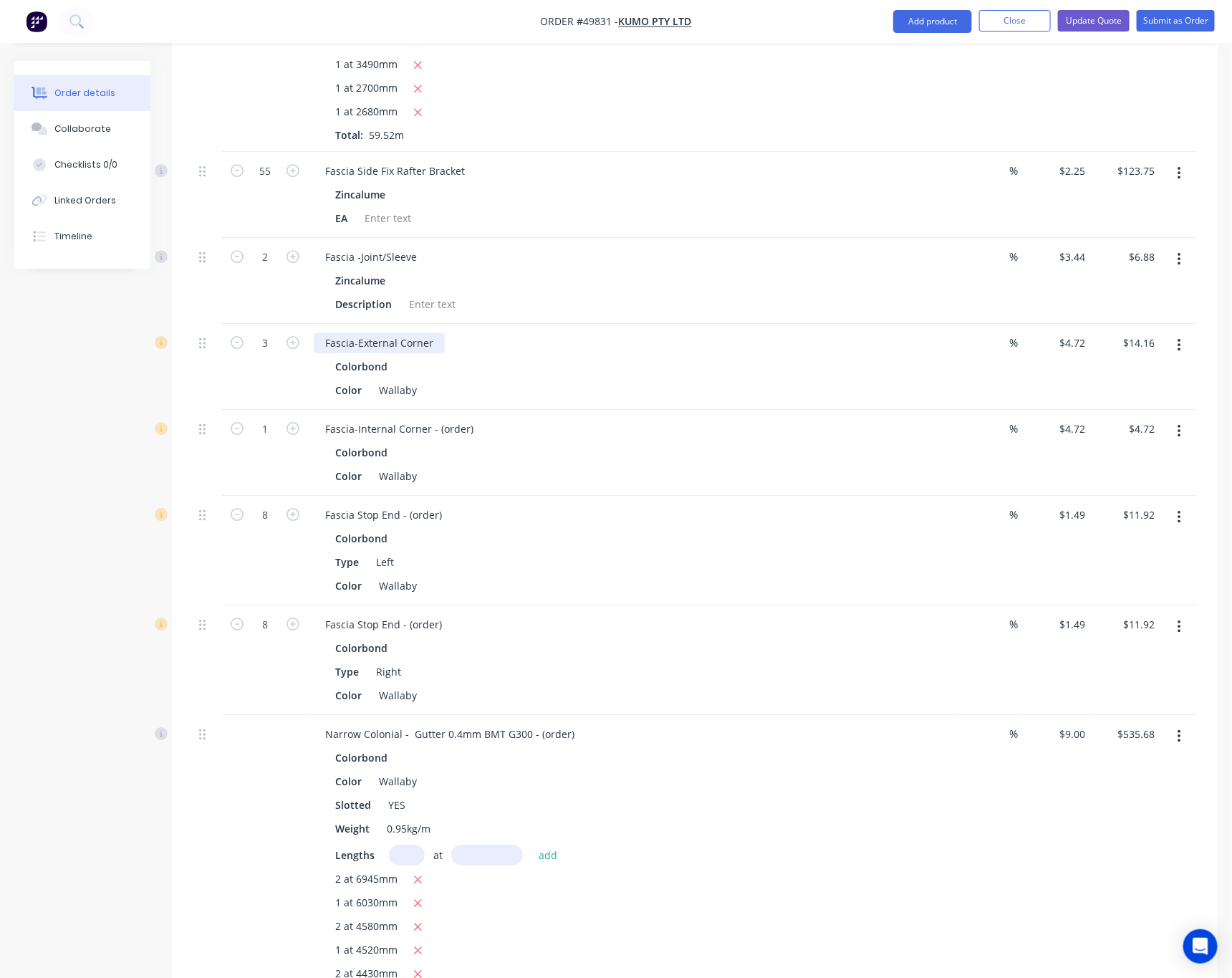
click at [433, 332] on div "Fascia-External Corner" at bounding box center [379, 342] width 131 height 21
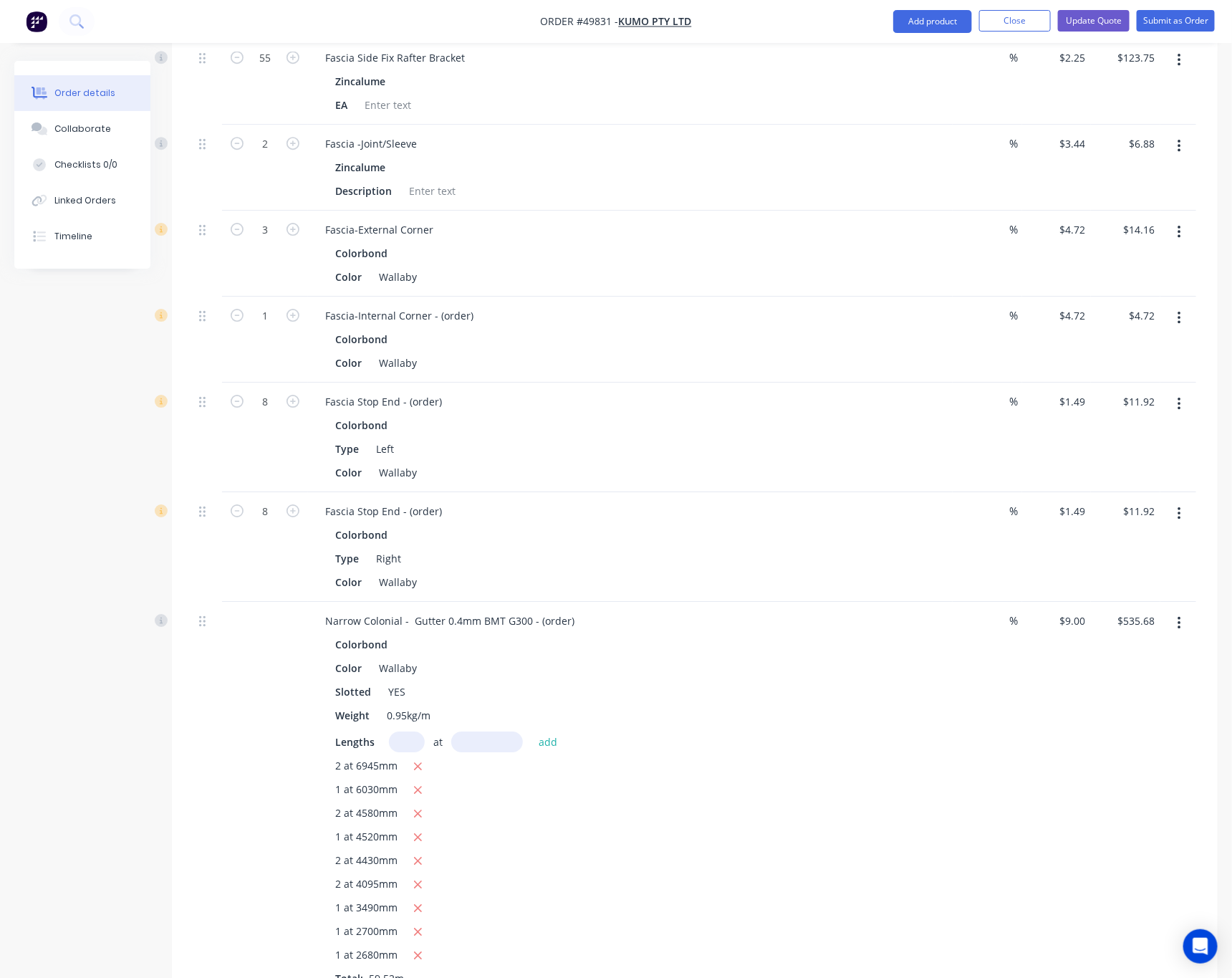
scroll to position [1832, 0]
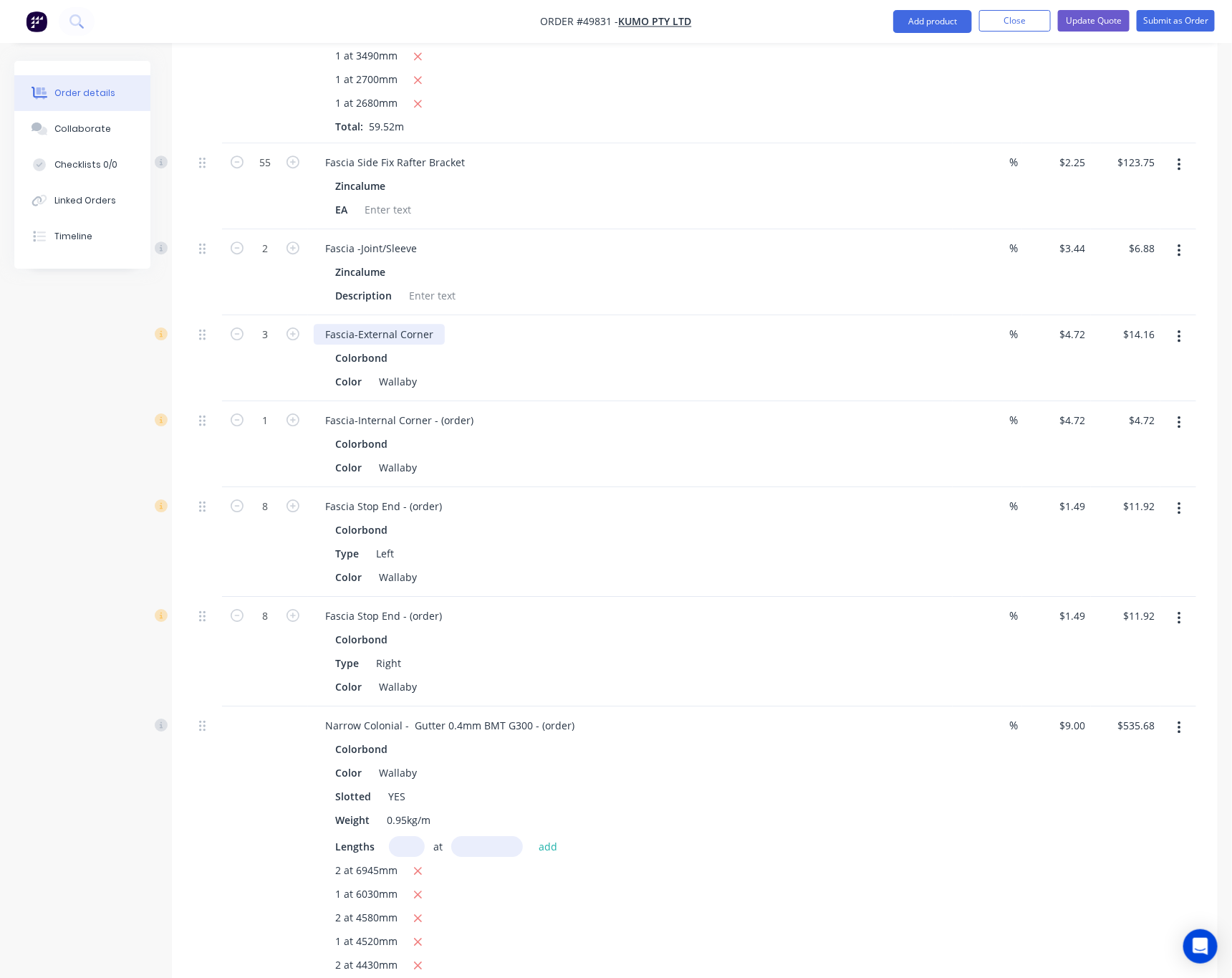
click at [436, 323] on div "Fascia-External Corner" at bounding box center [379, 334] width 131 height 21
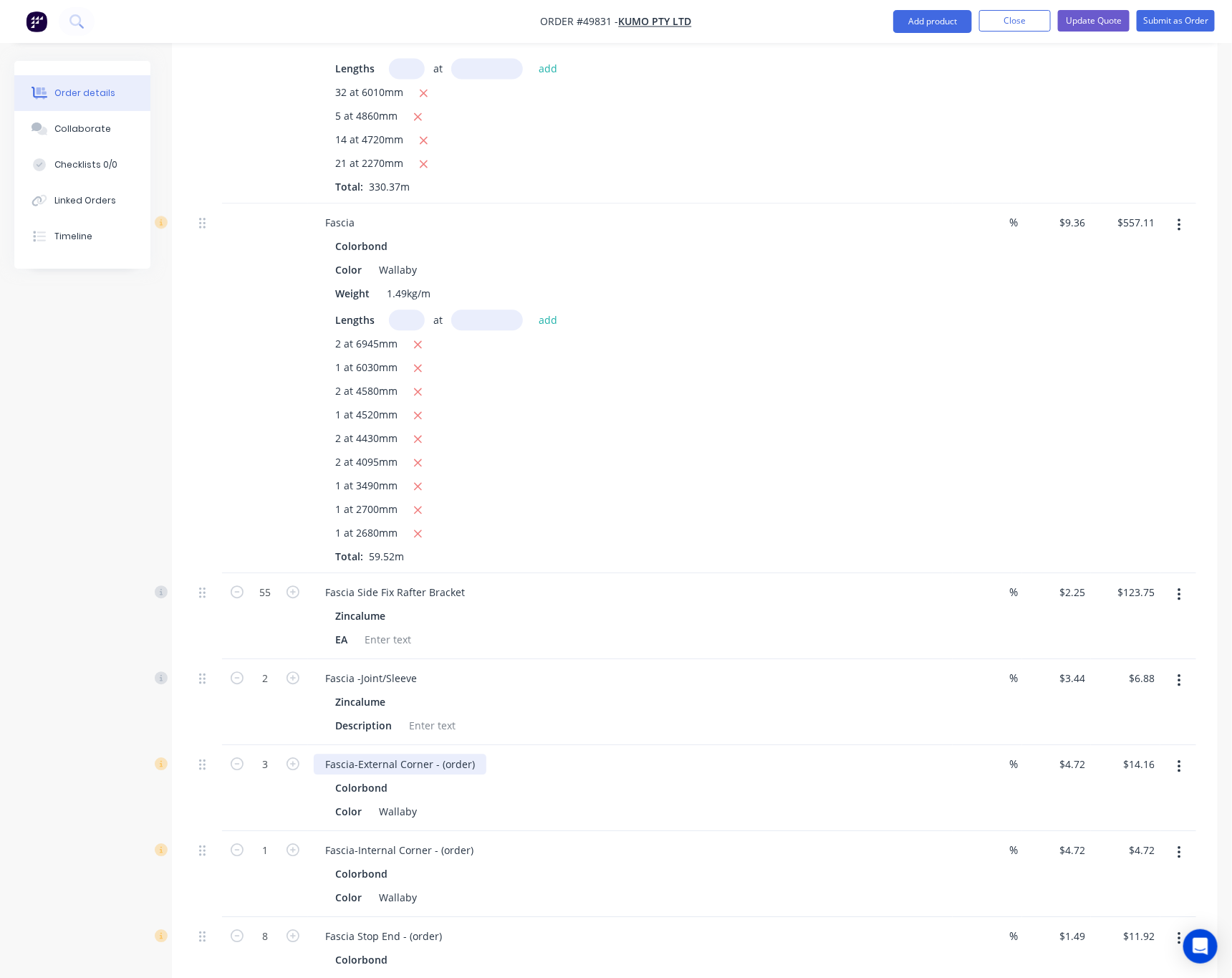
scroll to position [1294, 0]
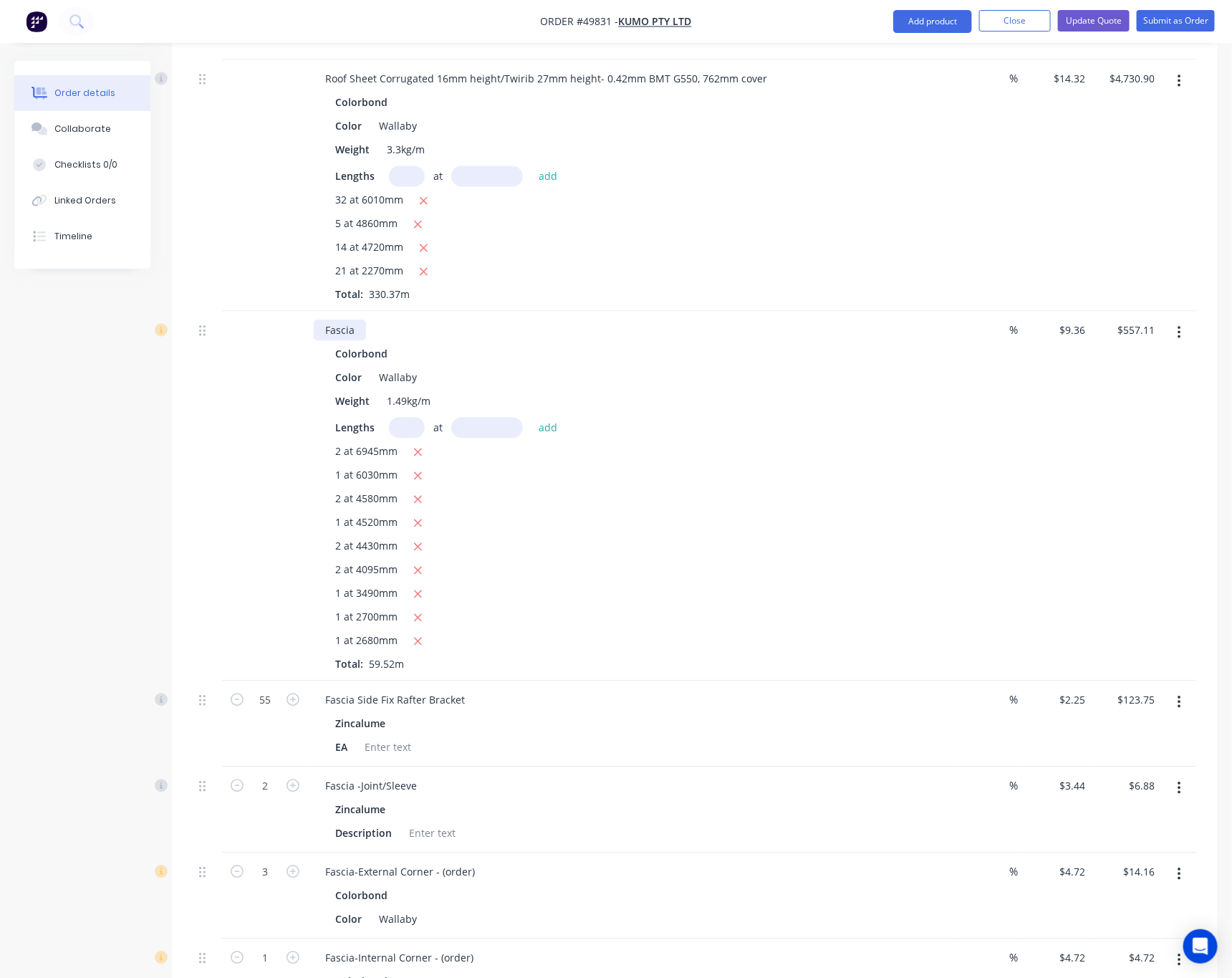
click at [362, 319] on div "Fascia" at bounding box center [340, 330] width 52 height 21
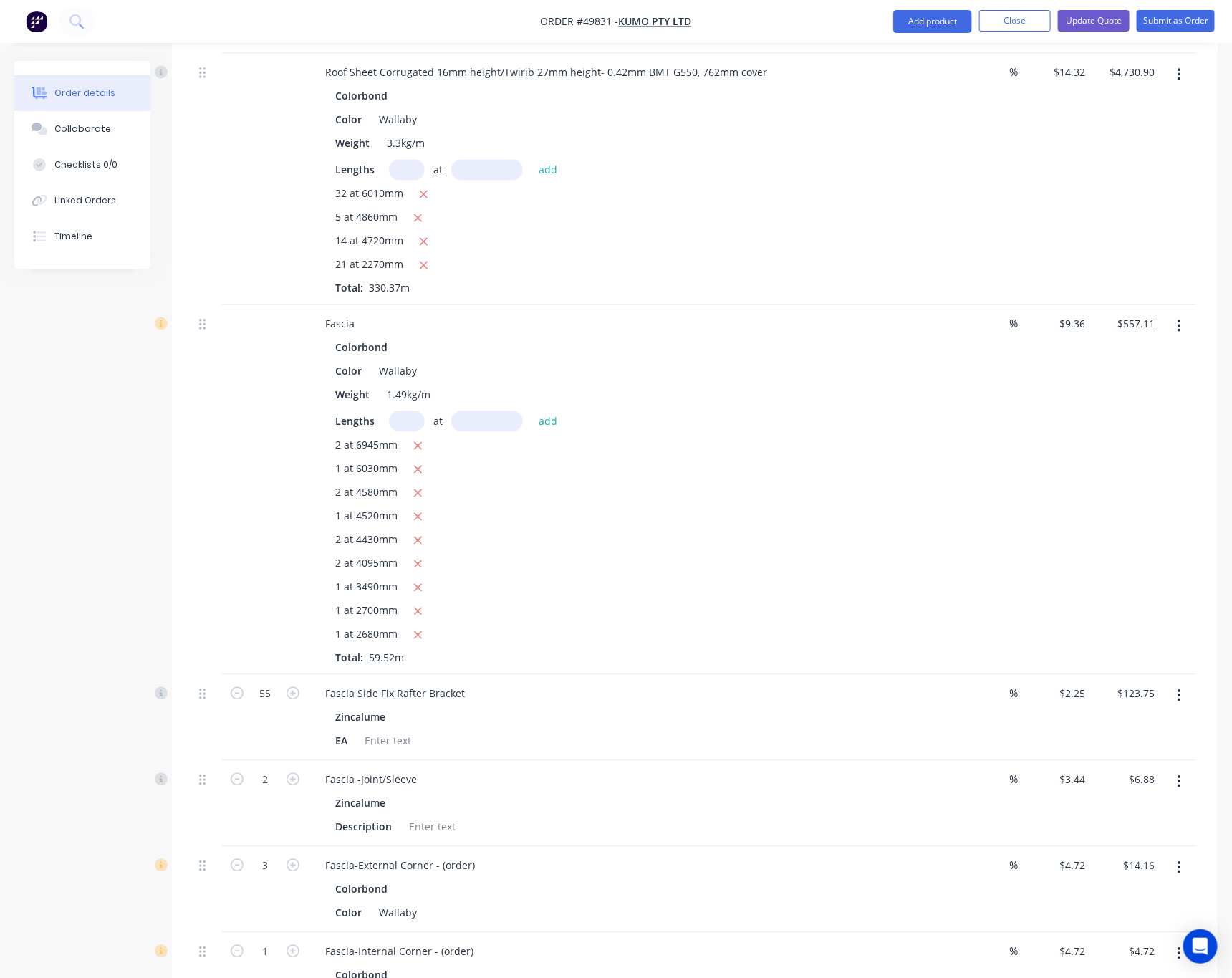
scroll to position [1290, 0]
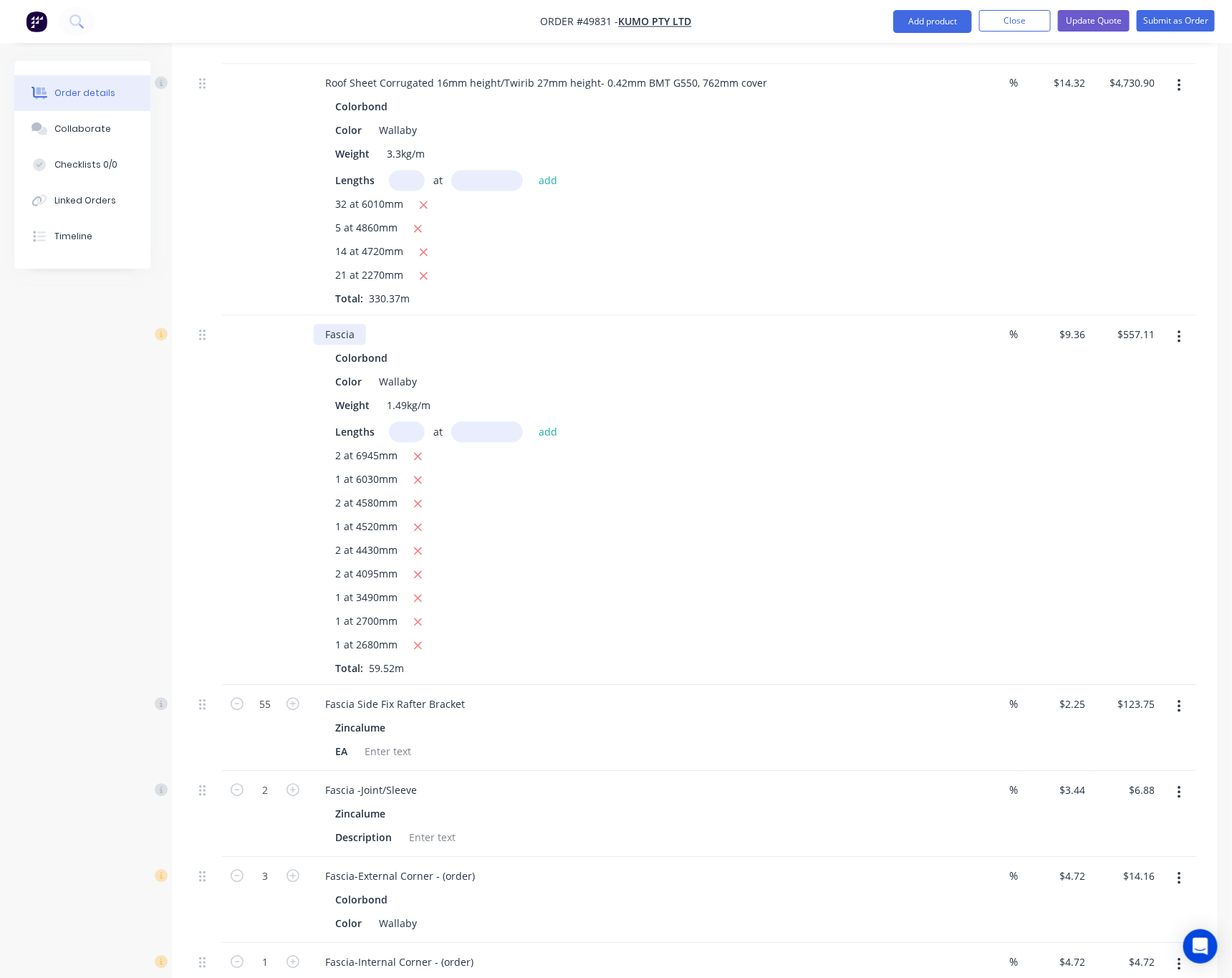
click at [358, 323] on div "Fascia" at bounding box center [340, 334] width 52 height 21
click at [502, 323] on div "Fascia -(order)" at bounding box center [630, 334] width 633 height 21
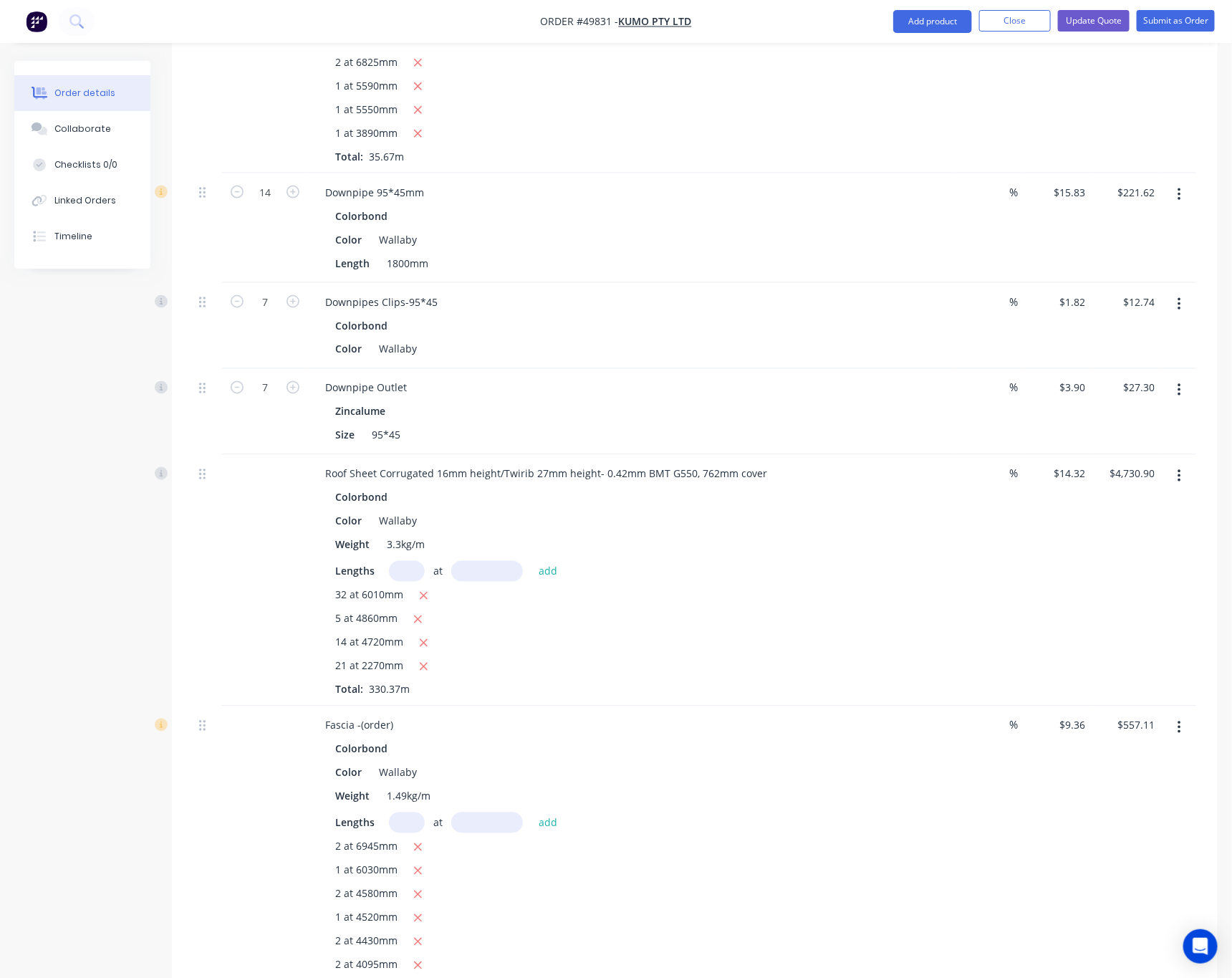
scroll to position [860, 0]
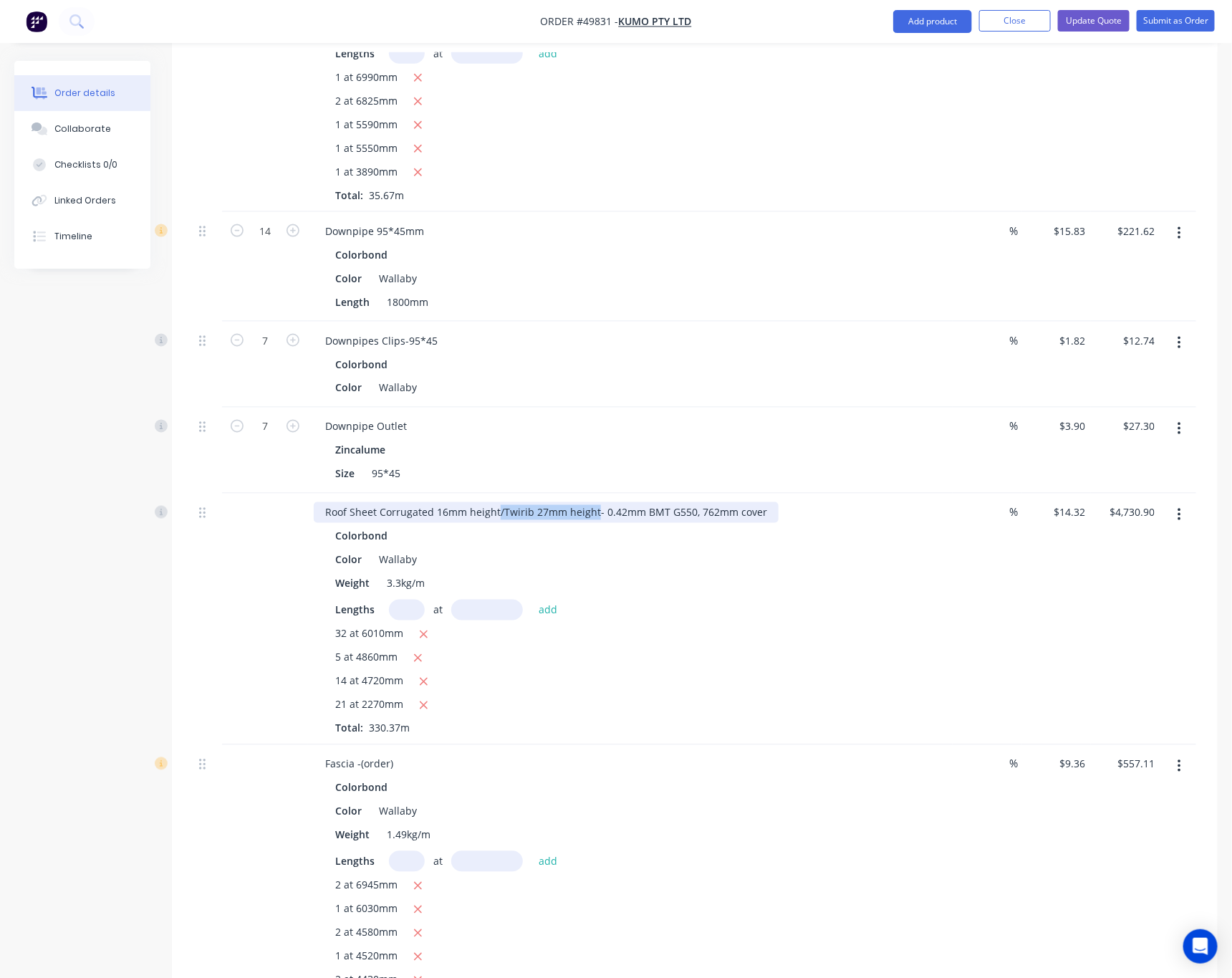
drag, startPoint x: 496, startPoint y: 475, endPoint x: 594, endPoint y: 472, distance: 98.0
click at [594, 502] on div "Roof Sheet Corrugated 16mm height/Twirib 27mm height- 0.42mm BMT G550, 762mm co…" at bounding box center [546, 513] width 465 height 21
click at [1113, 20] on button "Update Quote" at bounding box center [1094, 21] width 71 height 21
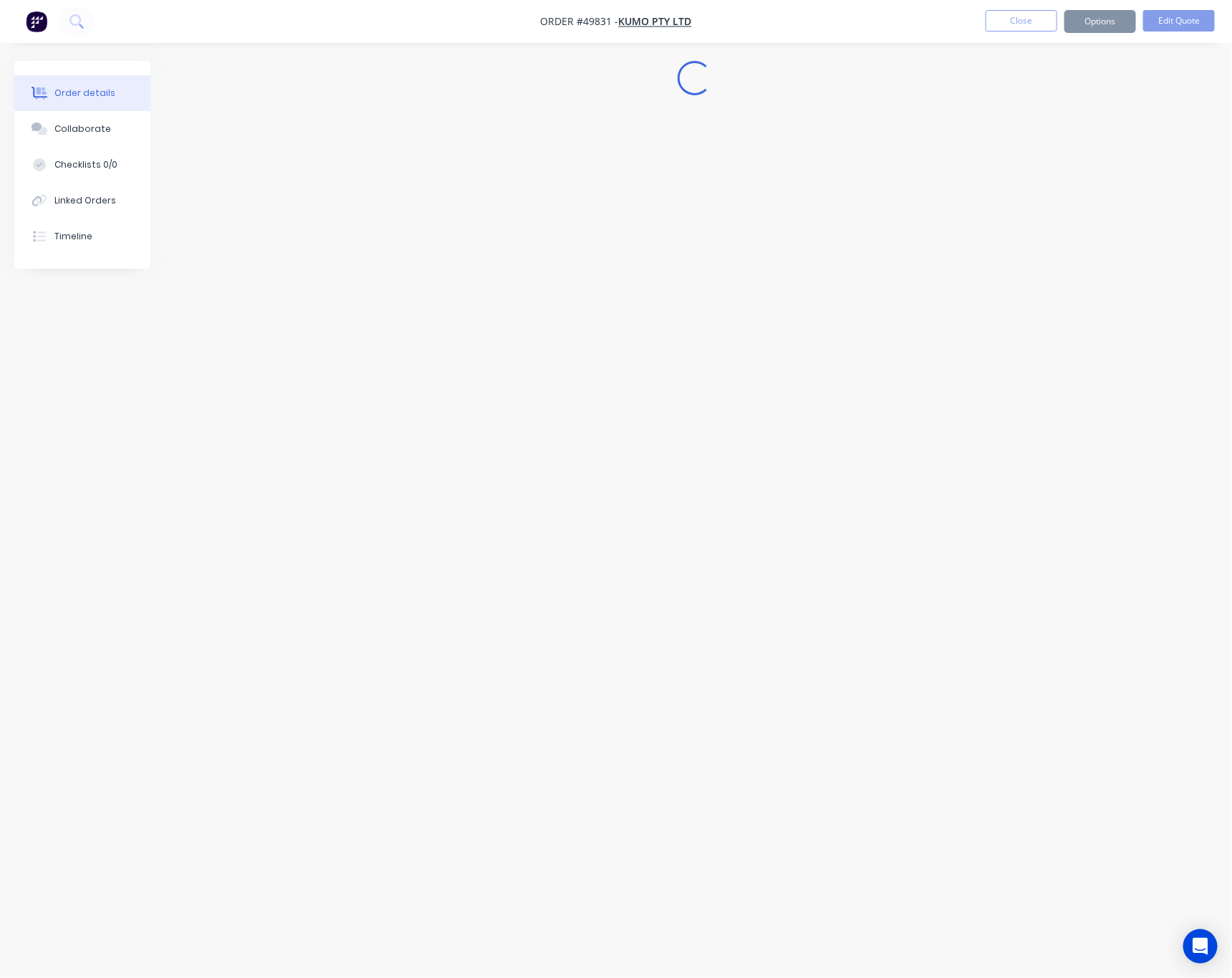
scroll to position [0, 0]
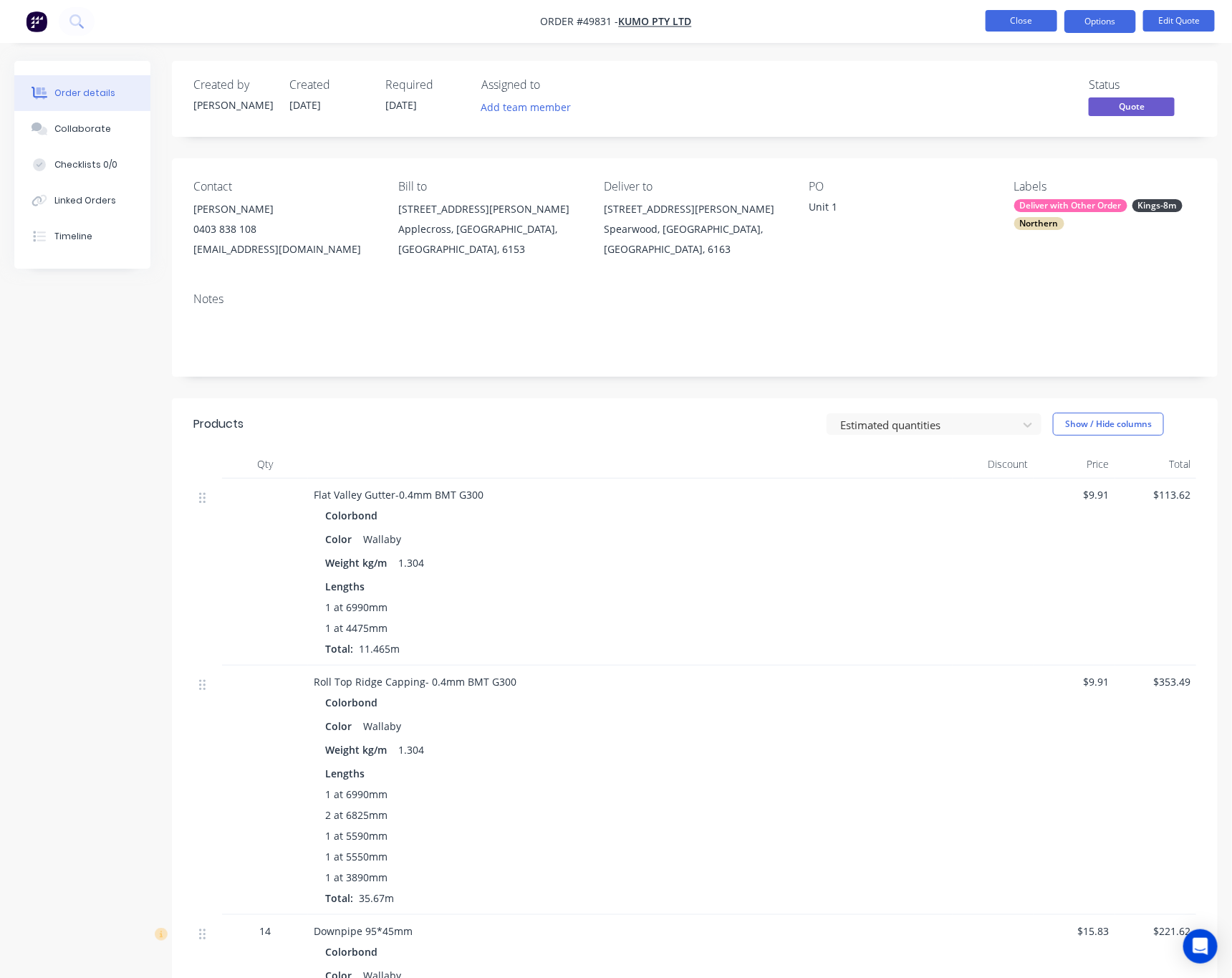
click at [1013, 22] on button "Close" at bounding box center [1022, 21] width 71 height 21
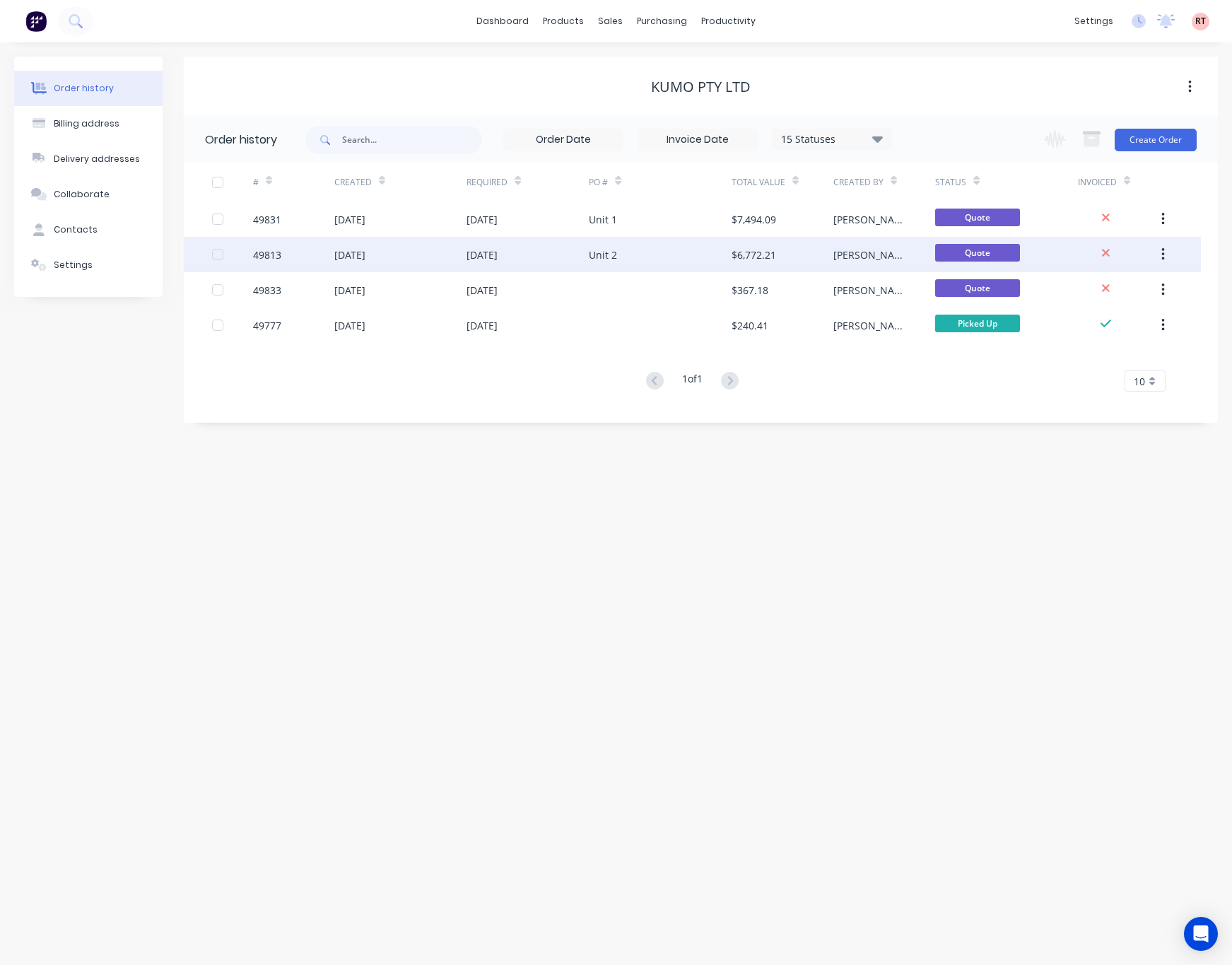
click at [656, 254] on div "Unit 2" at bounding box center [660, 254] width 143 height 35
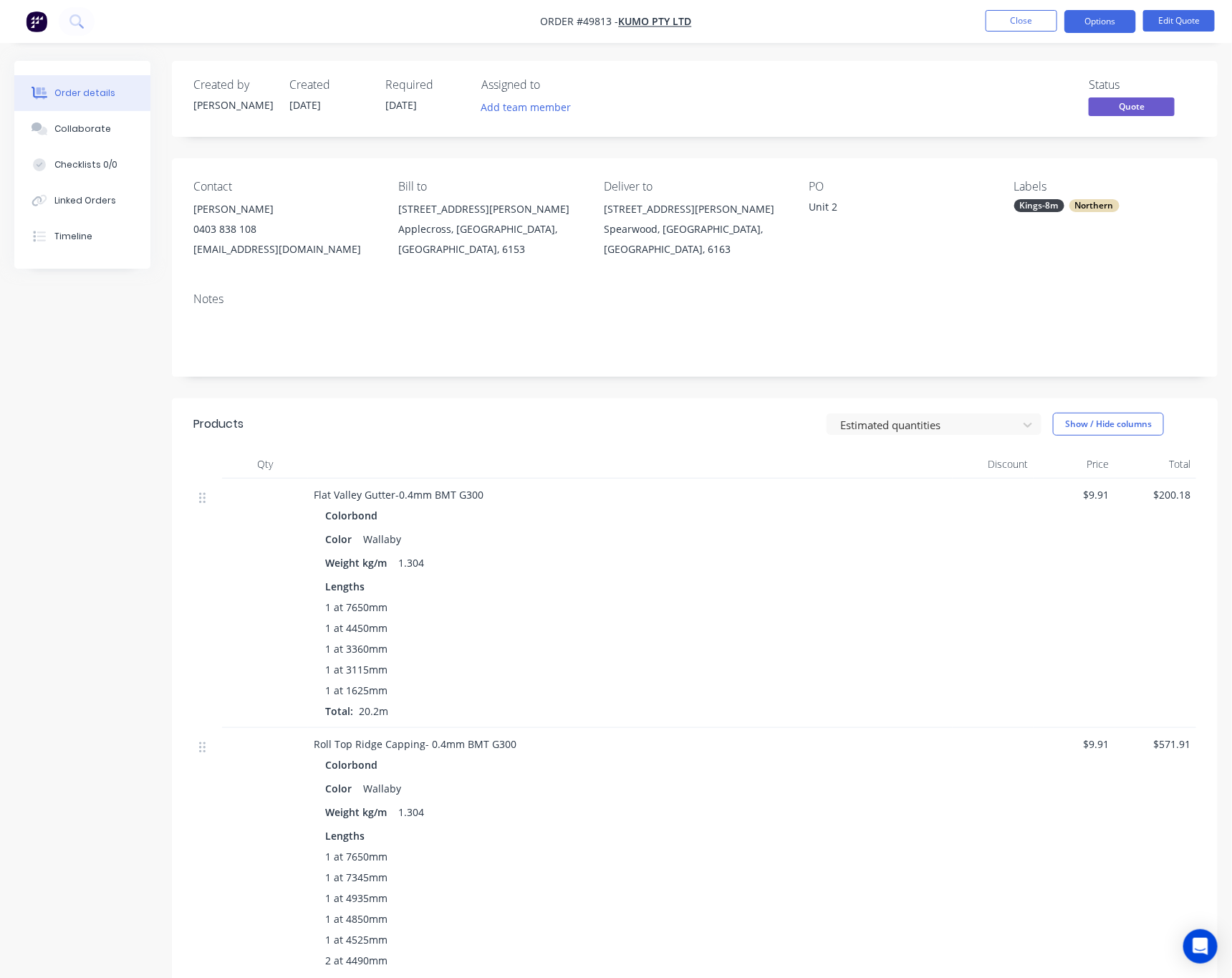
click at [1041, 230] on div "Labels Kings-8m Northern" at bounding box center [1106, 220] width 182 height 79
click at [1054, 204] on div "Kings-8m" at bounding box center [1039, 205] width 50 height 13
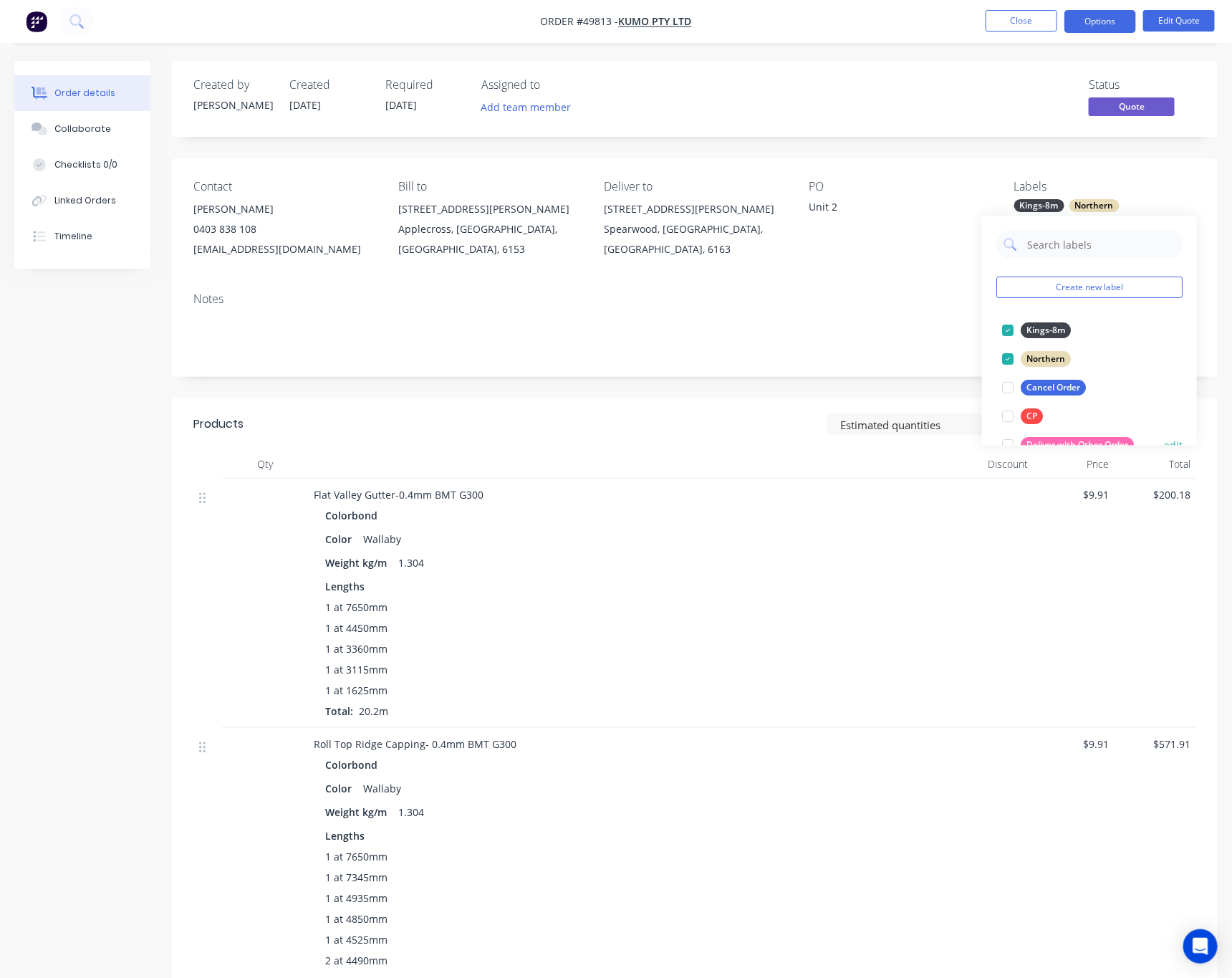
click at [1012, 436] on div at bounding box center [1008, 445] width 29 height 29
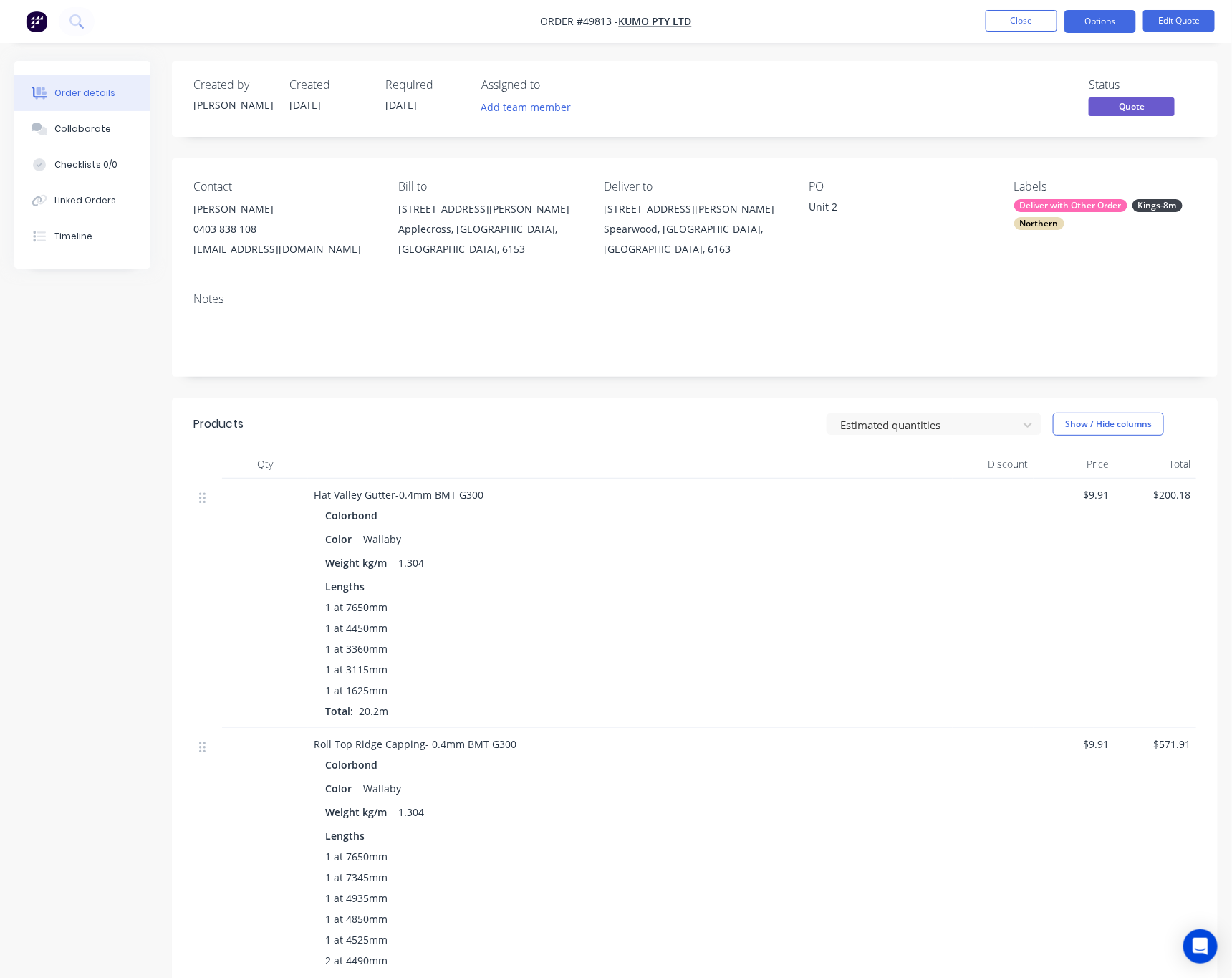
click at [874, 304] on div "Notes" at bounding box center [694, 299] width 1003 height 13
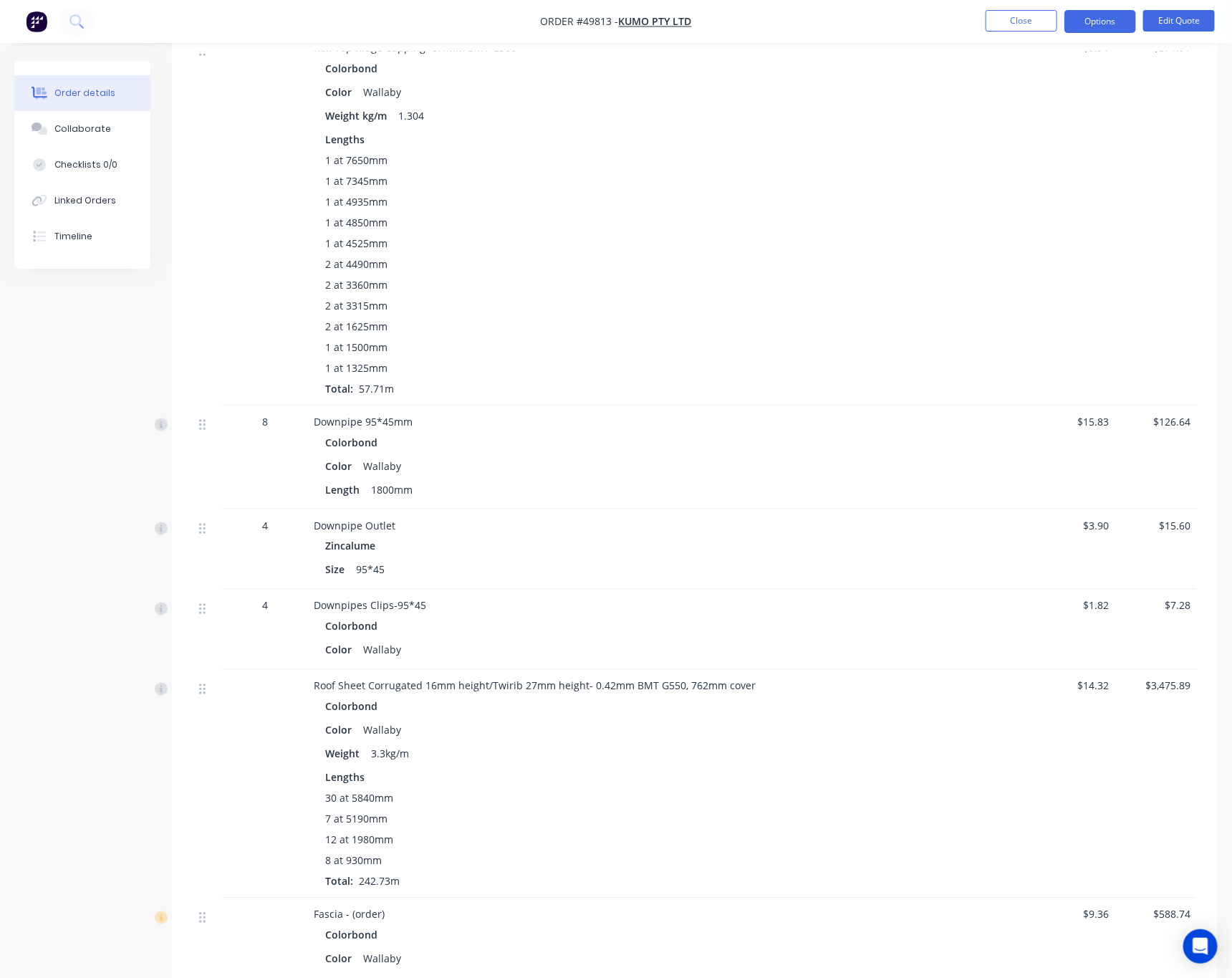
scroll to position [860, 0]
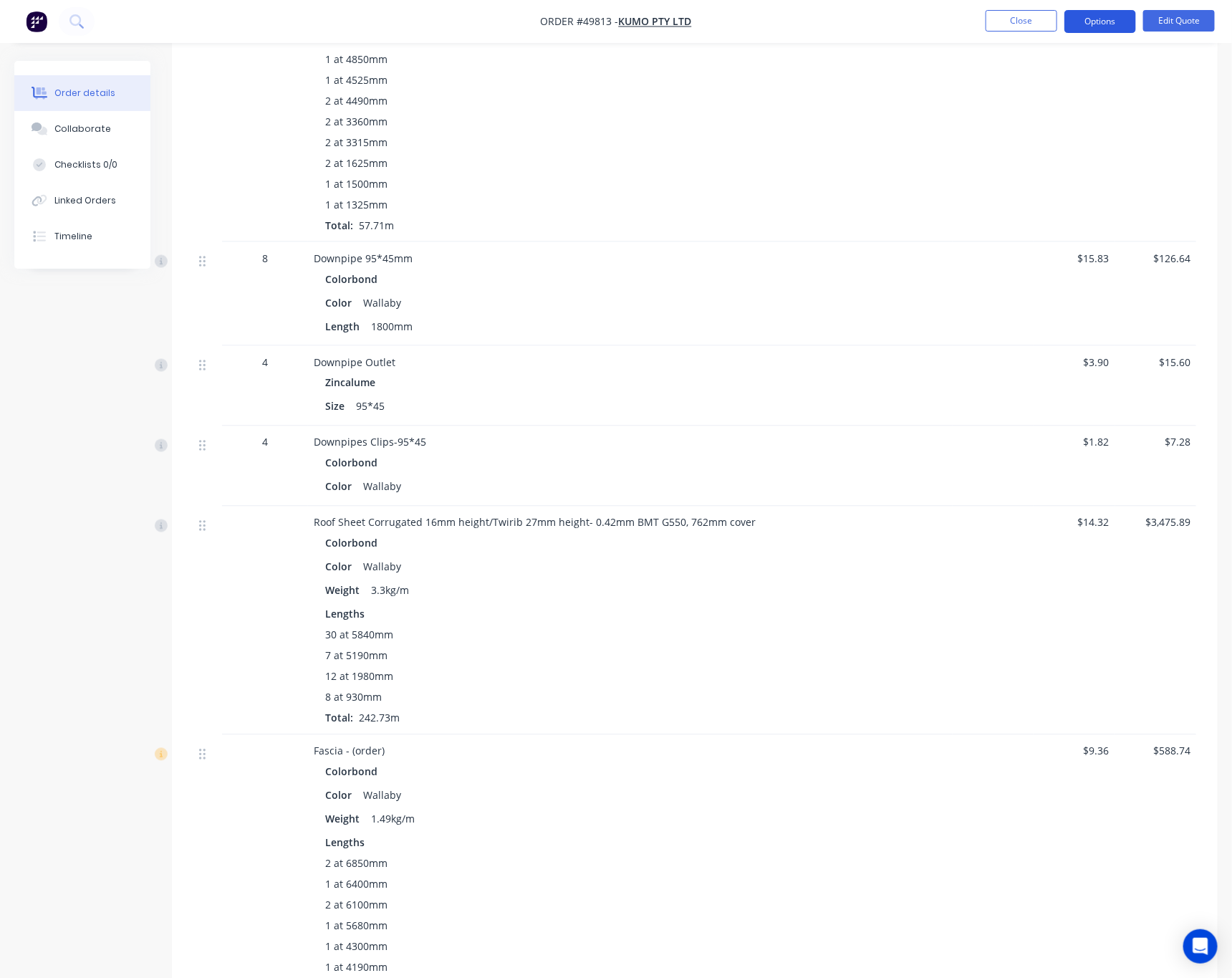
click at [1103, 21] on button "Options" at bounding box center [1100, 21] width 71 height 23
click at [1182, 15] on button "Edit Quote" at bounding box center [1179, 21] width 71 height 21
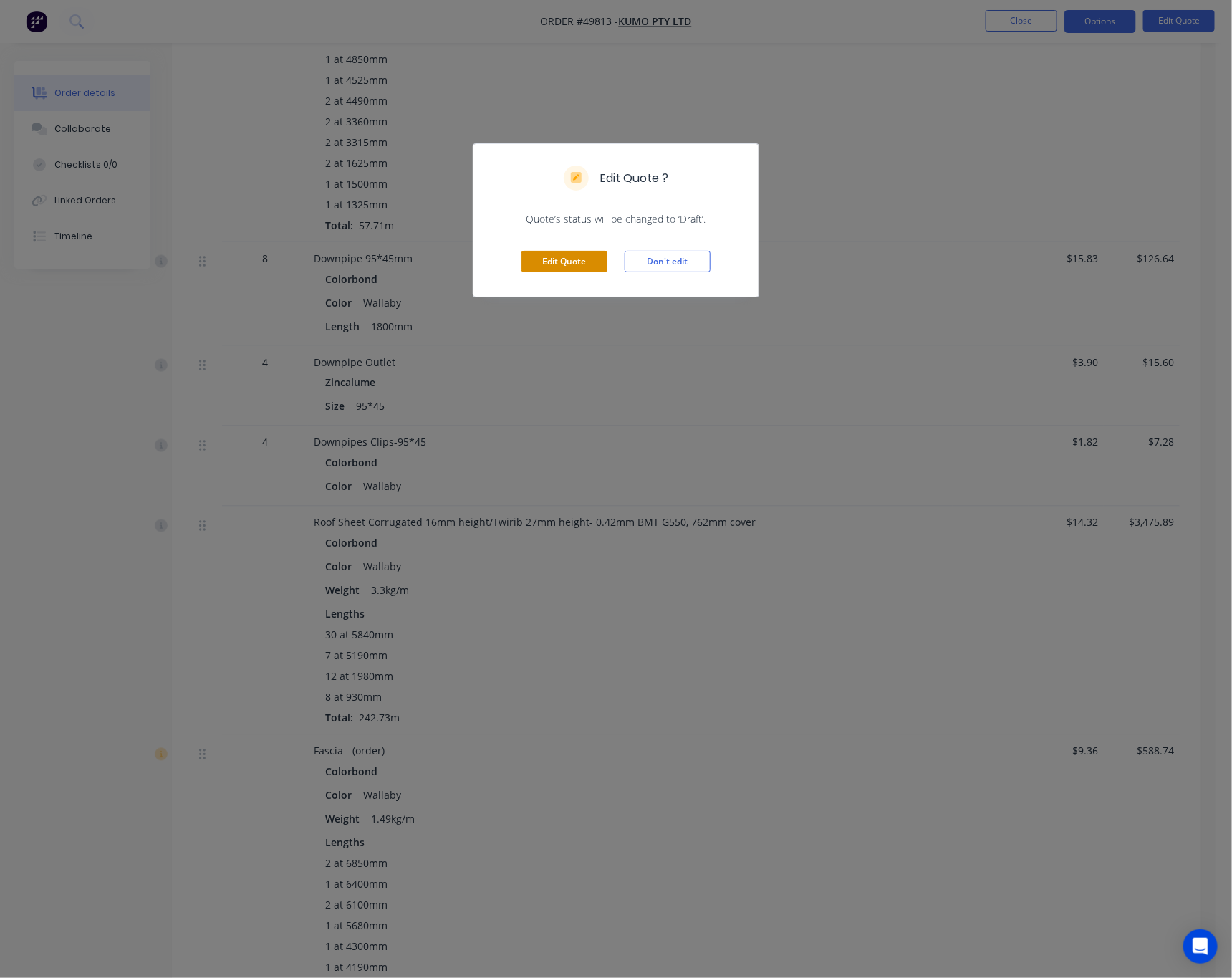
click at [572, 258] on button "Edit Quote" at bounding box center [564, 261] width 86 height 21
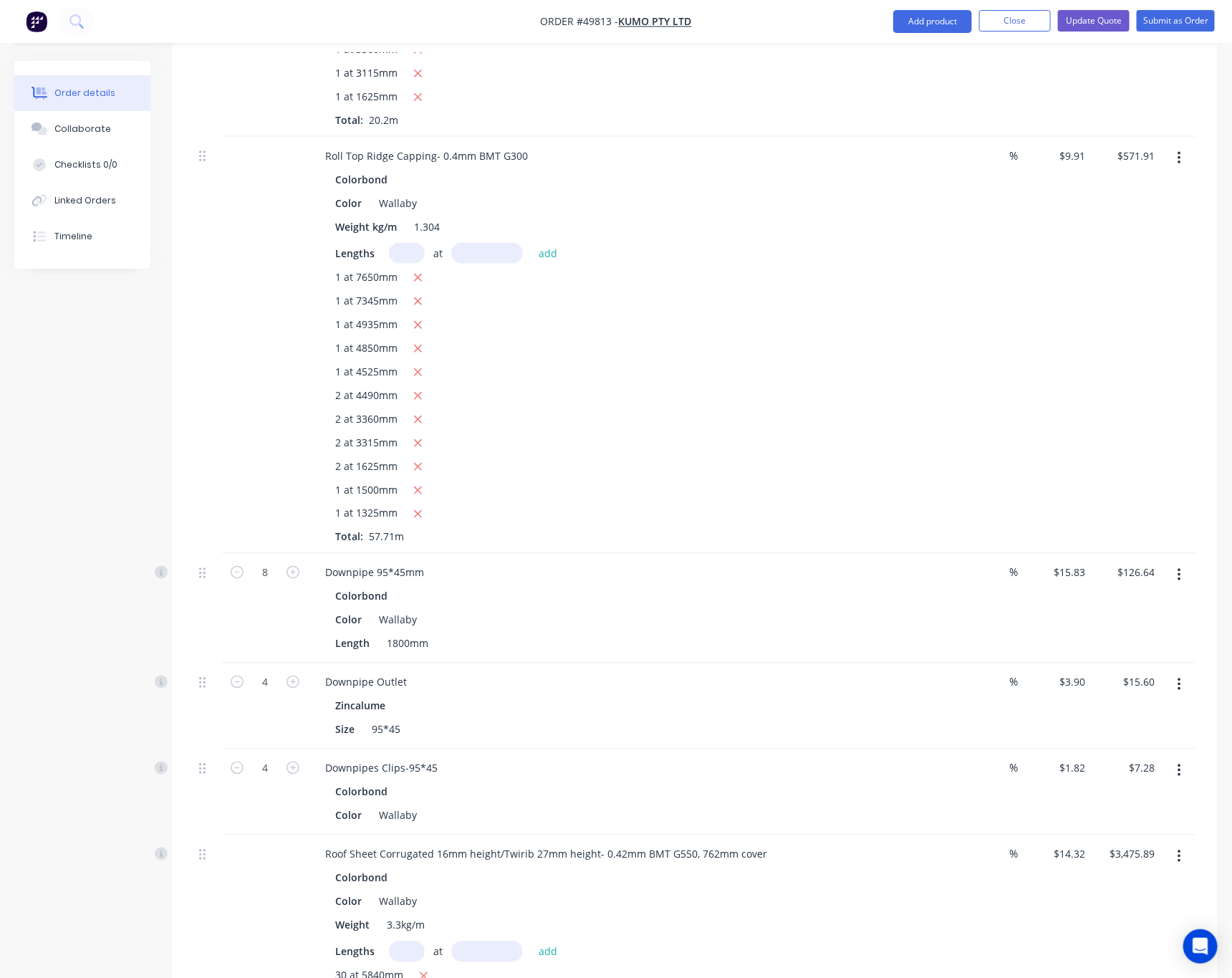
scroll to position [1075, 0]
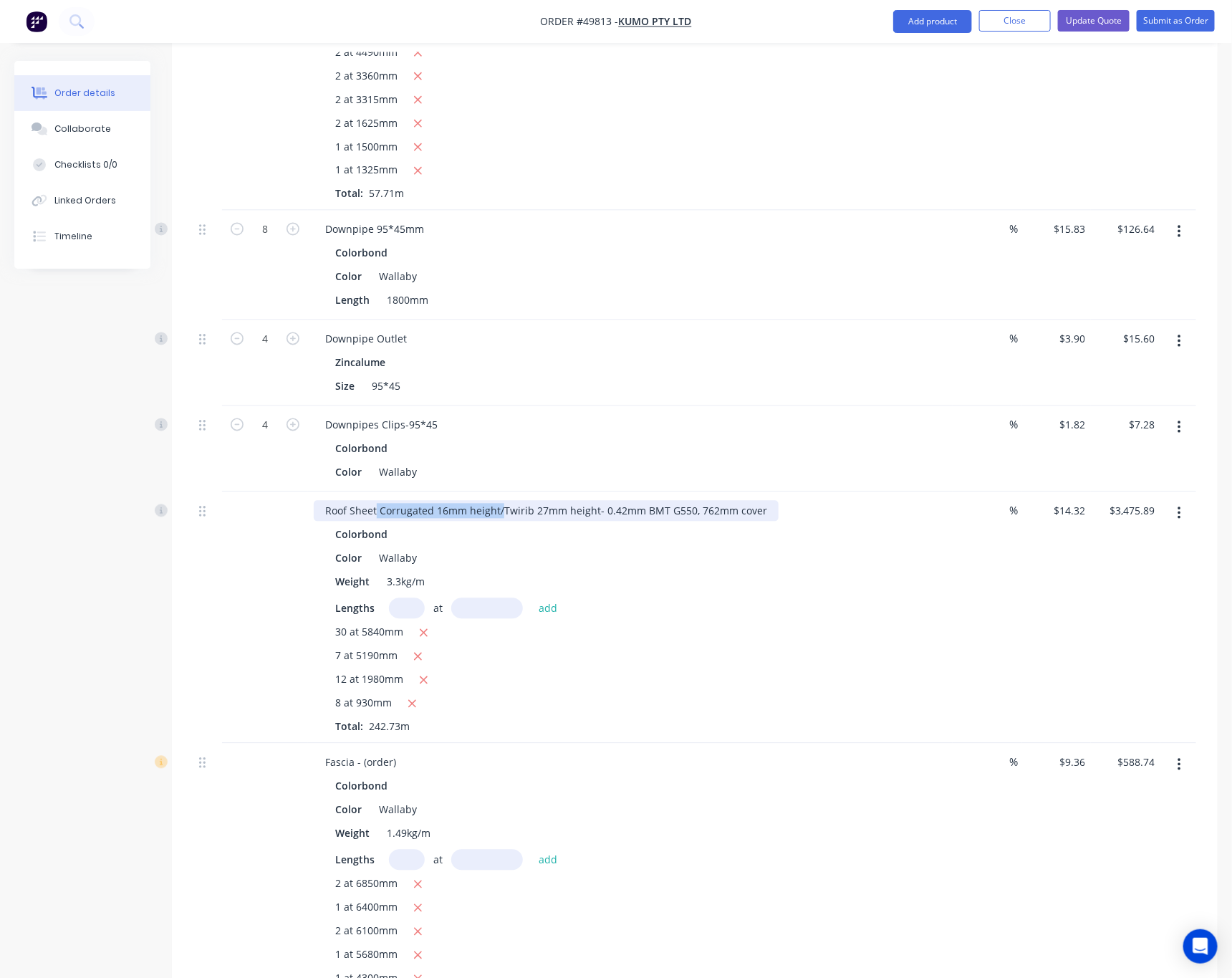
drag, startPoint x: 499, startPoint y: 452, endPoint x: 376, endPoint y: 457, distance: 123.1
click at [376, 501] on div "Roof Sheet Corrugated 16mm height/Twirib 27mm height- 0.42mm BMT G550, 762mm co…" at bounding box center [546, 511] width 465 height 21
click at [1109, 15] on button "Update Quote" at bounding box center [1094, 21] width 71 height 21
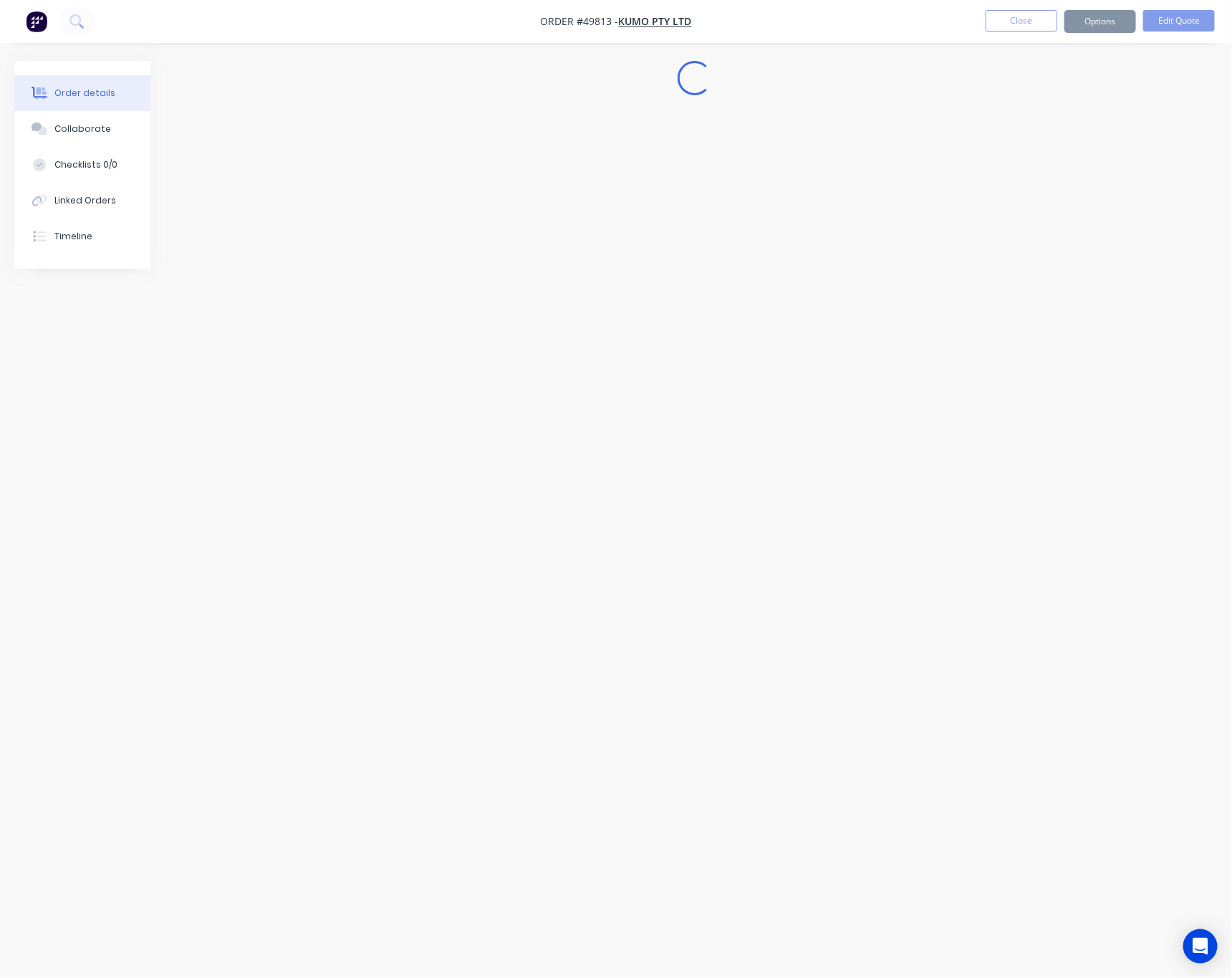
scroll to position [0, 0]
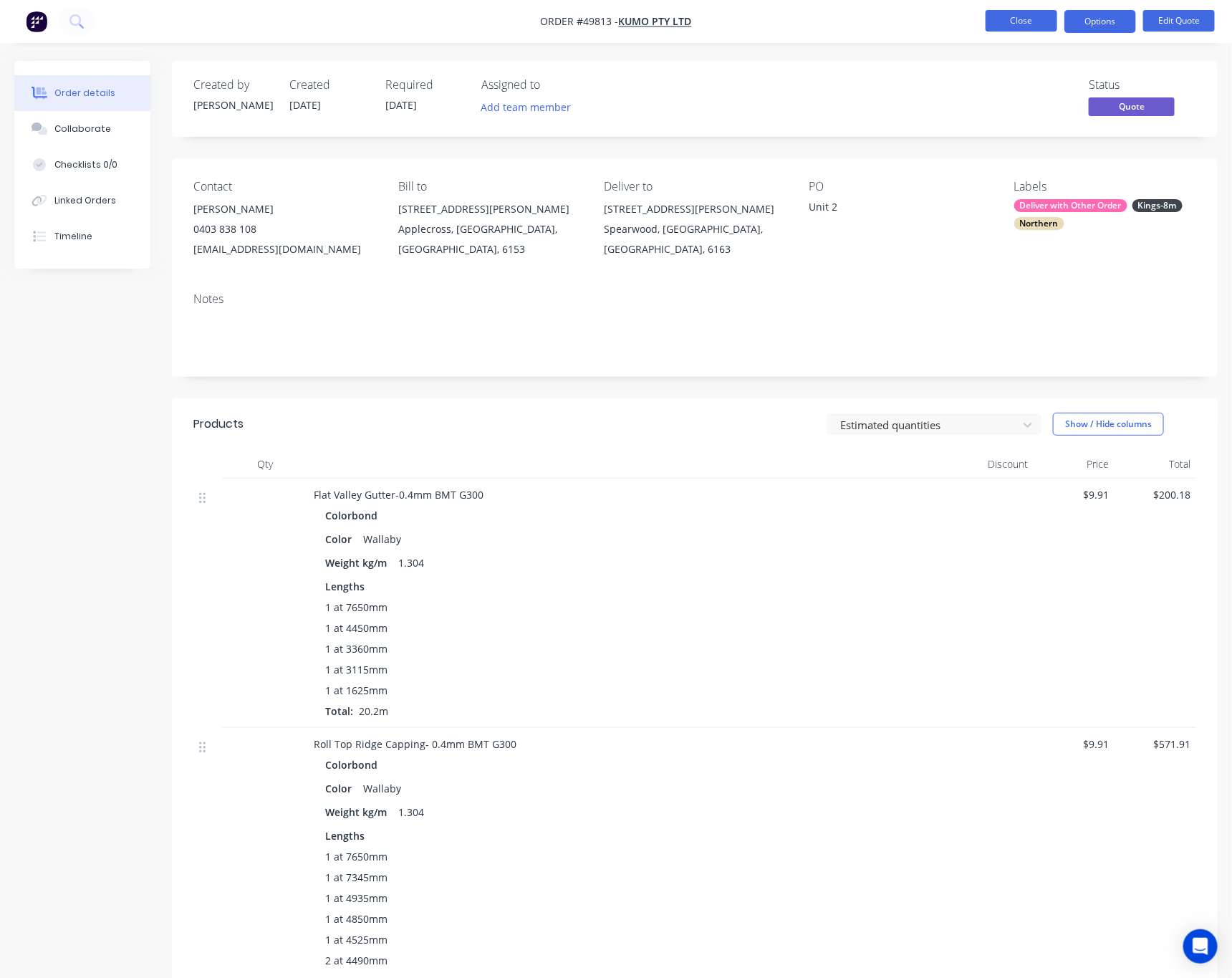
click at [1015, 18] on button "Close" at bounding box center [1022, 21] width 71 height 21
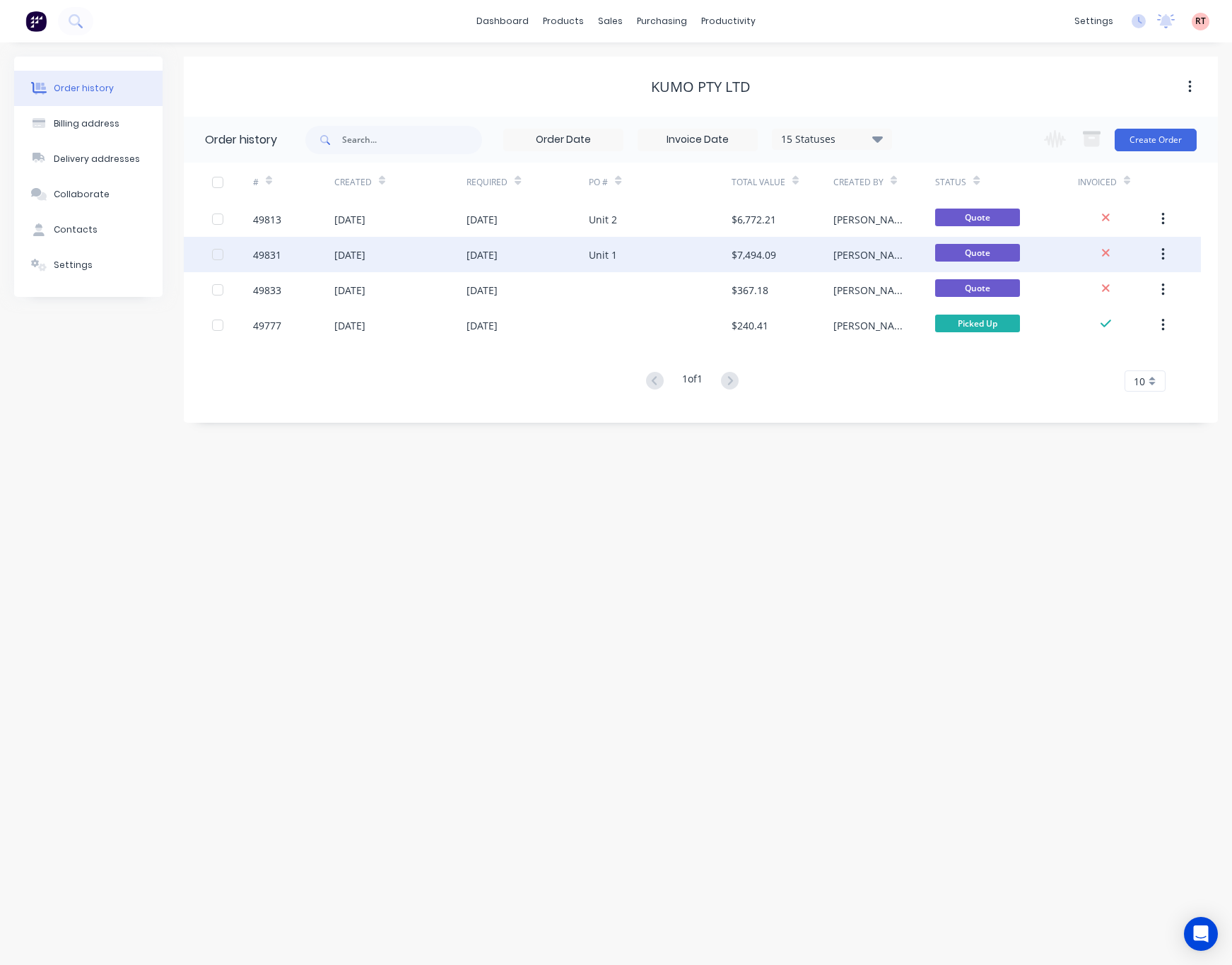
click at [681, 250] on div "Unit 1" at bounding box center [660, 254] width 143 height 35
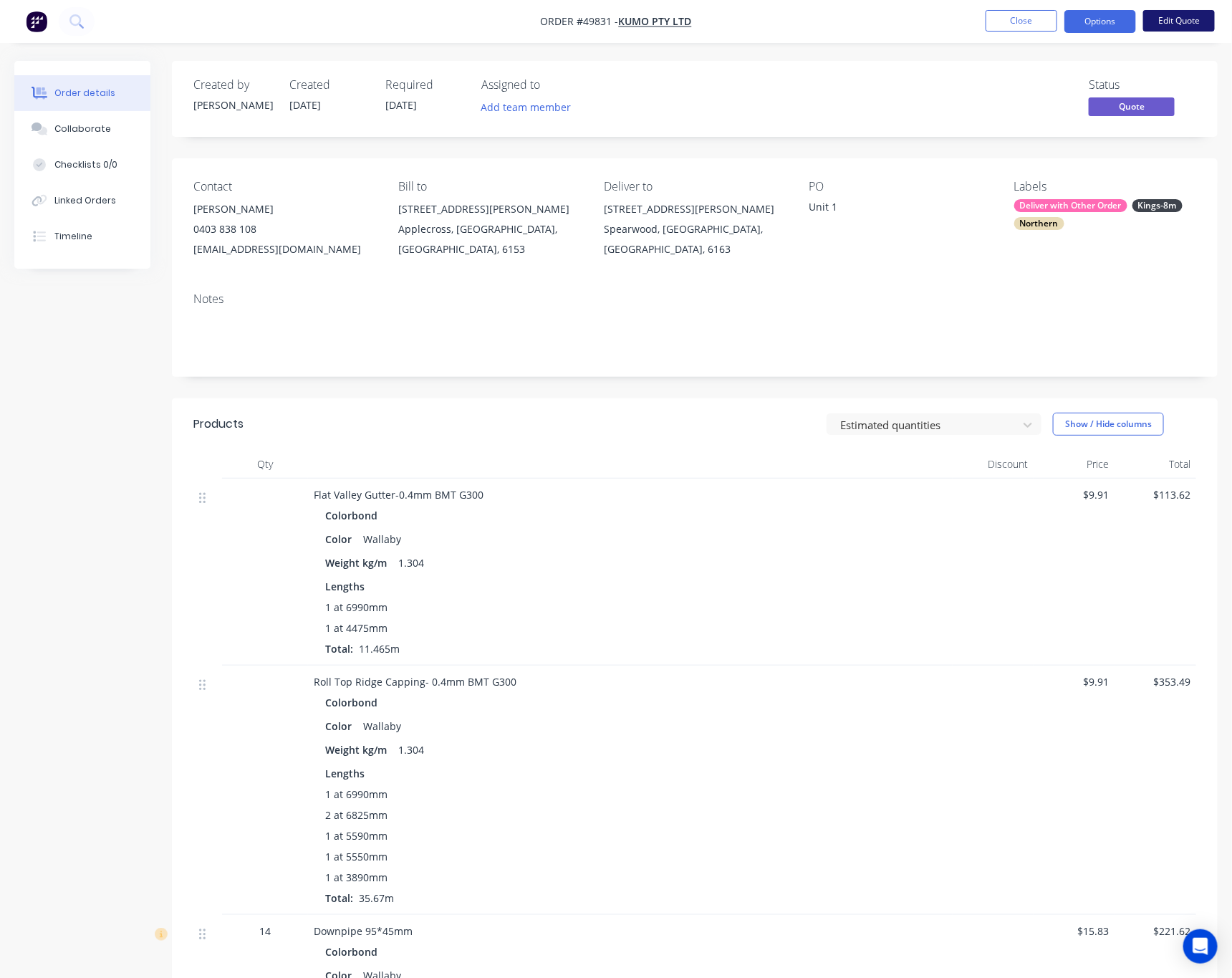
click at [1174, 25] on button "Edit Quote" at bounding box center [1179, 21] width 71 height 21
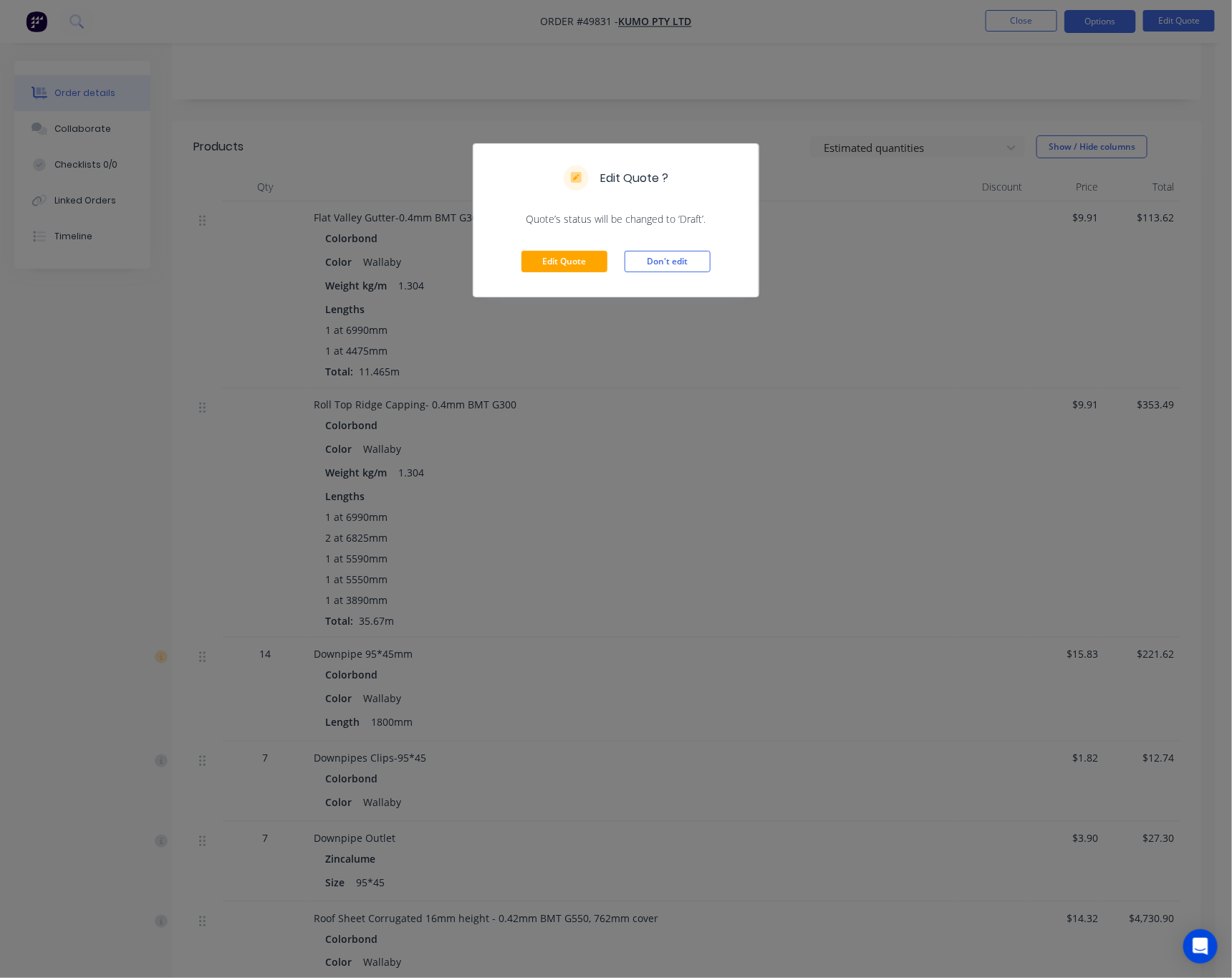
scroll to position [644, 0]
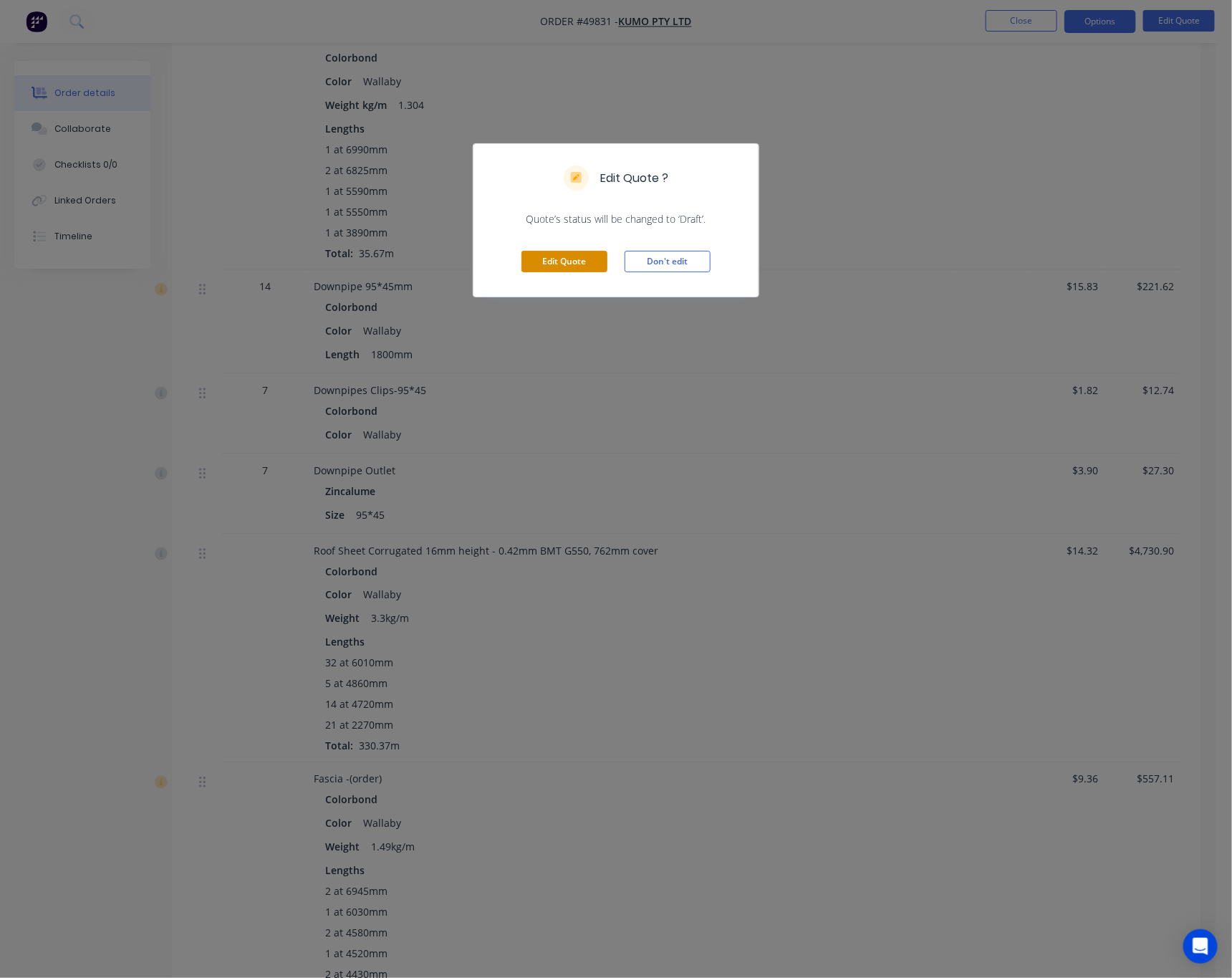
click at [568, 269] on button "Edit Quote" at bounding box center [564, 261] width 86 height 21
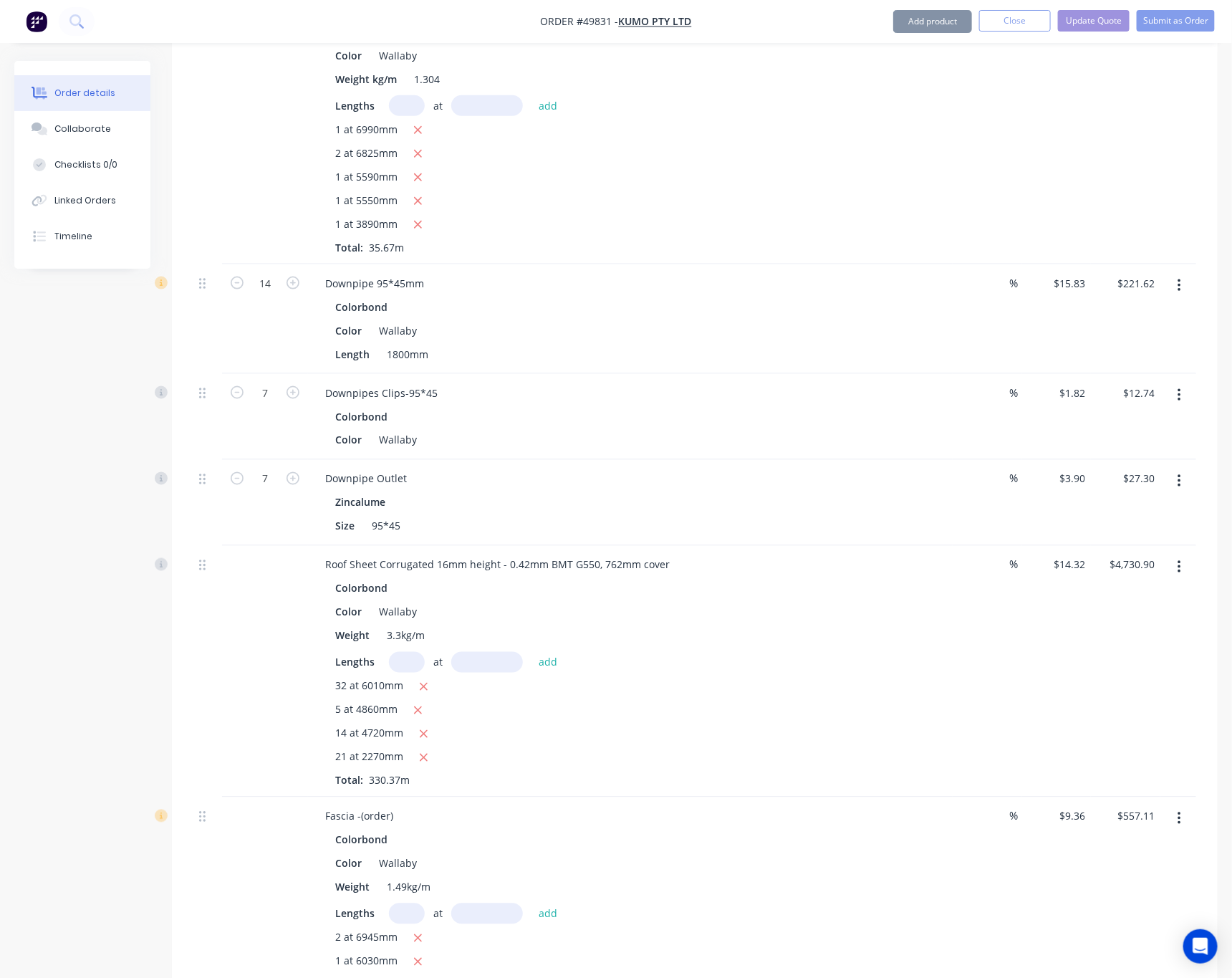
scroll to position [967, 0]
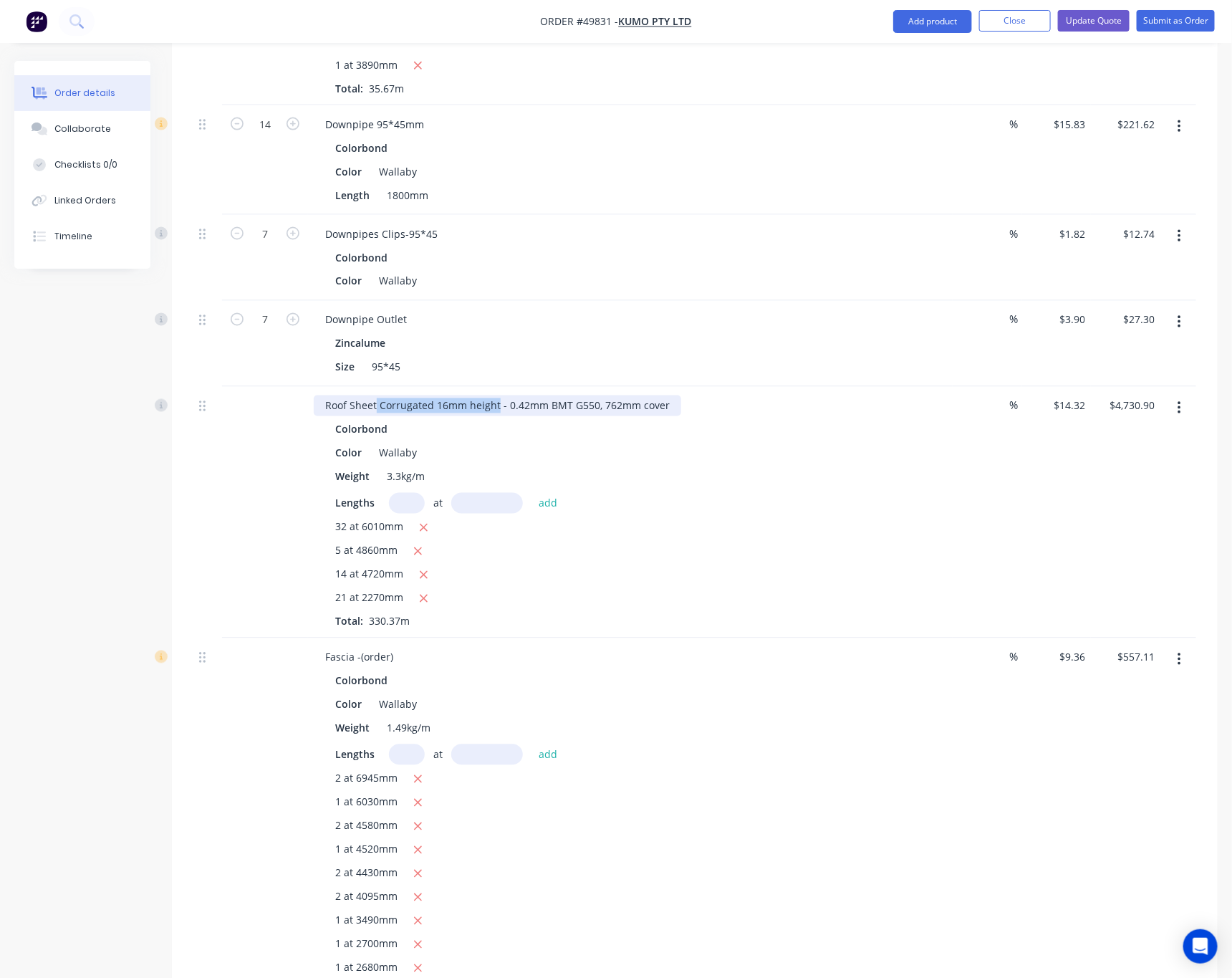
drag, startPoint x: 377, startPoint y: 366, endPoint x: 497, endPoint y: 354, distance: 120.6
click at [497, 387] on div "Roof Sheet Corrugated 16mm height - 0.42mm BMT G550, 762mm cover Colorbond Colo…" at bounding box center [630, 512] width 645 height 251
click at [375, 395] on div "Roof SheetTwirib 27mm height - 0.42mm BMT G550, 762mm cover" at bounding box center [484, 406] width 340 height 21
click at [1095, 30] on button "Update Quote" at bounding box center [1094, 21] width 71 height 21
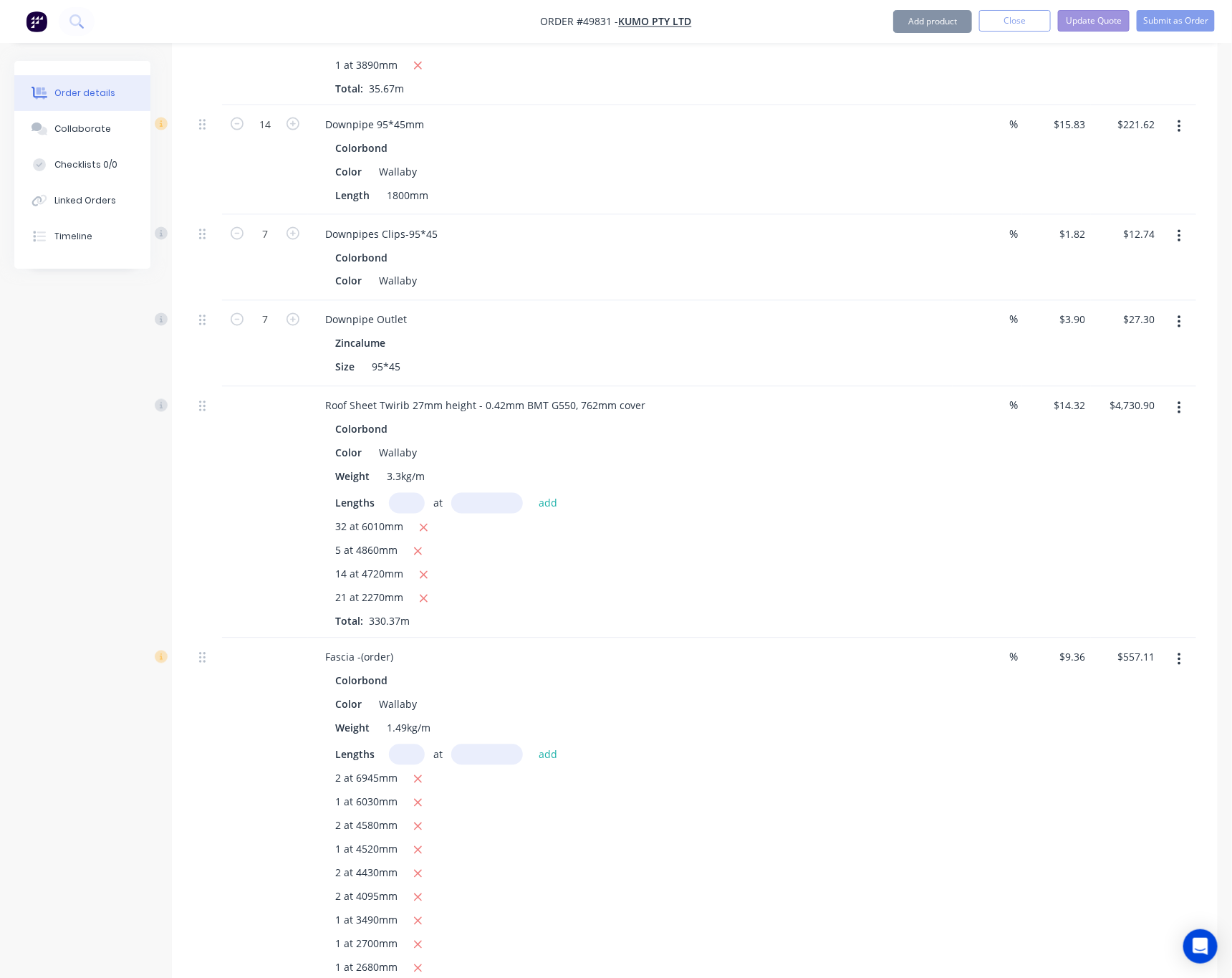
scroll to position [0, 0]
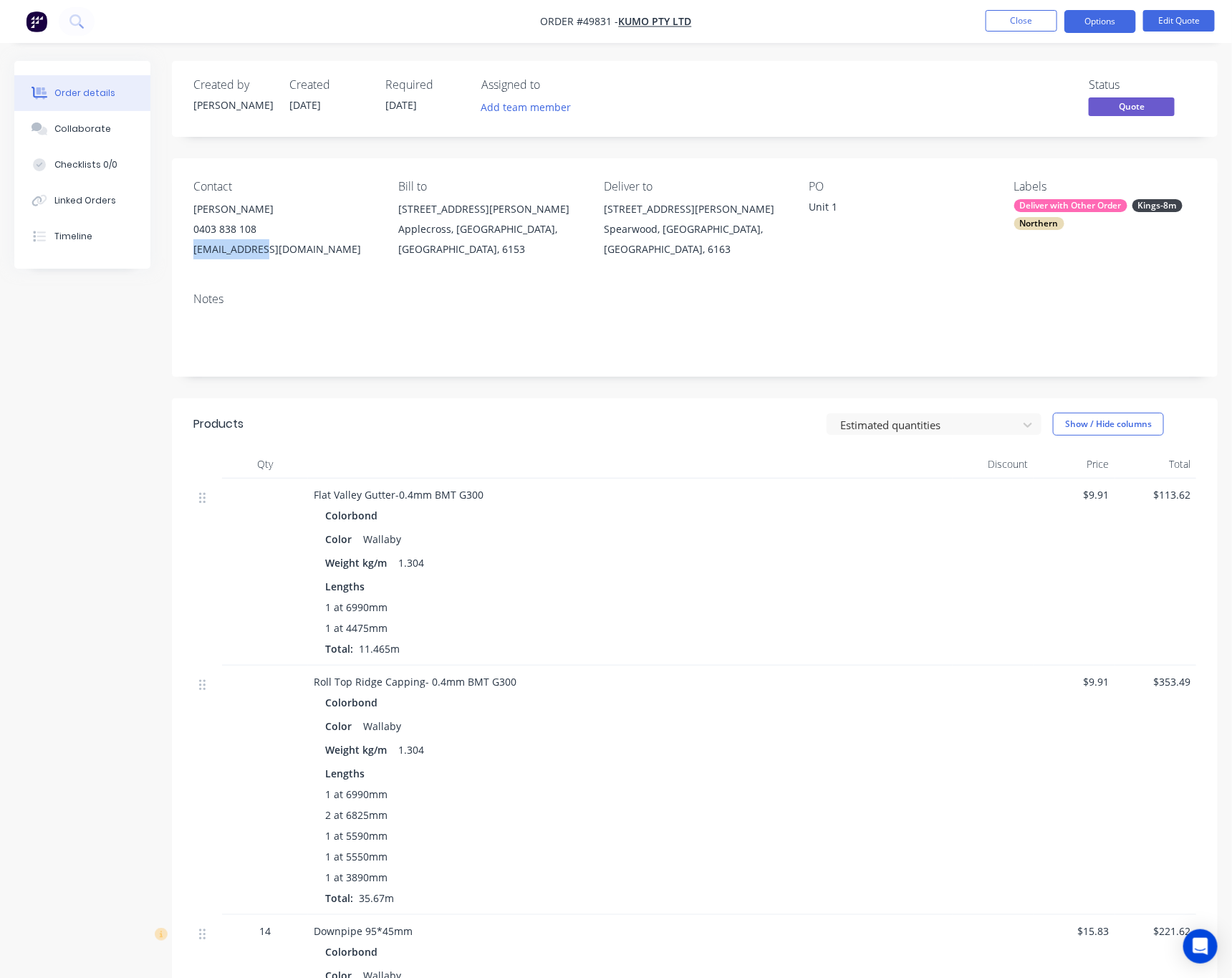
drag, startPoint x: 286, startPoint y: 251, endPoint x: 189, endPoint y: 261, distance: 97.5
click at [189, 261] on div "Contact James 0403 838 108 hello@kumo.au Bill to Unit7/ 39 Simpson St Applecros…" at bounding box center [694, 220] width 1046 height 123
copy div "hello@kumo.au"
click at [1094, 24] on button "Options" at bounding box center [1100, 21] width 71 height 23
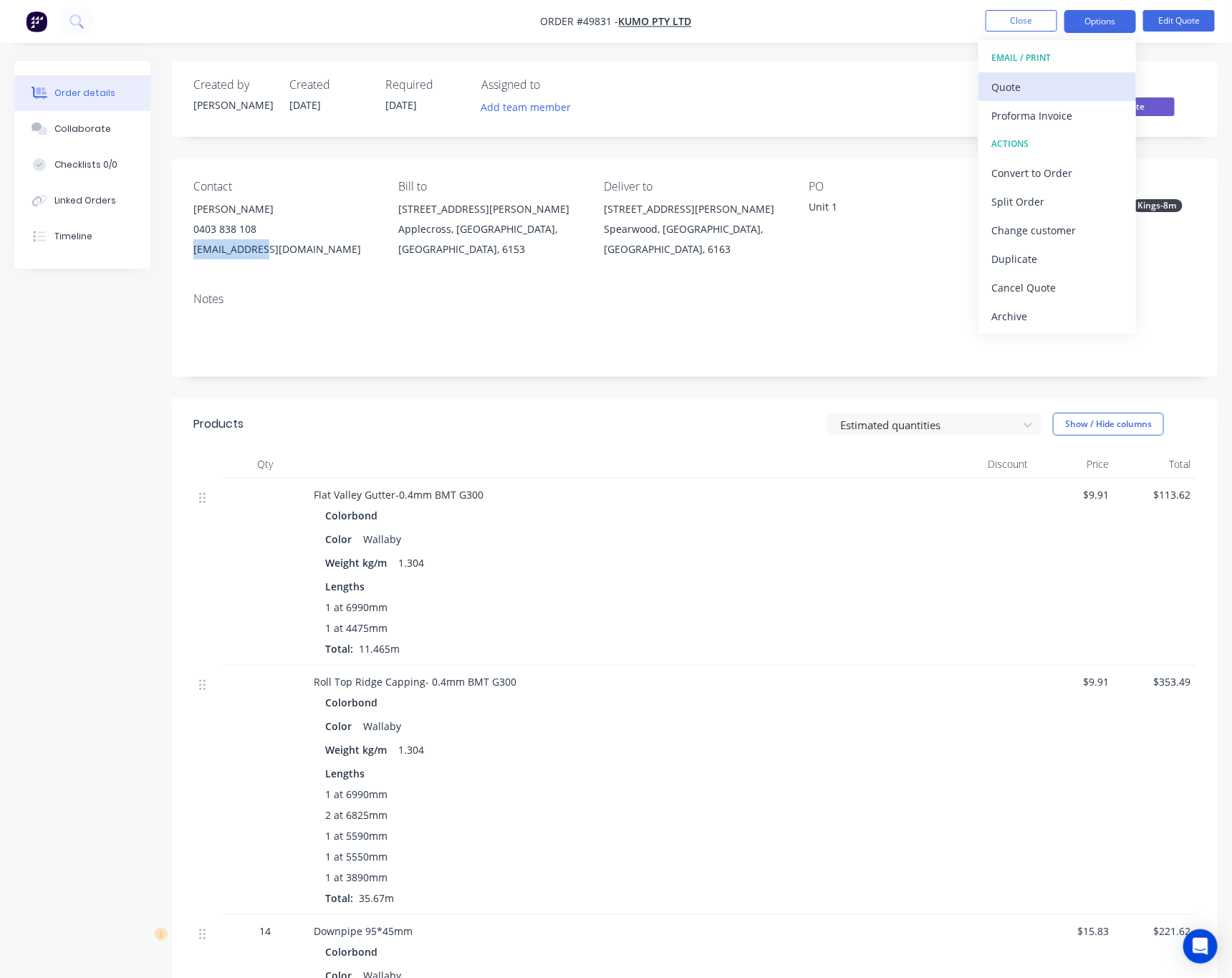
click at [1054, 97] on div "Quote" at bounding box center [1058, 87] width 132 height 21
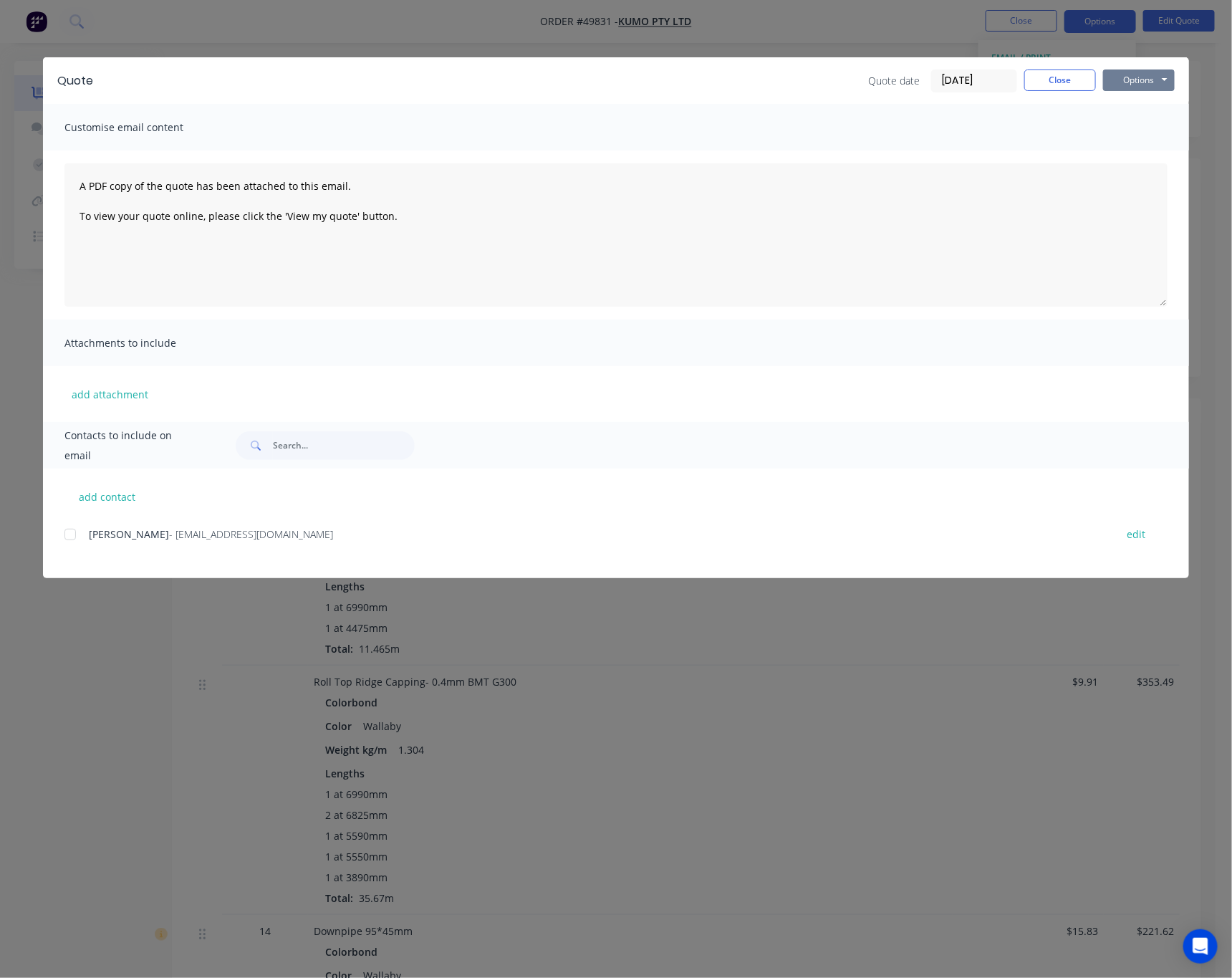
drag, startPoint x: 1140, startPoint y: 75, endPoint x: 1146, endPoint y: 82, distance: 9.2
click at [1143, 80] on button "Options" at bounding box center [1139, 80] width 71 height 21
click at [1150, 128] on button "Print" at bounding box center [1150, 129] width 92 height 24
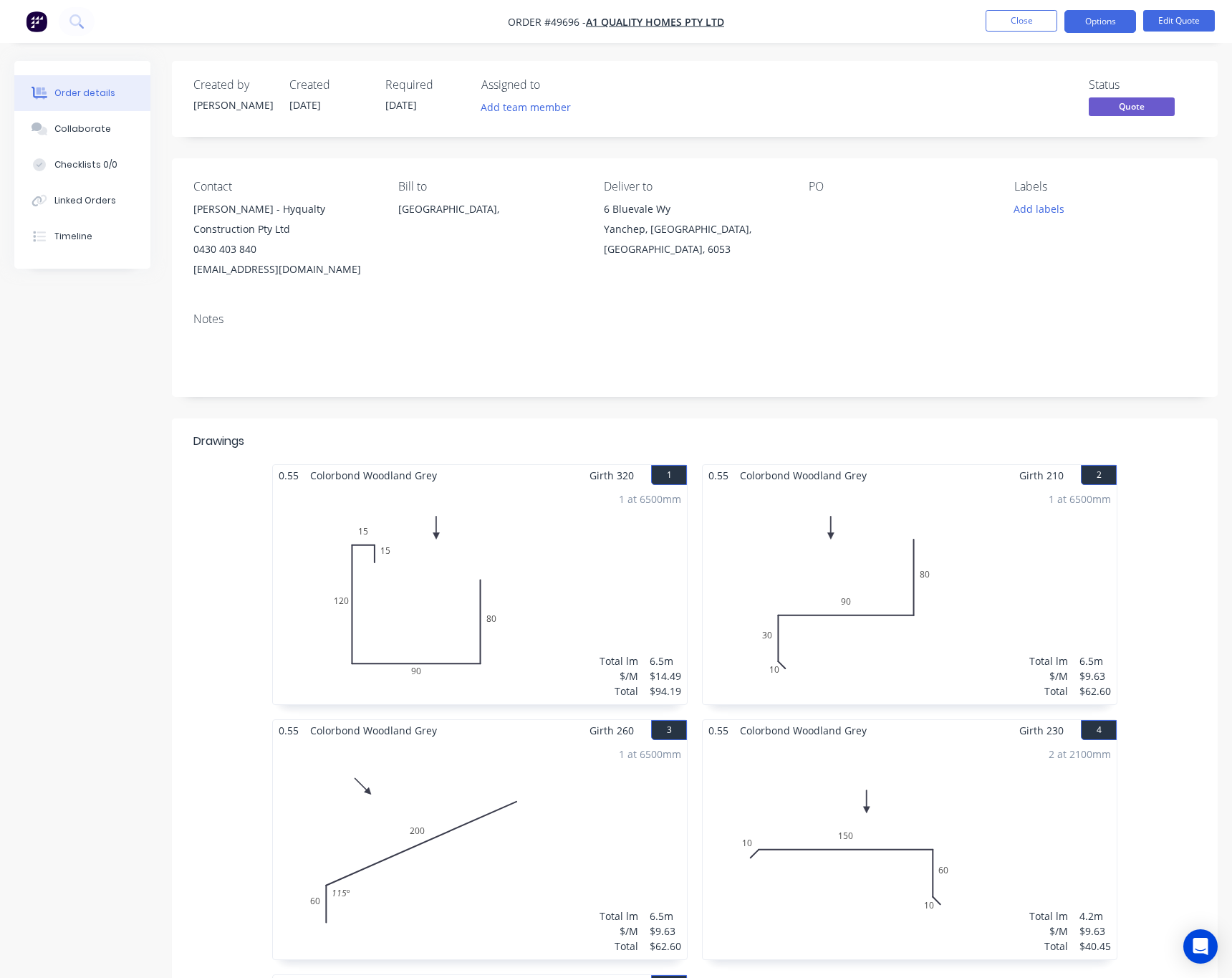
scroll to position [323, 0]
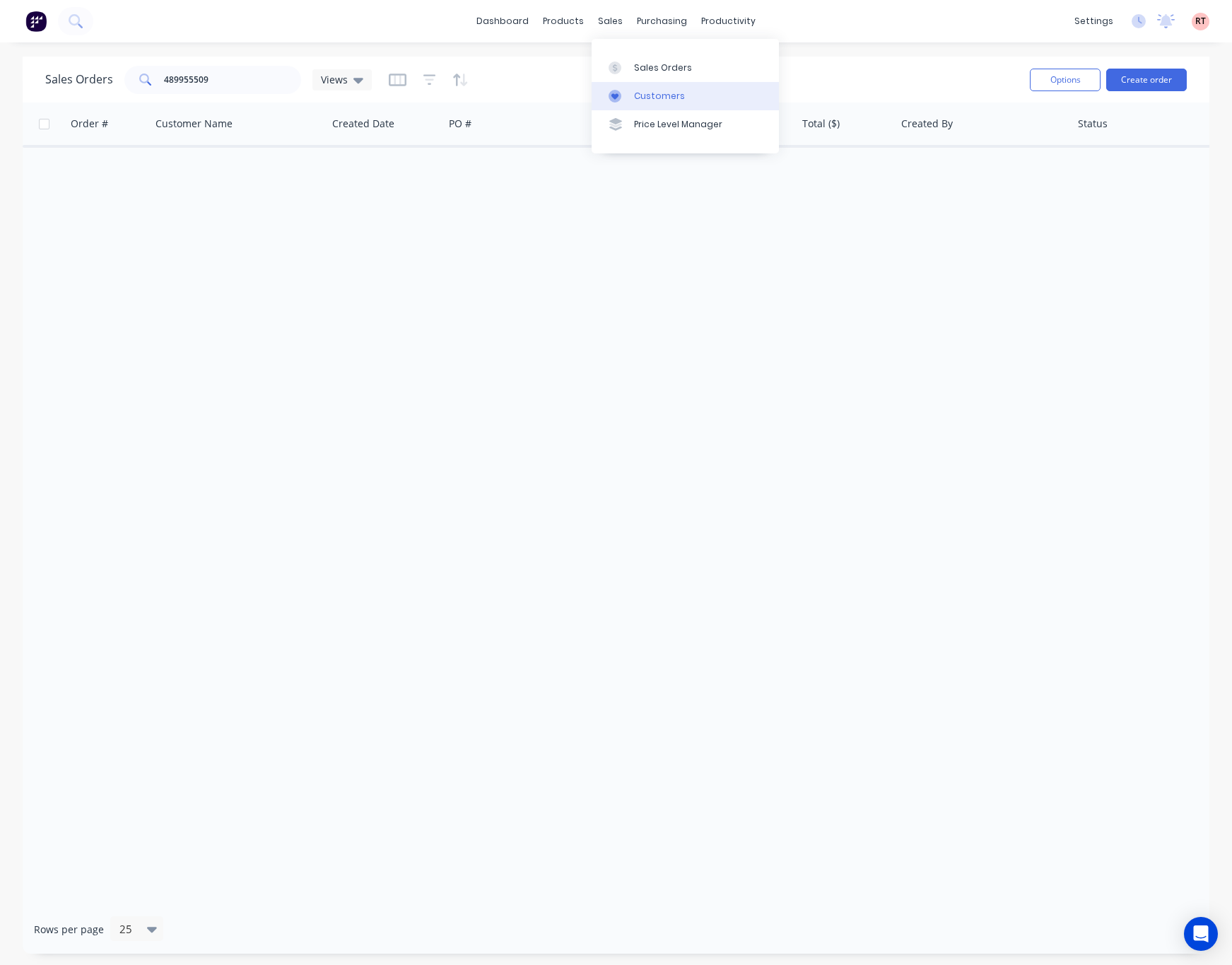
click at [617, 102] on link "Customers" at bounding box center [684, 96] width 187 height 28
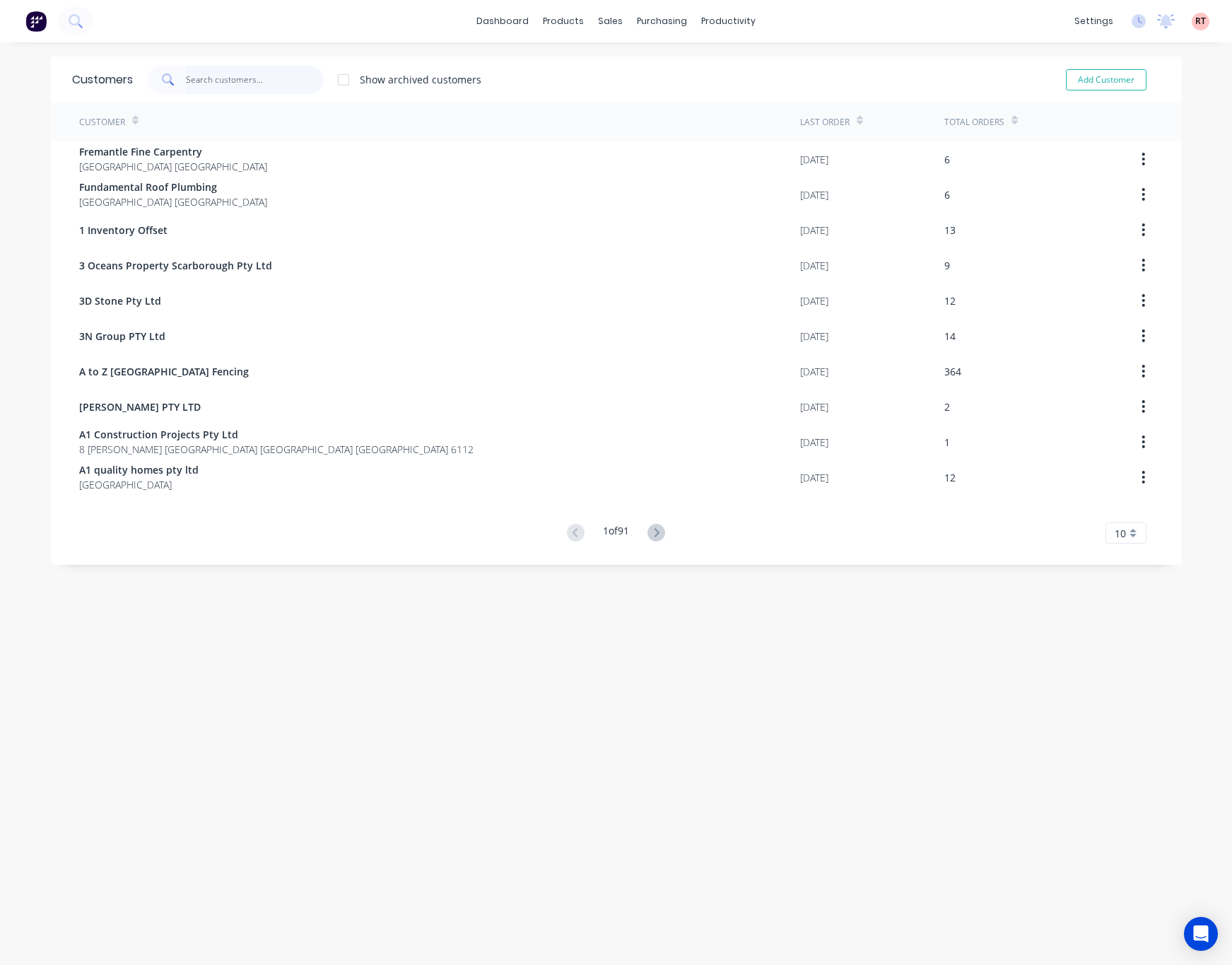
click at [239, 77] on input "text" at bounding box center [255, 80] width 138 height 28
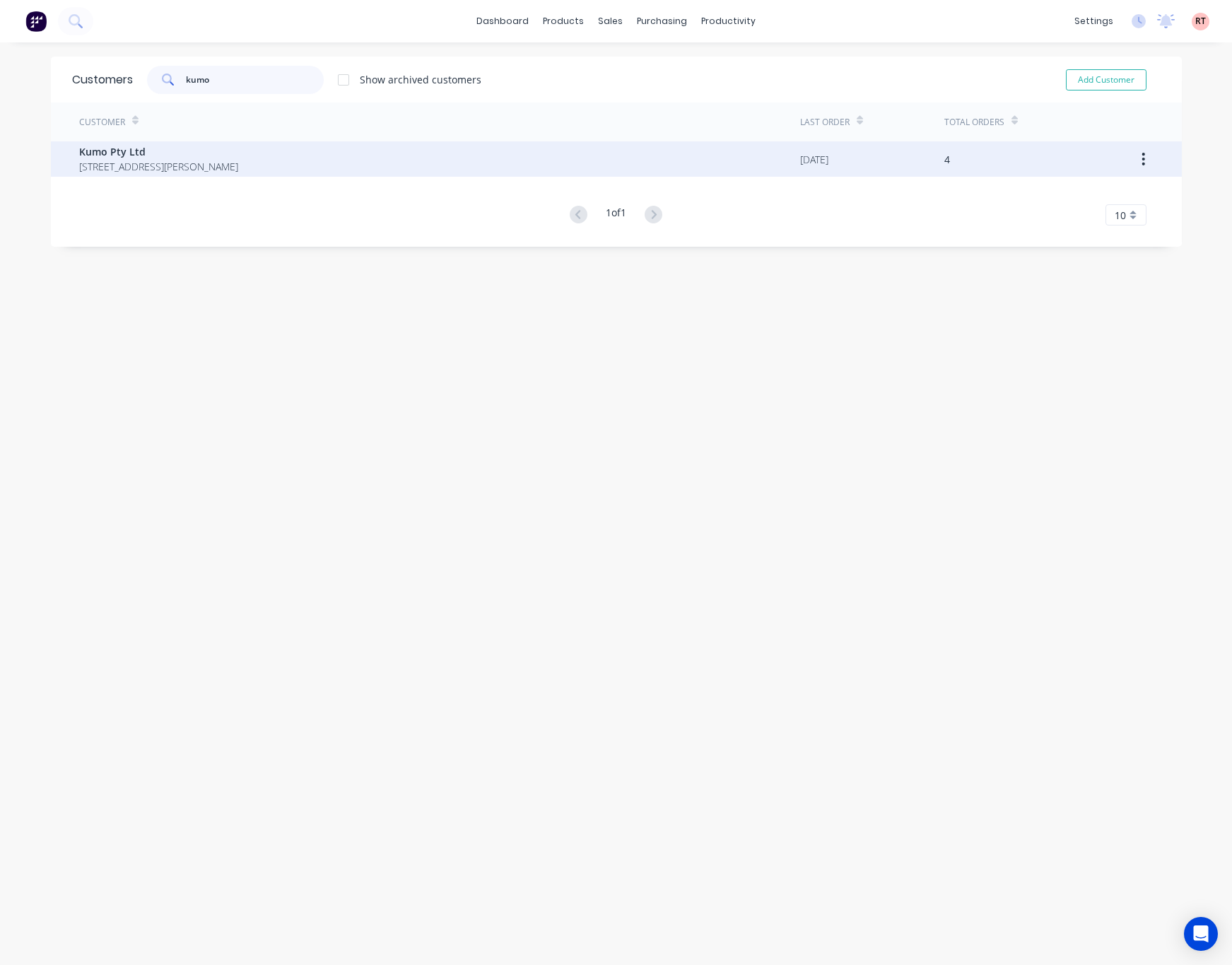
type input "kumo"
click at [239, 157] on span "Kumo Pty Ltd" at bounding box center [158, 151] width 159 height 15
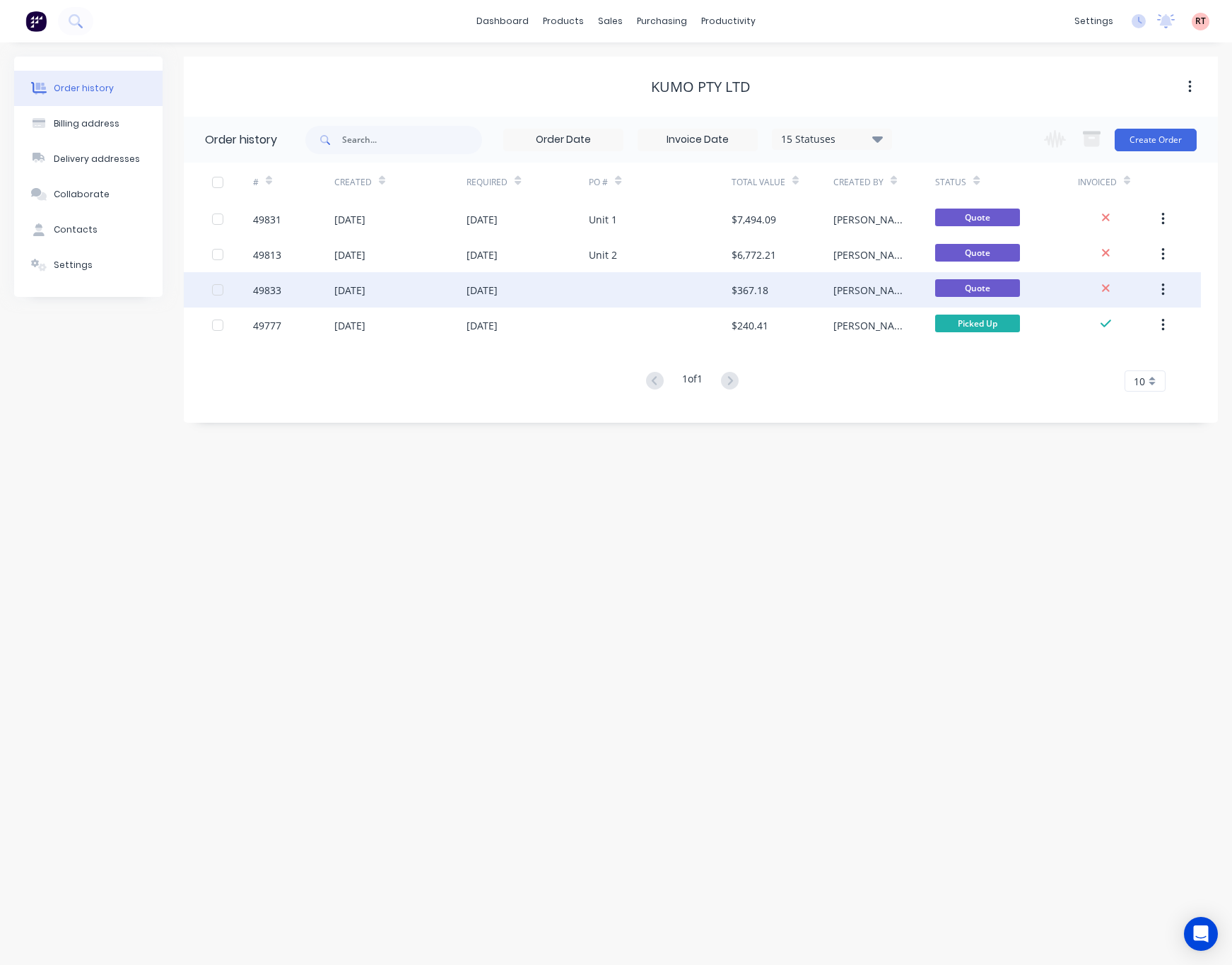
click at [620, 289] on div at bounding box center [660, 289] width 143 height 35
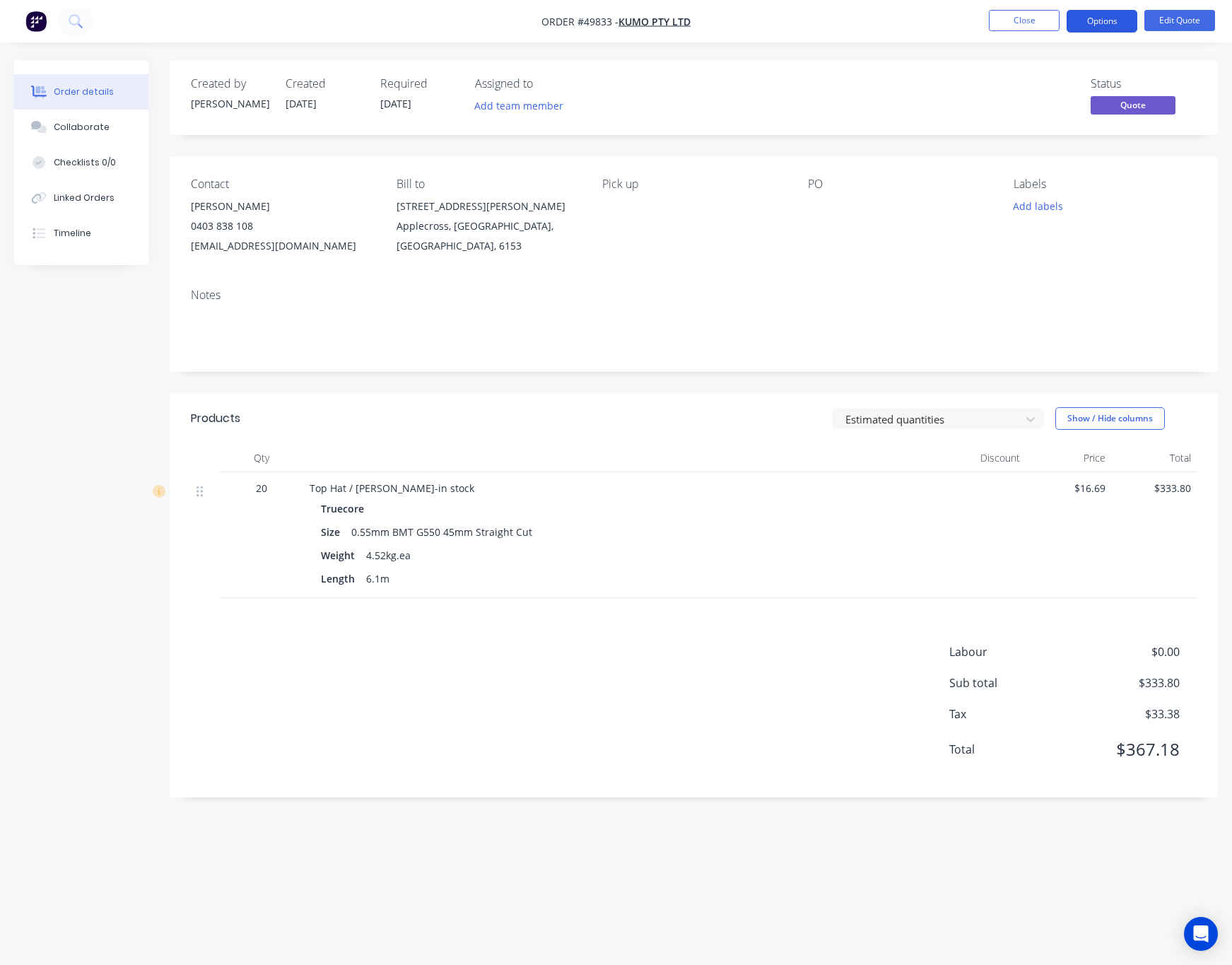
click at [1104, 15] on button "Options" at bounding box center [1102, 21] width 70 height 23
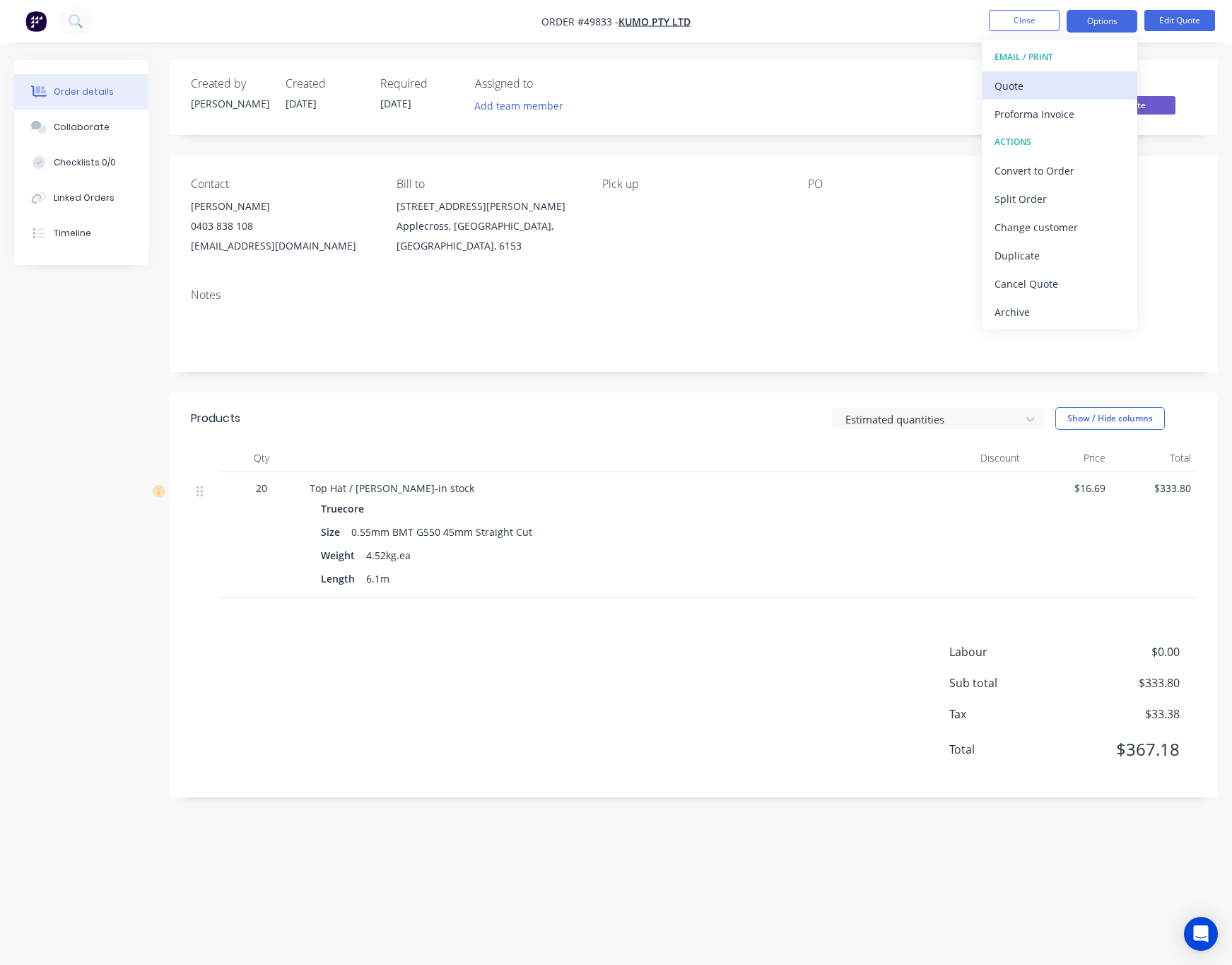
click at [1057, 85] on div "Quote" at bounding box center [1060, 86] width 130 height 20
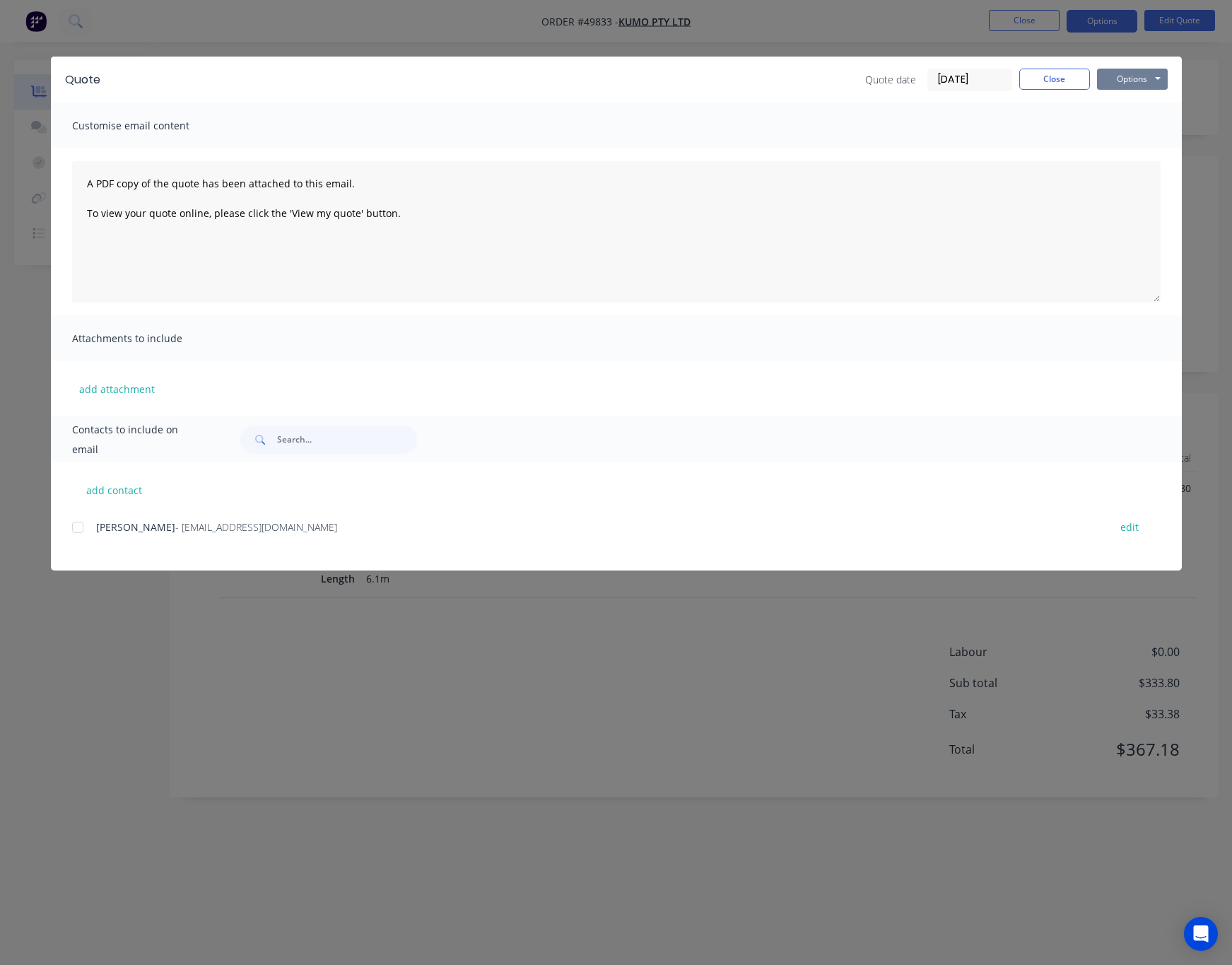
click at [1148, 79] on button "Options" at bounding box center [1133, 79] width 70 height 21
click at [1137, 123] on button "Print" at bounding box center [1143, 127] width 91 height 23
click at [752, 36] on div "Quote Quote date [DATE] Close Options Preview Print Email Customise email conte…" at bounding box center [616, 482] width 1232 height 965
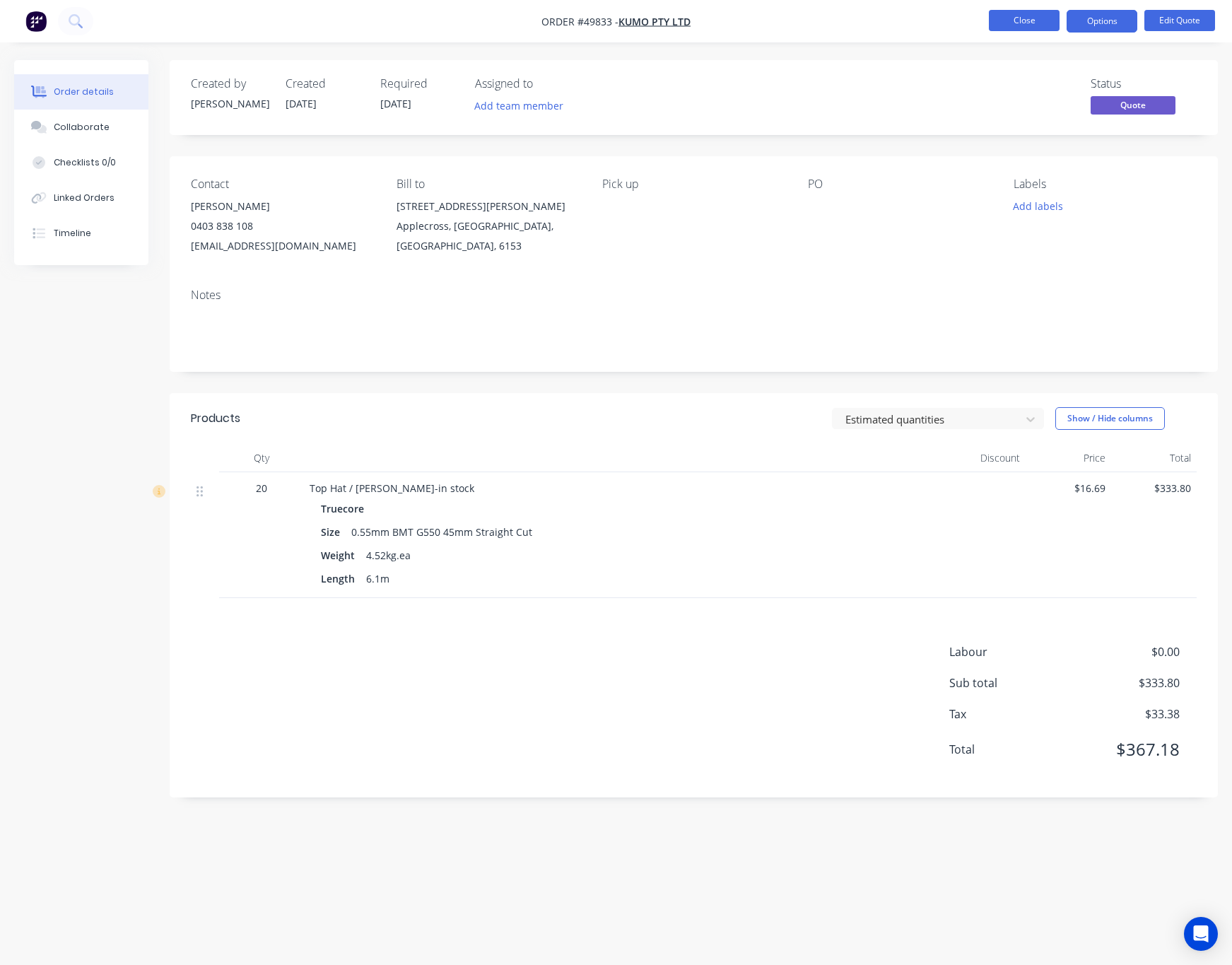
click at [1015, 19] on button "Close" at bounding box center [1024, 20] width 70 height 21
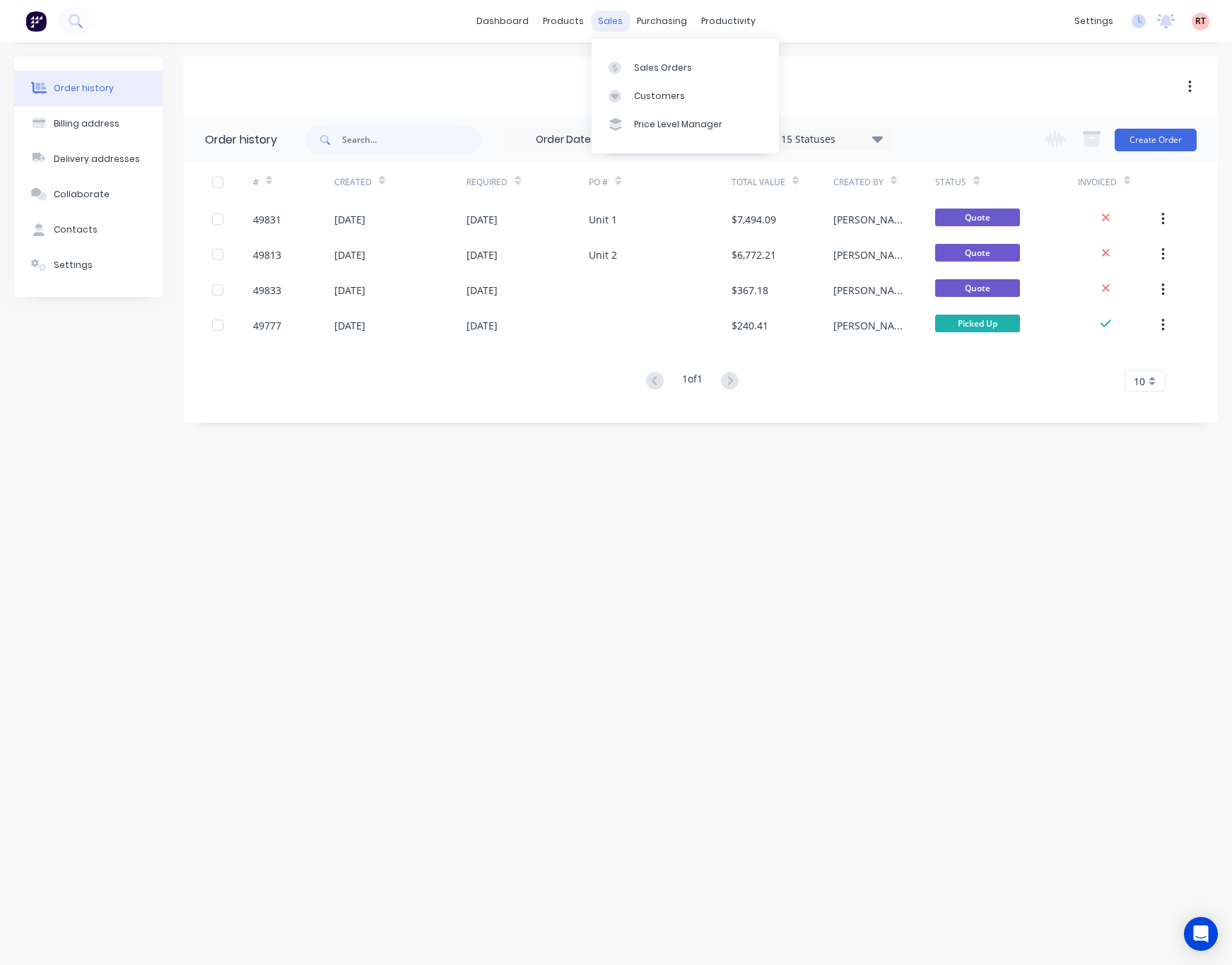
click at [618, 21] on div "sales" at bounding box center [611, 21] width 39 height 21
click at [674, 91] on div "Customers" at bounding box center [659, 96] width 51 height 13
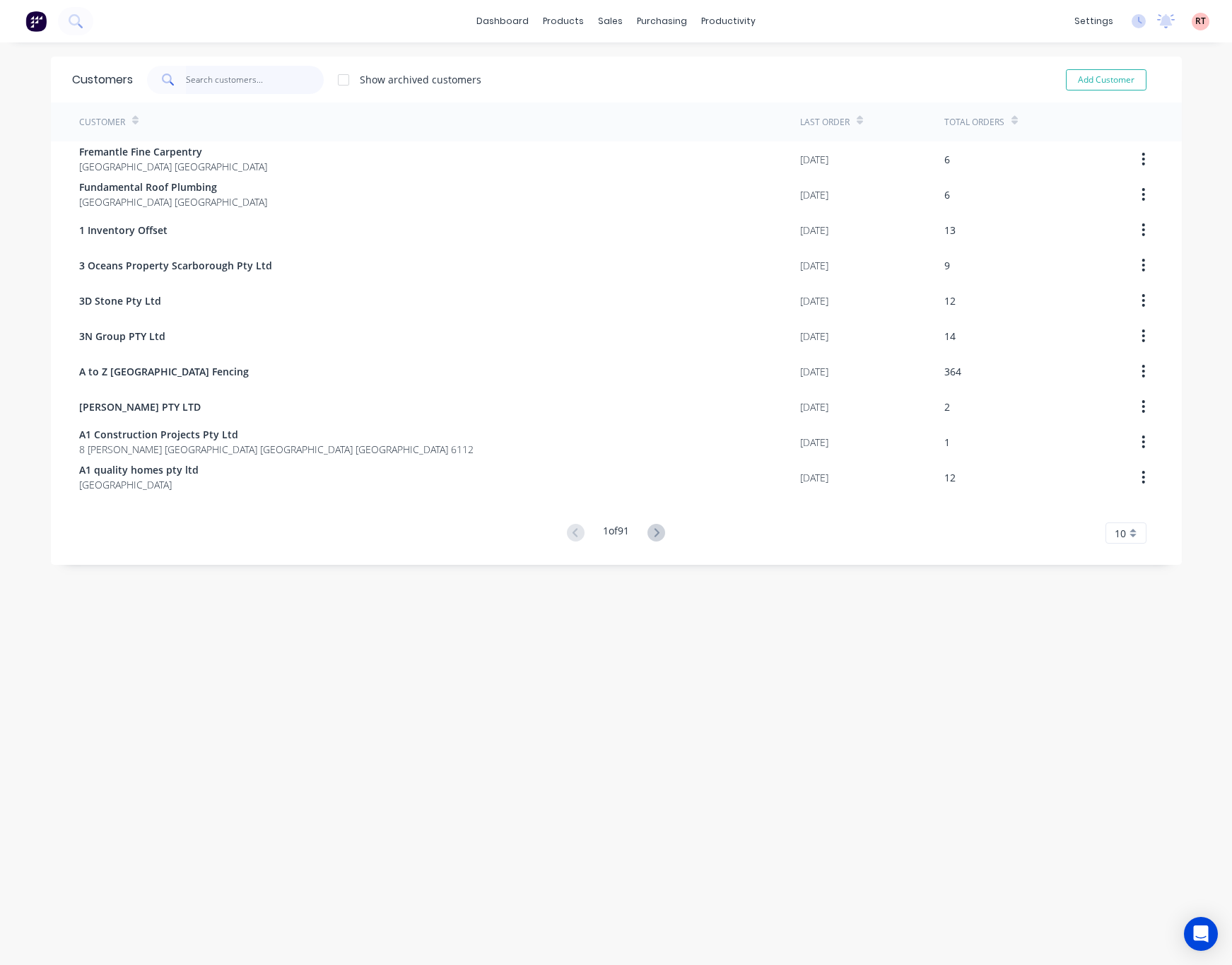
click at [253, 85] on input "text" at bounding box center [255, 80] width 138 height 28
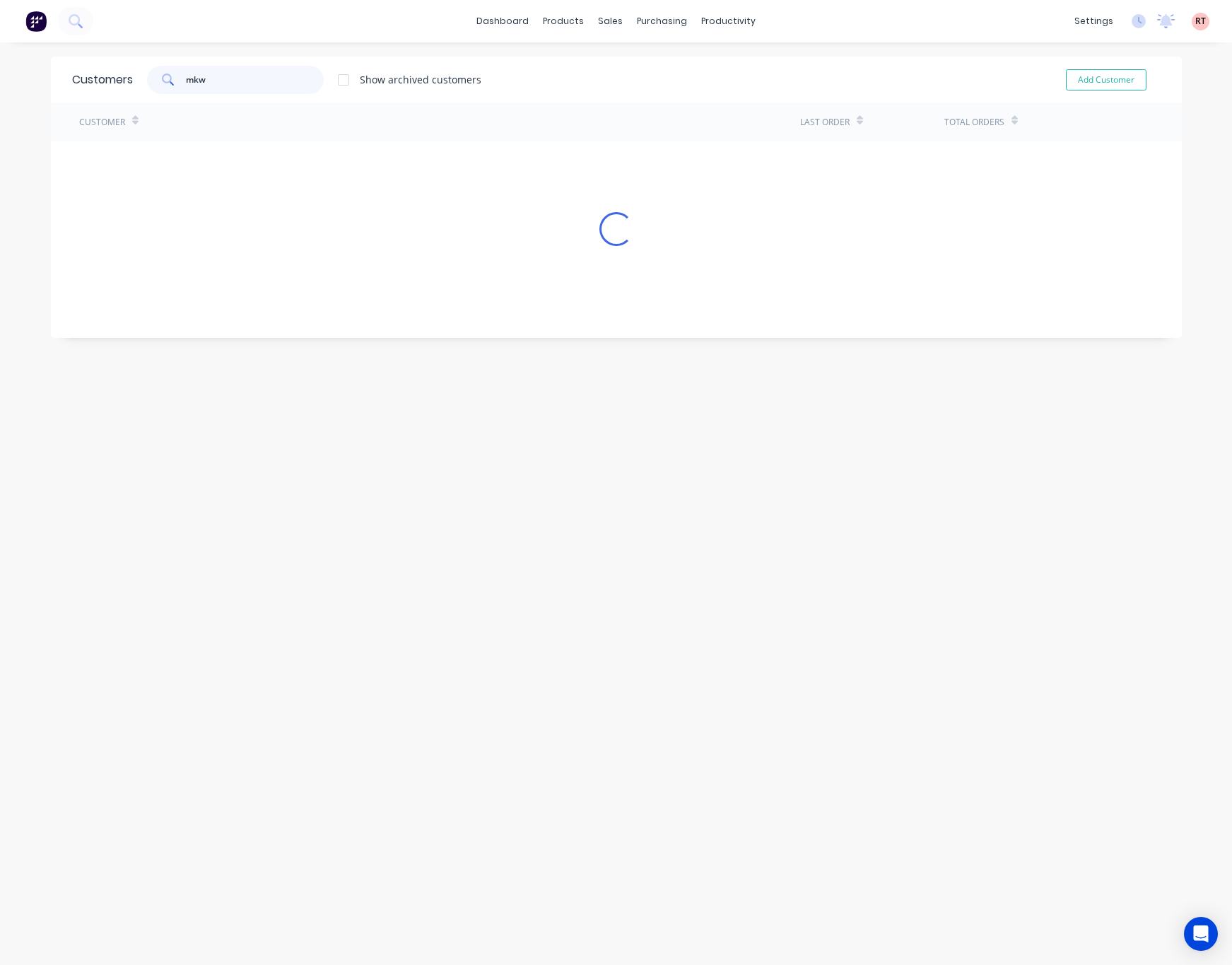
type input "mkw"
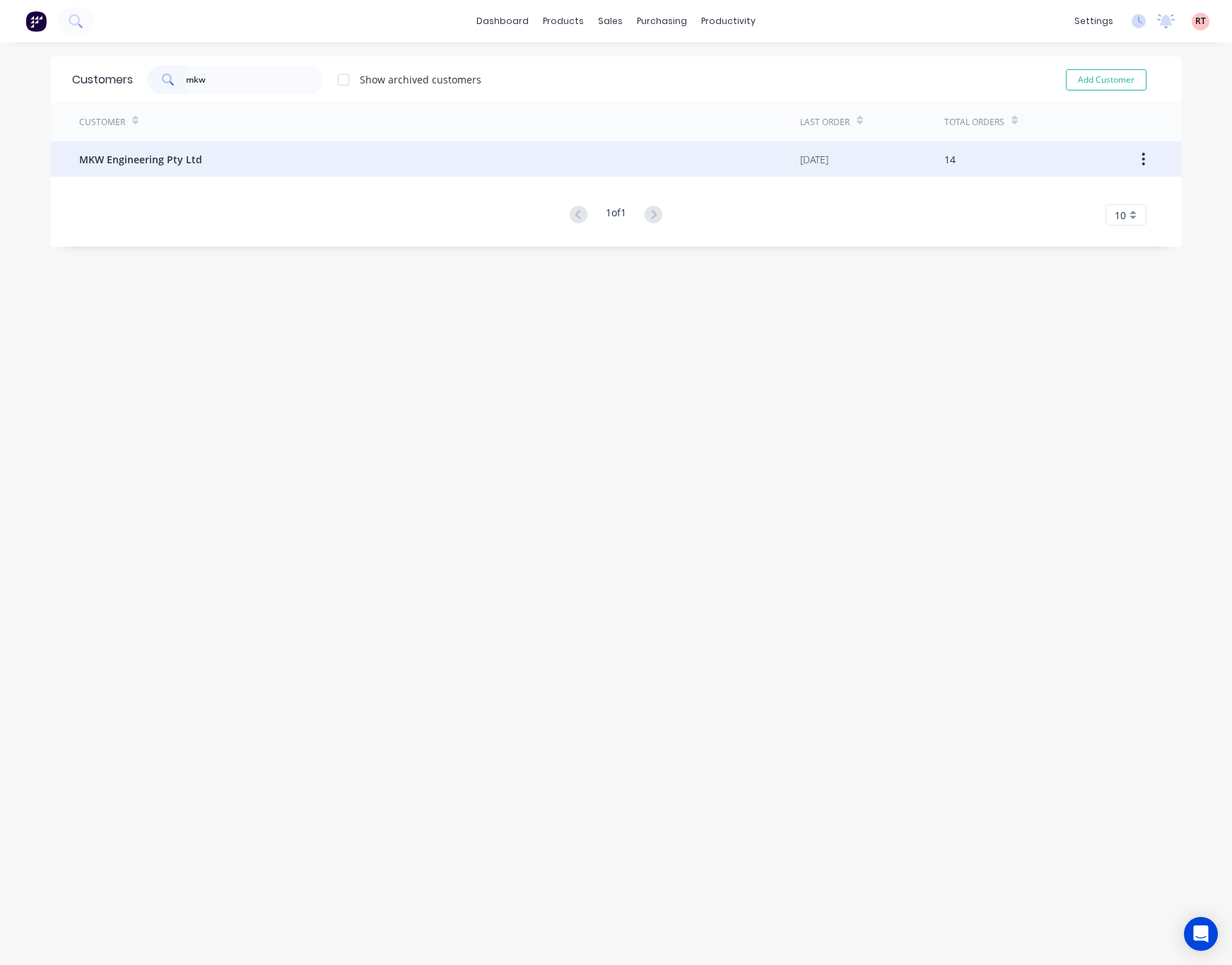
click at [260, 170] on div "MKW Engineering Pty Ltd" at bounding box center [440, 159] width 721 height 35
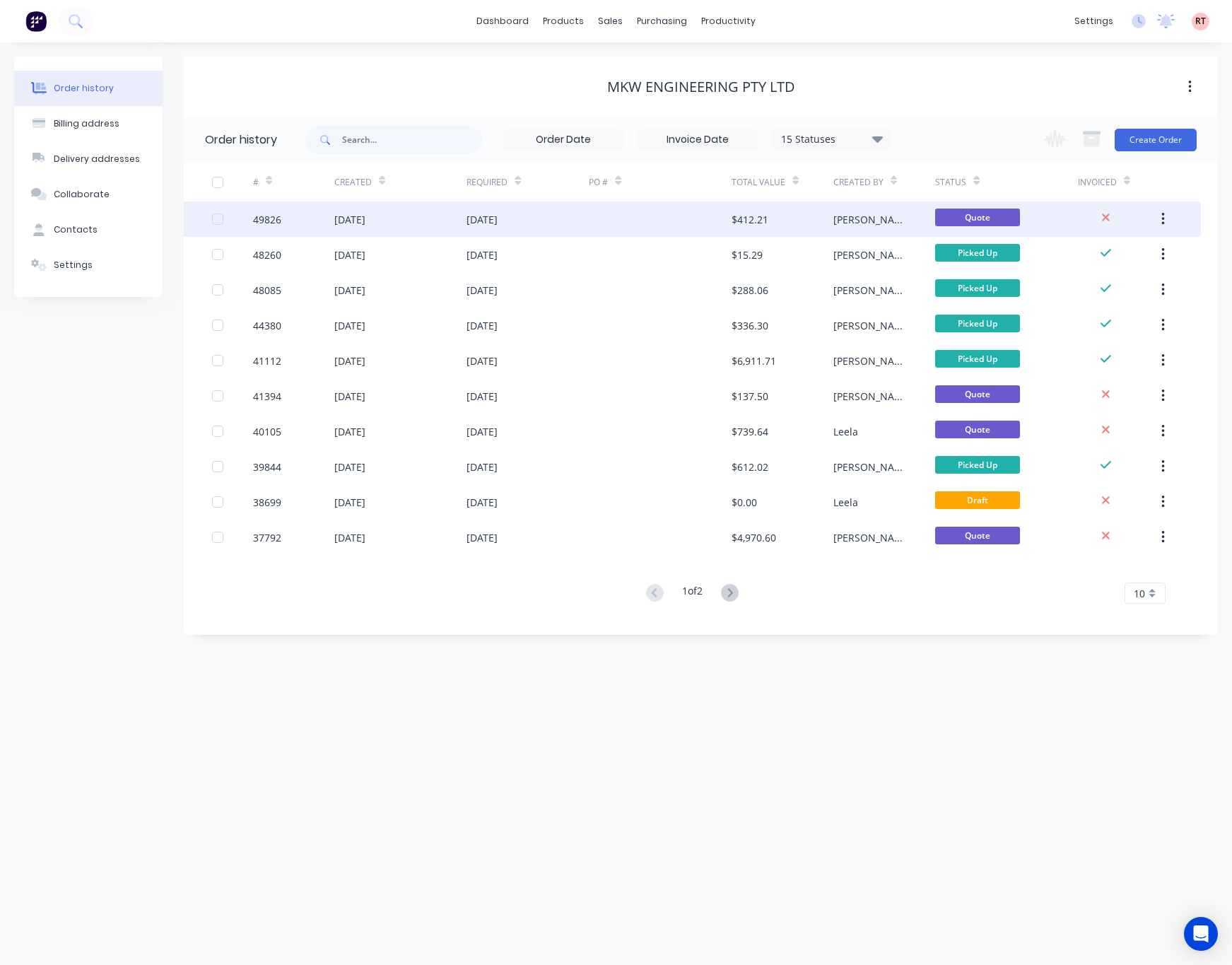
click at [622, 223] on div at bounding box center [660, 219] width 143 height 35
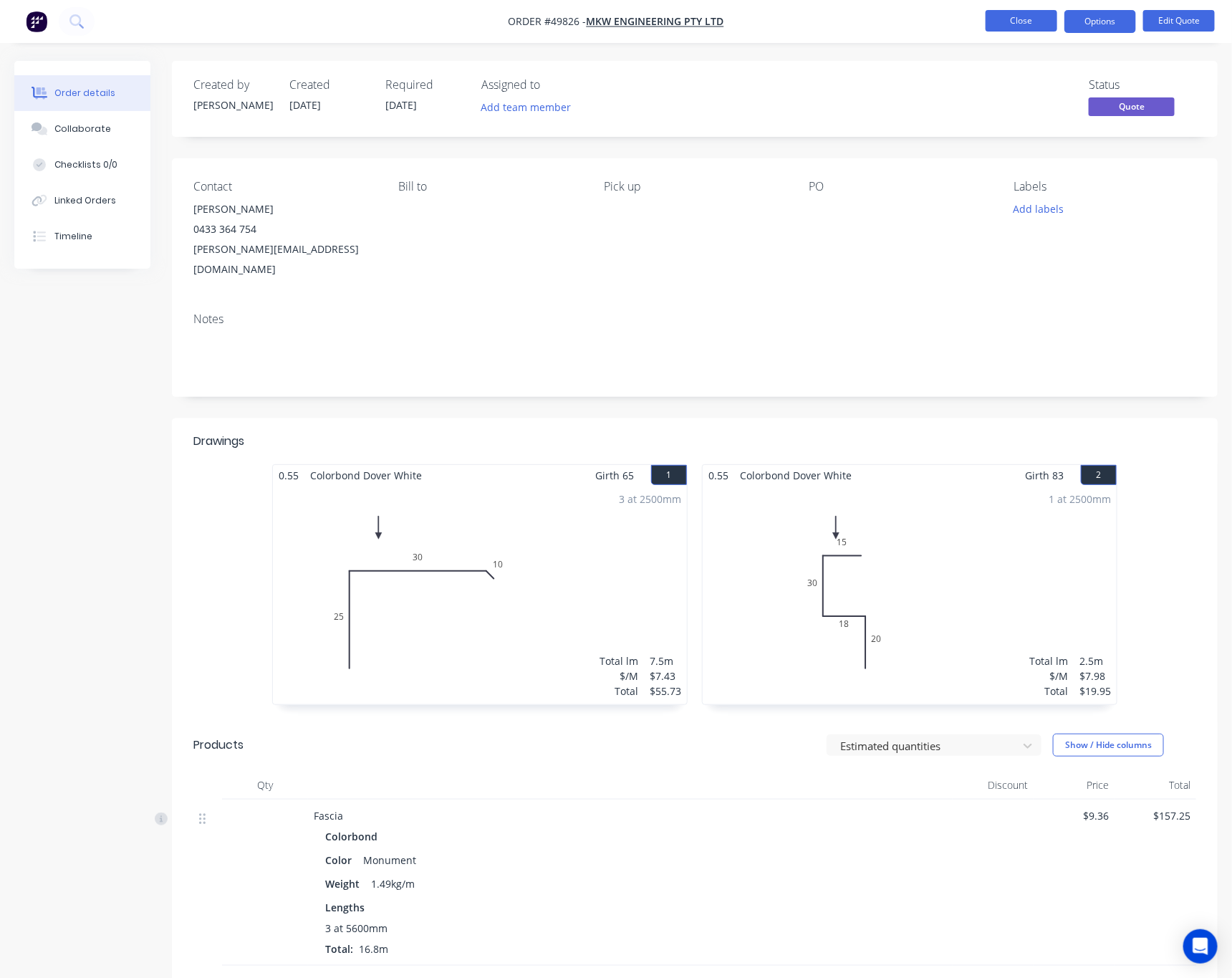
click at [1001, 26] on button "Close" at bounding box center [1022, 21] width 71 height 21
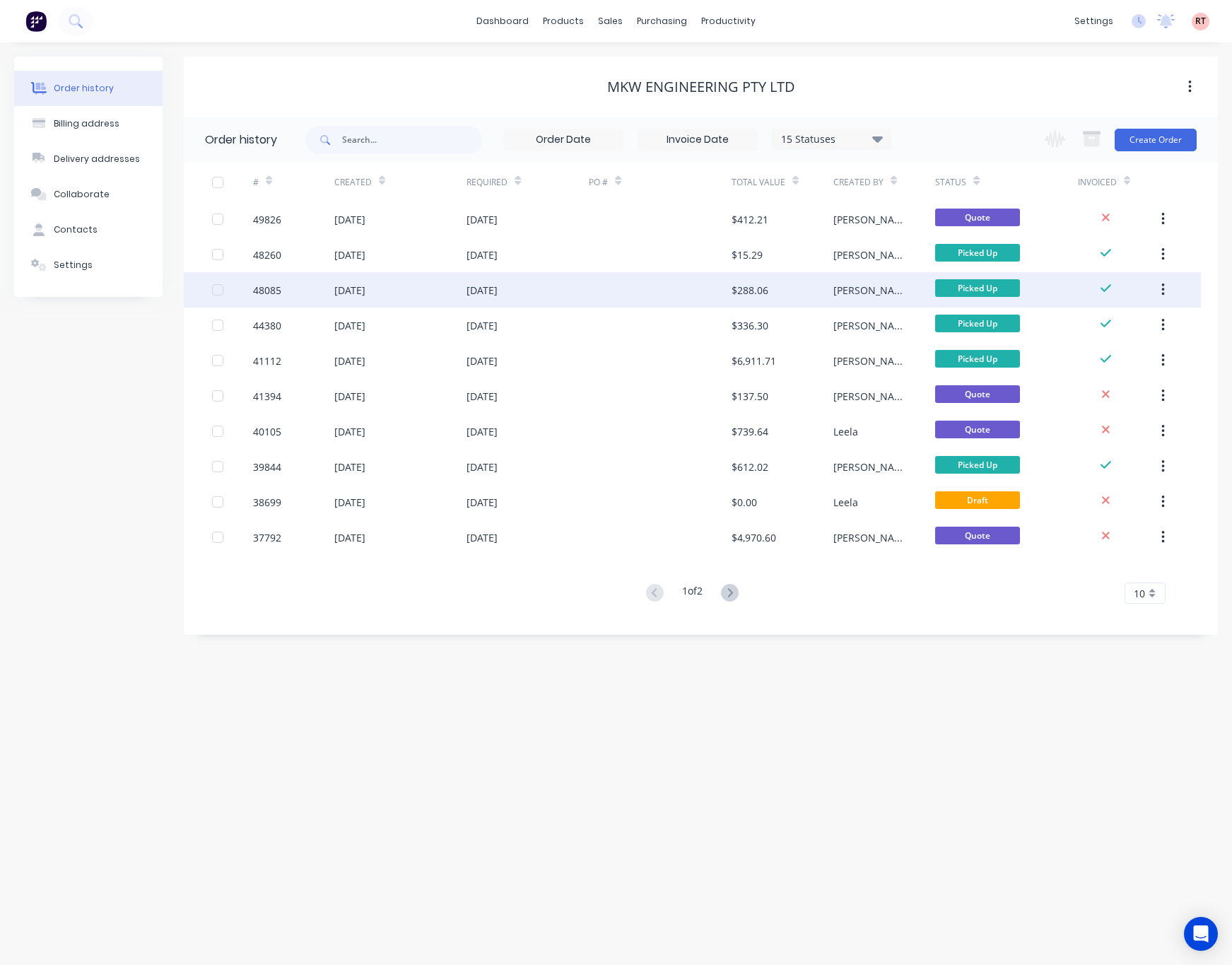
click at [618, 290] on div at bounding box center [660, 289] width 143 height 35
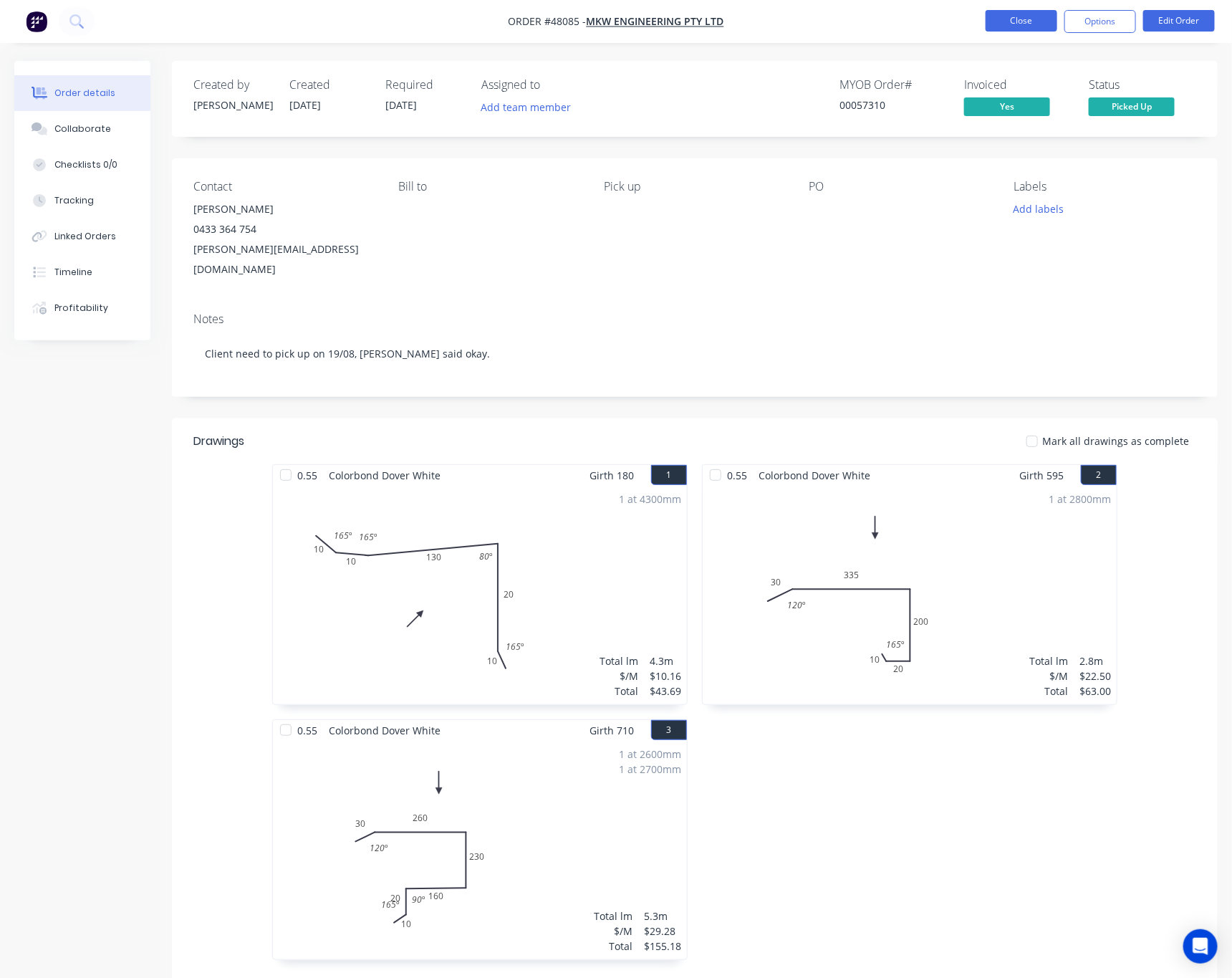
click at [1023, 15] on button "Close" at bounding box center [1022, 21] width 71 height 21
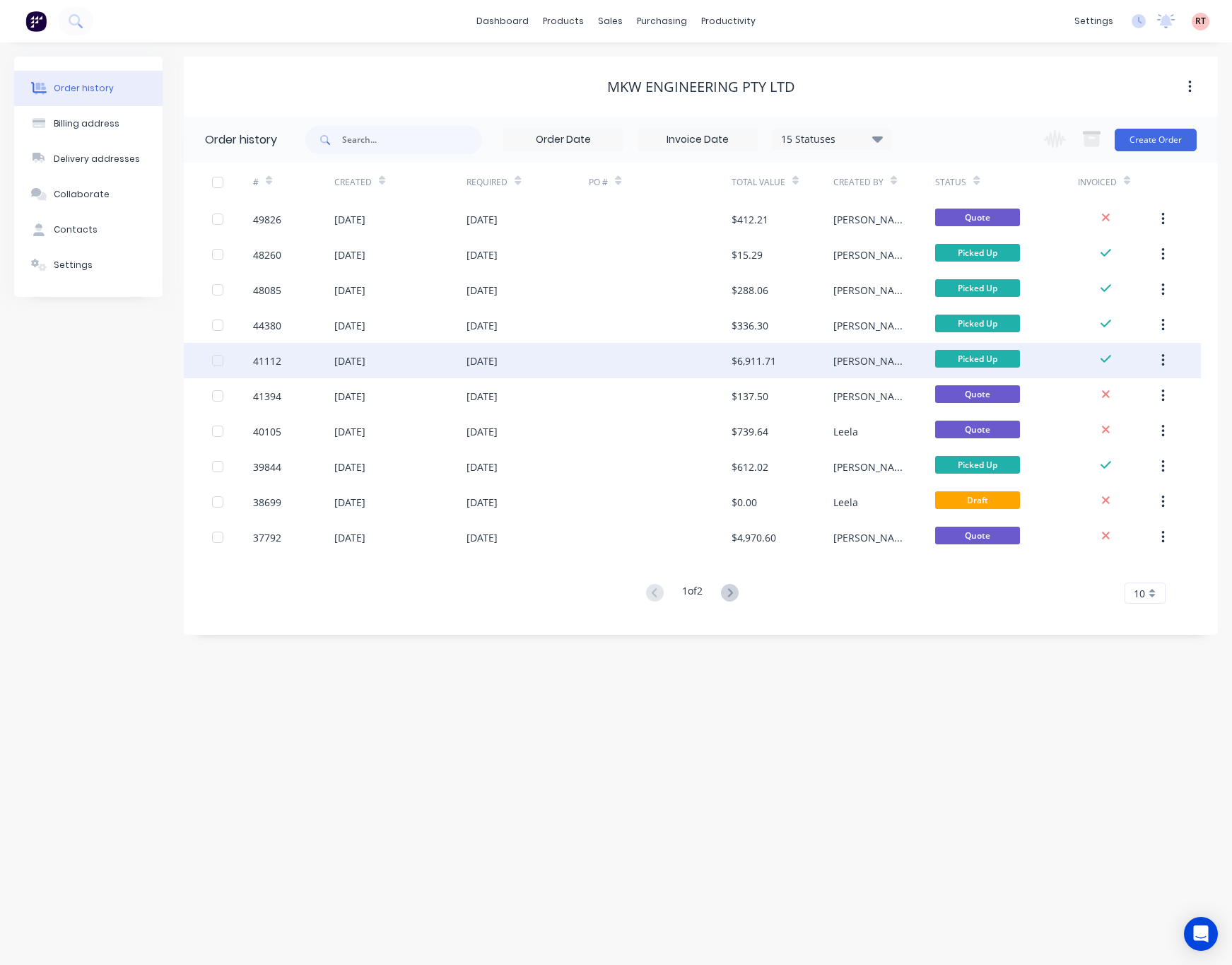
click at [633, 359] on div at bounding box center [660, 360] width 143 height 35
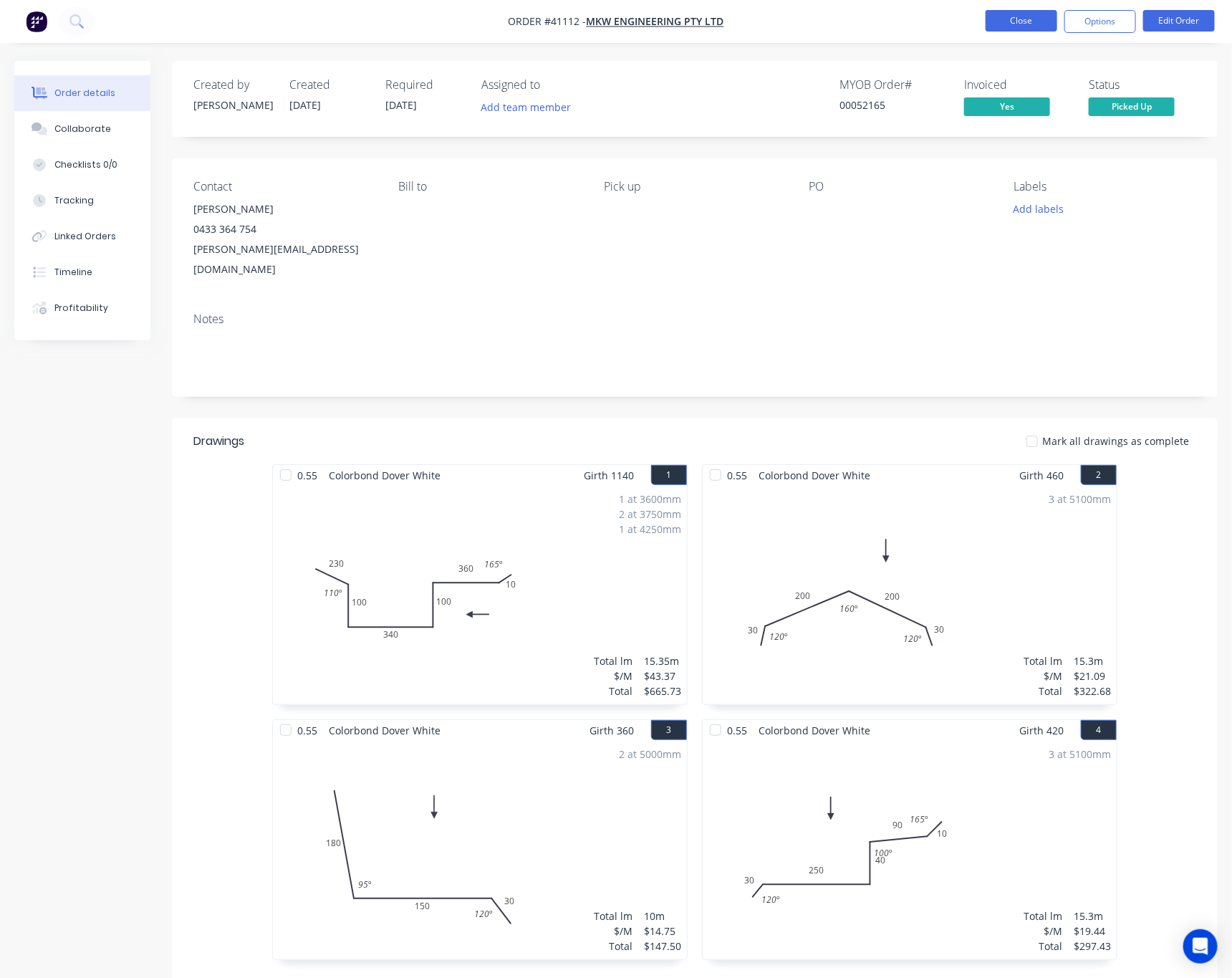
click at [1011, 17] on button "Close" at bounding box center [1022, 21] width 71 height 21
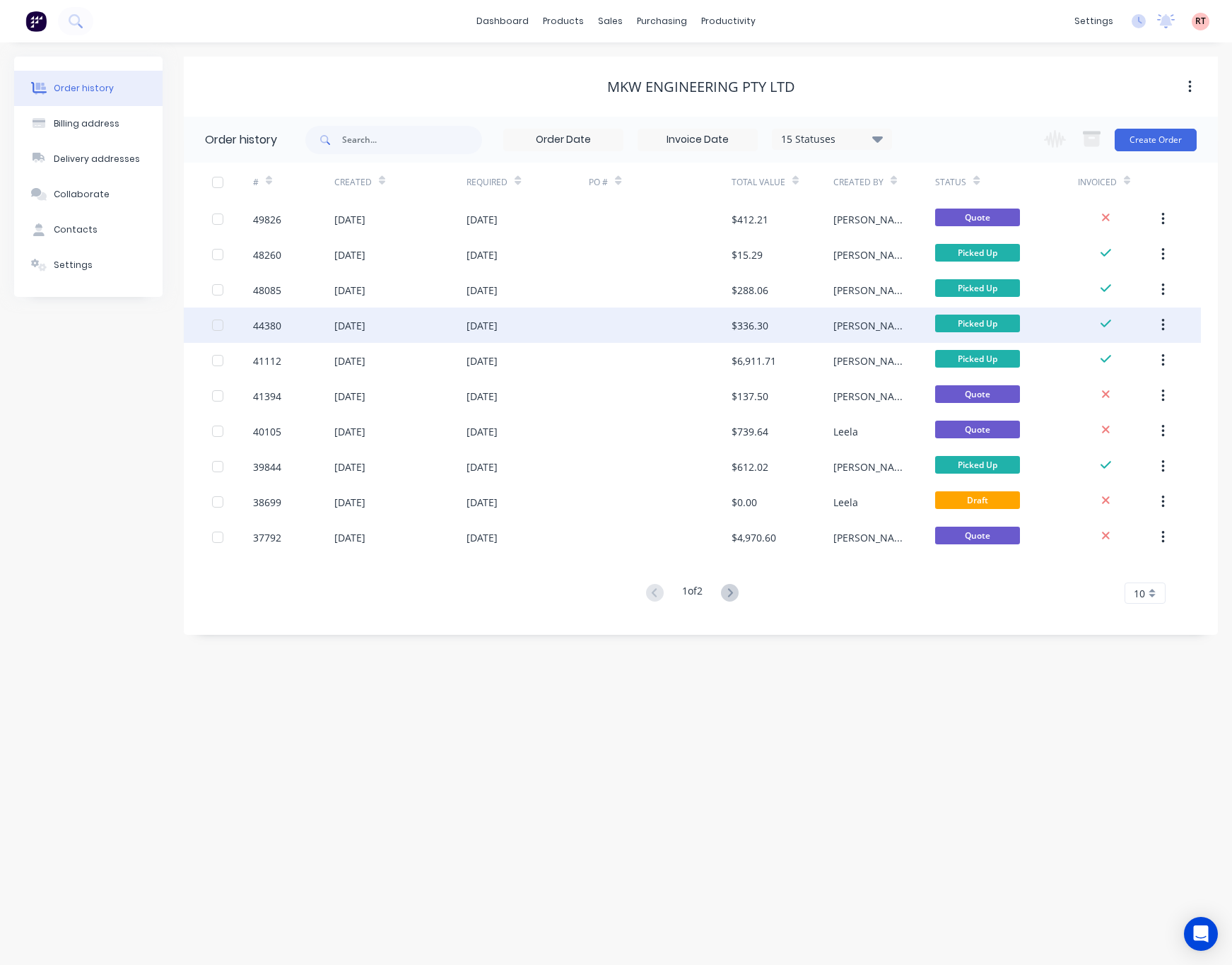
click at [624, 314] on div at bounding box center [660, 325] width 143 height 35
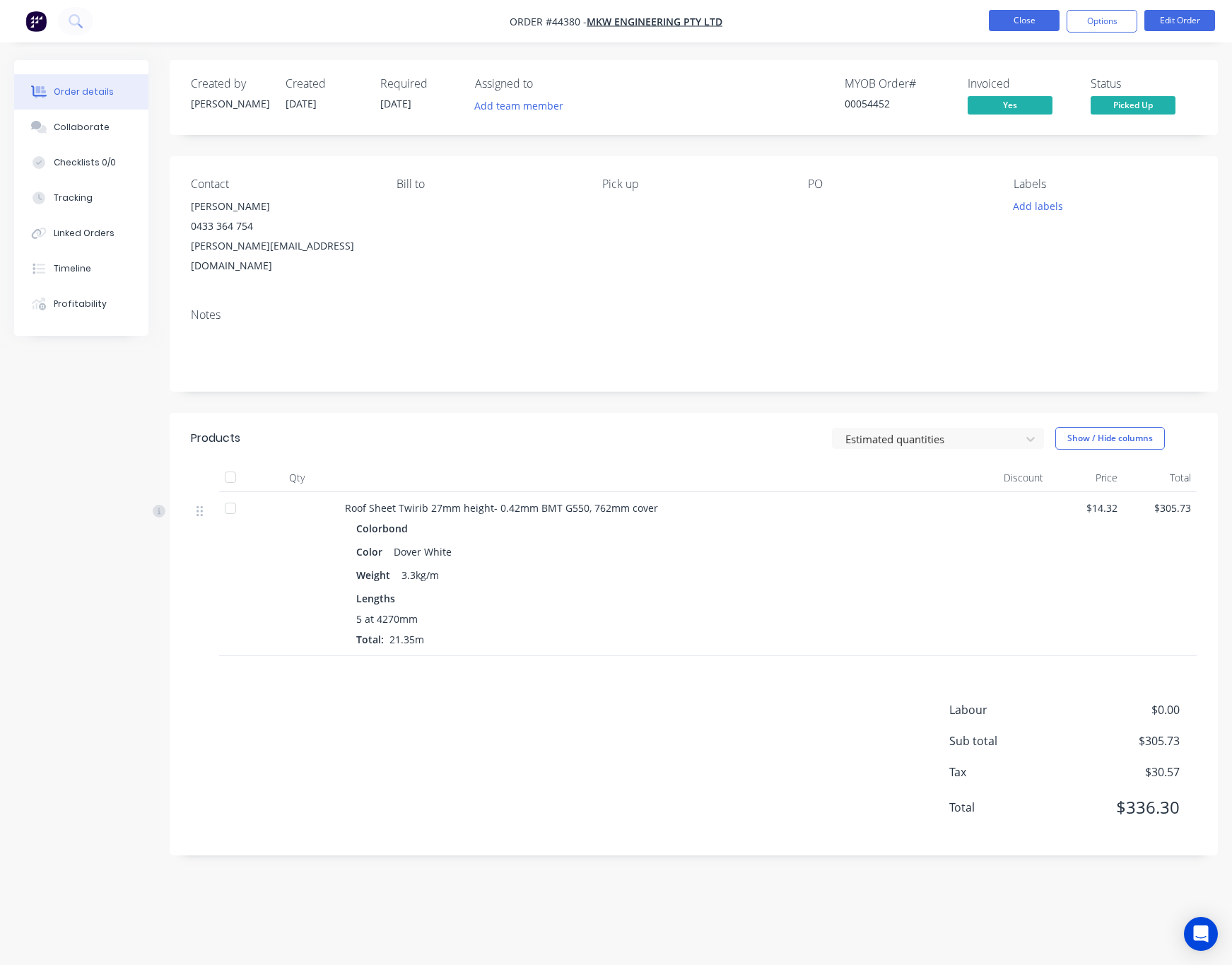
click at [999, 13] on button "Close" at bounding box center [1024, 20] width 70 height 21
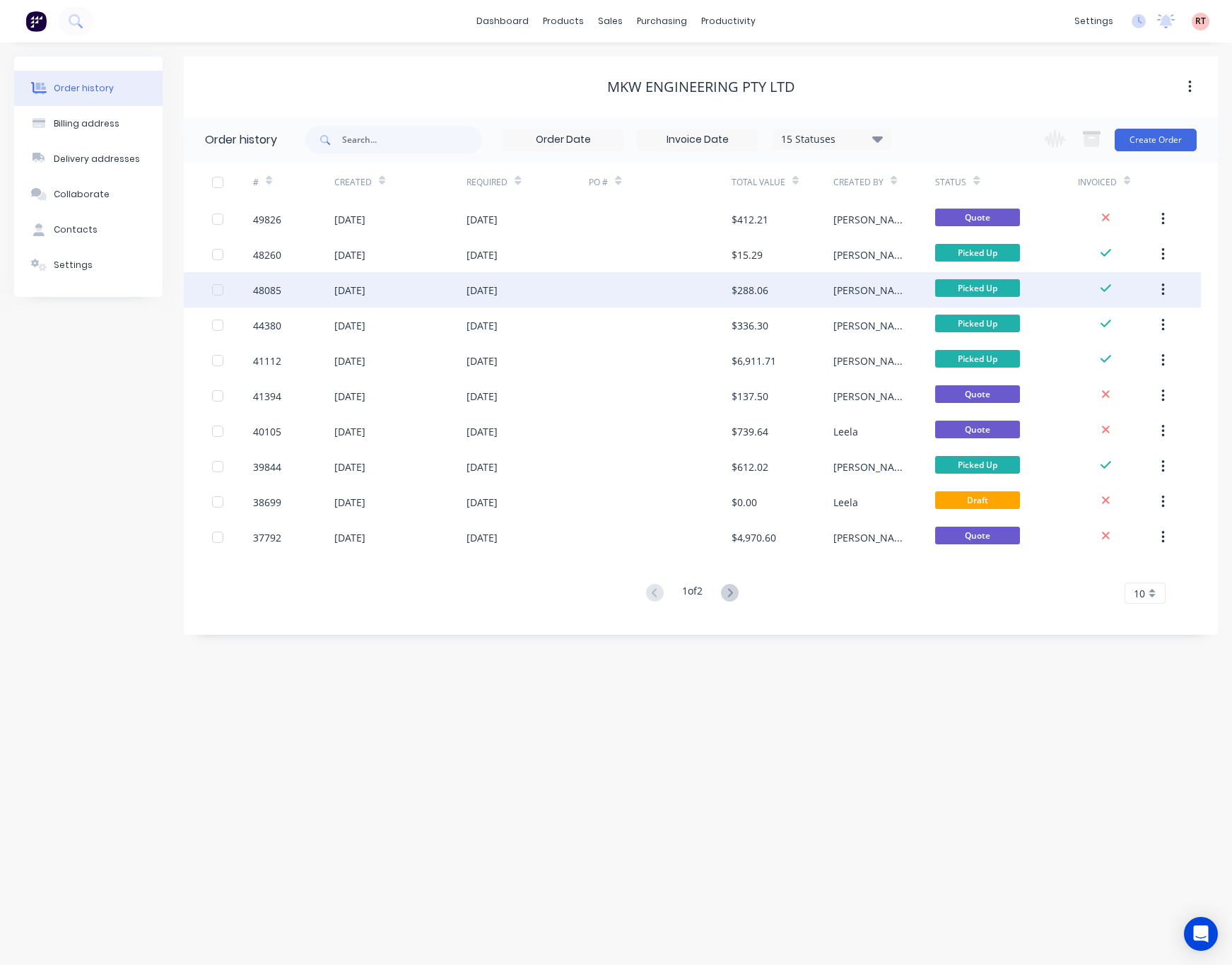
click at [683, 287] on div at bounding box center [660, 289] width 143 height 35
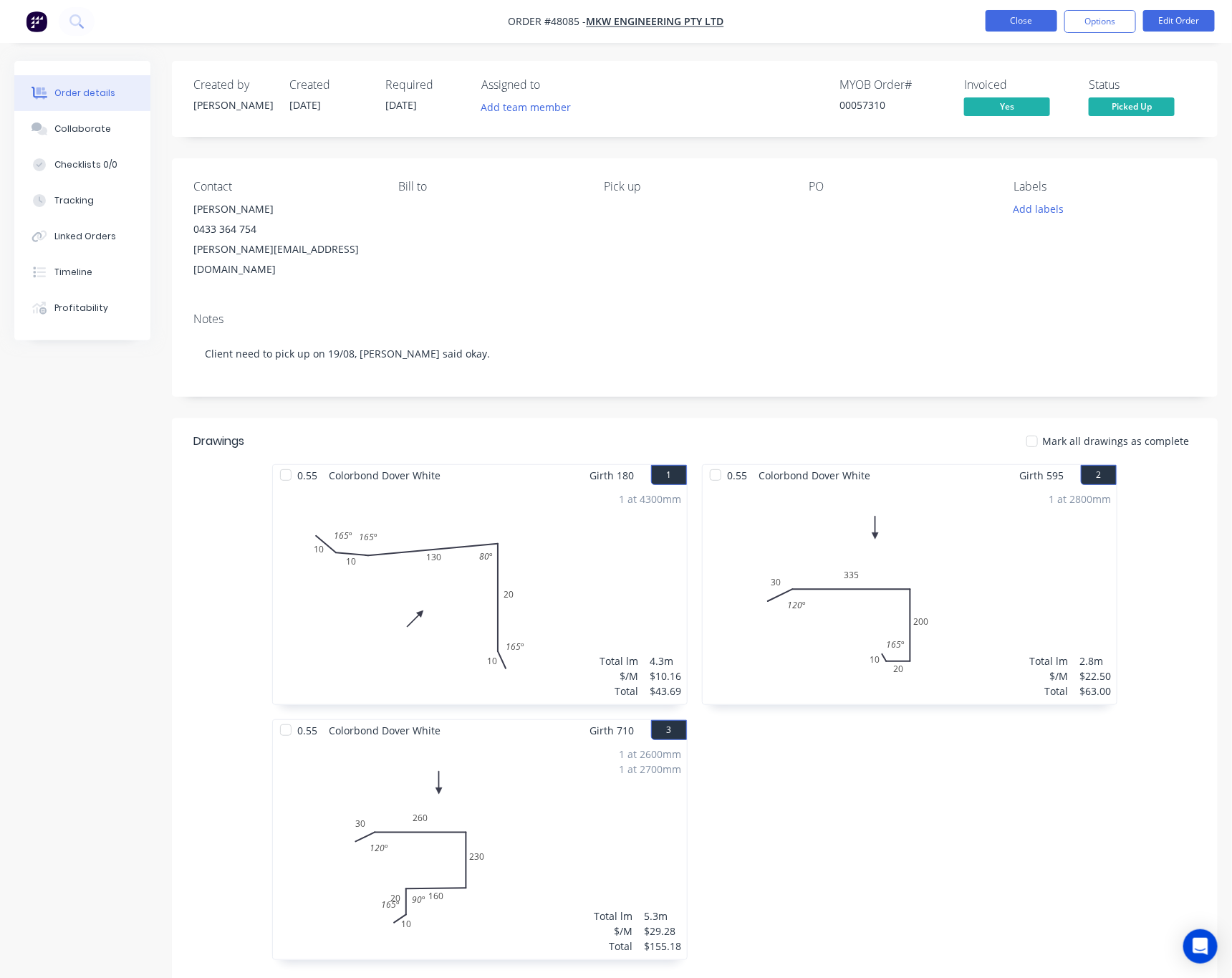
click at [997, 21] on button "Close" at bounding box center [1022, 21] width 71 height 21
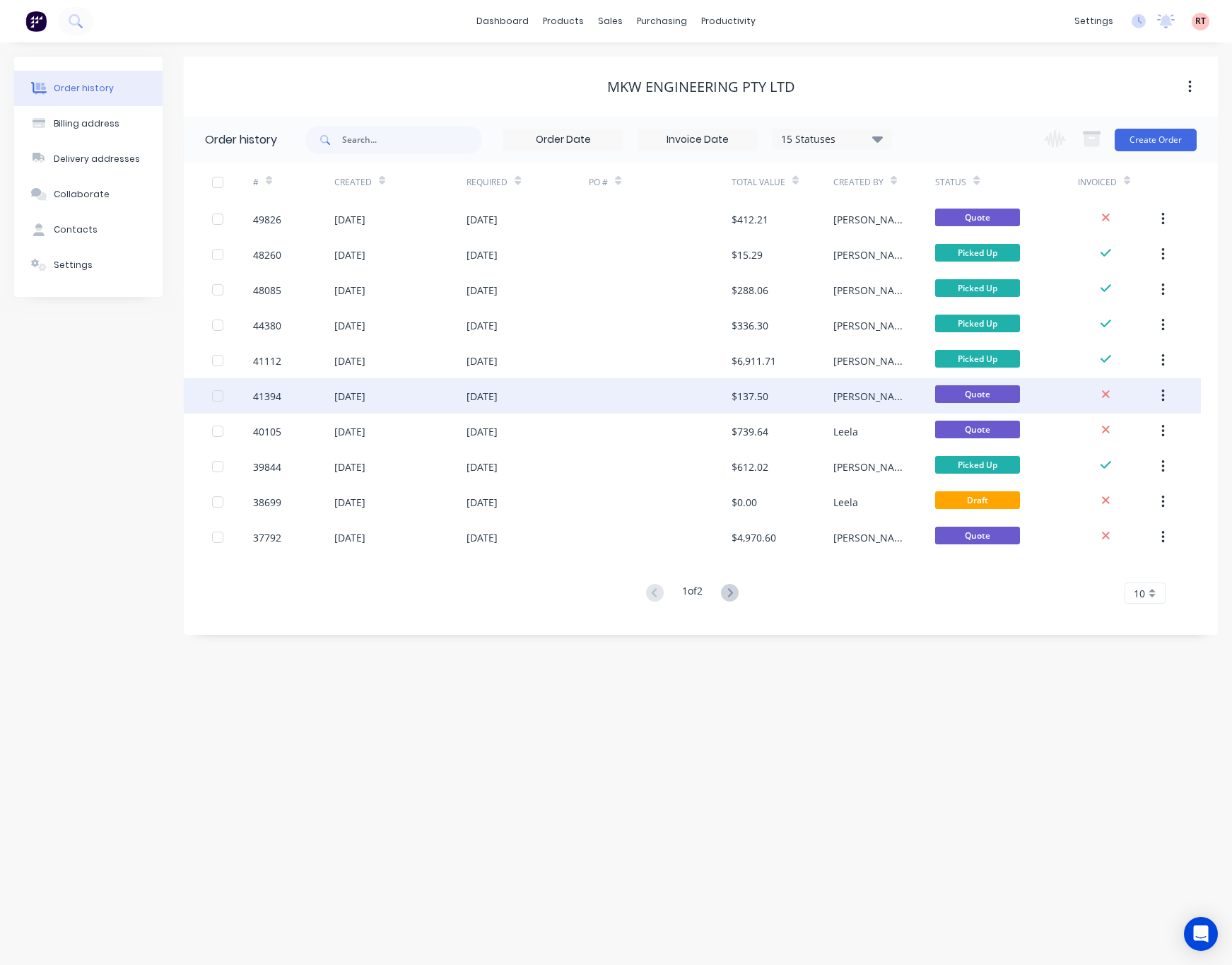
click at [649, 399] on div at bounding box center [660, 396] width 143 height 35
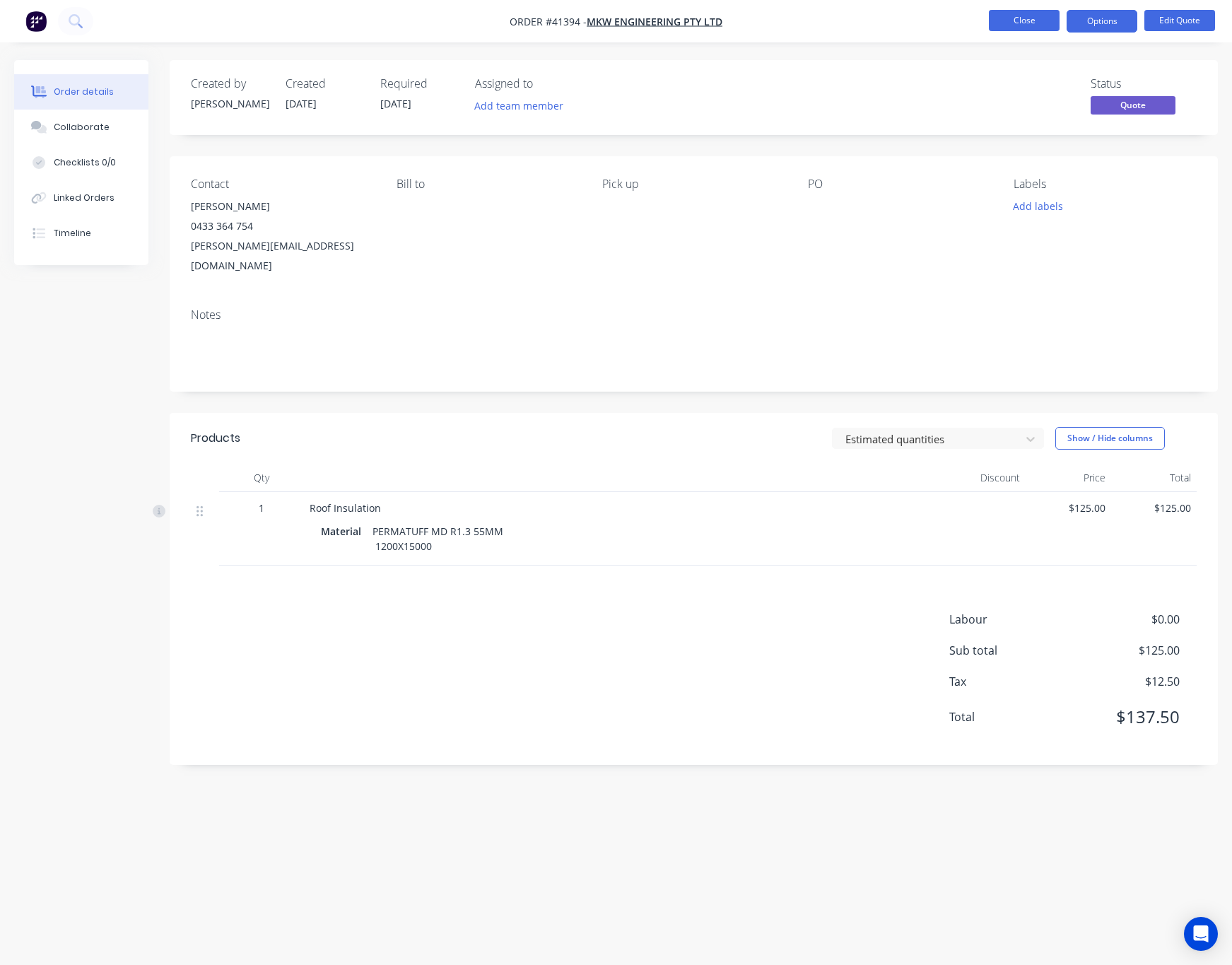
click at [1029, 24] on button "Close" at bounding box center [1024, 20] width 70 height 21
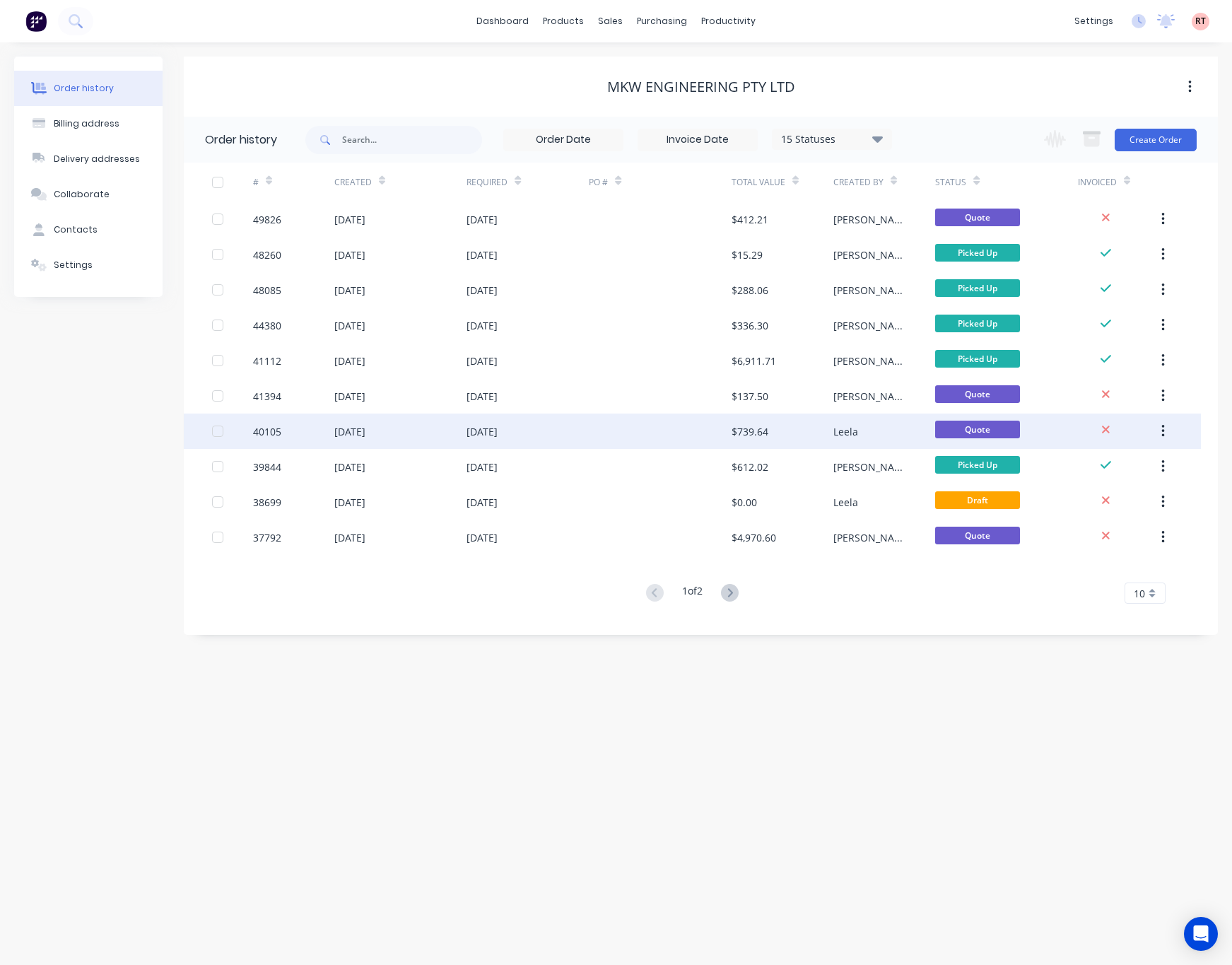
click at [660, 443] on div at bounding box center [660, 431] width 143 height 35
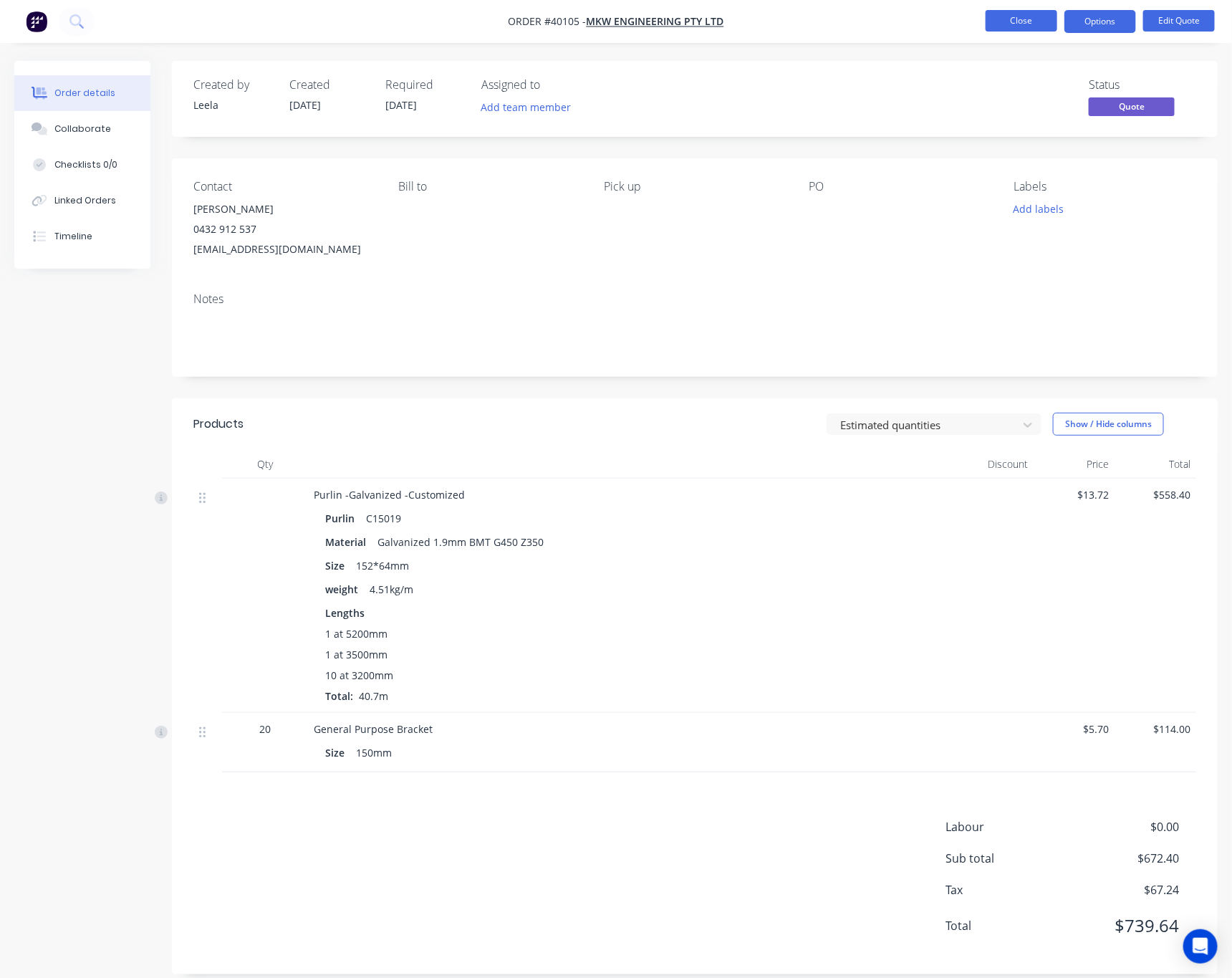
click at [1016, 22] on button "Close" at bounding box center [1022, 21] width 71 height 21
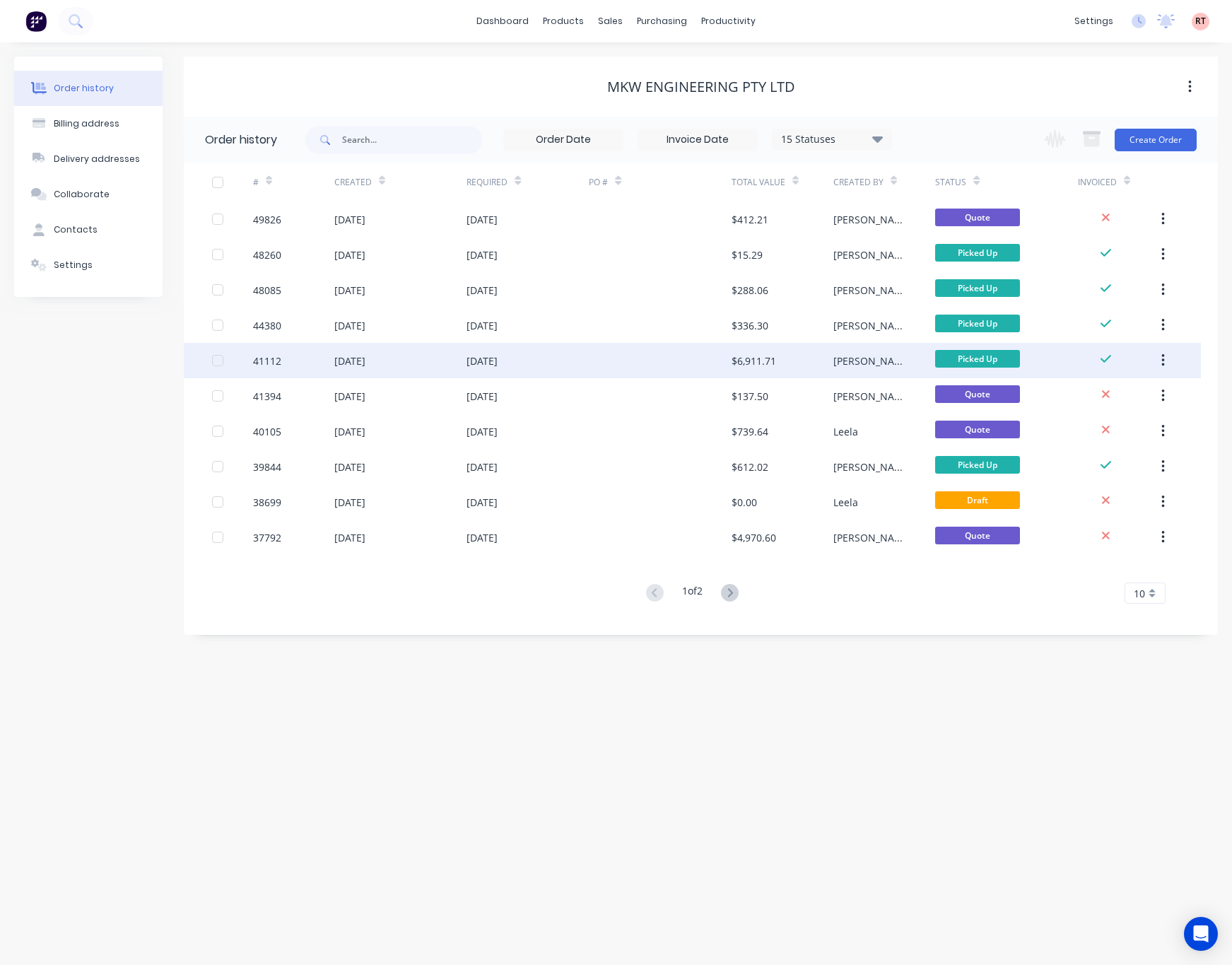
click at [675, 371] on div at bounding box center [660, 360] width 143 height 35
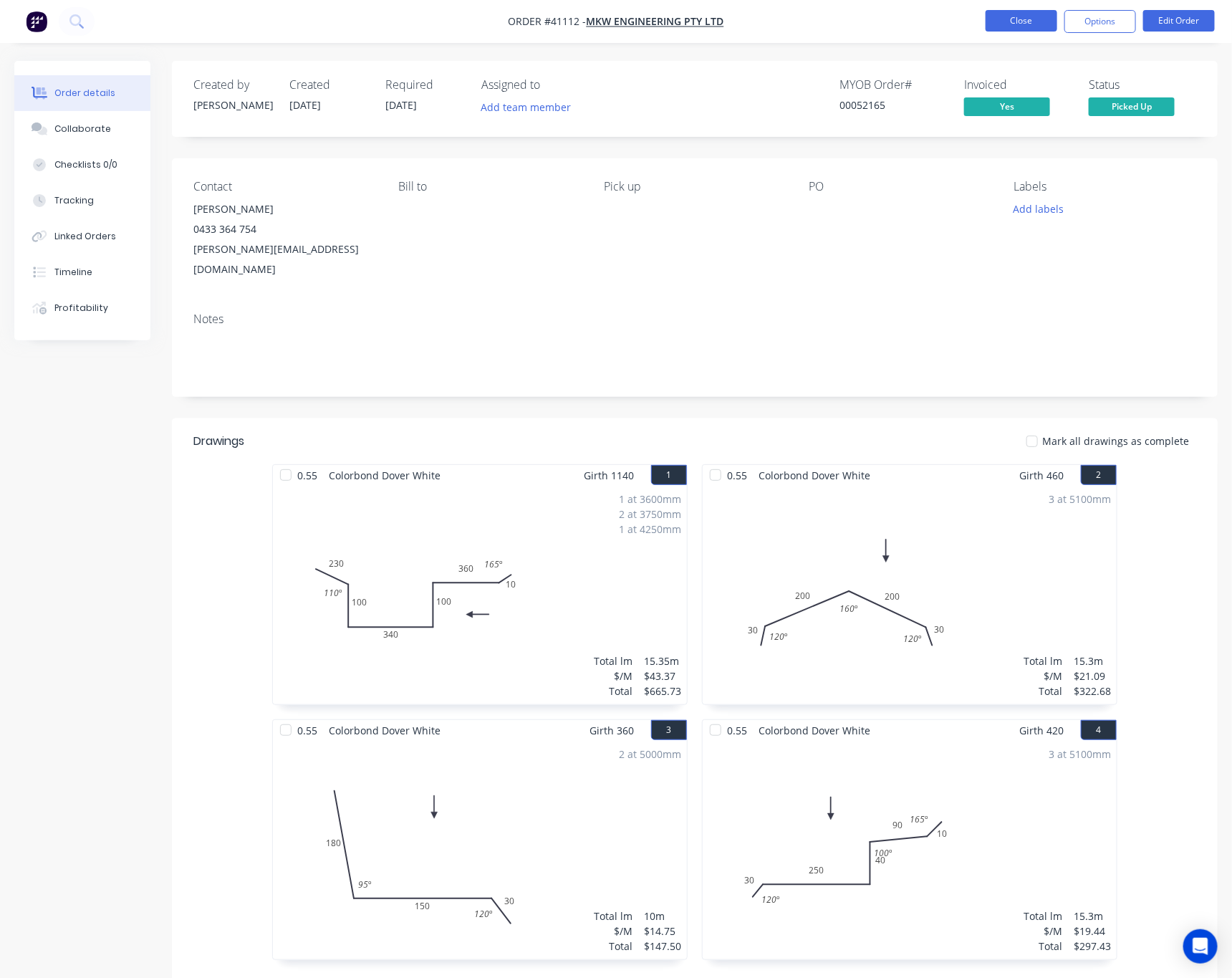
click at [1001, 29] on button "Close" at bounding box center [1022, 21] width 71 height 21
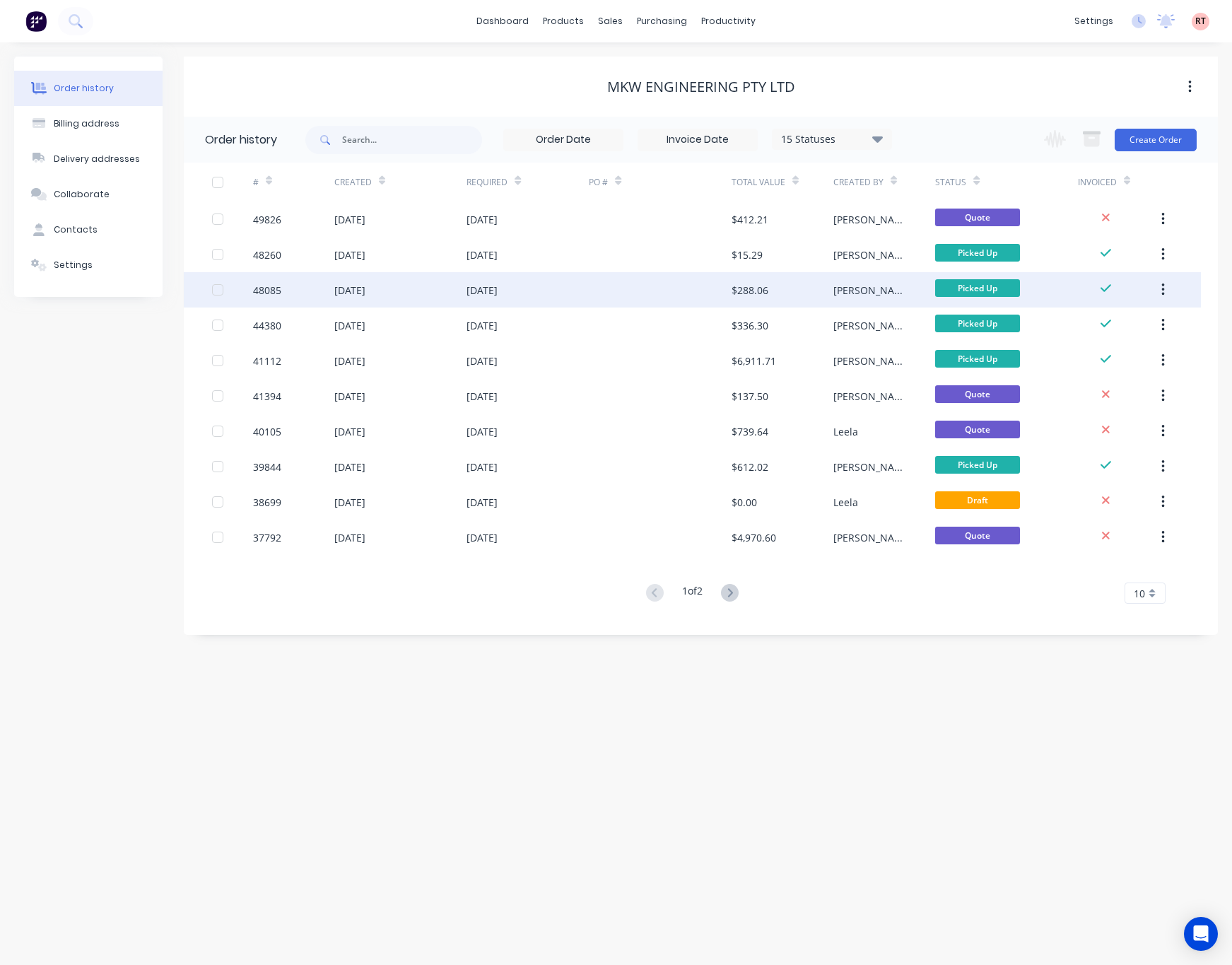
click at [641, 297] on div at bounding box center [660, 289] width 143 height 35
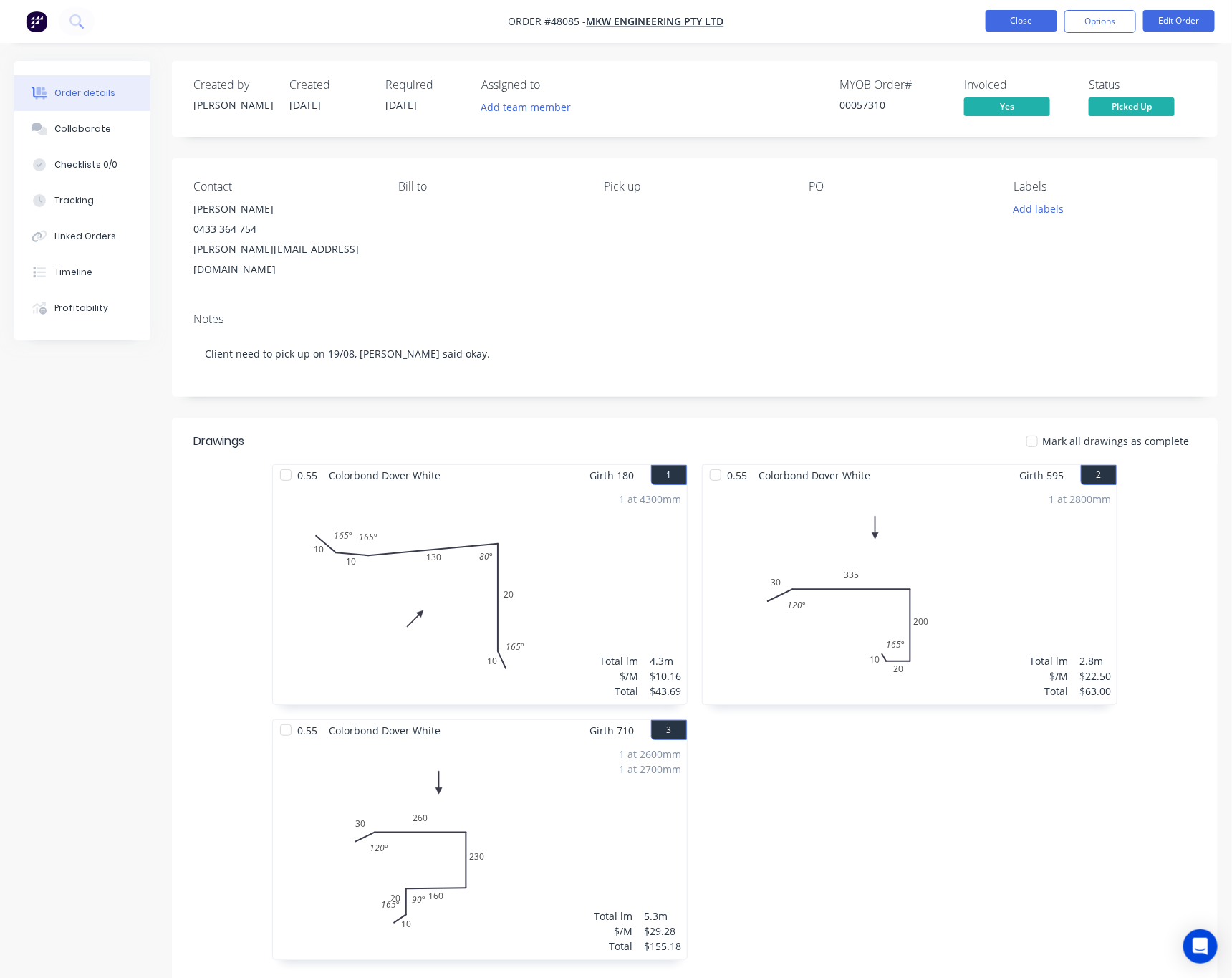
click at [1013, 18] on button "Close" at bounding box center [1022, 21] width 71 height 21
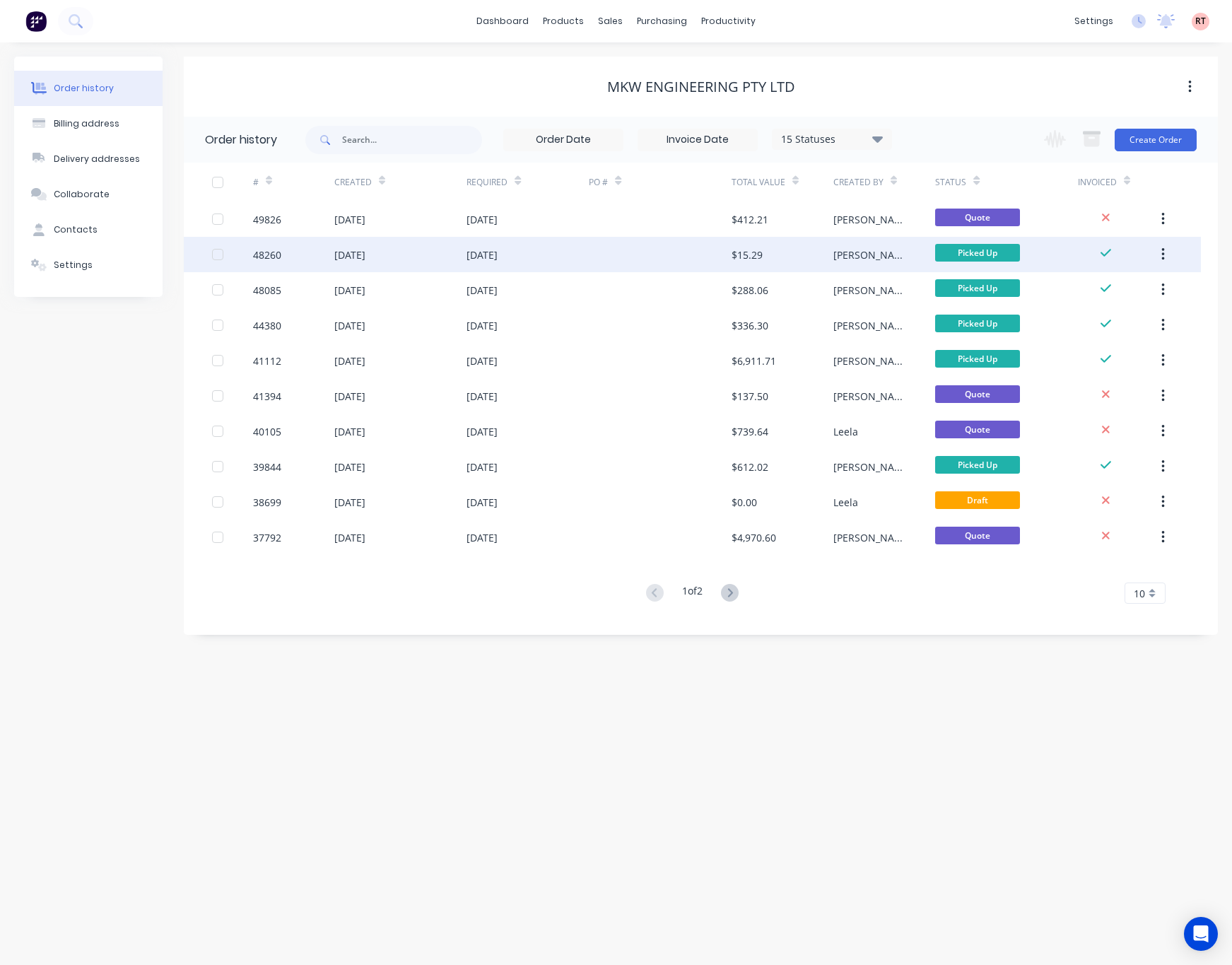
click at [634, 259] on div at bounding box center [660, 254] width 143 height 35
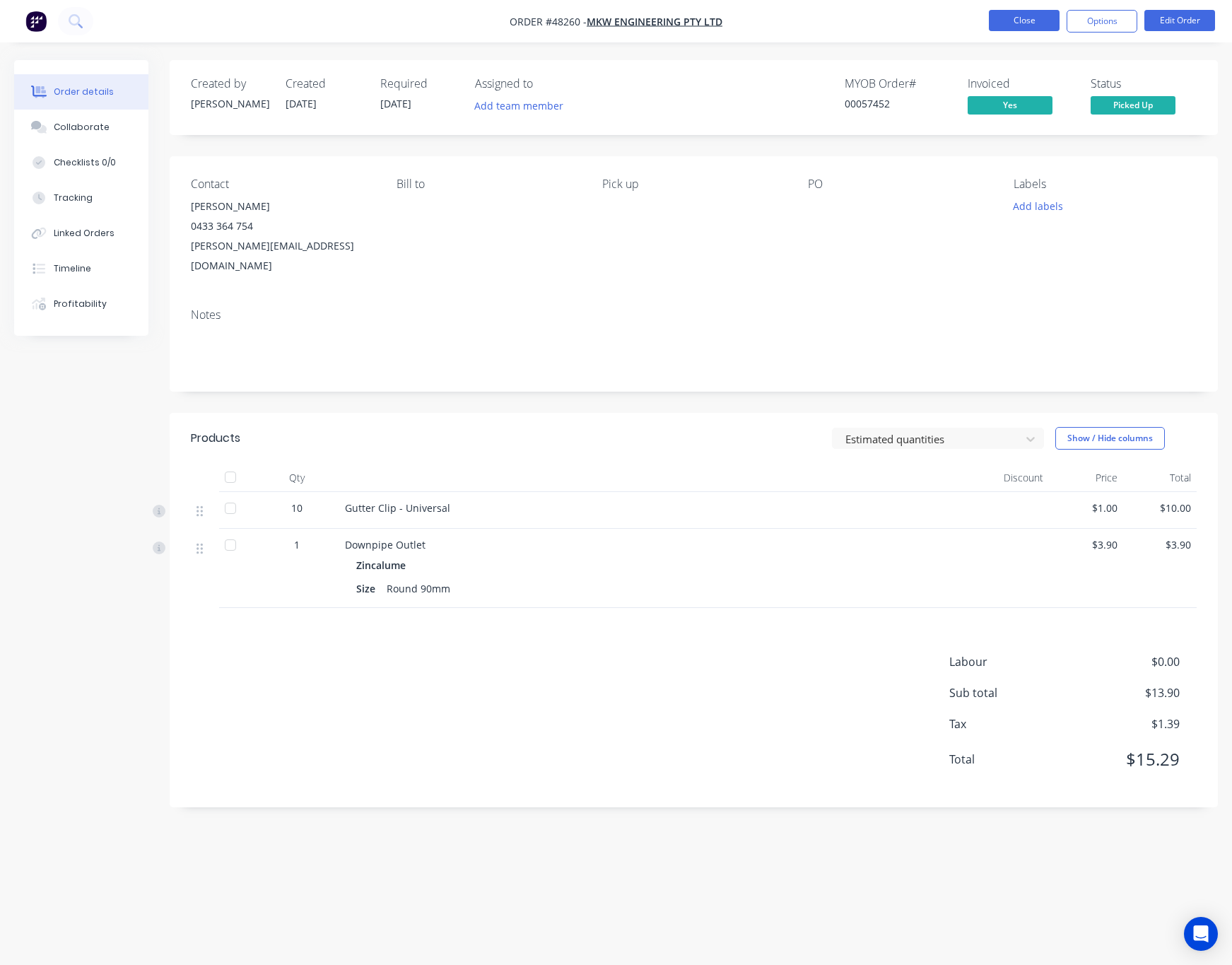
click at [1008, 13] on button "Close" at bounding box center [1024, 20] width 70 height 21
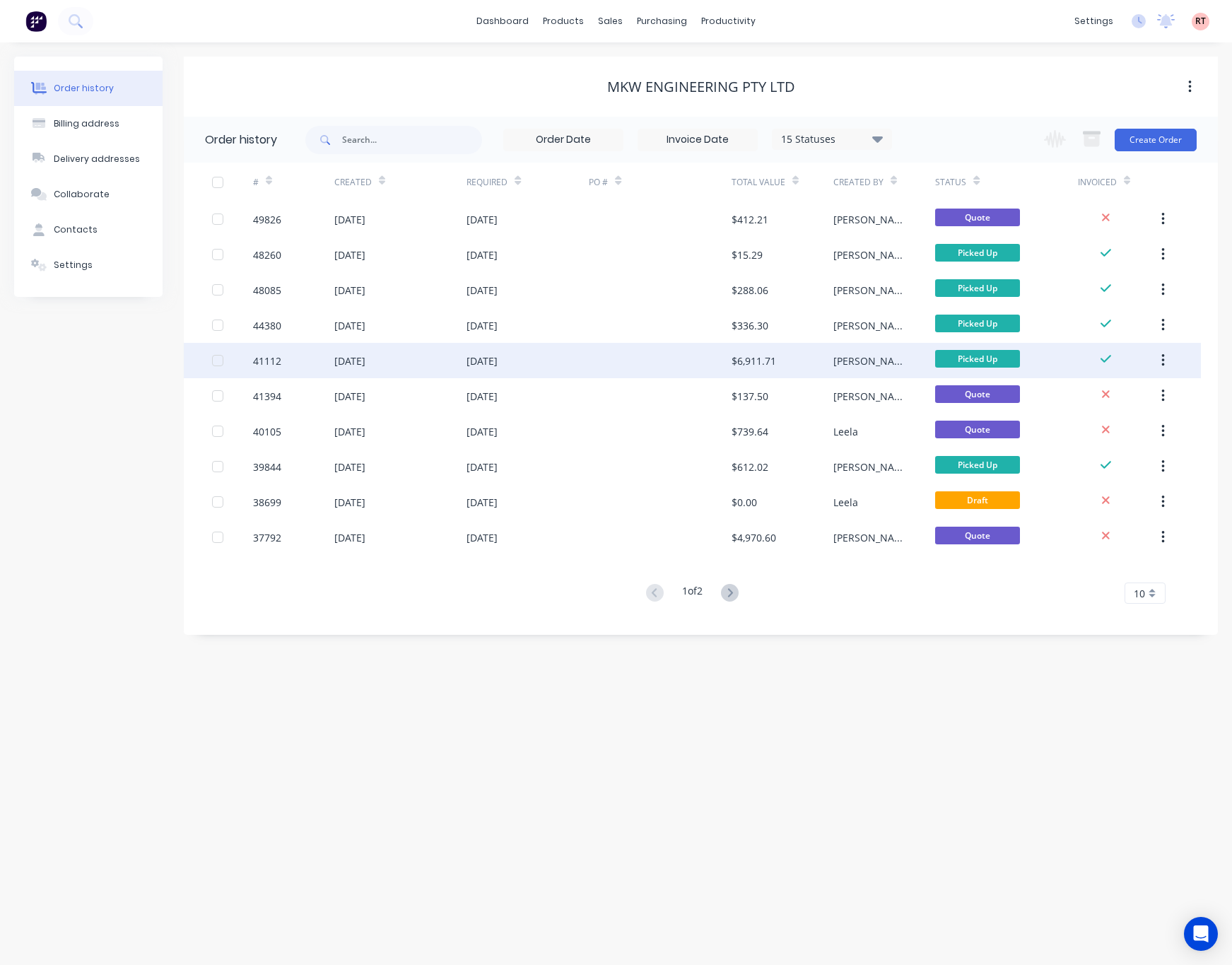
click at [643, 367] on div at bounding box center [660, 360] width 143 height 35
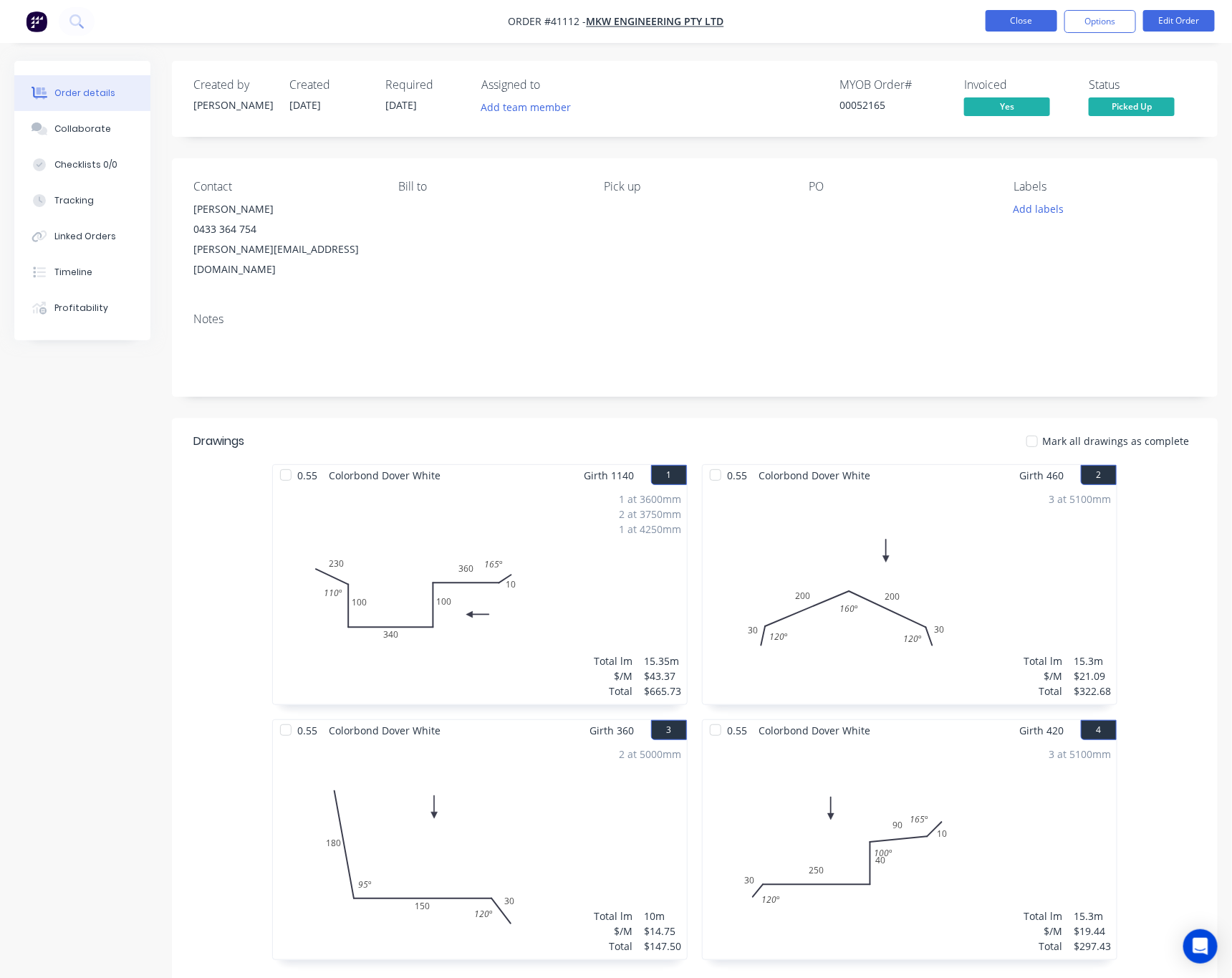
click at [1017, 24] on button "Close" at bounding box center [1022, 21] width 71 height 21
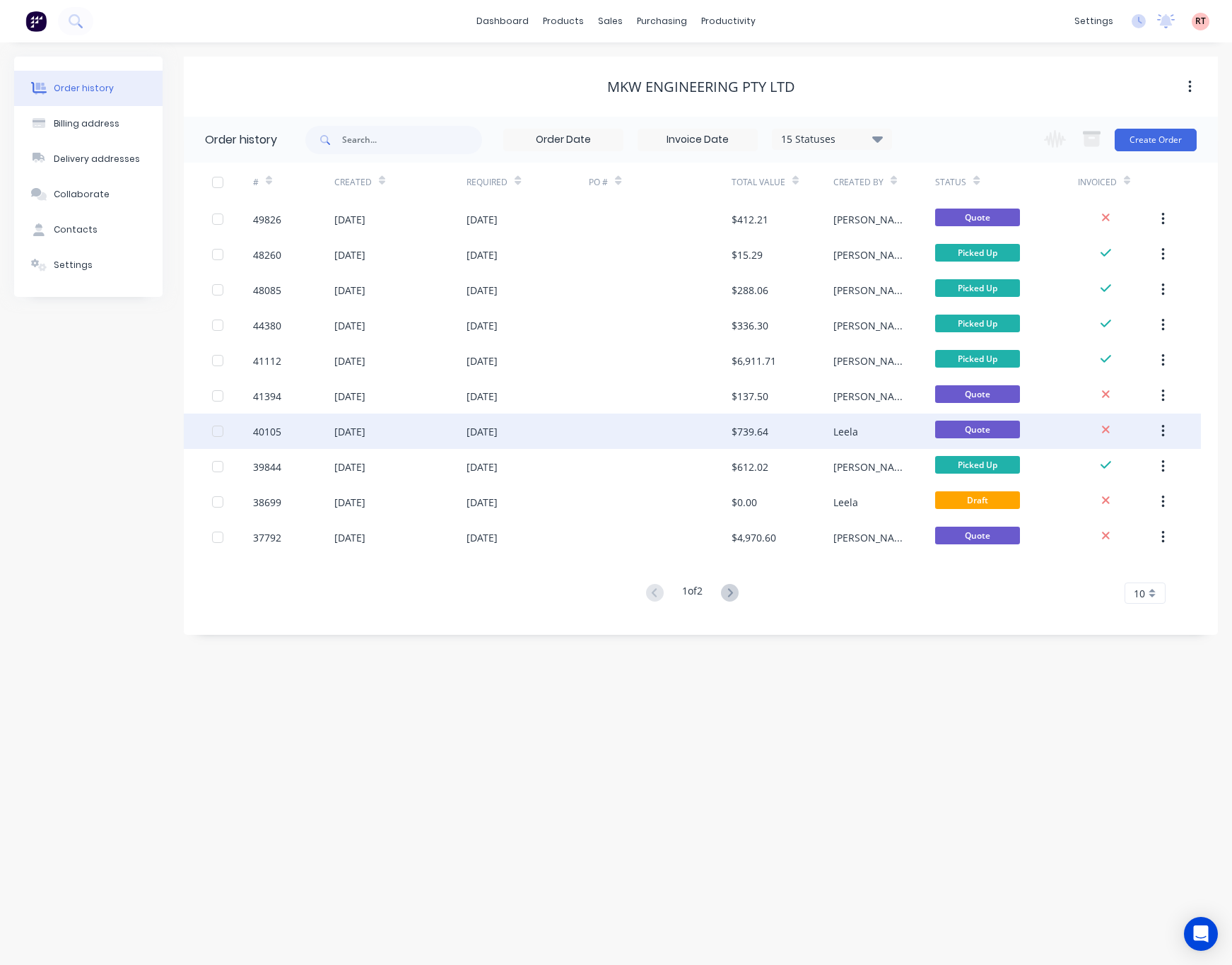
click at [630, 446] on div at bounding box center [660, 431] width 143 height 35
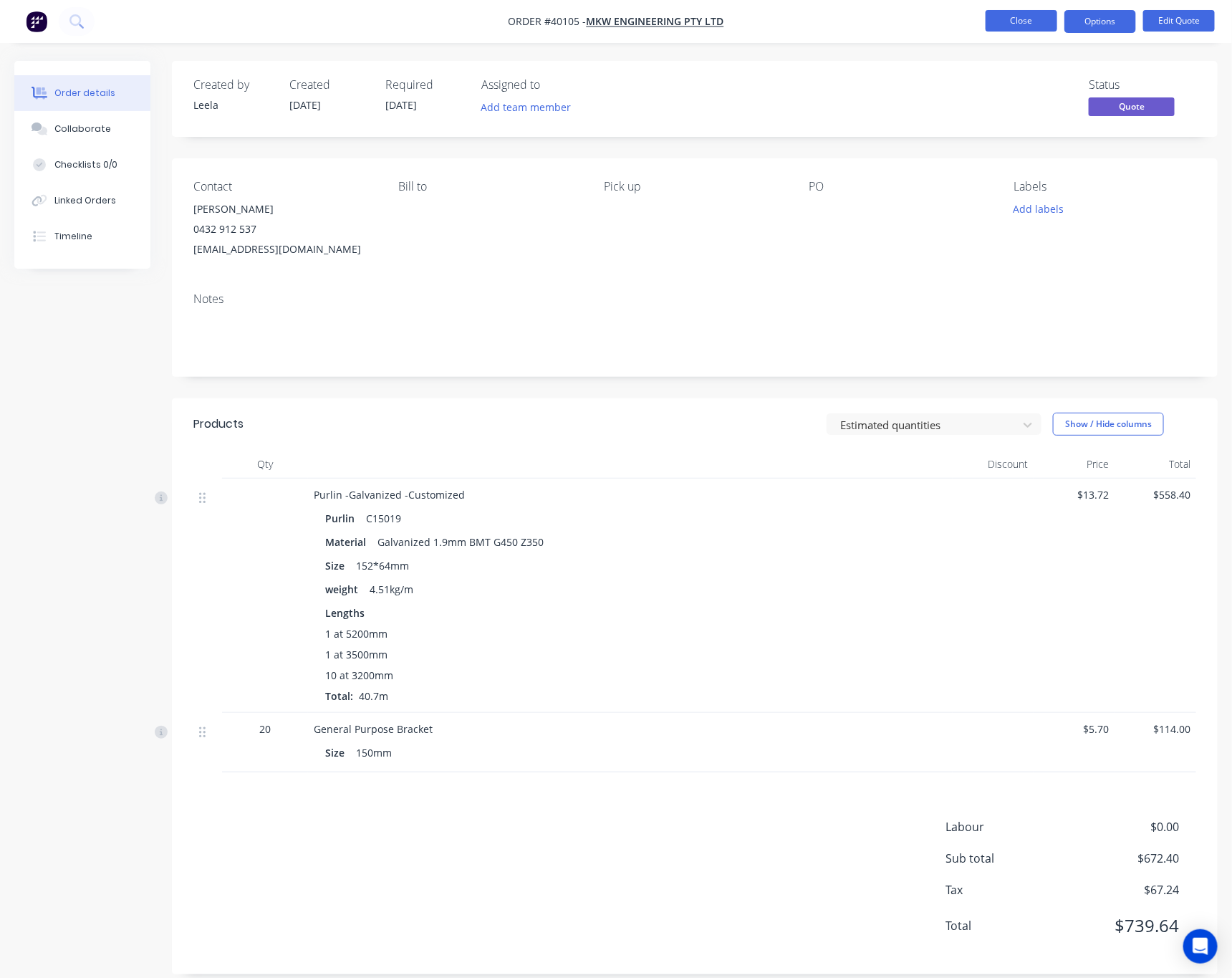
click at [1004, 25] on button "Close" at bounding box center [1022, 21] width 71 height 21
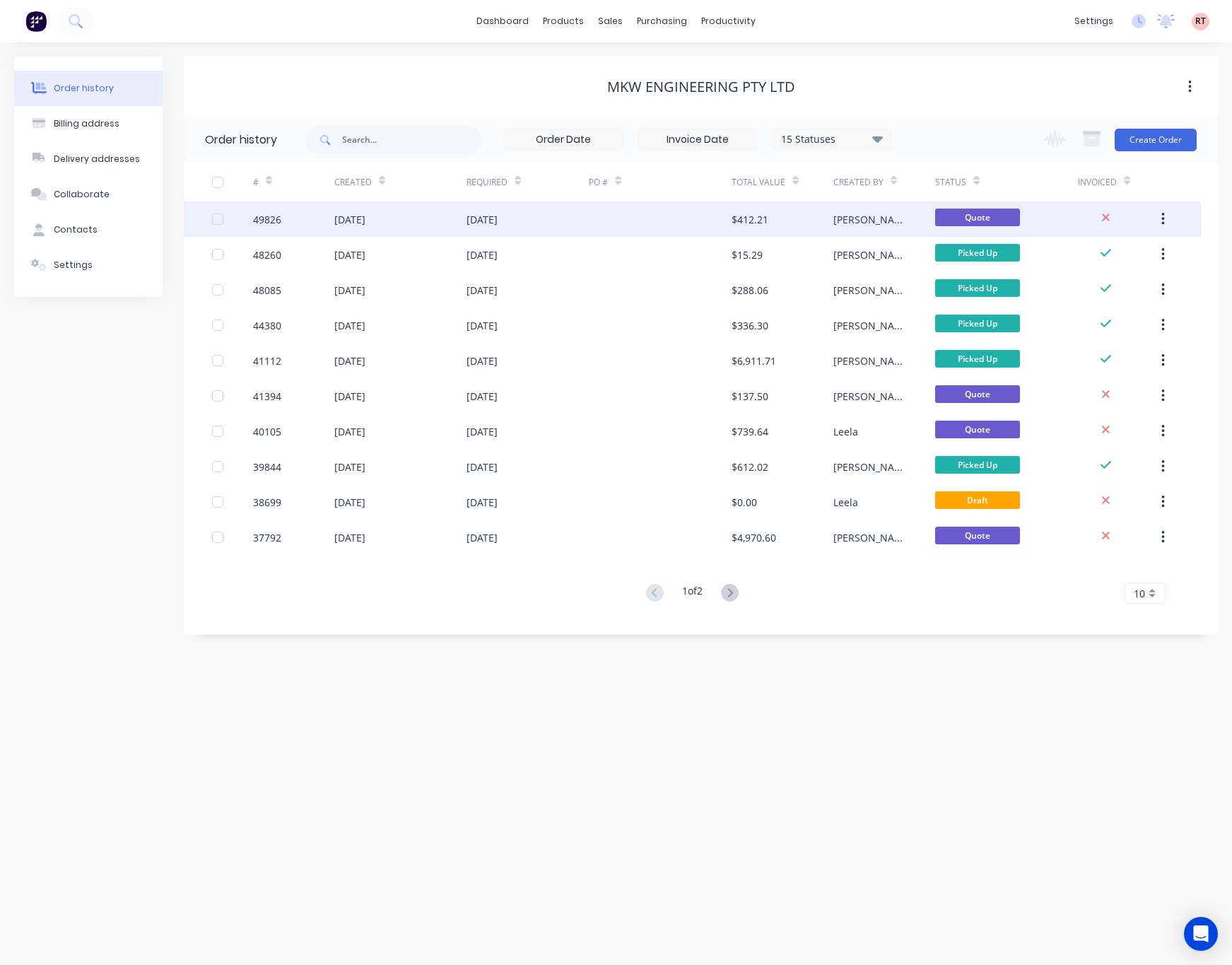
click at [552, 229] on div "[DATE]" at bounding box center [527, 219] width 122 height 35
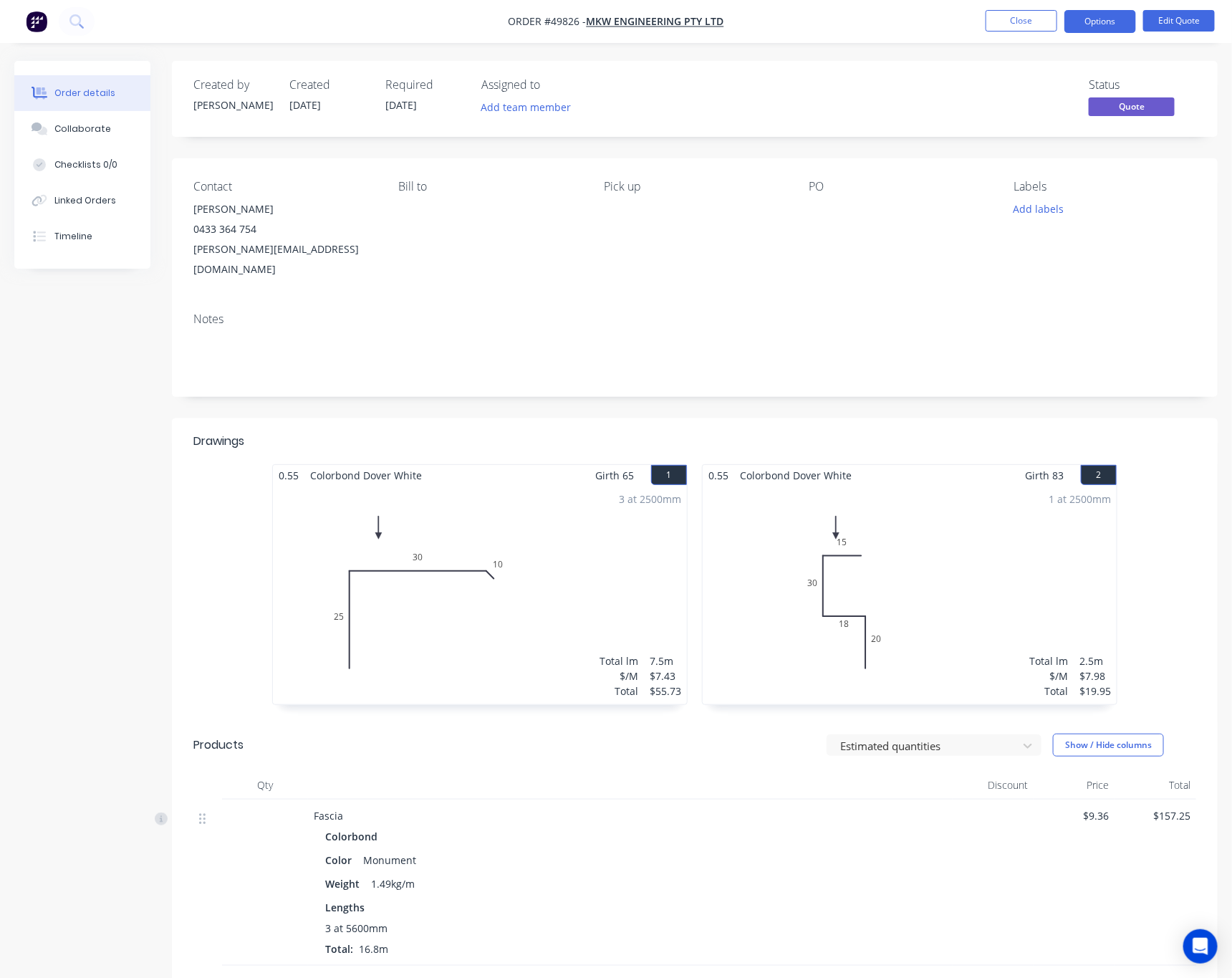
click at [863, 563] on div "1 at 2500mm Total lm $/M Total 2.5m $7.98 $19.95" at bounding box center [910, 595] width 414 height 219
click at [1109, 19] on button "Options" at bounding box center [1100, 21] width 71 height 23
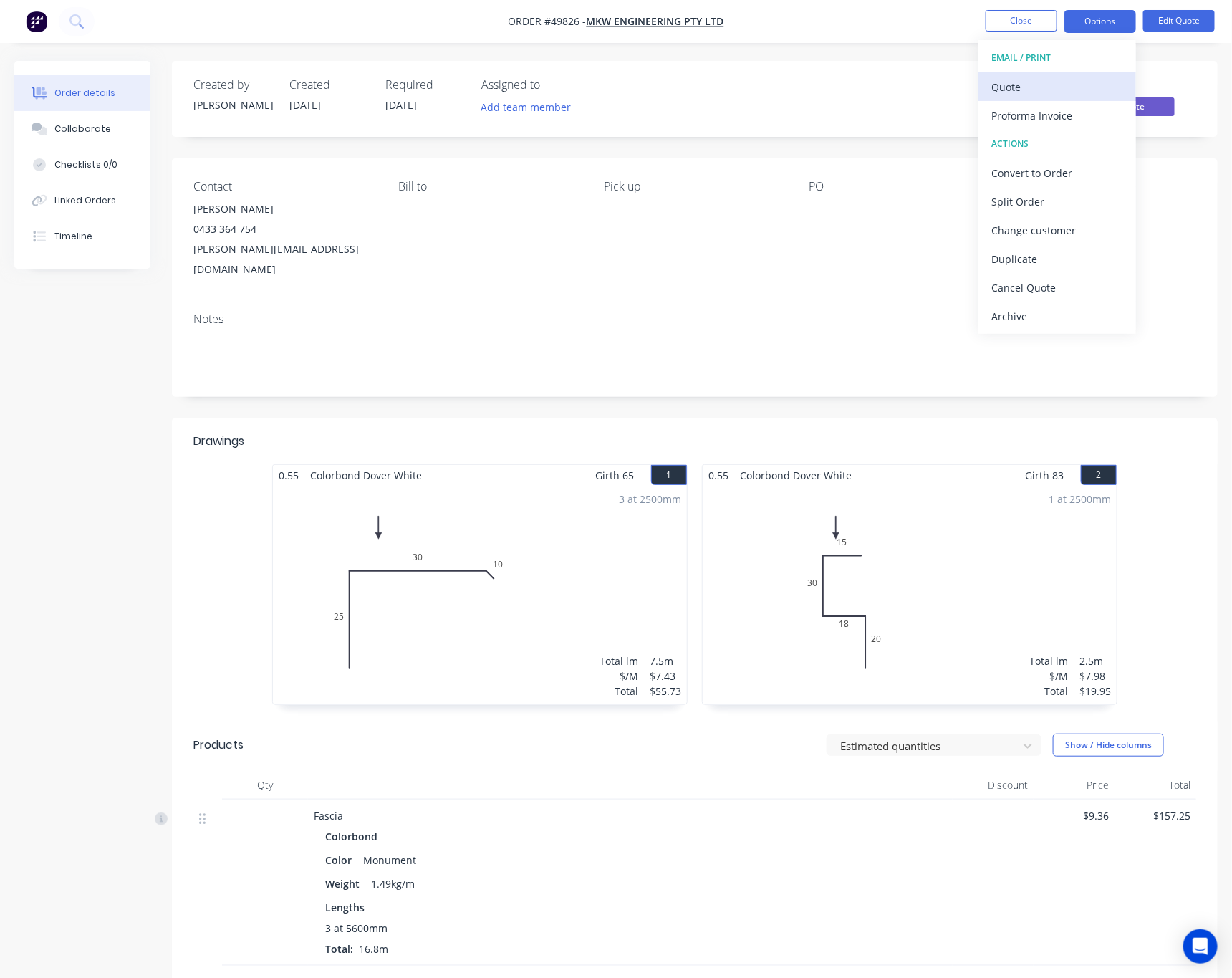
click at [1079, 86] on div "Quote" at bounding box center [1058, 87] width 132 height 21
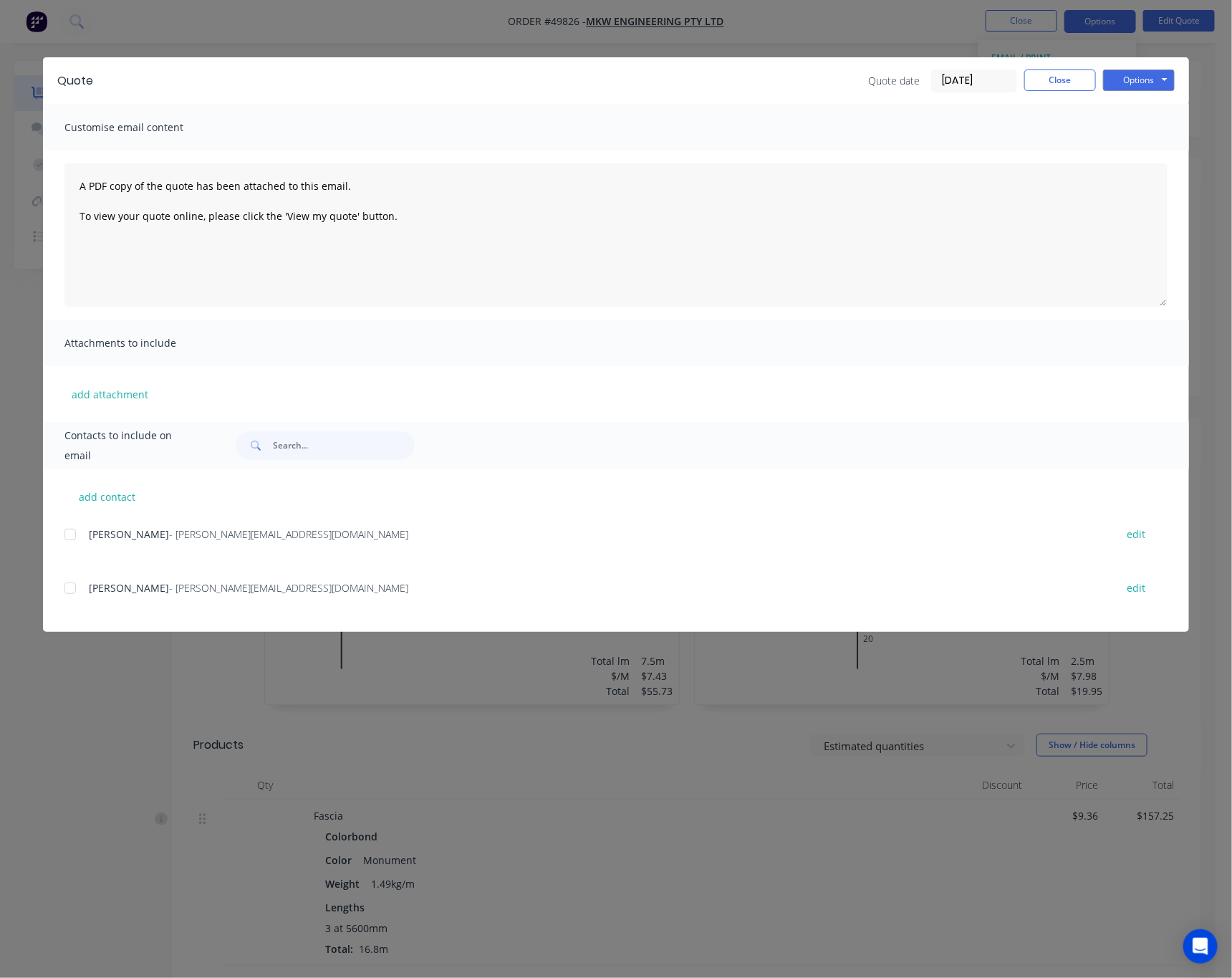
click at [1215, 86] on div "Quote Quote date [DATE] Close Options Preview Print Email Customise email conte…" at bounding box center [616, 489] width 1232 height 978
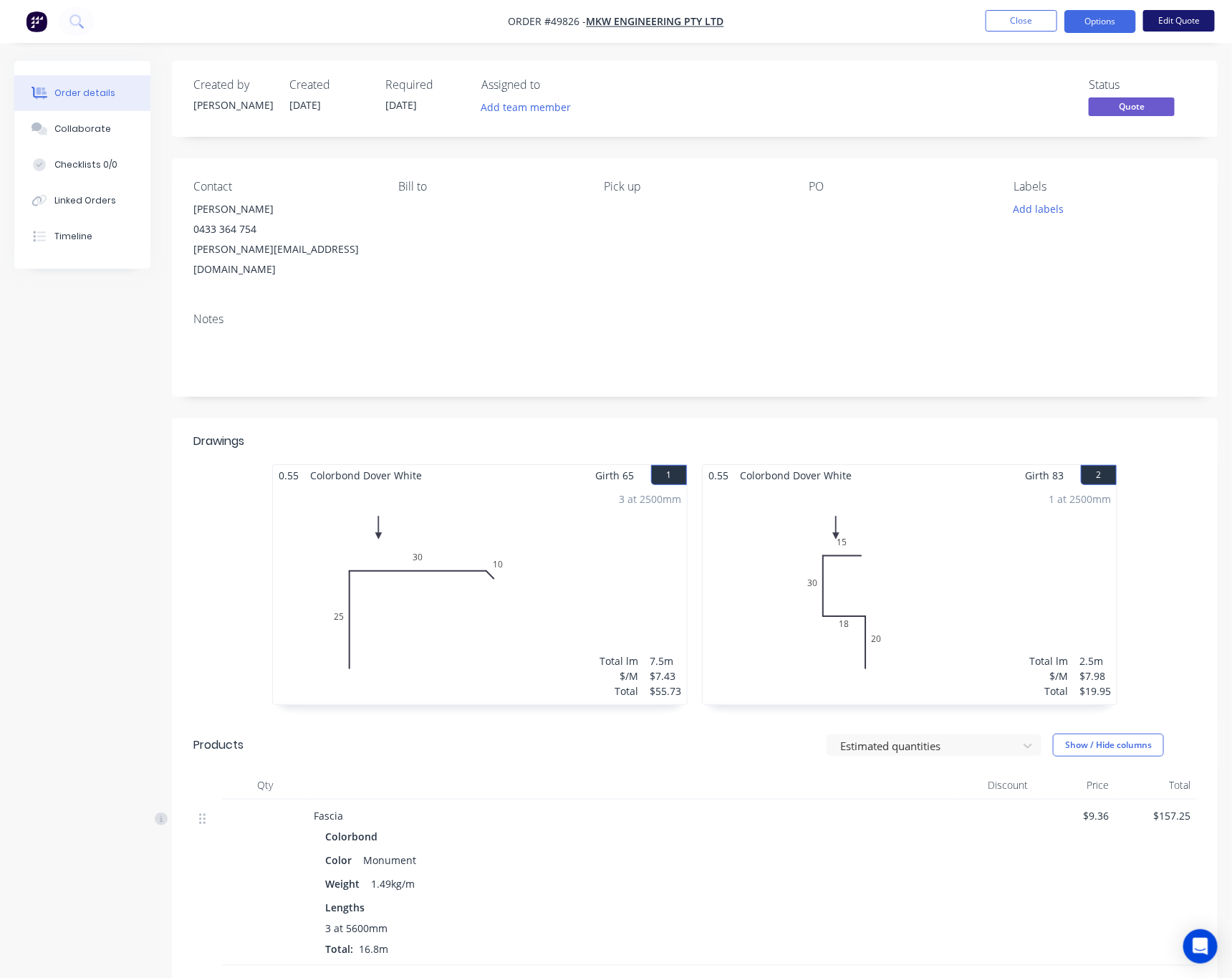
click at [1188, 21] on button "Edit Quote" at bounding box center [1179, 21] width 71 height 21
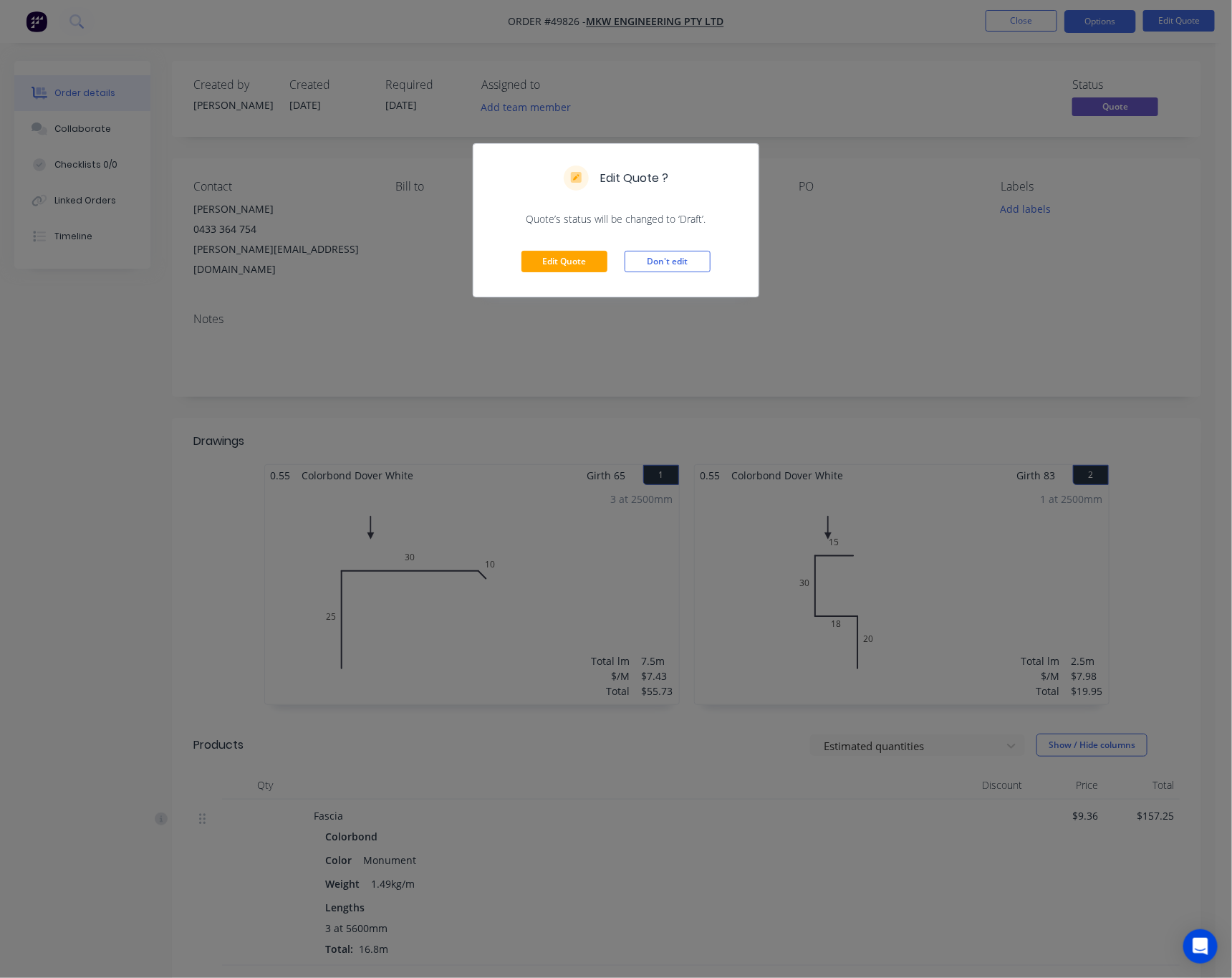
click at [561, 278] on div "Edit Quote Don't edit" at bounding box center [616, 262] width 285 height 71
click at [566, 263] on button "Edit Quote" at bounding box center [564, 261] width 86 height 21
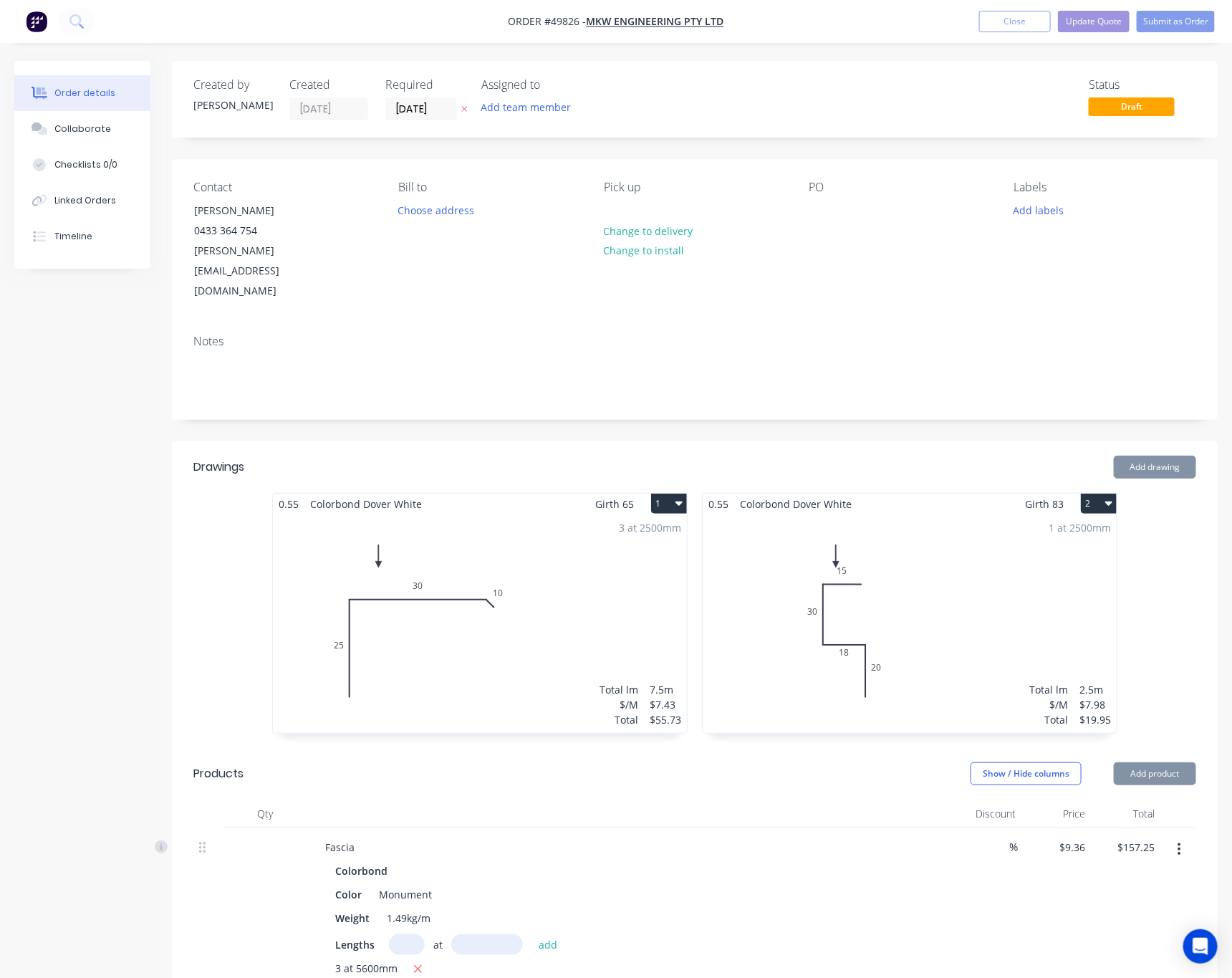
click at [868, 548] on div "1 at 2500mm Total lm $/M Total 2.5m $7.98 $19.95" at bounding box center [910, 624] width 414 height 219
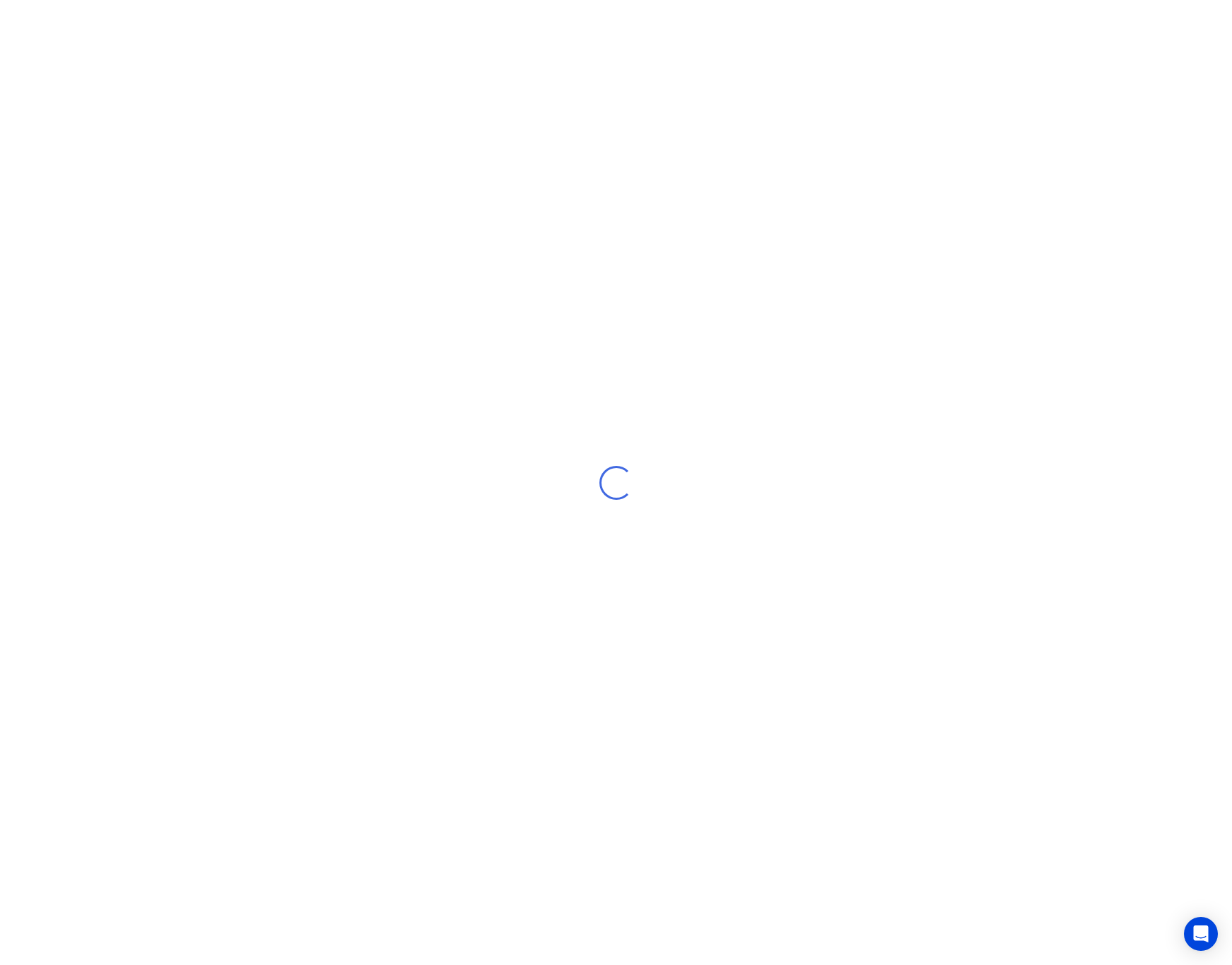
click at [901, 281] on div "Loading..." at bounding box center [616, 482] width 1232 height 965
click at [756, 214] on div "Loading..." at bounding box center [616, 482] width 1232 height 965
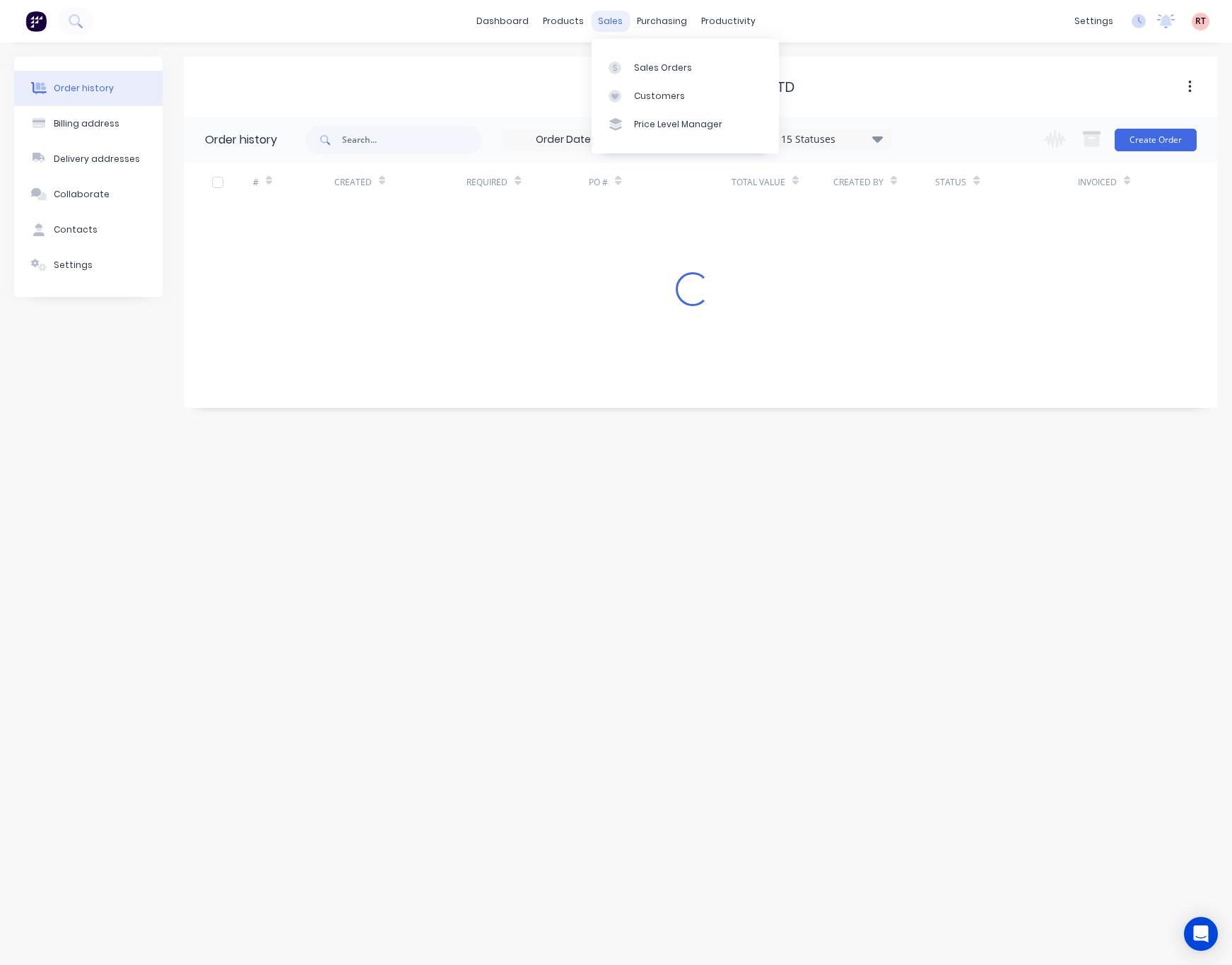
click at [605, 17] on div "sales" at bounding box center [611, 21] width 39 height 21
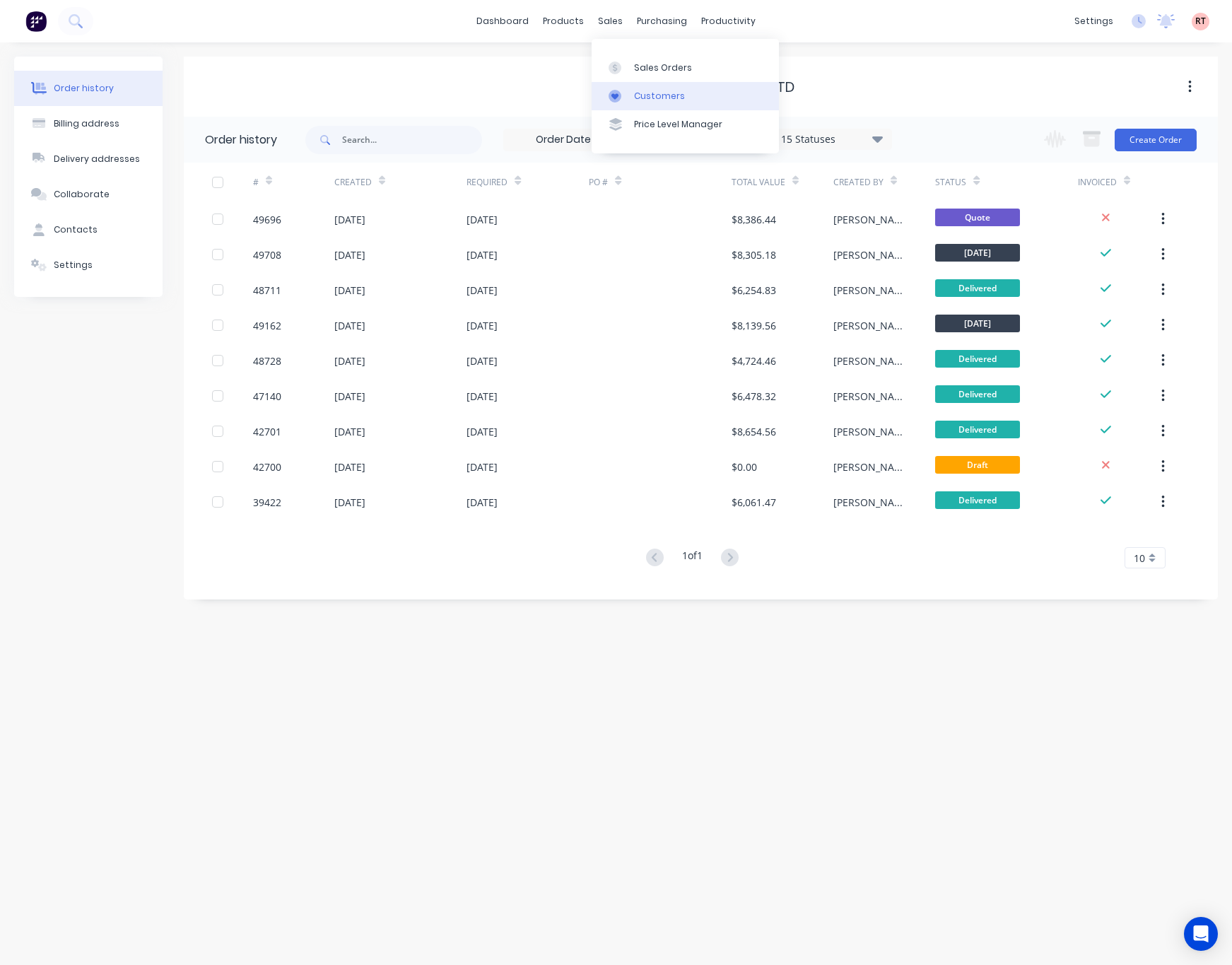
click at [634, 102] on div "Customers" at bounding box center [659, 96] width 51 height 13
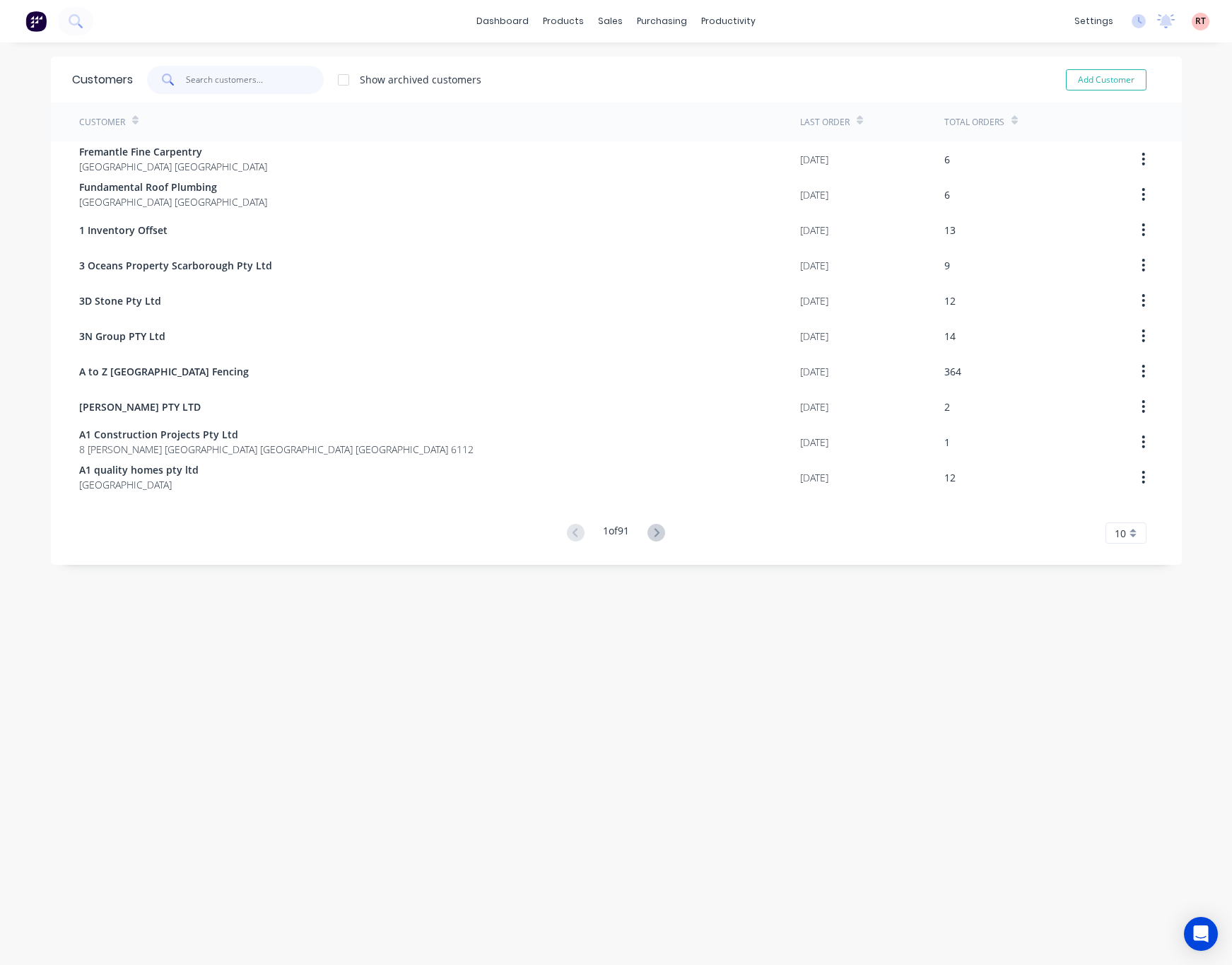
click at [230, 70] on input "text" at bounding box center [255, 80] width 138 height 28
click at [624, 63] on link "Sales Orders" at bounding box center [677, 67] width 187 height 28
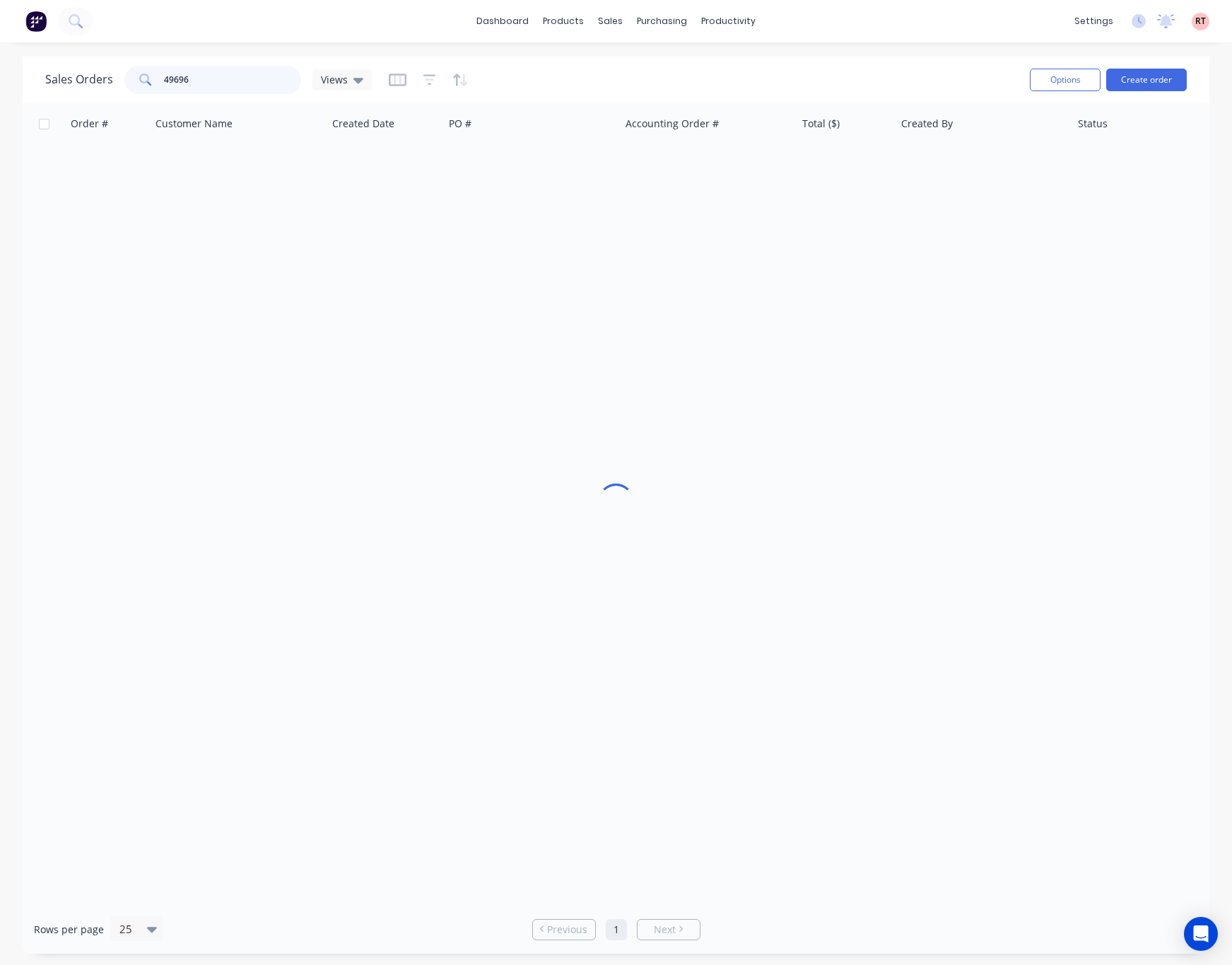
drag, startPoint x: 200, startPoint y: 79, endPoint x: 83, endPoint y: 93, distance: 117.8
click at [83, 93] on div "Sales Orders 49696 Views" at bounding box center [209, 80] width 327 height 28
paste input "48 468 047"
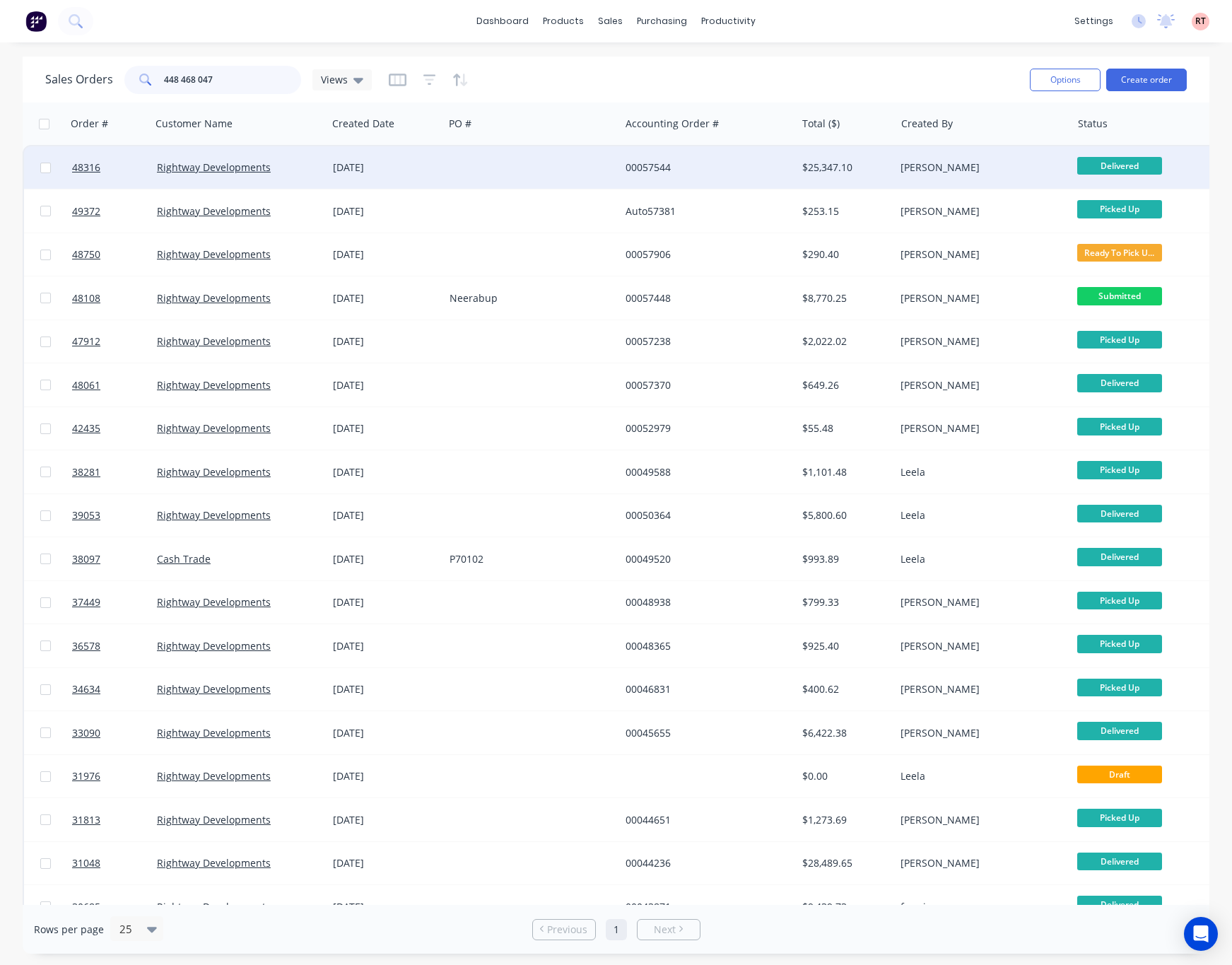
type input "448 468 047"
click at [544, 170] on div at bounding box center [532, 167] width 176 height 42
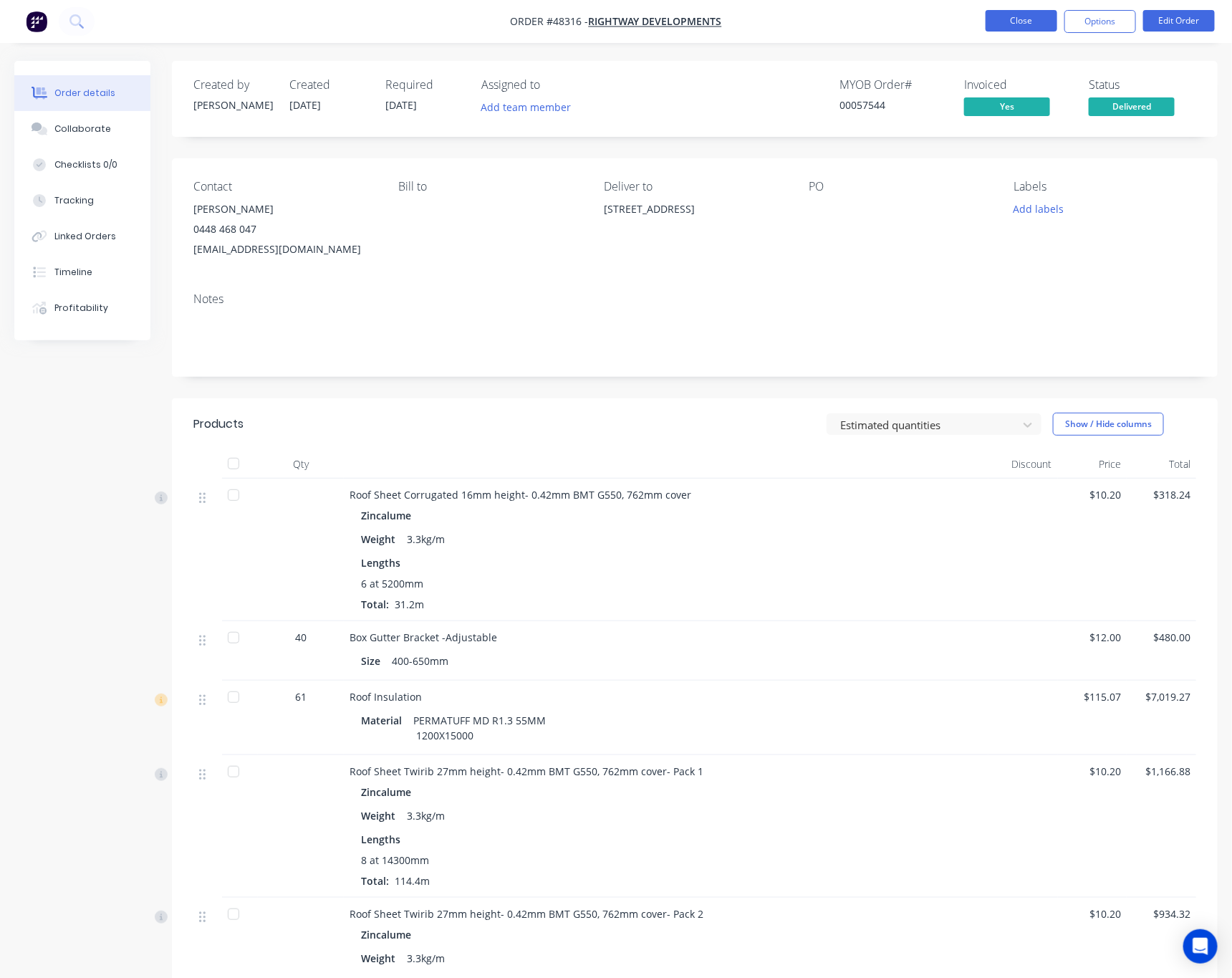
click at [1007, 18] on button "Close" at bounding box center [1022, 21] width 71 height 21
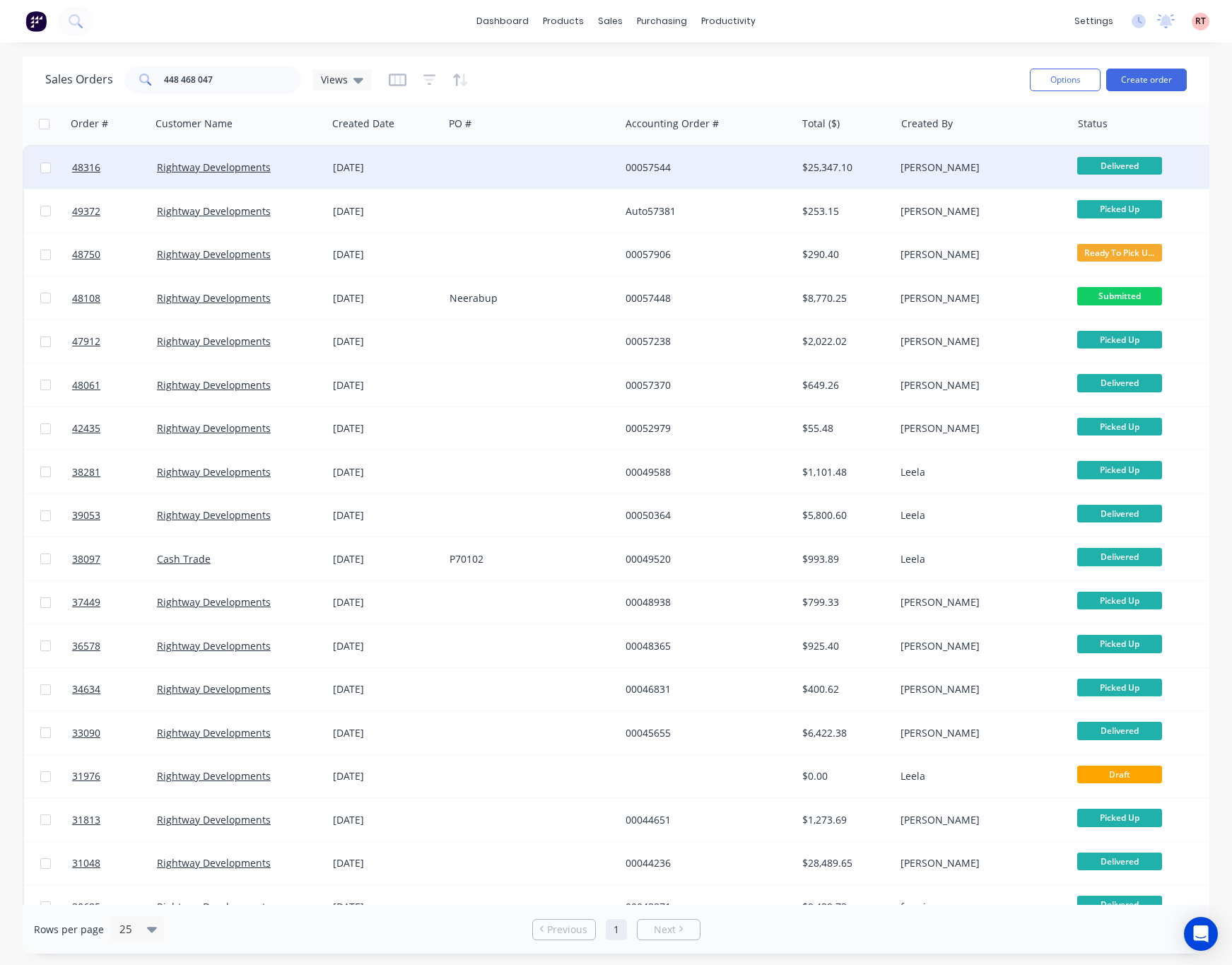
click at [198, 174] on div "Rightway Developments" at bounding box center [239, 167] width 176 height 42
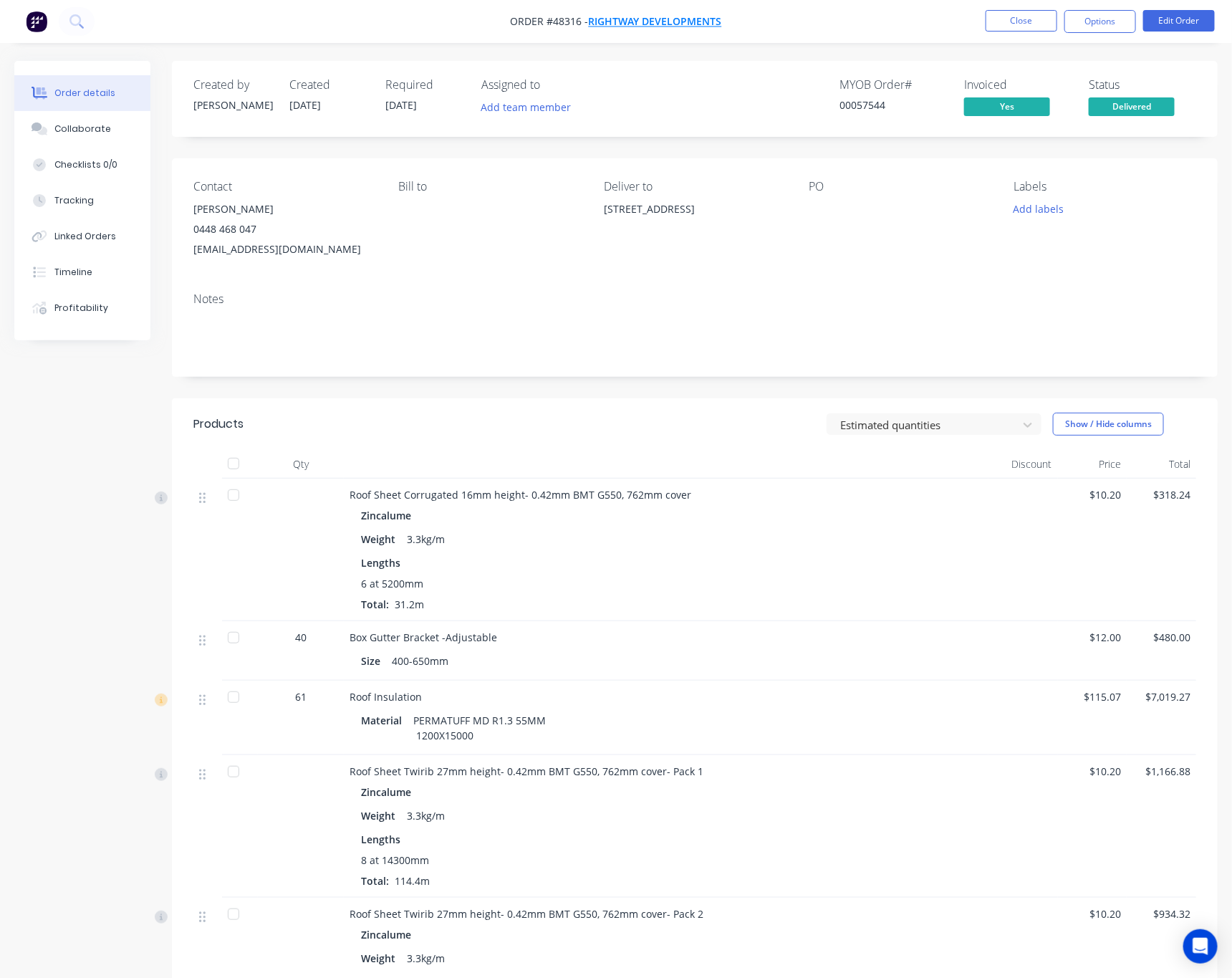
click at [660, 18] on span "Rightway Developments" at bounding box center [656, 21] width 133 height 13
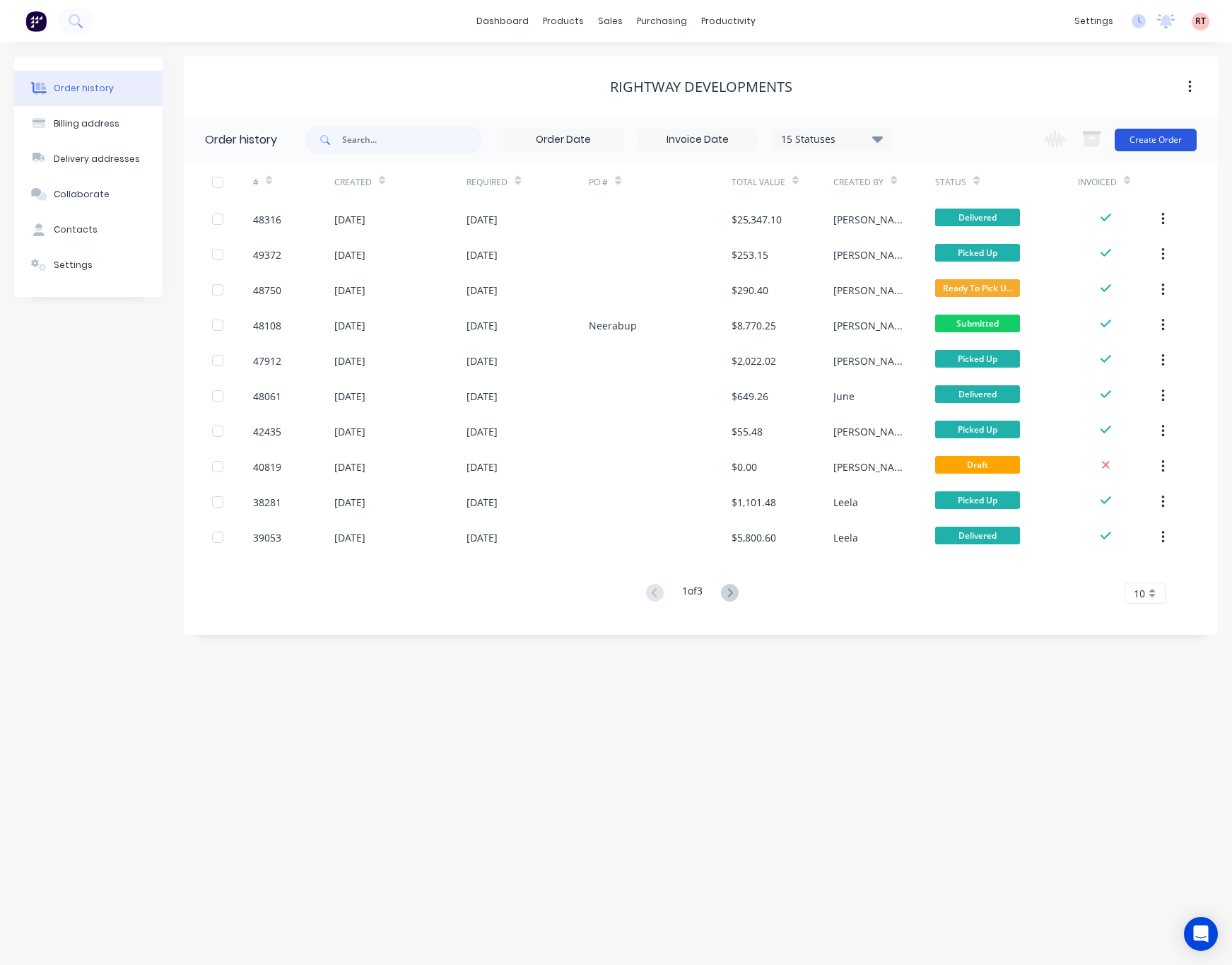
click at [1148, 136] on button "Create Order" at bounding box center [1155, 139] width 82 height 23
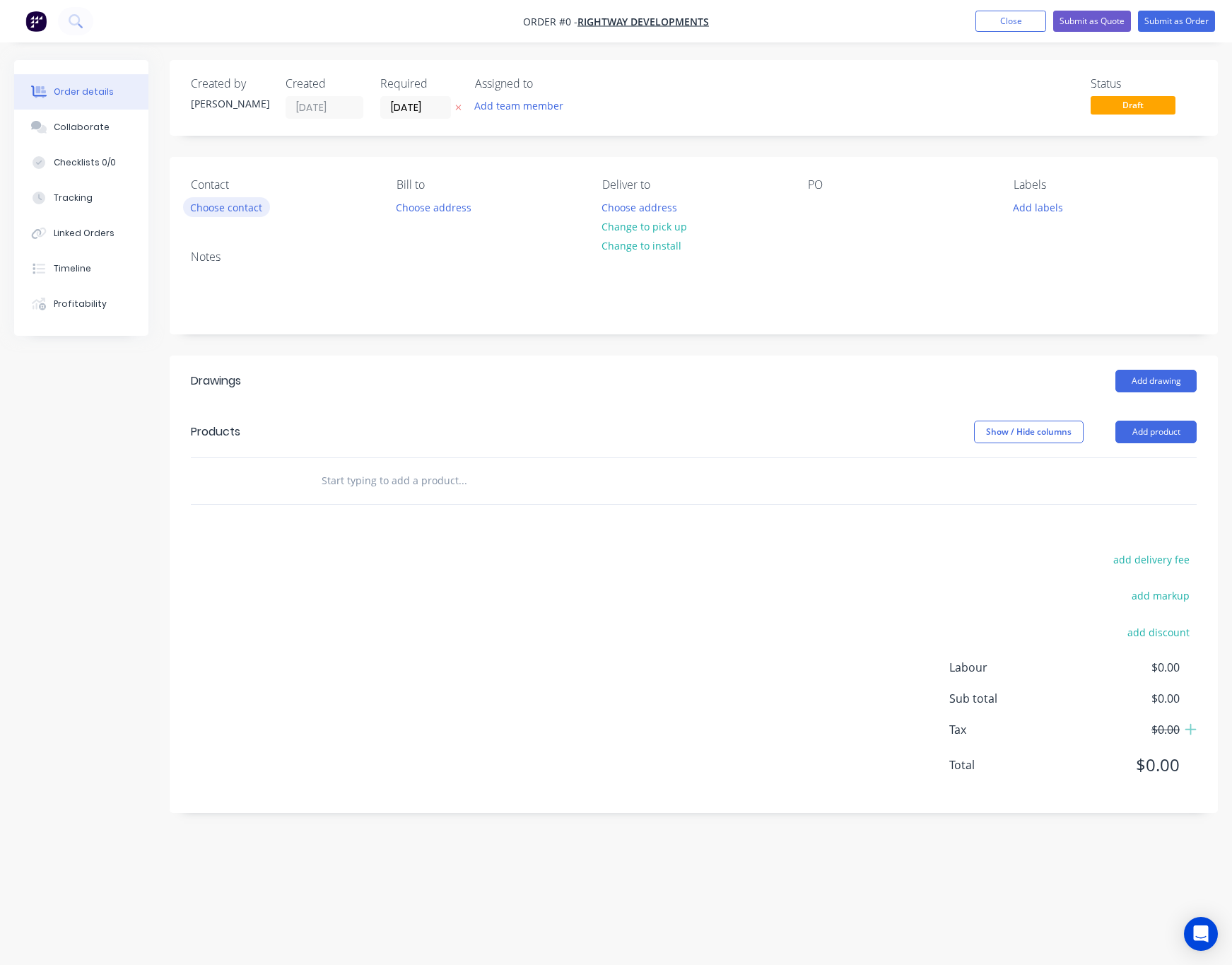
click at [242, 206] on button "Choose contact" at bounding box center [226, 206] width 87 height 19
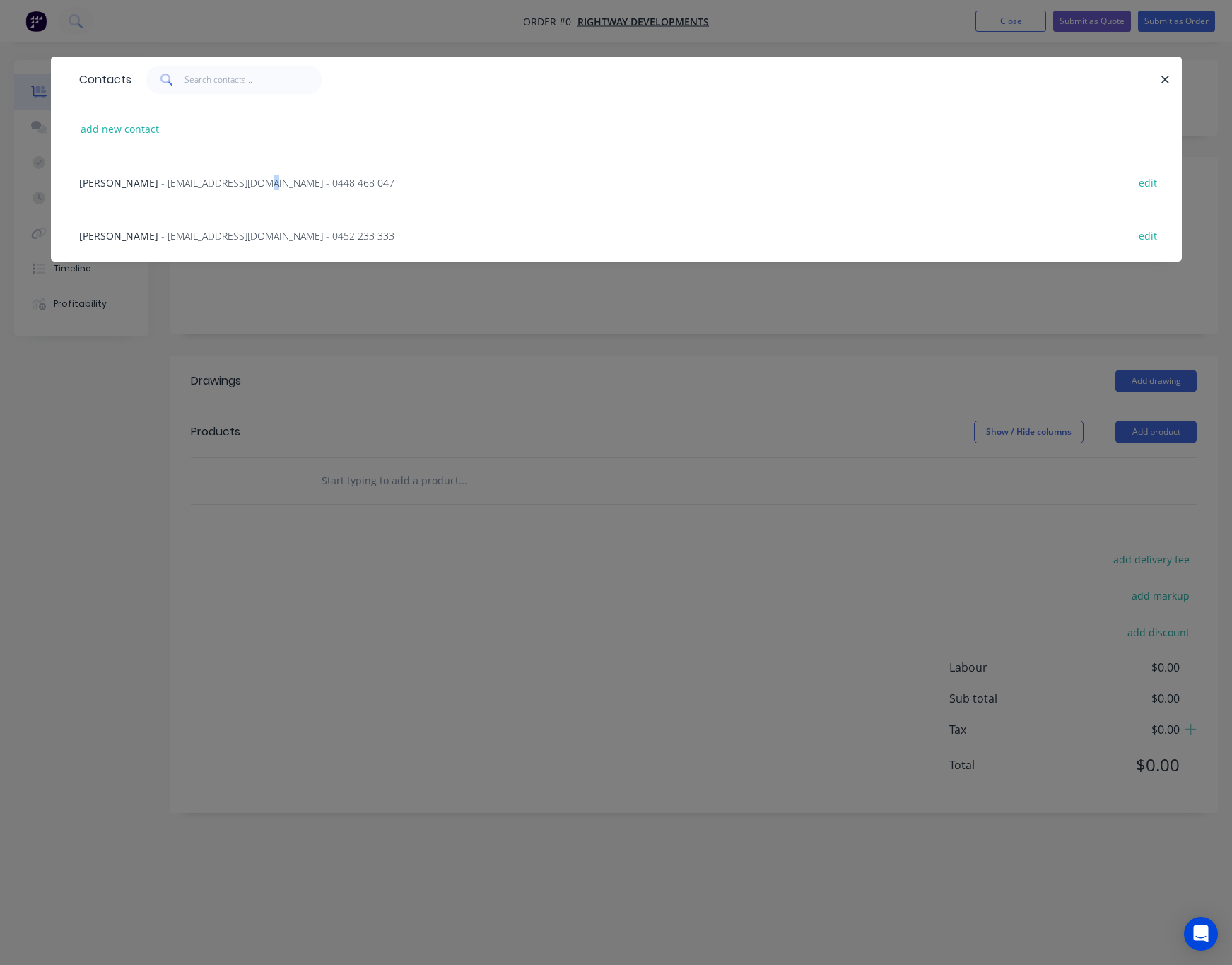
click at [245, 179] on span "- paulgroomblue@gmail.com - 0448 468 047" at bounding box center [278, 182] width 233 height 13
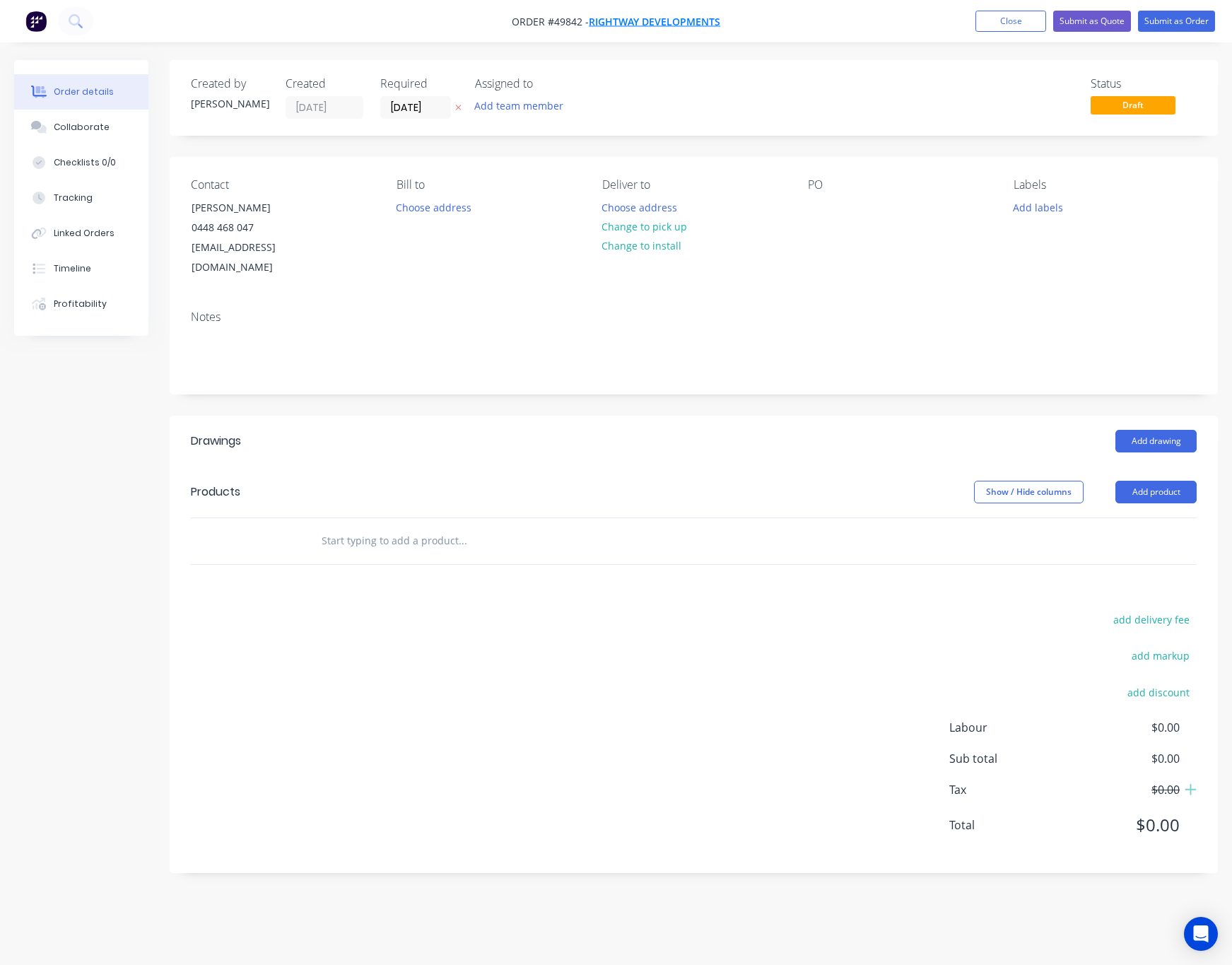
click at [687, 20] on span "Rightway Developments" at bounding box center [655, 21] width 131 height 13
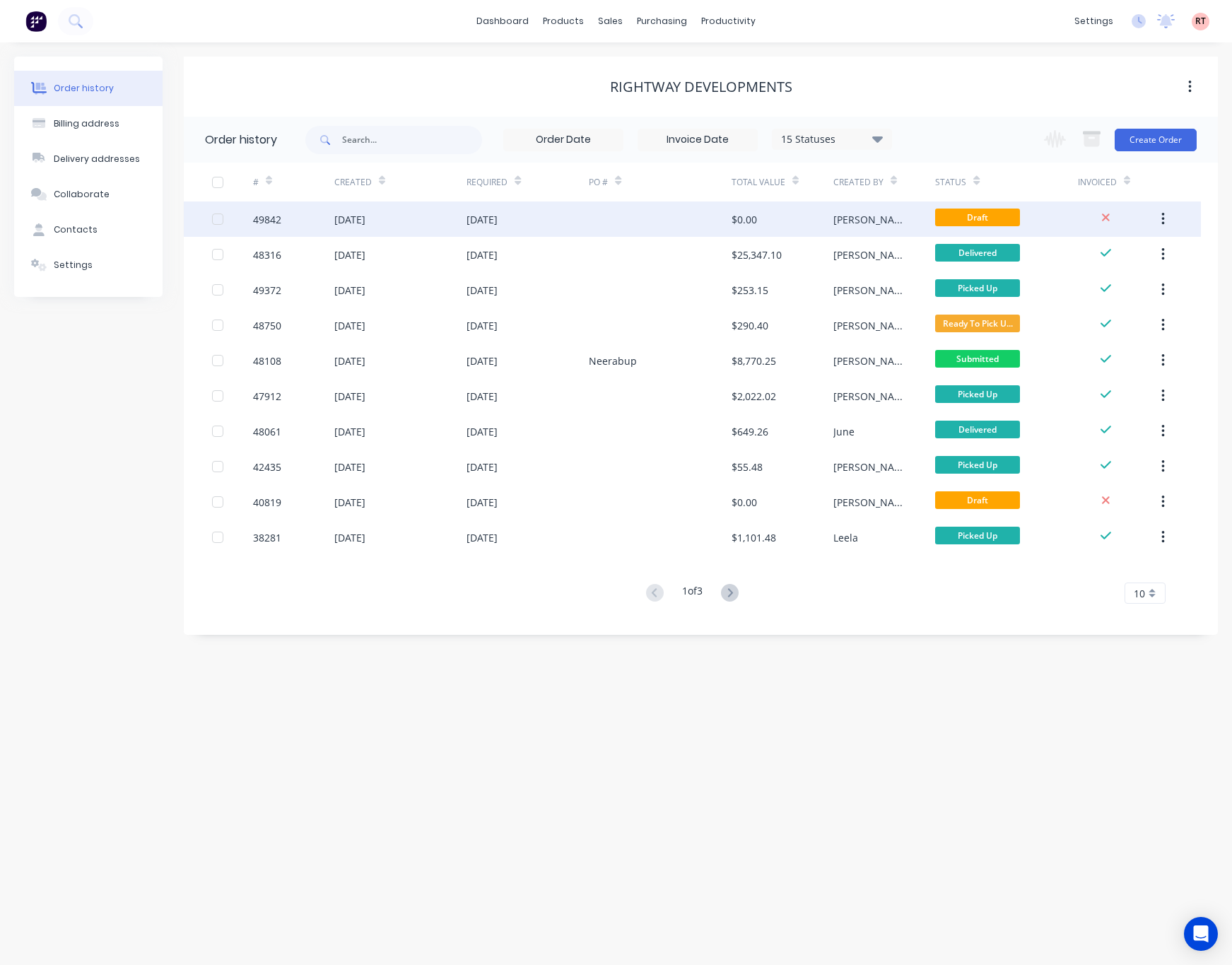
click at [587, 218] on div "30 Sep 2025" at bounding box center [527, 219] width 122 height 35
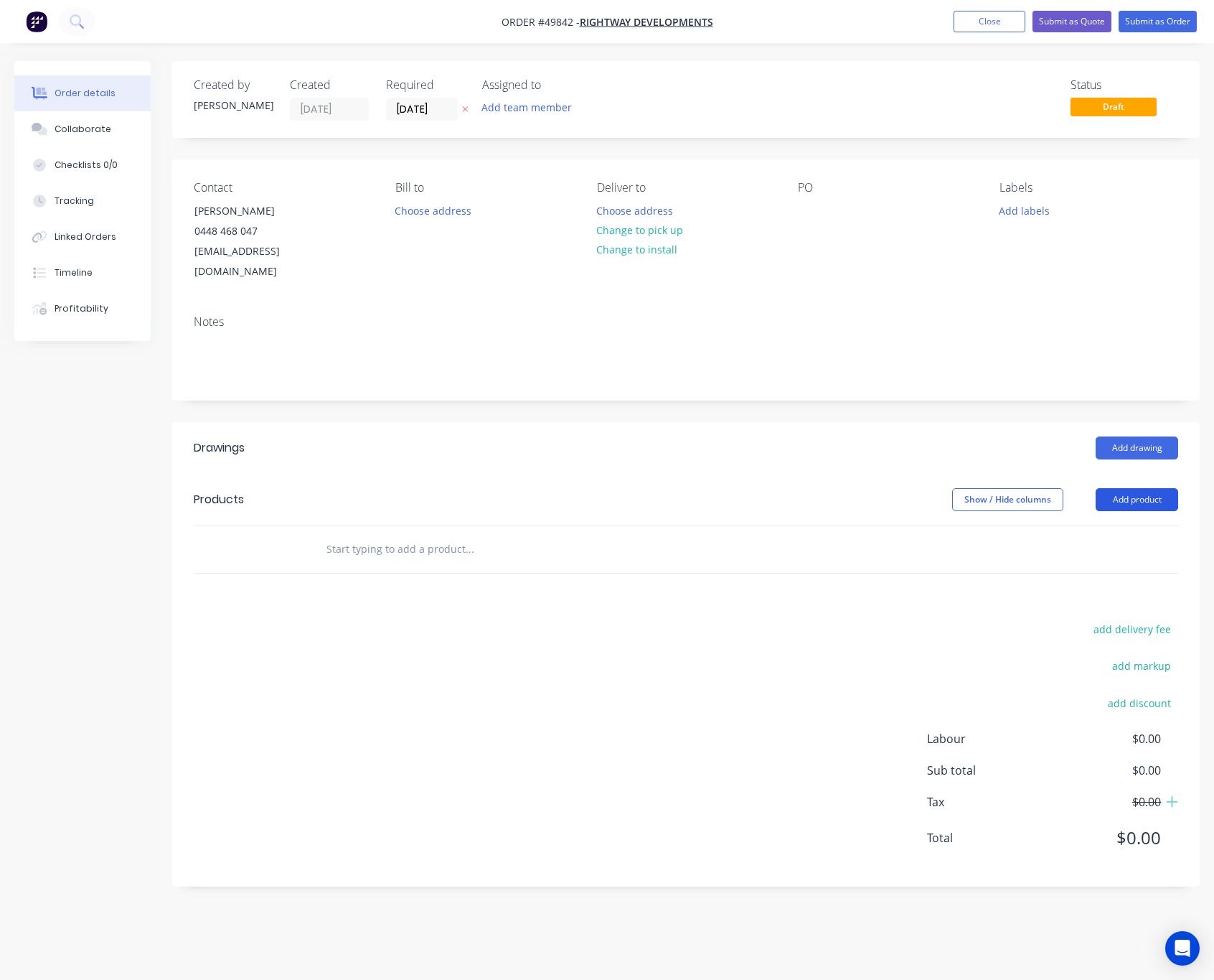
click at [1114, 488] on button "Add product" at bounding box center [1137, 500] width 83 height 23
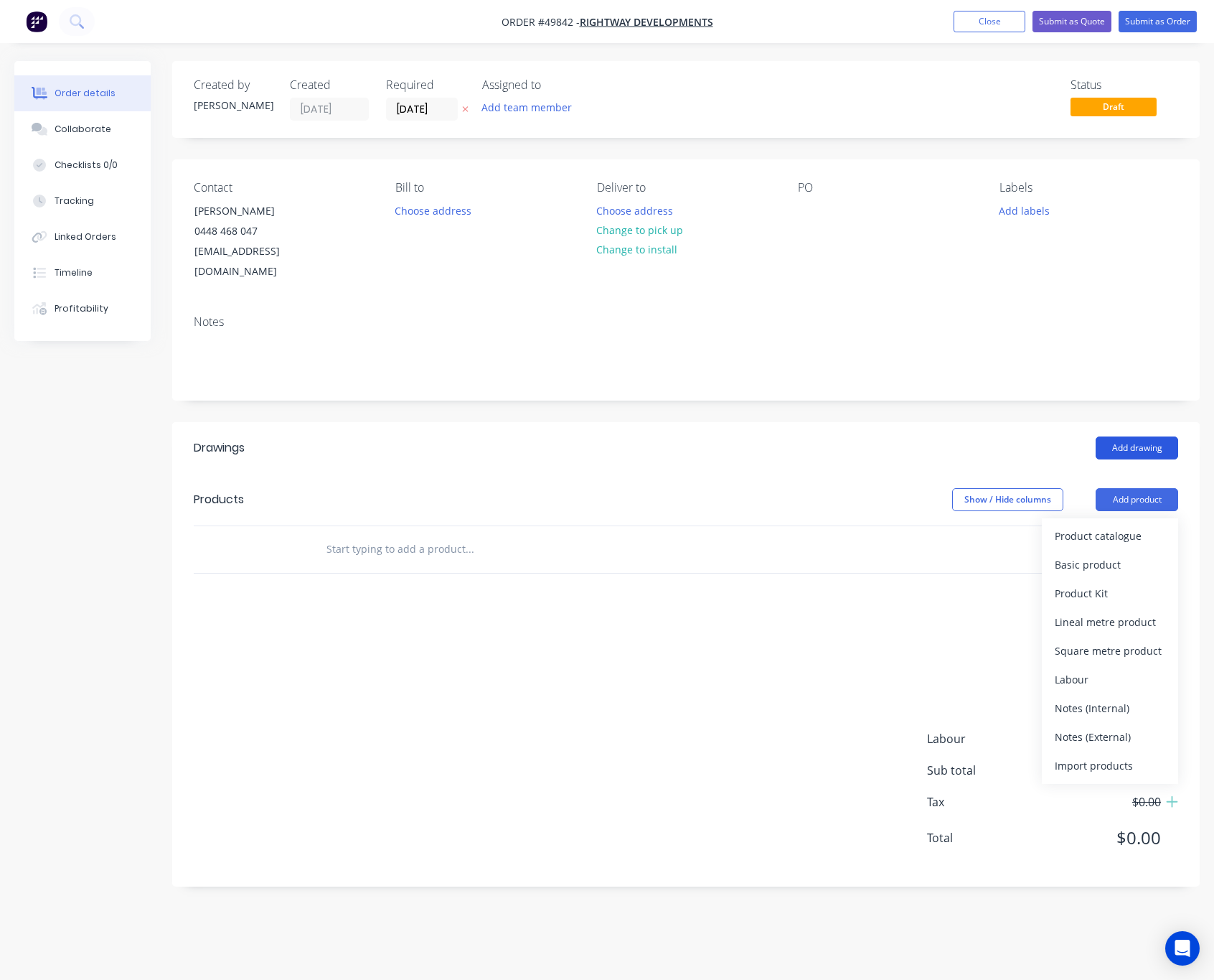
click at [1127, 436] on button "Add drawing" at bounding box center [1137, 447] width 83 height 23
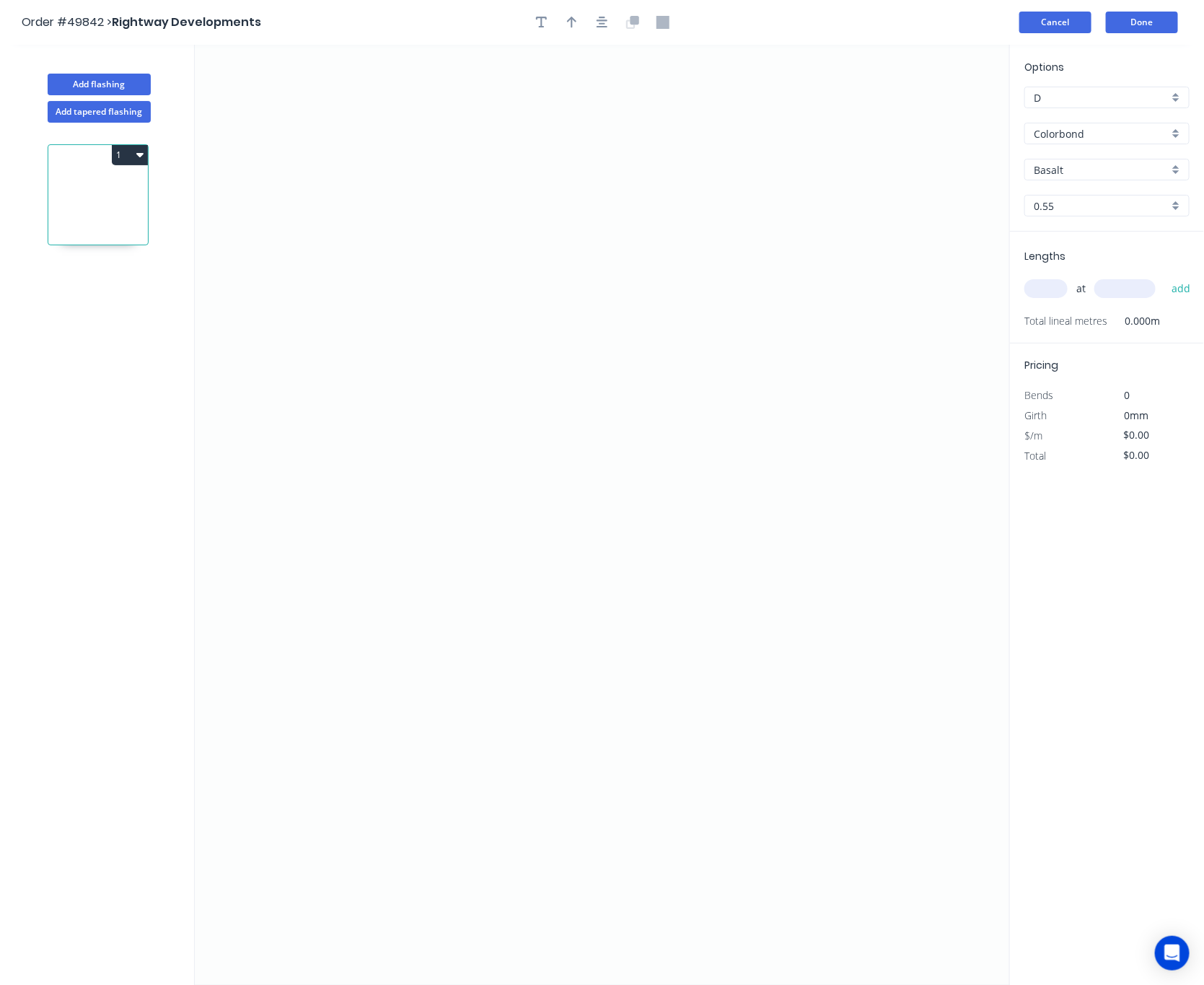
click at [1063, 18] on button "Cancel" at bounding box center [1055, 22] width 72 height 22
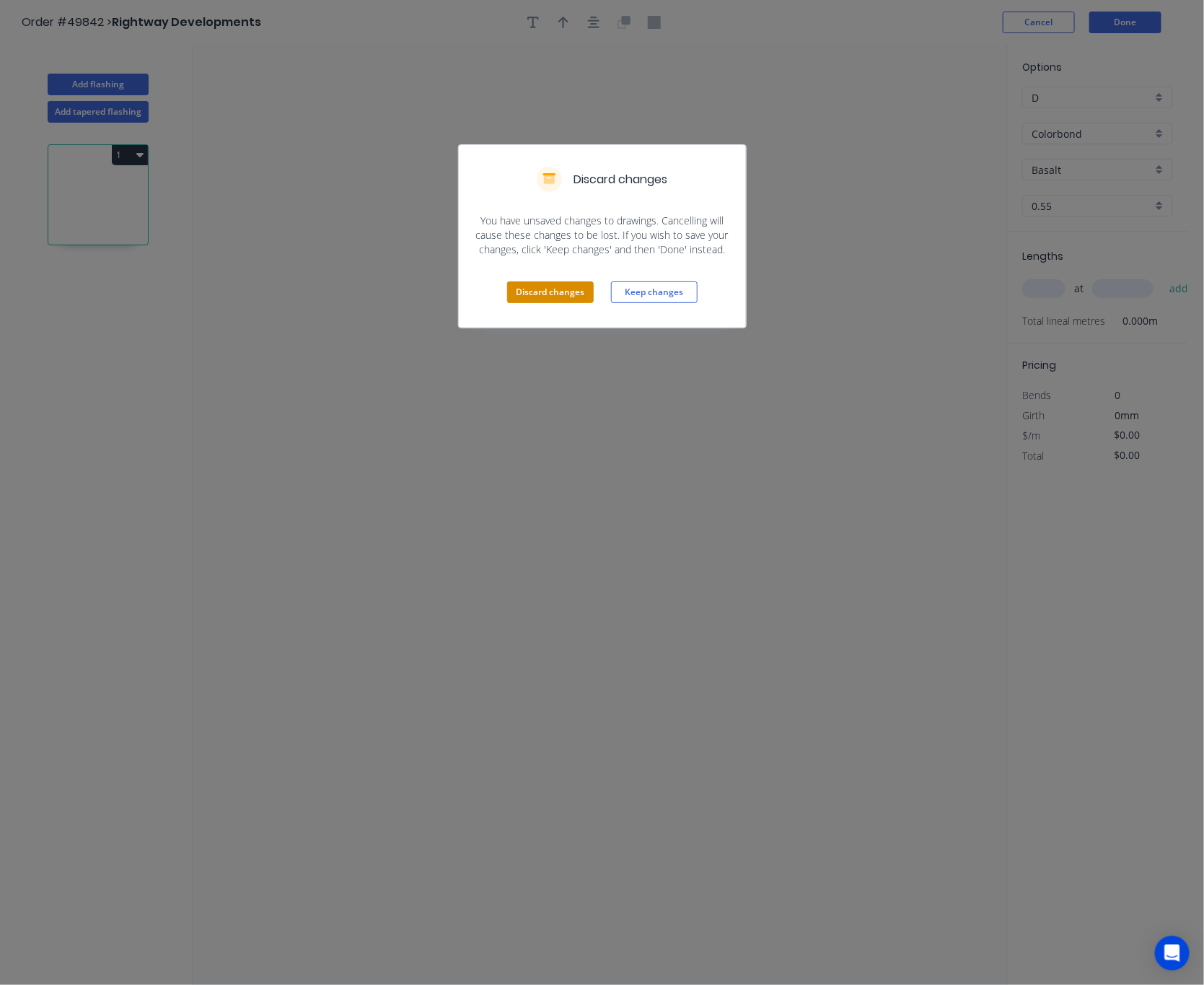
click at [569, 297] on button "Discard changes" at bounding box center [550, 291] width 86 height 22
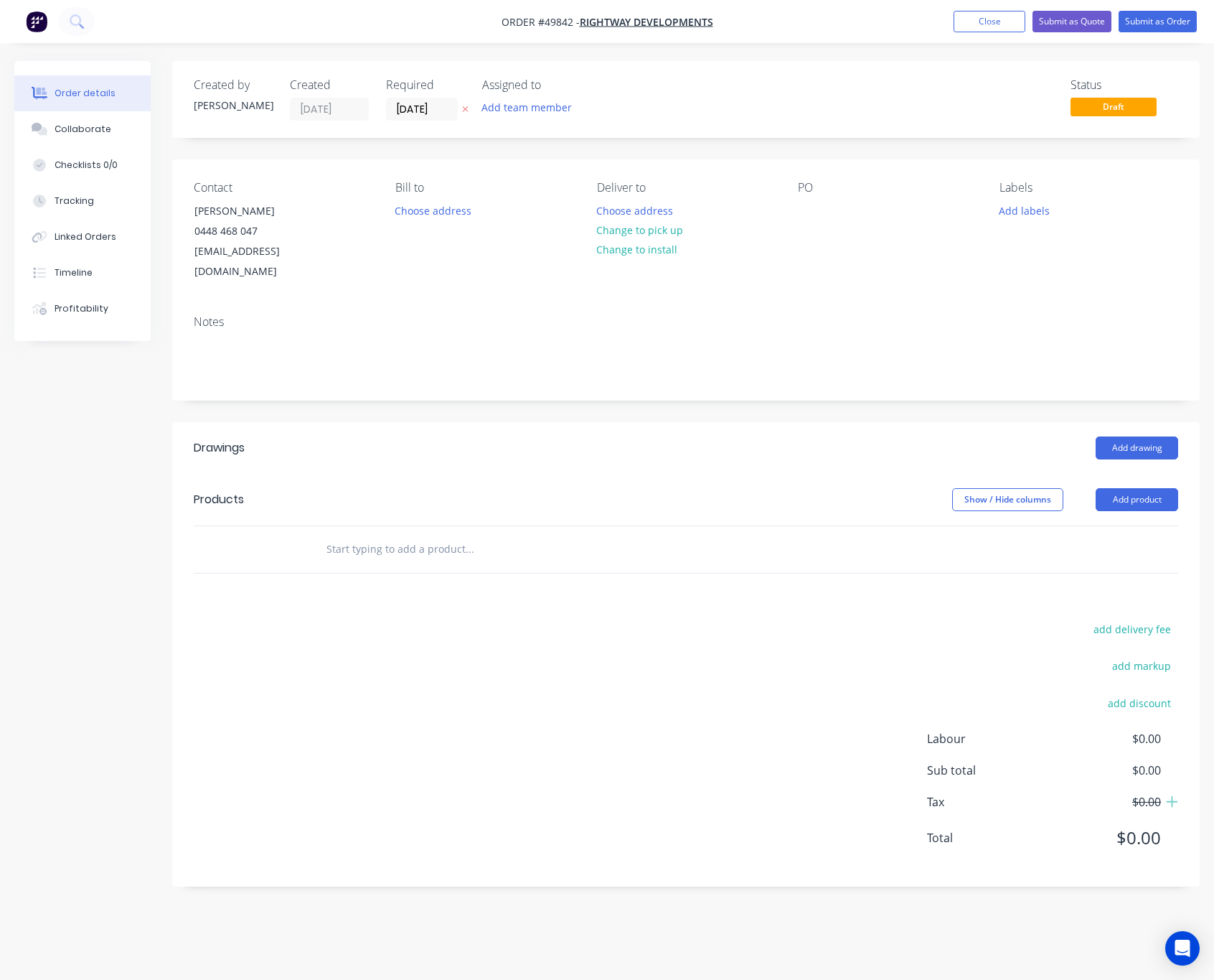
click at [657, 198] on div "Deliver to Choose address Change to pick up Change to install" at bounding box center [686, 231] width 179 height 101
click at [655, 215] on button "Choose address" at bounding box center [634, 210] width 92 height 19
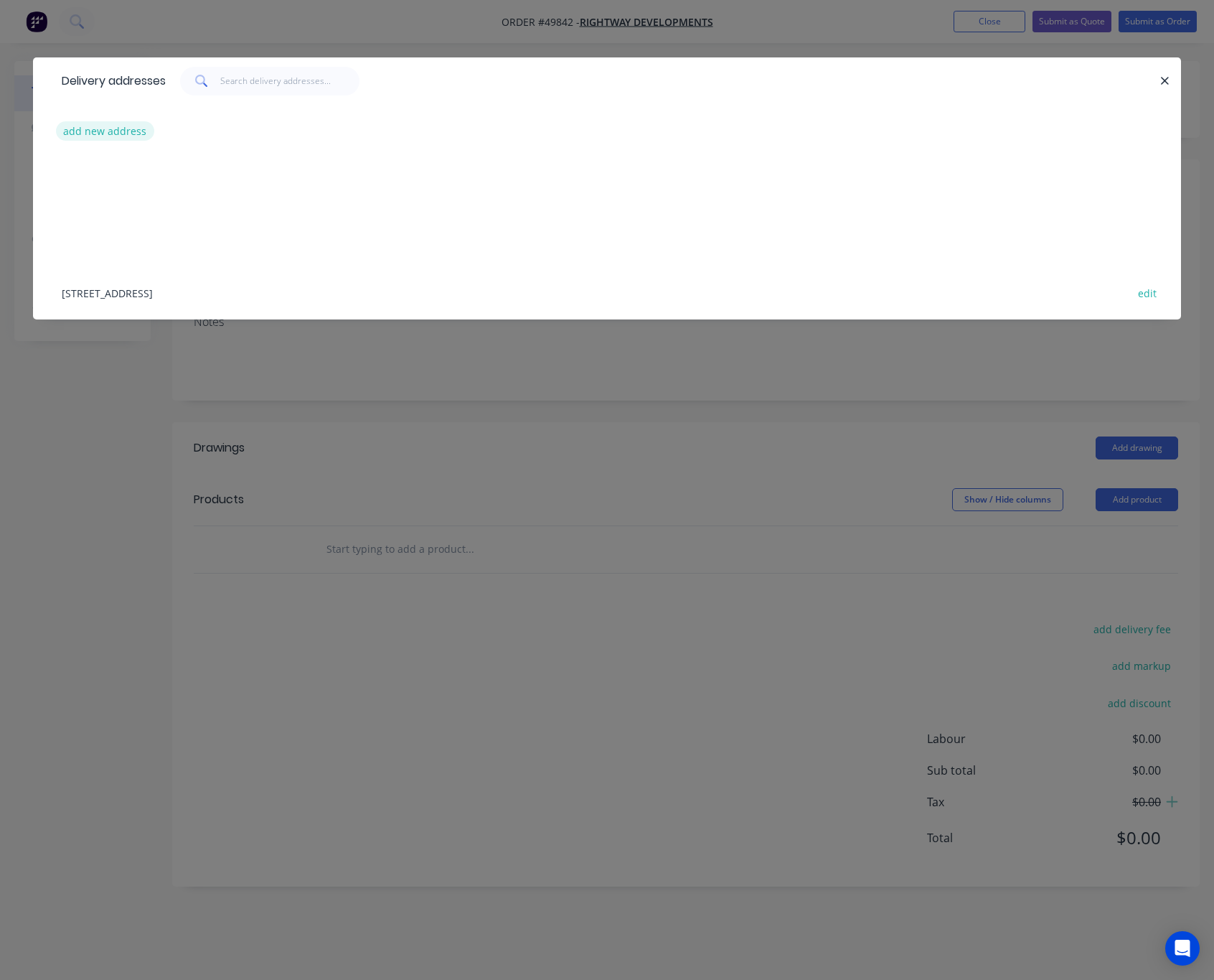
click at [134, 134] on button "add new address" at bounding box center [105, 131] width 98 height 19
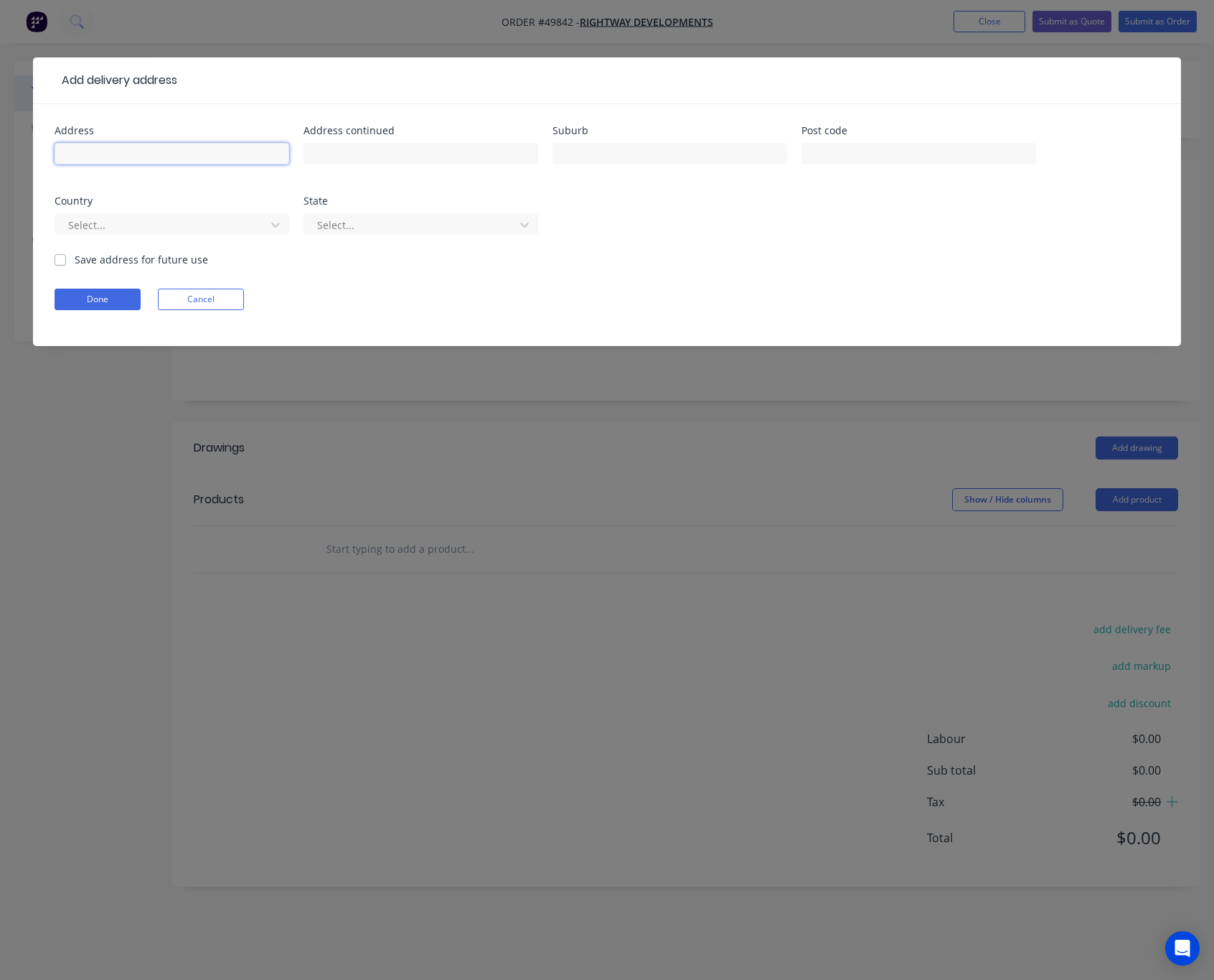
click at [123, 156] on input "text" at bounding box center [172, 153] width 235 height 21
paste input "17 Deviation Wy"
type input "17 Deviation Wy"
click at [634, 157] on input "text" at bounding box center [670, 153] width 235 height 21
paste input "Neerabup"
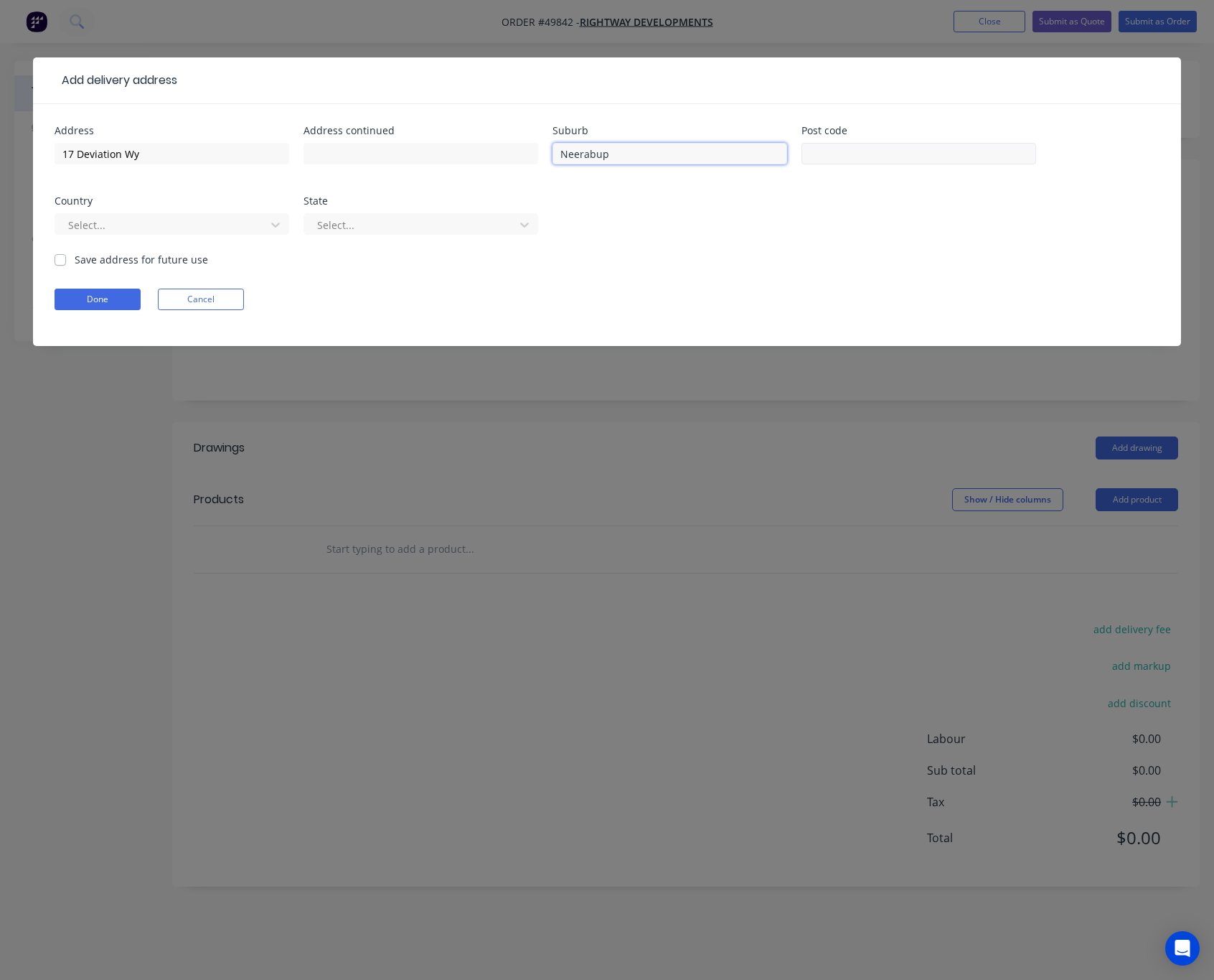
type input "Neerabup"
click at [850, 161] on input "text" at bounding box center [919, 153] width 235 height 21
type input "6031"
click at [196, 220] on div at bounding box center [162, 225] width 191 height 18
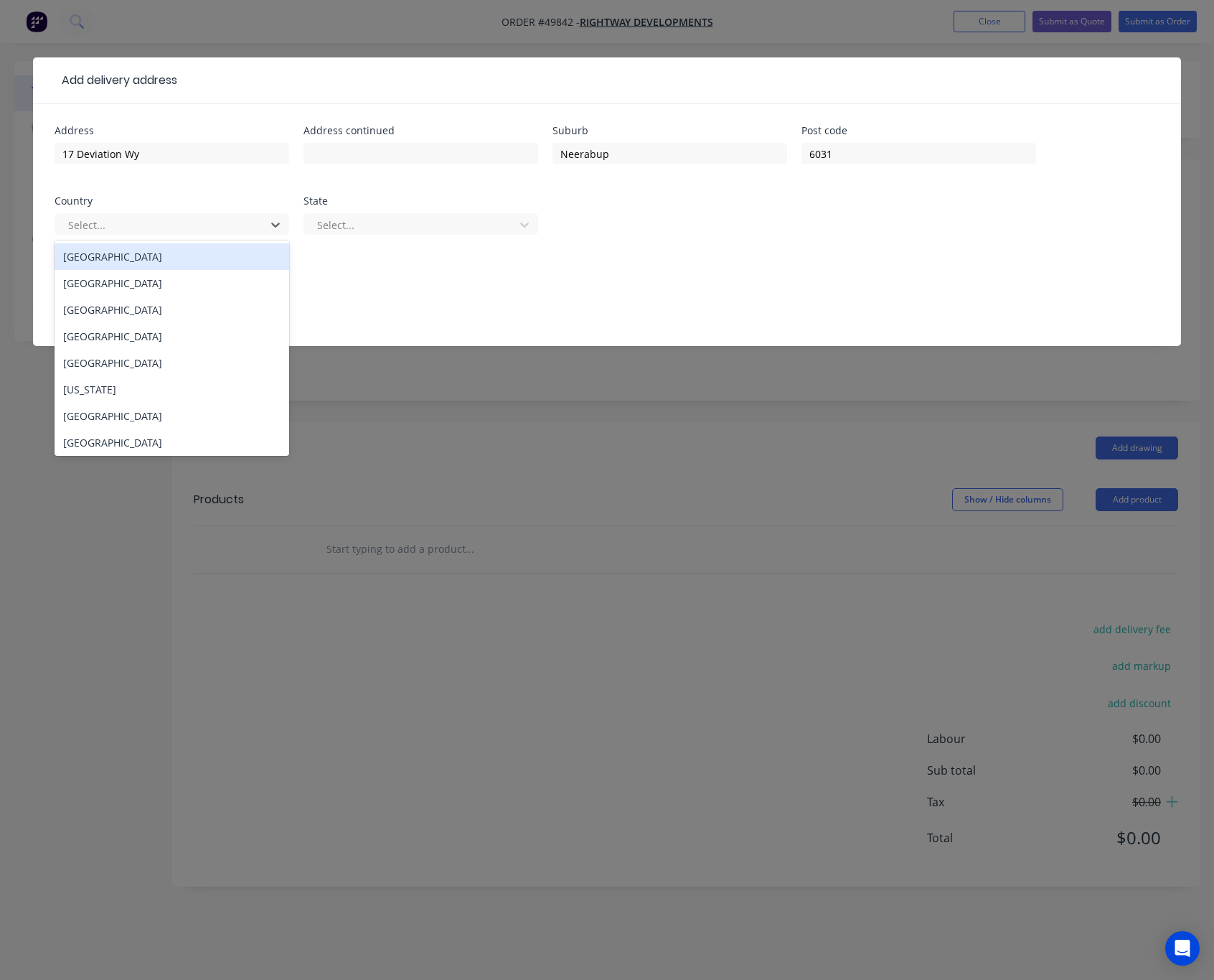
click at [191, 263] on div "Australia" at bounding box center [172, 256] width 235 height 26
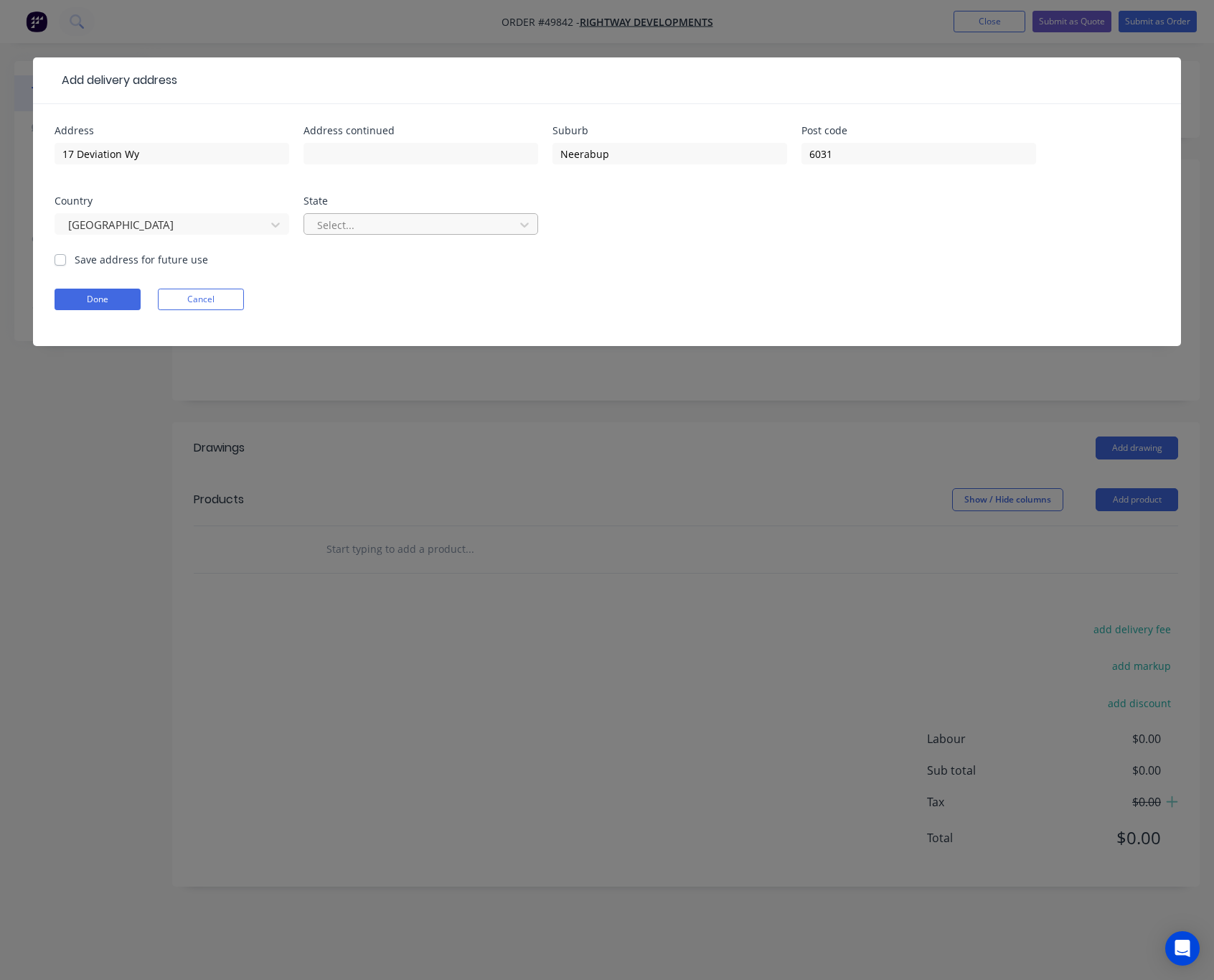
click at [395, 213] on div "Select..." at bounding box center [421, 230] width 235 height 42
drag, startPoint x: 405, startPoint y: 224, endPoint x: 406, endPoint y: 237, distance: 13.0
click at [405, 225] on div at bounding box center [411, 225] width 191 height 18
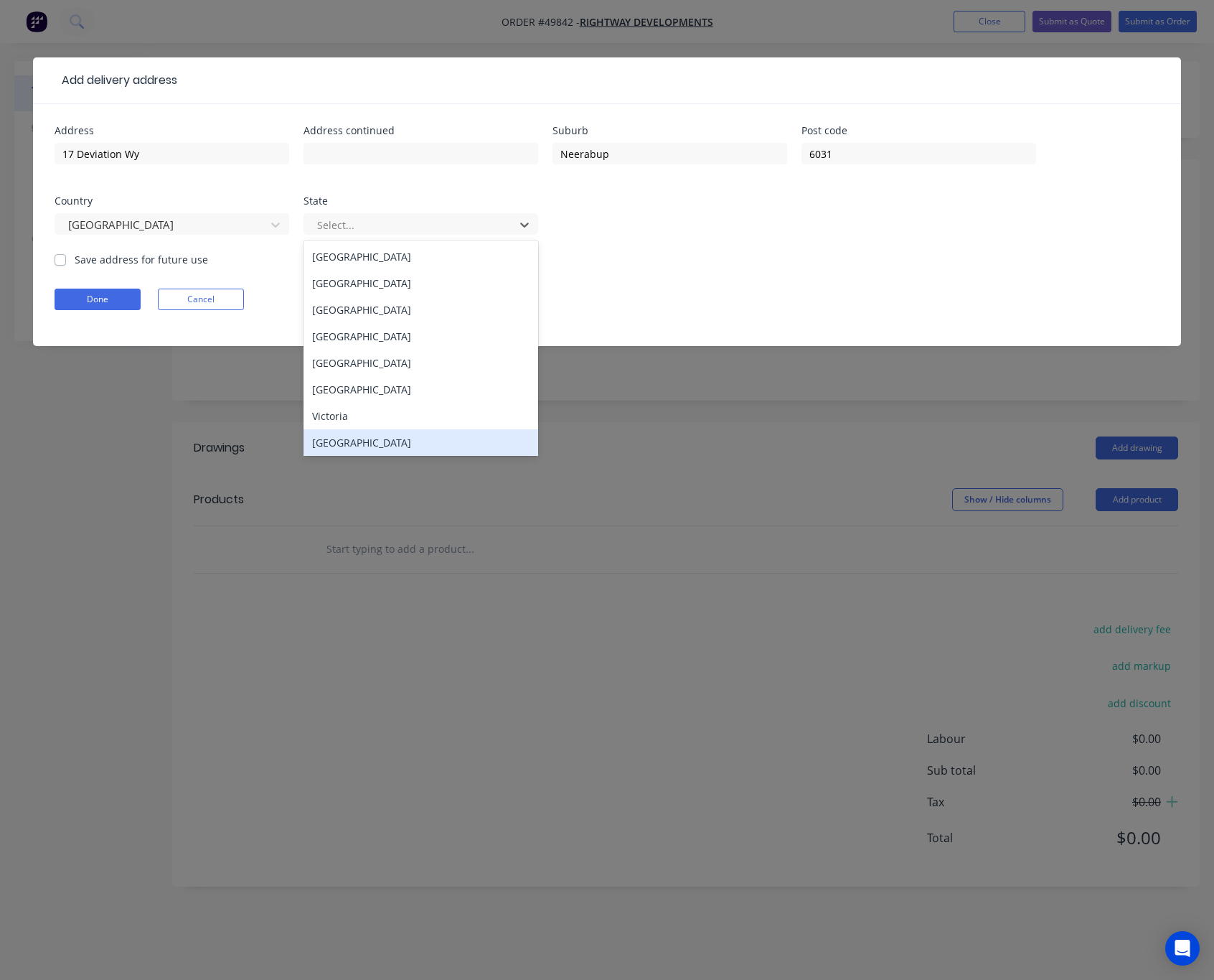
click at [376, 442] on div "Western Australia" at bounding box center [421, 442] width 235 height 26
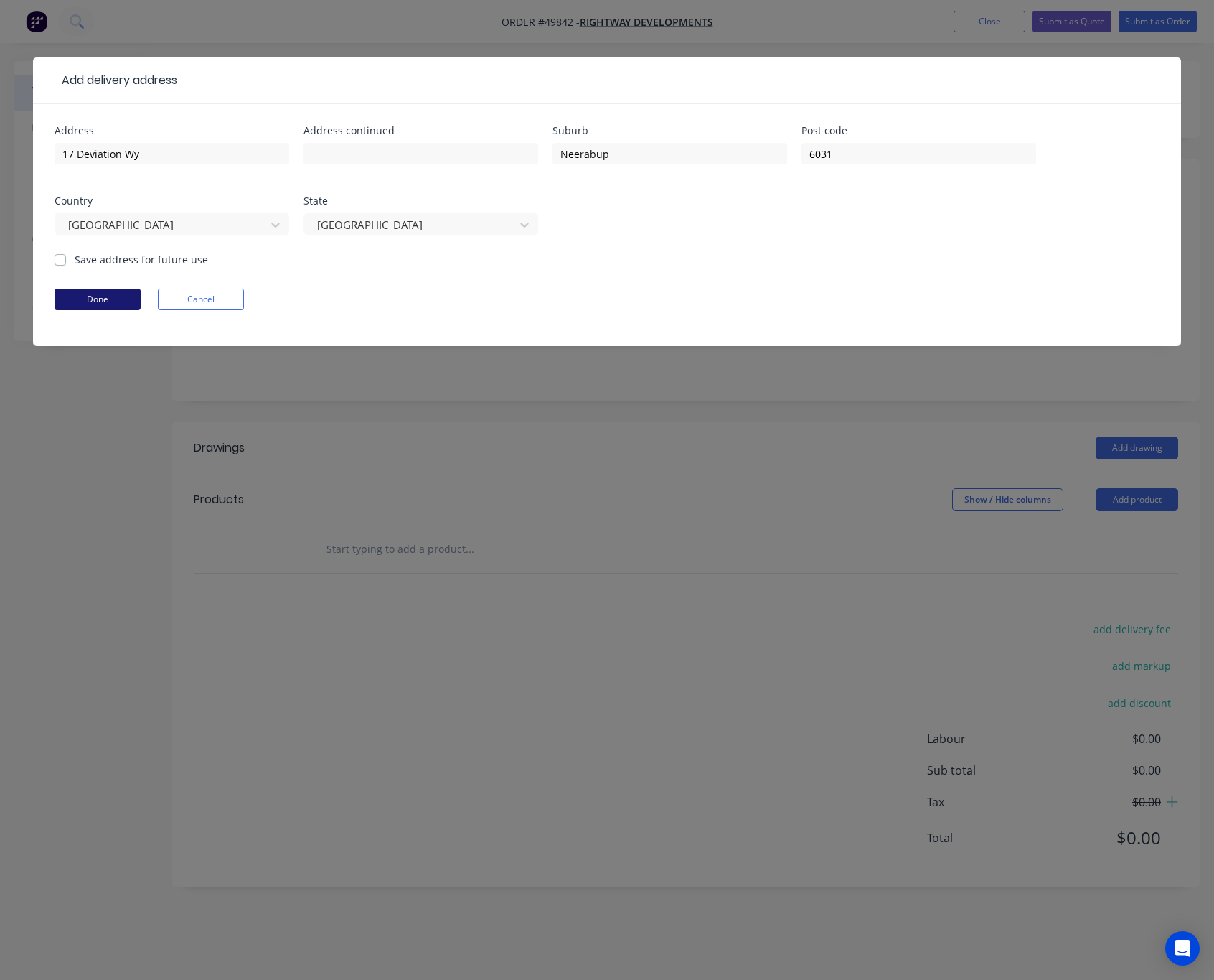
click at [125, 302] on button "Done" at bounding box center [98, 299] width 86 height 21
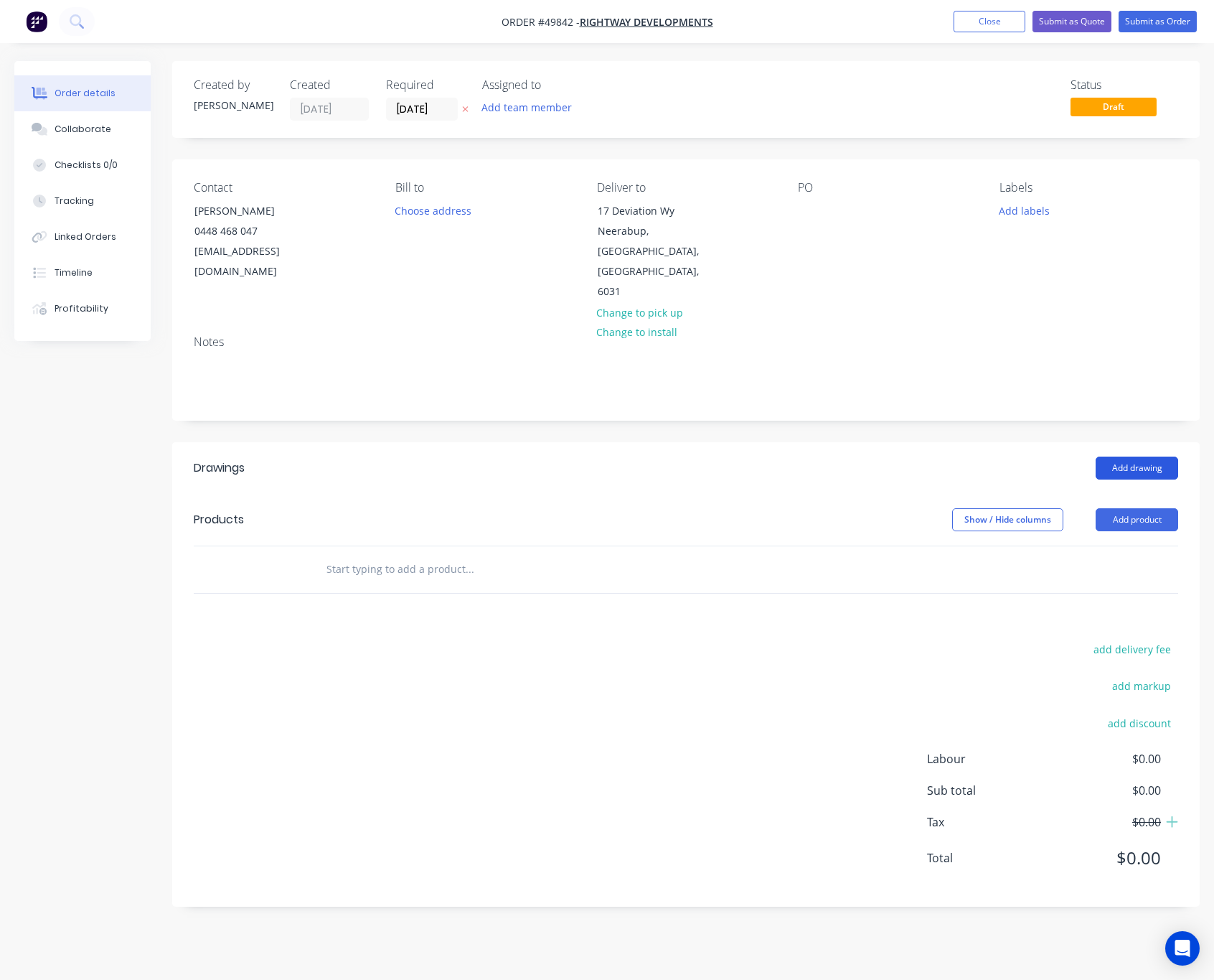
click at [1158, 457] on button "Add drawing" at bounding box center [1137, 468] width 83 height 23
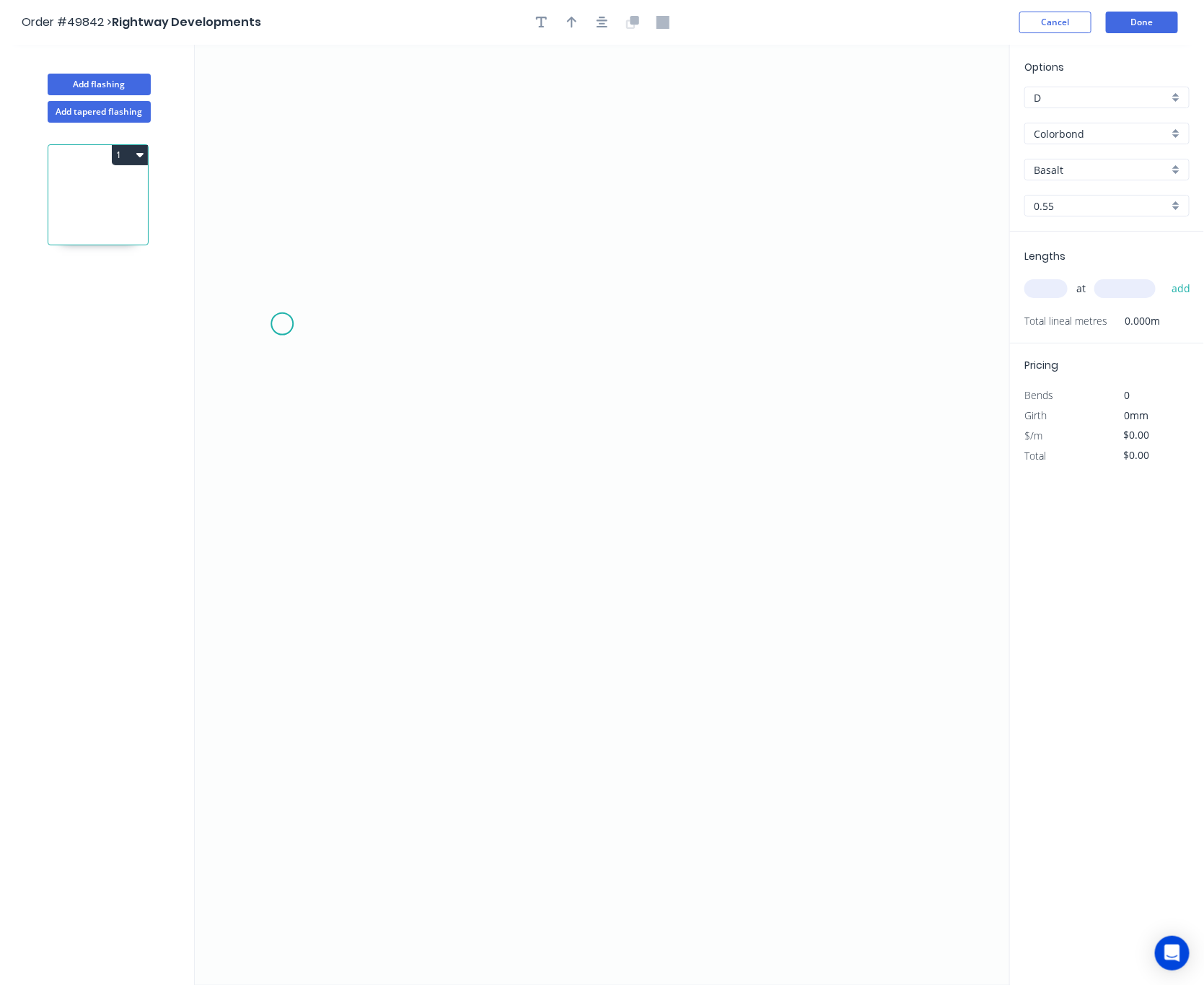
click at [284, 314] on icon "0" at bounding box center [602, 515] width 815 height 940
click at [289, 591] on icon "0" at bounding box center [602, 515] width 815 height 940
click at [912, 578] on icon "0 ?" at bounding box center [602, 515] width 815 height 940
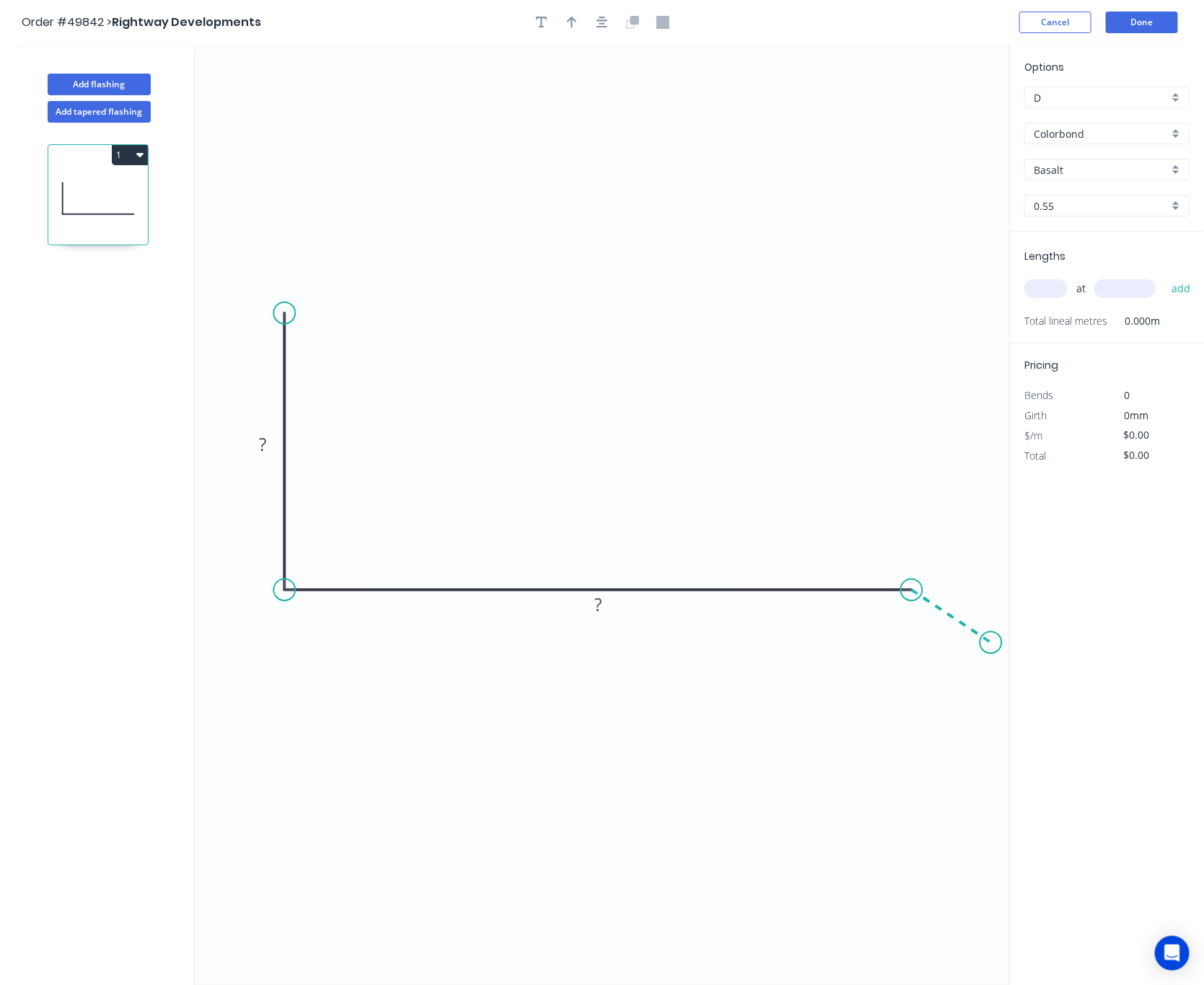
click at [992, 643] on icon "0 ? ?" at bounding box center [602, 515] width 815 height 940
click at [992, 643] on circle at bounding box center [991, 642] width 22 height 22
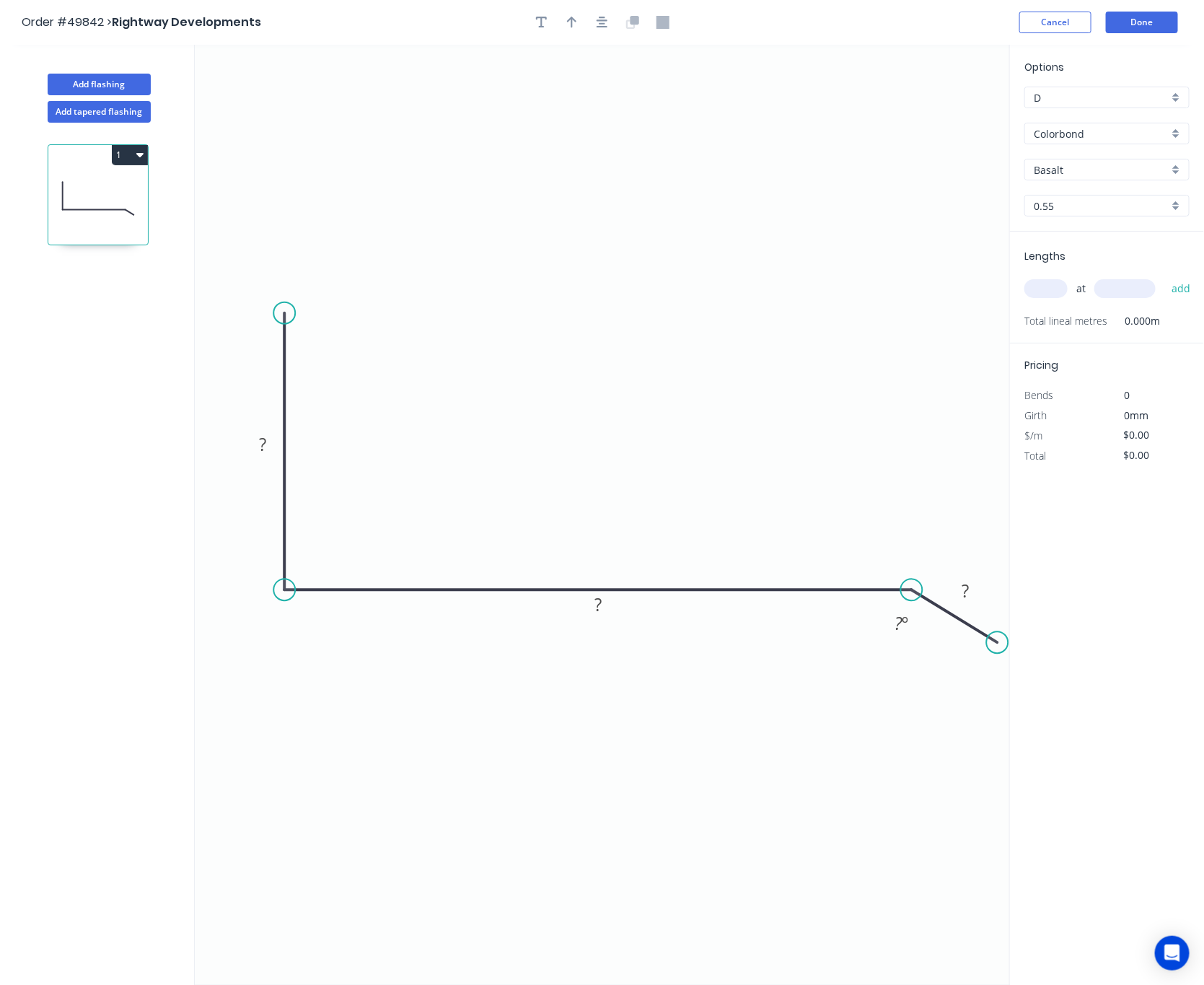
click at [998, 643] on circle at bounding box center [997, 642] width 22 height 22
click at [972, 591] on rect at bounding box center [966, 591] width 29 height 20
click at [898, 623] on tspan "?" at bounding box center [900, 623] width 8 height 24
click at [596, 602] on tspan "?" at bounding box center [598, 604] width 7 height 24
click at [264, 441] on tspan "?" at bounding box center [262, 445] width 7 height 24
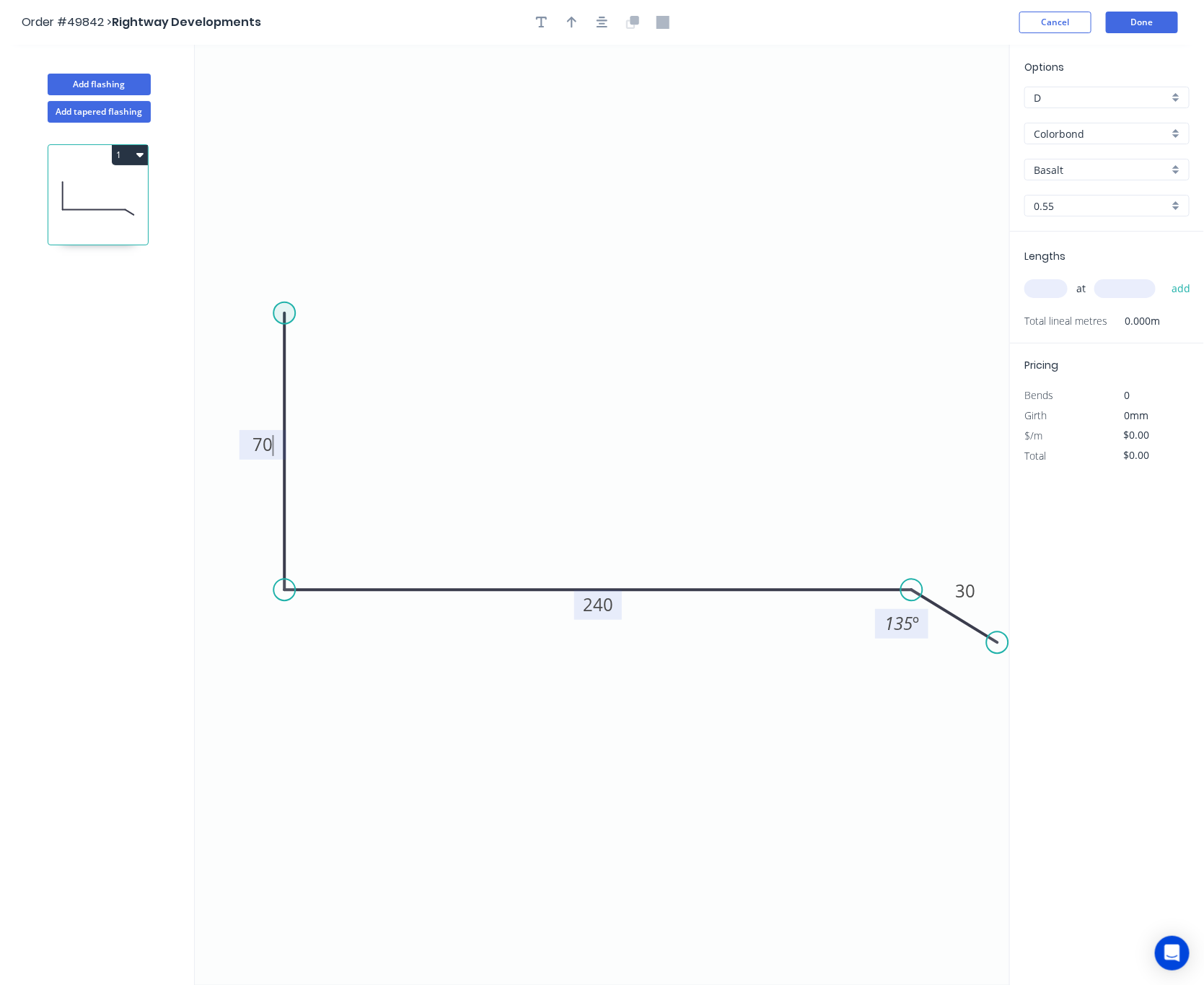
click at [290, 308] on circle at bounding box center [284, 313] width 22 height 22
click at [358, 312] on icon "0 70 240 30 135 º" at bounding box center [602, 515] width 815 height 940
type input "$13.96"
click at [358, 312] on circle at bounding box center [358, 313] width 22 height 22
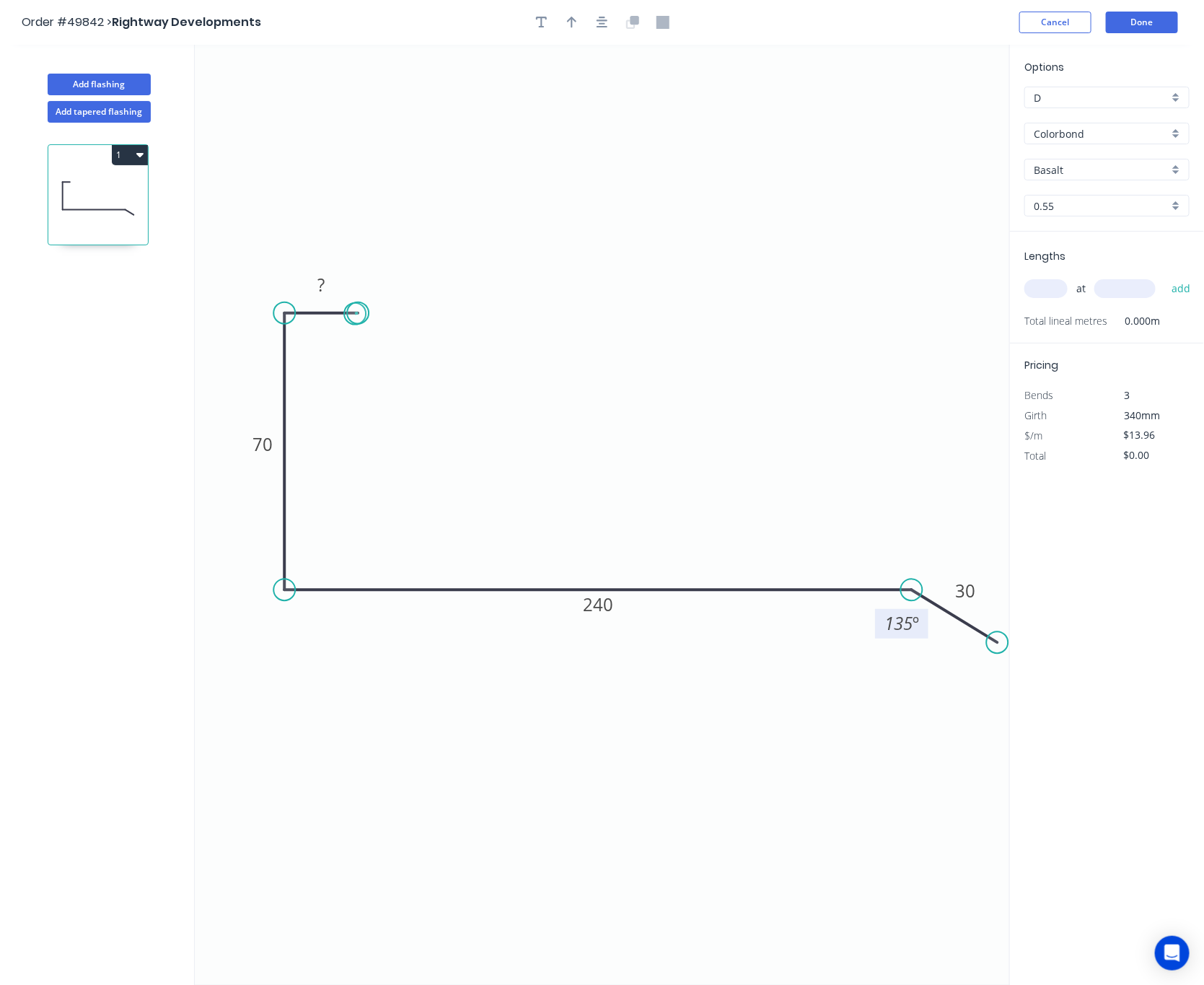
click at [360, 314] on circle at bounding box center [358, 313] width 22 height 22
click at [329, 288] on rect at bounding box center [321, 285] width 29 height 20
click at [1099, 167] on input "Basalt" at bounding box center [1101, 169] width 135 height 15
type input "$14.49"
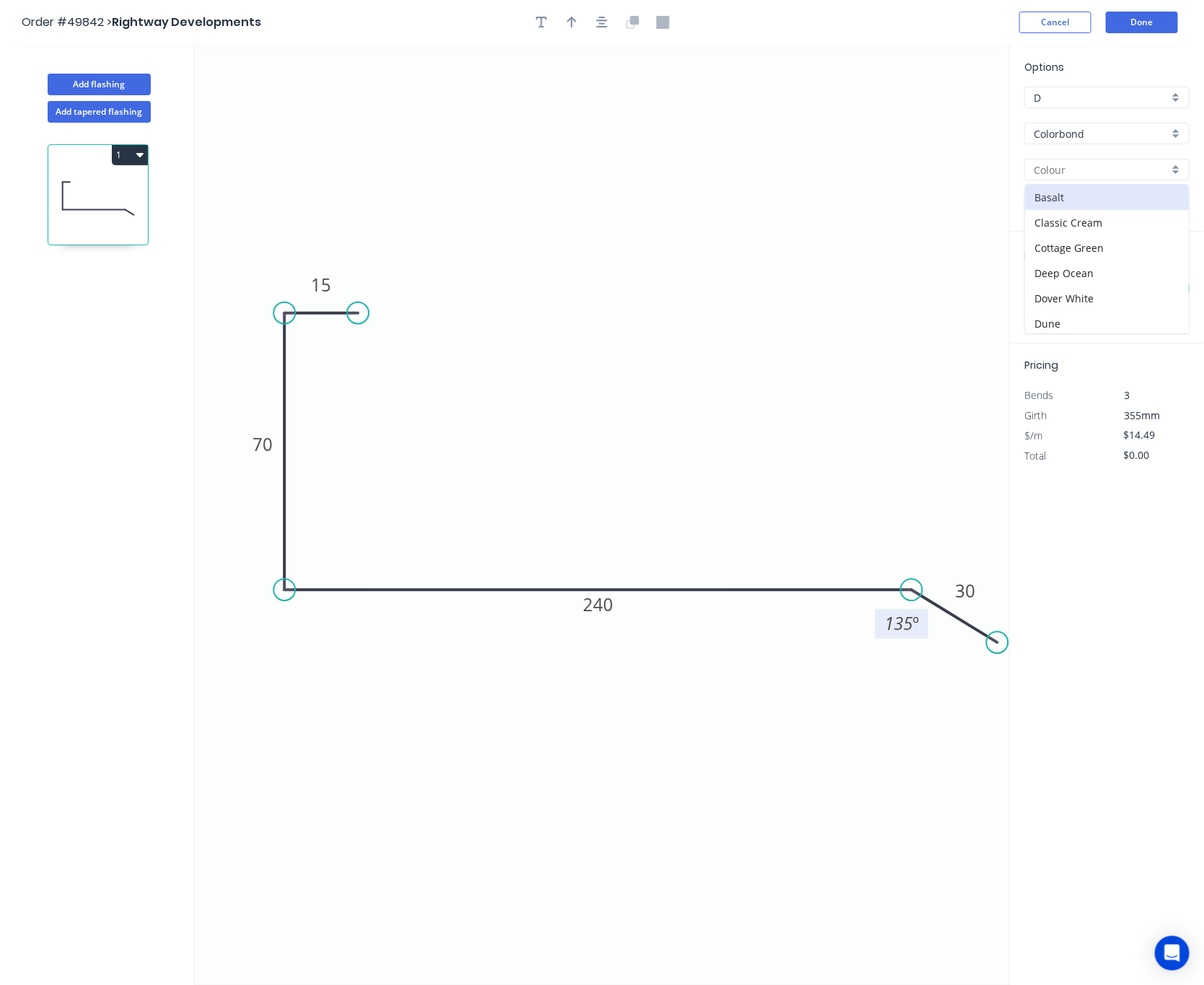
click at [1098, 134] on input "Colorbond" at bounding box center [1101, 133] width 135 height 15
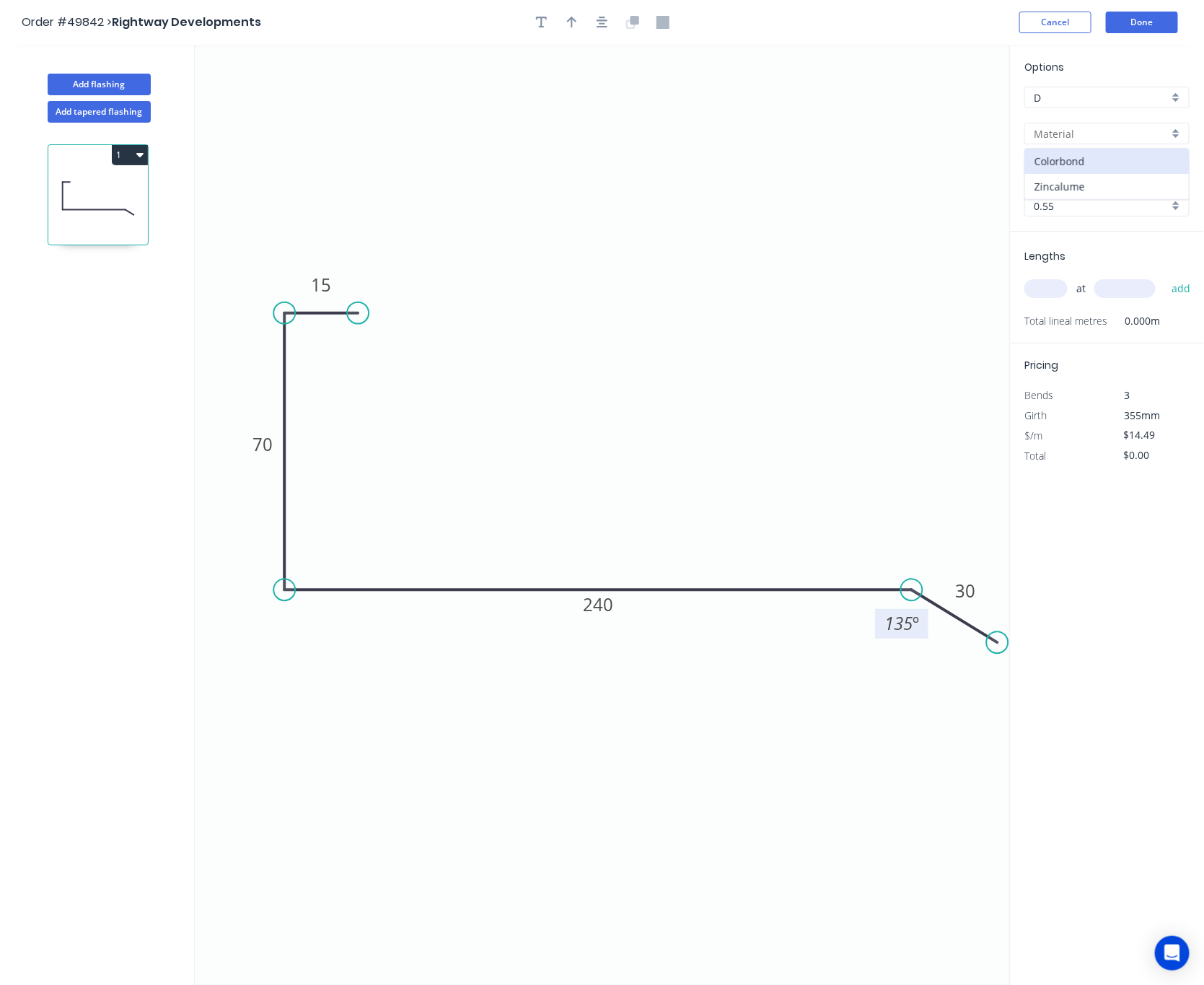
click at [1102, 178] on div "Zincalume" at bounding box center [1107, 187] width 164 height 26
type input "Zincalume"
type input "Zinc"
type input "$12.23"
click at [1057, 282] on input "text" at bounding box center [1046, 288] width 43 height 18
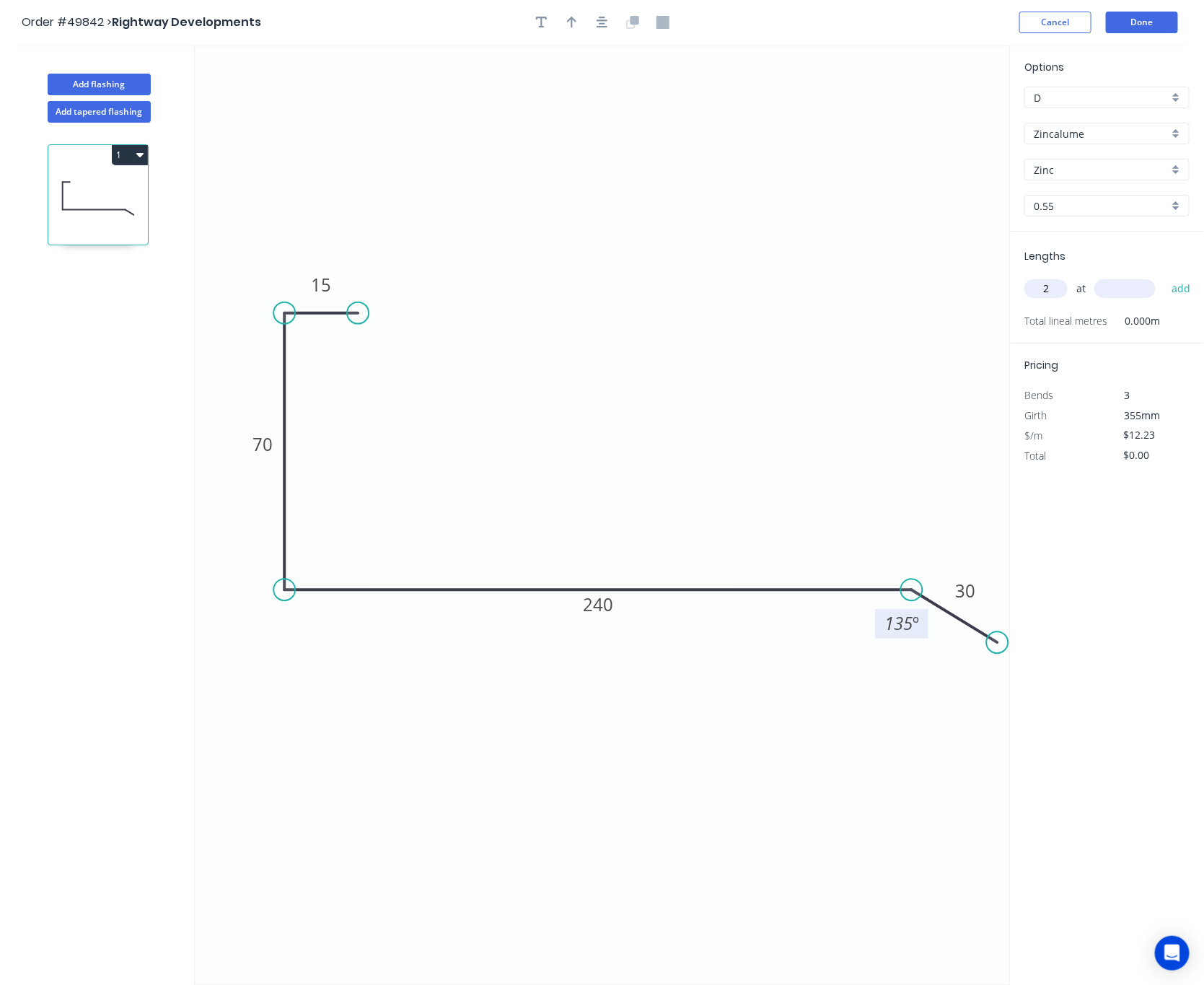
type input "2"
click at [1111, 283] on input "text" at bounding box center [1125, 288] width 61 height 18
type input "4500"
click at [1165, 276] on button "add" at bounding box center [1182, 288] width 34 height 25
type input "$110.07"
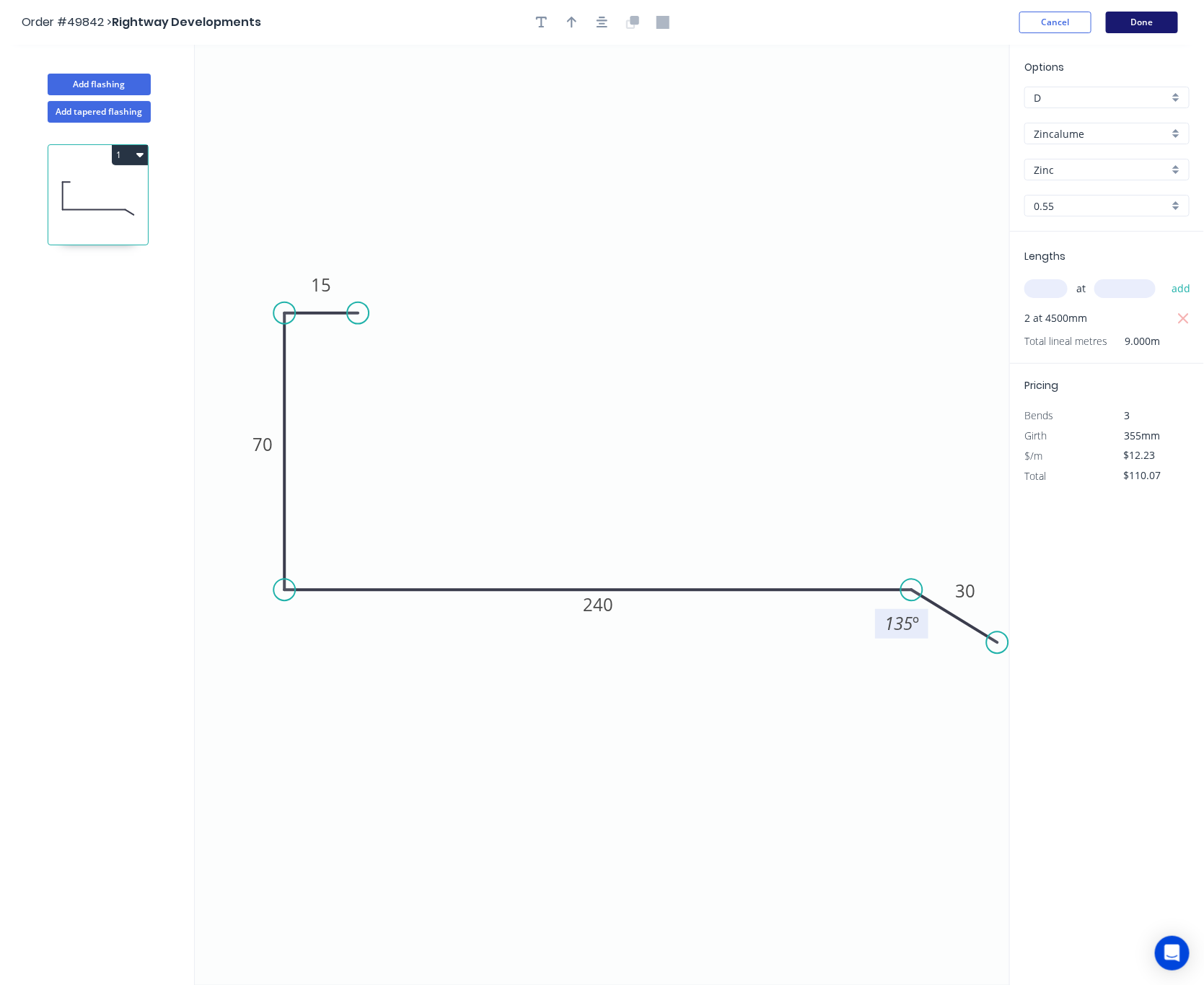
click at [1142, 22] on button "Done" at bounding box center [1142, 22] width 72 height 22
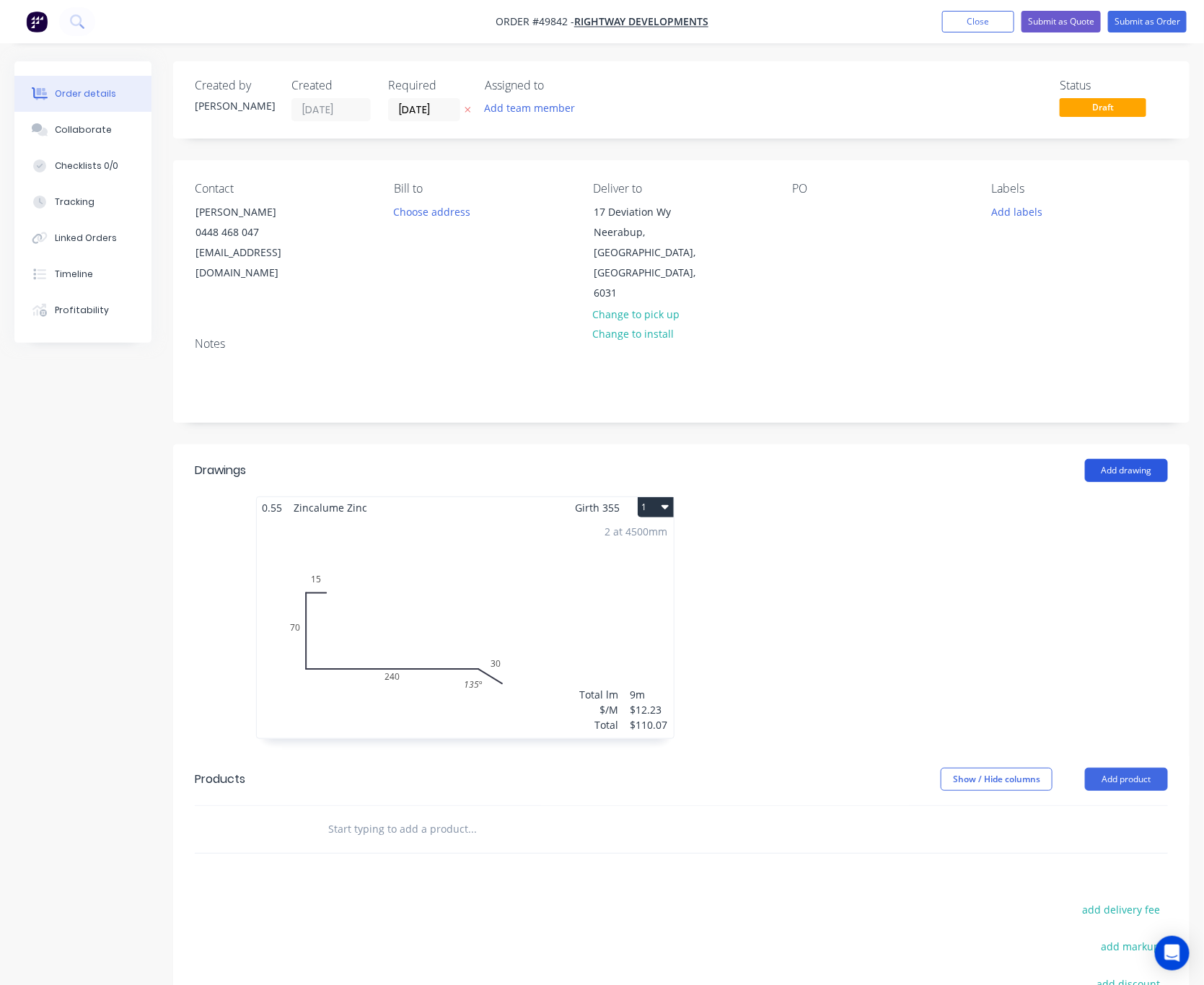
click at [1104, 459] on button "Add drawing" at bounding box center [1127, 470] width 83 height 23
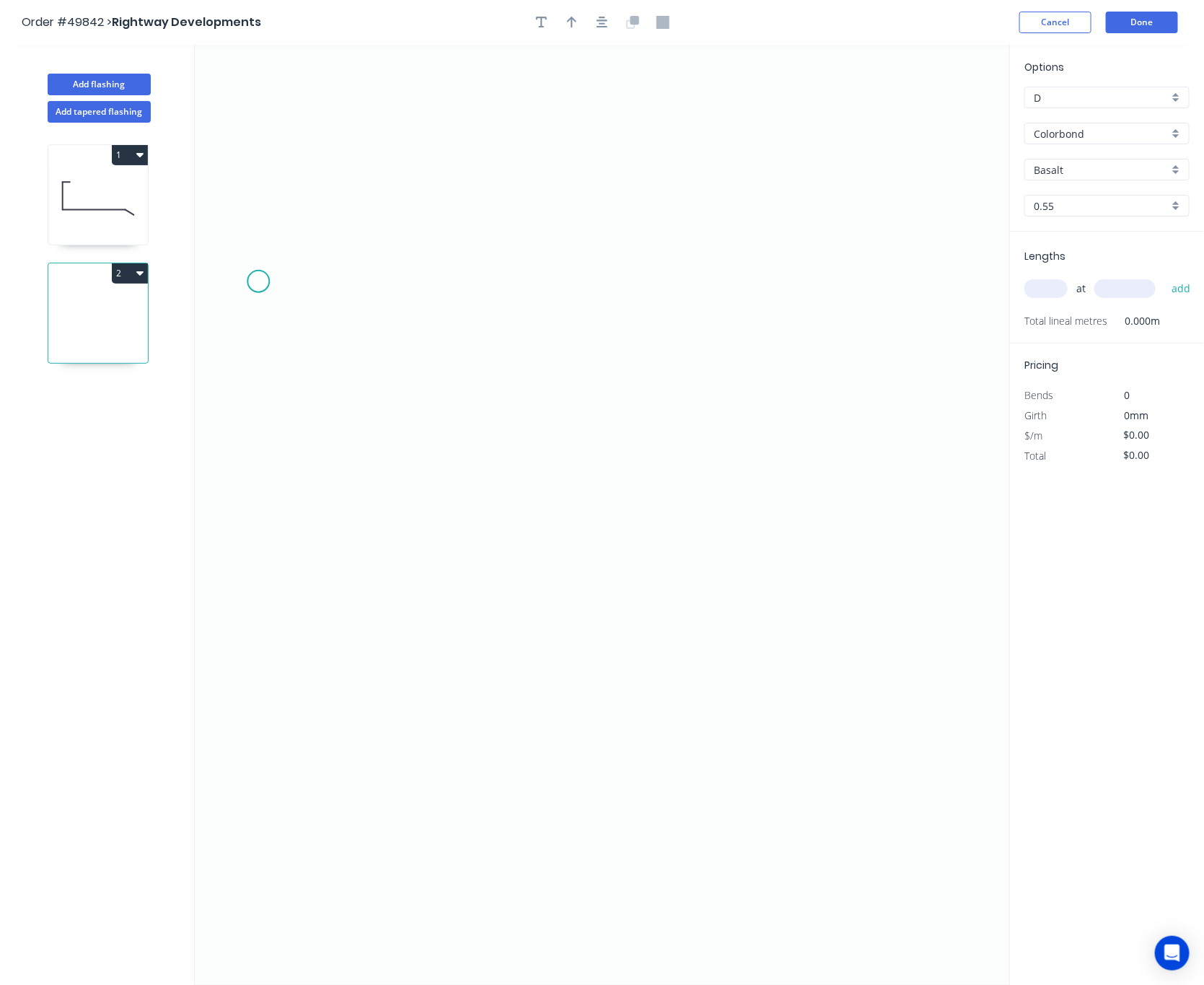
click at [260, 286] on icon "0" at bounding box center [602, 515] width 815 height 940
click at [264, 608] on icon "0" at bounding box center [602, 515] width 815 height 940
click at [784, 600] on icon "0 ?" at bounding box center [602, 515] width 815 height 940
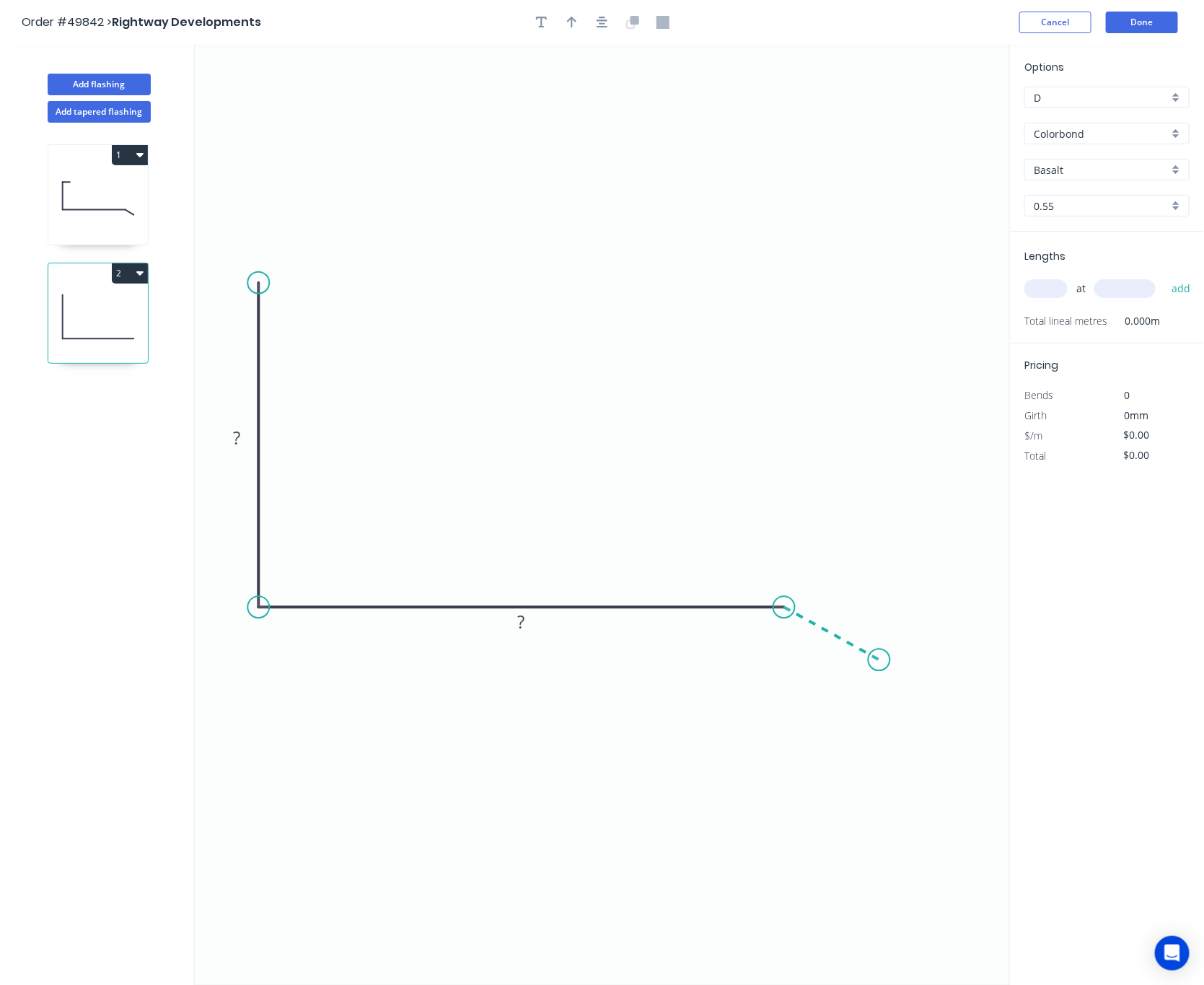
click at [880, 661] on icon "0 ? ?" at bounding box center [602, 515] width 815 height 940
click at [880, 661] on circle at bounding box center [879, 659] width 22 height 22
click at [879, 660] on circle at bounding box center [879, 659] width 22 height 22
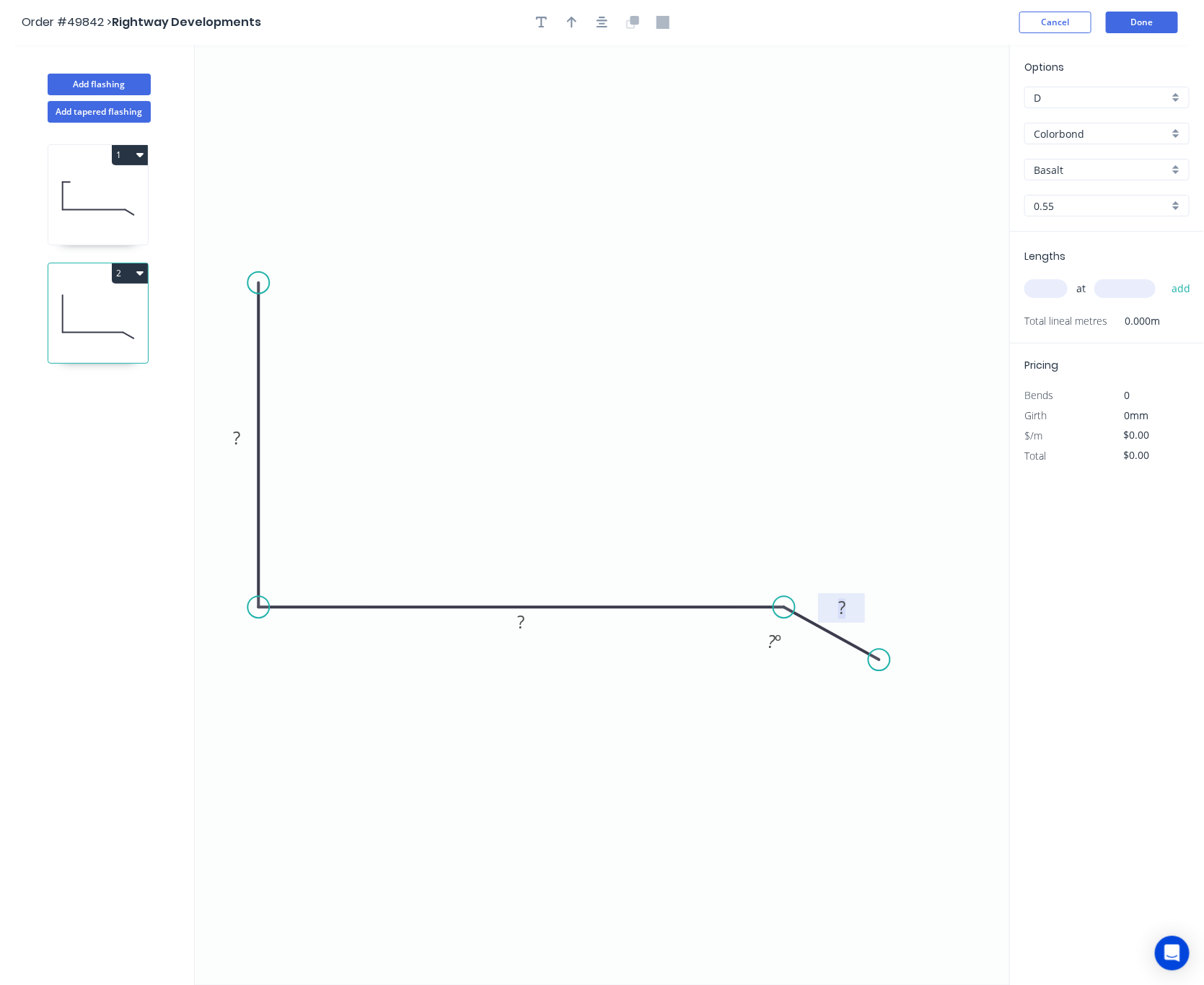
click at [847, 611] on rect at bounding box center [842, 608] width 29 height 20
click at [777, 643] on tspan "º" at bounding box center [779, 641] width 6 height 24
click at [526, 626] on rect at bounding box center [521, 622] width 29 height 20
click at [236, 441] on tspan "?" at bounding box center [236, 438] width 7 height 24
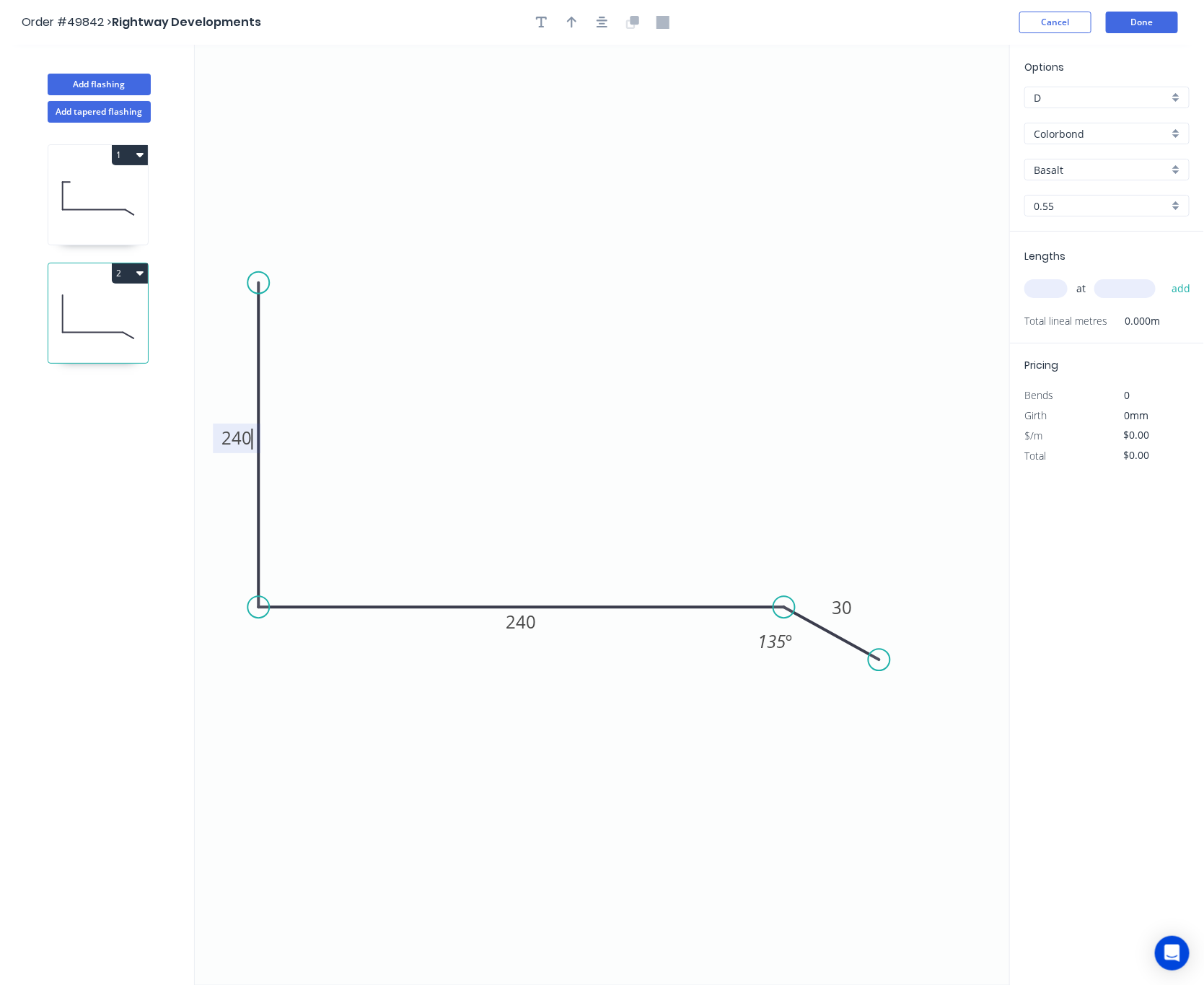
click at [1098, 136] on input "Colorbond" at bounding box center [1101, 133] width 135 height 15
type input "$20.29"
click at [1105, 186] on div "Zincalume" at bounding box center [1107, 187] width 164 height 26
type input "Zincalume"
type input "Zinc"
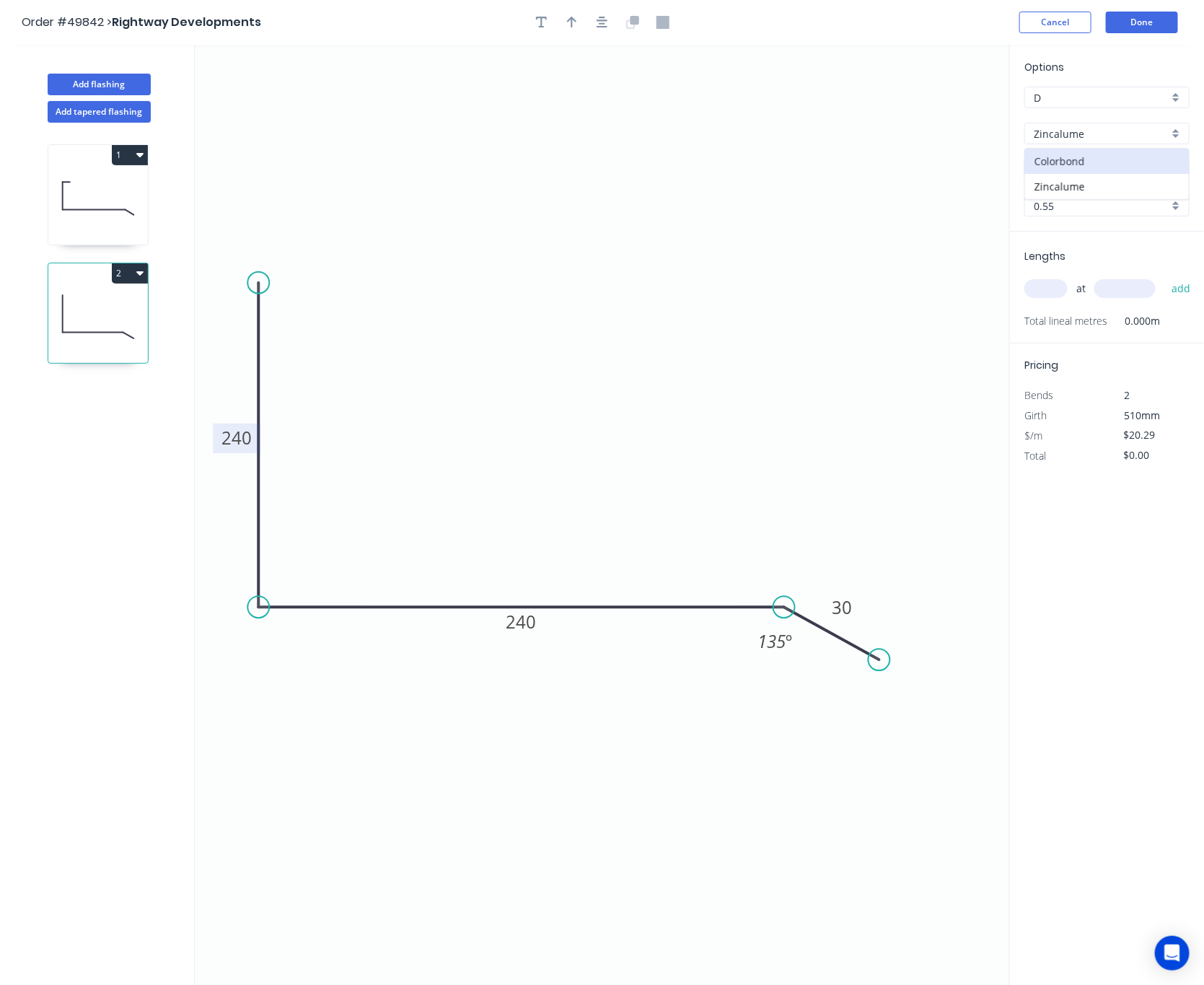
type input "$16.74"
click at [1044, 287] on input "text" at bounding box center [1046, 288] width 43 height 18
type input "1"
click at [1119, 295] on input "text" at bounding box center [1125, 288] width 61 height 18
type input "2900"
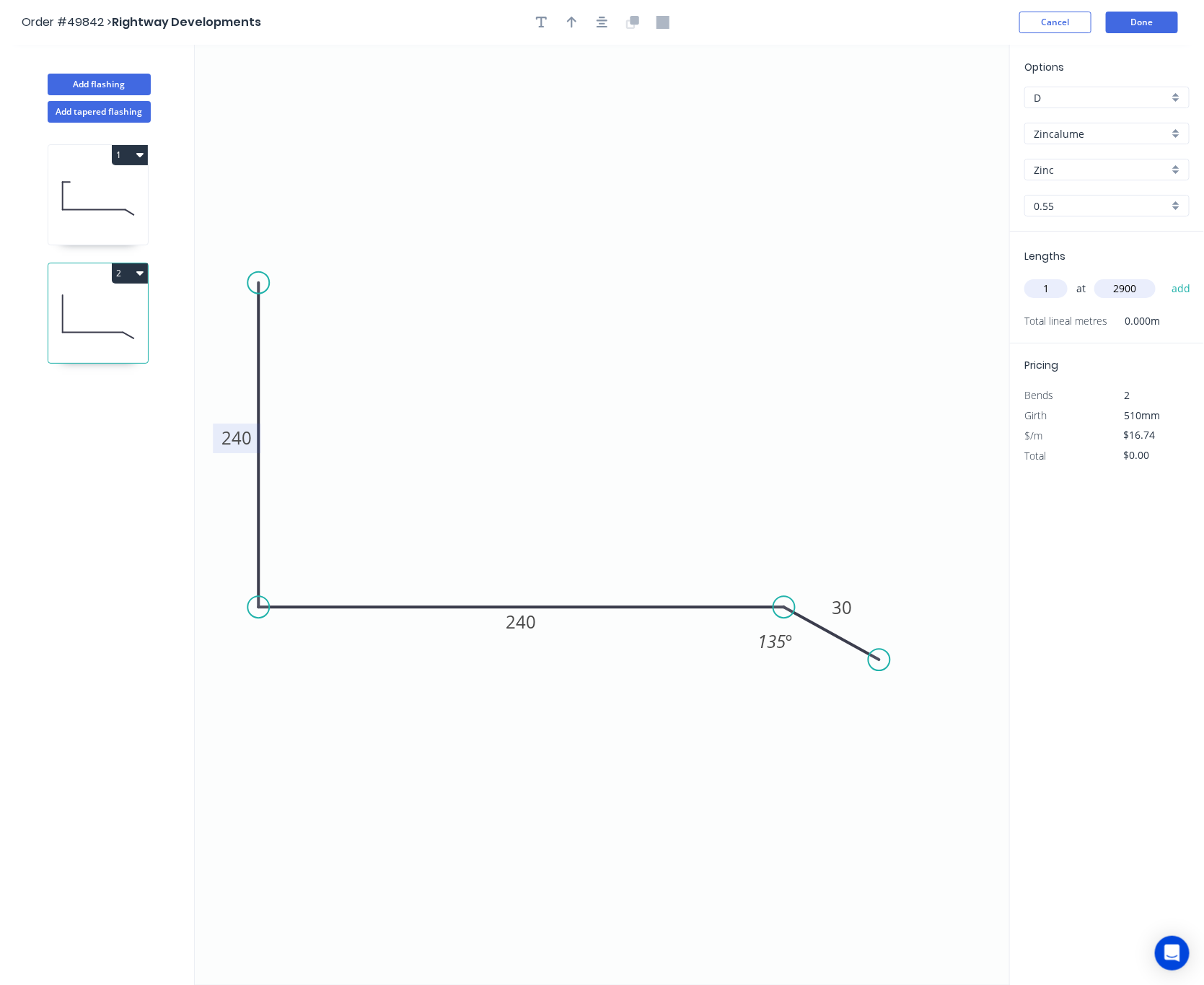
click at [1165, 276] on button "add" at bounding box center [1182, 288] width 34 height 25
type input "$48.55"
click at [1143, 22] on button "Done" at bounding box center [1142, 22] width 72 height 22
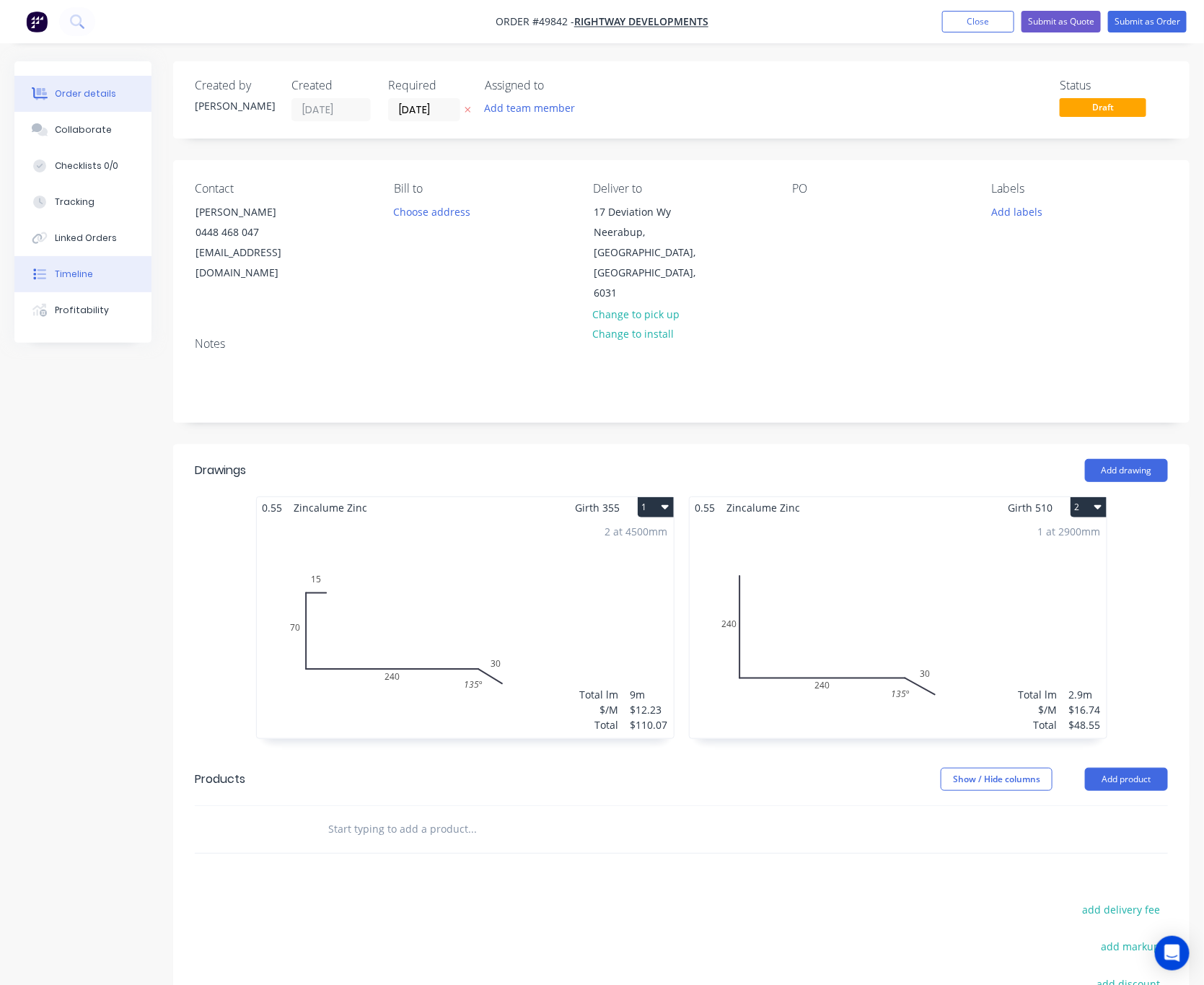
click at [80, 273] on div "Timeline" at bounding box center [74, 274] width 38 height 13
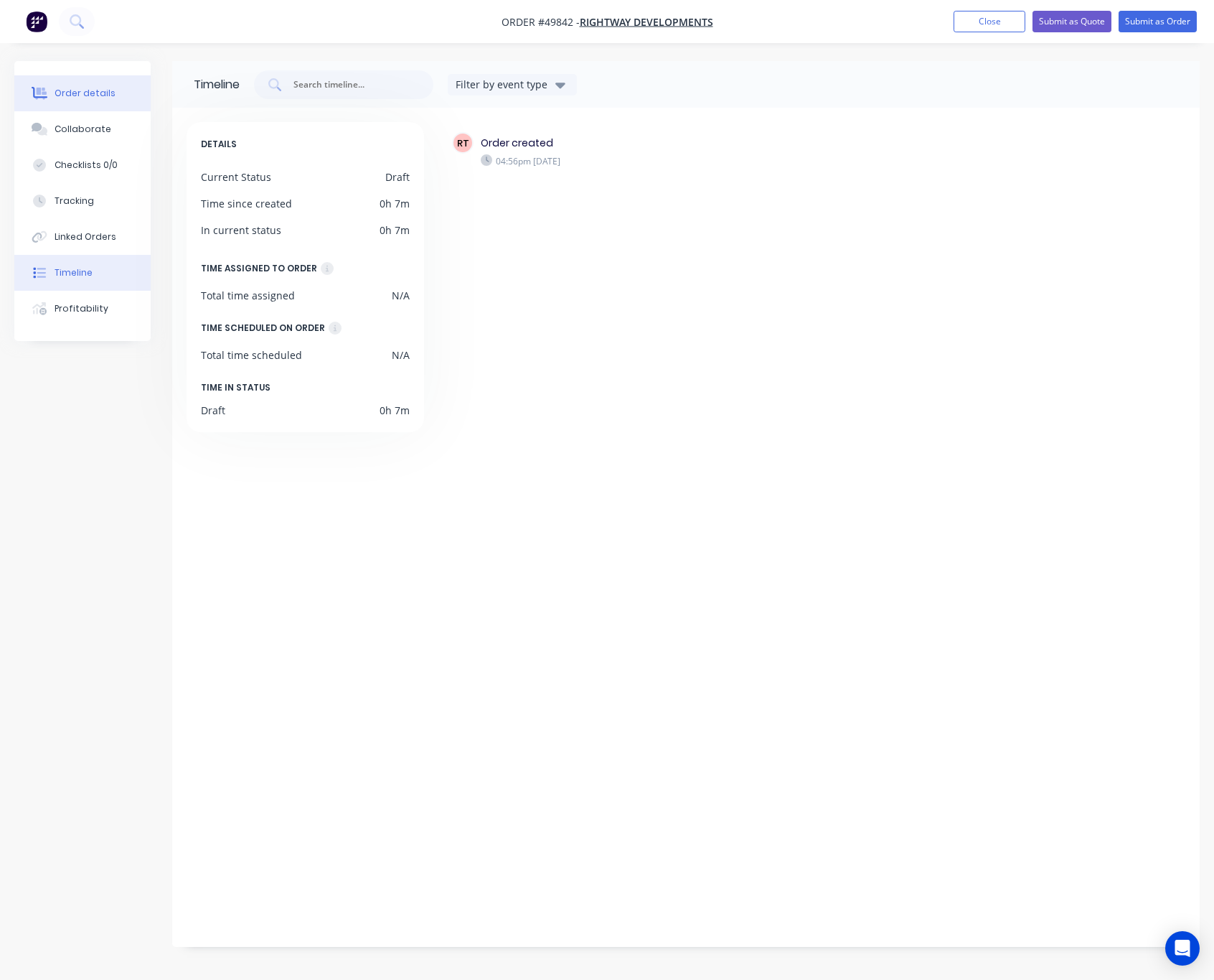
click at [84, 99] on div "Order details" at bounding box center [85, 93] width 61 height 13
